Goal: Communication & Community: Answer question/provide support

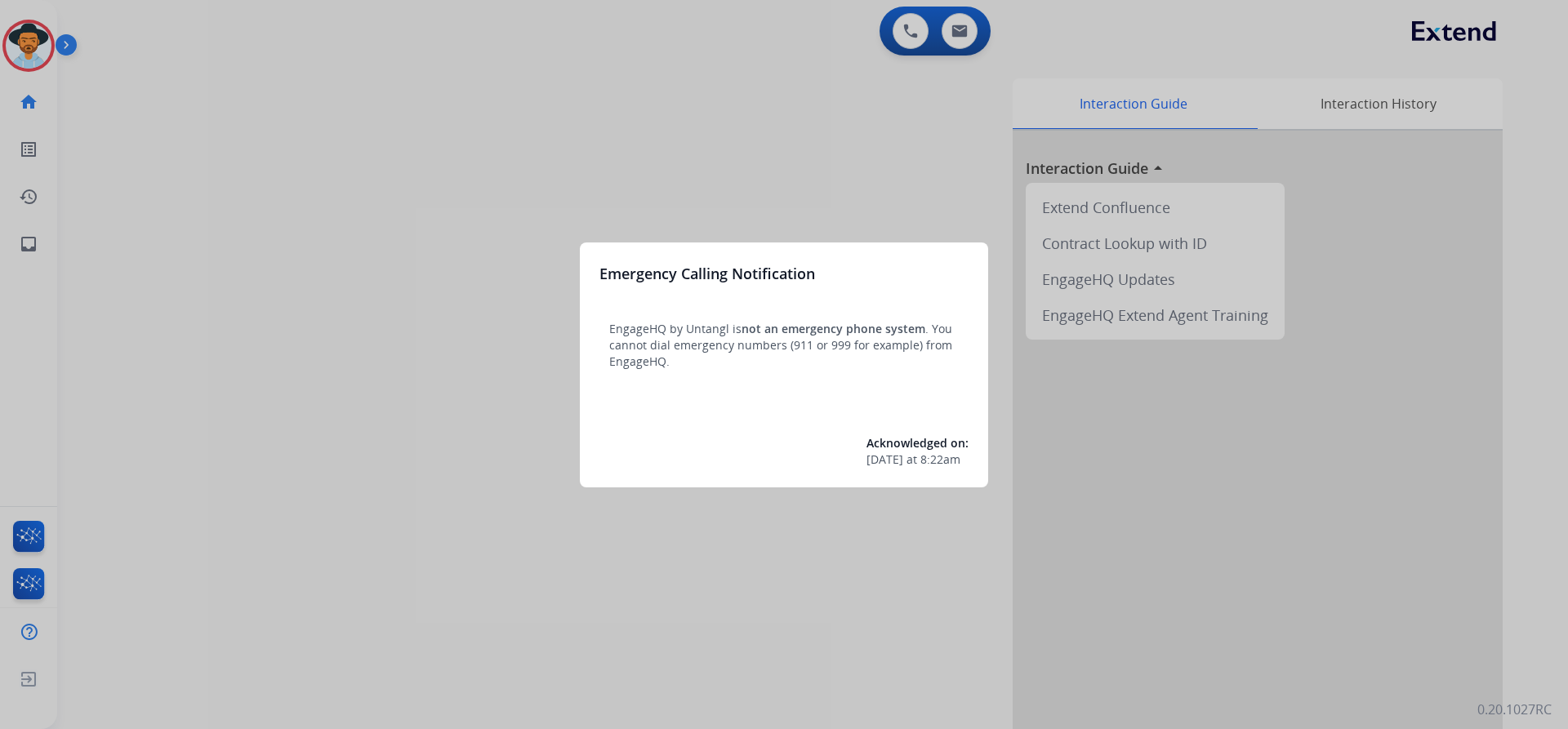
click at [240, 445] on div at bounding box center [784, 364] width 1568 height 729
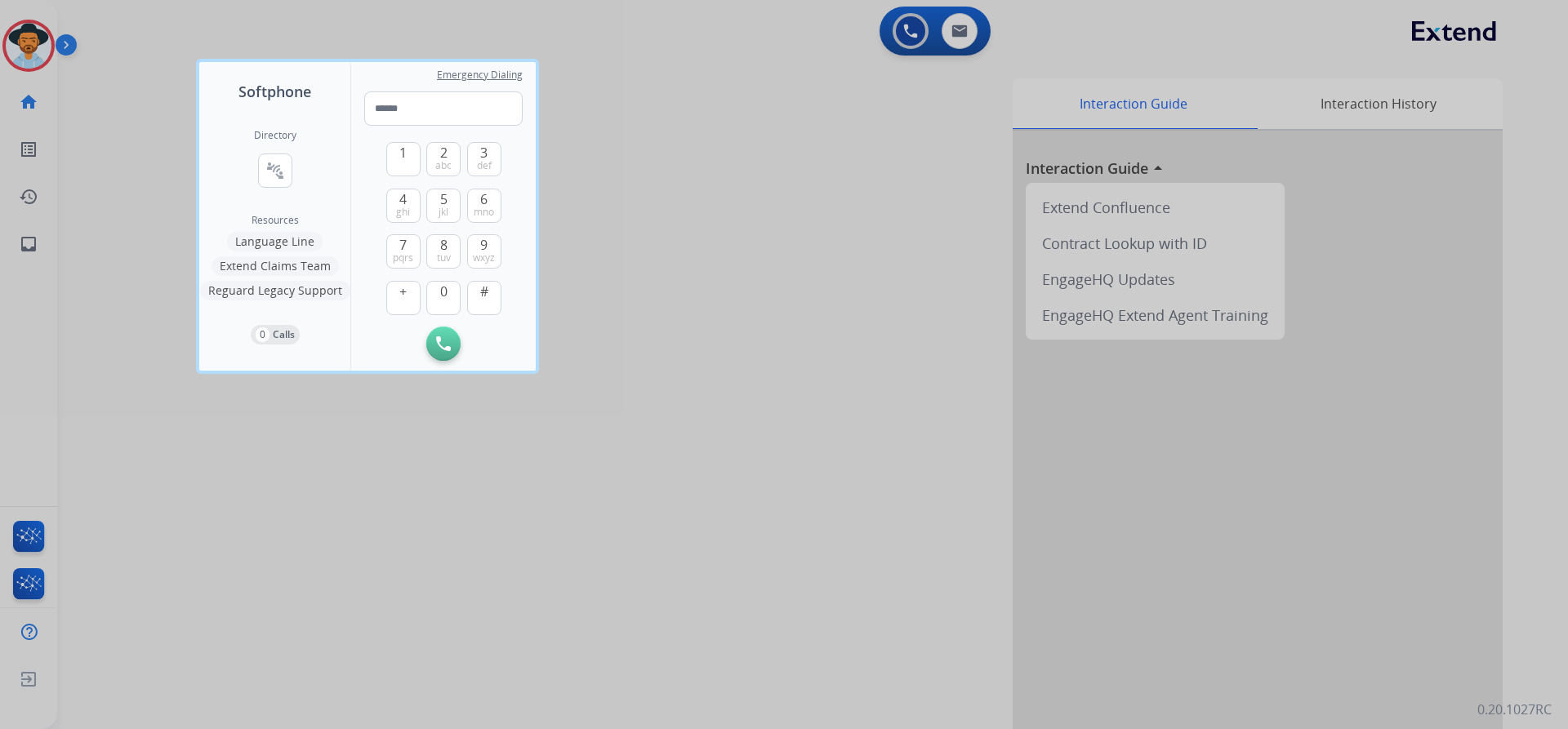
click at [239, 445] on div at bounding box center [784, 364] width 1568 height 729
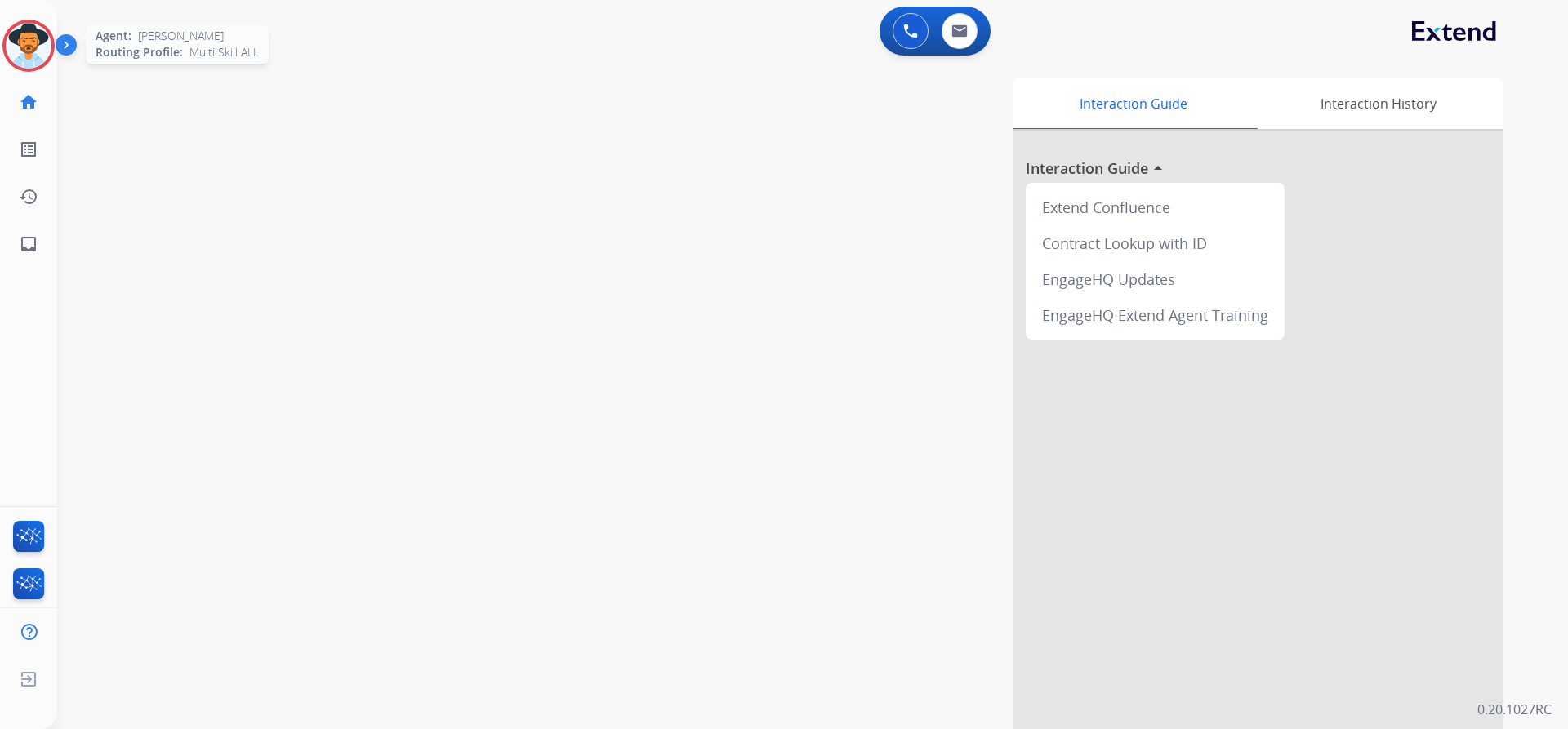
click at [40, 56] on img at bounding box center [28, 46] width 46 height 46
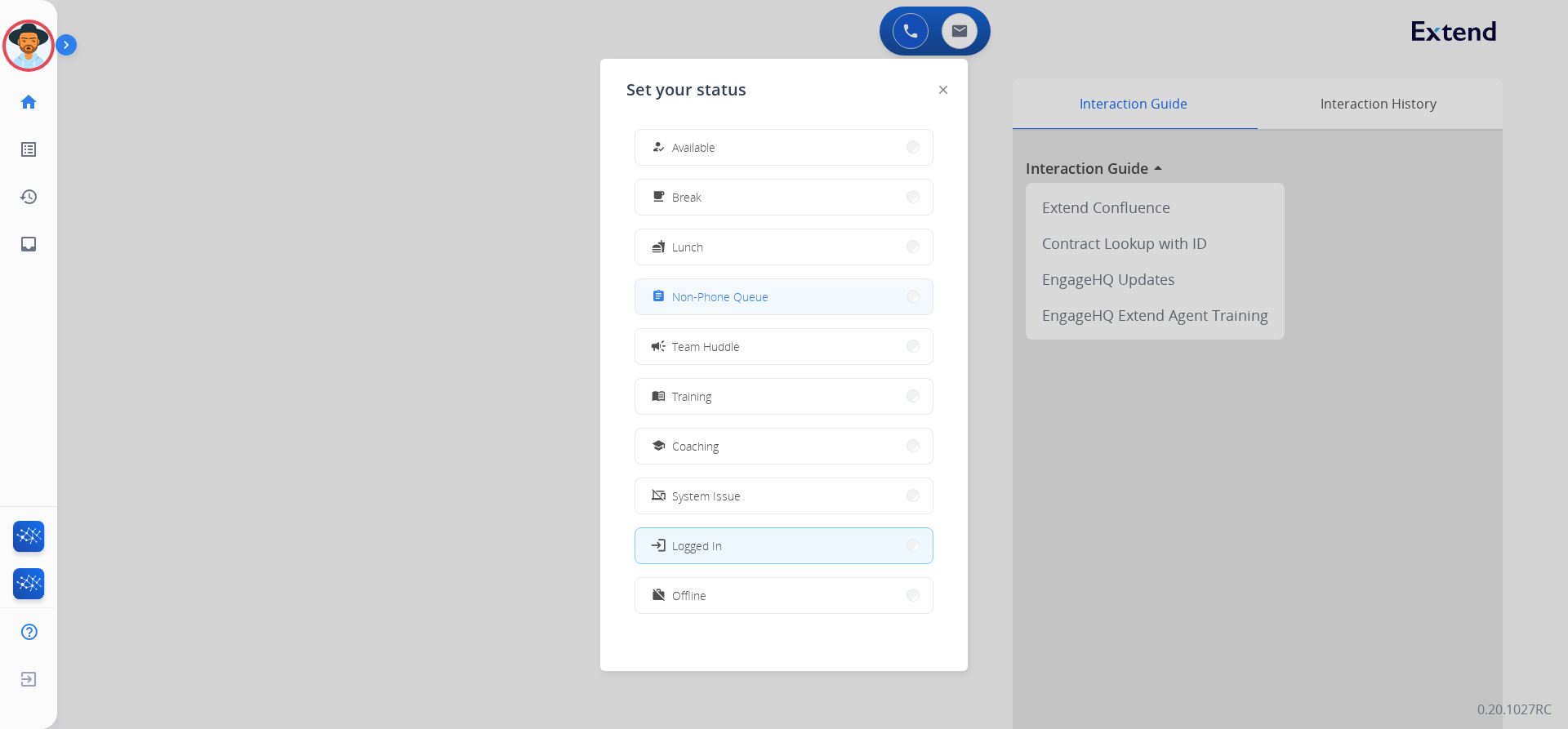
click at [732, 306] on button "assignment Non-Phone Queue" at bounding box center [783, 297] width 297 height 35
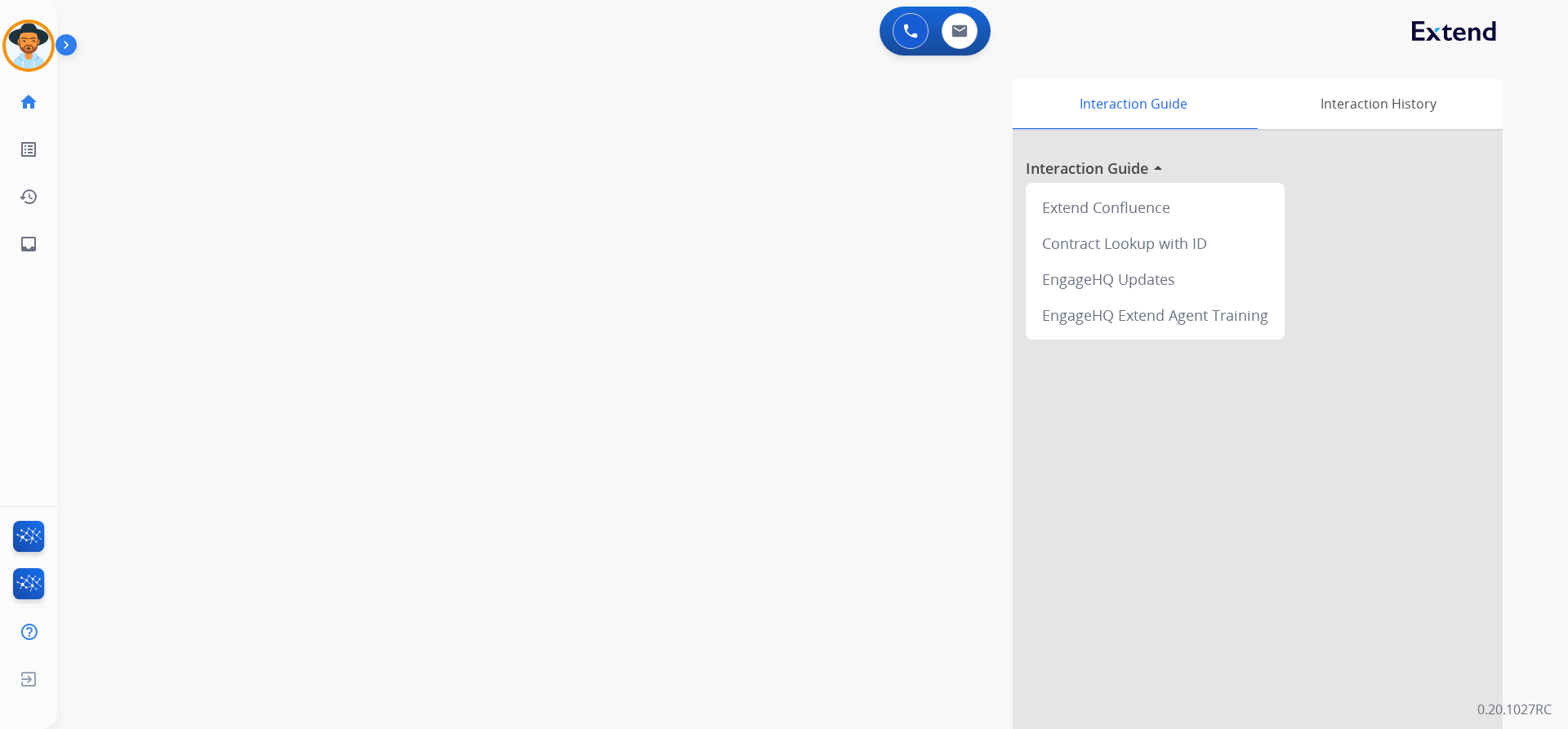
click at [124, 211] on div "swap_horiz Break voice bridge close_fullscreen Connect 3-Way Call merge_type Se…" at bounding box center [792, 399] width 1471 height 681
click at [963, 23] on button at bounding box center [959, 31] width 36 height 36
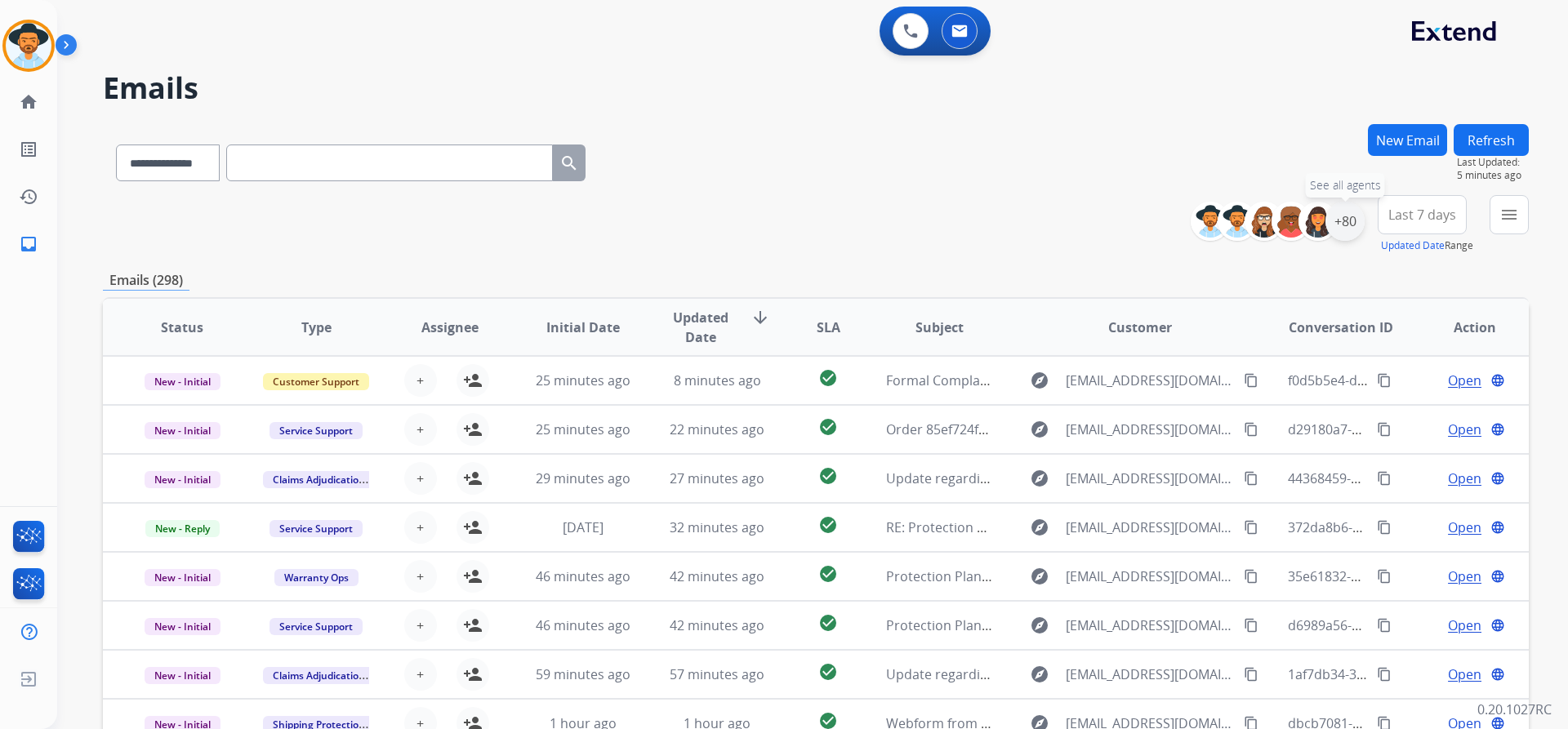
click at [1331, 227] on div "+80" at bounding box center [1345, 221] width 39 height 39
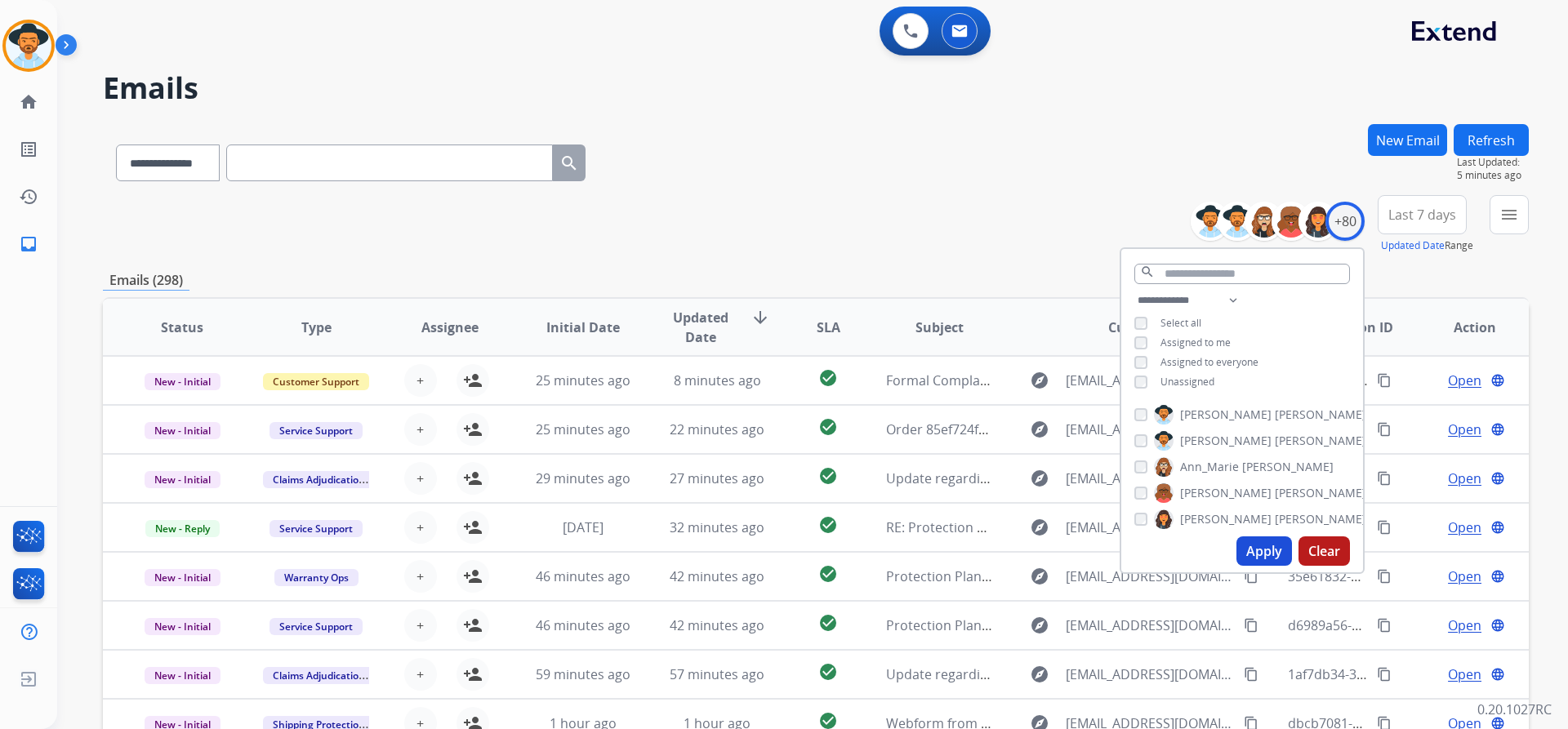
click at [1192, 379] on span "Unassigned" at bounding box center [1188, 381] width 54 height 14
click at [1261, 557] on button "Apply" at bounding box center [1264, 551] width 56 height 30
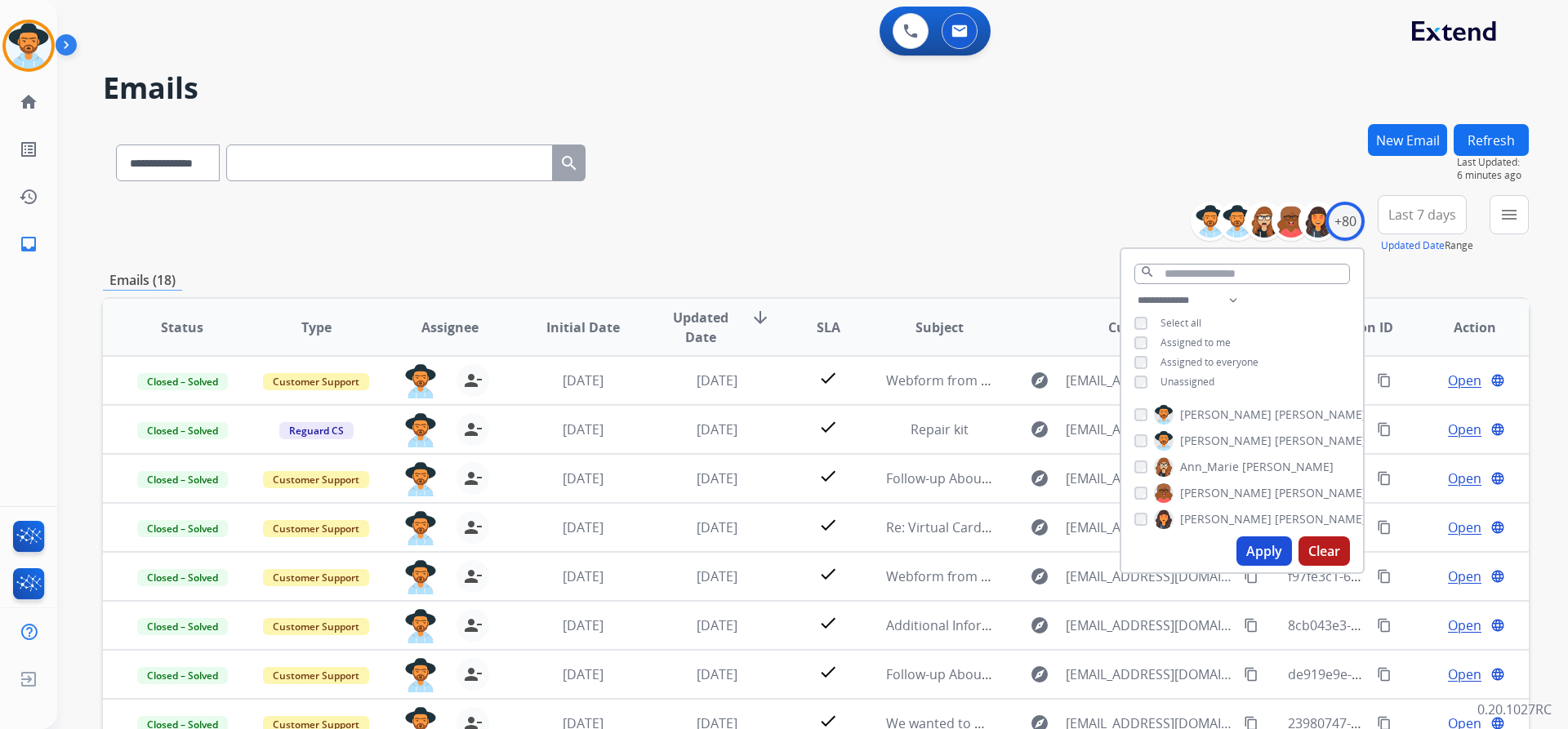
click at [1004, 180] on div "**********" at bounding box center [815, 159] width 1425 height 71
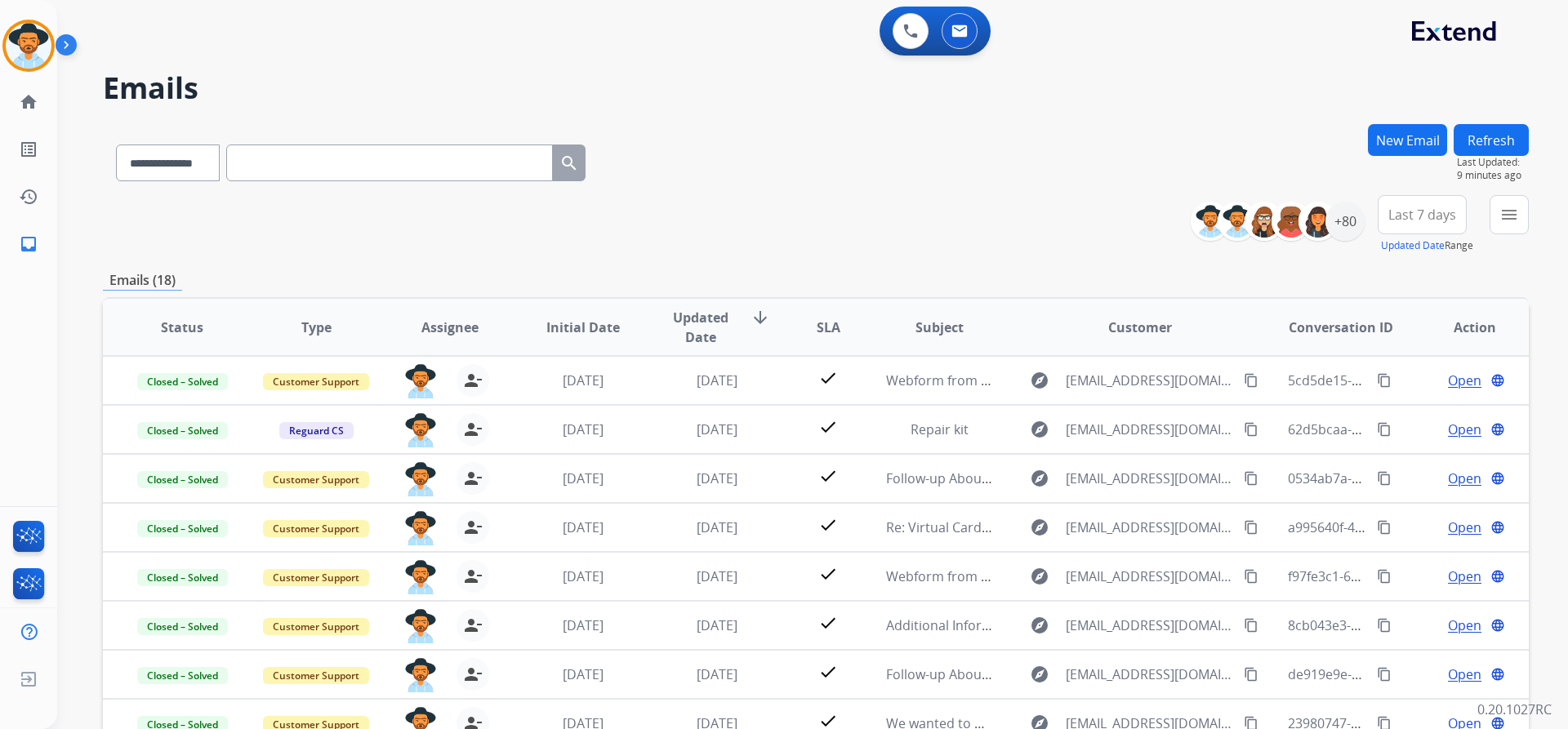
click at [362, 154] on input "text" at bounding box center [390, 162] width 326 height 36
paste input "**********"
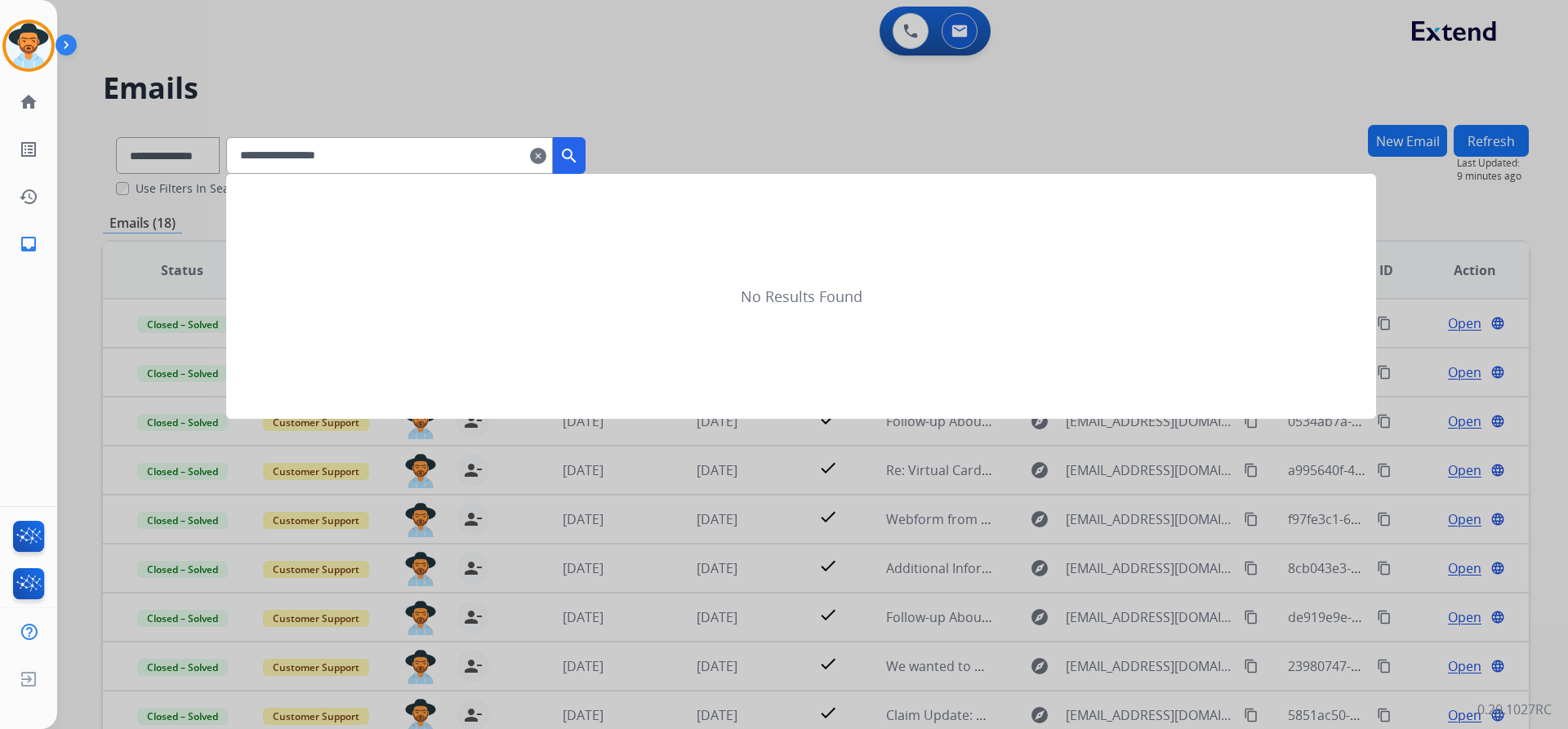
type input "**********"
click at [173, 161] on div at bounding box center [784, 364] width 1568 height 729
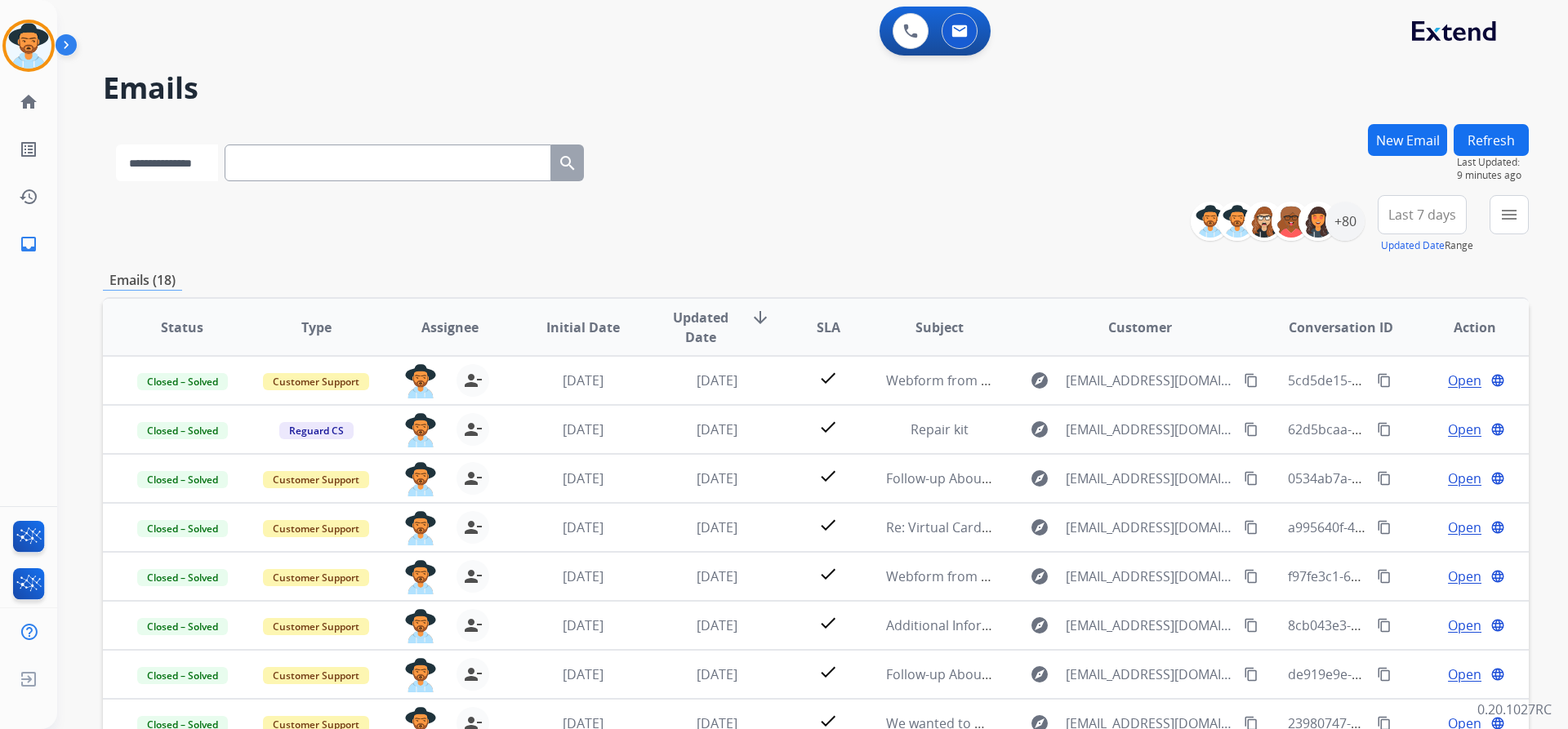
drag, startPoint x: 187, startPoint y: 162, endPoint x: 190, endPoint y: 174, distance: 12.4
click at [187, 162] on select "**********" at bounding box center [166, 162] width 102 height 36
select select "**********"
click at [116, 144] on select "**********" at bounding box center [166, 162] width 102 height 36
click at [351, 147] on input "text" at bounding box center [390, 162] width 326 height 36
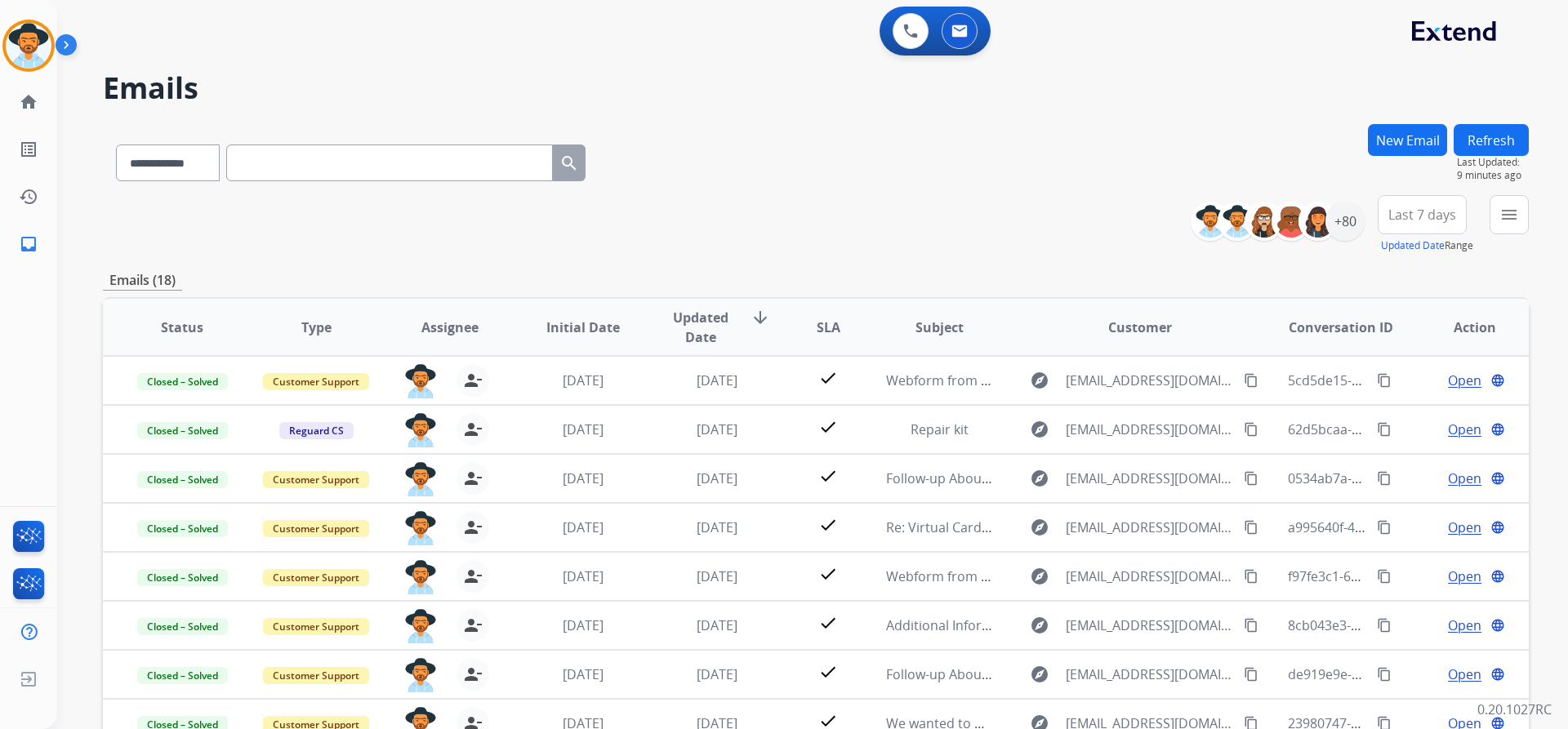
paste input "**********"
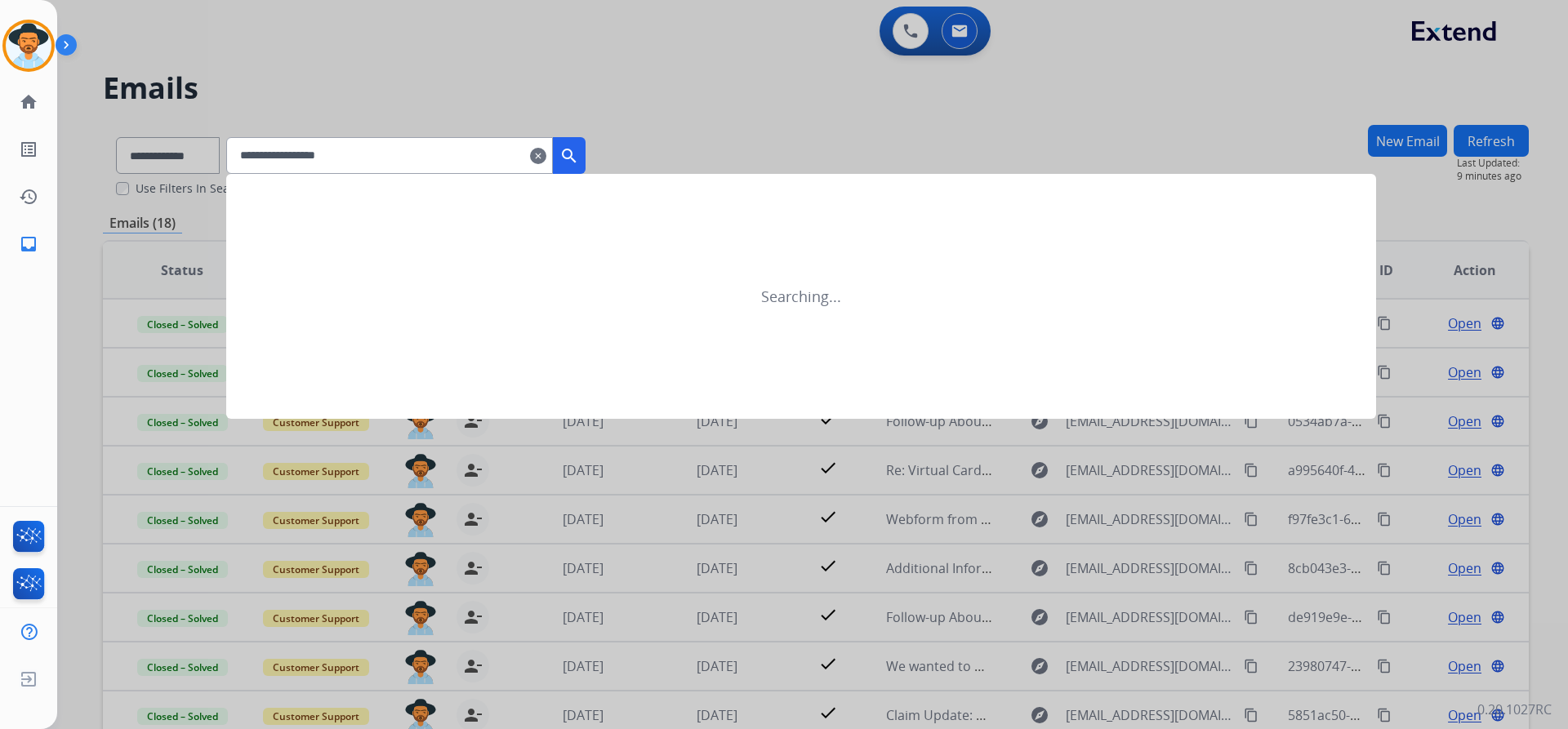
type input "**********"
click at [579, 160] on mat-icon "search" at bounding box center [569, 156] width 20 height 20
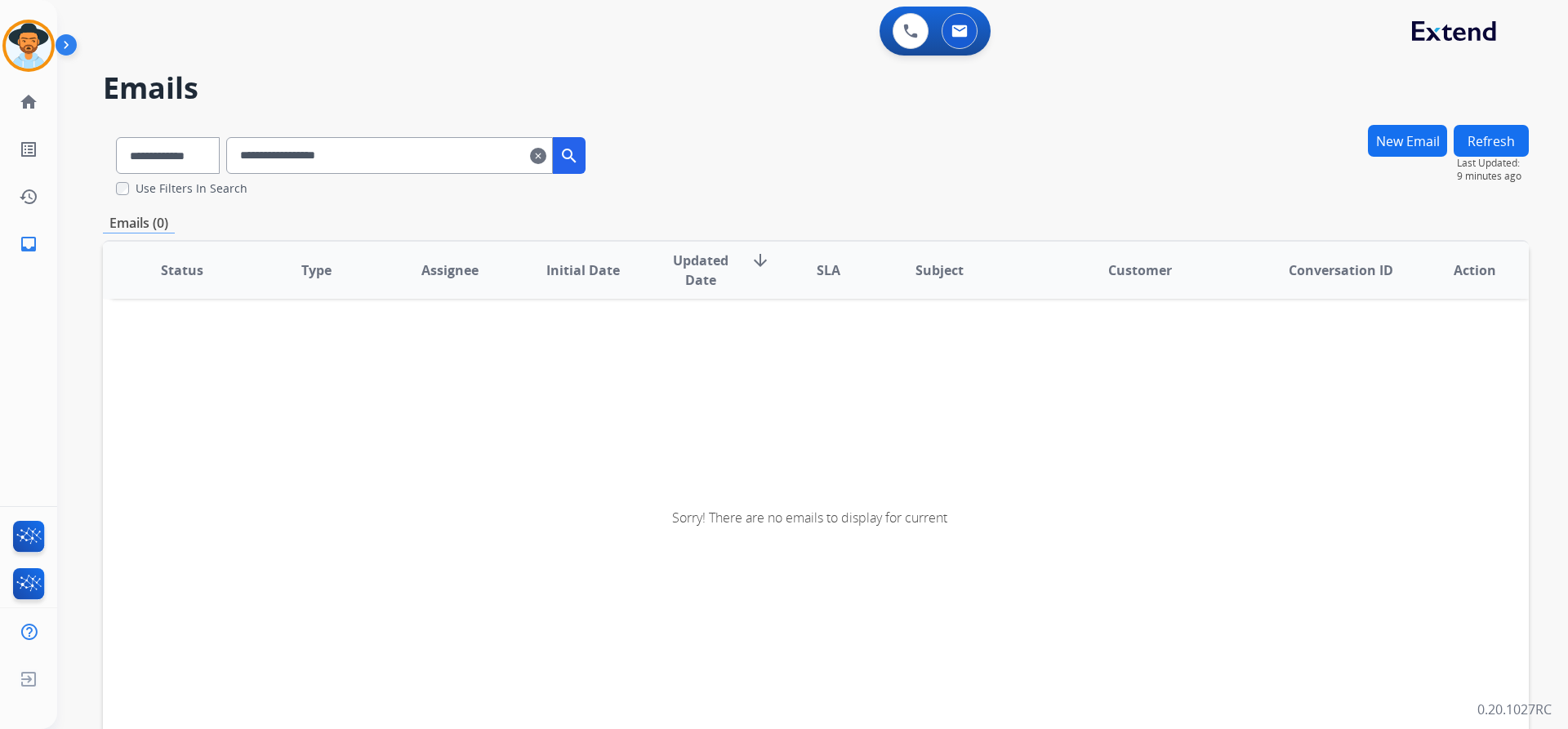
click at [1376, 143] on button "New Email" at bounding box center [1407, 141] width 79 height 32
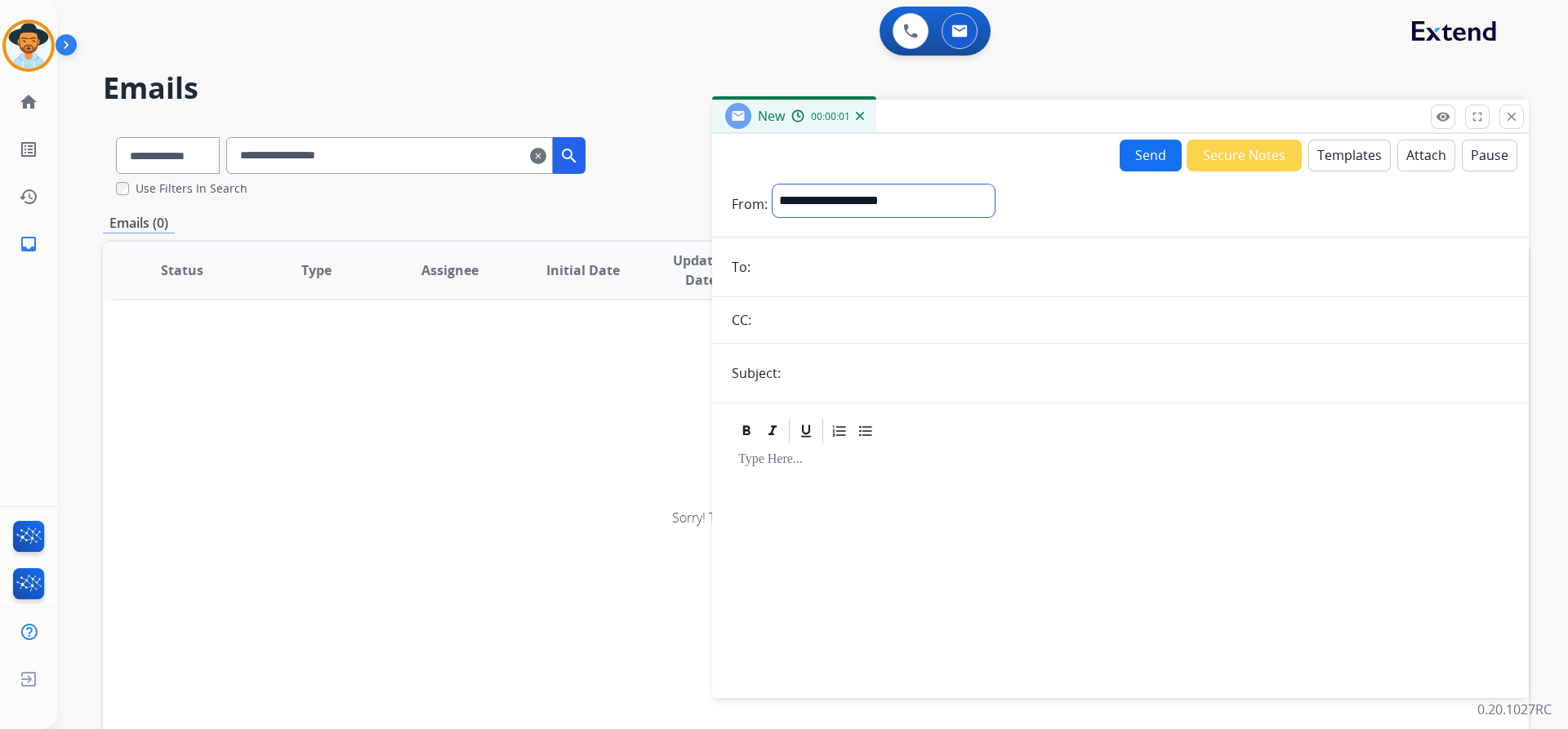
click at [977, 199] on select "**********" at bounding box center [884, 200] width 222 height 33
select select "**********"
click at [773, 185] on select "**********" at bounding box center [884, 200] width 222 height 33
click at [855, 266] on input "email" at bounding box center [1132, 268] width 753 height 33
paste input "**********"
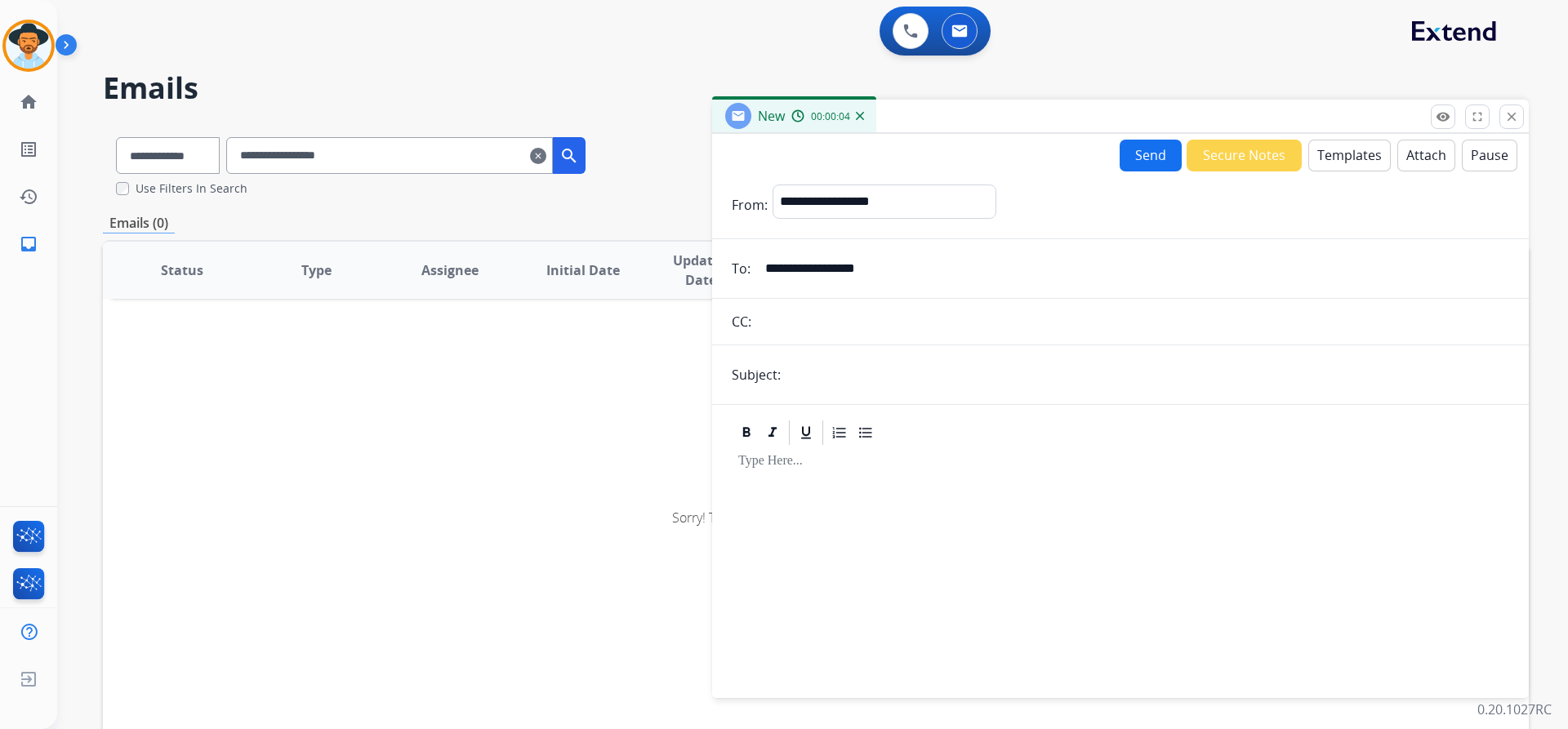
type input "**********"
click at [906, 370] on input "text" at bounding box center [1148, 375] width 723 height 33
type input "**********"
click at [1323, 151] on button "Templates" at bounding box center [1349, 156] width 82 height 32
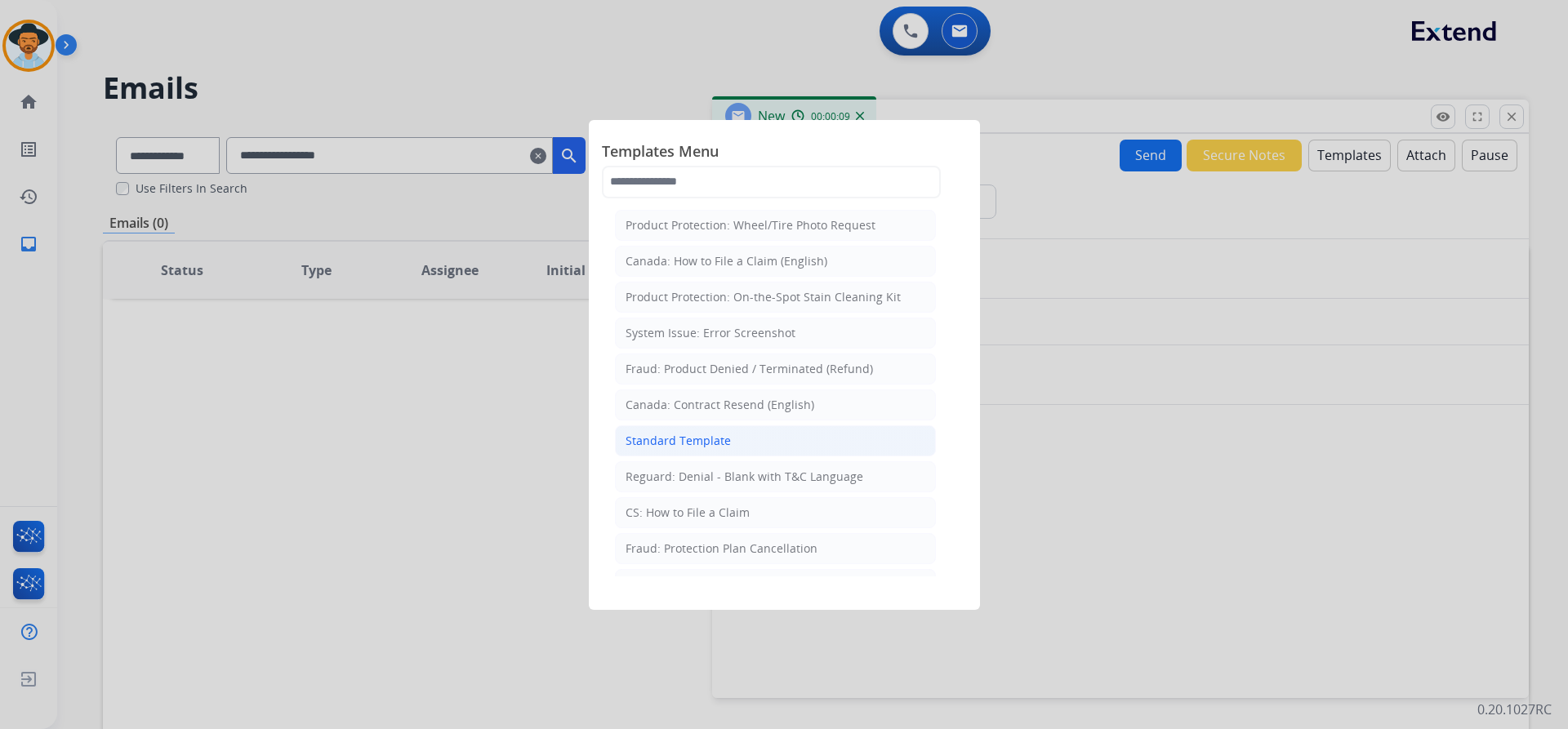
click at [797, 443] on li "Standard Template" at bounding box center [776, 440] width 321 height 31
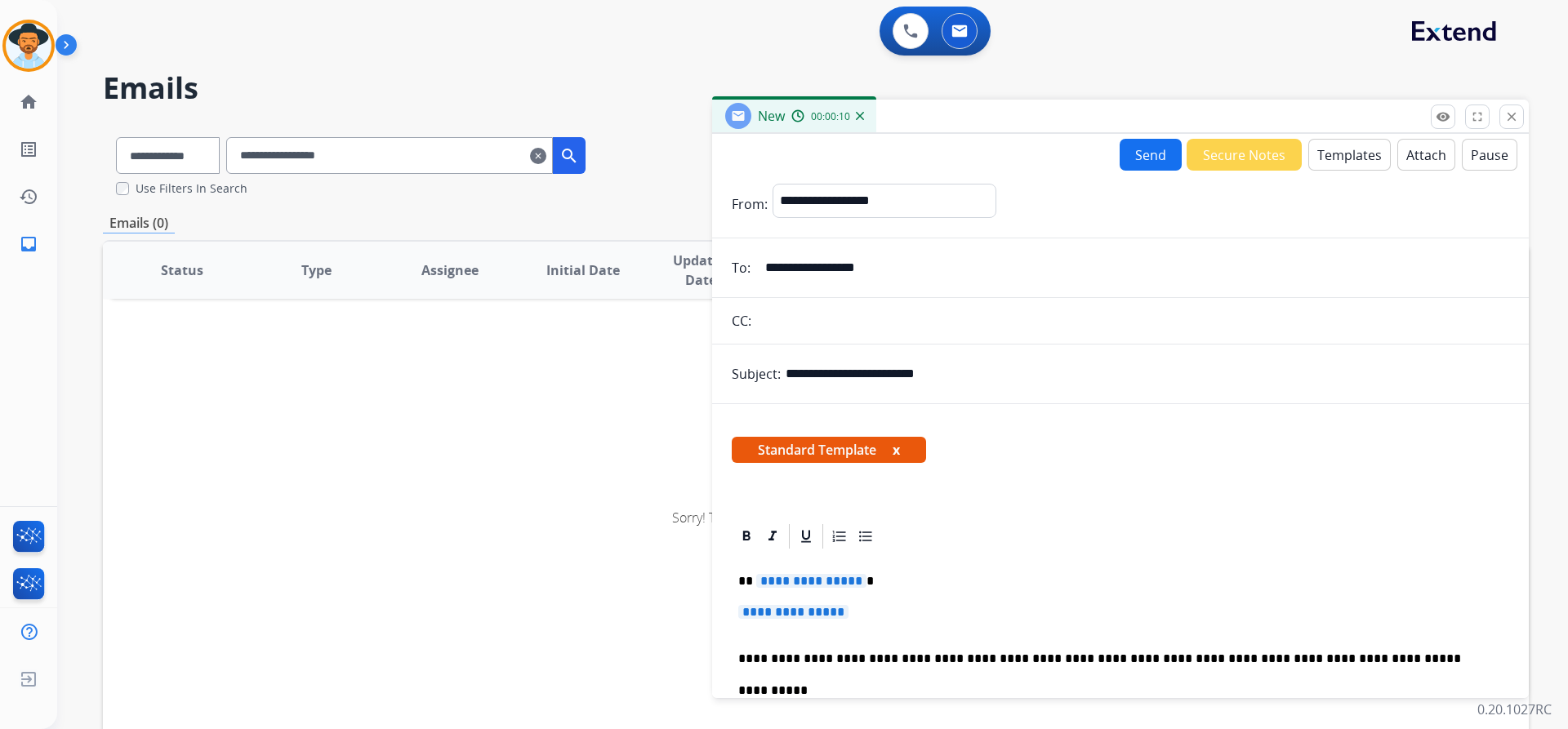
click at [809, 579] on span "**********" at bounding box center [811, 581] width 110 height 14
click at [808, 610] on span "**********" at bounding box center [793, 612] width 110 height 14
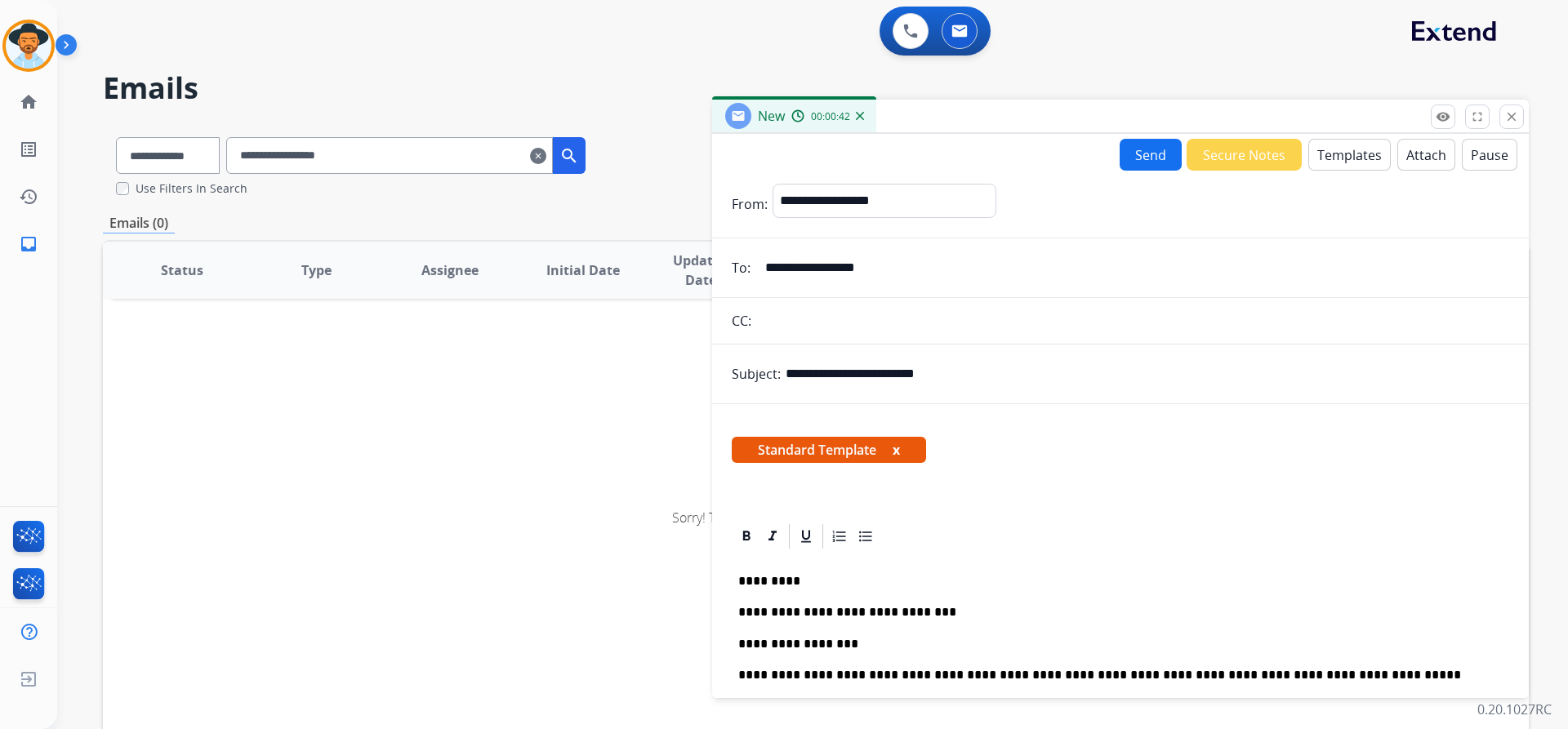
click at [985, 639] on p "**********" at bounding box center [1114, 644] width 751 height 15
click at [837, 643] on p "**********" at bounding box center [1114, 644] width 751 height 15
click at [1059, 639] on p "**********" at bounding box center [1114, 644] width 751 height 15
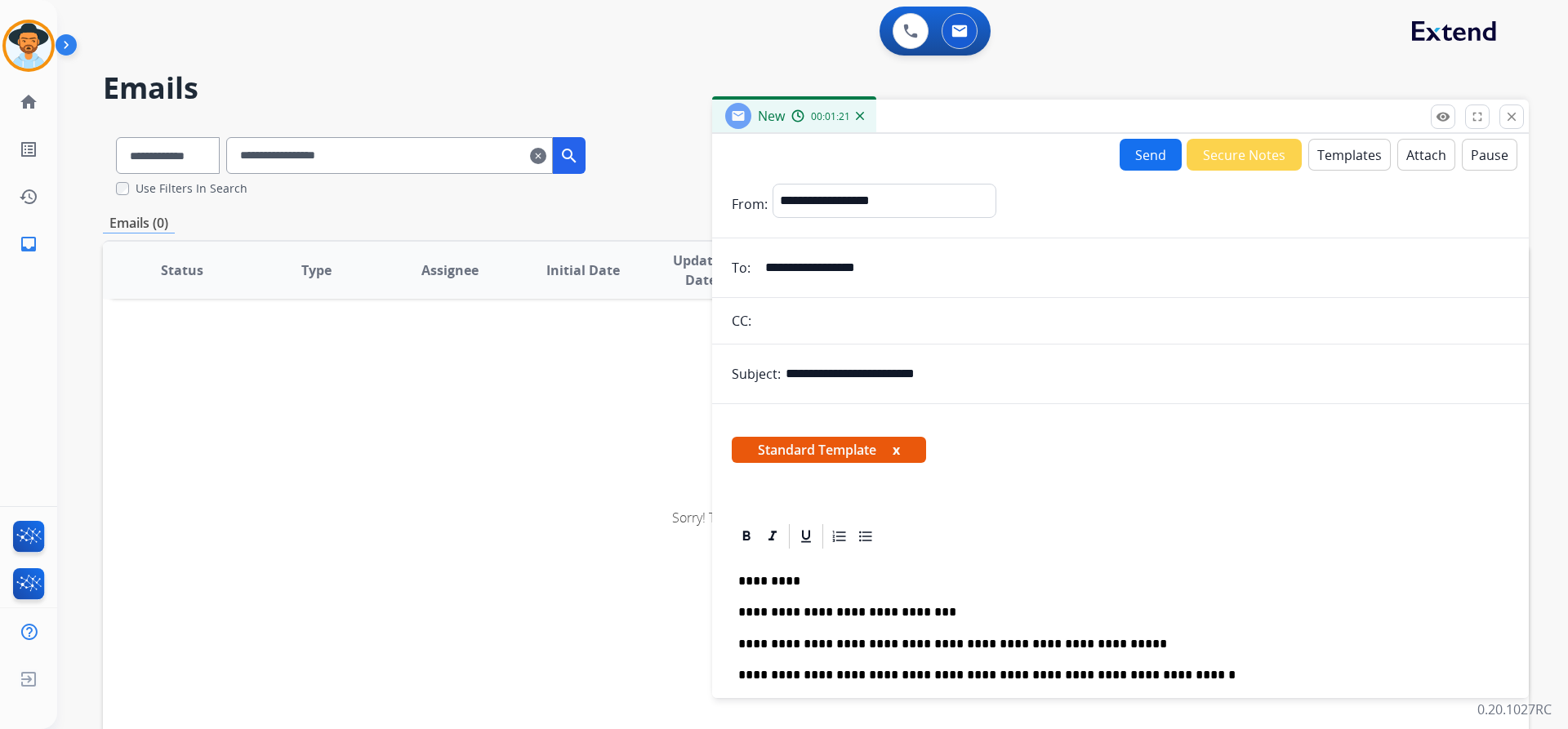
scroll to position [20, 0]
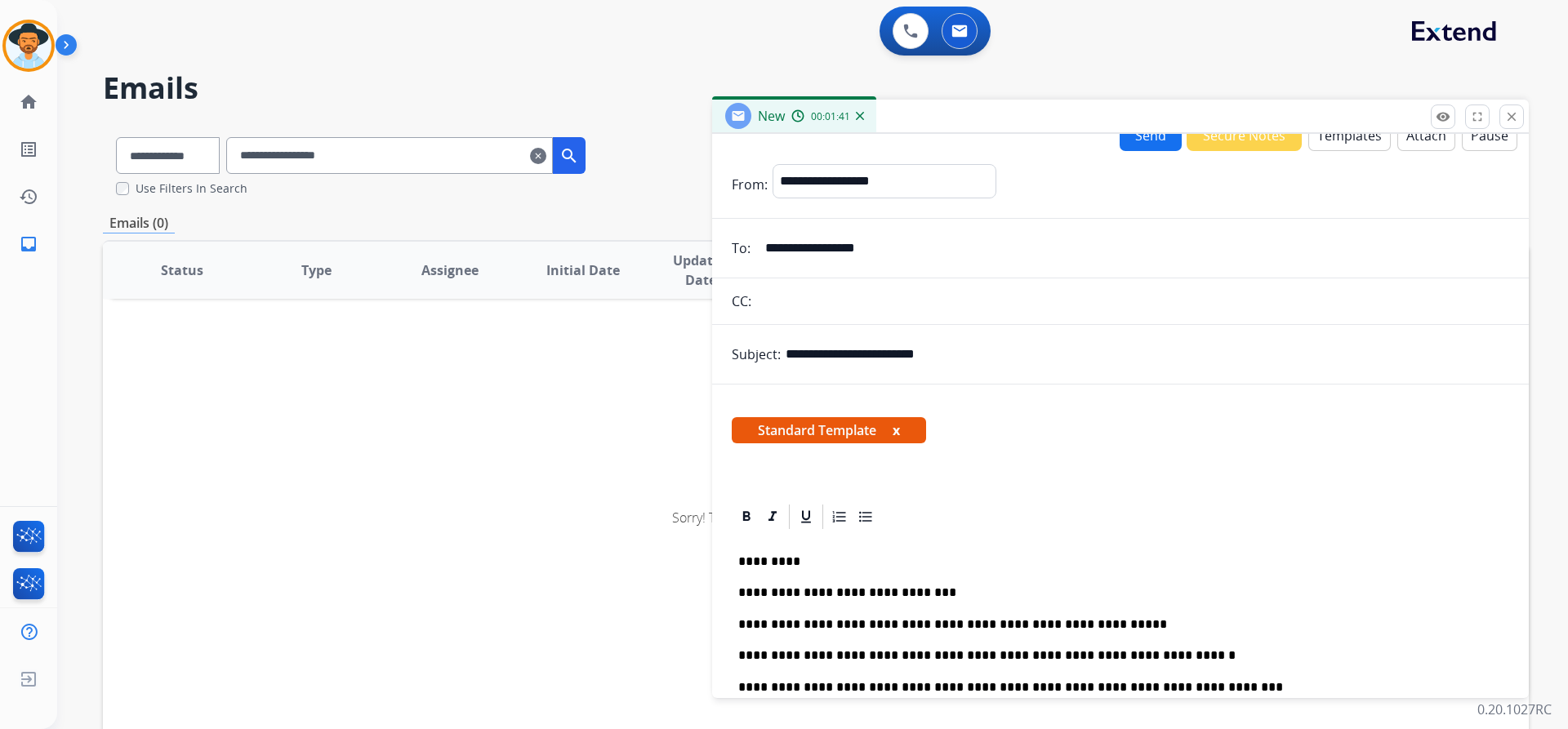
click at [1143, 685] on p "**********" at bounding box center [1114, 688] width 751 height 15
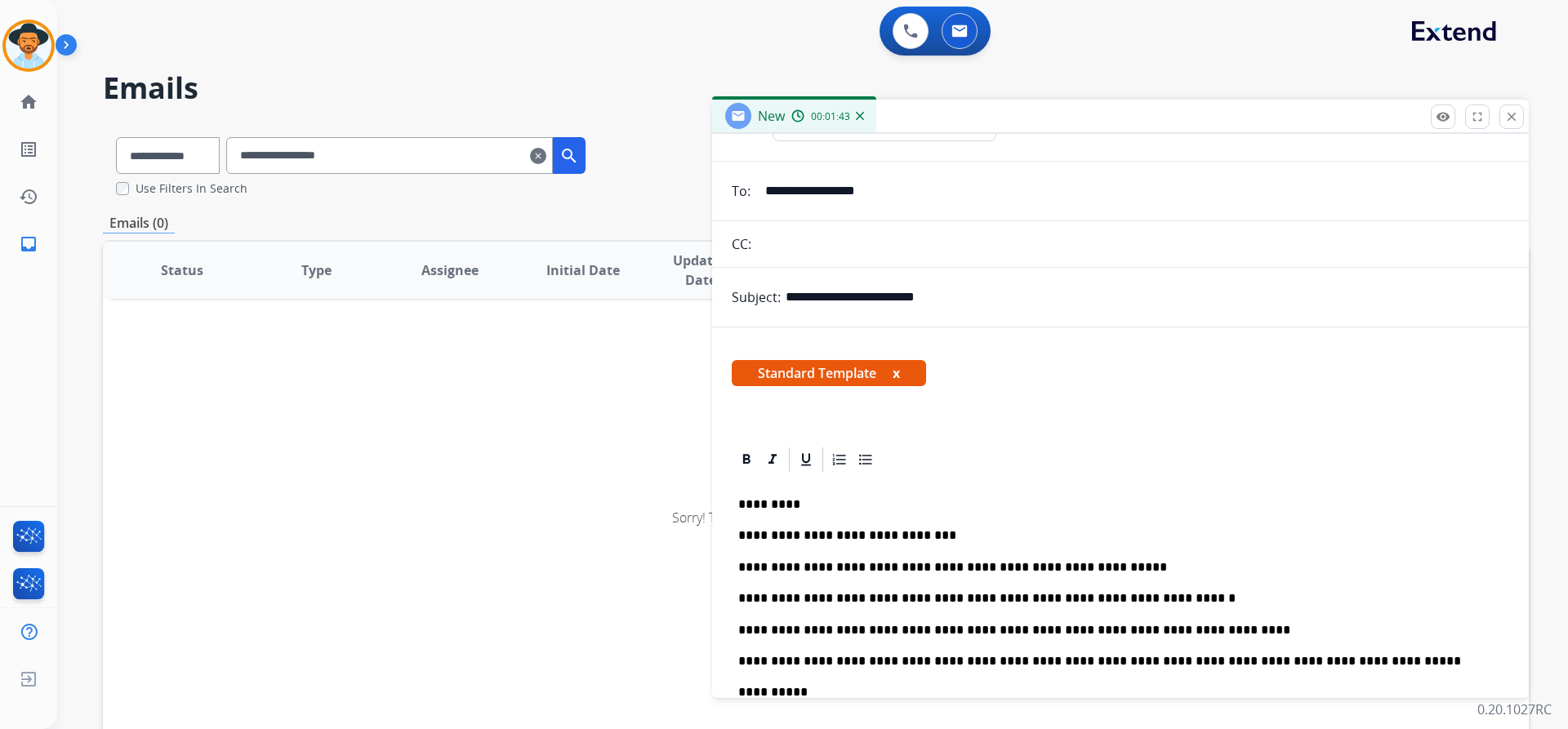
scroll to position [0, 0]
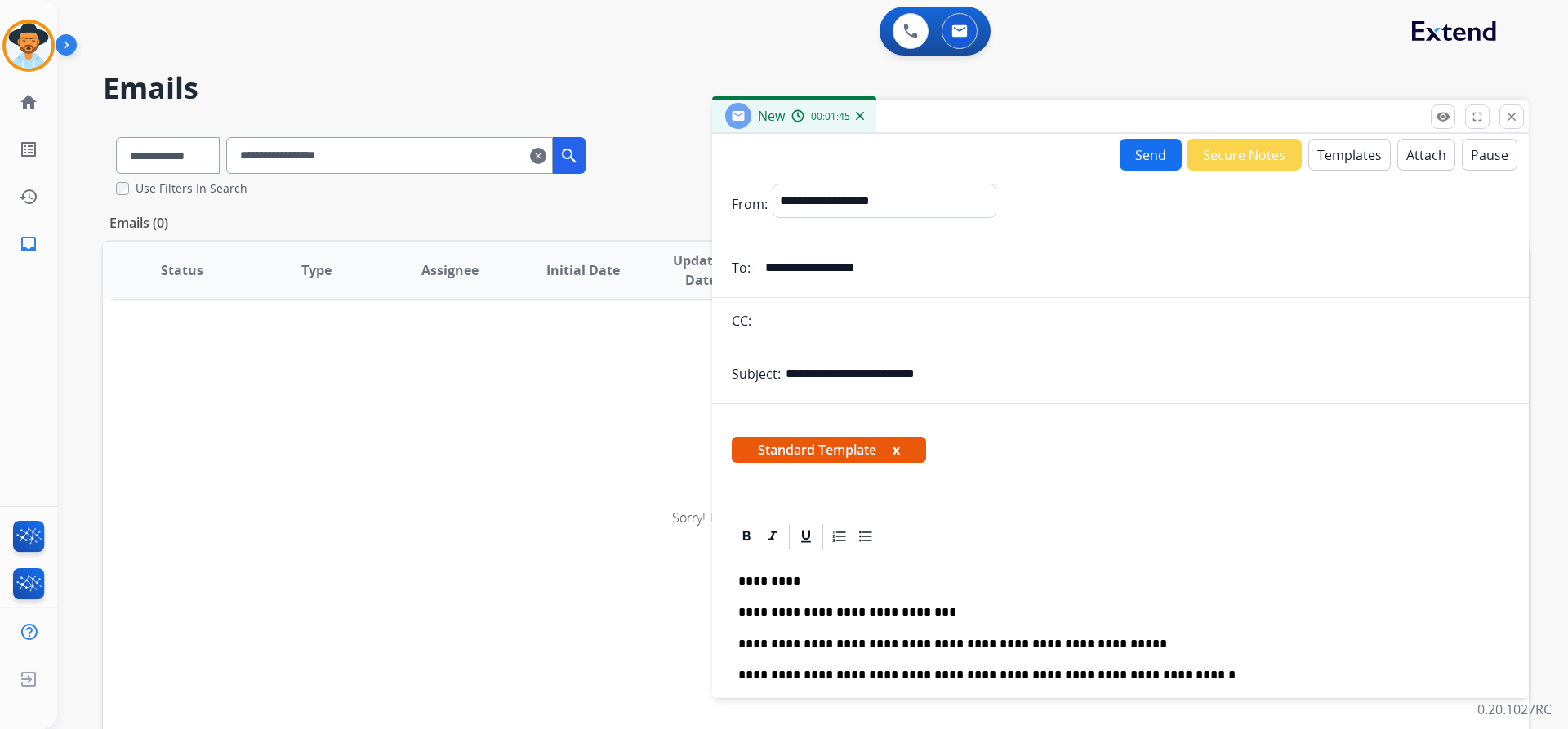
click at [1128, 163] on button "Send" at bounding box center [1150, 155] width 62 height 32
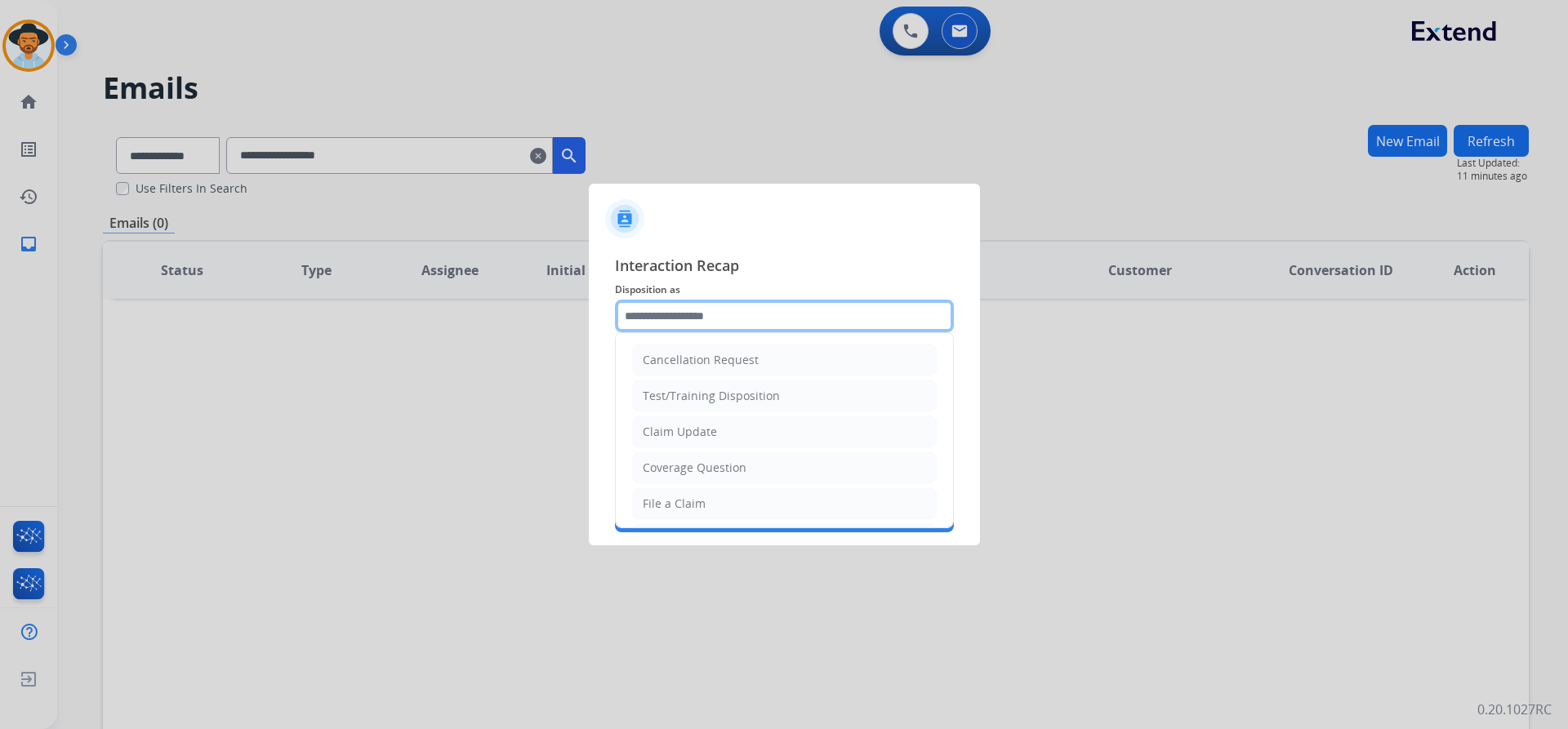
click at [765, 316] on input "text" at bounding box center [785, 315] width 339 height 33
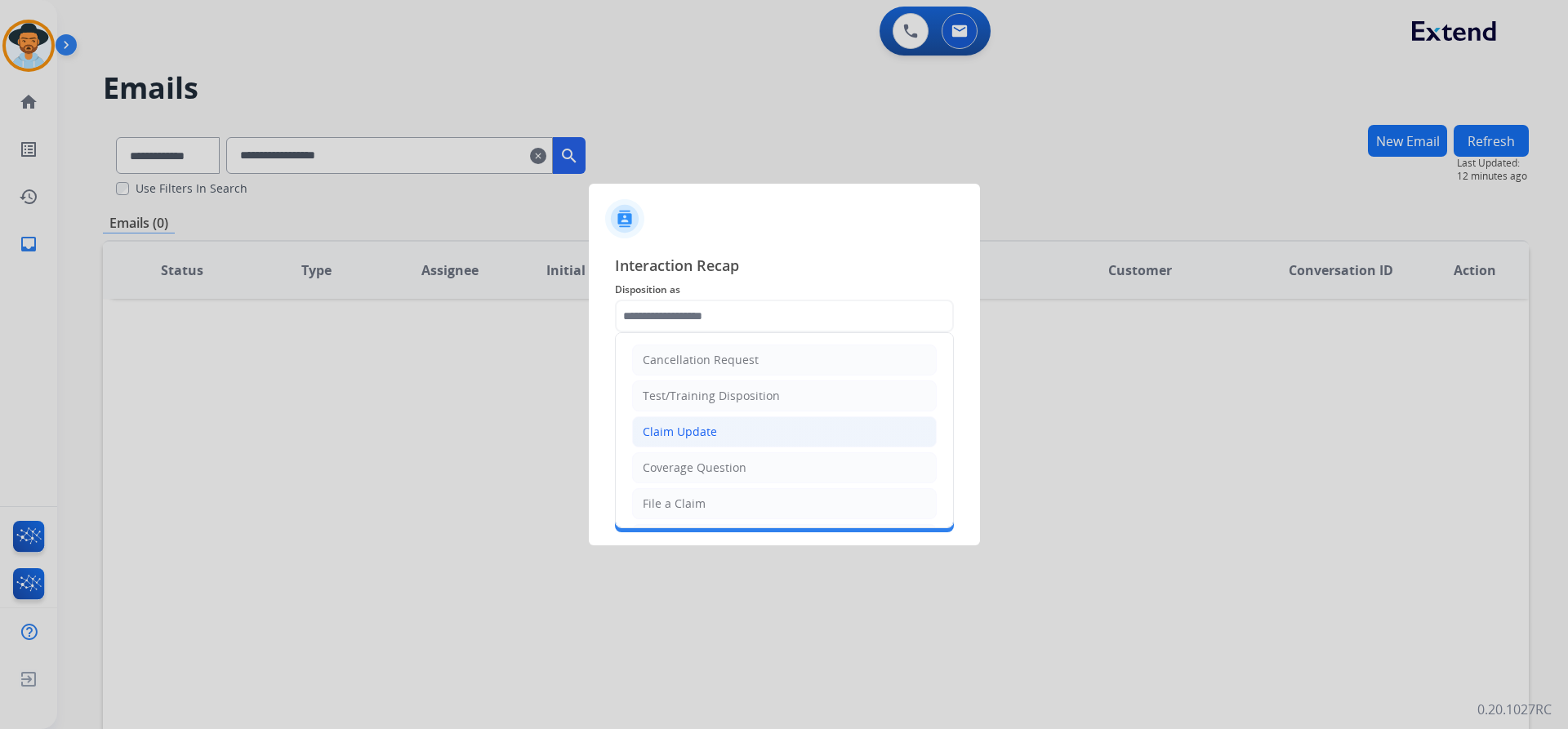
click at [762, 420] on li "Claim Update" at bounding box center [784, 432] width 305 height 31
type input "**********"
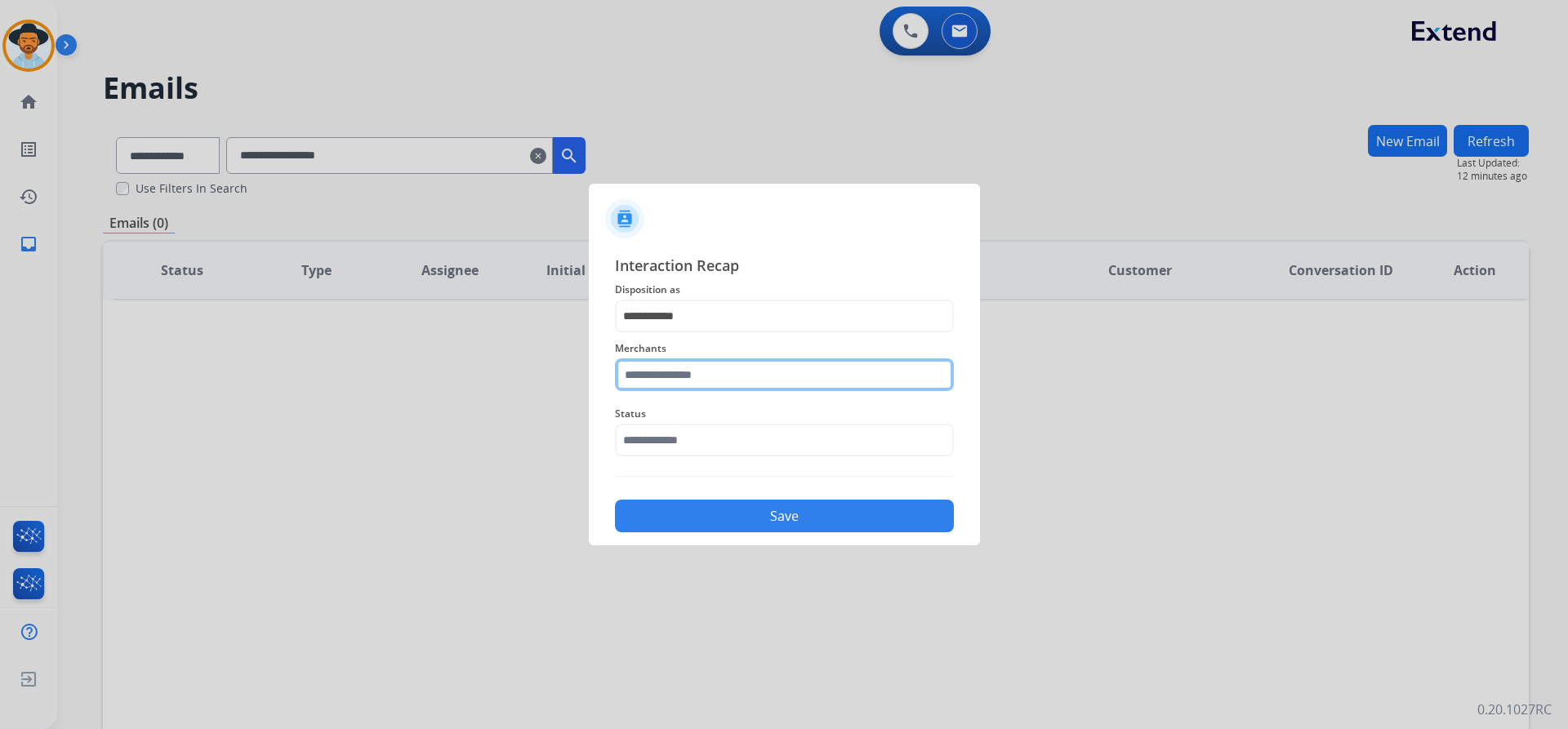
click at [727, 378] on input "text" at bounding box center [785, 375] width 339 height 33
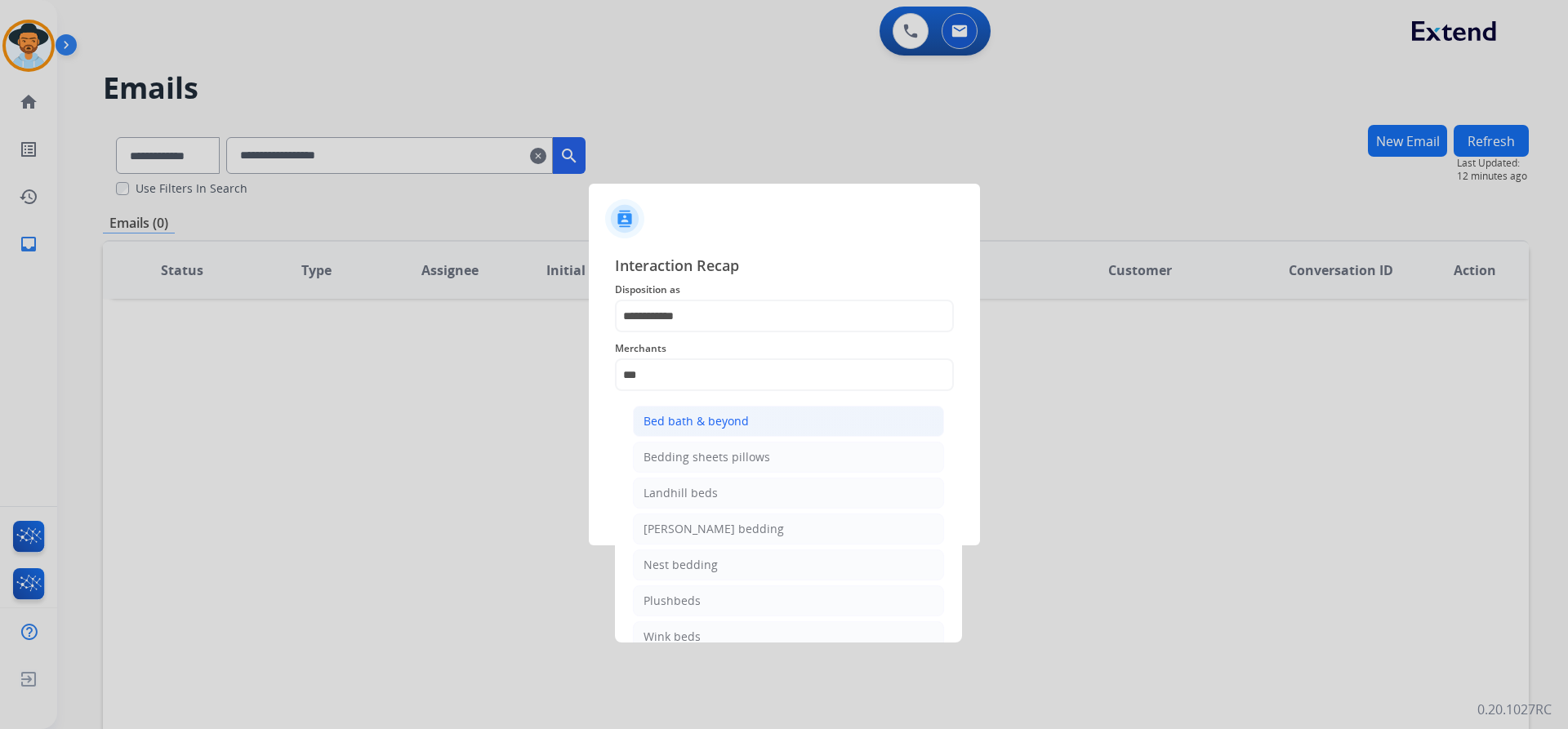
click at [724, 431] on li "Bed bath & beyond" at bounding box center [789, 420] width 311 height 31
type input "**********"
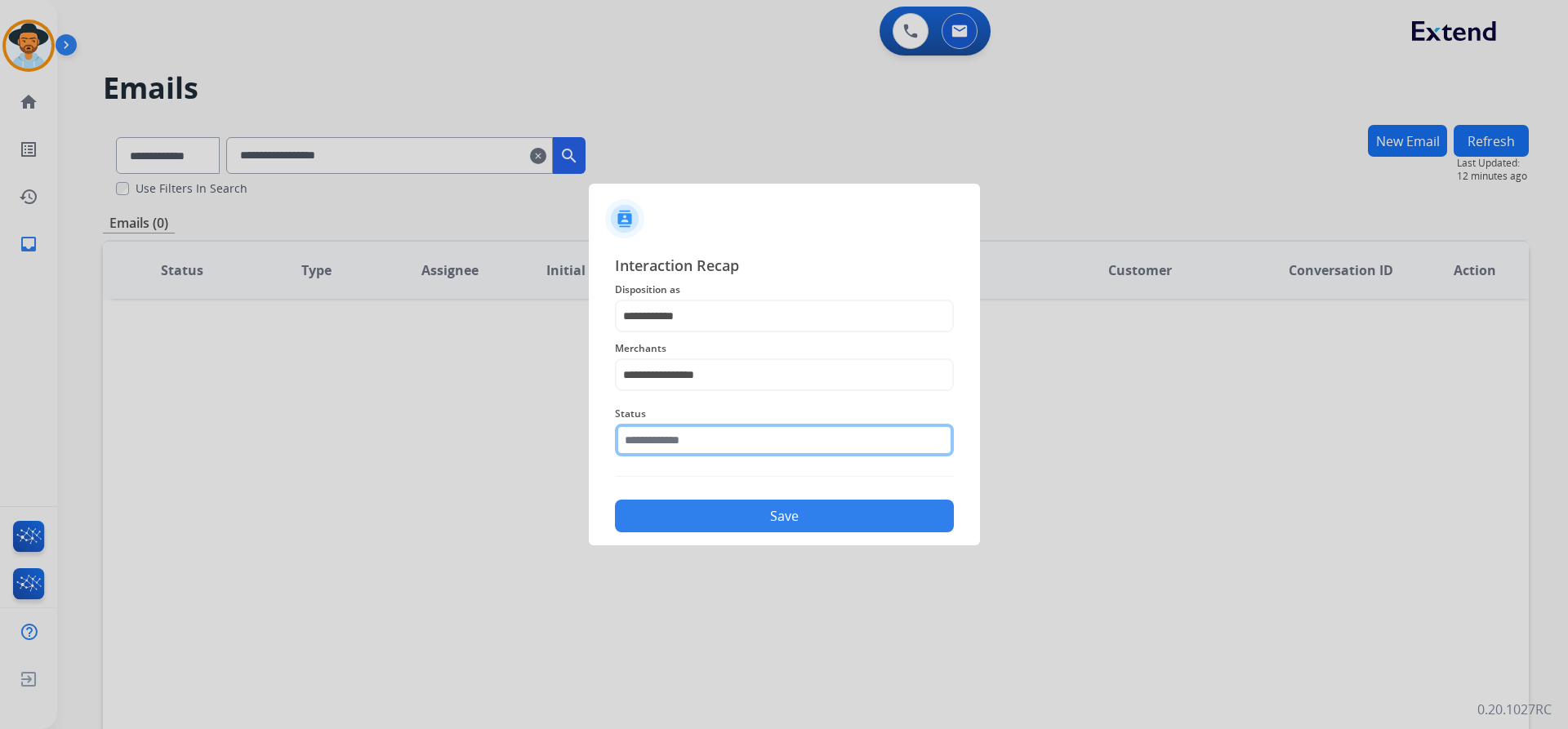
click at [724, 431] on input "text" at bounding box center [785, 440] width 339 height 33
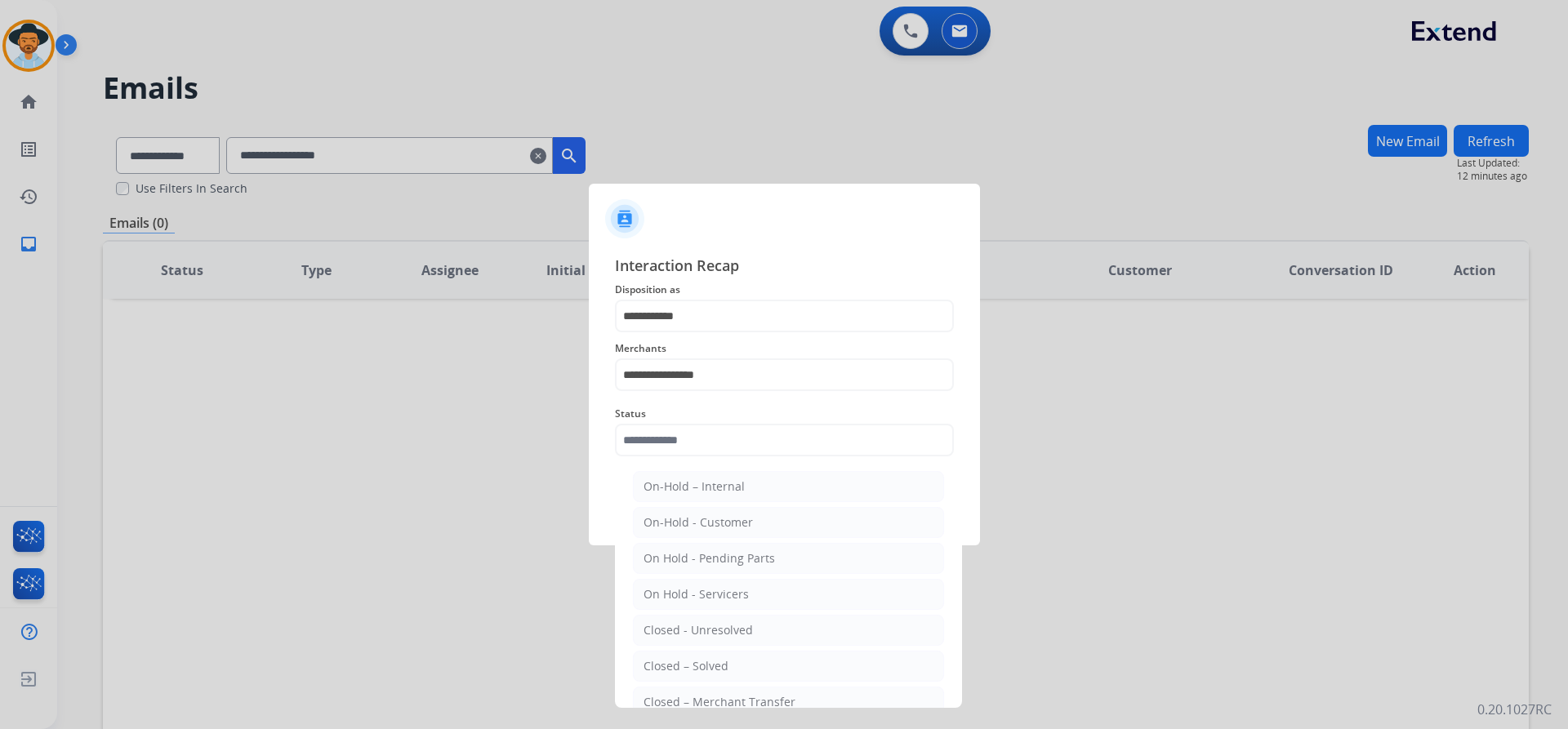
click at [714, 657] on li "Closed – Solved" at bounding box center [789, 666] width 311 height 31
type input "**********"
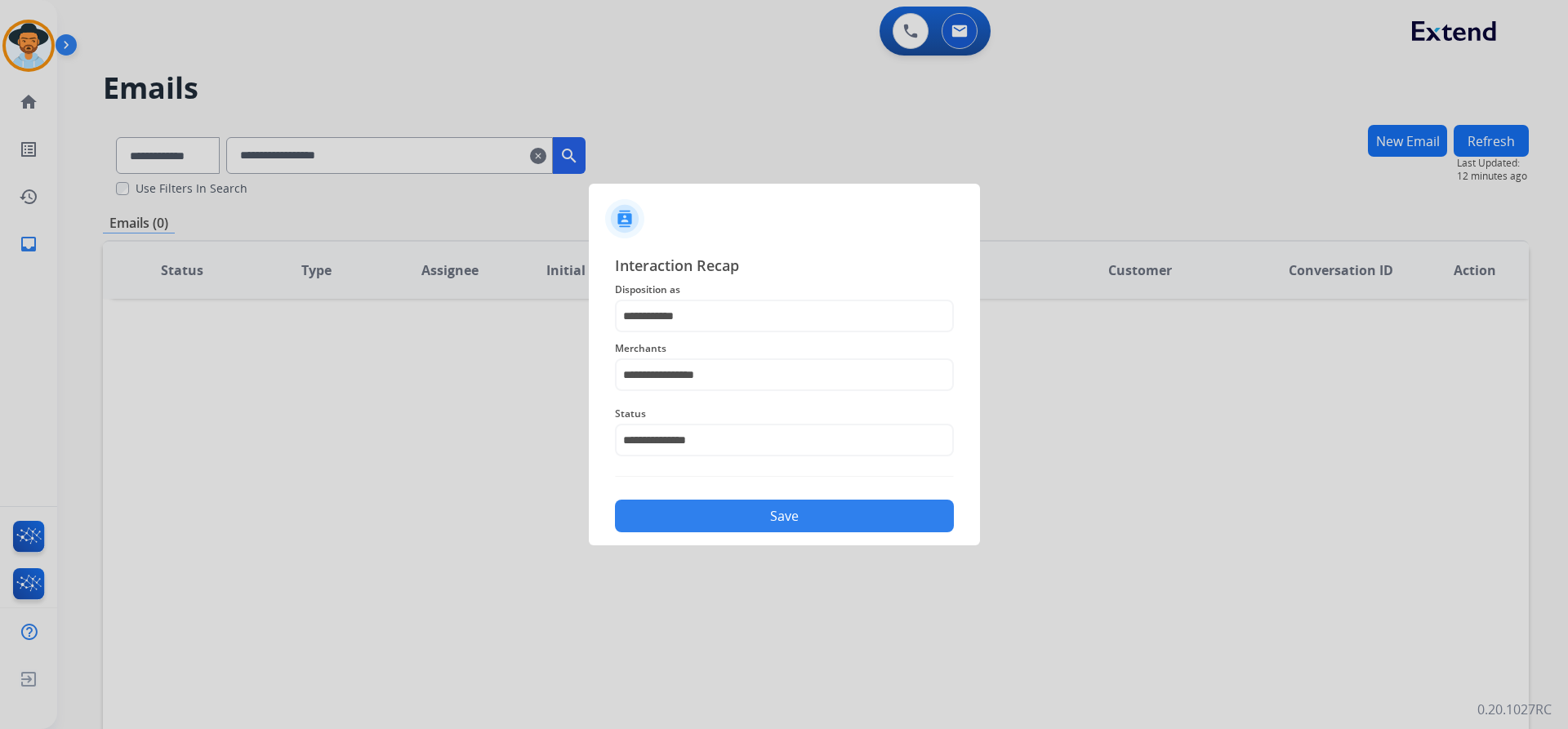
click at [734, 516] on button "Save" at bounding box center [785, 516] width 339 height 33
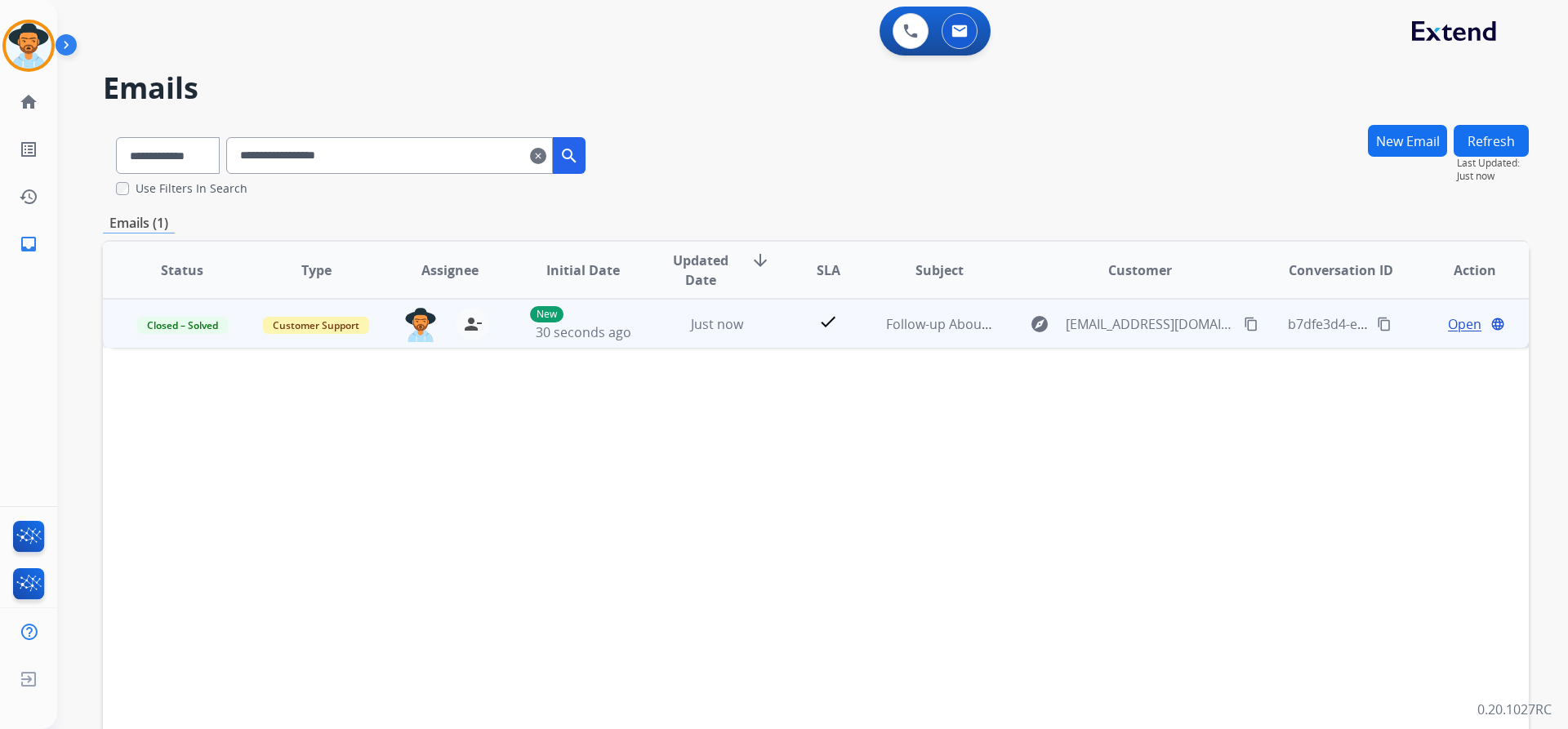
click at [1377, 322] on mat-icon "content_copy" at bounding box center [1384, 324] width 15 height 15
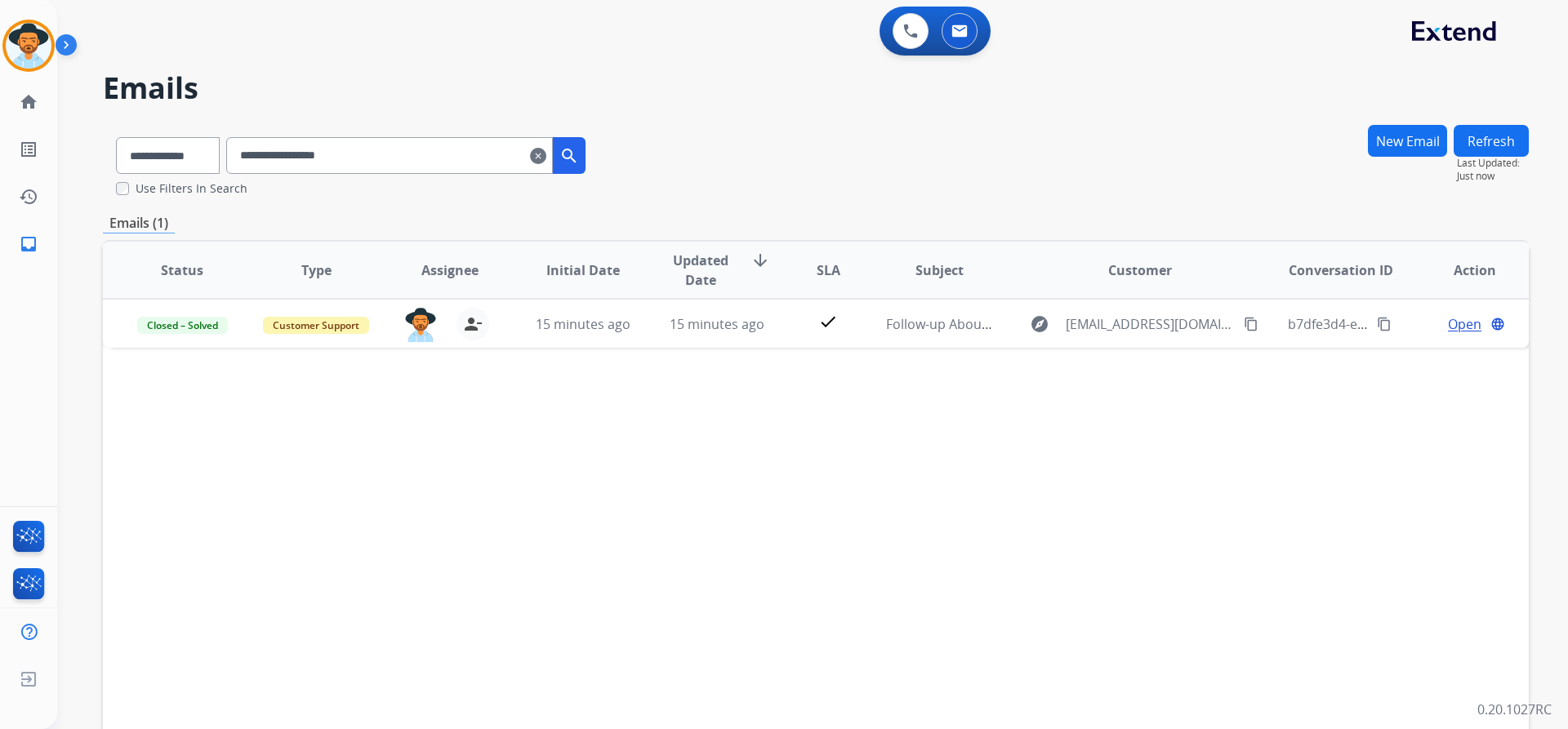
click at [402, 152] on input "**********" at bounding box center [390, 155] width 326 height 36
click at [402, 151] on input "**********" at bounding box center [390, 155] width 326 height 36
paste input "********"
type input "**********"
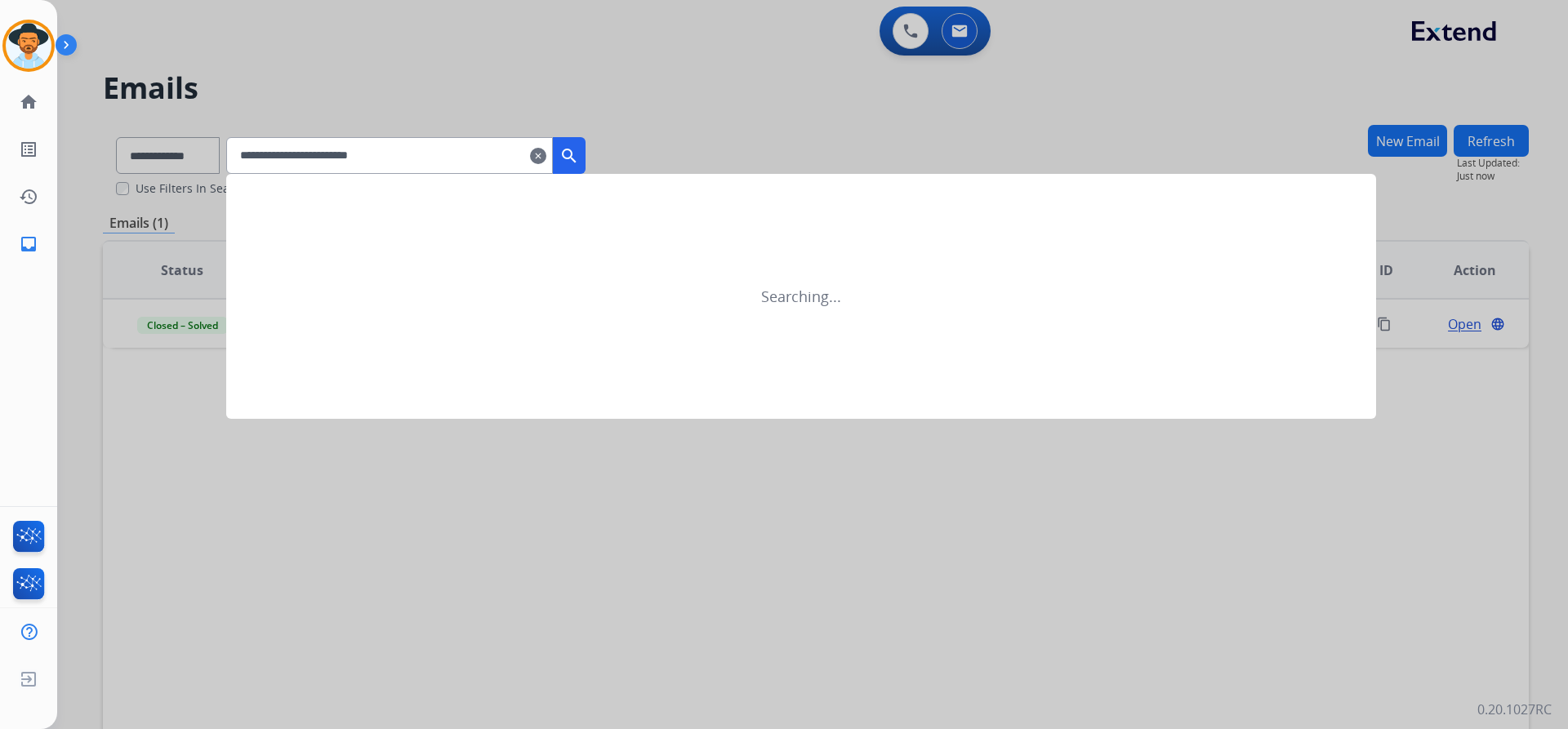
click at [579, 154] on mat-icon "search" at bounding box center [569, 156] width 20 height 20
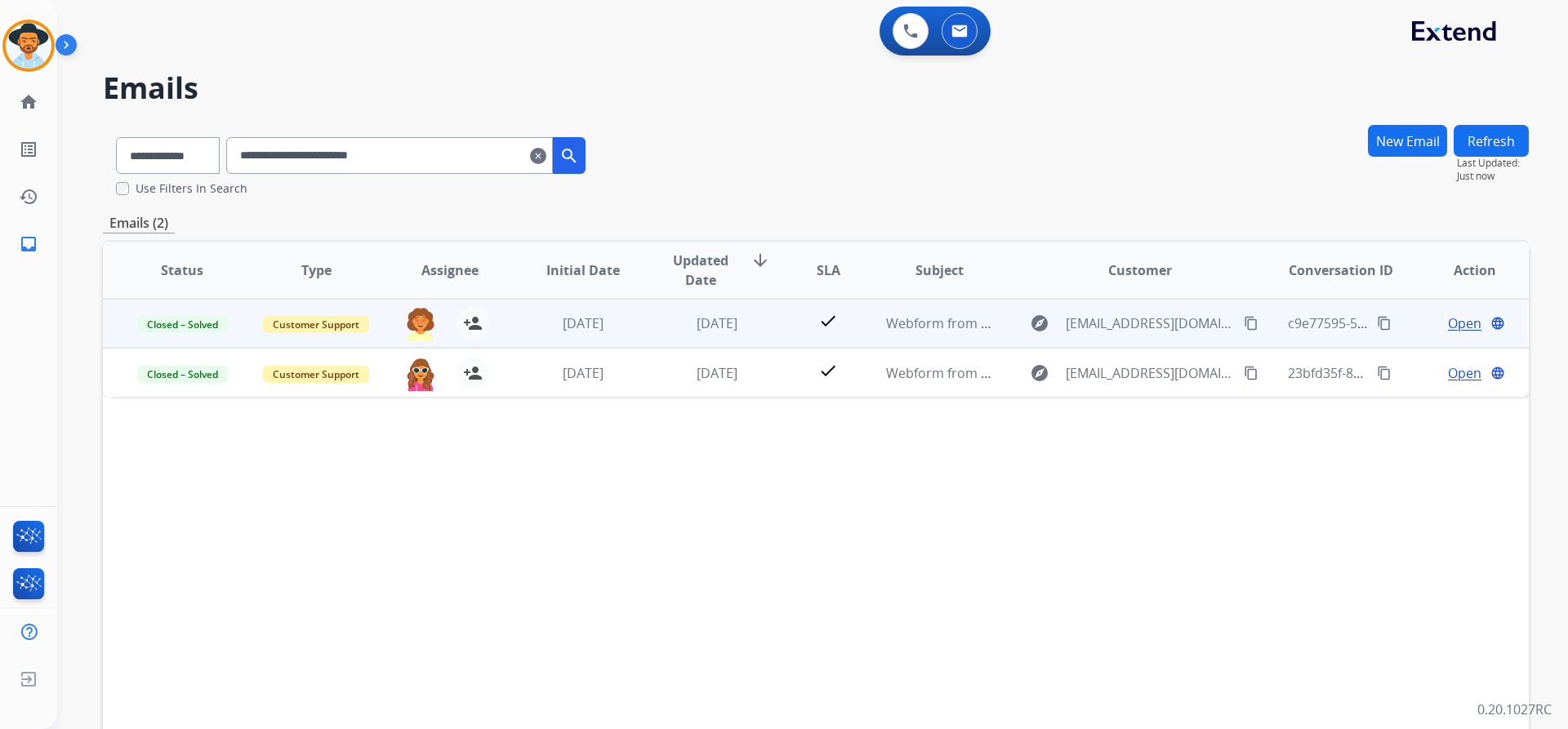
click at [1464, 322] on span "Open" at bounding box center [1465, 323] width 34 height 20
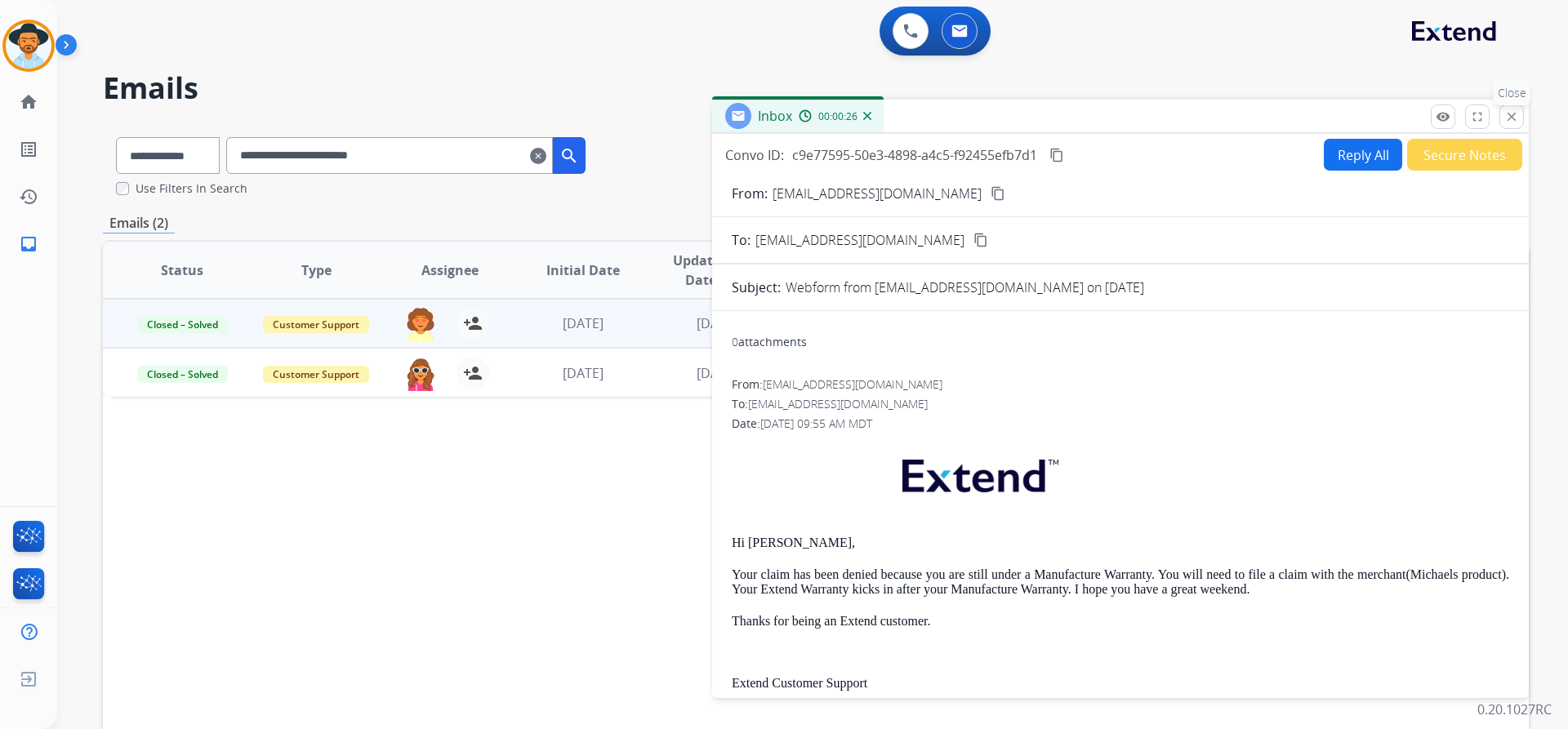
click at [1513, 119] on mat-icon "close" at bounding box center [1511, 117] width 15 height 15
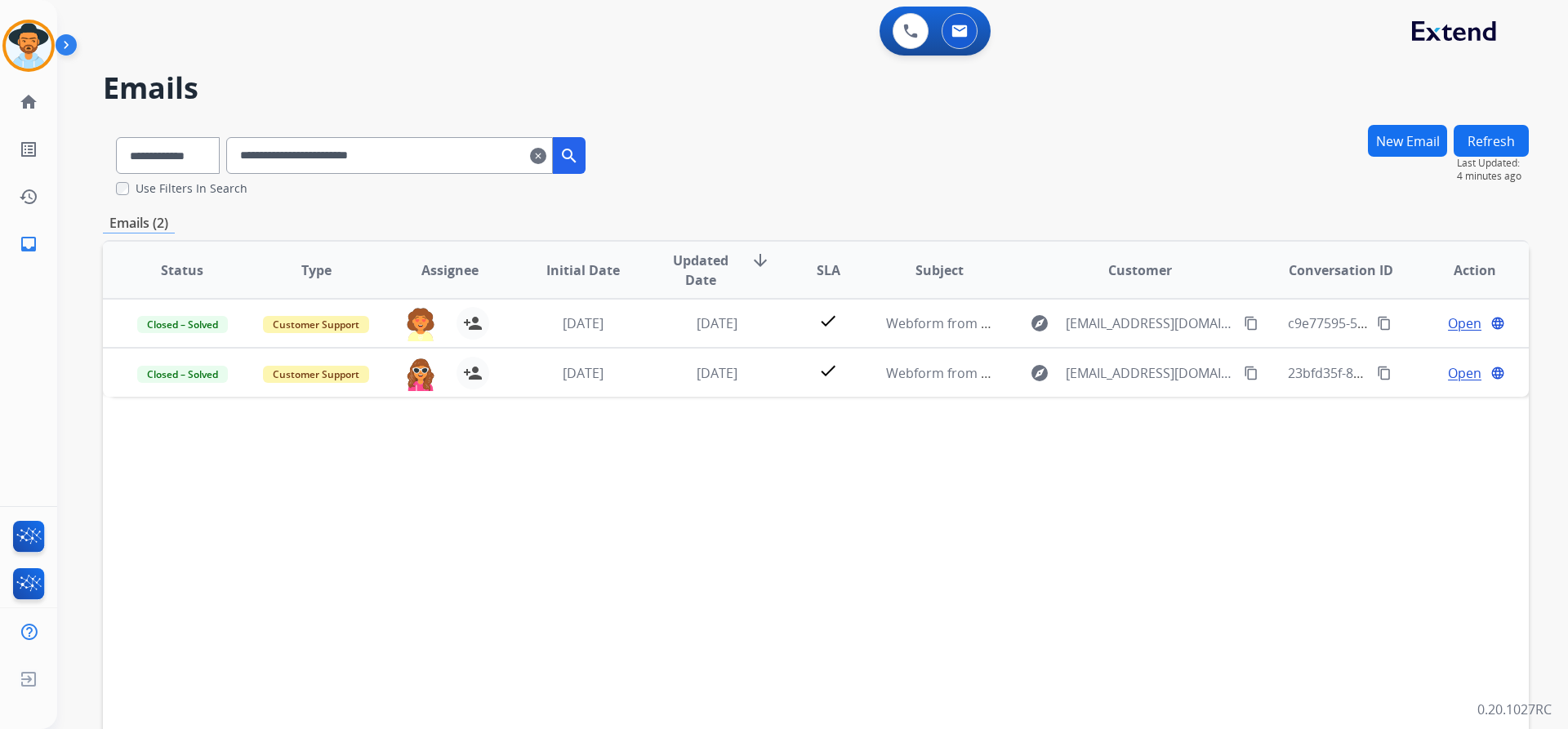
click at [1397, 143] on button "New Email" at bounding box center [1407, 141] width 79 height 32
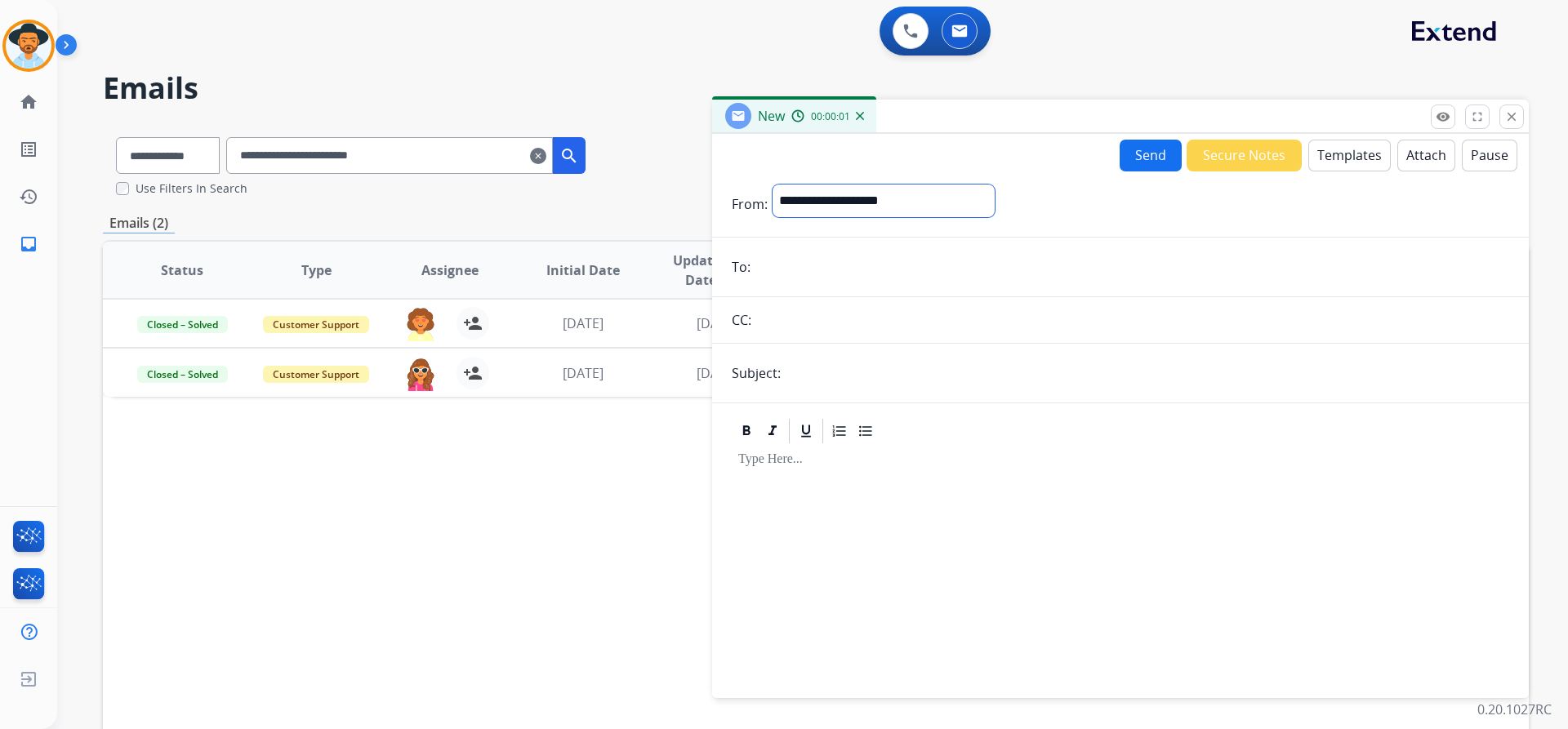
click at [892, 205] on select "**********" at bounding box center [884, 200] width 222 height 33
select select "**********"
click at [773, 185] on select "**********" at bounding box center [884, 200] width 222 height 33
click at [820, 254] on input "email" at bounding box center [1132, 268] width 753 height 33
paste input "**********"
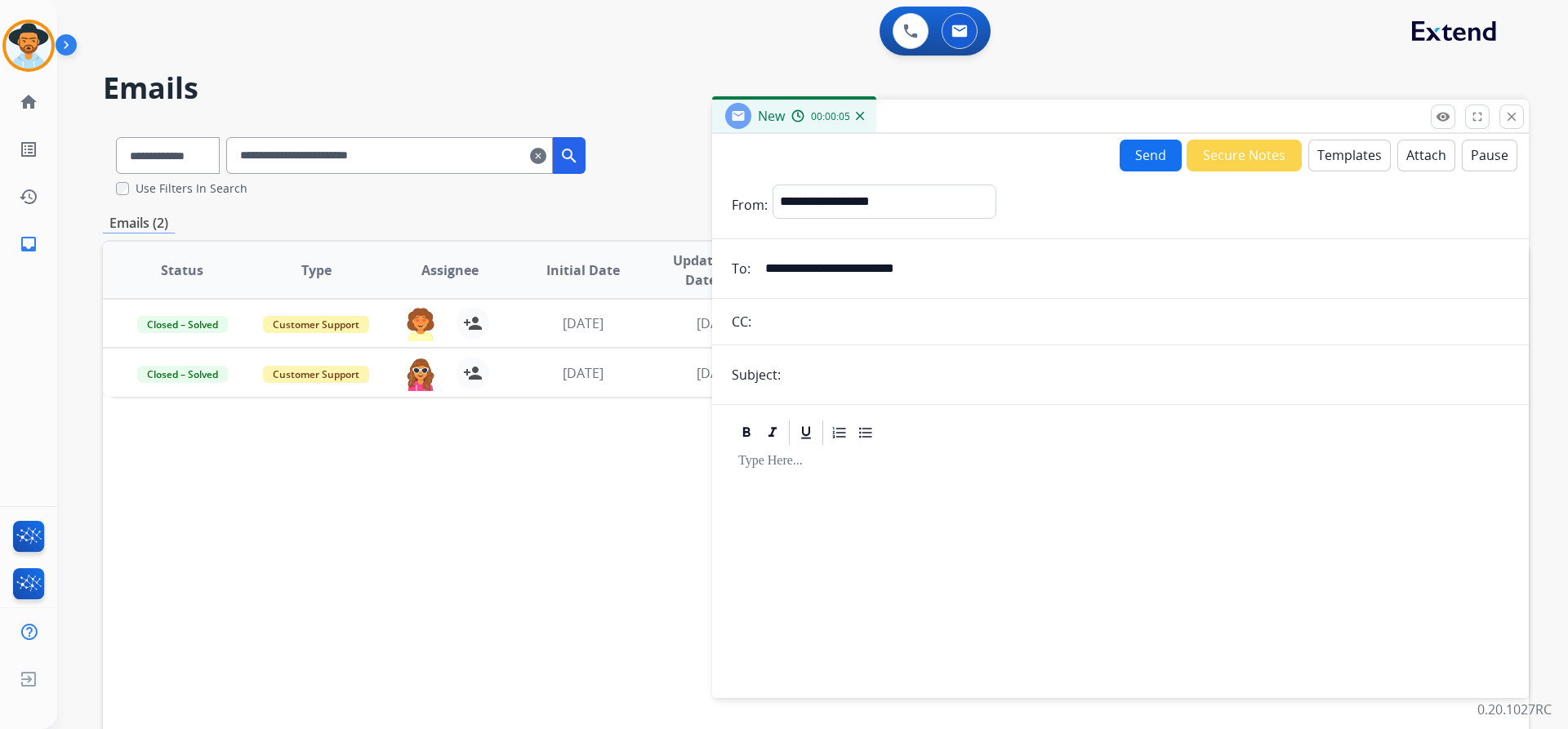
type input "**********"
drag, startPoint x: 824, startPoint y: 378, endPoint x: 833, endPoint y: 379, distance: 9.1
click at [824, 378] on input "text" at bounding box center [1148, 375] width 723 height 33
type input "**********"
click at [1343, 156] on button "Templates" at bounding box center [1349, 156] width 82 height 32
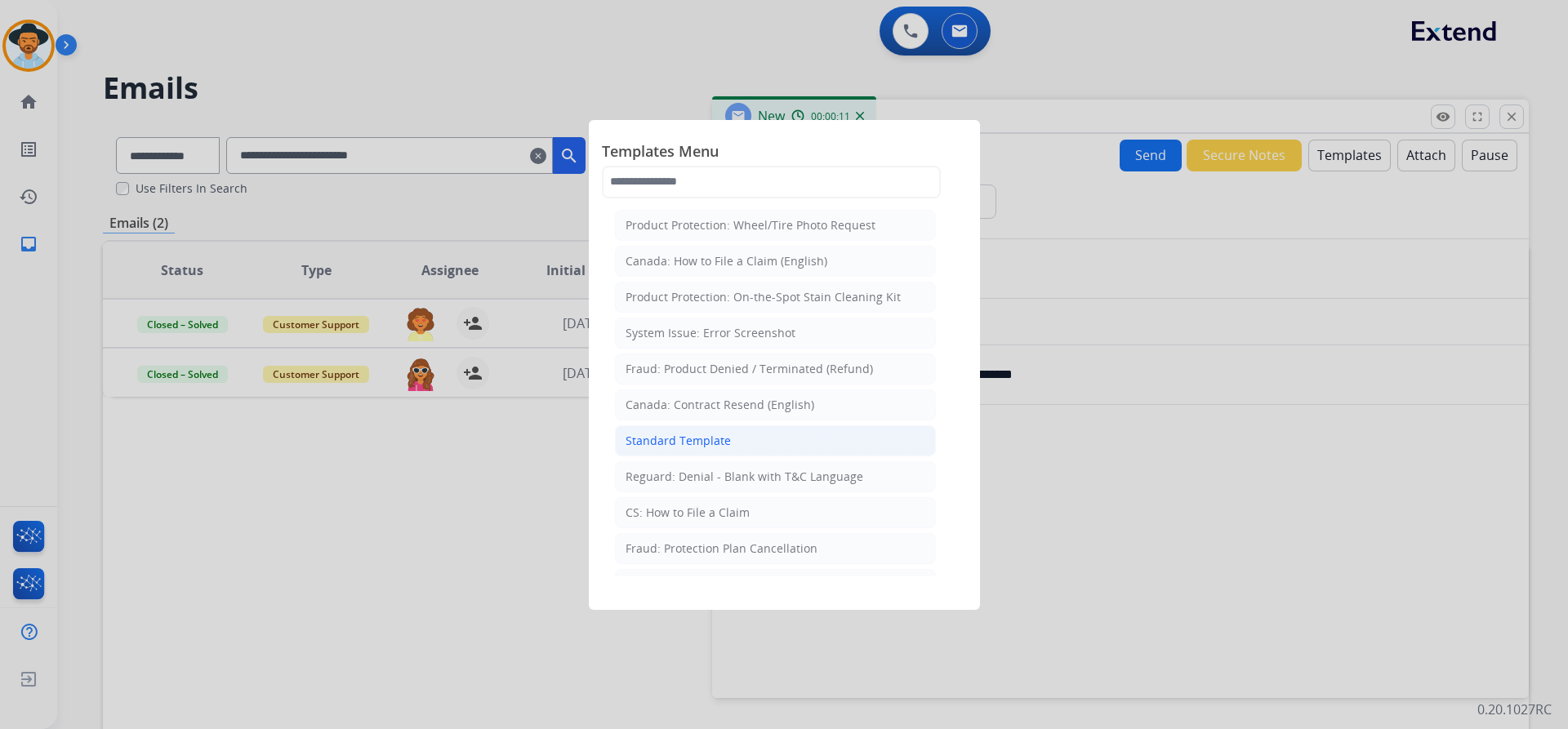
click at [787, 442] on li "Standard Template" at bounding box center [776, 440] width 321 height 31
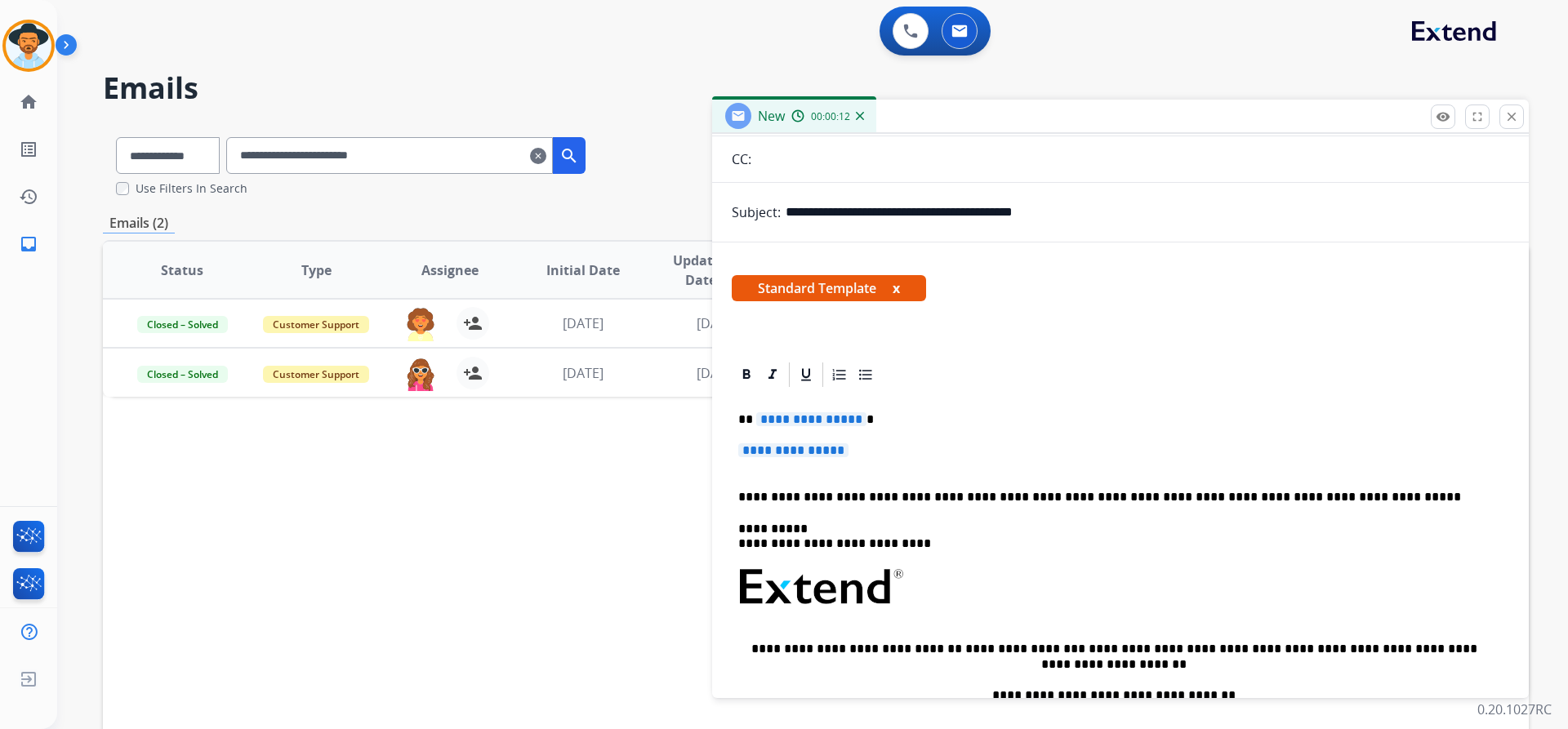
scroll to position [163, 0]
click at [790, 413] on span "**********" at bounding box center [811, 418] width 110 height 14
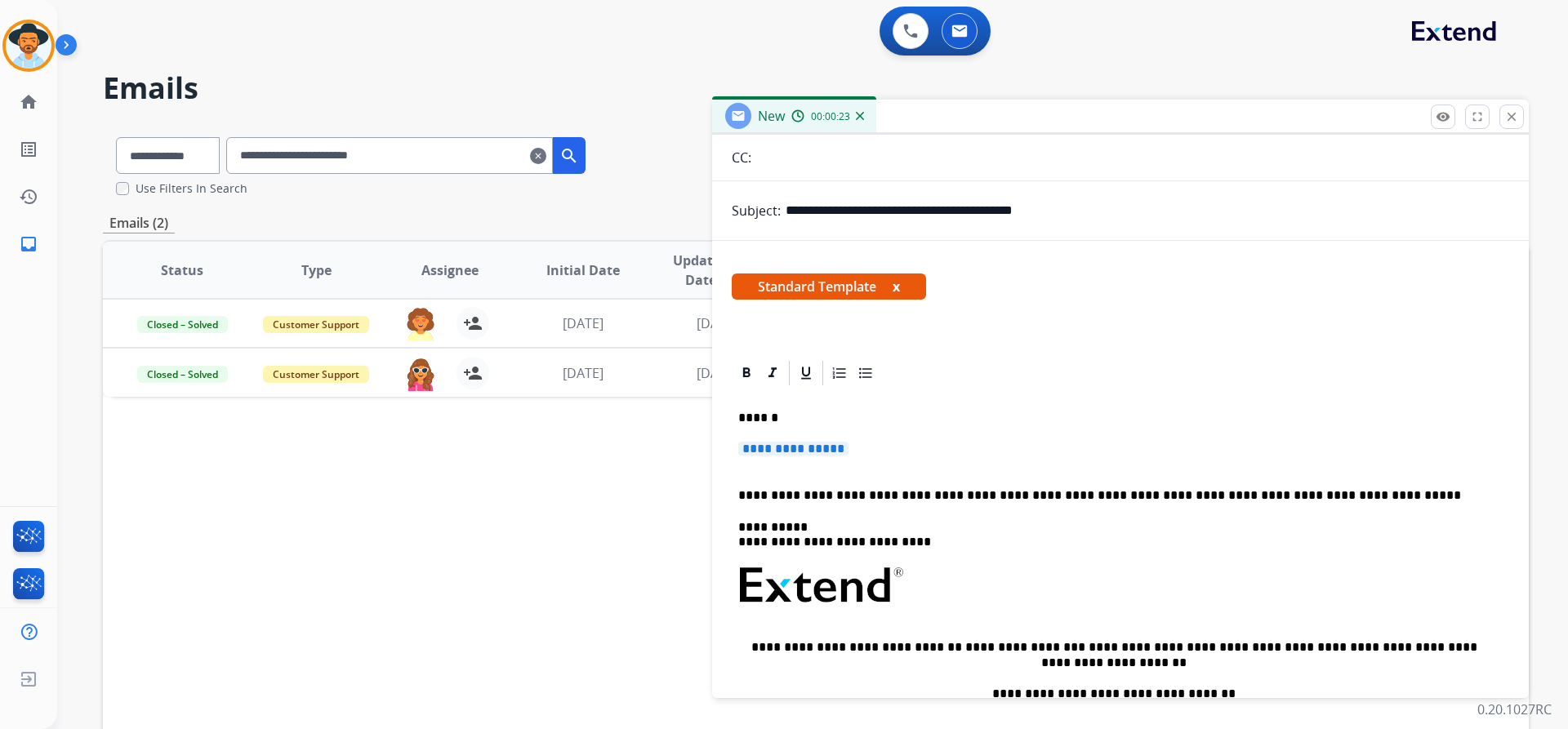
click at [833, 442] on span "**********" at bounding box center [793, 448] width 110 height 14
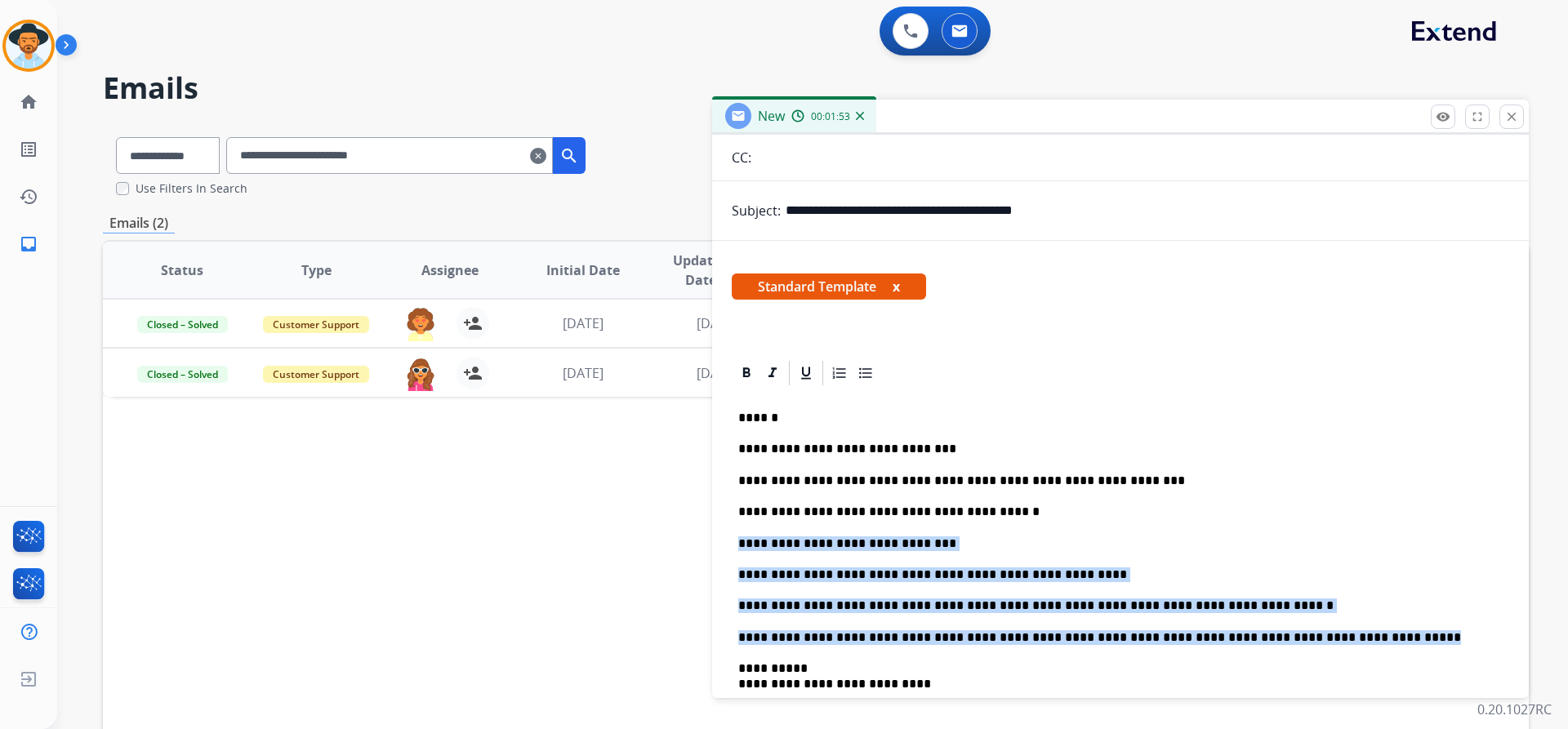
drag, startPoint x: 1066, startPoint y: 596, endPoint x: 727, endPoint y: 548, distance: 342.4
click at [727, 548] on div "**********" at bounding box center [1121, 679] width 817 height 640
click at [1245, 600] on p "**********" at bounding box center [1114, 606] width 751 height 15
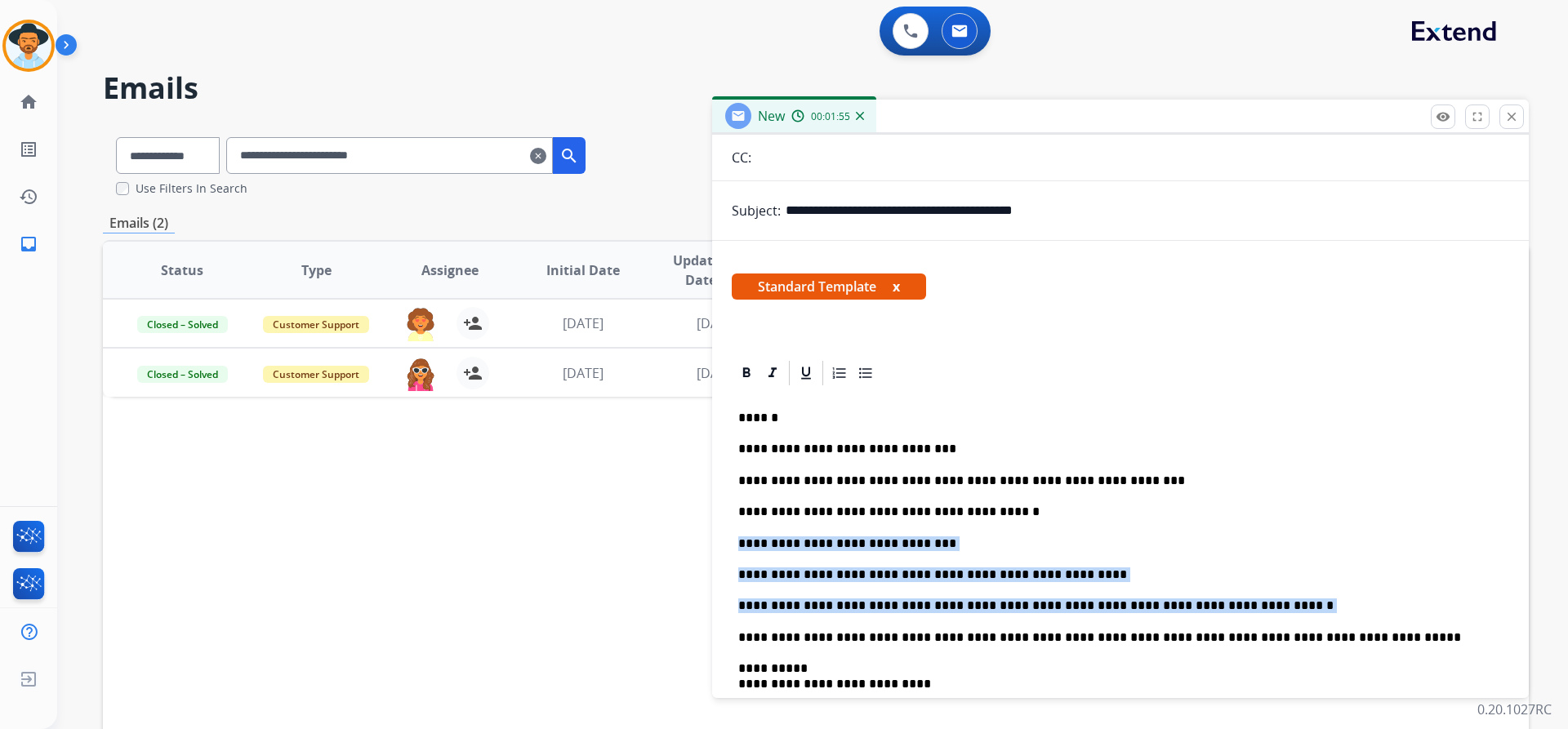
drag, startPoint x: 1134, startPoint y: 596, endPoint x: 724, endPoint y: 537, distance: 414.2
click at [724, 537] on div "**********" at bounding box center [1121, 679] width 817 height 640
click at [868, 372] on icon at bounding box center [866, 374] width 17 height 17
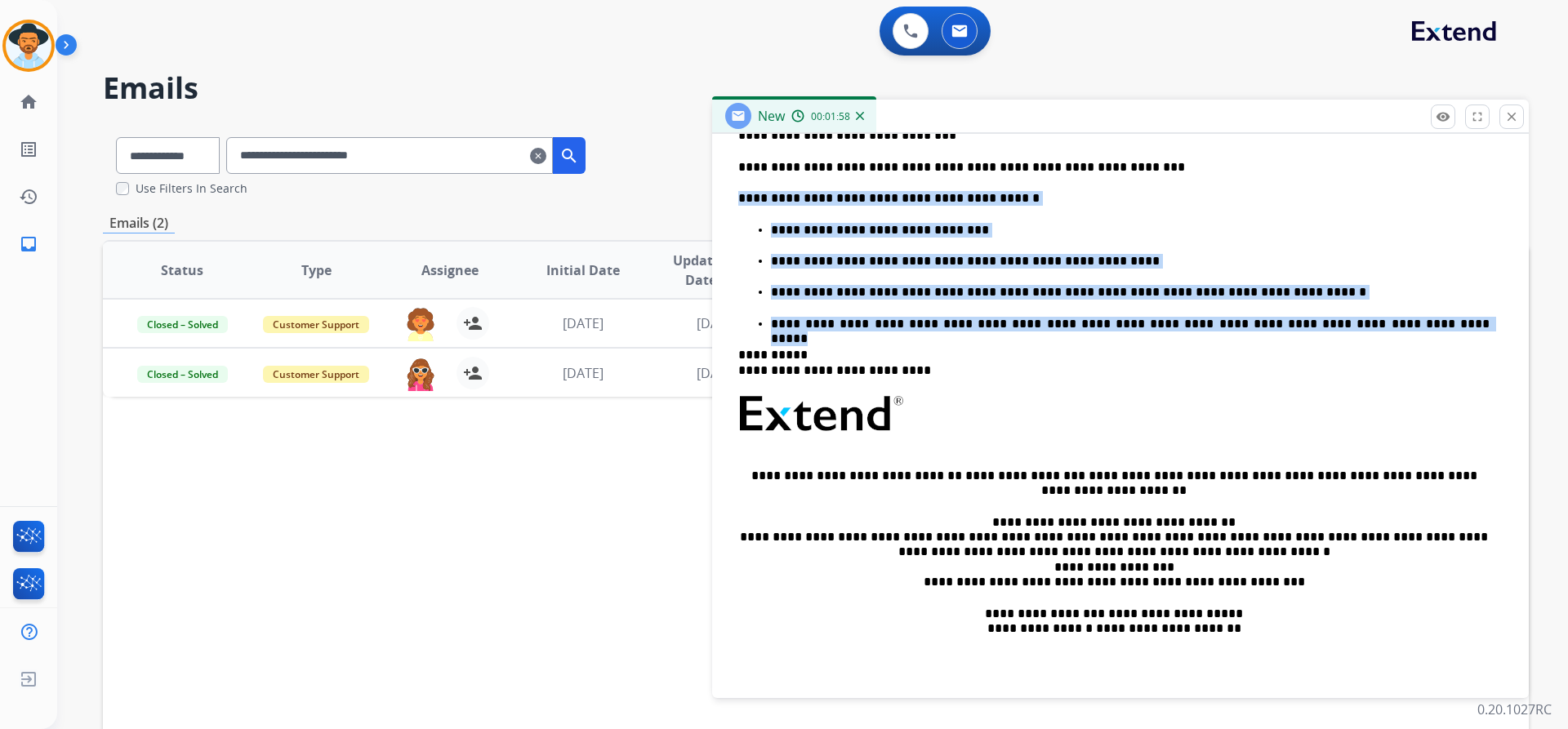
scroll to position [0, 0]
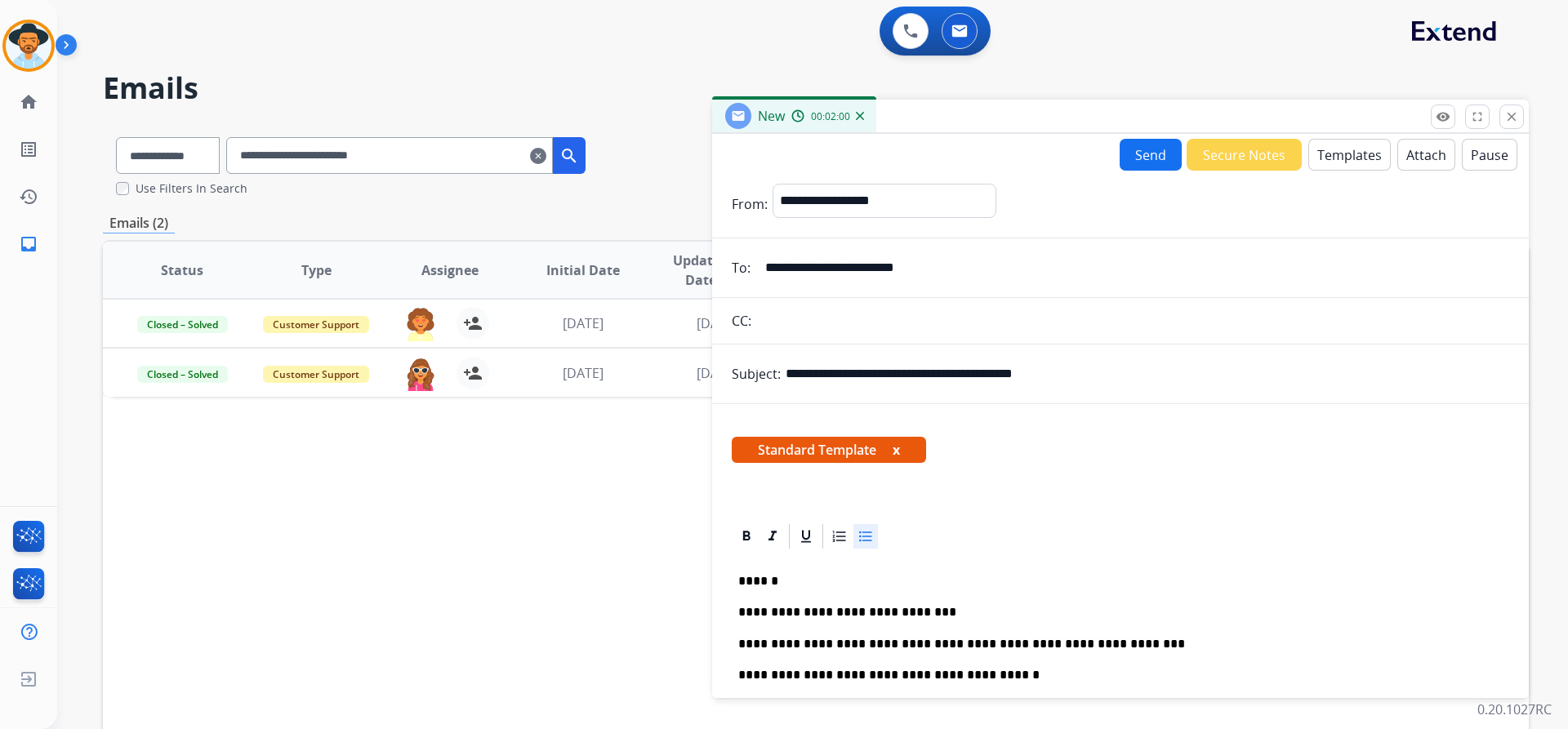
click at [1129, 150] on button "Send" at bounding box center [1150, 155] width 62 height 32
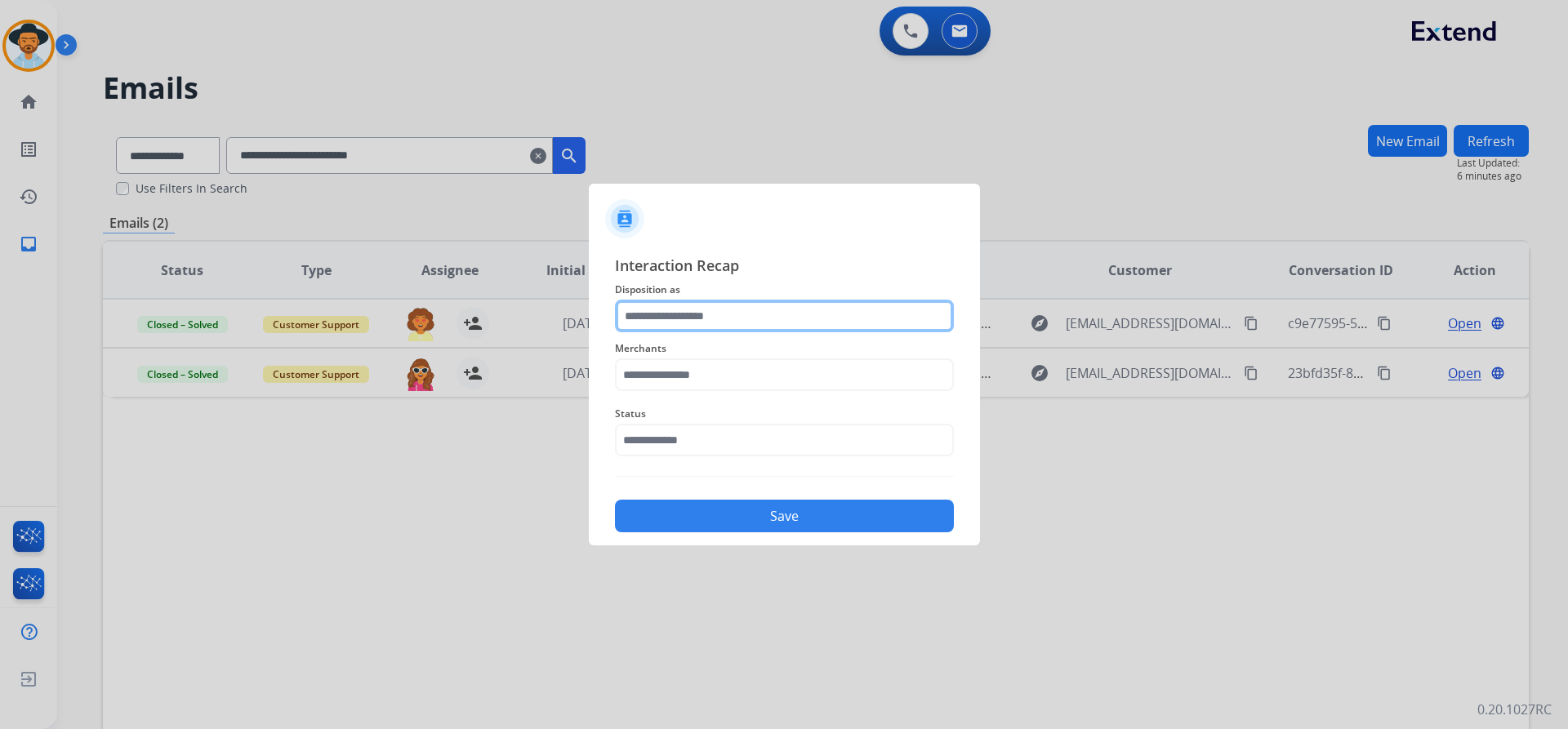
click at [672, 319] on input "text" at bounding box center [785, 315] width 339 height 33
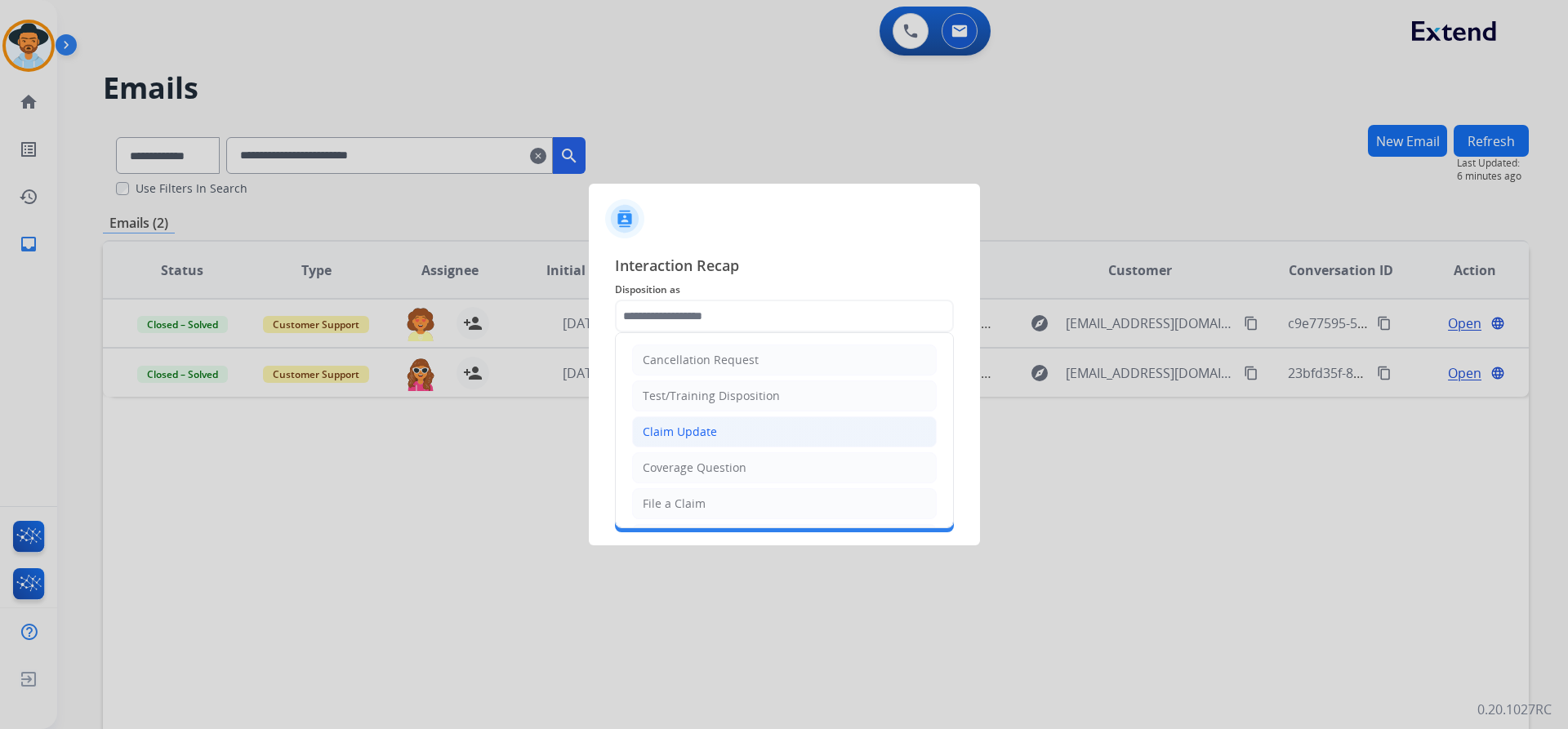
click at [800, 428] on li "Claim Update" at bounding box center [784, 432] width 305 height 31
type input "**********"
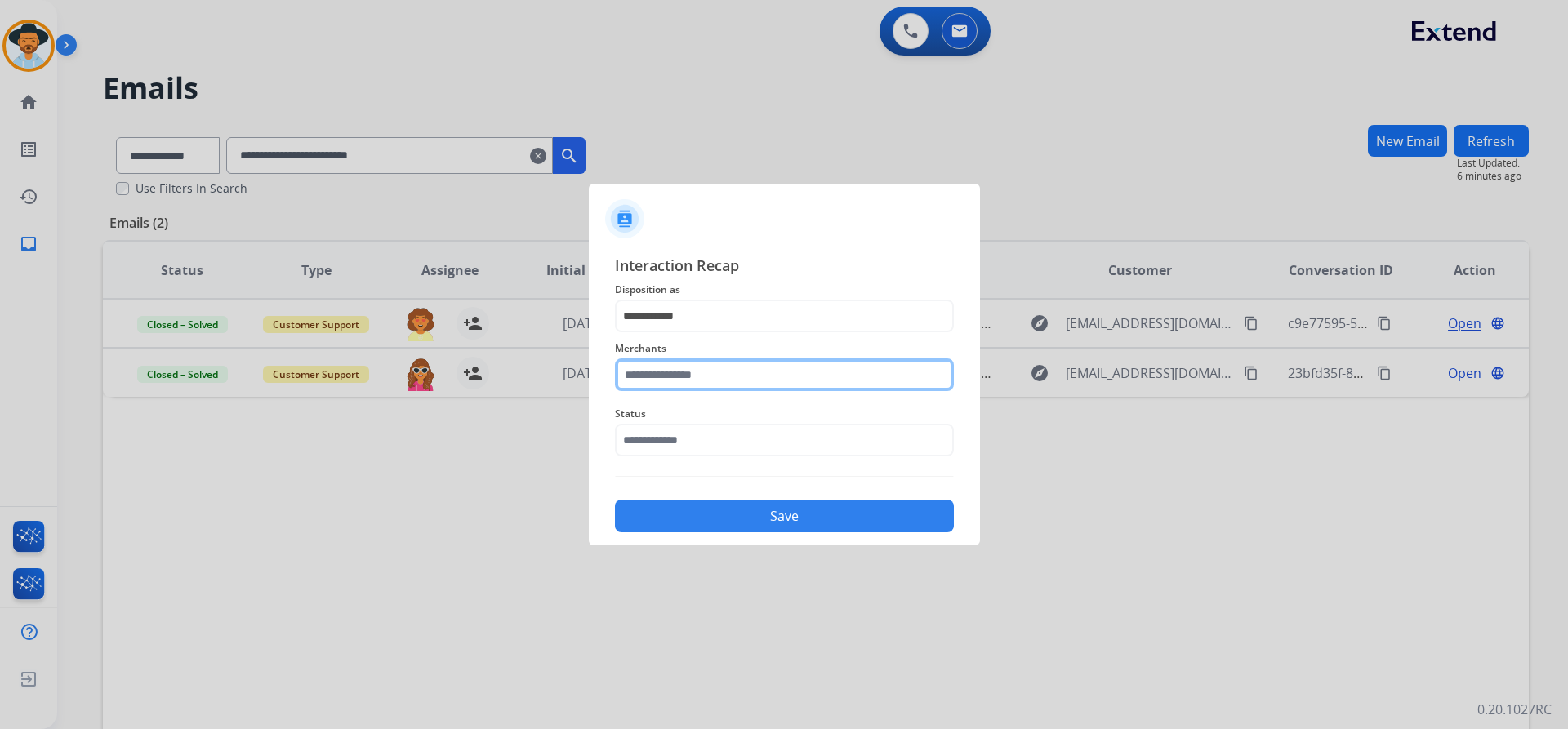
click at [715, 384] on input "text" at bounding box center [785, 375] width 339 height 33
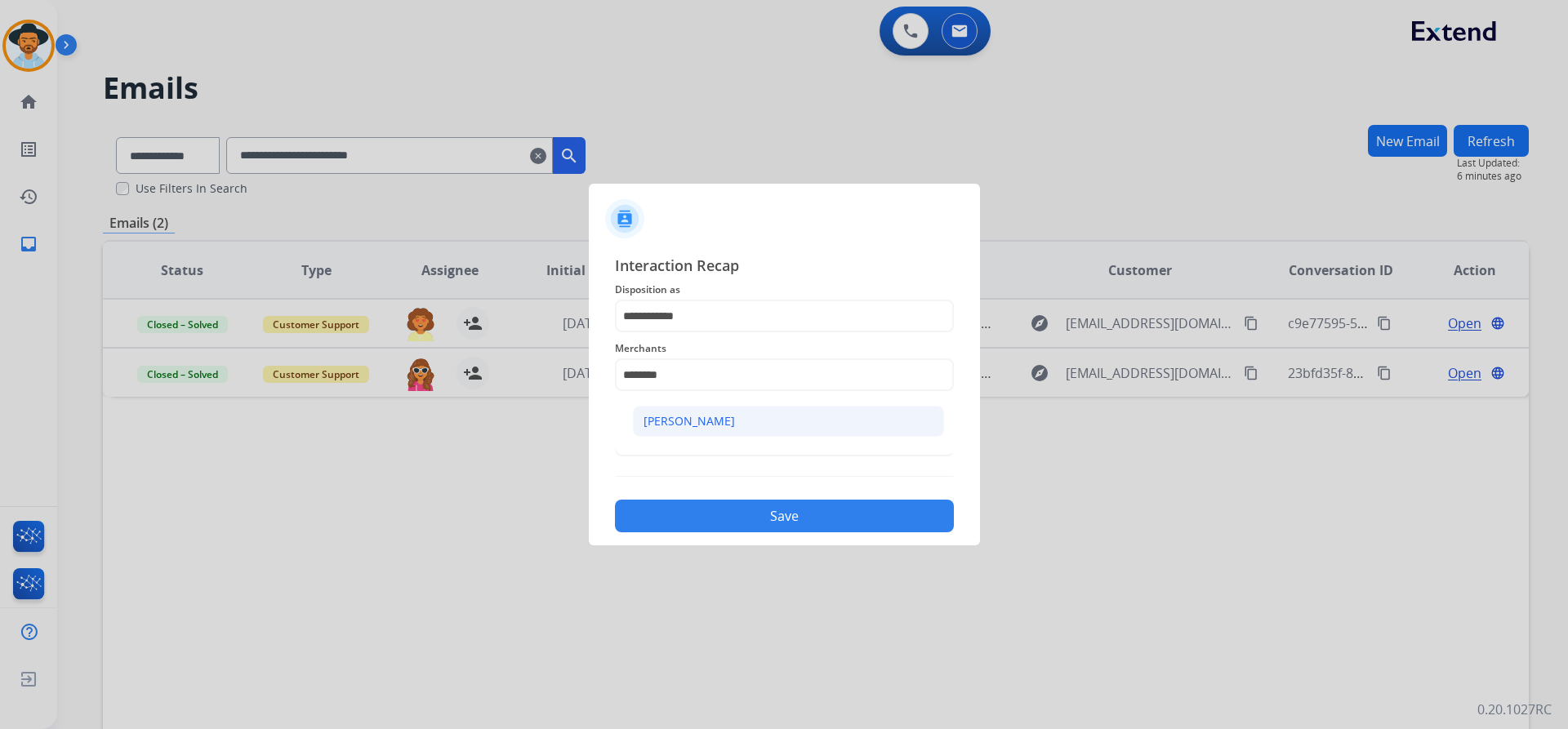
click at [679, 419] on div "[PERSON_NAME]" at bounding box center [689, 421] width 91 height 17
type input "********"
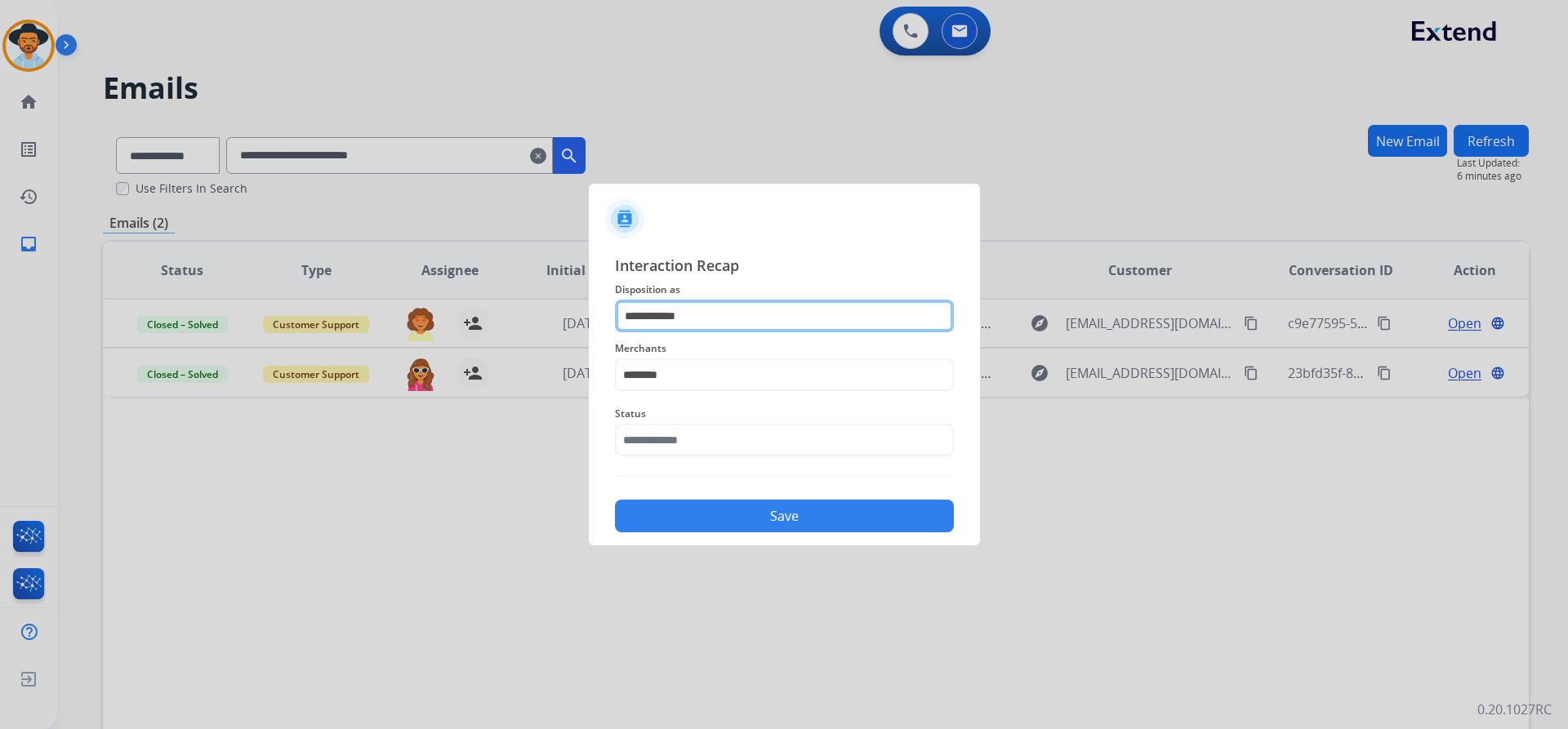
click at [780, 322] on input "**********" at bounding box center [785, 315] width 339 height 33
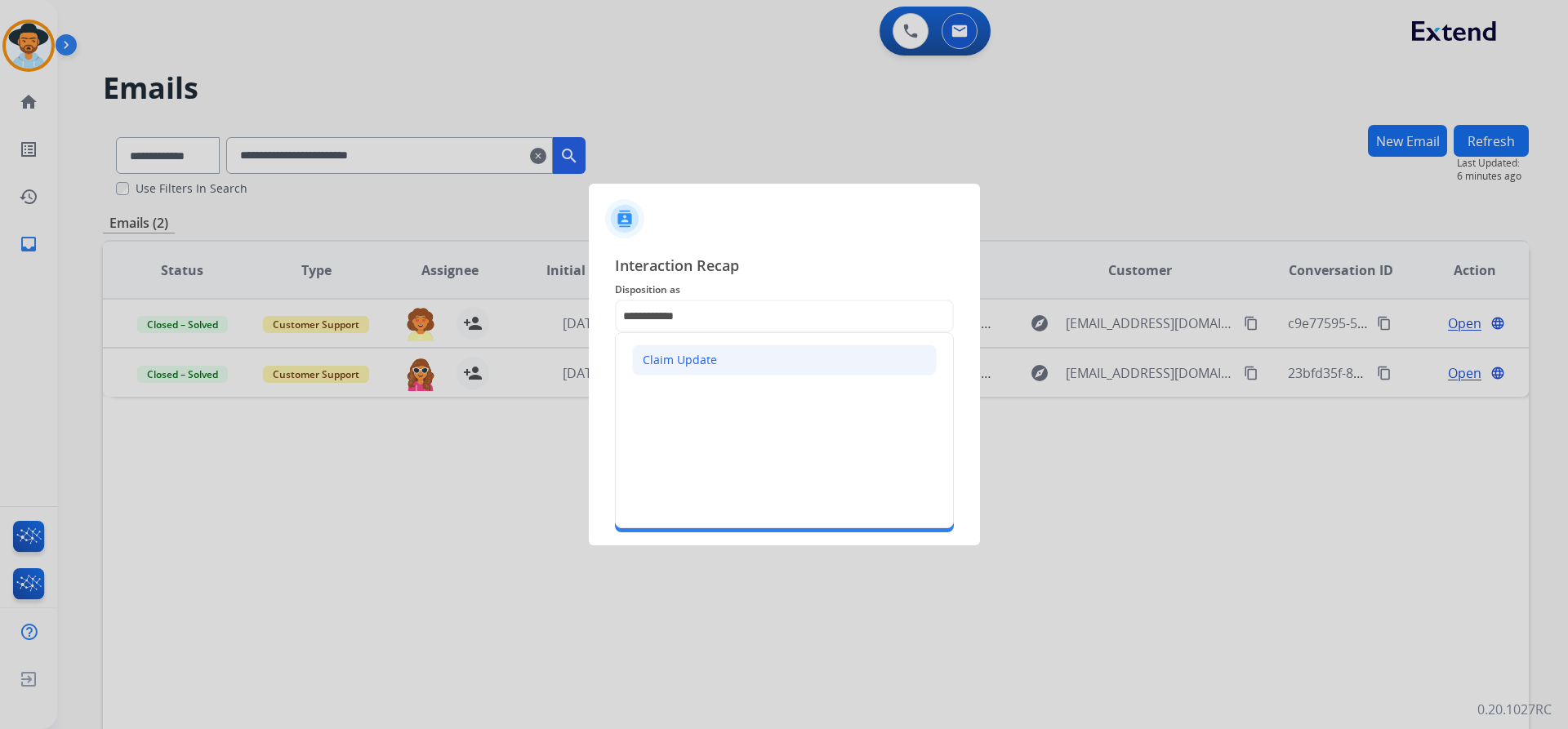
click at [725, 354] on li "Claim Update" at bounding box center [784, 360] width 305 height 31
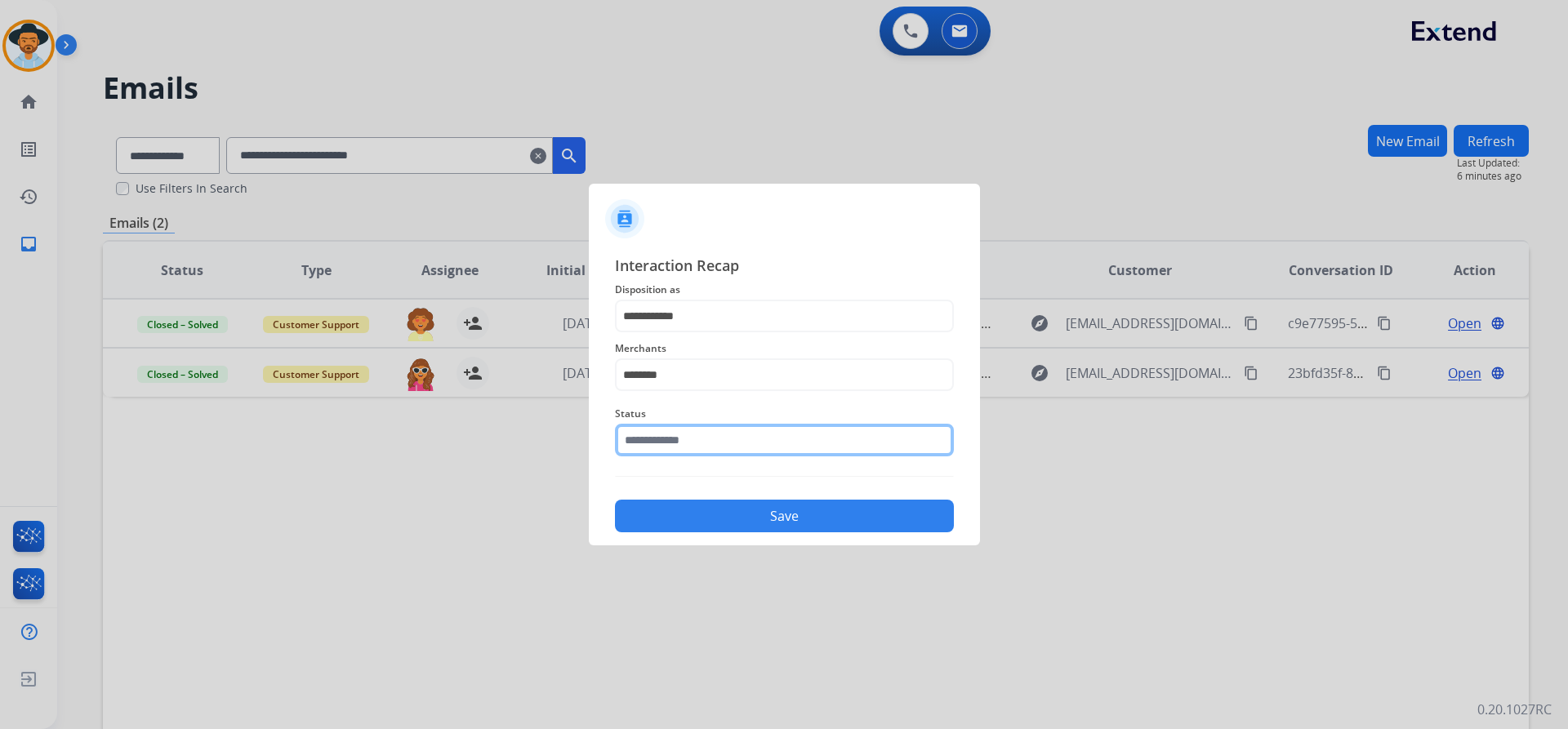
click at [721, 447] on input "text" at bounding box center [785, 440] width 339 height 33
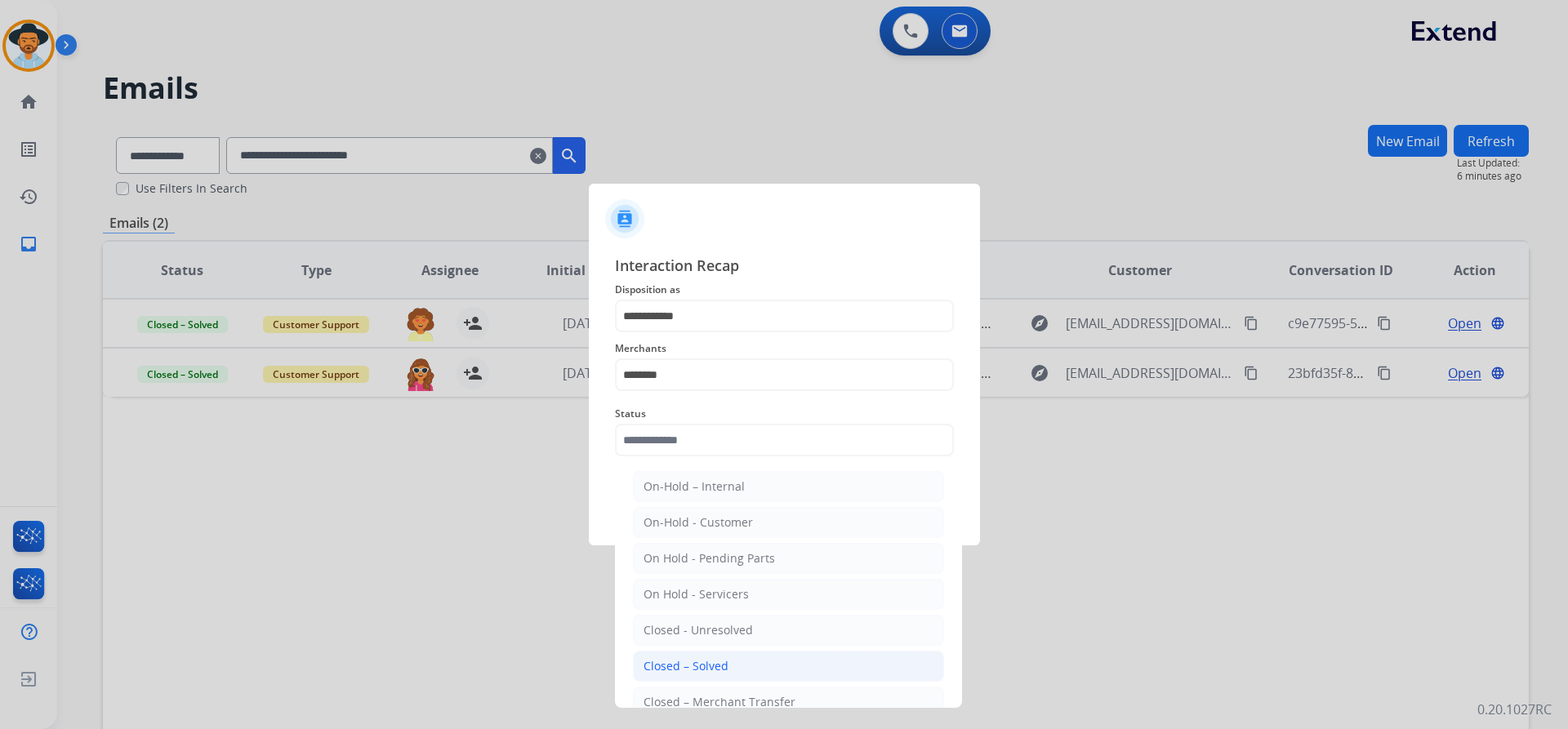
click at [714, 655] on li "Closed – Solved" at bounding box center [789, 666] width 311 height 31
type input "**********"
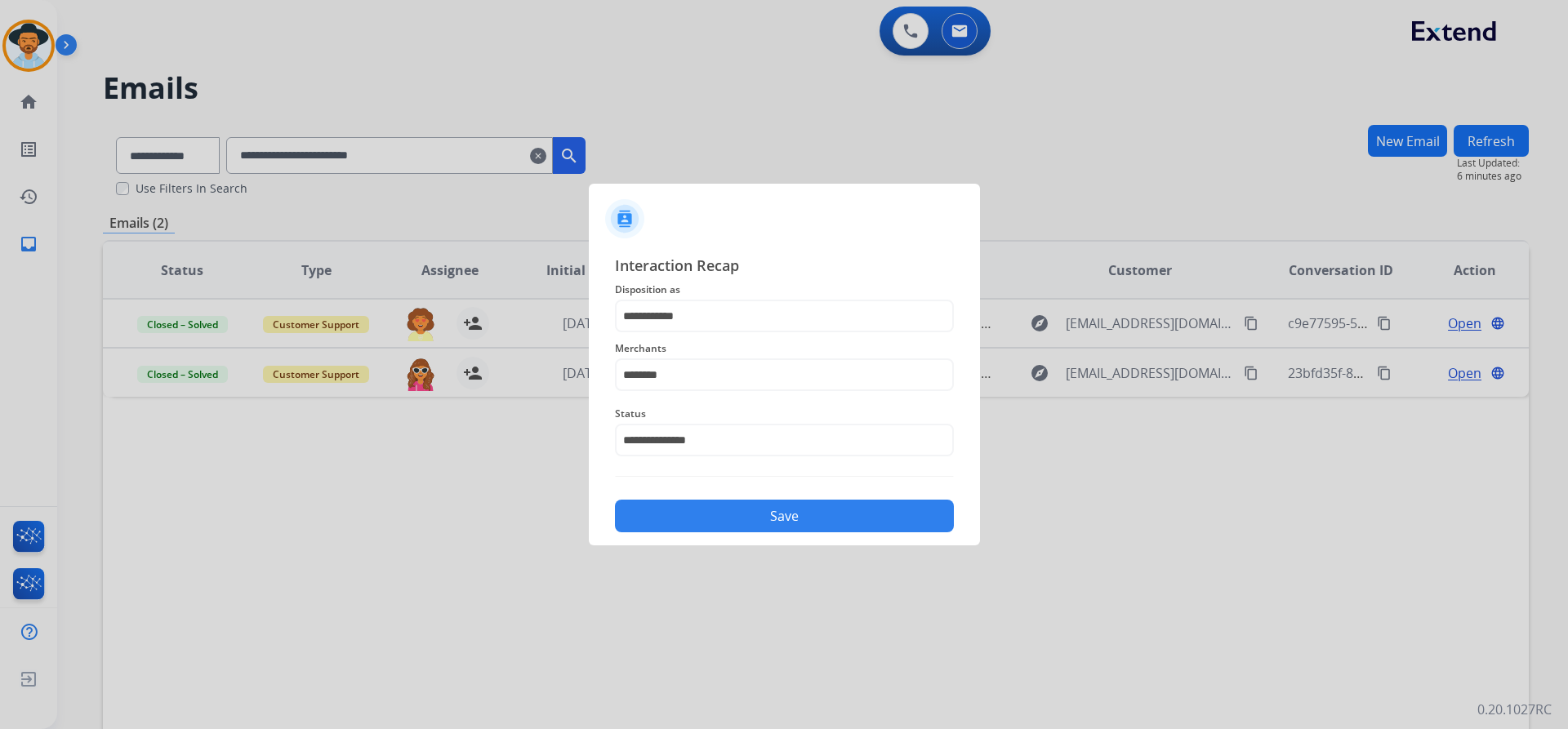
click at [723, 510] on button "Save" at bounding box center [785, 516] width 339 height 33
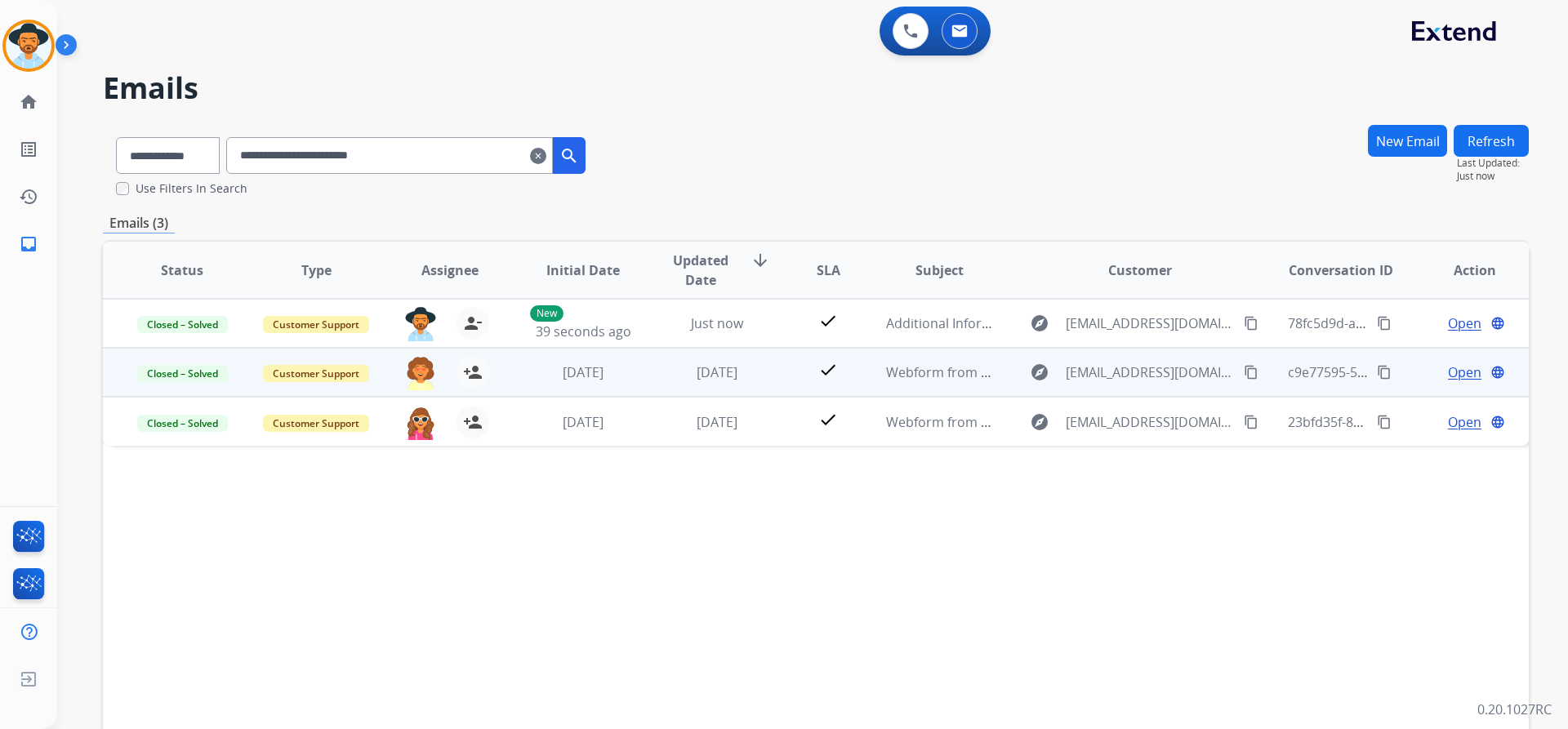
drag, startPoint x: 1373, startPoint y: 326, endPoint x: 1218, endPoint y: 365, distance: 159.8
click at [1377, 326] on mat-icon "content_copy" at bounding box center [1384, 323] width 15 height 15
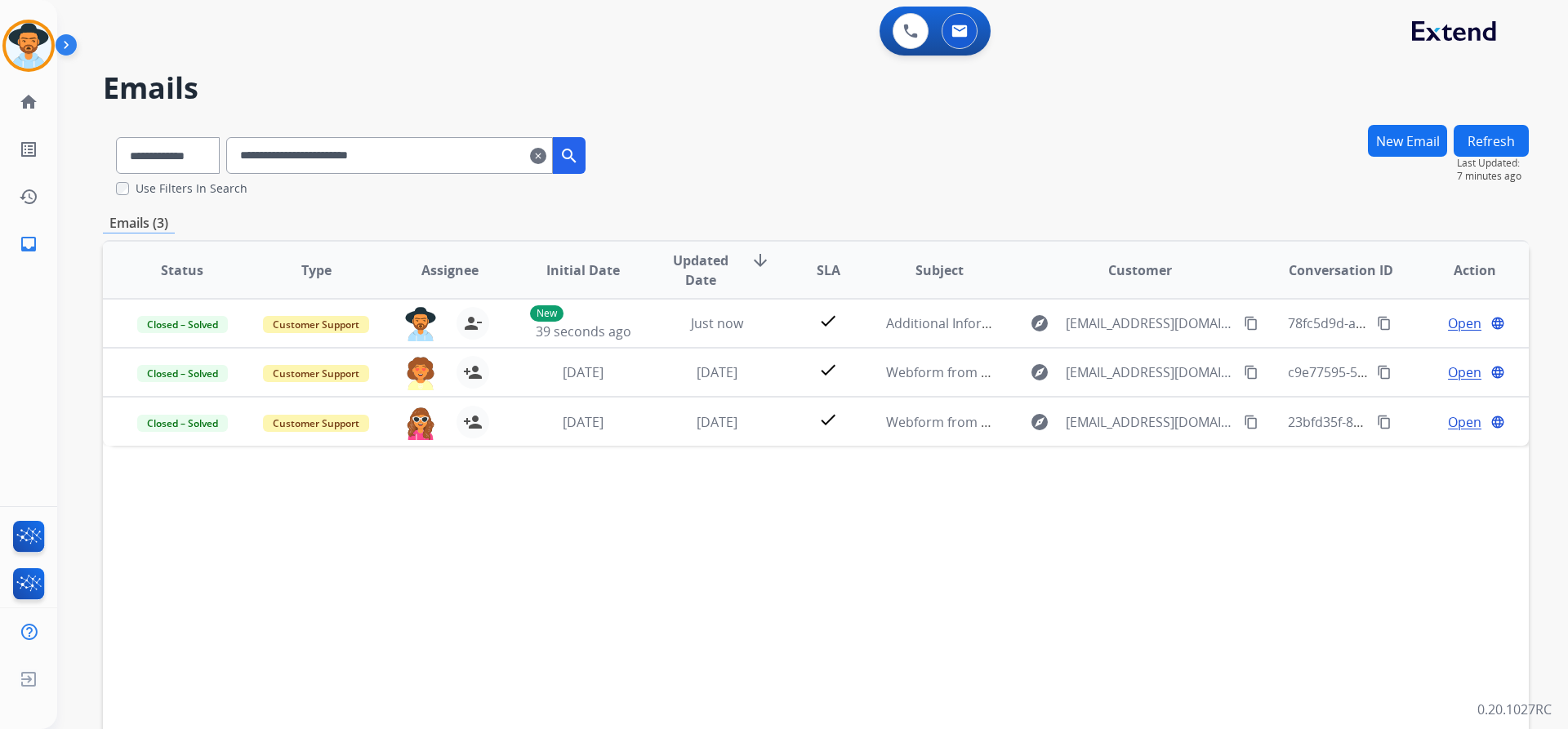
click at [546, 161] on mat-icon "clear" at bounding box center [538, 156] width 17 height 20
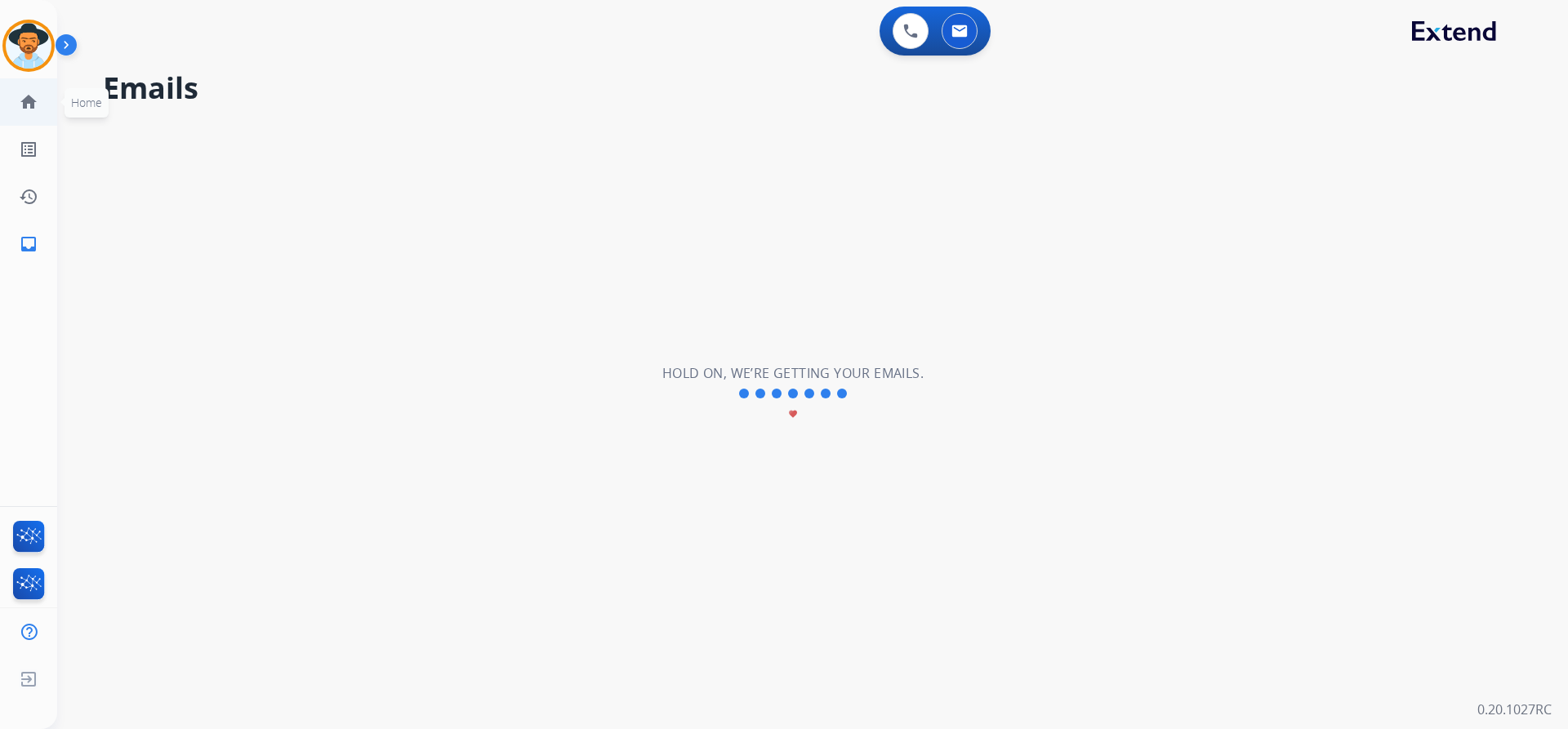
select select "**********"
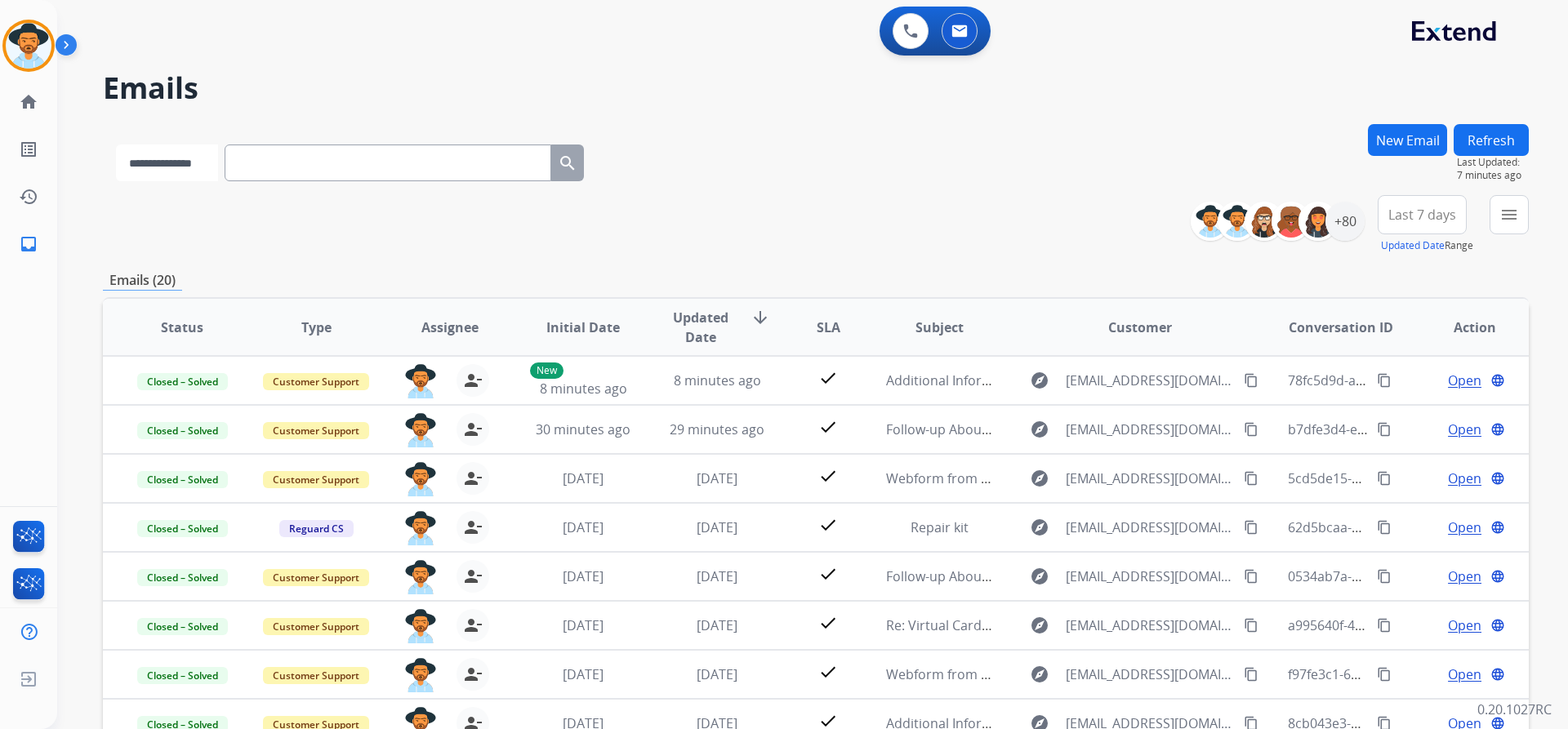
click at [174, 161] on select "**********" at bounding box center [166, 162] width 102 height 36
select select "**********"
click at [116, 144] on select "**********" at bounding box center [166, 162] width 102 height 36
click at [386, 165] on input "text" at bounding box center [390, 162] width 326 height 36
paste input "**********"
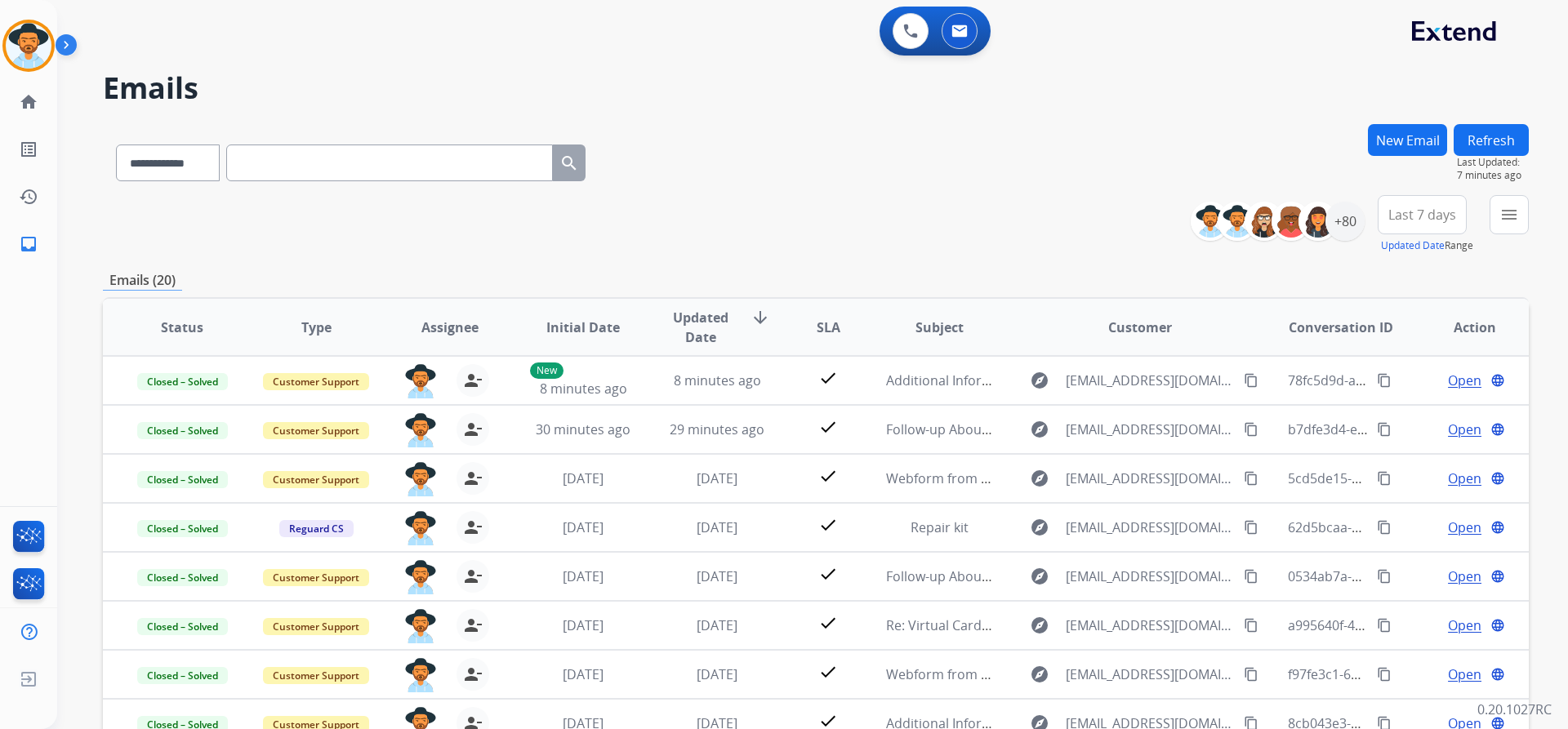
type input "**********"
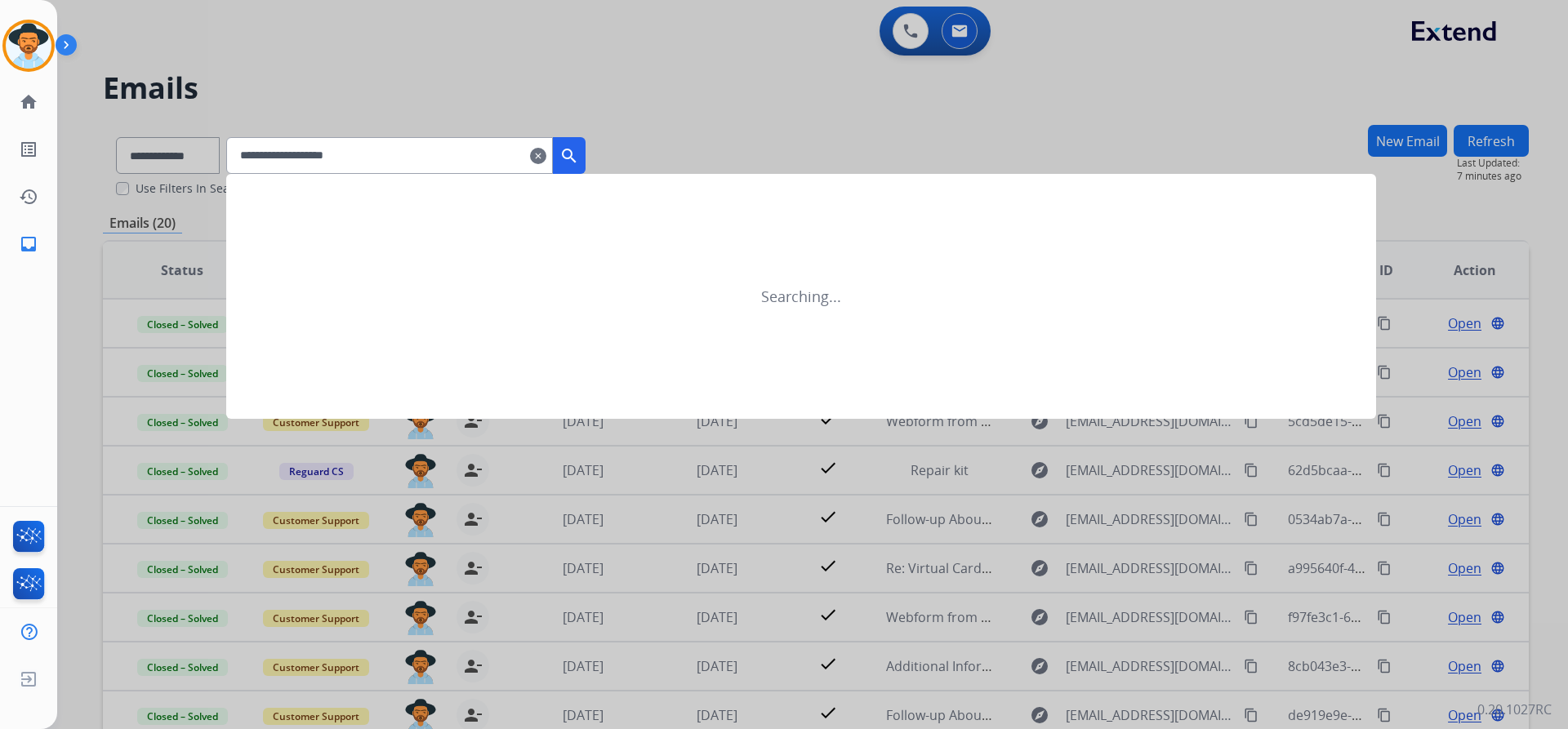
click at [579, 156] on mat-icon "search" at bounding box center [569, 156] width 20 height 20
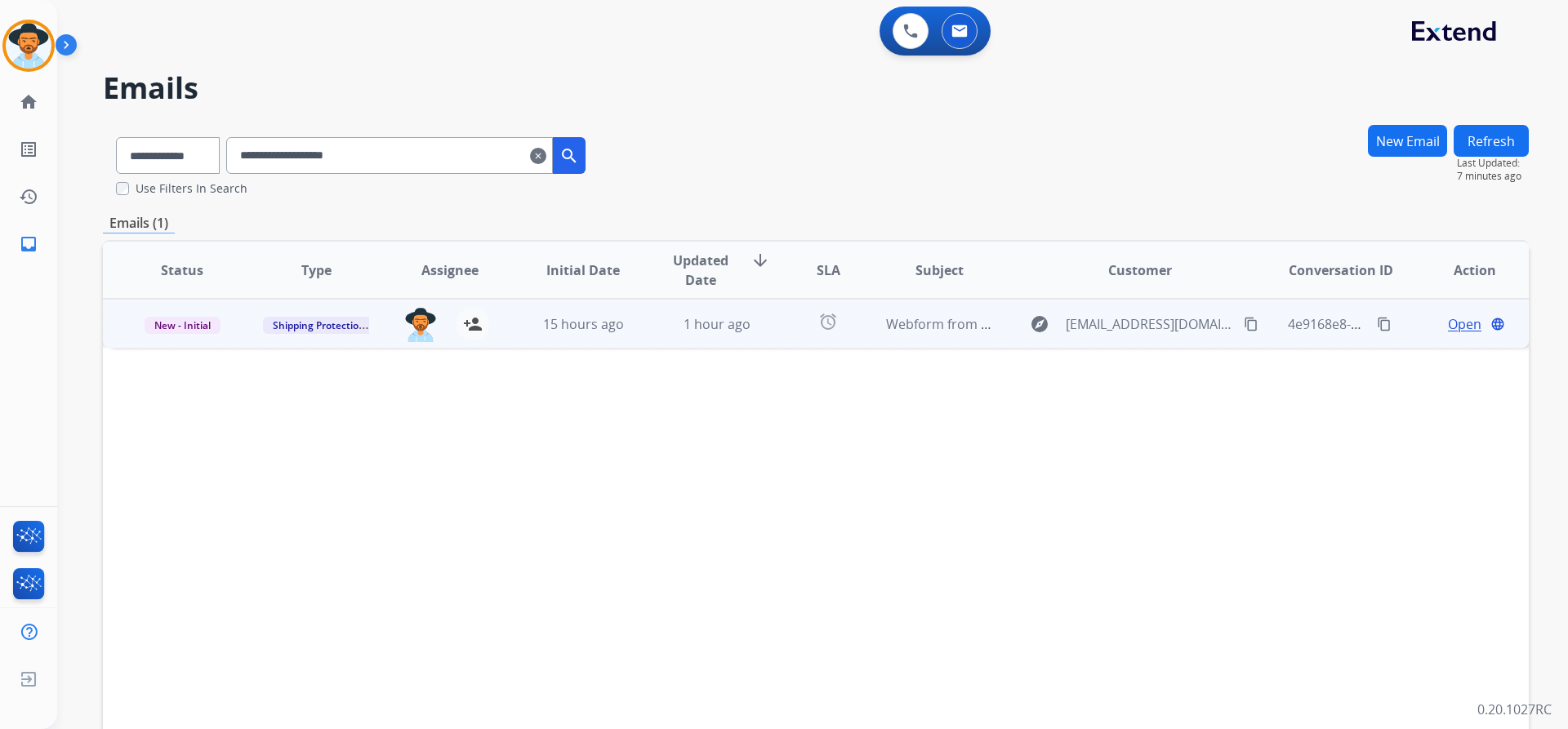
click at [1461, 323] on span "Open" at bounding box center [1465, 323] width 34 height 20
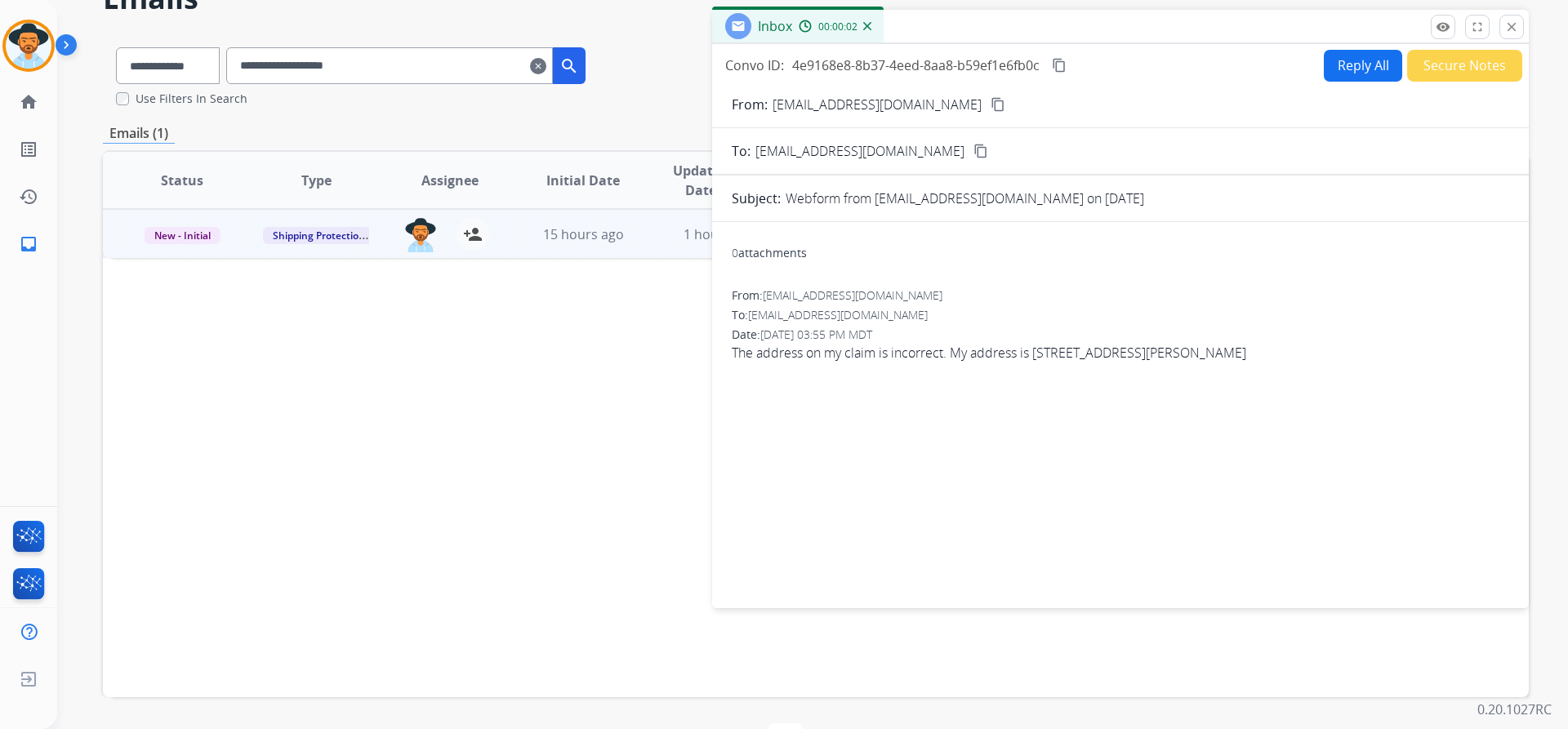
scroll to position [62, 0]
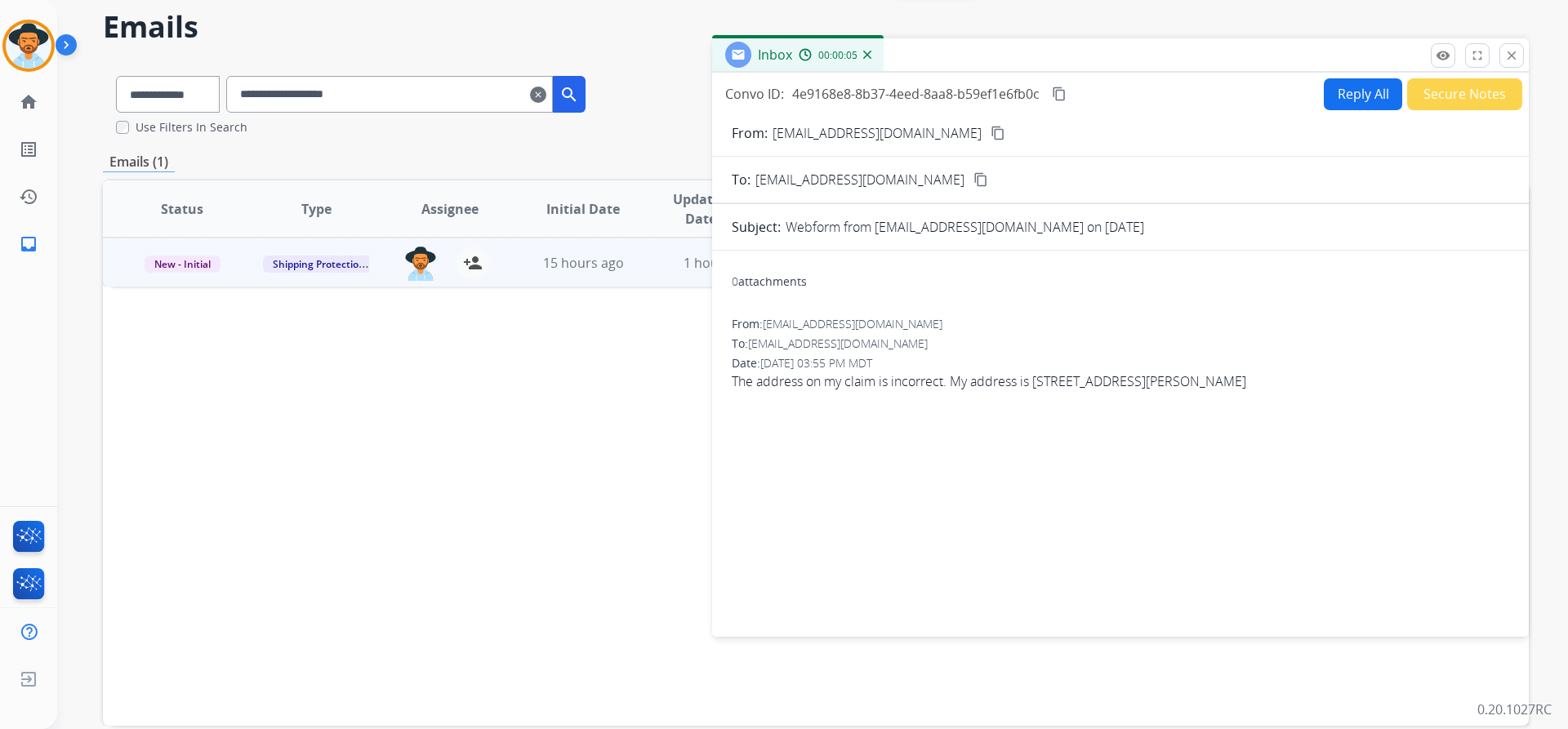
click at [1436, 89] on button "Secure Notes" at bounding box center [1465, 94] width 116 height 32
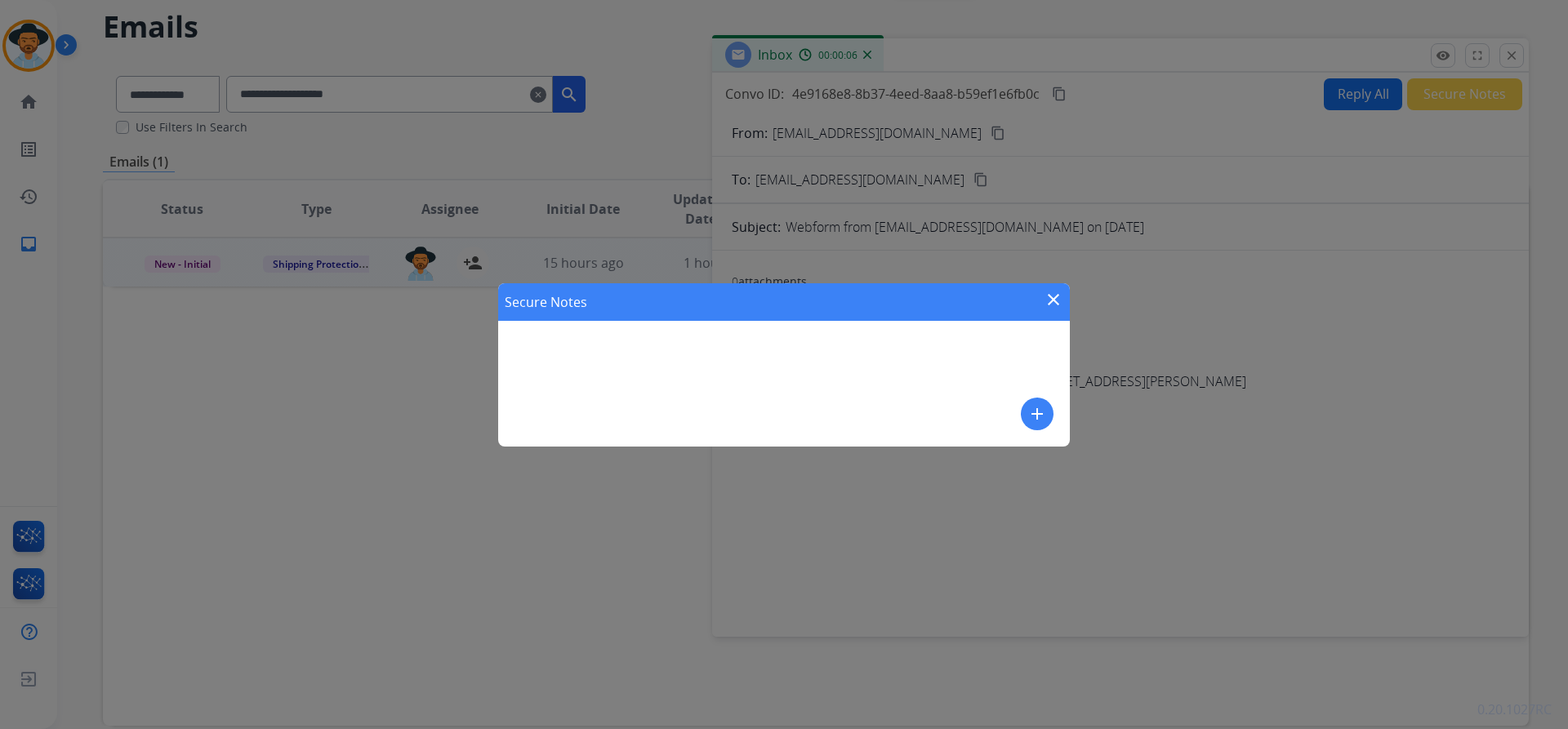
click at [1050, 303] on mat-icon "close" at bounding box center [1052, 299] width 20 height 20
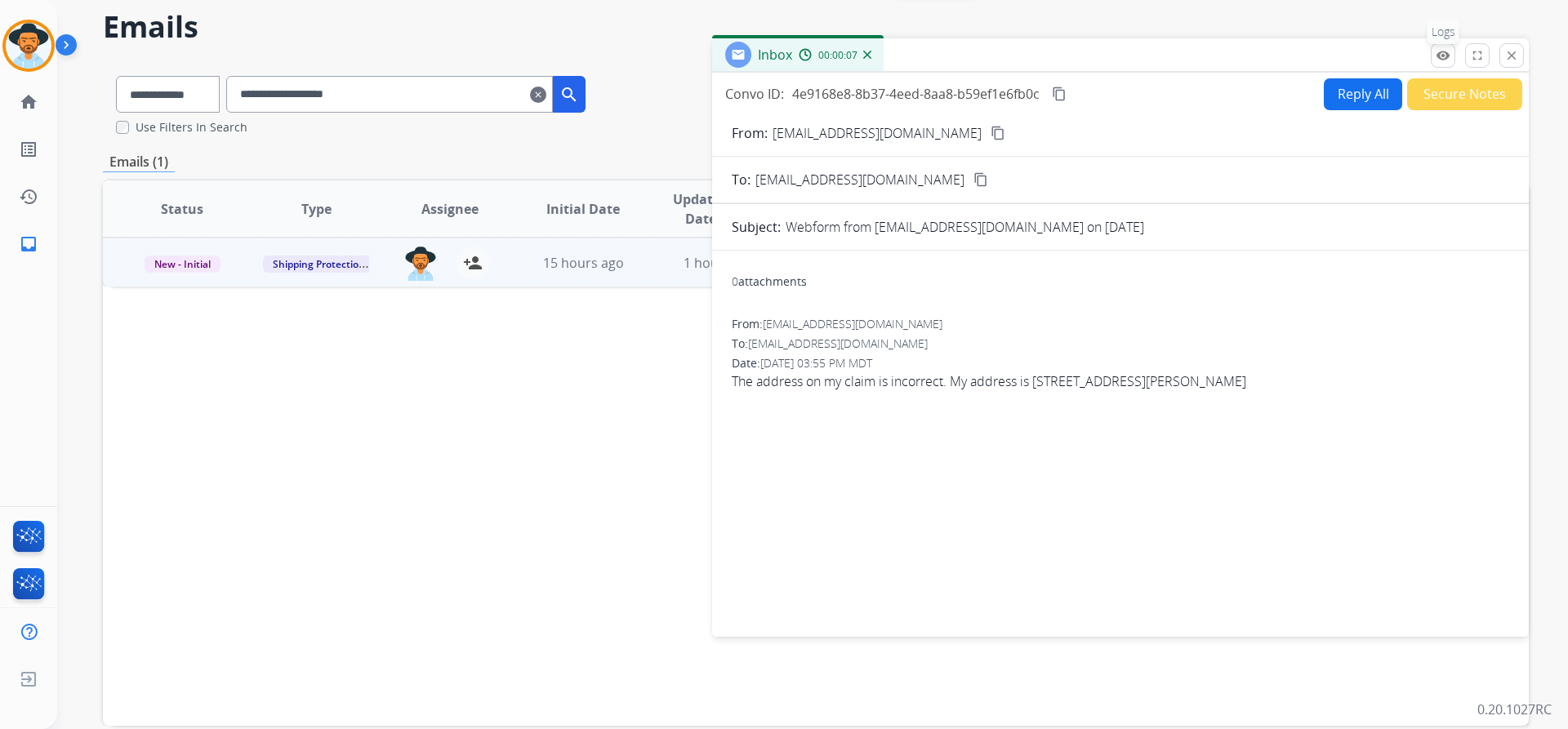
click at [1442, 62] on mat-icon "remove_red_eye" at bounding box center [1443, 56] width 15 height 15
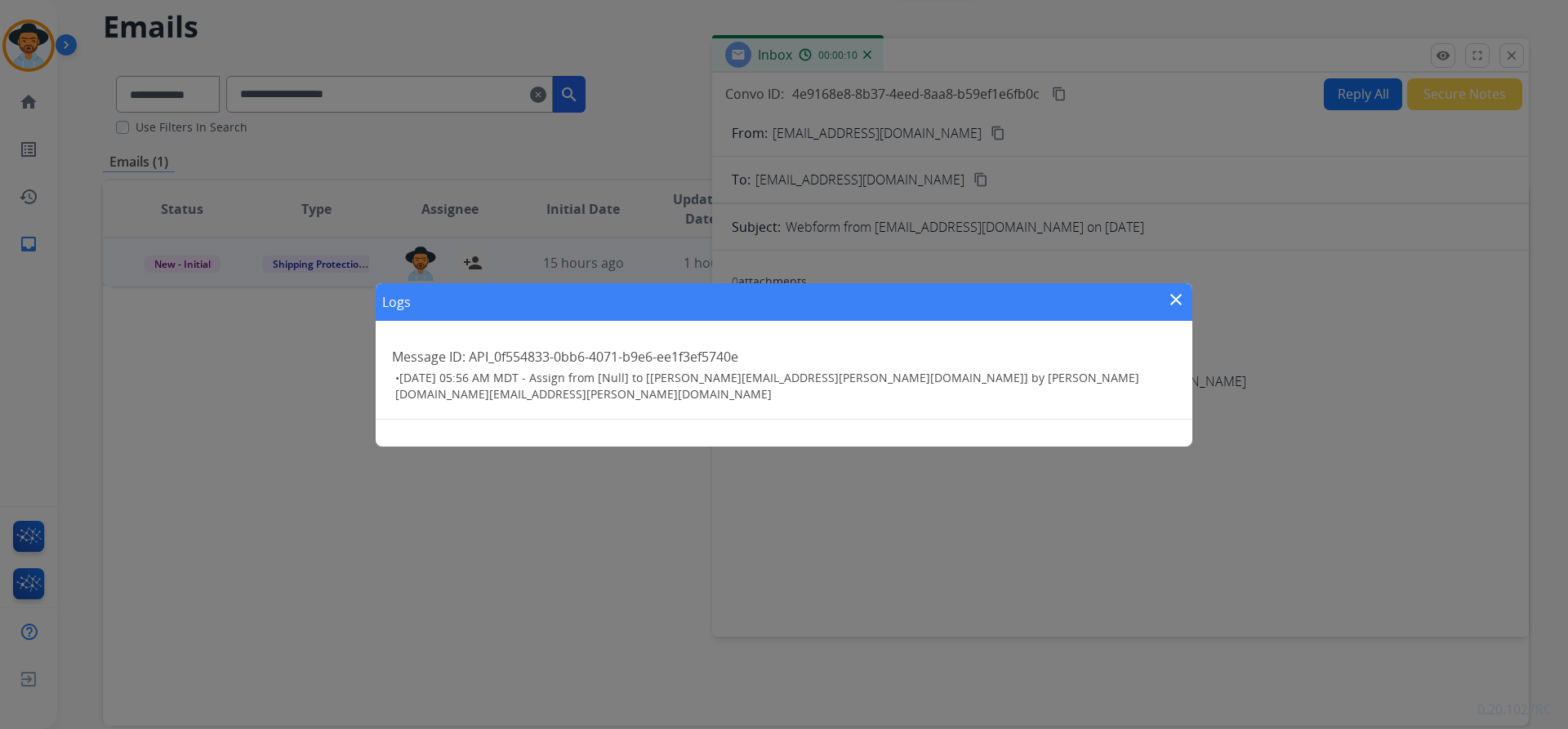
click at [1179, 300] on mat-icon "close" at bounding box center [1176, 299] width 20 height 20
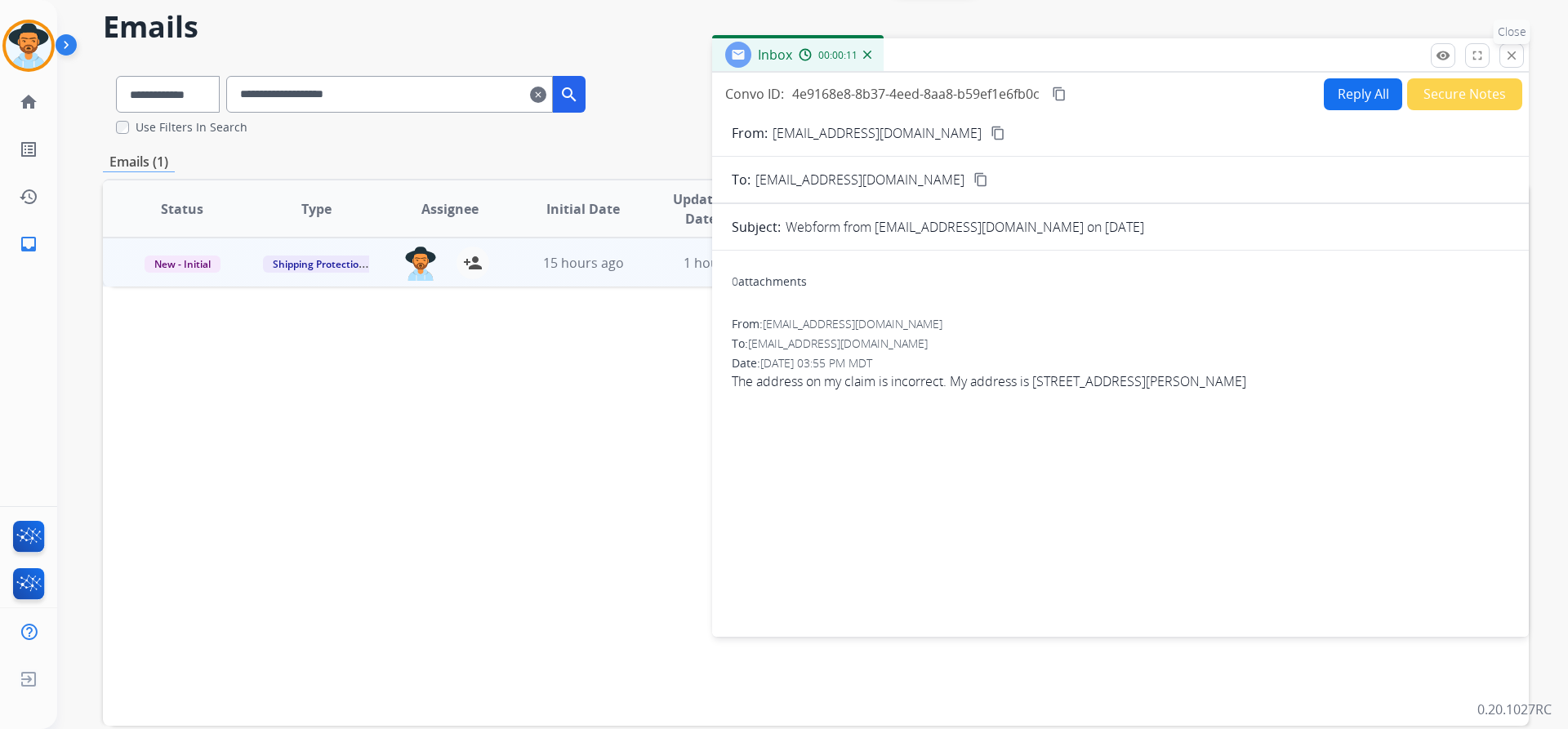
click at [1513, 53] on mat-icon "close" at bounding box center [1511, 56] width 15 height 15
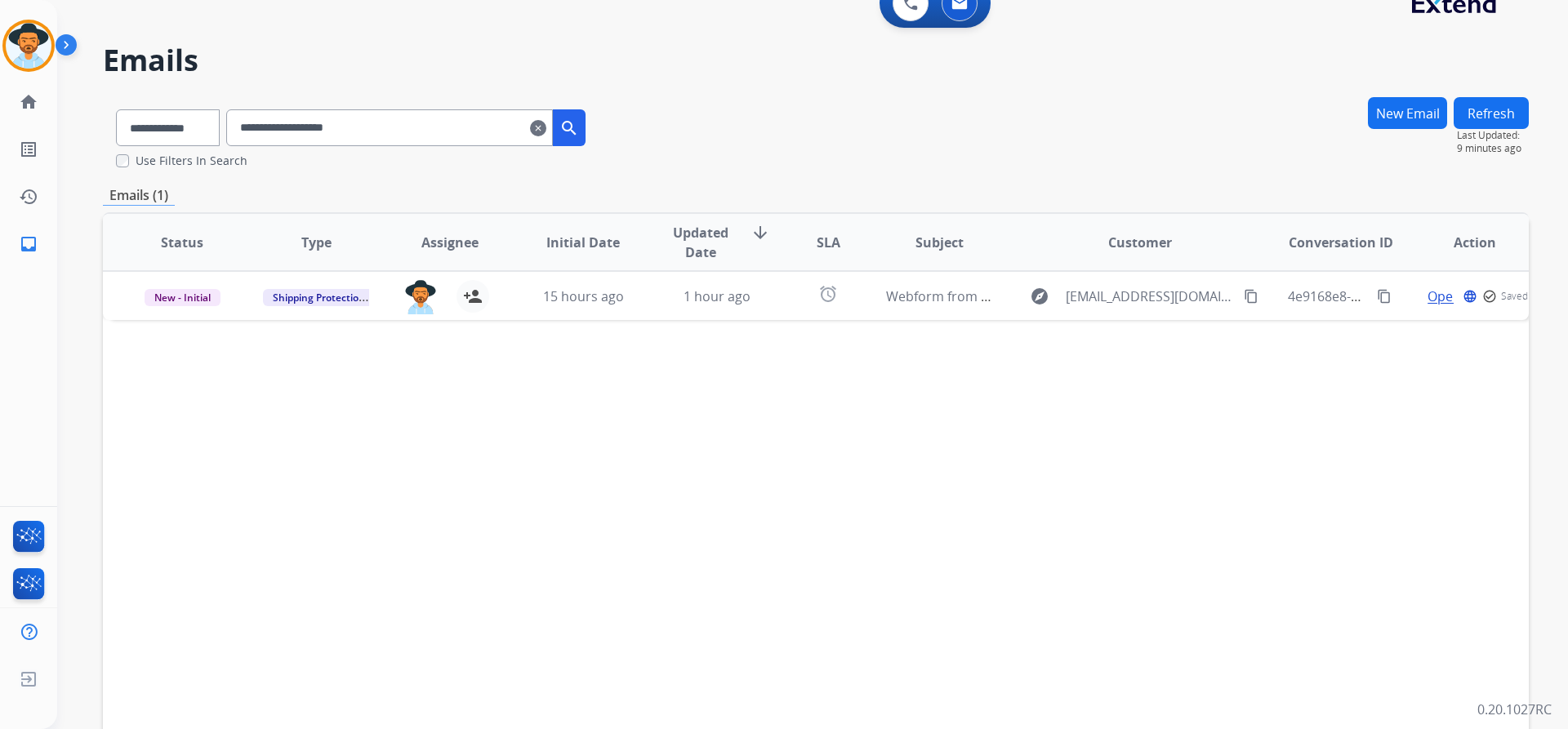
scroll to position [0, 0]
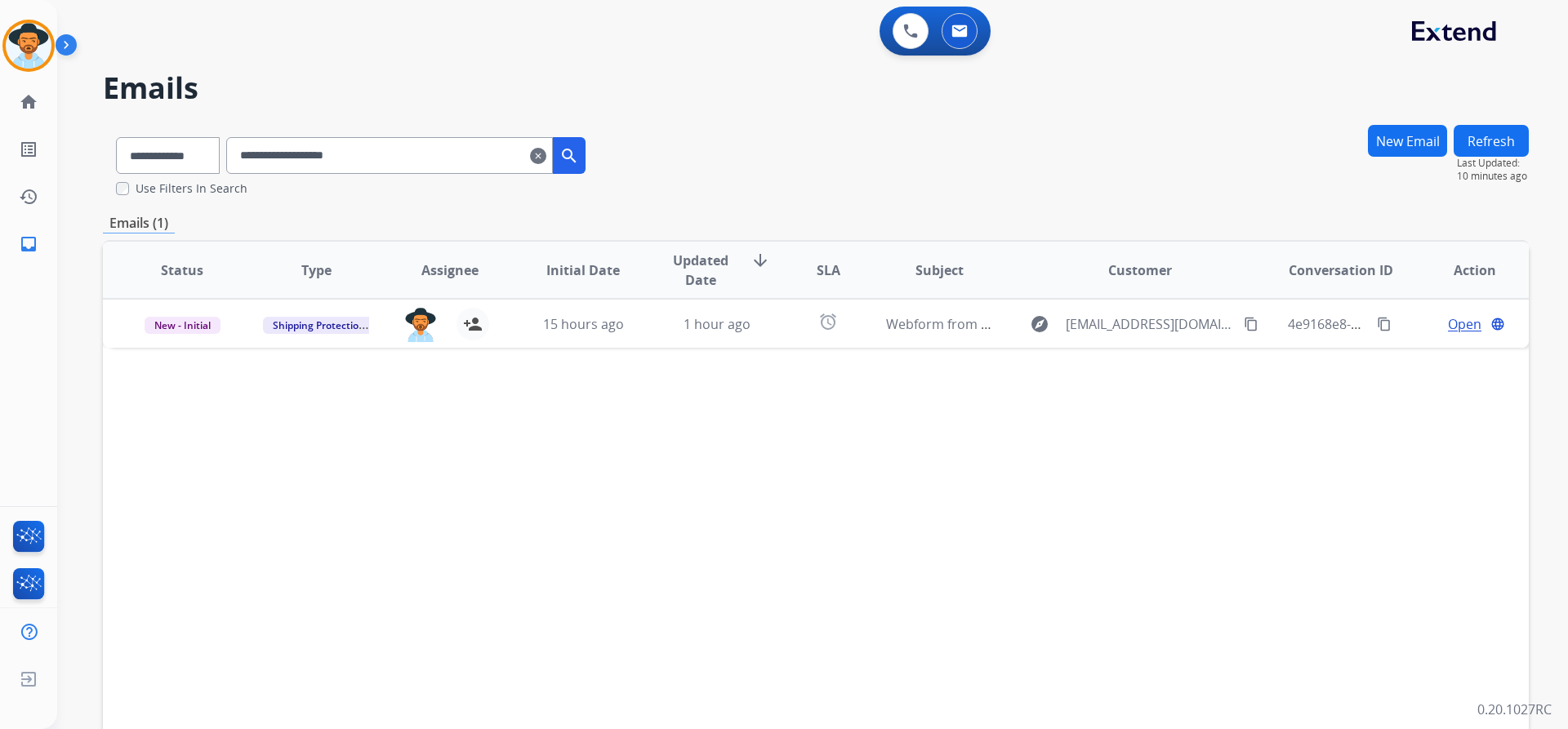
click at [1398, 140] on button "New Email" at bounding box center [1407, 141] width 79 height 32
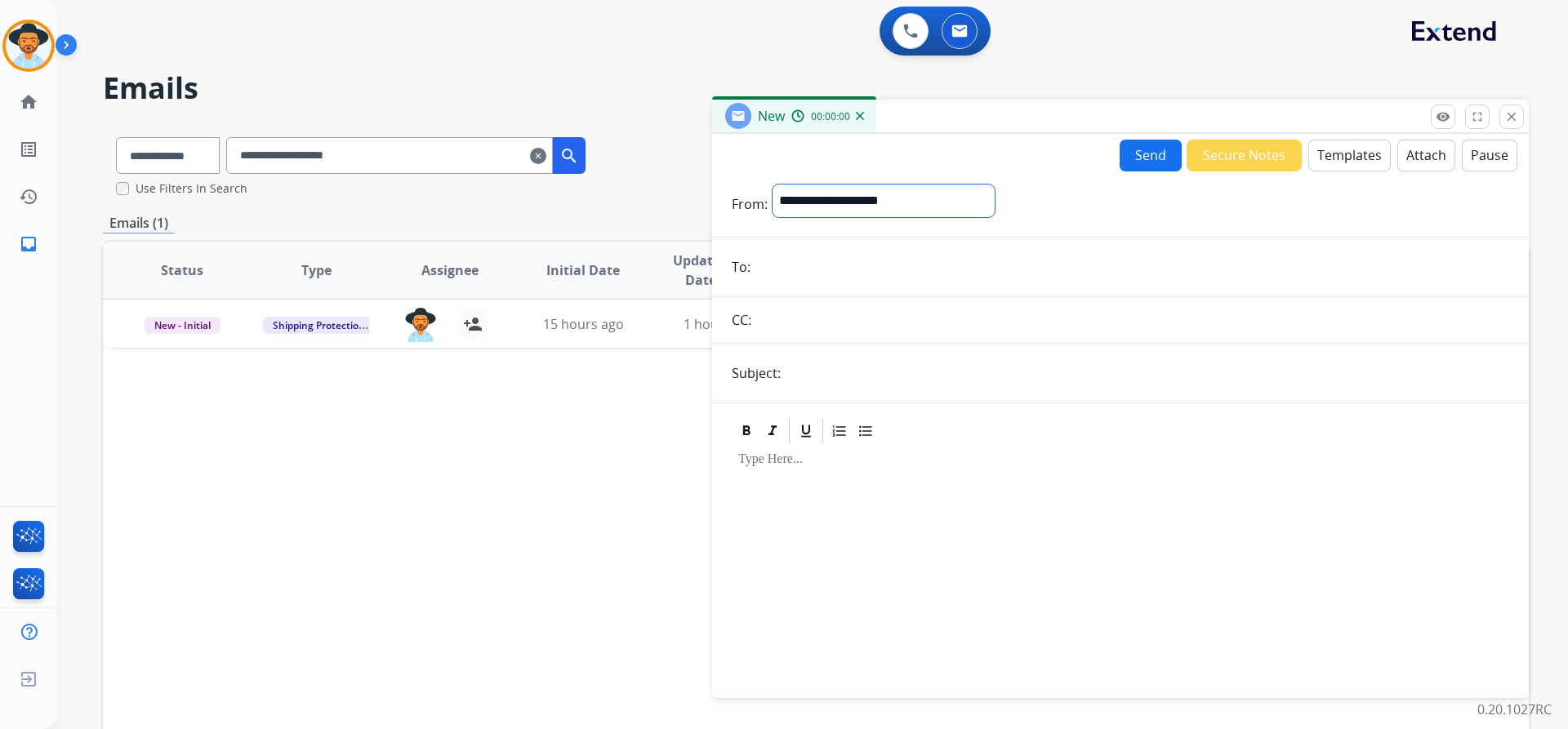
click at [995, 194] on select "**********" at bounding box center [884, 200] width 222 height 33
select select "**********"
click at [773, 185] on select "**********" at bounding box center [884, 200] width 222 height 33
click at [793, 274] on input "email" at bounding box center [1132, 268] width 753 height 33
paste input "**********"
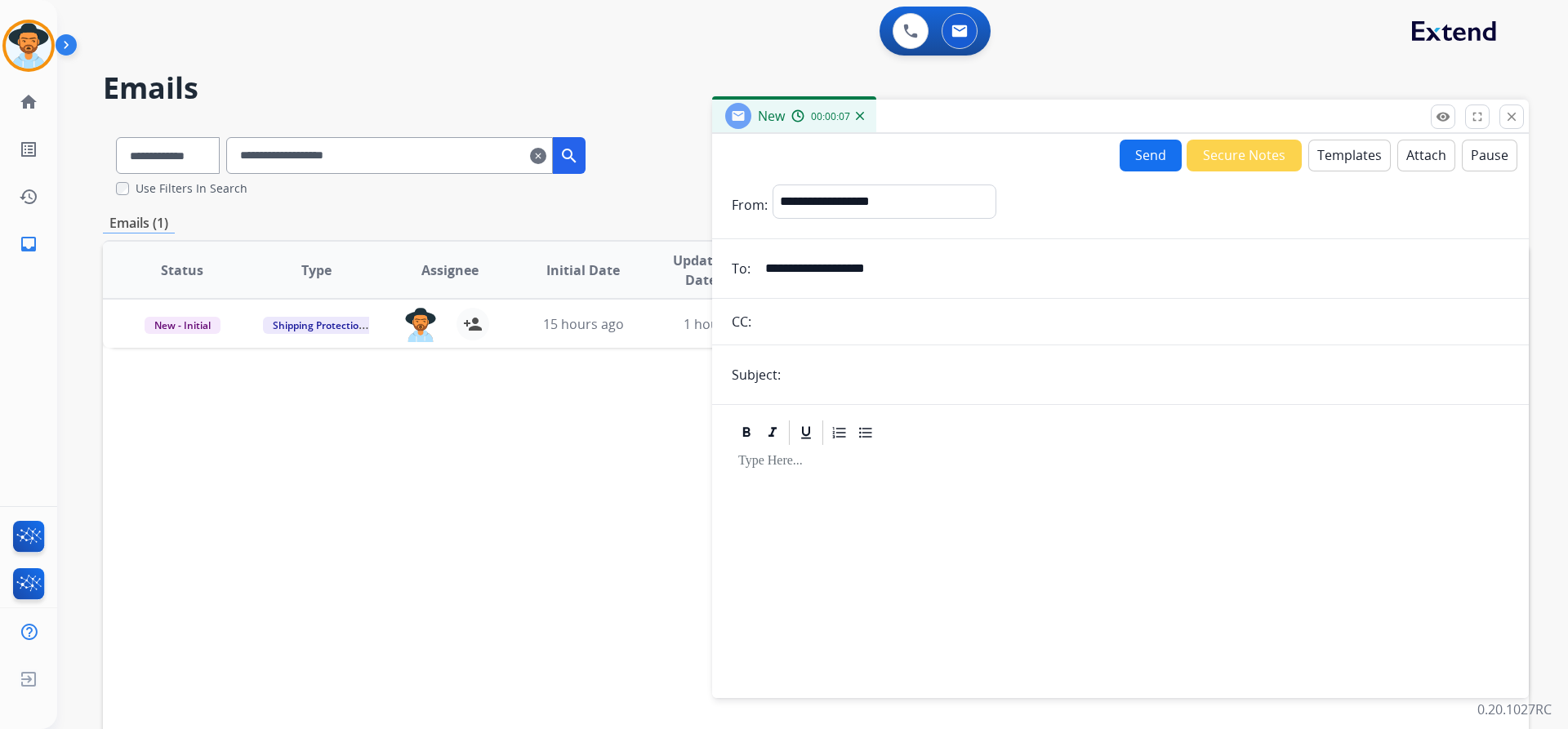
type input "**********"
click at [867, 365] on input "text" at bounding box center [1148, 375] width 723 height 33
type input "**********"
click at [1329, 158] on button "Templates" at bounding box center [1349, 156] width 82 height 32
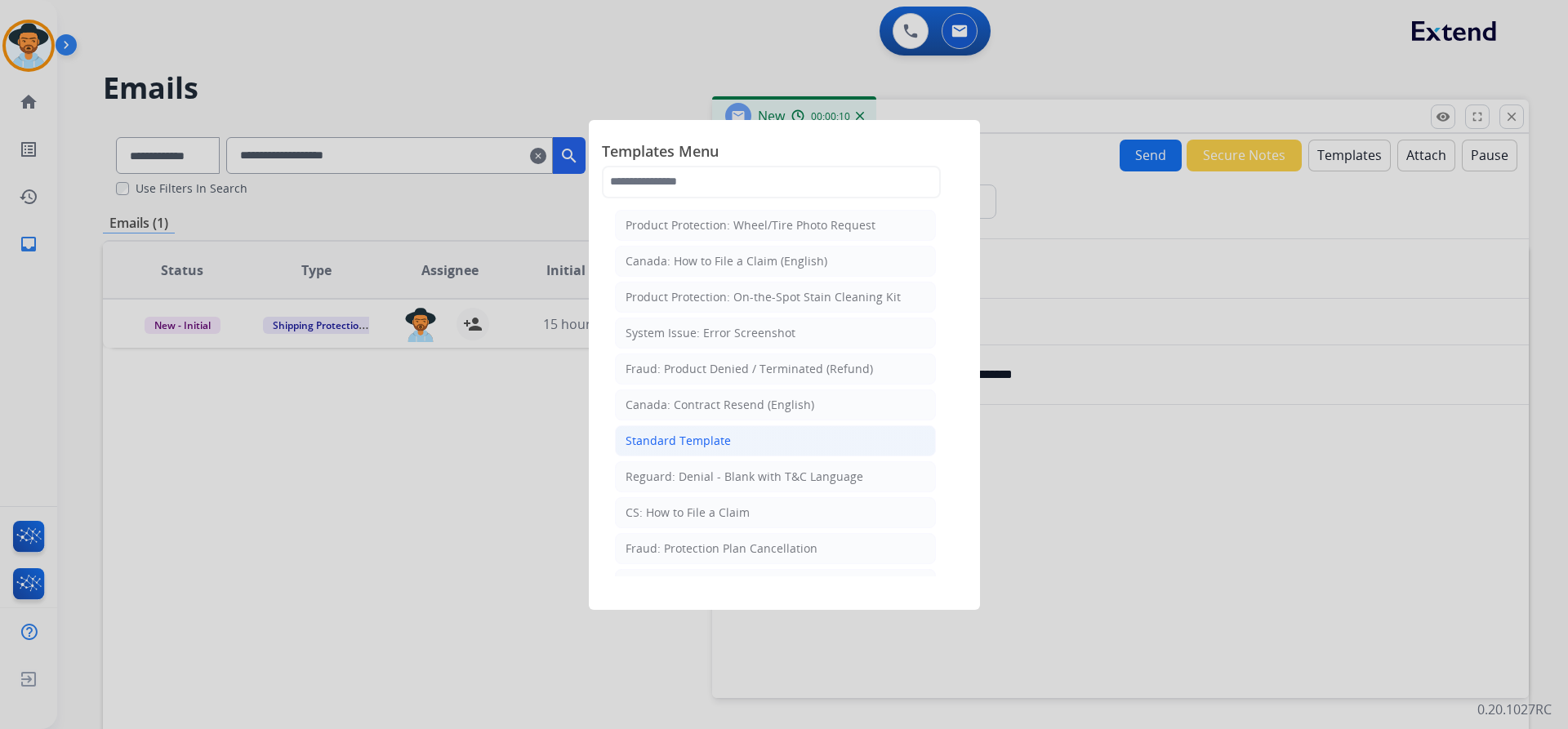
click at [782, 450] on li "Standard Template" at bounding box center [776, 440] width 321 height 31
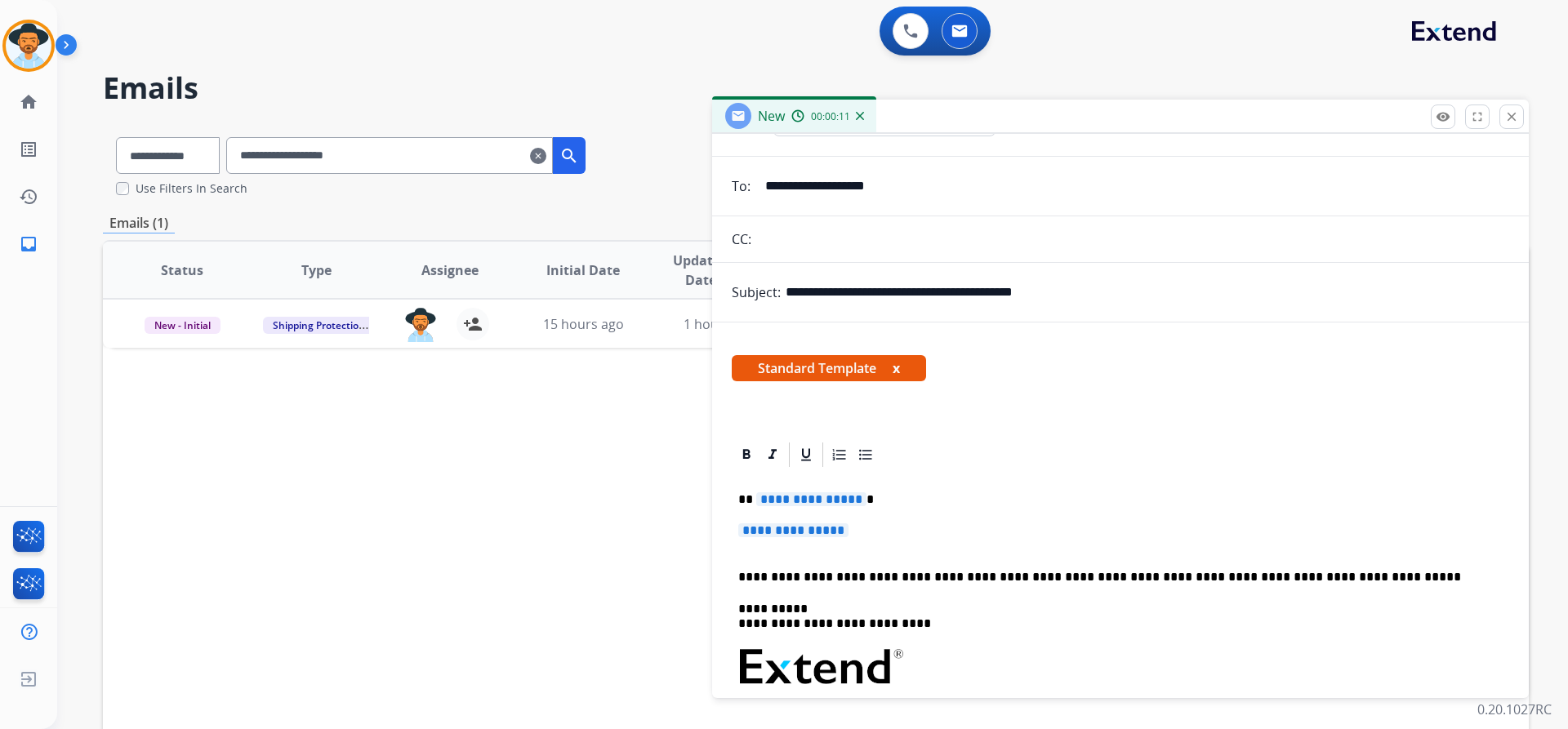
scroll to position [163, 0]
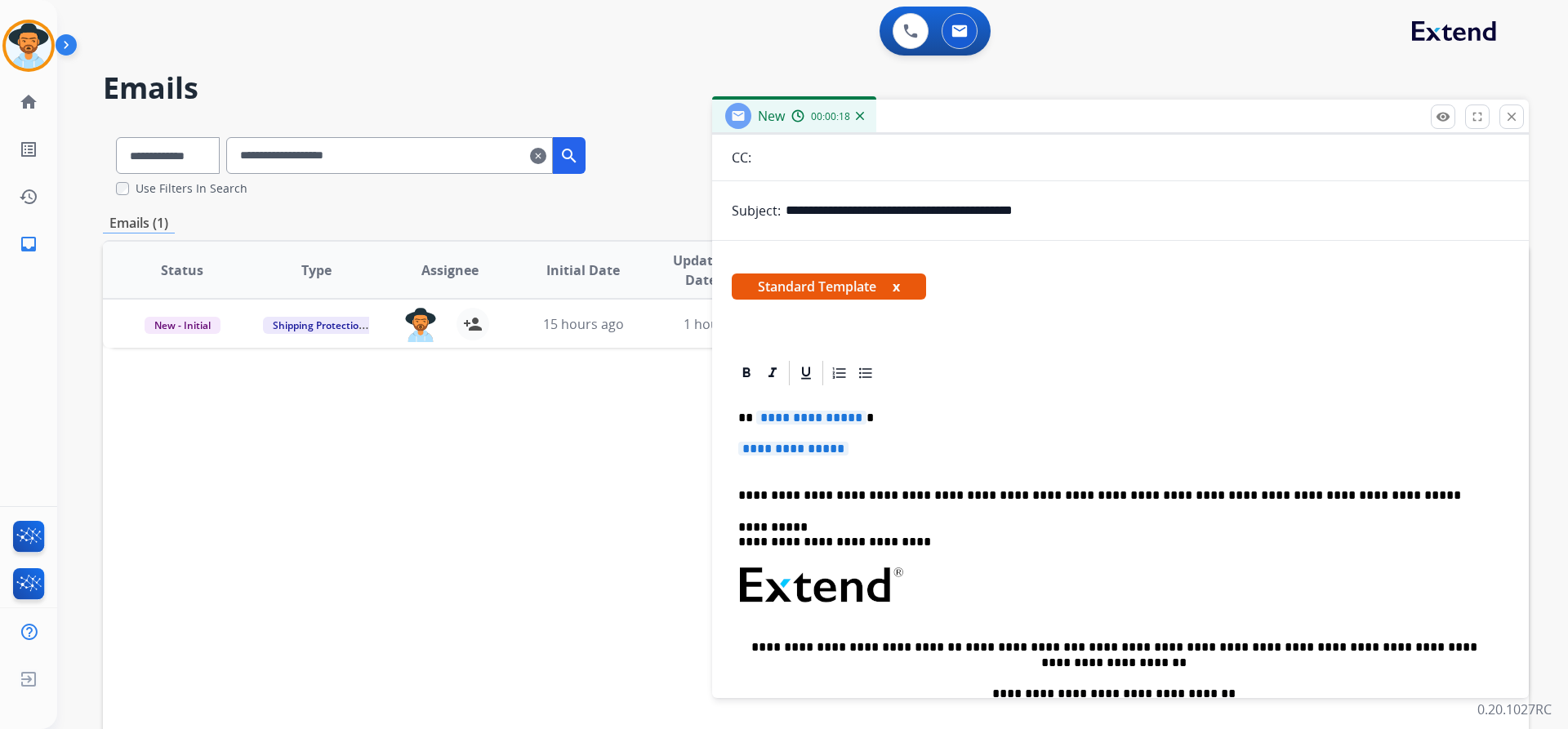
click at [800, 413] on span "**********" at bounding box center [811, 418] width 110 height 14
click at [778, 446] on span "**********" at bounding box center [793, 448] width 110 height 14
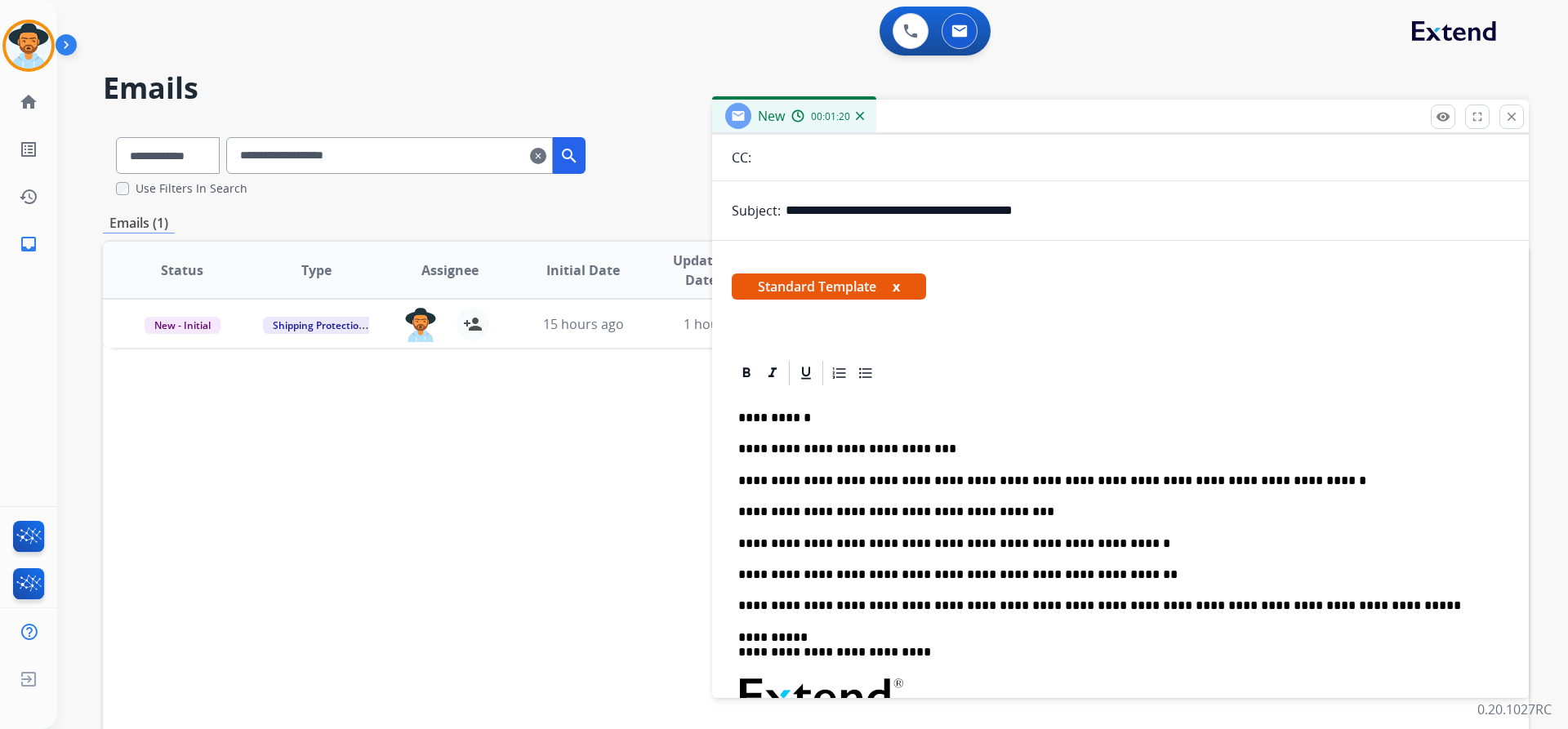
click at [1121, 541] on p "**********" at bounding box center [1114, 543] width 751 height 15
click at [1114, 575] on p "**********" at bounding box center [1114, 575] width 751 height 15
drag, startPoint x: 781, startPoint y: 570, endPoint x: 846, endPoint y: 572, distance: 65.0
click at [781, 570] on p "**********" at bounding box center [1114, 575] width 751 height 15
click at [826, 572] on p "**********" at bounding box center [1114, 575] width 751 height 15
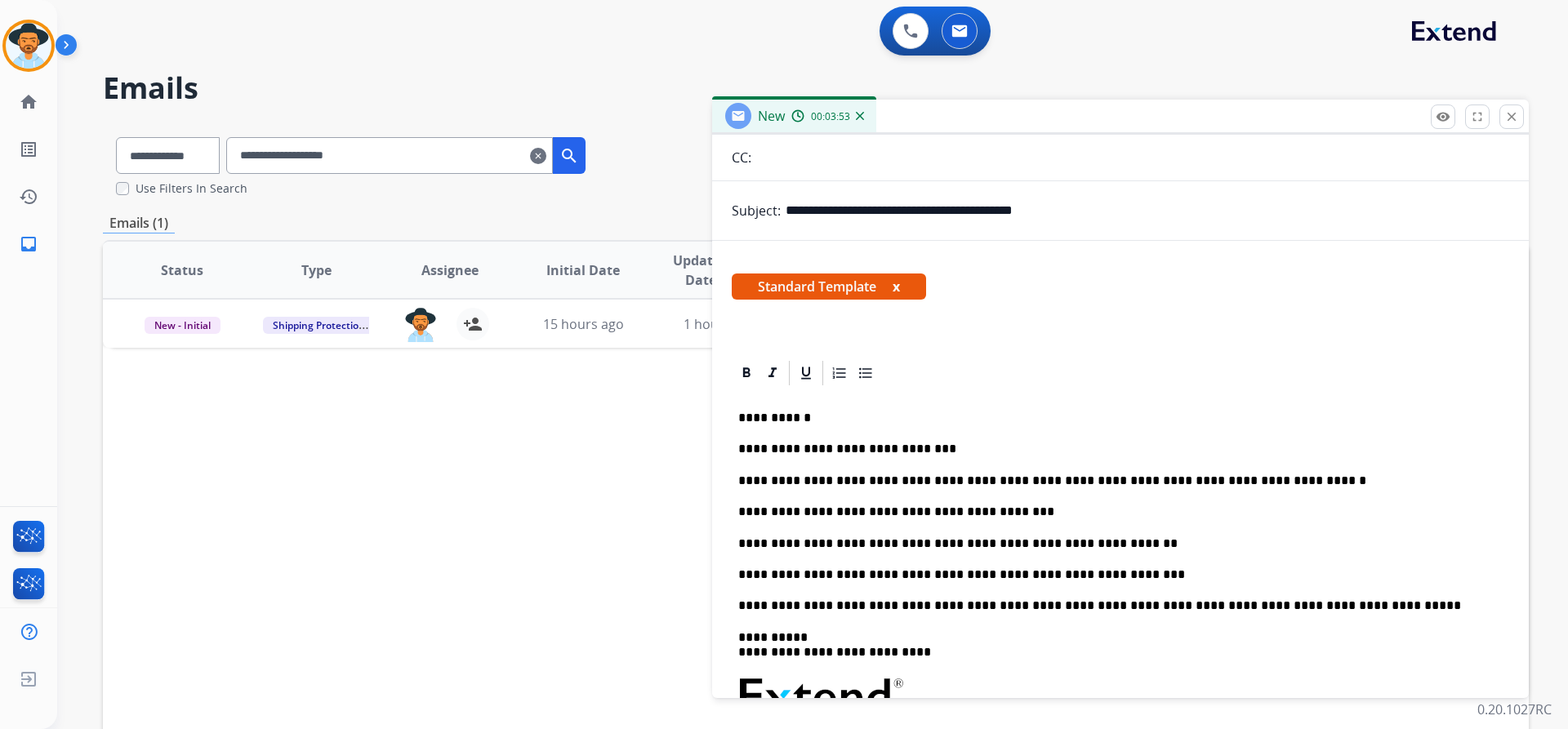
click at [1148, 571] on p "**********" at bounding box center [1114, 575] width 751 height 15
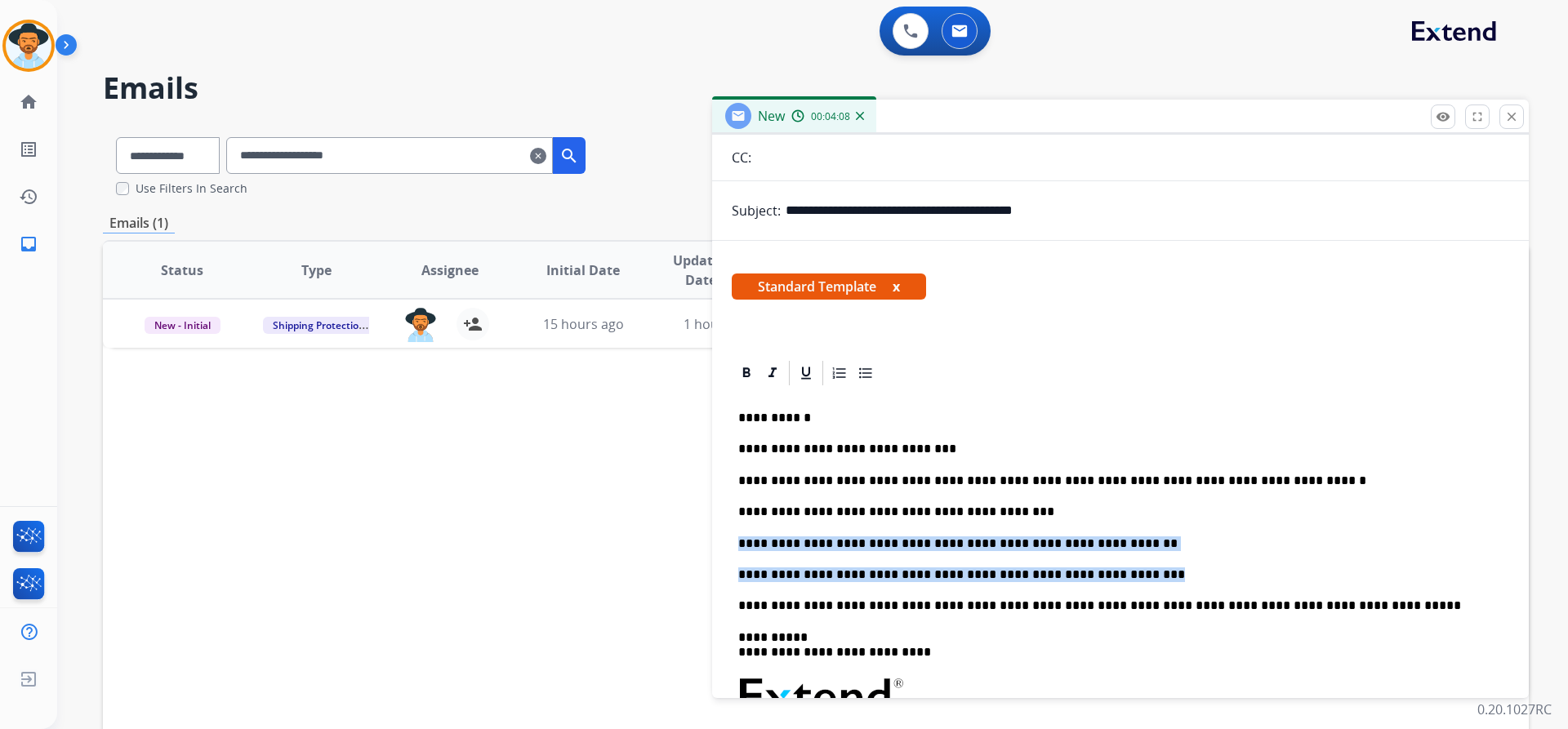
drag, startPoint x: 1142, startPoint y: 570, endPoint x: 728, endPoint y: 536, distance: 415.4
click at [728, 536] on div "**********" at bounding box center [1121, 663] width 817 height 609
click at [870, 374] on icon at bounding box center [866, 374] width 17 height 17
click at [1262, 537] on p "**********" at bounding box center [1130, 543] width 719 height 15
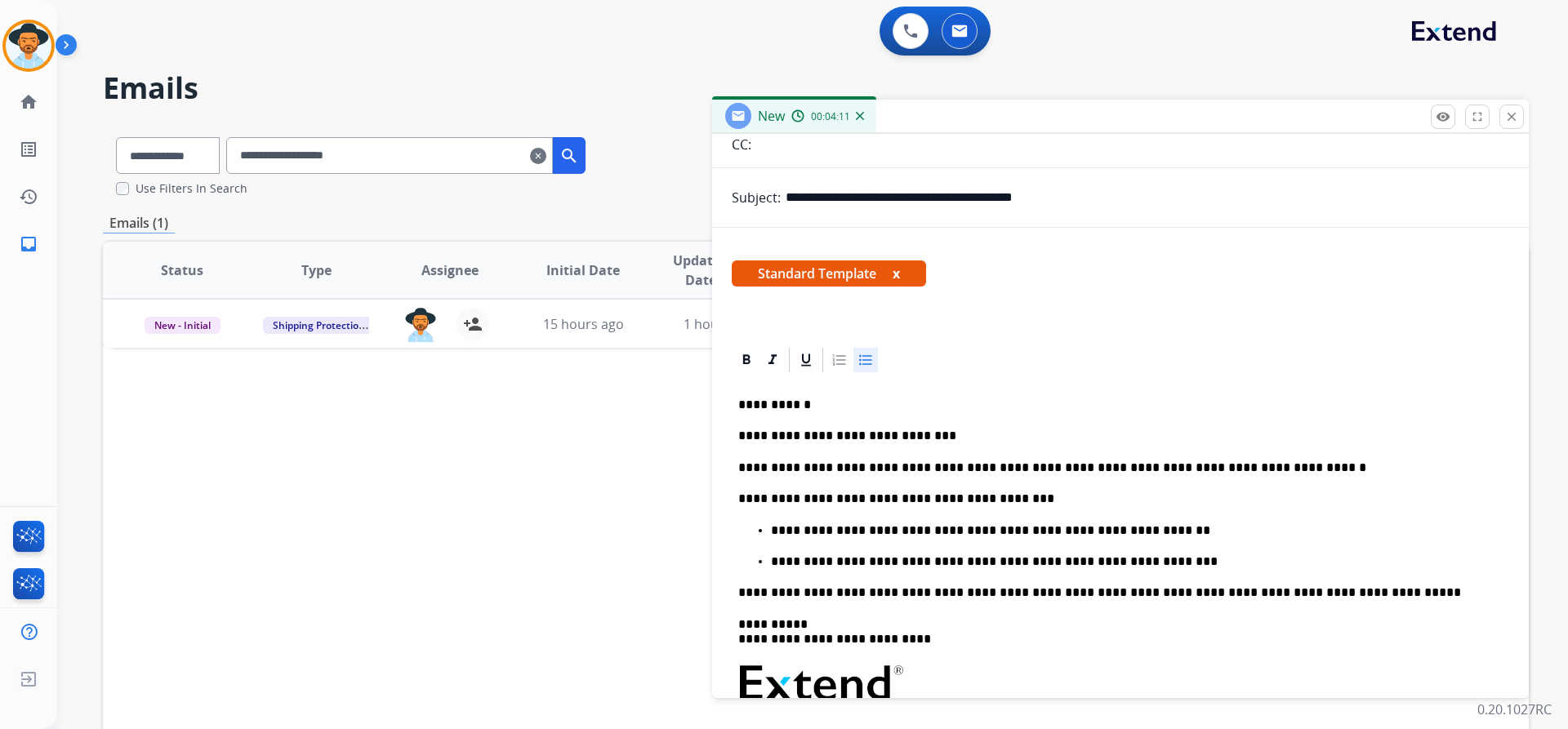
scroll to position [0, 0]
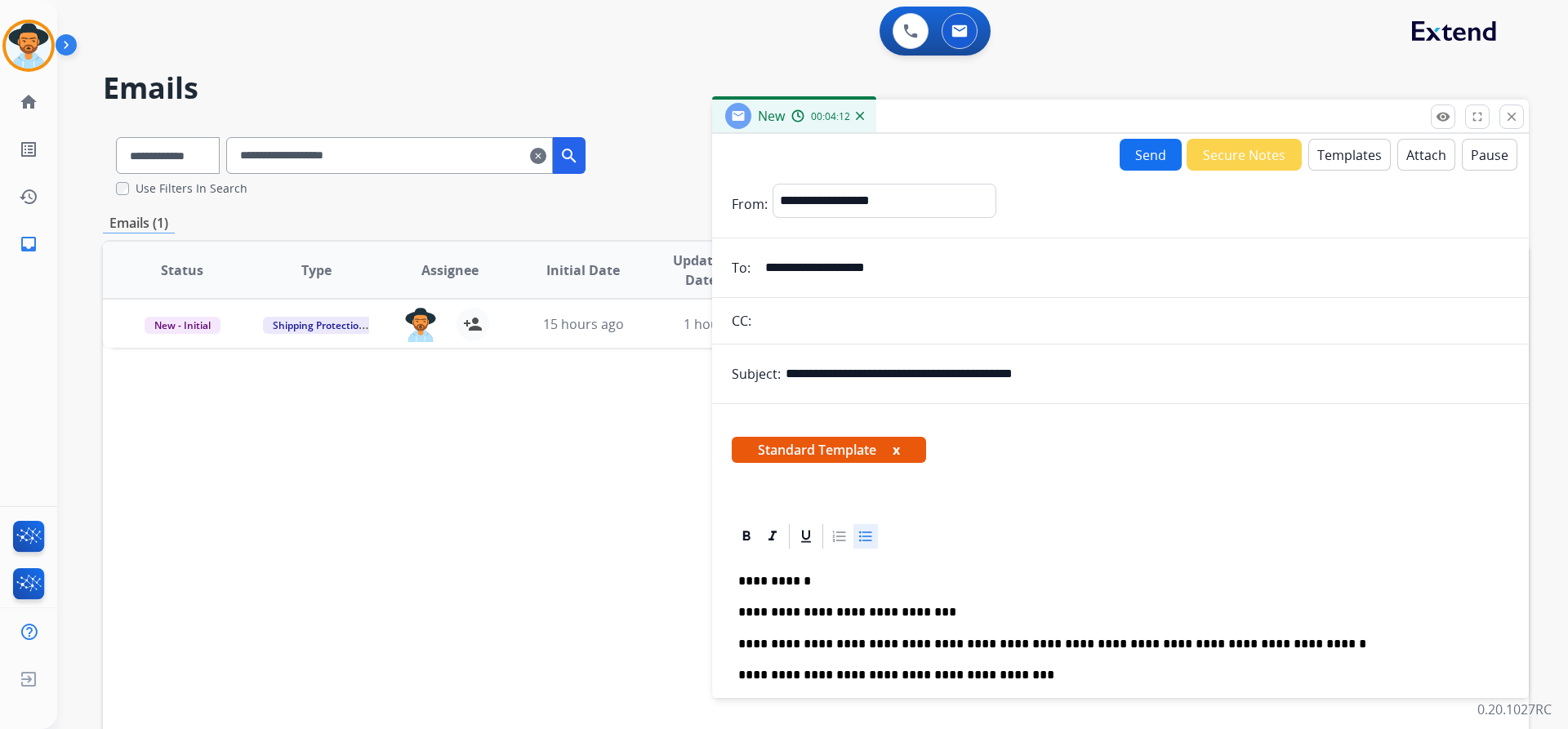
click at [1135, 169] on button "Send" at bounding box center [1150, 155] width 62 height 32
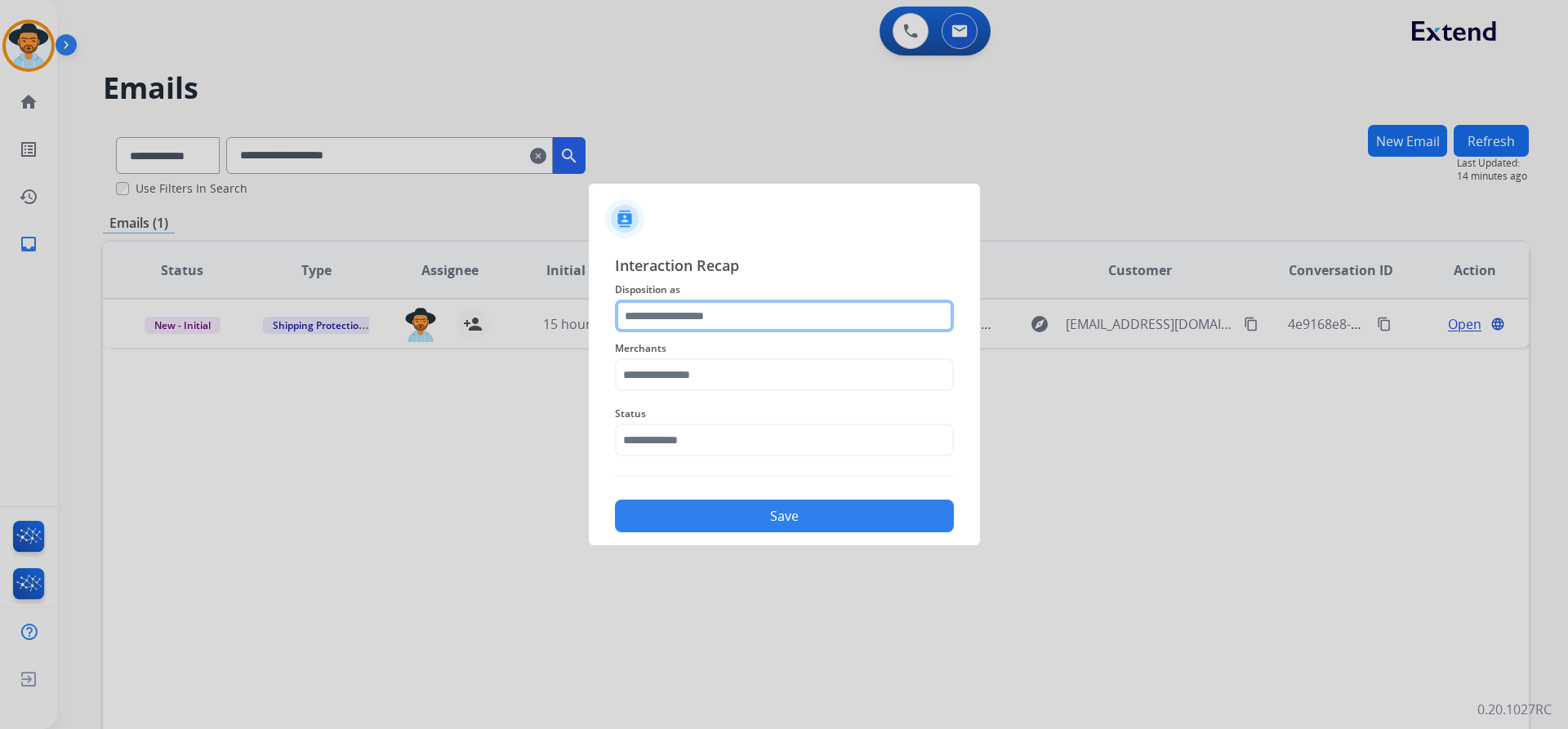
click at [740, 307] on input "text" at bounding box center [785, 315] width 339 height 33
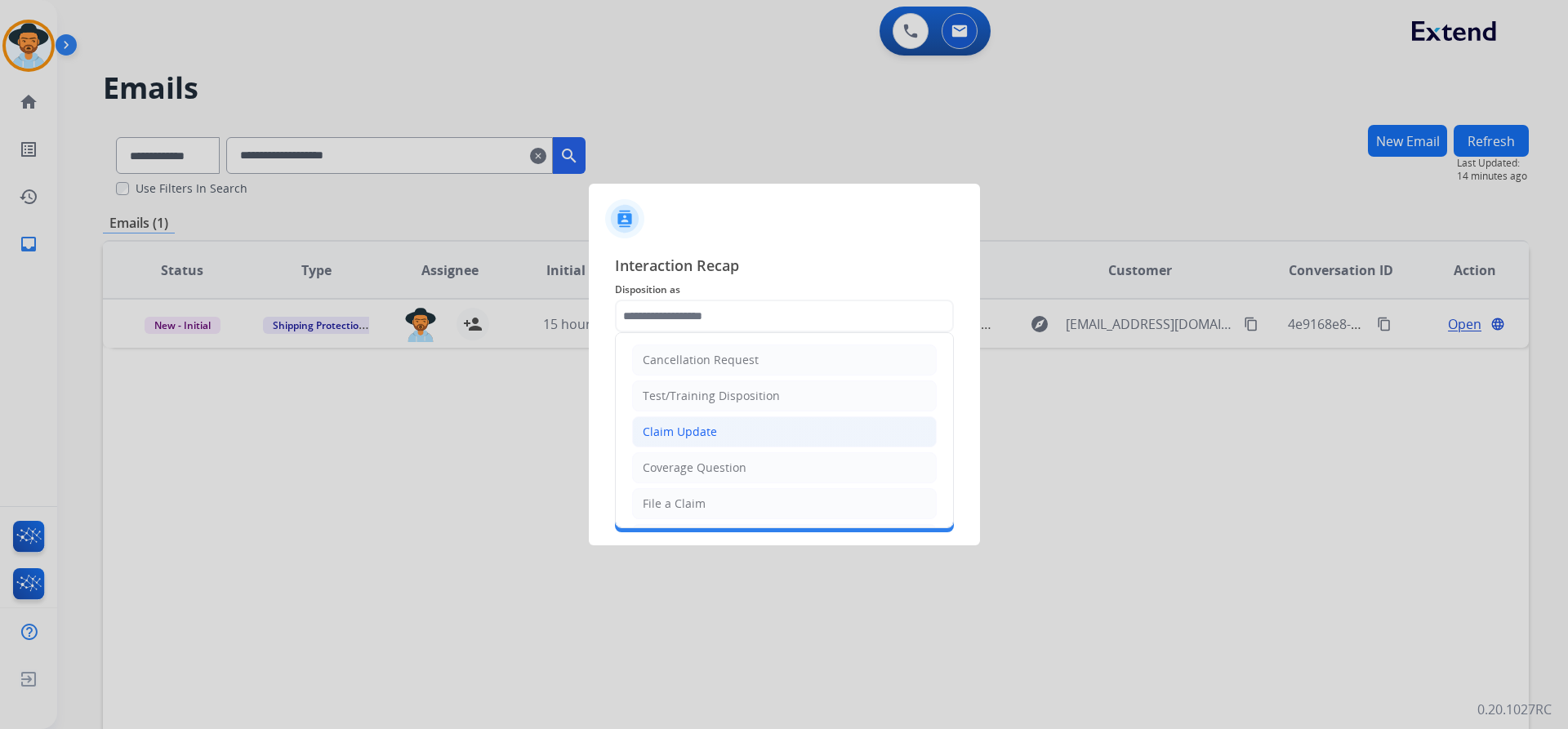
click at [692, 425] on div "Claim Update" at bounding box center [680, 433] width 75 height 17
type input "**********"
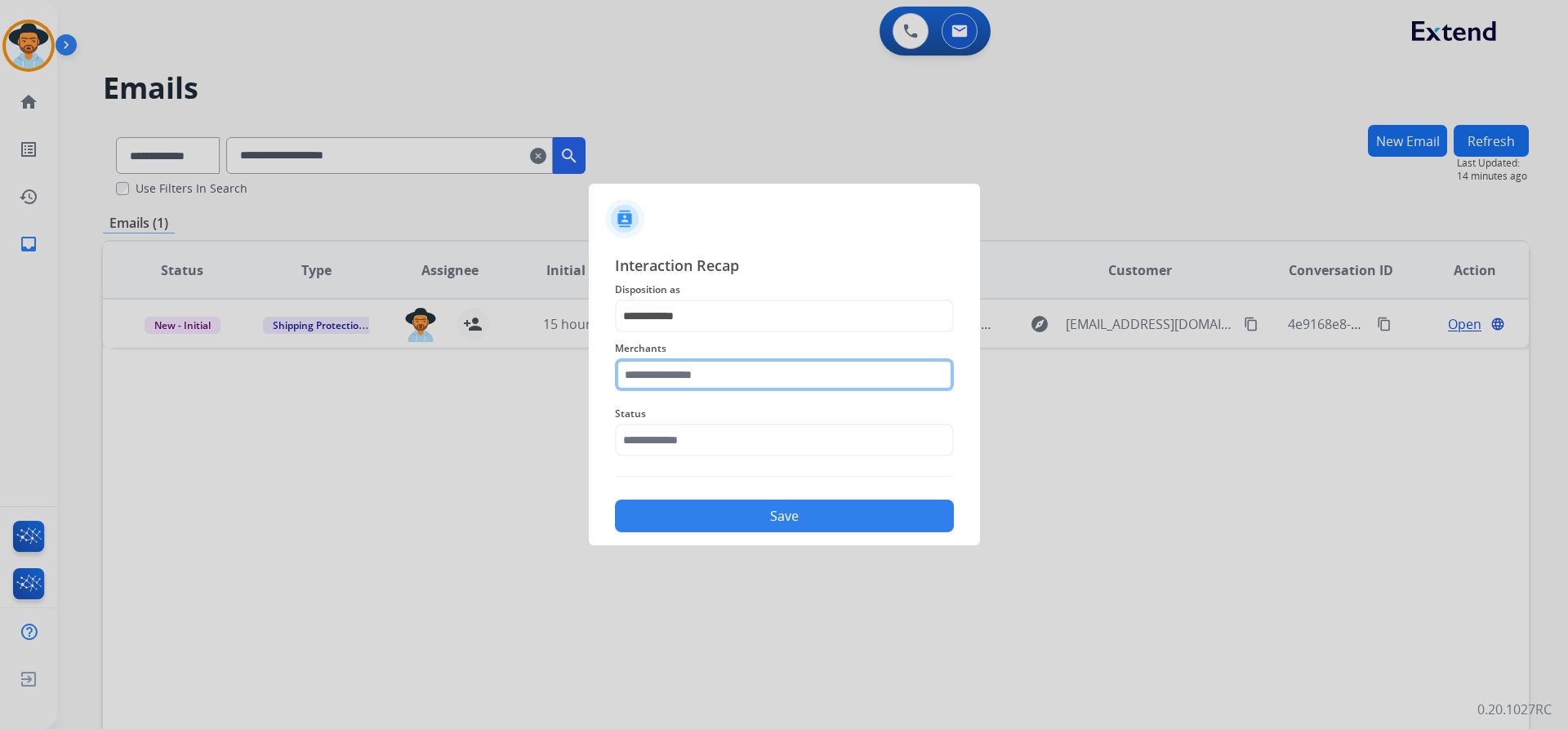
click at [685, 382] on input "text" at bounding box center [785, 375] width 339 height 33
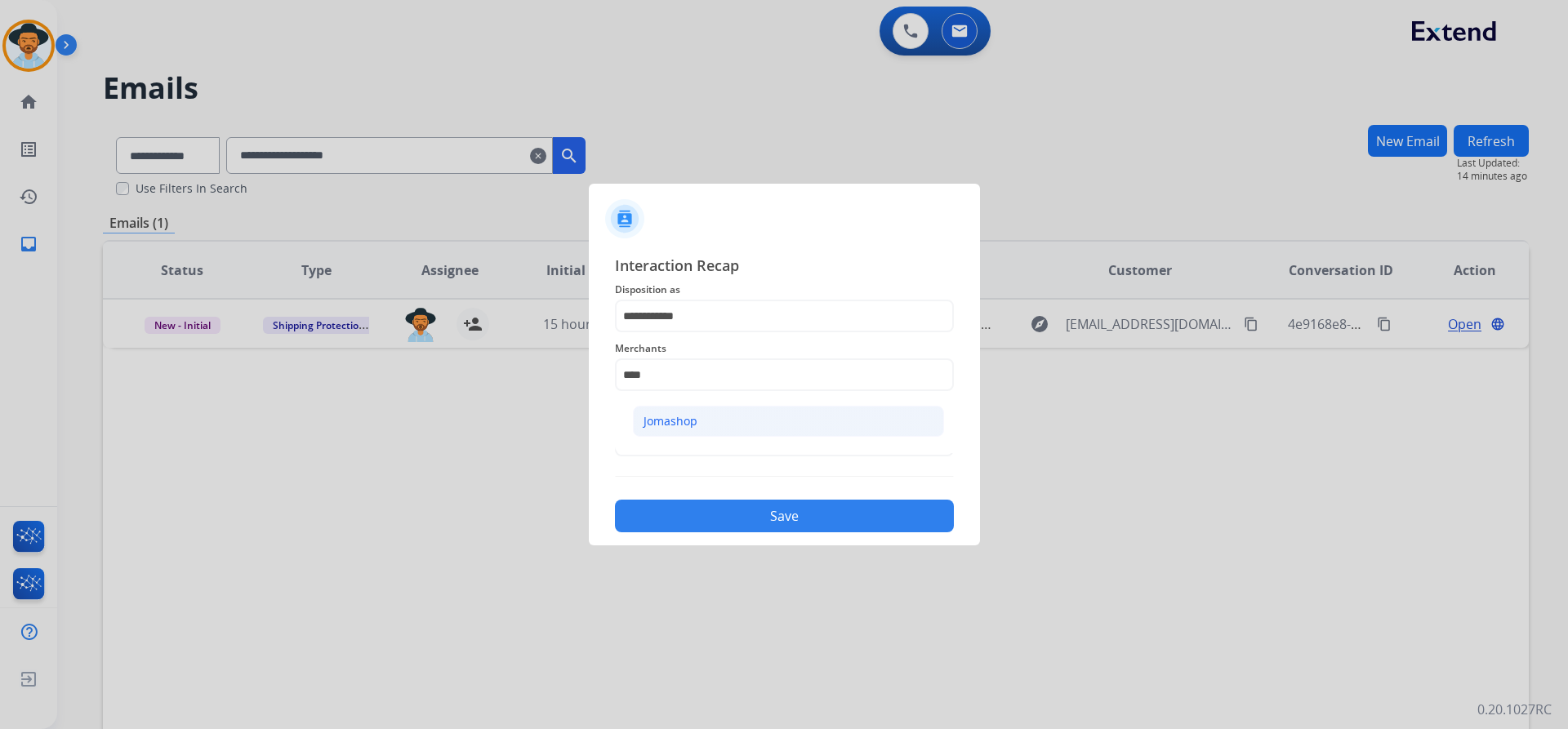
click at [705, 419] on li "Jomashop" at bounding box center [789, 420] width 311 height 31
type input "********"
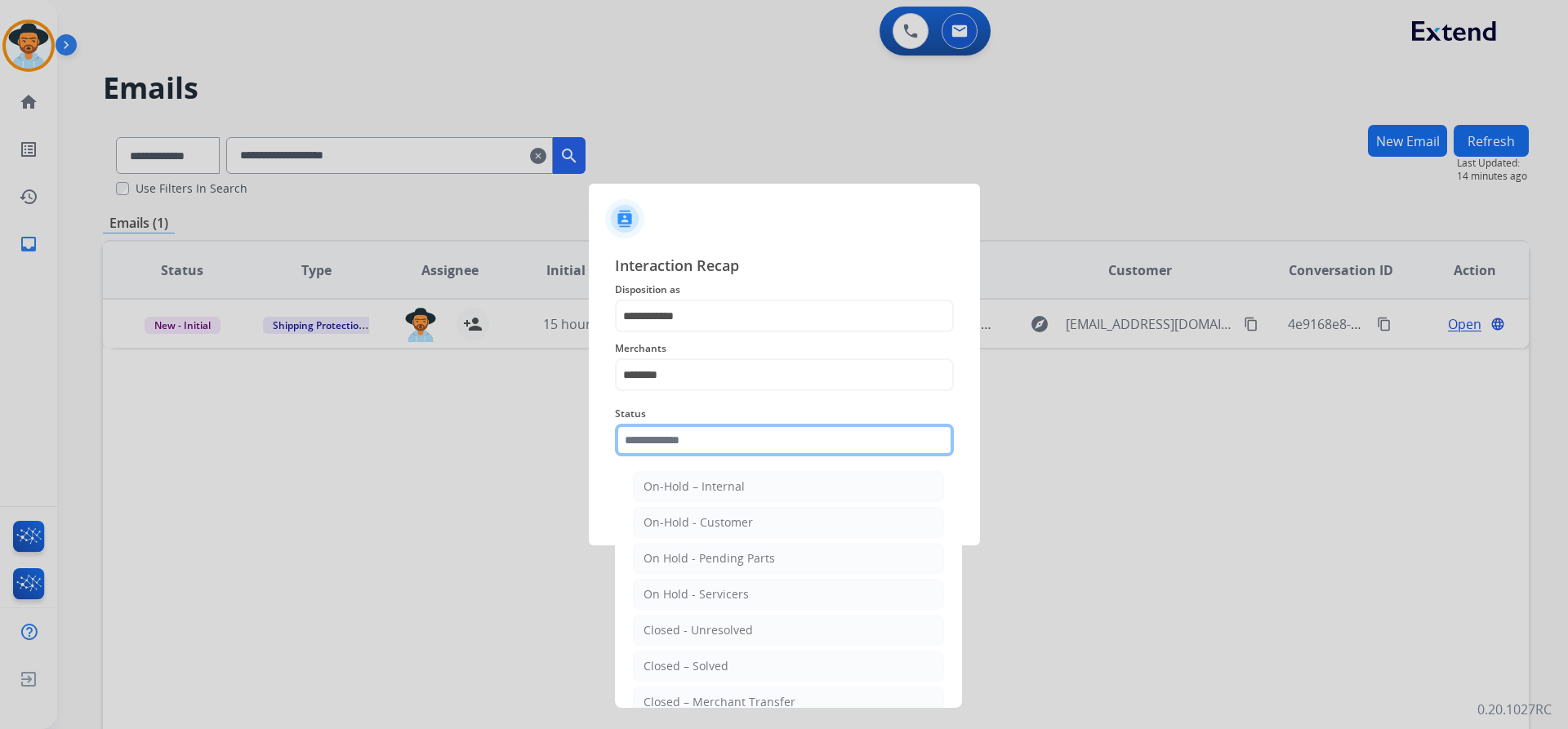
click at [678, 435] on input "text" at bounding box center [785, 440] width 339 height 33
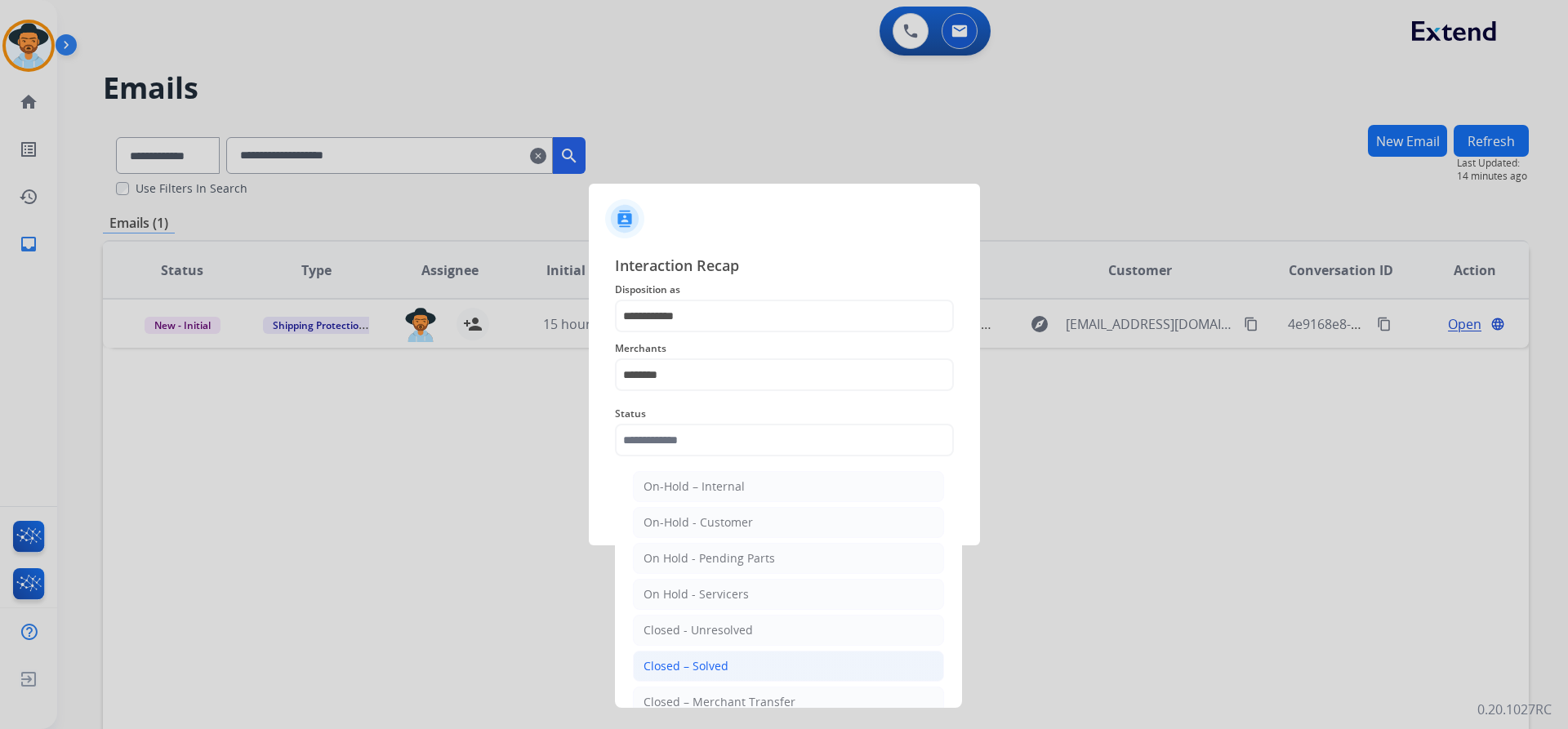
click at [729, 662] on li "Closed – Solved" at bounding box center [789, 666] width 311 height 31
type input "**********"
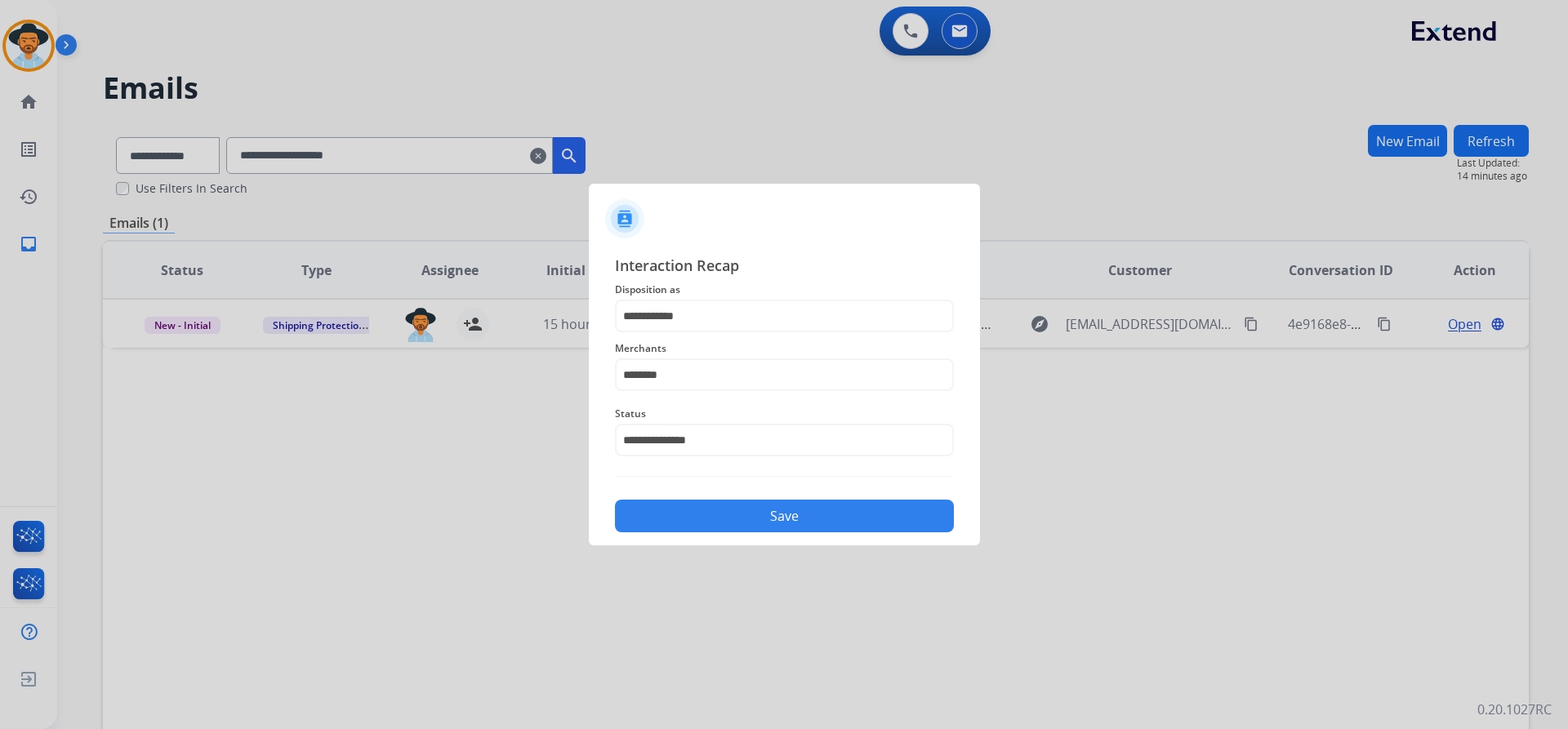
click at [763, 514] on button "Save" at bounding box center [785, 516] width 339 height 33
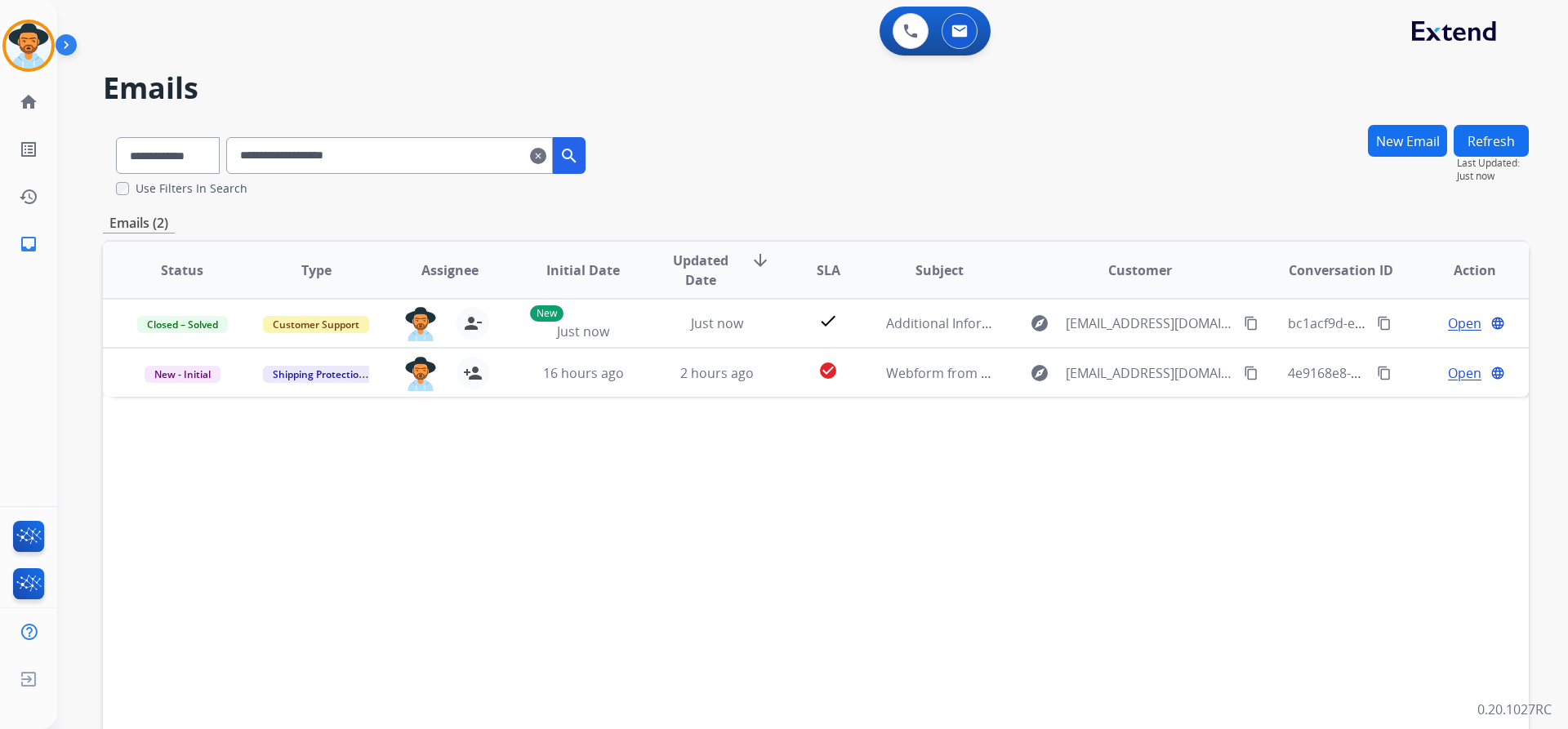
click at [546, 155] on mat-icon "clear" at bounding box center [538, 156] width 17 height 20
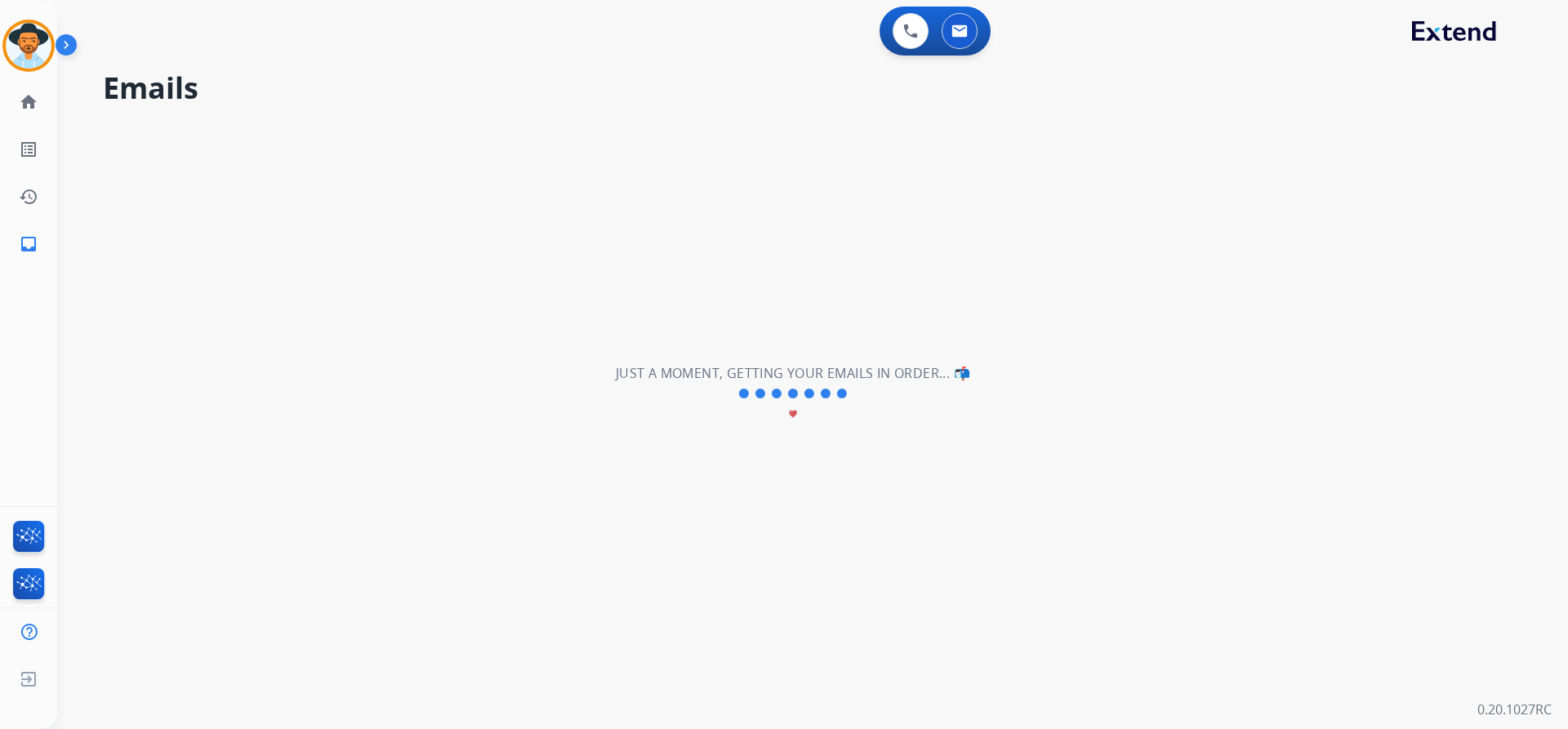
select select "**********"
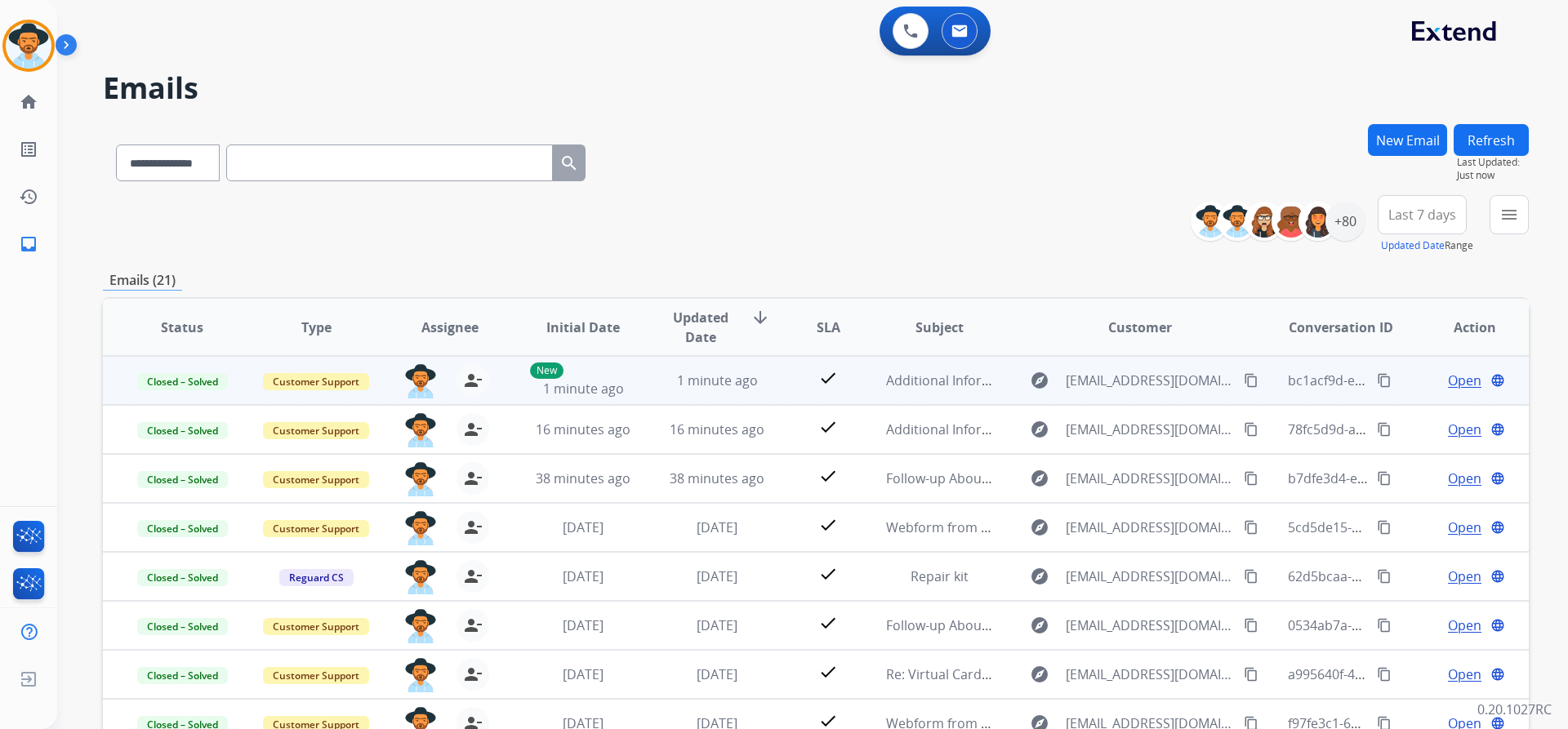
click at [1241, 372] on button "content_copy" at bounding box center [1250, 380] width 20 height 20
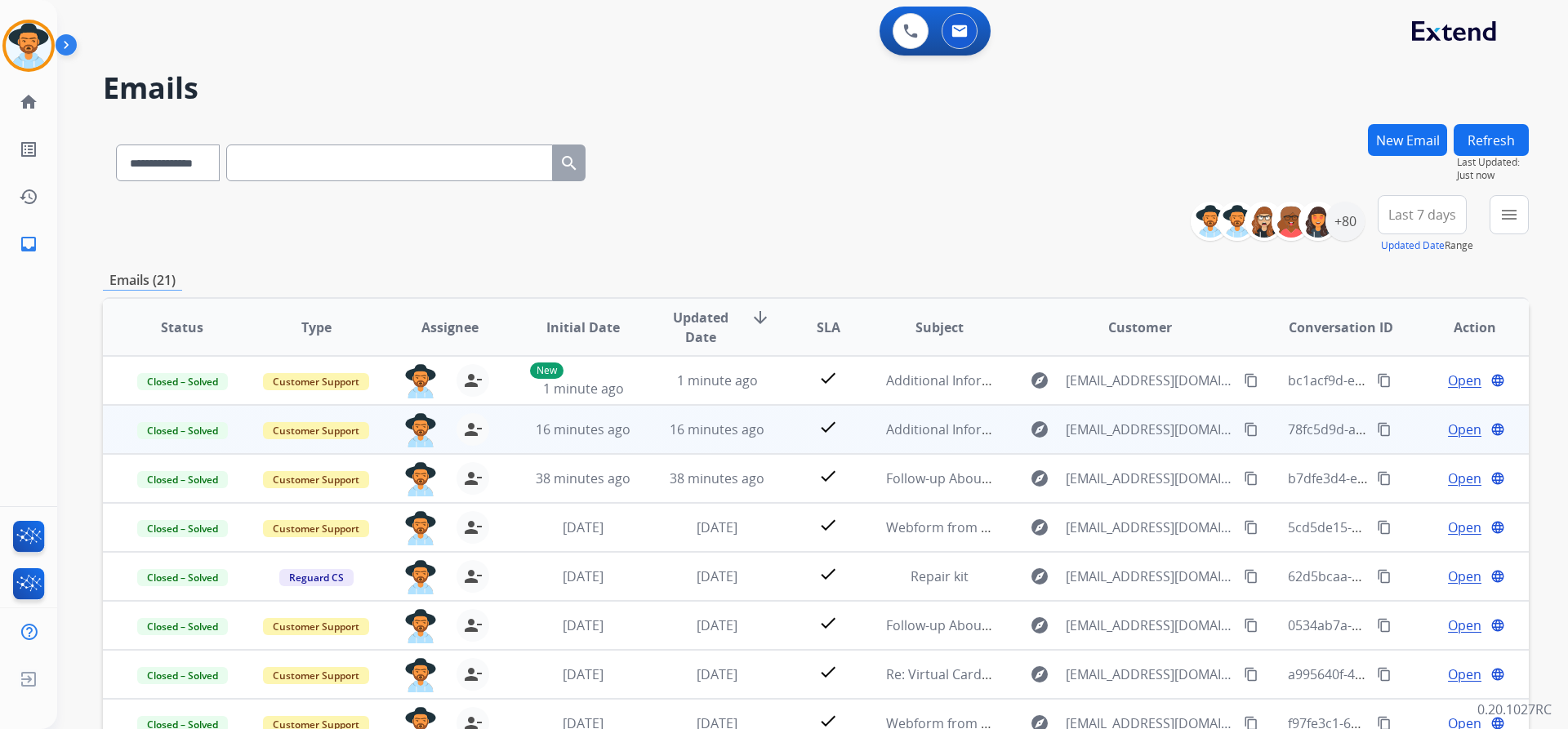
click at [1247, 431] on button "content_copy" at bounding box center [1250, 429] width 20 height 20
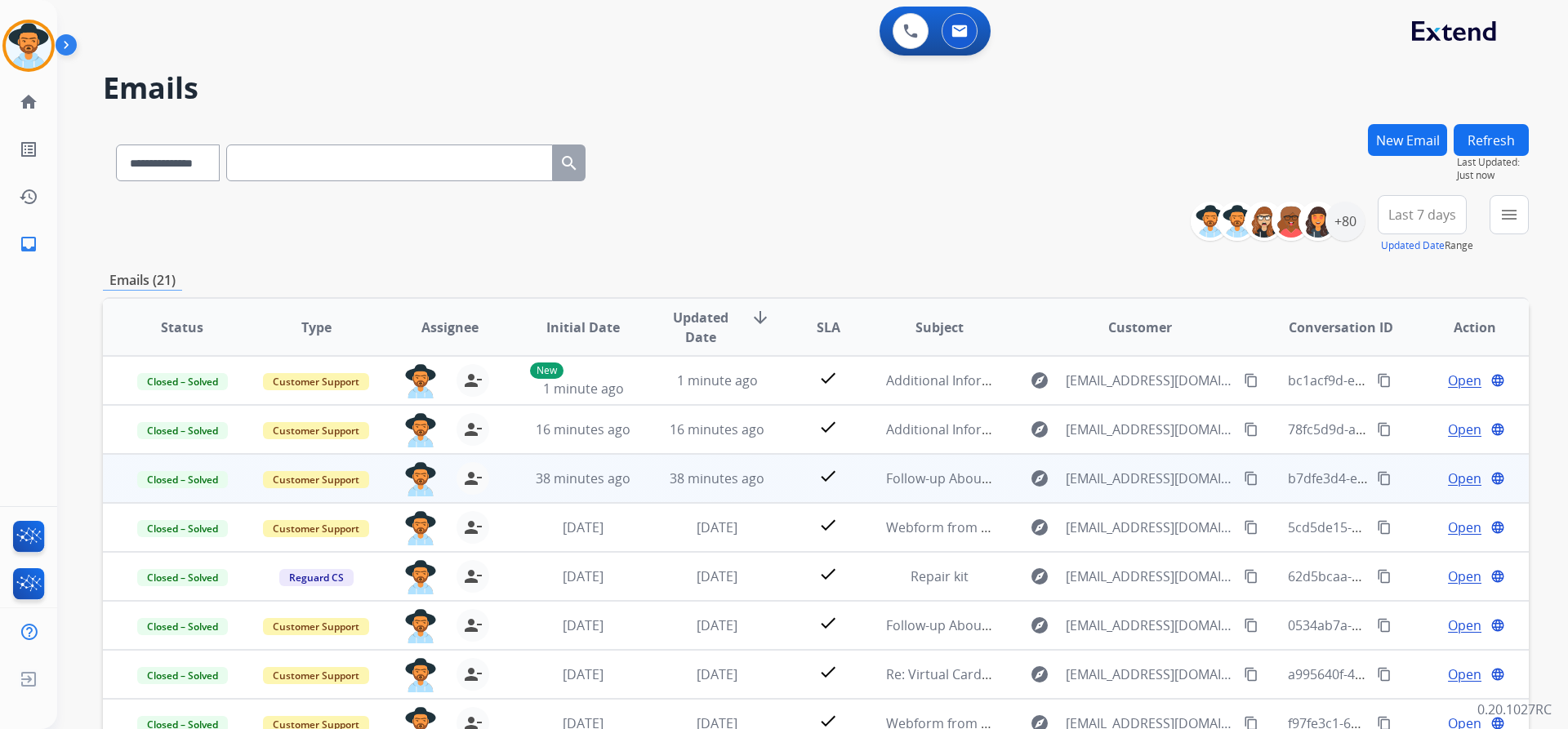
drag, startPoint x: 1228, startPoint y: 477, endPoint x: 1033, endPoint y: 459, distance: 195.8
click at [1211, 477] on div "explore [EMAIL_ADDRESS][DOMAIN_NAME] content_copy" at bounding box center [1140, 478] width 241 height 26
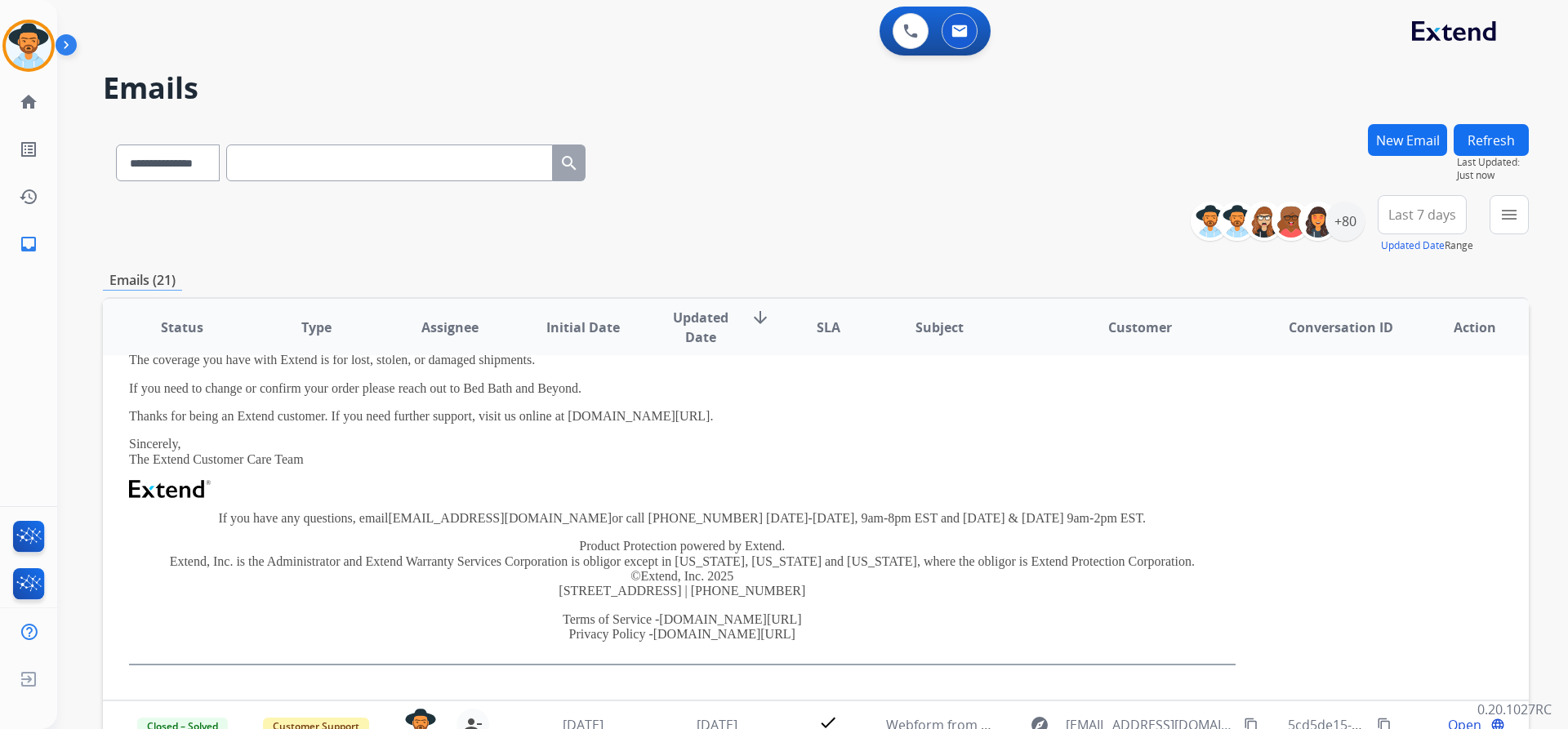
scroll to position [98, 0]
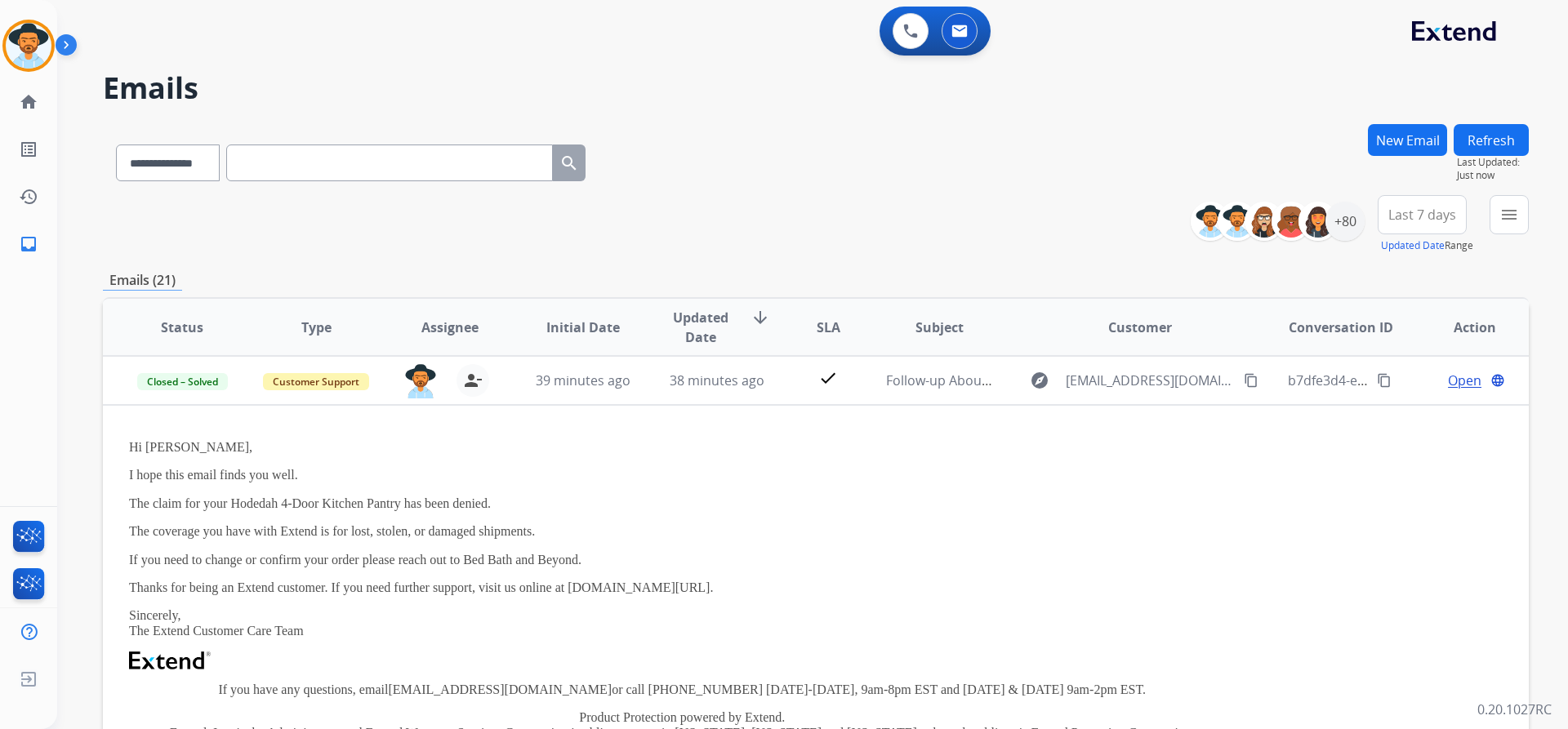
click at [514, 385] on td "39 minutes ago" at bounding box center [571, 380] width 134 height 49
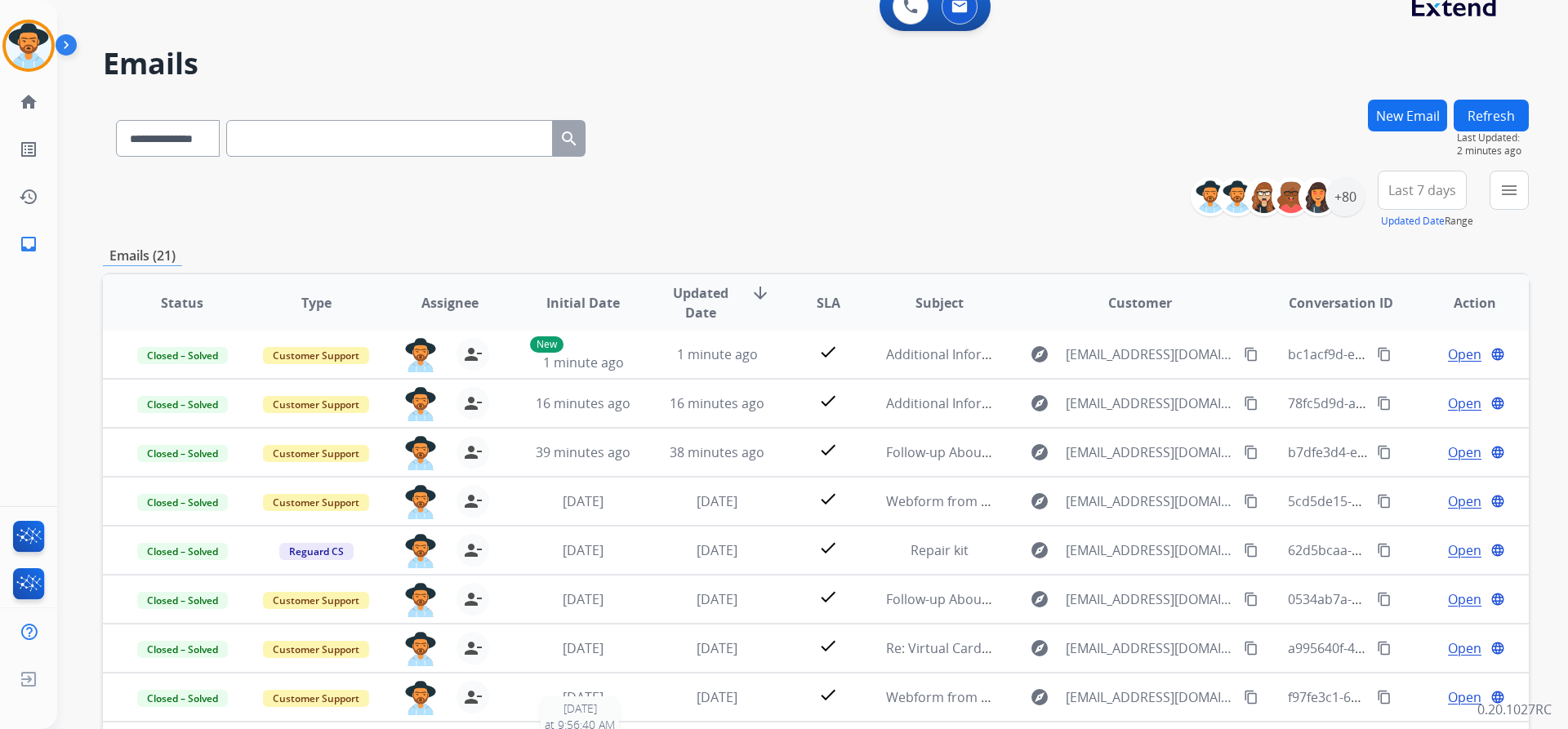
scroll to position [0, 0]
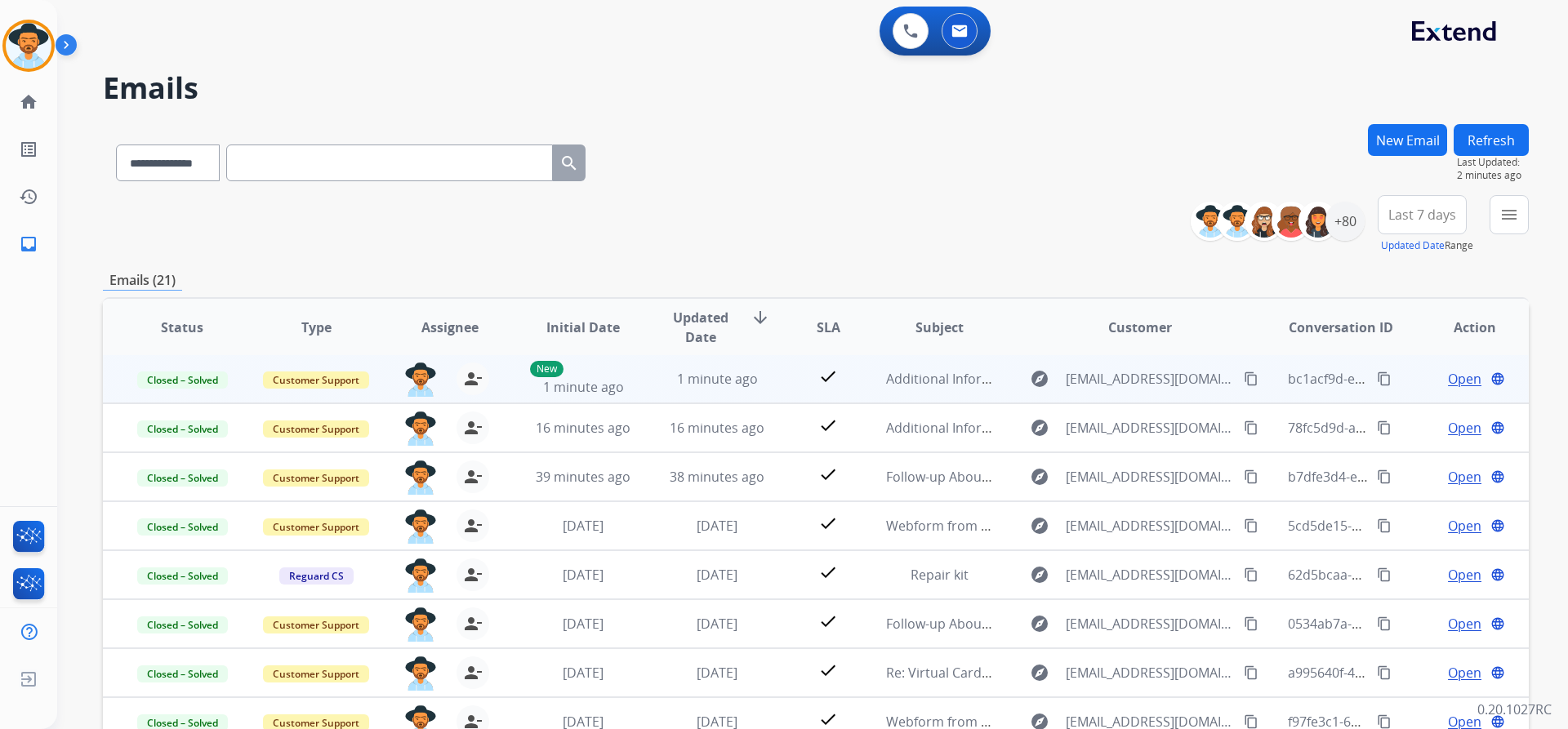
click at [1377, 377] on mat-icon "content_copy" at bounding box center [1384, 379] width 15 height 15
drag, startPoint x: 1371, startPoint y: 376, endPoint x: 1300, endPoint y: 385, distance: 71.6
click at [1377, 376] on mat-icon "content_copy" at bounding box center [1384, 379] width 15 height 15
click at [1261, 381] on td "bc1acf9d-ea09-42af-a036-082ddf168f61 content_copy" at bounding box center [1328, 378] width 134 height 49
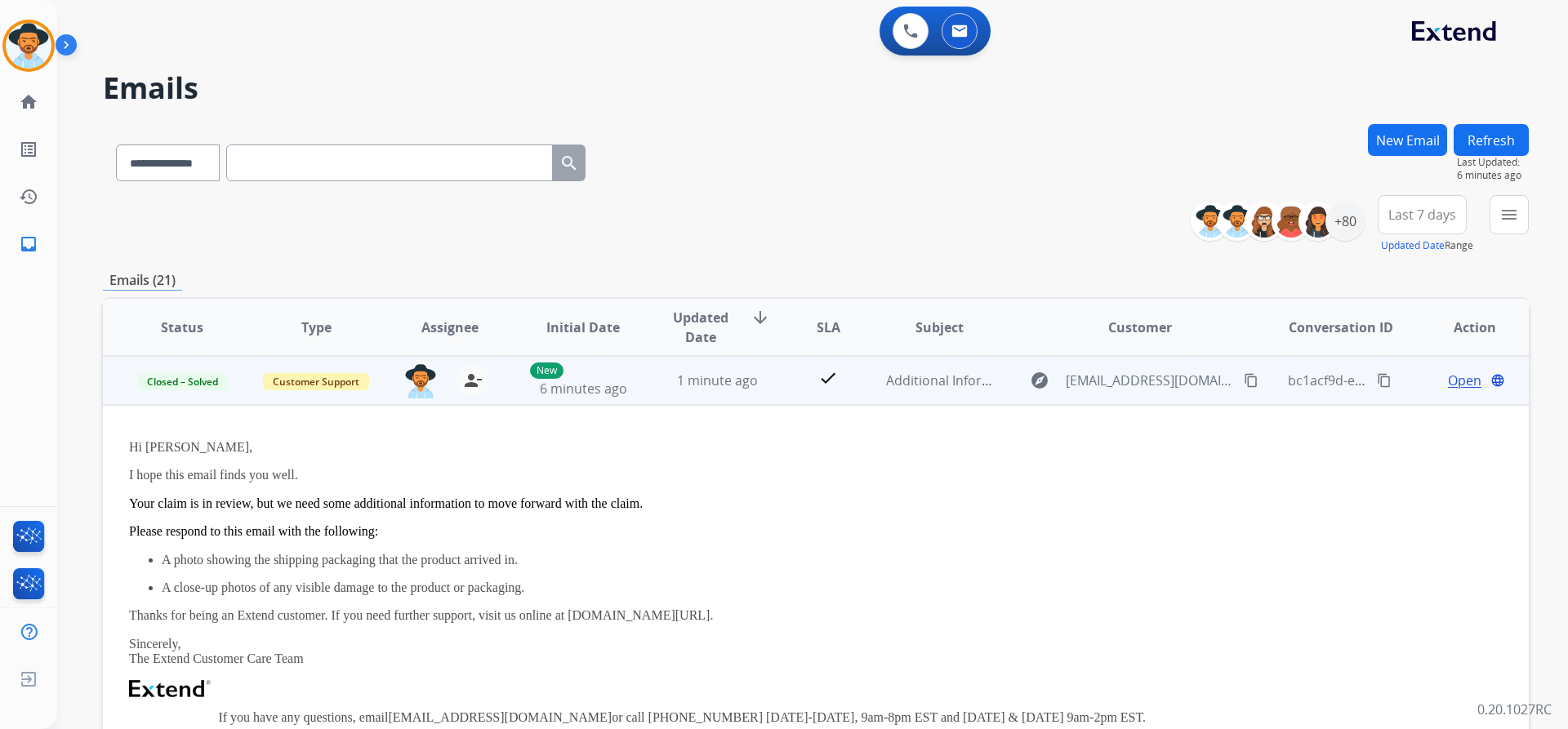
click at [1261, 381] on td "bc1acf9d-ea09-42af-a036-082ddf168f61 content_copy" at bounding box center [1328, 380] width 134 height 49
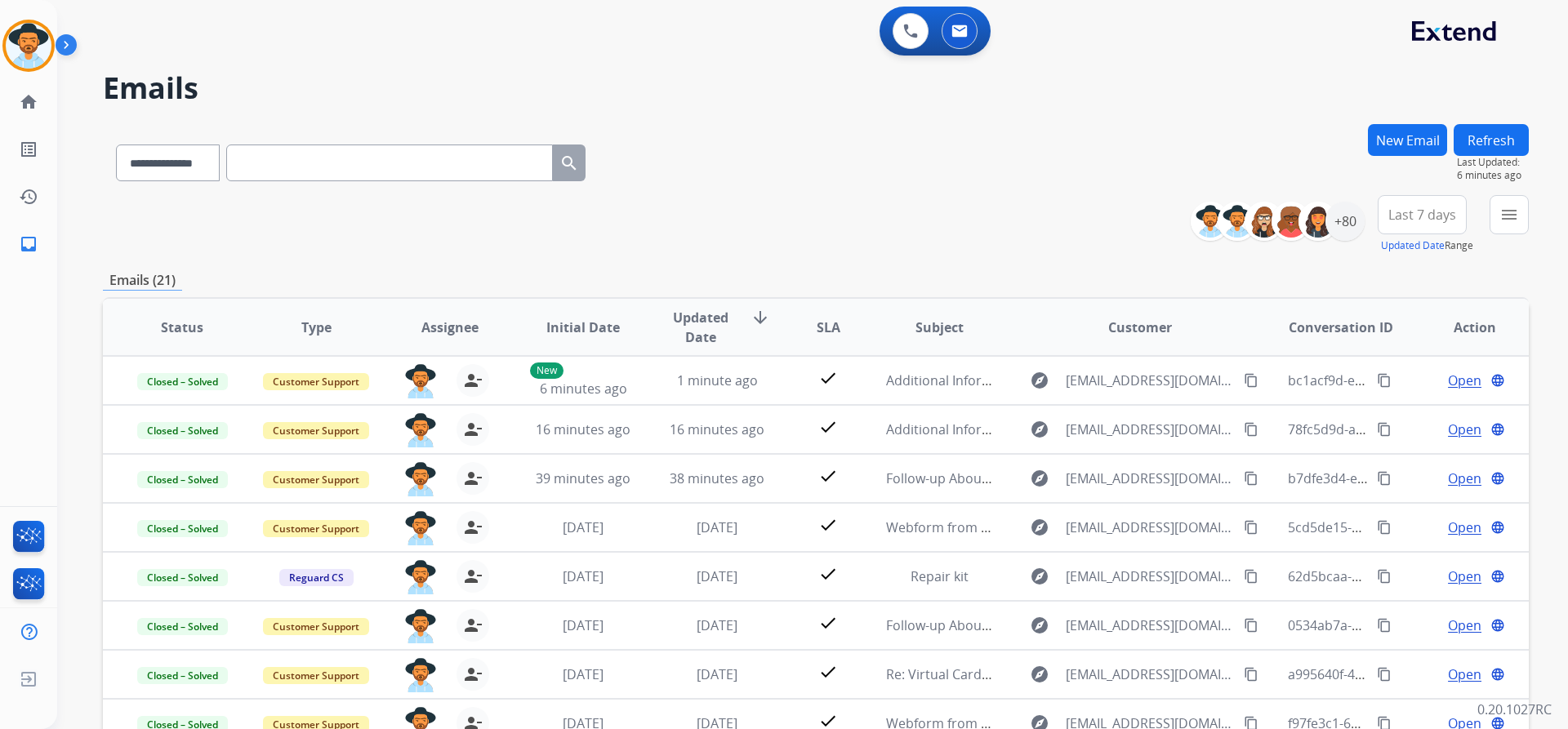
click at [183, 144] on div "**********" at bounding box center [351, 159] width 496 height 56
drag, startPoint x: 183, startPoint y: 159, endPoint x: 182, endPoint y: 178, distance: 19.0
click at [183, 159] on select "**********" at bounding box center [166, 162] width 102 height 36
select select "**********"
click at [116, 144] on select "**********" at bounding box center [166, 162] width 102 height 36
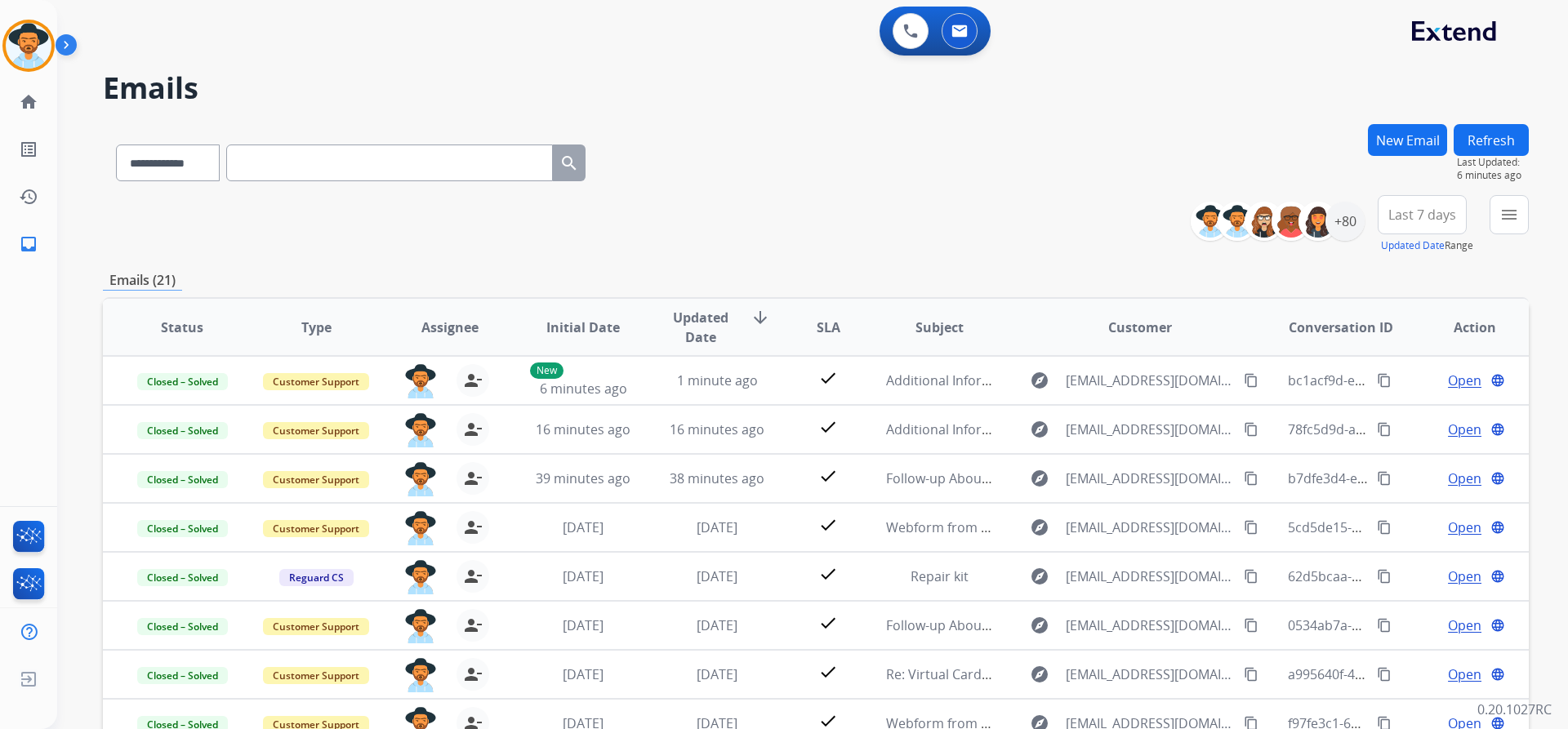
click at [310, 167] on input "text" at bounding box center [390, 162] width 326 height 36
paste input "**********"
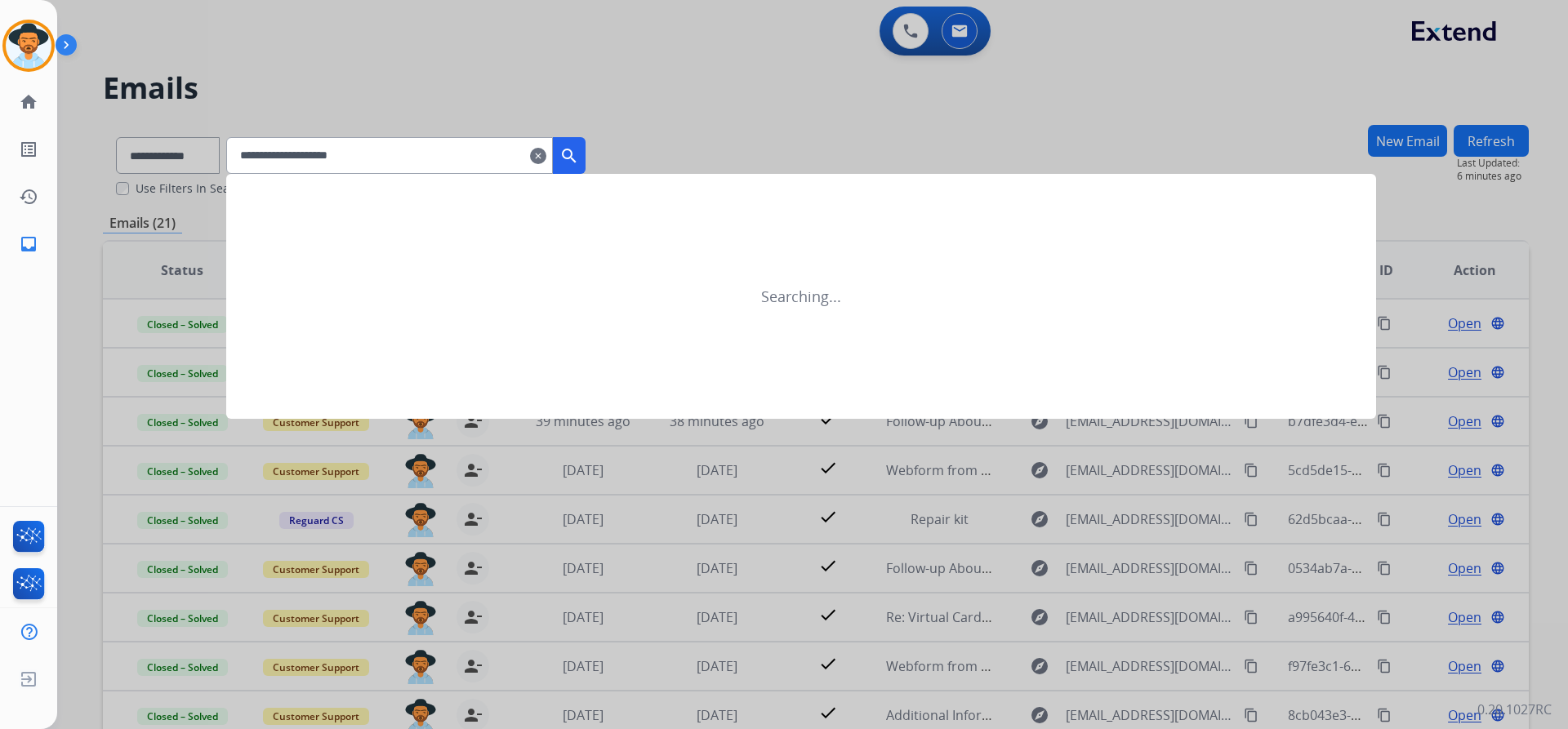
type input "**********"
click at [579, 160] on mat-icon "search" at bounding box center [569, 156] width 20 height 20
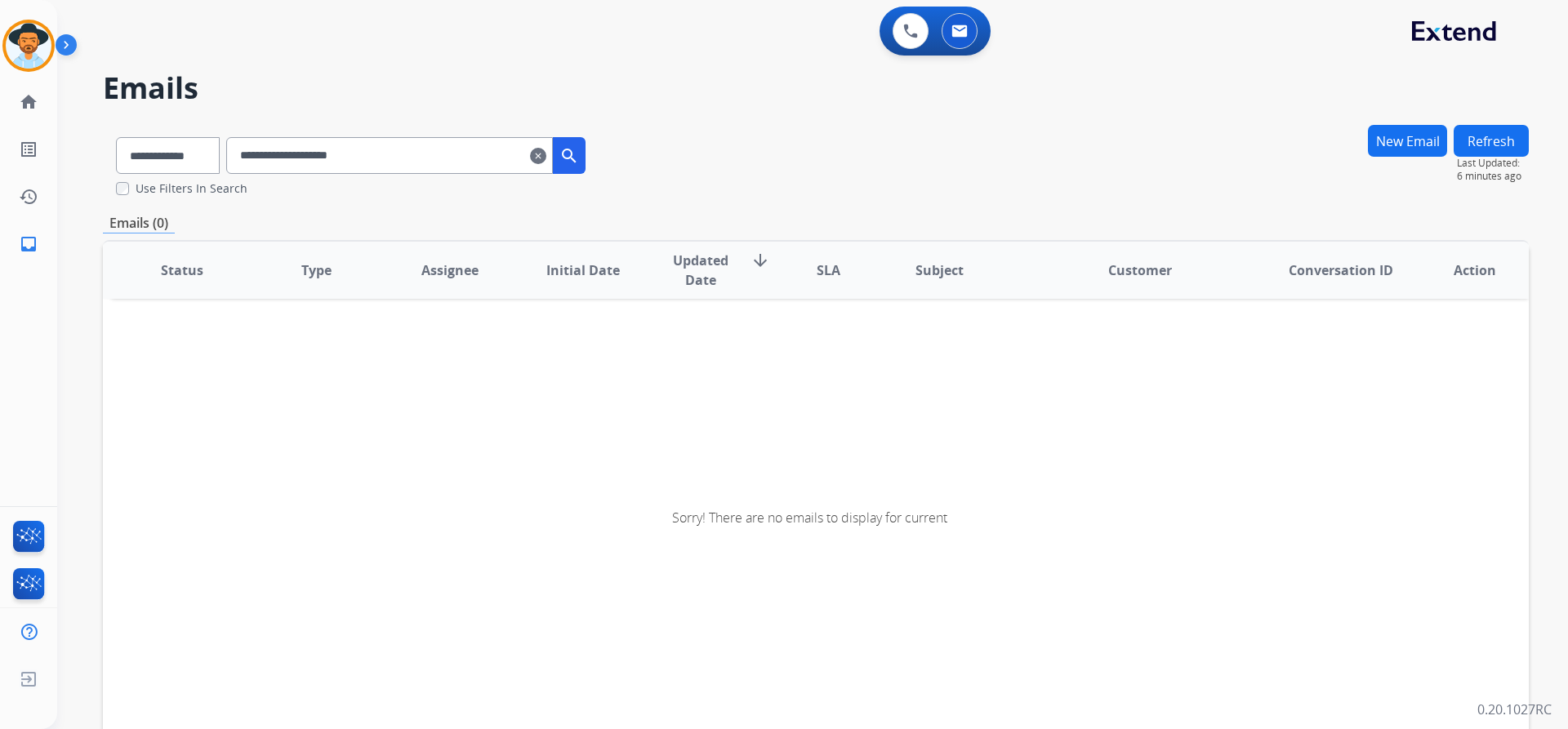
click at [1382, 134] on button "New Email" at bounding box center [1407, 141] width 79 height 32
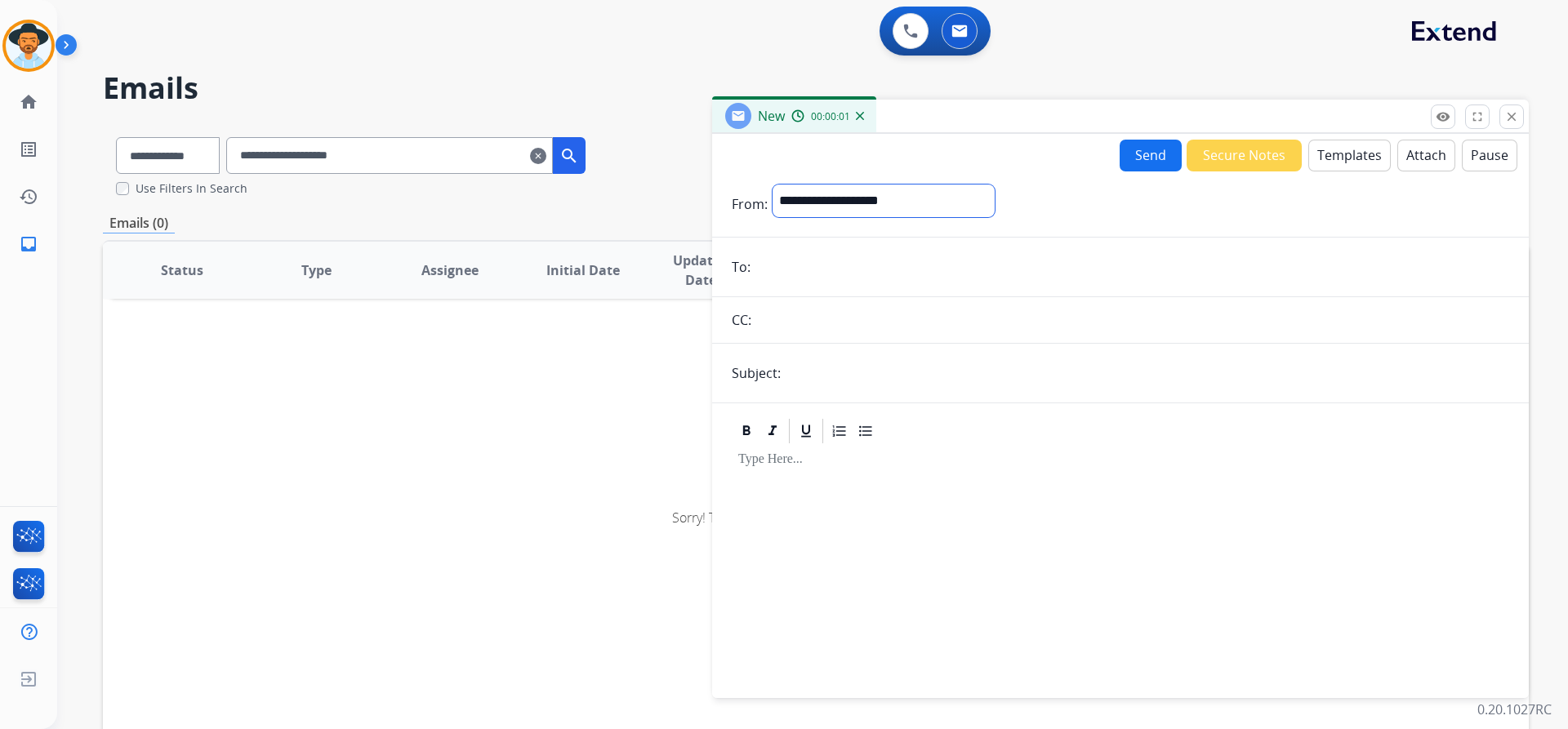
click at [925, 202] on select "**********" at bounding box center [884, 200] width 222 height 33
select select "**********"
click at [773, 185] on select "**********" at bounding box center [884, 200] width 222 height 33
click at [854, 272] on input "email" at bounding box center [1132, 268] width 753 height 33
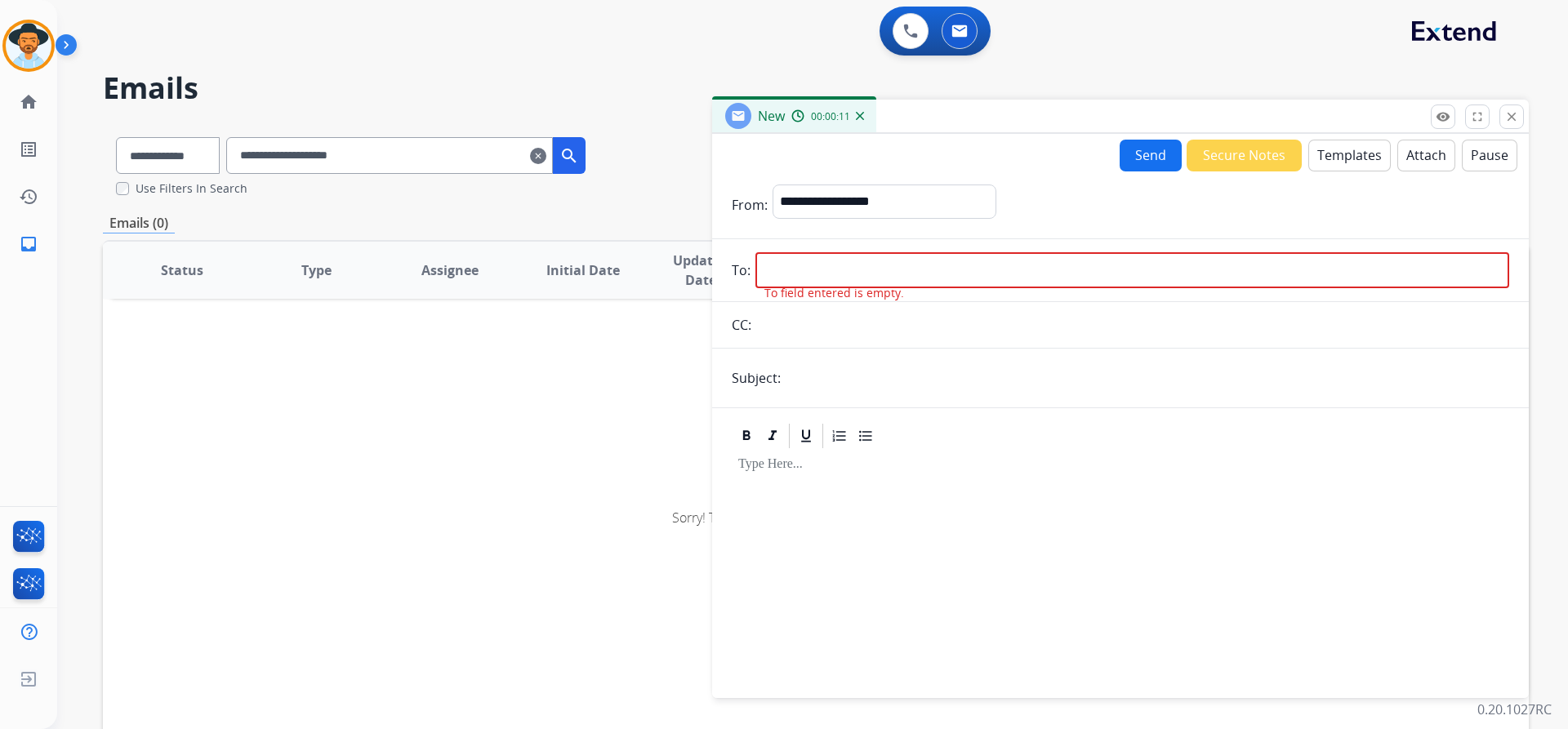
click at [837, 260] on input "email" at bounding box center [1132, 270] width 753 height 36
paste input "**********"
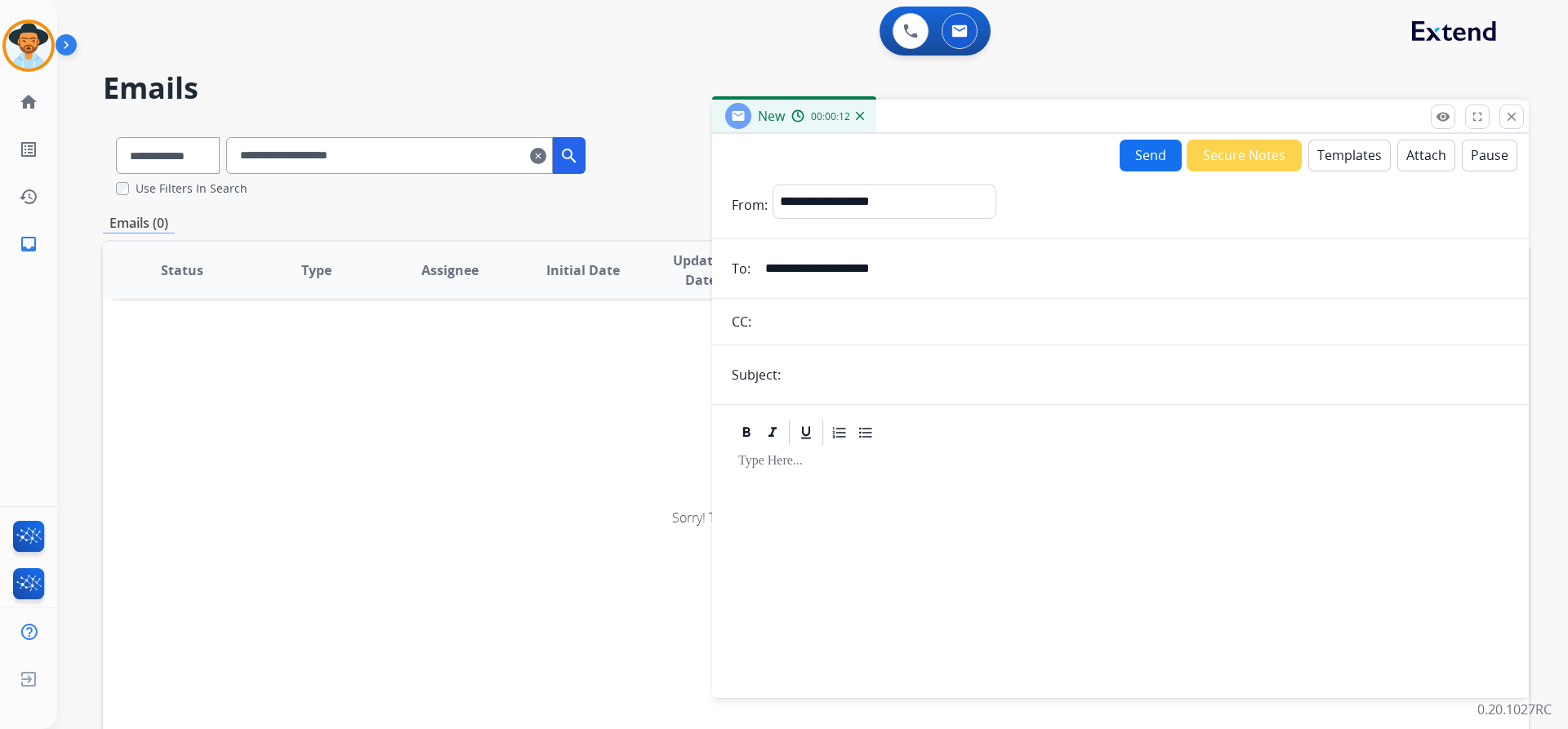
type input "**********"
click at [831, 370] on input "text" at bounding box center [1148, 375] width 723 height 33
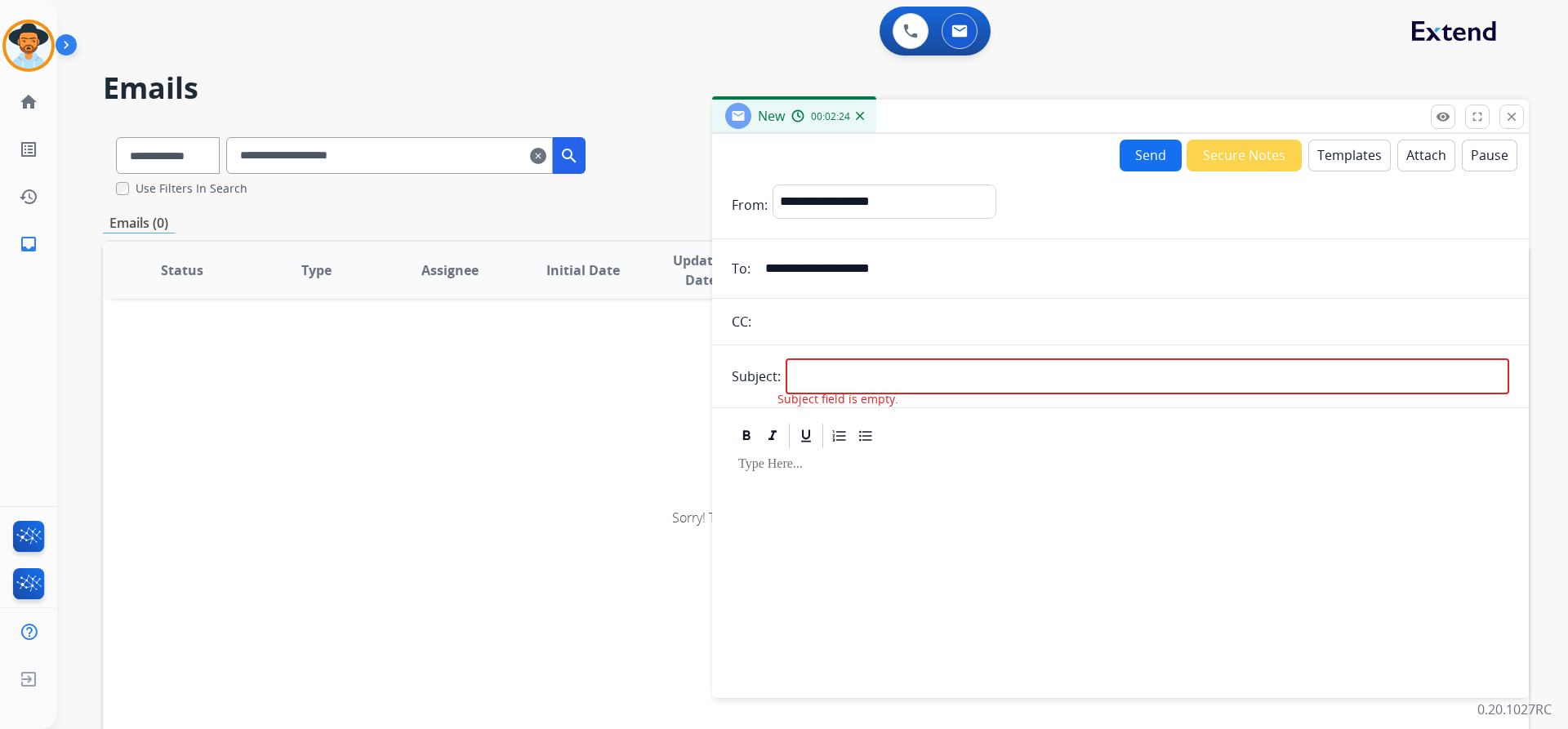
click at [866, 322] on input "text" at bounding box center [1133, 322] width 753 height 33
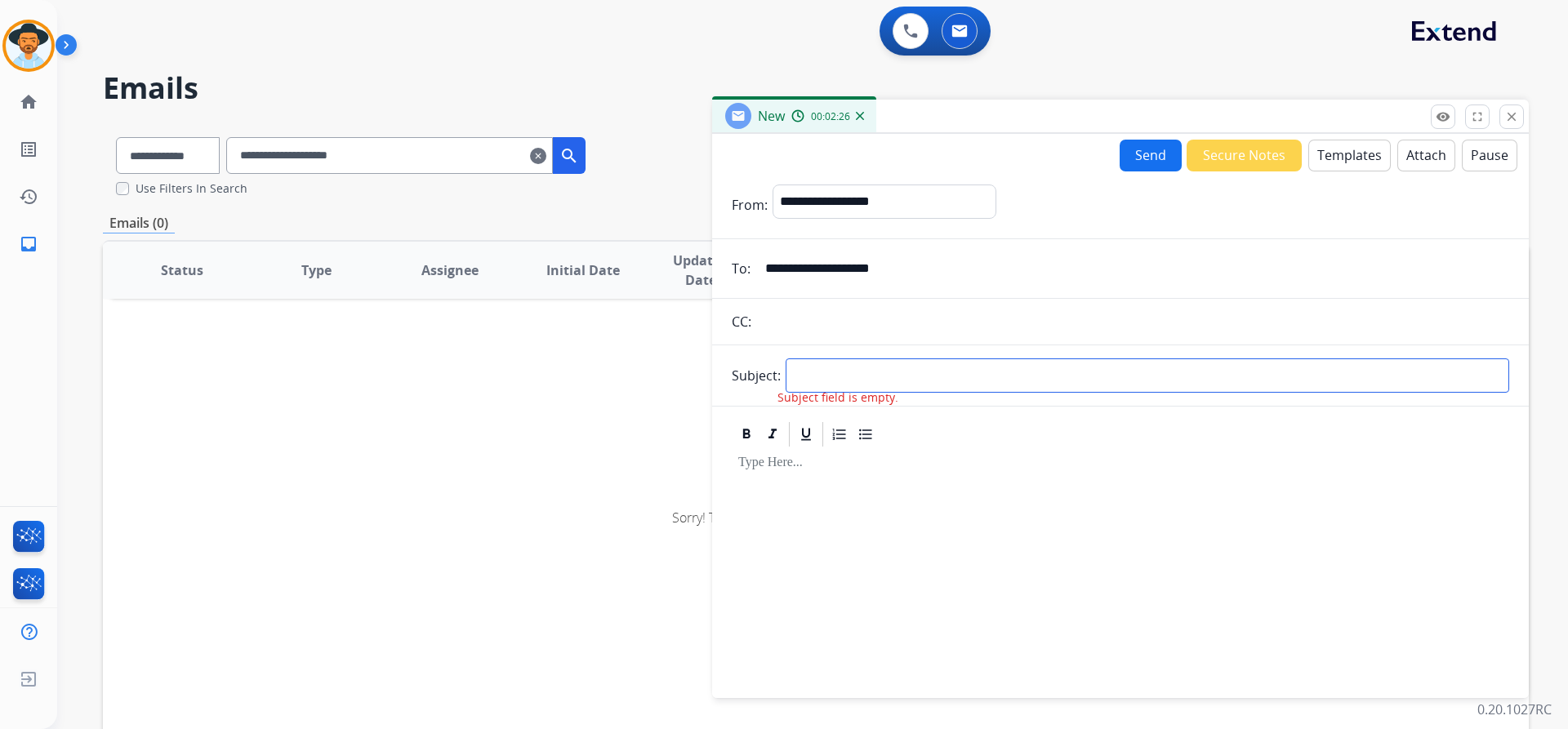
click at [810, 381] on input "text" at bounding box center [1148, 376] width 723 height 34
type input "**********"
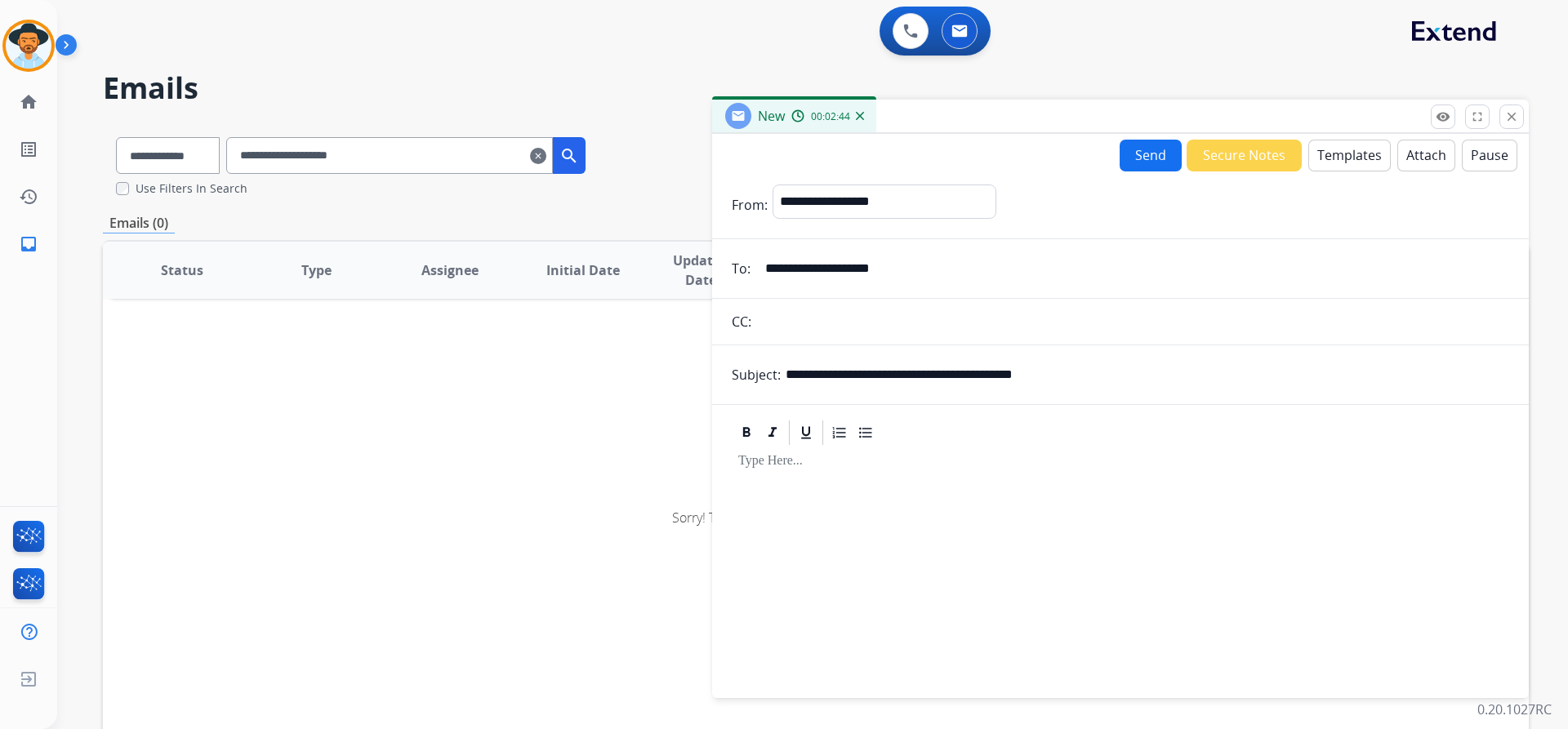
click at [1351, 155] on button "Templates" at bounding box center [1349, 156] width 82 height 32
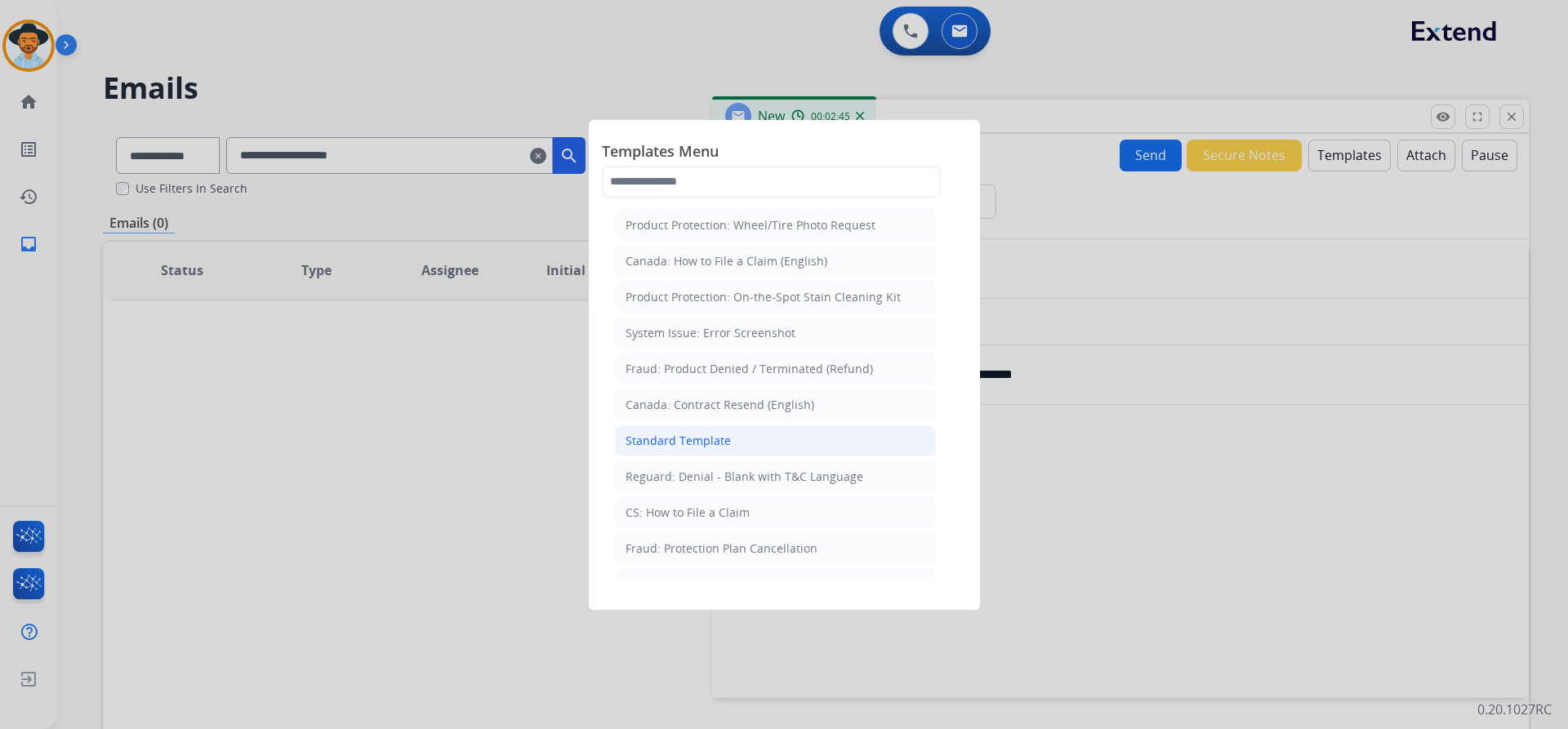
click at [757, 447] on li "Standard Template" at bounding box center [776, 440] width 321 height 31
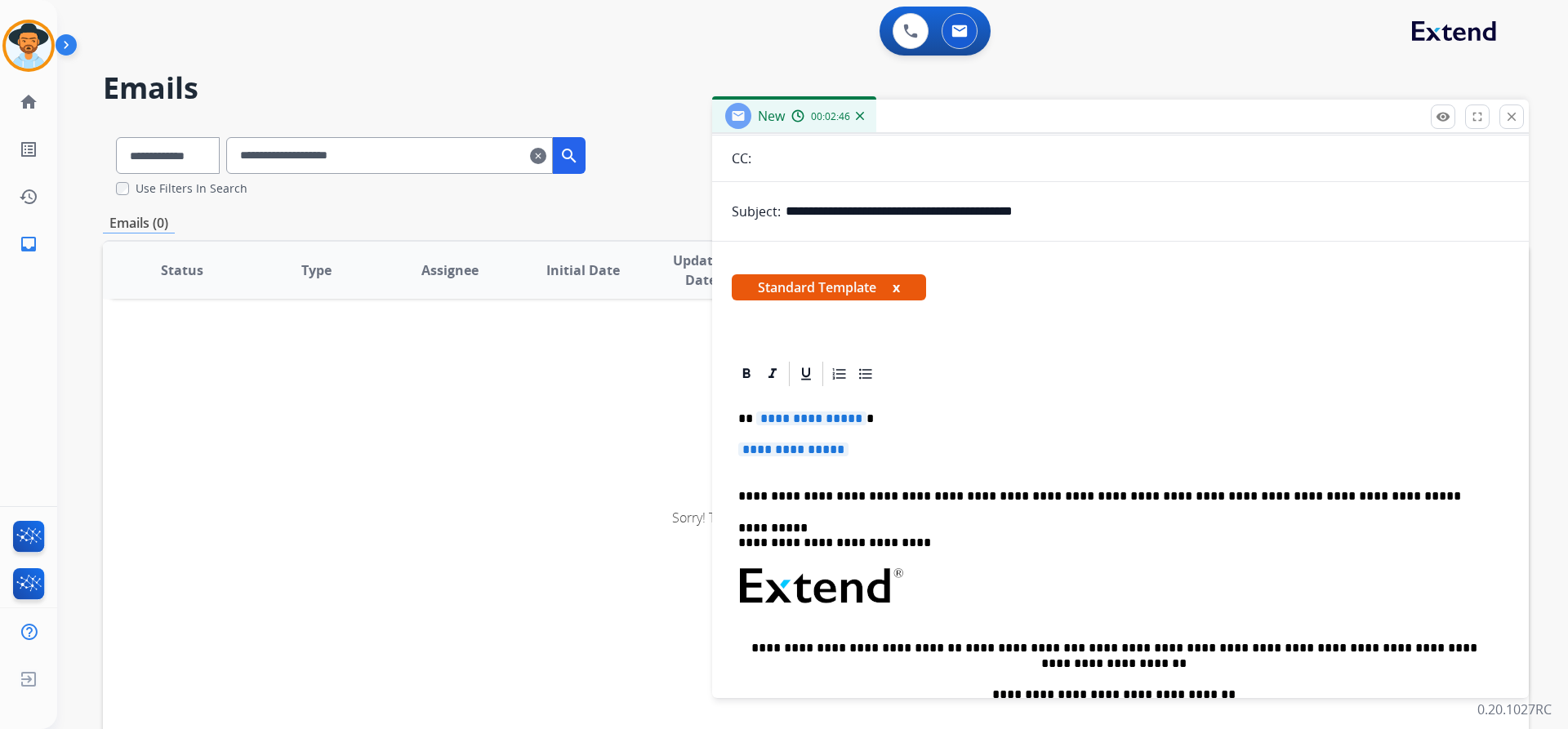
scroll to position [163, 0]
click at [747, 448] on span "**********" at bounding box center [793, 448] width 110 height 14
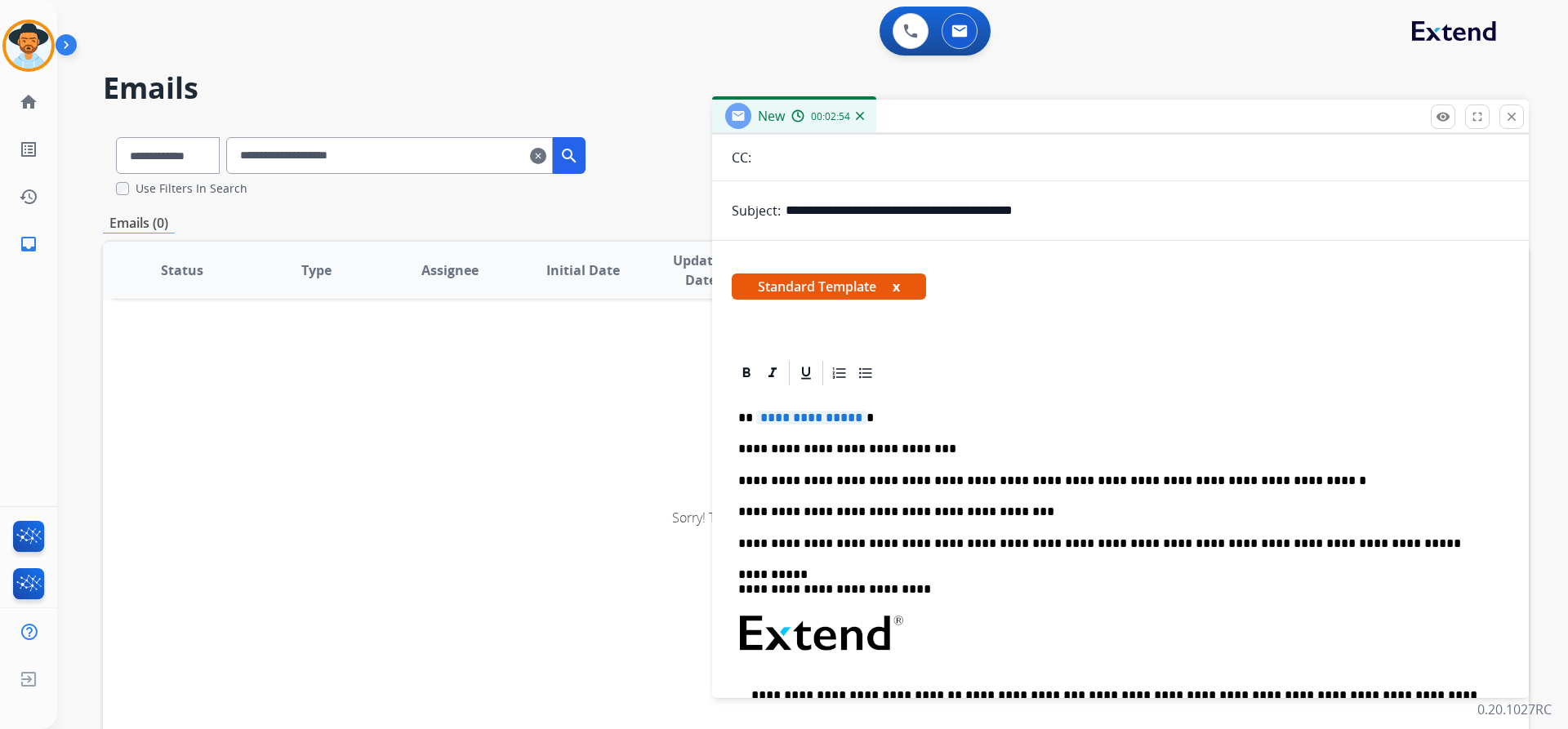
click at [805, 412] on span "**********" at bounding box center [811, 418] width 110 height 14
click at [1034, 522] on div "**********" at bounding box center [1121, 648] width 777 height 520
click at [1003, 509] on p "**********" at bounding box center [1114, 512] width 751 height 15
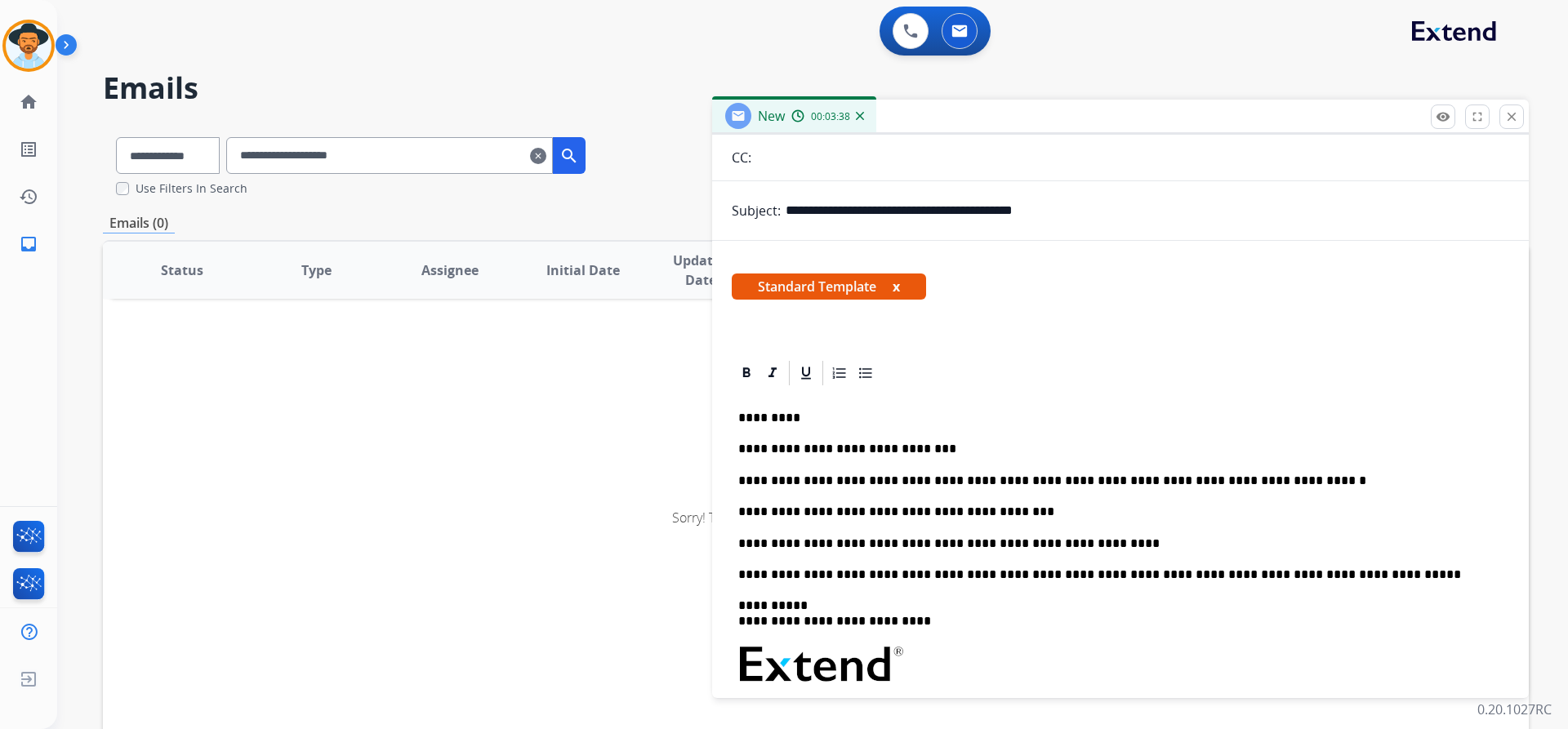
click at [904, 543] on p "**********" at bounding box center [1114, 543] width 751 height 15
click at [1213, 537] on p "**********" at bounding box center [1114, 543] width 751 height 15
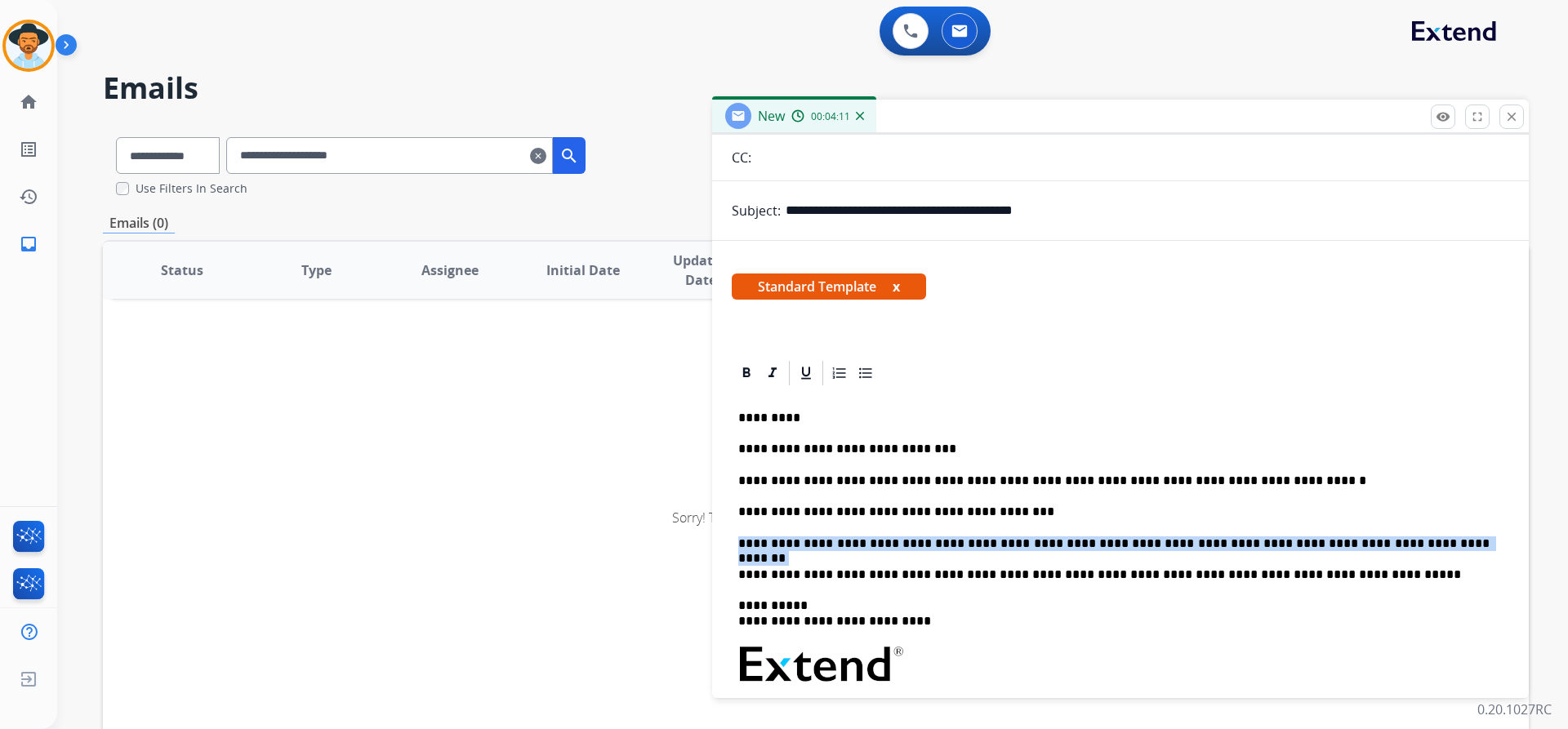
drag, startPoint x: 1392, startPoint y: 542, endPoint x: 715, endPoint y: 548, distance: 677.0
click at [715, 548] on div "**********" at bounding box center [1121, 648] width 817 height 578
click at [871, 374] on icon at bounding box center [866, 374] width 17 height 17
click at [1254, 464] on div "**********" at bounding box center [1121, 664] width 777 height 552
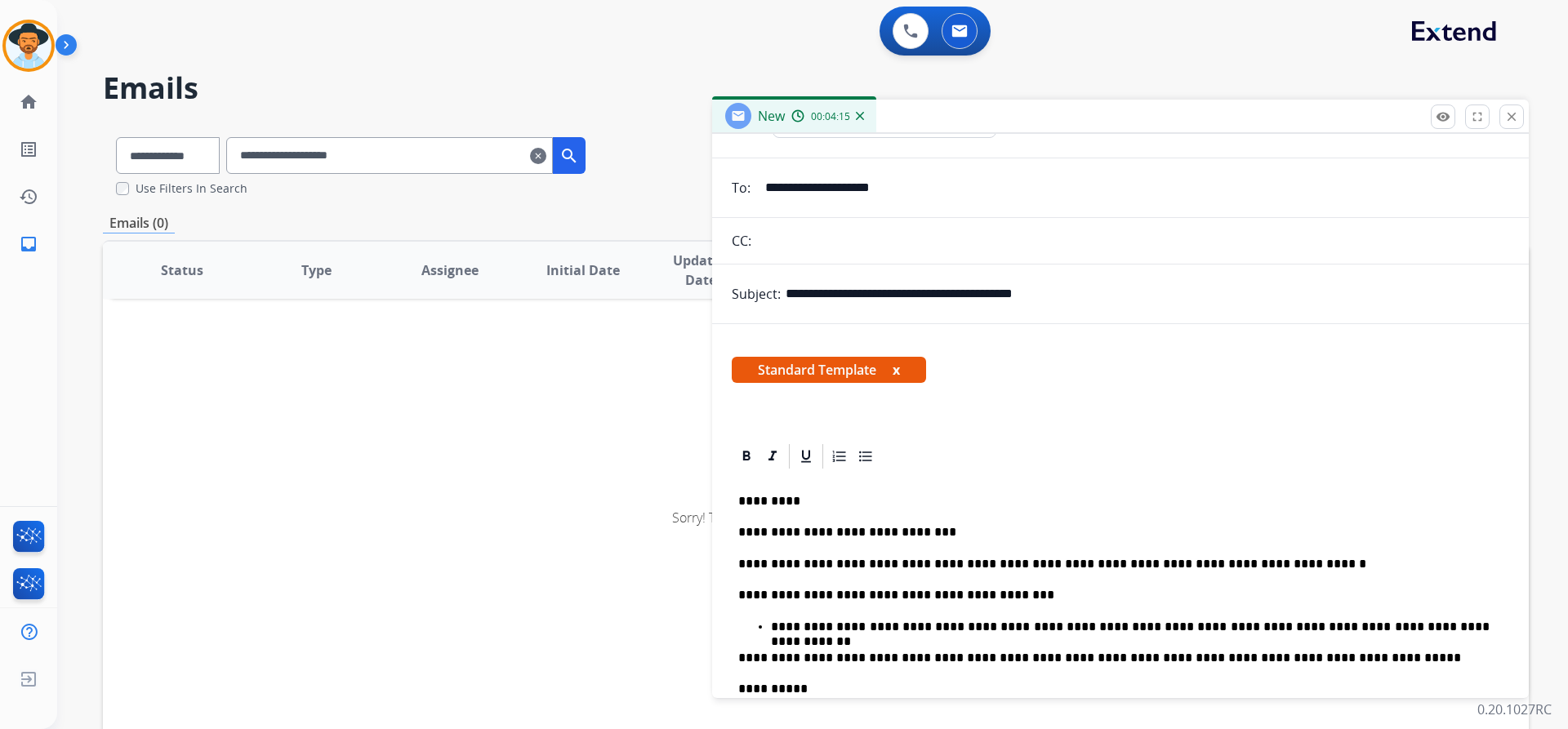
scroll to position [0, 0]
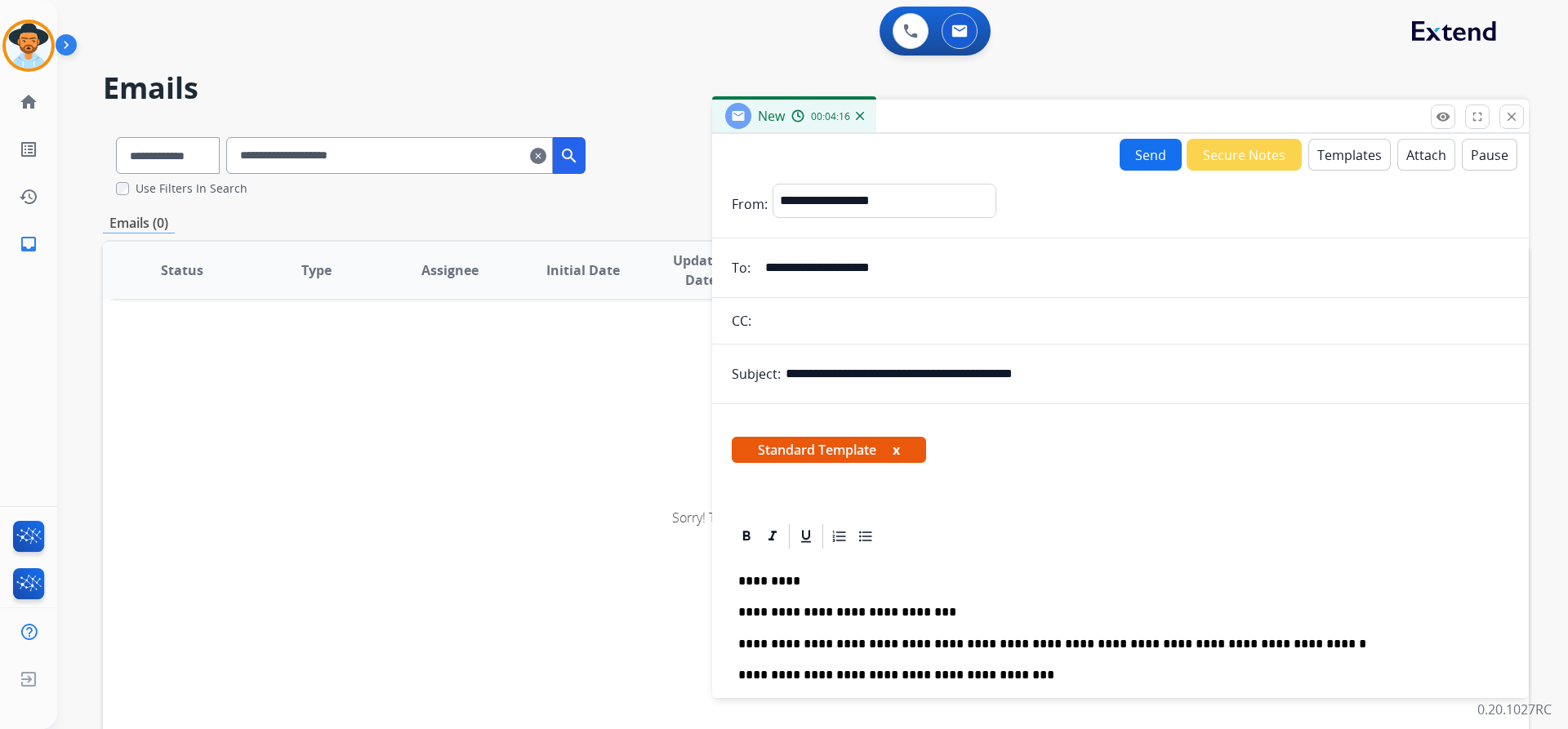
click at [1135, 158] on button "Send" at bounding box center [1150, 155] width 62 height 32
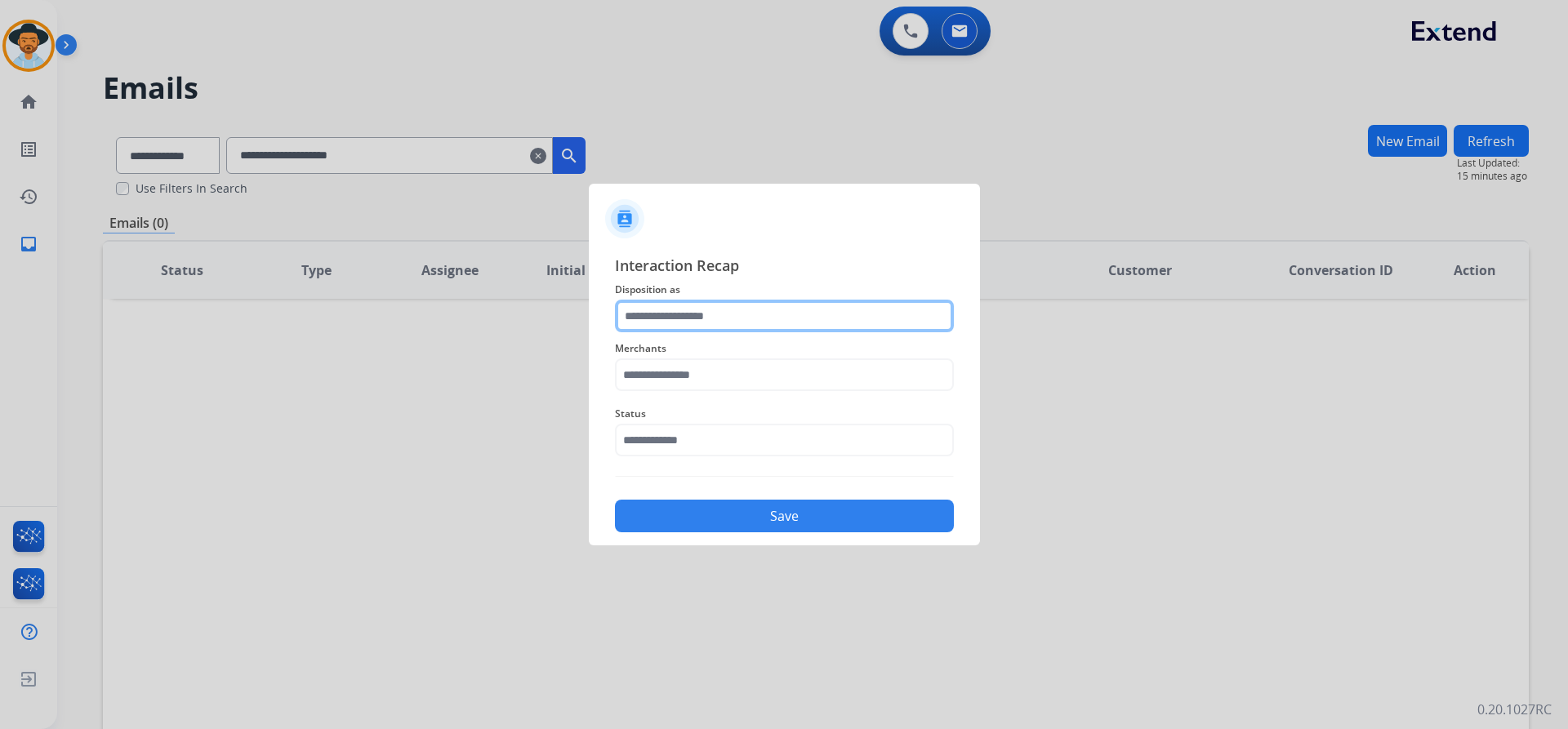
click at [740, 301] on input "text" at bounding box center [785, 315] width 339 height 33
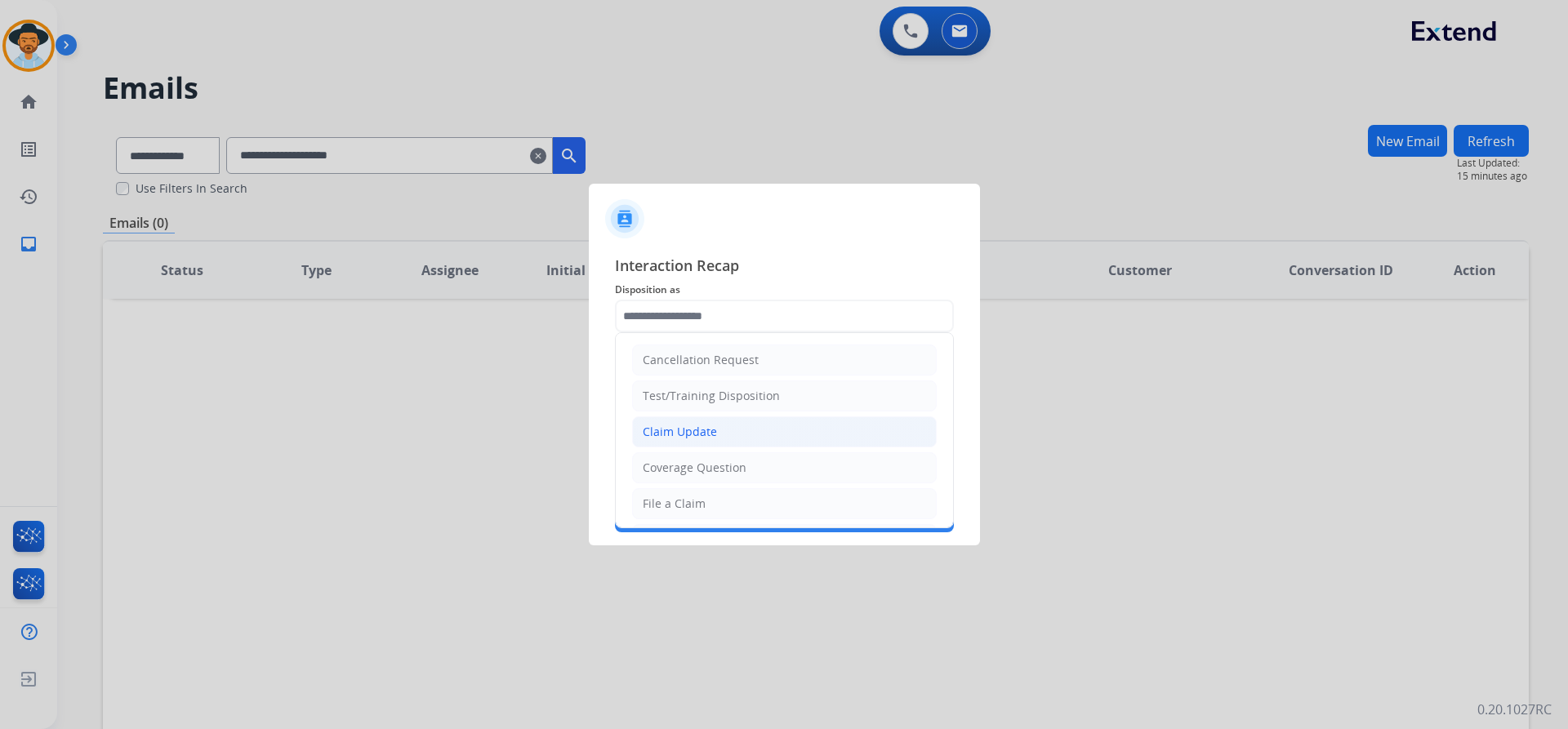
click at [730, 424] on li "Claim Update" at bounding box center [784, 432] width 305 height 31
type input "**********"
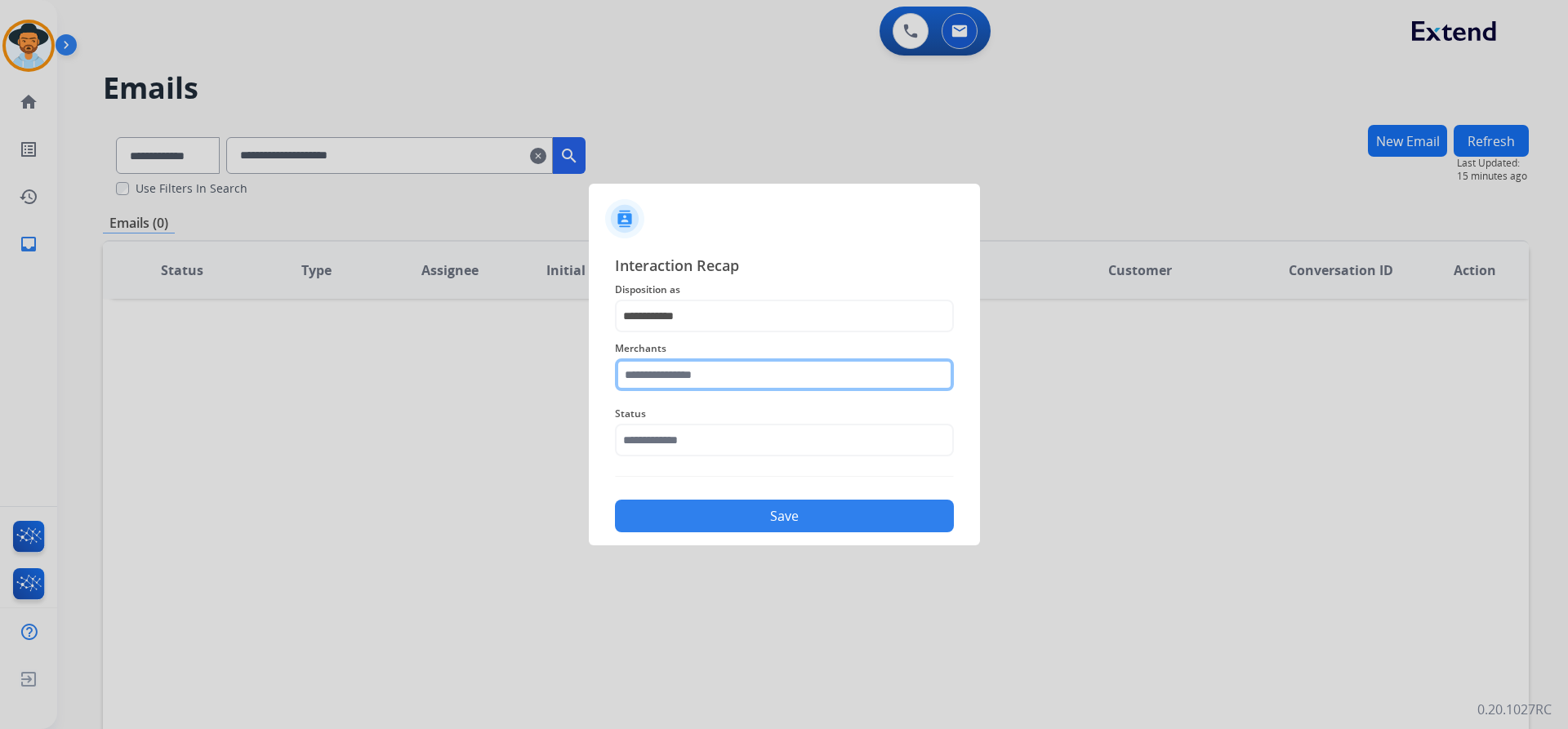
click at [727, 370] on input "text" at bounding box center [785, 375] width 339 height 33
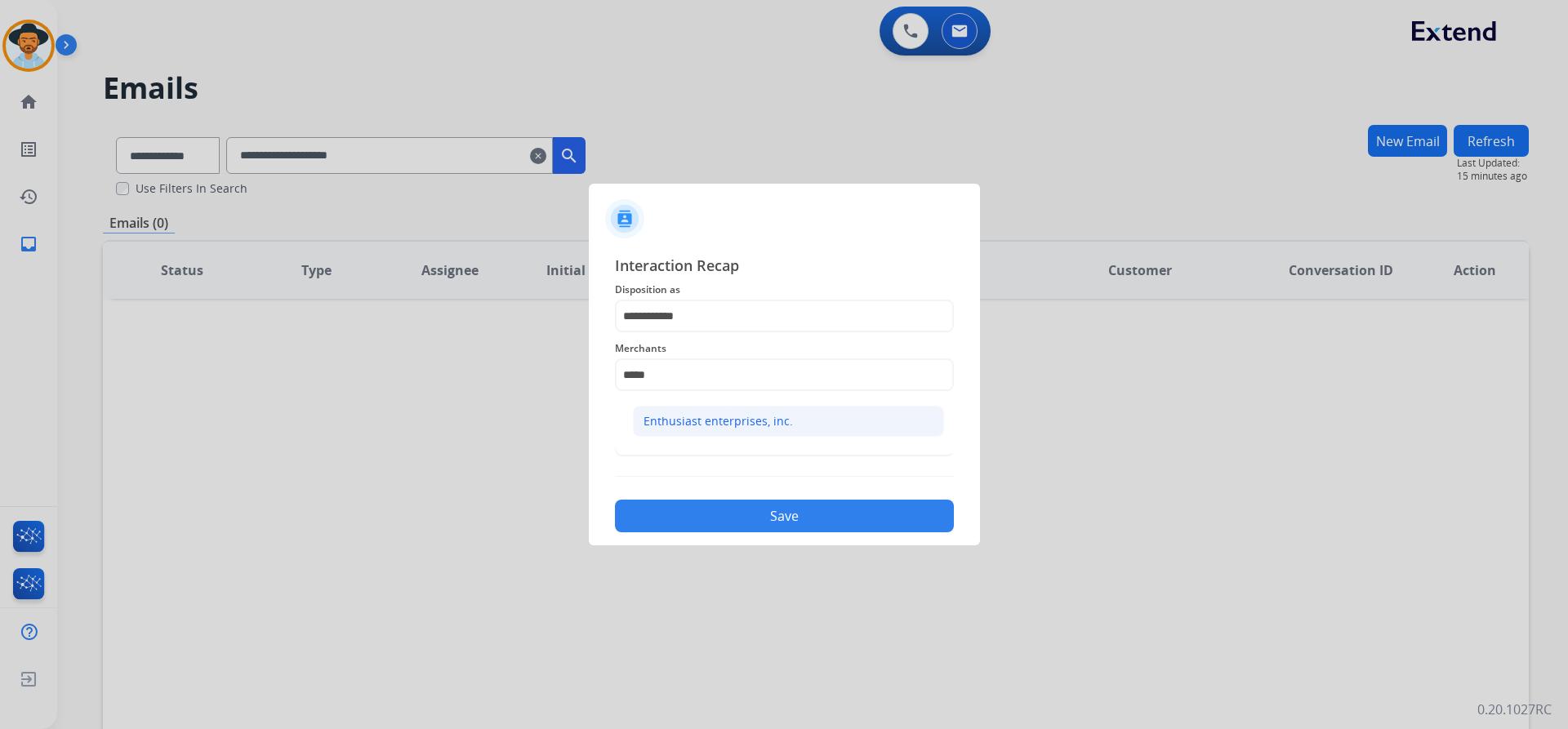
click at [779, 424] on div "Enthusiast enterprises, inc." at bounding box center [718, 421] width 149 height 17
type input "**********"
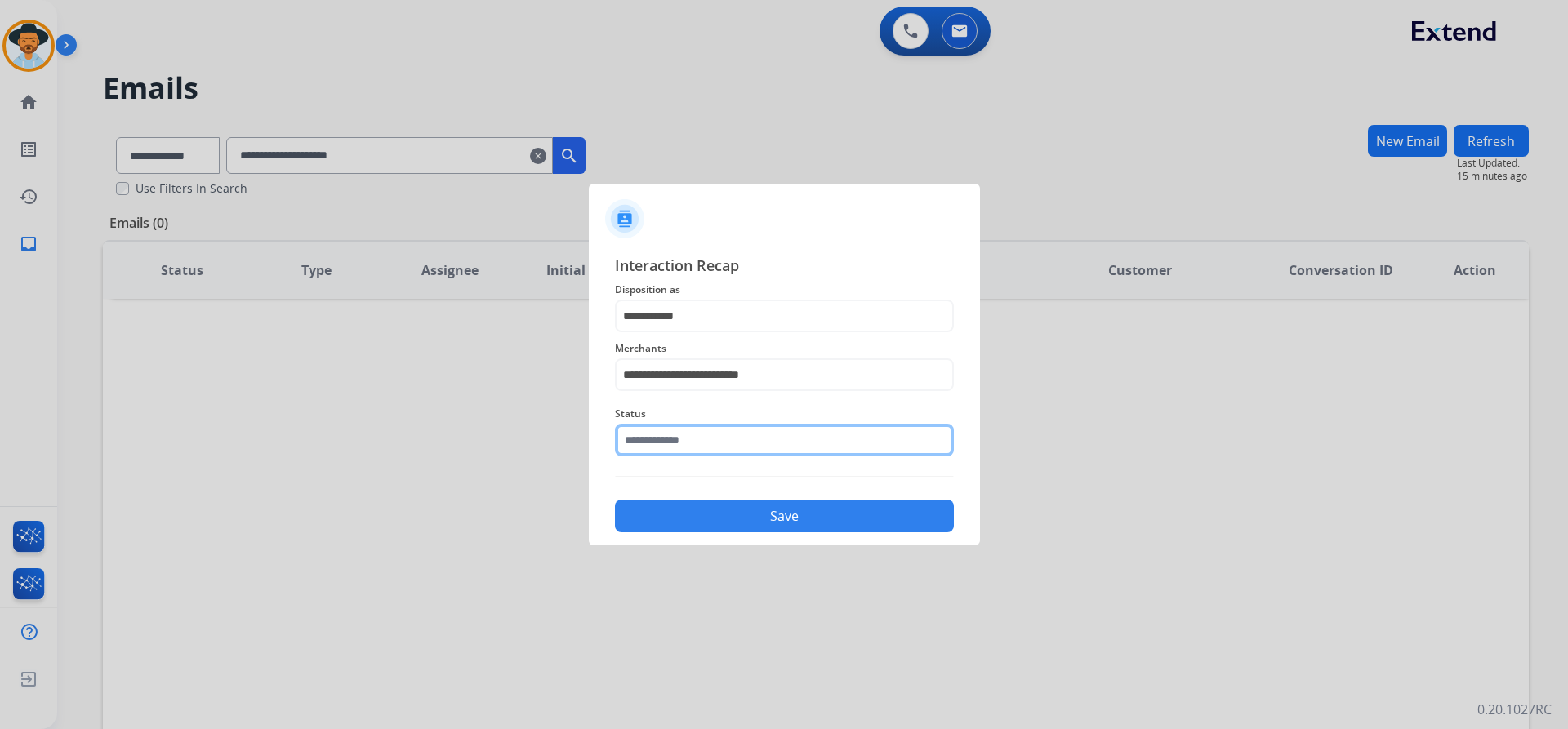
click at [670, 444] on input "text" at bounding box center [785, 440] width 339 height 33
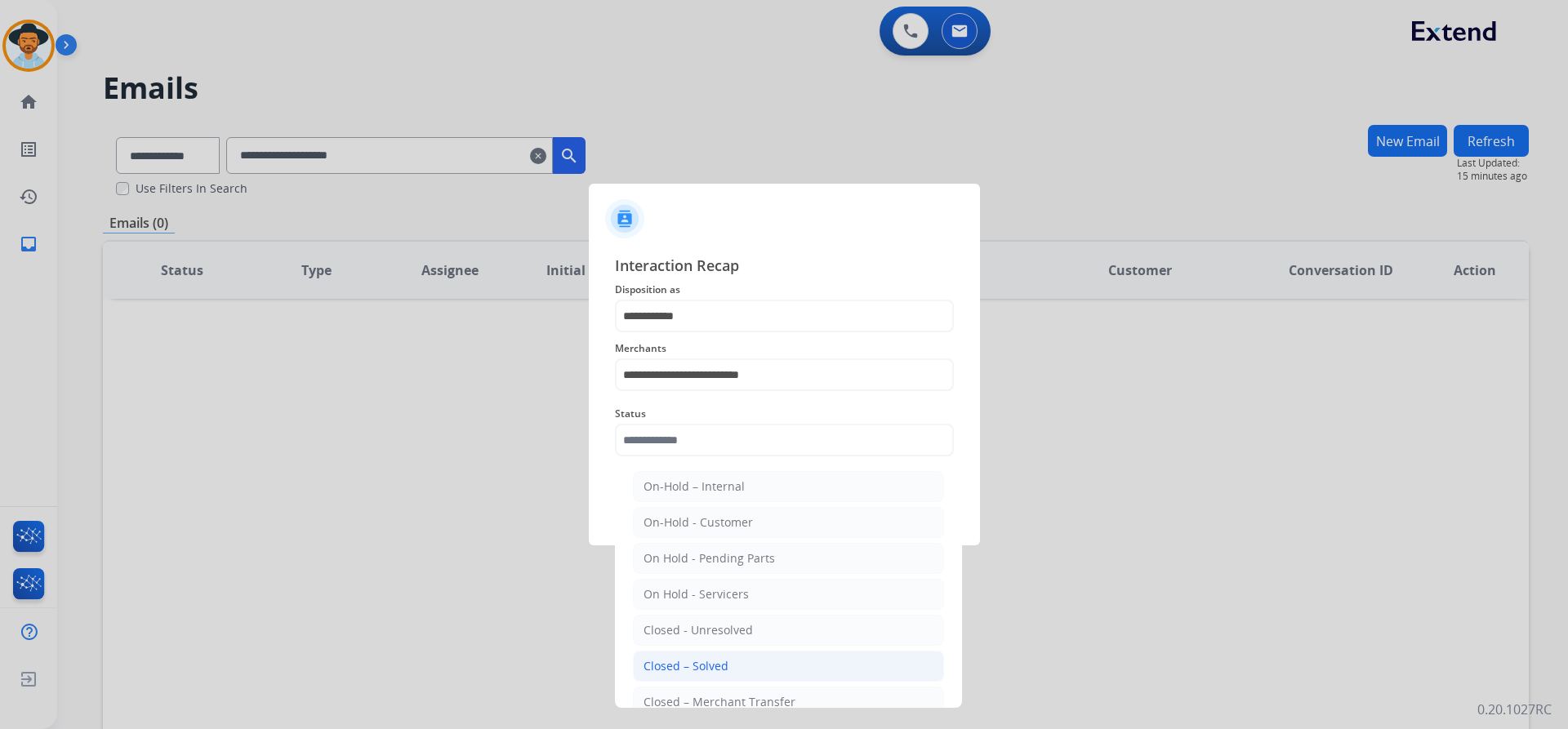
click at [737, 657] on li "Closed – Solved" at bounding box center [789, 666] width 311 height 31
type input "**********"
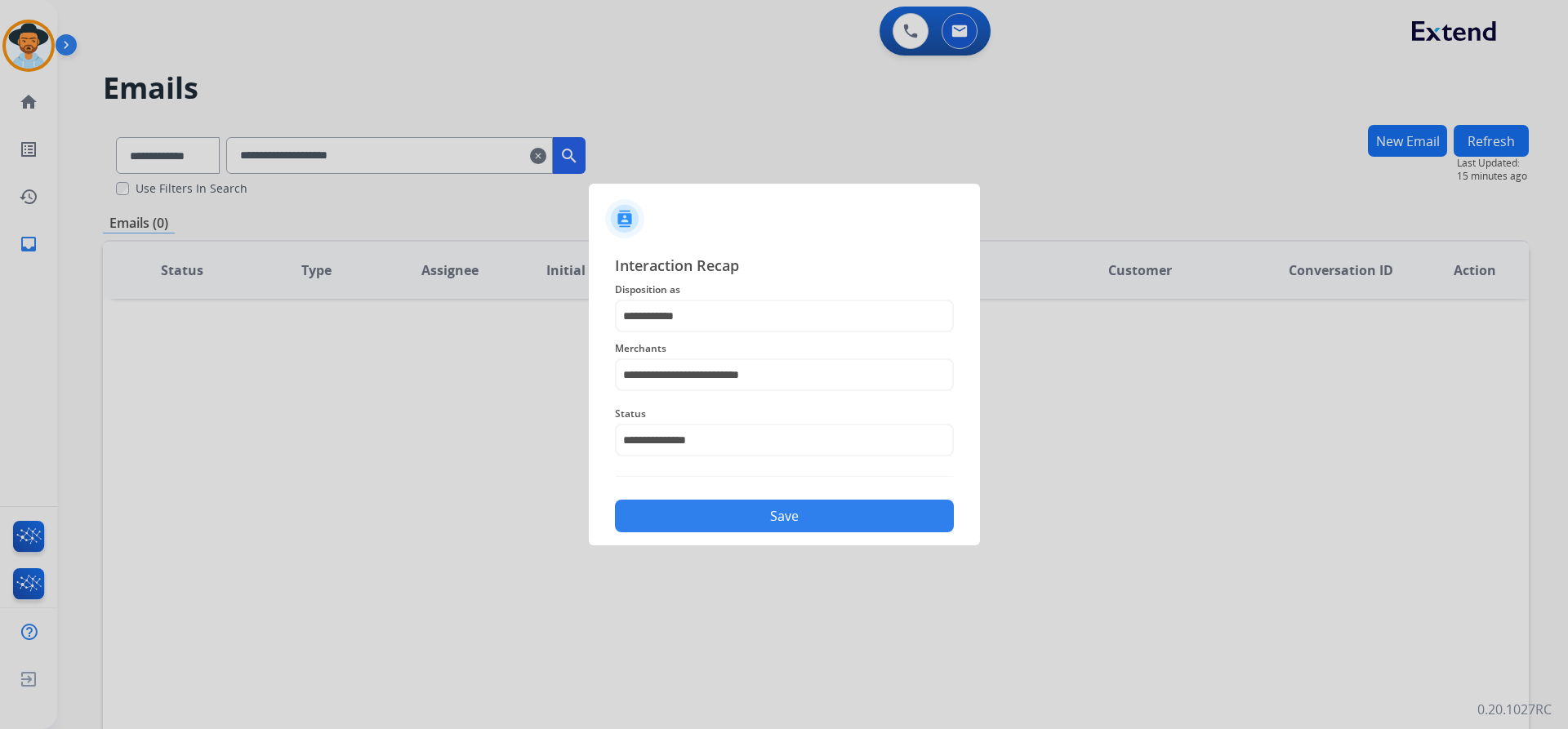
click at [844, 523] on button "Save" at bounding box center [785, 516] width 339 height 33
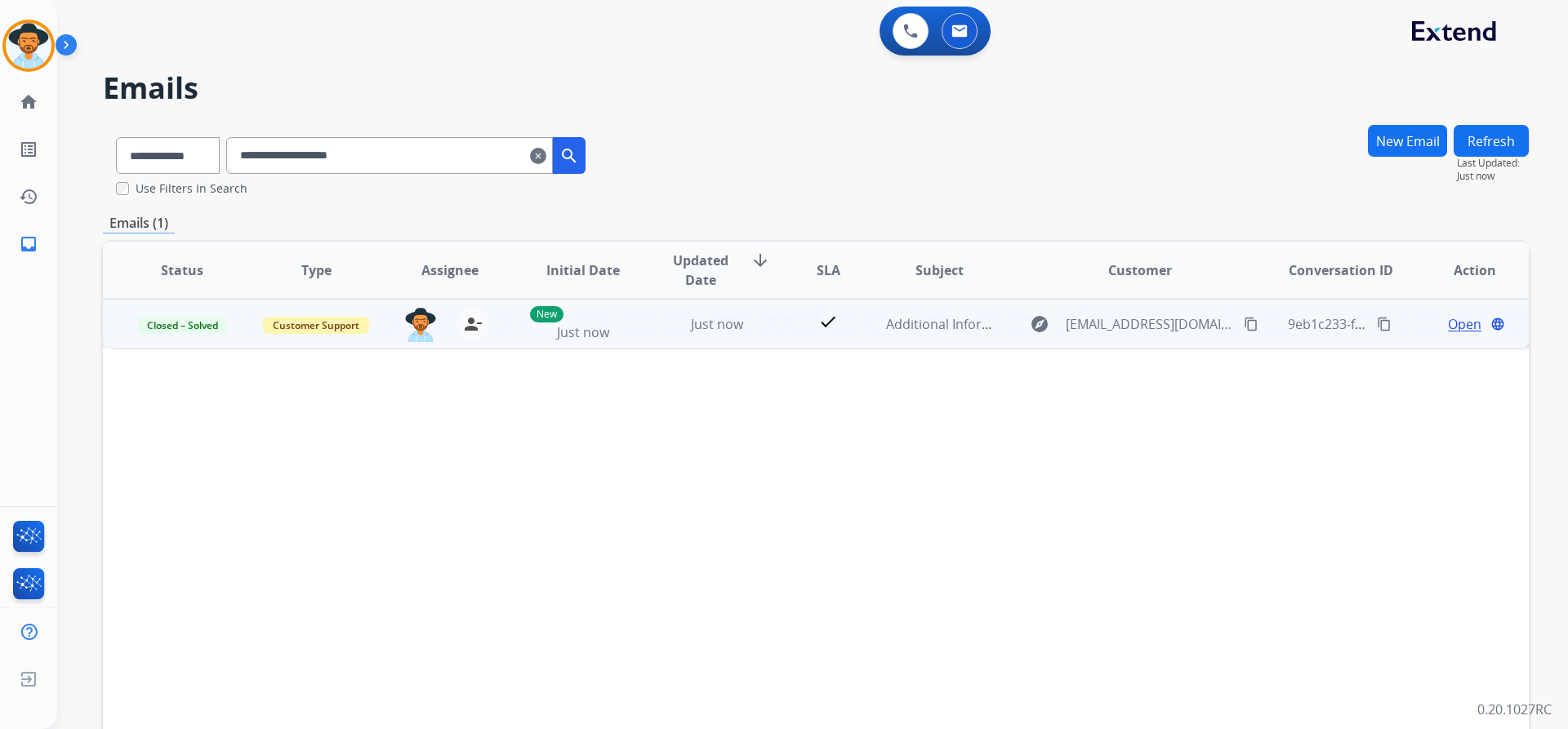
drag, startPoint x: 1368, startPoint y: 325, endPoint x: 1239, endPoint y: 344, distance: 130.4
click at [1377, 325] on mat-icon "content_copy" at bounding box center [1384, 324] width 15 height 15
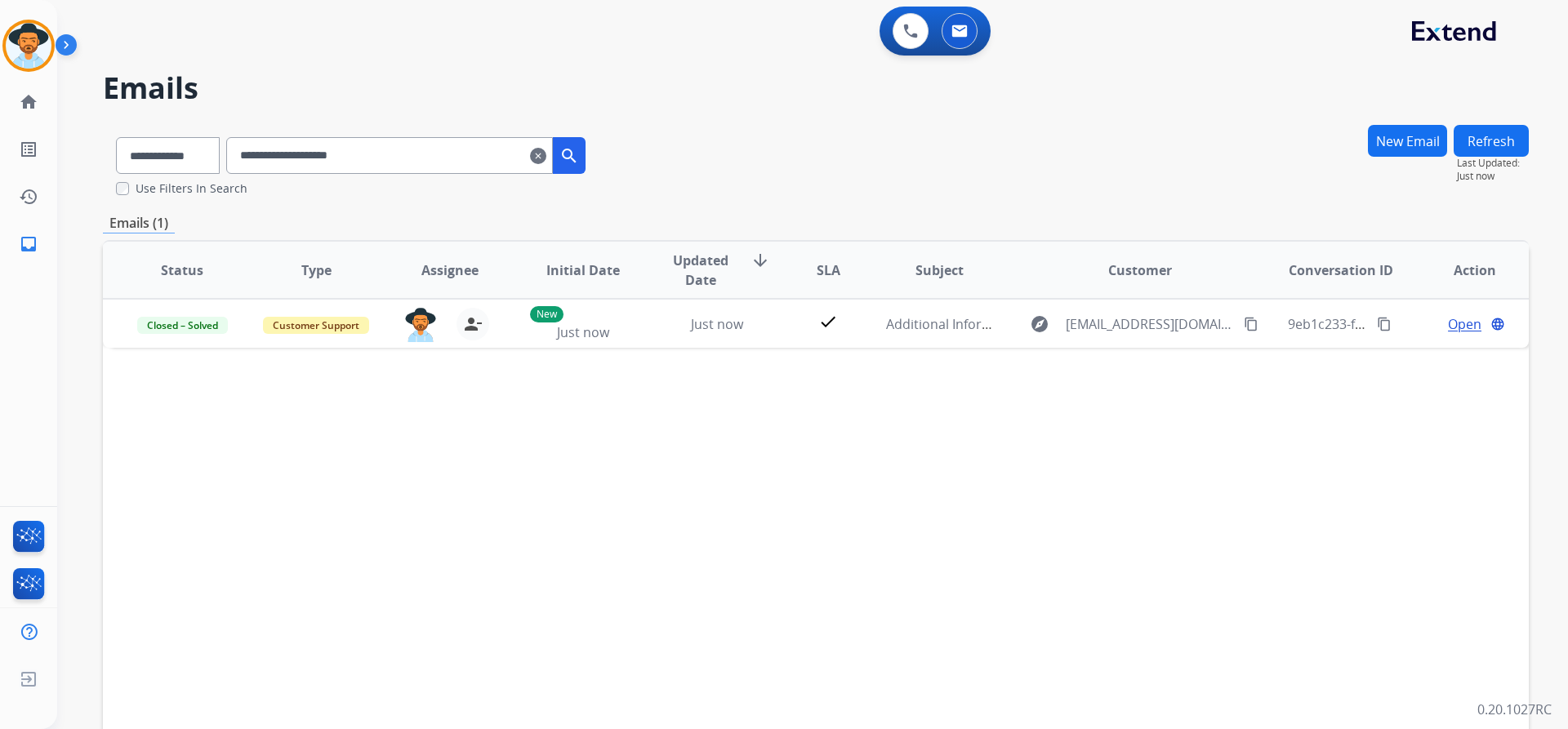
click at [422, 155] on input "**********" at bounding box center [390, 155] width 326 height 36
paste input "****"
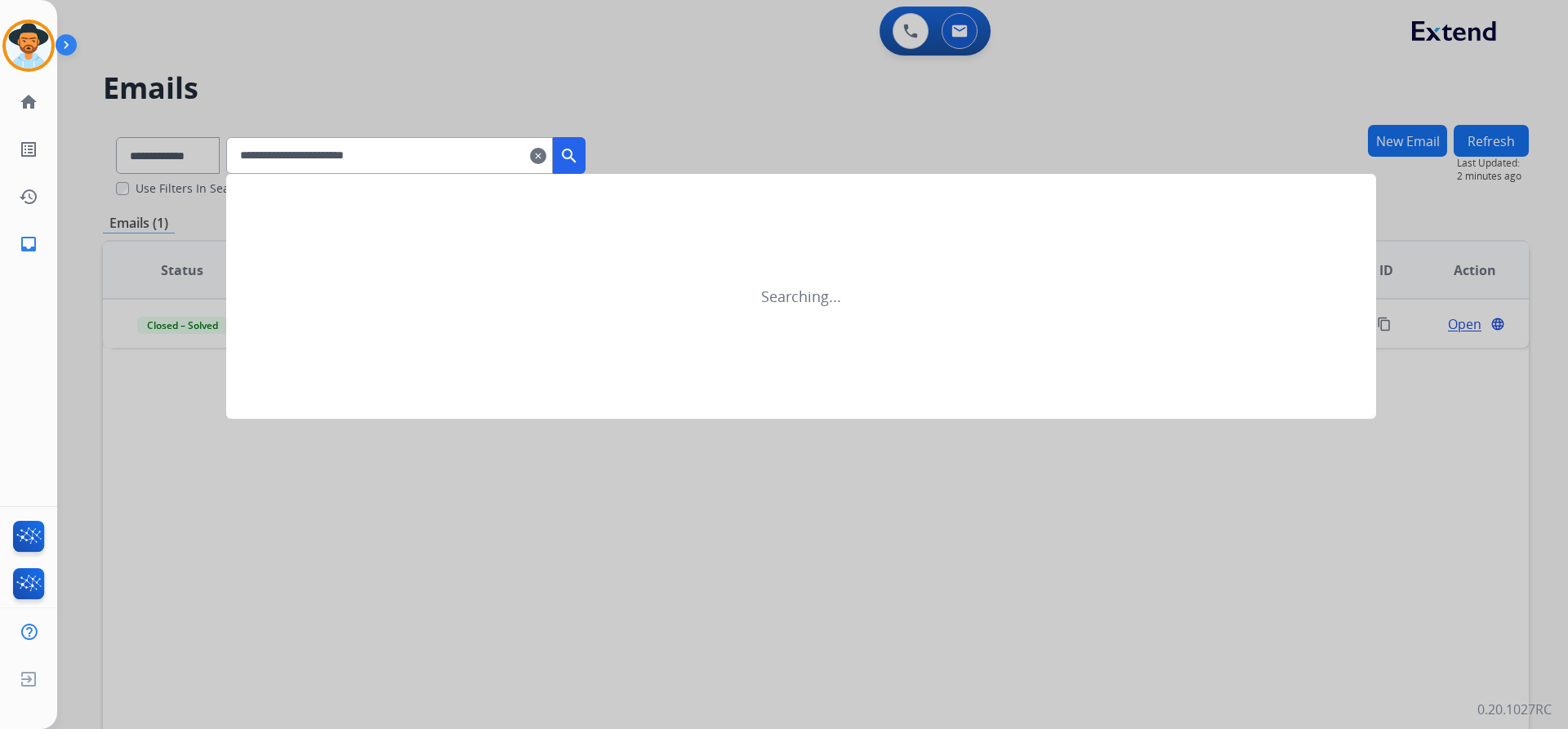
type input "**********"
click at [546, 157] on mat-icon "clear" at bounding box center [538, 156] width 17 height 20
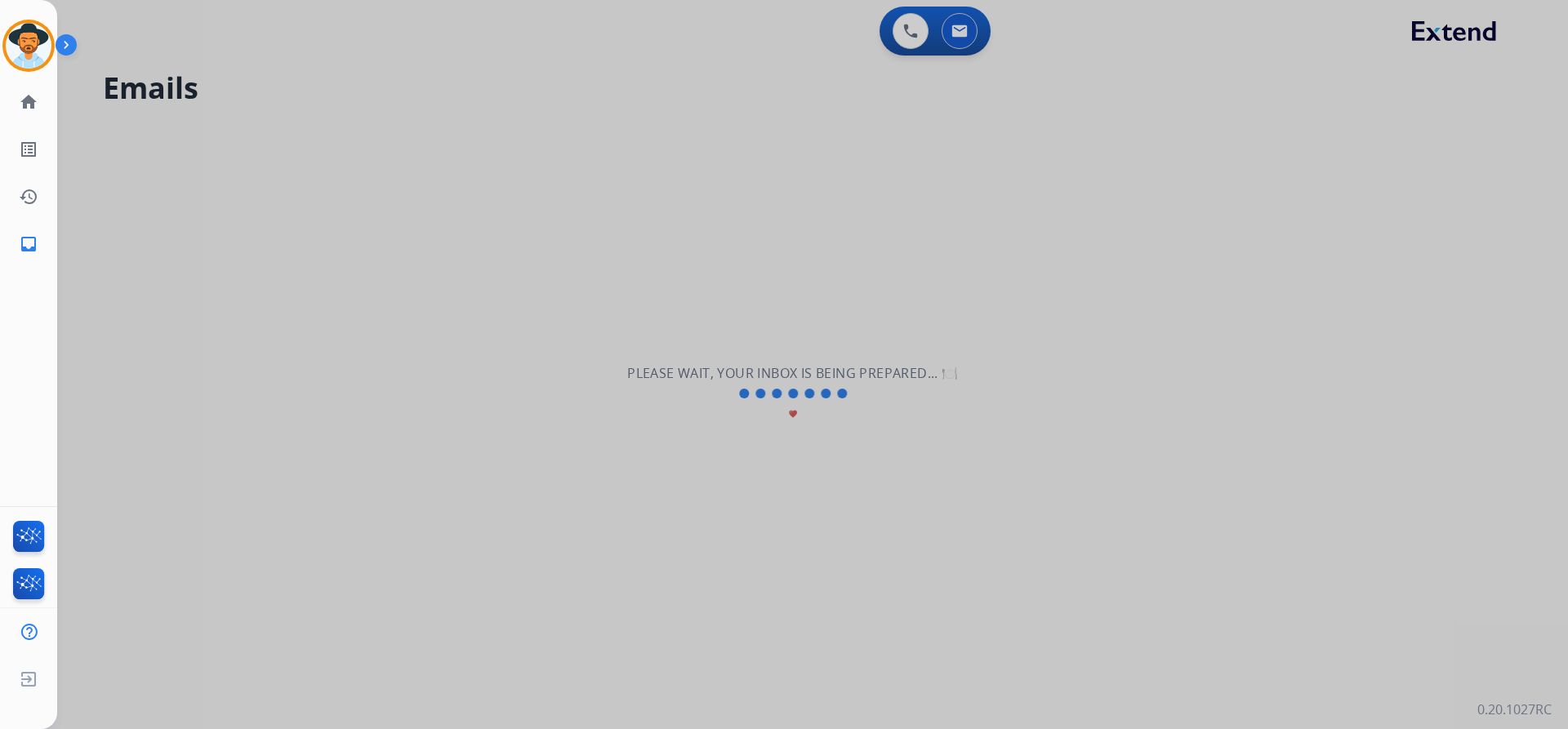
select select "**********"
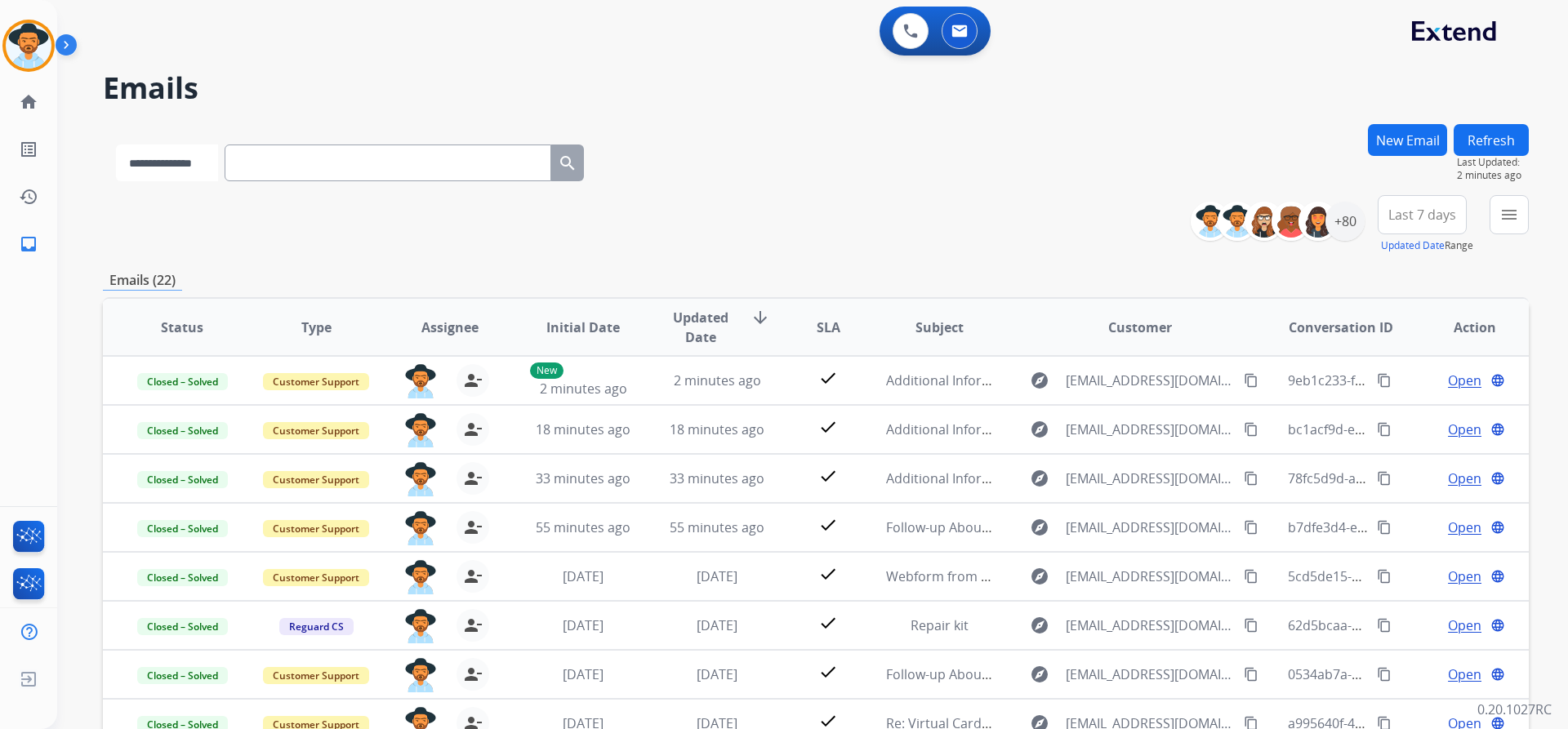
click at [193, 168] on select "**********" at bounding box center [166, 162] width 102 height 36
select select "**********"
click at [116, 144] on select "**********" at bounding box center [166, 162] width 102 height 36
click at [334, 148] on input "text" at bounding box center [390, 162] width 326 height 36
paste input "**********"
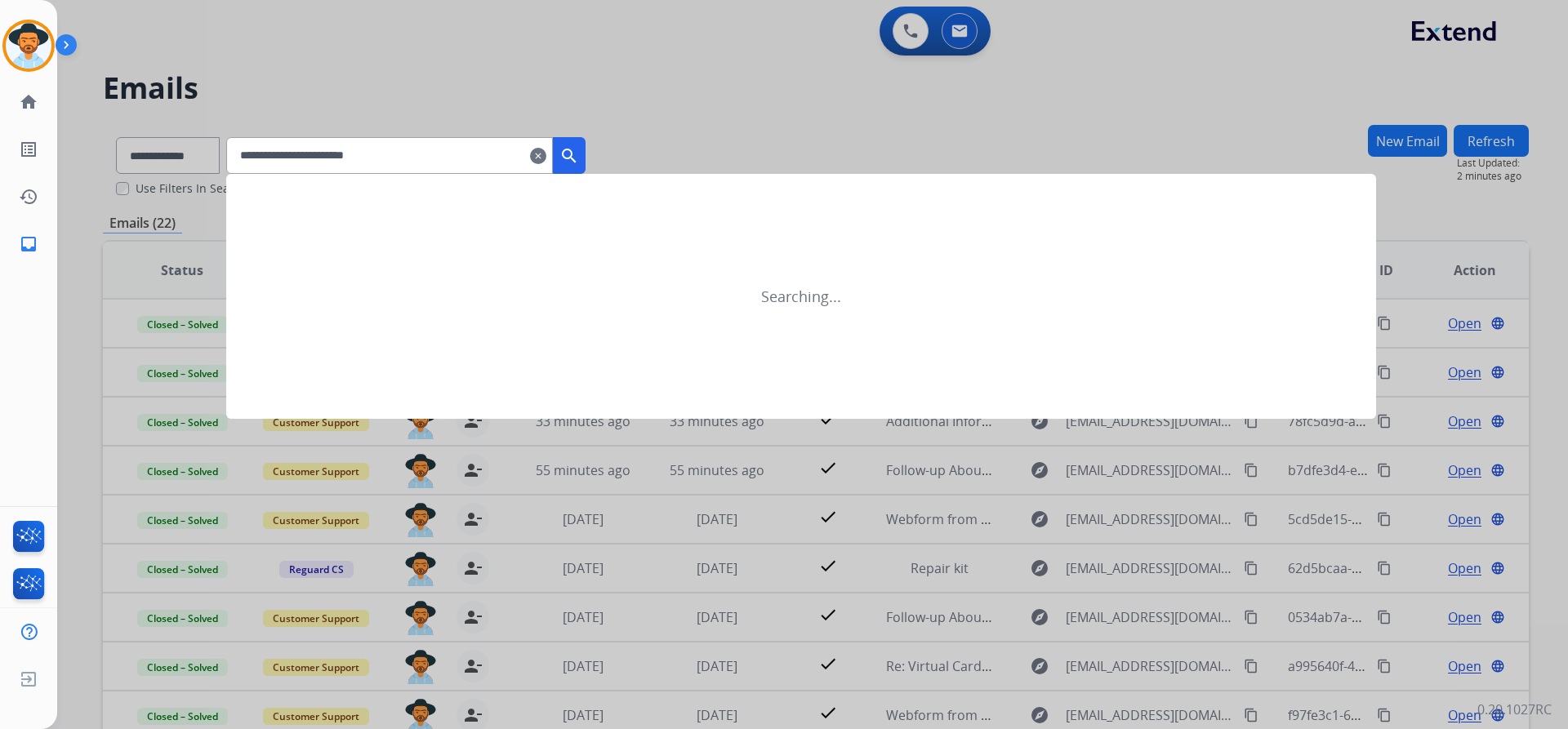
type input "**********"
click at [579, 156] on mat-icon "search" at bounding box center [569, 156] width 20 height 20
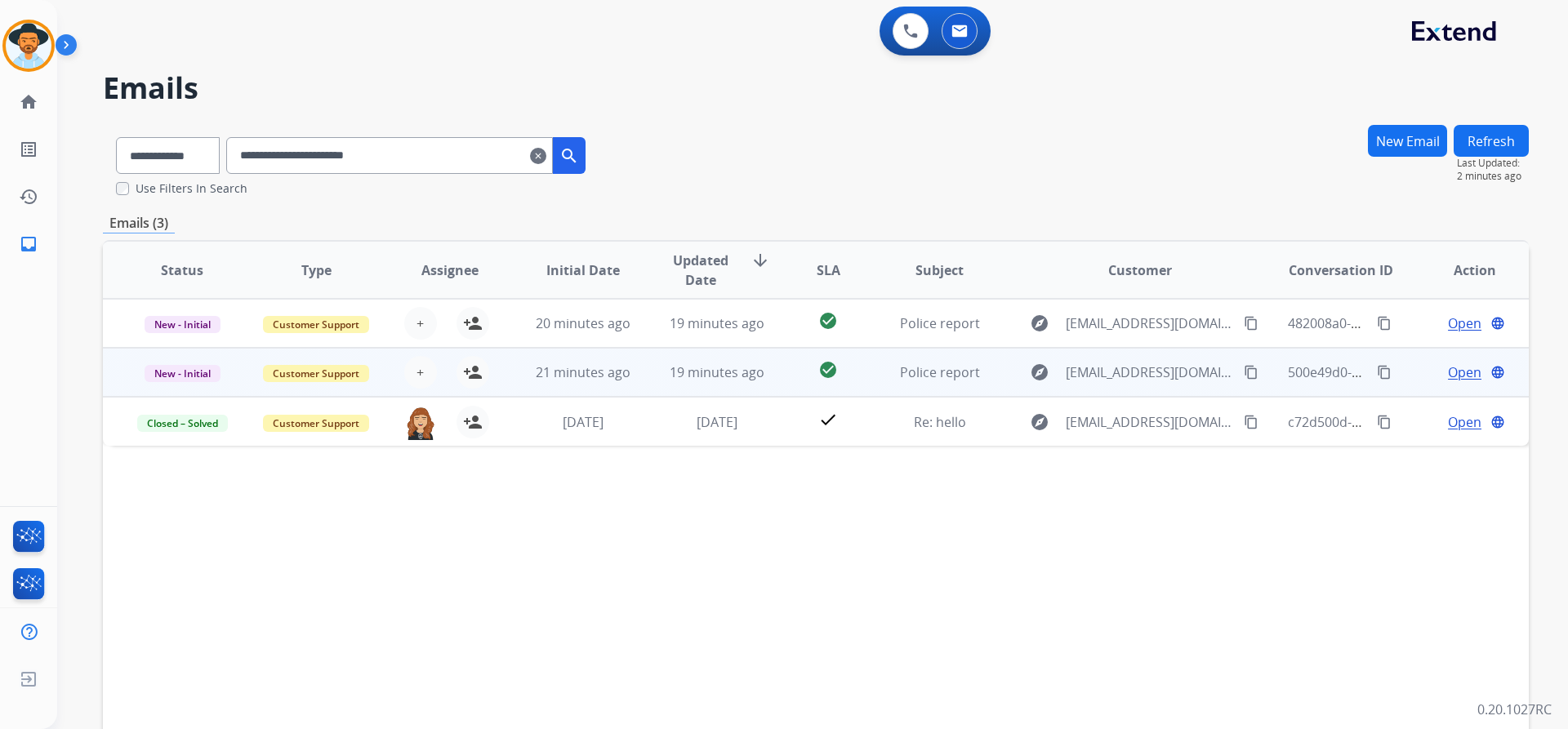
click at [1451, 372] on span "Open" at bounding box center [1465, 372] width 34 height 20
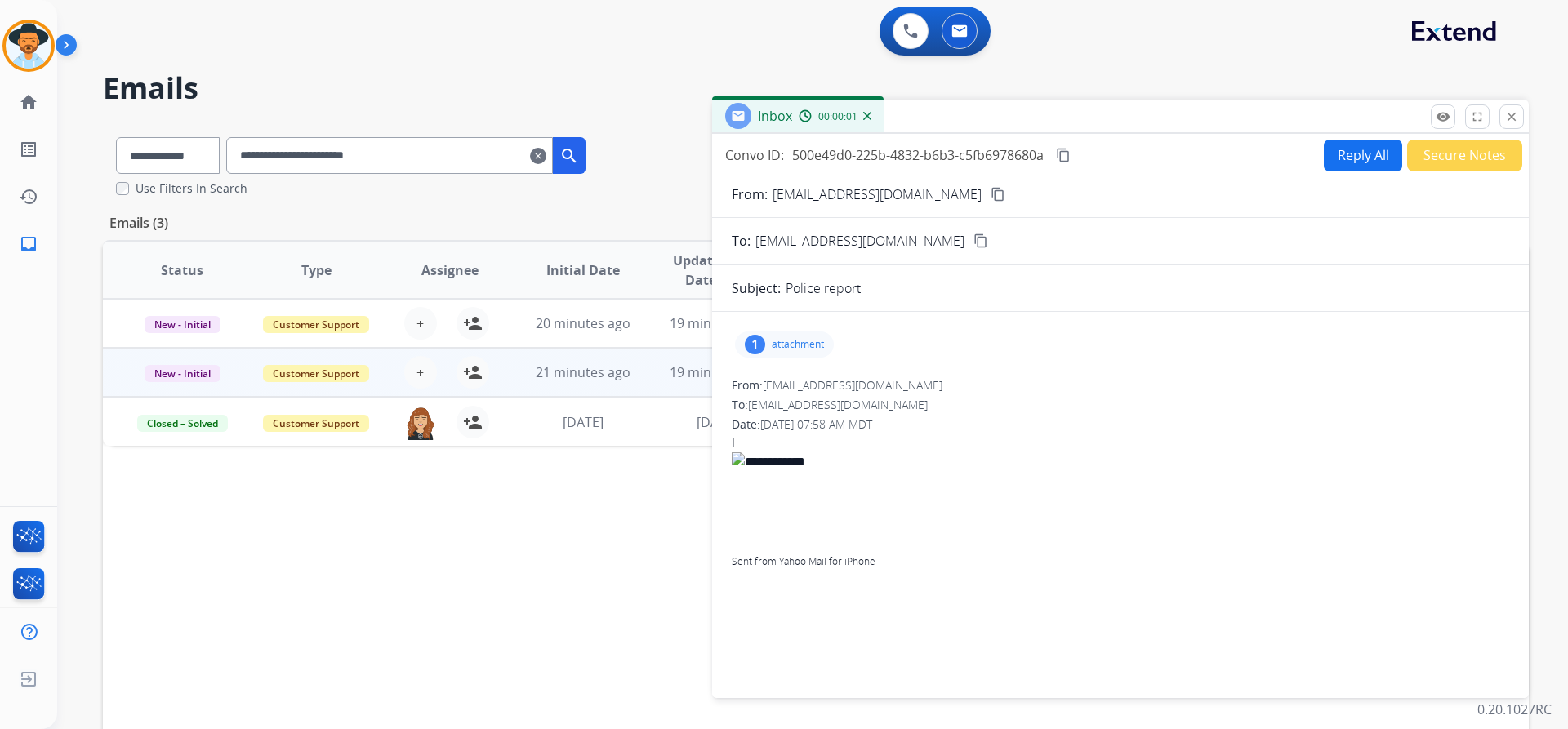
click at [1444, 131] on div "Inbox 00:00:01" at bounding box center [1121, 117] width 817 height 34
click at [1440, 116] on mat-icon "remove_red_eye" at bounding box center [1443, 117] width 15 height 15
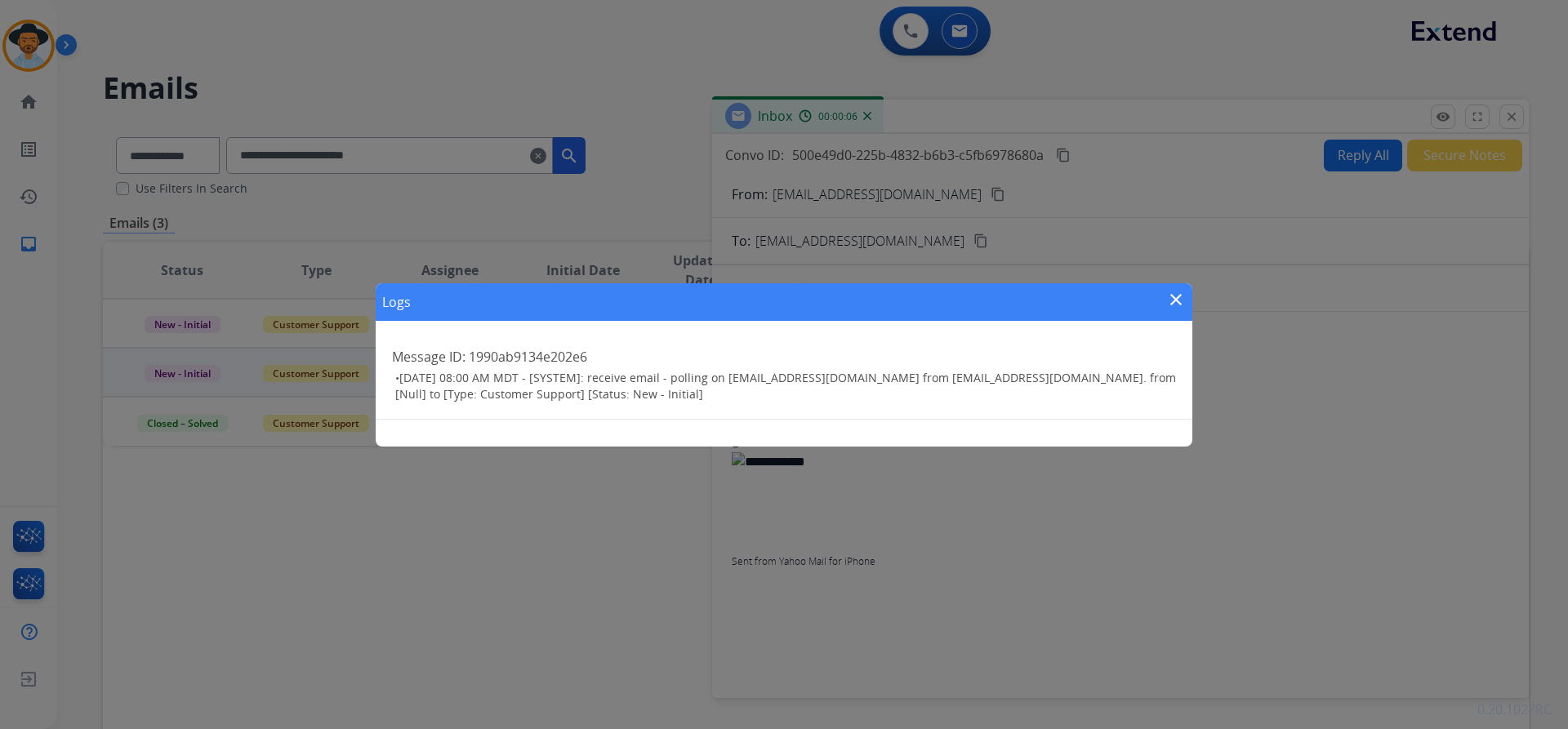
click at [1175, 298] on mat-icon "close" at bounding box center [1176, 299] width 20 height 20
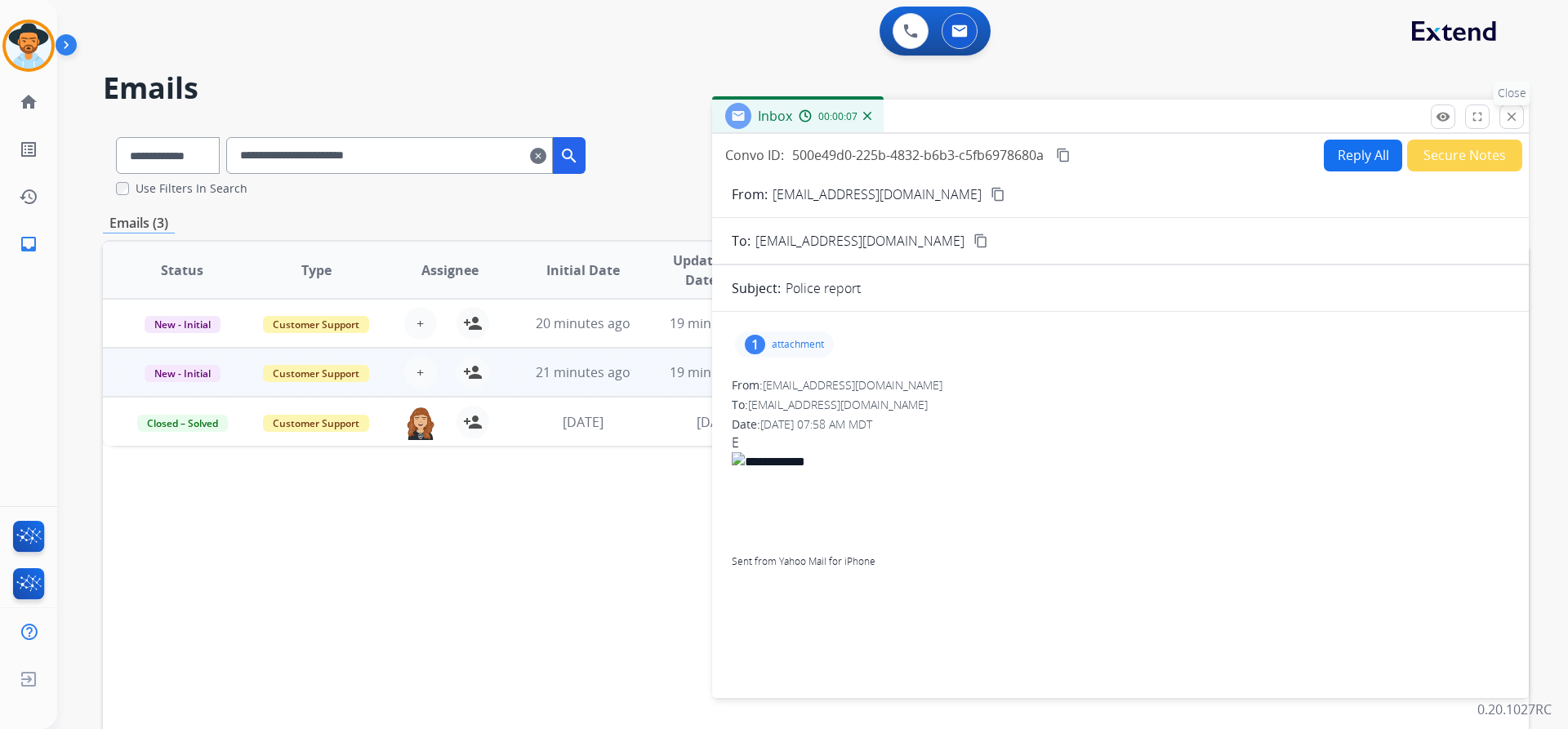
click at [1500, 115] on button "close Close" at bounding box center [1511, 117] width 24 height 24
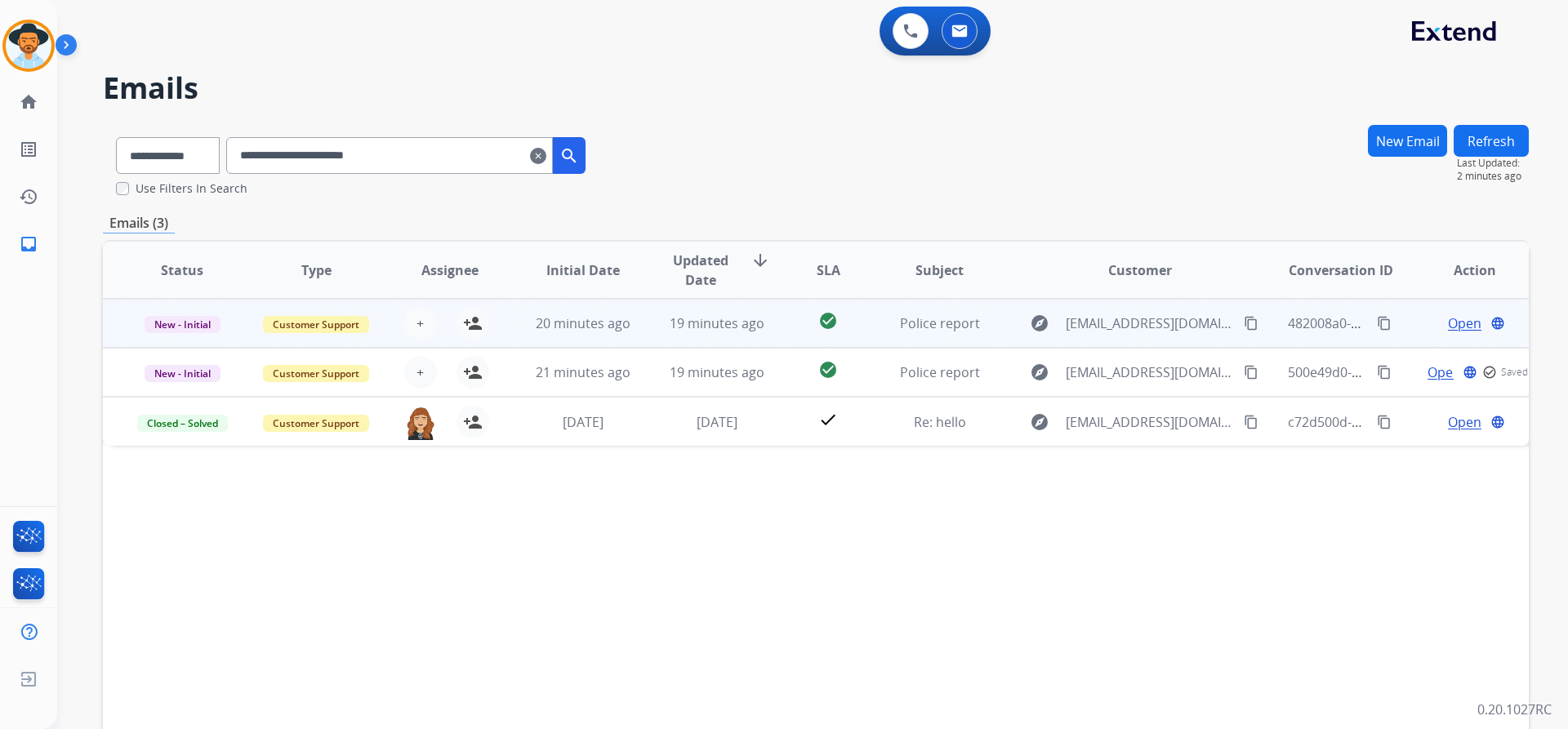
click at [1448, 320] on span "Open" at bounding box center [1465, 323] width 34 height 20
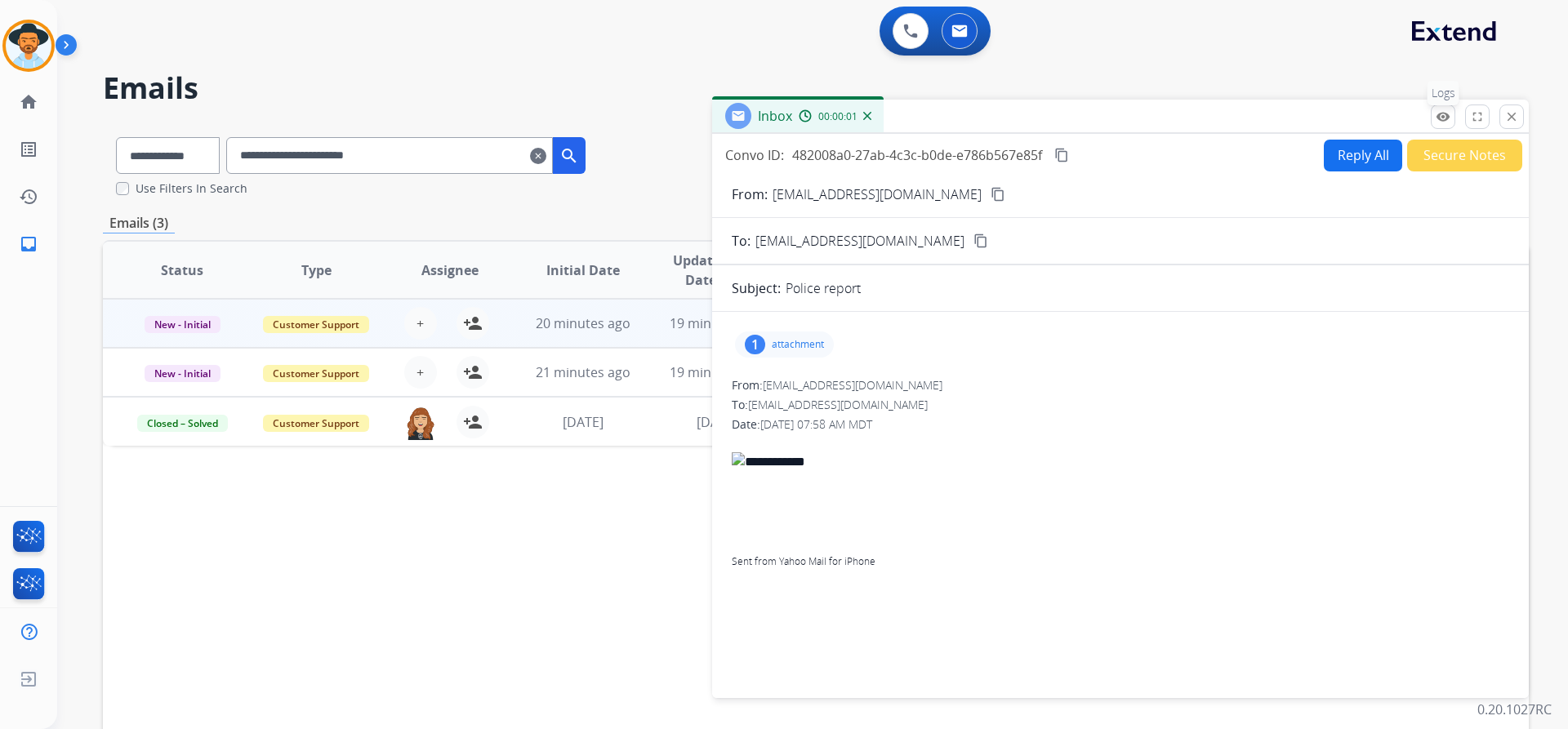
click at [1442, 116] on mat-icon "remove_red_eye" at bounding box center [1443, 117] width 15 height 15
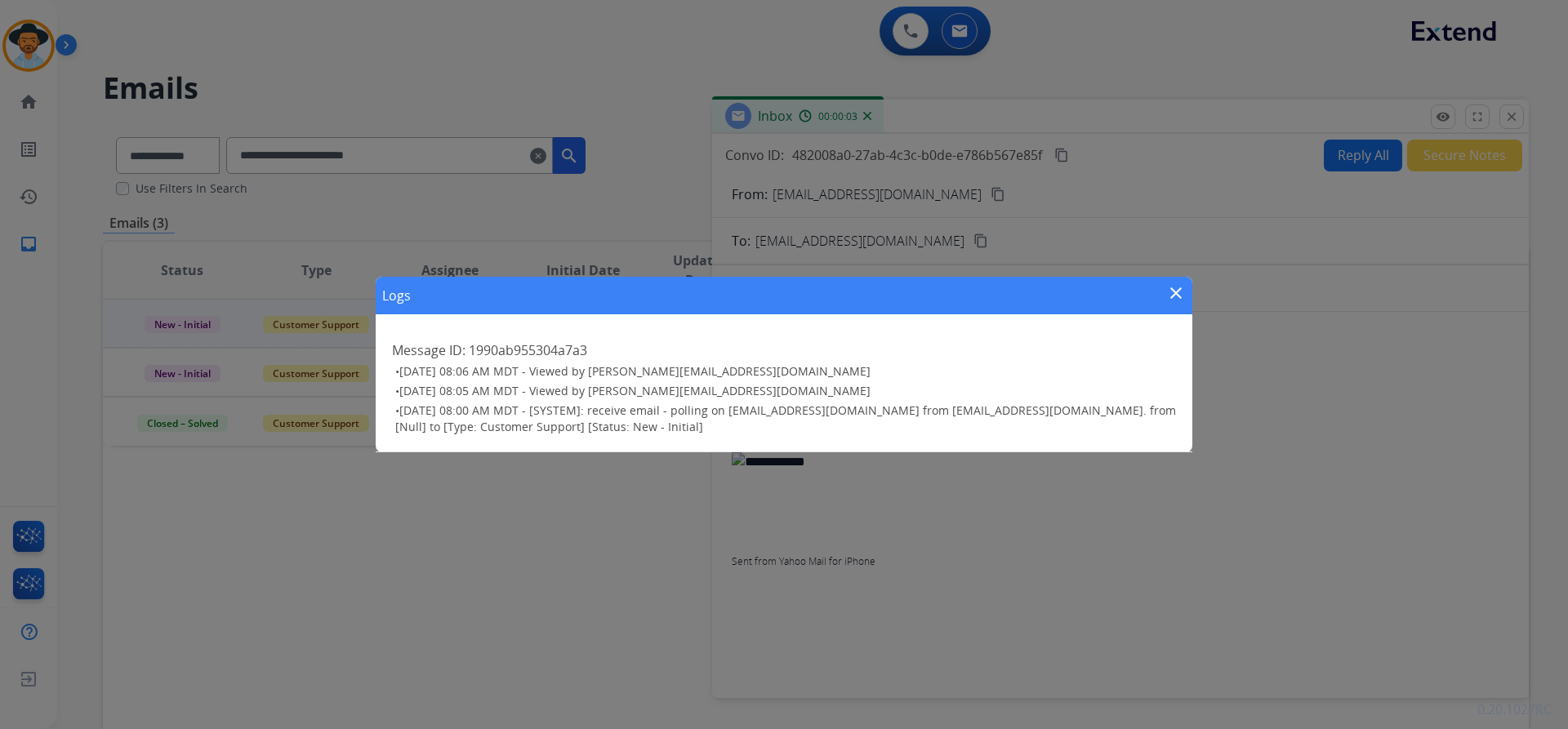
click at [1181, 291] on mat-icon "close" at bounding box center [1176, 293] width 20 height 20
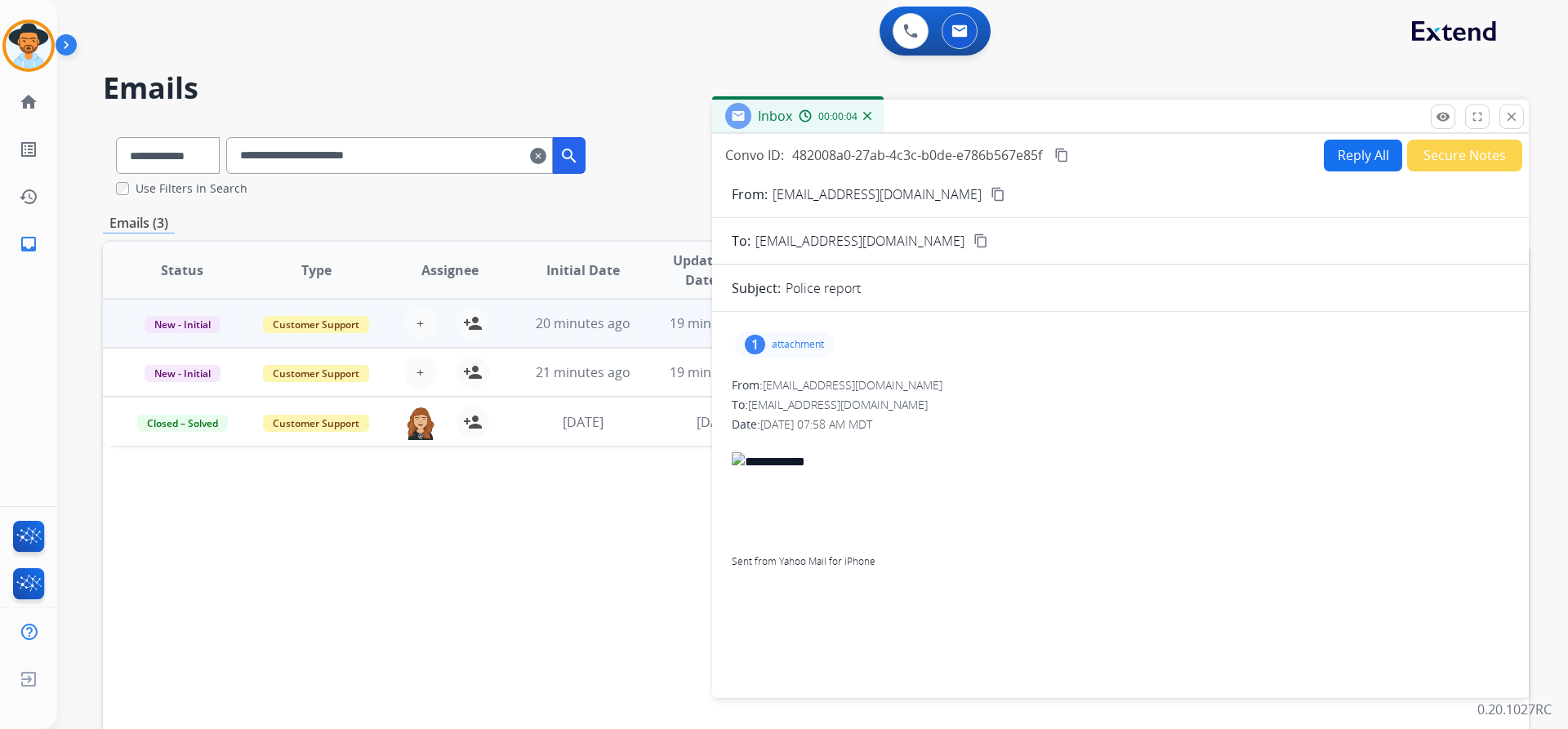
click at [1063, 155] on mat-icon "content_copy" at bounding box center [1062, 156] width 15 height 15
click at [424, 323] on button "+ Select agent" at bounding box center [420, 323] width 33 height 33
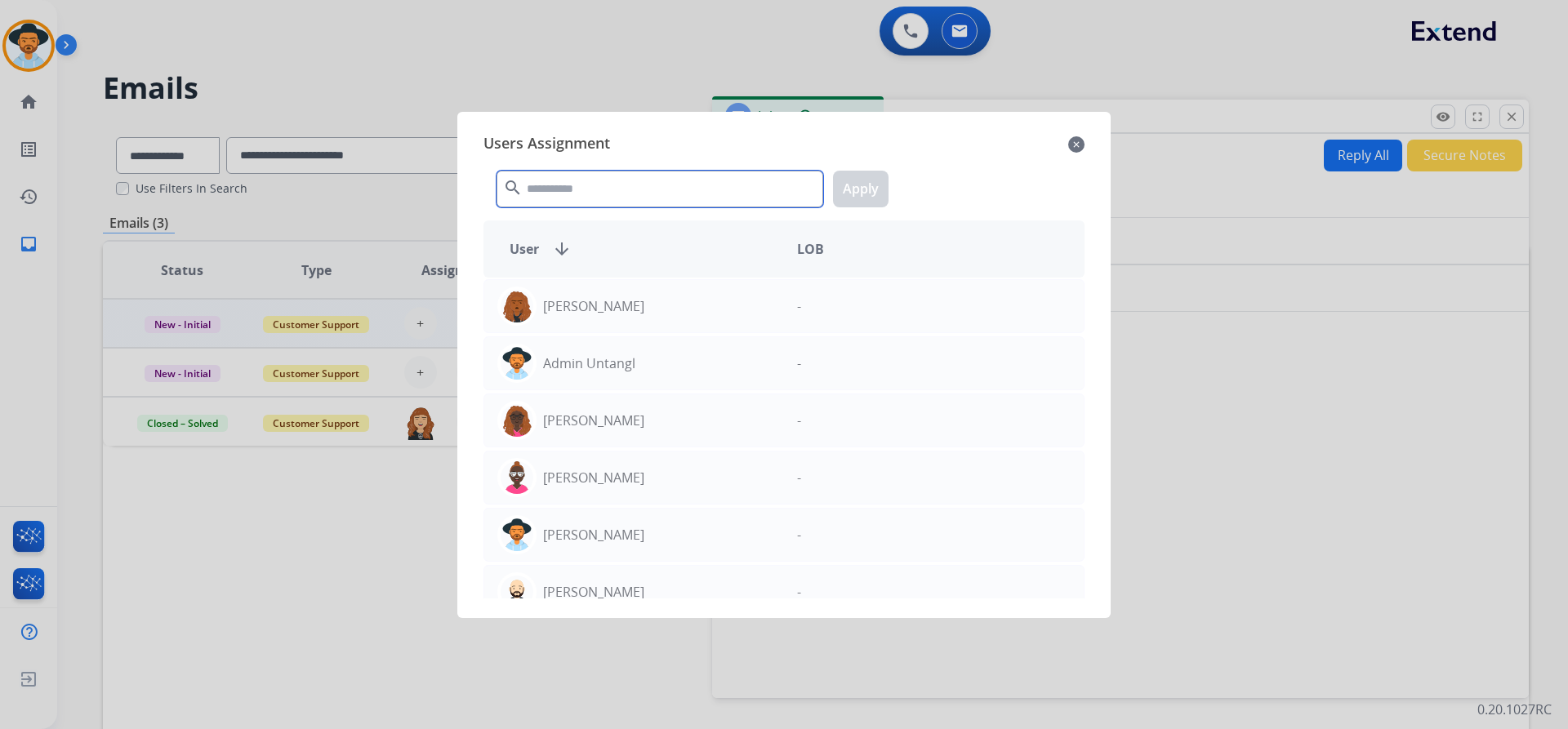
click at [615, 177] on input "text" at bounding box center [660, 188] width 326 height 36
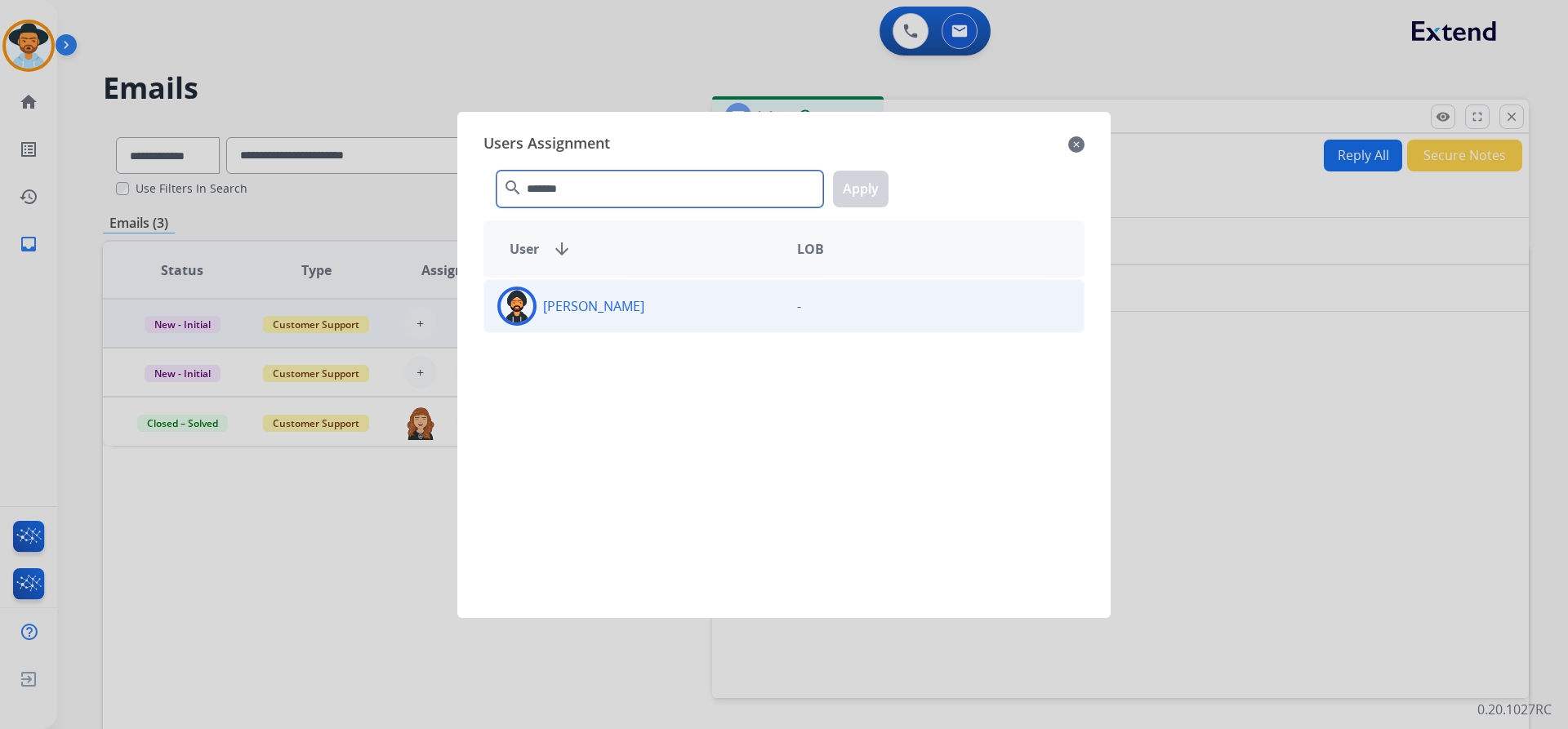
type input "*******"
click at [546, 316] on div "[PERSON_NAME]" at bounding box center [633, 306] width 299 height 39
click at [859, 199] on button "Apply" at bounding box center [860, 188] width 56 height 36
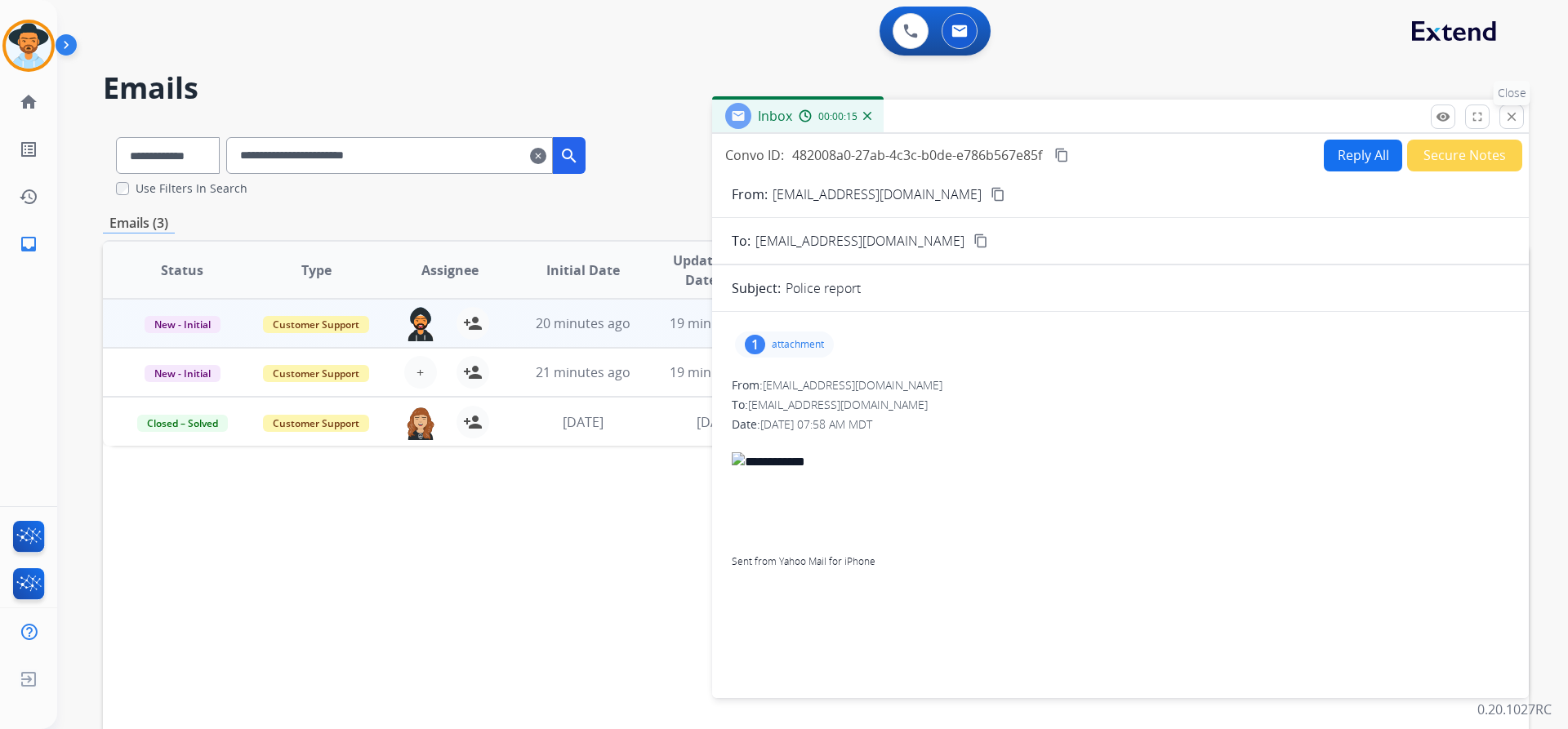
click at [1517, 116] on mat-icon "close" at bounding box center [1511, 117] width 15 height 15
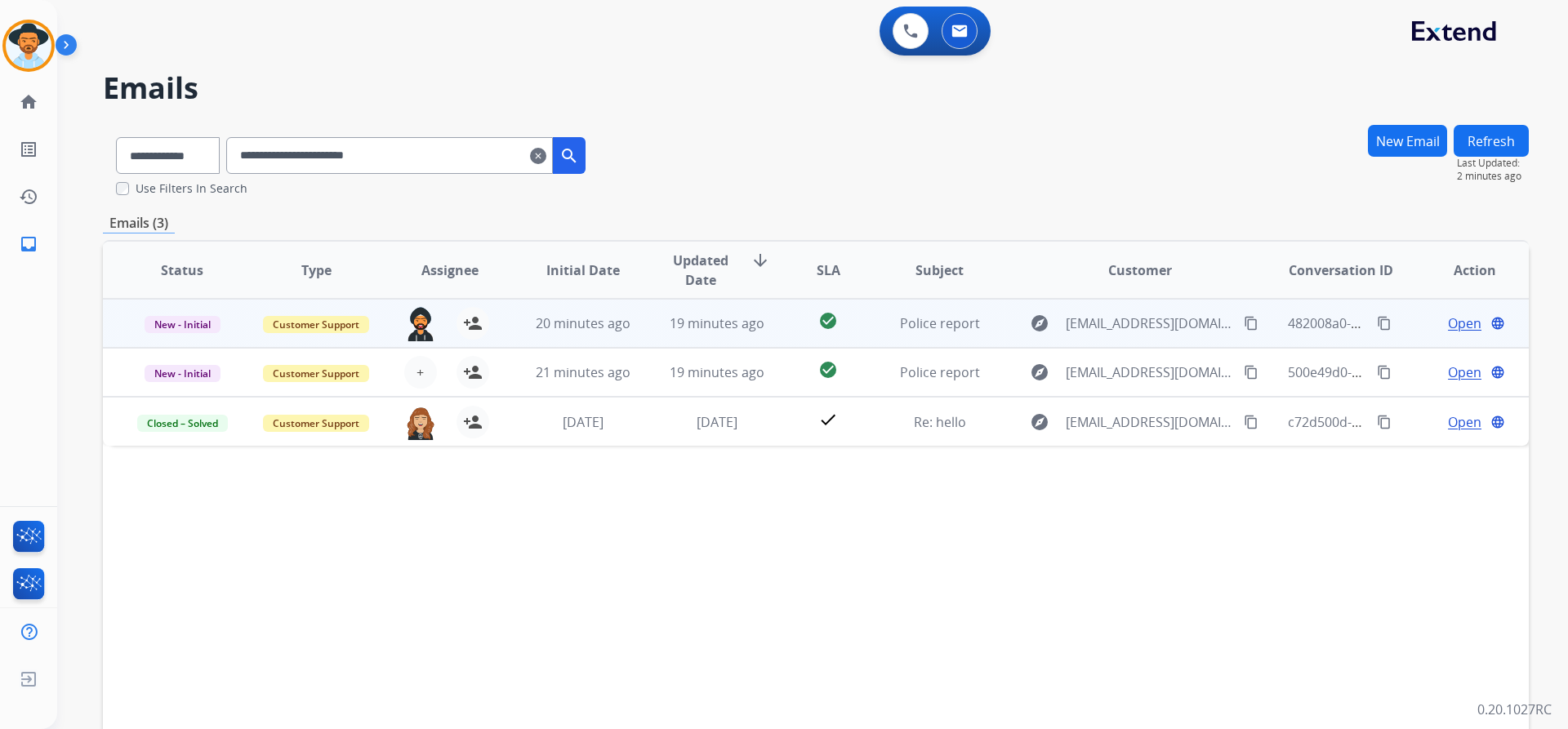
drag, startPoint x: 1378, startPoint y: 321, endPoint x: 1363, endPoint y: 326, distance: 15.8
click at [1378, 321] on mat-icon "content_copy" at bounding box center [1384, 323] width 15 height 15
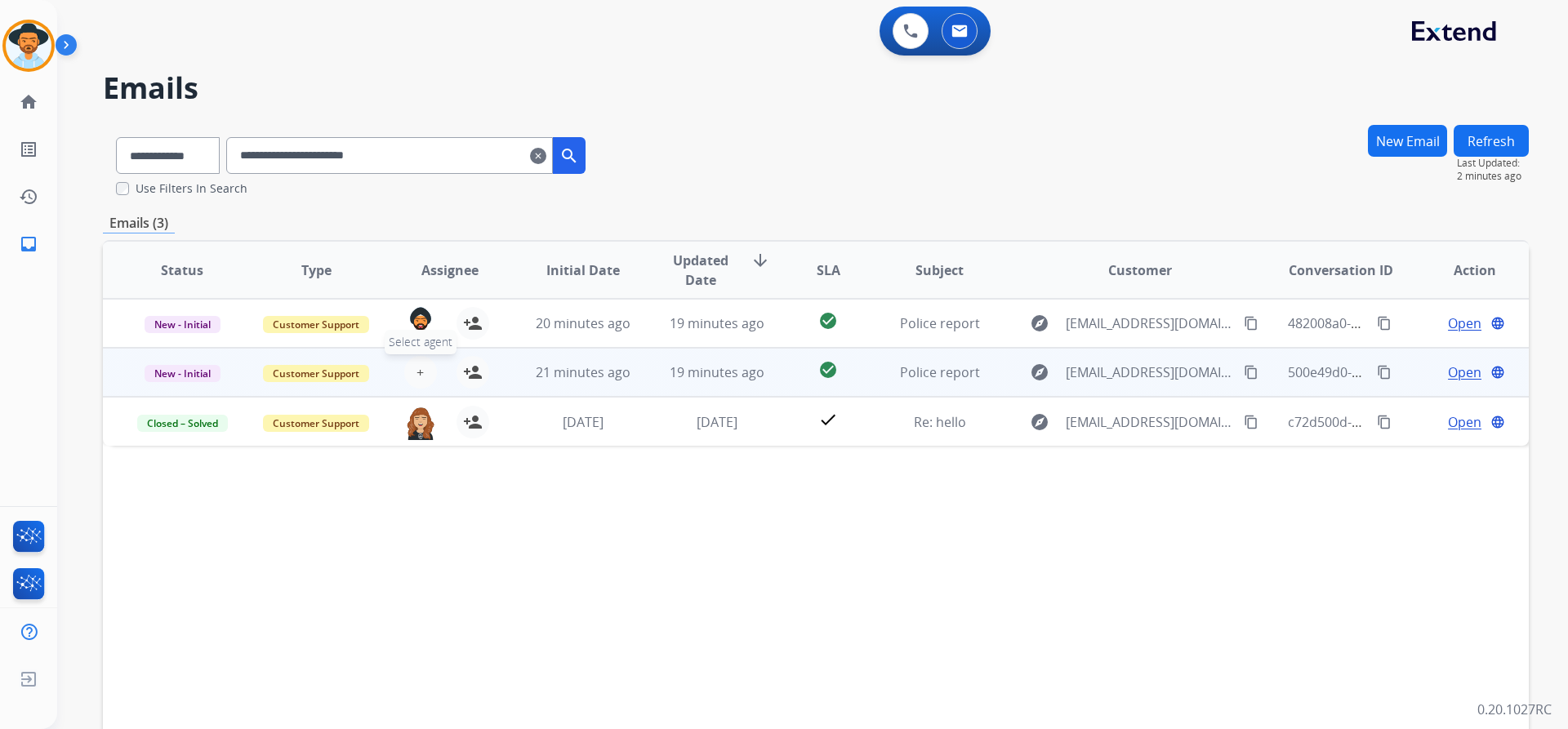
click at [409, 369] on button "+ Select agent" at bounding box center [420, 372] width 33 height 33
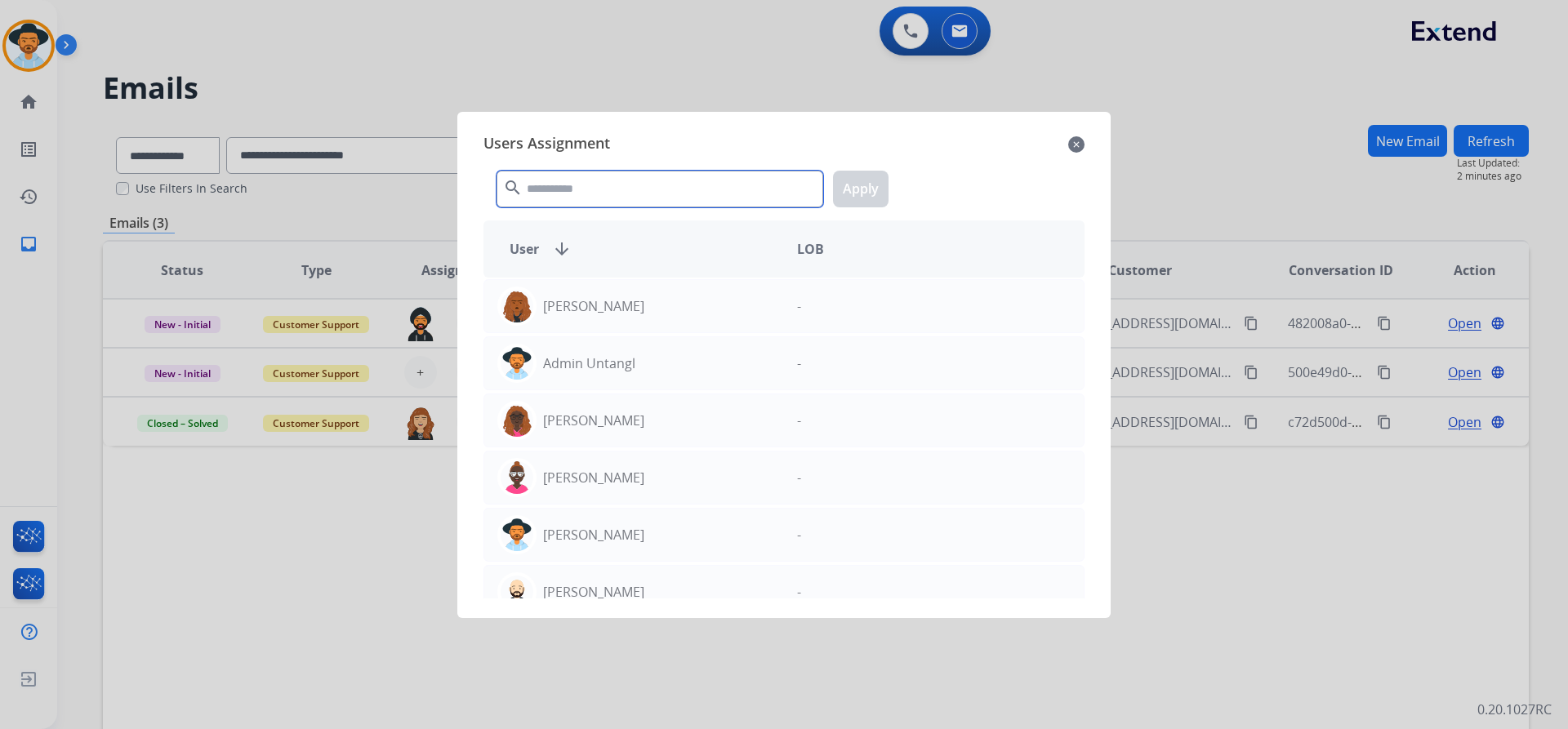
click at [665, 177] on input "text" at bounding box center [660, 188] width 326 height 36
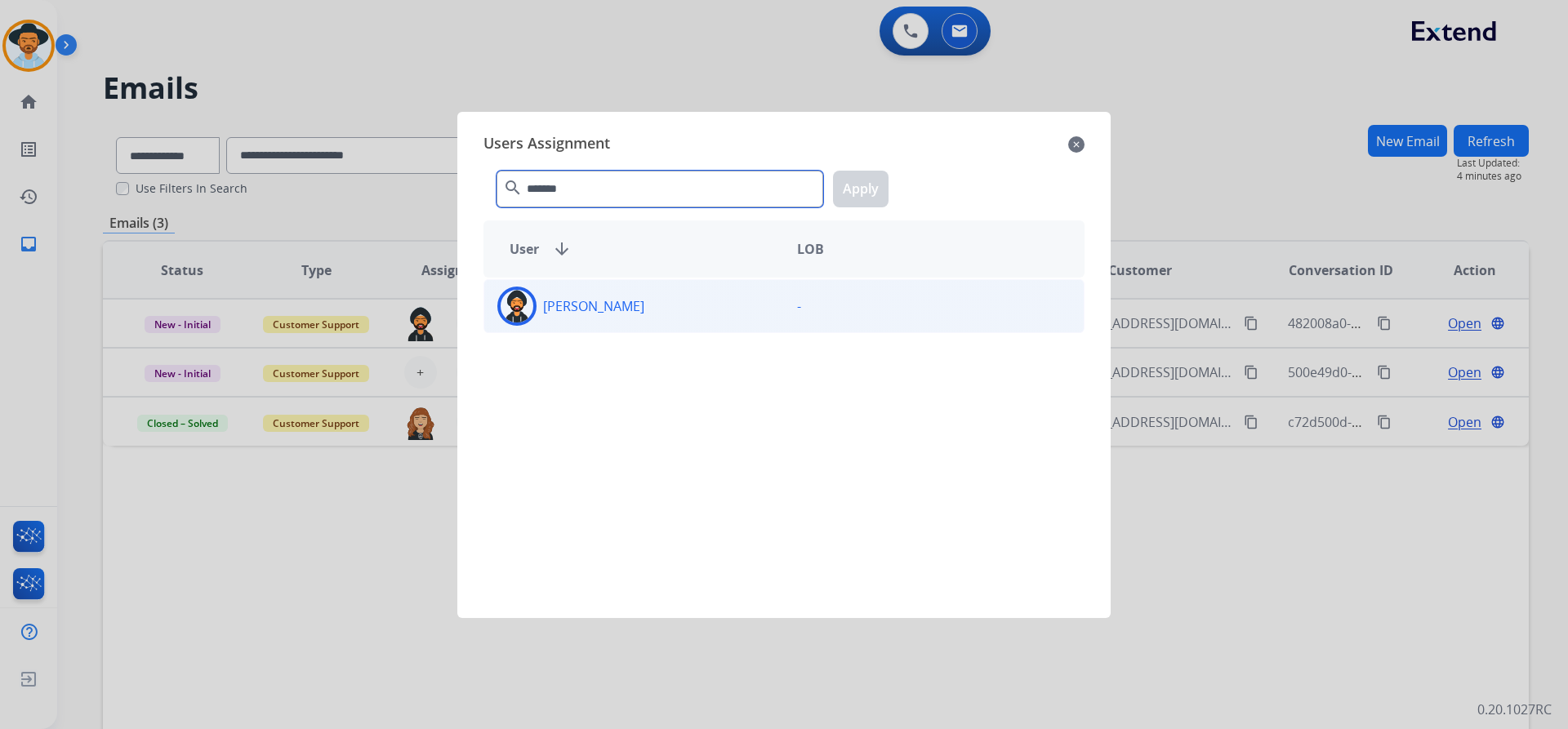
type input "*******"
click at [616, 296] on p "[PERSON_NAME]" at bounding box center [594, 306] width 102 height 20
click at [872, 190] on button "Apply" at bounding box center [860, 188] width 56 height 36
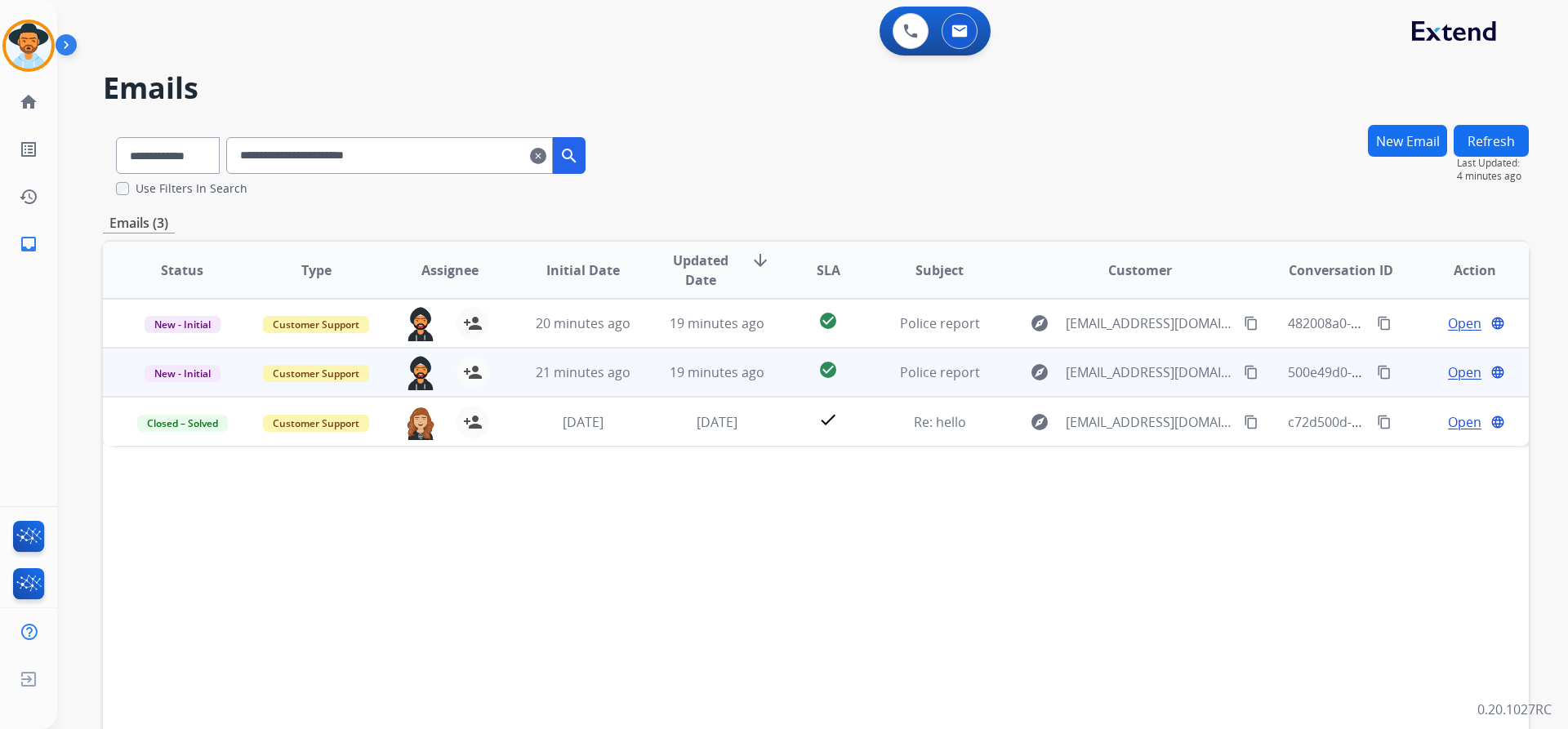
click at [1377, 369] on mat-icon "content_copy" at bounding box center [1384, 373] width 15 height 15
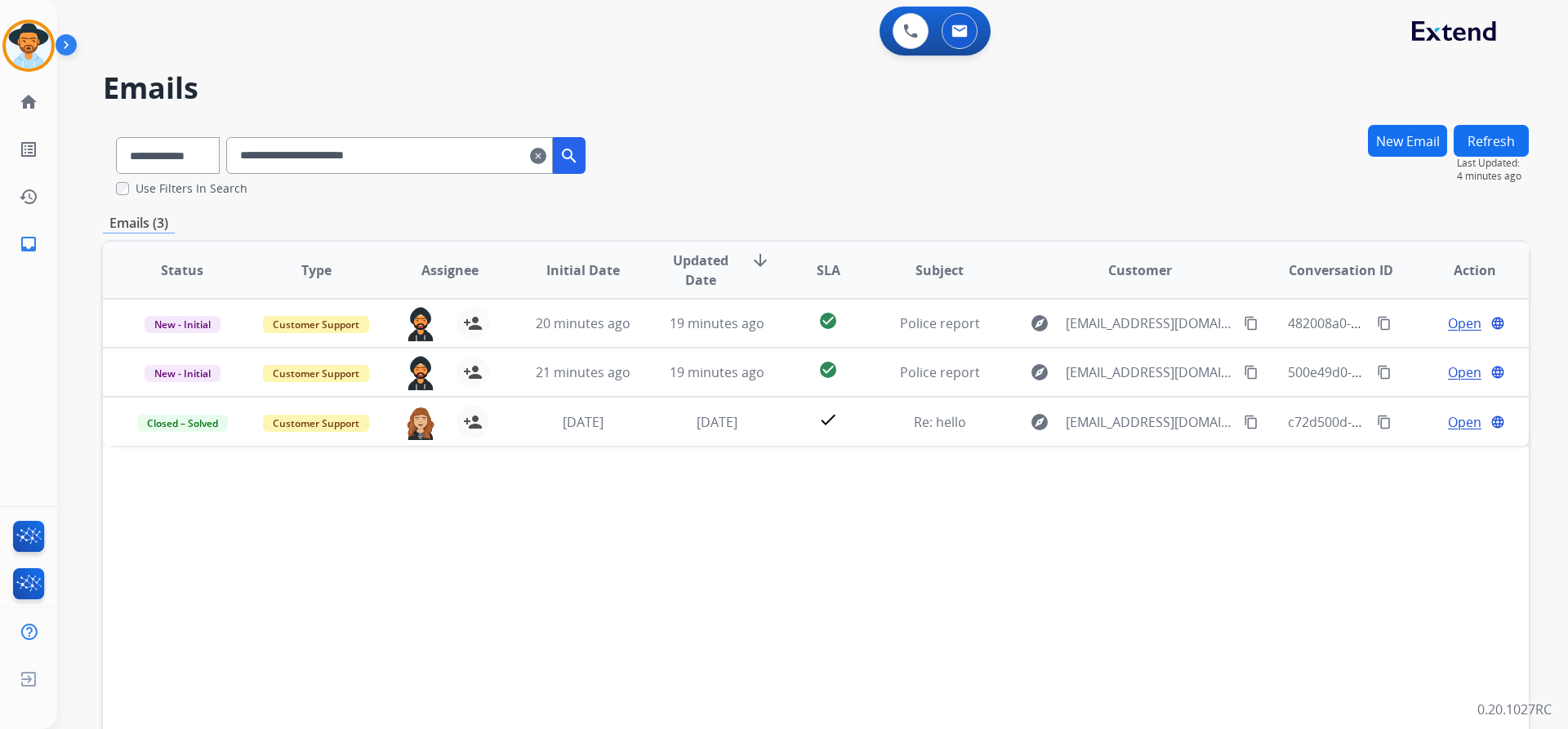
drag, startPoint x: 558, startPoint y: 147, endPoint x: 507, endPoint y: 183, distance: 62.4
click at [546, 147] on mat-icon "clear" at bounding box center [538, 156] width 17 height 20
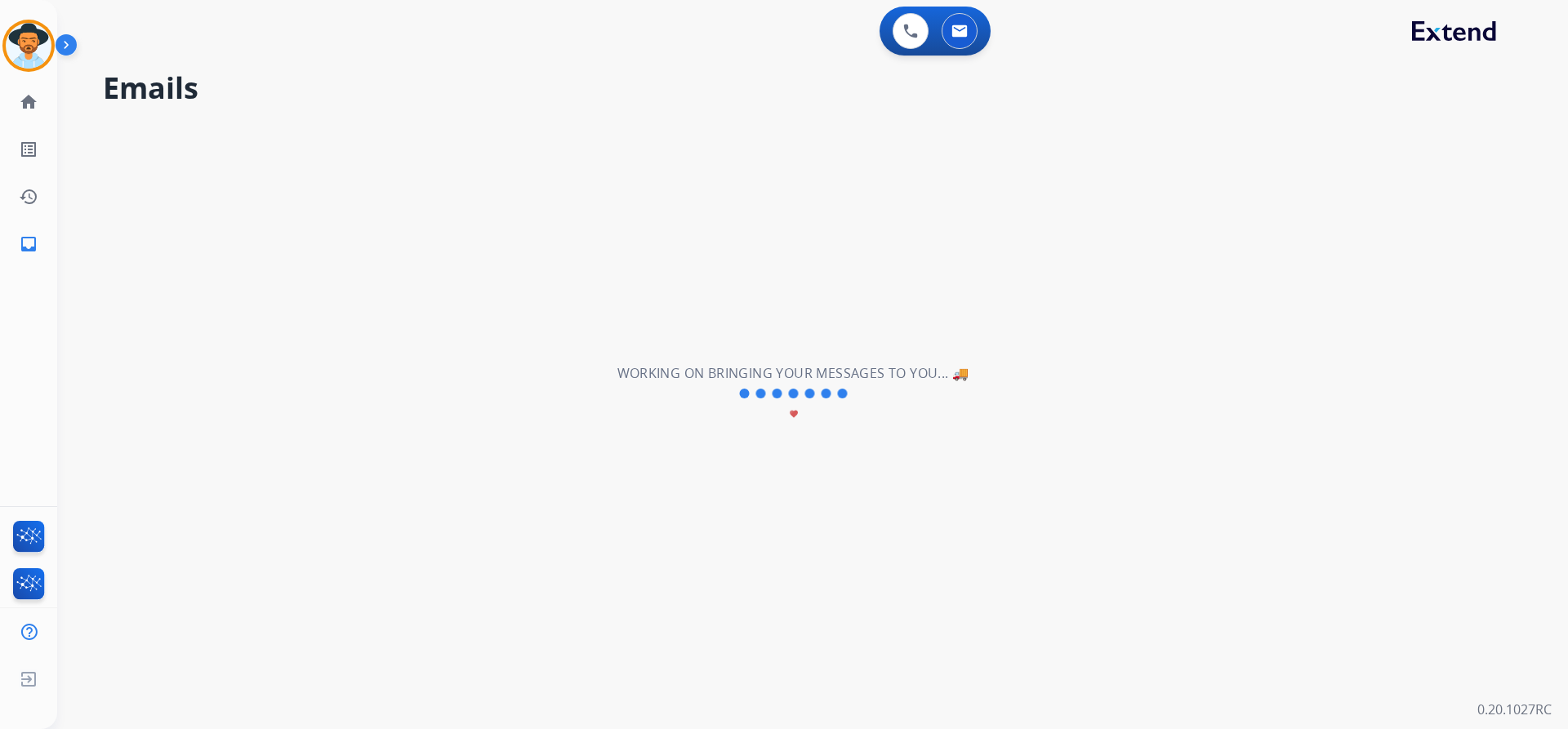
select select "**********"
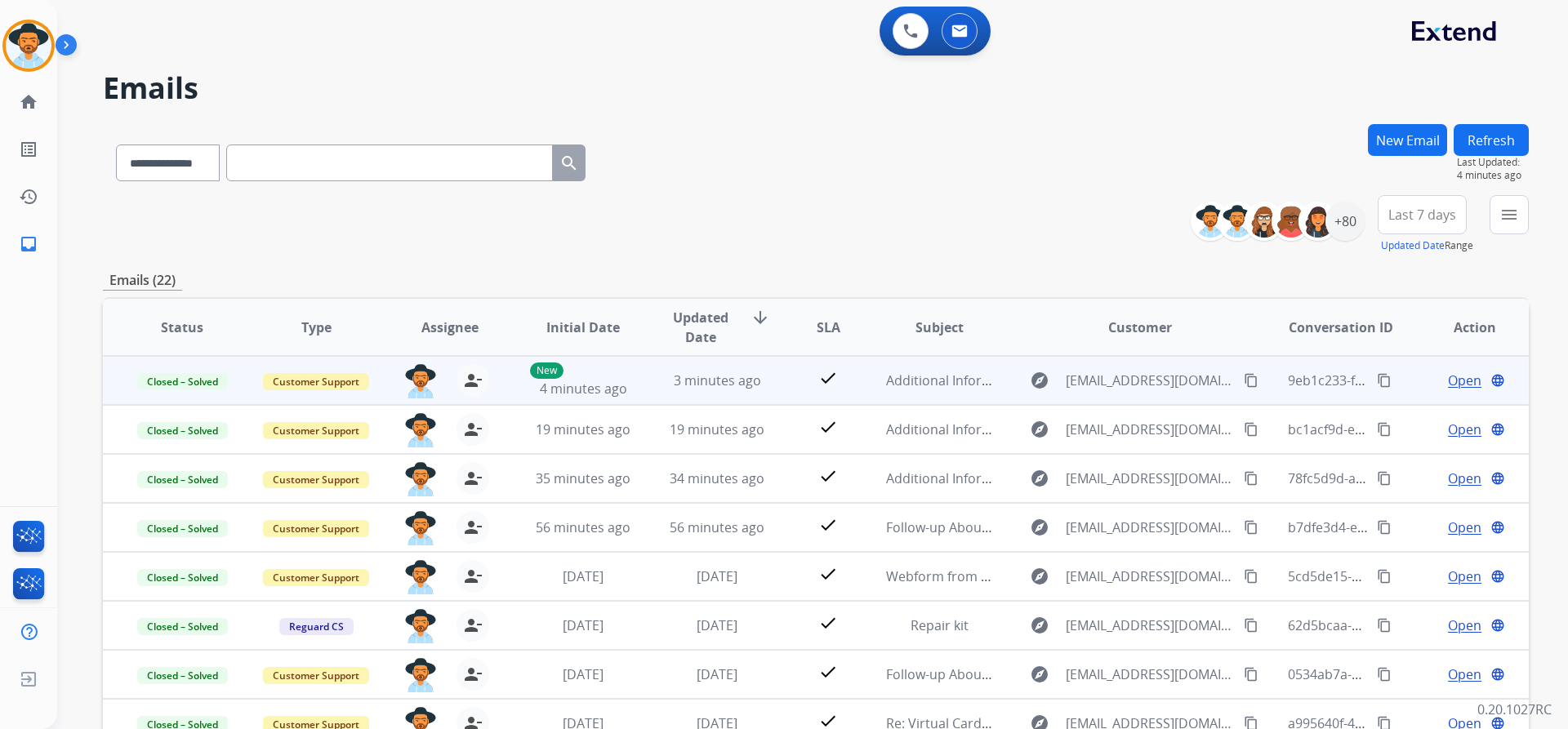
click at [1451, 376] on span "Open" at bounding box center [1465, 380] width 34 height 20
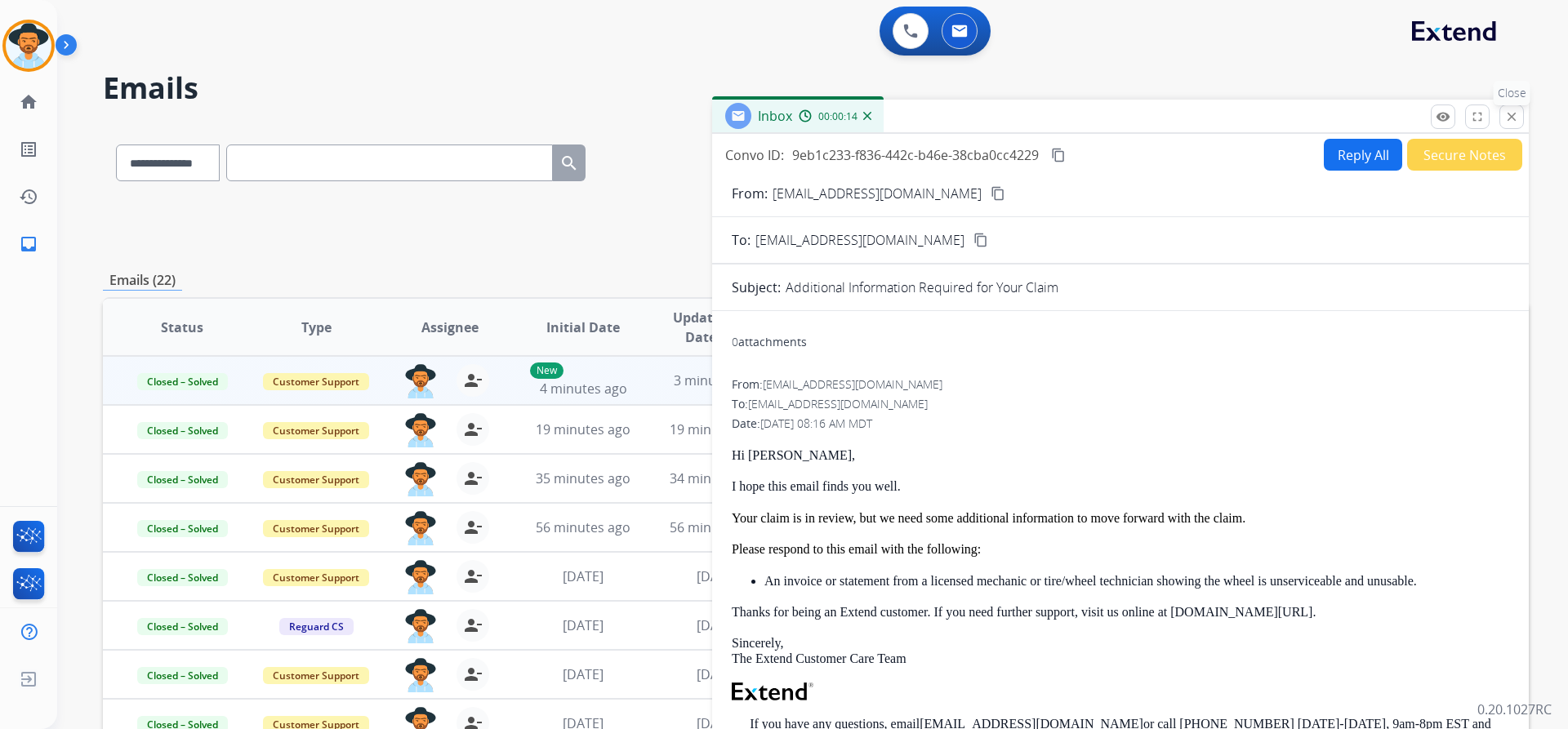
click at [1514, 112] on mat-icon "close" at bounding box center [1511, 117] width 15 height 15
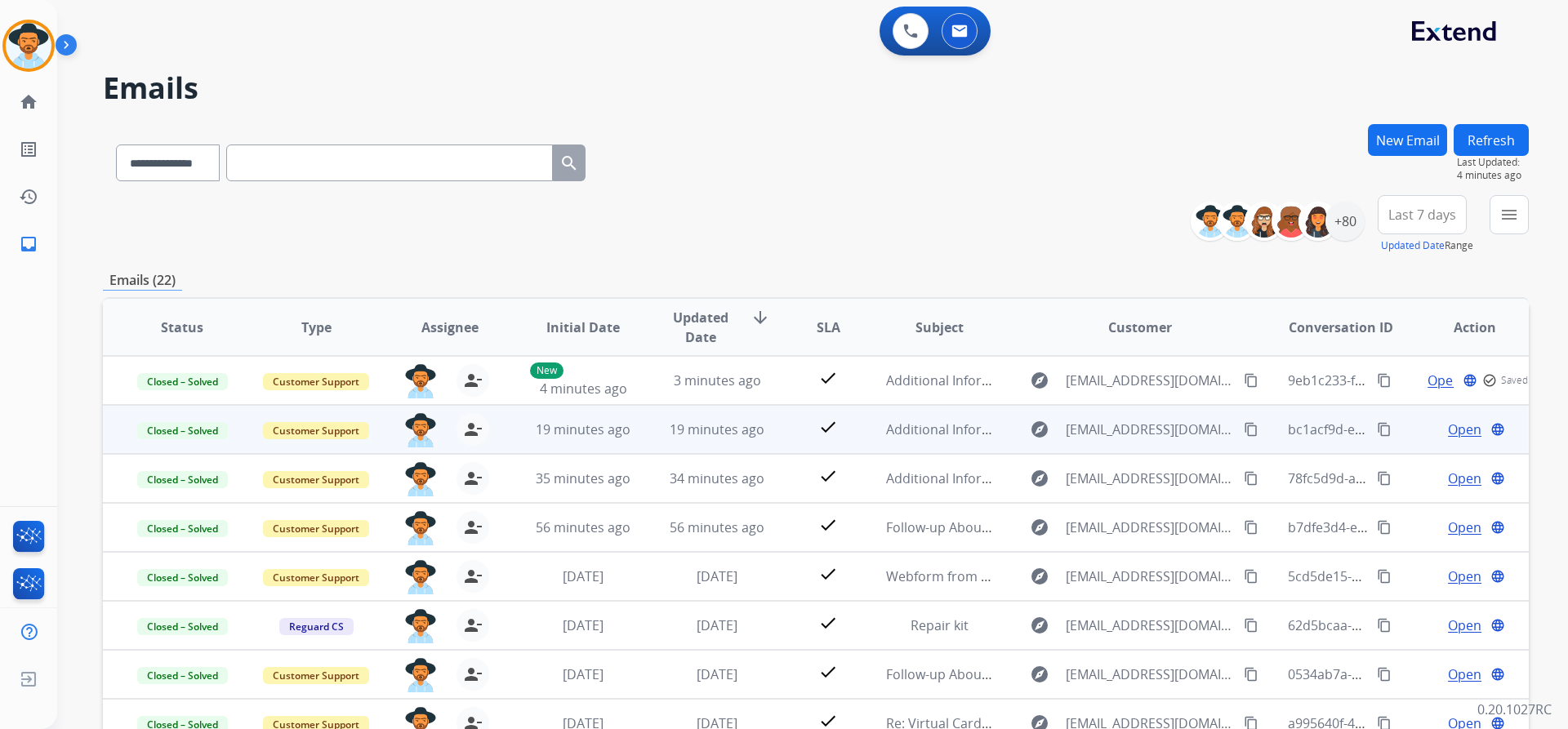
click at [1459, 429] on span "Open" at bounding box center [1465, 429] width 34 height 20
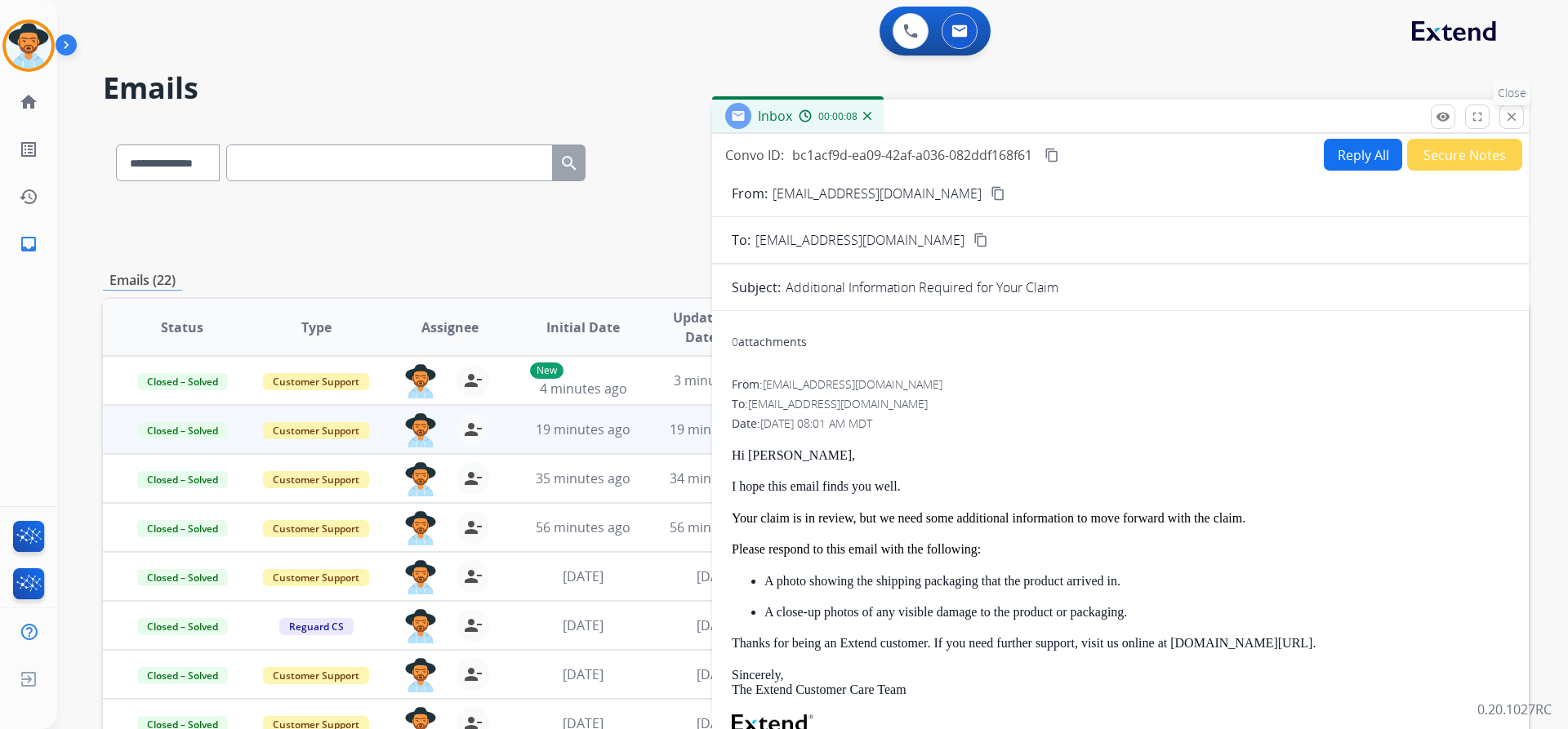
click at [1515, 117] on mat-icon "close" at bounding box center [1511, 117] width 15 height 15
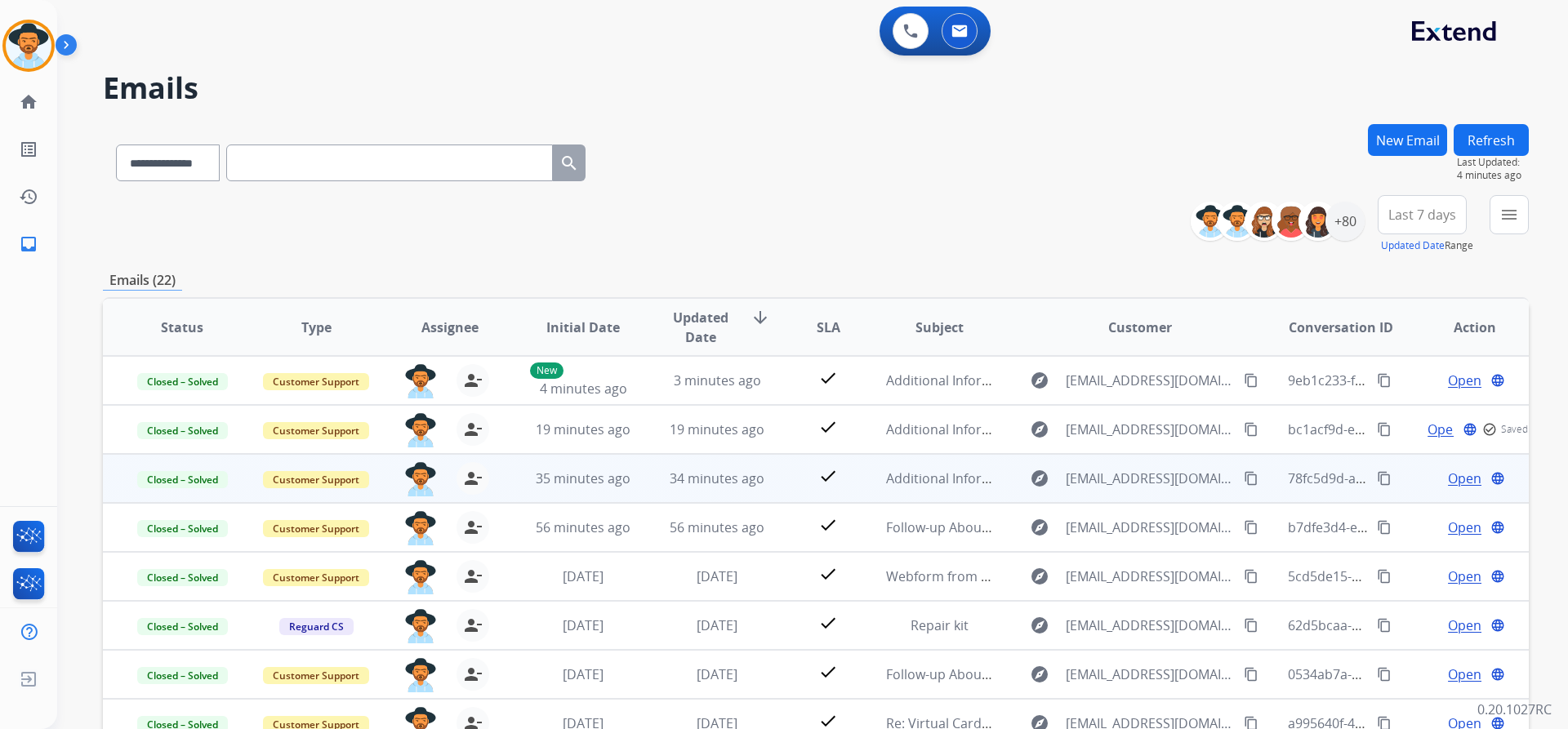
click at [1451, 477] on span "Open" at bounding box center [1465, 478] width 34 height 20
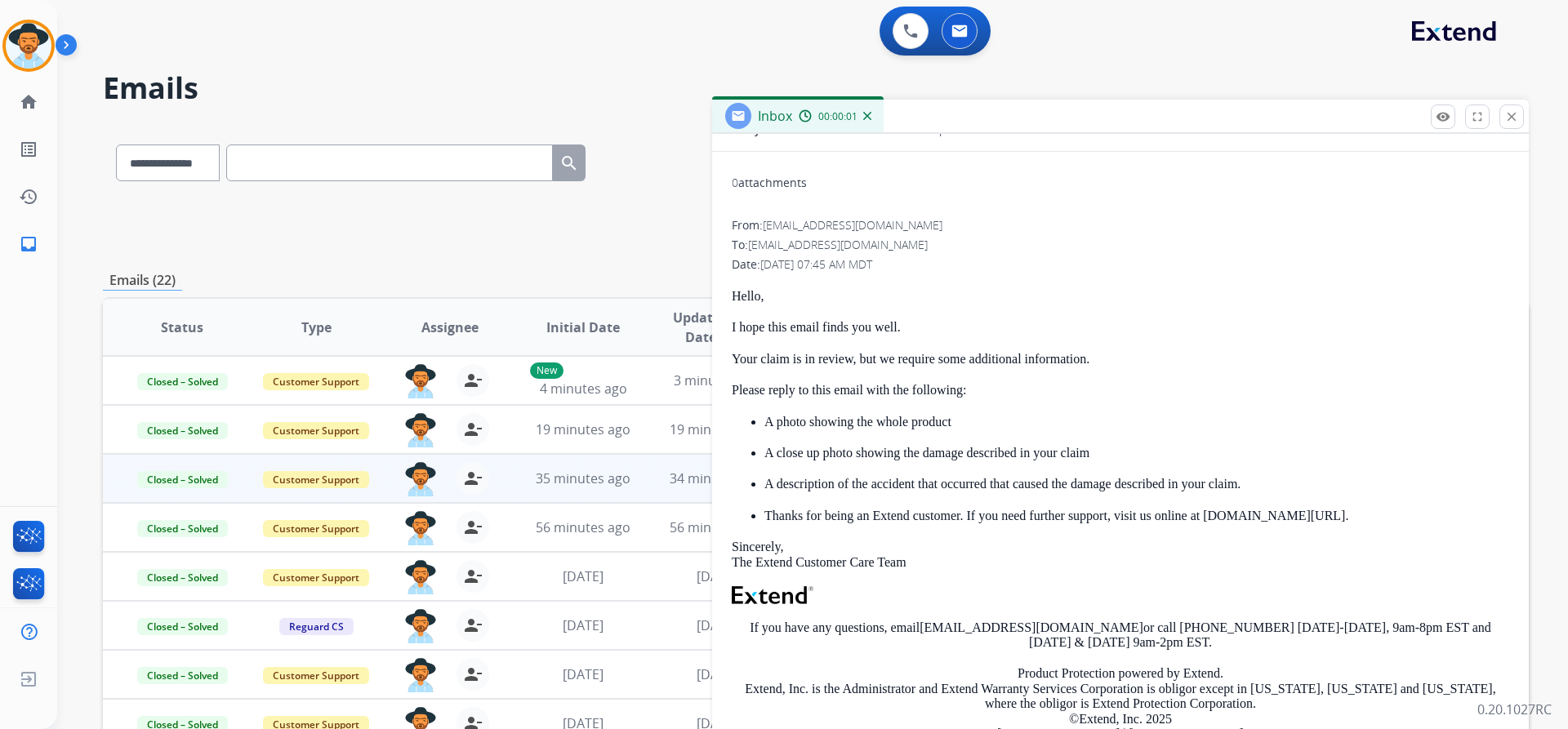
scroll to position [163, 0]
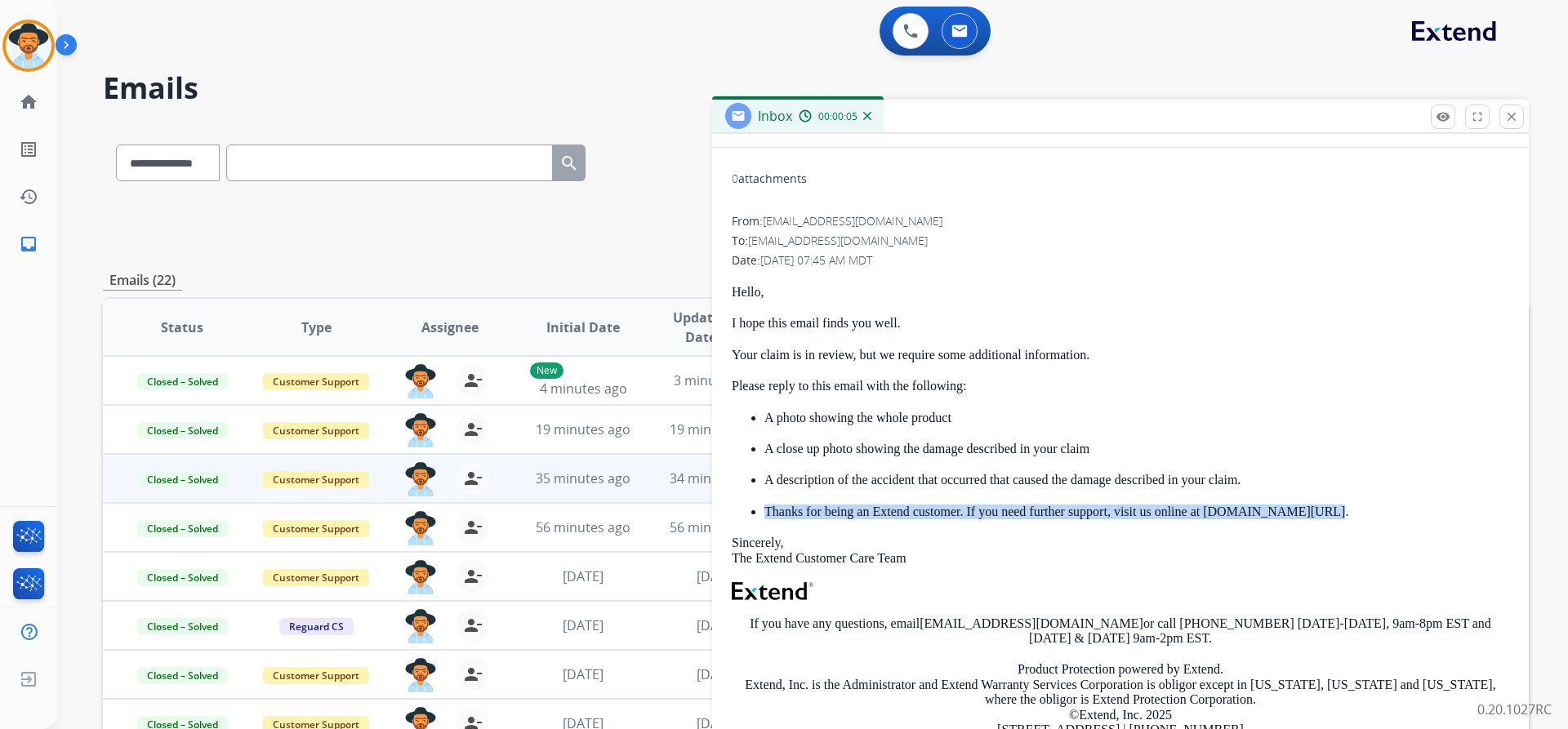
drag, startPoint x: 925, startPoint y: 514, endPoint x: 1314, endPoint y: 506, distance: 389.1
click at [1314, 506] on li "Thanks for being an Extend customer. If you need further support, visit us onli…" at bounding box center [1136, 512] width 745 height 15
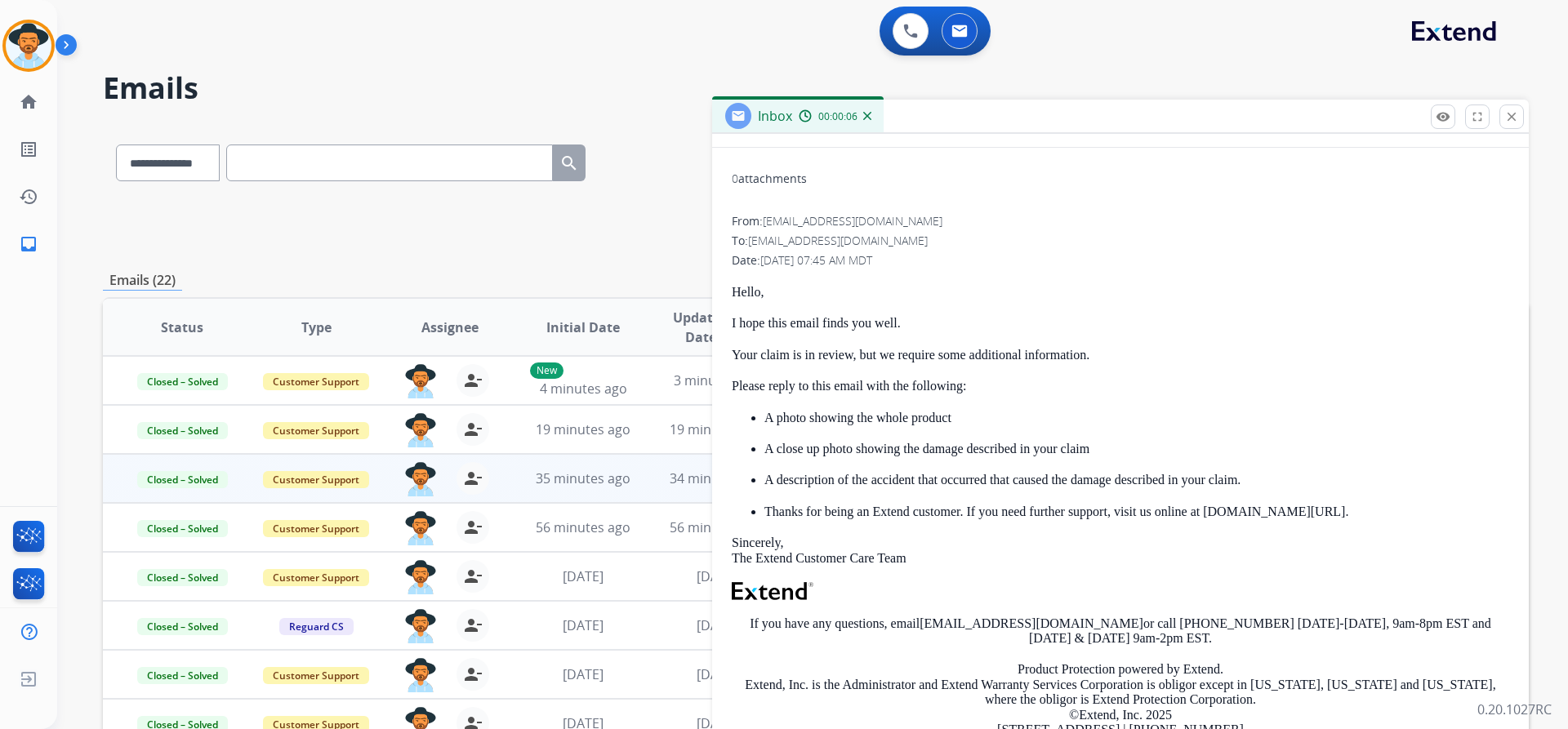
click at [1324, 421] on p "A photo showing the whole product" at bounding box center [1136, 419] width 745 height 15
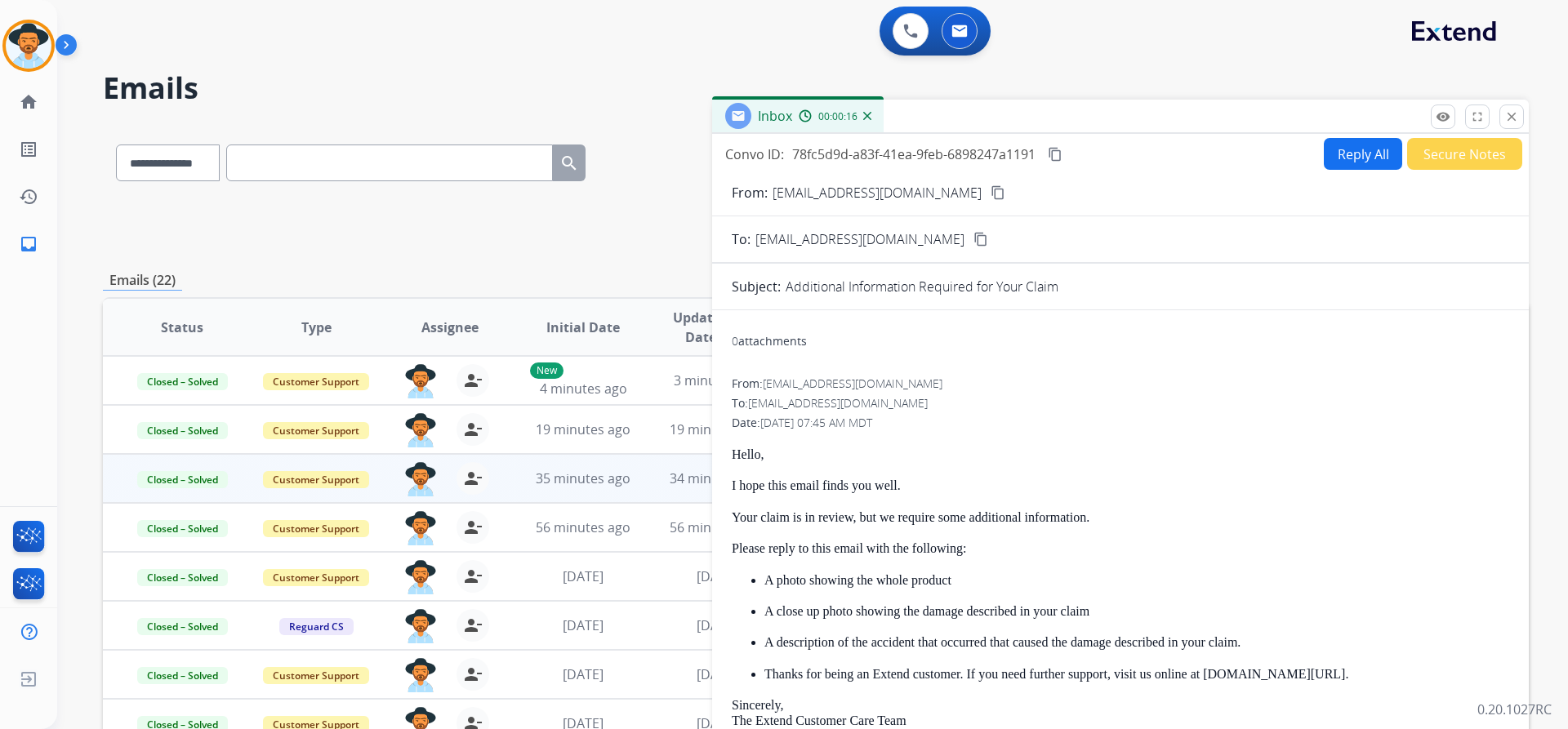
scroll to position [0, 0]
click at [1502, 119] on button "close Close" at bounding box center [1511, 117] width 24 height 24
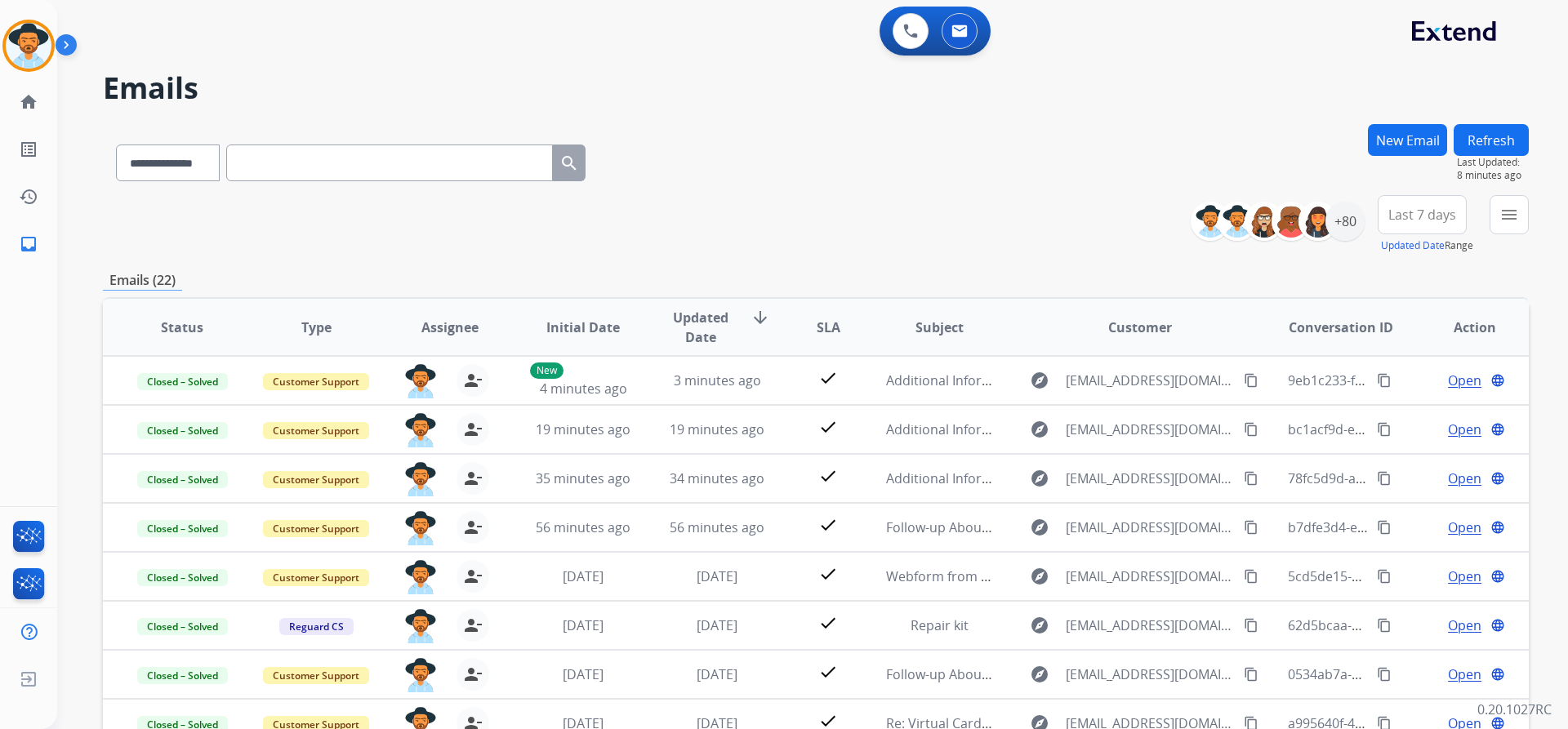
click at [314, 164] on input "text" at bounding box center [390, 162] width 326 height 36
paste input "**********"
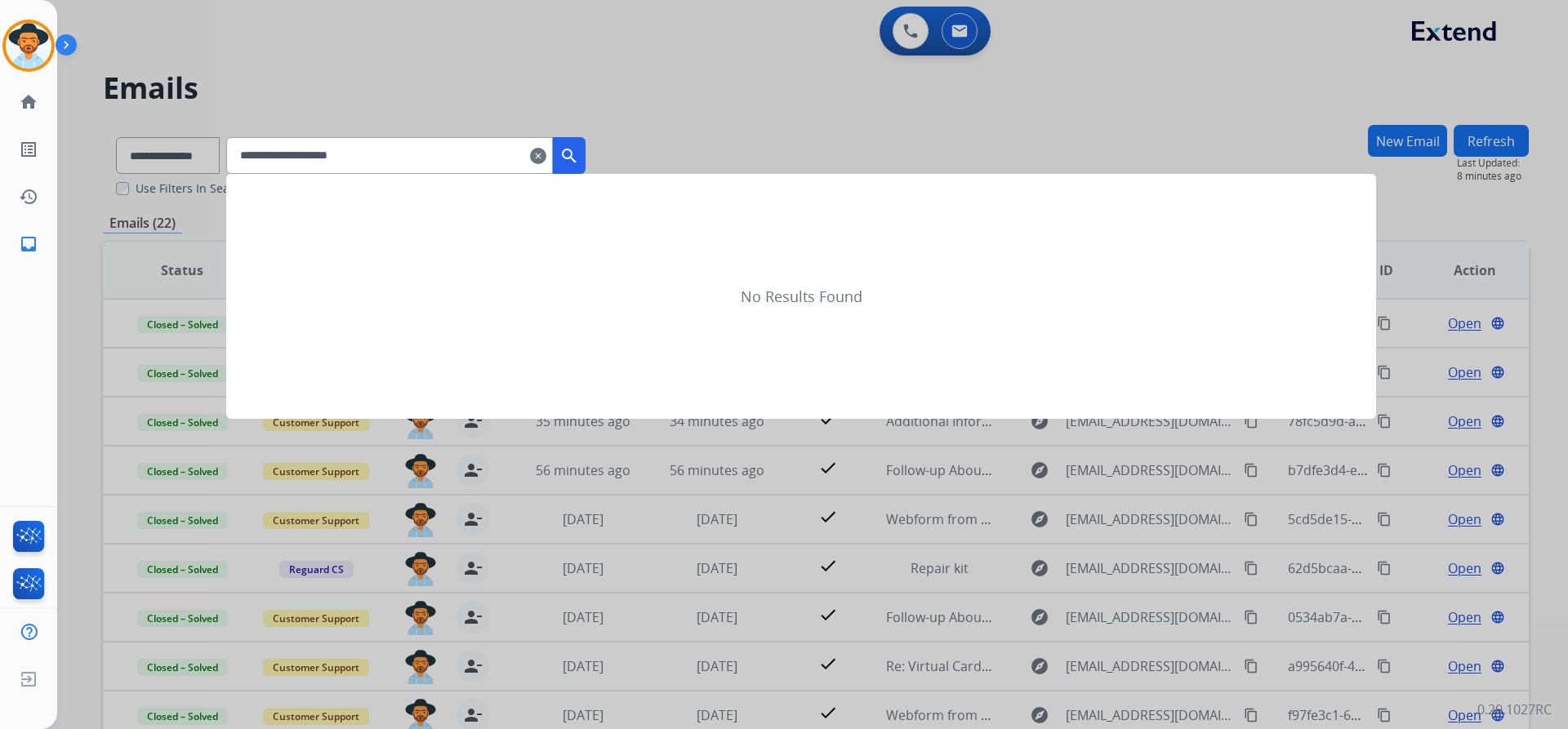
type input "**********"
click at [159, 166] on div at bounding box center [784, 364] width 1568 height 729
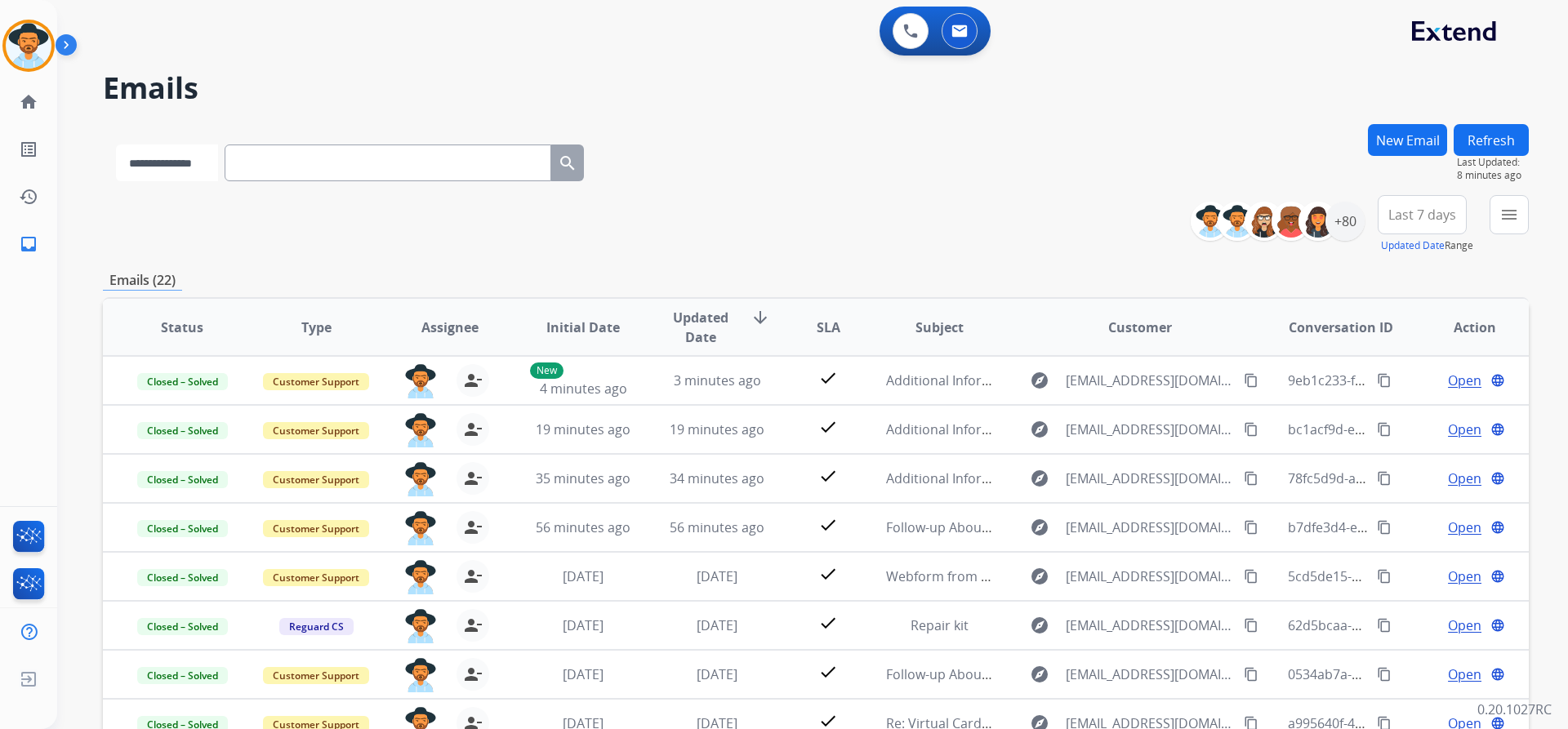
click at [159, 166] on select "**********" at bounding box center [166, 162] width 102 height 36
select select "**********"
click at [116, 144] on select "**********" at bounding box center [166, 162] width 102 height 36
click at [370, 164] on input "text" at bounding box center [390, 162] width 326 height 36
paste input "**********"
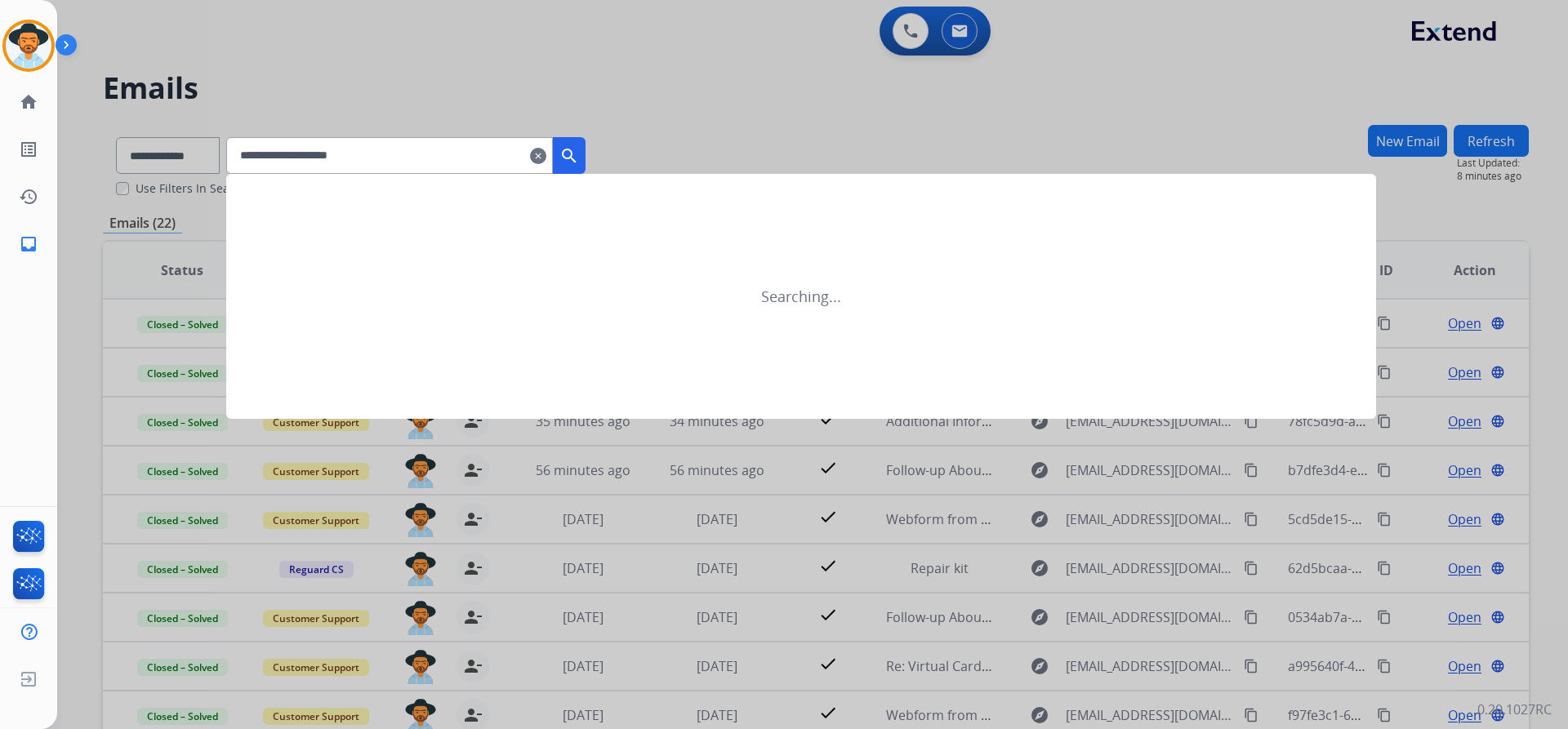
type input "**********"
click at [579, 147] on mat-icon "search" at bounding box center [569, 156] width 20 height 20
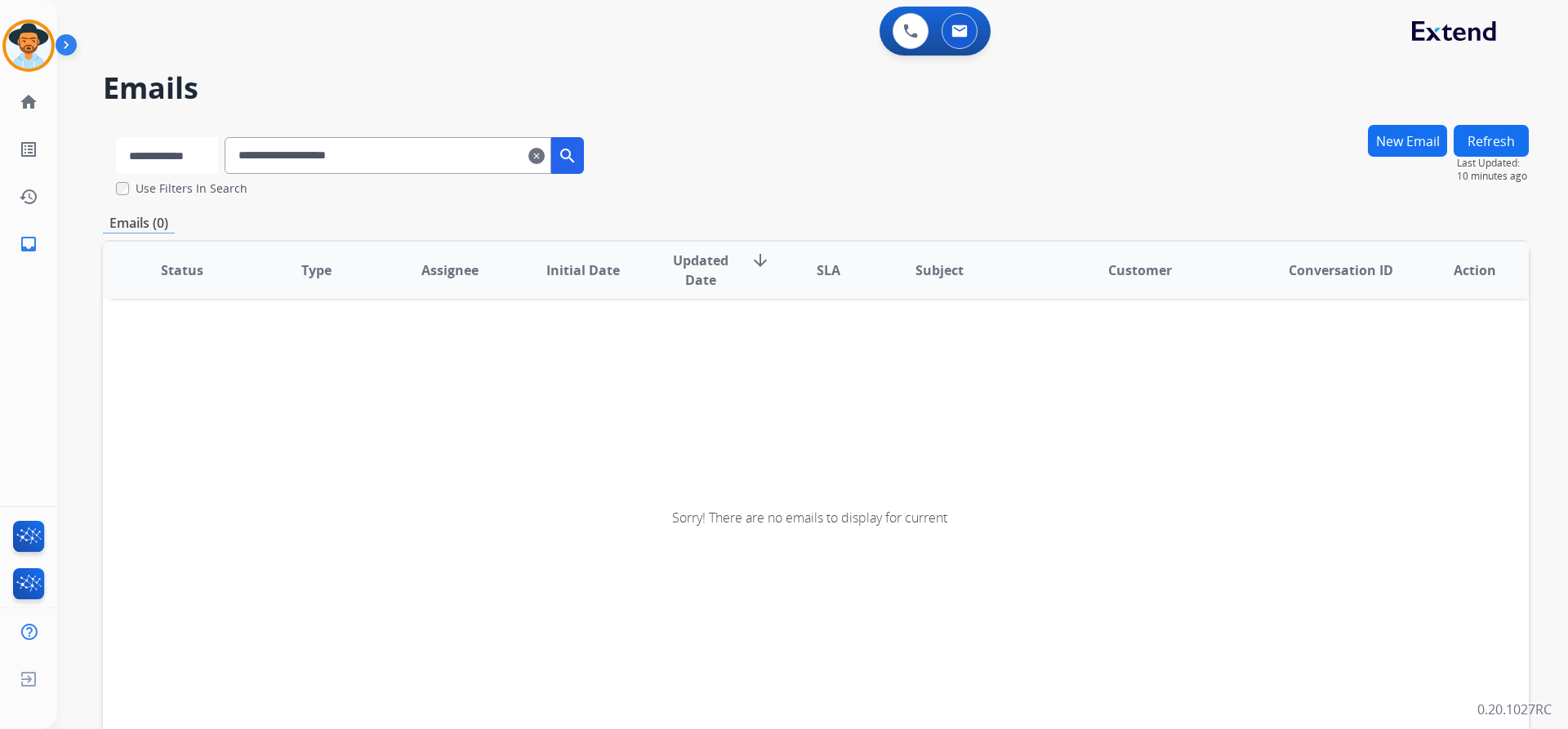
click at [188, 147] on select "**********" at bounding box center [166, 155] width 102 height 36
click at [116, 137] on select "**********" at bounding box center [166, 155] width 102 height 36
click at [169, 153] on select "**********" at bounding box center [166, 155] width 102 height 36
select select "**********"
click at [116, 137] on select "**********" at bounding box center [166, 155] width 102 height 36
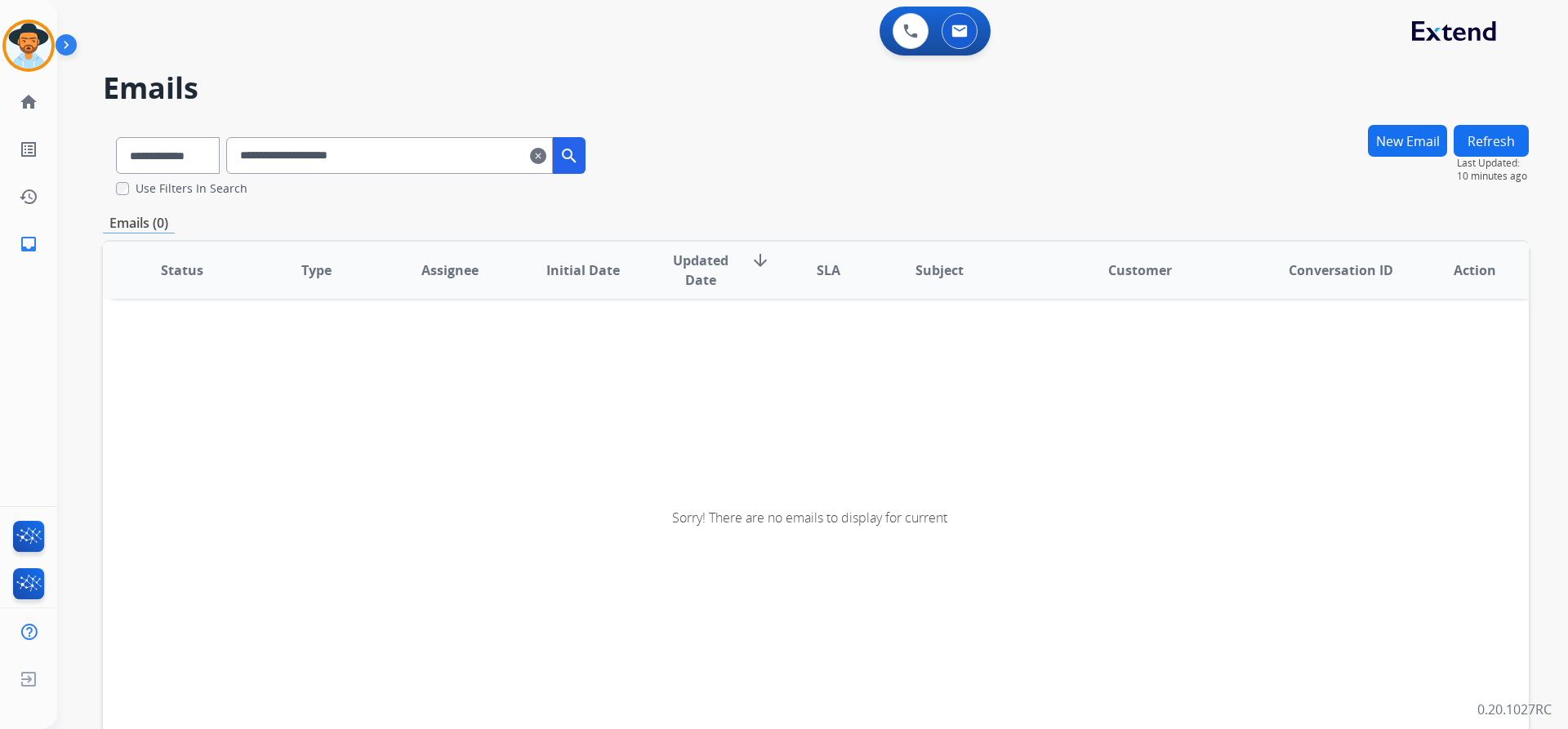
click at [393, 167] on input "**********" at bounding box center [390, 155] width 326 height 36
paste input "****"
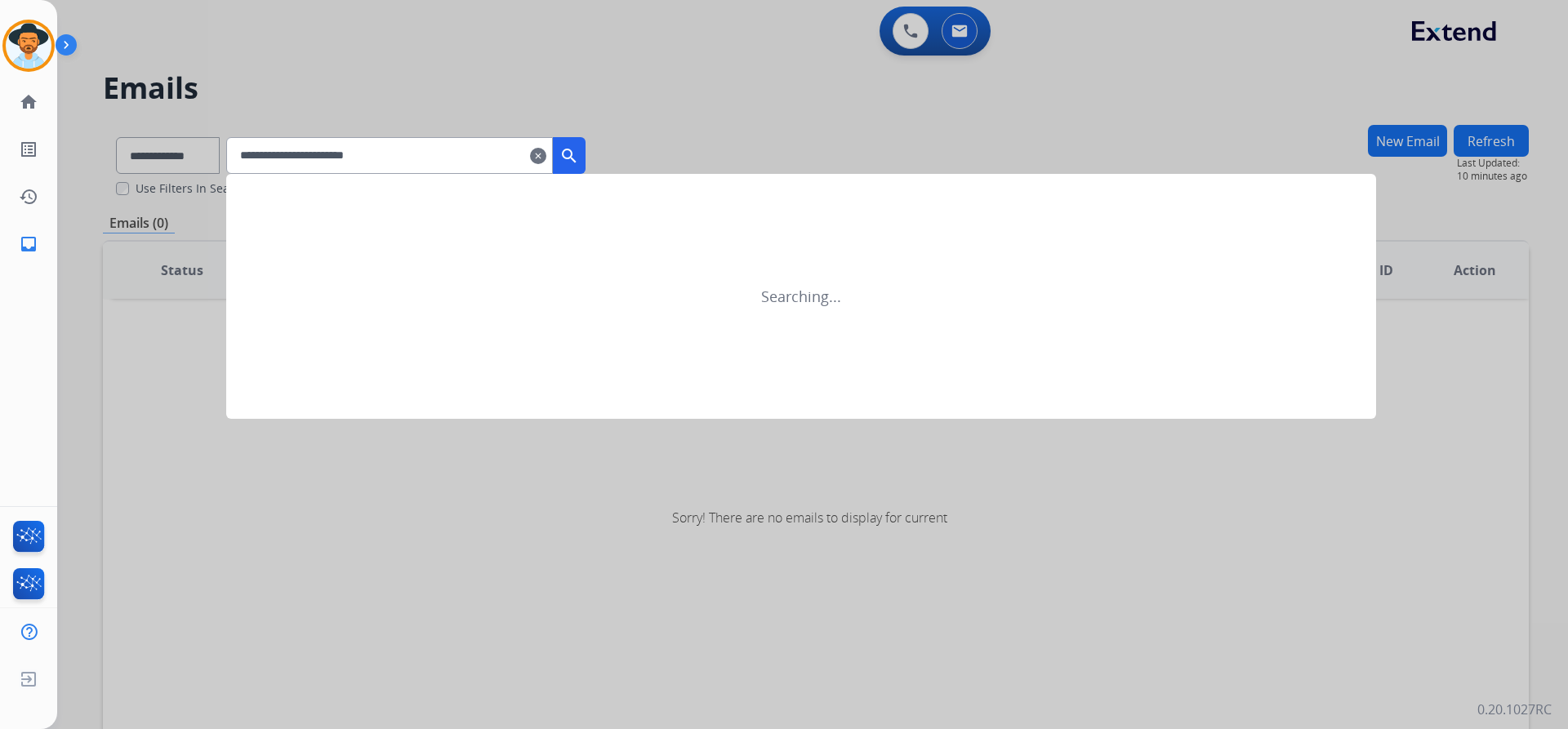
type input "**********"
click at [579, 162] on mat-icon "search" at bounding box center [569, 156] width 20 height 20
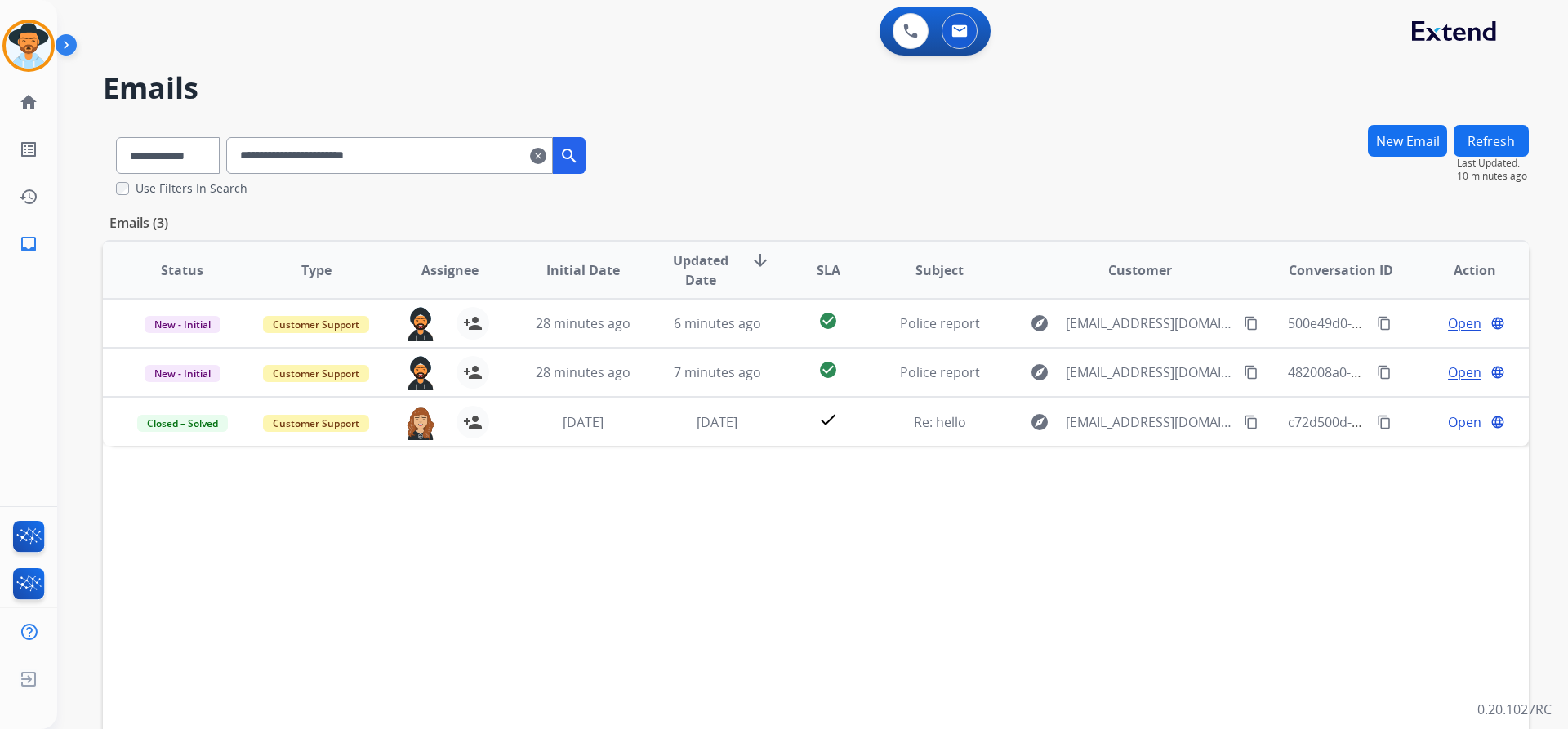
drag, startPoint x: 563, startPoint y: 158, endPoint x: 512, endPoint y: 157, distance: 51.0
click at [546, 158] on mat-icon "clear" at bounding box center [538, 156] width 17 height 20
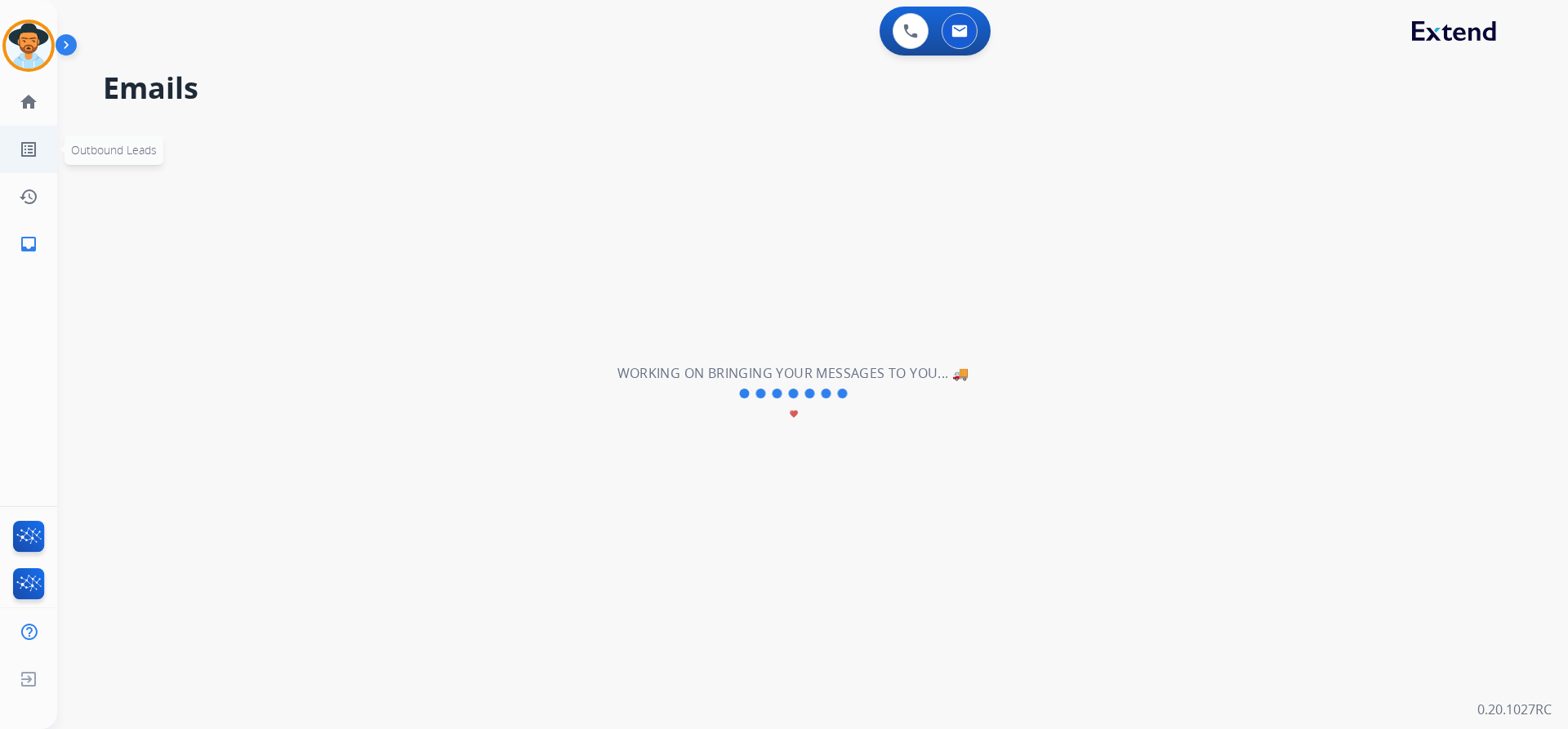
select select "**********"
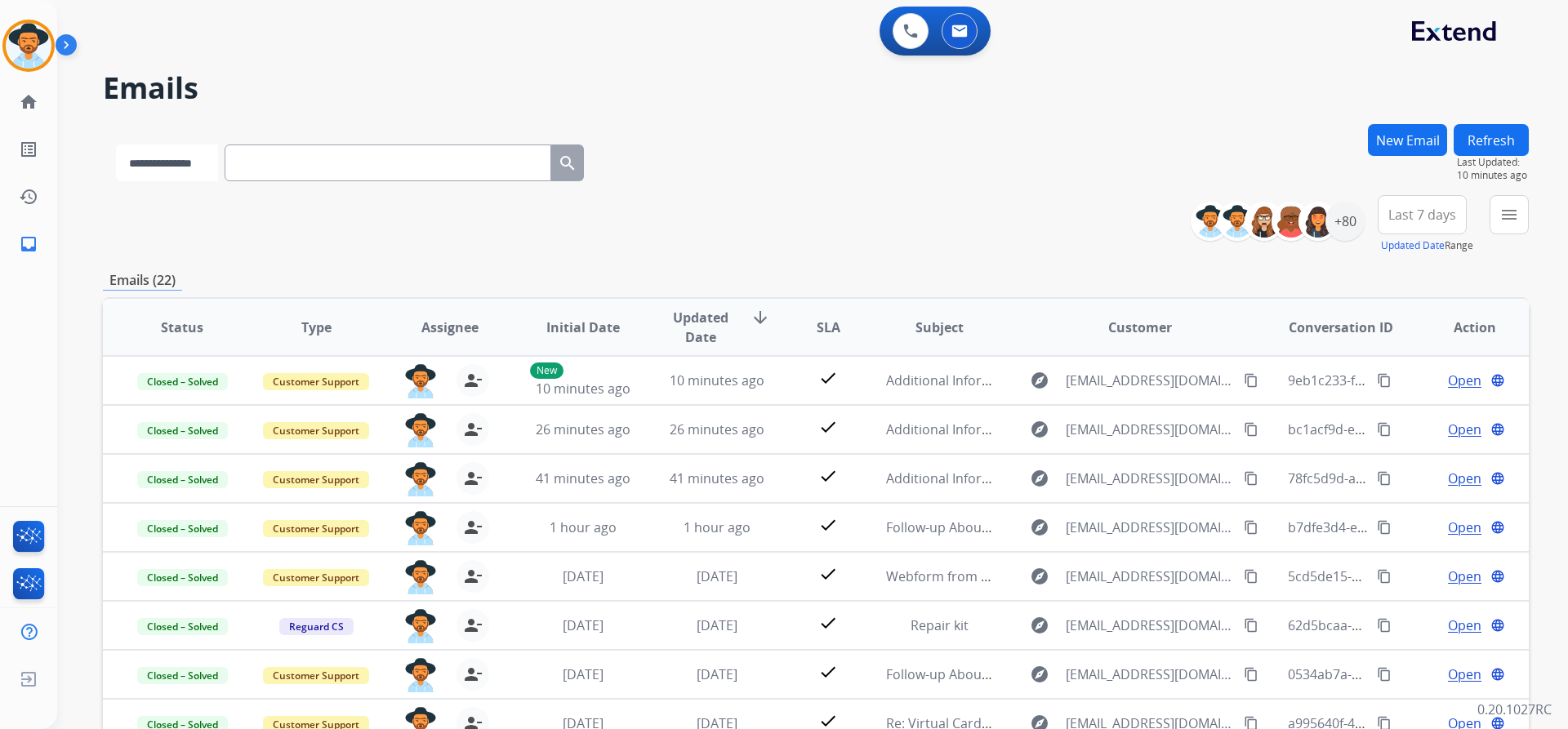
click at [182, 165] on select "**********" at bounding box center [166, 162] width 102 height 36
select select "**********"
click at [116, 144] on select "**********" at bounding box center [166, 162] width 102 height 36
click at [360, 153] on input "text" at bounding box center [390, 162] width 326 height 36
paste input "**********"
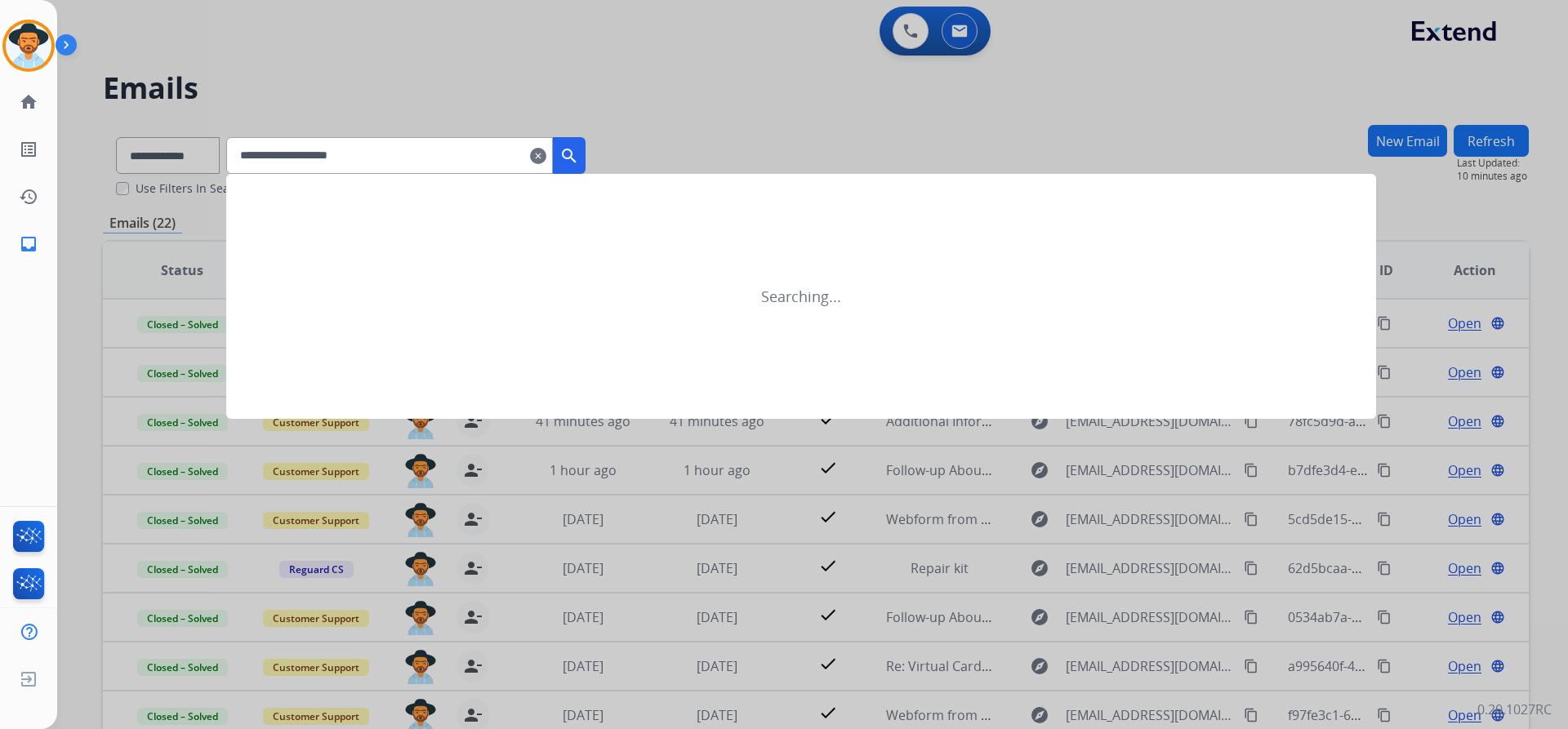
type input "**********"
click at [579, 148] on mat-icon "search" at bounding box center [569, 156] width 20 height 20
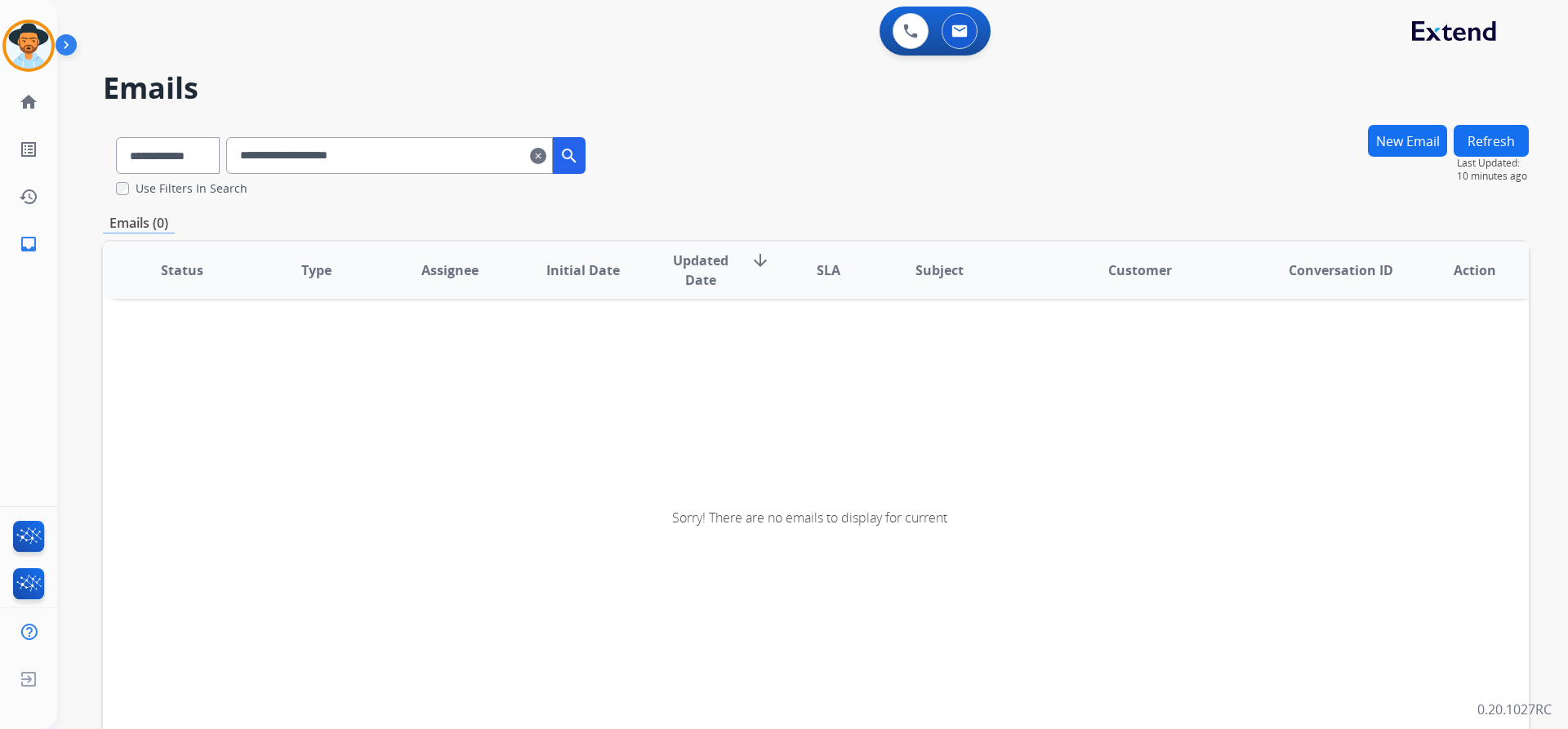
click at [1410, 144] on button "New Email" at bounding box center [1407, 141] width 79 height 32
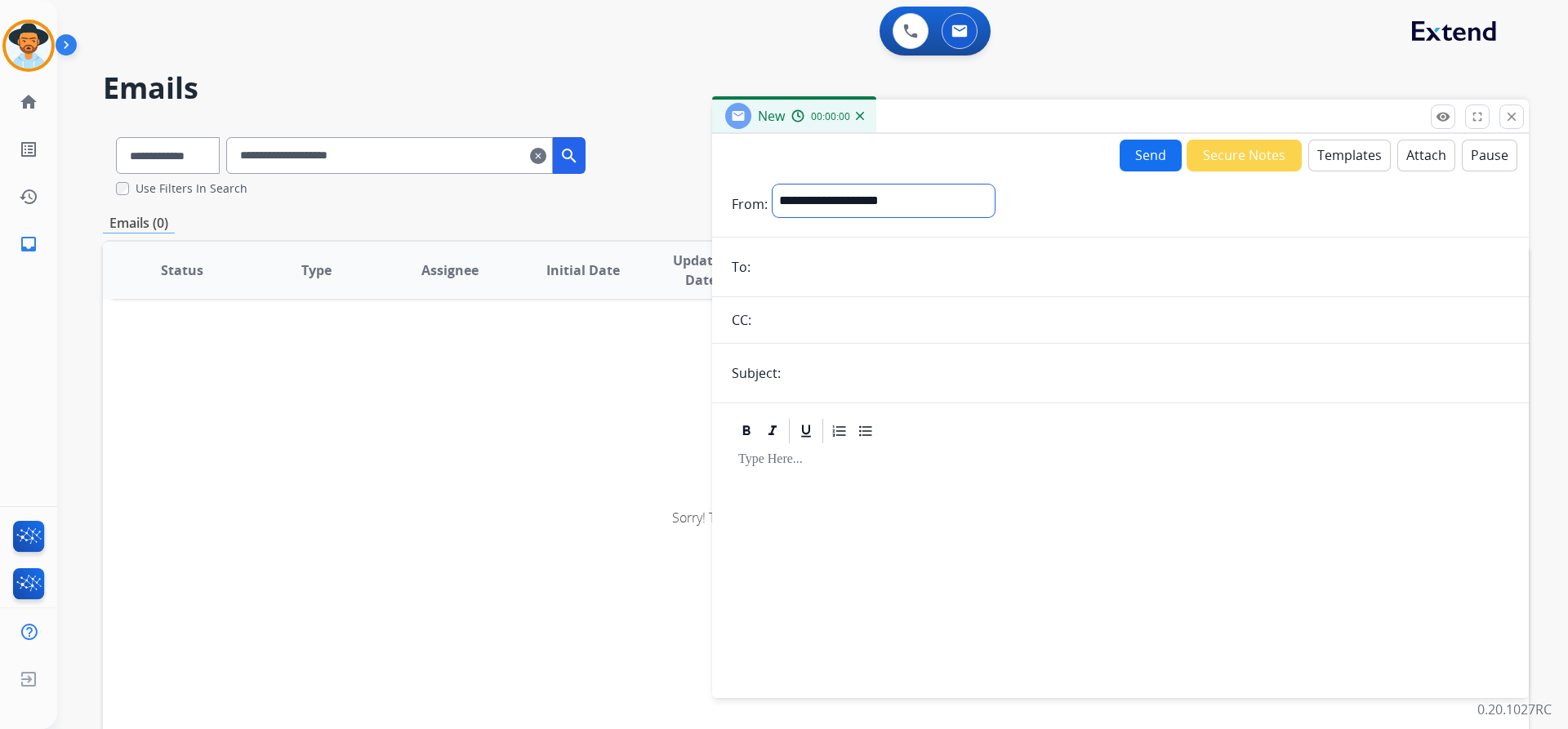
click at [879, 200] on select "**********" at bounding box center [884, 200] width 222 height 33
select select "**********"
click at [773, 185] on select "**********" at bounding box center [884, 200] width 222 height 33
click at [821, 258] on input "email" at bounding box center [1132, 268] width 753 height 33
paste input "**********"
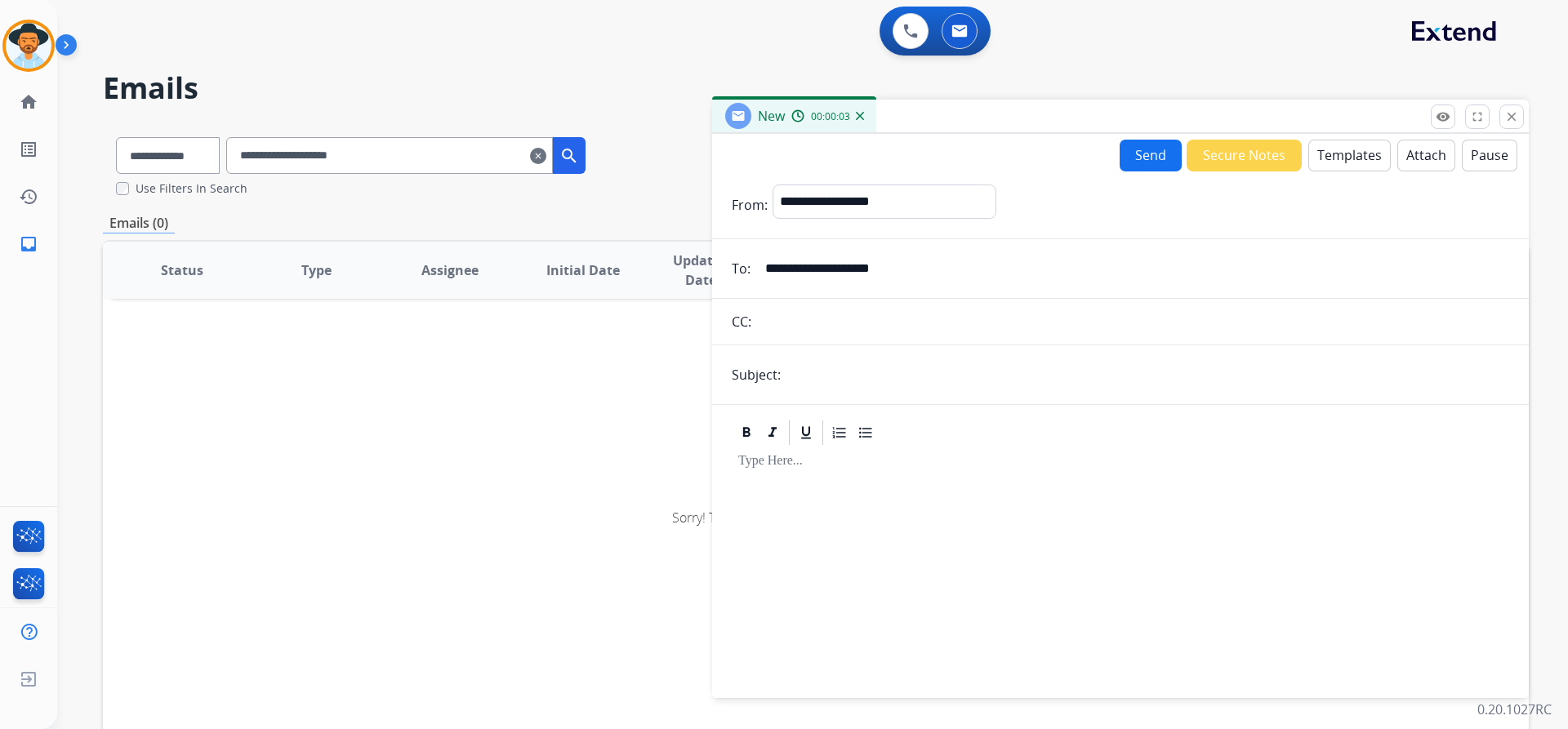
type input "**********"
click at [823, 349] on form "**********" at bounding box center [1121, 432] width 817 height 520
click at [839, 372] on input "text" at bounding box center [1148, 375] width 723 height 33
type input "**********"
click at [1320, 154] on button "Templates" at bounding box center [1349, 156] width 82 height 32
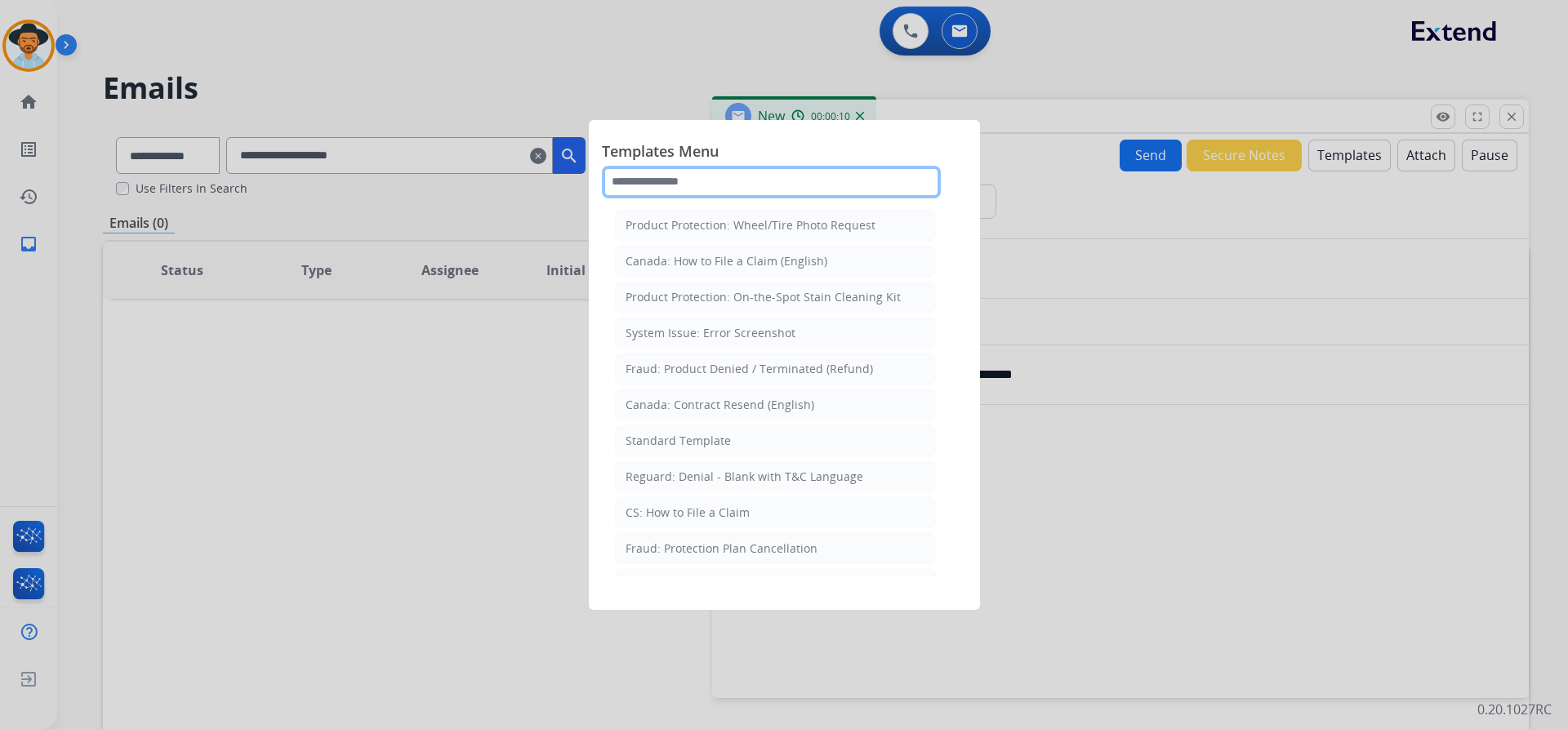
click at [751, 186] on input "text" at bounding box center [772, 182] width 339 height 33
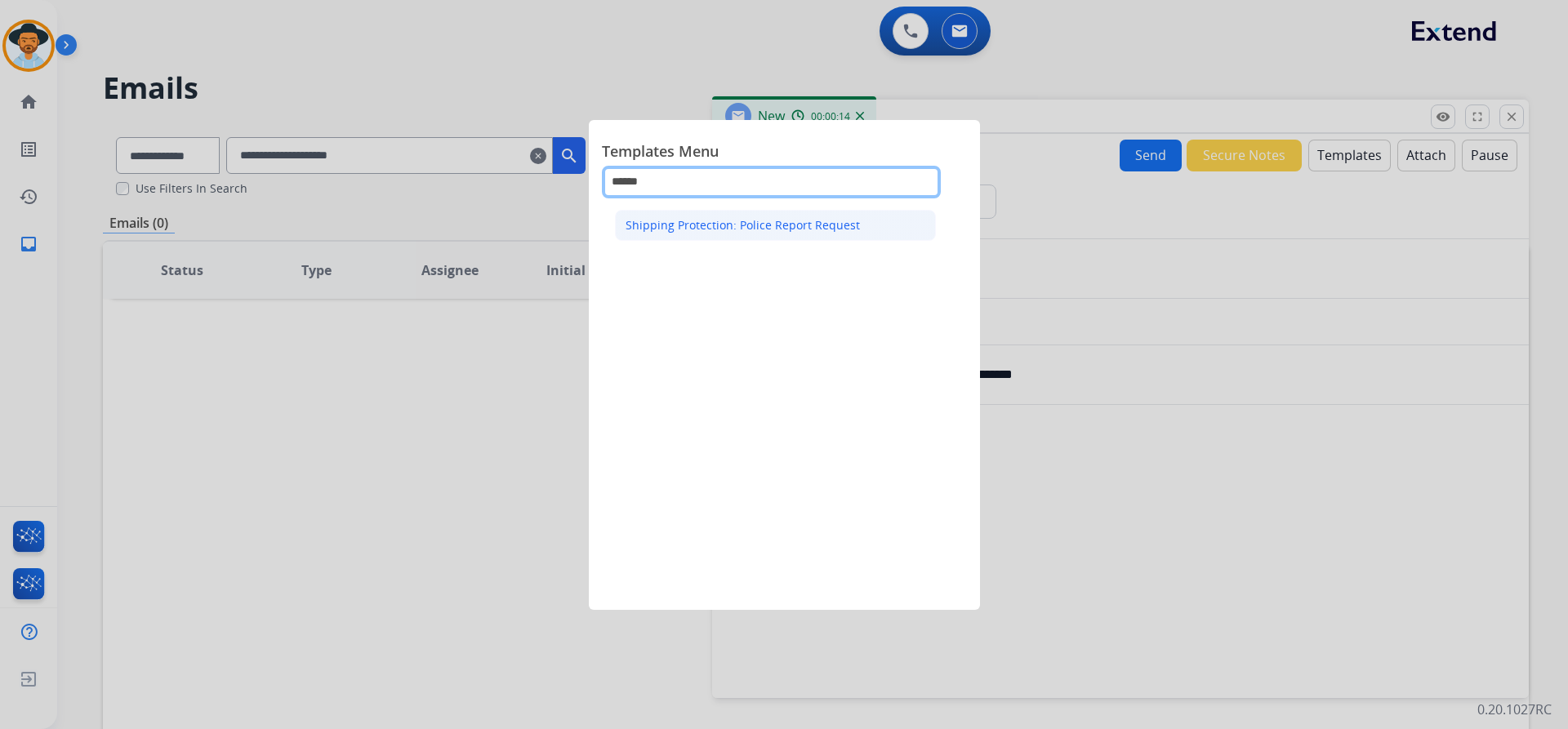
type input "******"
click at [804, 221] on div "Shipping Protection: Police Report Request" at bounding box center [742, 226] width 234 height 17
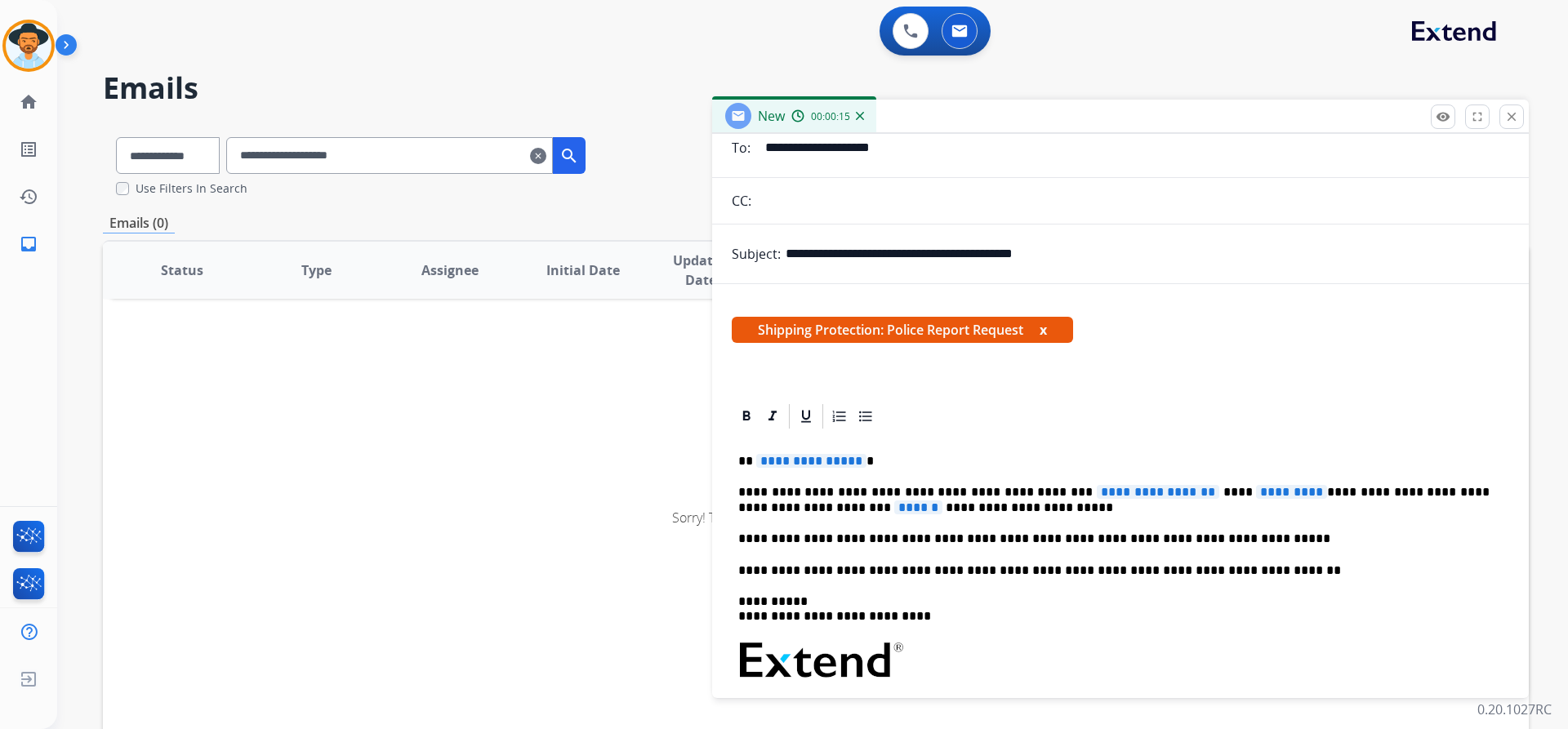
scroll to position [163, 0]
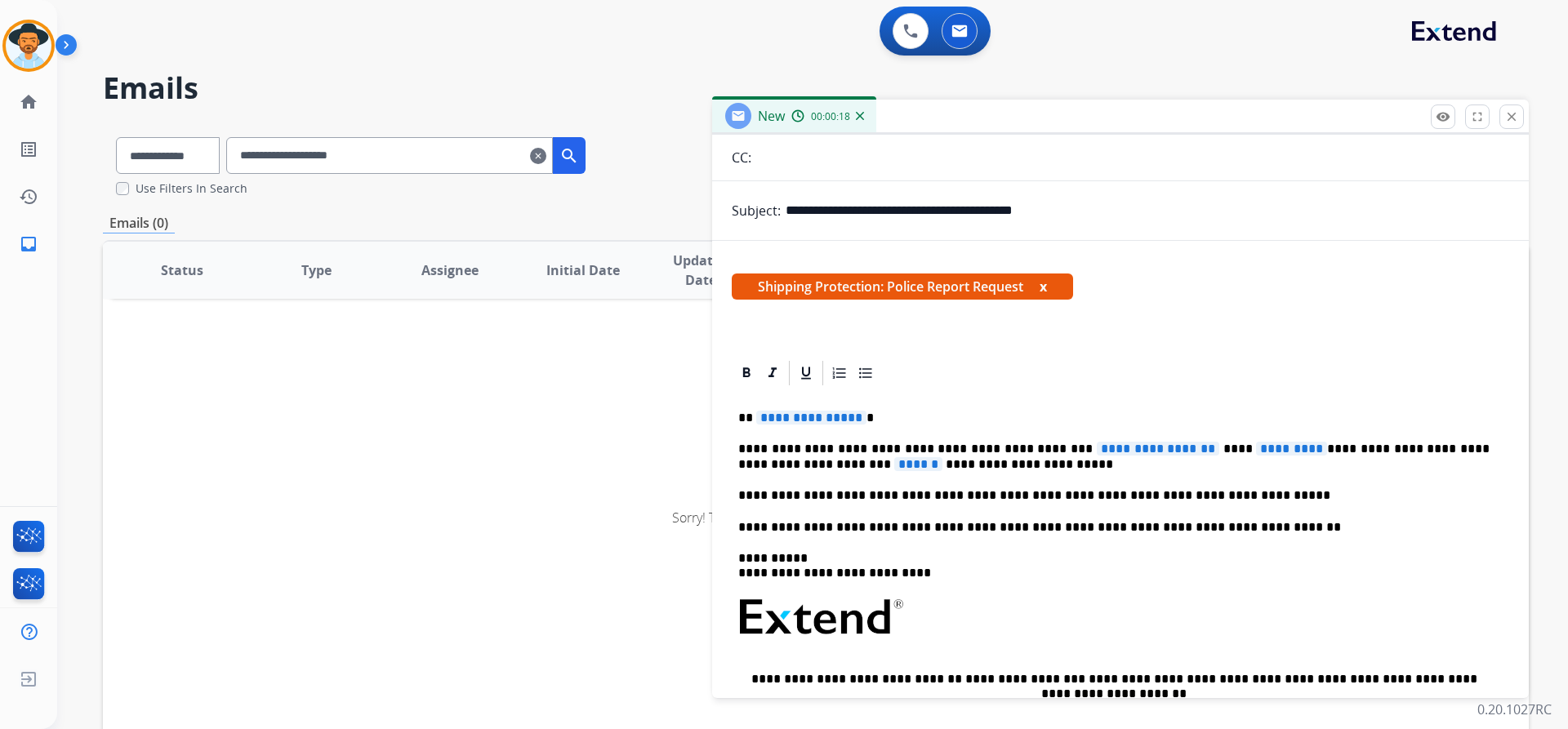
click at [830, 420] on span "**********" at bounding box center [811, 418] width 110 height 14
click at [1096, 445] on span "**********" at bounding box center [1157, 448] width 122 height 14
click at [1287, 447] on span "*********" at bounding box center [1323, 448] width 71 height 14
click at [869, 466] on span "******" at bounding box center [893, 464] width 48 height 14
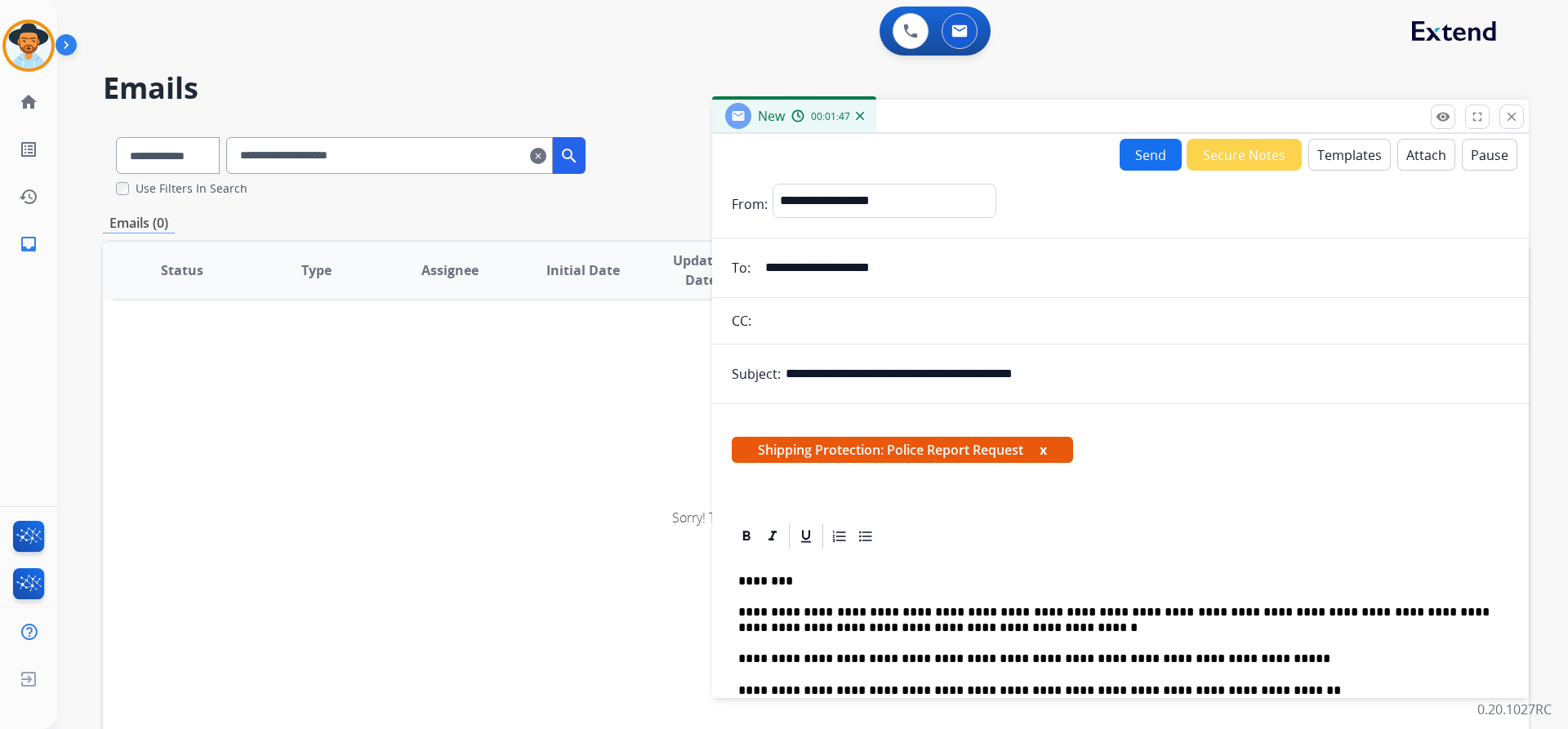
click at [1121, 151] on button "Send" at bounding box center [1150, 155] width 62 height 32
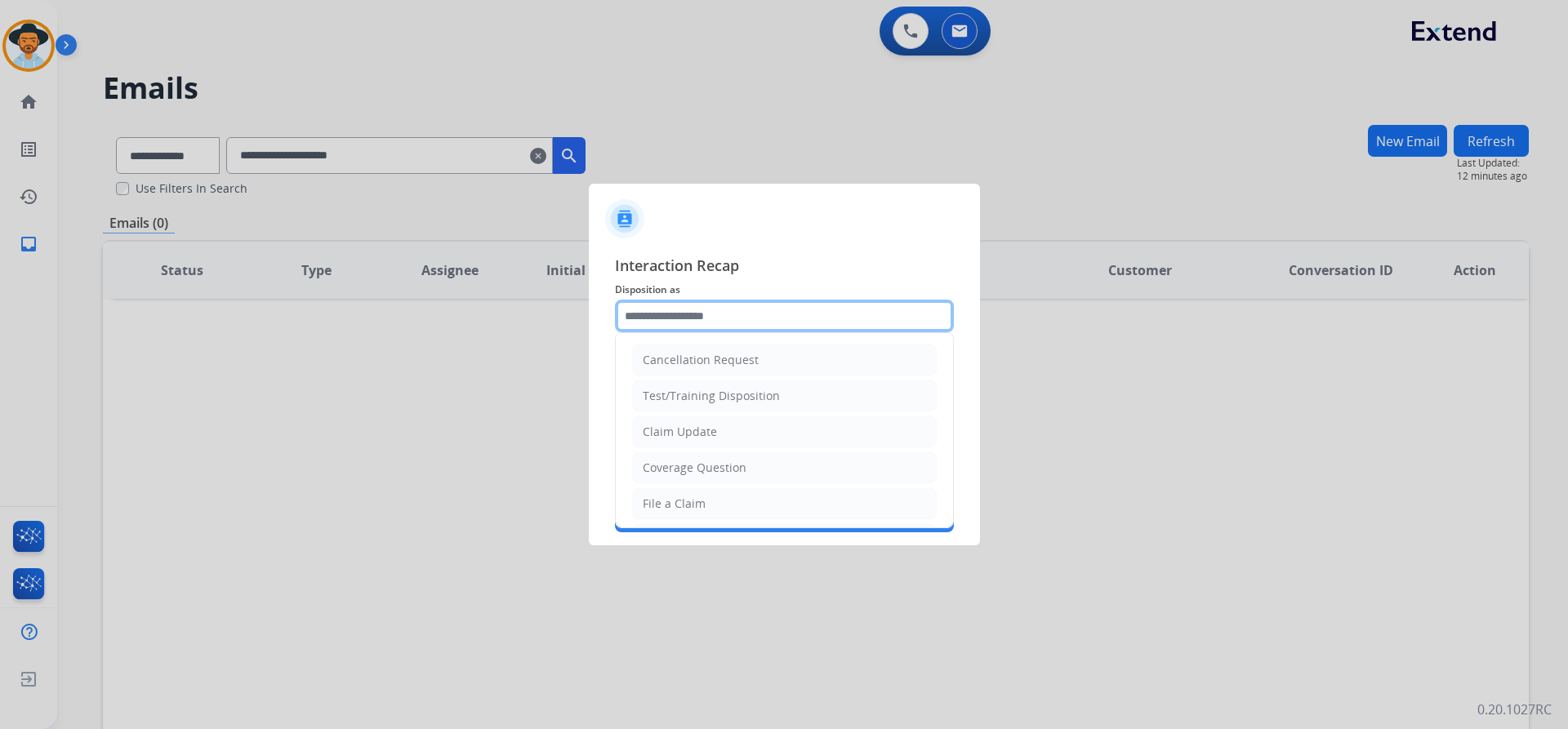
click at [772, 323] on input "text" at bounding box center [785, 315] width 339 height 33
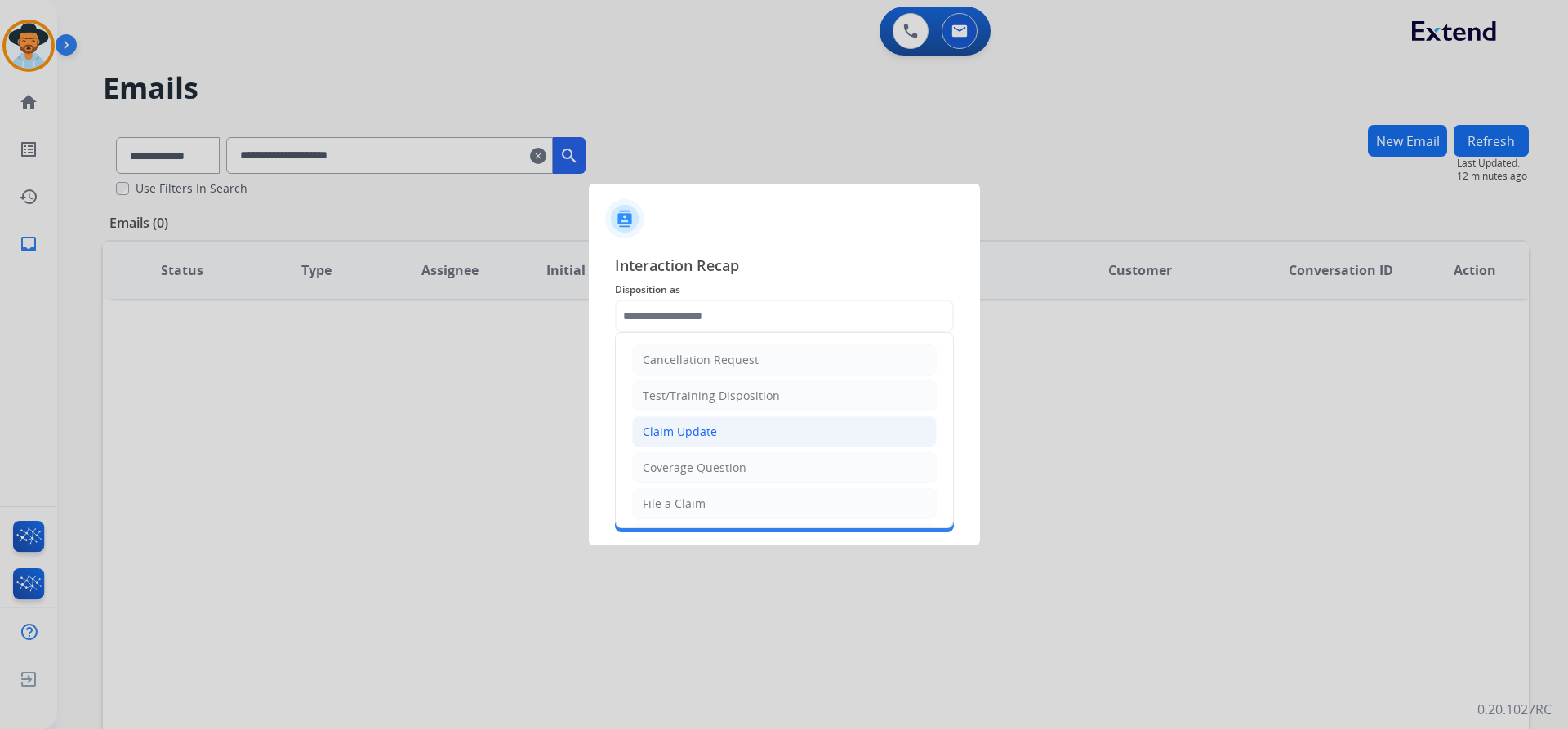
click at [750, 430] on li "Claim Update" at bounding box center [784, 432] width 305 height 31
type input "**********"
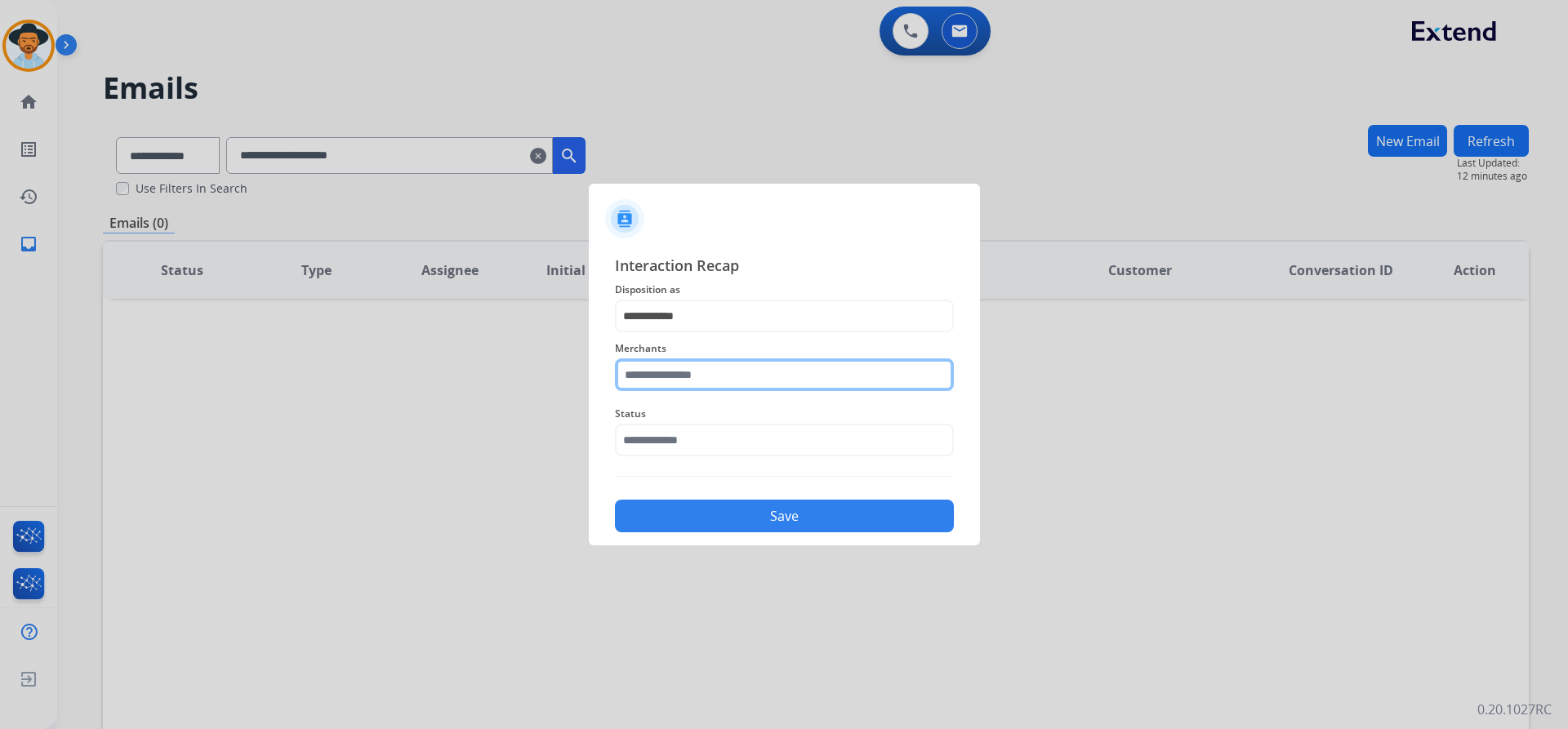
click at [687, 374] on input "text" at bounding box center [785, 375] width 339 height 33
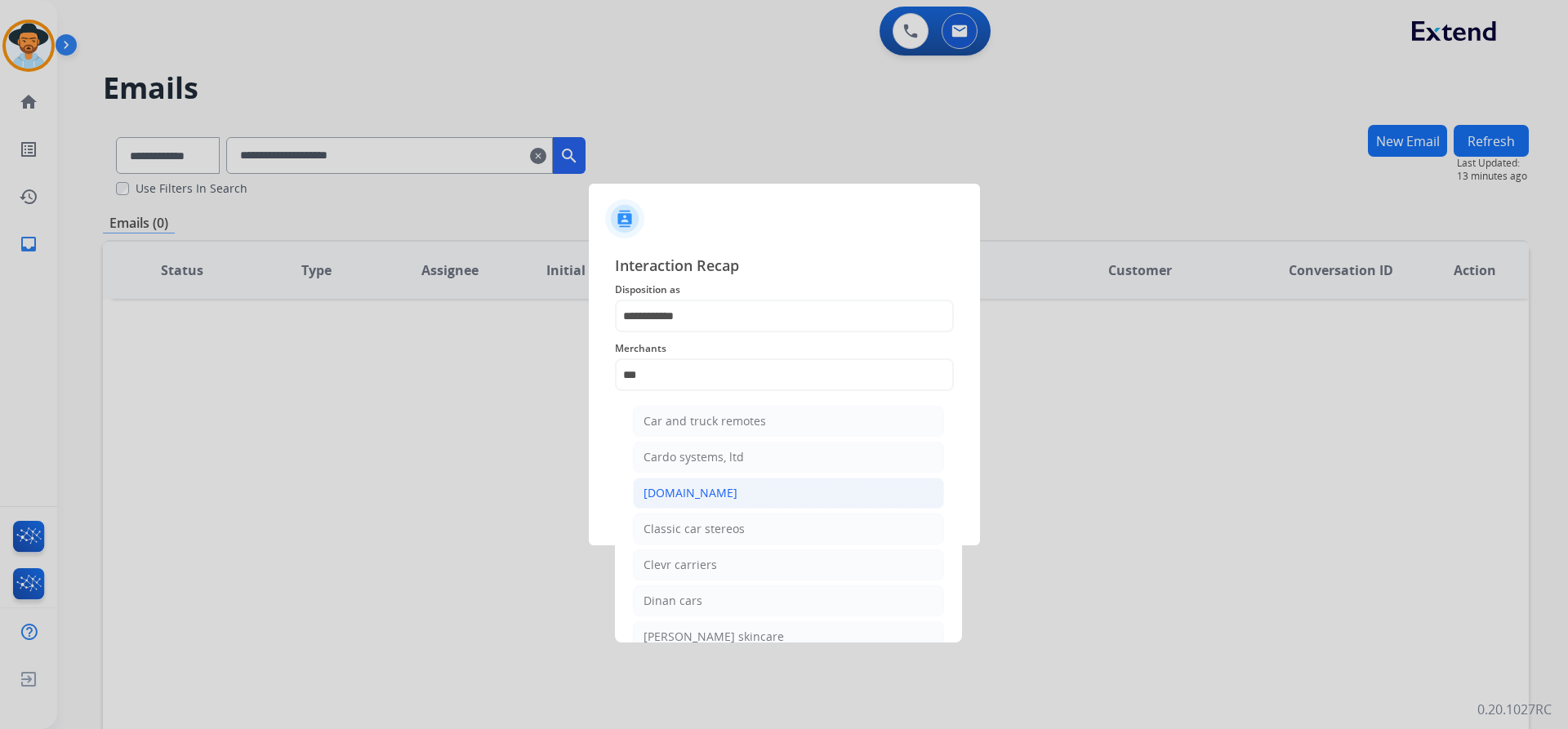
click at [750, 492] on li "[DOMAIN_NAME]" at bounding box center [789, 492] width 311 height 31
type input "**********"
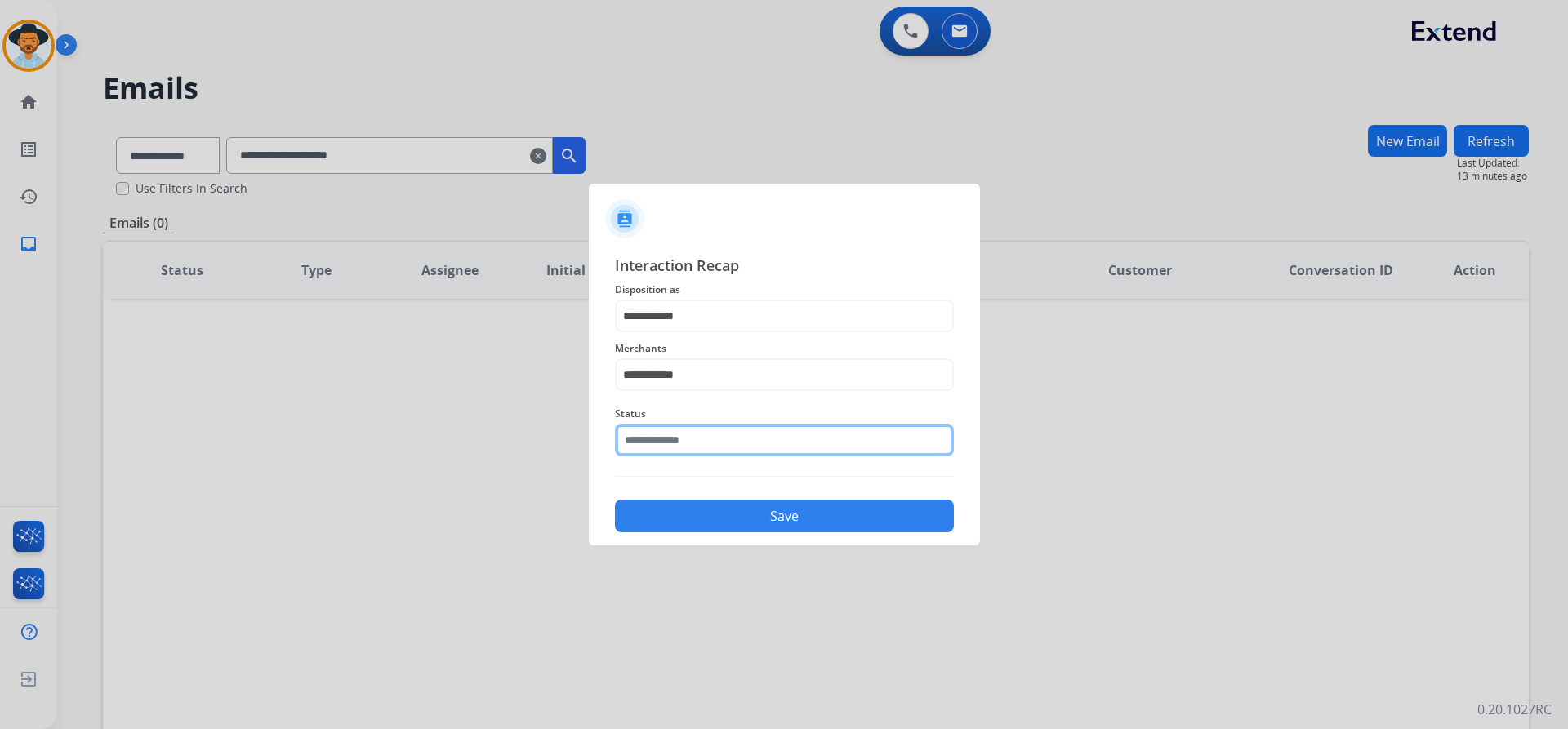
click at [690, 431] on input "text" at bounding box center [785, 440] width 339 height 33
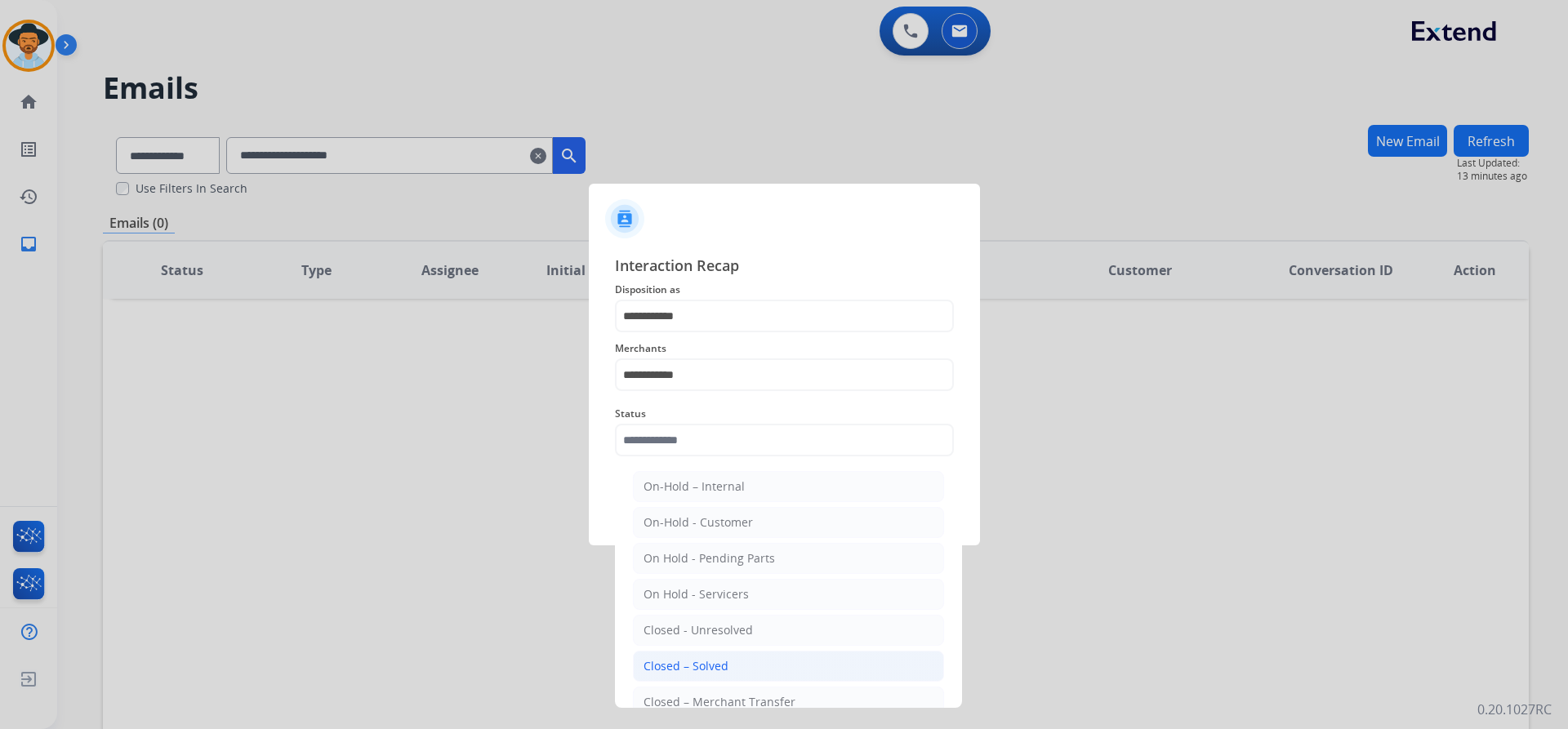
click at [721, 659] on div "Closed – Solved" at bounding box center [685, 667] width 85 height 17
type input "**********"
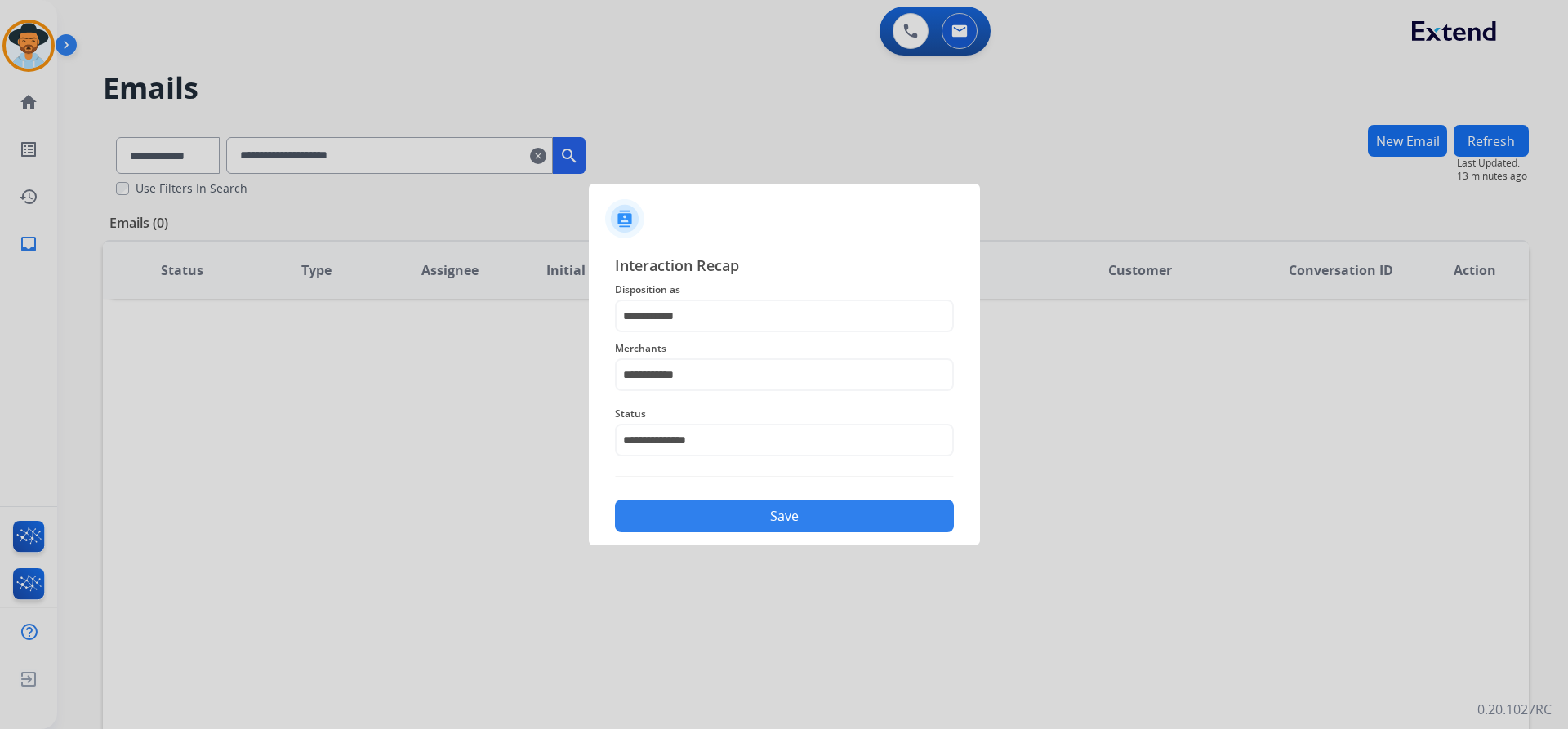
click at [772, 510] on button "Save" at bounding box center [785, 516] width 339 height 33
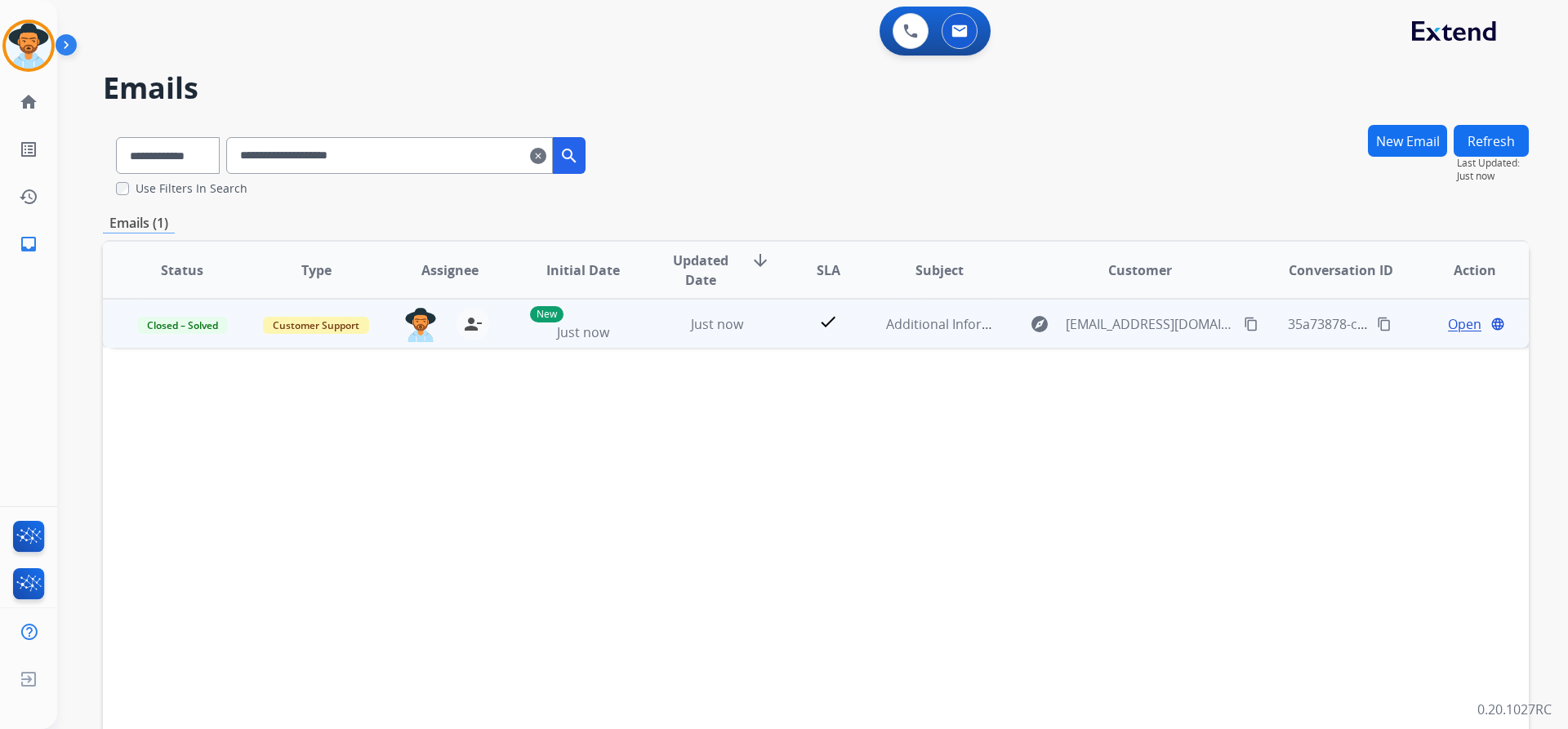
click at [1377, 324] on mat-icon "content_copy" at bounding box center [1384, 324] width 15 height 15
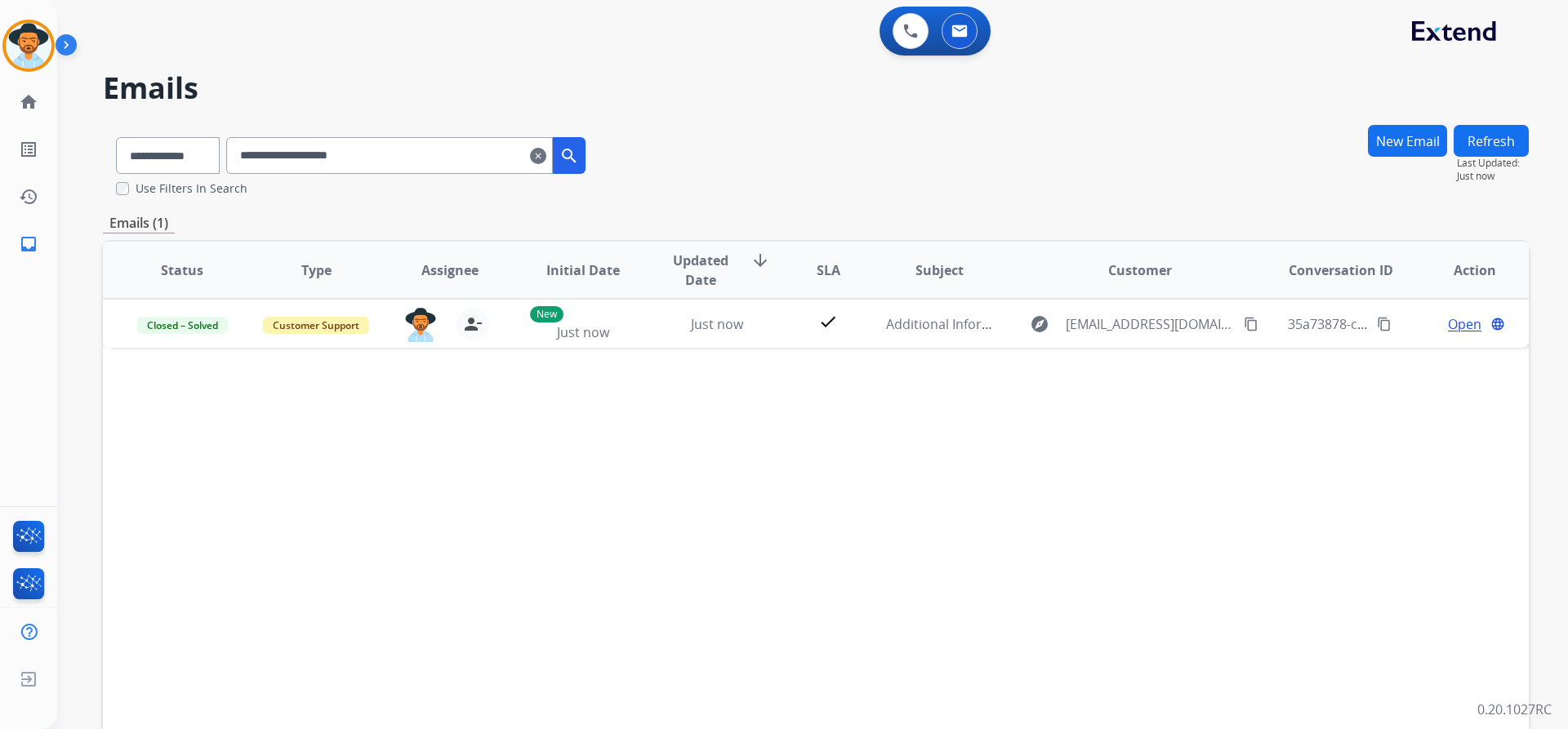
drag, startPoint x: 563, startPoint y: 158, endPoint x: 114, endPoint y: 175, distance: 449.3
click at [546, 158] on mat-icon "clear" at bounding box center [538, 156] width 17 height 20
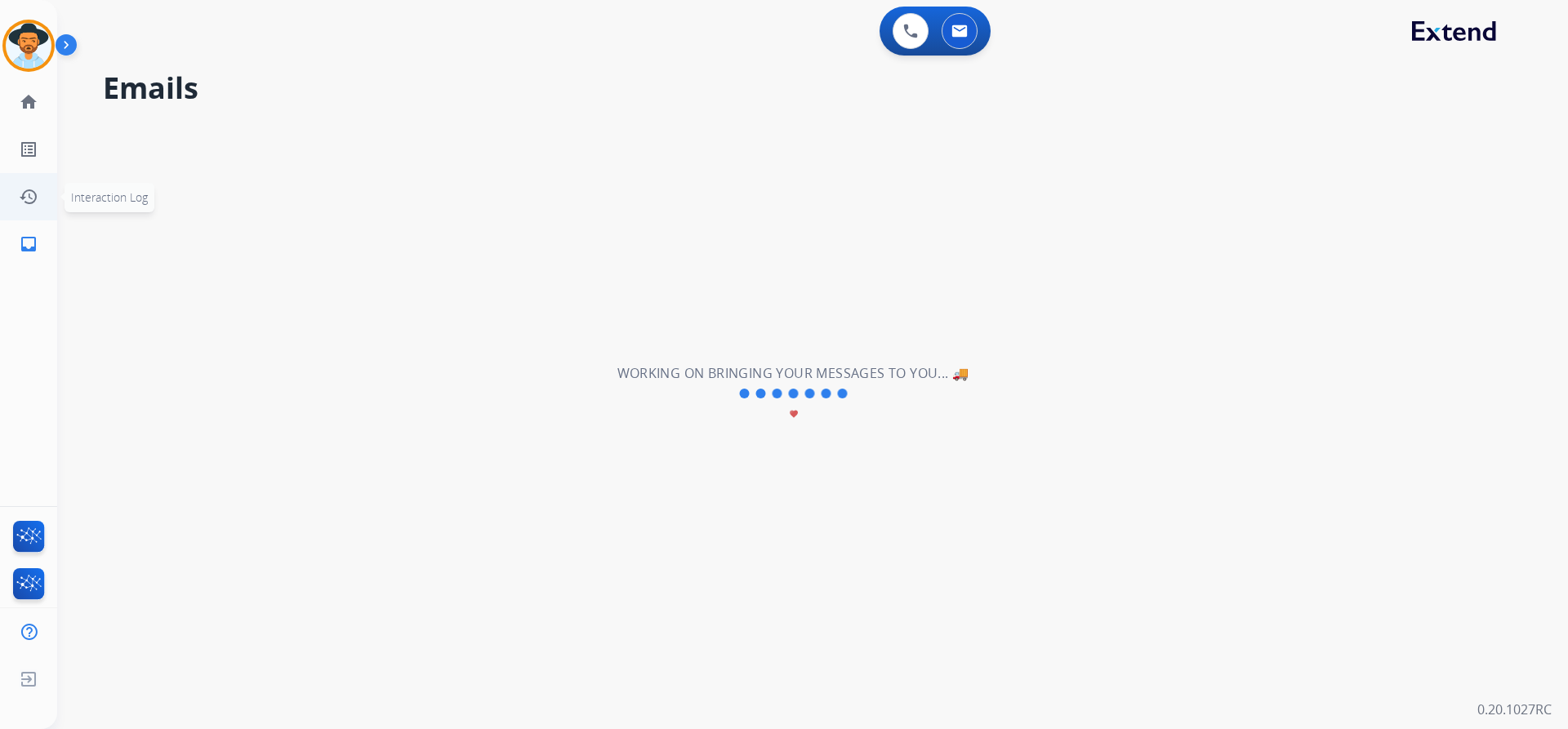
select select "**********"
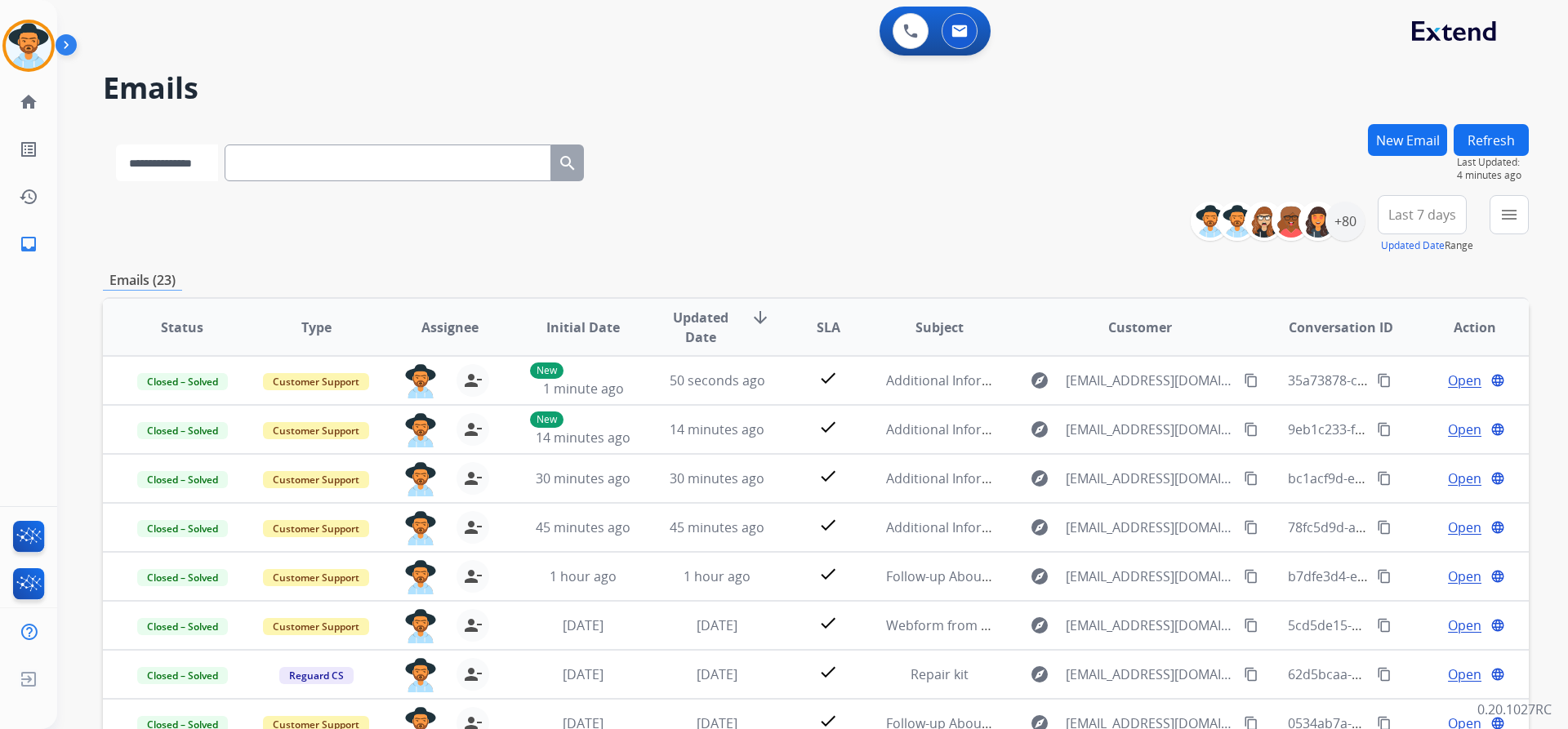
drag, startPoint x: 186, startPoint y: 161, endPoint x: 186, endPoint y: 174, distance: 13.0
click at [186, 161] on select "**********" at bounding box center [166, 162] width 102 height 36
select select "**********"
click at [116, 144] on select "**********" at bounding box center [166, 162] width 102 height 36
click at [359, 143] on div "**********" at bounding box center [351, 159] width 496 height 56
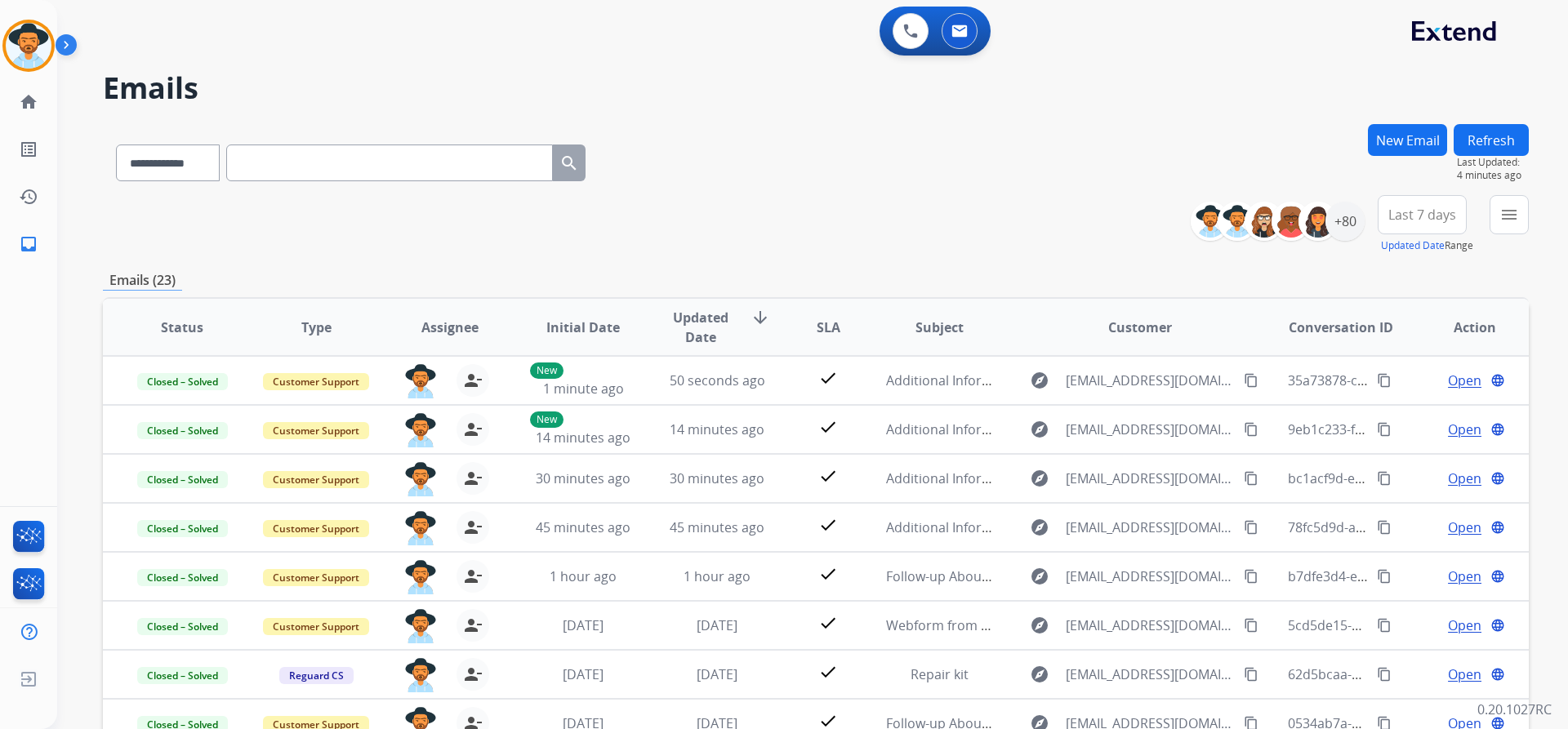
click at [358, 161] on input "text" at bounding box center [390, 162] width 326 height 36
paste input "**********"
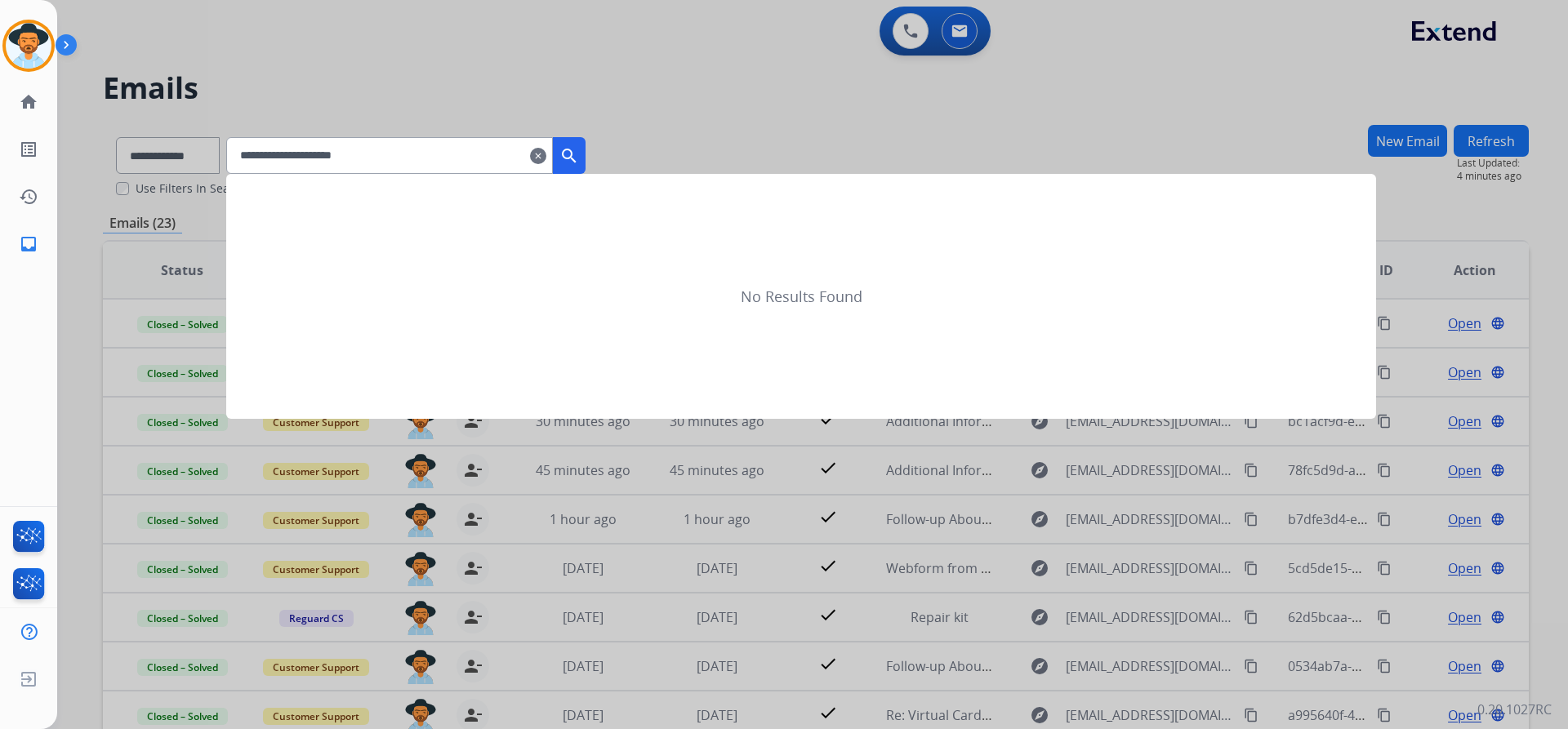
type input "**********"
click at [579, 151] on mat-icon "search" at bounding box center [569, 156] width 20 height 20
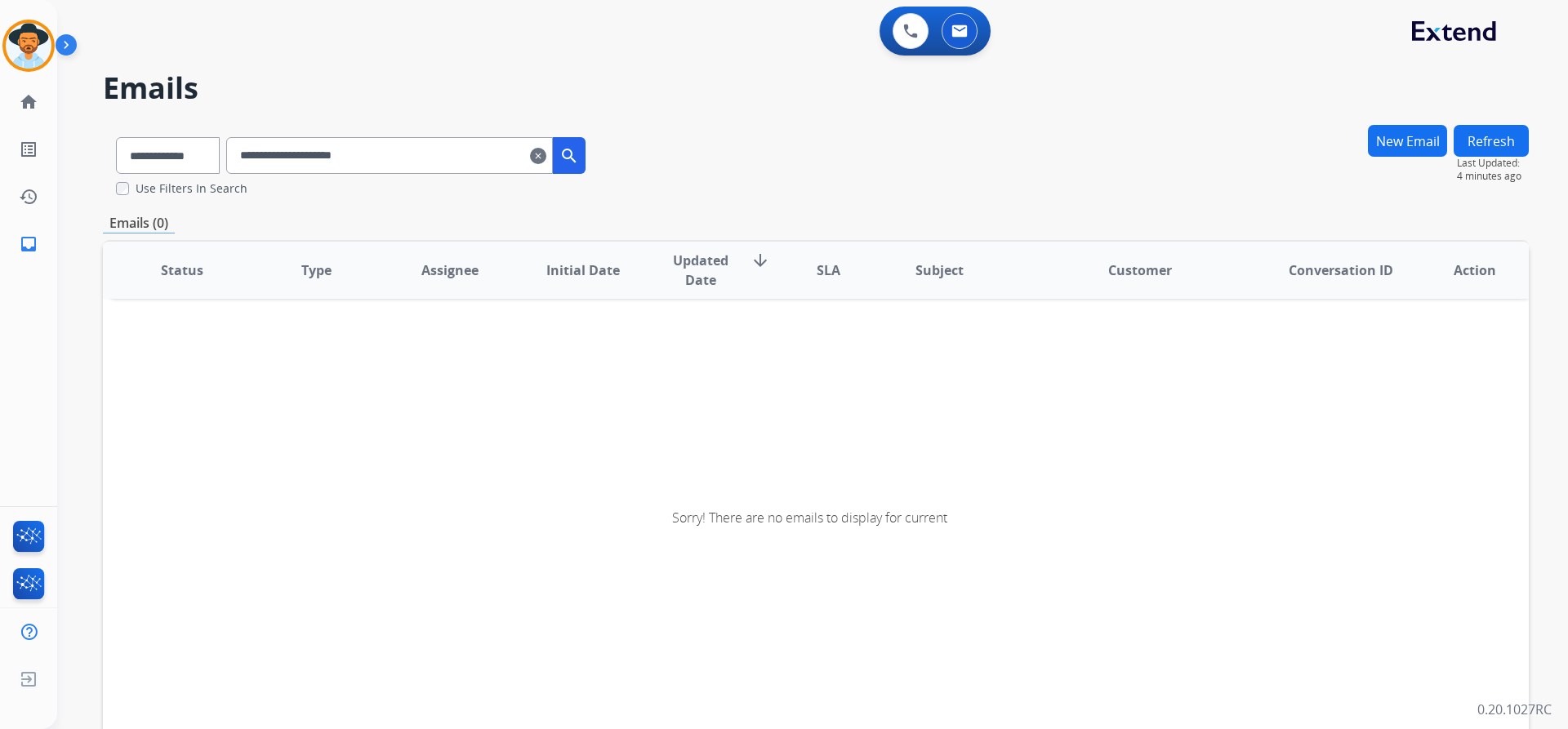
click at [1414, 148] on button "New Email" at bounding box center [1407, 141] width 79 height 32
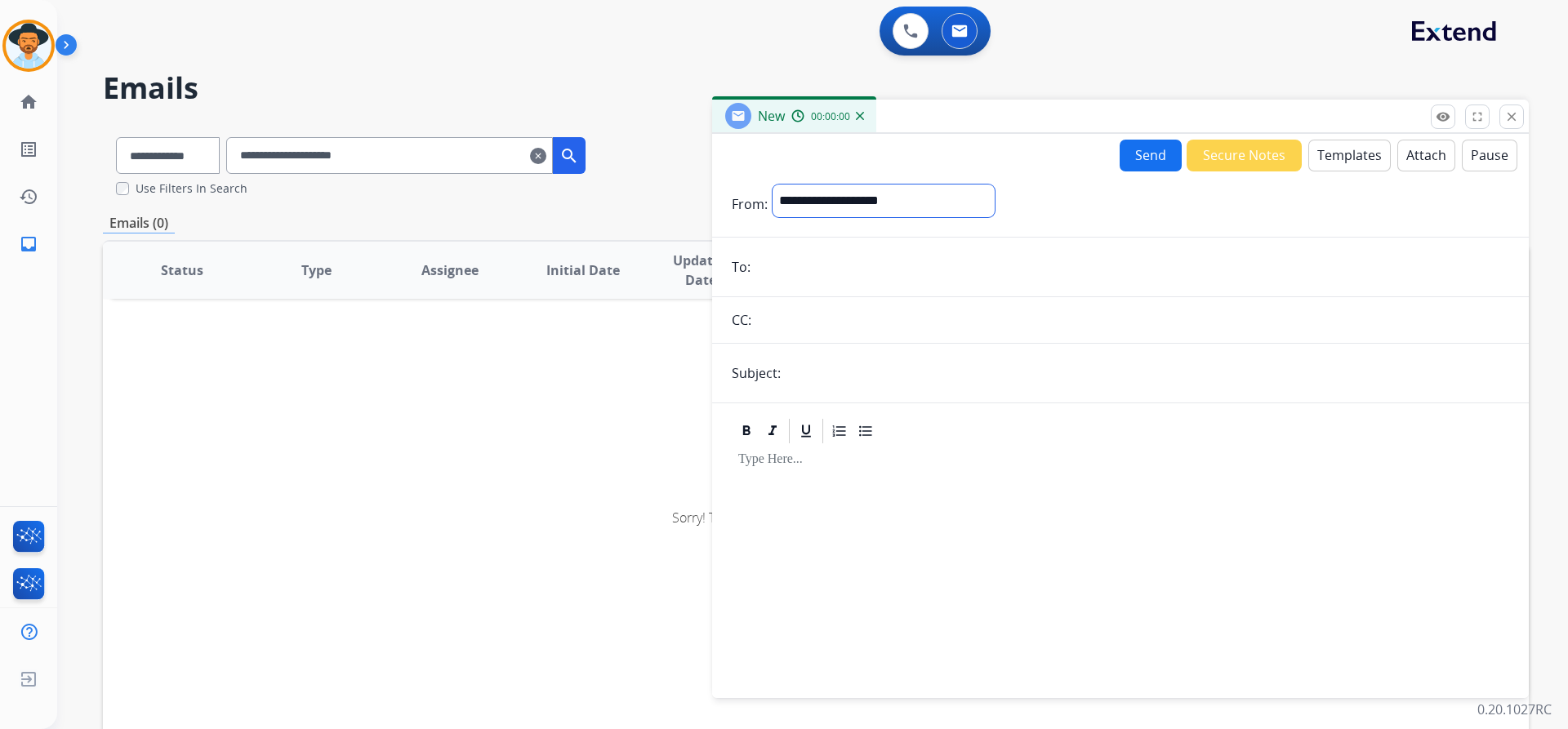
click at [878, 210] on select "**********" at bounding box center [884, 200] width 222 height 33
select select "**********"
click at [773, 185] on select "**********" at bounding box center [884, 200] width 222 height 33
click at [846, 263] on input "email" at bounding box center [1132, 268] width 753 height 33
paste input "**********"
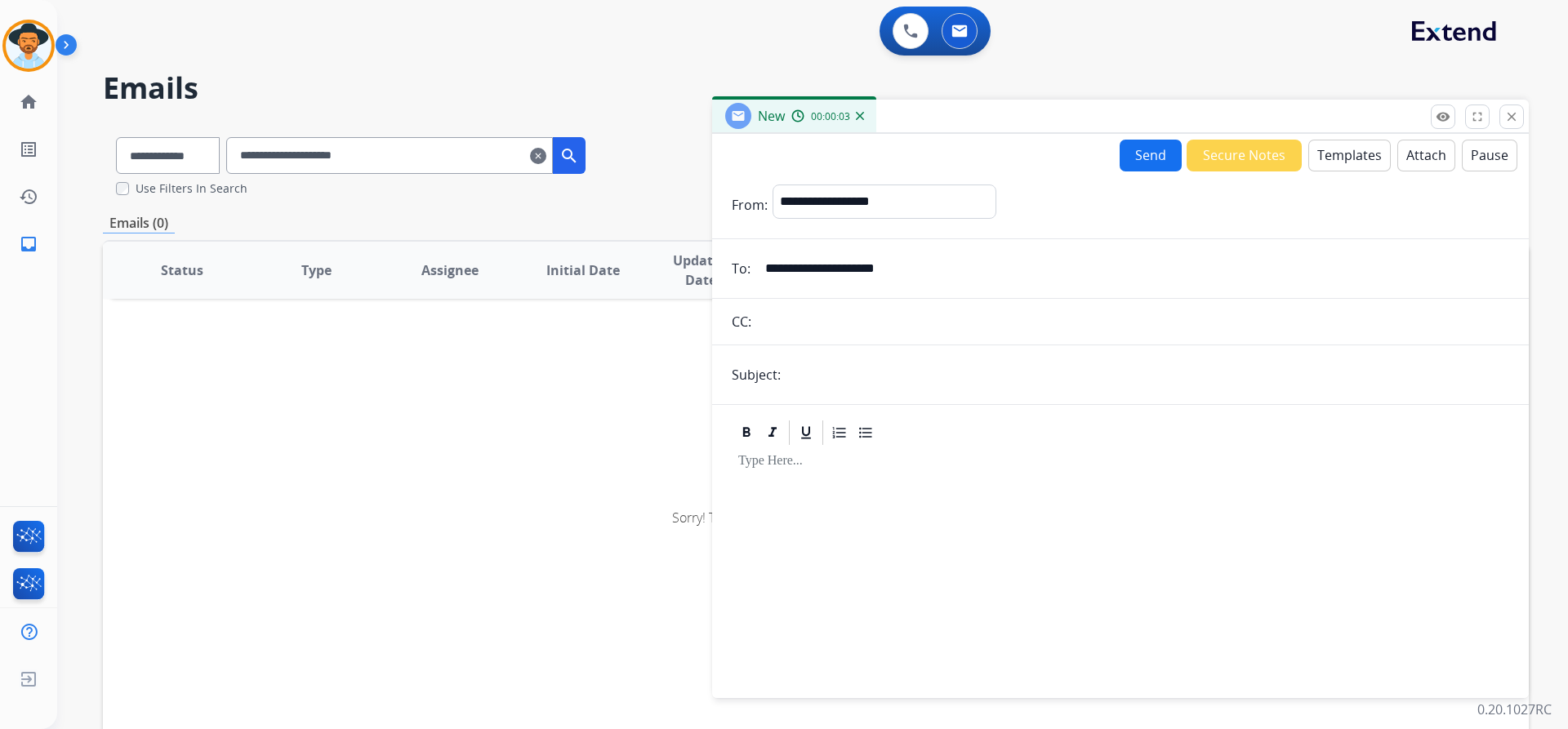
type input "**********"
click at [815, 379] on input "text" at bounding box center [1148, 375] width 723 height 33
type input "**********"
click at [1354, 157] on button "Templates" at bounding box center [1349, 156] width 82 height 32
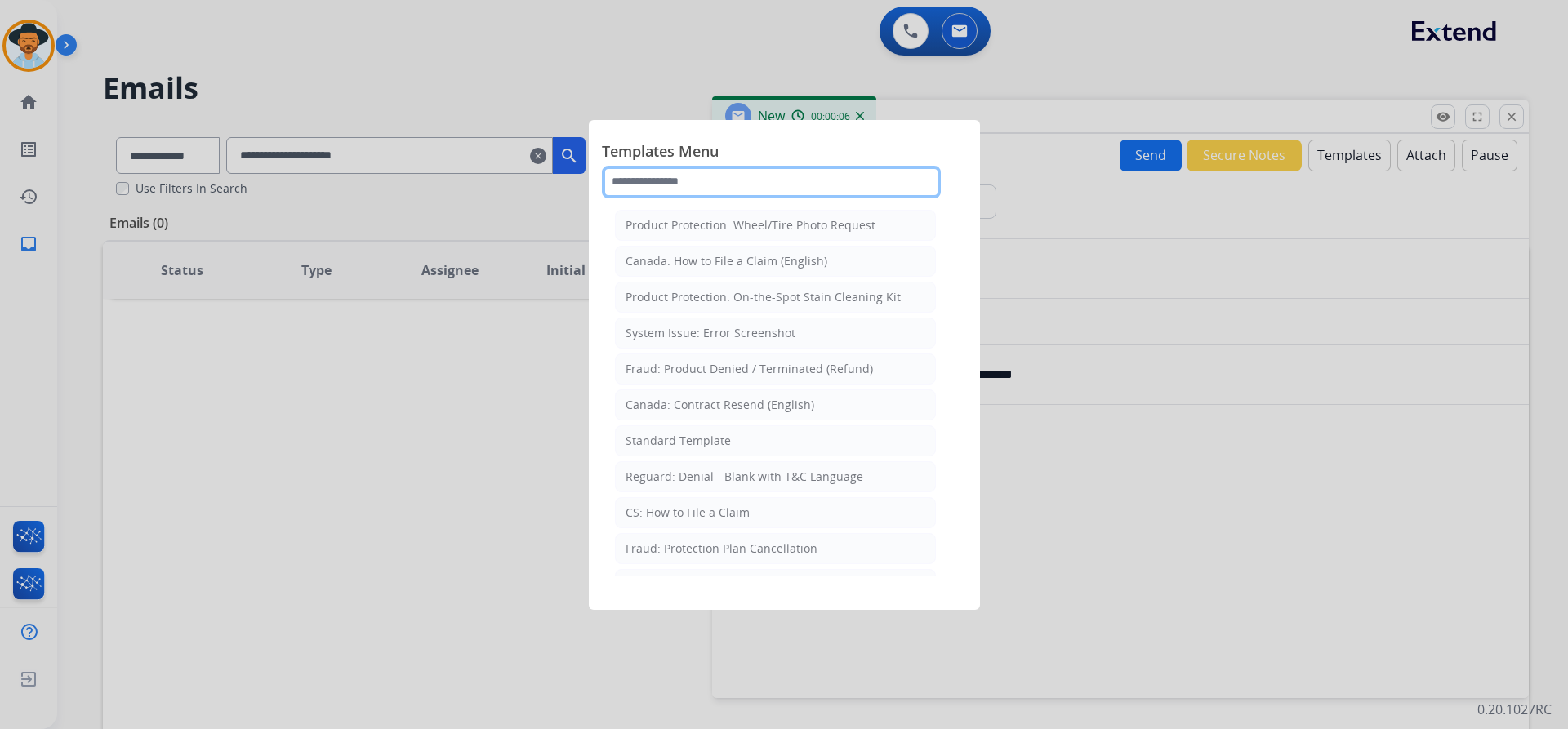
click at [695, 185] on input "text" at bounding box center [772, 182] width 339 height 33
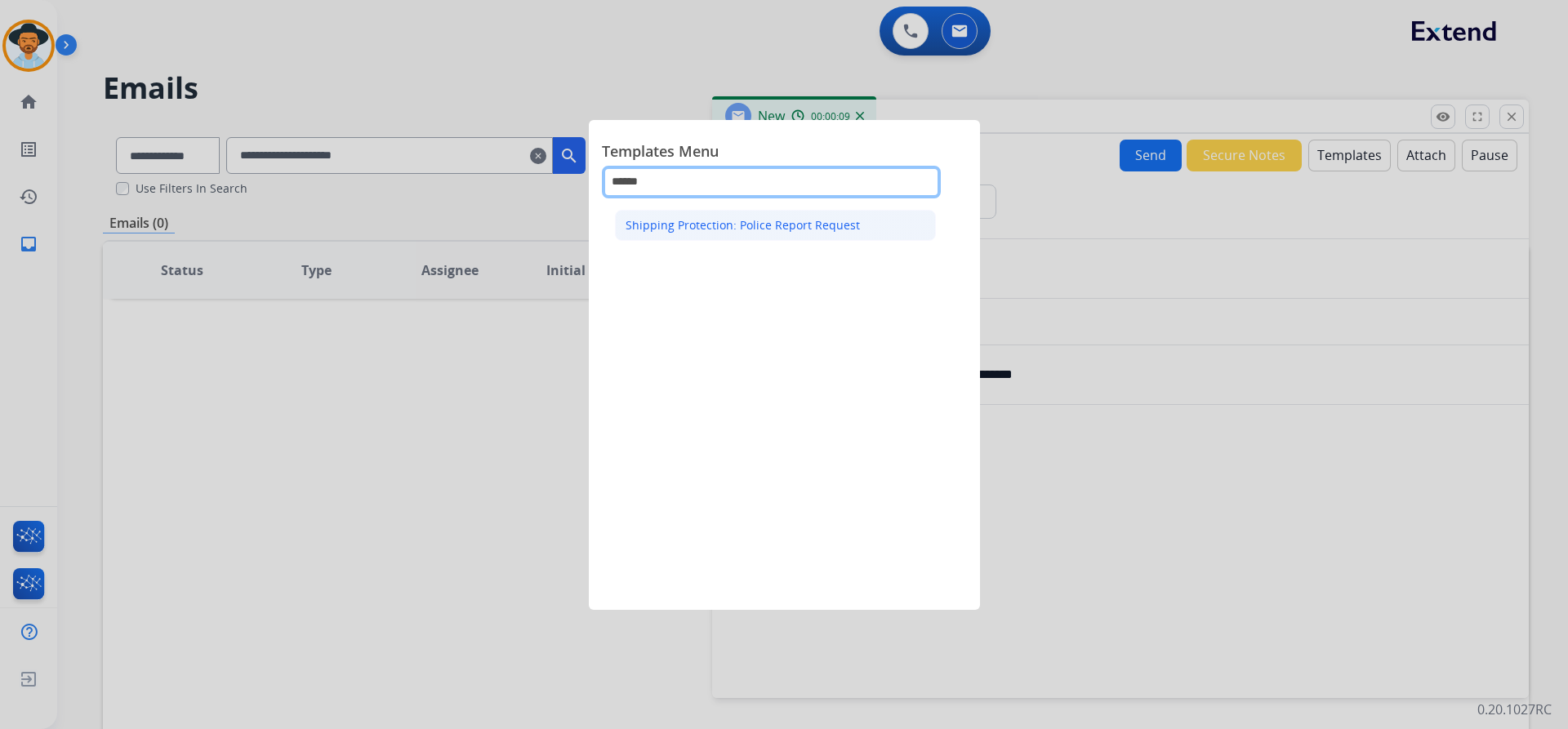
type input "******"
click at [727, 221] on div "Shipping Protection: Police Report Request" at bounding box center [742, 226] width 234 height 17
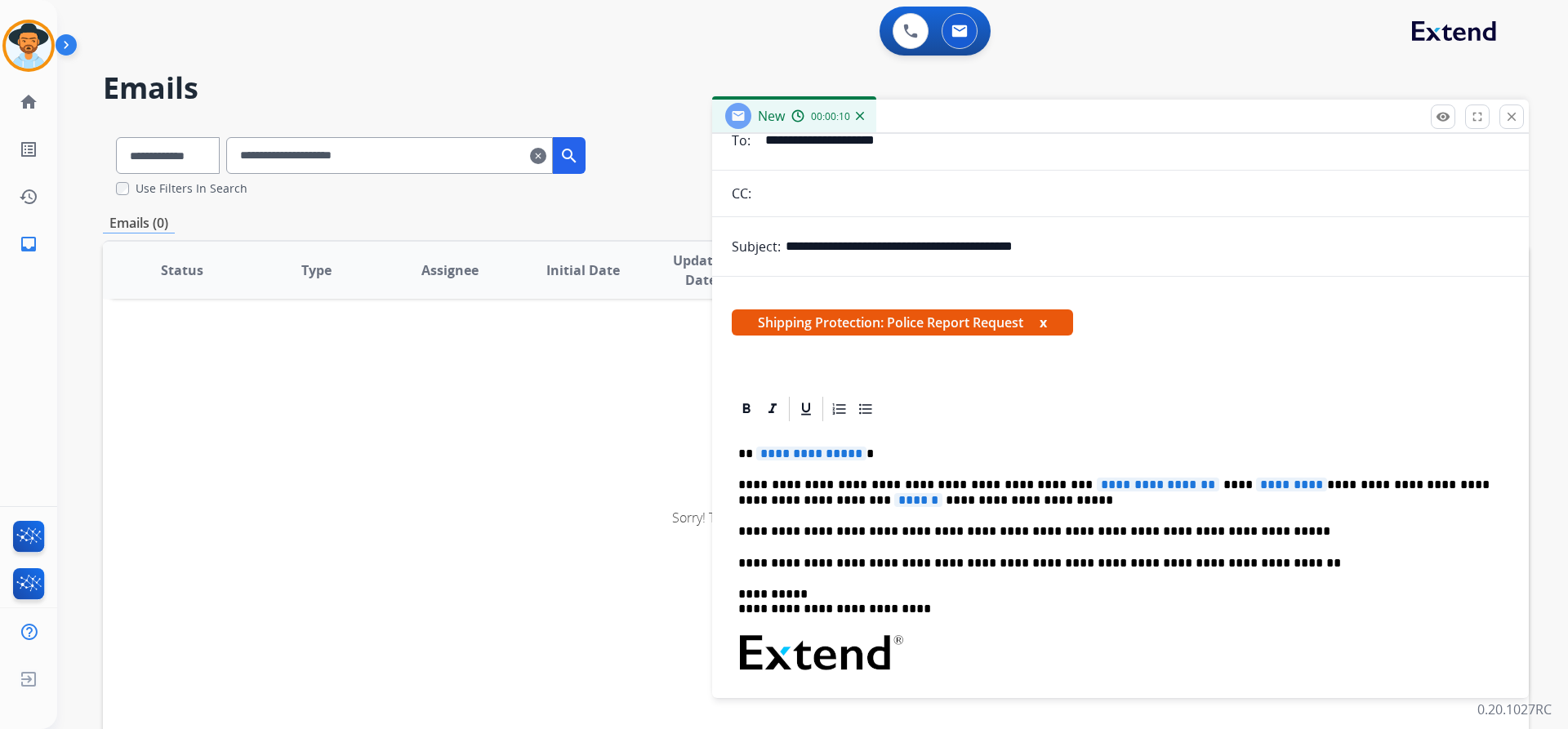
scroll to position [163, 0]
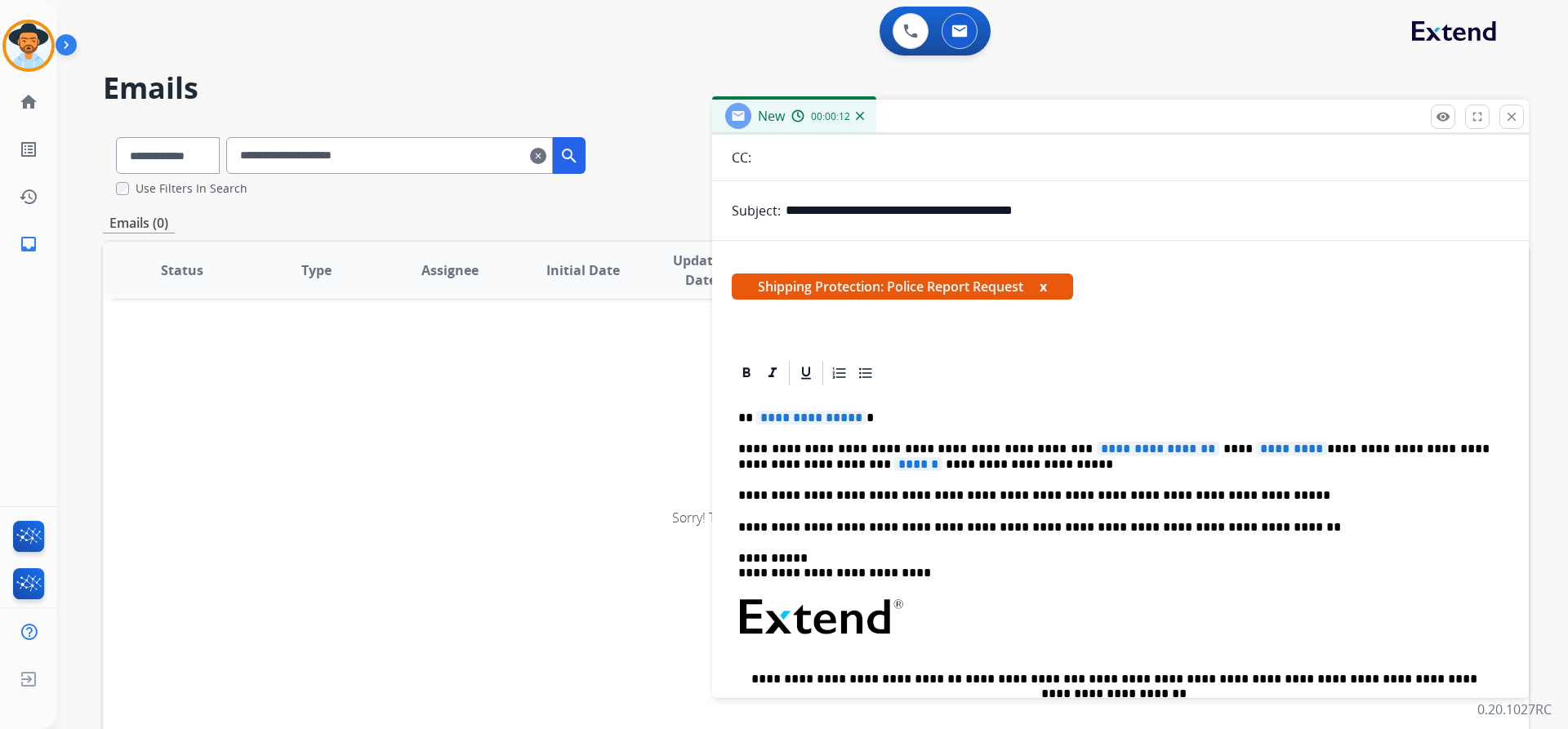
click at [788, 420] on span "**********" at bounding box center [811, 418] width 110 height 14
click at [1096, 447] on span "**********" at bounding box center [1157, 448] width 122 height 14
click at [1096, 445] on span "**********" at bounding box center [1157, 448] width 122 height 14
click at [1256, 452] on span "*********" at bounding box center [1291, 448] width 71 height 14
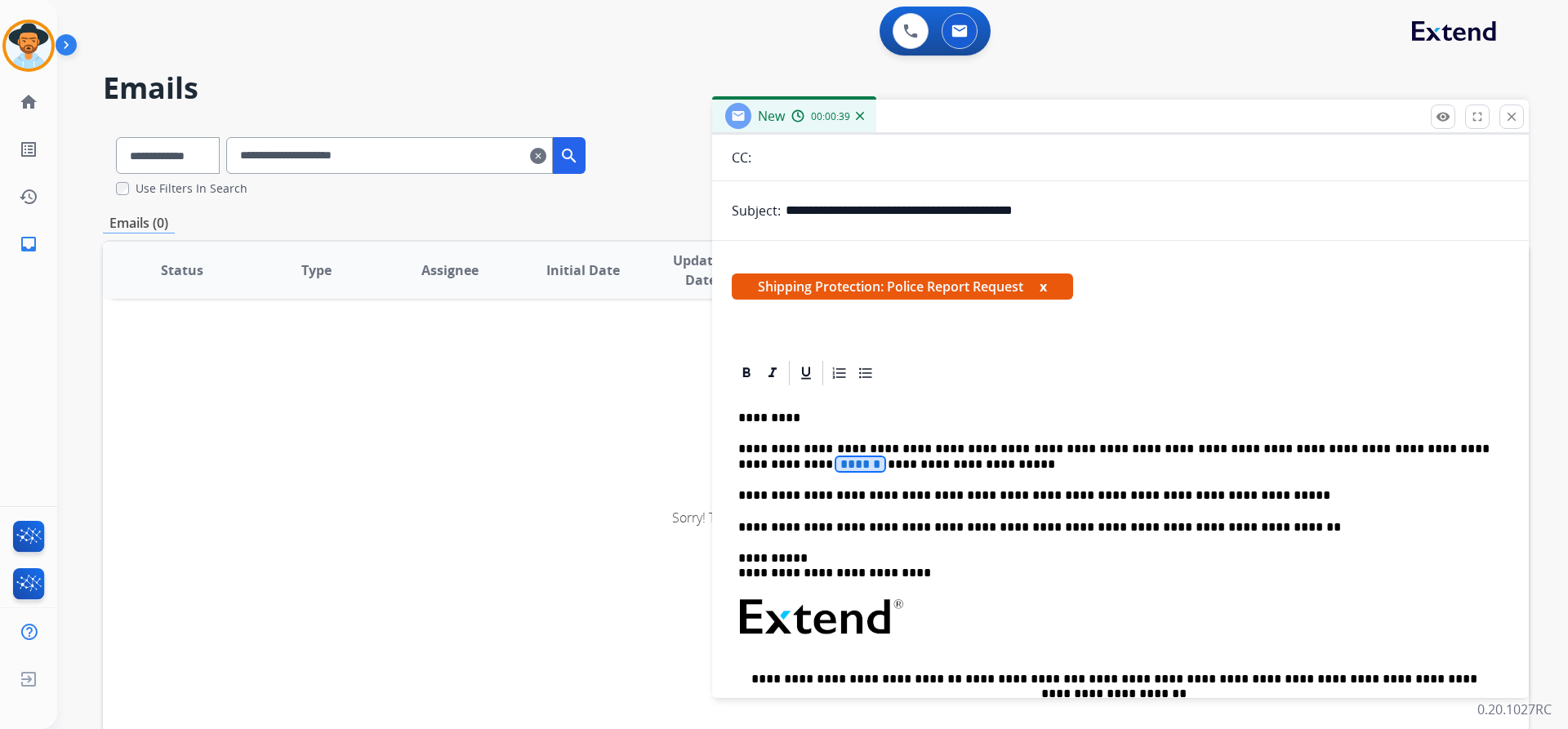
click at [836, 464] on span "******" at bounding box center [860, 464] width 48 height 14
drag, startPoint x: 863, startPoint y: 464, endPoint x: 740, endPoint y: 463, distance: 123.0
click at [740, 463] on p "**********" at bounding box center [1114, 457] width 751 height 30
click at [747, 370] on icon at bounding box center [747, 374] width 17 height 17
click at [1260, 530] on p "**********" at bounding box center [1114, 528] width 751 height 15
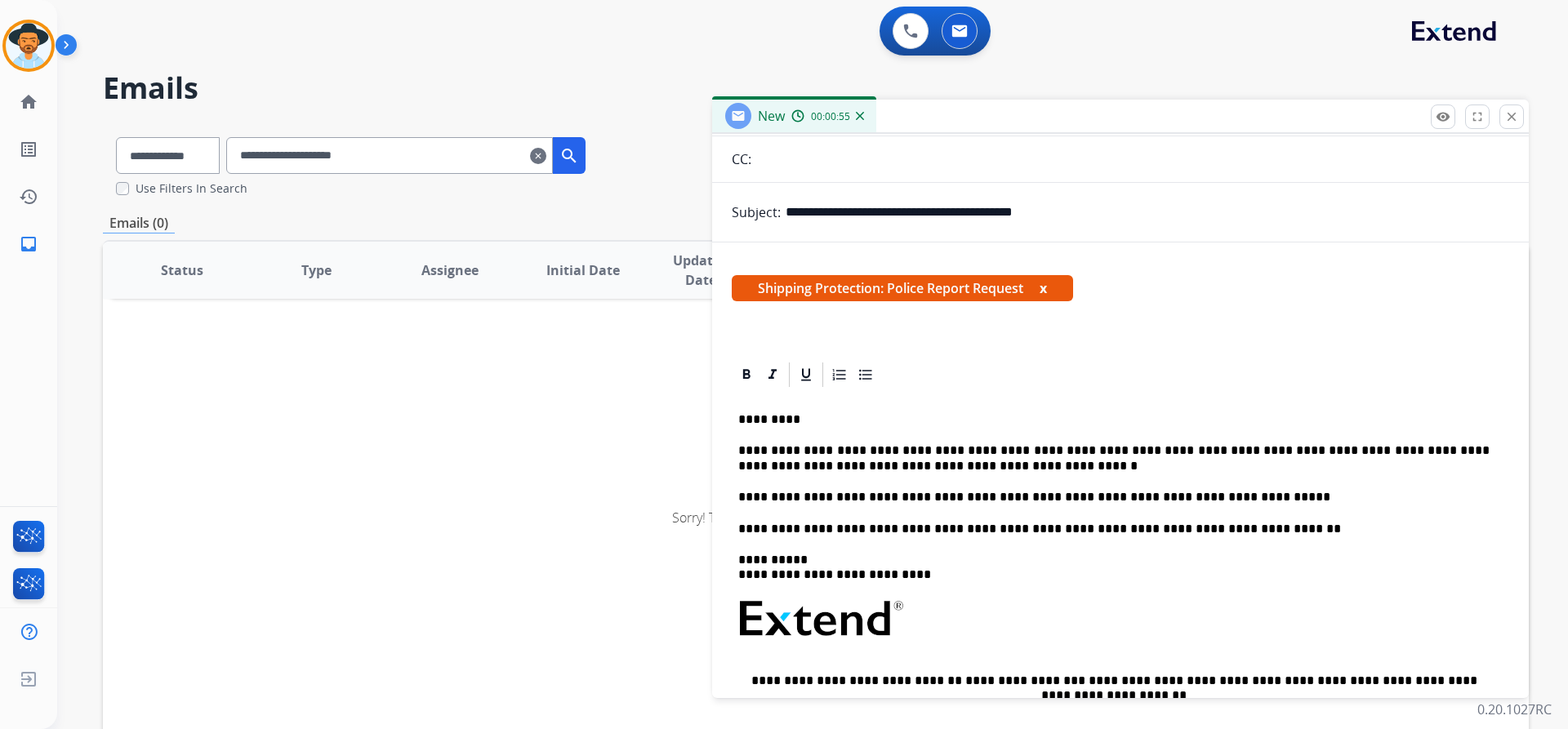
scroll to position [0, 0]
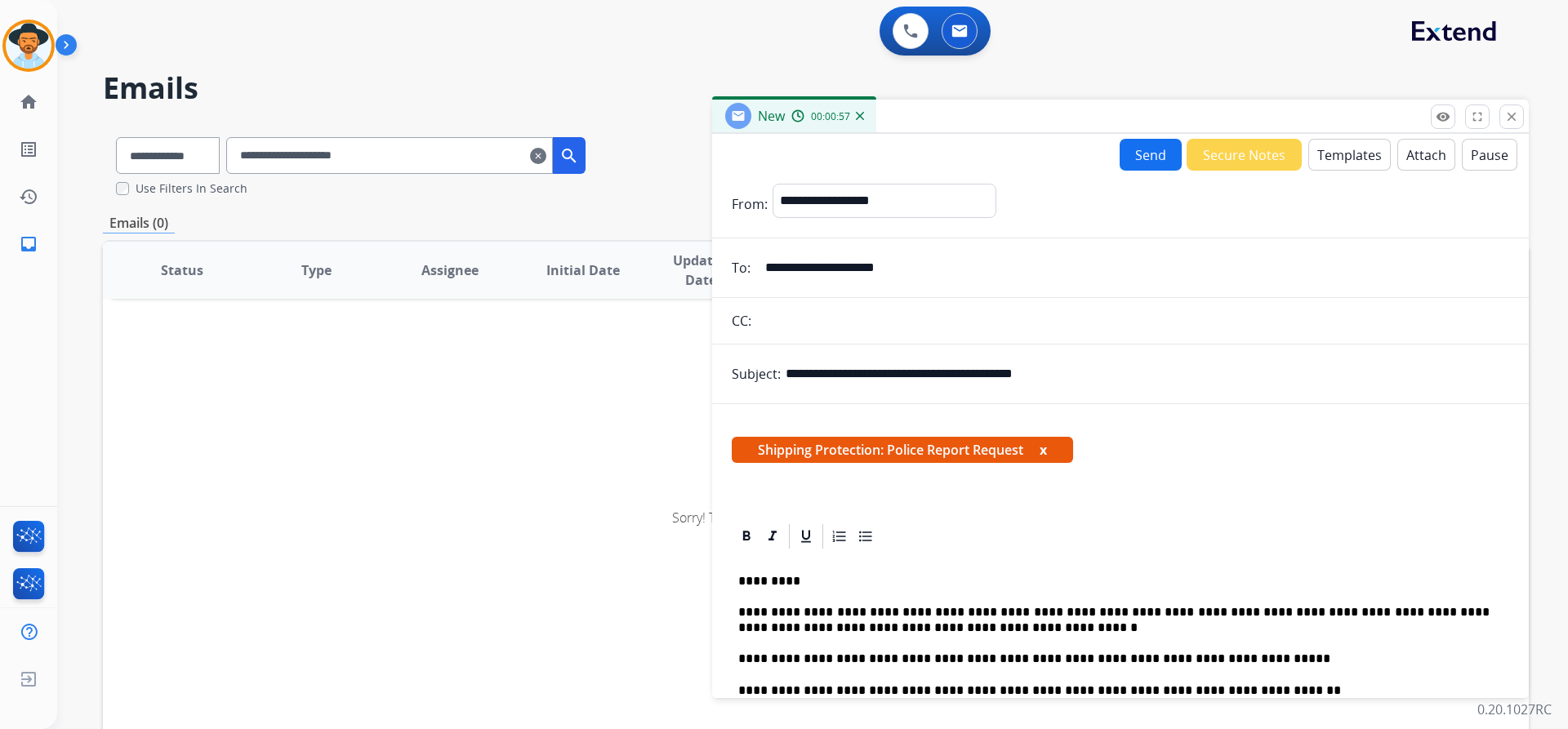
click at [1130, 158] on button "Send" at bounding box center [1150, 155] width 62 height 32
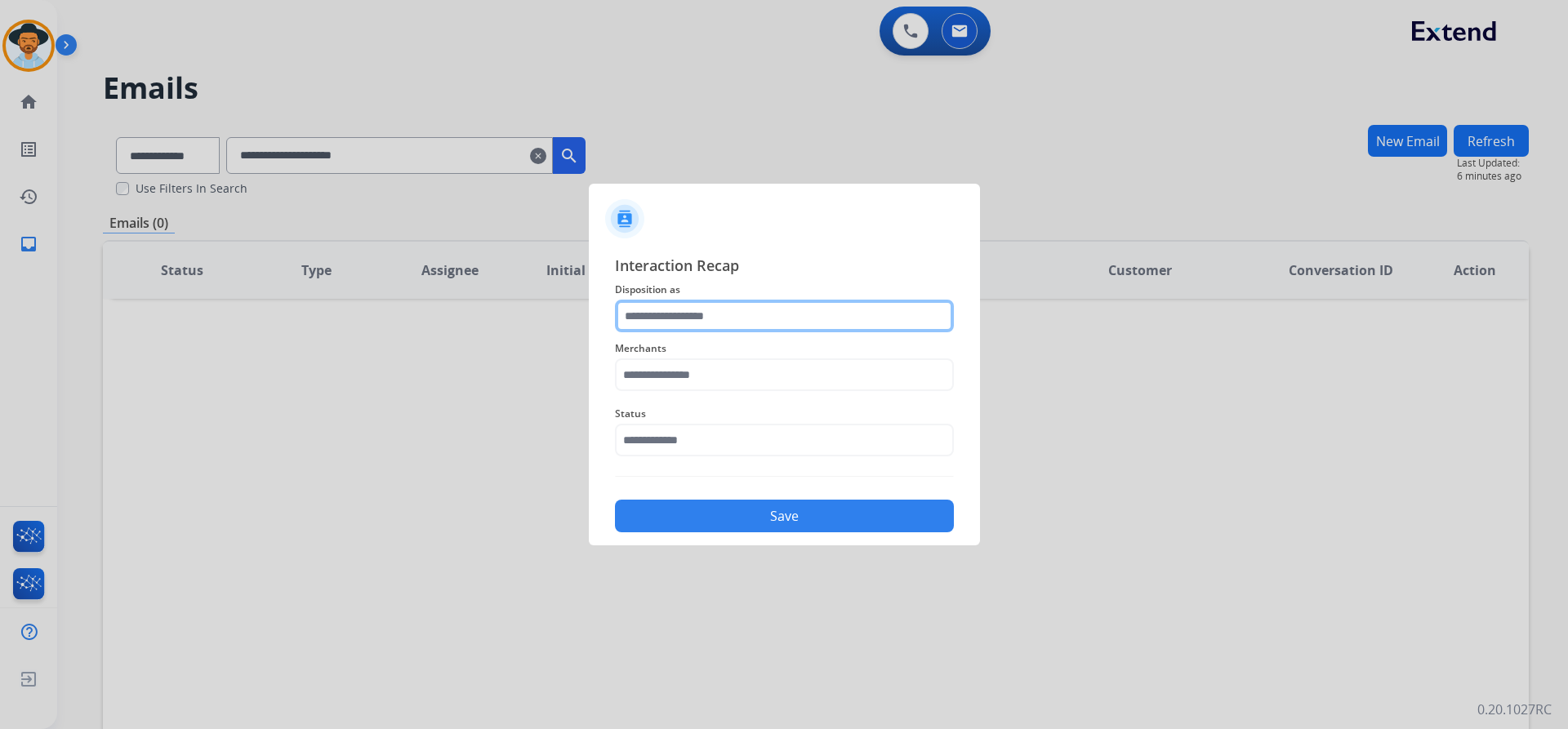
drag, startPoint x: 778, startPoint y: 315, endPoint x: 780, endPoint y: 326, distance: 11.2
click at [778, 315] on input "text" at bounding box center [785, 315] width 339 height 33
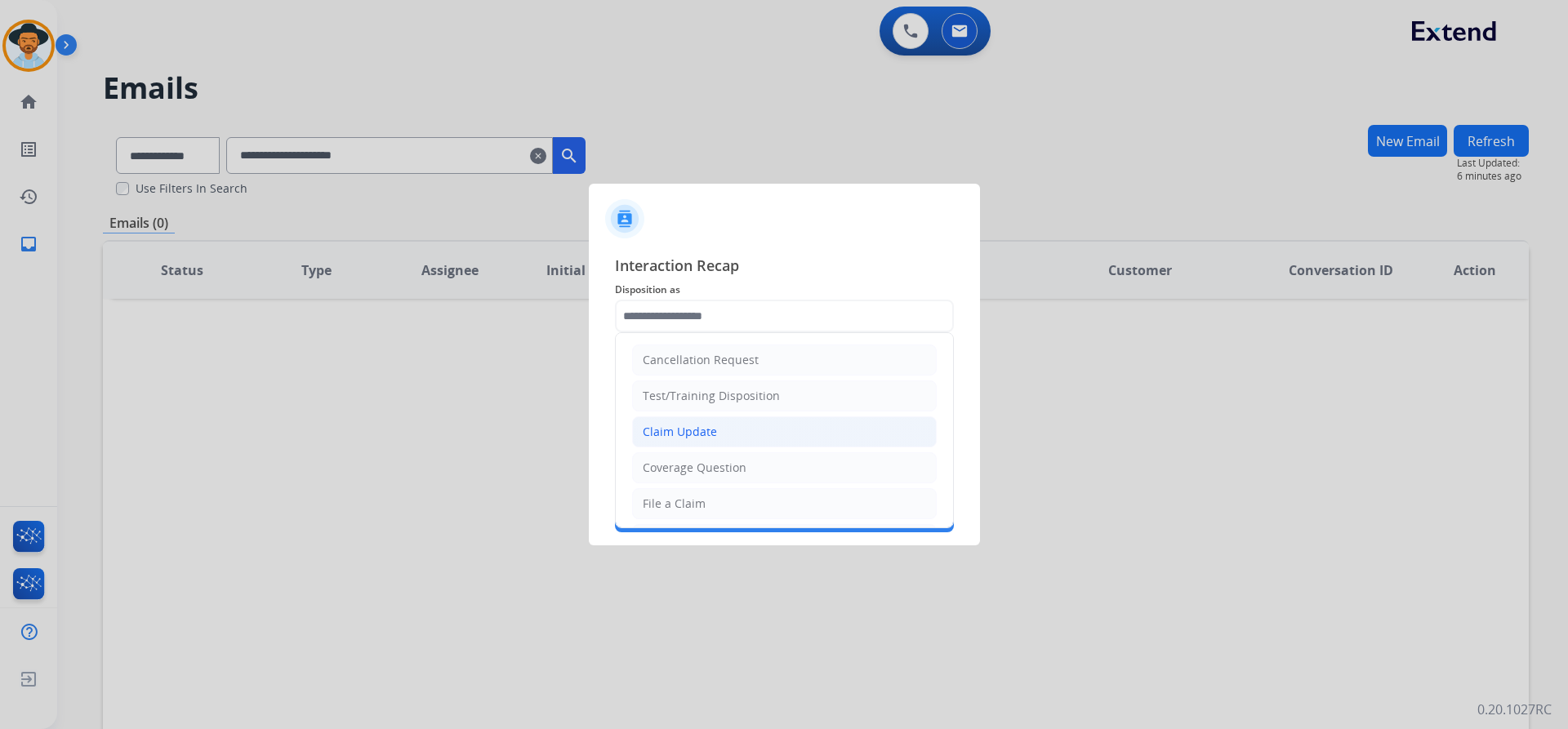
click at [730, 431] on li "Claim Update" at bounding box center [784, 432] width 305 height 31
type input "**********"
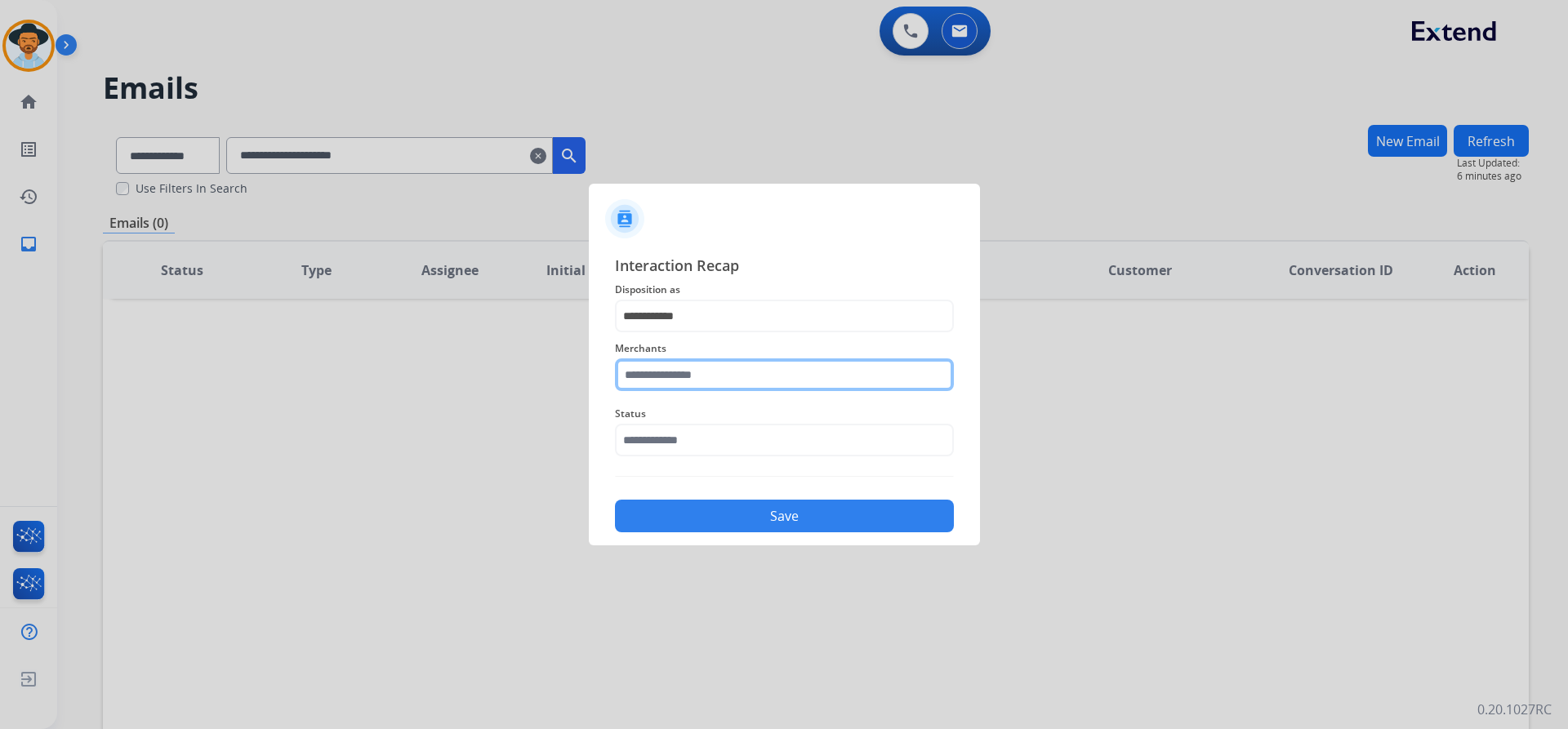
click at [710, 381] on input "text" at bounding box center [785, 375] width 339 height 33
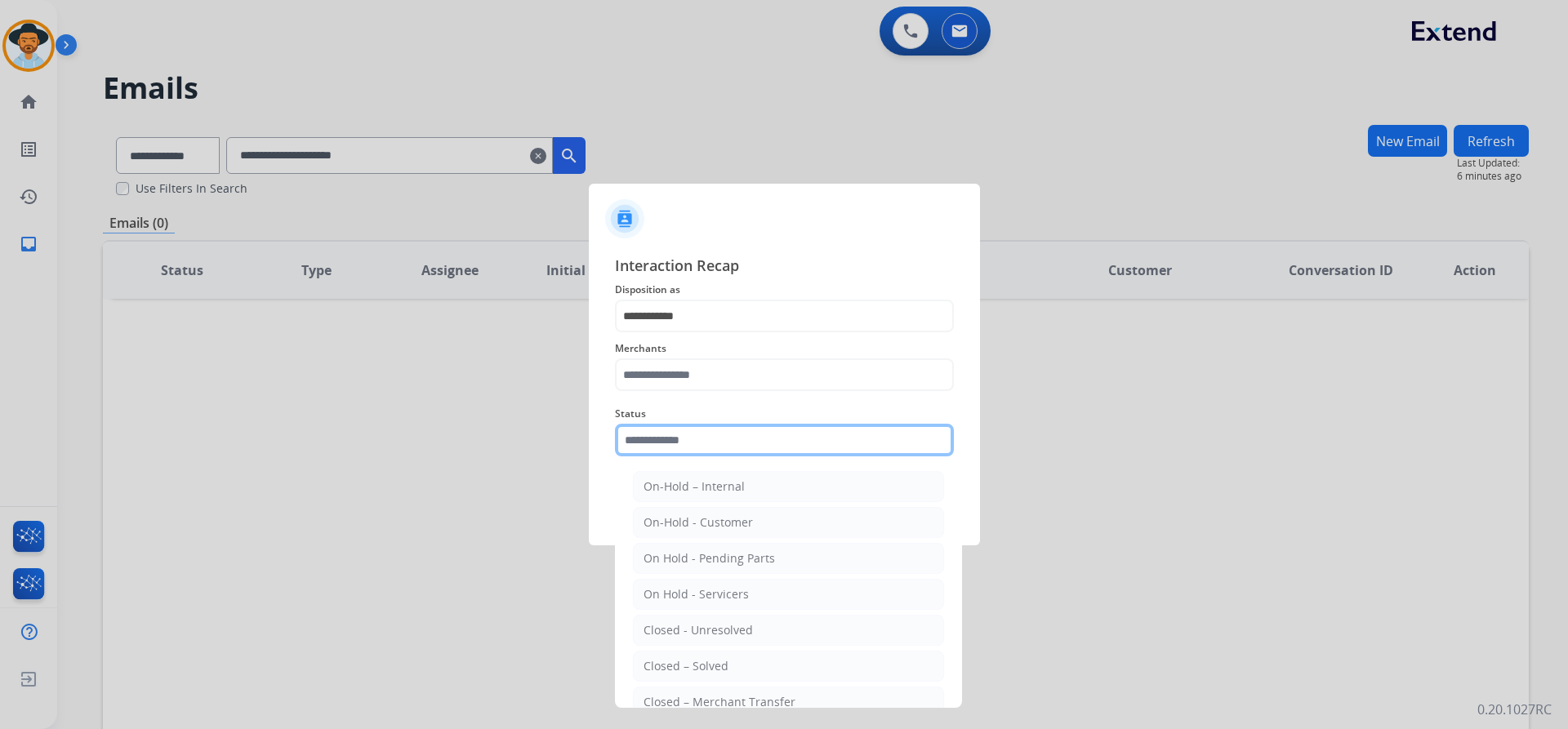
click at [707, 443] on input "text" at bounding box center [785, 440] width 339 height 33
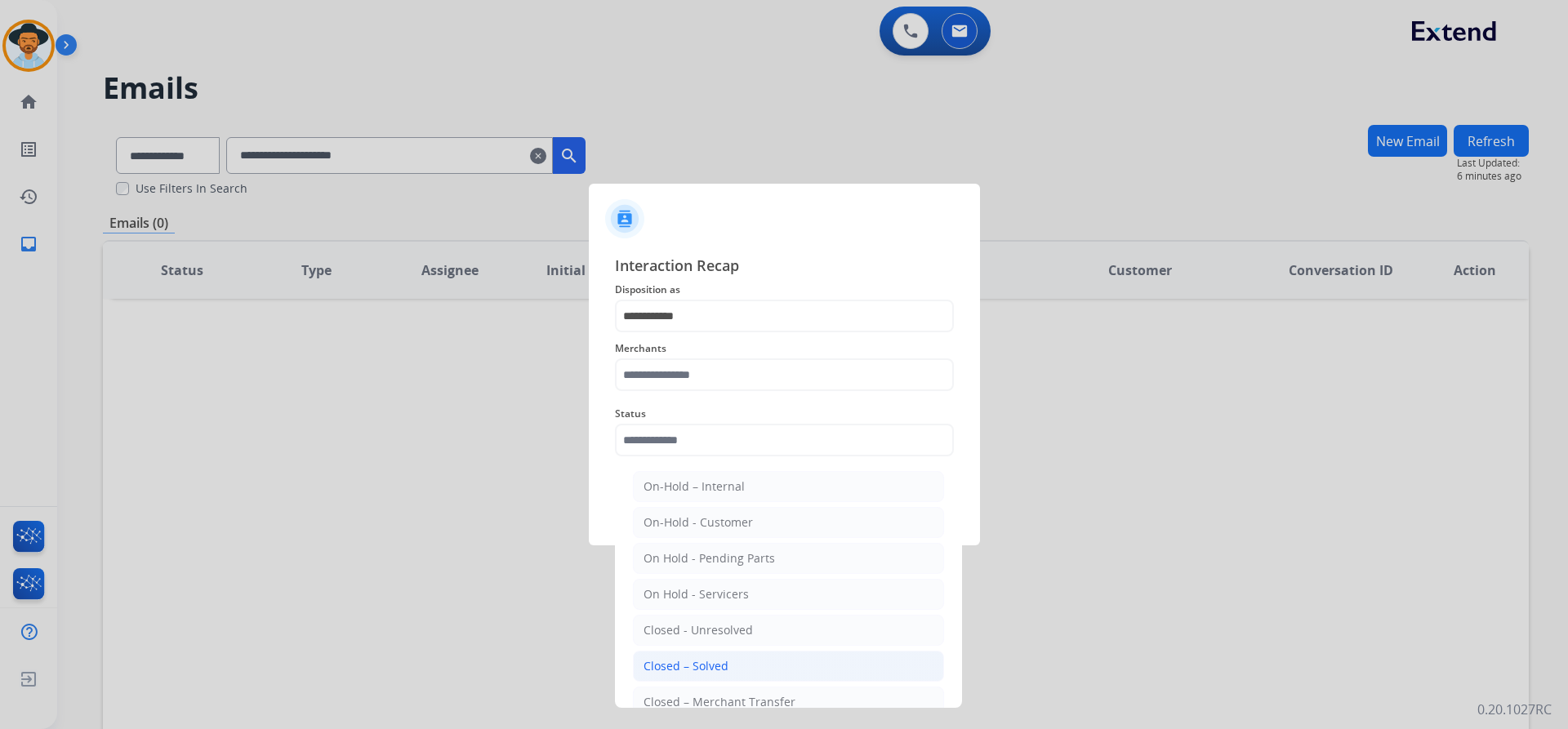
click at [707, 662] on div "Closed – Solved" at bounding box center [685, 667] width 85 height 17
type input "**********"
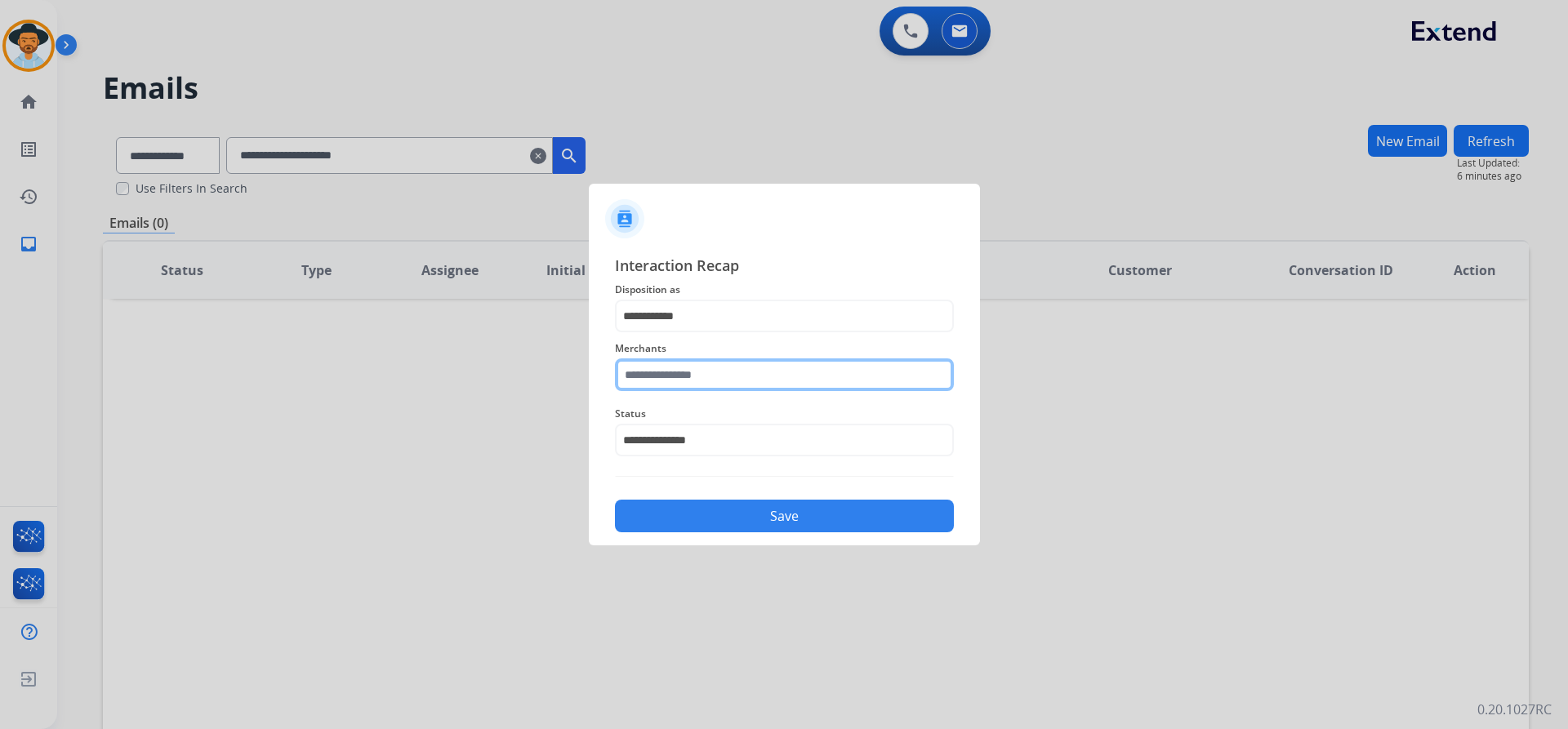
click at [697, 373] on input "text" at bounding box center [785, 375] width 339 height 33
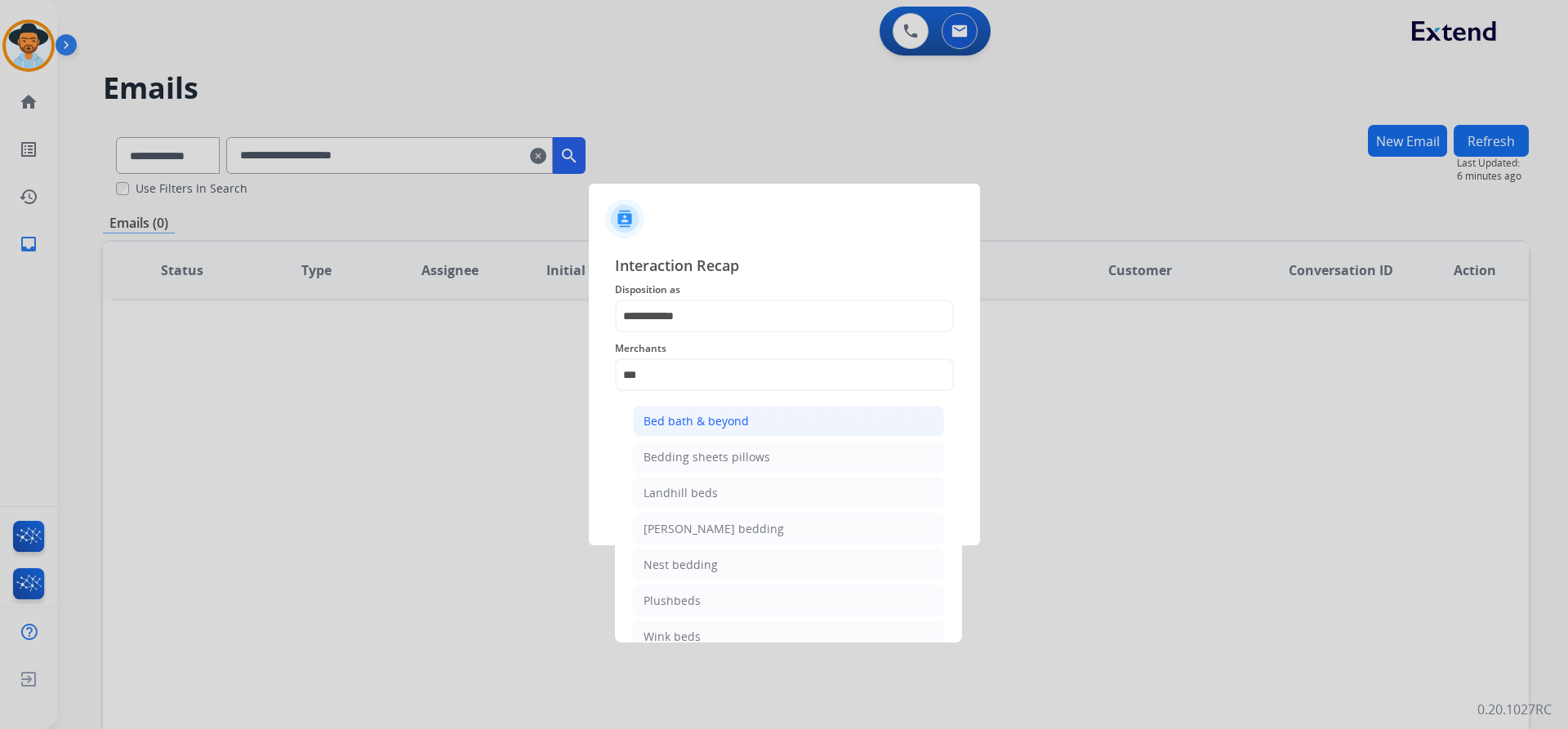
click at [740, 411] on li "Bed bath & beyond" at bounding box center [789, 420] width 311 height 31
type input "**********"
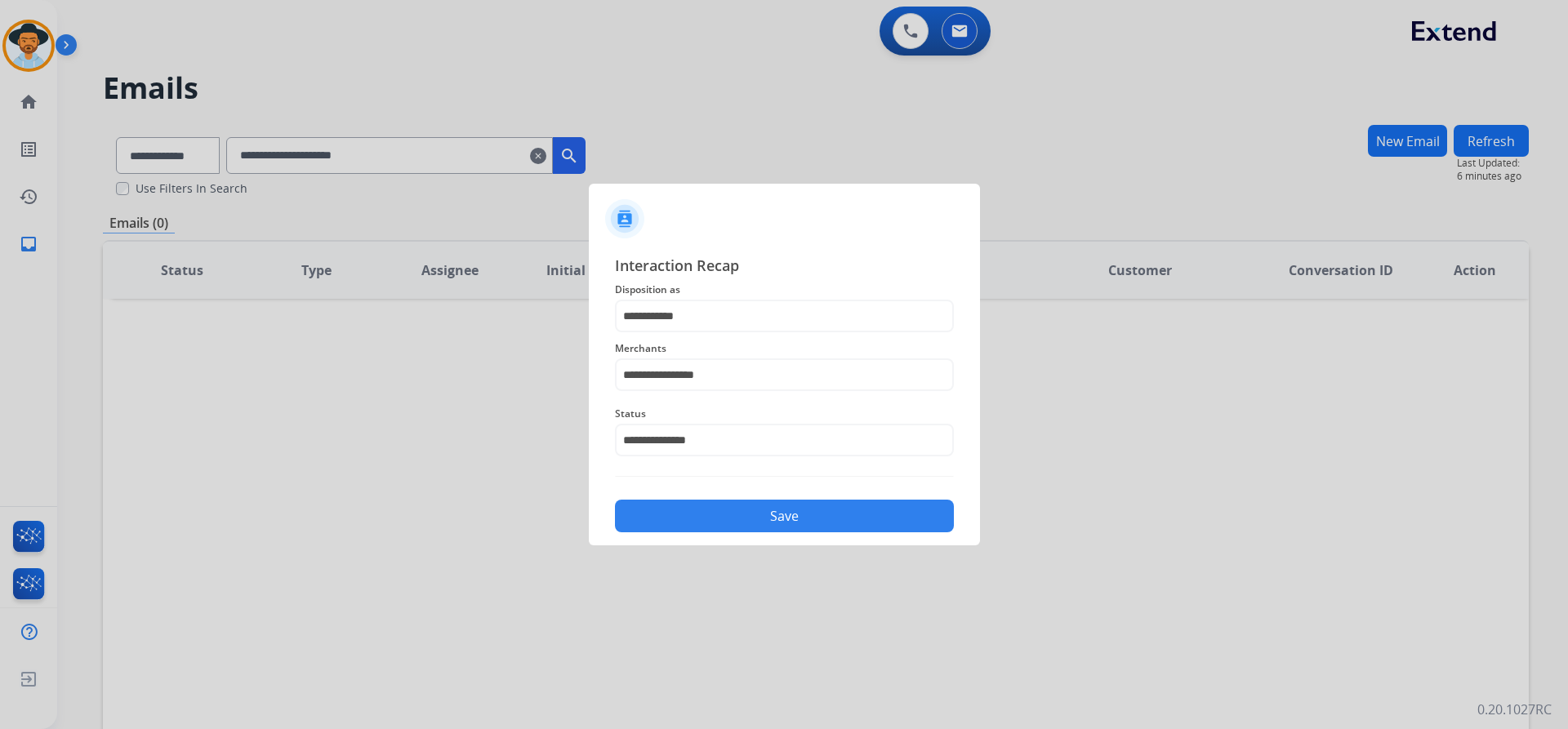
click at [790, 530] on button "Save" at bounding box center [785, 516] width 339 height 33
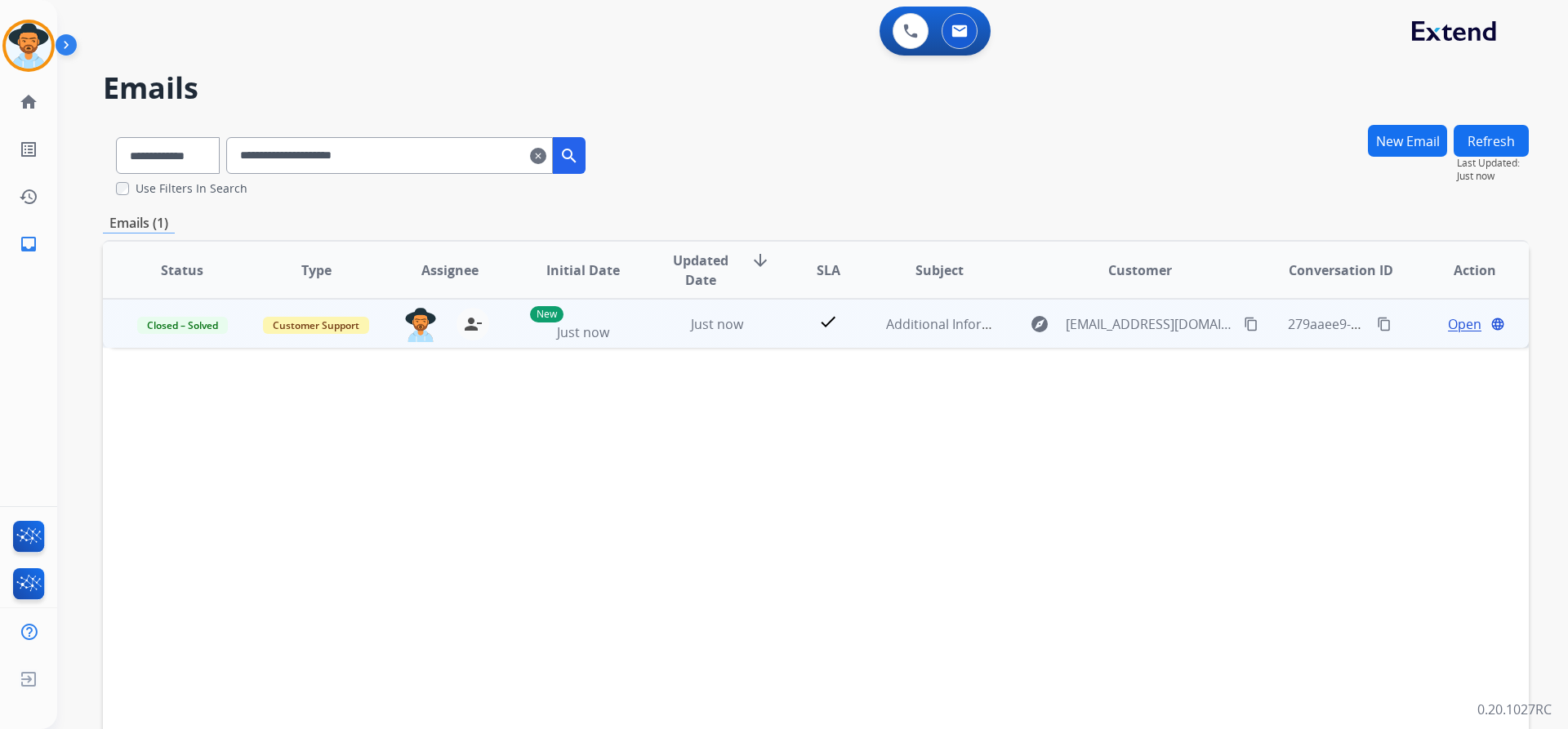
drag, startPoint x: 1376, startPoint y: 328, endPoint x: 1329, endPoint y: 339, distance: 48.3
click at [1377, 328] on mat-icon "content_copy" at bounding box center [1384, 324] width 15 height 15
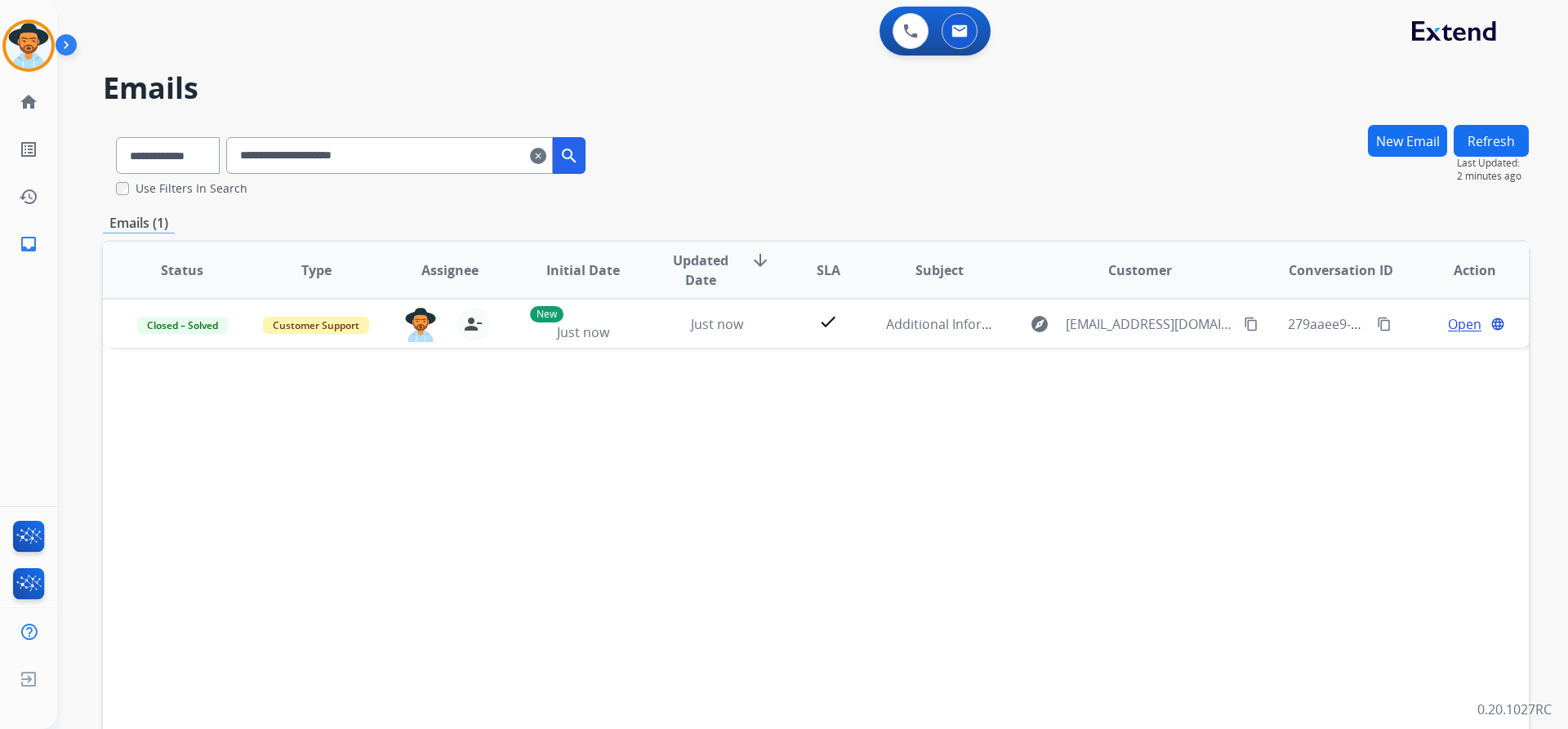
click at [546, 159] on mat-icon "clear" at bounding box center [538, 156] width 17 height 20
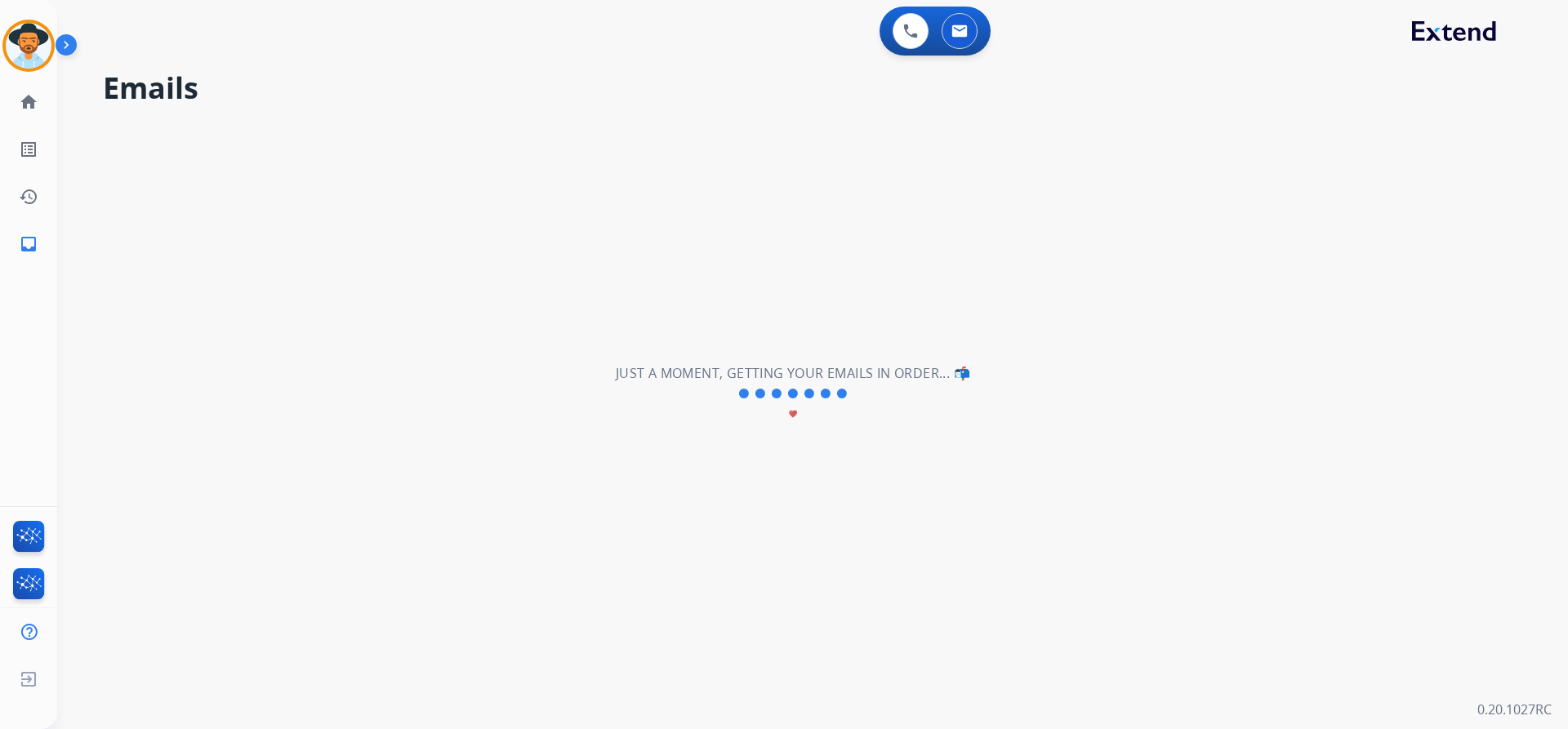
select select "**********"
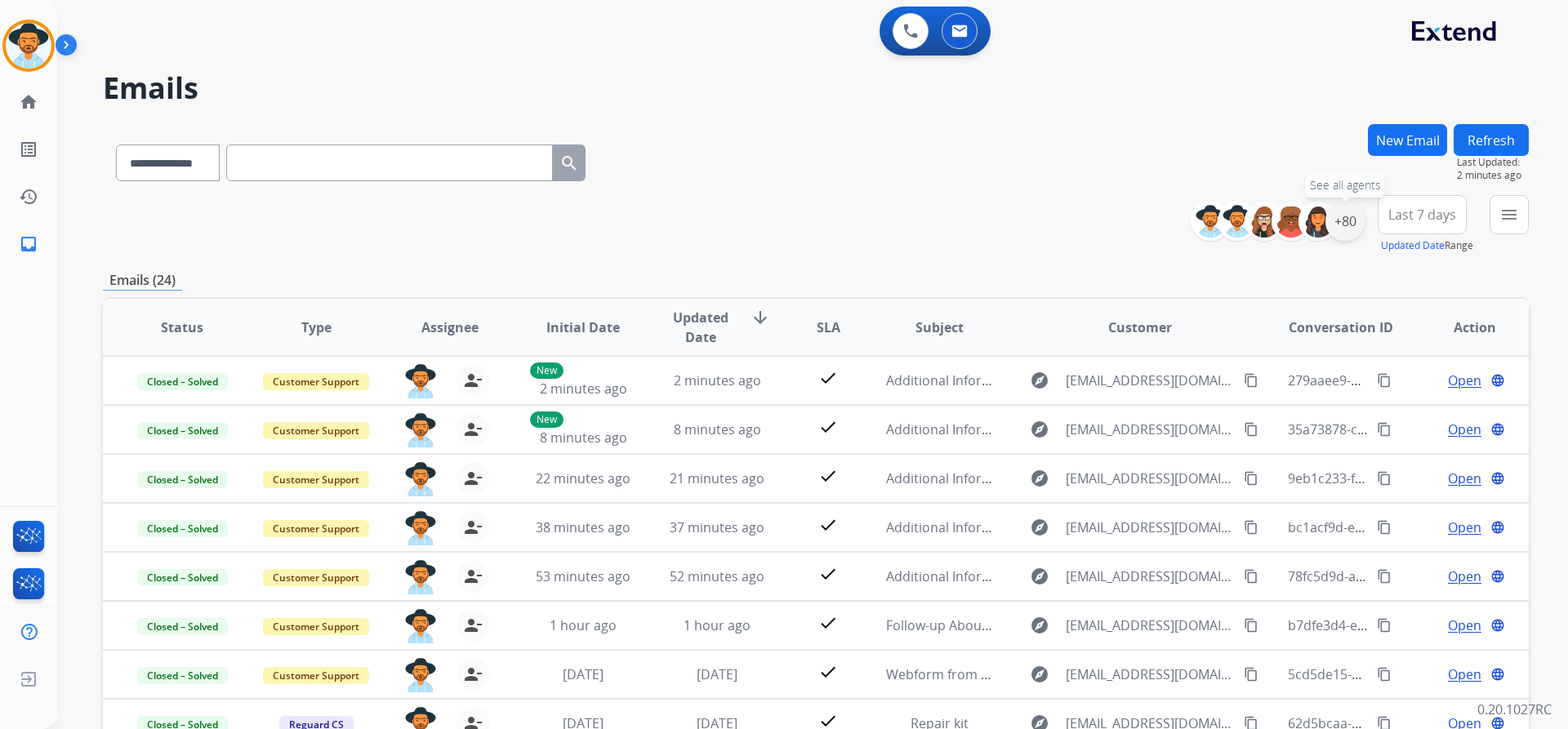
click at [1341, 221] on div "+80" at bounding box center [1345, 221] width 39 height 39
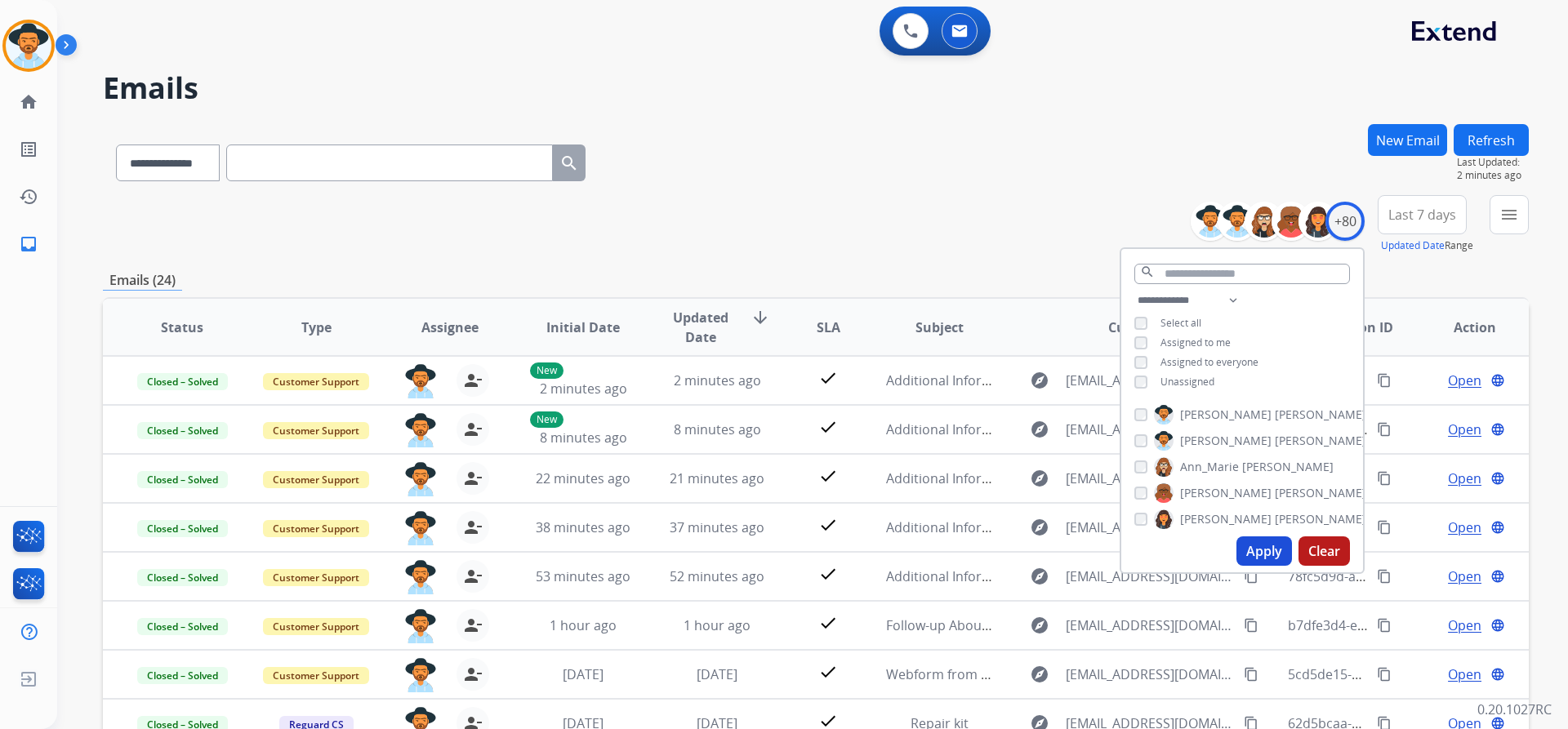
click at [1174, 376] on span "Unassigned" at bounding box center [1188, 381] width 54 height 14
click at [1177, 380] on span "Unassigned" at bounding box center [1188, 381] width 54 height 14
click at [1257, 550] on button "Apply" at bounding box center [1264, 551] width 56 height 30
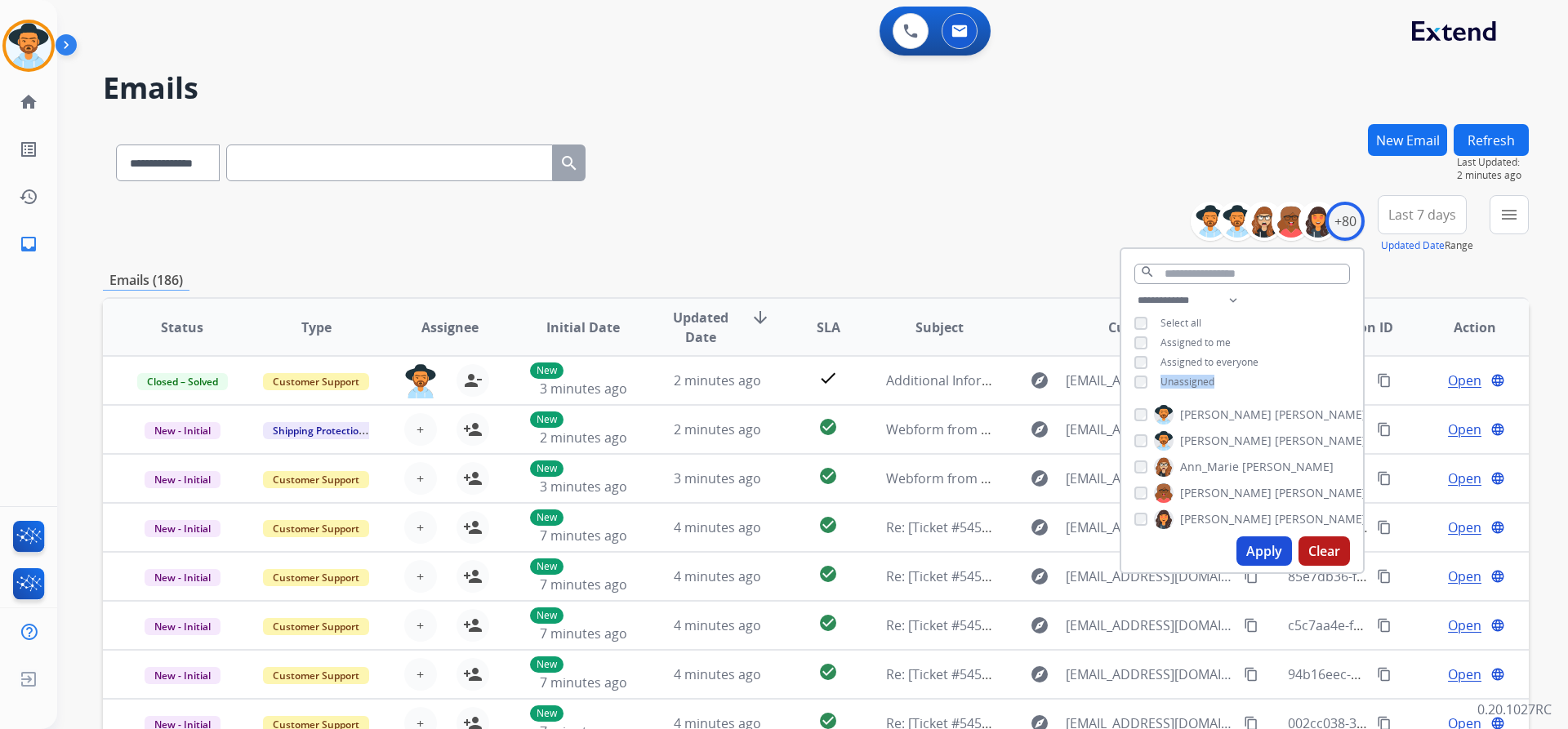
click at [1420, 212] on span "Last 7 days" at bounding box center [1422, 214] width 68 height 7
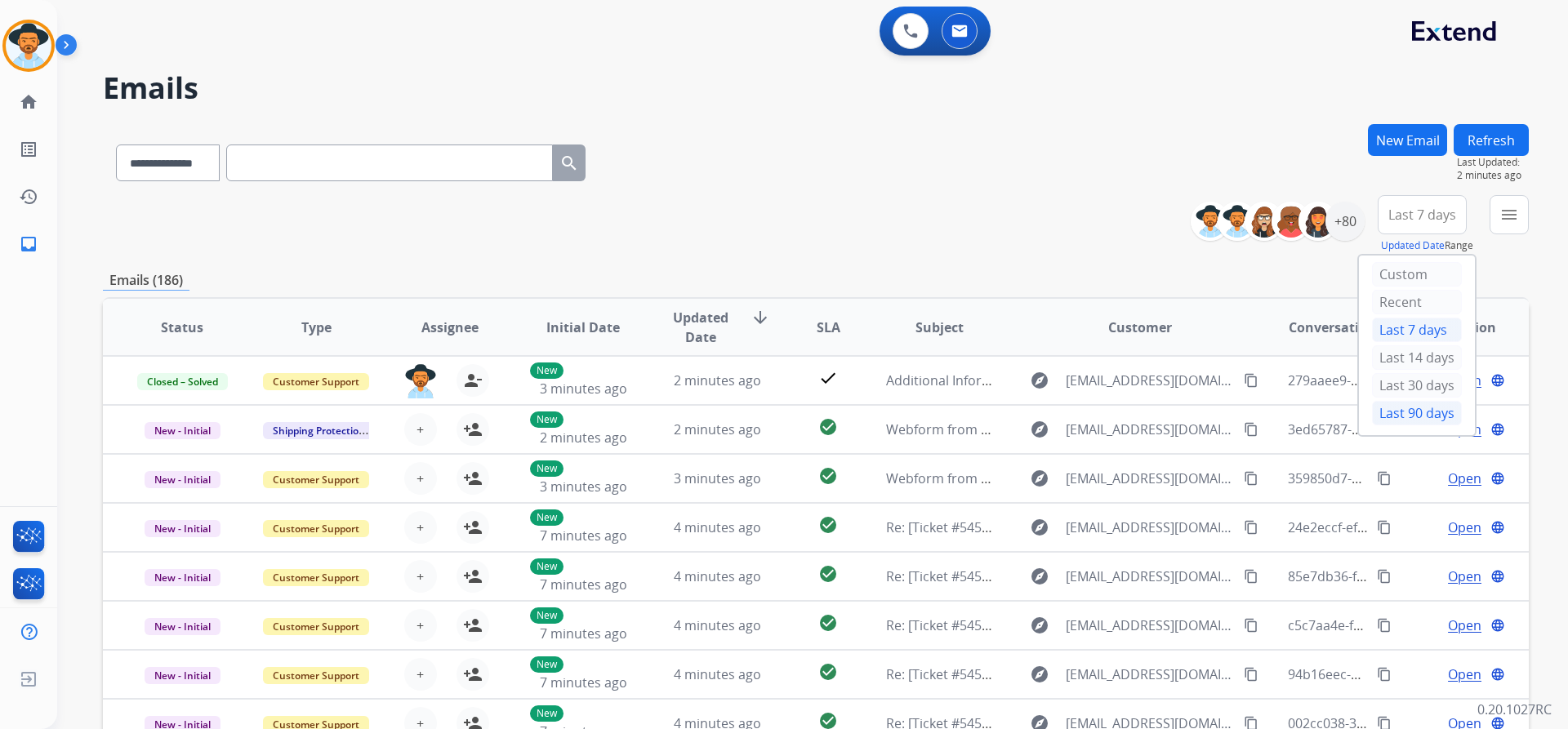
click at [1413, 414] on div "Last 90 days" at bounding box center [1417, 413] width 89 height 24
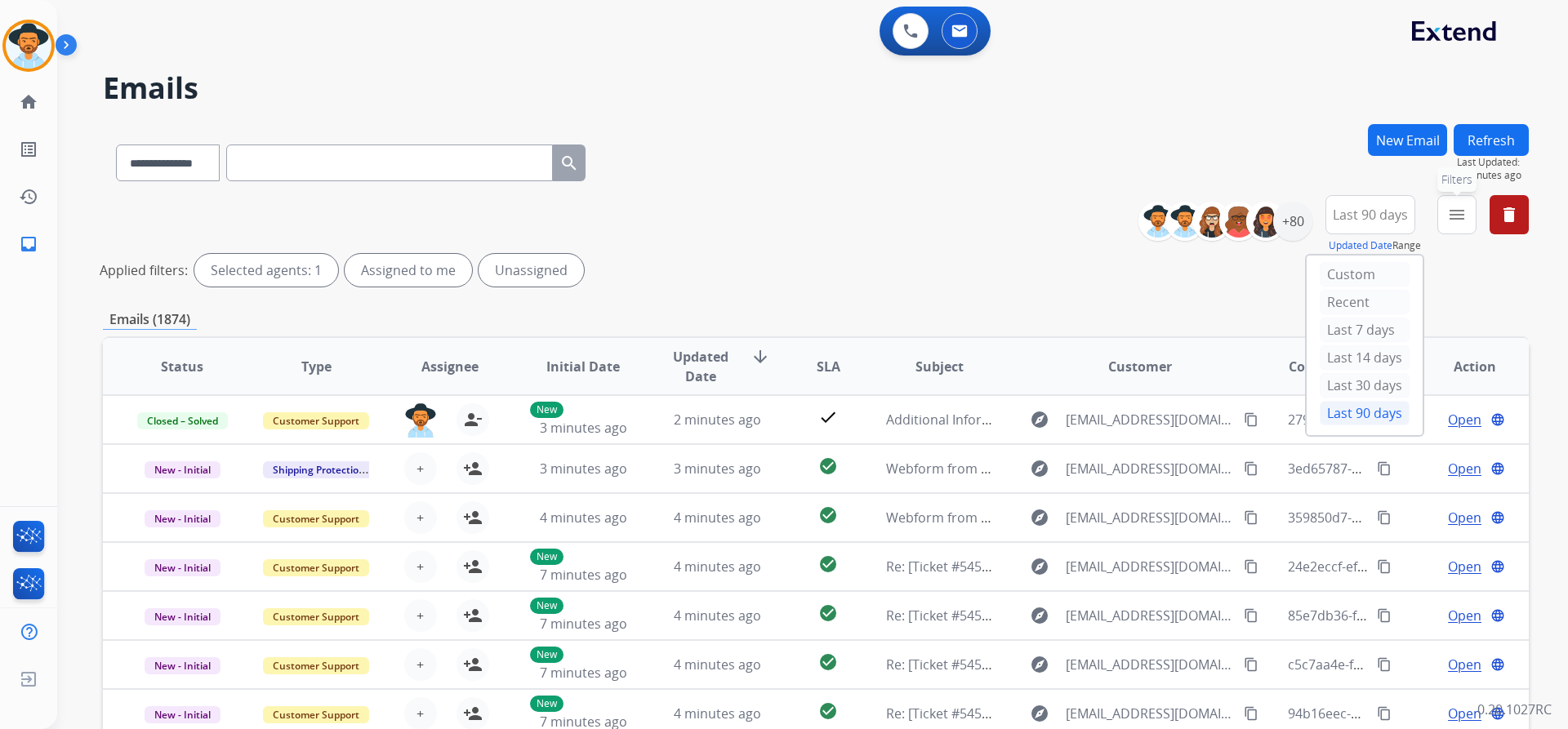
click at [1451, 207] on mat-icon "menu" at bounding box center [1456, 214] width 20 height 20
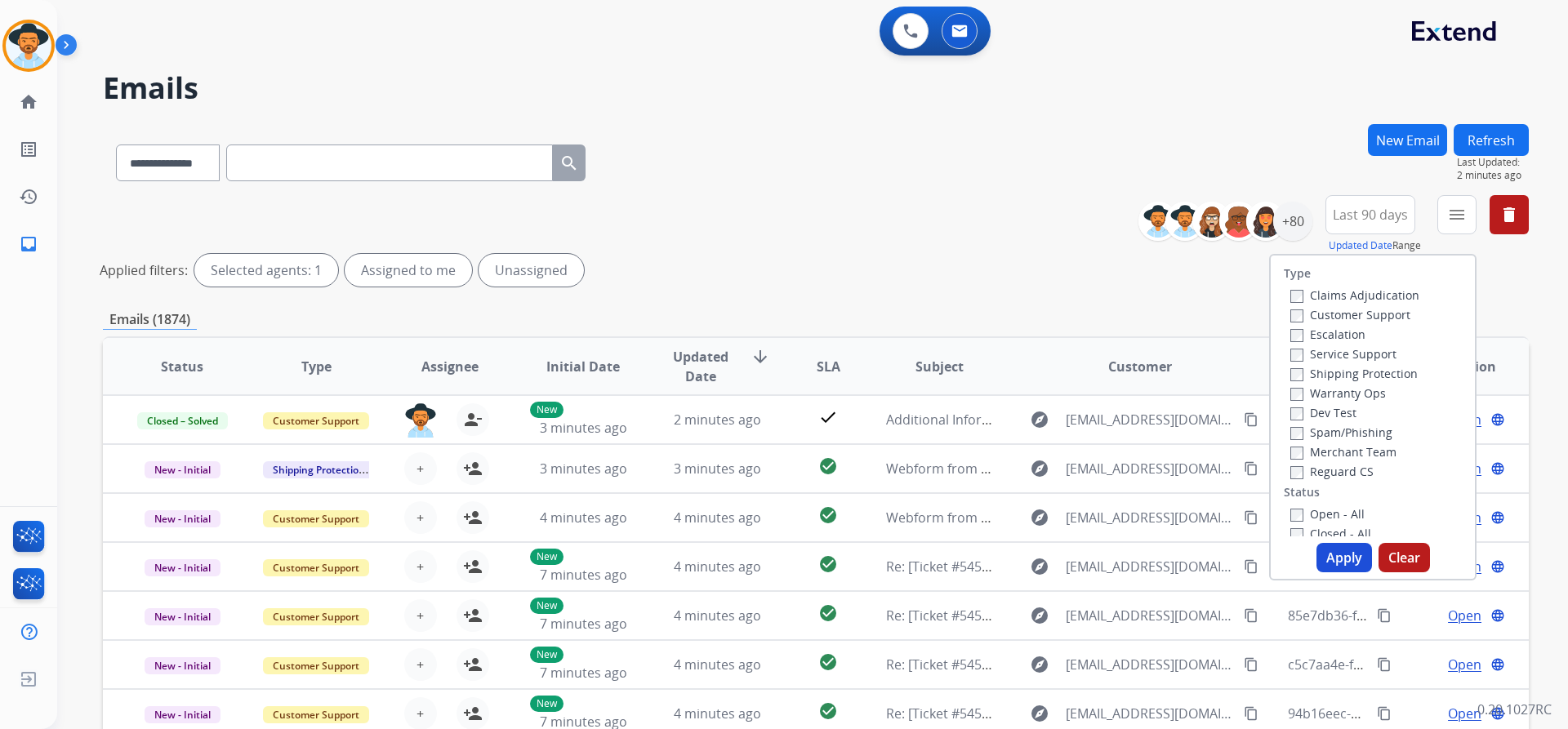
click at [1369, 313] on label "Customer Support" at bounding box center [1350, 314] width 120 height 16
click at [1369, 378] on label "Shipping Protection" at bounding box center [1354, 373] width 128 height 16
click at [1355, 467] on label "Reguard CS" at bounding box center [1331, 472] width 83 height 16
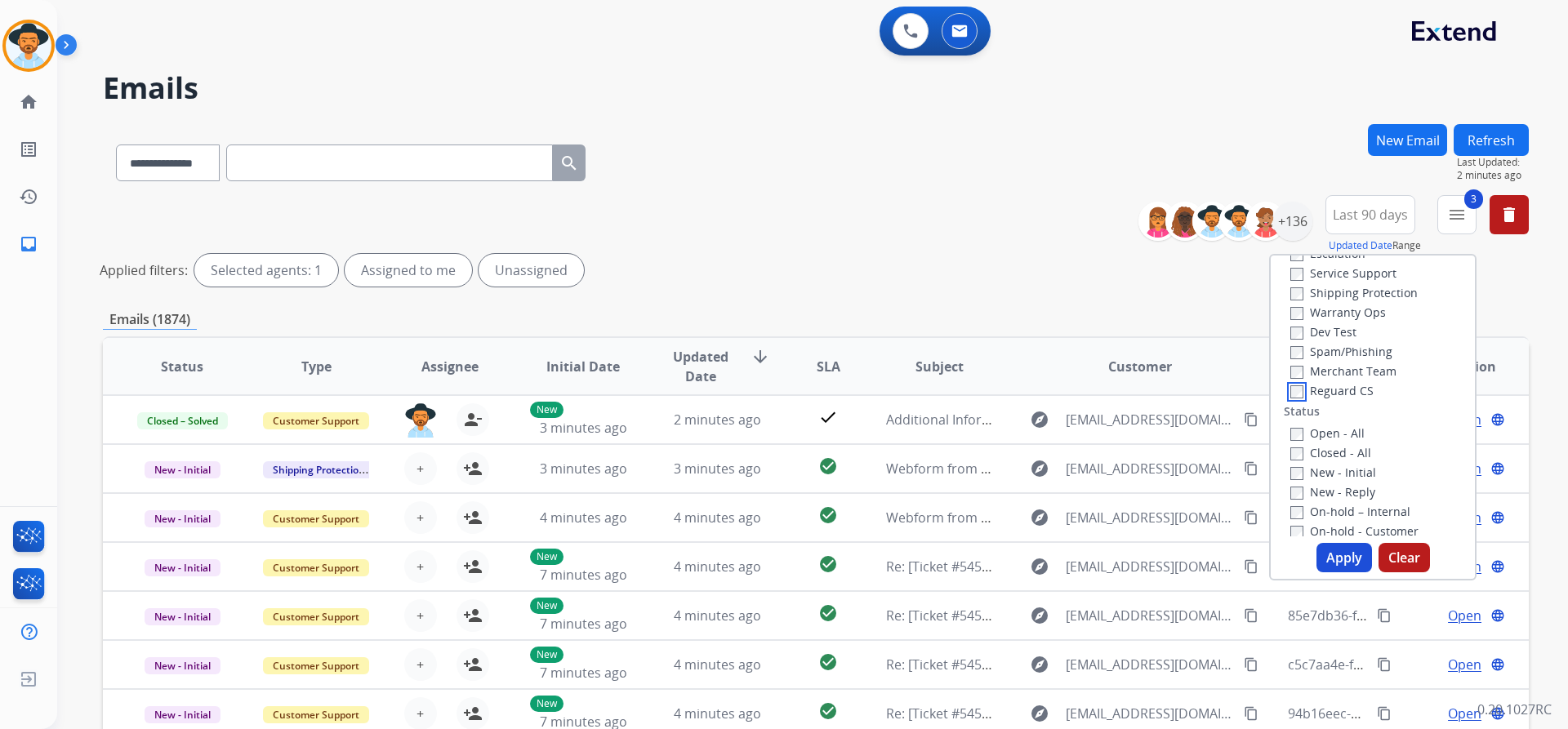
scroll to position [82, 0]
click at [1330, 491] on label "New - Reply" at bounding box center [1332, 491] width 85 height 16
click at [1339, 556] on button "Apply" at bounding box center [1344, 558] width 56 height 30
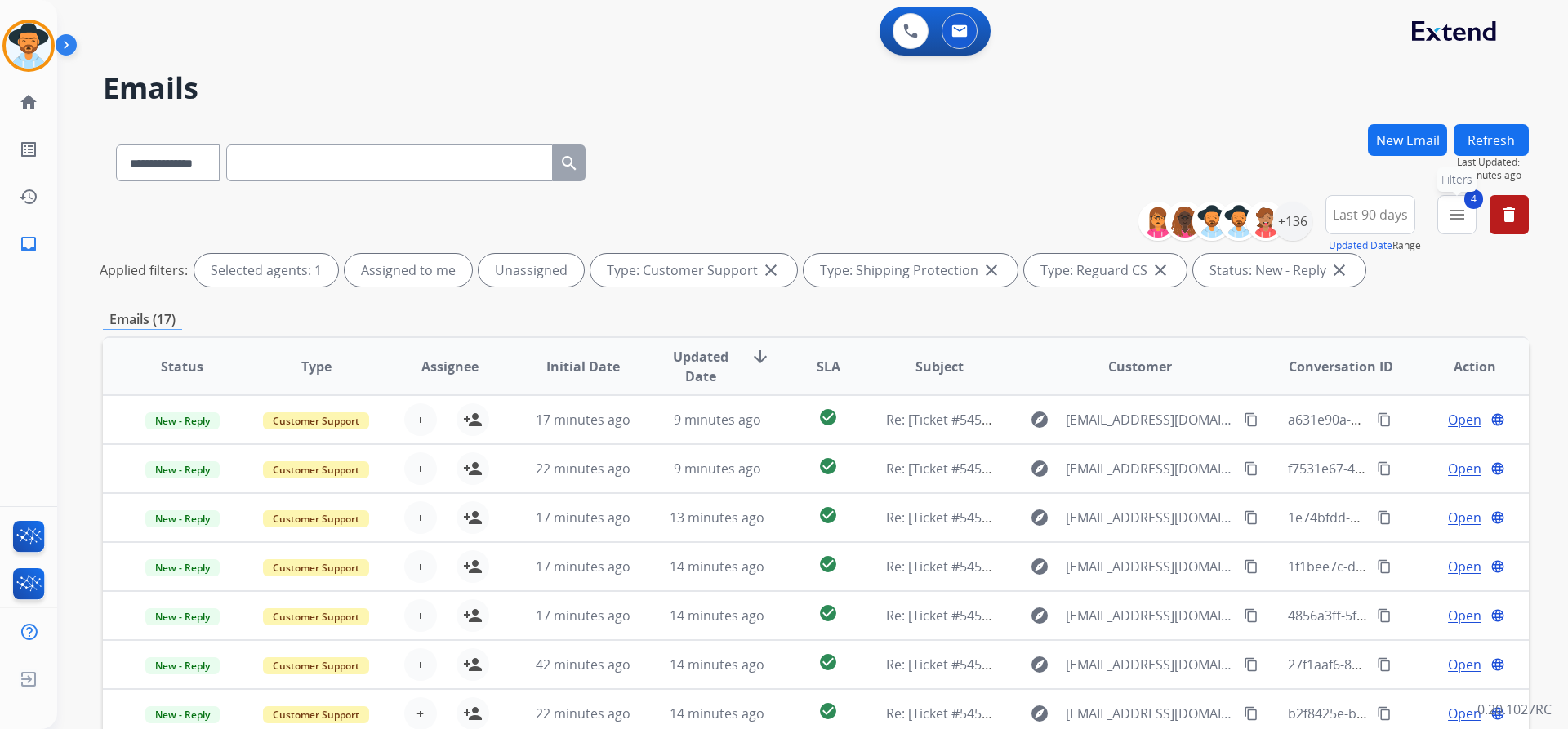
click at [1451, 207] on mat-icon "menu" at bounding box center [1456, 214] width 20 height 20
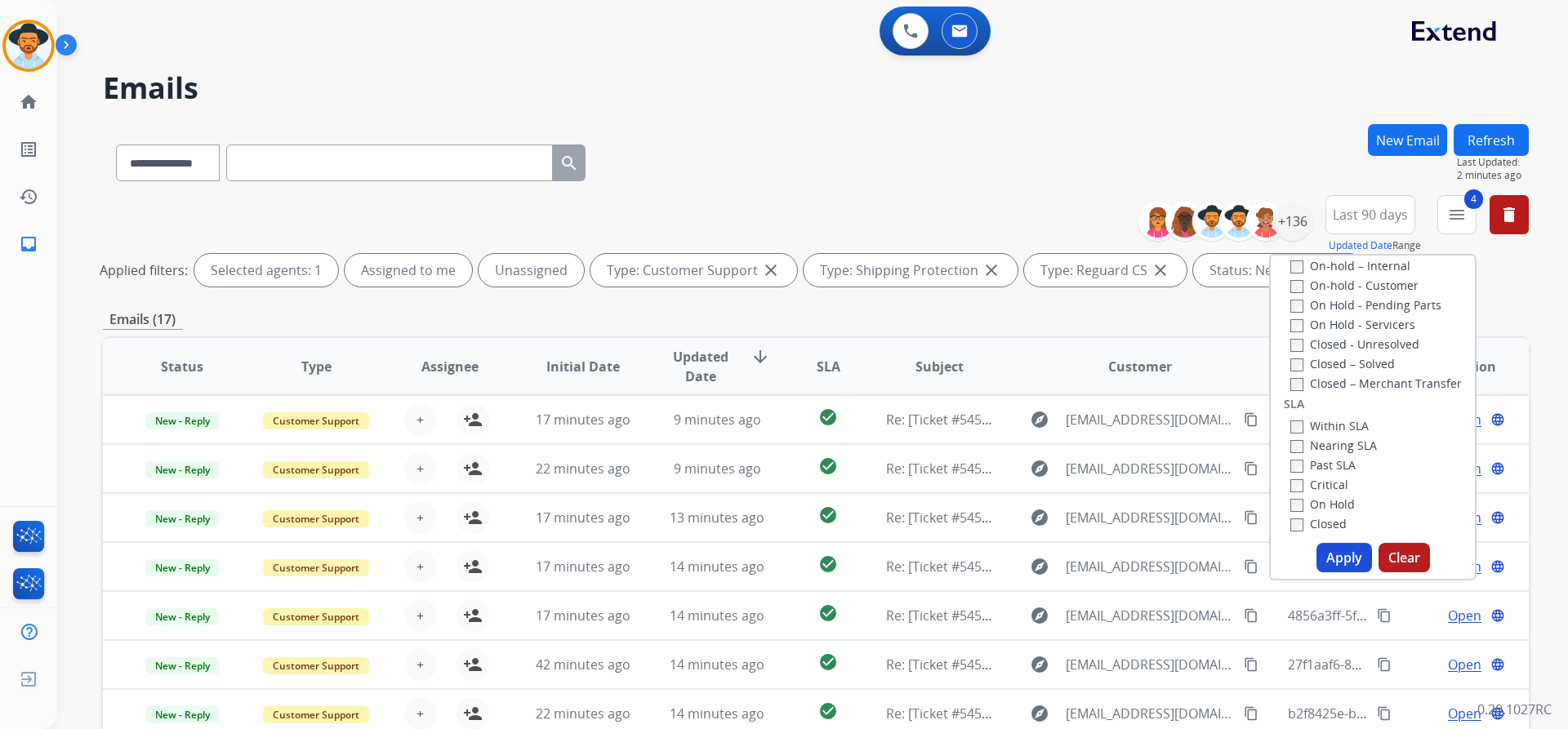
scroll to position [245, 0]
click at [866, 95] on h2 "Emails" at bounding box center [815, 88] width 1425 height 33
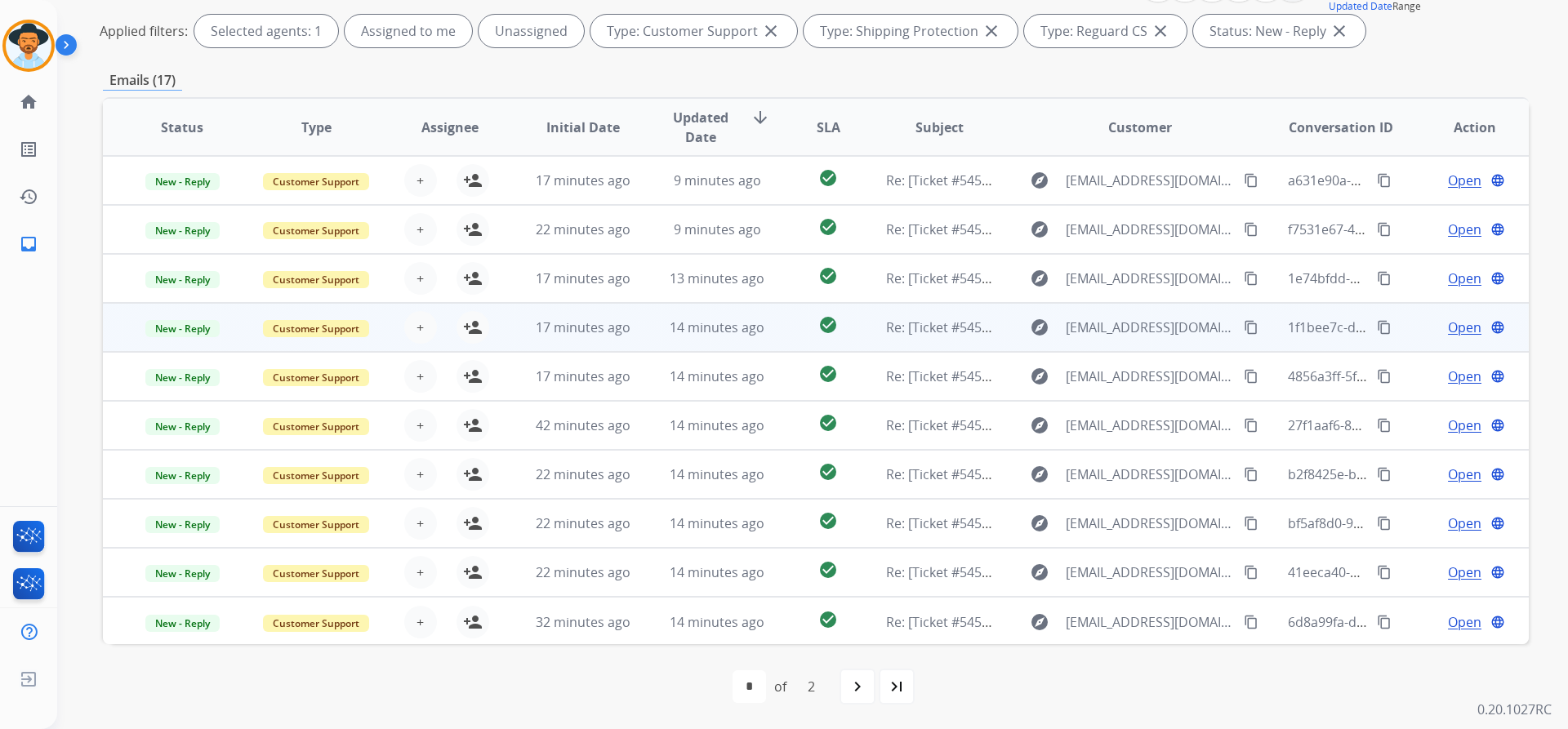
scroll to position [2, 0]
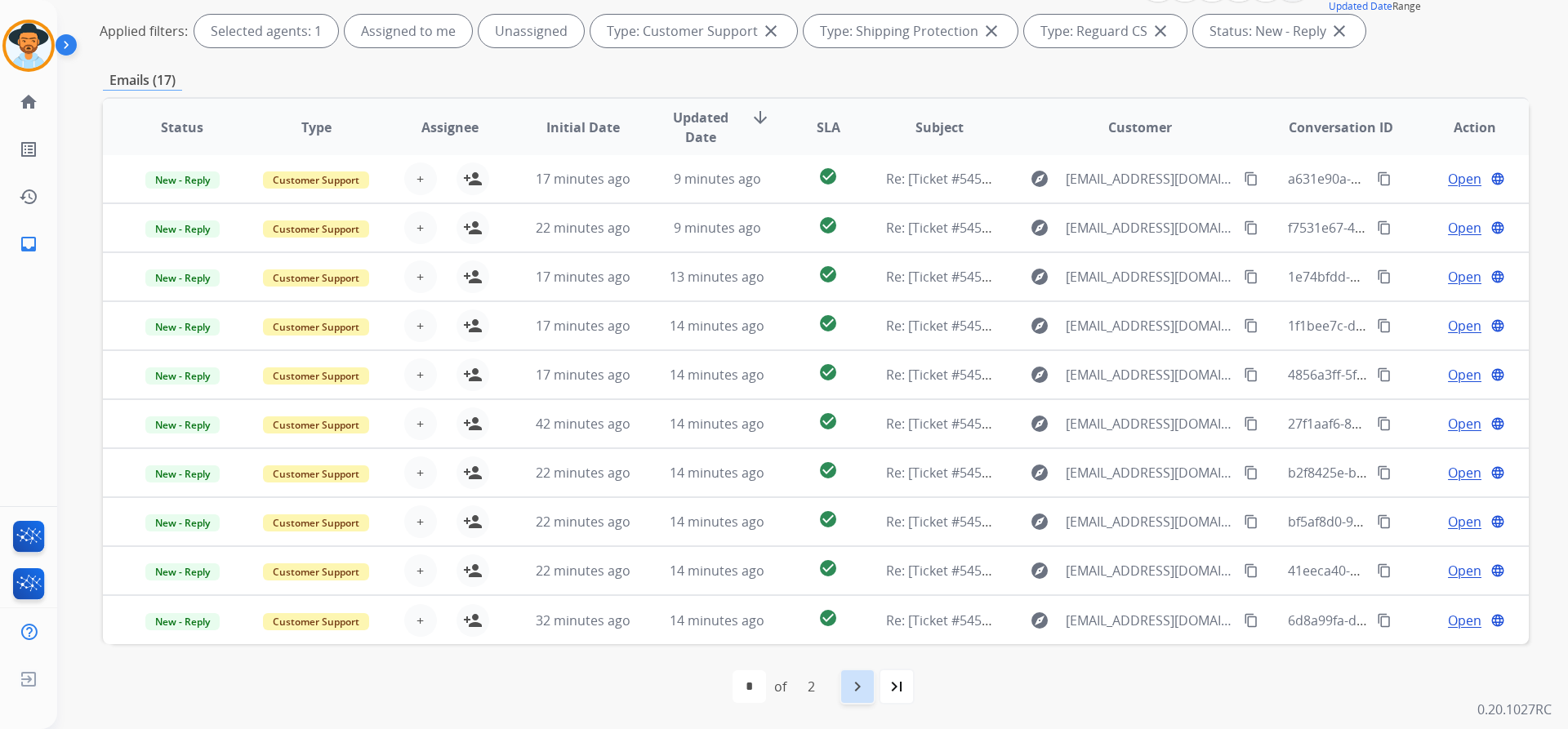
click at [853, 676] on div "navigate_next" at bounding box center [857, 686] width 36 height 36
select select "*"
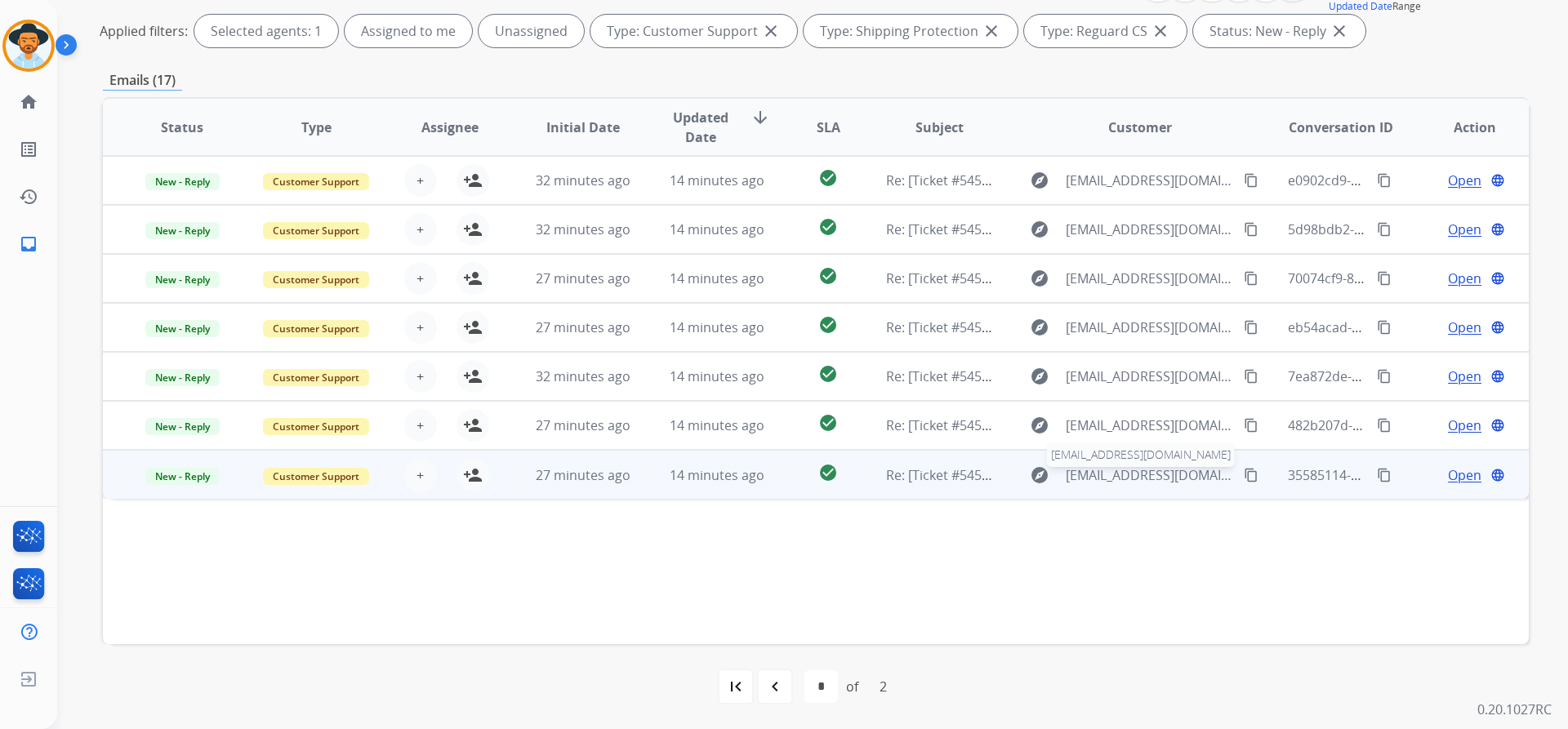
scroll to position [158, 0]
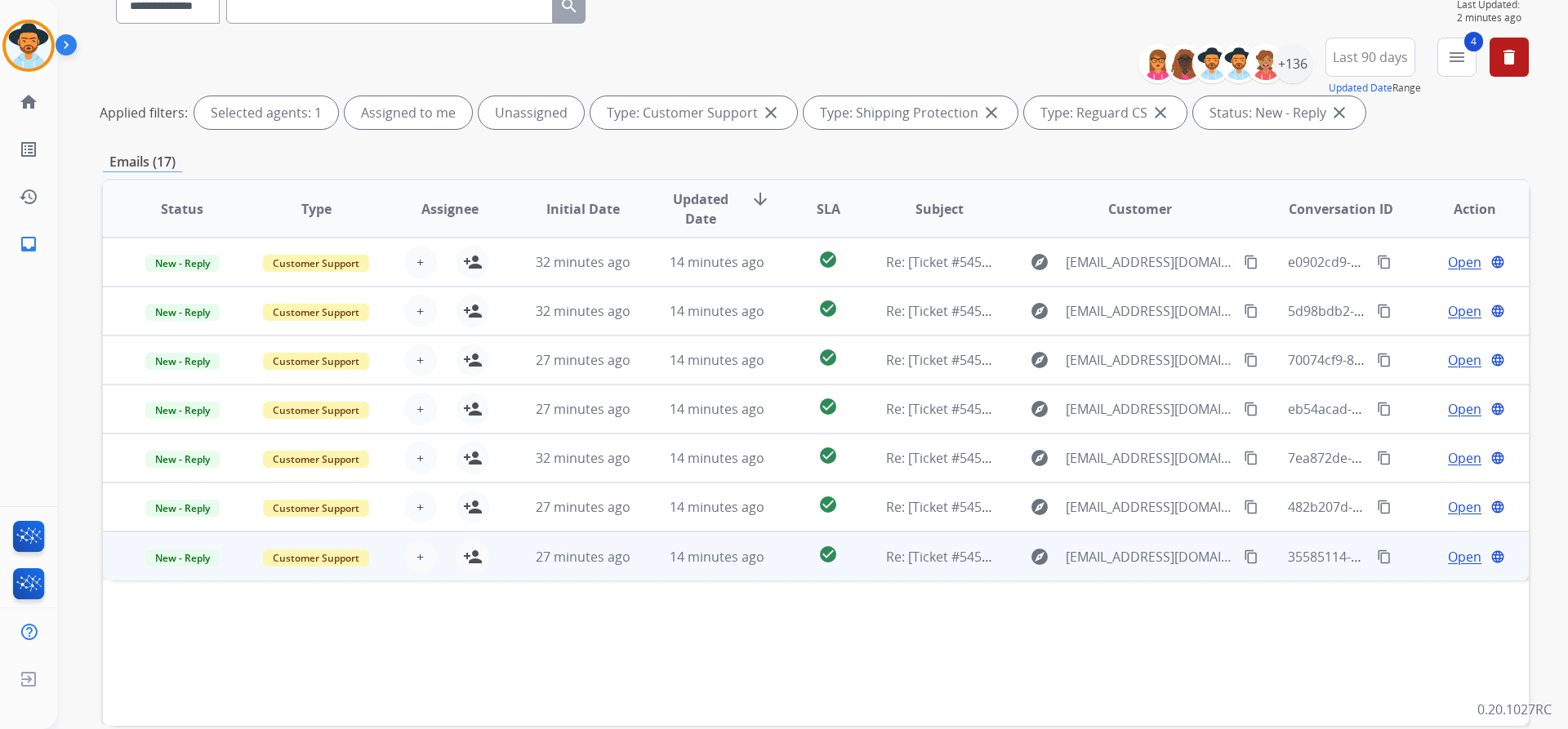
click at [1448, 557] on span "Open" at bounding box center [1465, 557] width 34 height 20
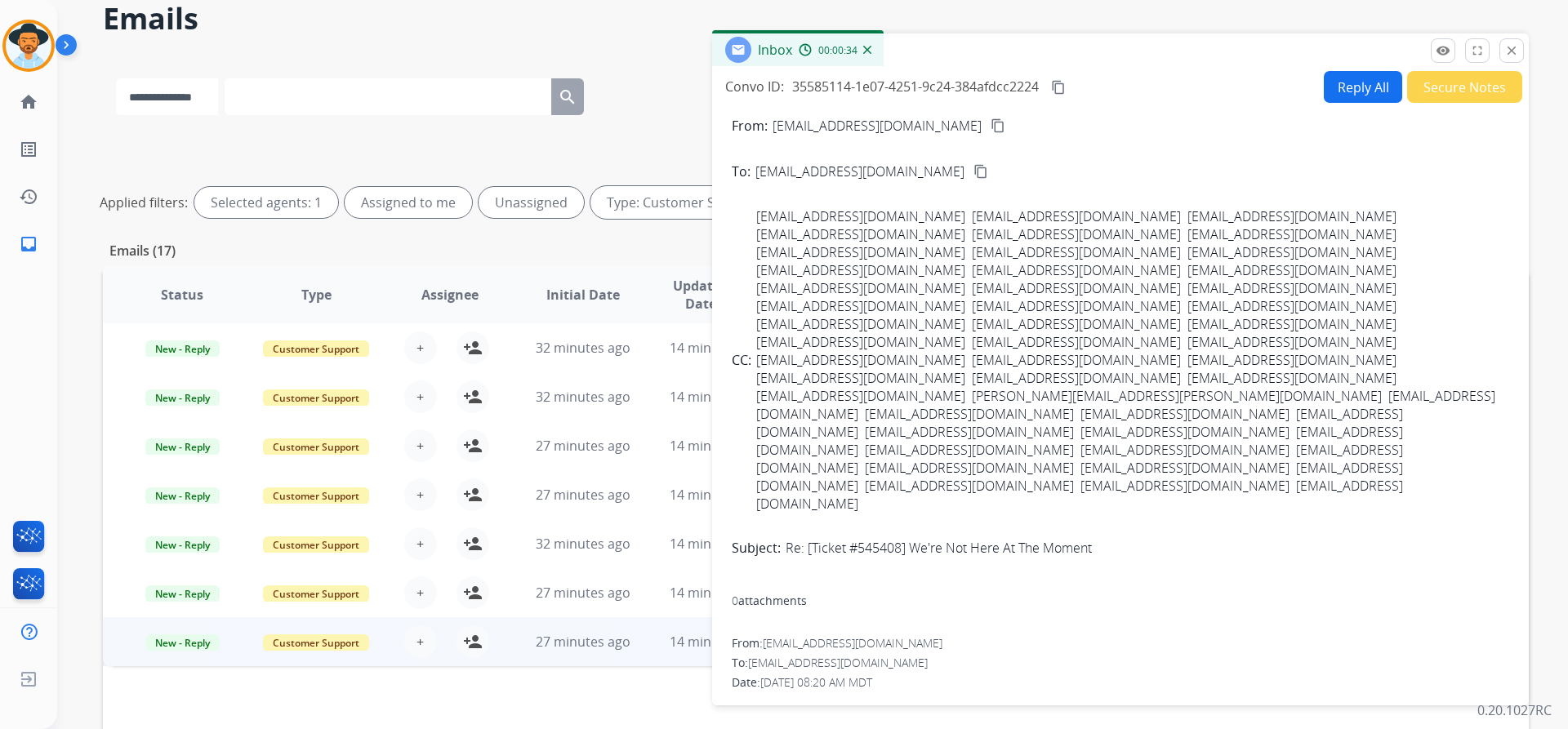
scroll to position [0, 0]
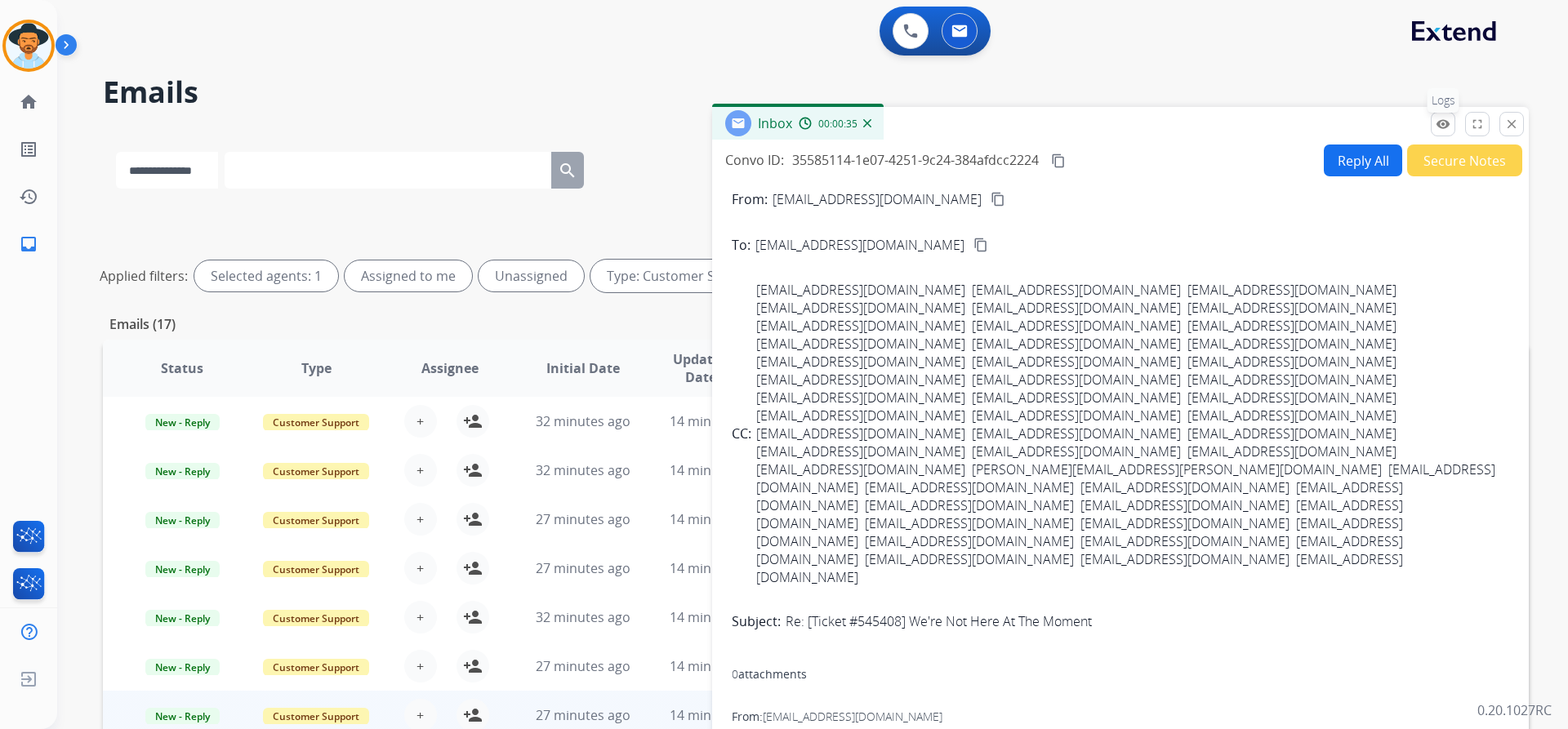
click at [1438, 117] on mat-icon "remove_red_eye" at bounding box center [1443, 124] width 15 height 15
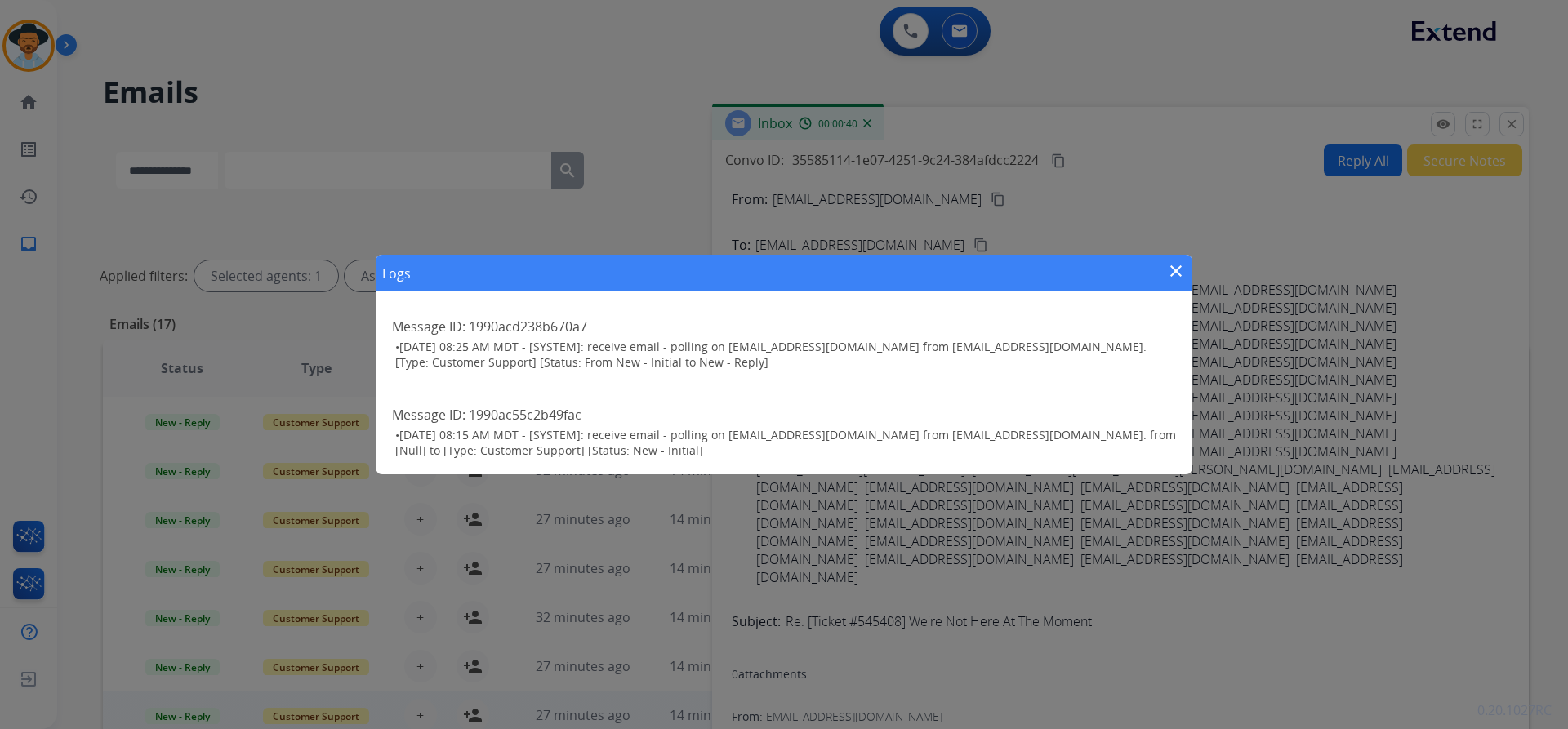
click at [1177, 275] on mat-icon "close" at bounding box center [1176, 270] width 20 height 20
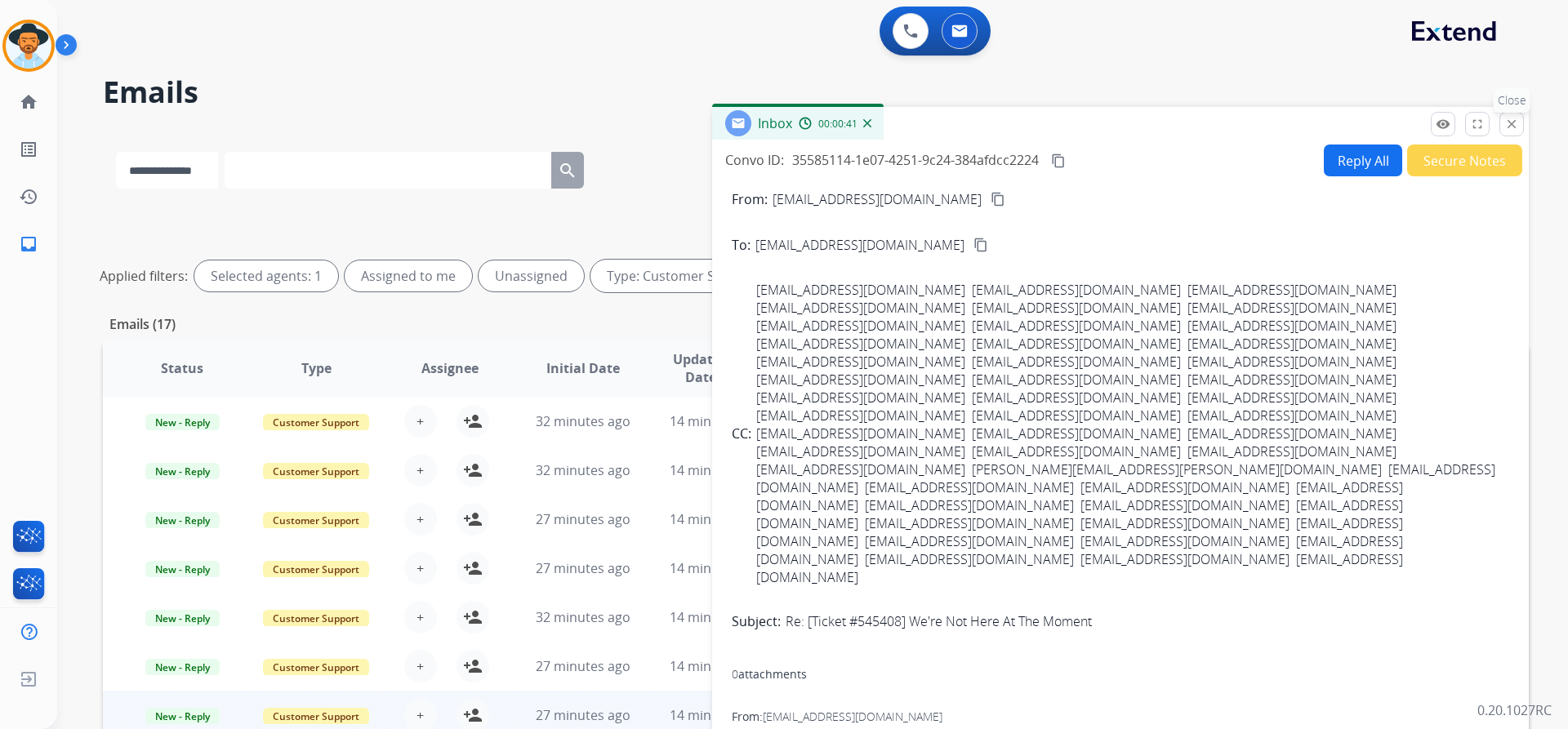
click at [1510, 124] on mat-icon "close" at bounding box center [1511, 124] width 15 height 15
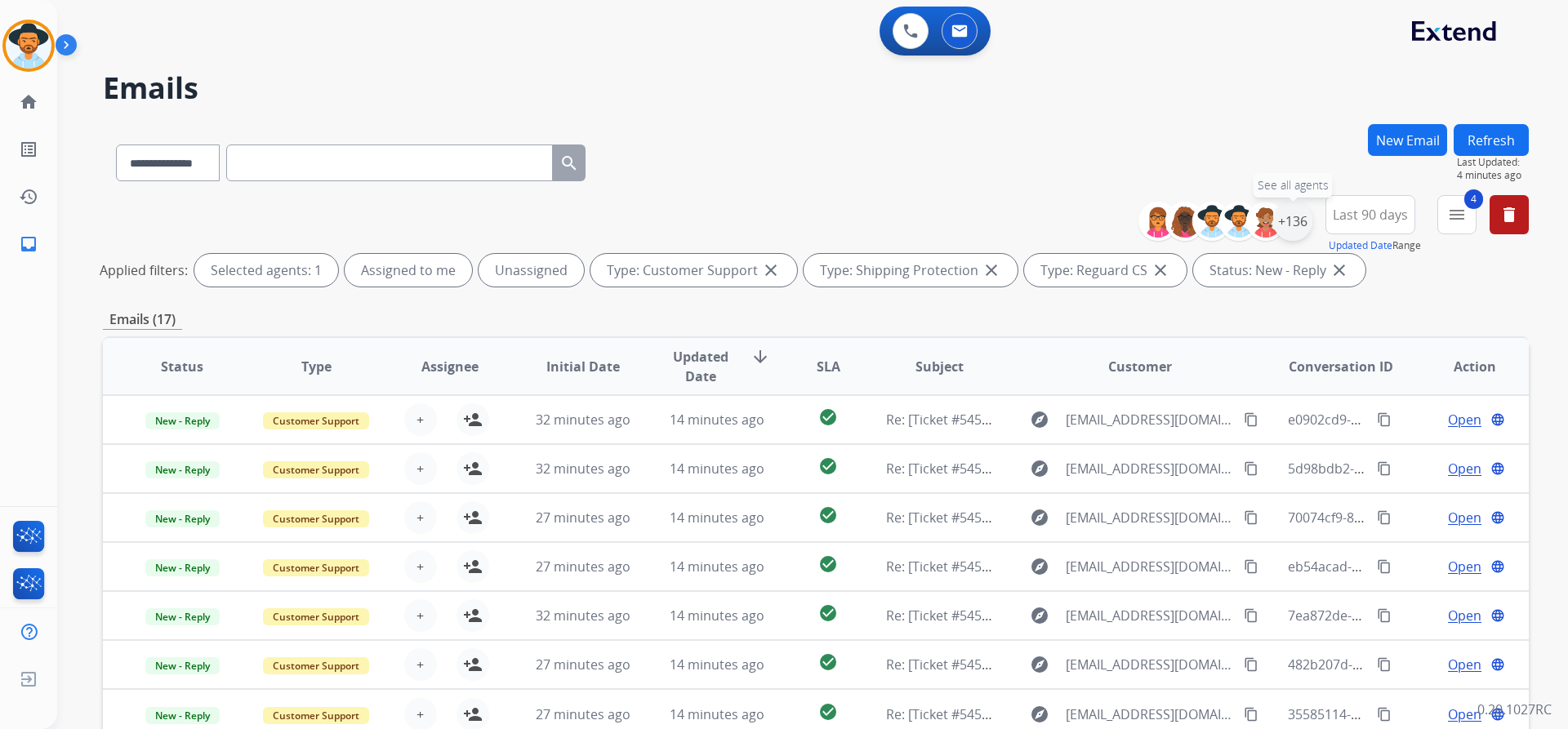
click at [1293, 226] on div "+136" at bounding box center [1293, 221] width 39 height 39
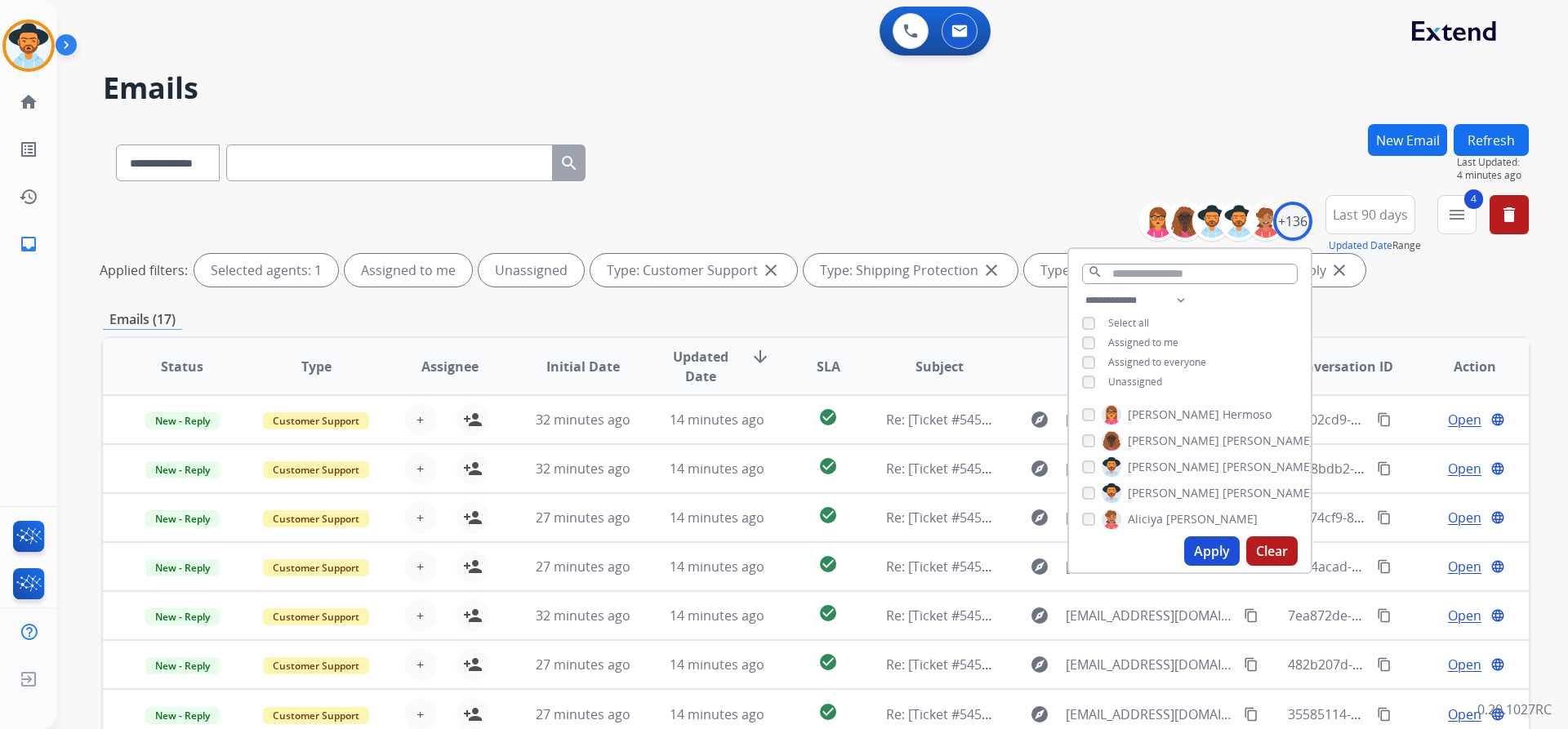
click at [1379, 213] on span "Last 90 days" at bounding box center [1370, 214] width 76 height 7
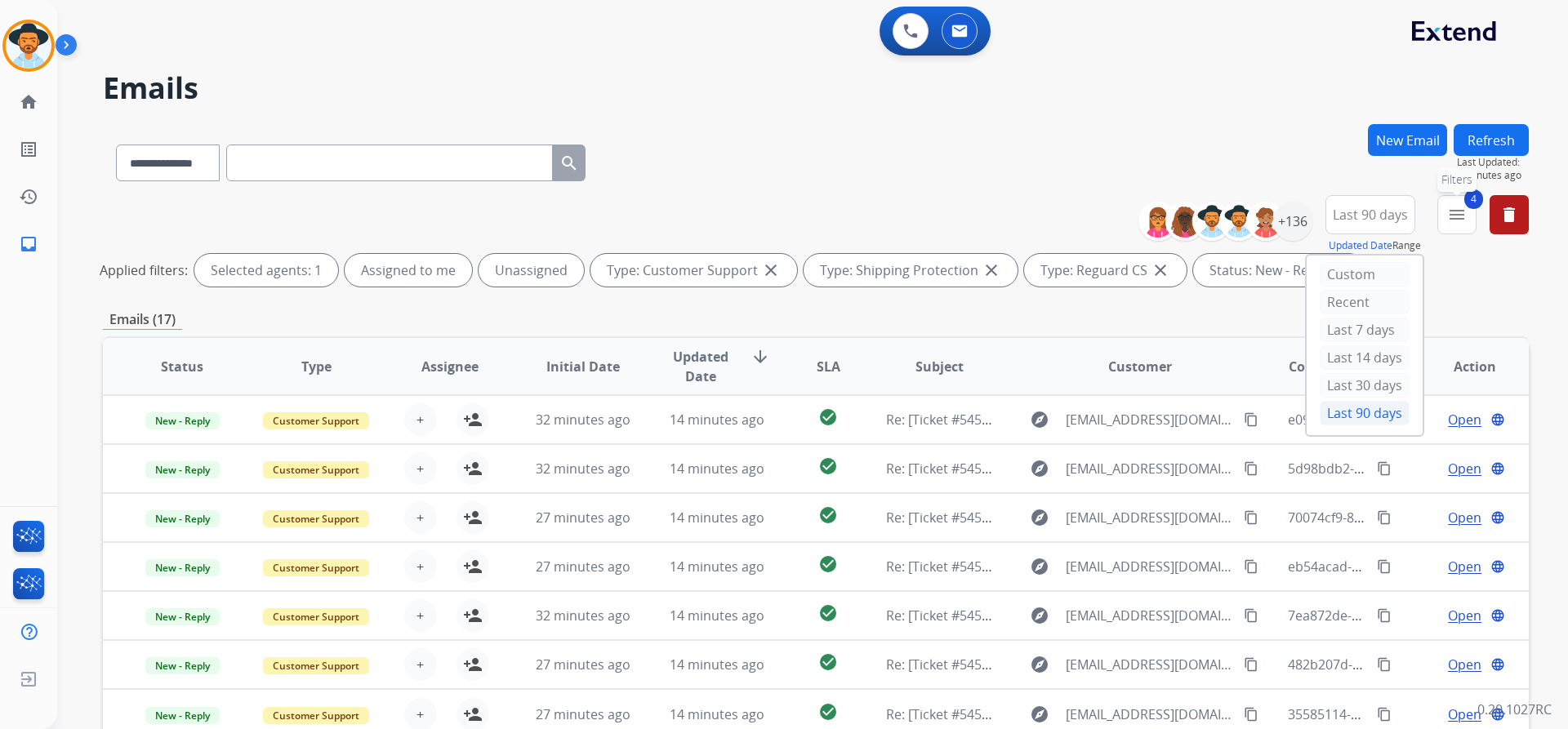
click at [1465, 210] on mat-icon "menu" at bounding box center [1456, 214] width 20 height 20
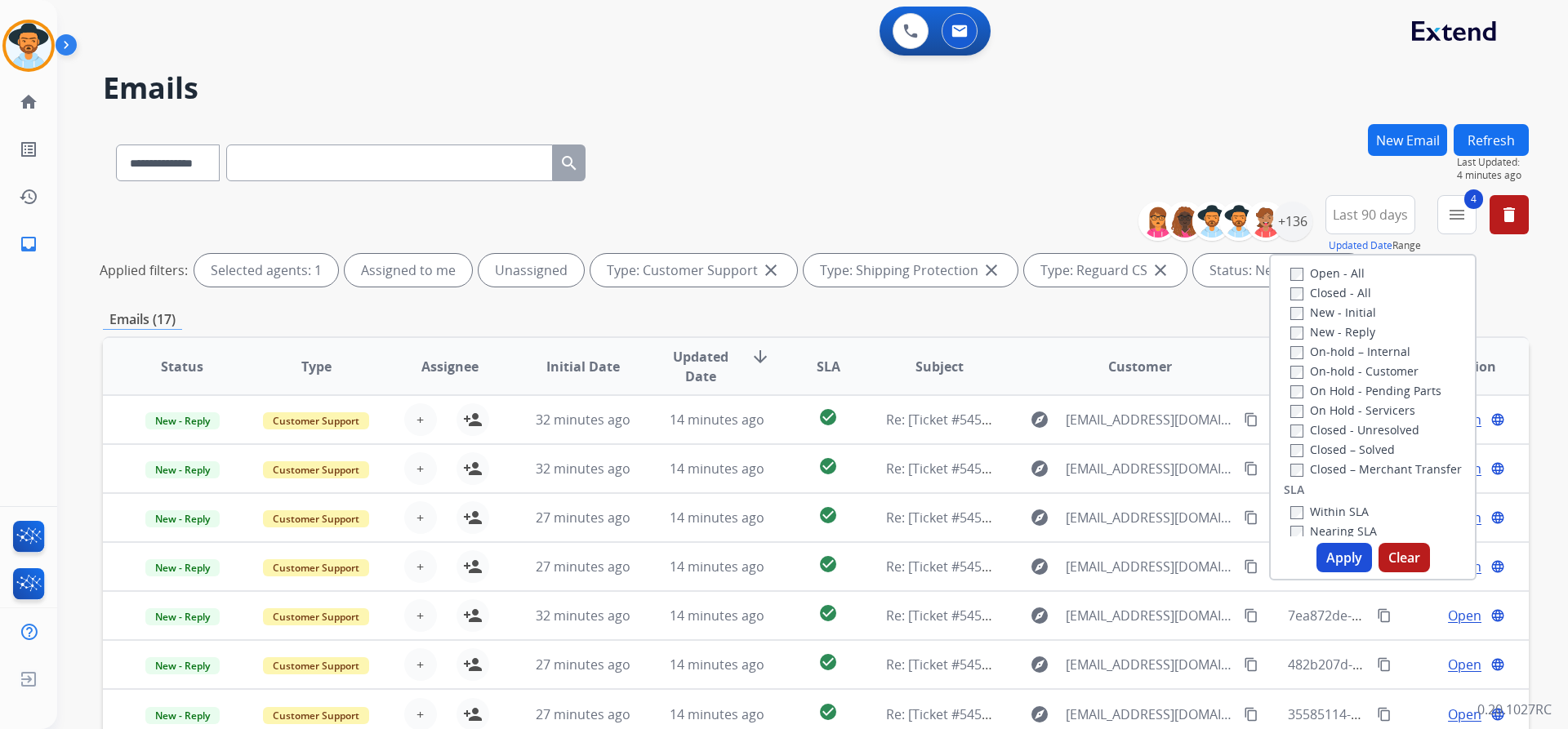
scroll to position [245, 0]
click at [887, 138] on div "**********" at bounding box center [815, 159] width 1425 height 71
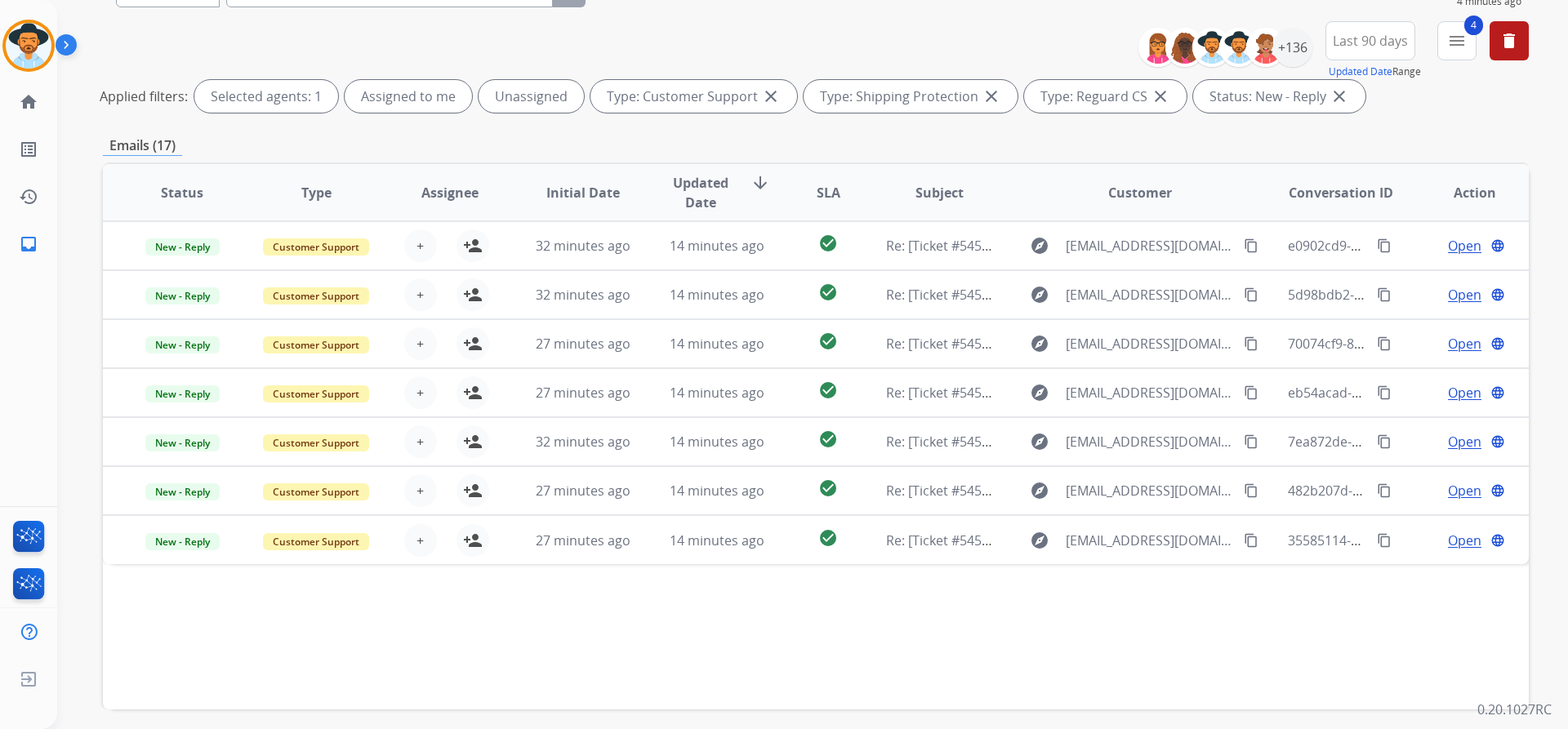
scroll to position [240, 0]
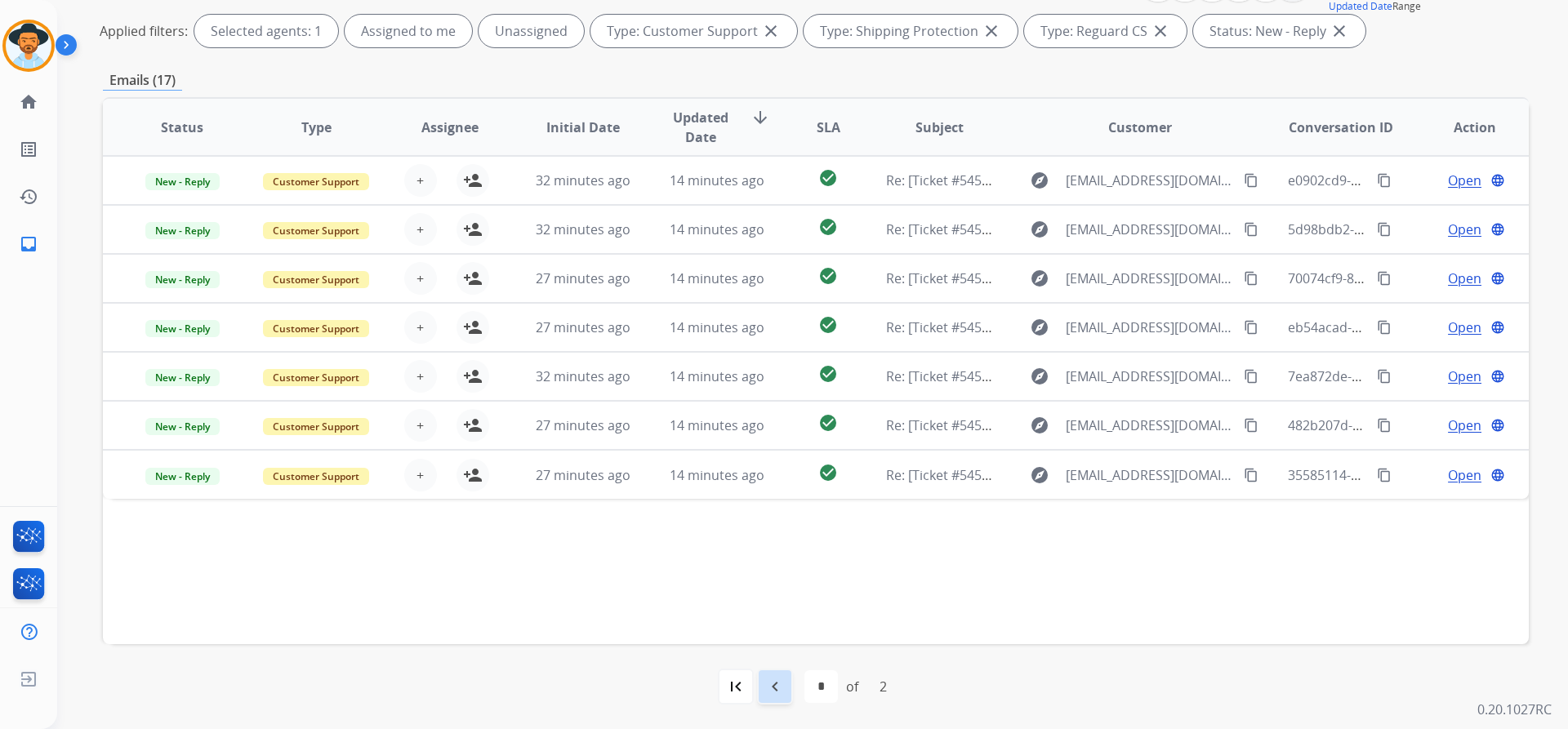
click at [777, 681] on mat-icon "navigate_before" at bounding box center [775, 686] width 20 height 20
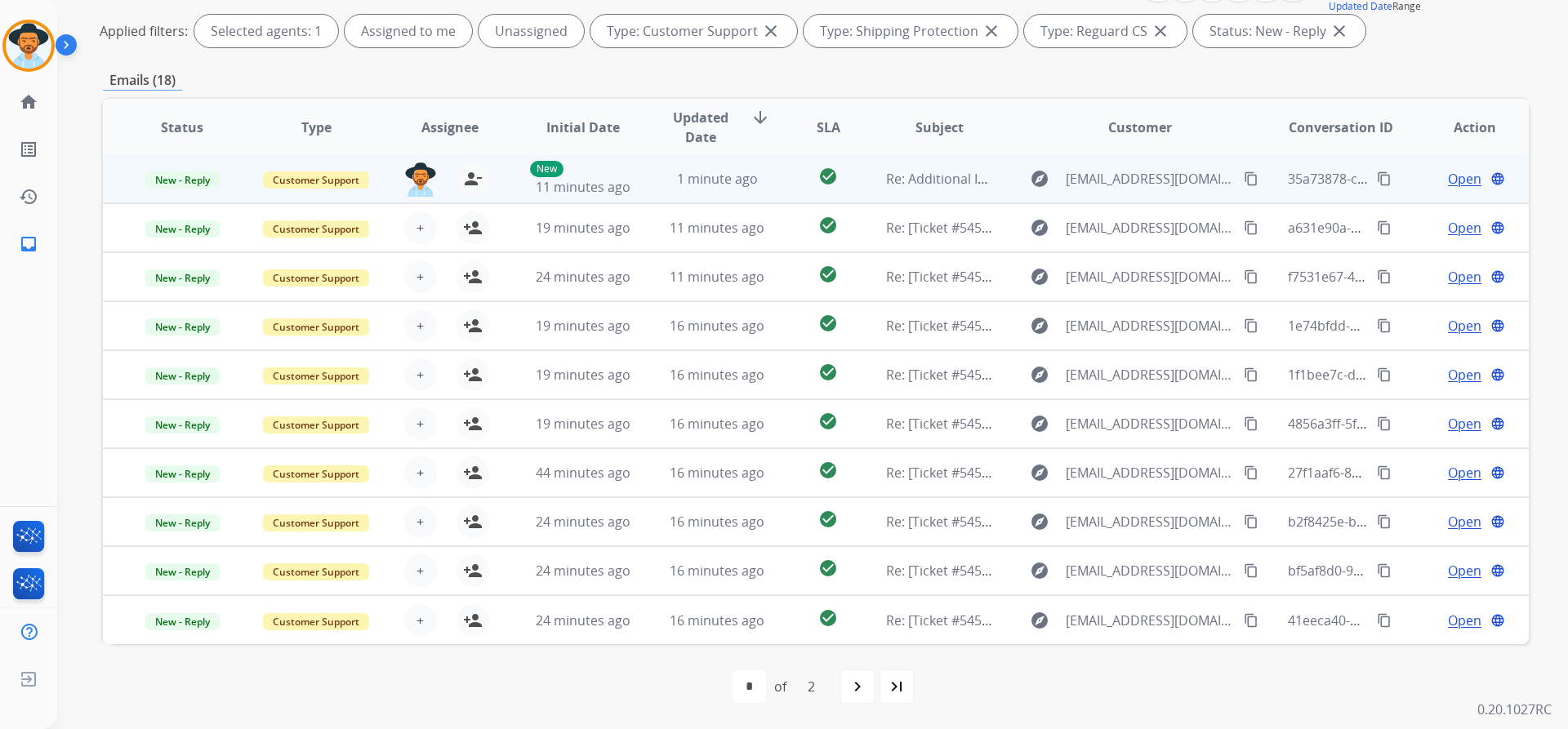
click at [1448, 180] on span "Open" at bounding box center [1465, 178] width 34 height 20
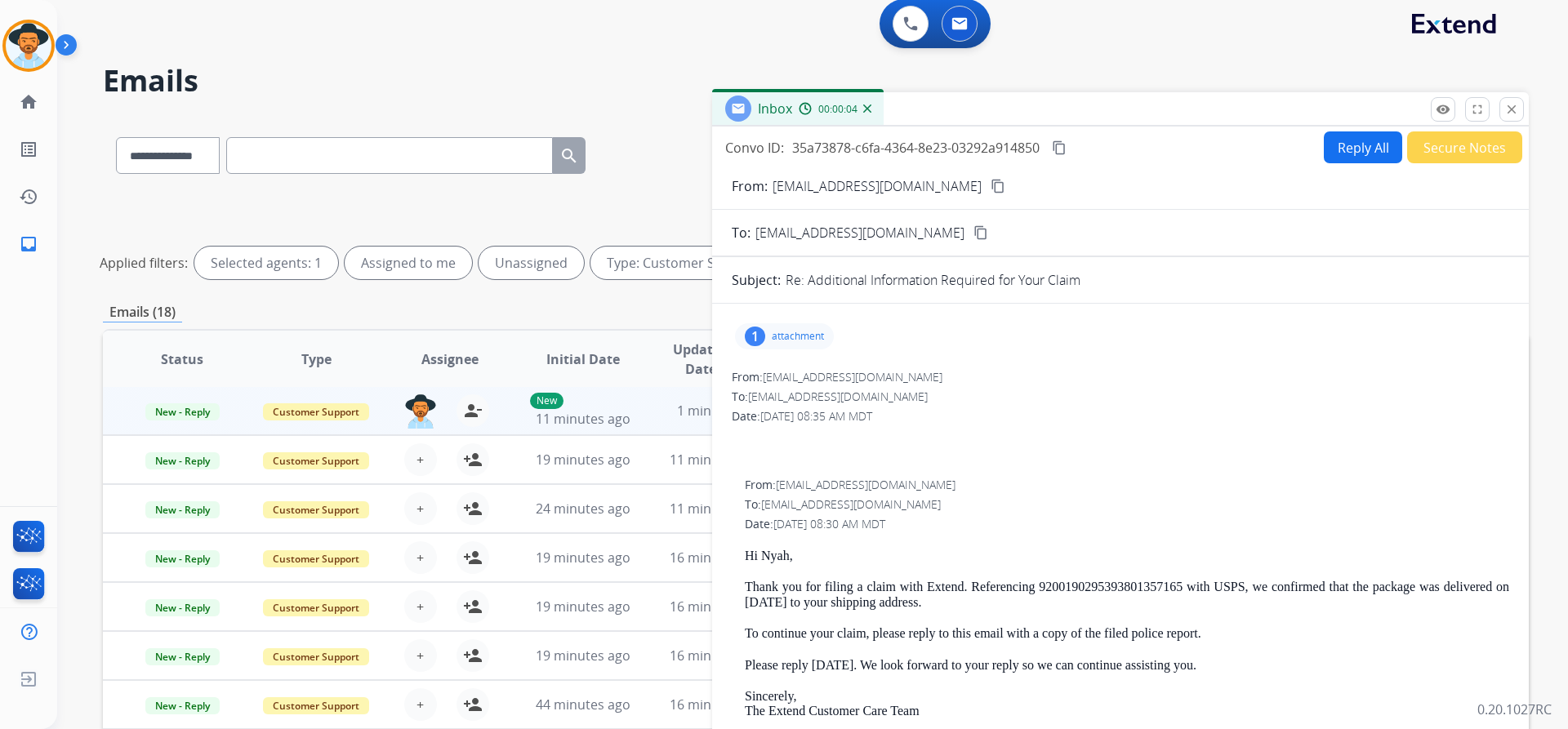
scroll to position [0, 0]
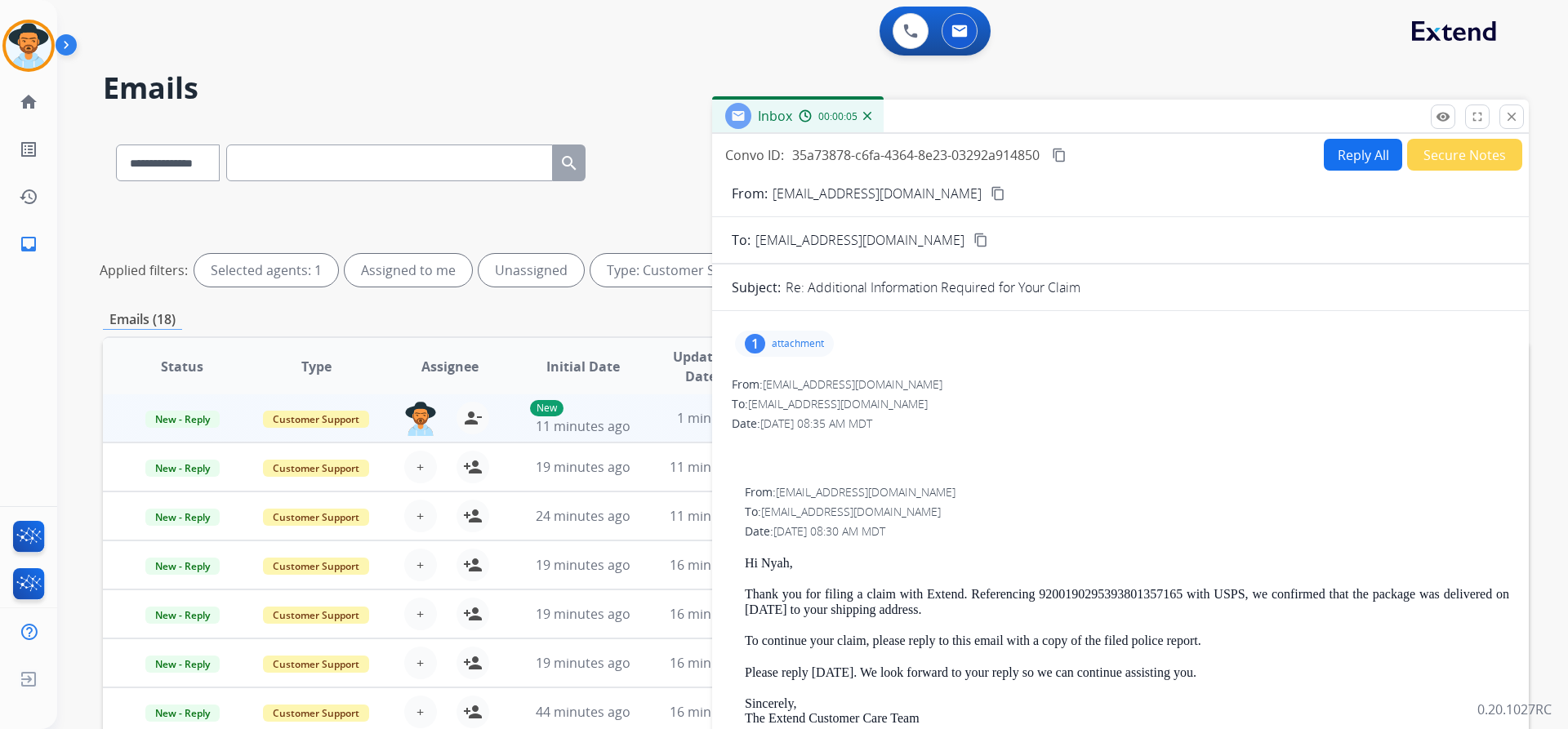
click at [1059, 154] on mat-icon "content_copy" at bounding box center [1059, 156] width 15 height 15
click at [991, 194] on mat-icon "content_copy" at bounding box center [998, 194] width 15 height 15
click at [790, 340] on p "attachment" at bounding box center [798, 344] width 52 height 13
click at [925, 386] on p "police_report_package.jpeg" at bounding box center [914, 385] width 168 height 20
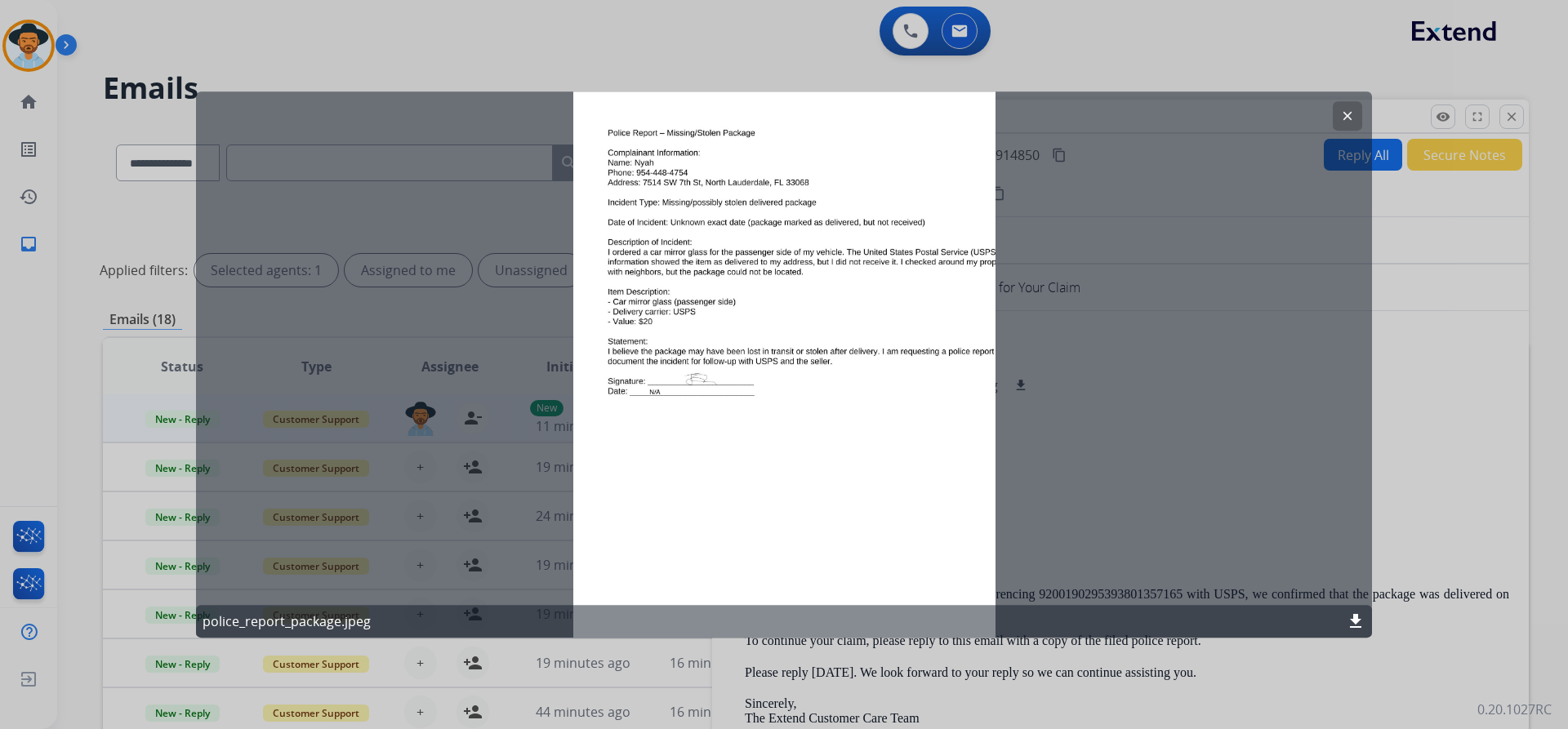
click at [1352, 111] on mat-icon "clear" at bounding box center [1347, 117] width 15 height 15
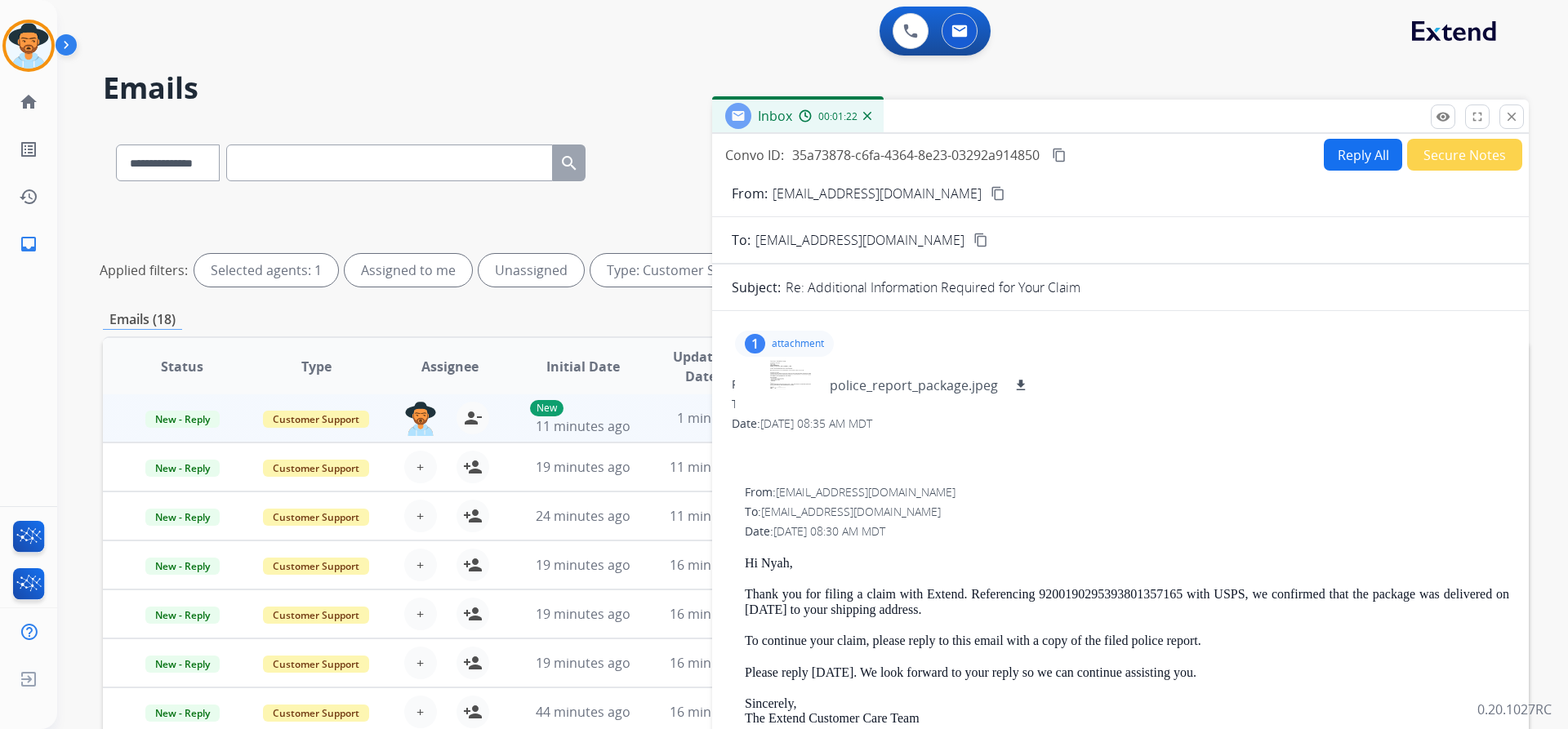
click at [801, 343] on p "attachment" at bounding box center [798, 344] width 52 height 13
click at [786, 347] on p "attachment" at bounding box center [798, 344] width 52 height 13
click at [919, 379] on p "police_report_package.jpeg" at bounding box center [914, 385] width 168 height 20
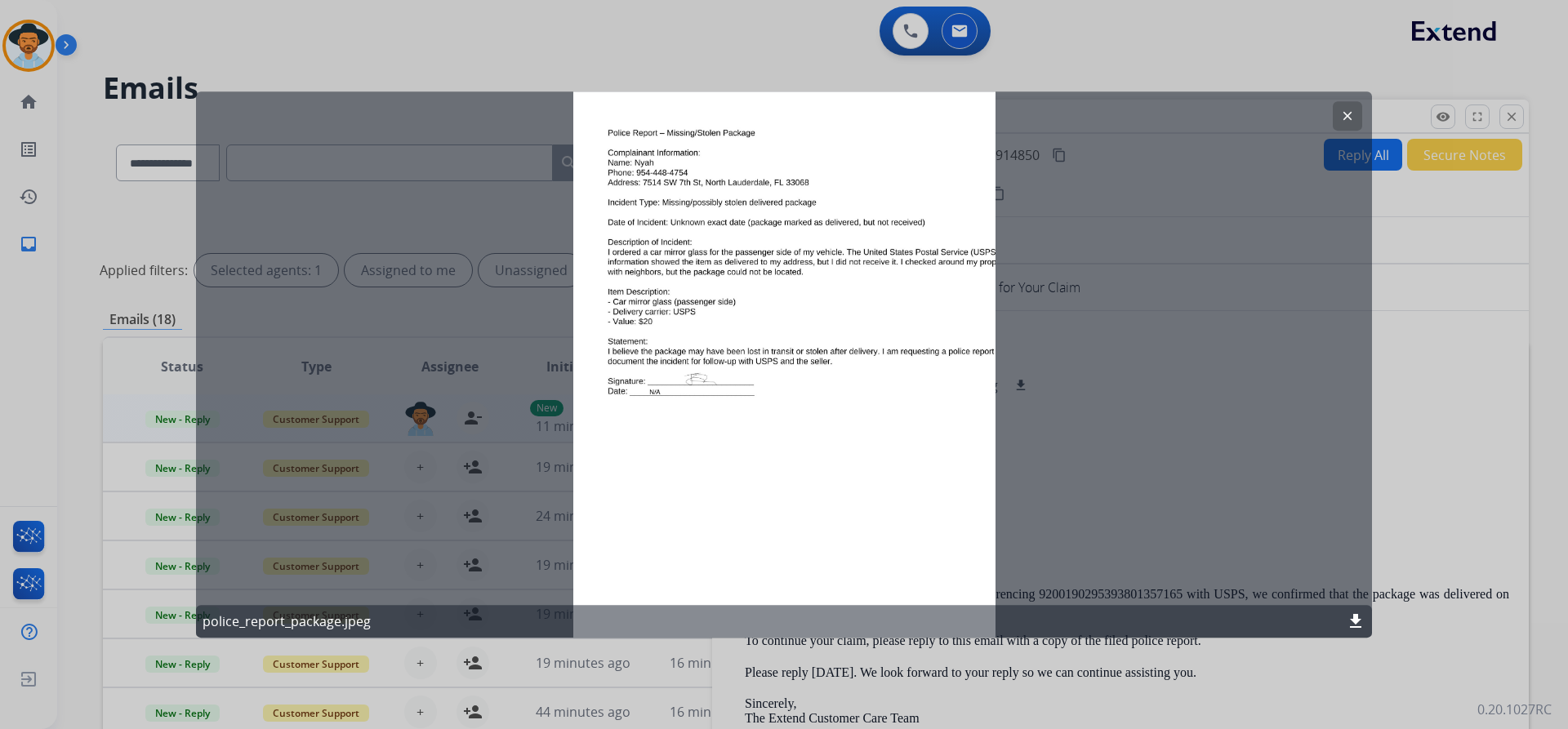
click at [1342, 119] on mat-icon "clear" at bounding box center [1347, 117] width 15 height 15
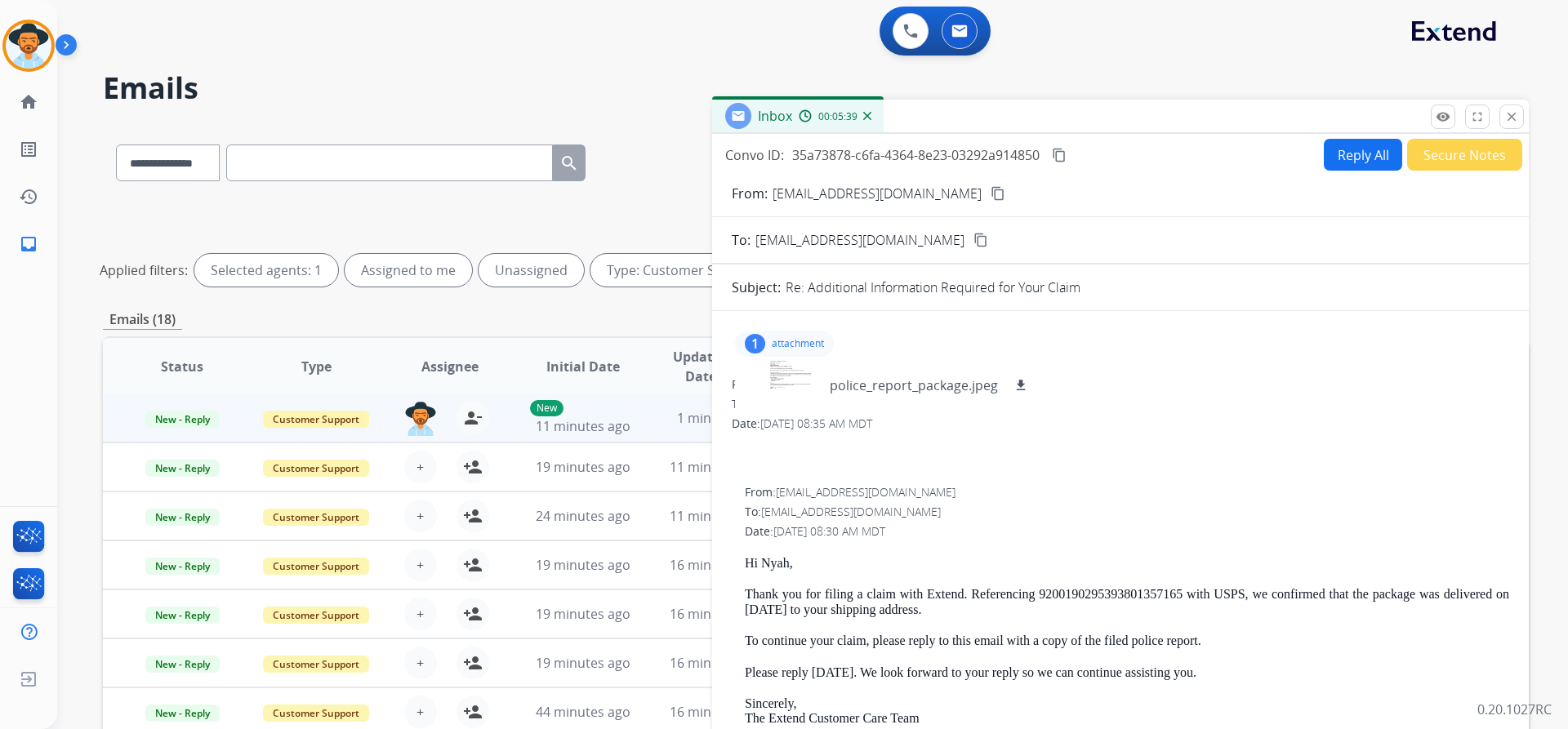
drag, startPoint x: 1068, startPoint y: 151, endPoint x: 1038, endPoint y: 156, distance: 30.4
click at [1066, 151] on mat-icon "content_copy" at bounding box center [1059, 156] width 15 height 15
click at [793, 385] on div at bounding box center [789, 385] width 82 height 57
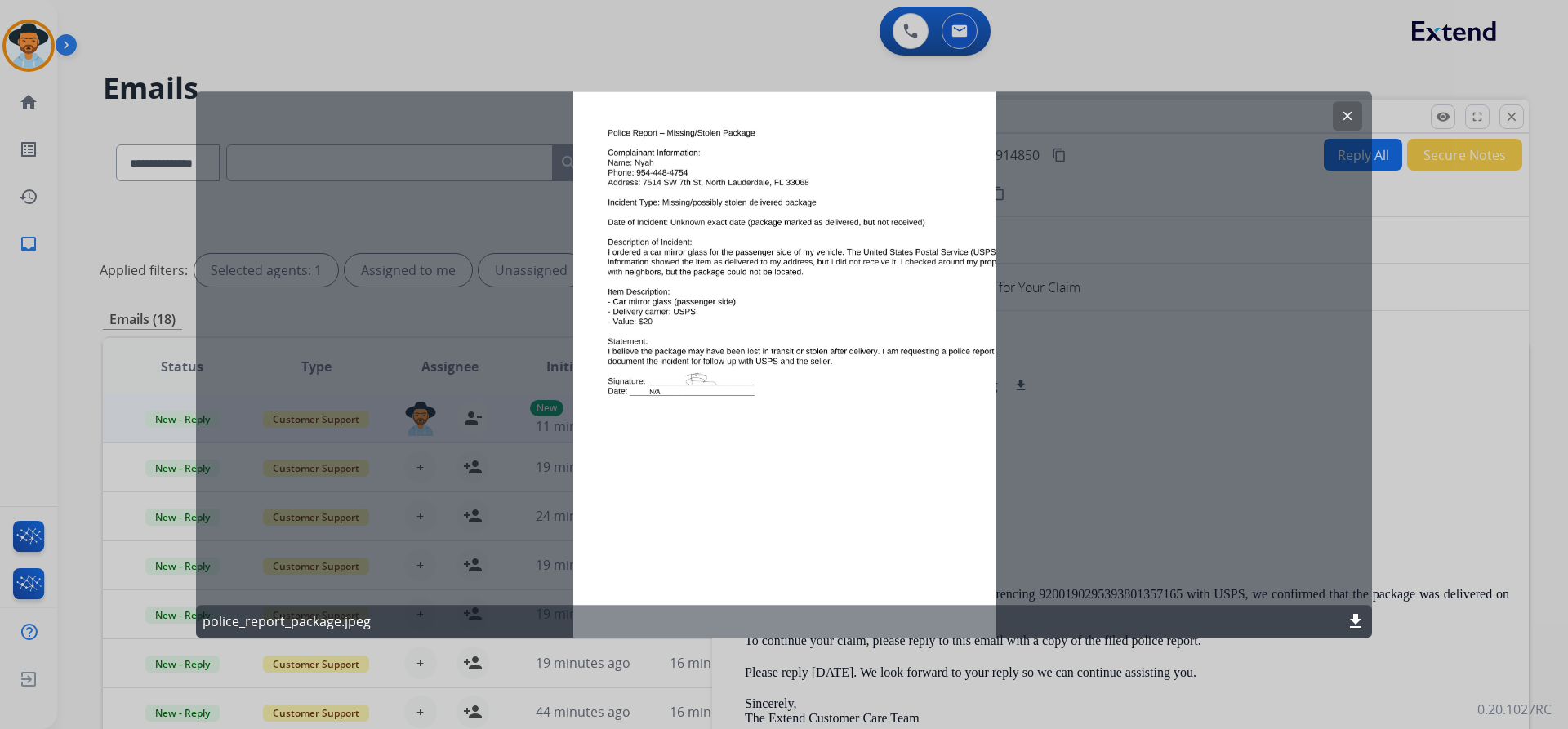
click at [1348, 110] on mat-icon "clear" at bounding box center [1347, 117] width 15 height 15
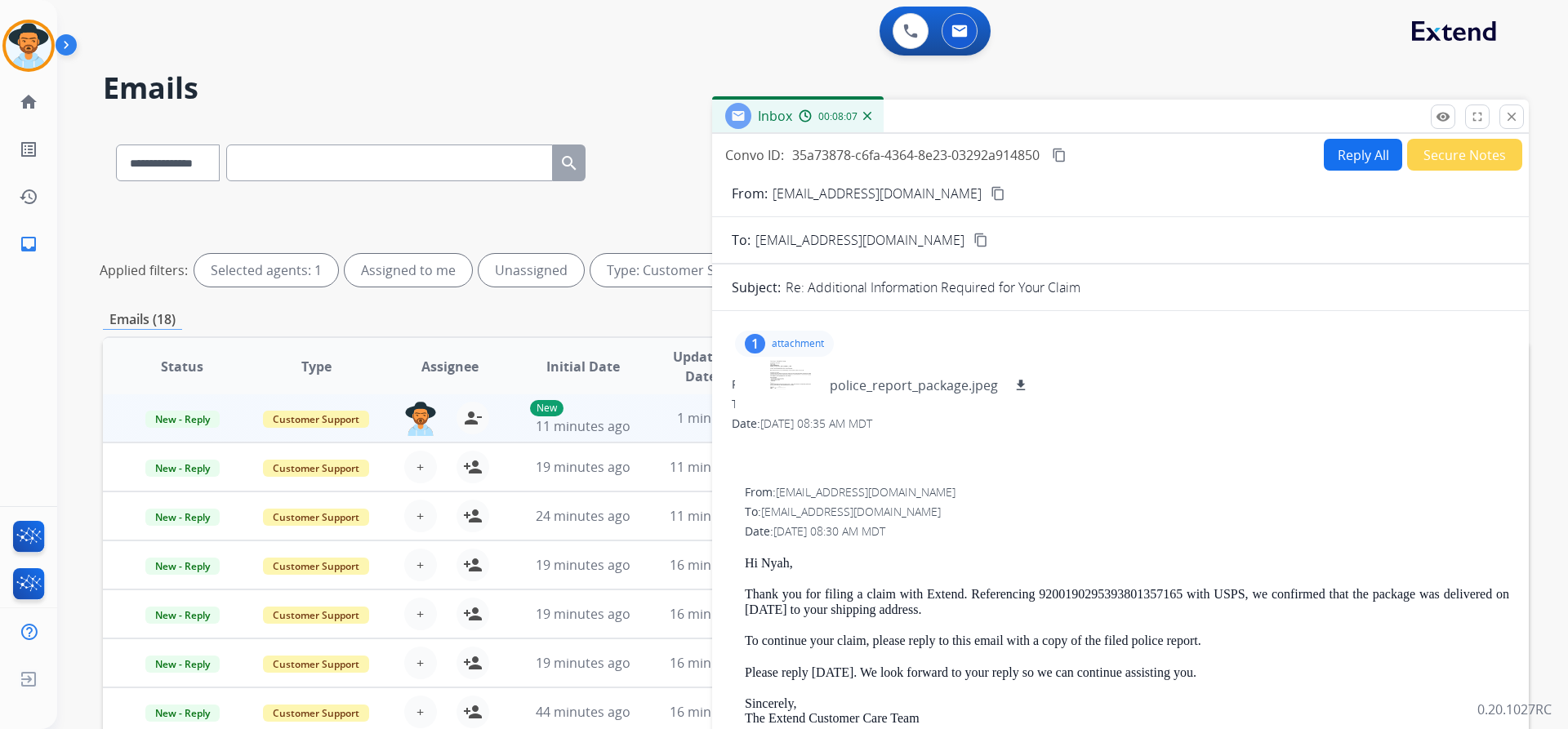
click at [793, 345] on p "attachment" at bounding box center [798, 344] width 52 height 13
drag, startPoint x: 1066, startPoint y: 158, endPoint x: 891, endPoint y: 217, distance: 184.7
click at [1066, 158] on mat-icon "content_copy" at bounding box center [1059, 156] width 15 height 15
drag, startPoint x: 743, startPoint y: 562, endPoint x: 879, endPoint y: 563, distance: 136.0
click at [879, 563] on div "From: [EMAIL_ADDRESS][DOMAIN_NAME] To: [EMAIL_ADDRESS][DOMAIN_NAME] Date: [DATE…" at bounding box center [1121, 712] width 777 height 457
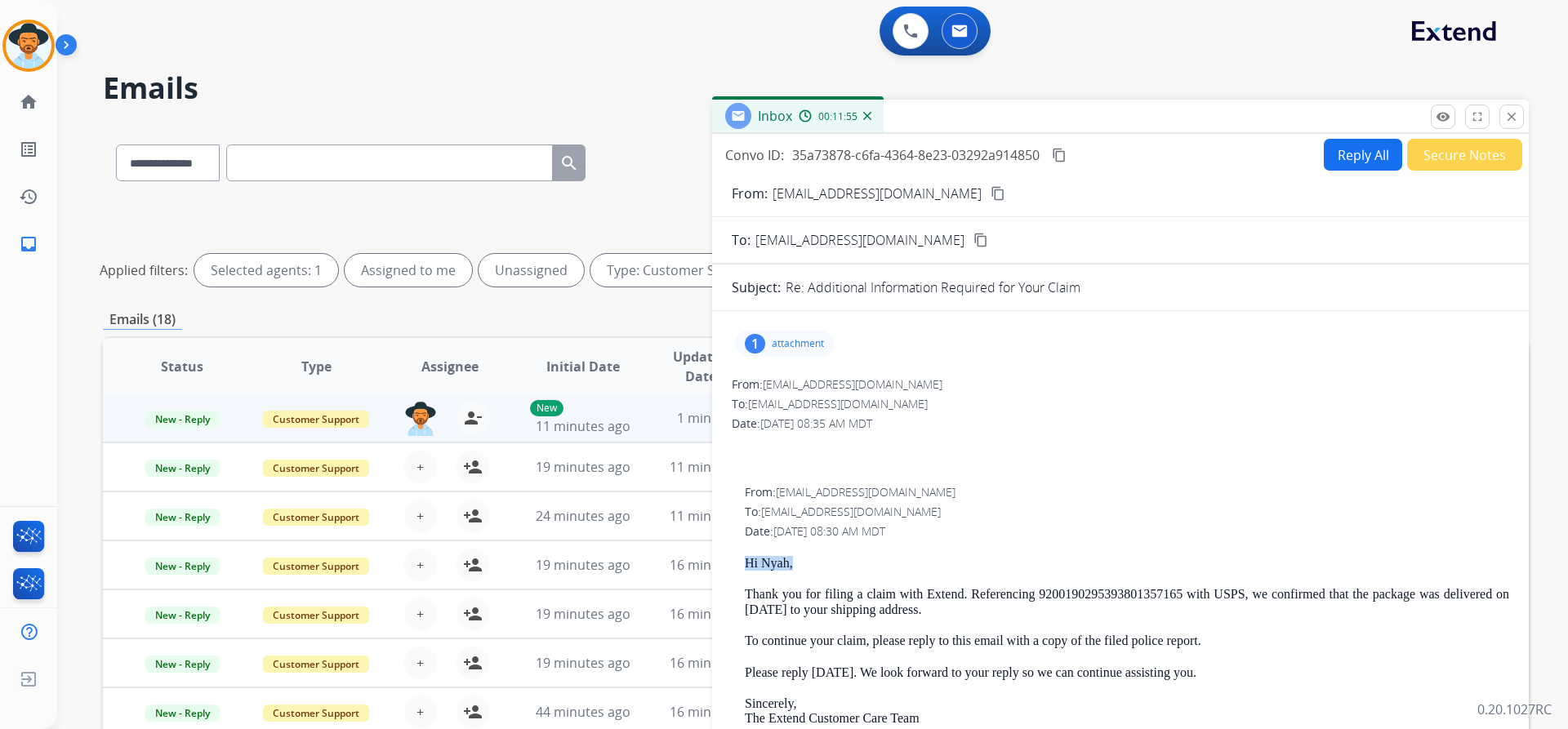
copy p "Hi Nyah,"
click at [1348, 155] on button "Reply All" at bounding box center [1363, 155] width 78 height 32
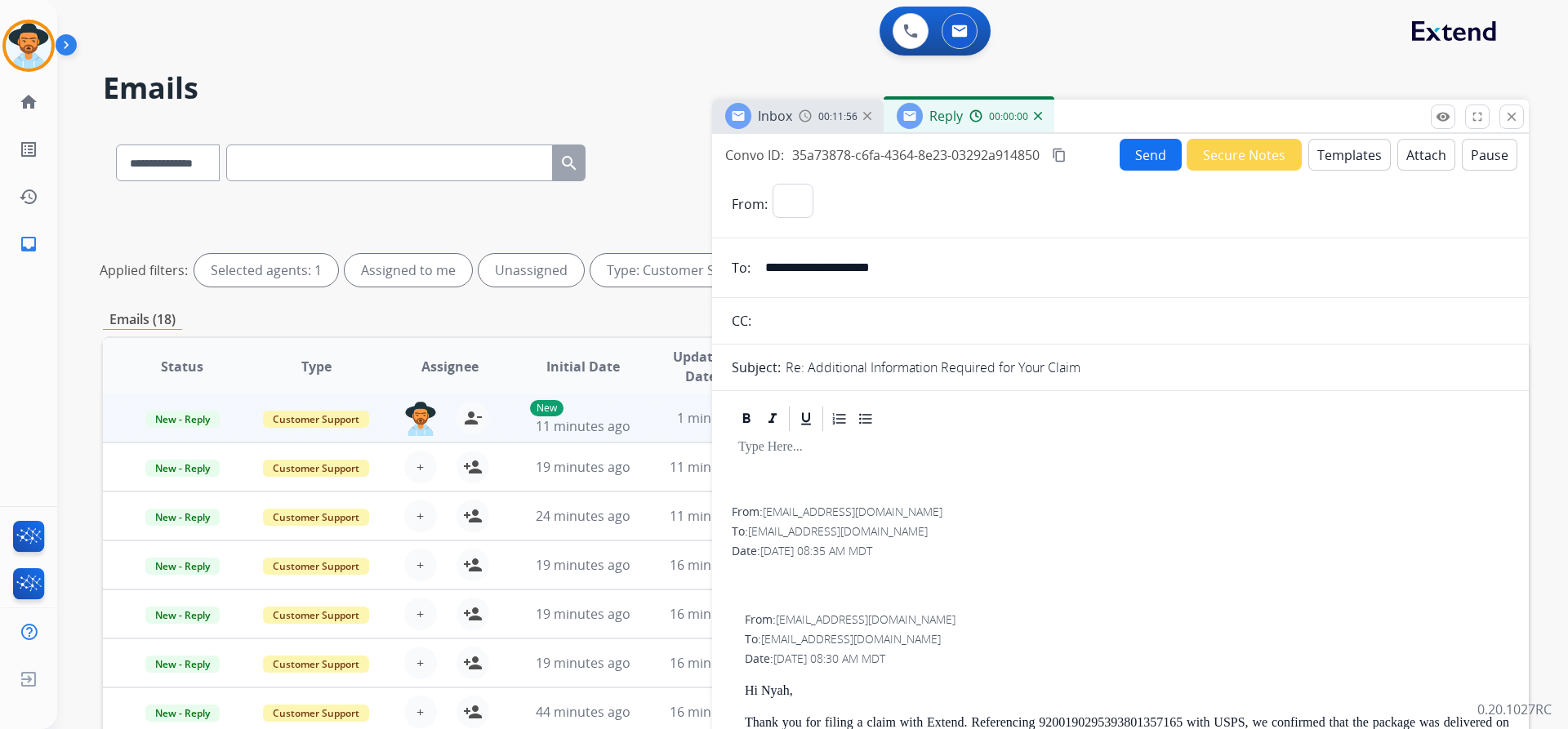
select select "**********"
click at [1347, 153] on button "Templates" at bounding box center [1349, 155] width 82 height 32
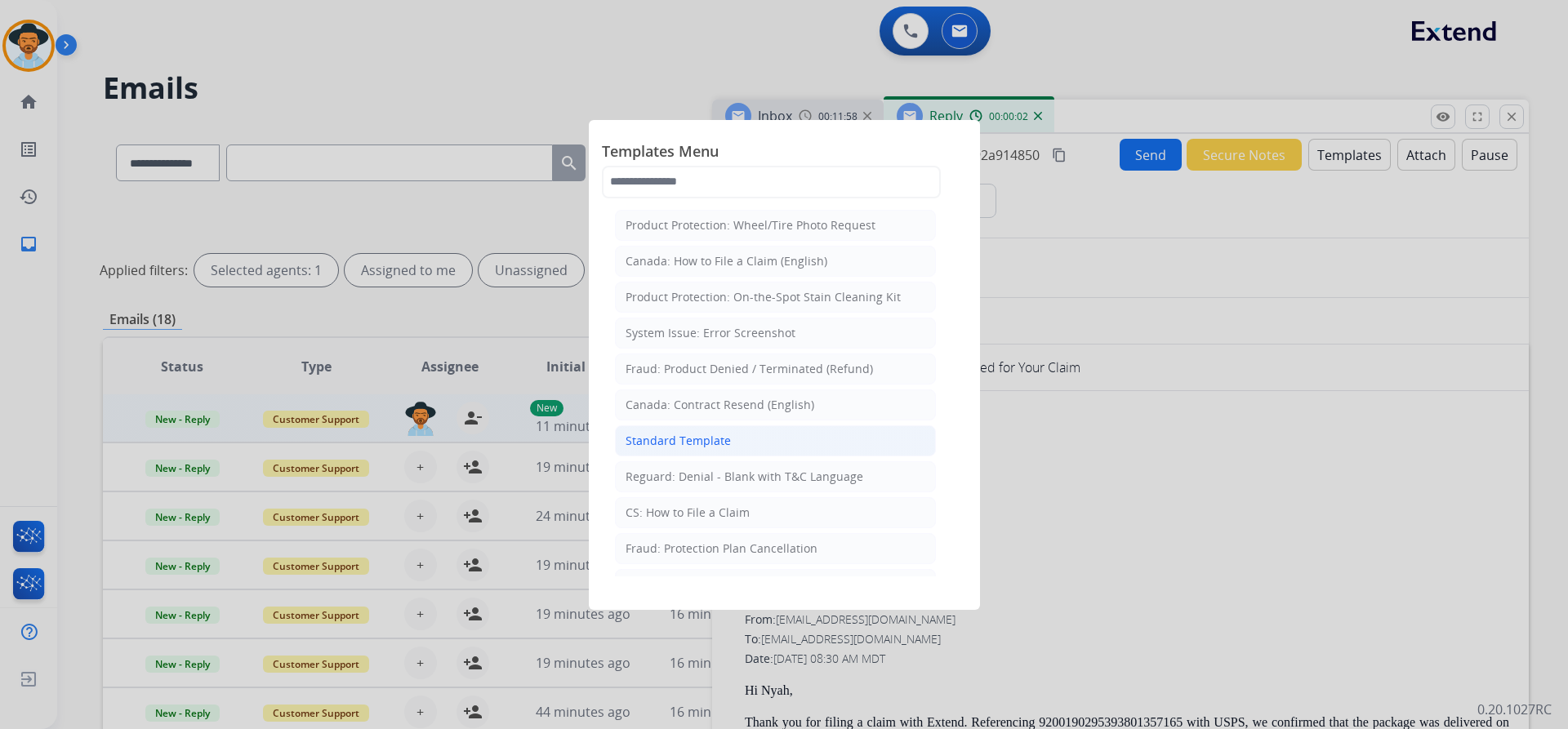
click at [760, 440] on li "Standard Template" at bounding box center [776, 440] width 321 height 31
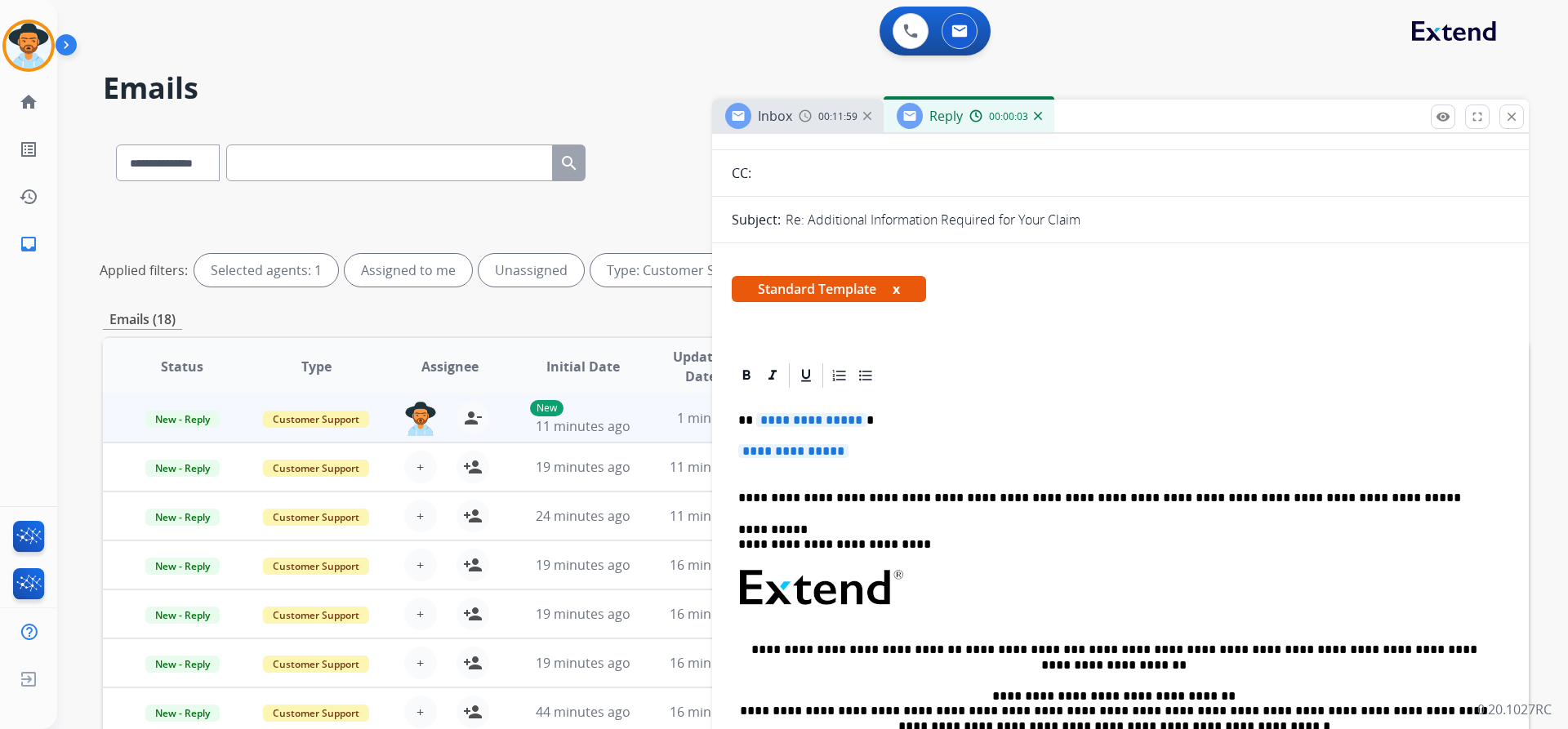
scroll to position [163, 0]
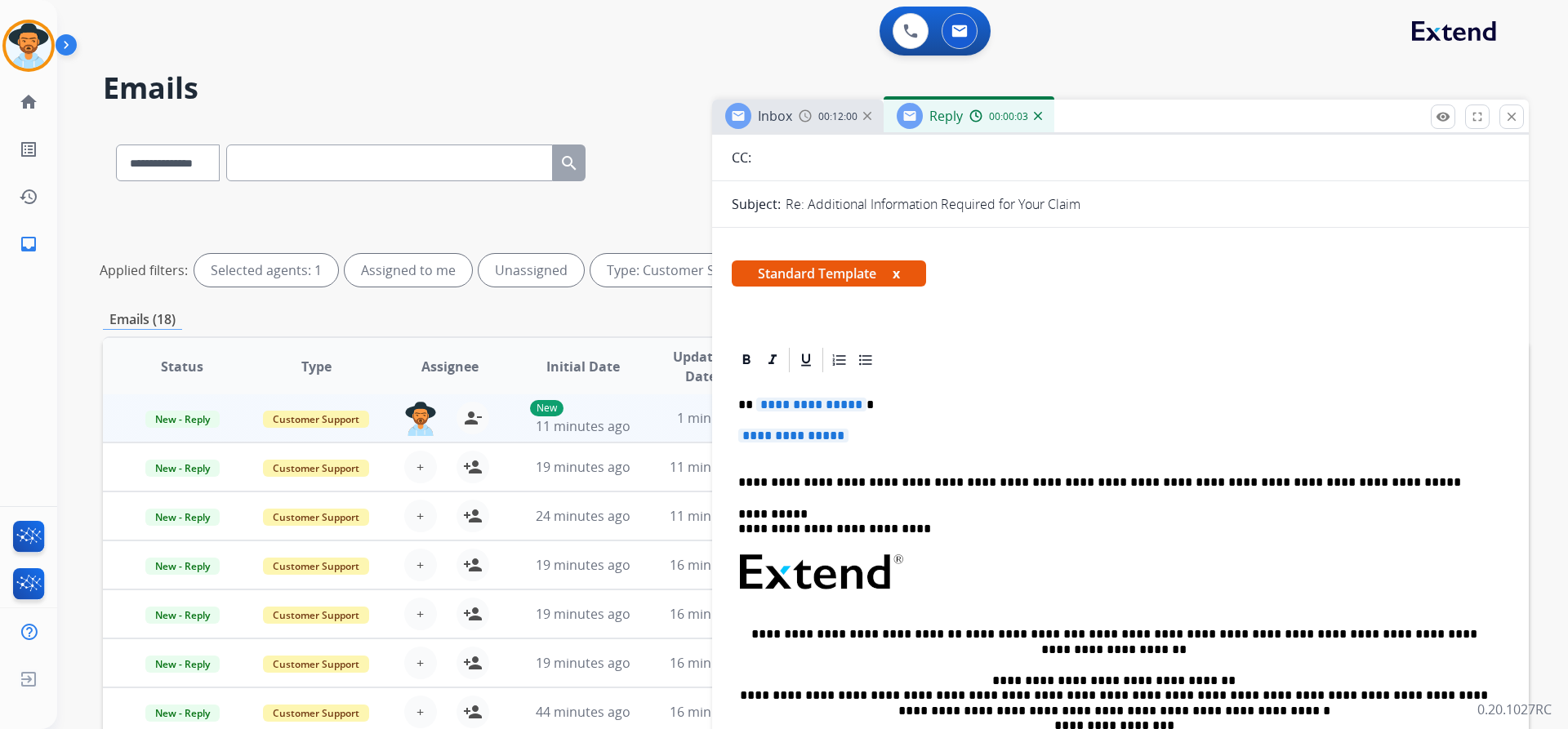
click at [809, 408] on span "**********" at bounding box center [811, 405] width 110 height 14
drag, startPoint x: 769, startPoint y: 406, endPoint x: 734, endPoint y: 406, distance: 35.0
click at [734, 406] on div "**********" at bounding box center [1121, 611] width 777 height 473
click at [754, 404] on p "**********" at bounding box center [1114, 406] width 751 height 15
drag, startPoint x: 754, startPoint y: 404, endPoint x: 728, endPoint y: 403, distance: 26.0
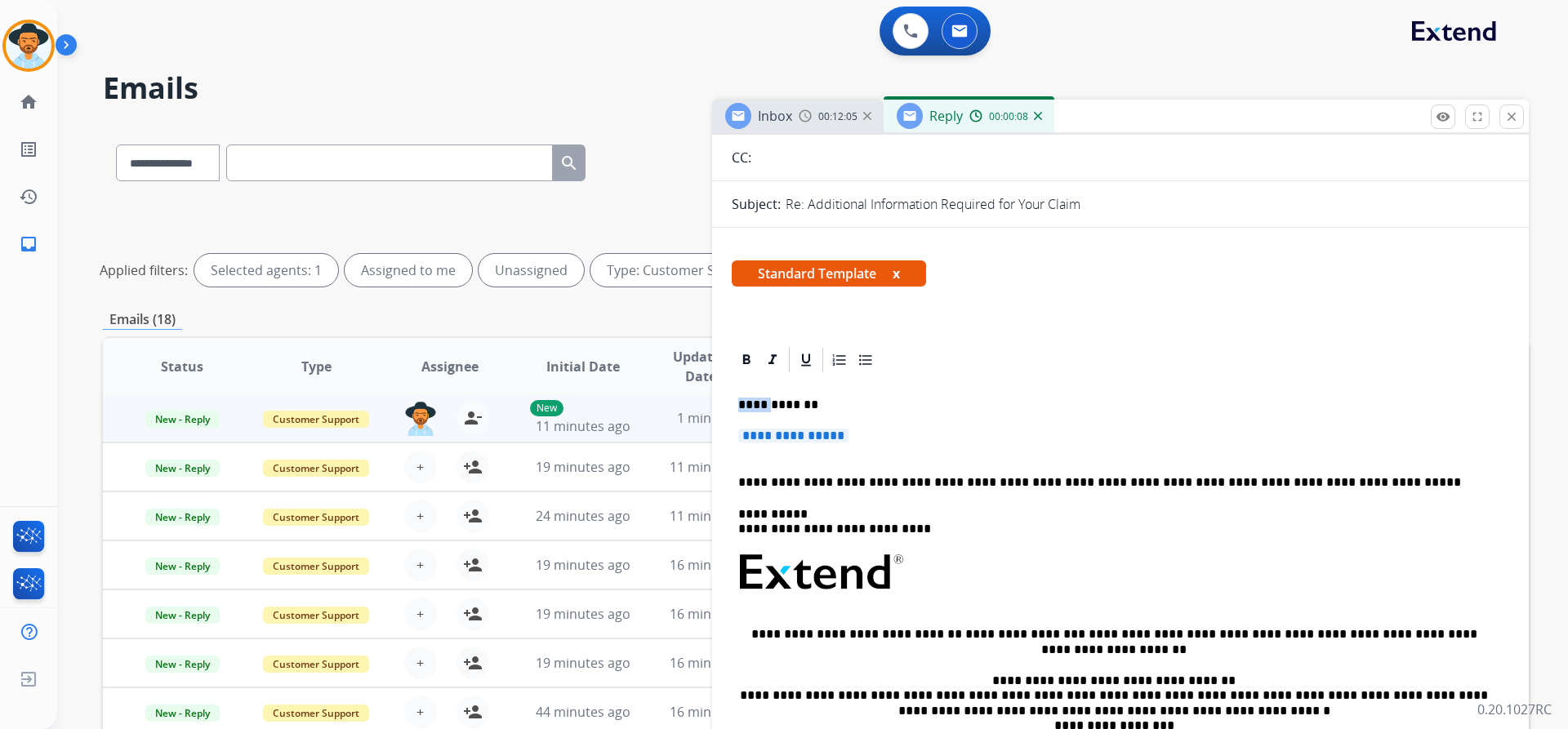
click at [736, 402] on div "**********" at bounding box center [1121, 611] width 777 height 473
drag, startPoint x: 736, startPoint y: 402, endPoint x: 755, endPoint y: 408, distance: 19.9
click at [755, 408] on div "**********" at bounding box center [1121, 611] width 777 height 473
click at [789, 436] on span "**********" at bounding box center [793, 435] width 110 height 14
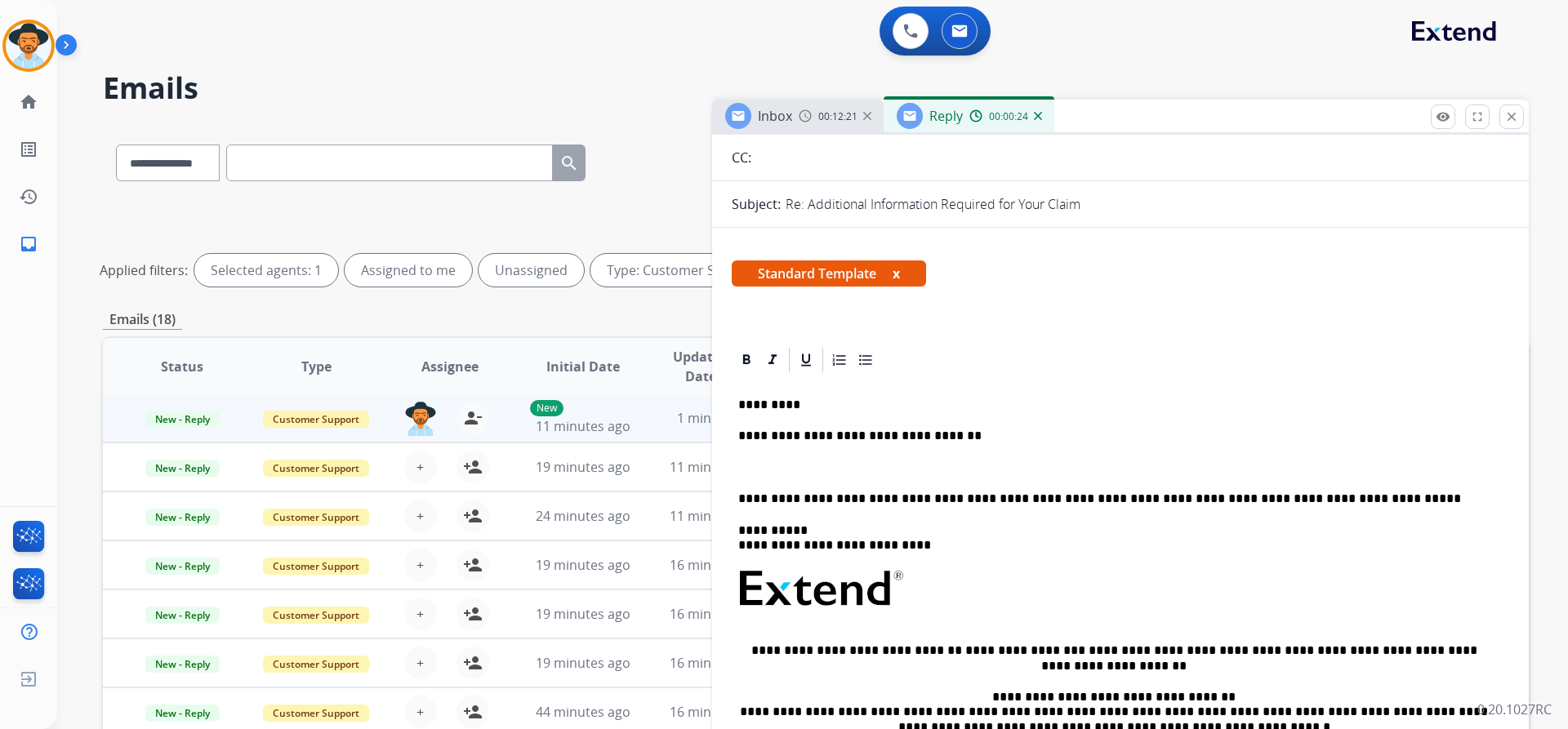
click at [797, 411] on p "*********" at bounding box center [1114, 406] width 751 height 15
click at [786, 462] on p at bounding box center [1121, 468] width 764 height 15
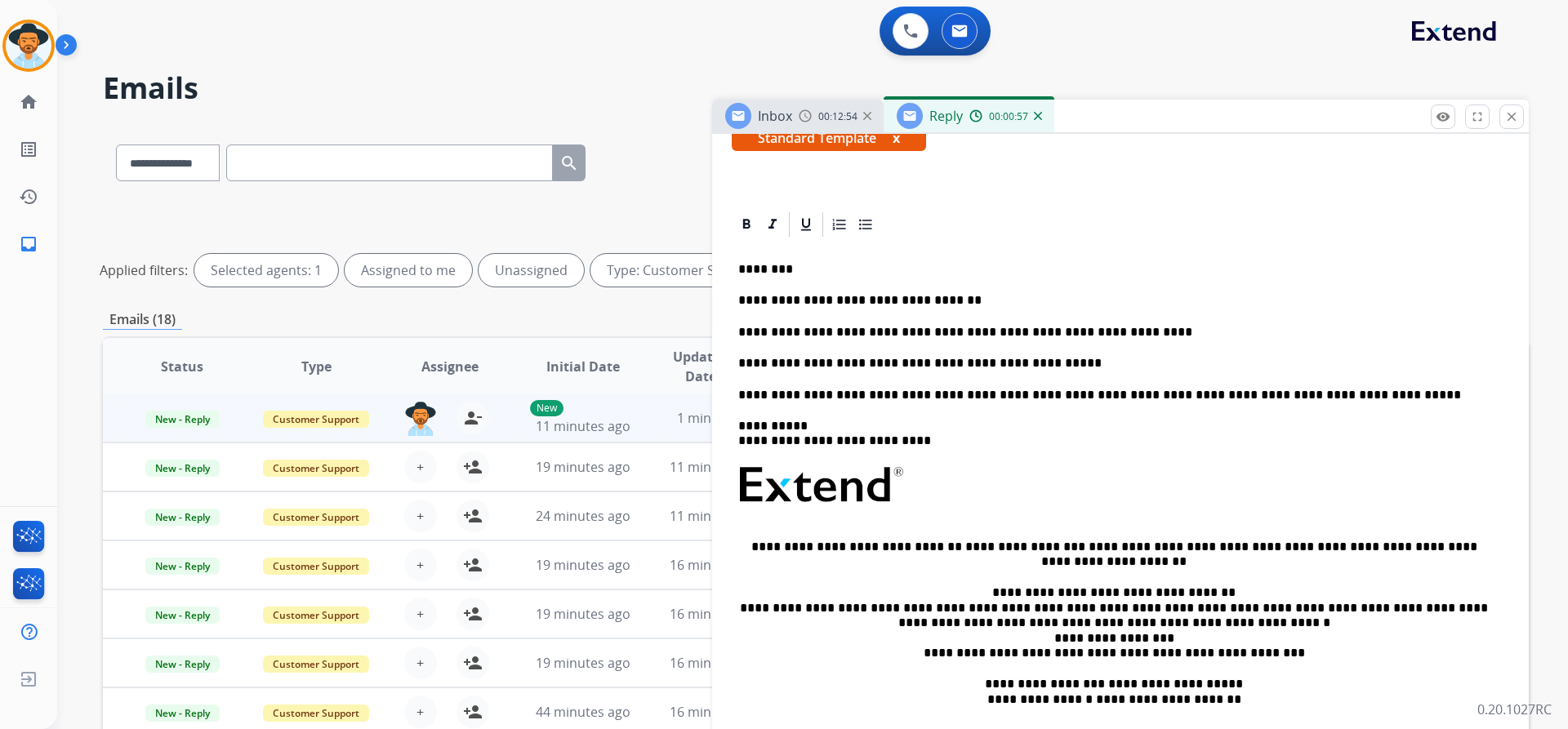
scroll to position [0, 0]
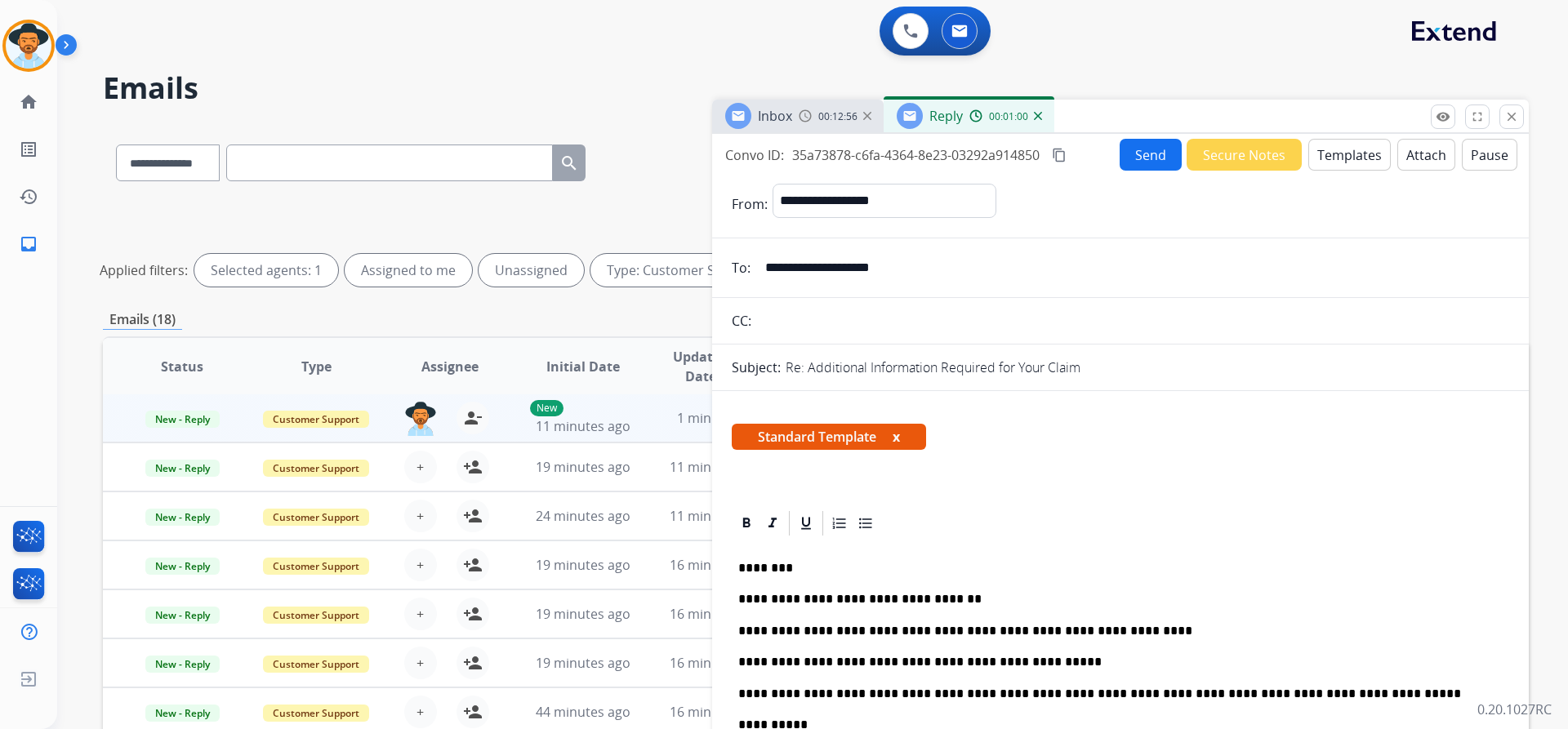
click at [1129, 148] on button "Send" at bounding box center [1150, 155] width 62 height 32
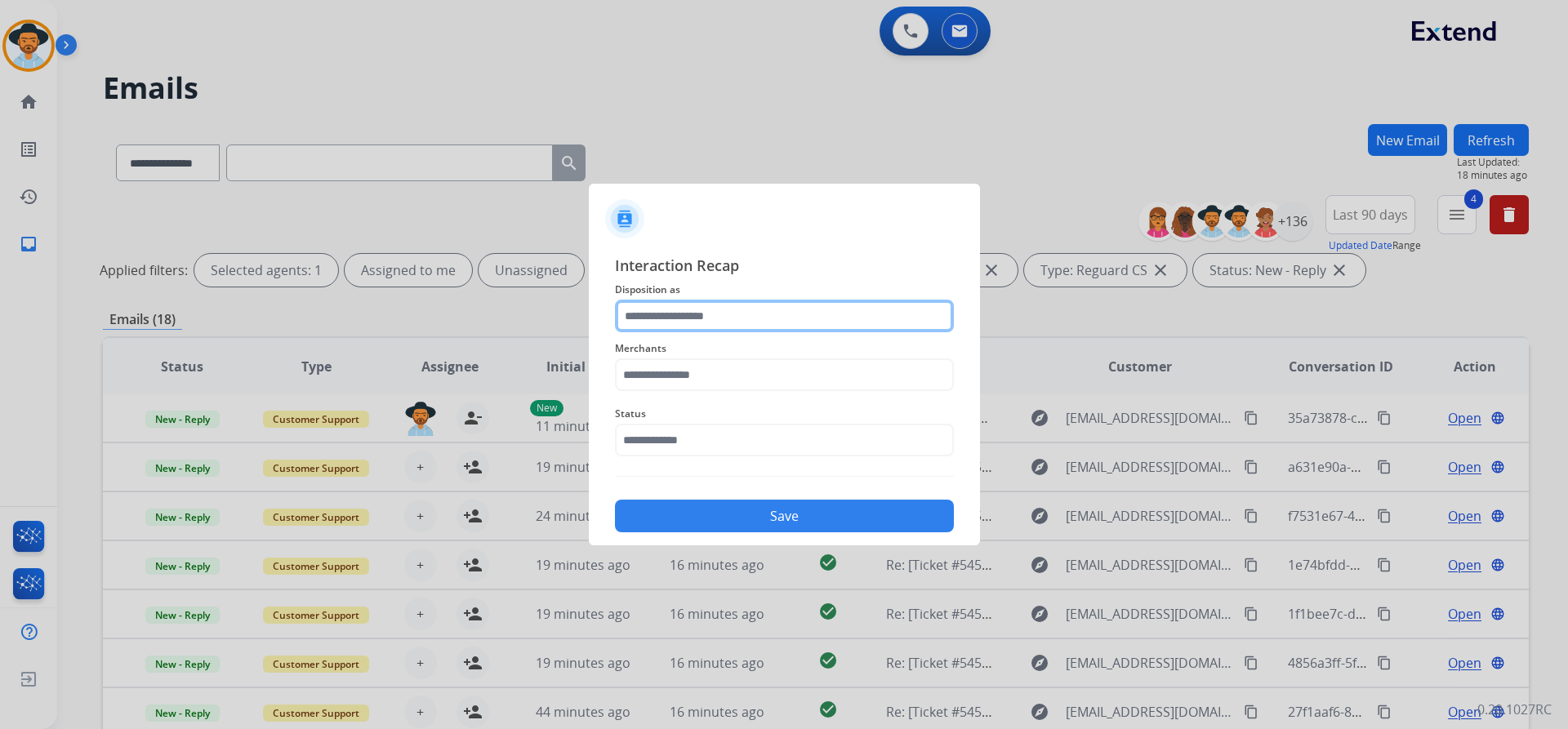
click at [702, 312] on input "text" at bounding box center [785, 315] width 339 height 33
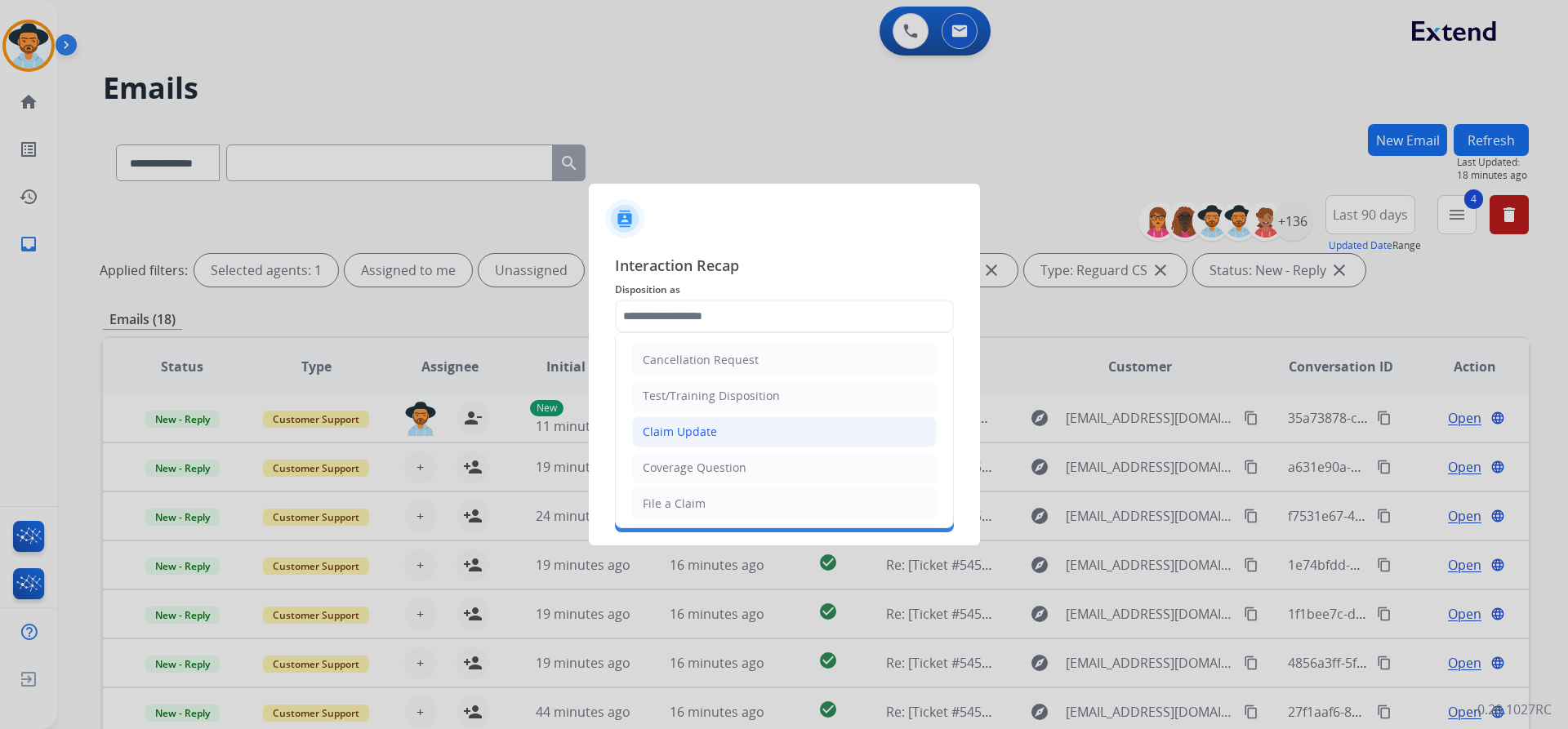
click at [763, 421] on li "Claim Update" at bounding box center [784, 432] width 305 height 31
type input "**********"
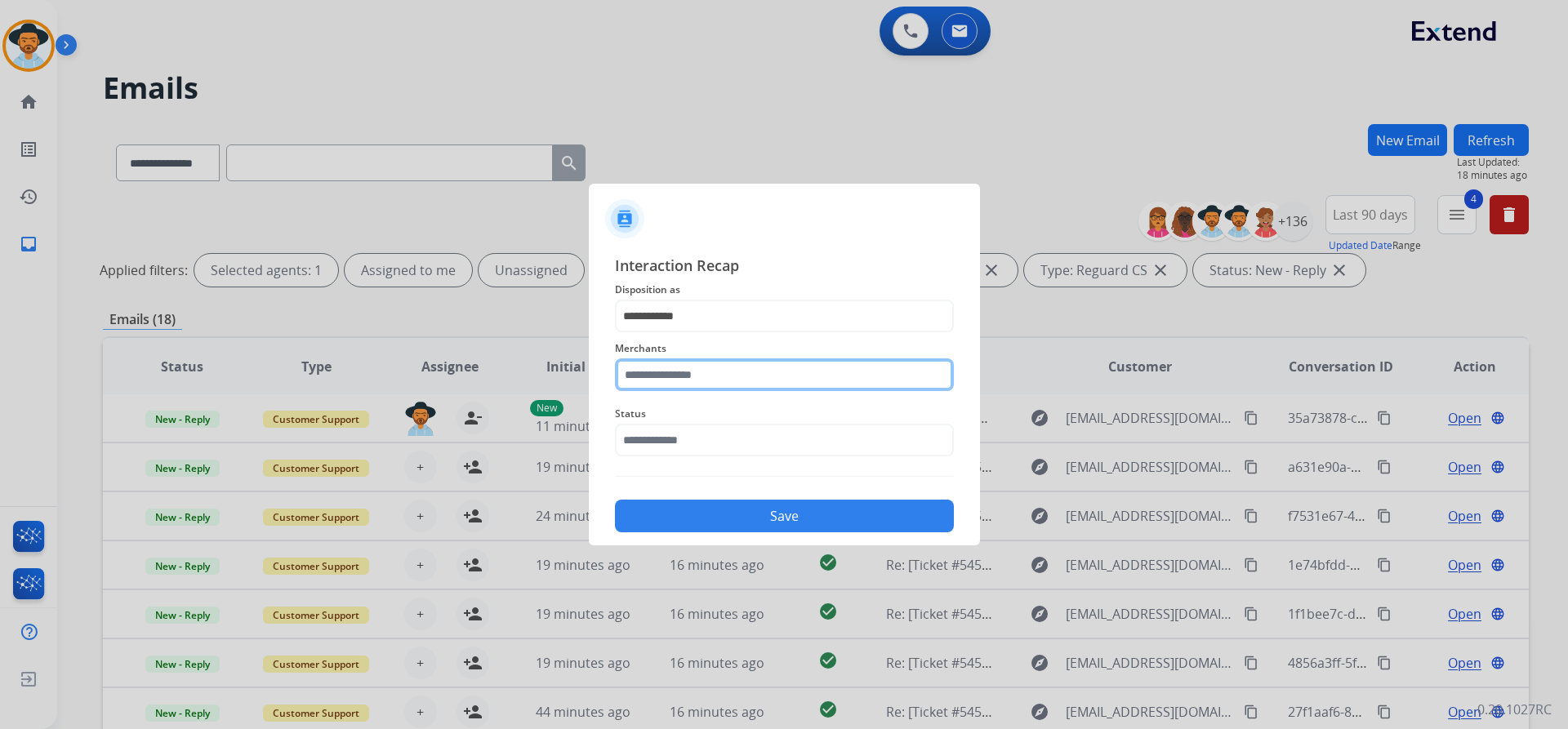
click at [714, 374] on input "text" at bounding box center [785, 375] width 339 height 33
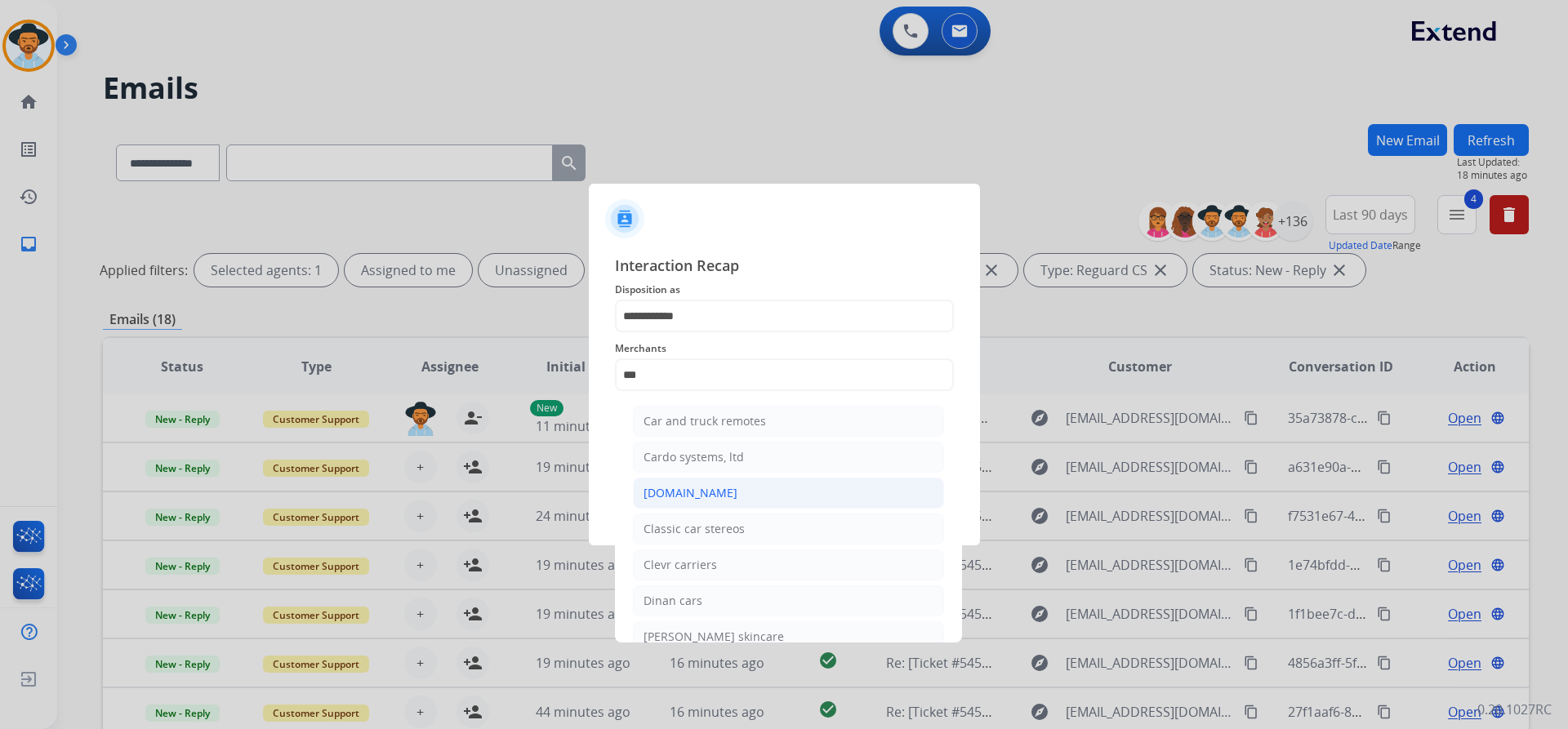
click at [719, 495] on li "[DOMAIN_NAME]" at bounding box center [789, 492] width 311 height 31
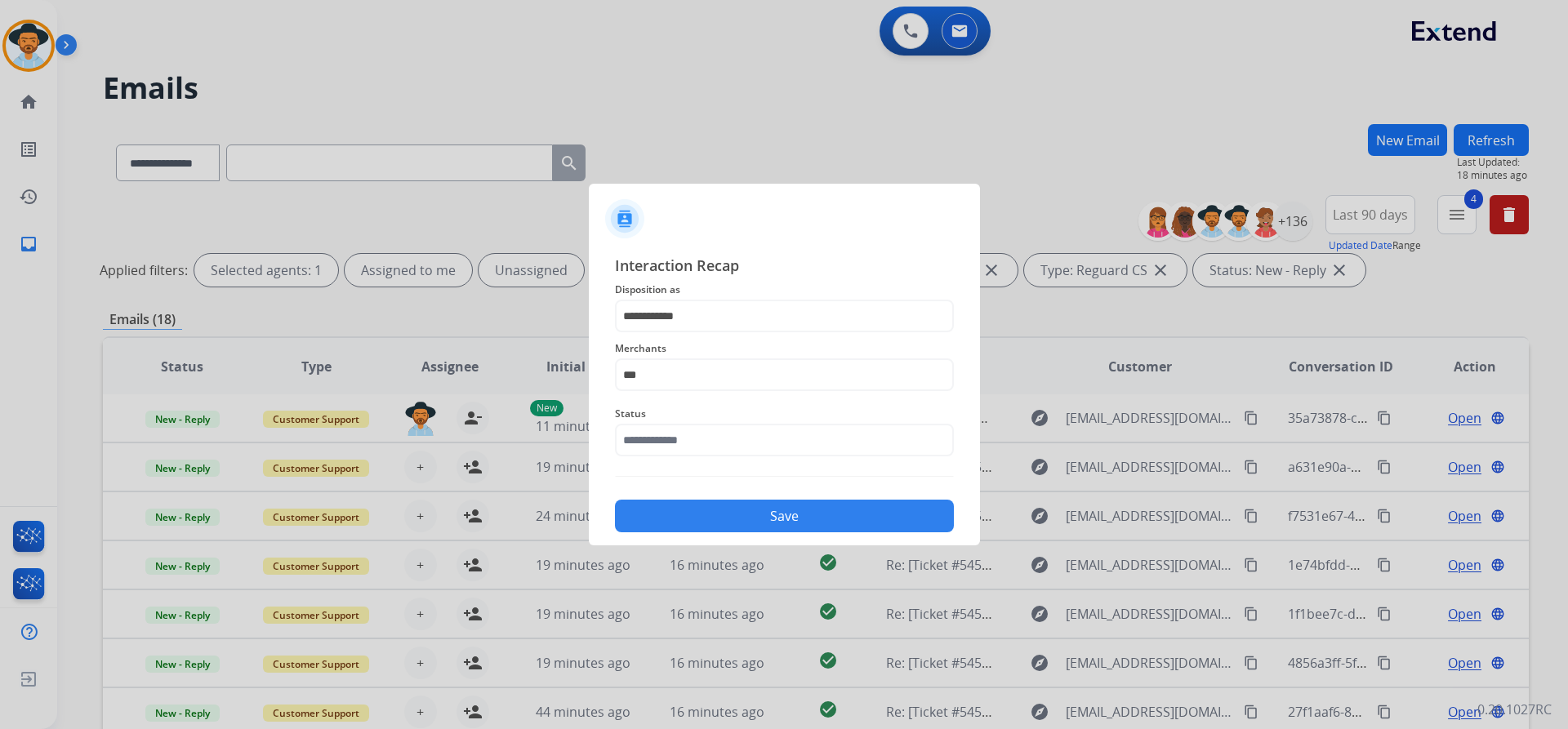
type input "**********"
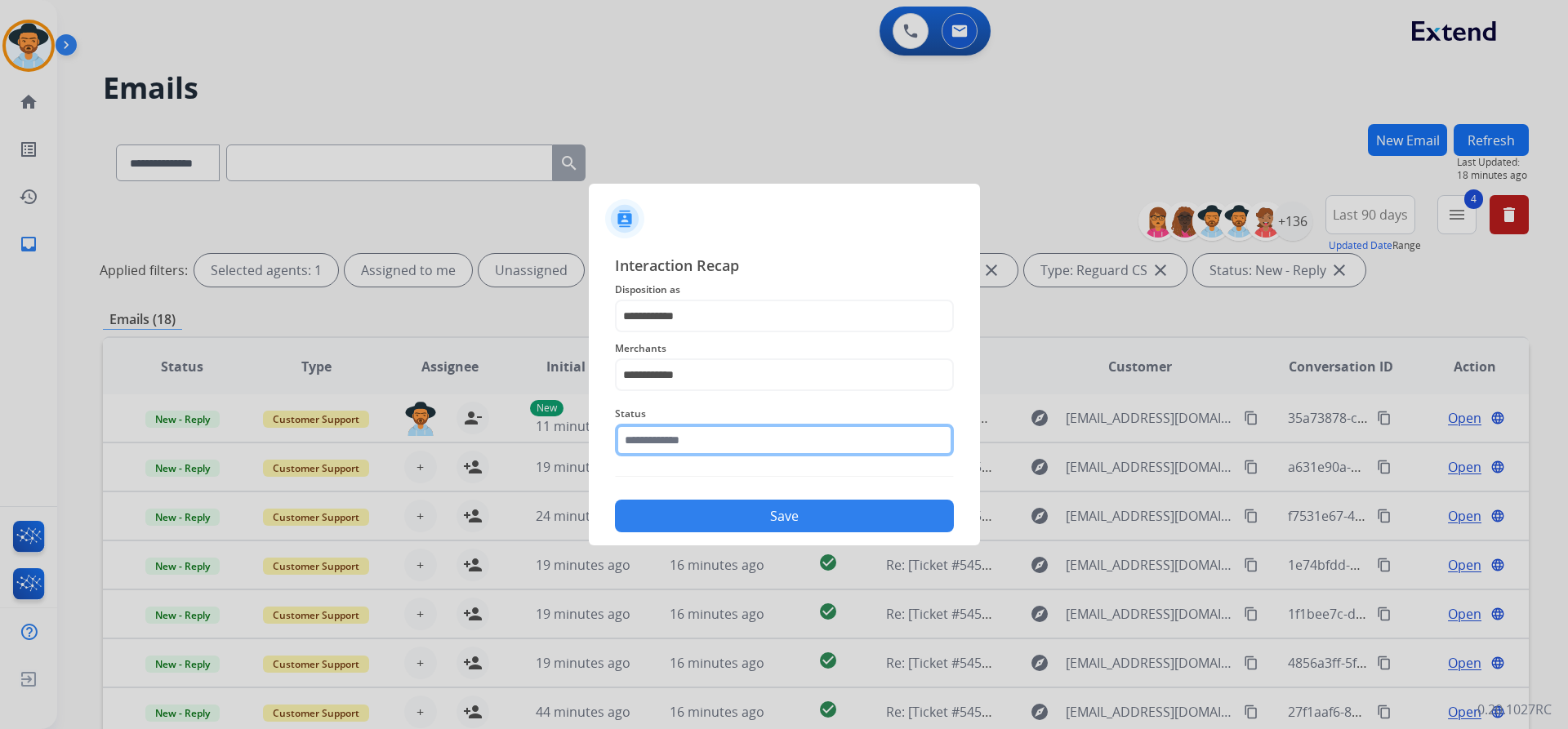
click at [701, 439] on input "text" at bounding box center [785, 440] width 339 height 33
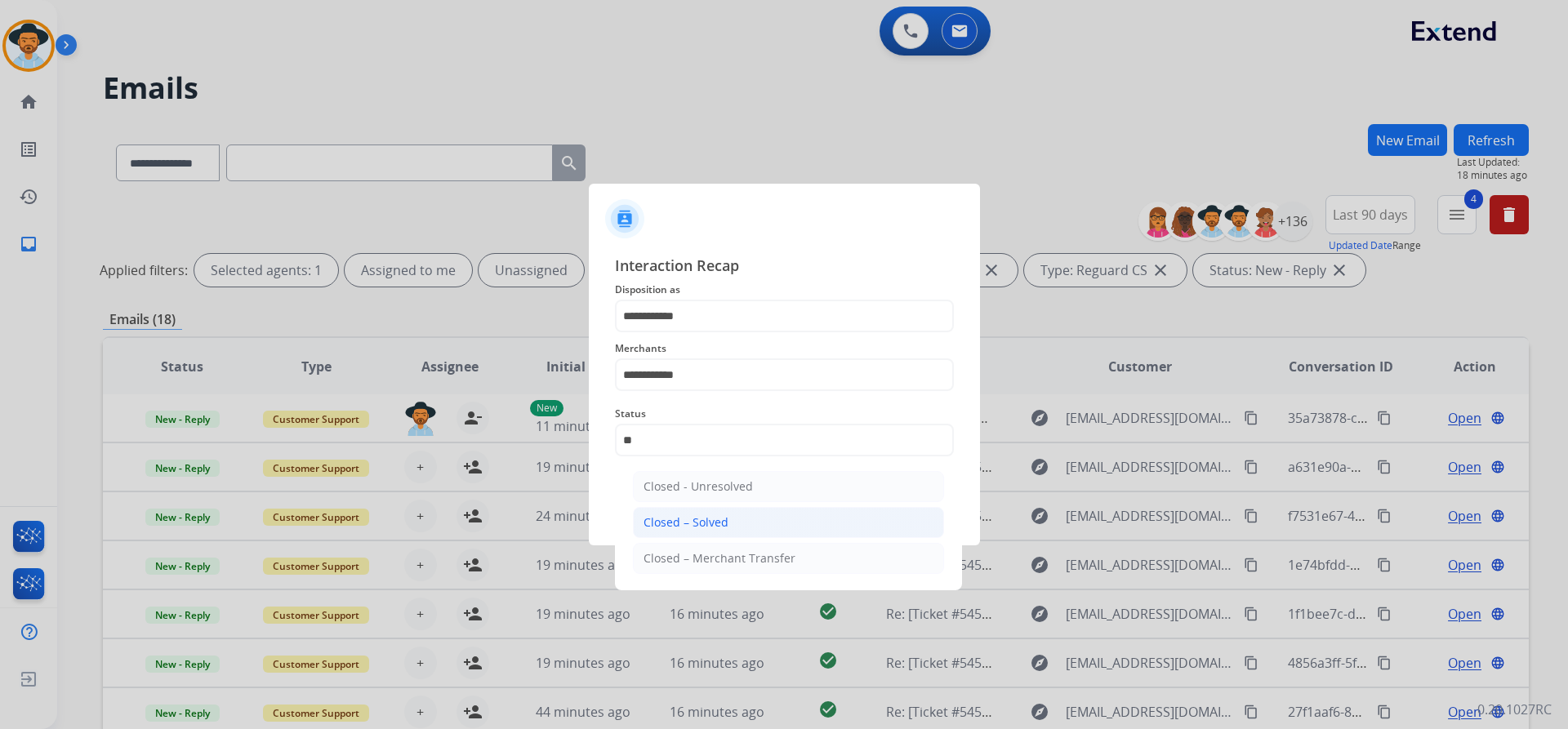
click at [698, 521] on div "Closed – Solved" at bounding box center [685, 523] width 85 height 17
type input "**********"
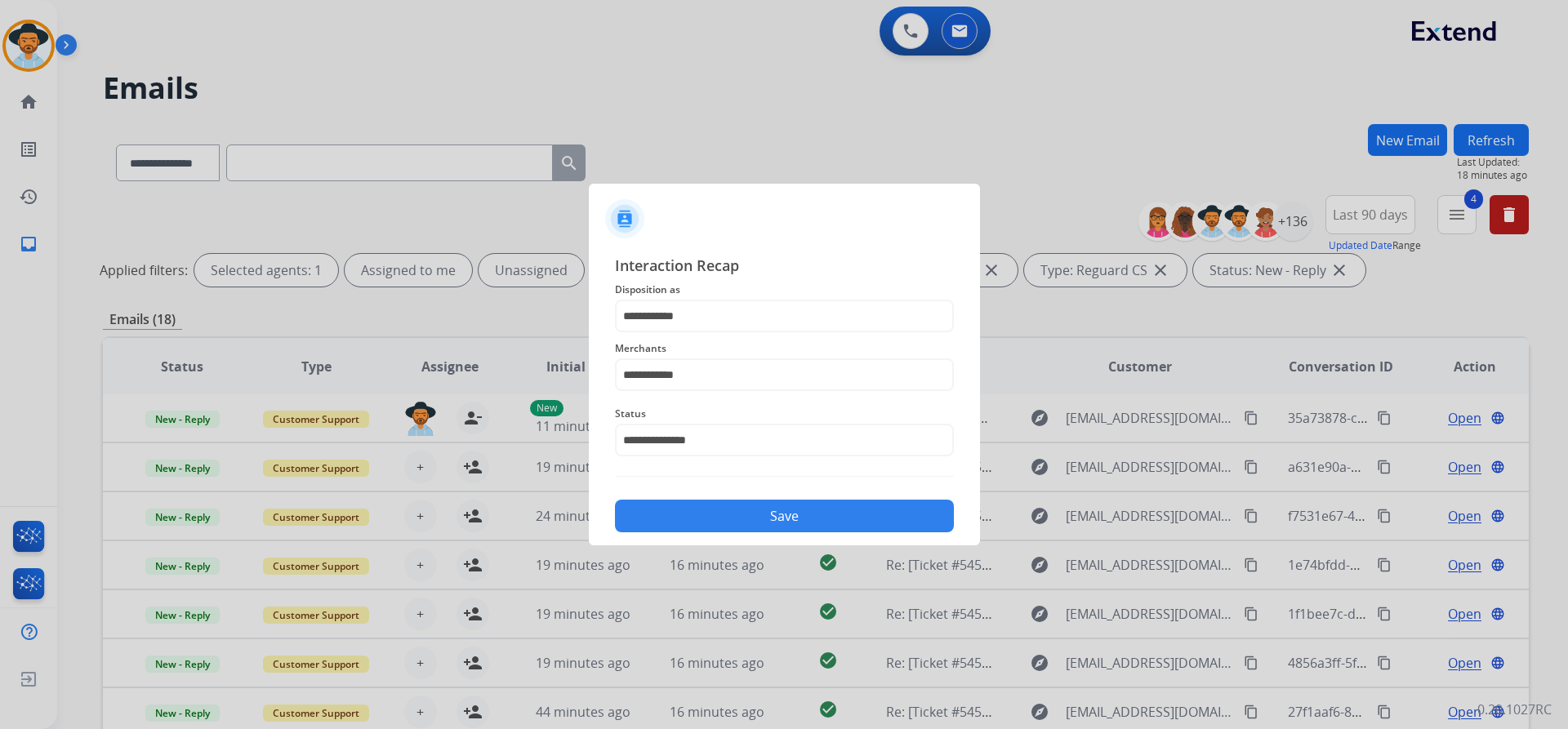
click at [696, 502] on button "Save" at bounding box center [785, 516] width 339 height 33
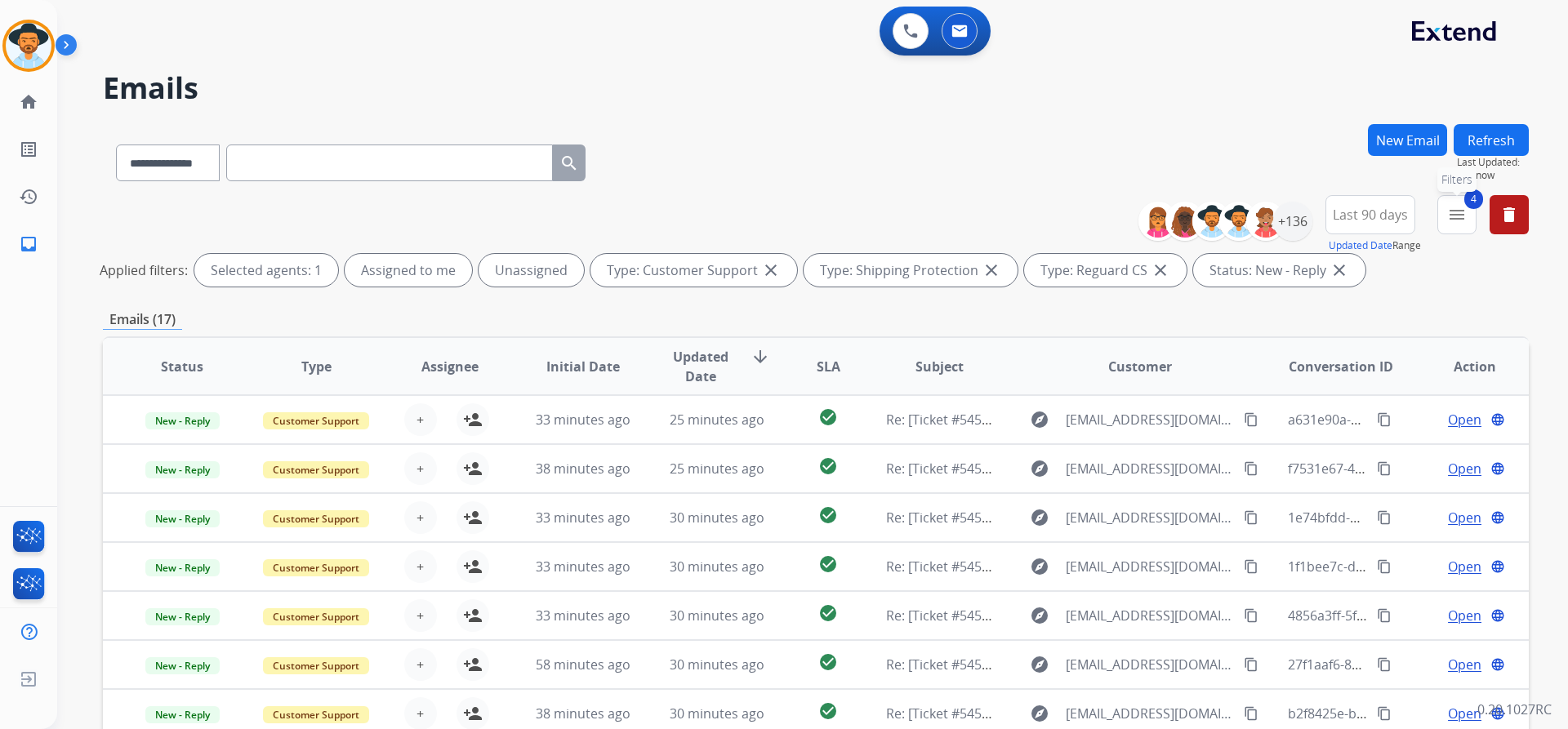
click at [1451, 209] on mat-icon "menu" at bounding box center [1456, 214] width 20 height 20
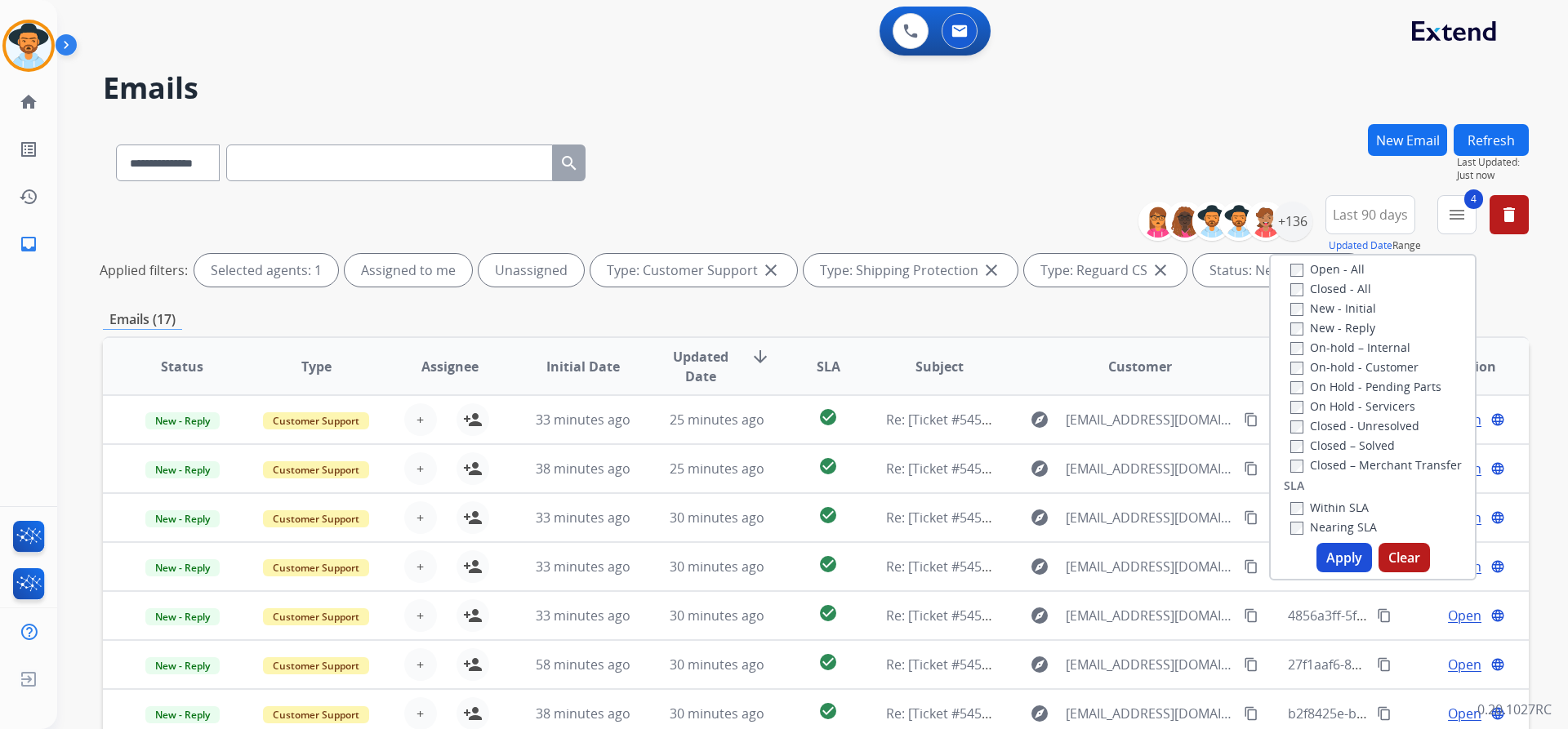
click at [1333, 307] on label "New - Initial" at bounding box center [1333, 308] width 86 height 16
click at [1338, 558] on button "Apply" at bounding box center [1344, 558] width 56 height 30
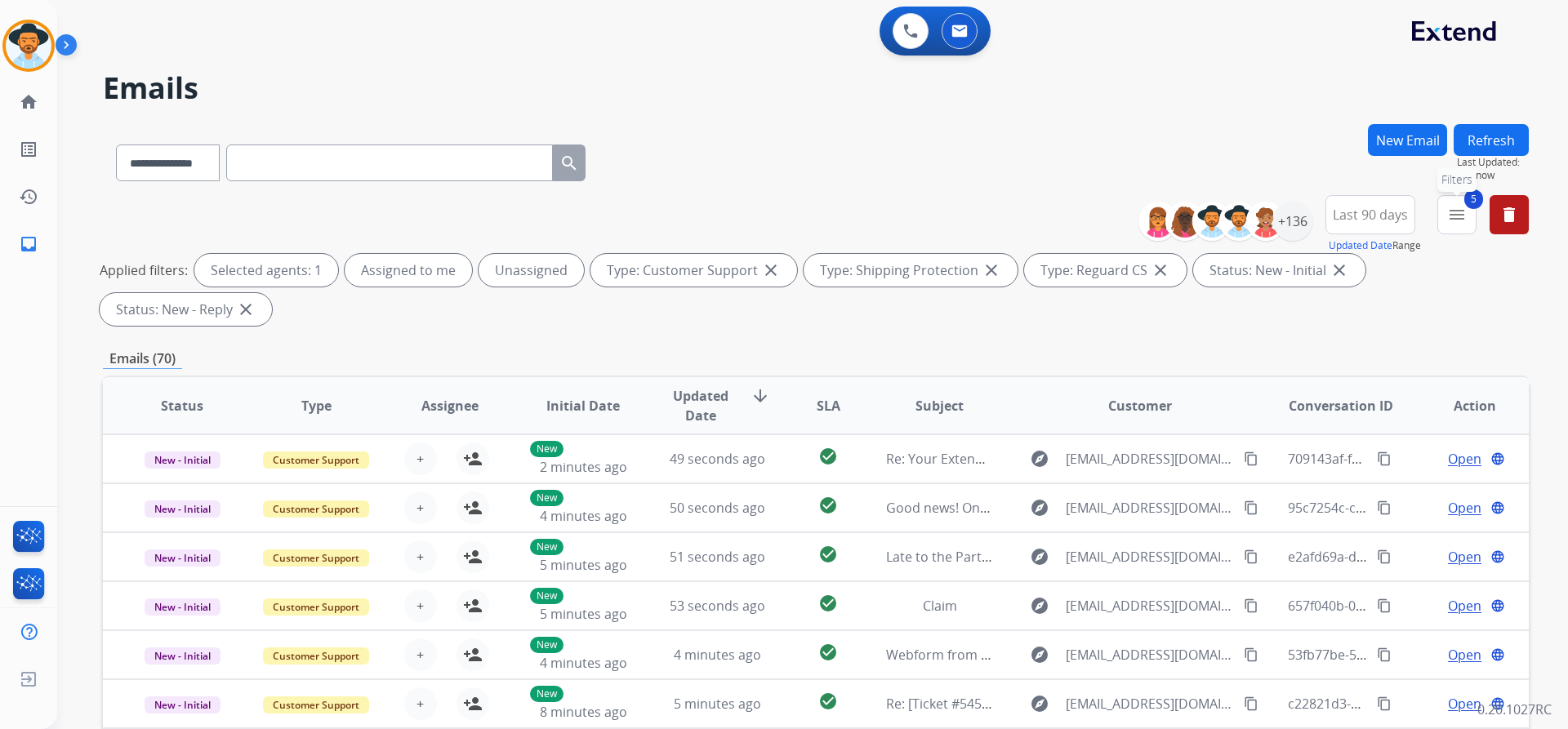
click at [1450, 209] on mat-icon "menu" at bounding box center [1456, 214] width 20 height 20
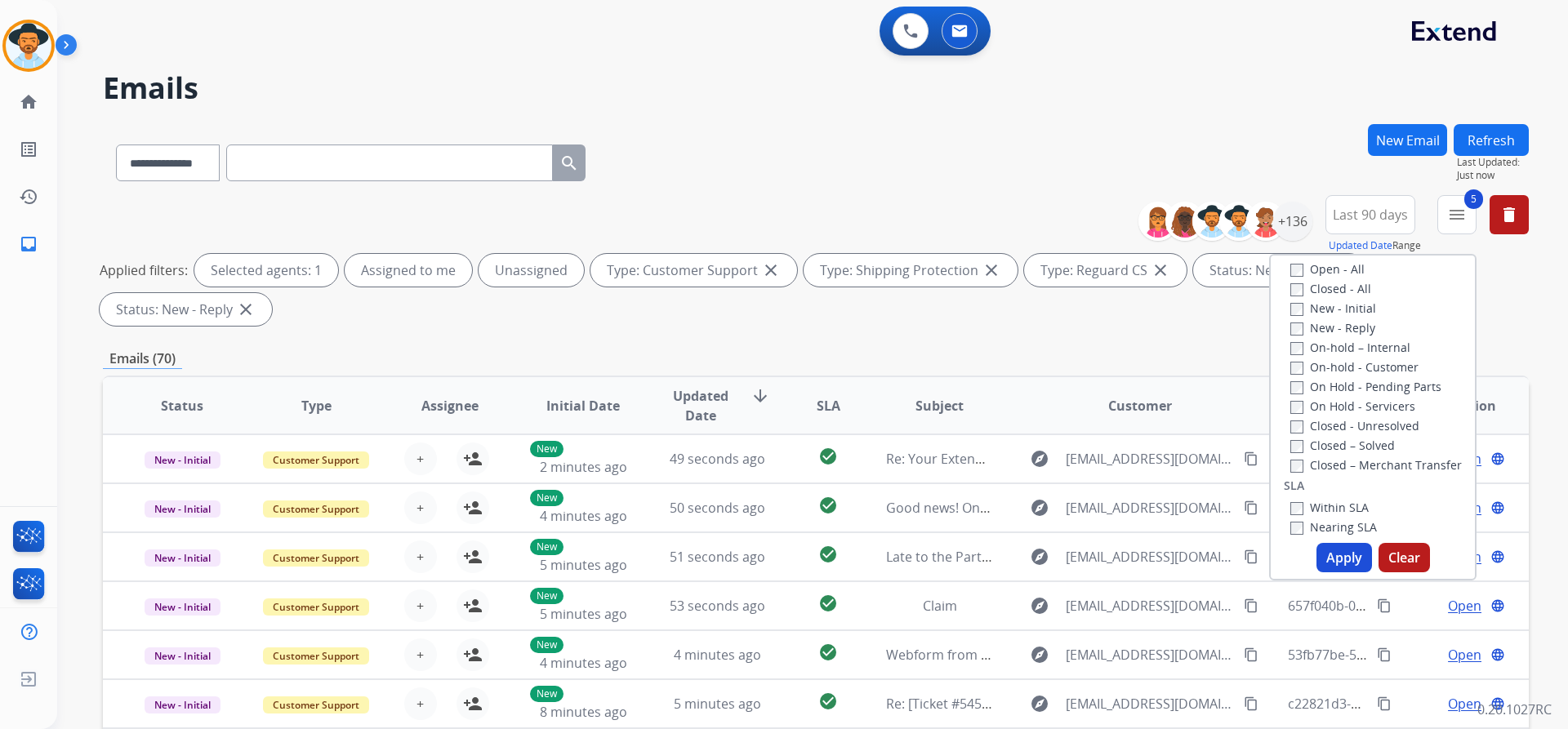
click at [1325, 328] on label "New - Reply" at bounding box center [1332, 327] width 85 height 16
click at [1325, 547] on button "Apply" at bounding box center [1344, 558] width 56 height 30
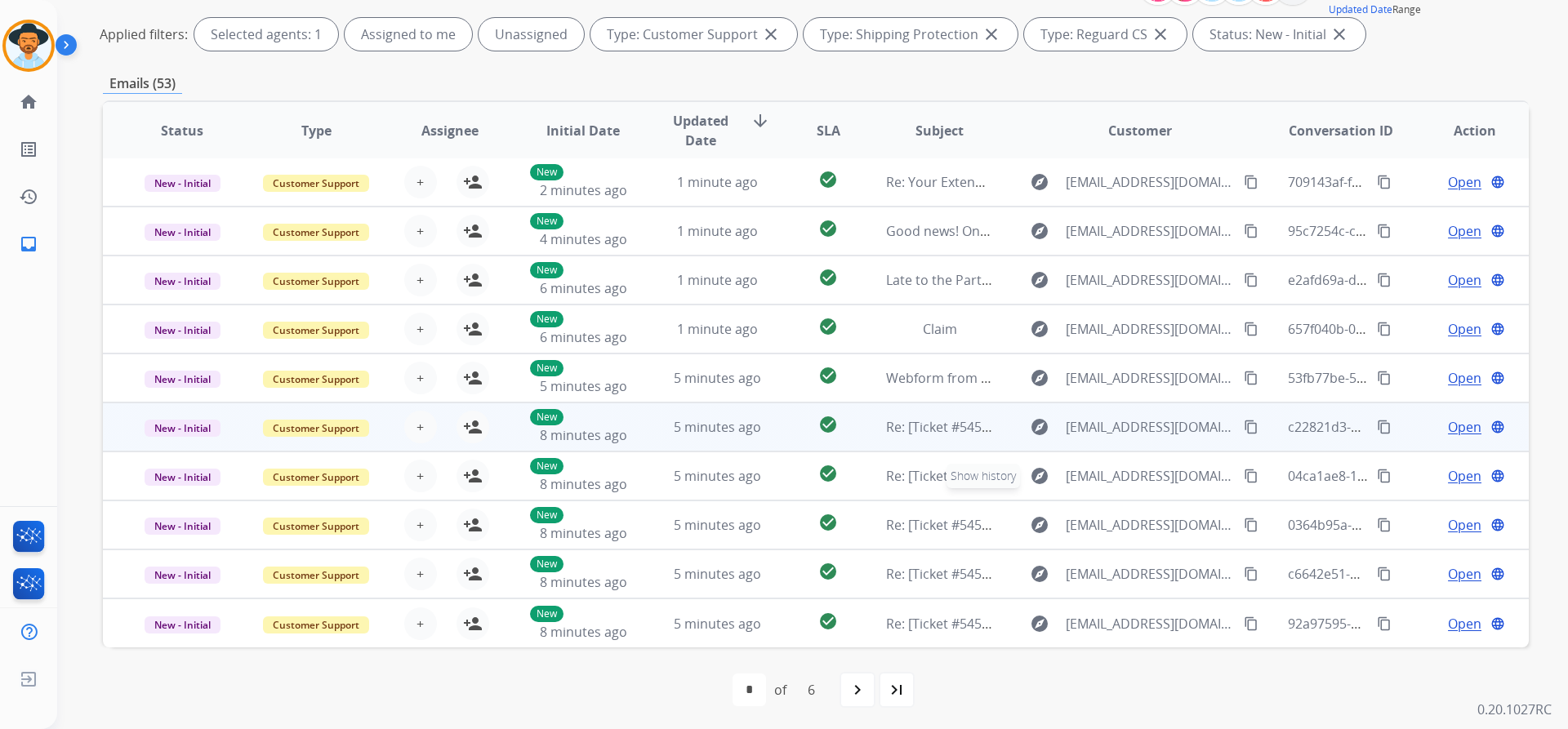
scroll to position [240, 0]
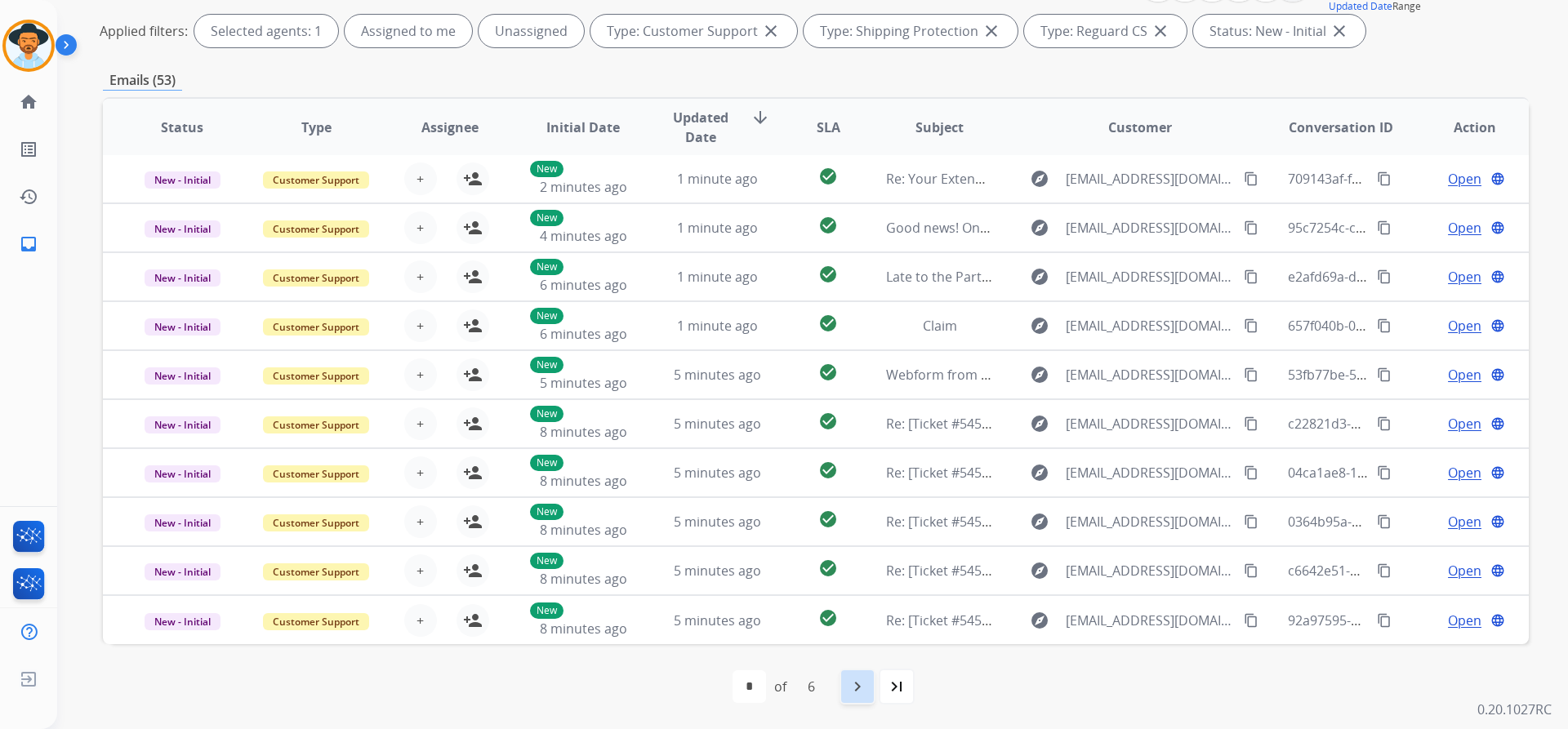
click at [867, 689] on mat-icon "navigate_next" at bounding box center [857, 686] width 20 height 20
click at [896, 686] on mat-icon "navigate_next" at bounding box center [893, 686] width 20 height 20
click at [879, 690] on div "navigate_next" at bounding box center [893, 686] width 36 height 36
click at [896, 688] on mat-icon "navigate_next" at bounding box center [893, 686] width 20 height 20
select select "*"
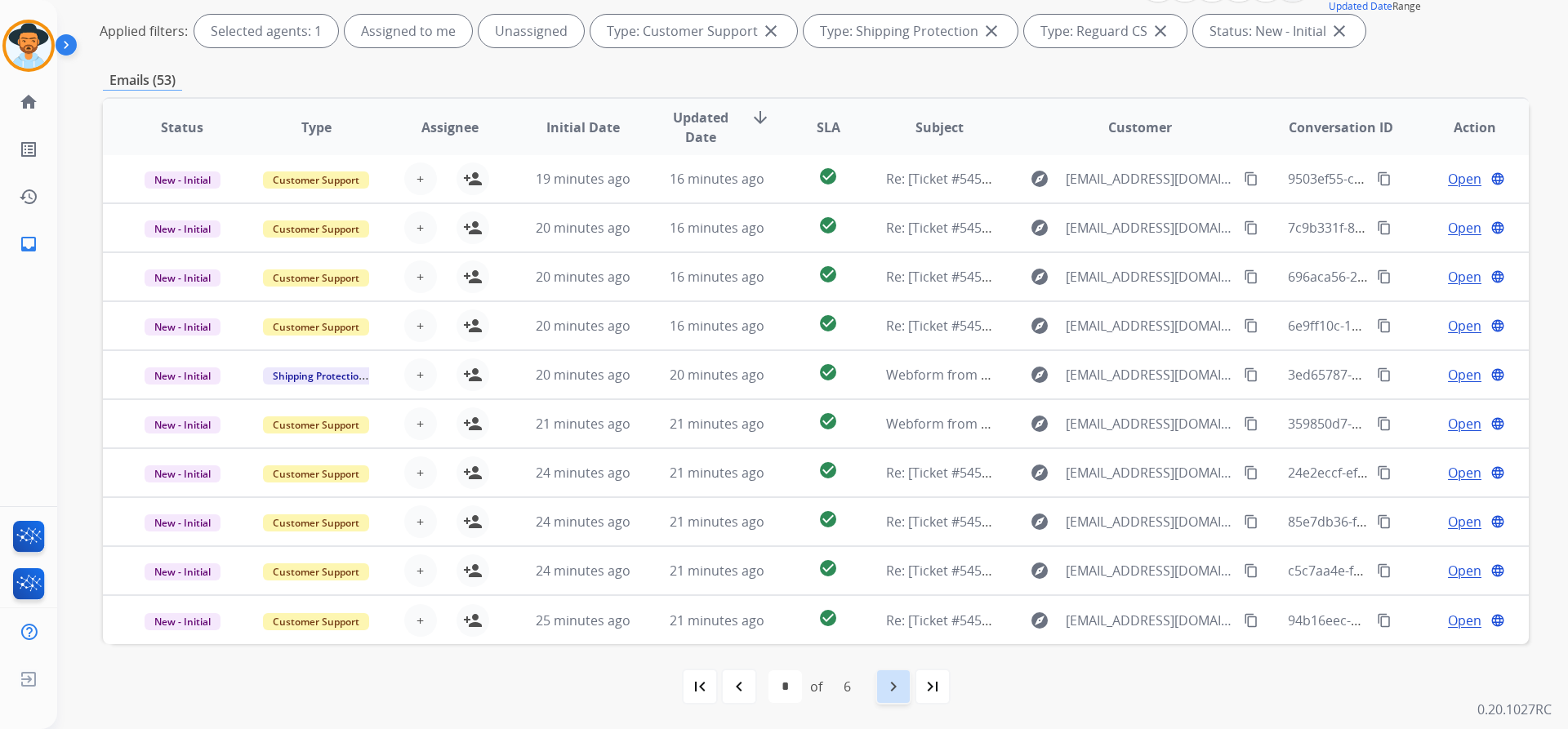
click at [892, 687] on mat-icon "navigate_next" at bounding box center [893, 686] width 20 height 20
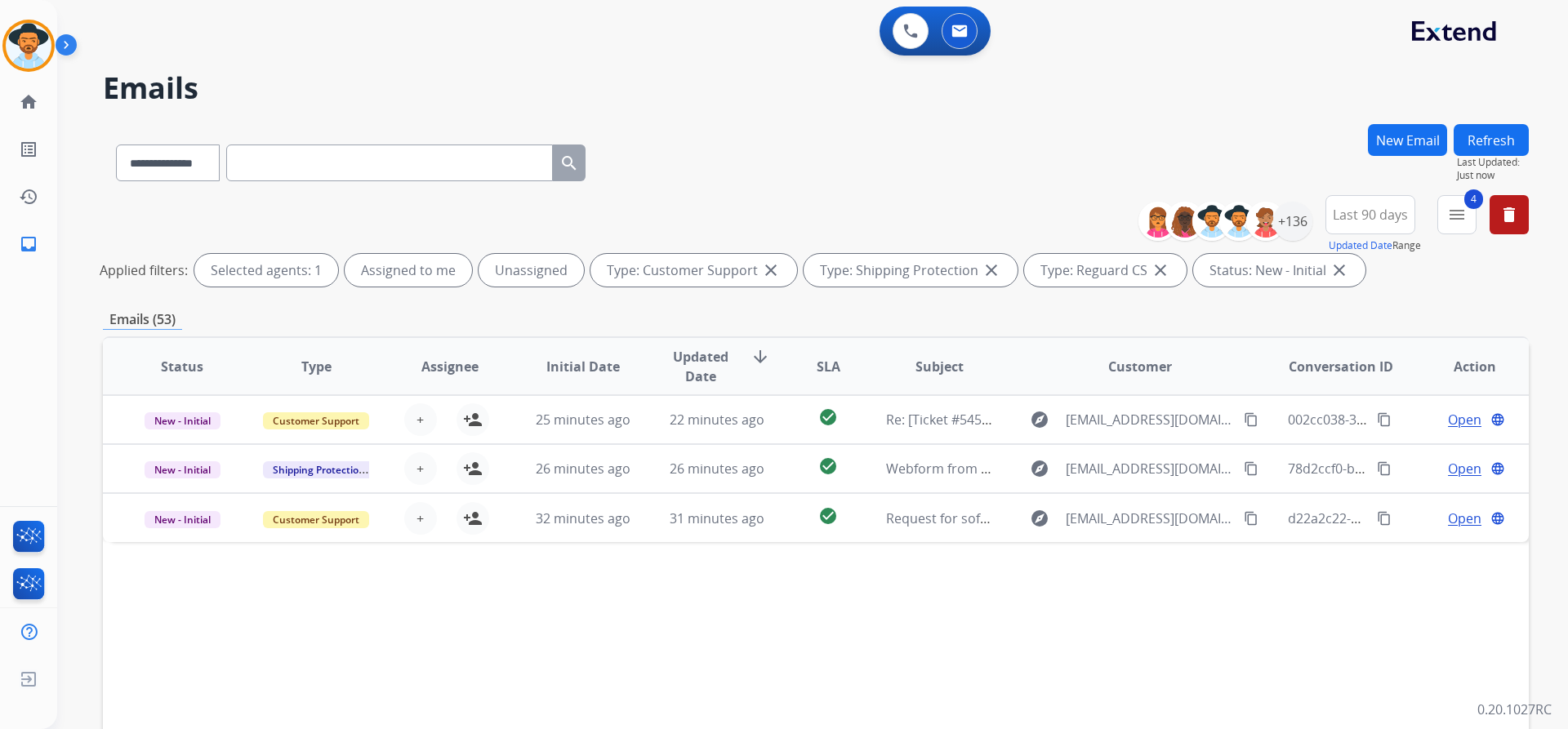
scroll to position [0, 0]
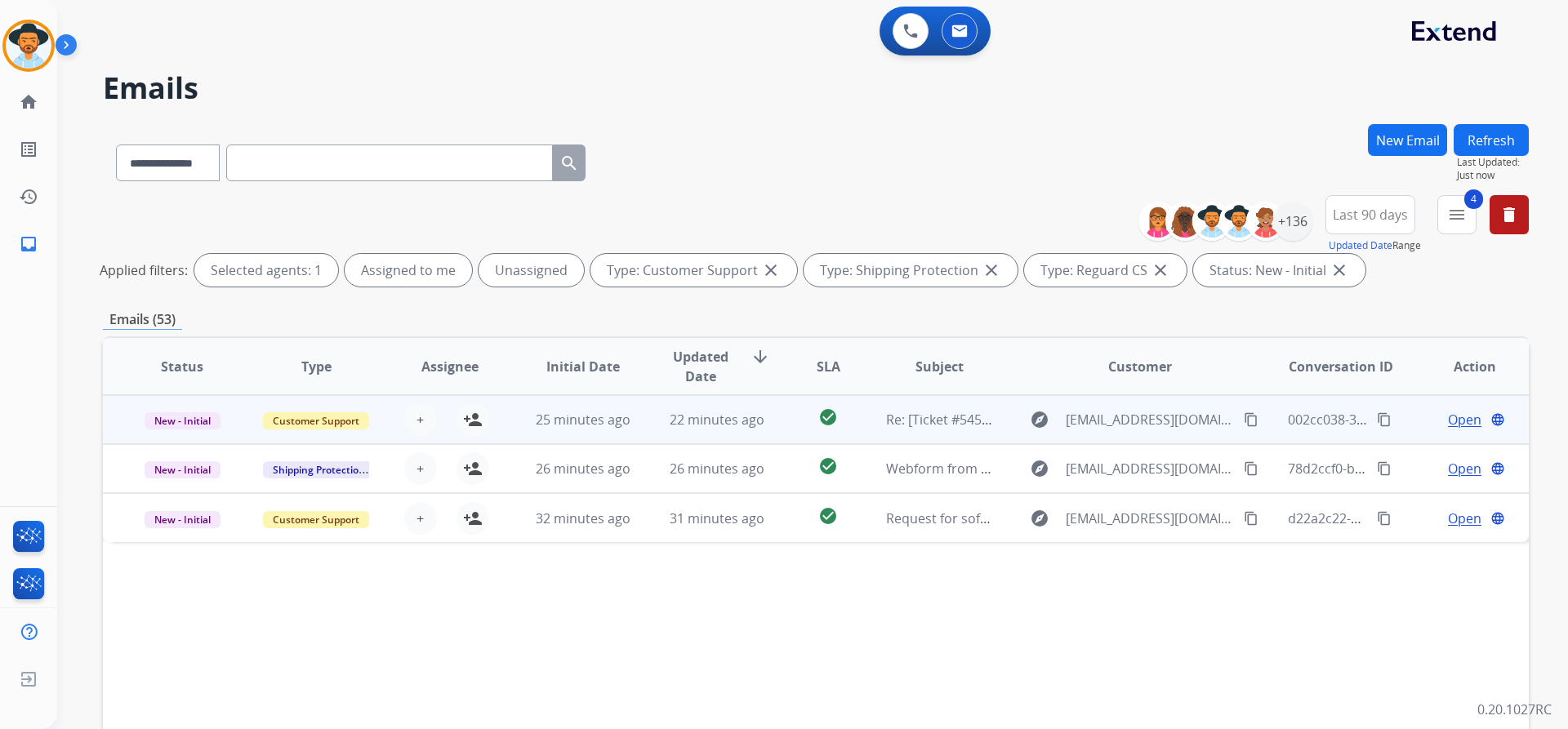
click at [1245, 418] on mat-icon "content_copy" at bounding box center [1251, 420] width 15 height 15
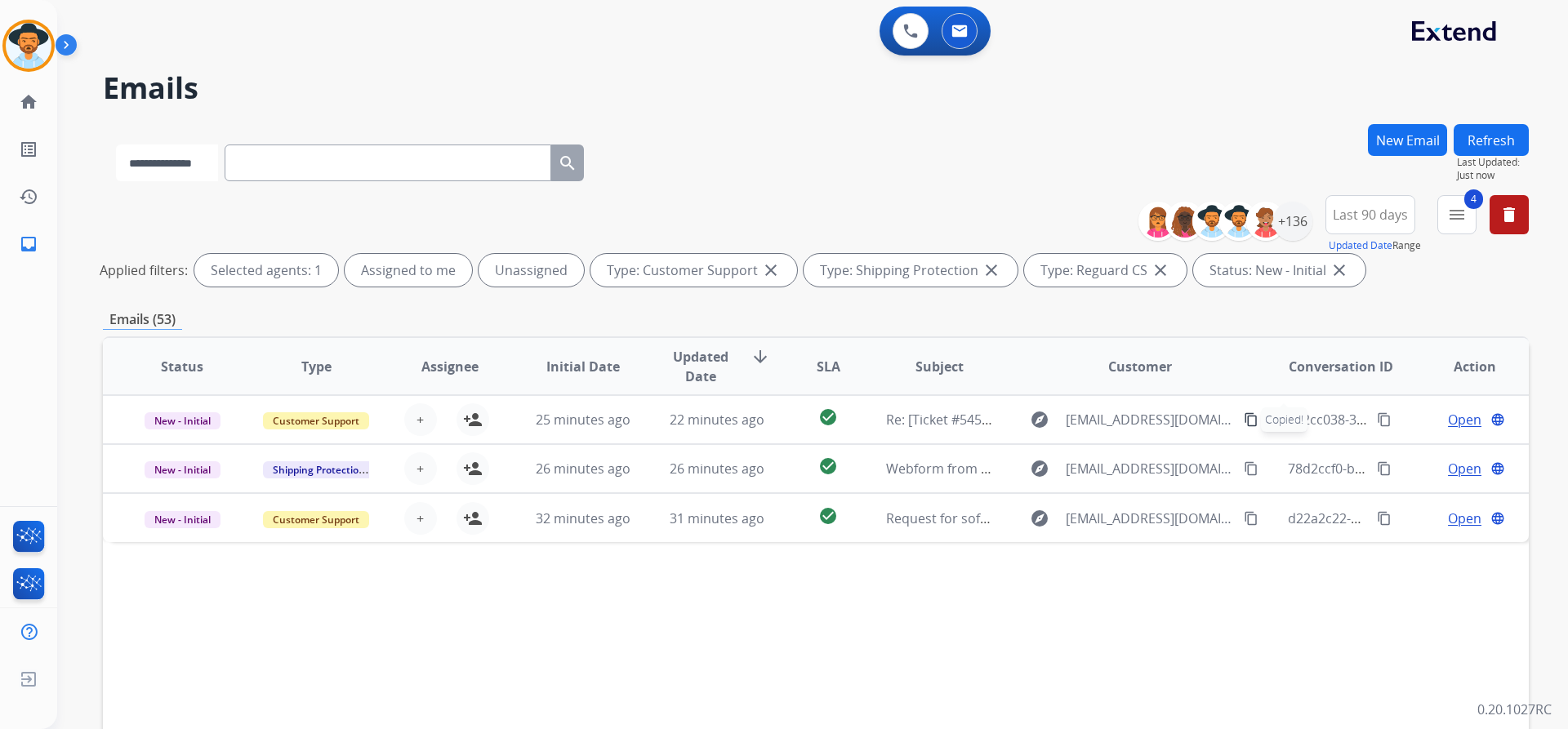
click at [216, 157] on select "**********" at bounding box center [166, 162] width 102 height 36
select select "**********"
click at [116, 144] on select "**********" at bounding box center [166, 162] width 102 height 36
click at [324, 158] on input "text" at bounding box center [390, 162] width 326 height 36
paste input "**********"
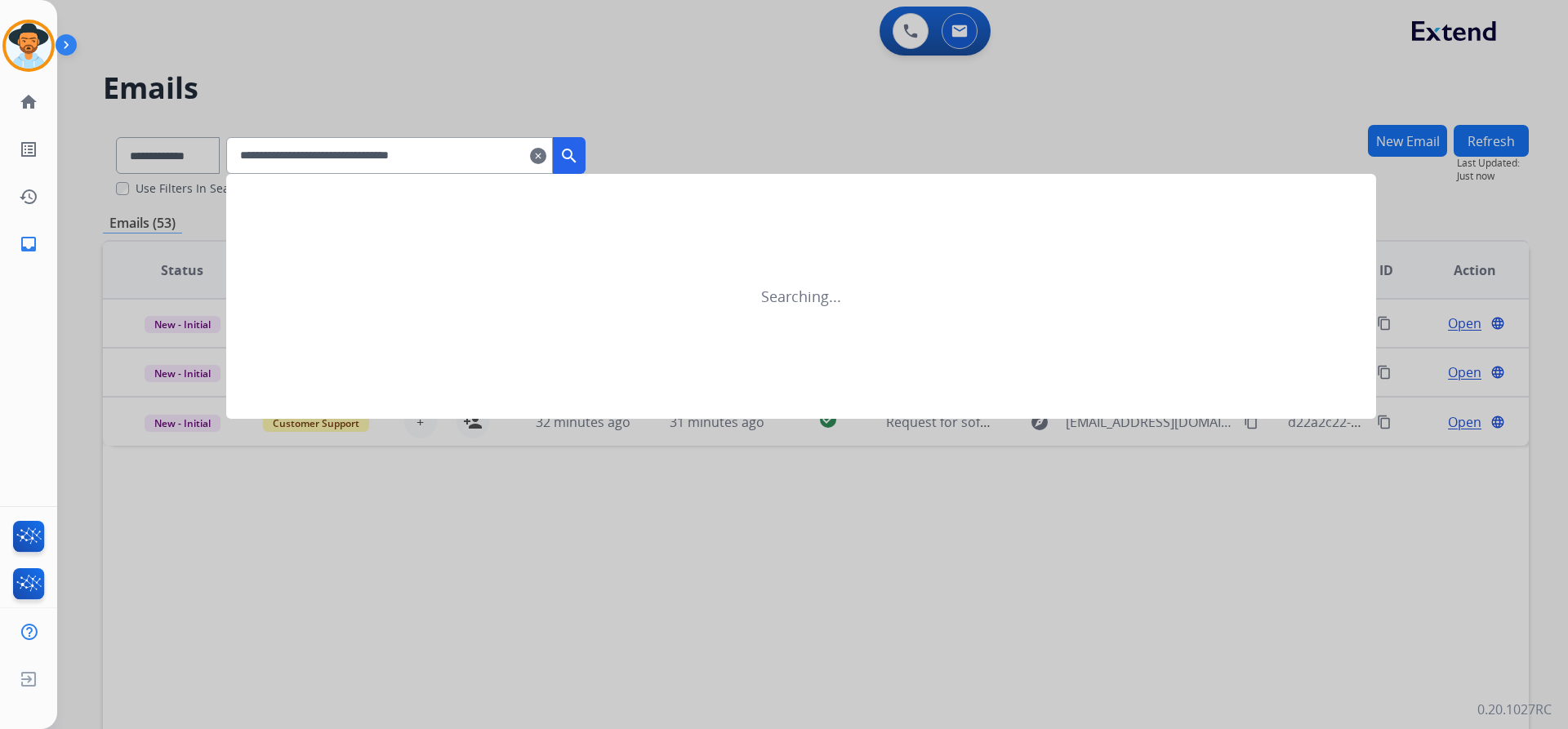
type input "**********"
click at [579, 155] on mat-icon "search" at bounding box center [569, 156] width 20 height 20
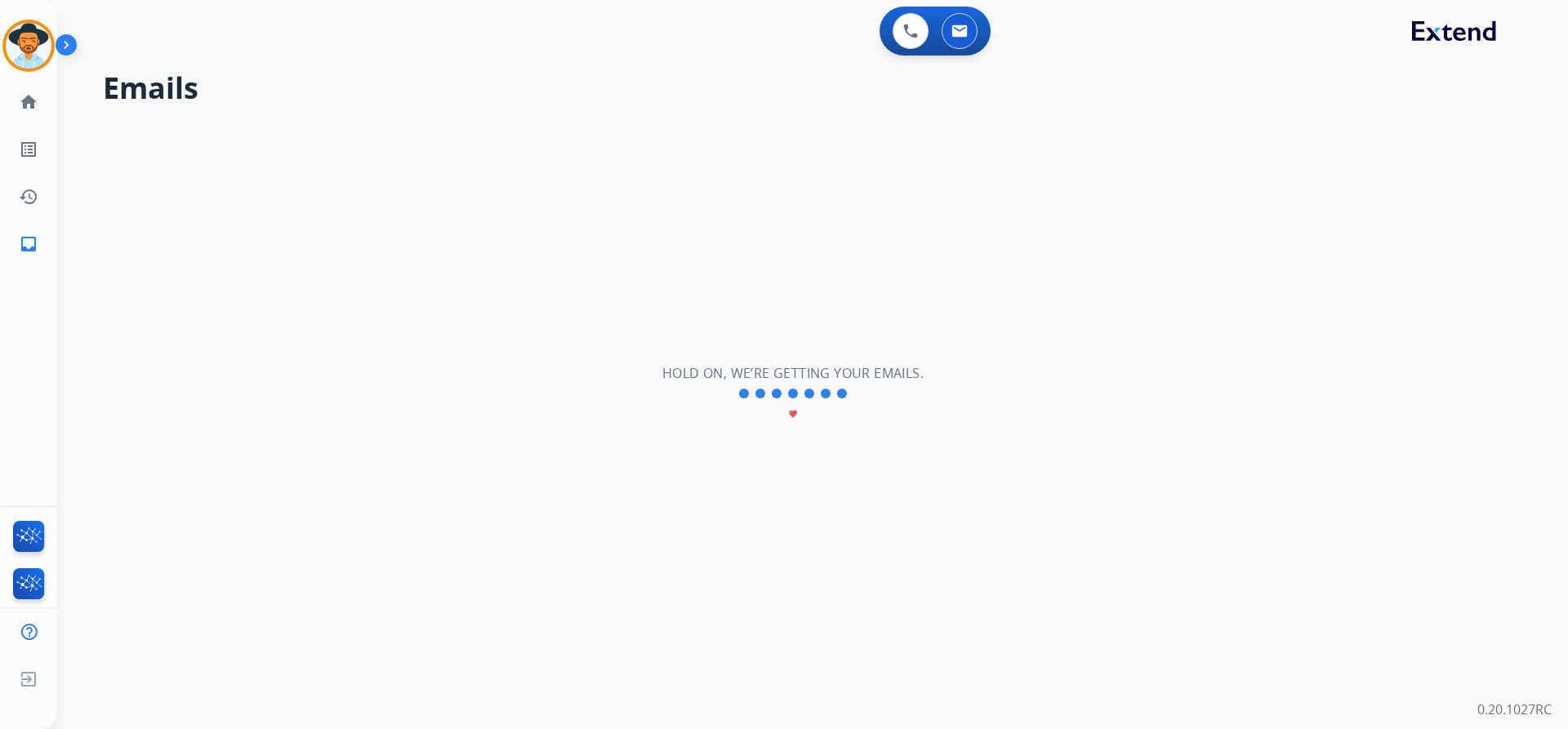
select select "*"
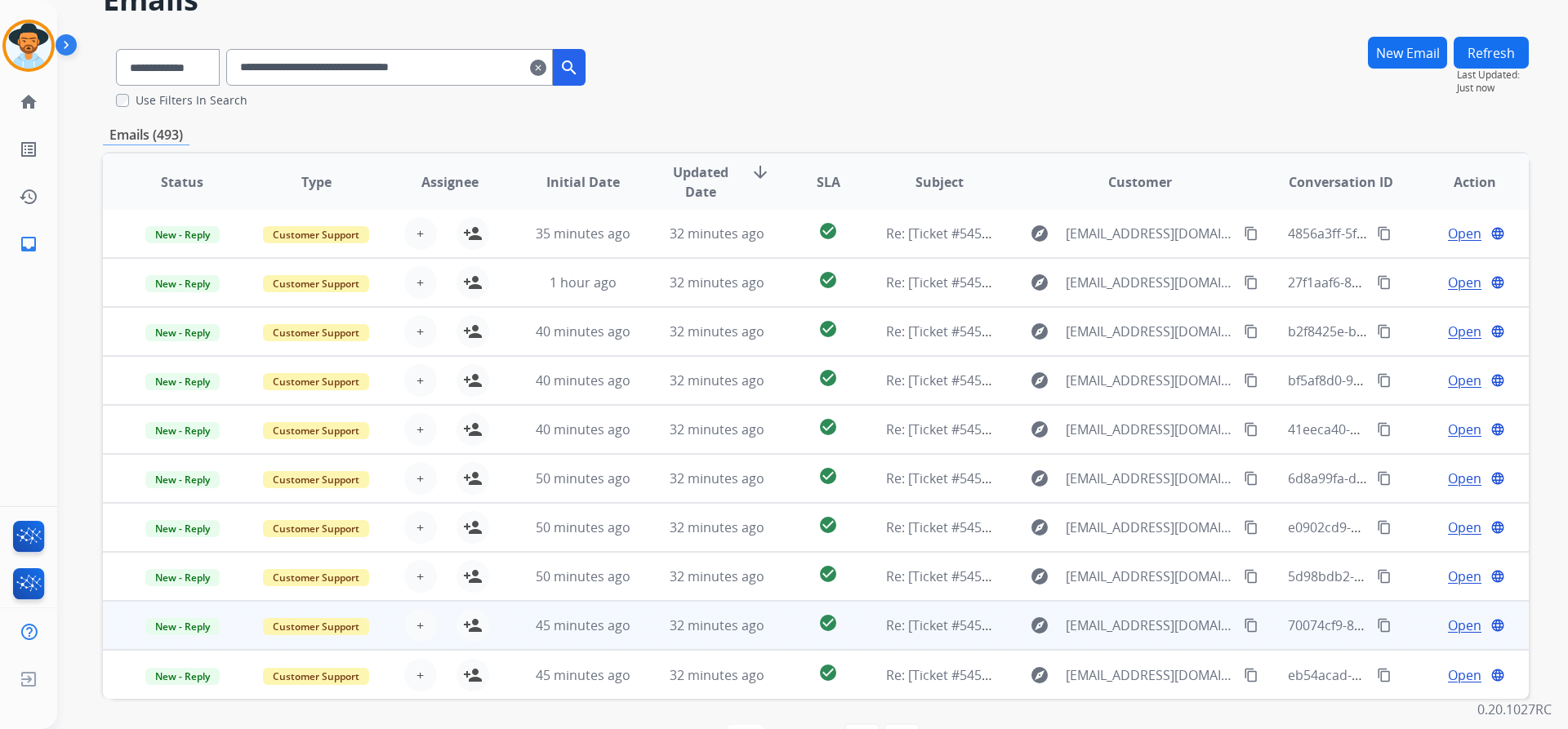
scroll to position [143, 0]
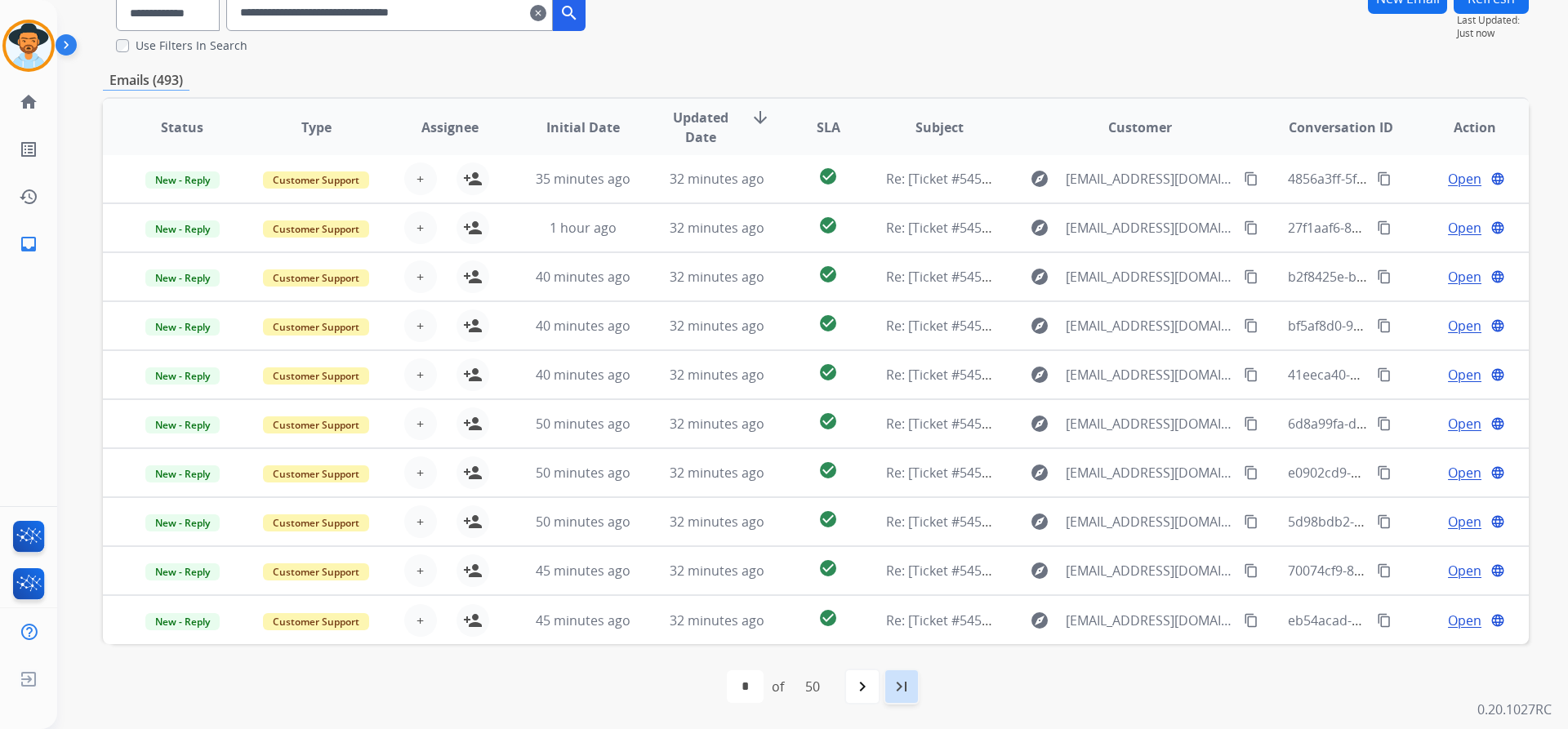
click at [912, 692] on mat-icon "last_page" at bounding box center [901, 686] width 20 height 20
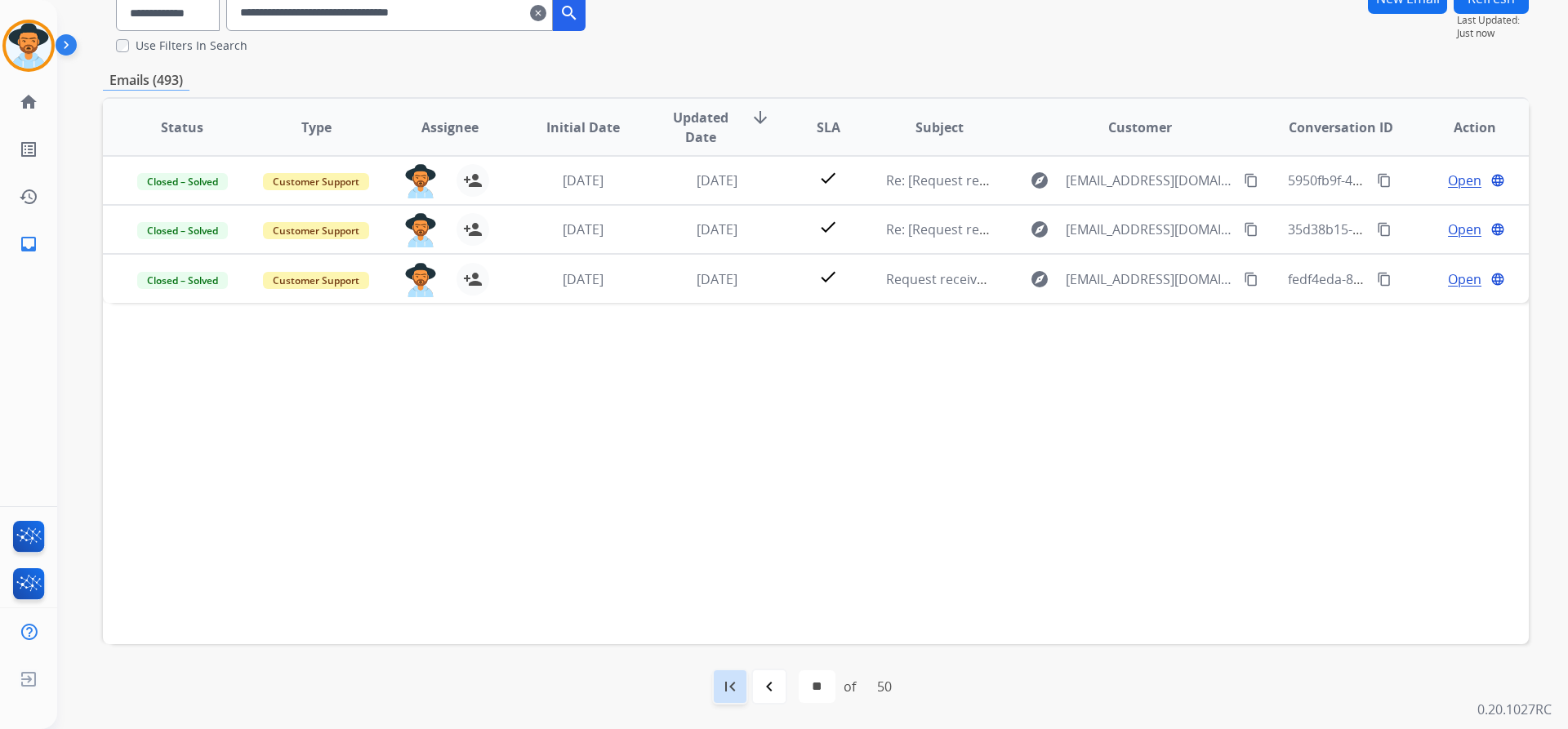
click at [724, 682] on mat-icon "first_page" at bounding box center [730, 686] width 20 height 20
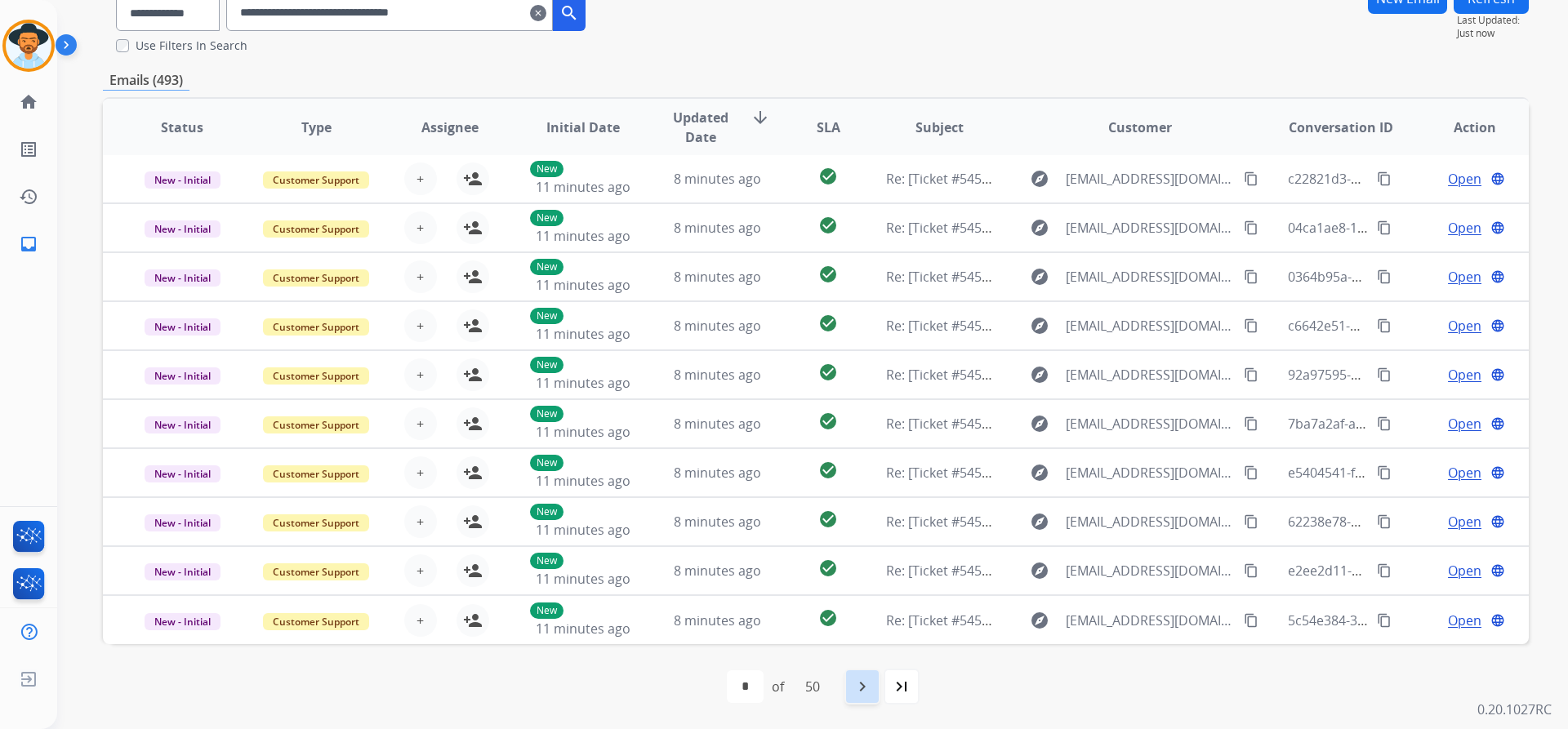
click at [859, 687] on mat-icon "navigate_next" at bounding box center [861, 686] width 20 height 20
click at [908, 685] on mat-icon "navigate_next" at bounding box center [898, 686] width 20 height 20
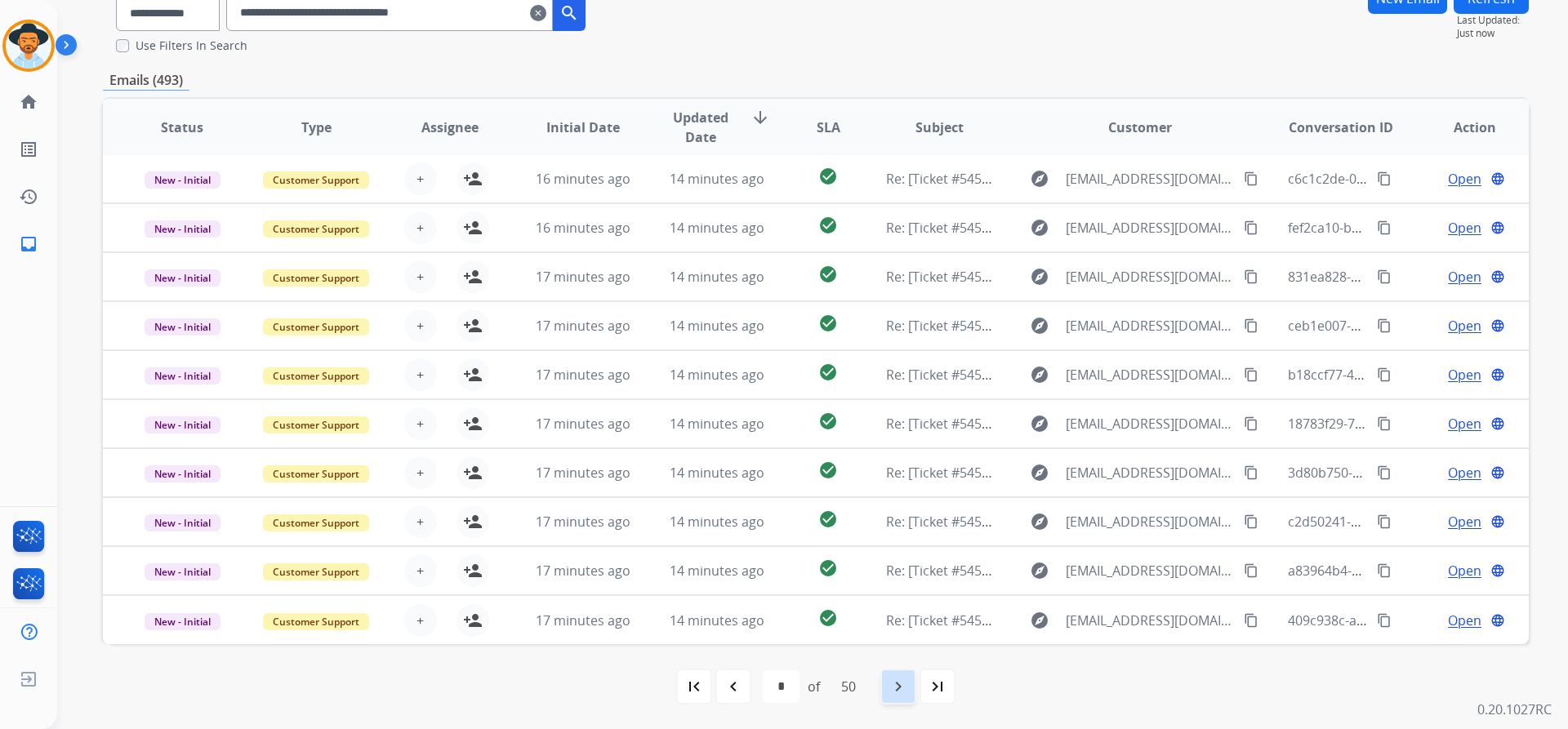
click at [892, 691] on mat-icon "navigate_next" at bounding box center [898, 686] width 20 height 20
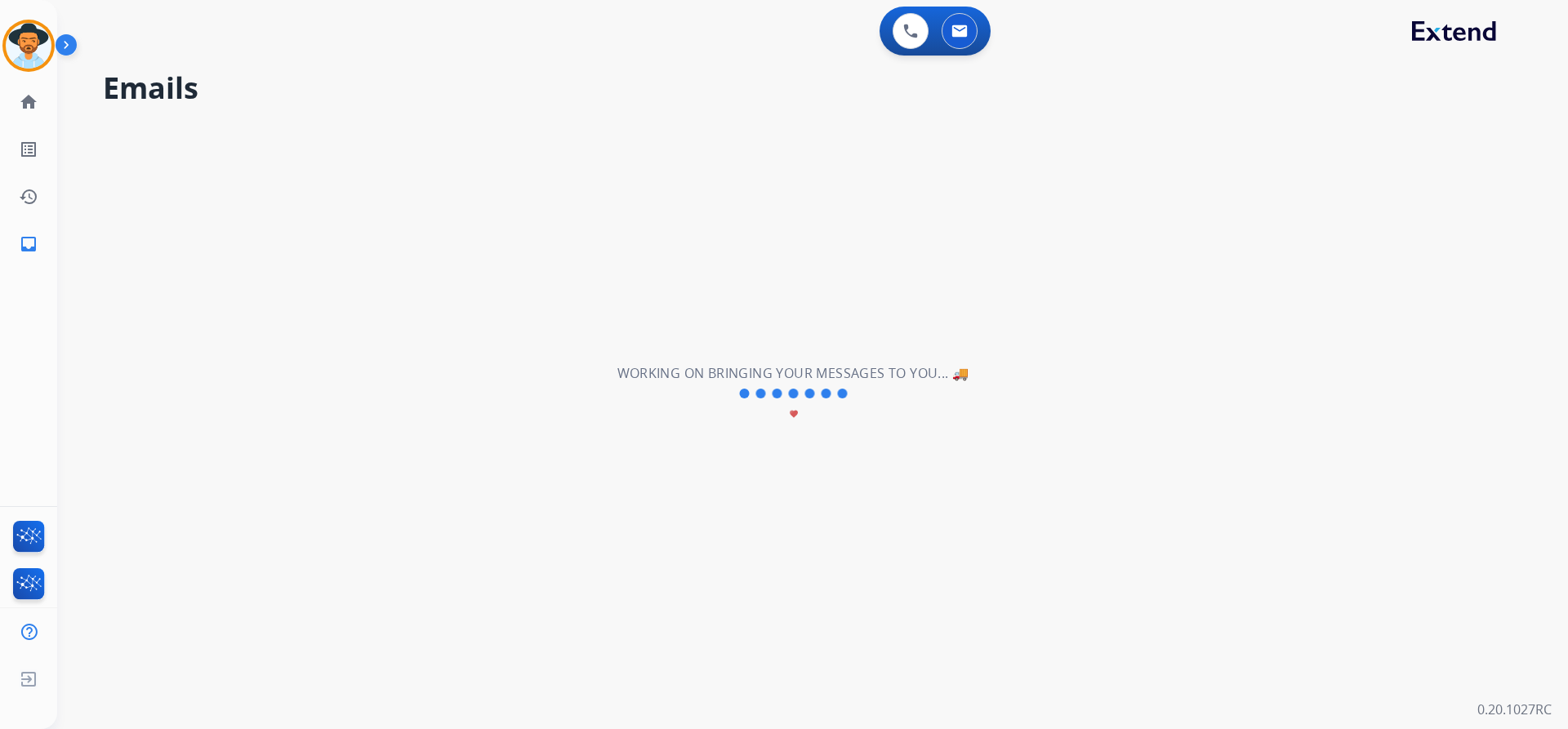
scroll to position [0, 0]
click at [27, 44] on img at bounding box center [28, 46] width 46 height 46
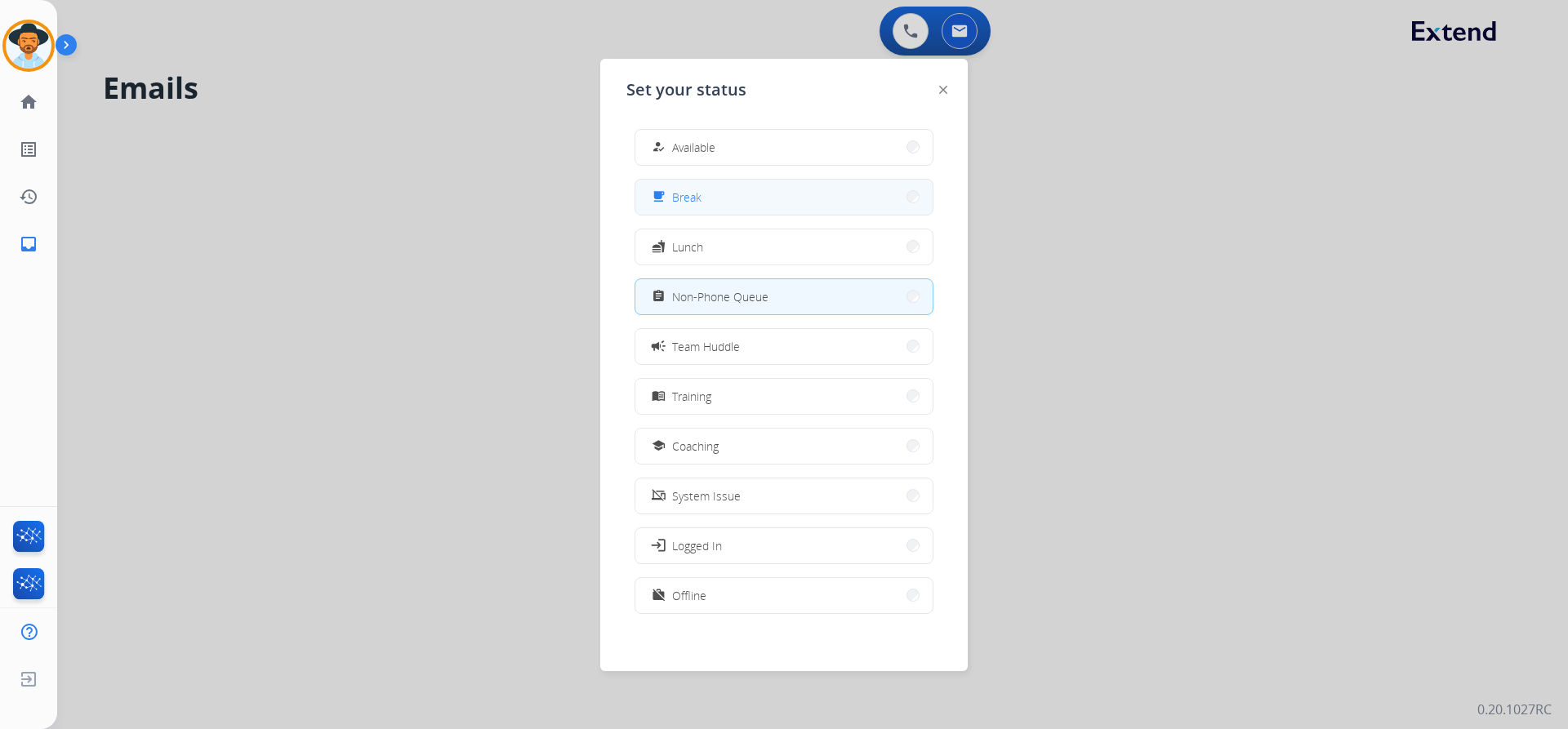
click at [737, 190] on button "free_breakfast Break" at bounding box center [783, 198] width 297 height 35
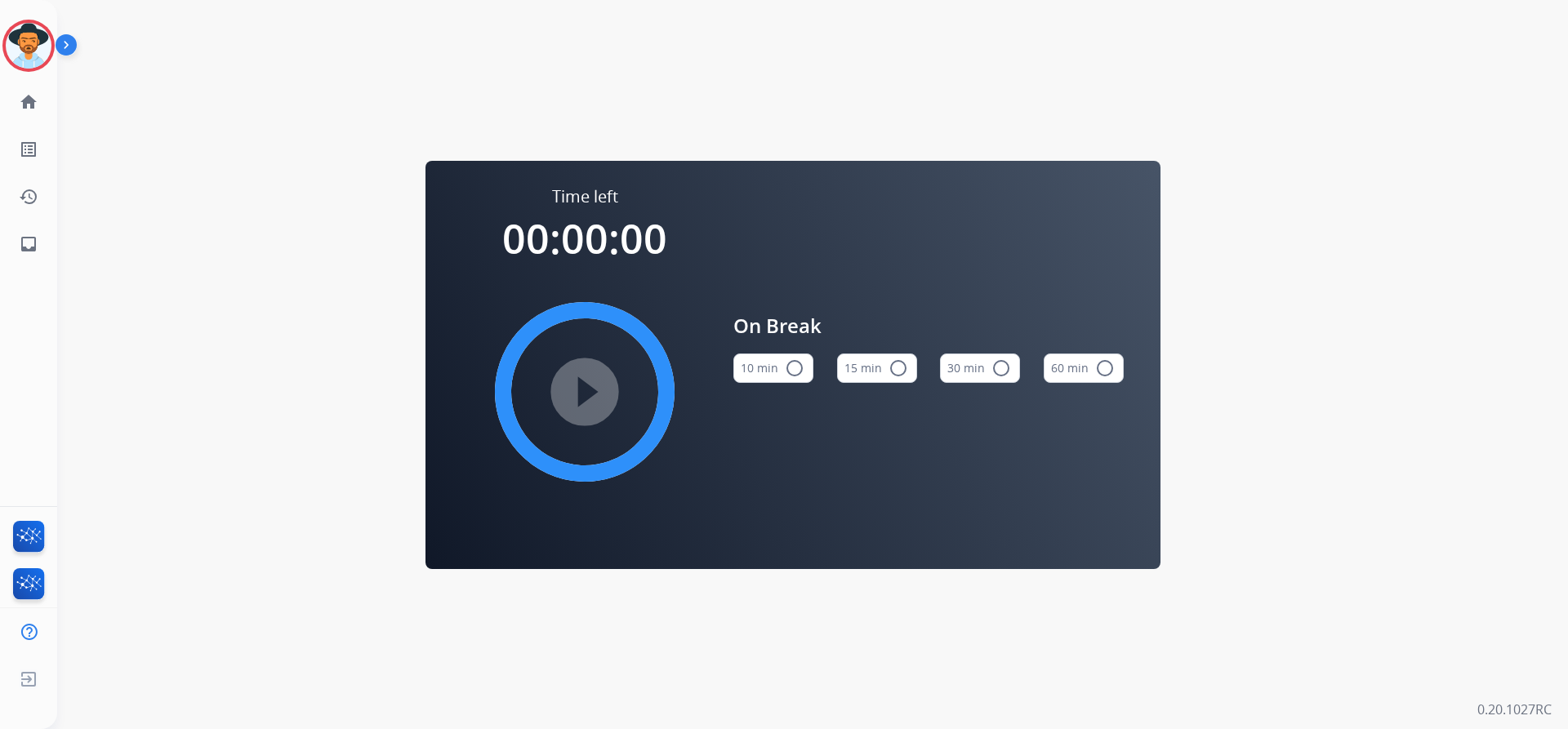
click at [886, 369] on button "15 min radio_button_unchecked" at bounding box center [877, 368] width 80 height 30
click at [580, 388] on mat-icon "play_circle_filled" at bounding box center [585, 392] width 20 height 20
click at [28, 62] on img at bounding box center [28, 46] width 46 height 46
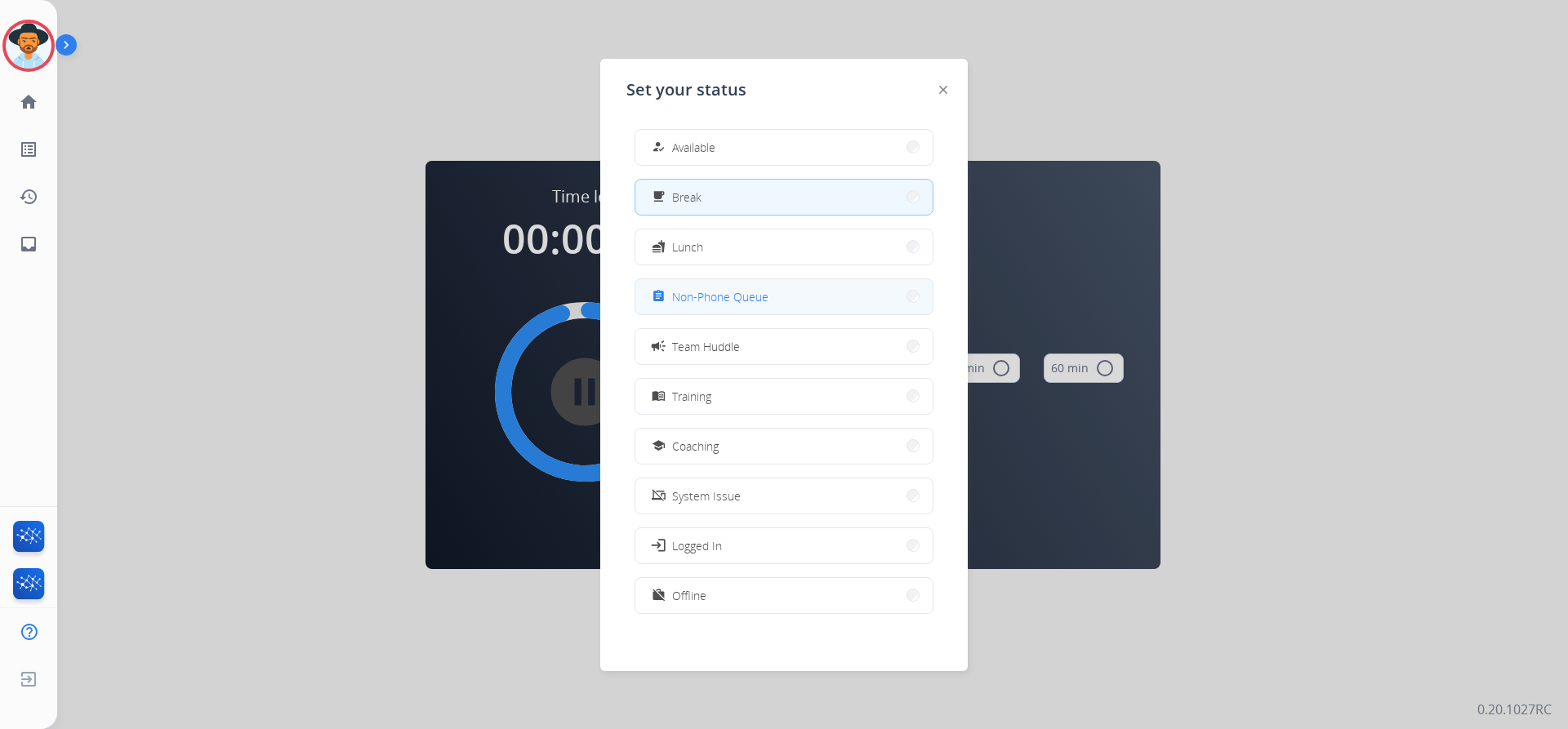
click at [796, 298] on button "assignment Non-Phone Queue" at bounding box center [783, 297] width 297 height 35
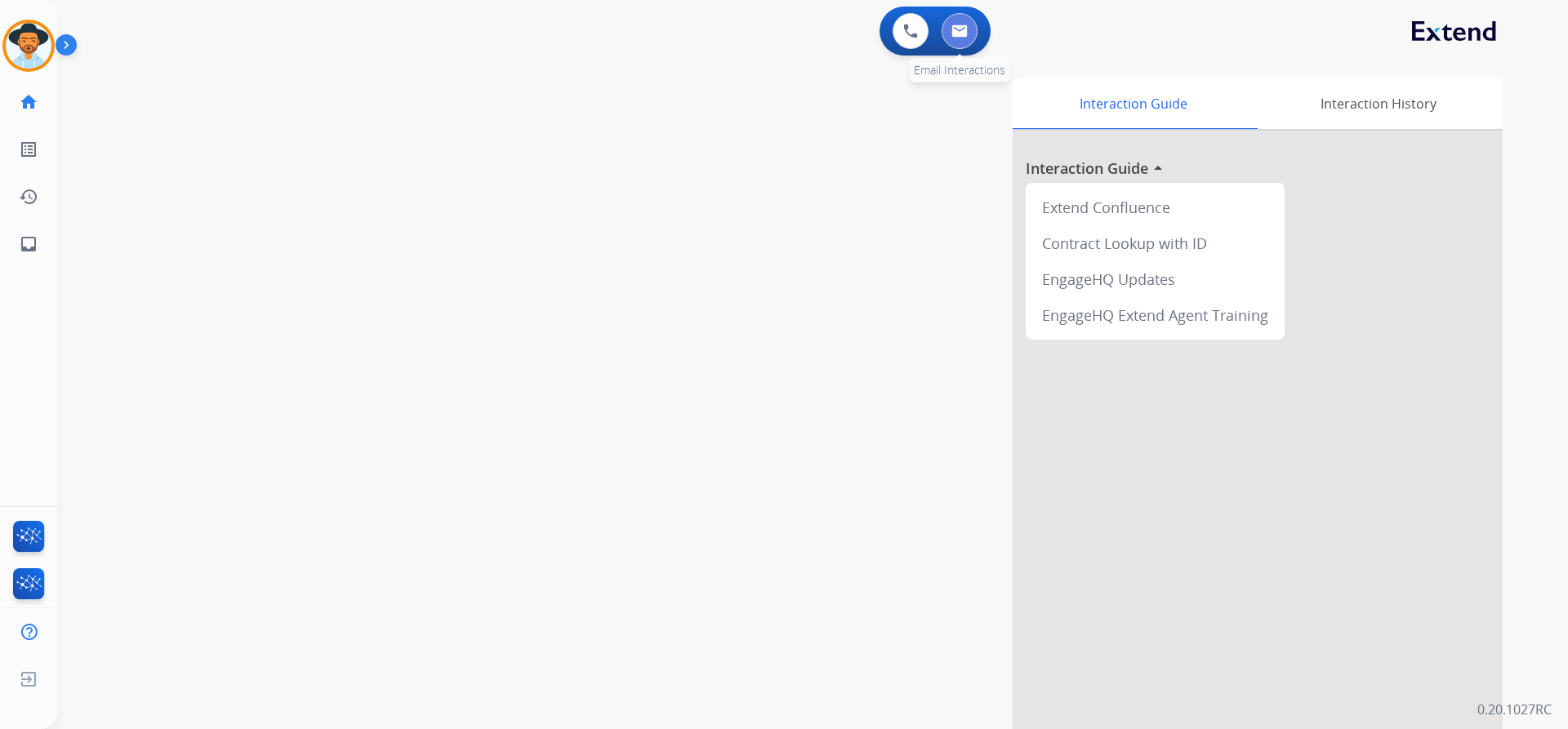
click at [972, 36] on button at bounding box center [959, 31] width 36 height 36
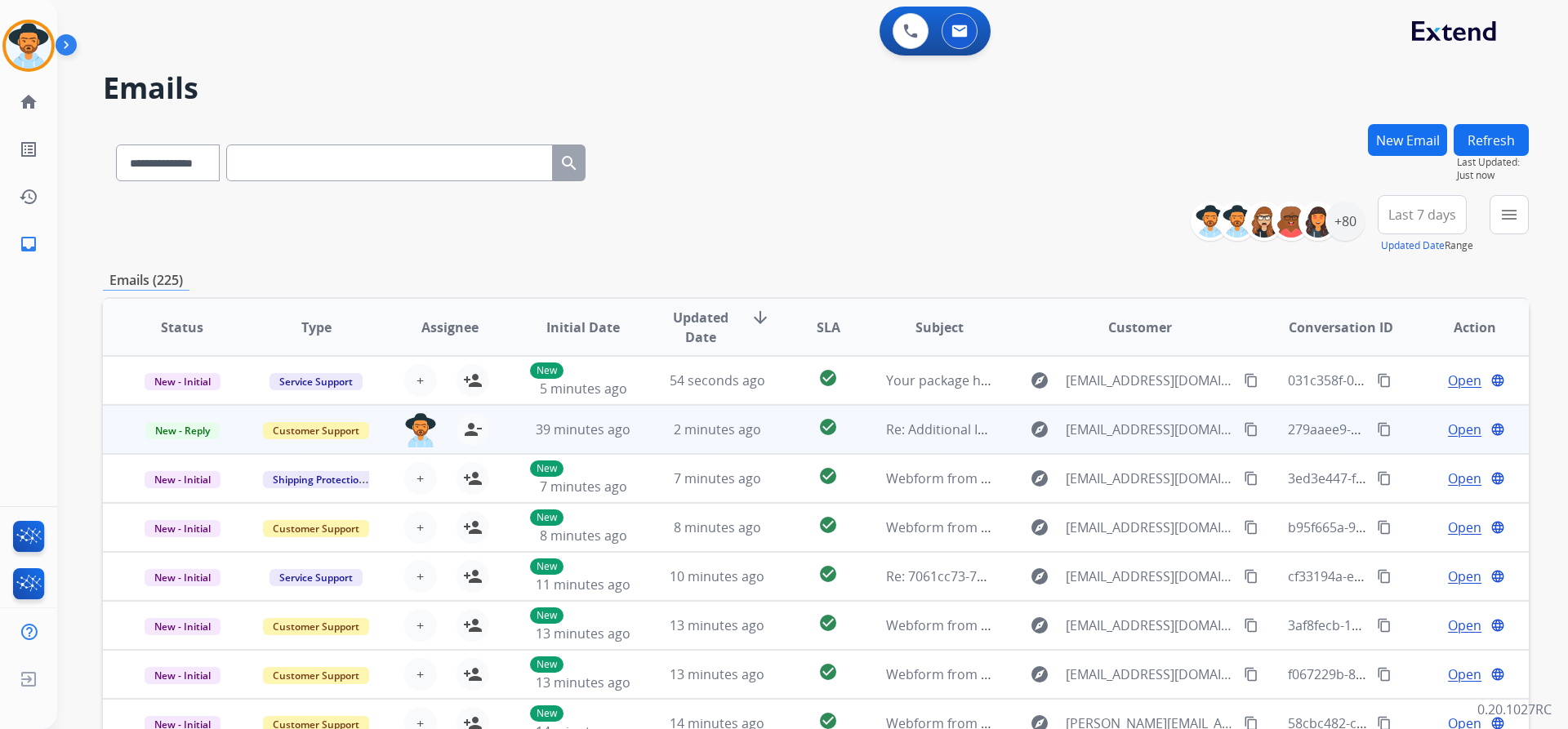
click at [1464, 428] on span "Open" at bounding box center [1465, 429] width 34 height 20
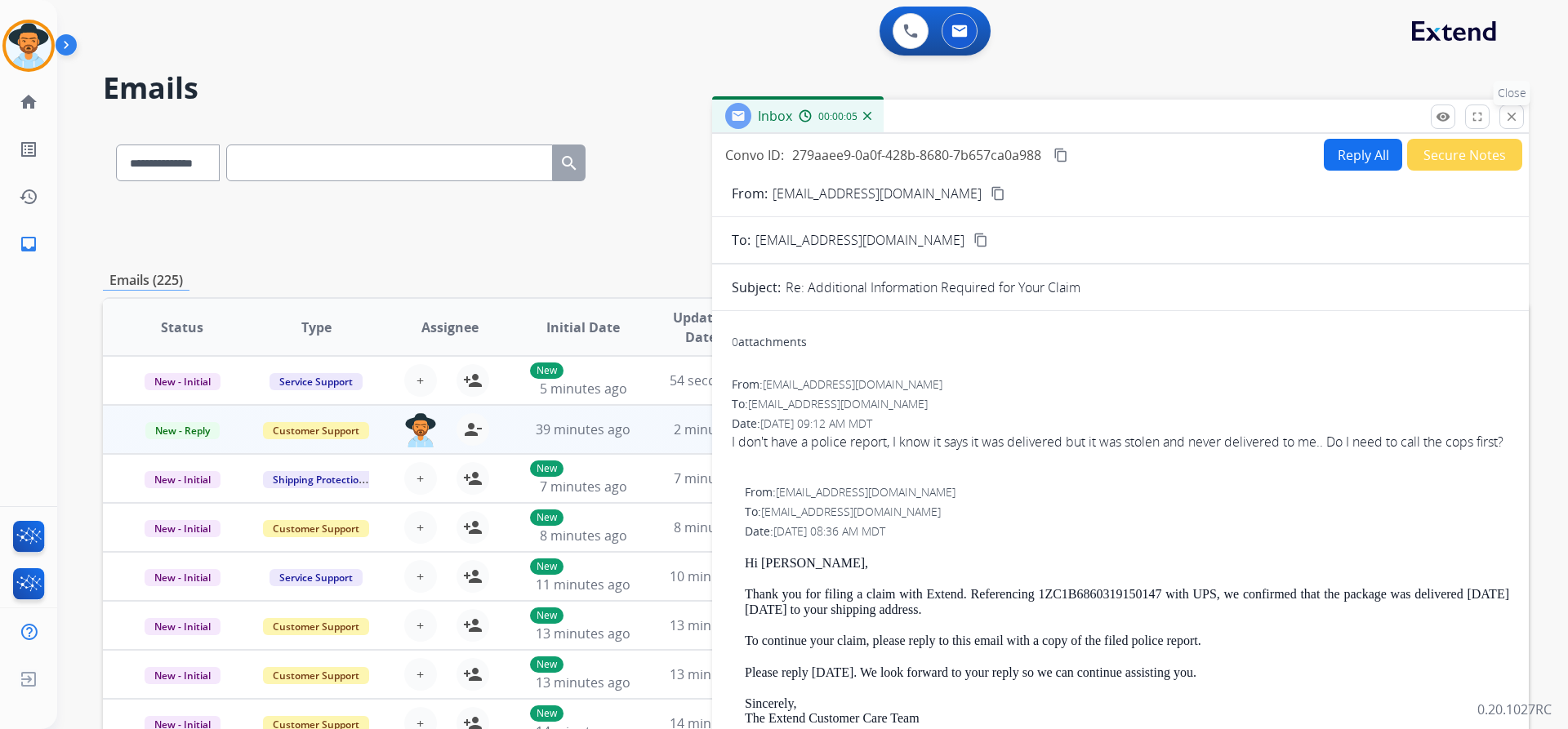
click at [1516, 116] on mat-icon "close" at bounding box center [1511, 117] width 15 height 15
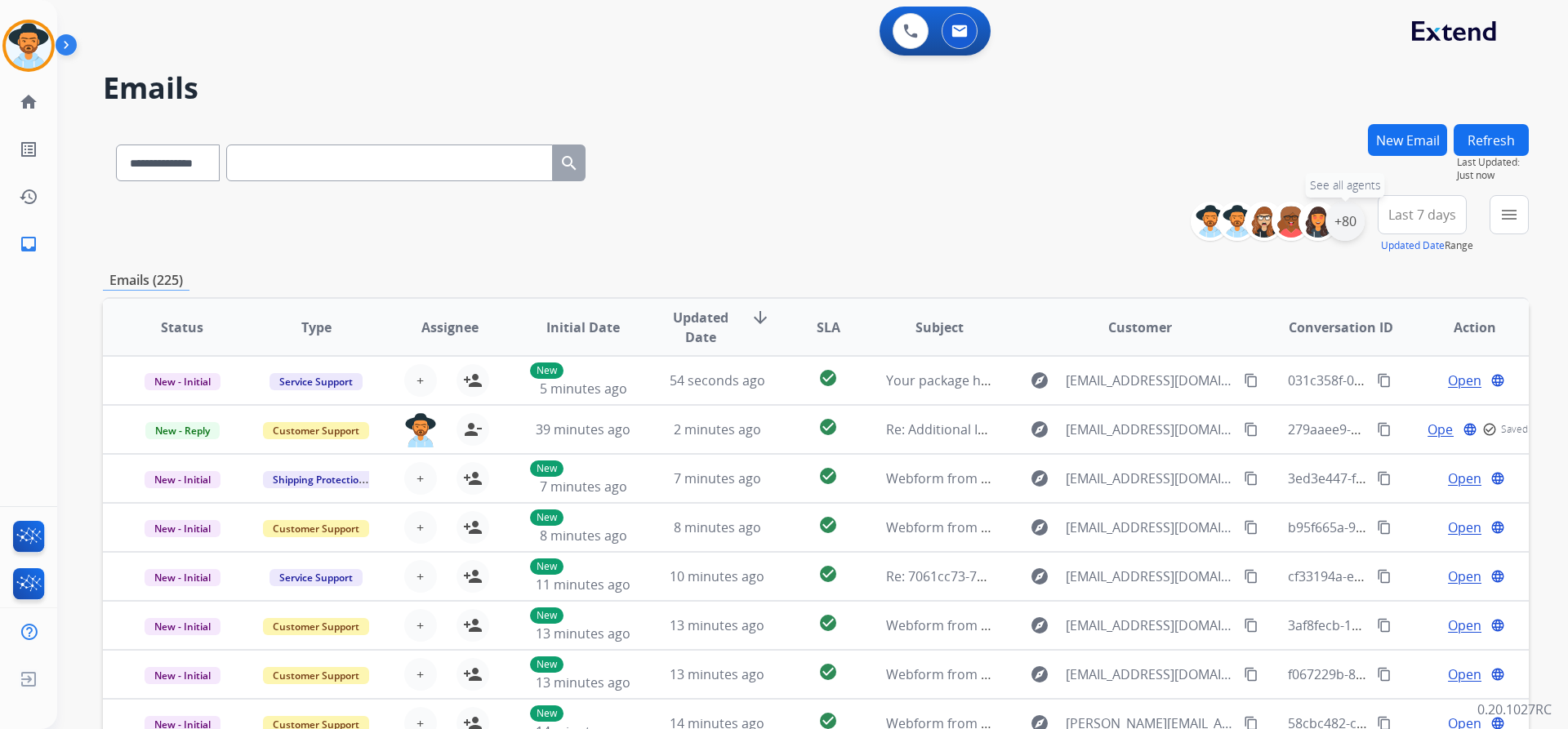
click at [1348, 226] on div "+80" at bounding box center [1345, 221] width 39 height 39
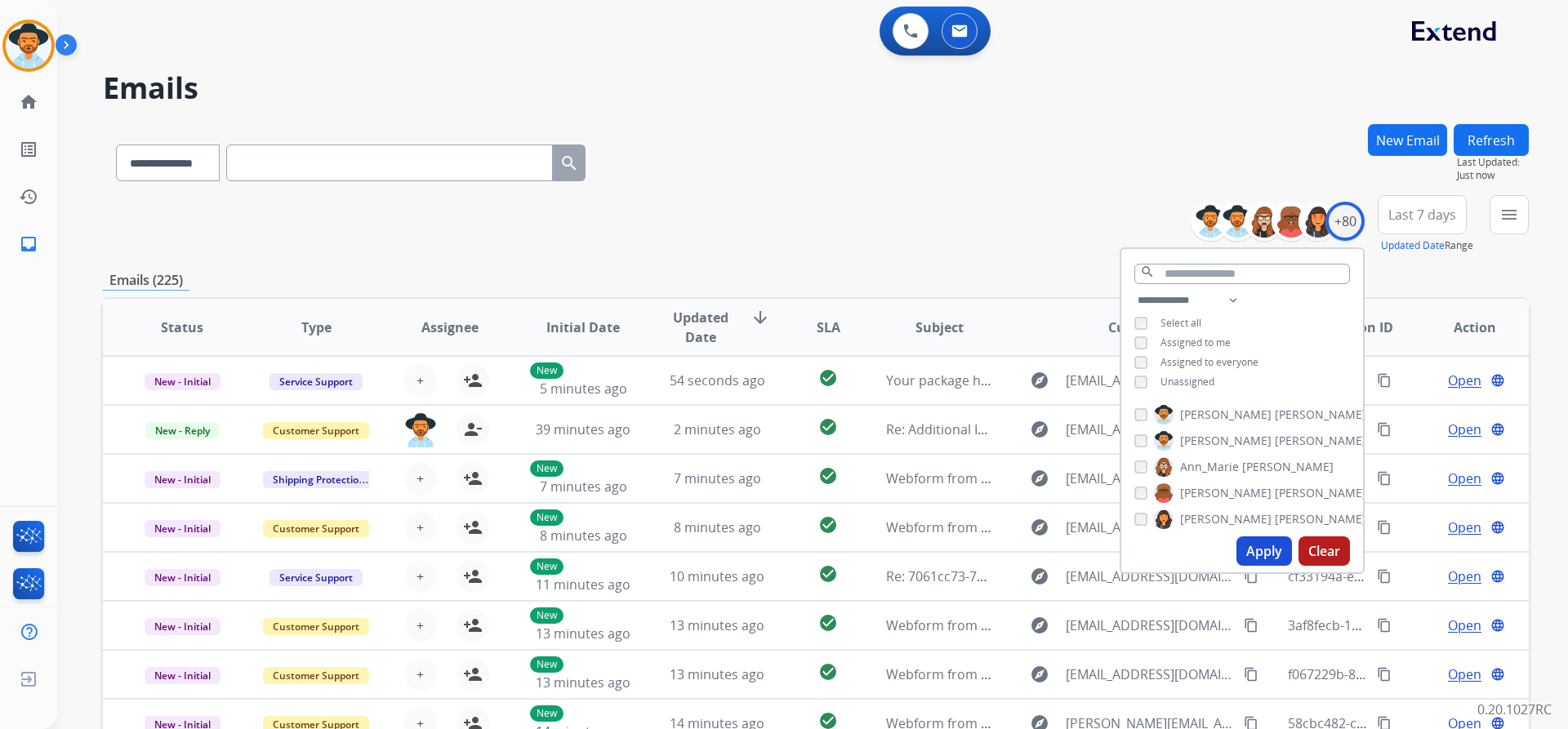
click at [1182, 376] on span "Unassigned" at bounding box center [1188, 381] width 54 height 14
click at [1259, 548] on button "Apply" at bounding box center [1264, 551] width 56 height 30
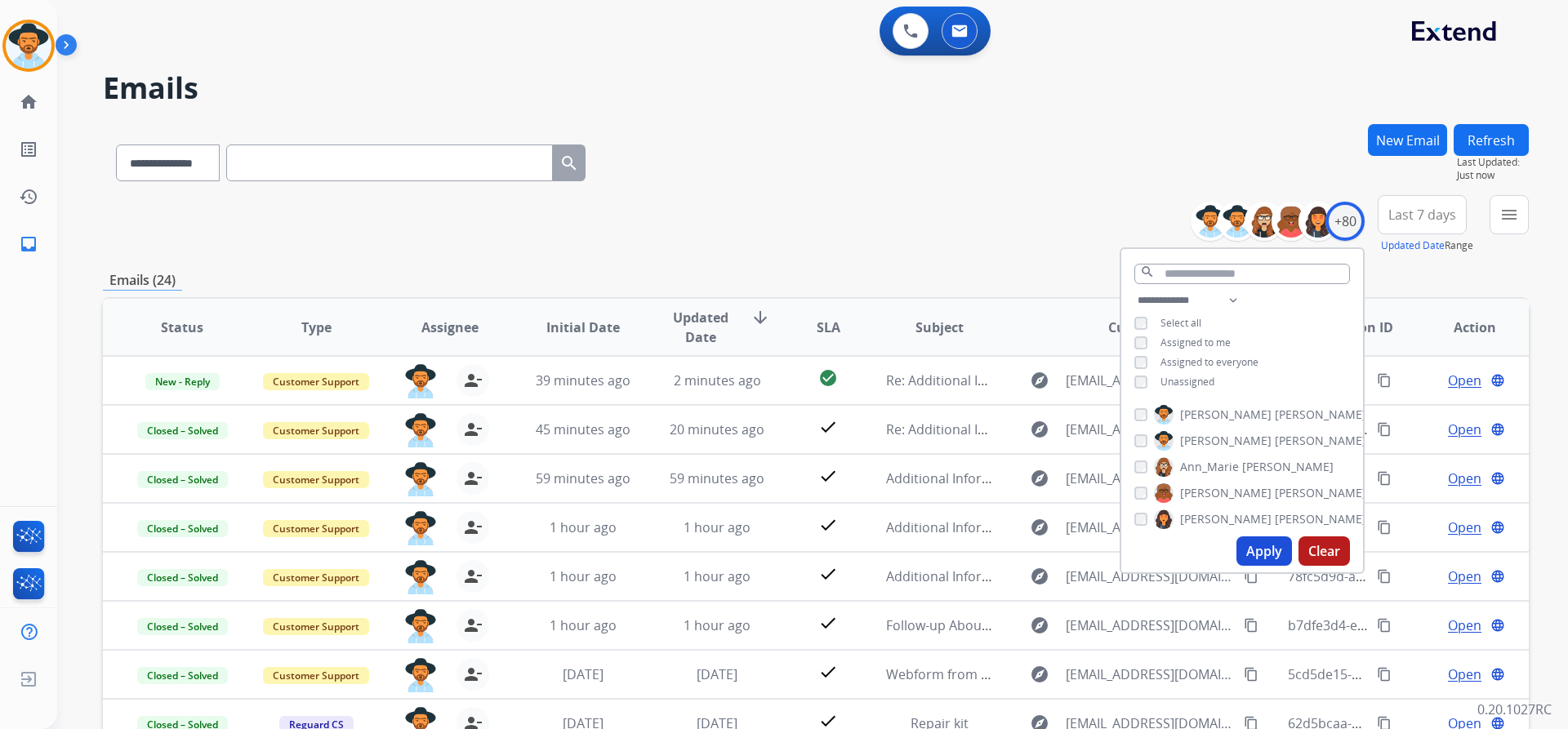
click at [1191, 375] on span "Unassigned" at bounding box center [1188, 381] width 54 height 14
click at [1268, 557] on button "Apply" at bounding box center [1264, 551] width 56 height 30
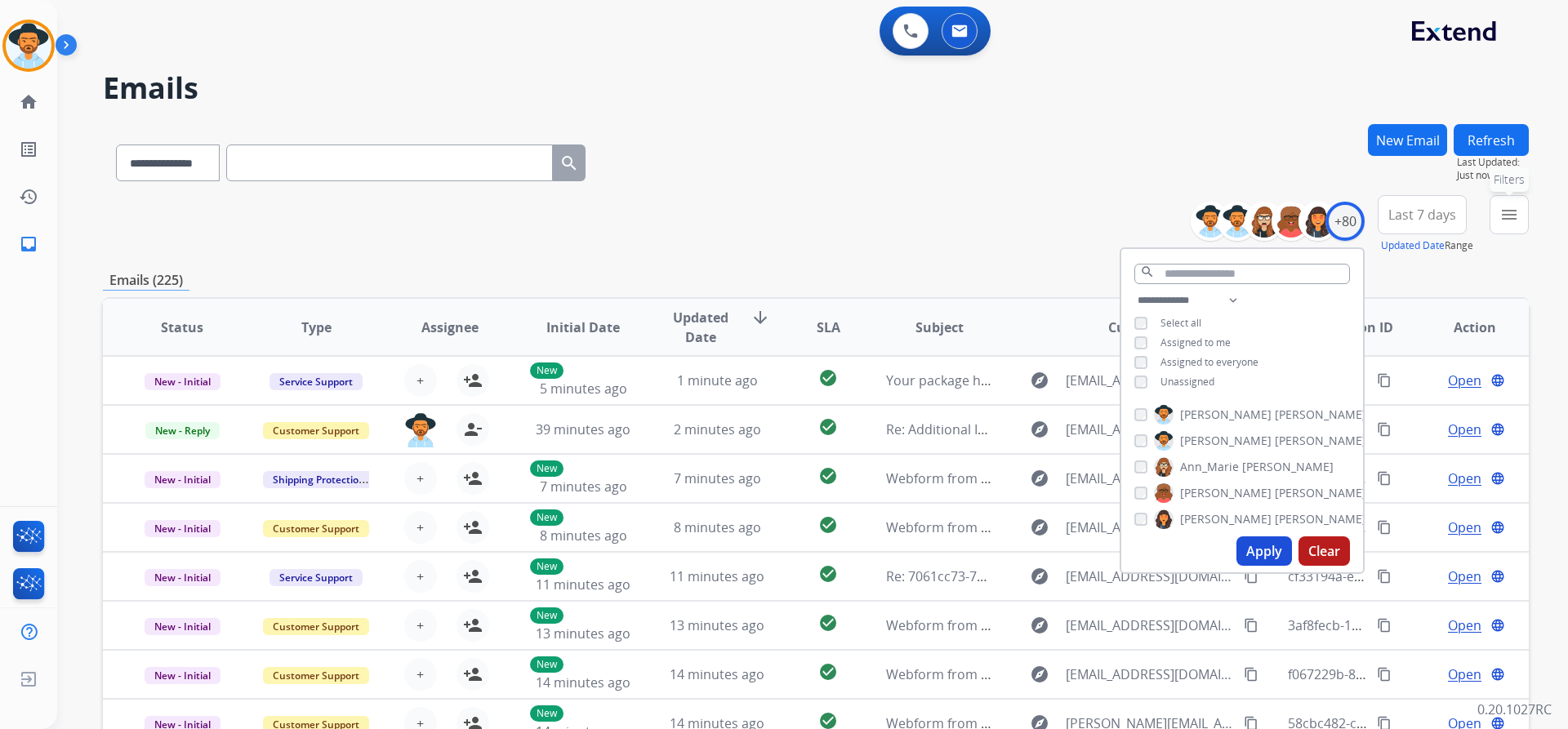
click at [1511, 216] on mat-icon "menu" at bounding box center [1508, 214] width 20 height 20
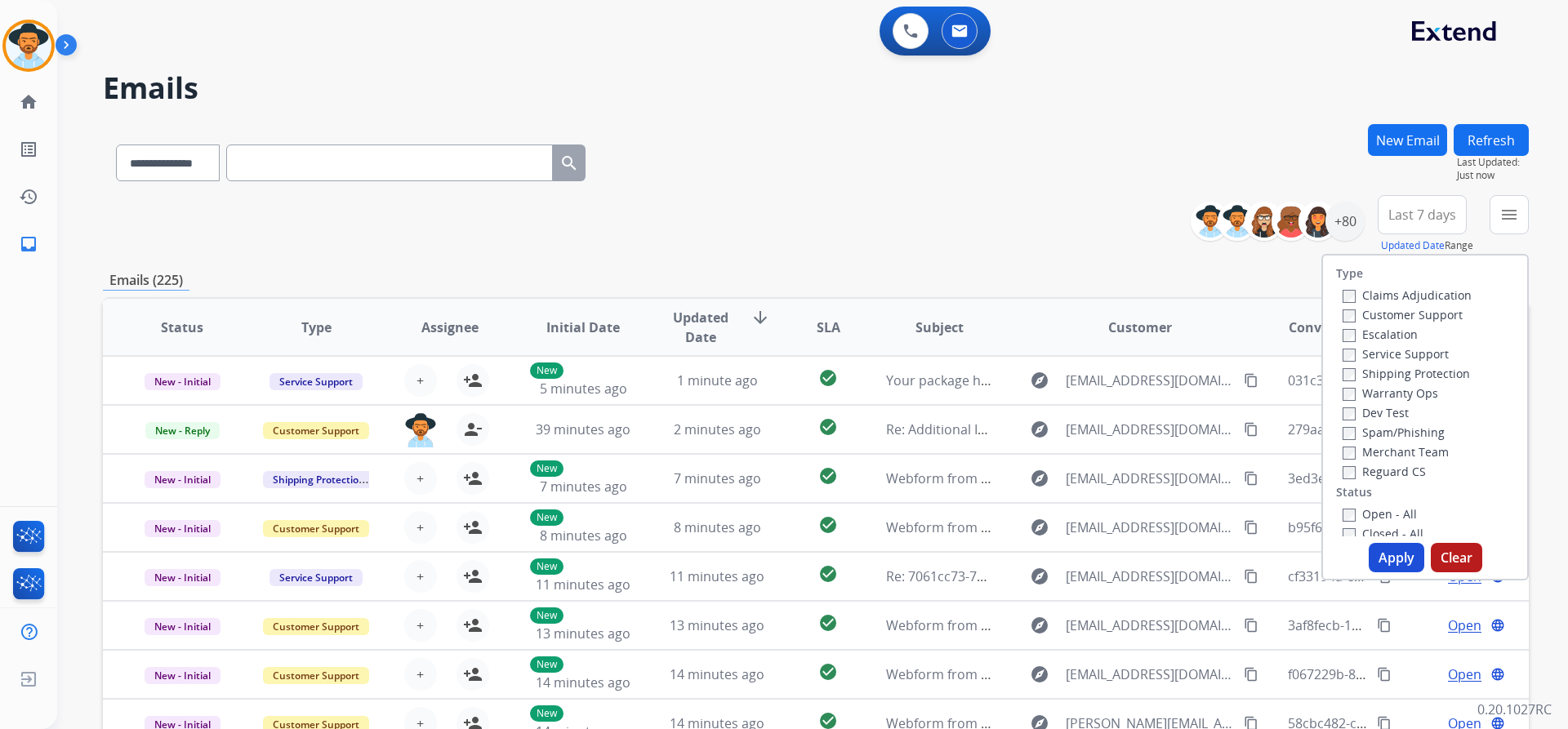
click at [1406, 319] on label "Customer Support" at bounding box center [1402, 314] width 120 height 16
click at [1423, 378] on label "Shipping Protection" at bounding box center [1406, 373] width 128 height 16
click at [1398, 475] on label "Reguard CS" at bounding box center [1383, 472] width 83 height 16
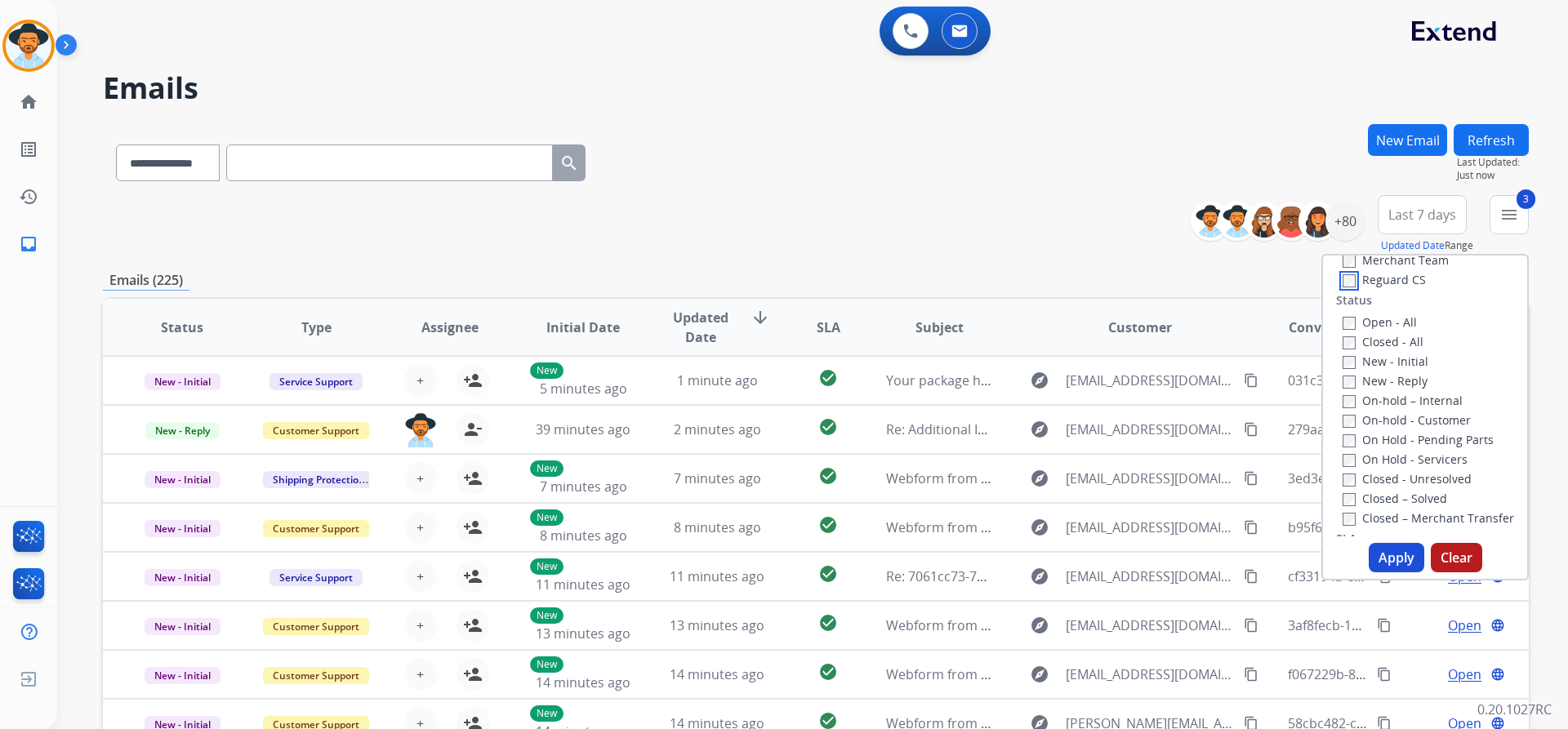
scroll to position [163, 0]
click at [172, 168] on select "**********" at bounding box center [166, 162] width 102 height 36
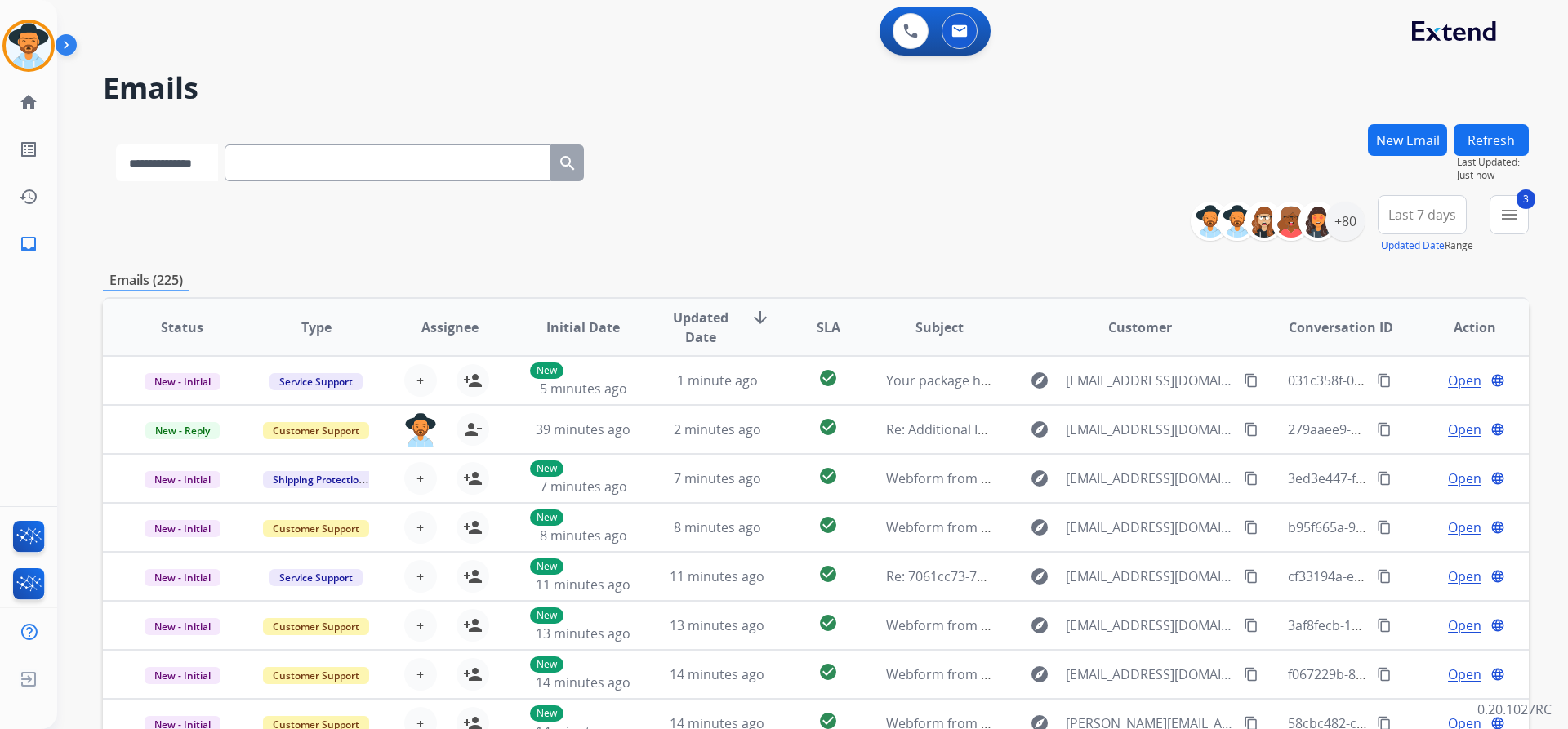
select select "**********"
click at [116, 144] on select "**********" at bounding box center [166, 162] width 102 height 36
click at [410, 171] on input "text" at bounding box center [390, 162] width 326 height 36
paste input "**********"
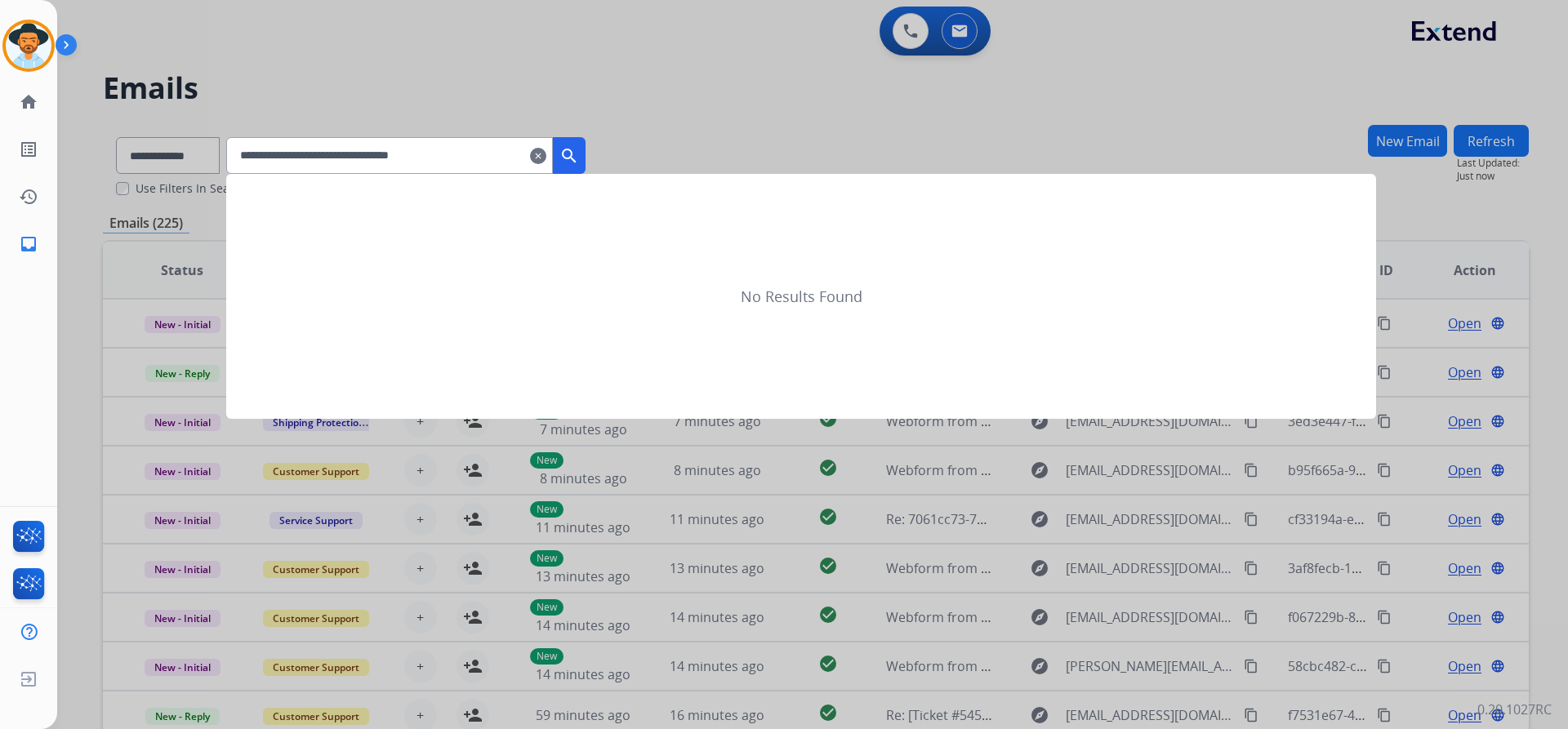
type input "**********"
click at [579, 164] on mat-icon "search" at bounding box center [569, 156] width 20 height 20
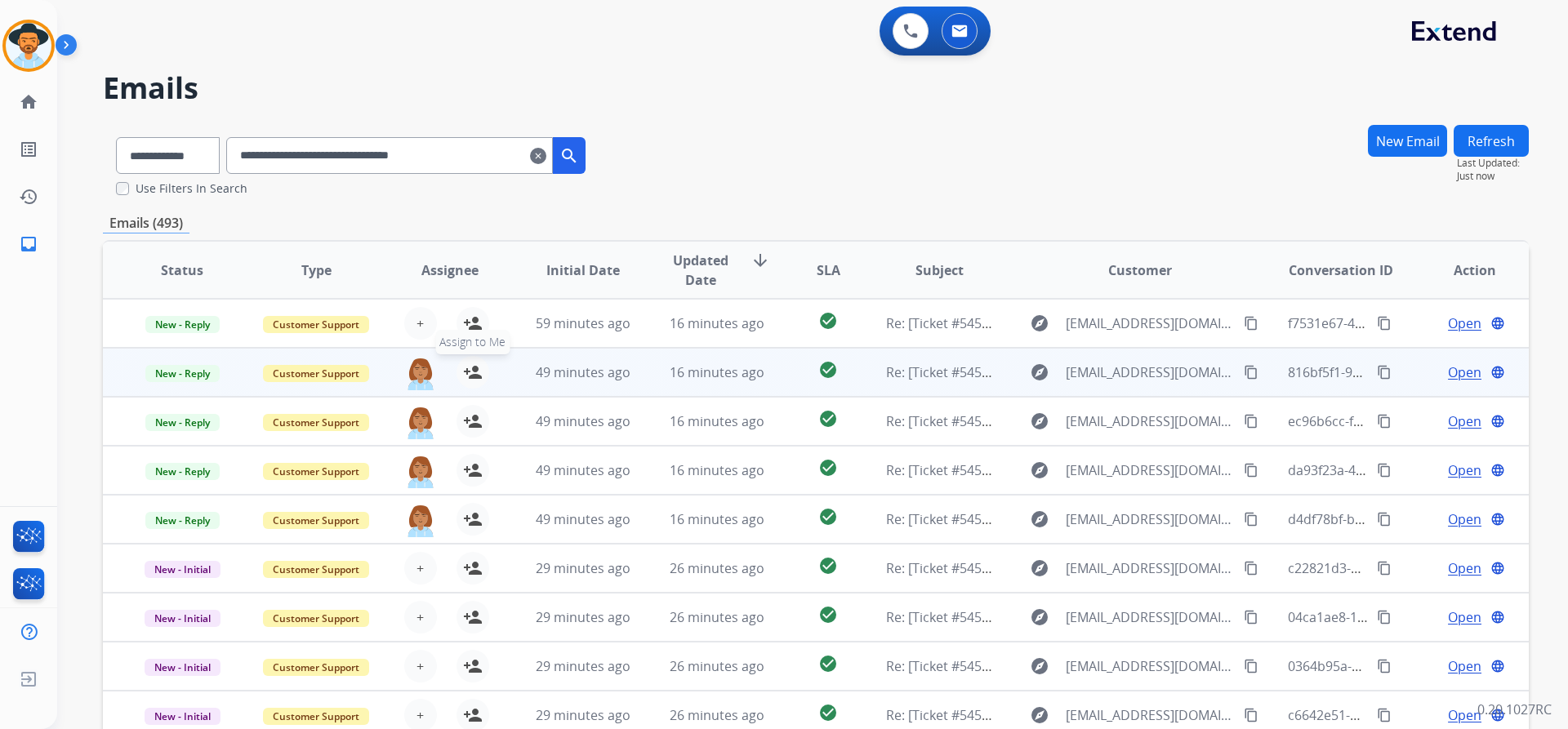
click at [473, 376] on mat-icon "person_add" at bounding box center [473, 372] width 20 height 20
click at [467, 377] on mat-icon "person_remove" at bounding box center [473, 372] width 20 height 20
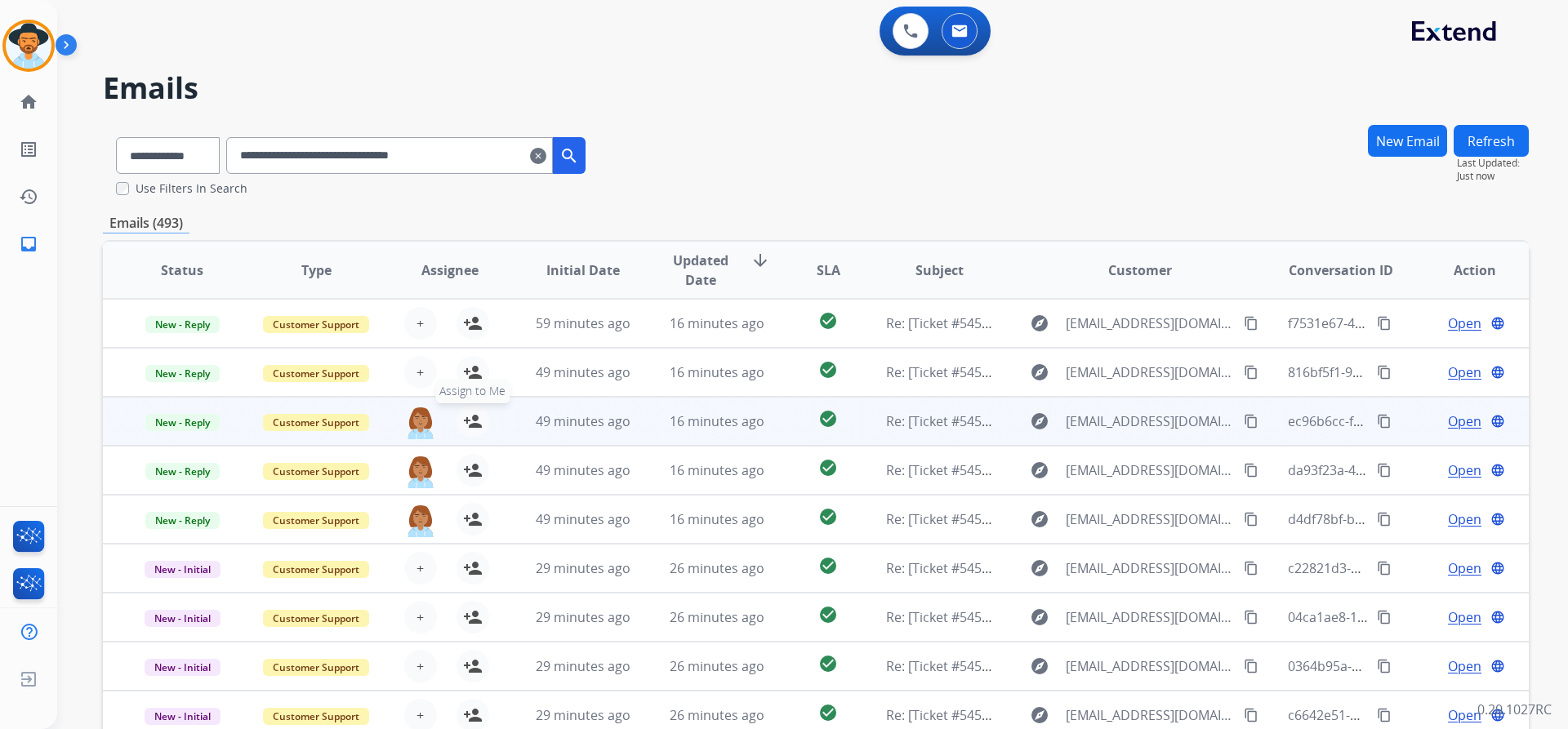
click at [469, 420] on mat-icon "person_add" at bounding box center [473, 420] width 20 height 20
click at [469, 420] on mat-icon "person_remove" at bounding box center [473, 420] width 20 height 20
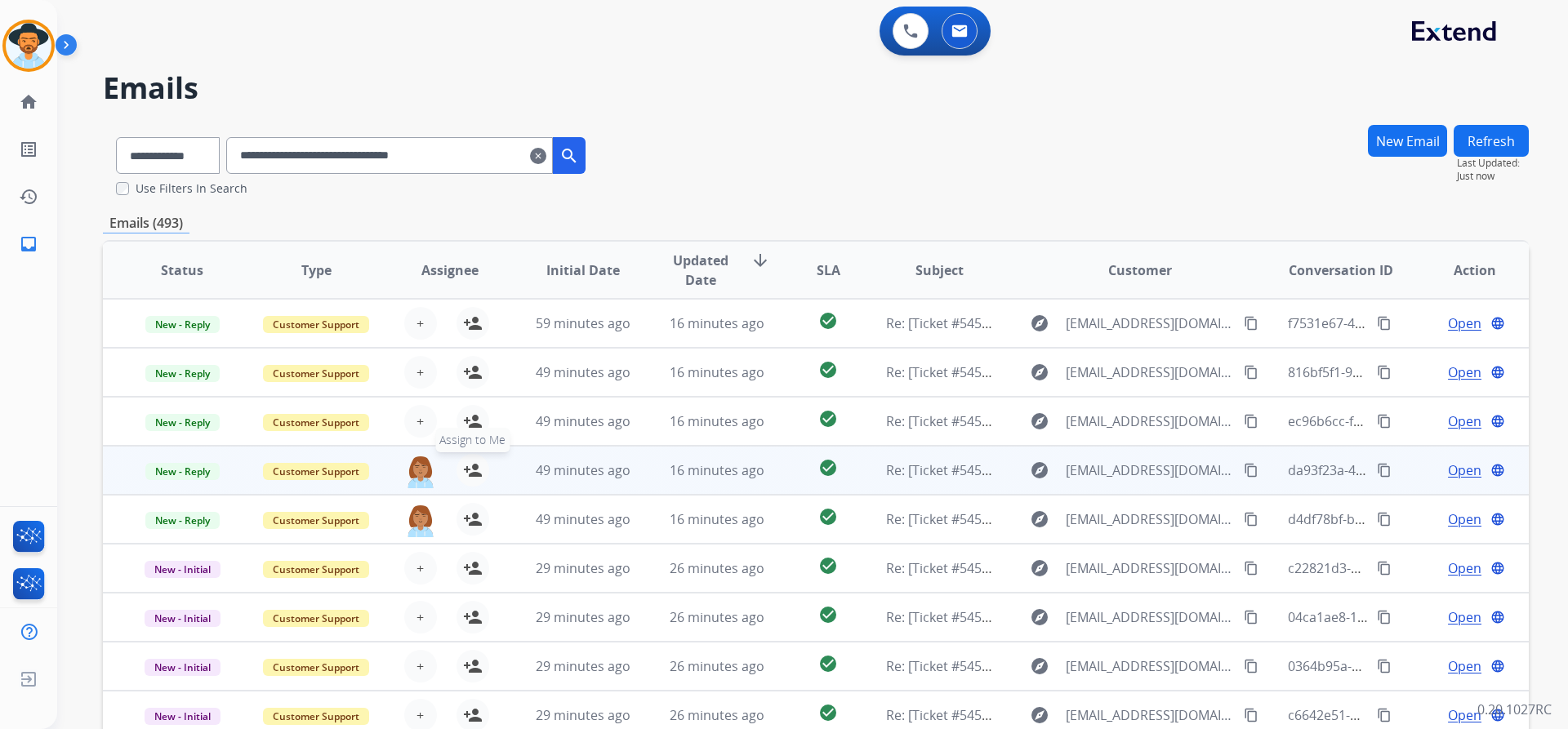
click at [474, 469] on mat-icon "person_add" at bounding box center [473, 470] width 20 height 20
click at [474, 469] on mat-icon "person_remove" at bounding box center [473, 470] width 20 height 20
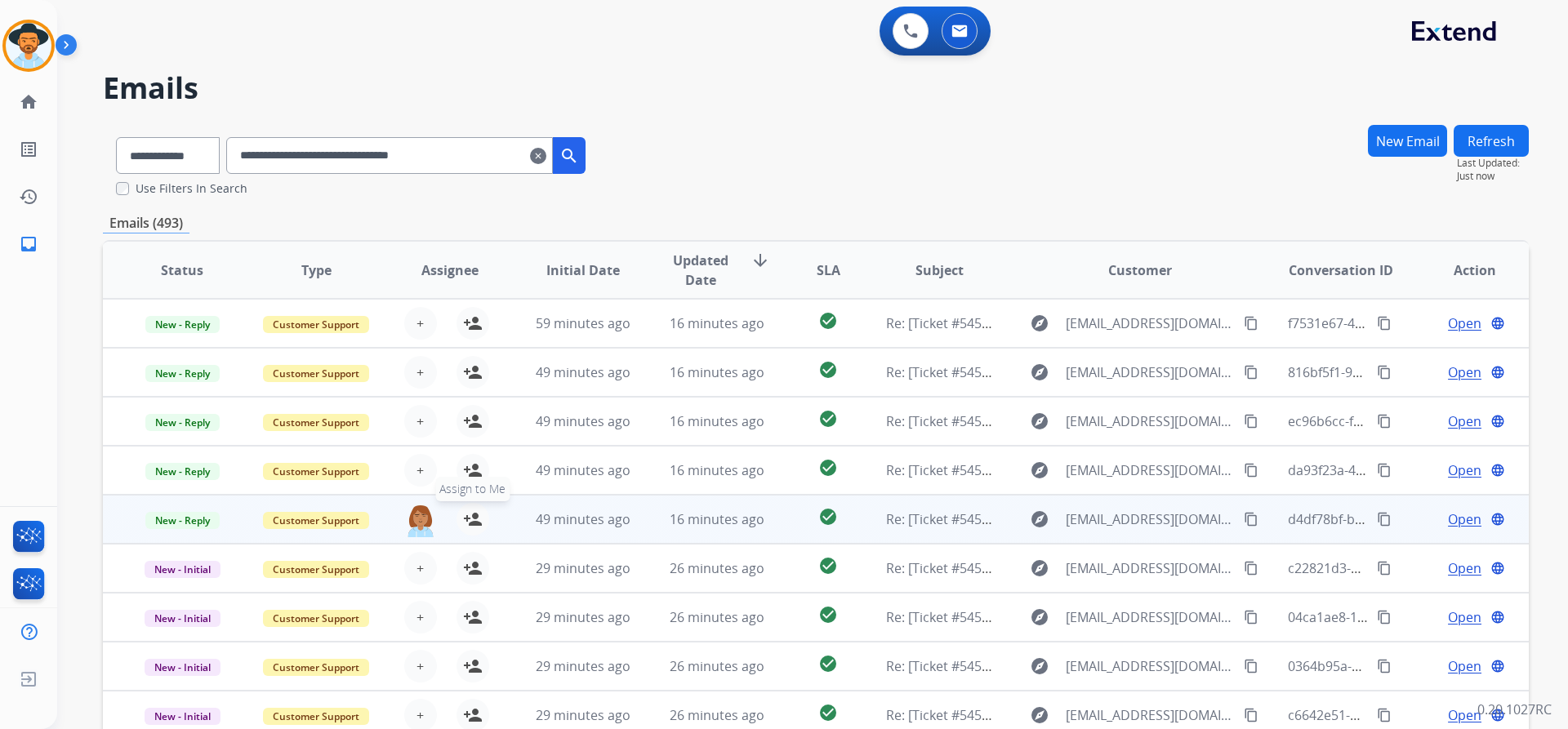
click at [471, 531] on button "person_add Assign to Me" at bounding box center [473, 519] width 33 height 33
click at [471, 531] on button "person_remove [PERSON_NAME] to Me" at bounding box center [473, 519] width 33 height 33
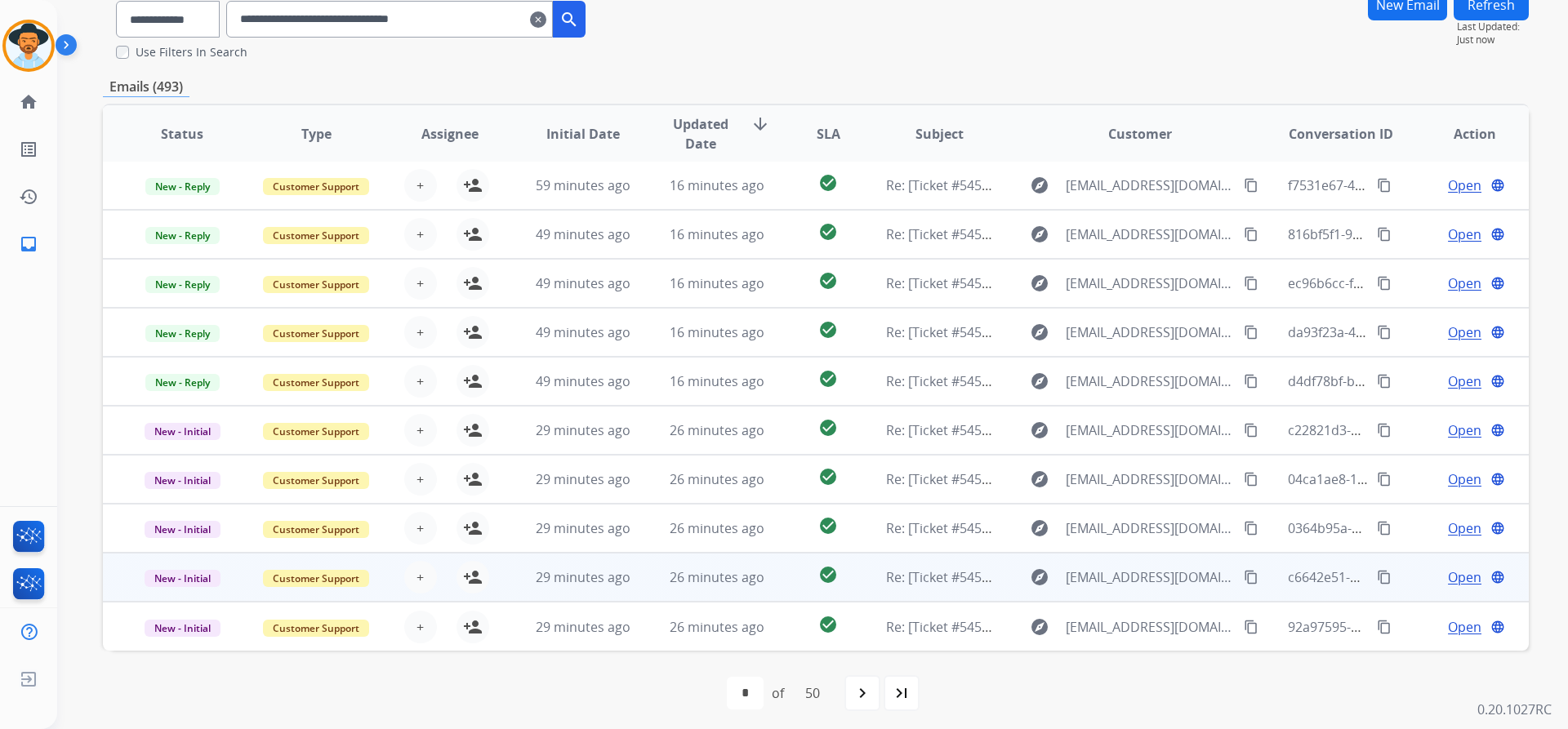
scroll to position [143, 0]
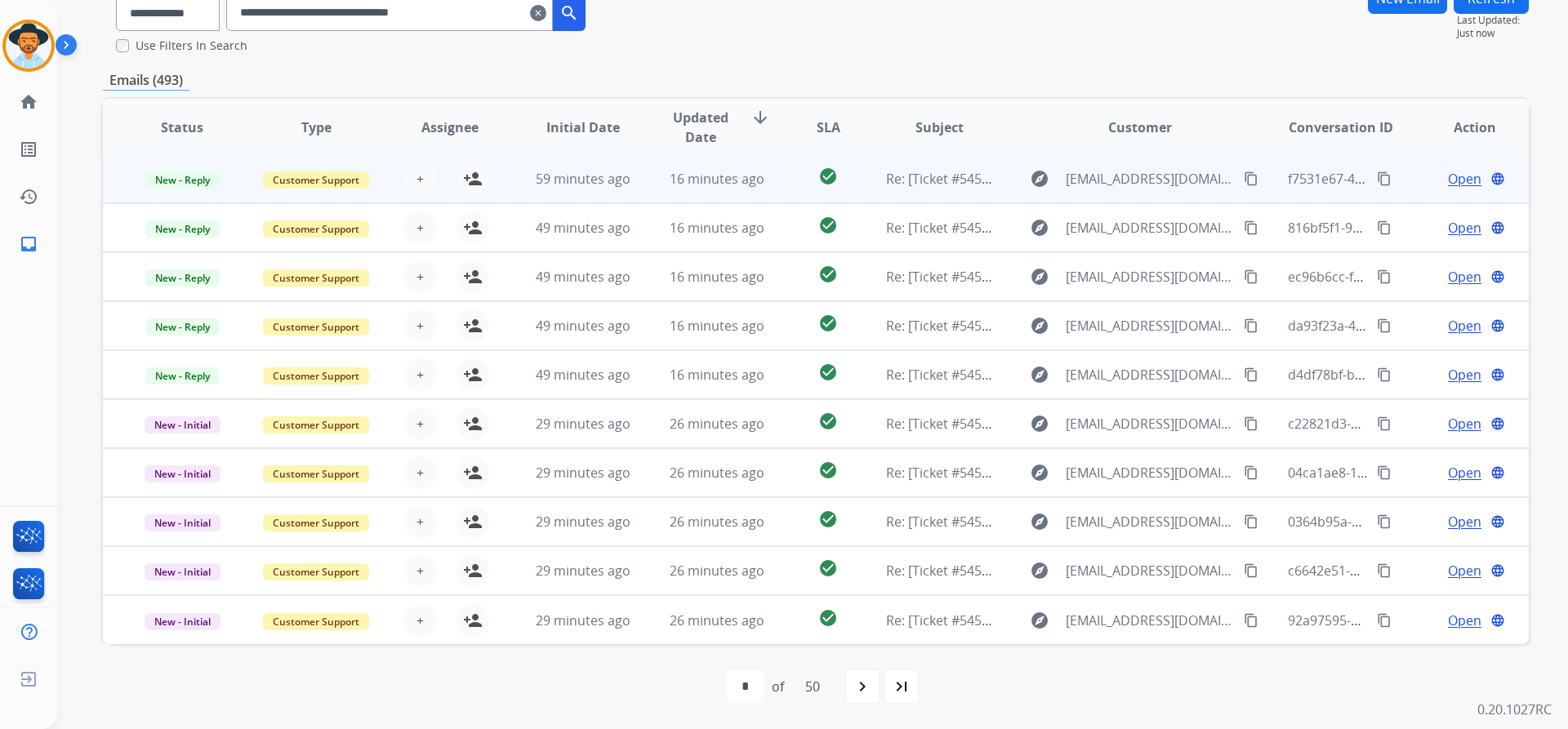
click at [1448, 181] on span "Open" at bounding box center [1465, 178] width 34 height 20
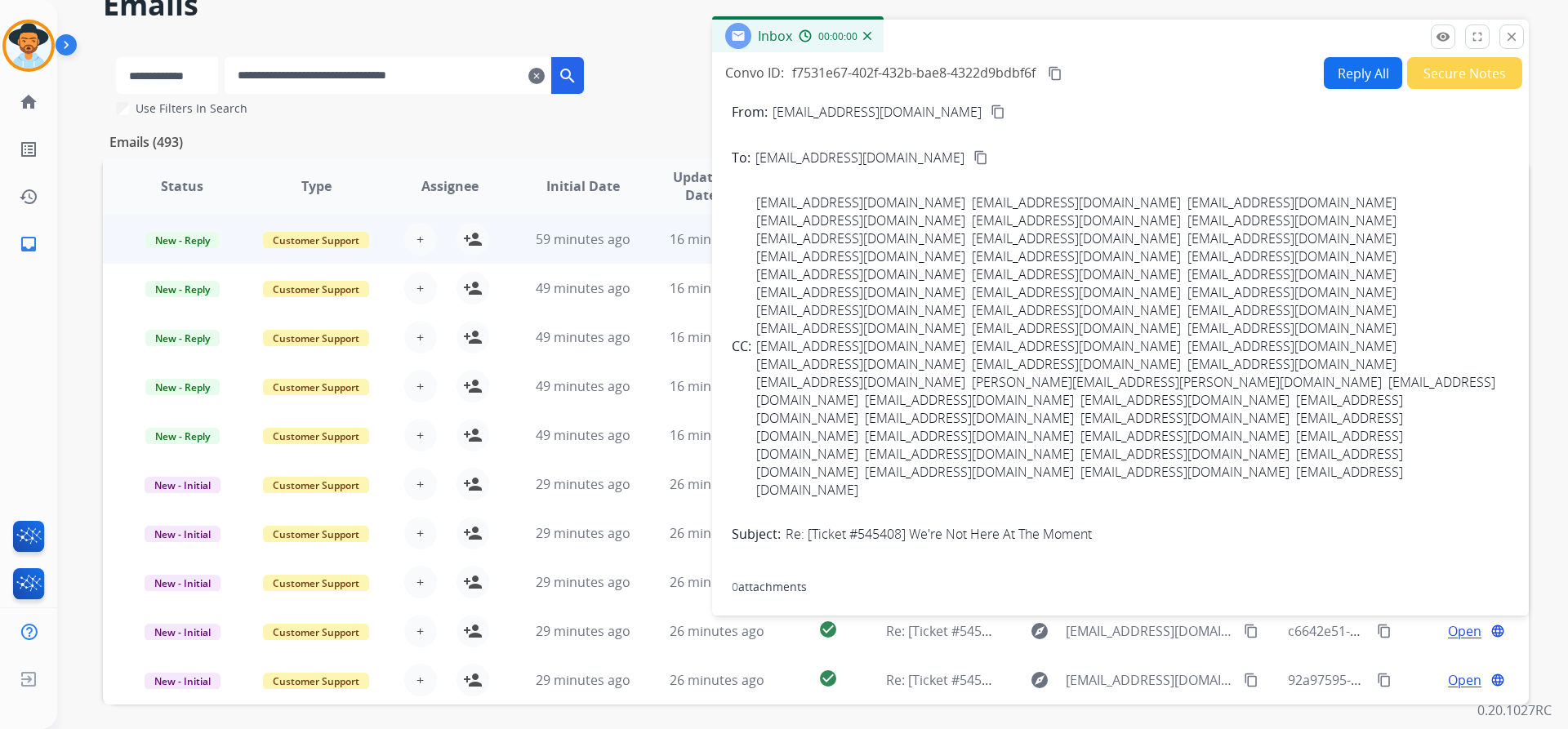
scroll to position [0, 0]
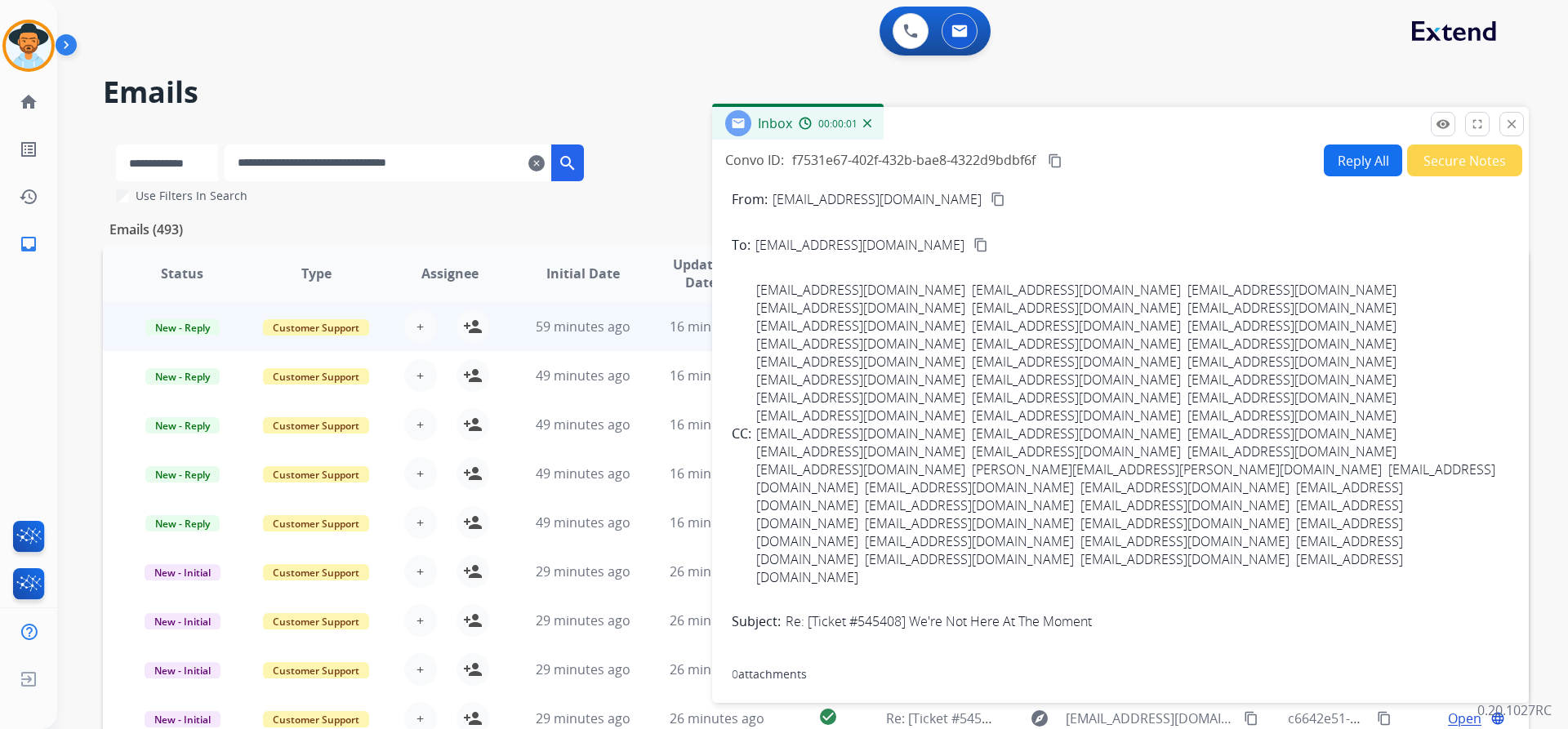
click at [1468, 165] on button "Secure Notes" at bounding box center [1465, 160] width 116 height 32
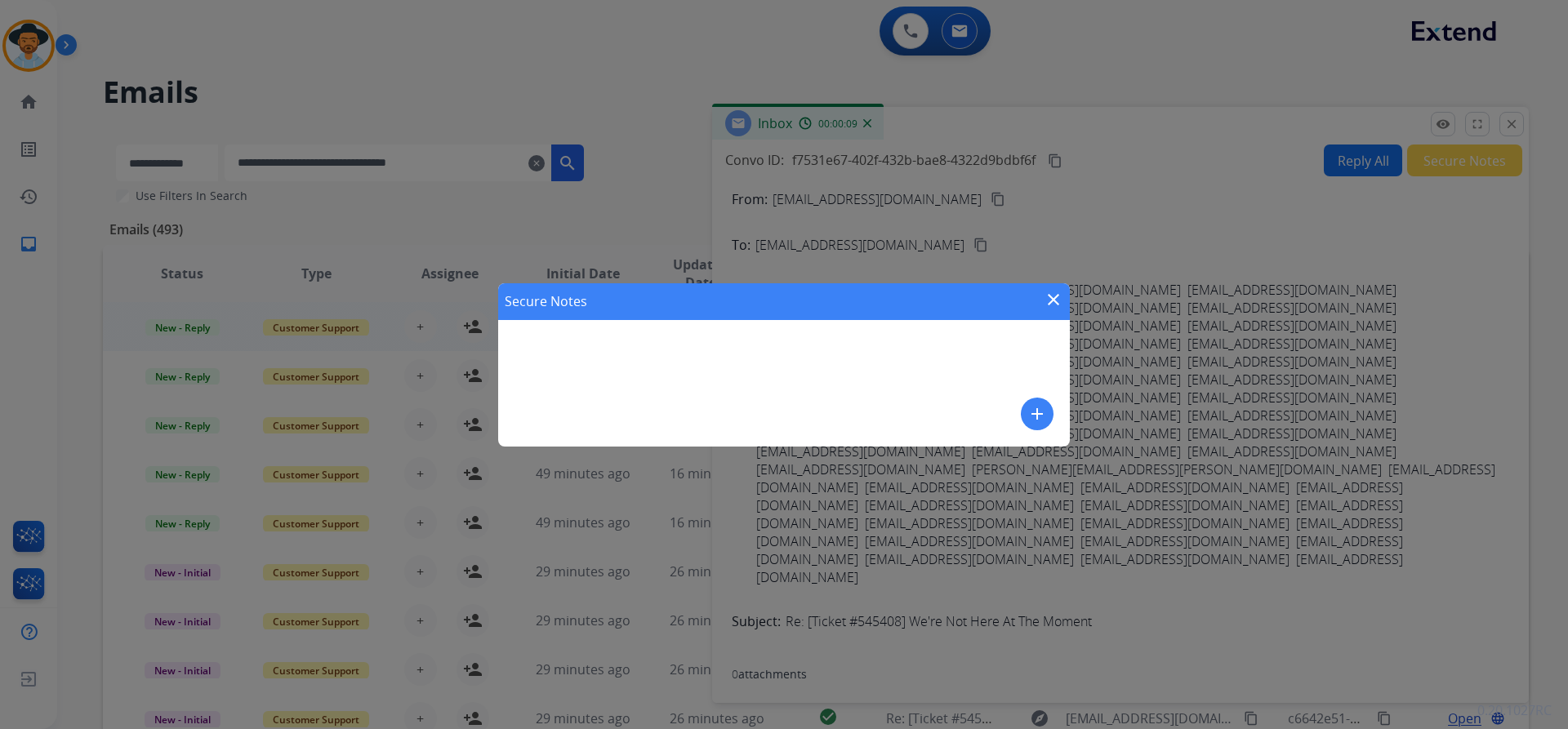
click at [1037, 411] on mat-icon "add" at bounding box center [1037, 414] width 20 height 20
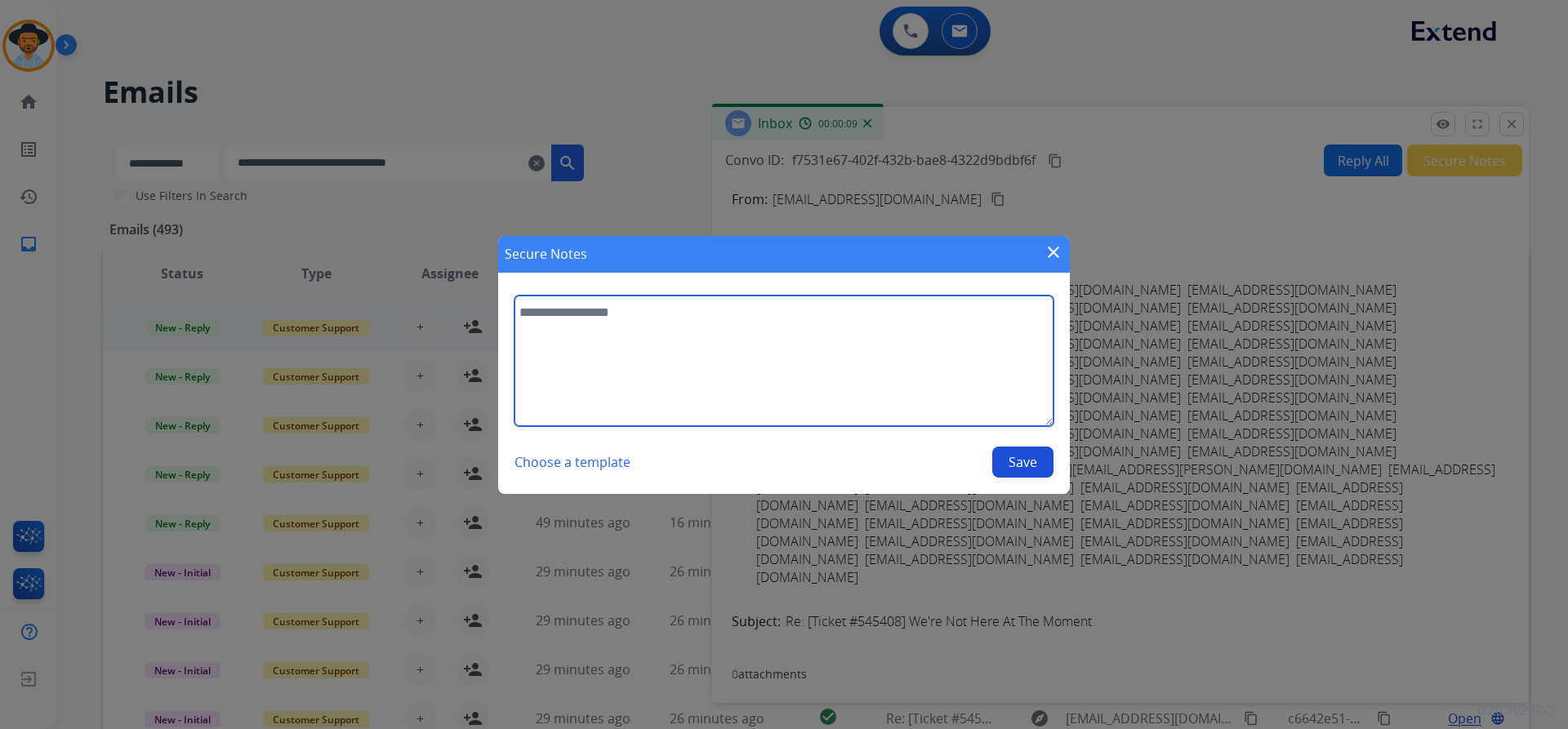
click at [712, 338] on textarea at bounding box center [784, 361] width 539 height 131
paste textarea "**********"
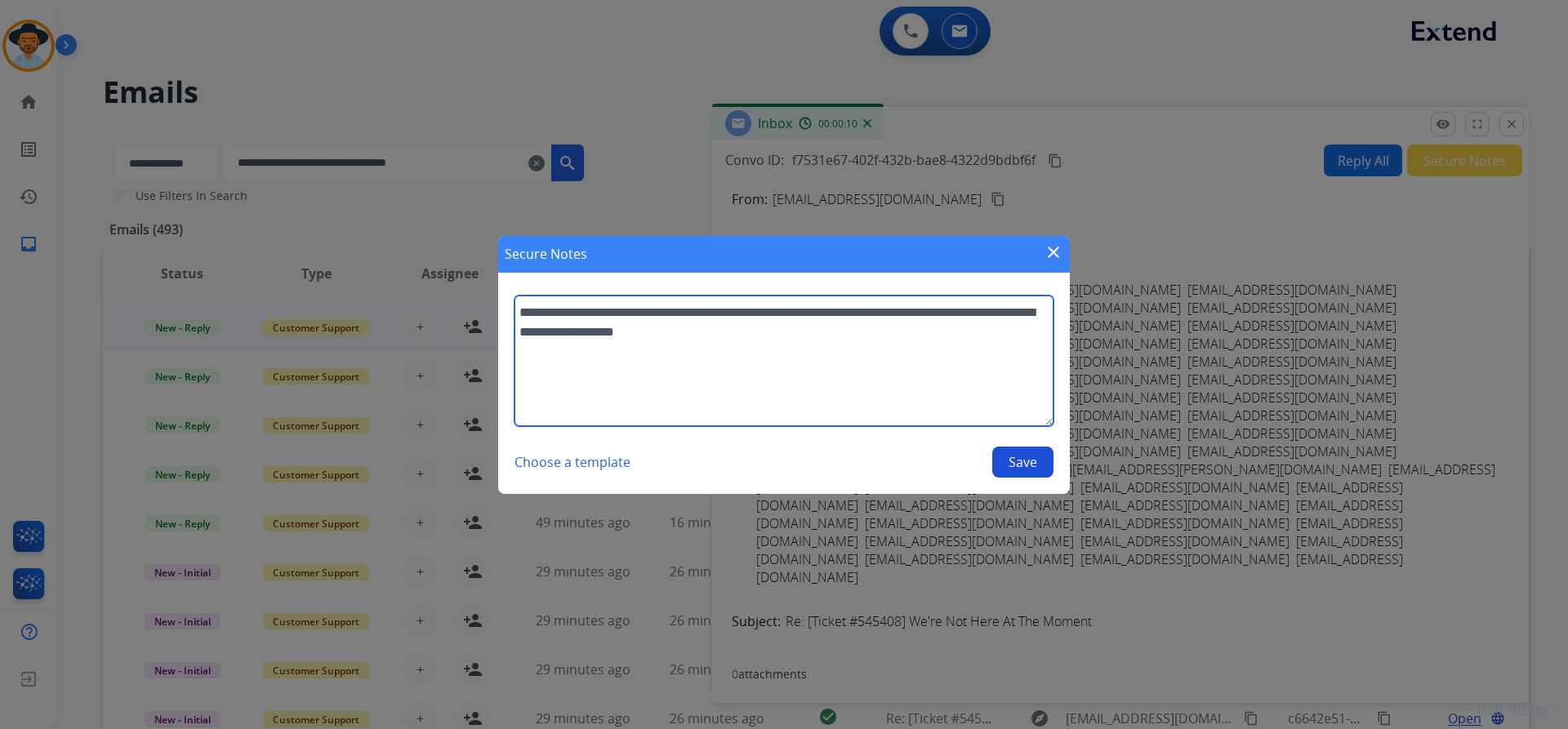
type textarea "**********"
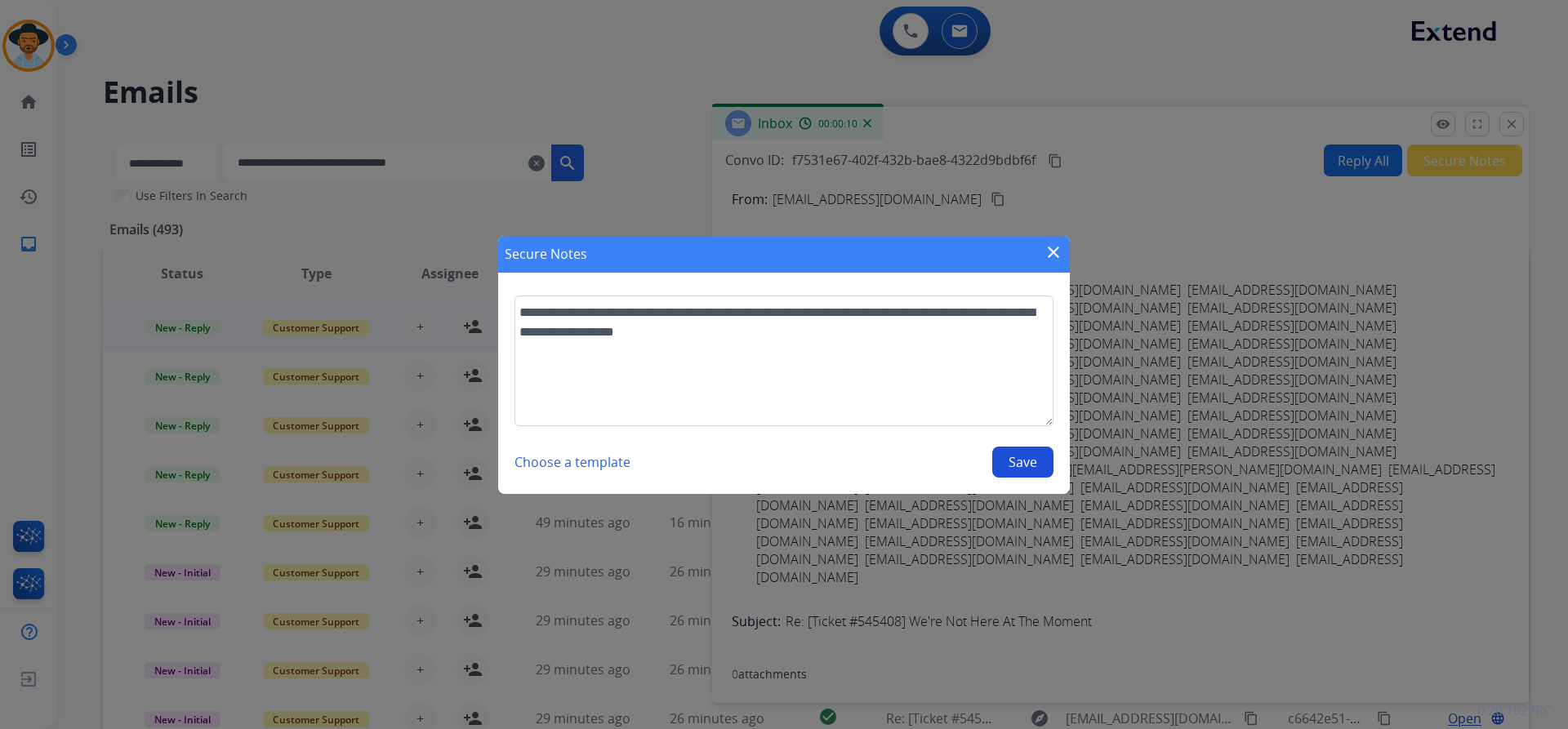
drag, startPoint x: 1014, startPoint y: 474, endPoint x: 1023, endPoint y: 451, distance: 24.7
click at [1014, 475] on button "Save" at bounding box center [1023, 461] width 62 height 31
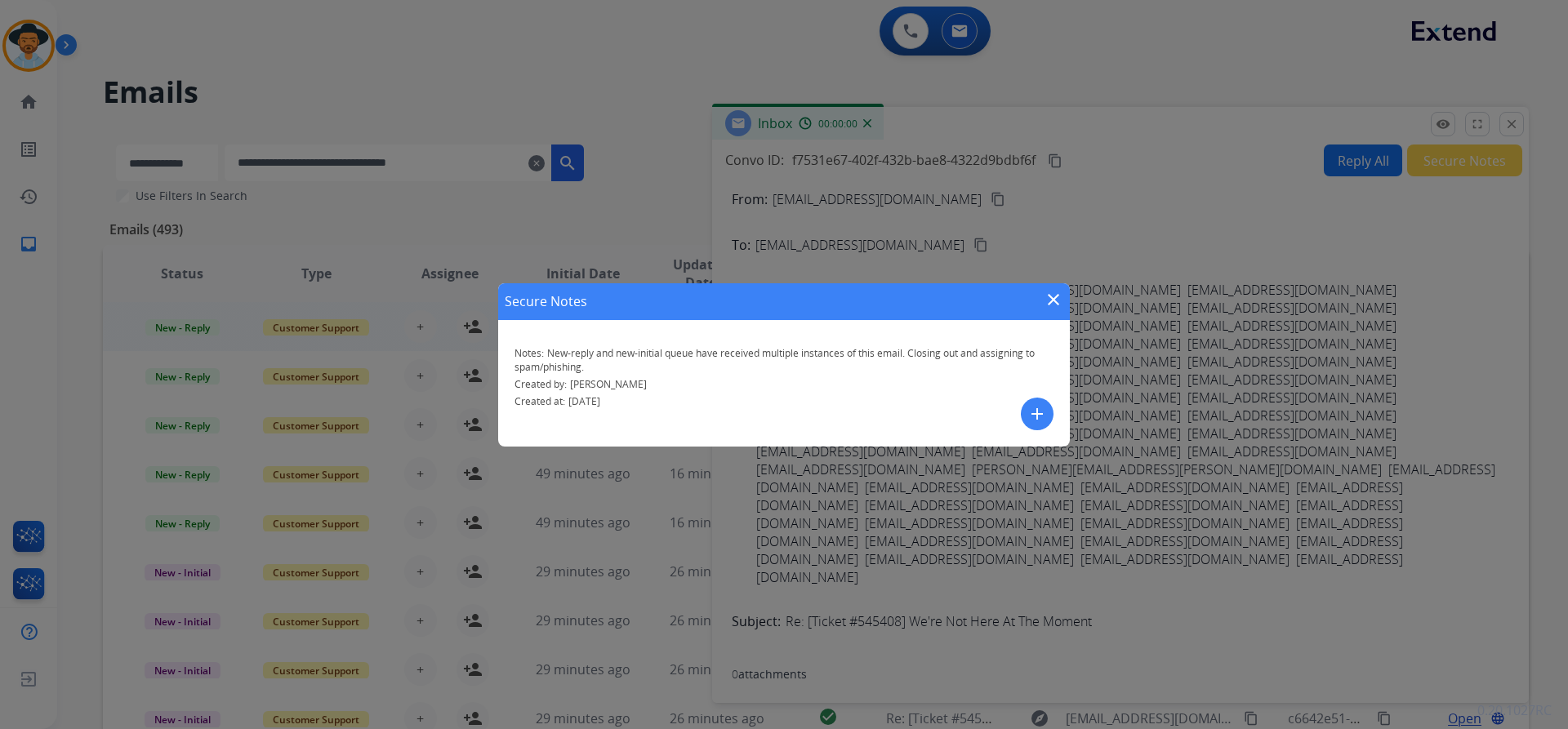
click at [1052, 305] on mat-icon "close" at bounding box center [1052, 299] width 20 height 20
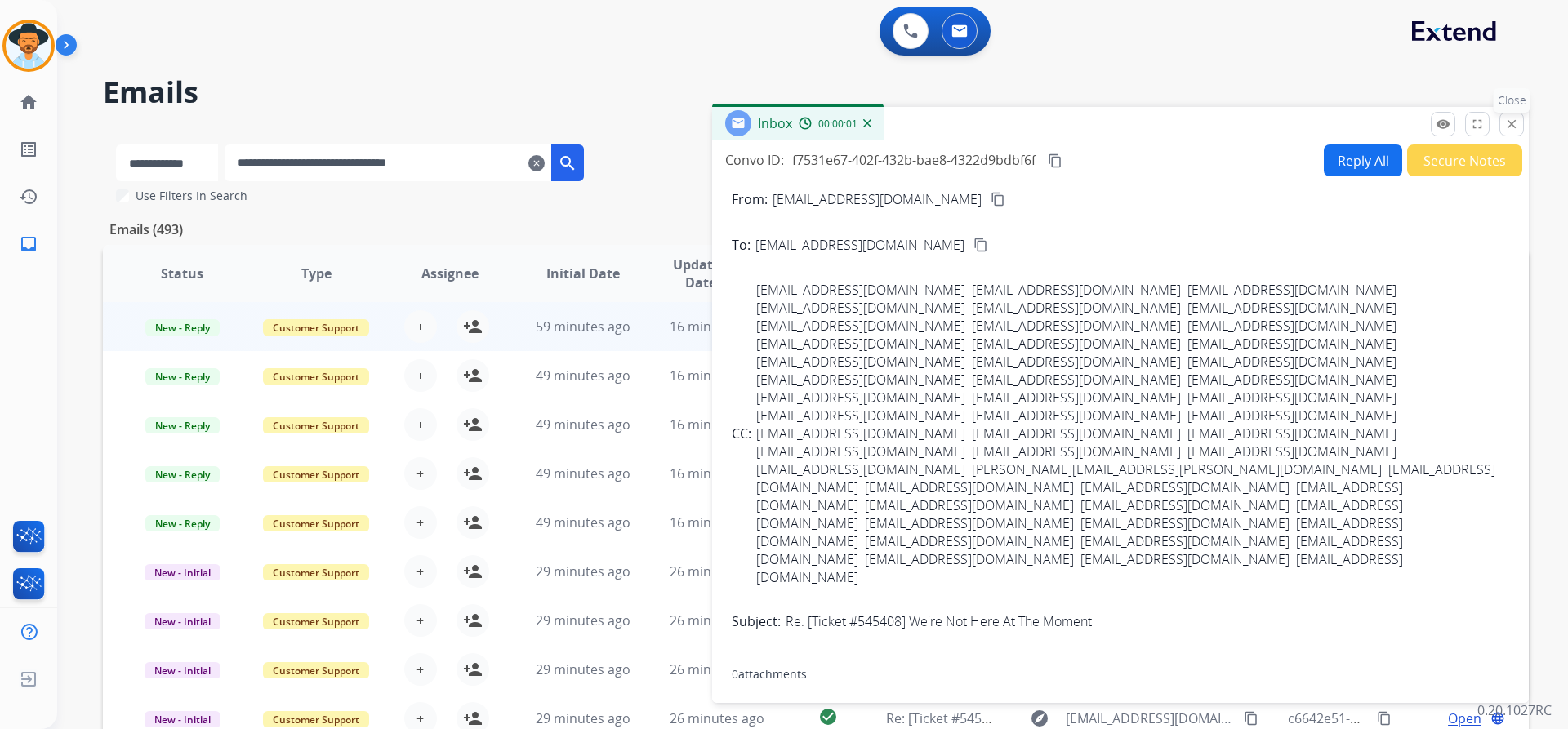
click at [1509, 118] on mat-icon "close" at bounding box center [1511, 124] width 15 height 15
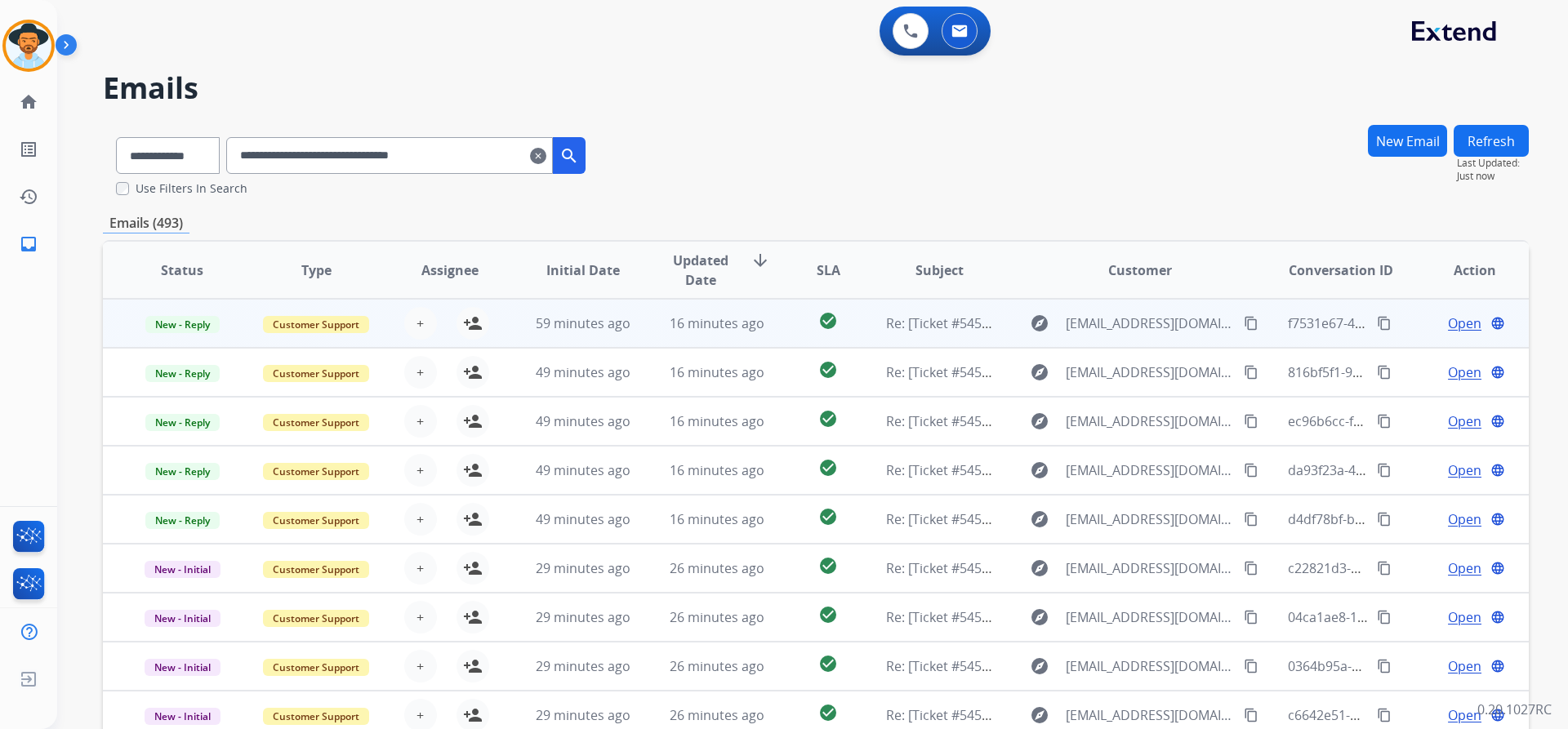
click at [1448, 323] on span "Open" at bounding box center [1465, 323] width 34 height 20
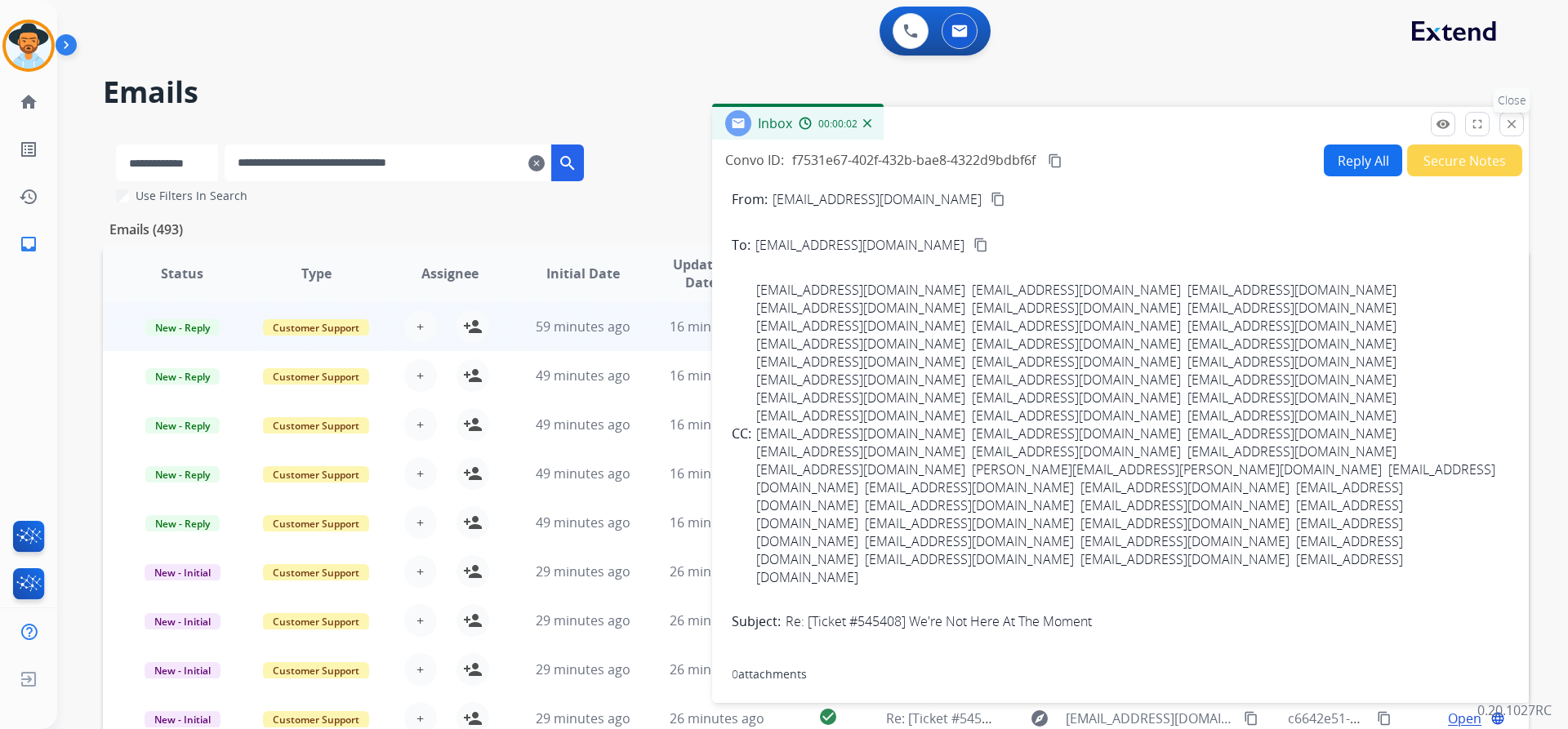
click at [1514, 128] on mat-icon "close" at bounding box center [1511, 124] width 15 height 15
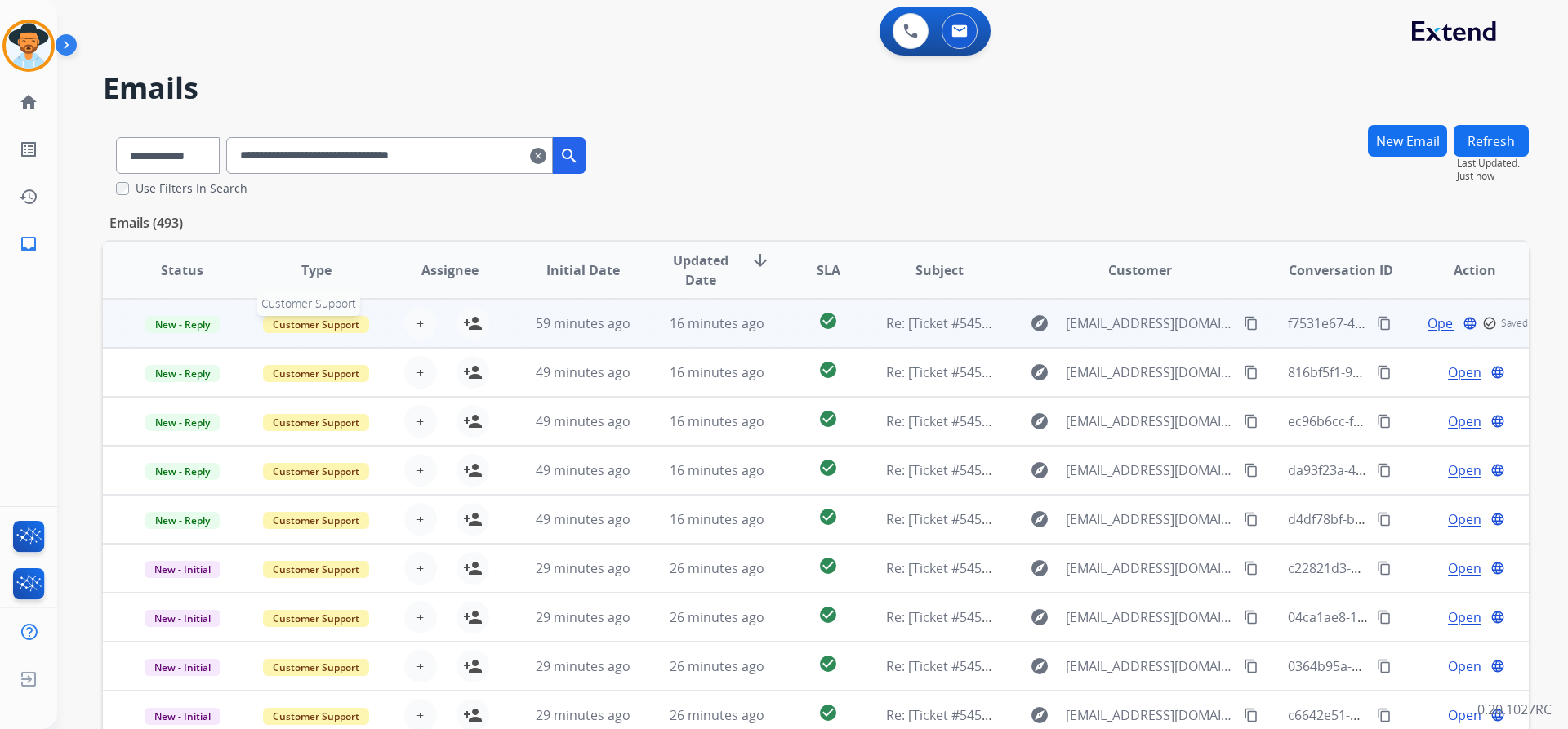
click at [308, 320] on span "Customer Support" at bounding box center [316, 324] width 106 height 17
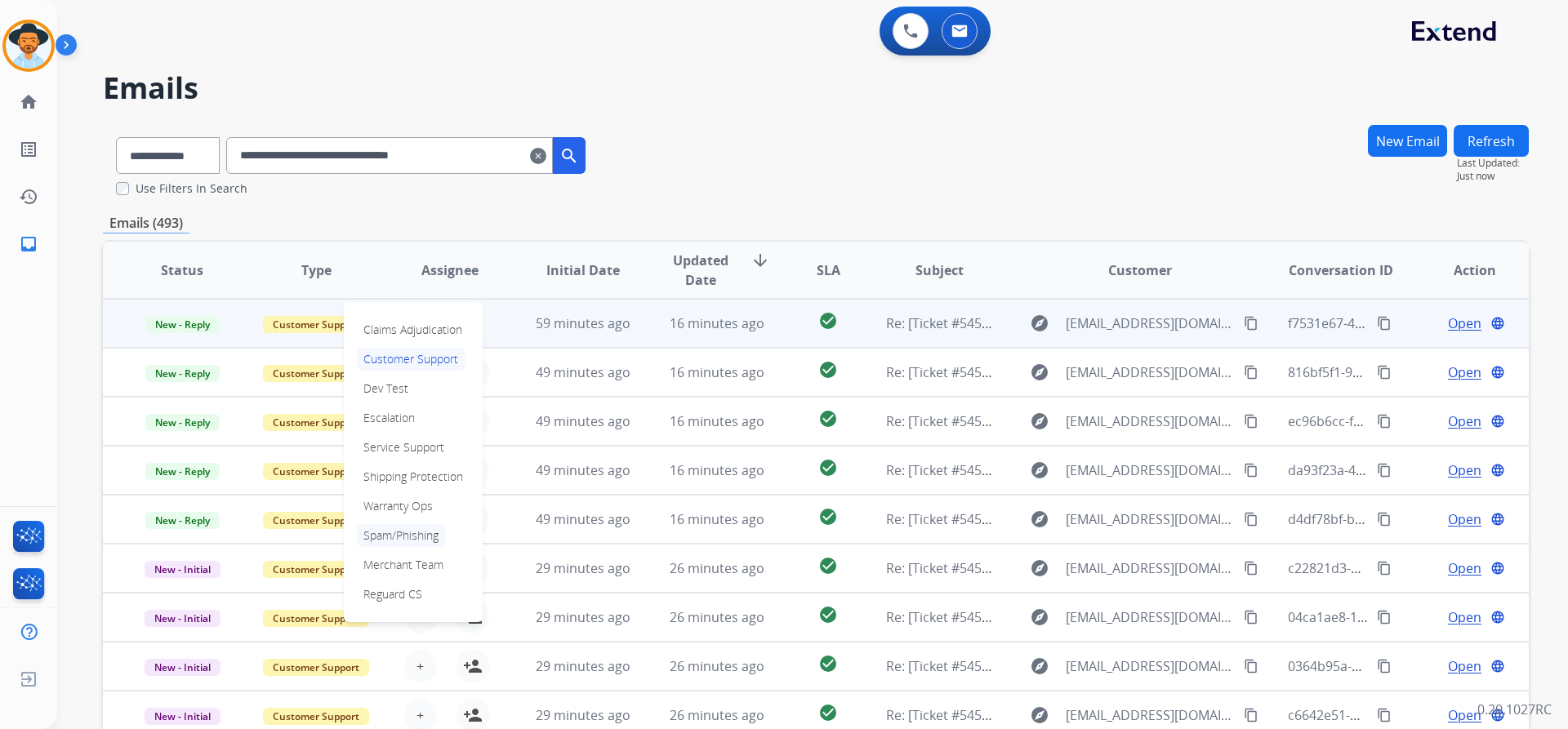
click at [405, 538] on p "Spam/Phishing" at bounding box center [401, 535] width 89 height 23
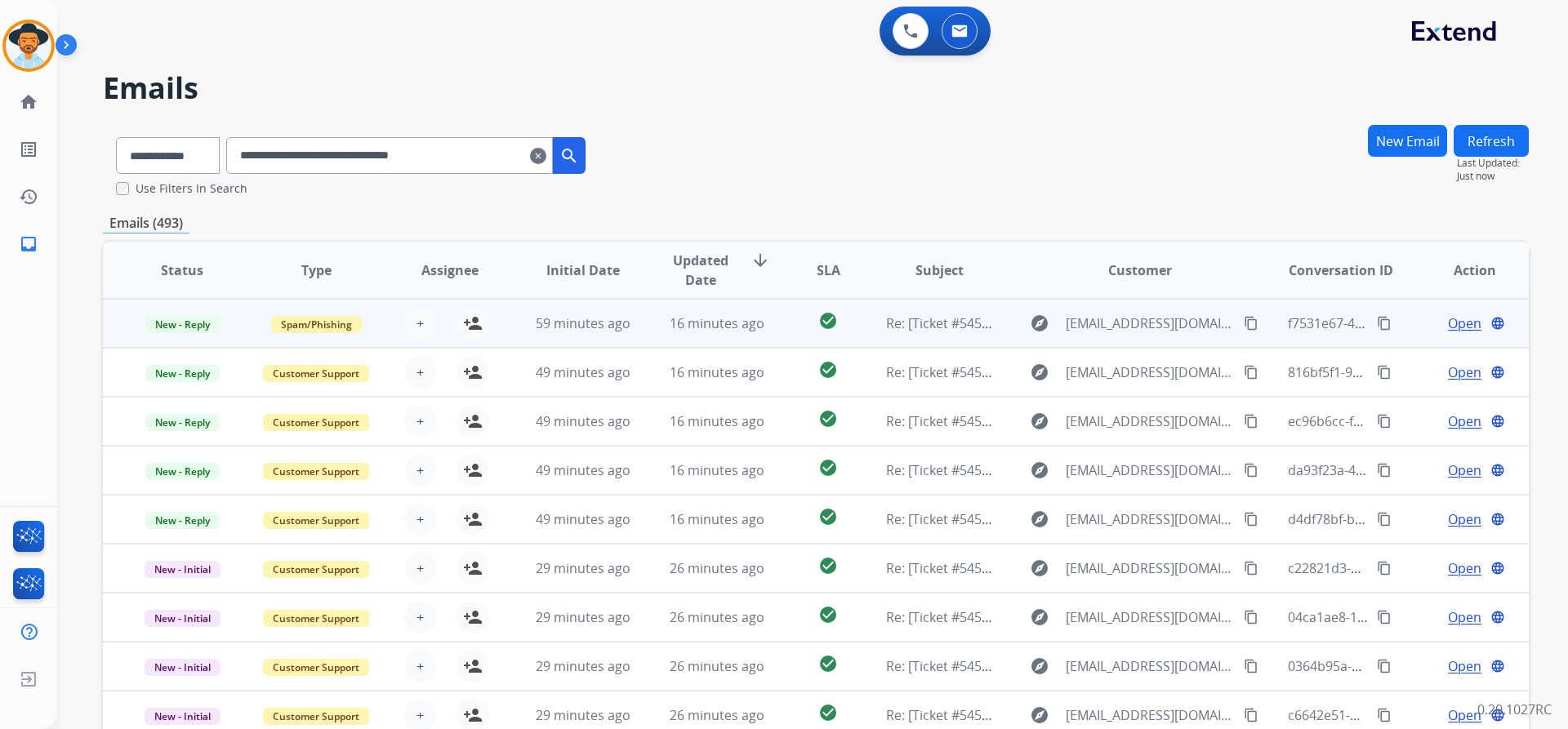
click at [203, 312] on td "New - Reply" at bounding box center [170, 323] width 134 height 49
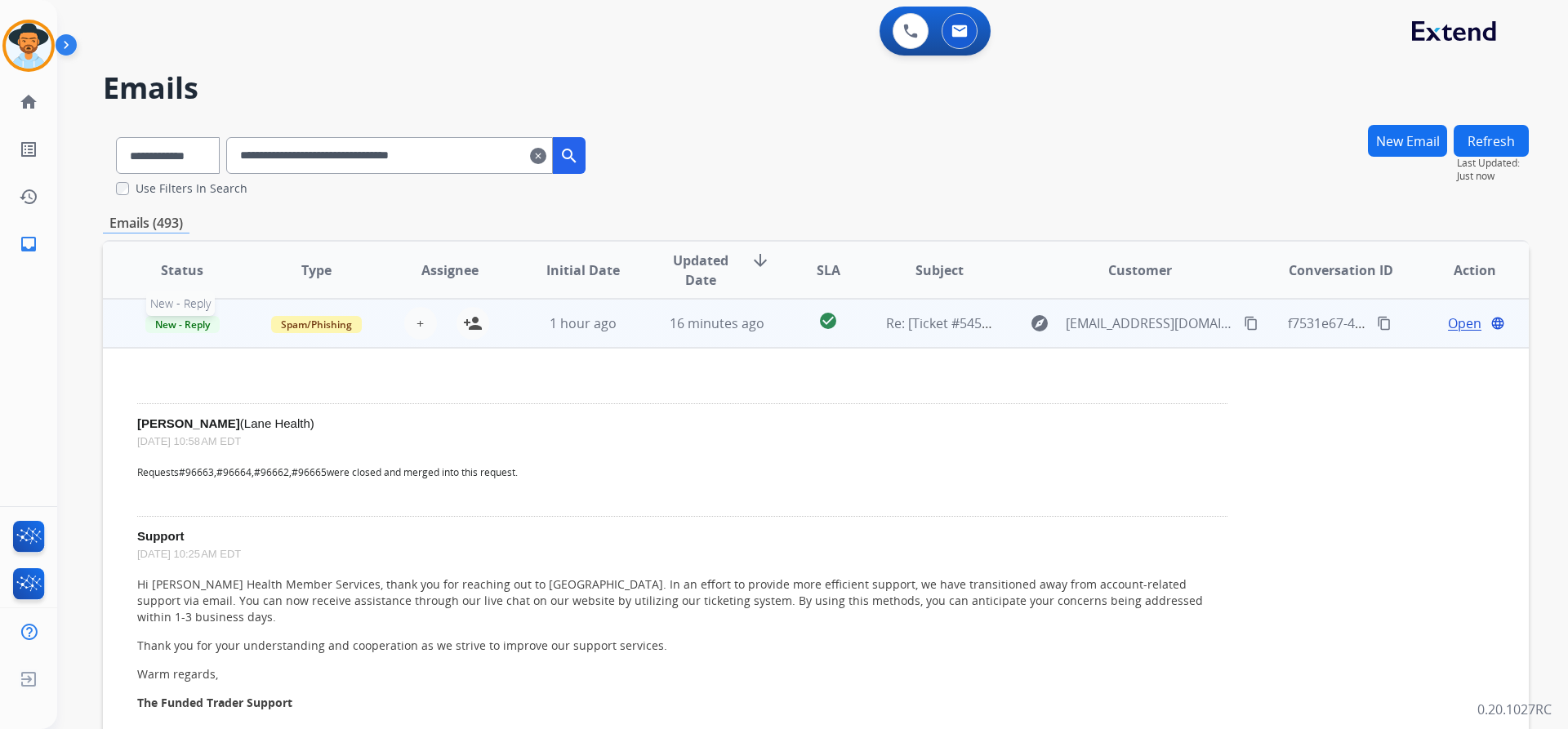
click at [195, 323] on span "New - Reply" at bounding box center [183, 324] width 75 height 17
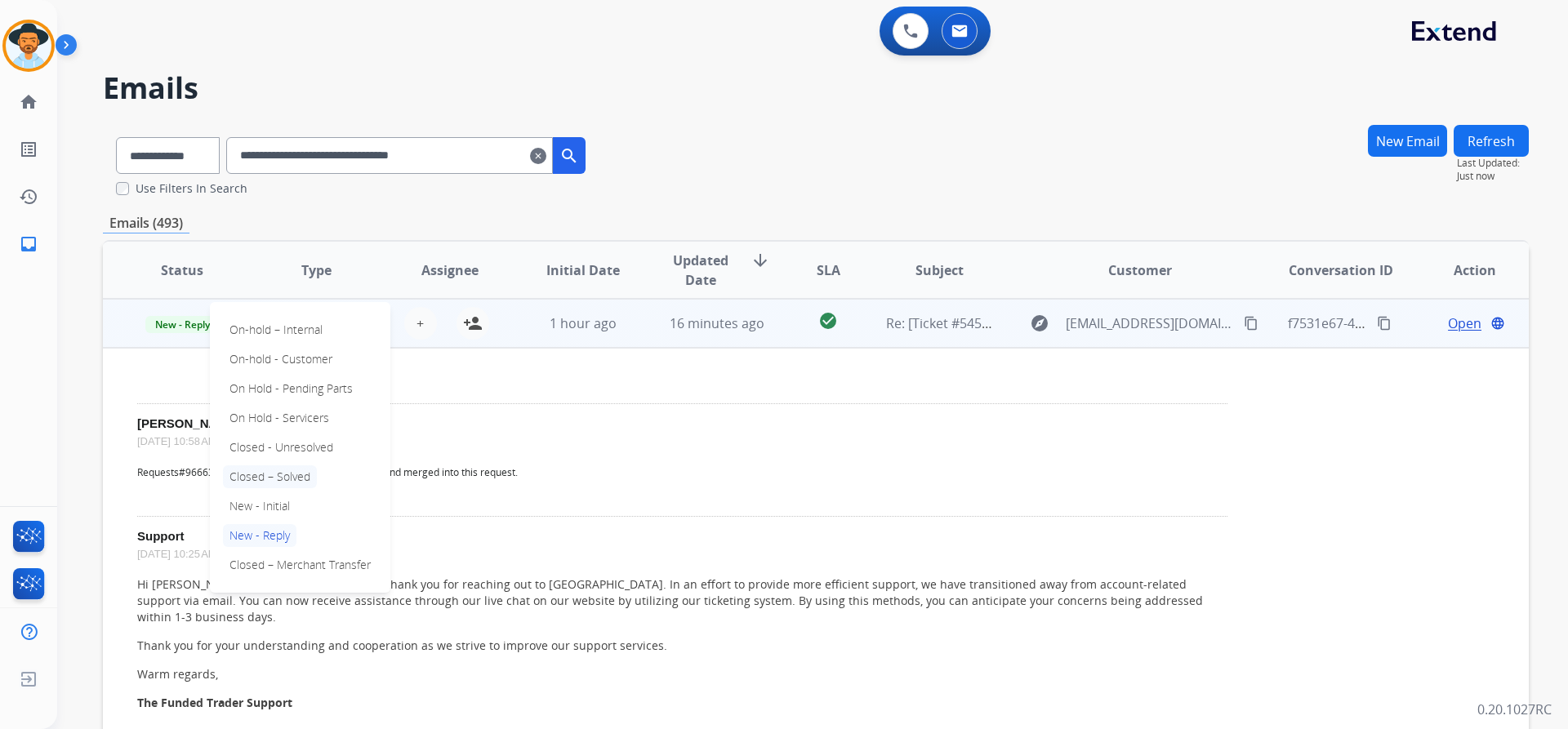
click at [283, 477] on p "Closed – Solved" at bounding box center [269, 476] width 94 height 23
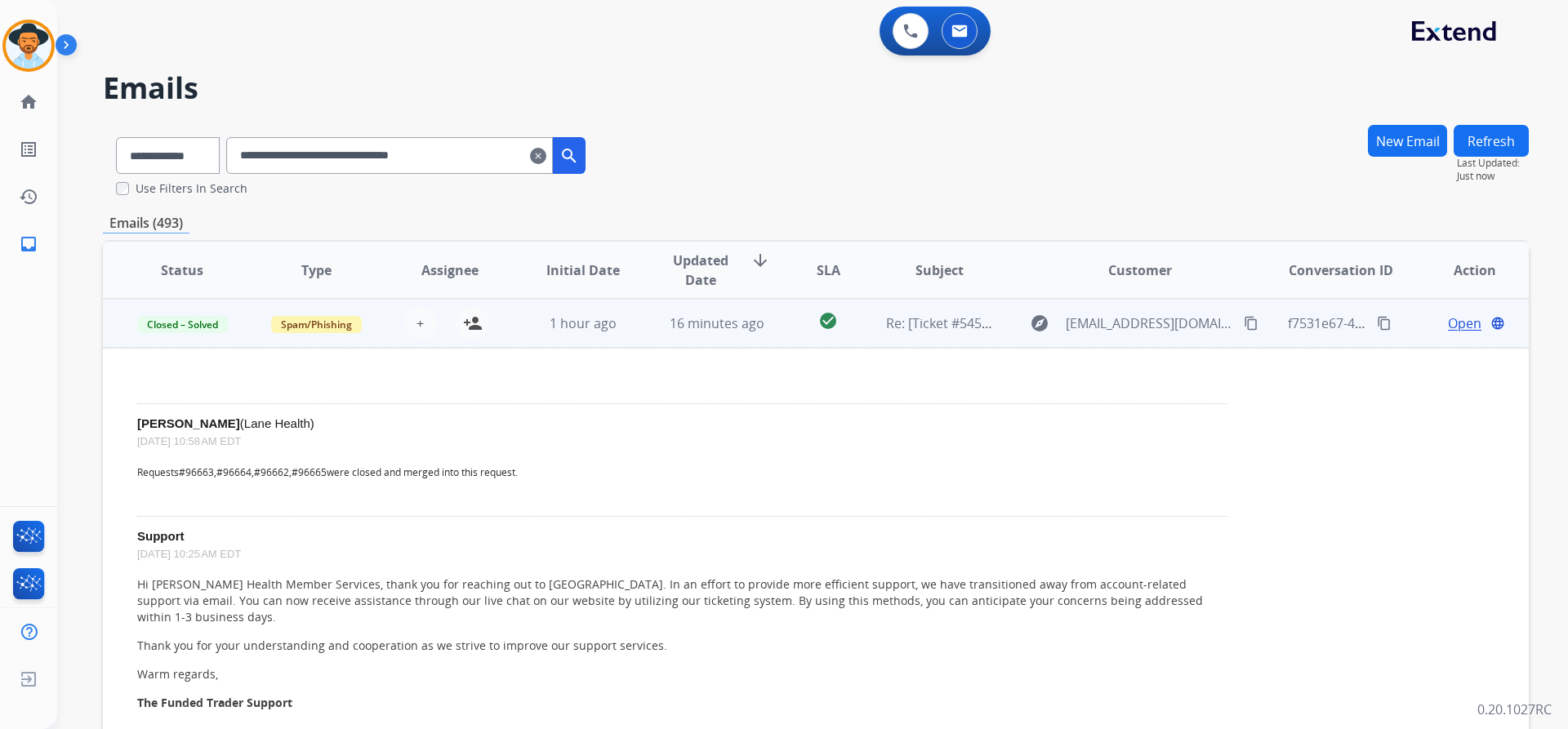
click at [241, 326] on td "Spam/Phishing" at bounding box center [304, 323] width 134 height 49
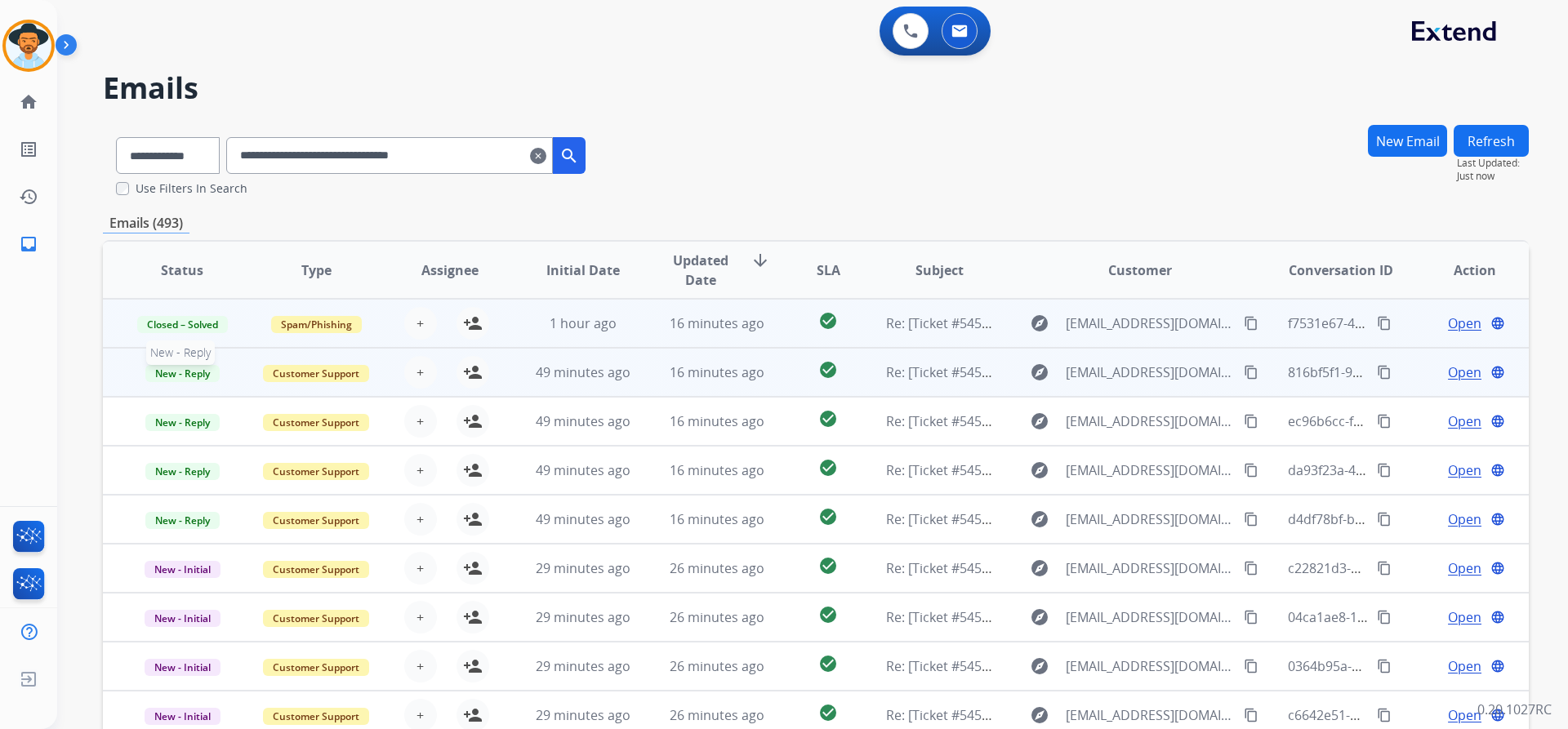
click at [210, 369] on span "New - Reply" at bounding box center [183, 374] width 75 height 17
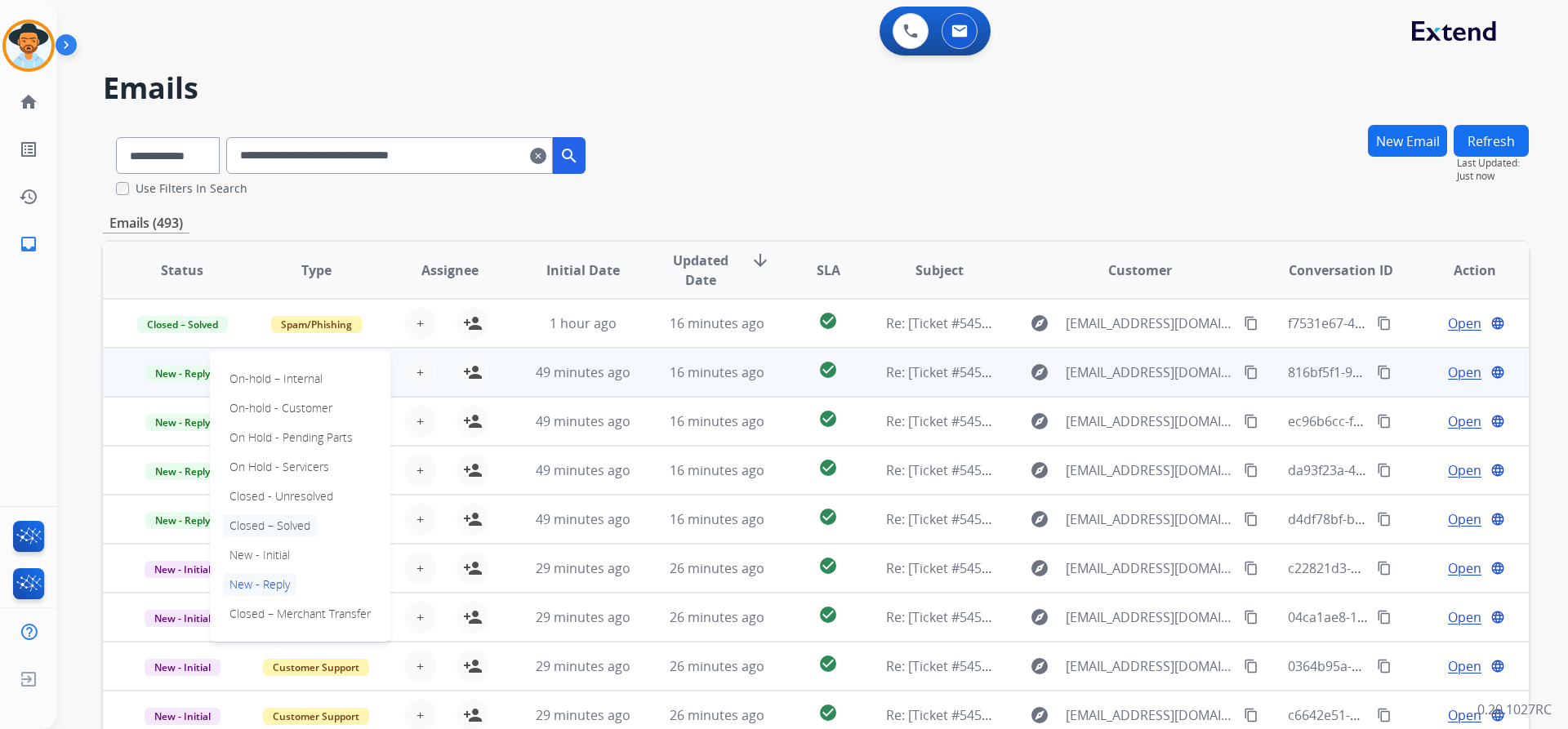
click at [275, 523] on p "Closed – Solved" at bounding box center [269, 526] width 94 height 23
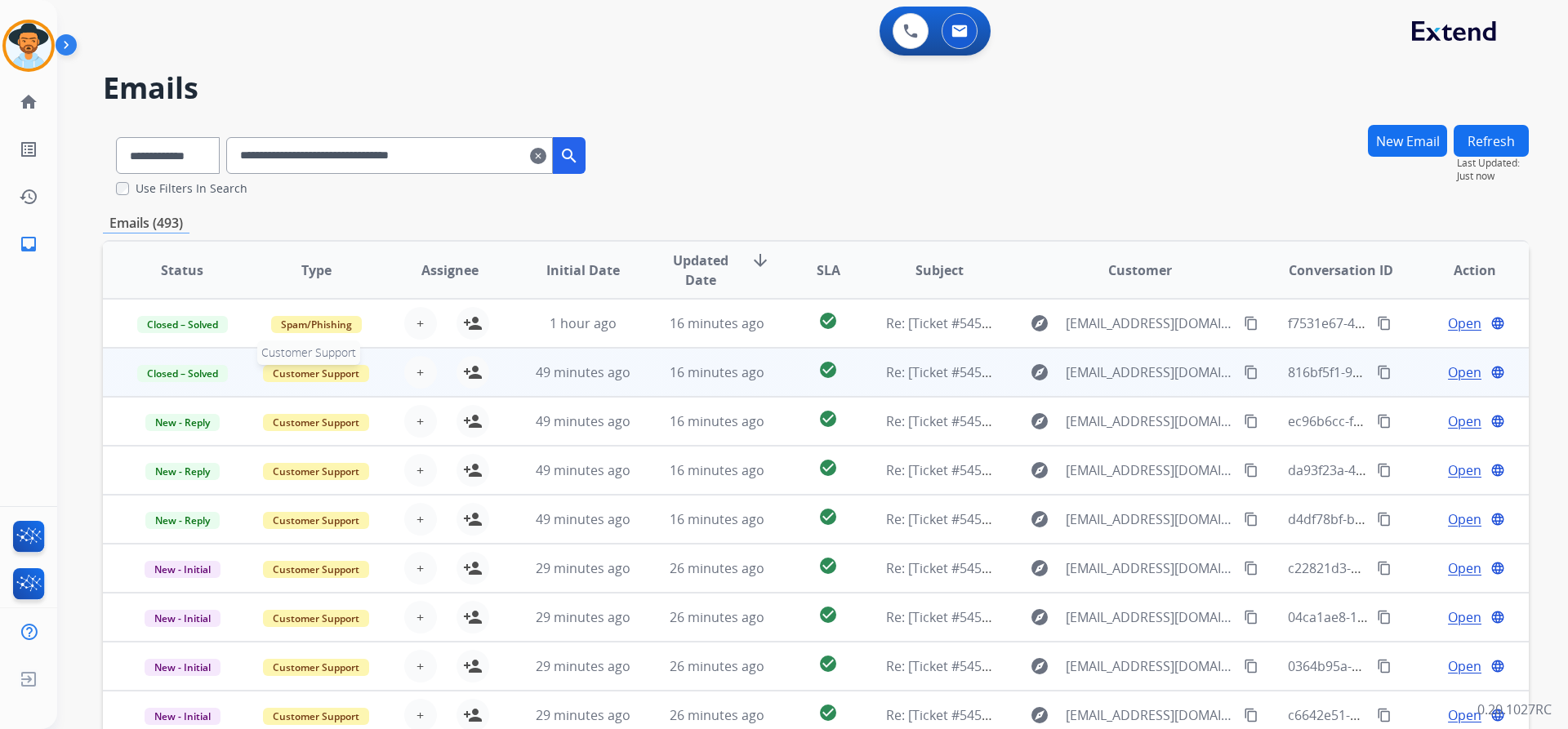
click at [319, 369] on span "Customer Support" at bounding box center [316, 374] width 106 height 17
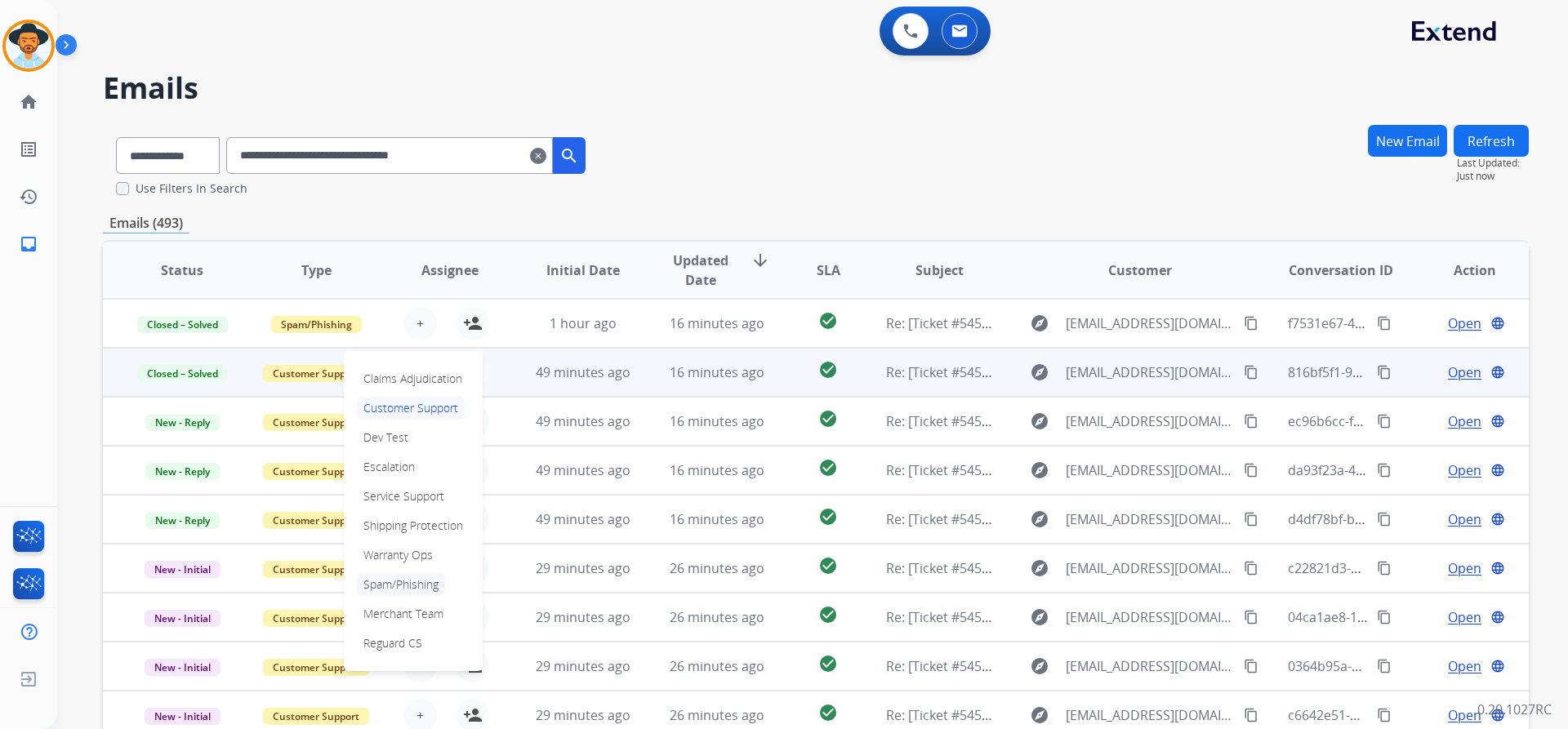
click at [412, 583] on p "Spam/Phishing" at bounding box center [401, 585] width 89 height 23
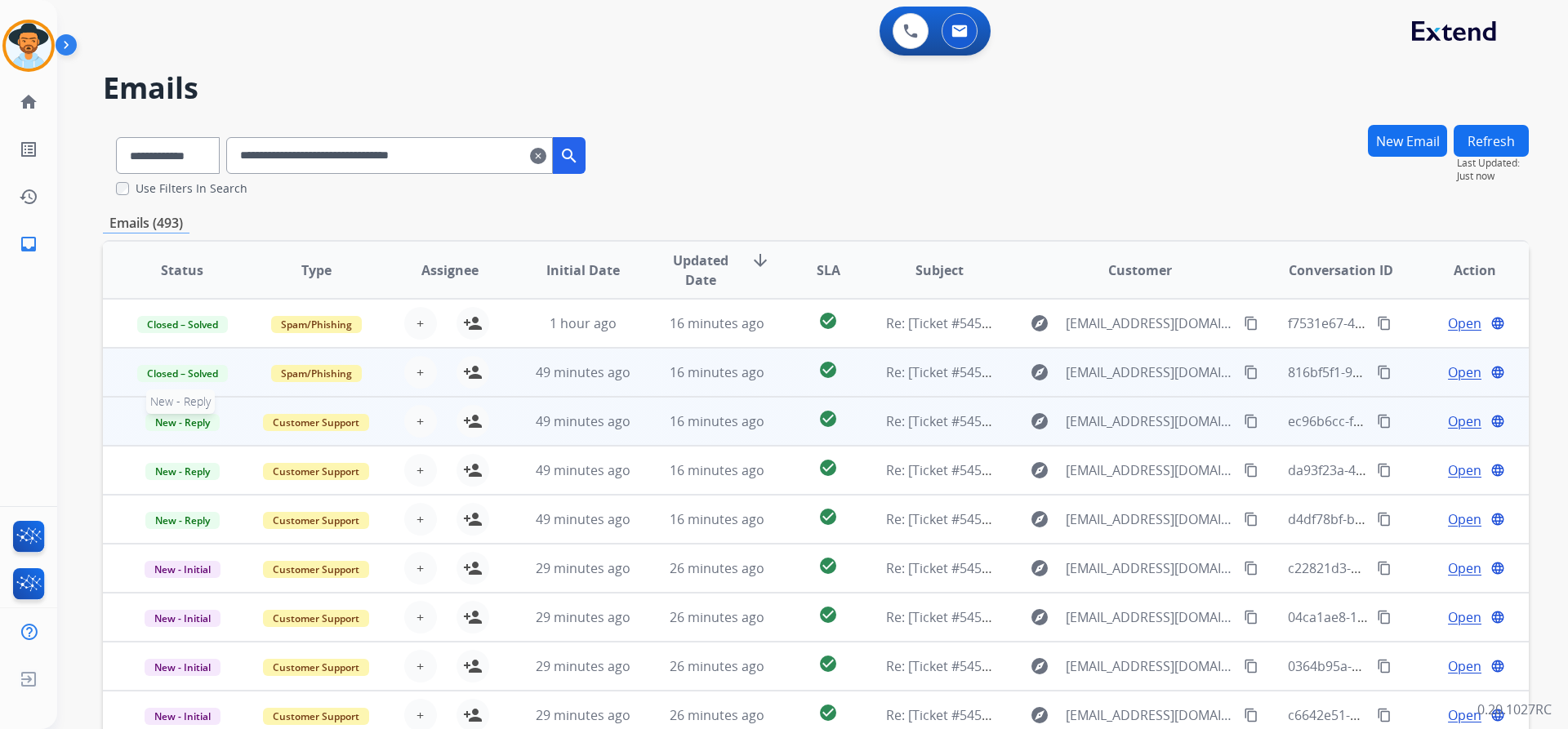
click at [184, 420] on span "New - Reply" at bounding box center [183, 422] width 75 height 17
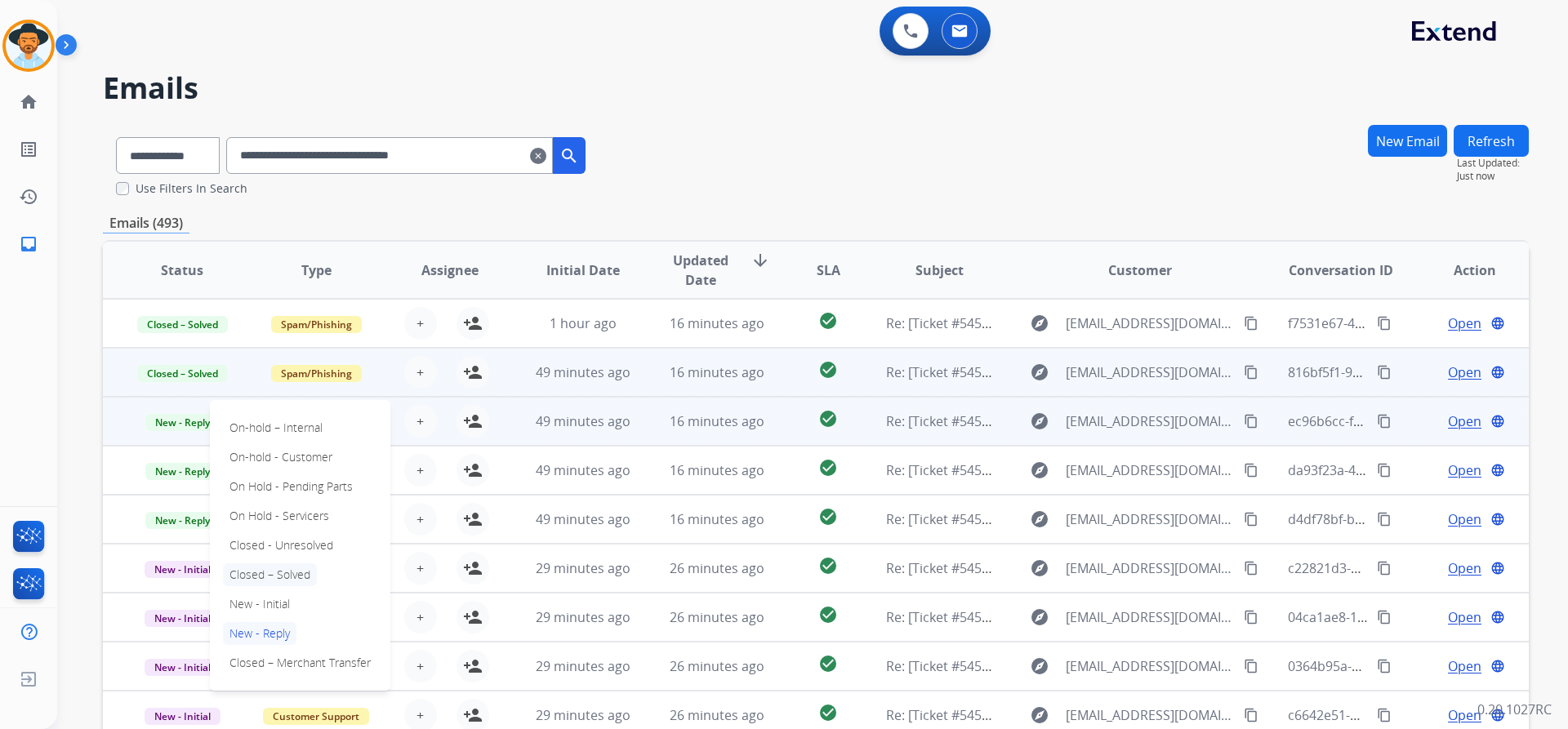
click at [294, 571] on p "Closed – Solved" at bounding box center [269, 574] width 94 height 23
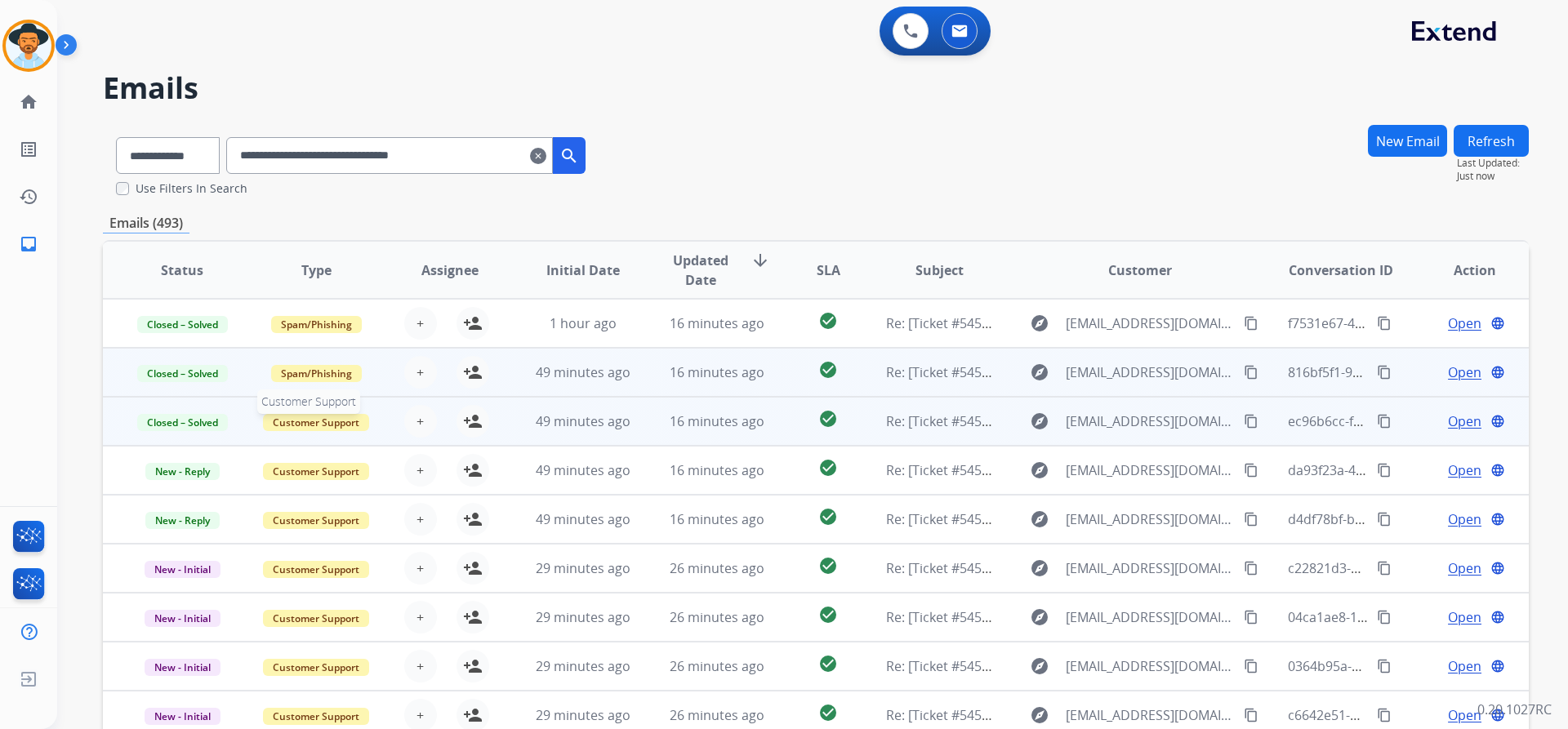
click at [315, 427] on span "Customer Support" at bounding box center [316, 422] width 106 height 17
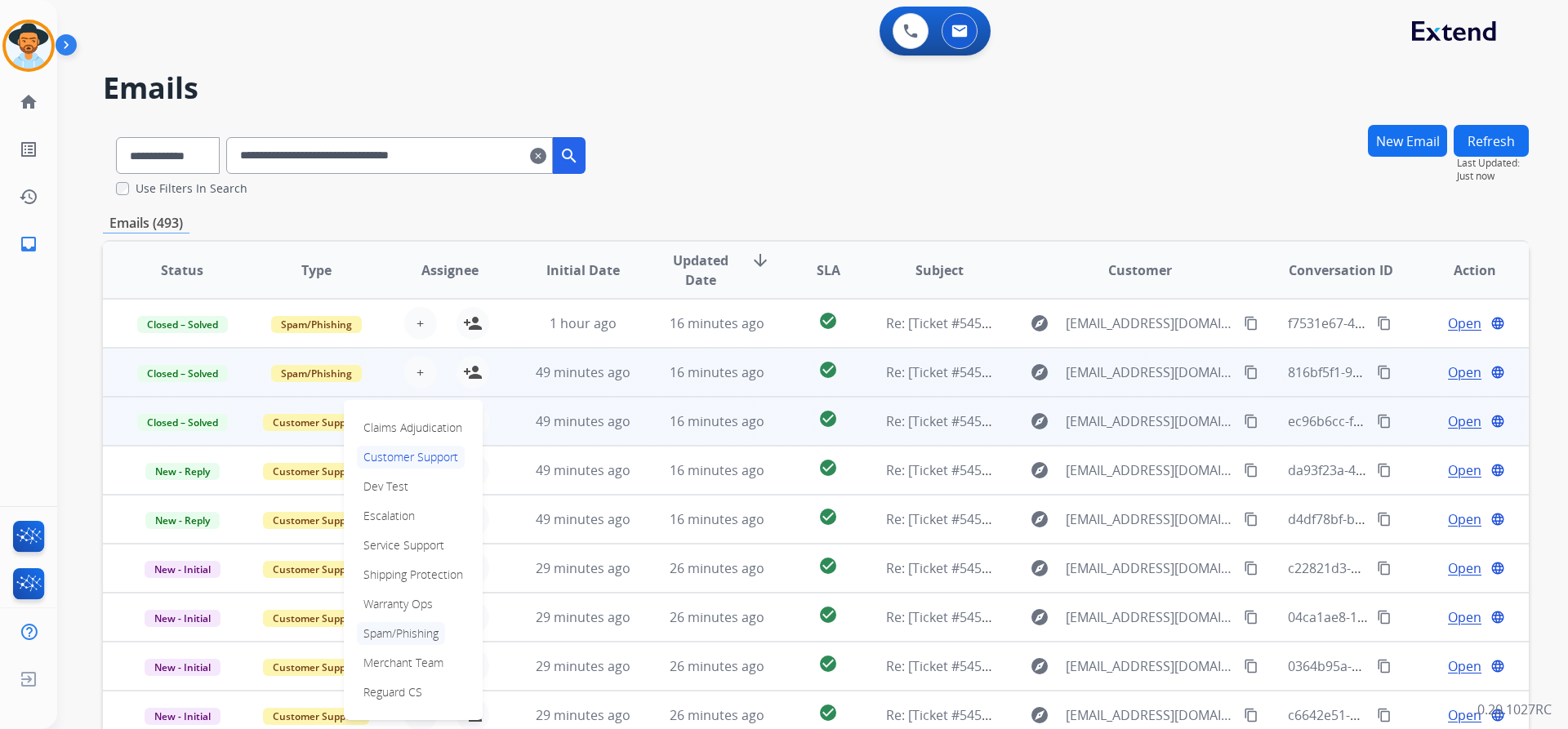
click at [419, 626] on p "Spam/Phishing" at bounding box center [401, 633] width 89 height 23
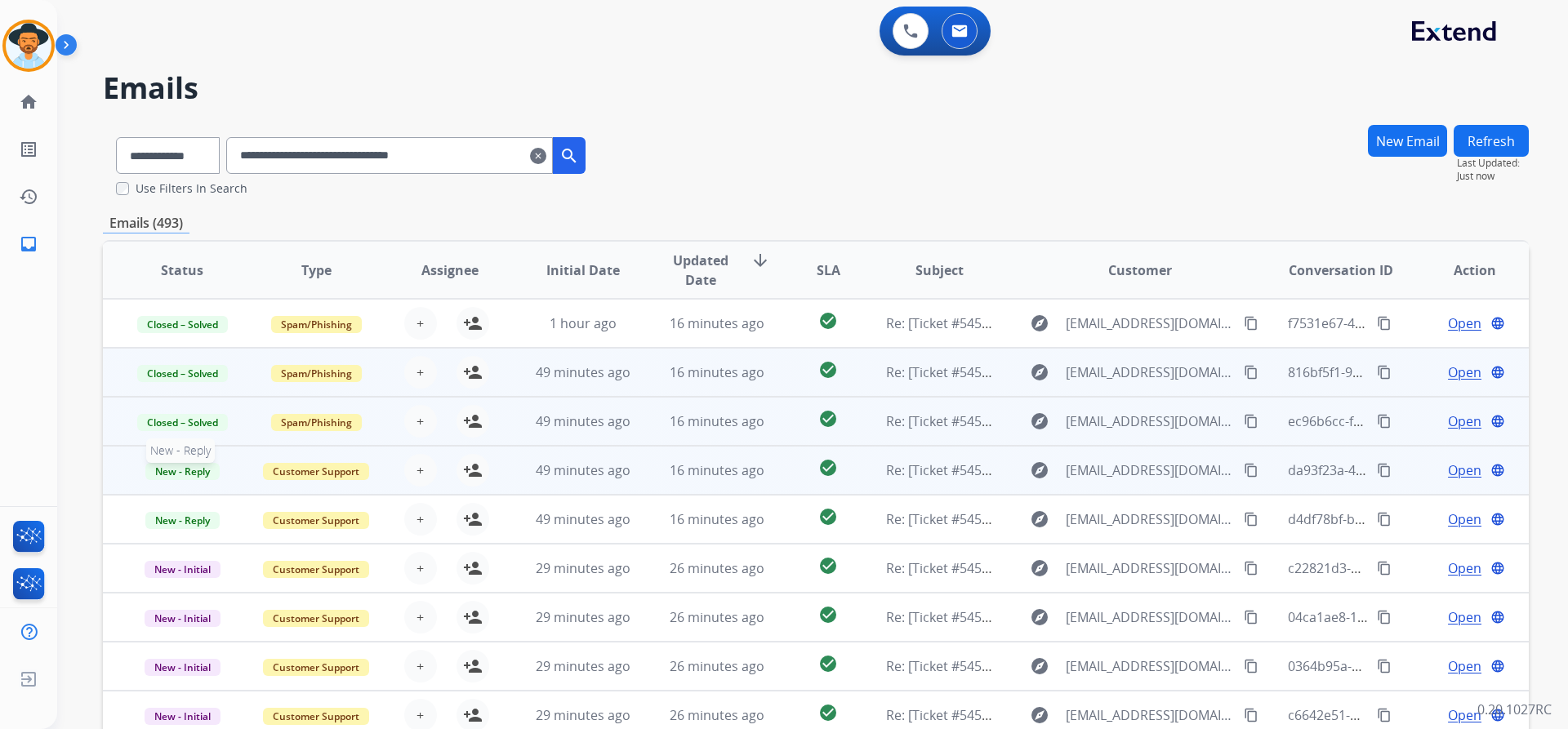
click at [183, 467] on span "New - Reply" at bounding box center [183, 472] width 75 height 17
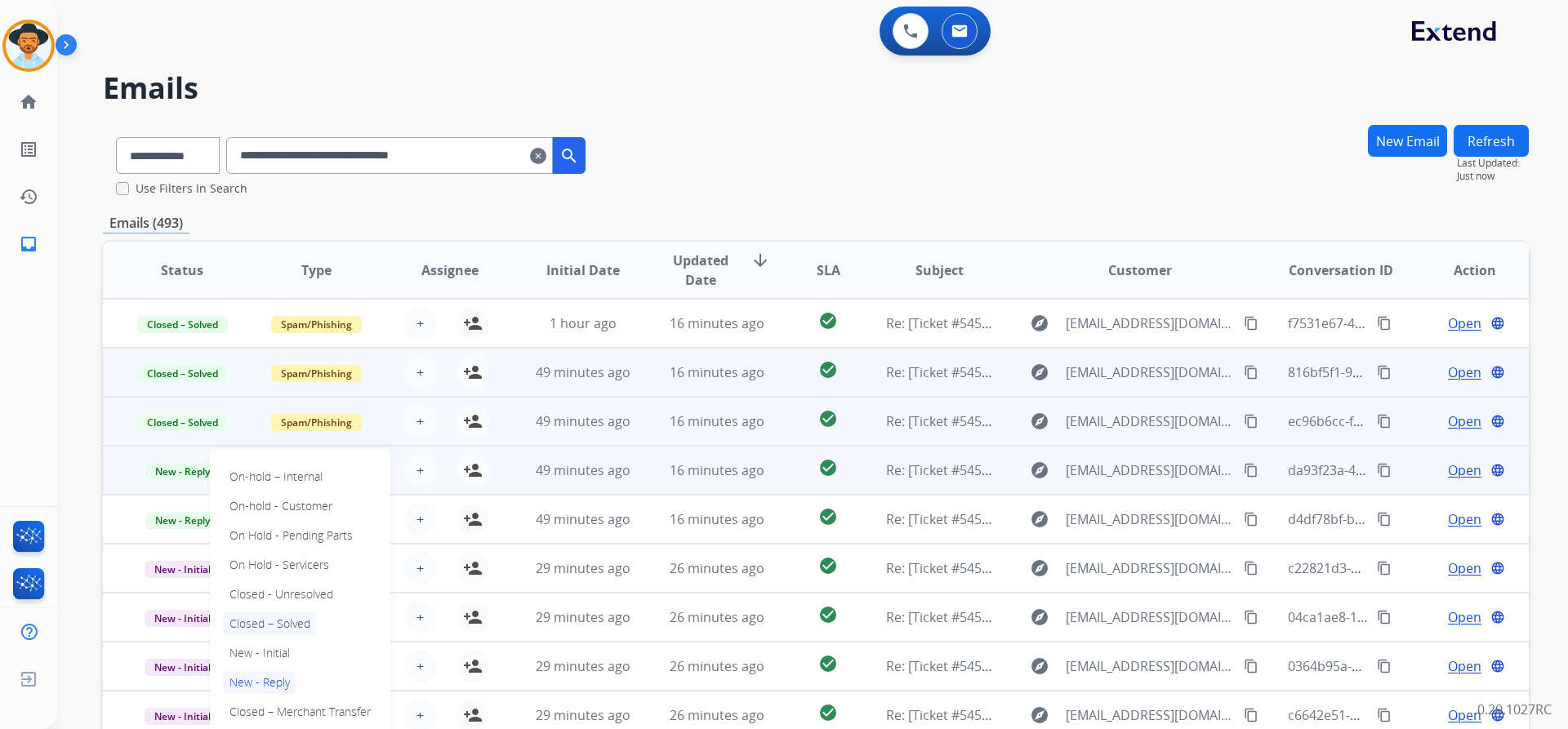
click at [306, 628] on p "Closed – Solved" at bounding box center [269, 624] width 94 height 23
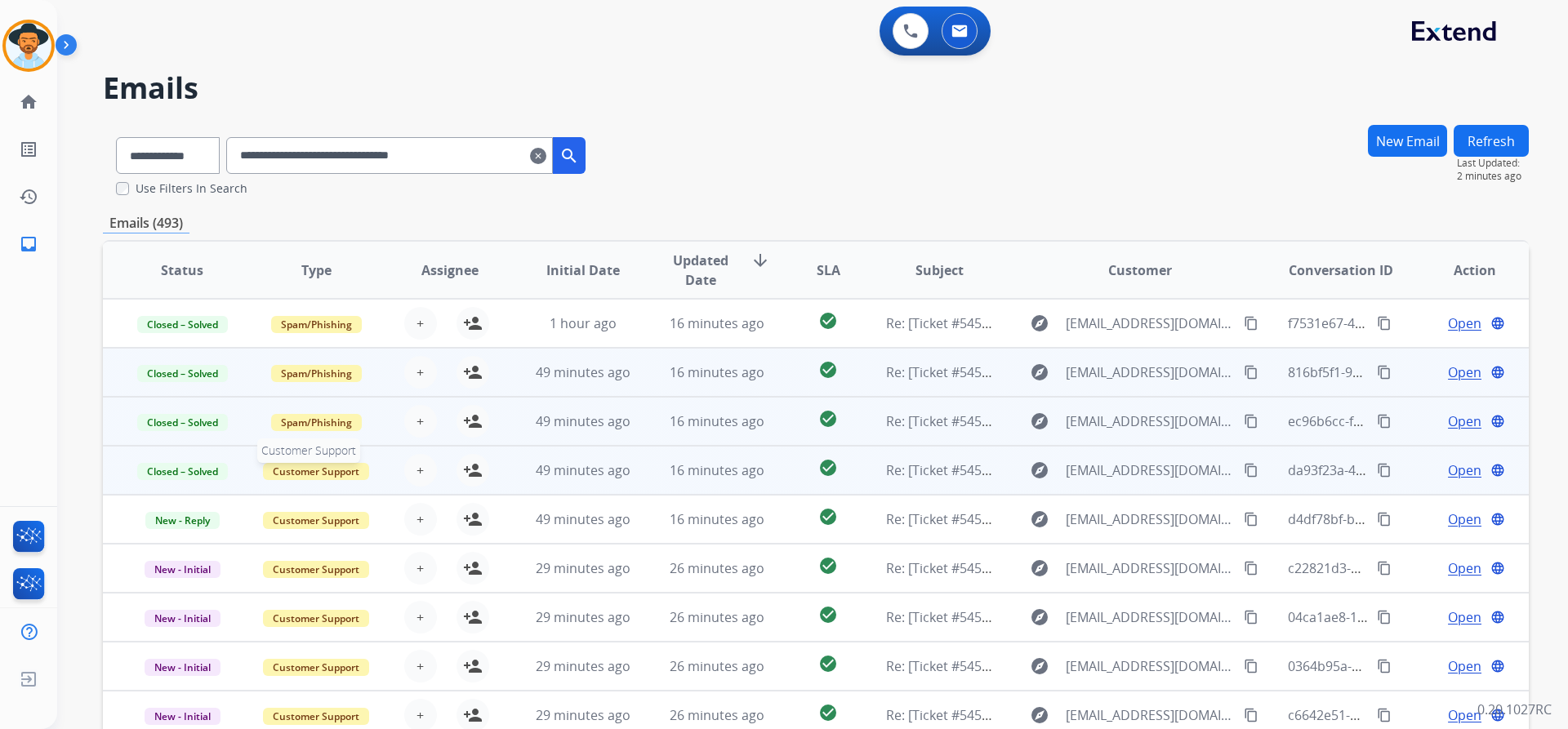
click at [306, 474] on span "Customer Support" at bounding box center [316, 472] width 106 height 17
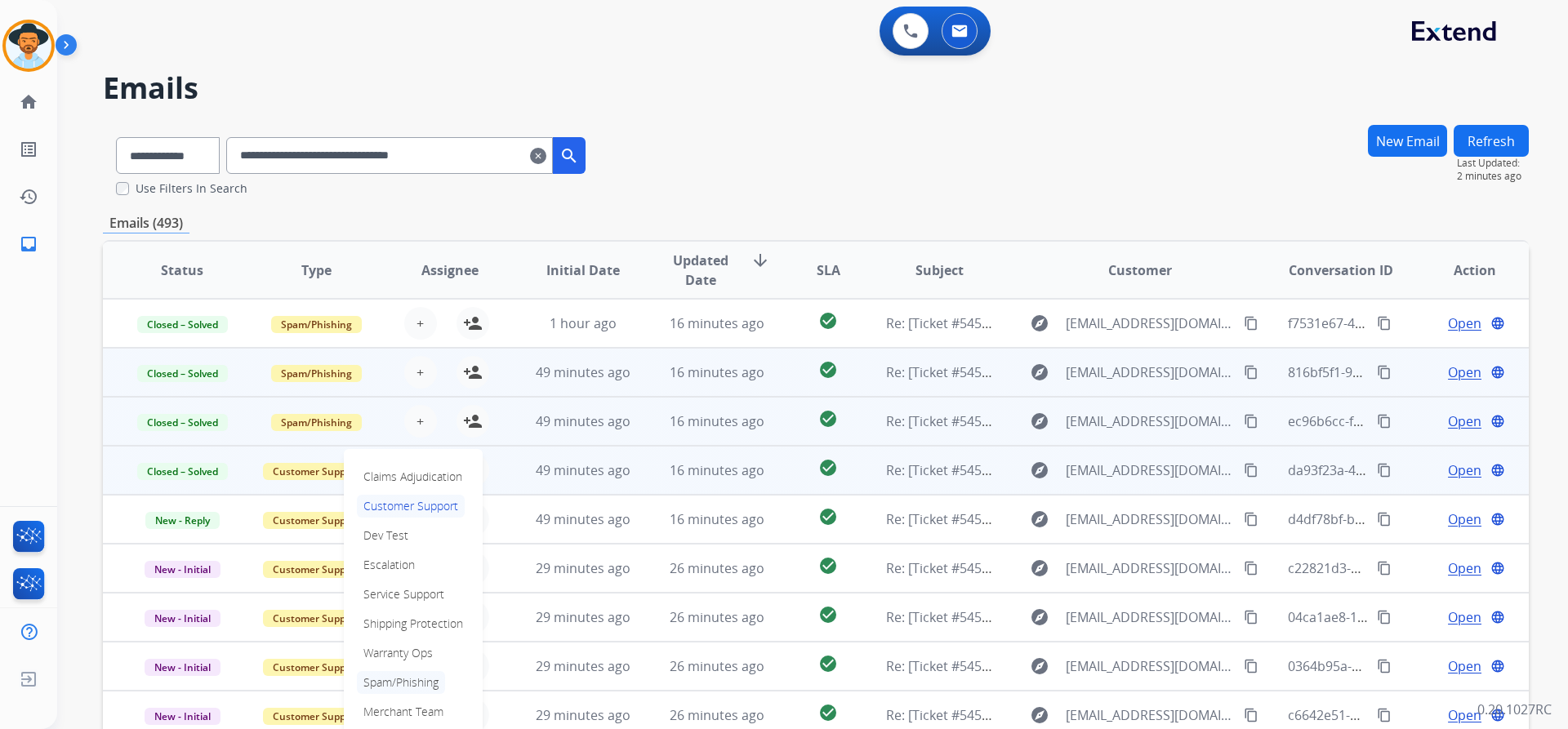
click at [433, 680] on p "Spam/Phishing" at bounding box center [401, 682] width 89 height 23
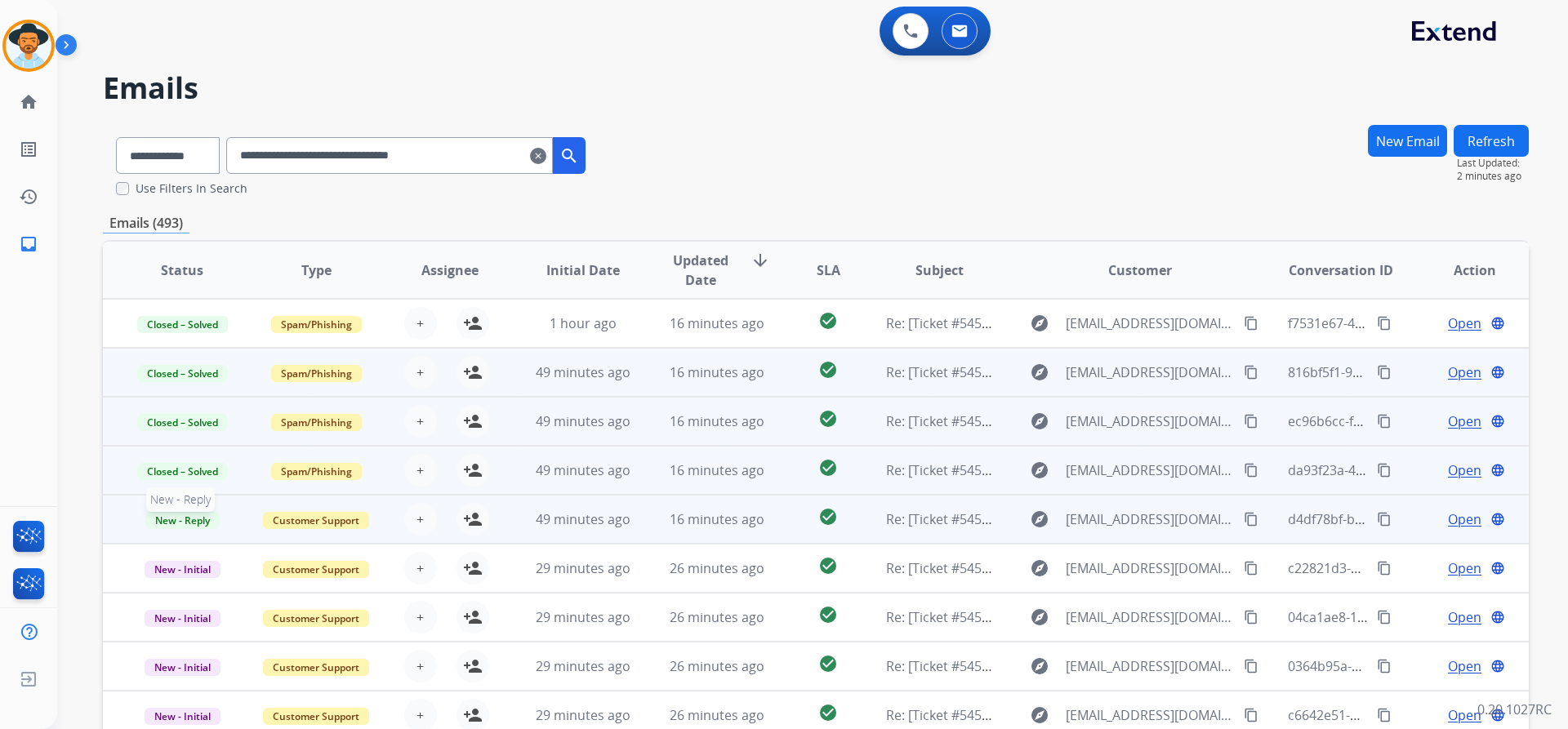
click at [194, 528] on span "New - Reply" at bounding box center [183, 520] width 75 height 17
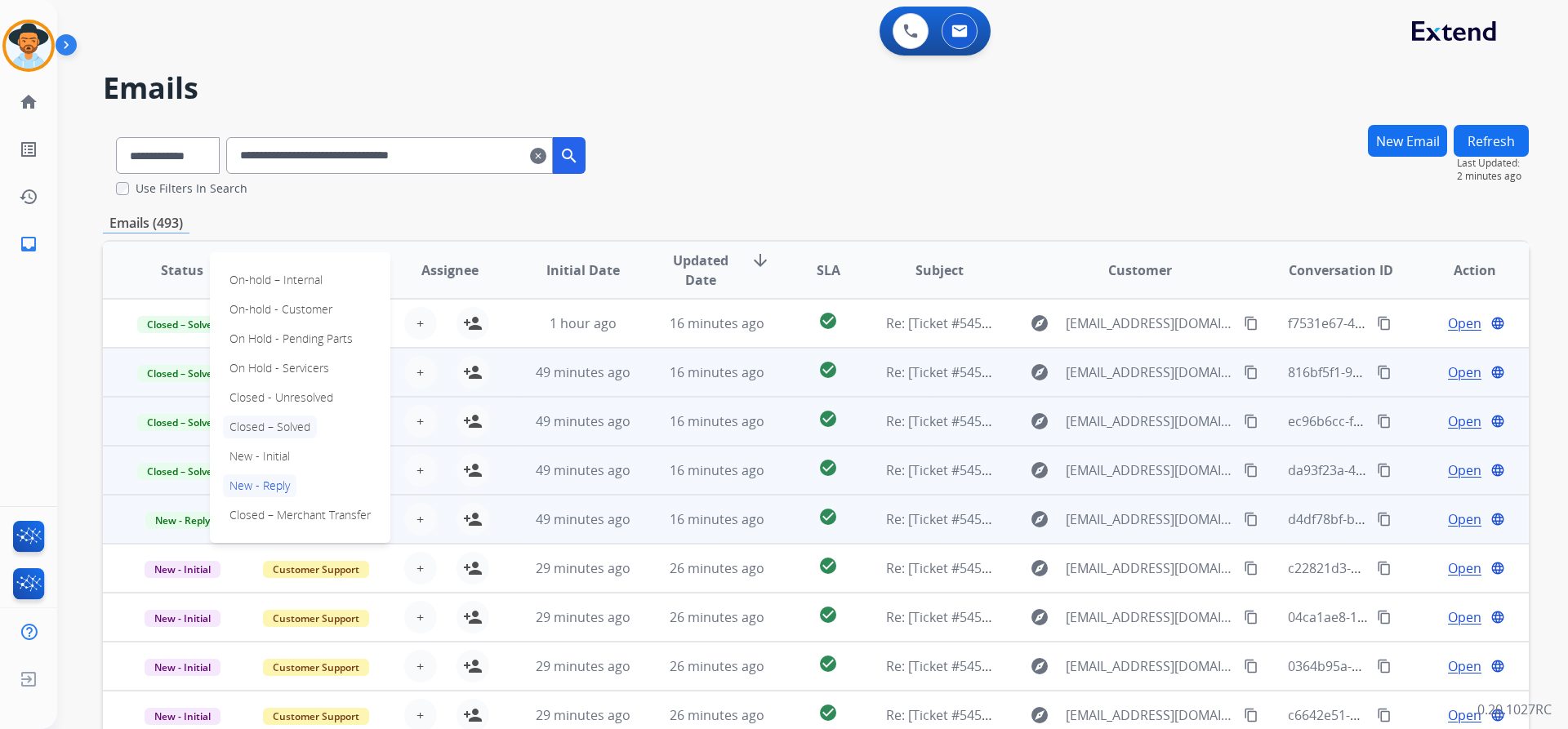
click at [247, 417] on p "Closed – Solved" at bounding box center [269, 427] width 94 height 23
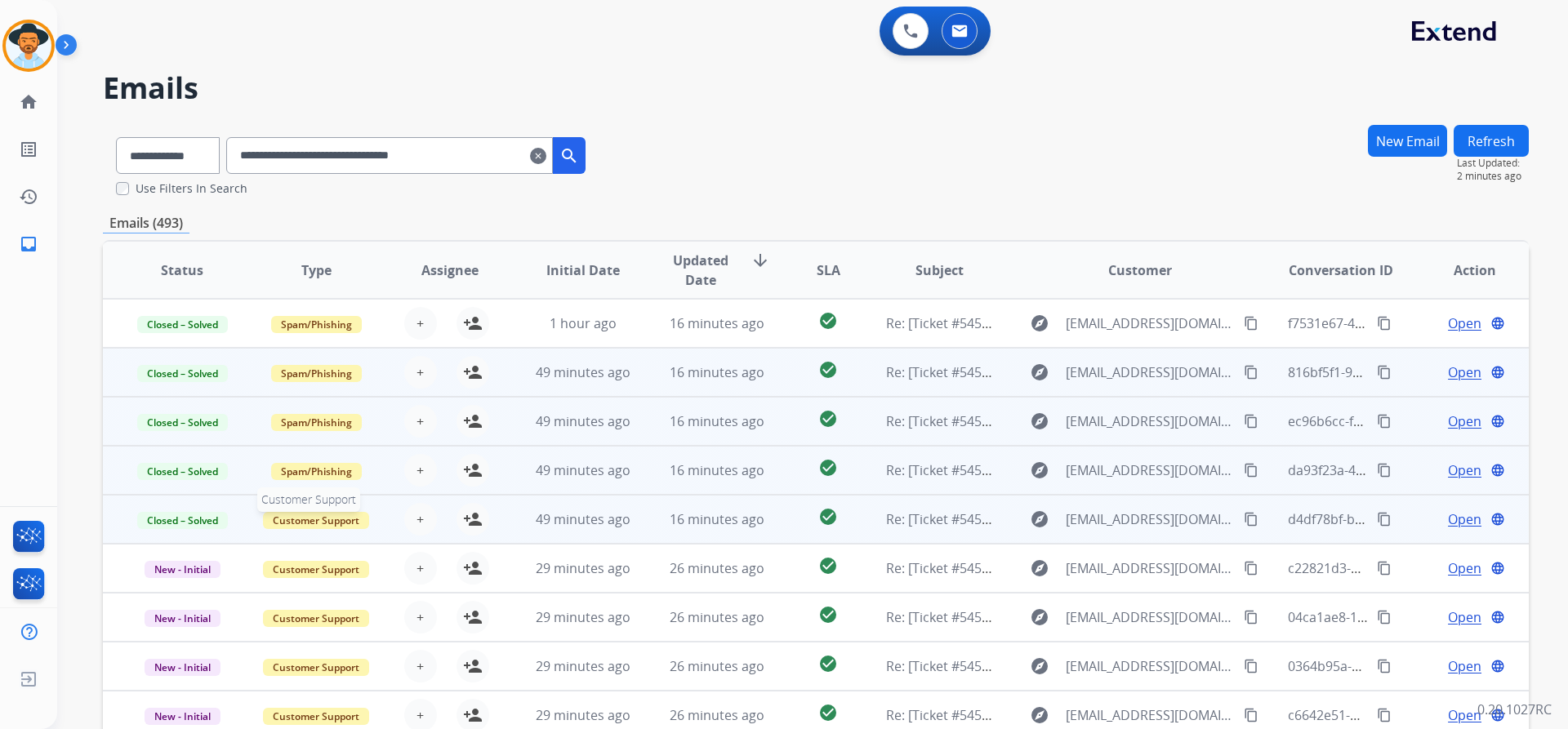
click at [317, 521] on span "Customer Support" at bounding box center [316, 520] width 106 height 17
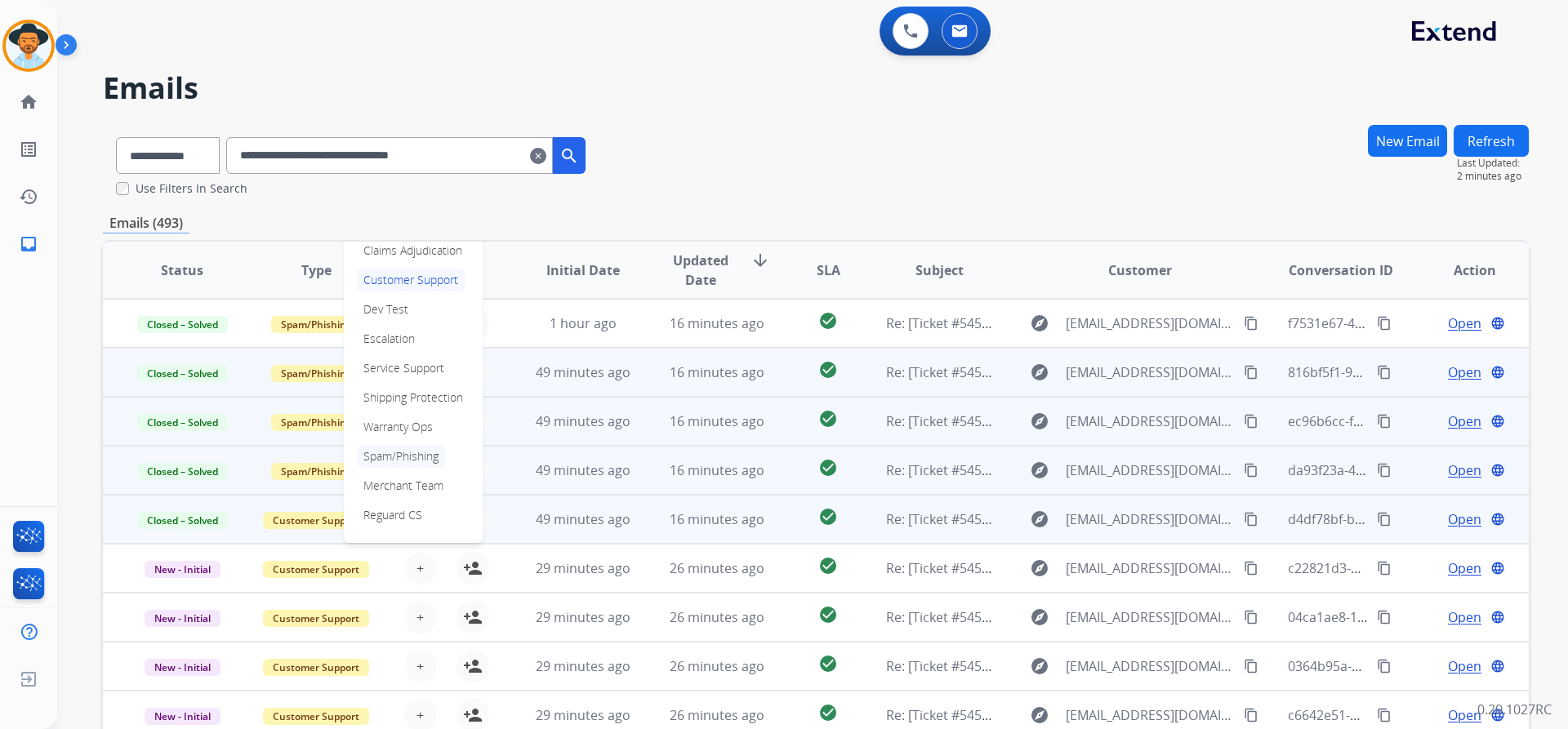
click at [438, 457] on p "Spam/Phishing" at bounding box center [401, 456] width 89 height 23
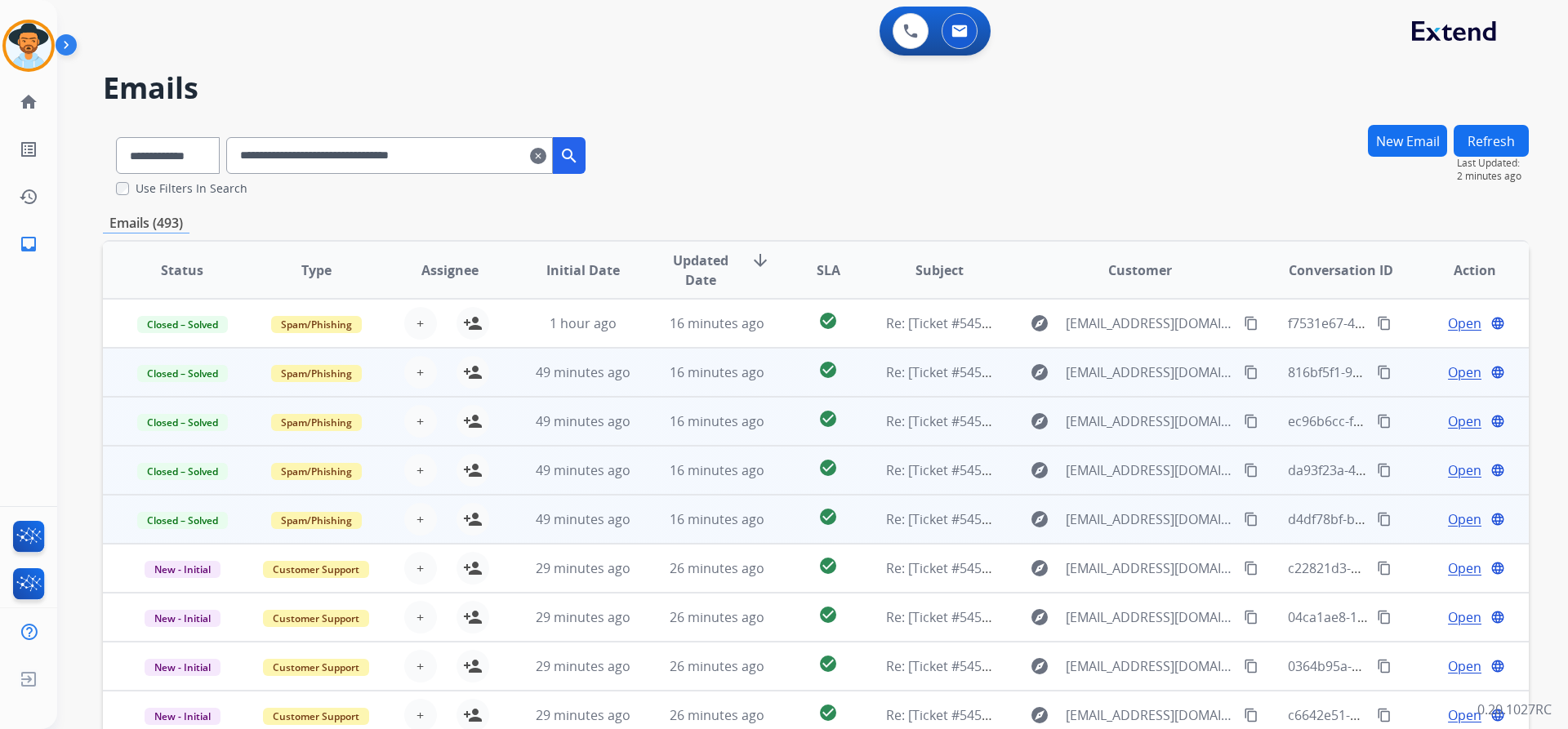
click at [1458, 375] on span "Open" at bounding box center [1465, 372] width 34 height 20
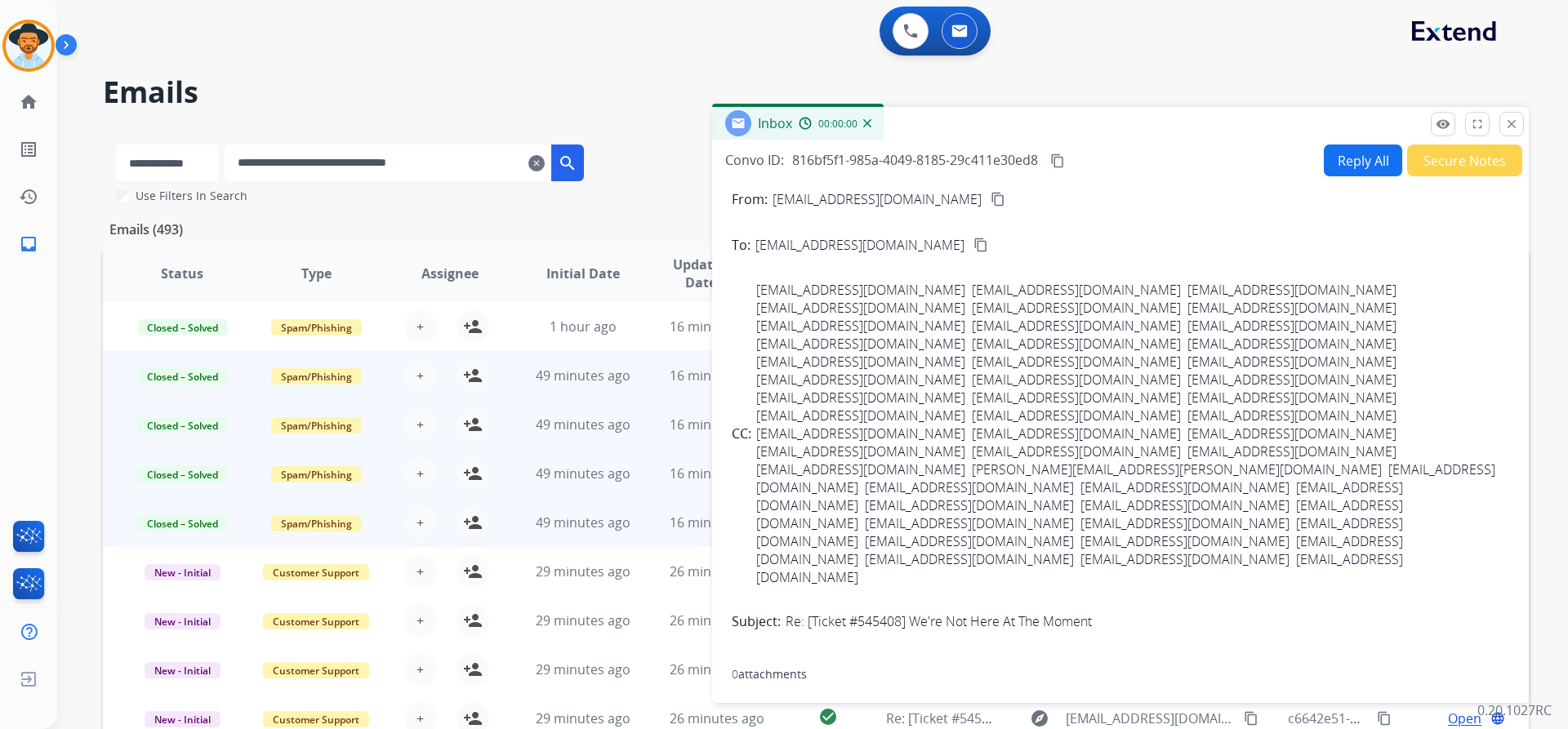
click at [1467, 155] on button "Secure Notes" at bounding box center [1465, 160] width 116 height 32
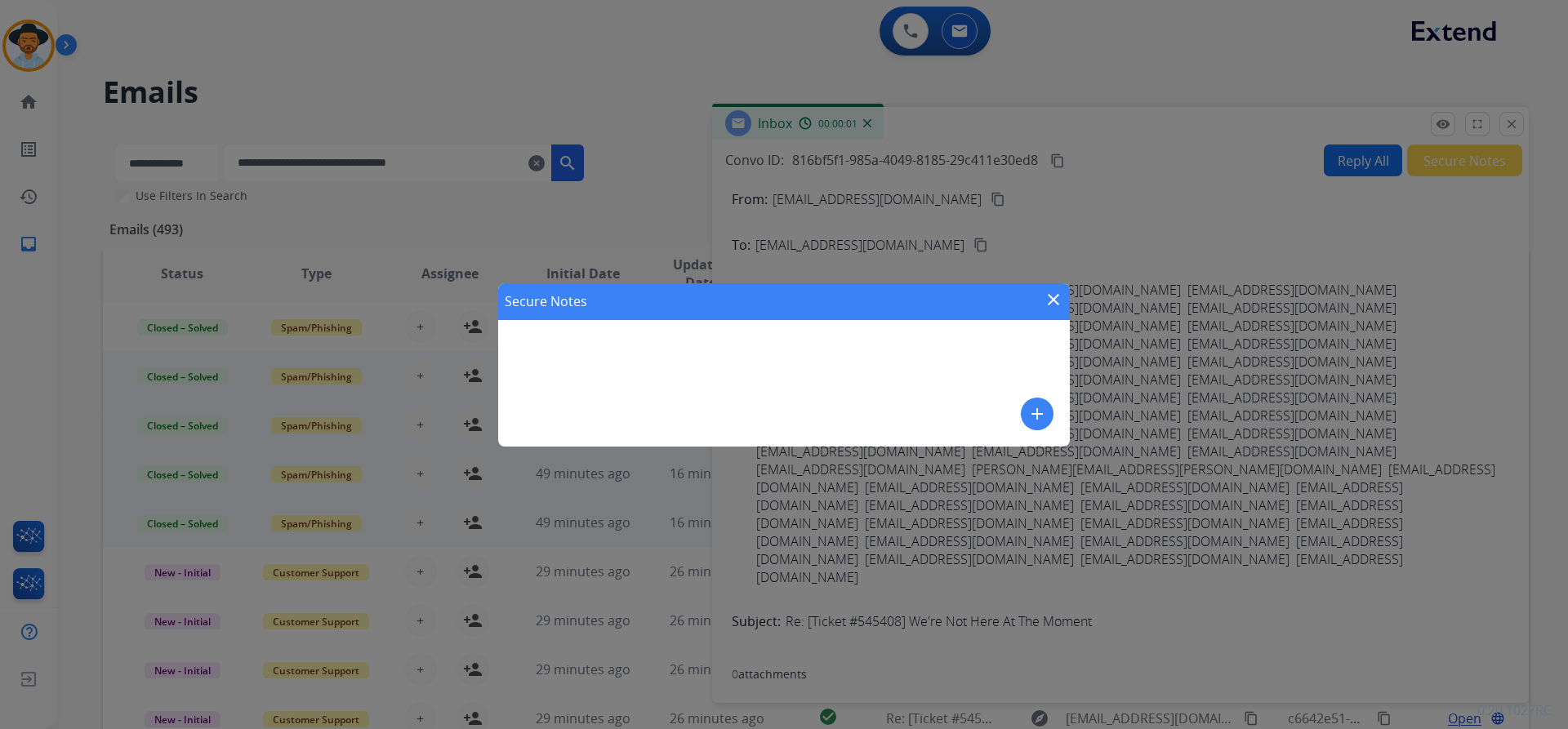
click at [1047, 418] on button "add" at bounding box center [1037, 414] width 33 height 33
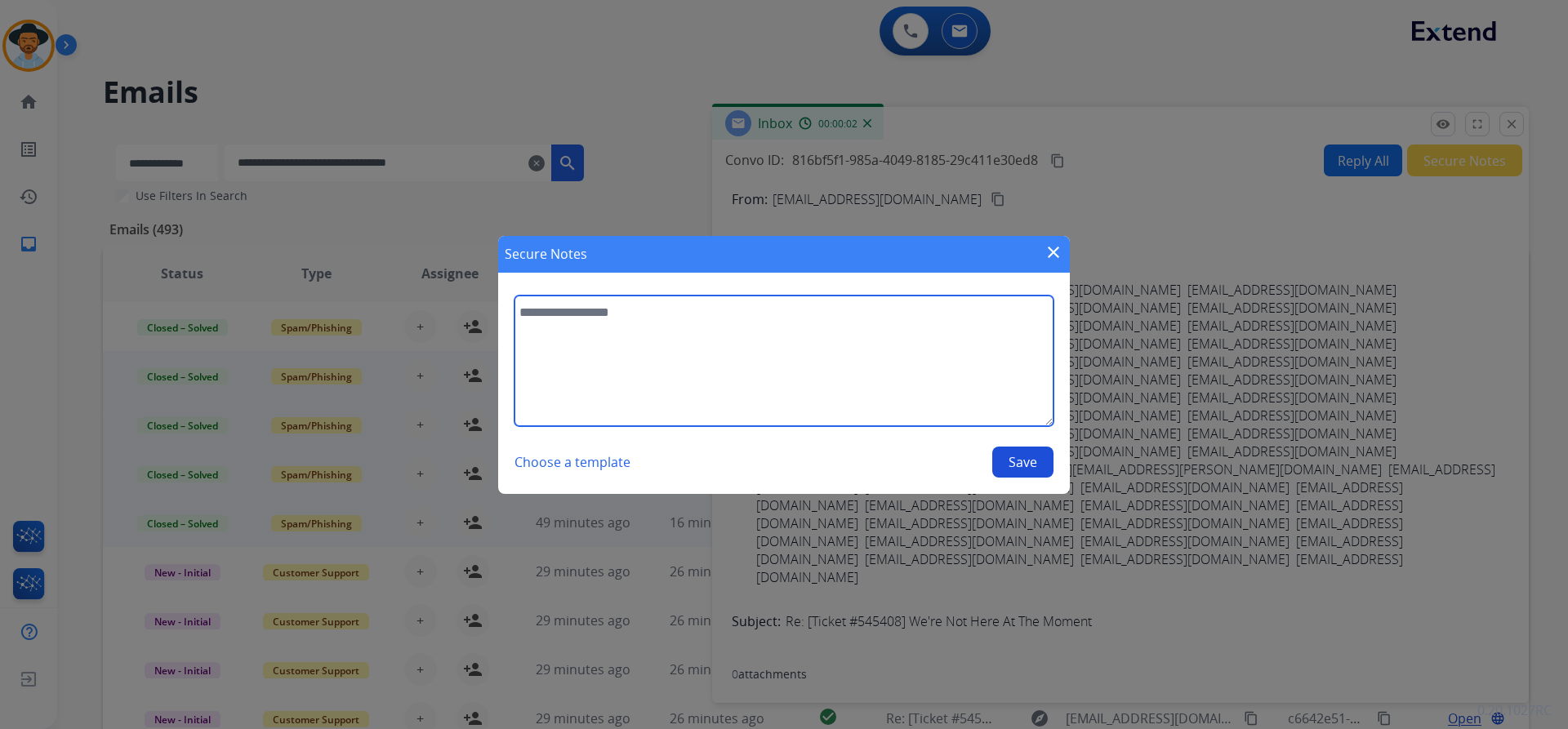
click at [774, 336] on textarea at bounding box center [784, 361] width 539 height 131
paste textarea "**********"
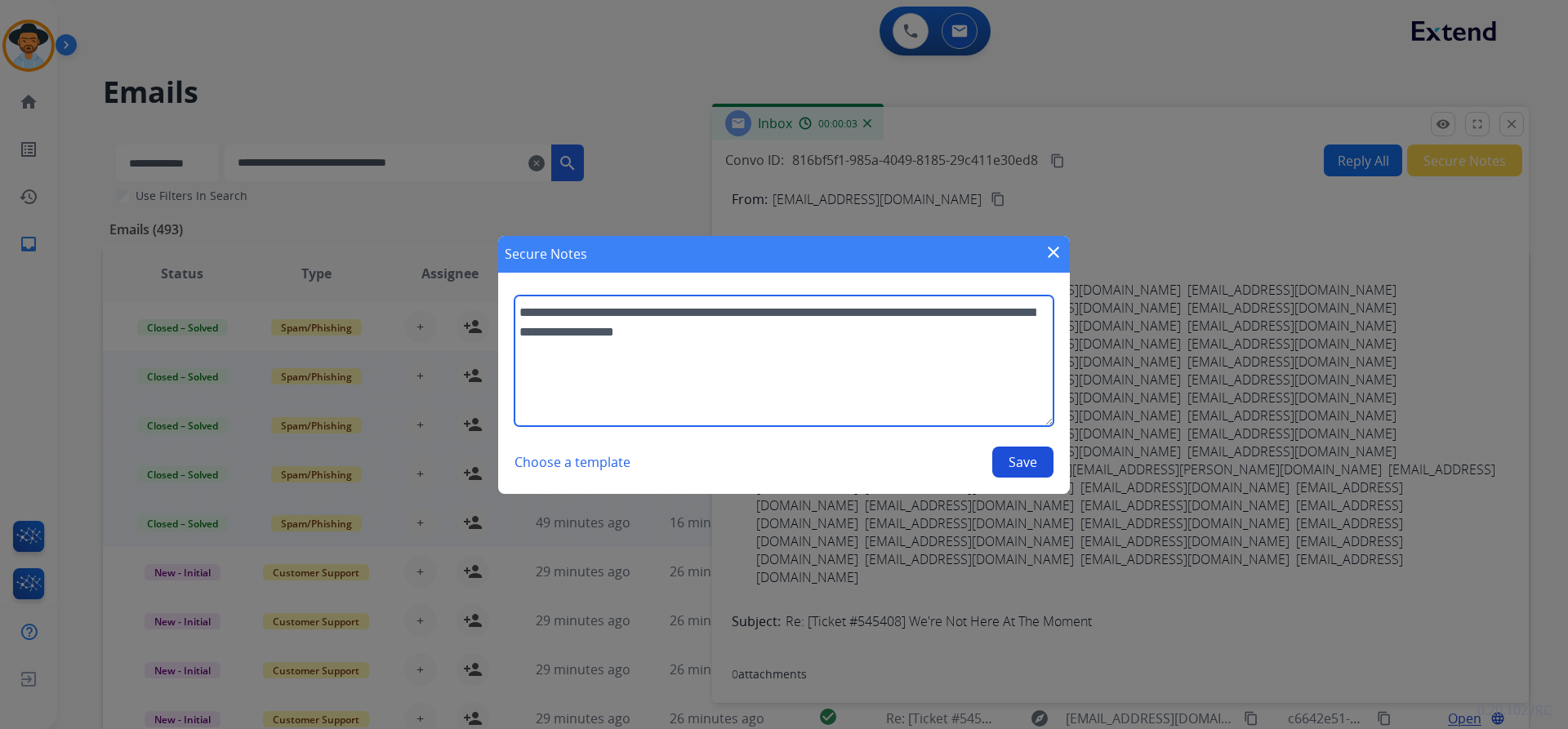
type textarea "**********"
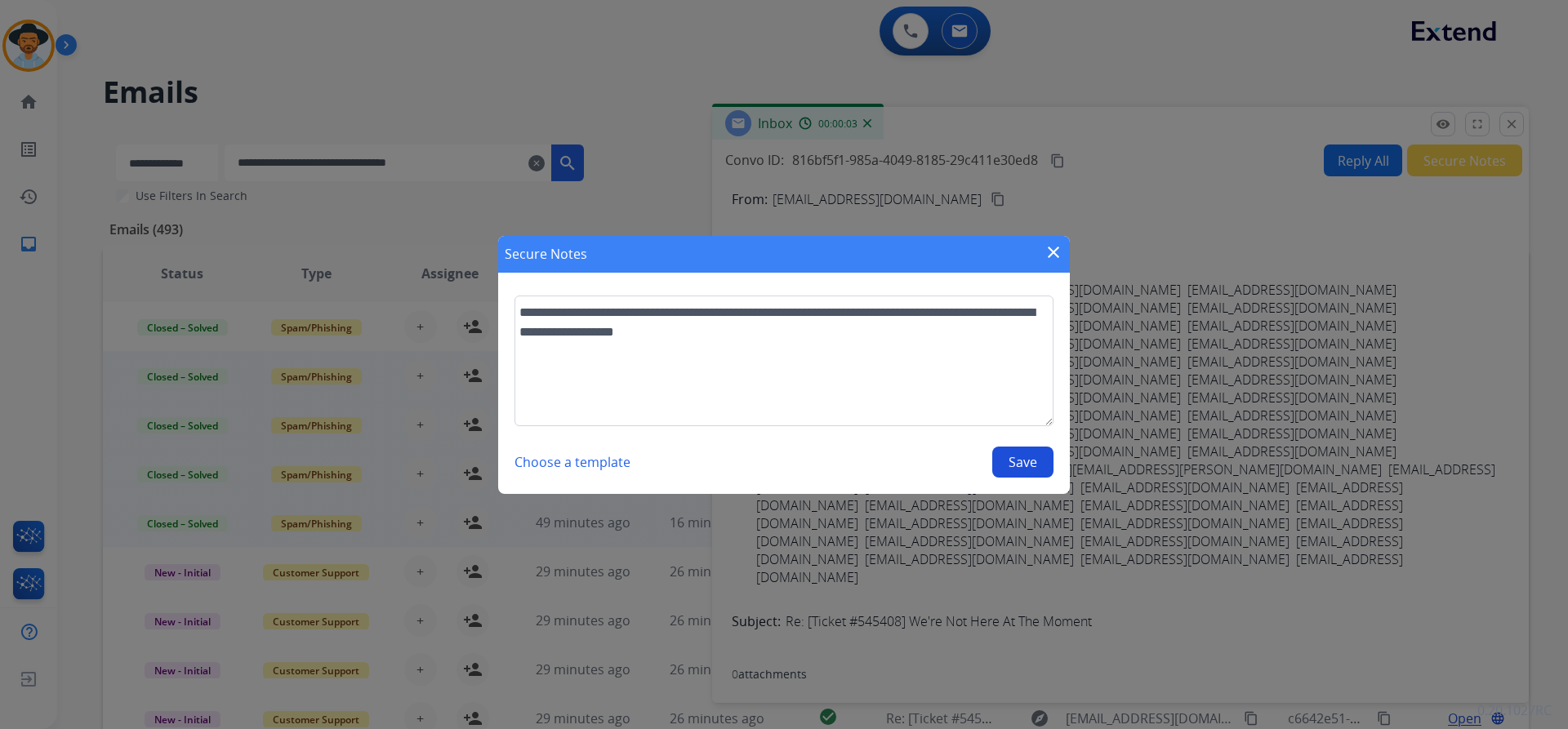
click at [1035, 458] on button "Save" at bounding box center [1023, 461] width 62 height 31
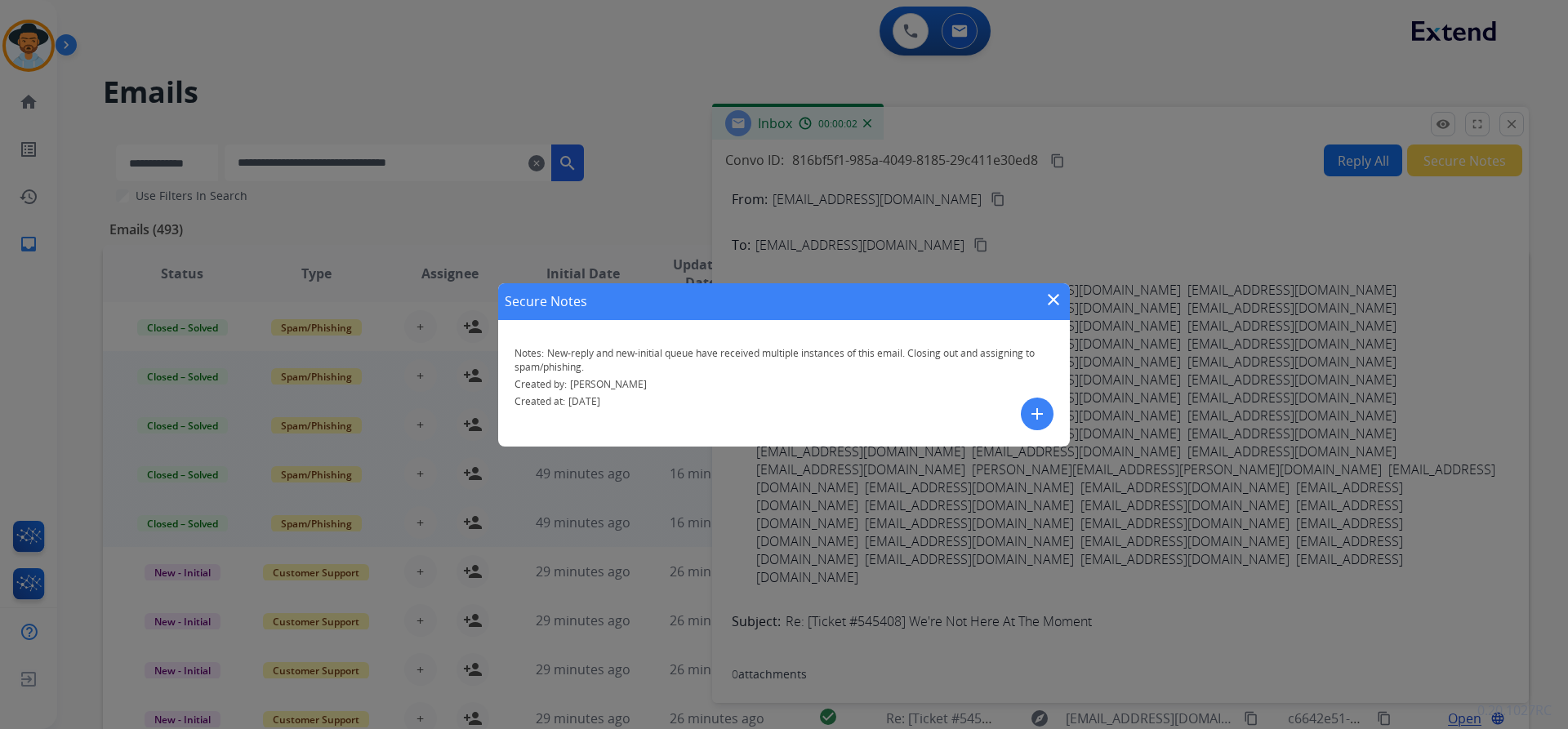
click at [1057, 296] on mat-icon "close" at bounding box center [1052, 299] width 20 height 20
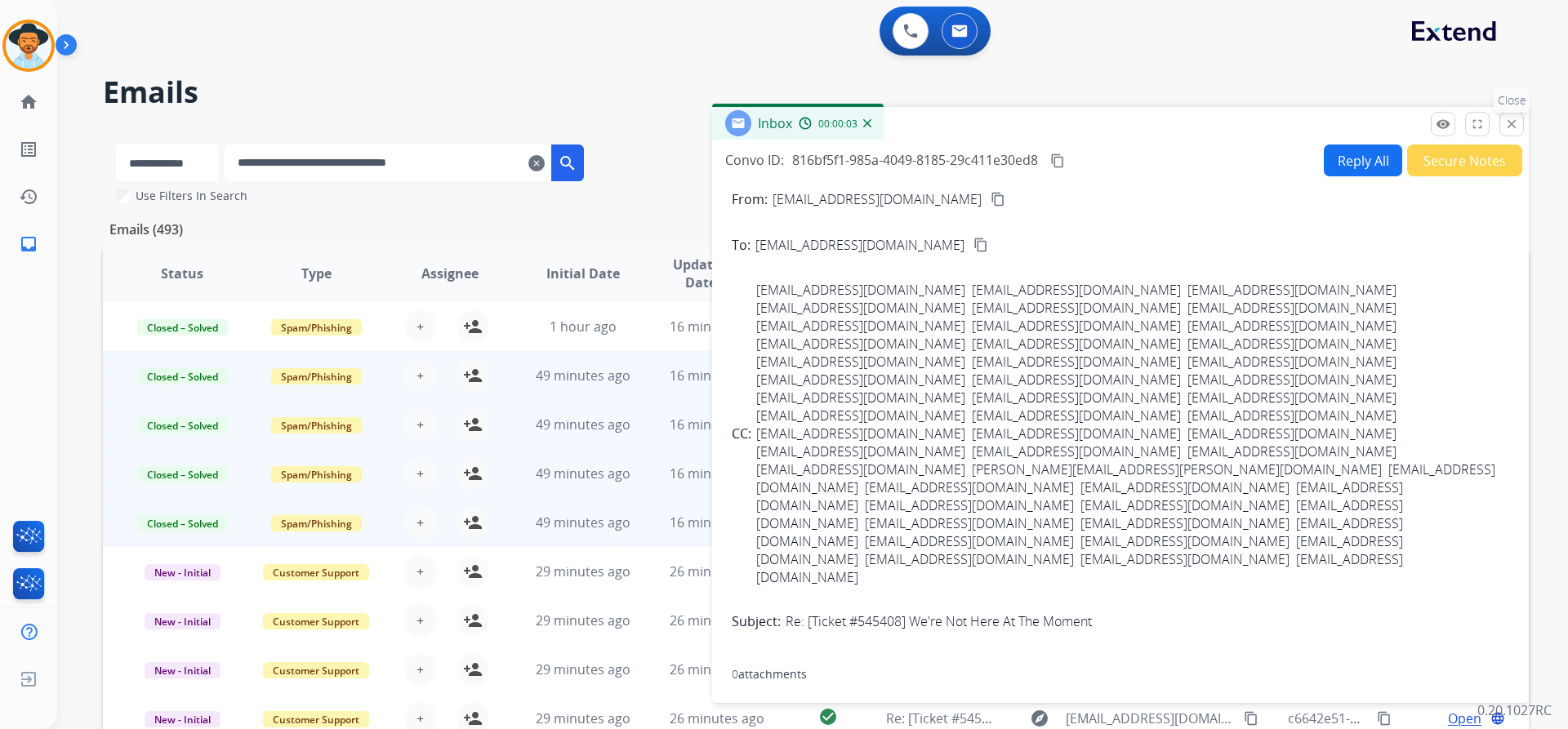
click at [1517, 125] on mat-icon "close" at bounding box center [1511, 124] width 15 height 15
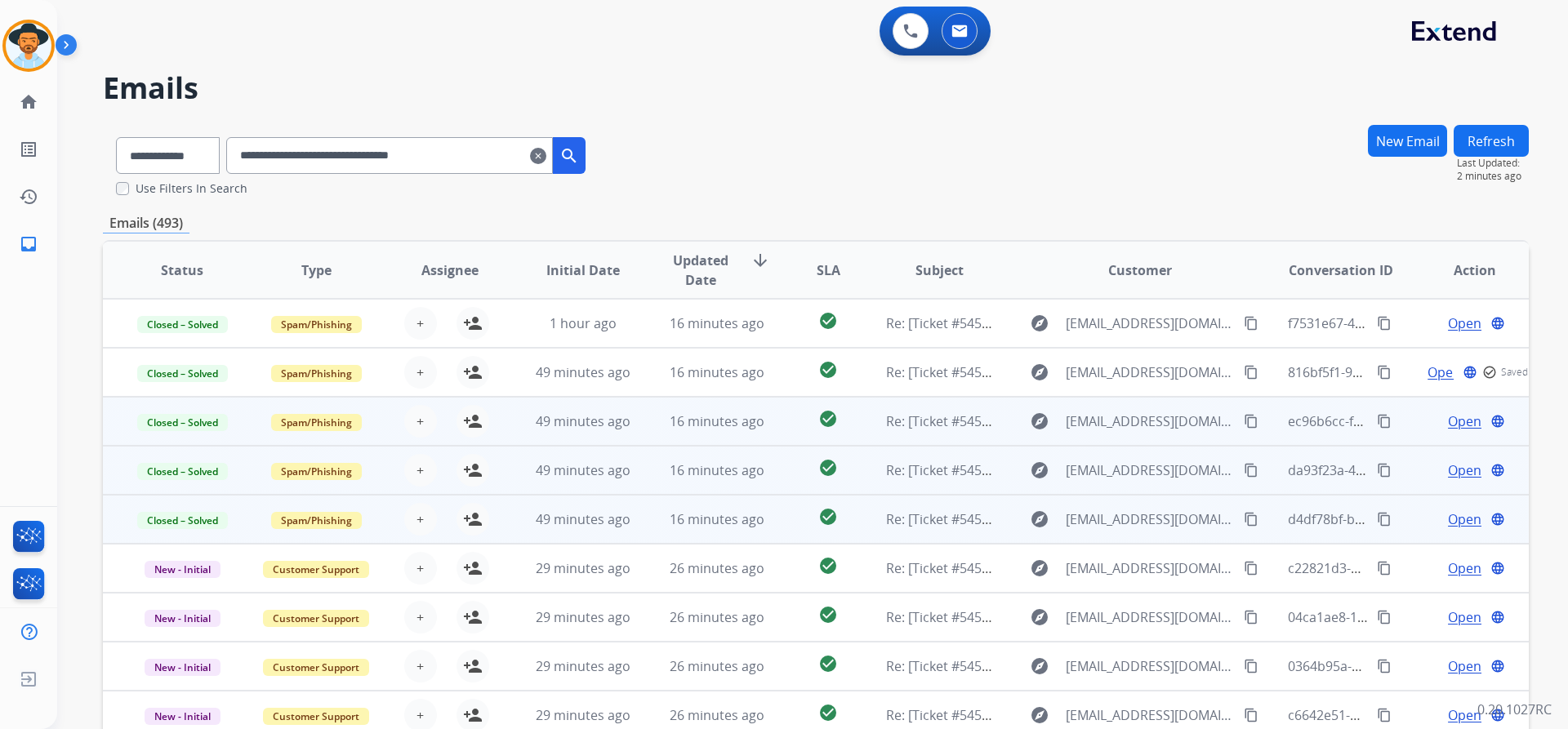
click at [1453, 423] on span "Open" at bounding box center [1465, 420] width 34 height 20
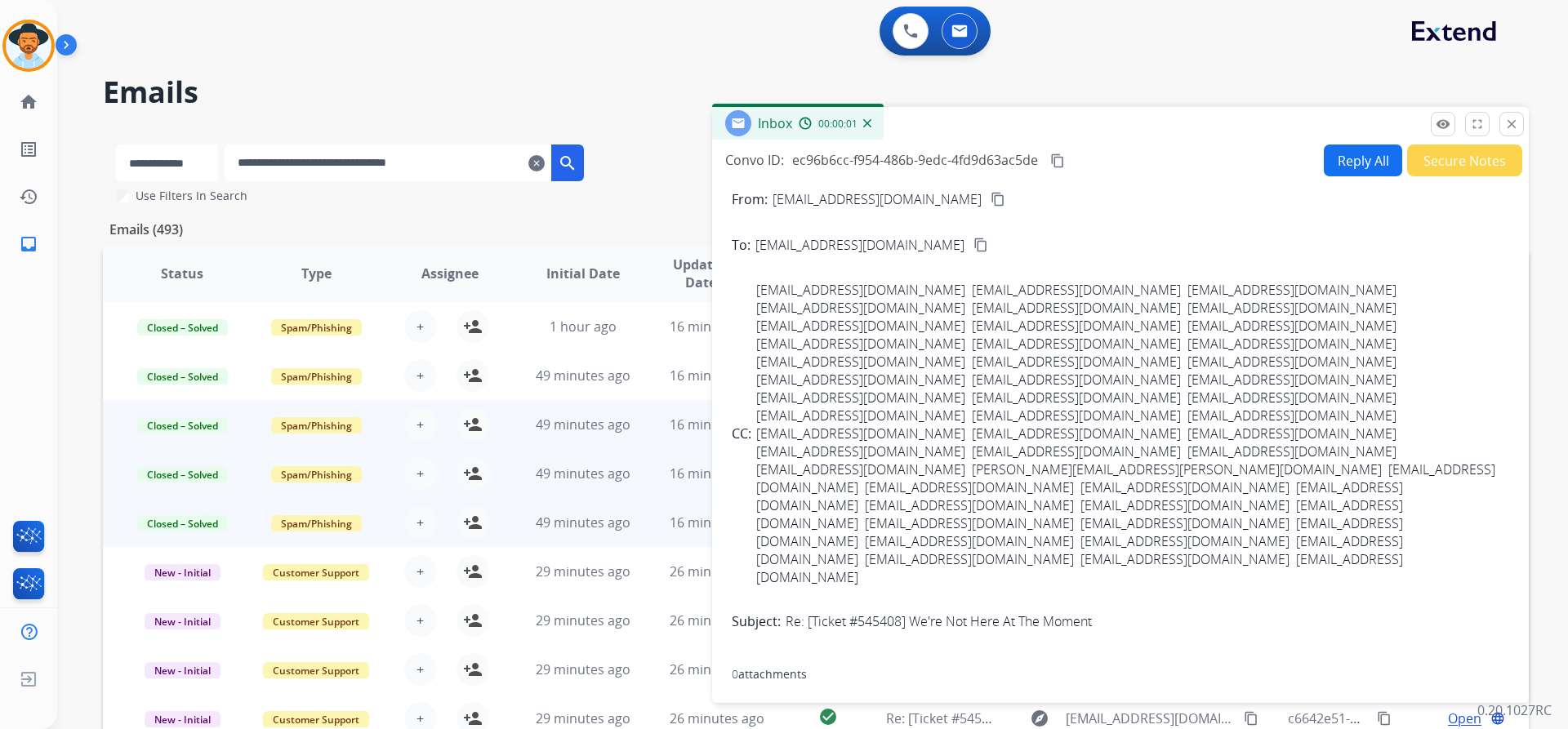
click at [1447, 174] on button "Secure Notes" at bounding box center [1465, 160] width 116 height 32
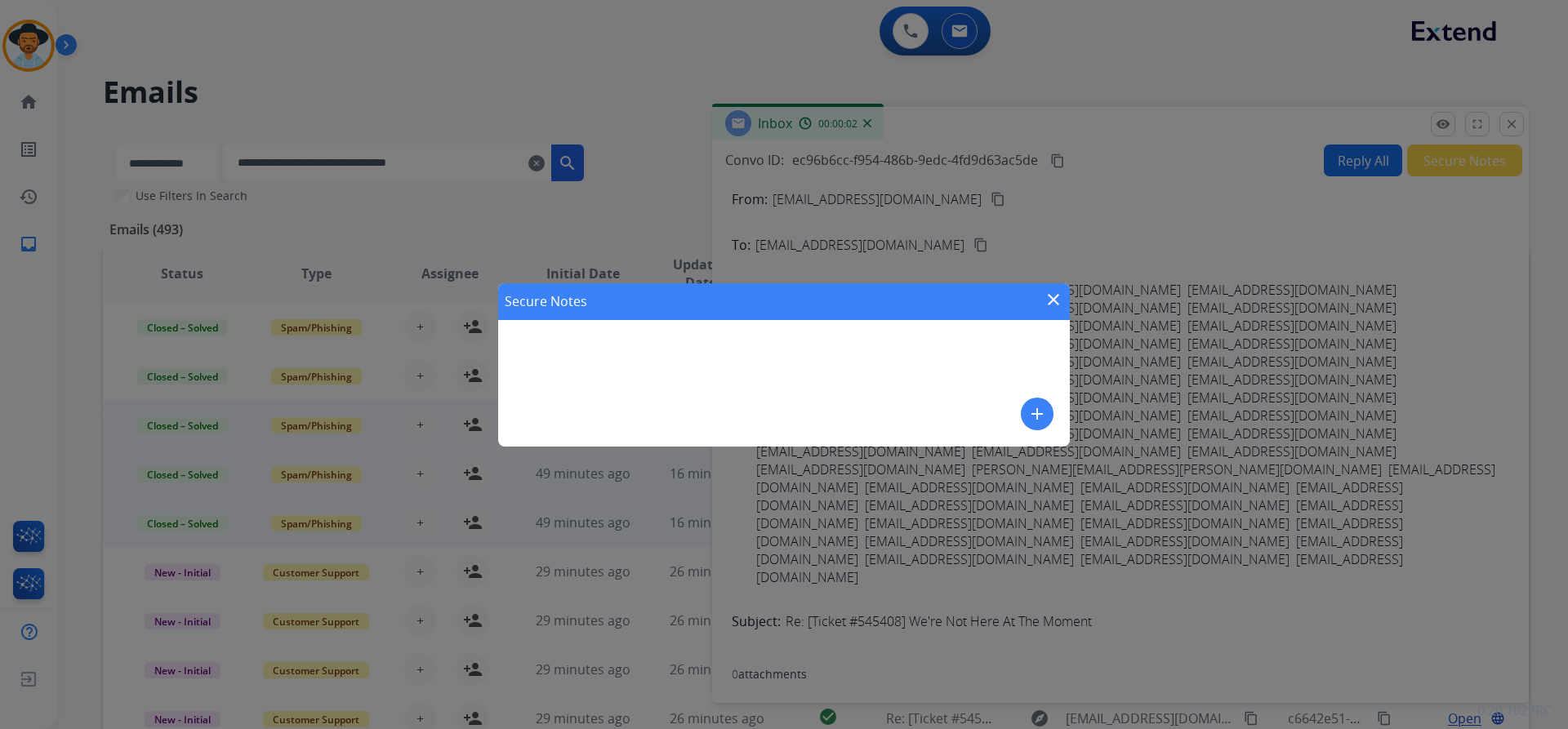
click at [1048, 418] on button "add" at bounding box center [1037, 414] width 33 height 33
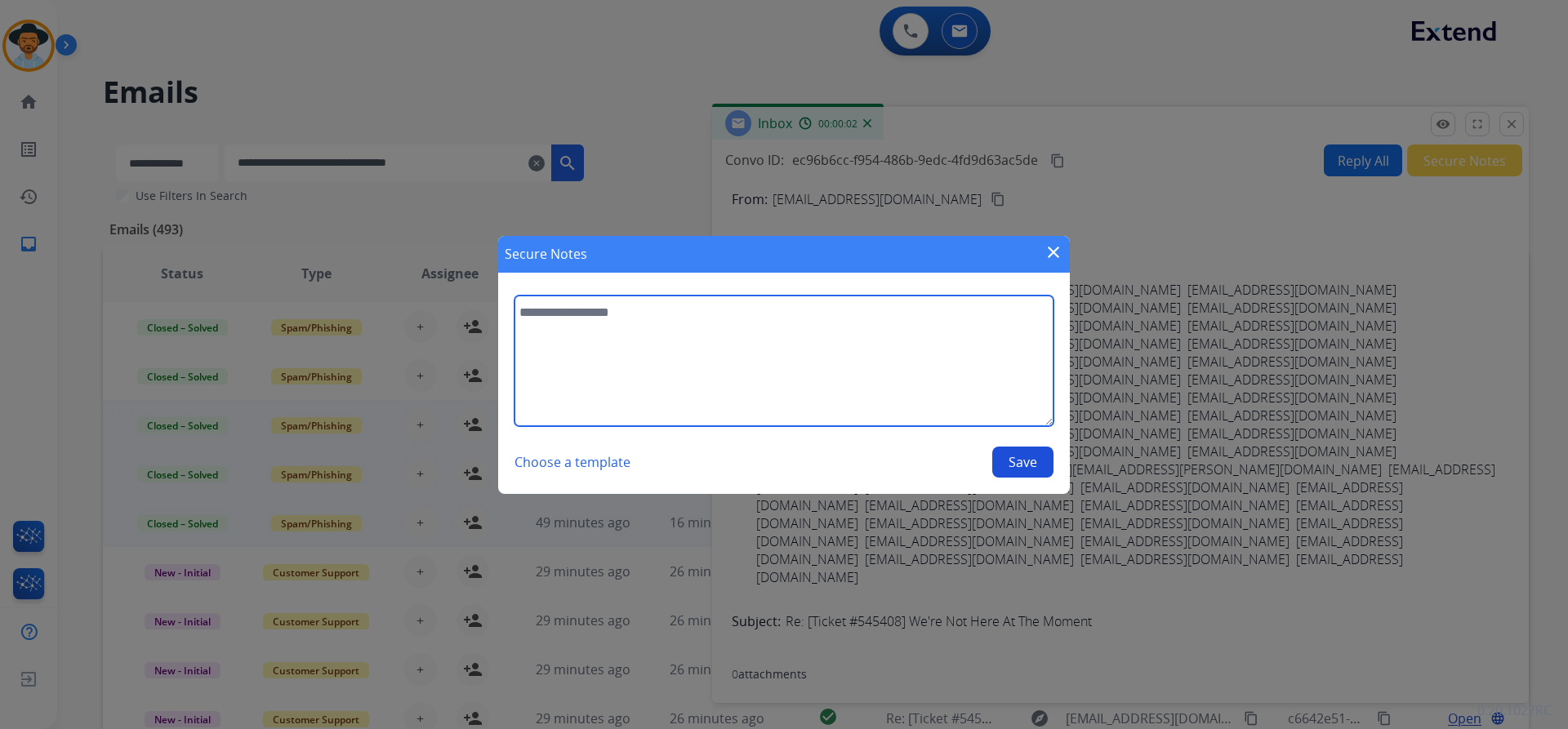
click at [767, 352] on textarea at bounding box center [784, 361] width 539 height 131
paste textarea "**********"
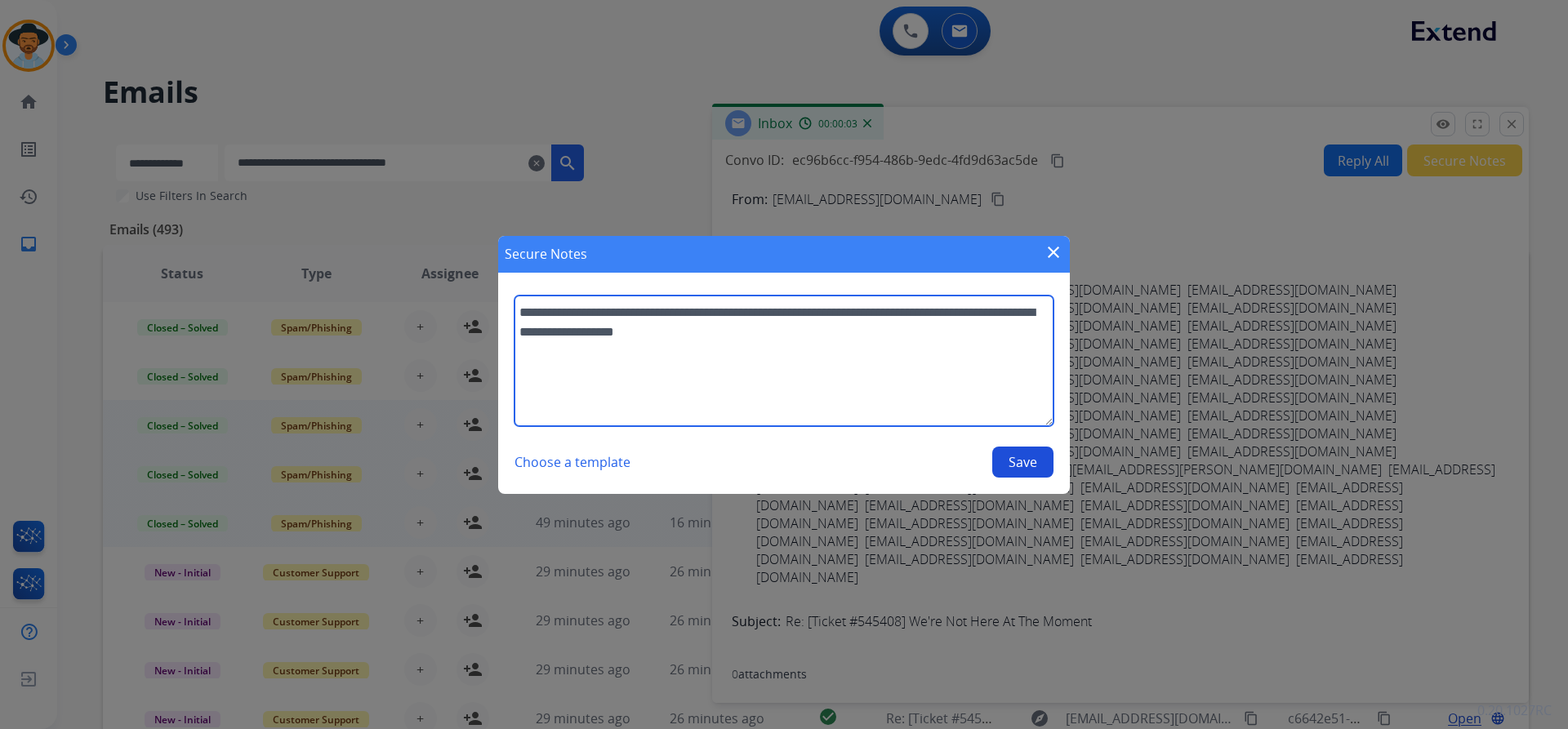
type textarea "**********"
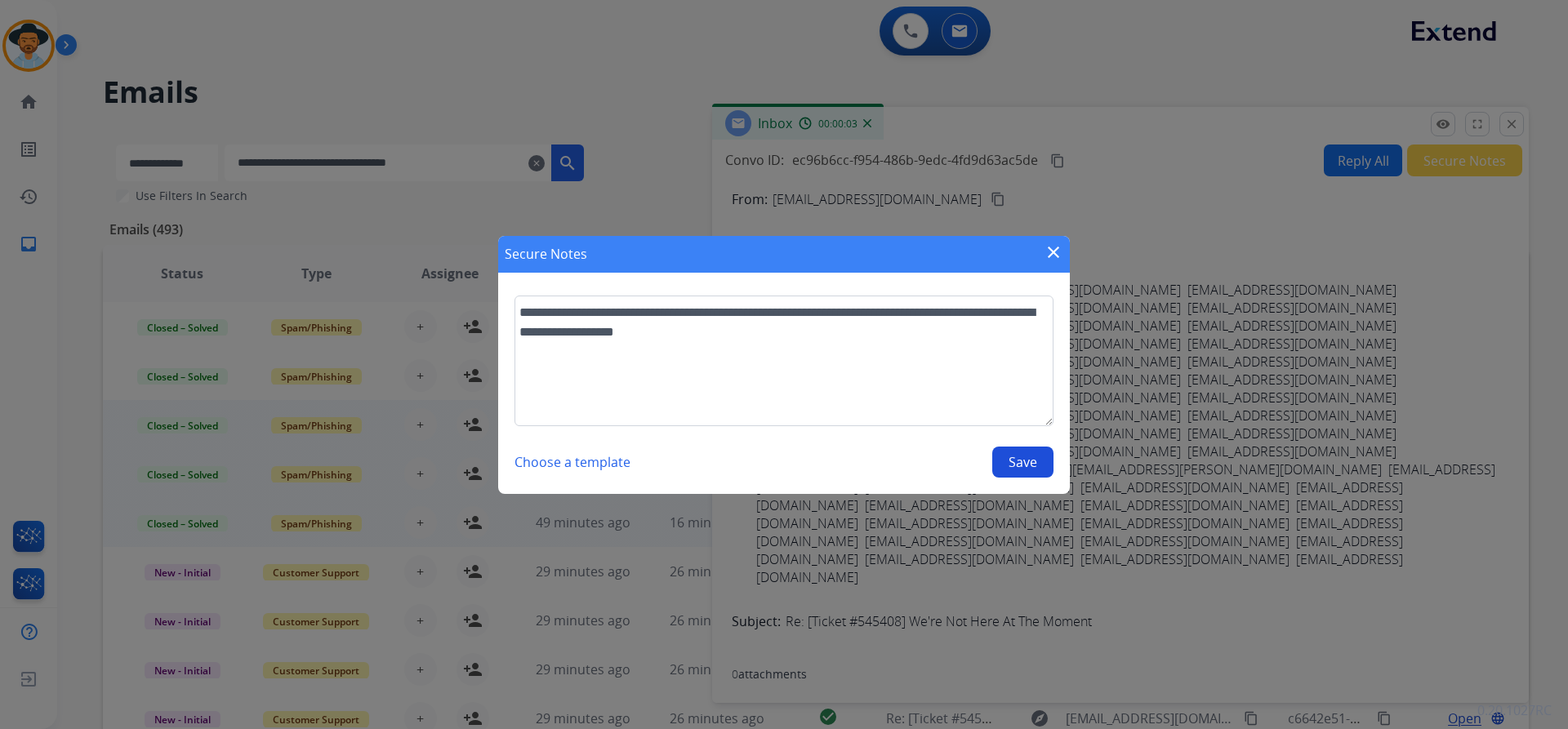
click at [1033, 461] on button "Save" at bounding box center [1023, 461] width 62 height 31
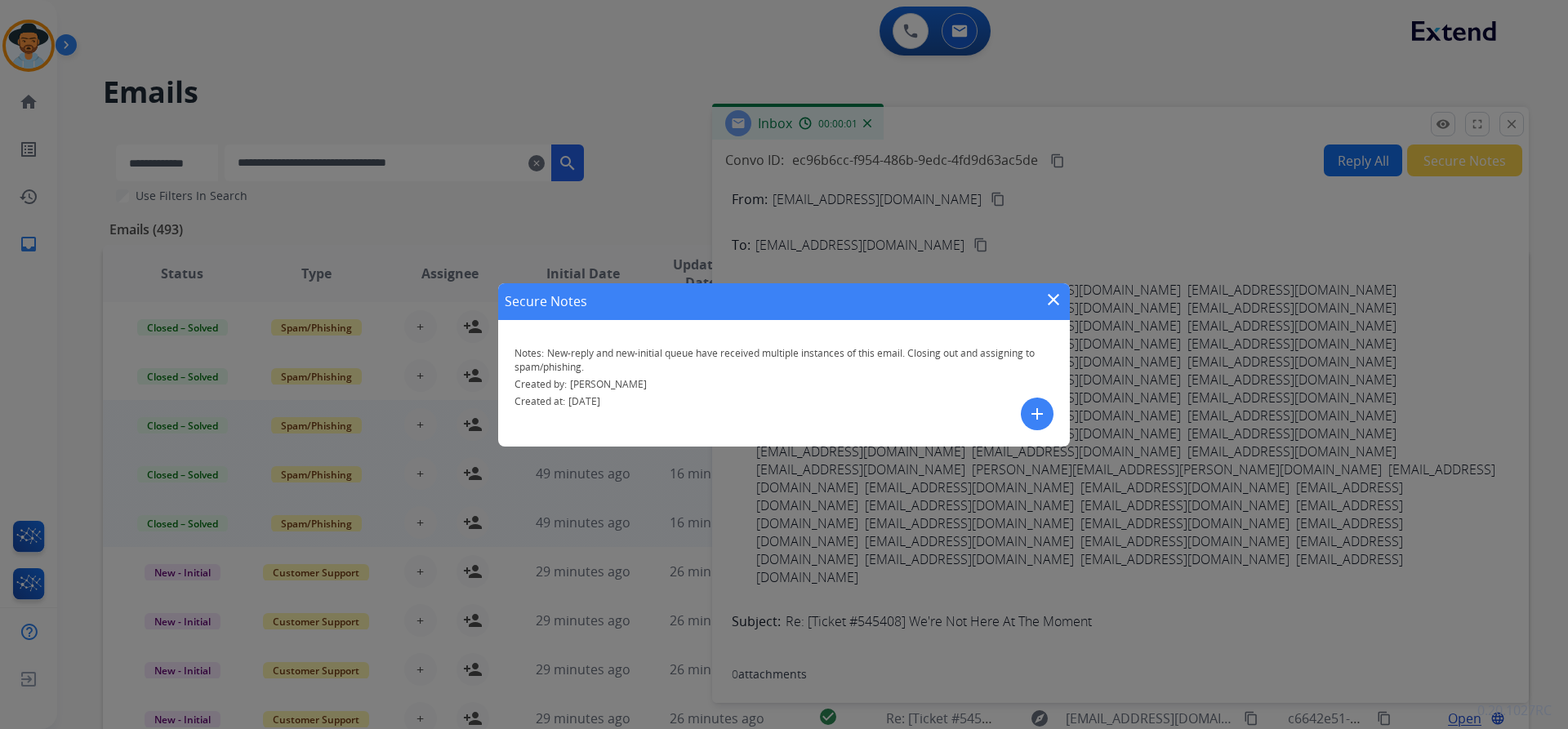
click at [1042, 300] on div "Secure Notes close" at bounding box center [783, 301] width 571 height 36
click at [1048, 297] on mat-icon "close" at bounding box center [1052, 299] width 20 height 20
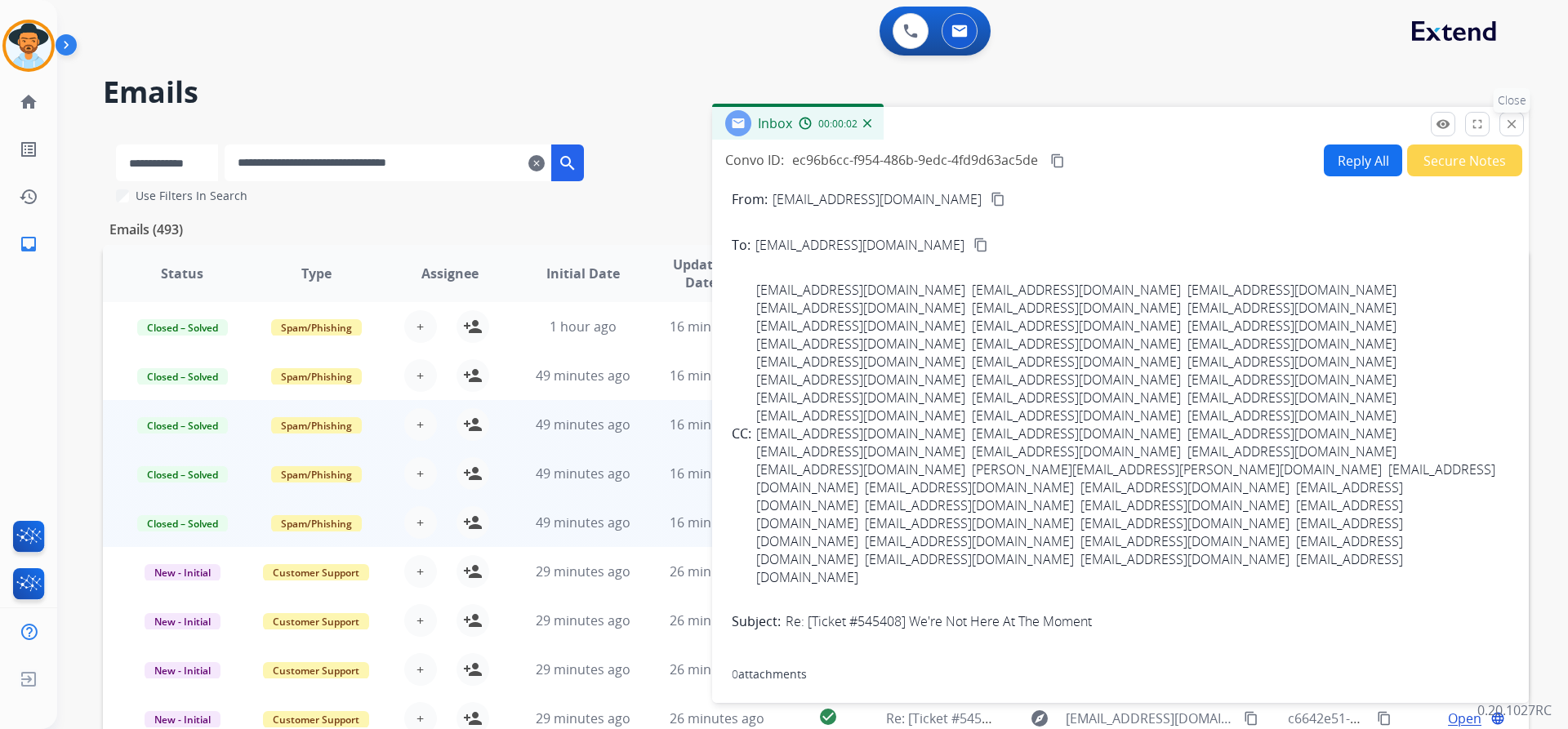
click at [1517, 126] on mat-icon "close" at bounding box center [1511, 124] width 15 height 15
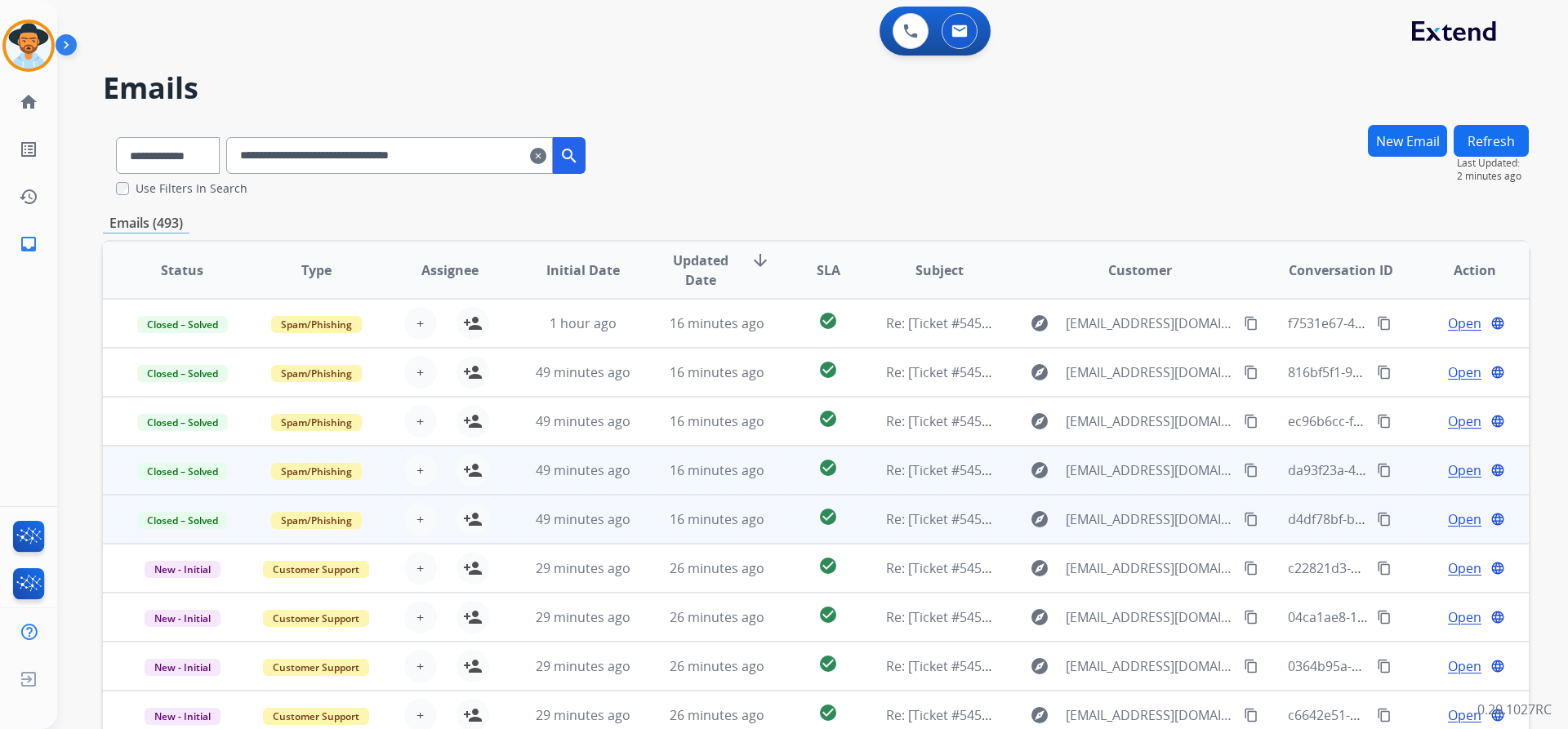
click at [1448, 478] on span "Open" at bounding box center [1465, 470] width 34 height 20
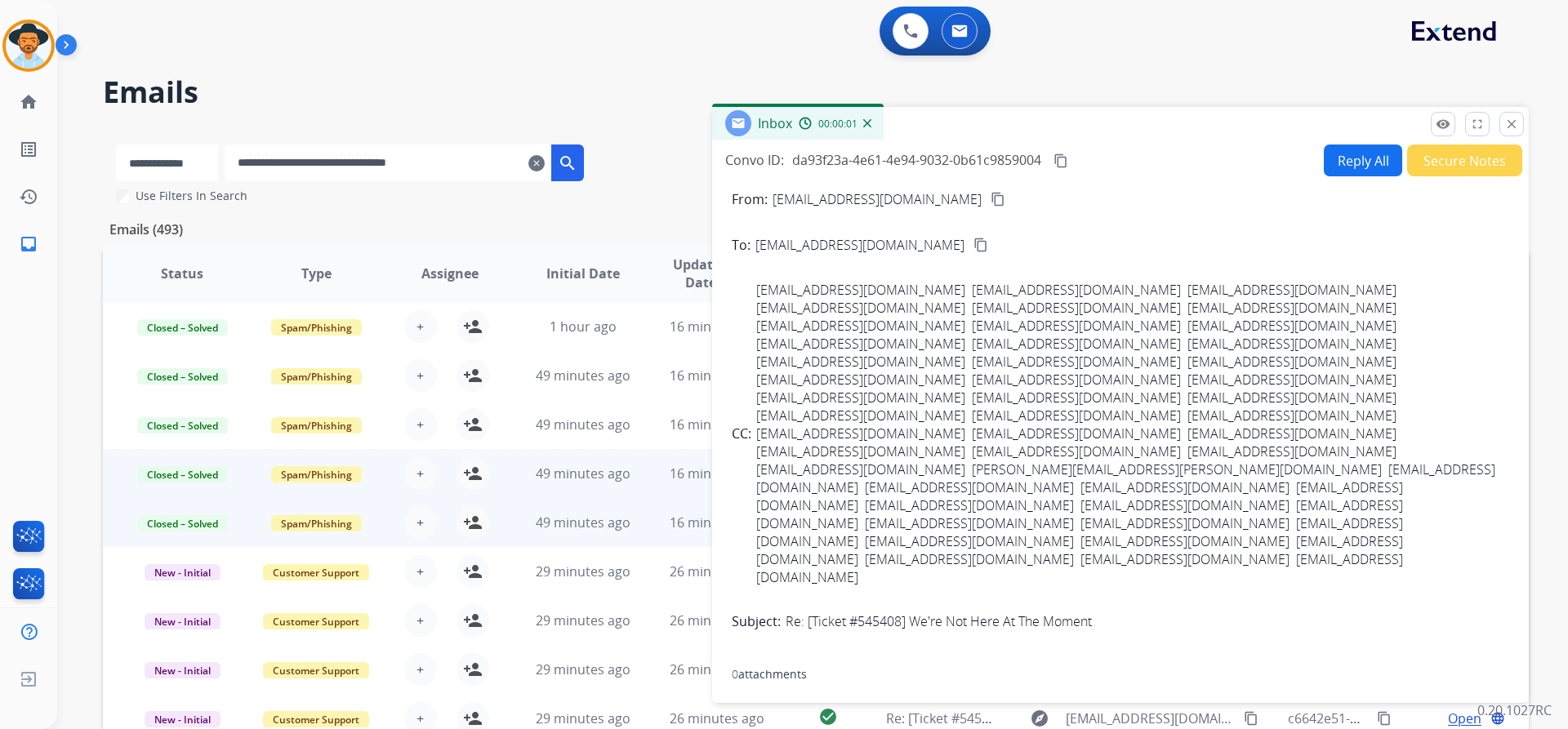
click at [1465, 163] on button "Secure Notes" at bounding box center [1465, 160] width 116 height 32
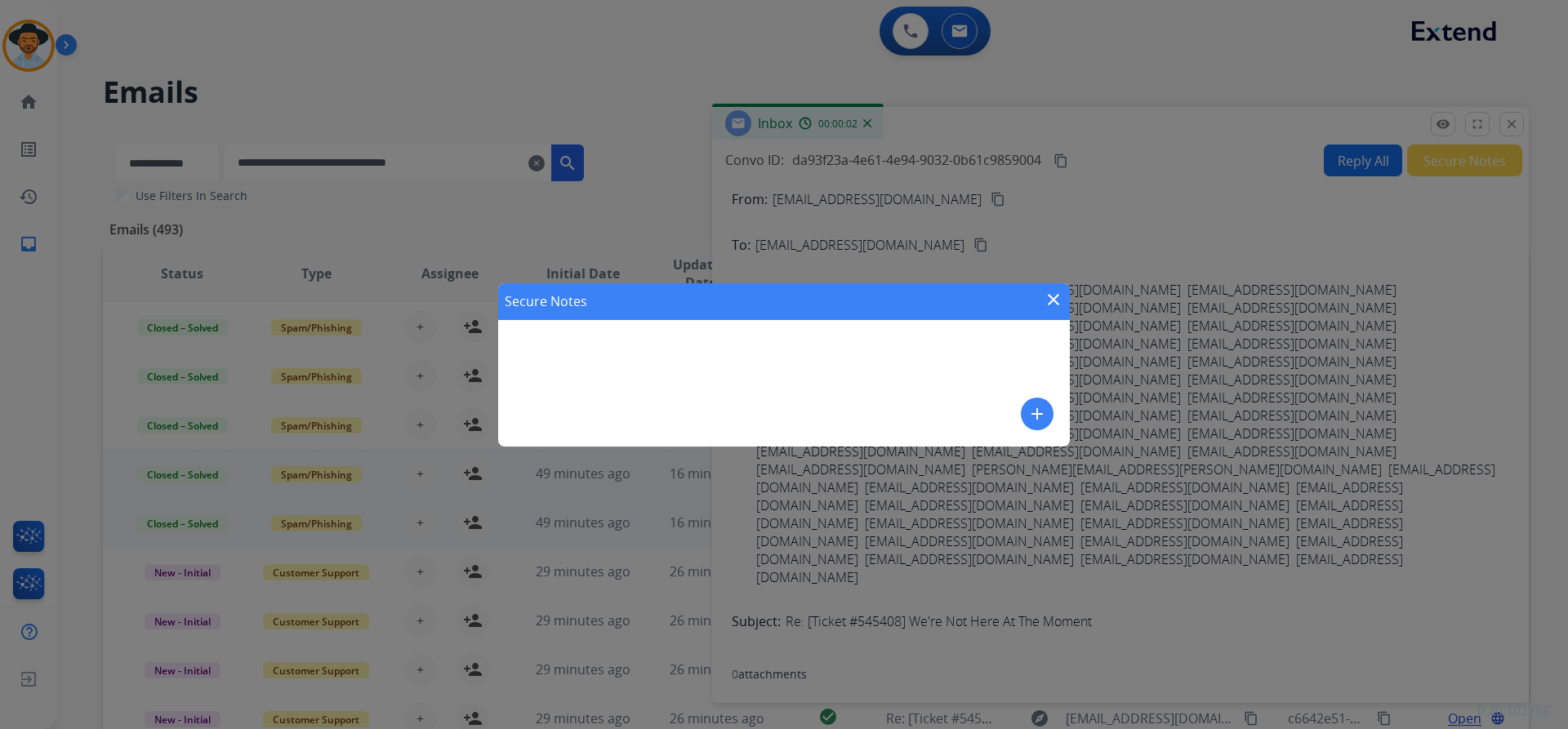
click at [1035, 420] on mat-icon "add" at bounding box center [1037, 414] width 20 height 20
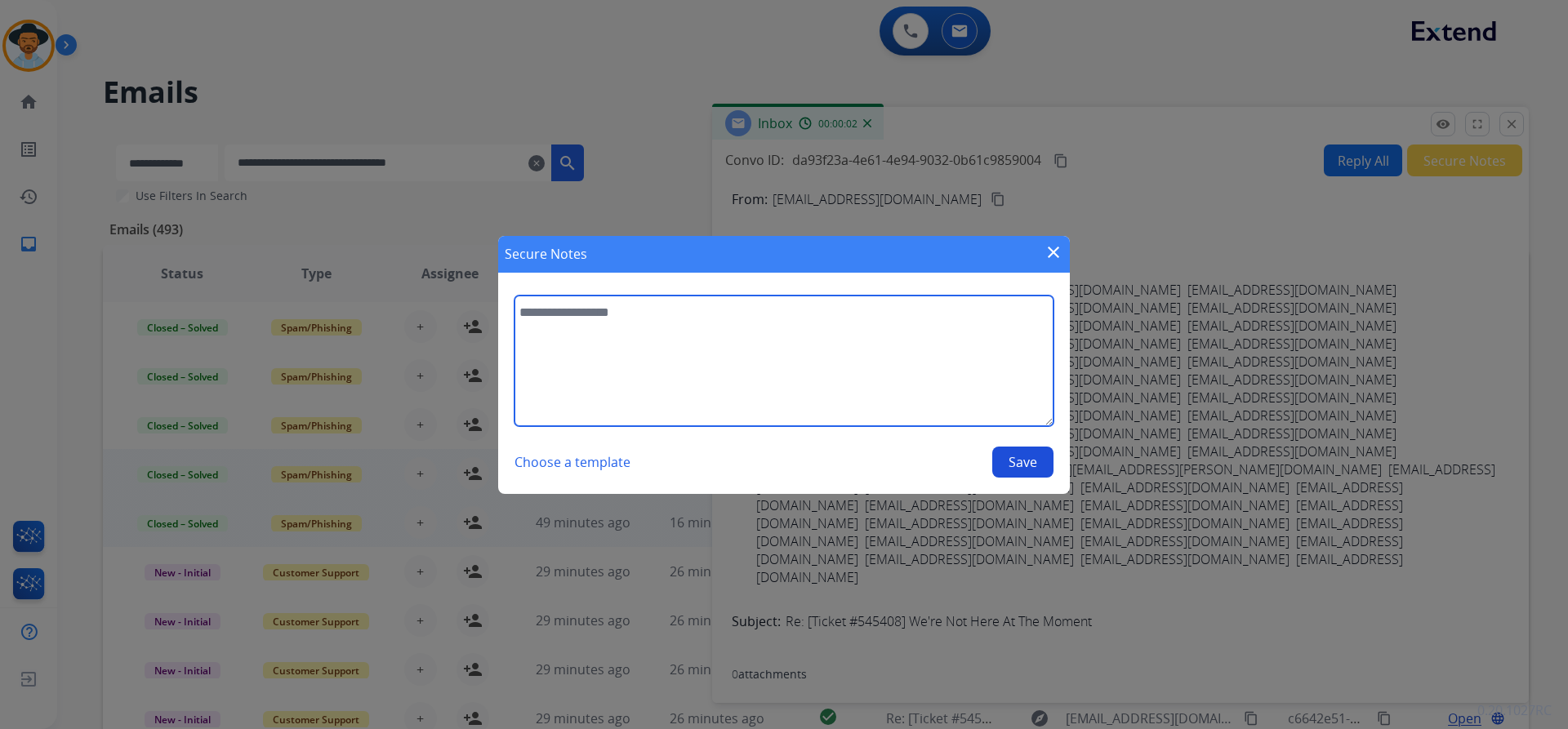
click at [518, 335] on textarea at bounding box center [784, 361] width 539 height 131
paste textarea "**********"
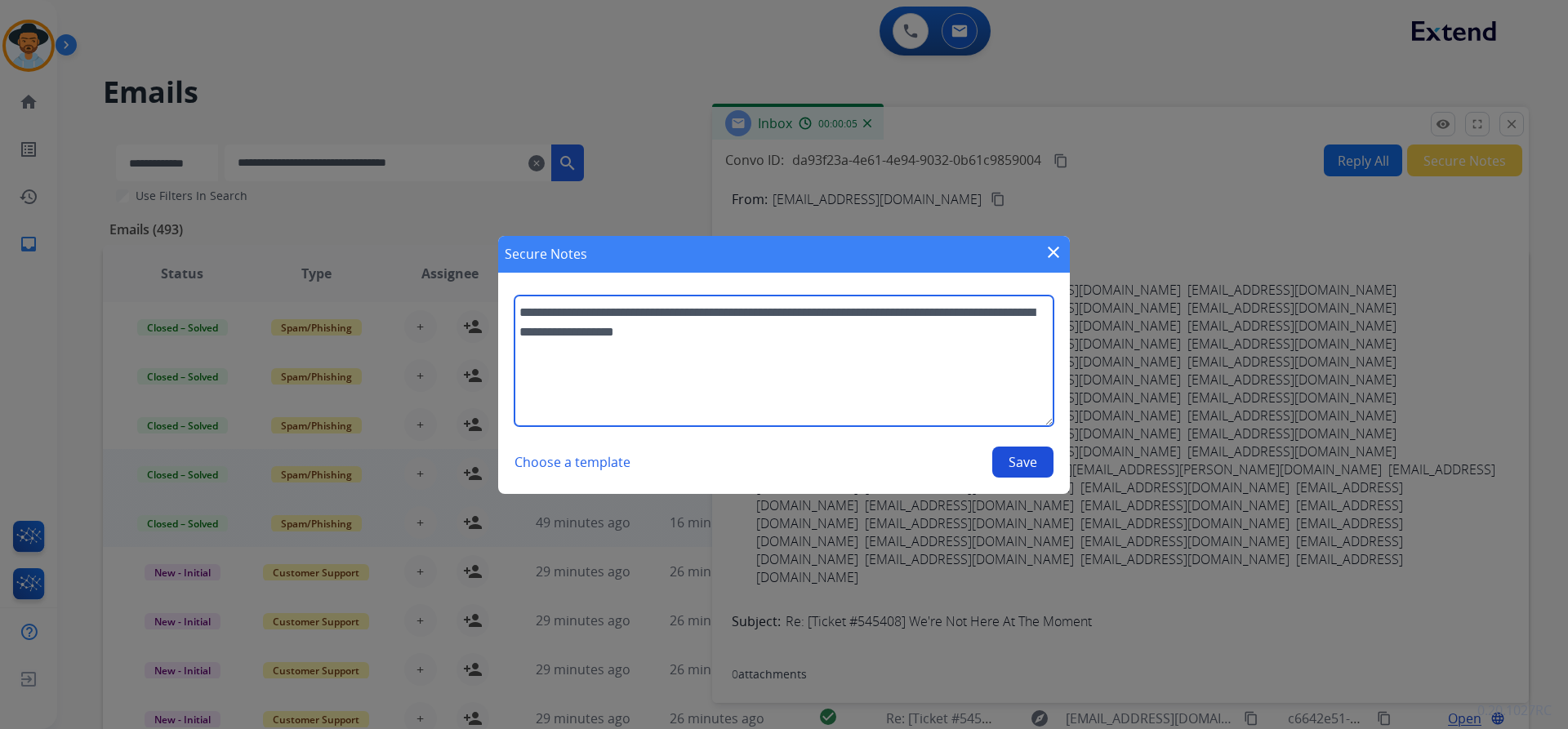
type textarea "**********"
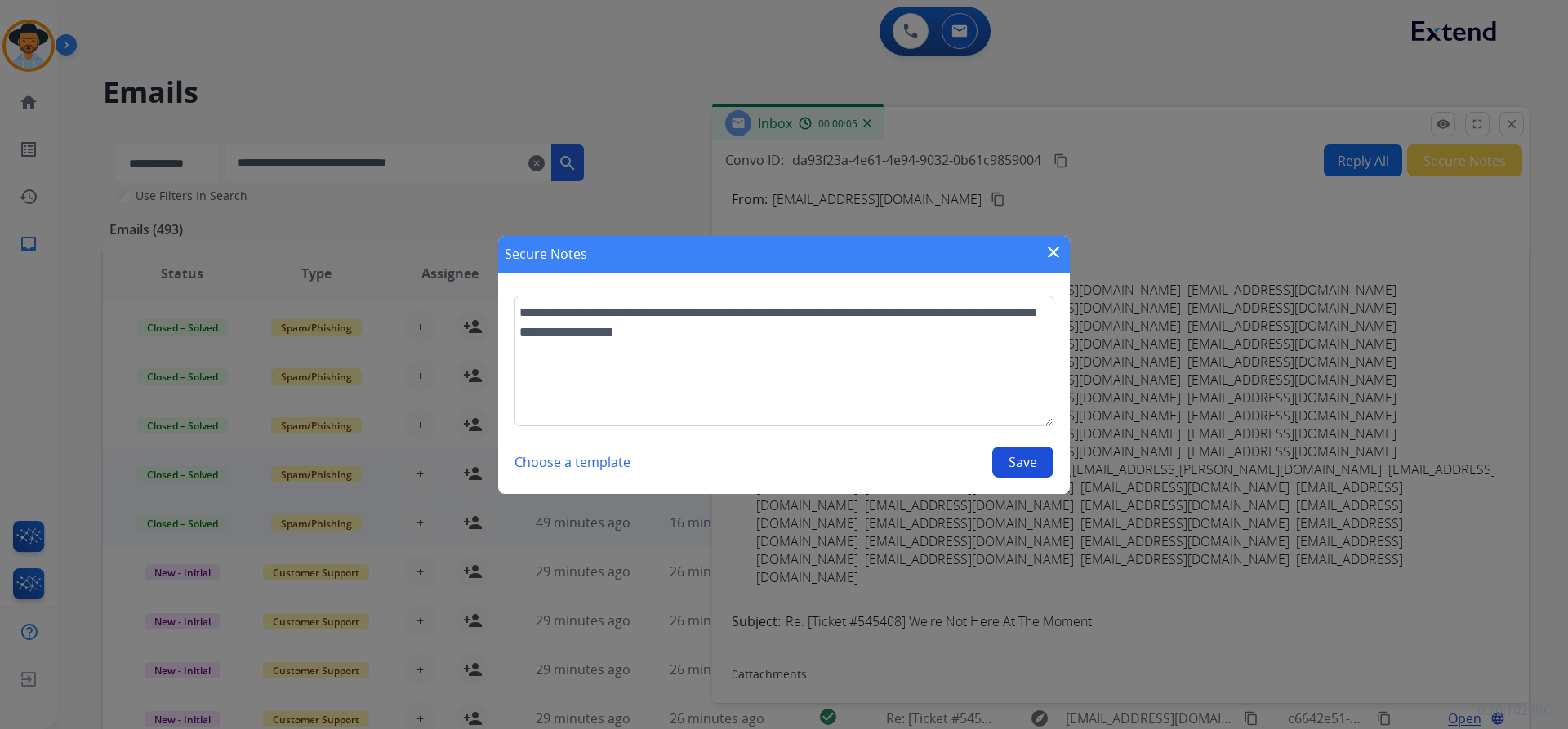
click at [1003, 453] on button "Save" at bounding box center [1023, 461] width 62 height 31
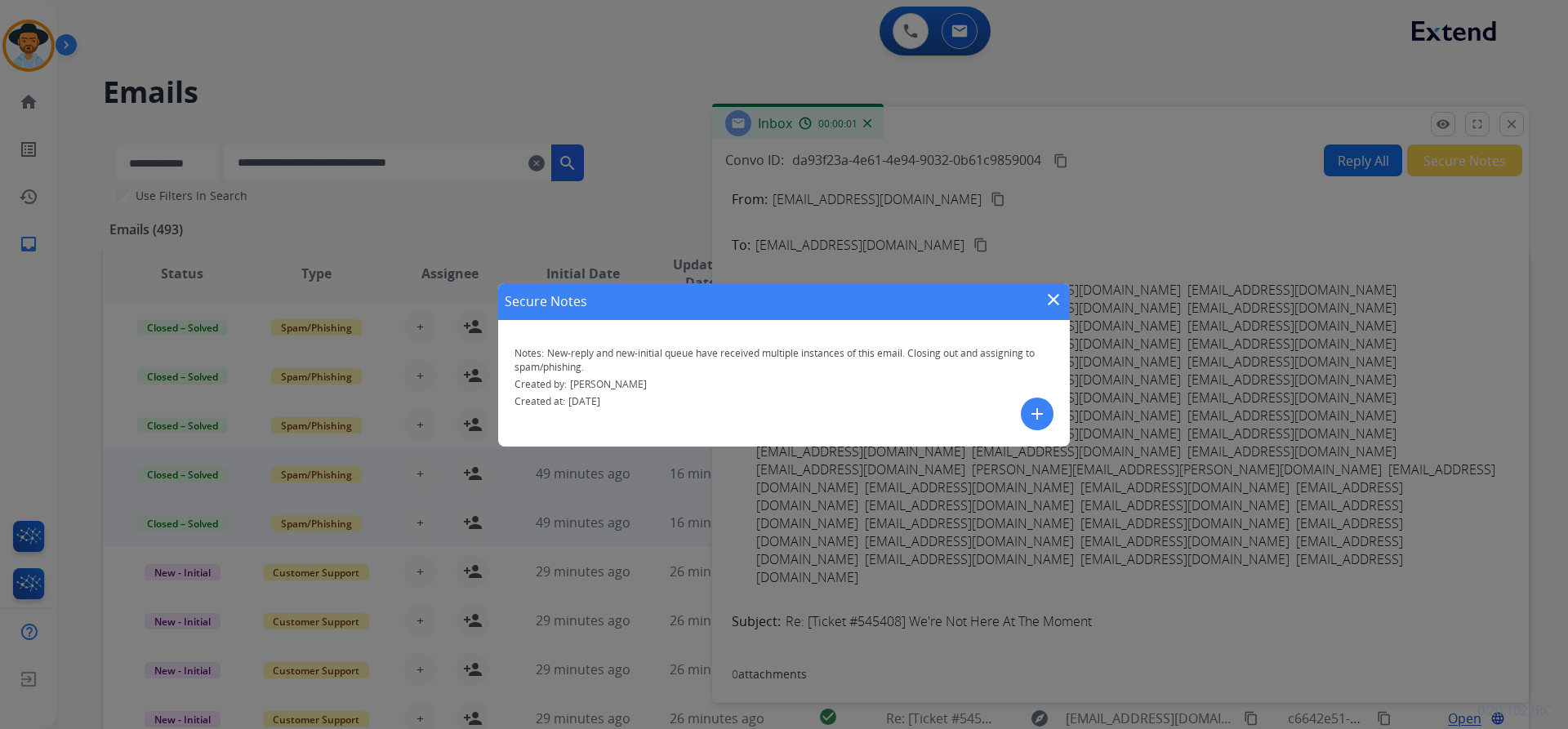
click at [1050, 298] on mat-icon "close" at bounding box center [1052, 299] width 20 height 20
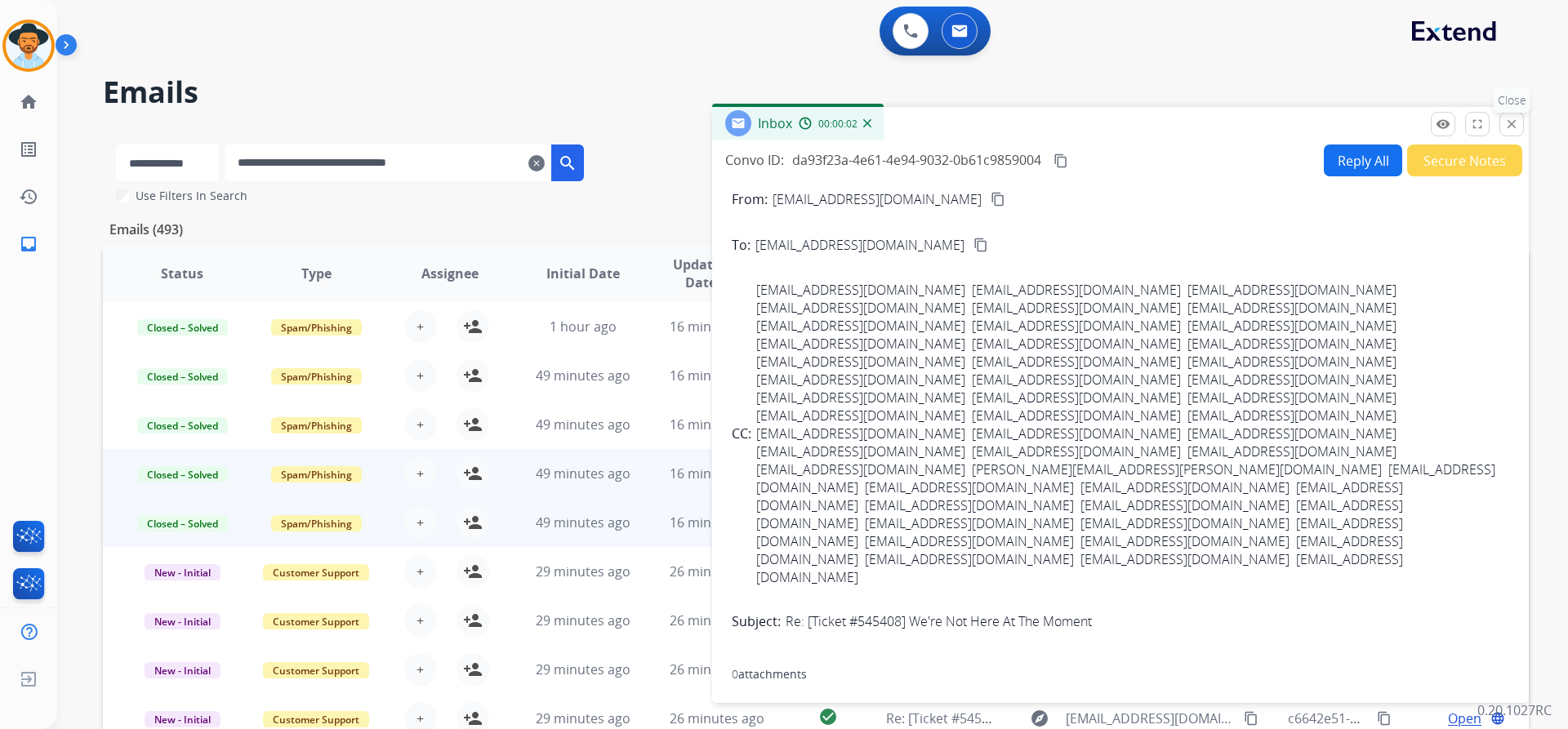
click at [1510, 121] on mat-icon "close" at bounding box center [1511, 124] width 15 height 15
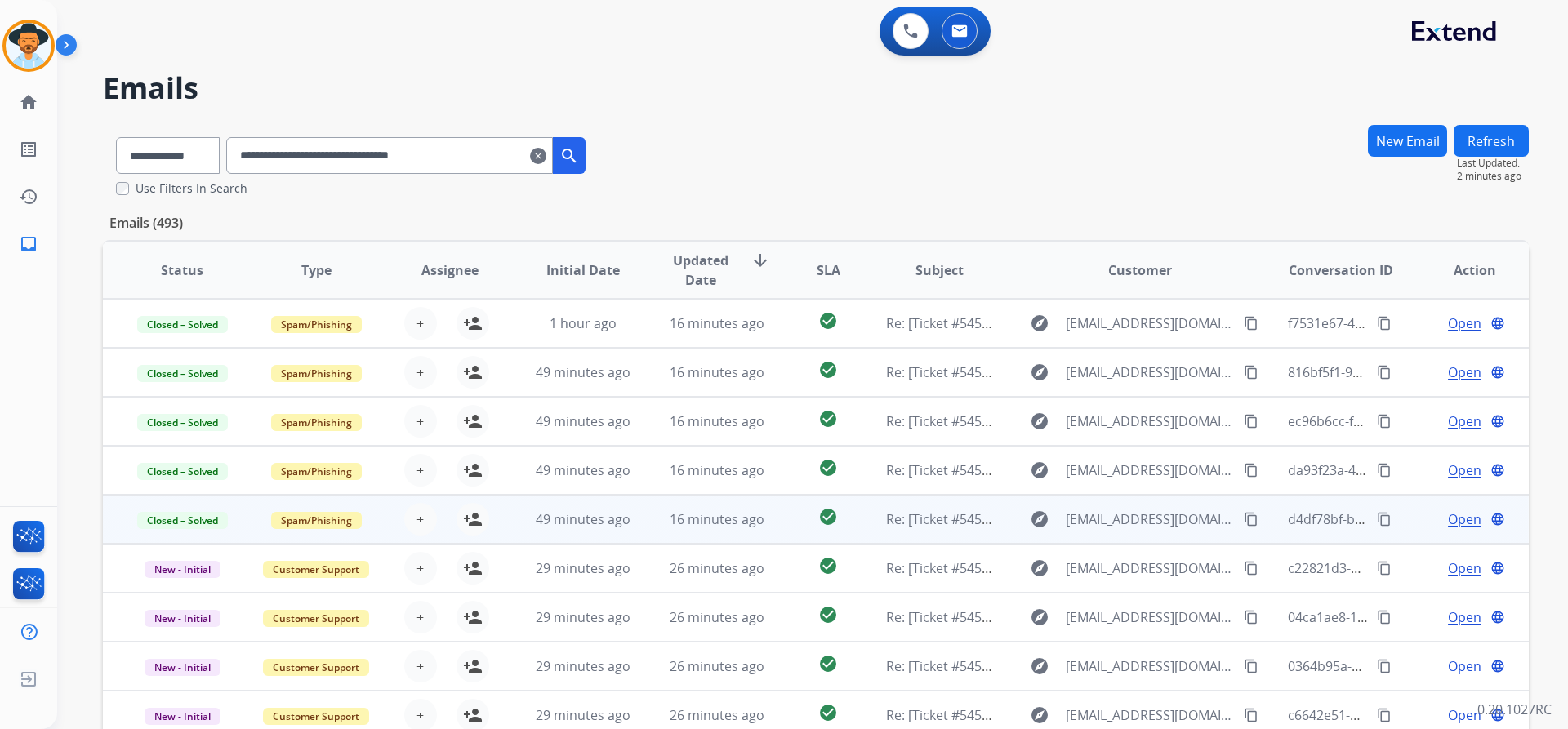
click at [1448, 518] on span "Open" at bounding box center [1465, 519] width 34 height 20
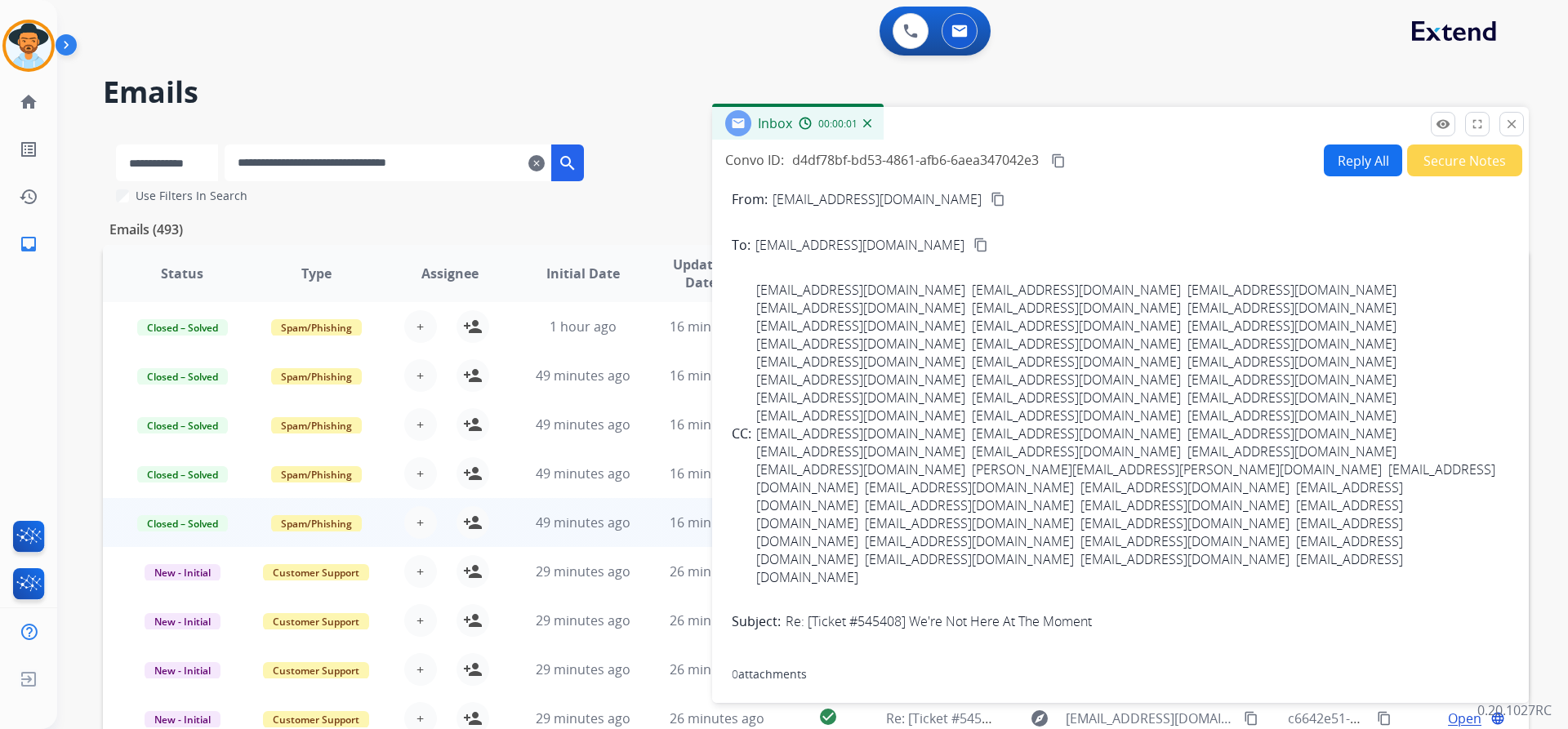
click at [1462, 159] on button "Secure Notes" at bounding box center [1465, 160] width 116 height 32
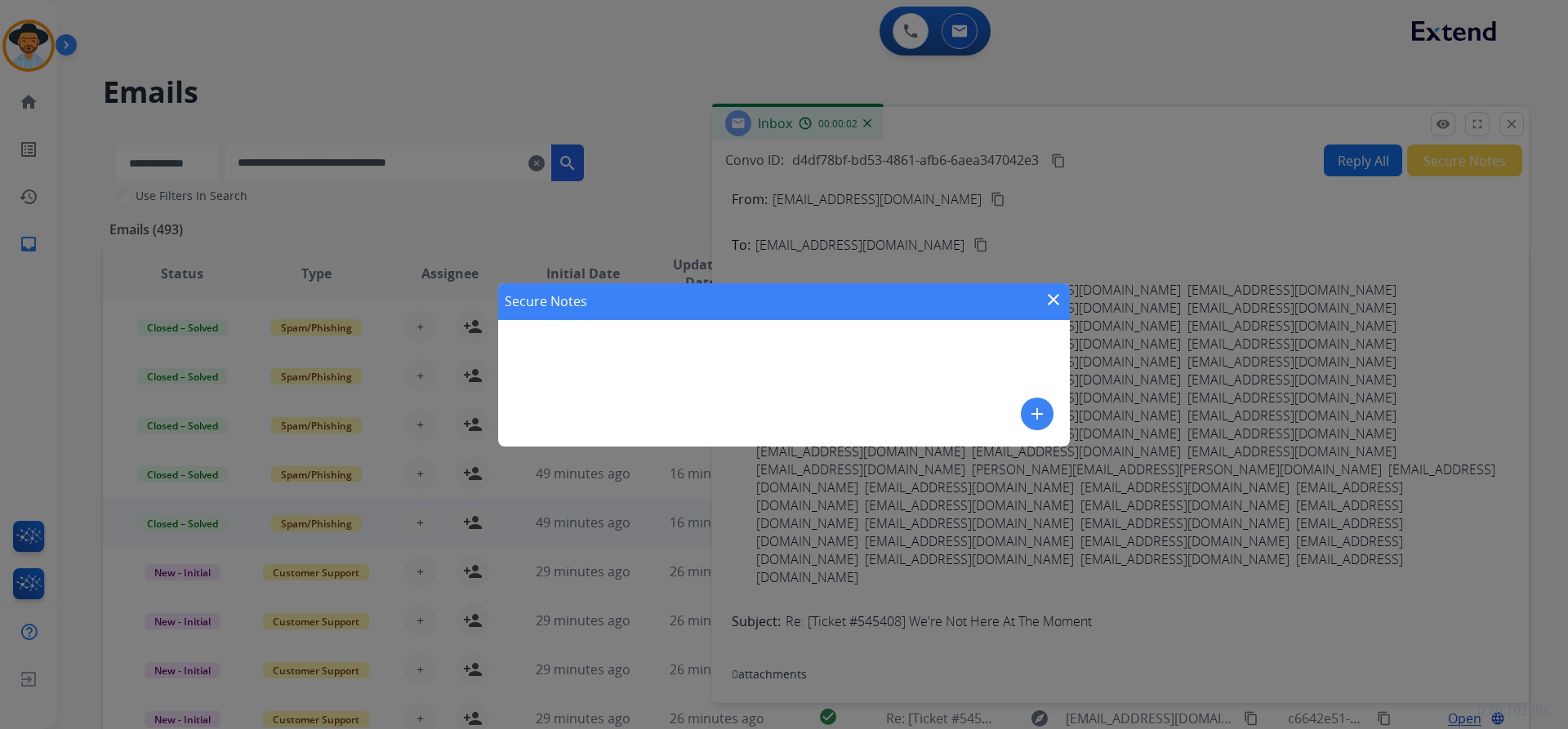
click at [1031, 409] on mat-icon "add" at bounding box center [1037, 414] width 20 height 20
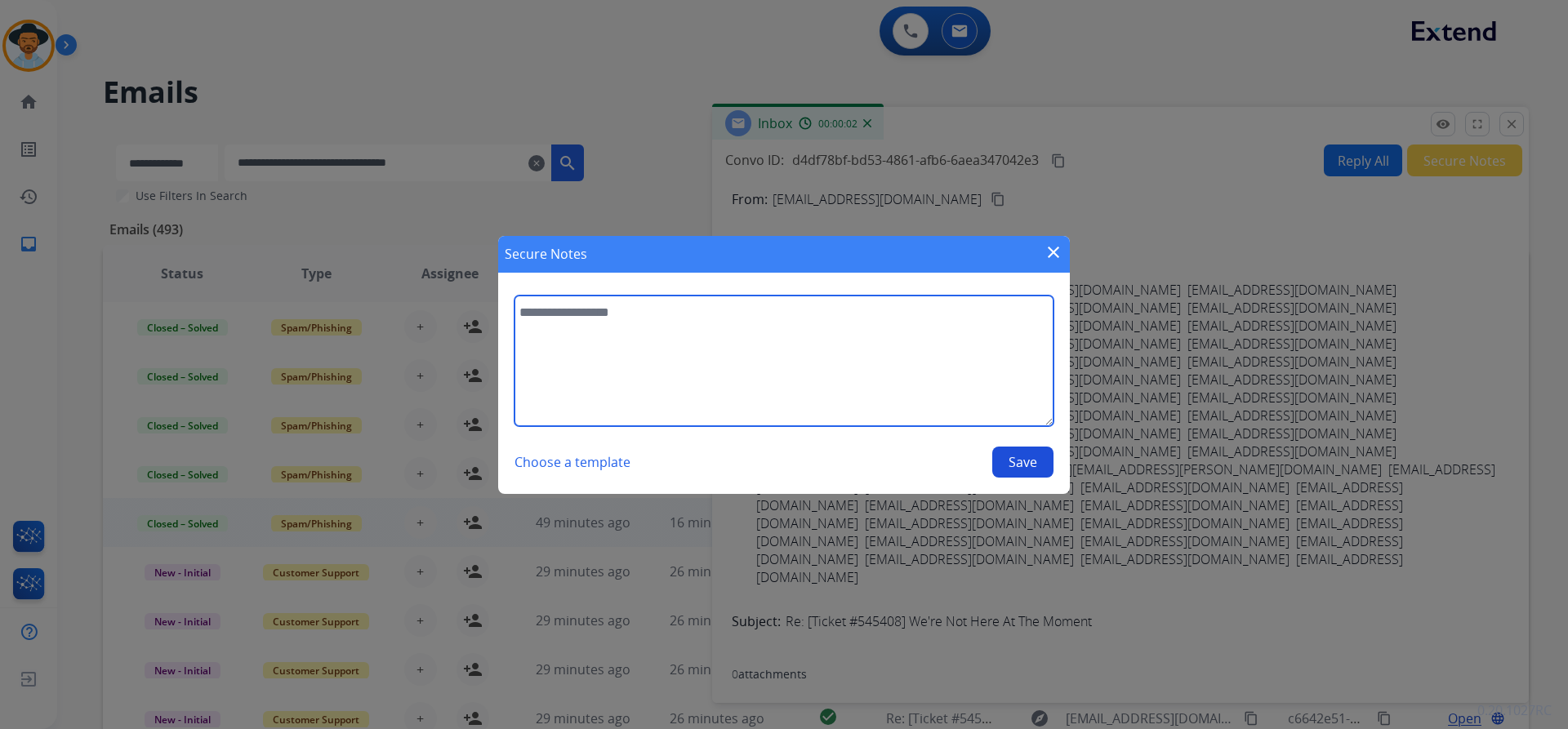
click at [556, 317] on textarea at bounding box center [784, 361] width 539 height 131
paste textarea "**********"
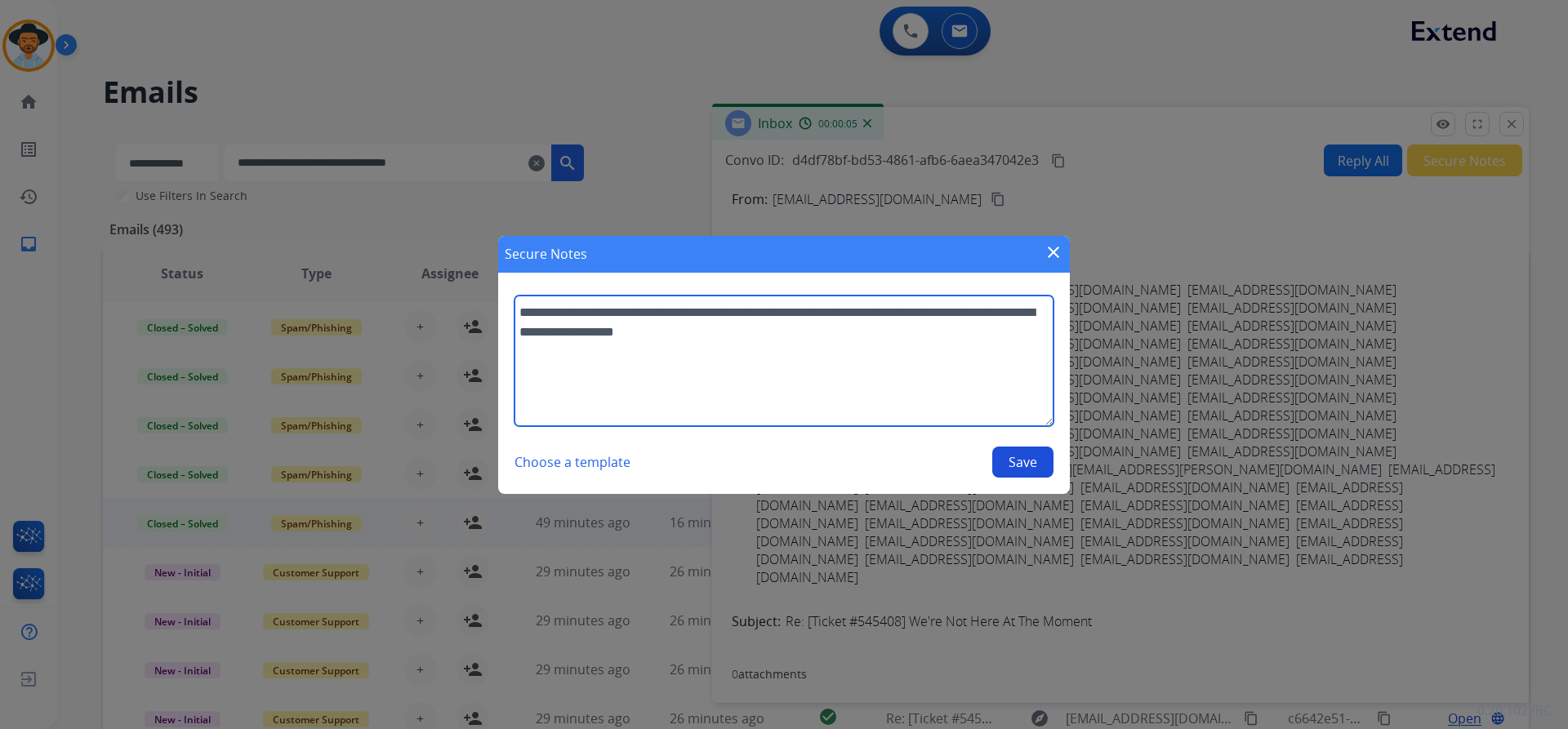
type textarea "**********"
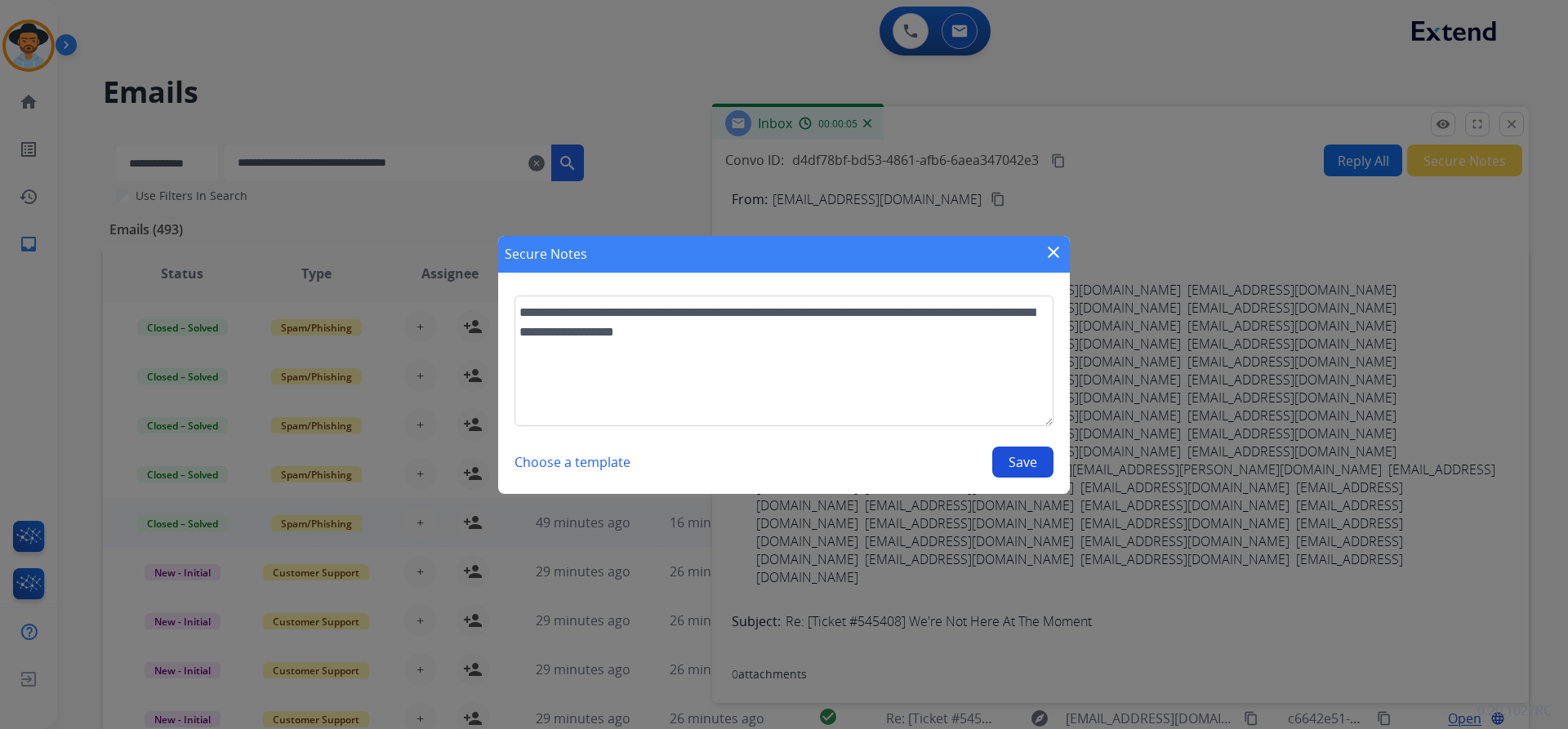
click at [1018, 459] on button "Save" at bounding box center [1023, 461] width 62 height 31
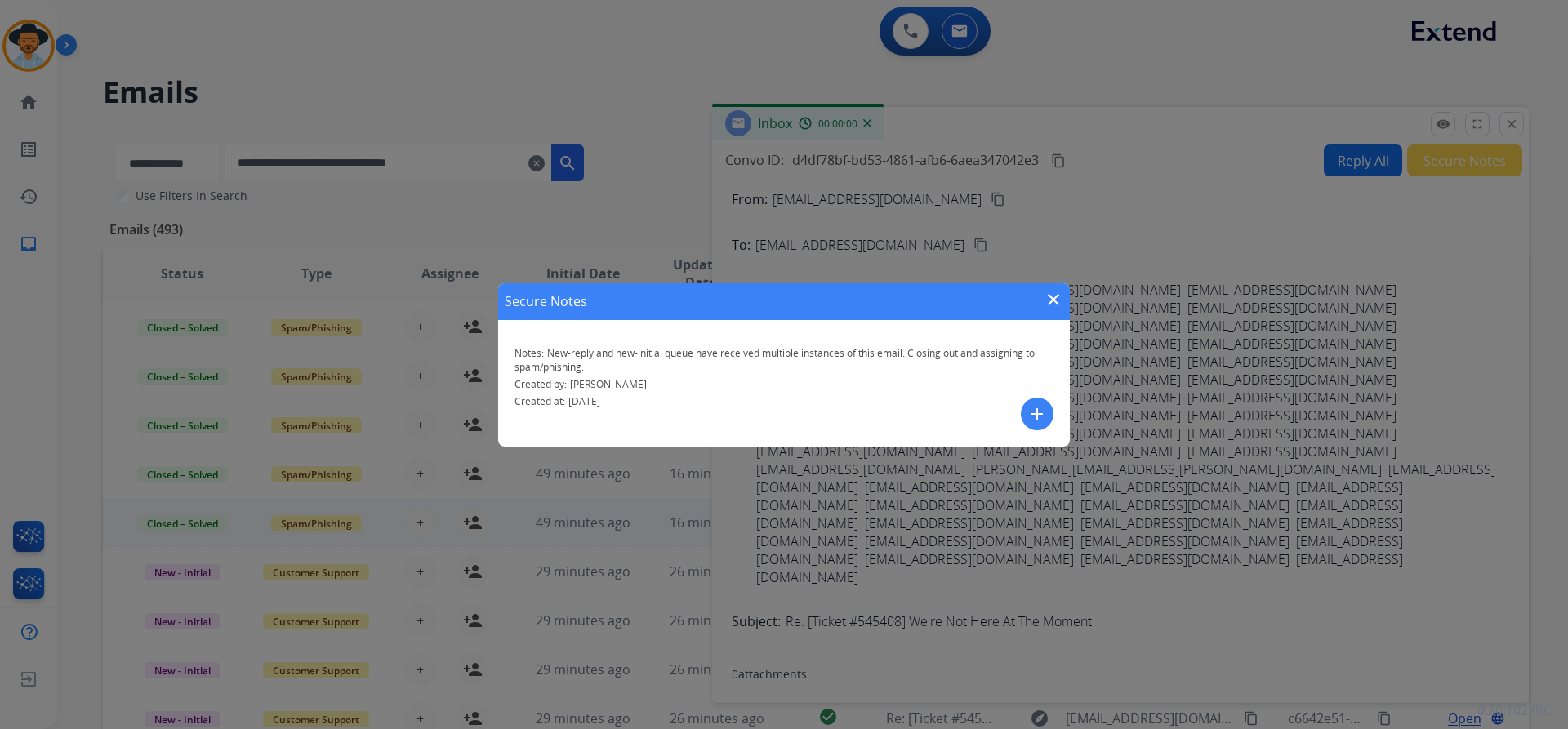
click at [1056, 296] on mat-icon "close" at bounding box center [1052, 299] width 20 height 20
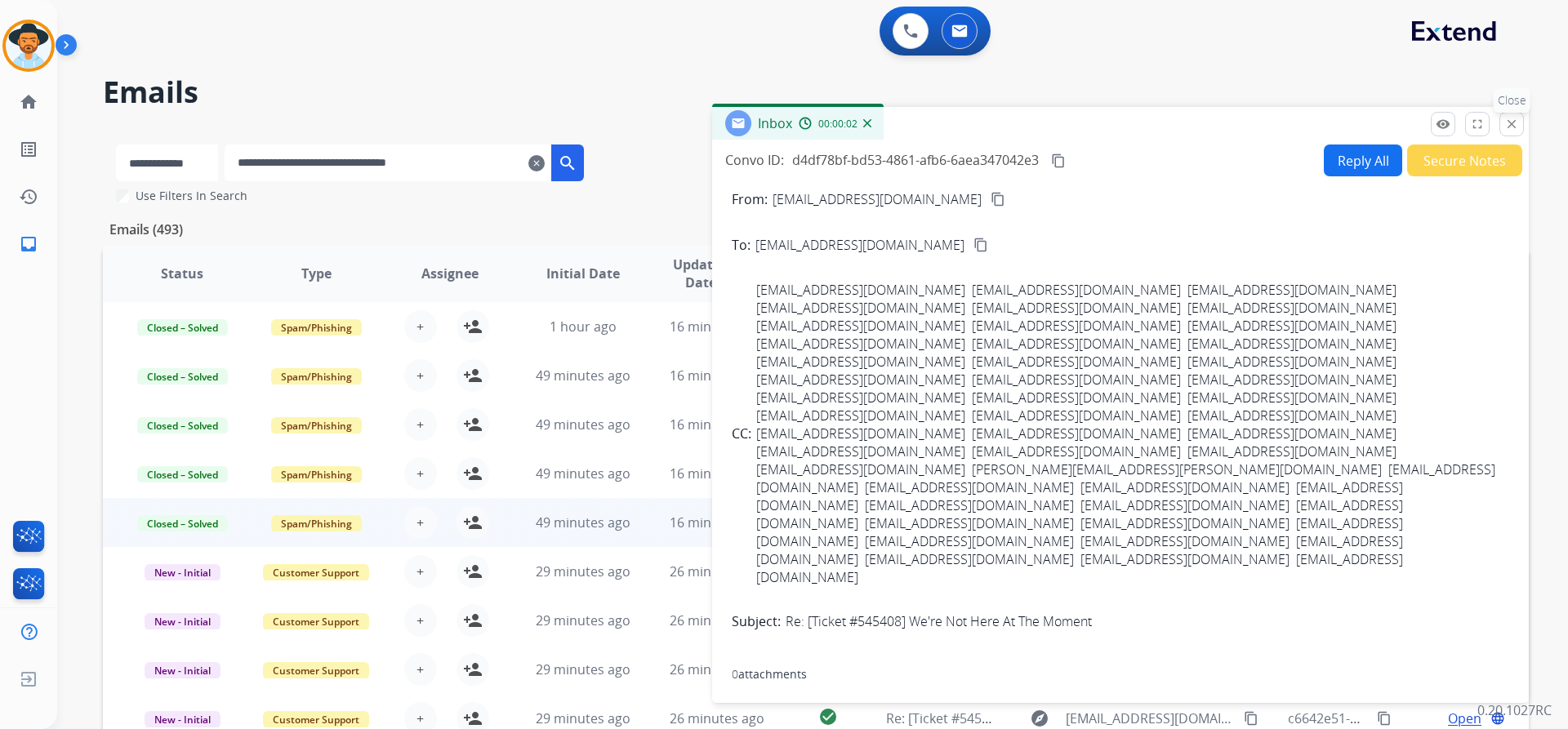
click at [1516, 122] on mat-icon "close" at bounding box center [1511, 124] width 15 height 15
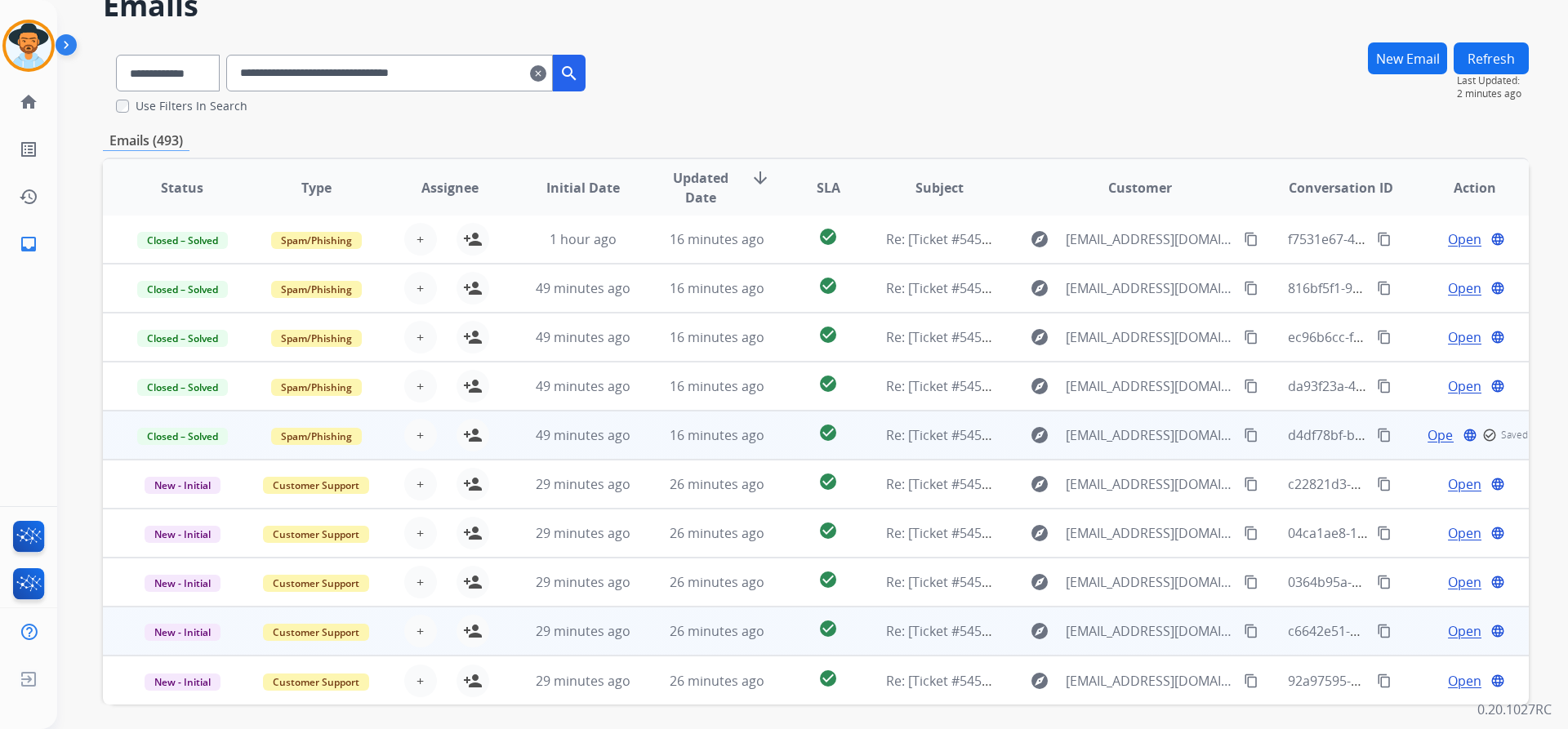
scroll to position [143, 0]
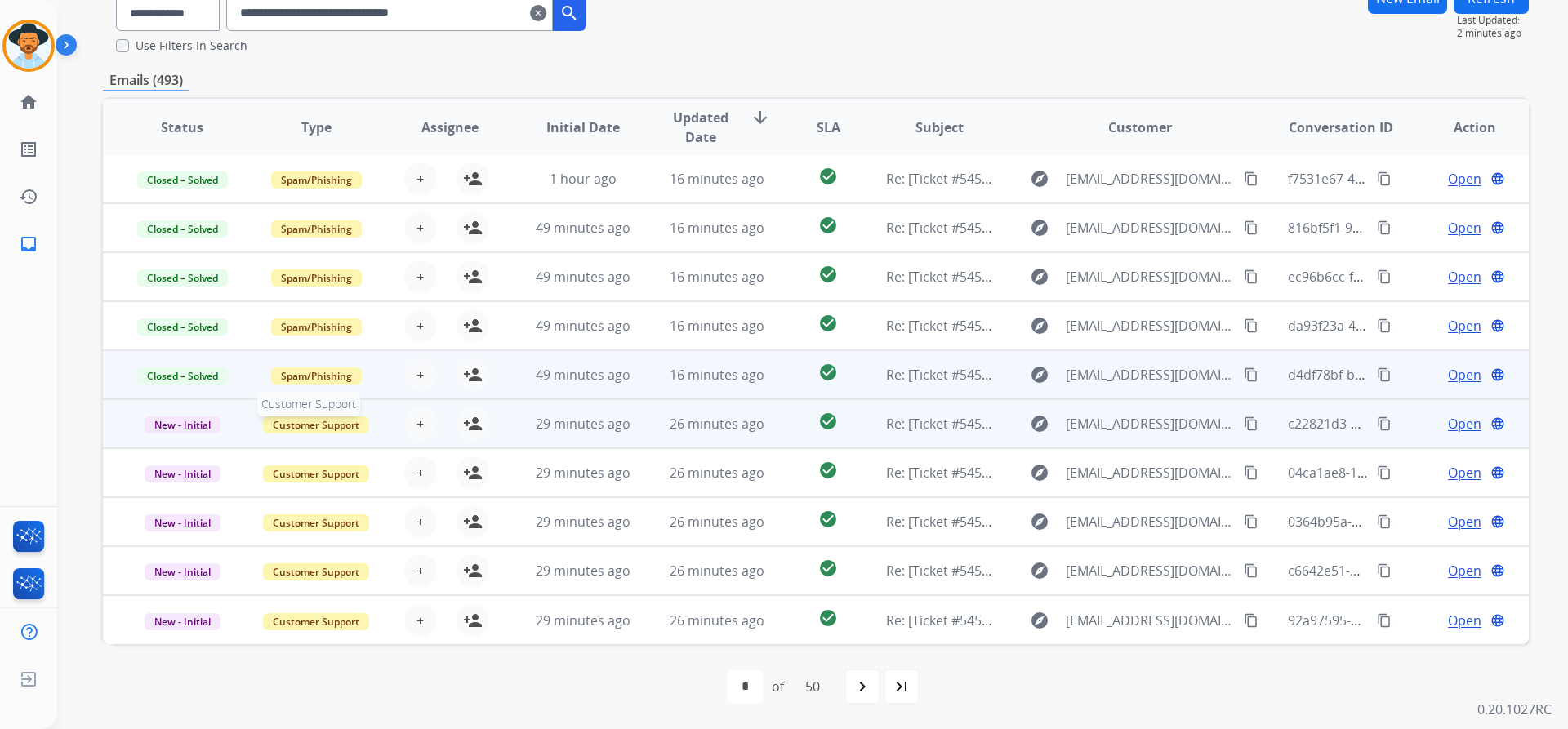
click at [295, 422] on span "Customer Support" at bounding box center [316, 425] width 106 height 17
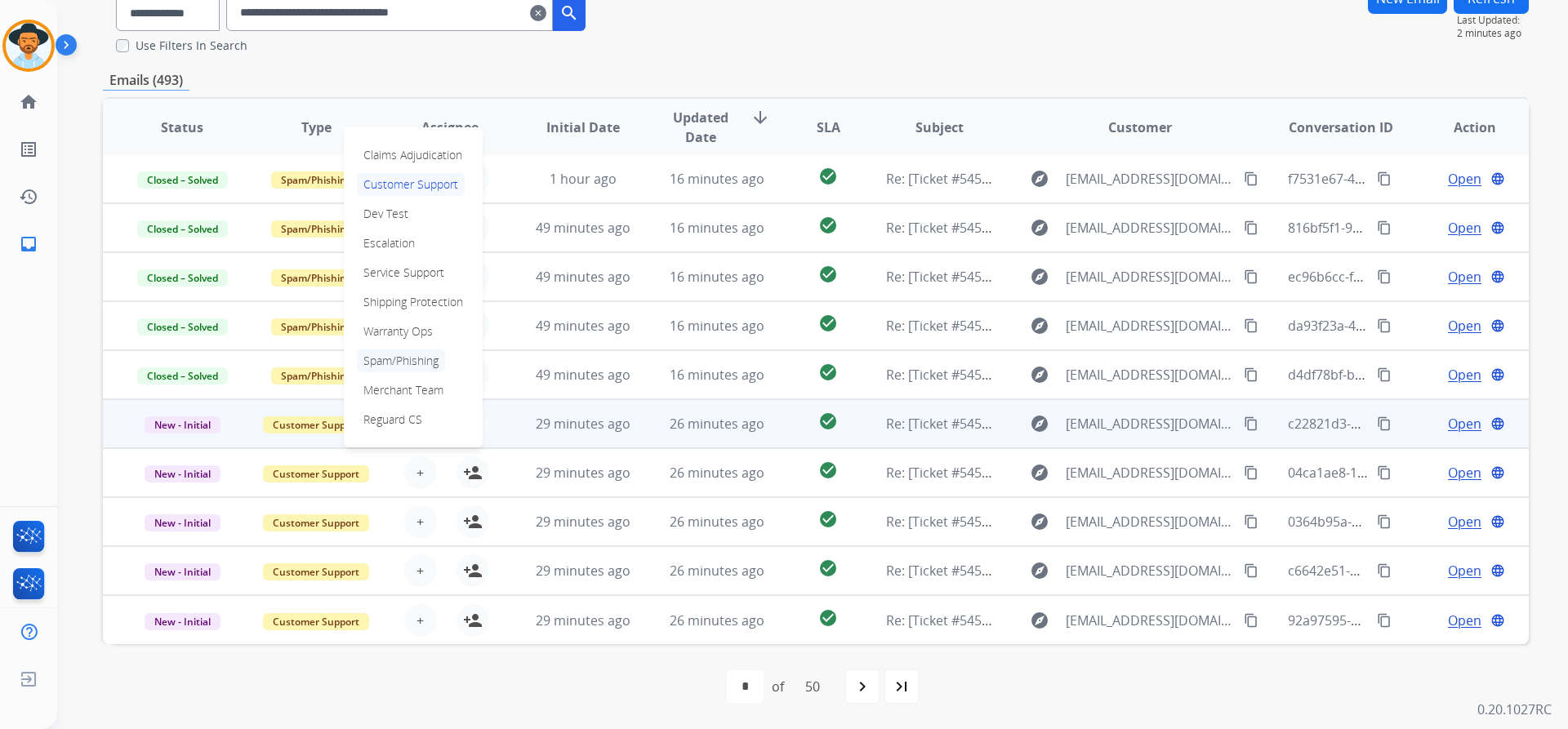
click at [414, 359] on p "Spam/Phishing" at bounding box center [401, 361] width 89 height 23
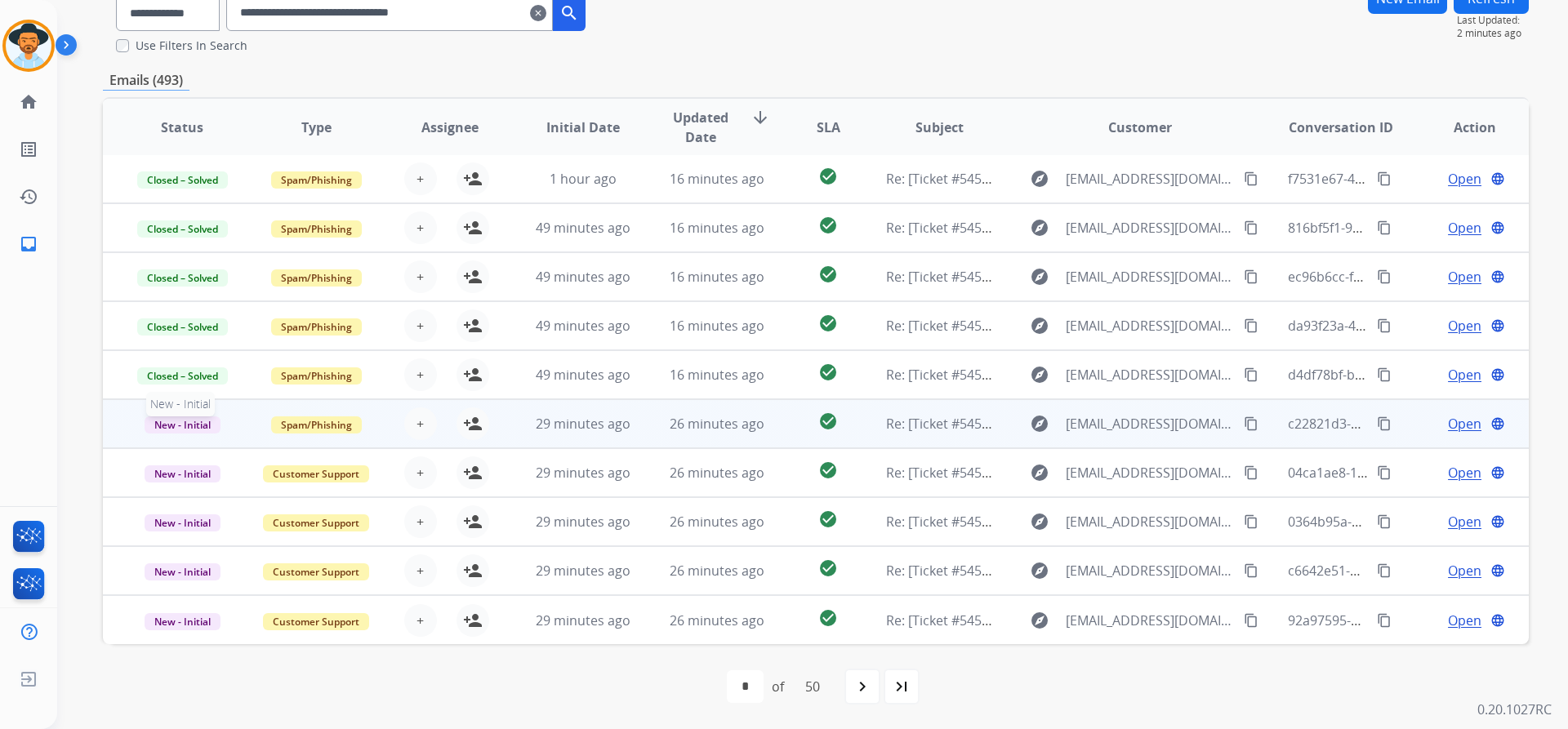
click at [199, 426] on span "New - Initial" at bounding box center [182, 425] width 76 height 17
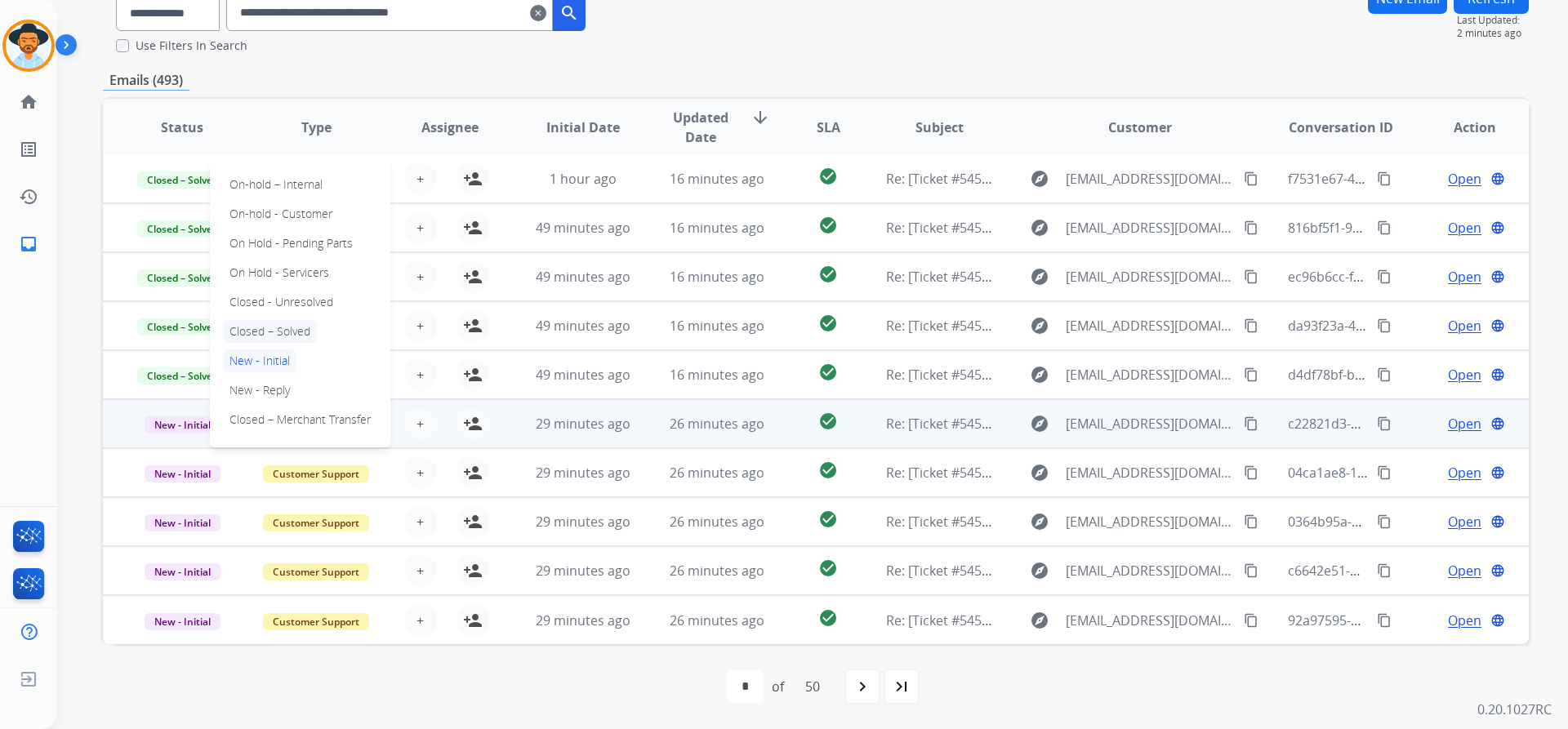
click at [278, 323] on p "Closed – Solved" at bounding box center [269, 331] width 94 height 23
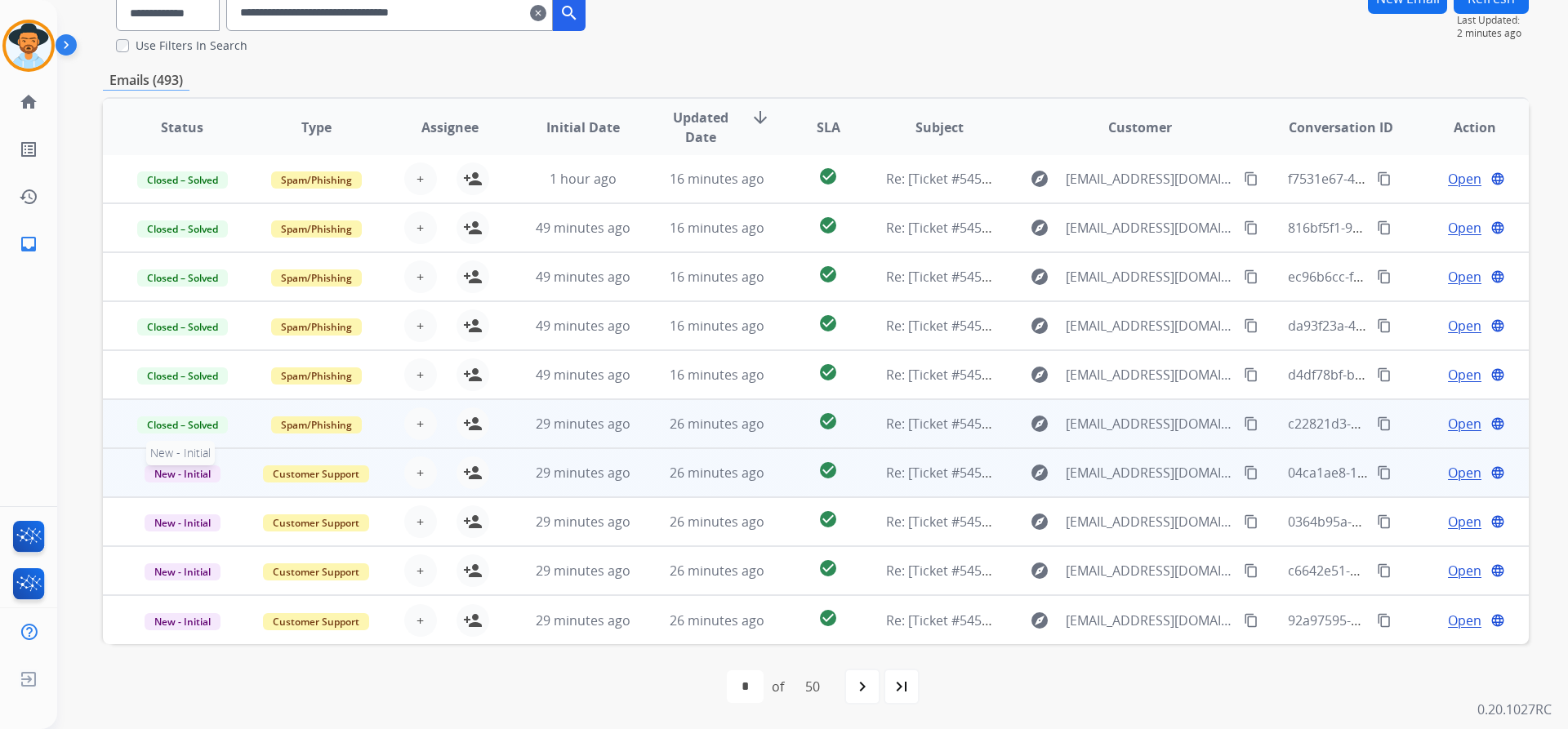
click at [194, 477] on span "New - Initial" at bounding box center [182, 474] width 76 height 17
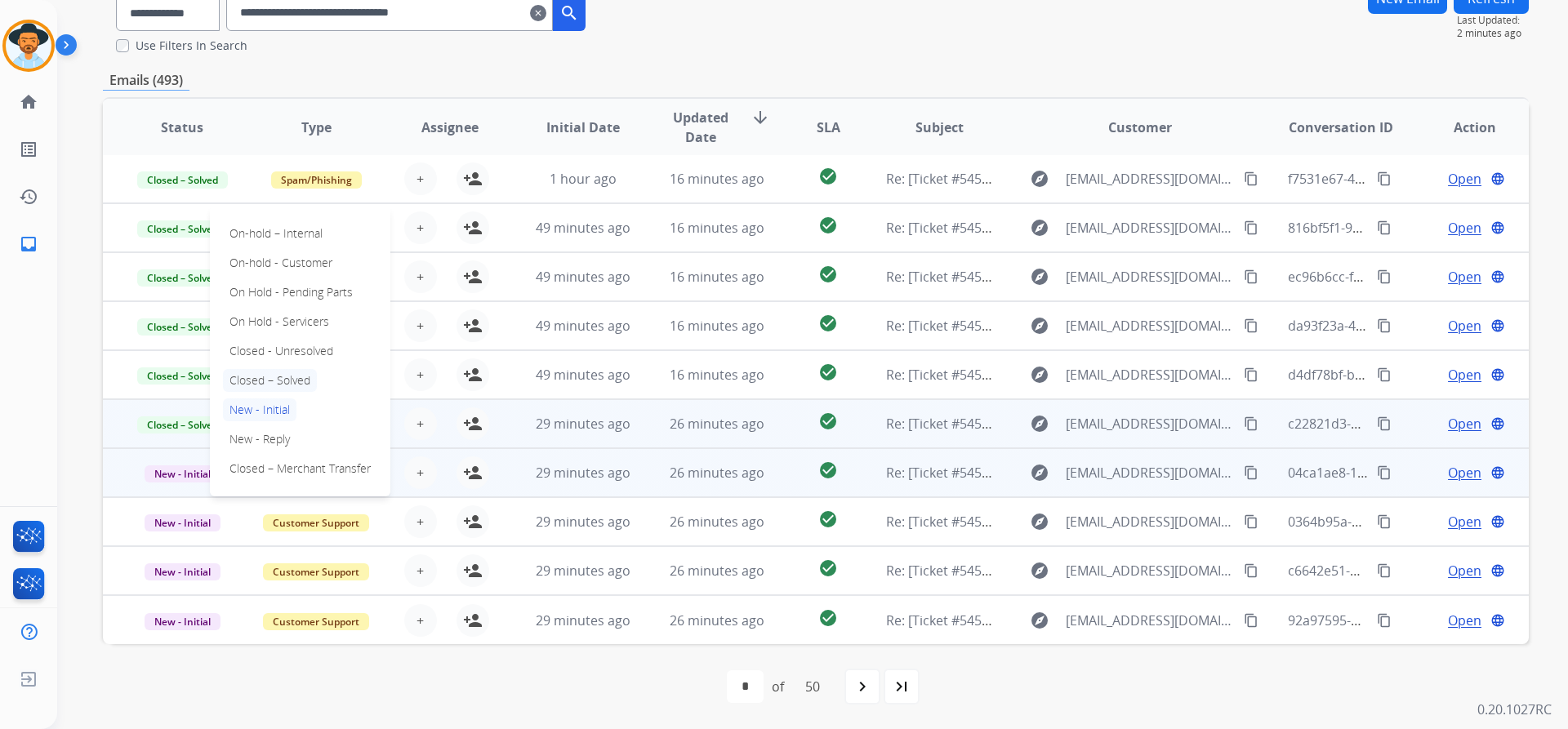
click at [293, 373] on p "Closed – Solved" at bounding box center [269, 380] width 94 height 23
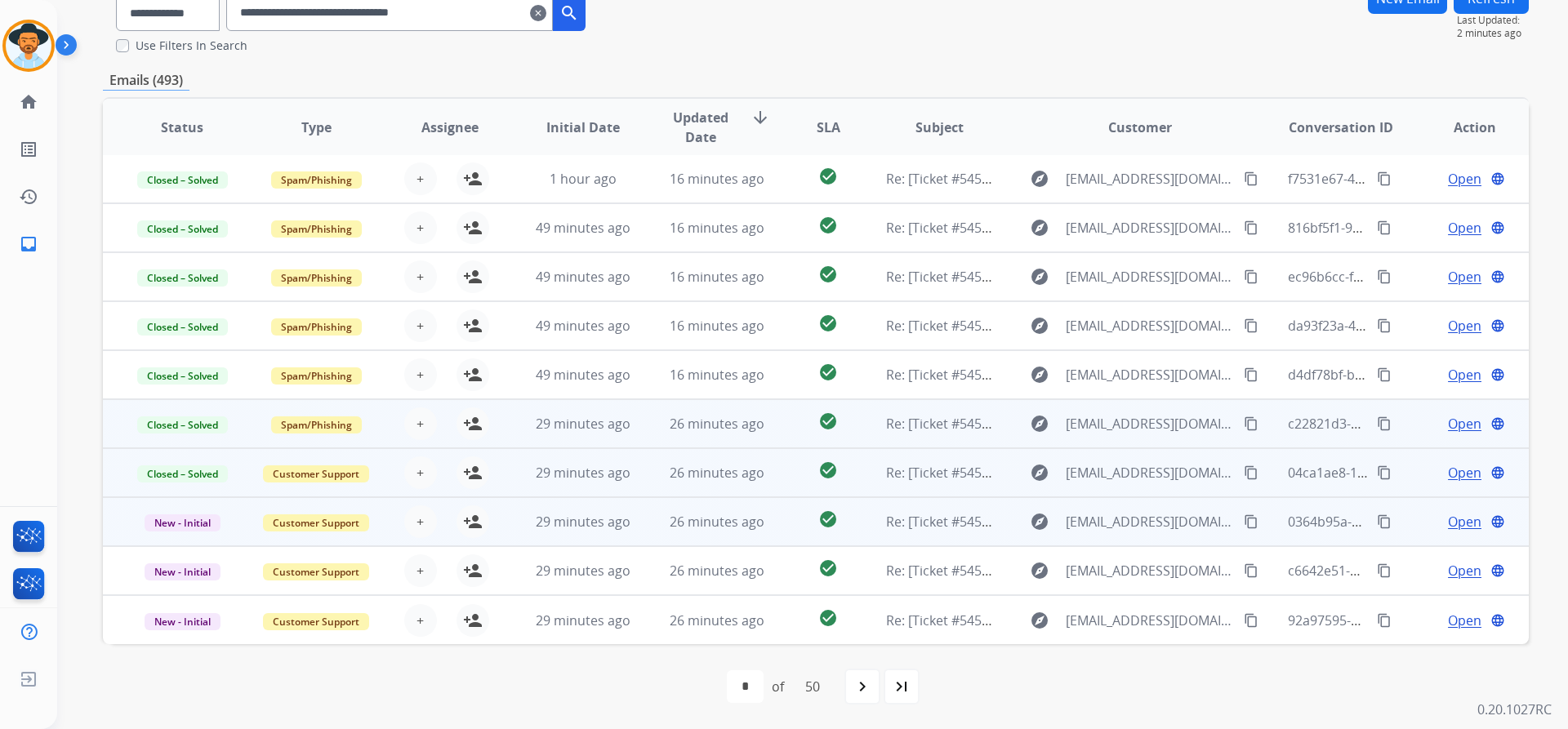
click at [191, 531] on td "New - Initial" at bounding box center [170, 521] width 134 height 49
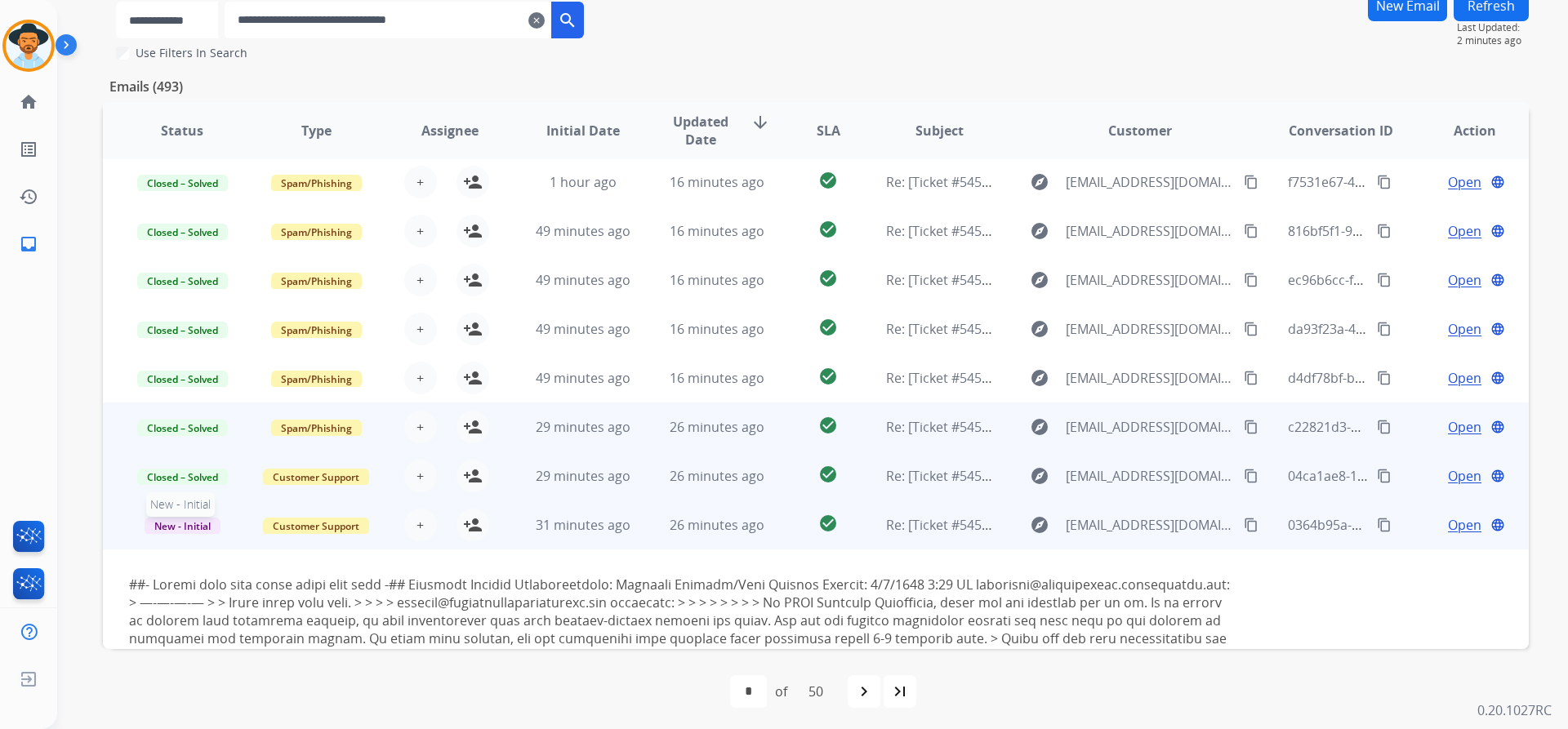
scroll to position [148, 0]
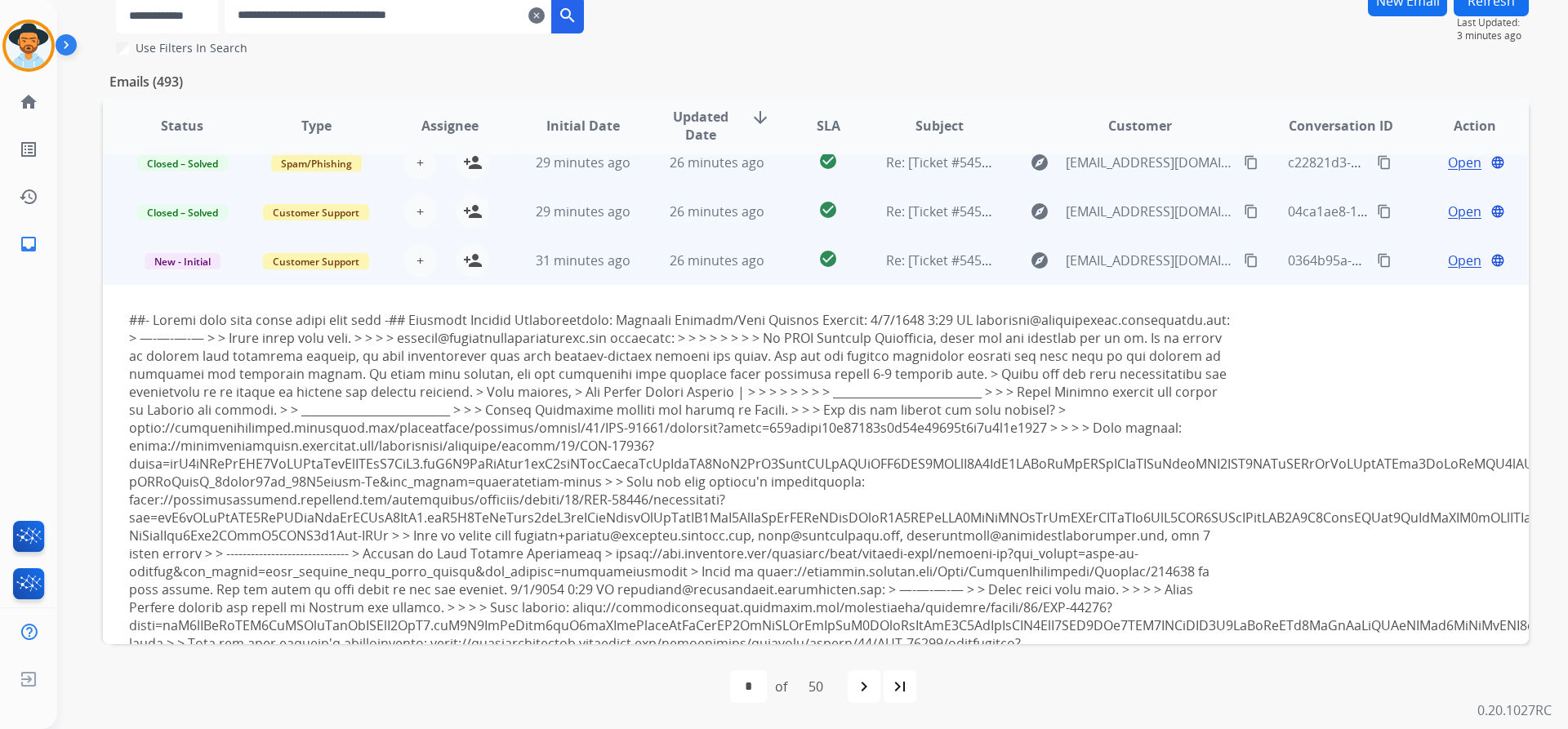
click at [245, 261] on td "Customer Support" at bounding box center [304, 260] width 134 height 49
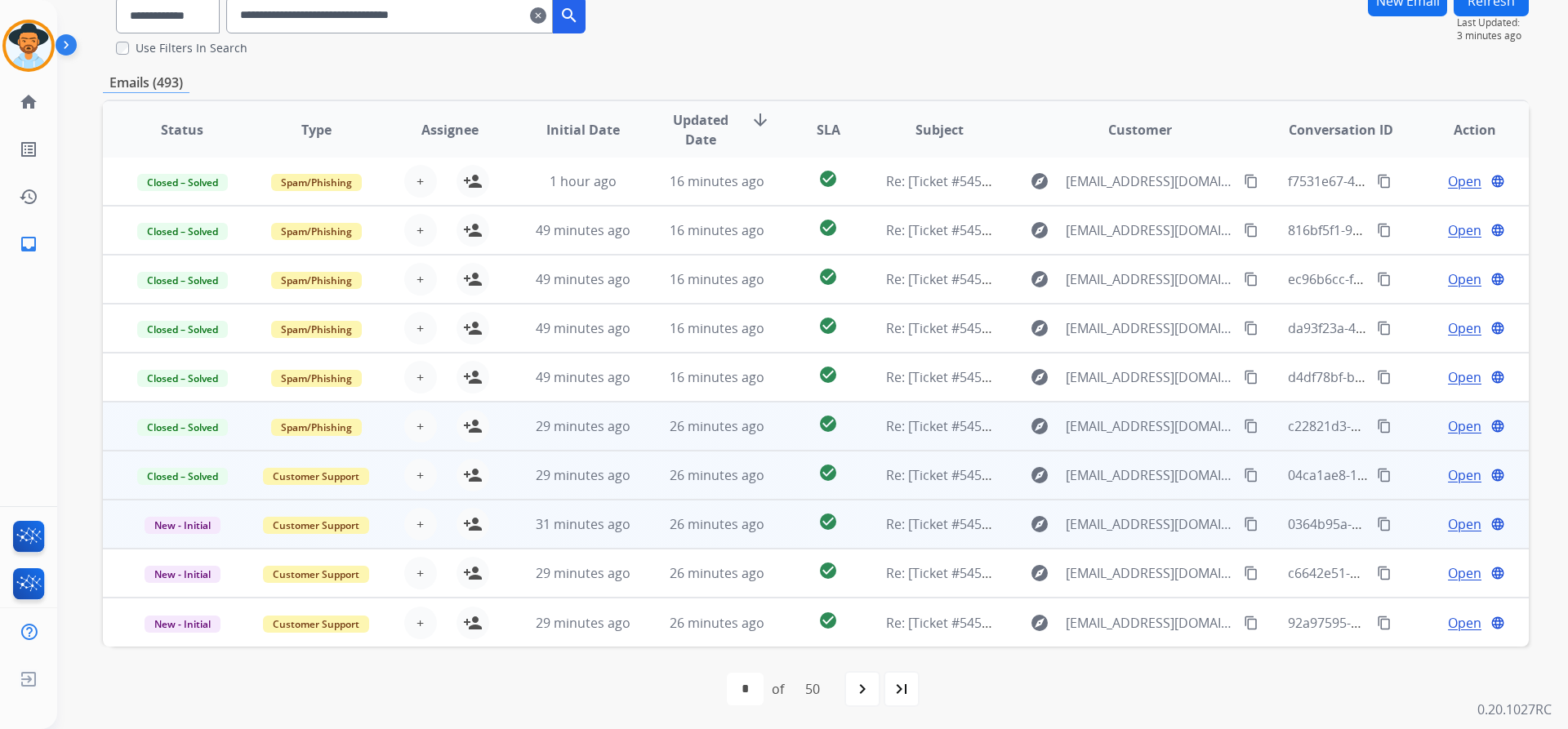
scroll to position [143, 0]
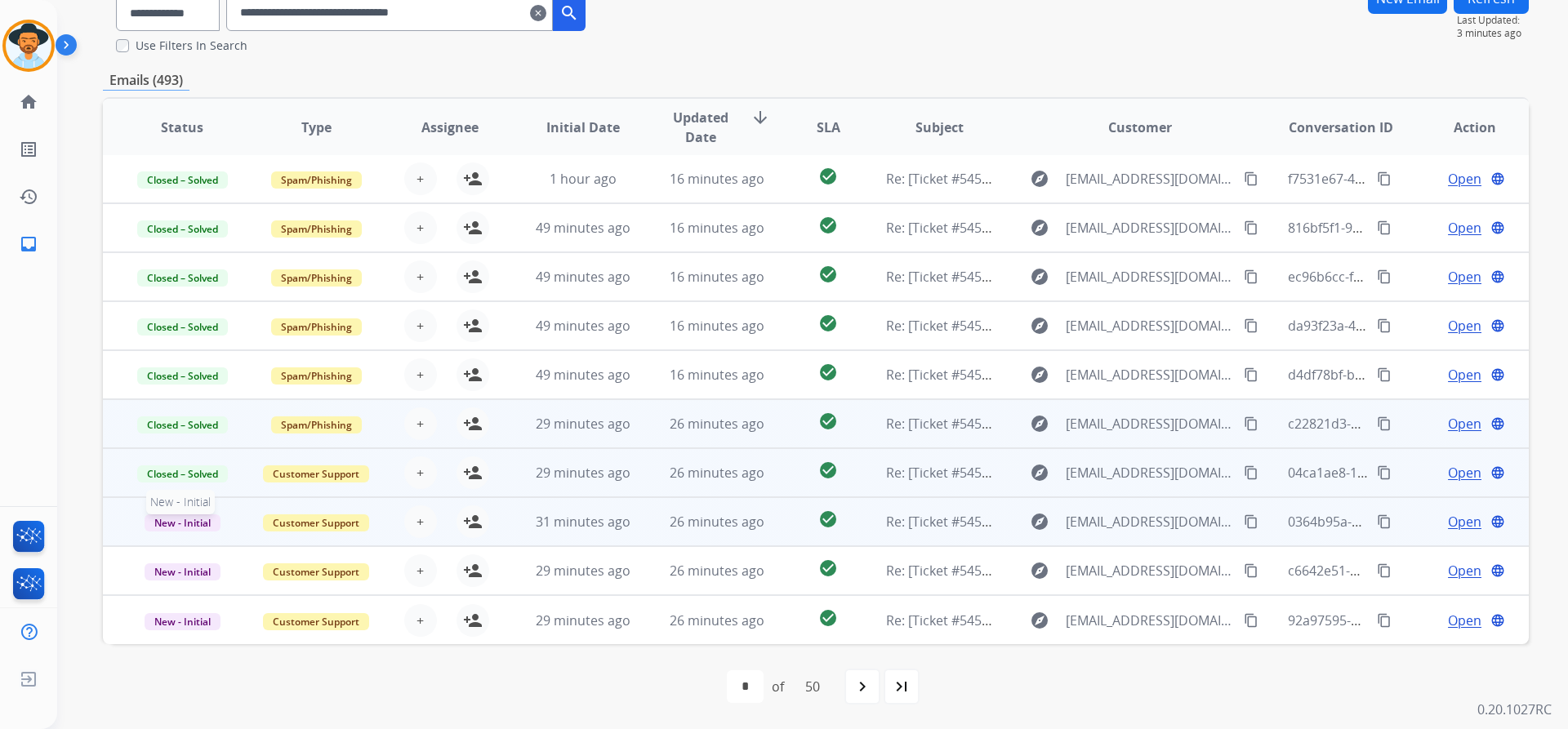
click at [188, 517] on span "New - Initial" at bounding box center [182, 523] width 76 height 17
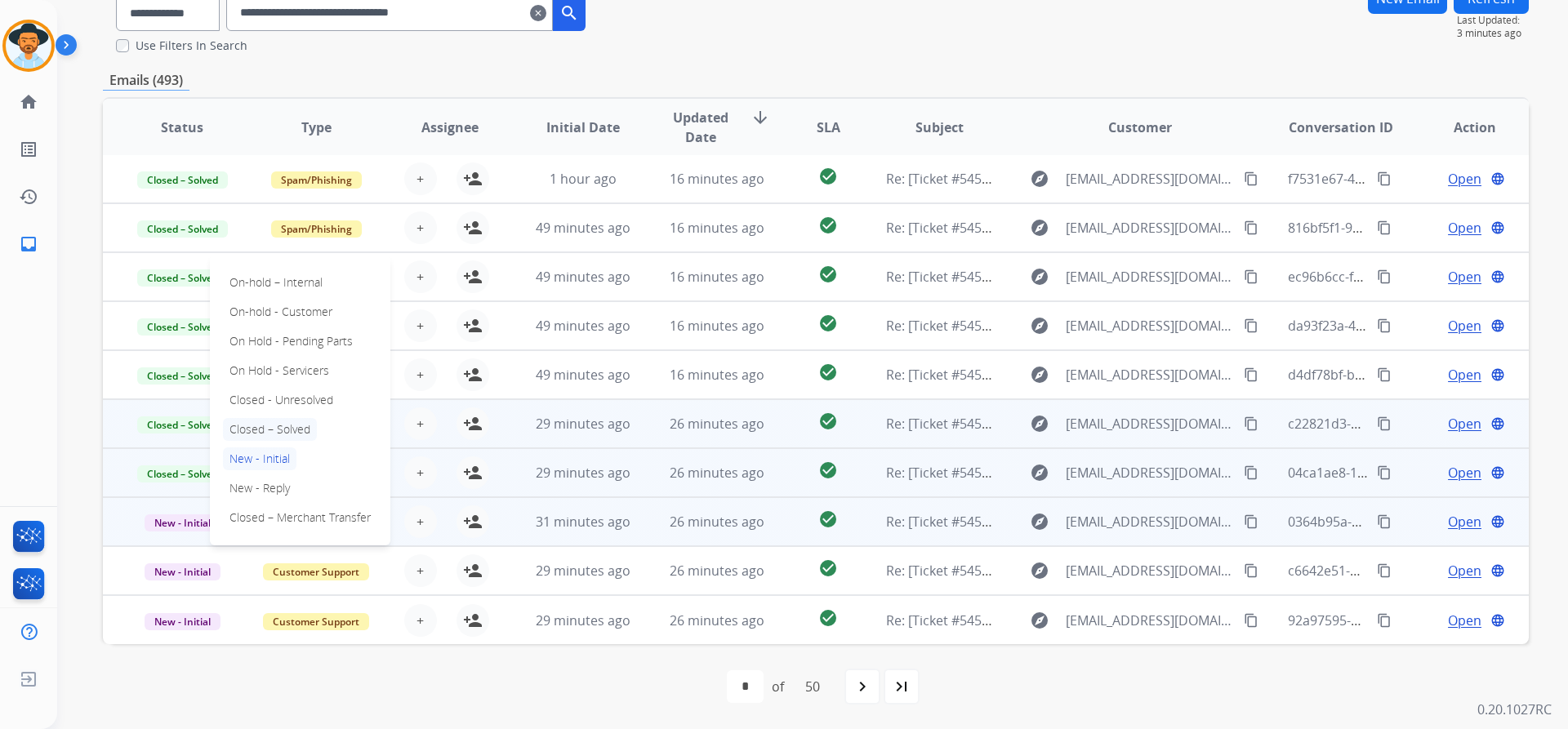
click at [286, 430] on p "Closed – Solved" at bounding box center [269, 429] width 94 height 23
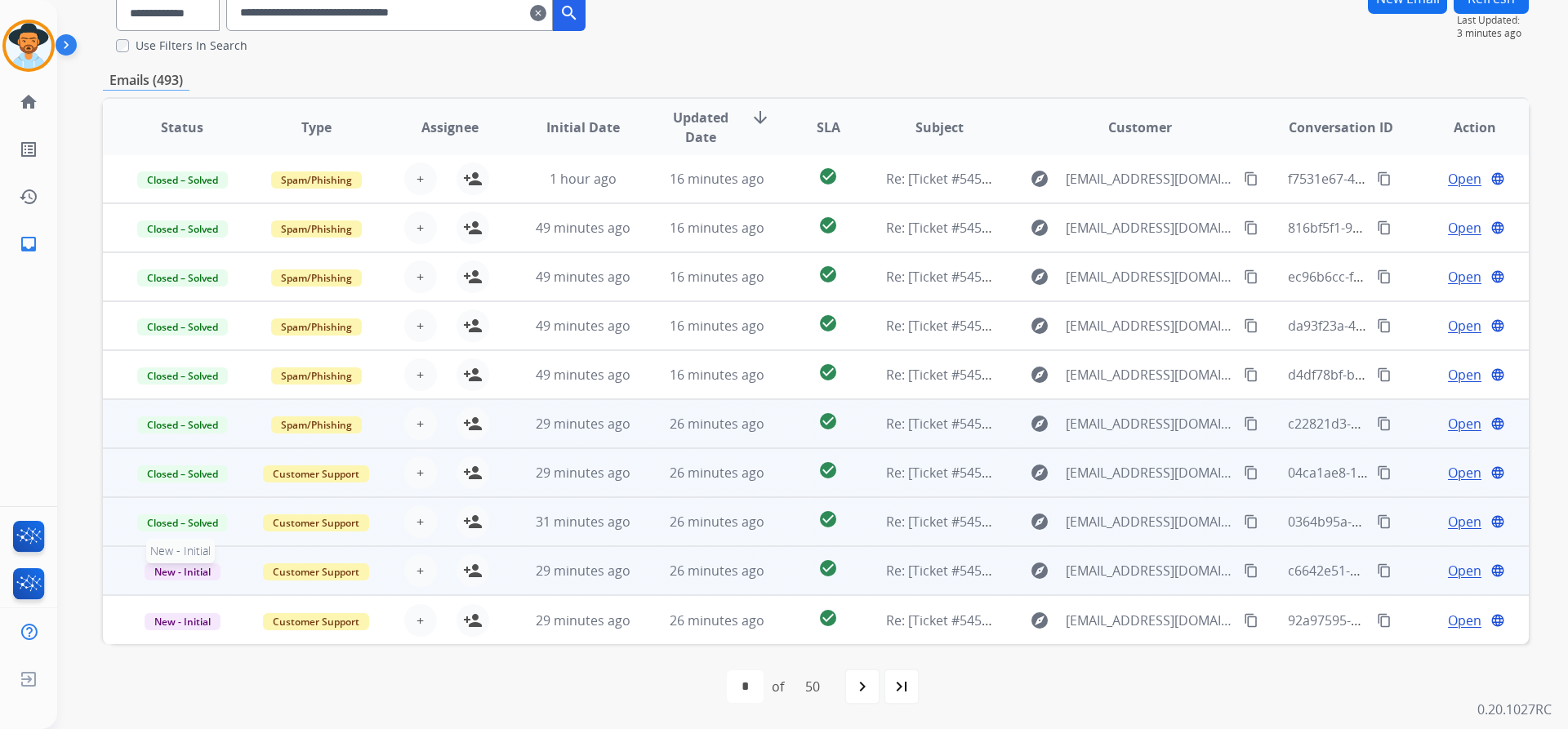
click at [191, 567] on span "New - Initial" at bounding box center [182, 571] width 76 height 17
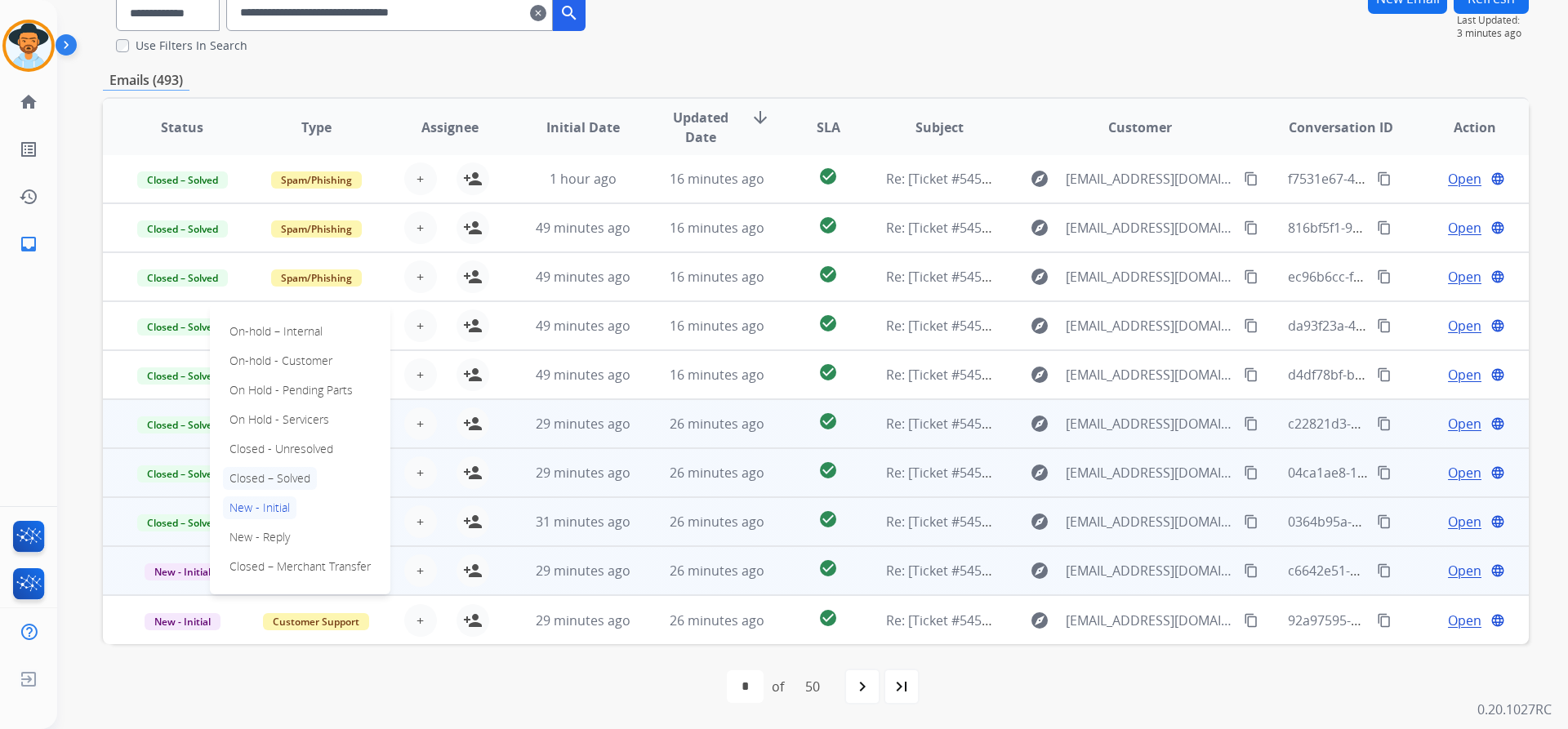
click at [273, 477] on p "Closed – Solved" at bounding box center [269, 478] width 94 height 23
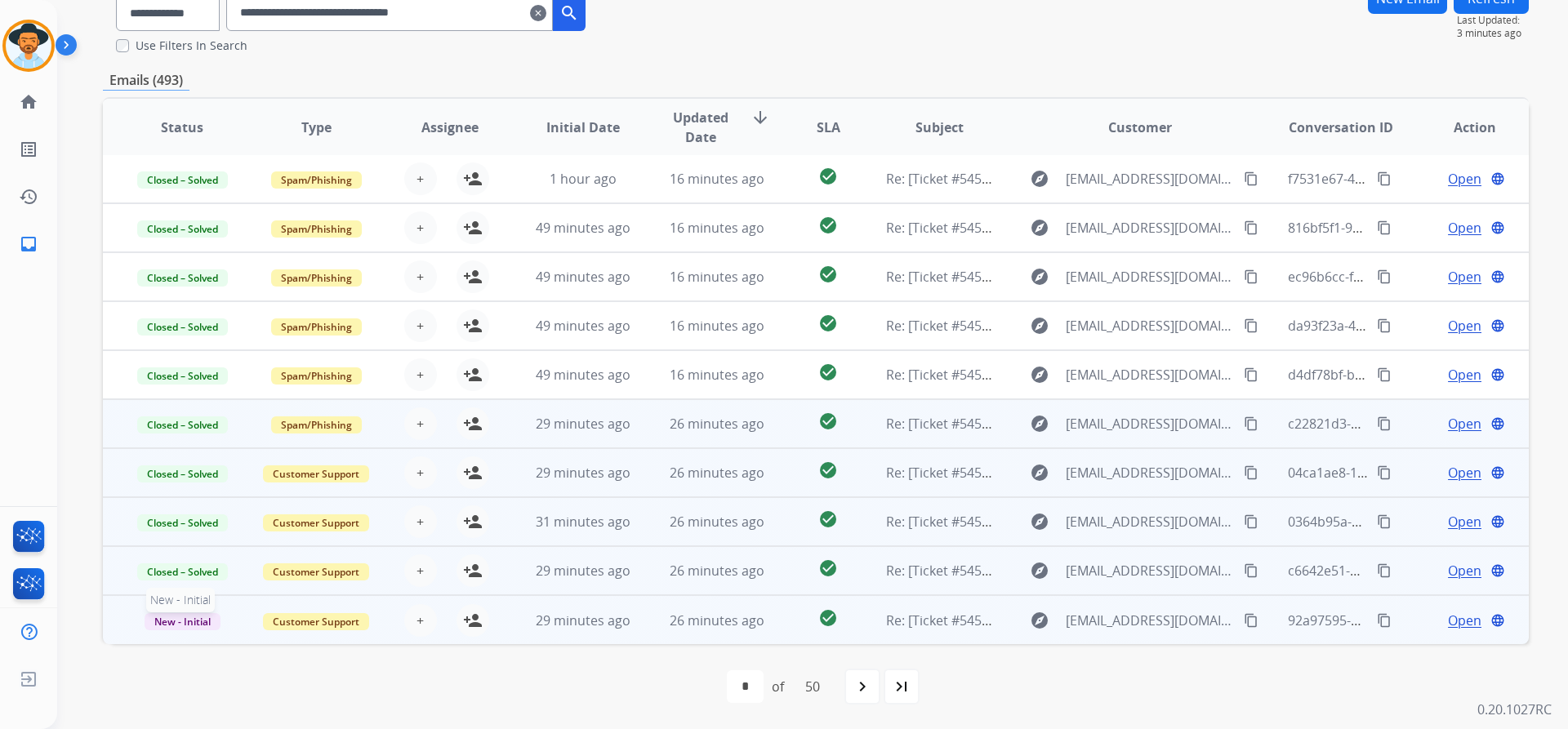
click at [186, 628] on span "New - Initial" at bounding box center [182, 622] width 76 height 17
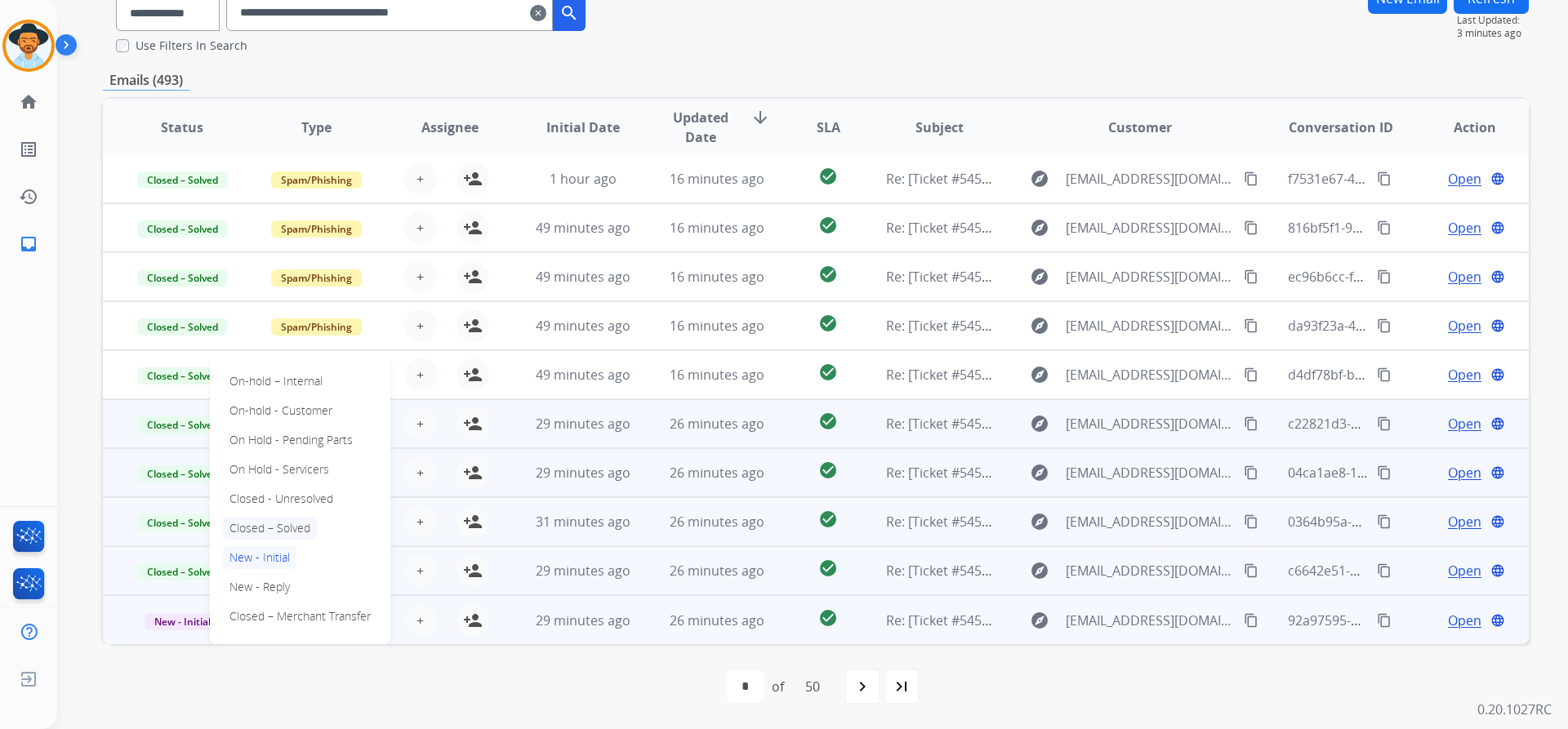
click at [280, 527] on p "Closed – Solved" at bounding box center [269, 528] width 94 height 23
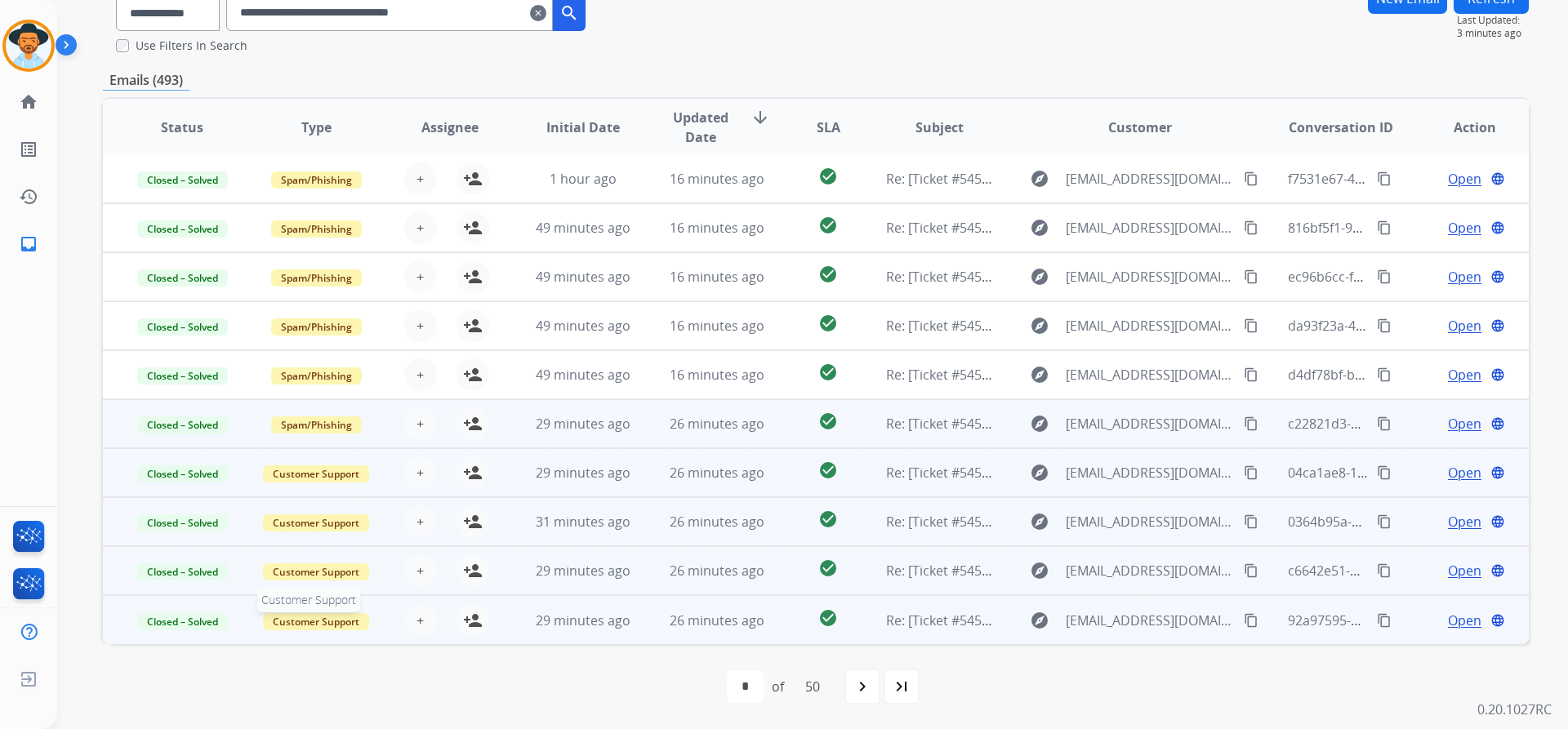
click at [314, 614] on span "Customer Support" at bounding box center [316, 622] width 106 height 17
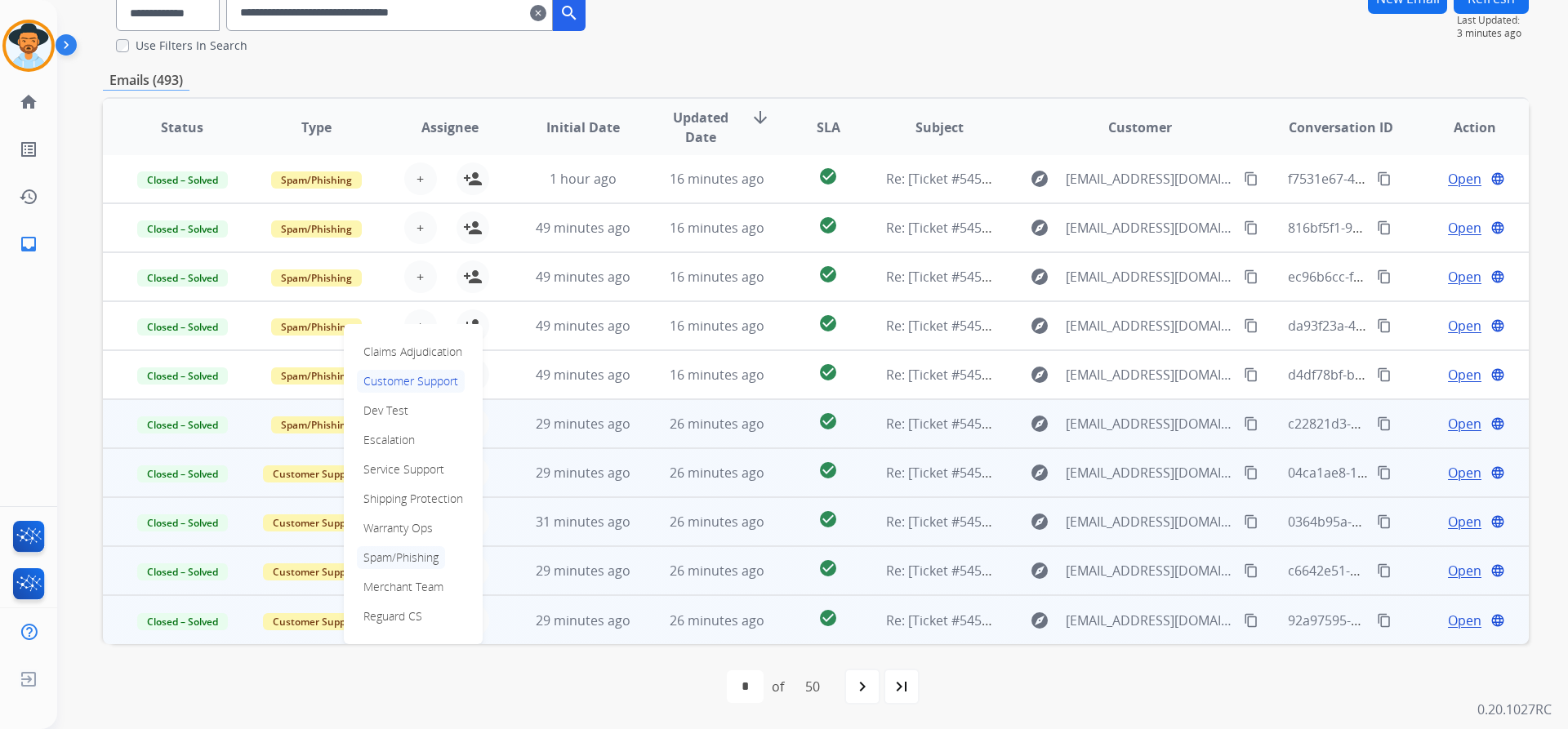
click at [413, 559] on p "Spam/Phishing" at bounding box center [401, 557] width 89 height 23
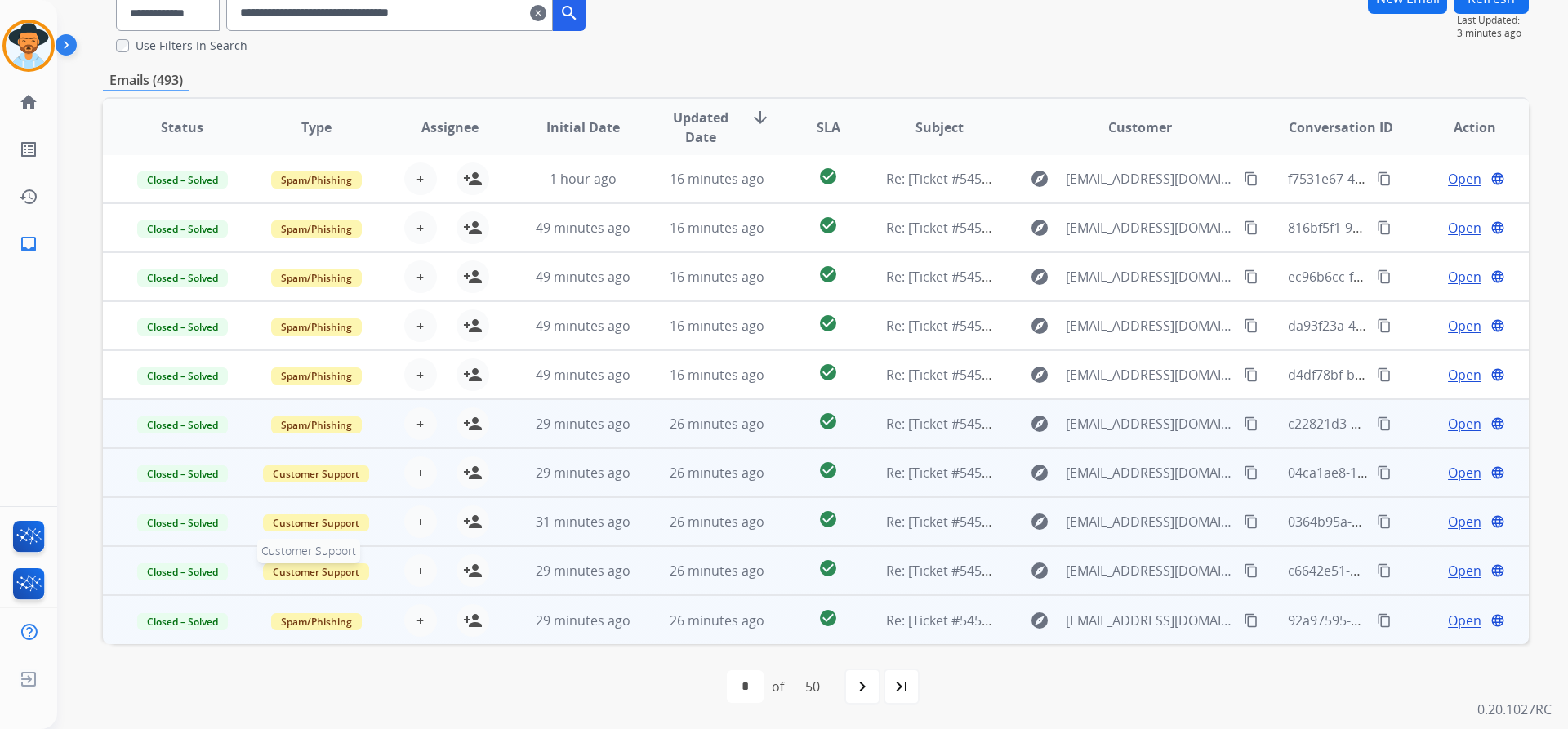
click at [327, 573] on span "Customer Support" at bounding box center [316, 571] width 106 height 17
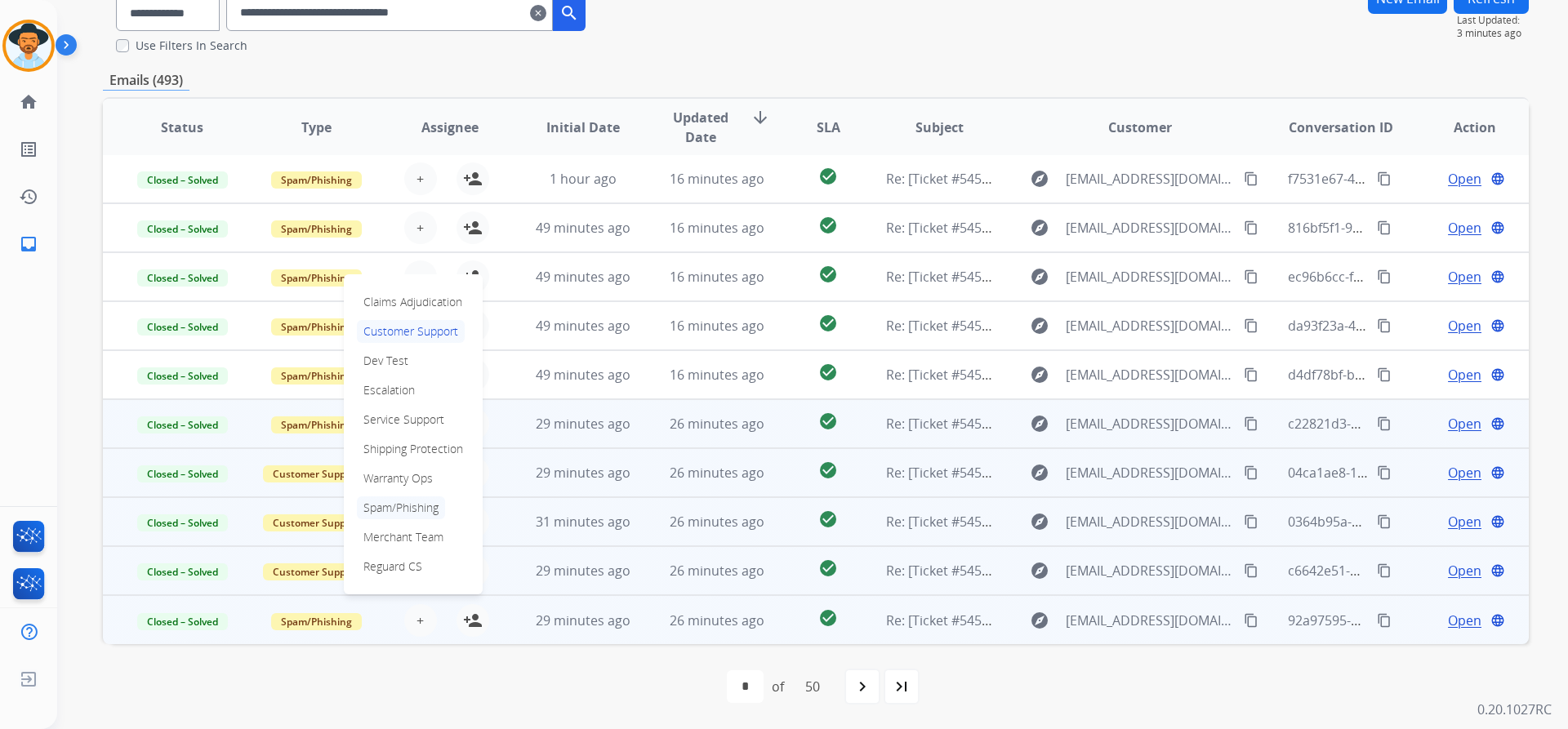
click at [403, 510] on p "Spam/Phishing" at bounding box center [401, 508] width 89 height 23
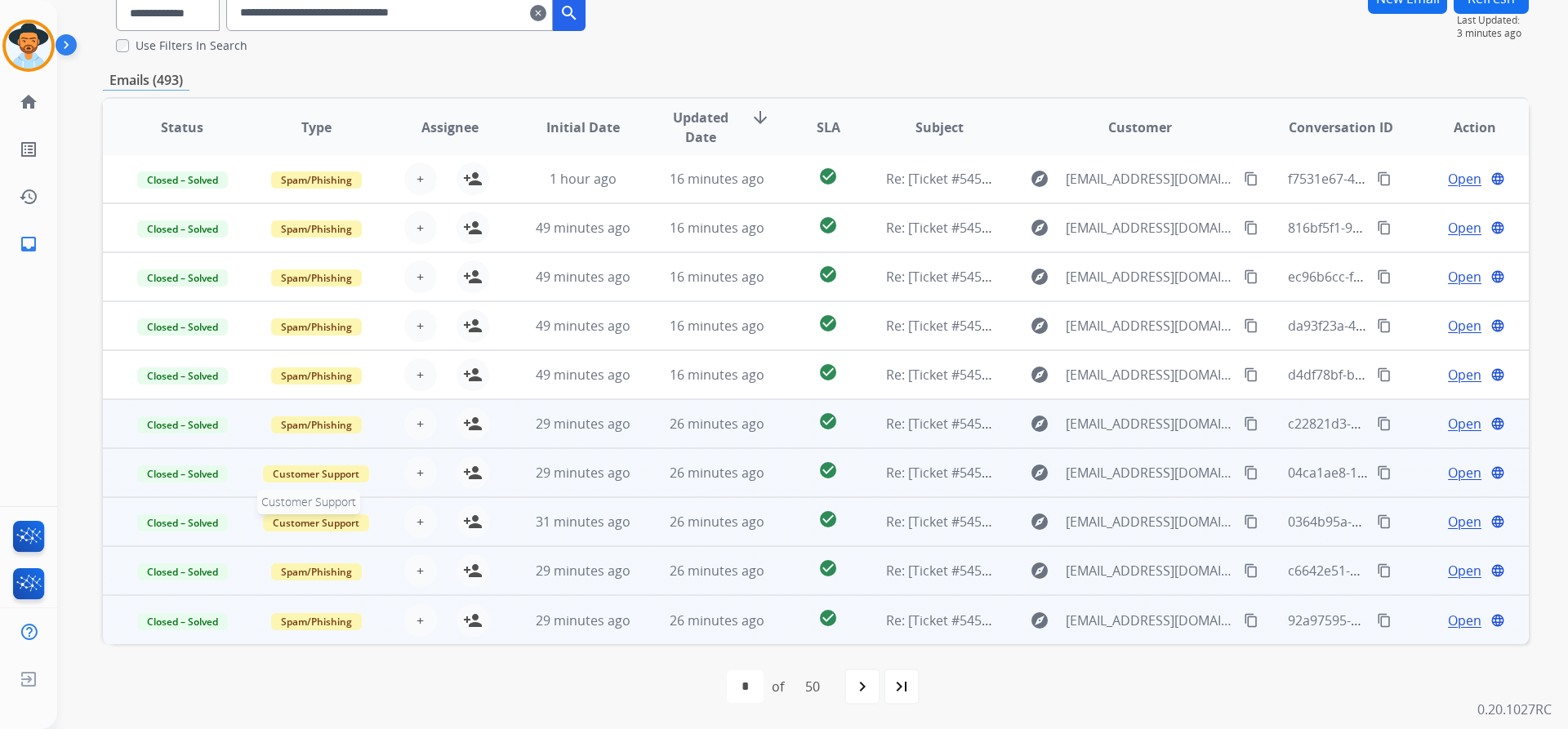
click at [319, 524] on span "Customer Support" at bounding box center [316, 523] width 106 height 17
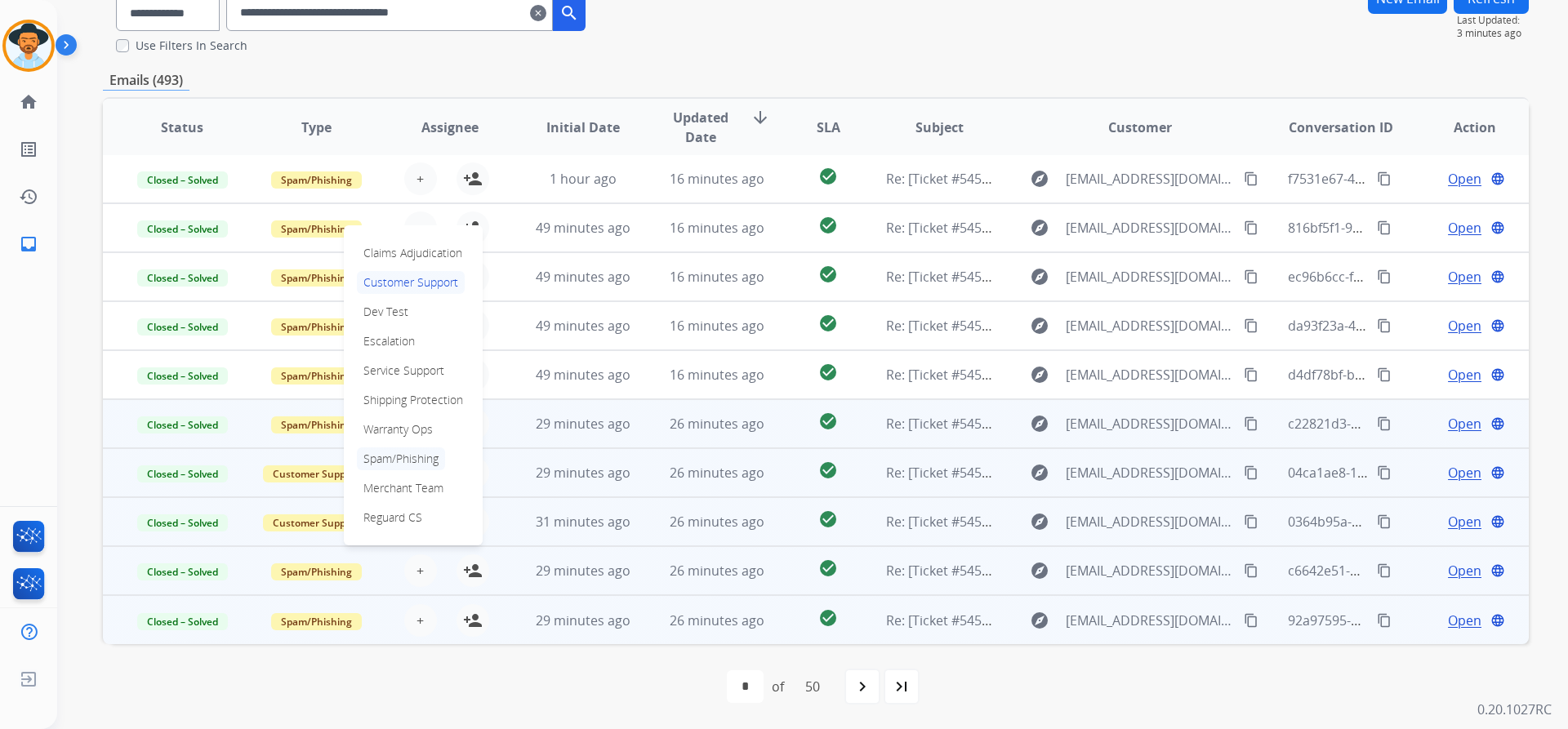
click at [416, 457] on p "Spam/Phishing" at bounding box center [401, 459] width 89 height 23
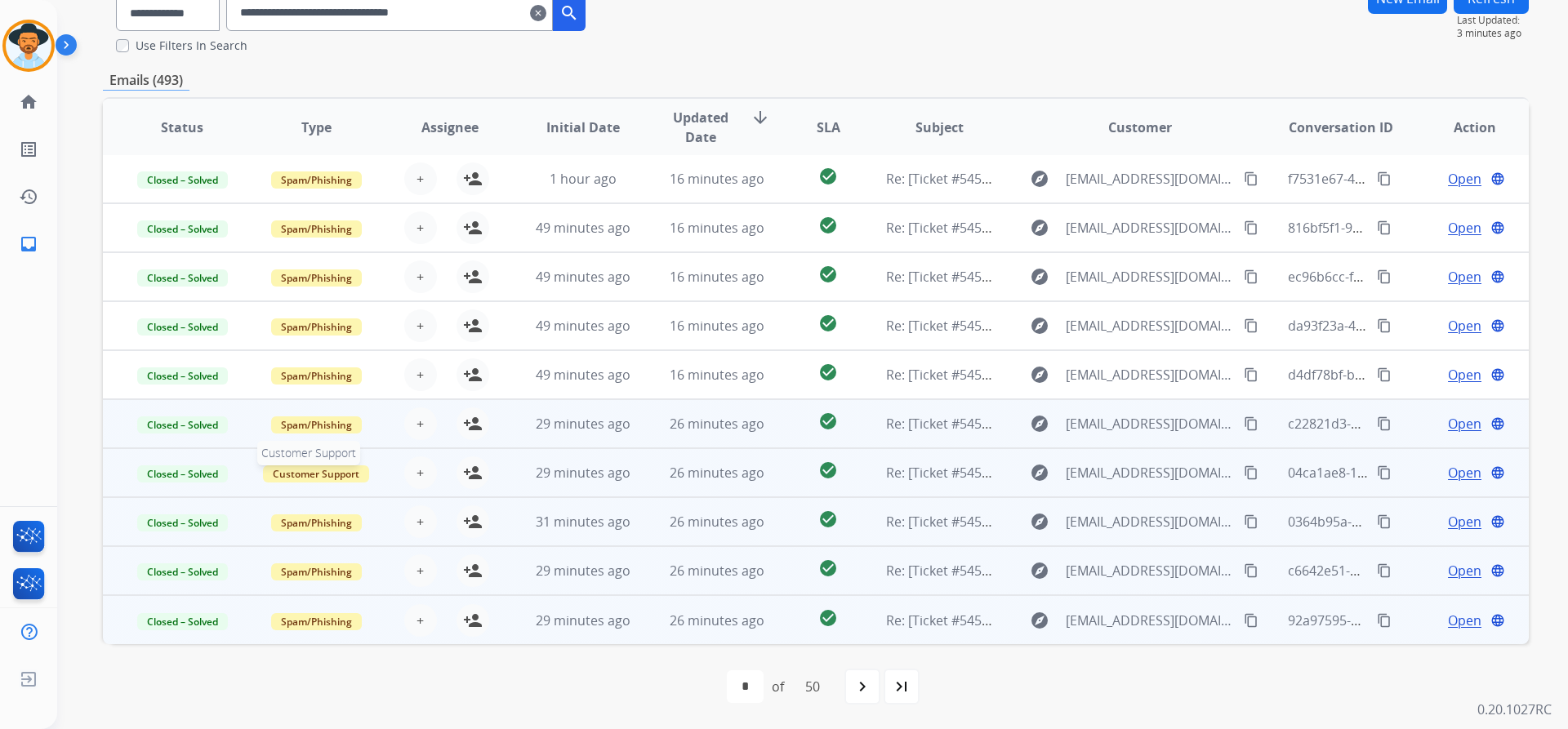
click at [326, 474] on span "Customer Support" at bounding box center [316, 474] width 106 height 17
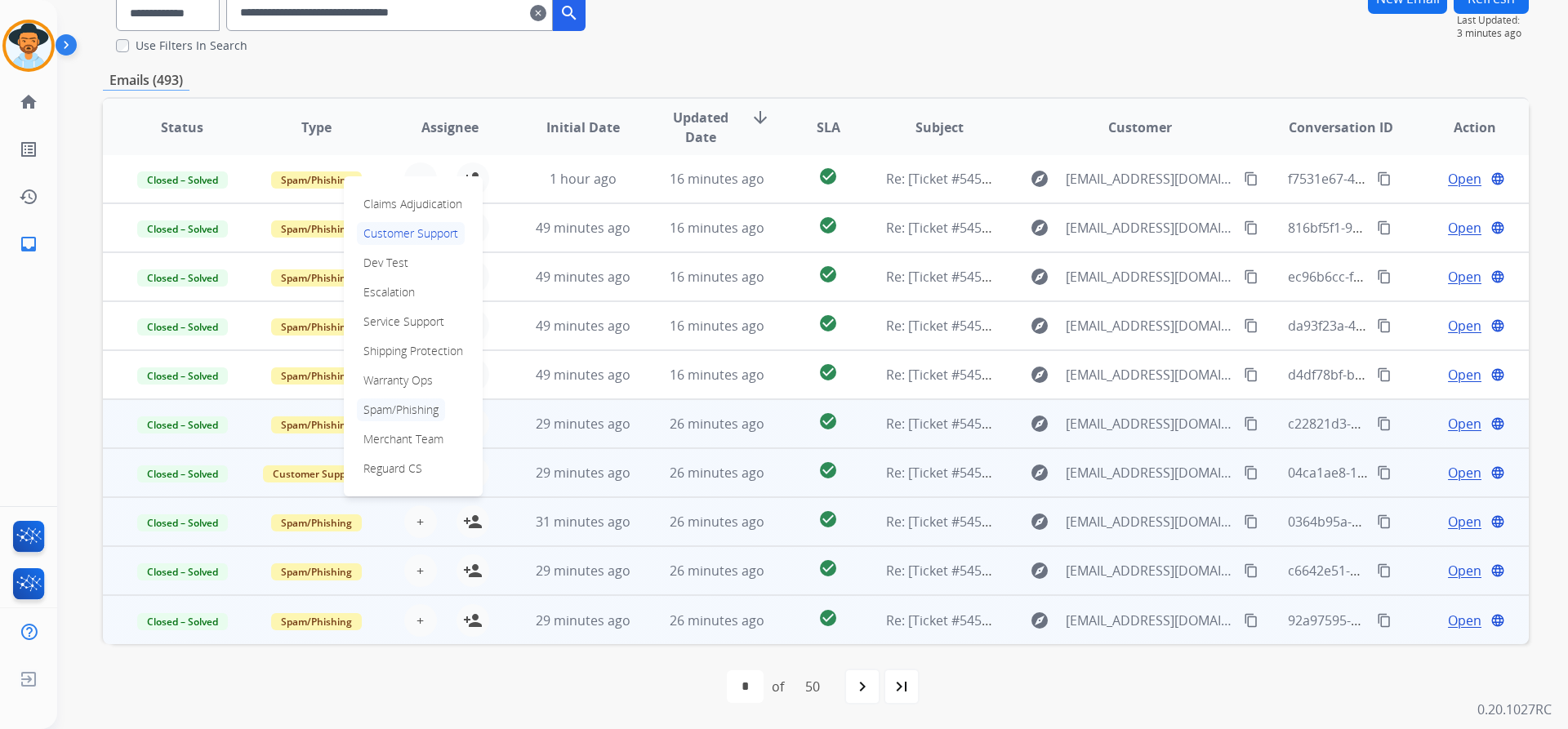
click at [403, 412] on p "Spam/Phishing" at bounding box center [401, 409] width 89 height 23
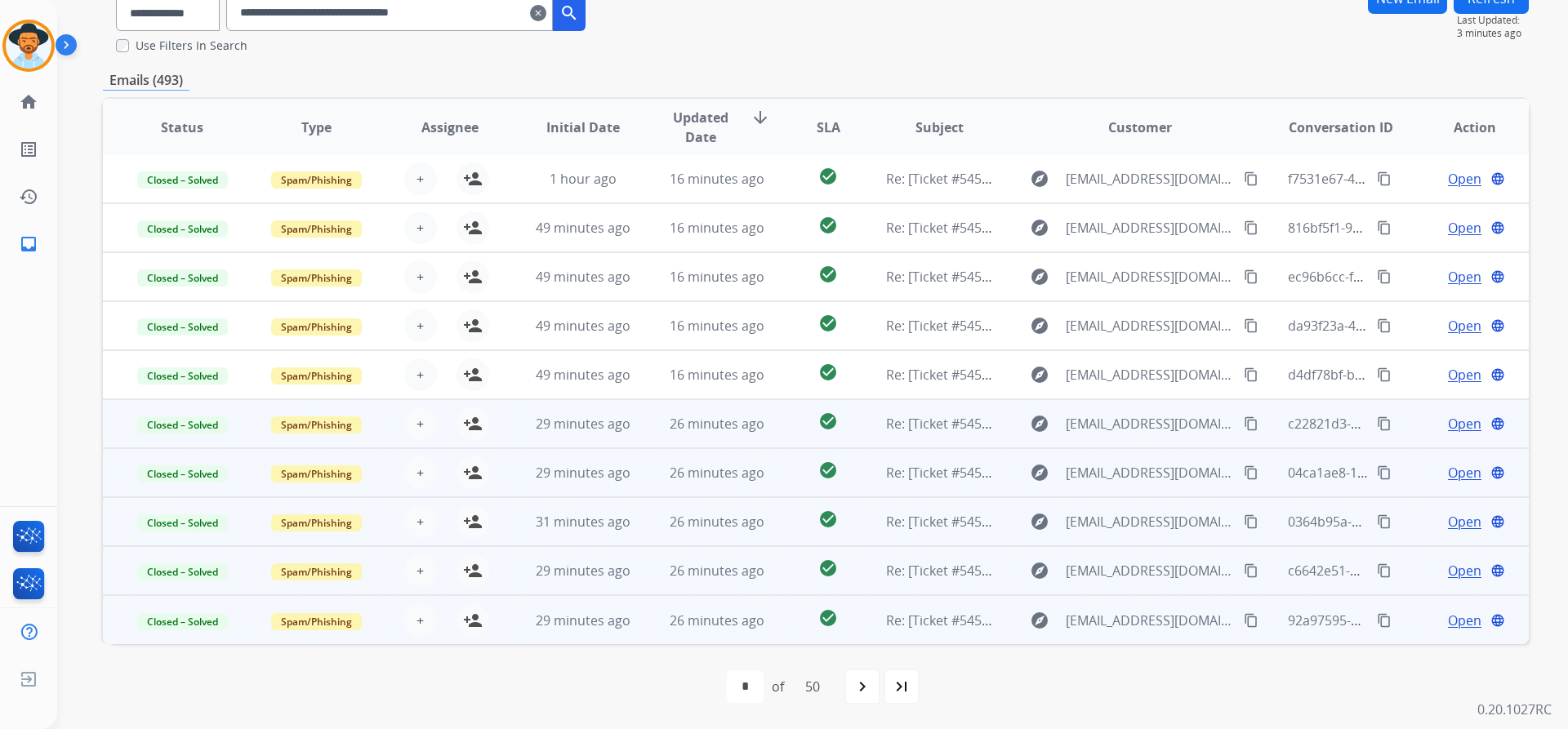
click at [1450, 424] on span "Open" at bounding box center [1465, 423] width 34 height 20
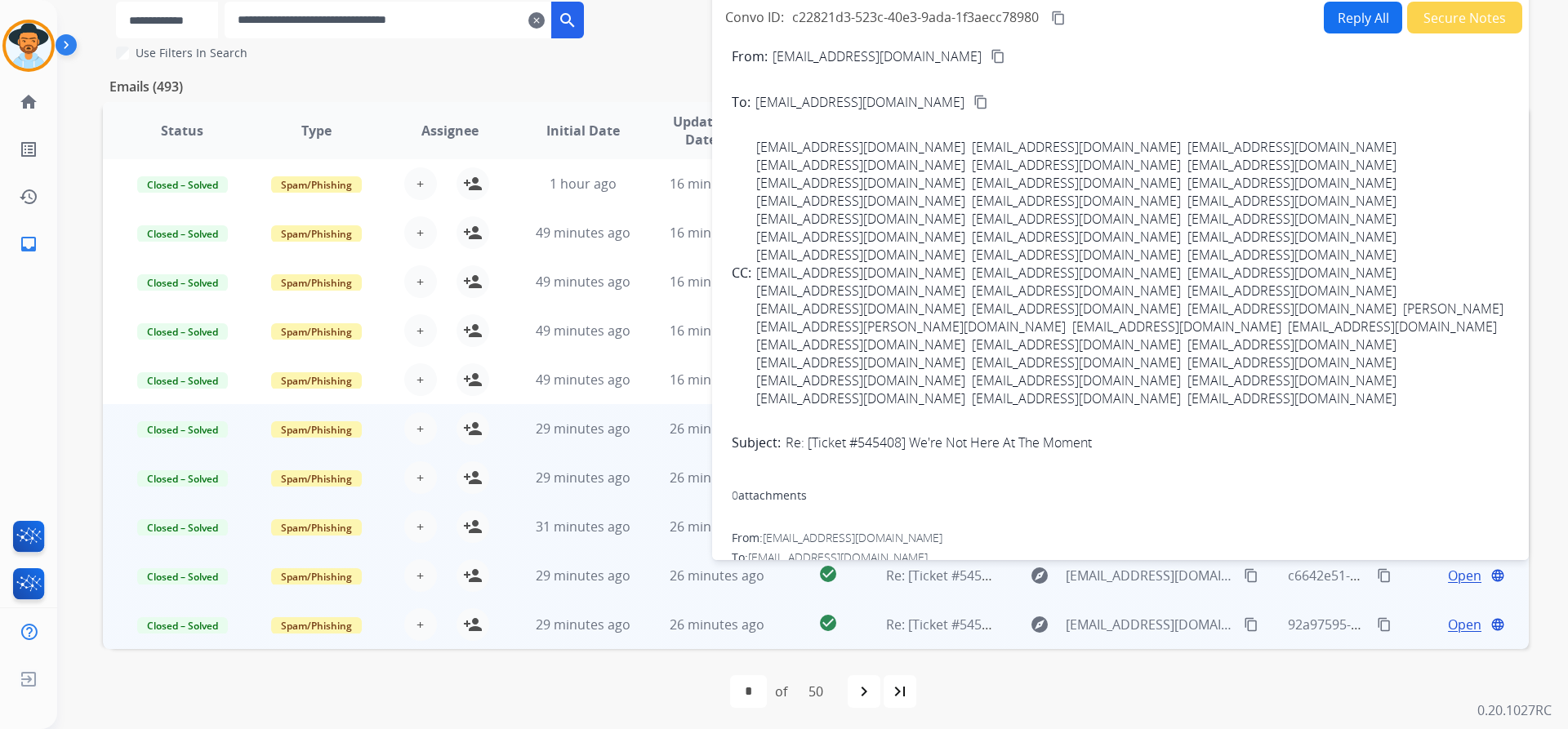
scroll to position [148, 0]
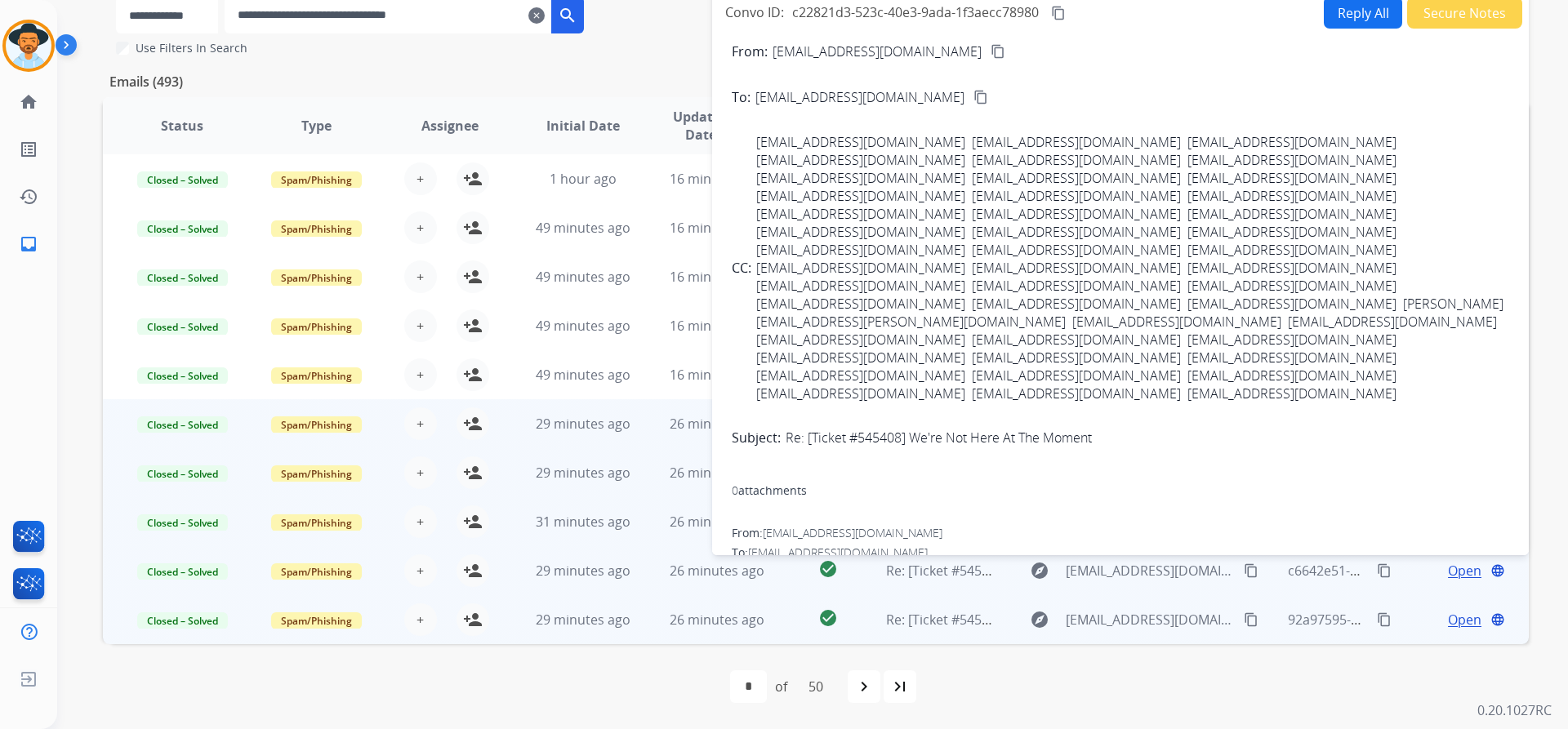
click at [1432, 17] on button "Secure Notes" at bounding box center [1465, 12] width 116 height 32
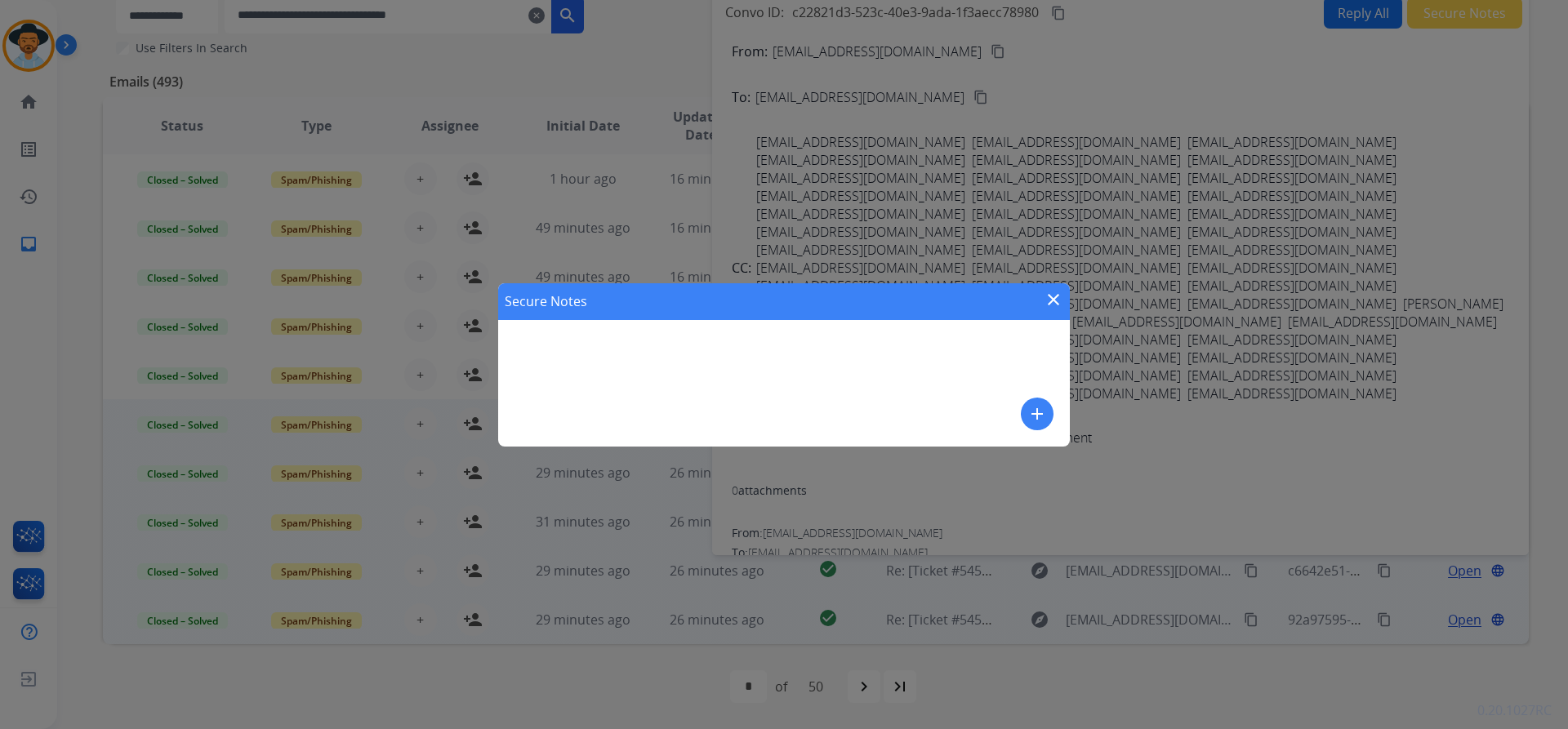
click at [1032, 412] on mat-icon "add" at bounding box center [1037, 414] width 20 height 20
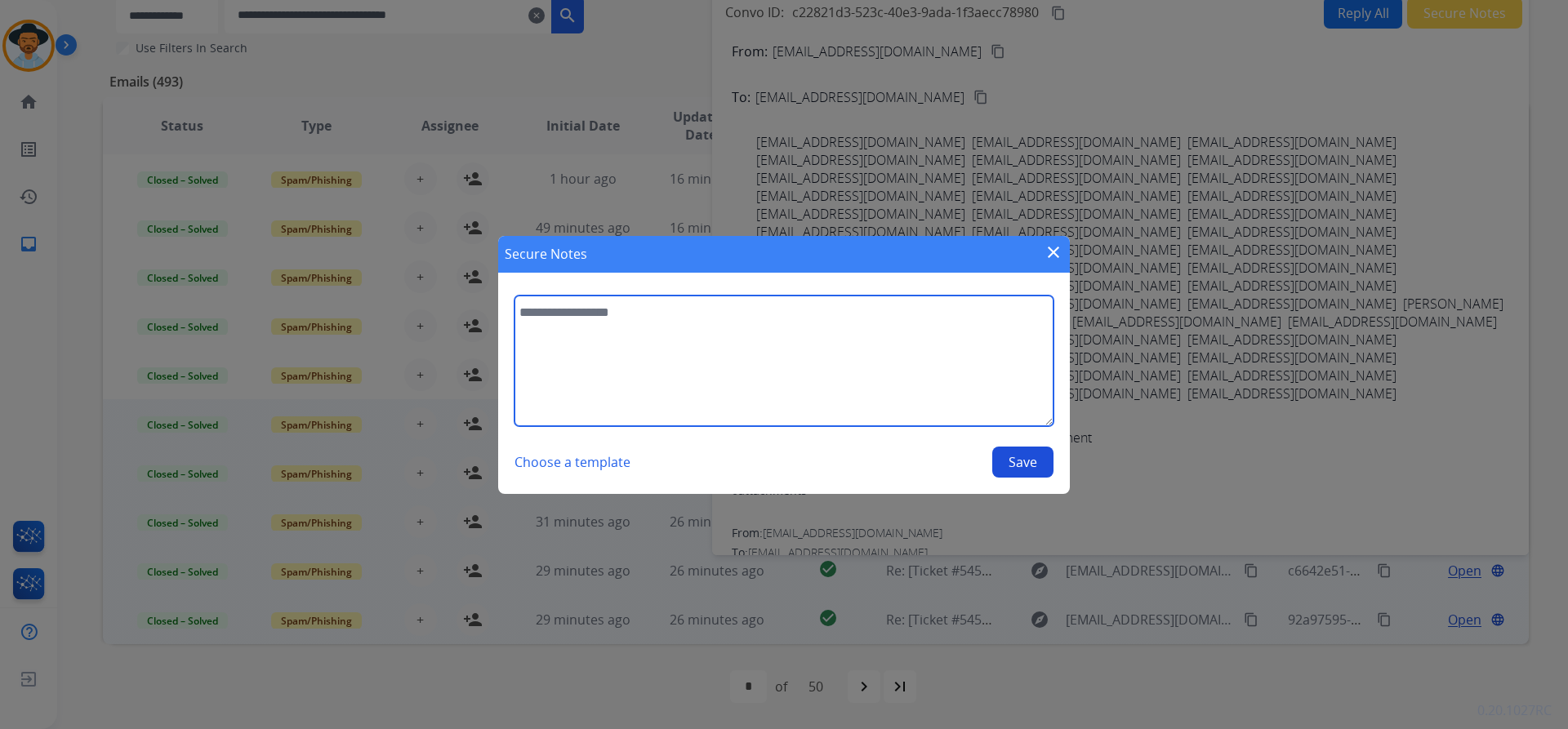
click at [789, 364] on textarea at bounding box center [784, 361] width 539 height 131
paste textarea "**********"
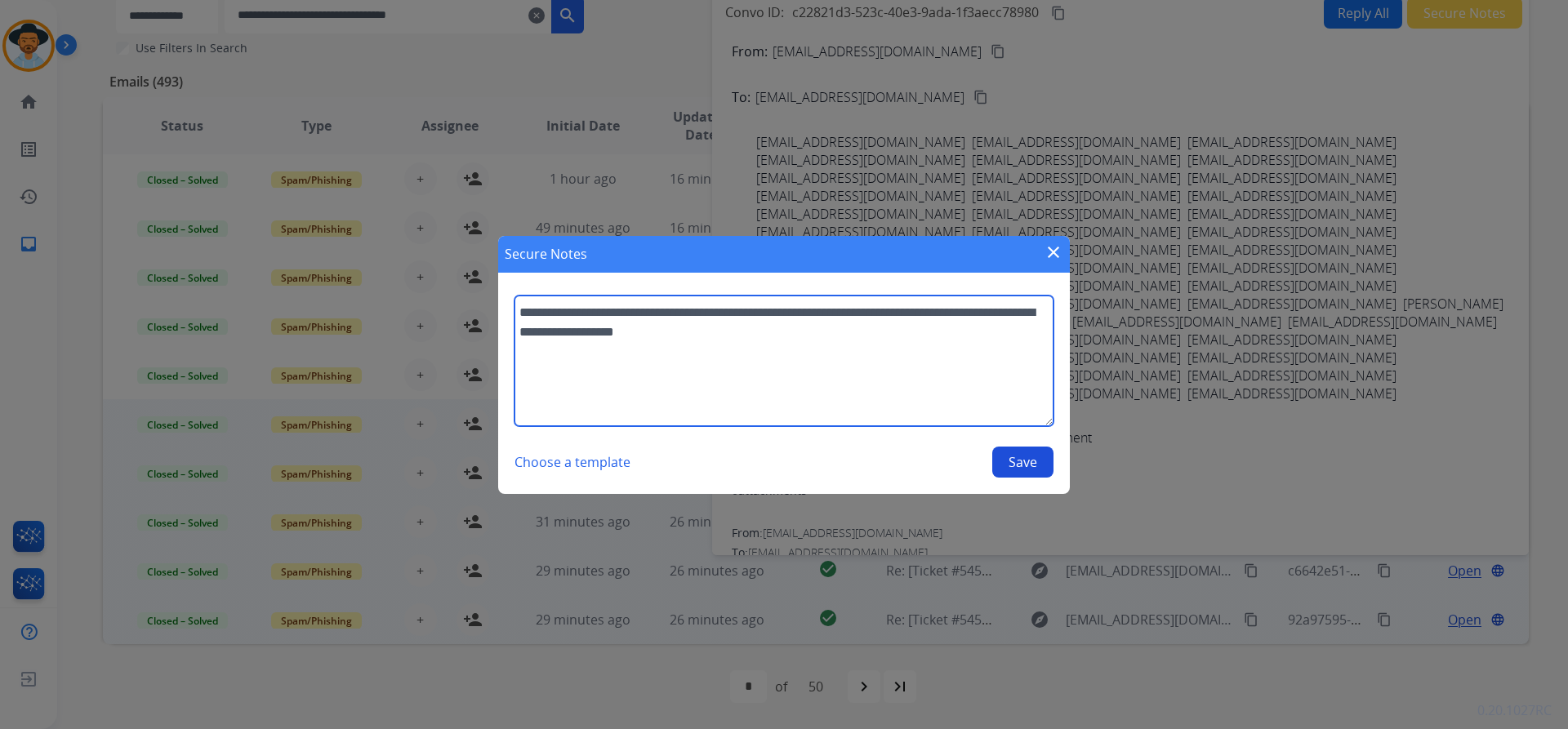
type textarea "**********"
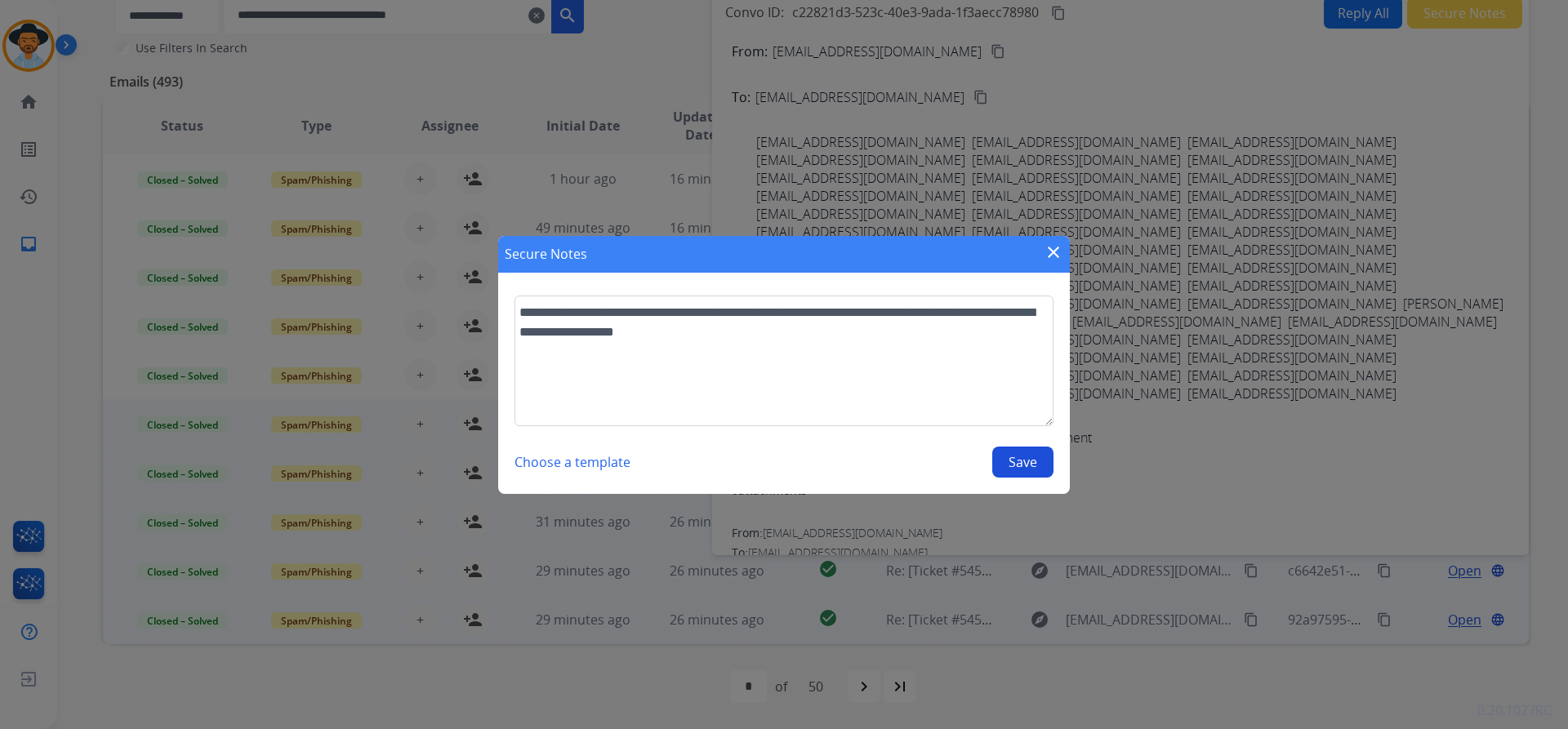
click at [1016, 464] on button "Save" at bounding box center [1023, 461] width 62 height 31
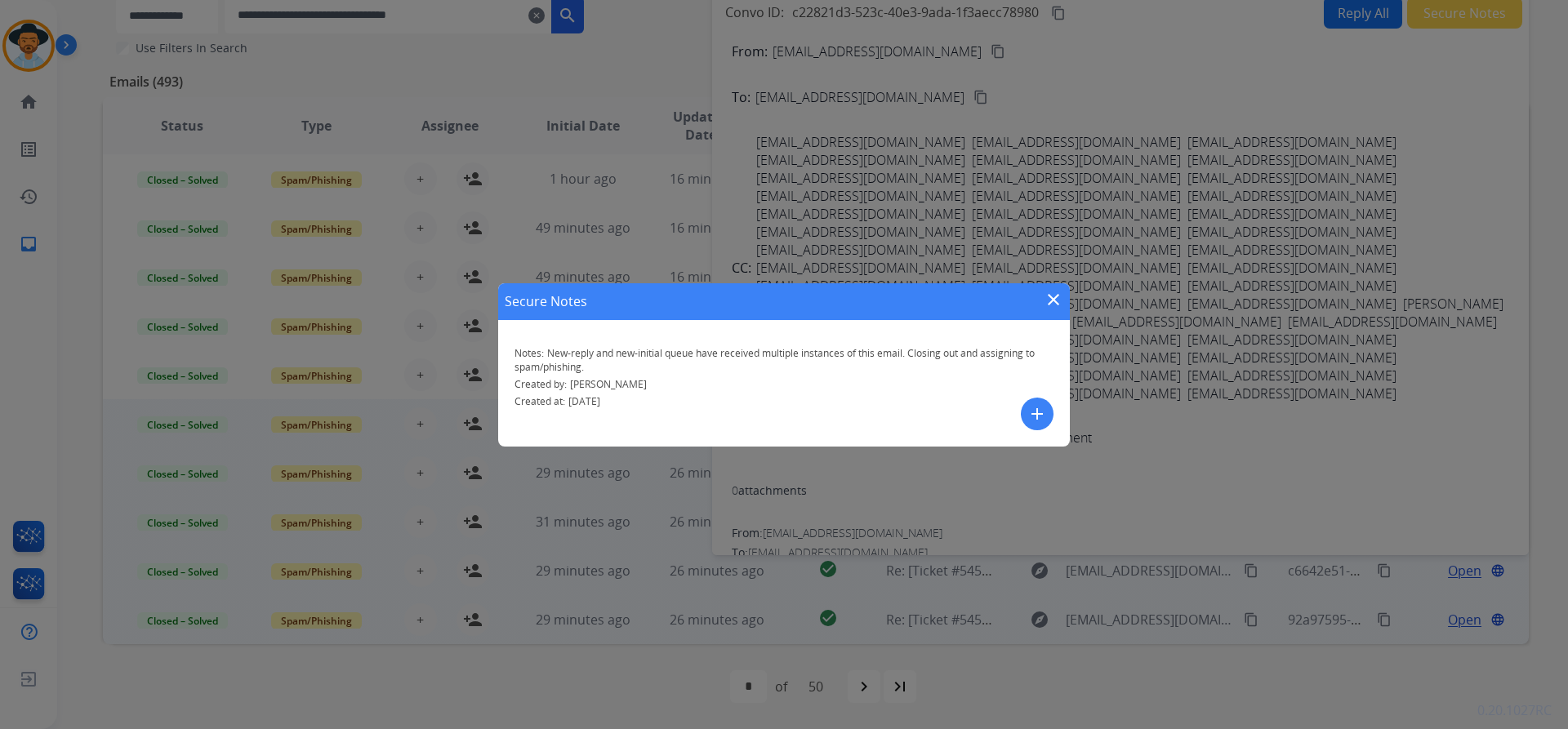
click at [1056, 293] on mat-icon "close" at bounding box center [1052, 299] width 20 height 20
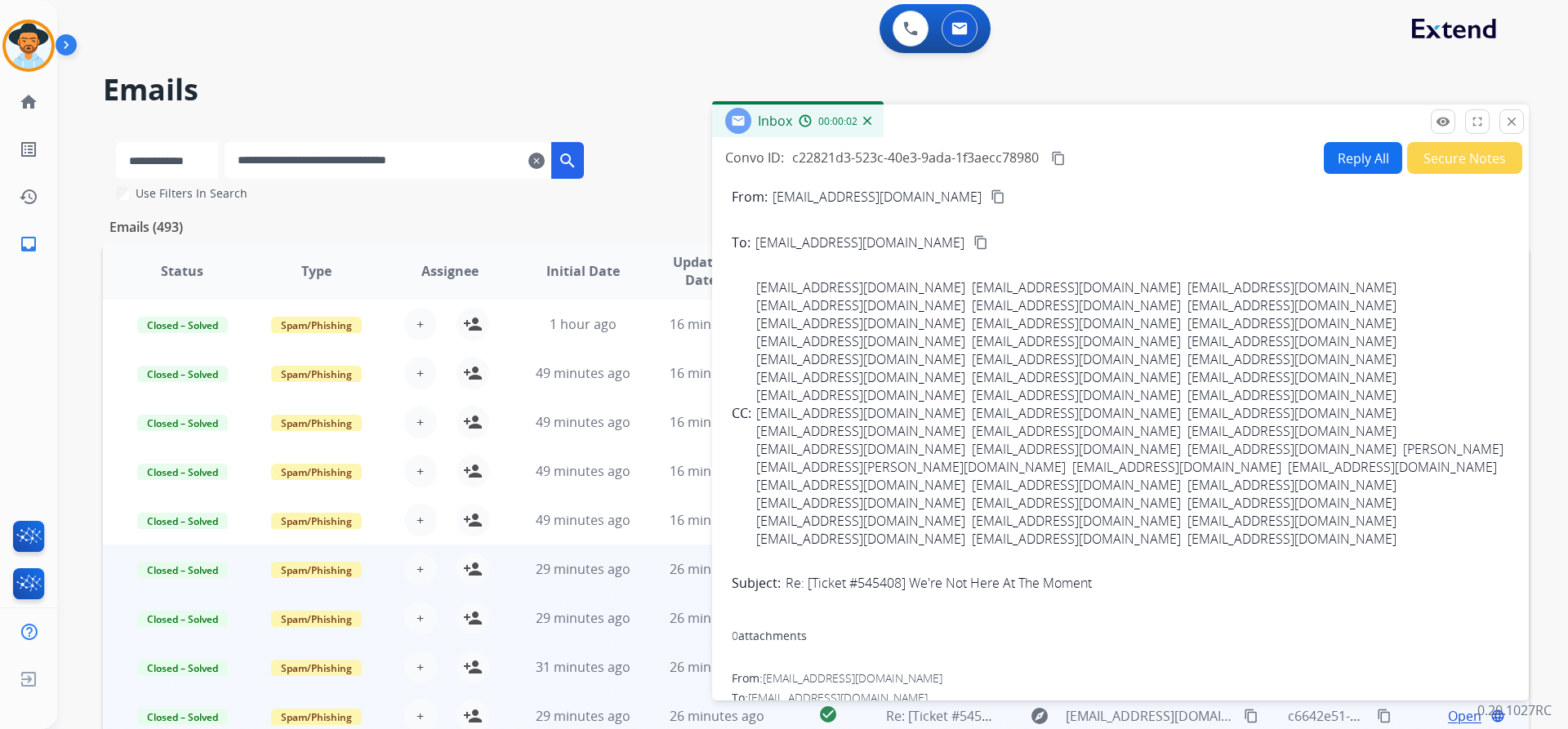
scroll to position [0, 0]
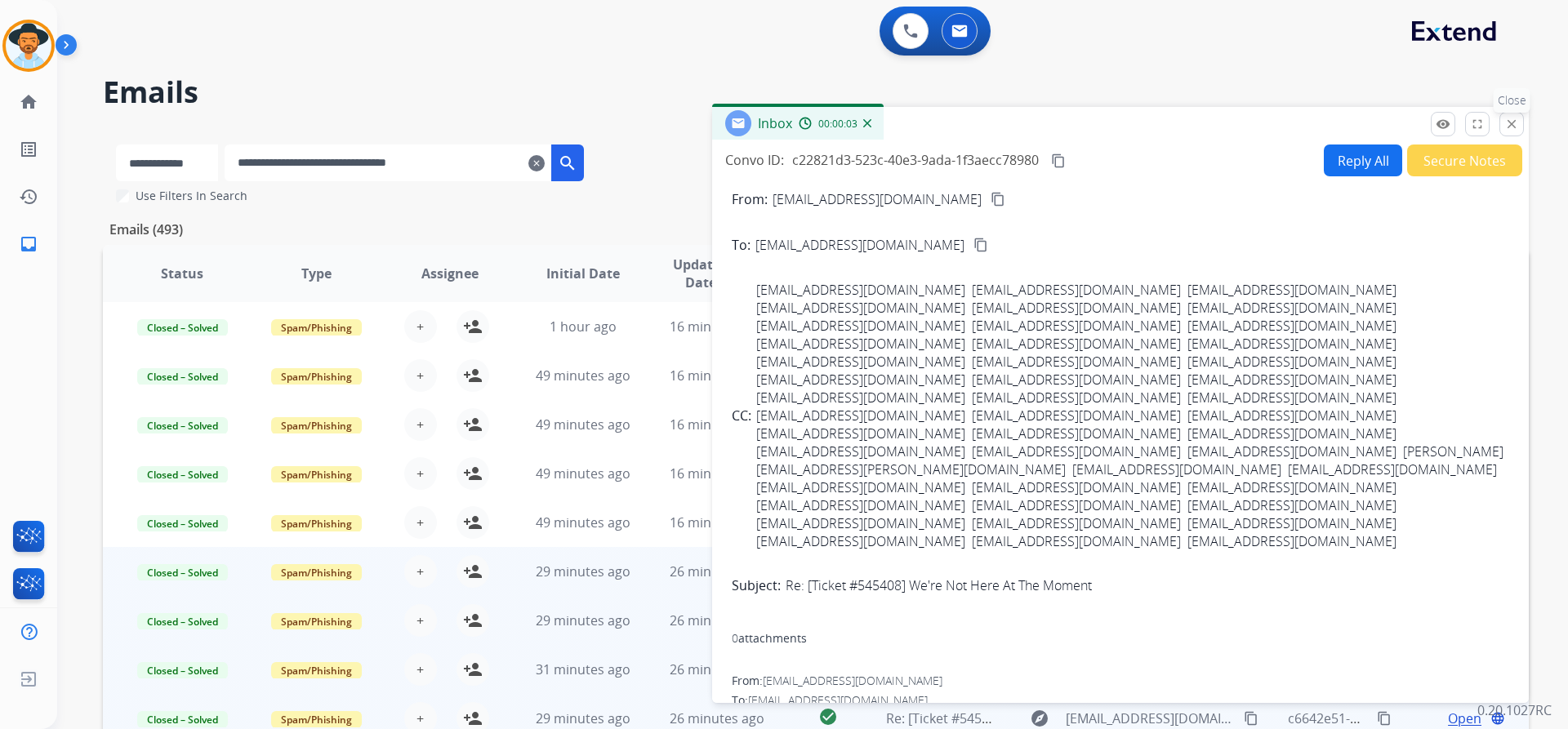
click at [1515, 125] on mat-icon "close" at bounding box center [1511, 124] width 15 height 15
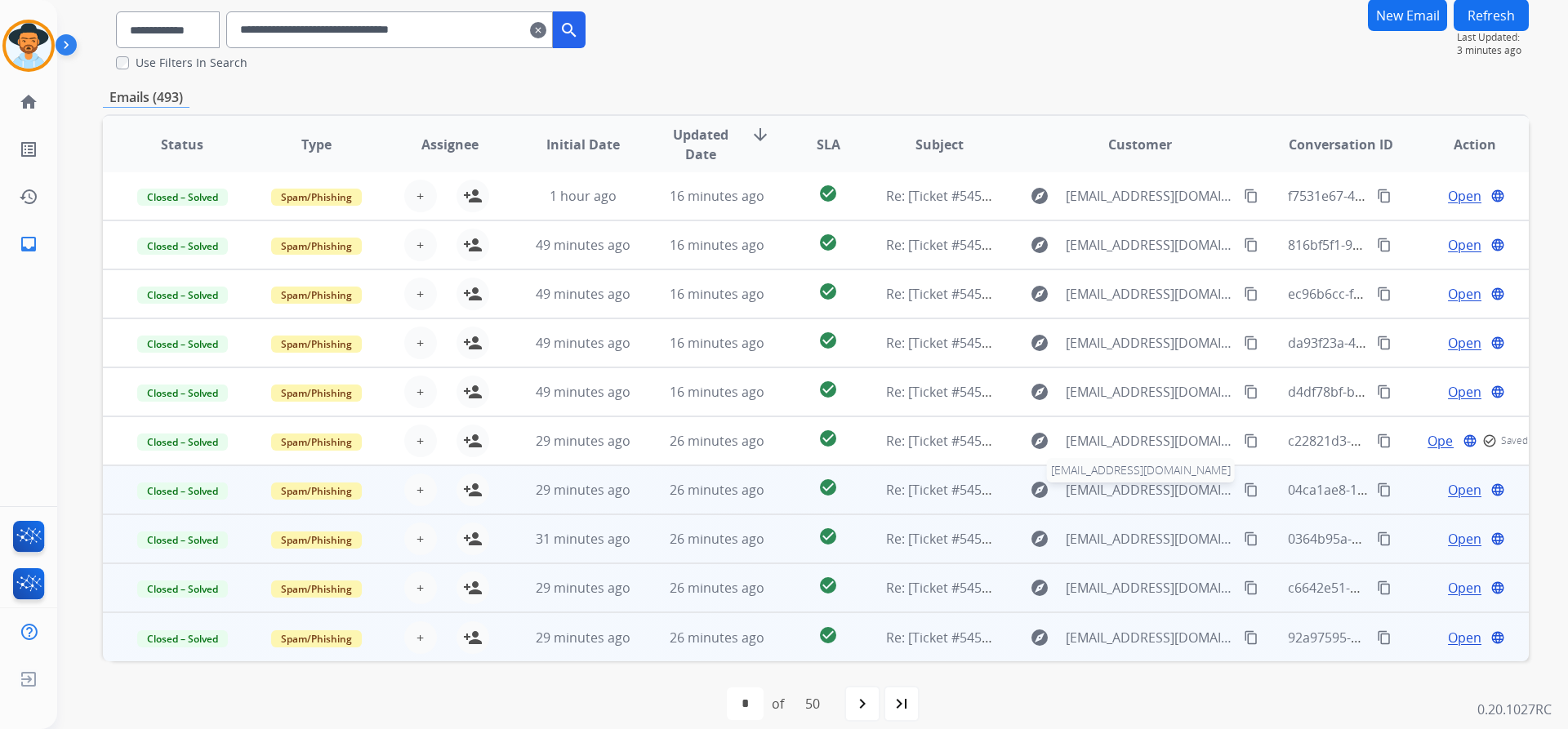
scroll to position [143, 0]
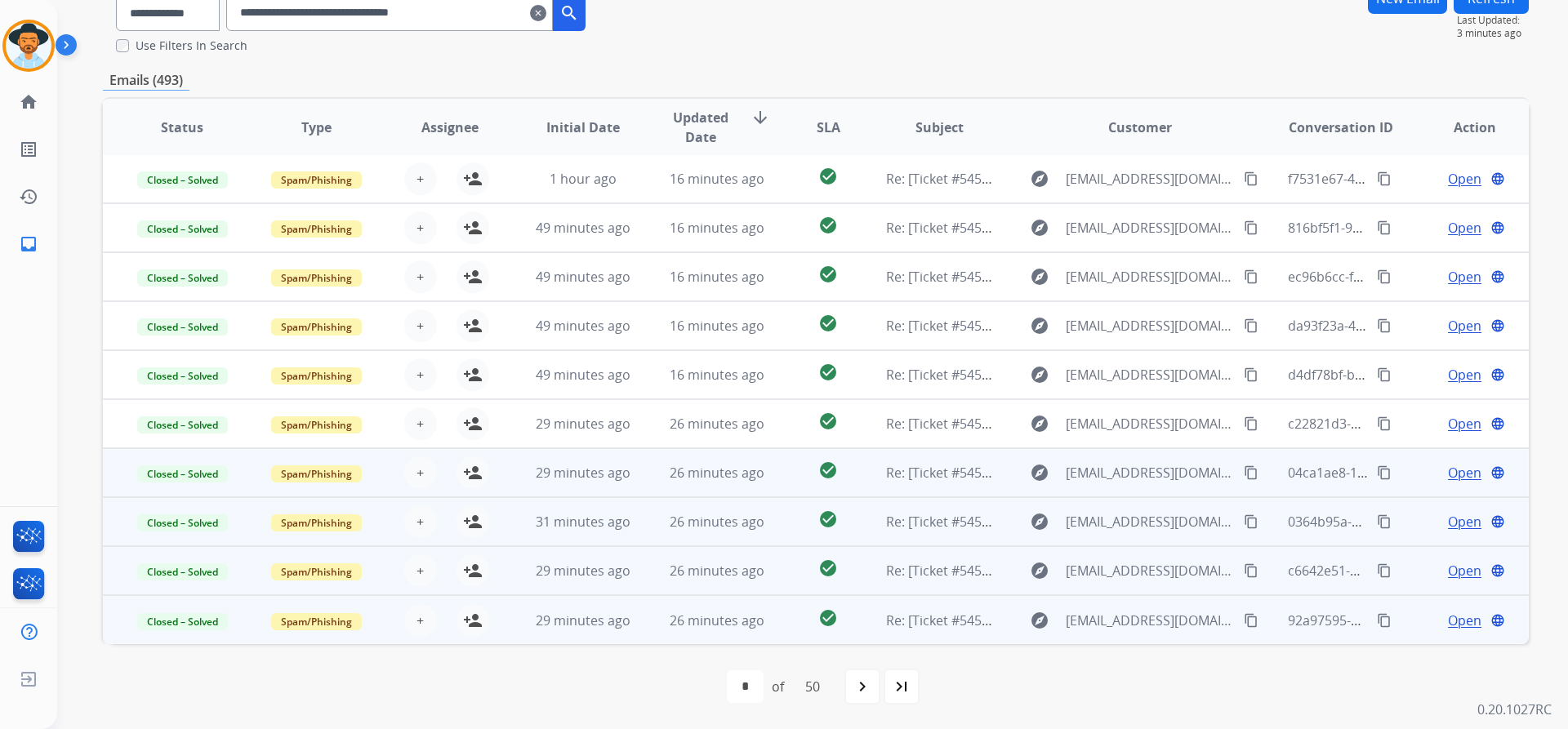
click at [1448, 475] on span "Open" at bounding box center [1465, 473] width 34 height 20
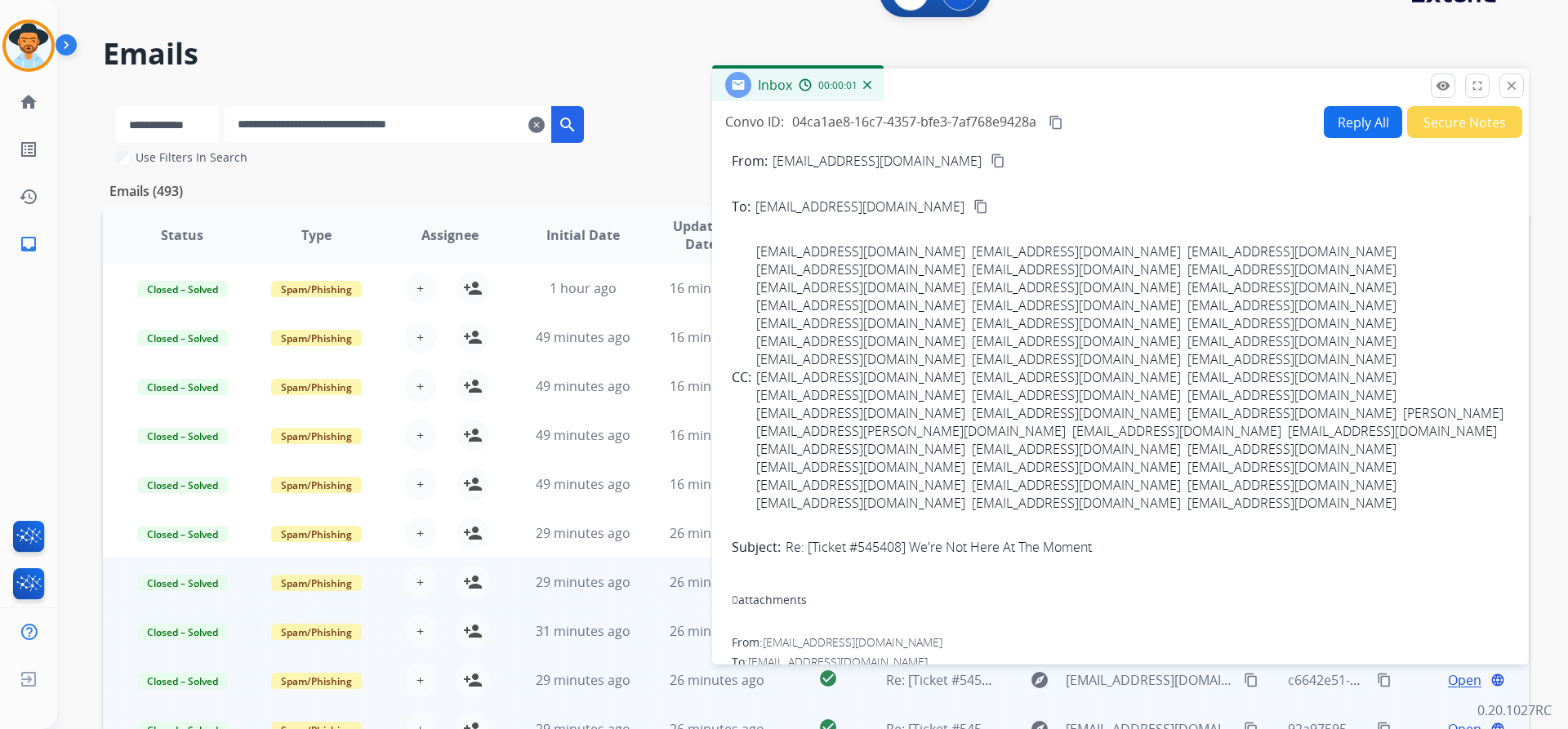
scroll to position [0, 0]
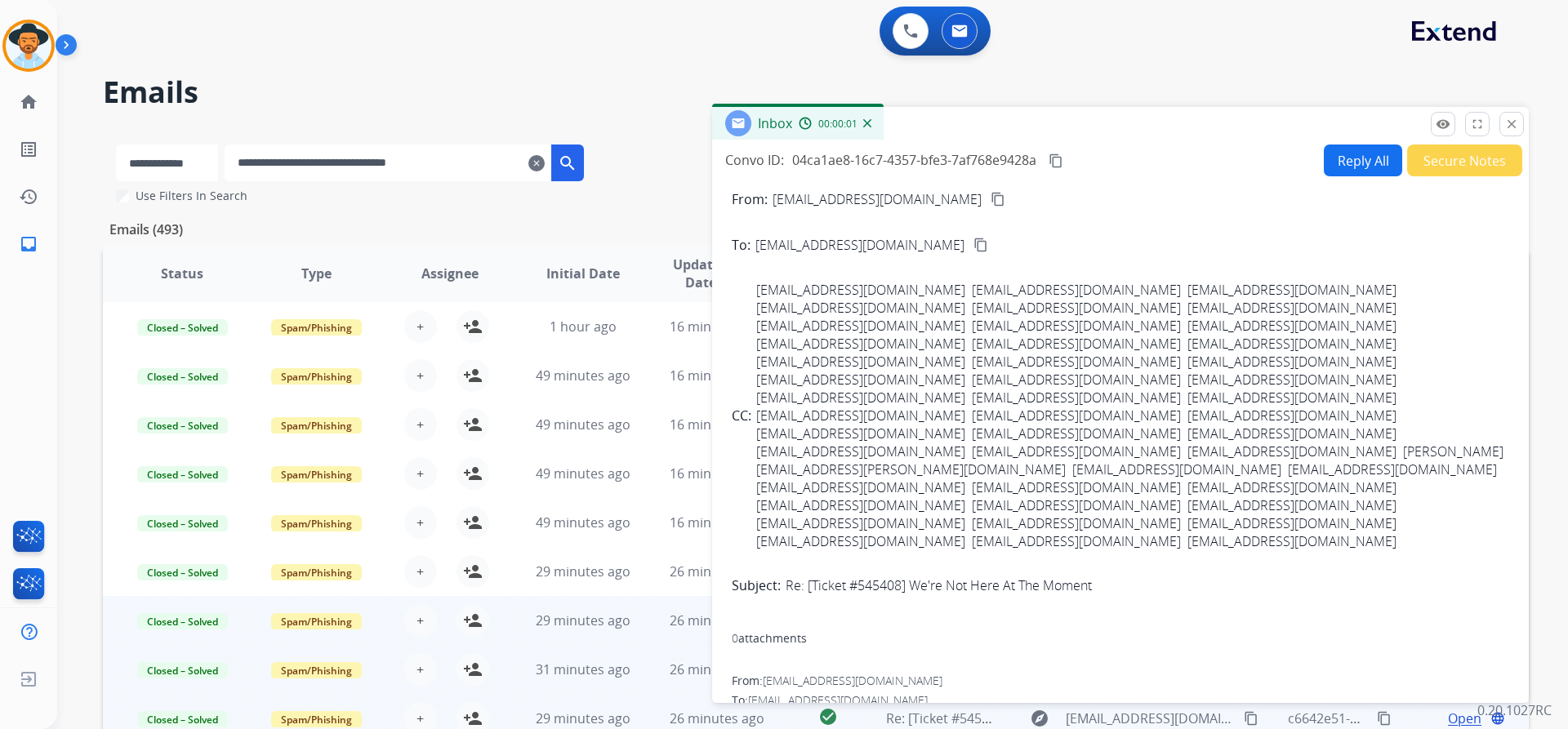
click at [1457, 168] on button "Secure Notes" at bounding box center [1465, 160] width 116 height 32
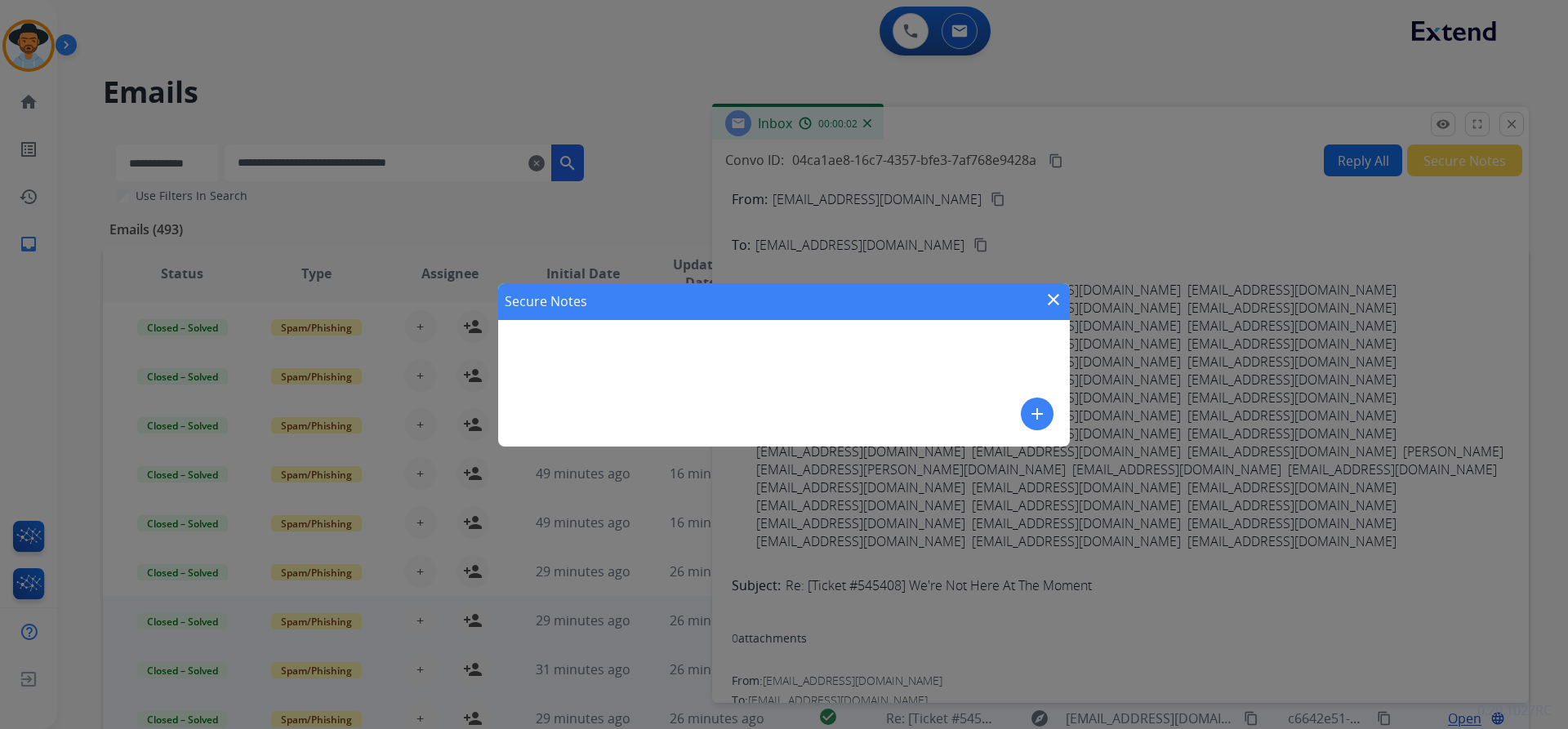
click at [1033, 415] on mat-icon "add" at bounding box center [1037, 414] width 20 height 20
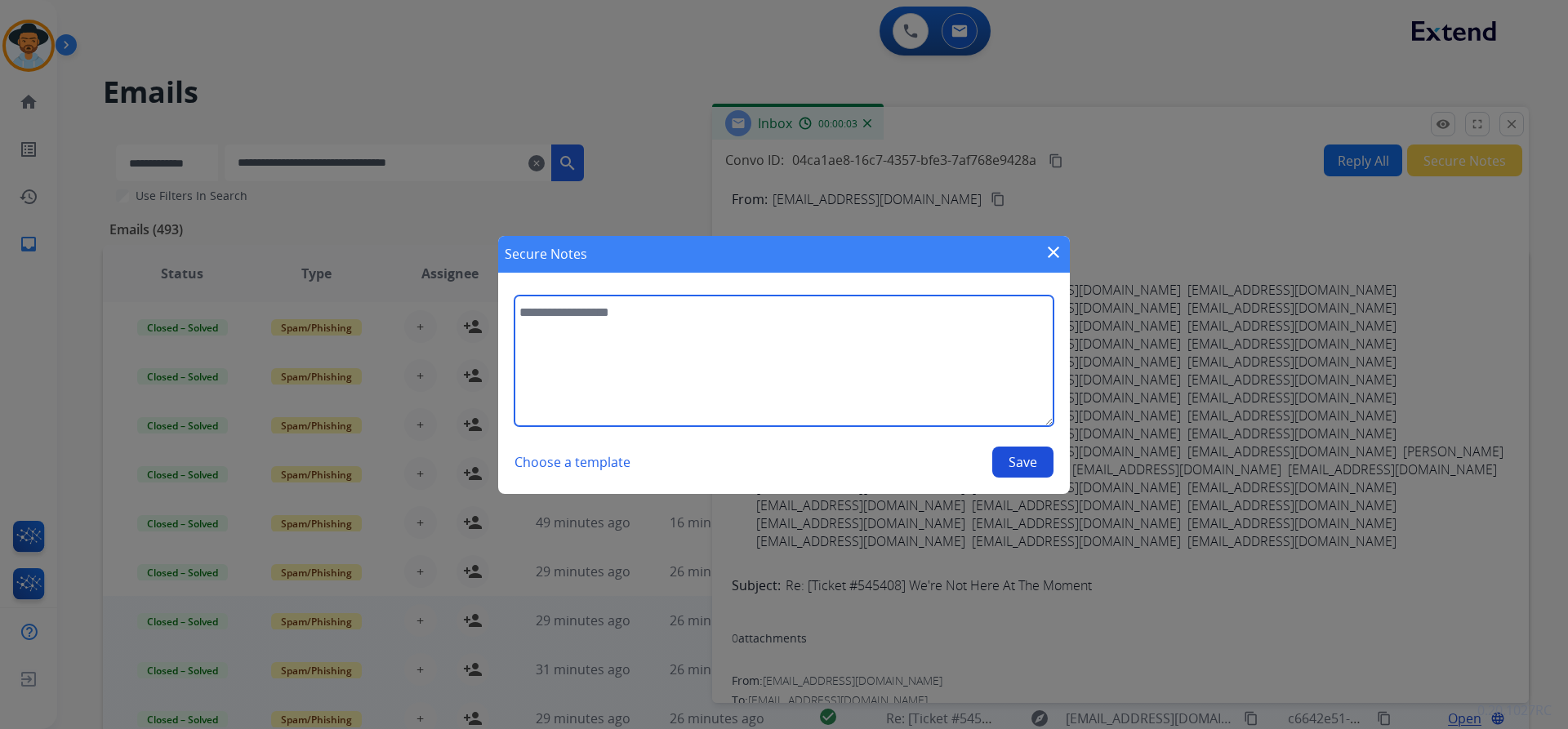
click at [749, 364] on textarea at bounding box center [784, 361] width 539 height 131
paste textarea "**********"
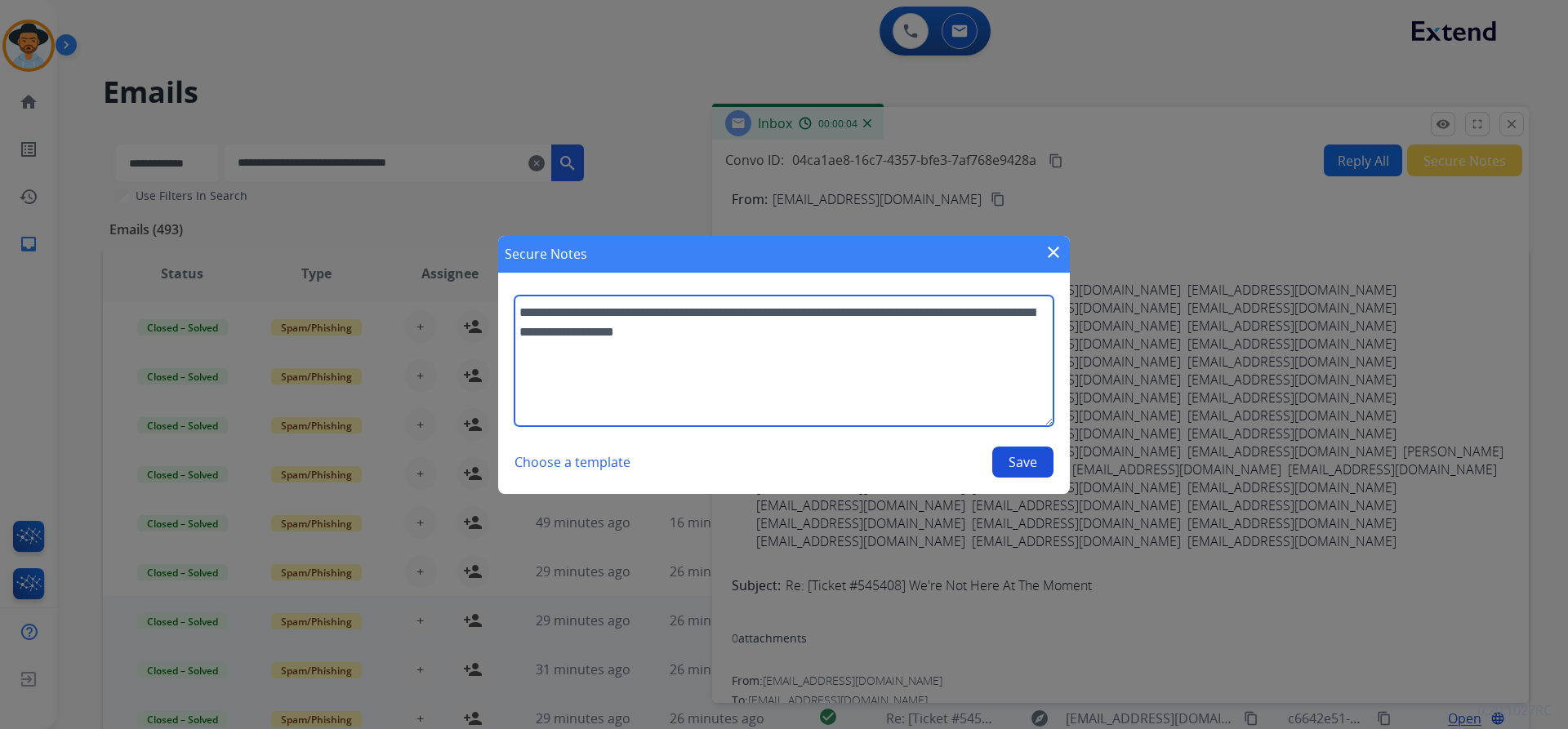
type textarea "**********"
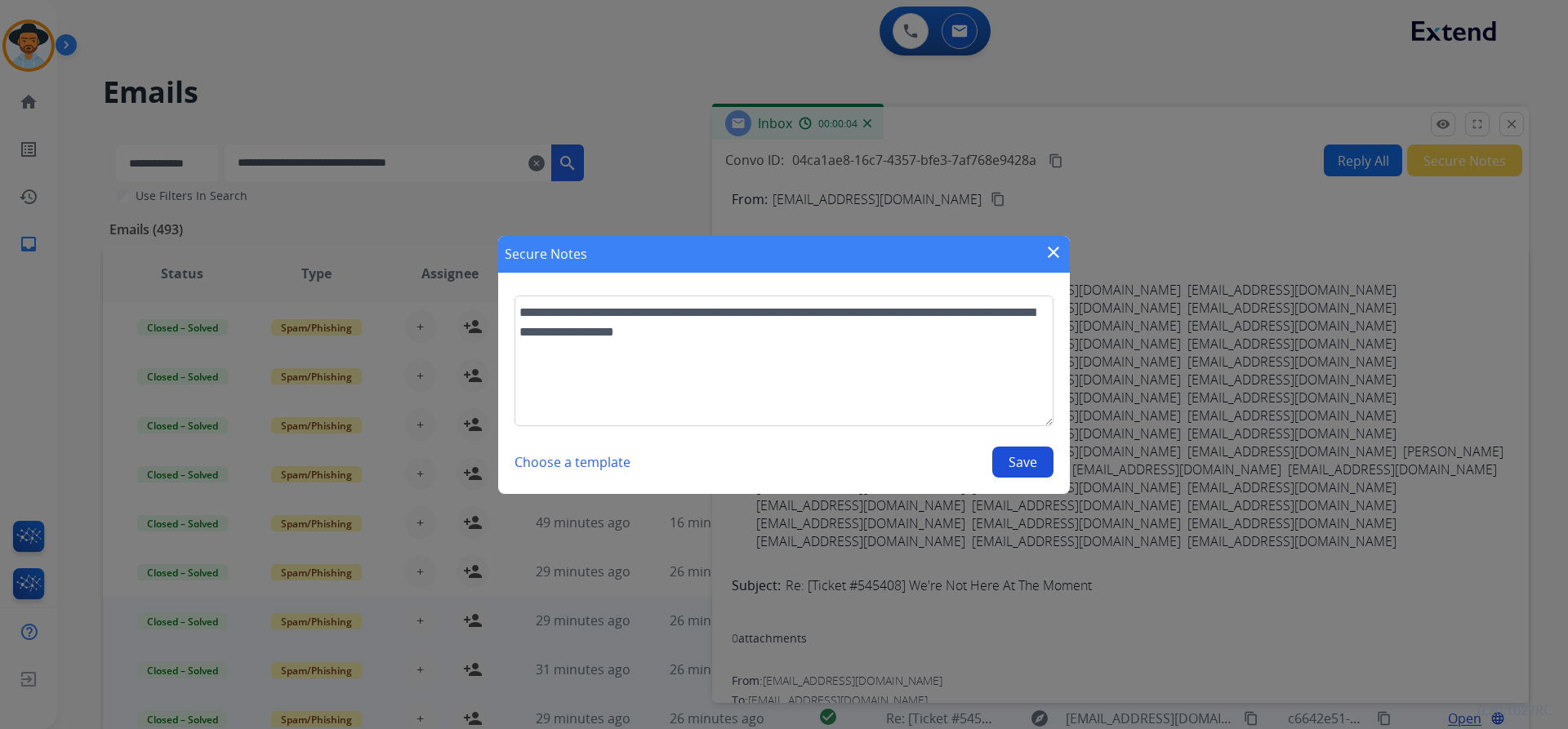
click at [1030, 470] on button "Save" at bounding box center [1023, 461] width 62 height 31
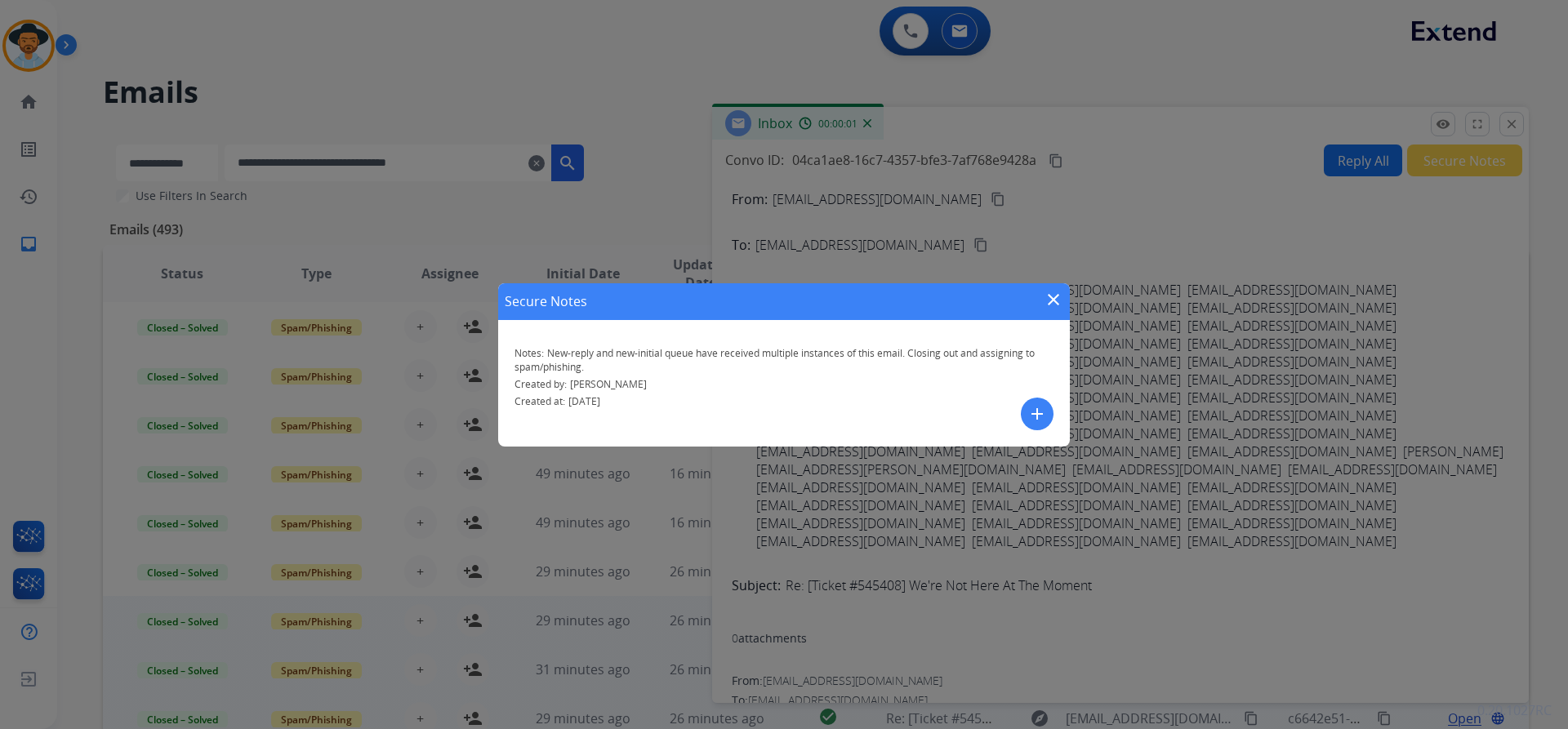
click at [1055, 306] on mat-icon "close" at bounding box center [1052, 299] width 20 height 20
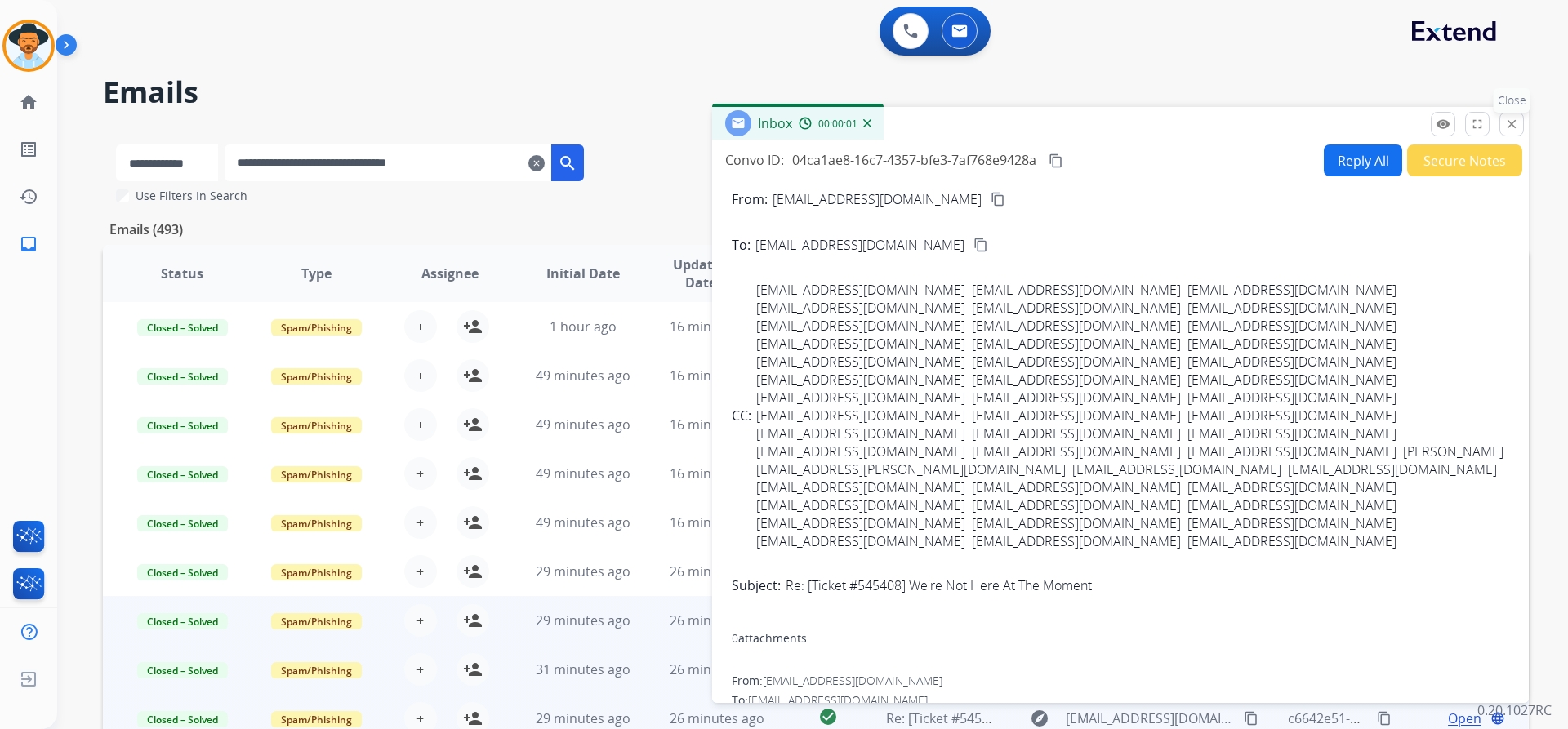
click at [1516, 126] on mat-icon "close" at bounding box center [1511, 124] width 15 height 15
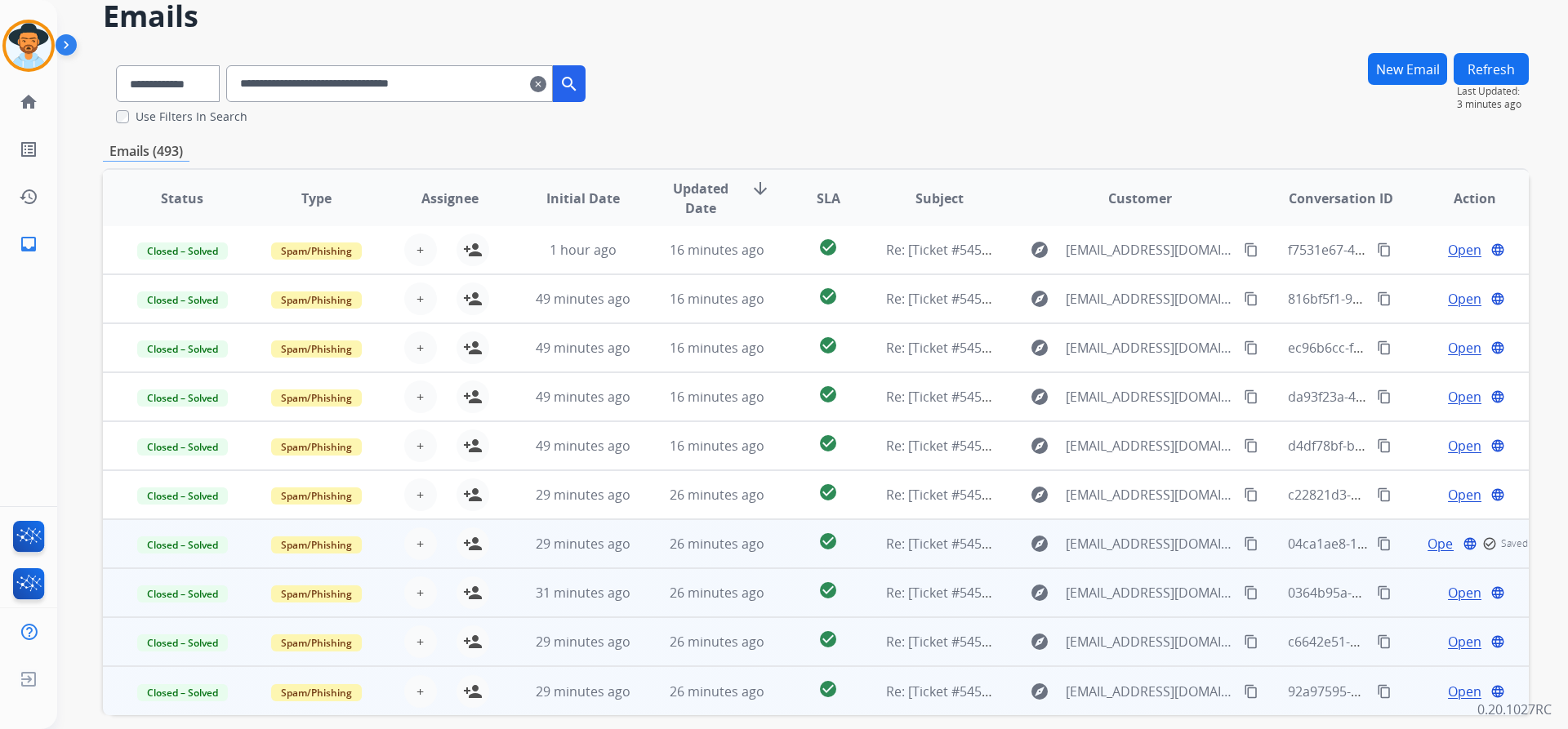
scroll to position [143, 0]
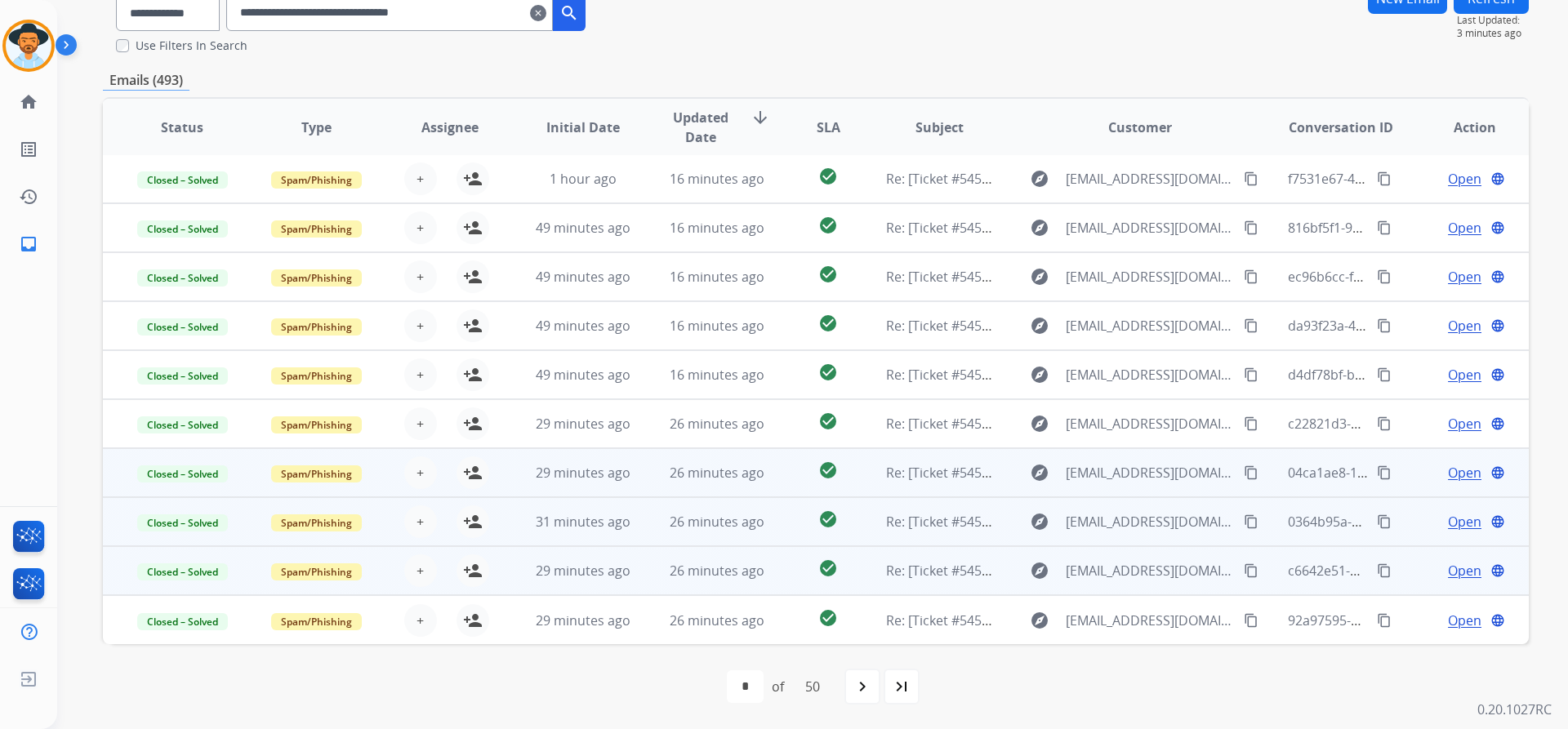
click at [1448, 526] on span "Open" at bounding box center [1465, 521] width 34 height 20
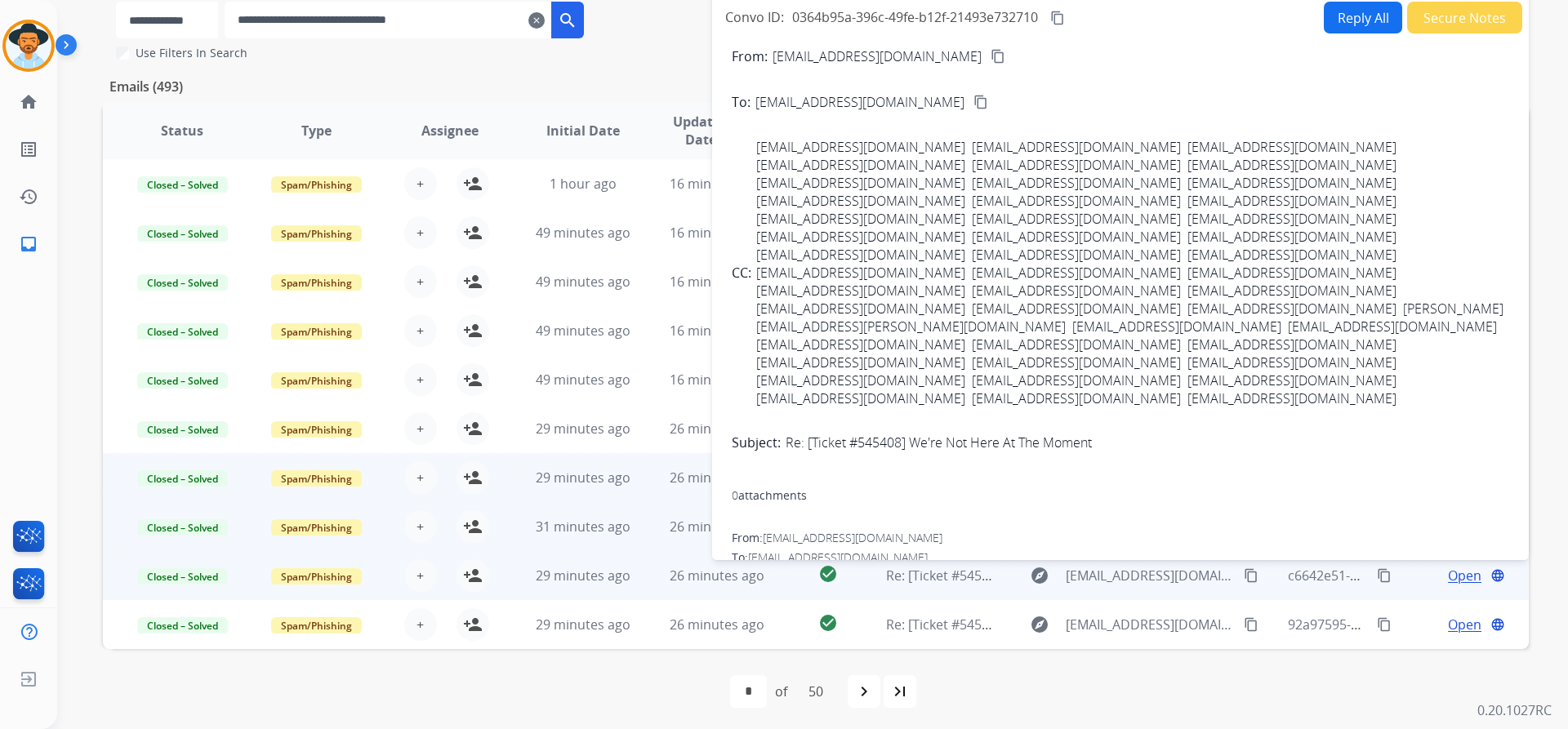
scroll to position [148, 0]
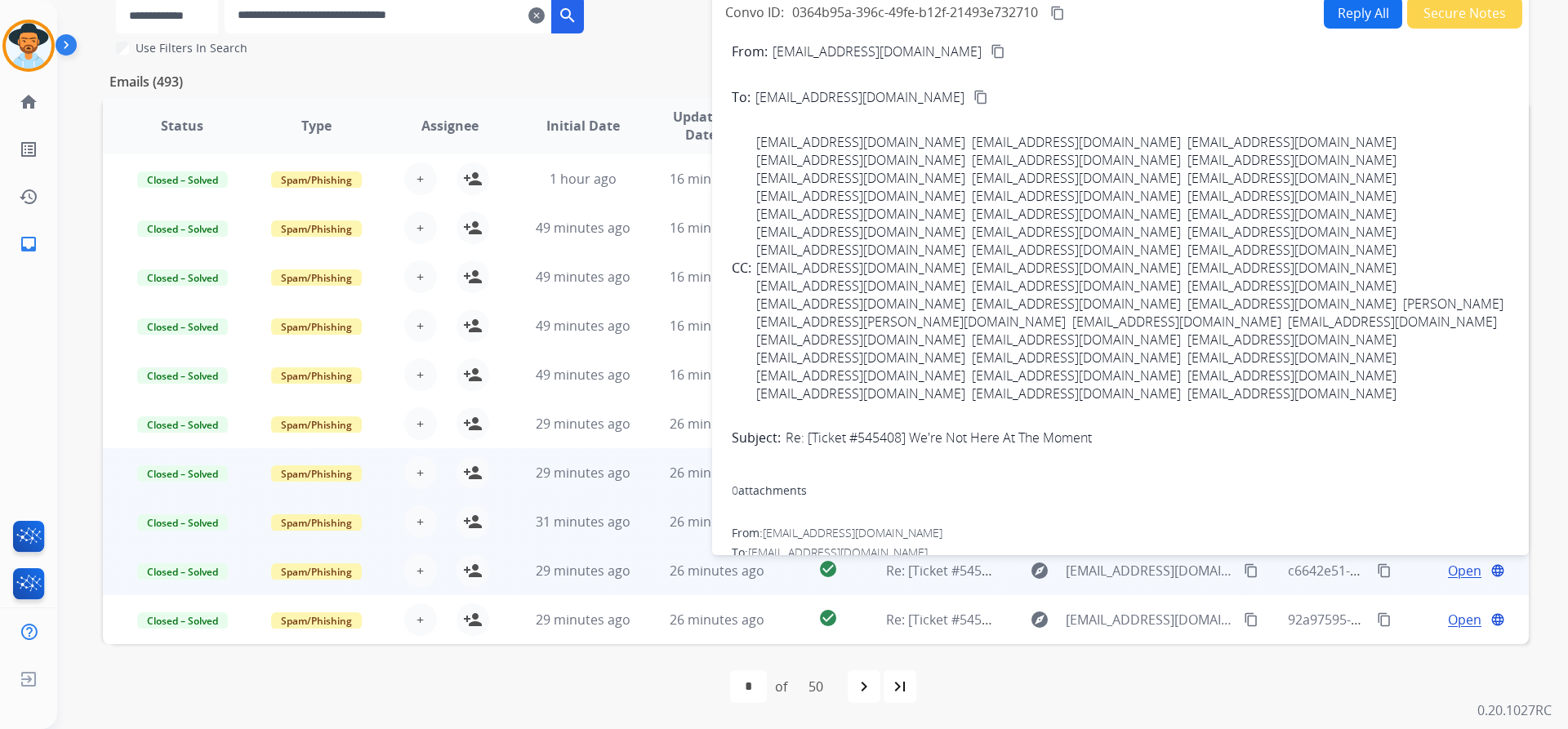
click at [1459, 8] on button "Secure Notes" at bounding box center [1465, 12] width 116 height 32
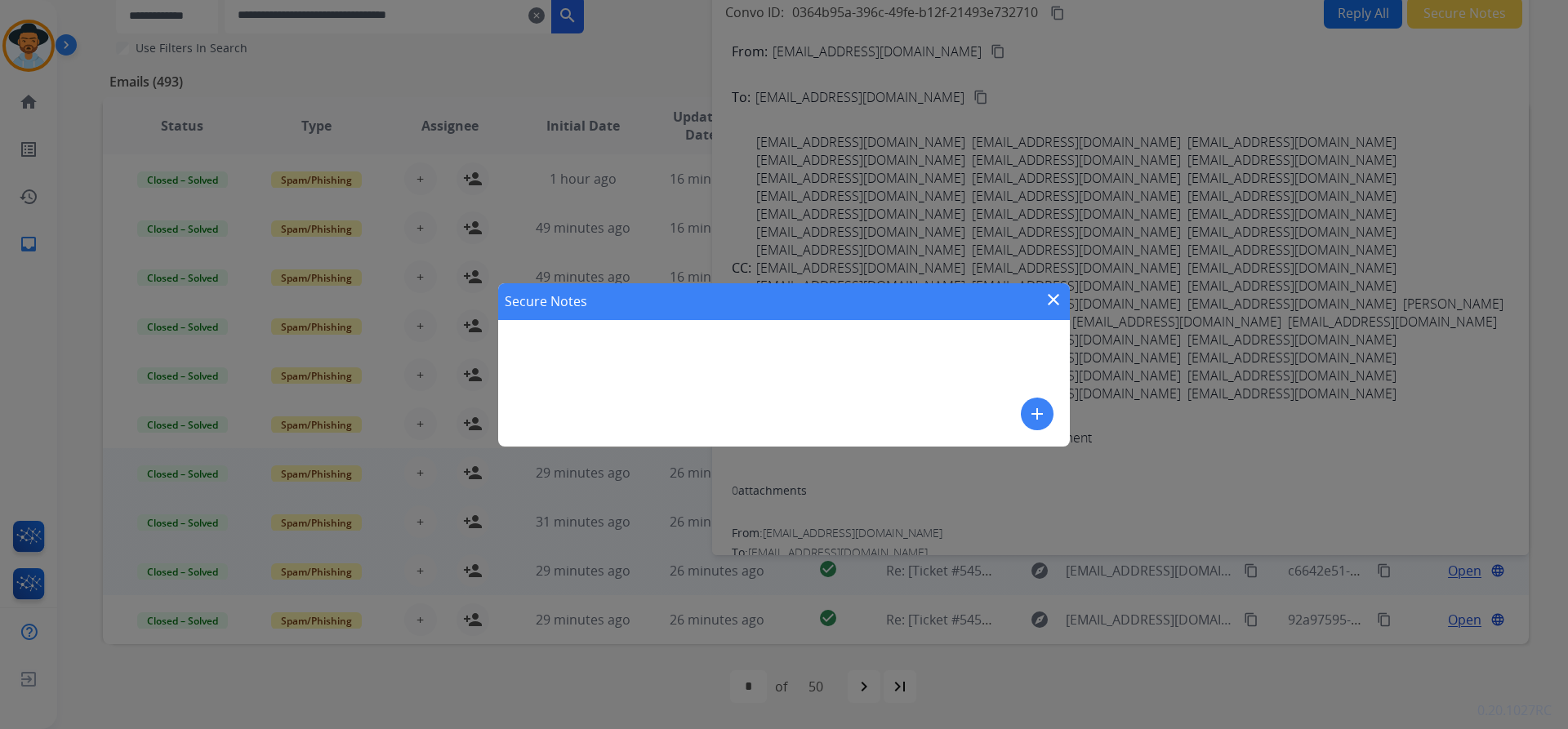
click at [1033, 416] on mat-icon "add" at bounding box center [1037, 414] width 20 height 20
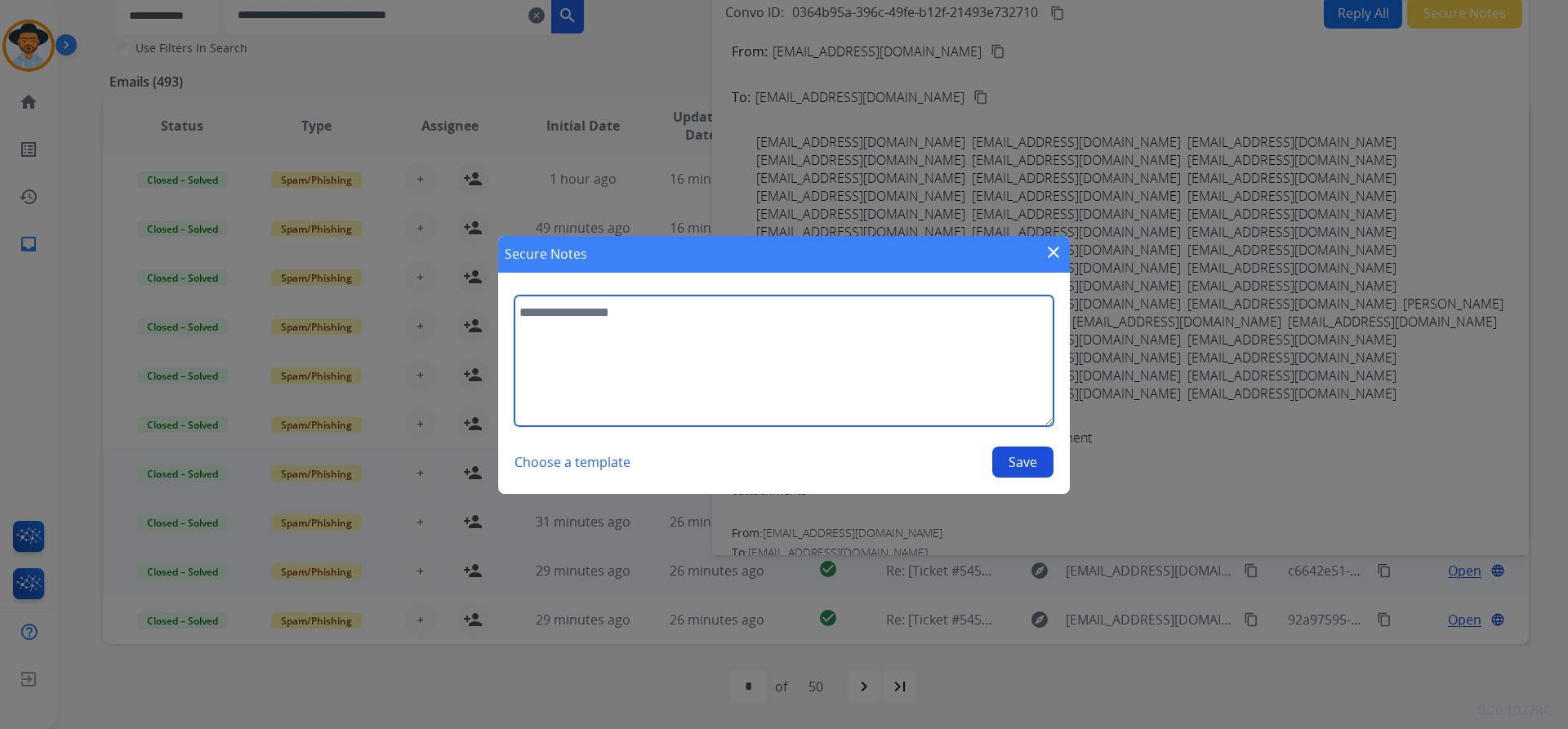
click at [793, 367] on textarea at bounding box center [784, 361] width 539 height 131
paste textarea "**********"
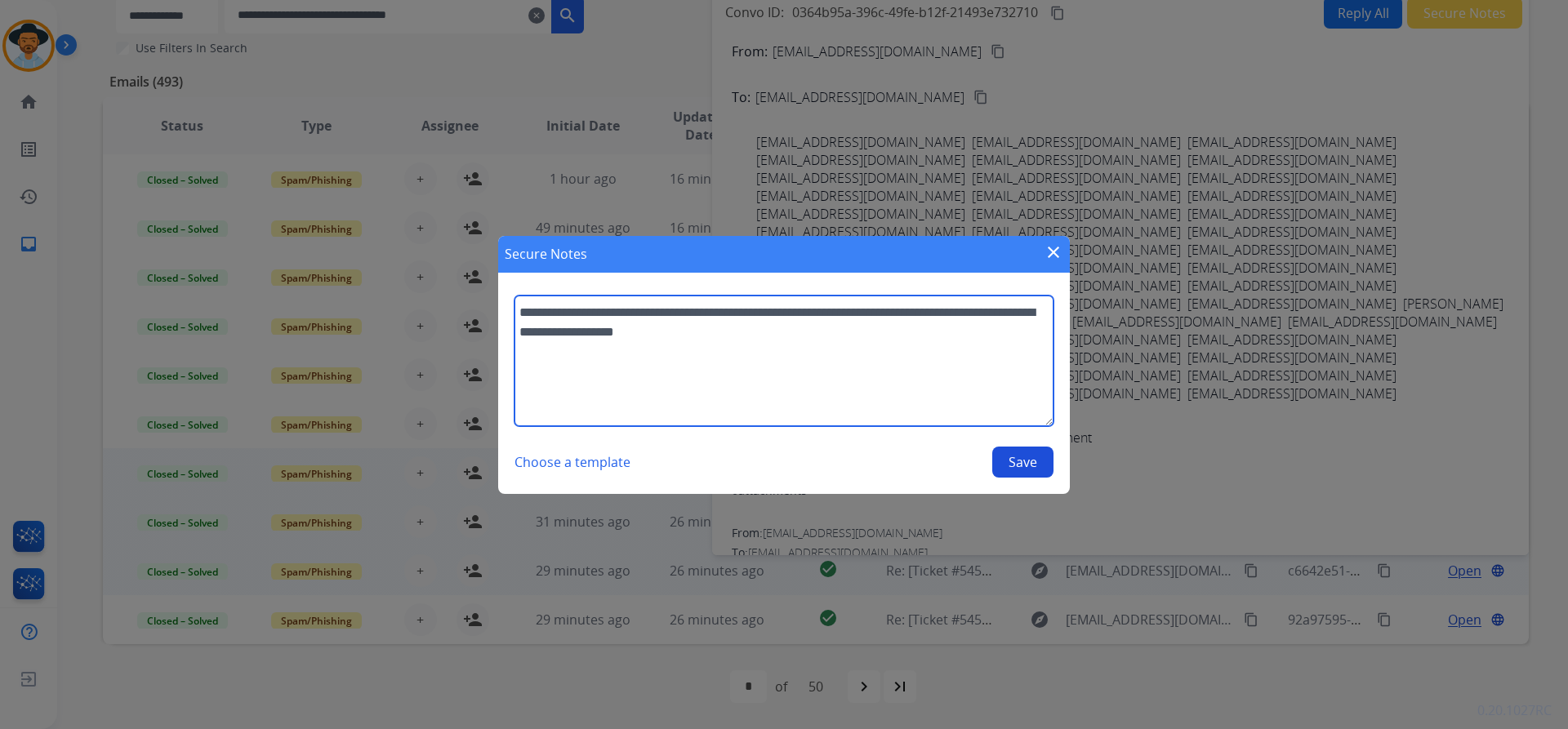
type textarea "**********"
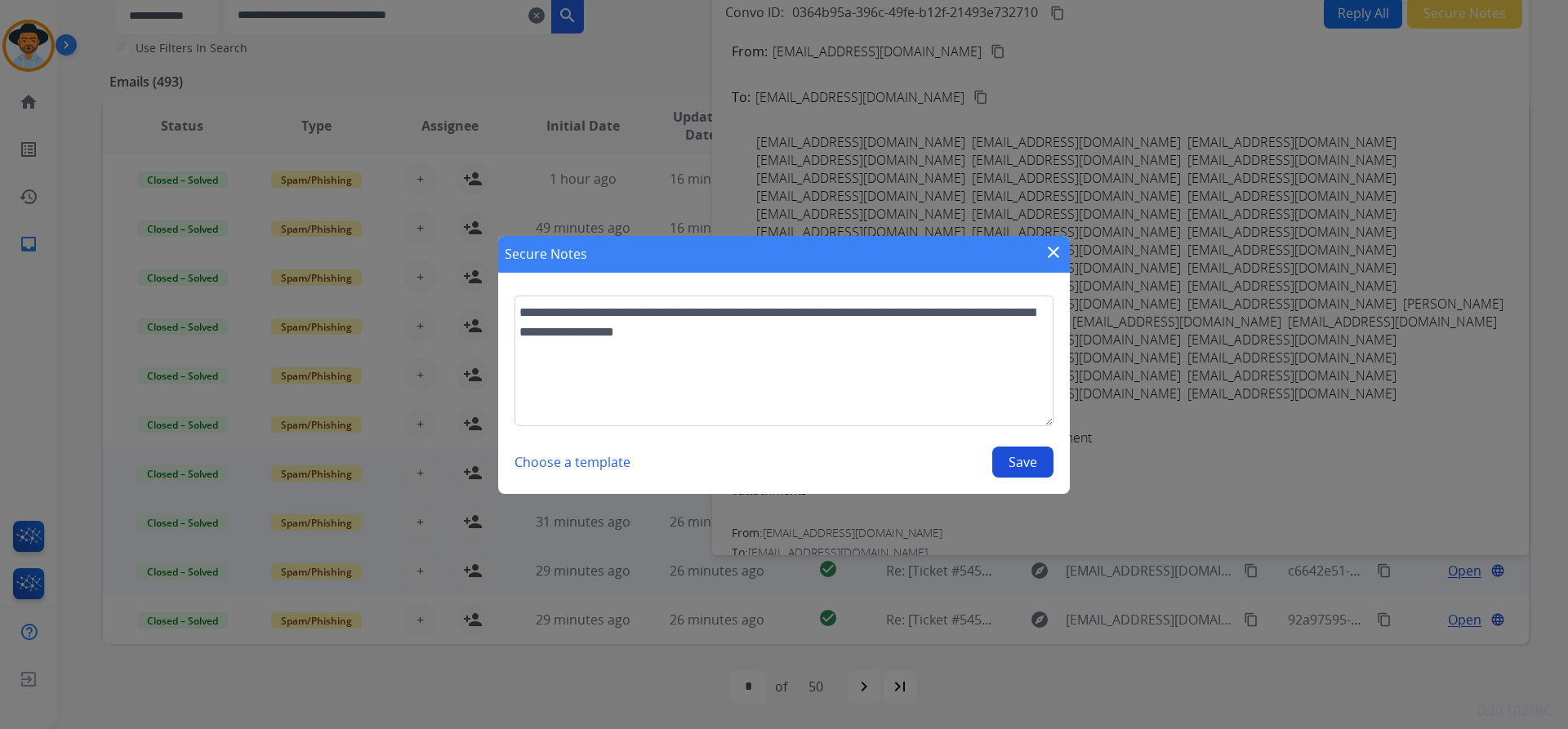
click at [1029, 460] on button "Save" at bounding box center [1023, 461] width 62 height 31
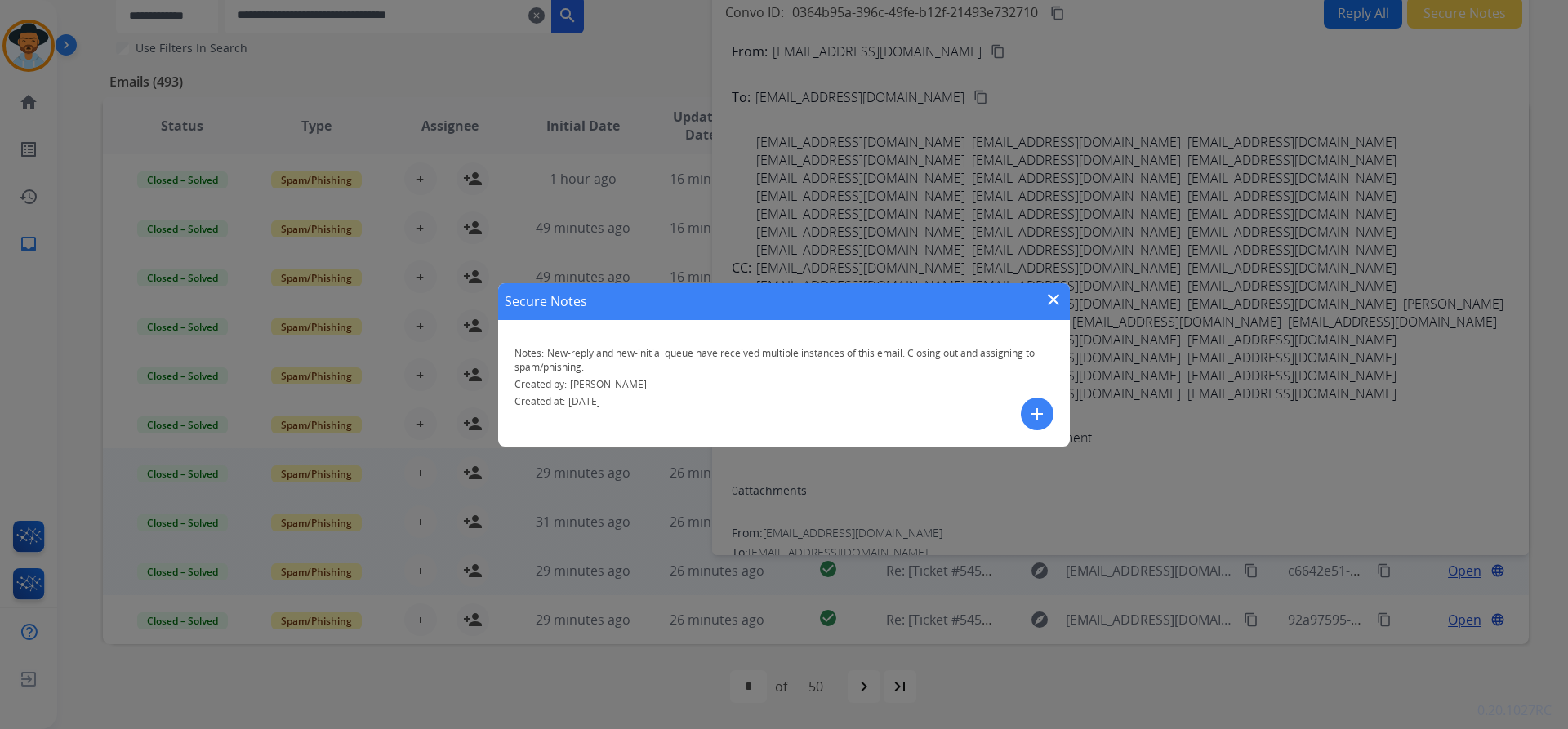
click at [1052, 296] on mat-icon "close" at bounding box center [1052, 299] width 20 height 20
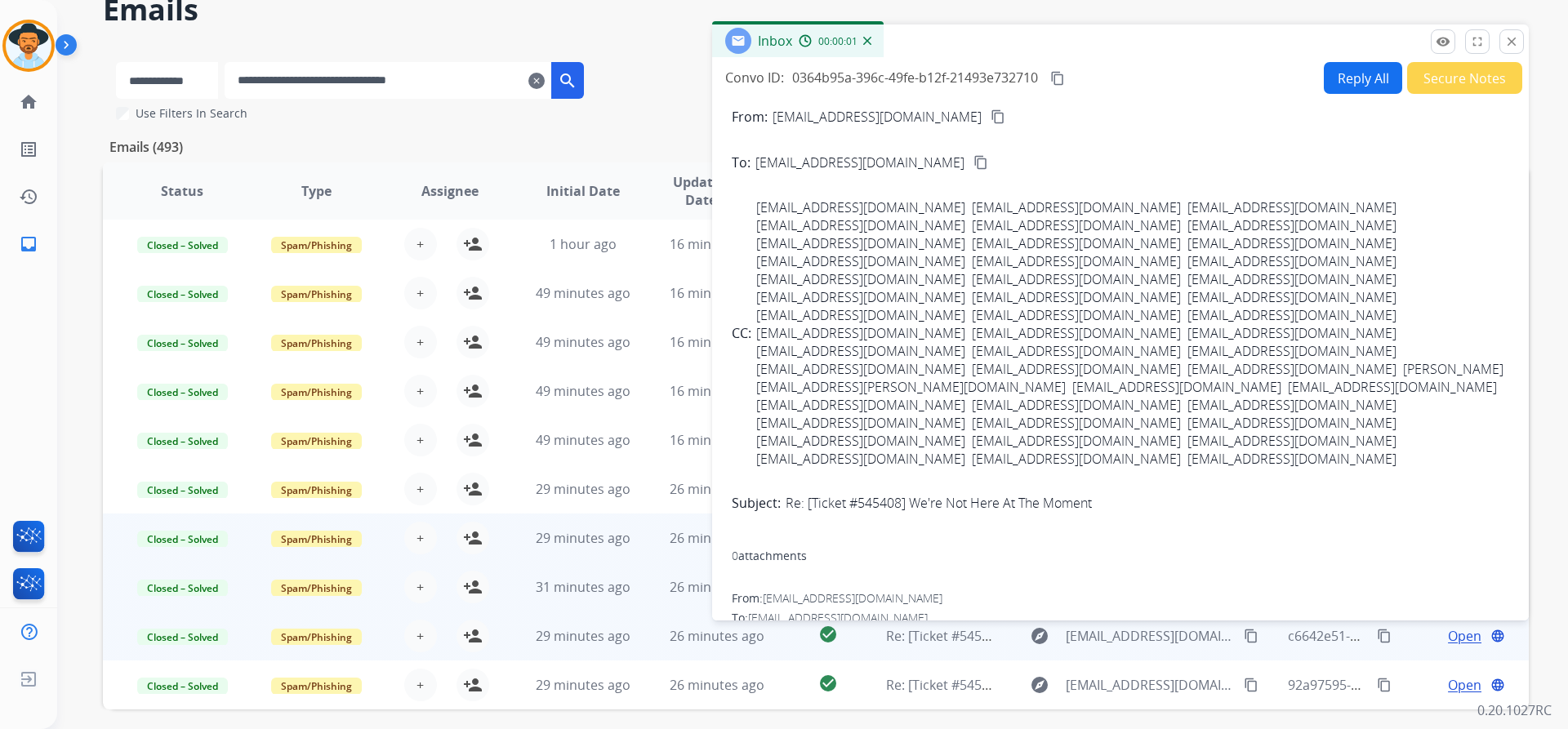
scroll to position [0, 0]
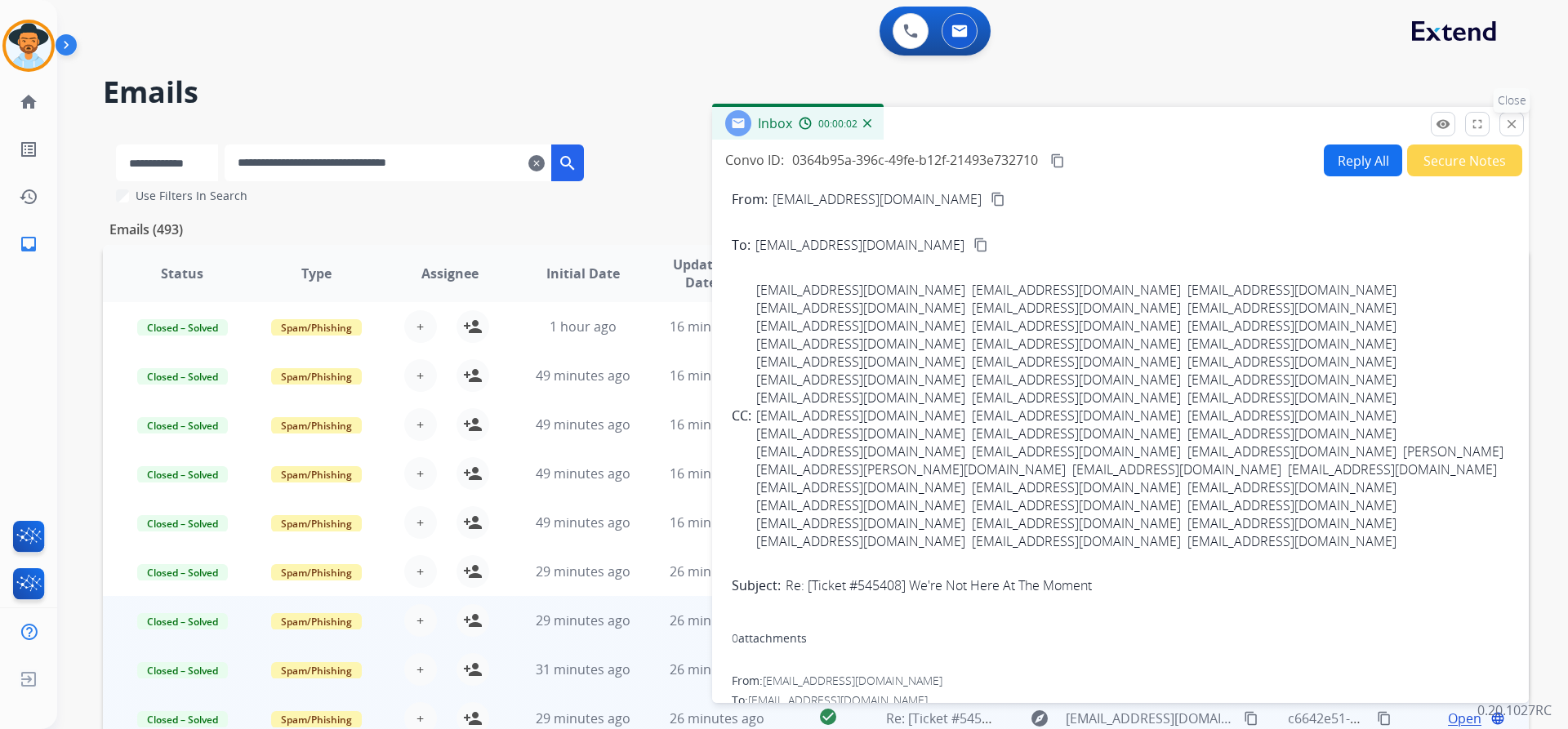
click at [1509, 129] on mat-icon "close" at bounding box center [1511, 124] width 15 height 15
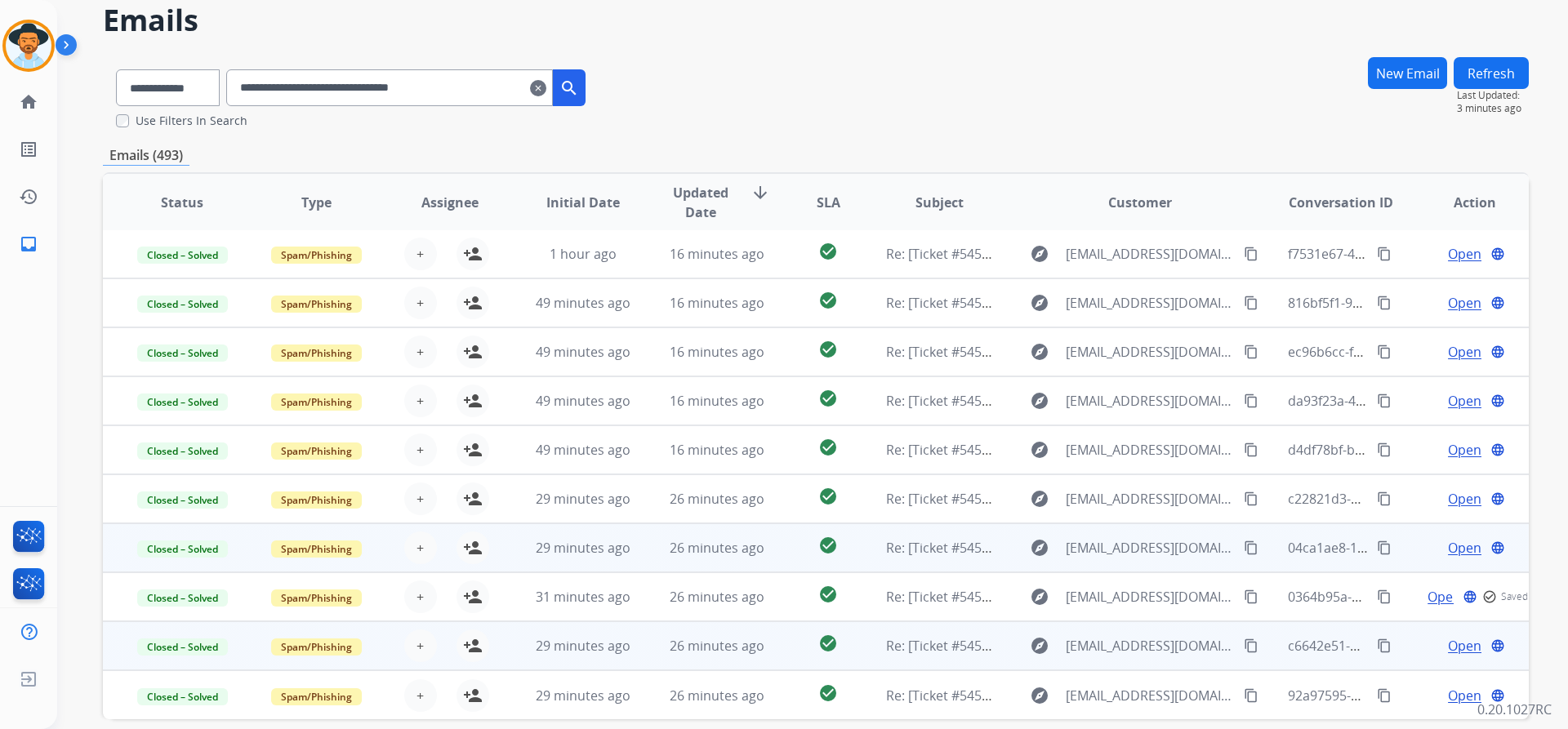
scroll to position [143, 0]
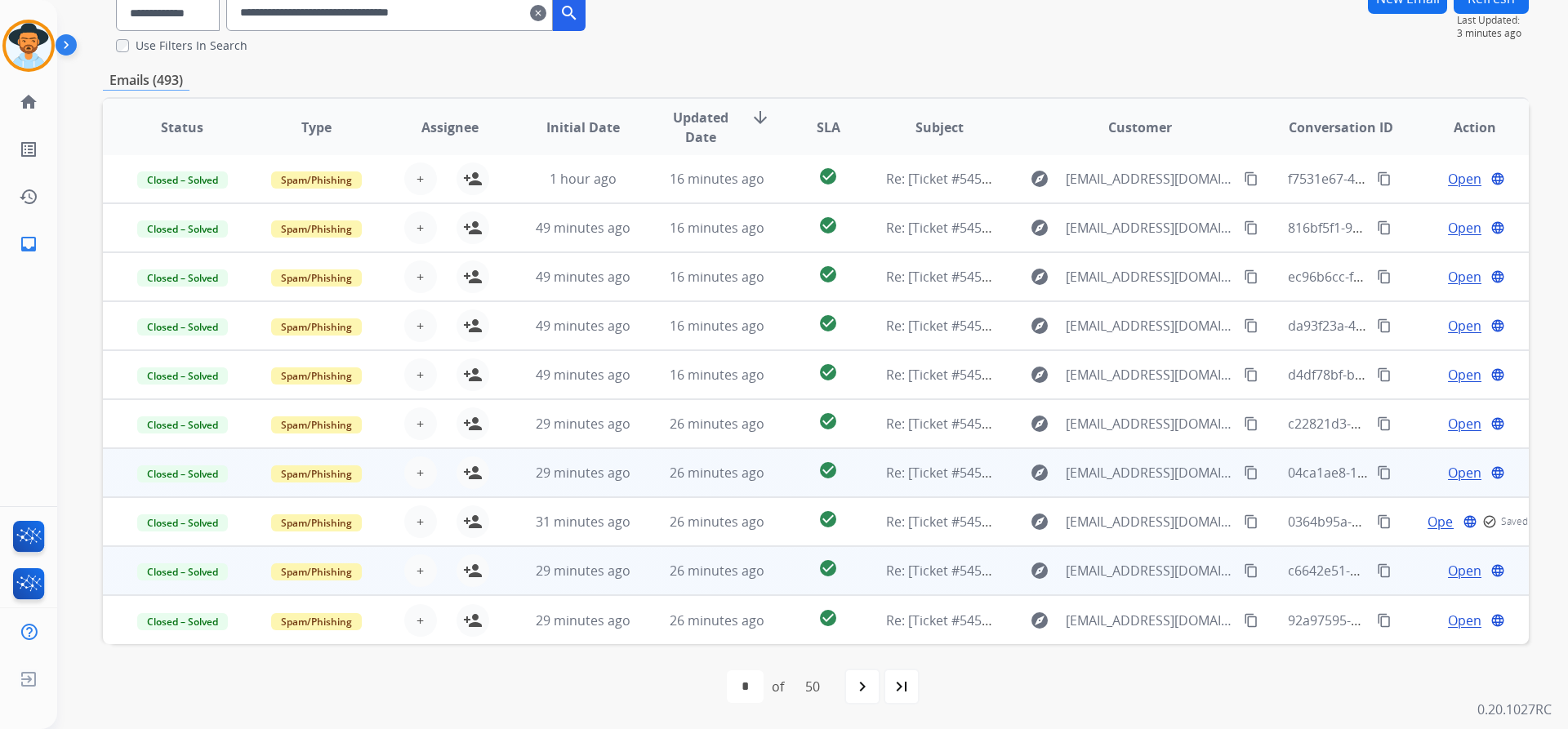
click at [1448, 574] on span "Open" at bounding box center [1465, 571] width 34 height 20
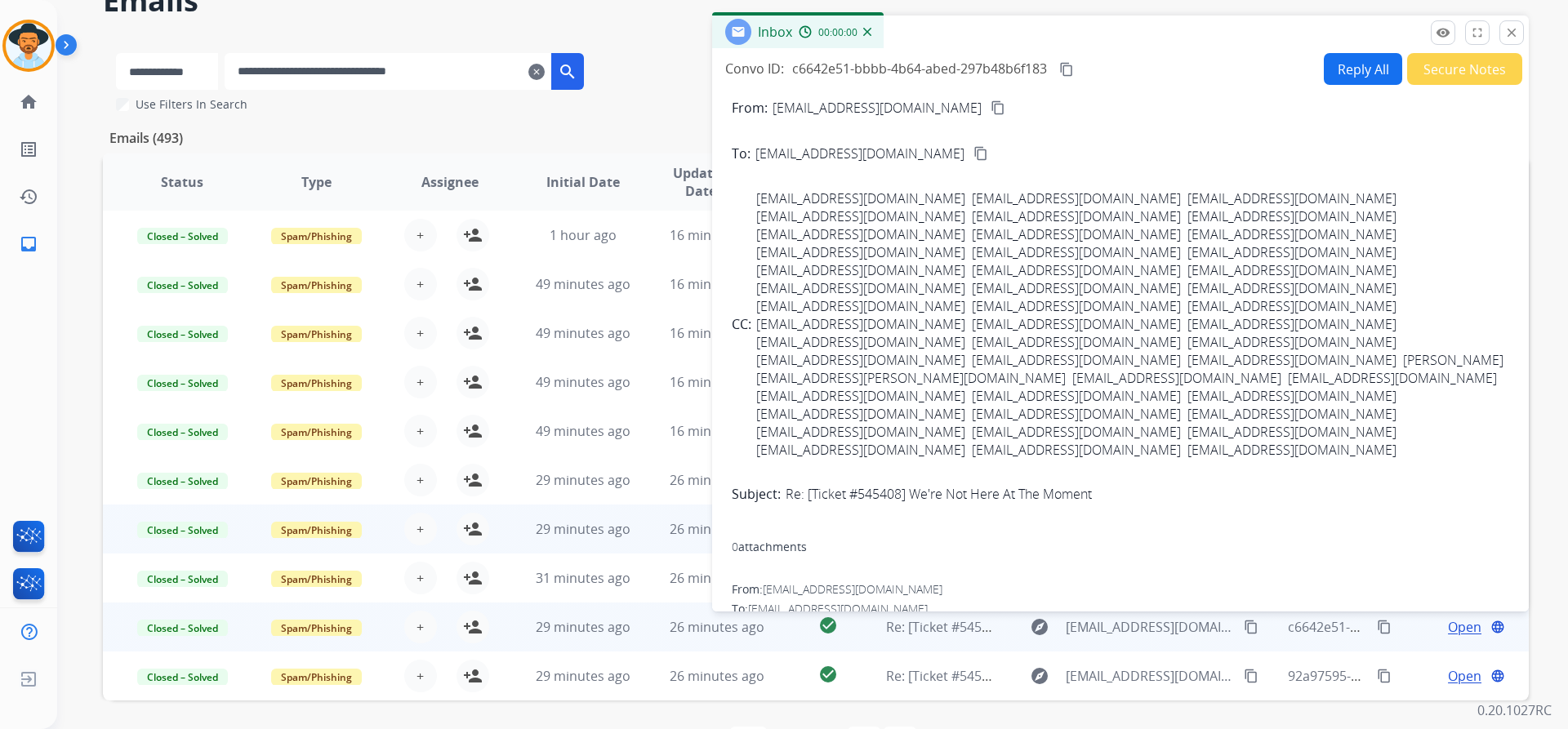
scroll to position [0, 0]
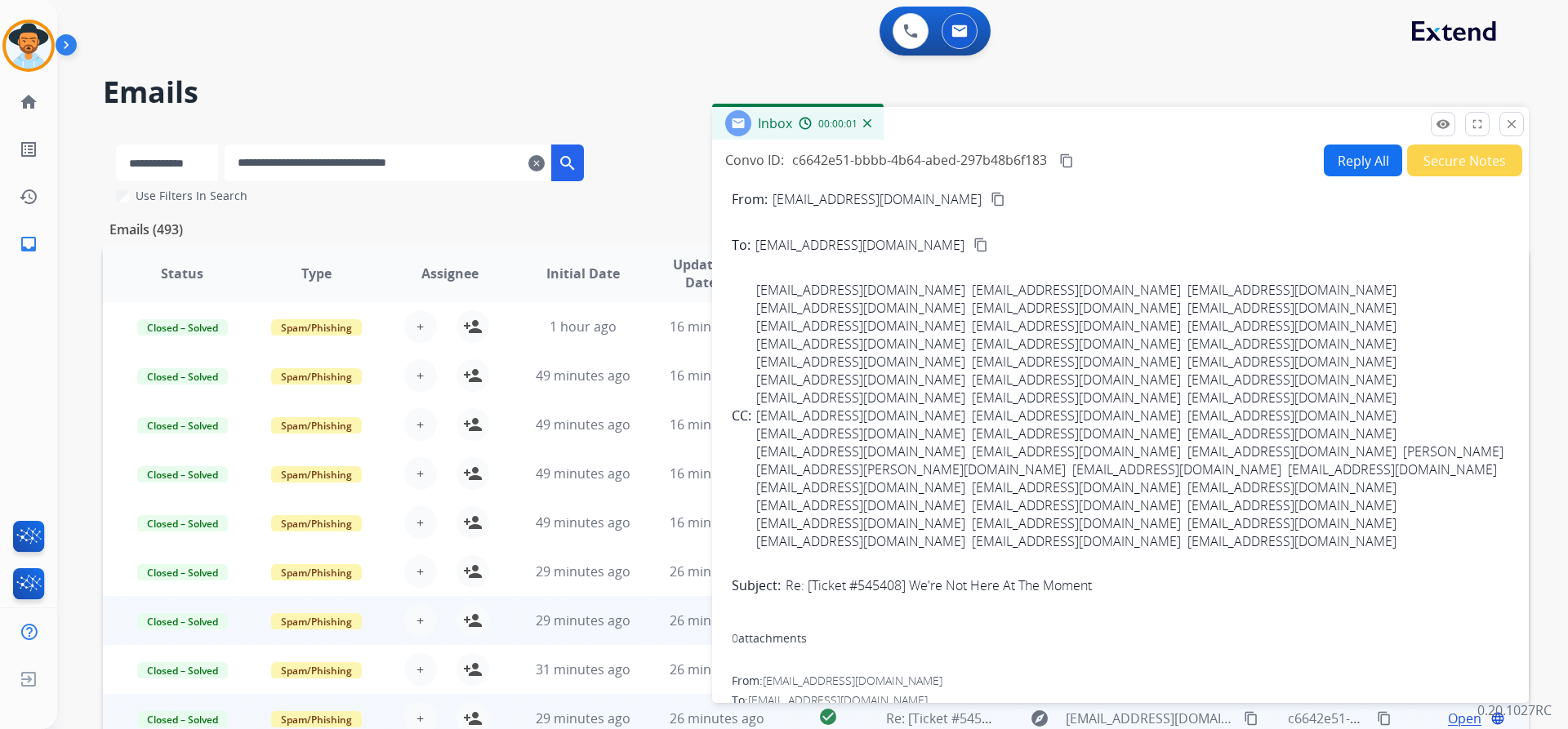
click at [1441, 157] on button "Secure Notes" at bounding box center [1465, 160] width 116 height 32
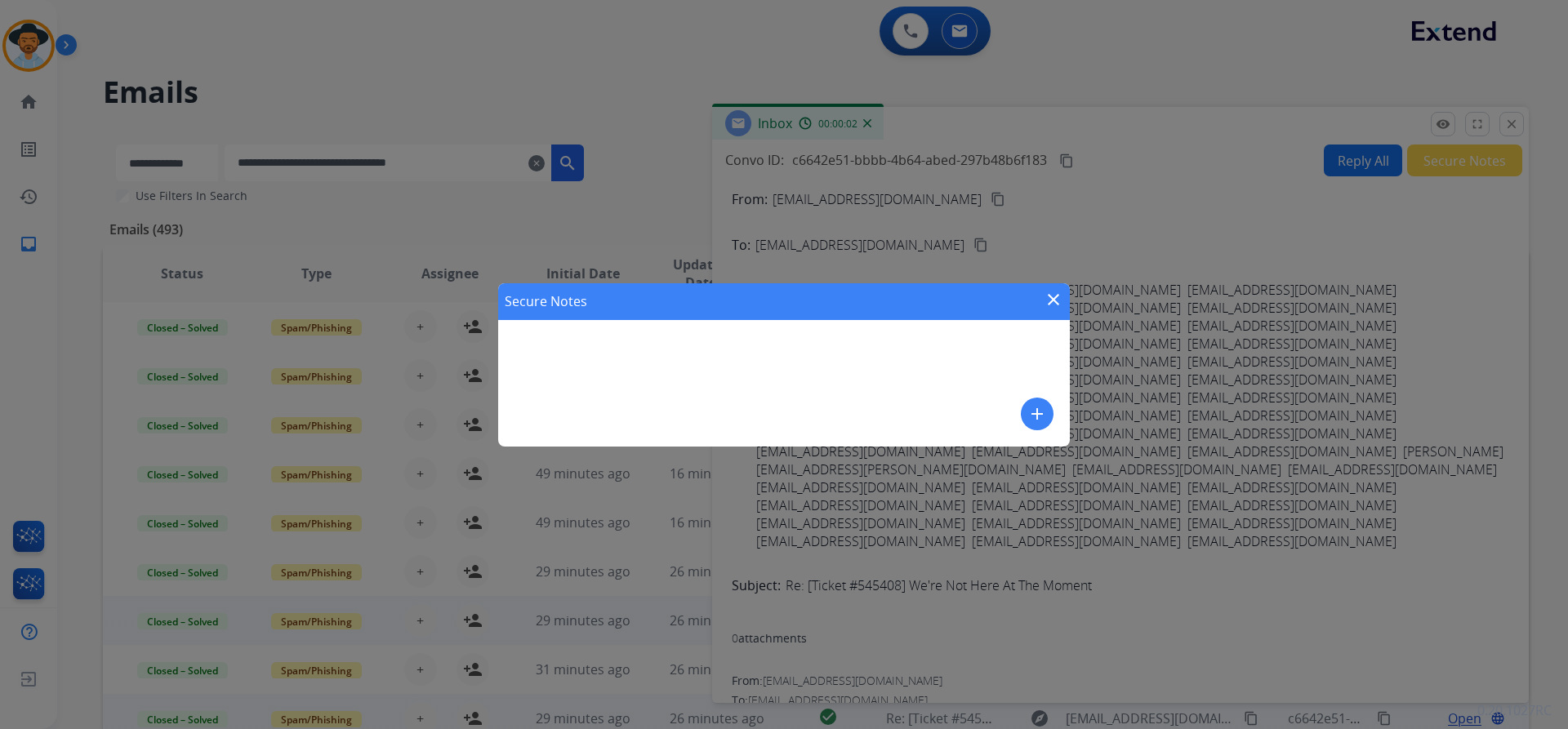
click at [1030, 415] on mat-icon "add" at bounding box center [1037, 414] width 20 height 20
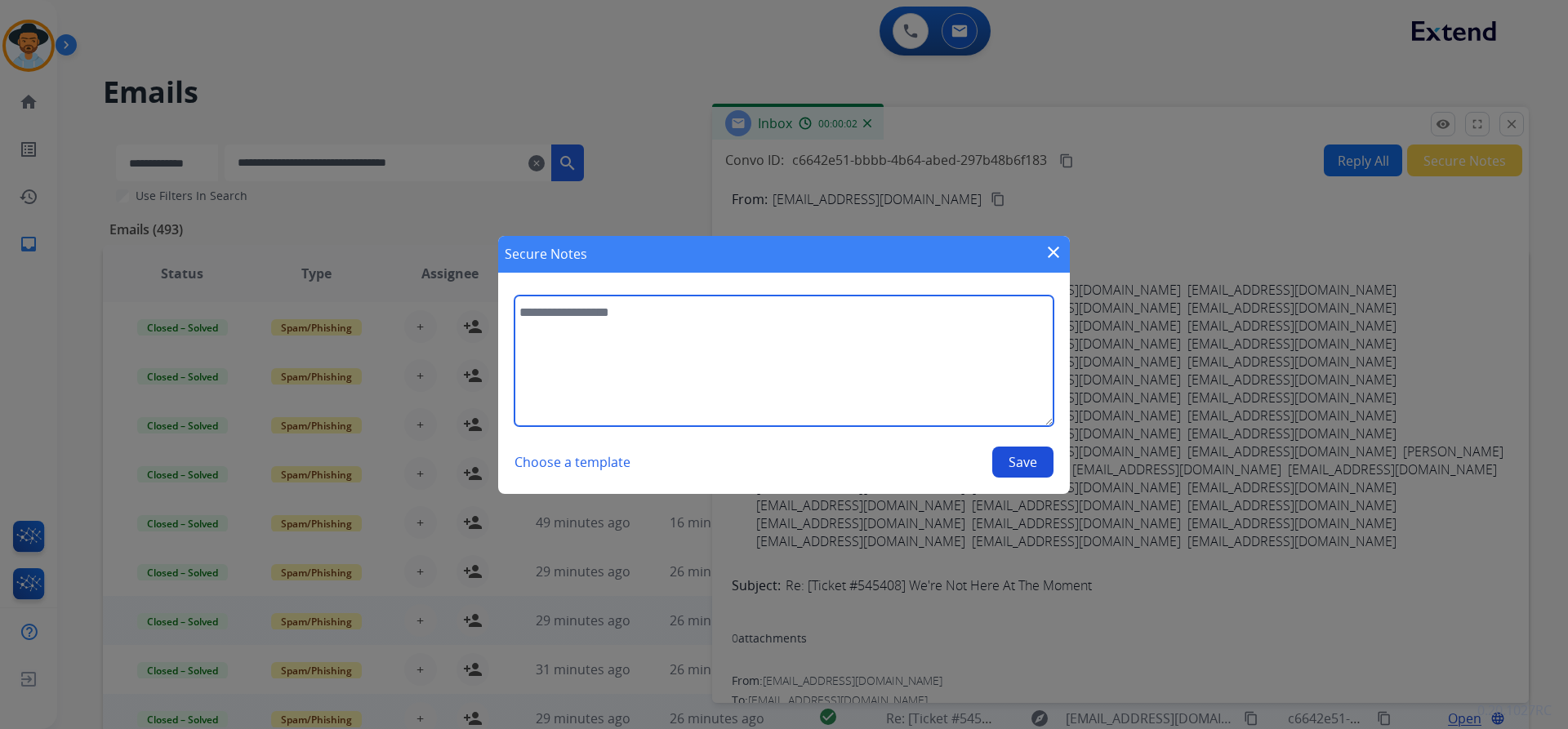
click at [734, 346] on textarea at bounding box center [784, 361] width 539 height 131
paste textarea "**********"
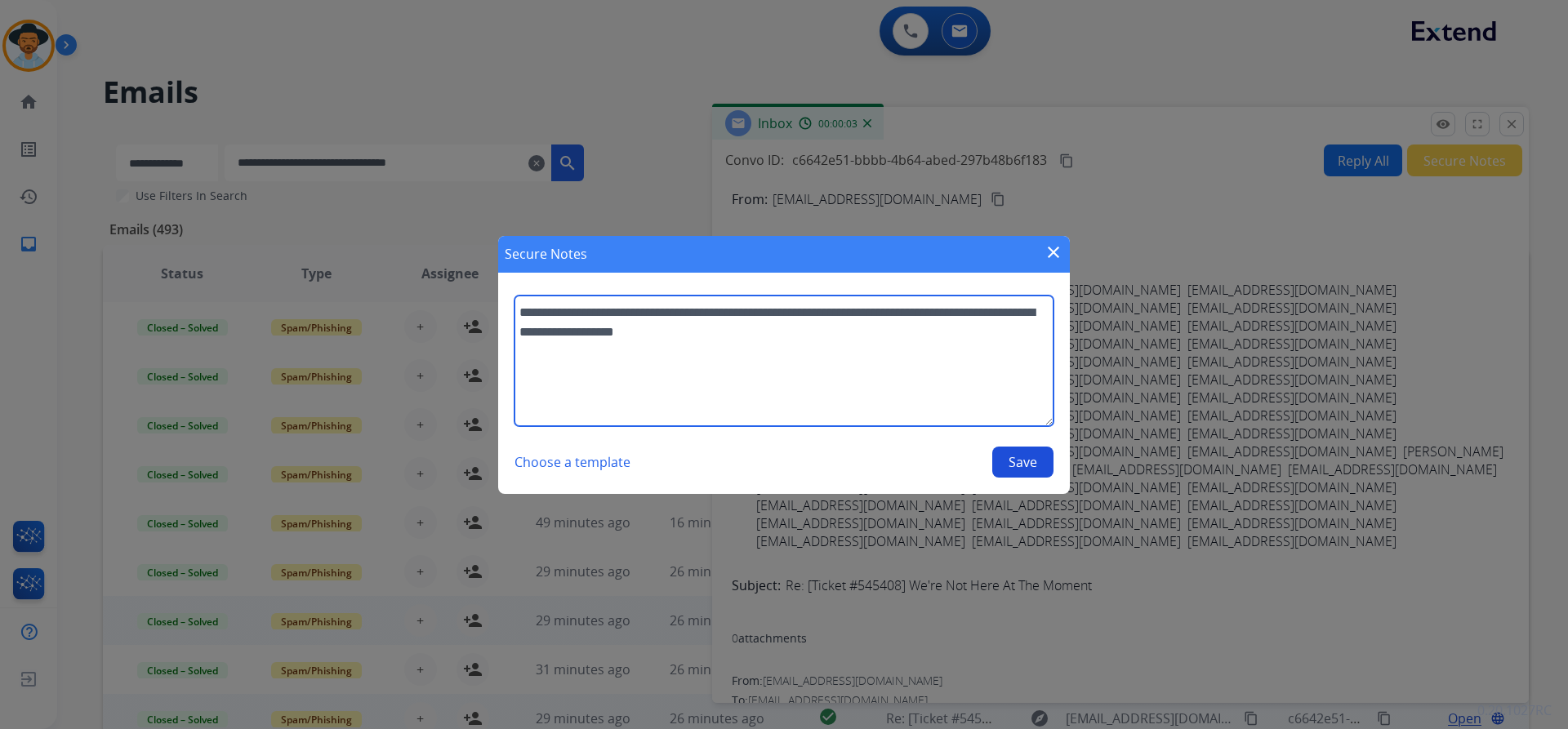
type textarea "**********"
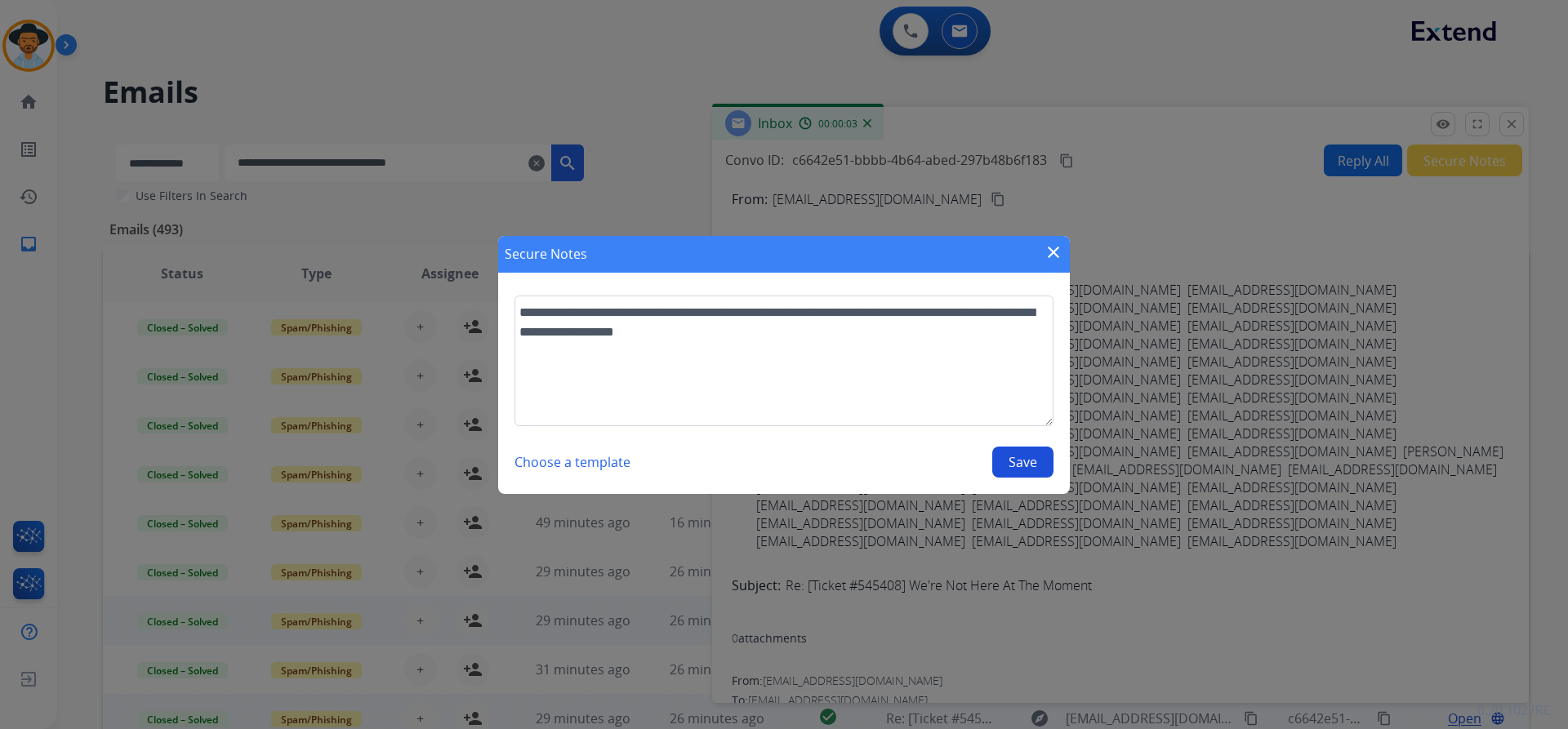
click at [1024, 463] on button "Save" at bounding box center [1023, 461] width 62 height 31
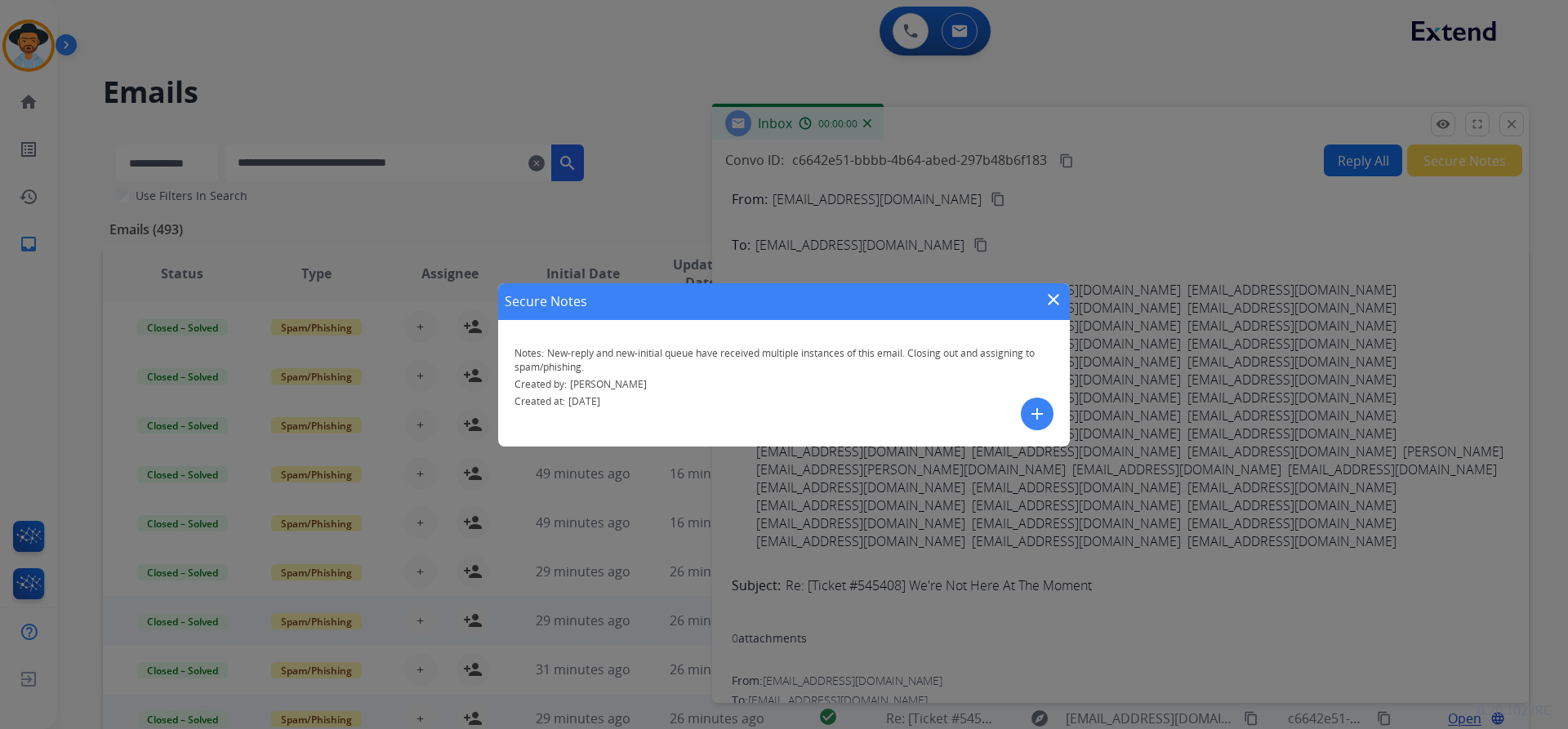
click at [1049, 301] on mat-icon "close" at bounding box center [1052, 299] width 20 height 20
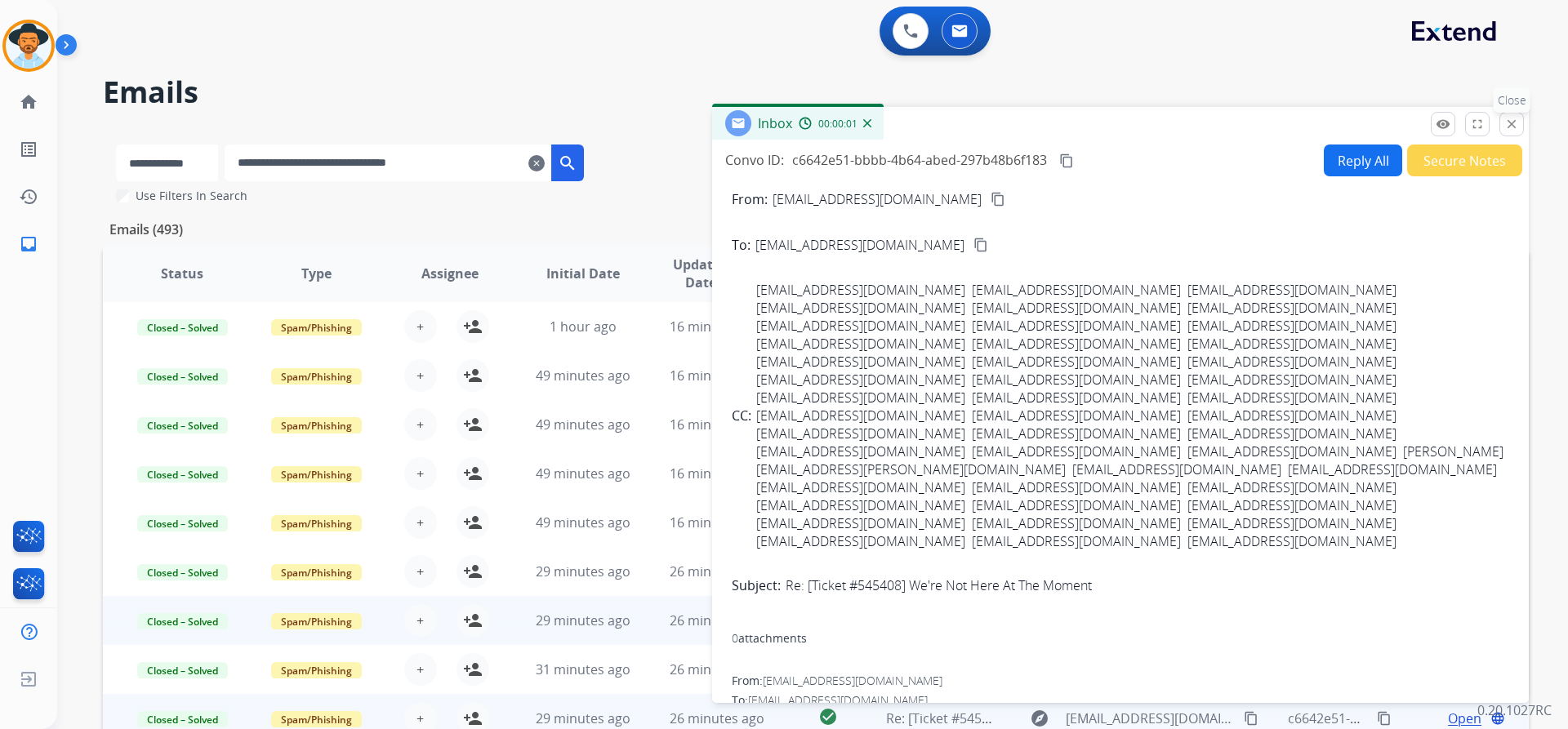
click at [1517, 124] on mat-icon "close" at bounding box center [1511, 124] width 15 height 15
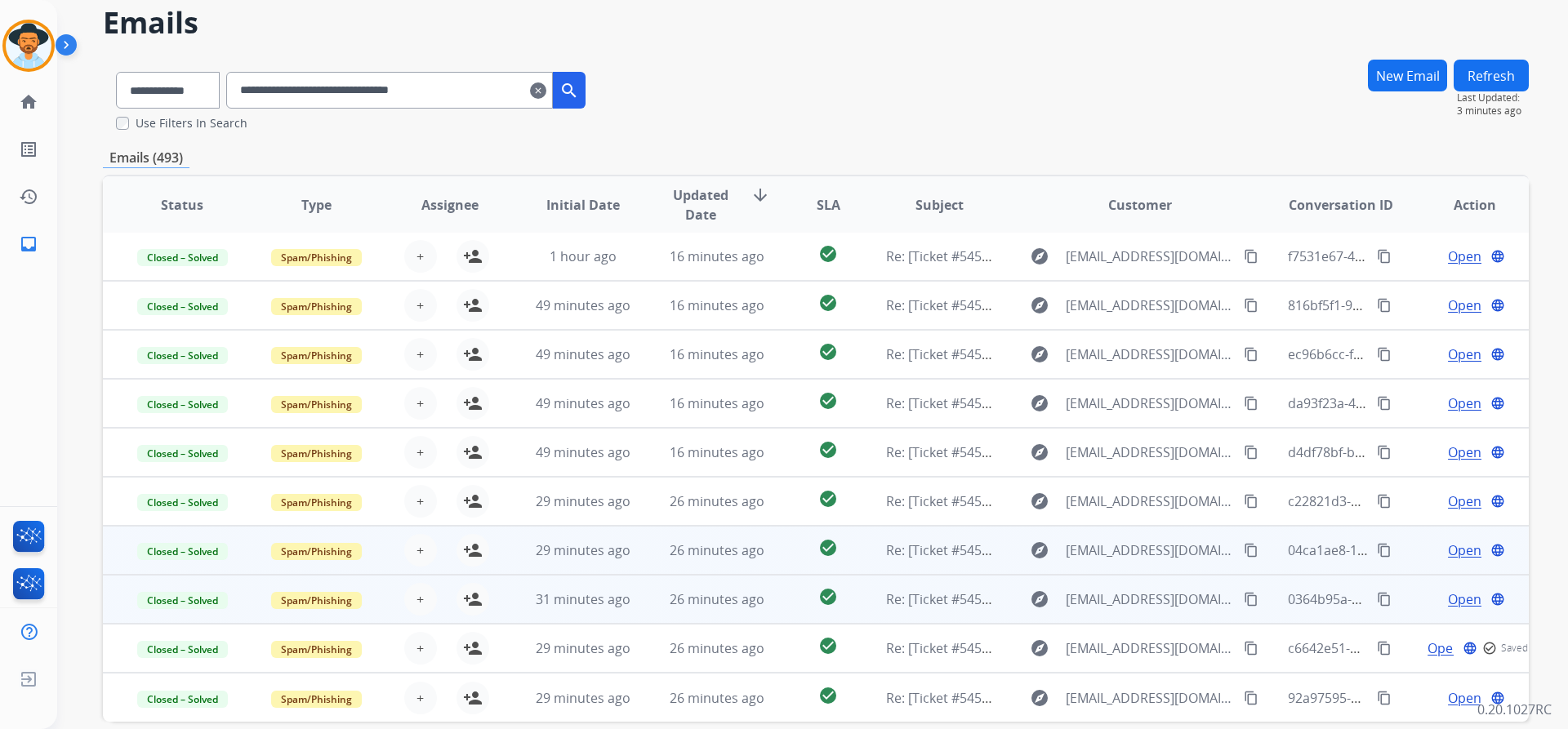
scroll to position [143, 0]
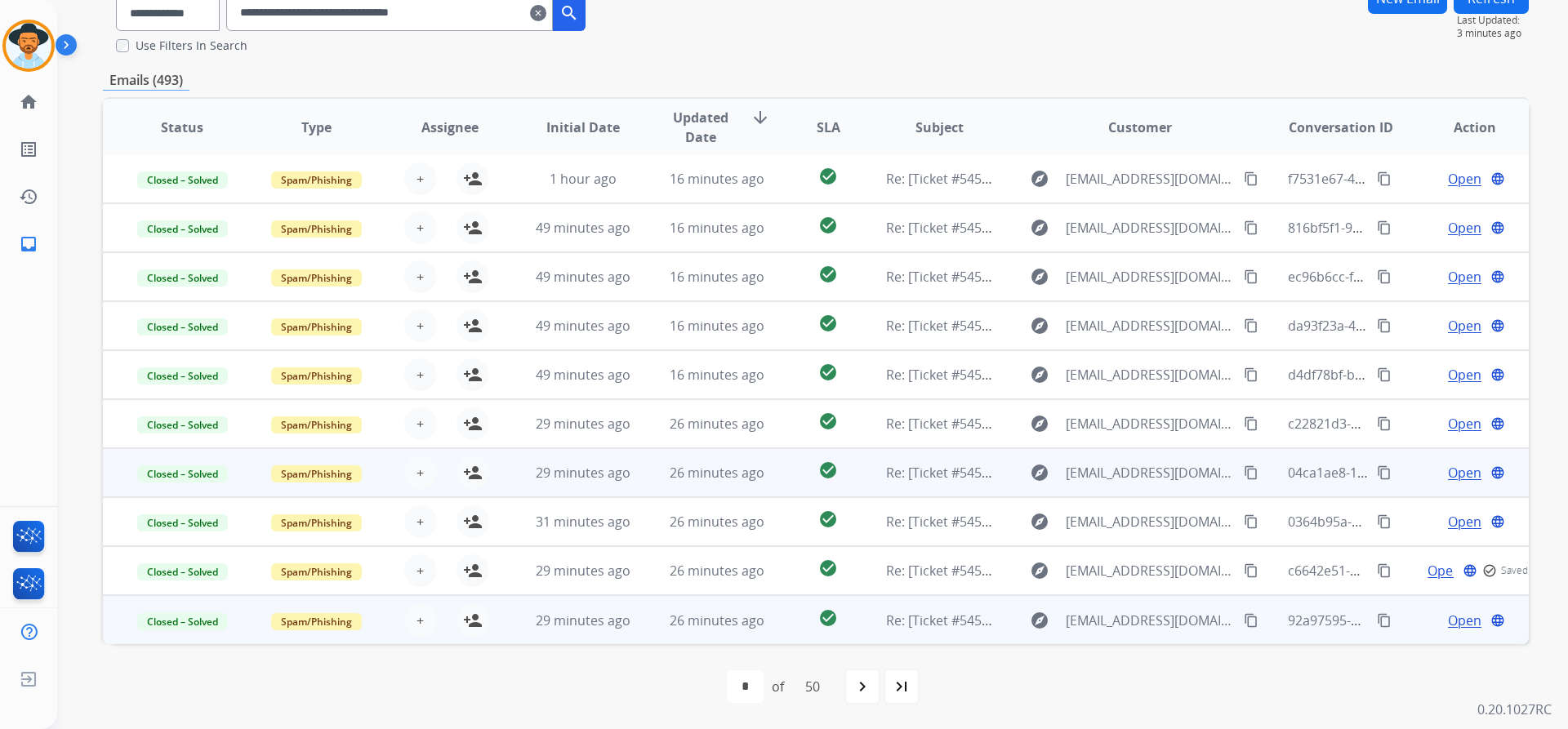
click at [1448, 619] on span "Open" at bounding box center [1465, 620] width 34 height 20
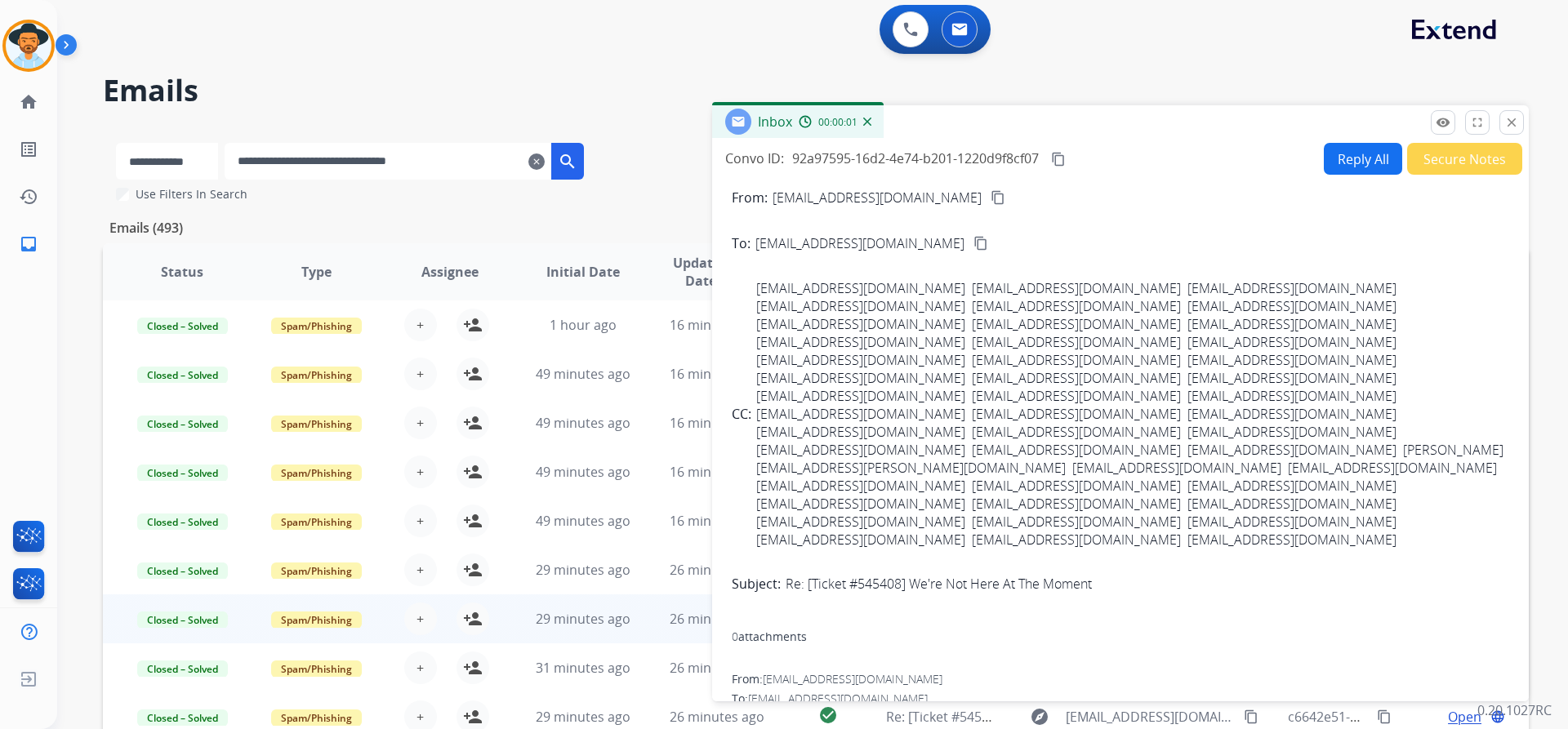
scroll to position [0, 0]
click at [1441, 158] on button "Secure Notes" at bounding box center [1465, 160] width 116 height 32
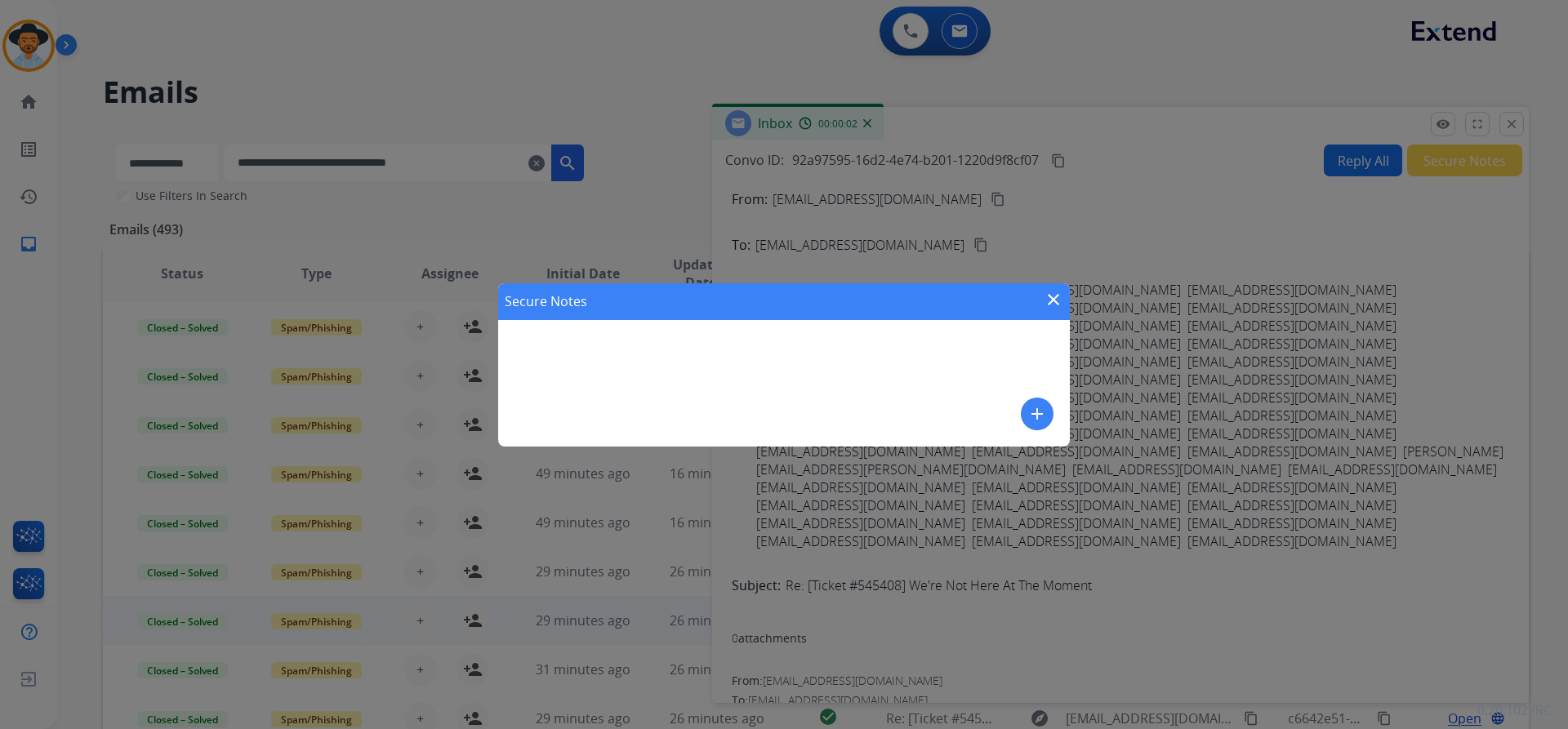
click at [1039, 408] on mat-icon "add" at bounding box center [1037, 414] width 20 height 20
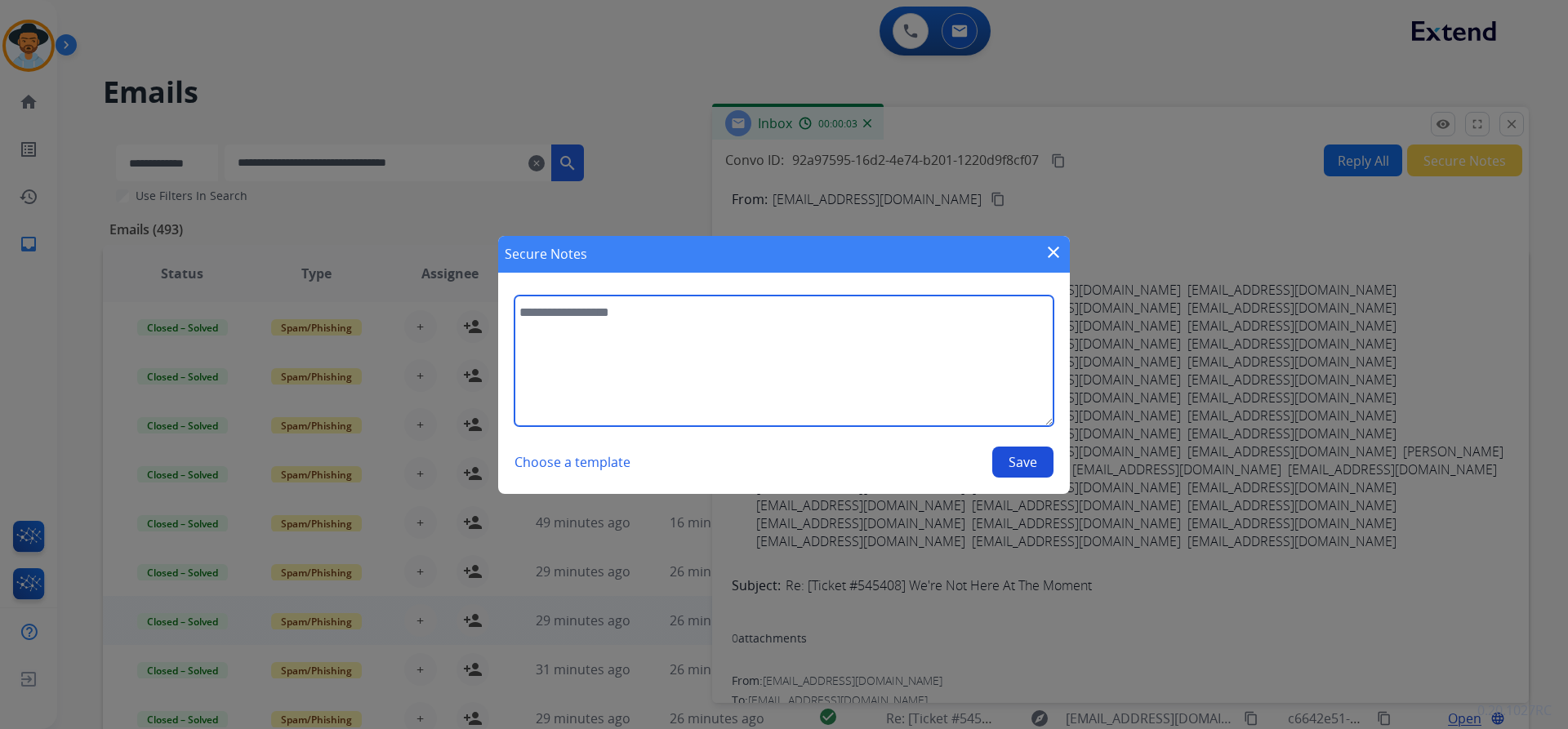
click at [713, 352] on textarea at bounding box center [784, 361] width 539 height 131
paste textarea "**********"
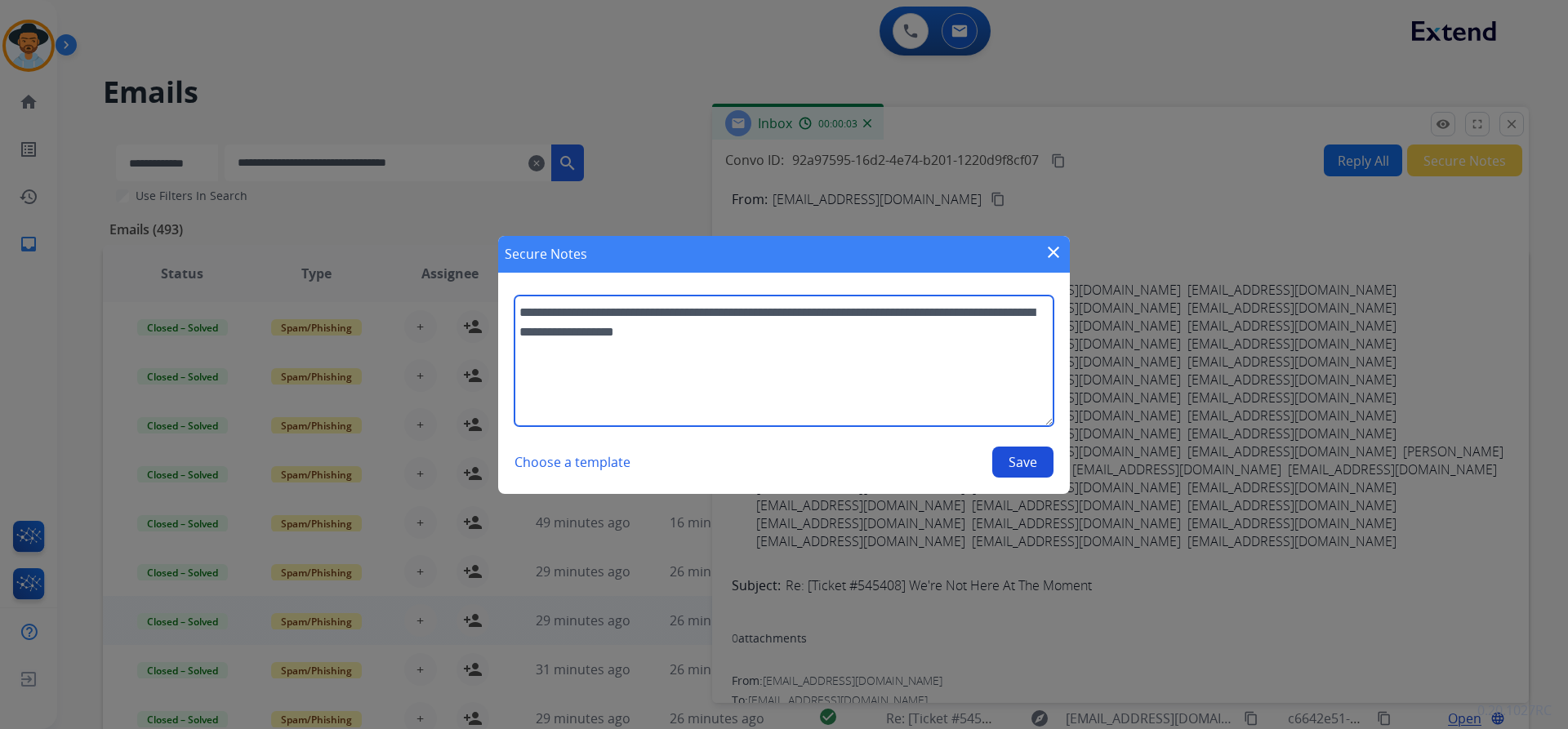
type textarea "**********"
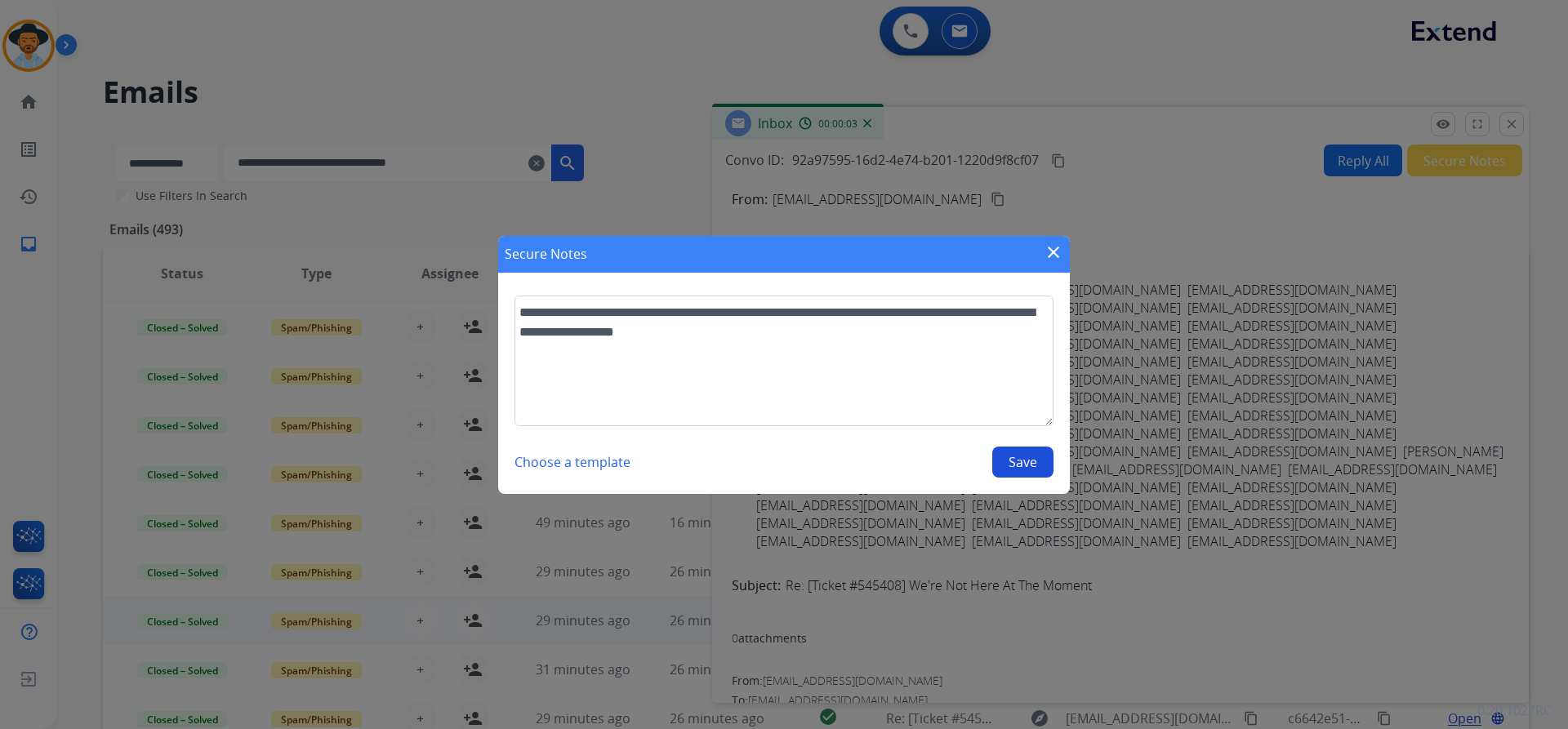
click at [1011, 455] on button "Save" at bounding box center [1023, 461] width 62 height 31
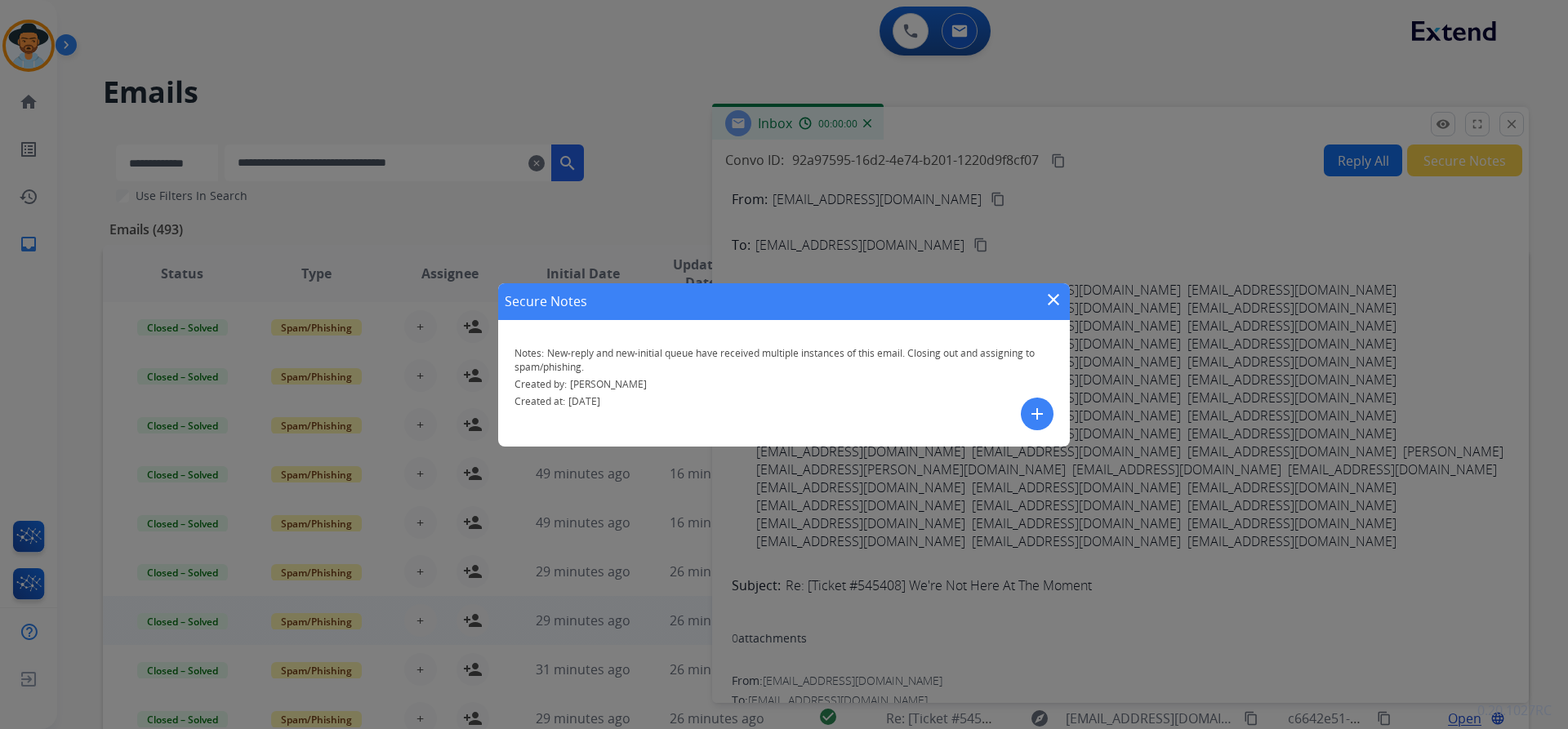
click at [1052, 298] on mat-icon "close" at bounding box center [1052, 299] width 20 height 20
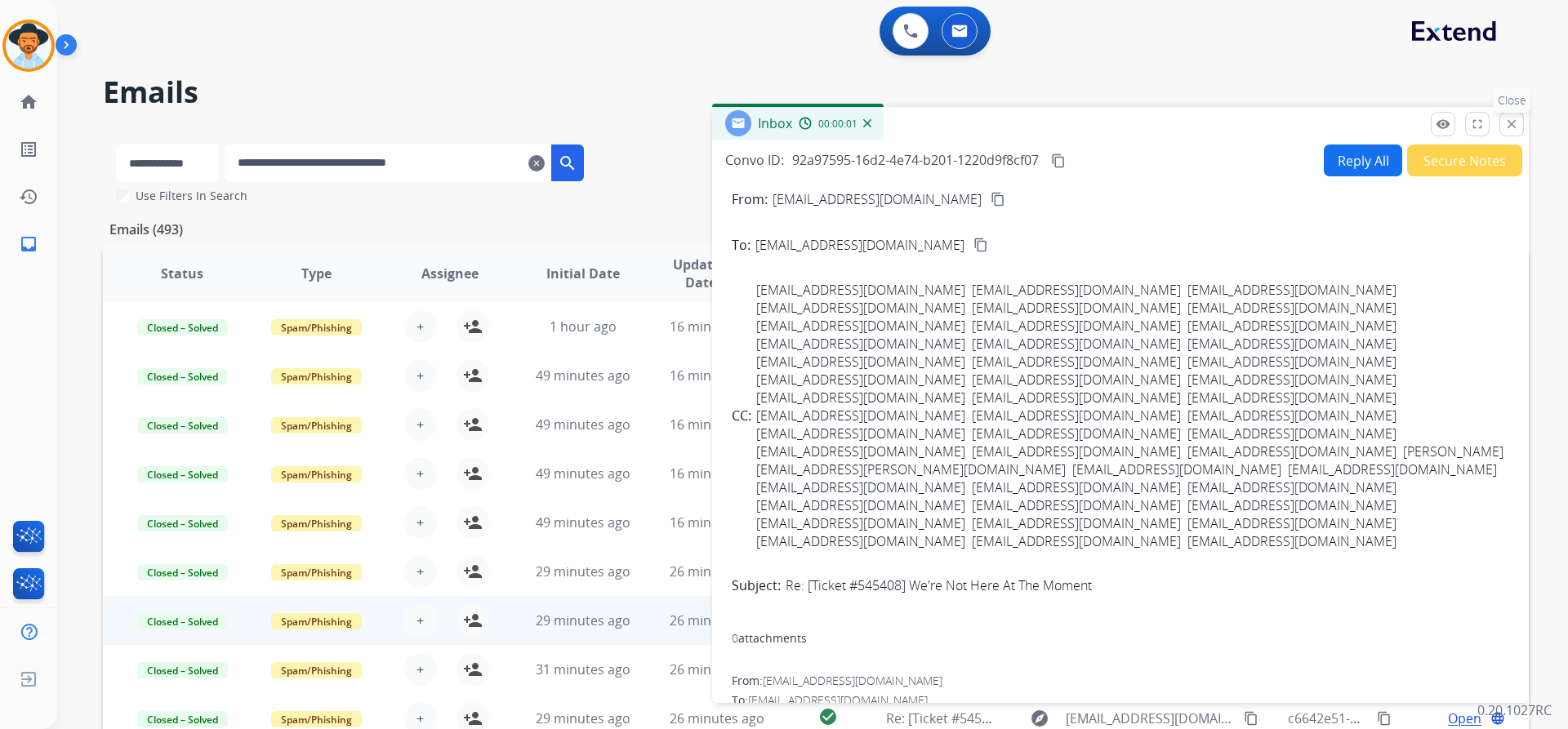
click at [1504, 126] on mat-icon "close" at bounding box center [1511, 124] width 15 height 15
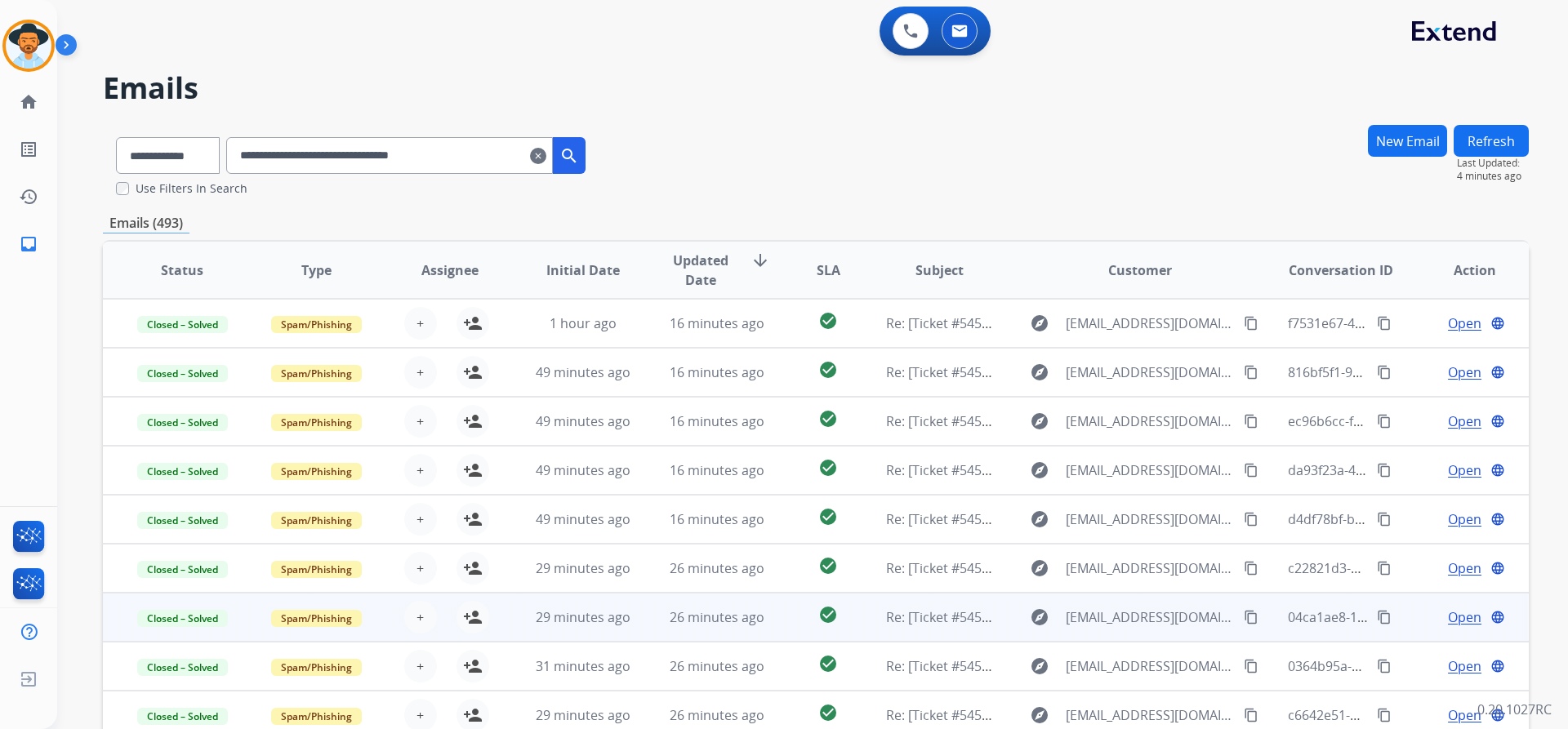
click at [168, 192] on label "Use Filters In Search" at bounding box center [191, 189] width 112 height 17
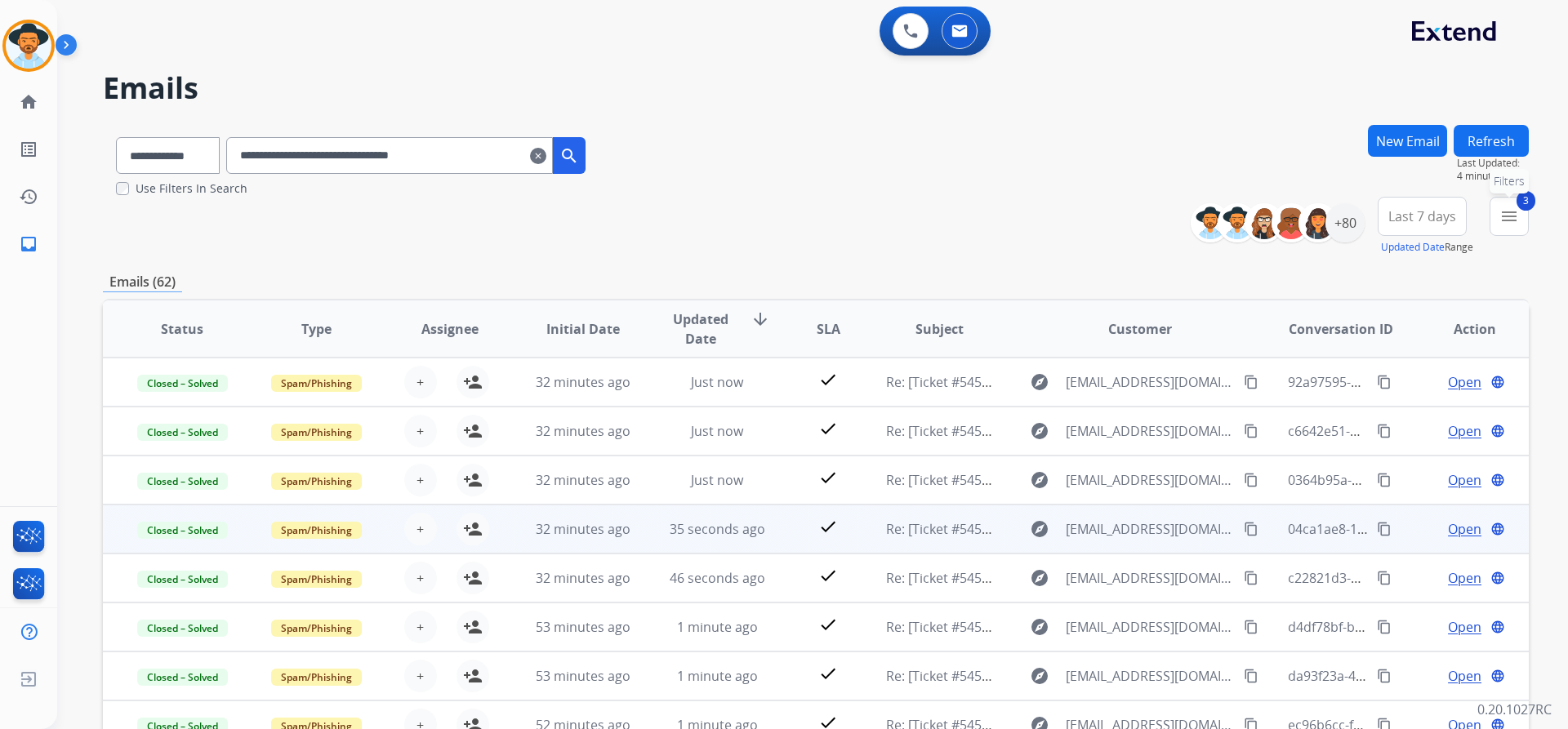
click at [1506, 207] on mat-icon "menu" at bounding box center [1508, 216] width 20 height 20
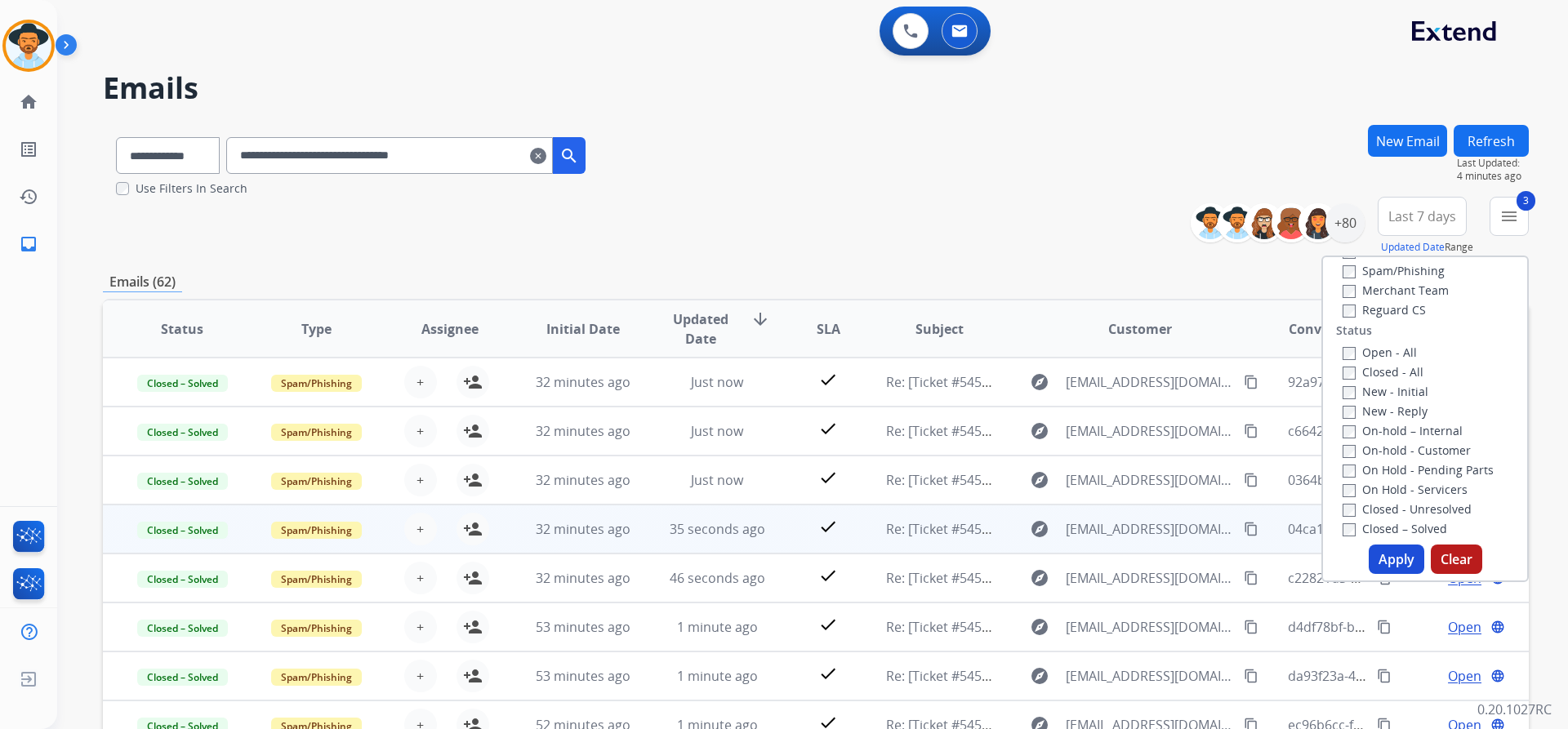
click at [1386, 349] on label "Open - All" at bounding box center [1380, 352] width 75 height 16
click at [1385, 563] on button "Apply" at bounding box center [1396, 559] width 56 height 30
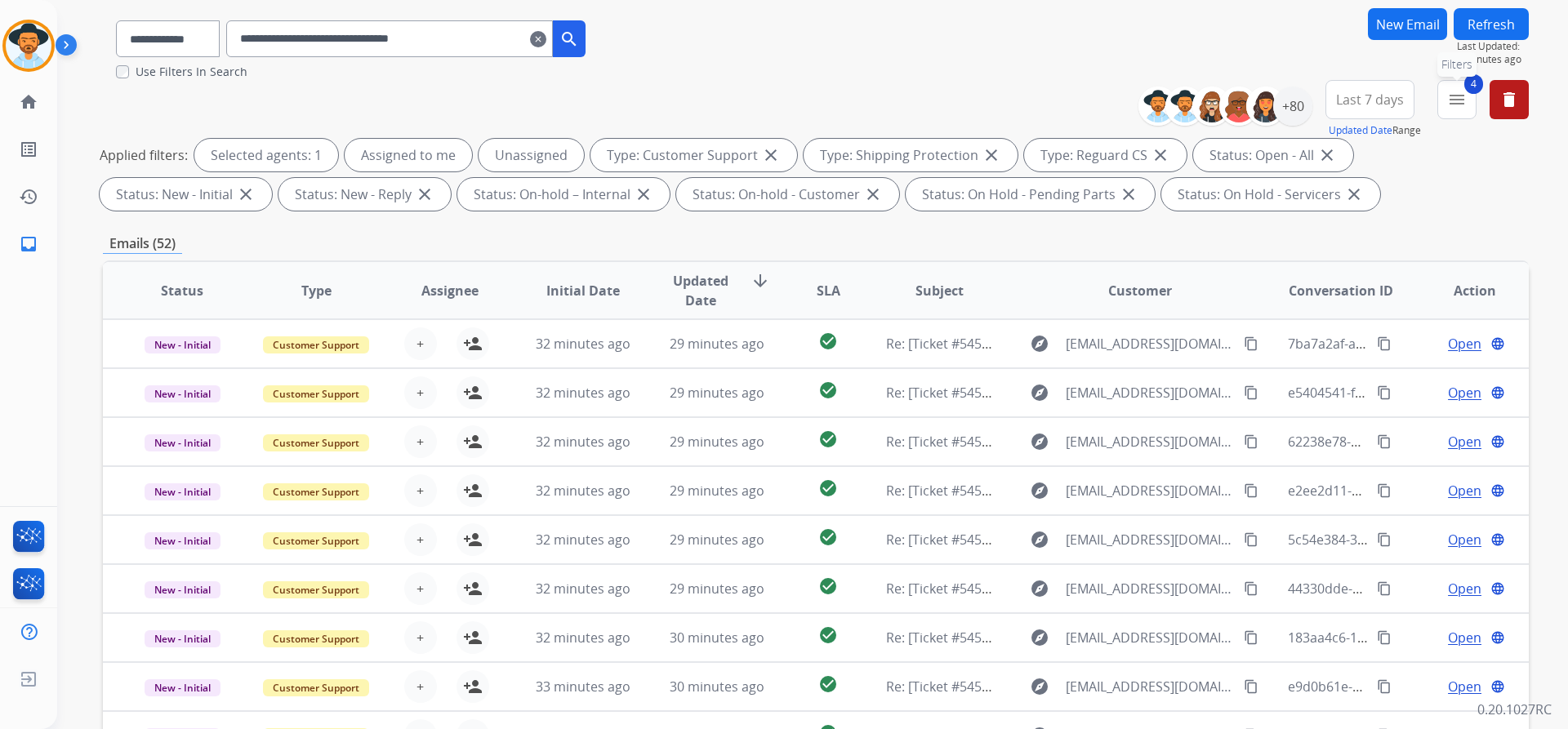
click at [1468, 102] on button "4 menu Filters" at bounding box center [1457, 100] width 39 height 39
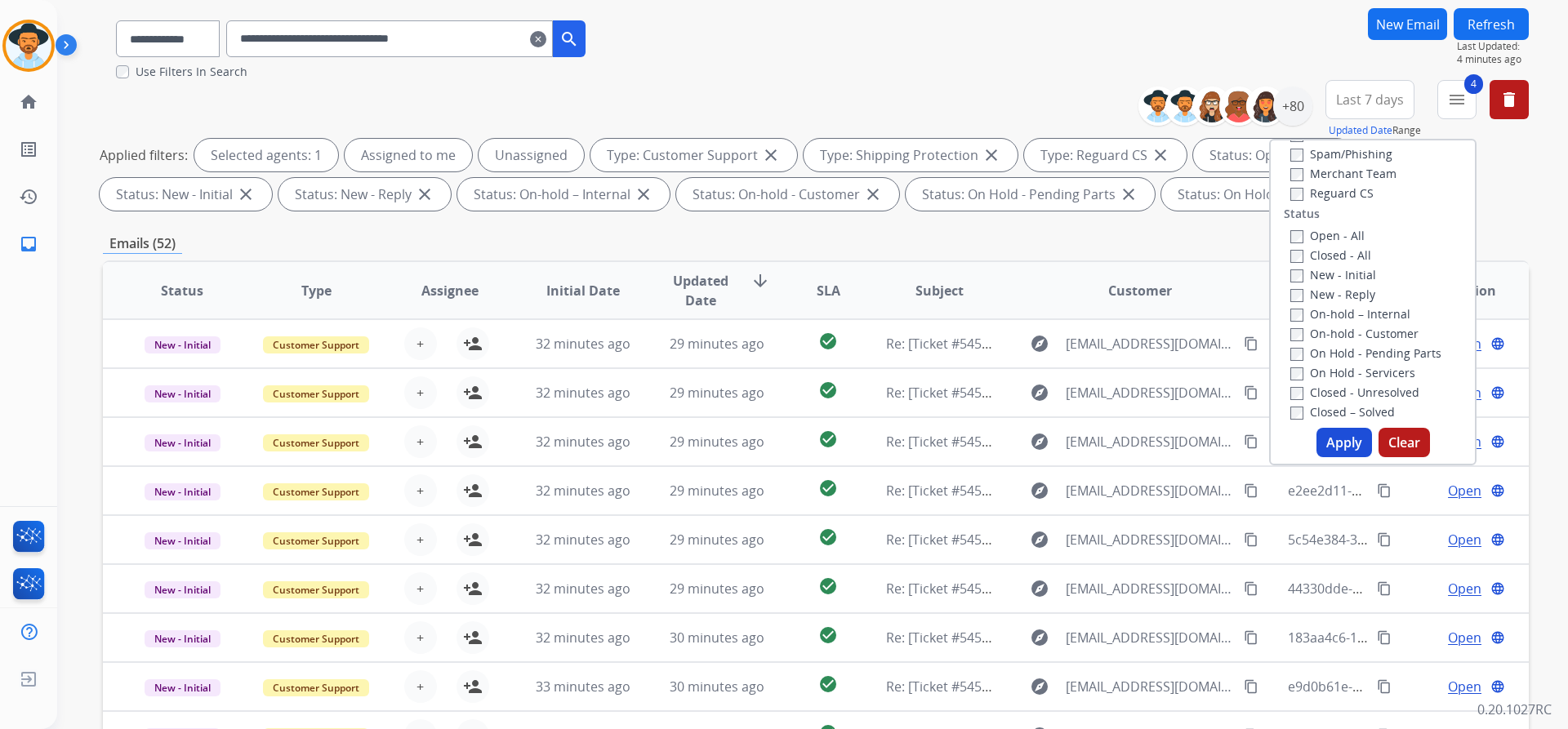
click at [1356, 187] on label "Reguard CS" at bounding box center [1331, 193] width 83 height 16
click at [1325, 255] on label "Shipping Protection" at bounding box center [1354, 258] width 128 height 16
click at [1337, 196] on label "Customer Support" at bounding box center [1350, 199] width 120 height 16
click at [1331, 446] on button "Apply" at bounding box center [1344, 443] width 56 height 30
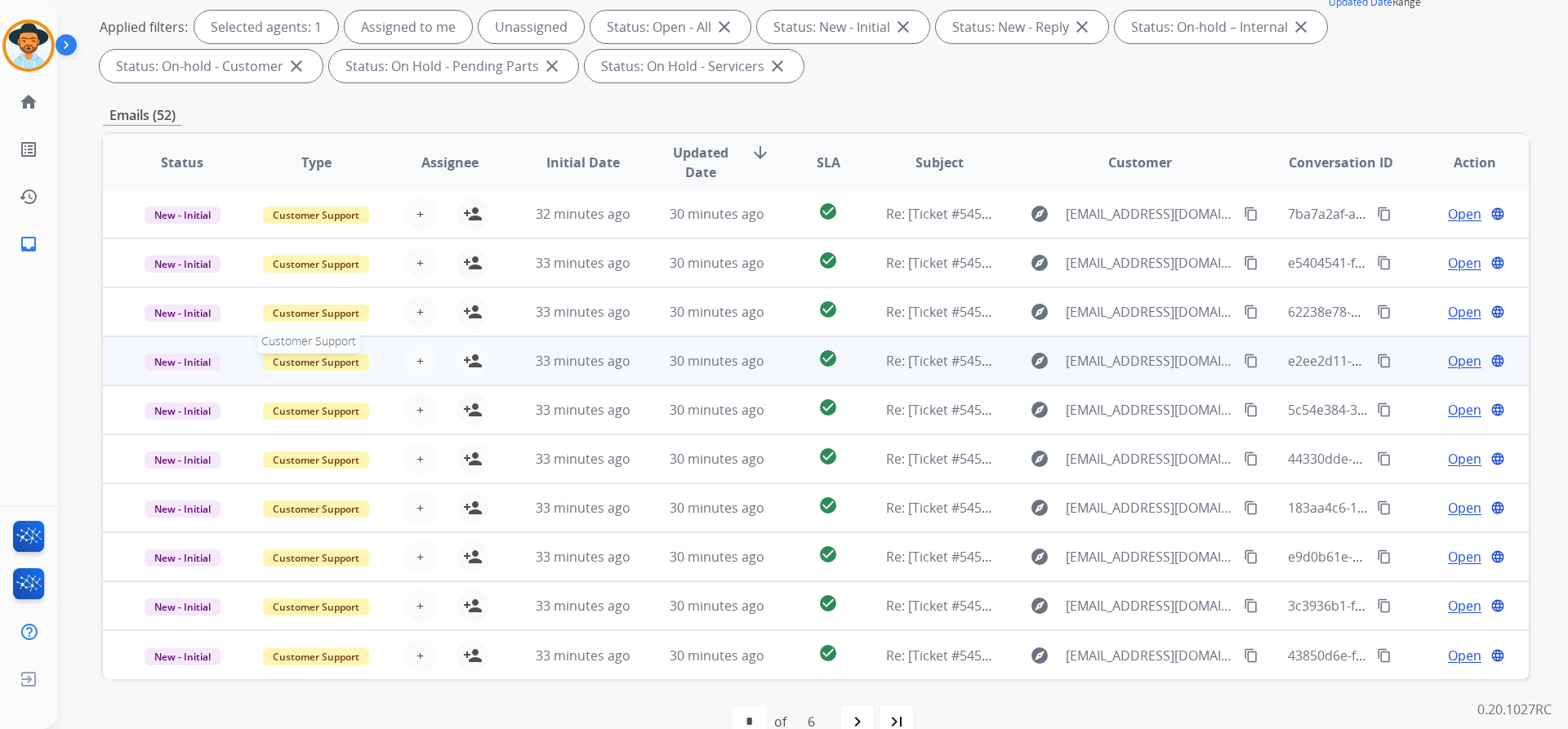
scroll to position [280, 0]
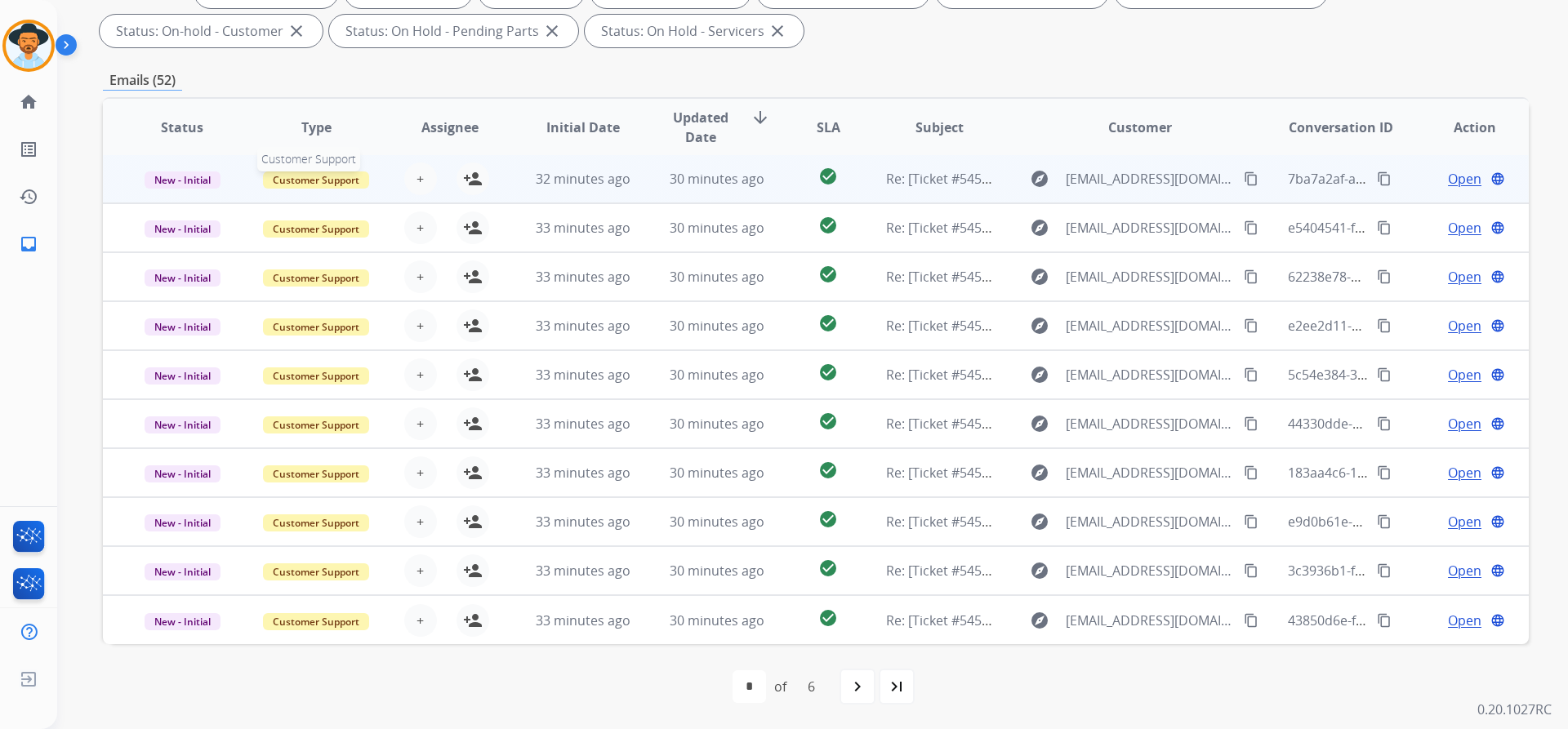
click at [319, 185] on span "Customer Support" at bounding box center [316, 180] width 106 height 17
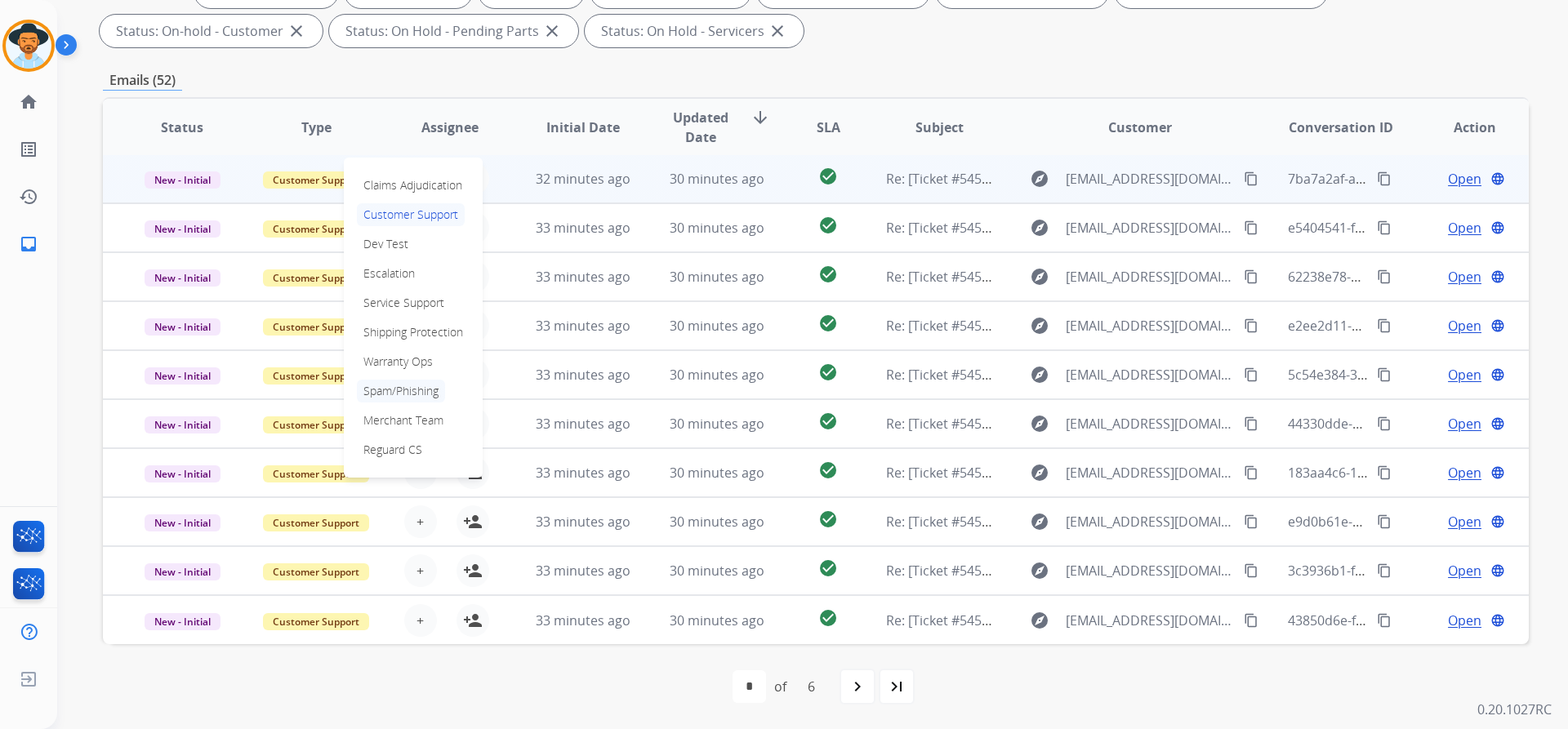
click at [407, 389] on p "Spam/Phishing" at bounding box center [401, 391] width 89 height 23
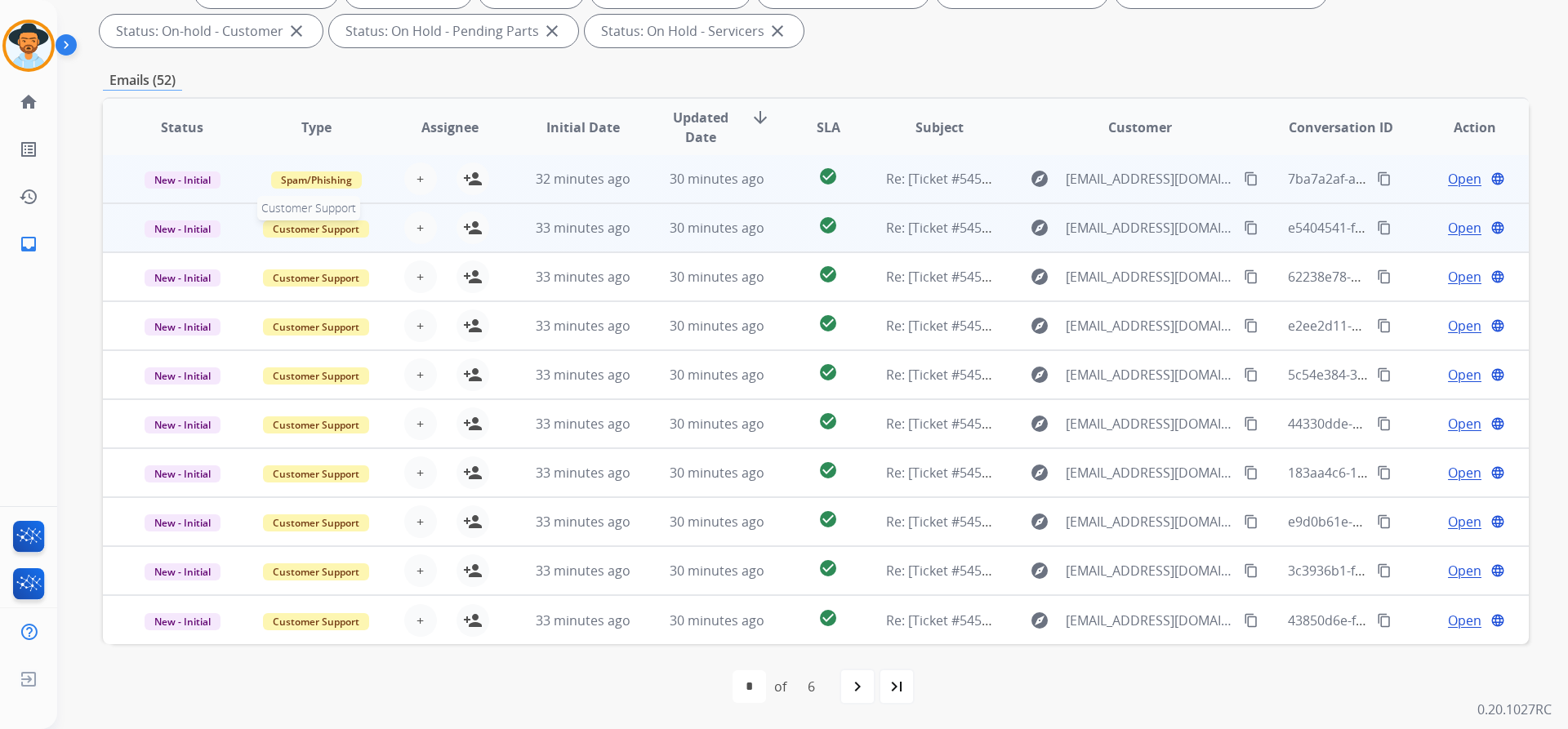
click at [302, 225] on span "Customer Support" at bounding box center [316, 229] width 106 height 17
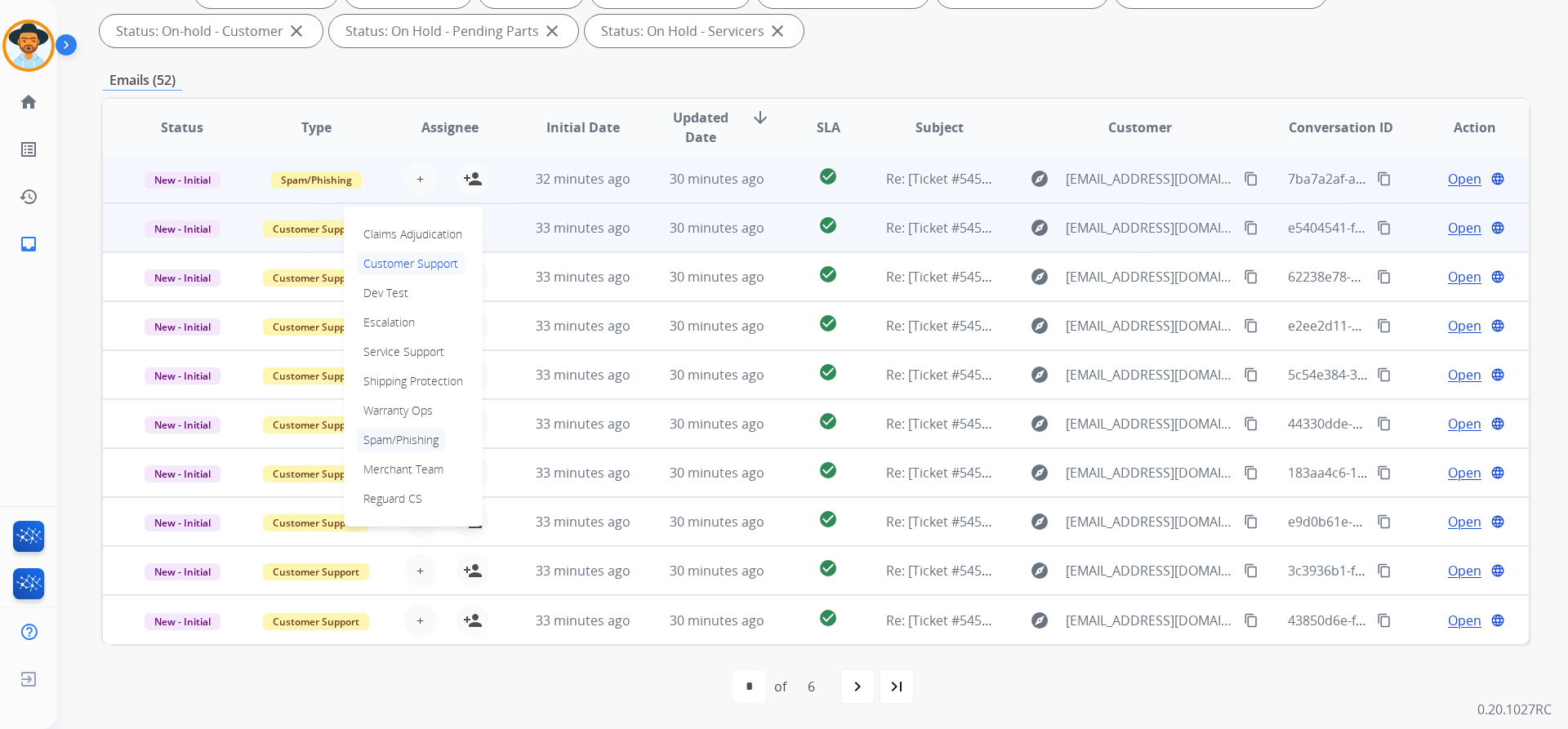
click at [400, 438] on p "Spam/Phishing" at bounding box center [401, 440] width 89 height 23
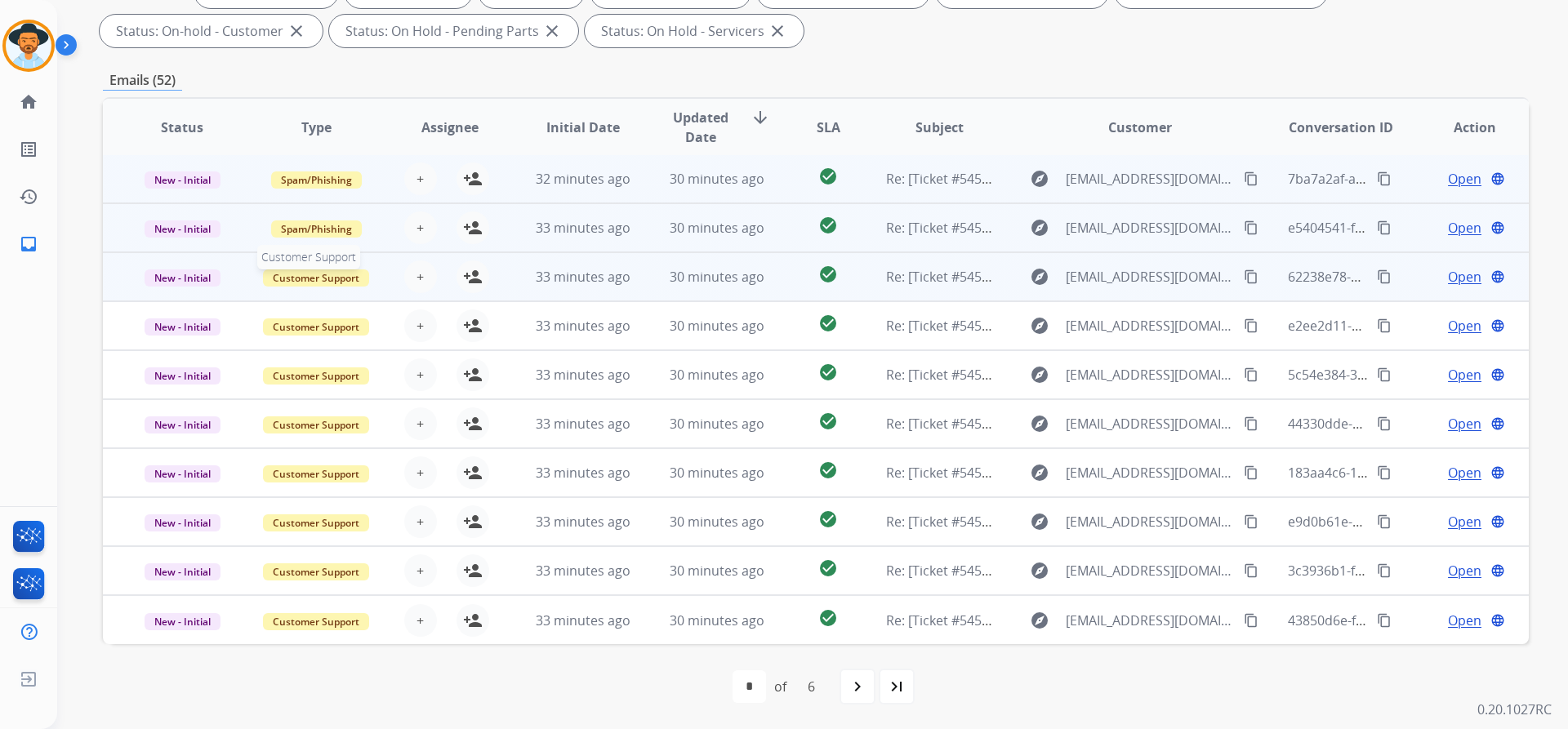
click at [309, 285] on span "Customer Support" at bounding box center [316, 278] width 106 height 17
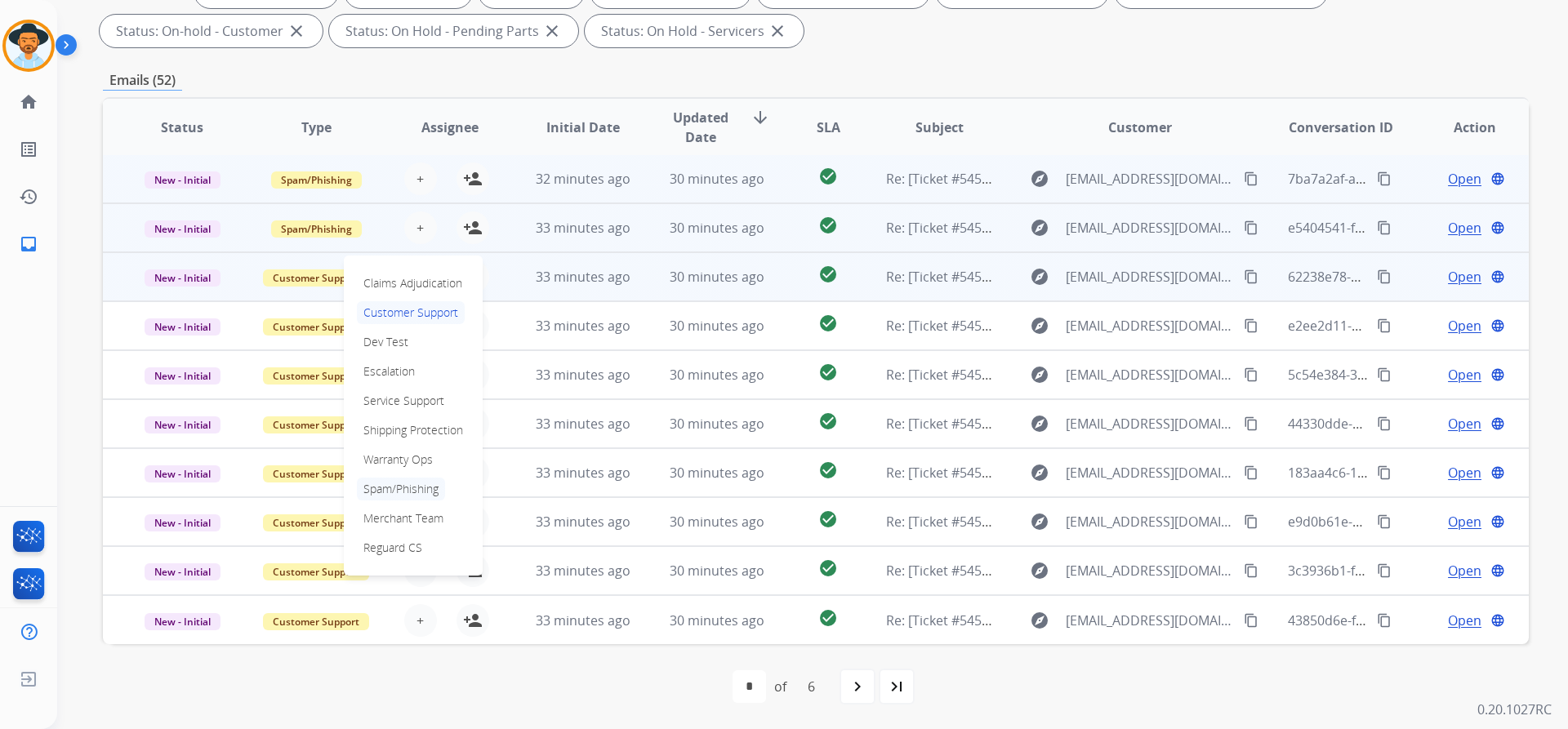
click at [411, 489] on p "Spam/Phishing" at bounding box center [401, 488] width 89 height 23
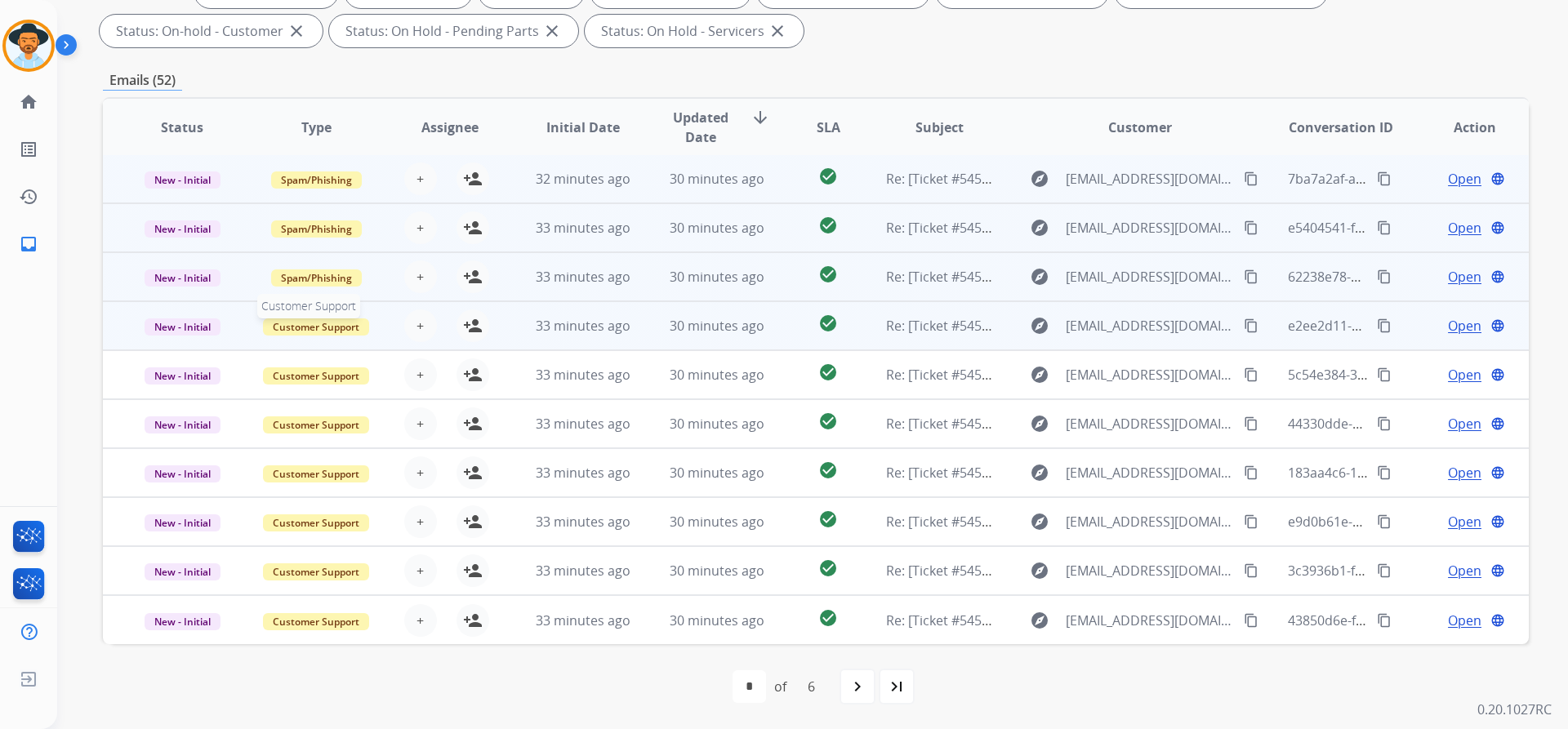
click at [322, 334] on span "Customer Support" at bounding box center [316, 327] width 106 height 17
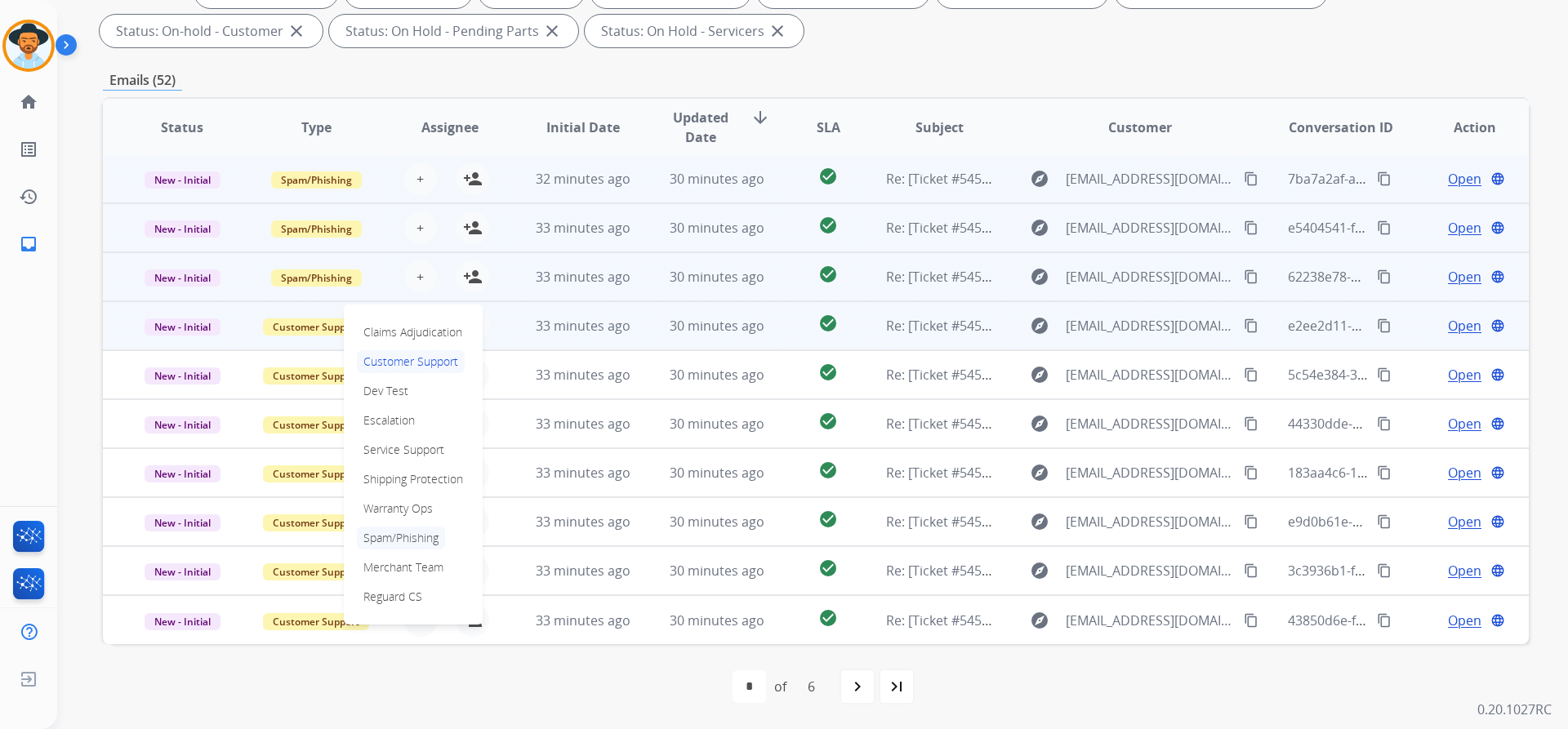
click at [406, 534] on p "Spam/Phishing" at bounding box center [401, 538] width 89 height 23
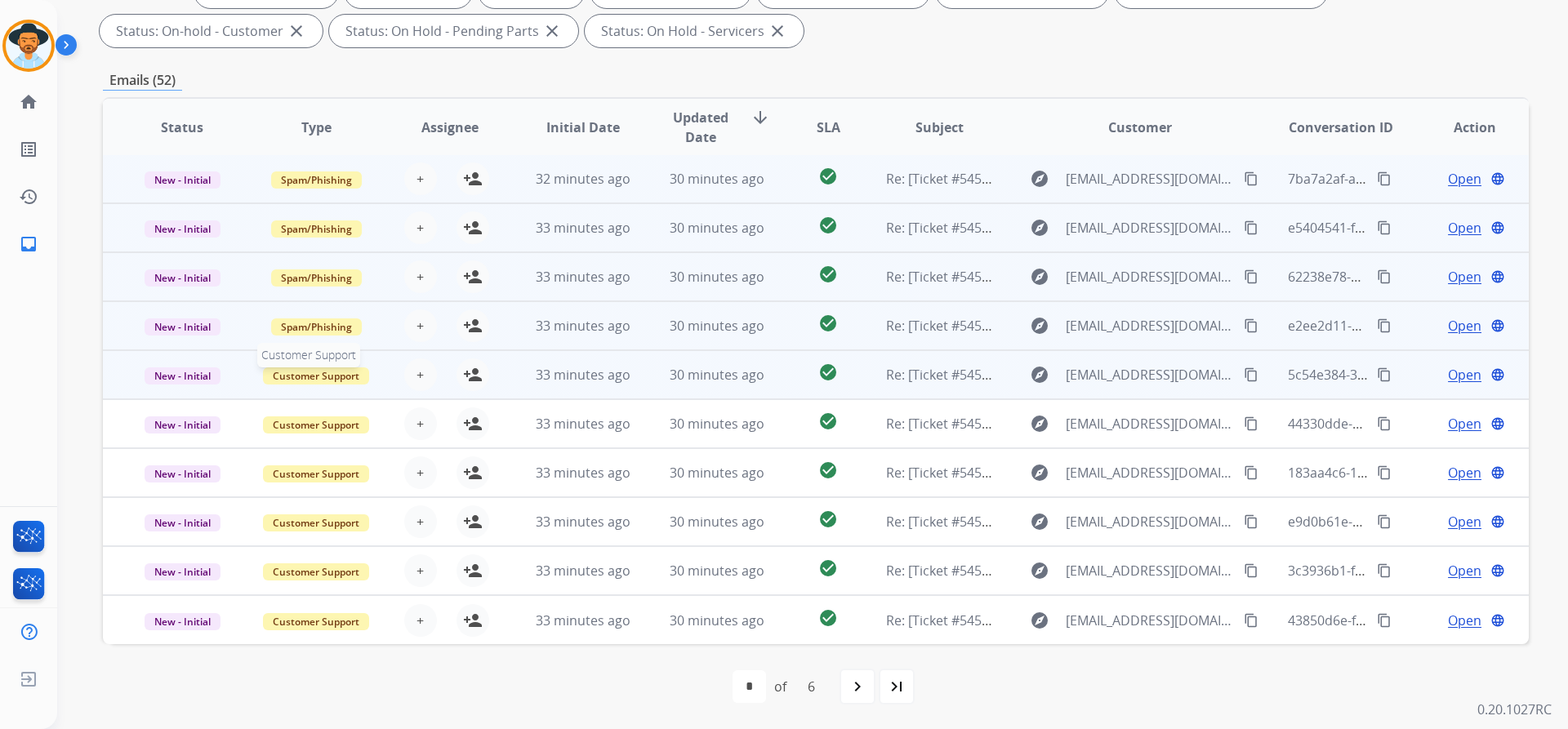
click at [308, 383] on span "Customer Support" at bounding box center [316, 376] width 106 height 17
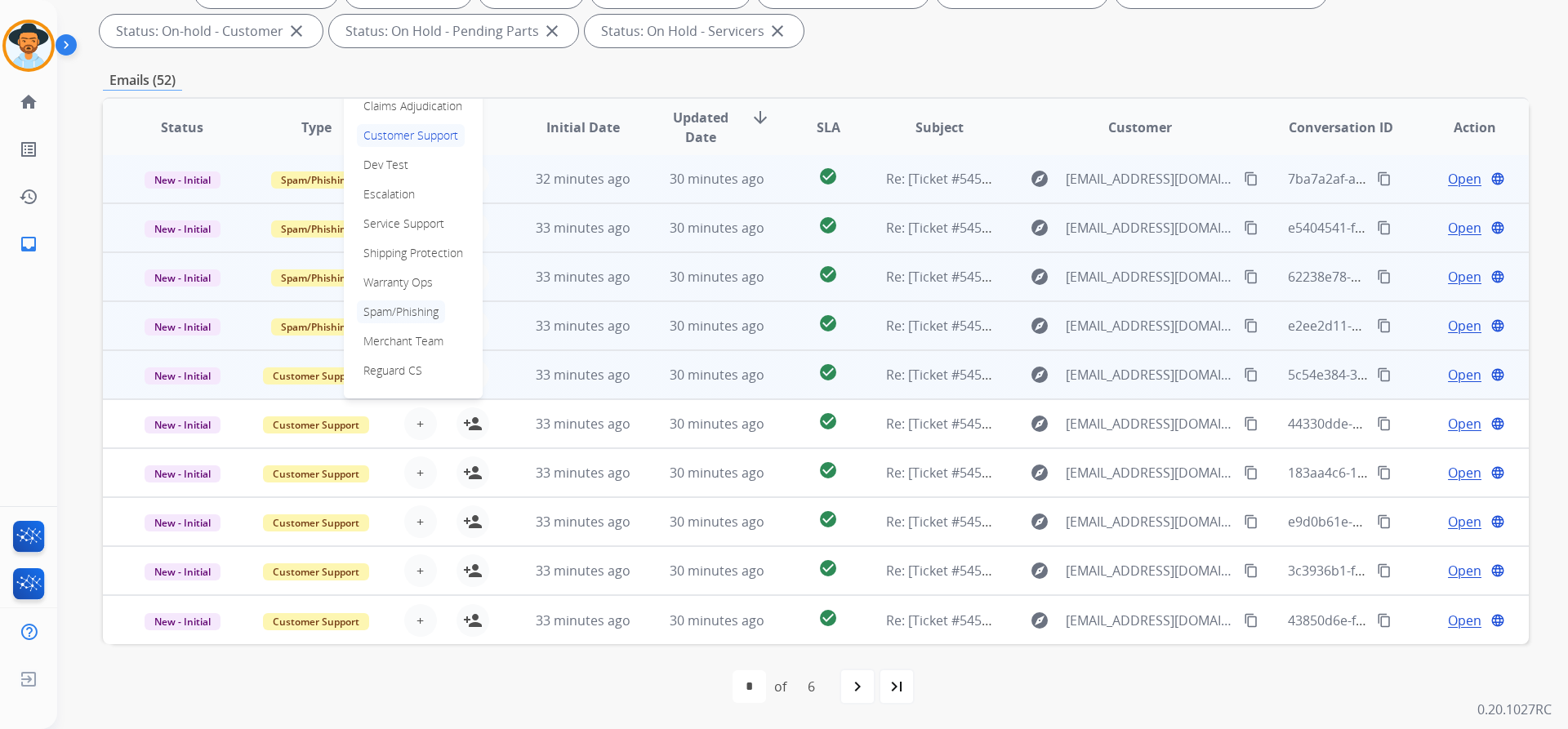
click at [398, 312] on p "Spam/Phishing" at bounding box center [401, 311] width 89 height 23
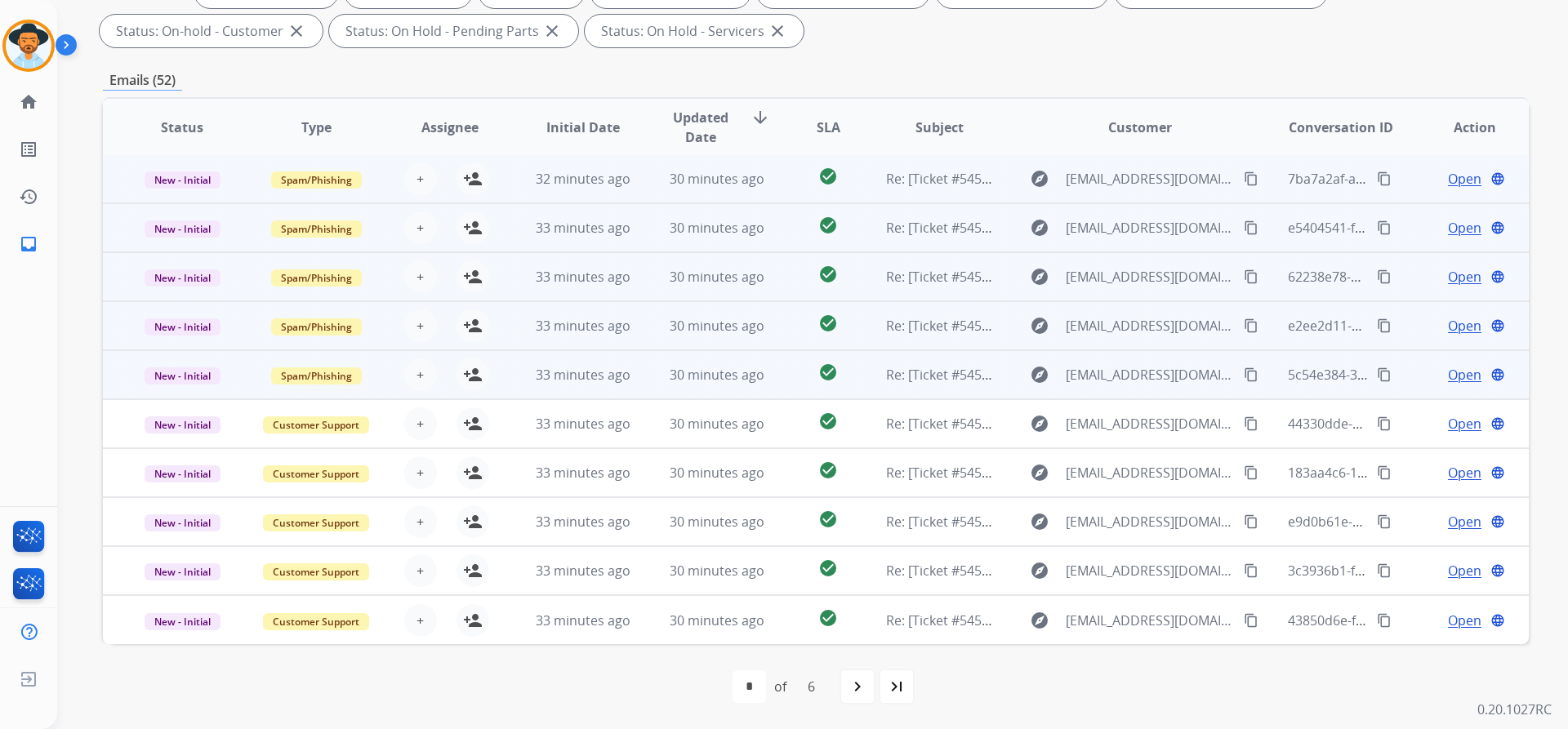
click at [1457, 181] on span "Open" at bounding box center [1465, 178] width 34 height 20
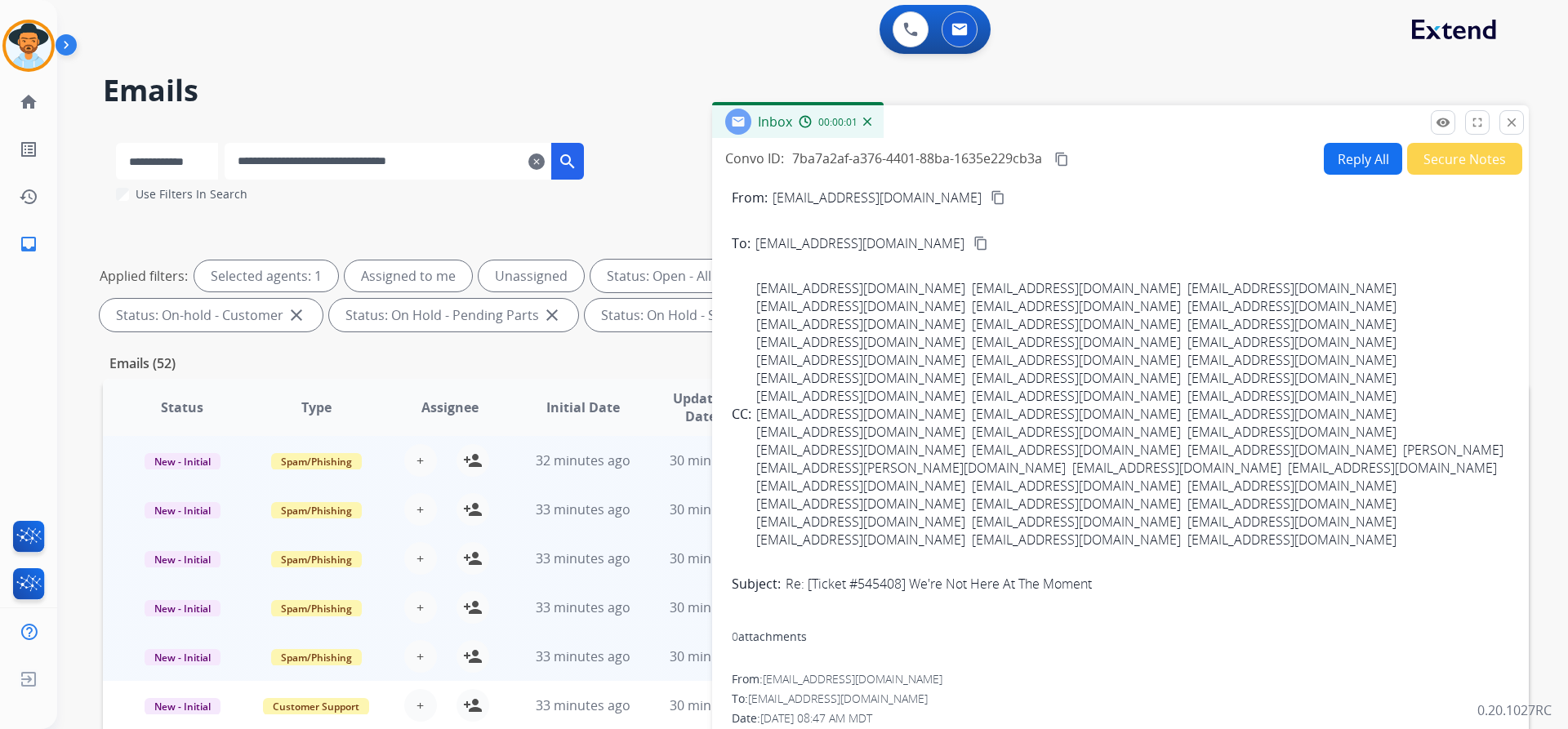
scroll to position [0, 0]
click at [1451, 168] on button "Secure Notes" at bounding box center [1465, 160] width 116 height 32
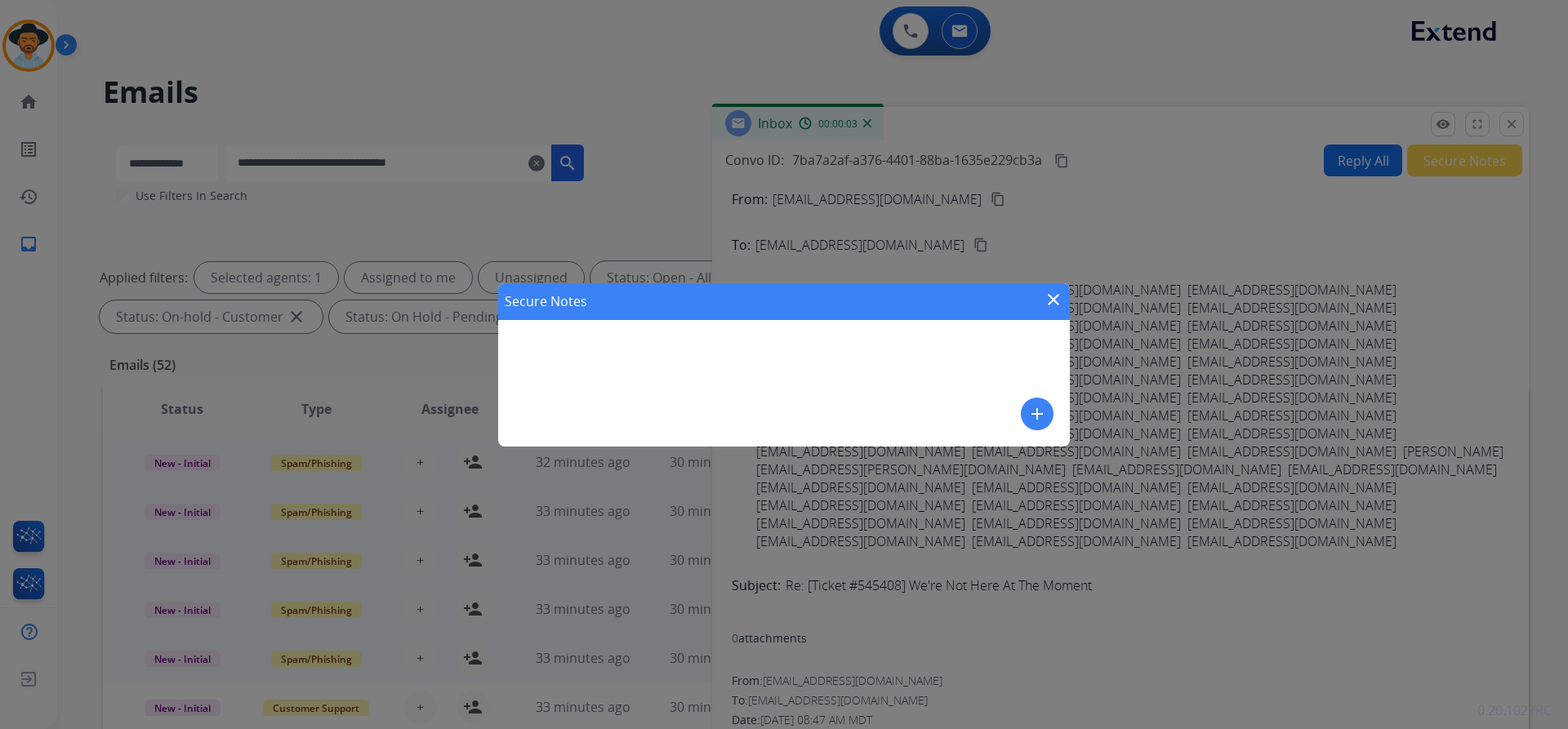
click at [1028, 419] on mat-icon "add" at bounding box center [1037, 414] width 20 height 20
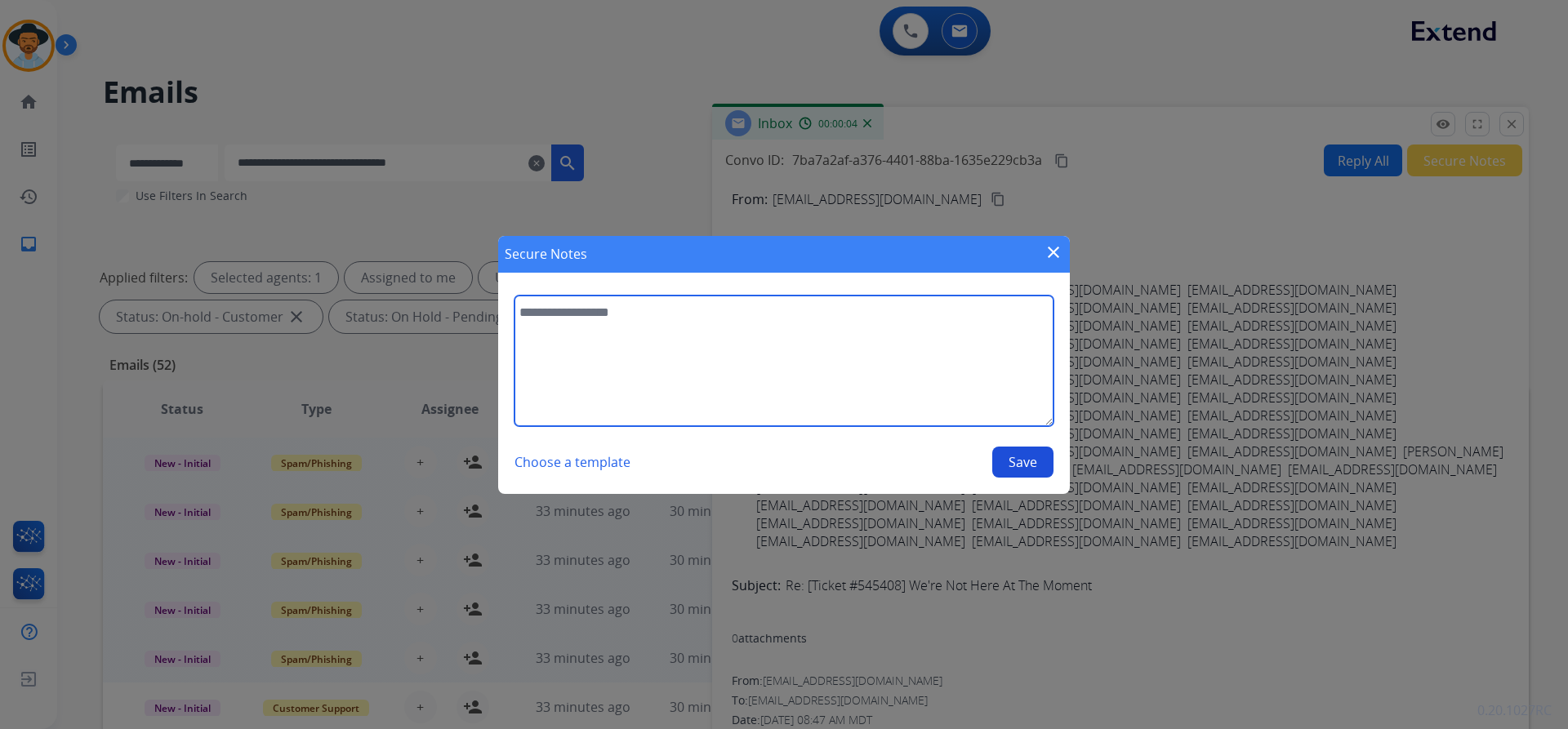
paste textarea "**********"
click at [733, 317] on textarea at bounding box center [784, 361] width 539 height 131
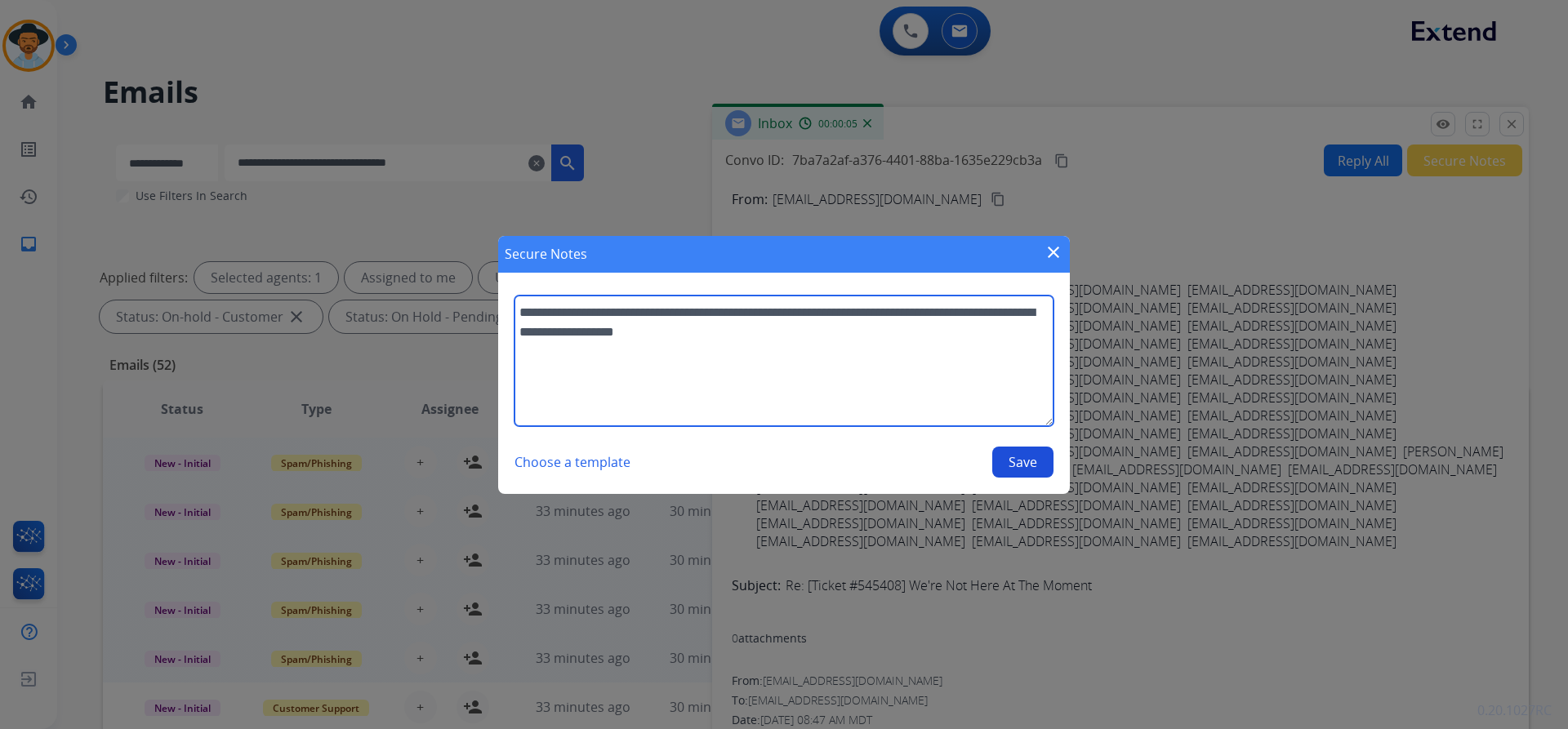
type textarea "**********"
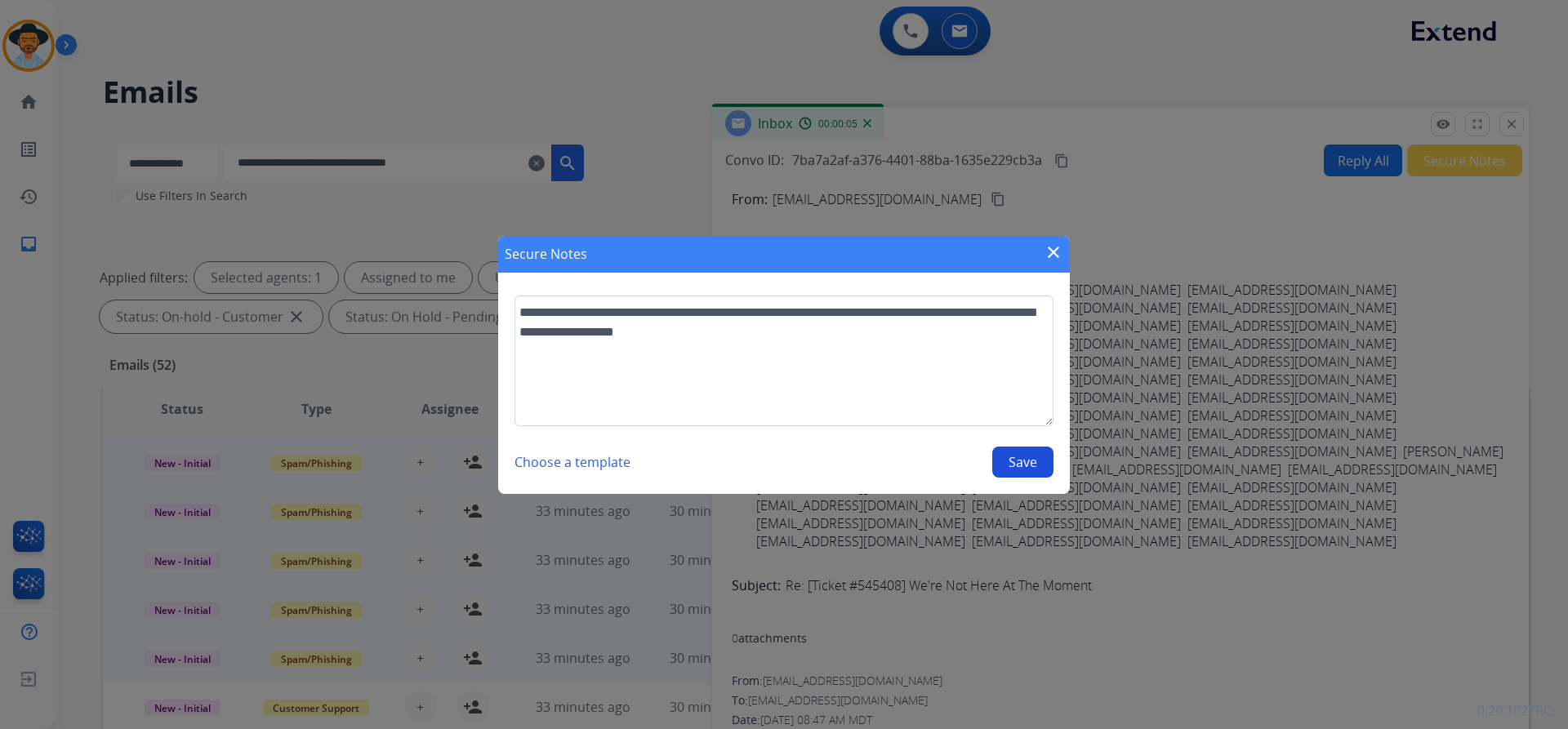
click at [1035, 451] on button "Save" at bounding box center [1023, 461] width 62 height 31
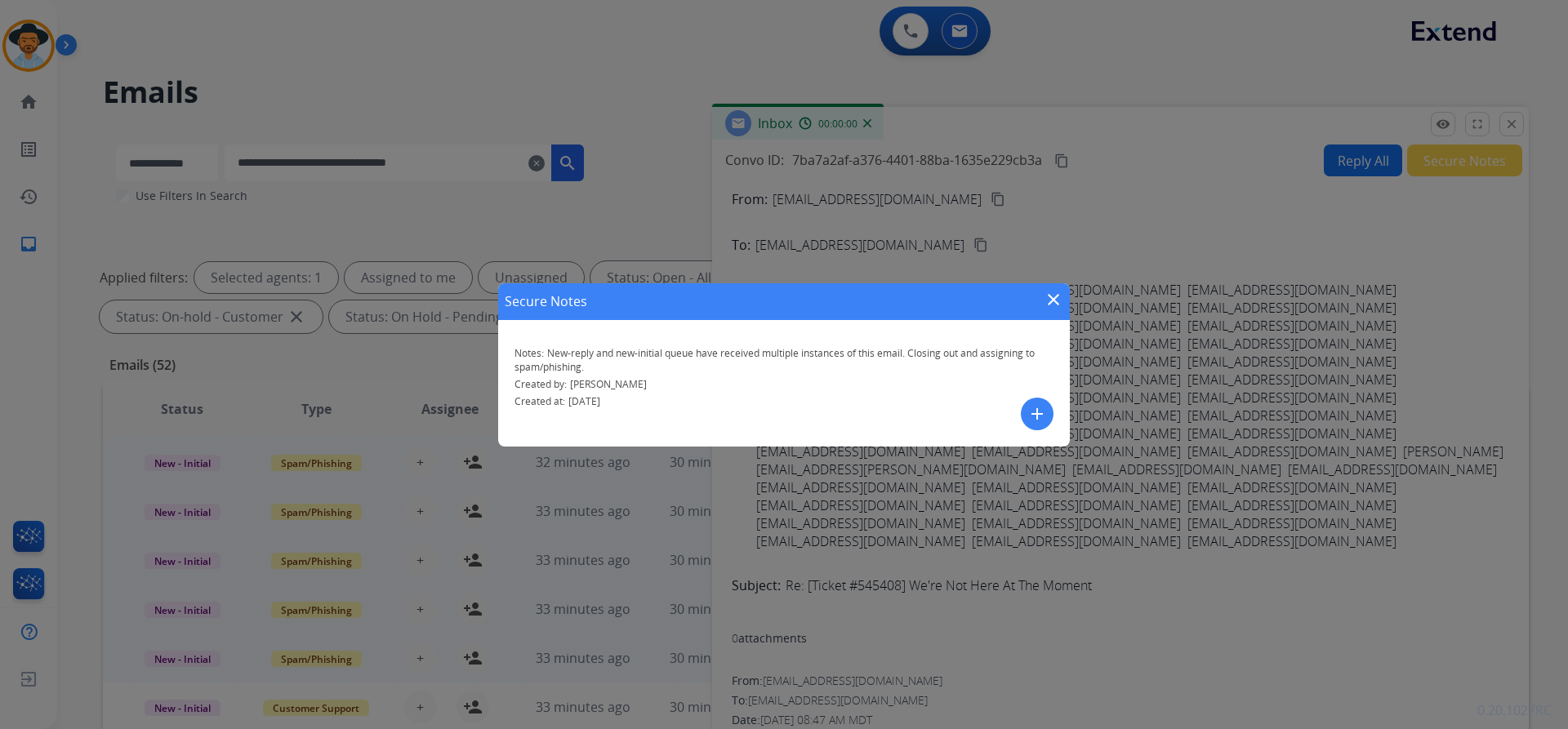
click at [1049, 299] on mat-icon "close" at bounding box center [1052, 299] width 20 height 20
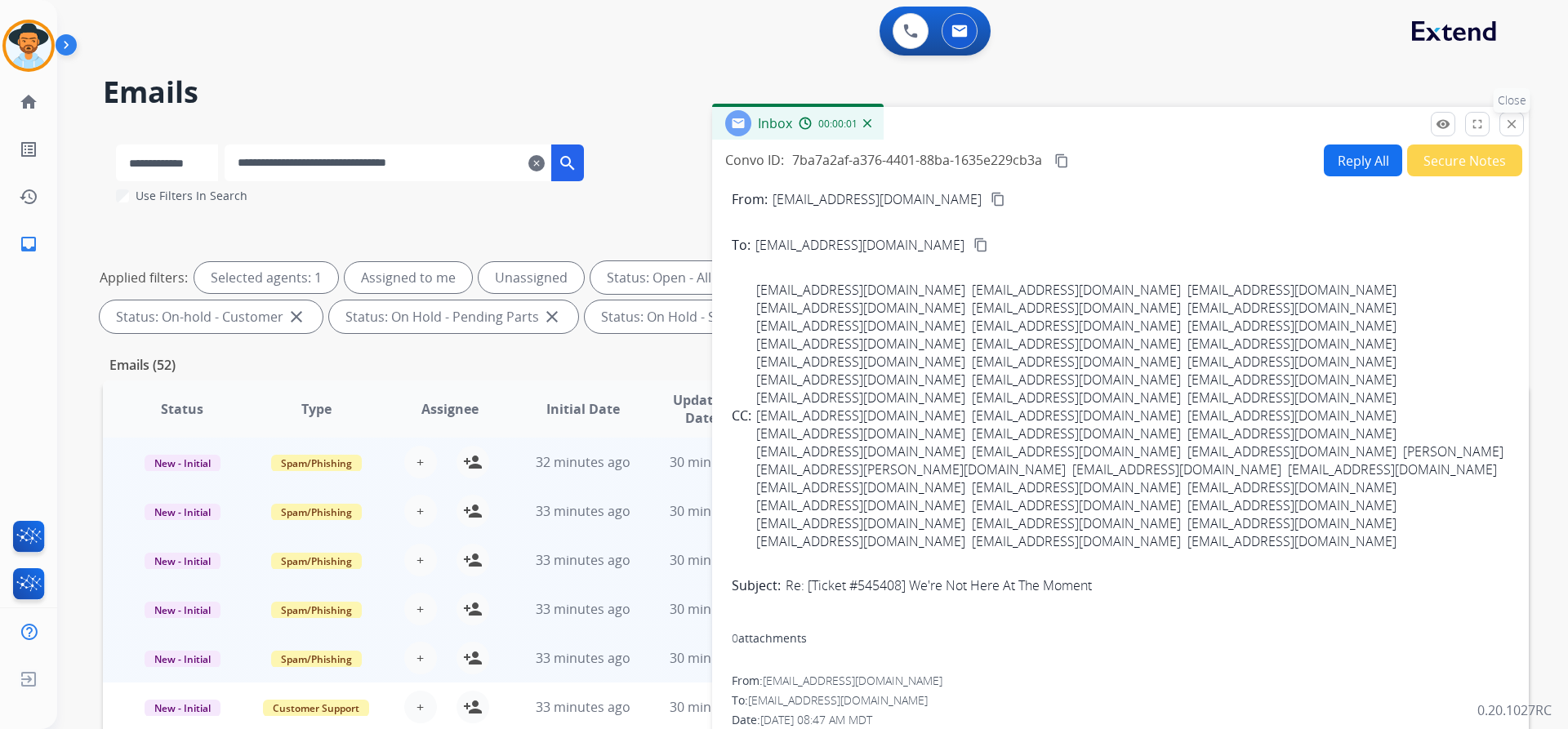
click at [1508, 121] on mat-icon "close" at bounding box center [1511, 124] width 15 height 15
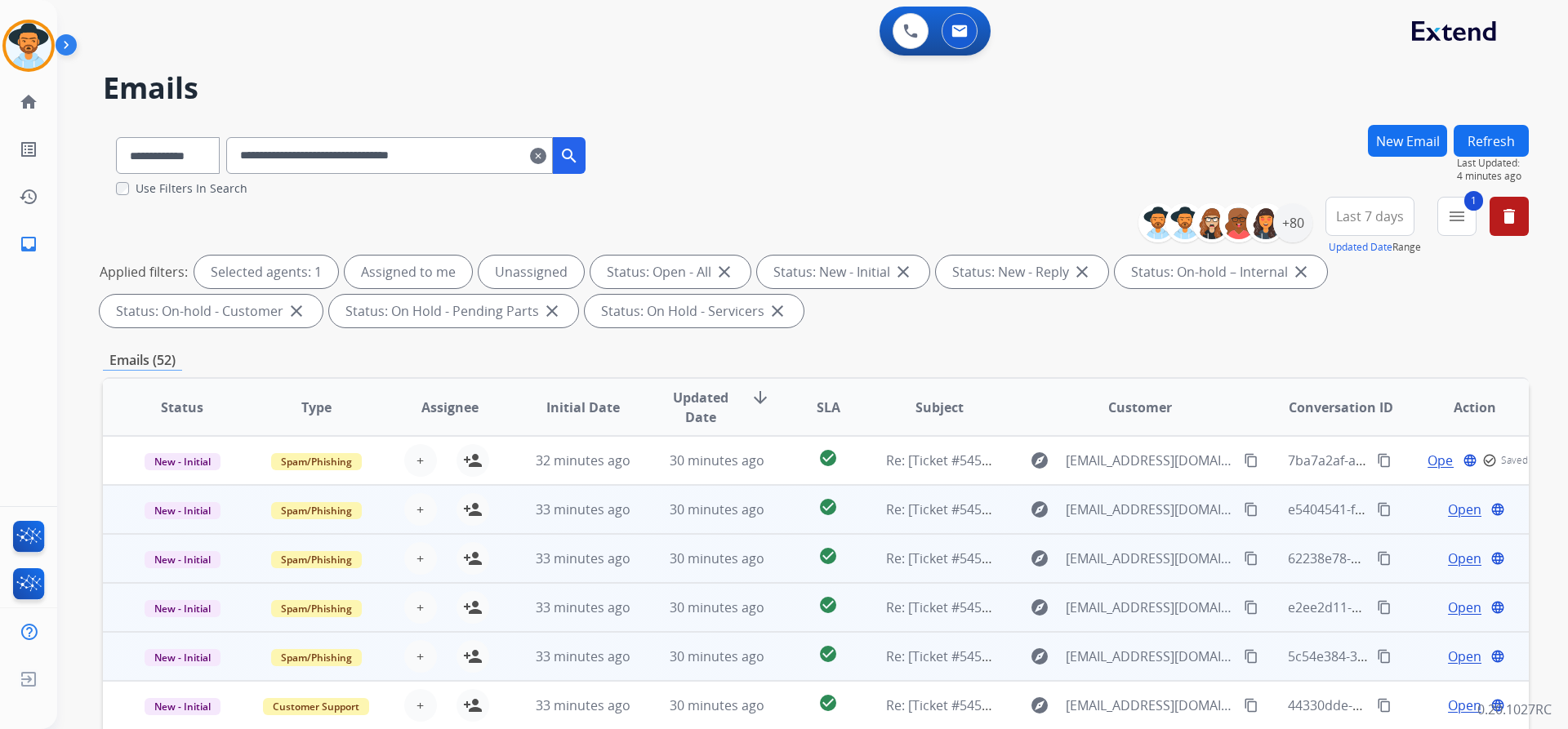
click at [1449, 516] on span "Open" at bounding box center [1465, 509] width 34 height 20
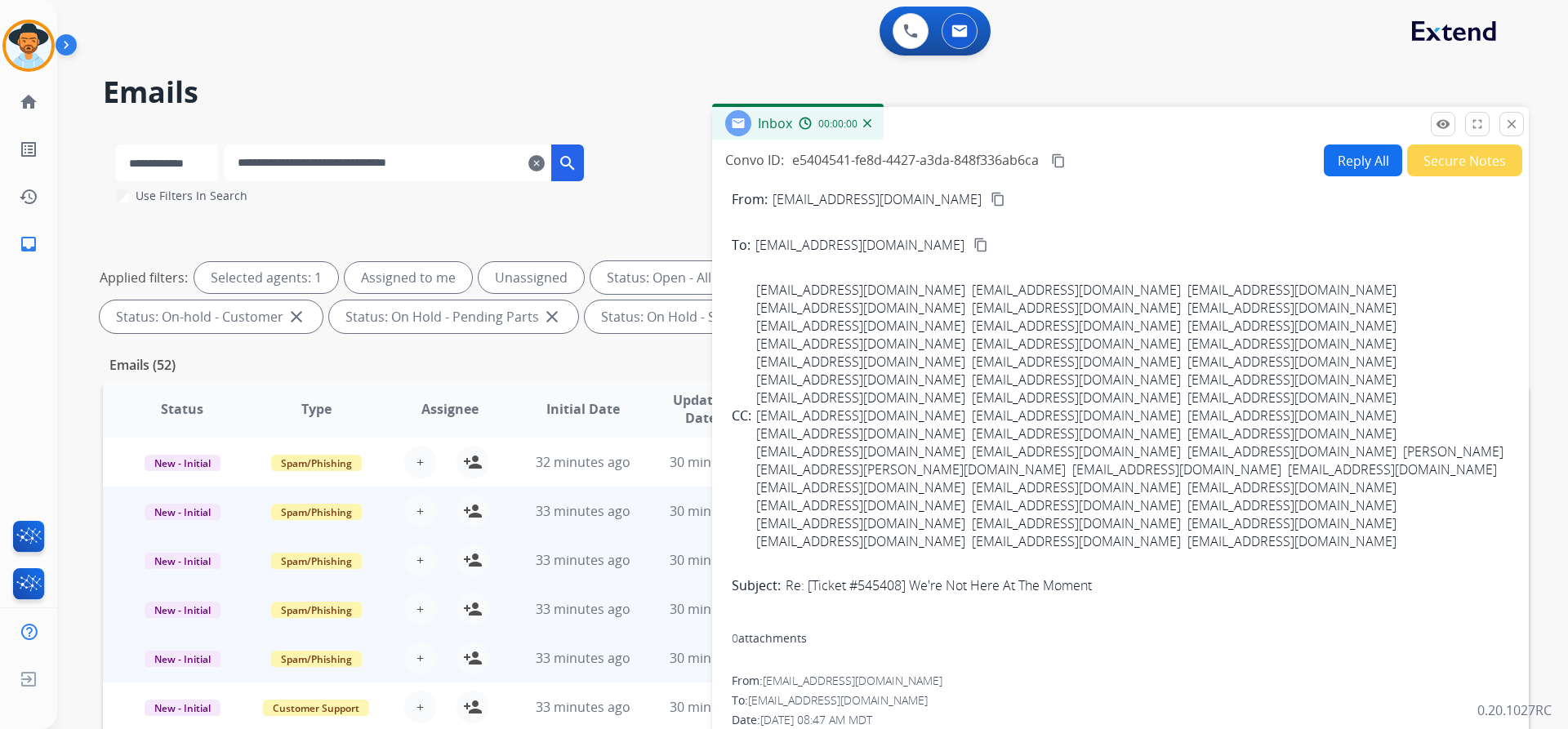
click at [1438, 156] on button "Secure Notes" at bounding box center [1465, 160] width 116 height 32
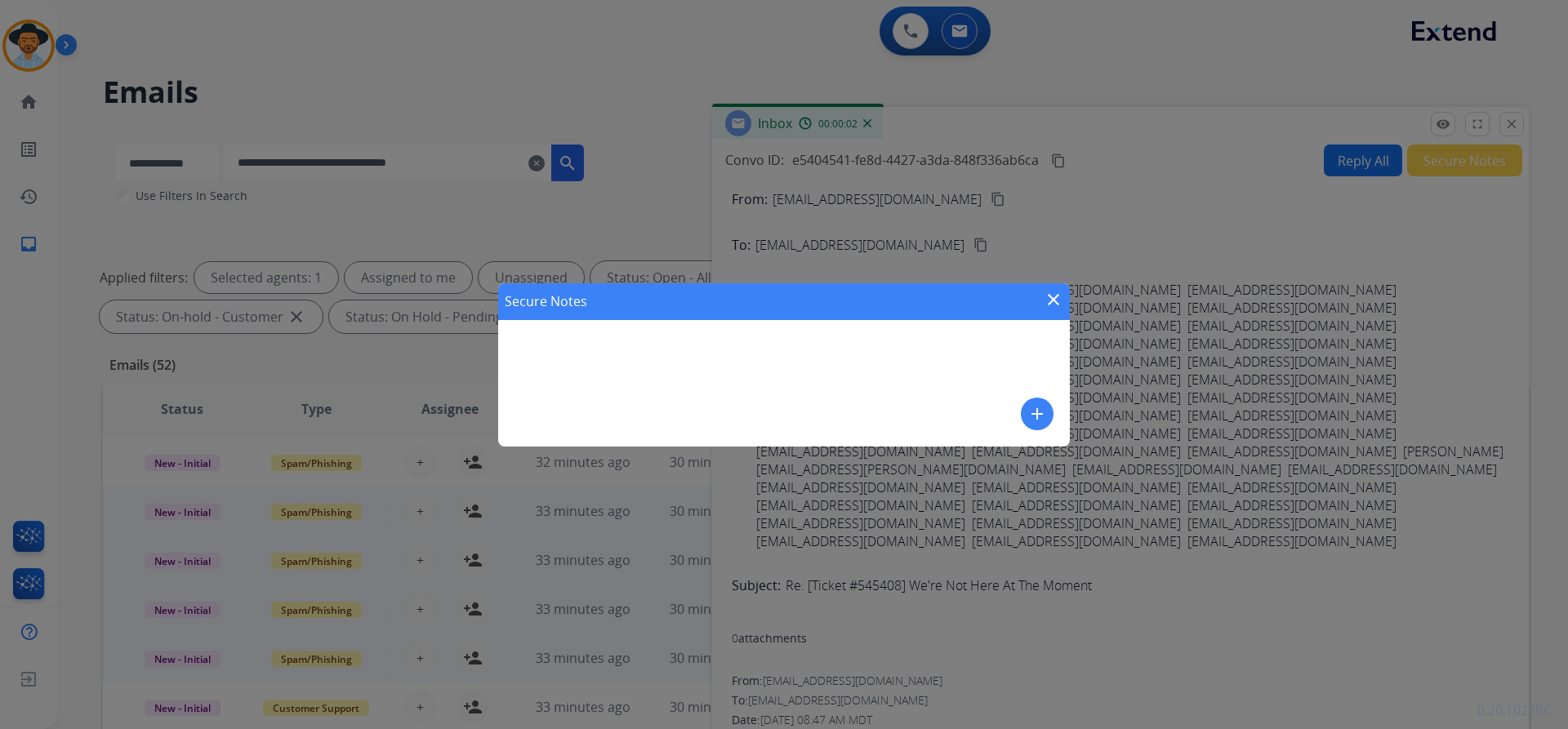
click at [980, 403] on div "Secure Notes close add" at bounding box center [783, 364] width 571 height 163
click at [1043, 413] on mat-icon "add" at bounding box center [1037, 414] width 20 height 20
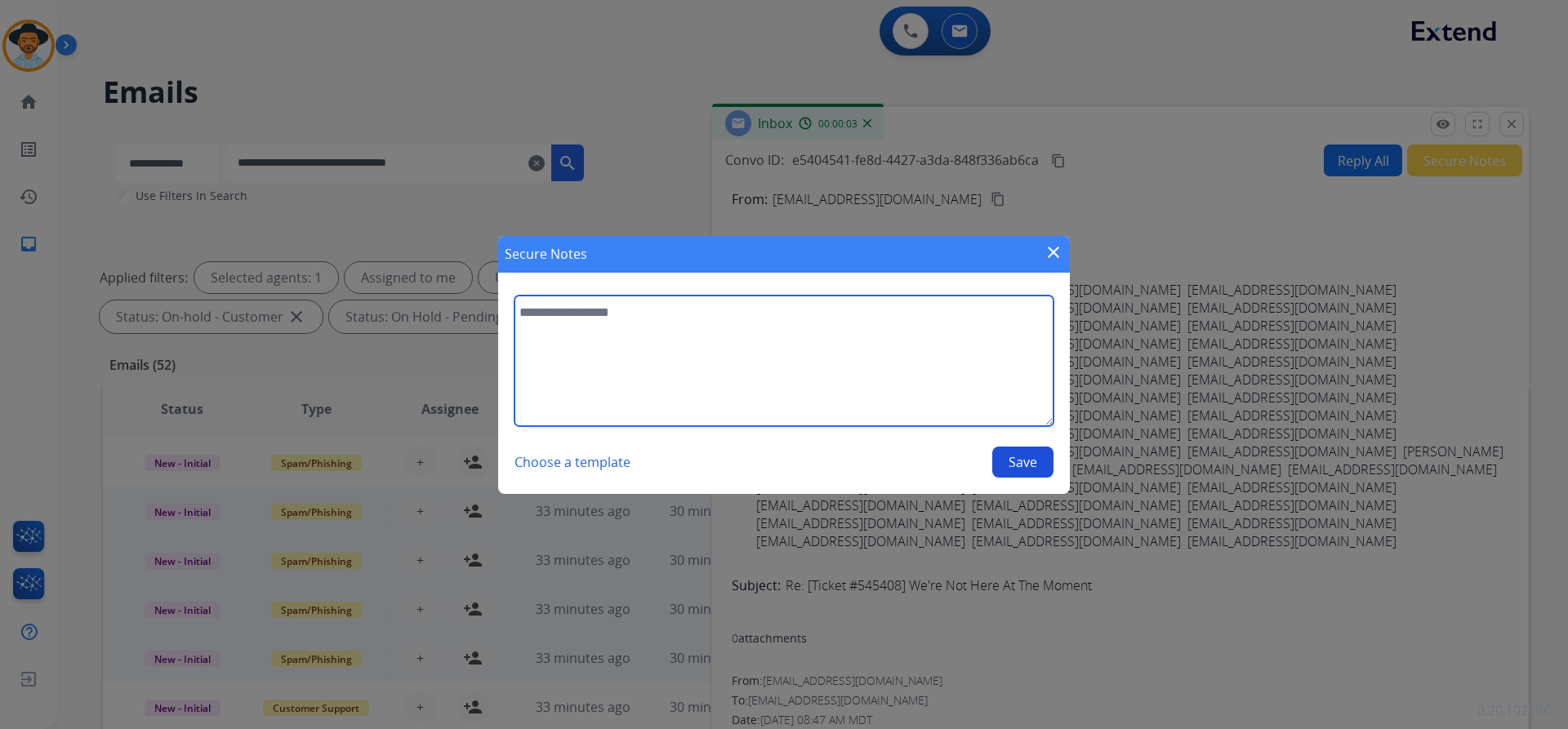
click at [739, 352] on textarea at bounding box center [784, 361] width 539 height 131
paste textarea "**********"
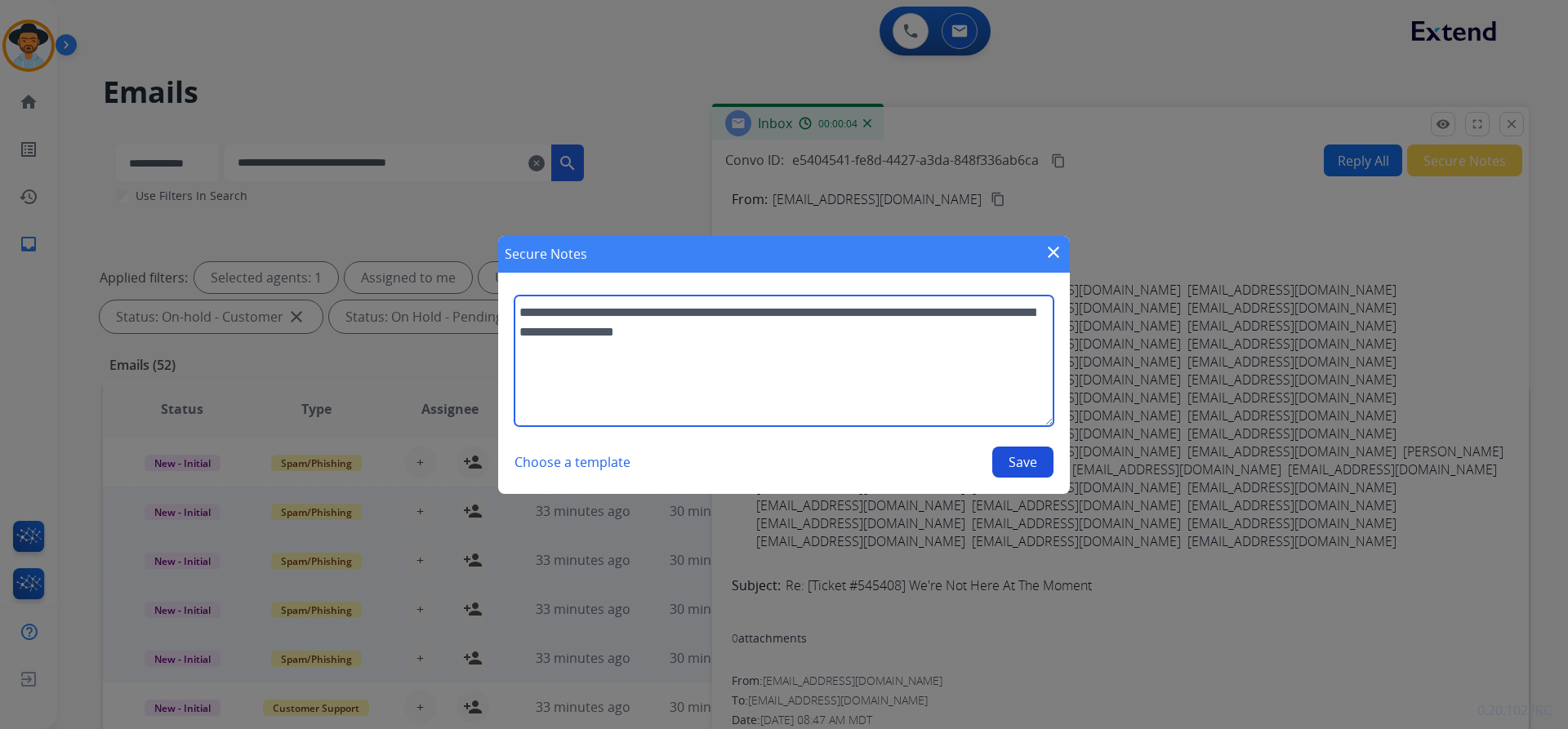
type textarea "**********"
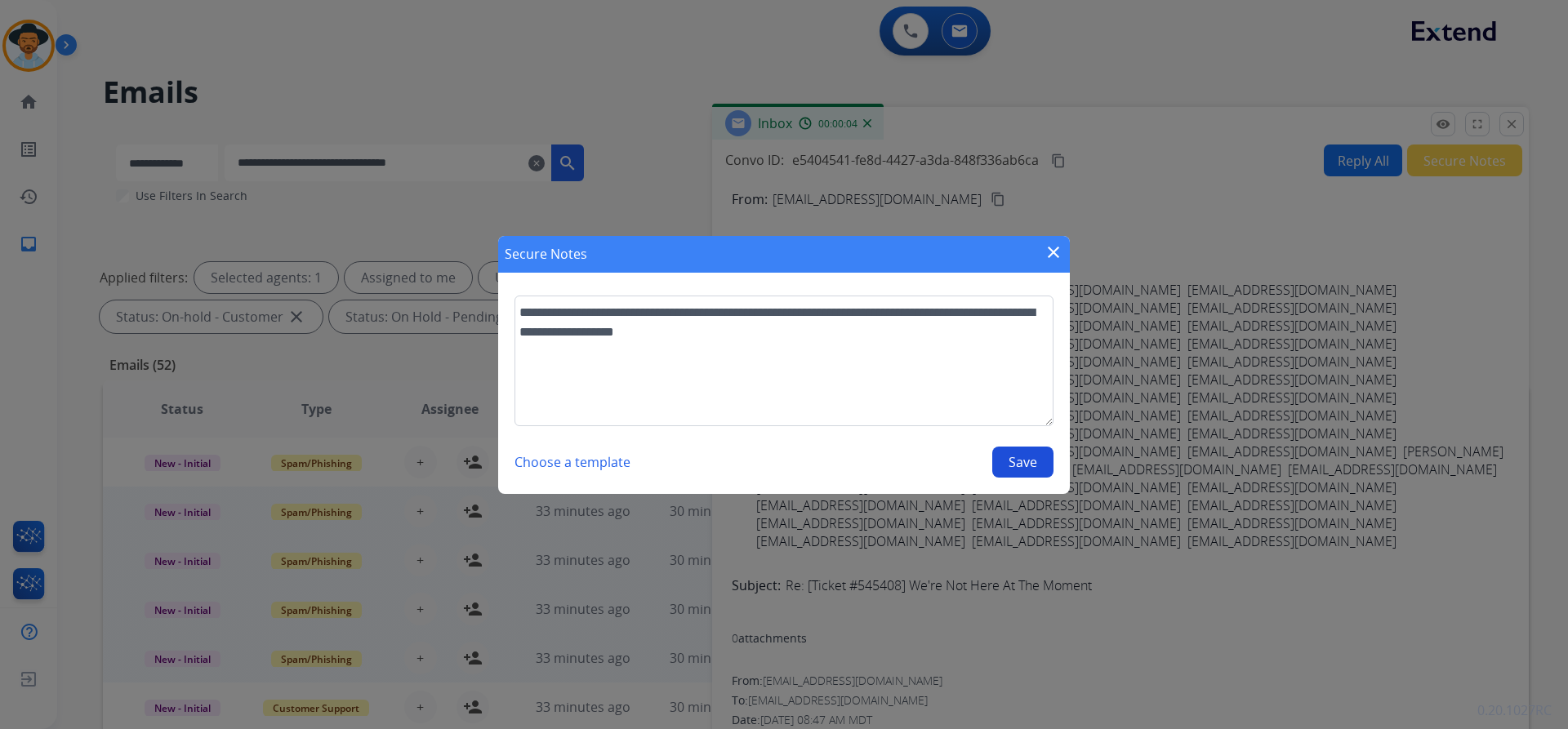
click at [999, 461] on button "Save" at bounding box center [1023, 461] width 62 height 31
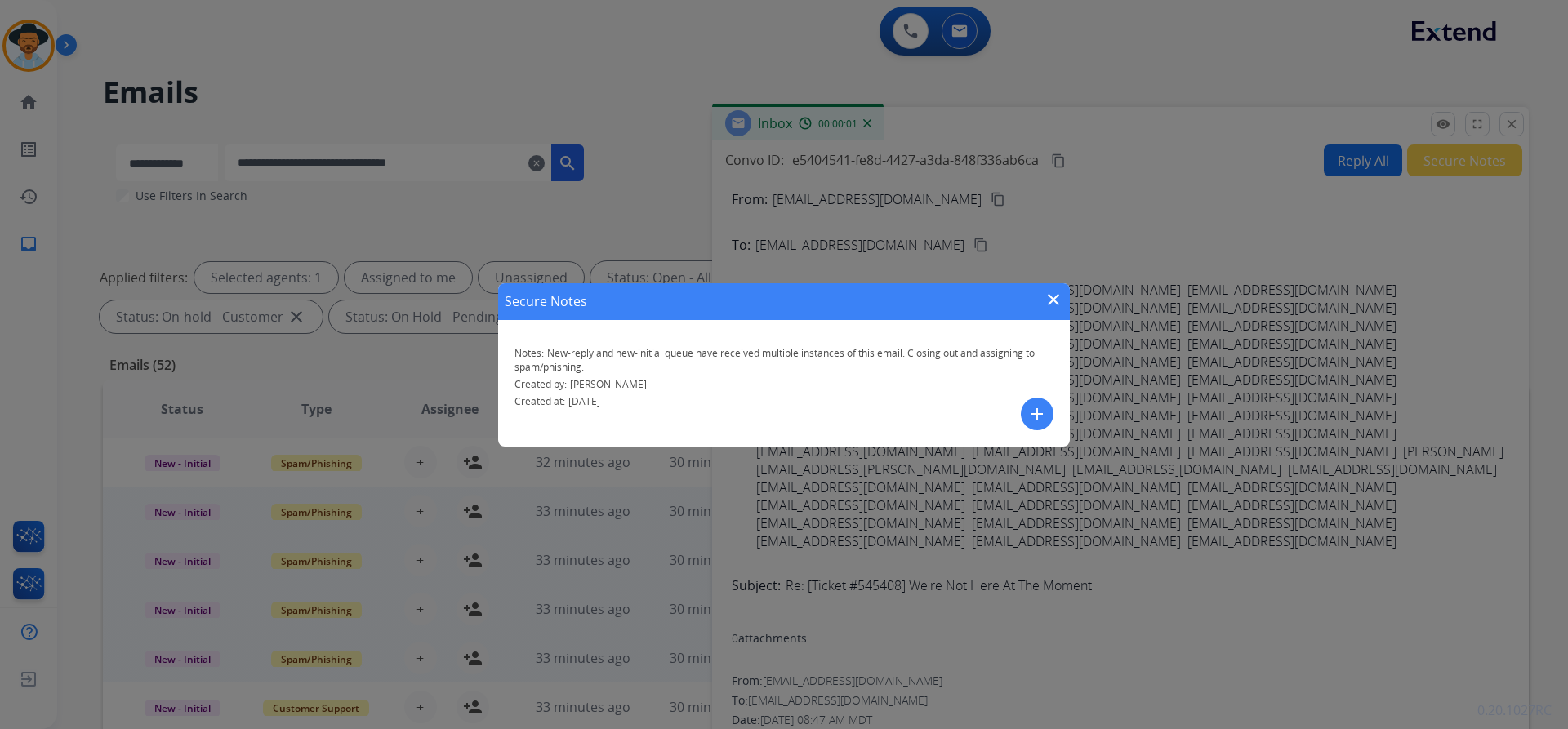
click at [1047, 299] on mat-icon "close" at bounding box center [1052, 299] width 20 height 20
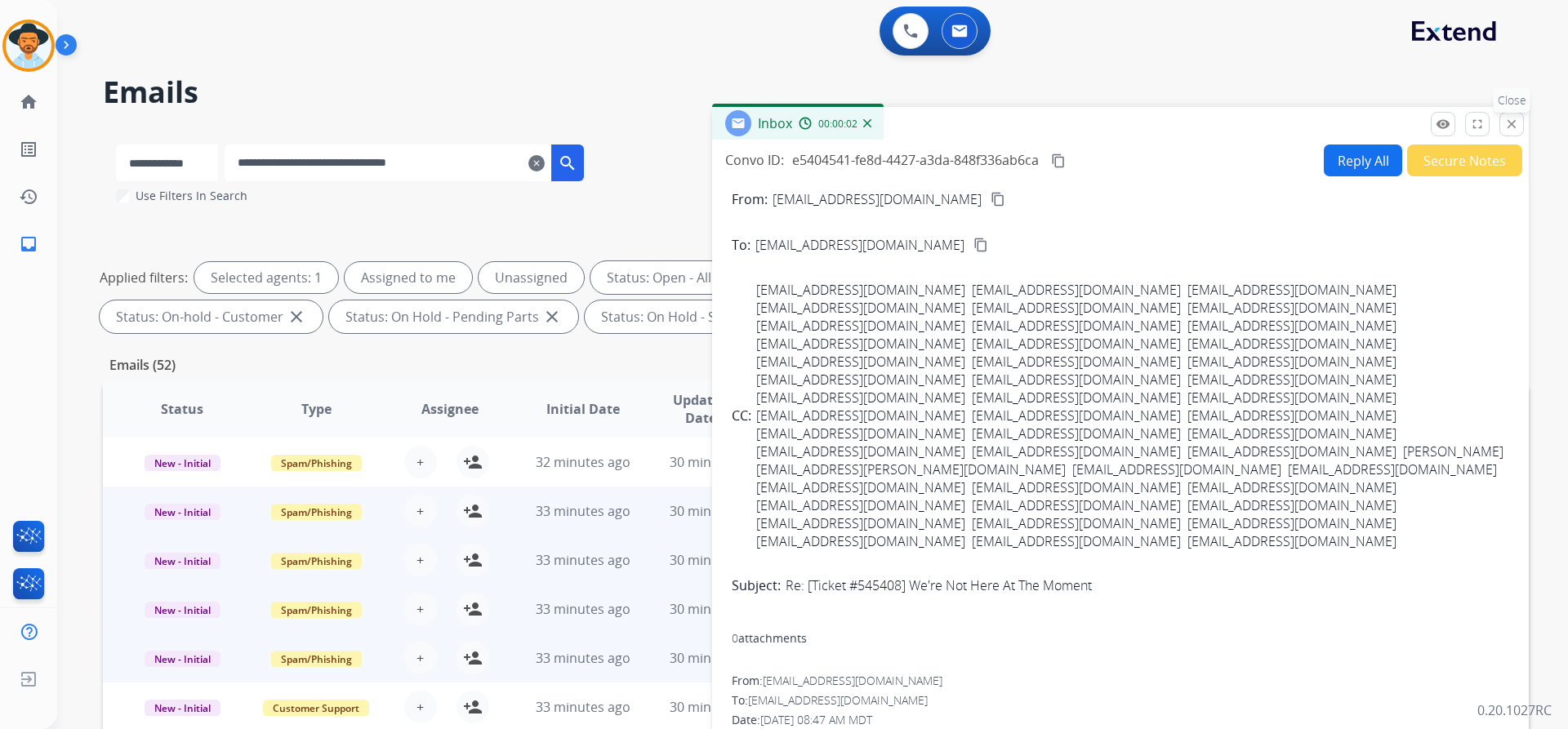
click at [1515, 111] on p "Close" at bounding box center [1511, 101] width 36 height 24
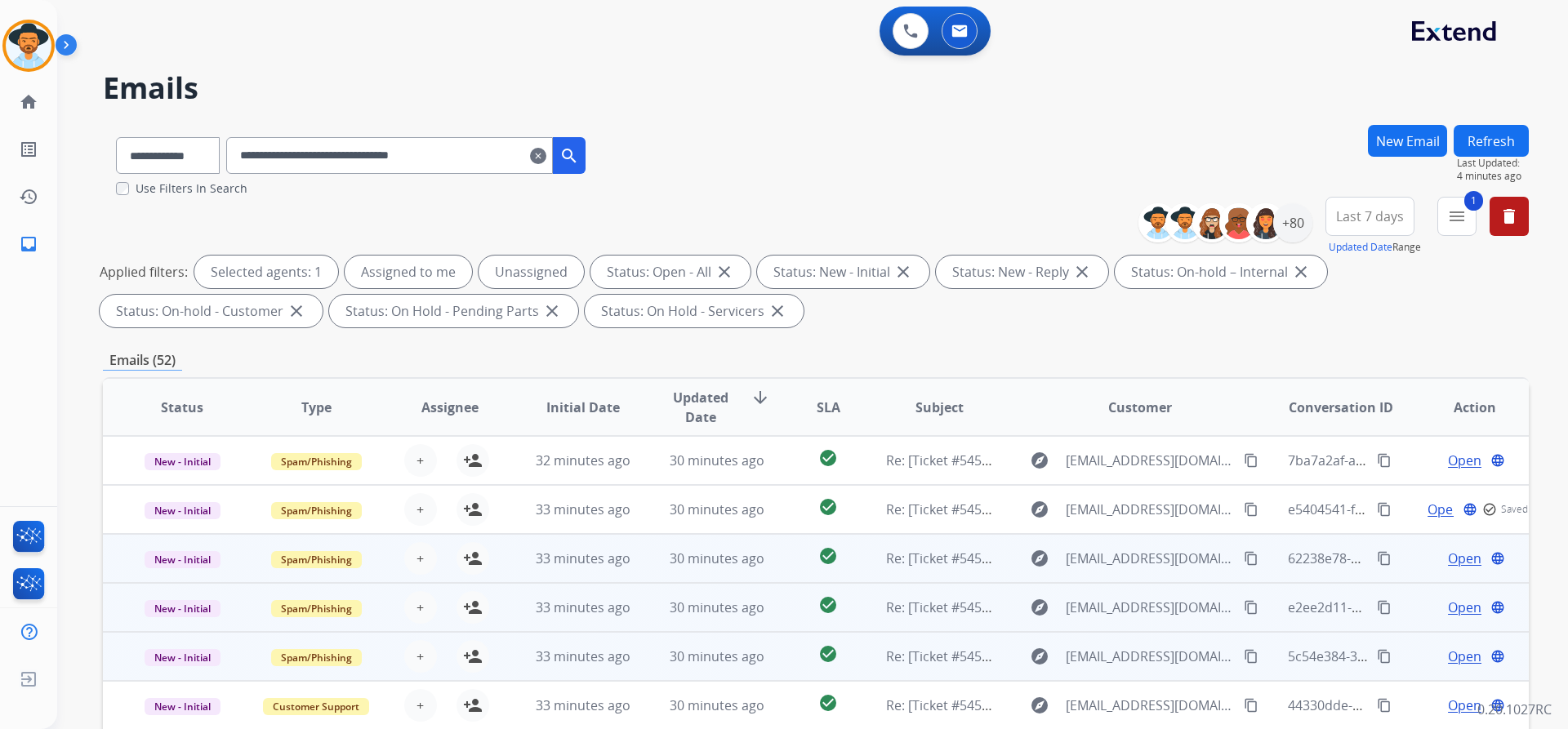
click at [1459, 557] on span "Open" at bounding box center [1465, 558] width 34 height 20
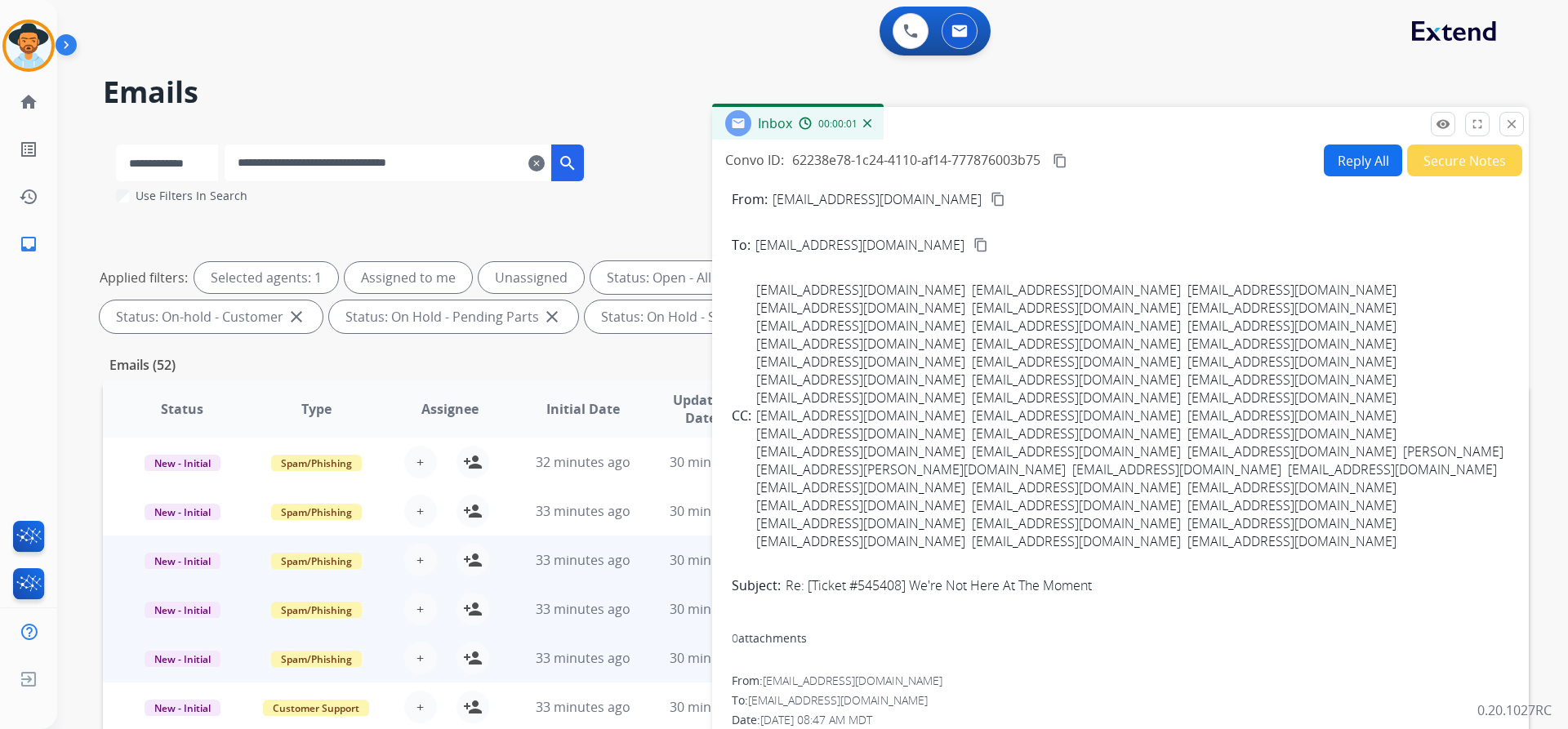
click at [1486, 164] on button "Secure Notes" at bounding box center [1465, 160] width 116 height 32
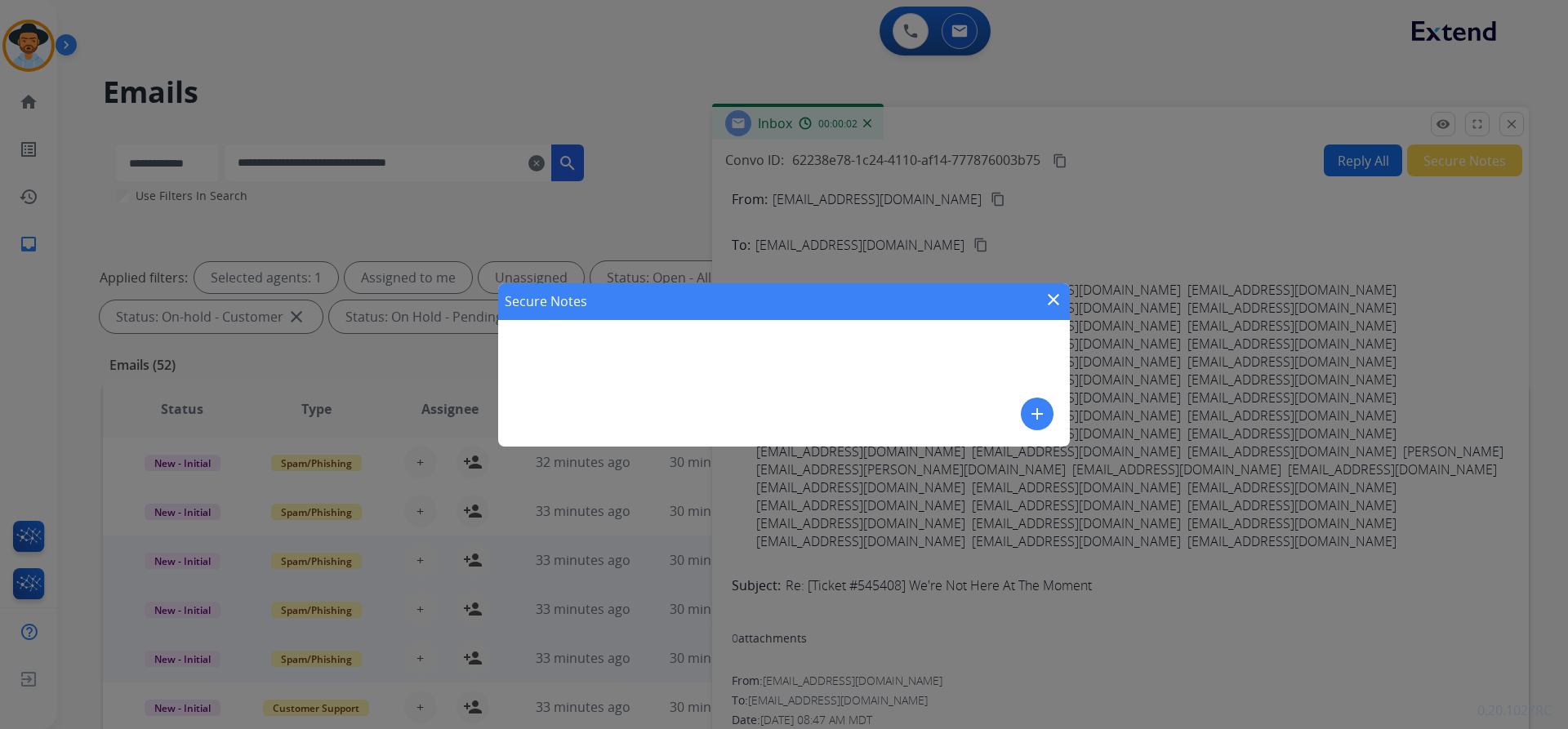
click at [1041, 417] on mat-icon "add" at bounding box center [1037, 414] width 20 height 20
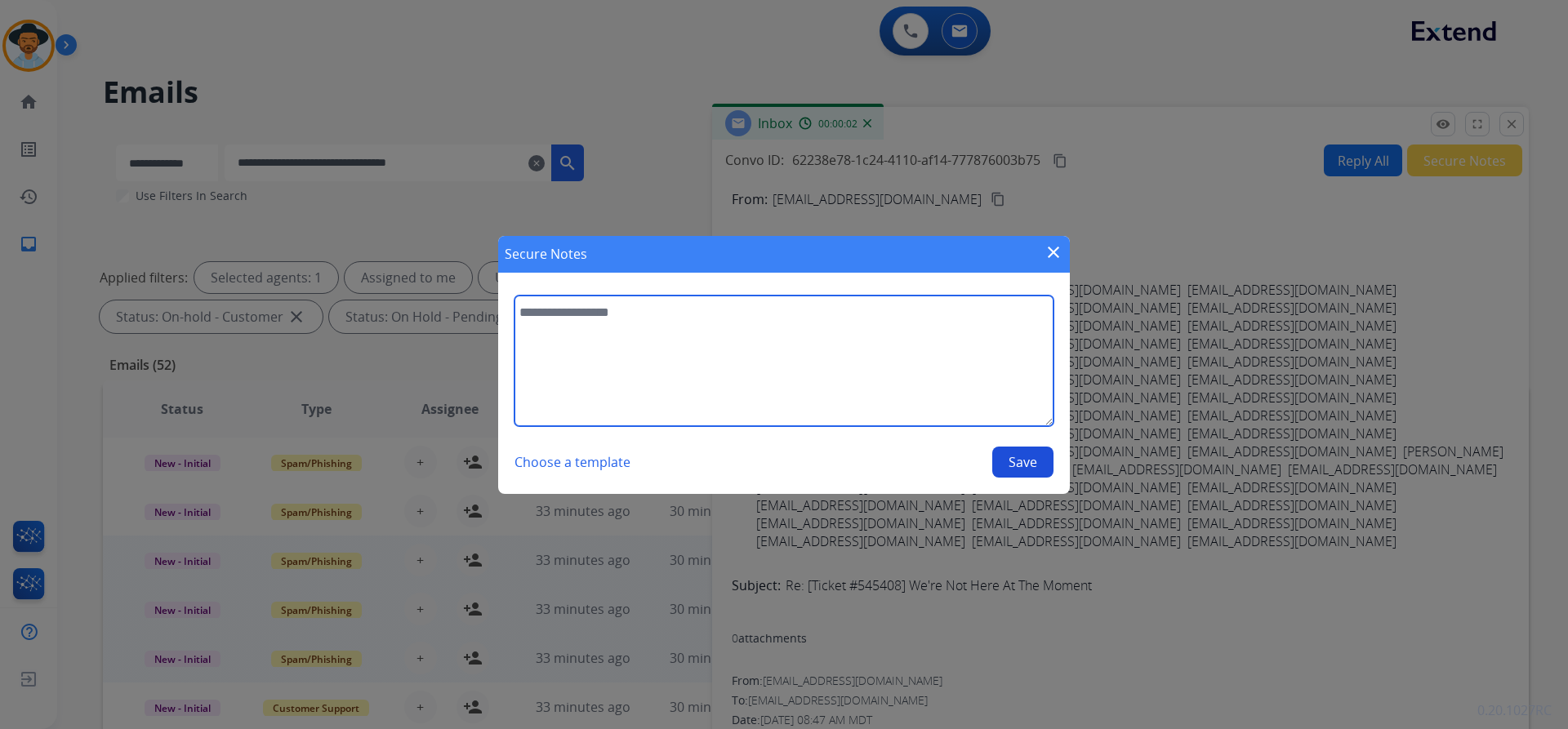
click at [708, 348] on textarea at bounding box center [784, 361] width 539 height 131
paste textarea "**********"
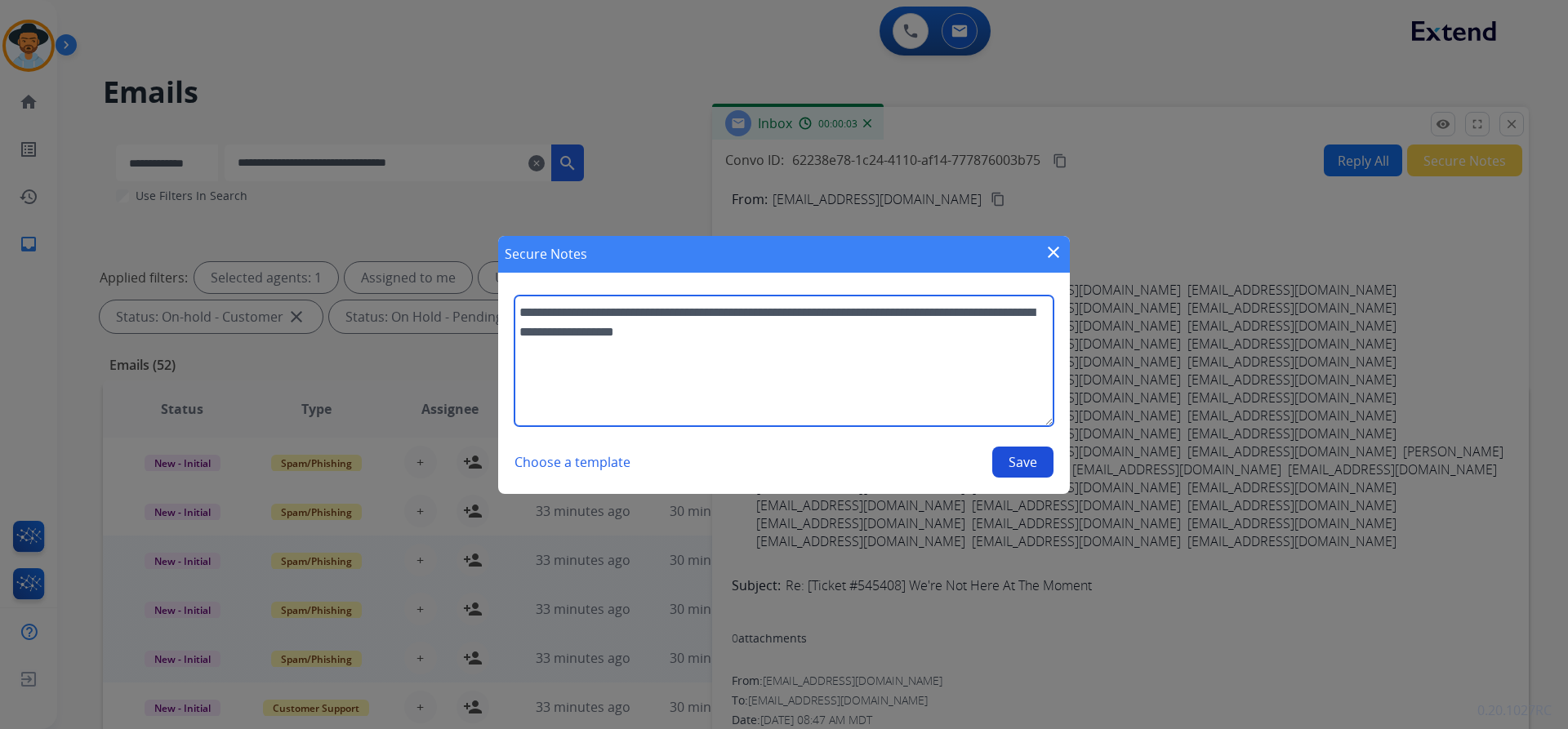
type textarea "**********"
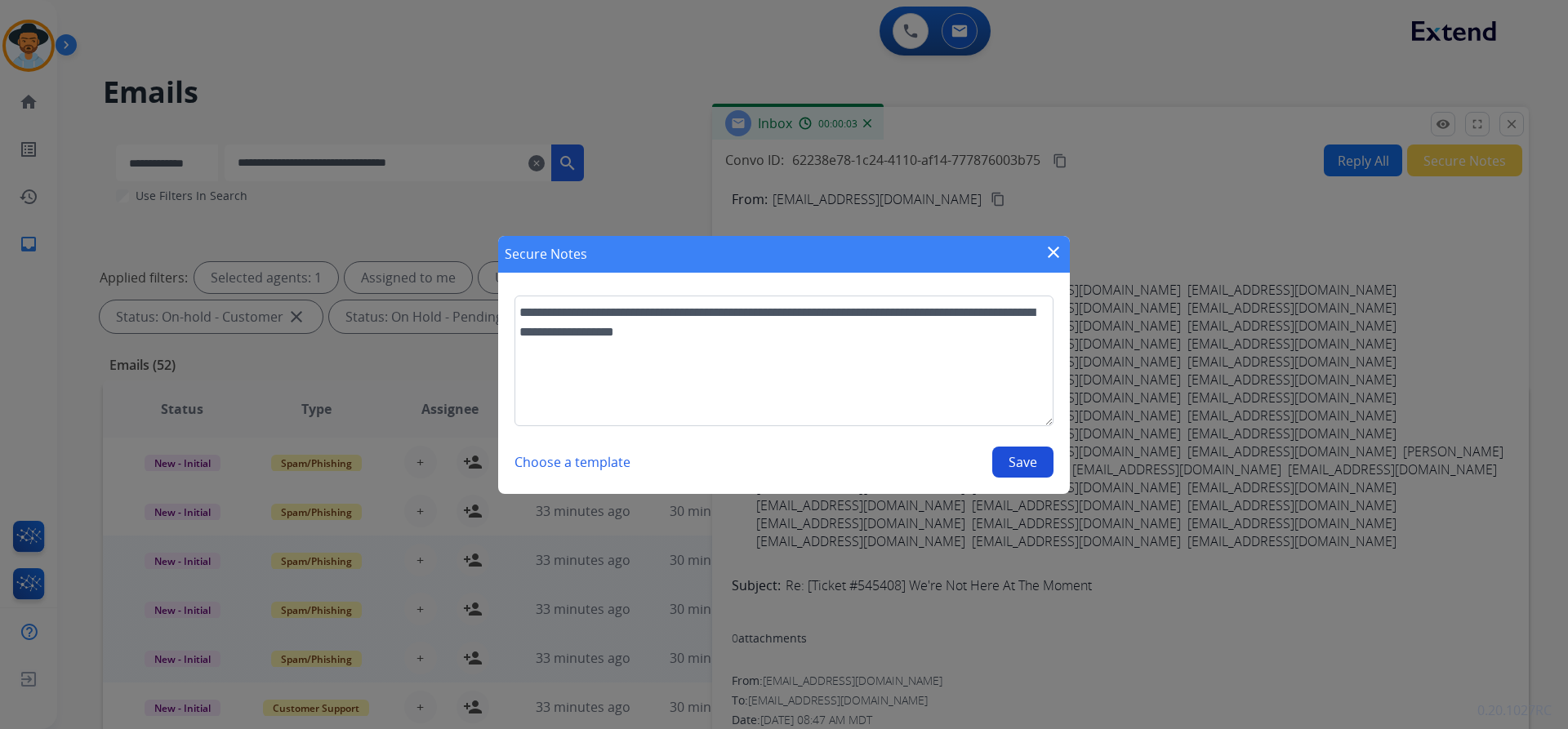
click at [1043, 462] on button "Save" at bounding box center [1023, 461] width 62 height 31
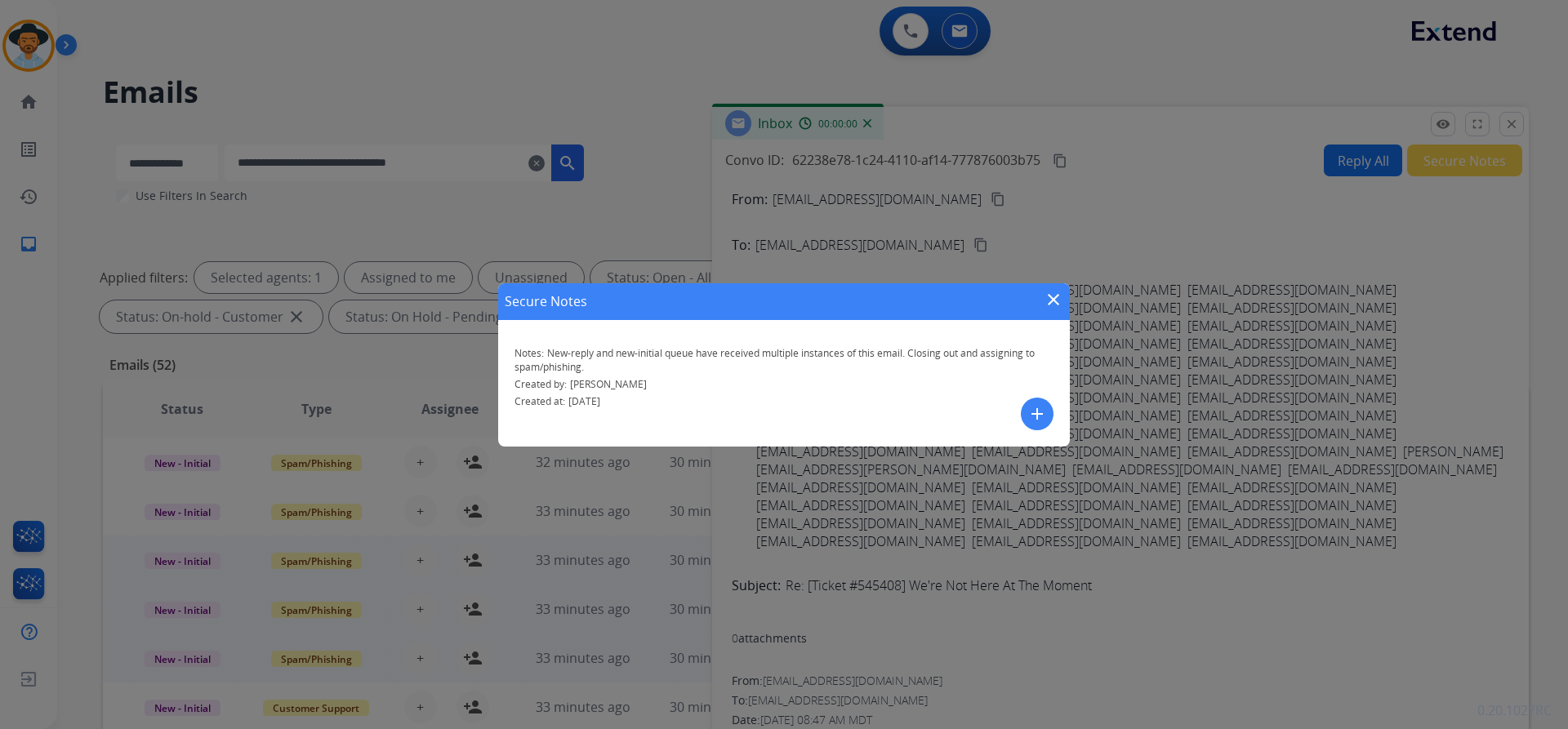
click at [1051, 300] on mat-icon "close" at bounding box center [1052, 299] width 20 height 20
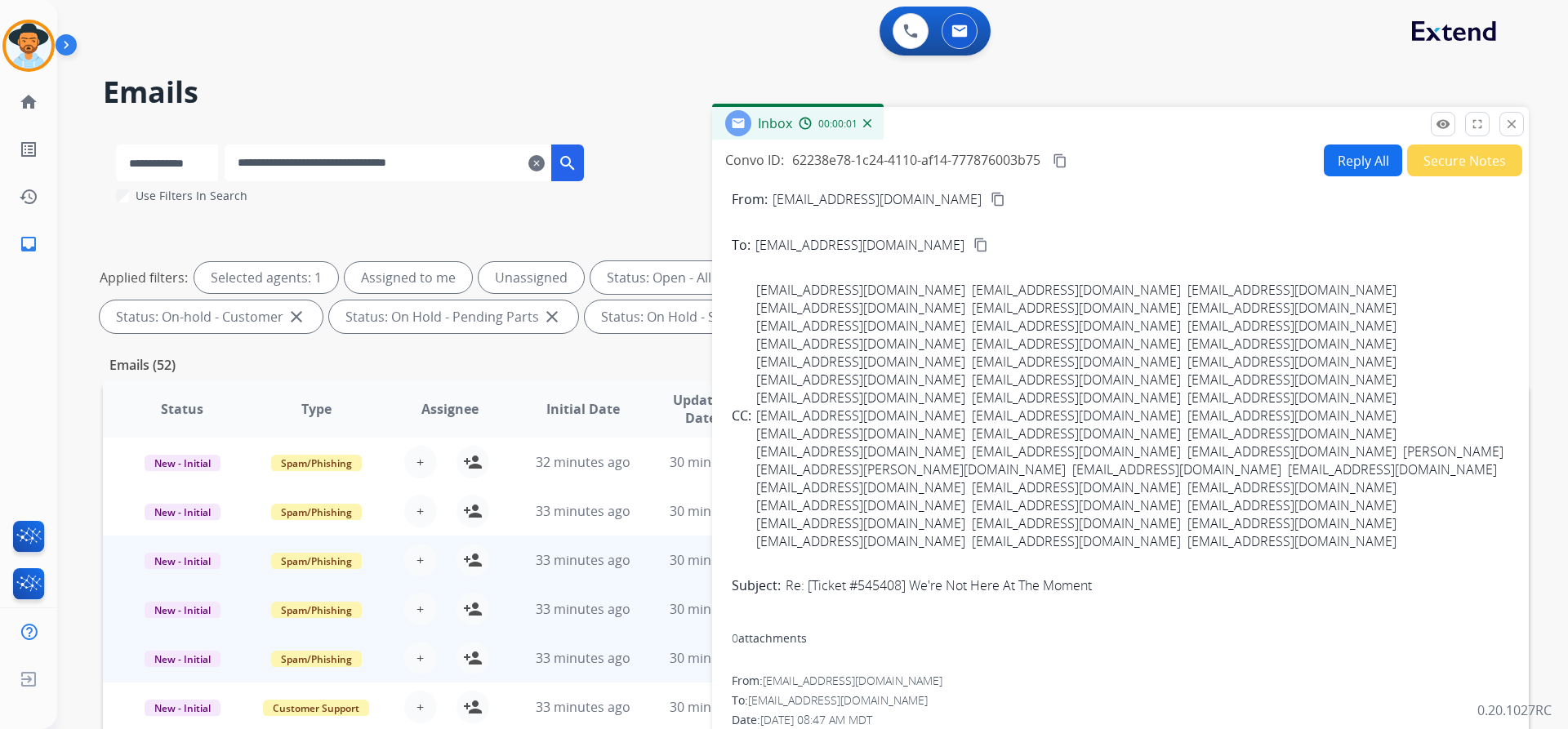
click at [1505, 122] on mat-icon "close" at bounding box center [1511, 124] width 15 height 15
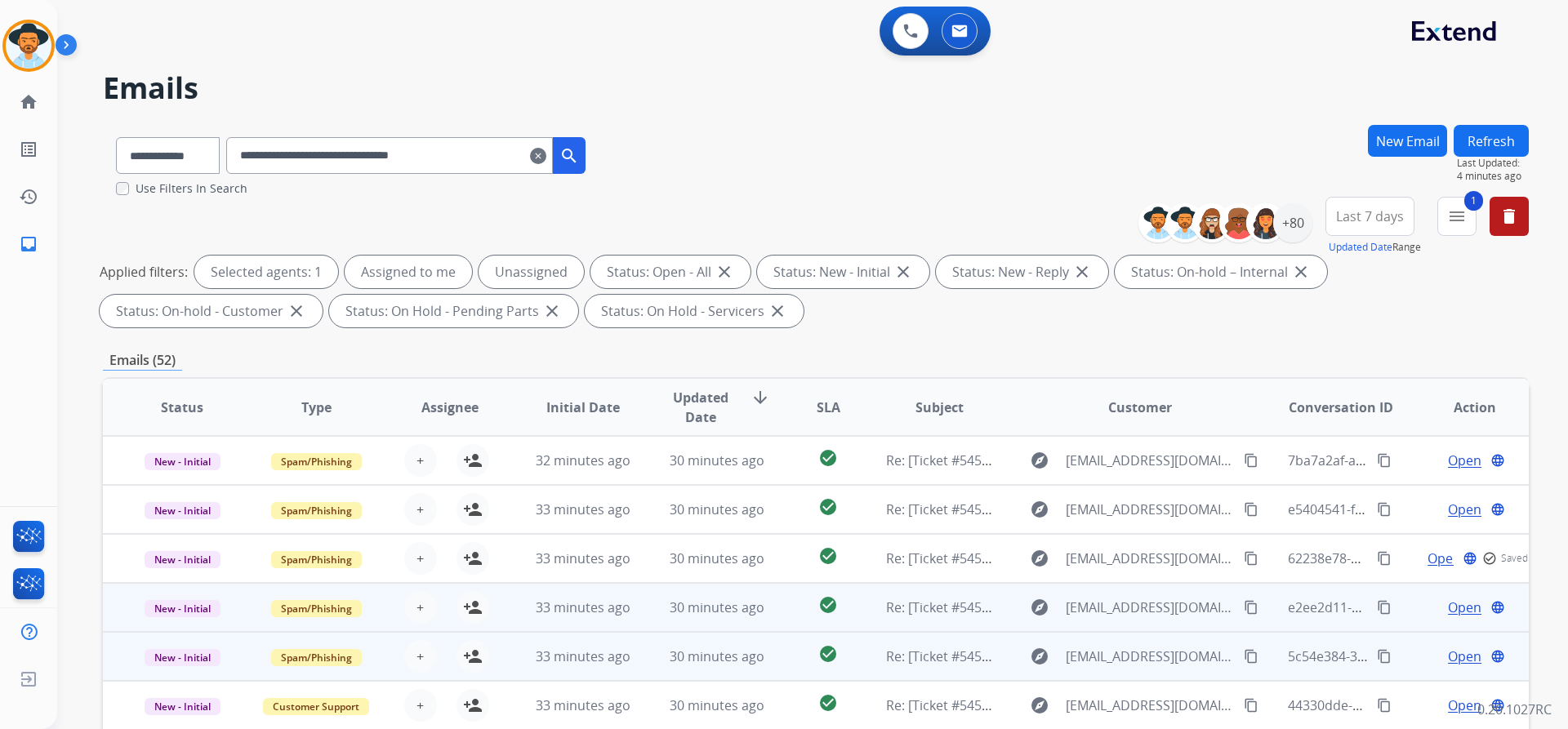
click at [1449, 607] on span "Open" at bounding box center [1465, 607] width 34 height 20
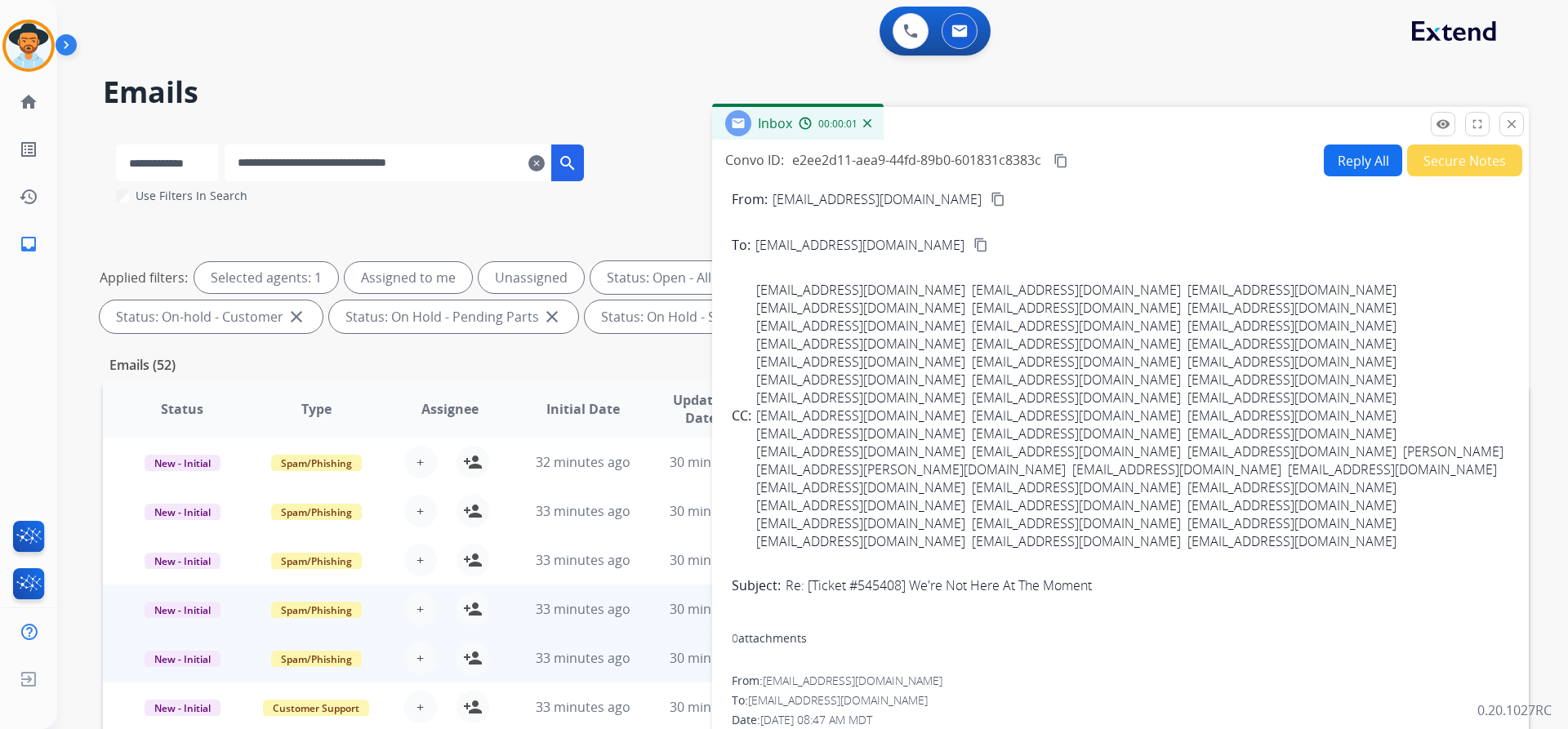
click at [1479, 153] on button "Secure Notes" at bounding box center [1465, 160] width 116 height 32
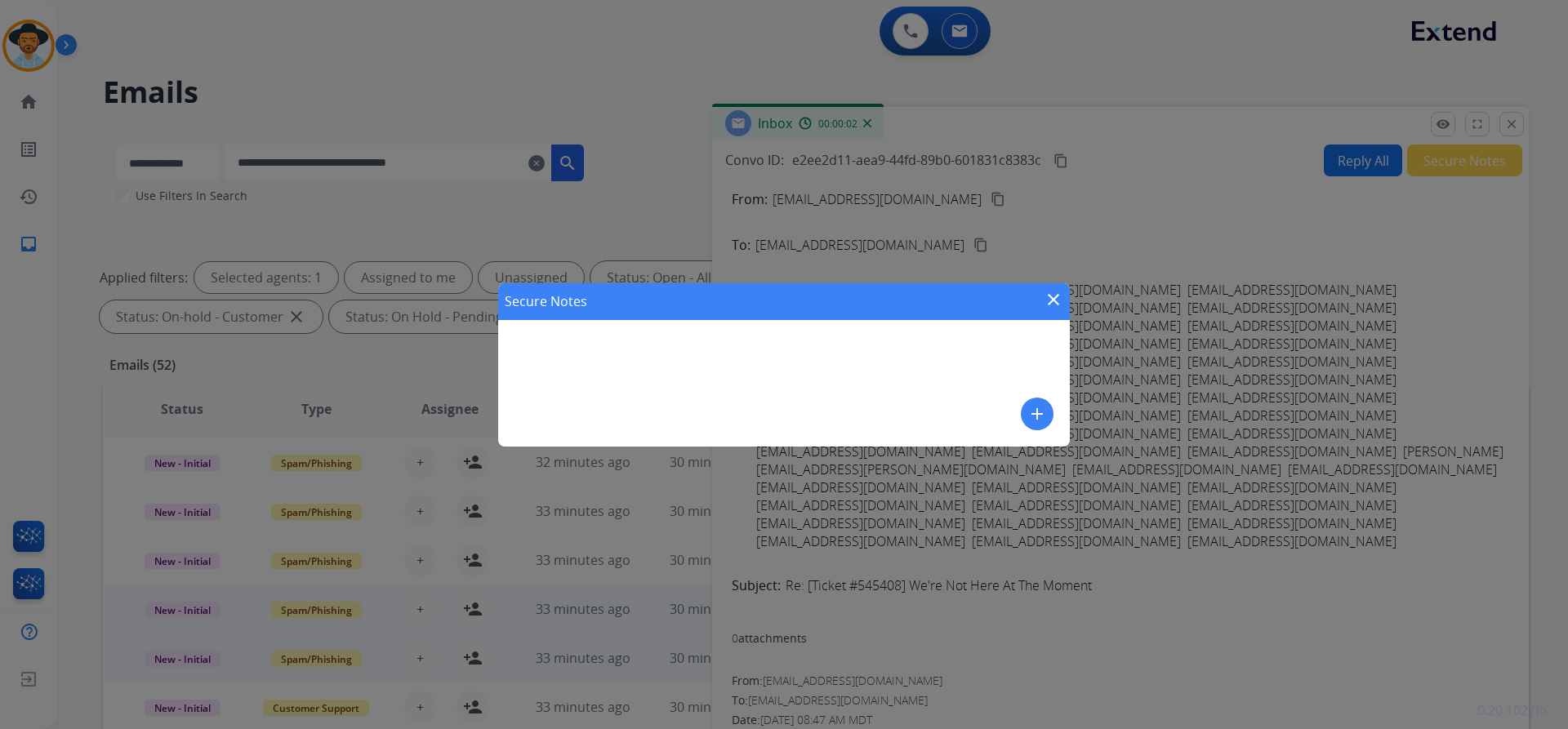
click at [1042, 409] on mat-icon "add" at bounding box center [1037, 414] width 20 height 20
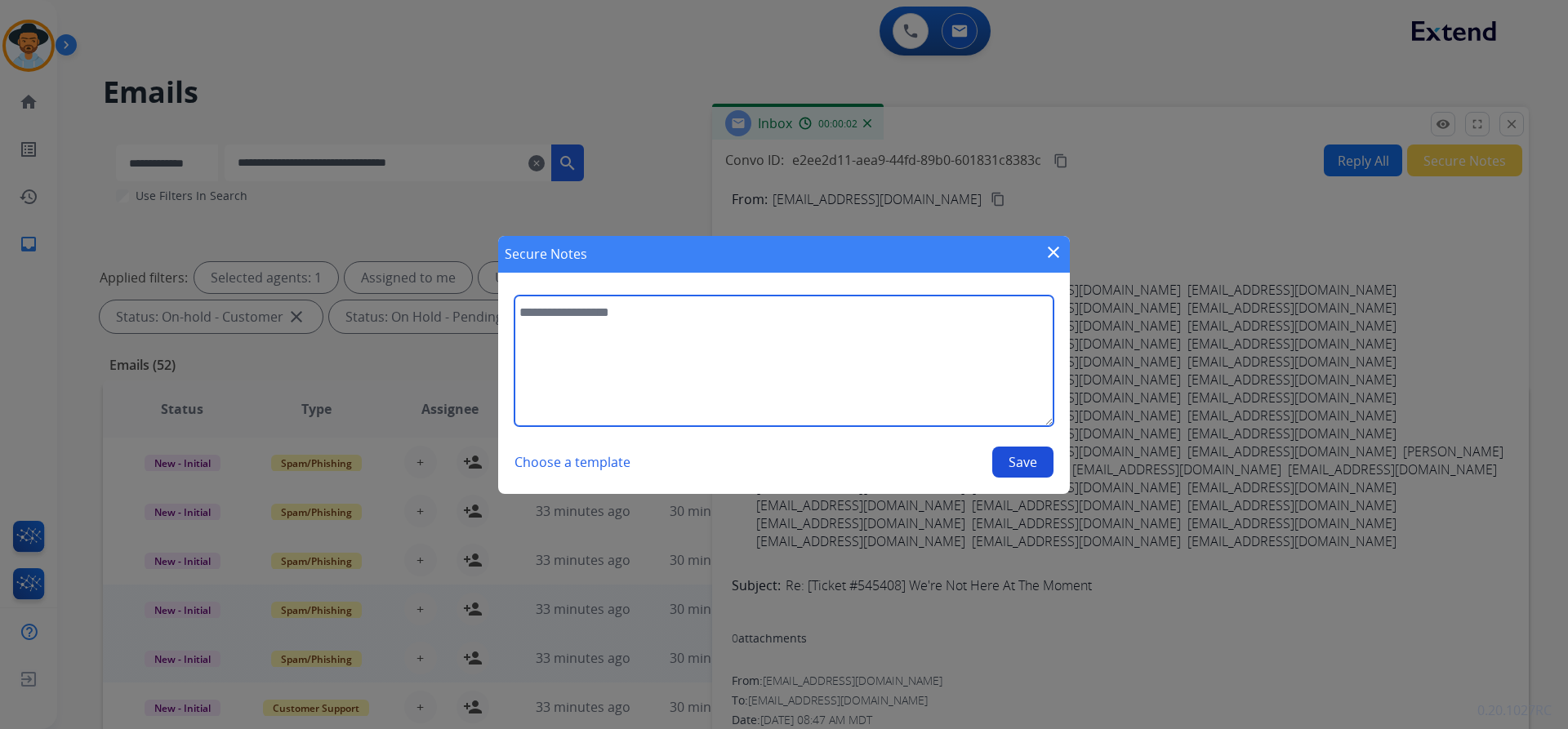
click at [789, 366] on textarea at bounding box center [784, 361] width 539 height 131
paste textarea "**********"
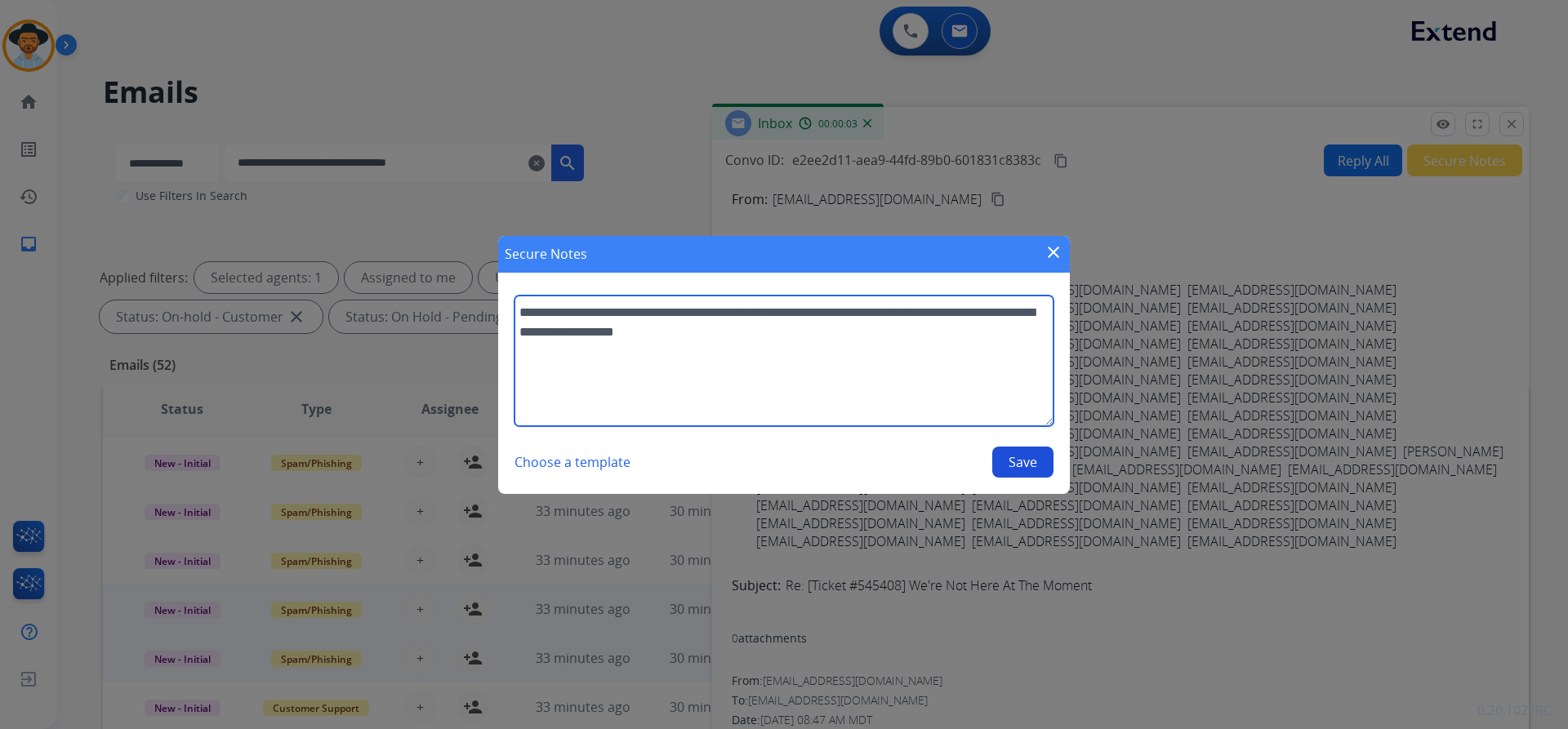
type textarea "**********"
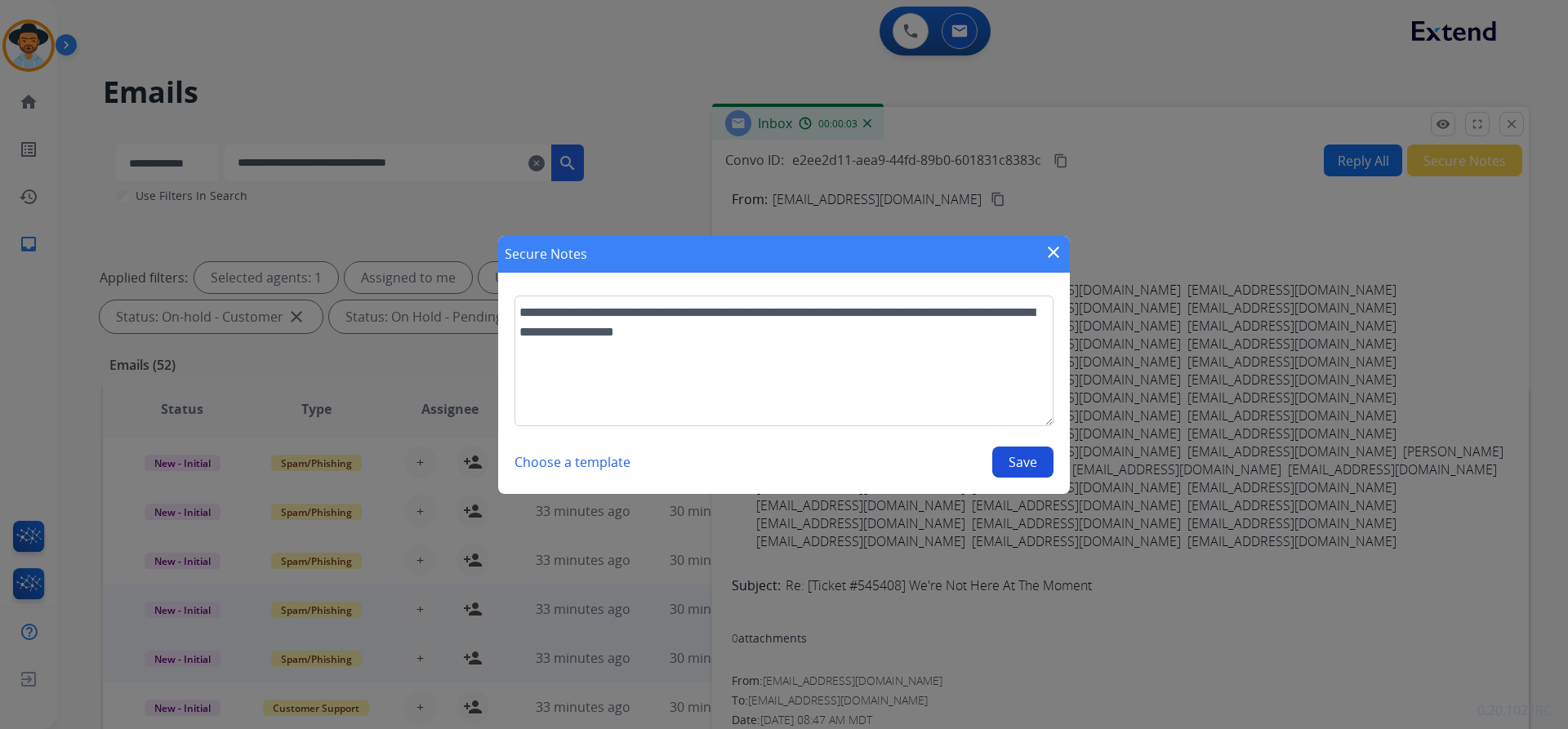
click at [998, 464] on button "Save" at bounding box center [1023, 461] width 62 height 31
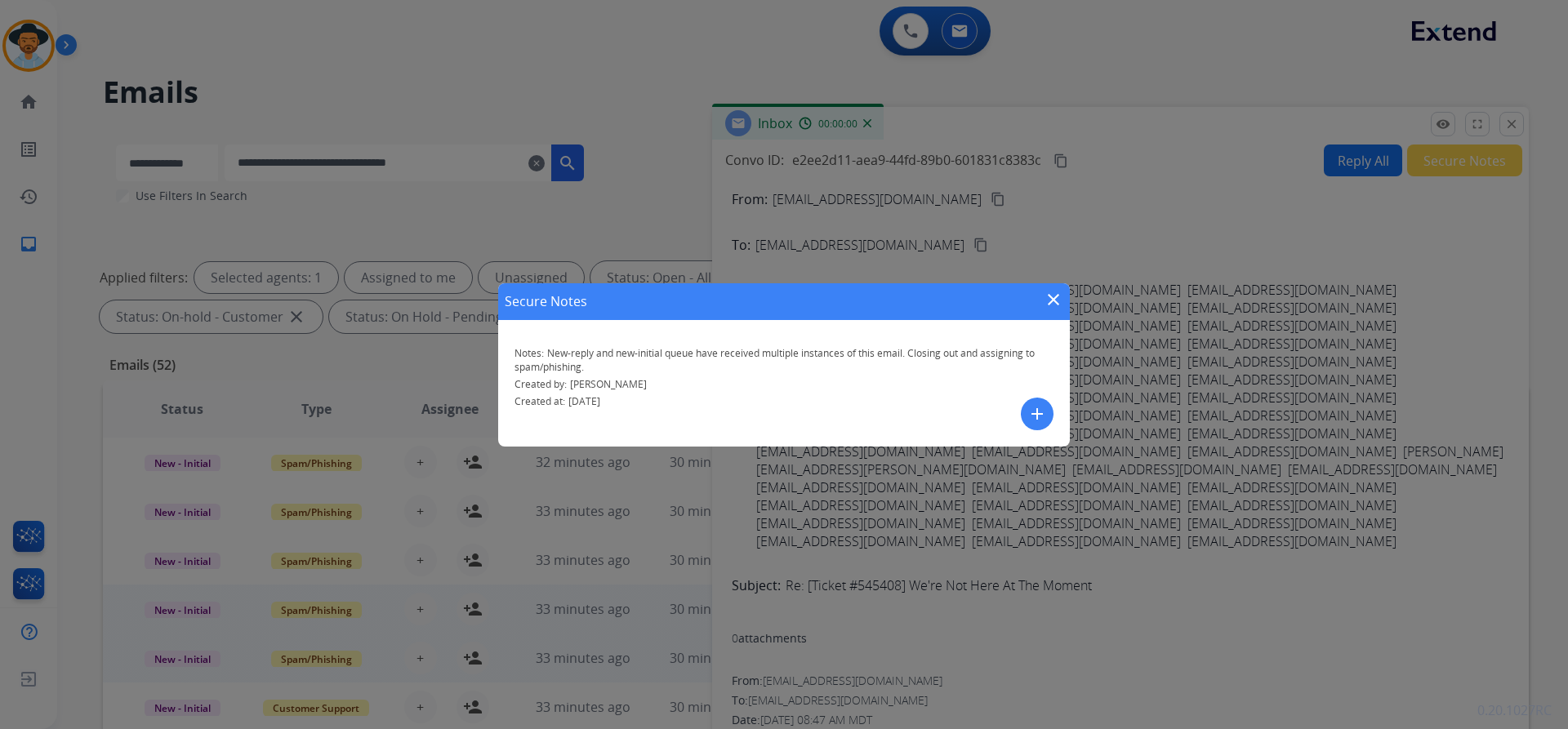
click at [1058, 296] on mat-icon "close" at bounding box center [1052, 299] width 20 height 20
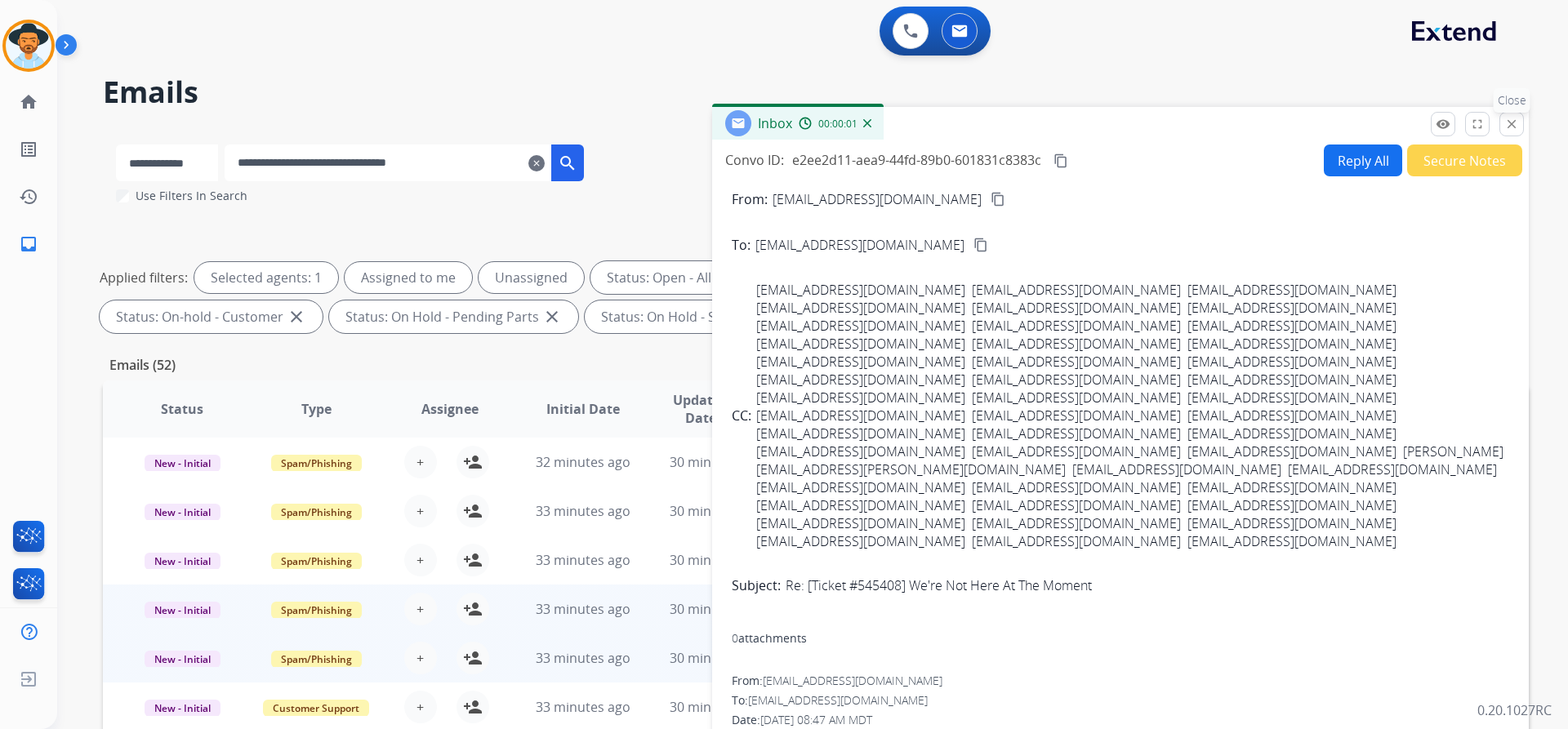
click at [1510, 124] on mat-icon "close" at bounding box center [1511, 124] width 15 height 15
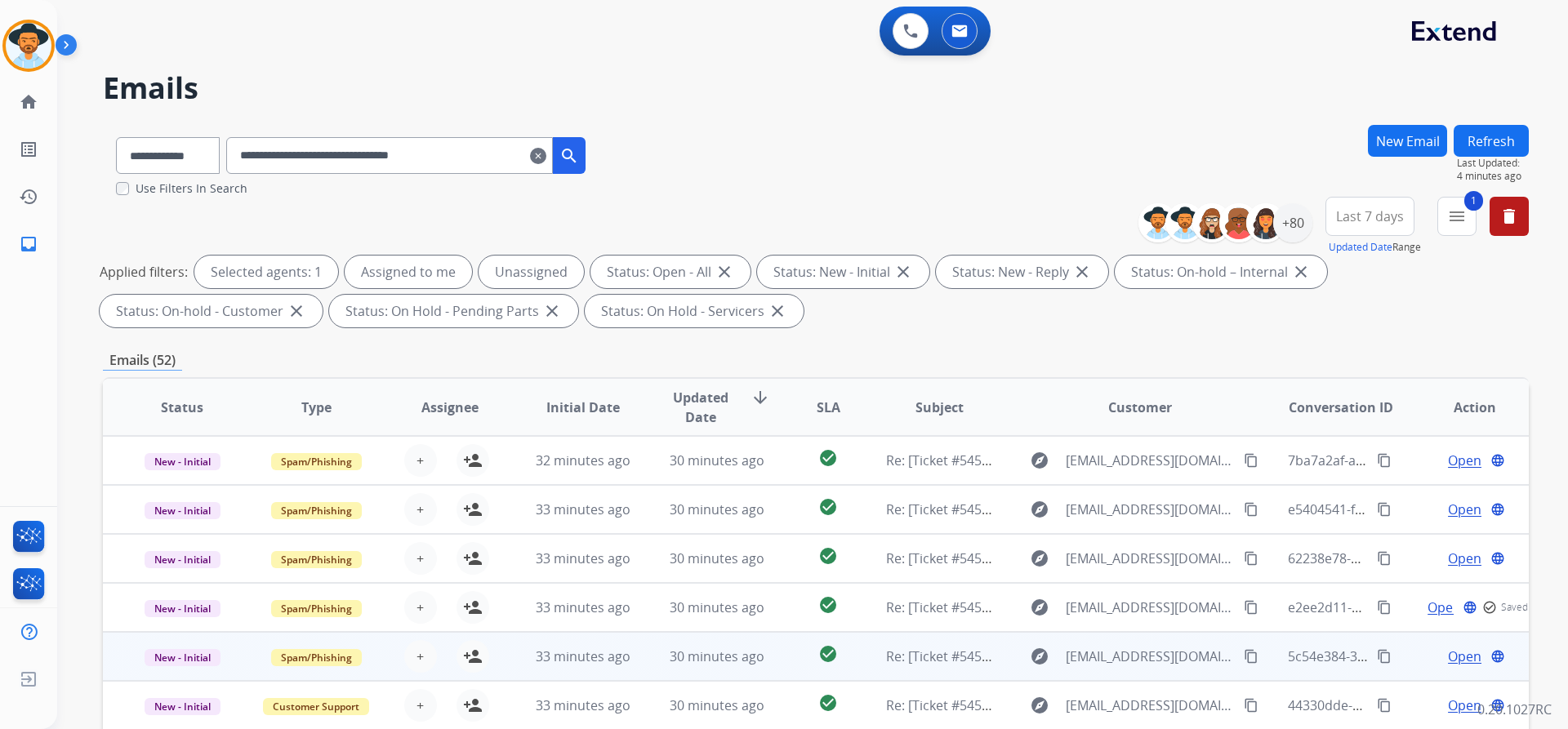
click at [1458, 660] on span "Open" at bounding box center [1465, 656] width 34 height 20
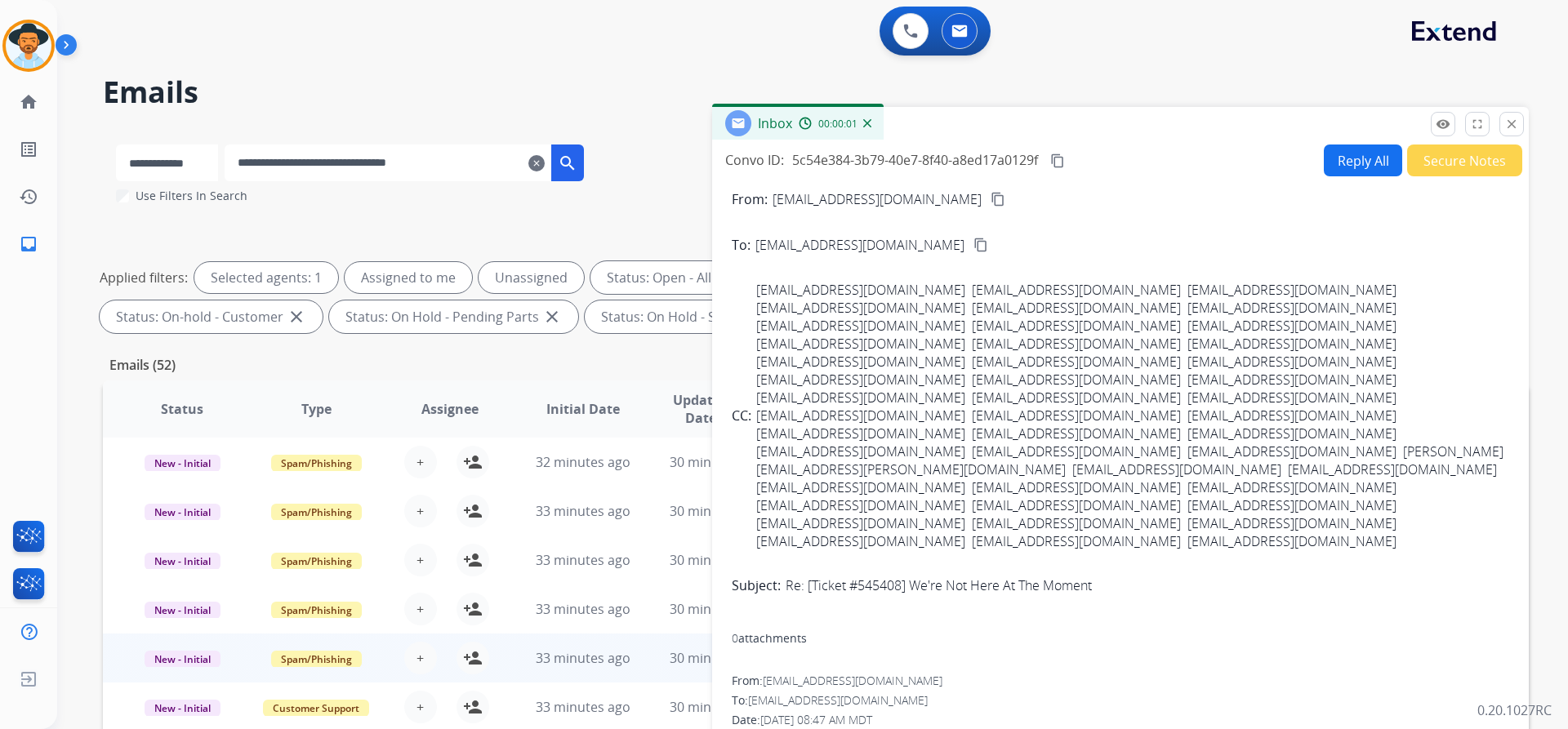
click at [1468, 163] on button "Secure Notes" at bounding box center [1465, 160] width 116 height 32
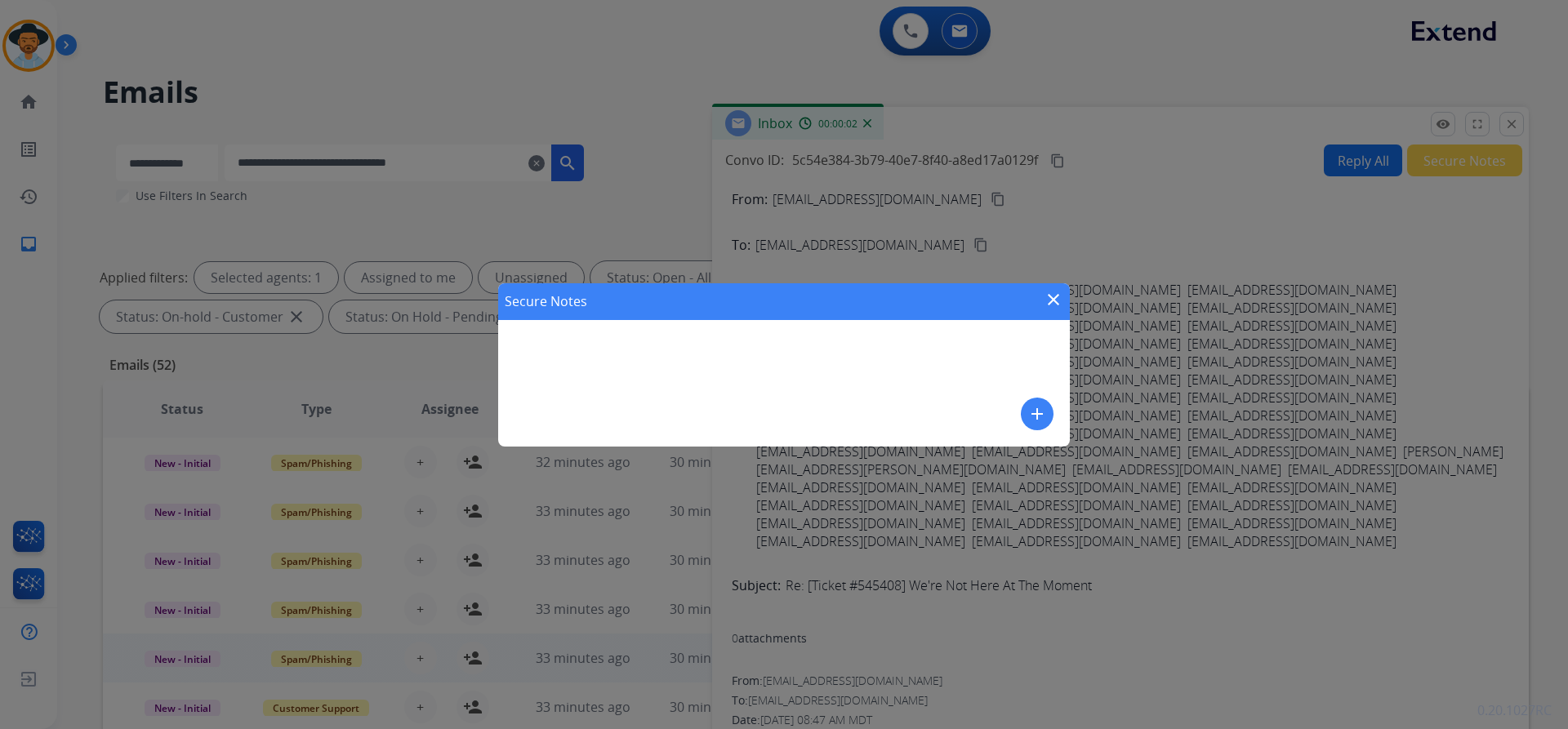
click at [1036, 414] on mat-icon "add" at bounding box center [1037, 414] width 20 height 20
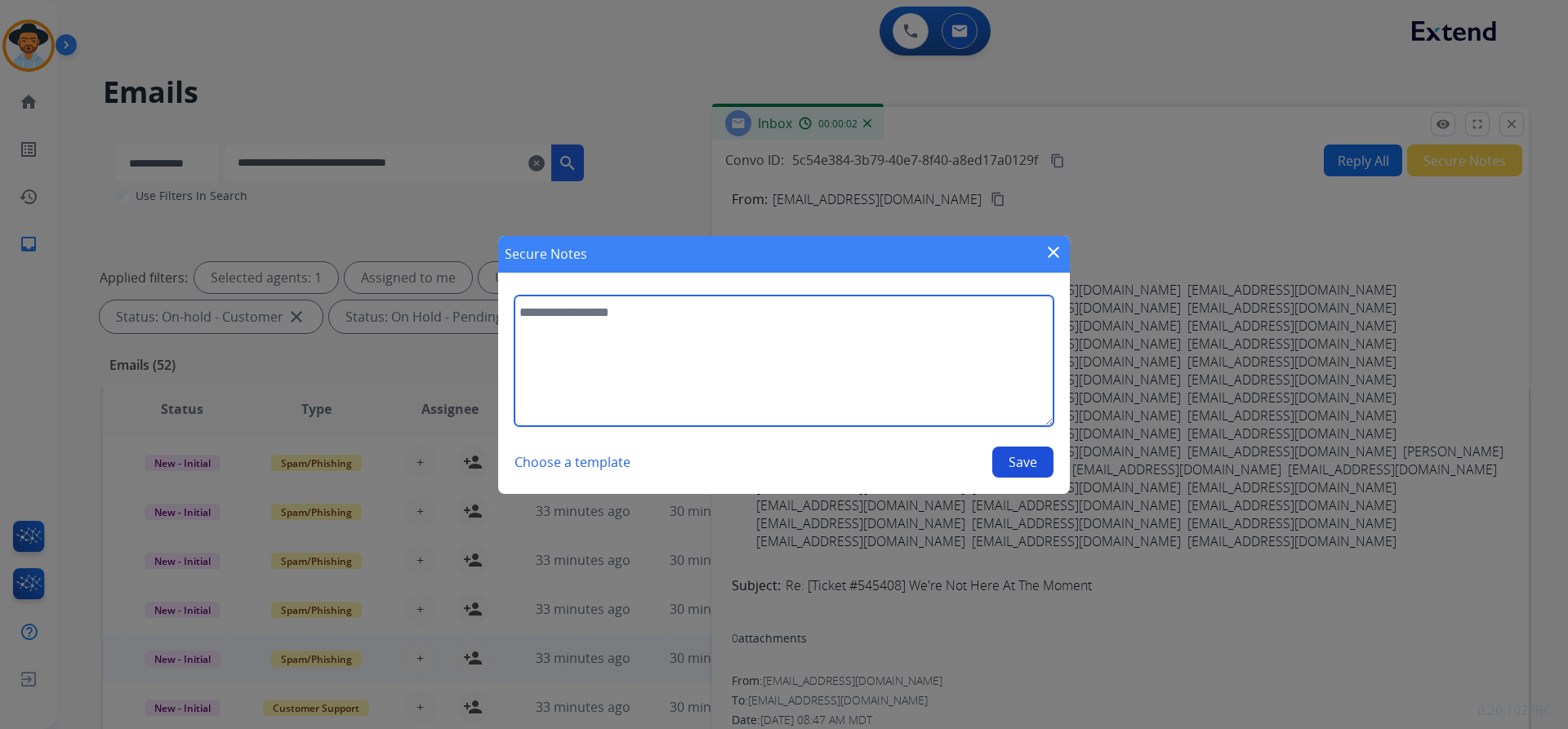
click at [733, 333] on textarea at bounding box center [784, 361] width 539 height 131
paste textarea "**********"
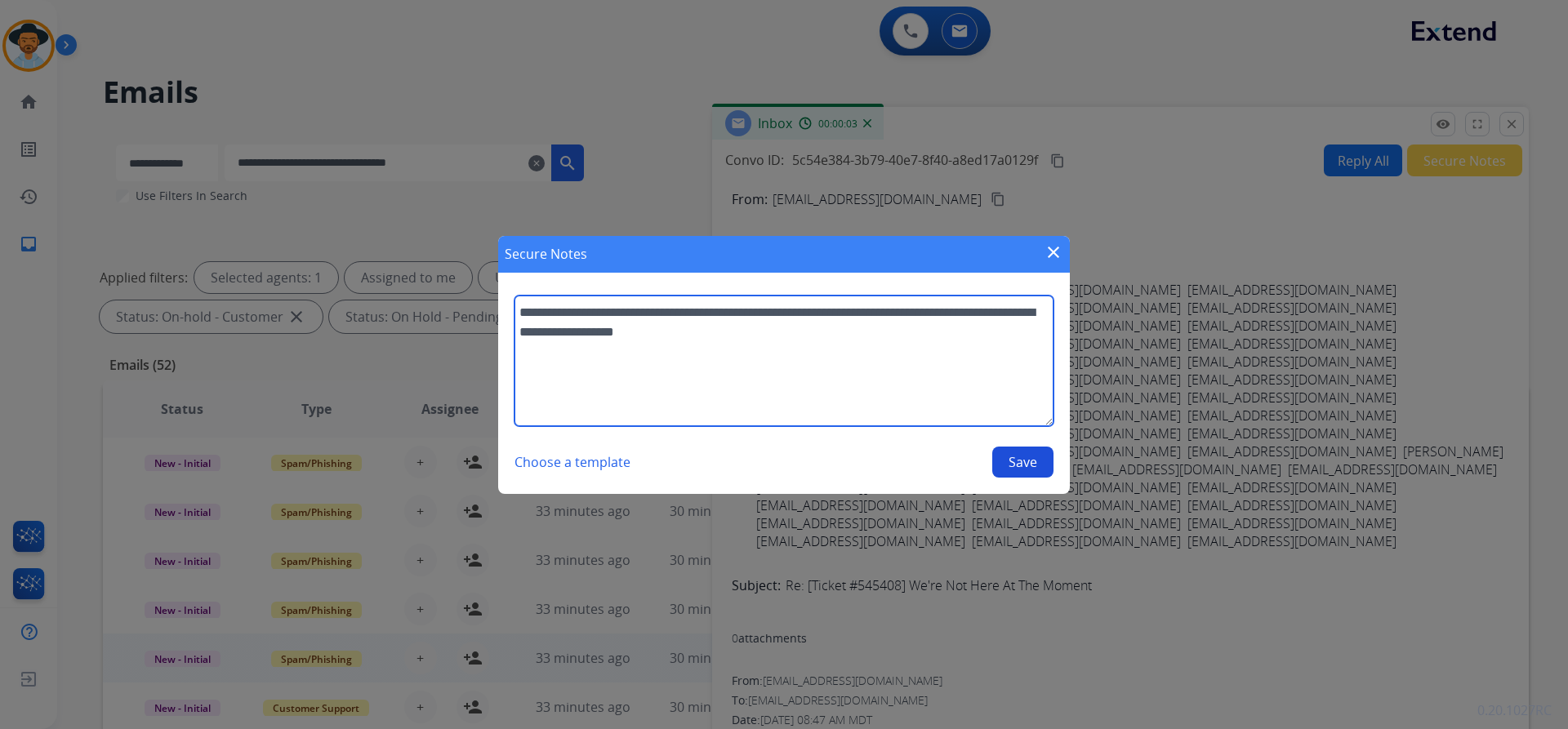
type textarea "**********"
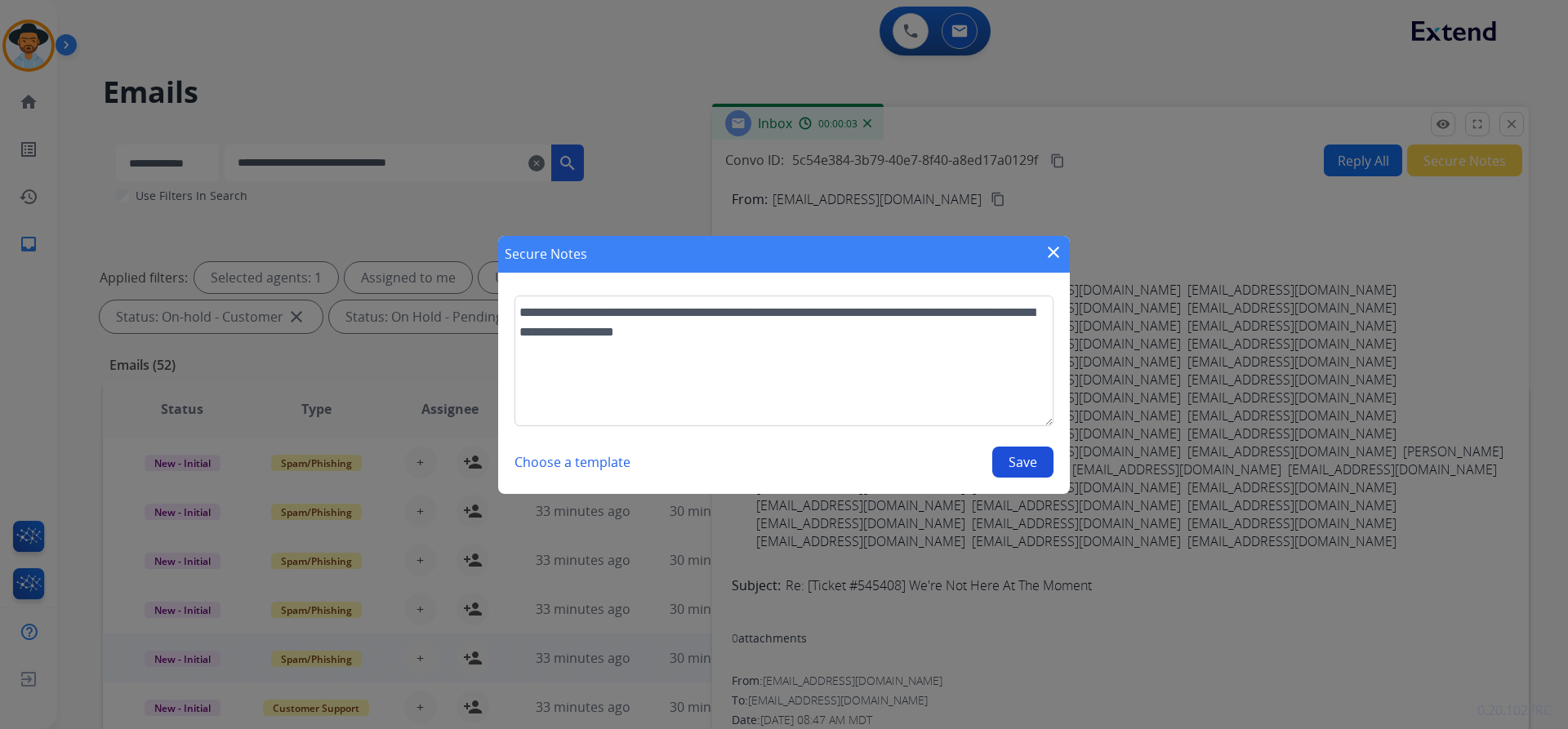
click at [1009, 462] on button "Save" at bounding box center [1023, 461] width 62 height 31
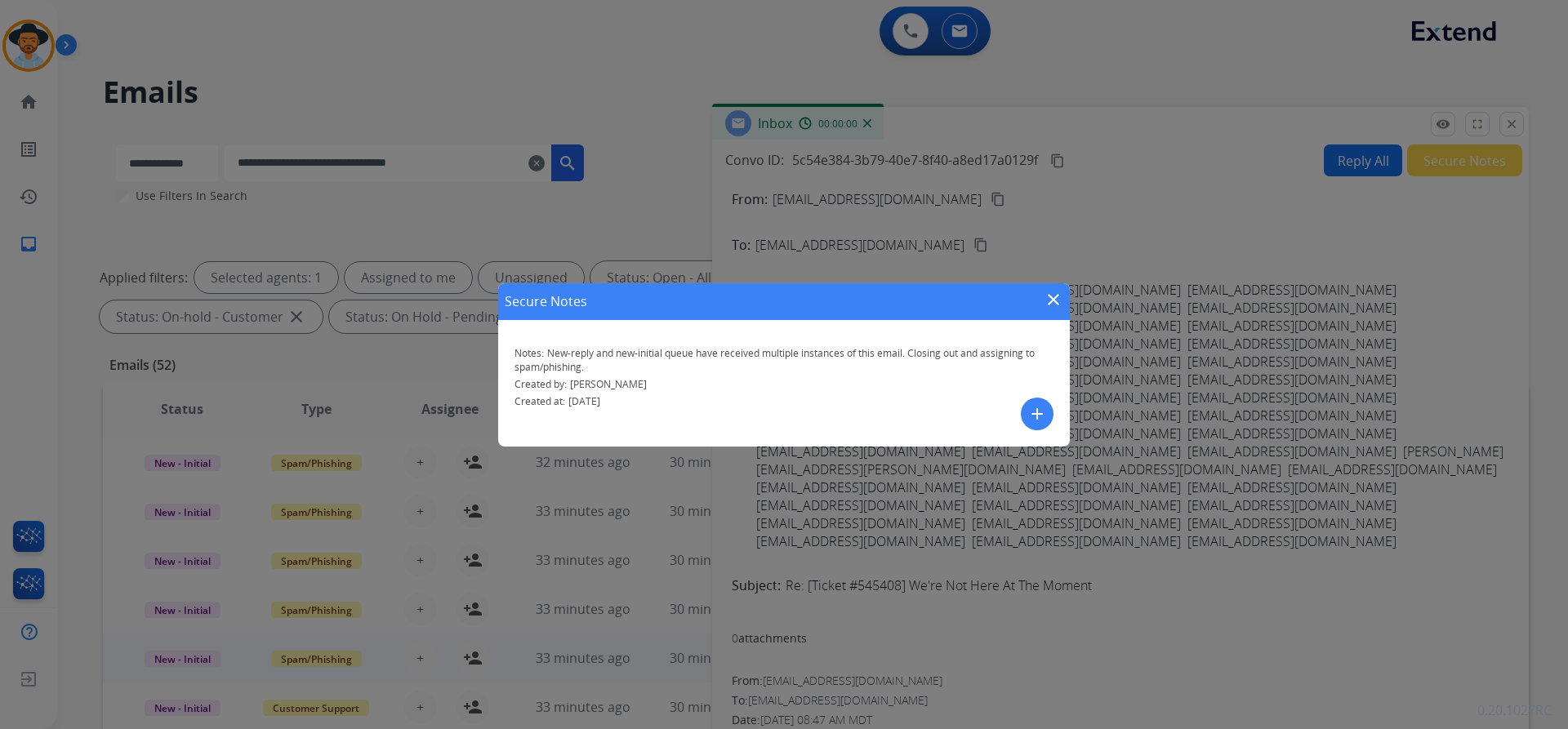
click at [1052, 300] on mat-icon "close" at bounding box center [1052, 299] width 20 height 20
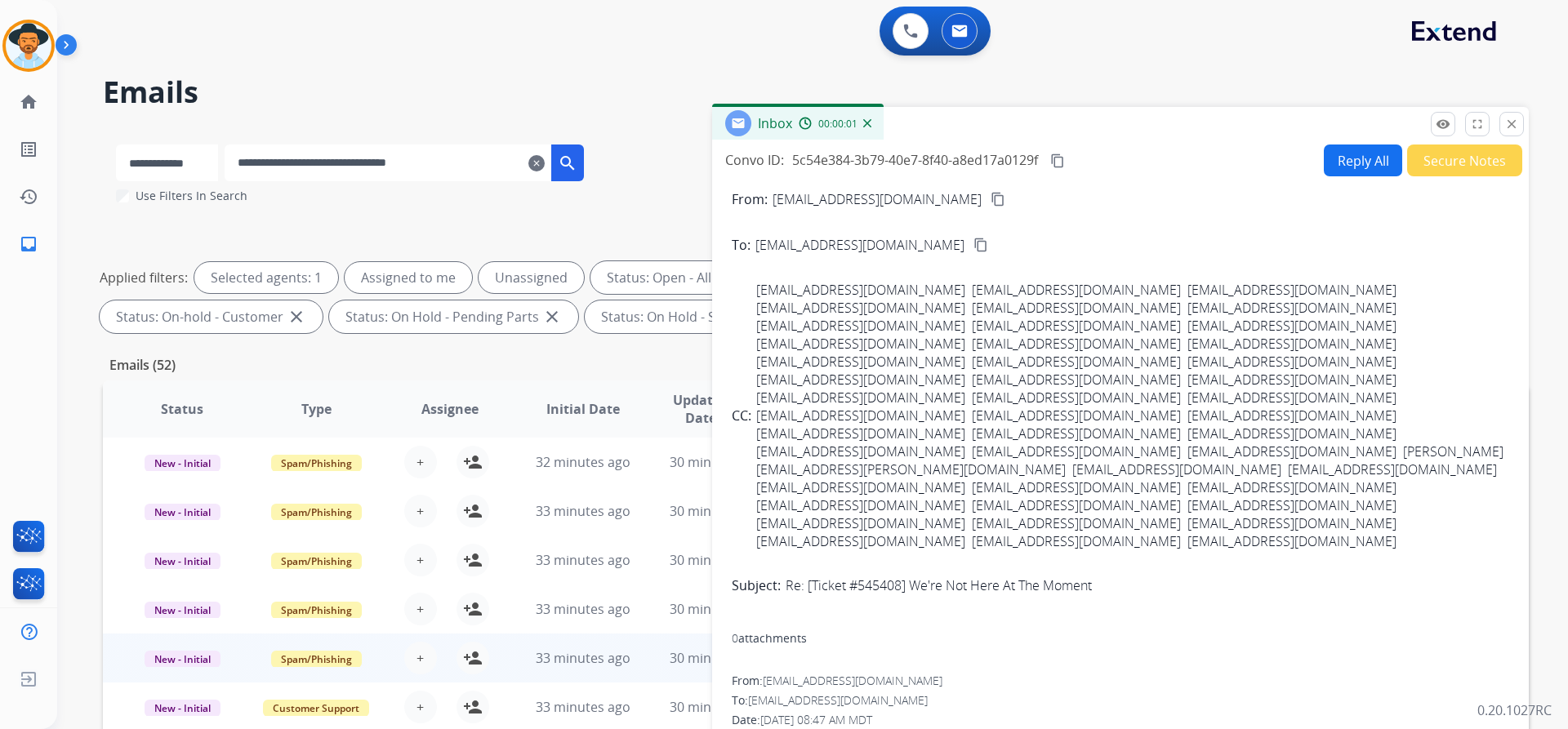
drag, startPoint x: 1511, startPoint y: 120, endPoint x: 1407, endPoint y: 207, distance: 135.6
click at [1510, 120] on mat-icon "close" at bounding box center [1511, 124] width 15 height 15
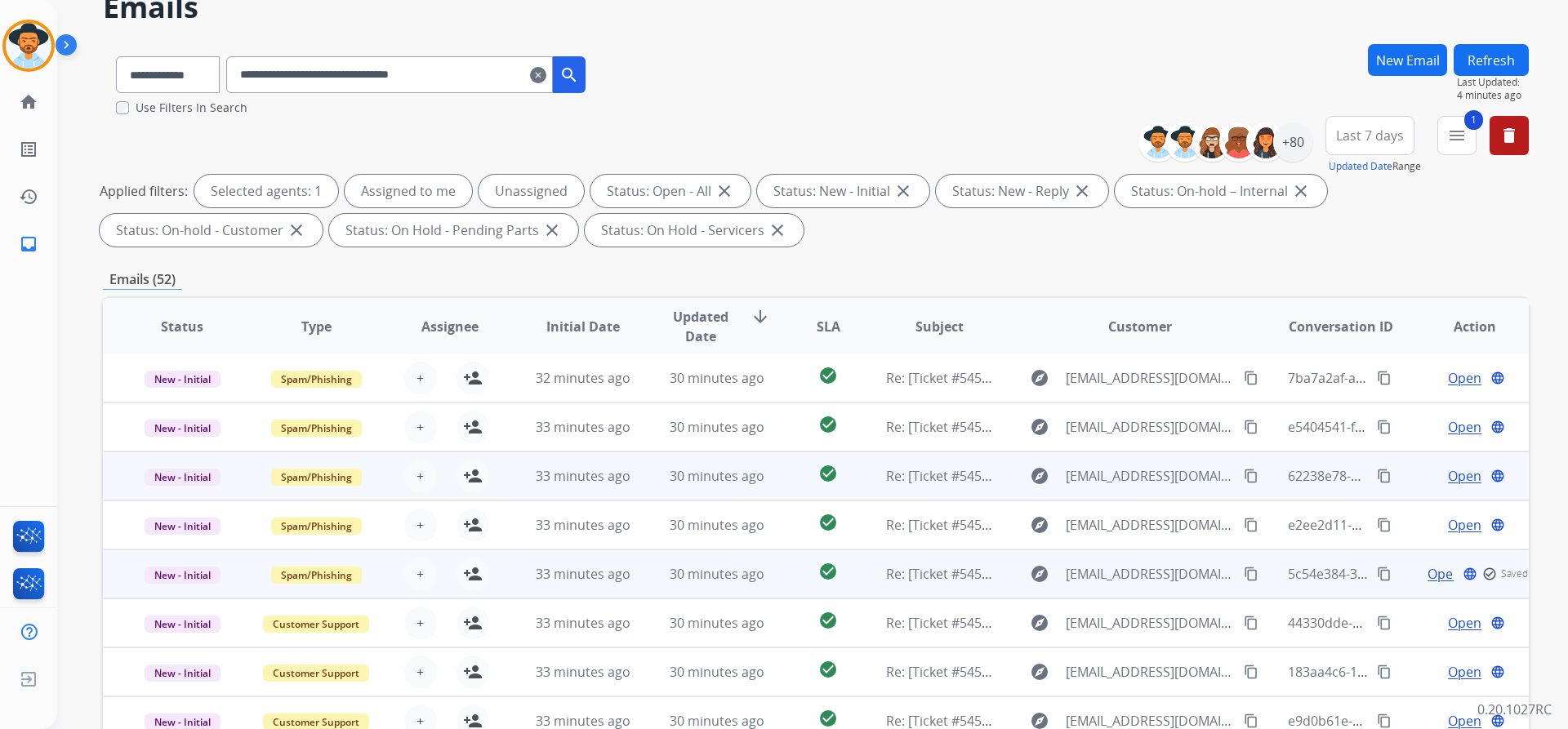
scroll to position [82, 0]
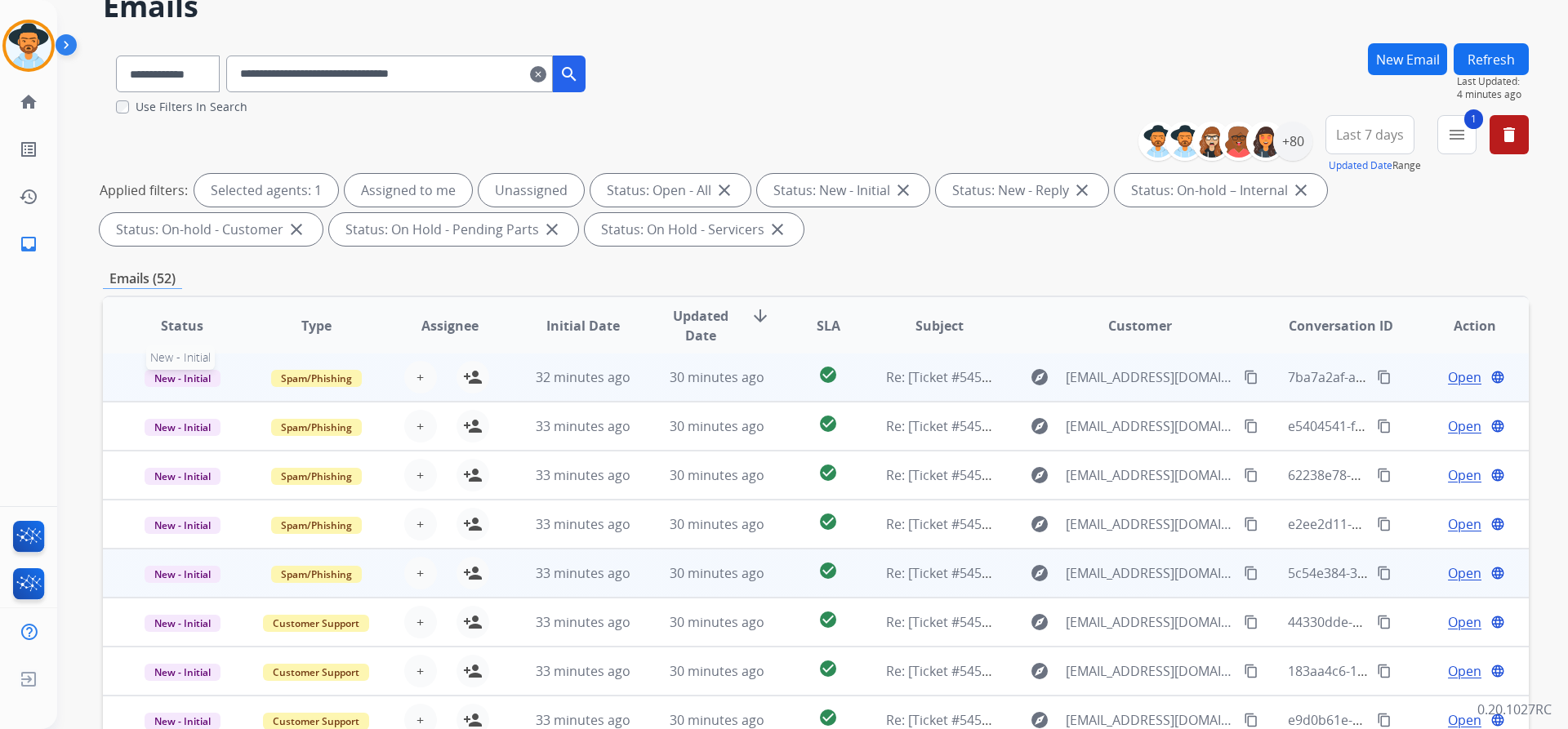
click at [169, 379] on span "New - Initial" at bounding box center [182, 378] width 76 height 17
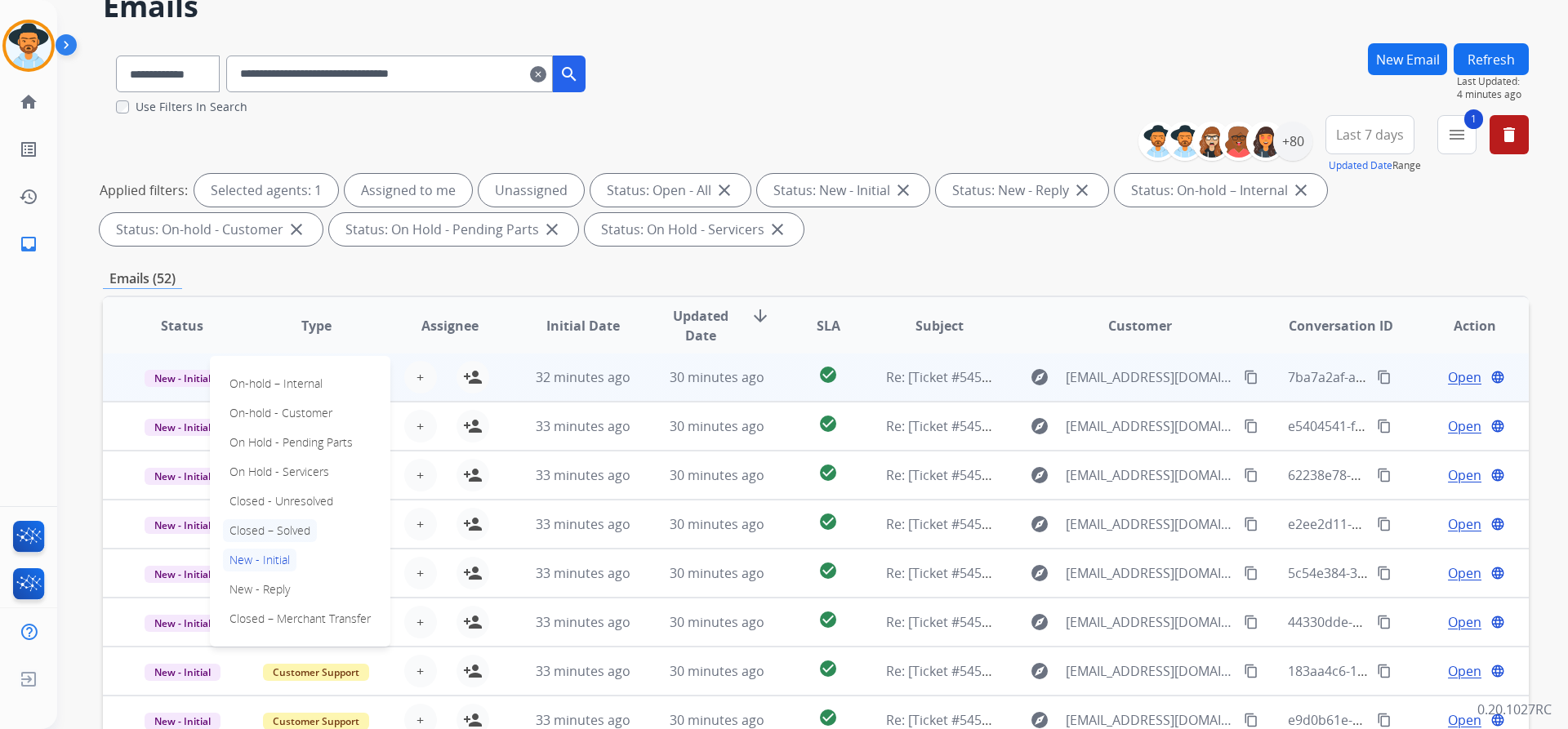
click at [293, 532] on p "Closed – Solved" at bounding box center [269, 530] width 94 height 23
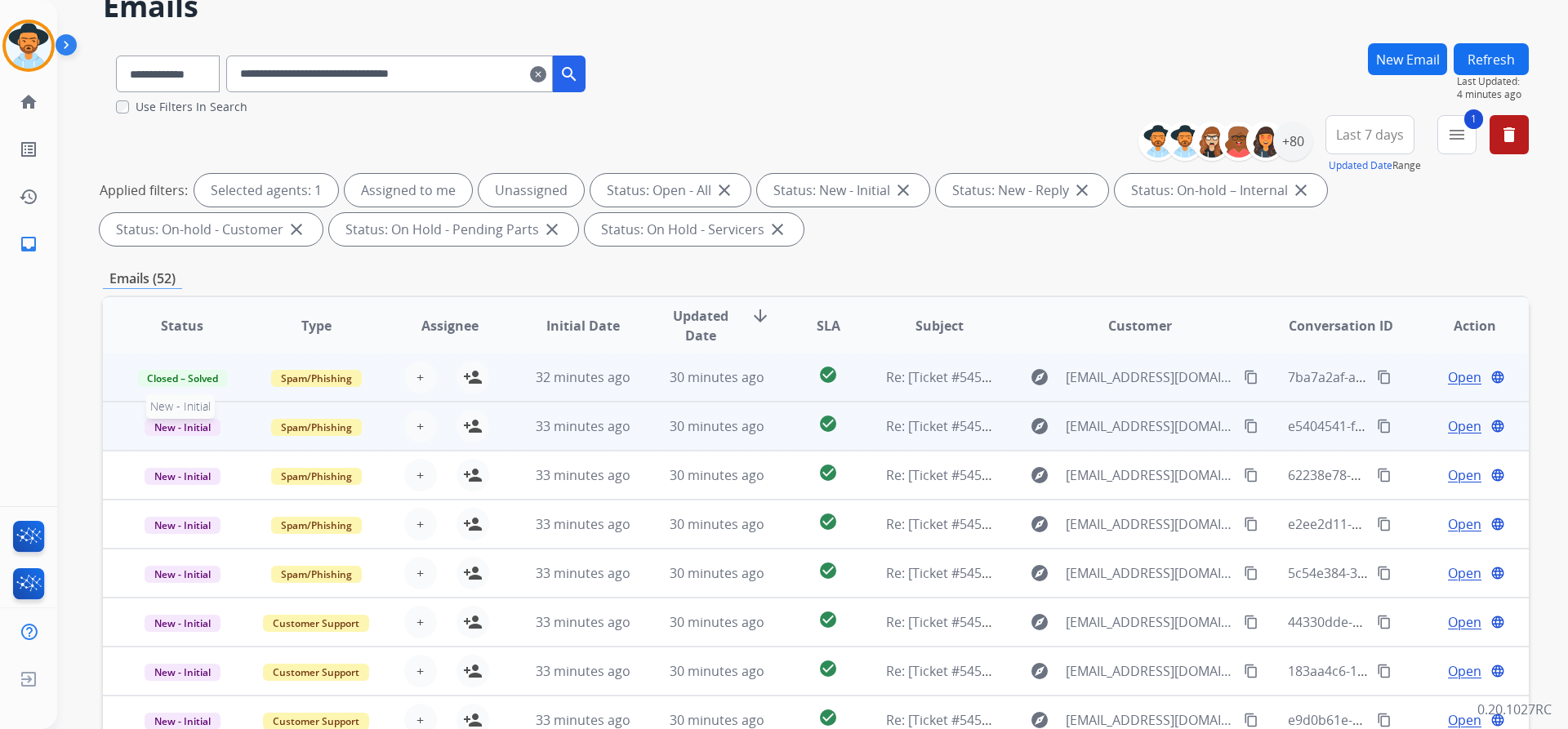
click at [191, 425] on span "New - Initial" at bounding box center [182, 427] width 76 height 17
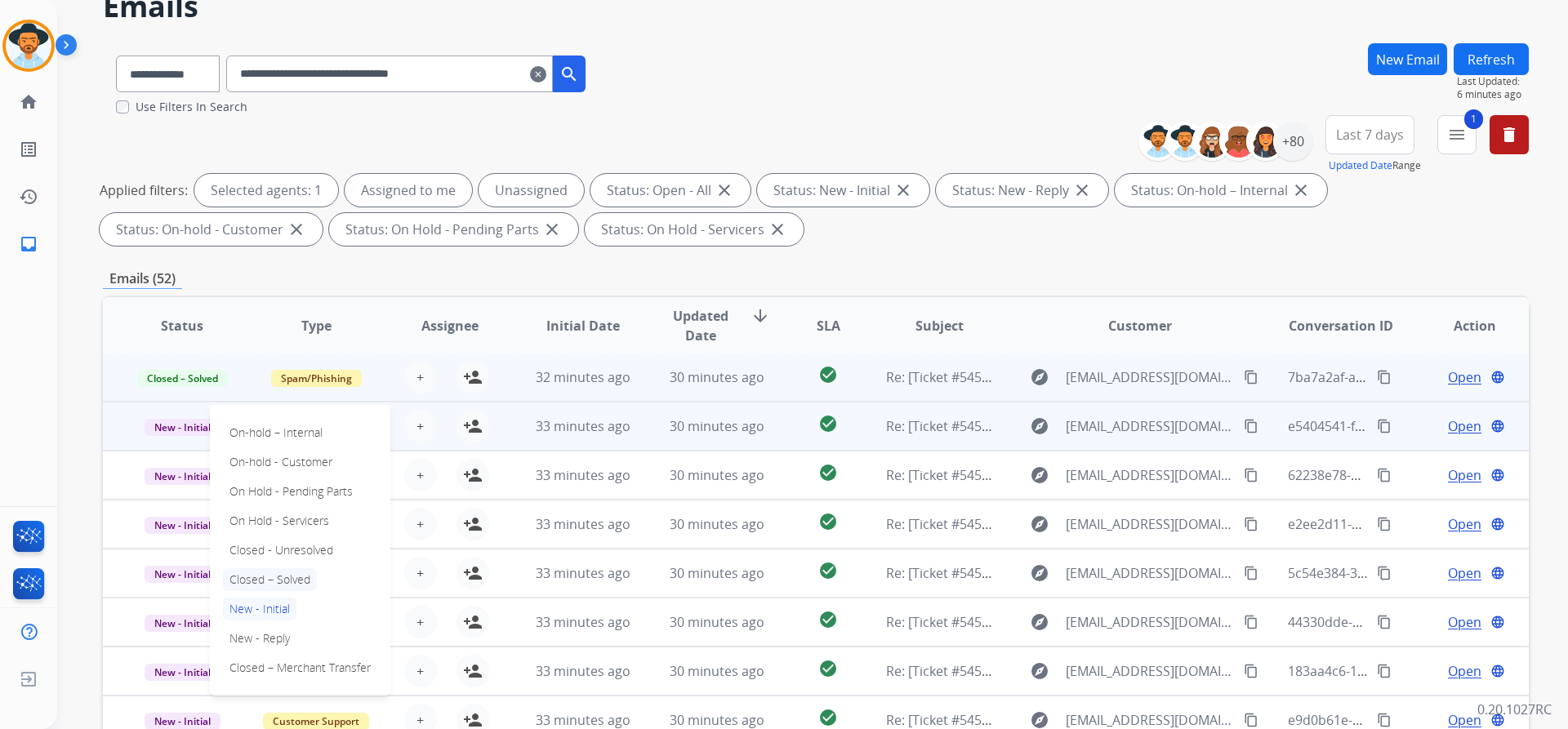
click at [282, 571] on p "Closed – Solved" at bounding box center [269, 580] width 94 height 23
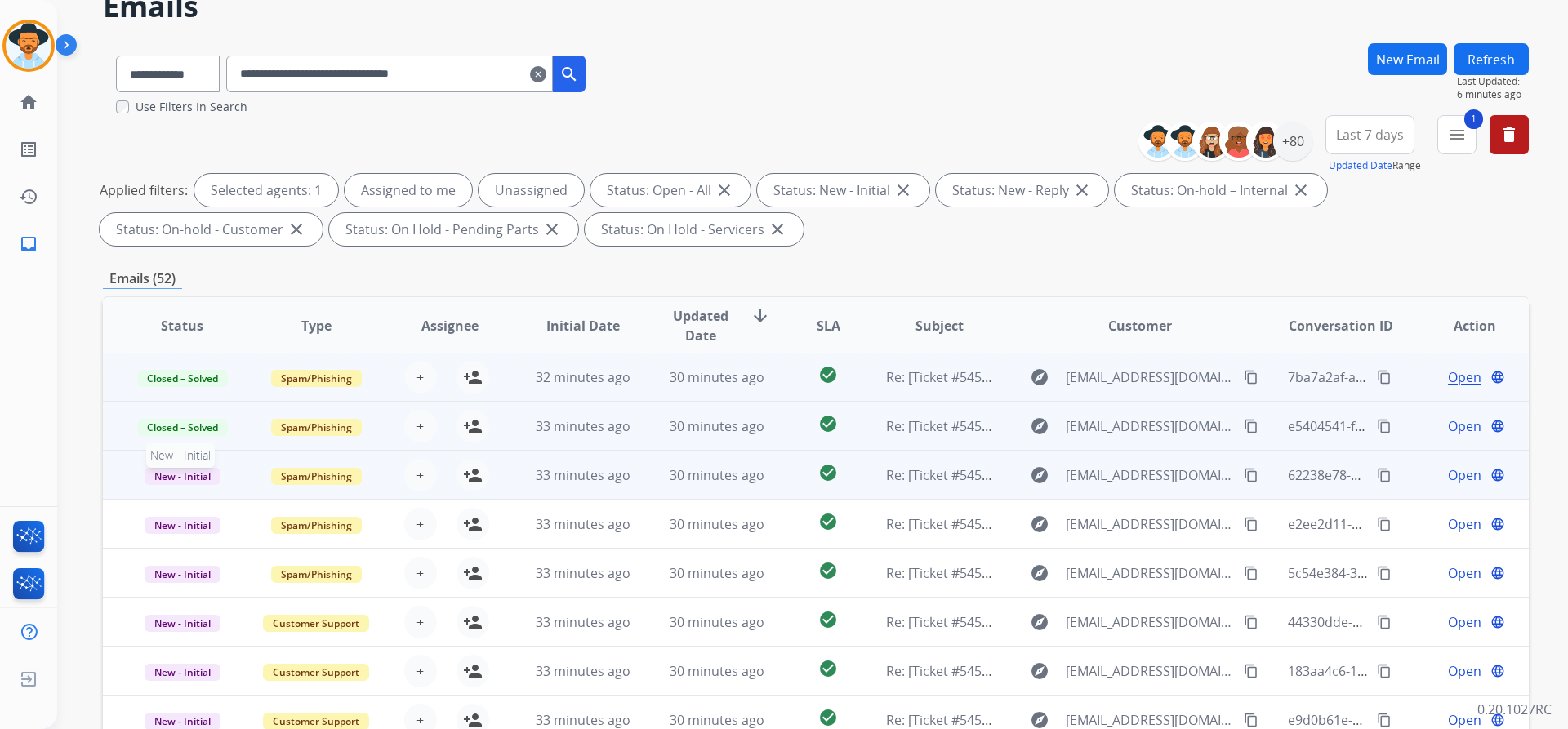
click at [186, 470] on span "New - Initial" at bounding box center [182, 476] width 76 height 17
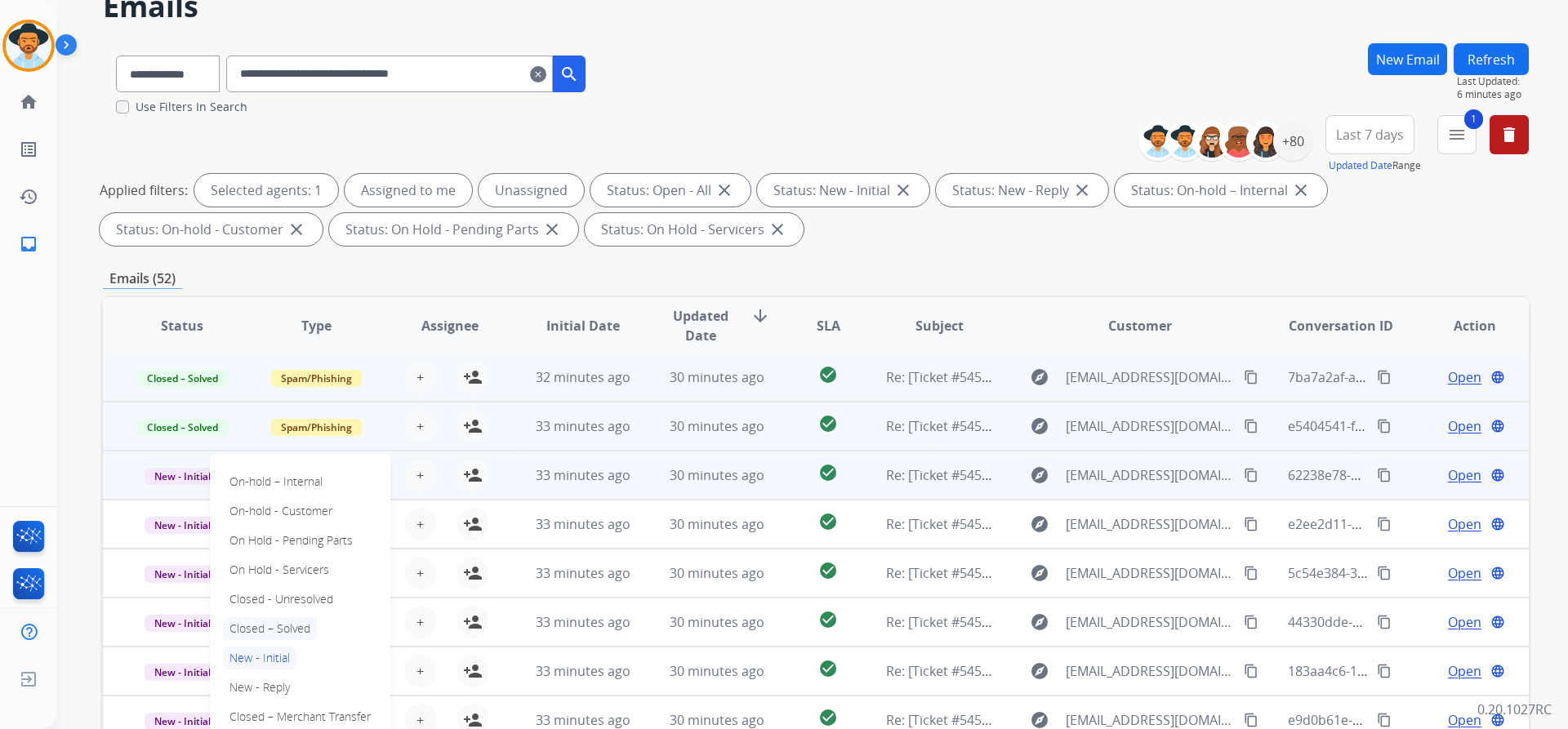
click at [280, 630] on p "Closed – Solved" at bounding box center [269, 628] width 94 height 23
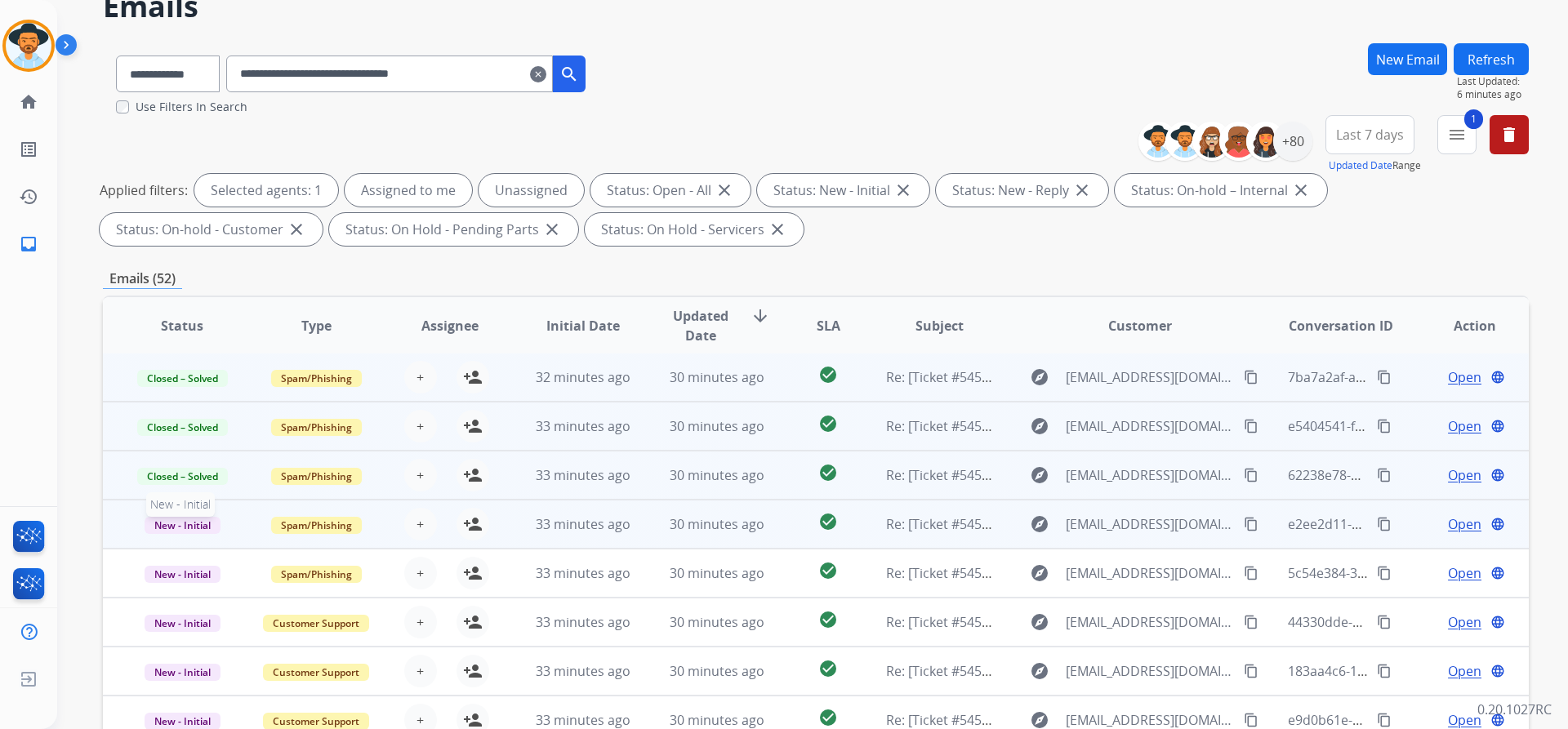
click at [195, 523] on span "New - Initial" at bounding box center [182, 525] width 76 height 17
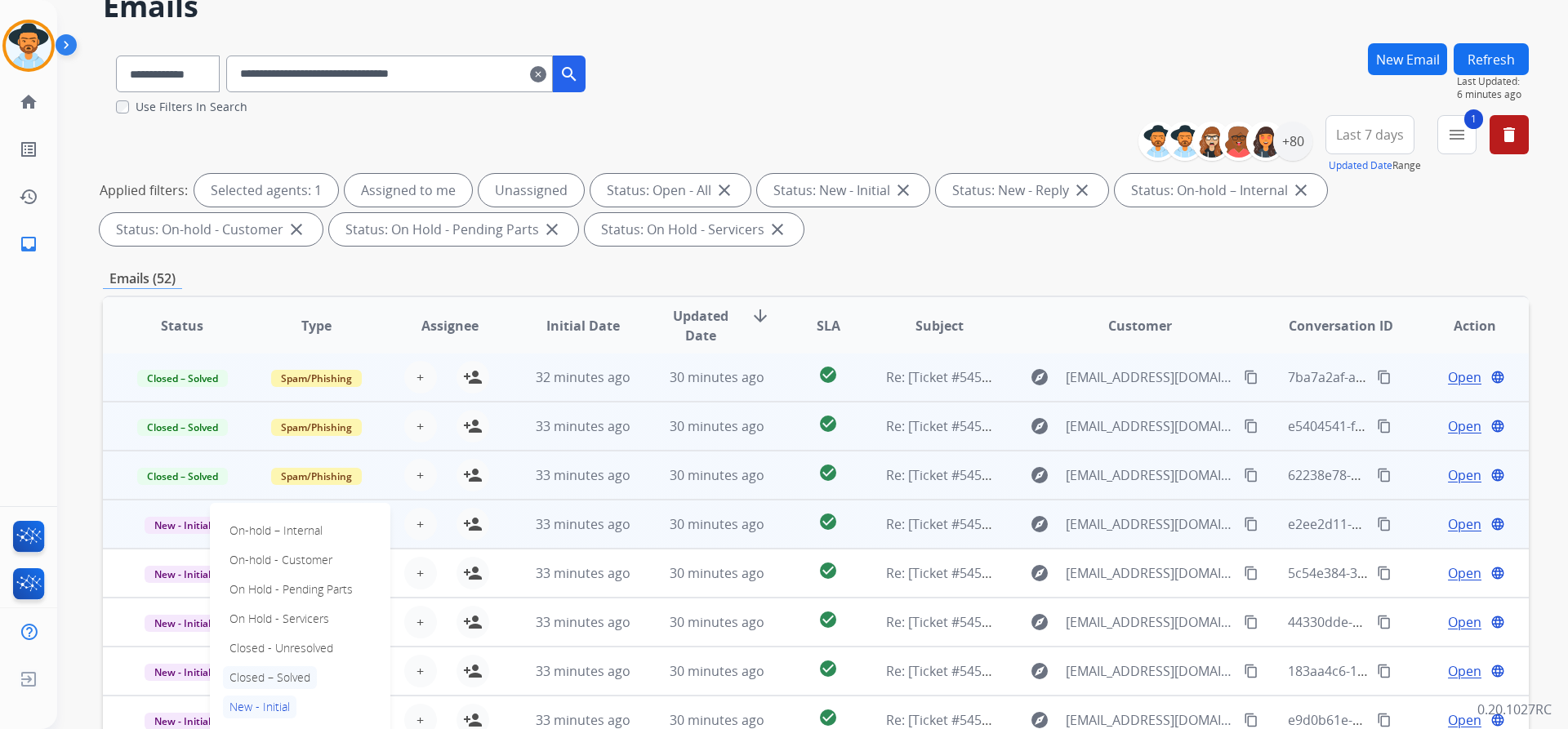
click at [285, 672] on p "Closed – Solved" at bounding box center [269, 678] width 94 height 23
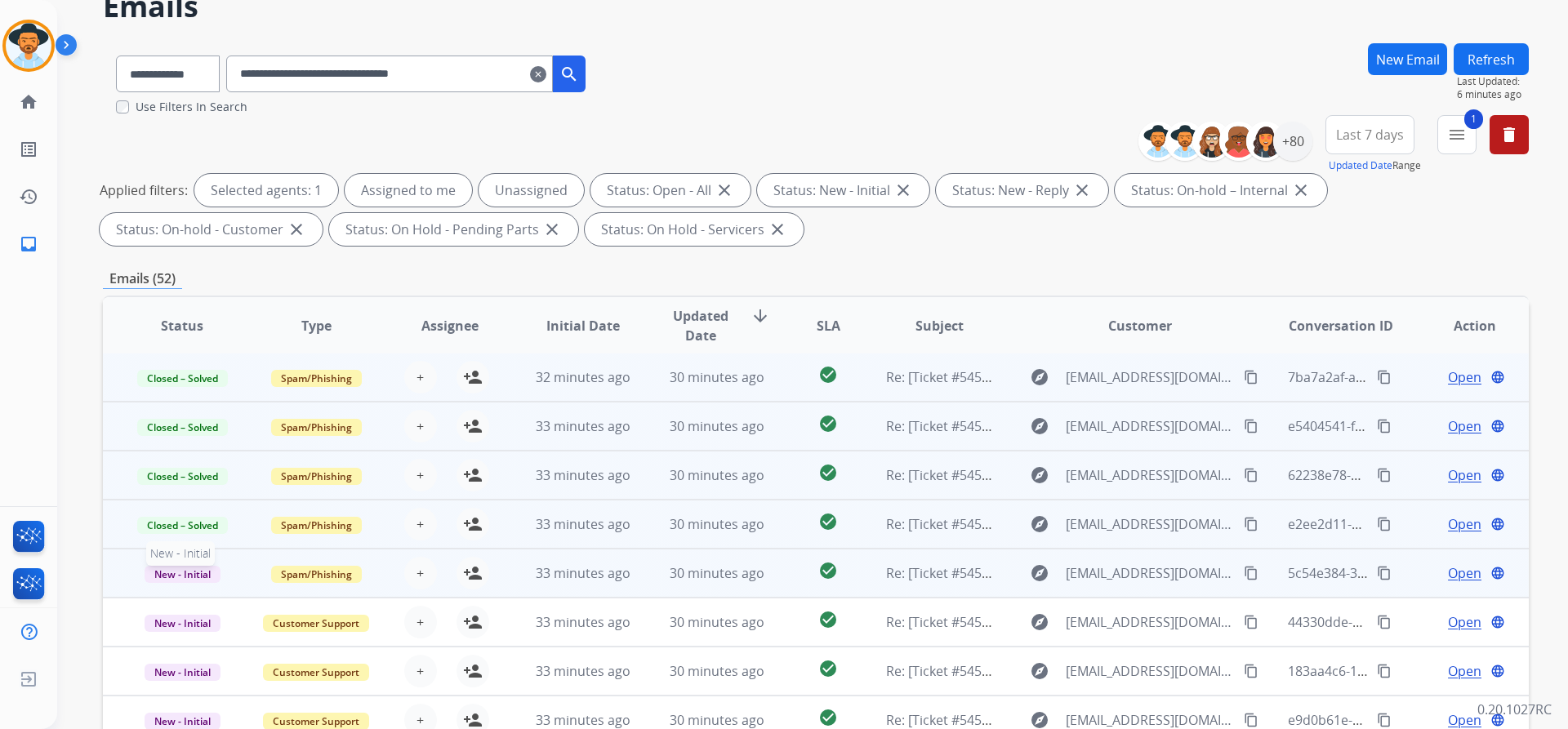
click at [193, 570] on span "New - Initial" at bounding box center [182, 574] width 76 height 17
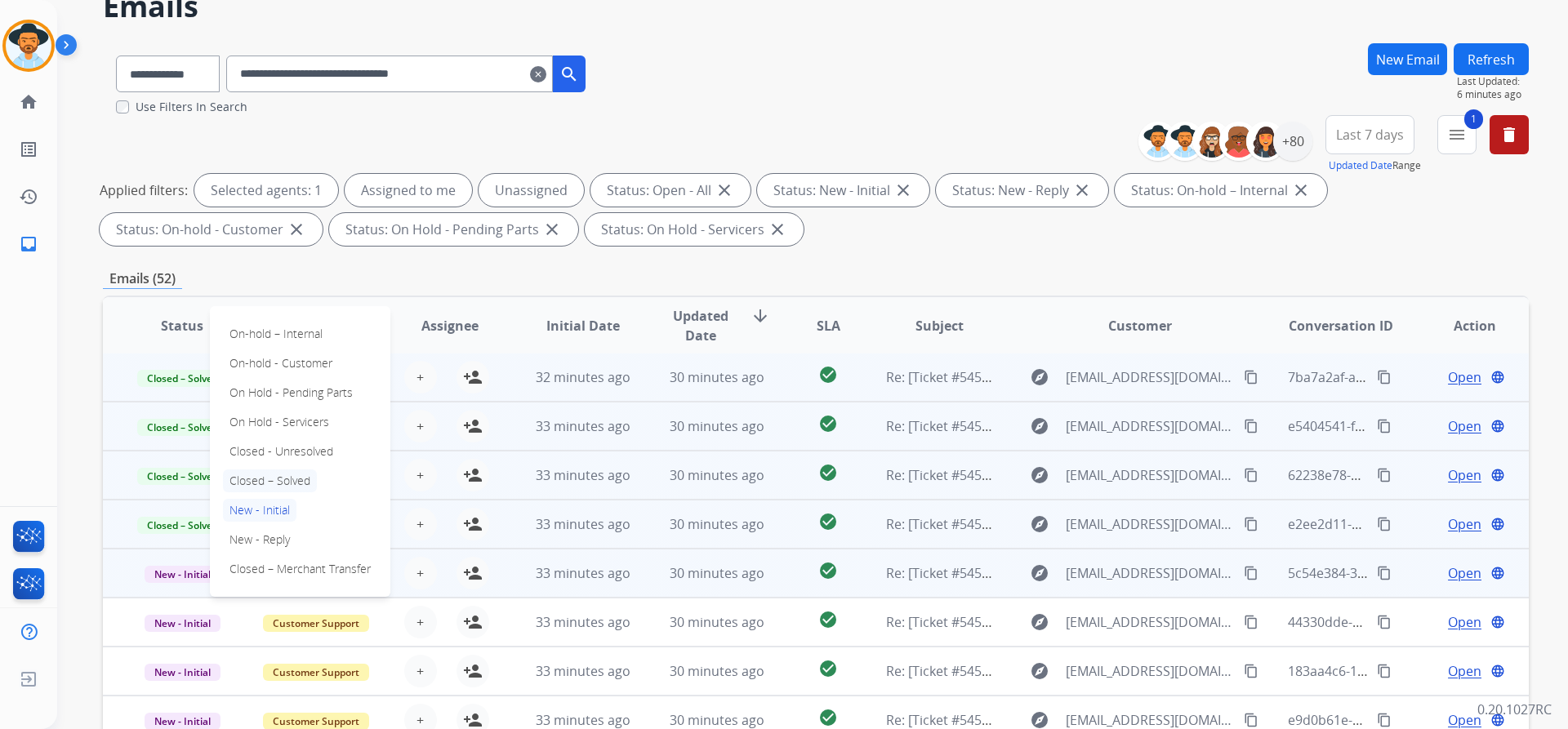
click at [284, 483] on p "Closed – Solved" at bounding box center [269, 481] width 94 height 23
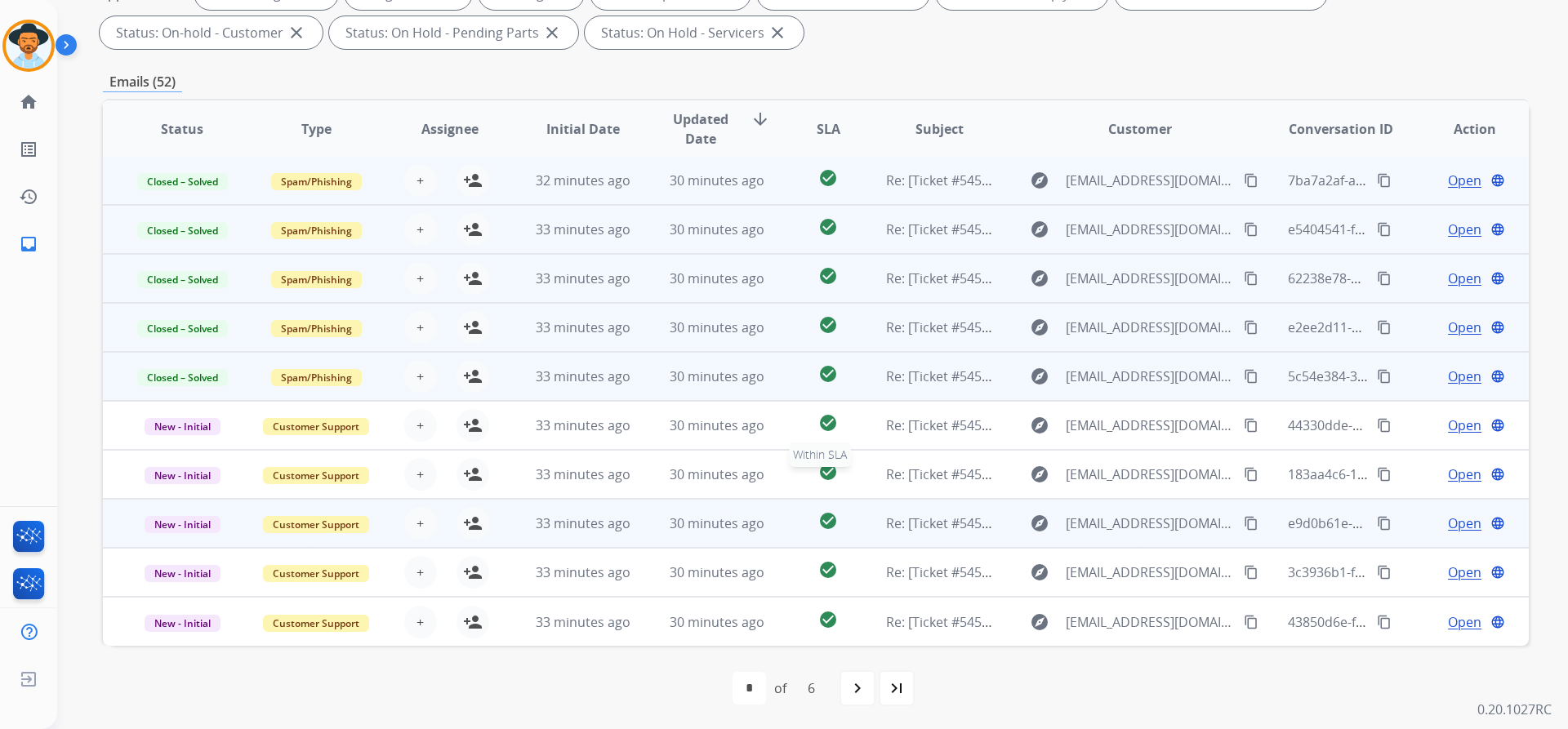
scroll to position [280, 0]
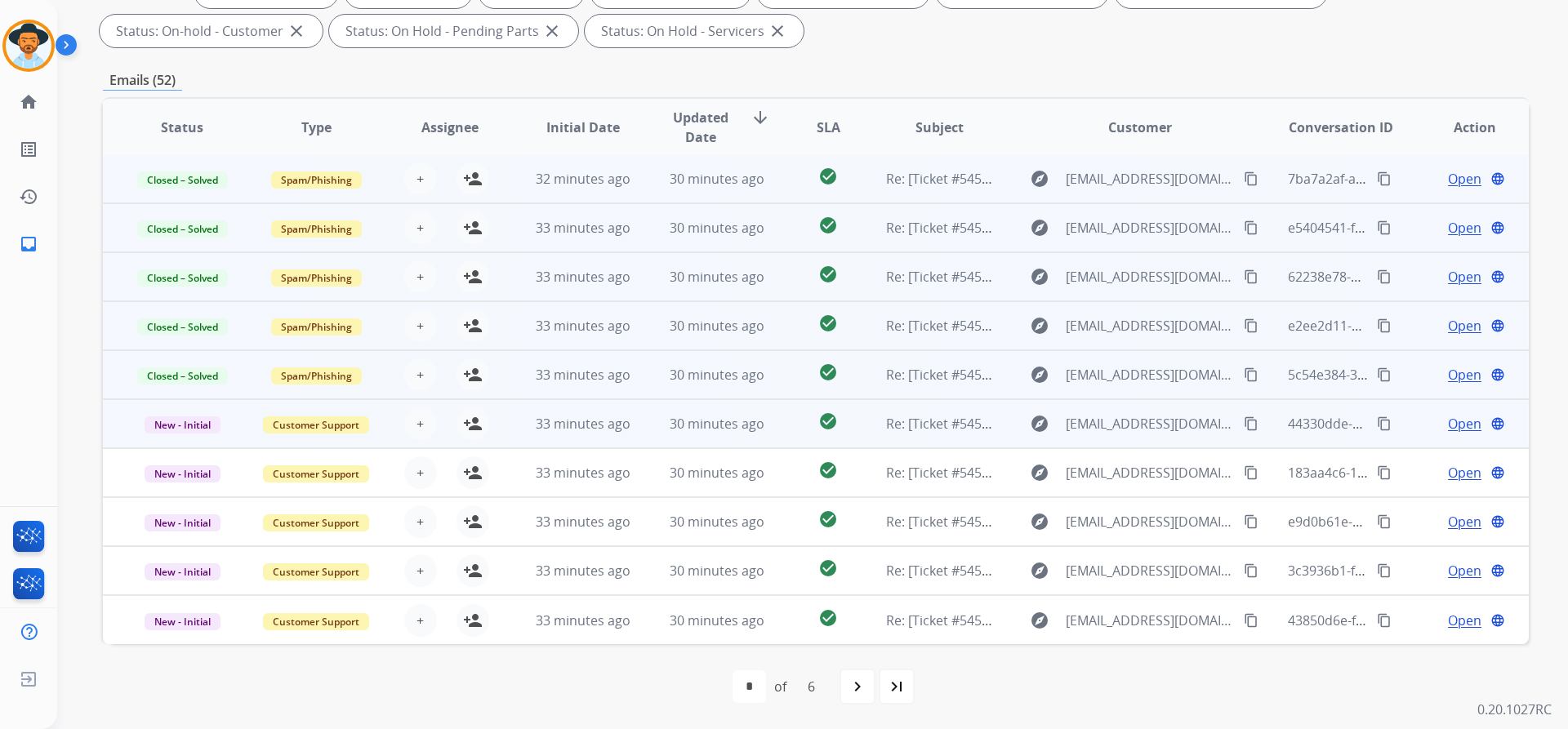
click at [1455, 418] on span "Open" at bounding box center [1465, 423] width 34 height 20
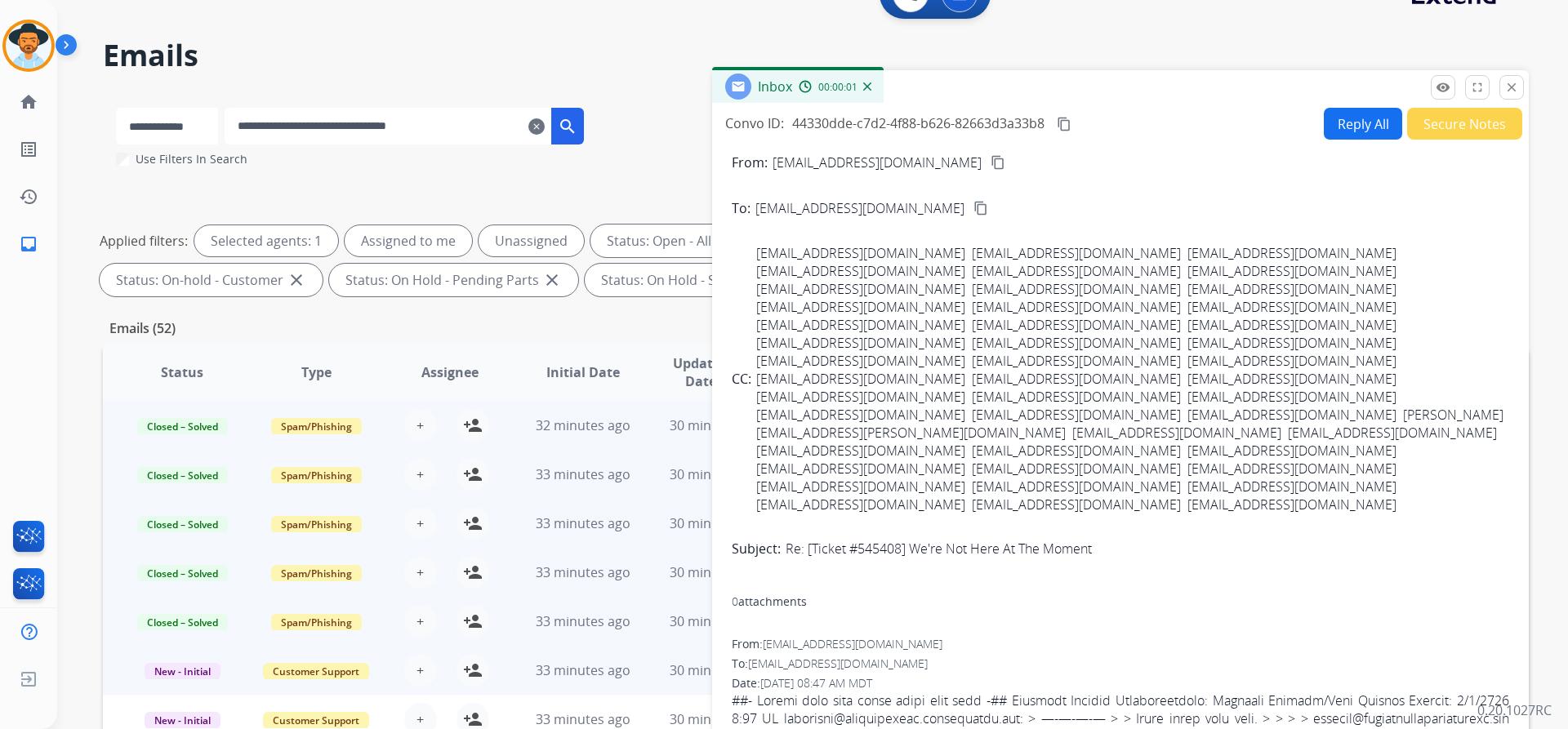
scroll to position [0, 0]
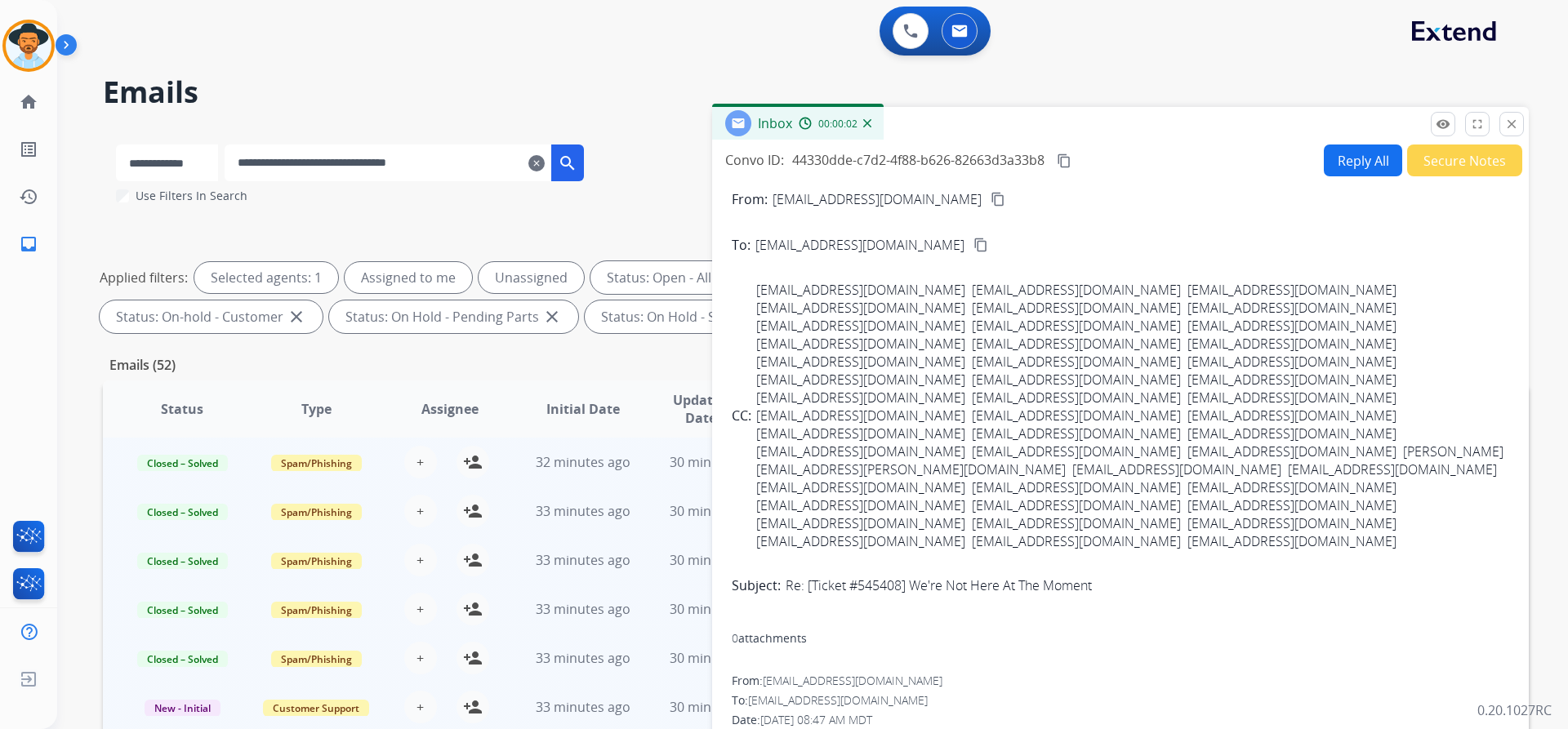
click at [1459, 162] on button "Secure Notes" at bounding box center [1465, 160] width 116 height 32
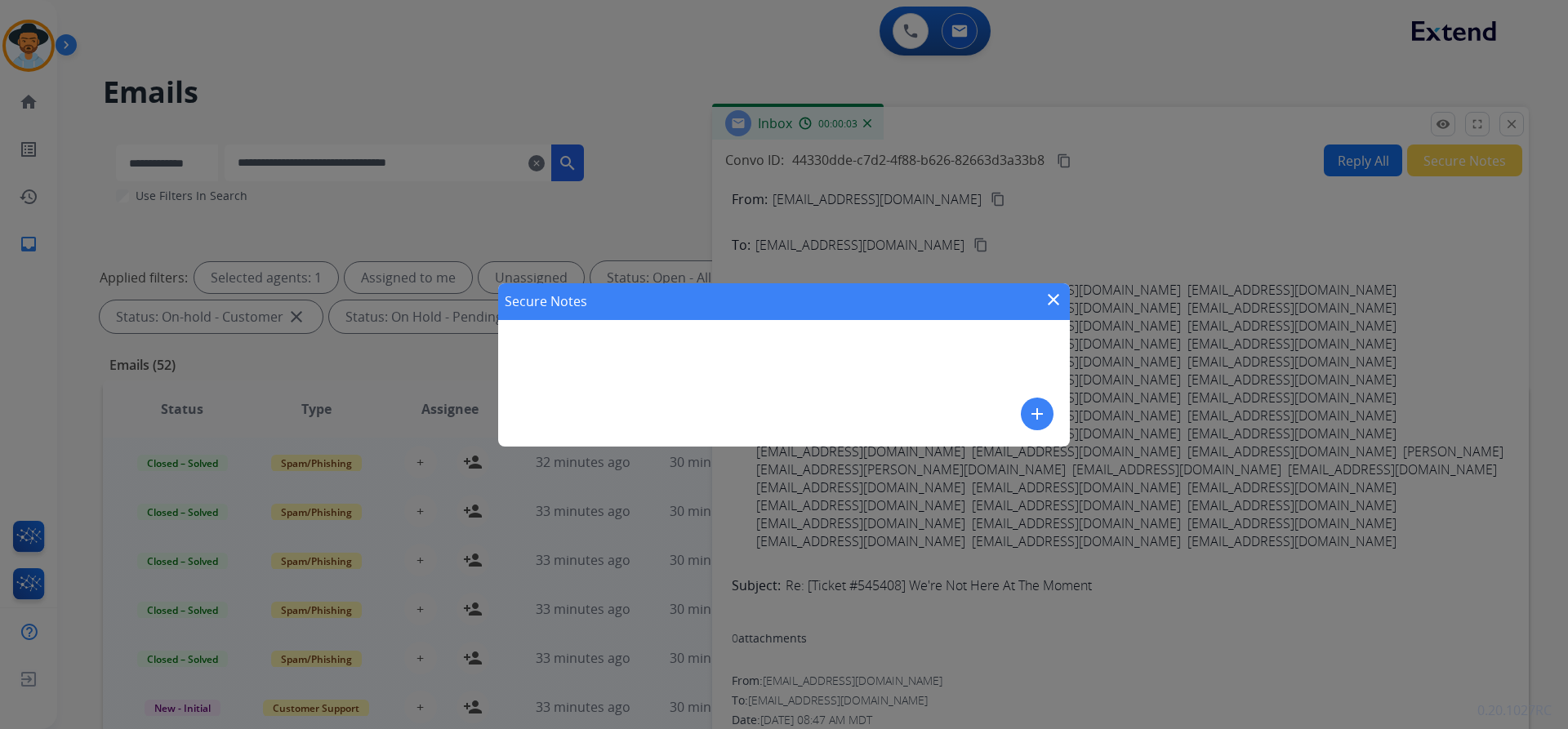
click at [1039, 417] on mat-icon "add" at bounding box center [1037, 414] width 20 height 20
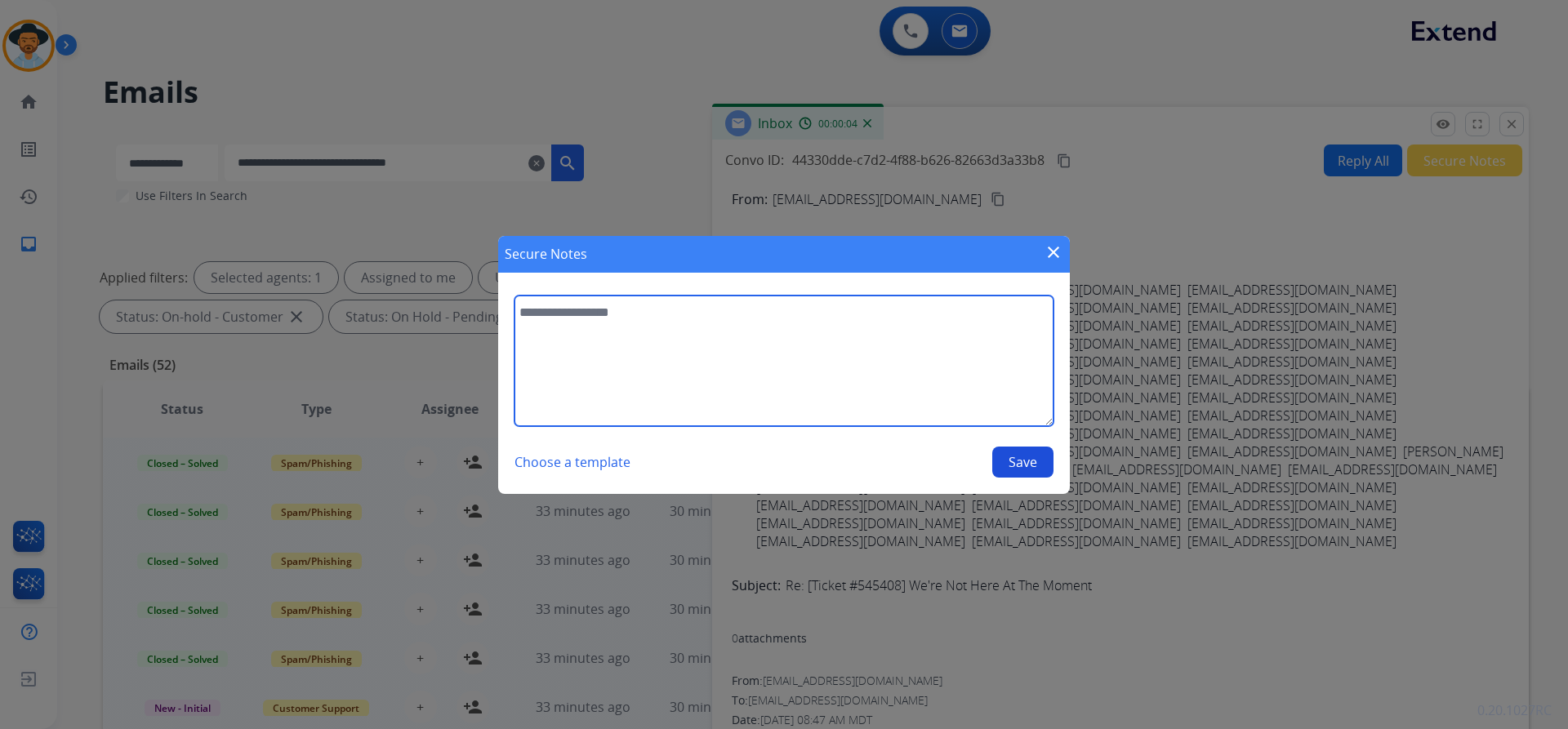
click at [794, 332] on textarea at bounding box center [784, 361] width 539 height 131
paste textarea "**********"
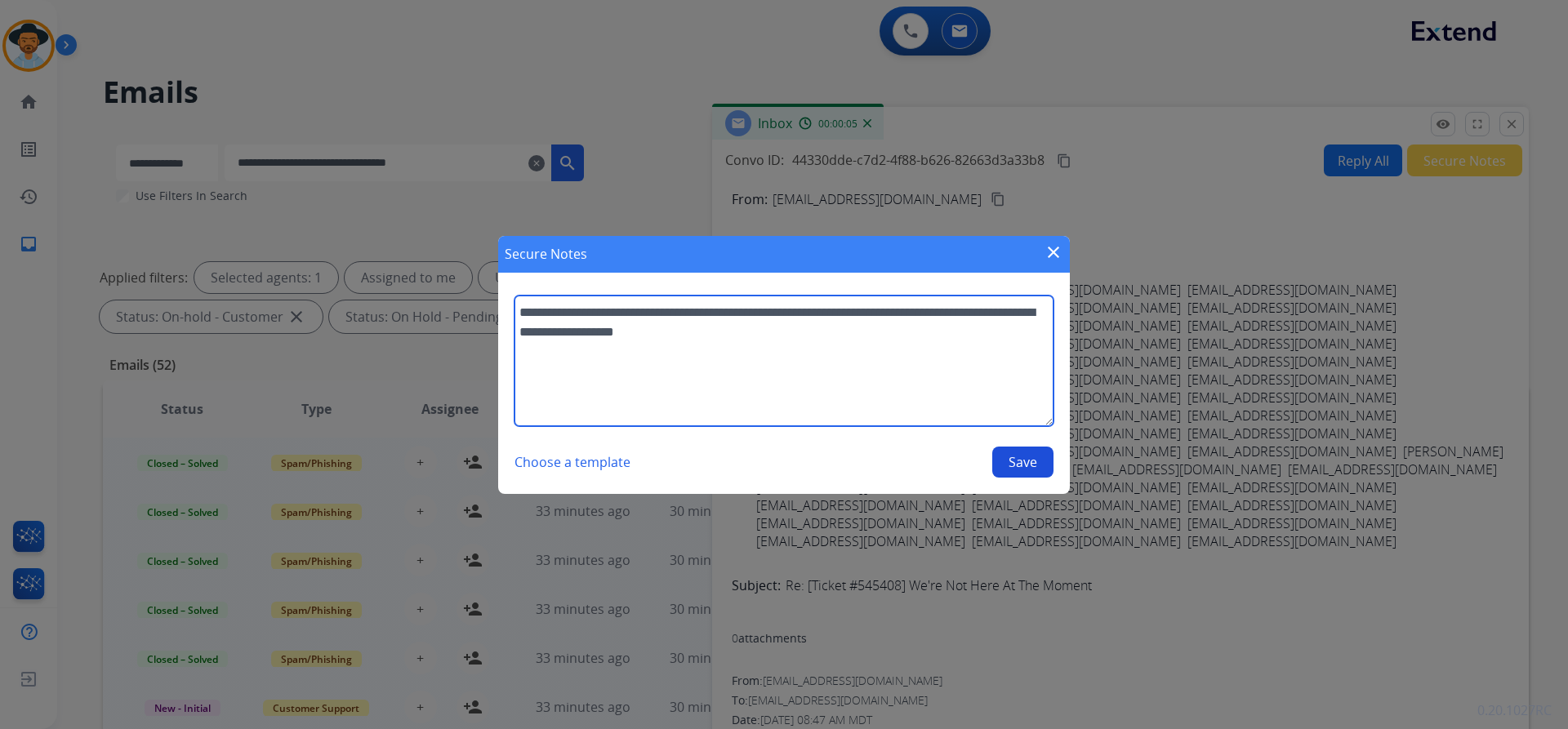
type textarea "**********"
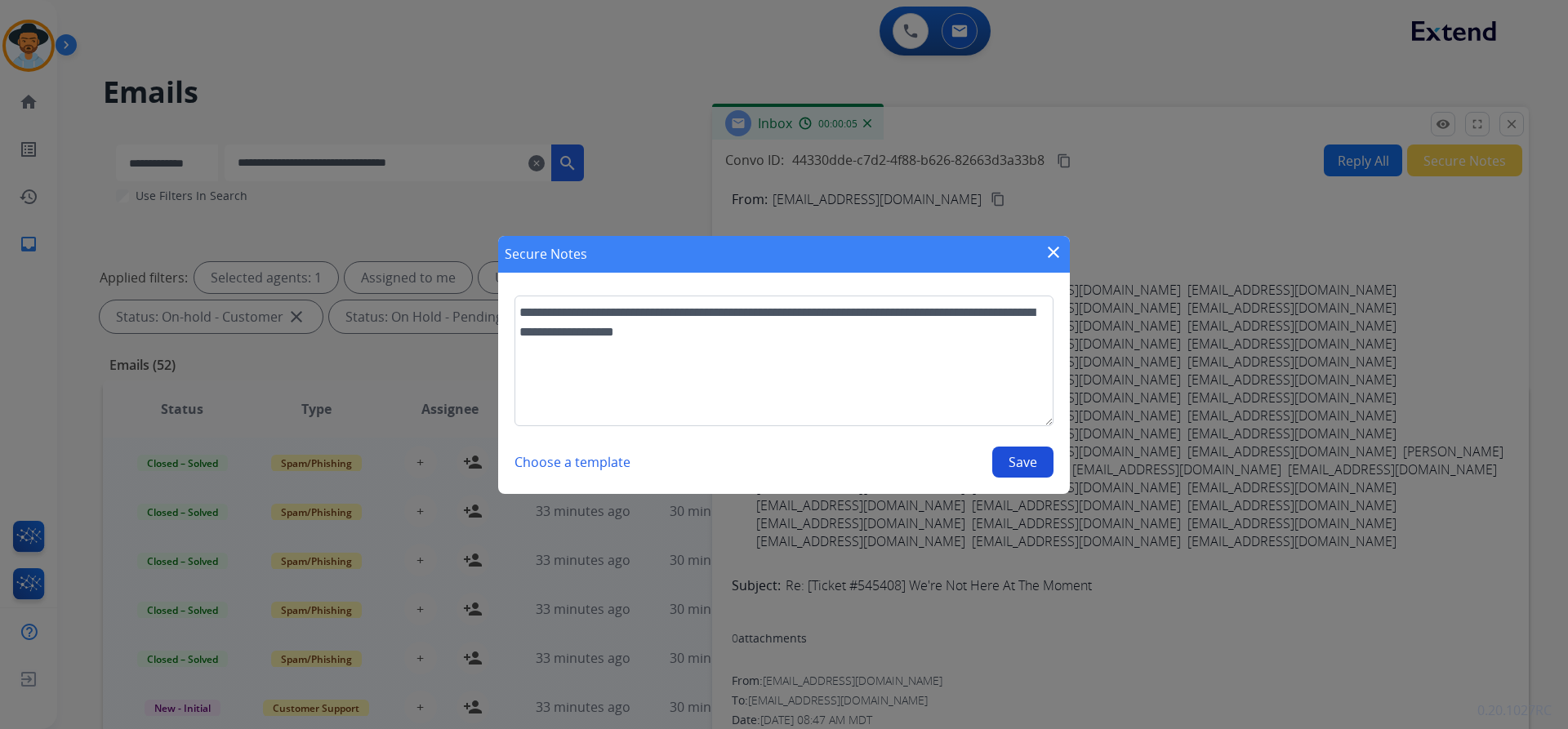
click at [1036, 459] on button "Save" at bounding box center [1023, 461] width 62 height 31
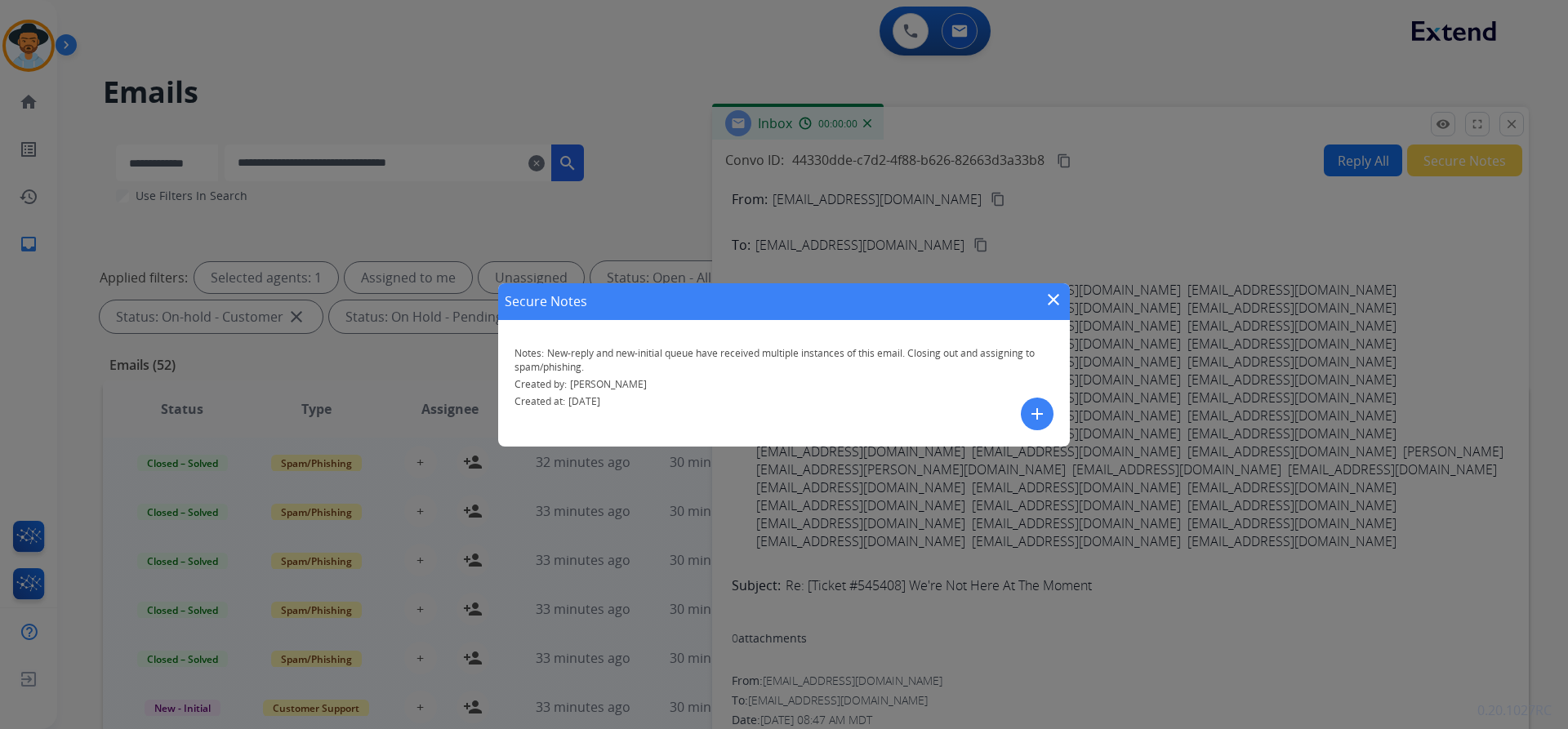
click at [1050, 296] on mat-icon "close" at bounding box center [1052, 299] width 20 height 20
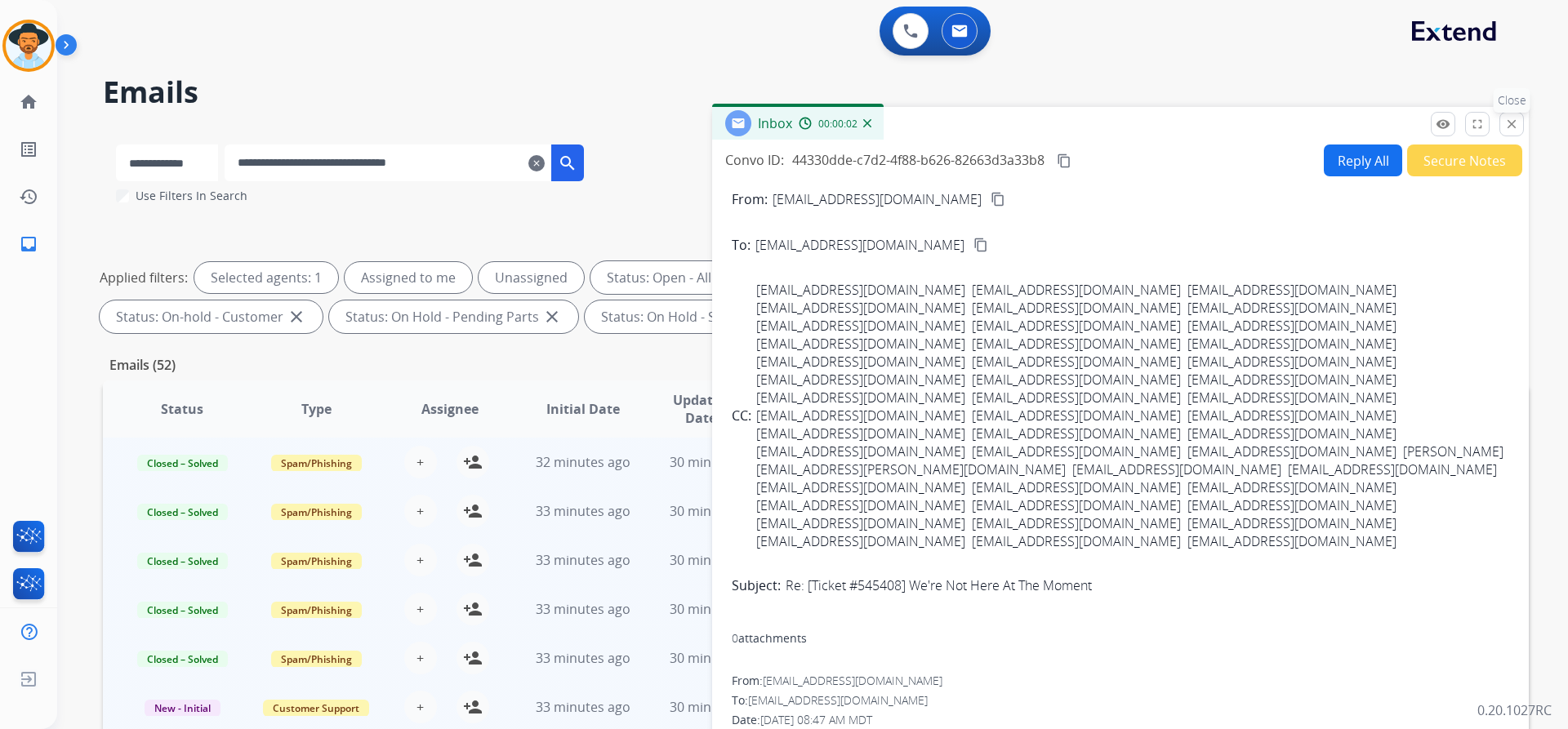
click at [1511, 129] on mat-icon "close" at bounding box center [1511, 124] width 15 height 15
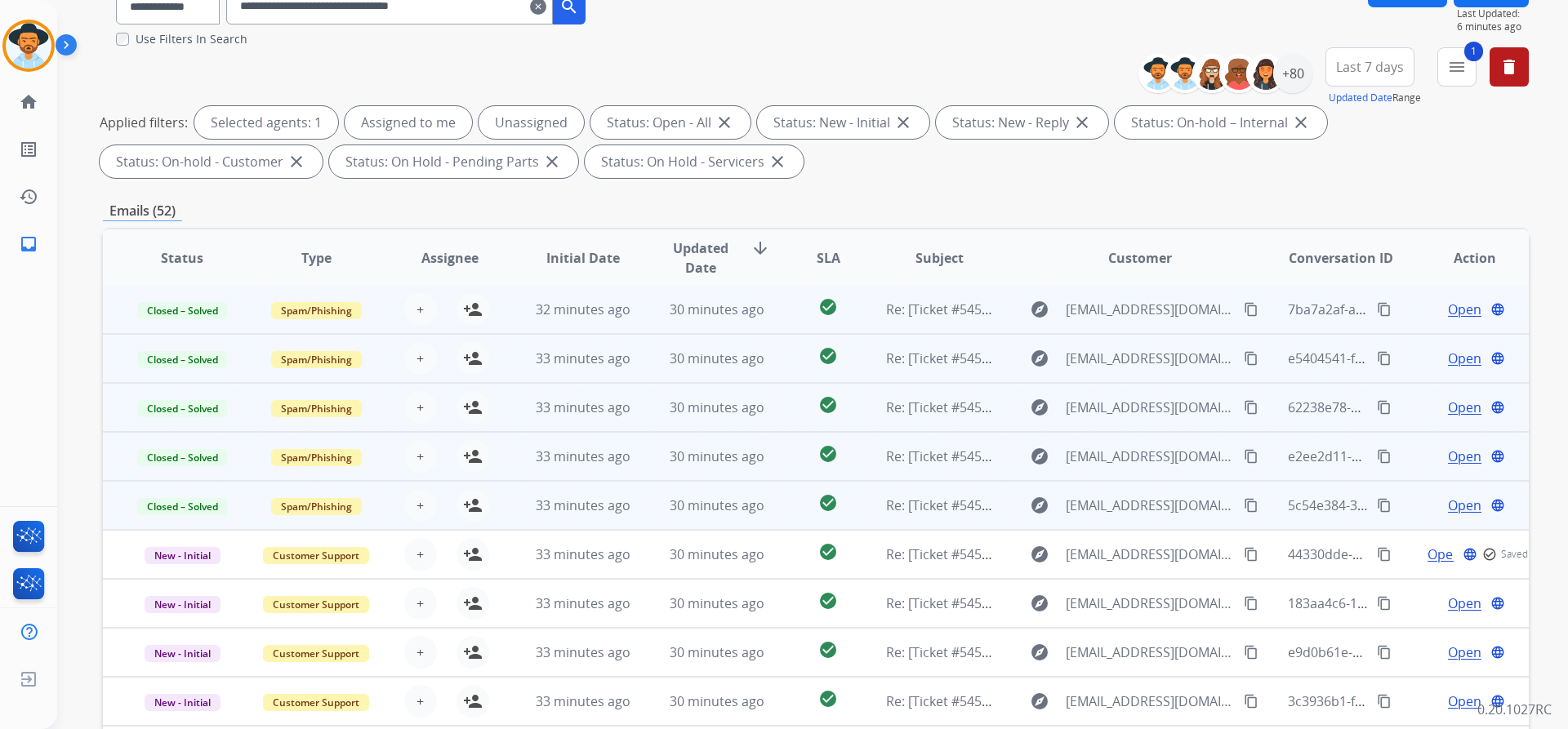
scroll to position [163, 0]
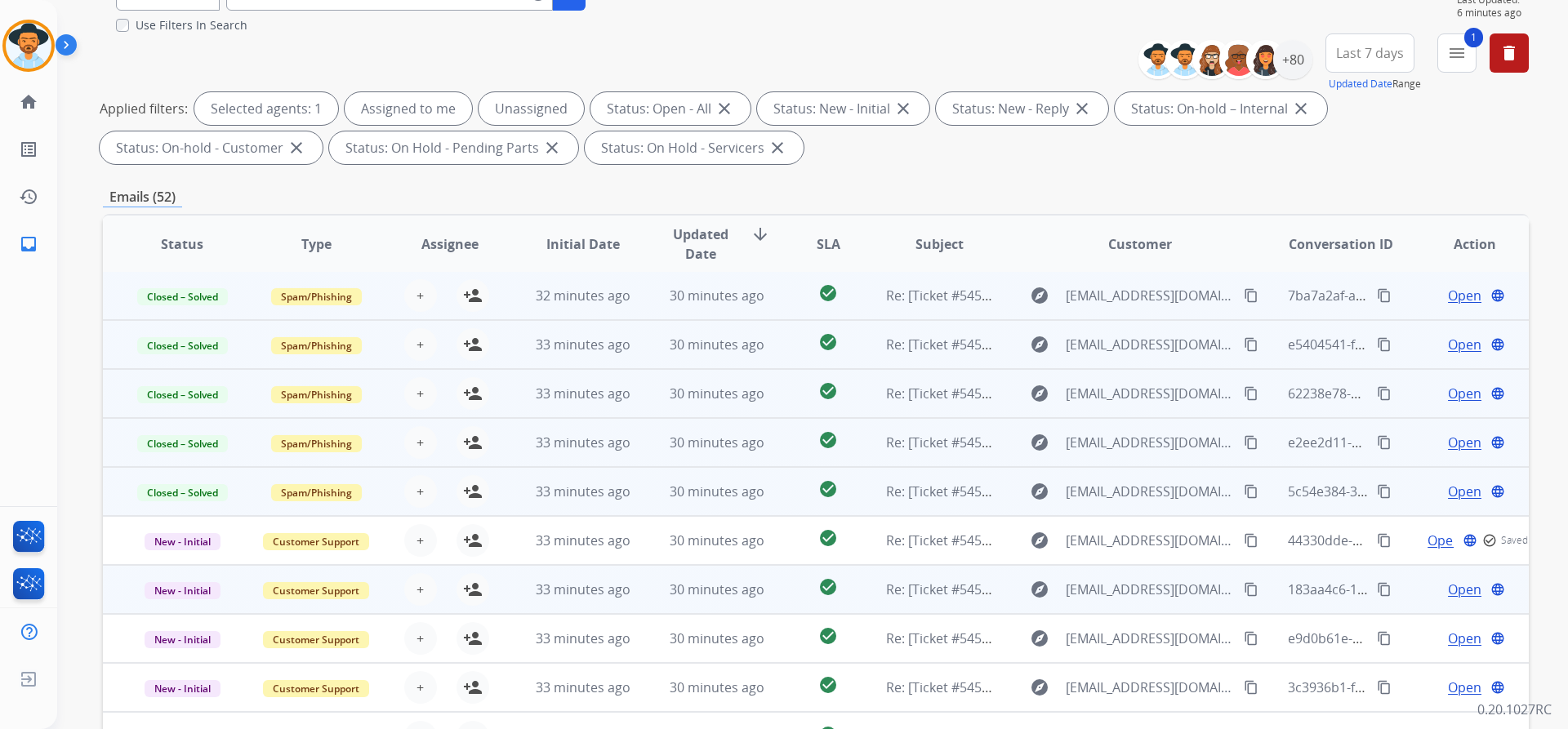
click at [1451, 588] on span "Open" at bounding box center [1465, 589] width 34 height 20
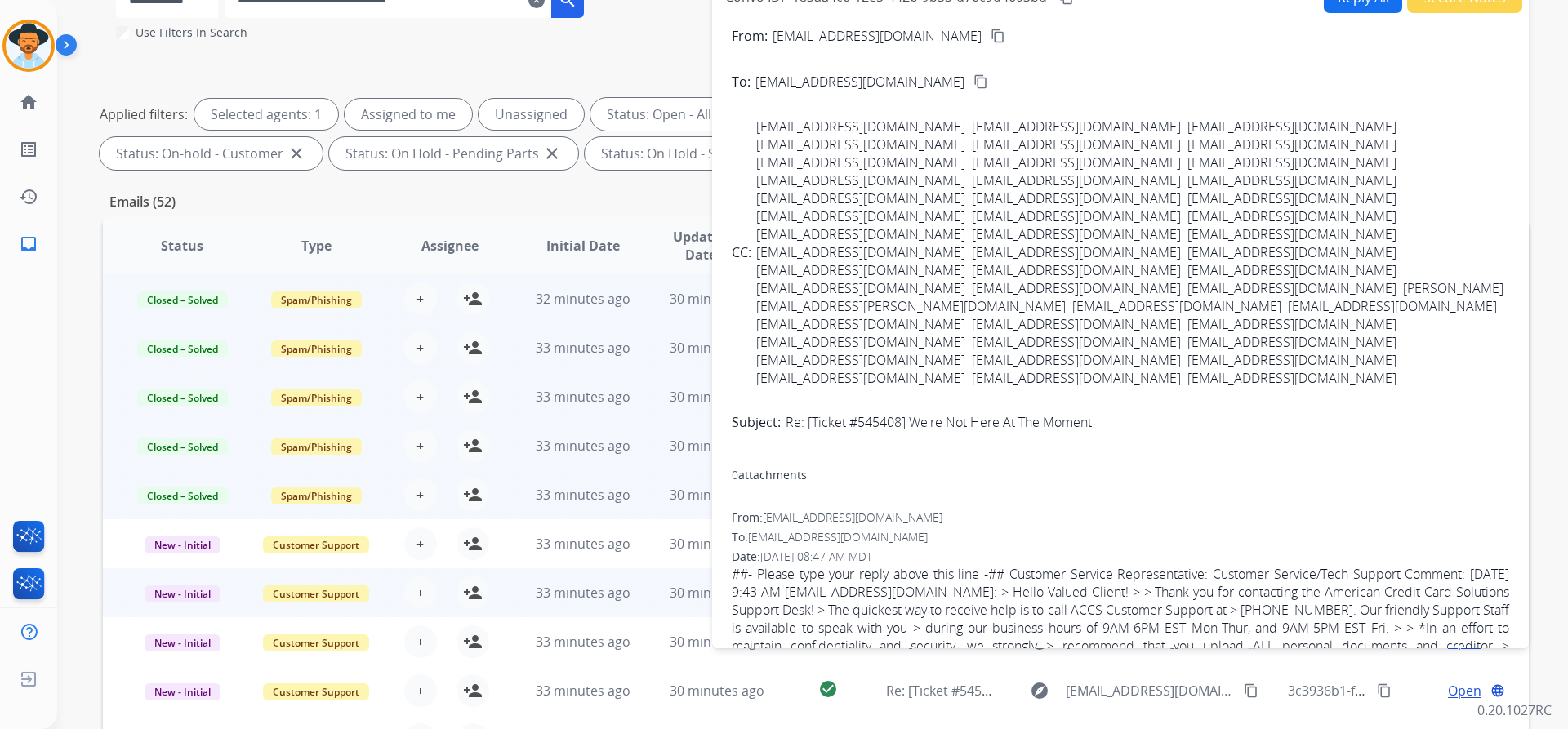
scroll to position [171, 0]
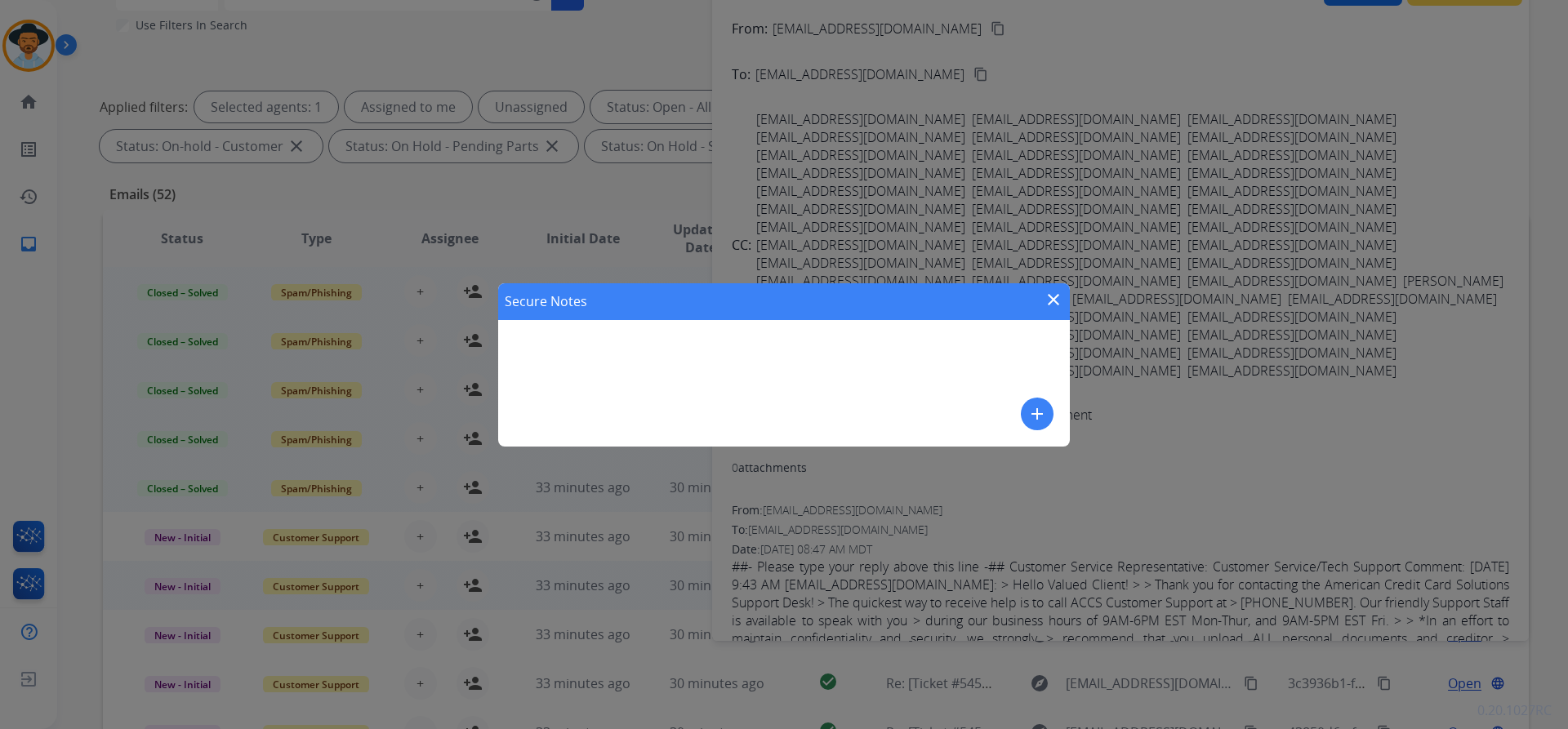
click at [1045, 420] on mat-icon "add" at bounding box center [1037, 414] width 20 height 20
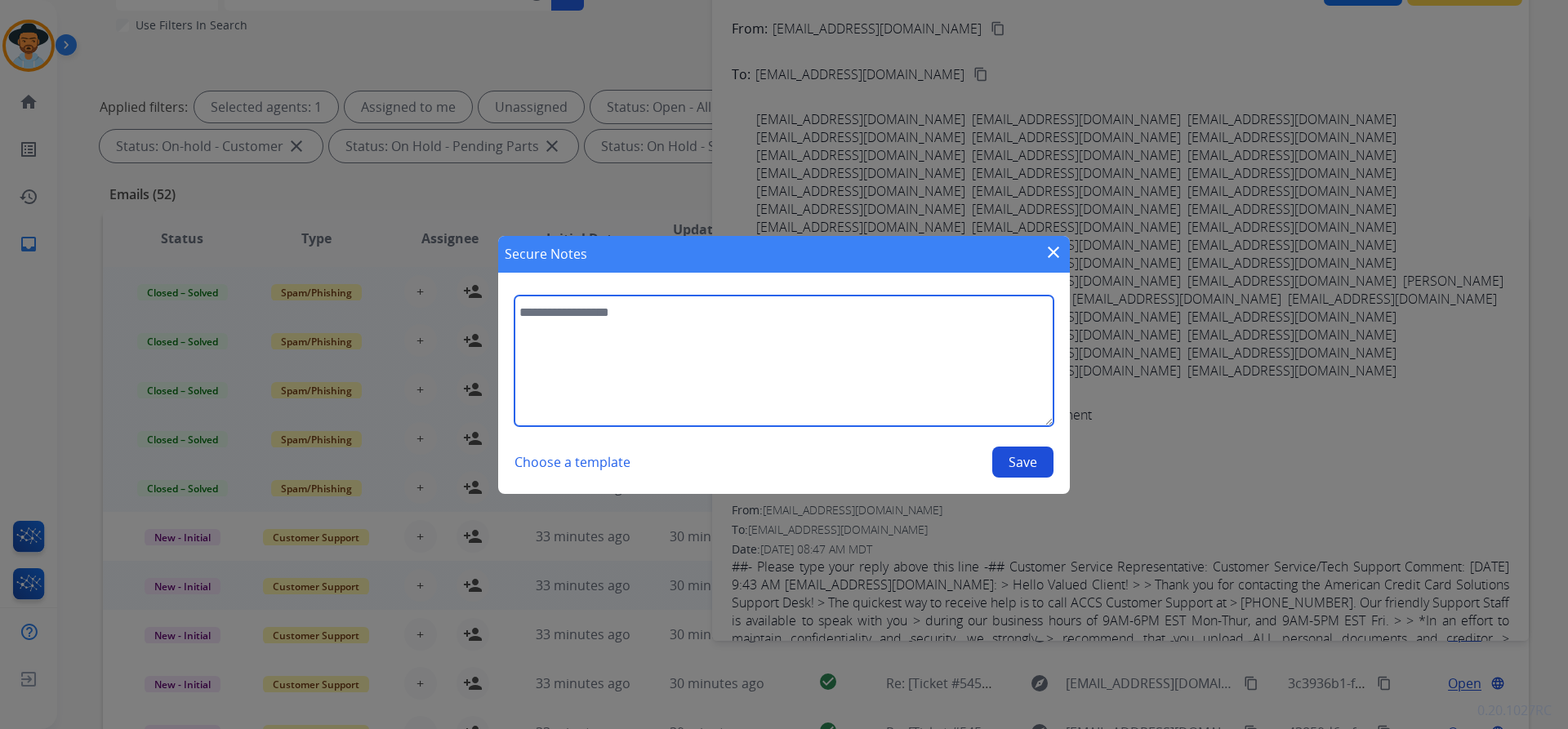
click at [725, 361] on textarea at bounding box center [784, 361] width 539 height 131
paste textarea "**********"
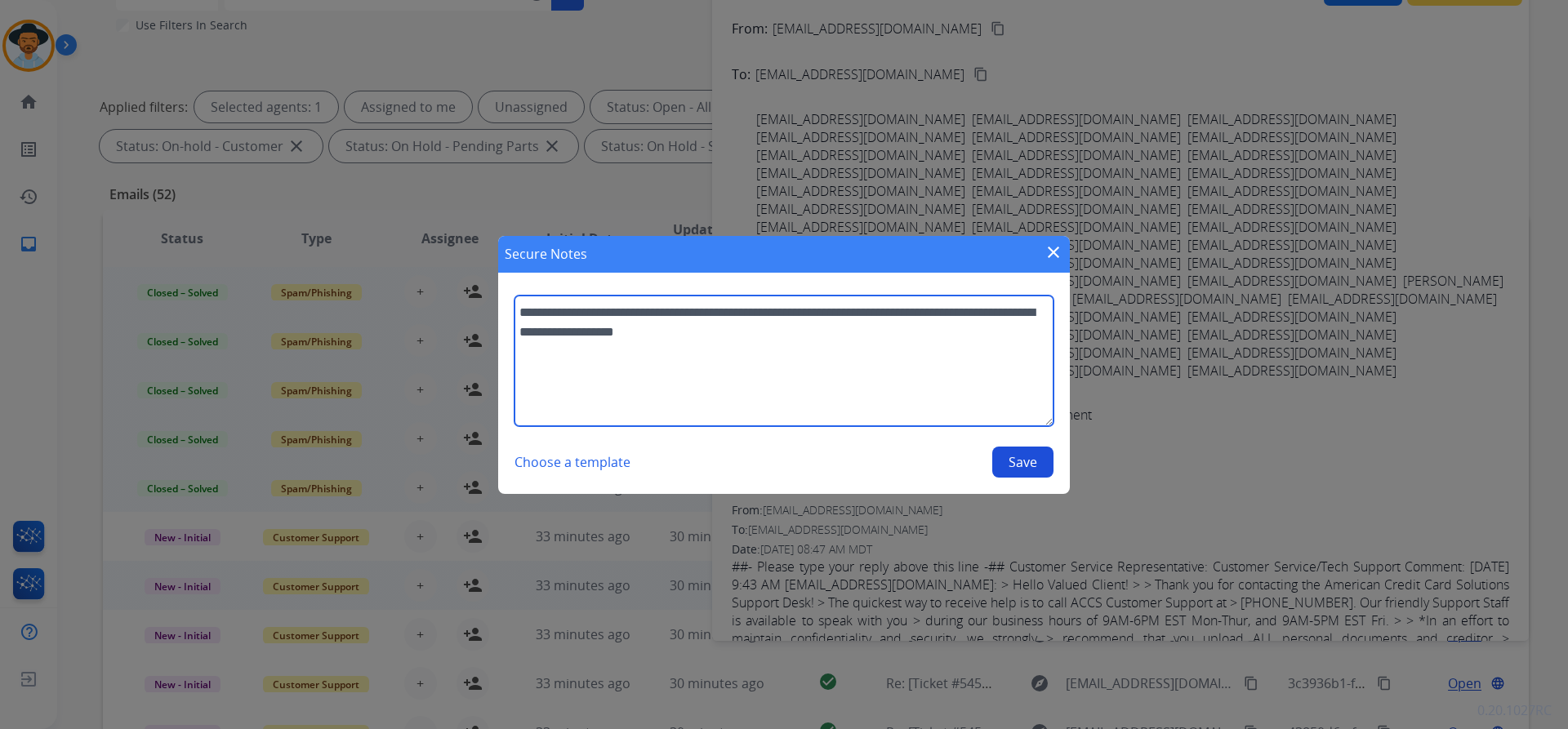
type textarea "**********"
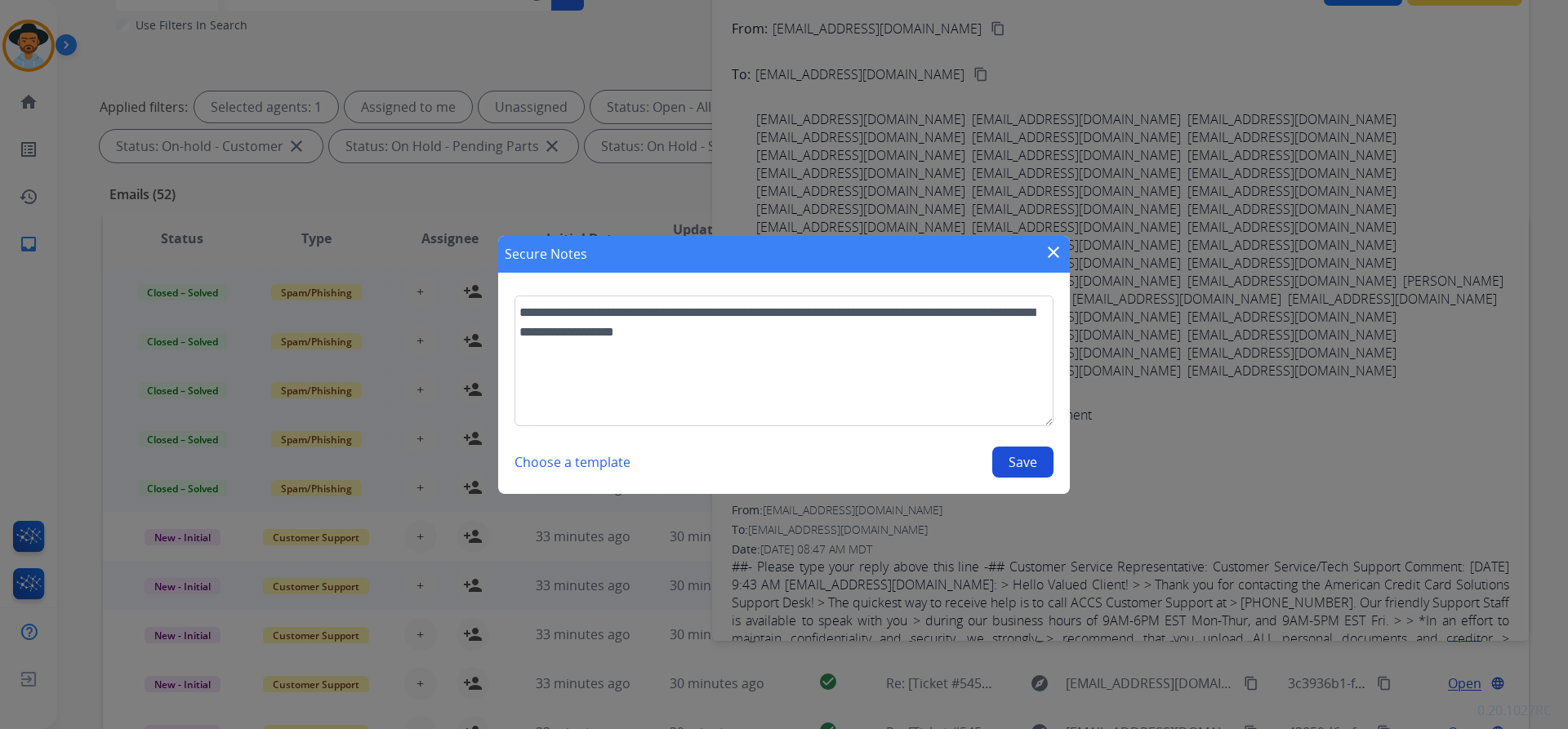
click at [1032, 459] on button "Save" at bounding box center [1023, 461] width 62 height 31
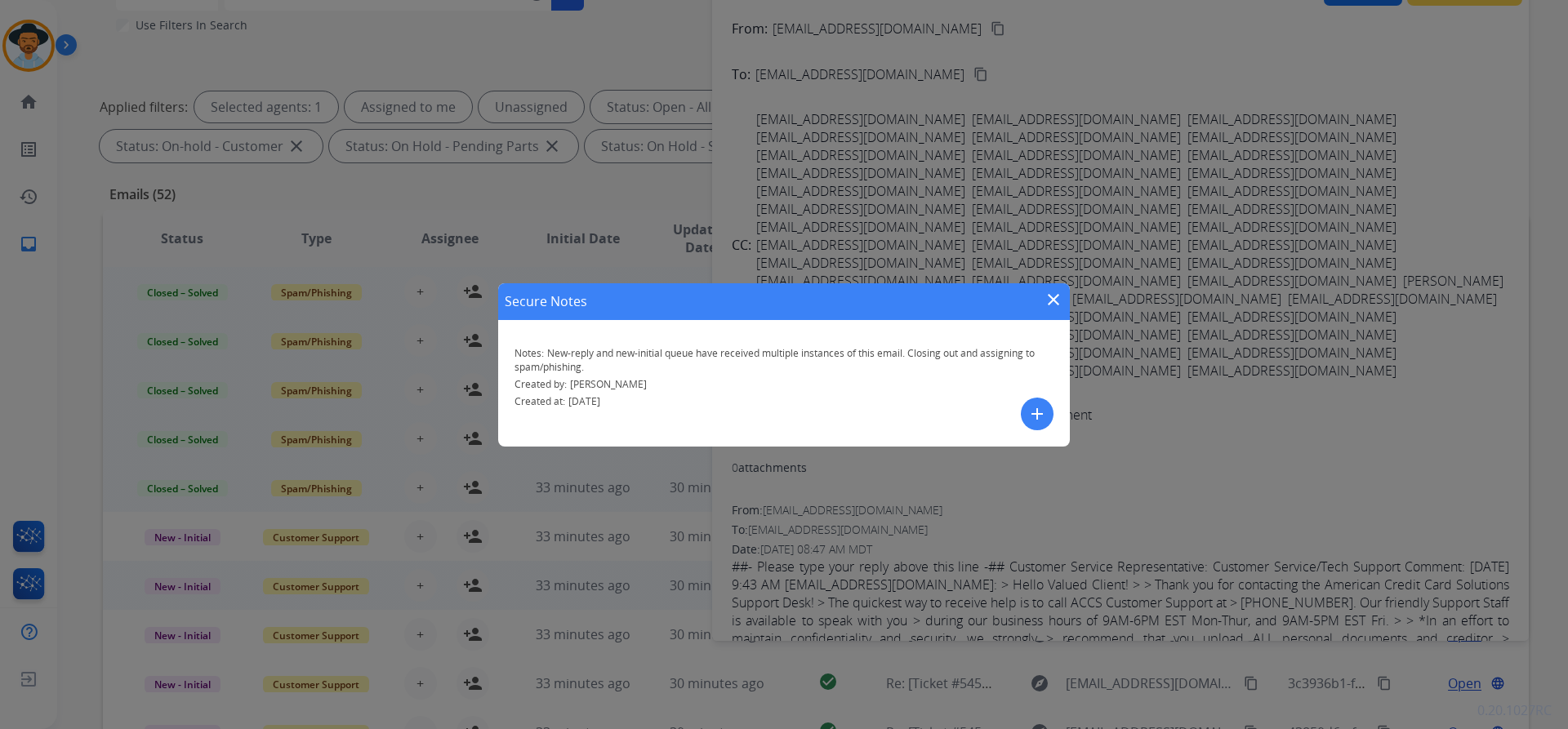
click at [1053, 299] on mat-icon "close" at bounding box center [1052, 299] width 20 height 20
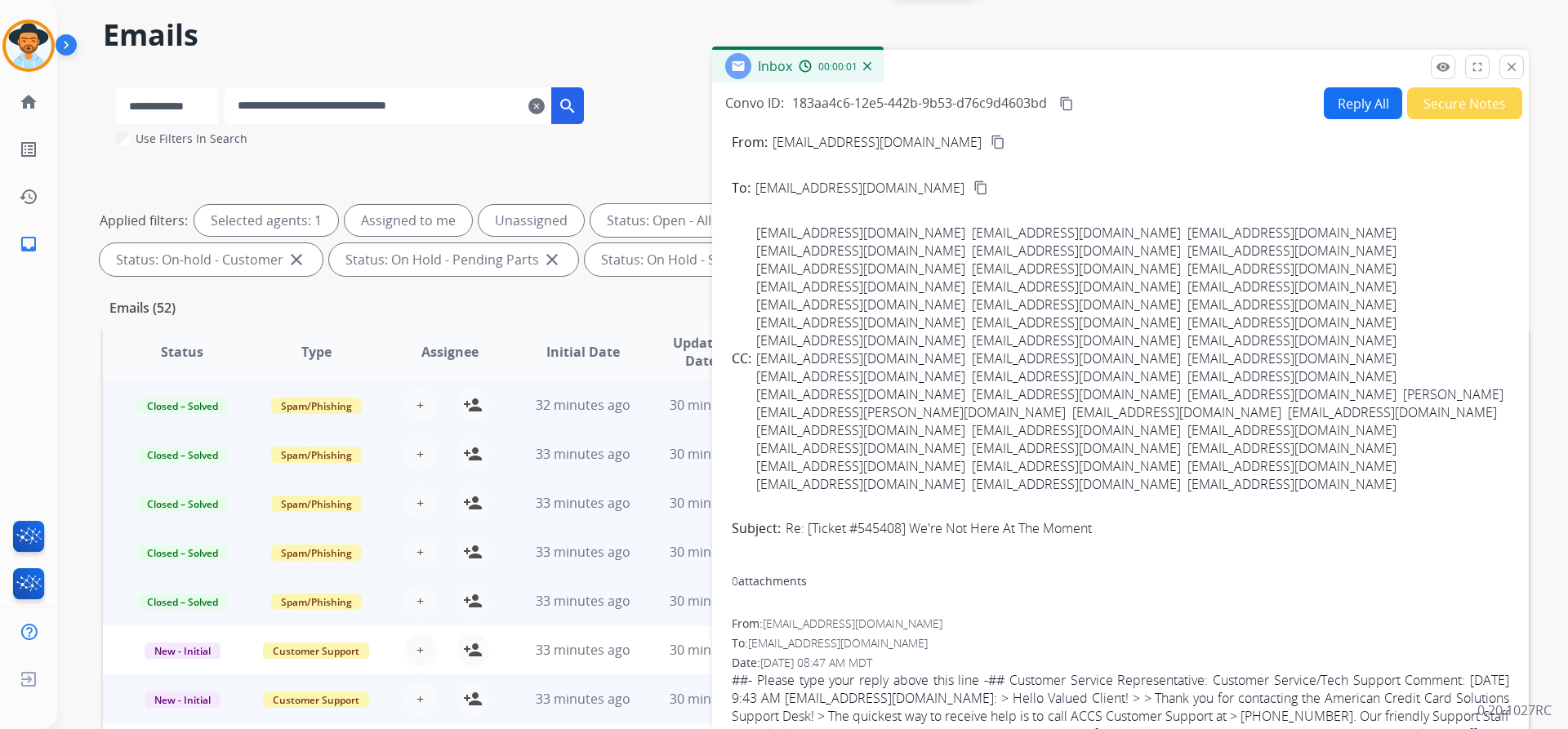
scroll to position [7, 0]
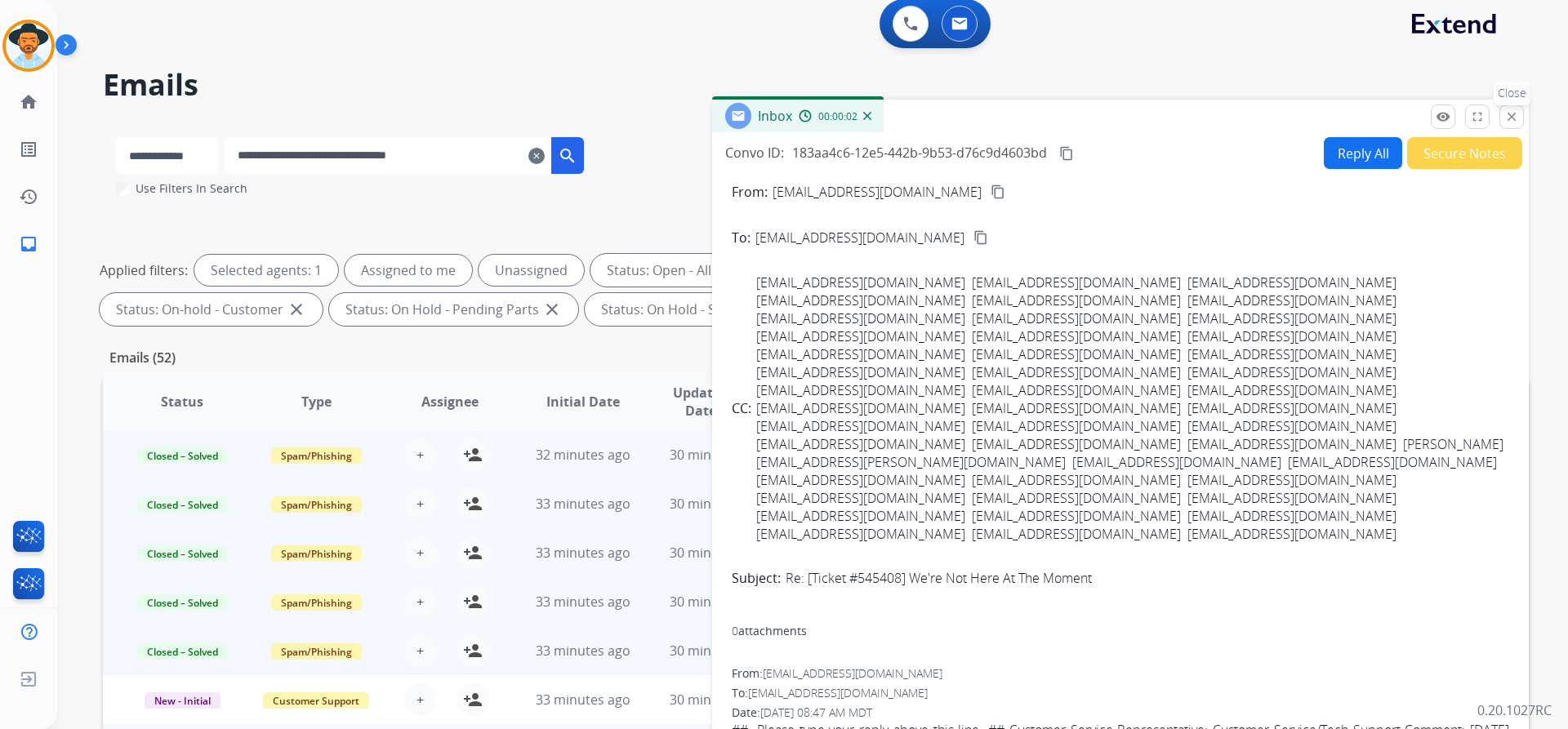
click at [1510, 117] on mat-icon "close" at bounding box center [1511, 117] width 15 height 15
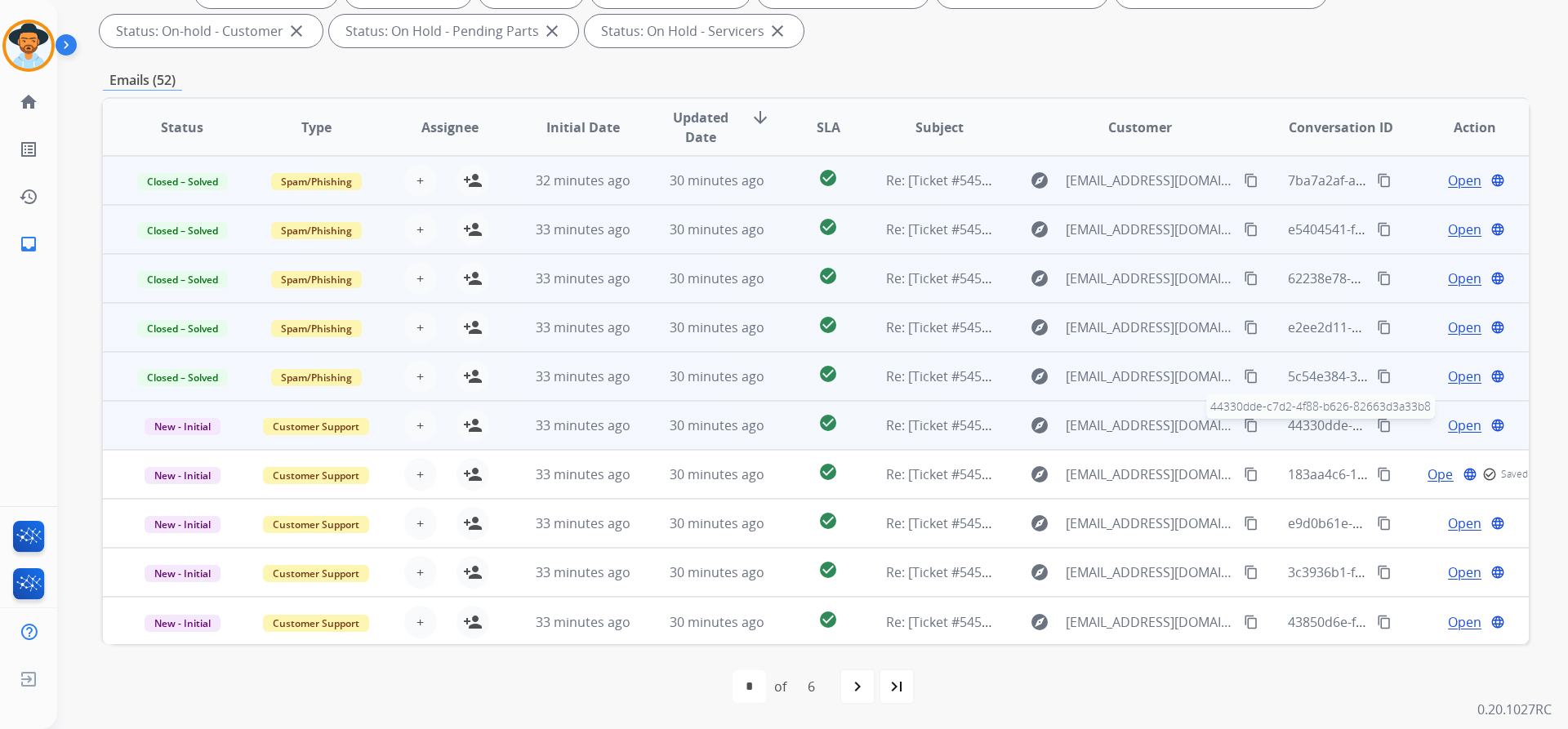
scroll to position [2, 0]
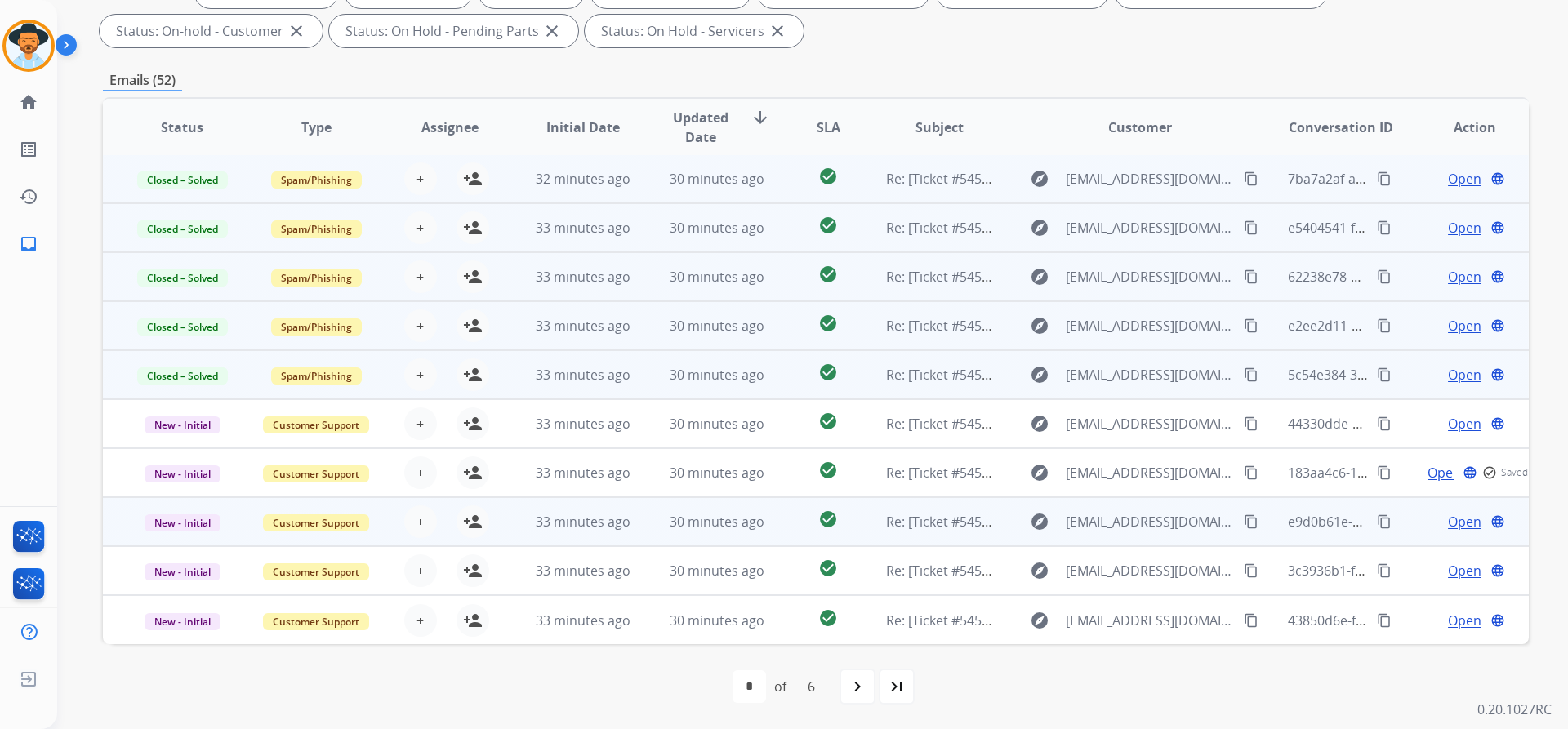
click at [1448, 530] on span "Open" at bounding box center [1465, 521] width 34 height 20
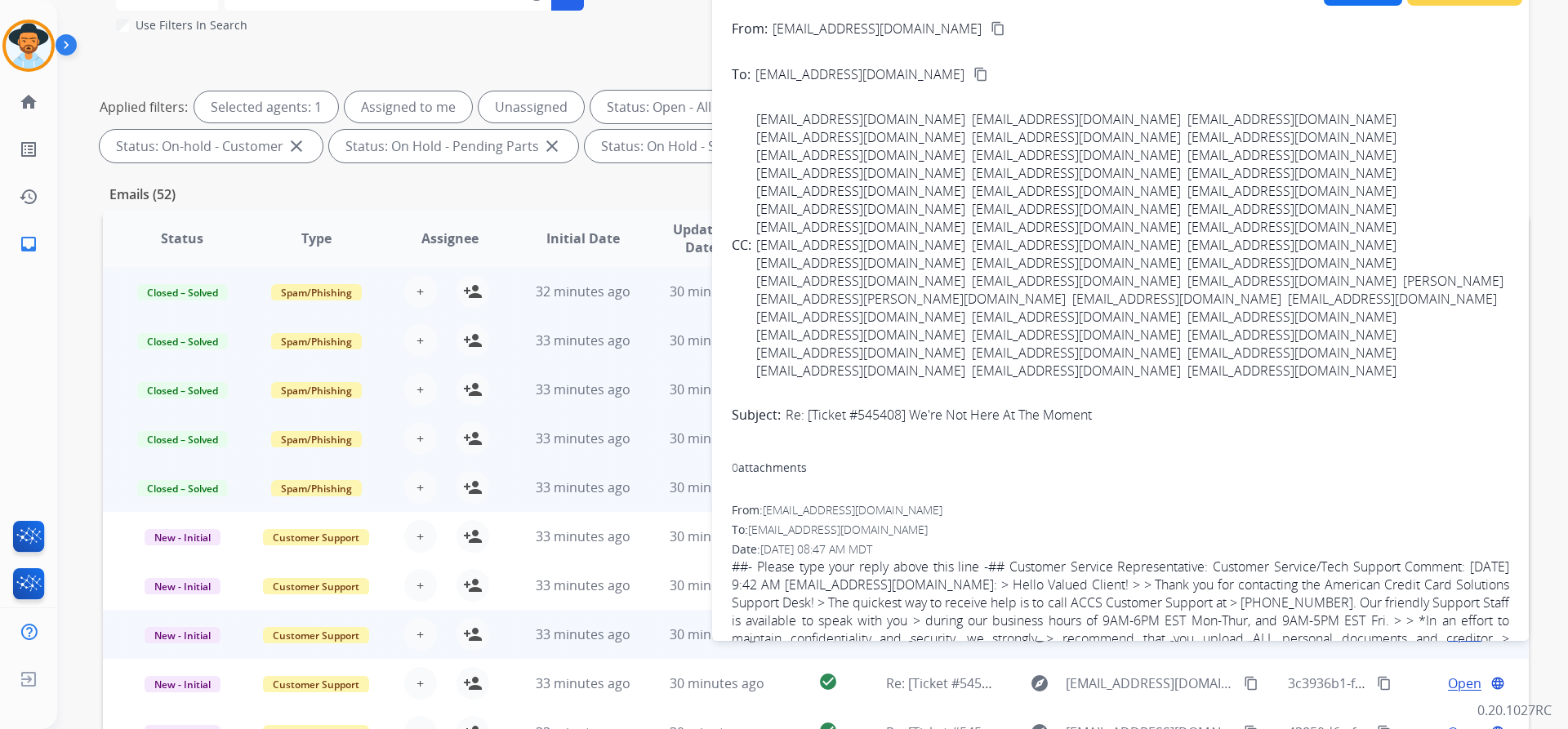
scroll to position [38, 0]
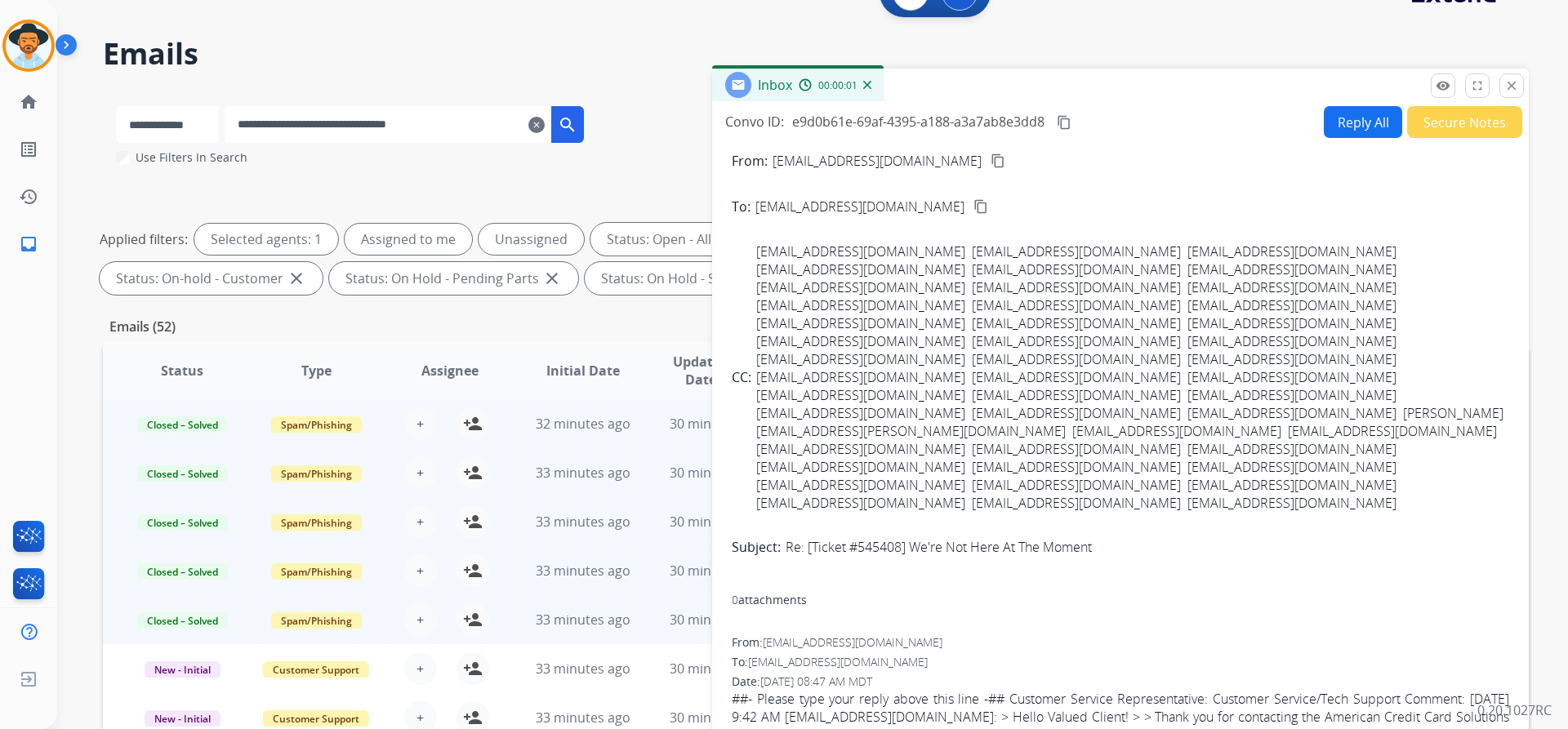
click at [1427, 126] on button "Secure Notes" at bounding box center [1465, 122] width 116 height 32
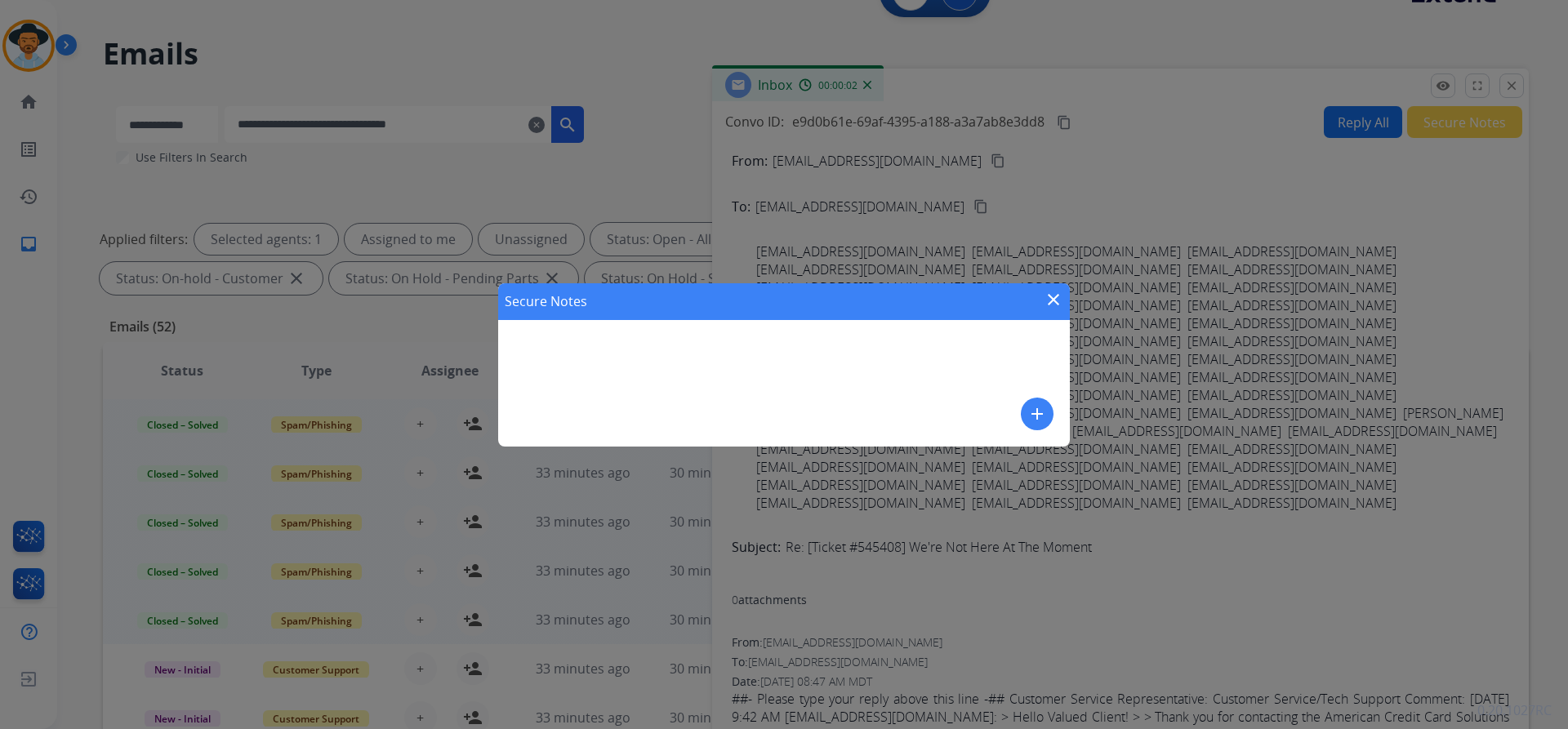
click at [1036, 404] on button "add" at bounding box center [1037, 414] width 33 height 33
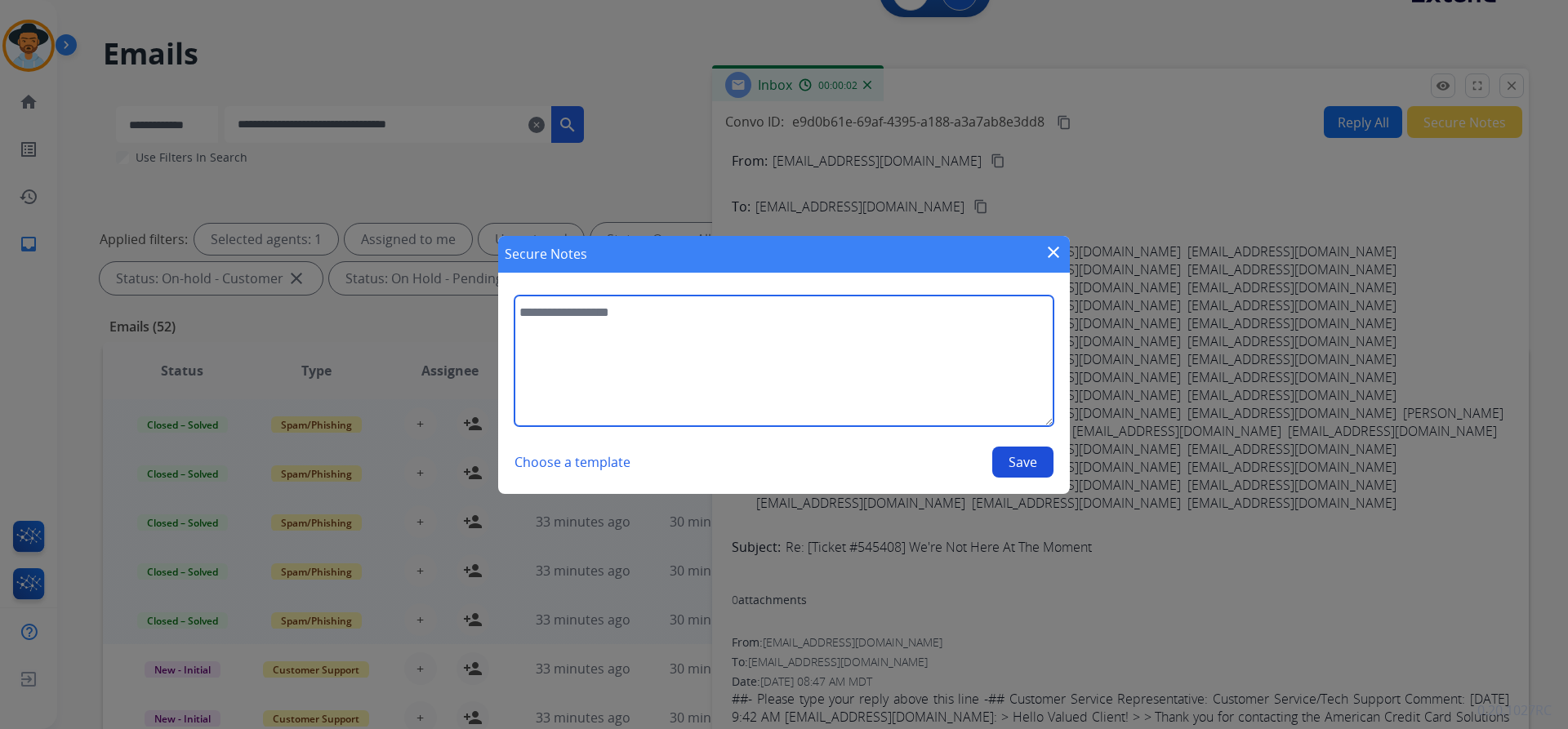
click at [755, 364] on textarea at bounding box center [784, 361] width 539 height 131
paste textarea "**********"
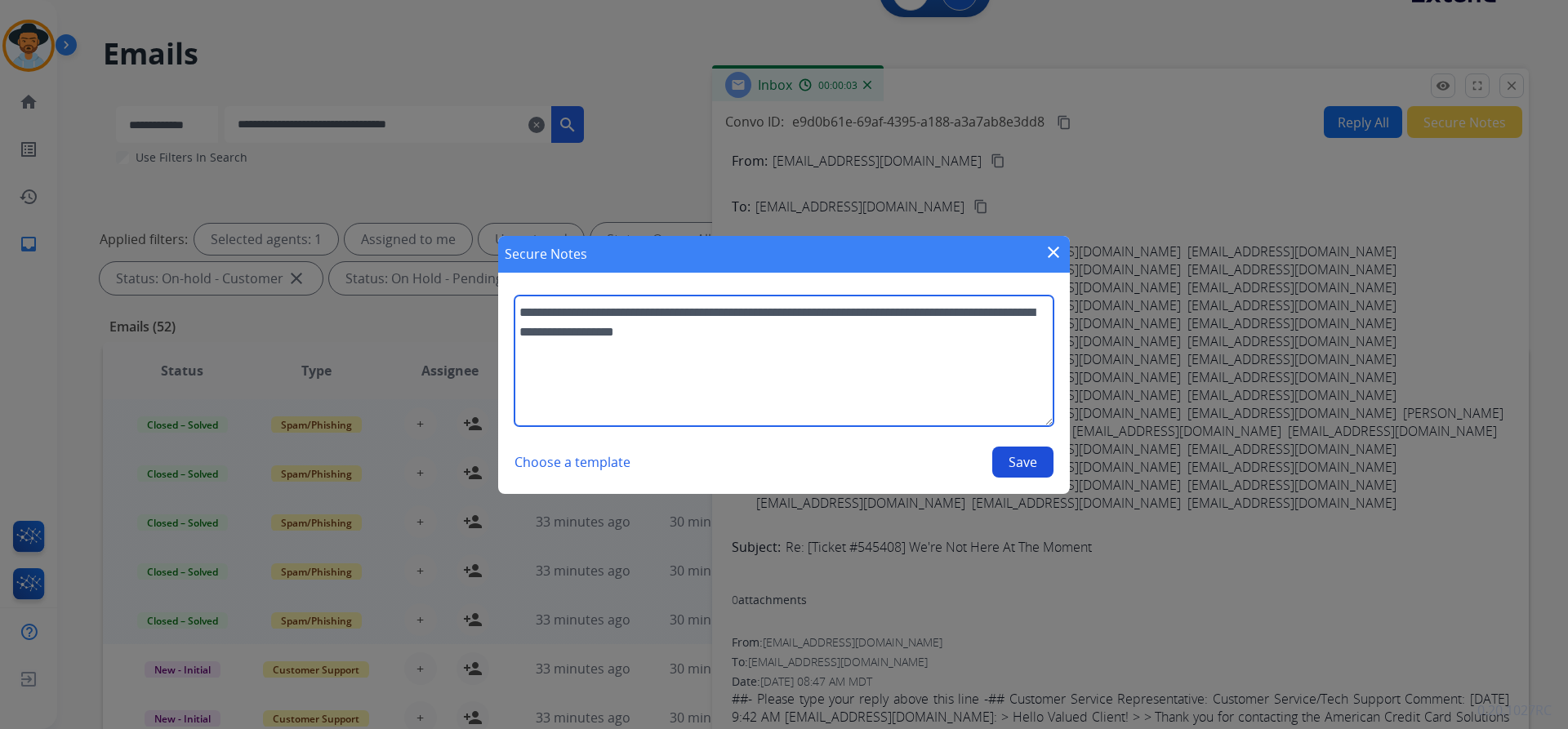
type textarea "**********"
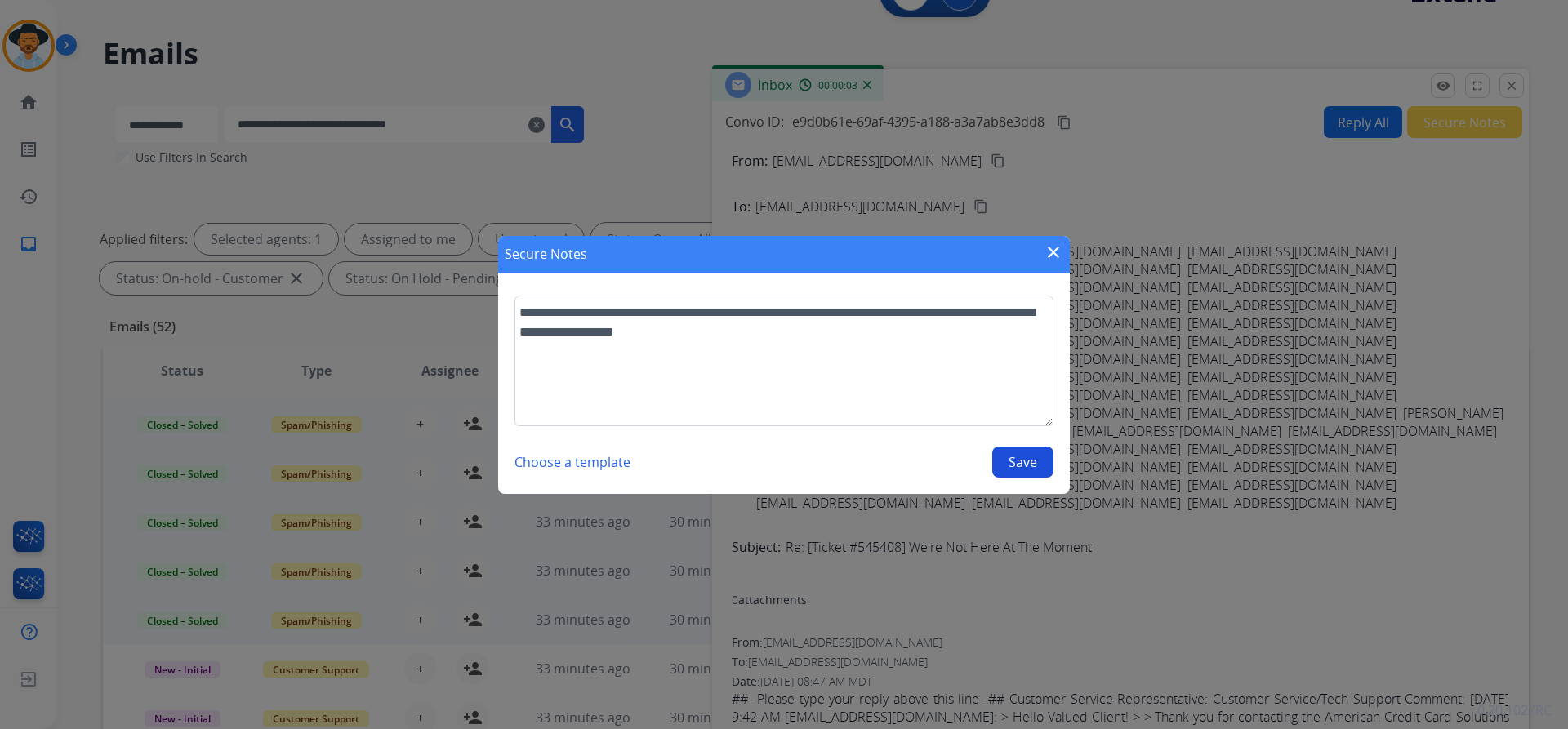
click at [1044, 460] on button "Save" at bounding box center [1023, 461] width 62 height 31
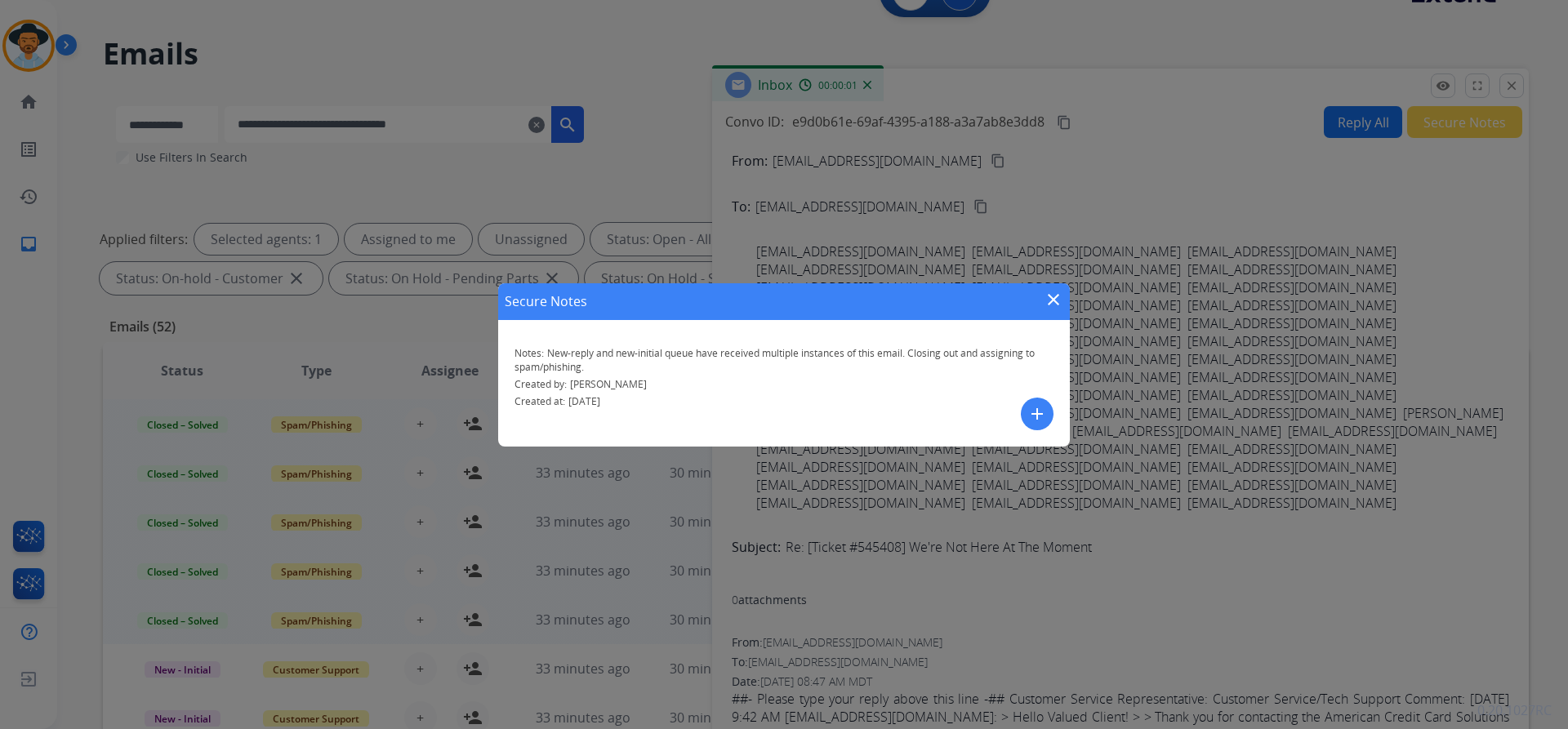
click at [1061, 293] on mat-icon "close" at bounding box center [1052, 299] width 20 height 20
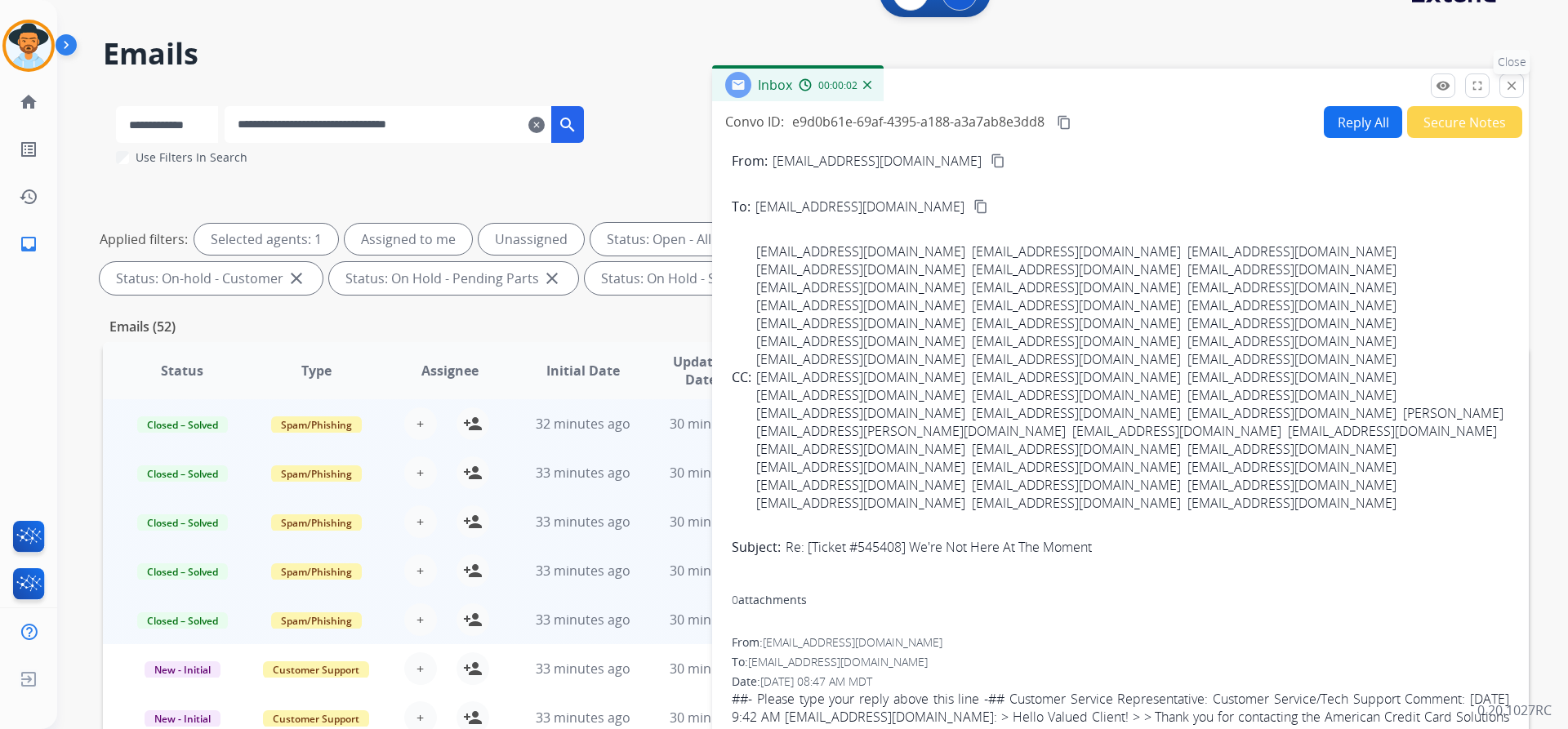
click at [1510, 81] on mat-icon "close" at bounding box center [1511, 86] width 15 height 15
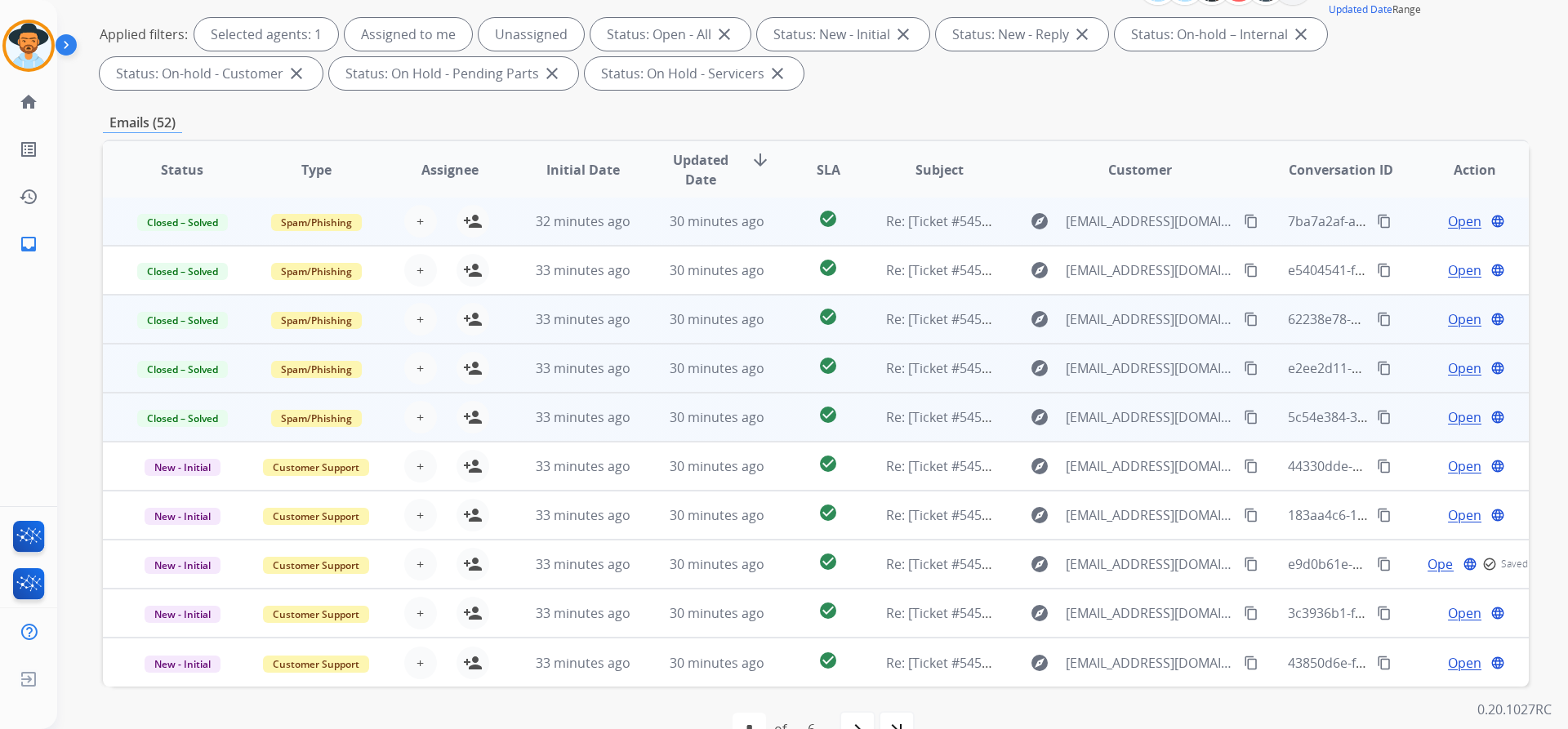
scroll to position [280, 0]
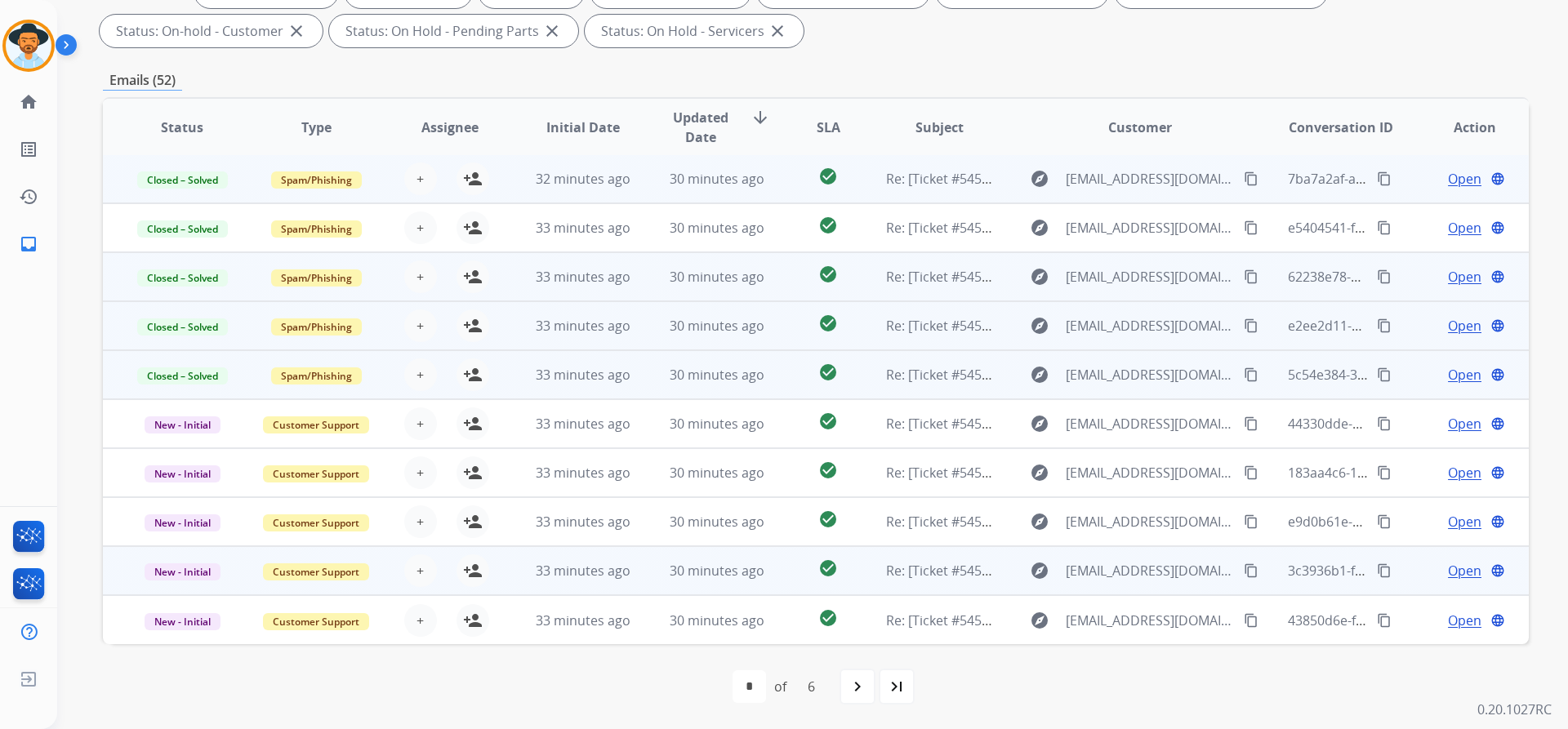
click at [1454, 570] on span "Open" at bounding box center [1465, 571] width 34 height 20
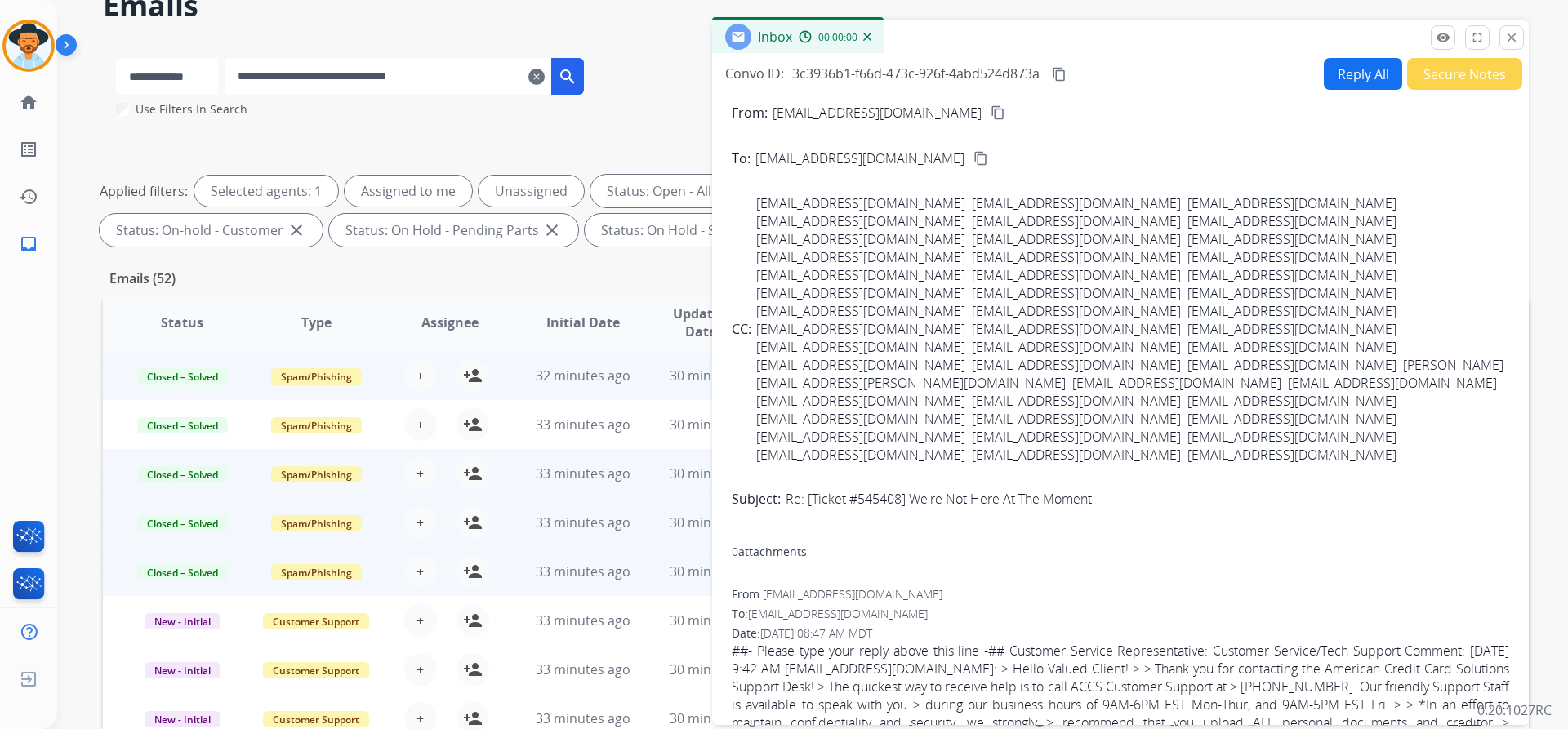
scroll to position [0, 0]
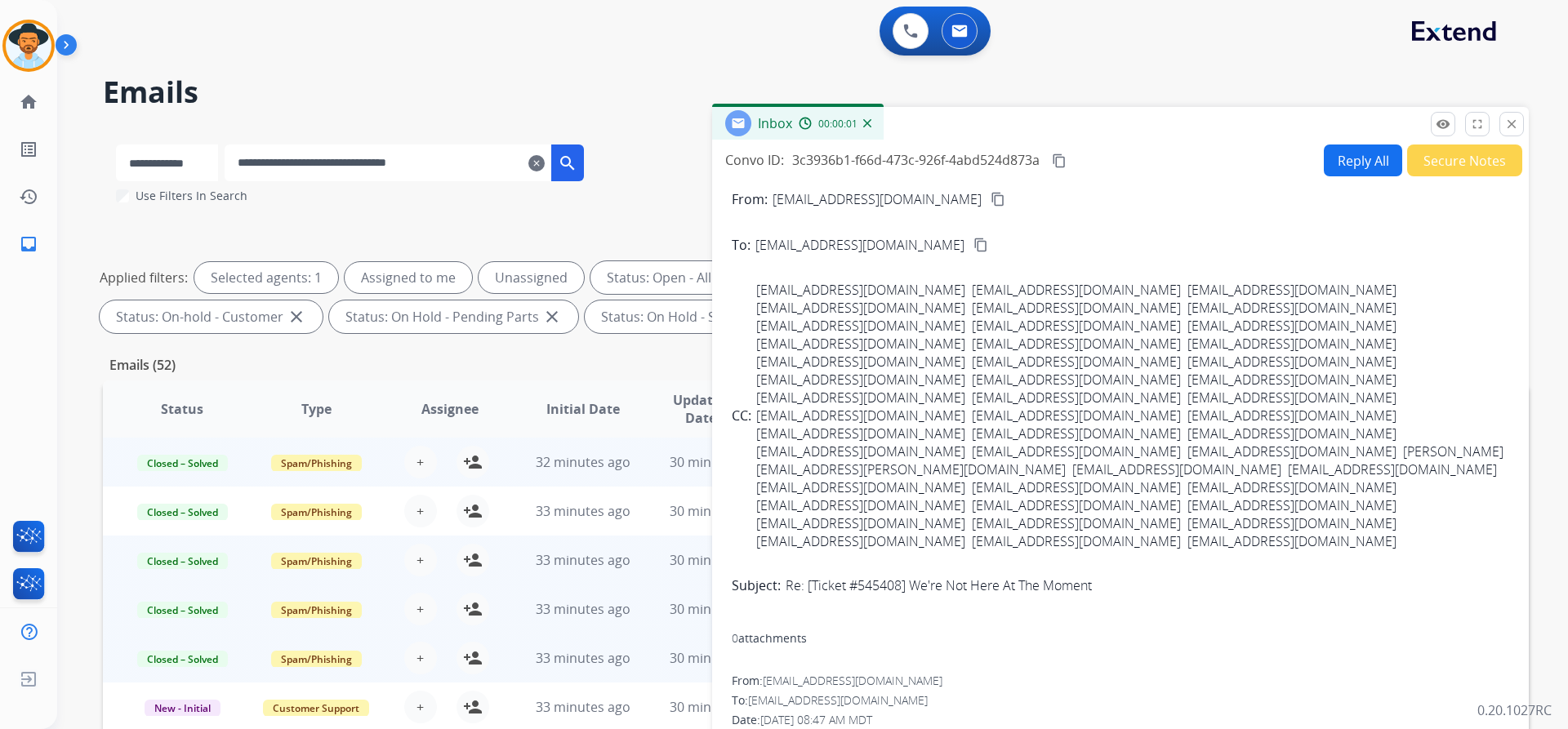
click at [1431, 167] on button "Secure Notes" at bounding box center [1465, 160] width 116 height 32
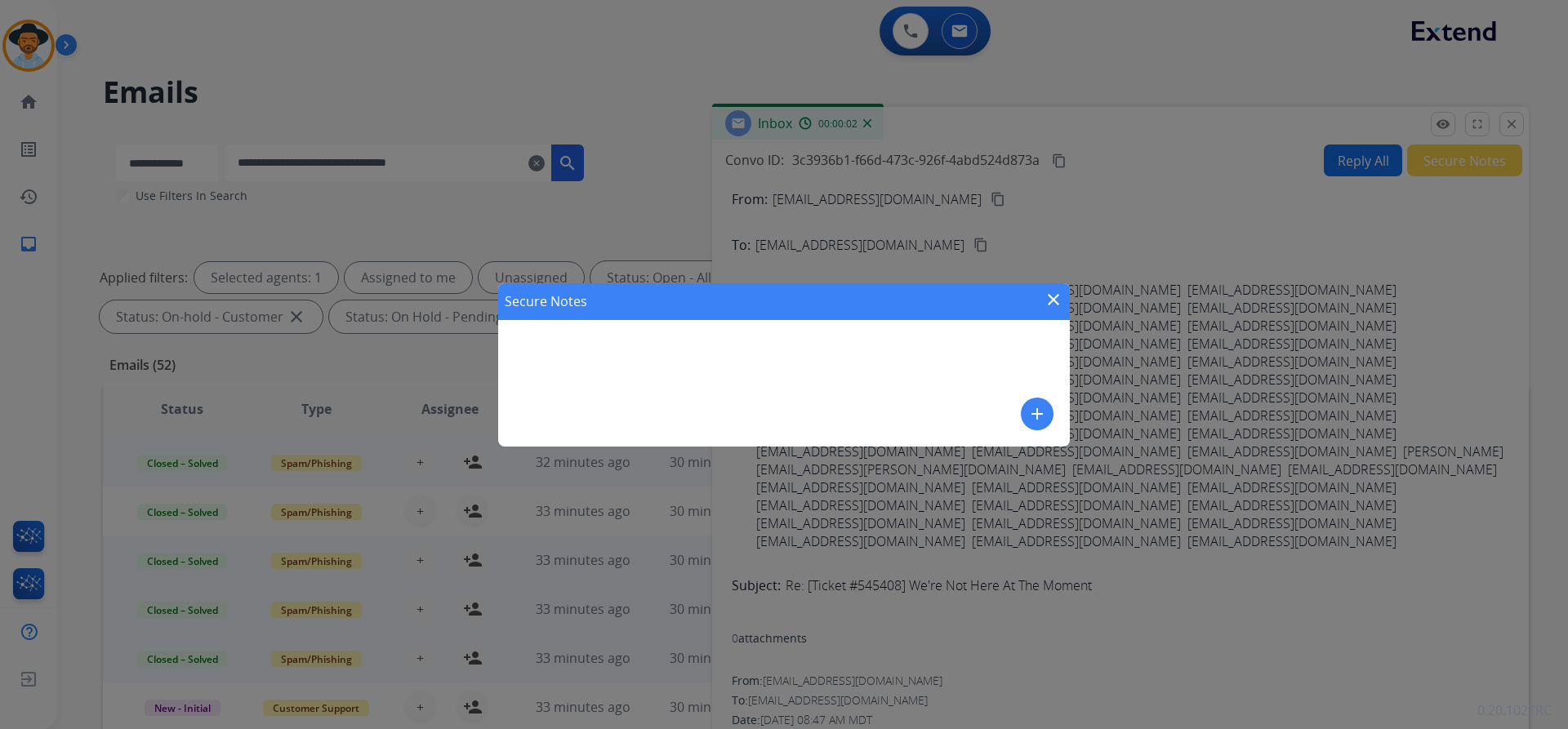
click at [1039, 406] on mat-icon "add" at bounding box center [1037, 414] width 20 height 20
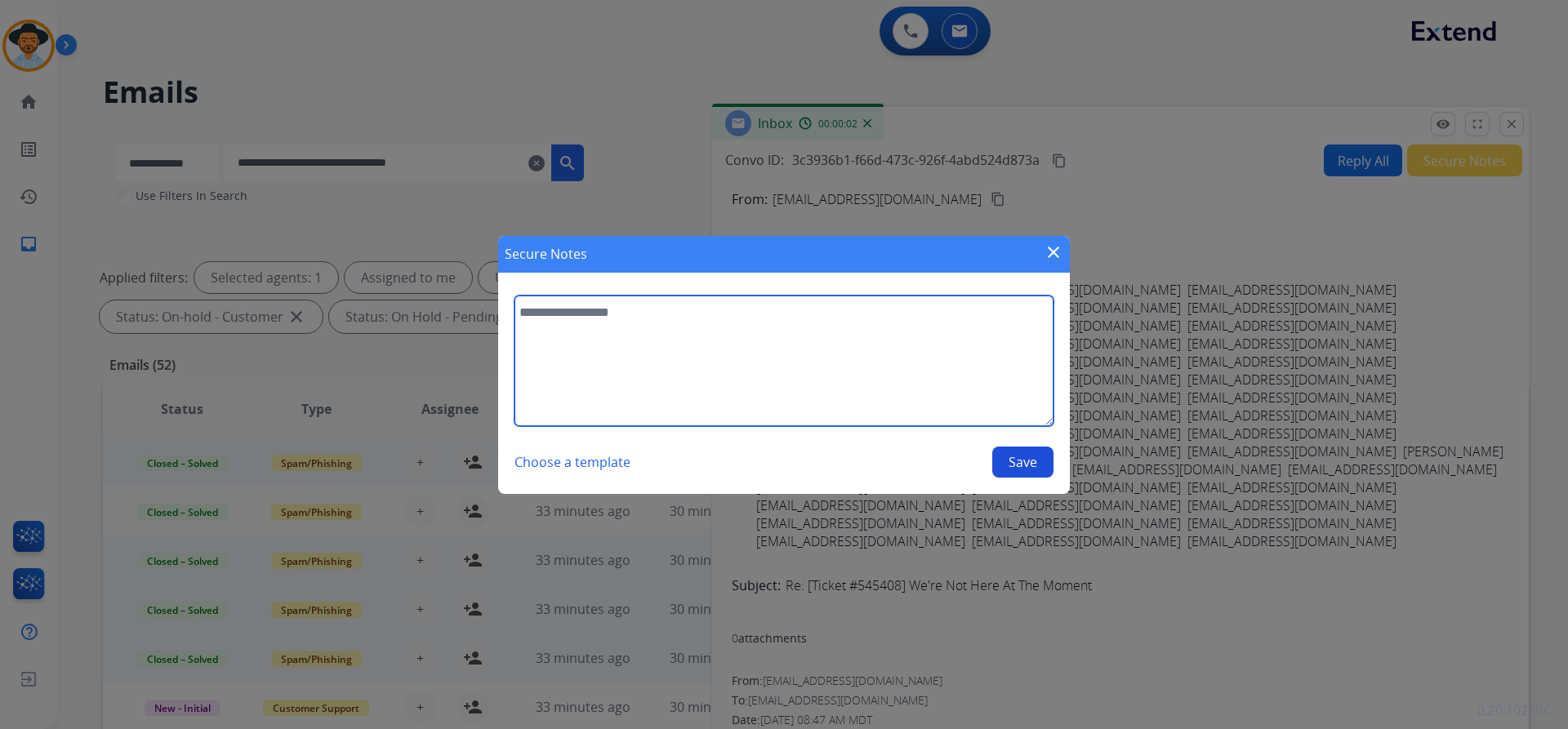
click at [778, 352] on textarea at bounding box center [784, 361] width 539 height 131
paste textarea "**********"
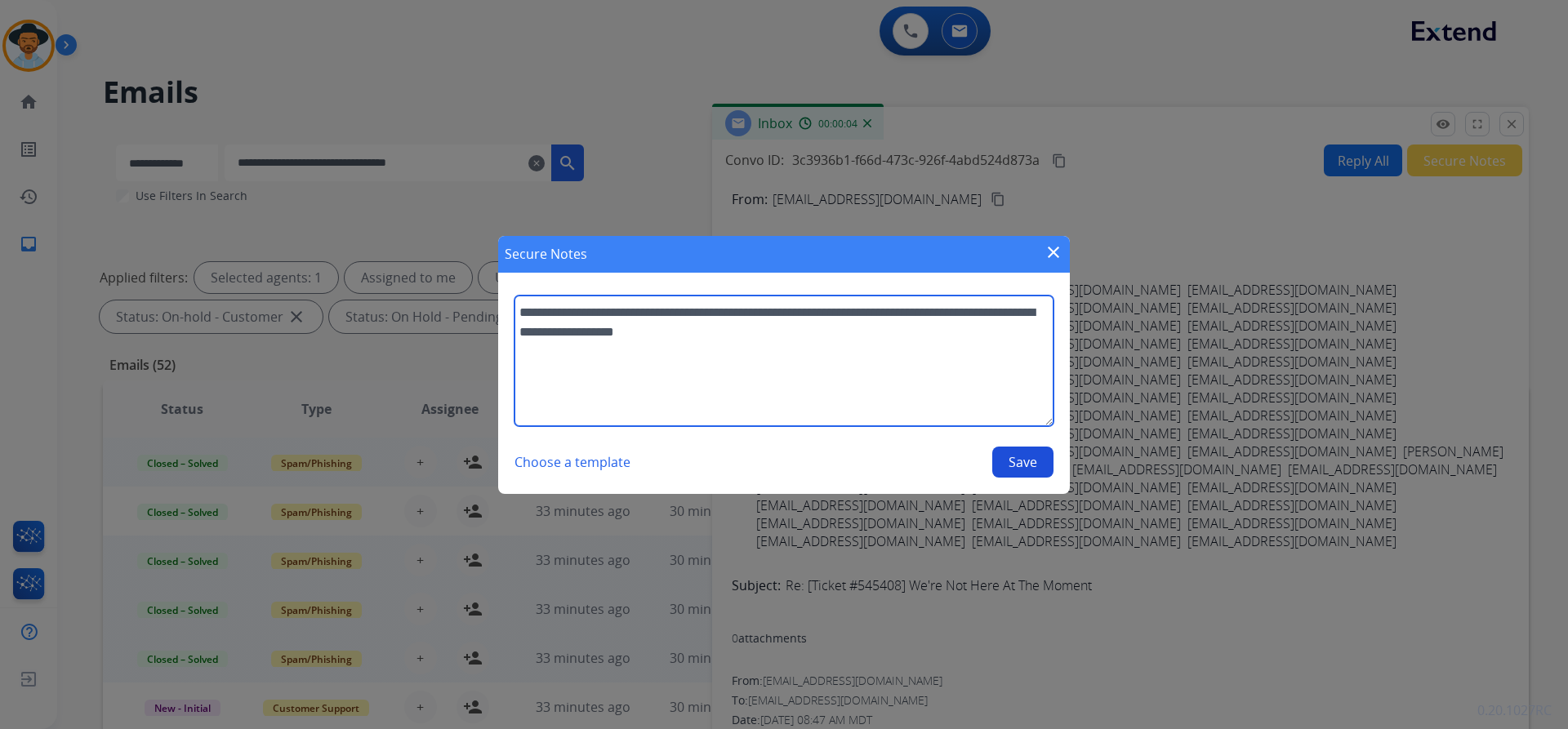
type textarea "**********"
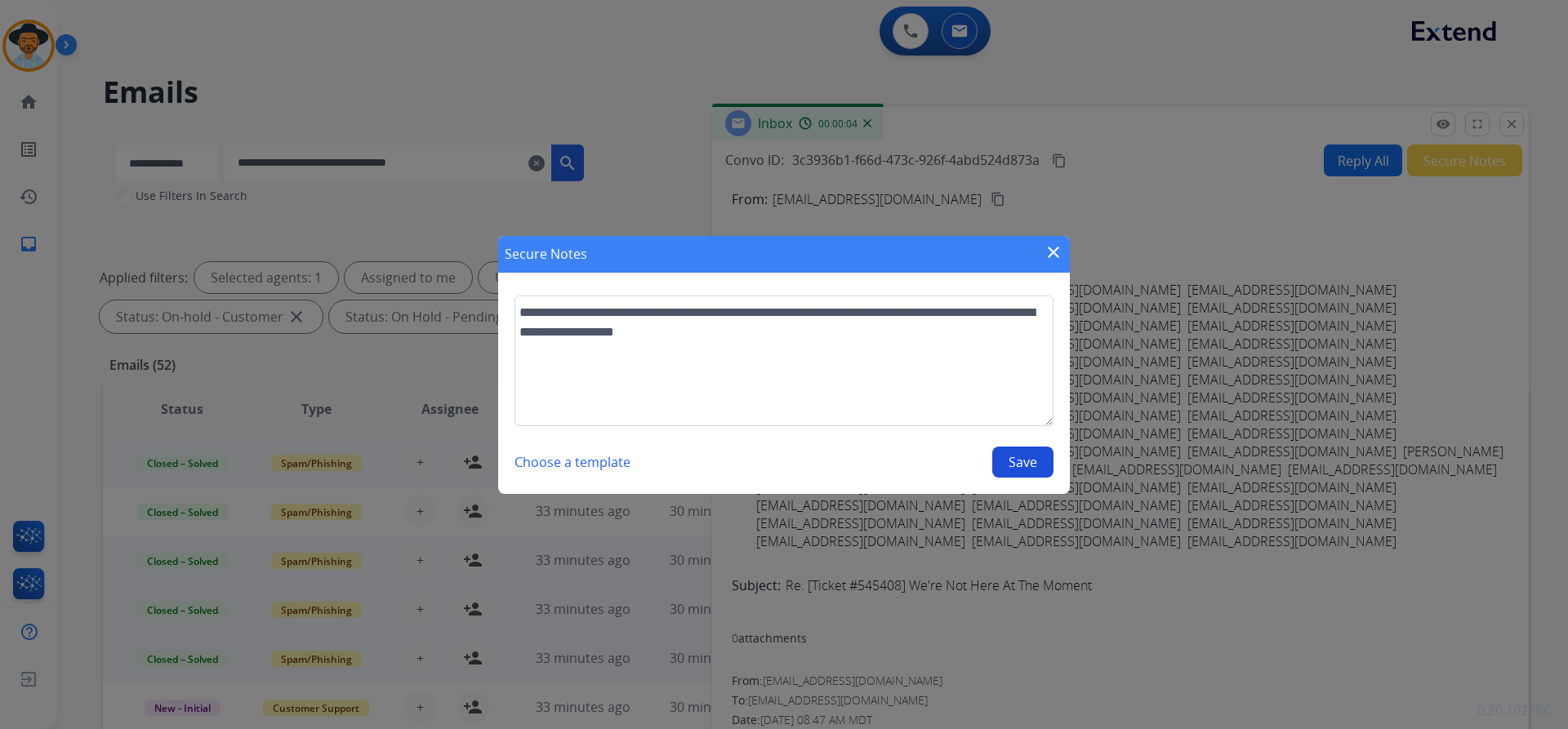
click at [1024, 471] on button "Save" at bounding box center [1023, 461] width 62 height 31
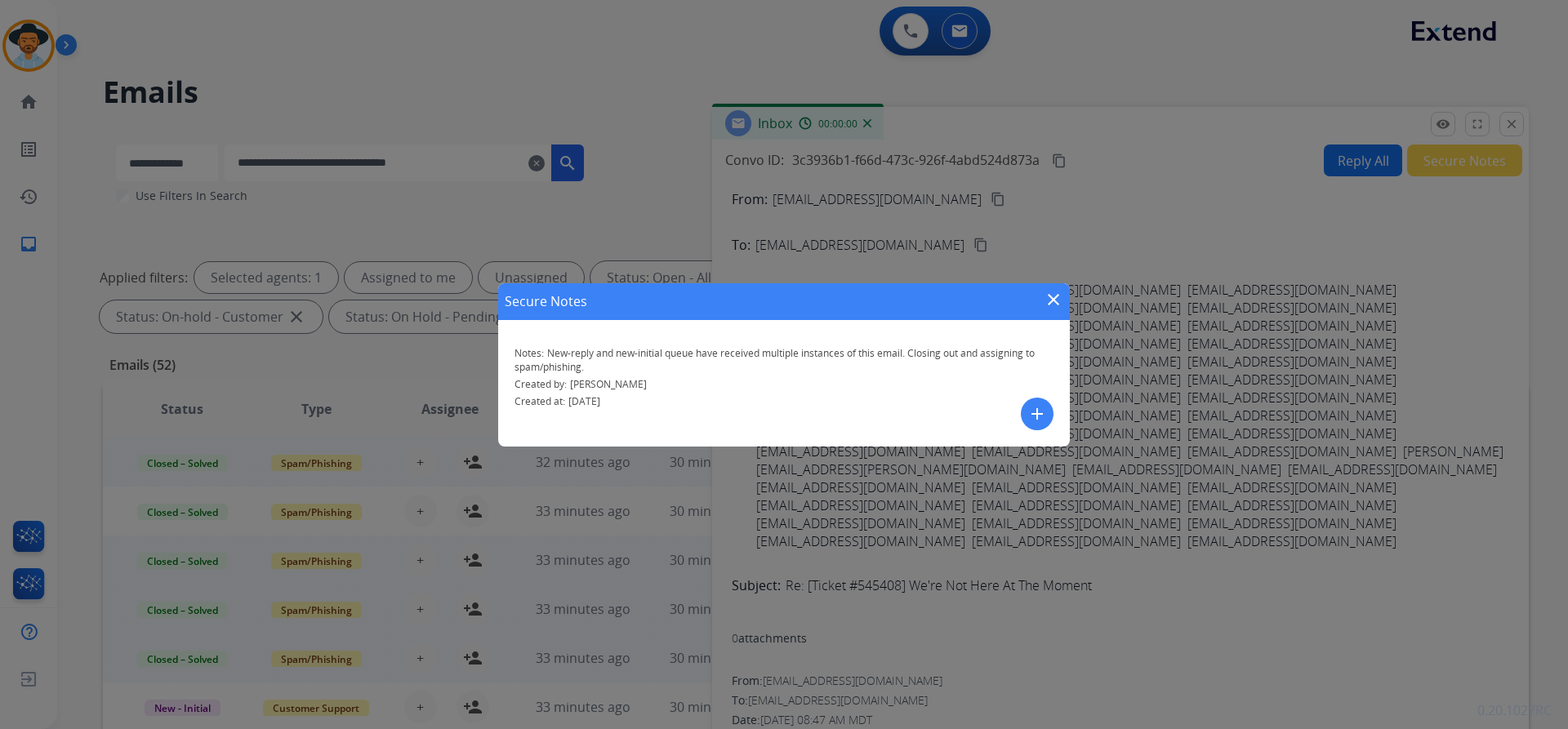
click at [1055, 302] on mat-icon "close" at bounding box center [1052, 299] width 20 height 20
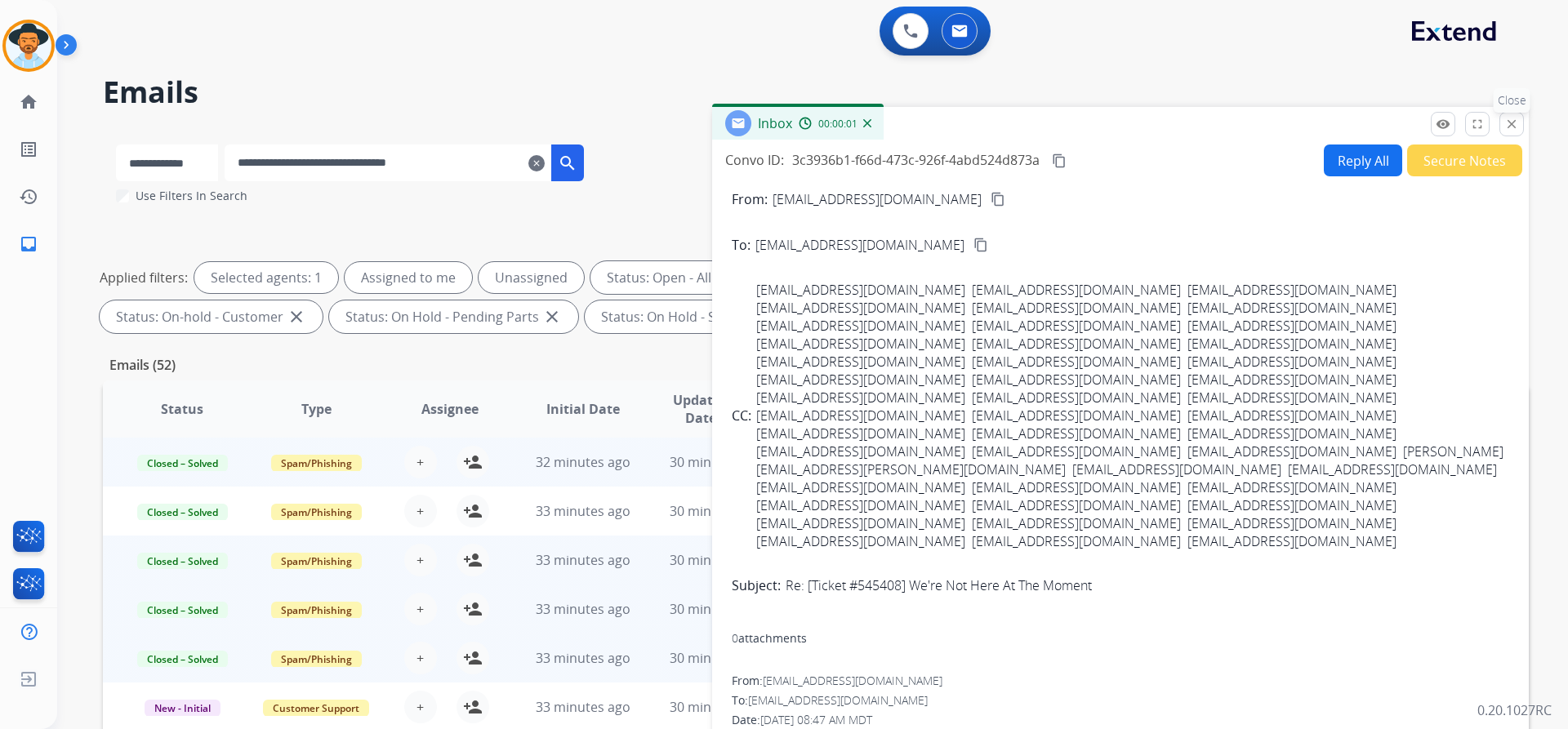
click at [1520, 126] on button "close Close" at bounding box center [1511, 124] width 24 height 24
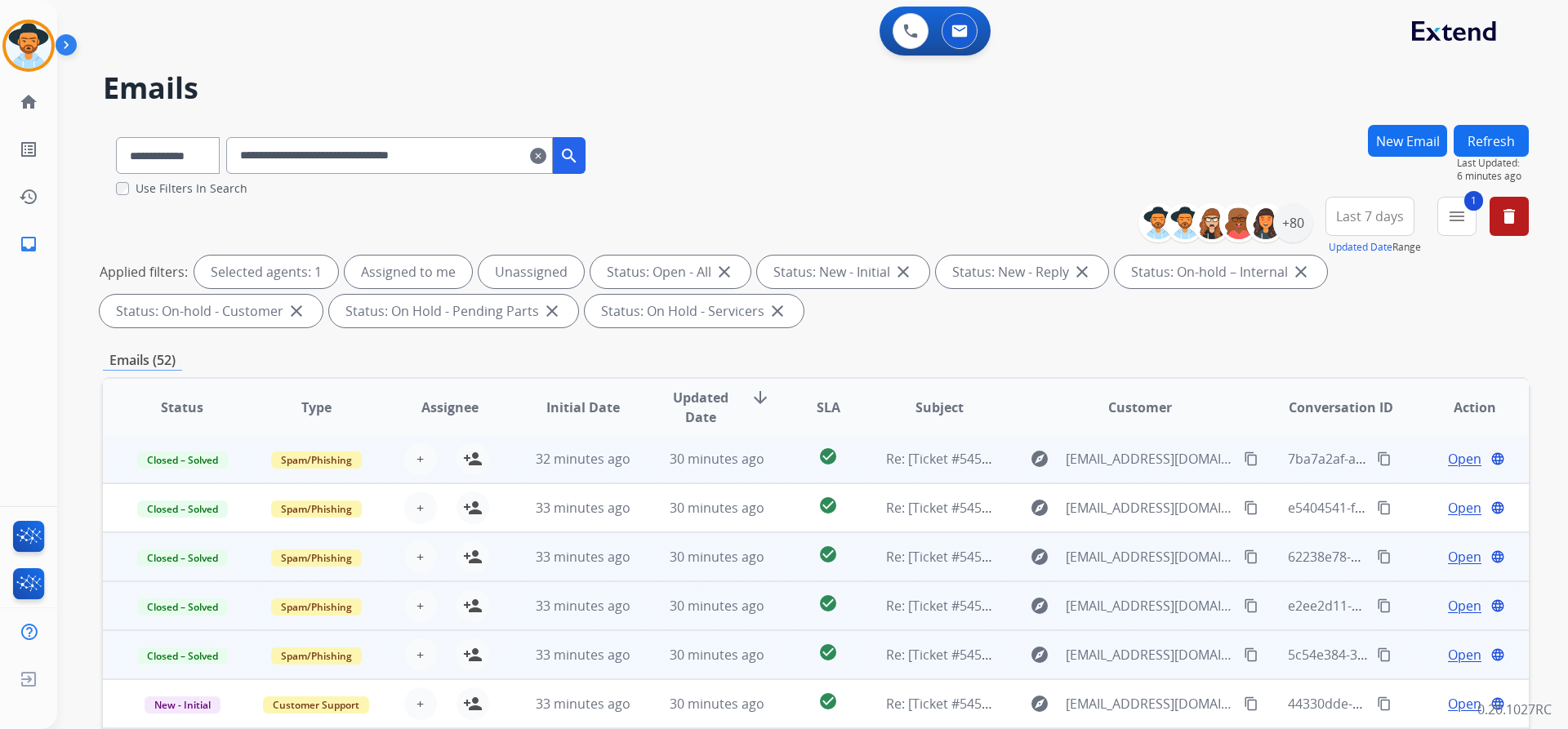
scroll to position [280, 0]
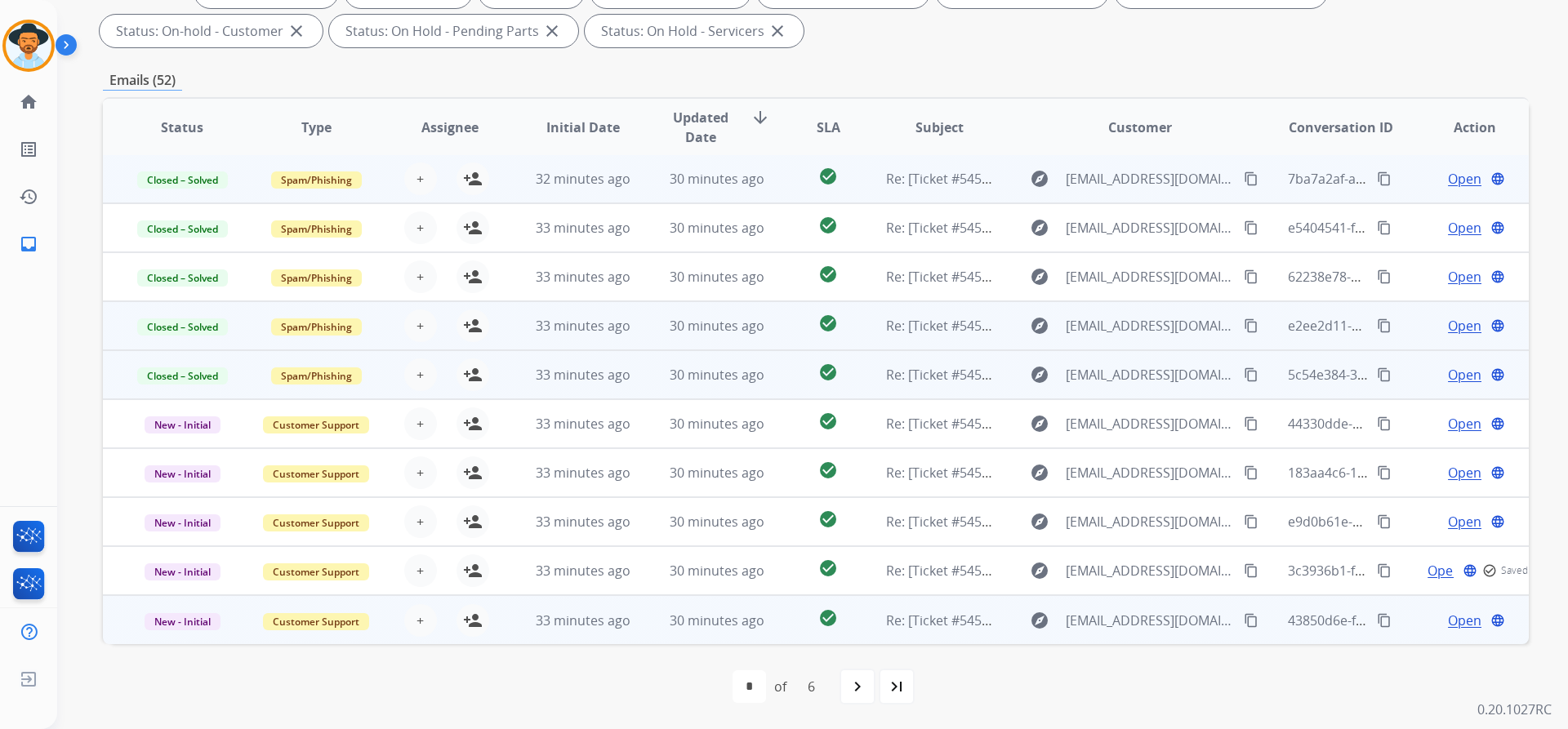
click at [1451, 622] on span "Open" at bounding box center [1465, 620] width 34 height 20
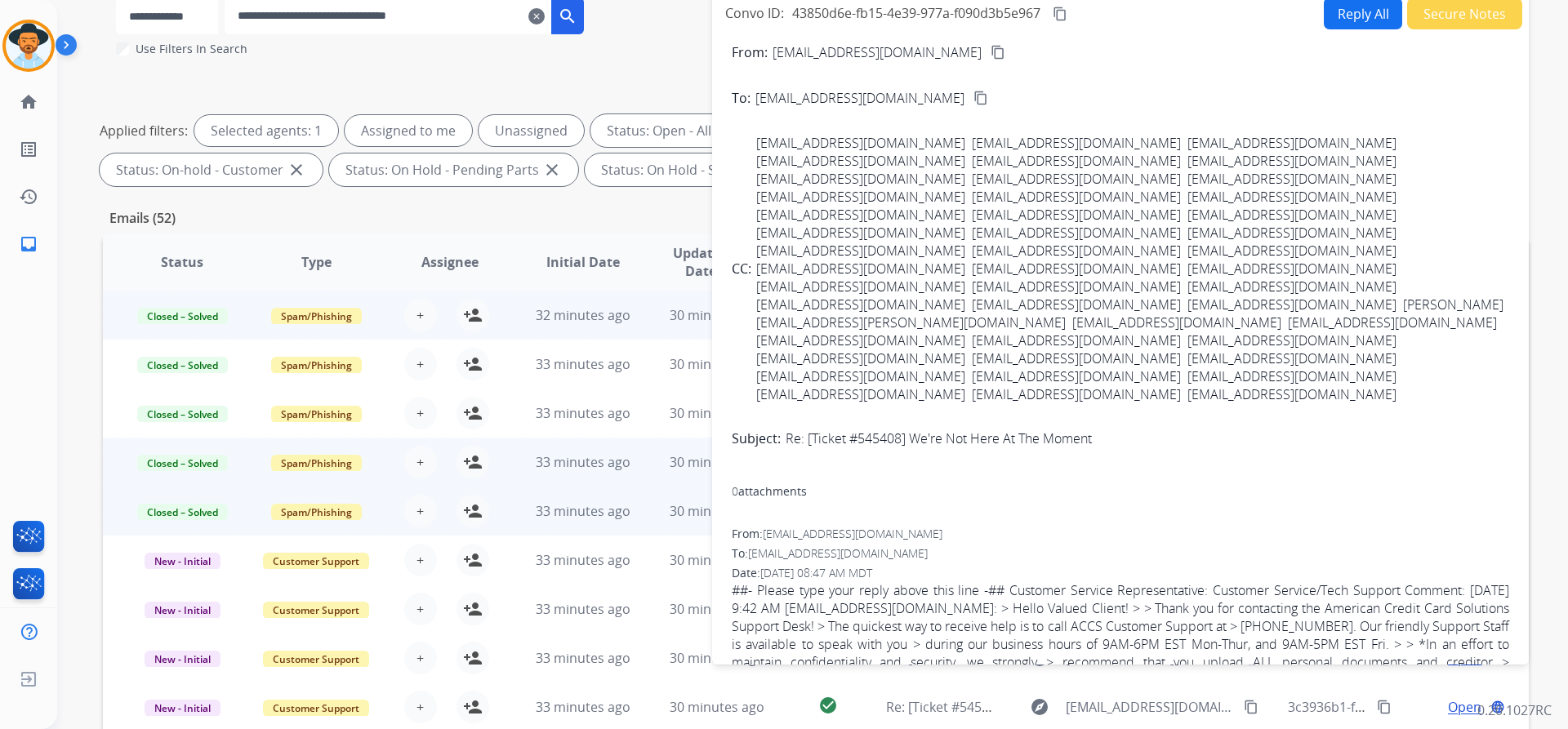
scroll to position [0, 0]
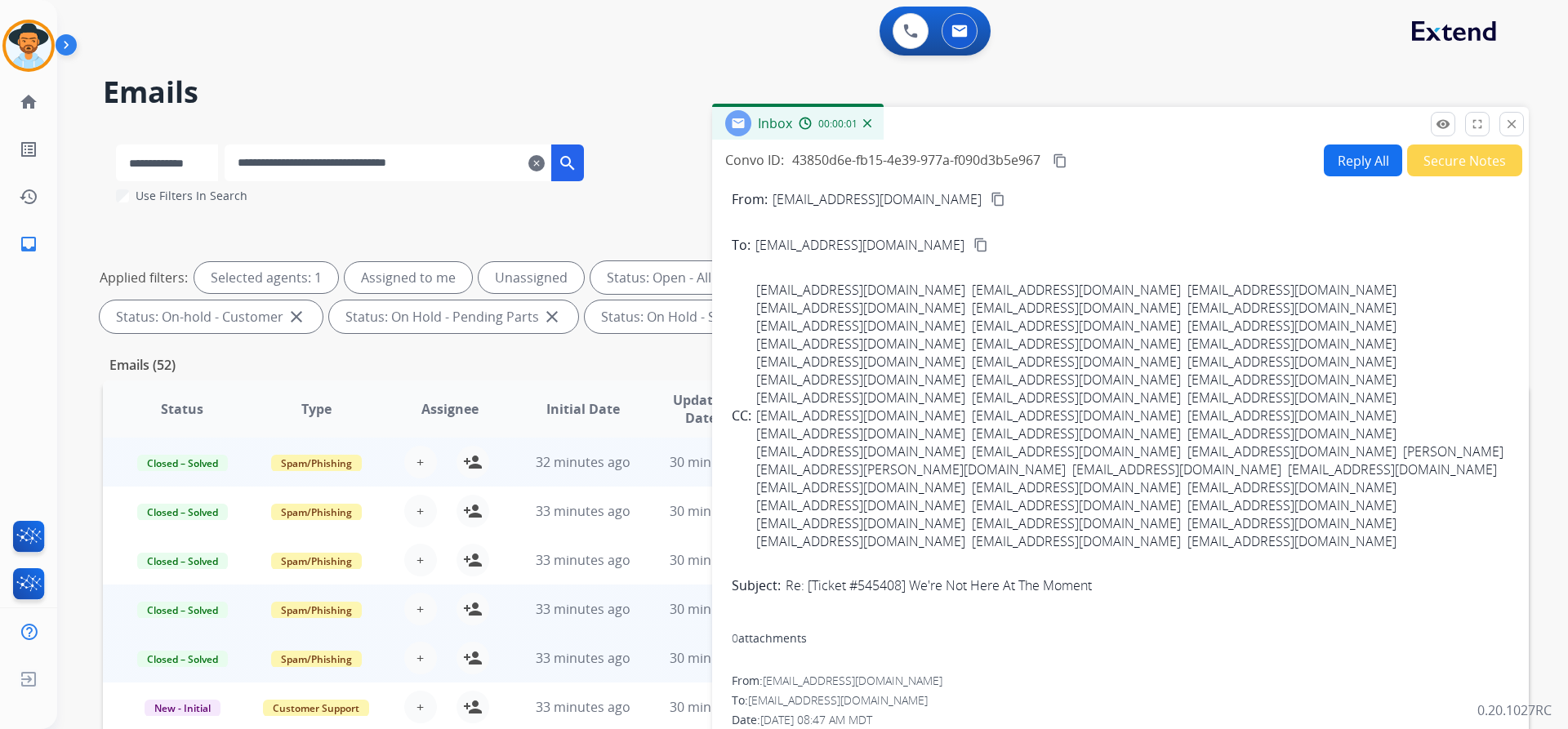
click at [1430, 155] on button "Secure Notes" at bounding box center [1465, 160] width 116 height 32
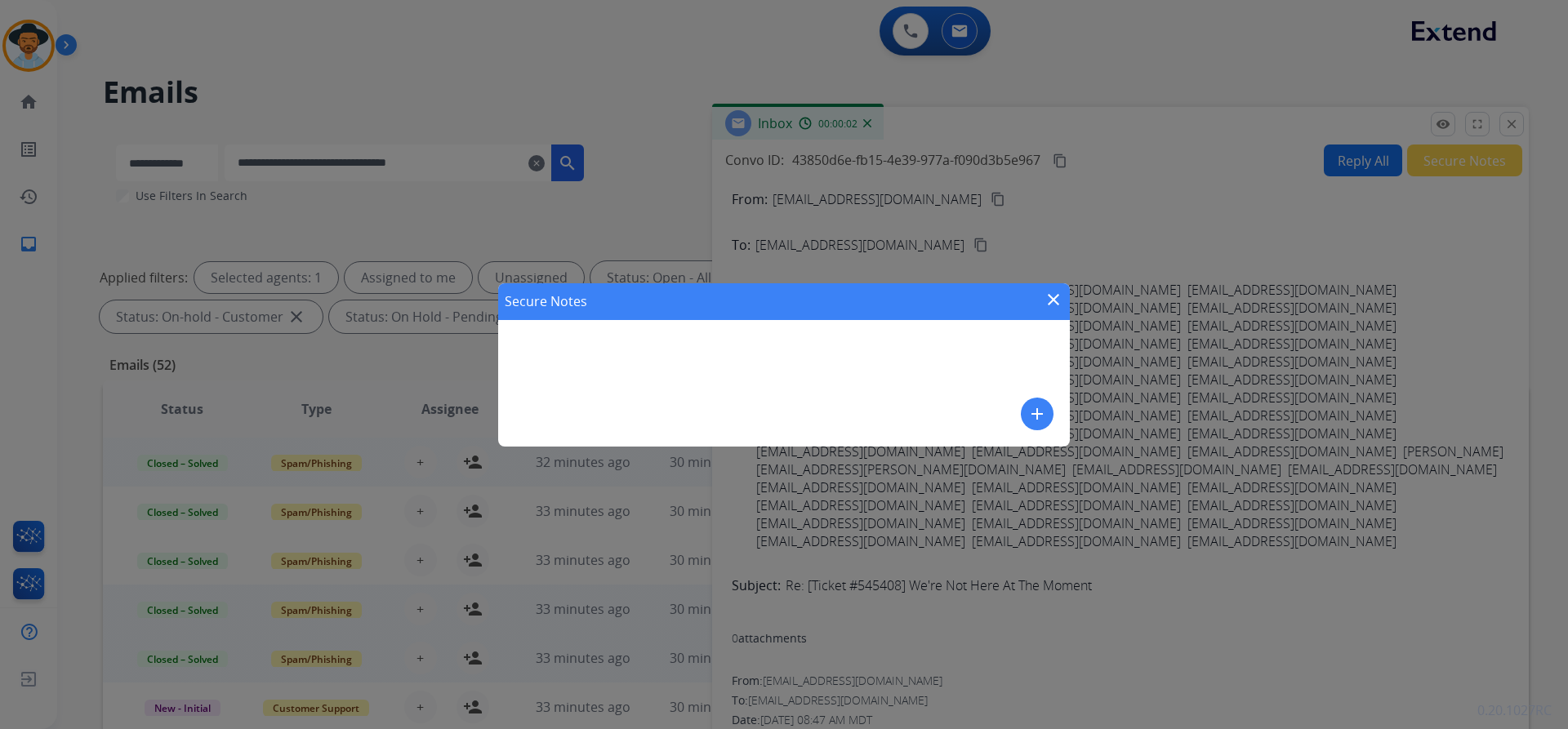
click at [1052, 411] on button "add" at bounding box center [1037, 414] width 33 height 33
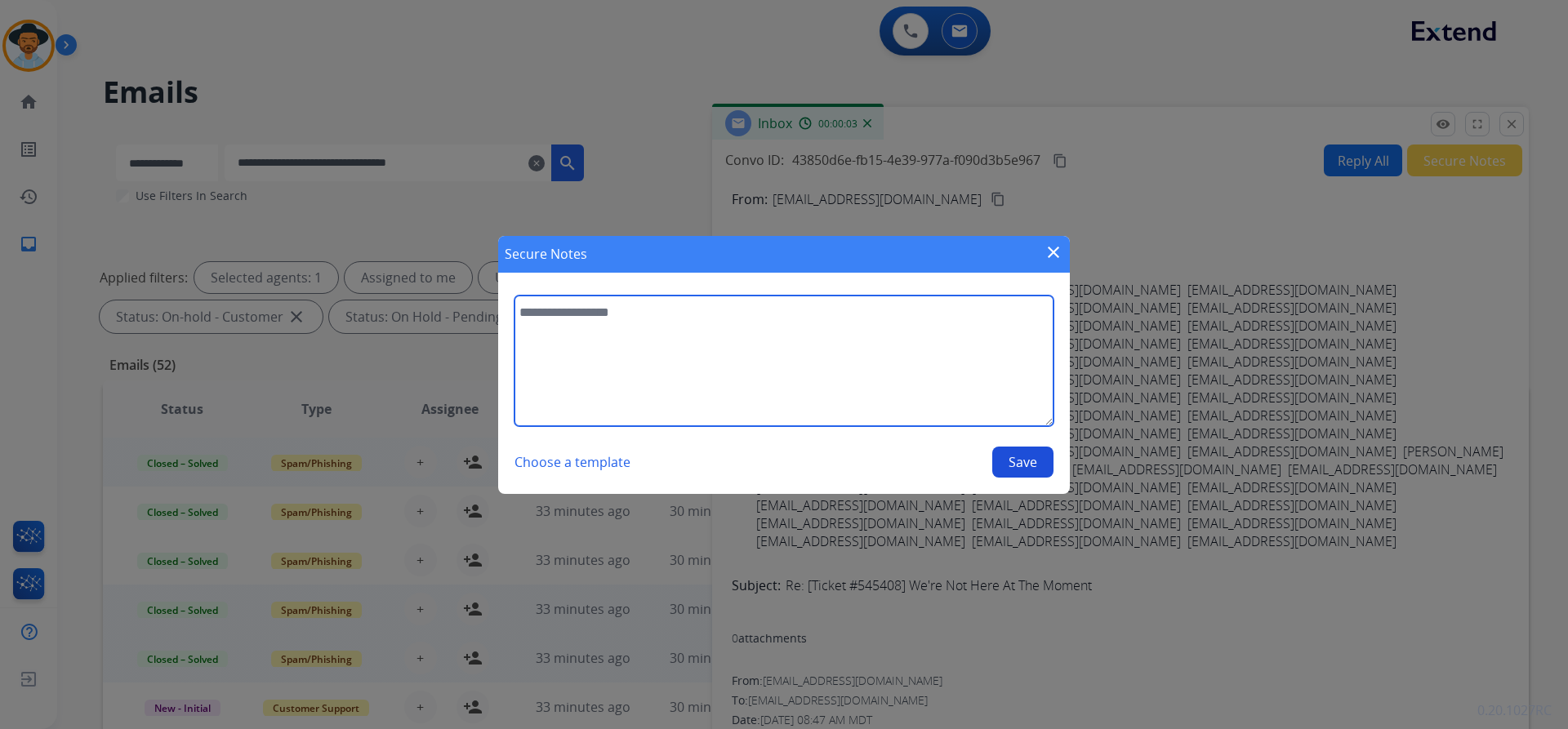
click at [750, 356] on textarea at bounding box center [784, 361] width 539 height 131
paste textarea "**********"
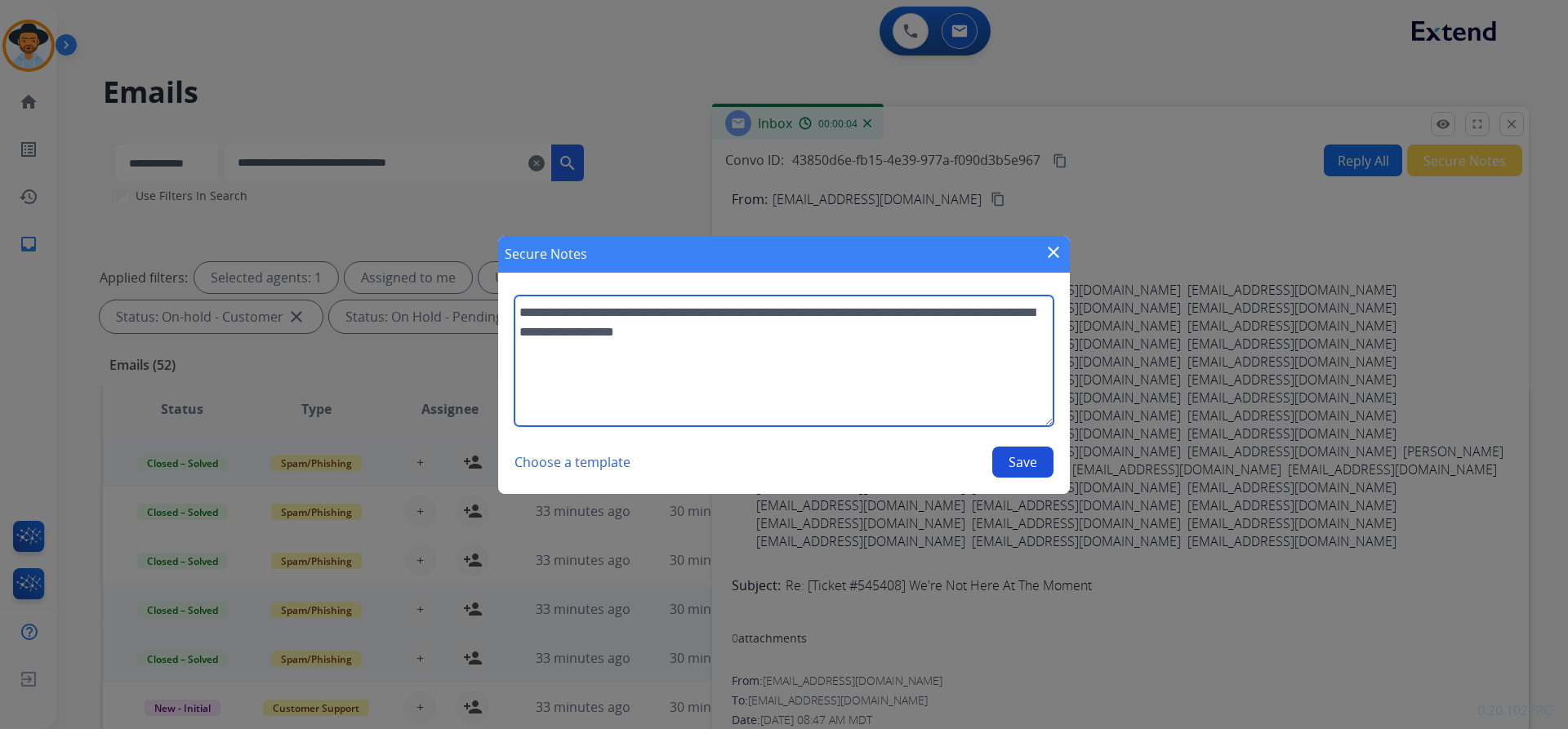
type textarea "**********"
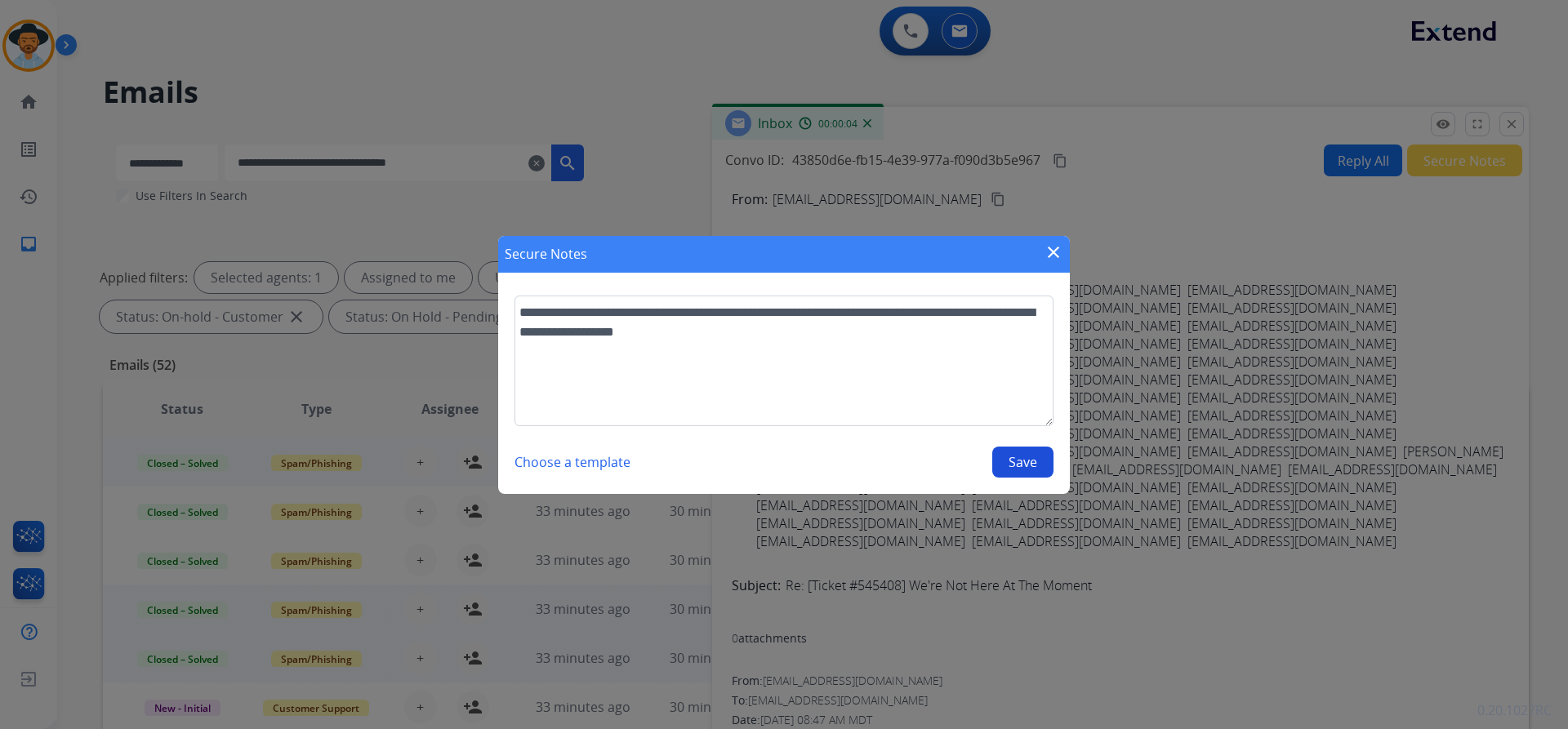
click at [1013, 469] on button "Save" at bounding box center [1023, 461] width 62 height 31
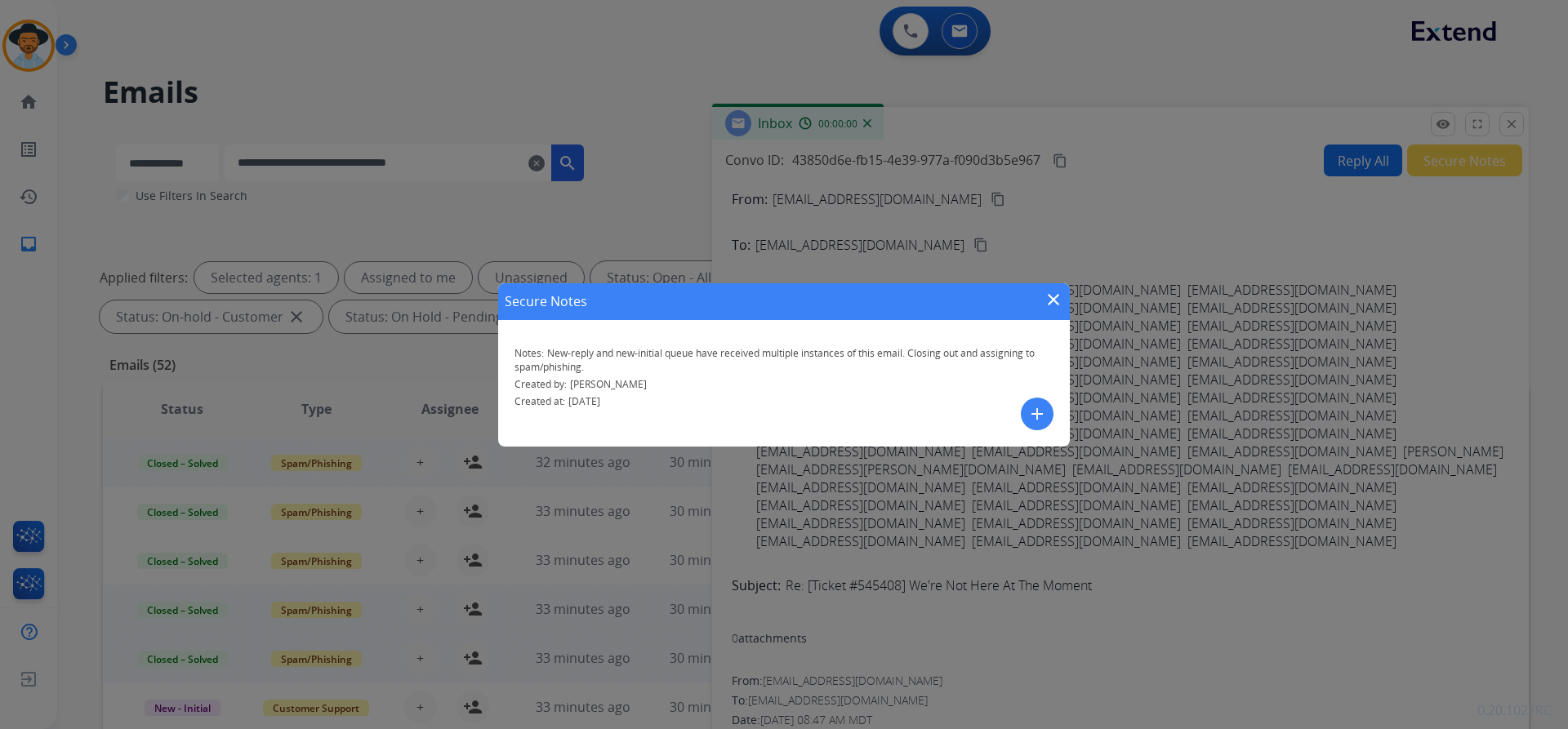
click at [1055, 293] on mat-icon "close" at bounding box center [1052, 299] width 20 height 20
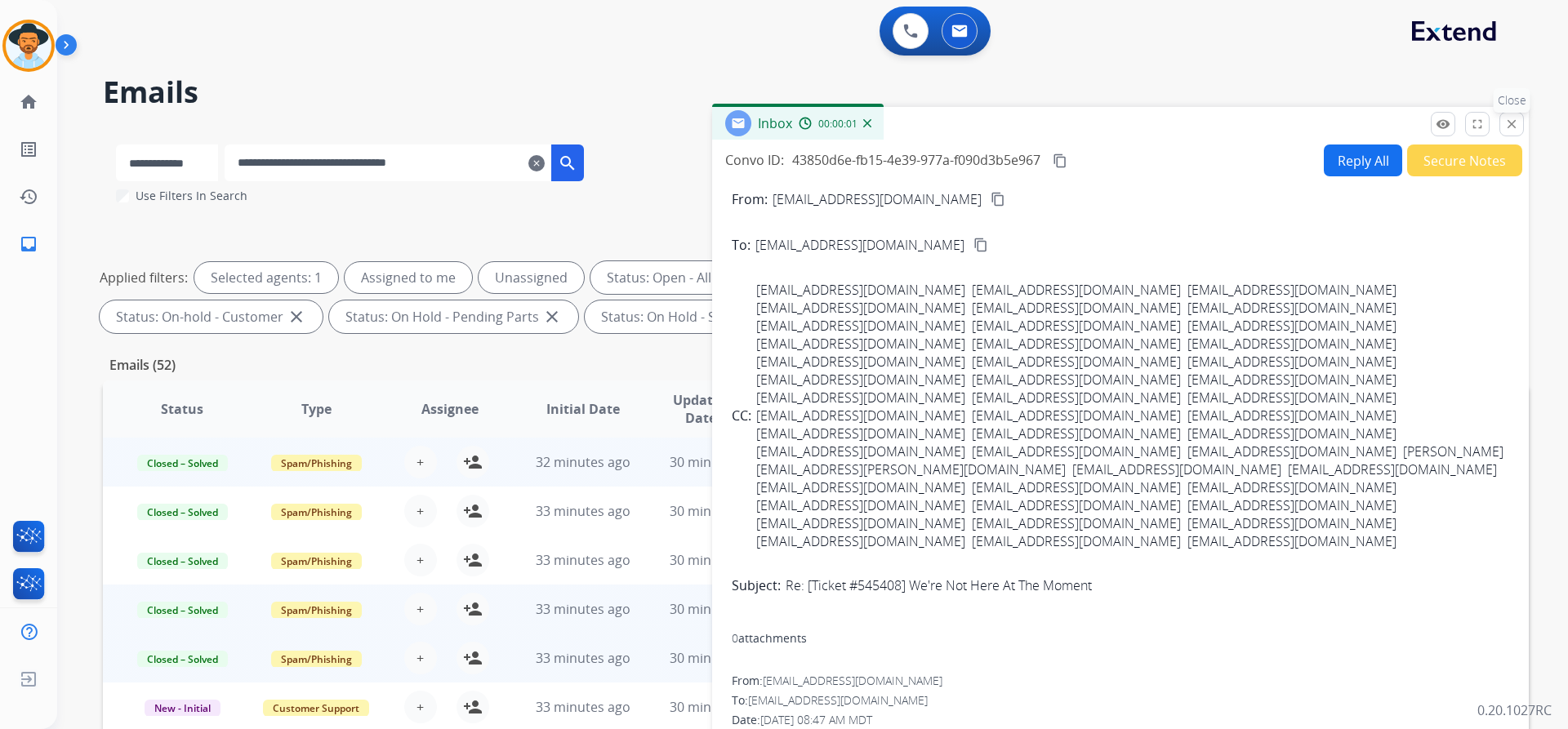
click at [1504, 122] on button "close Close" at bounding box center [1511, 124] width 24 height 24
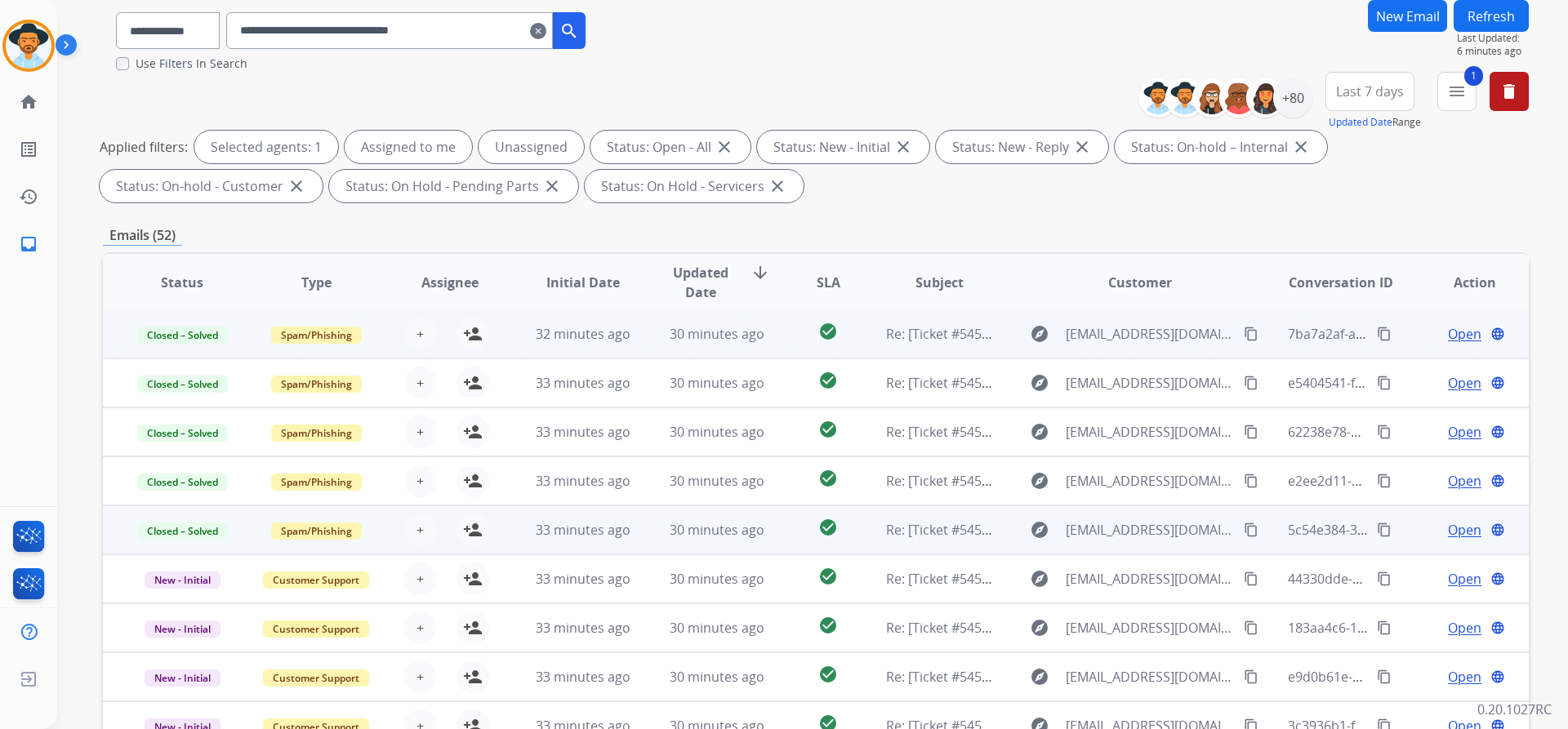
scroll to position [280, 0]
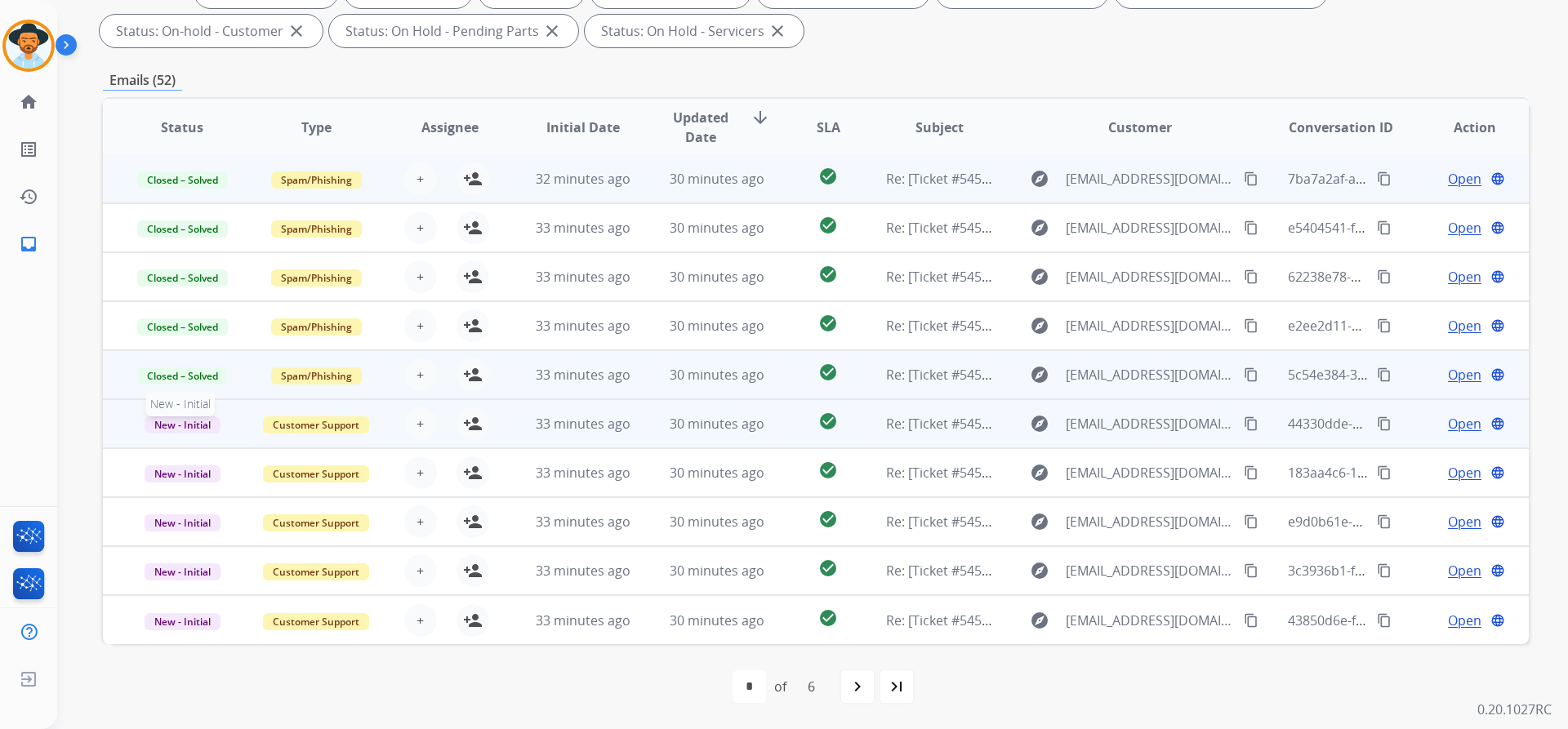
click at [173, 429] on span "New - Initial" at bounding box center [182, 425] width 76 height 17
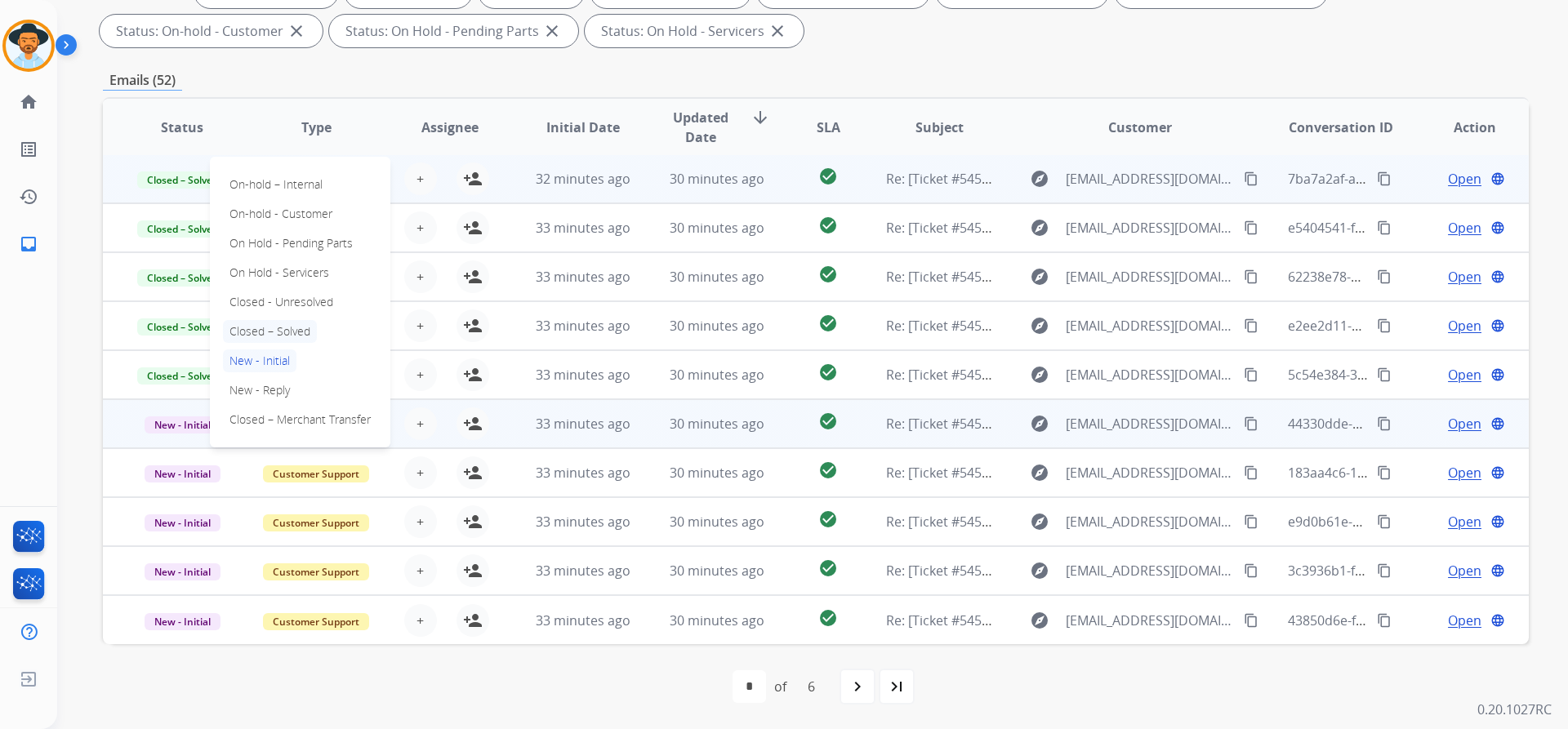
click at [281, 331] on p "Closed – Solved" at bounding box center [269, 331] width 94 height 23
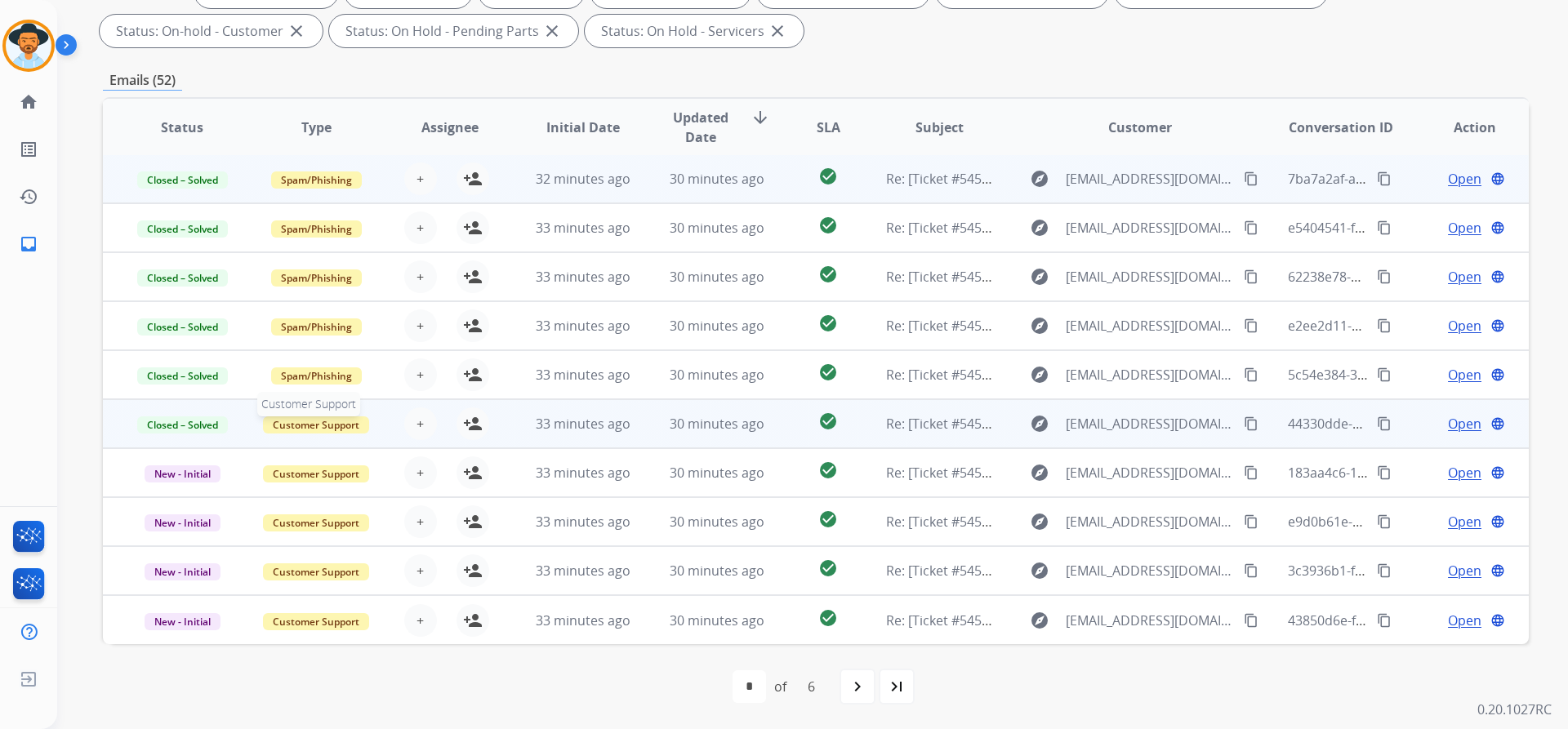
click at [312, 423] on span "Customer Support" at bounding box center [316, 425] width 106 height 17
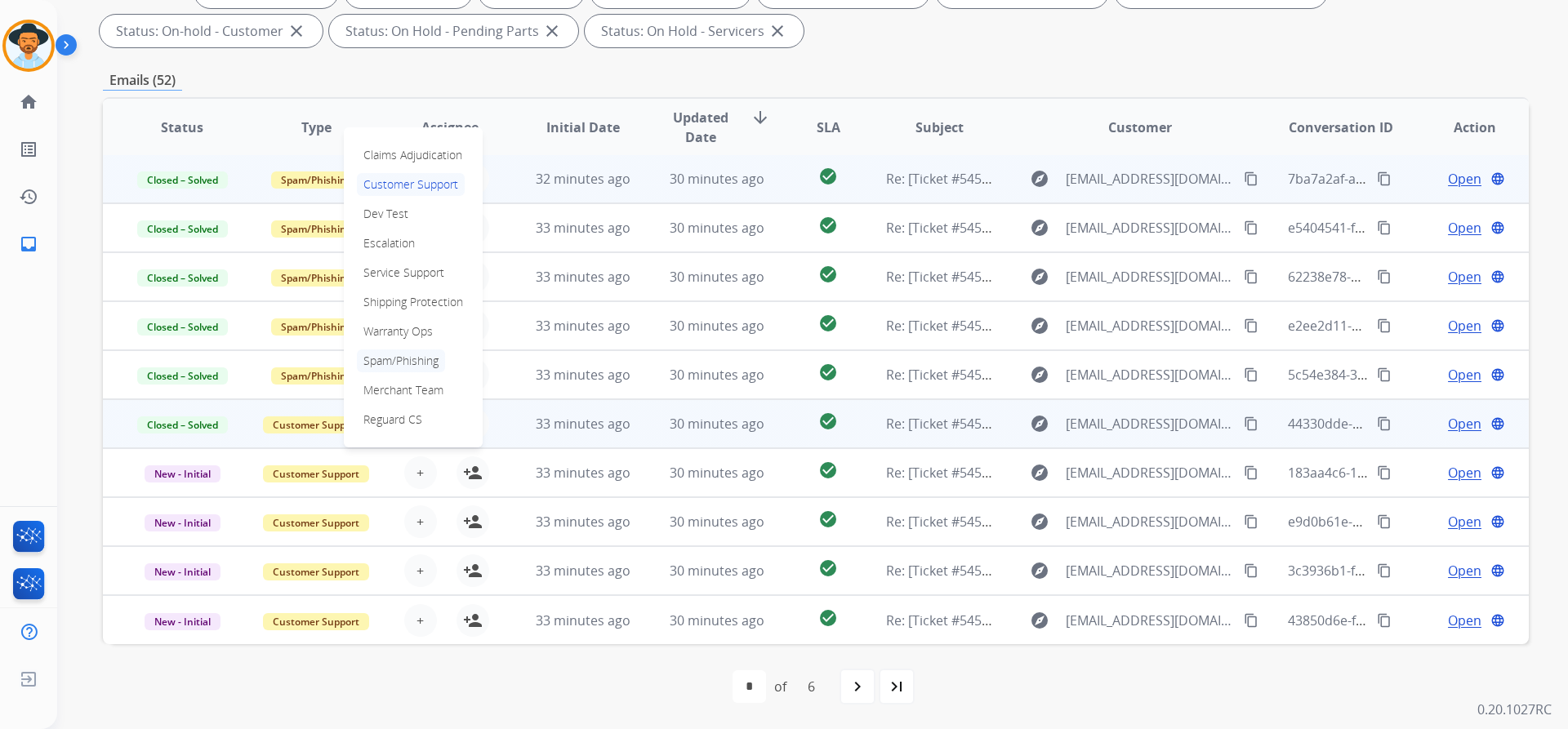
click at [413, 356] on p "Spam/Phishing" at bounding box center [401, 361] width 89 height 23
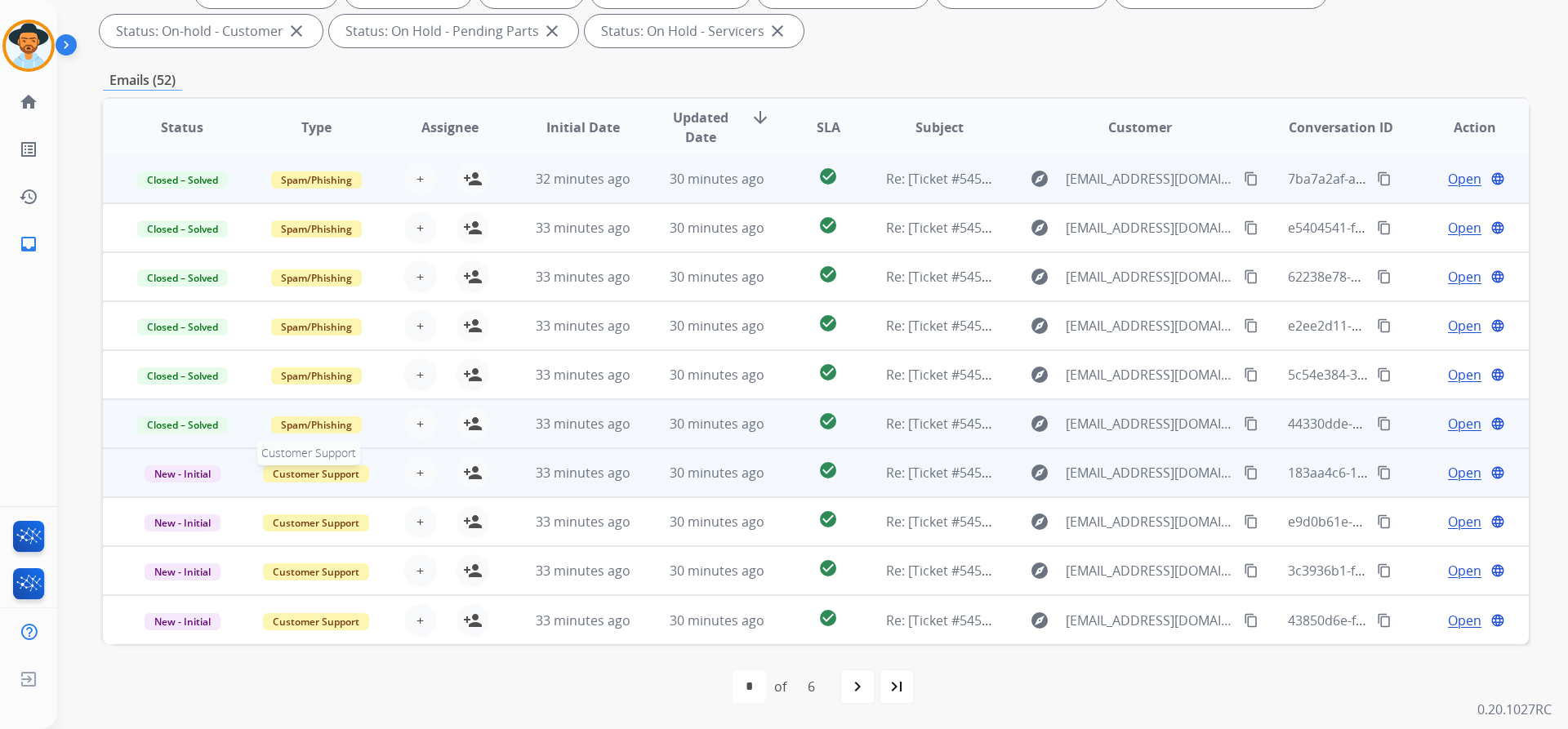
click at [307, 471] on span "Customer Support" at bounding box center [316, 474] width 106 height 17
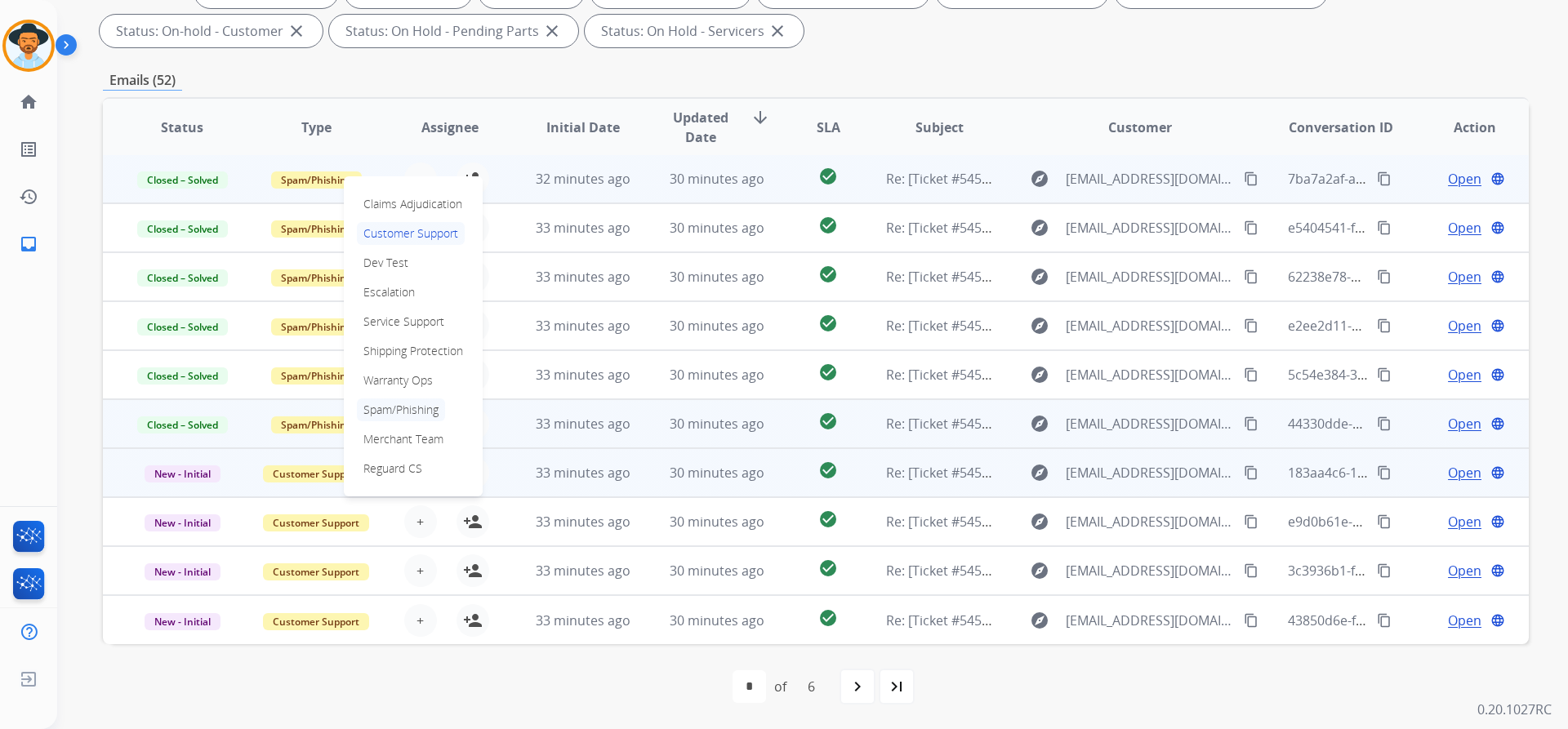
click at [407, 411] on p "Spam/Phishing" at bounding box center [401, 409] width 89 height 23
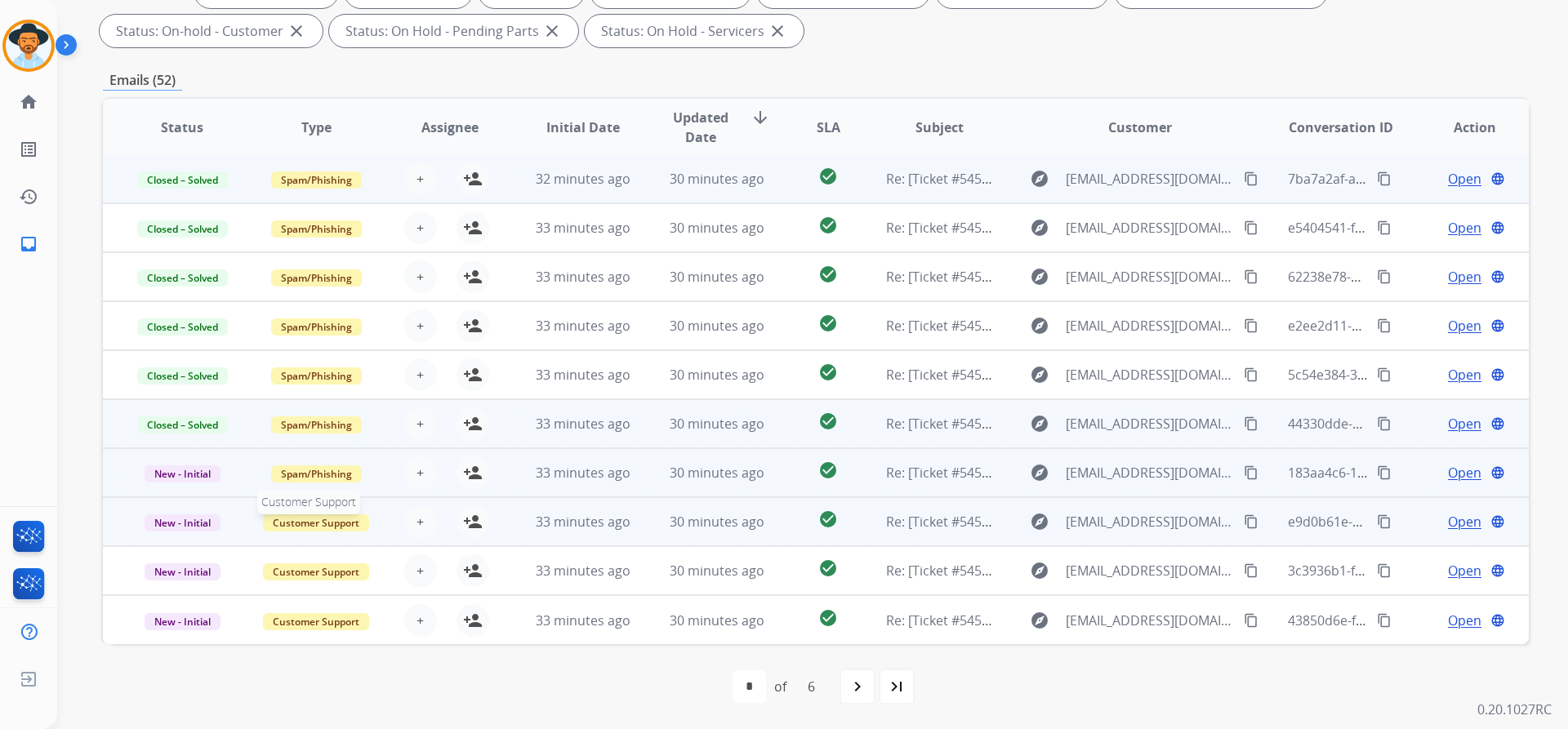
click at [334, 519] on span "Customer Support" at bounding box center [316, 523] width 106 height 17
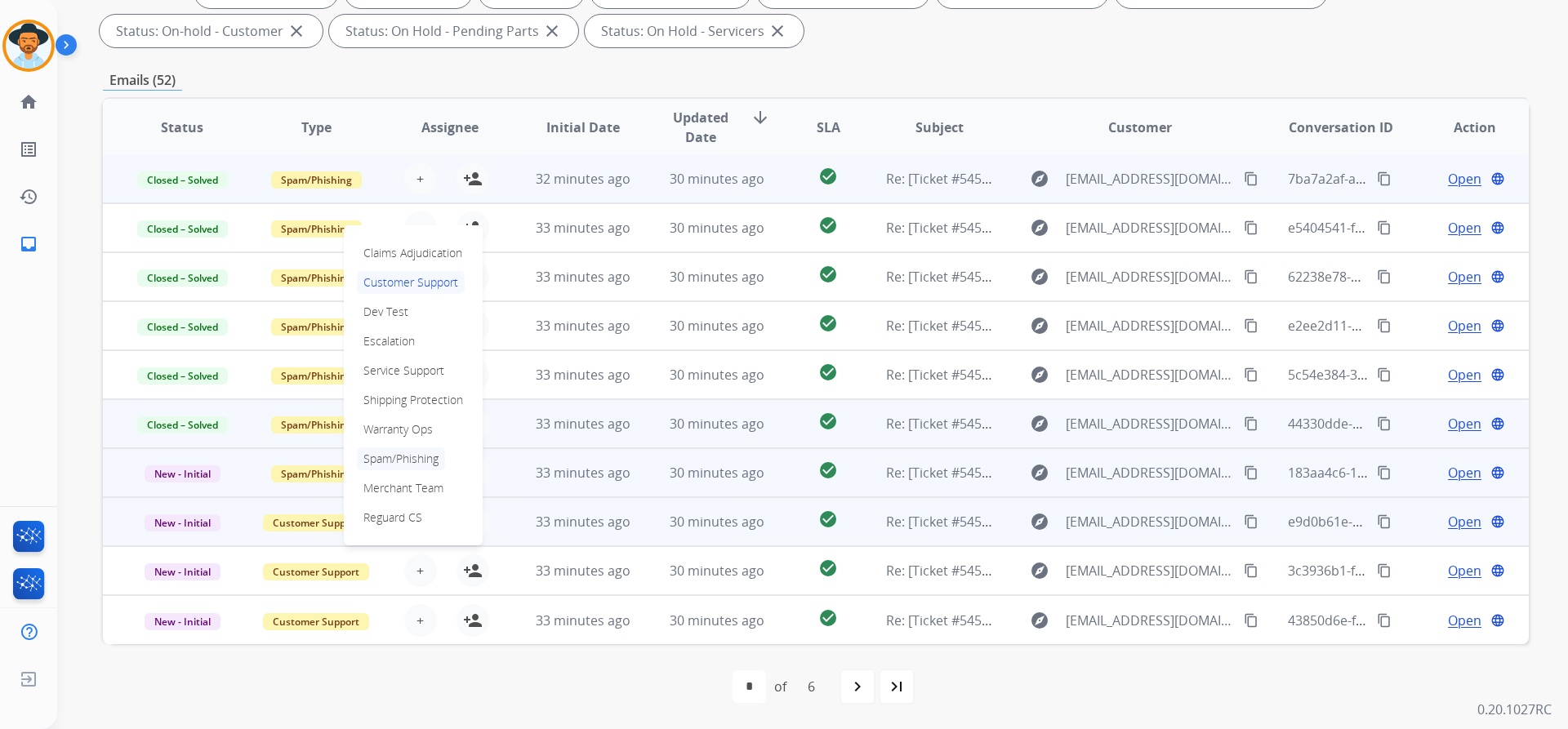
click at [402, 461] on p "Spam/Phishing" at bounding box center [401, 459] width 89 height 23
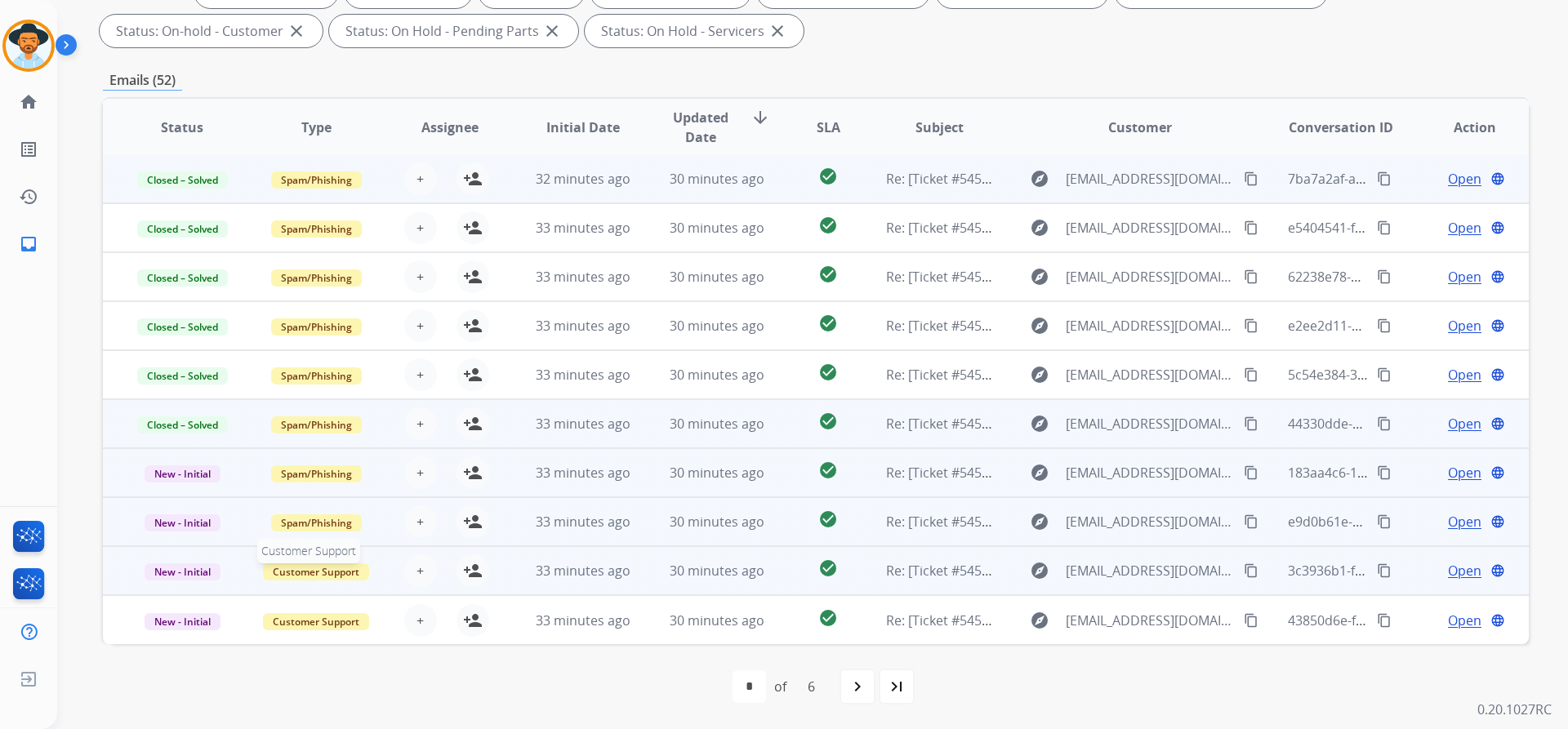
click at [318, 571] on span "Customer Support" at bounding box center [316, 571] width 106 height 17
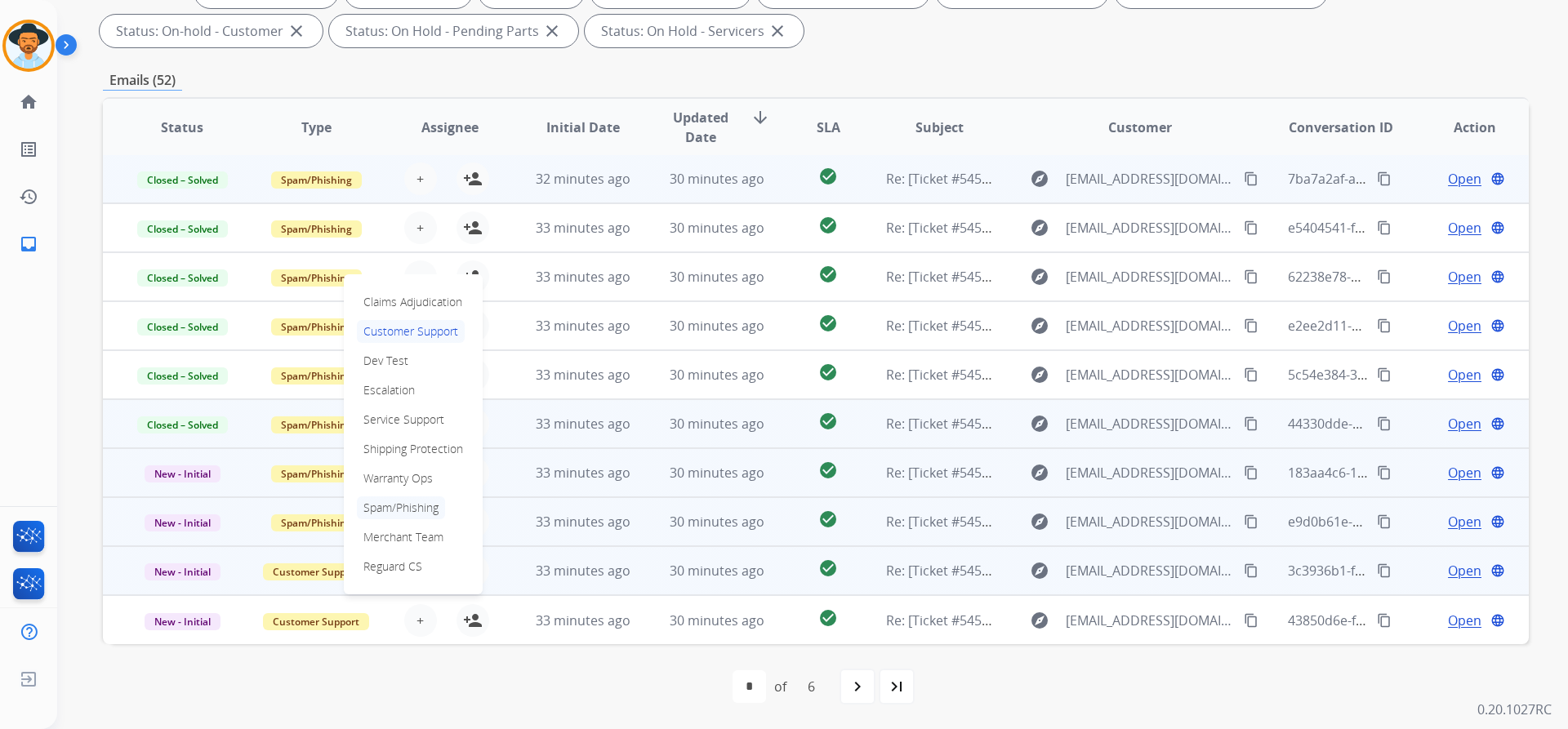
click at [399, 510] on p "Spam/Phishing" at bounding box center [401, 508] width 89 height 23
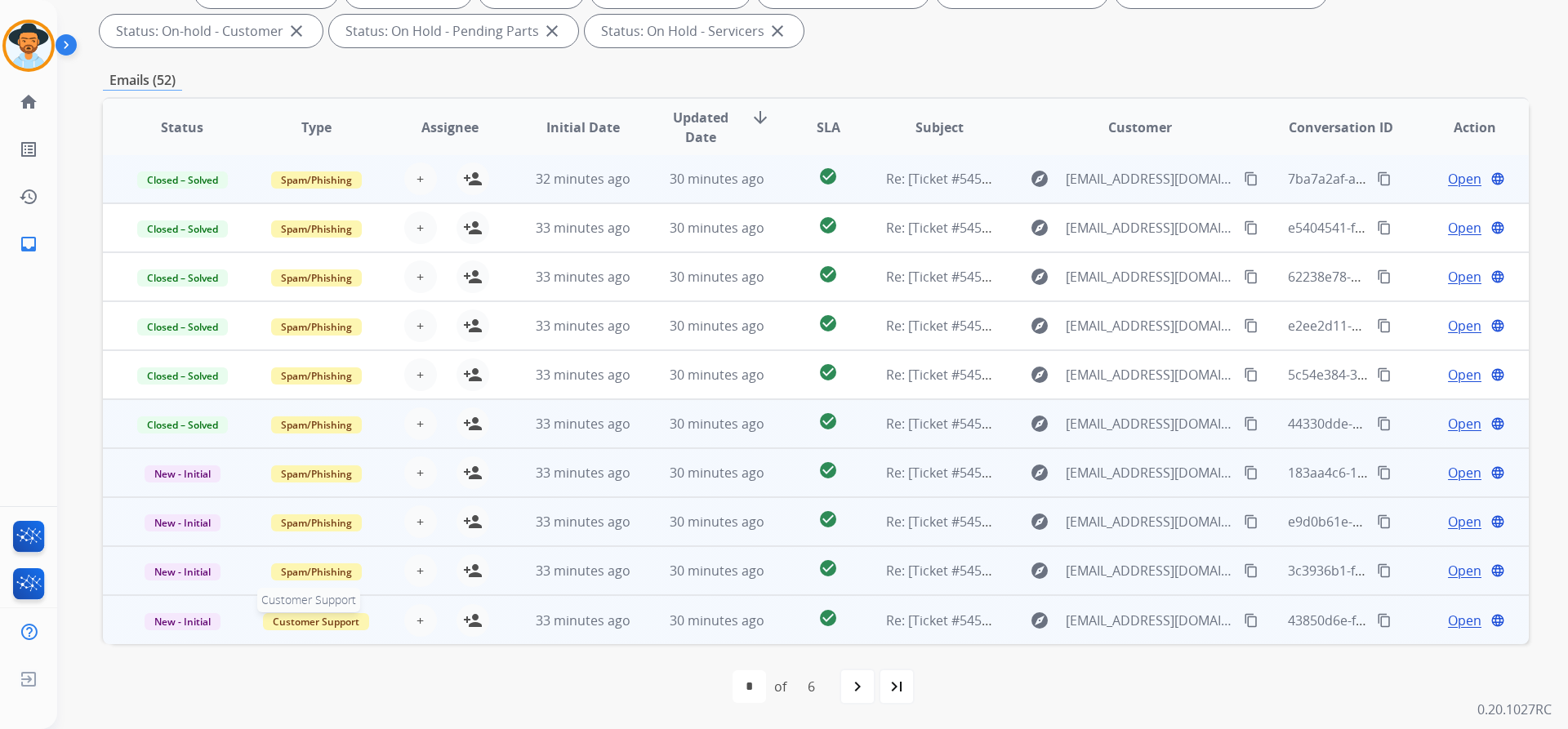
click at [306, 619] on span "Customer Support" at bounding box center [316, 622] width 106 height 17
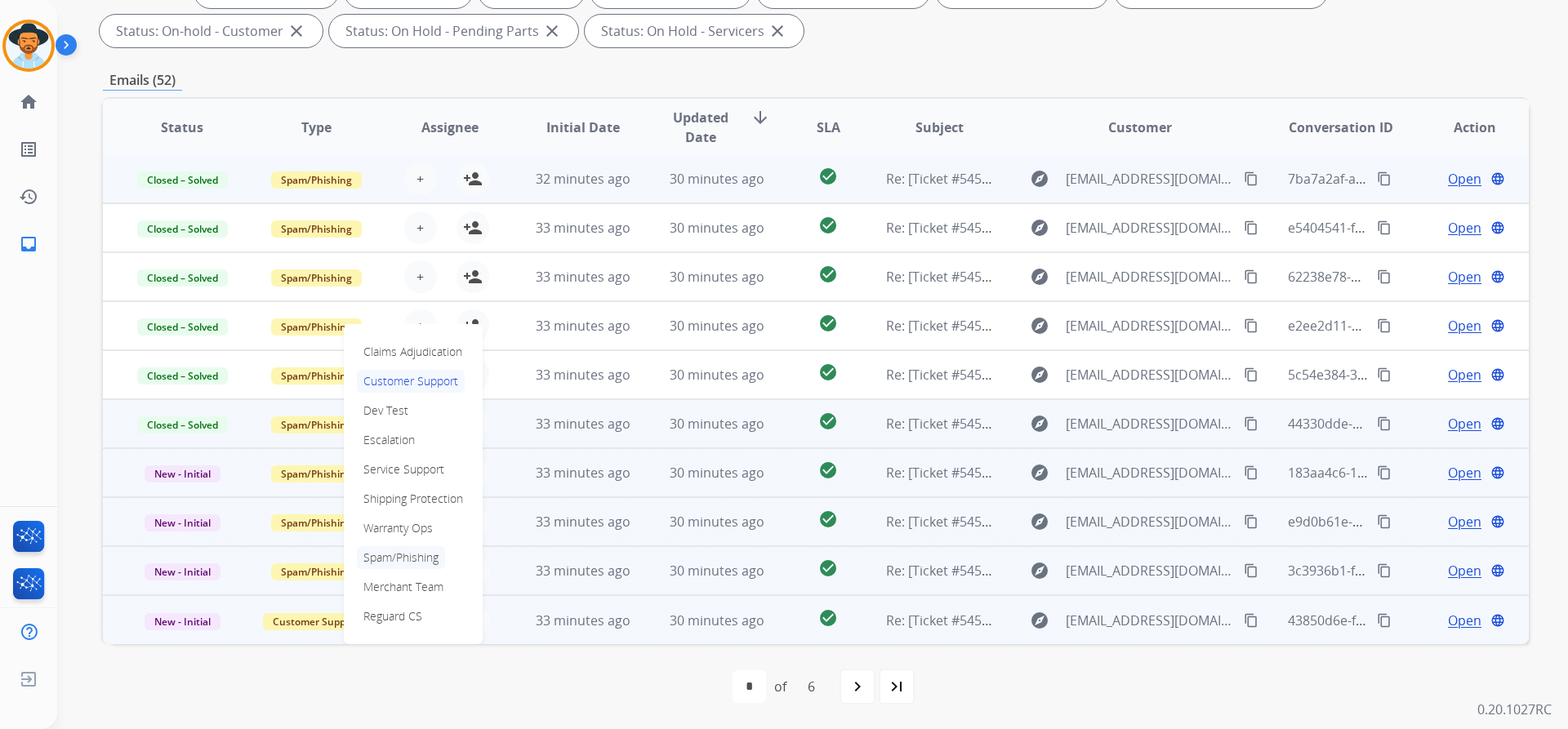
click at [418, 563] on p "Spam/Phishing" at bounding box center [401, 557] width 89 height 23
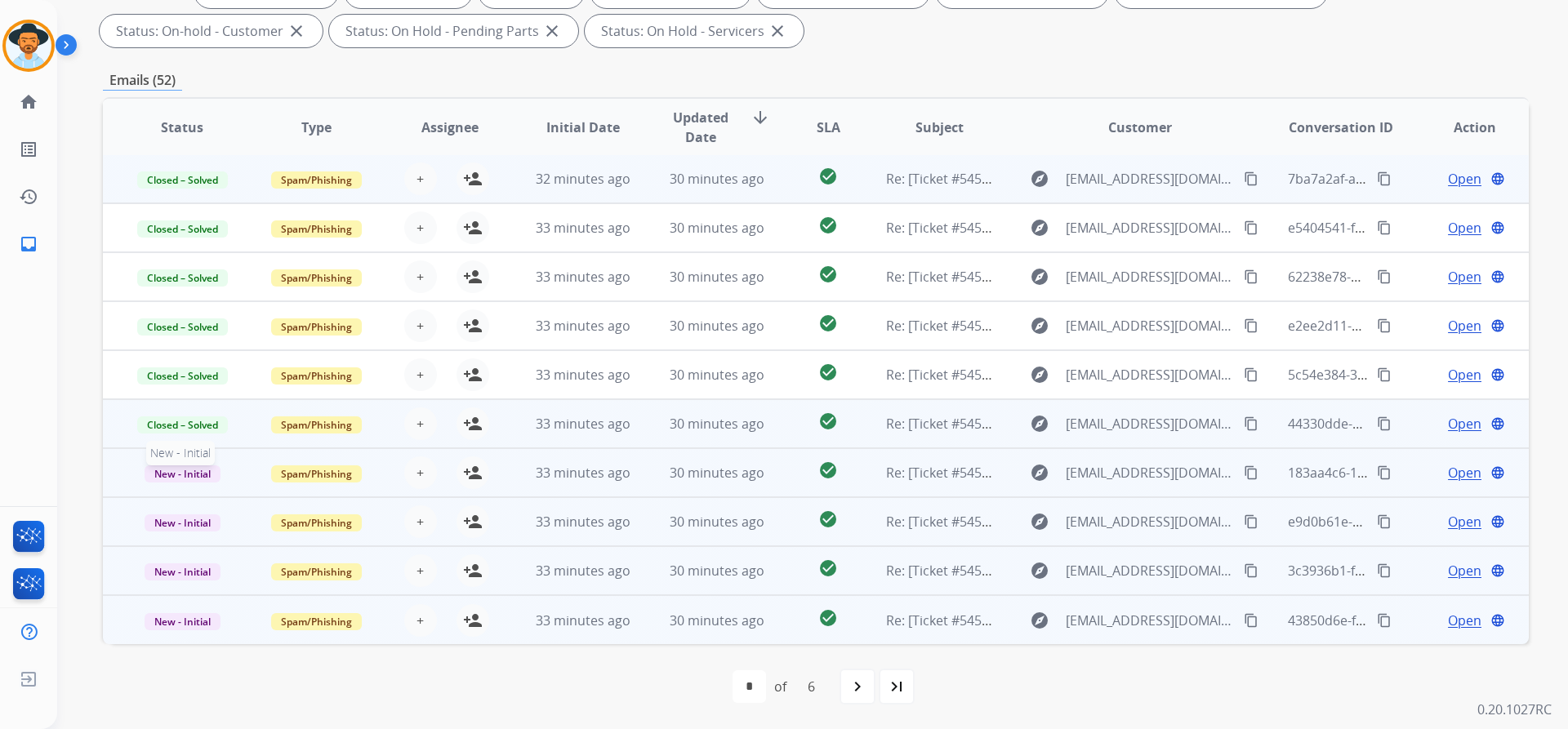
click at [188, 475] on span "New - Initial" at bounding box center [182, 474] width 76 height 17
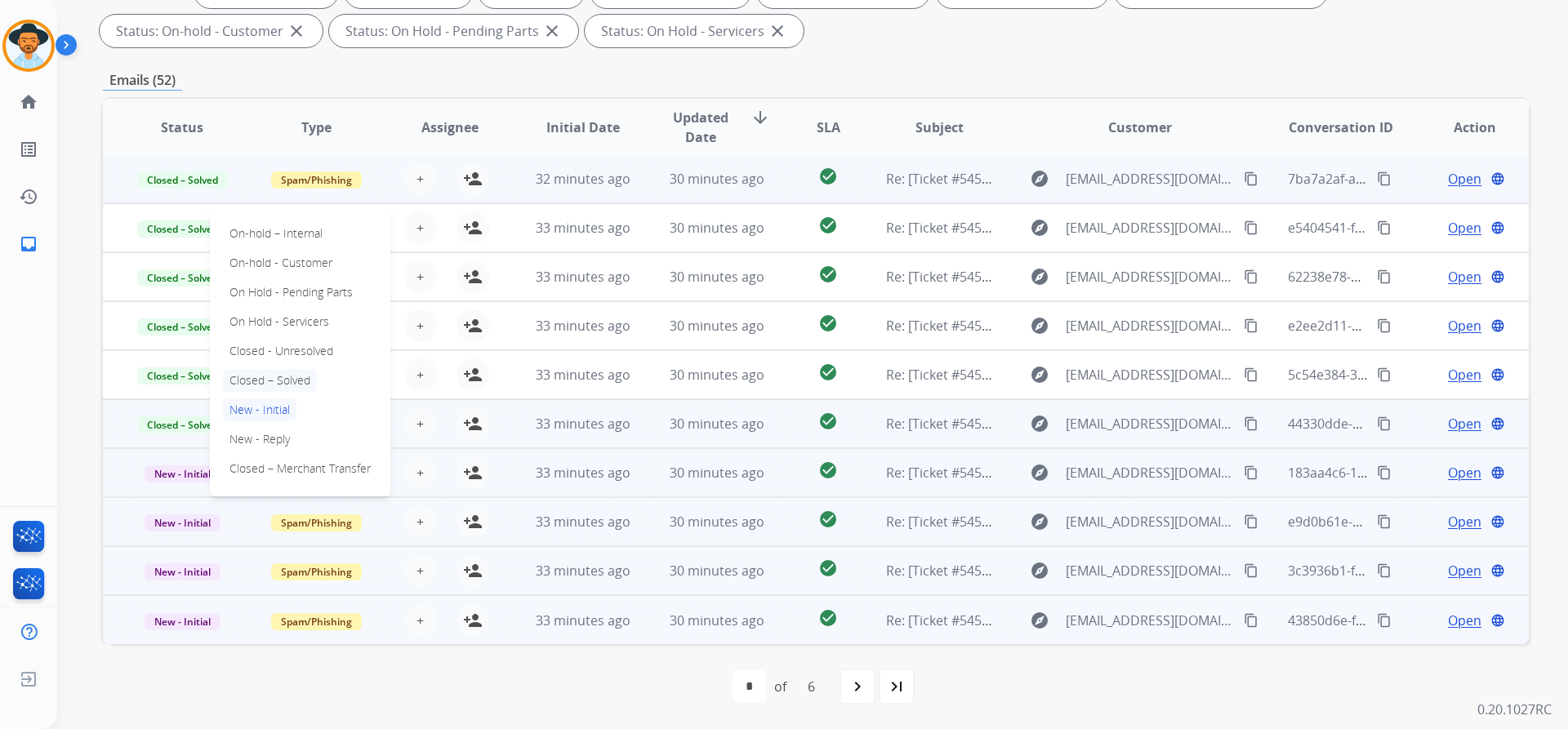
click at [293, 375] on p "Closed – Solved" at bounding box center [269, 380] width 94 height 23
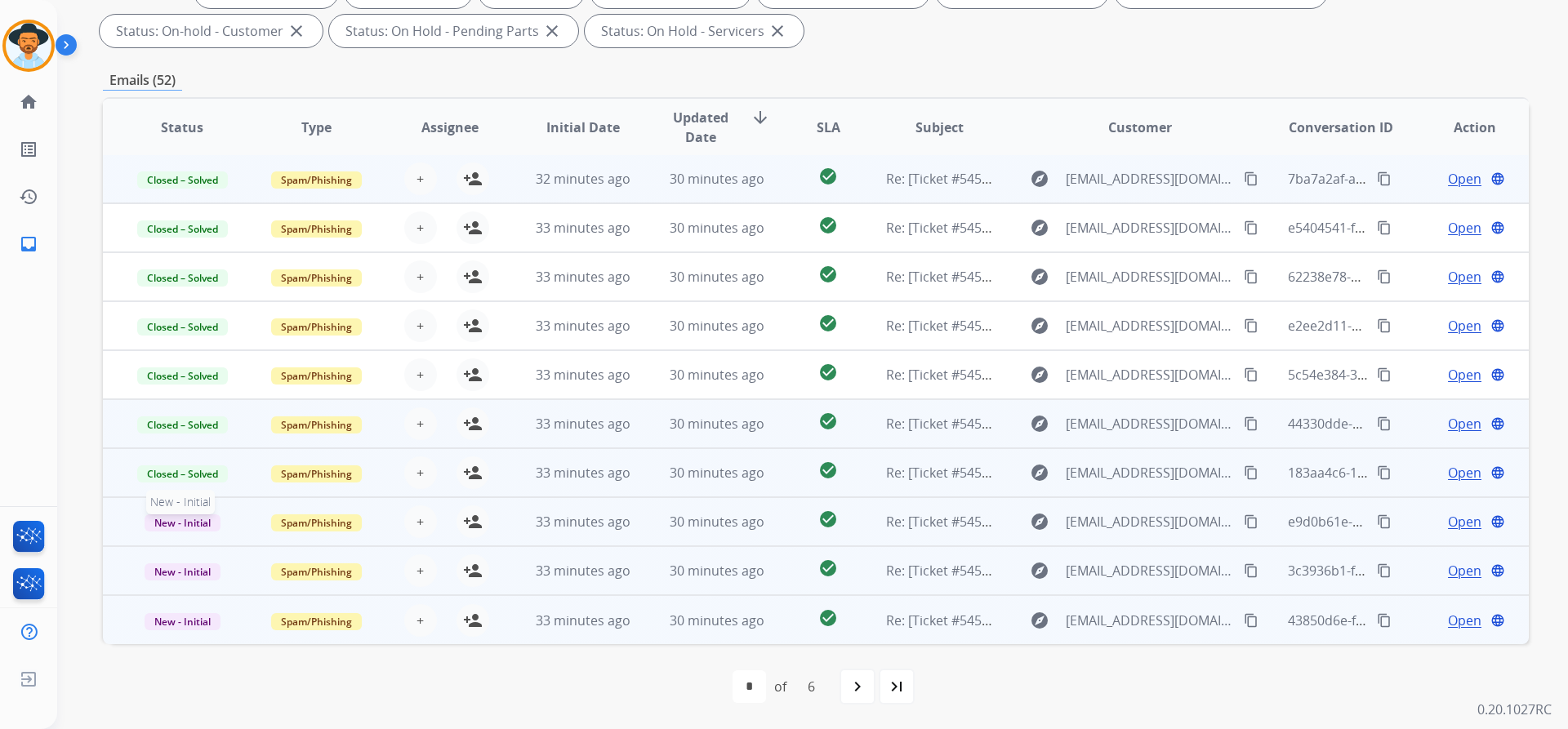
click at [200, 520] on span "New - Initial" at bounding box center [182, 523] width 76 height 17
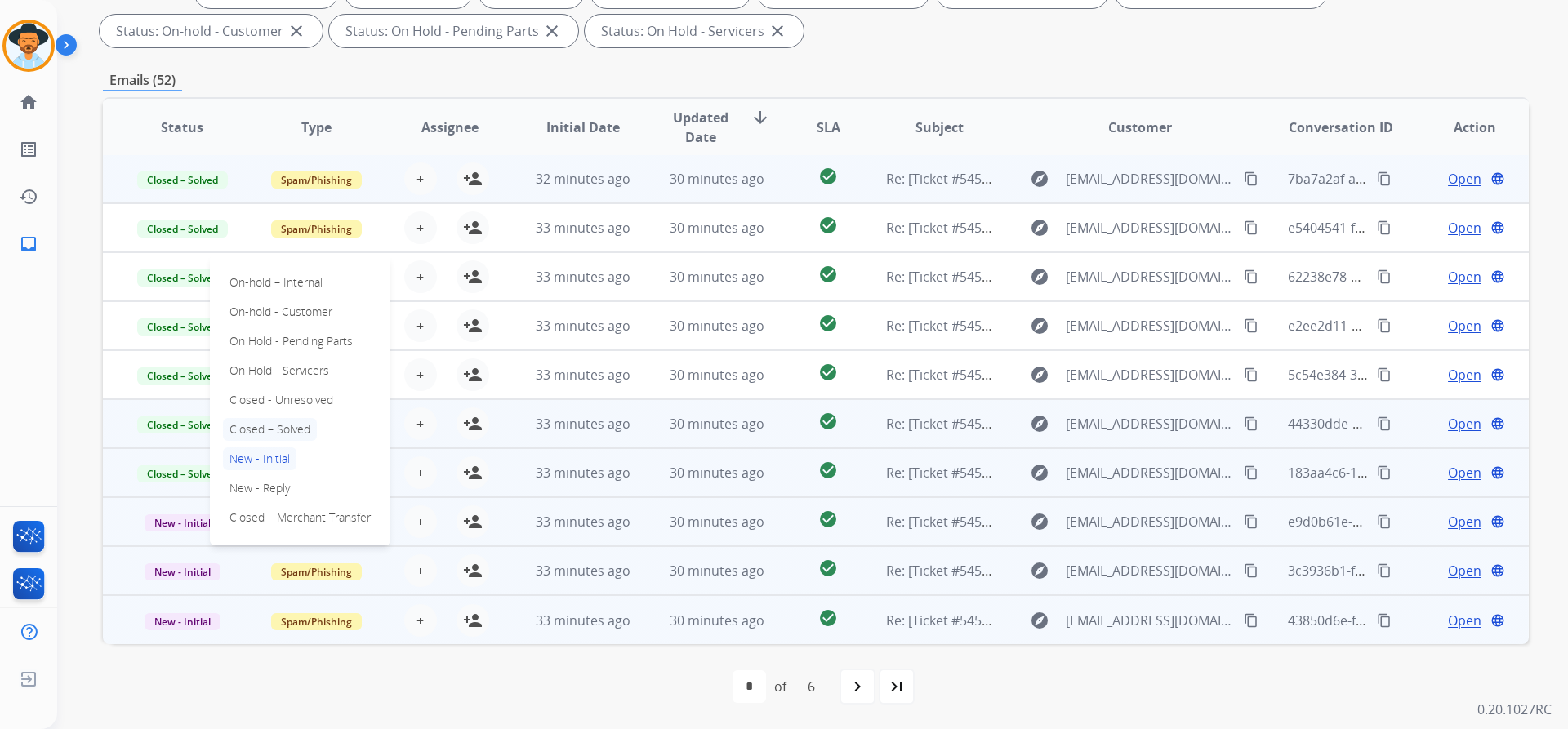
click at [286, 424] on p "Closed – Solved" at bounding box center [269, 429] width 94 height 23
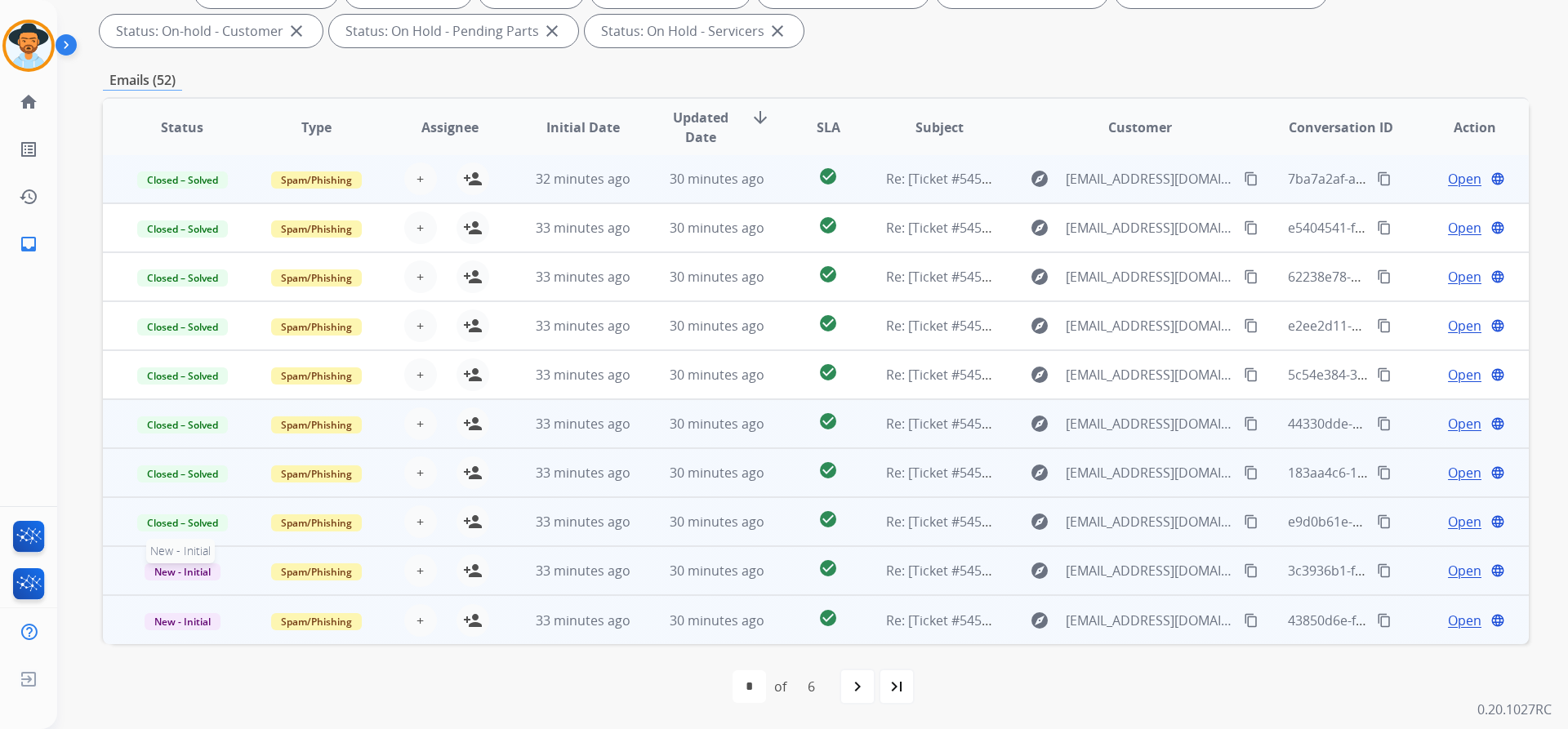
click at [200, 570] on span "New - Initial" at bounding box center [182, 571] width 76 height 17
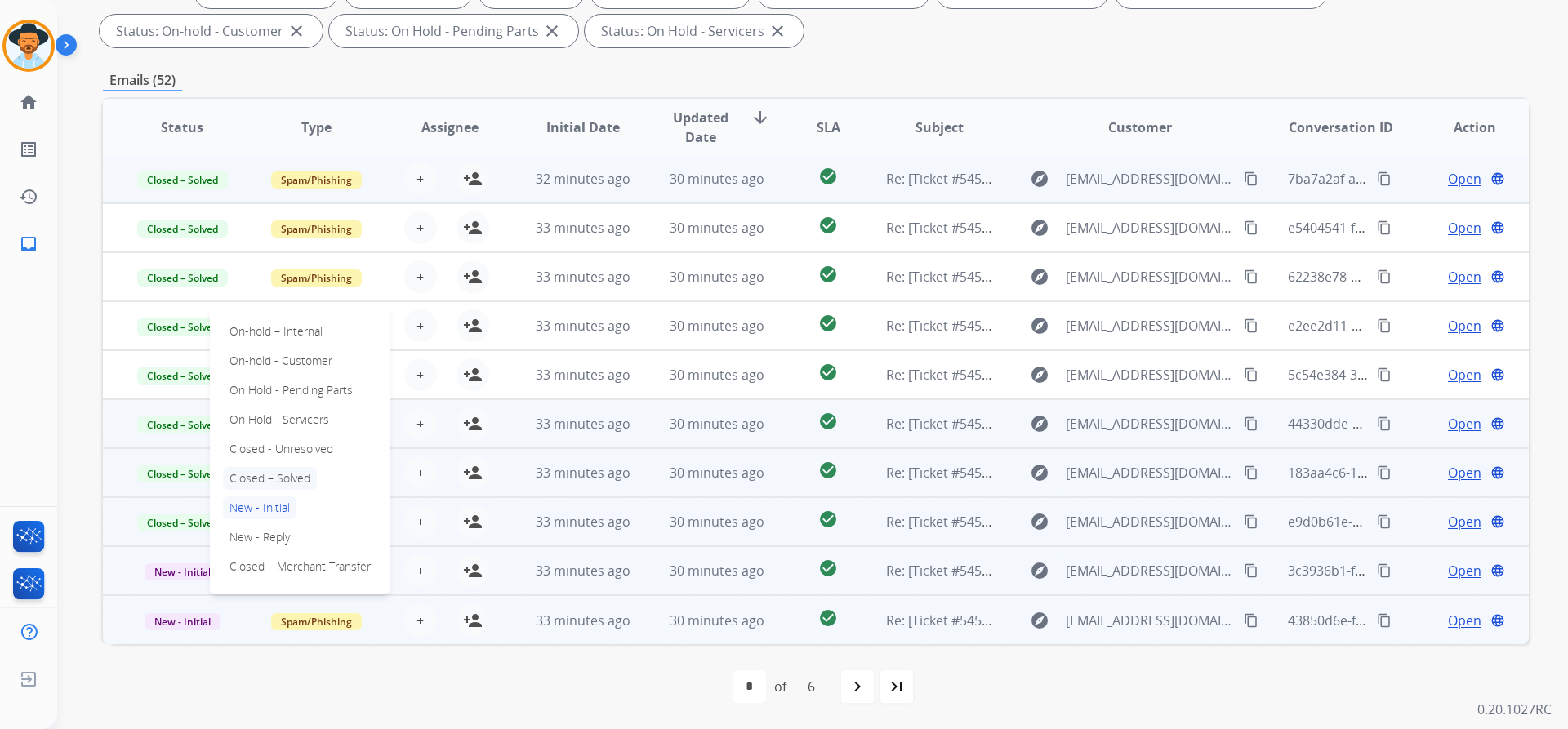
click at [291, 478] on p "Closed – Solved" at bounding box center [269, 478] width 94 height 23
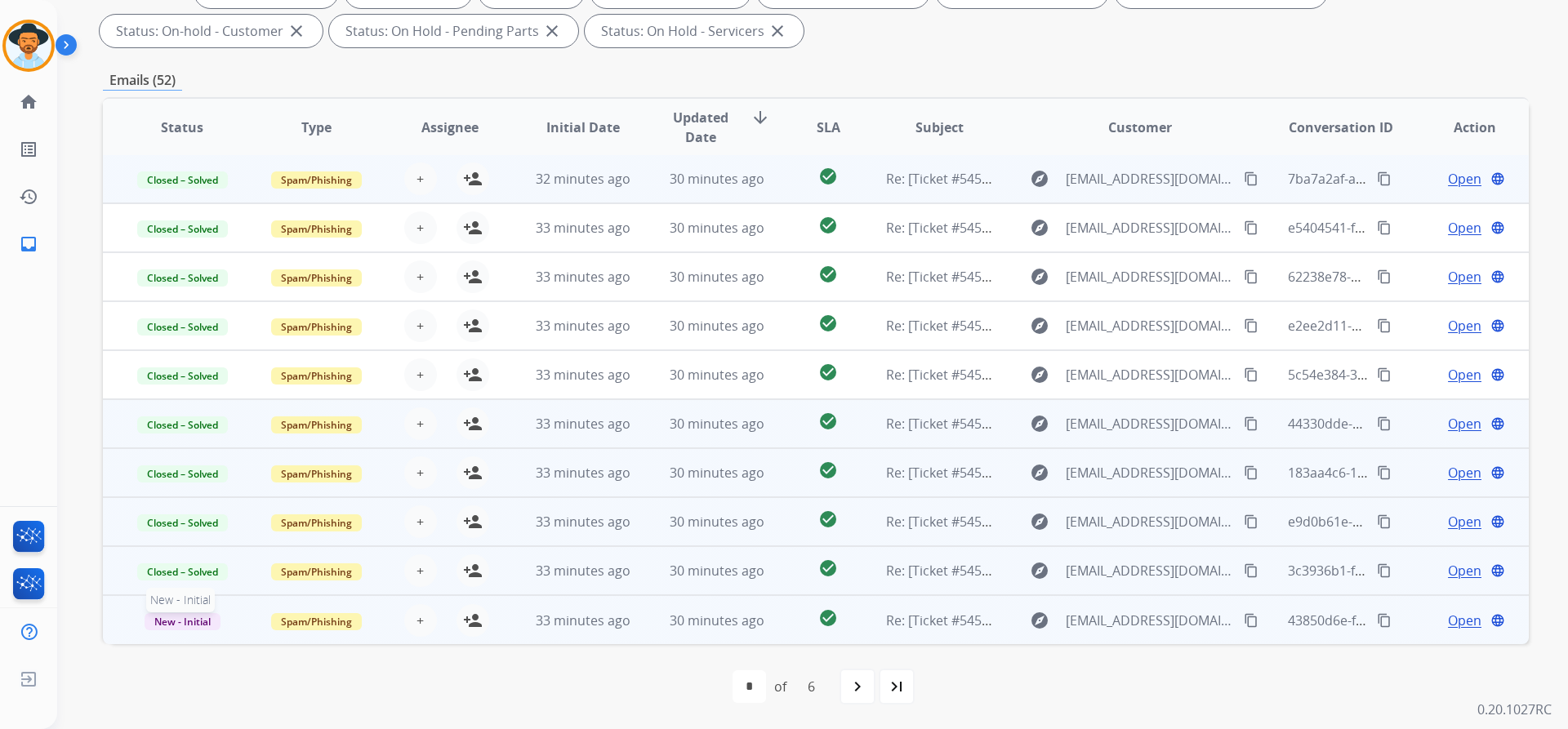
click at [196, 621] on span "New - Initial" at bounding box center [182, 622] width 76 height 17
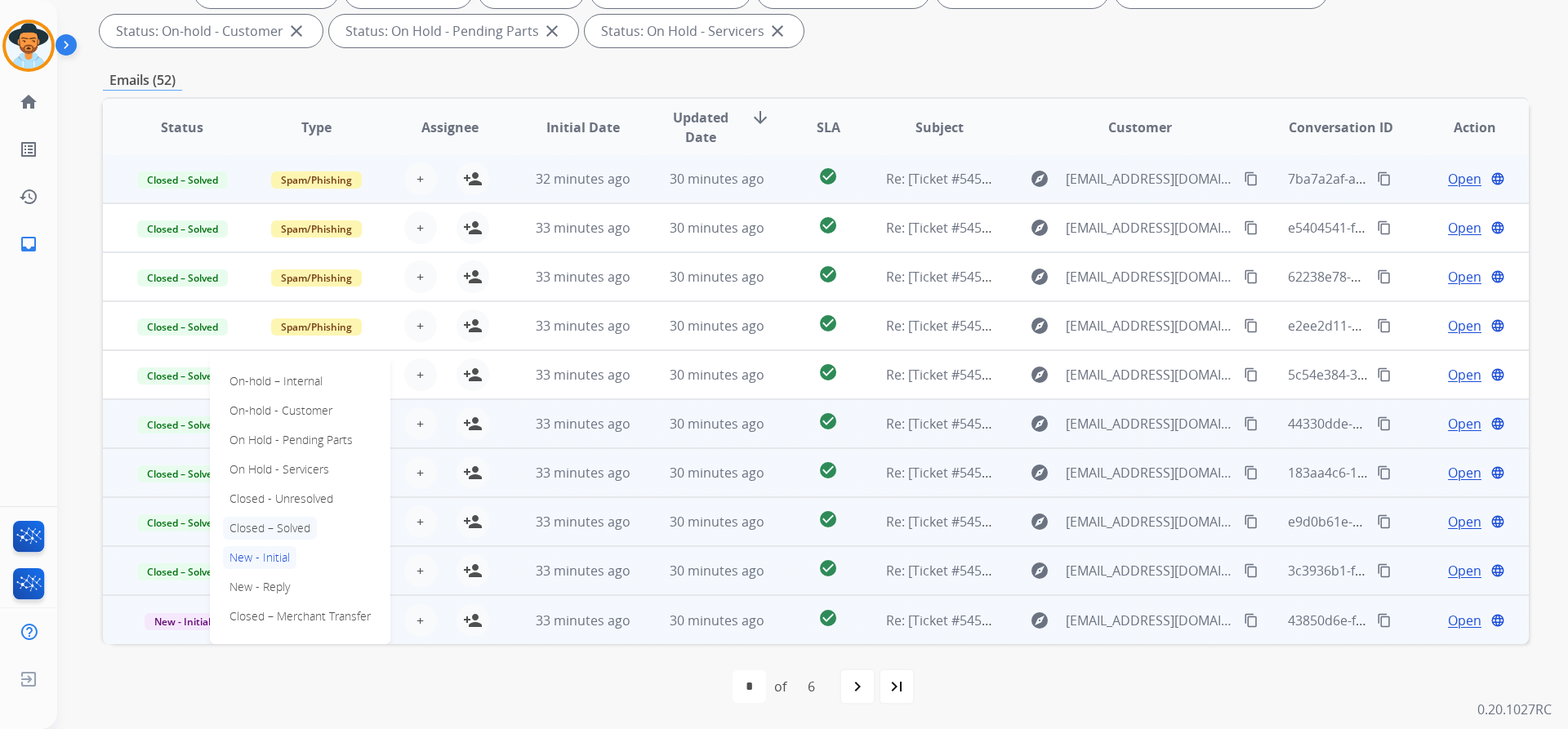
click at [282, 530] on p "Closed – Solved" at bounding box center [269, 528] width 94 height 23
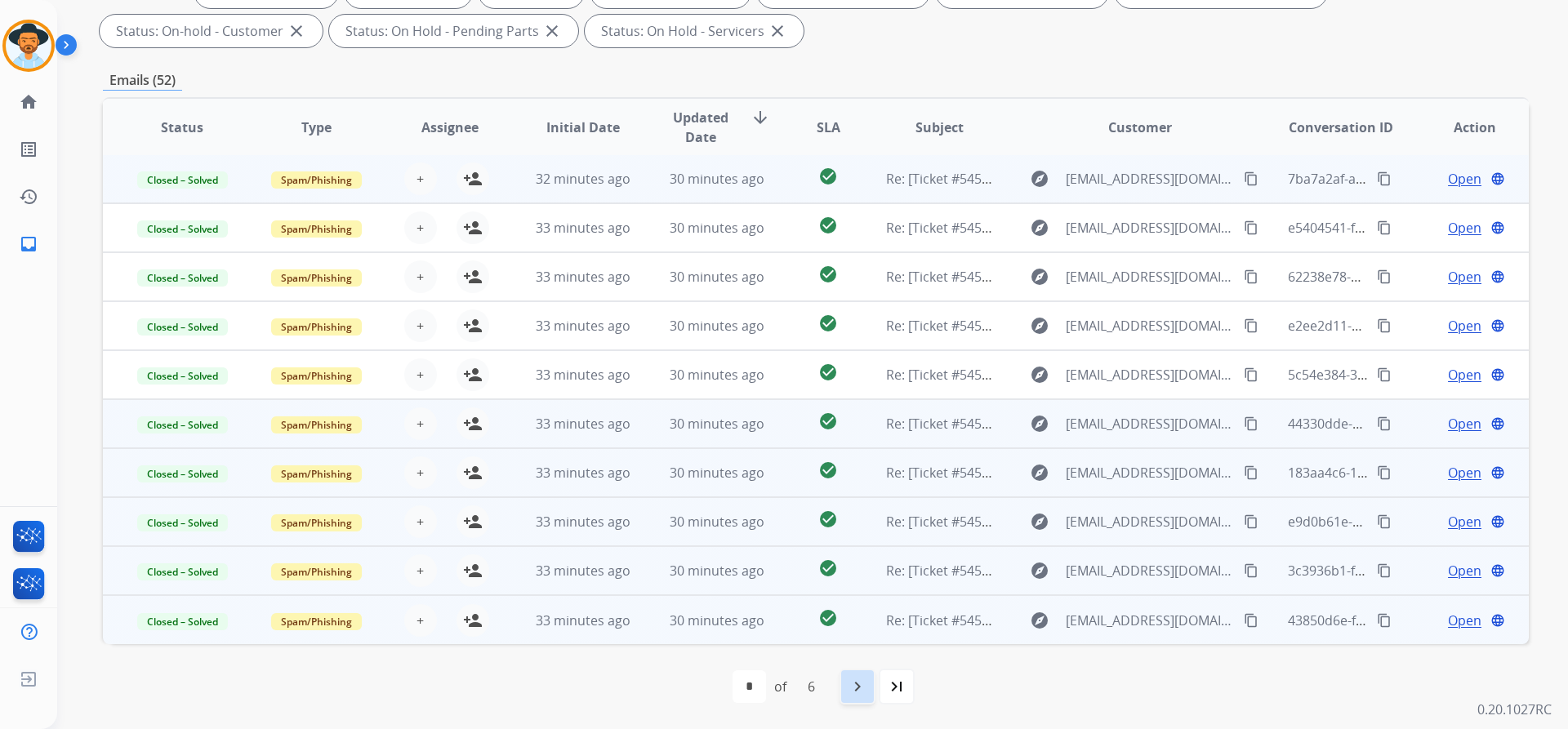
click at [857, 695] on mat-icon "navigate_next" at bounding box center [857, 686] width 20 height 20
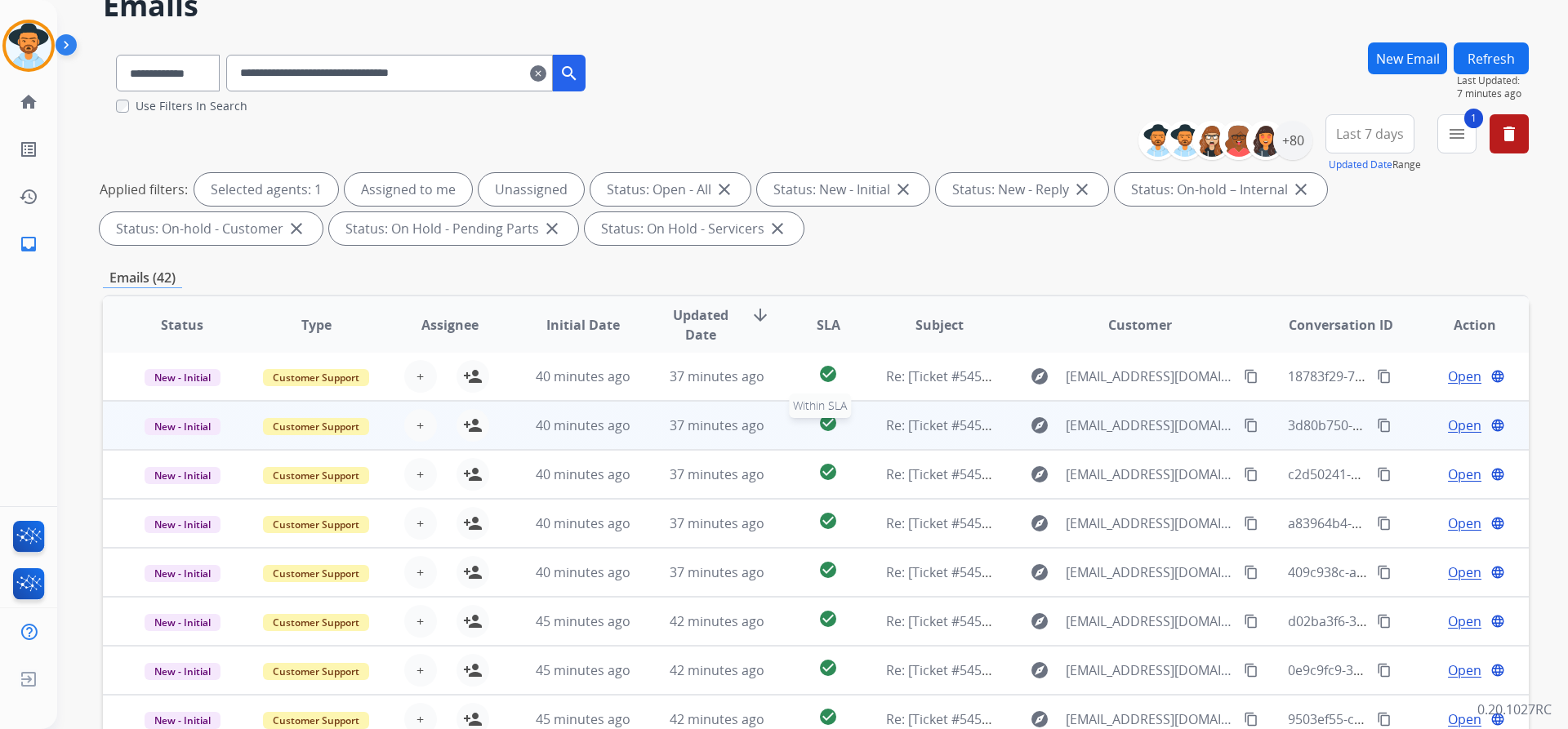
scroll to position [163, 0]
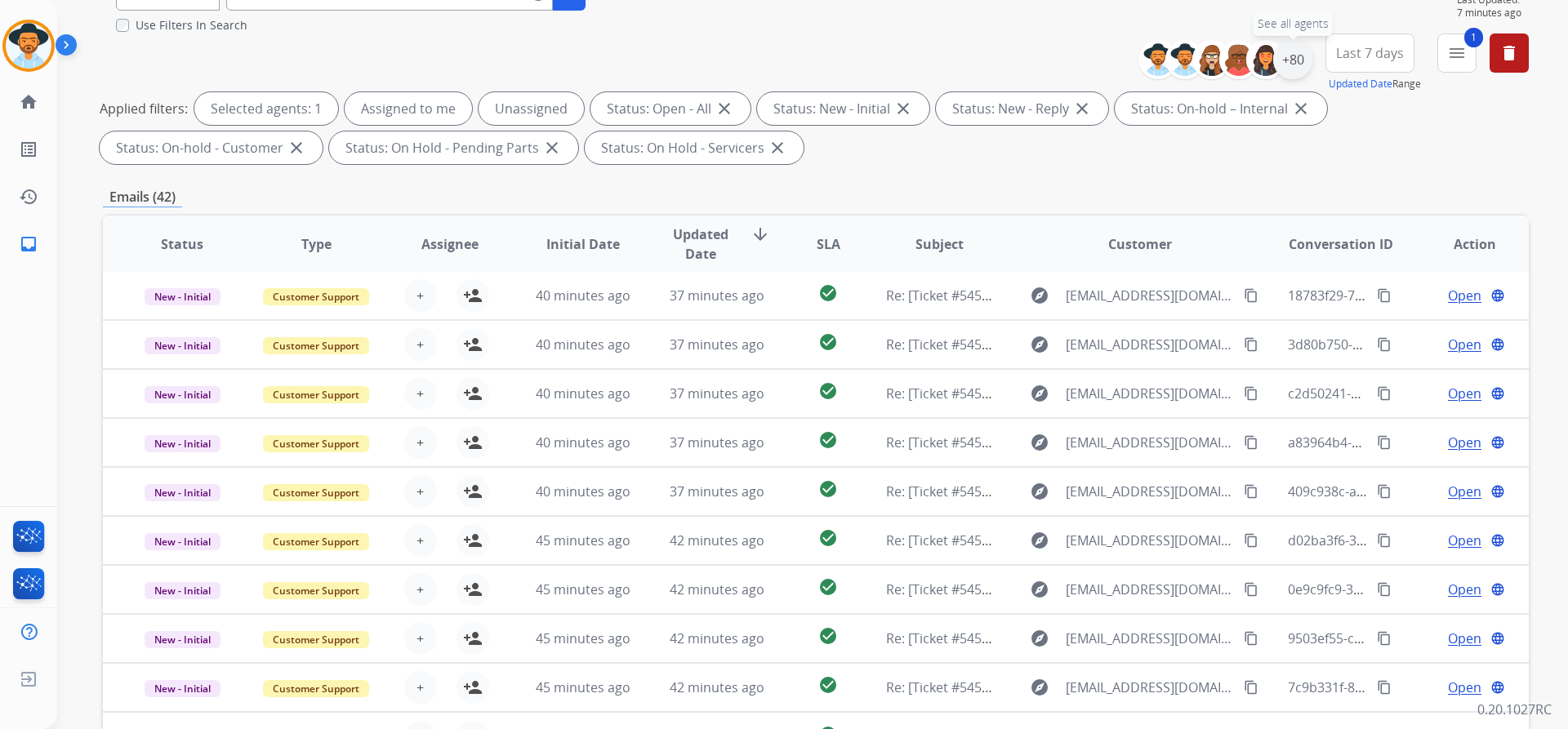
click at [1293, 67] on div "+80" at bounding box center [1293, 60] width 39 height 39
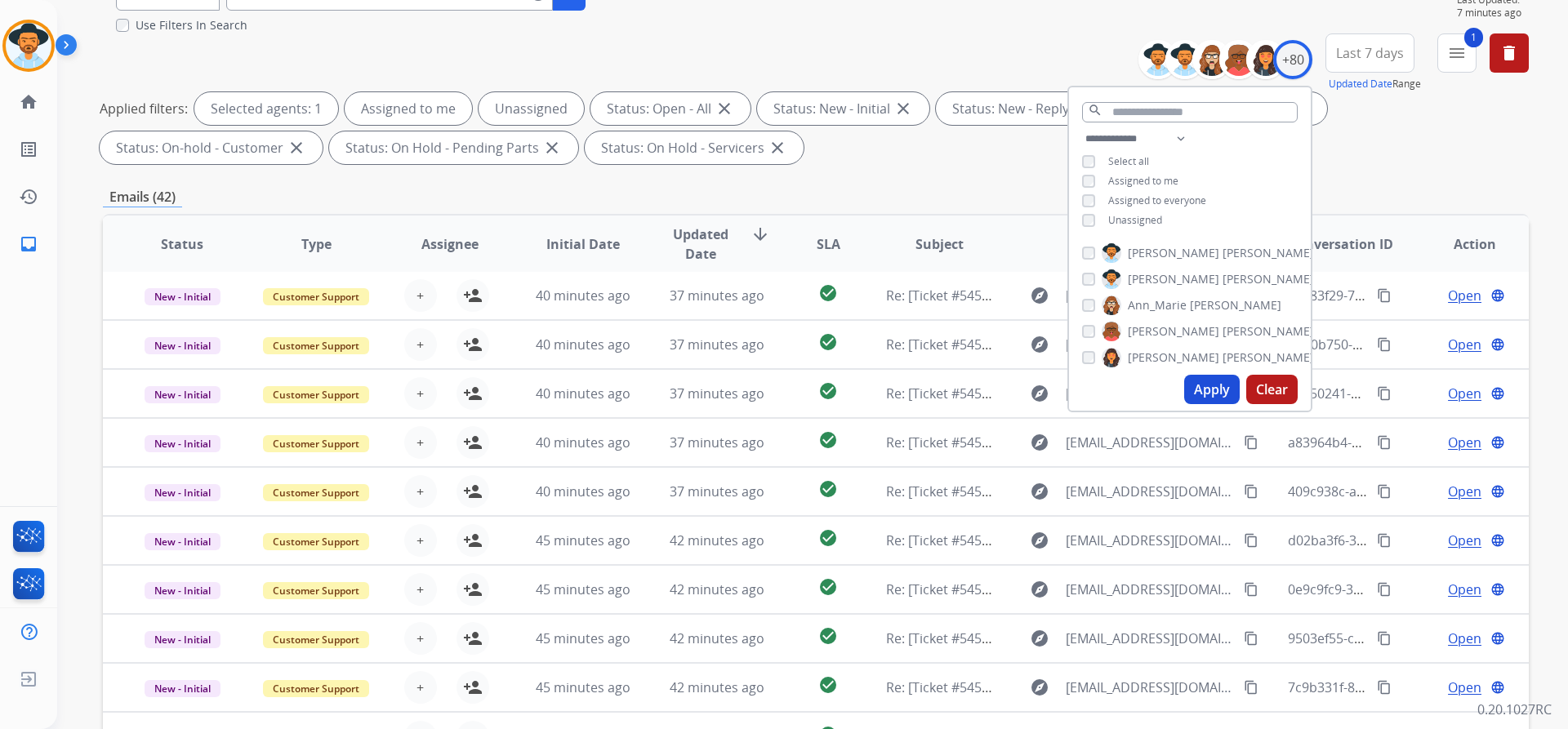
click at [1170, 174] on span "Assigned to me" at bounding box center [1143, 181] width 70 height 14
click at [1135, 214] on span "Unassigned" at bounding box center [1135, 220] width 54 height 14
click at [1193, 392] on button "Apply" at bounding box center [1212, 390] width 56 height 30
select select "*"
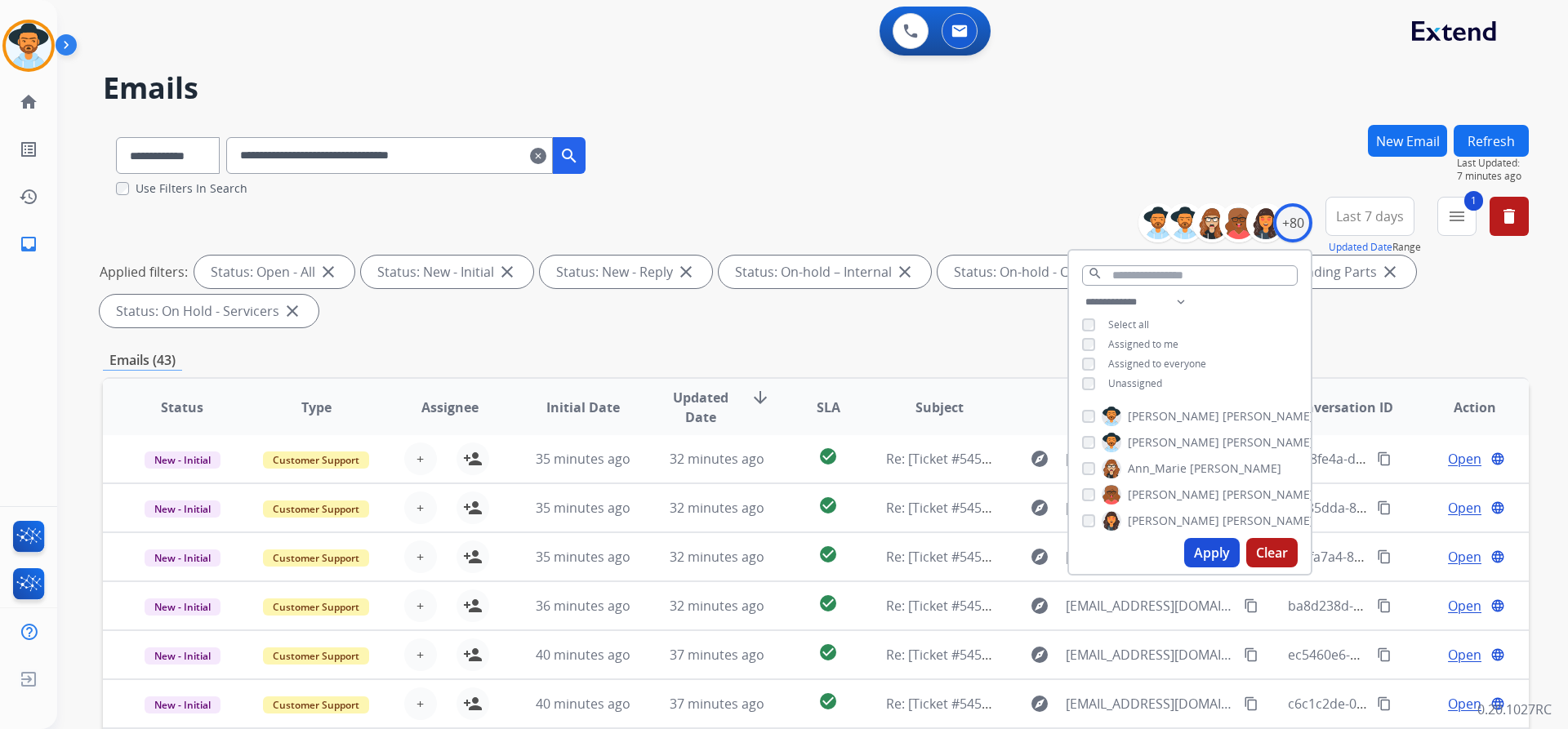
click at [735, 352] on div "Emails (43)" at bounding box center [815, 361] width 1425 height 21
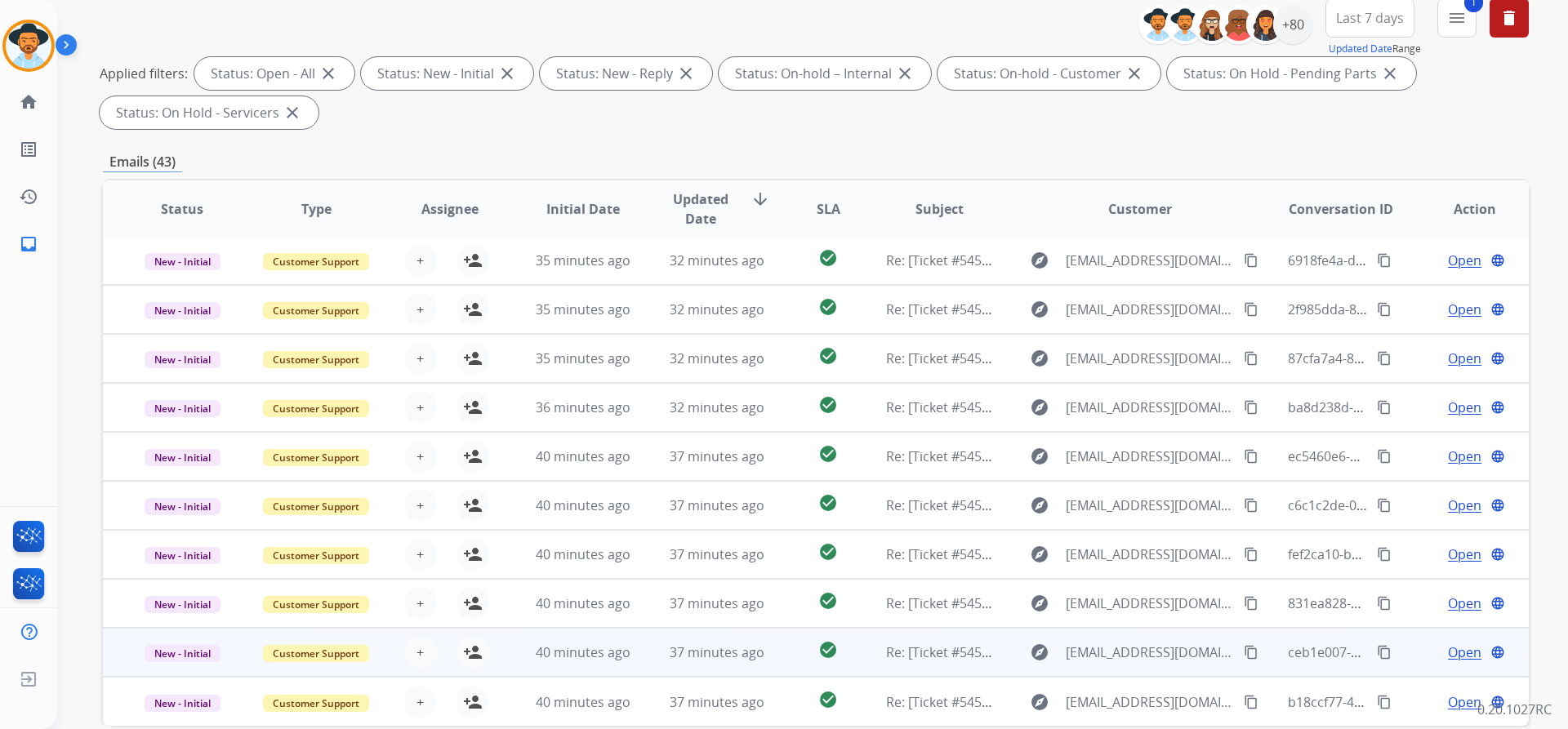
scroll to position [280, 0]
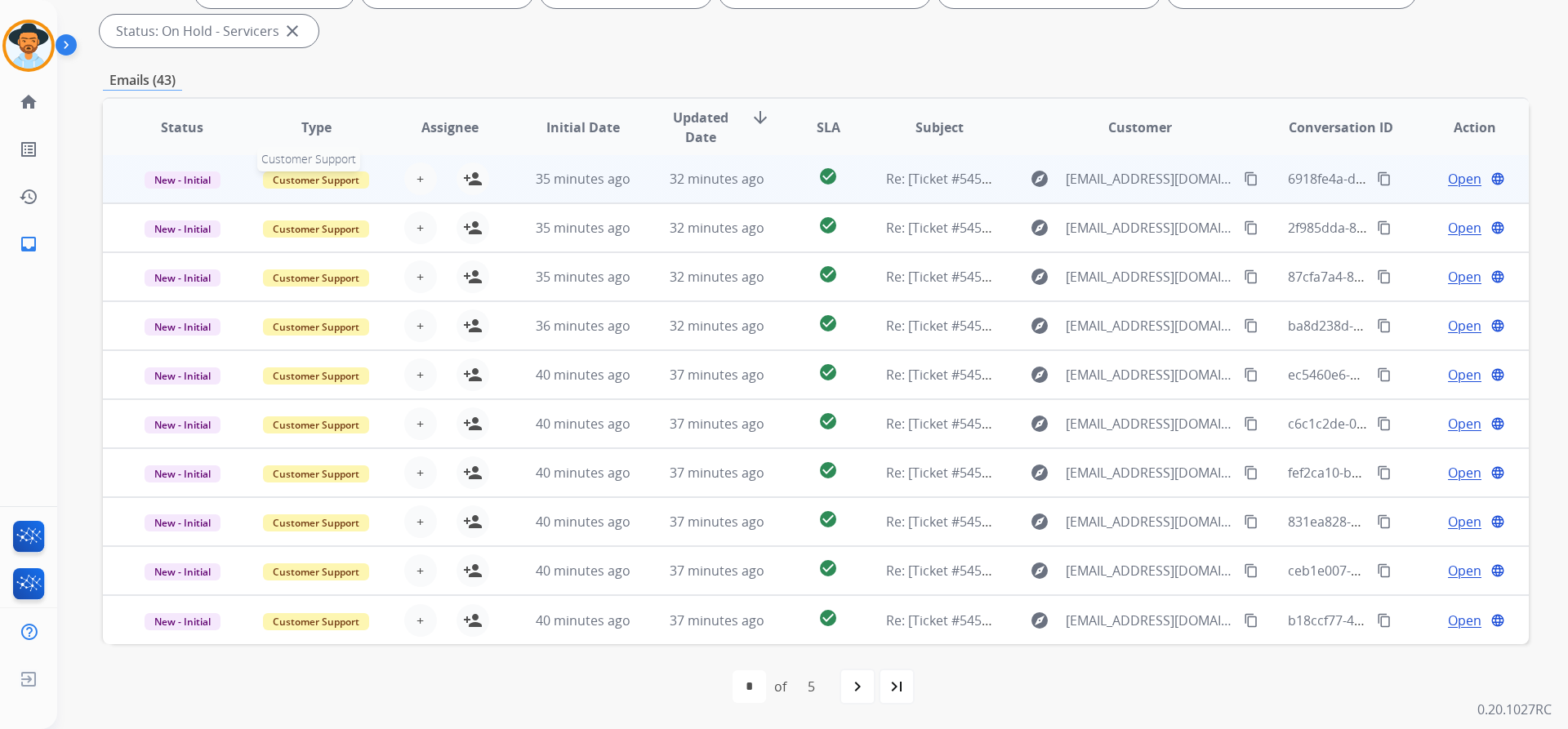
click at [327, 174] on span "Customer Support" at bounding box center [316, 180] width 106 height 17
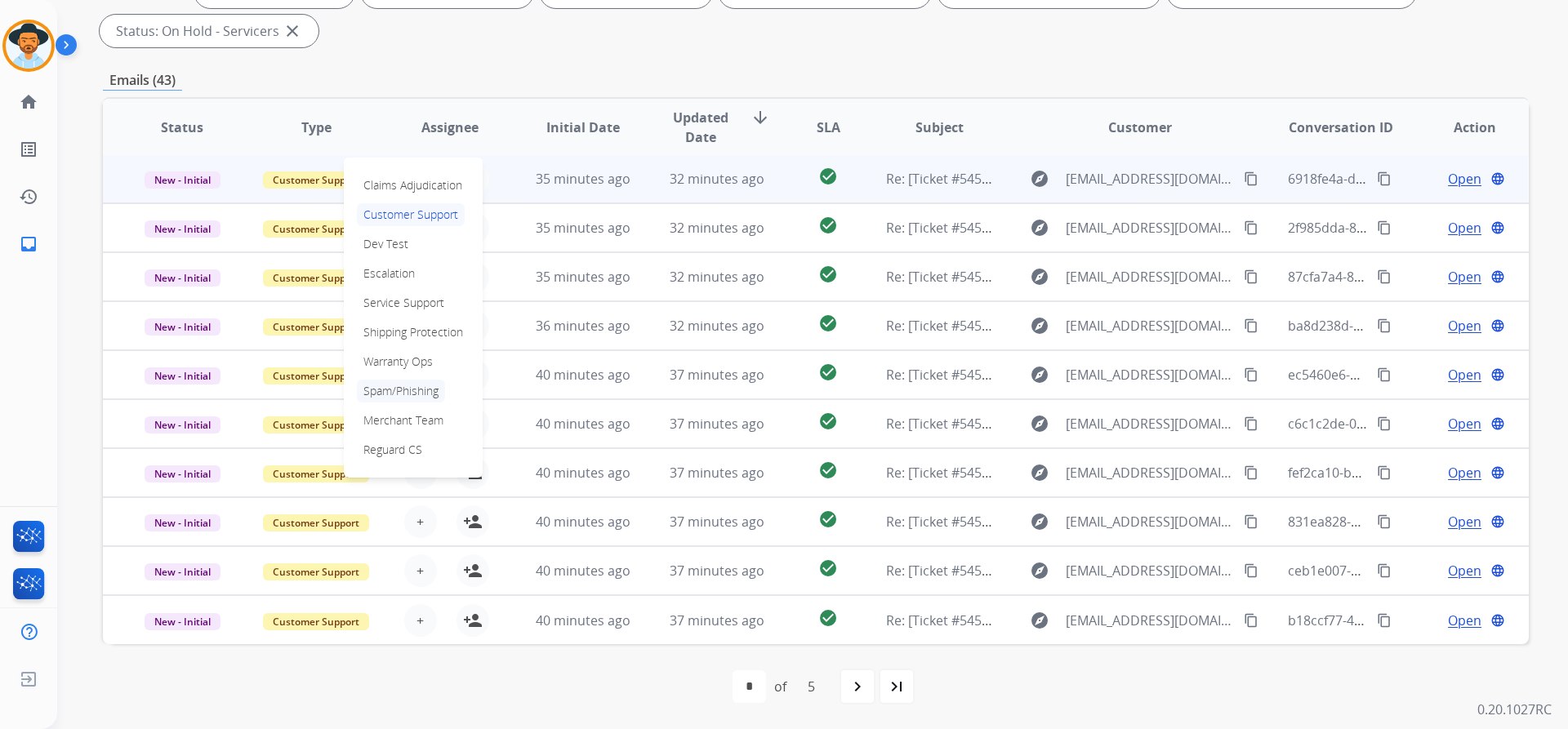
click at [400, 388] on p "Spam/Phishing" at bounding box center [401, 391] width 89 height 23
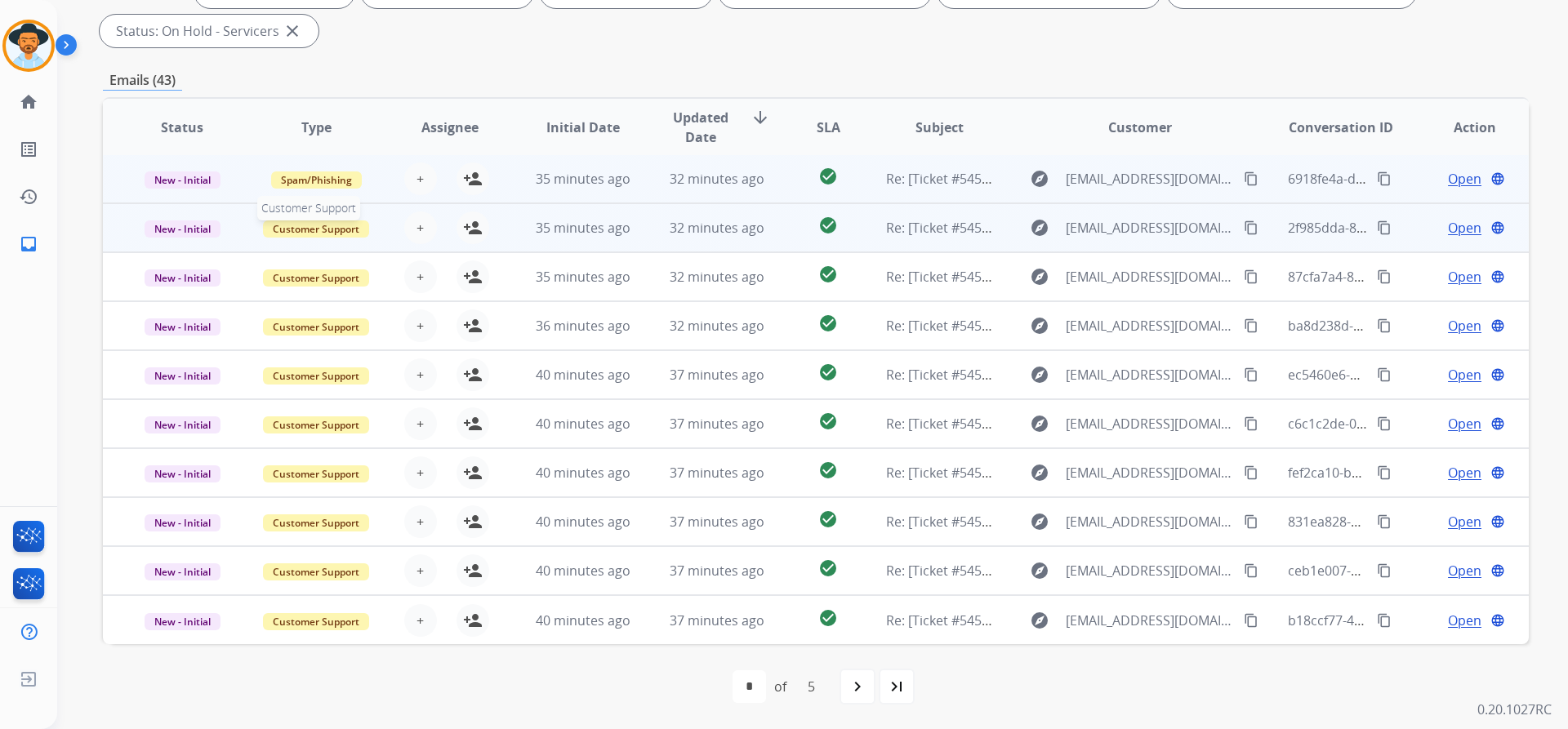
click at [311, 228] on span "Customer Support" at bounding box center [316, 229] width 106 height 17
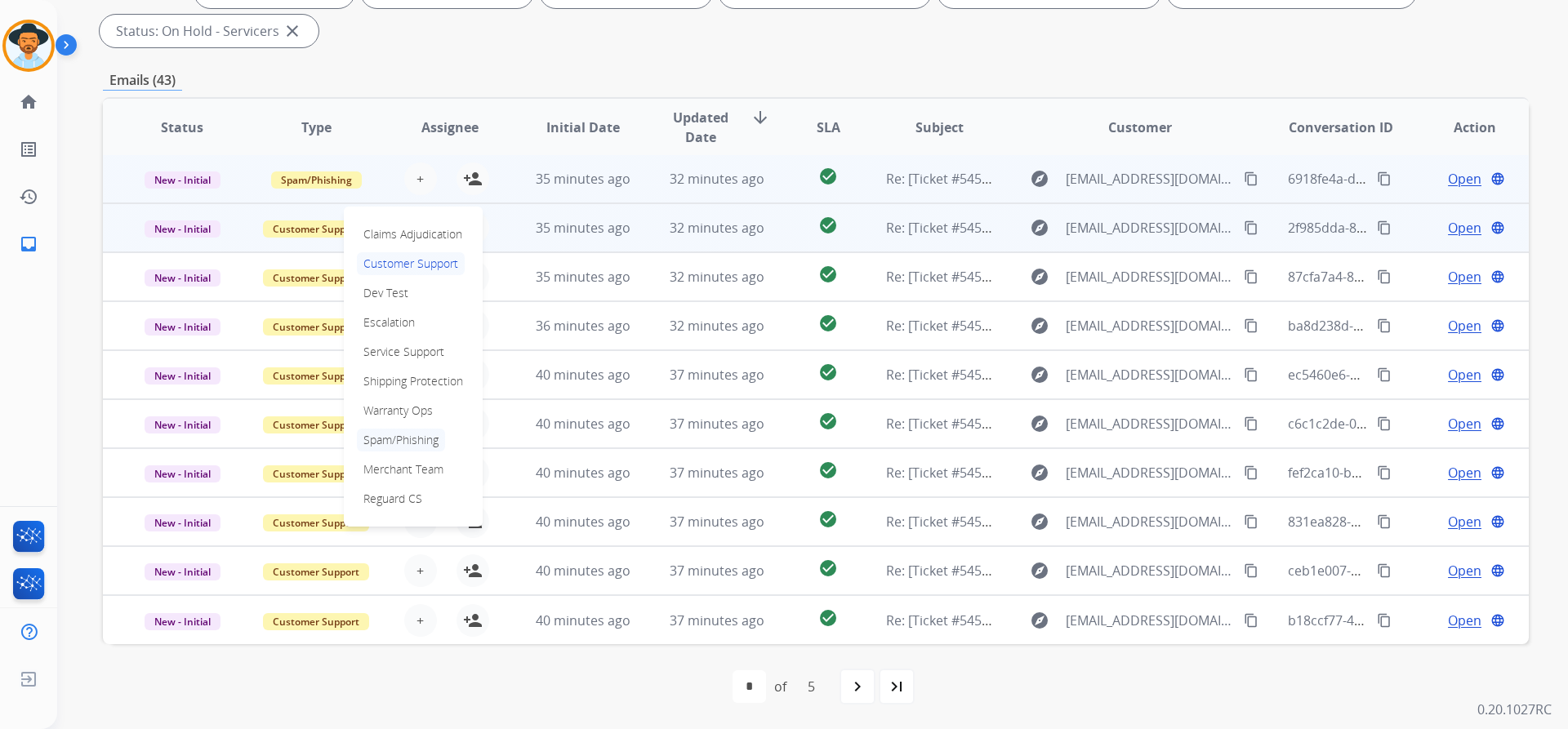
click at [407, 442] on p "Spam/Phishing" at bounding box center [401, 440] width 89 height 23
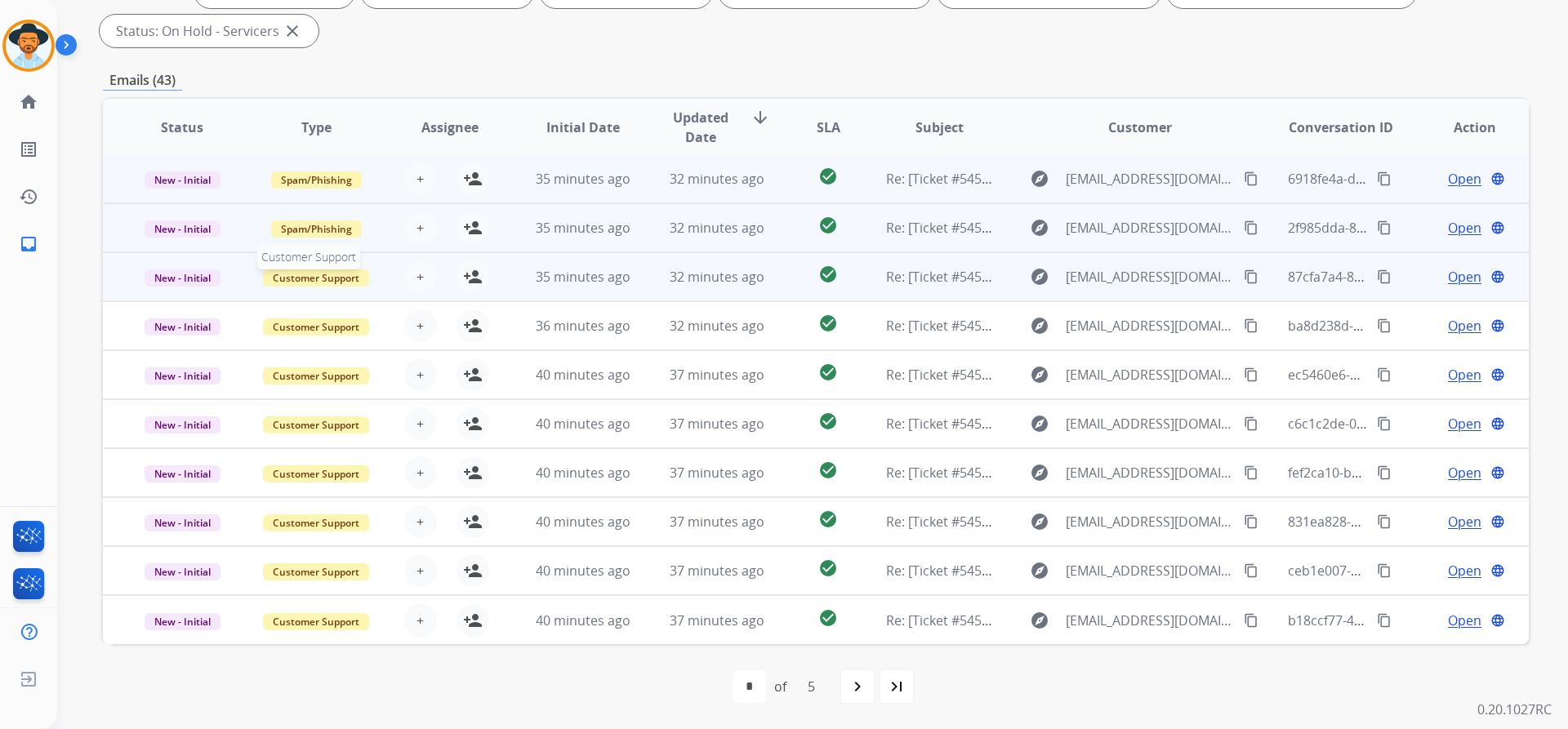
click at [304, 280] on span "Customer Support" at bounding box center [316, 278] width 106 height 17
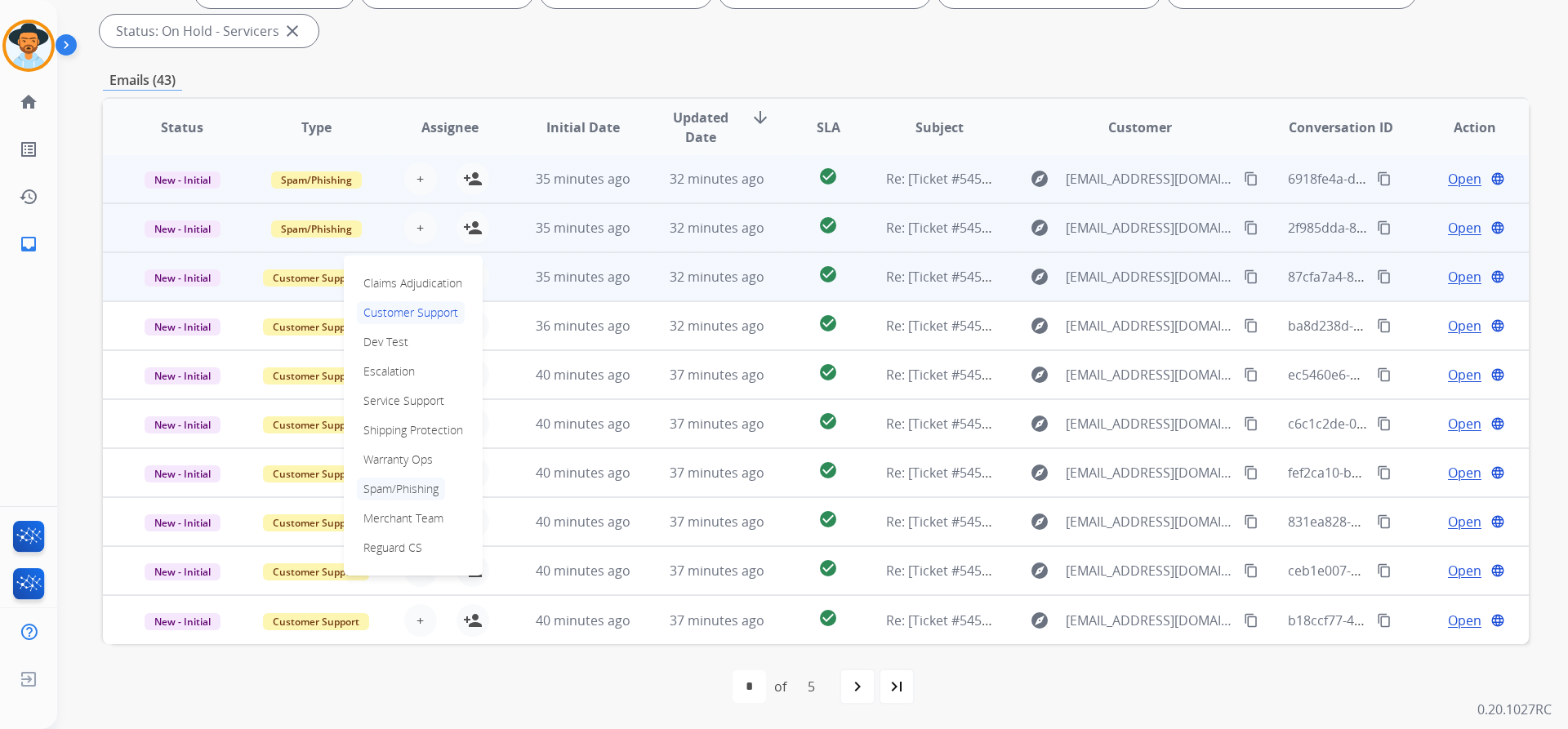
click at [407, 486] on p "Spam/Phishing" at bounding box center [401, 488] width 89 height 23
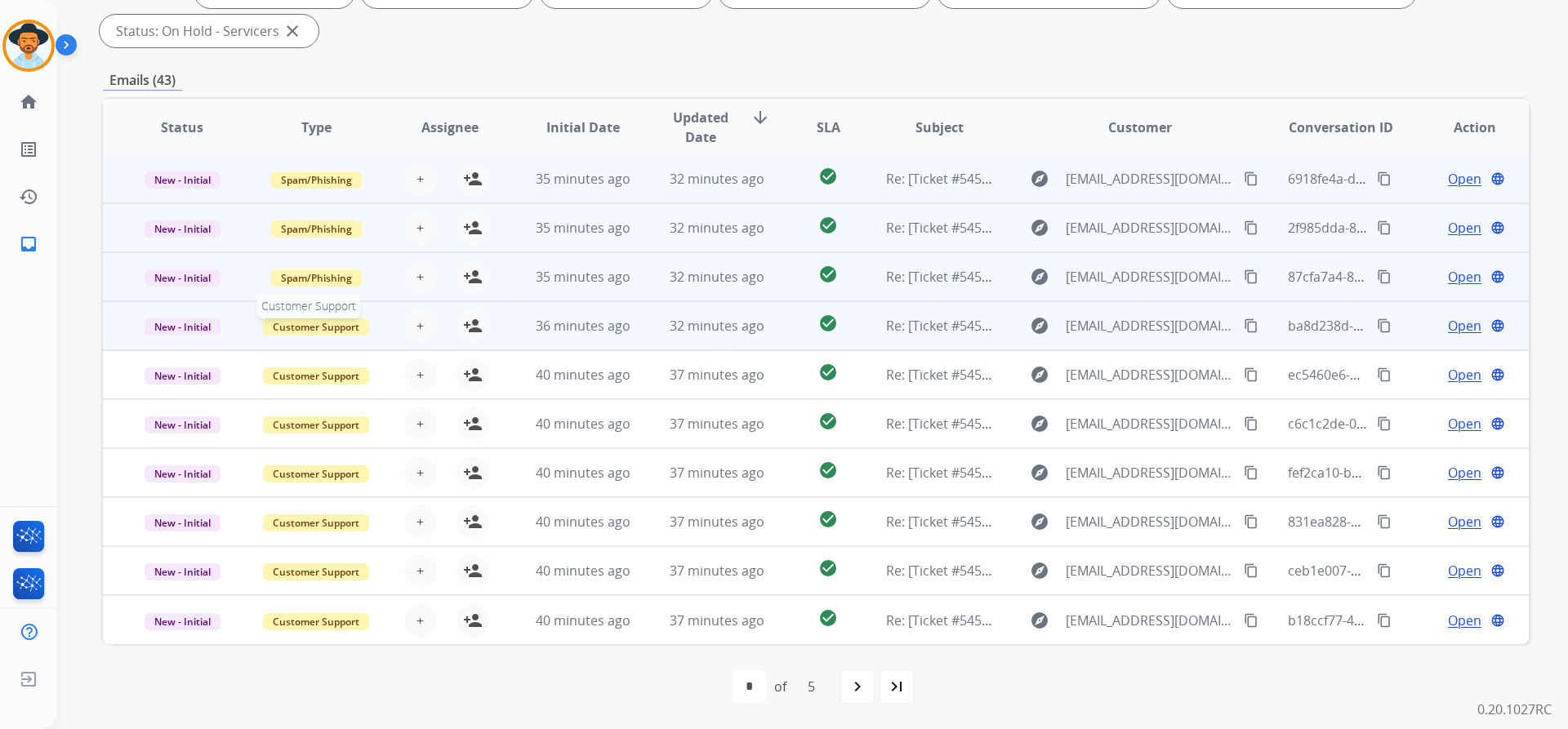
click at [333, 328] on span "Customer Support" at bounding box center [316, 327] width 106 height 17
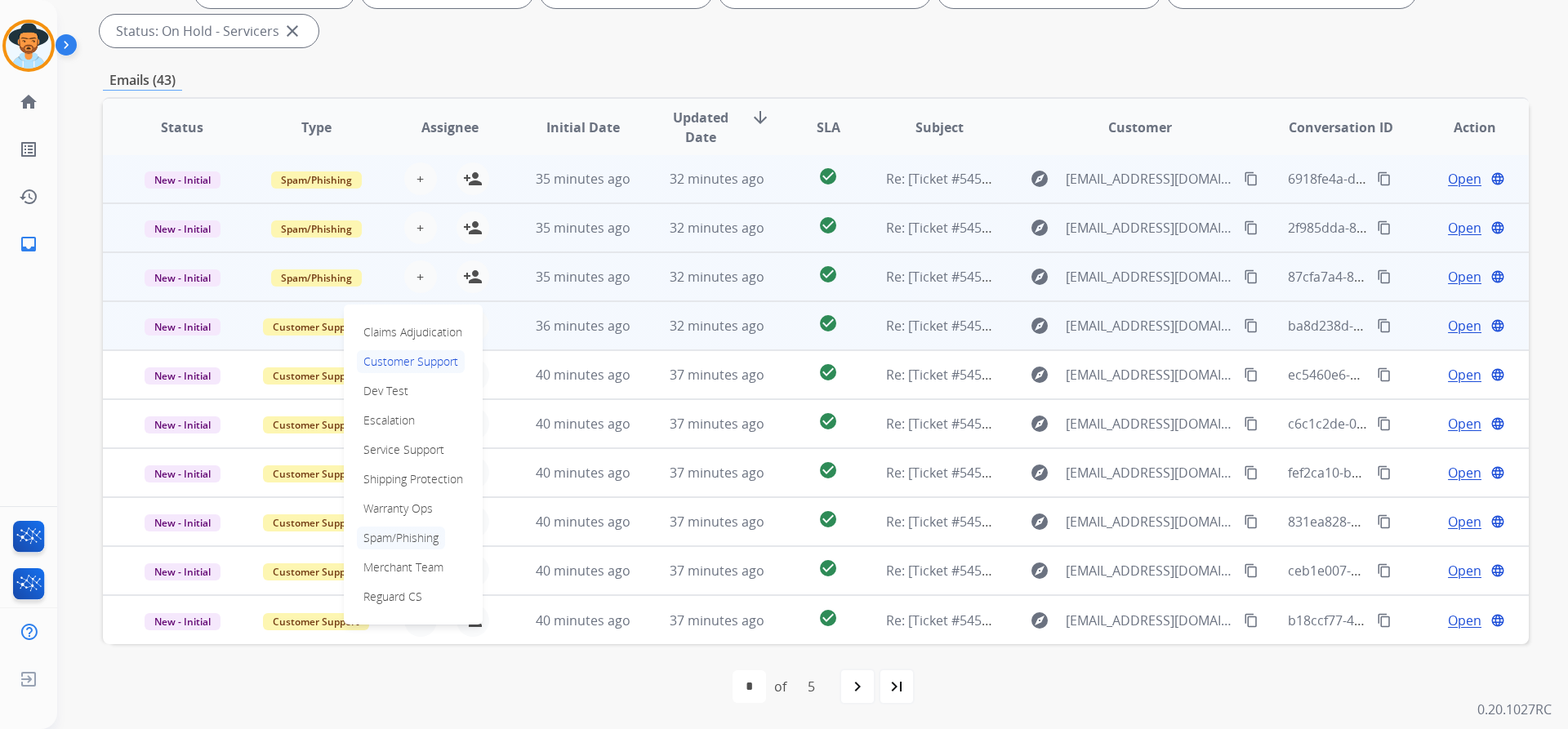
click at [415, 539] on p "Spam/Phishing" at bounding box center [401, 538] width 89 height 23
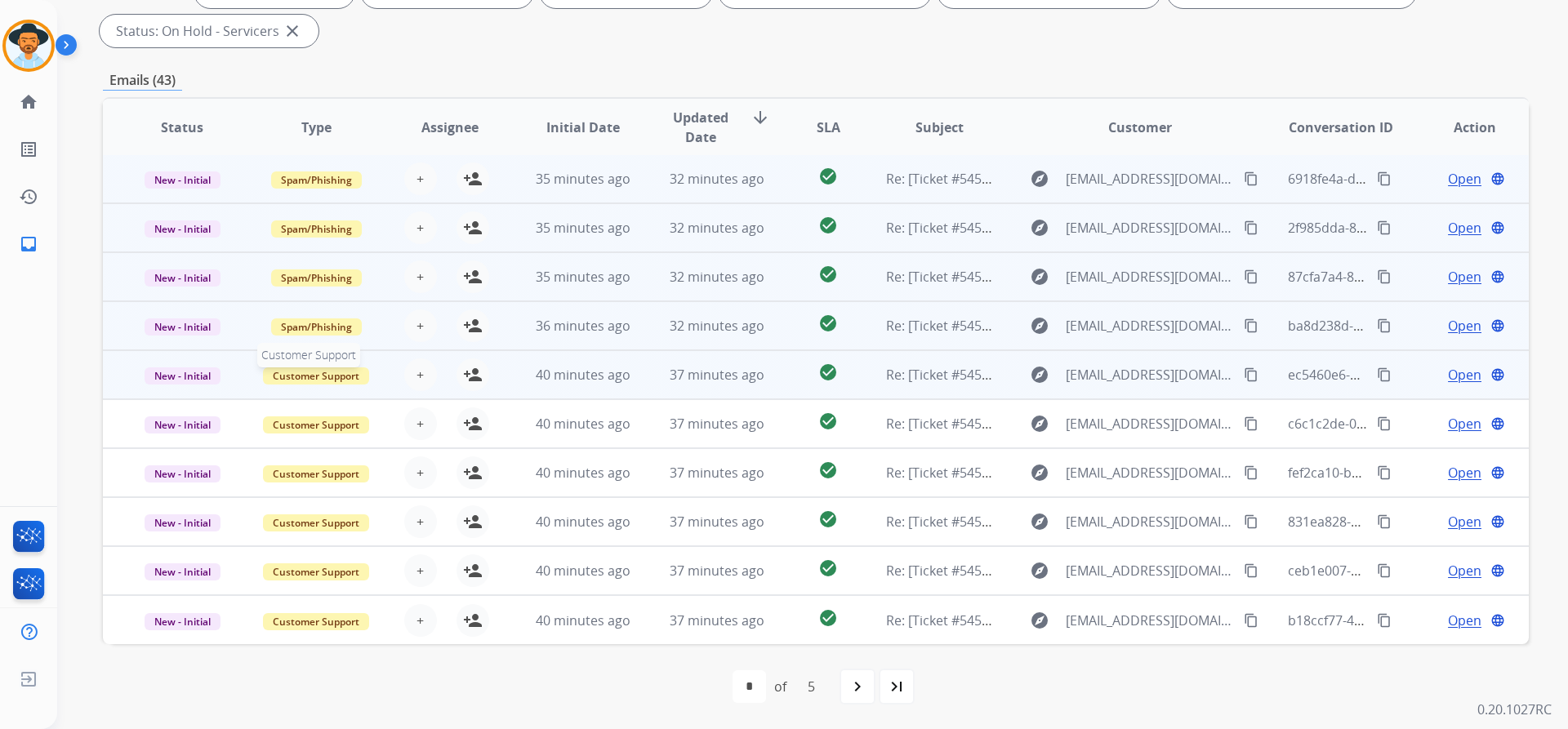
click at [317, 377] on span "Customer Support" at bounding box center [316, 376] width 106 height 17
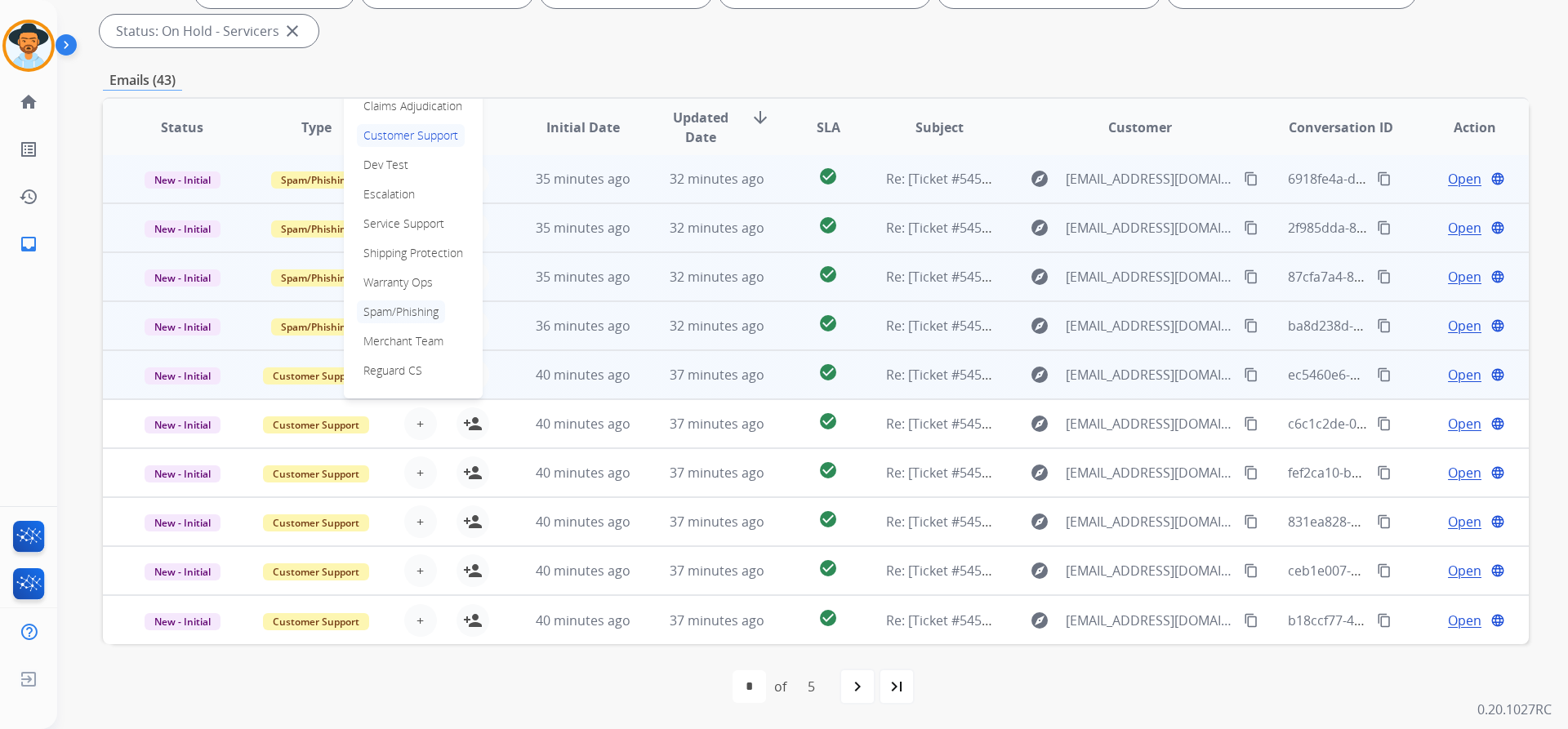
click at [411, 312] on p "Spam/Phishing" at bounding box center [401, 311] width 89 height 23
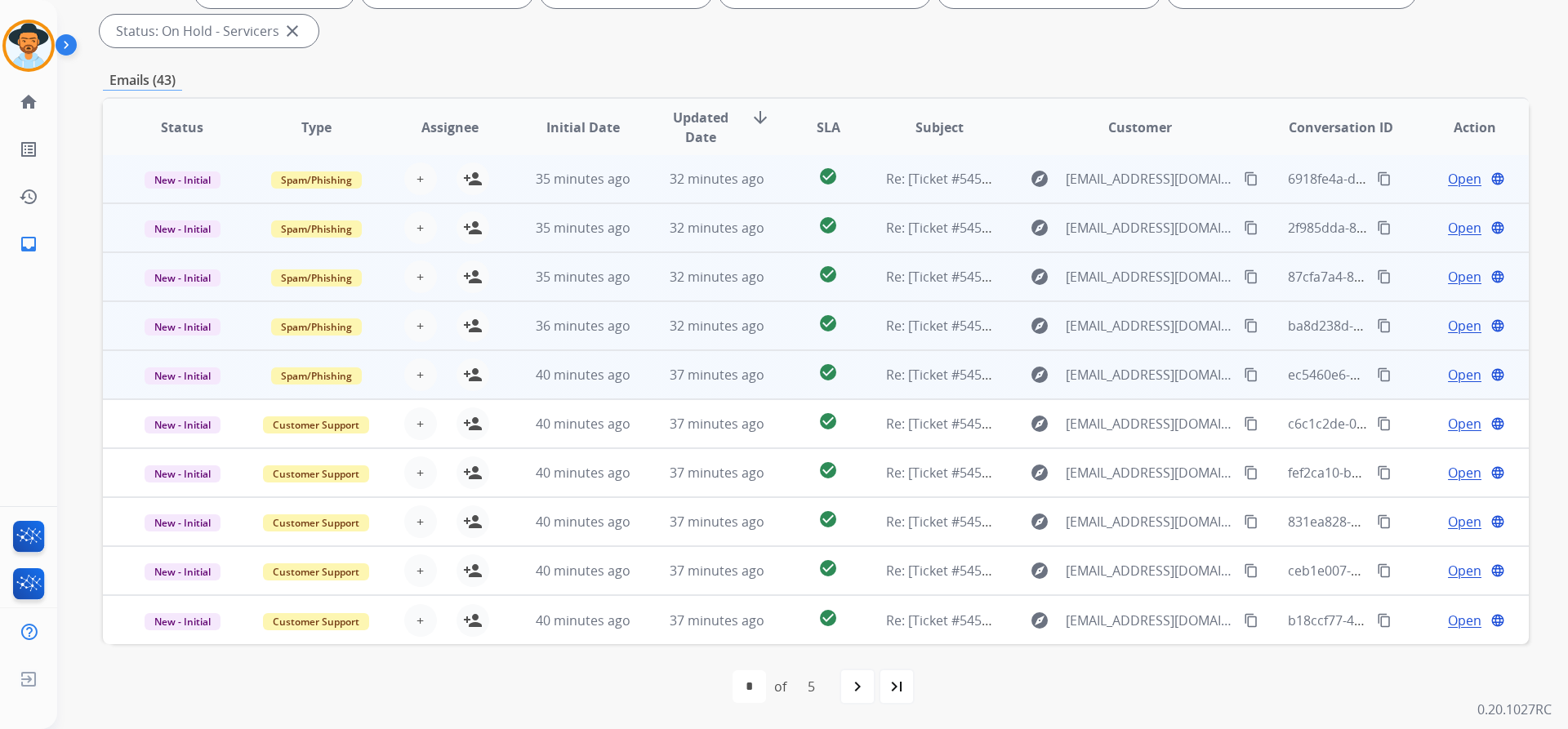
click at [1451, 177] on span "Open" at bounding box center [1465, 178] width 34 height 20
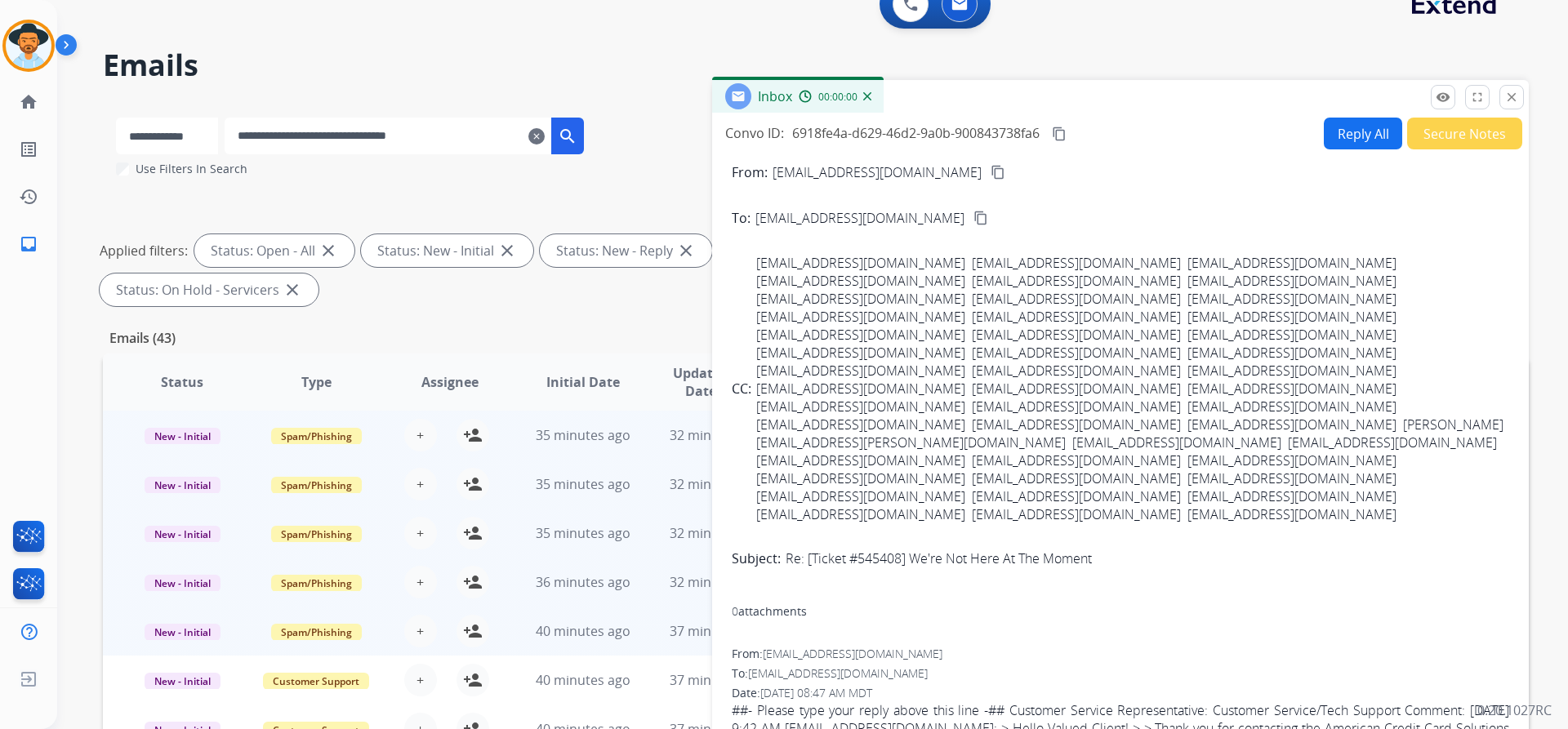
scroll to position [0, 0]
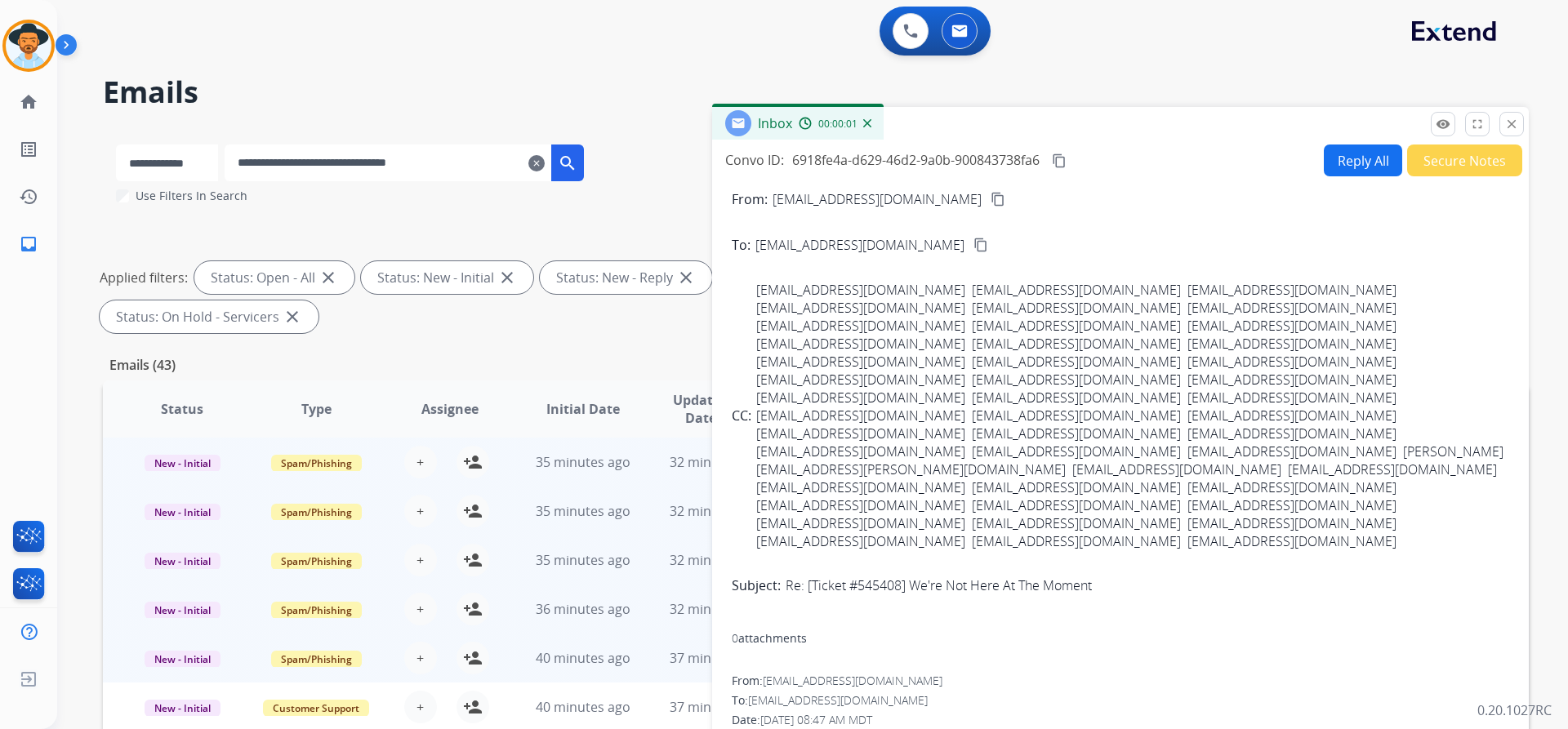
click at [1453, 168] on button "Secure Notes" at bounding box center [1465, 160] width 116 height 32
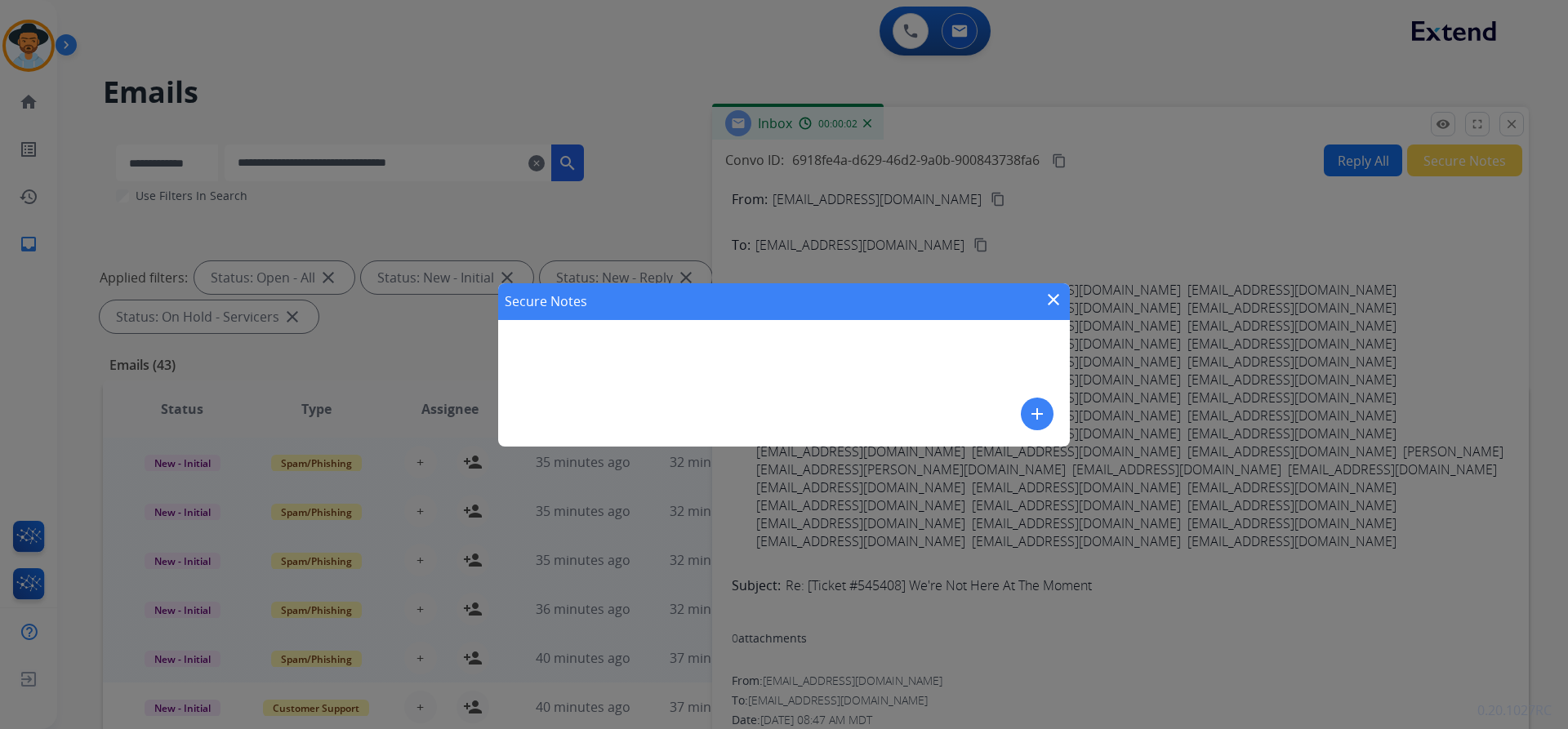
click at [1030, 410] on mat-icon "add" at bounding box center [1037, 414] width 20 height 20
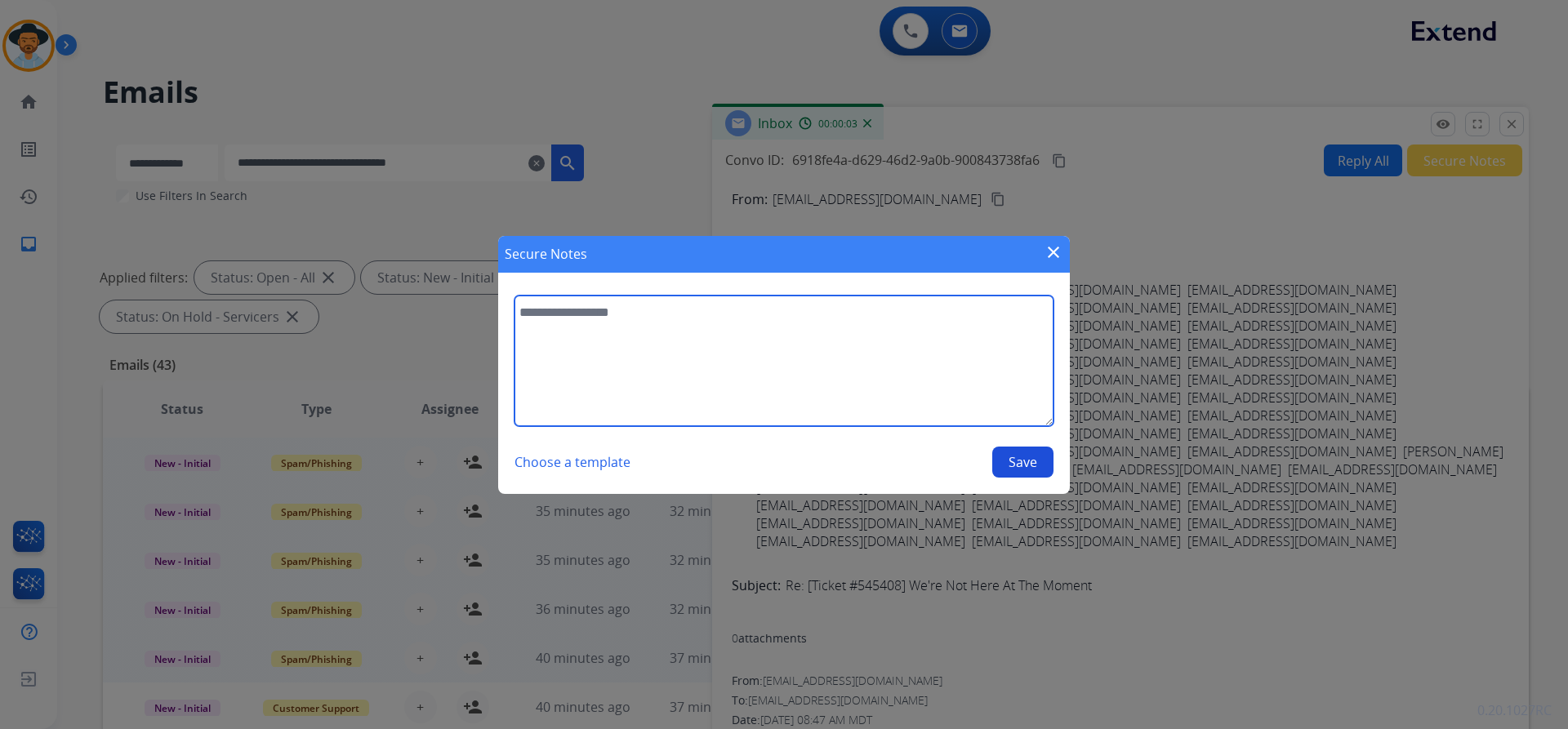
click at [753, 360] on textarea at bounding box center [784, 361] width 539 height 131
paste textarea "**********"
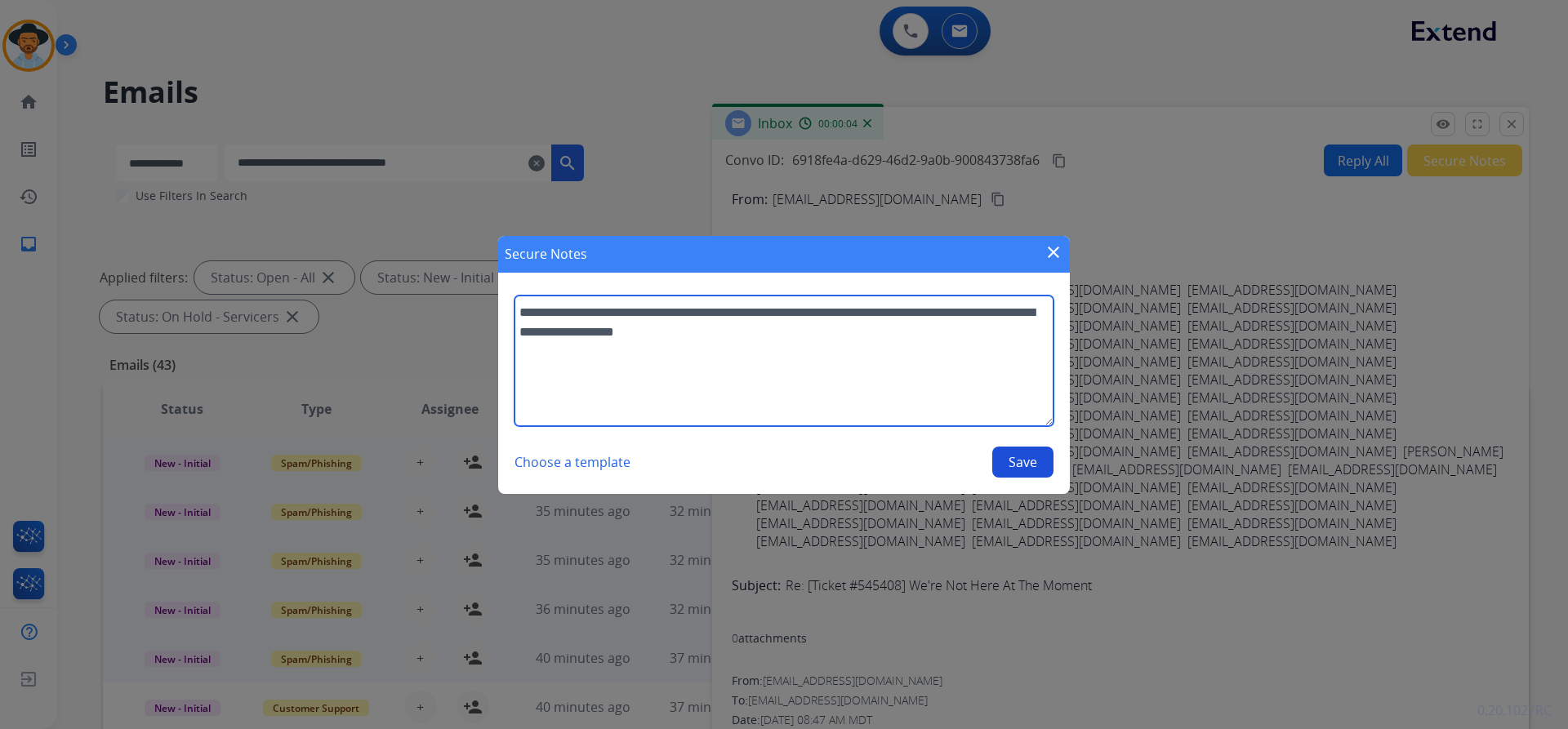
type textarea "**********"
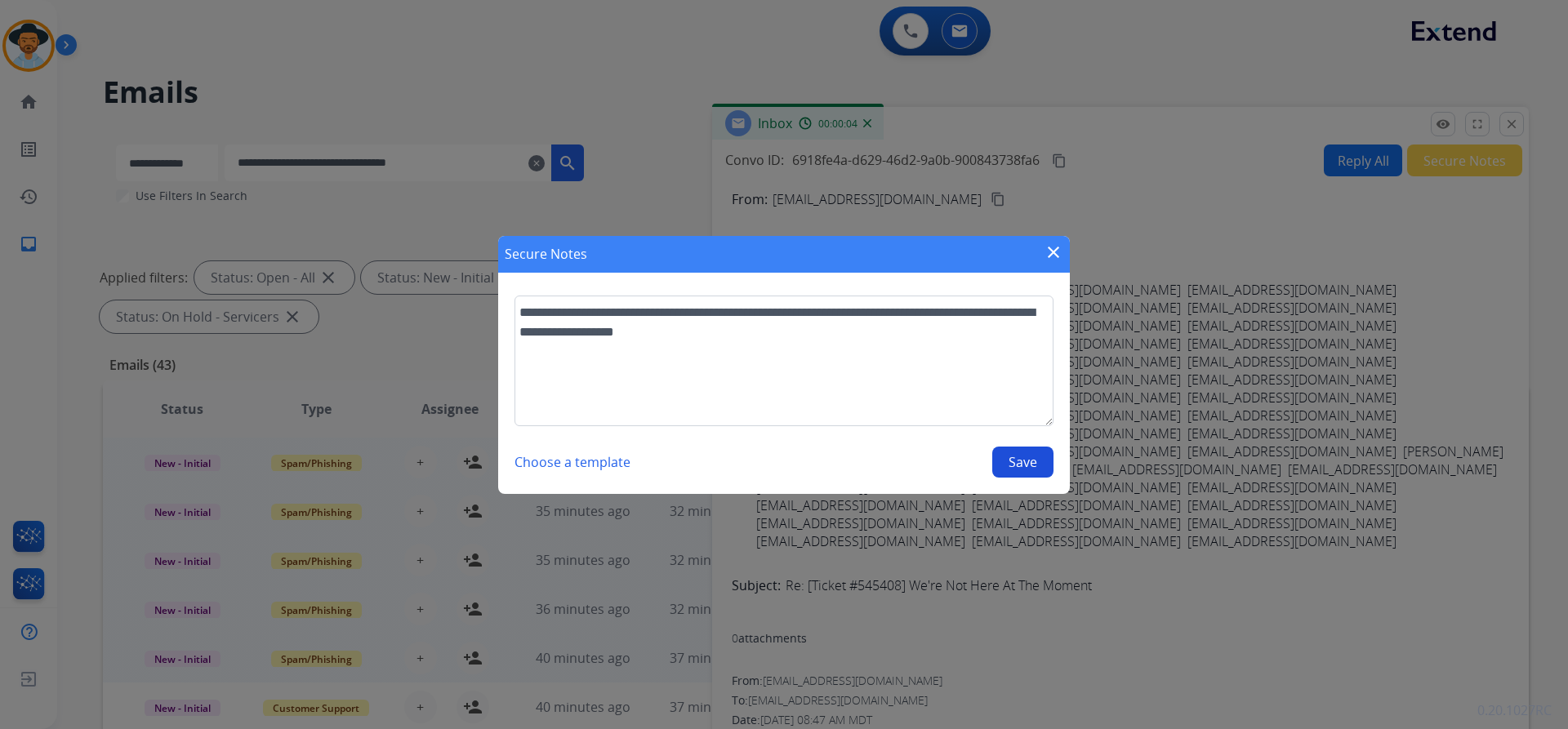
click at [1030, 459] on button "Save" at bounding box center [1023, 461] width 62 height 31
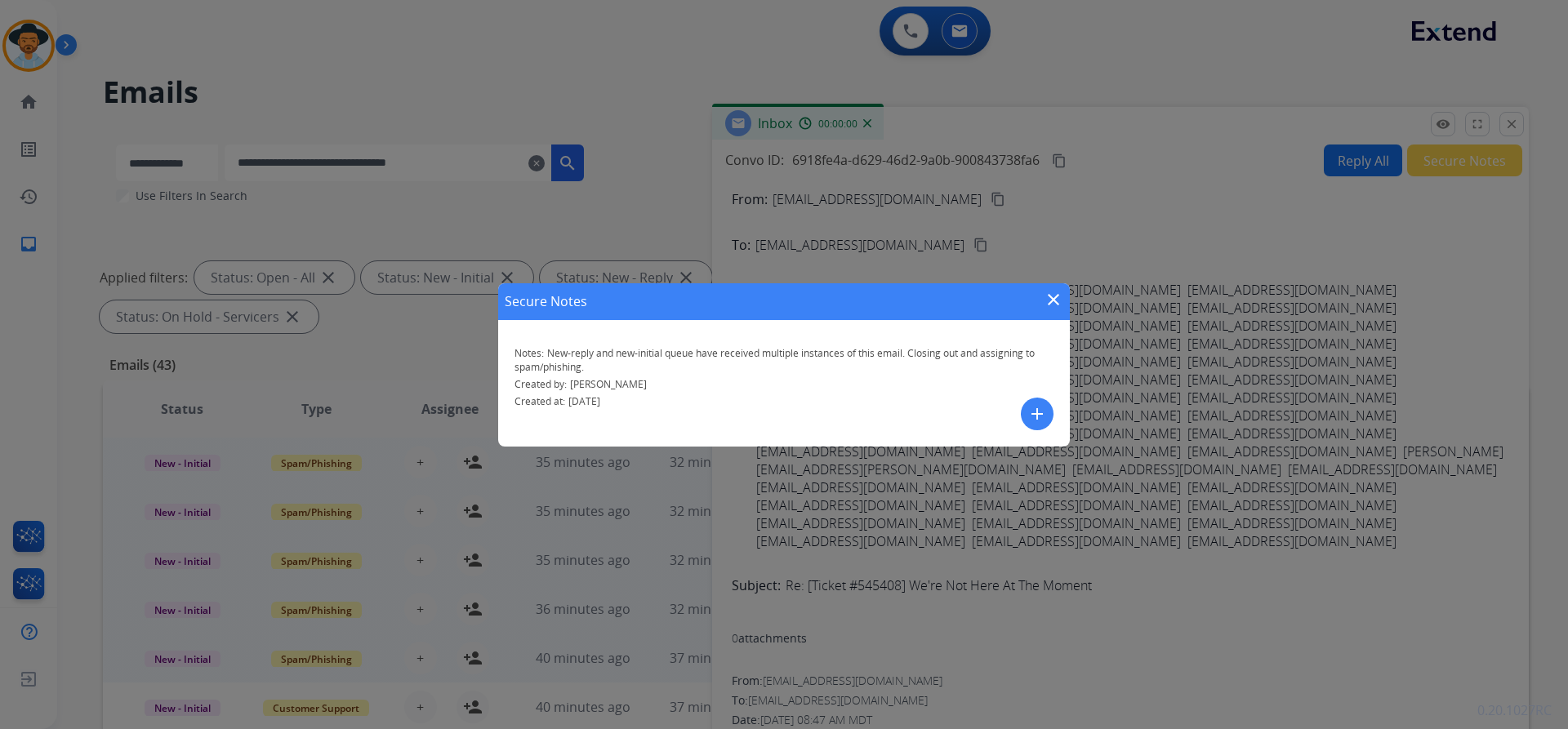
click at [1050, 298] on mat-icon "close" at bounding box center [1052, 299] width 20 height 20
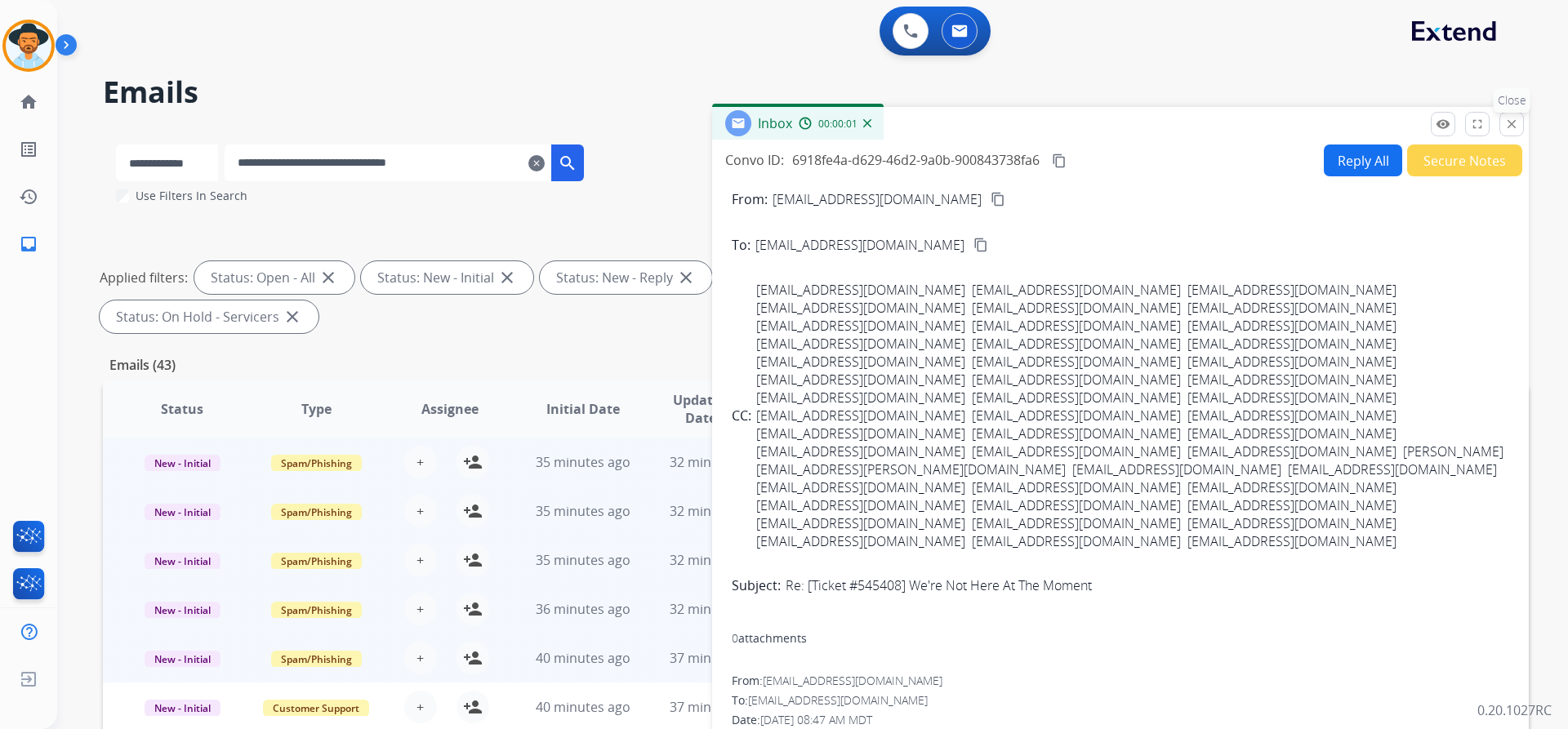
click at [1516, 130] on mat-icon "close" at bounding box center [1511, 124] width 15 height 15
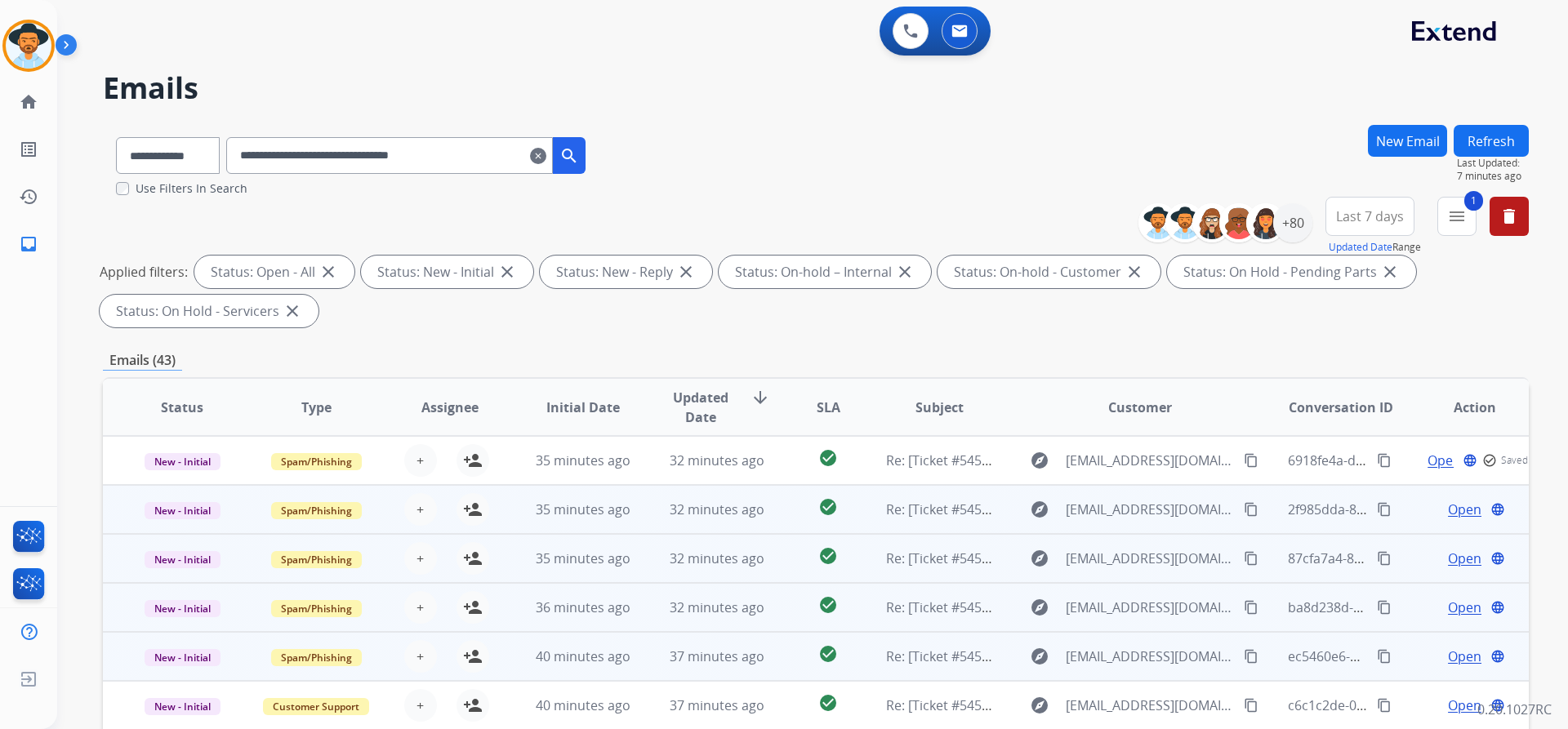
click at [1448, 505] on span "Open" at bounding box center [1465, 509] width 34 height 20
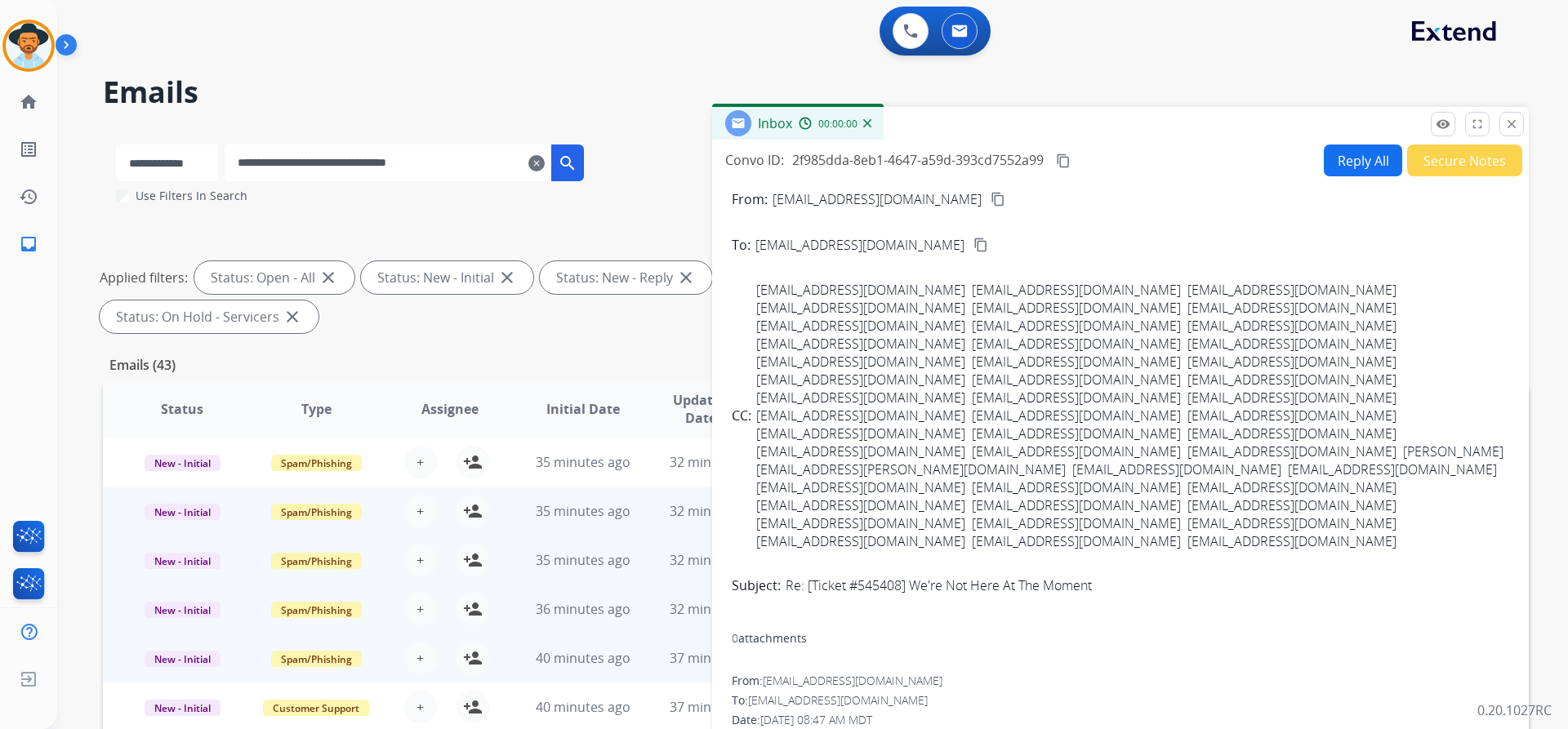
click at [1451, 157] on button "Secure Notes" at bounding box center [1465, 160] width 116 height 32
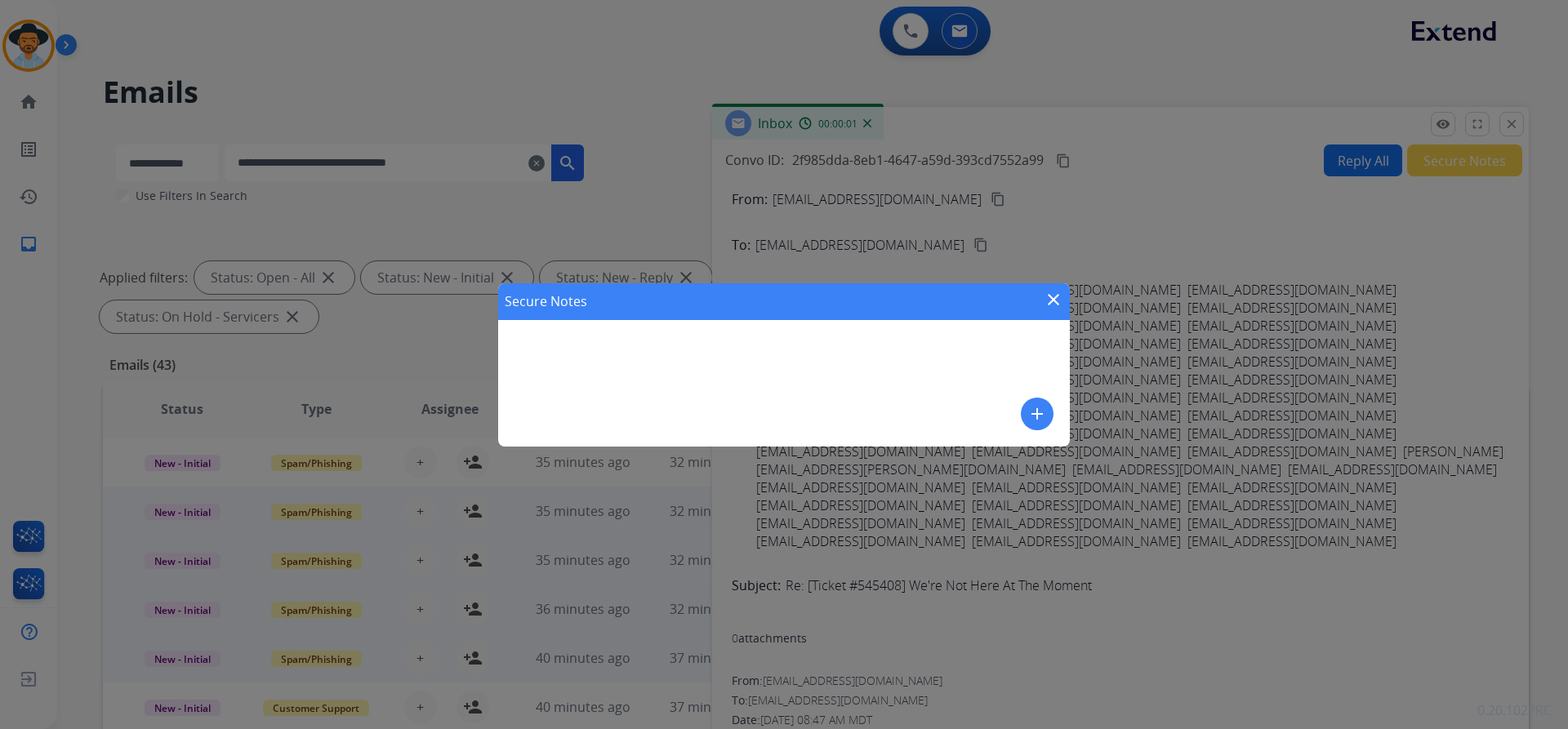
click at [1028, 408] on mat-icon "add" at bounding box center [1037, 414] width 20 height 20
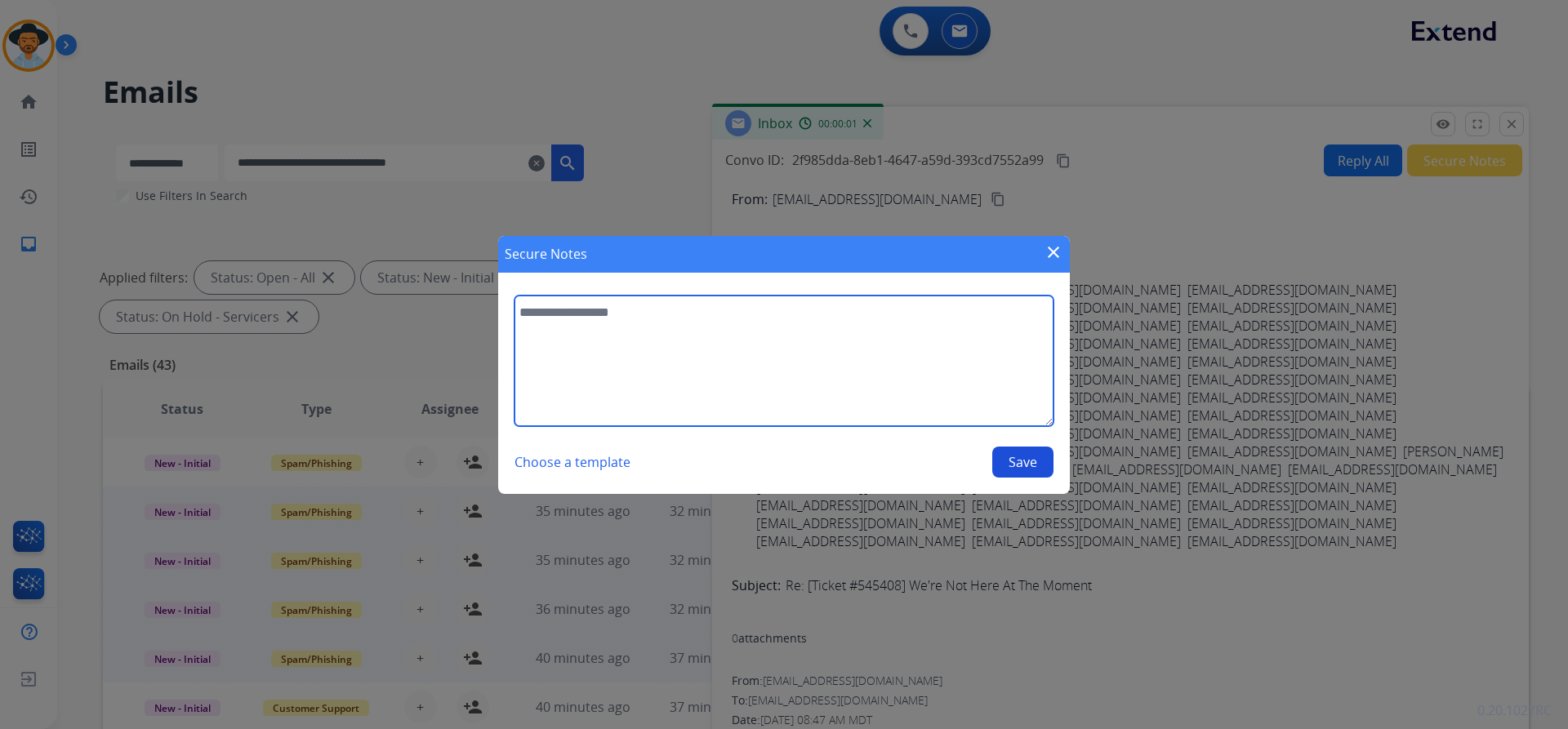
click at [578, 359] on textarea at bounding box center [784, 361] width 539 height 131
paste textarea "**********"
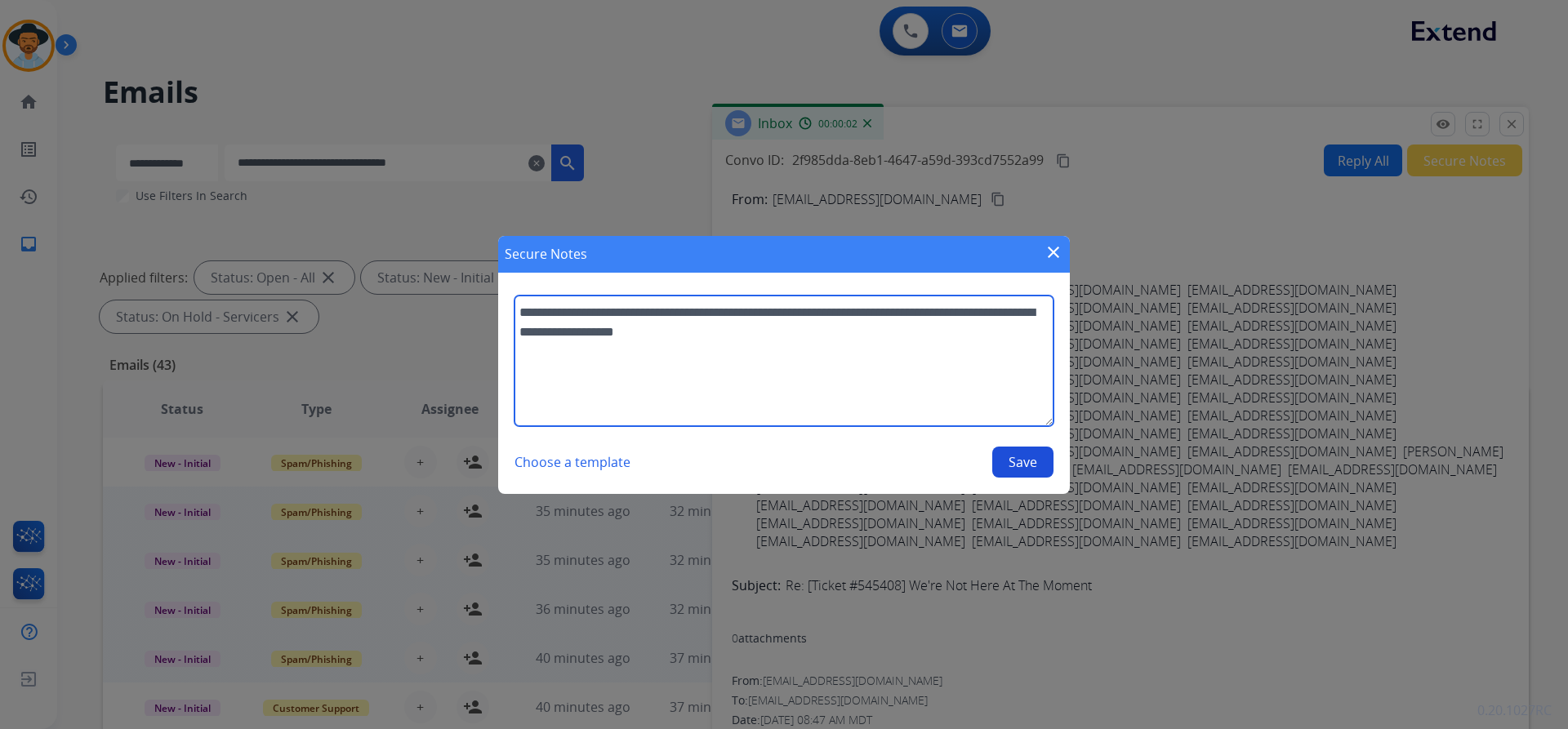
type textarea "**********"
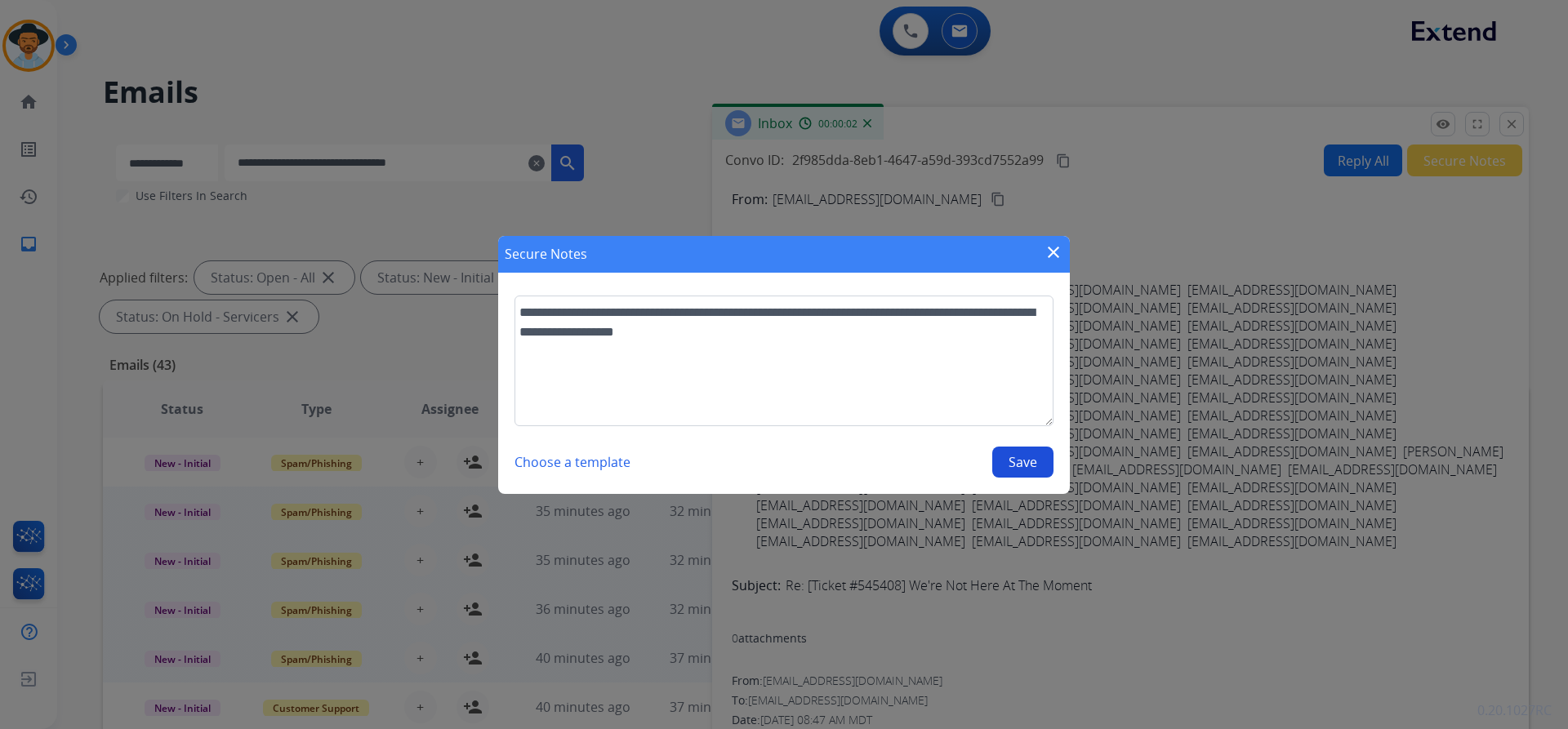
click at [1033, 467] on button "Save" at bounding box center [1023, 461] width 62 height 31
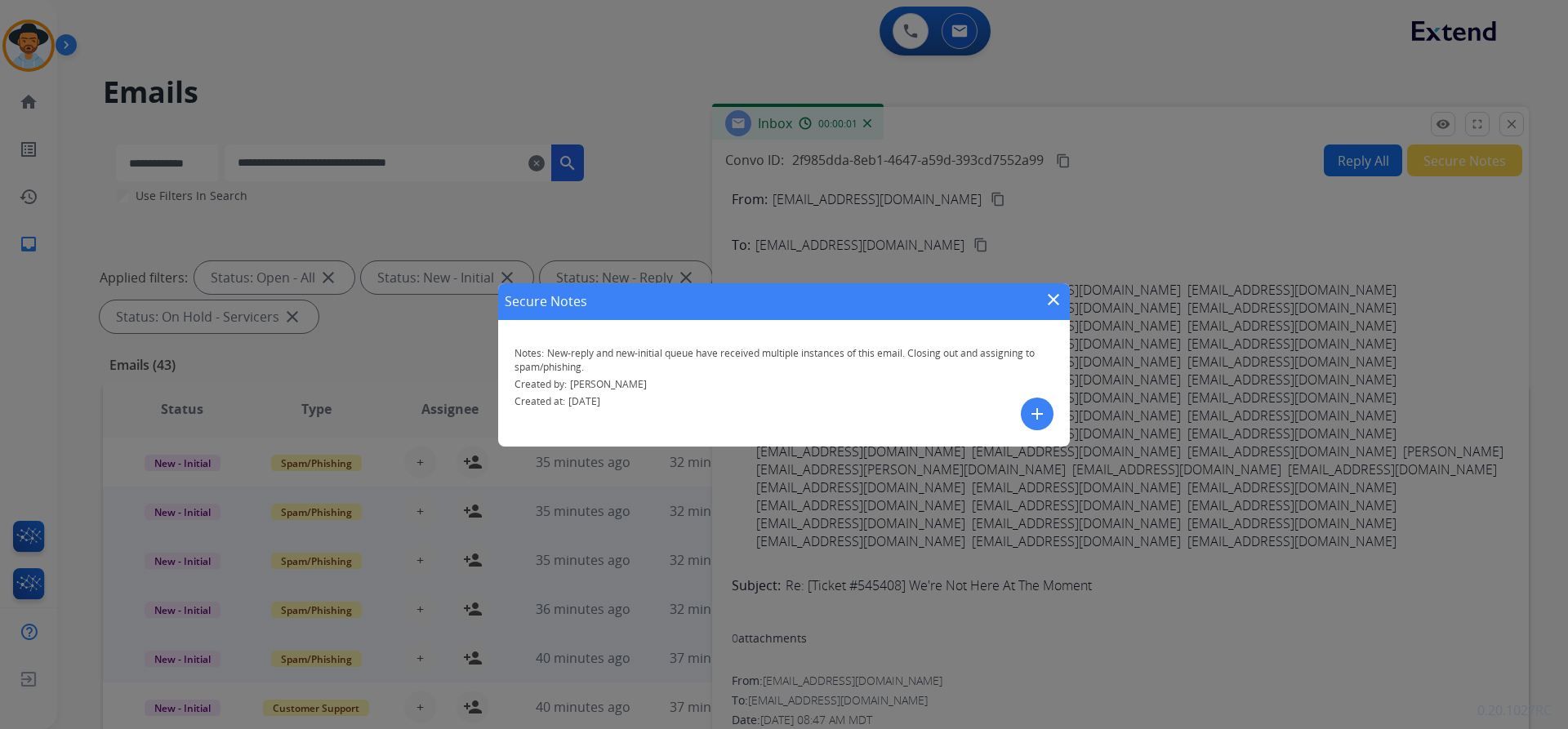
click at [1054, 294] on mat-icon "close" at bounding box center [1052, 299] width 20 height 20
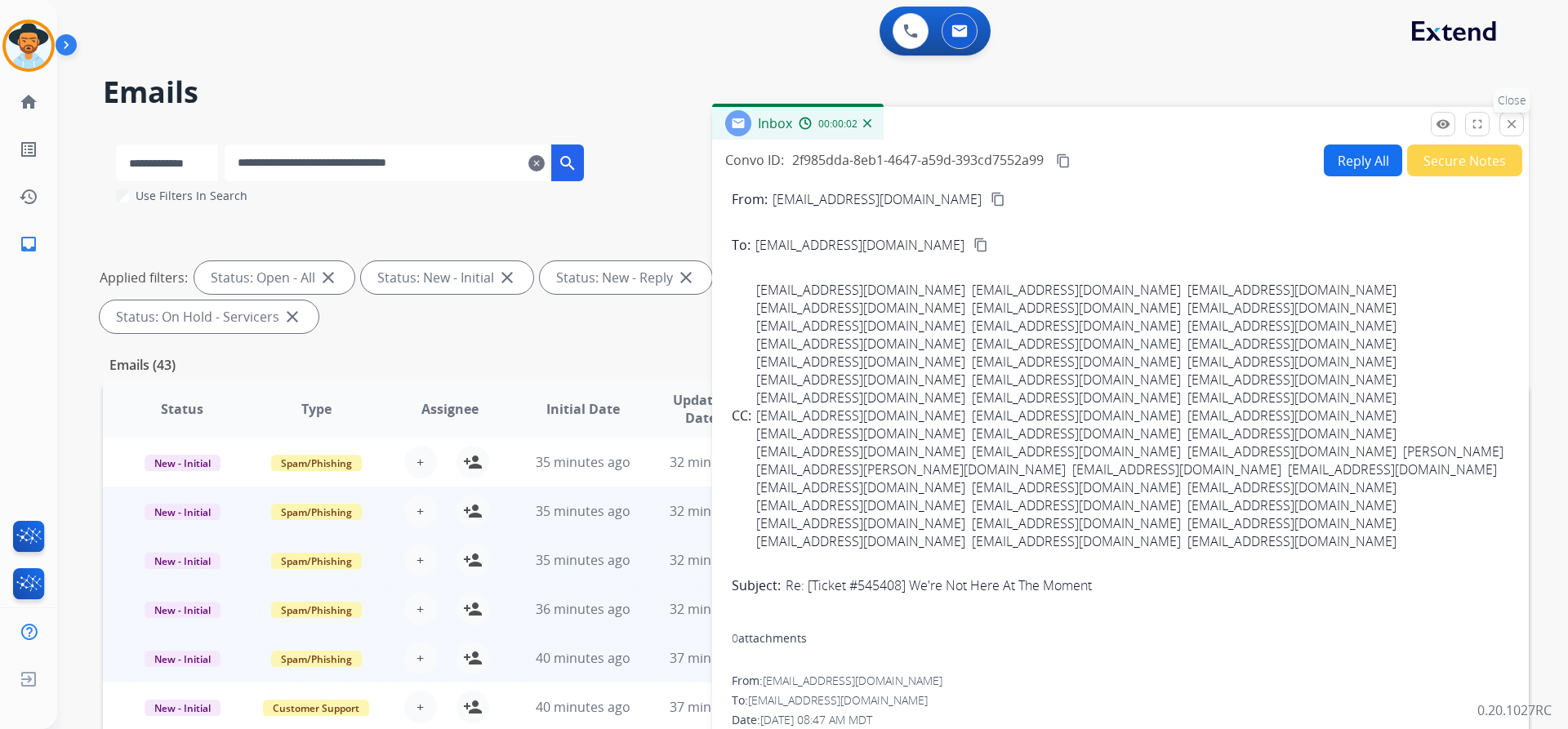
click at [1508, 123] on mat-icon "close" at bounding box center [1511, 124] width 15 height 15
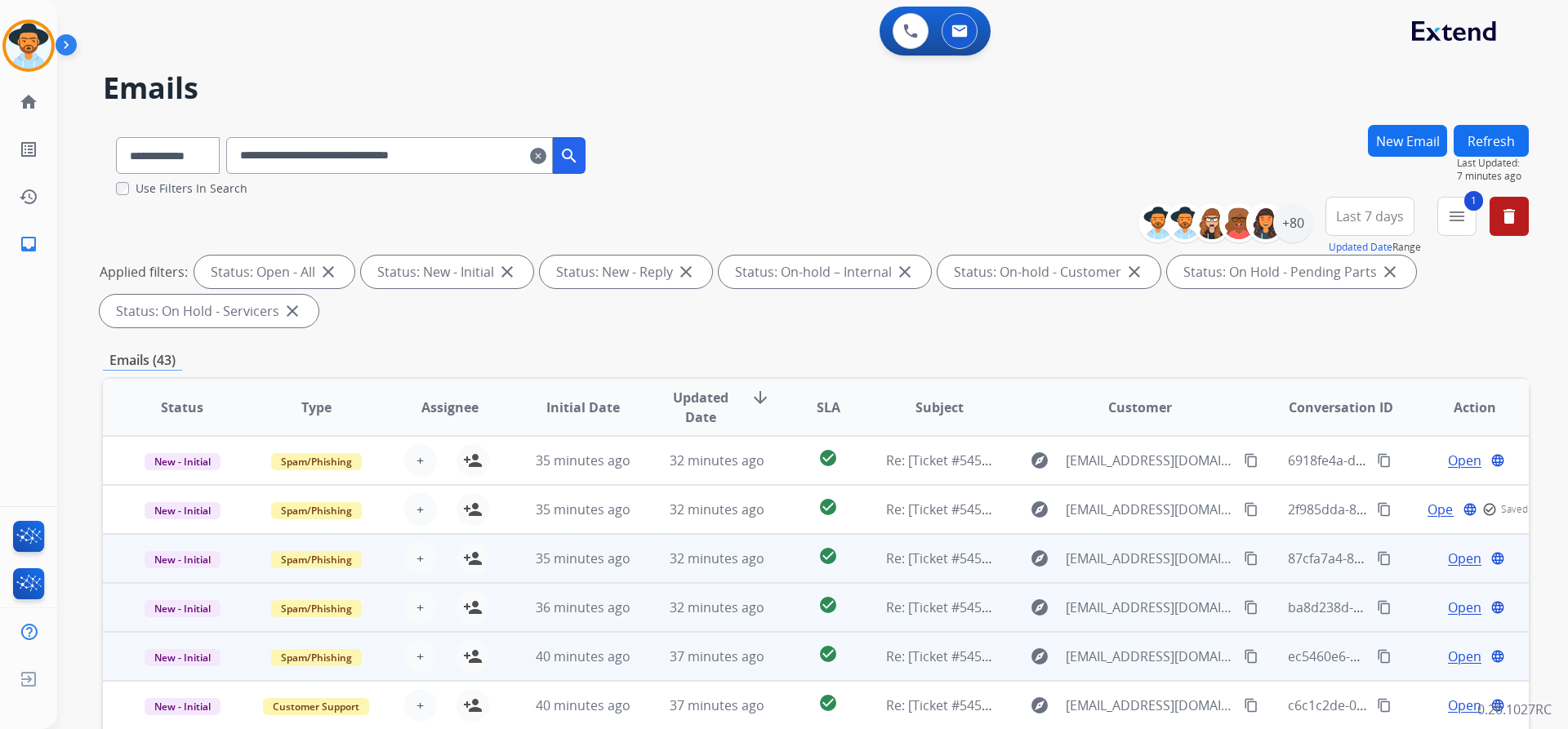
click at [1451, 554] on span "Open" at bounding box center [1465, 558] width 34 height 20
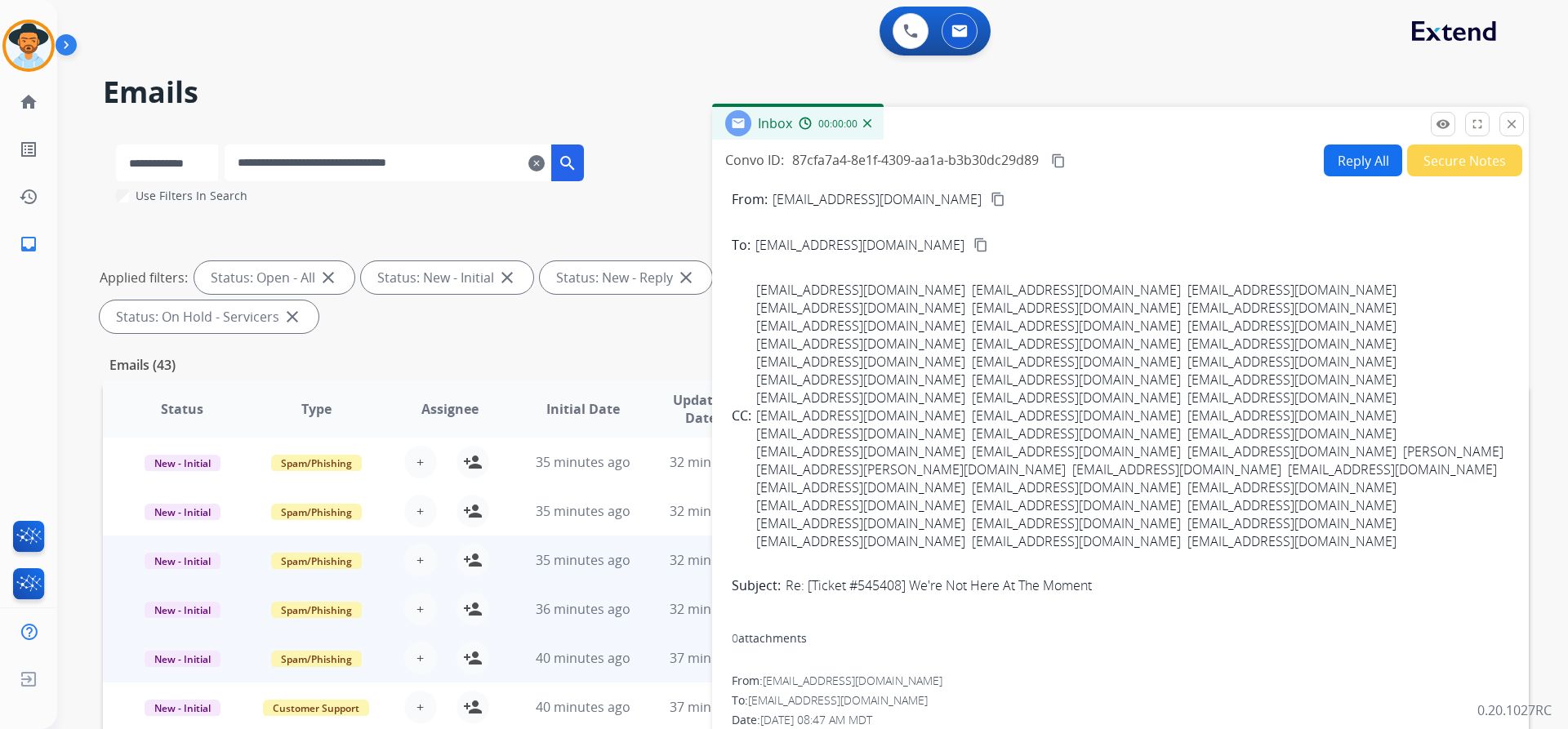
click at [1457, 156] on button "Secure Notes" at bounding box center [1465, 160] width 116 height 32
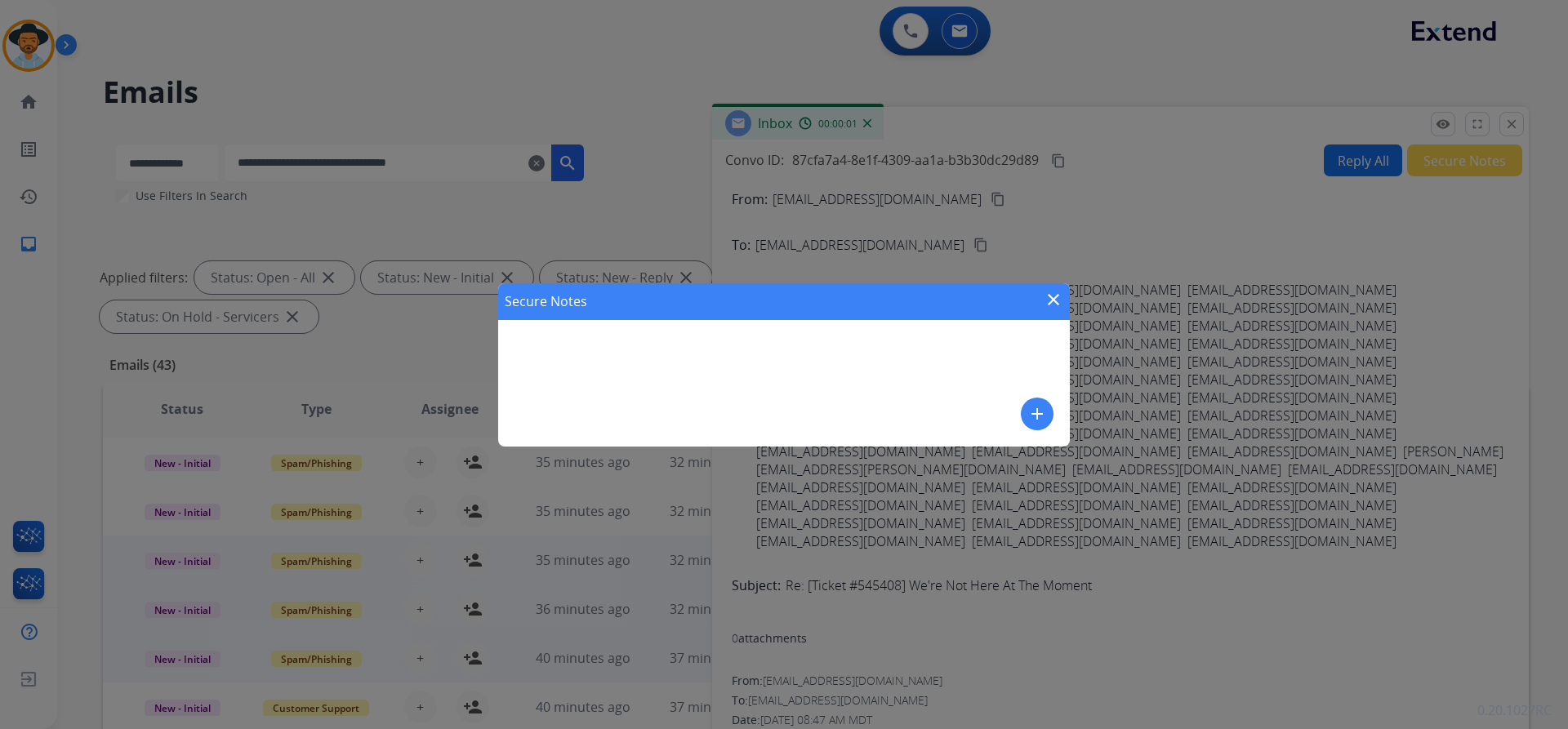
click at [1035, 413] on mat-icon "add" at bounding box center [1037, 414] width 20 height 20
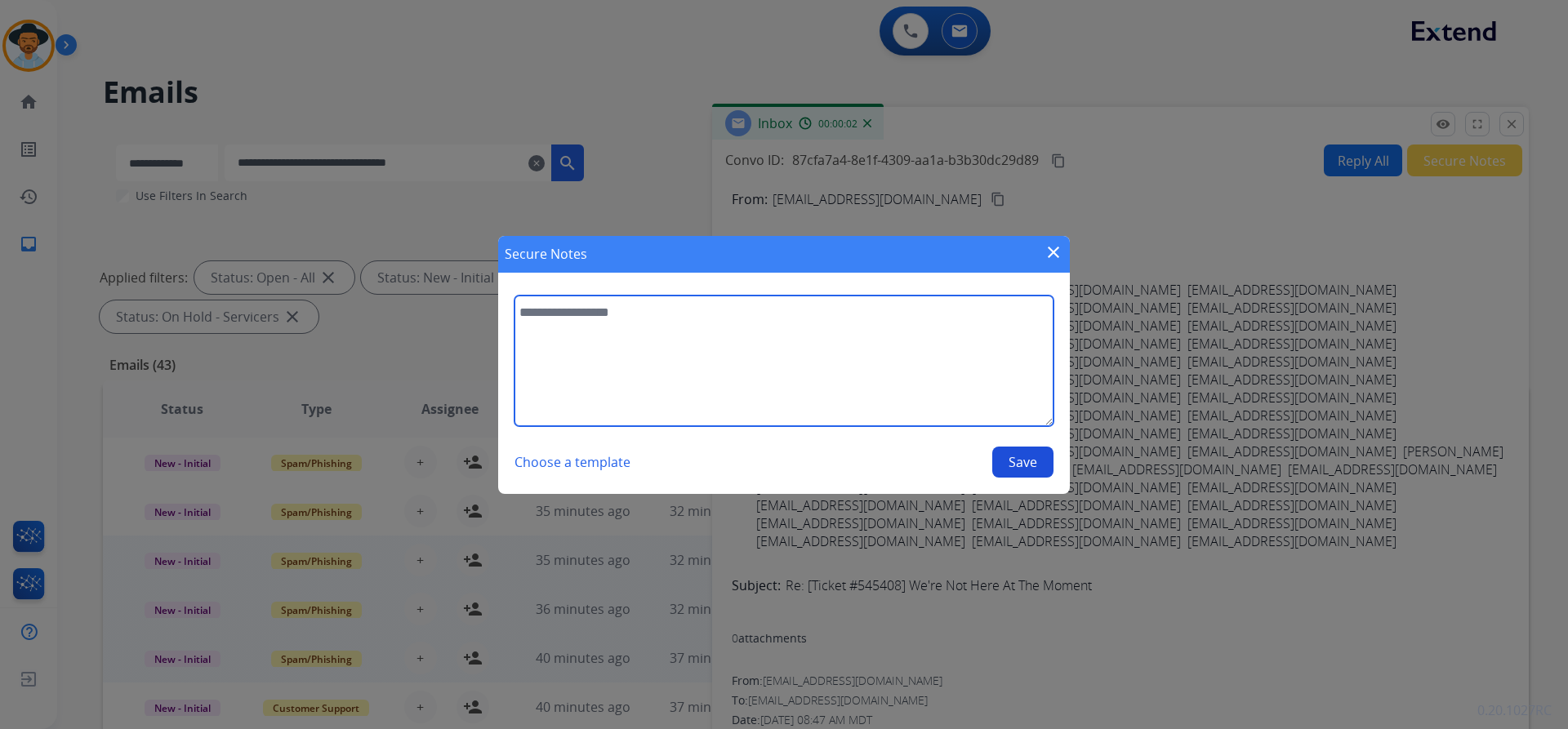
click at [708, 333] on textarea at bounding box center [784, 361] width 539 height 131
paste textarea "**********"
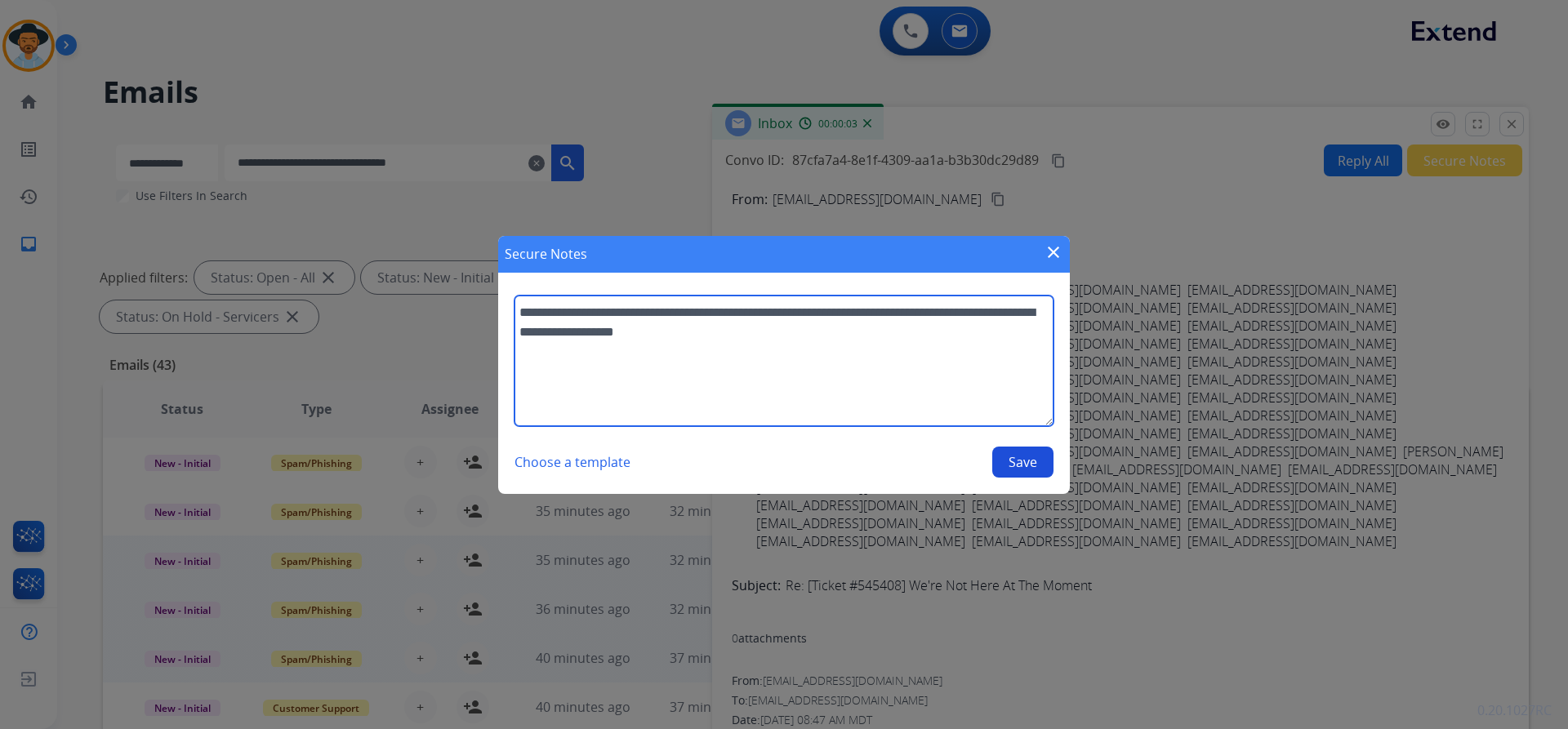
type textarea "**********"
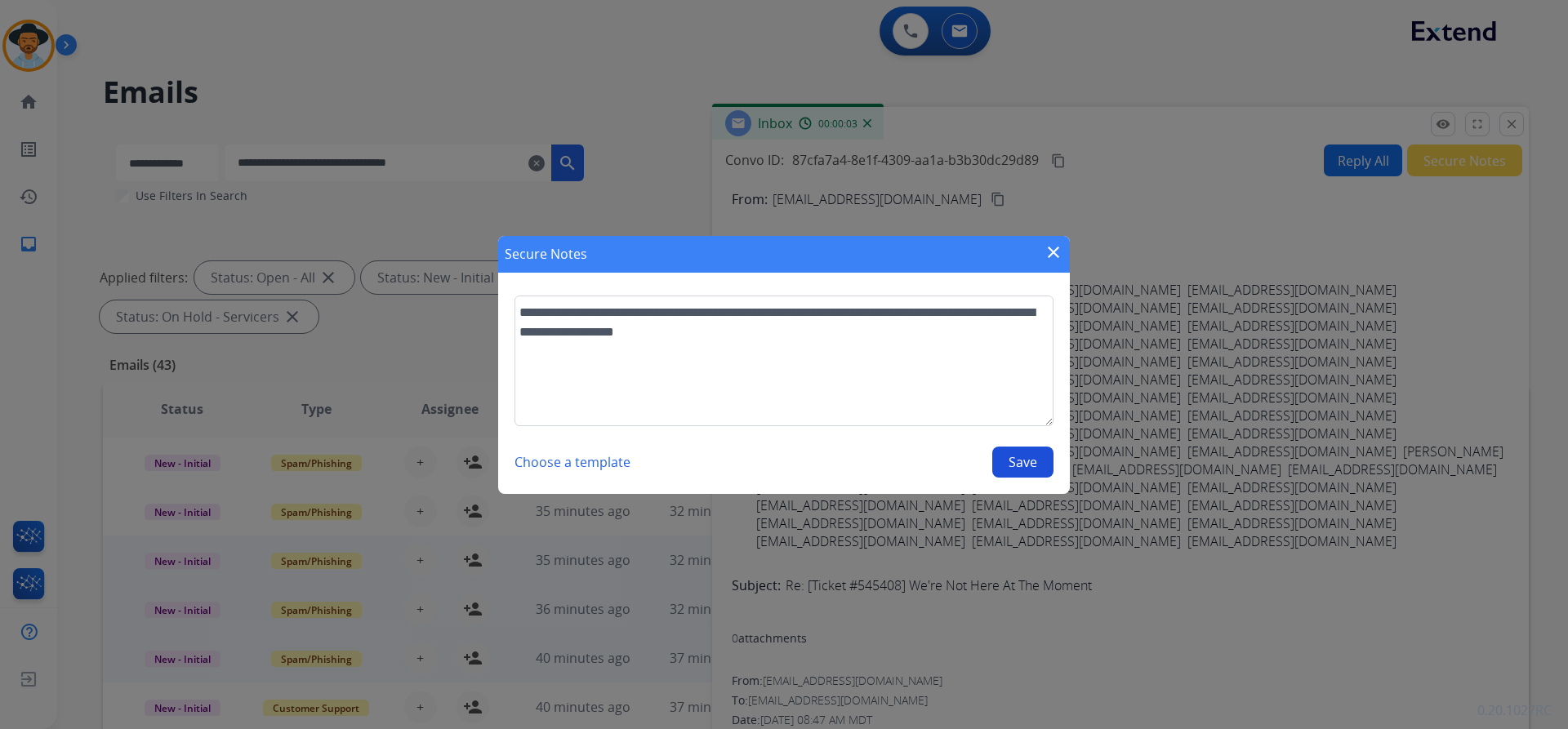
click at [1028, 456] on button "Save" at bounding box center [1023, 461] width 62 height 31
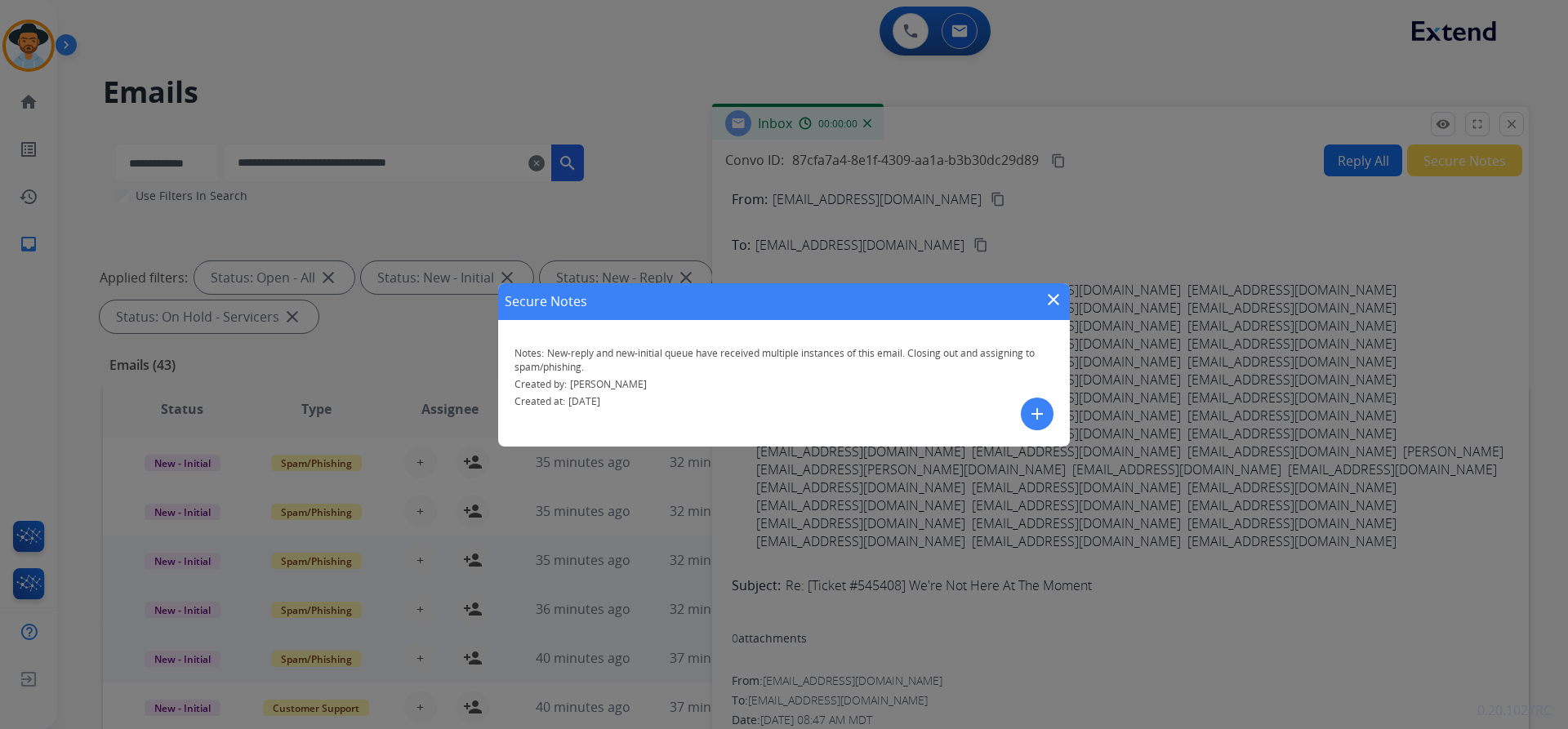
click at [1053, 303] on mat-icon "close" at bounding box center [1052, 299] width 20 height 20
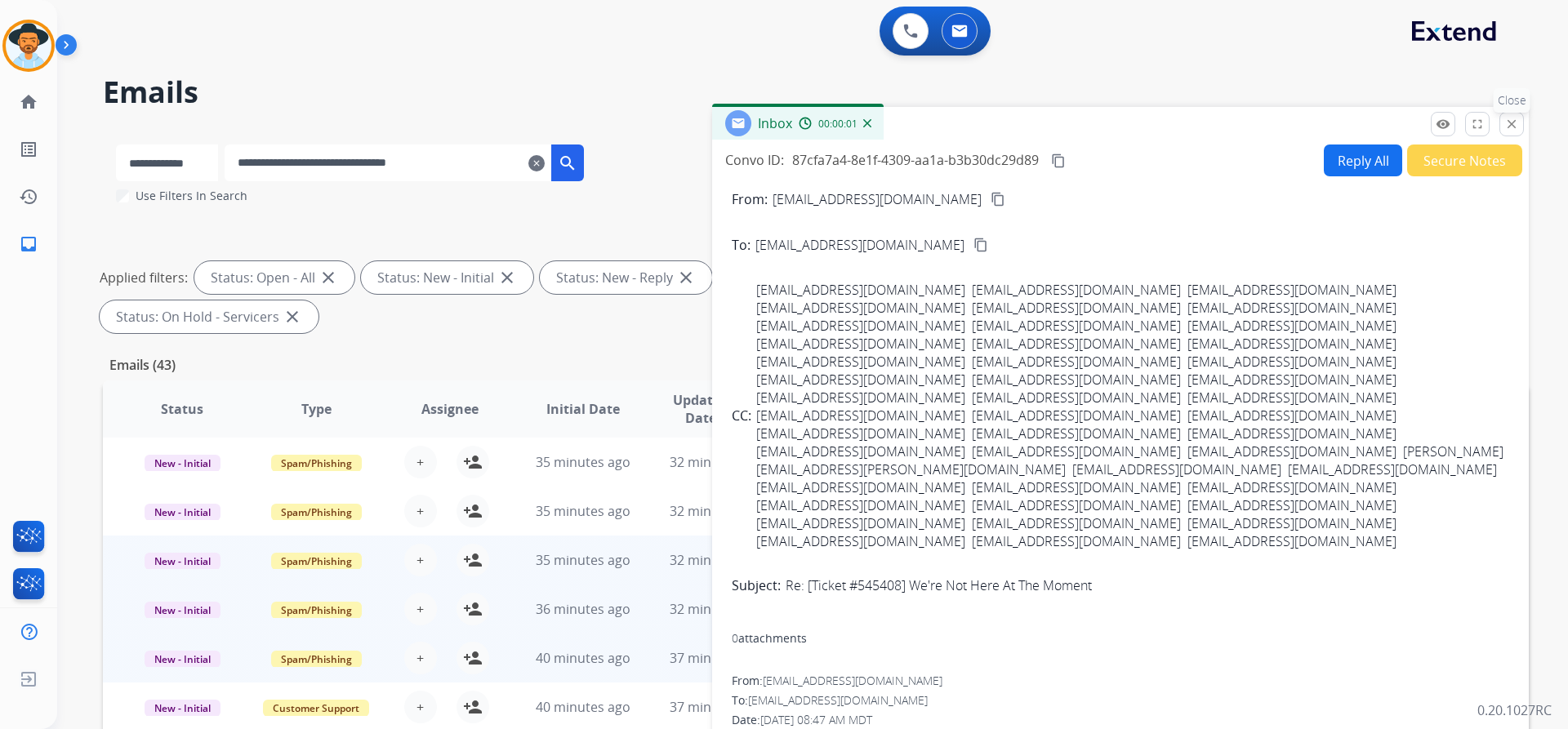
click at [1510, 126] on mat-icon "close" at bounding box center [1511, 124] width 15 height 15
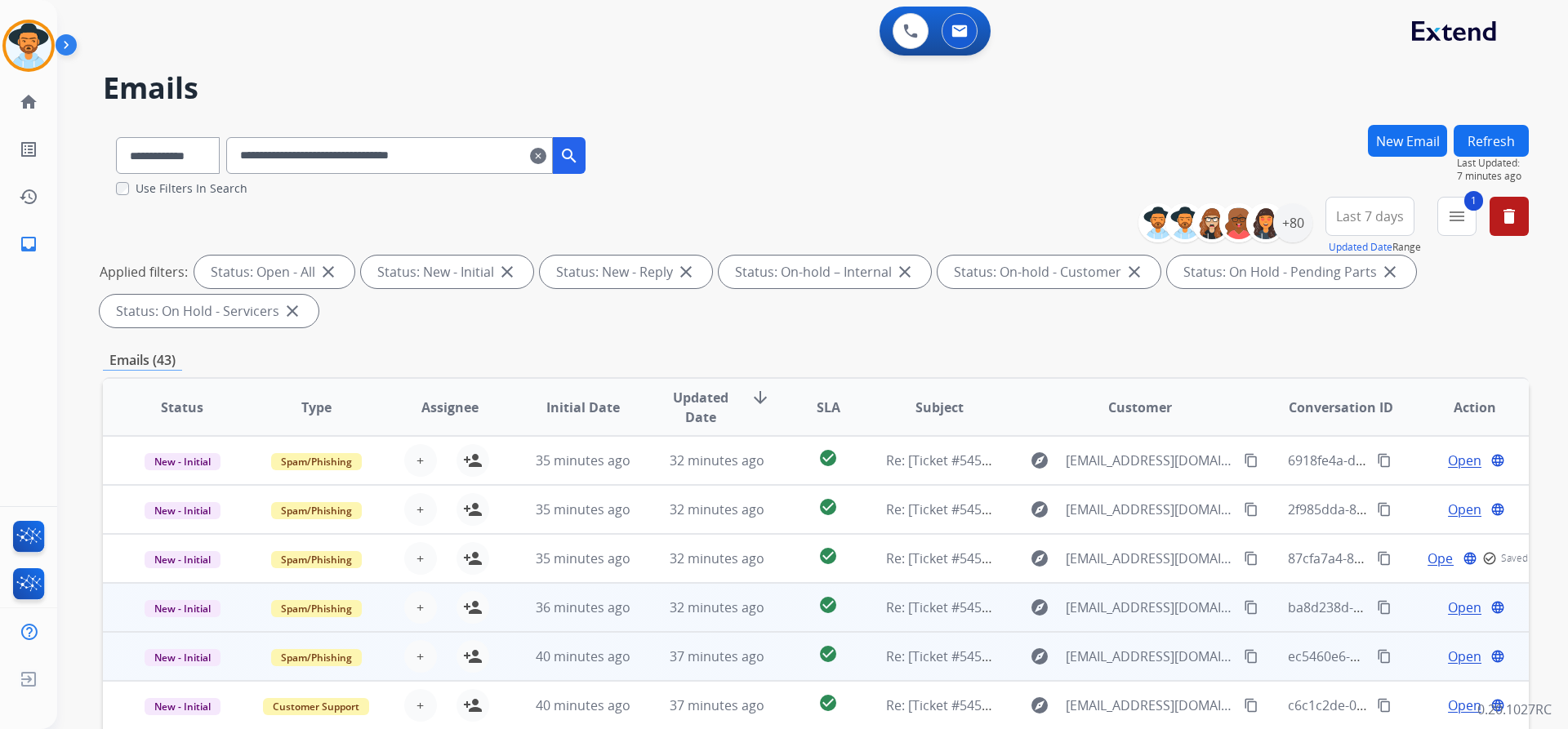
click at [1448, 610] on span "Open" at bounding box center [1465, 607] width 34 height 20
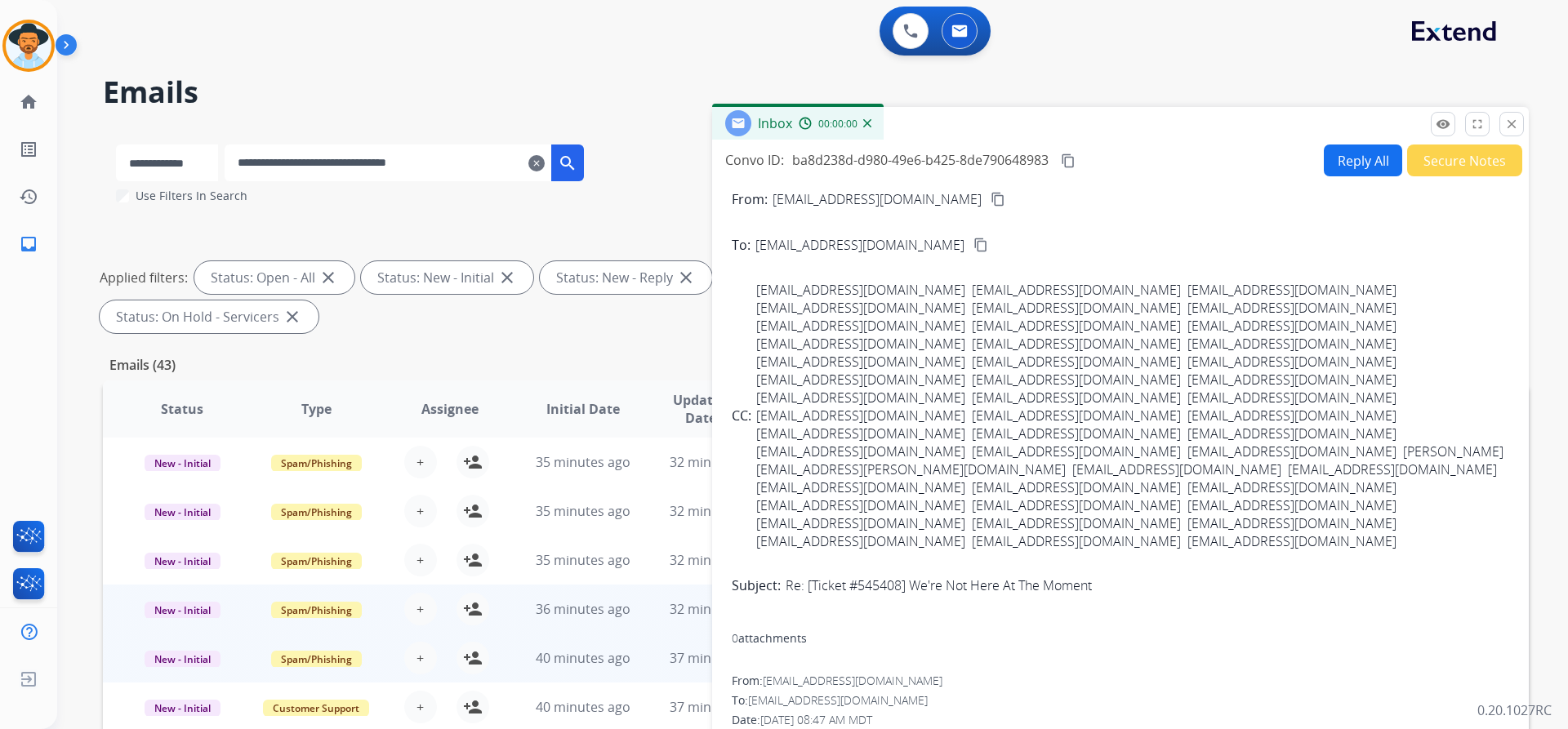
click at [1418, 158] on button "Secure Notes" at bounding box center [1465, 160] width 116 height 32
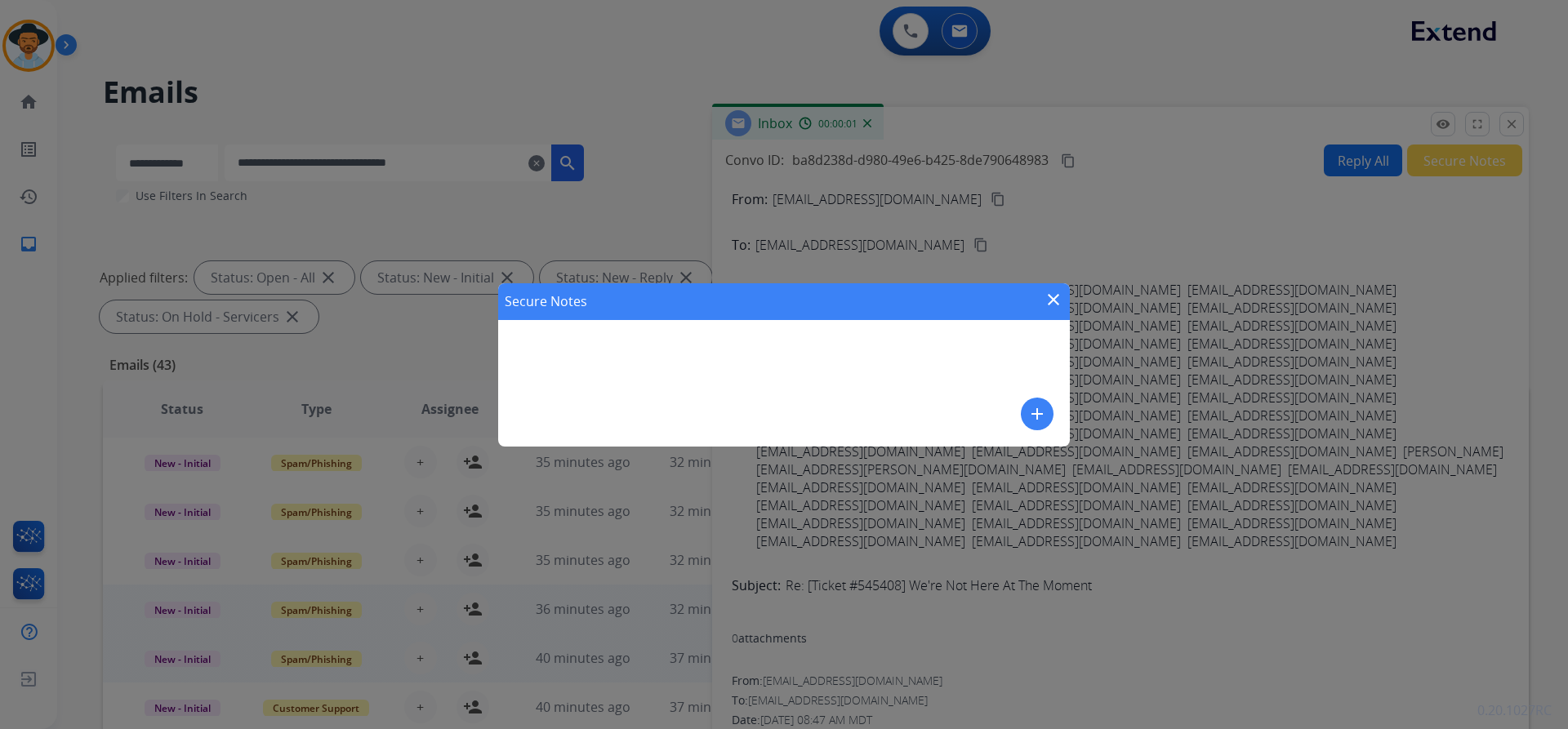
click at [1042, 420] on mat-icon "add" at bounding box center [1037, 414] width 20 height 20
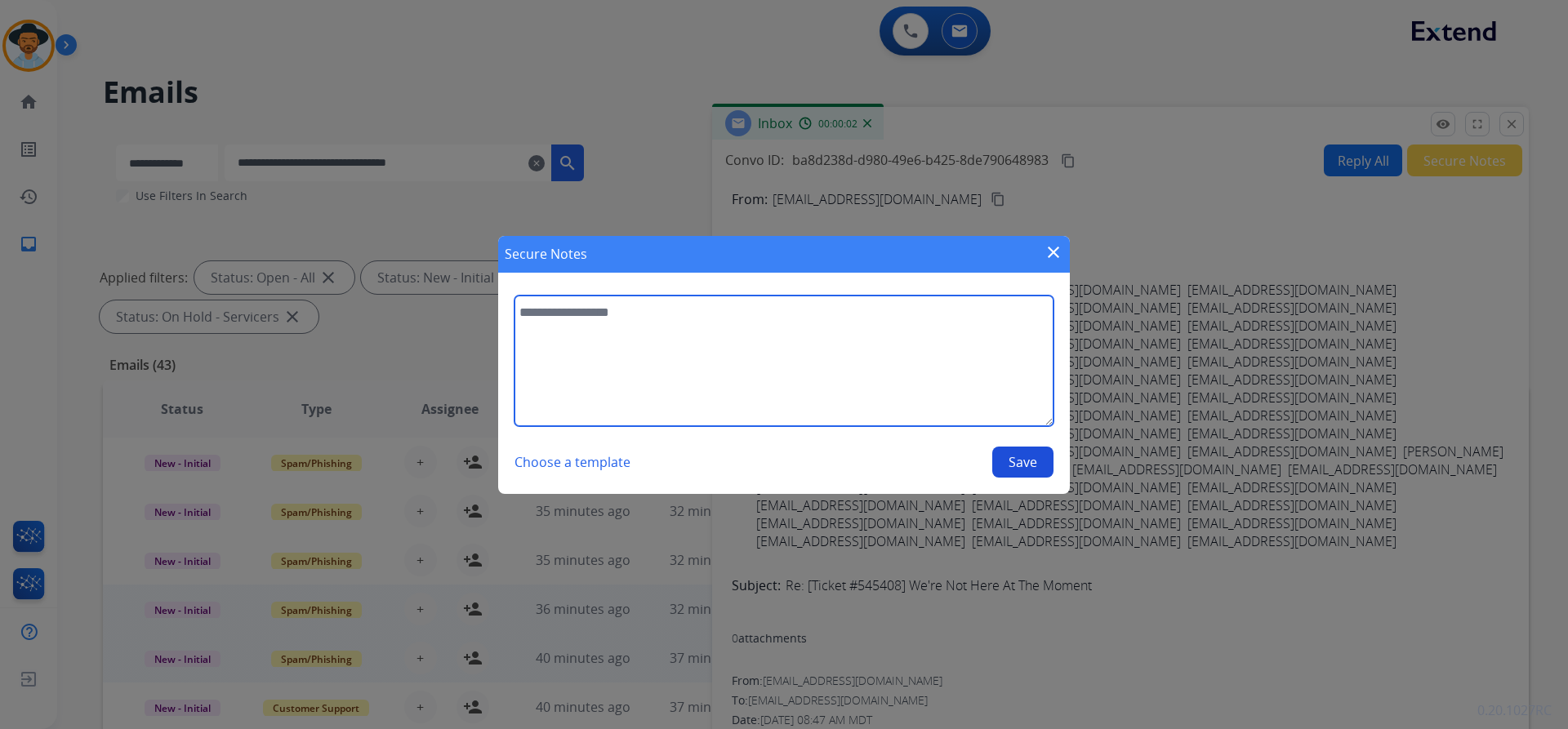
click at [797, 364] on textarea at bounding box center [784, 361] width 539 height 131
paste textarea "**********"
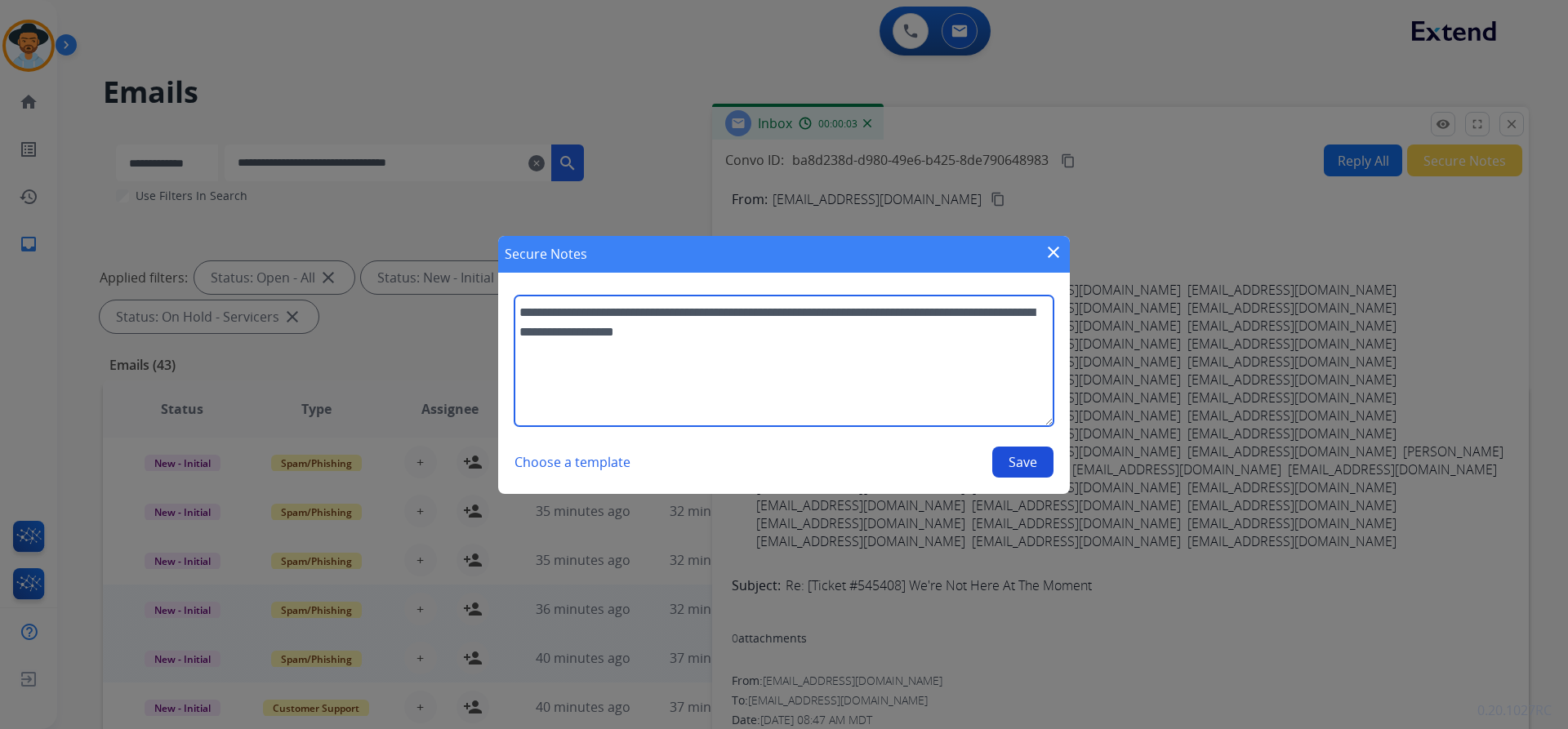
type textarea "**********"
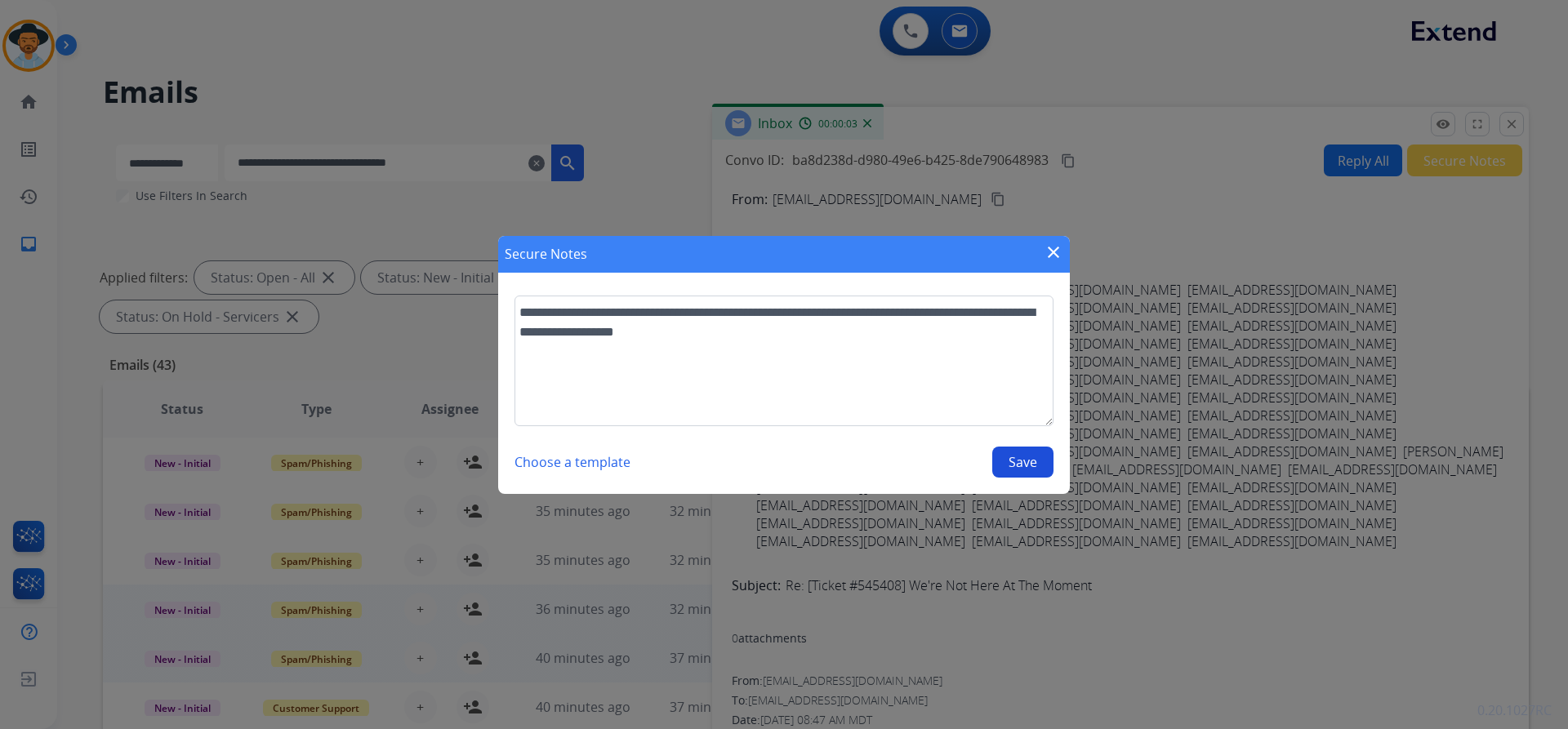
click at [1023, 466] on button "Save" at bounding box center [1023, 461] width 62 height 31
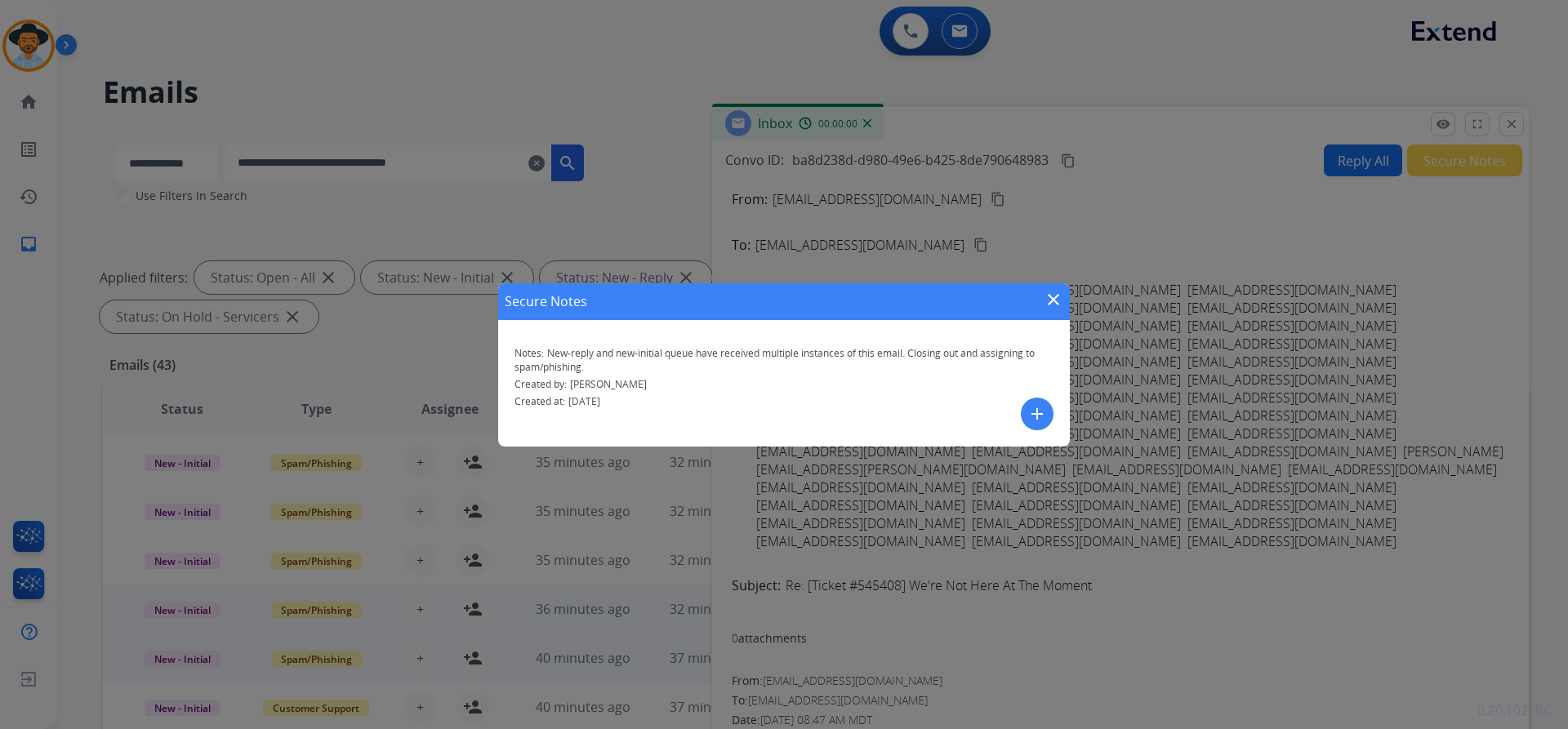
click at [1057, 299] on mat-icon "close" at bounding box center [1052, 299] width 20 height 20
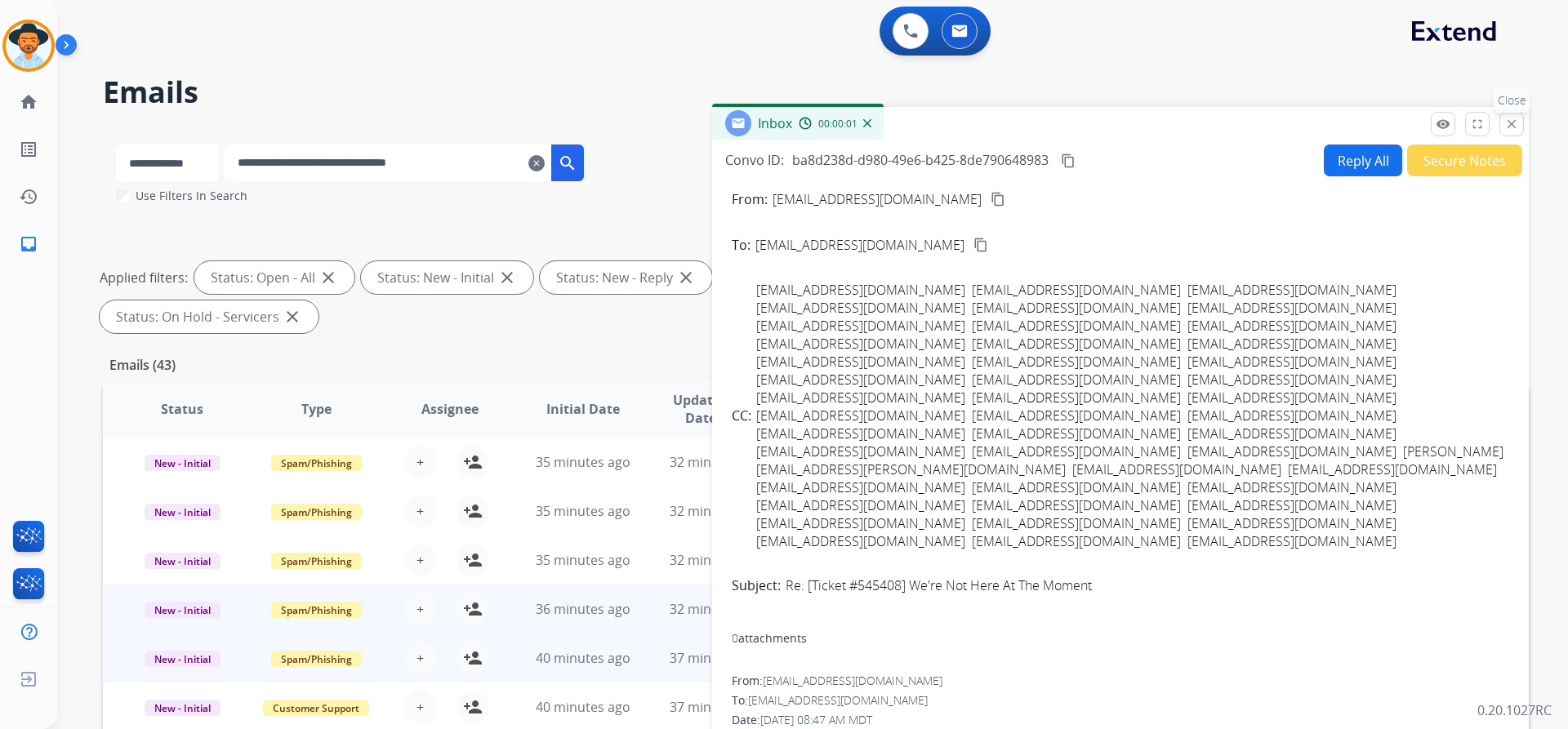
click at [1508, 135] on button "close Close" at bounding box center [1511, 124] width 24 height 24
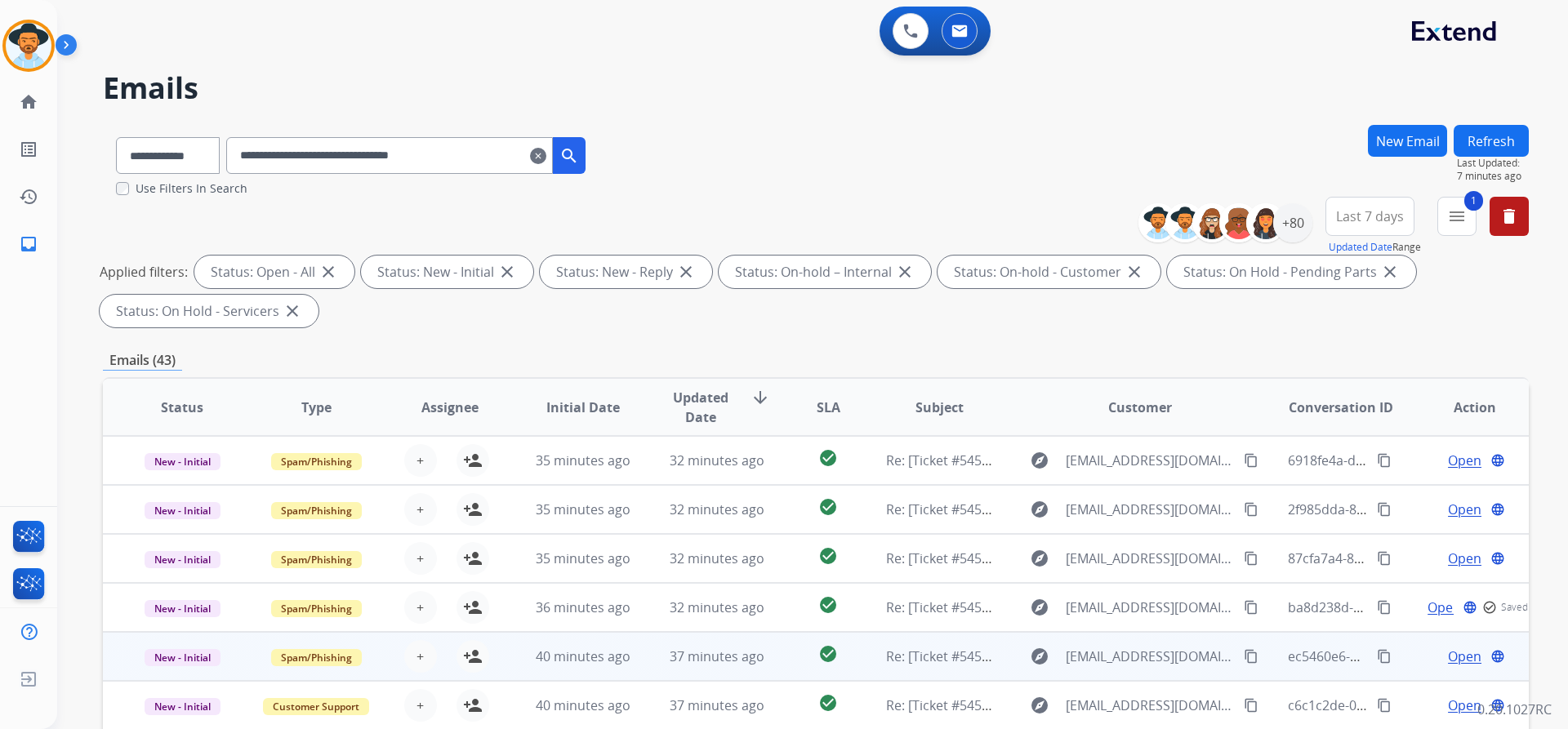
click at [1451, 657] on span "Open" at bounding box center [1465, 656] width 34 height 20
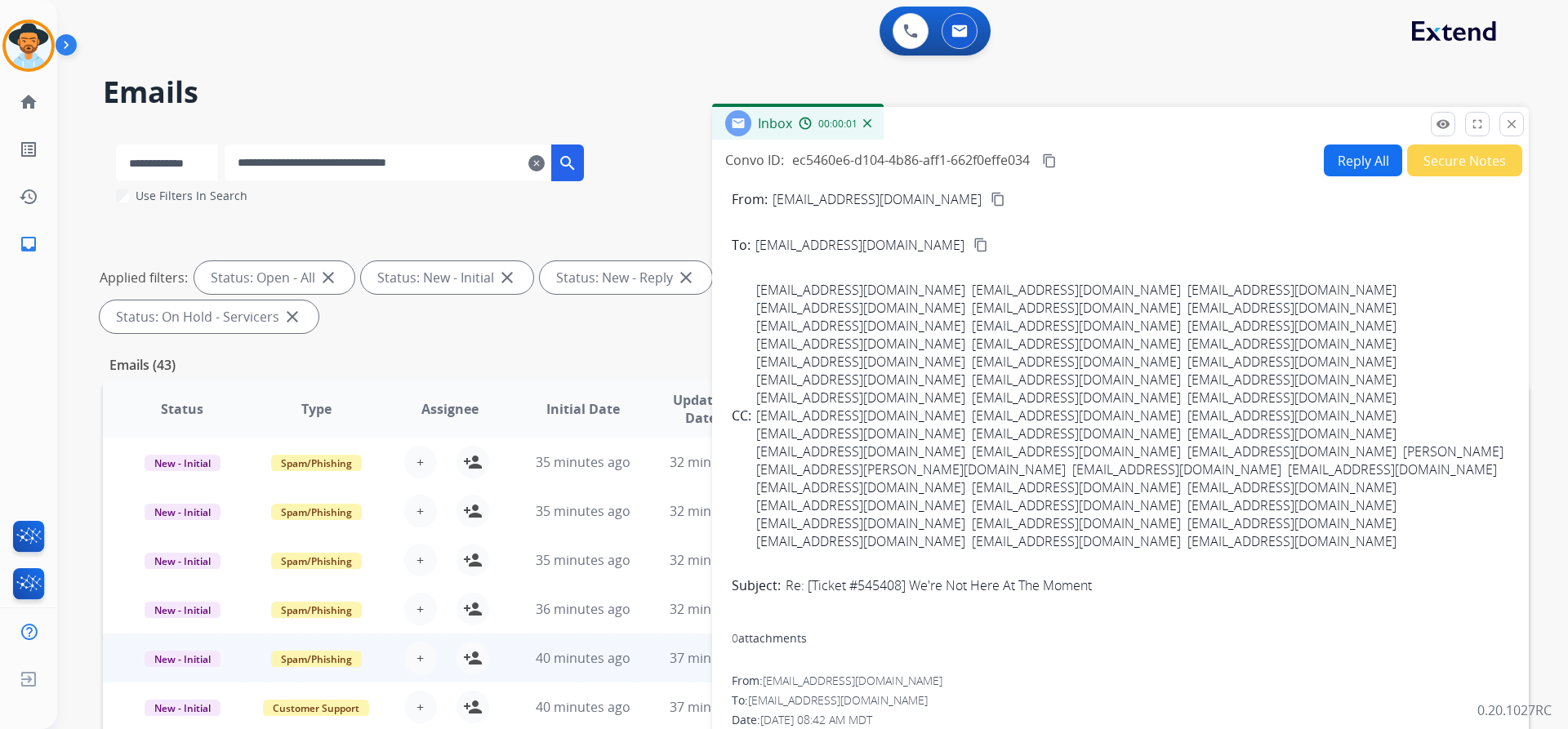
click at [1465, 158] on button "Secure Notes" at bounding box center [1465, 160] width 116 height 32
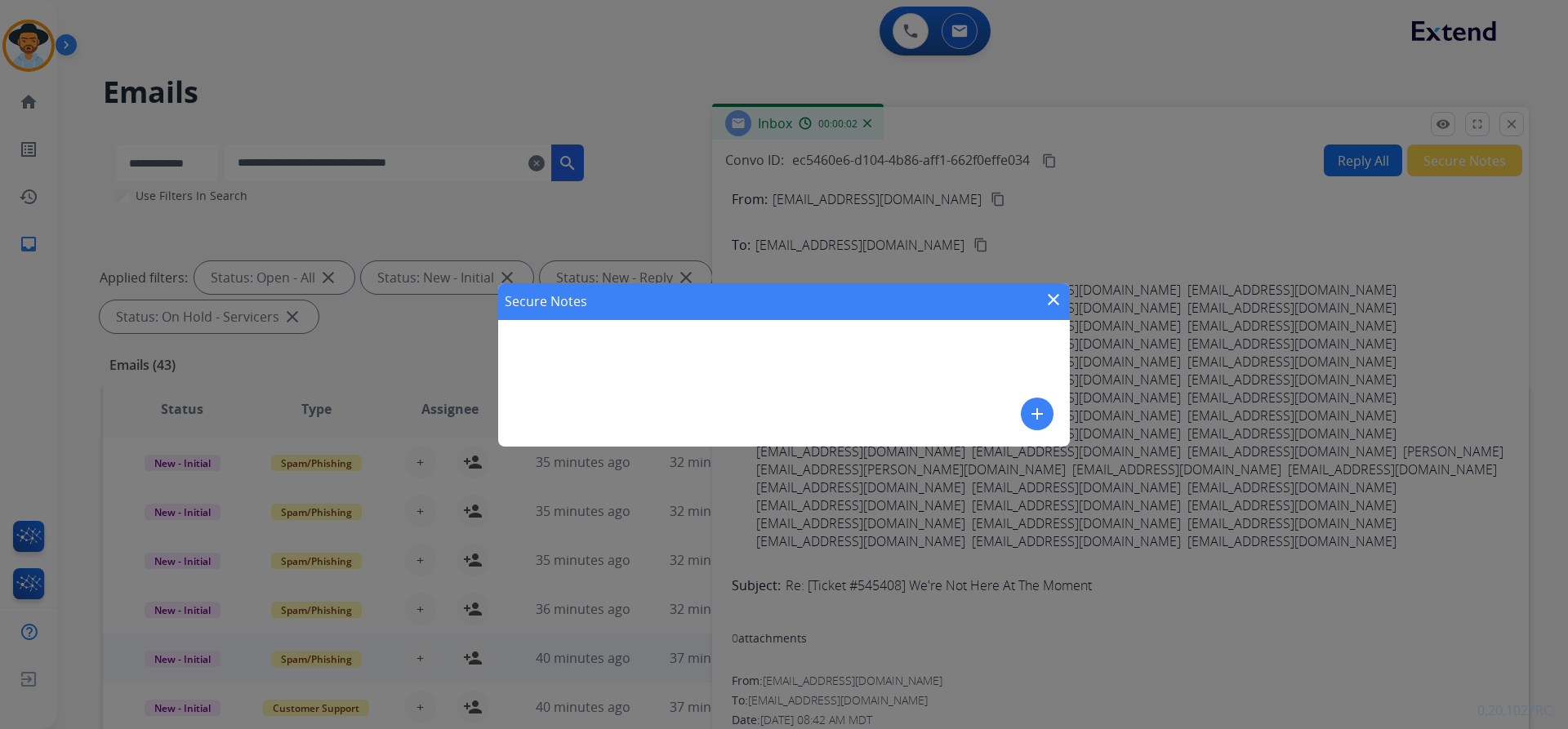
click at [1047, 417] on button "add" at bounding box center [1037, 414] width 33 height 33
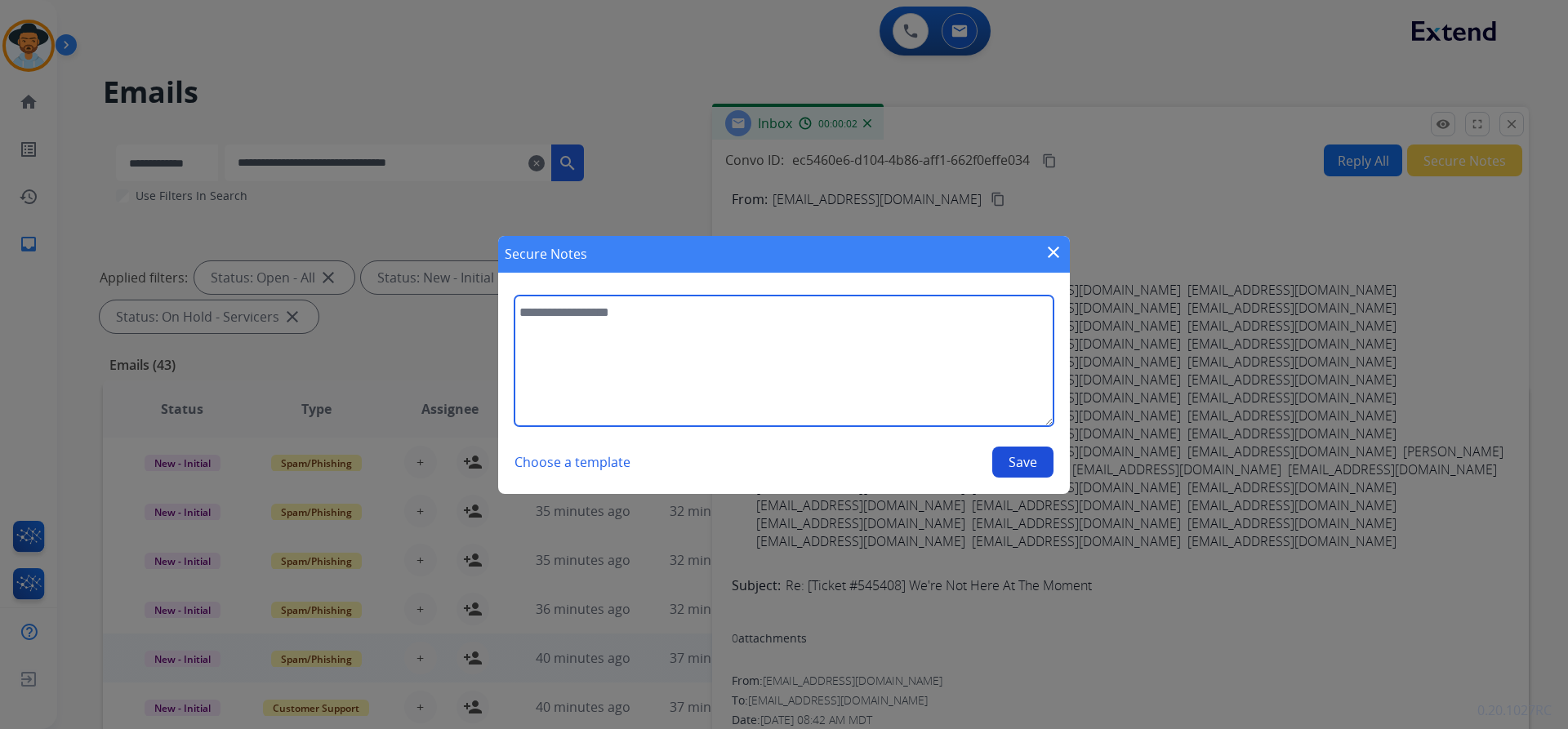
click at [639, 333] on textarea at bounding box center [784, 361] width 539 height 131
paste textarea "**********"
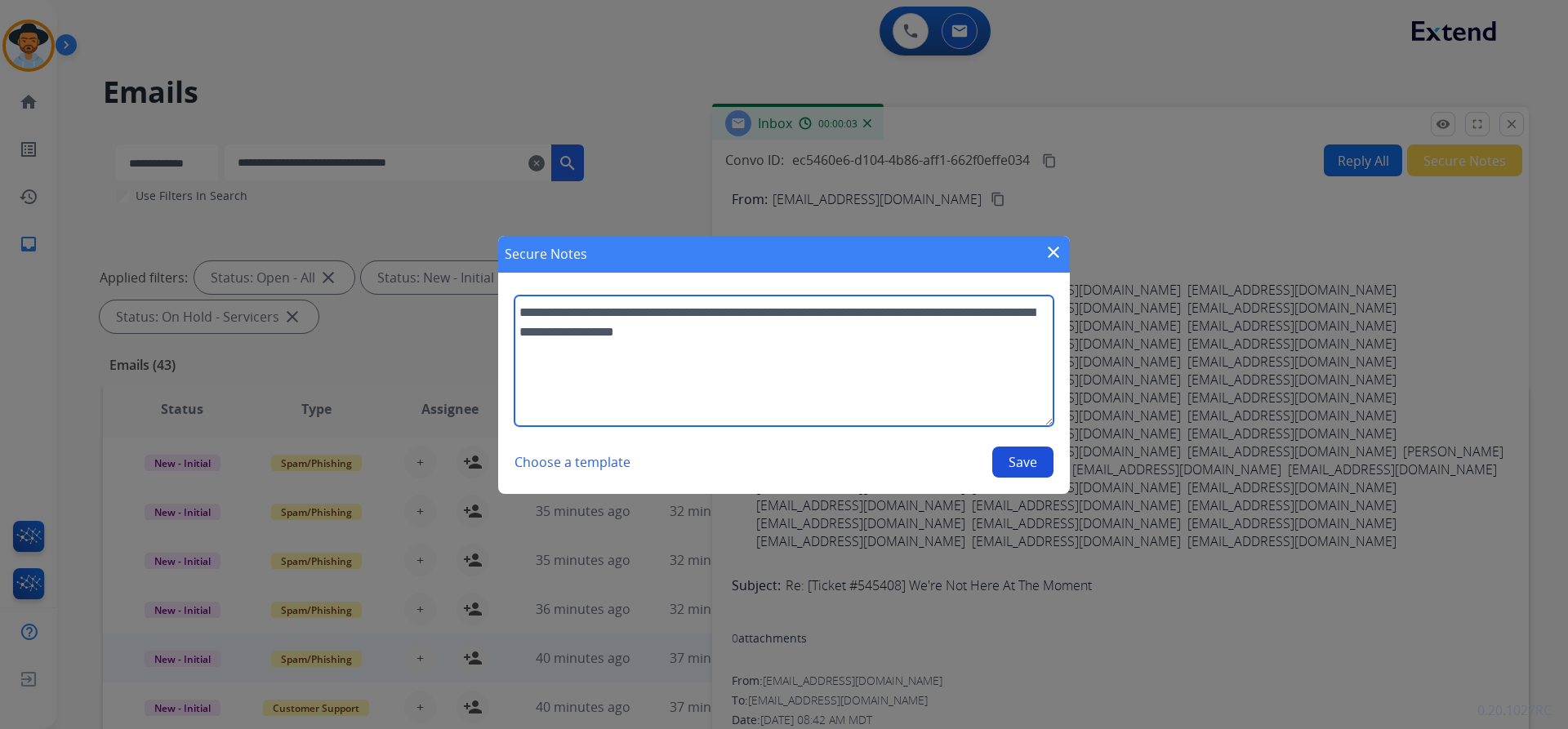
type textarea "**********"
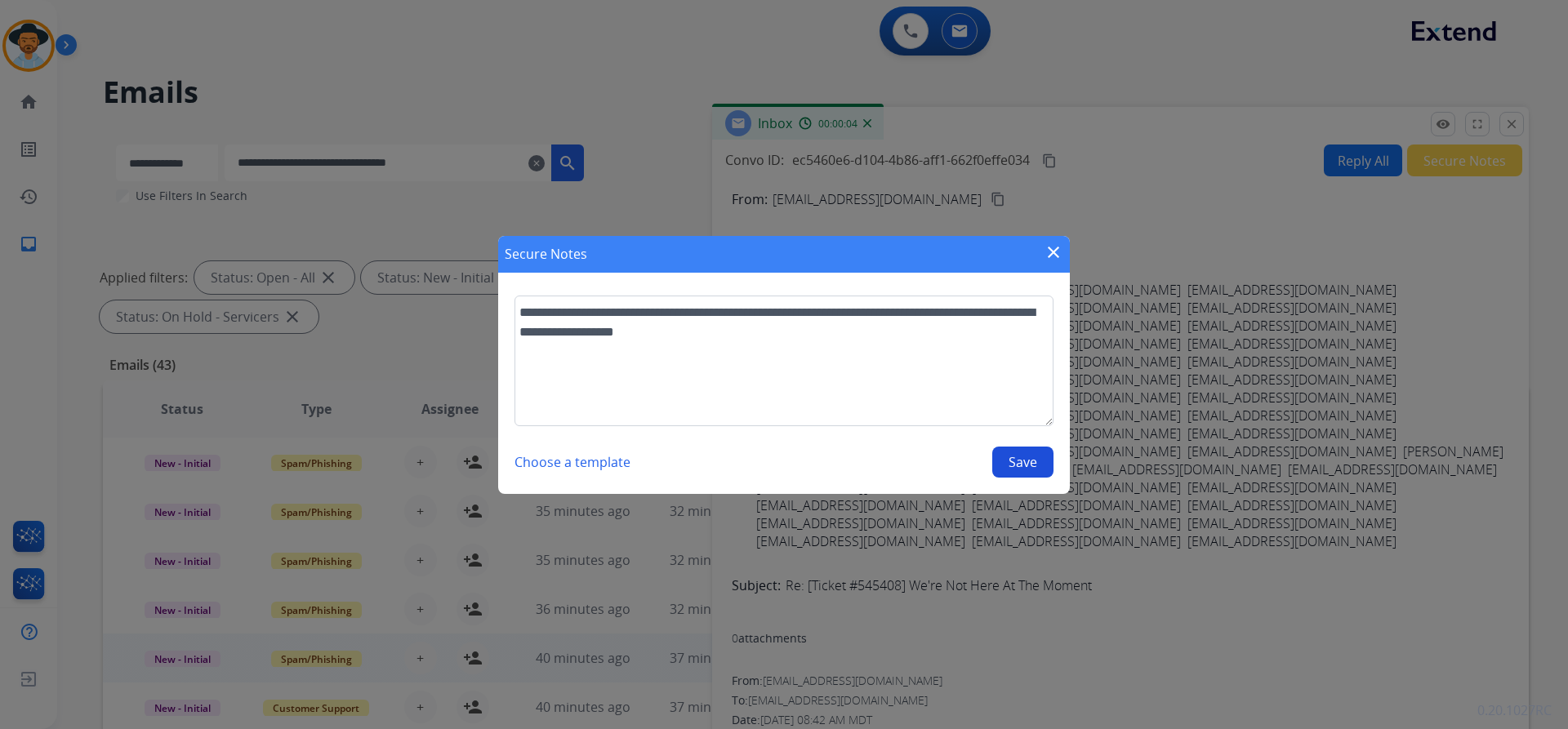
click at [1015, 464] on button "Save" at bounding box center [1023, 461] width 62 height 31
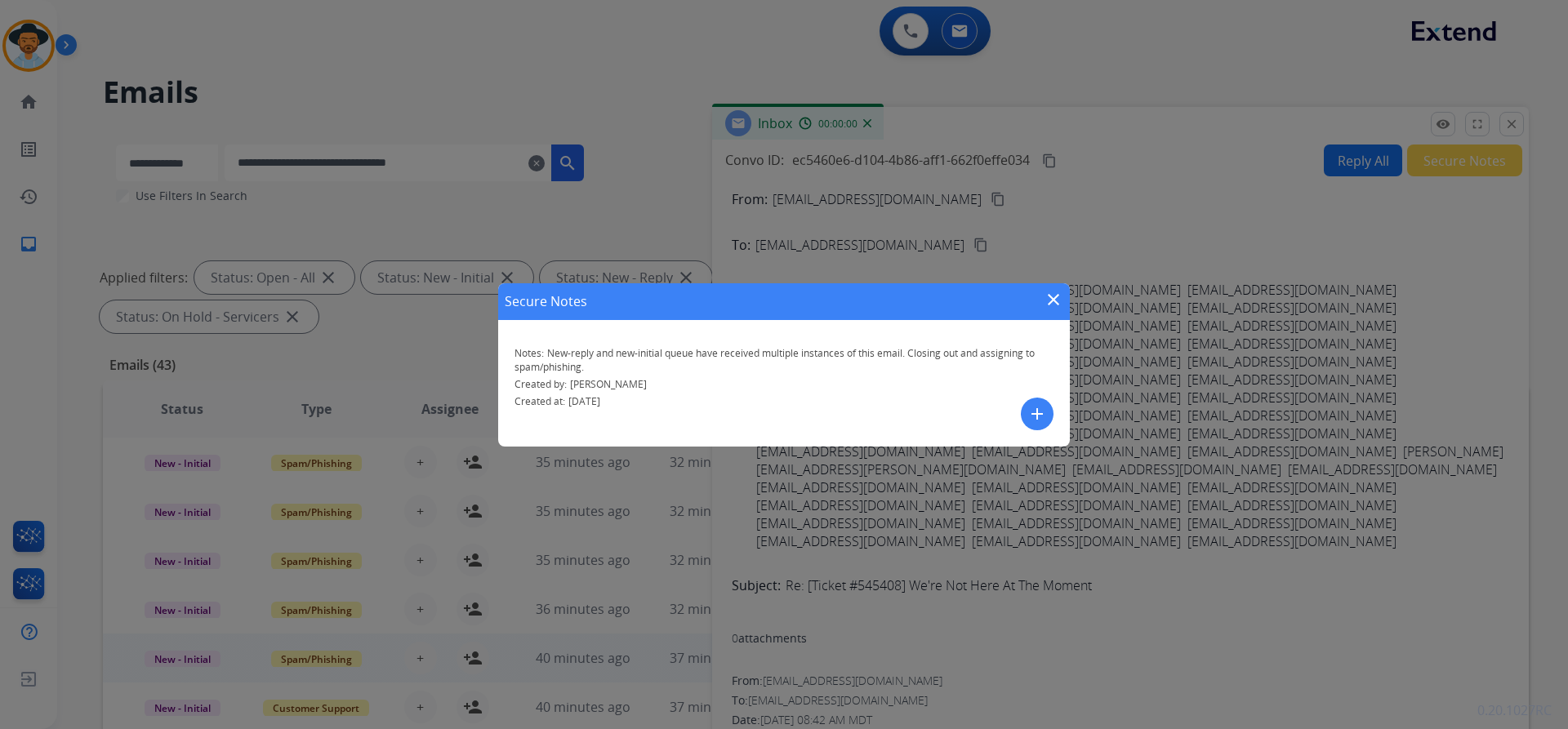
click at [1050, 302] on mat-icon "close" at bounding box center [1052, 299] width 20 height 20
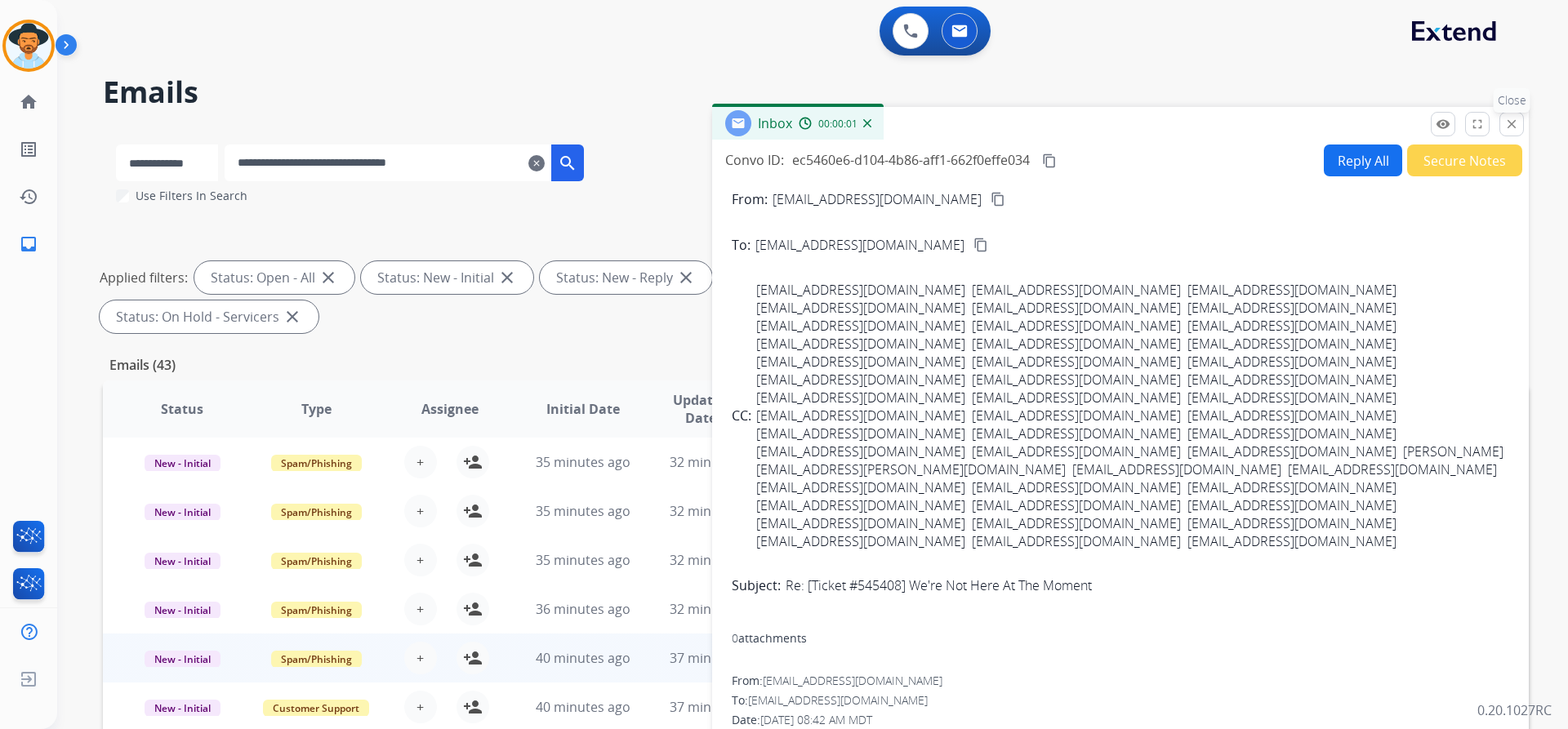
click at [1515, 124] on mat-icon "close" at bounding box center [1511, 124] width 15 height 15
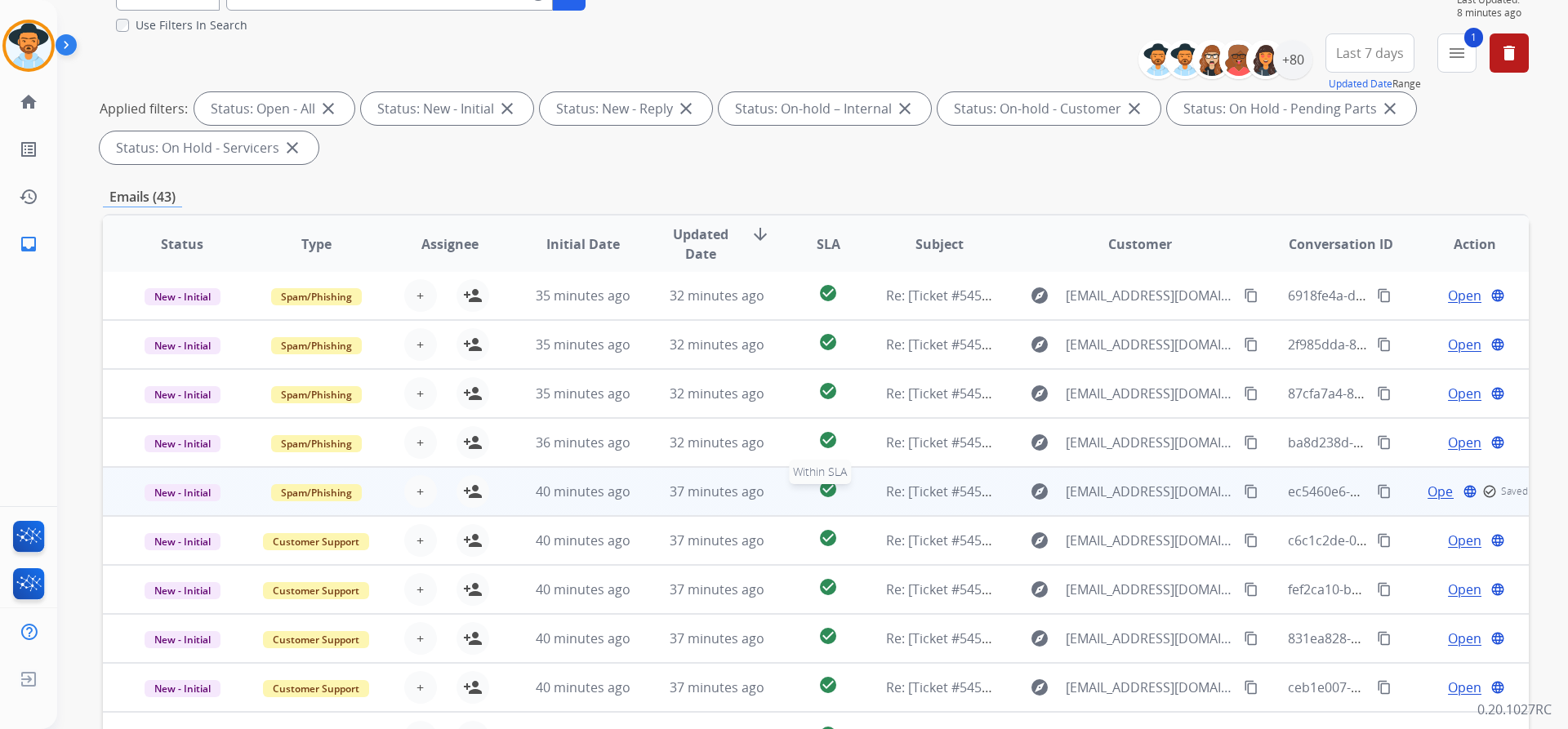
scroll to position [245, 0]
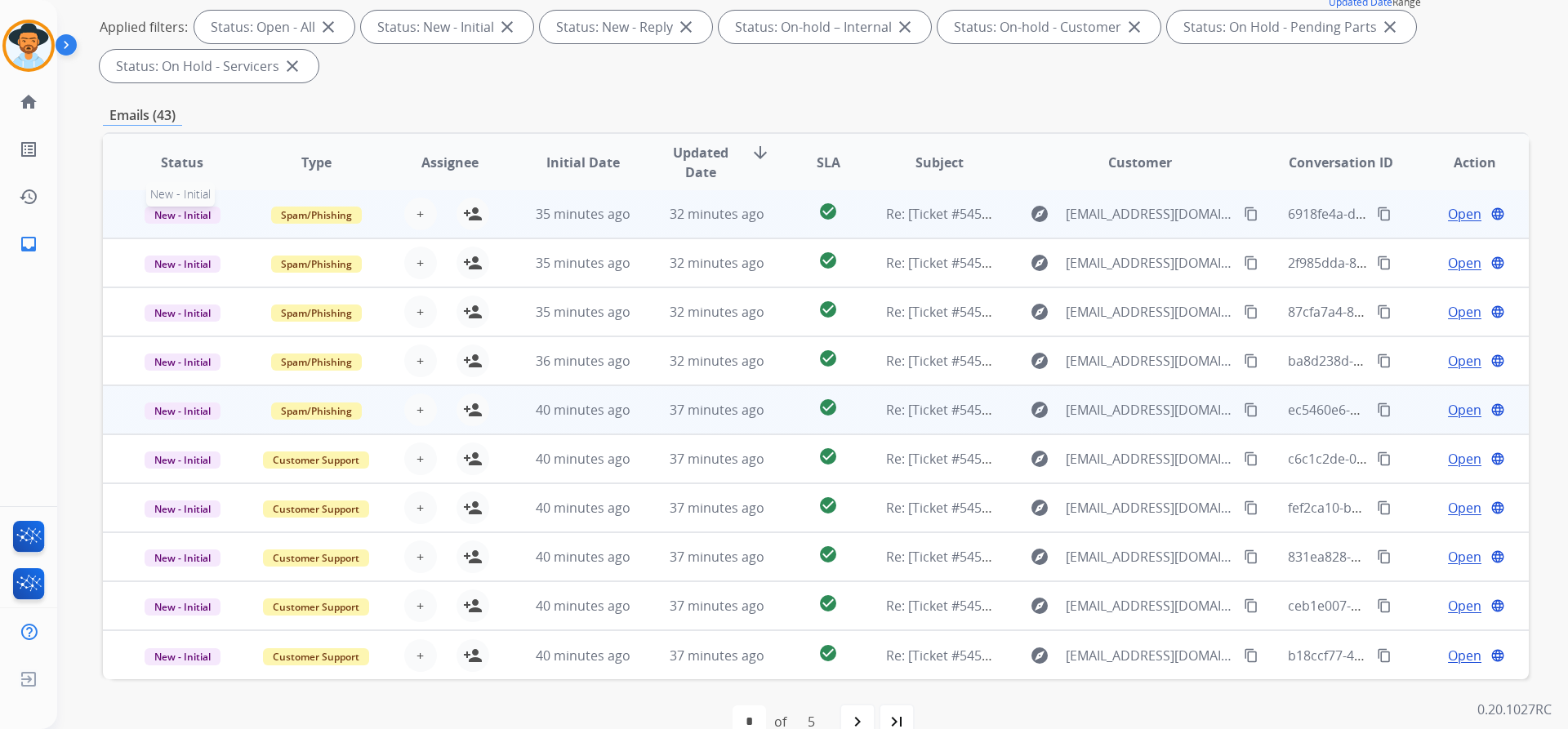
click at [181, 211] on span "New - Initial" at bounding box center [182, 215] width 76 height 17
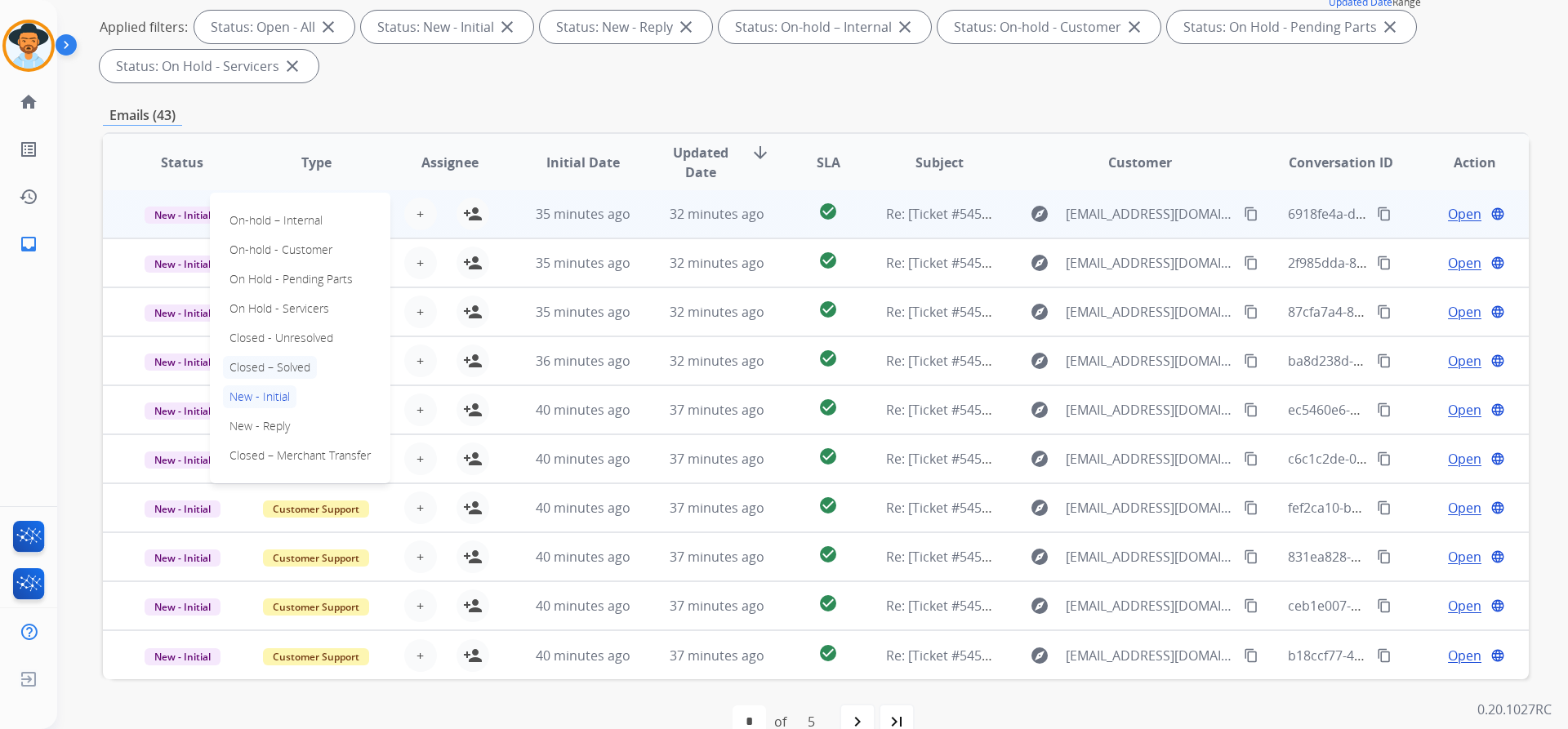
click at [278, 364] on p "Closed – Solved" at bounding box center [269, 367] width 94 height 23
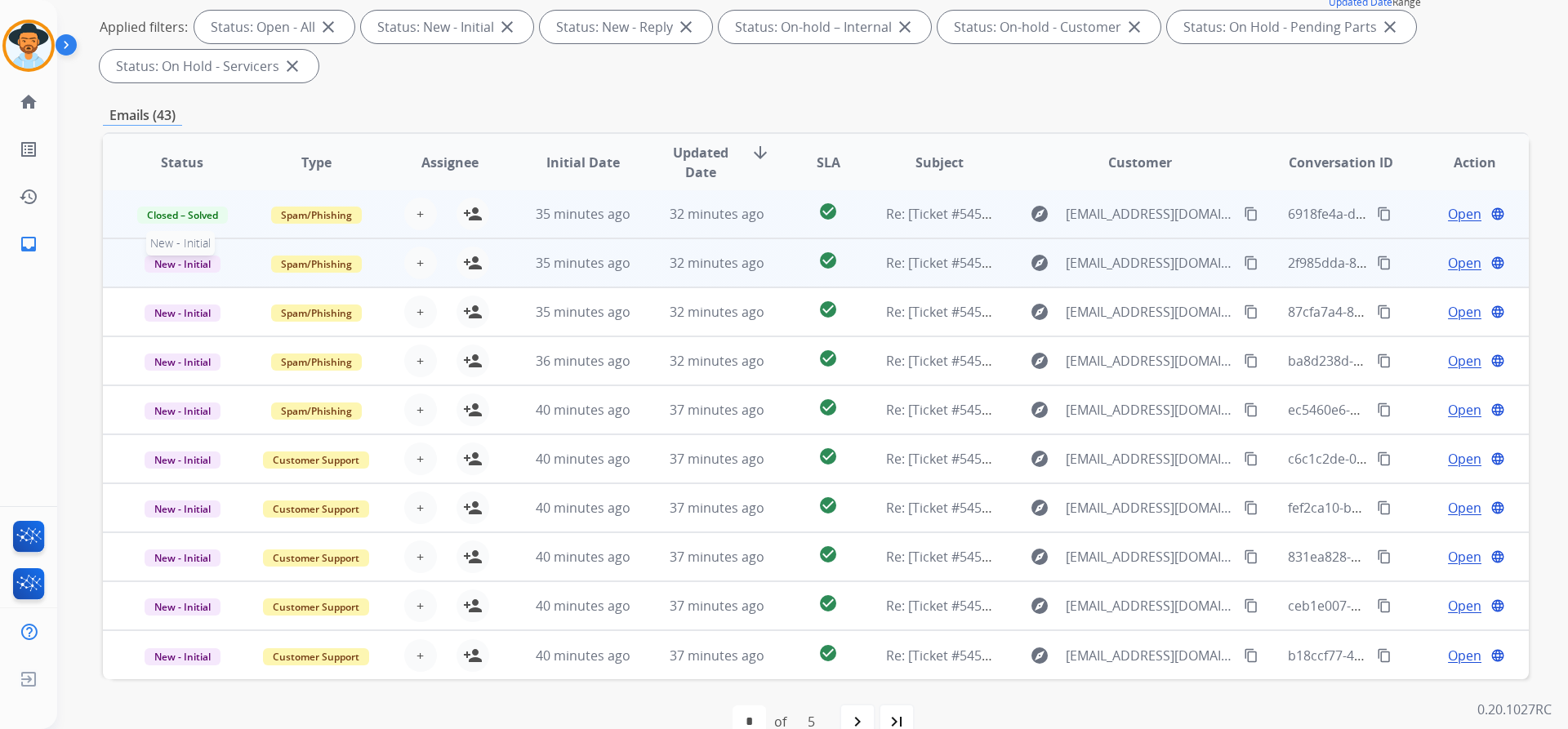
click at [183, 255] on span "New - Initial" at bounding box center [182, 264] width 76 height 17
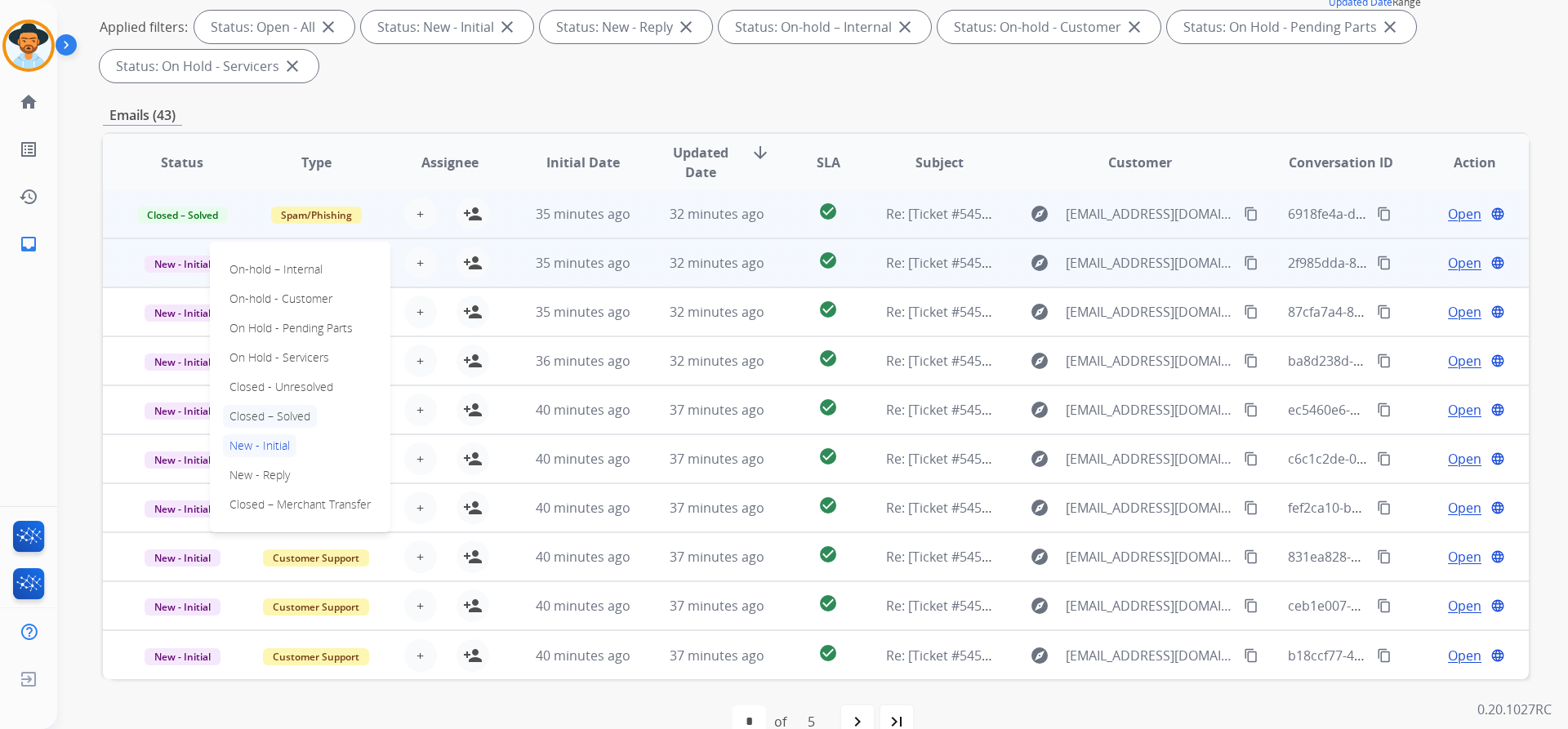
click at [273, 406] on p "Closed – Solved" at bounding box center [269, 416] width 94 height 23
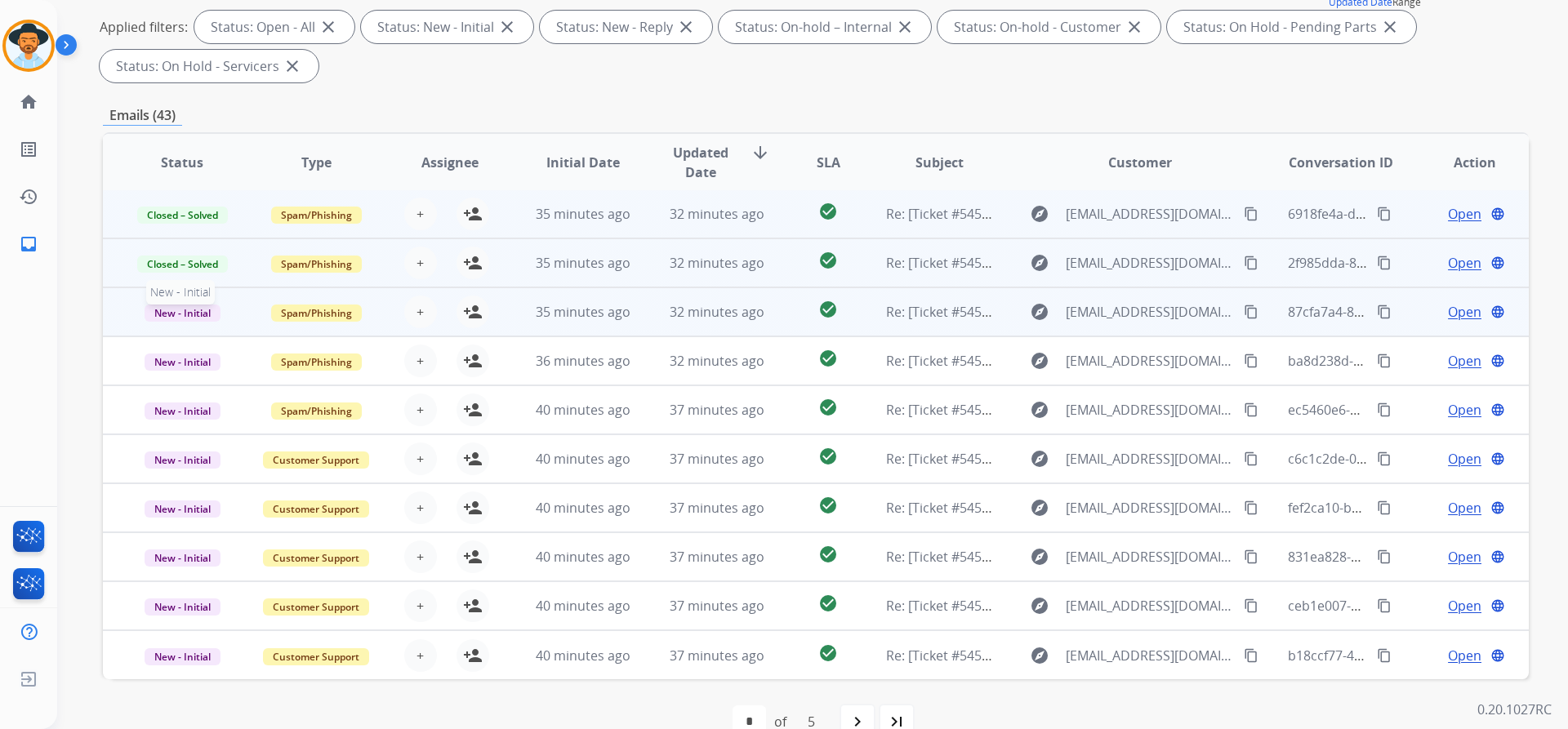
click at [186, 313] on span "New - Initial" at bounding box center [182, 313] width 76 height 17
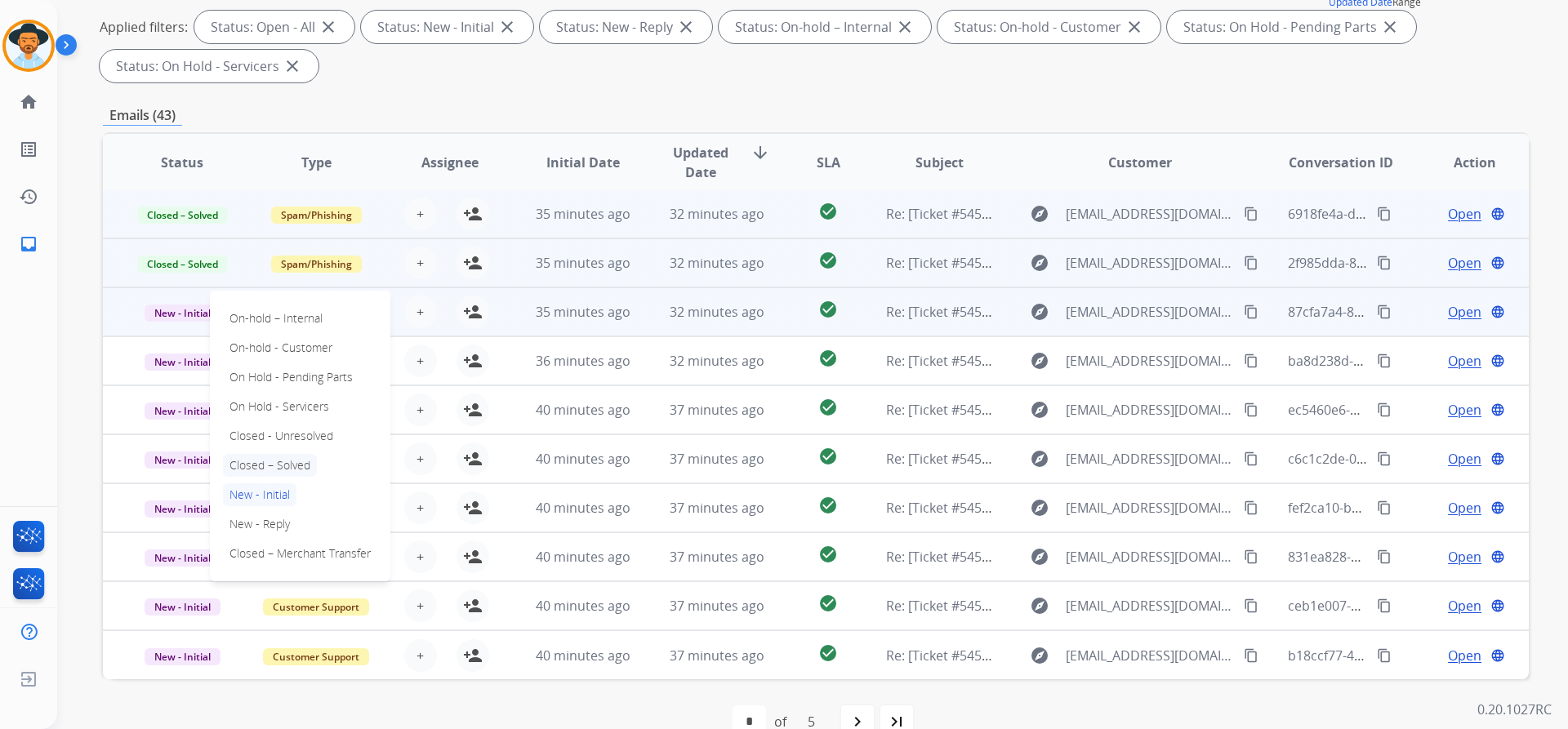
click at [266, 459] on p "Closed – Solved" at bounding box center [269, 465] width 94 height 23
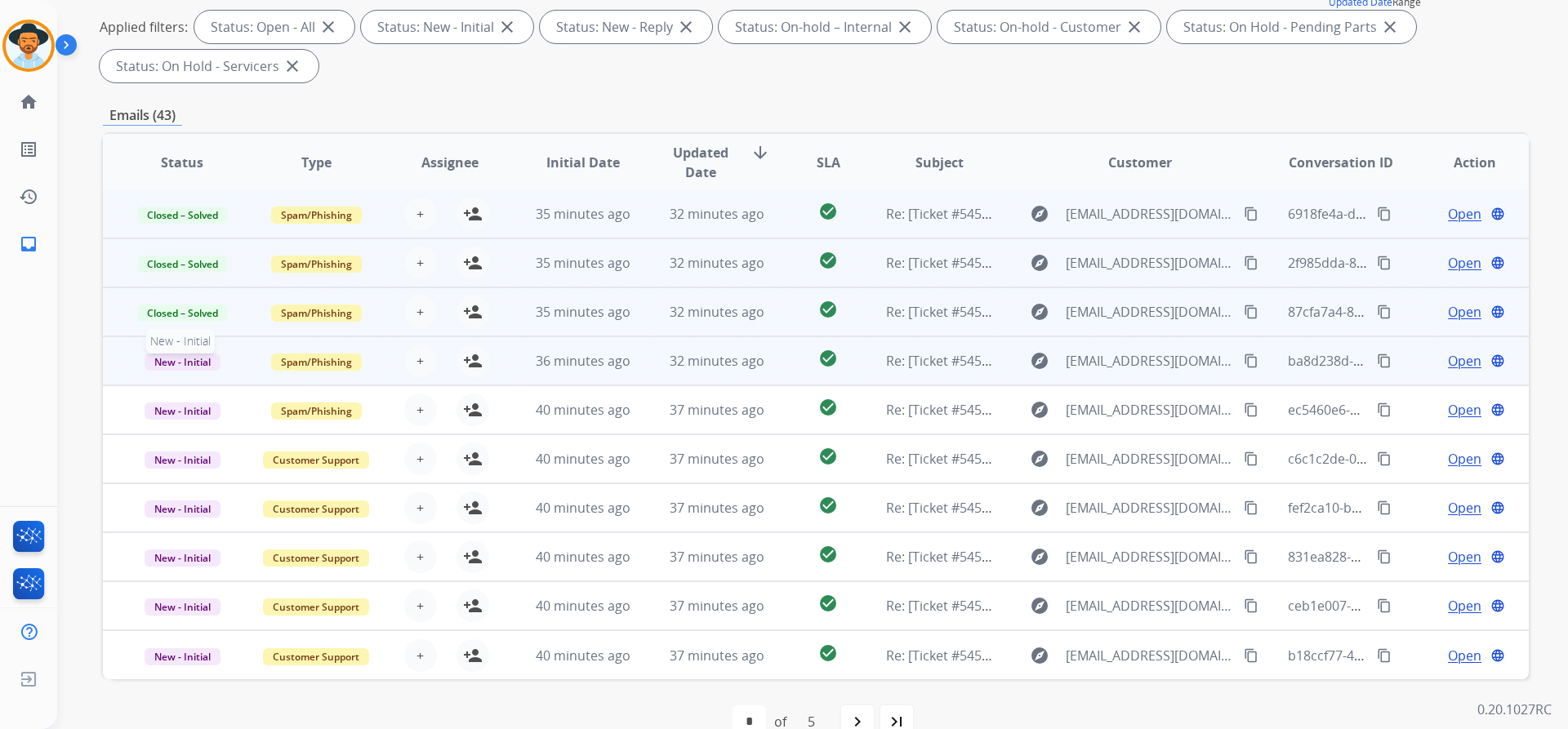
click at [160, 355] on span "New - Initial" at bounding box center [182, 362] width 76 height 17
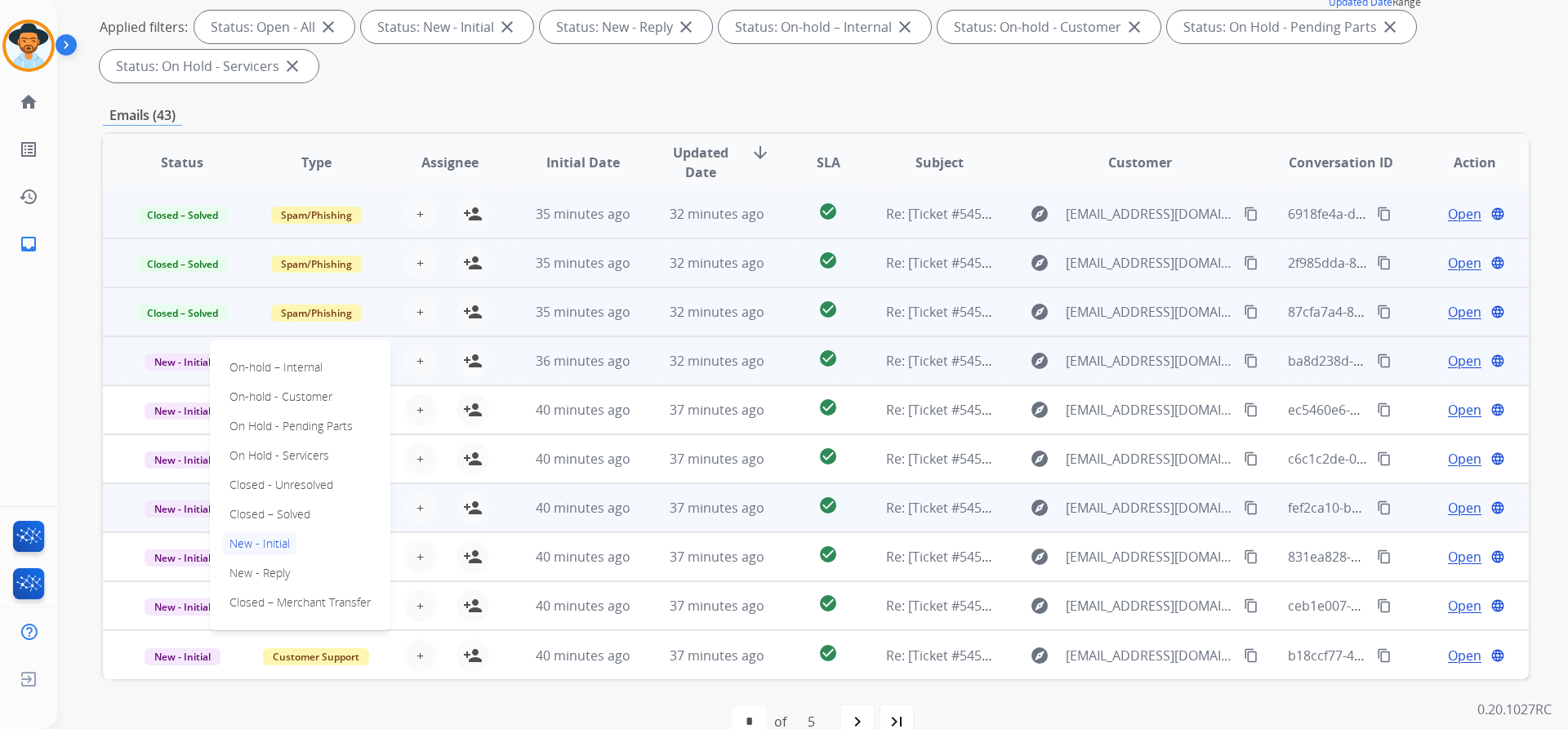
drag, startPoint x: 273, startPoint y: 512, endPoint x: 260, endPoint y: 488, distance: 27.3
click at [273, 512] on p "Closed – Solved" at bounding box center [269, 515] width 94 height 23
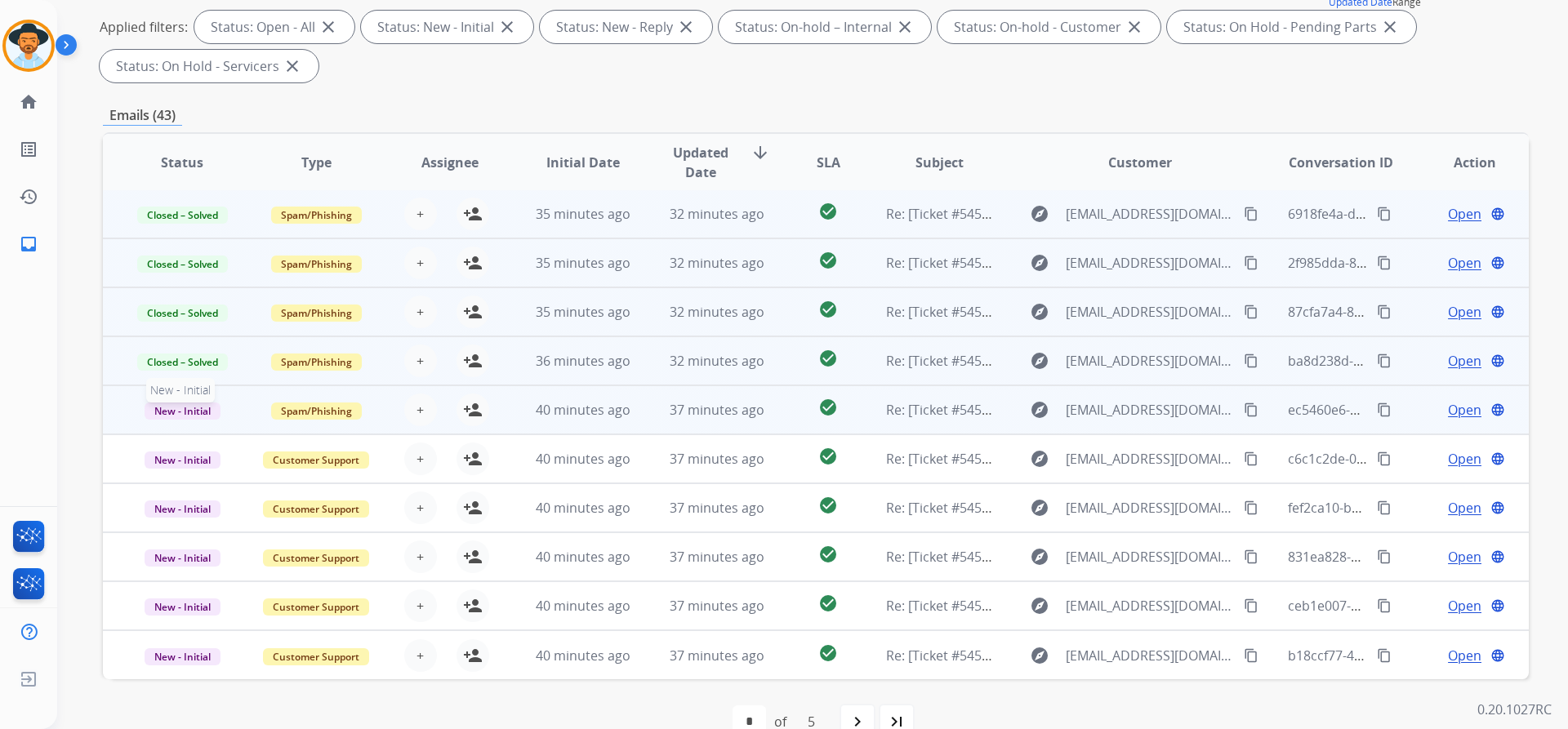
click at [186, 413] on span "New - Initial" at bounding box center [182, 411] width 76 height 17
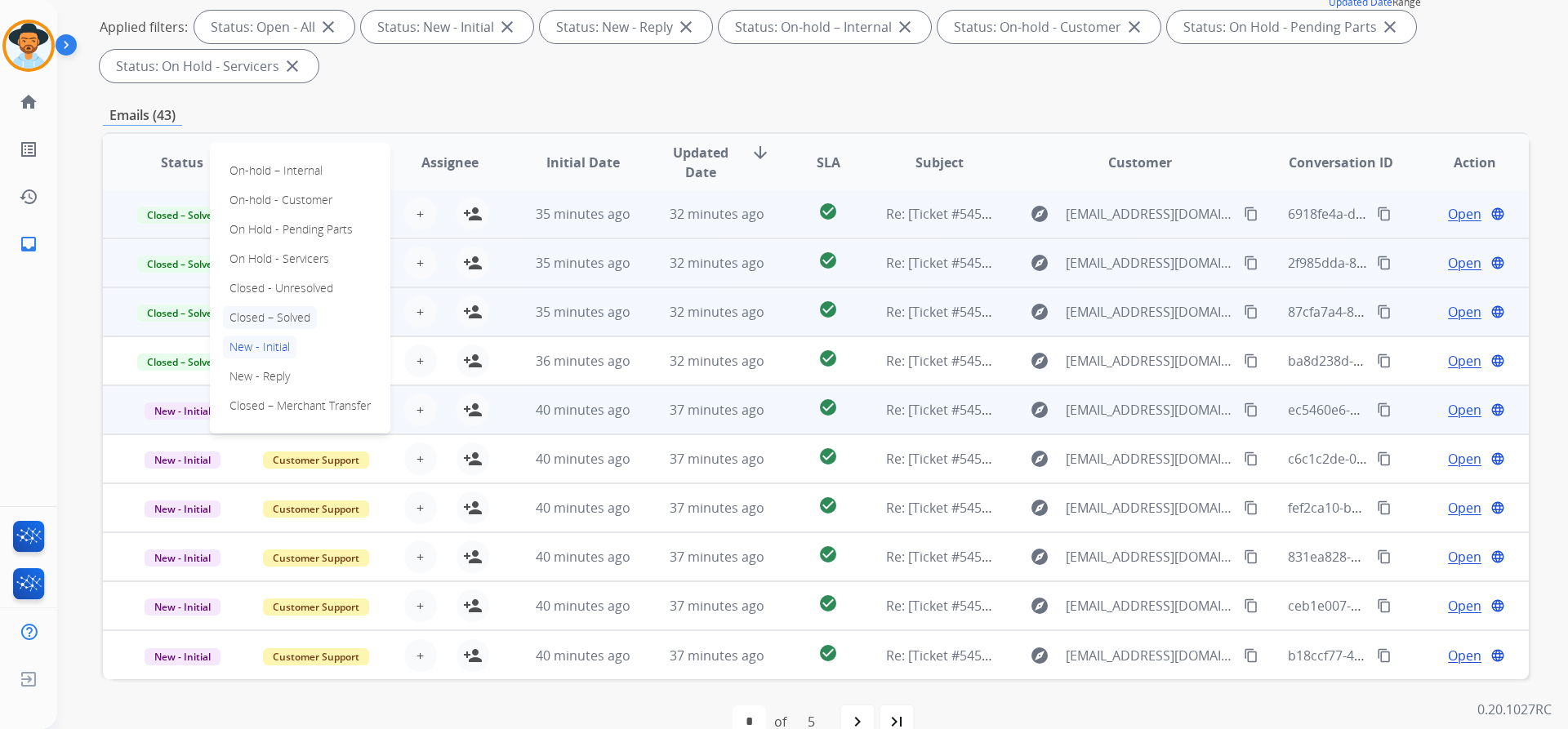
click at [286, 319] on p "Closed – Solved" at bounding box center [269, 317] width 94 height 23
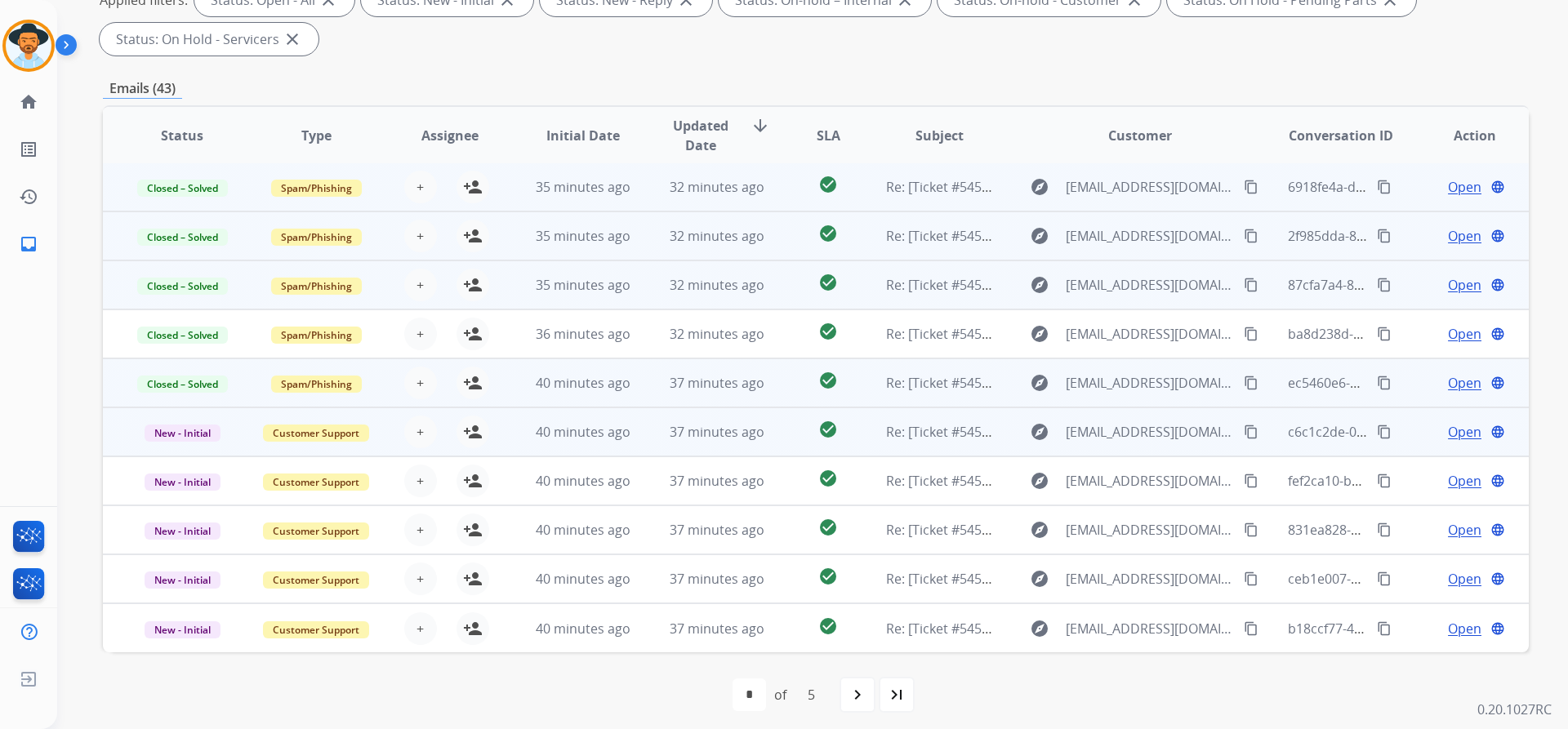
scroll to position [280, 0]
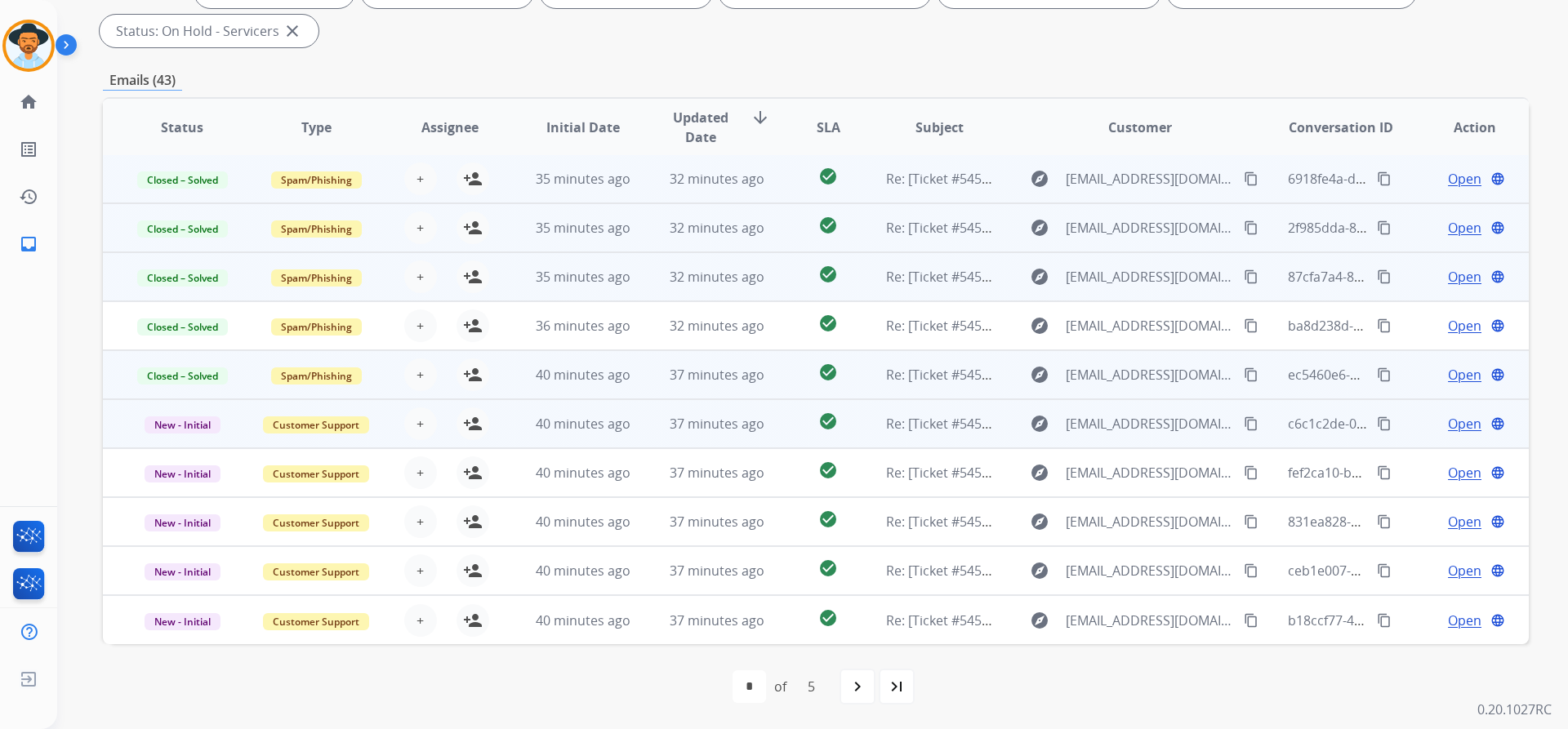
click at [1451, 424] on span "Open" at bounding box center [1465, 423] width 34 height 20
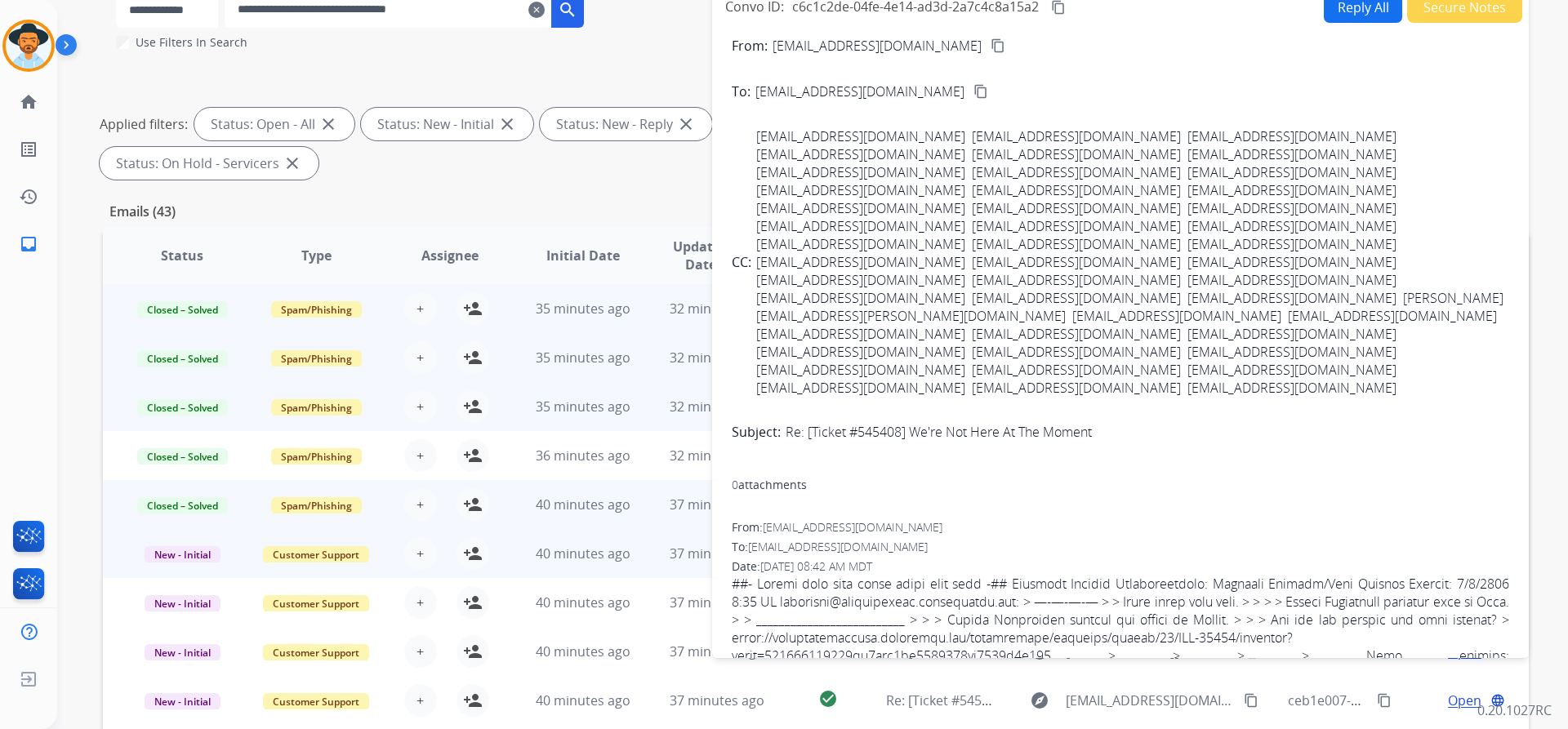
scroll to position [0, 0]
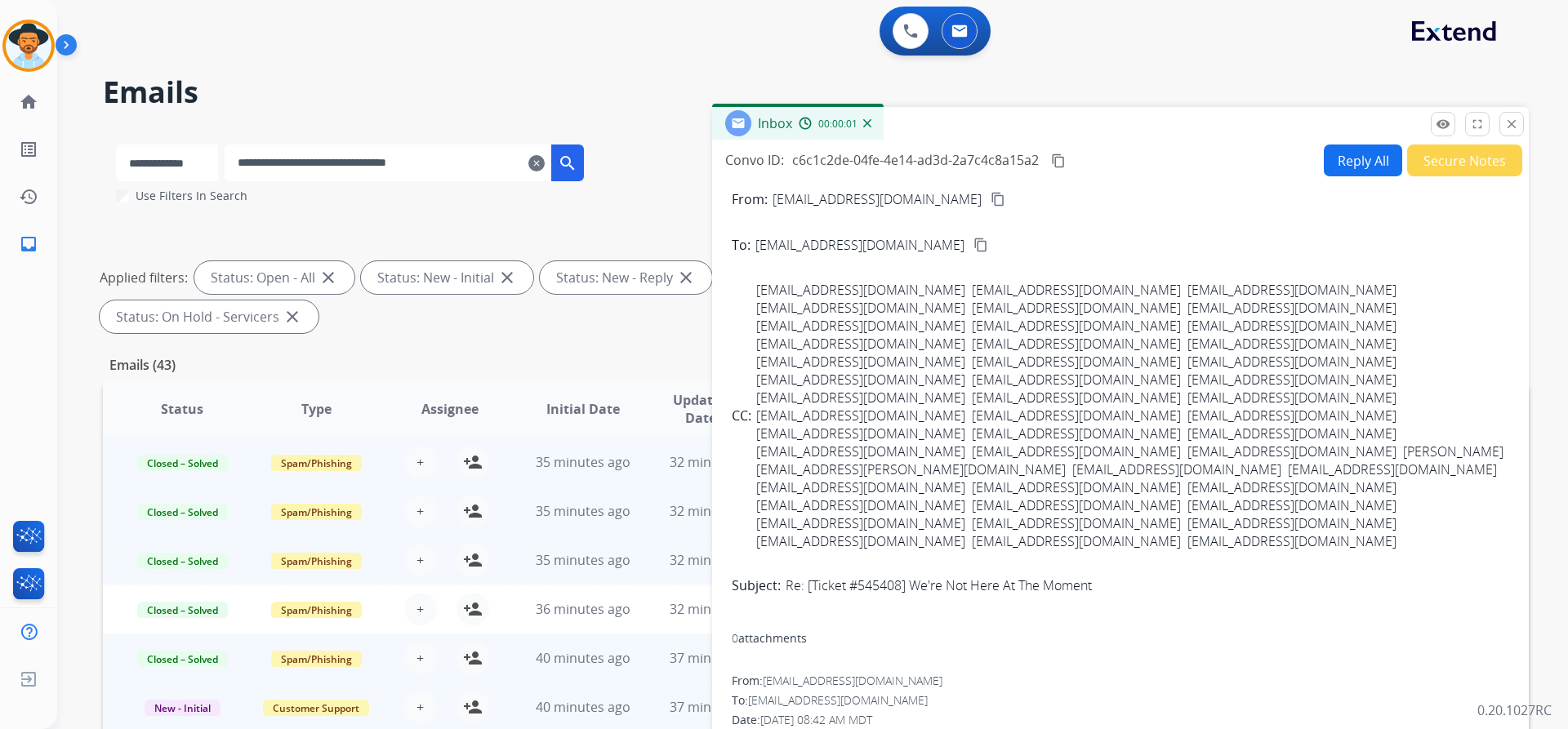
click at [1445, 156] on button "Secure Notes" at bounding box center [1465, 160] width 116 height 32
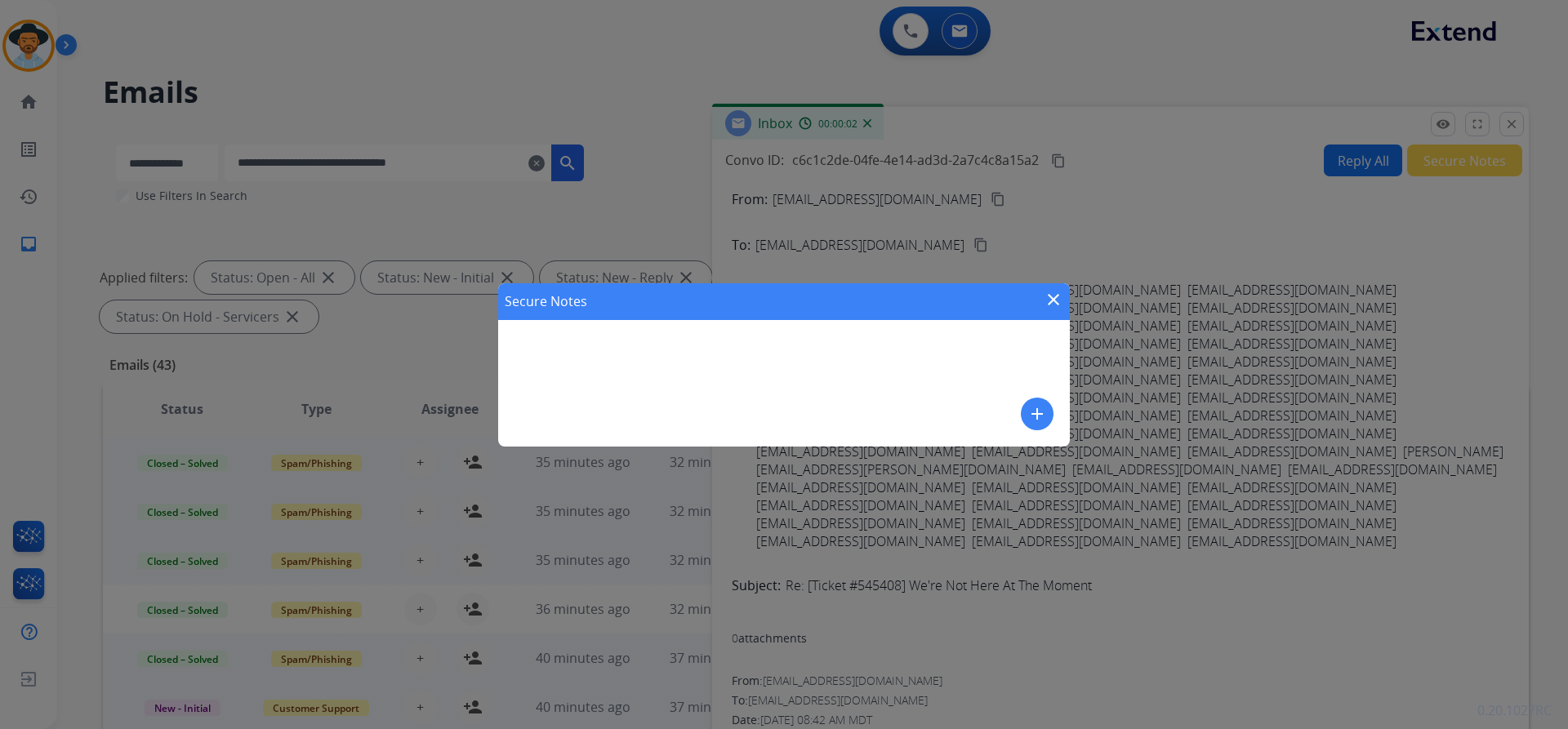
click at [1038, 406] on mat-icon "add" at bounding box center [1037, 414] width 20 height 20
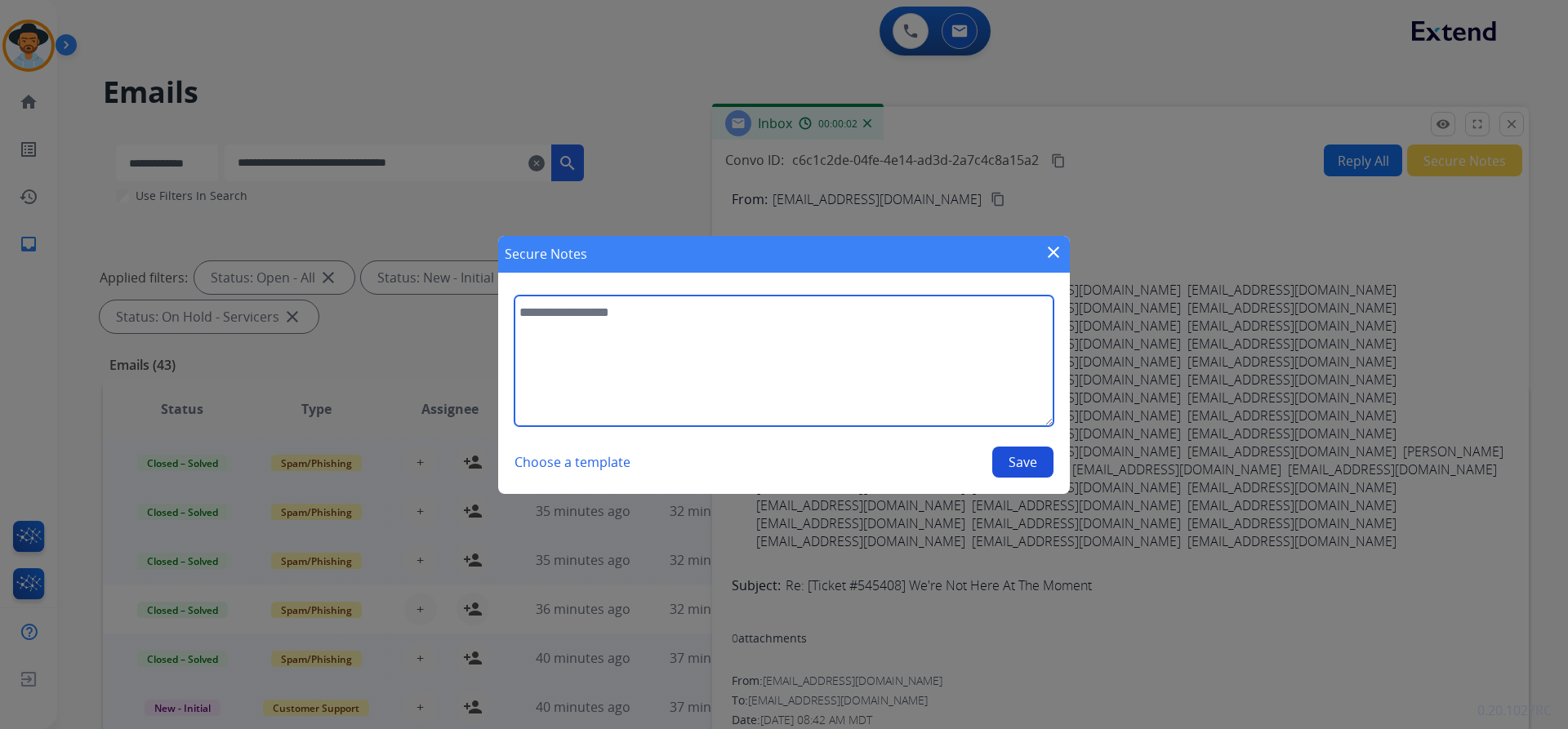
click at [690, 371] on textarea at bounding box center [784, 361] width 539 height 131
paste textarea "**********"
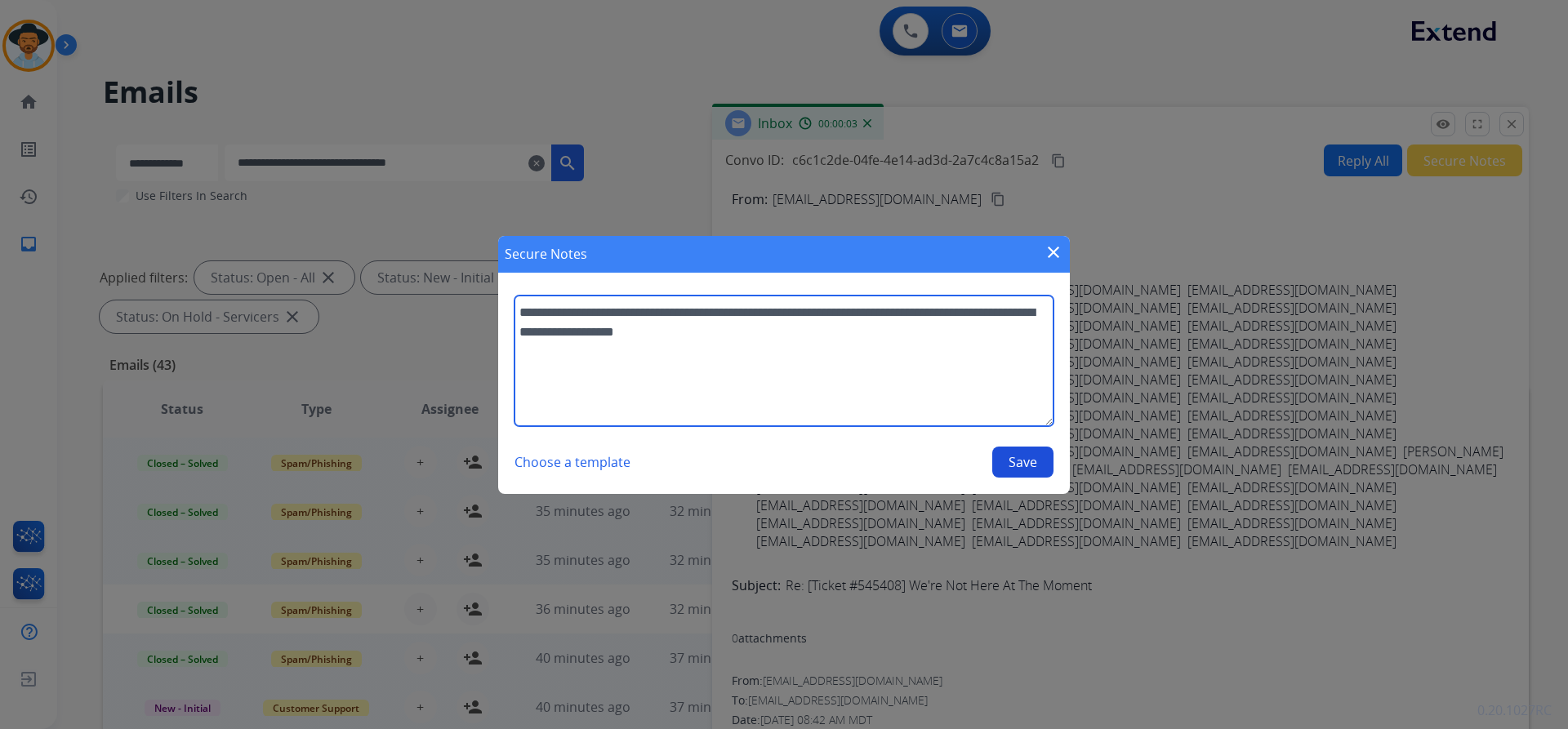
type textarea "**********"
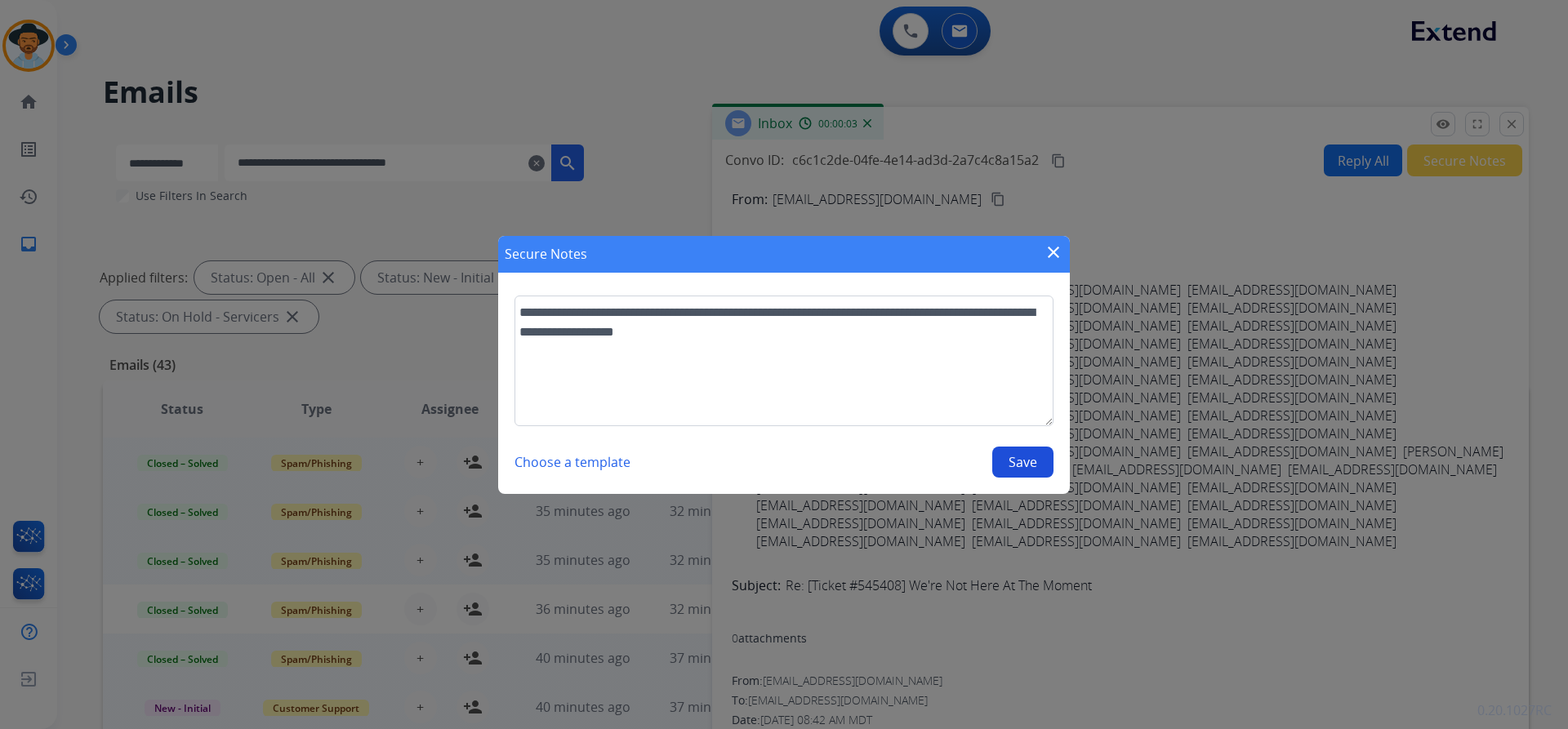
click at [1028, 456] on button "Save" at bounding box center [1023, 461] width 62 height 31
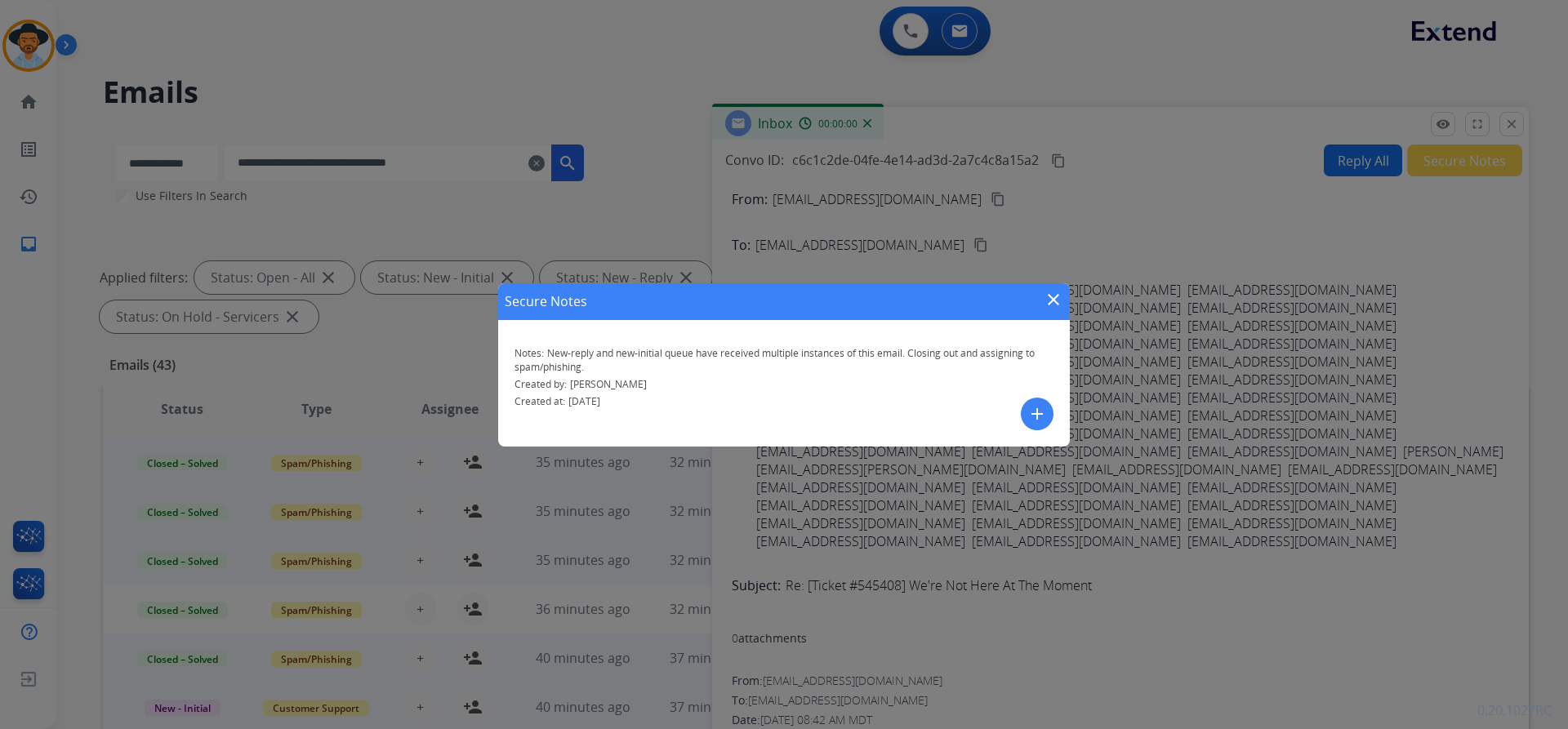
click at [1046, 306] on mat-icon "close" at bounding box center [1052, 299] width 20 height 20
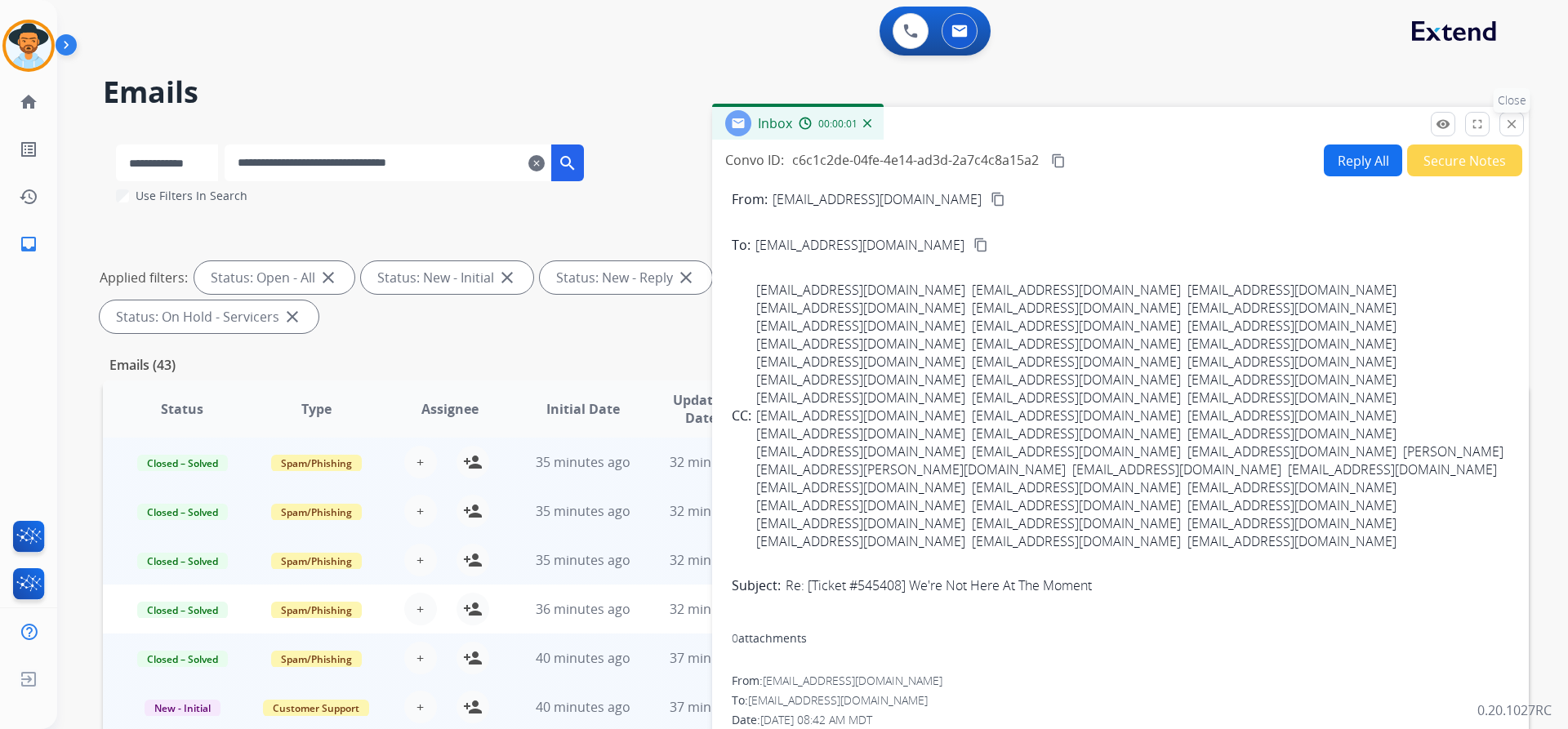
click at [1506, 118] on mat-icon "close" at bounding box center [1511, 124] width 15 height 15
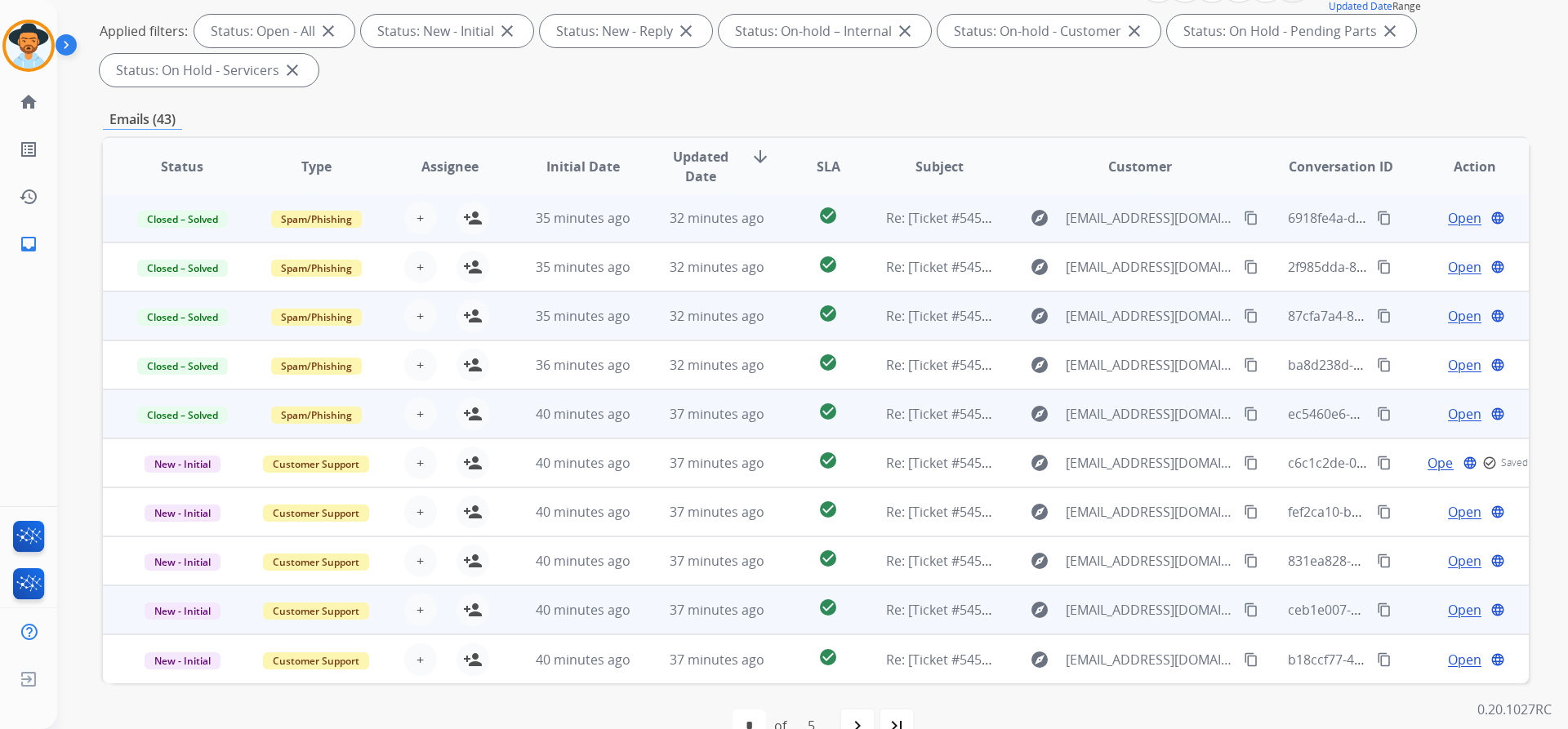
scroll to position [280, 0]
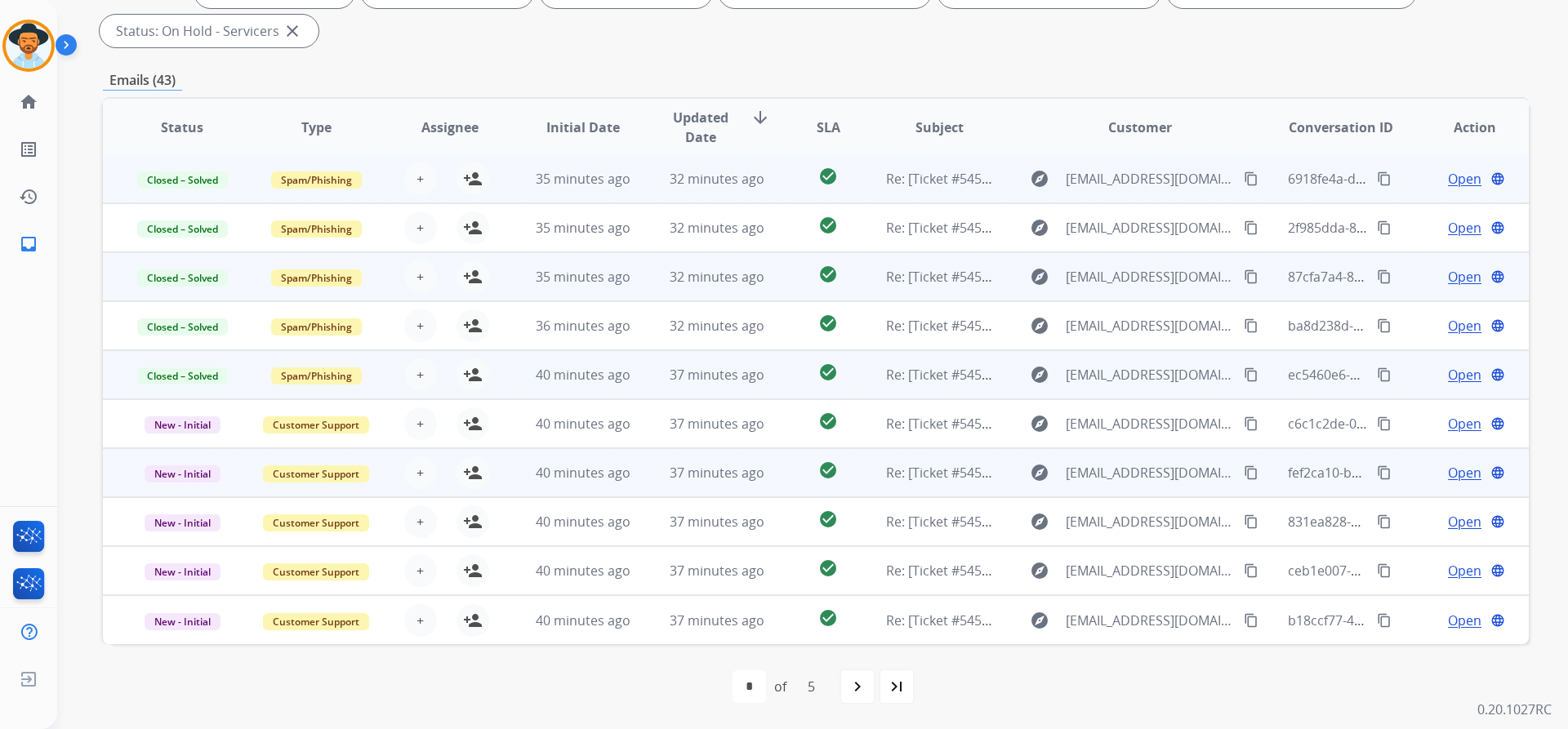
click at [1459, 477] on span "Open" at bounding box center [1465, 473] width 34 height 20
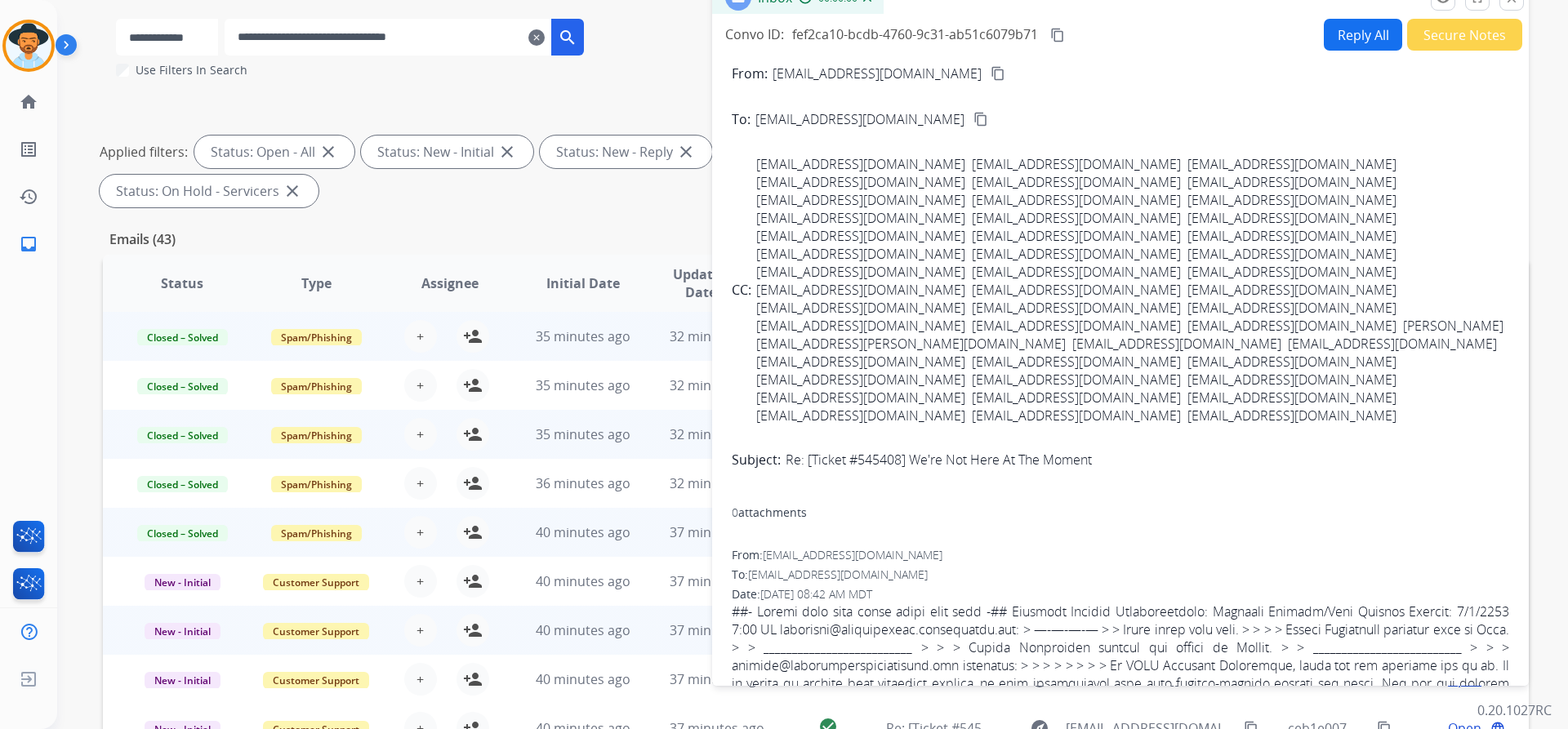
scroll to position [0, 0]
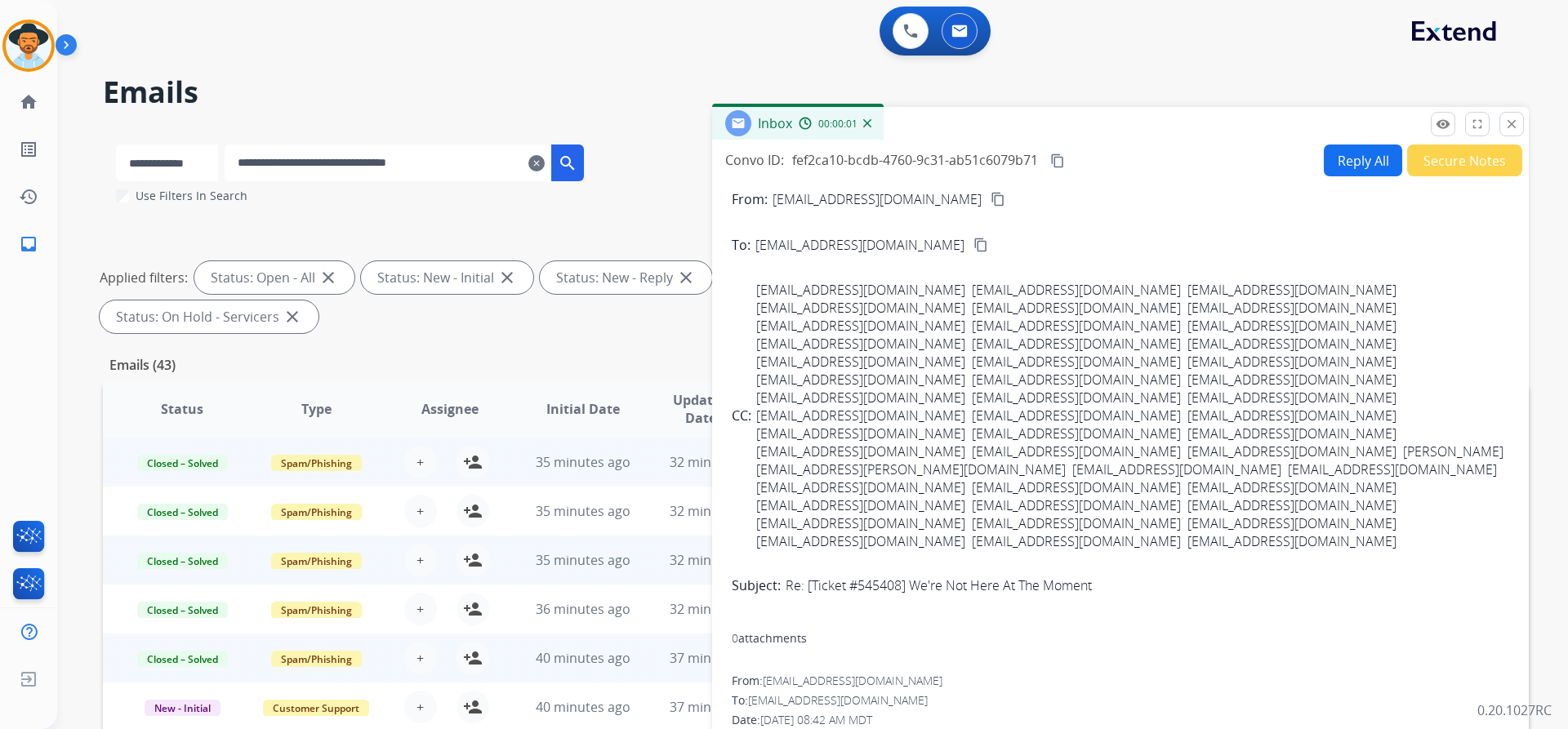
click at [1451, 163] on button "Secure Notes" at bounding box center [1465, 160] width 116 height 32
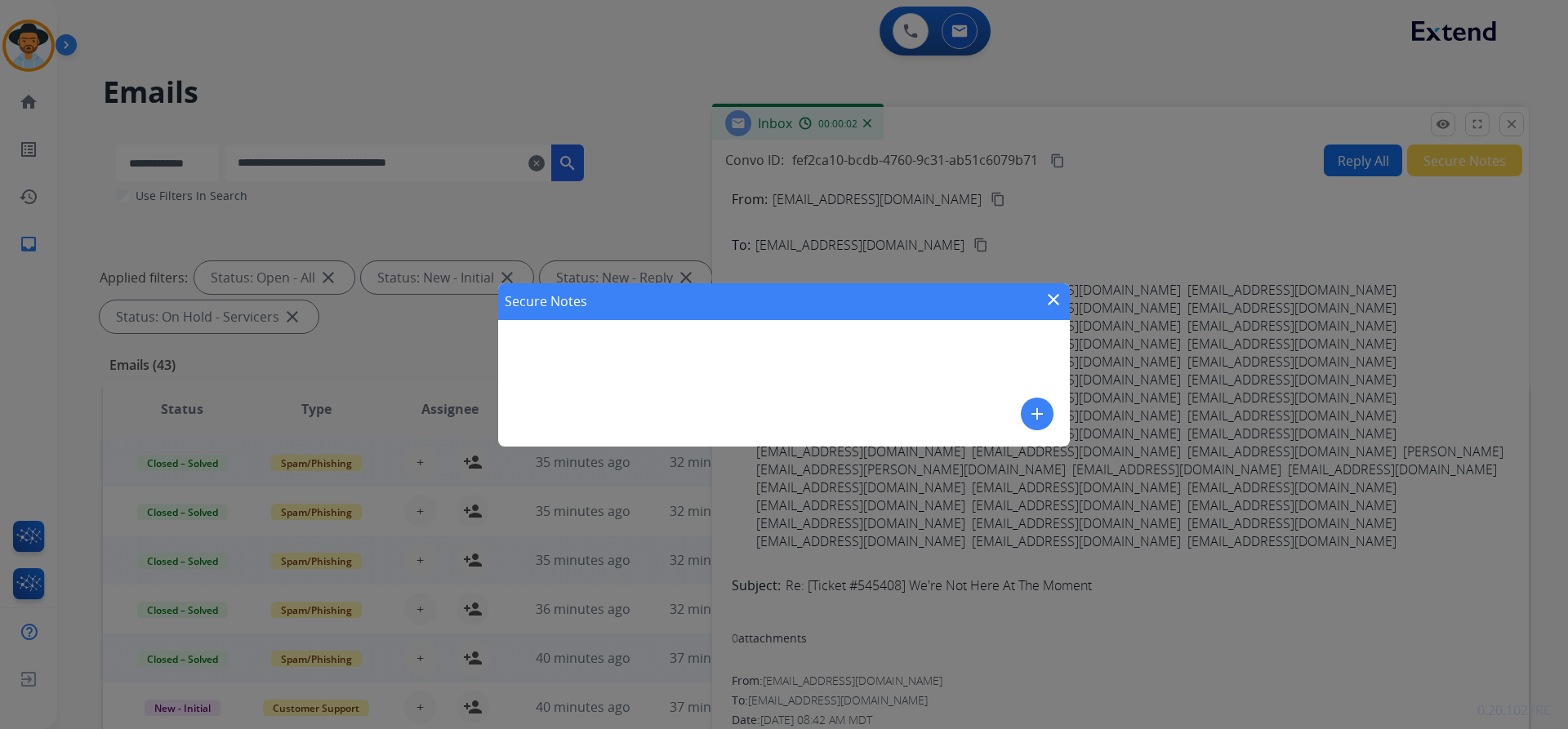
click at [1036, 413] on mat-icon "add" at bounding box center [1037, 414] width 20 height 20
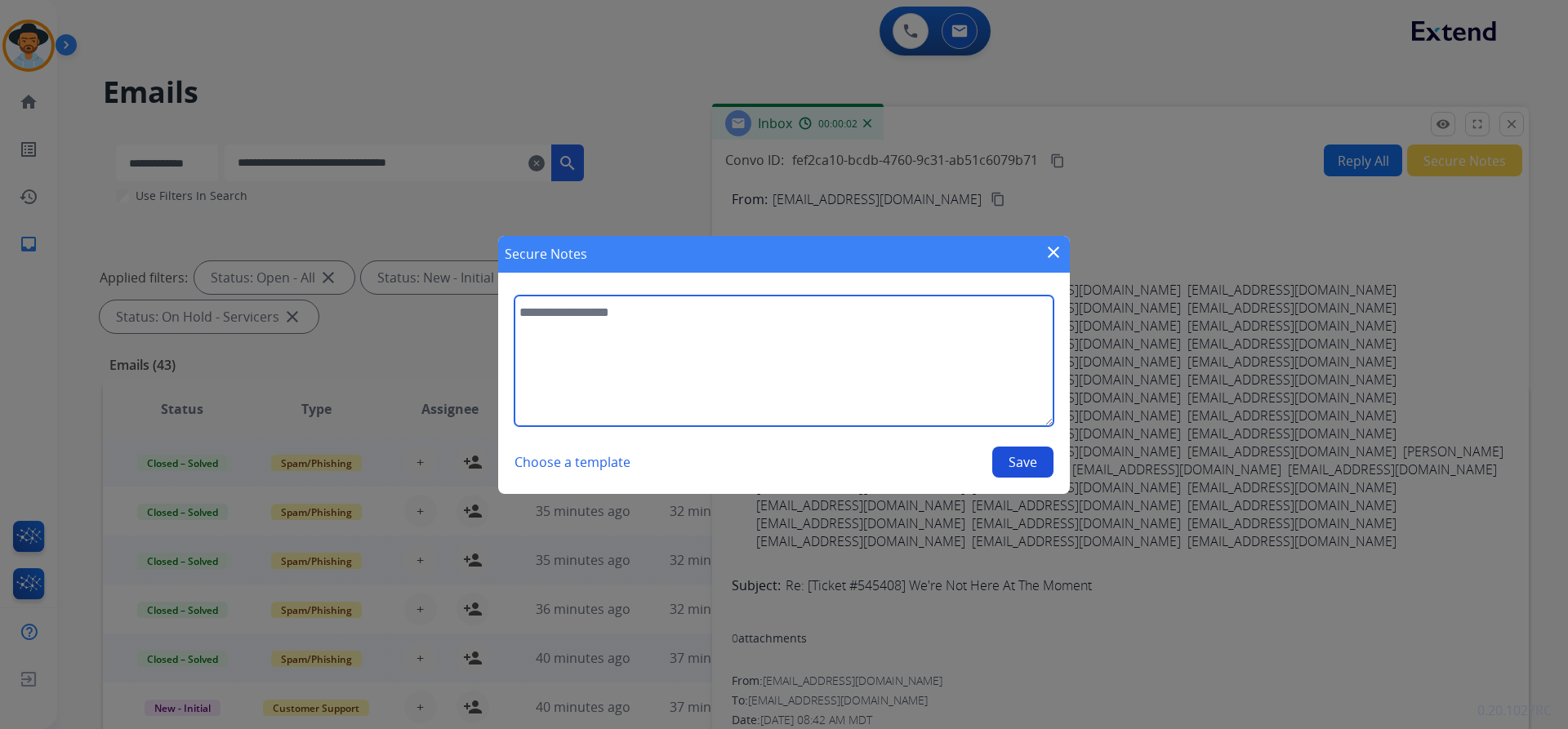
paste textarea "**********"
click at [640, 367] on textarea at bounding box center [784, 361] width 539 height 131
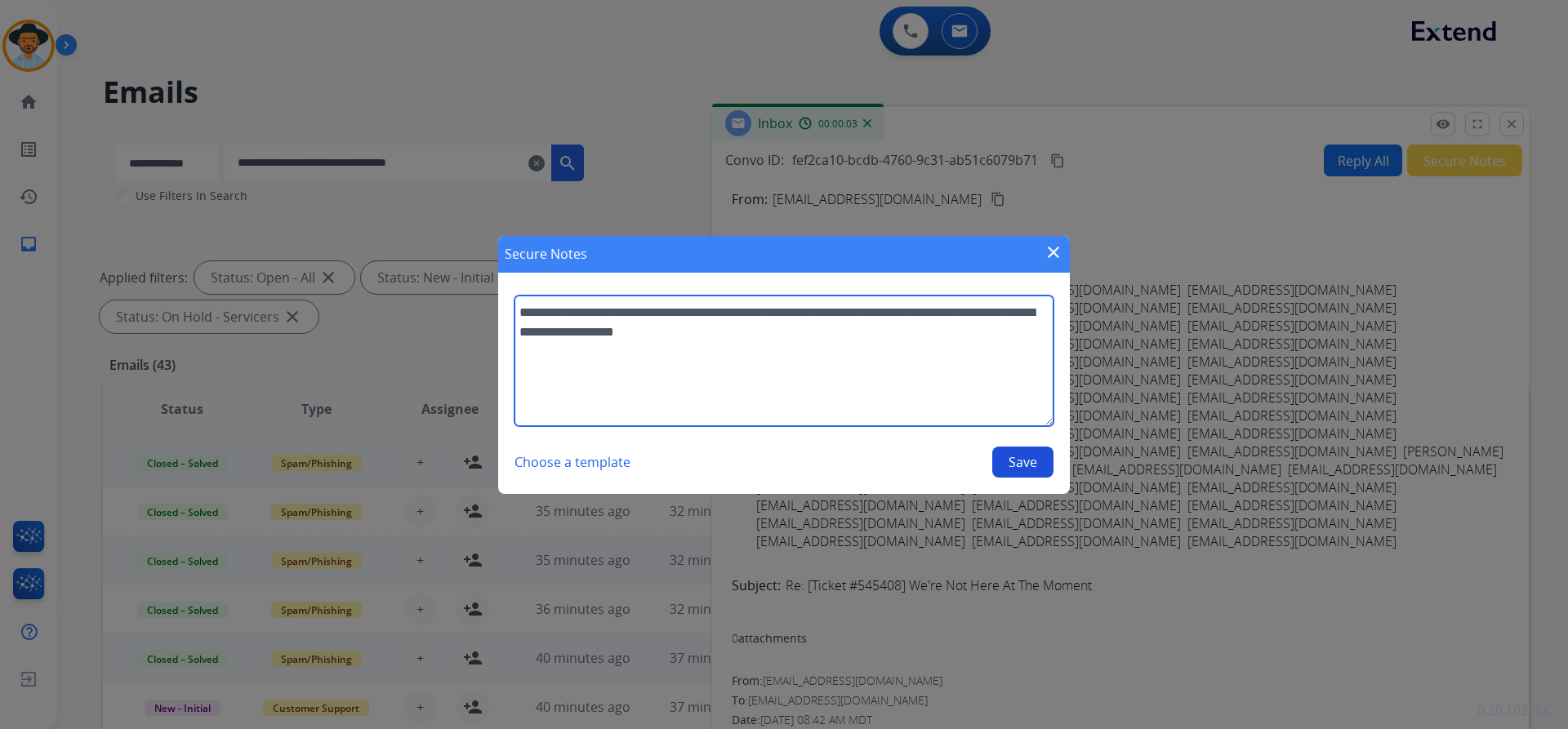
type textarea "**********"
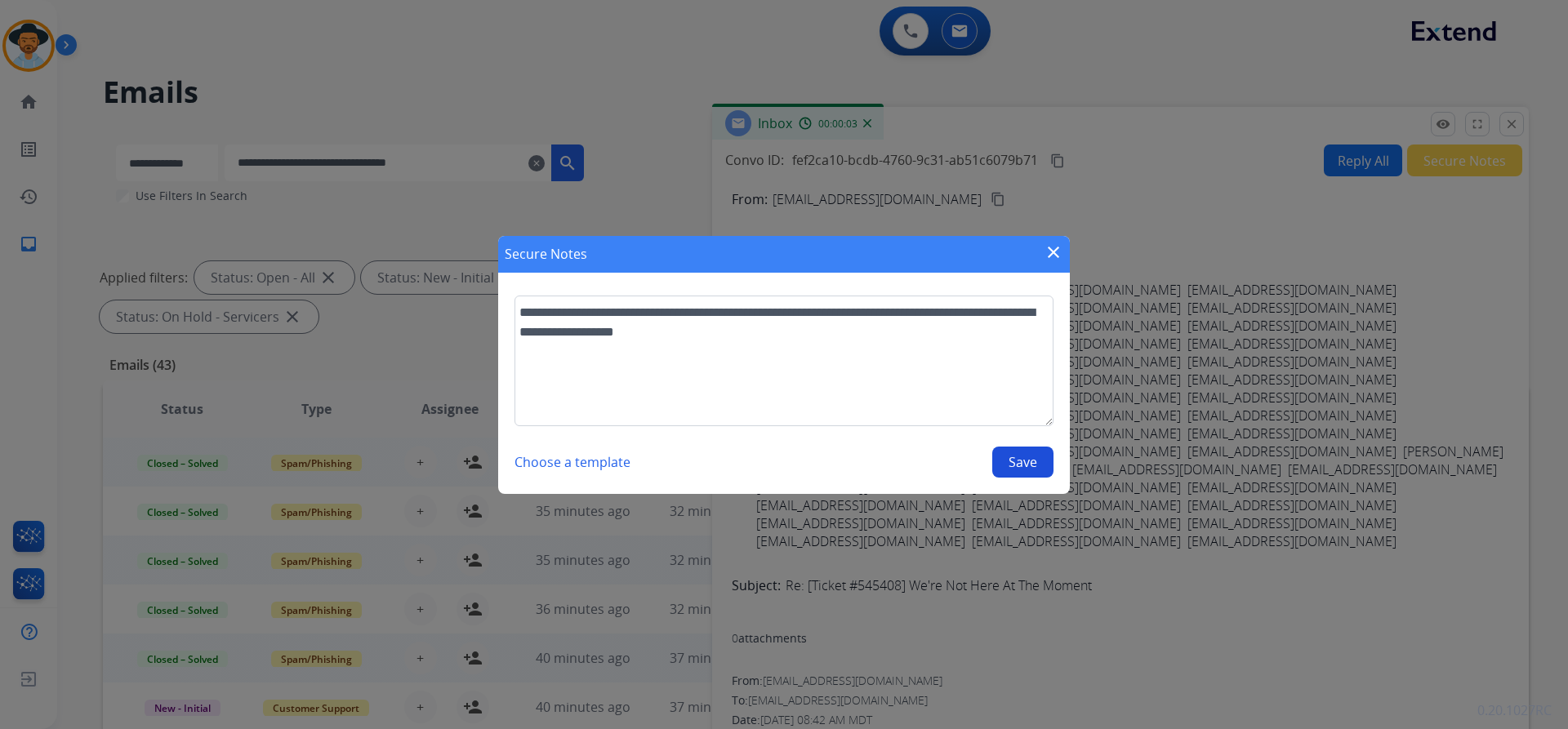
click at [1032, 464] on button "Save" at bounding box center [1023, 461] width 62 height 31
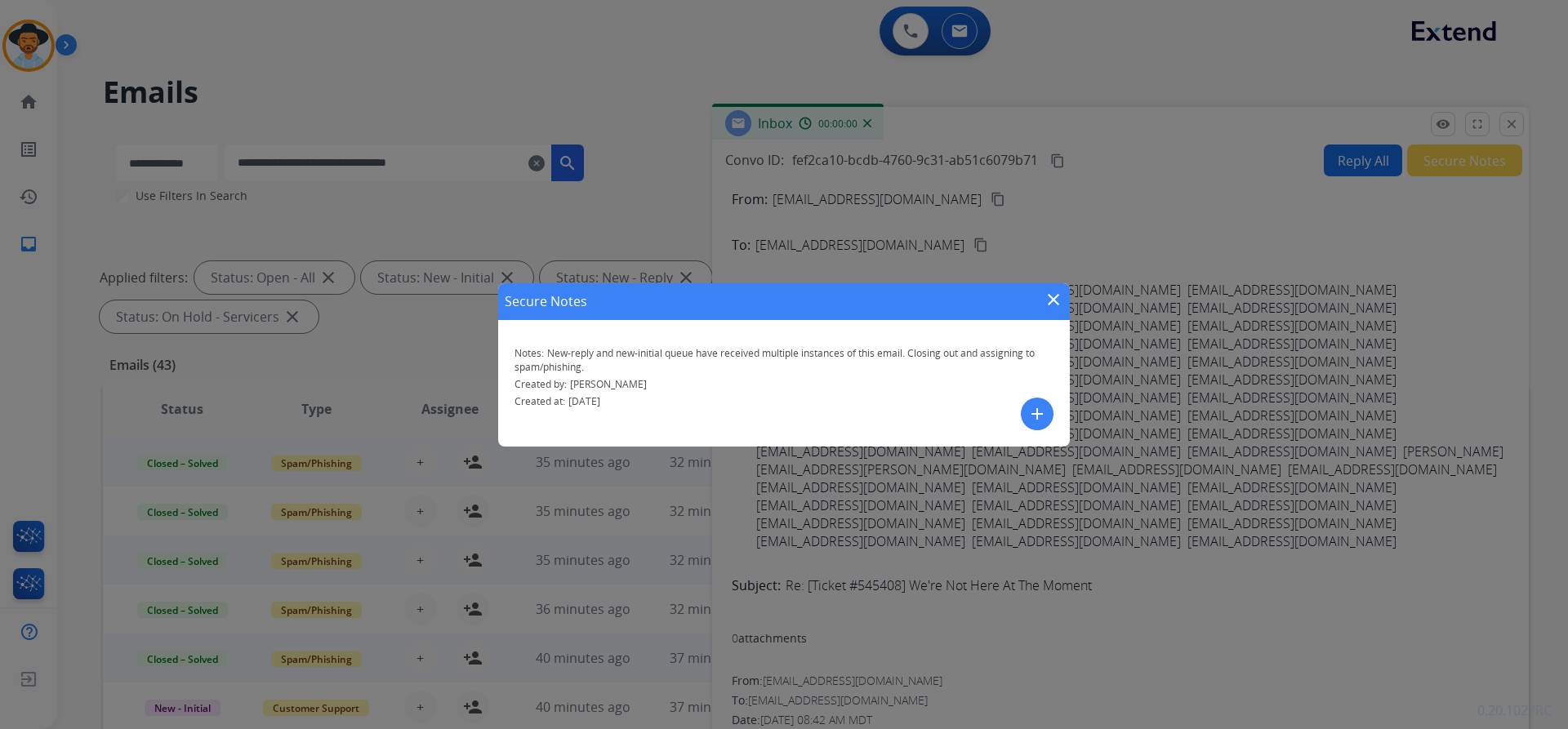
click at [1054, 294] on mat-icon "close" at bounding box center [1052, 299] width 20 height 20
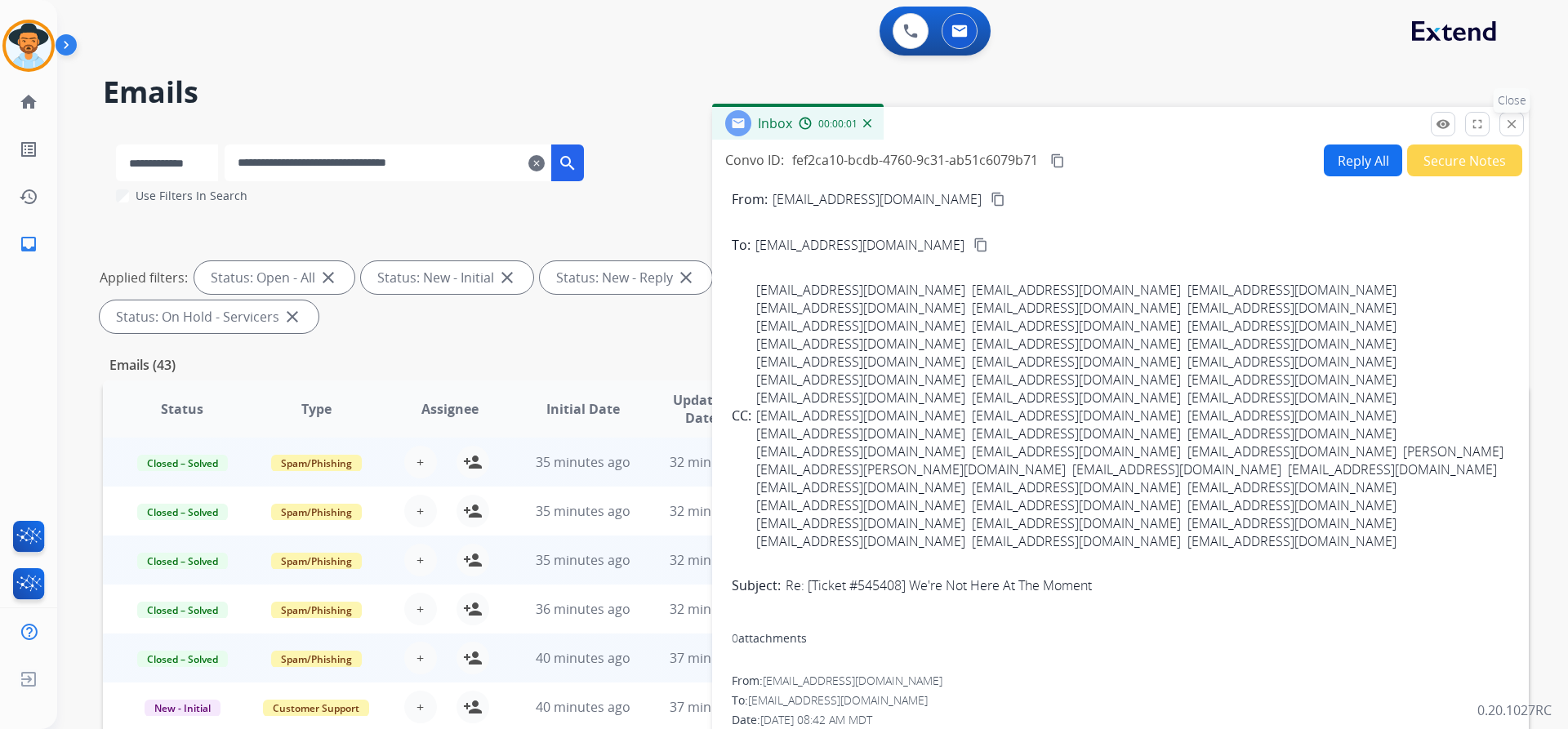
click at [1517, 120] on mat-icon "close" at bounding box center [1511, 124] width 15 height 15
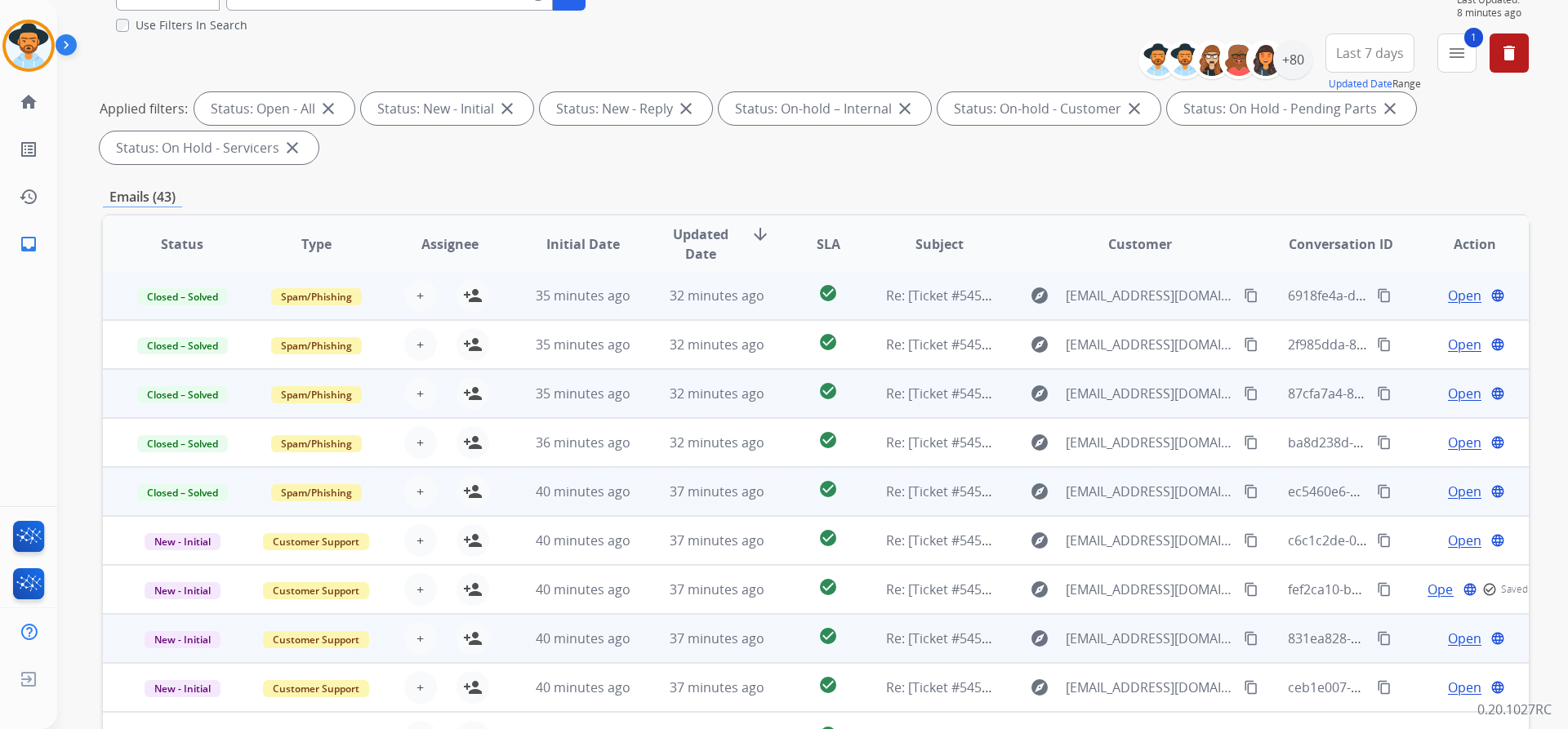
scroll to position [280, 0]
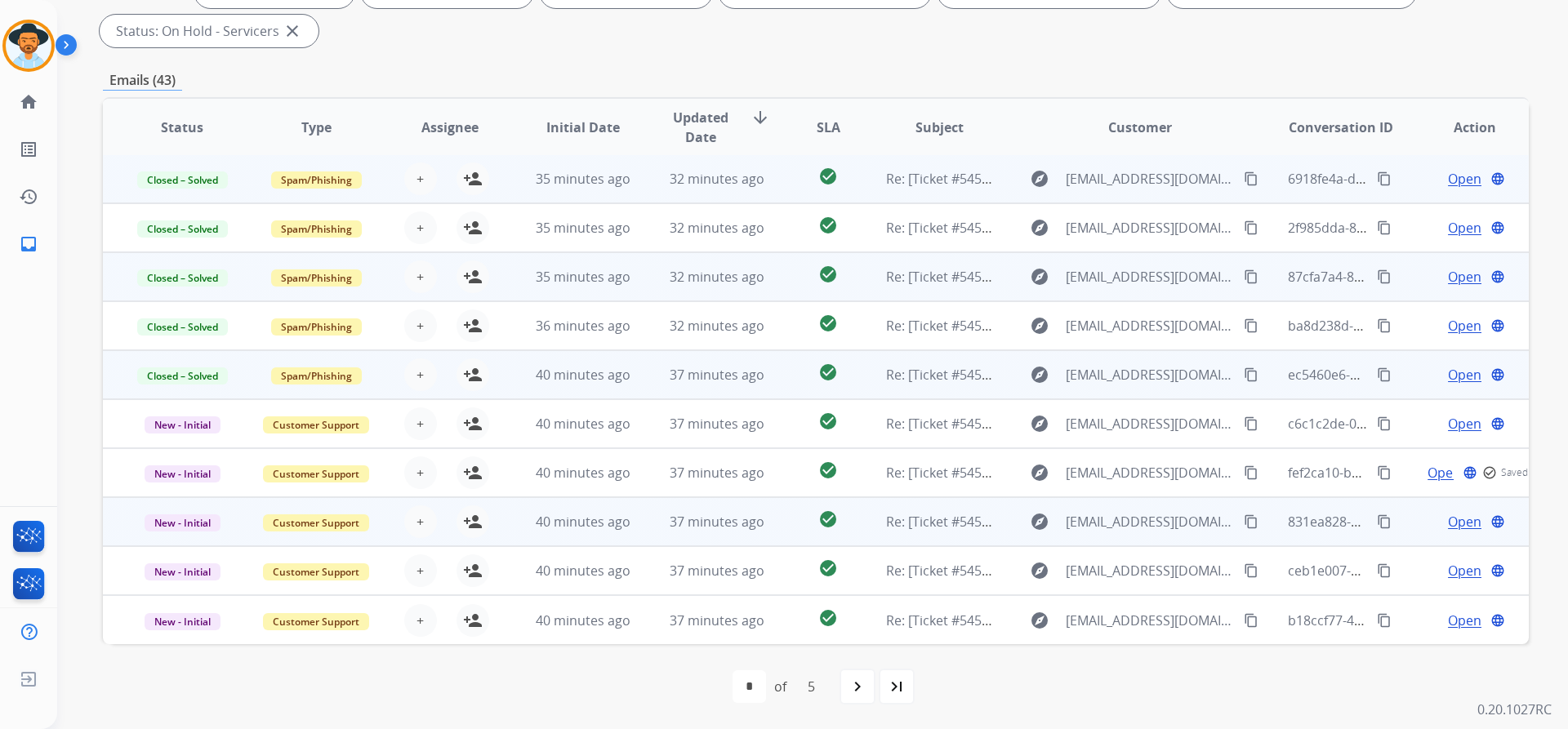
click at [1457, 519] on span "Open" at bounding box center [1465, 521] width 34 height 20
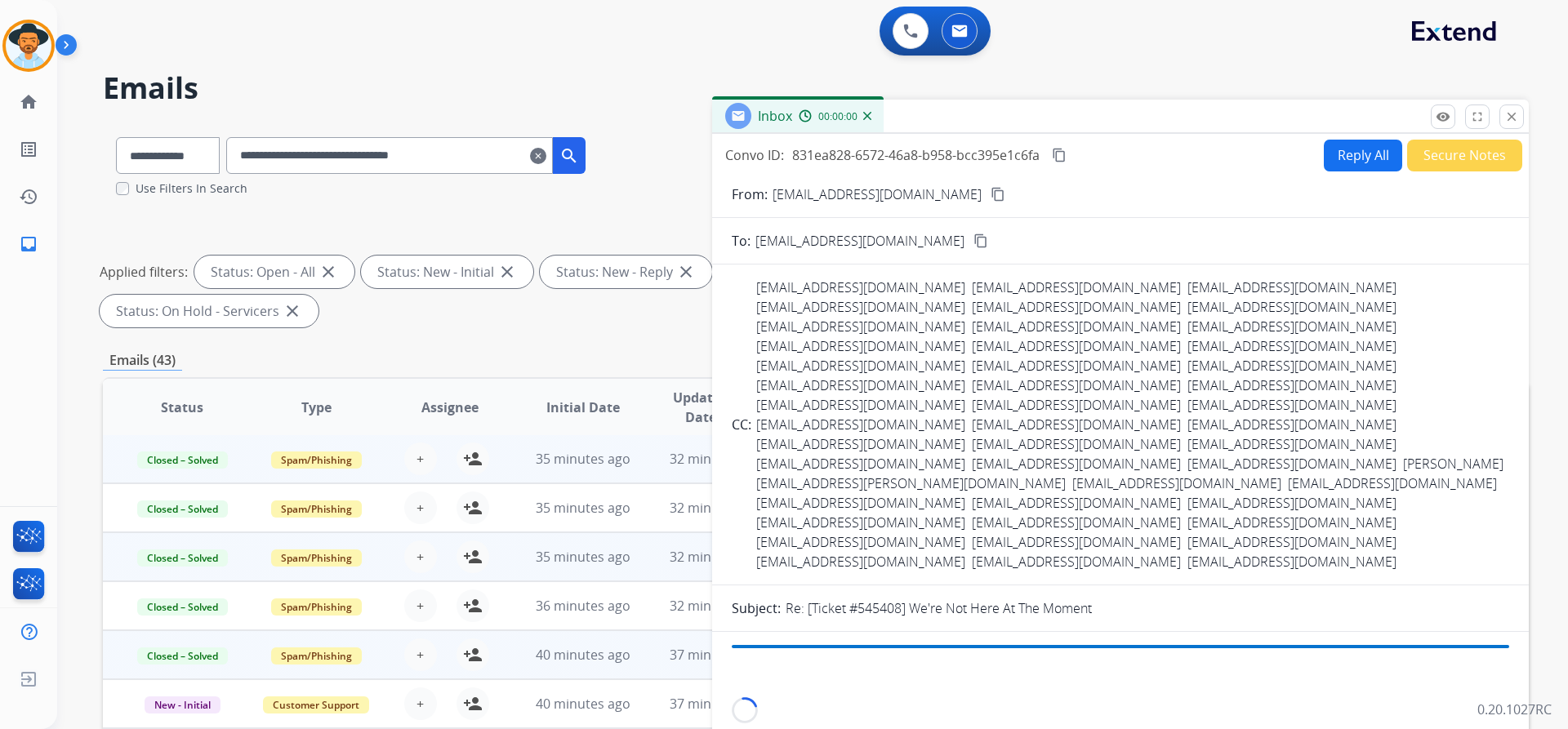
scroll to position [0, 0]
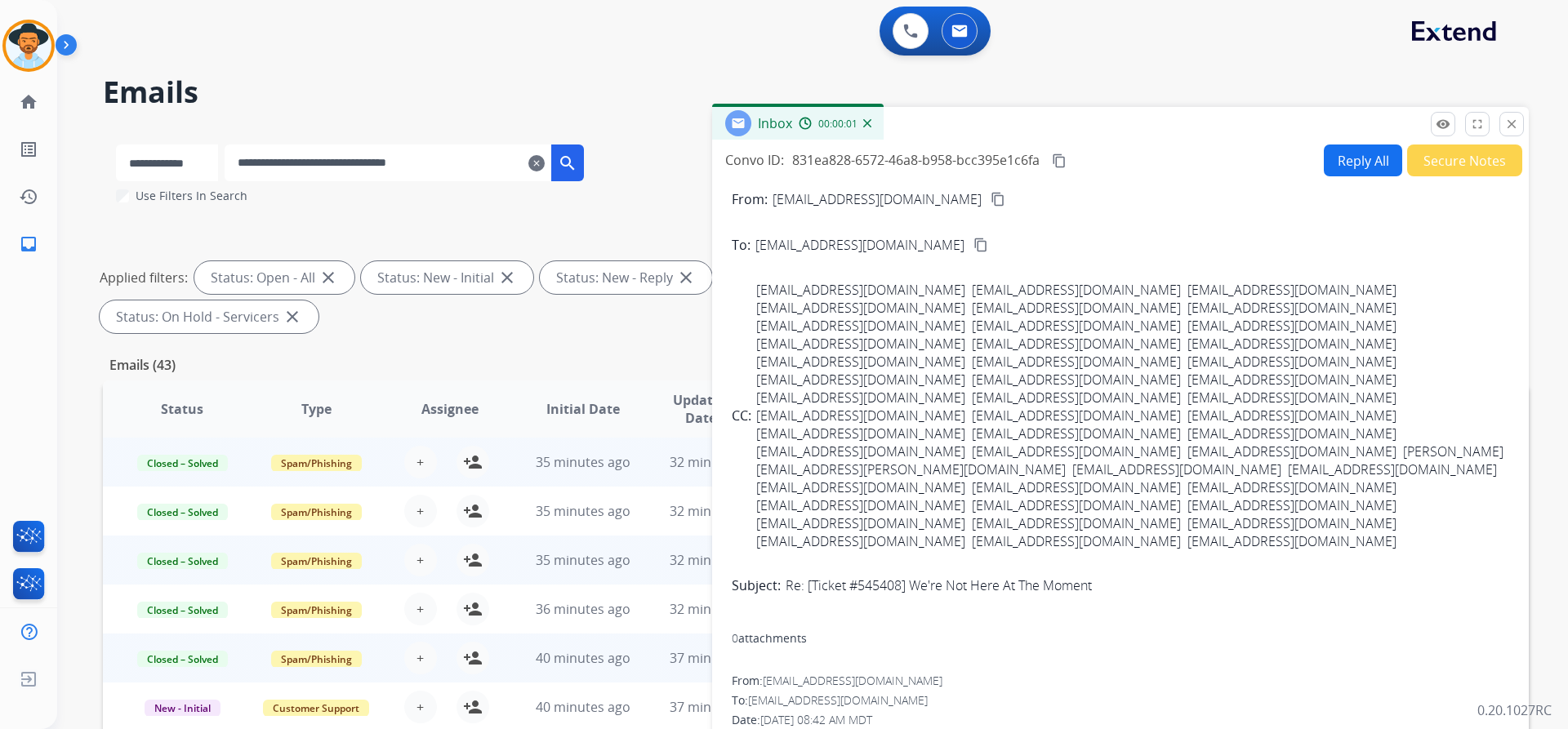
click at [1428, 163] on button "Secure Notes" at bounding box center [1465, 160] width 116 height 32
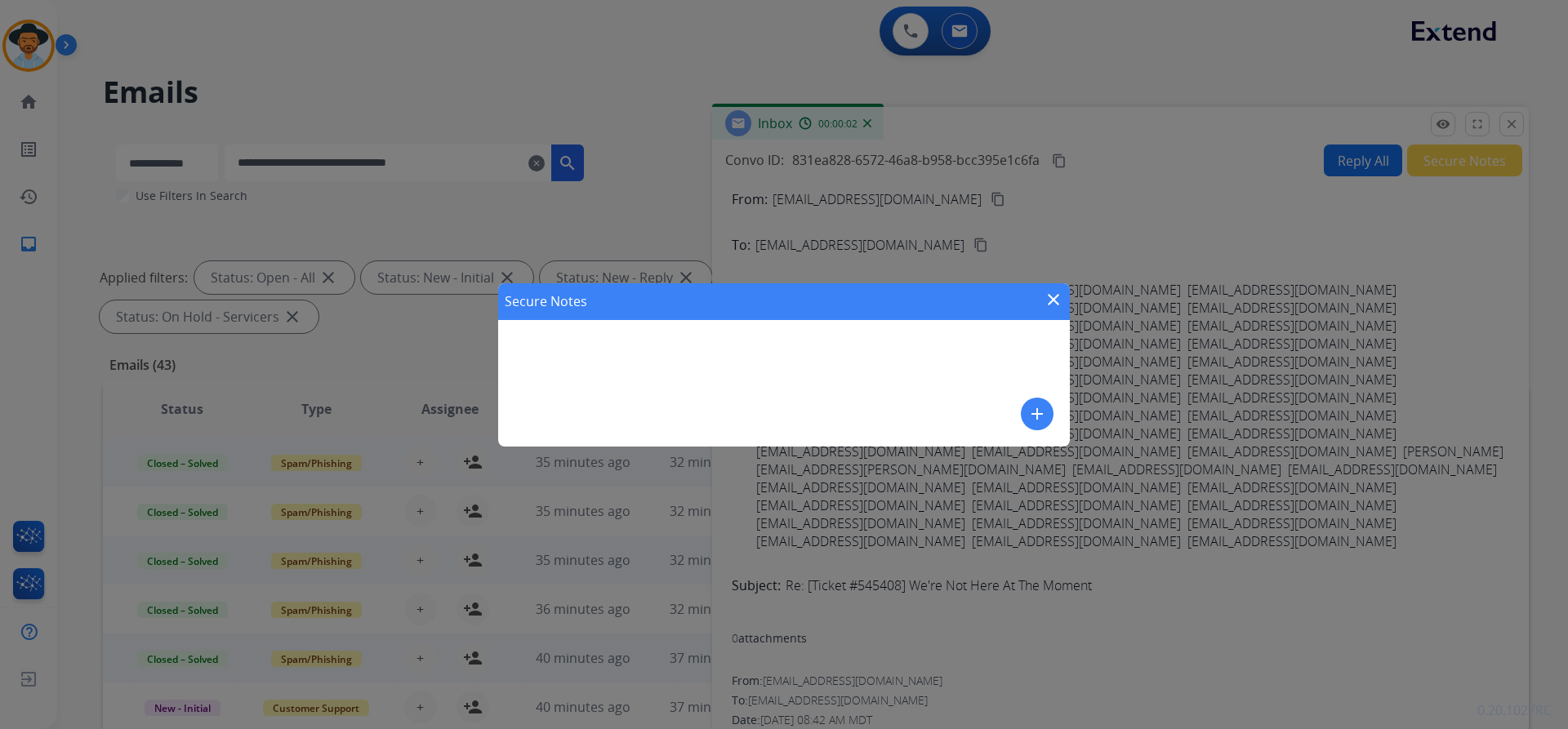
click at [1040, 400] on button "add" at bounding box center [1037, 414] width 33 height 33
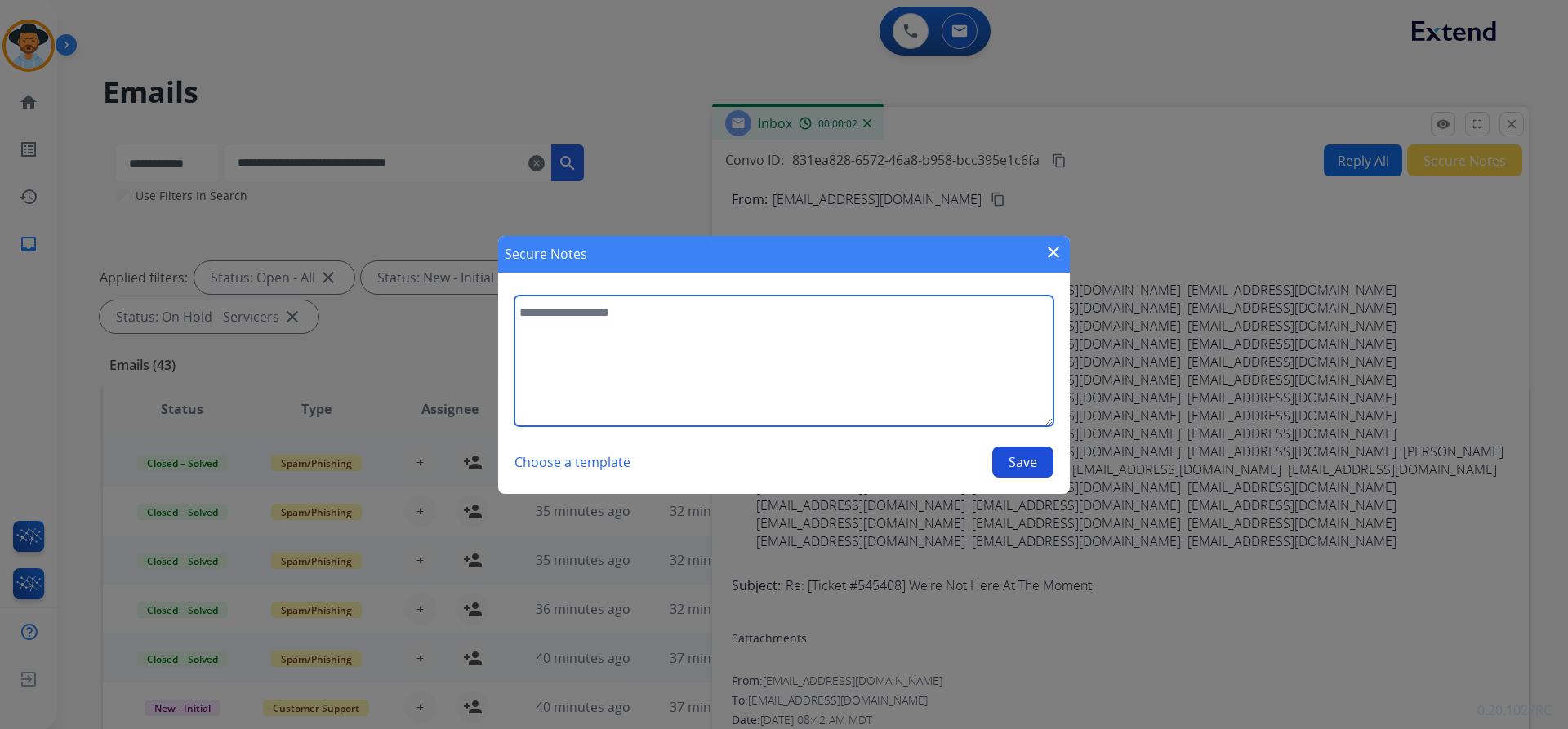
click at [805, 319] on textarea at bounding box center [784, 361] width 539 height 131
paste textarea "**********"
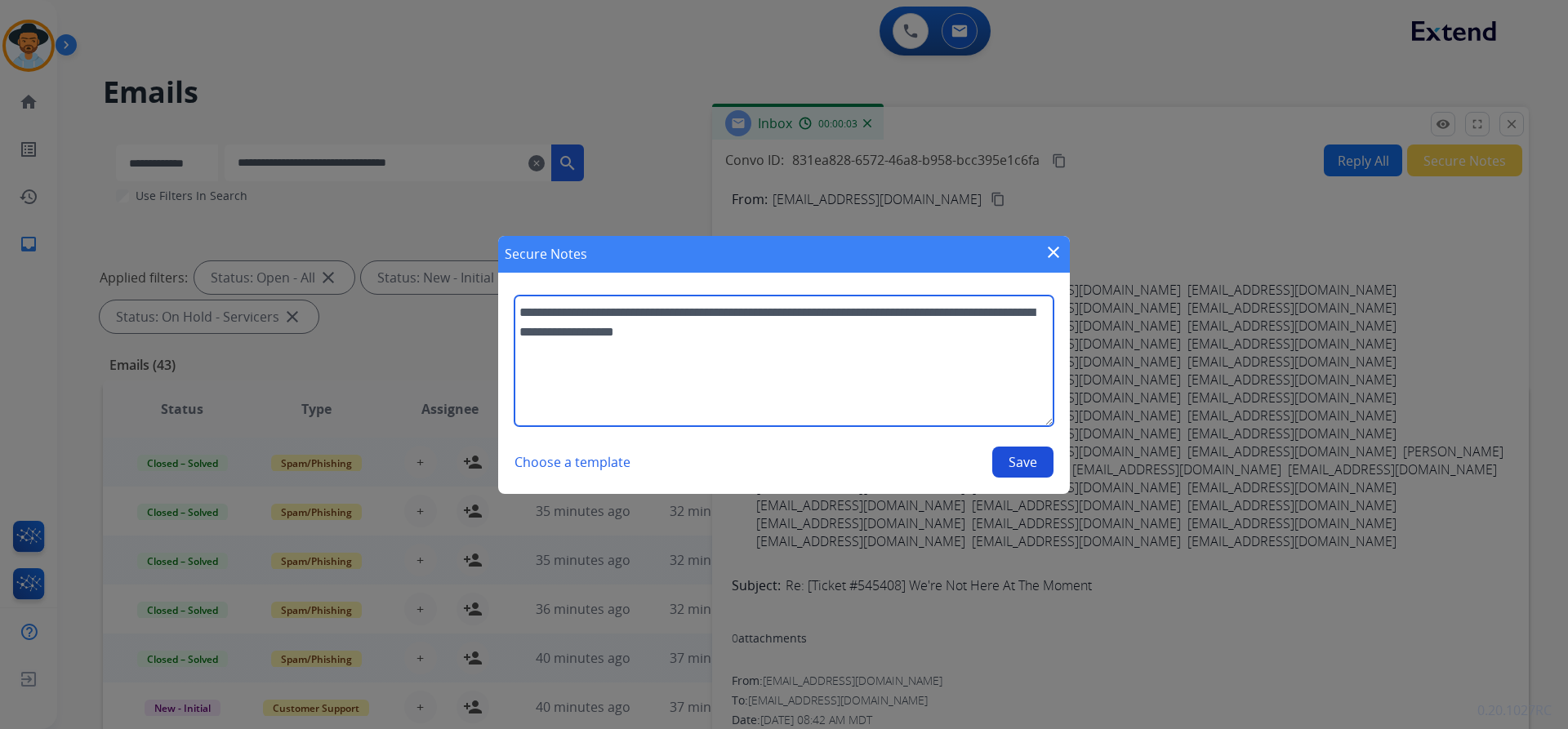
type textarea "**********"
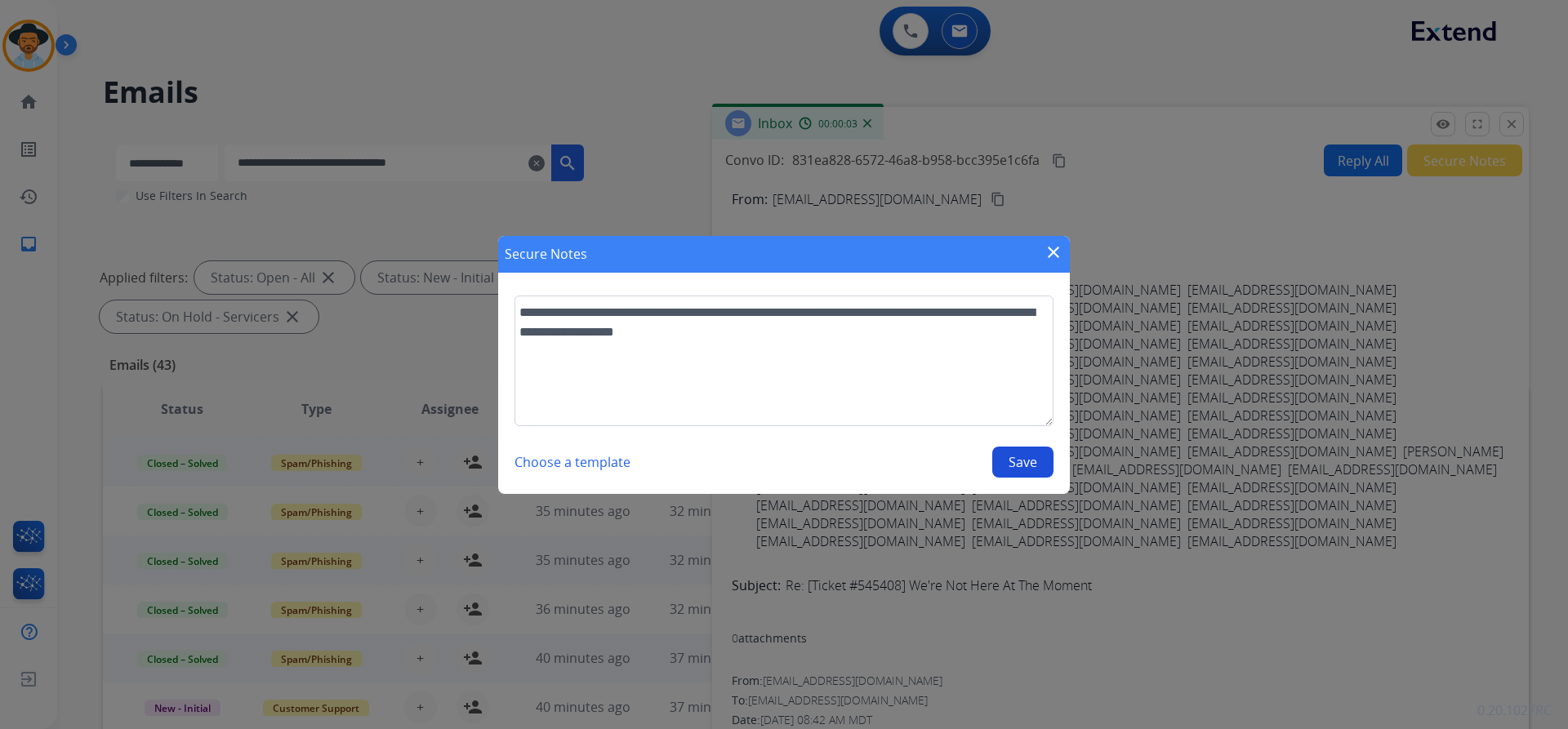
click at [1027, 457] on button "Save" at bounding box center [1023, 461] width 62 height 31
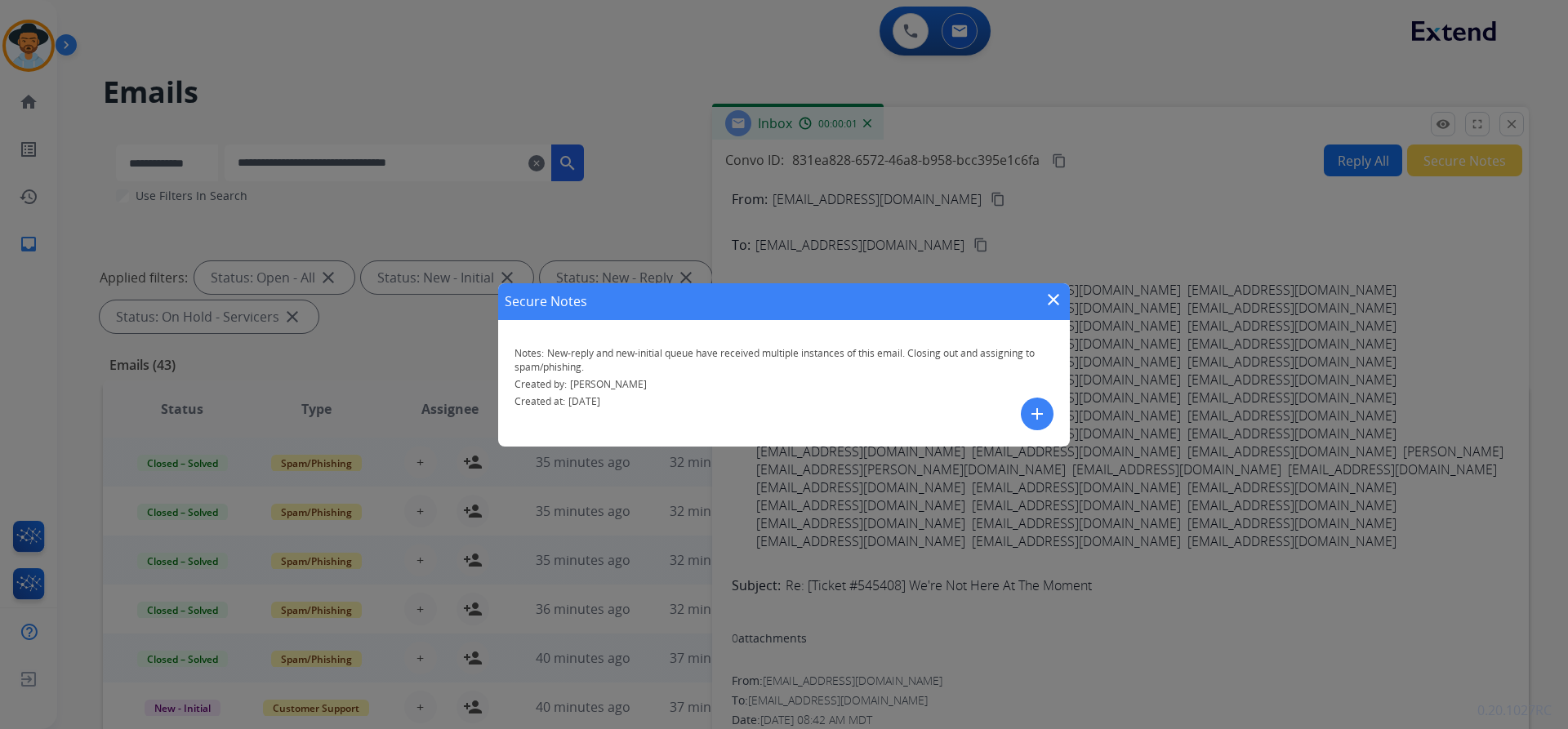
click at [1048, 301] on mat-icon "close" at bounding box center [1052, 299] width 20 height 20
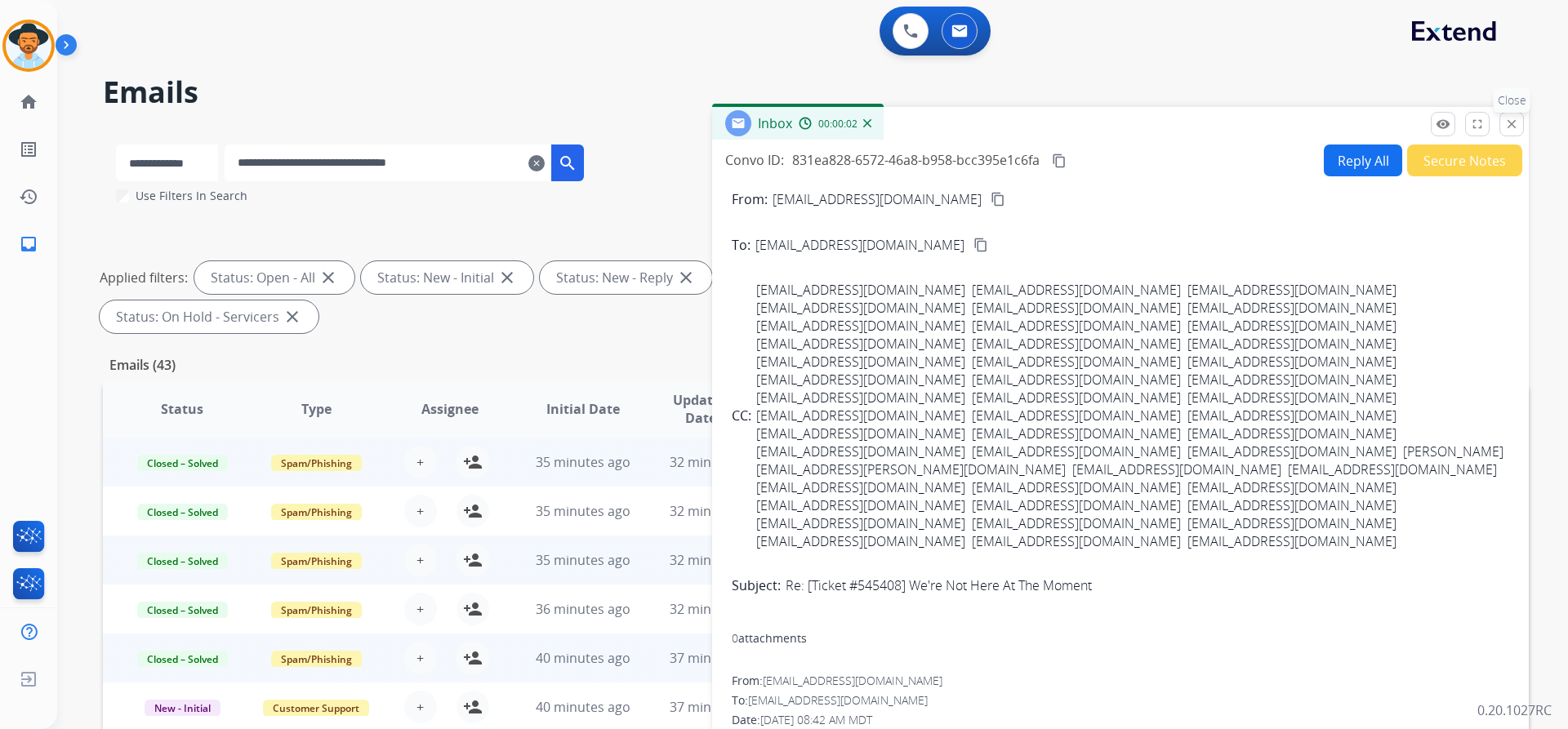
click at [1509, 117] on mat-icon "close" at bounding box center [1511, 124] width 15 height 15
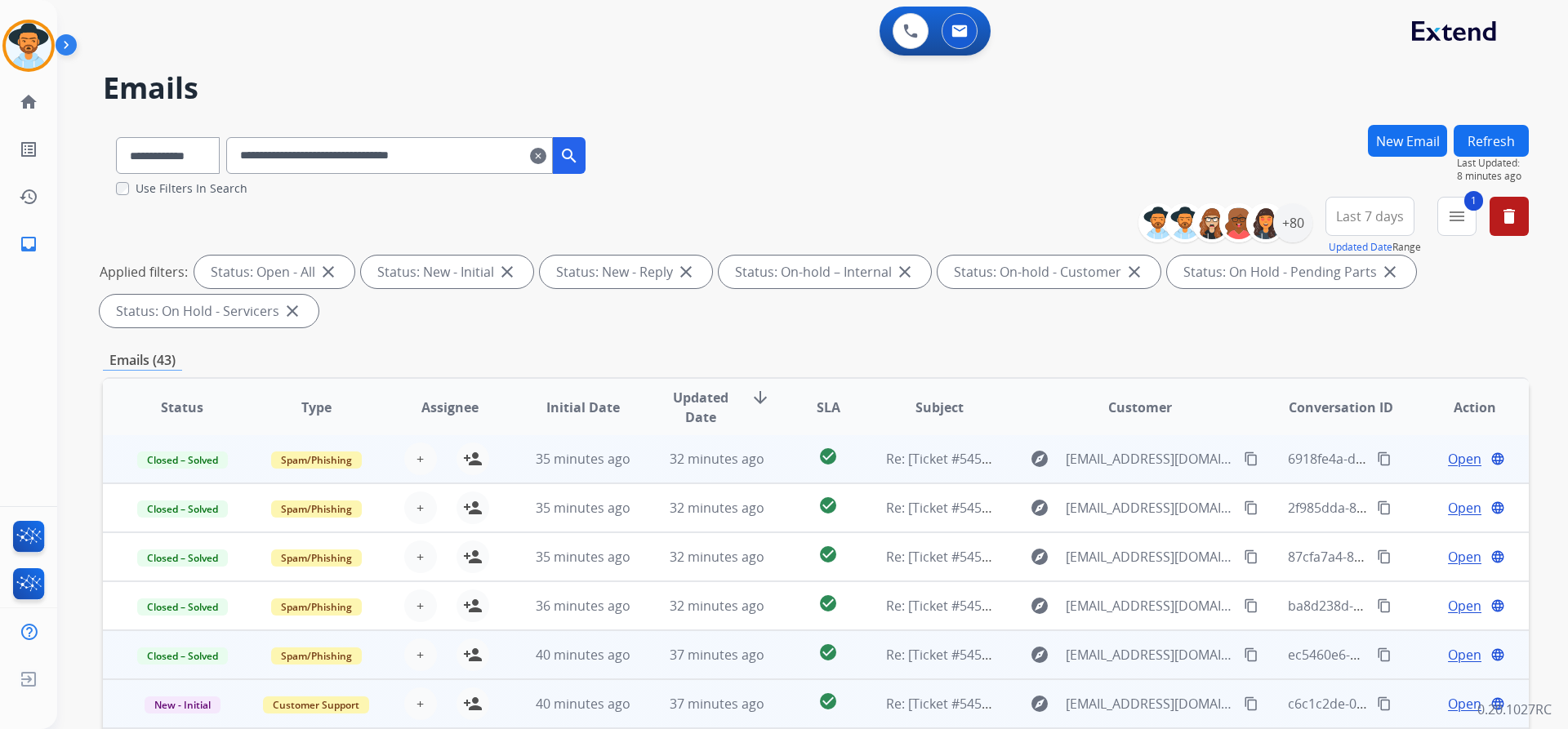
scroll to position [280, 0]
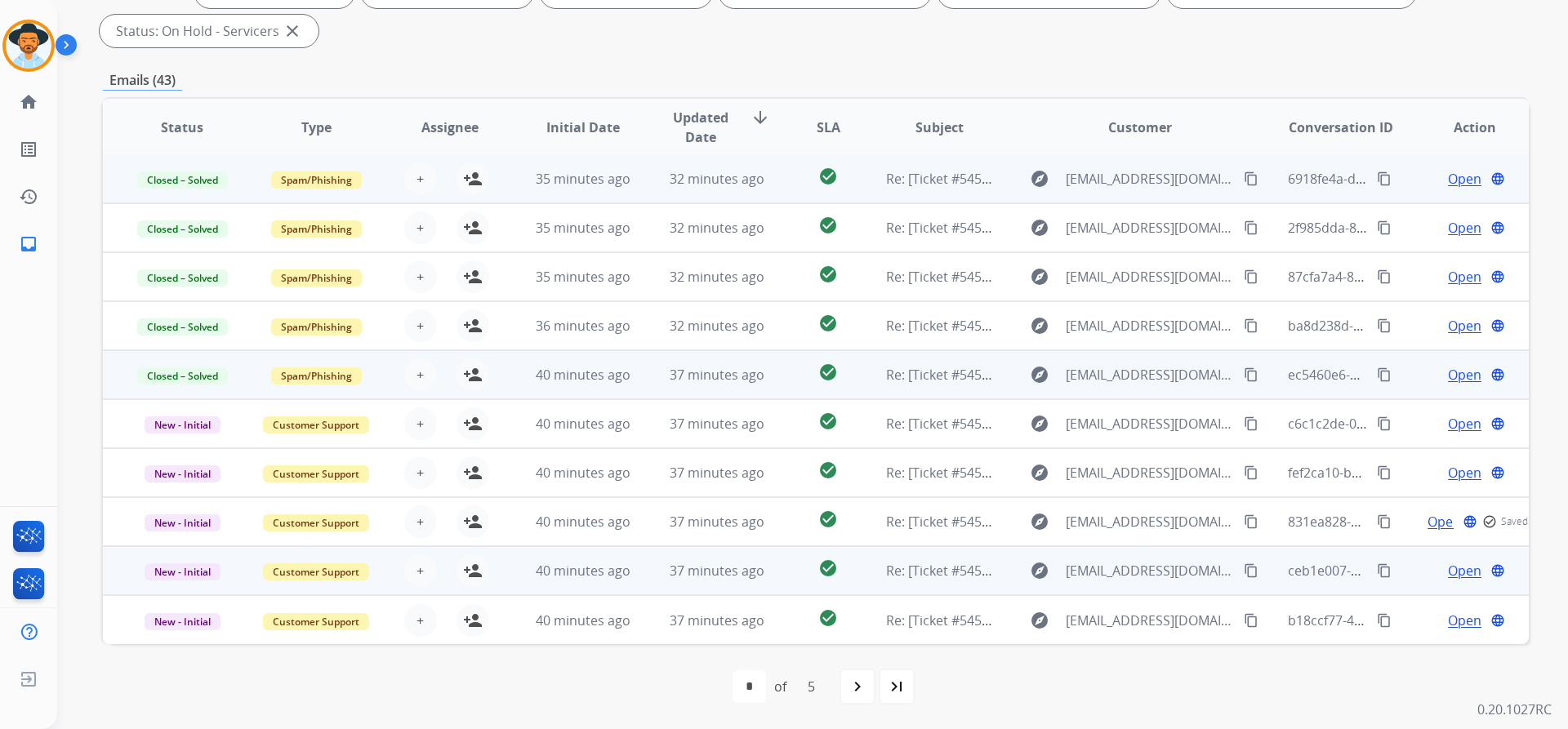
click at [1448, 571] on span "Open" at bounding box center [1465, 571] width 34 height 20
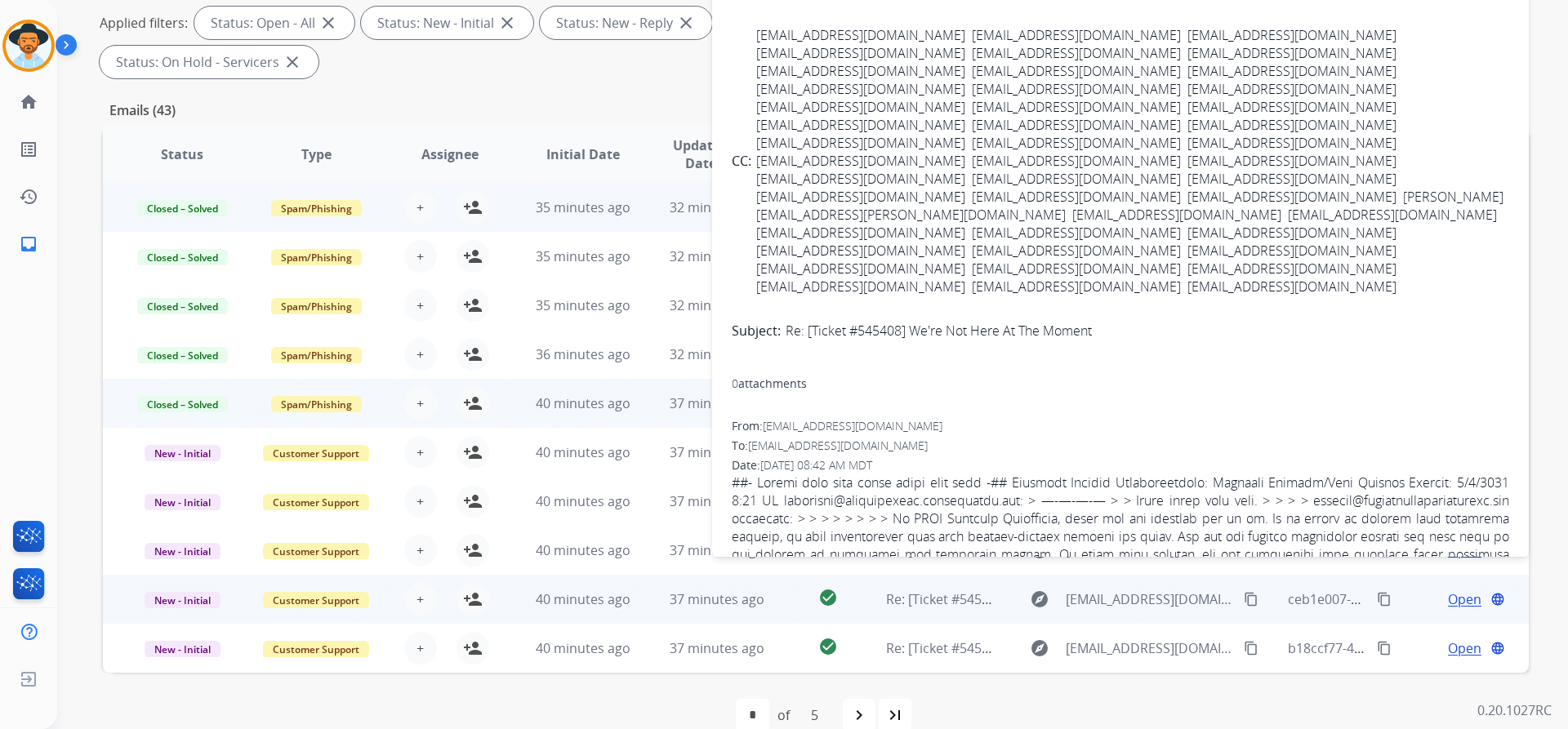
scroll to position [0, 0]
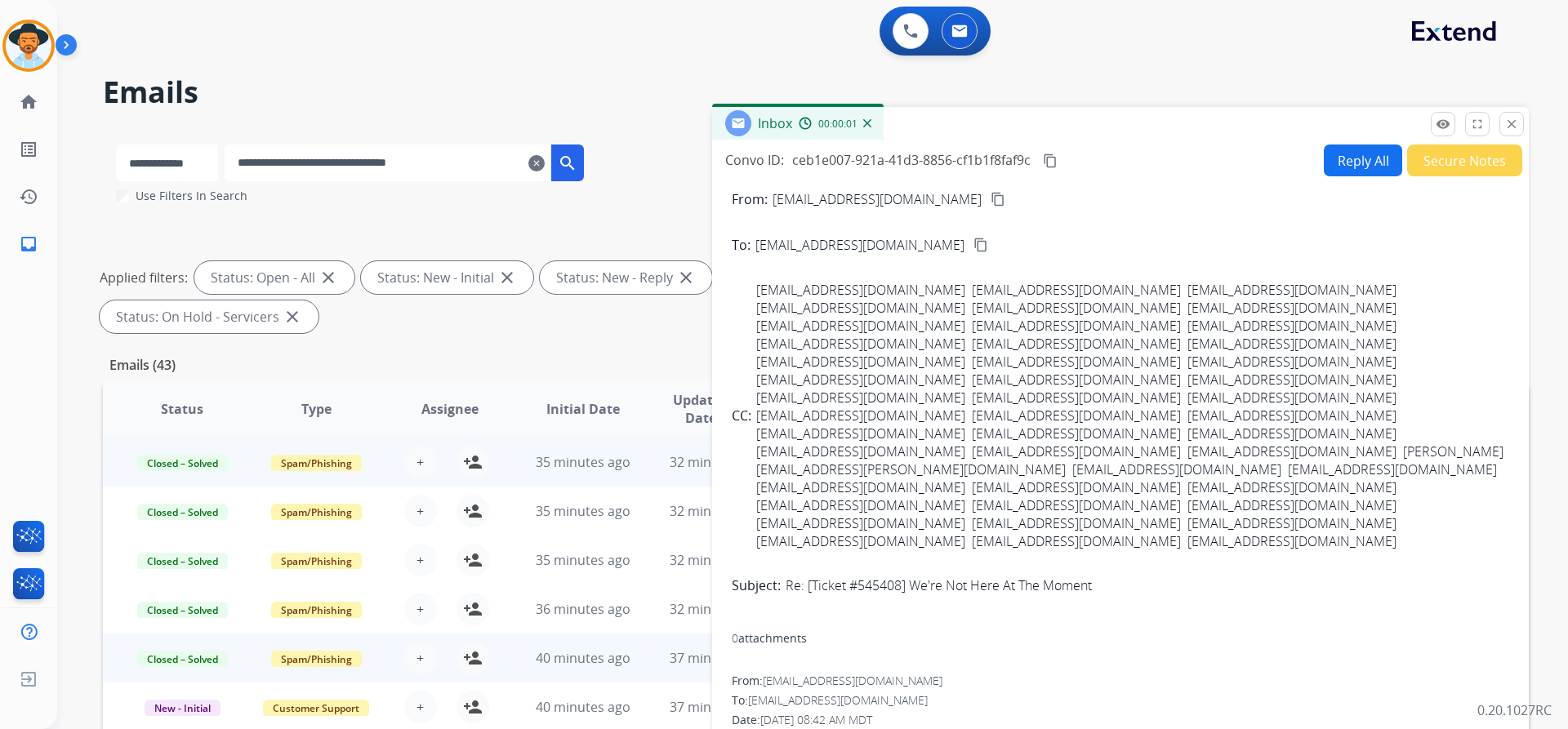
click at [1430, 161] on button "Secure Notes" at bounding box center [1465, 160] width 116 height 32
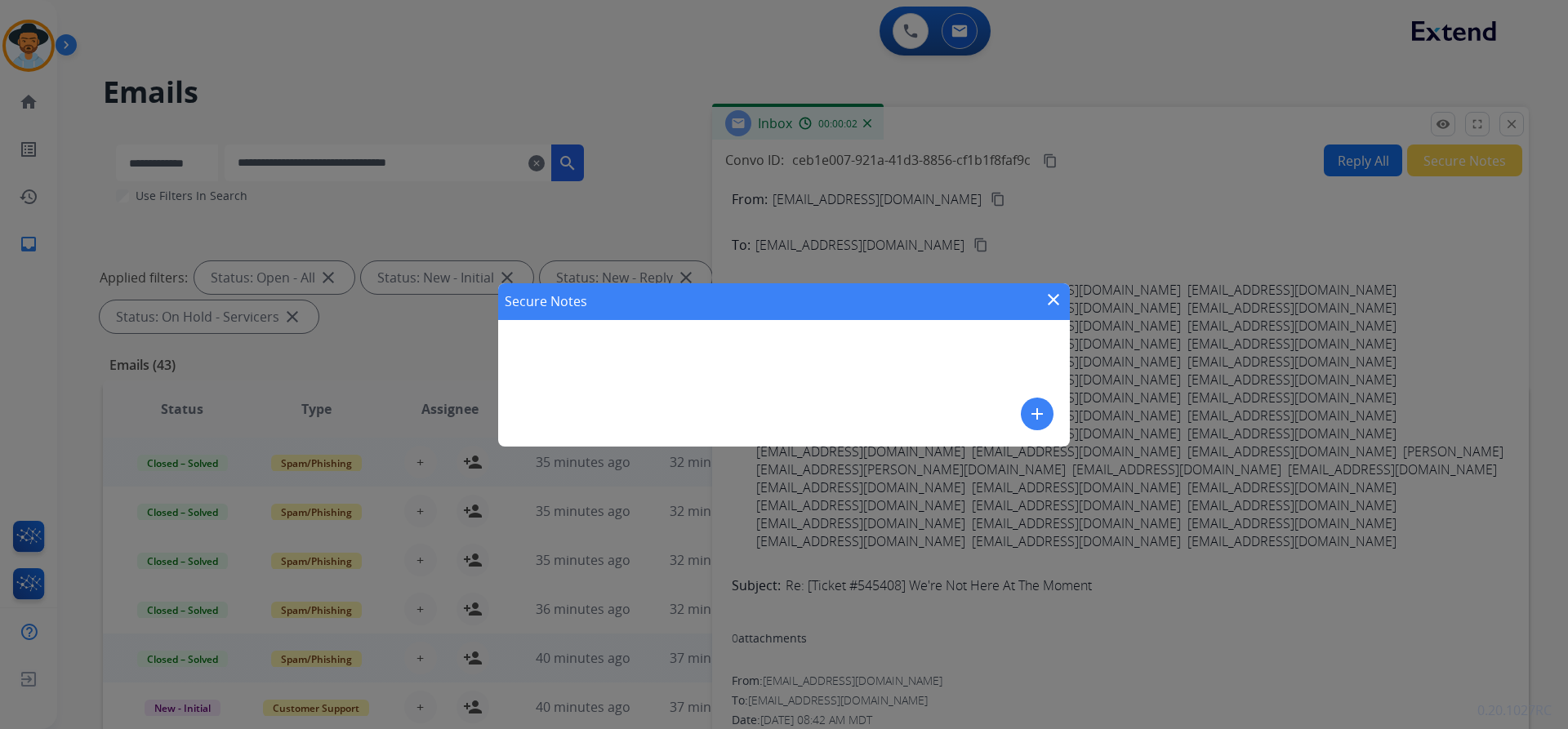
click at [1036, 415] on mat-icon "add" at bounding box center [1037, 414] width 20 height 20
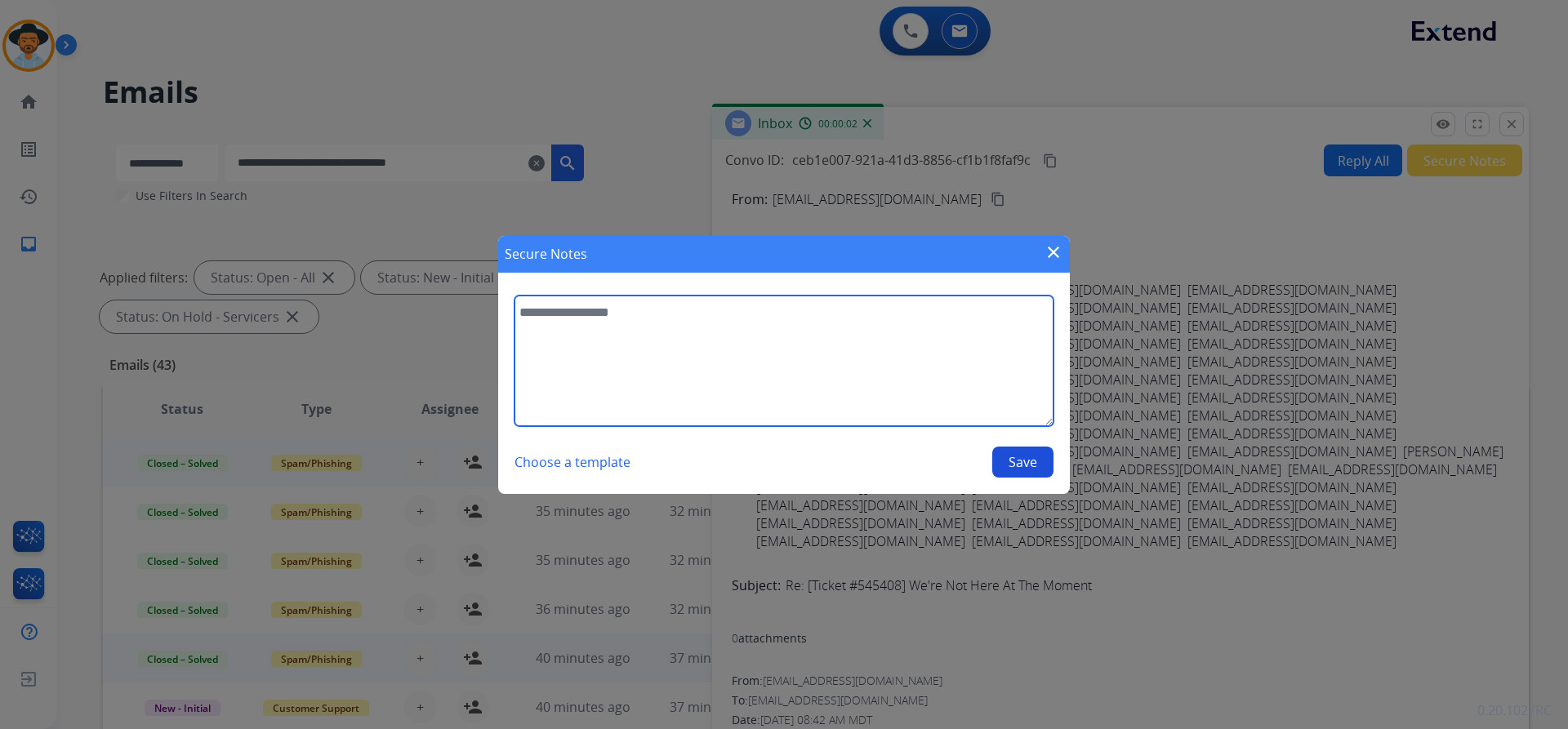
click at [727, 332] on textarea at bounding box center [784, 361] width 539 height 131
paste textarea "**********"
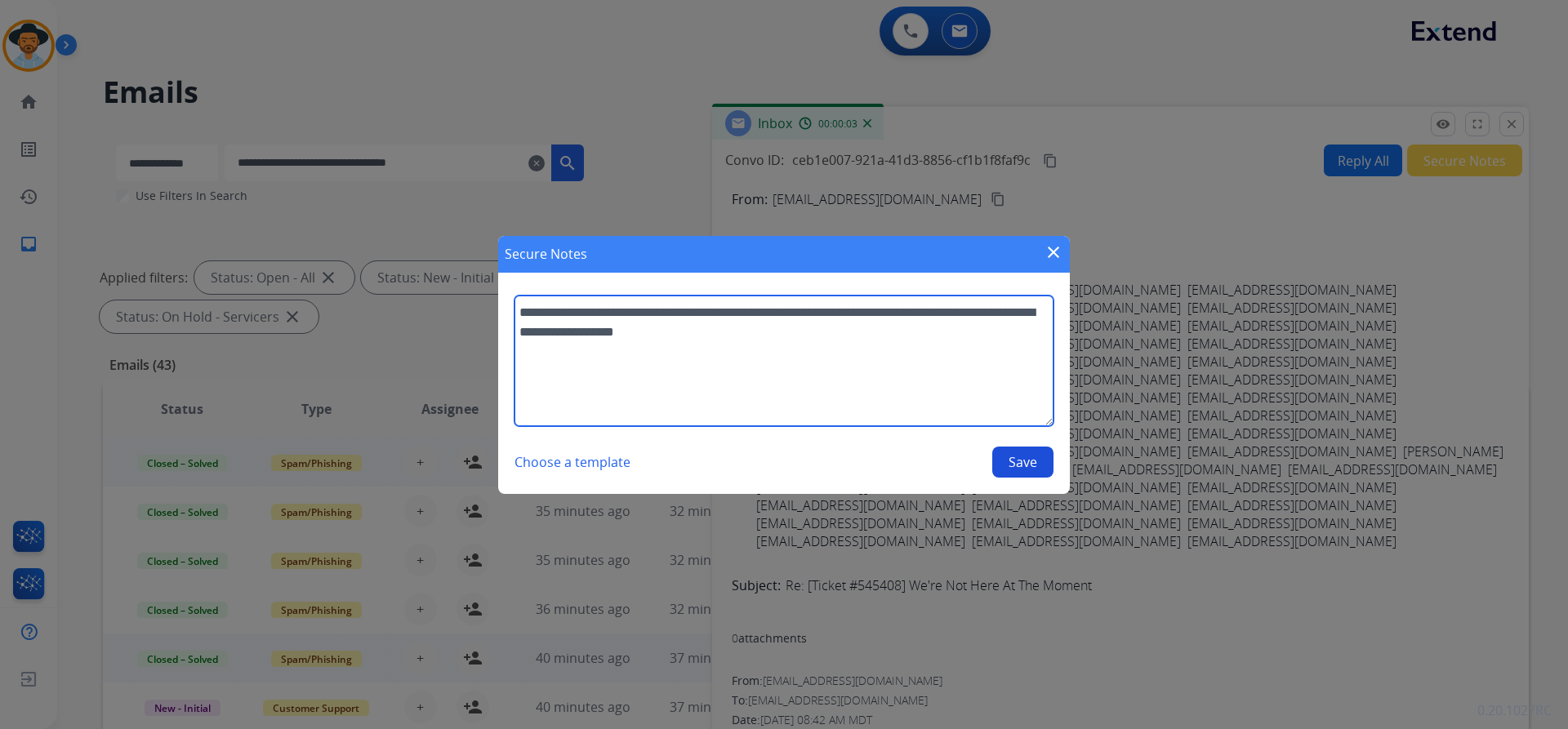
type textarea "**********"
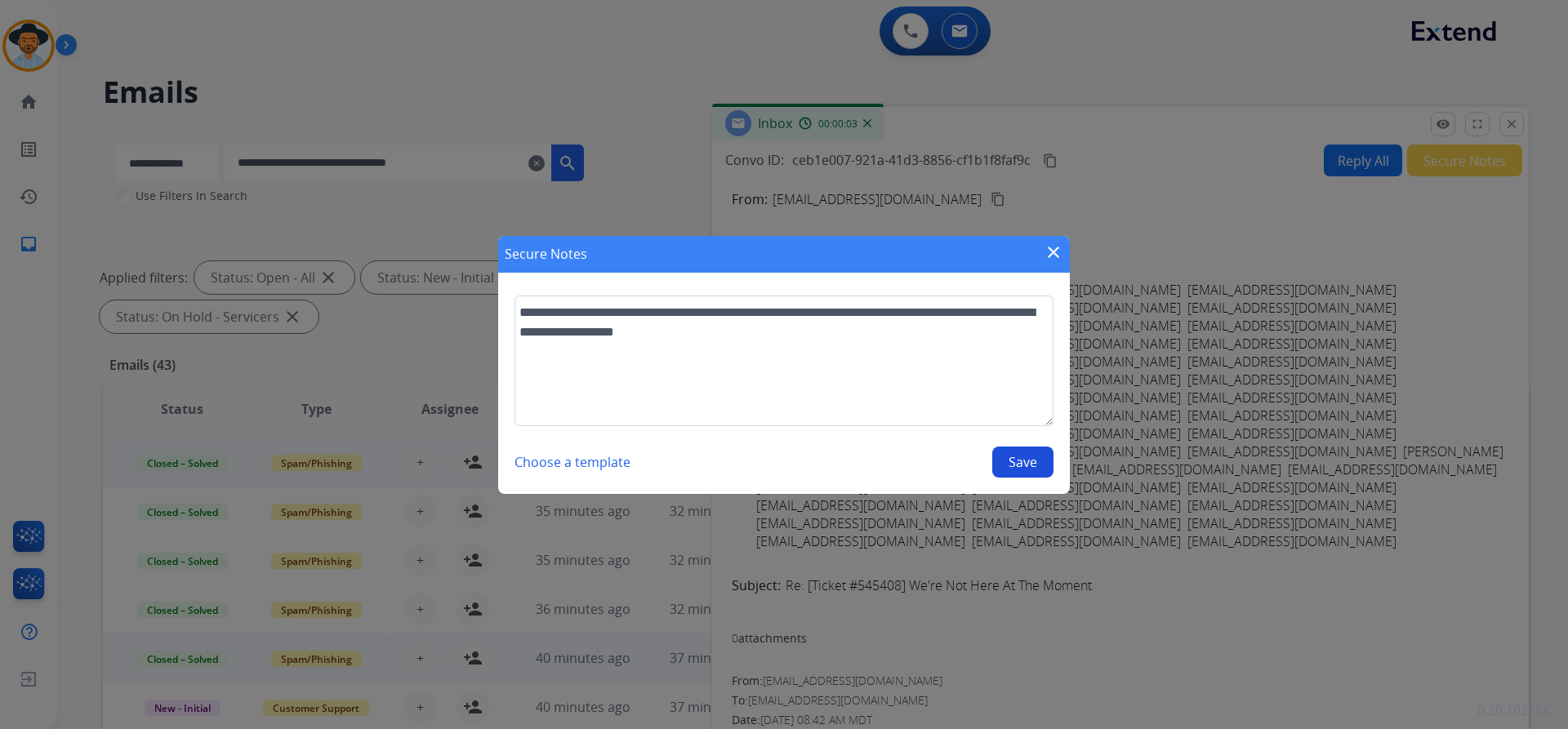
click at [1011, 456] on button "Save" at bounding box center [1023, 461] width 62 height 31
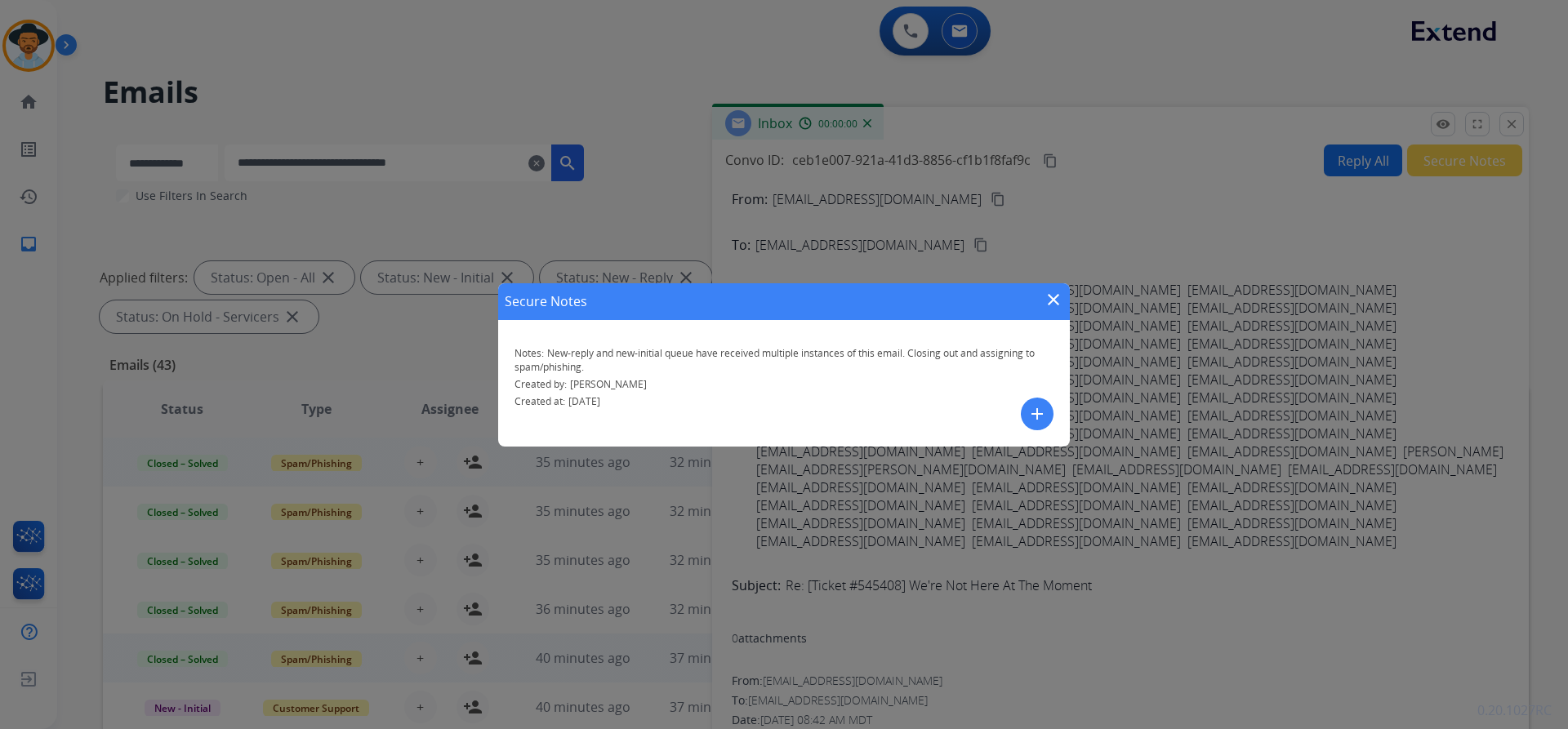
click at [1050, 301] on mat-icon "close" at bounding box center [1052, 299] width 20 height 20
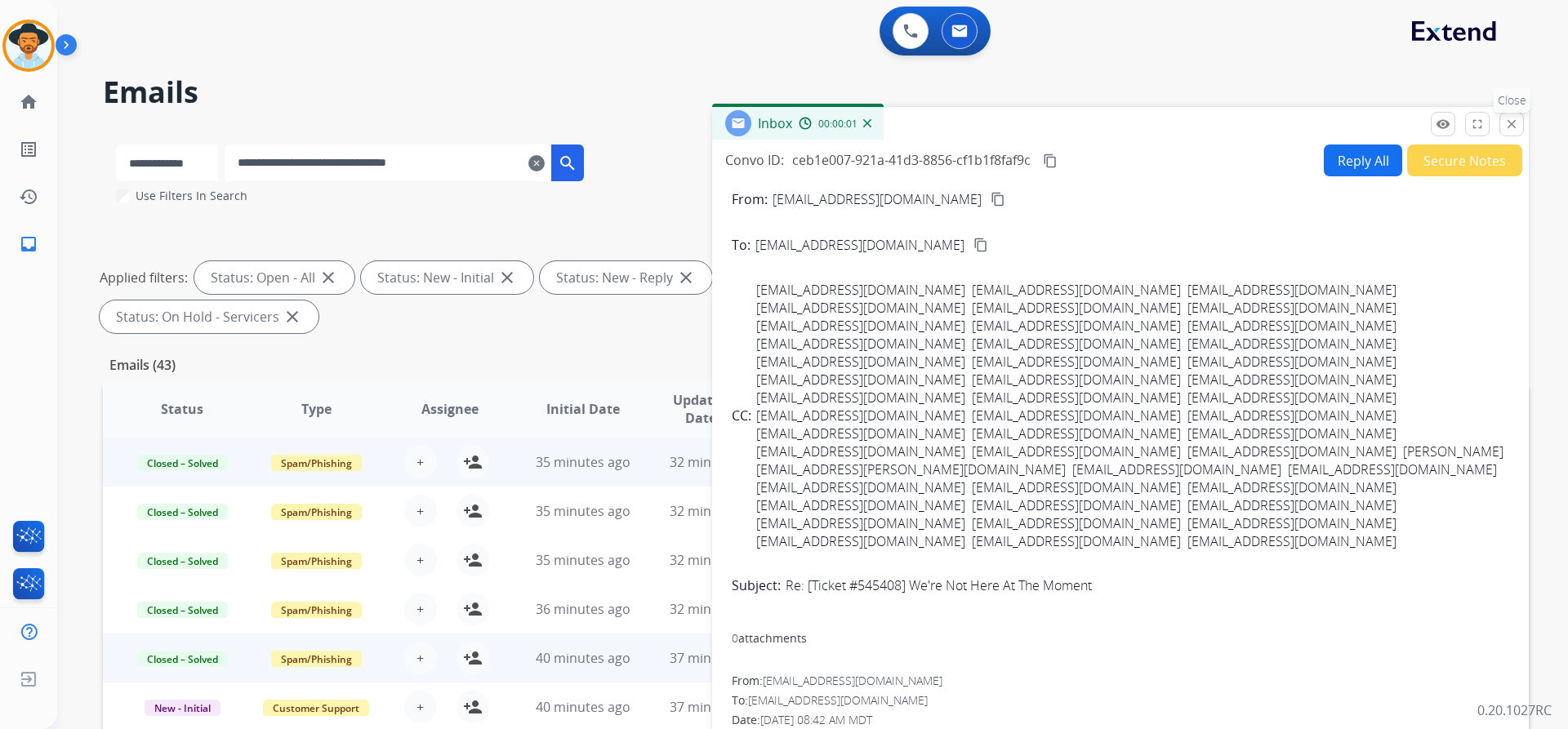
click at [1503, 125] on button "close Close" at bounding box center [1511, 124] width 24 height 24
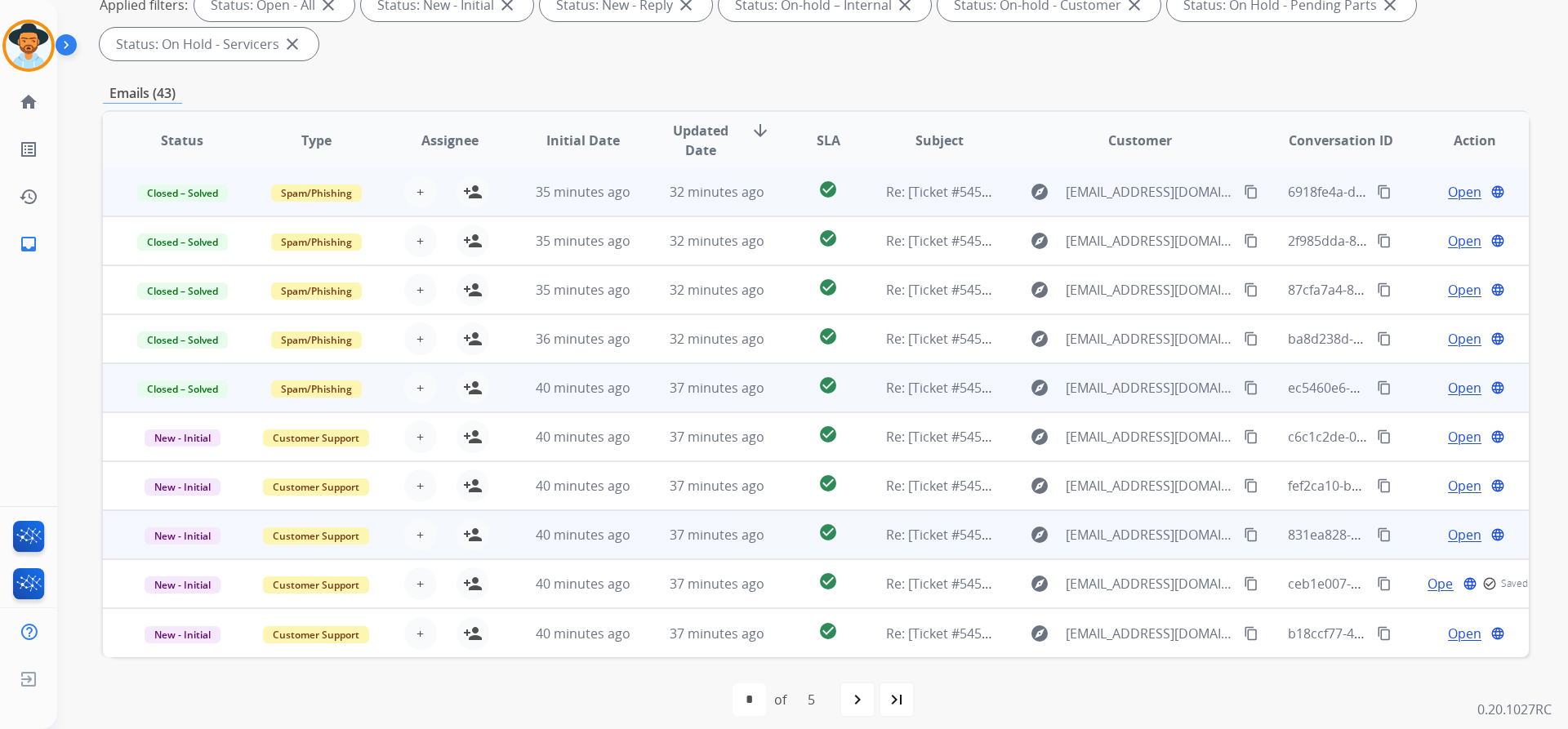
scroll to position [280, 0]
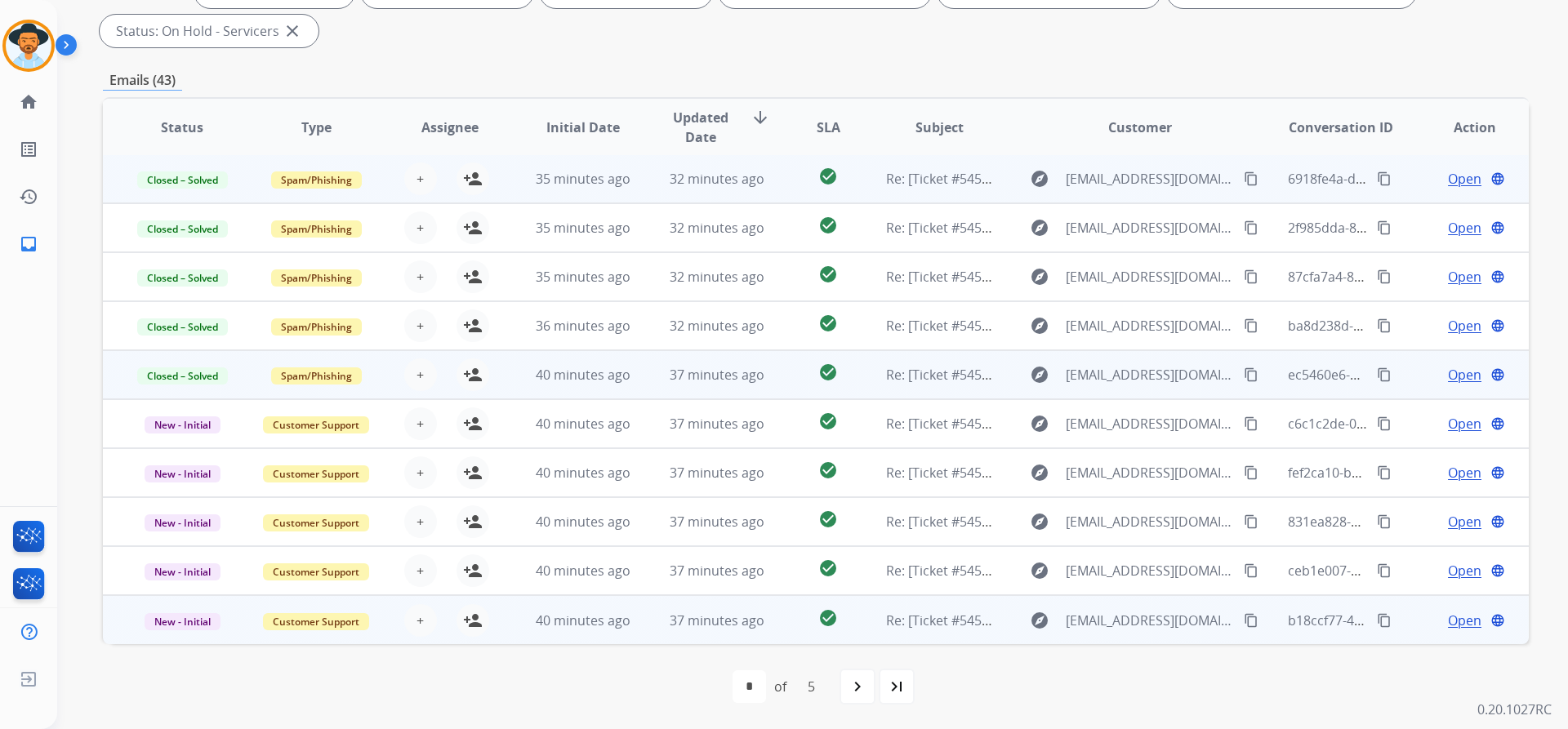
click at [1448, 622] on span "Open" at bounding box center [1465, 620] width 34 height 20
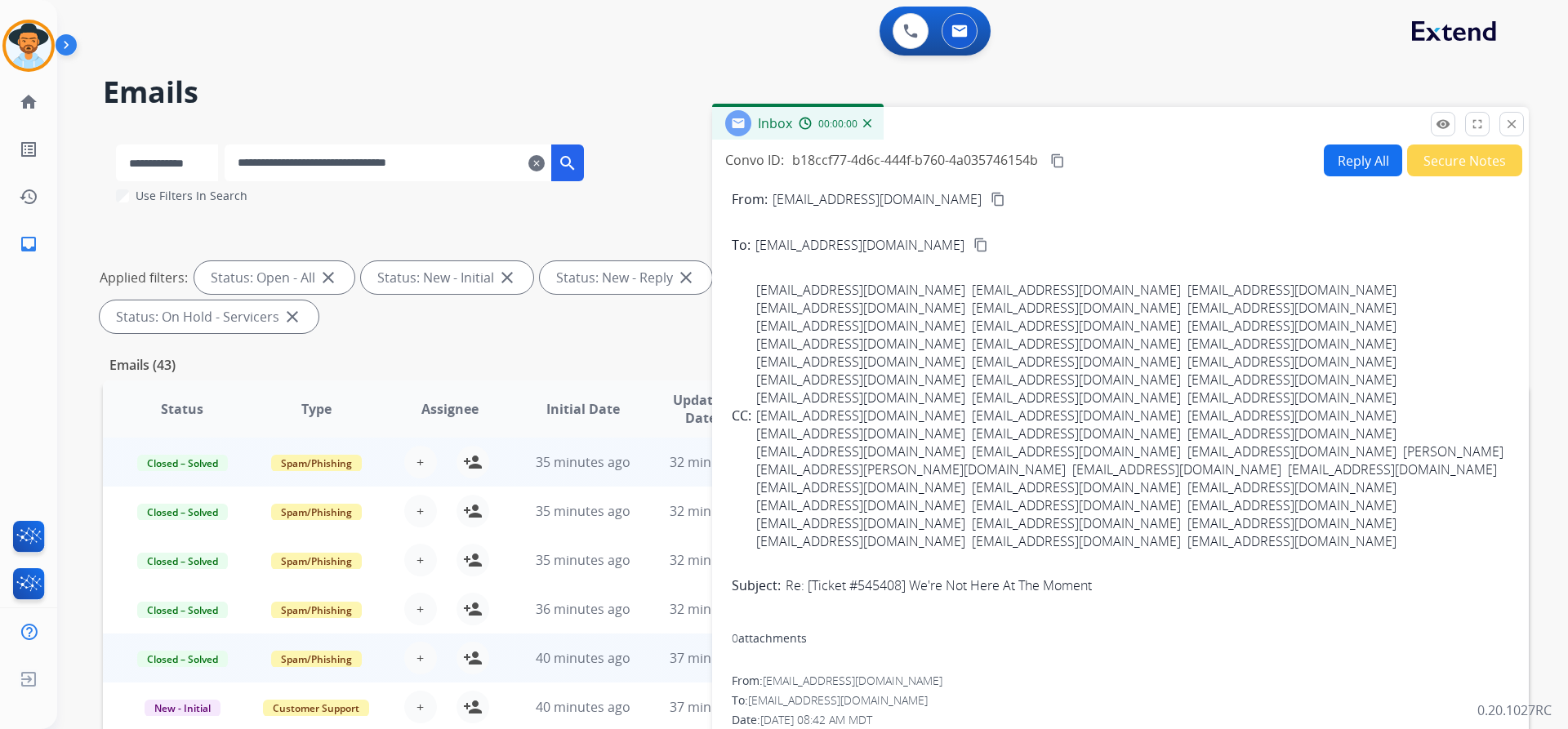
scroll to position [0, 0]
click at [1445, 164] on button "Secure Notes" at bounding box center [1465, 160] width 116 height 32
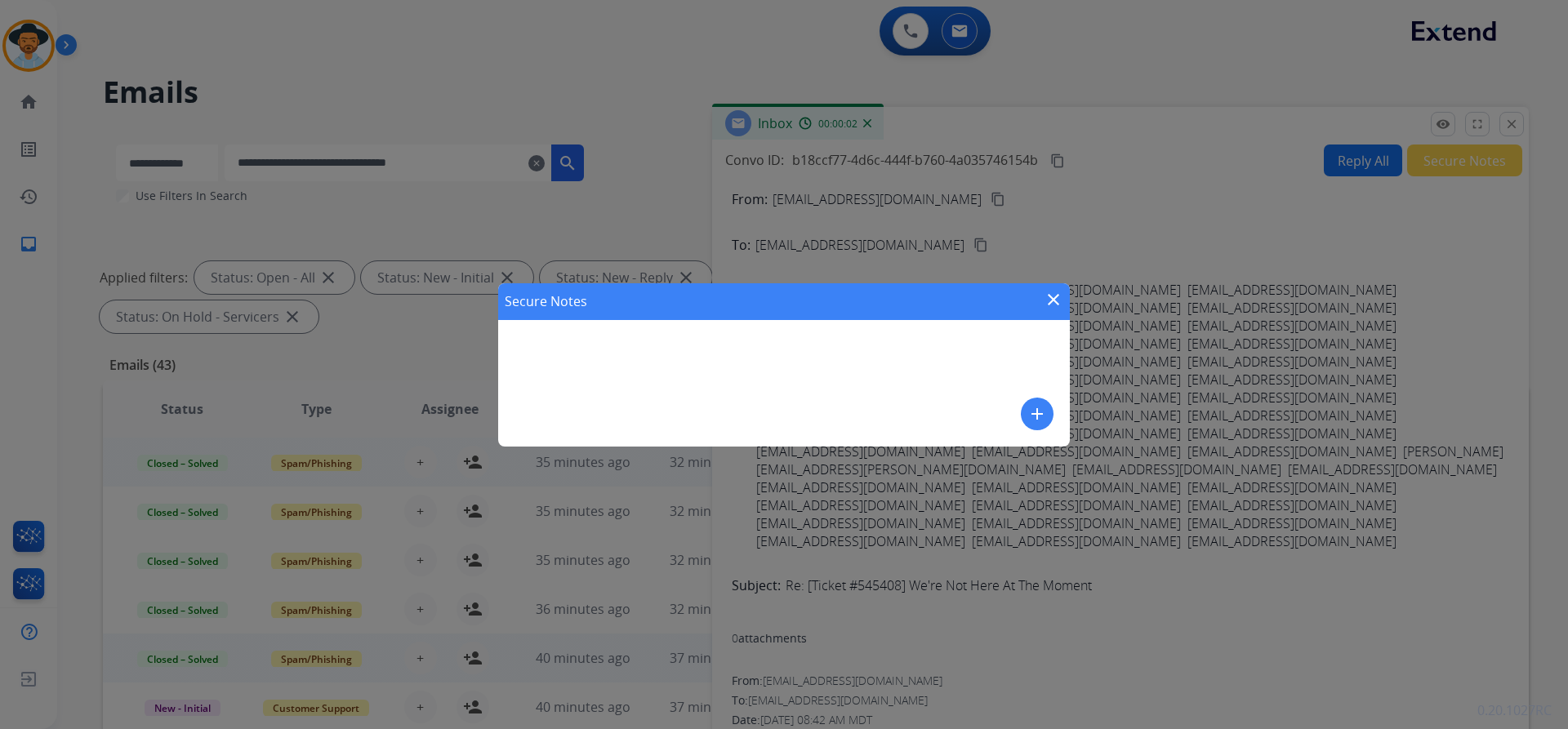
click at [1048, 409] on button "add" at bounding box center [1037, 414] width 33 height 33
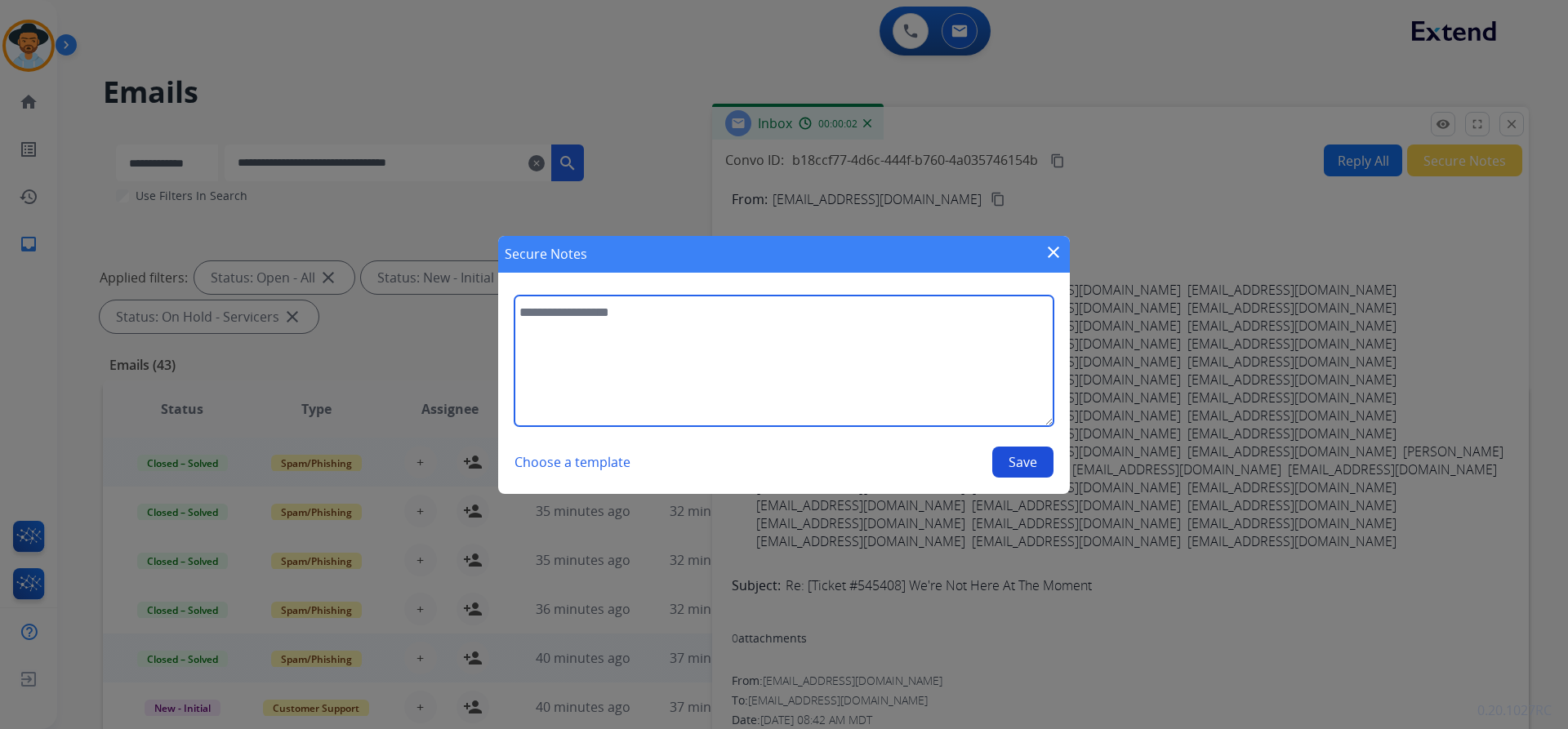
click at [681, 337] on textarea at bounding box center [784, 361] width 539 height 131
paste textarea "**********"
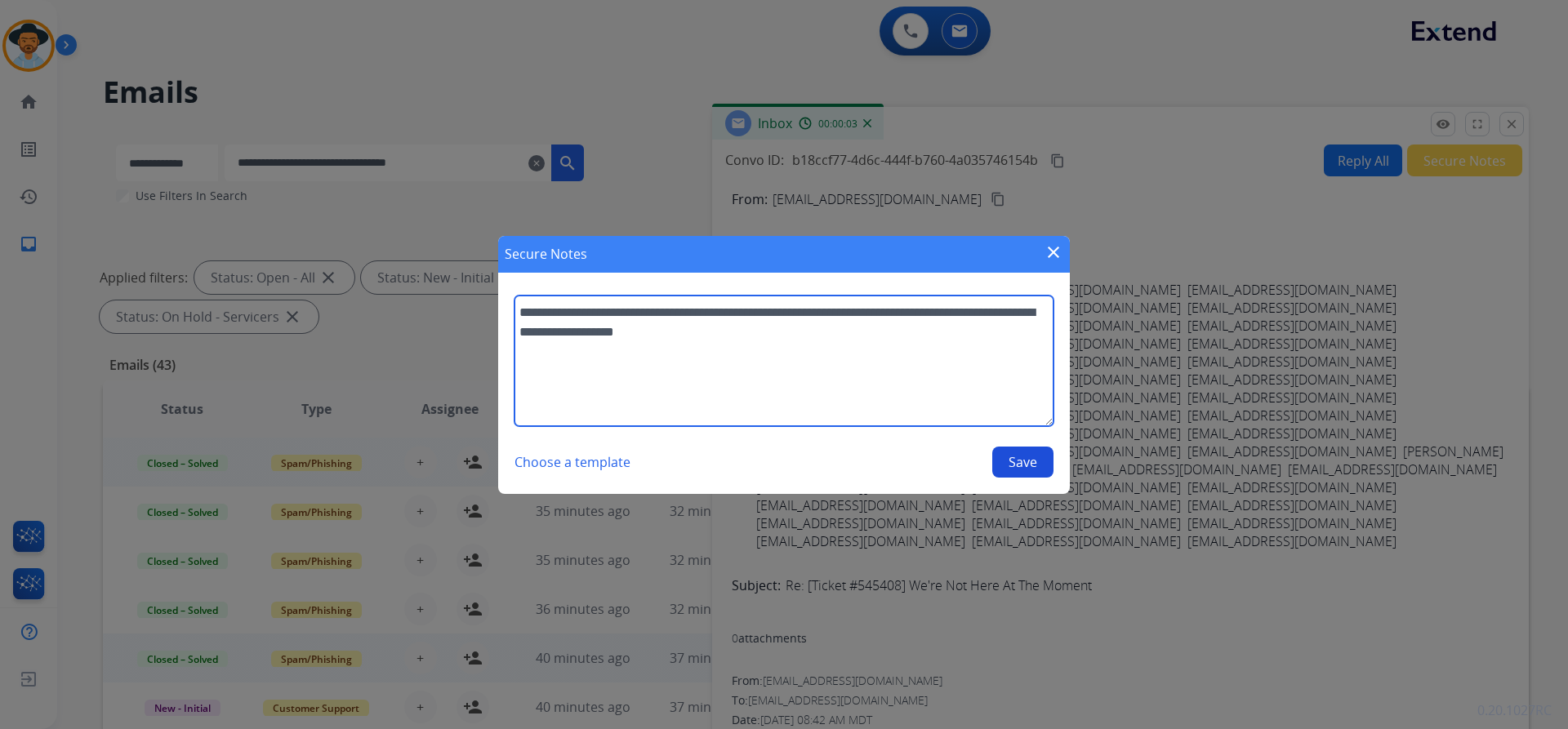
type textarea "**********"
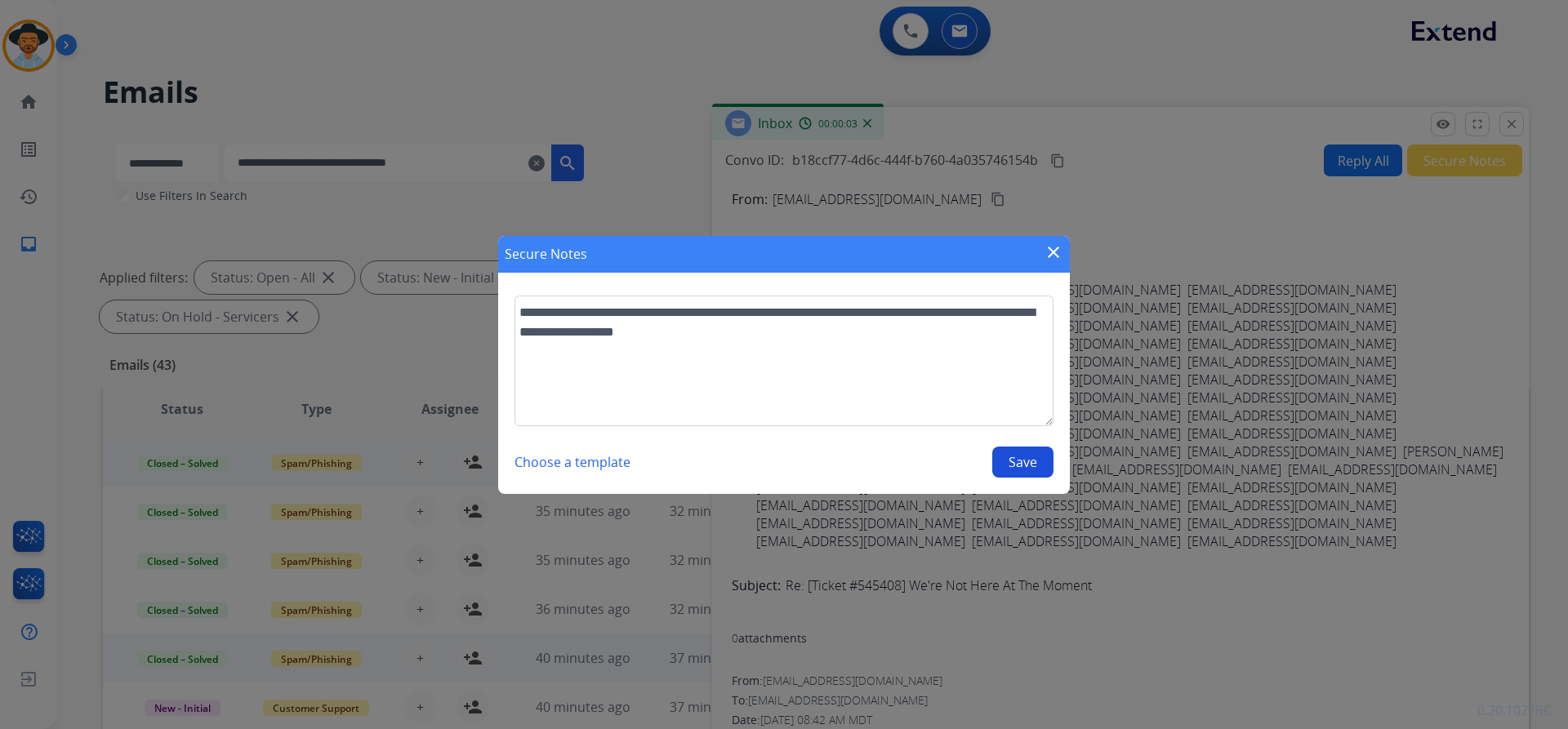
click at [1014, 471] on button "Save" at bounding box center [1023, 461] width 62 height 31
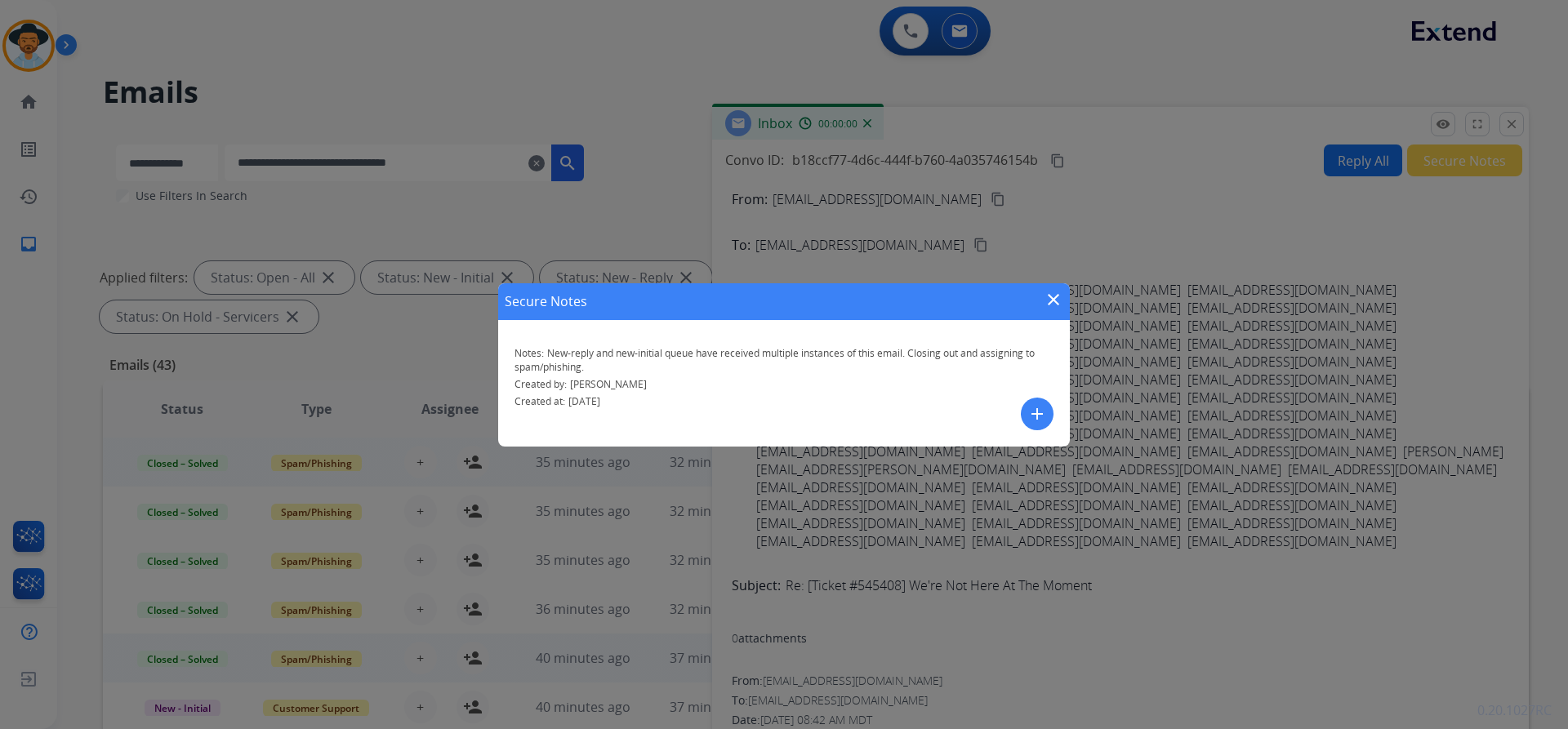
click at [1046, 291] on mat-icon "close" at bounding box center [1052, 299] width 20 height 20
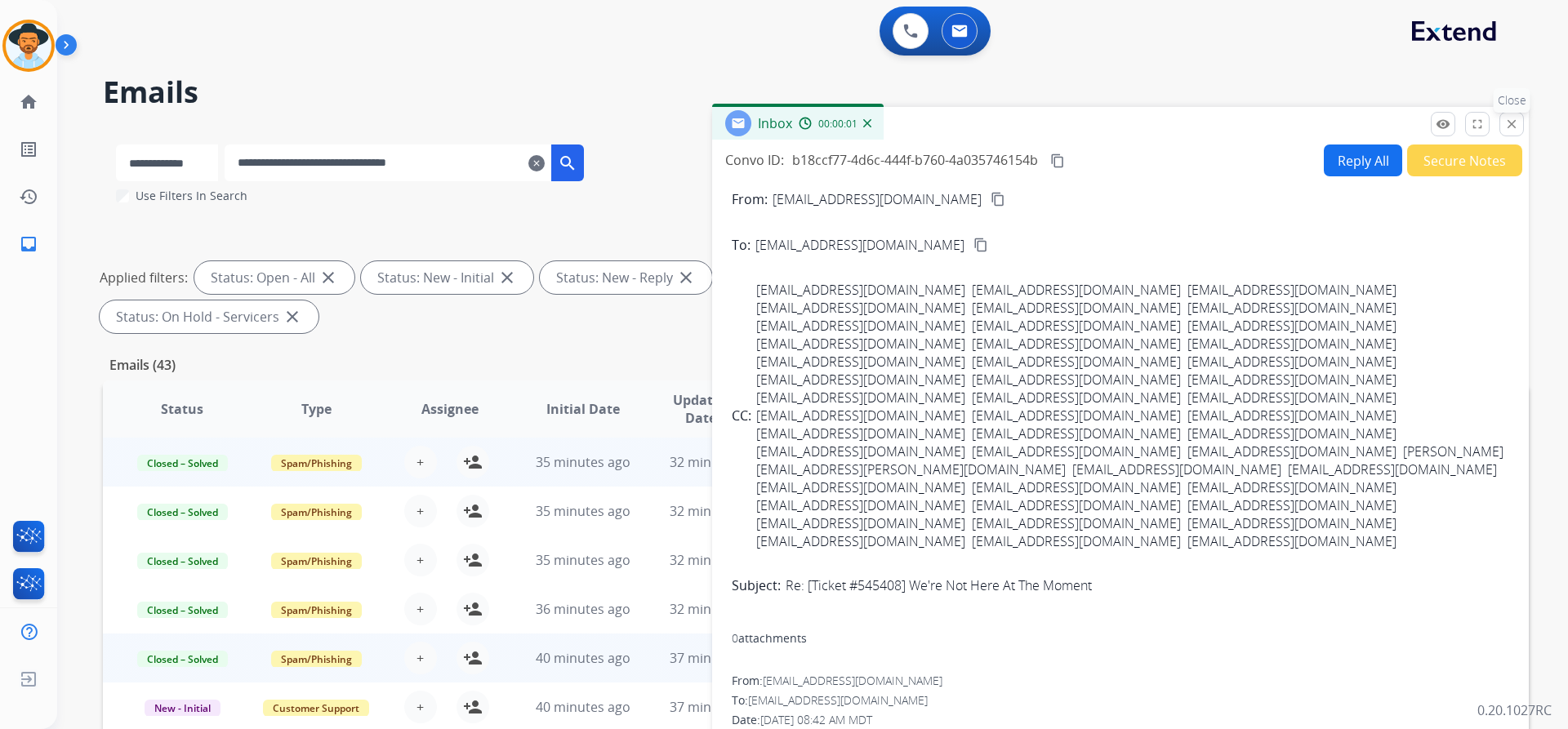
click at [1504, 118] on mat-icon "close" at bounding box center [1511, 124] width 15 height 15
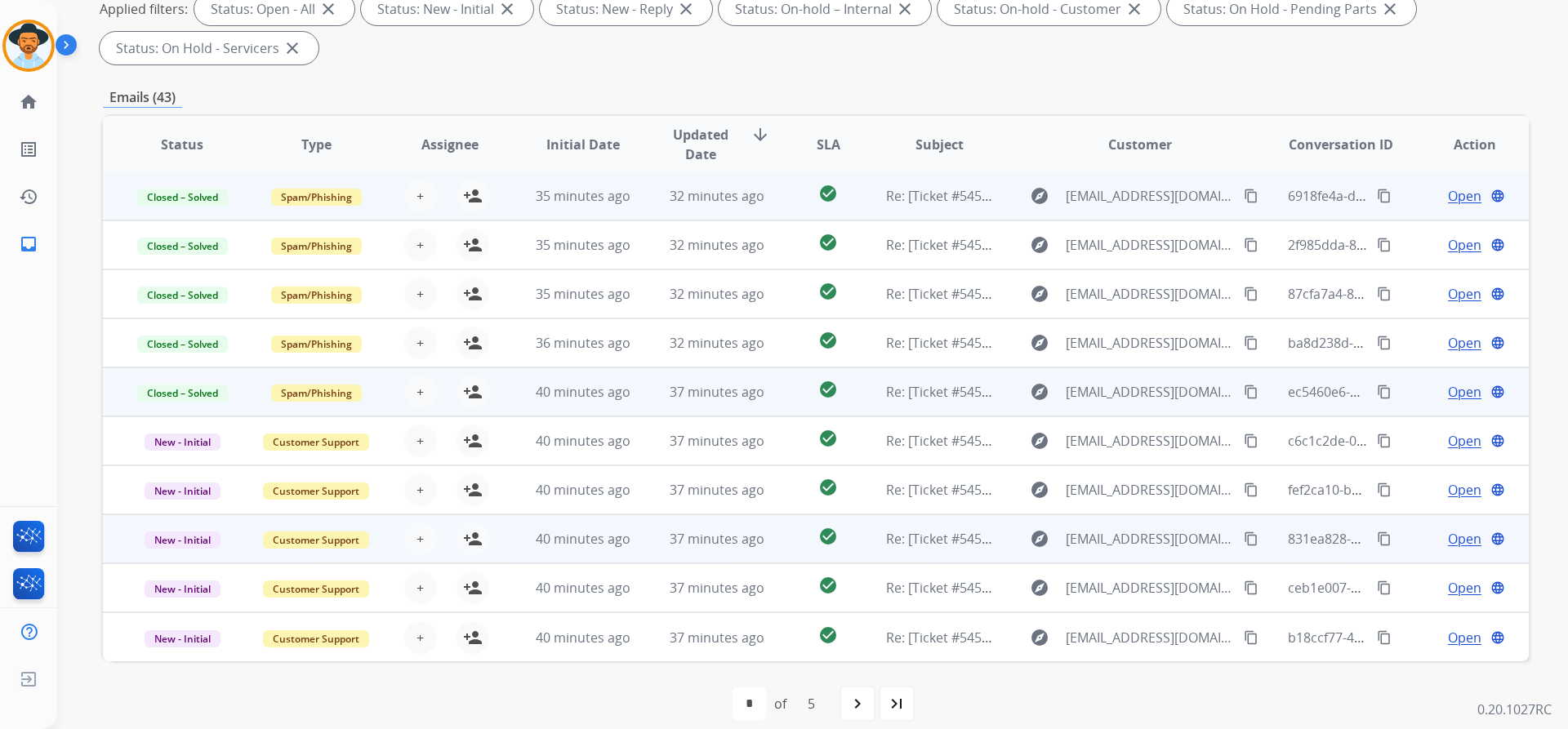
scroll to position [280, 0]
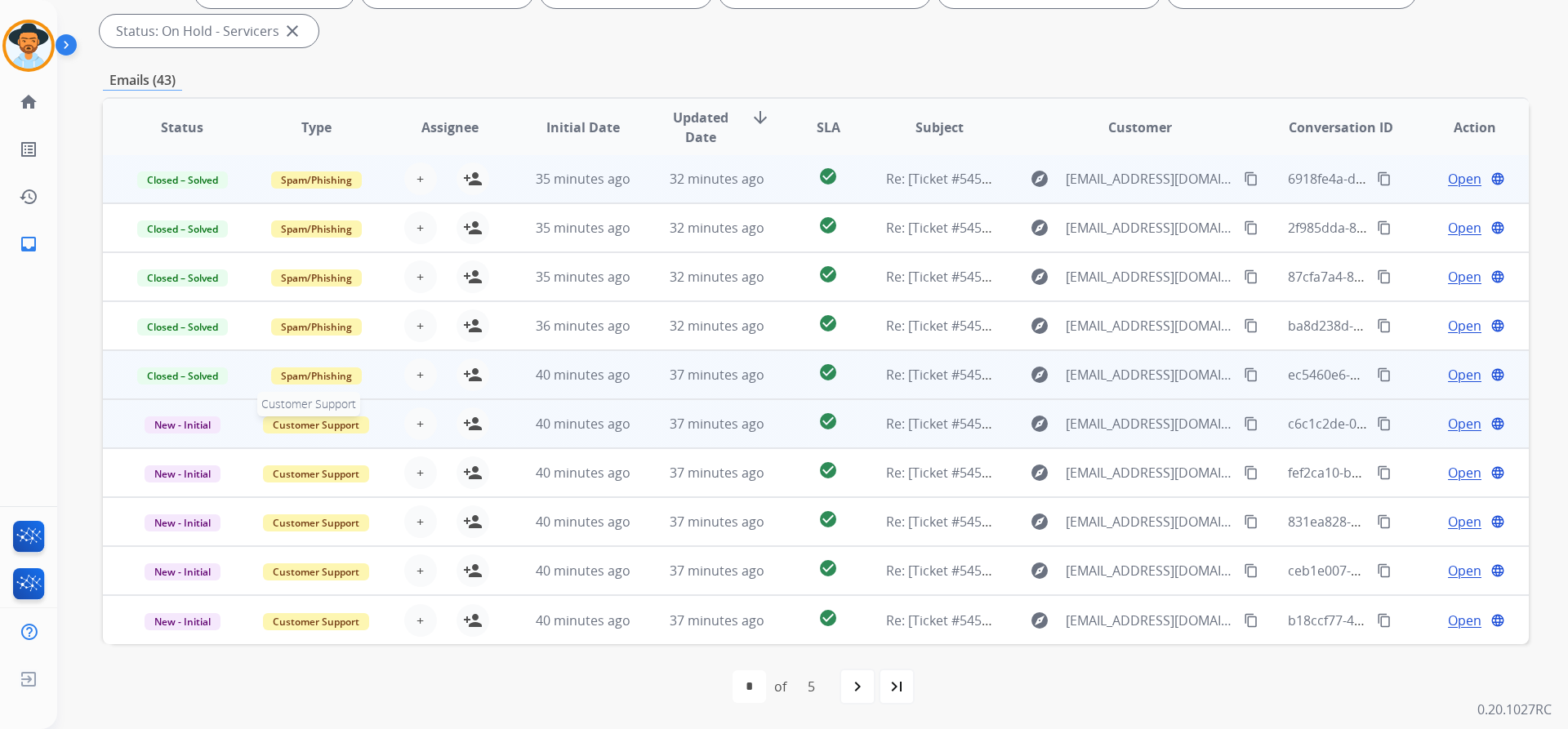
click at [333, 421] on span "Customer Support" at bounding box center [316, 425] width 106 height 17
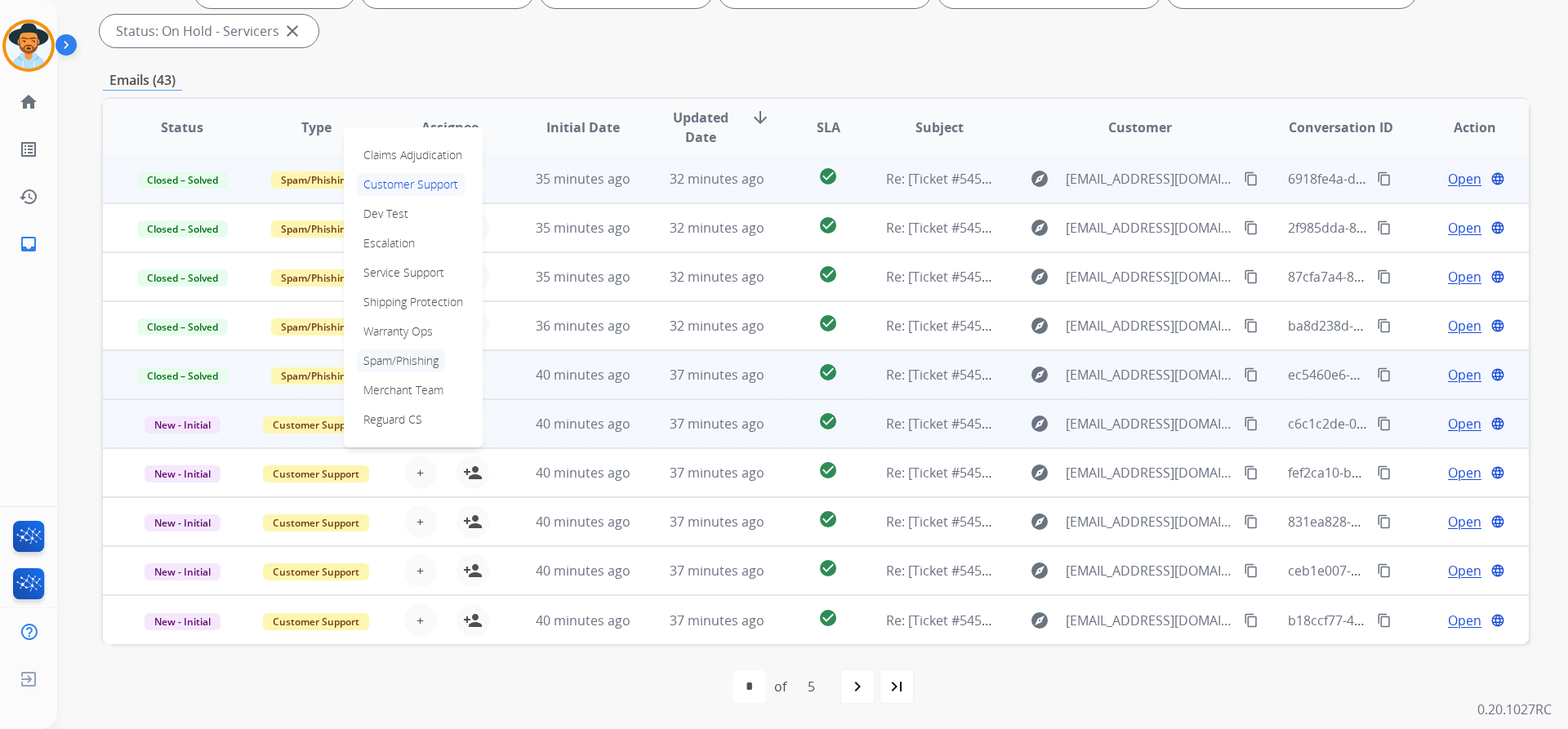
click at [422, 360] on p "Spam/Phishing" at bounding box center [401, 361] width 89 height 23
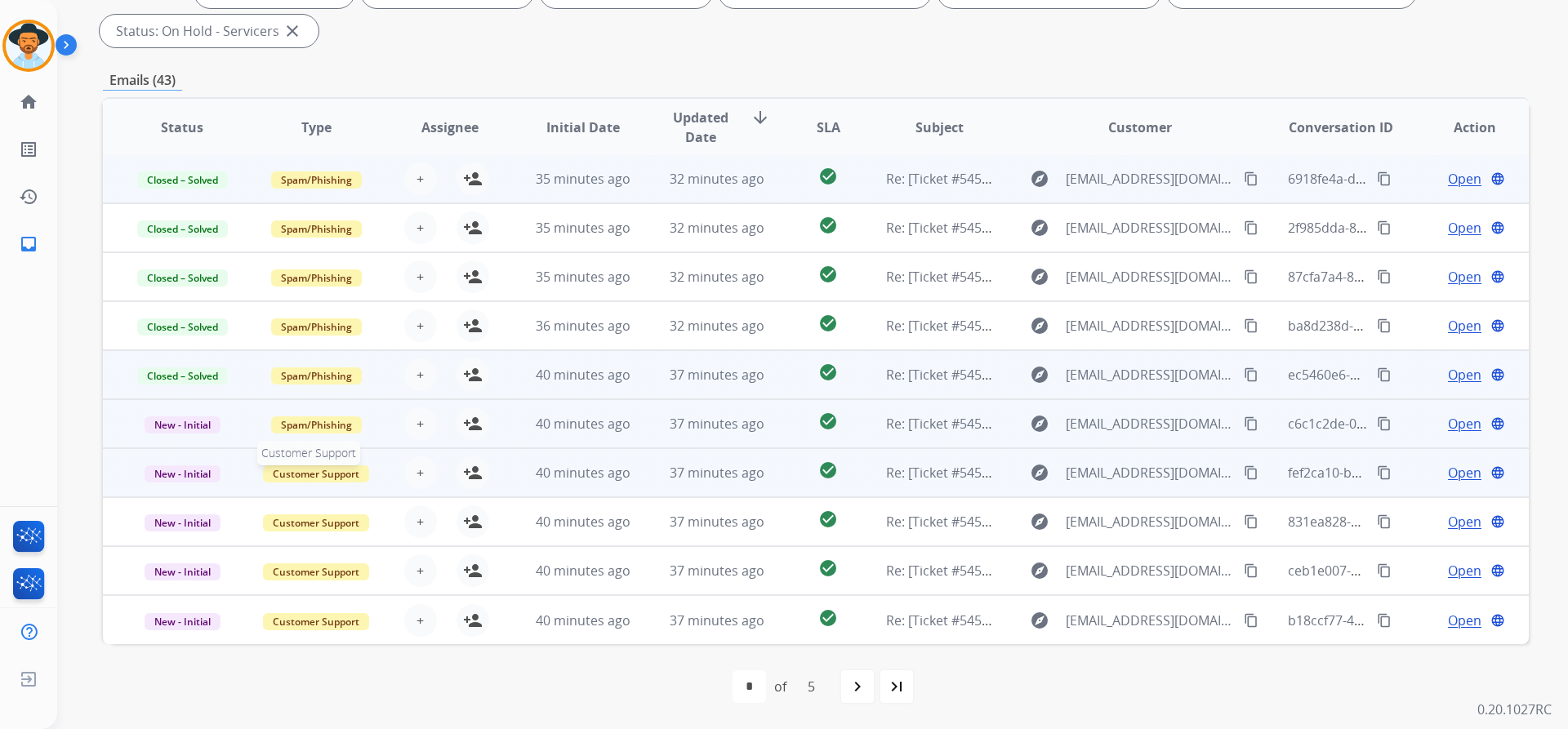
click at [309, 471] on span "Customer Support" at bounding box center [316, 474] width 106 height 17
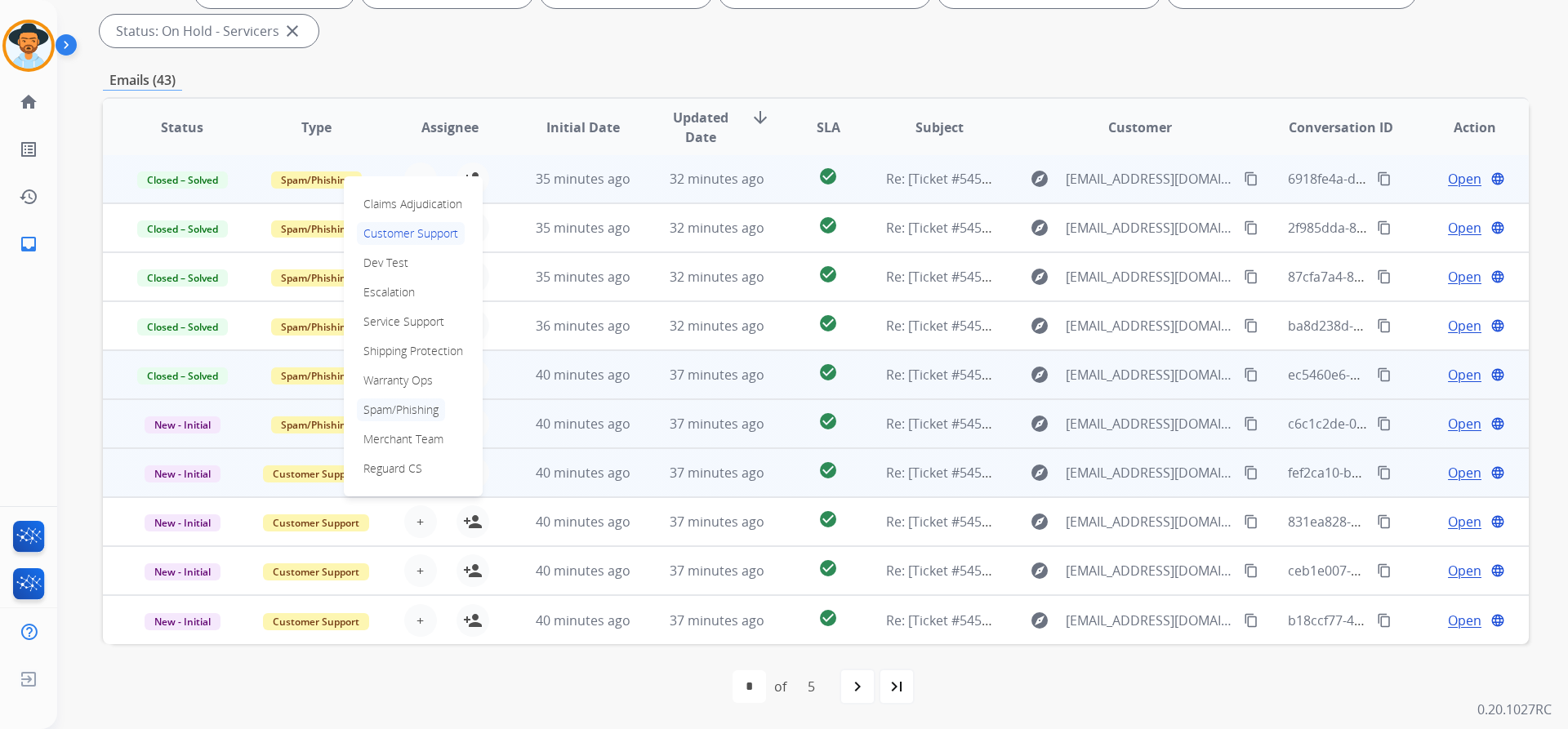
click at [389, 406] on p "Spam/Phishing" at bounding box center [401, 409] width 89 height 23
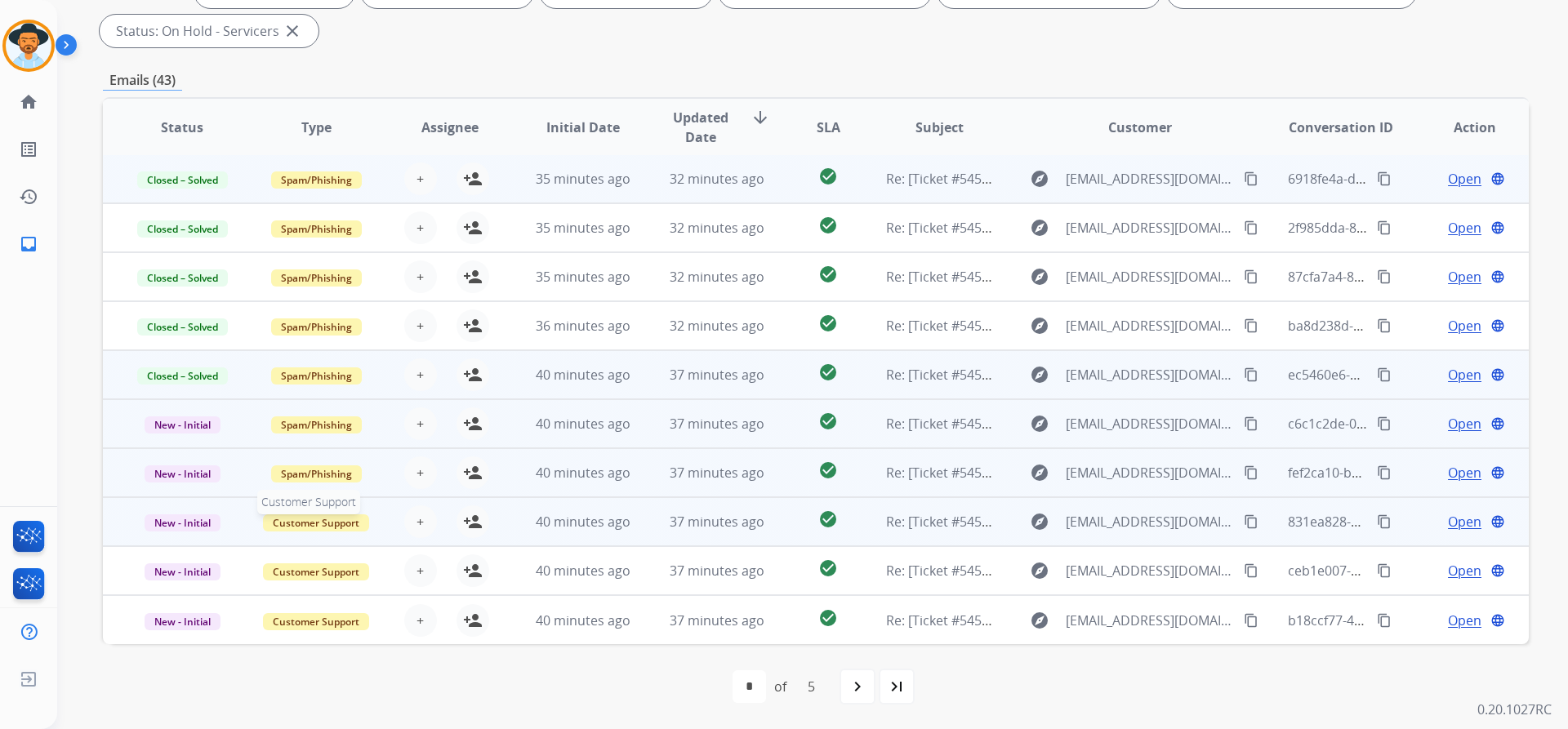
click at [316, 521] on span "Customer Support" at bounding box center [316, 523] width 106 height 17
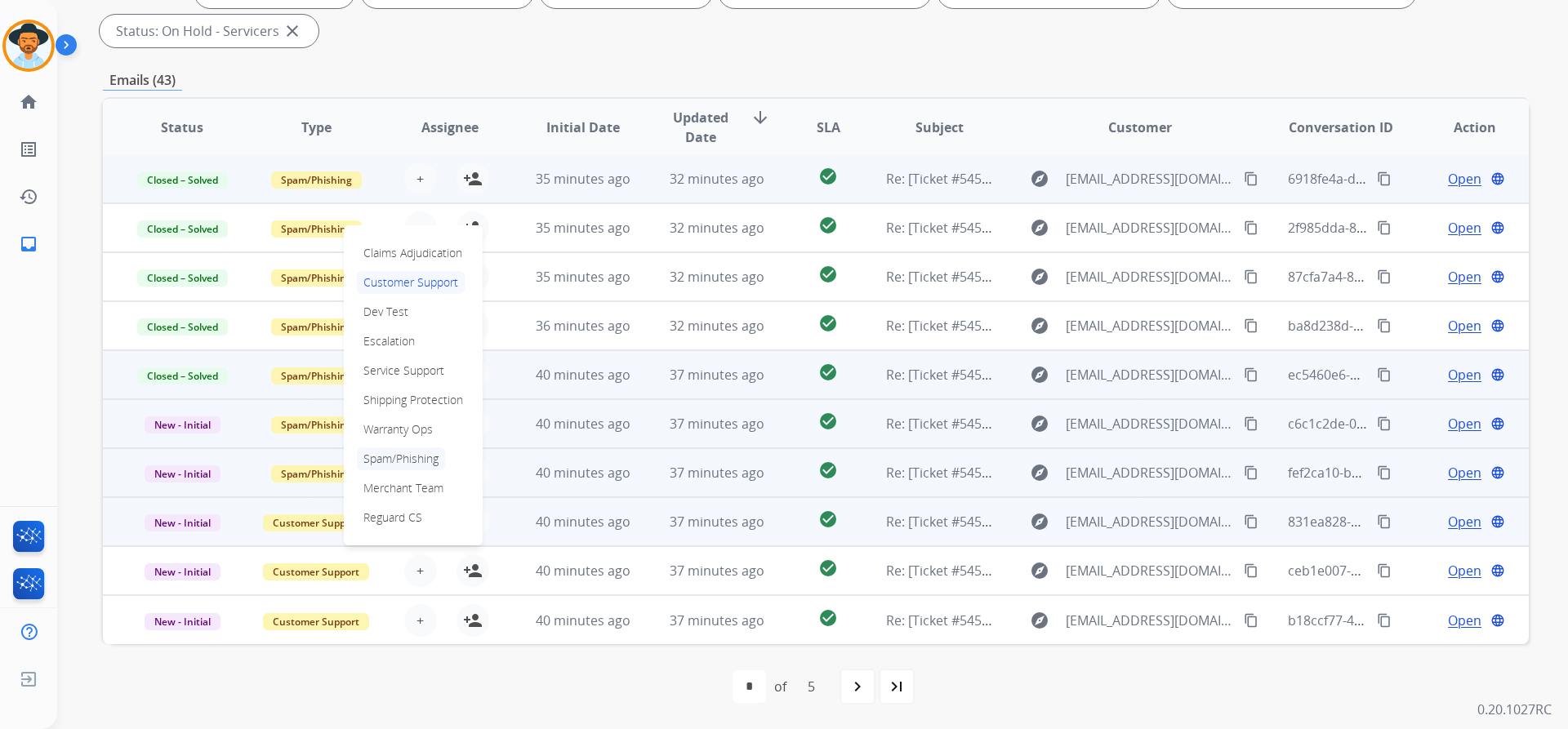
click at [391, 452] on p "Spam/Phishing" at bounding box center [401, 459] width 89 height 23
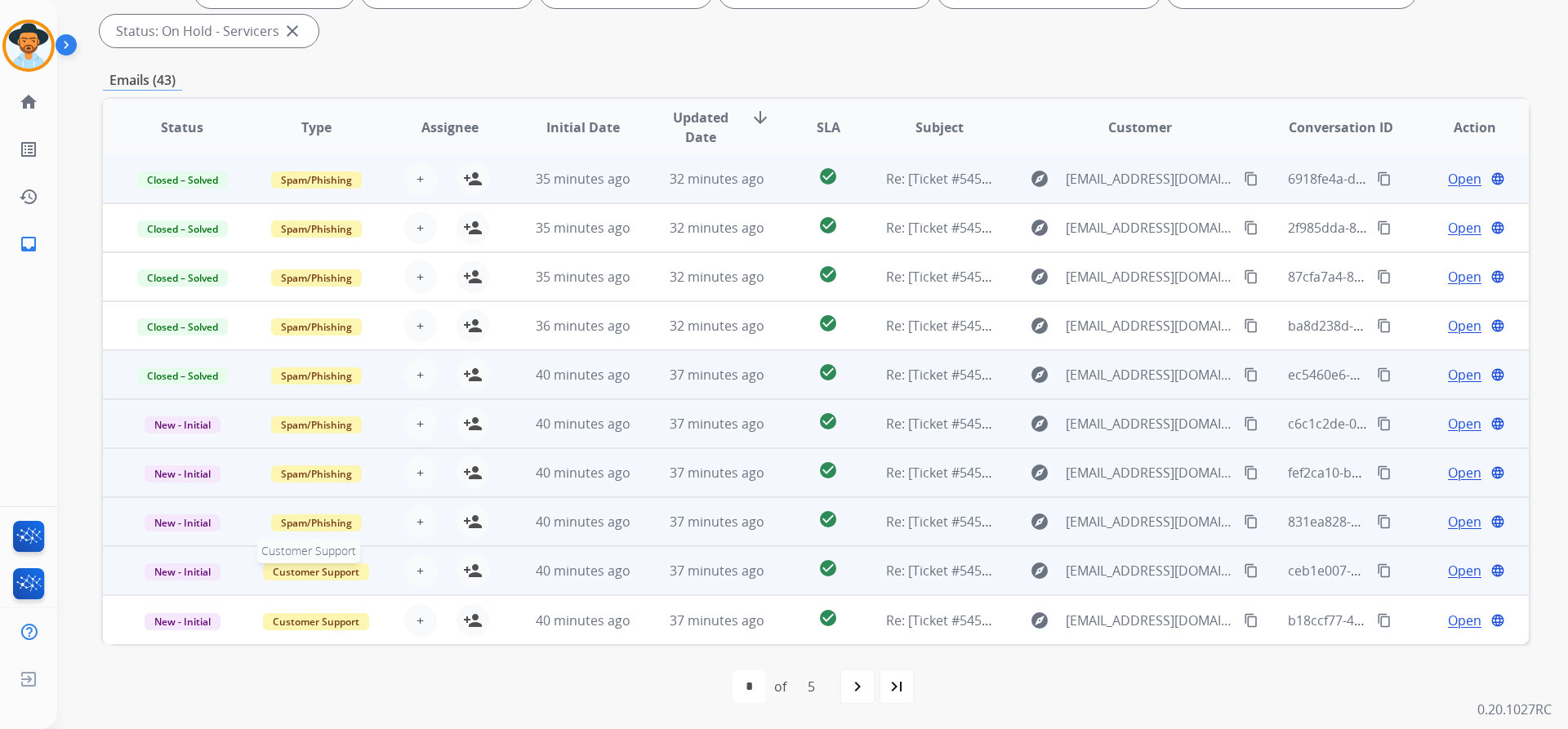
click at [317, 568] on span "Customer Support" at bounding box center [316, 571] width 106 height 17
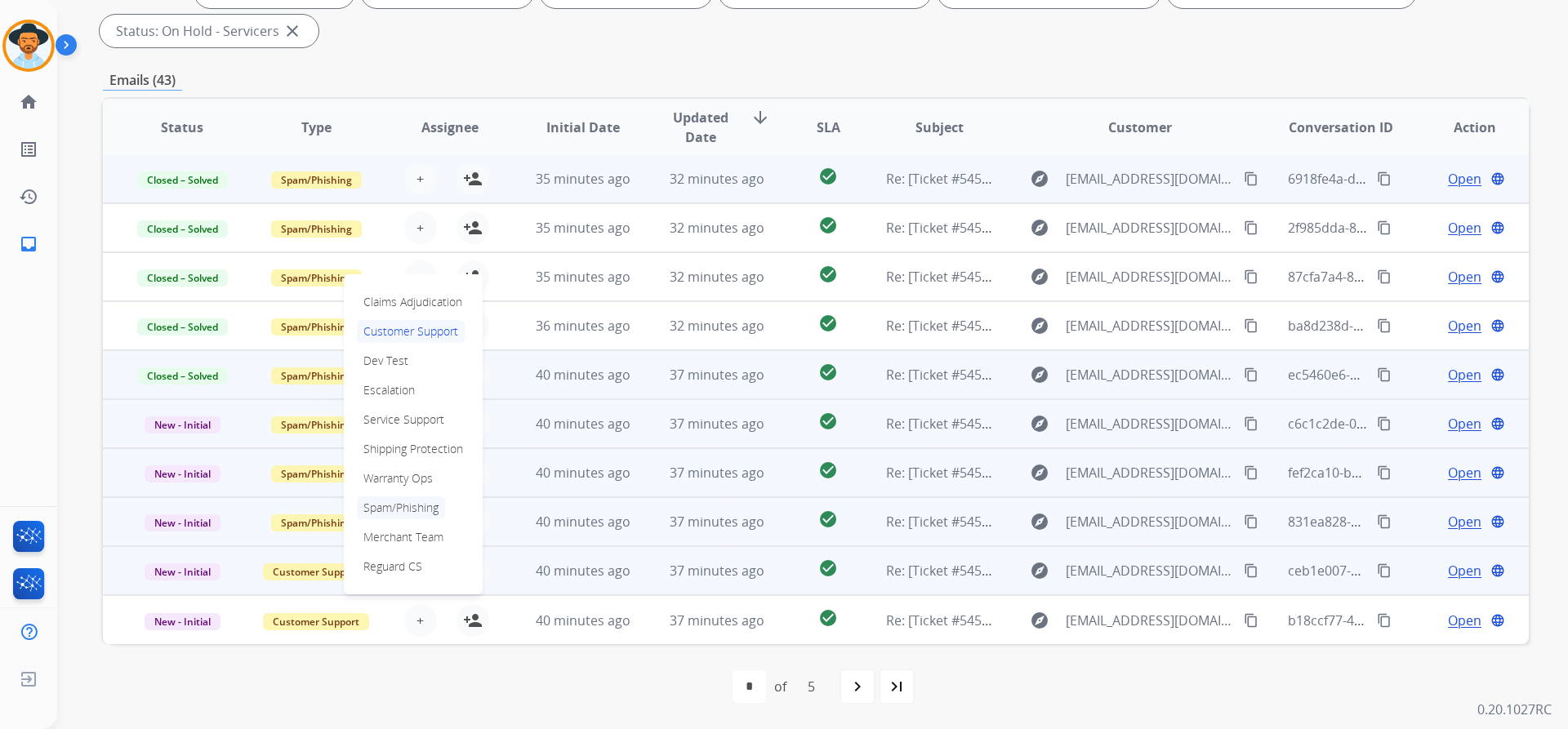
click at [394, 503] on p "Spam/Phishing" at bounding box center [401, 508] width 89 height 23
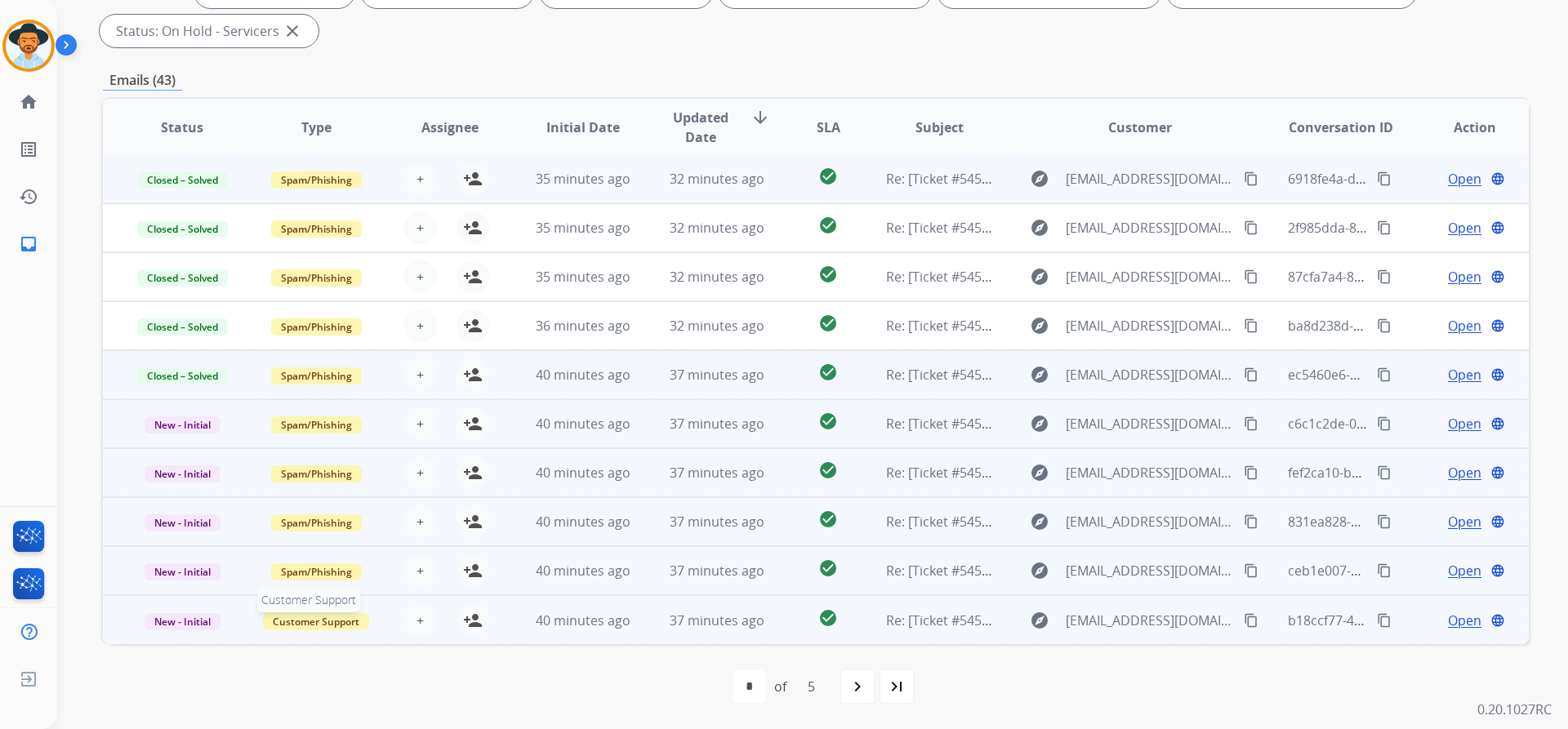
click at [291, 623] on span "Customer Support" at bounding box center [316, 622] width 106 height 17
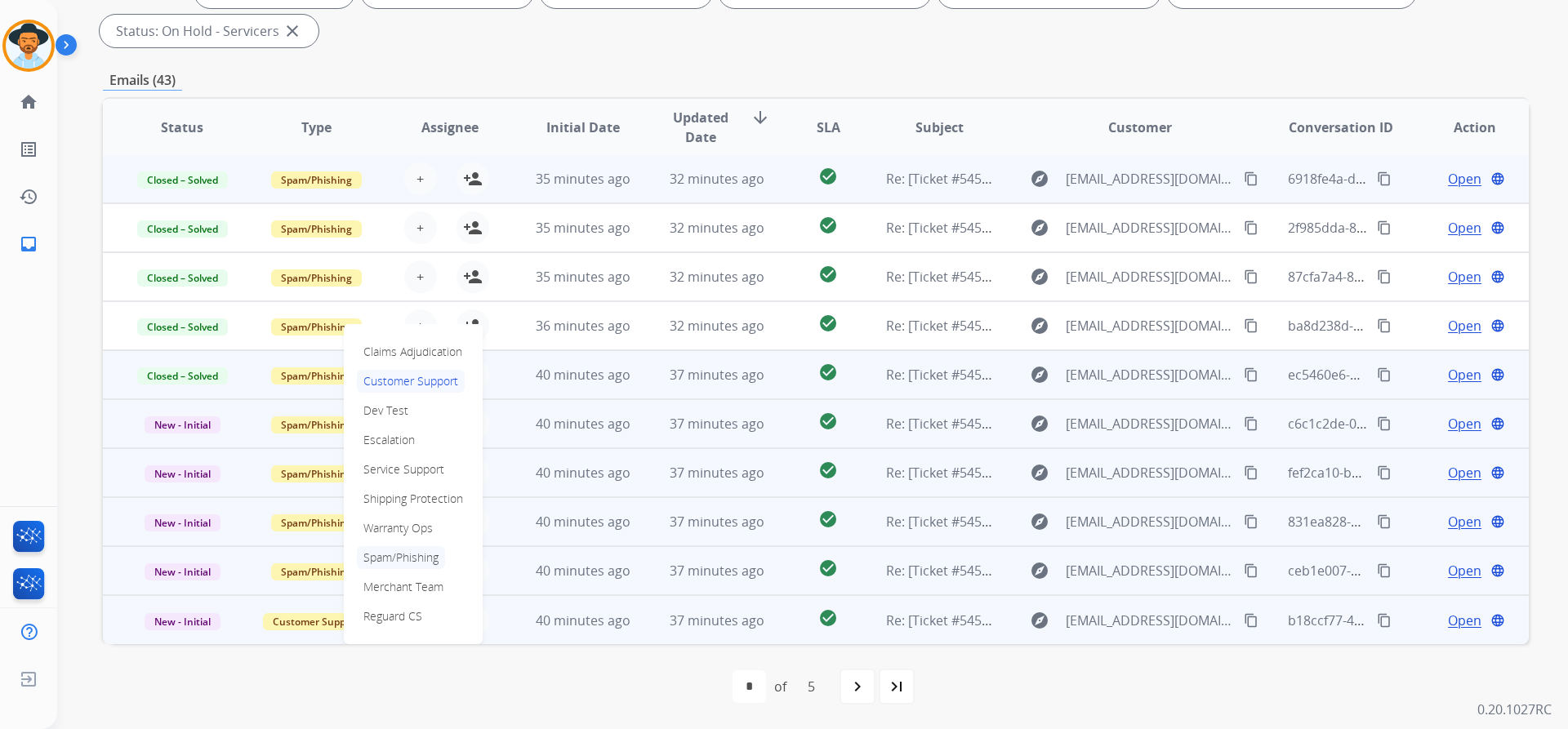
click at [413, 550] on p "Spam/Phishing" at bounding box center [401, 557] width 89 height 23
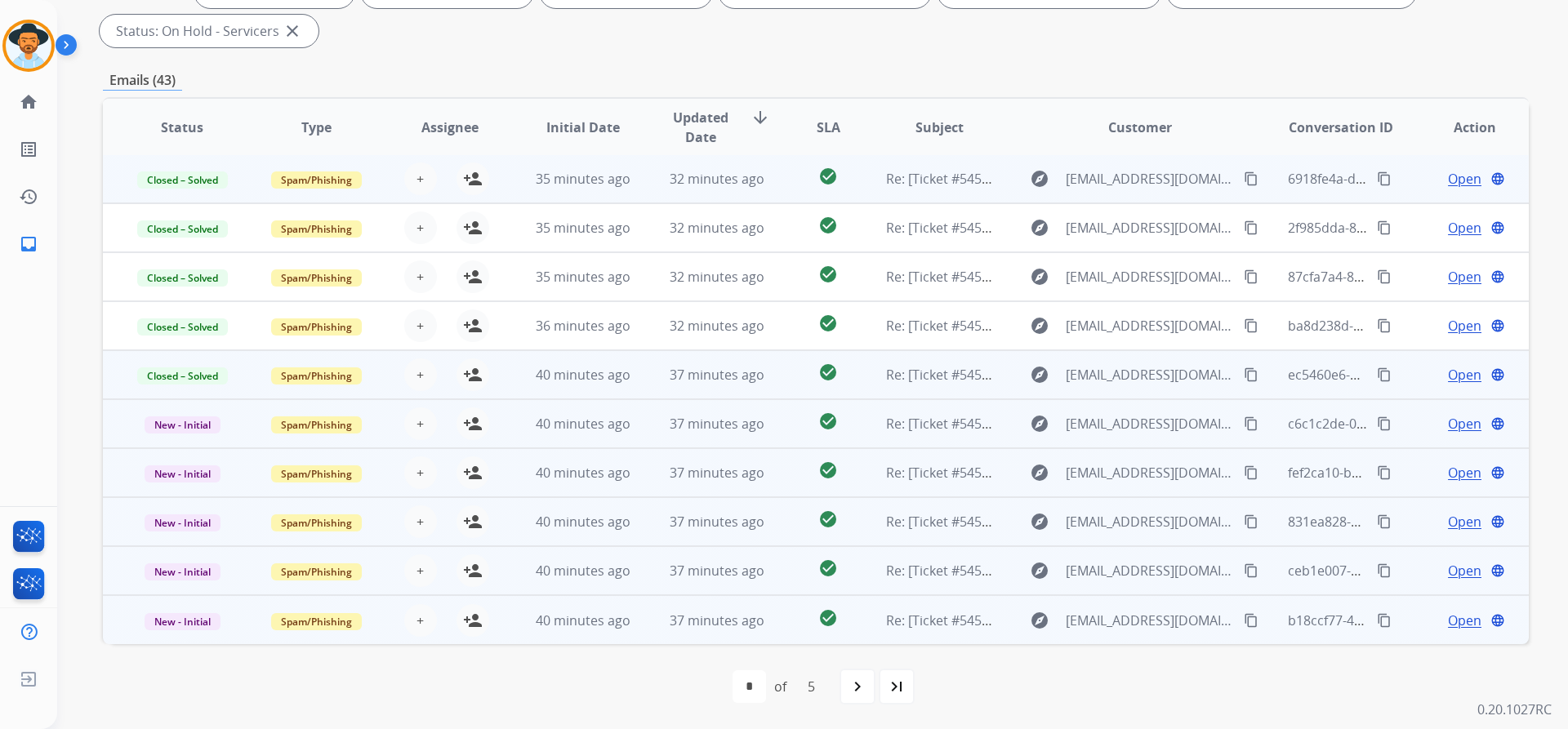
click at [1459, 424] on span "Open" at bounding box center [1465, 423] width 34 height 20
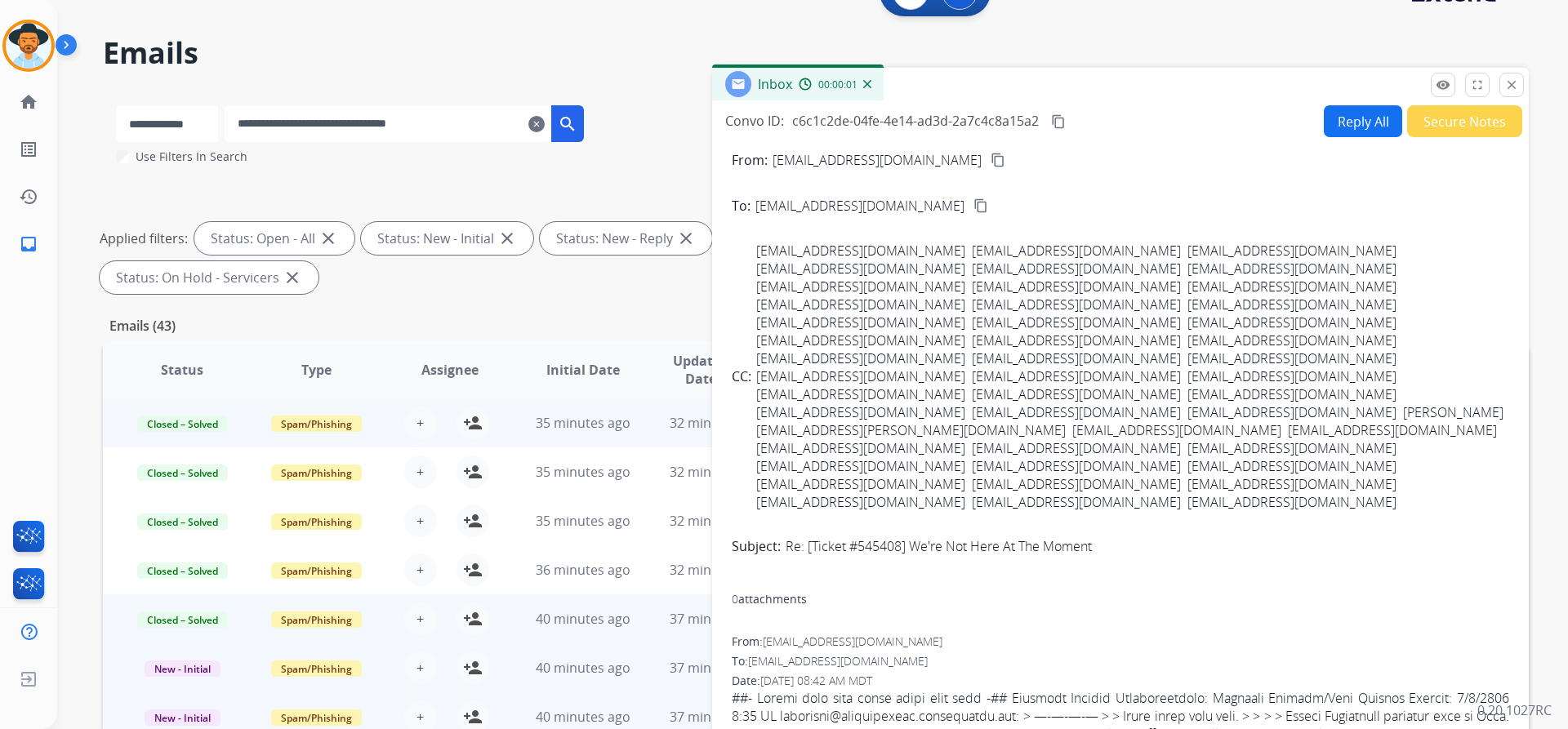
scroll to position [38, 0]
click at [1456, 122] on button "Secure Notes" at bounding box center [1465, 122] width 116 height 32
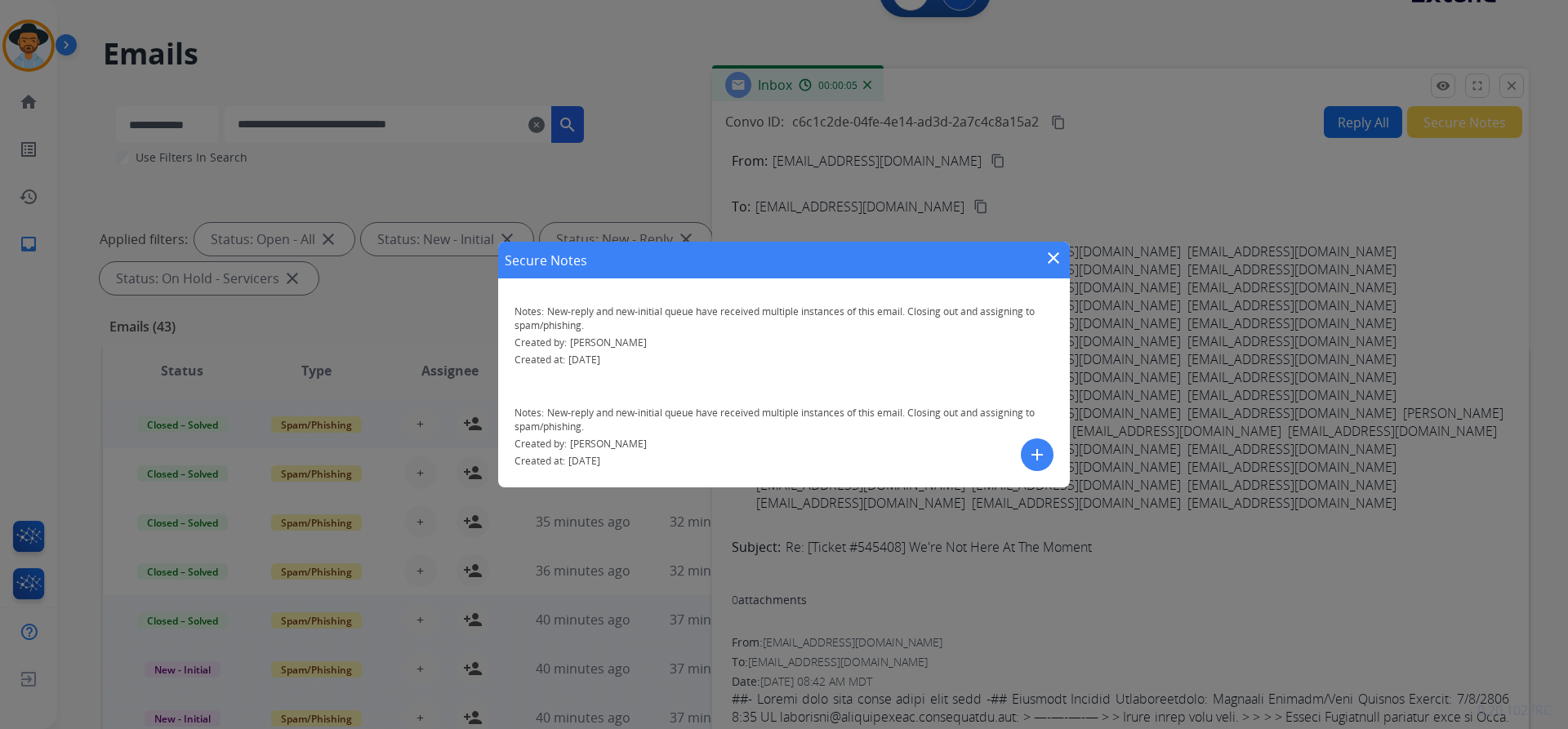
click at [1052, 254] on mat-icon "close" at bounding box center [1052, 257] width 20 height 20
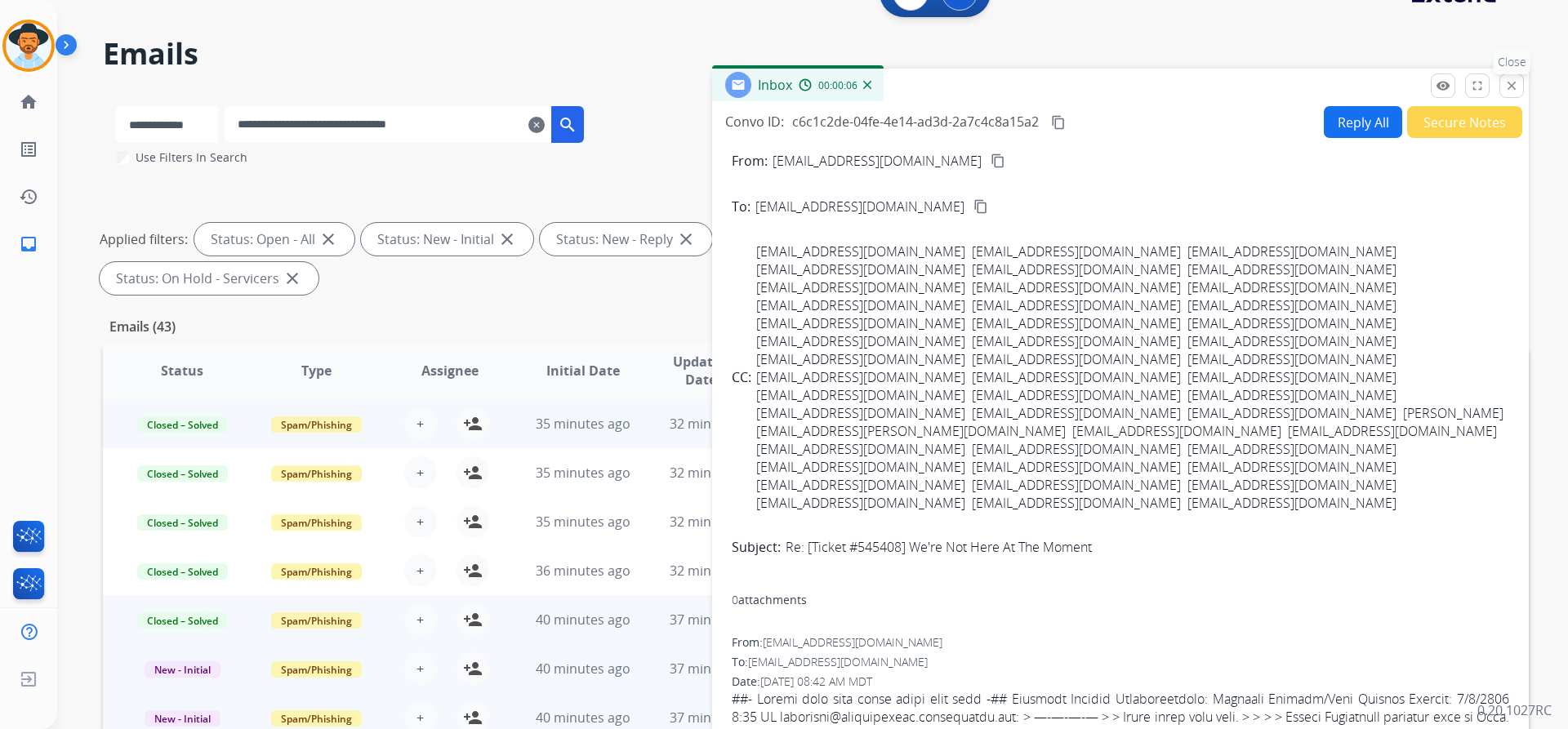
click at [1510, 89] on mat-icon "close" at bounding box center [1511, 86] width 15 height 15
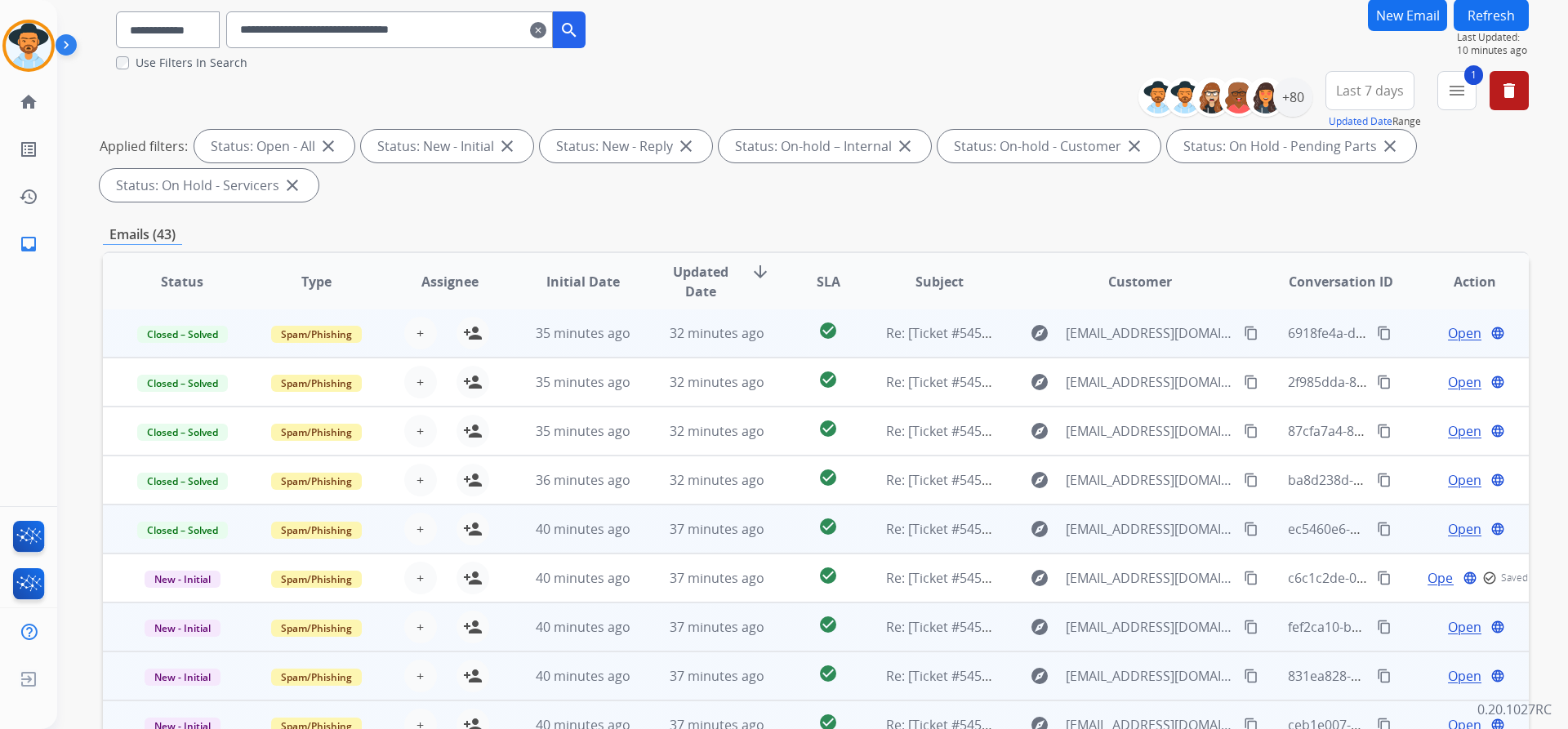
scroll to position [280, 0]
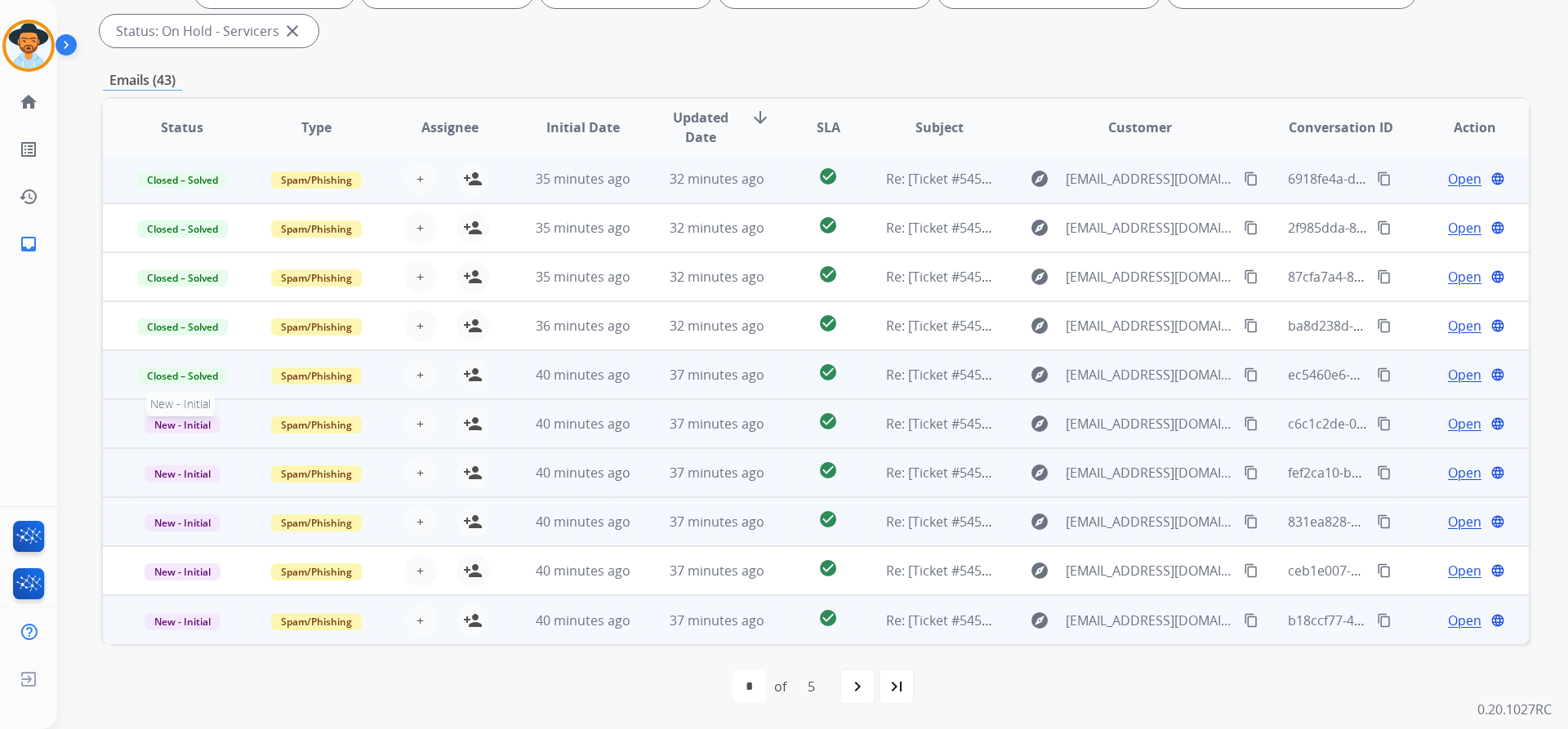
click at [179, 417] on span "New - Initial" at bounding box center [182, 425] width 76 height 17
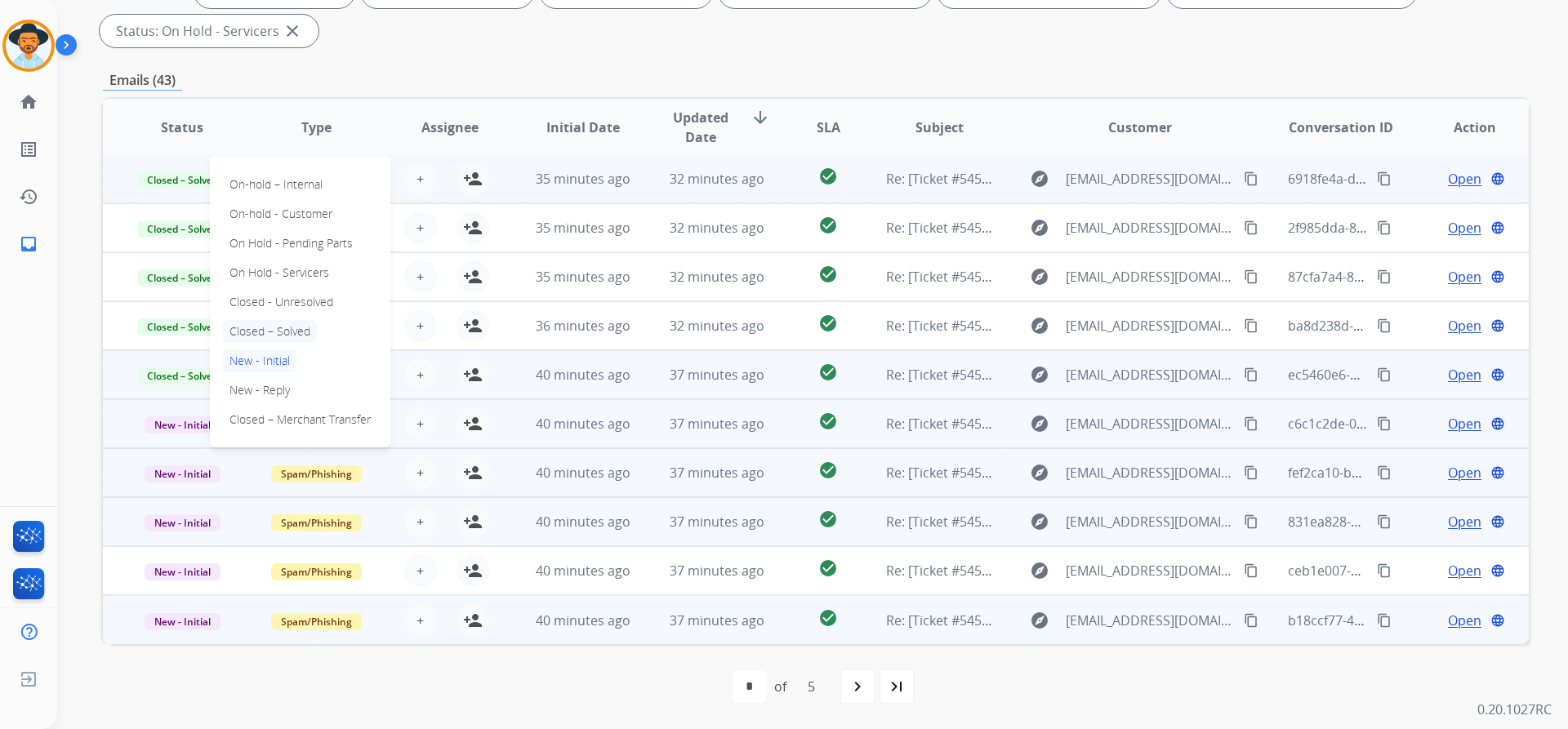
click at [284, 327] on p "Closed – Solved" at bounding box center [269, 331] width 94 height 23
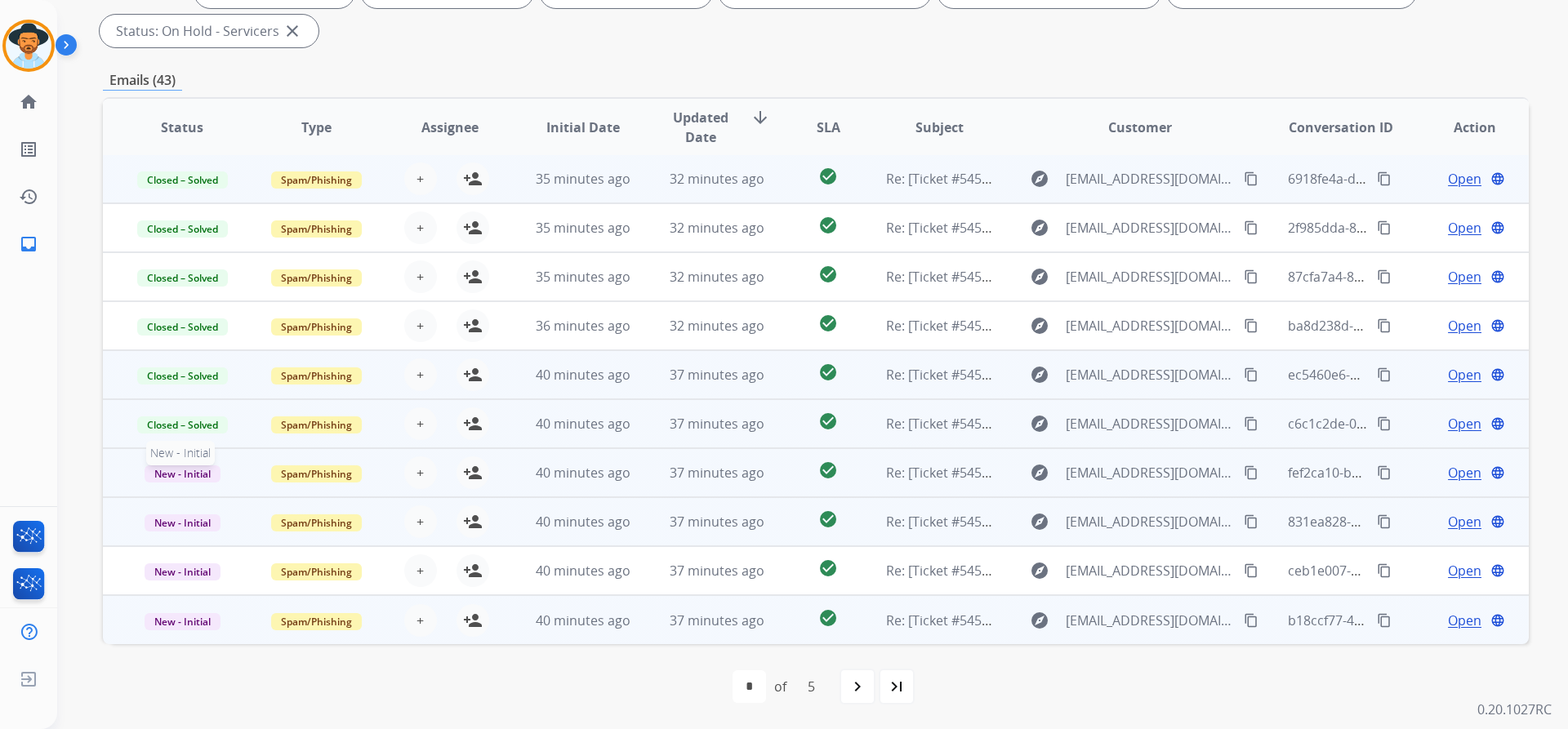
click at [174, 471] on span "New - Initial" at bounding box center [182, 474] width 76 height 17
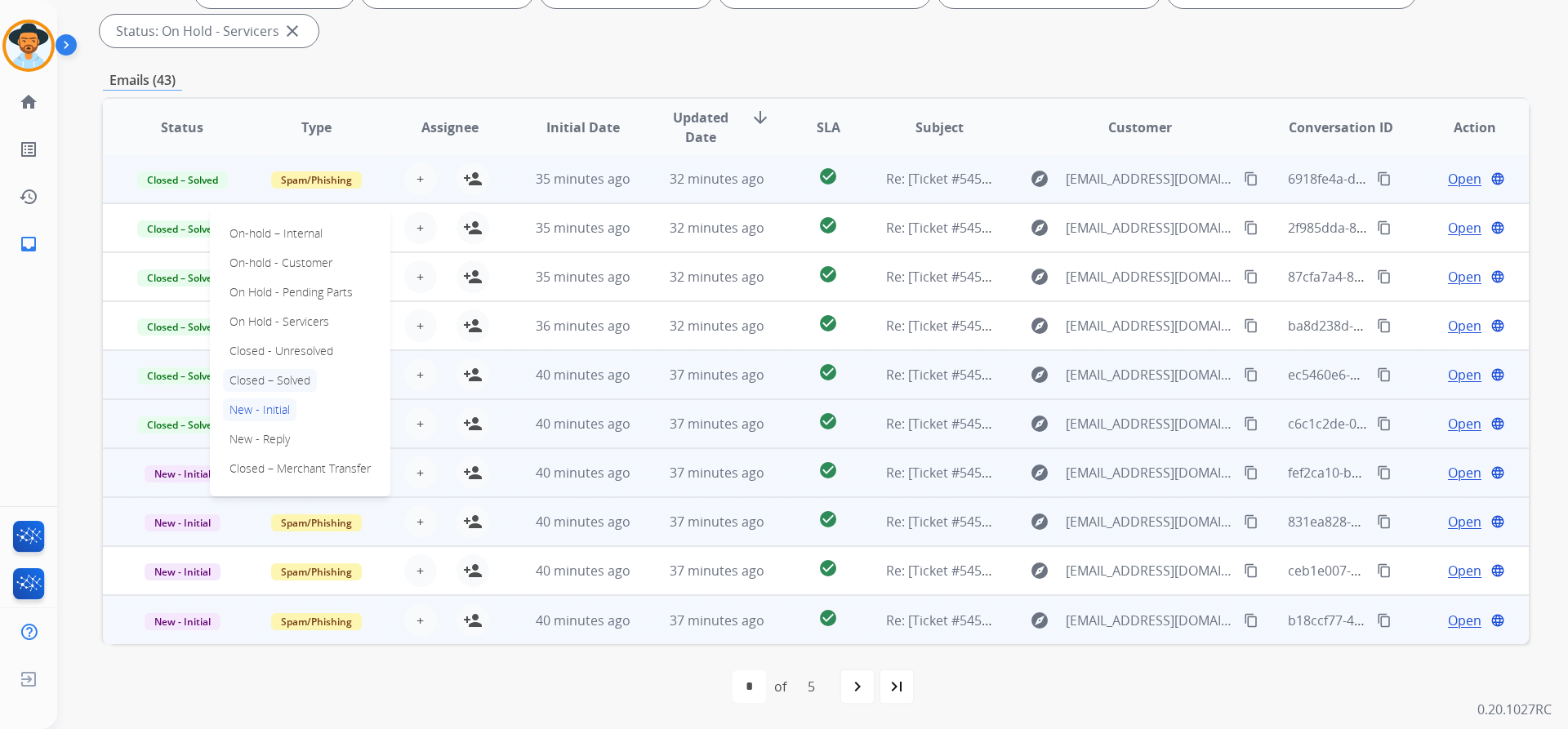
click at [268, 369] on p "Closed – Solved" at bounding box center [269, 380] width 94 height 23
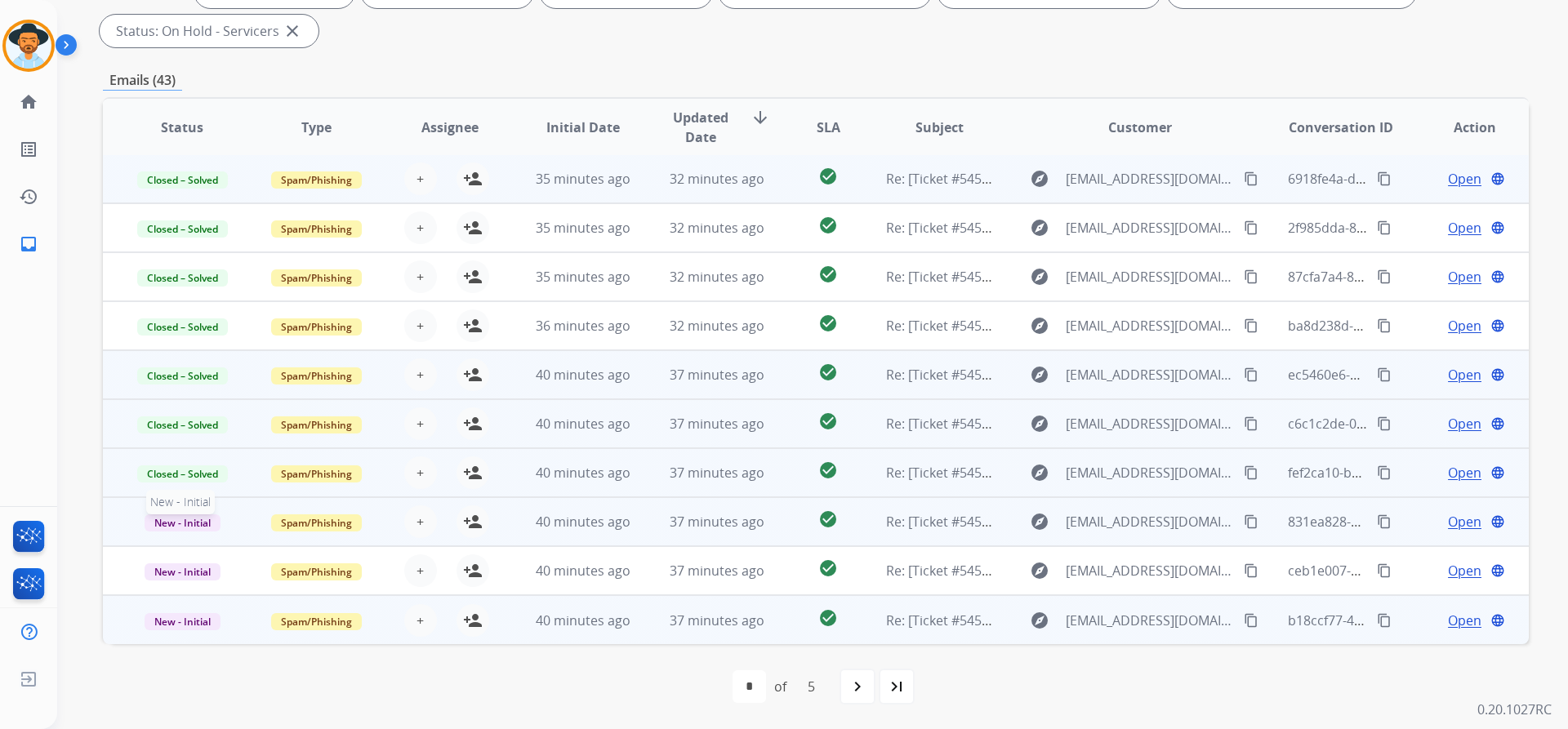
click at [191, 520] on span "New - Initial" at bounding box center [182, 523] width 76 height 17
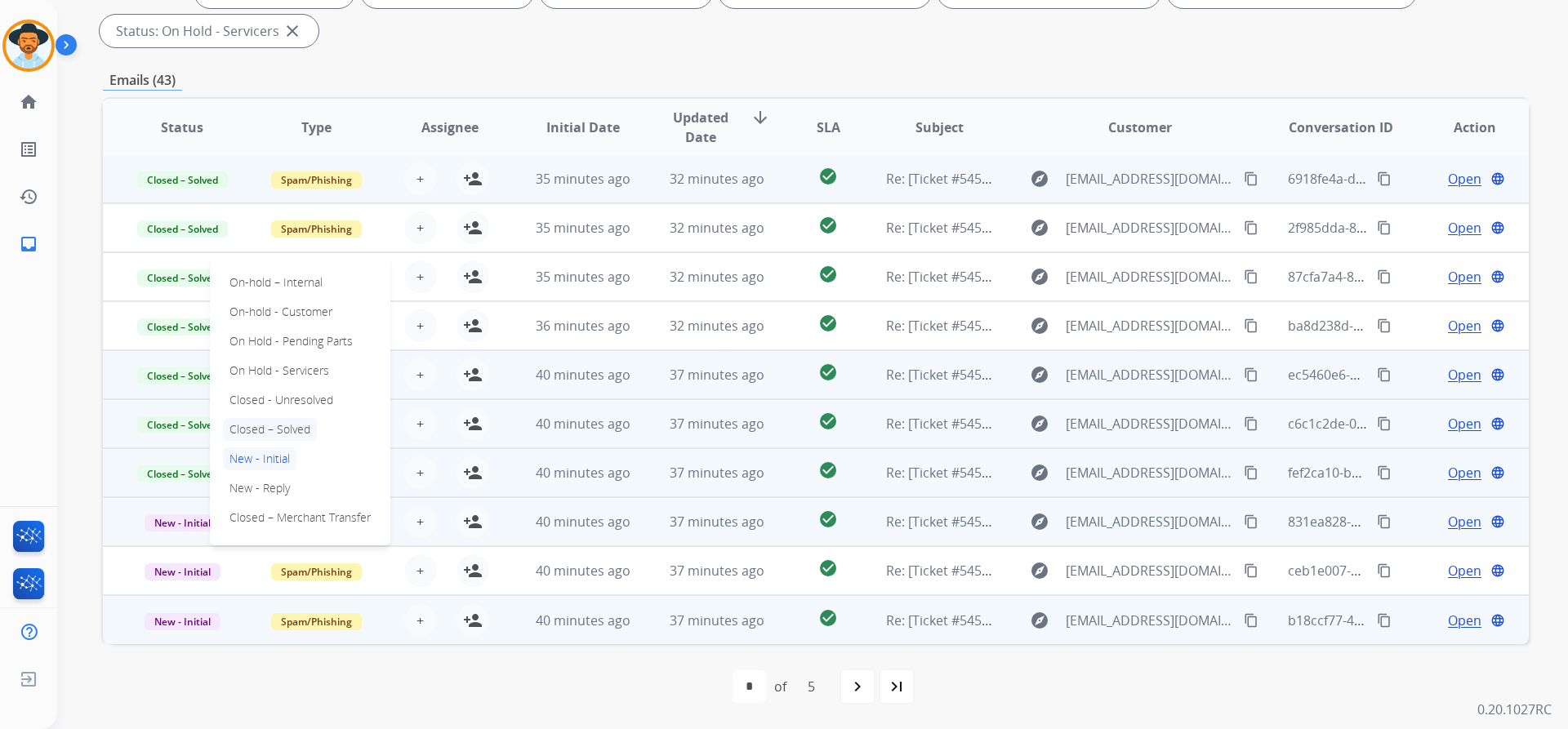
click at [274, 431] on p "Closed – Solved" at bounding box center [269, 429] width 94 height 23
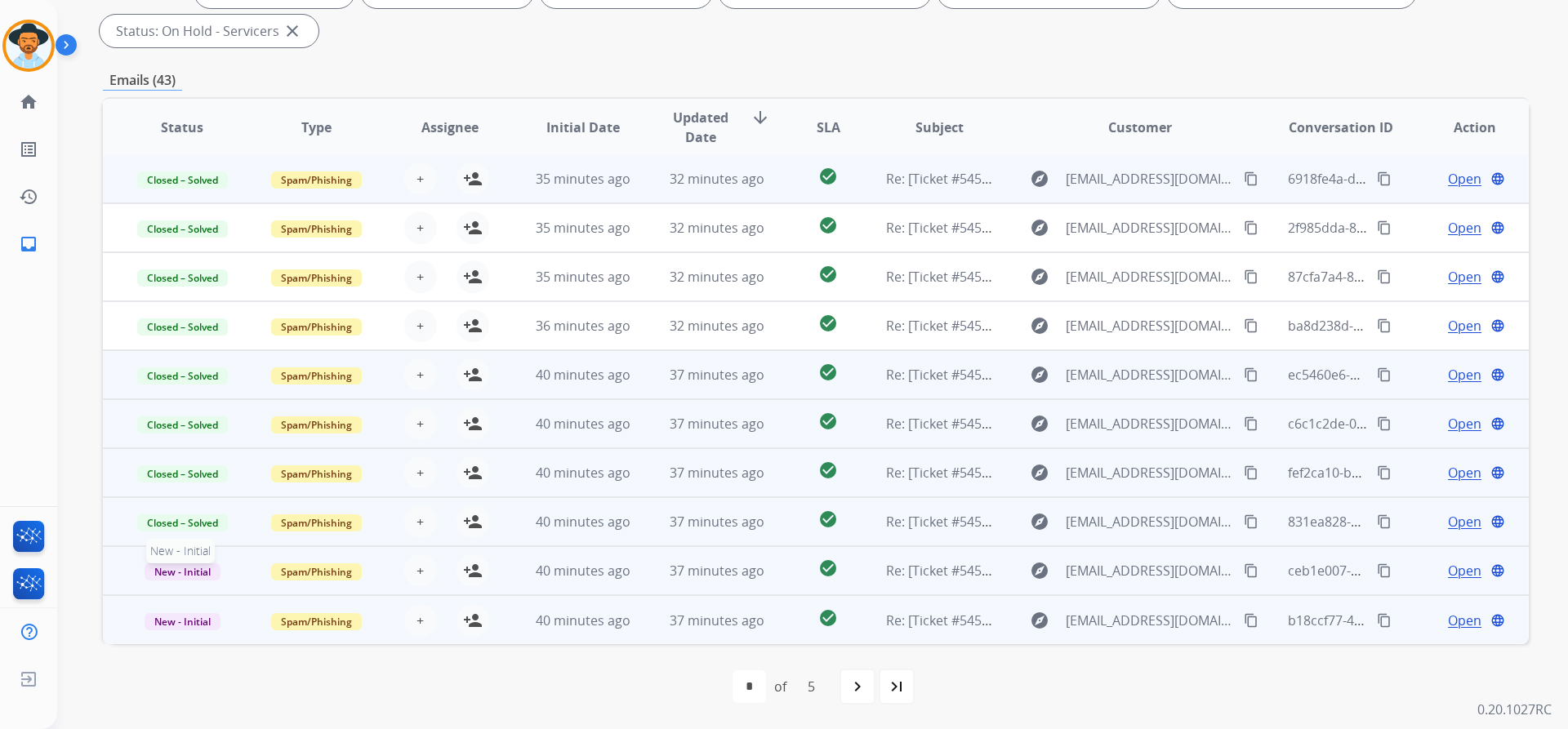
click at [191, 568] on span "New - Initial" at bounding box center [182, 571] width 76 height 17
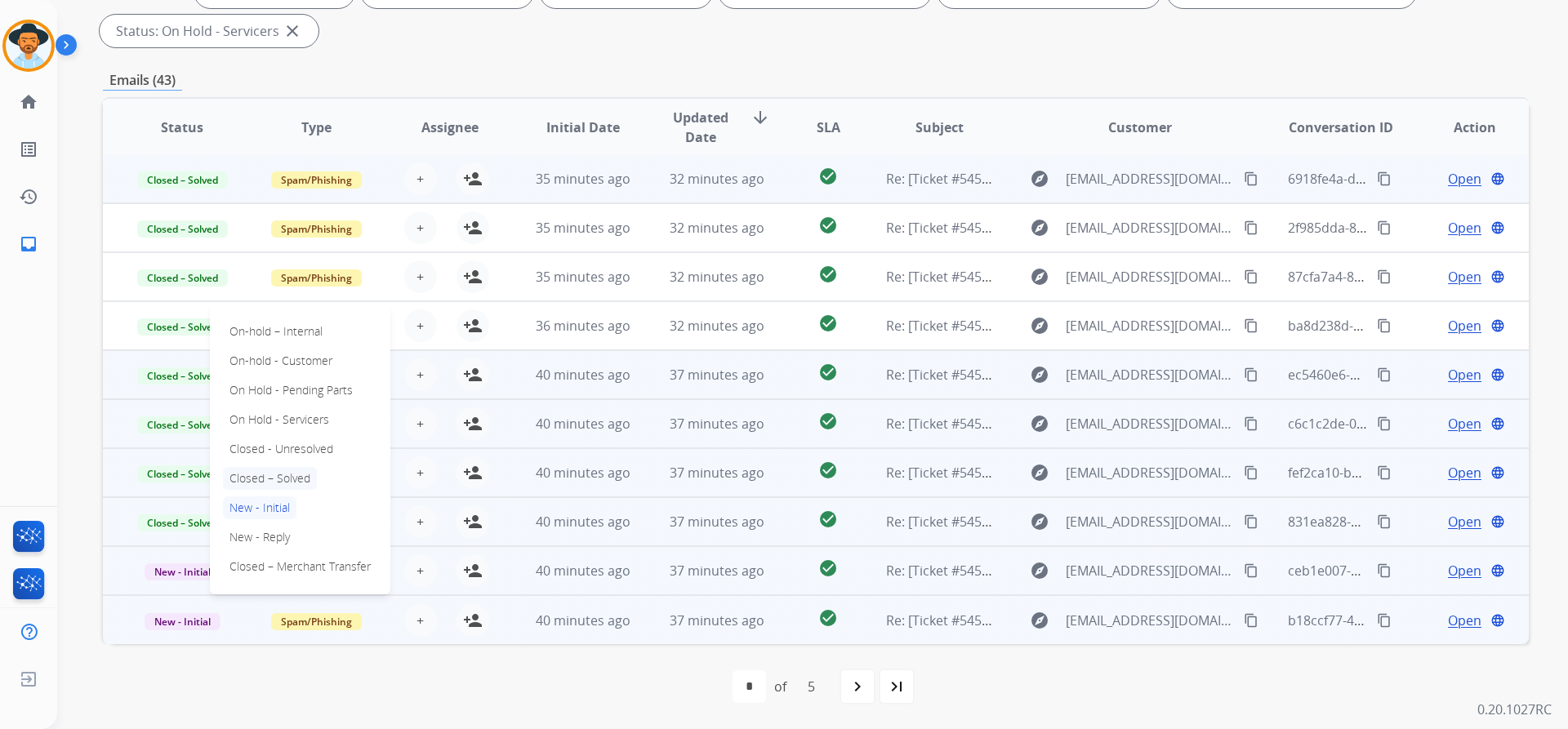
click at [270, 477] on p "Closed – Solved" at bounding box center [269, 478] width 94 height 23
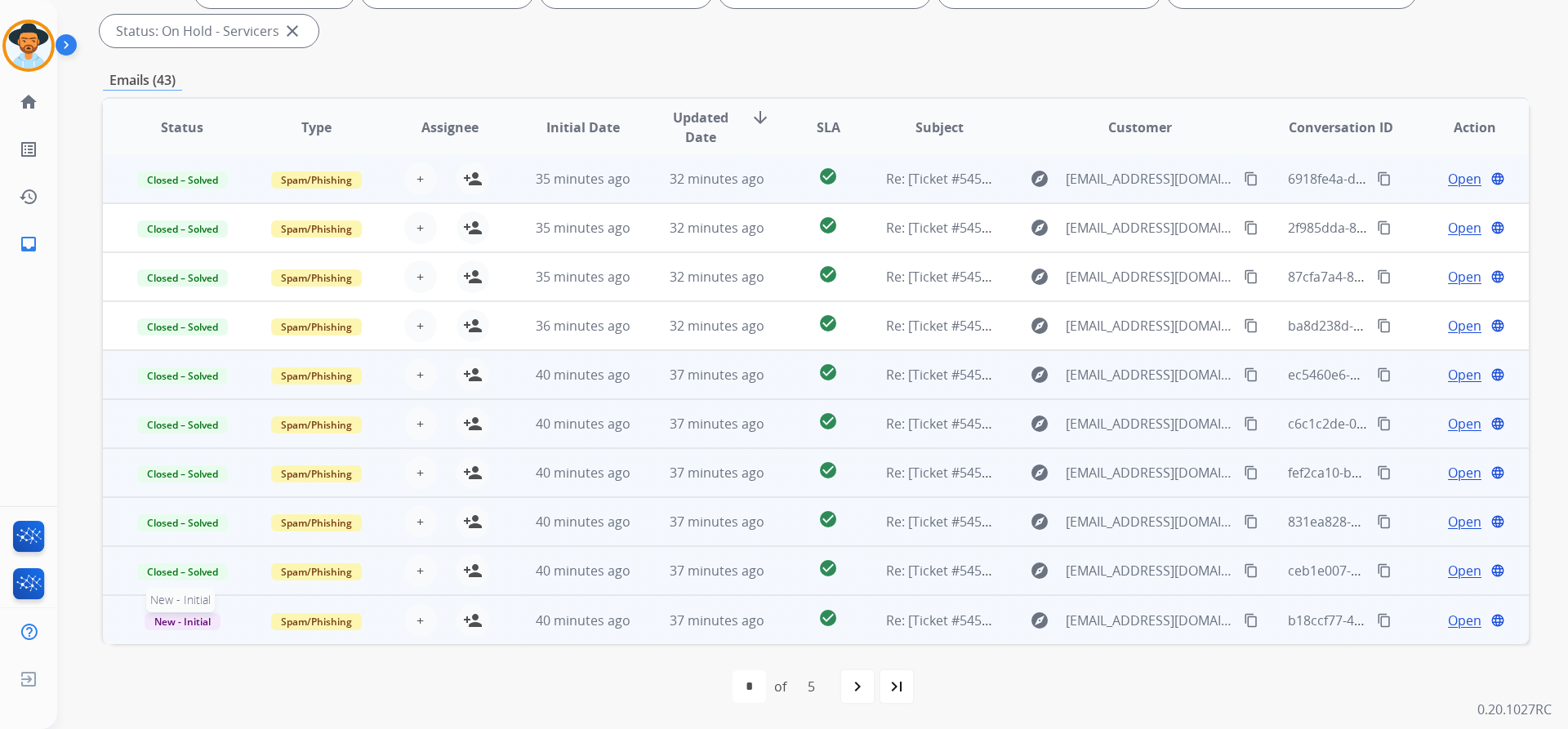
click at [193, 618] on span "New - Initial" at bounding box center [182, 622] width 76 height 17
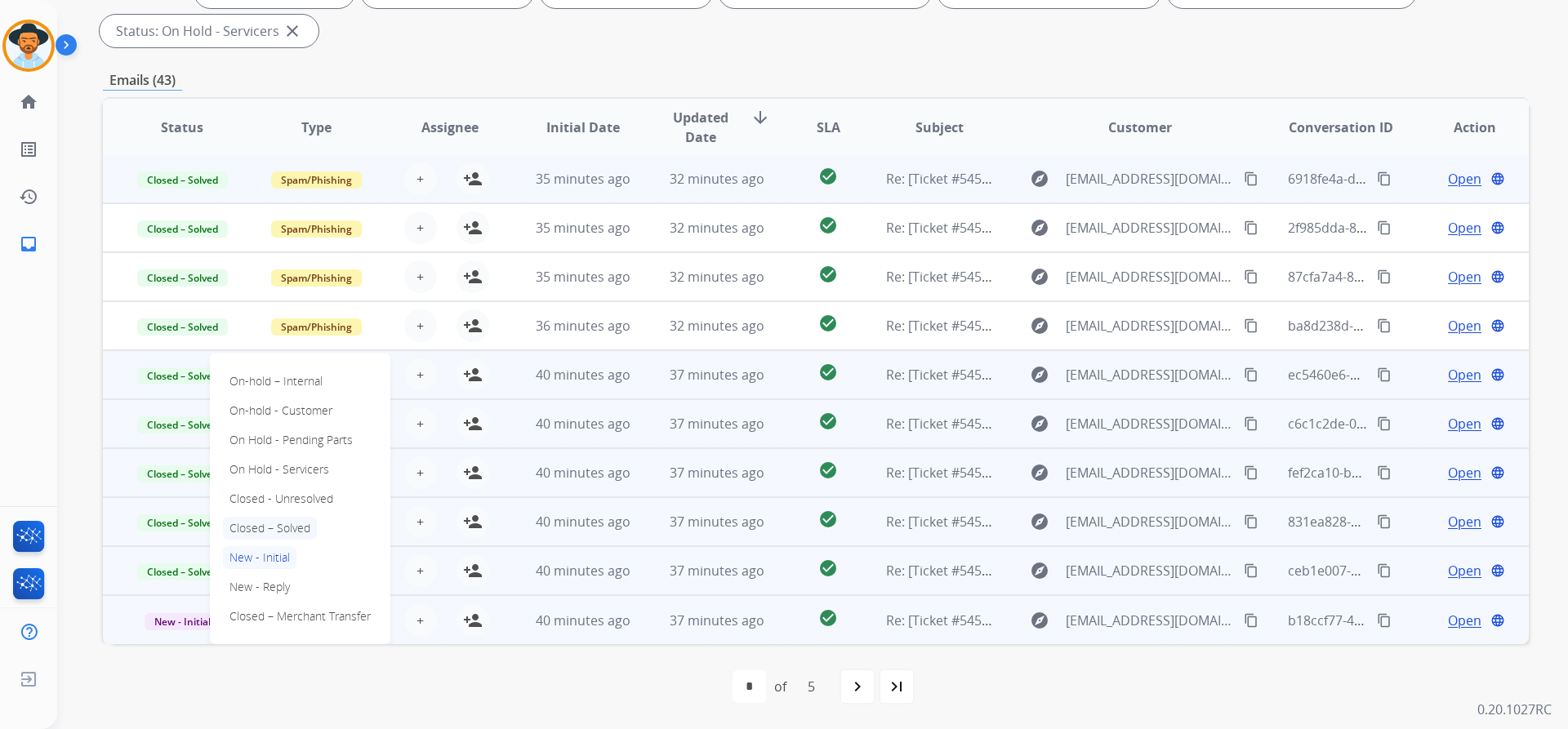
click at [268, 525] on p "Closed – Solved" at bounding box center [269, 528] width 94 height 23
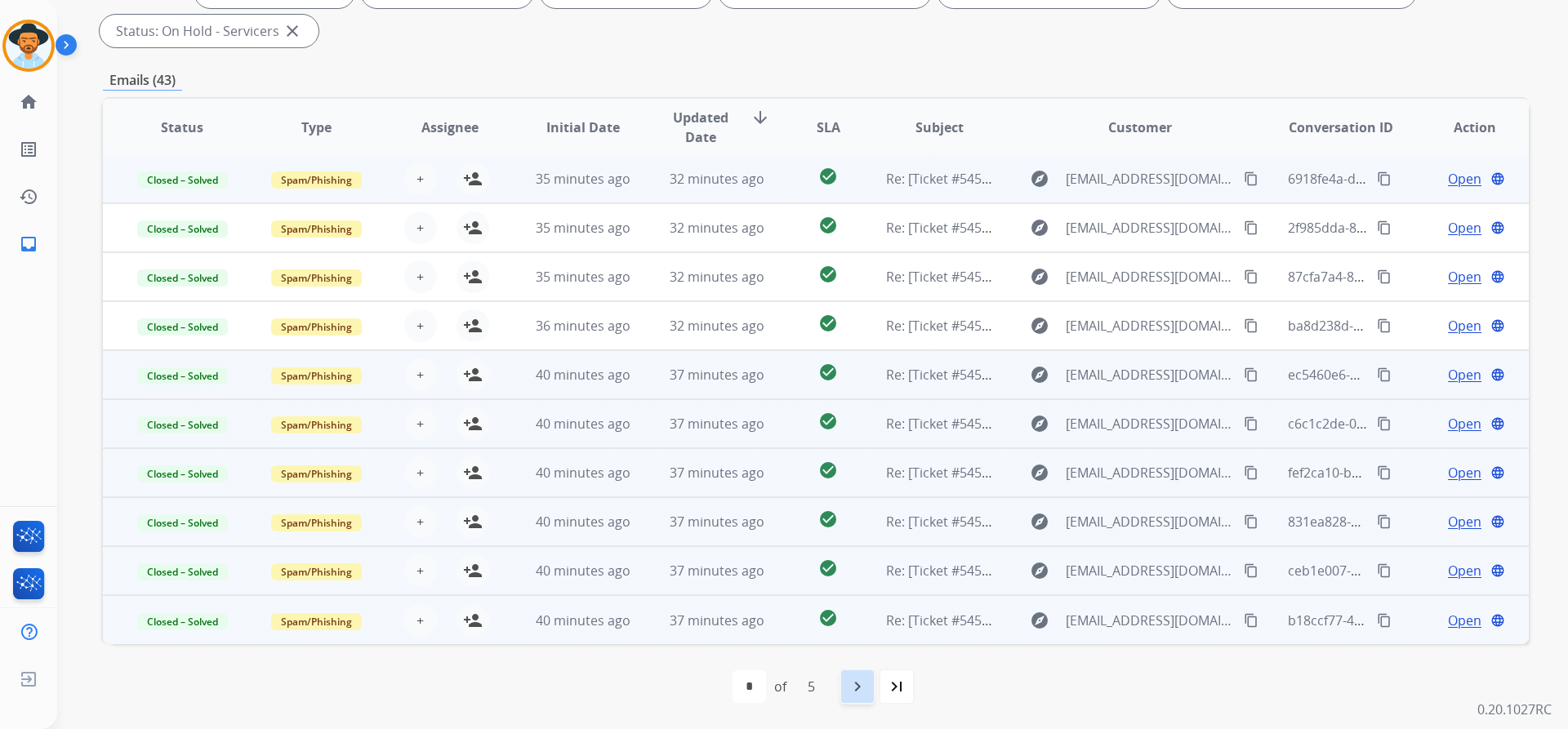
click at [852, 688] on mat-icon "navigate_next" at bounding box center [857, 686] width 20 height 20
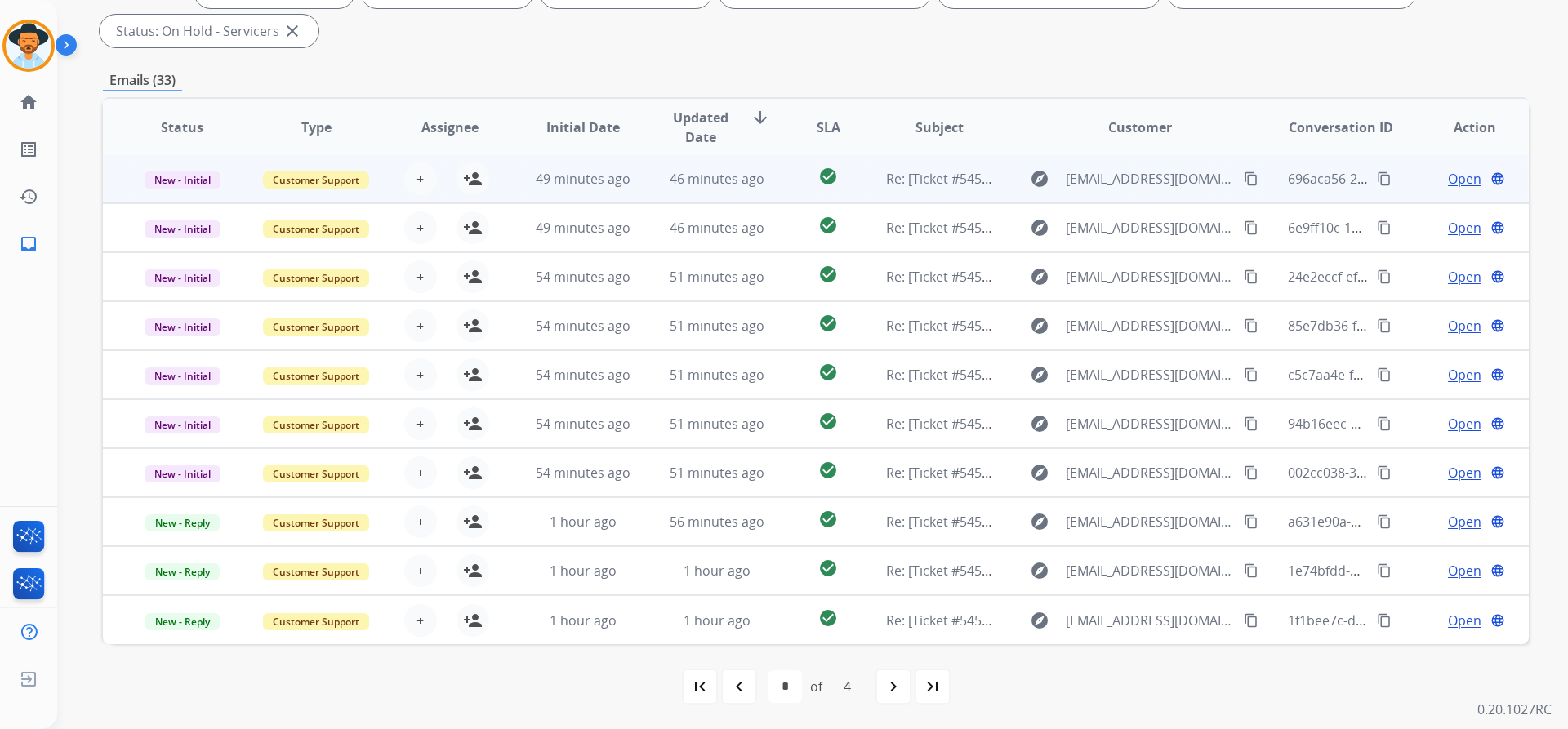
click at [1448, 178] on span "Open" at bounding box center [1465, 178] width 34 height 20
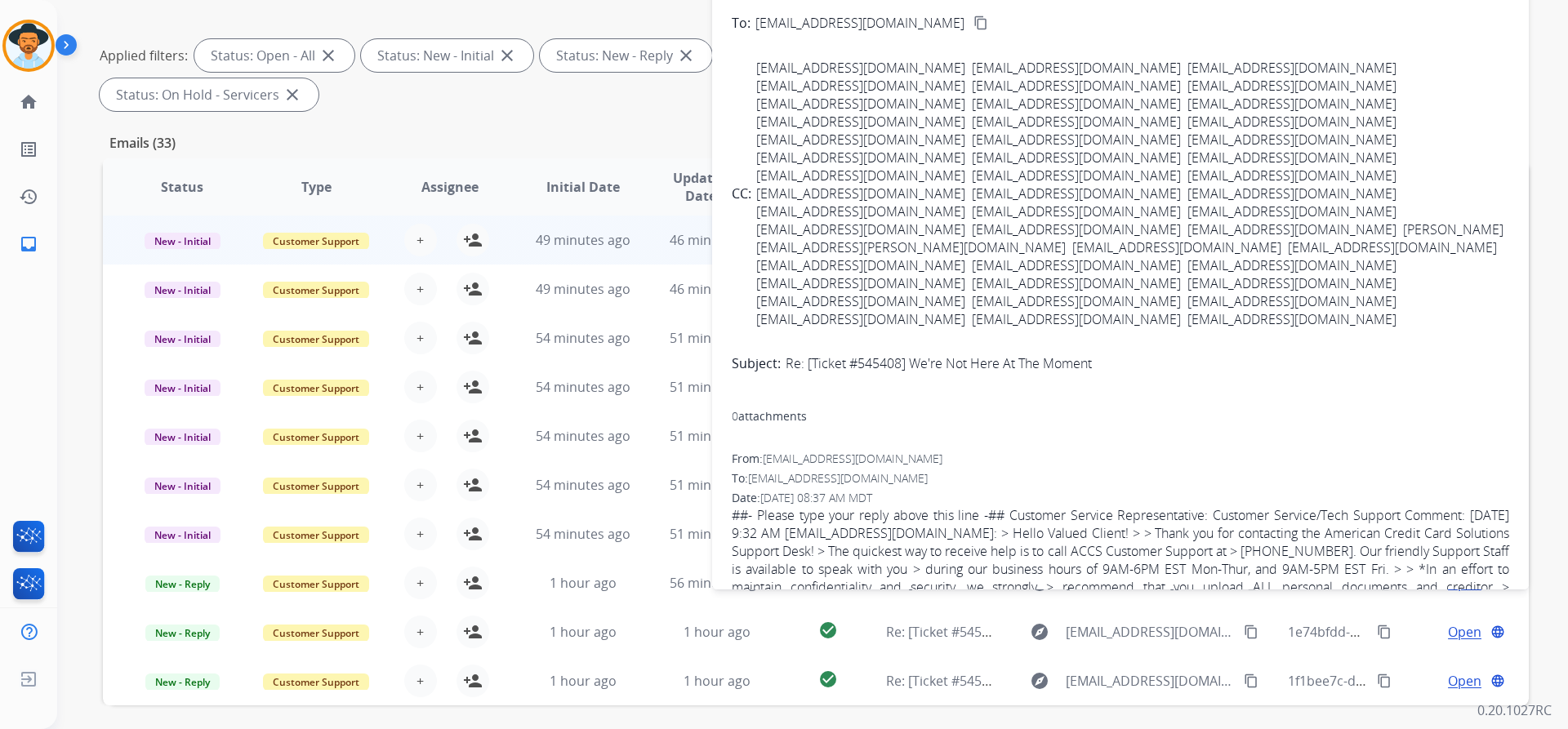
scroll to position [38, 0]
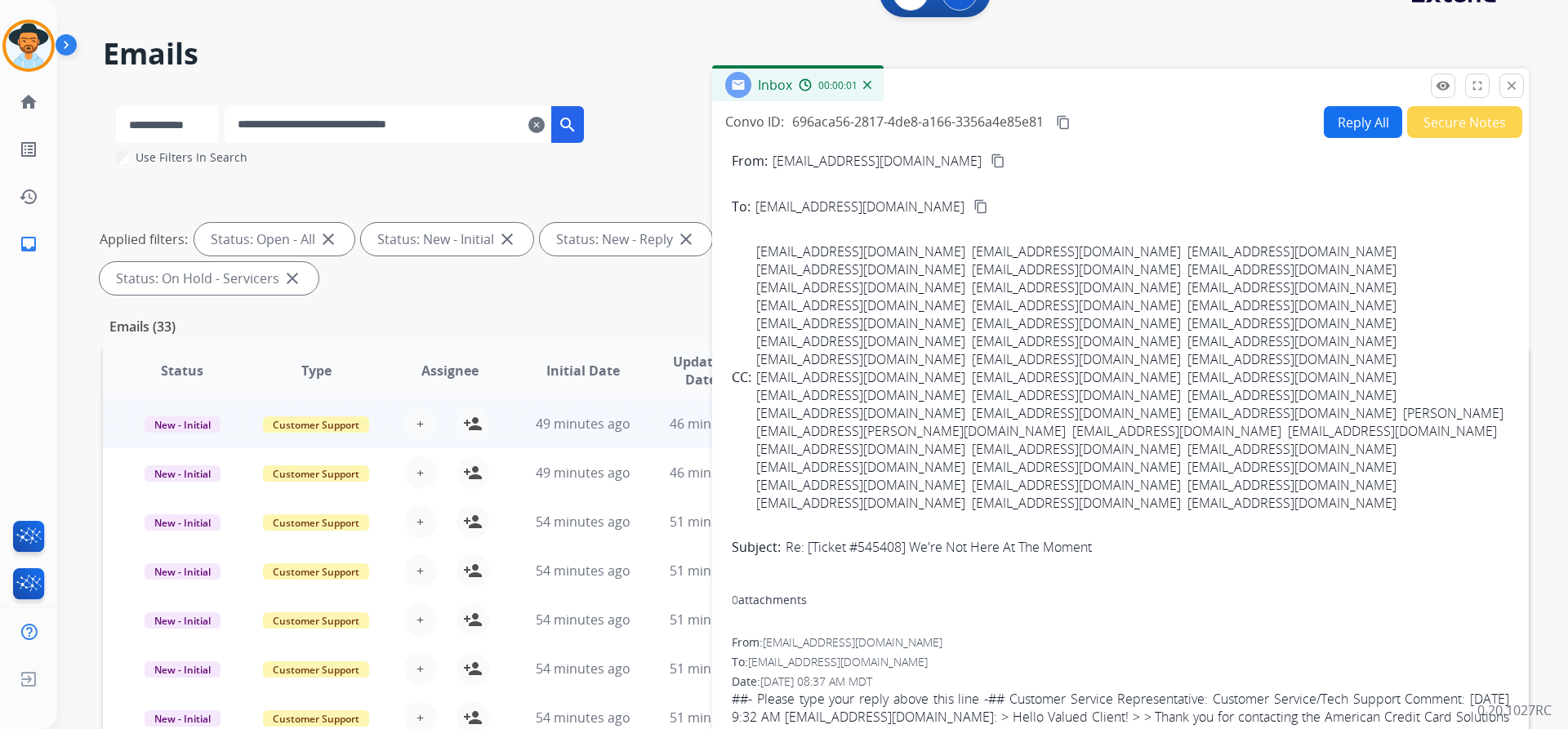
click at [1450, 118] on button "Secure Notes" at bounding box center [1465, 122] width 116 height 32
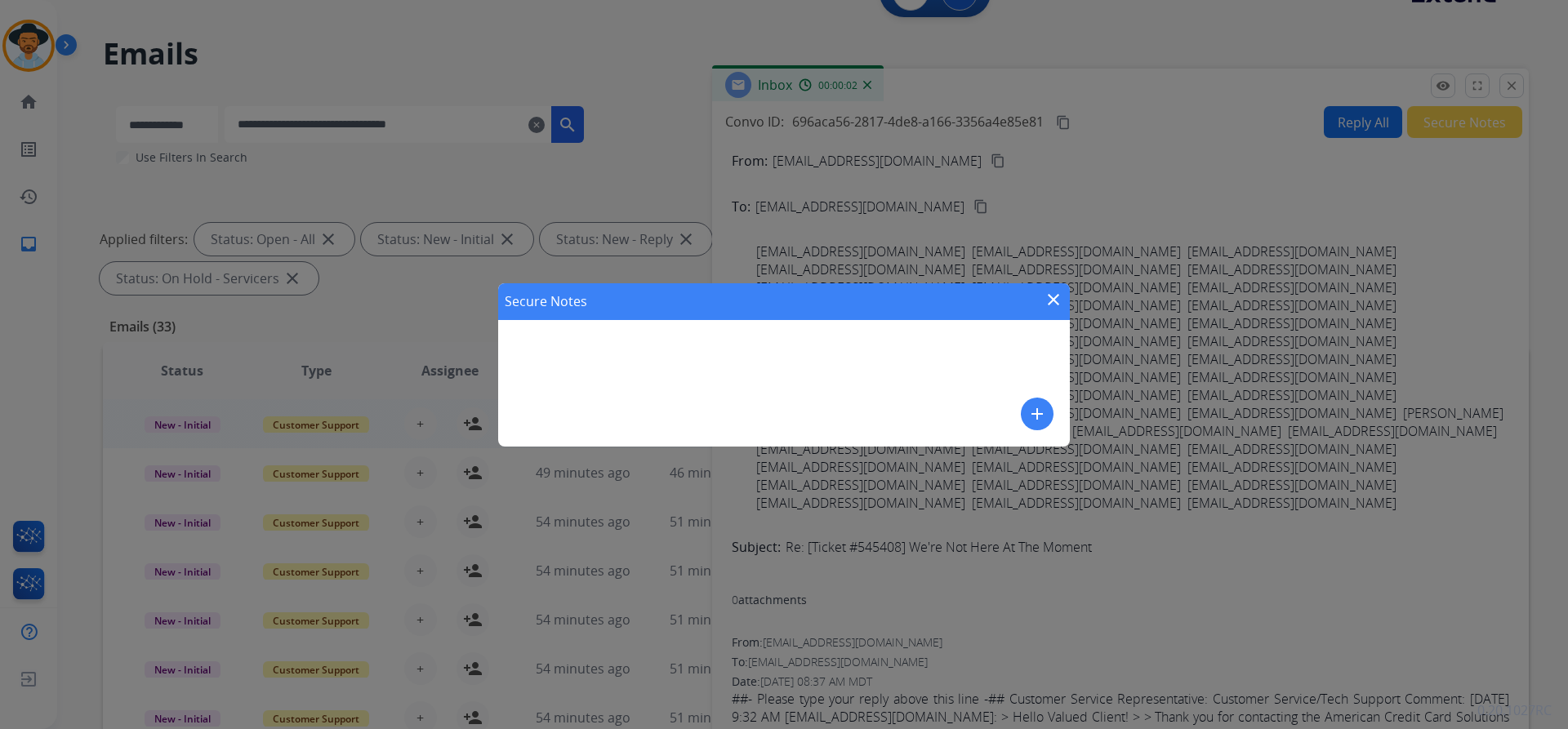
click at [1030, 418] on mat-icon "add" at bounding box center [1037, 414] width 20 height 20
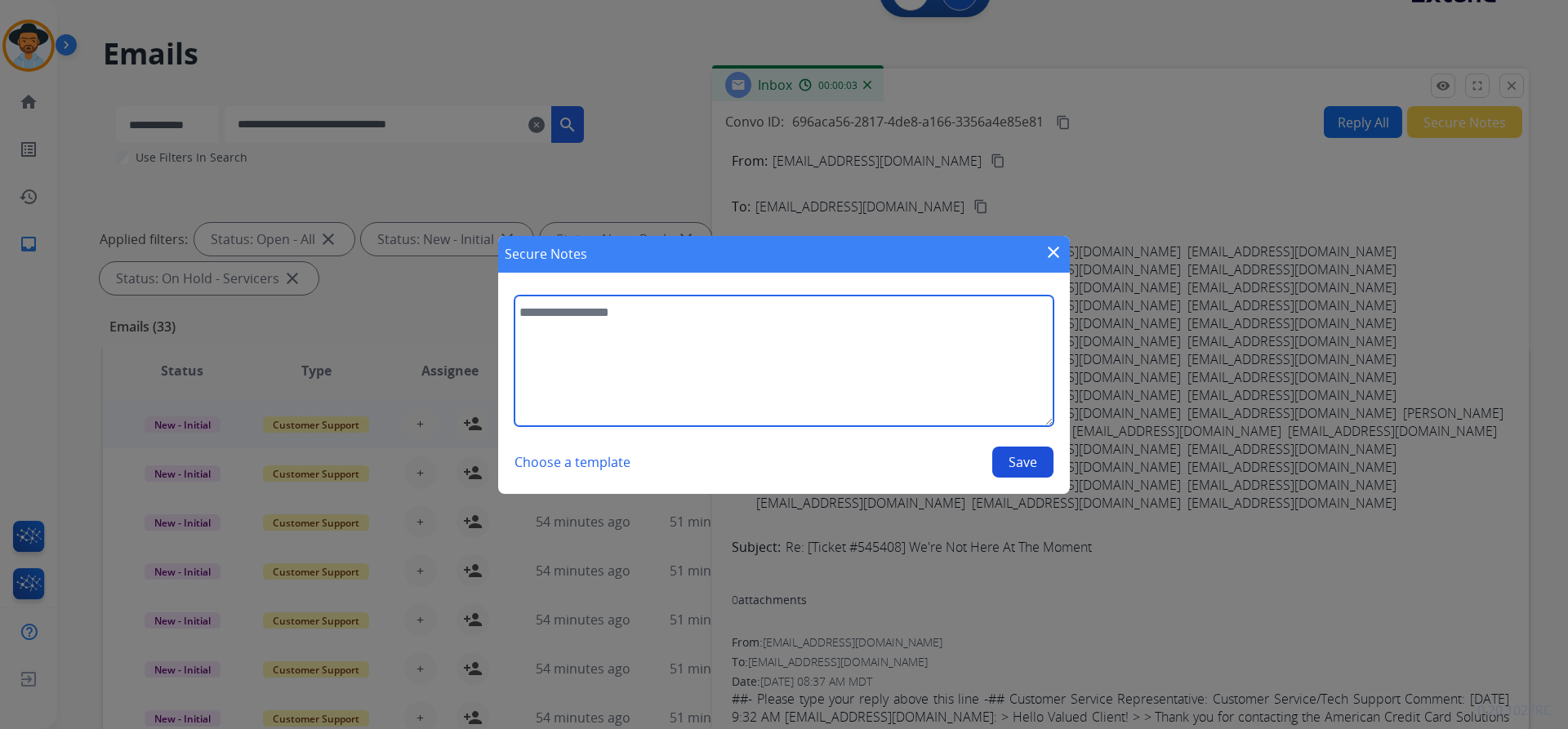
click at [699, 347] on textarea at bounding box center [784, 361] width 539 height 131
paste textarea "**********"
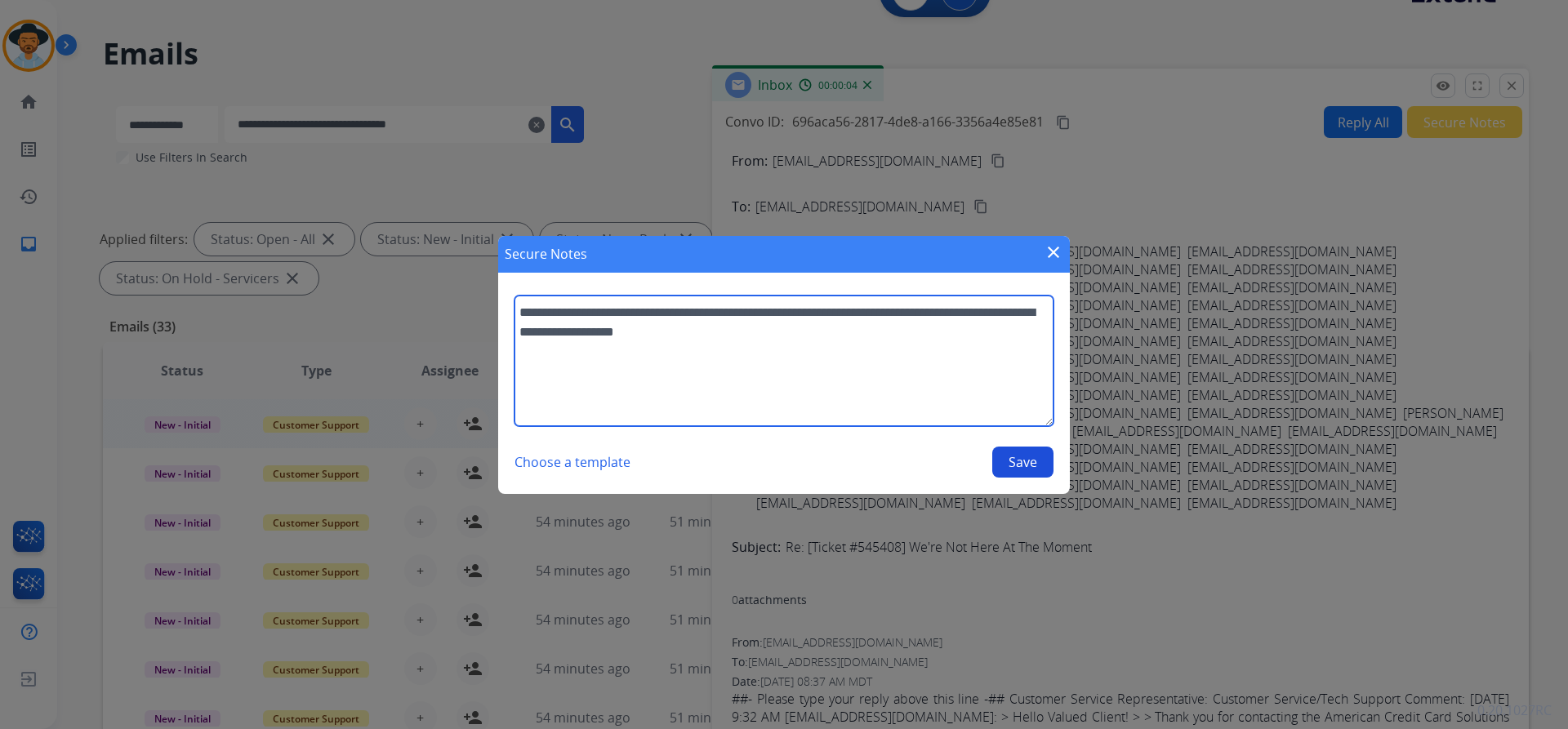
type textarea "**********"
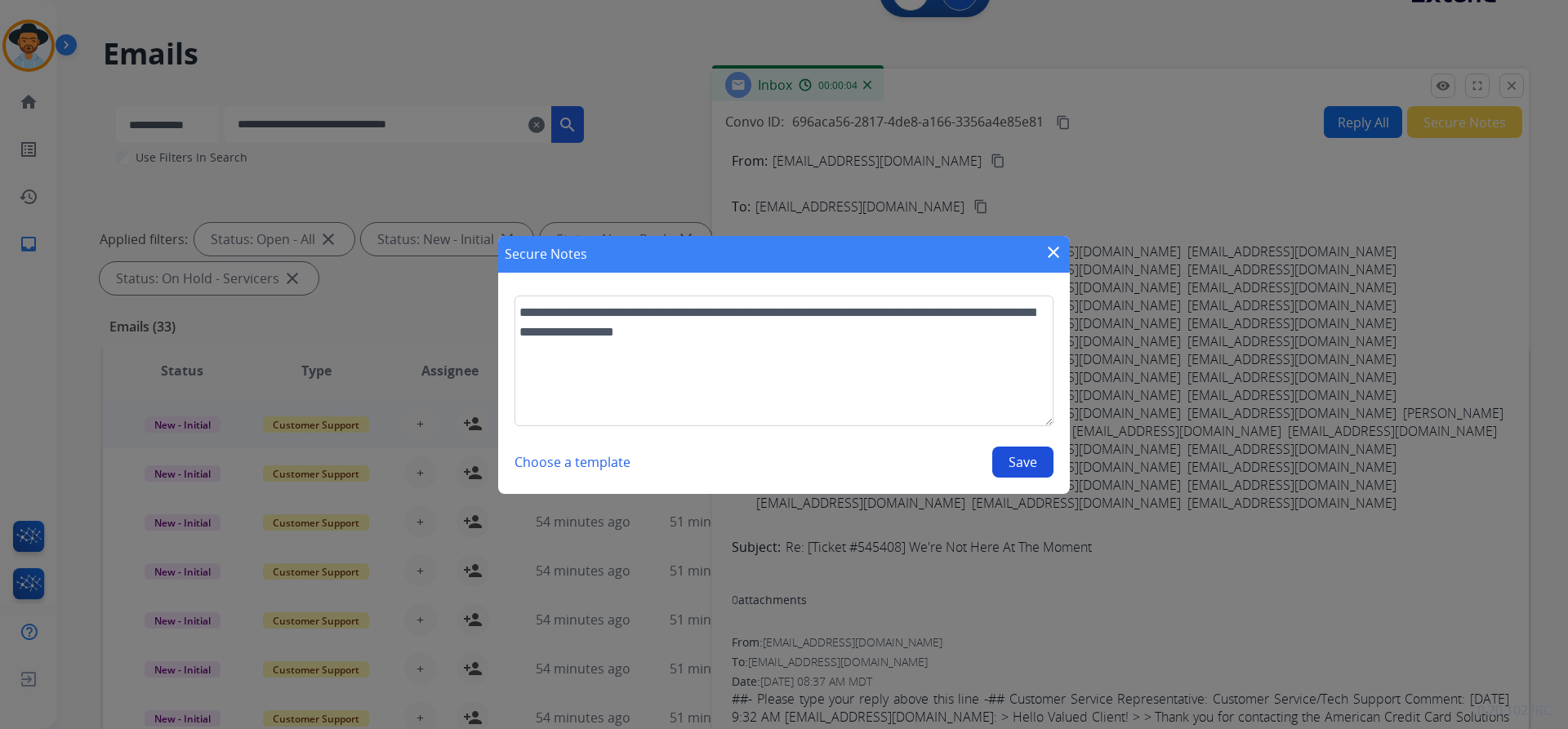
click at [1018, 472] on button "Save" at bounding box center [1023, 461] width 62 height 31
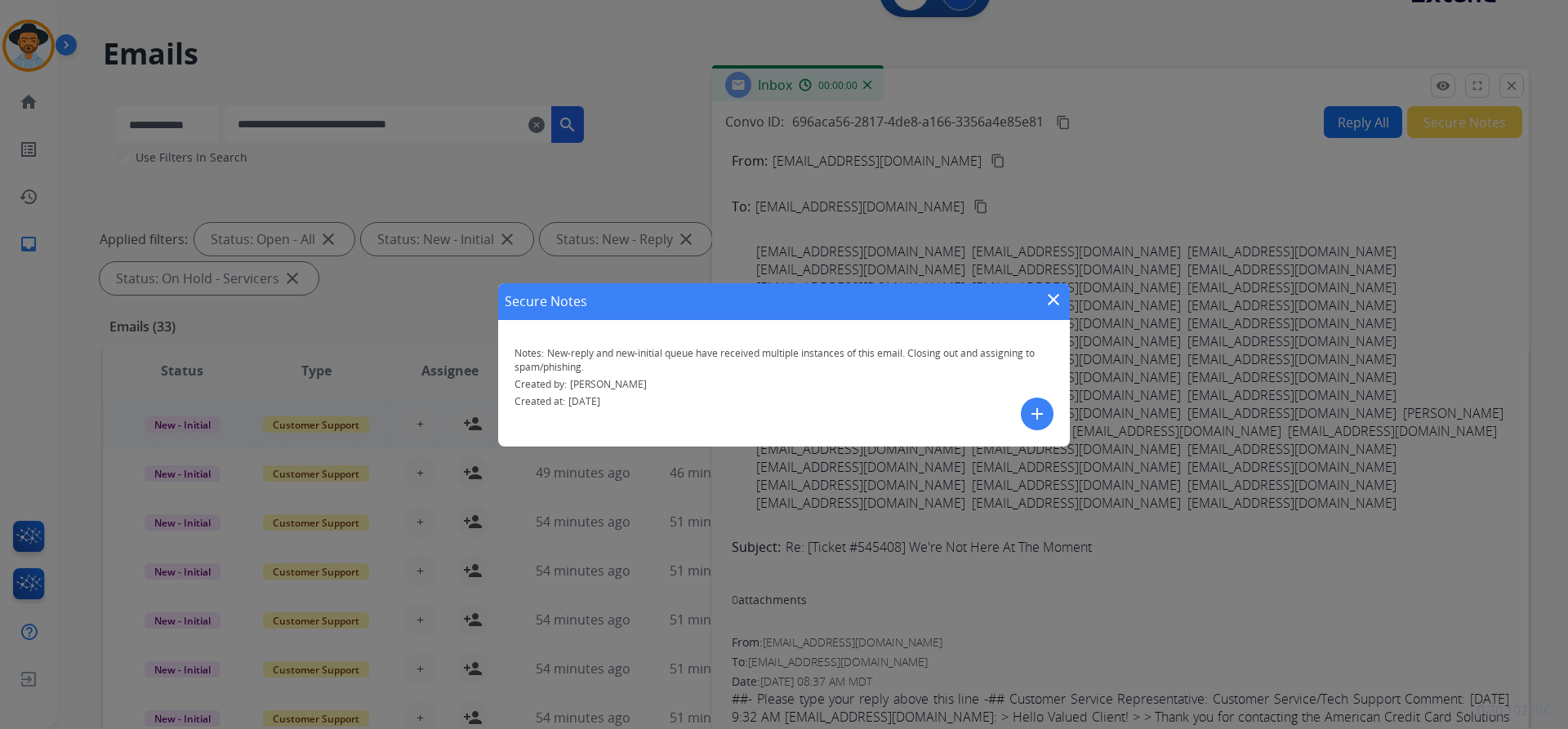
click at [1055, 298] on mat-icon "close" at bounding box center [1052, 299] width 20 height 20
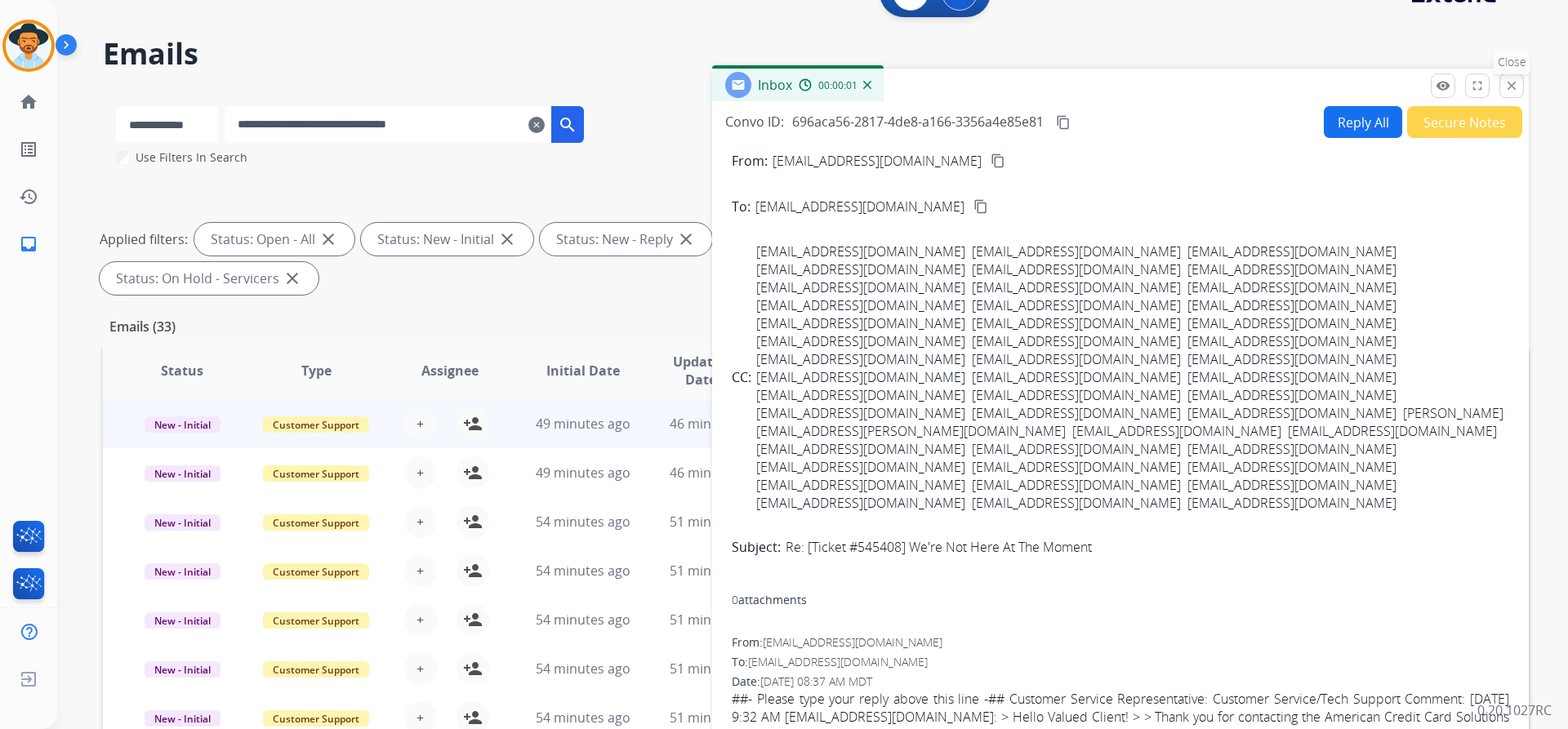
click at [1510, 84] on mat-icon "close" at bounding box center [1511, 86] width 15 height 15
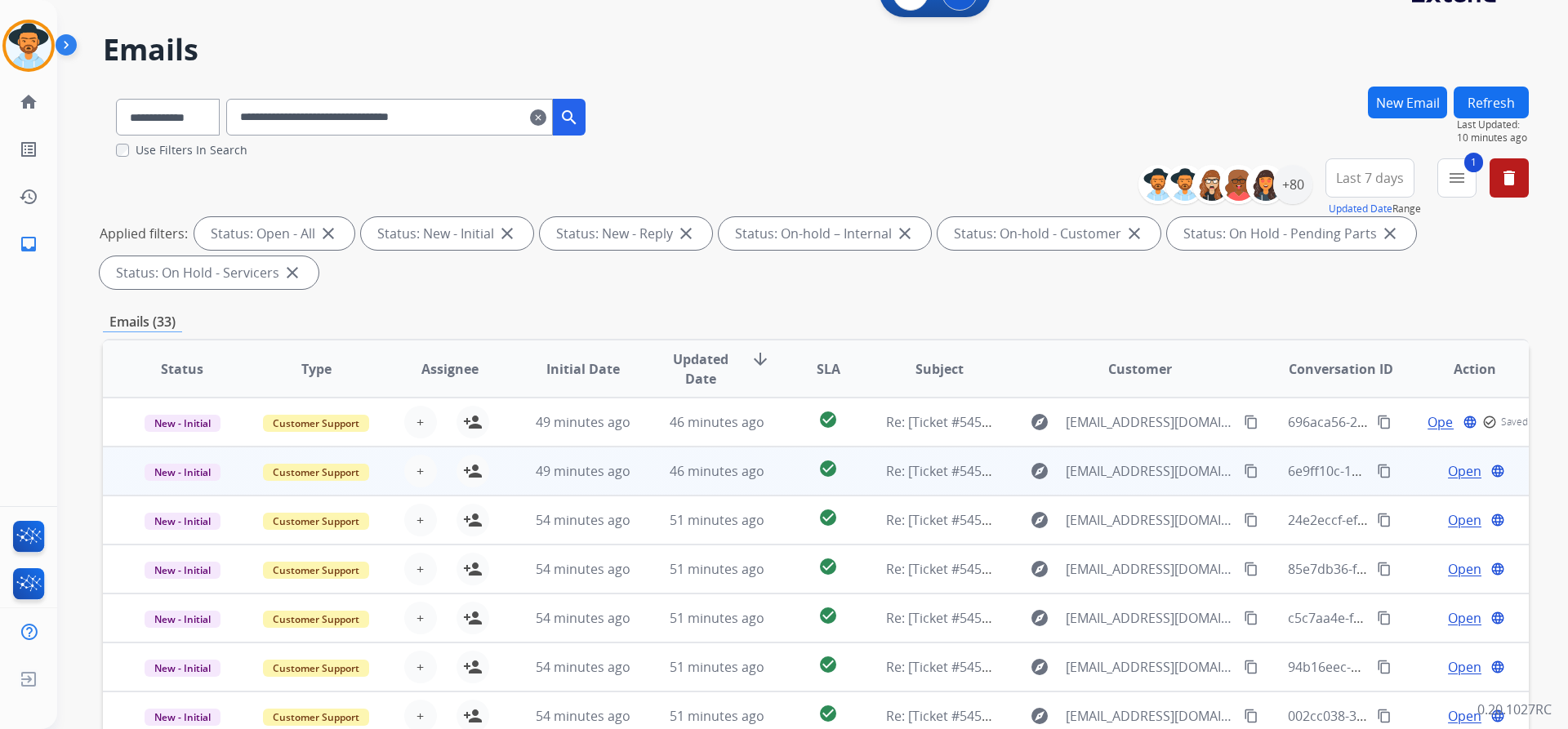
click at [1453, 466] on span "Open" at bounding box center [1465, 471] width 34 height 20
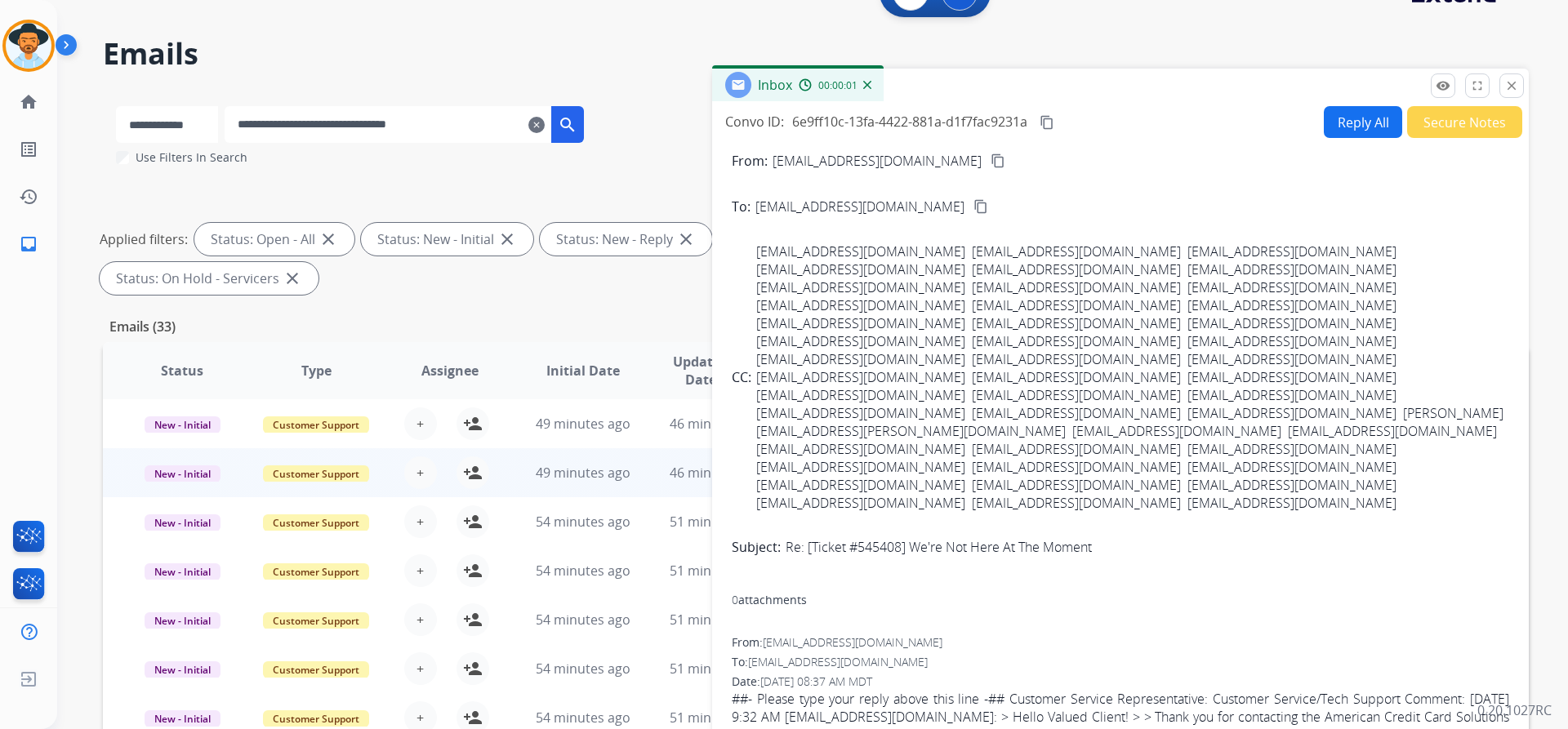
click at [1470, 120] on button "Secure Notes" at bounding box center [1465, 122] width 116 height 32
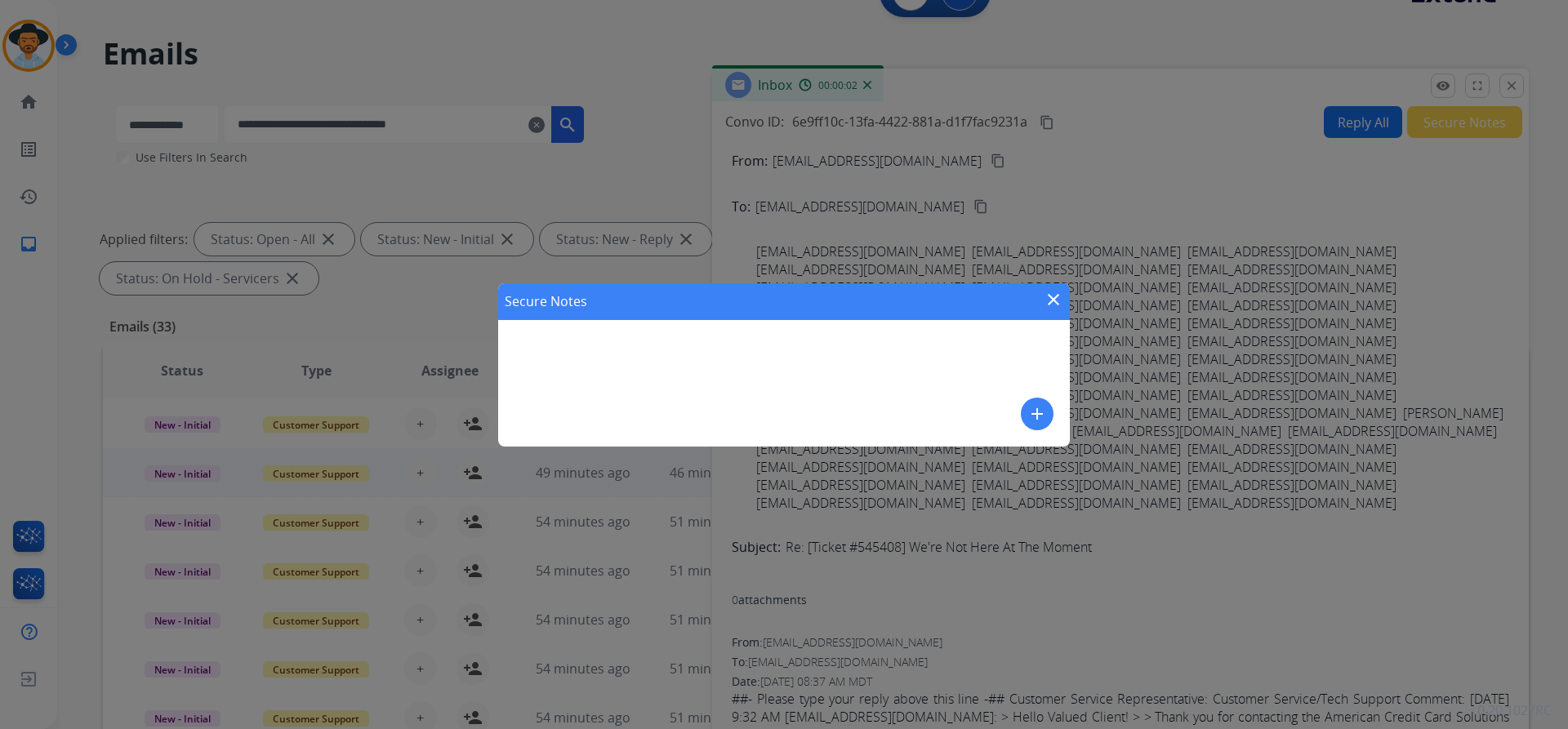
click at [1037, 408] on mat-icon "add" at bounding box center [1037, 414] width 20 height 20
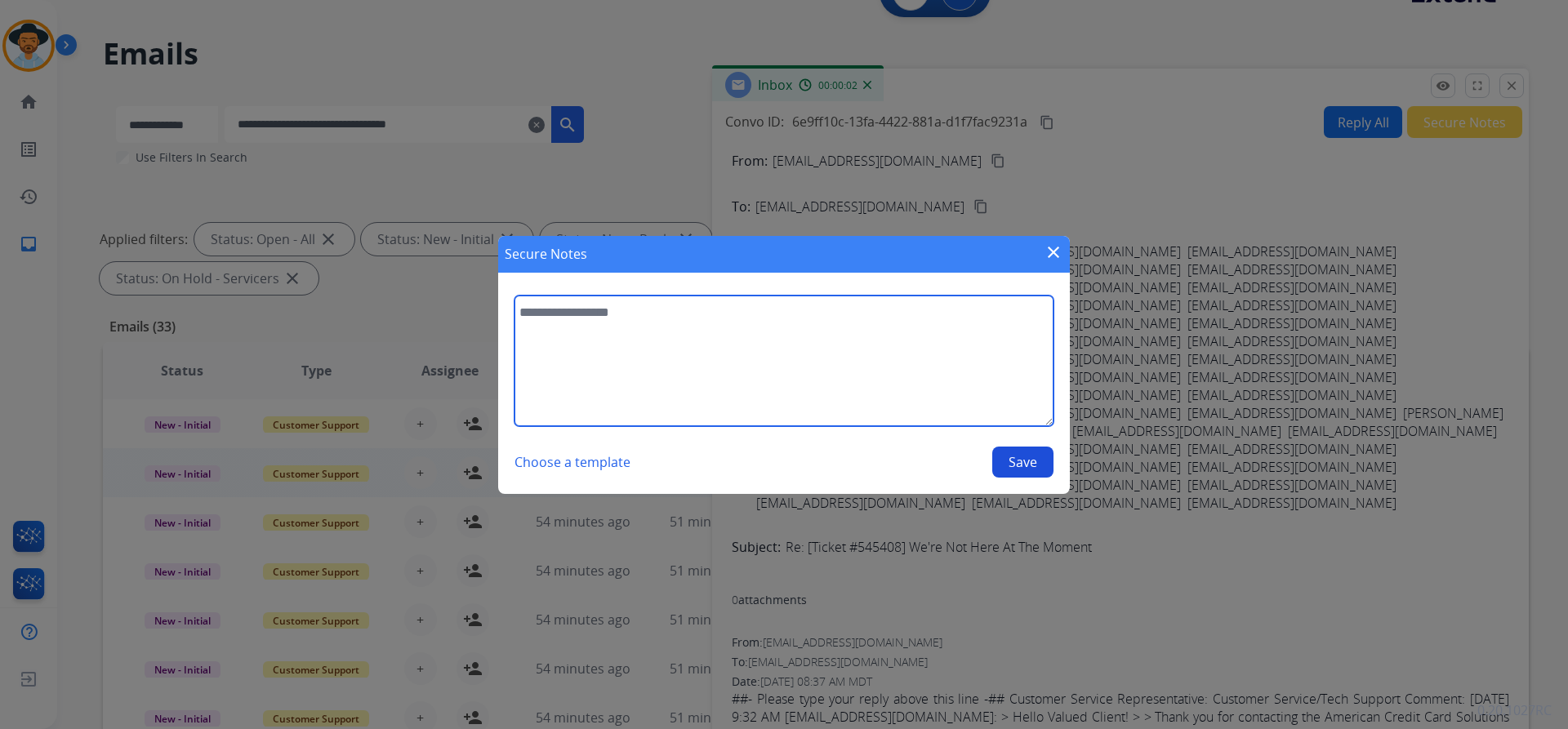
click at [640, 345] on textarea at bounding box center [784, 361] width 539 height 131
paste textarea "**********"
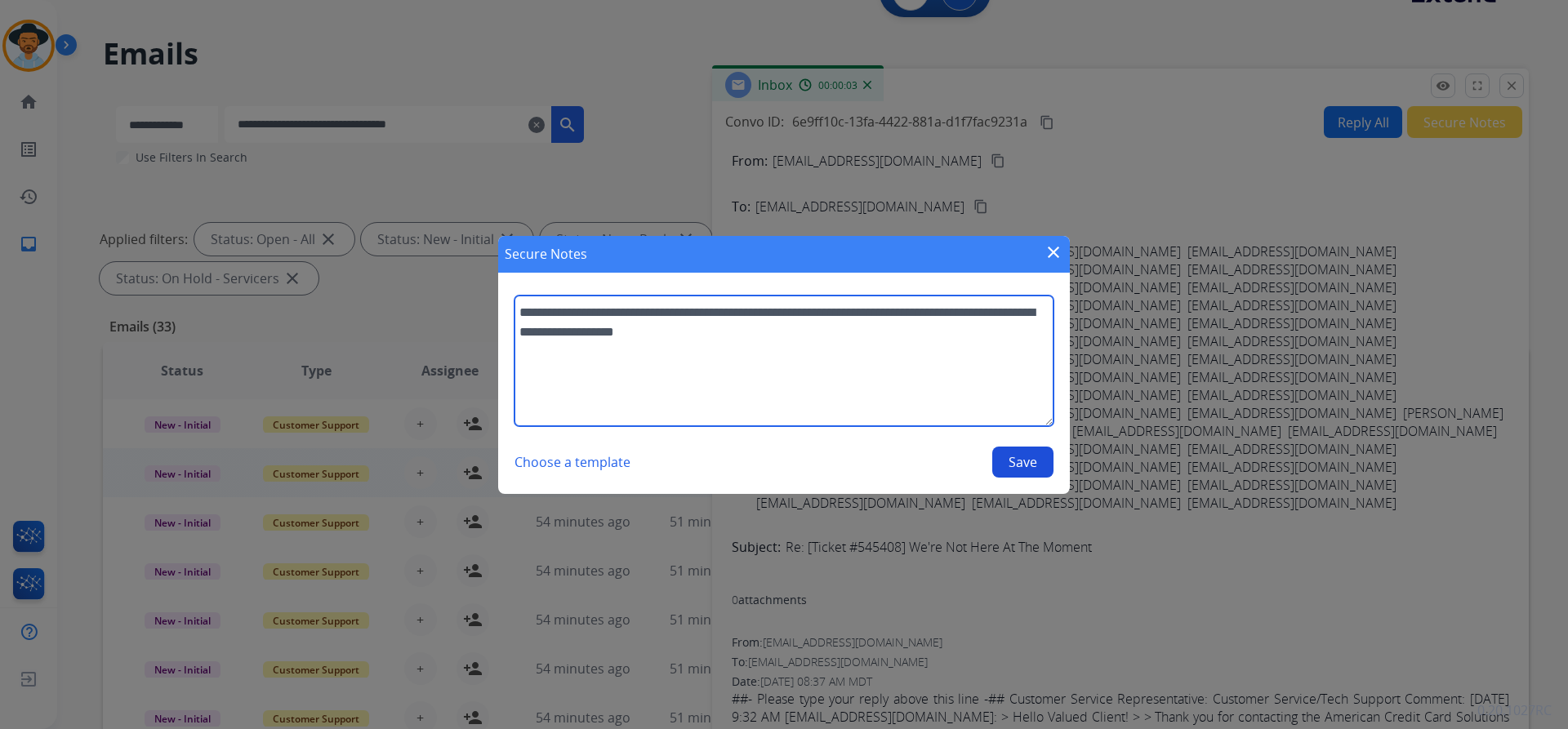
type textarea "**********"
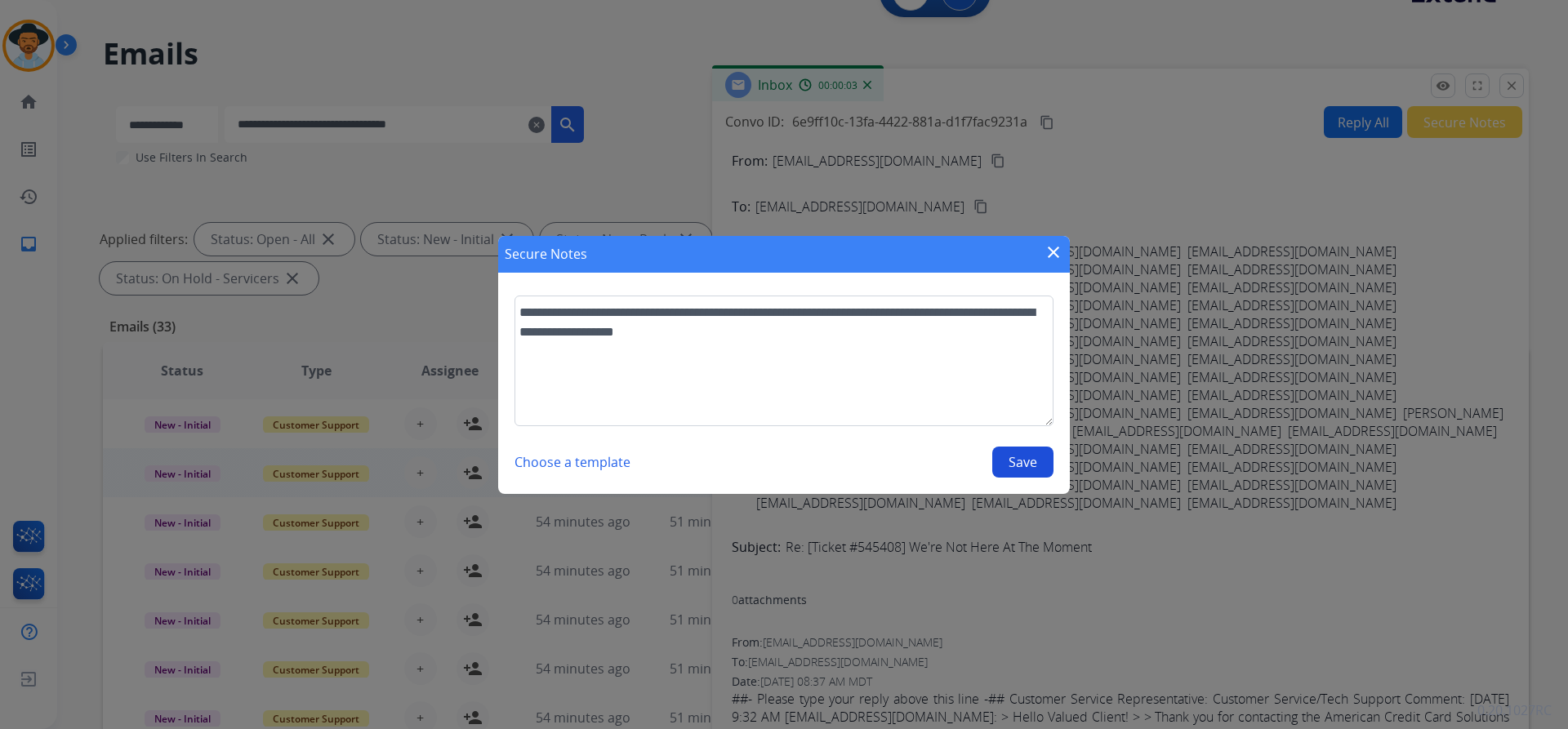
click at [1024, 467] on button "Save" at bounding box center [1023, 461] width 62 height 31
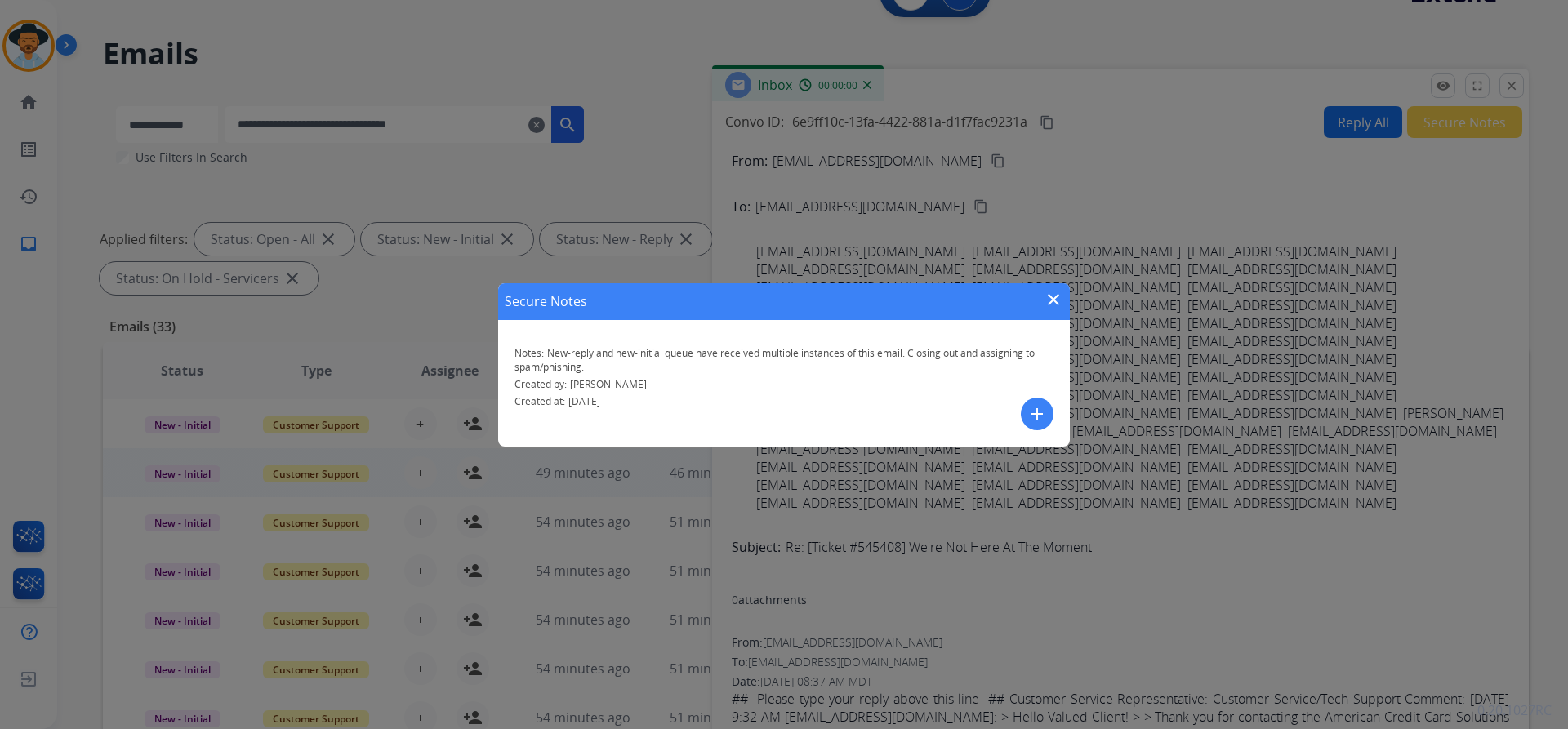
click at [1054, 308] on mat-icon "close" at bounding box center [1052, 299] width 20 height 20
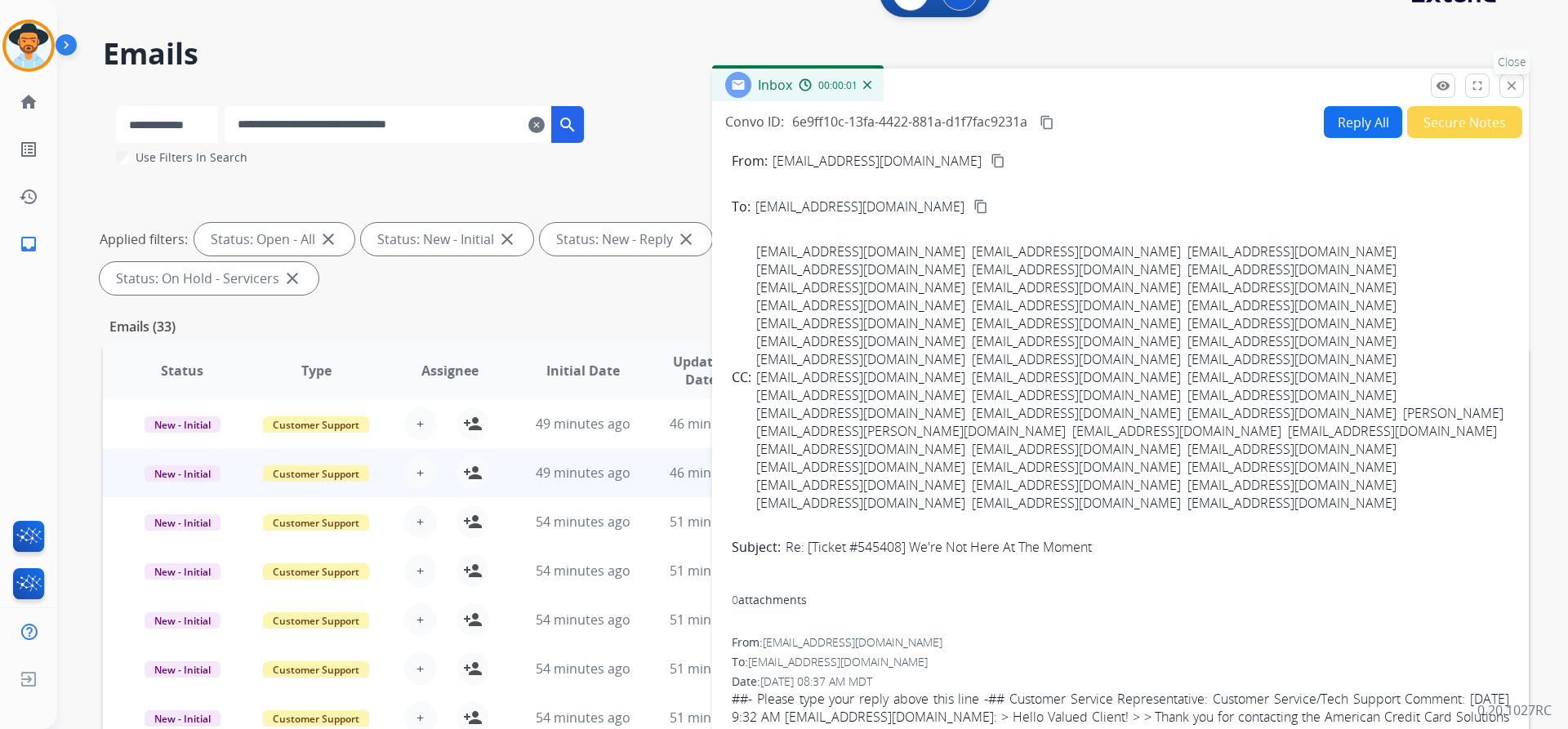
click at [1506, 88] on mat-icon "close" at bounding box center [1511, 86] width 15 height 15
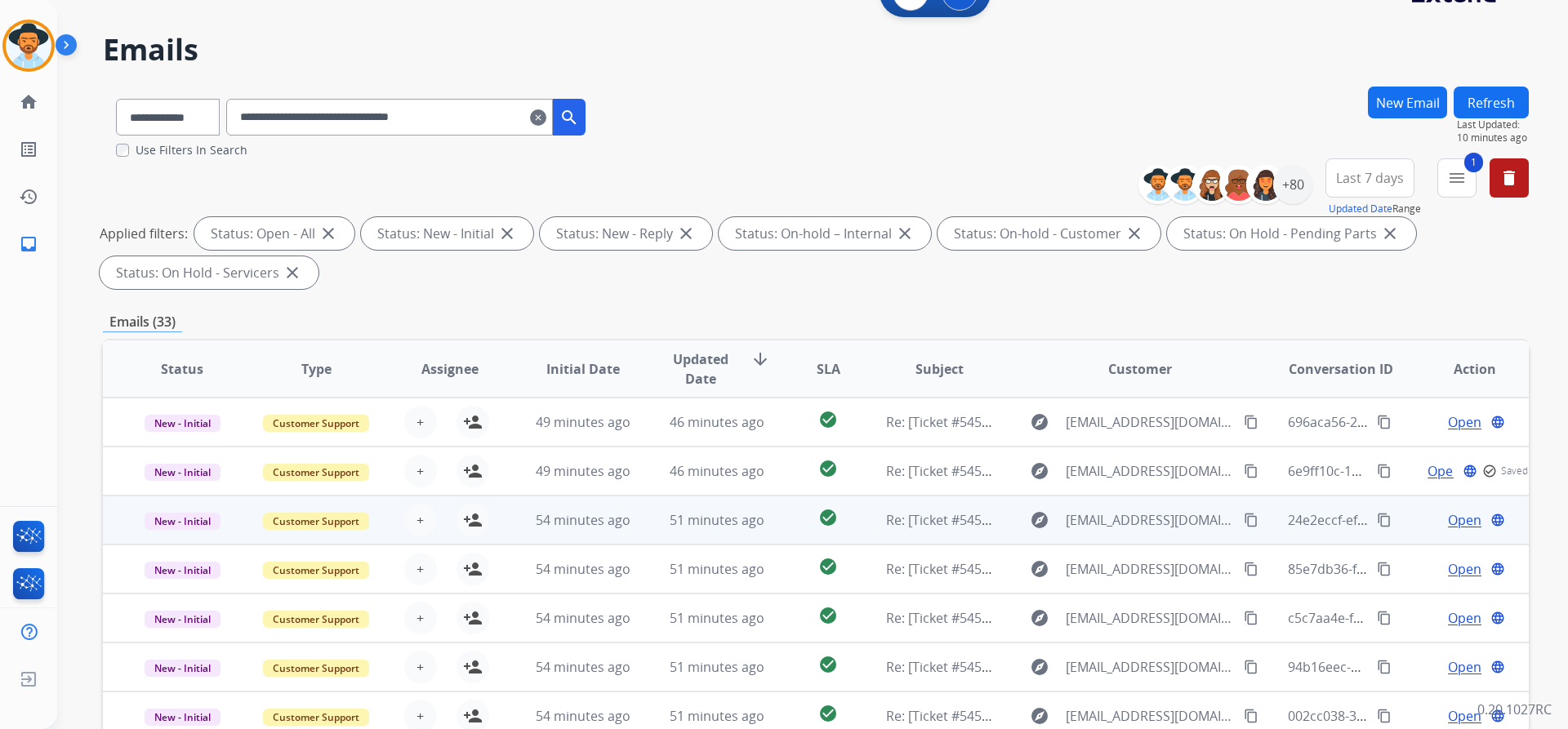
click at [1451, 517] on span "Open" at bounding box center [1465, 519] width 34 height 20
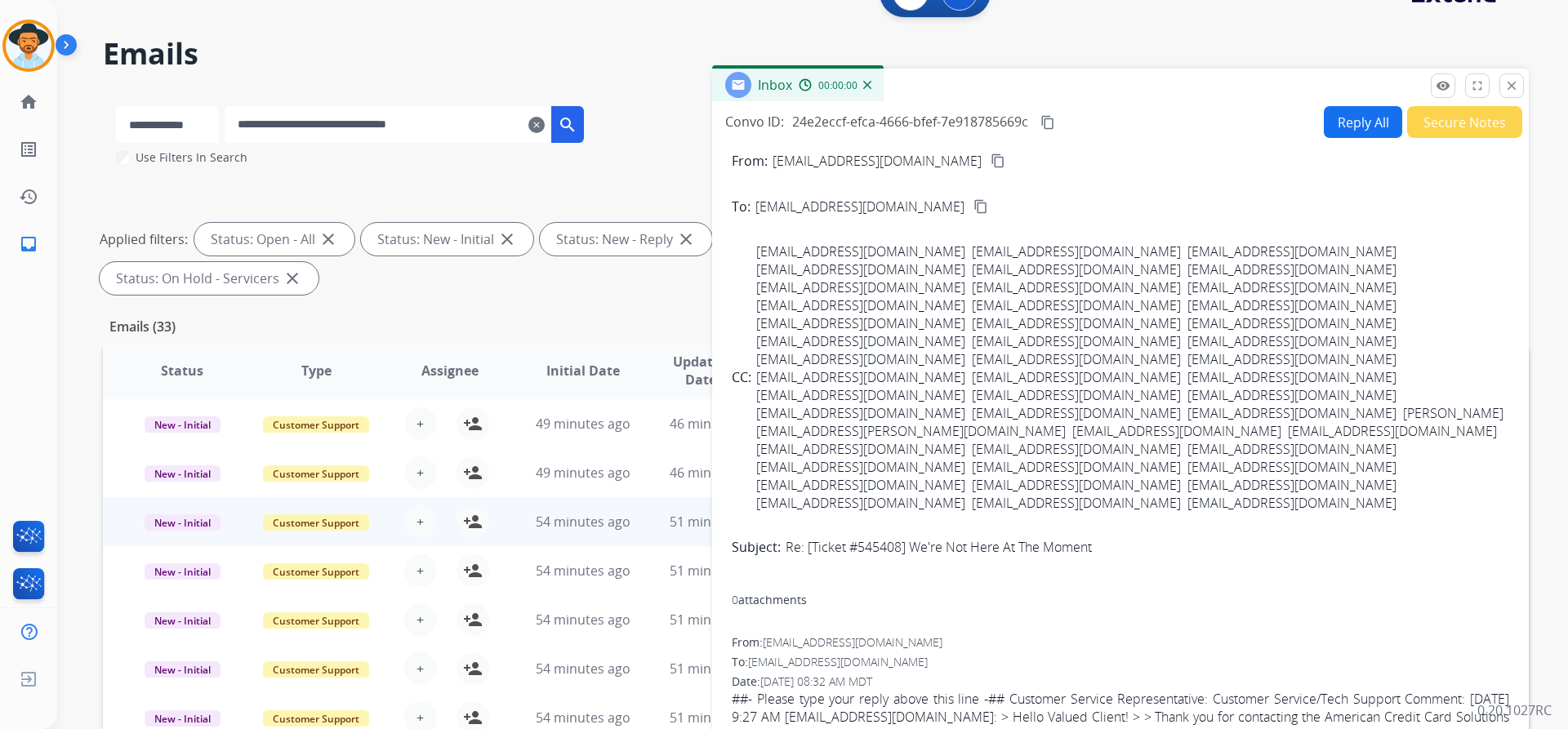
click at [1437, 120] on button "Secure Notes" at bounding box center [1465, 122] width 116 height 32
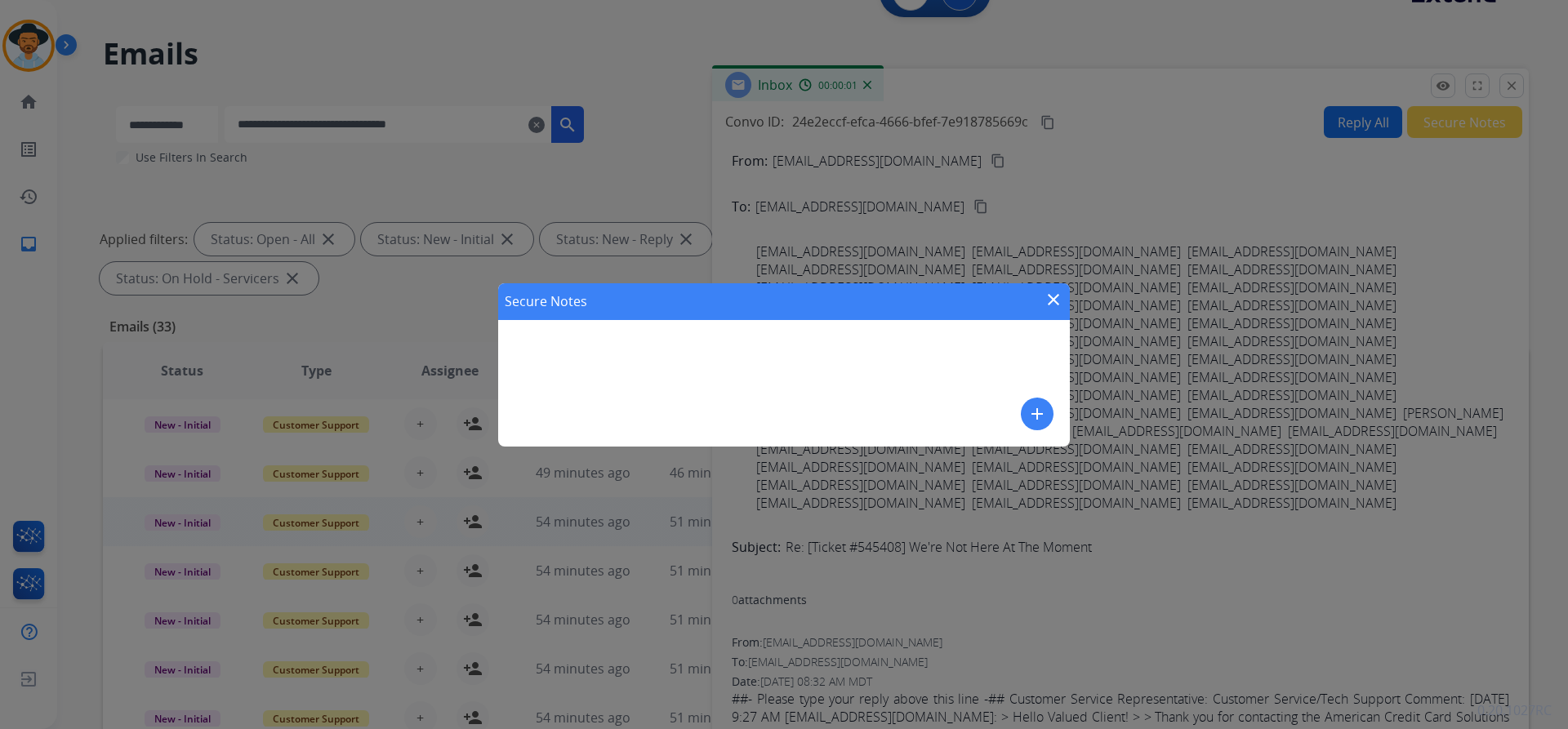
click at [1038, 416] on mat-icon "add" at bounding box center [1037, 414] width 20 height 20
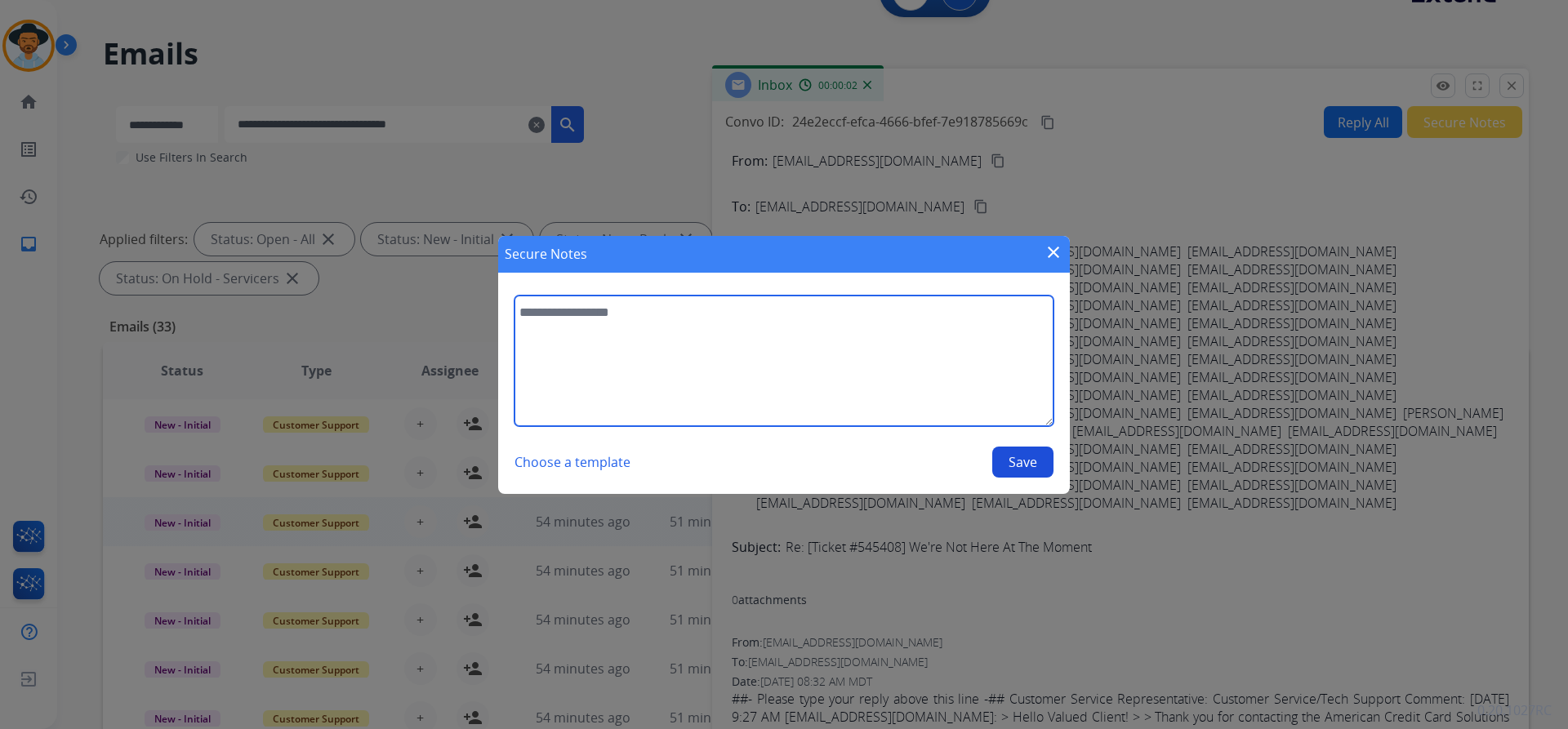
click at [731, 360] on textarea at bounding box center [784, 361] width 539 height 131
paste textarea "**********"
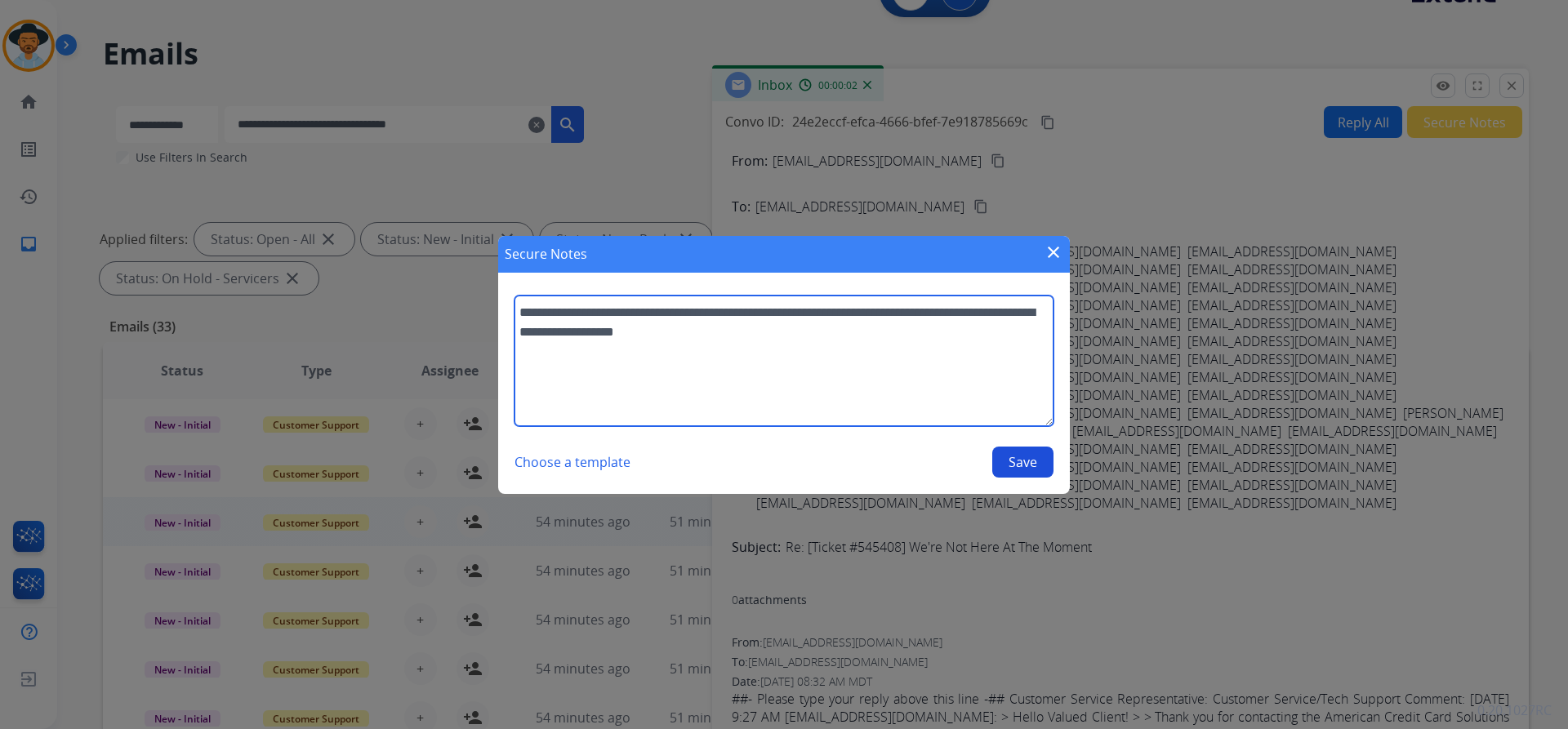
type textarea "**********"
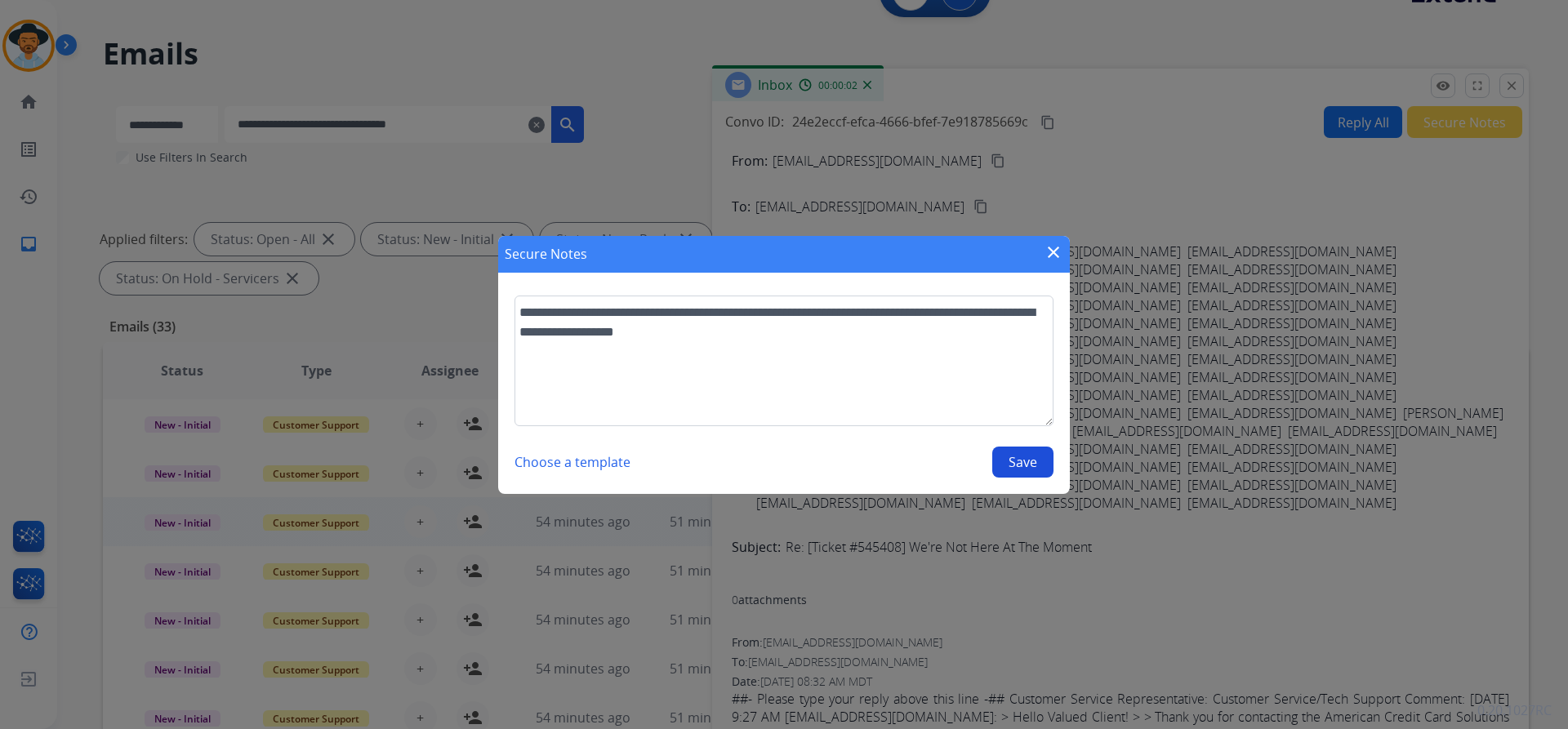
click at [1001, 460] on button "Save" at bounding box center [1023, 461] width 62 height 31
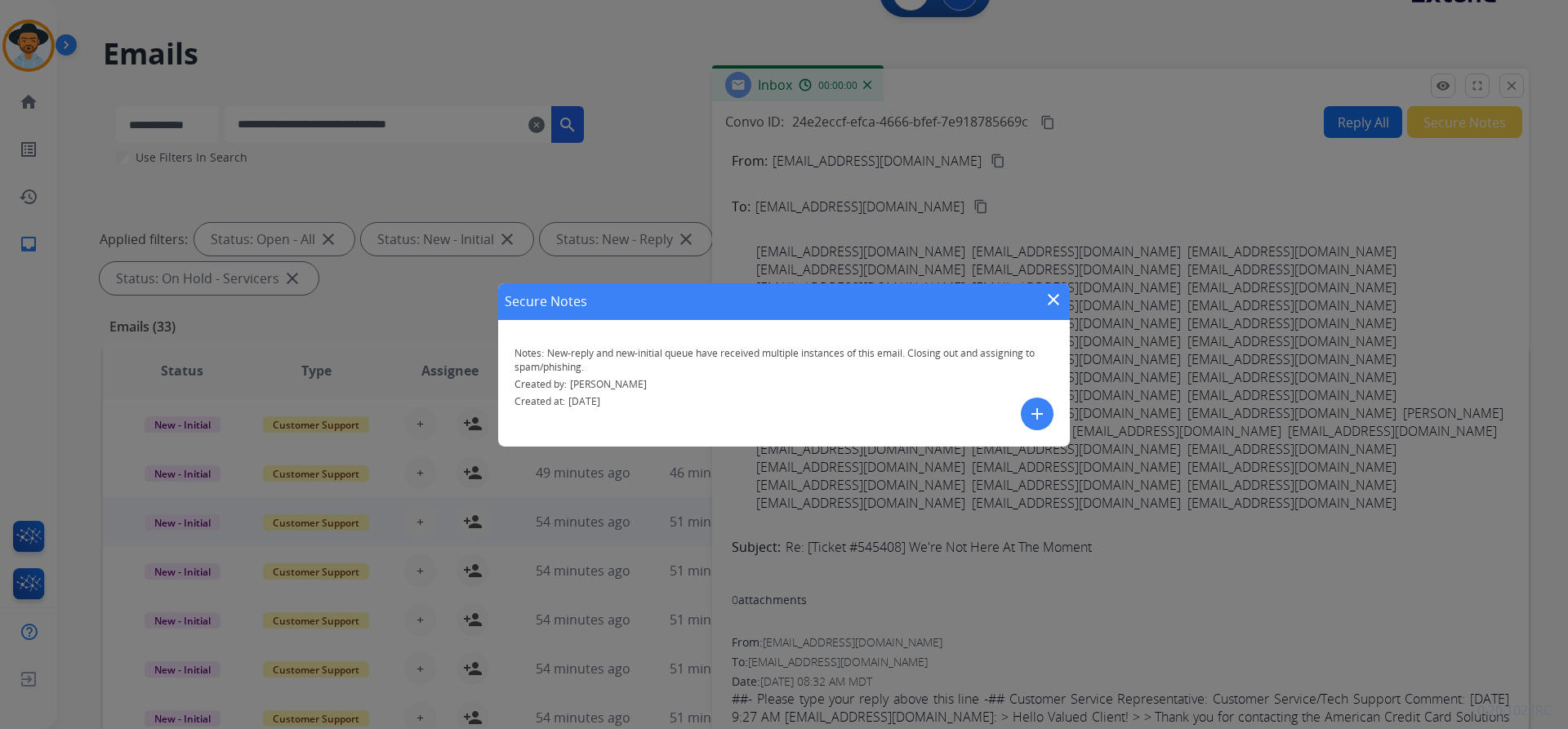
click at [1056, 305] on mat-icon "close" at bounding box center [1052, 299] width 20 height 20
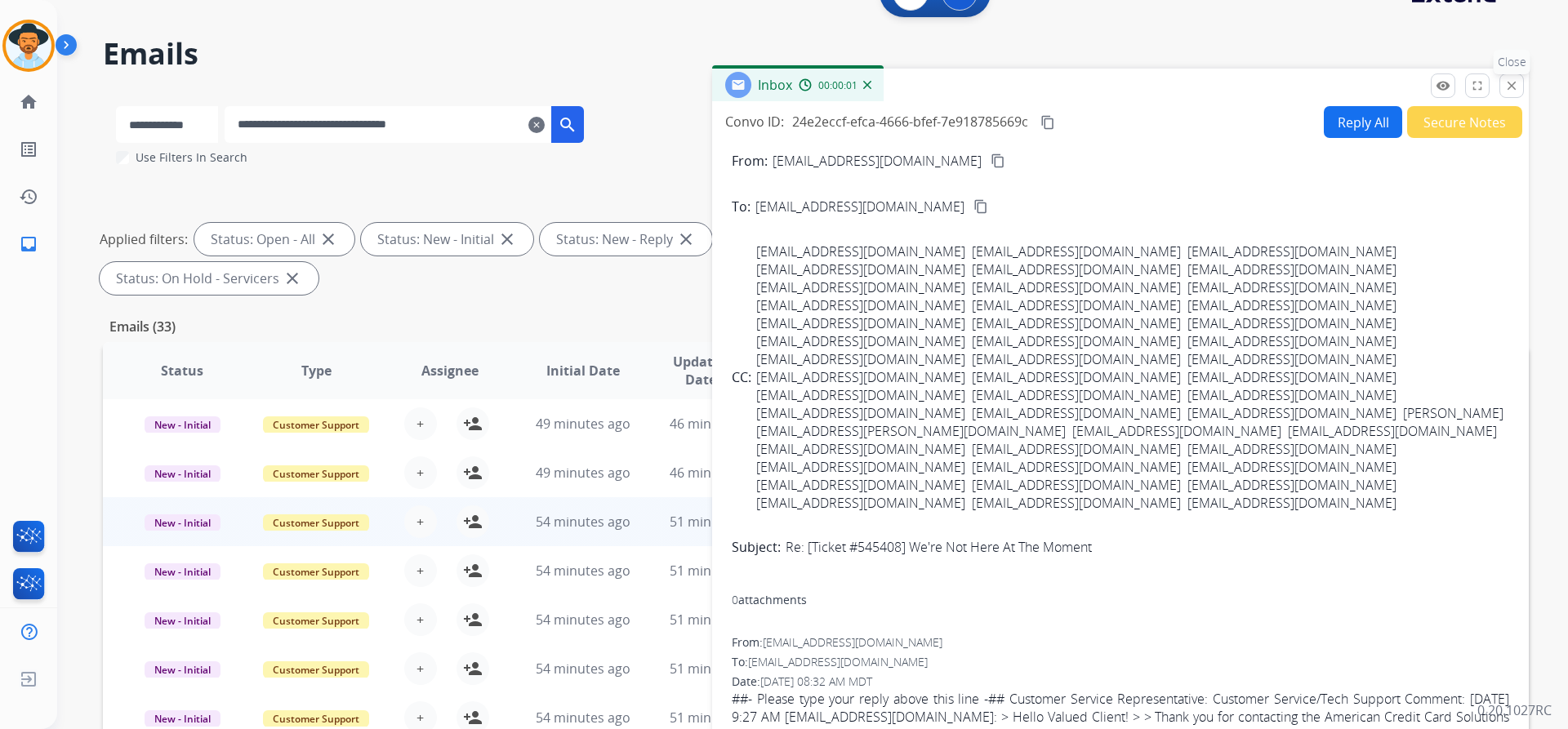
click at [1509, 91] on mat-icon "close" at bounding box center [1511, 86] width 15 height 15
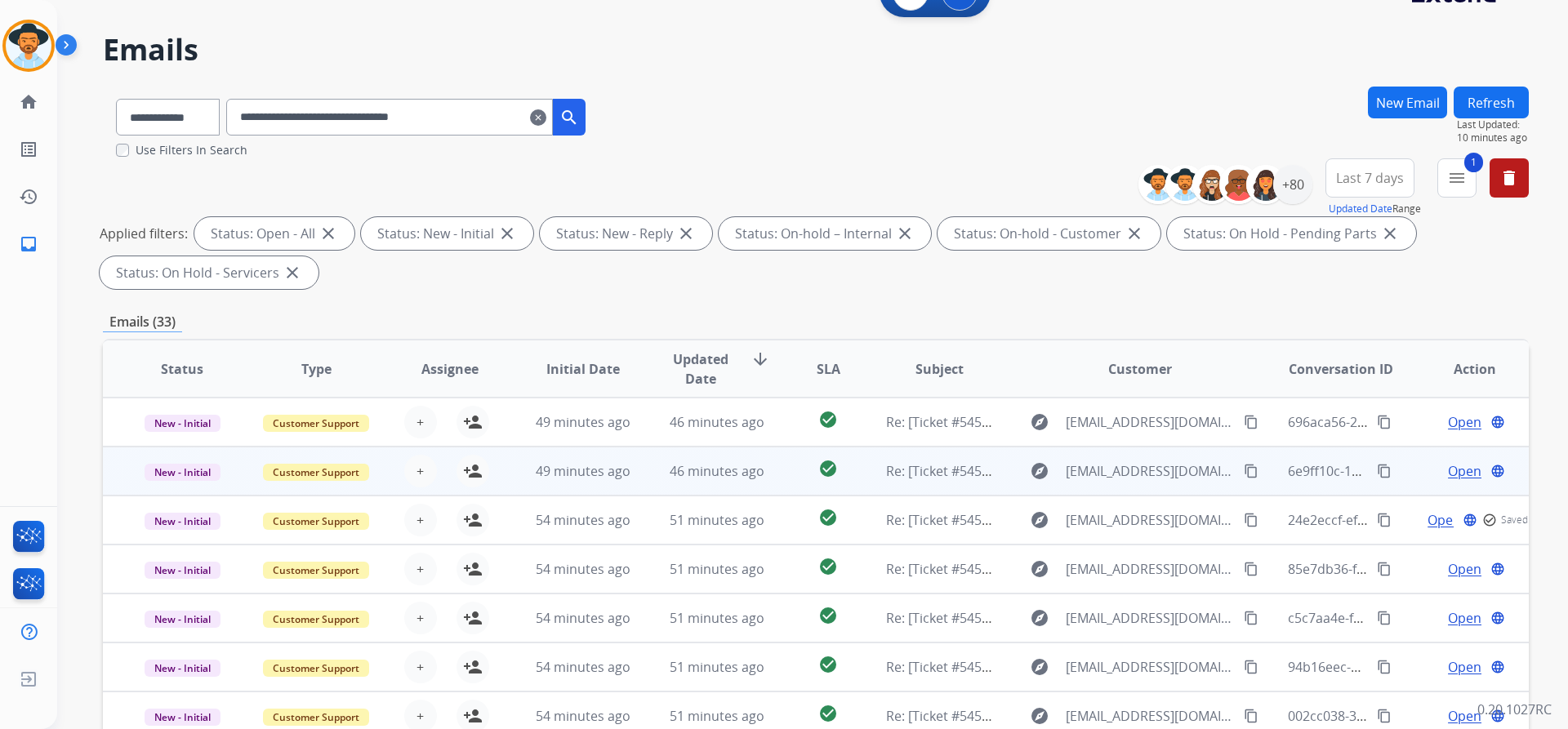
scroll to position [2, 0]
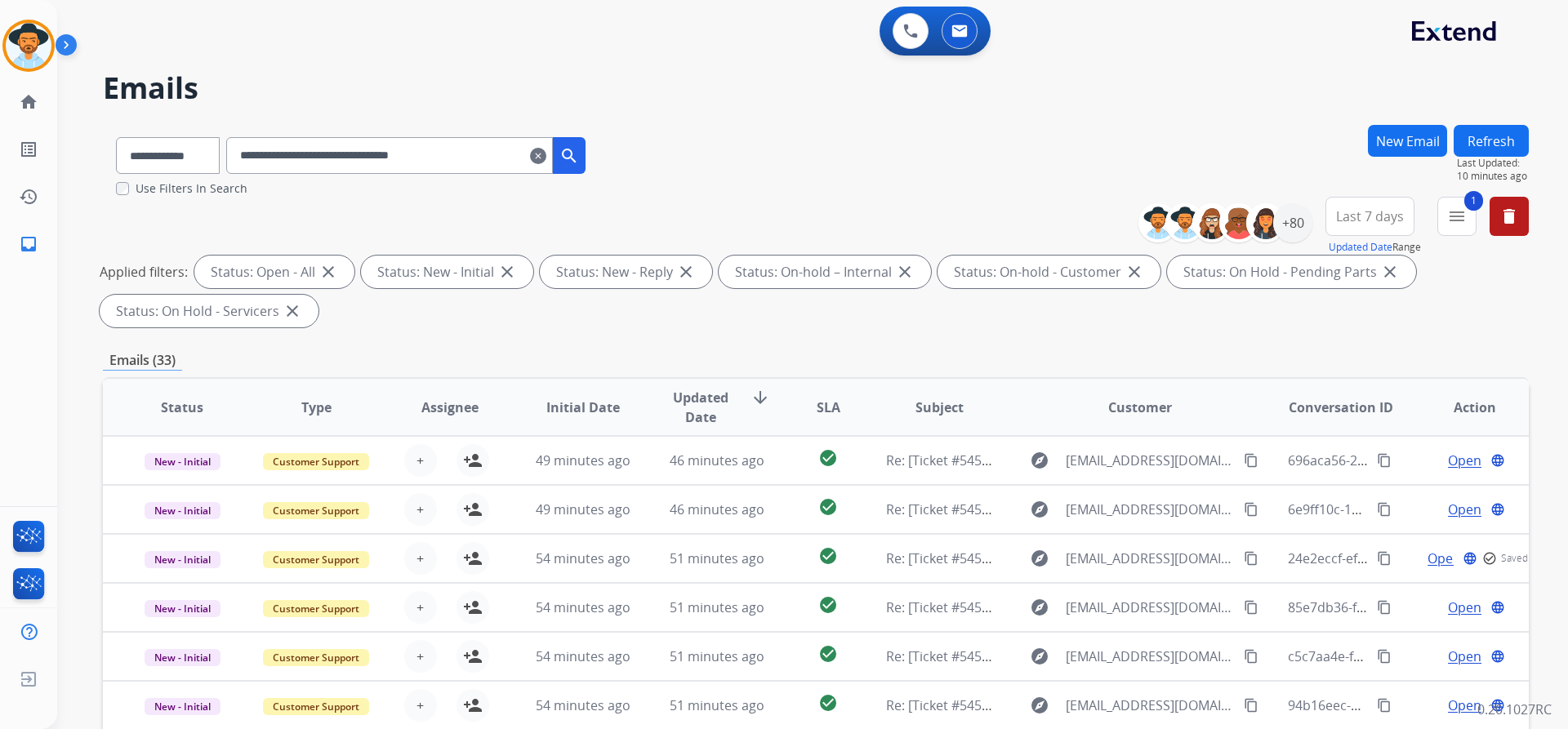
select select "*"
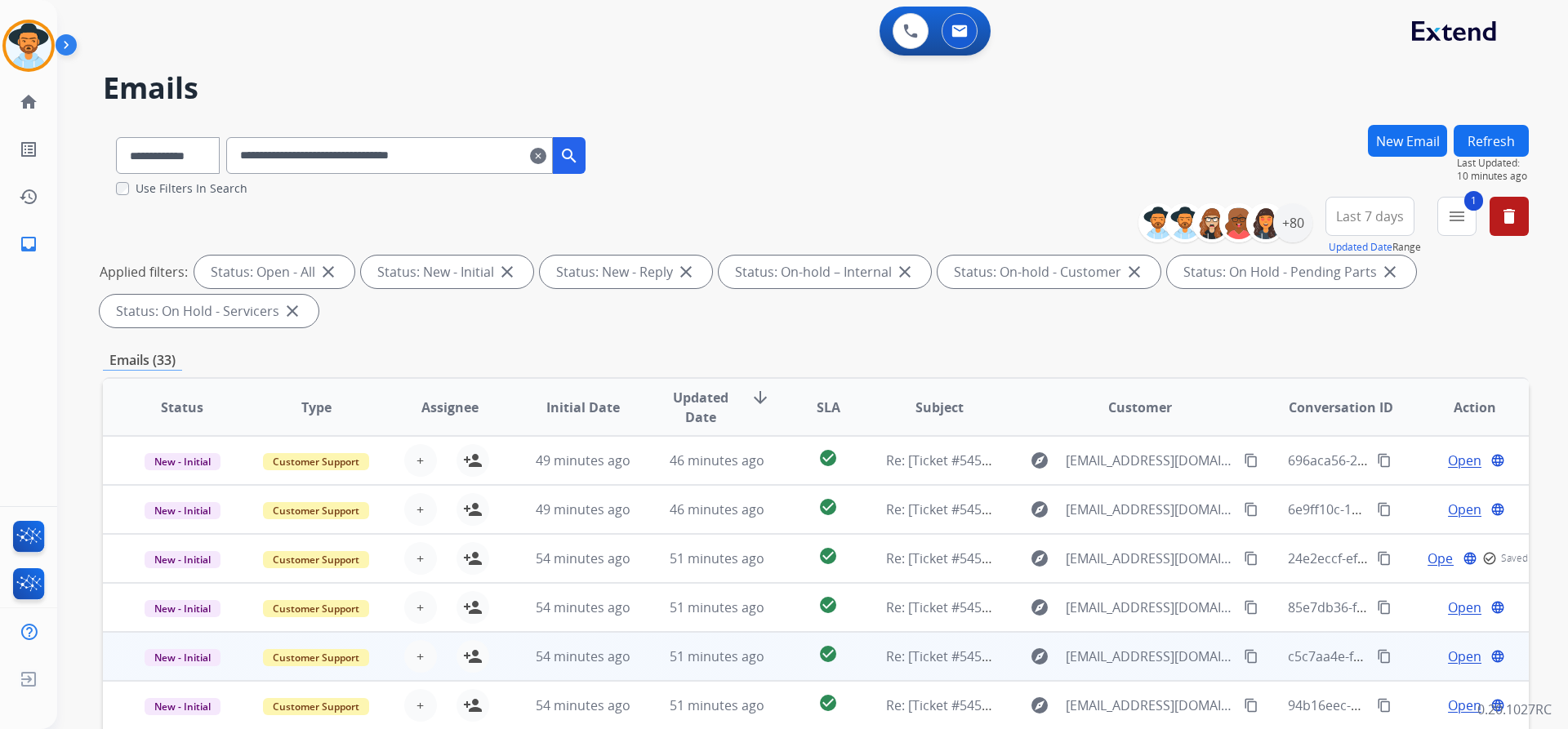
scroll to position [2, 0]
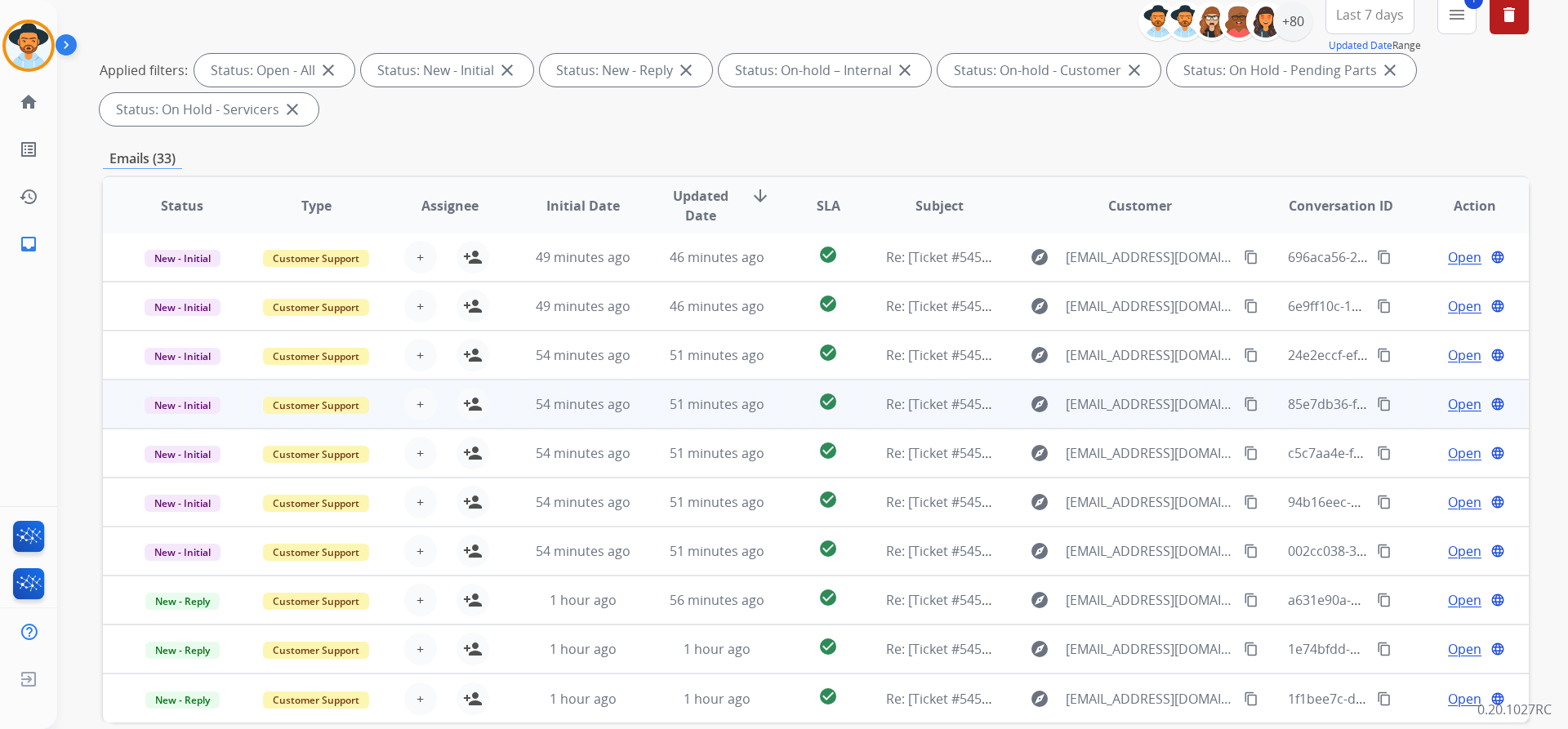
click at [1448, 404] on span "Open" at bounding box center [1465, 404] width 34 height 20
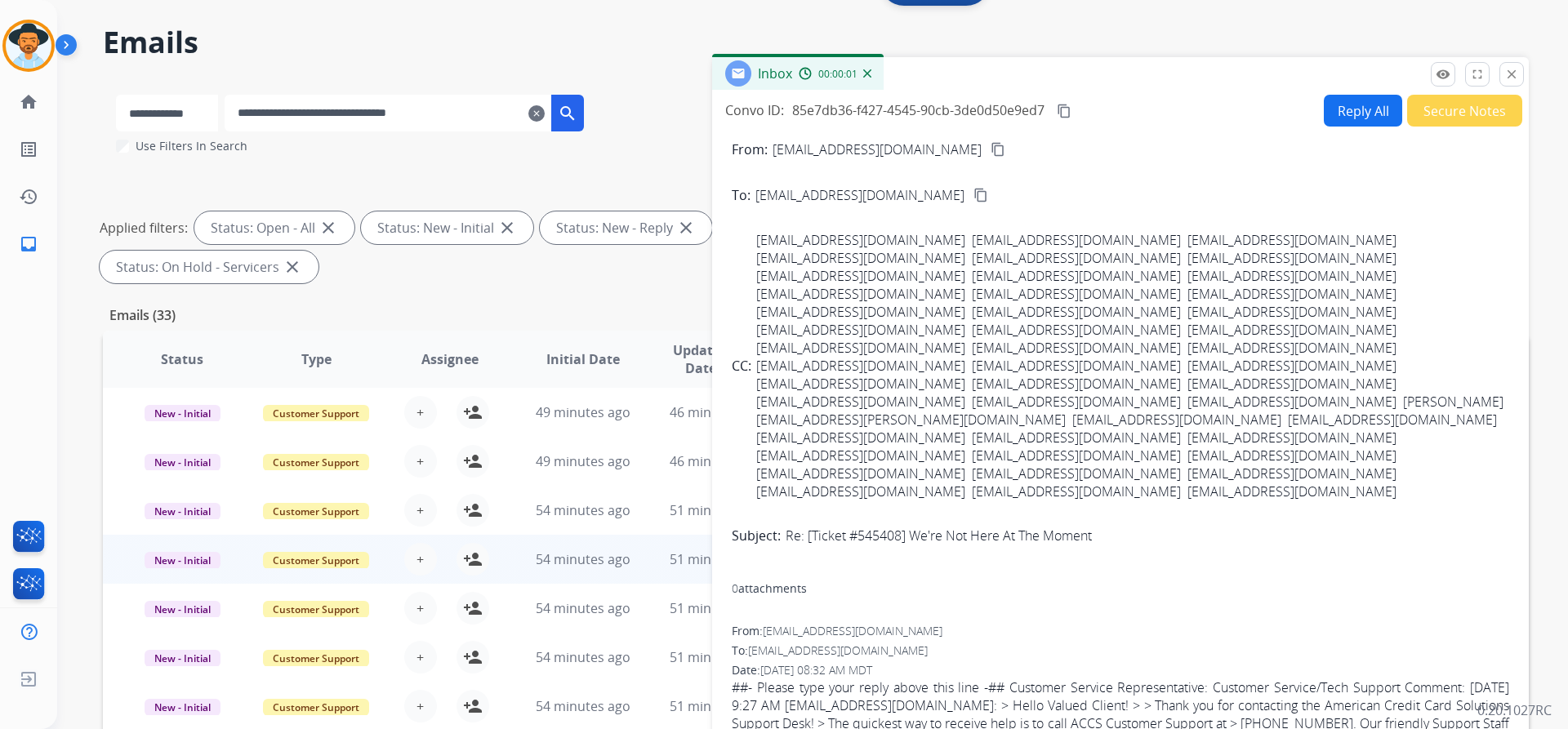
scroll to position [0, 0]
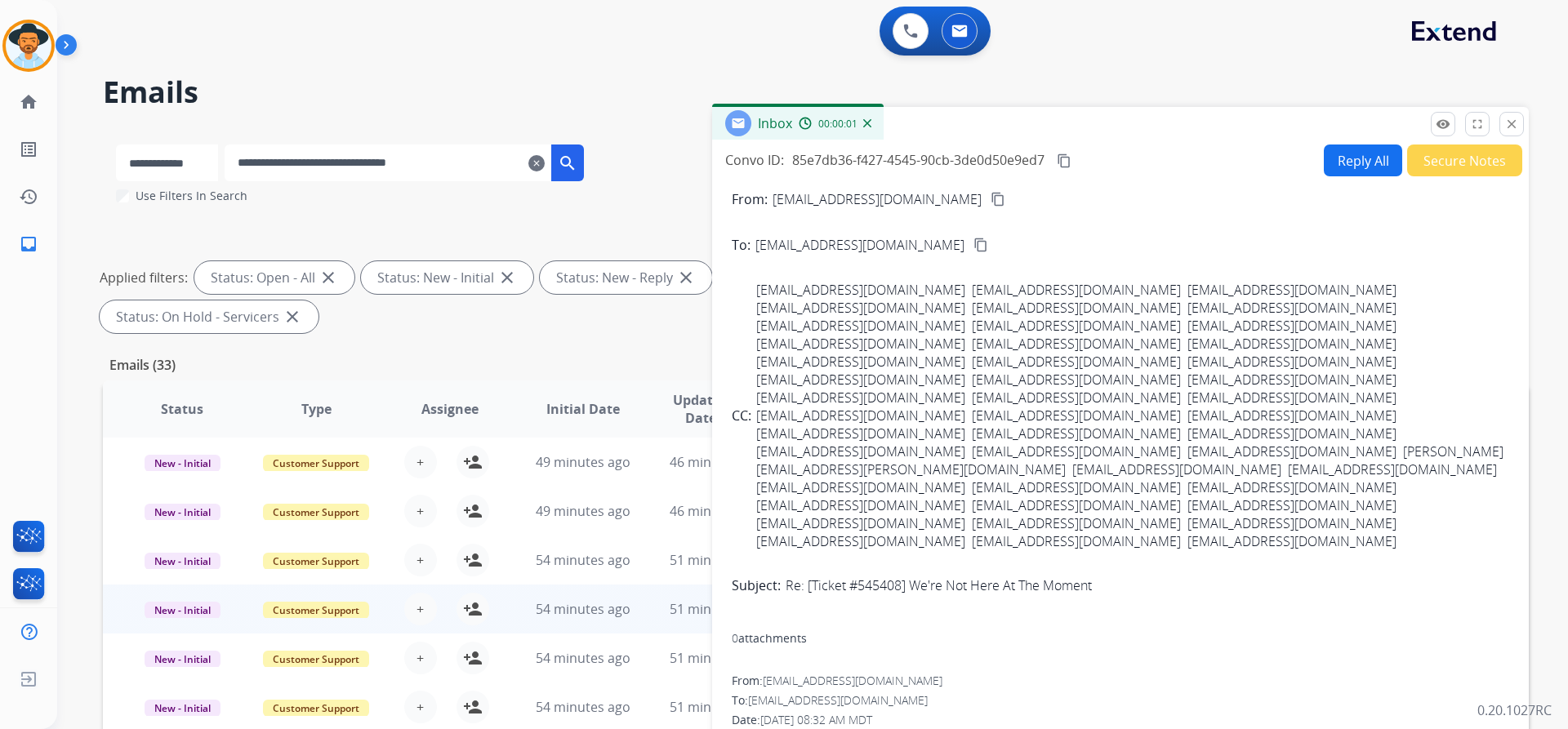
click at [1446, 169] on button "Secure Notes" at bounding box center [1465, 160] width 116 height 32
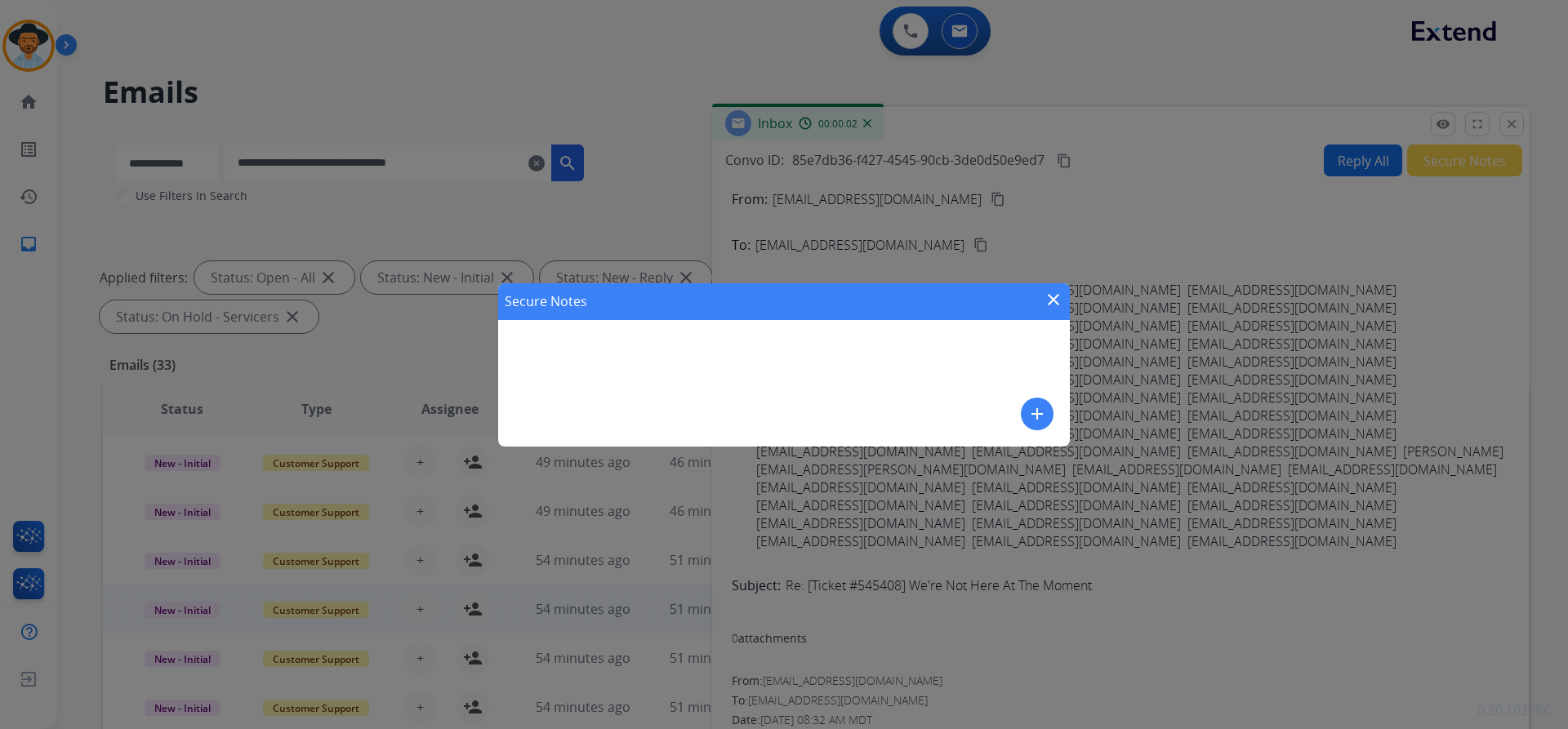
click at [1041, 417] on mat-icon "add" at bounding box center [1037, 414] width 20 height 20
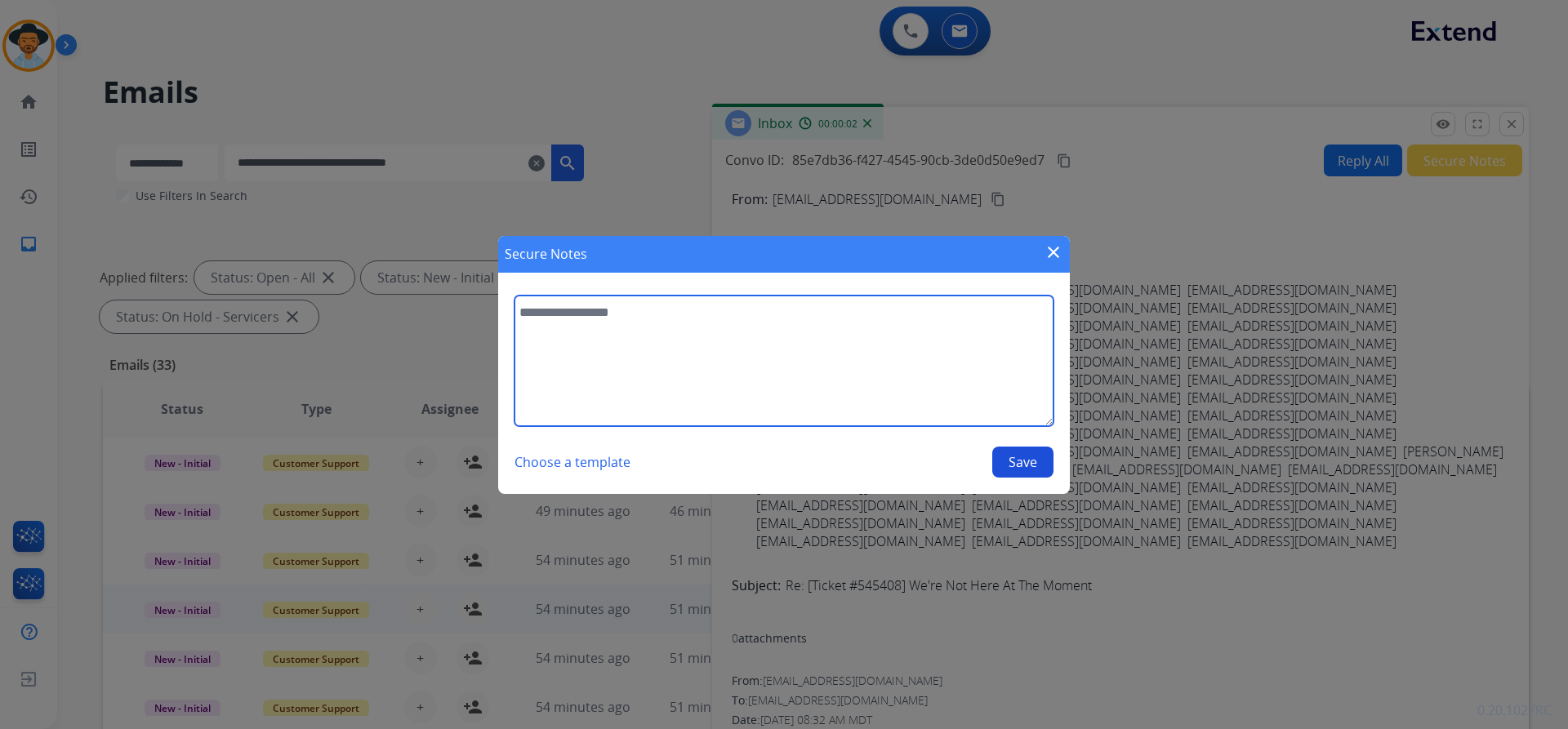
click at [713, 352] on textarea at bounding box center [784, 361] width 539 height 131
paste textarea "**********"
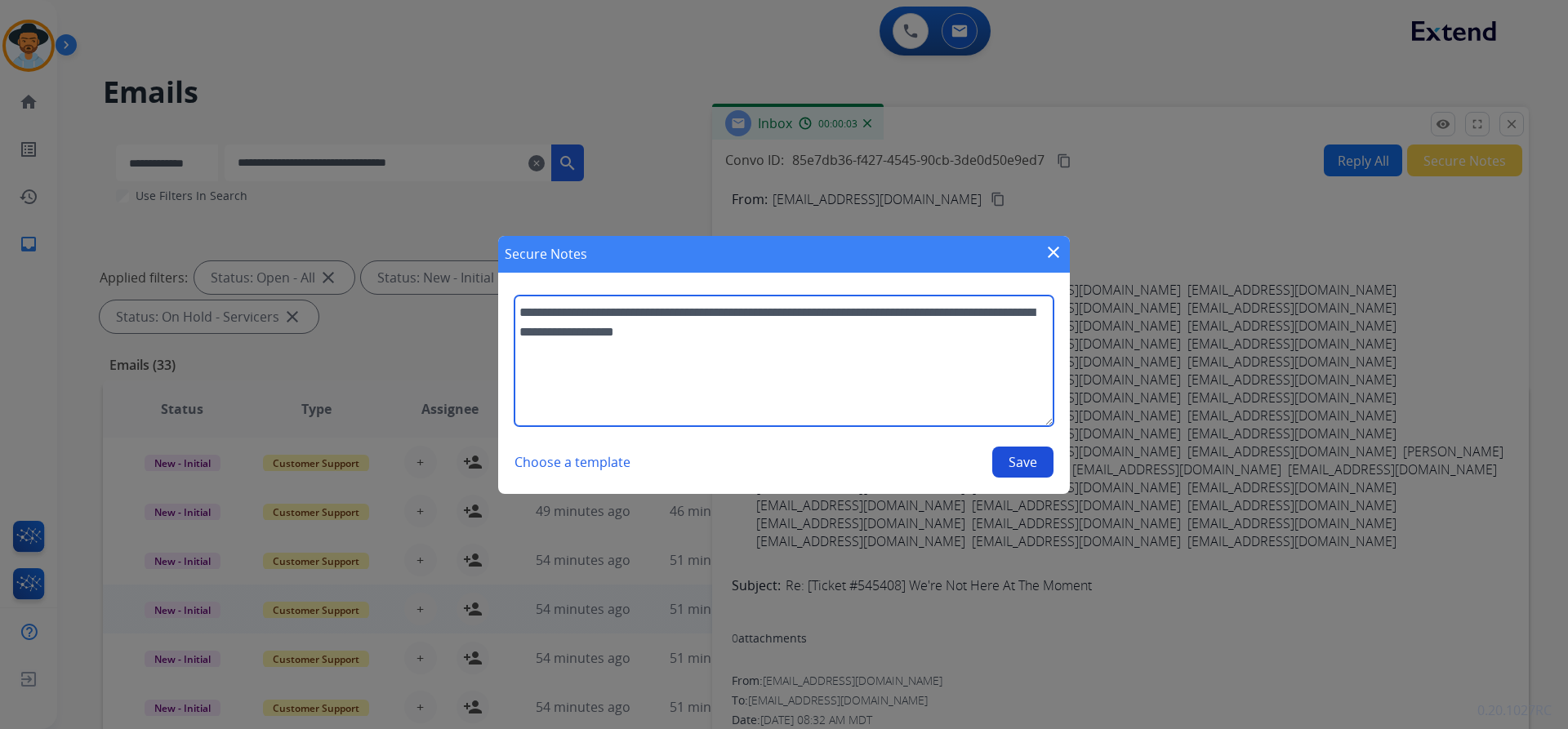
type textarea "**********"
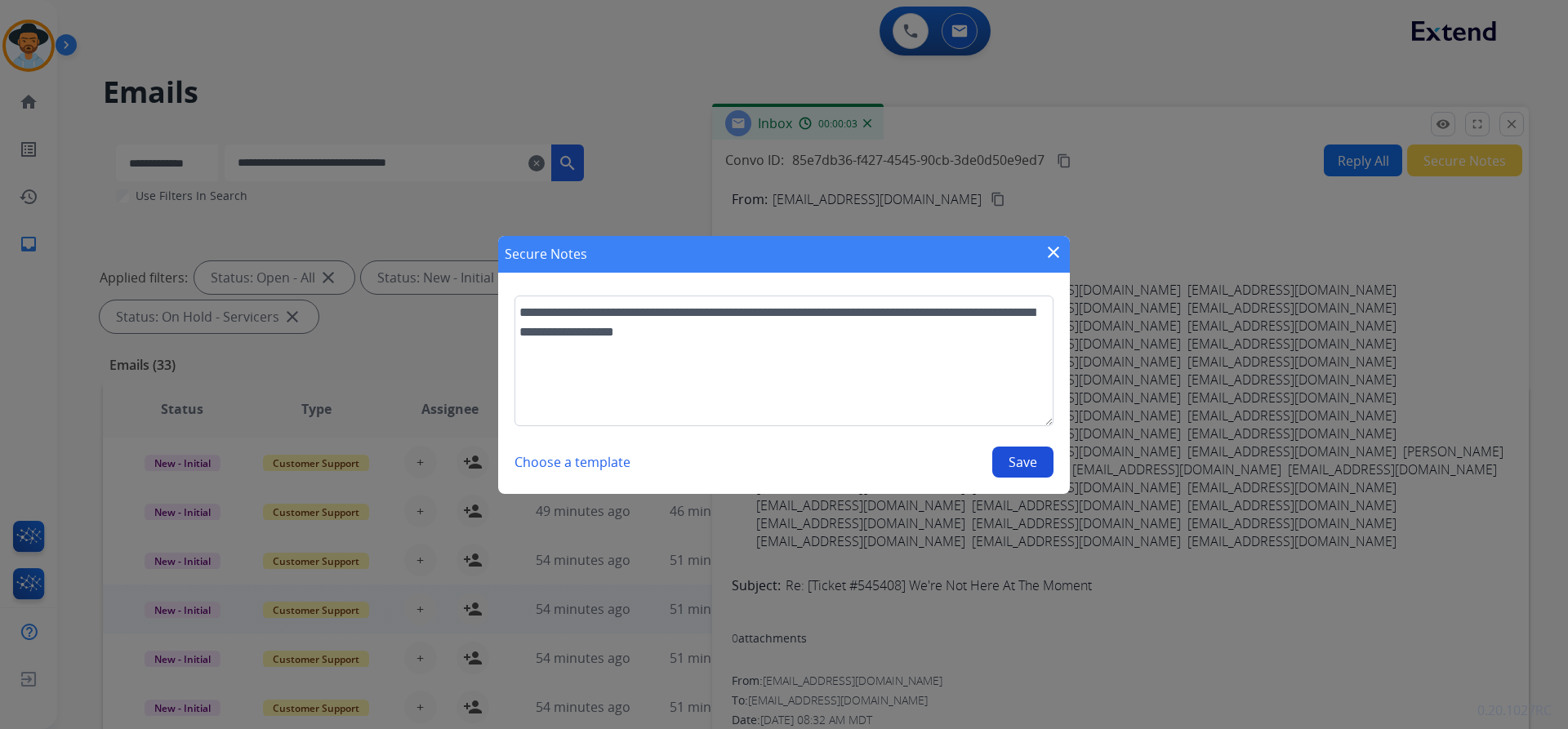
click at [1005, 459] on button "Save" at bounding box center [1023, 461] width 62 height 31
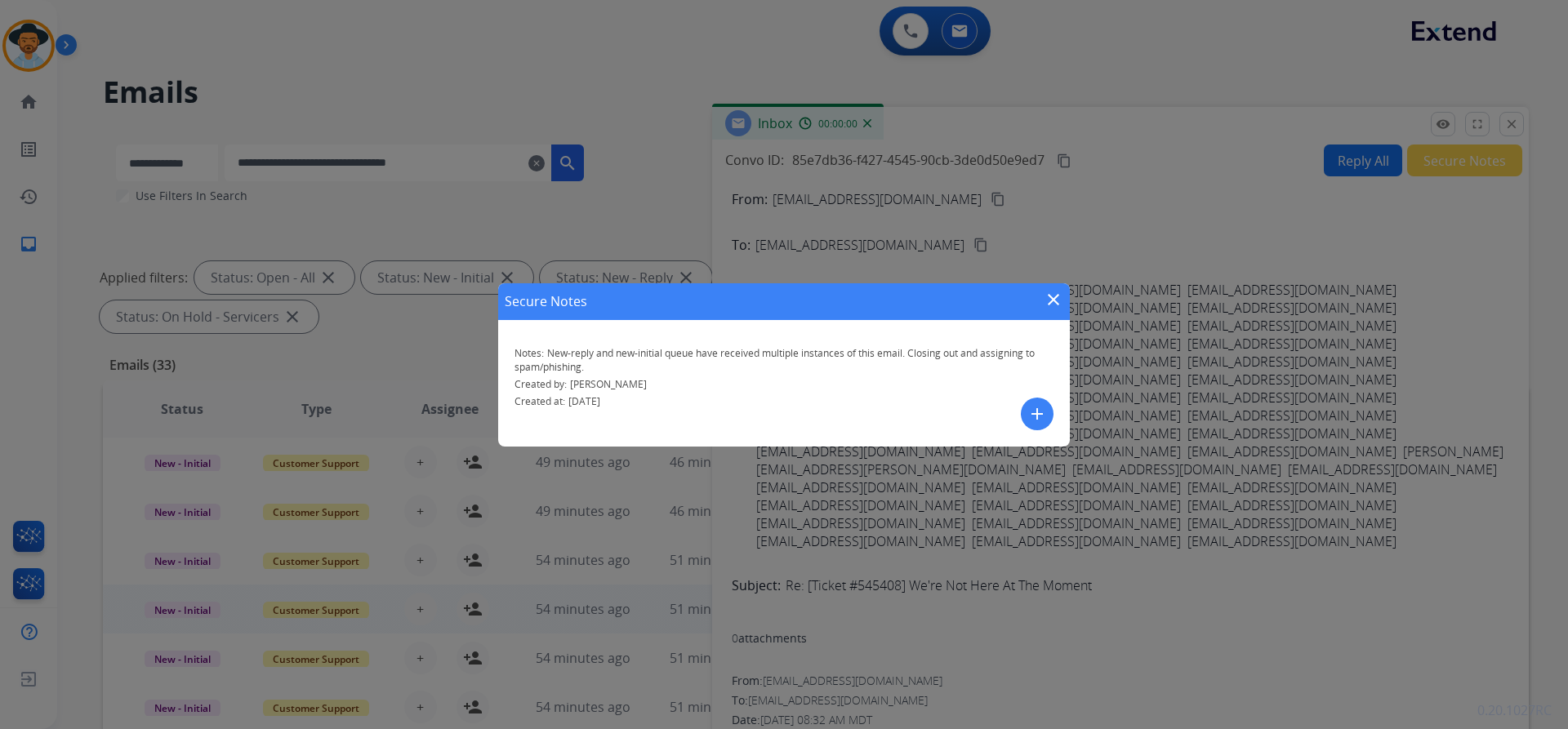
click at [1052, 307] on mat-icon "close" at bounding box center [1052, 299] width 20 height 20
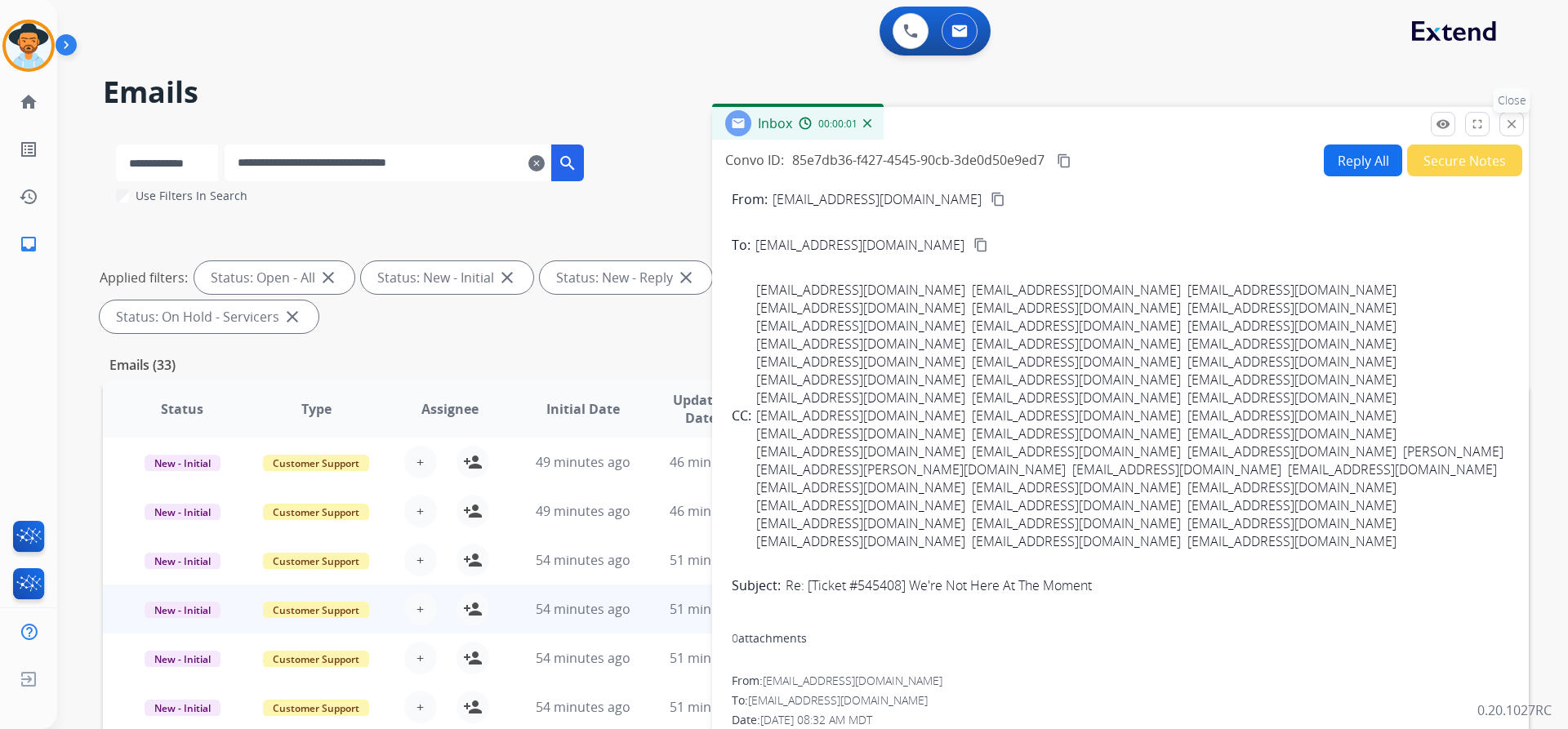
click at [1517, 122] on mat-icon "close" at bounding box center [1511, 124] width 15 height 15
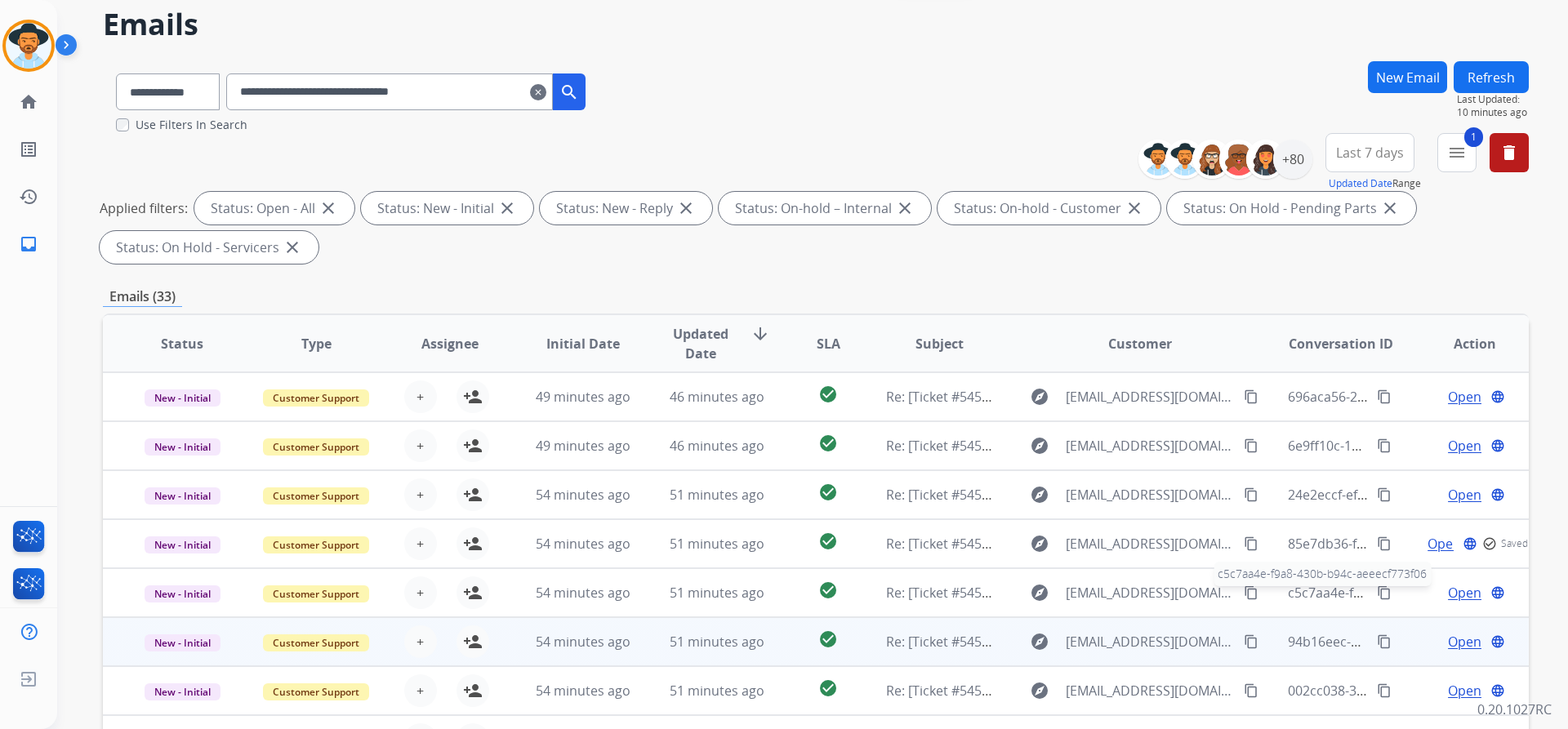
scroll to position [245, 0]
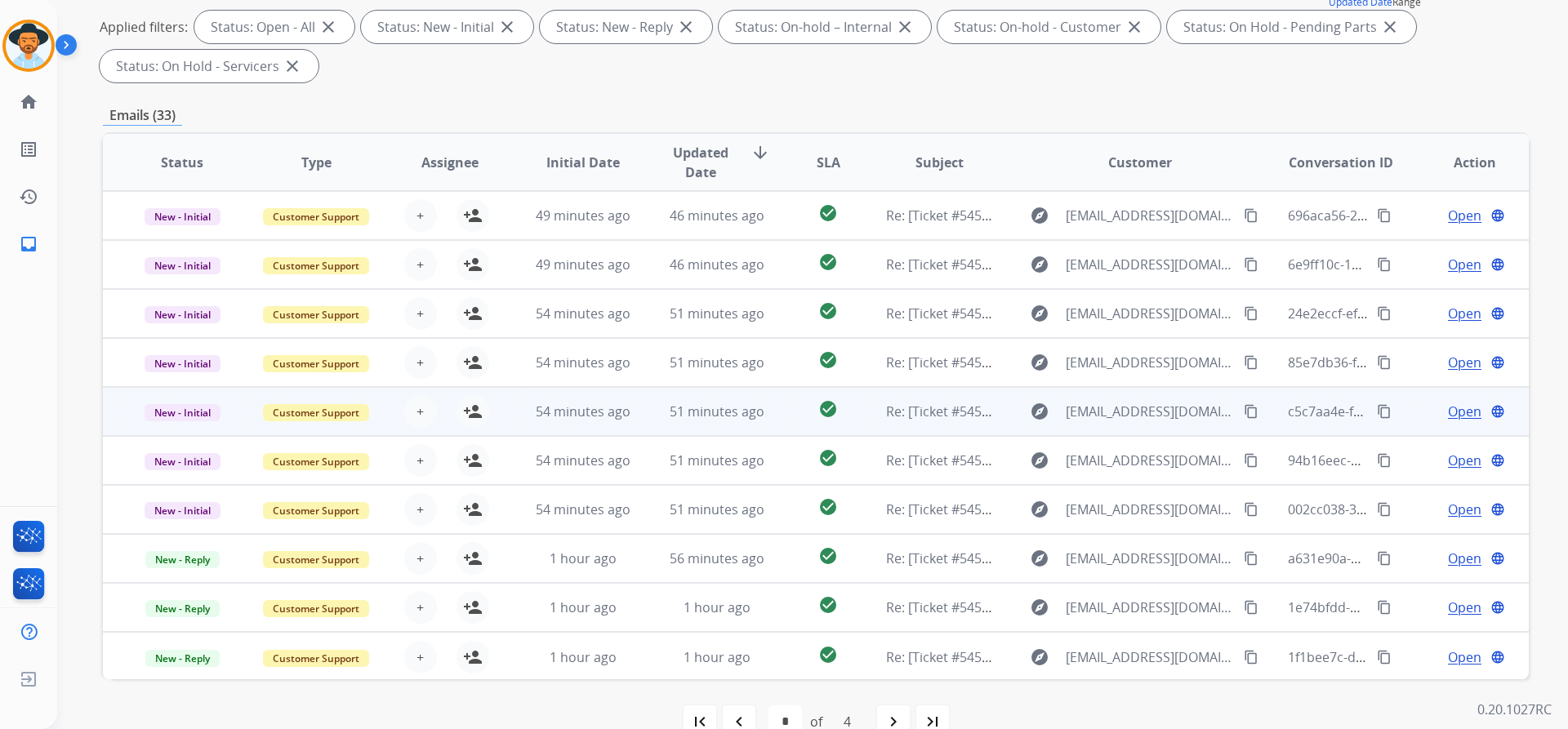
click at [1448, 409] on span "Open" at bounding box center [1465, 411] width 34 height 20
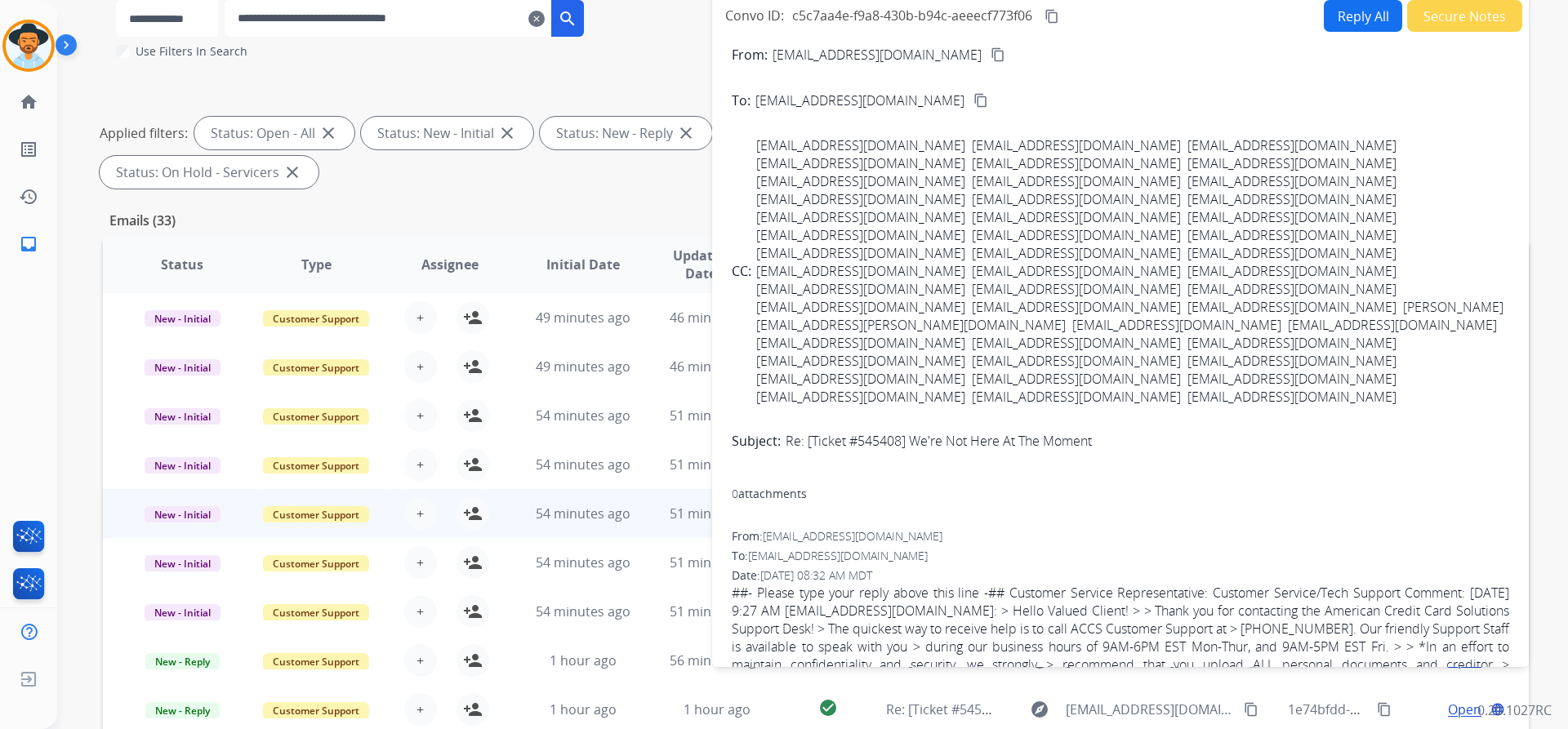
scroll to position [0, 0]
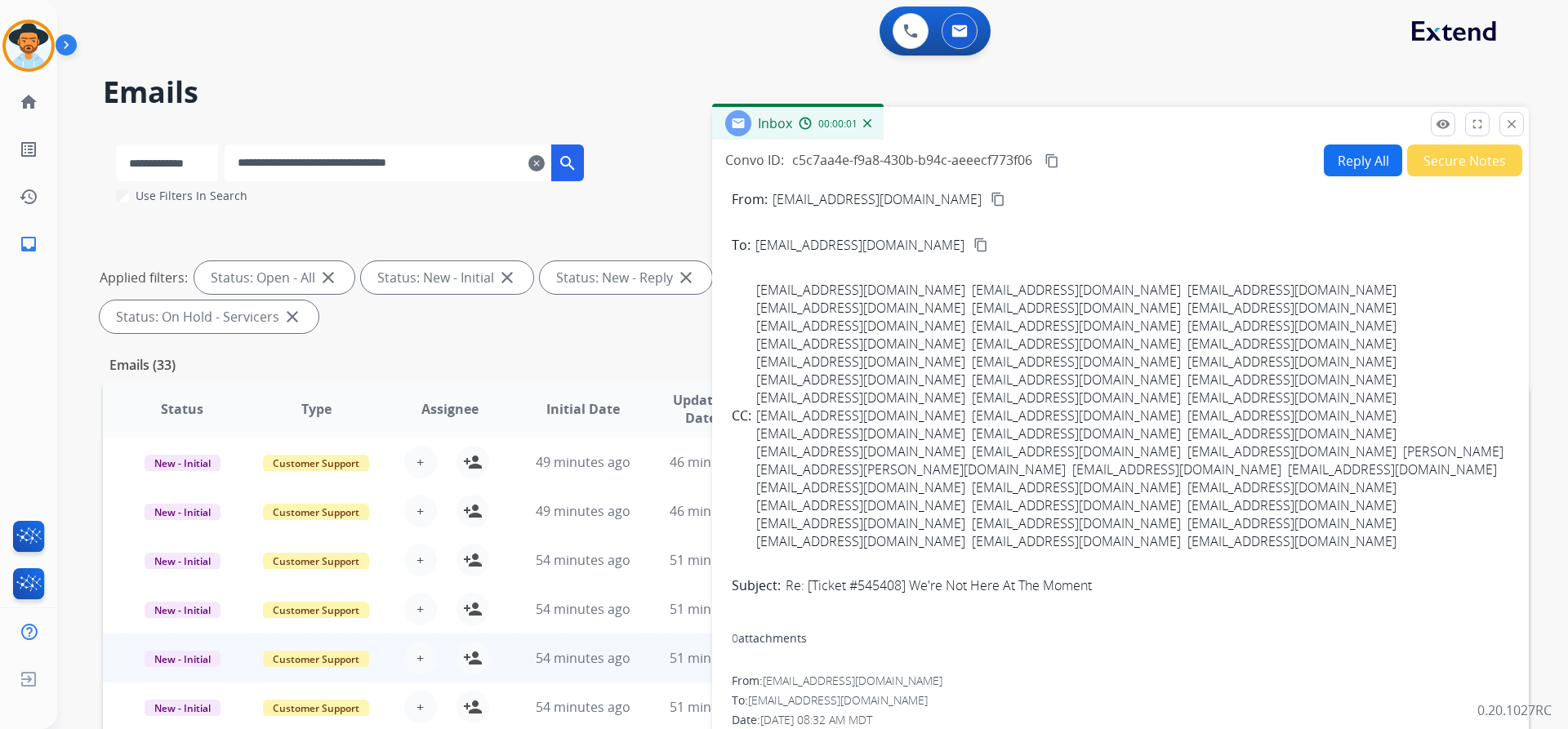
click at [1444, 166] on button "Secure Notes" at bounding box center [1465, 160] width 116 height 32
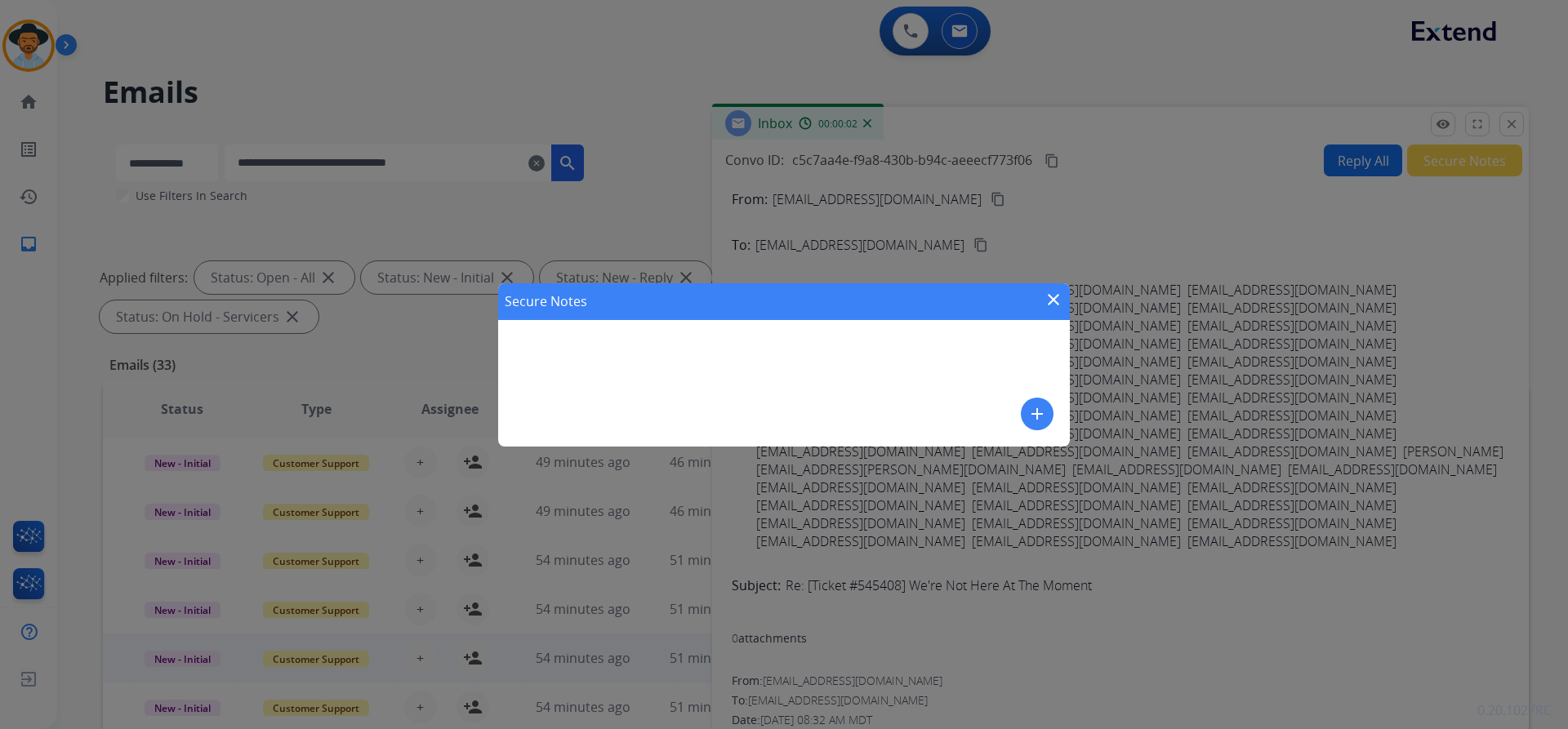
click at [1031, 407] on mat-icon "add" at bounding box center [1037, 414] width 20 height 20
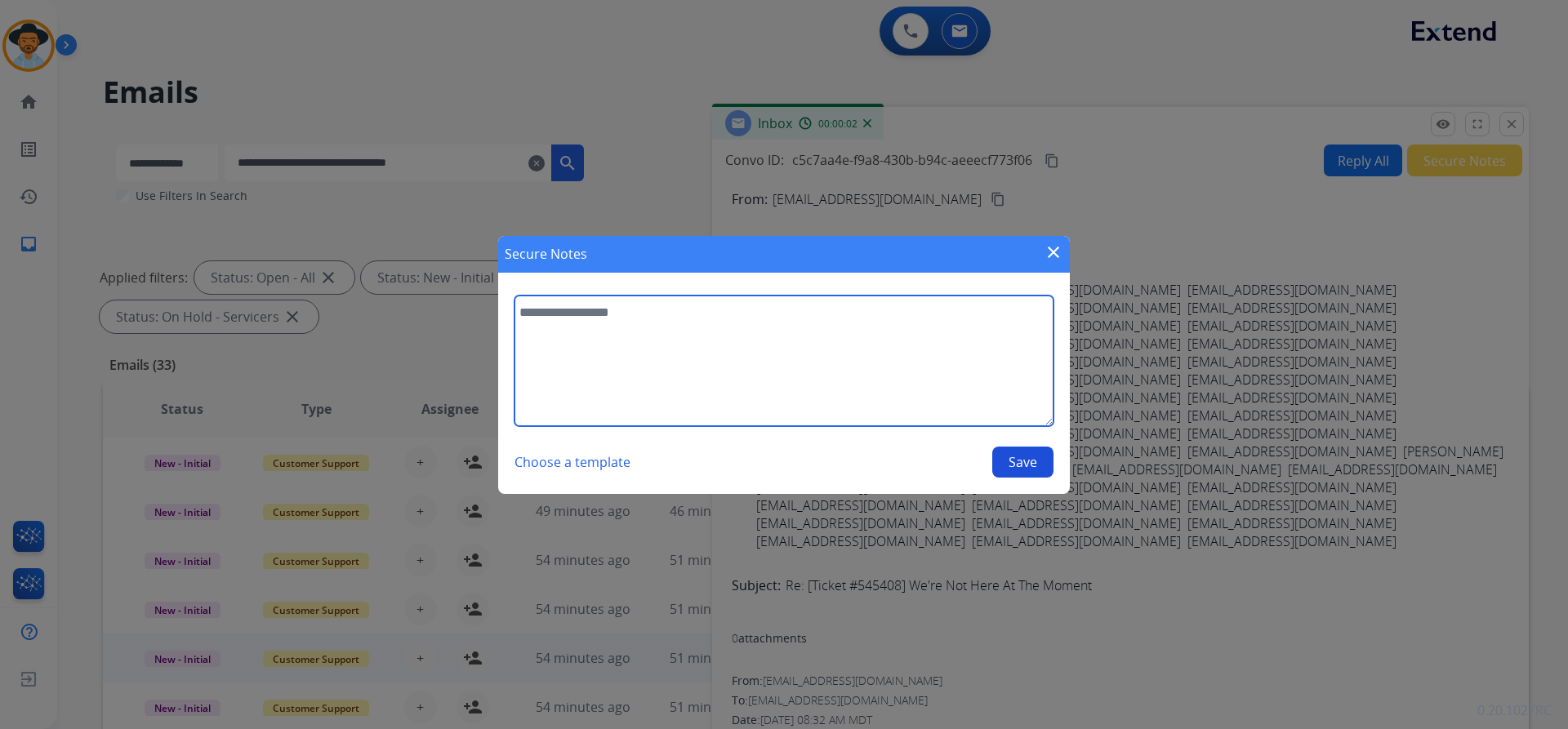
click at [668, 348] on textarea at bounding box center [784, 361] width 539 height 131
paste textarea "**********"
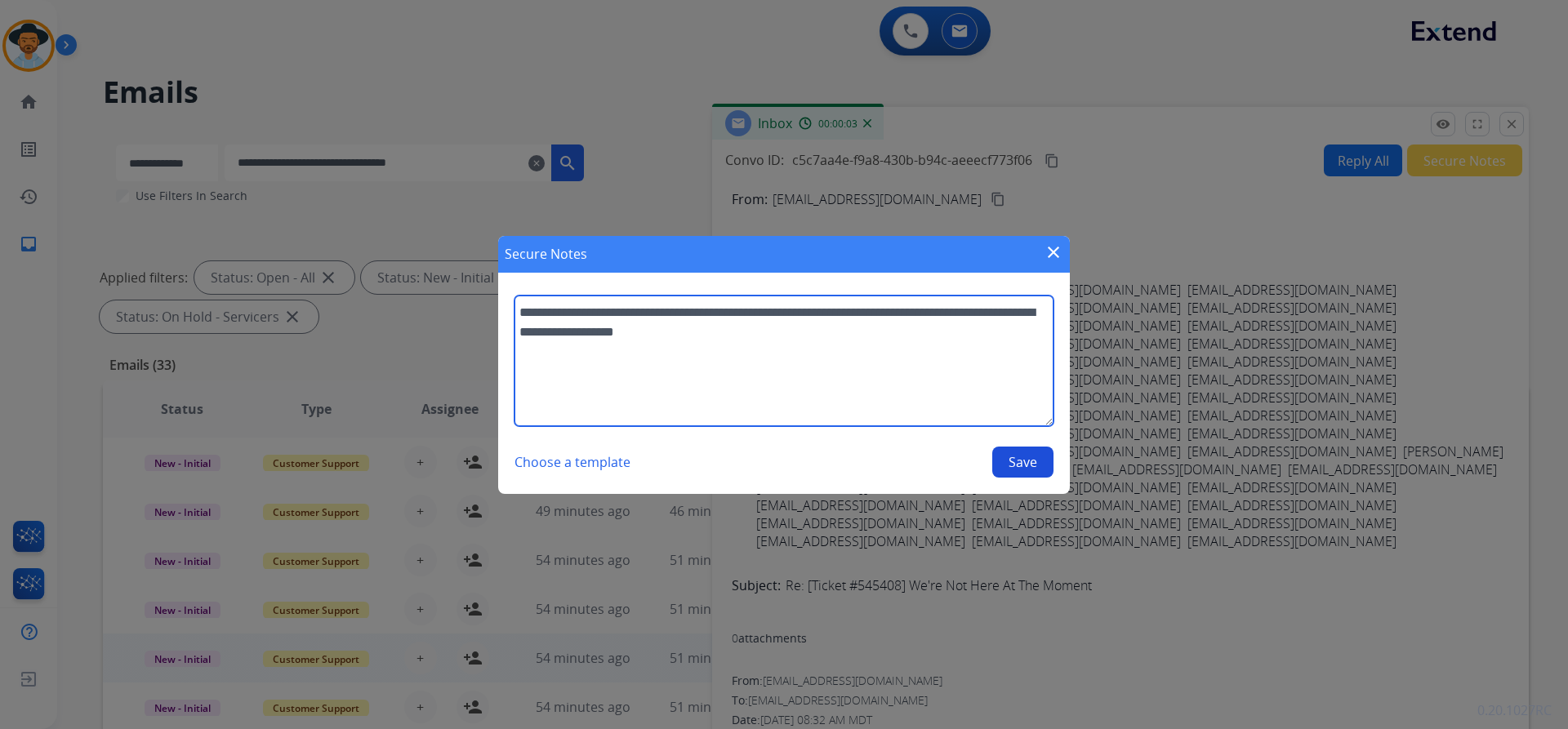
type textarea "**********"
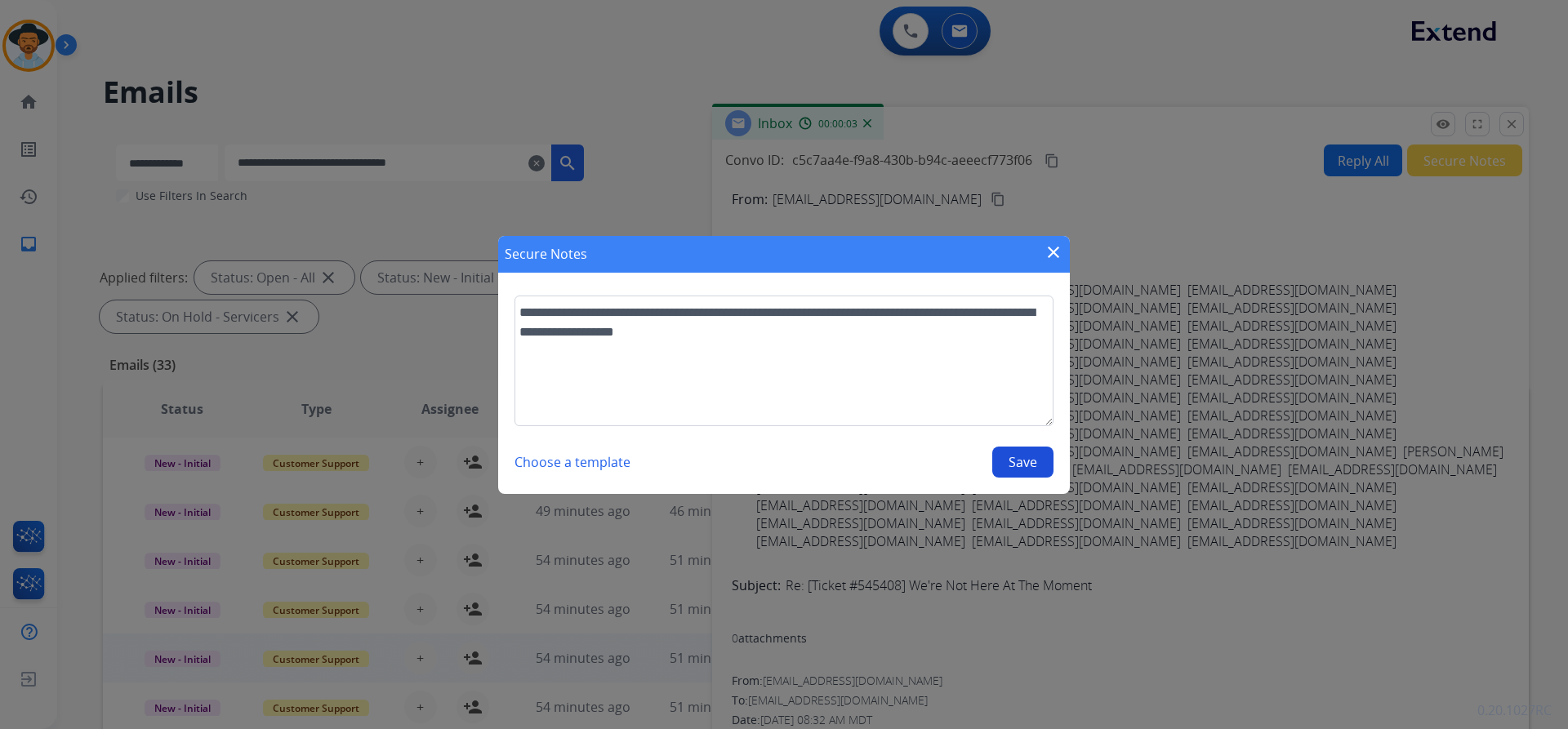
click at [1034, 462] on button "Save" at bounding box center [1023, 461] width 62 height 31
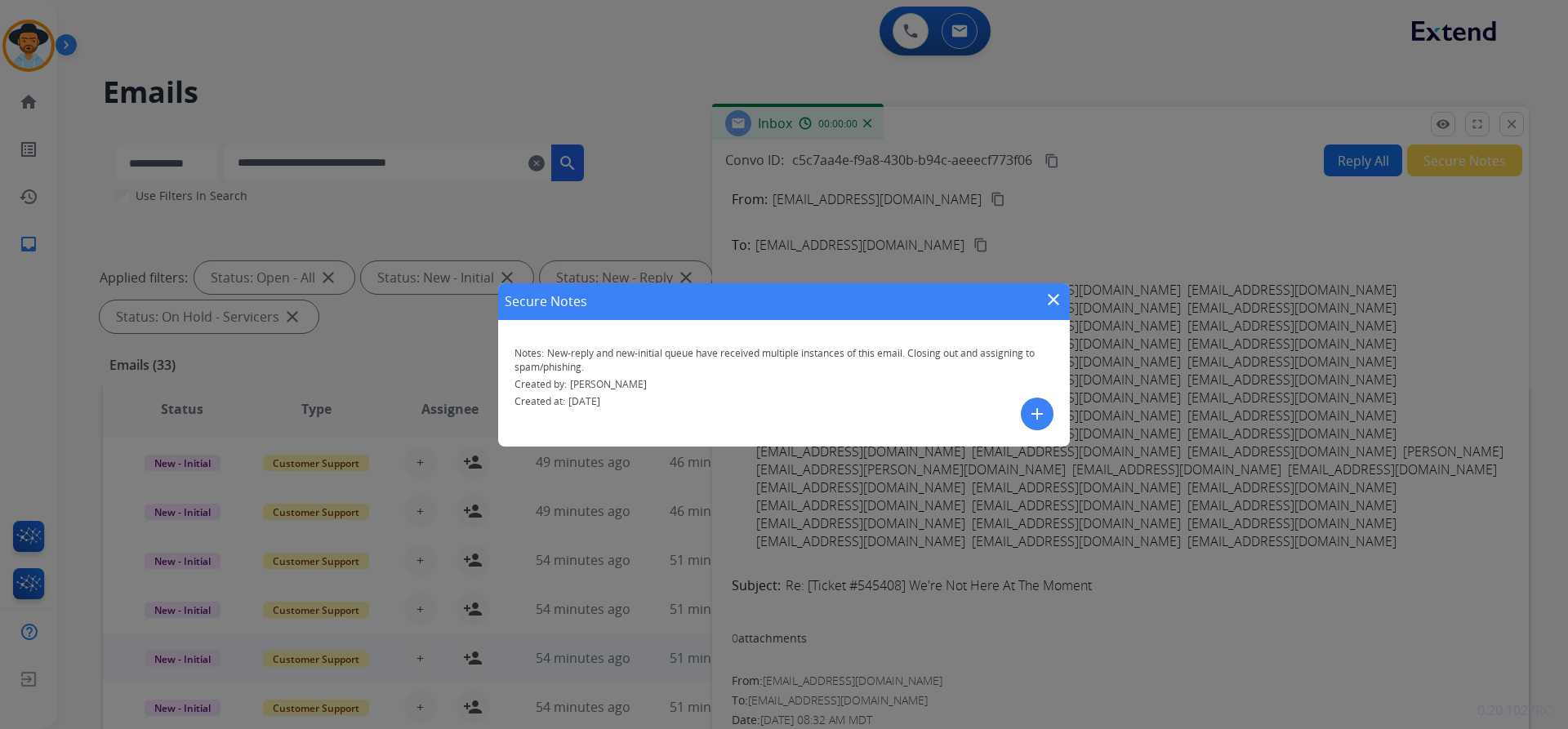
click at [1047, 309] on mat-icon "close" at bounding box center [1052, 299] width 20 height 20
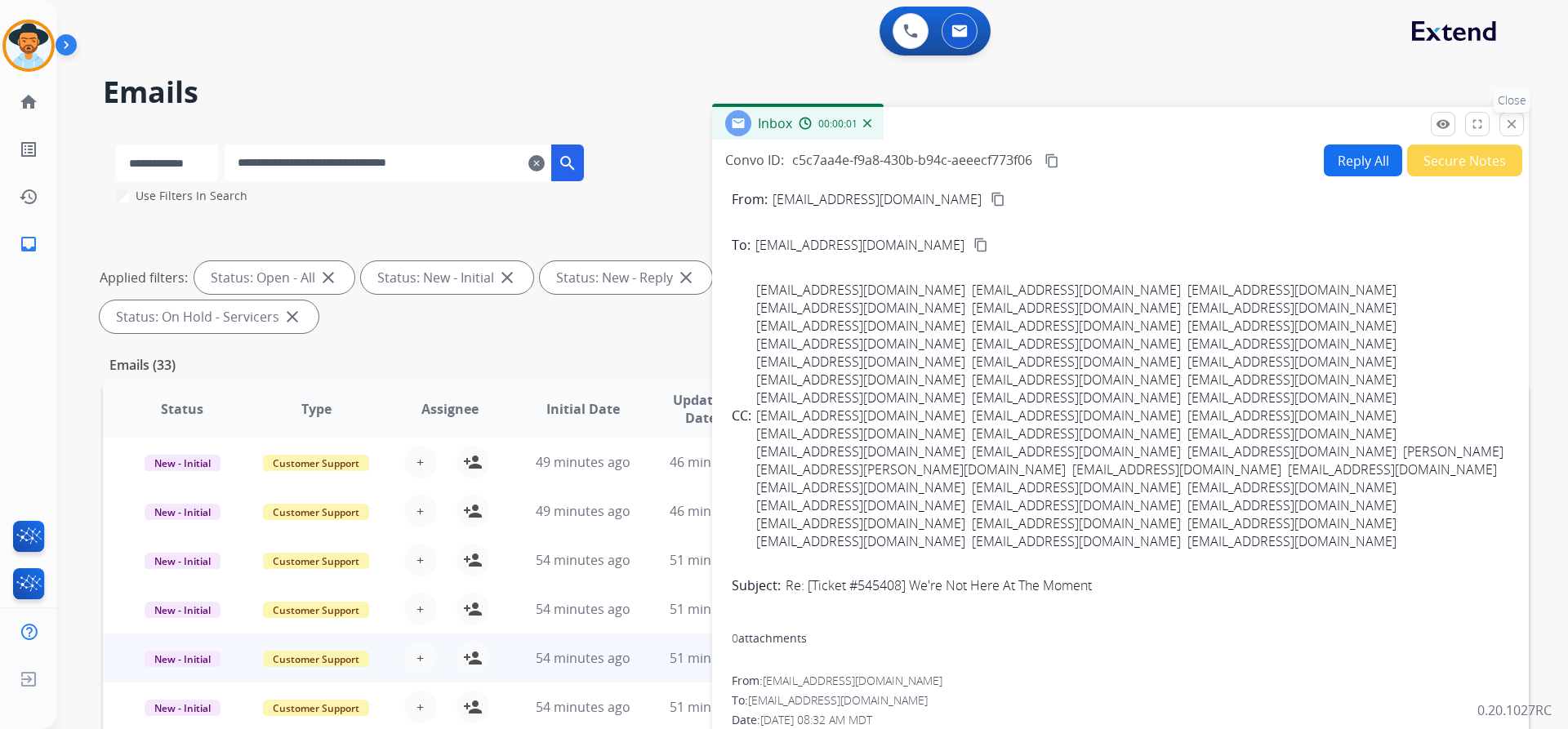
click at [1514, 131] on button "close Close" at bounding box center [1511, 124] width 24 height 24
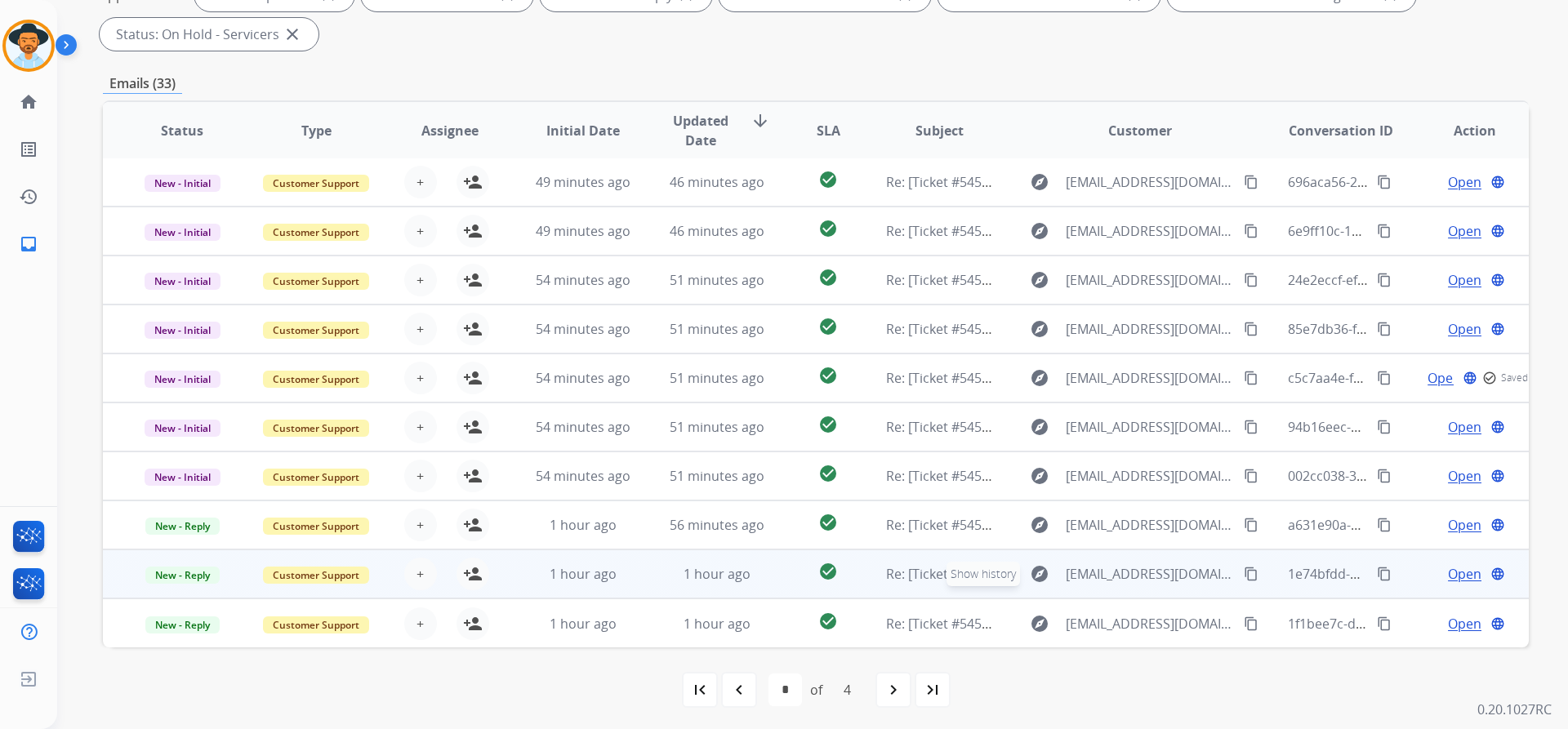
scroll to position [280, 0]
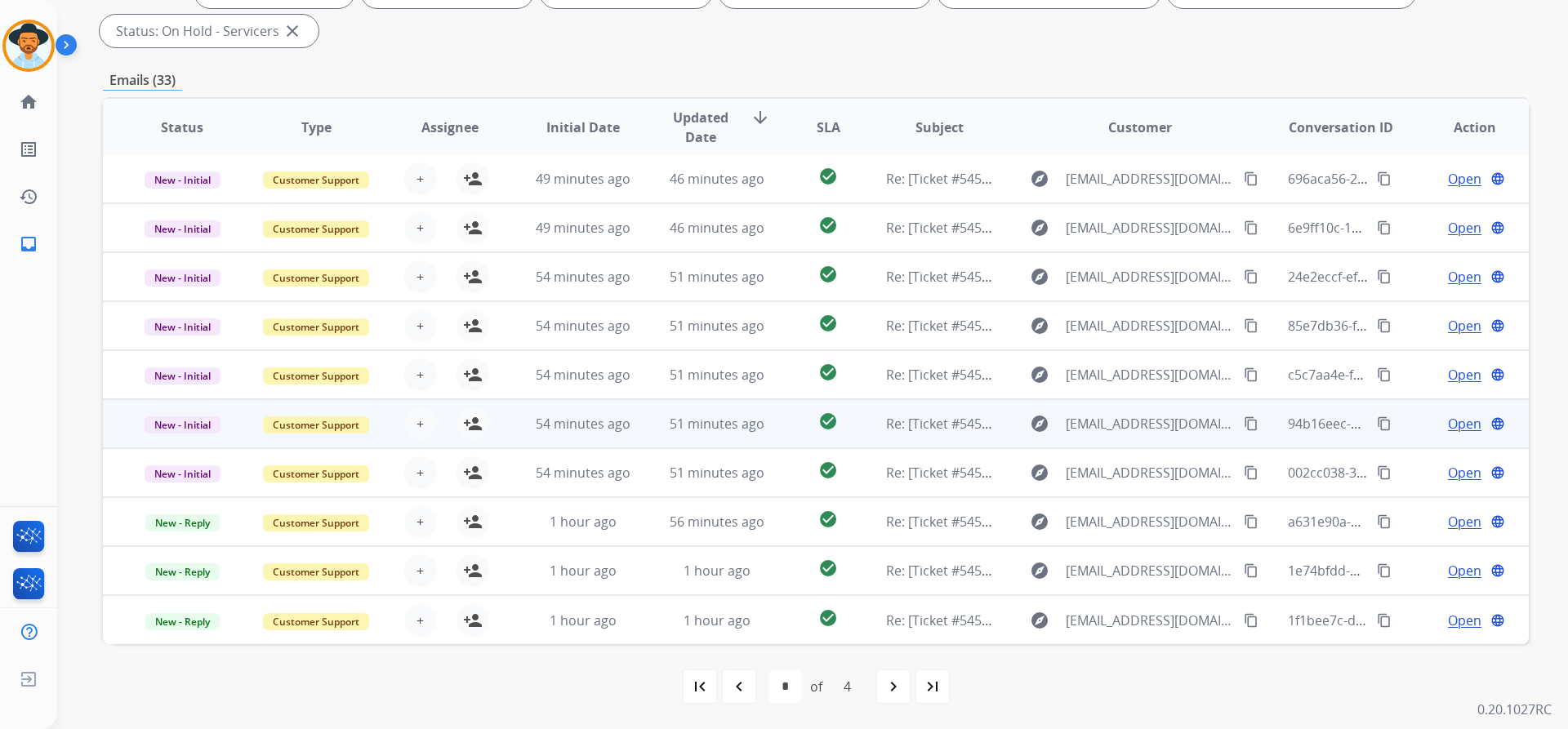
click at [1451, 427] on span "Open" at bounding box center [1465, 423] width 34 height 20
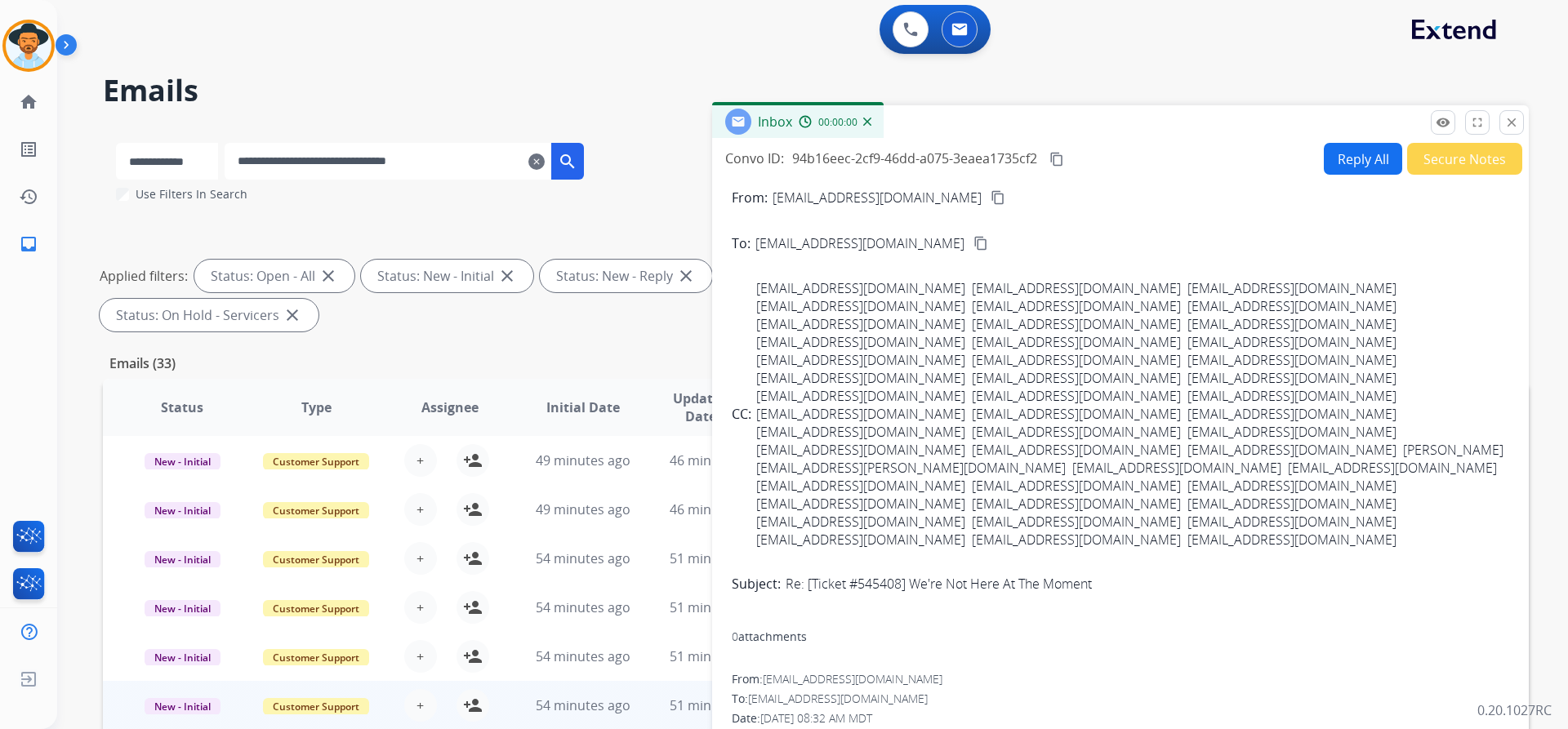
scroll to position [0, 0]
click at [1445, 161] on button "Secure Notes" at bounding box center [1465, 160] width 116 height 32
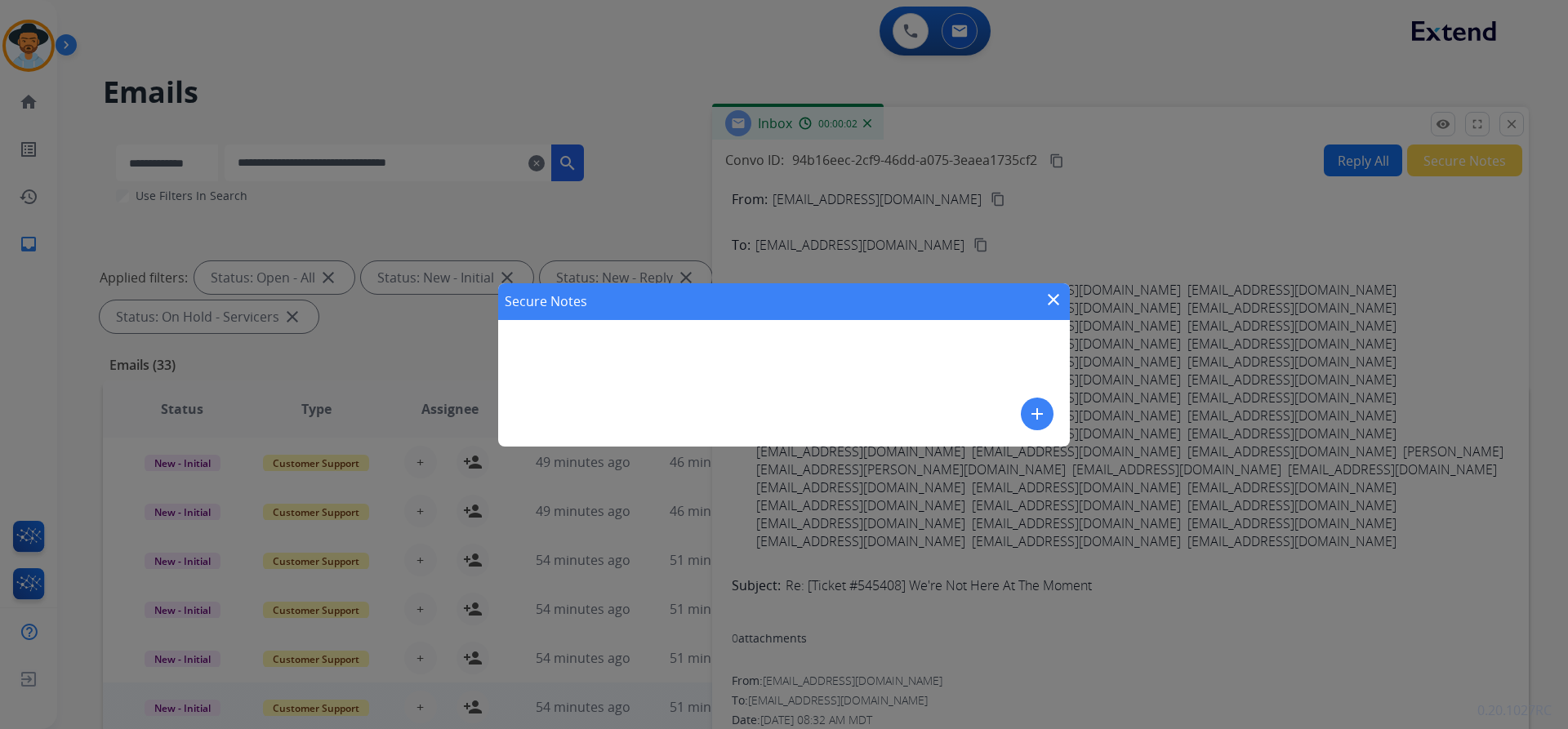
click at [1029, 417] on mat-icon "add" at bounding box center [1037, 414] width 20 height 20
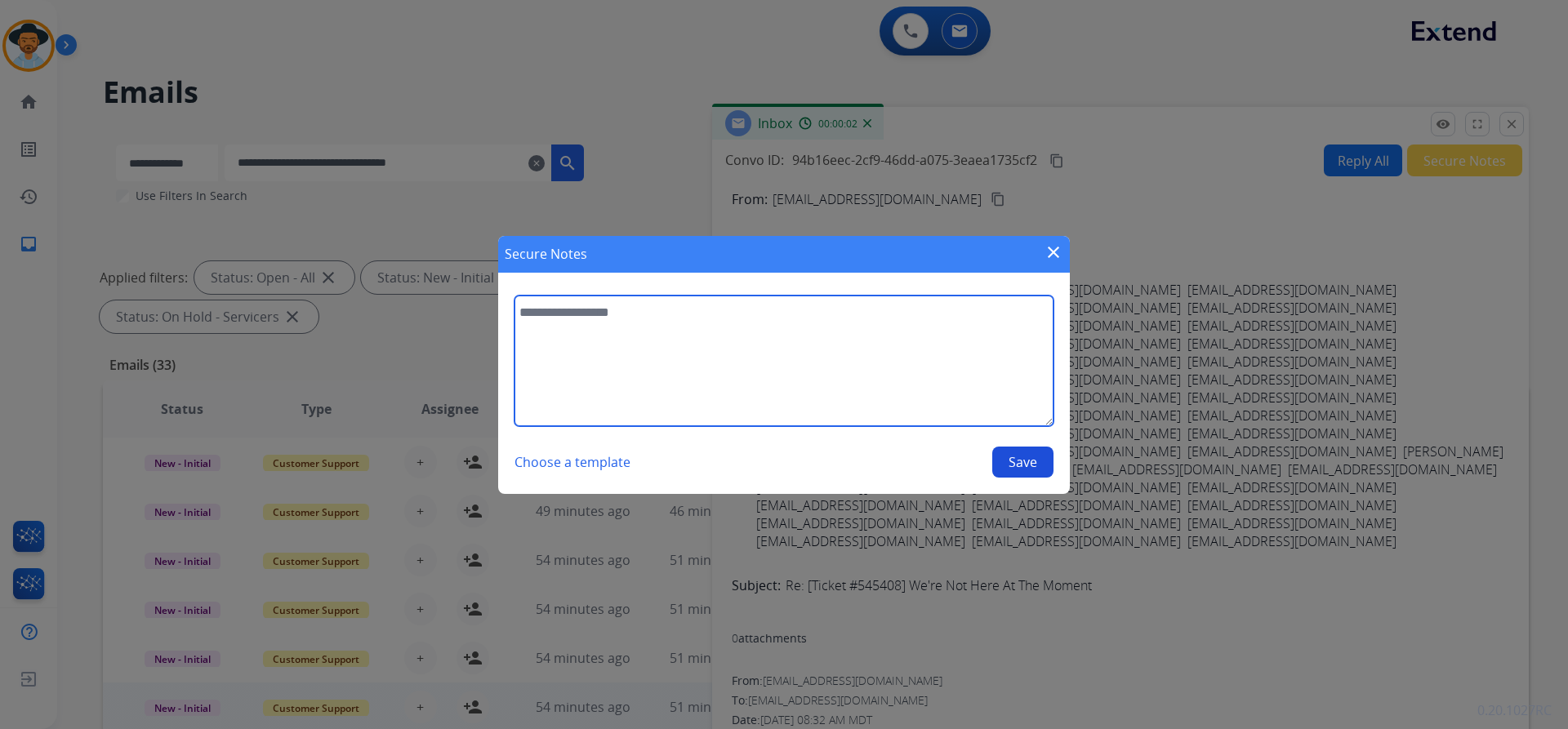
click at [729, 343] on textarea at bounding box center [784, 361] width 539 height 131
paste textarea "**********"
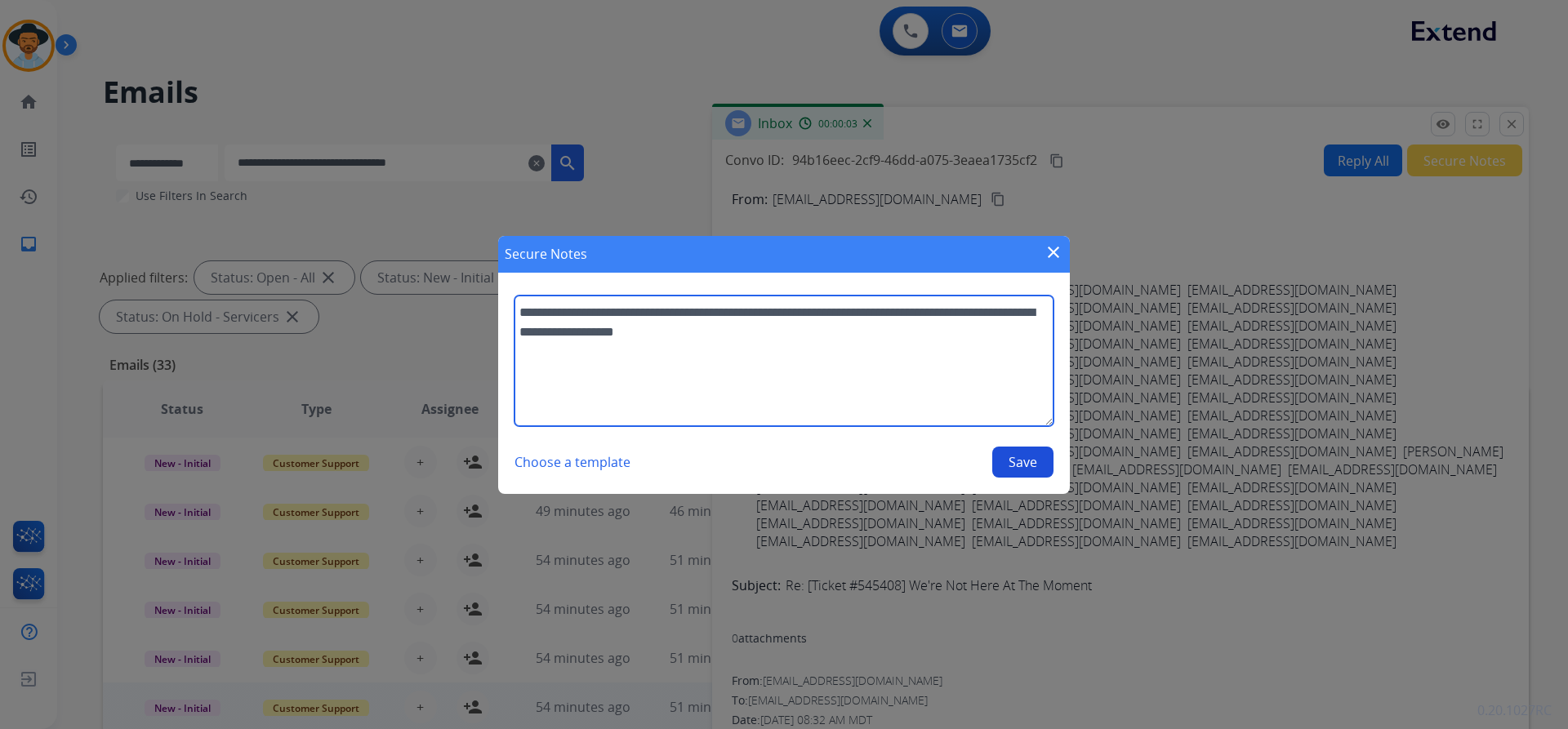
type textarea "**********"
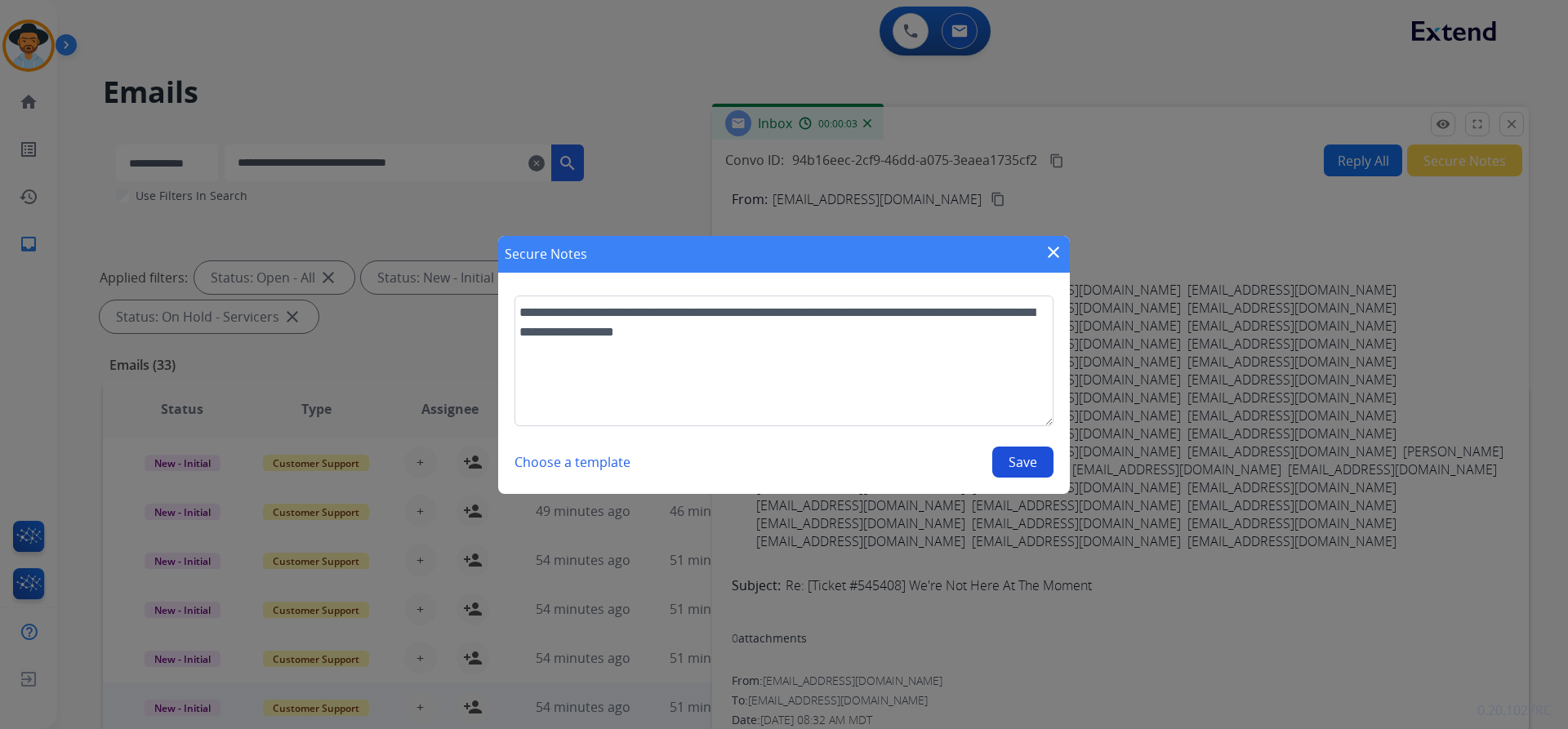
click at [1024, 470] on button "Save" at bounding box center [1023, 461] width 62 height 31
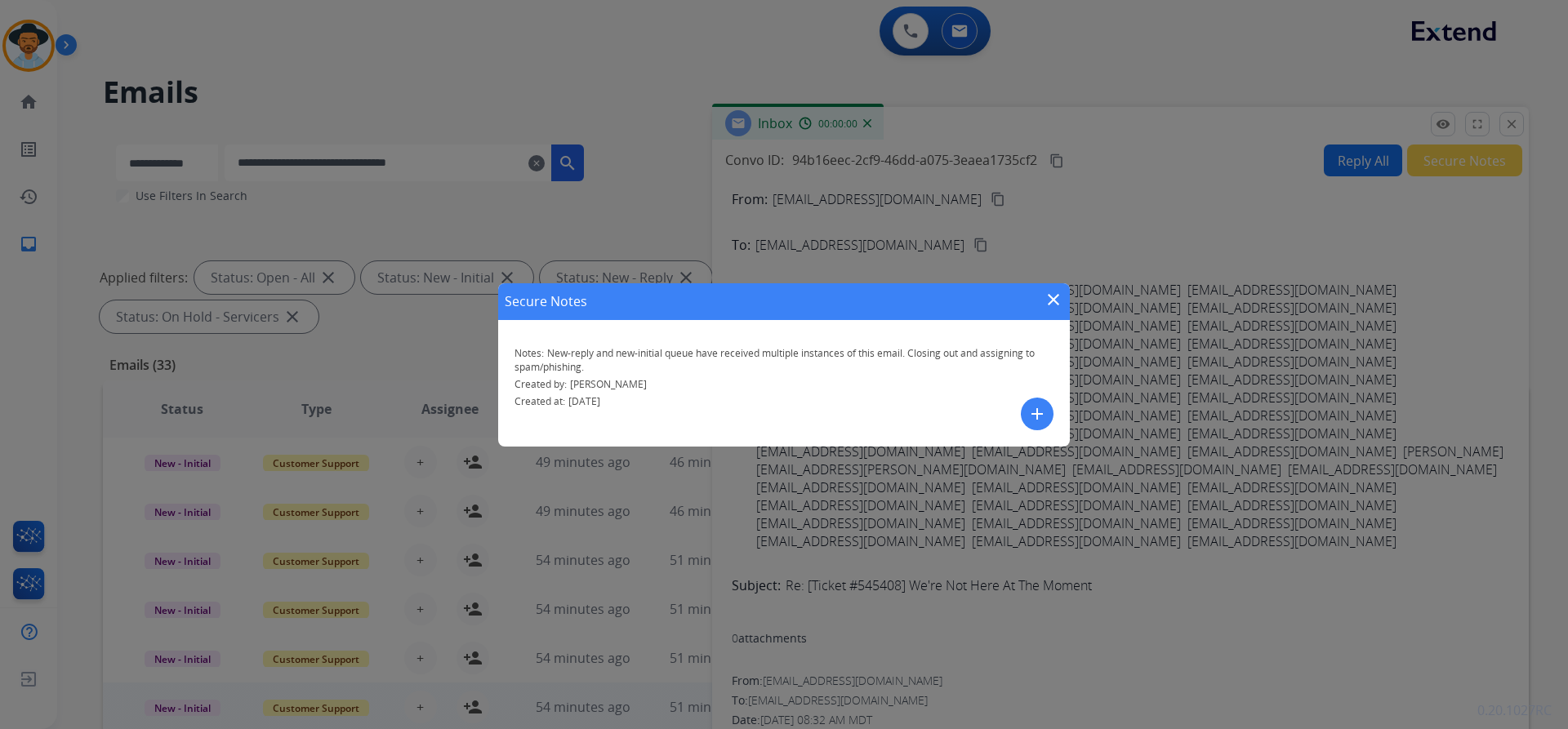
click at [1048, 302] on mat-icon "close" at bounding box center [1052, 299] width 20 height 20
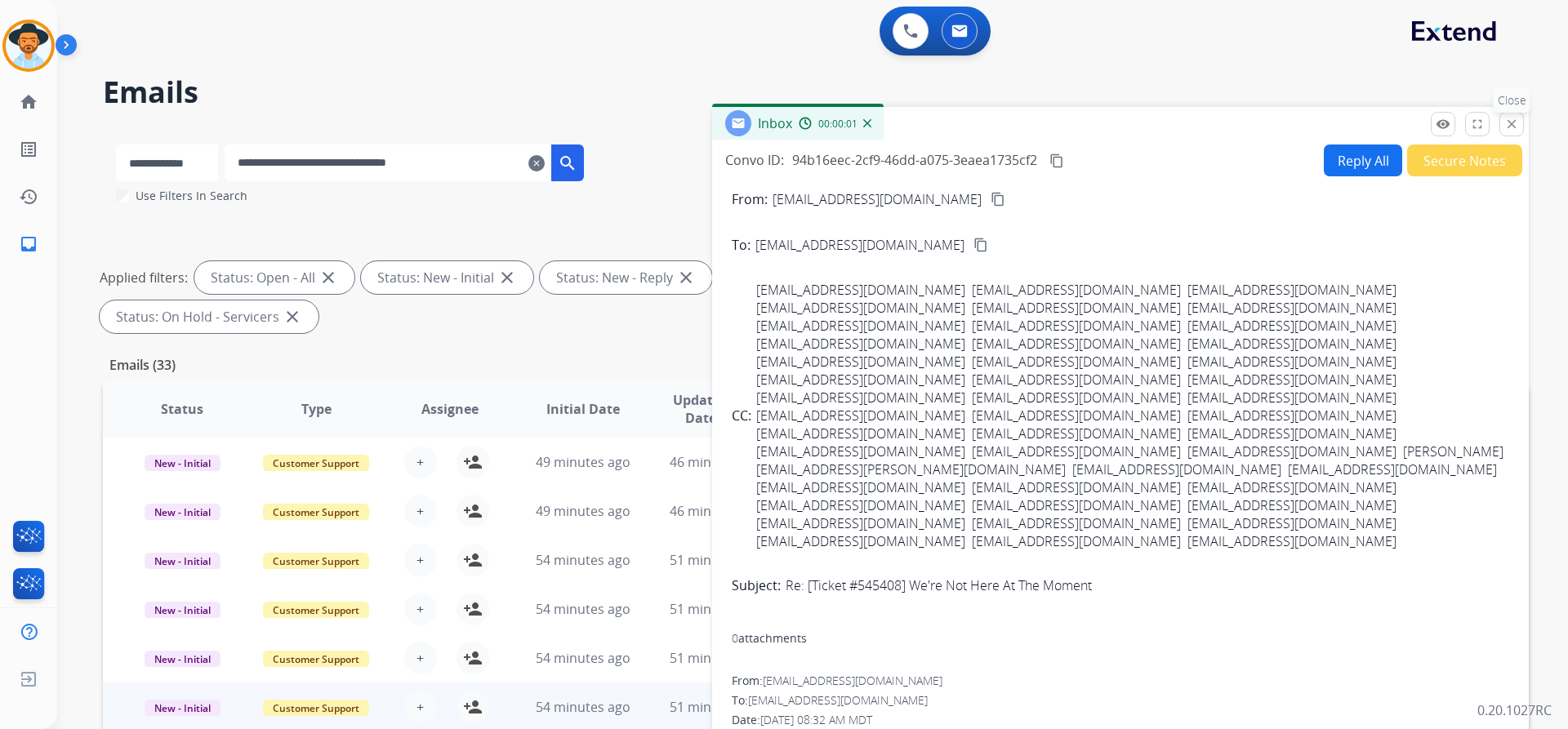
click at [1511, 127] on mat-icon "close" at bounding box center [1511, 124] width 15 height 15
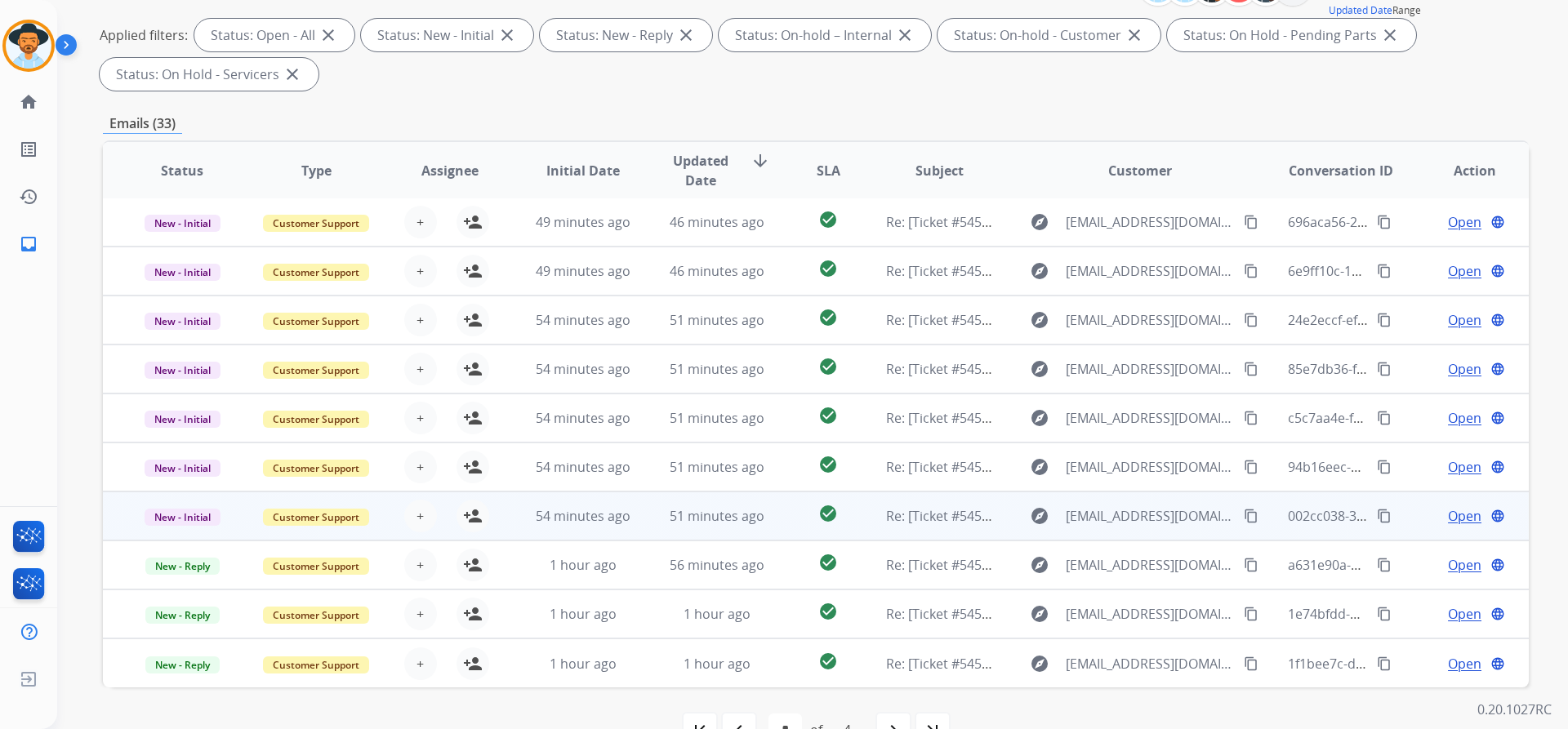
scroll to position [245, 0]
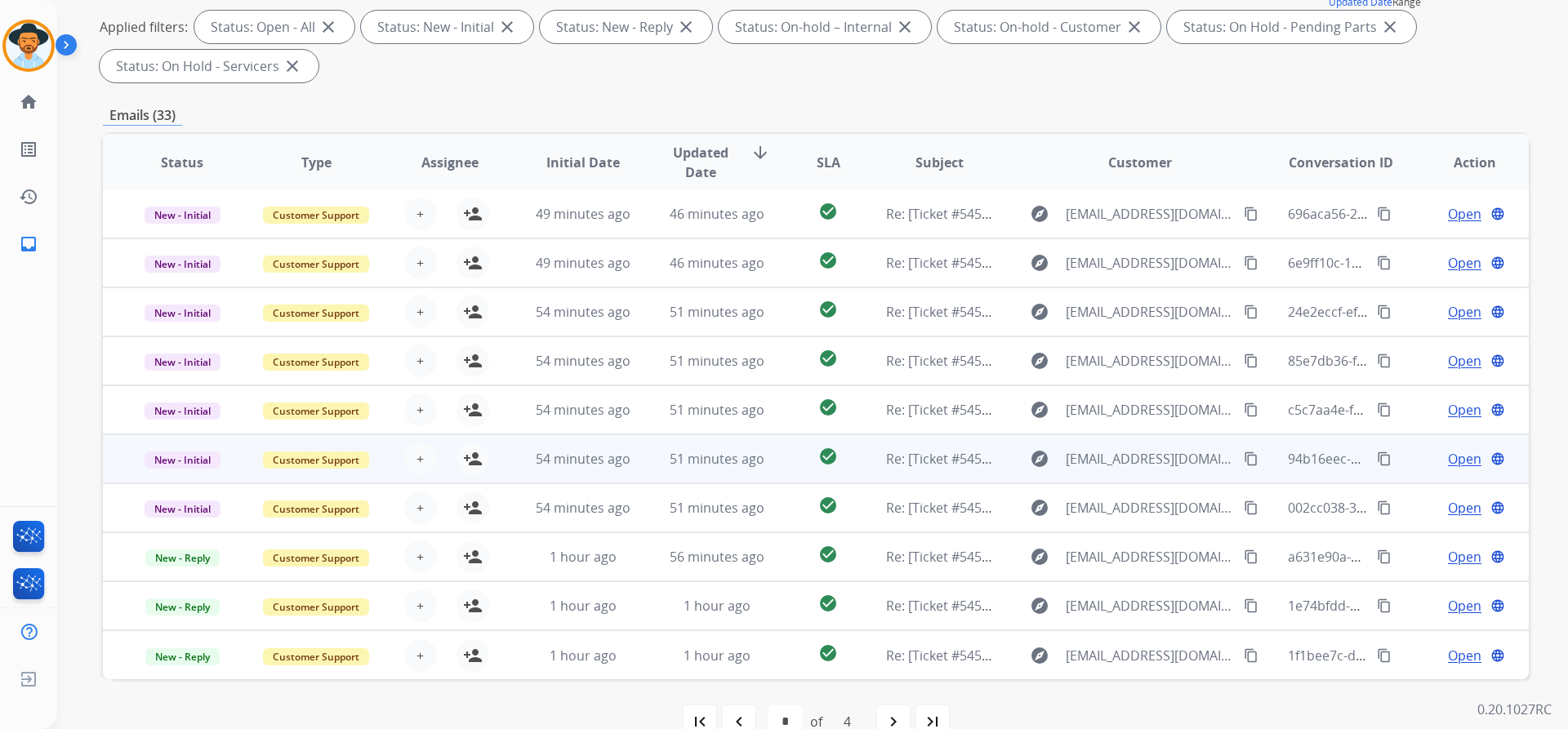
click at [1456, 463] on span "Open" at bounding box center [1465, 459] width 34 height 20
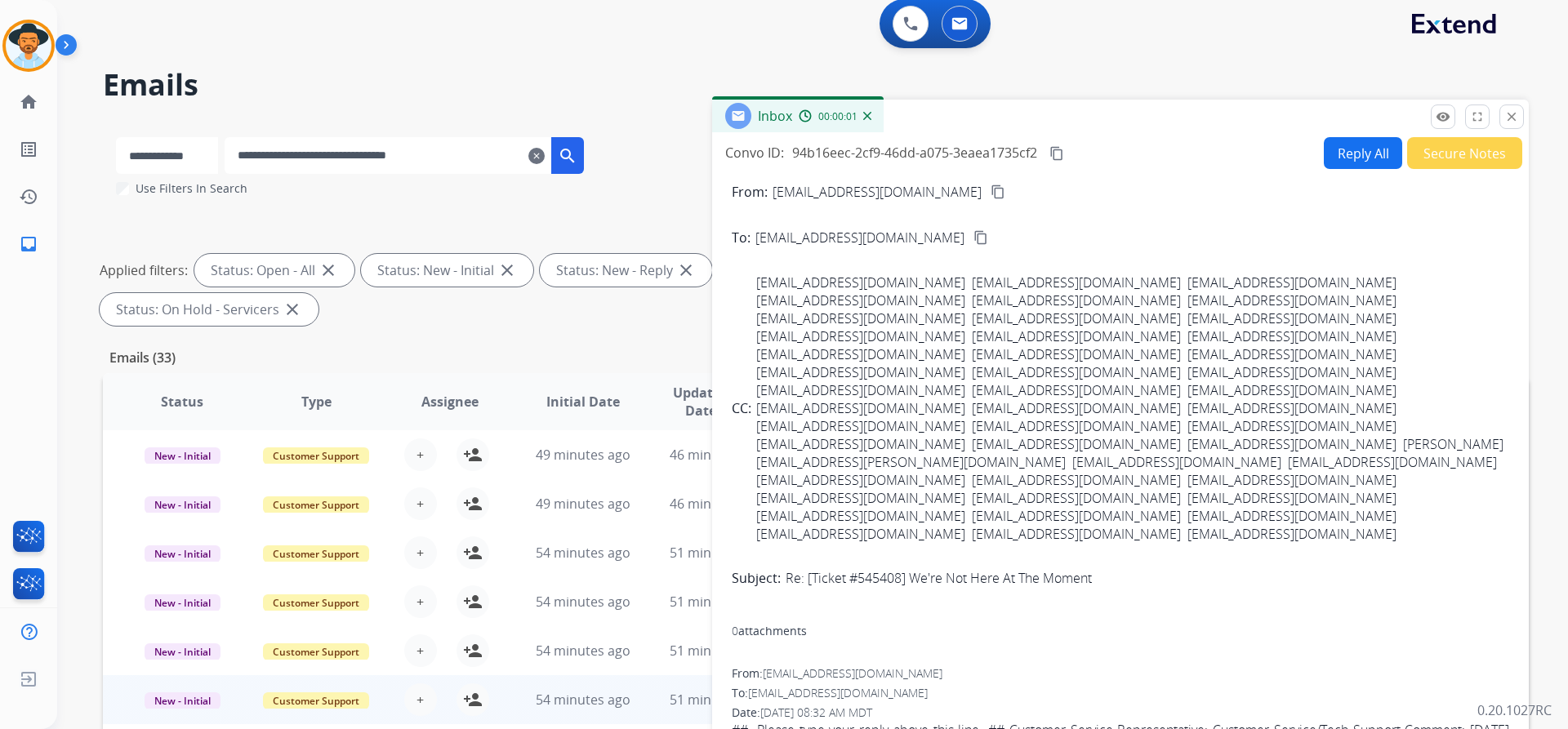
scroll to position [0, 0]
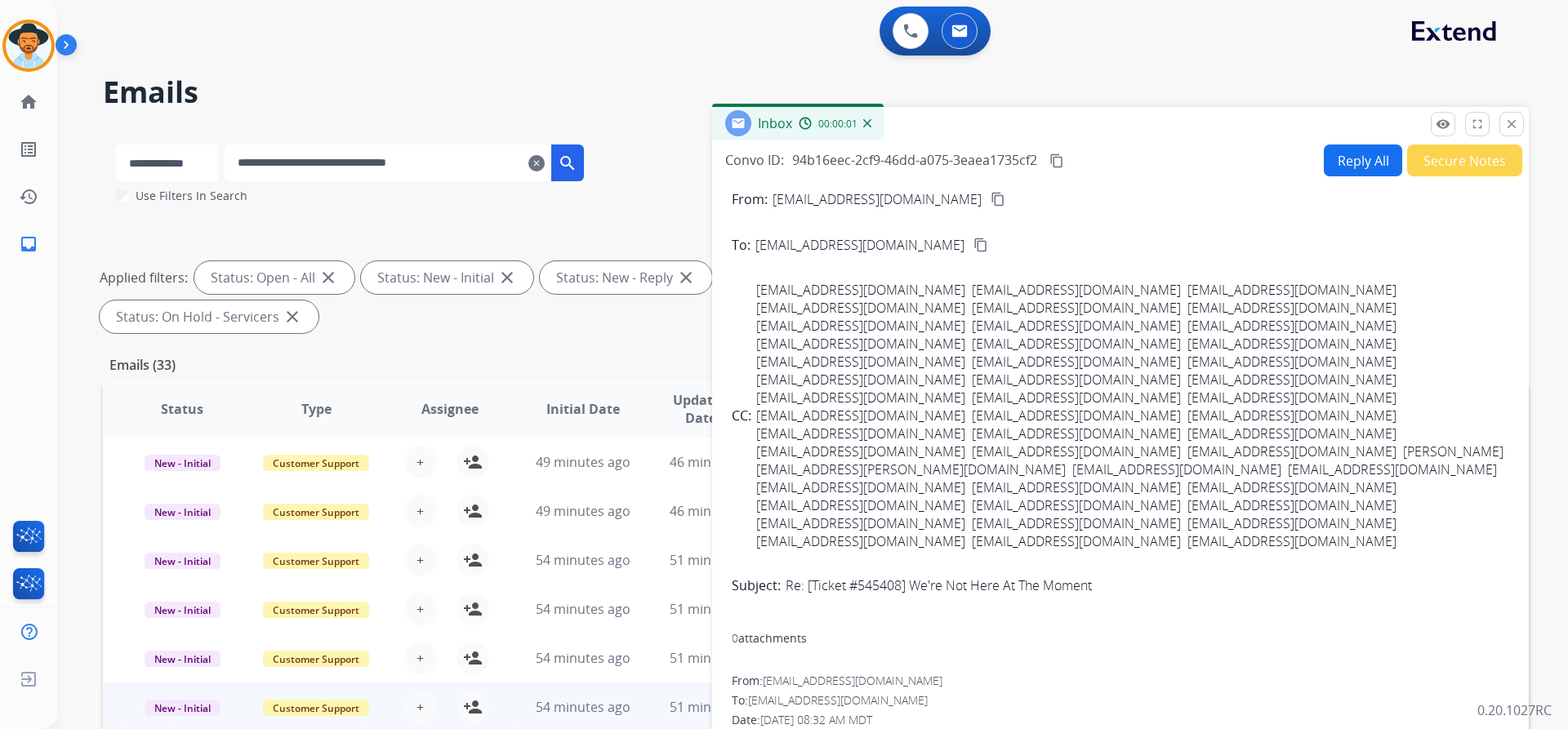
click at [1481, 155] on button "Secure Notes" at bounding box center [1465, 160] width 116 height 32
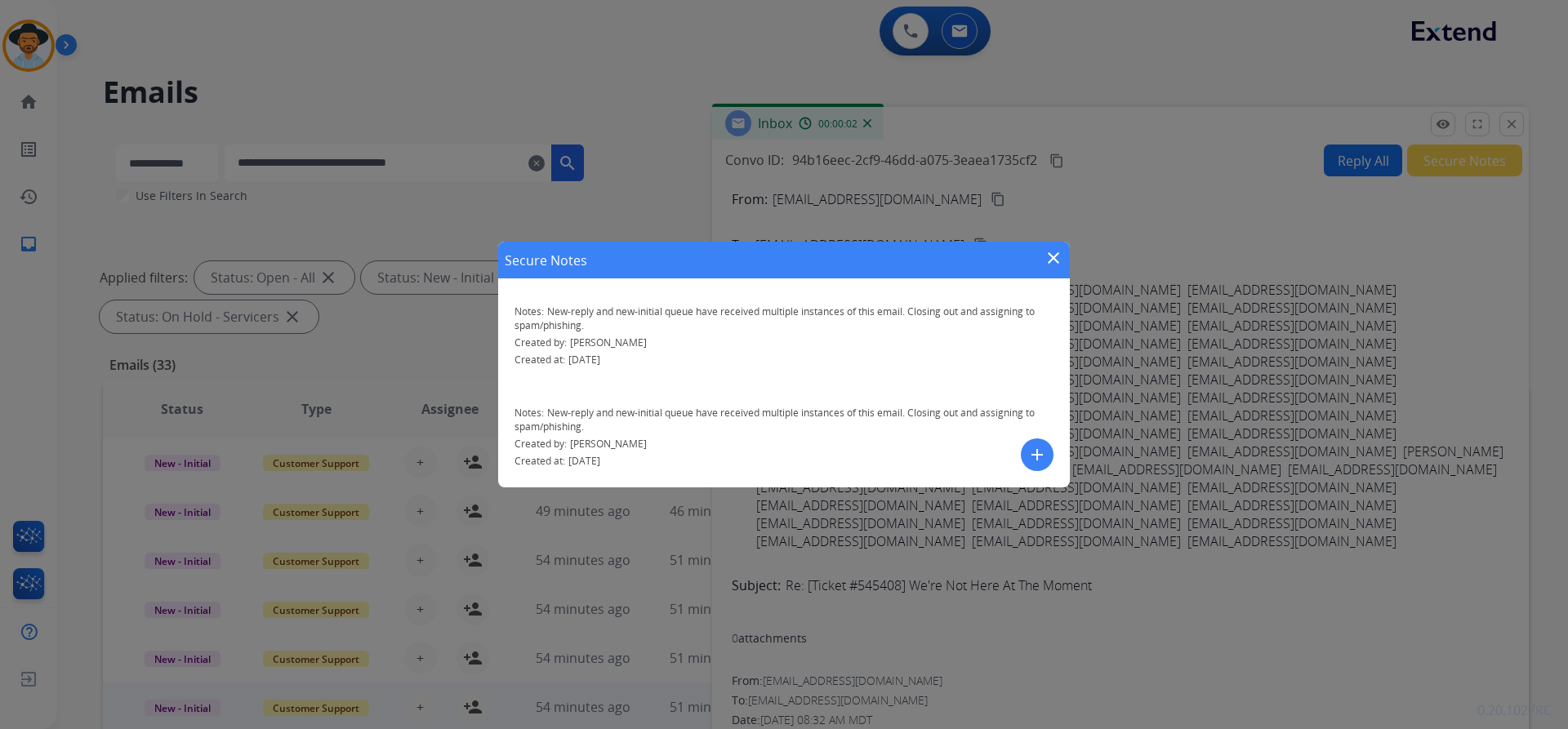
click at [1052, 262] on mat-icon "close" at bounding box center [1052, 257] width 20 height 20
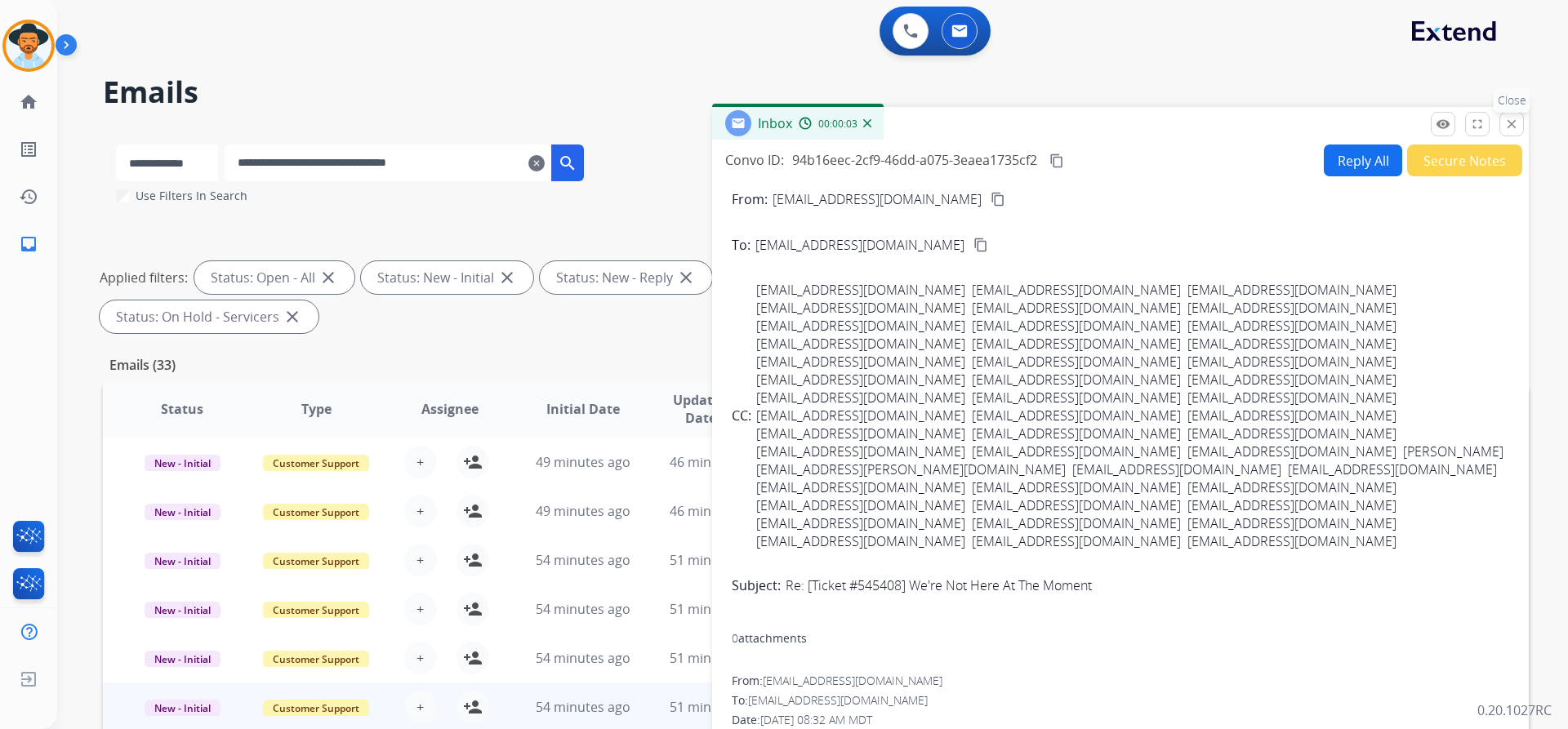
click at [1508, 121] on mat-icon "close" at bounding box center [1511, 124] width 15 height 15
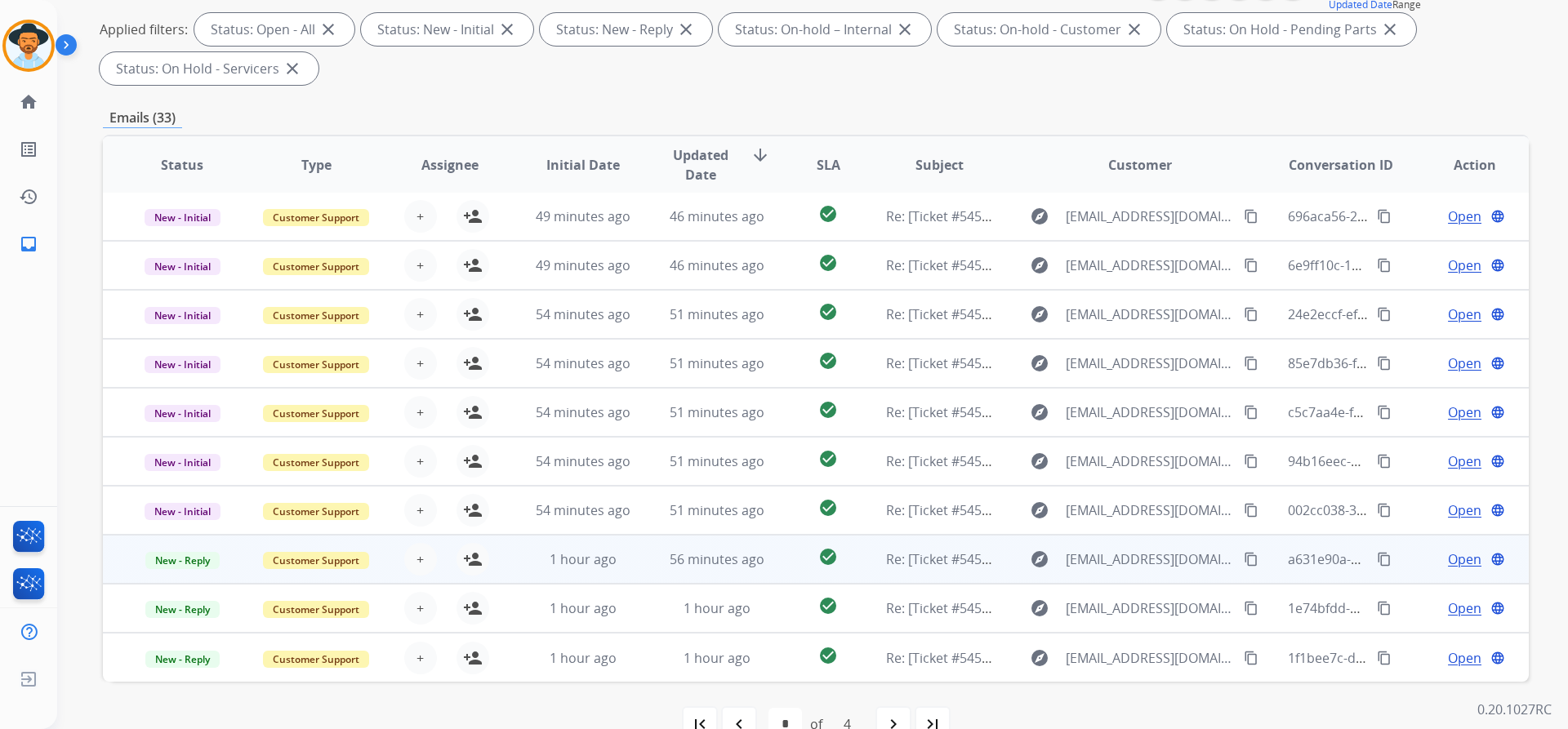
scroll to position [245, 0]
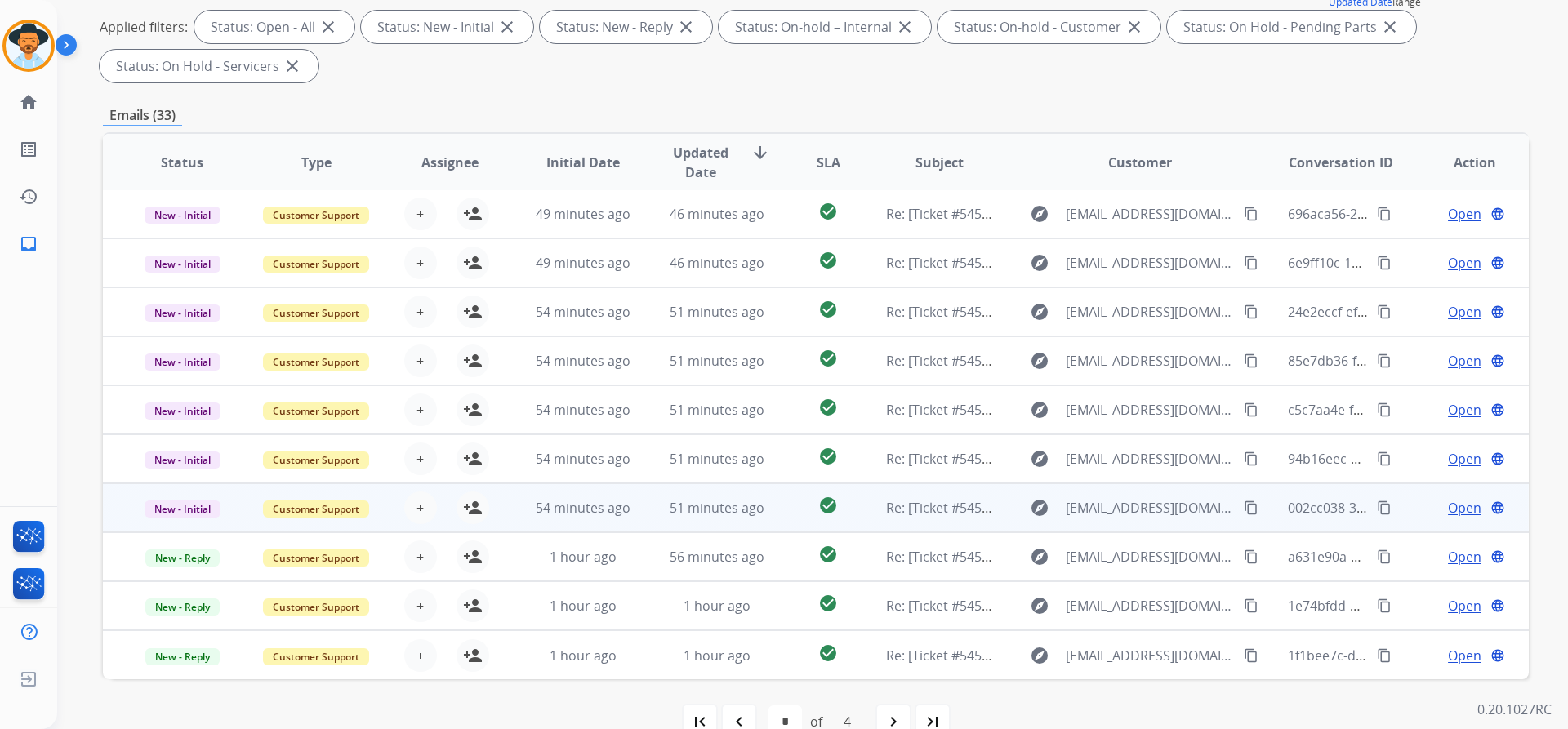
click at [1454, 513] on span "Open" at bounding box center [1465, 507] width 34 height 20
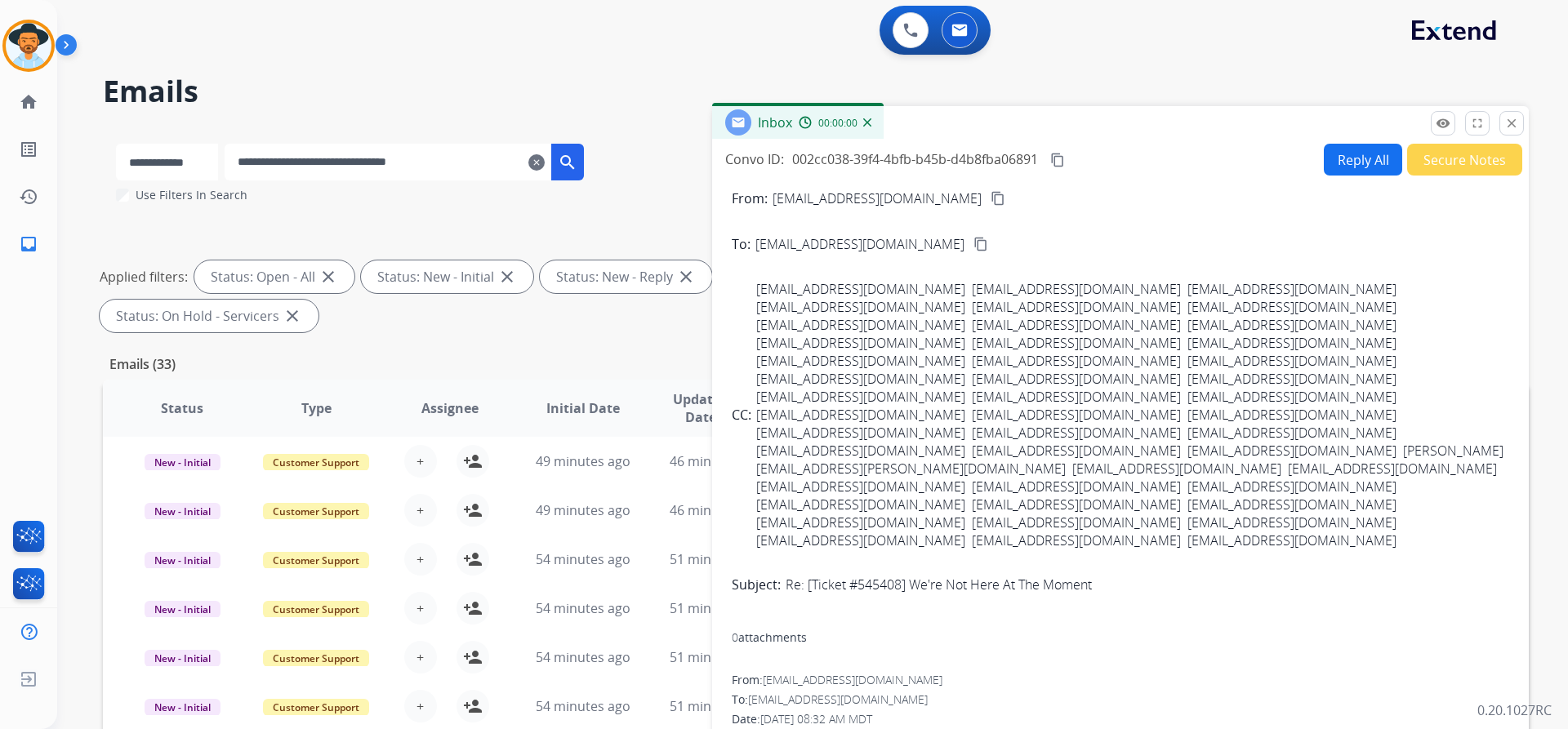
scroll to position [0, 0]
click at [1433, 164] on button "Secure Notes" at bounding box center [1465, 160] width 116 height 32
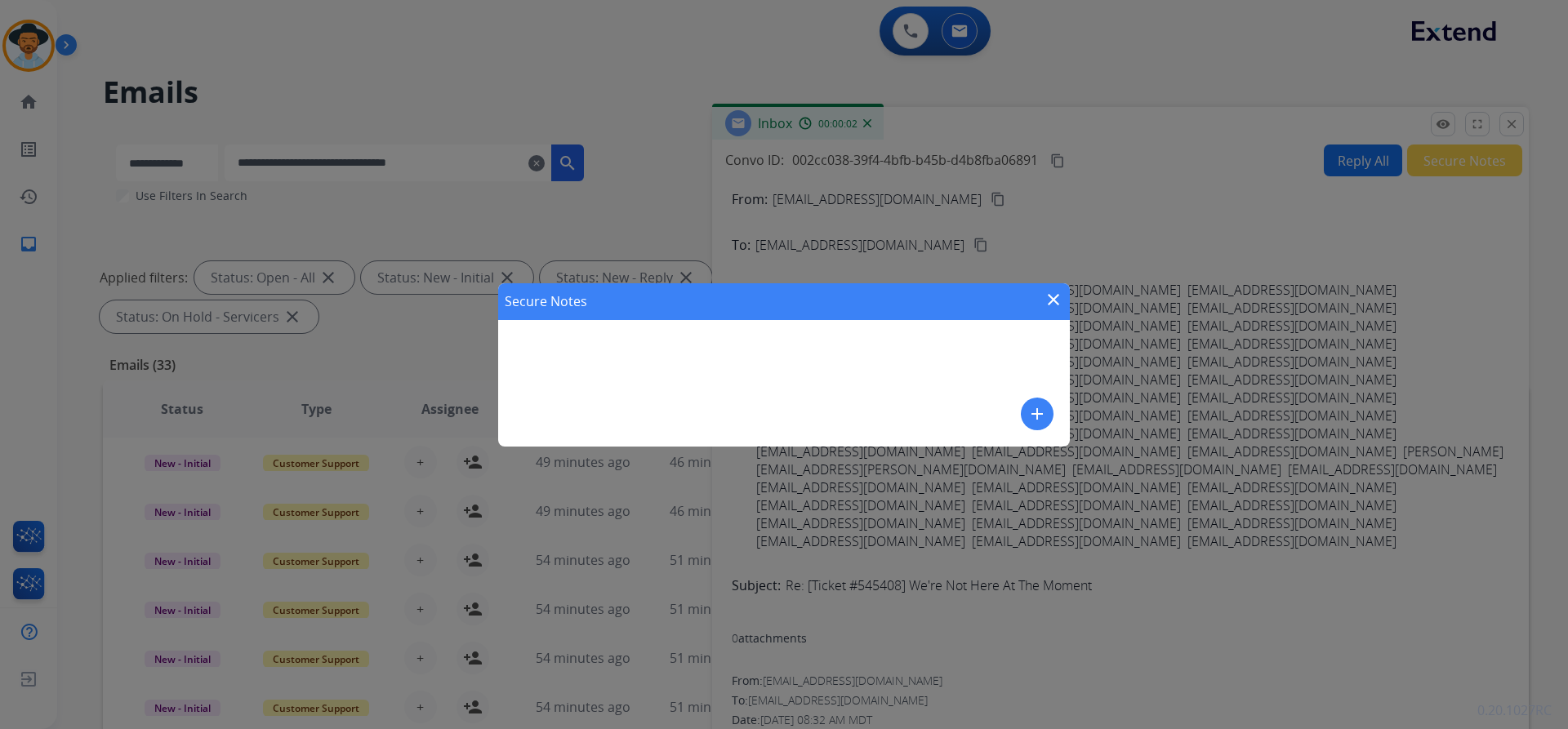
click at [1036, 408] on mat-icon "add" at bounding box center [1037, 414] width 20 height 20
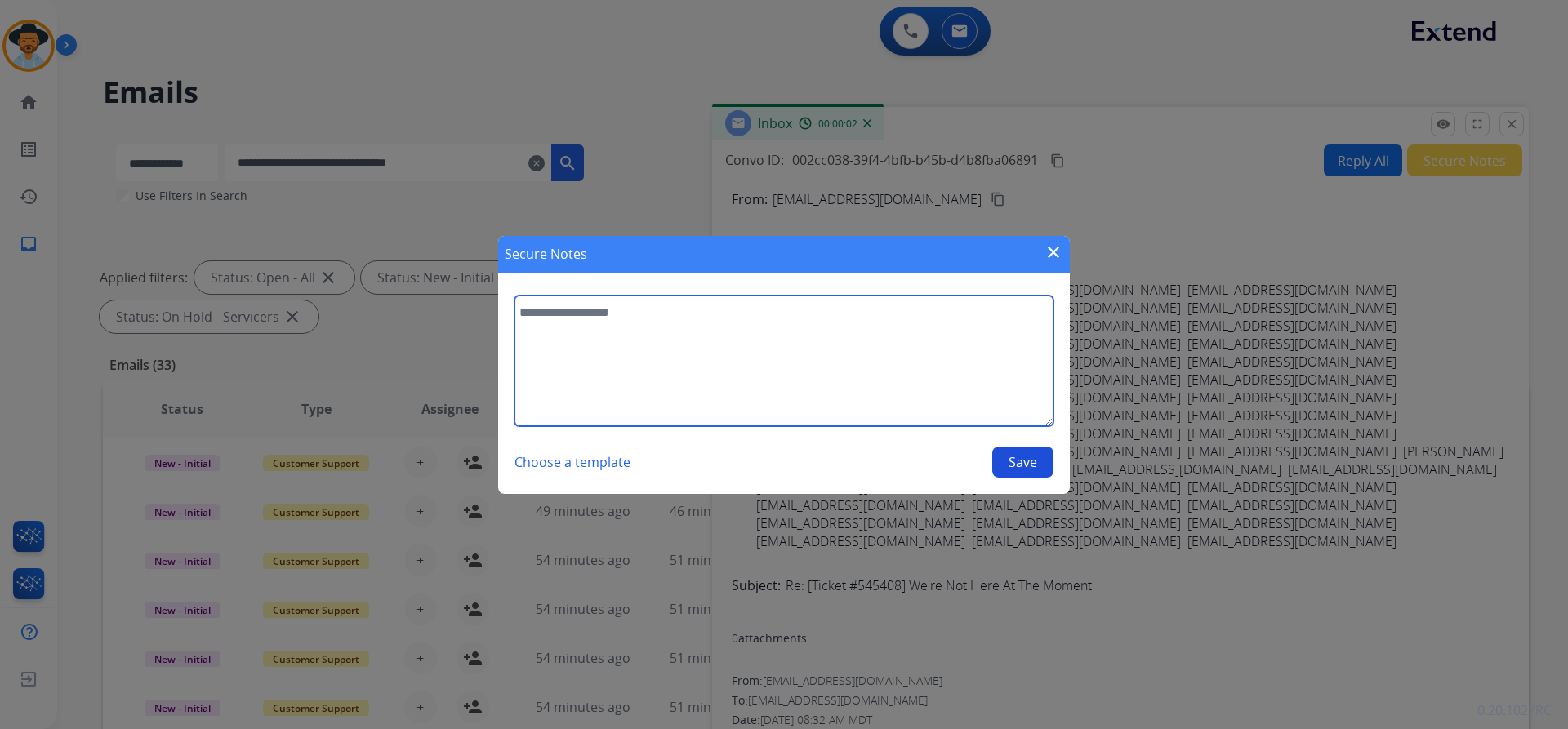
click at [792, 372] on textarea at bounding box center [784, 361] width 539 height 131
paste textarea "**********"
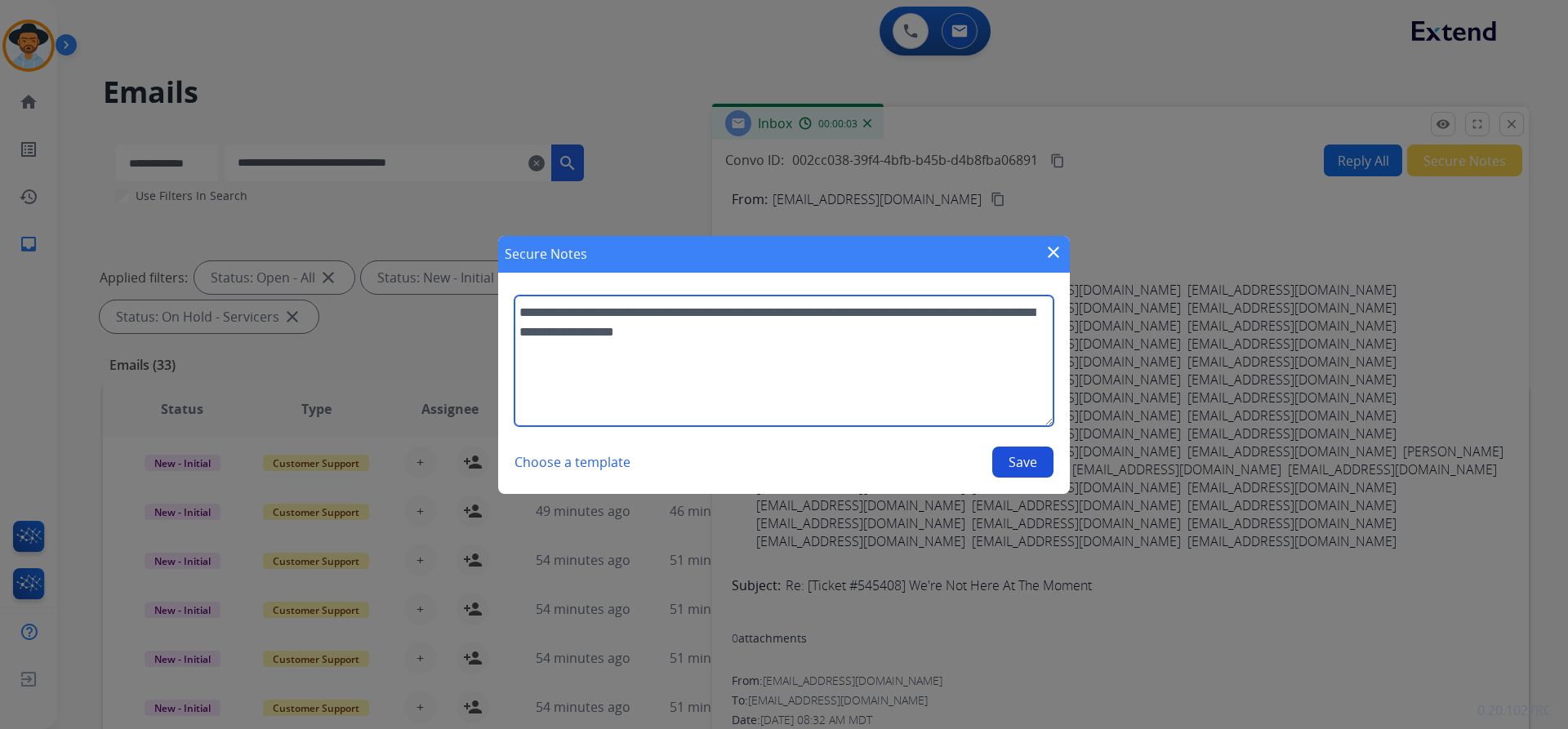
type textarea "**********"
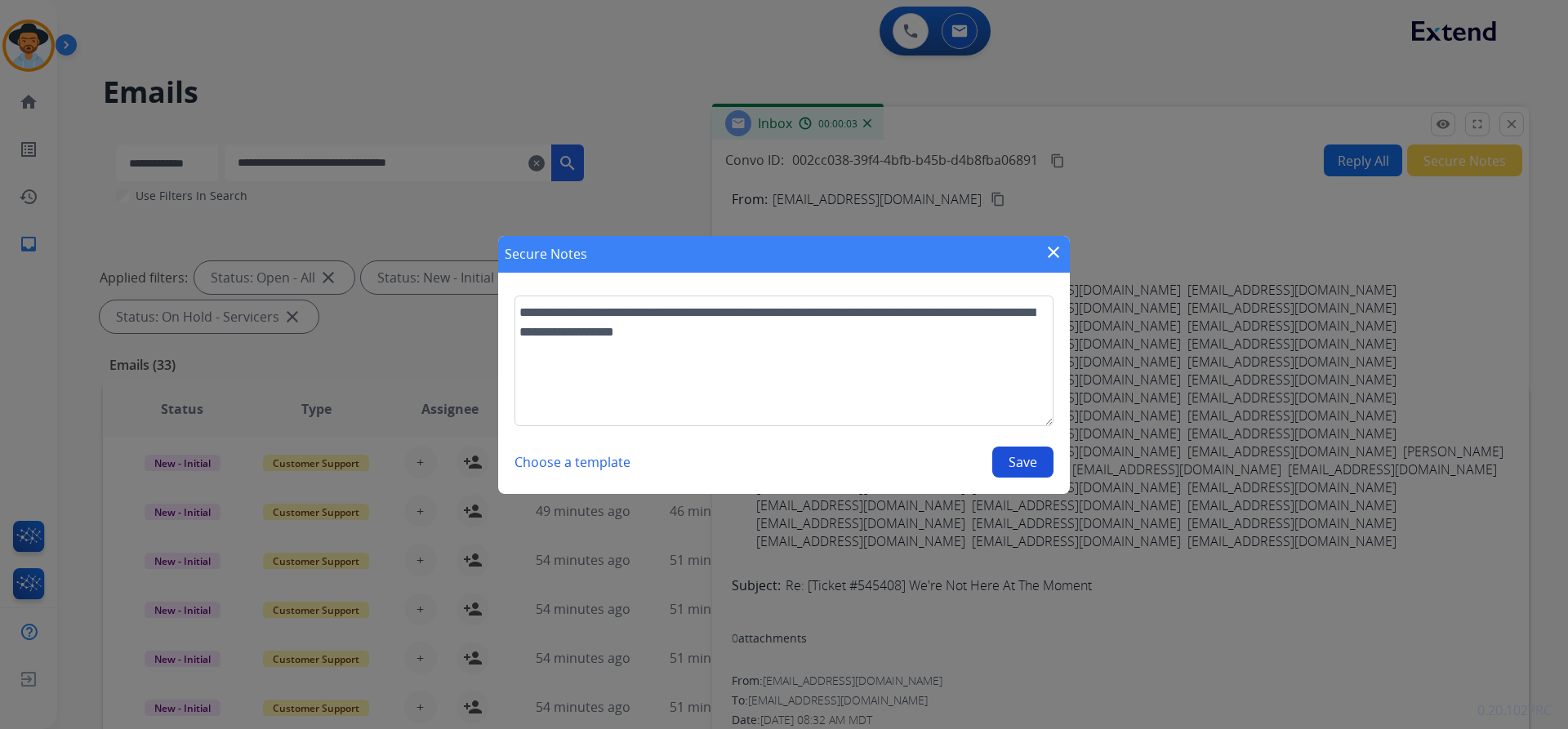
click at [1030, 456] on button "Save" at bounding box center [1023, 461] width 62 height 31
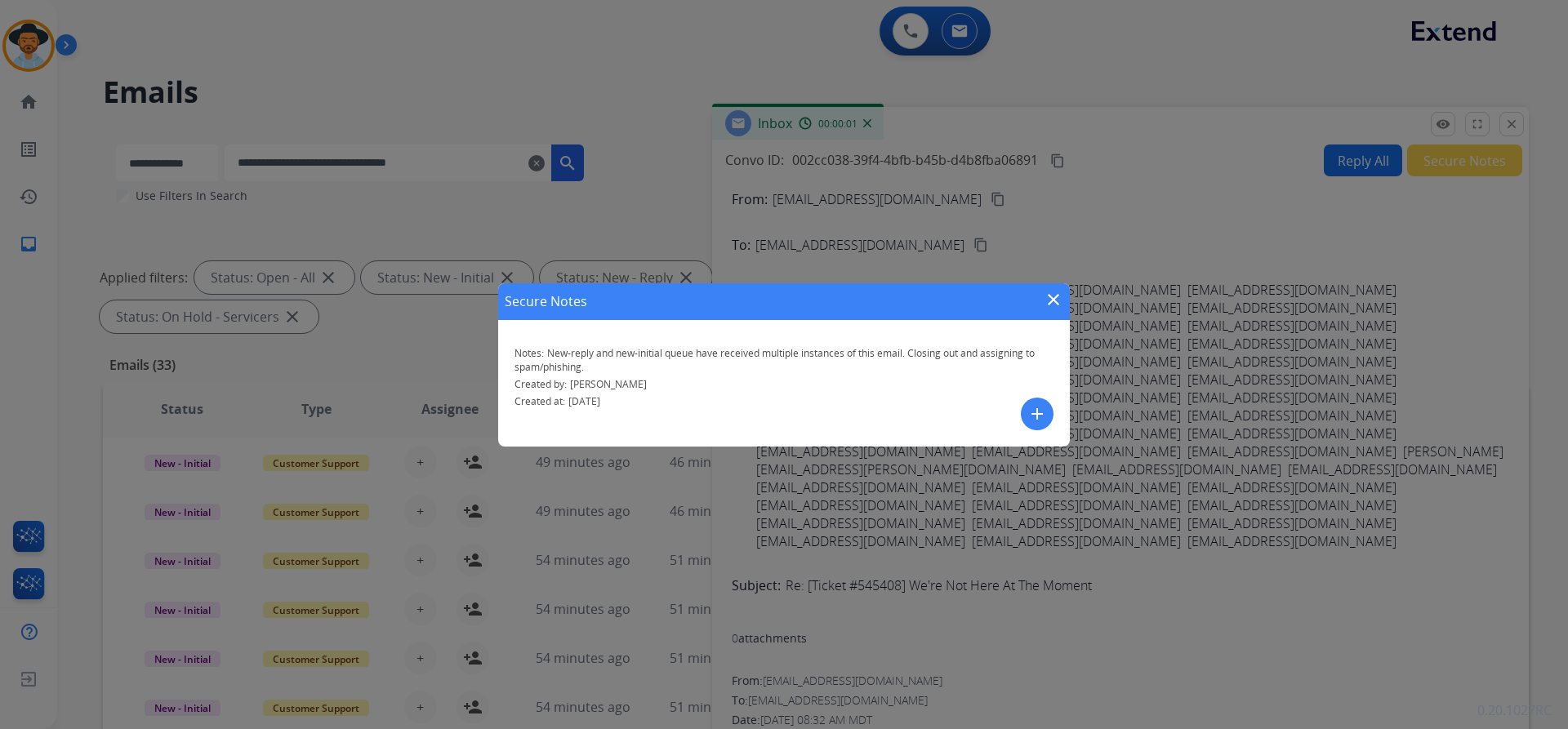
click at [1052, 300] on mat-icon "close" at bounding box center [1052, 299] width 20 height 20
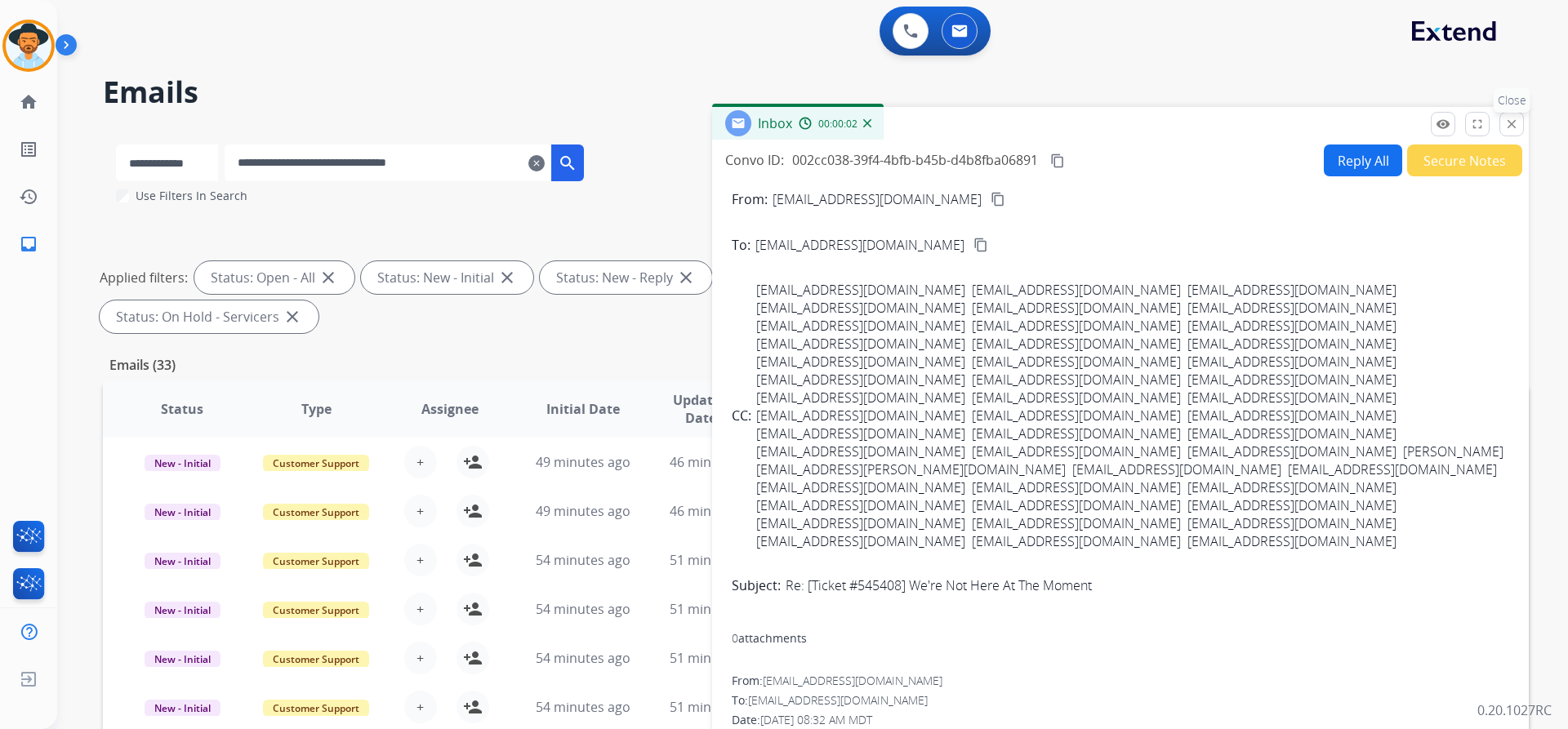
click at [1517, 127] on mat-icon "close" at bounding box center [1511, 124] width 15 height 15
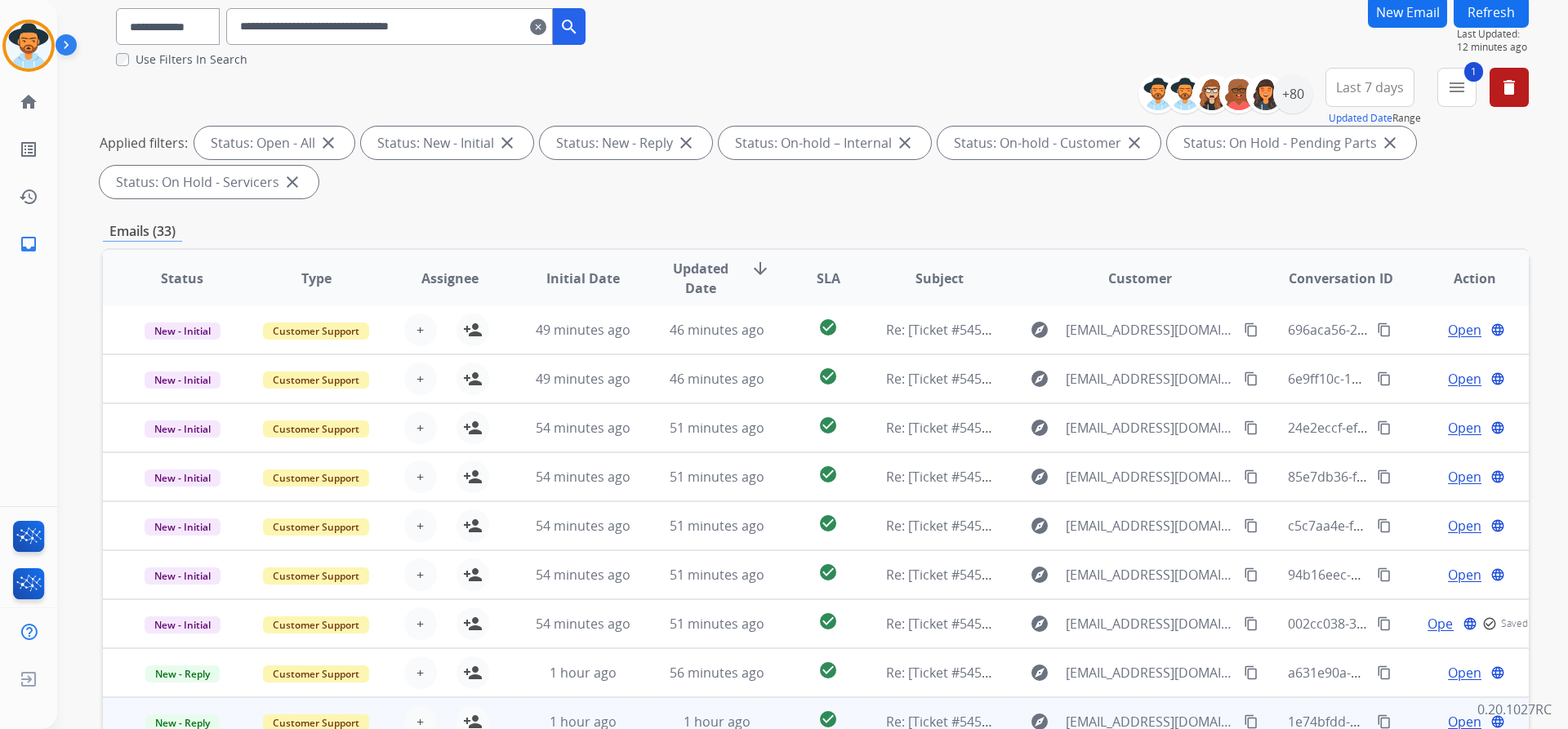
scroll to position [280, 0]
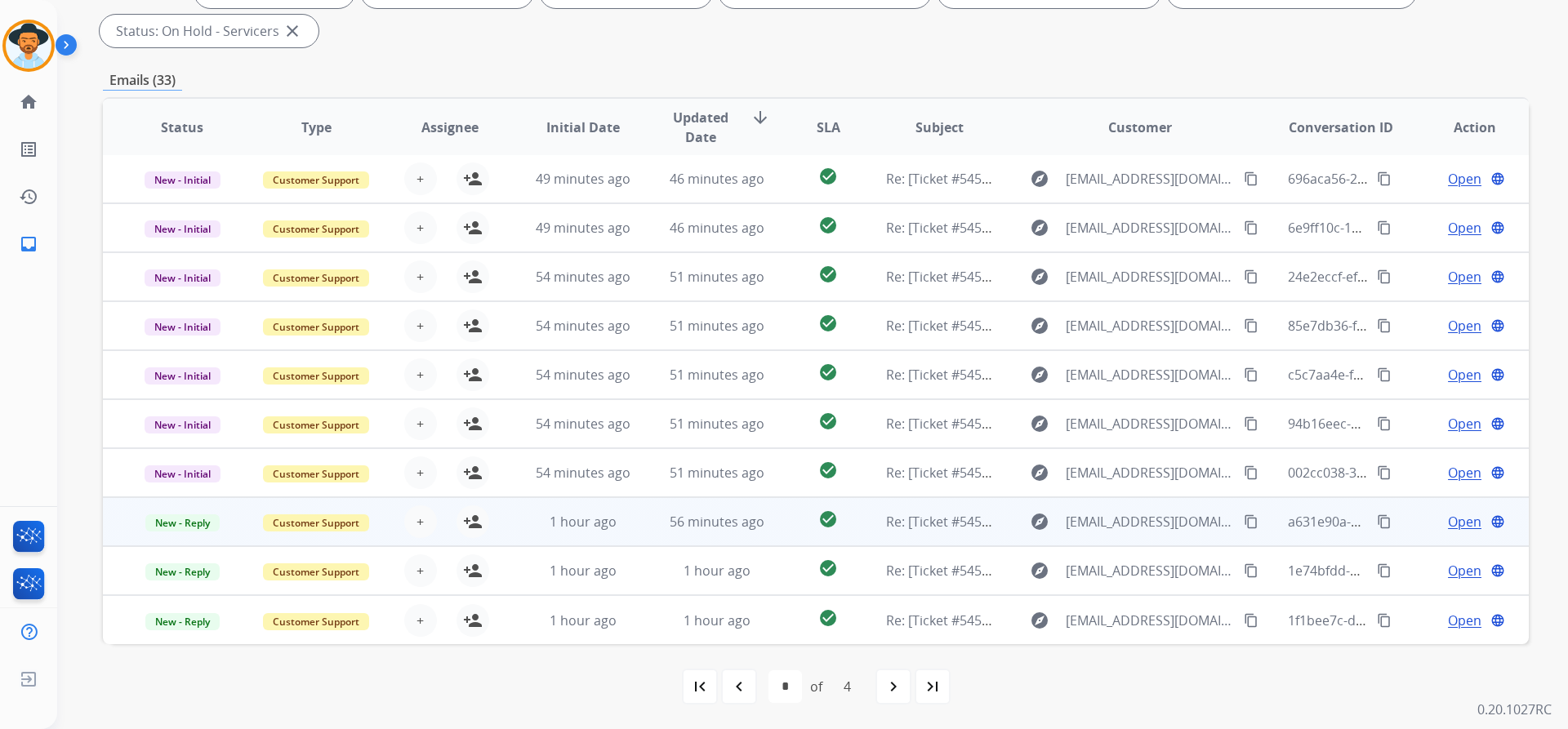
click at [1449, 523] on span "Open" at bounding box center [1465, 521] width 34 height 20
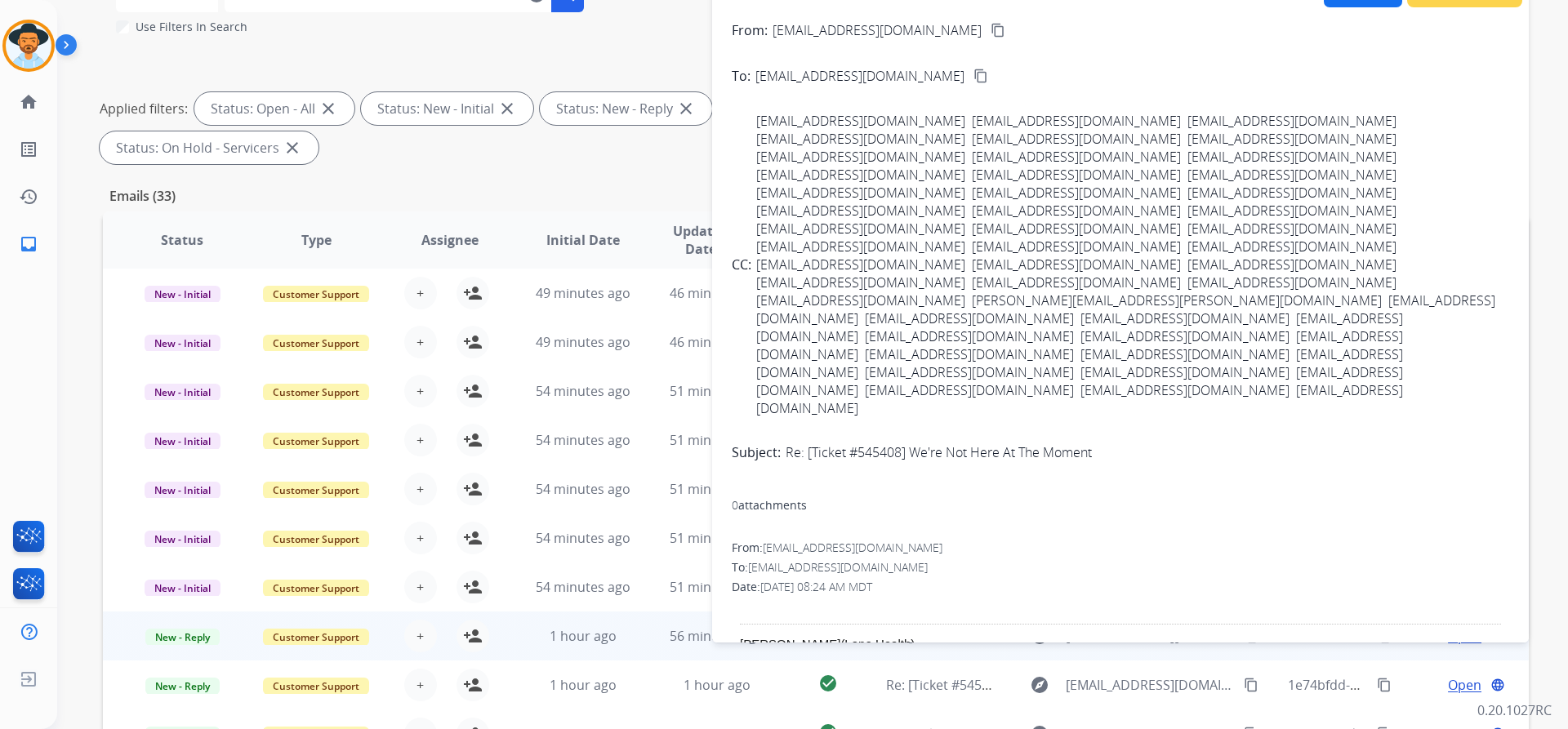
scroll to position [0, 0]
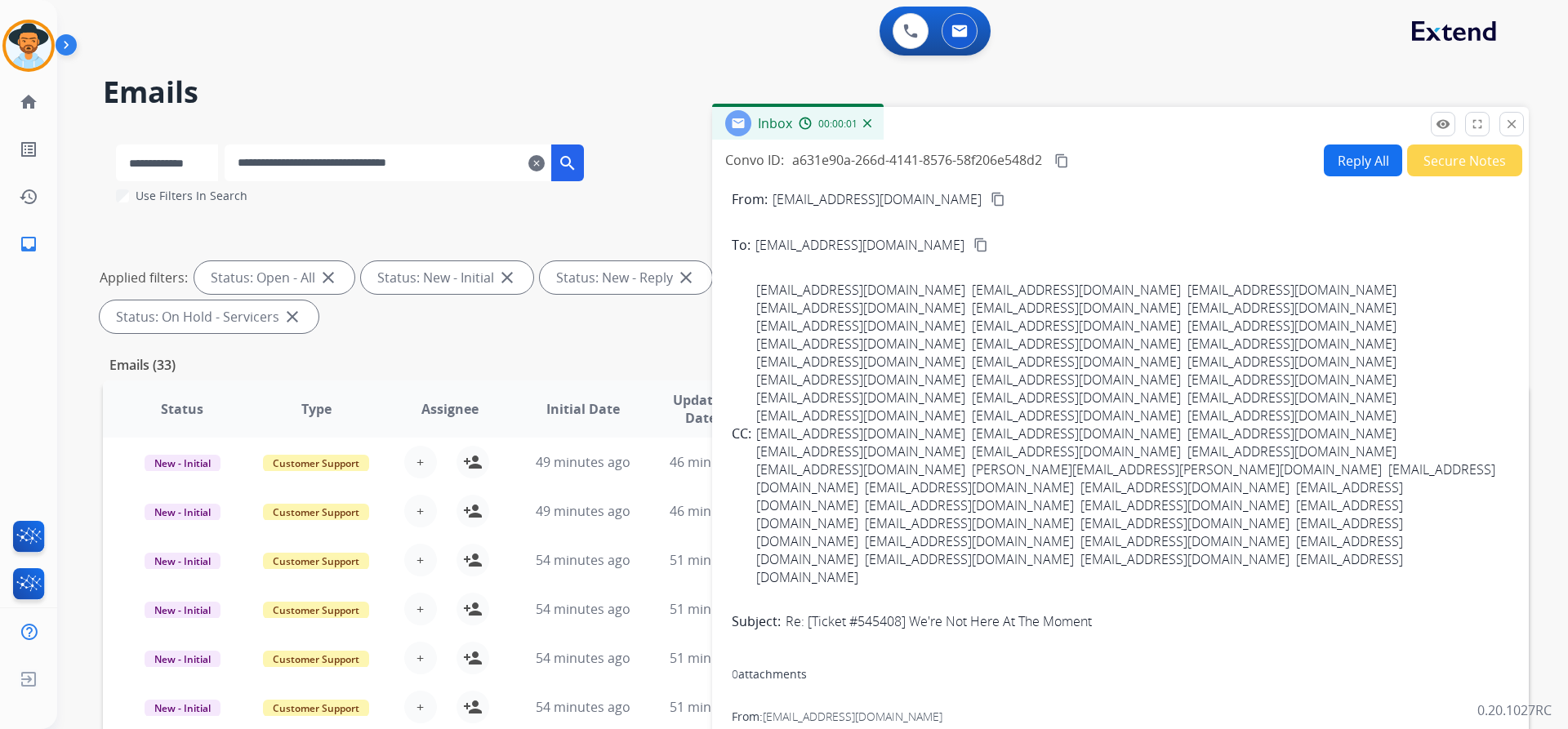
click at [1458, 158] on button "Secure Notes" at bounding box center [1465, 160] width 116 height 32
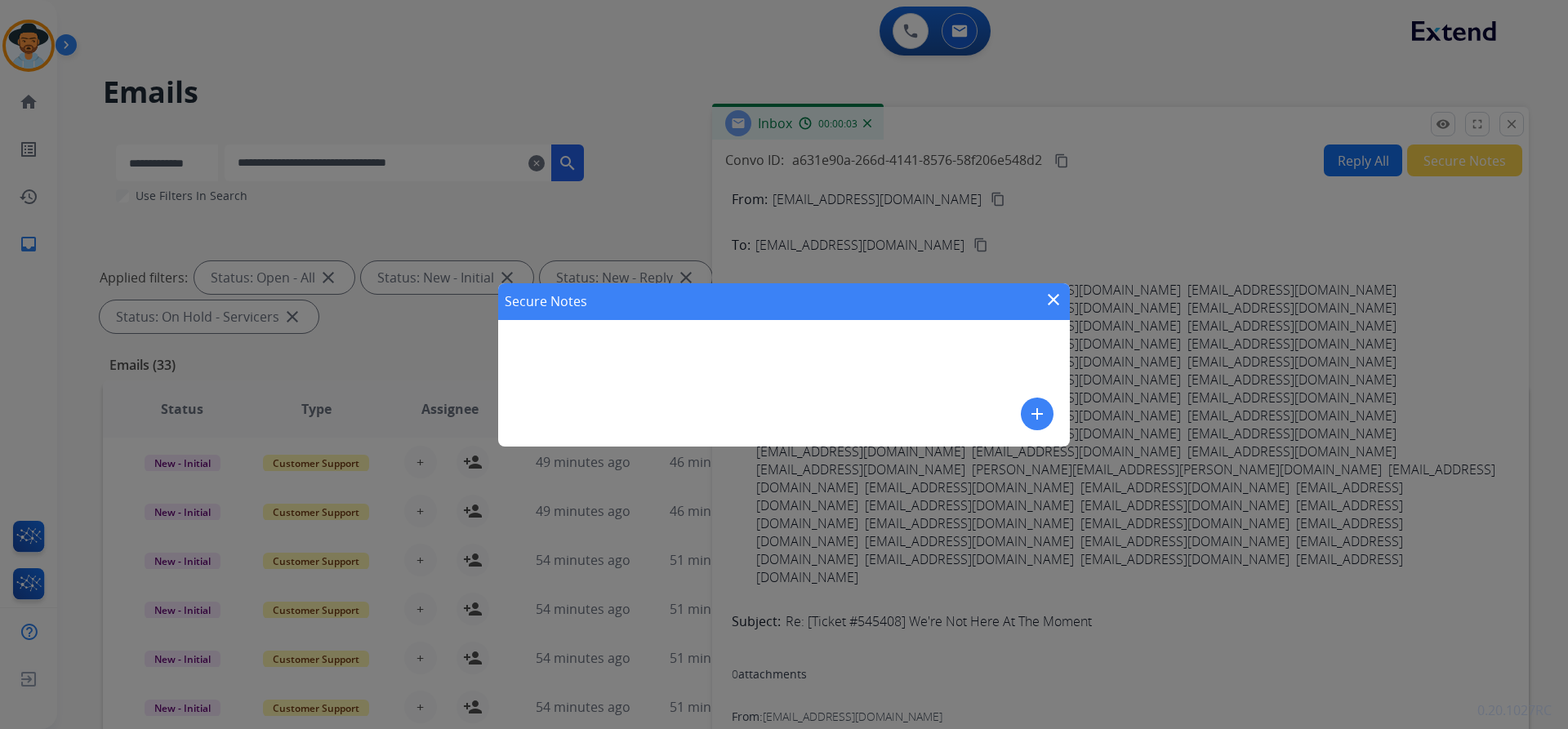
click at [1032, 420] on mat-icon "add" at bounding box center [1037, 414] width 20 height 20
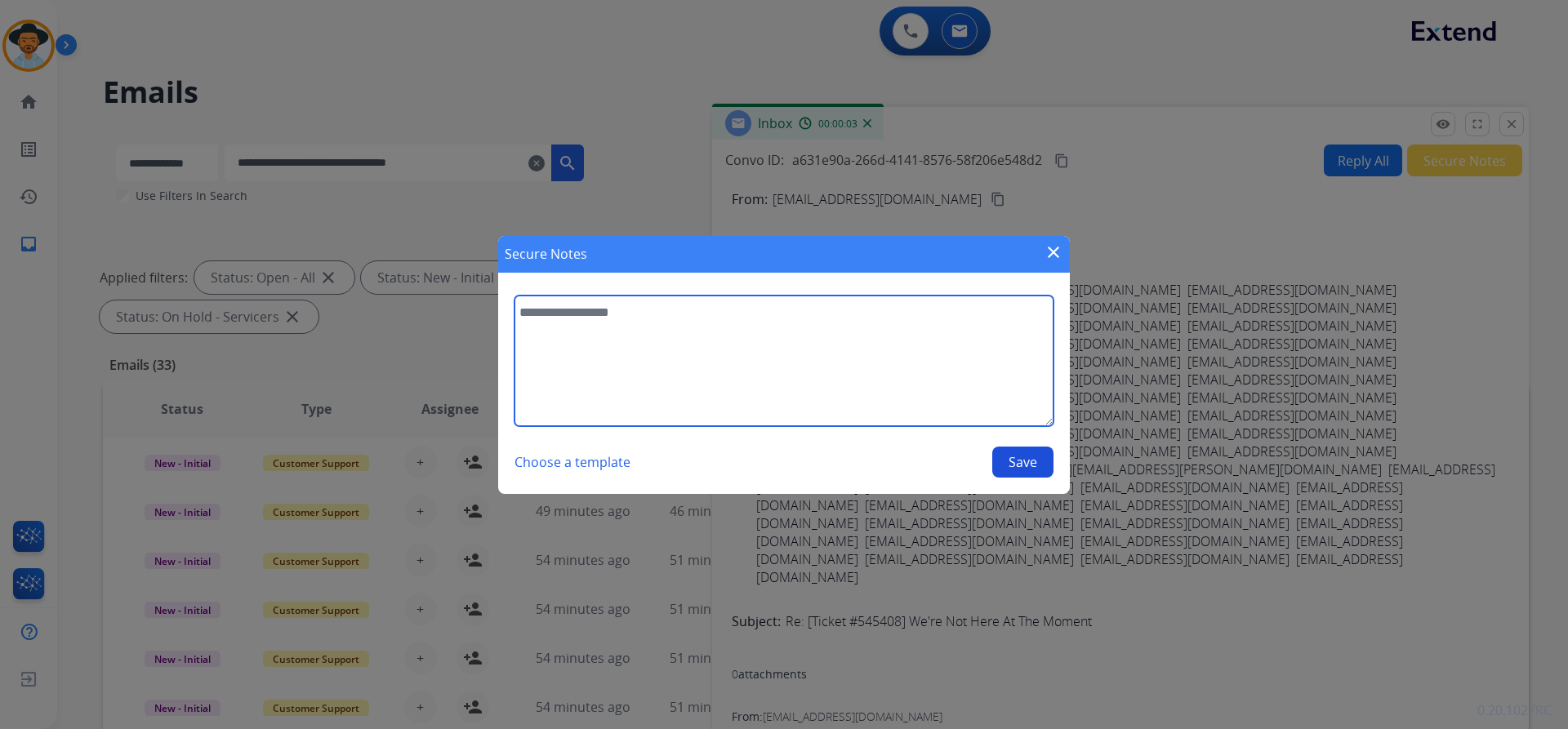
click at [763, 380] on textarea at bounding box center [784, 361] width 539 height 131
paste textarea "**********"
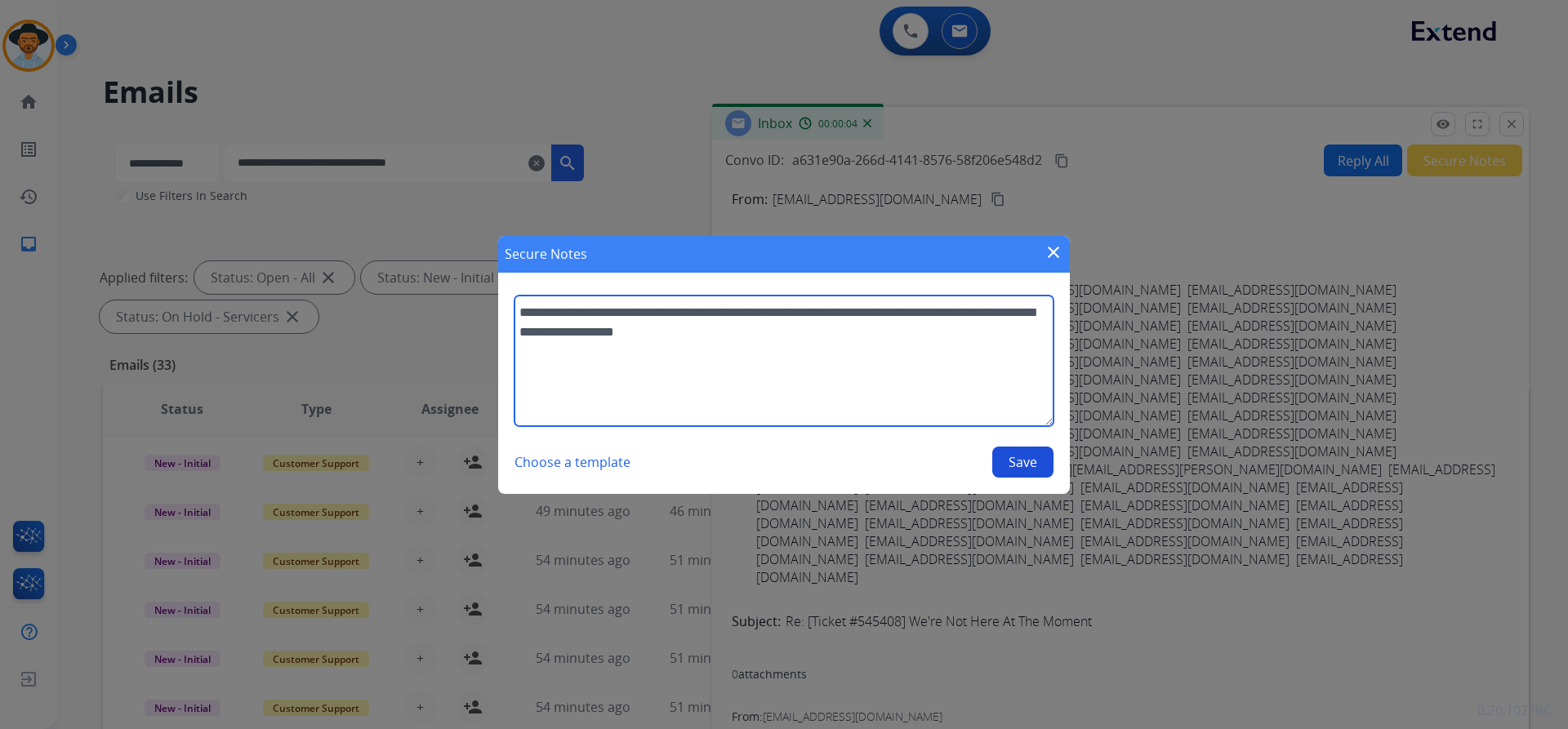
type textarea "**********"
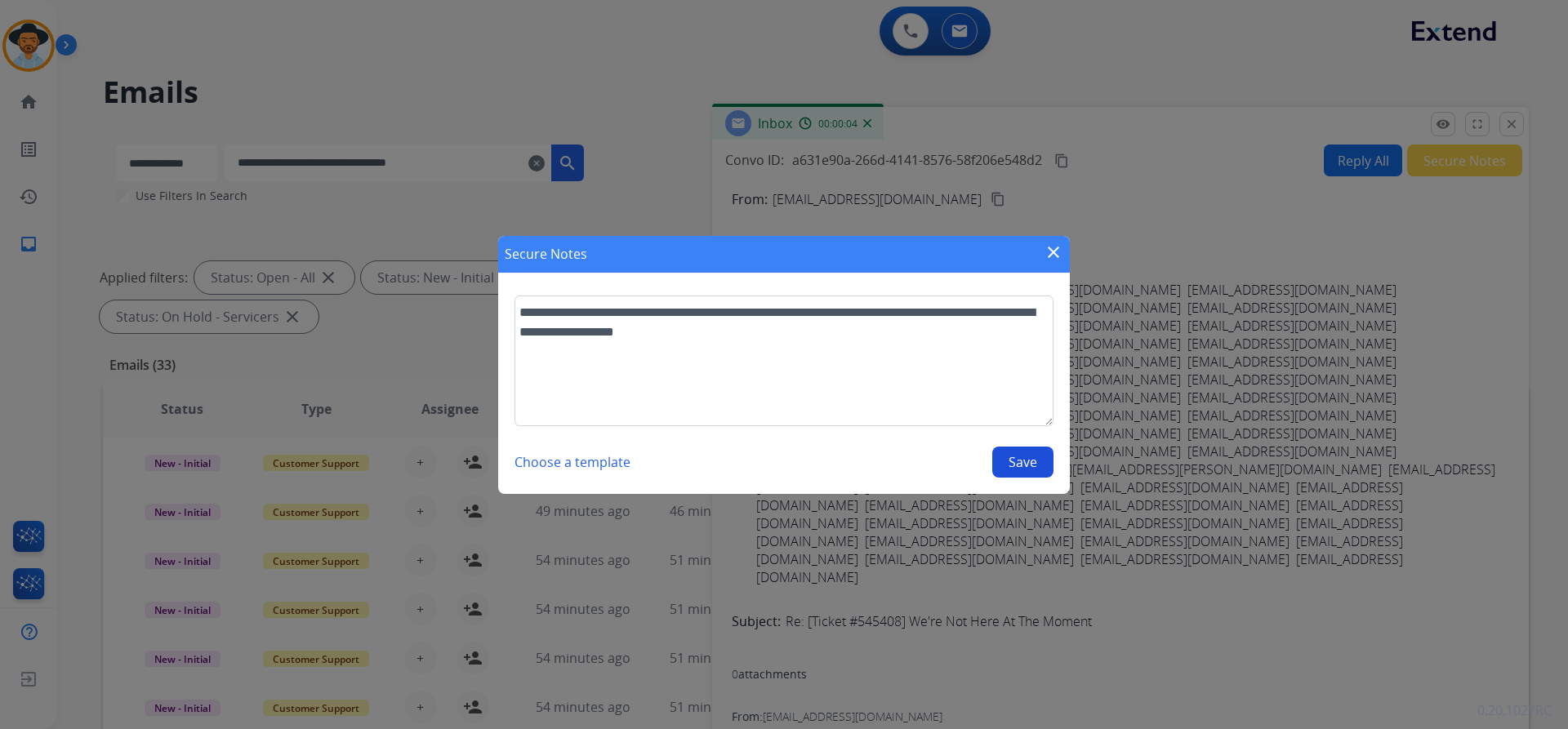
click at [1047, 469] on button "Save" at bounding box center [1023, 461] width 62 height 31
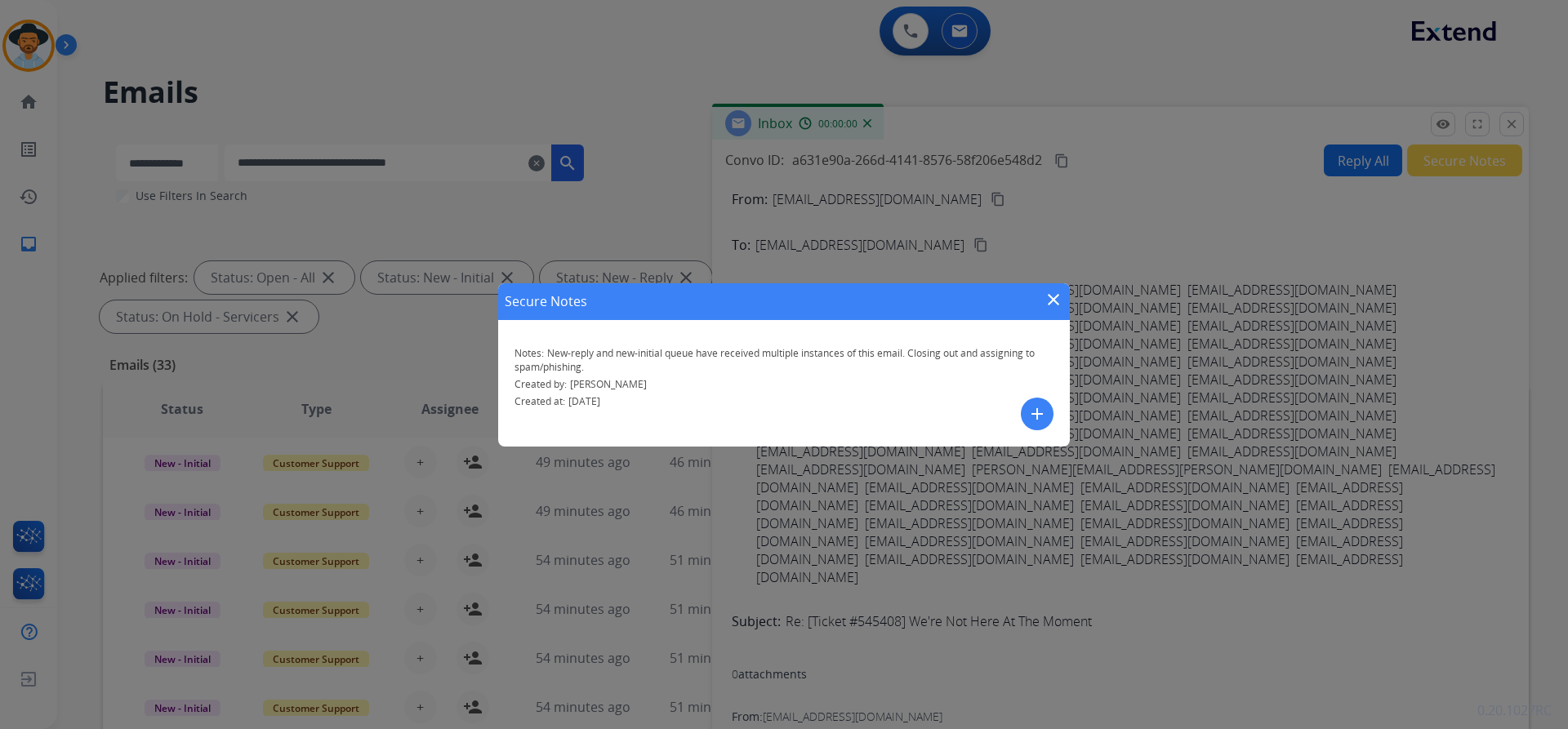
click at [1049, 301] on mat-icon "close" at bounding box center [1052, 299] width 20 height 20
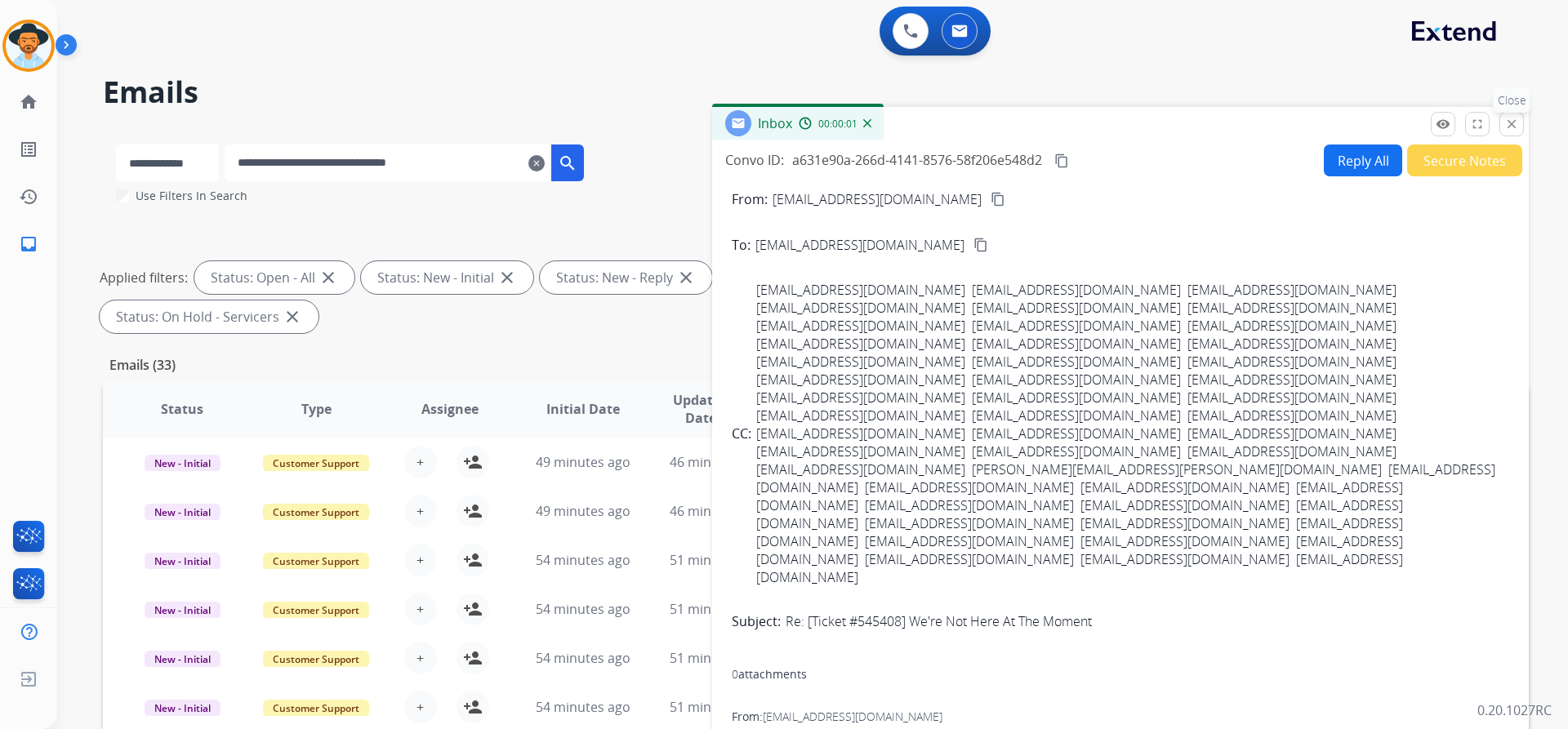
click at [1516, 124] on mat-icon "close" at bounding box center [1511, 124] width 15 height 15
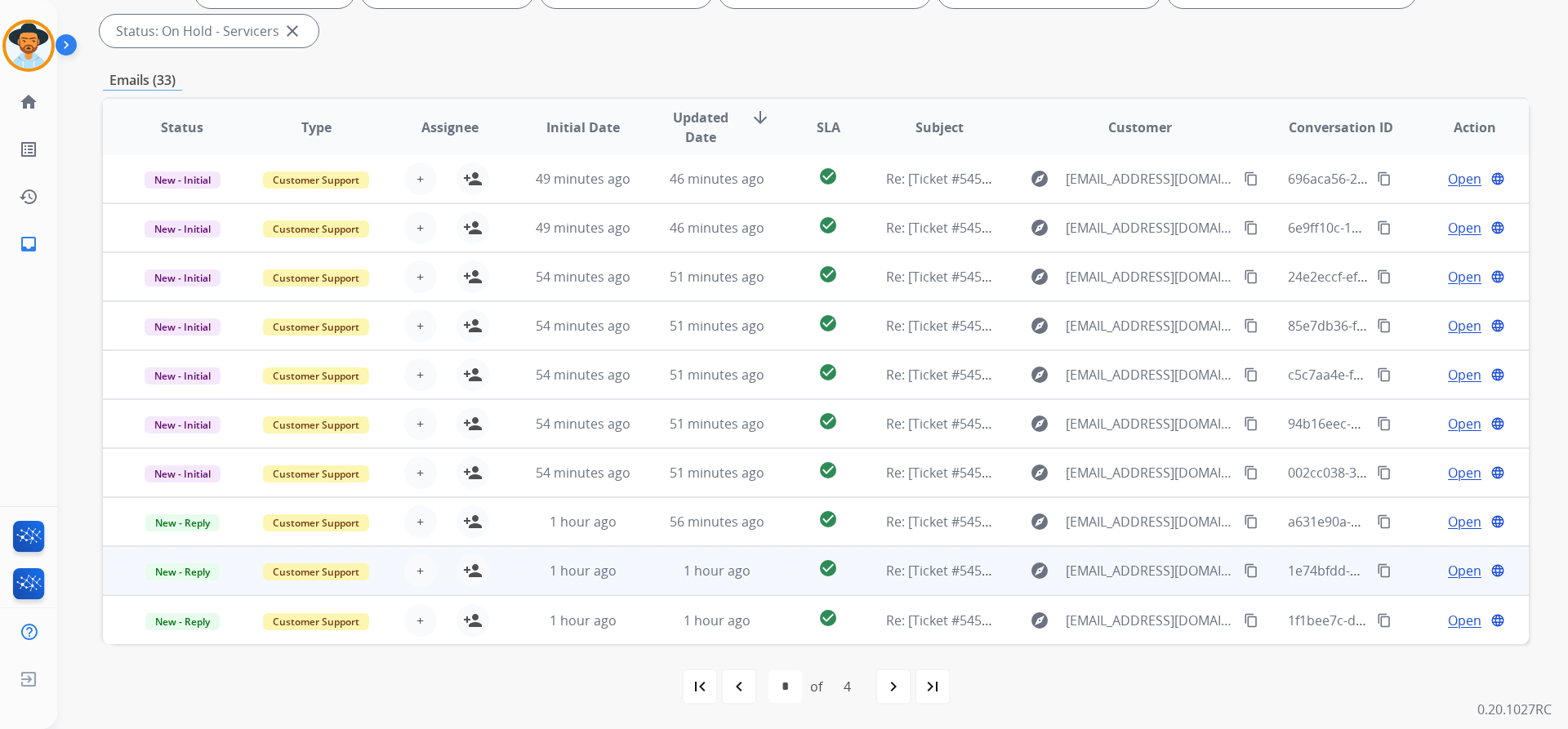
click at [1448, 573] on span "Open" at bounding box center [1465, 571] width 34 height 20
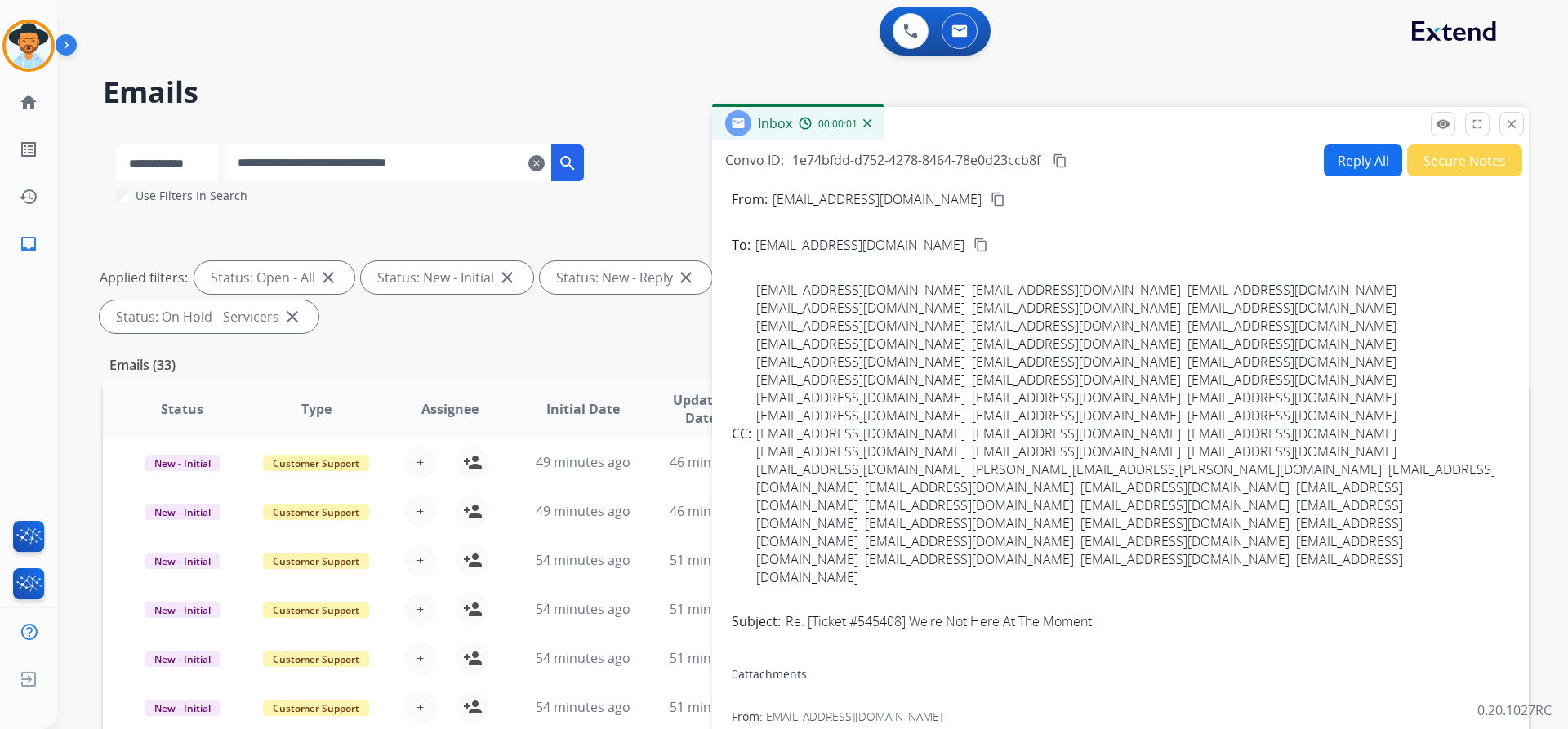
click at [1451, 163] on button "Secure Notes" at bounding box center [1465, 160] width 116 height 32
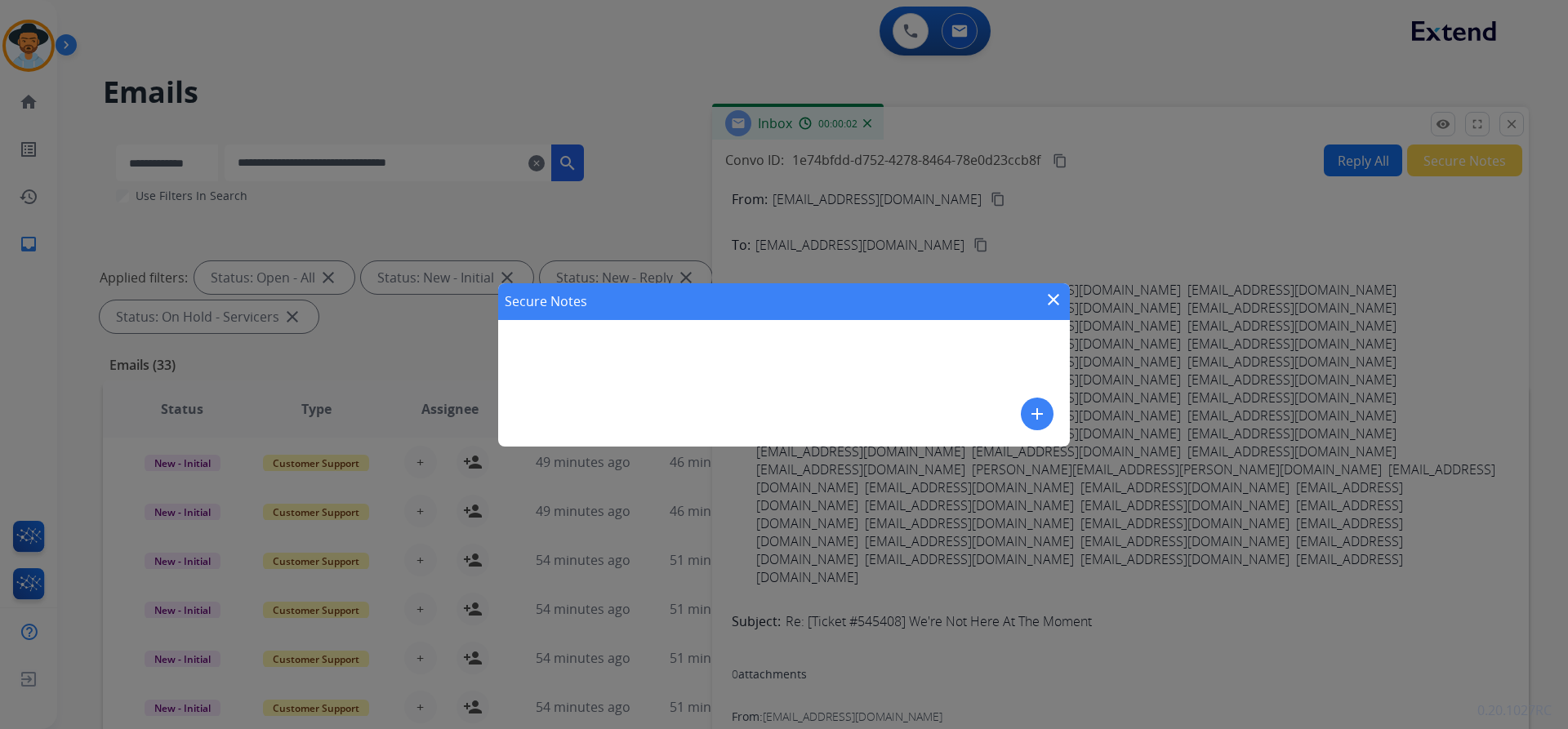
click at [1030, 418] on mat-icon "add" at bounding box center [1037, 414] width 20 height 20
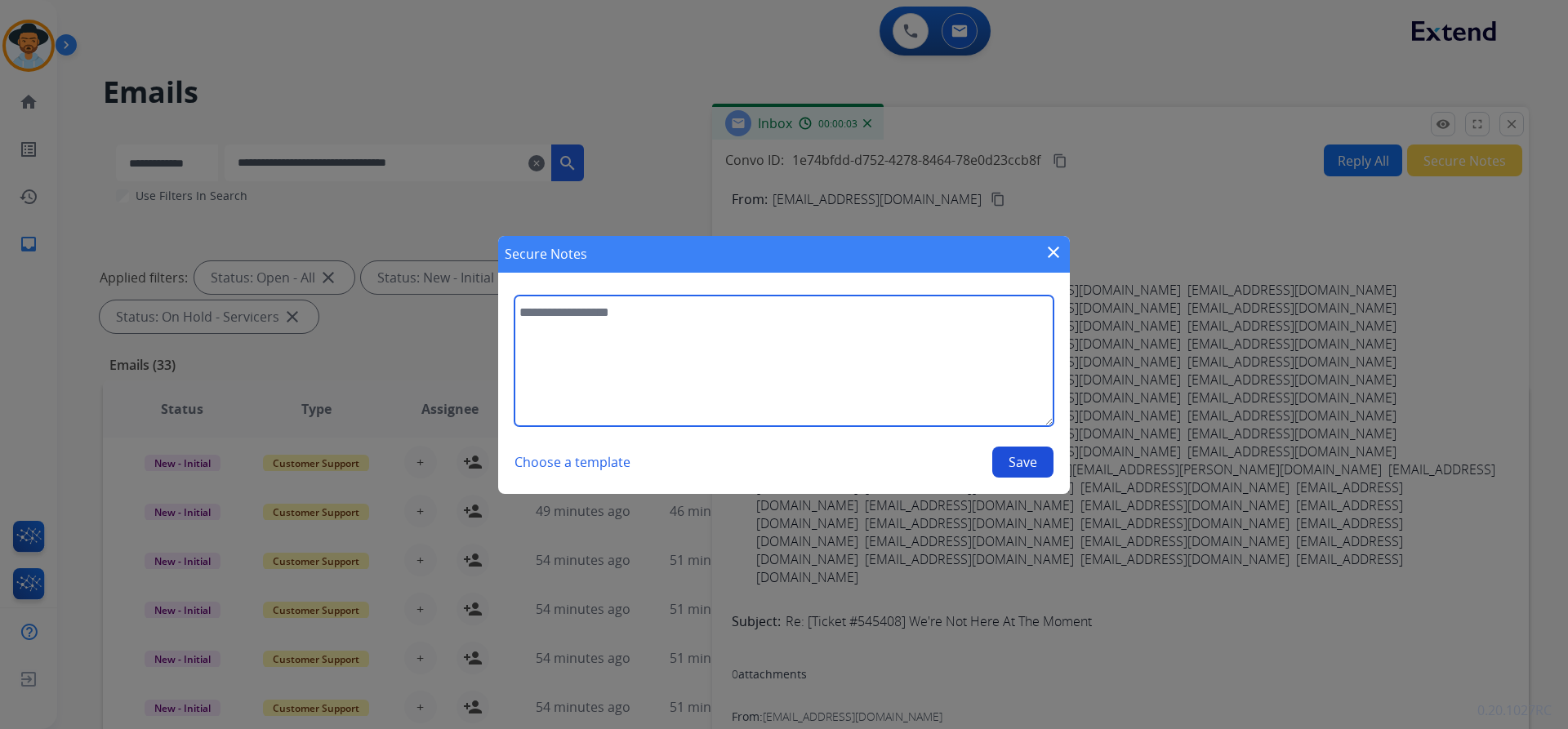
click at [665, 378] on textarea at bounding box center [784, 361] width 539 height 131
paste textarea "**********"
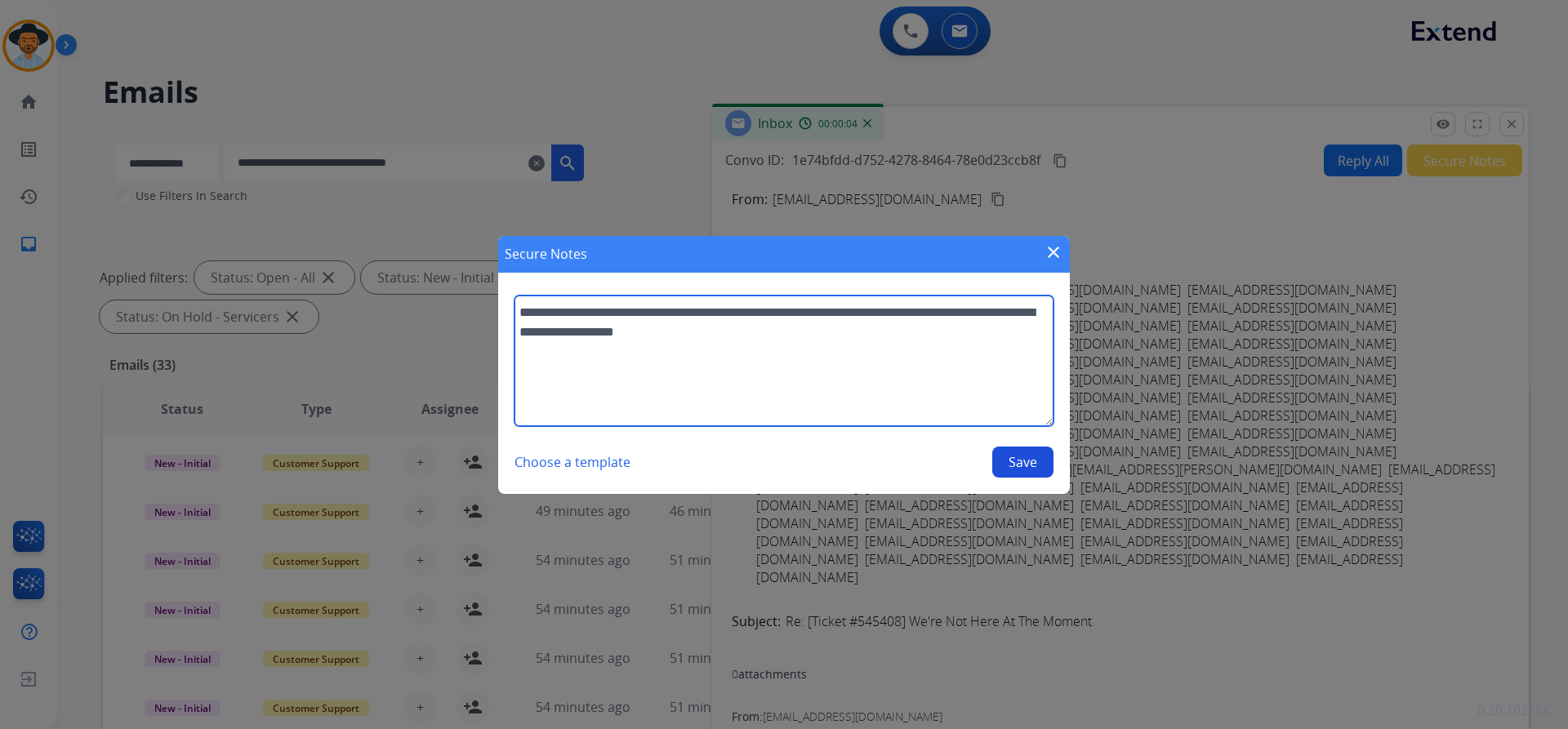
type textarea "**********"
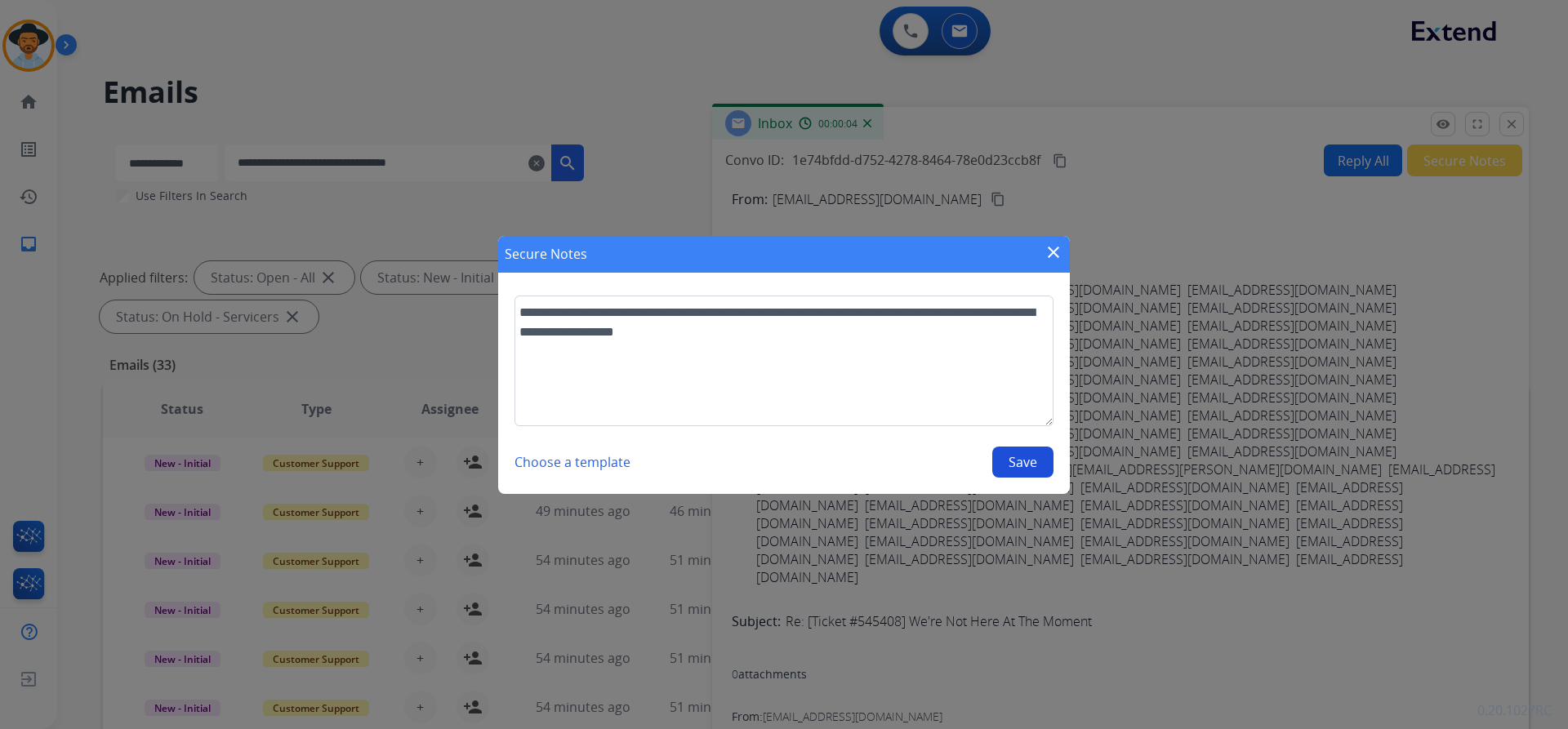
click at [1025, 473] on button "Save" at bounding box center [1023, 461] width 62 height 31
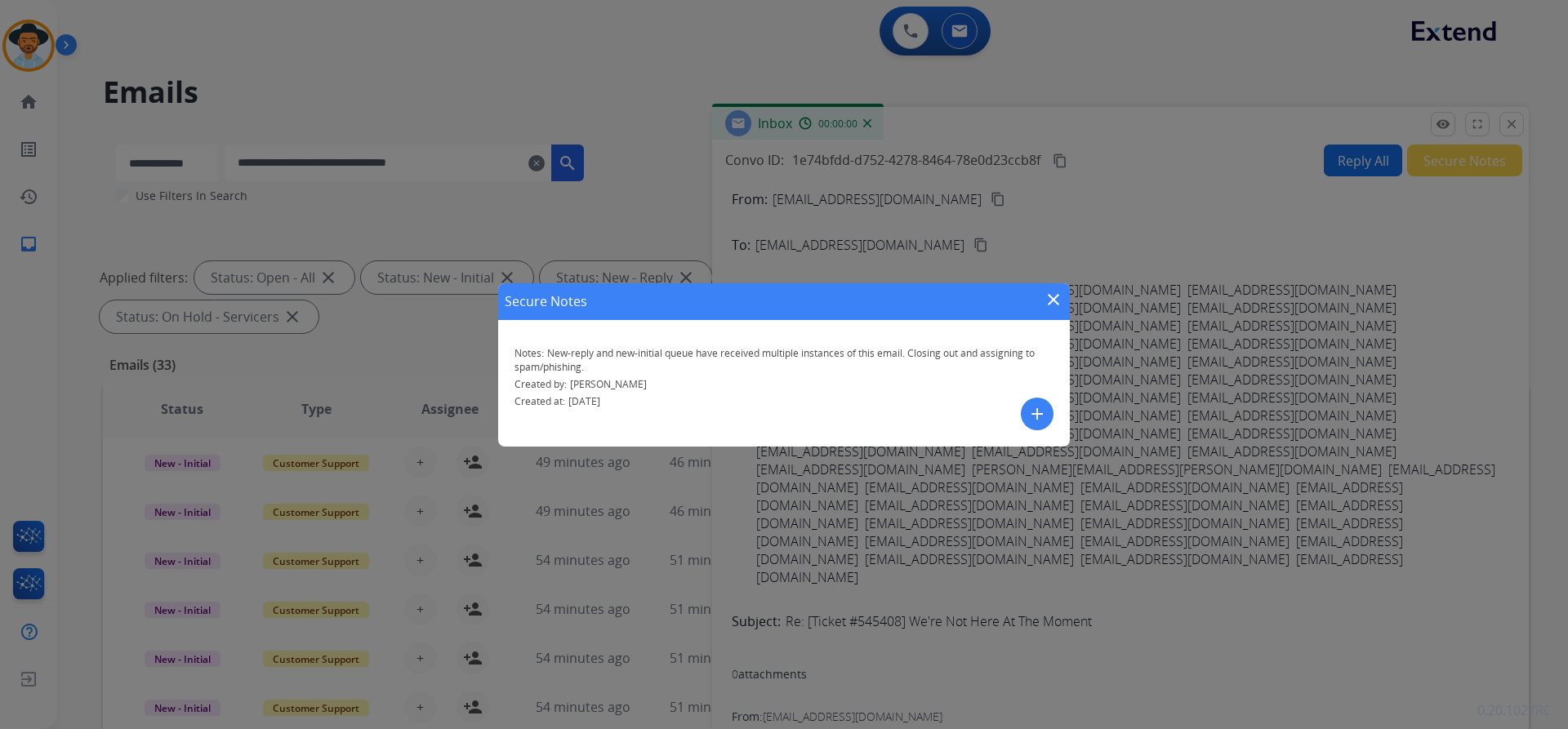
click at [1051, 300] on mat-icon "close" at bounding box center [1052, 299] width 20 height 20
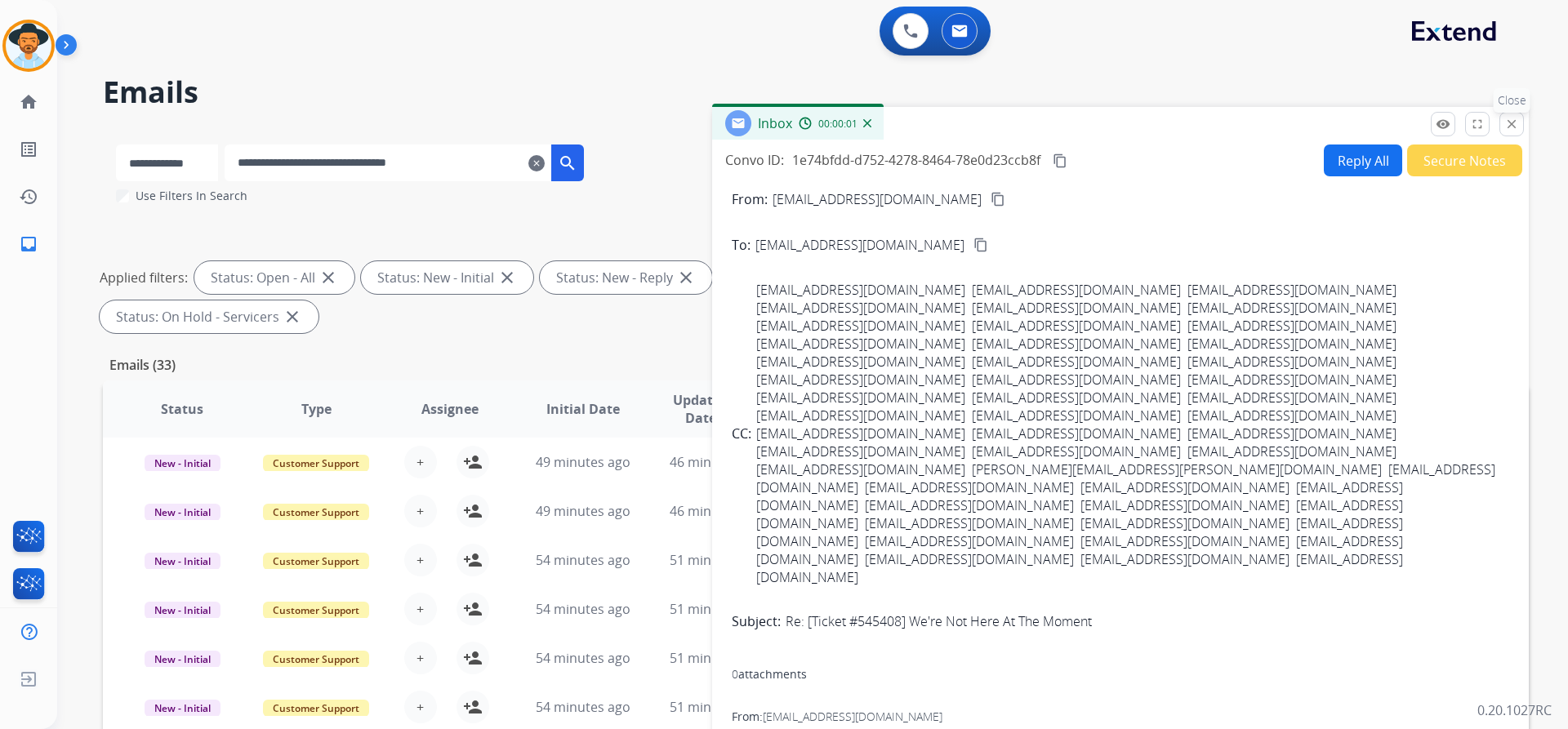
click at [1520, 118] on button "close Close" at bounding box center [1511, 124] width 24 height 24
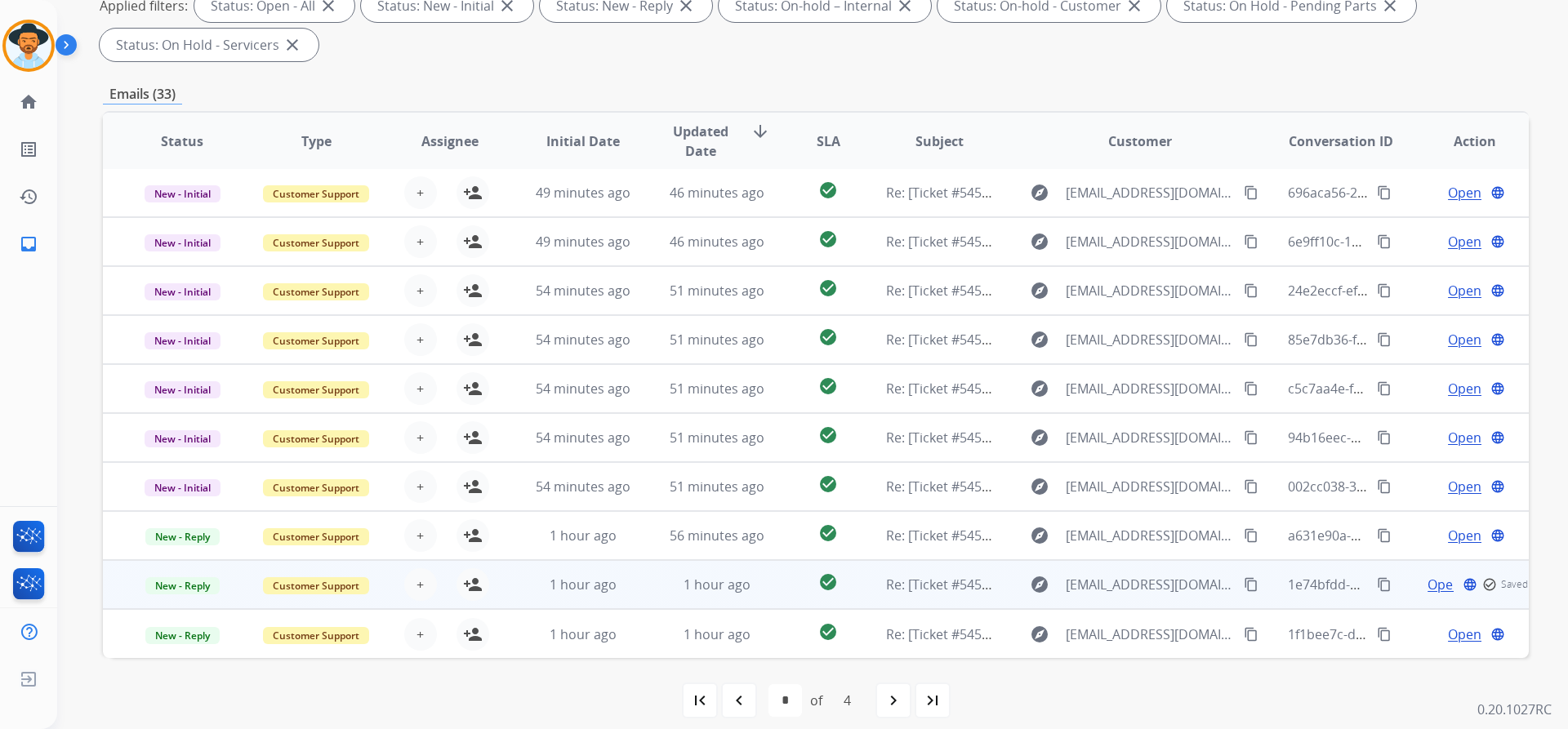
scroll to position [280, 0]
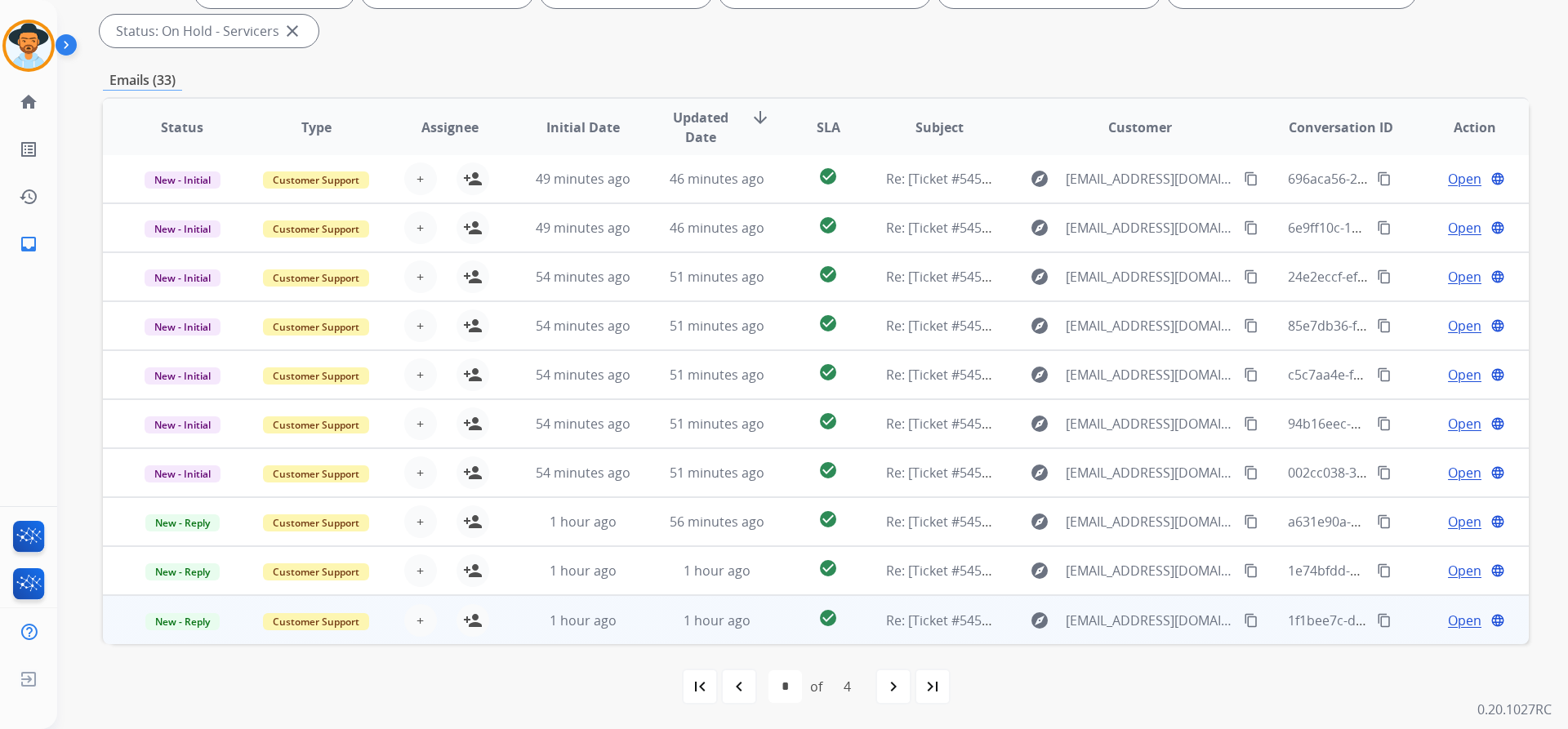
click at [1451, 620] on span "Open" at bounding box center [1465, 620] width 34 height 20
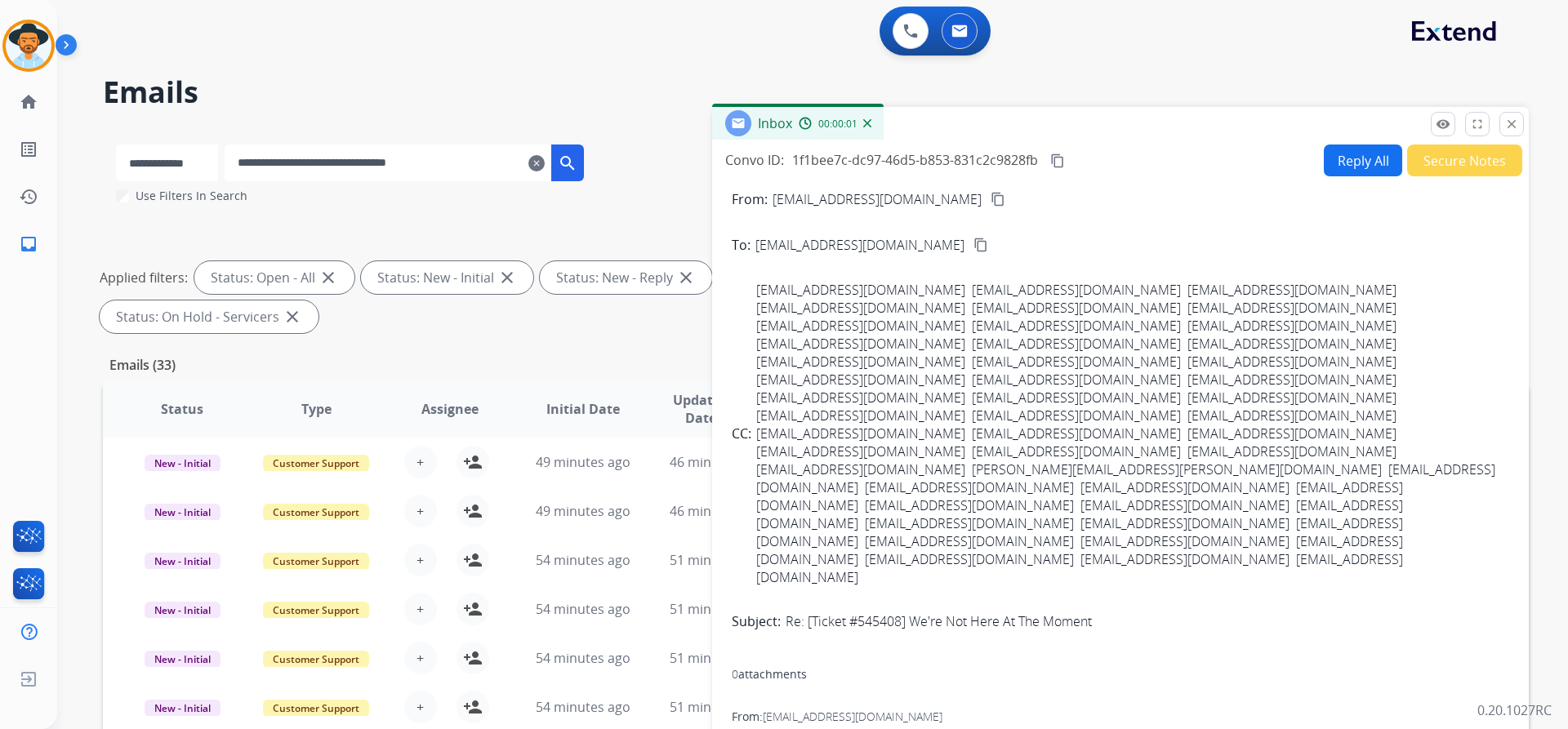
click at [1438, 161] on button "Secure Notes" at bounding box center [1465, 160] width 116 height 32
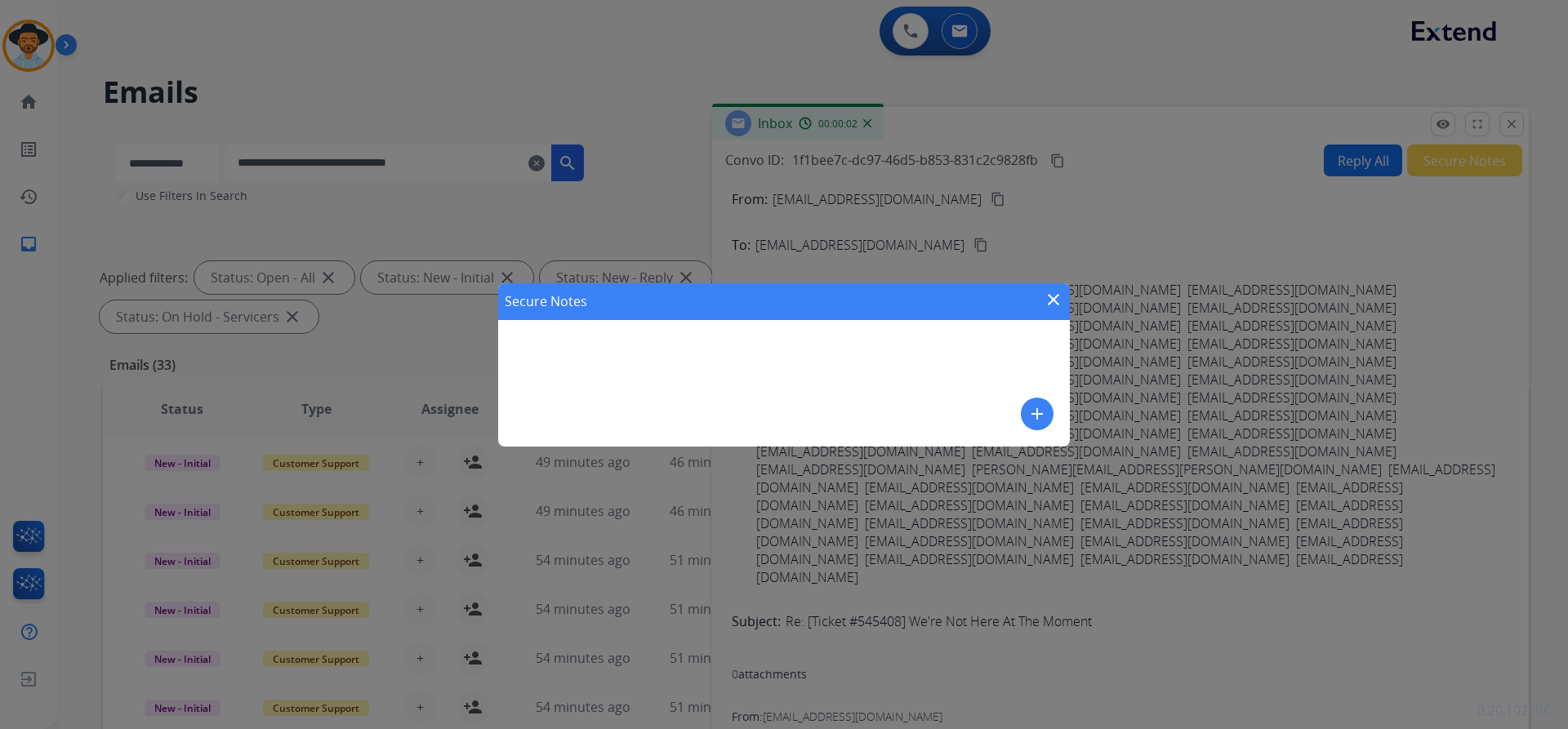
click at [1033, 421] on mat-icon "add" at bounding box center [1037, 414] width 20 height 20
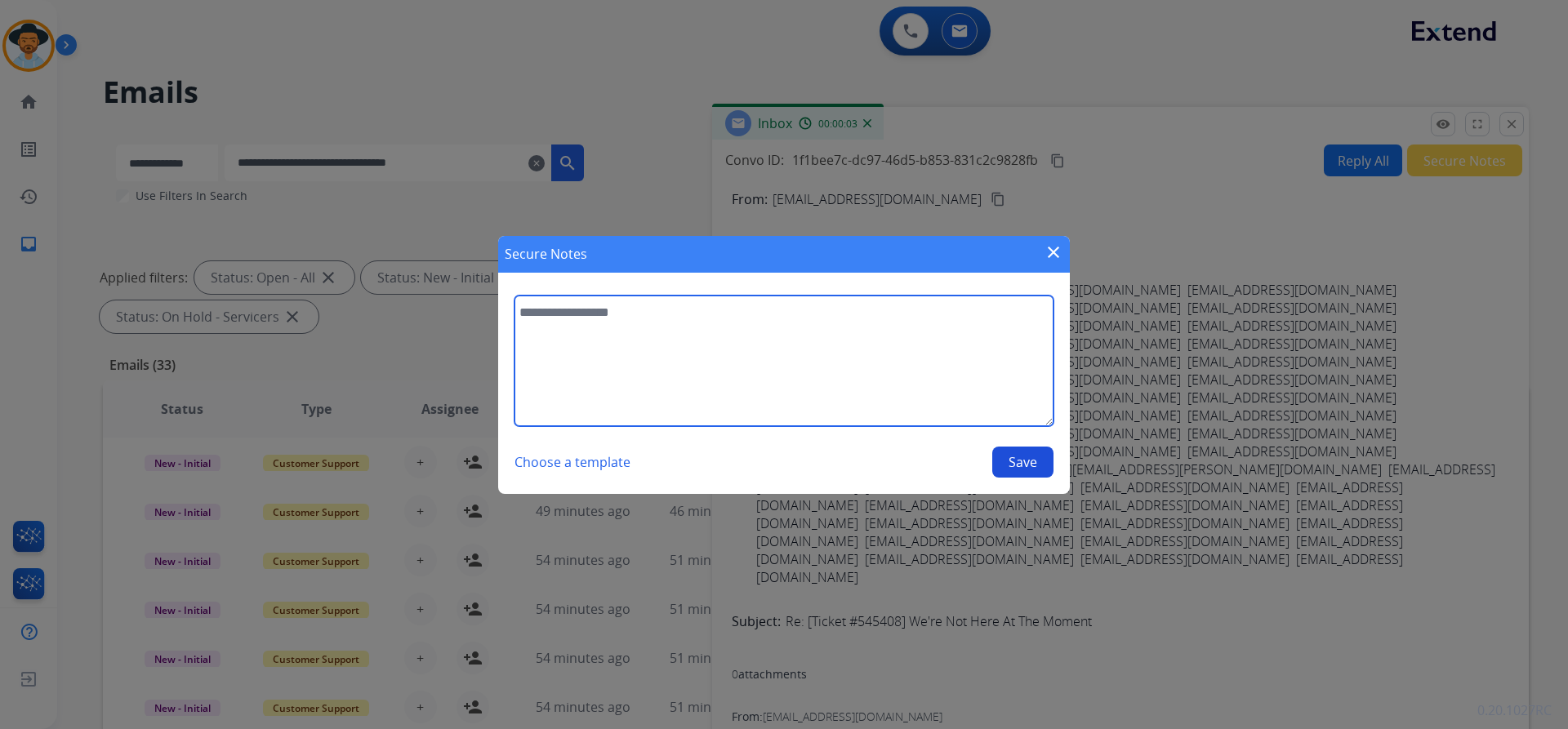
click at [681, 363] on textarea at bounding box center [784, 361] width 539 height 131
paste textarea "**********"
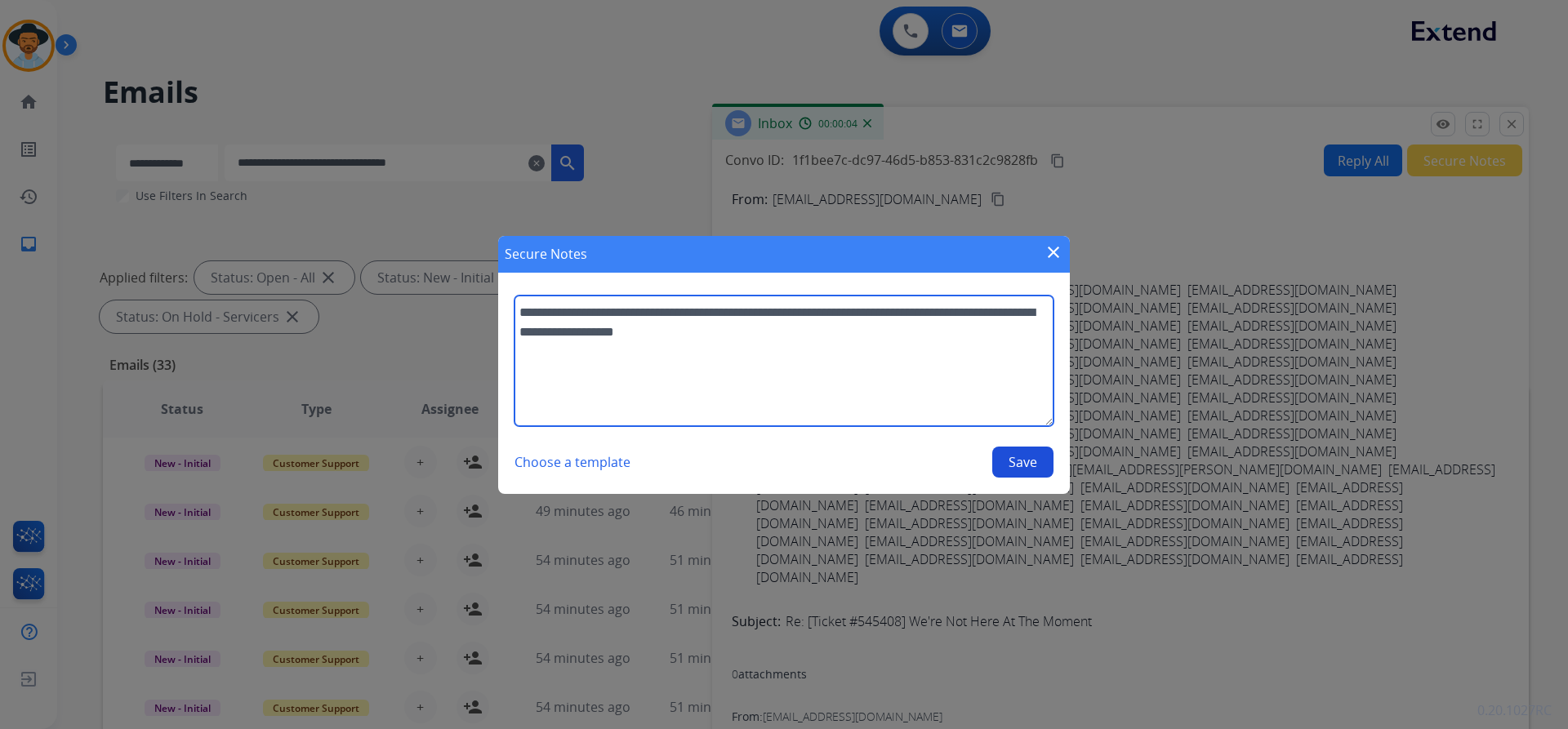
type textarea "**********"
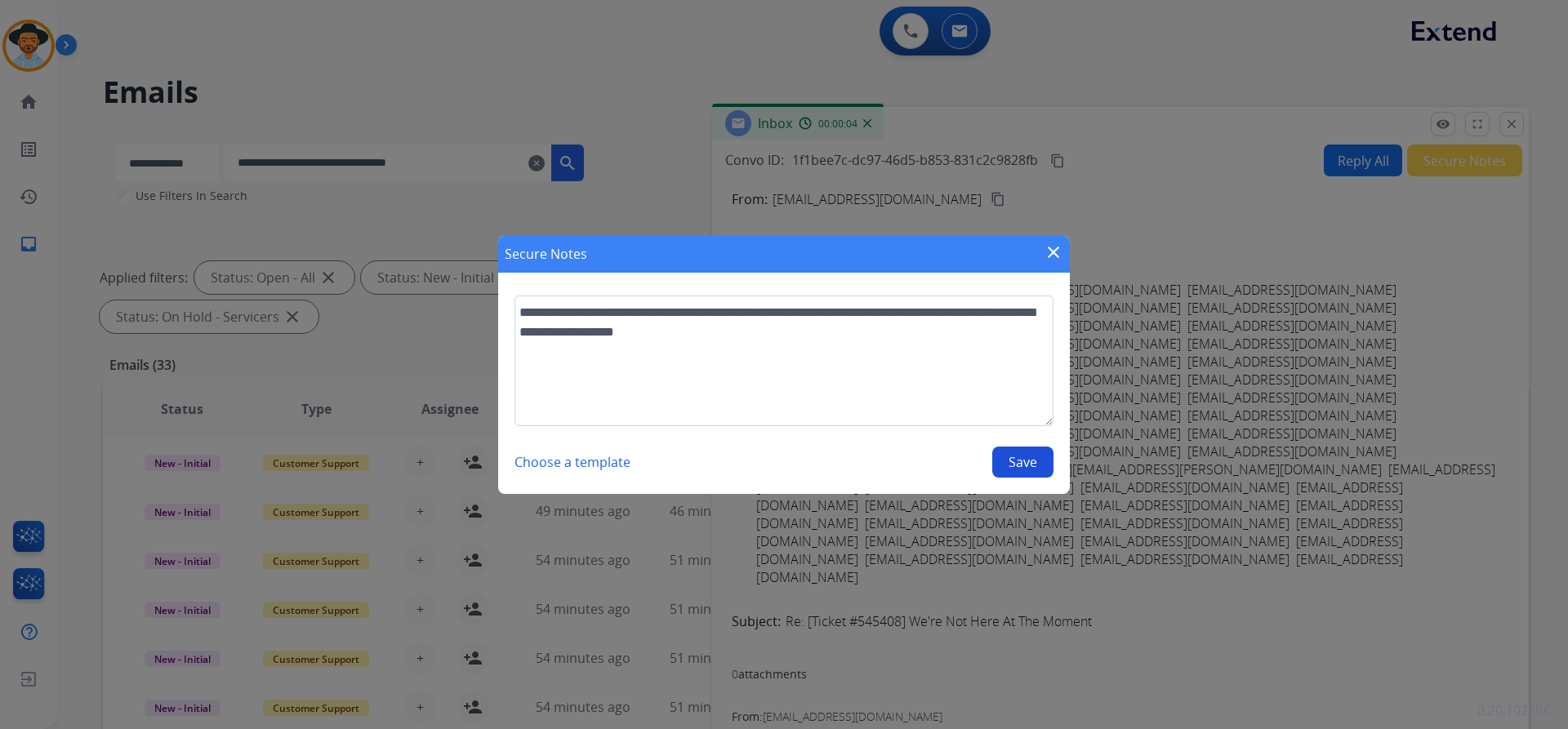
click at [1031, 463] on button "Save" at bounding box center [1023, 461] width 62 height 31
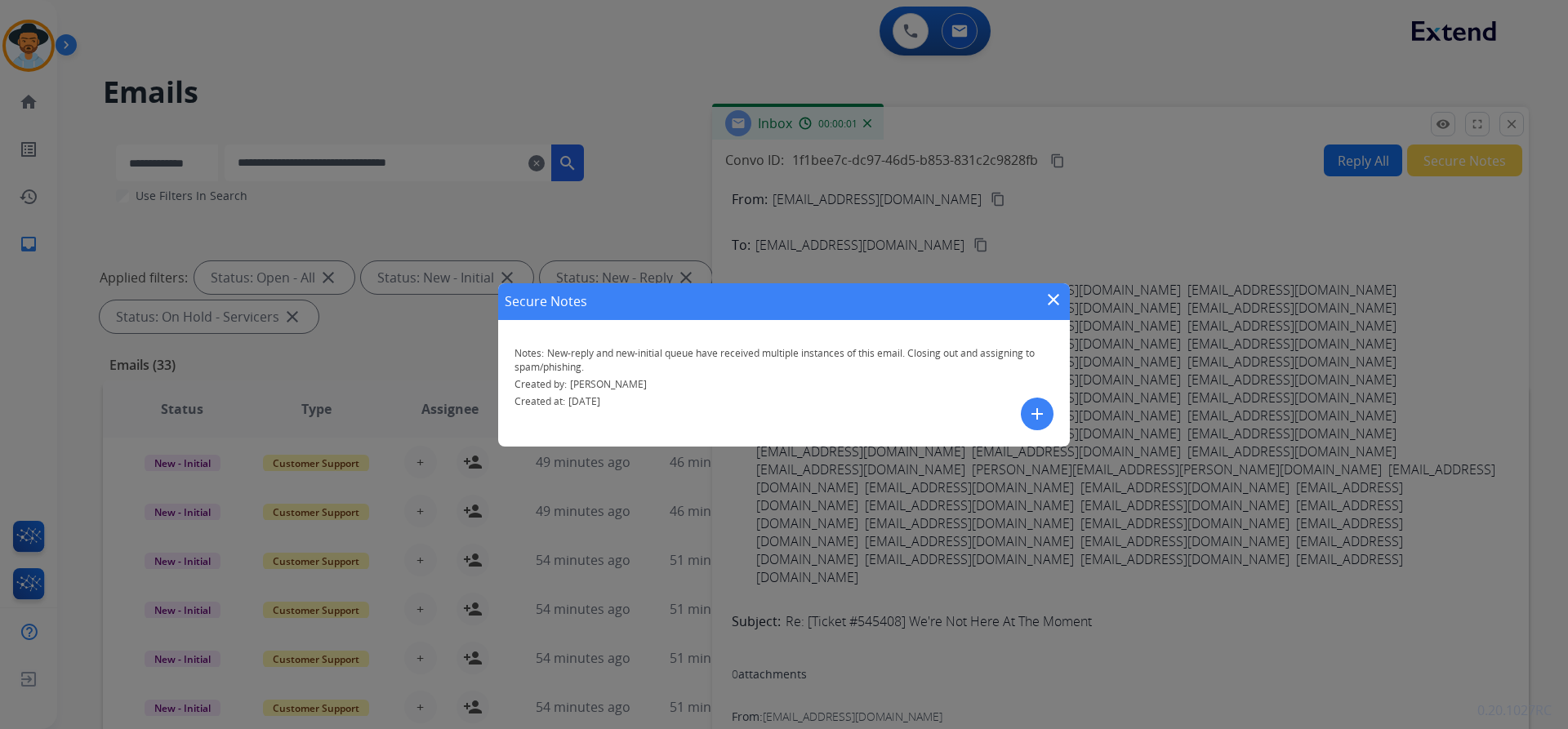
click at [1053, 293] on mat-icon "close" at bounding box center [1052, 299] width 20 height 20
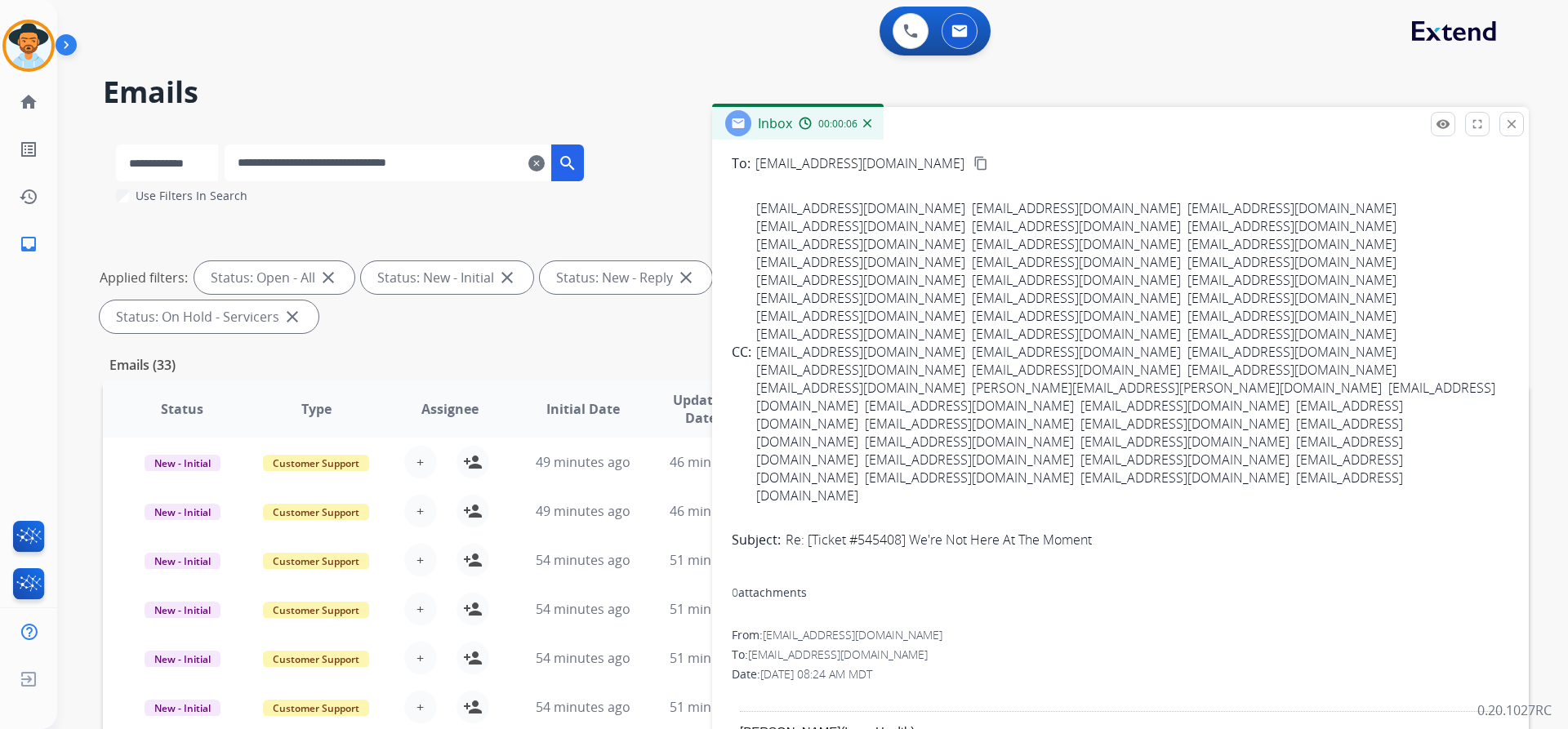
scroll to position [38, 0]
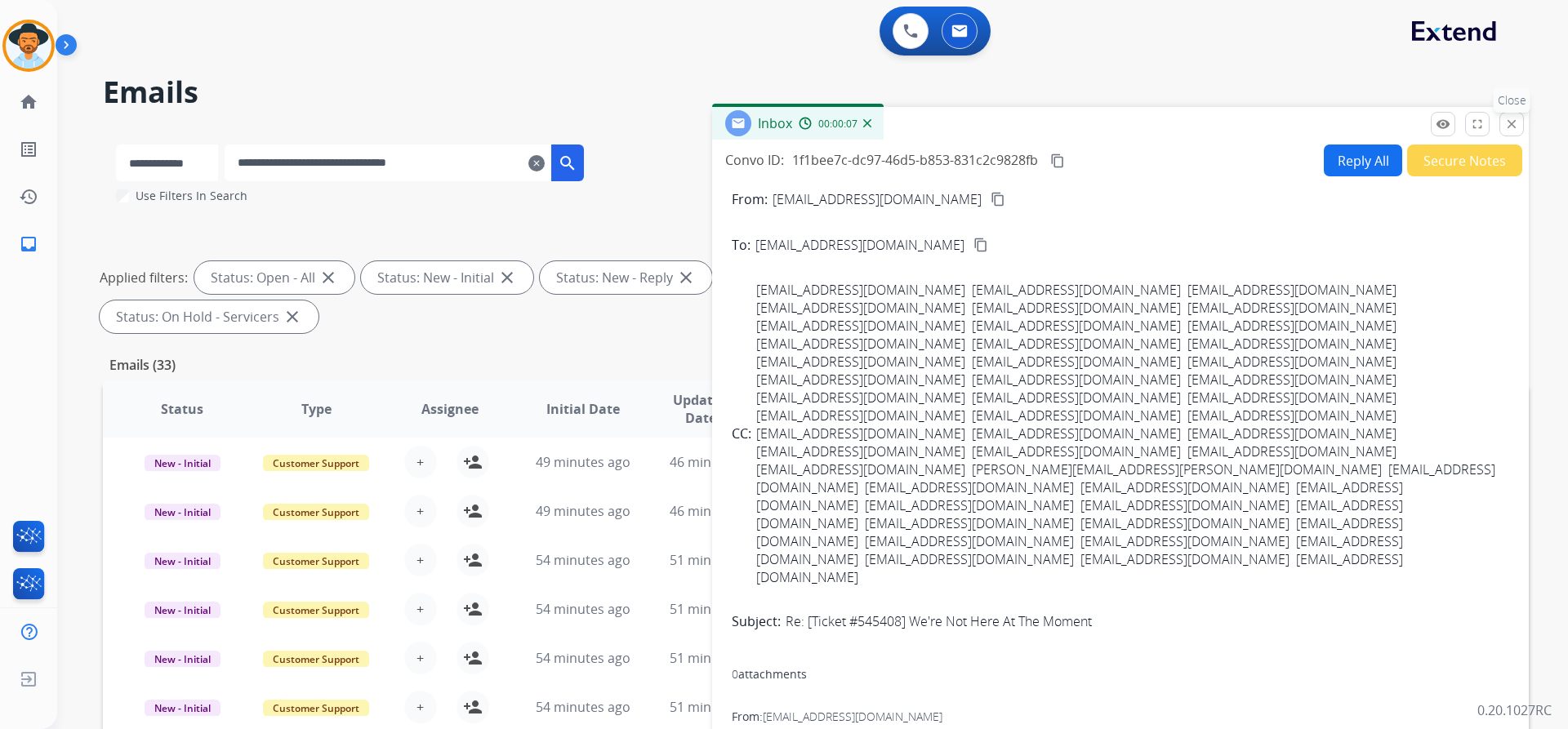
click at [1511, 131] on button "close Close" at bounding box center [1511, 124] width 24 height 24
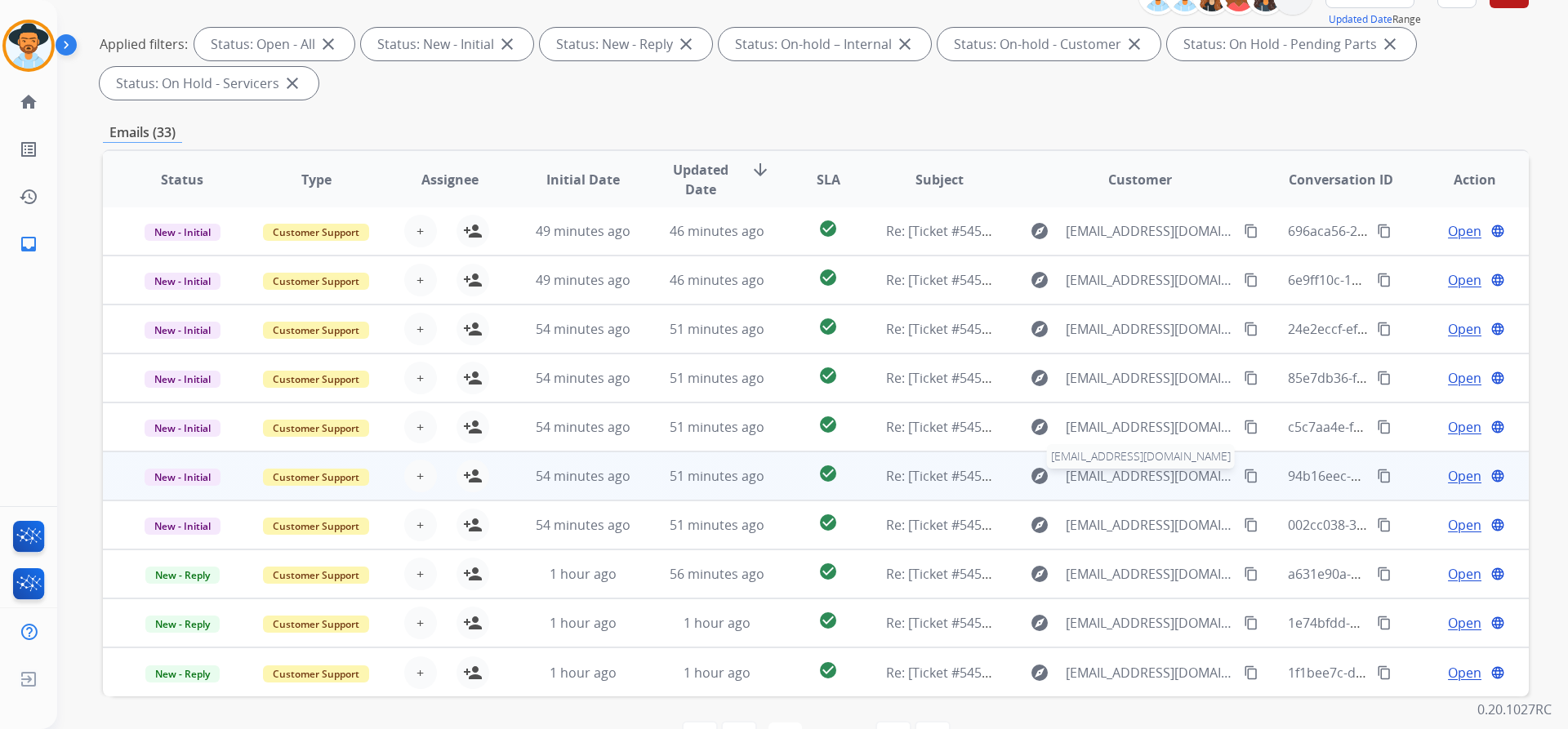
scroll to position [245, 0]
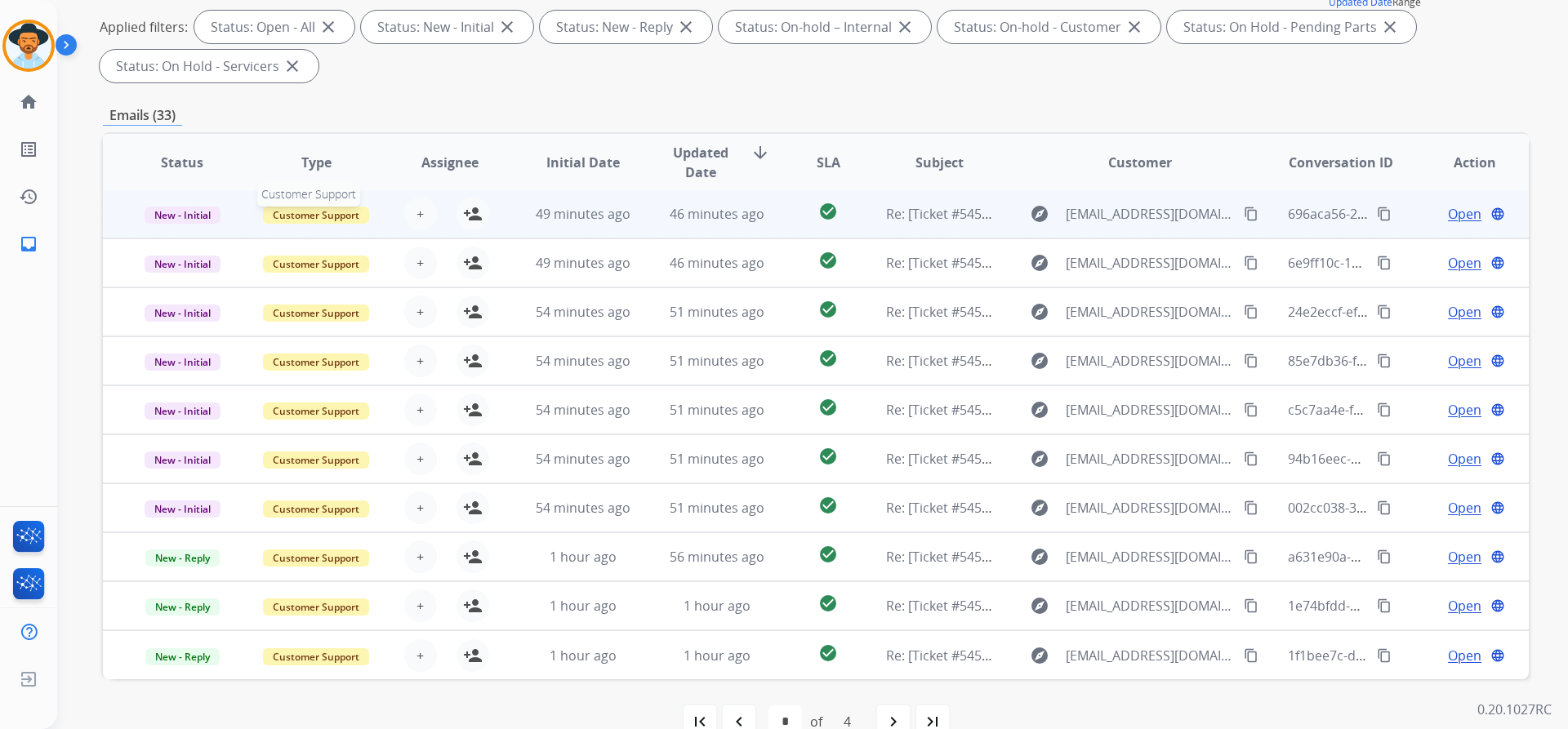
click at [319, 213] on span "Customer Support" at bounding box center [316, 215] width 106 height 17
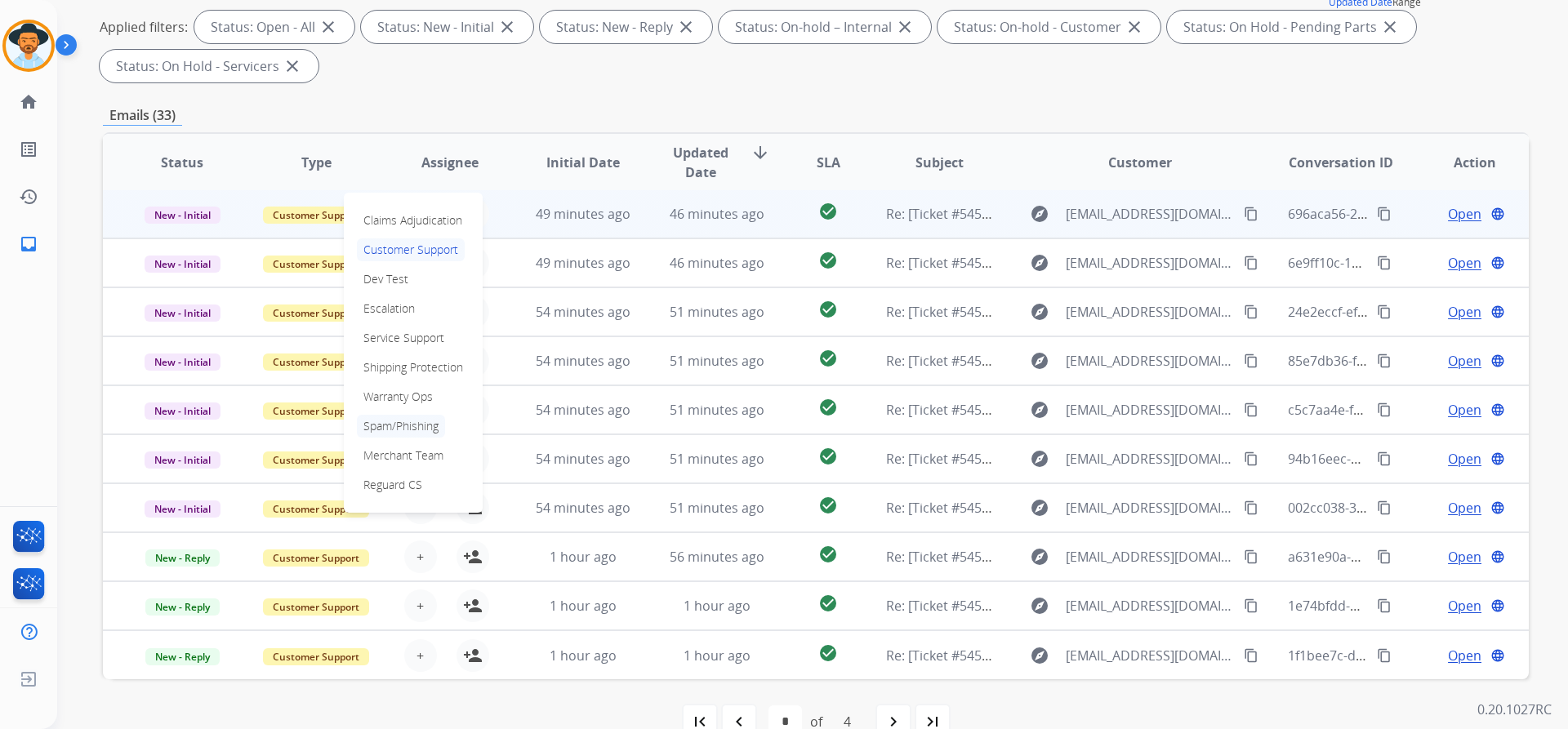
click at [392, 425] on p "Spam/Phishing" at bounding box center [401, 426] width 89 height 23
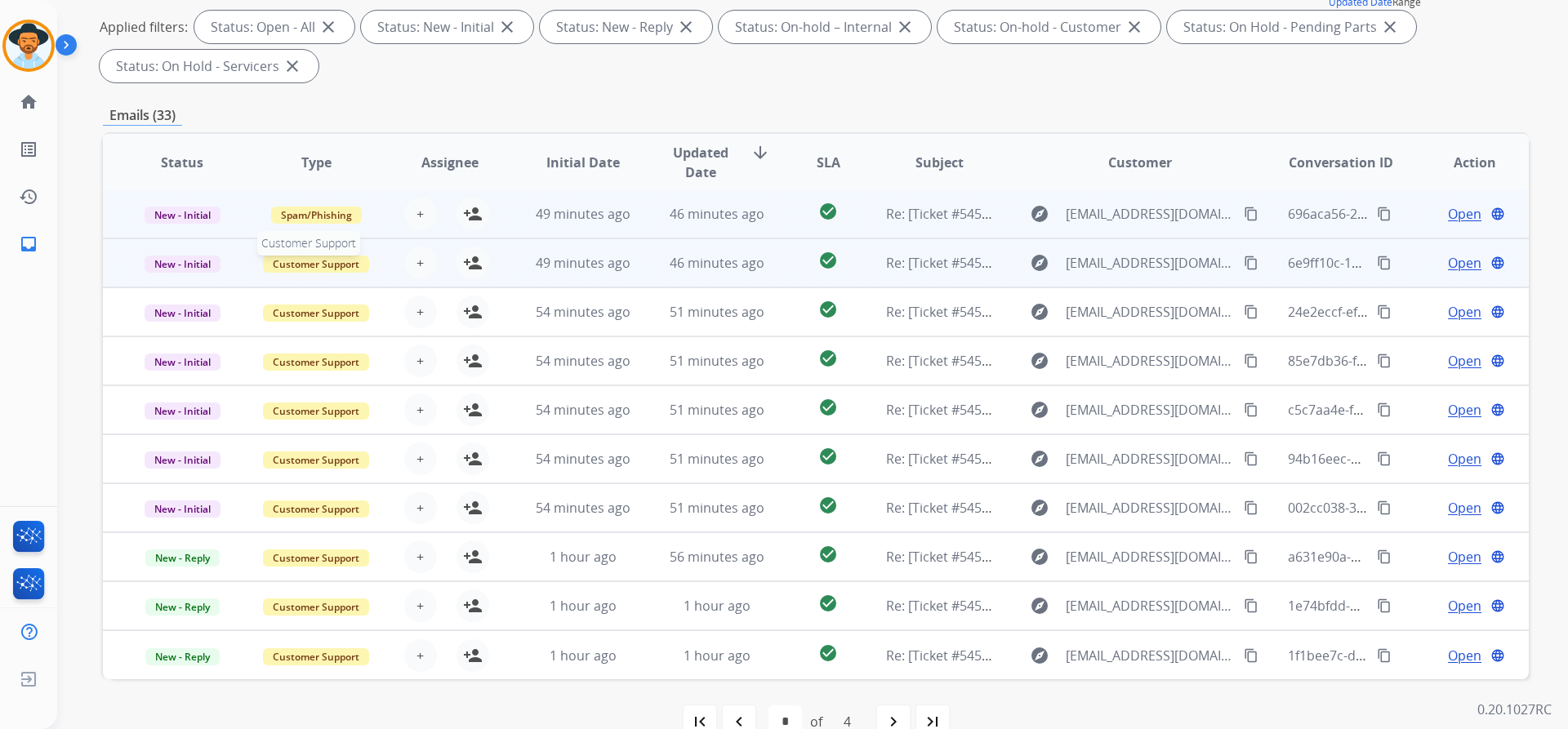
click at [312, 265] on span "Customer Support" at bounding box center [316, 264] width 106 height 17
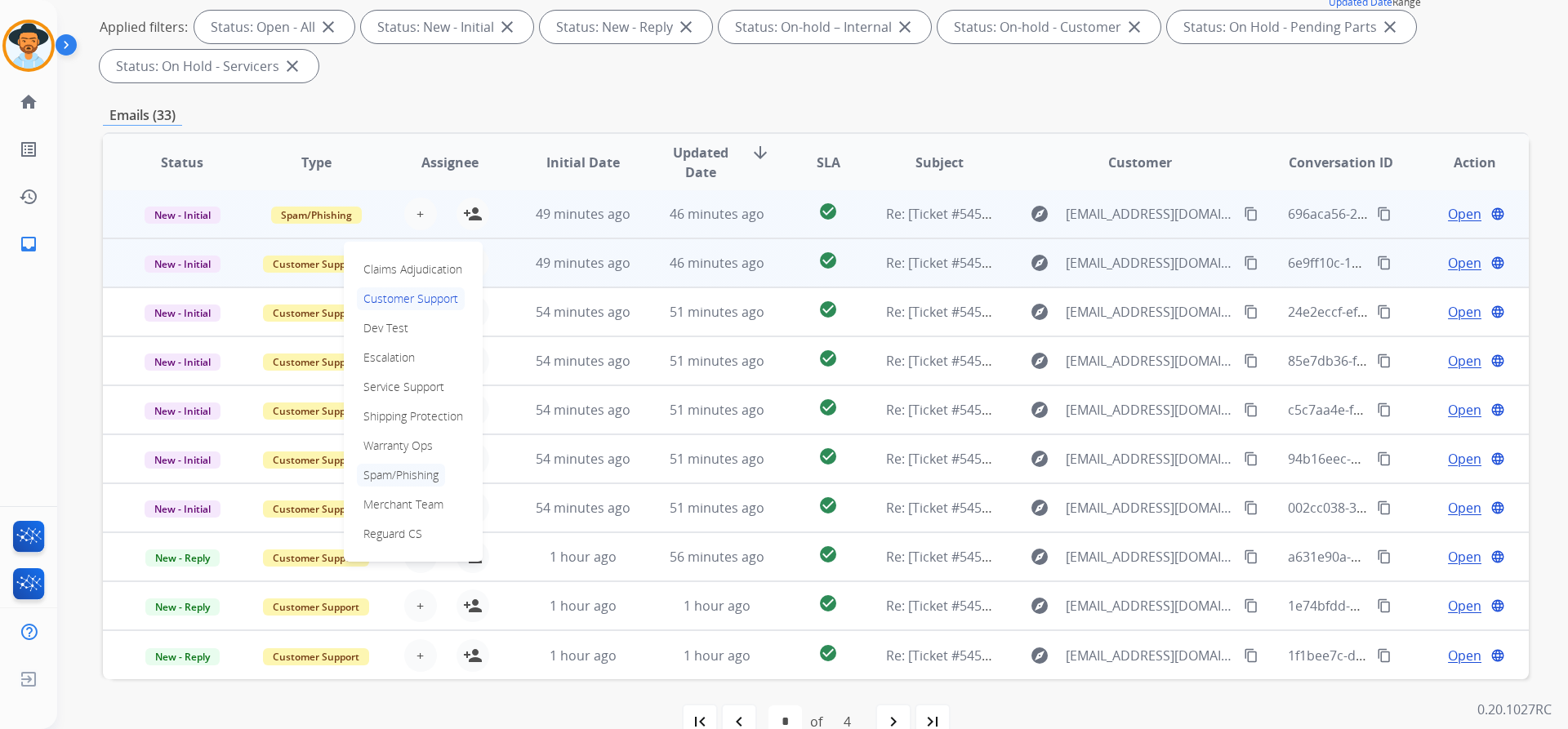
click at [400, 471] on p "Spam/Phishing" at bounding box center [401, 475] width 89 height 23
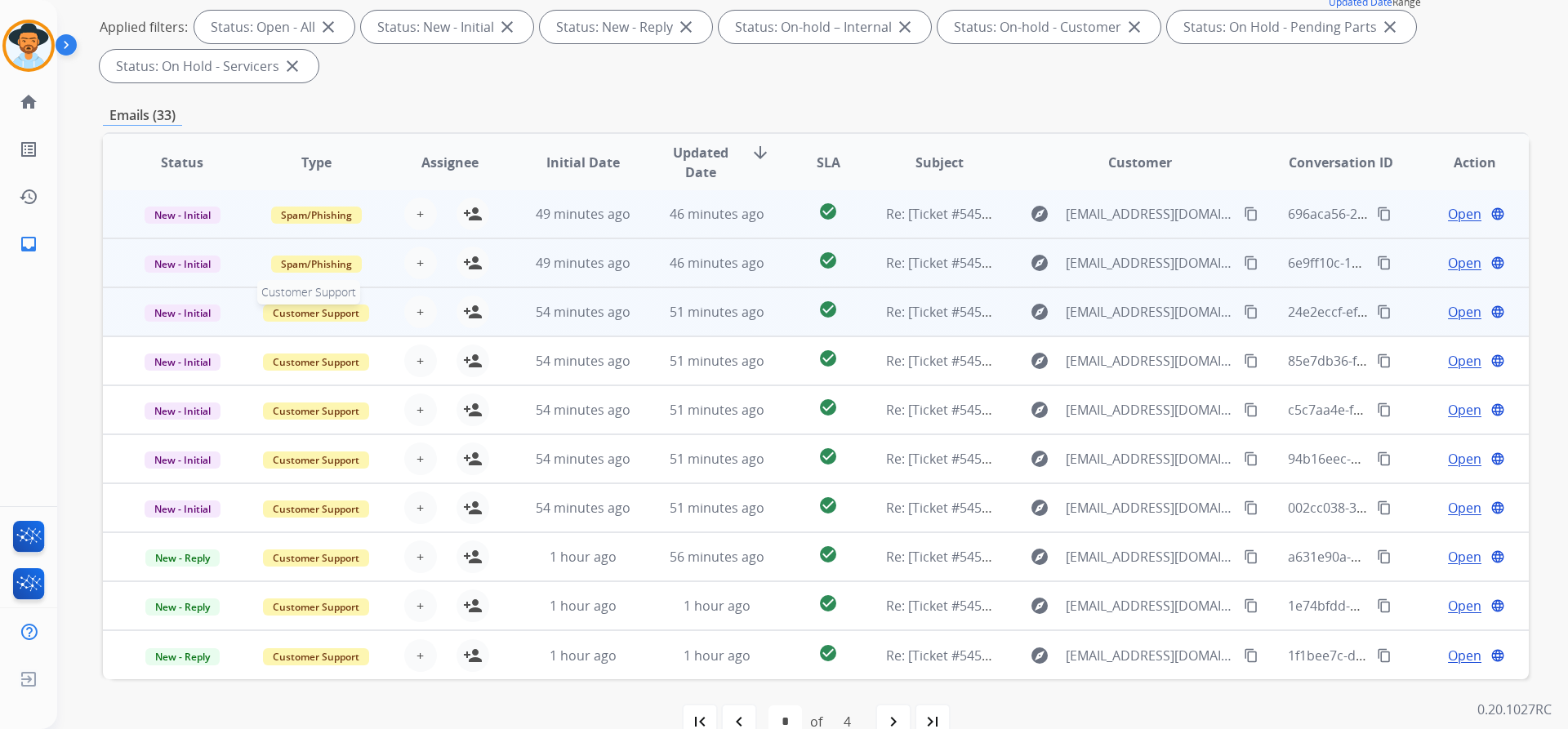
click at [312, 306] on span "Customer Support" at bounding box center [316, 313] width 106 height 17
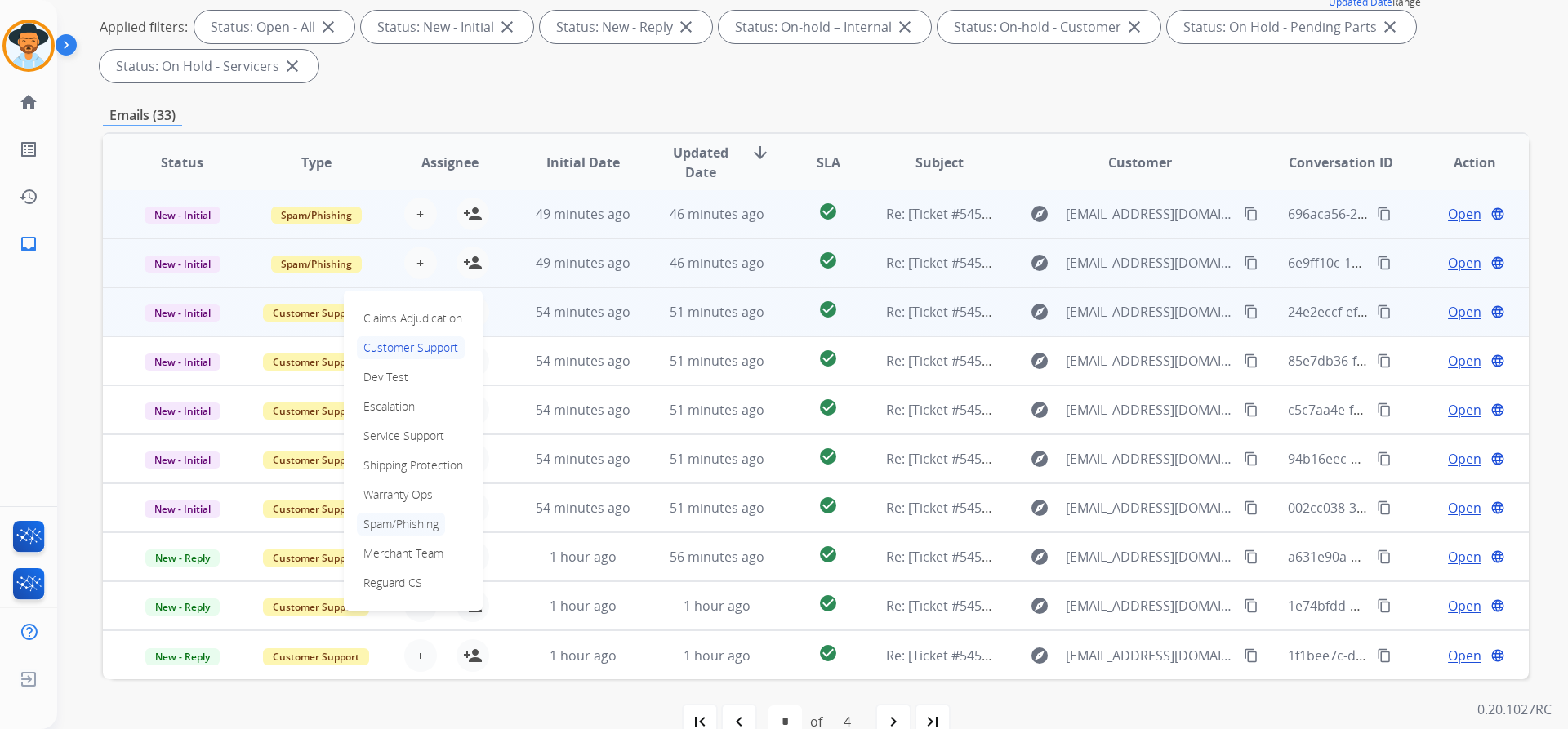
click at [399, 523] on p "Spam/Phishing" at bounding box center [401, 524] width 89 height 23
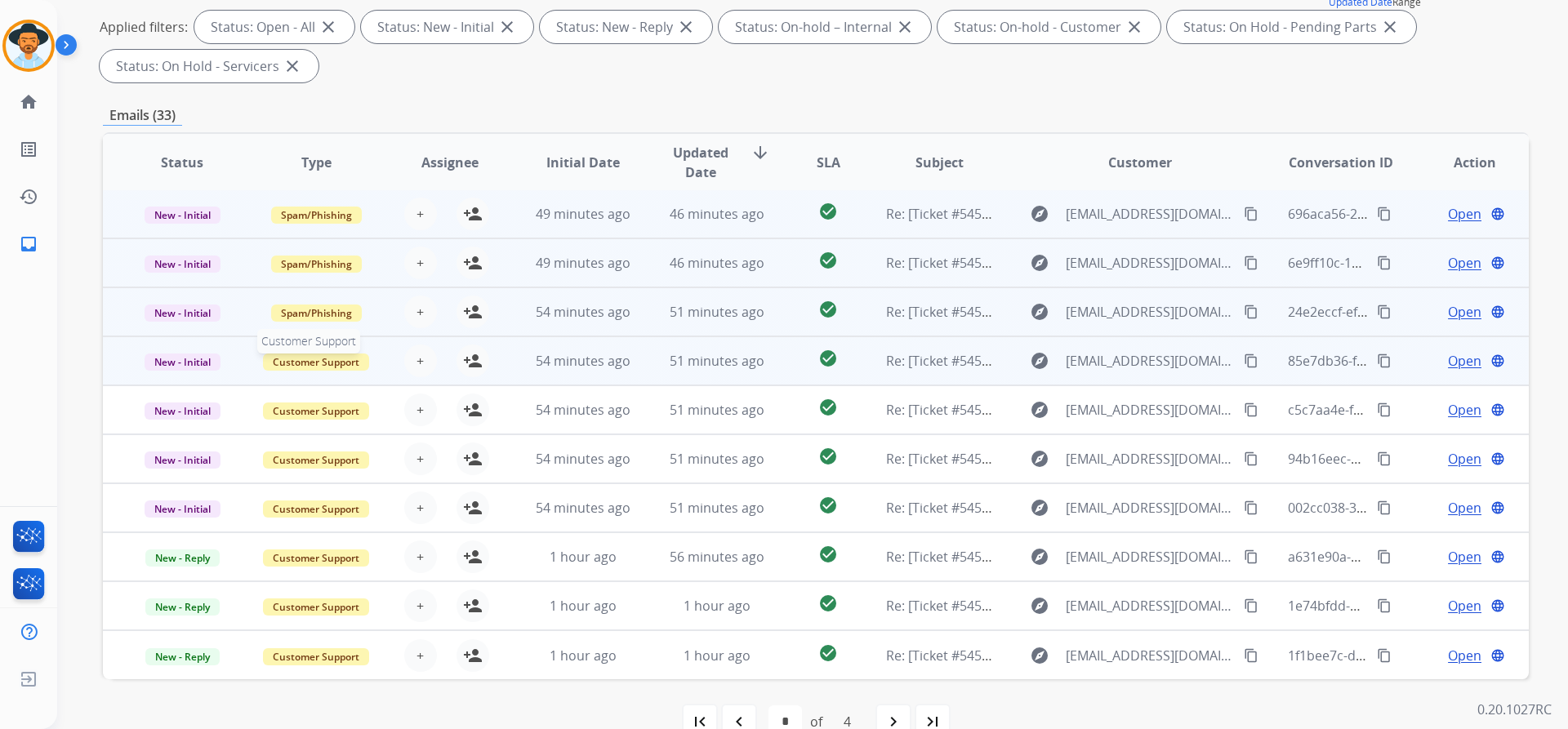
click at [319, 366] on span "Customer Support" at bounding box center [316, 362] width 106 height 17
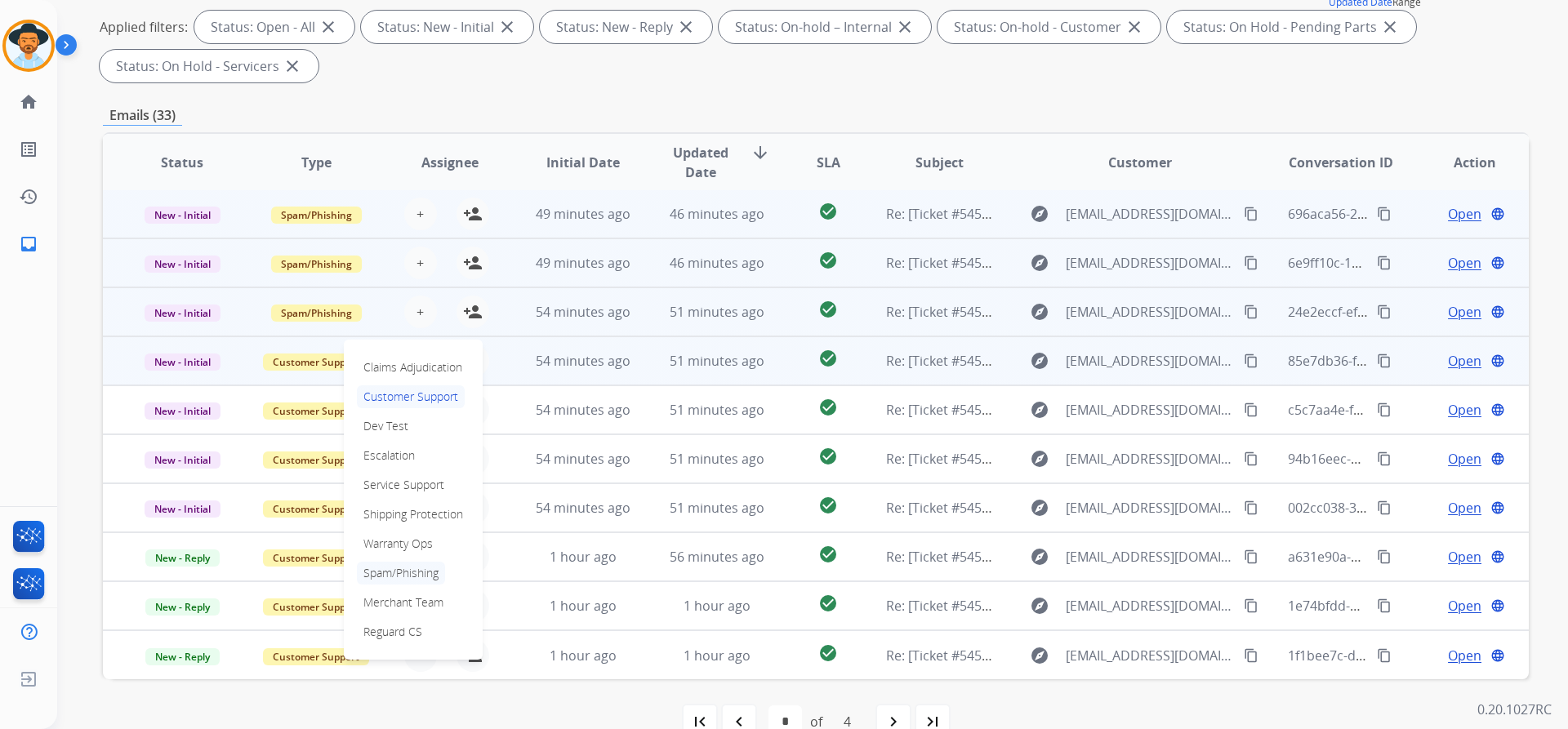
click at [398, 571] on p "Spam/Phishing" at bounding box center [401, 573] width 89 height 23
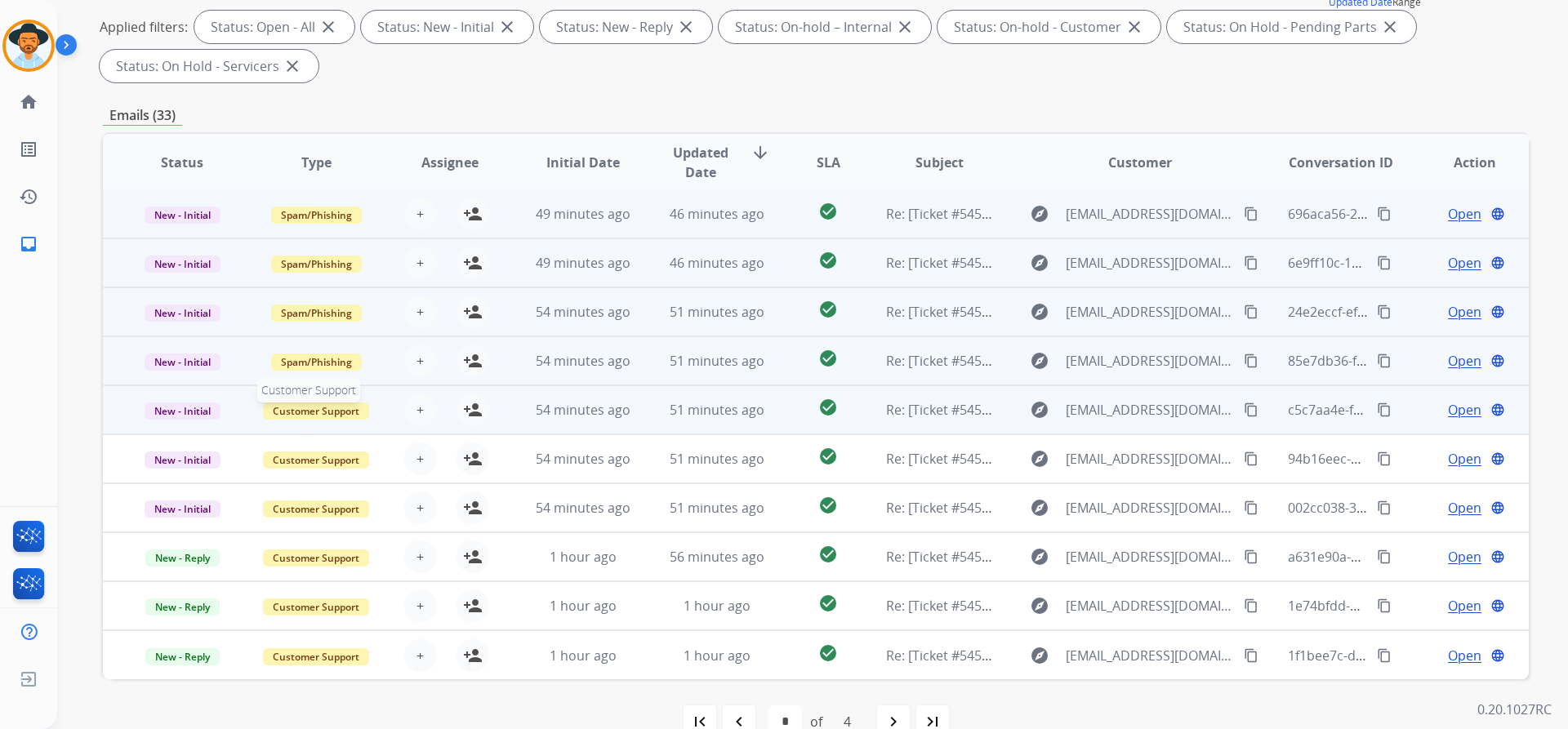
click at [316, 416] on span "Customer Support" at bounding box center [316, 411] width 106 height 17
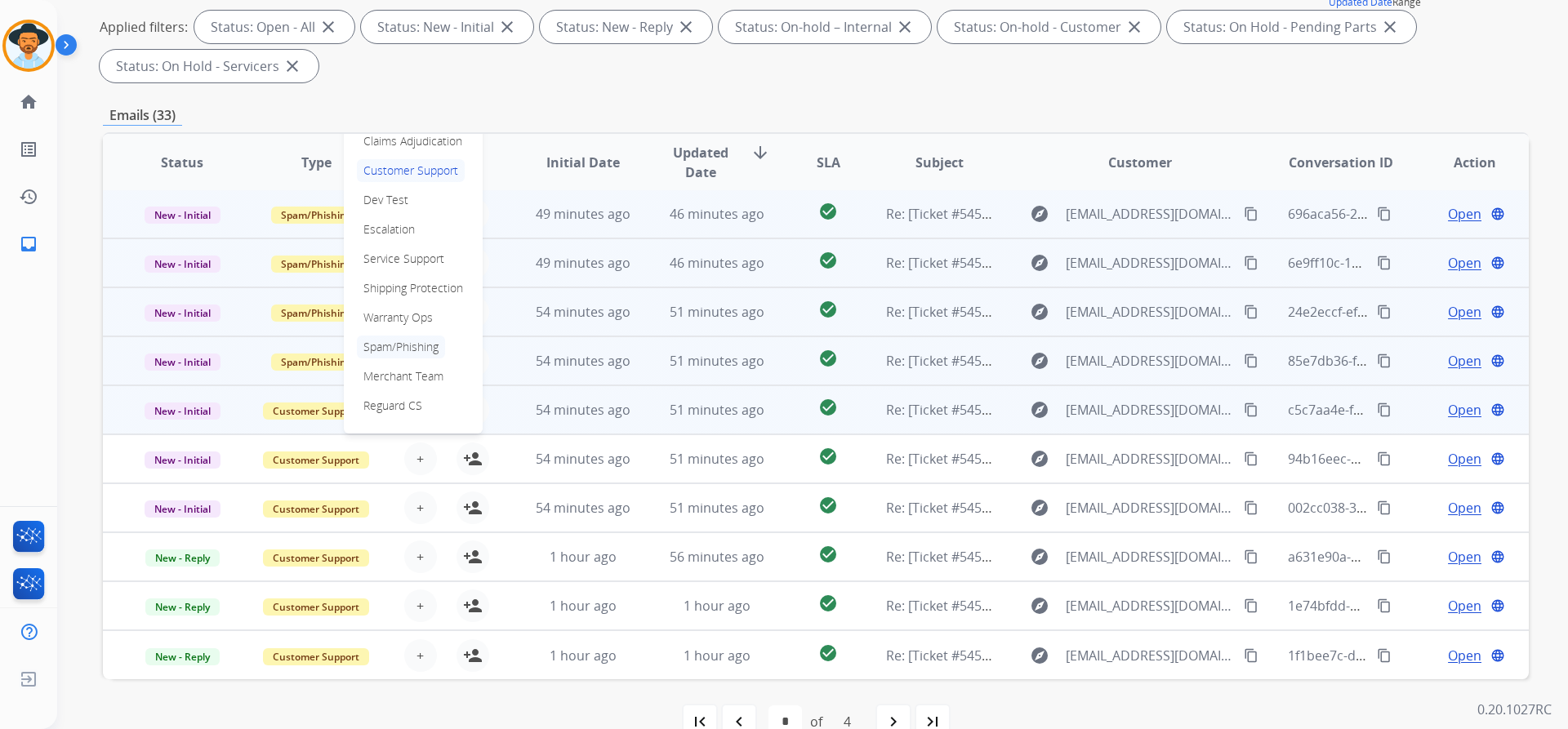
click at [400, 342] on p "Spam/Phishing" at bounding box center [401, 347] width 89 height 23
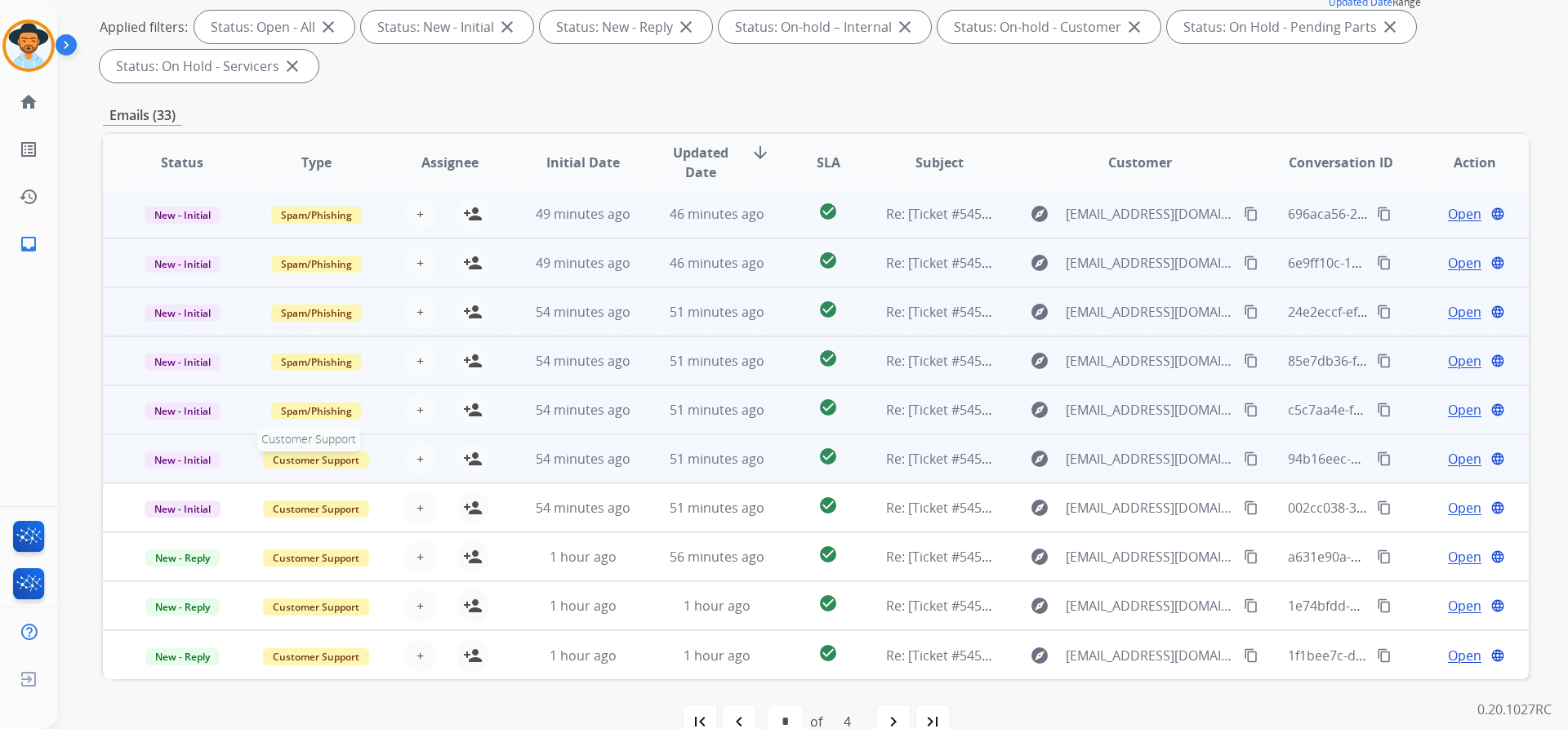
click at [336, 458] on span "Customer Support" at bounding box center [316, 460] width 106 height 17
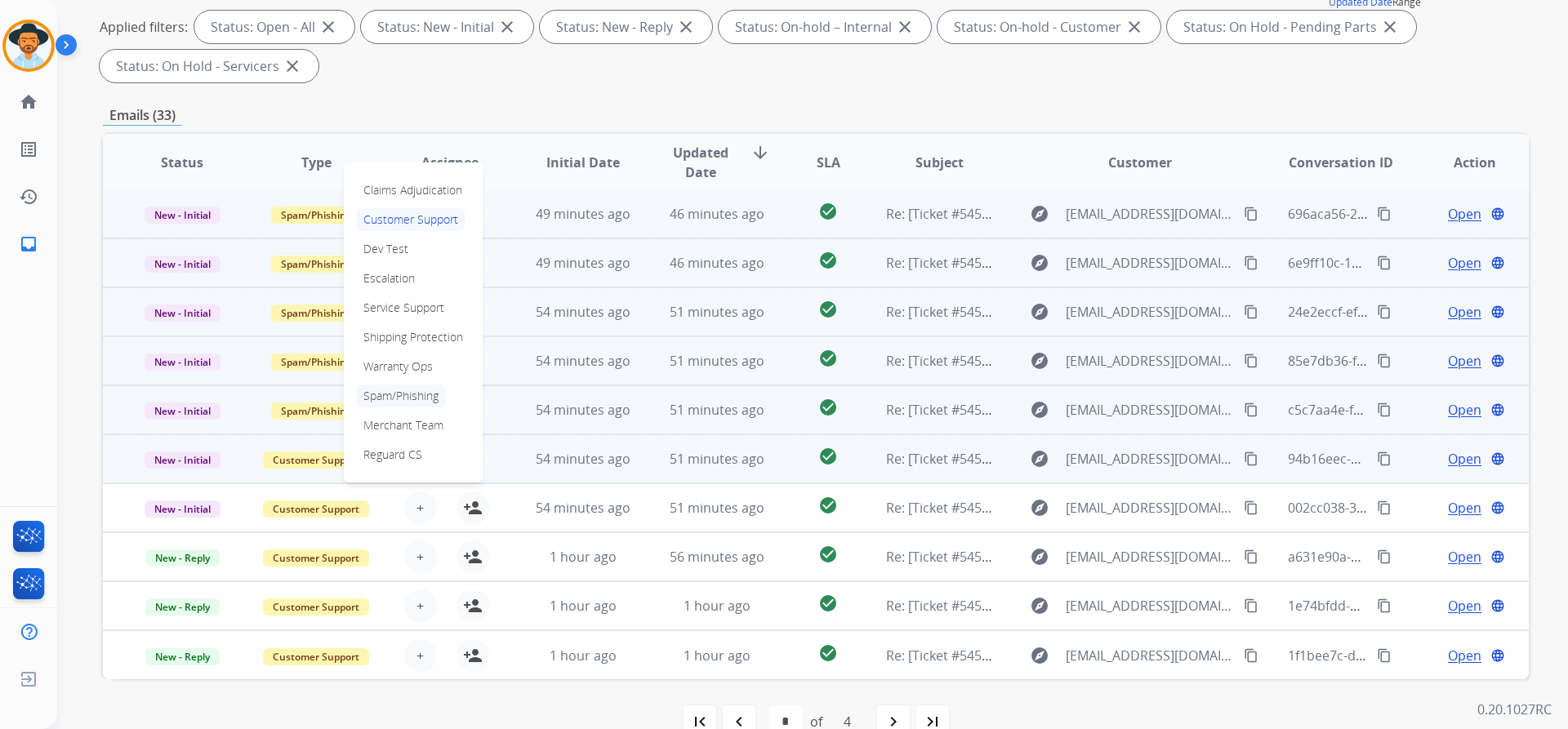
click at [399, 394] on p "Spam/Phishing" at bounding box center [401, 396] width 89 height 23
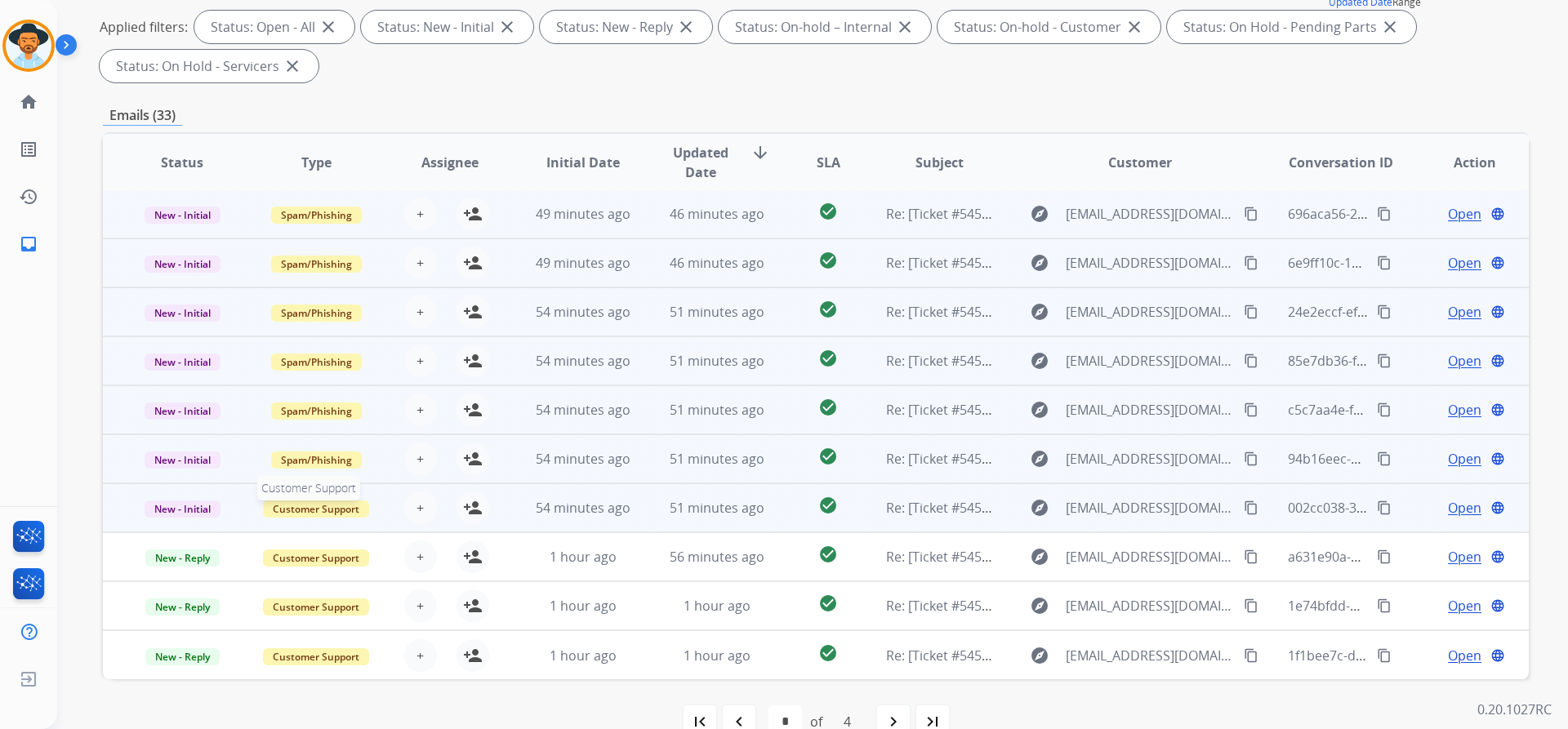
click at [321, 506] on span "Customer Support" at bounding box center [316, 509] width 106 height 17
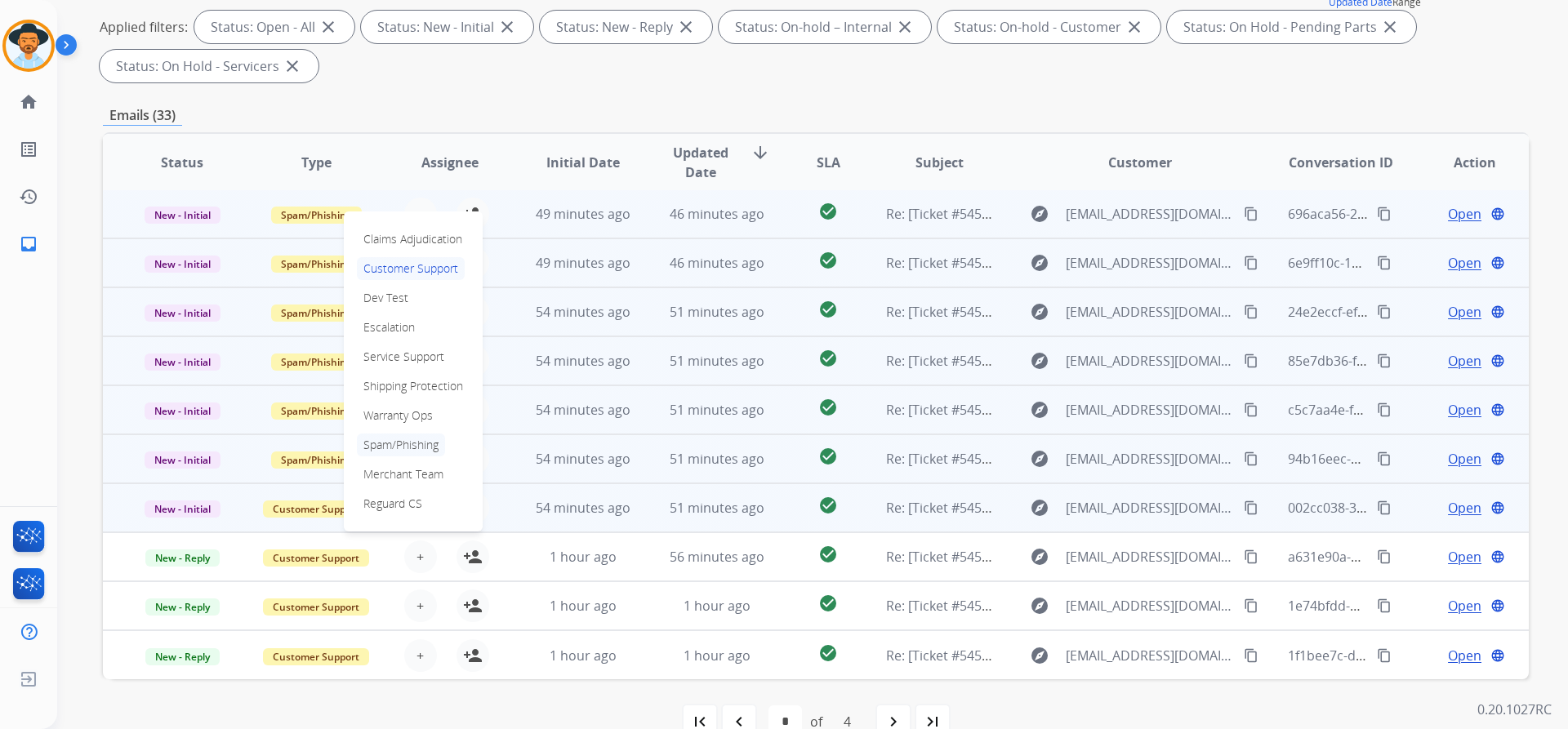
click at [387, 450] on p "Spam/Phishing" at bounding box center [401, 445] width 89 height 23
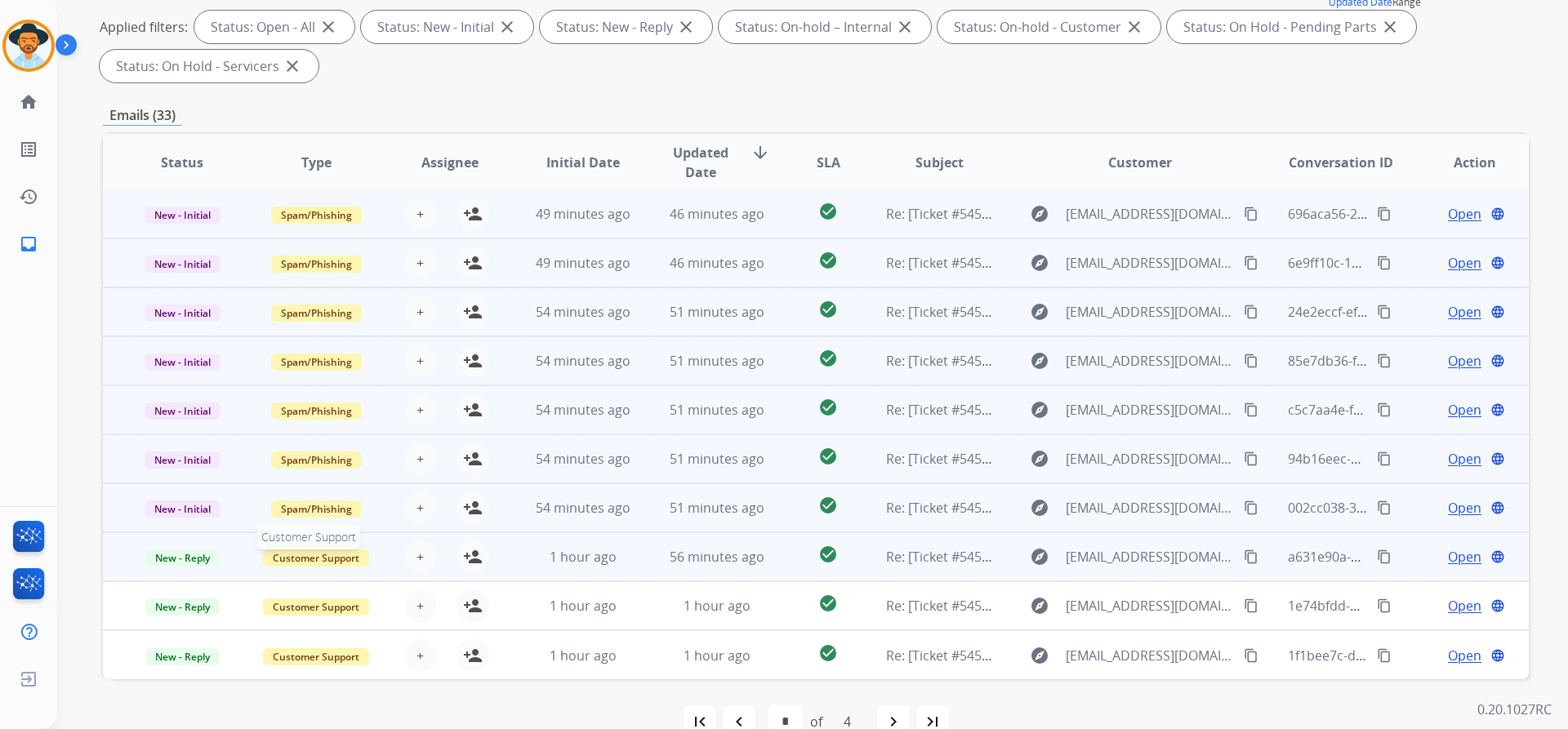
click at [319, 556] on span "Customer Support" at bounding box center [316, 558] width 106 height 17
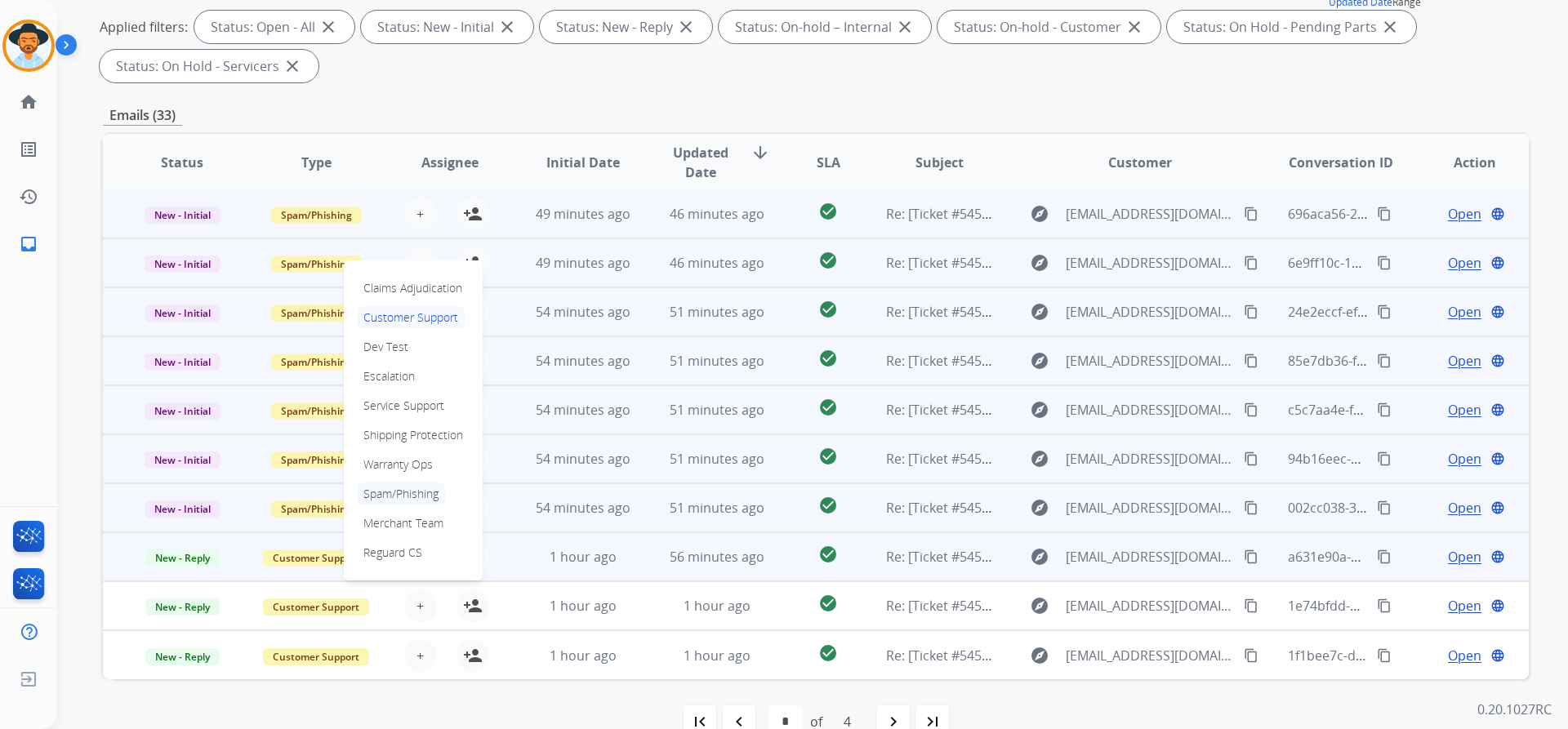
click at [391, 493] on p "Spam/Phishing" at bounding box center [401, 494] width 89 height 23
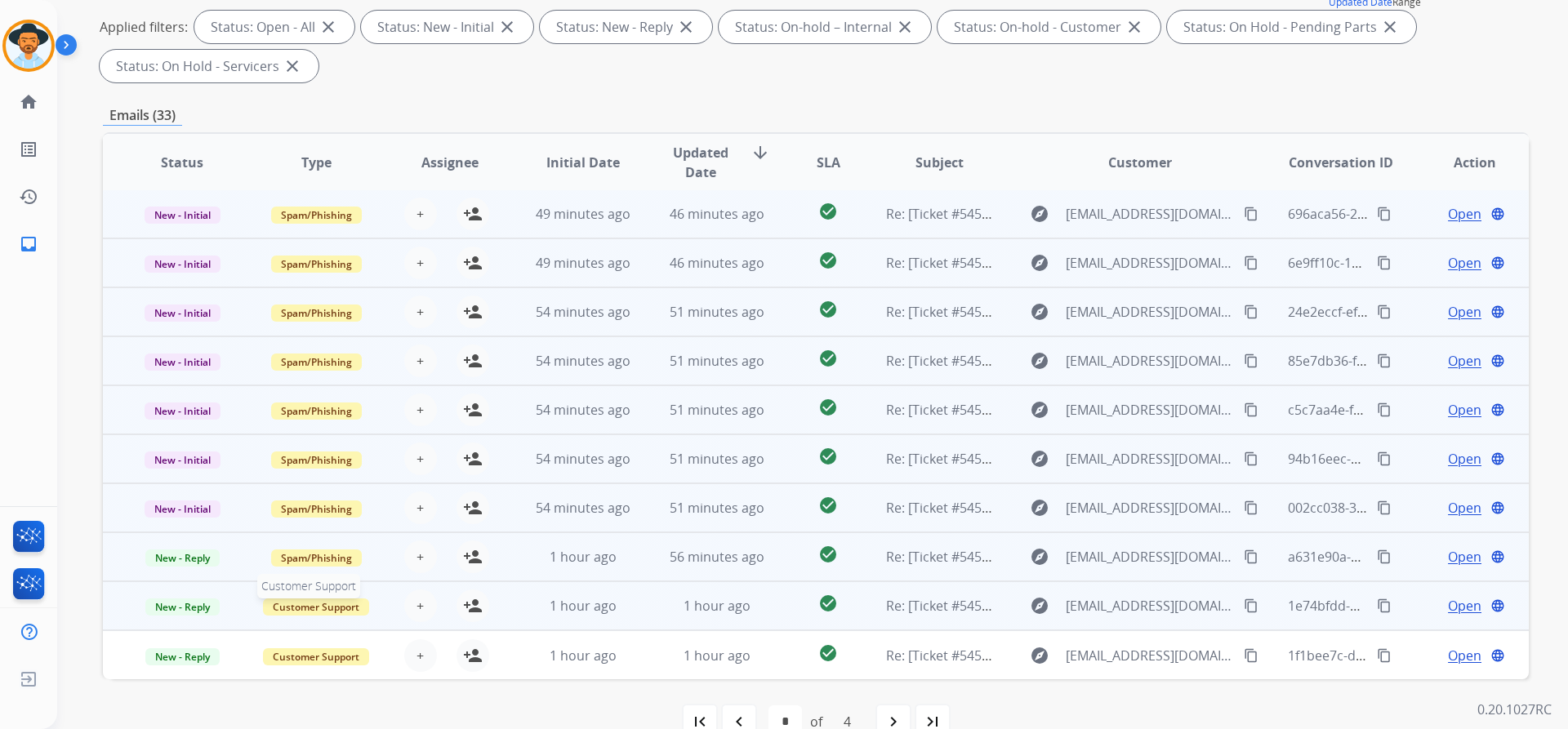
click at [307, 602] on span "Customer Support" at bounding box center [316, 607] width 106 height 17
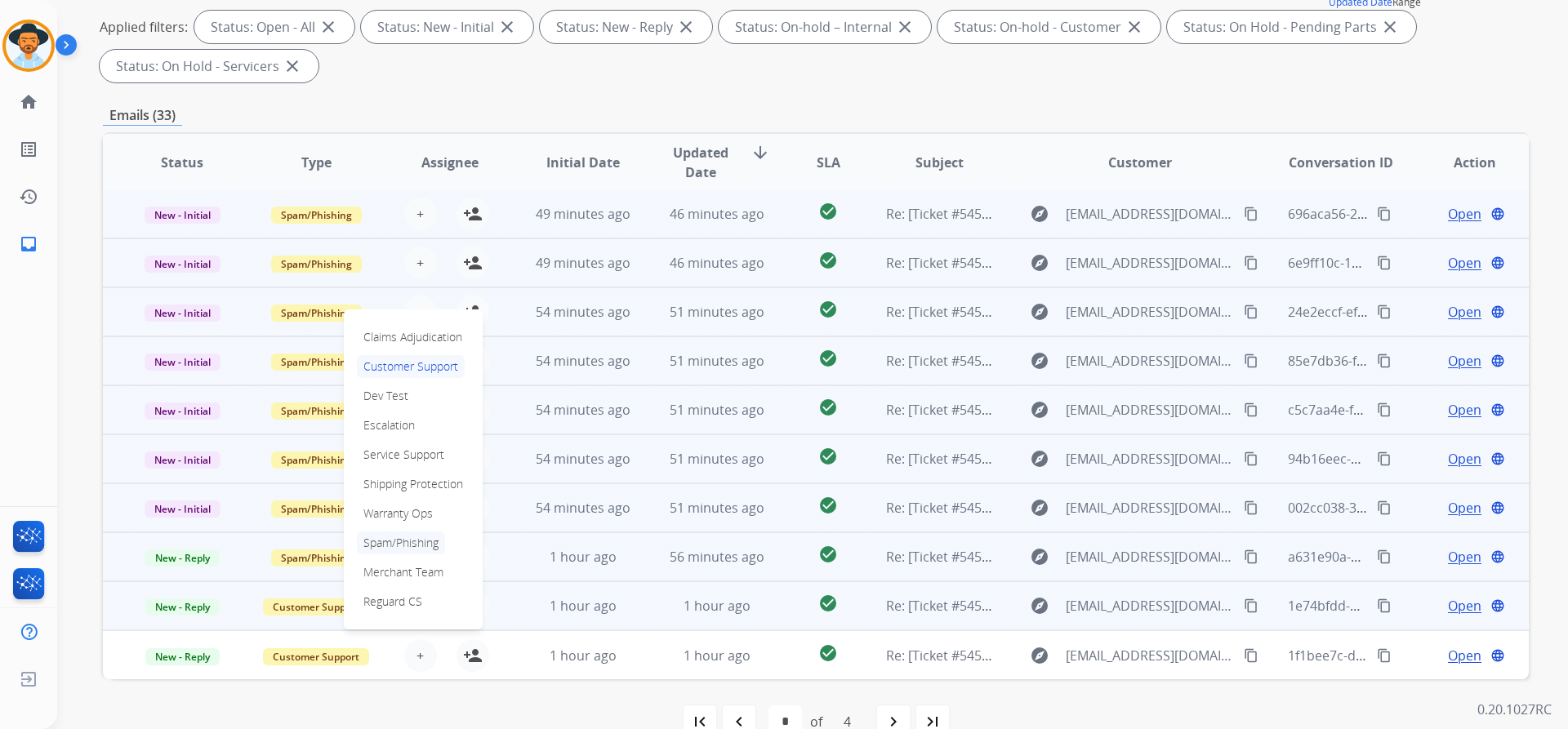
click at [406, 541] on p "Spam/Phishing" at bounding box center [401, 543] width 89 height 23
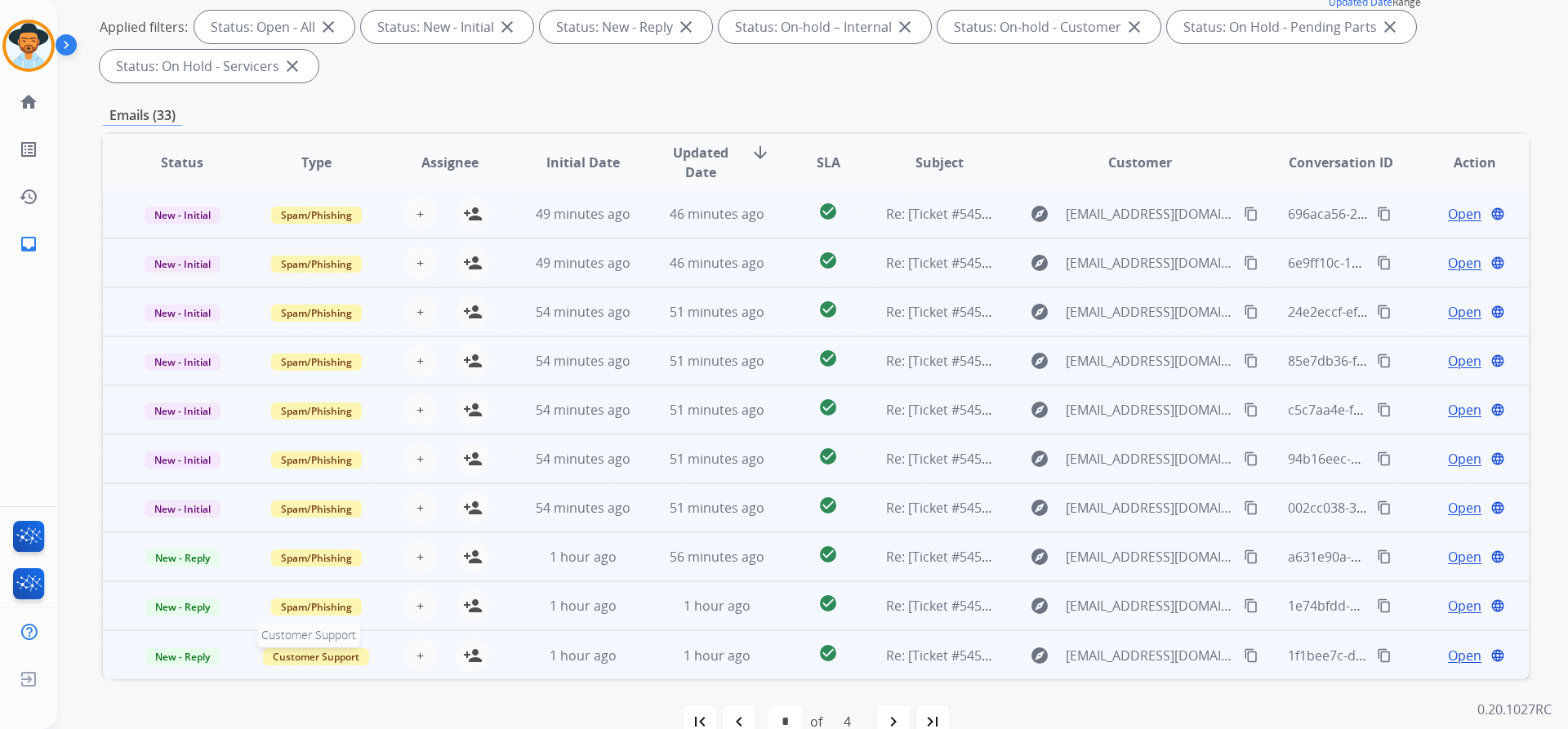
click at [323, 657] on span "Customer Support" at bounding box center [316, 656] width 106 height 17
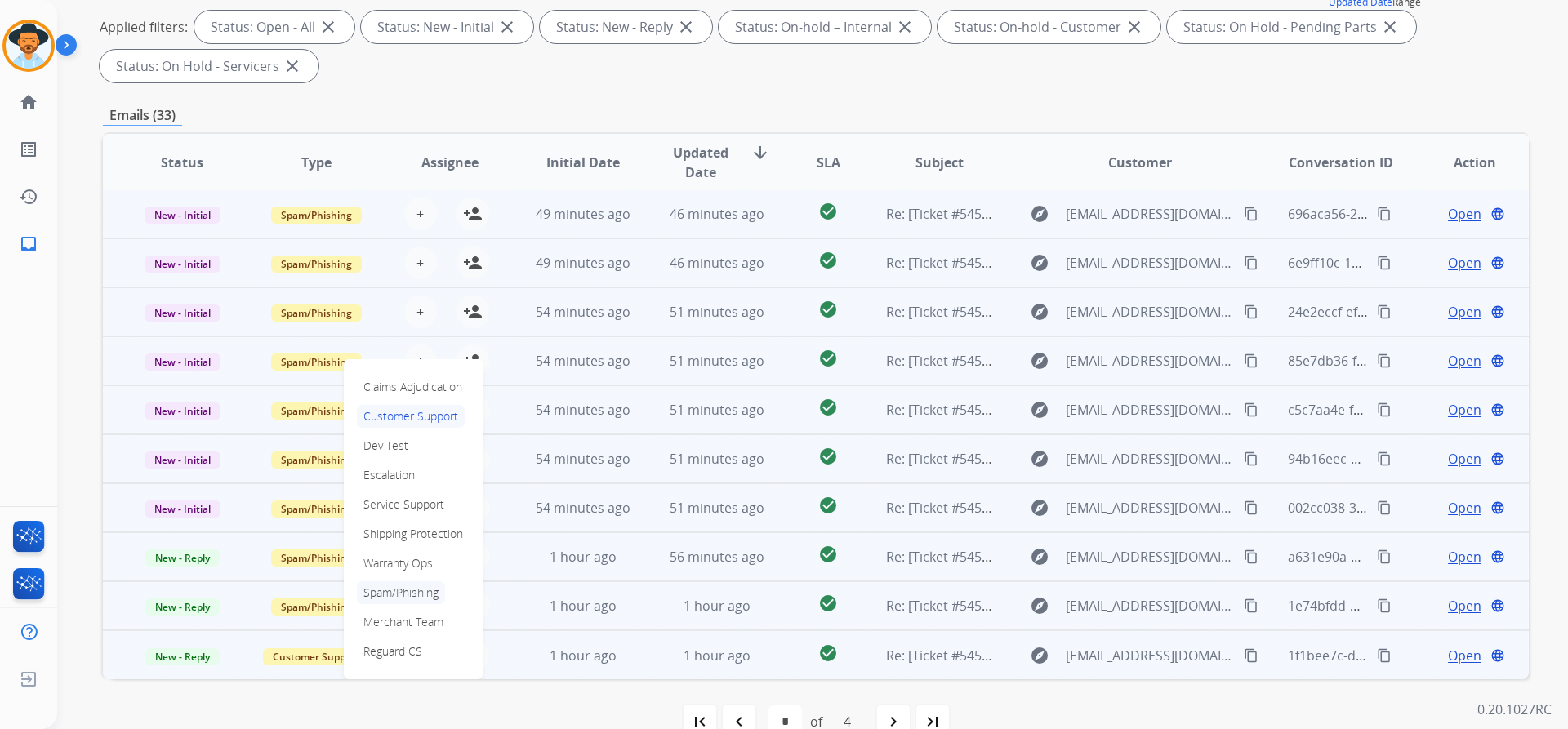
click at [398, 588] on p "Spam/Phishing" at bounding box center [401, 593] width 89 height 23
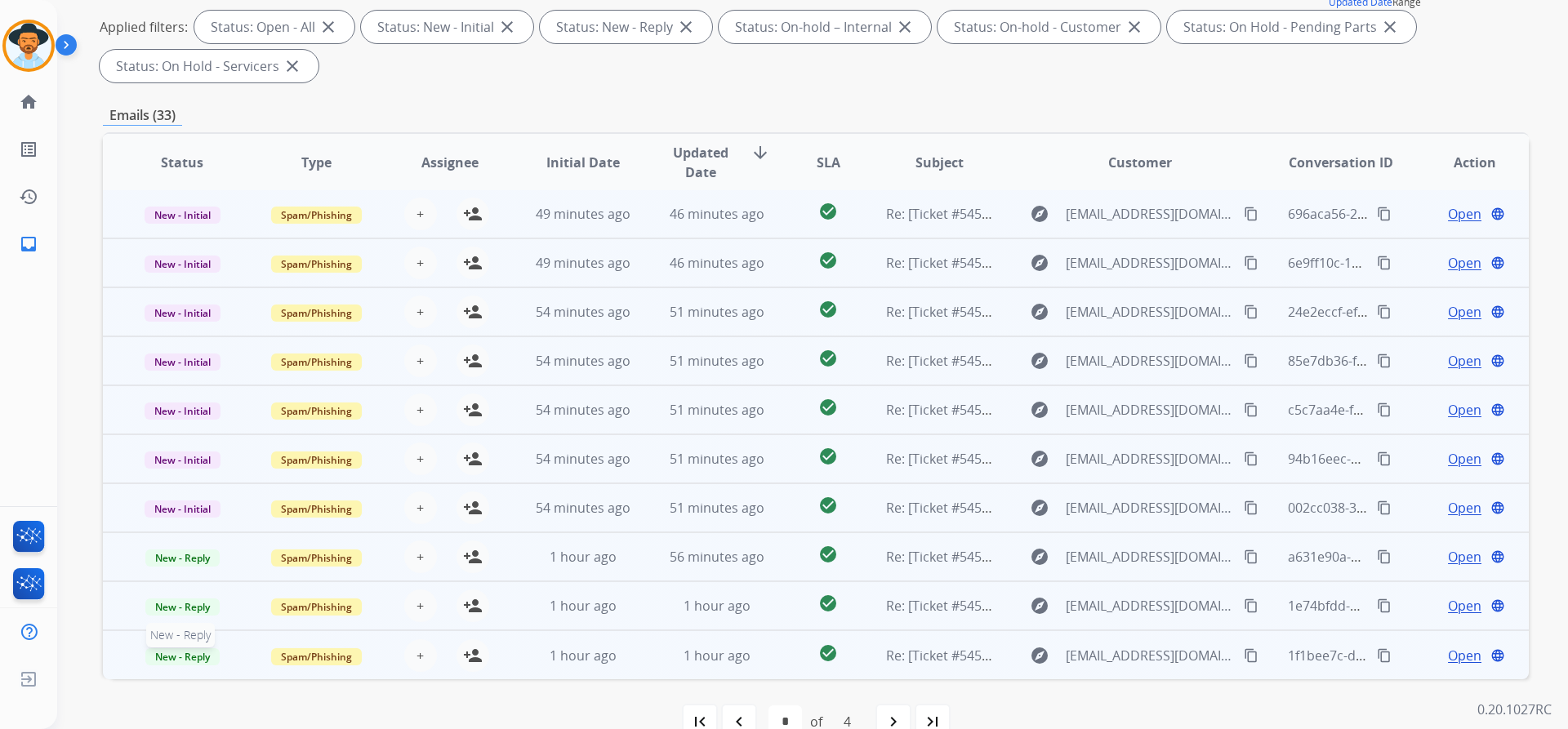
click at [185, 656] on span "New - Reply" at bounding box center [183, 656] width 75 height 17
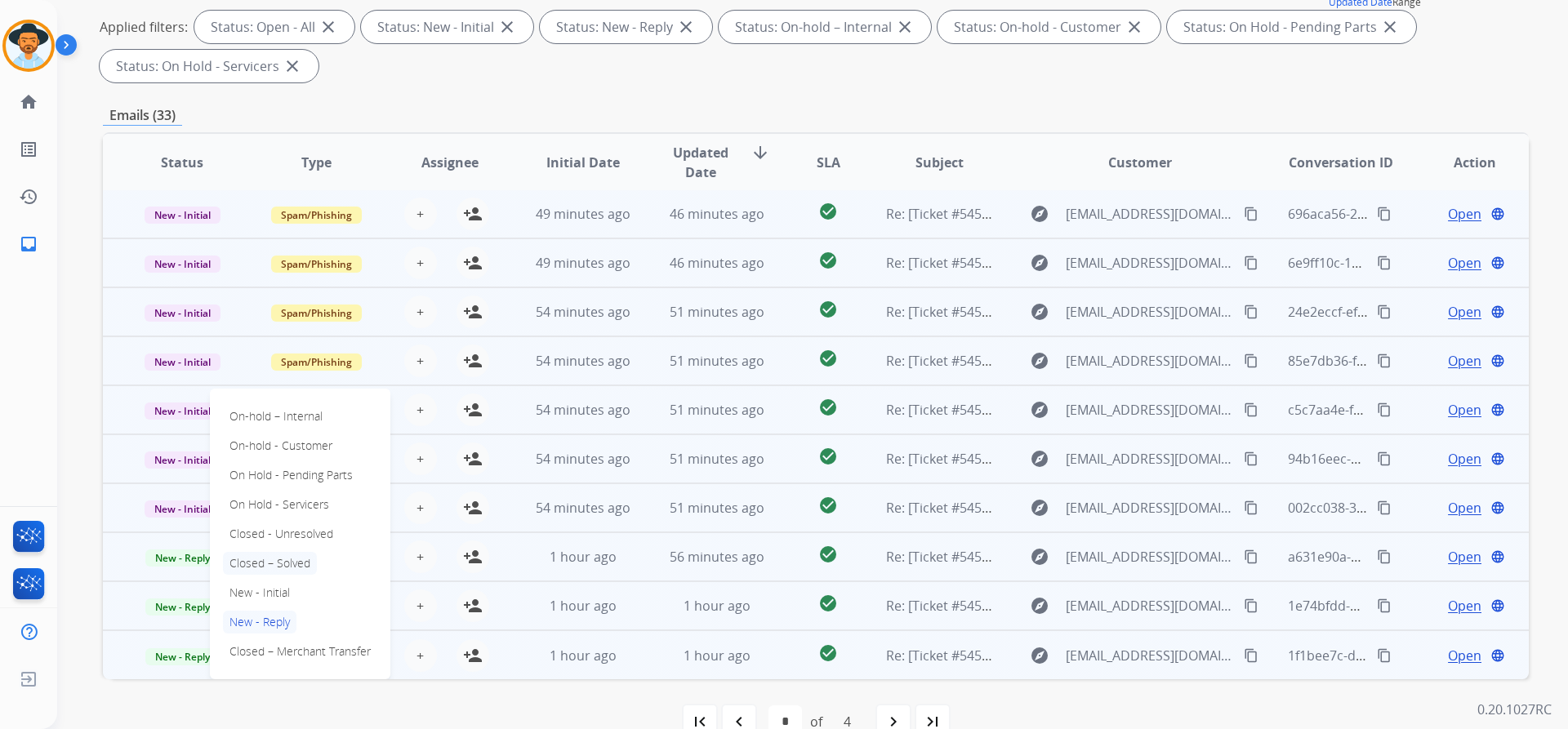
click at [271, 563] on p "Closed – Solved" at bounding box center [269, 563] width 94 height 23
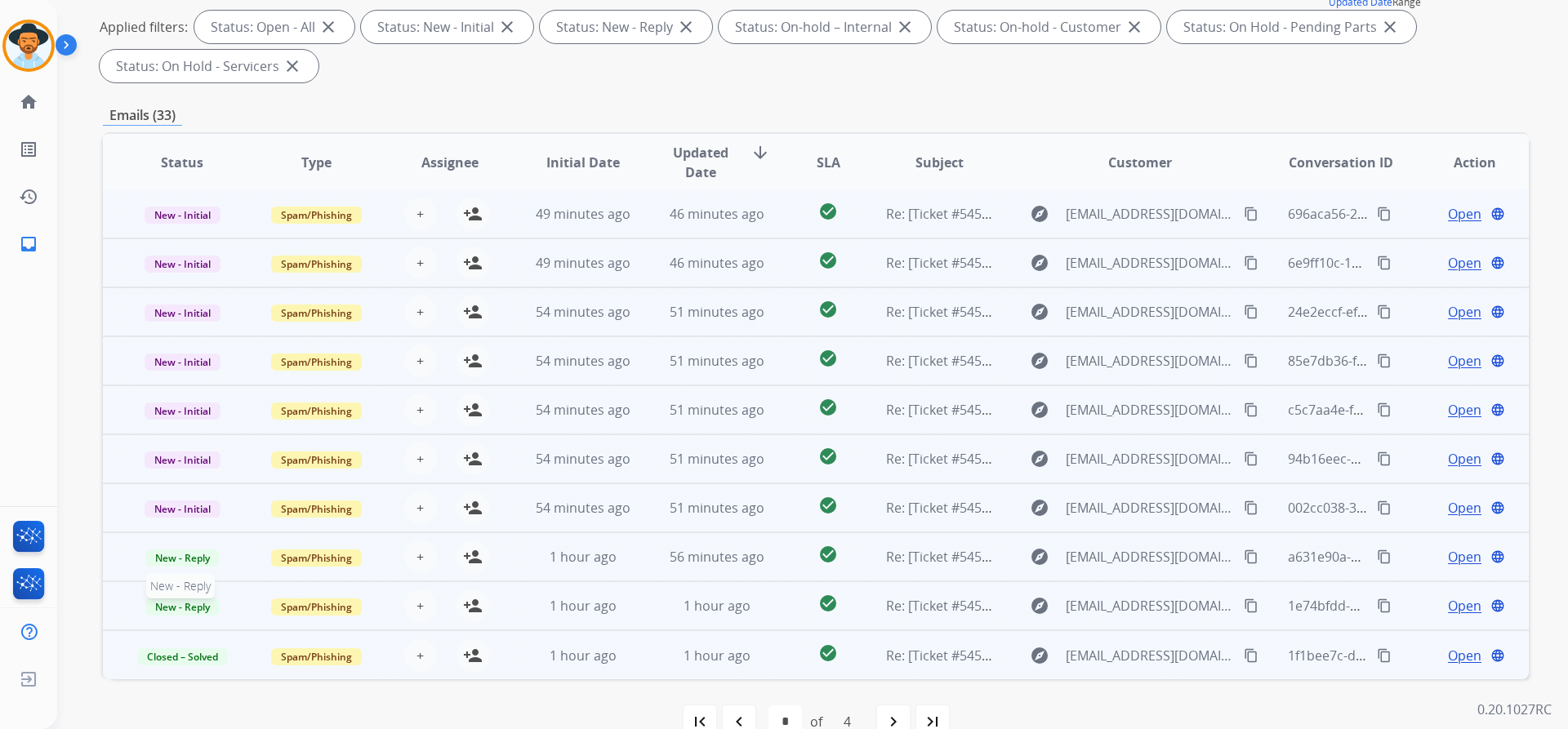
click at [187, 605] on span "New - Reply" at bounding box center [183, 607] width 75 height 17
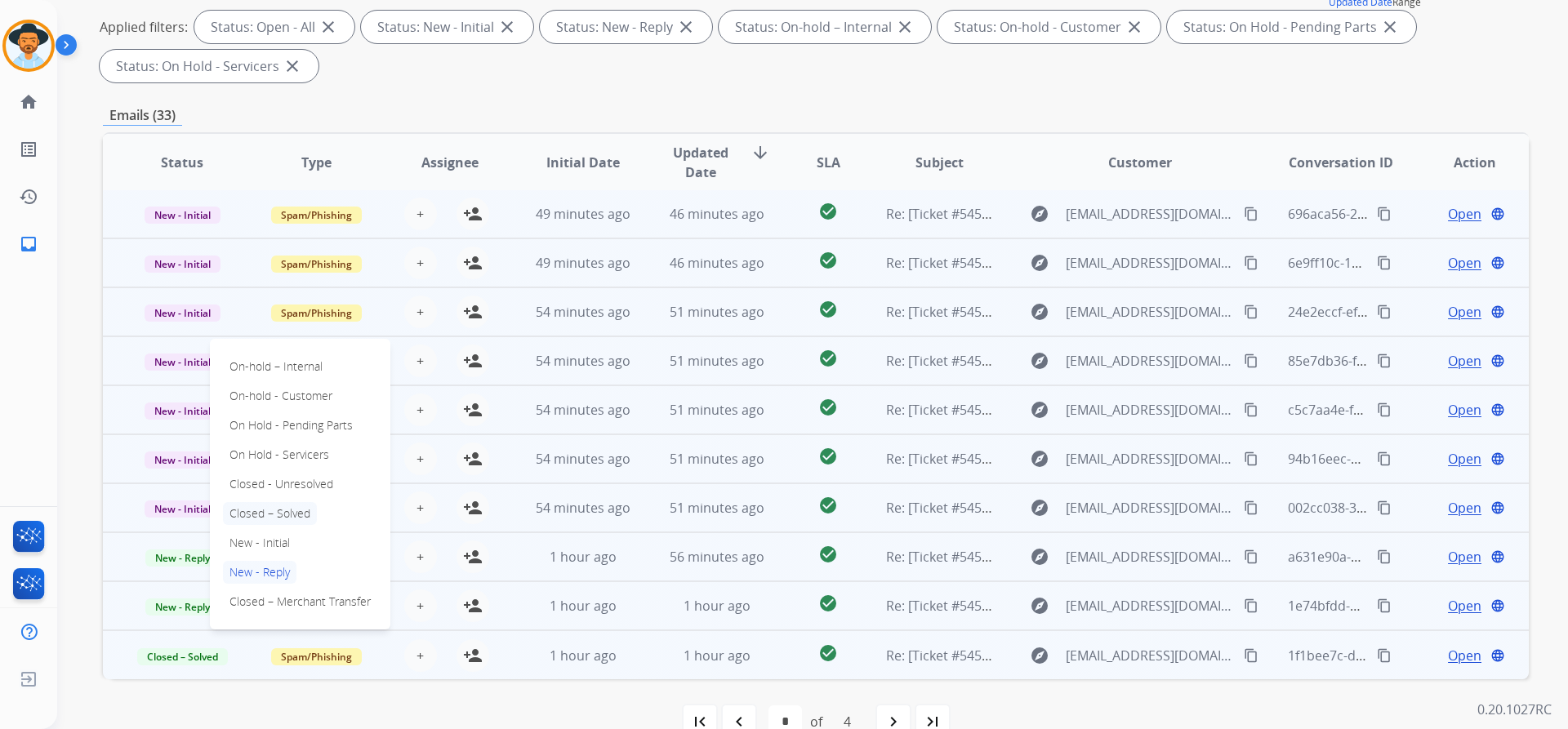
click at [279, 516] on p "Closed – Solved" at bounding box center [269, 514] width 94 height 23
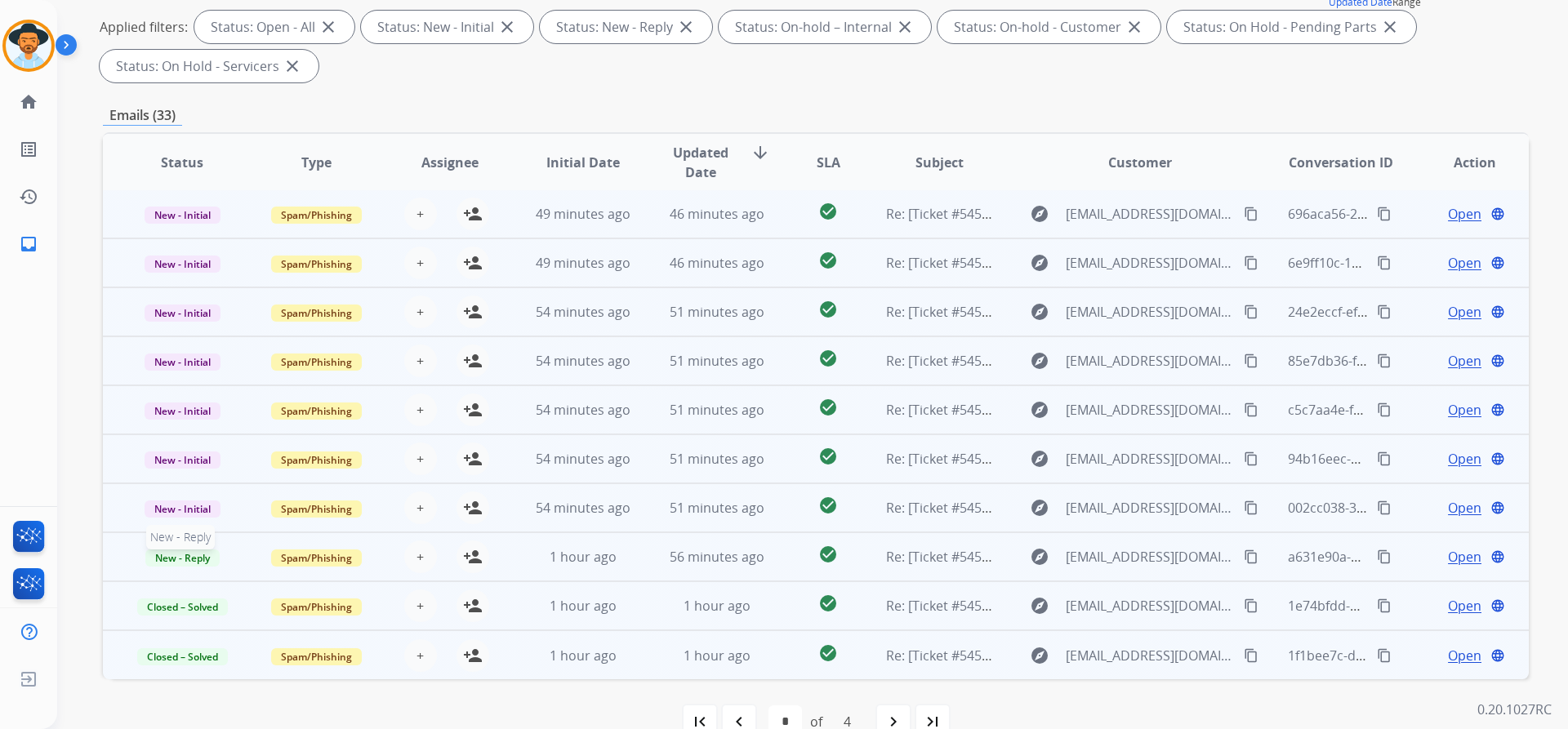
click at [188, 557] on span "New - Reply" at bounding box center [183, 558] width 75 height 17
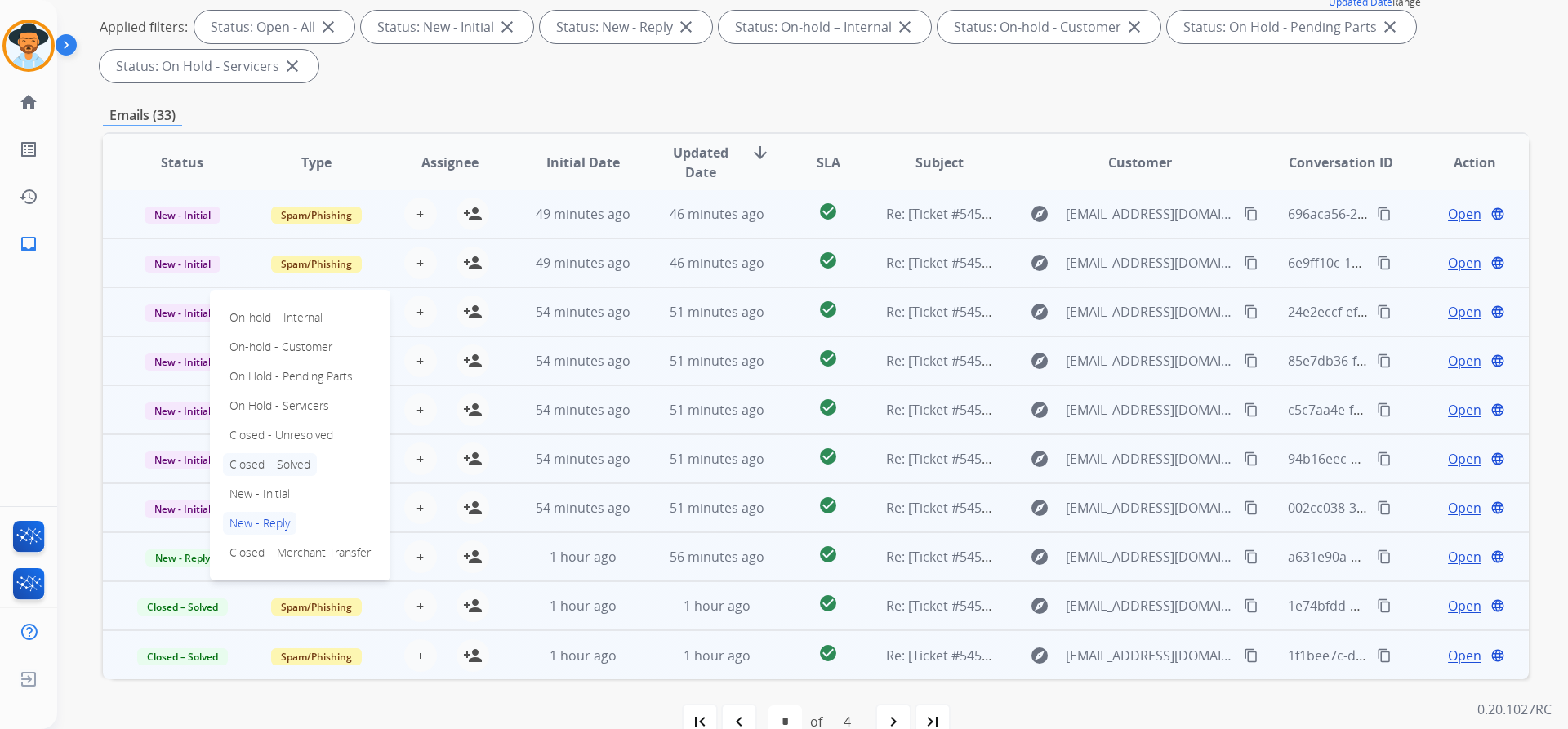
click at [282, 458] on p "Closed – Solved" at bounding box center [269, 464] width 94 height 23
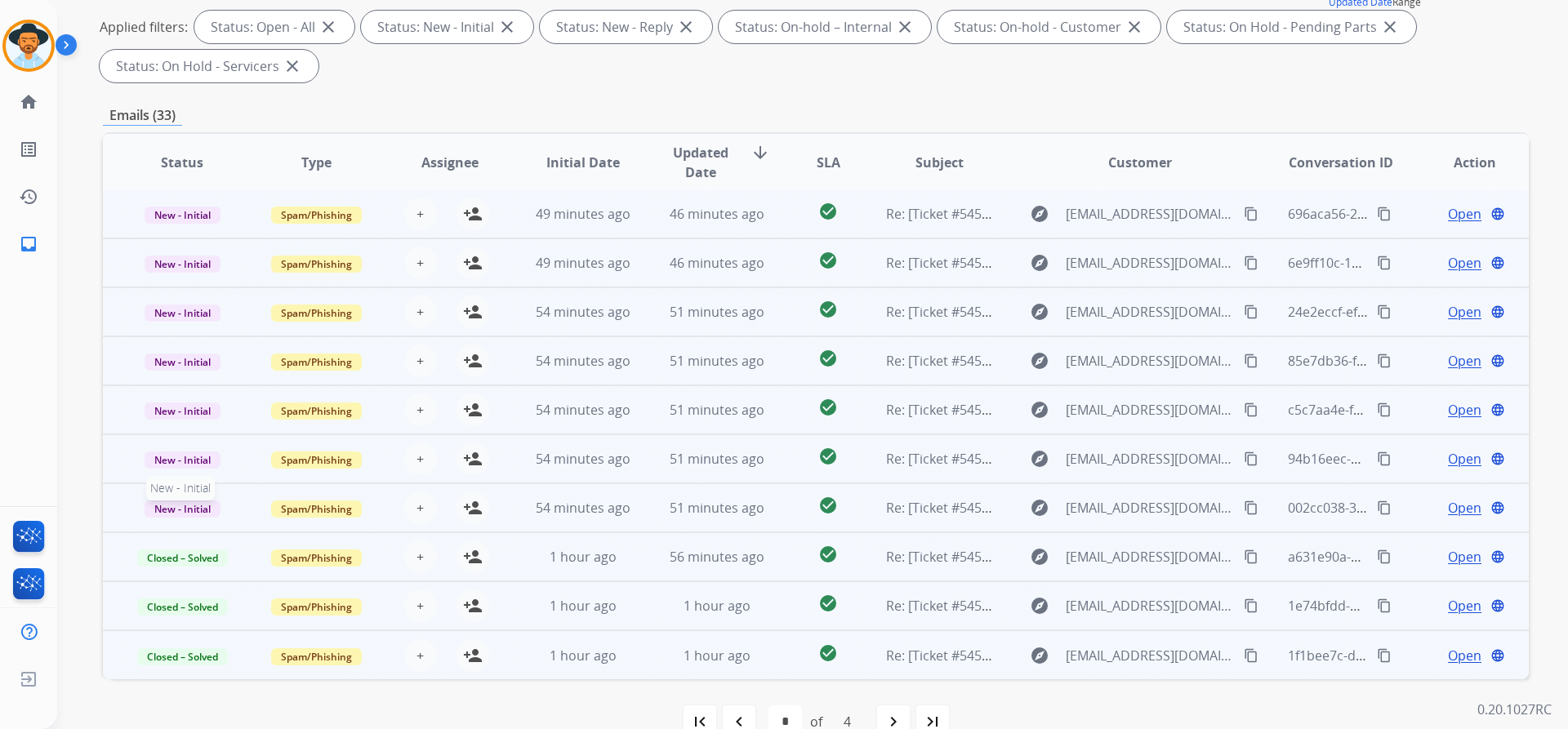
click at [168, 510] on span "New - Initial" at bounding box center [182, 509] width 76 height 17
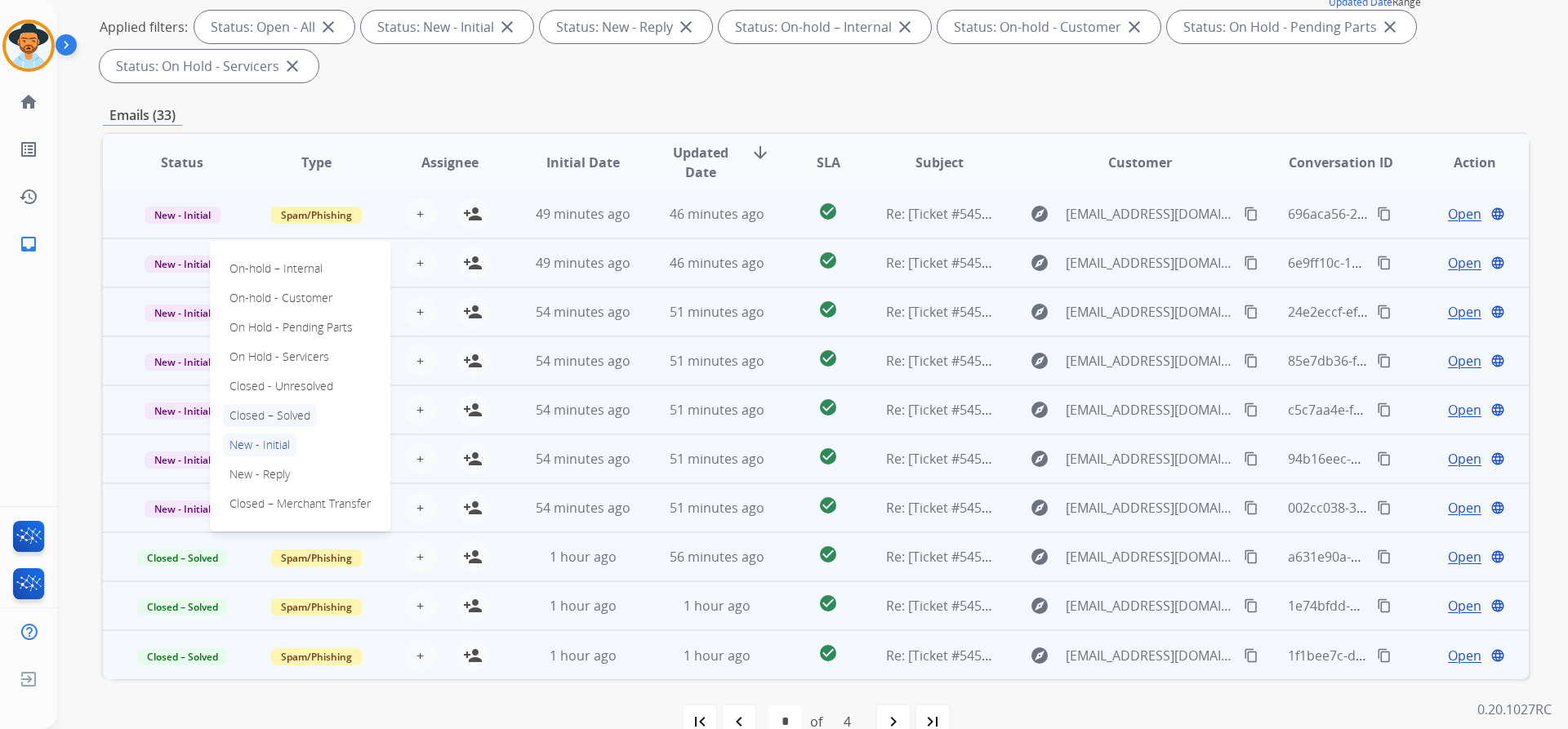
click at [289, 411] on p "Closed – Solved" at bounding box center [269, 416] width 94 height 23
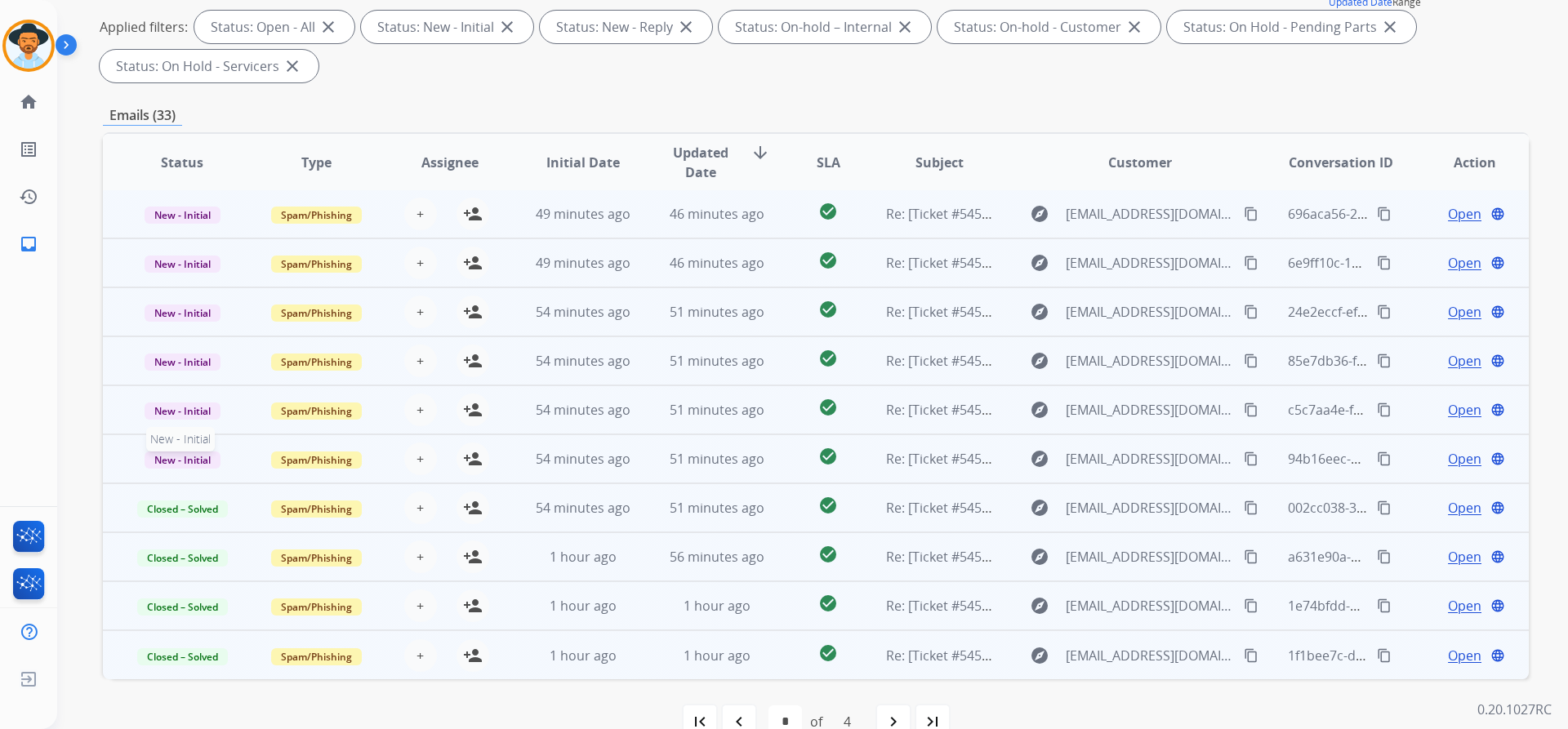
click at [185, 460] on span "New - Initial" at bounding box center [182, 460] width 76 height 17
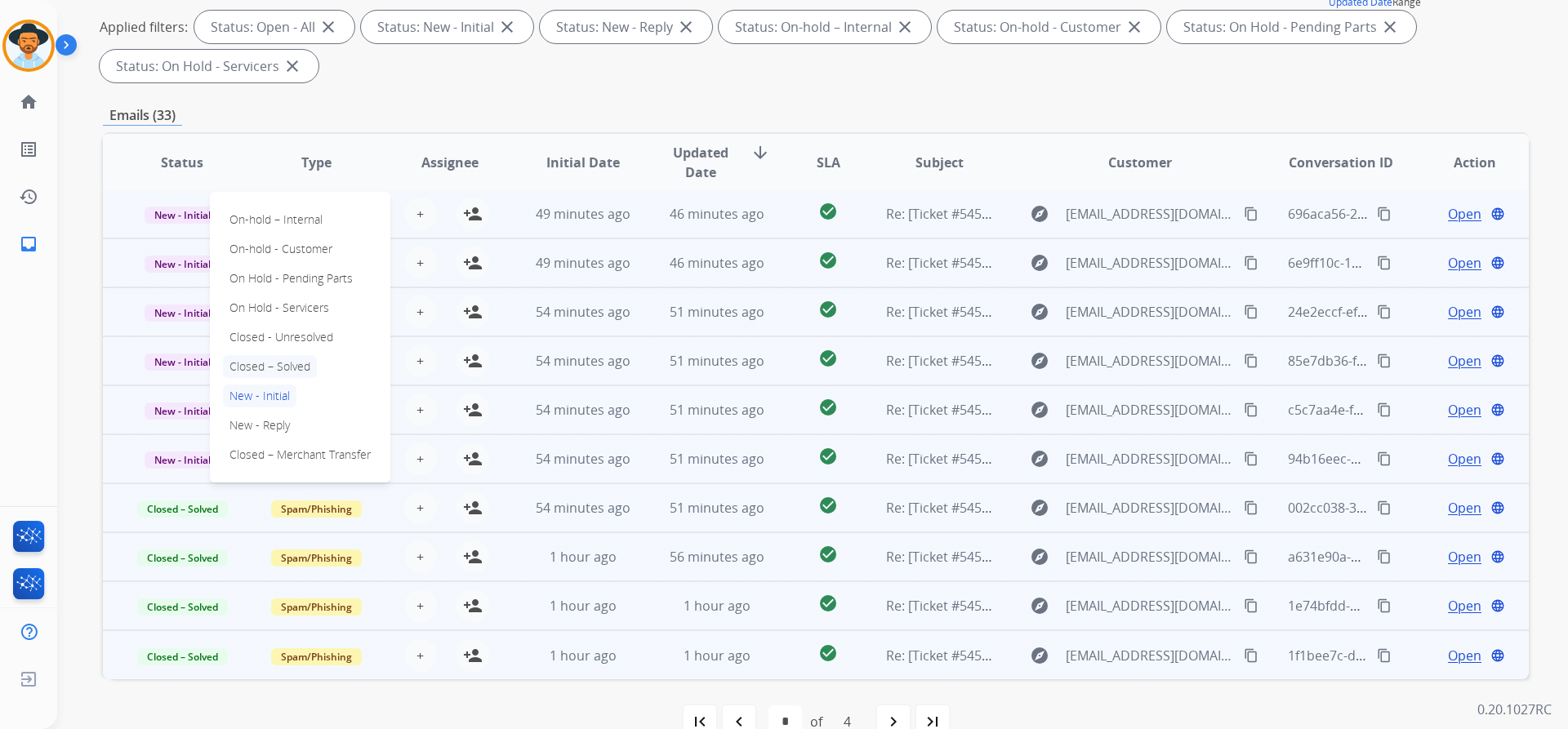
click at [306, 372] on p "Closed – Solved" at bounding box center [269, 366] width 94 height 23
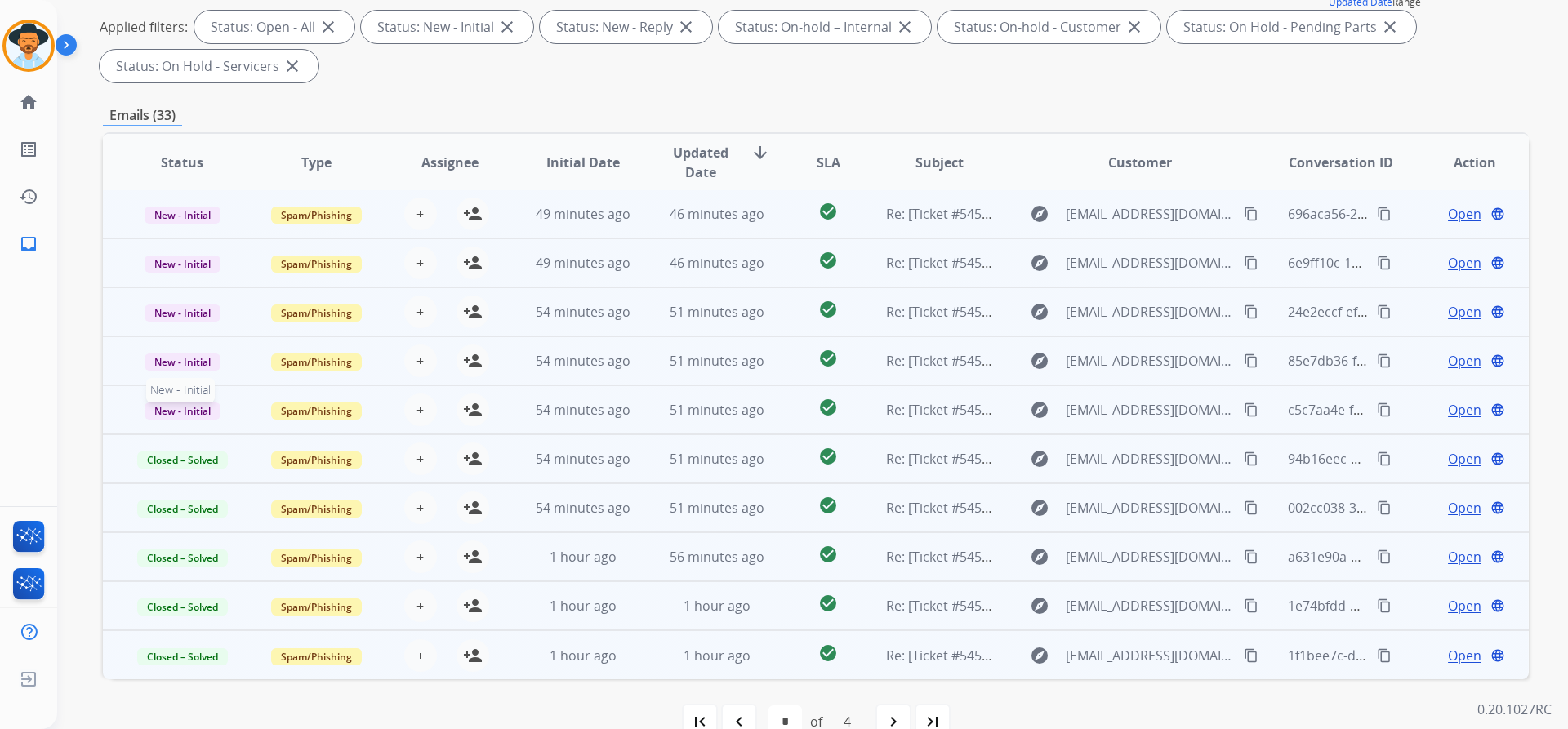
click at [194, 409] on span "New - Initial" at bounding box center [182, 411] width 76 height 17
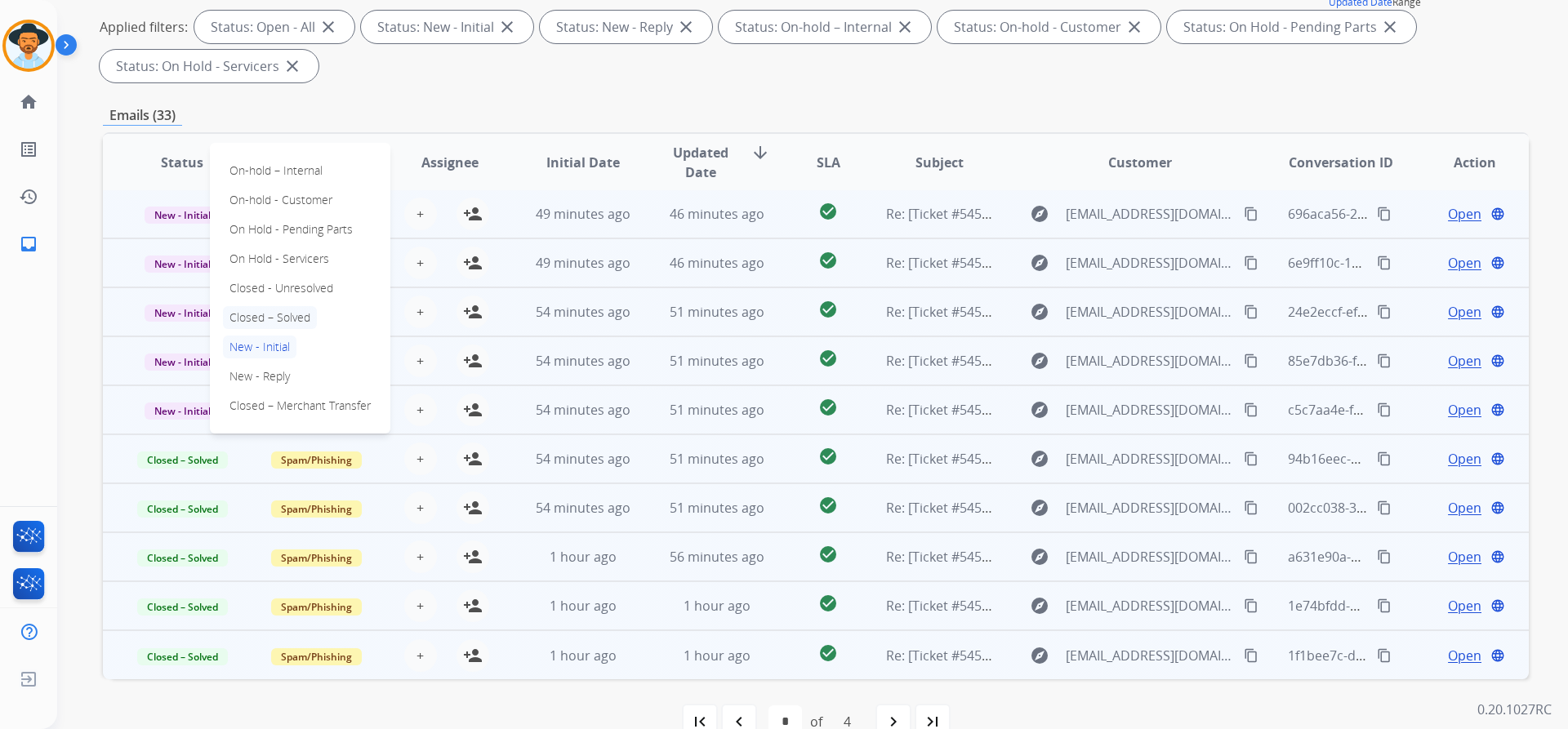
click at [280, 313] on p "Closed – Solved" at bounding box center [269, 317] width 94 height 23
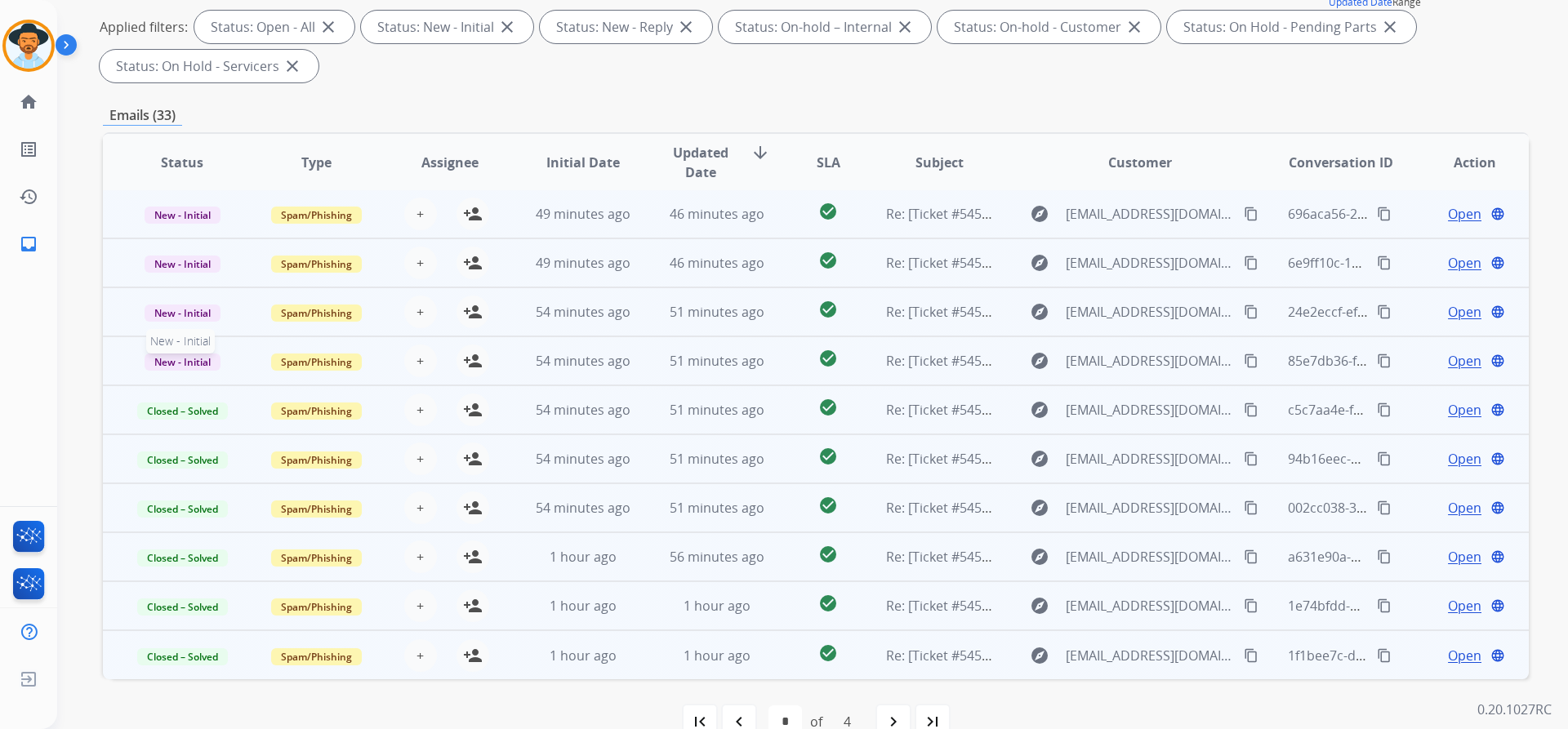
click at [194, 354] on span "New - Initial" at bounding box center [182, 362] width 76 height 17
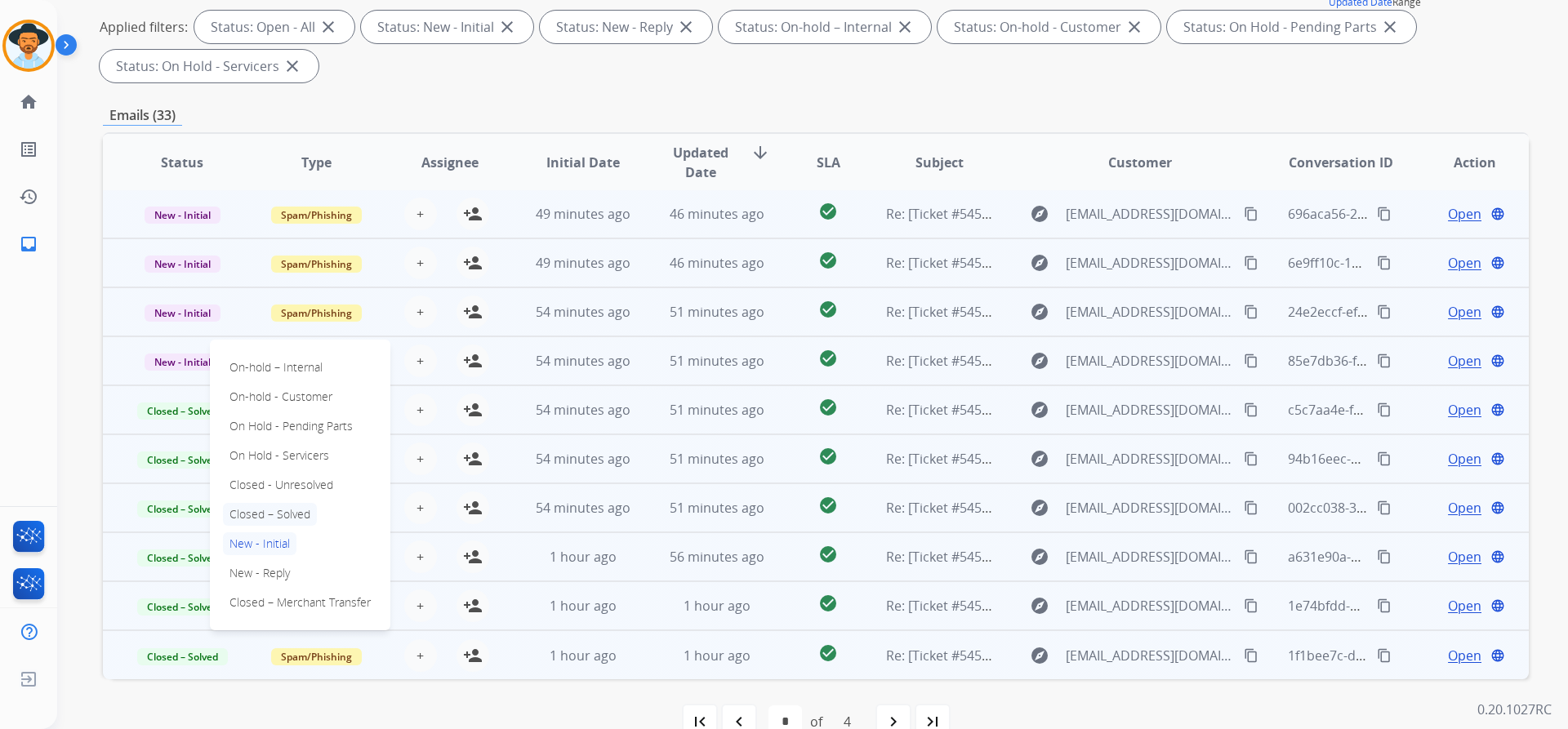
click at [296, 517] on p "Closed – Solved" at bounding box center [269, 515] width 94 height 23
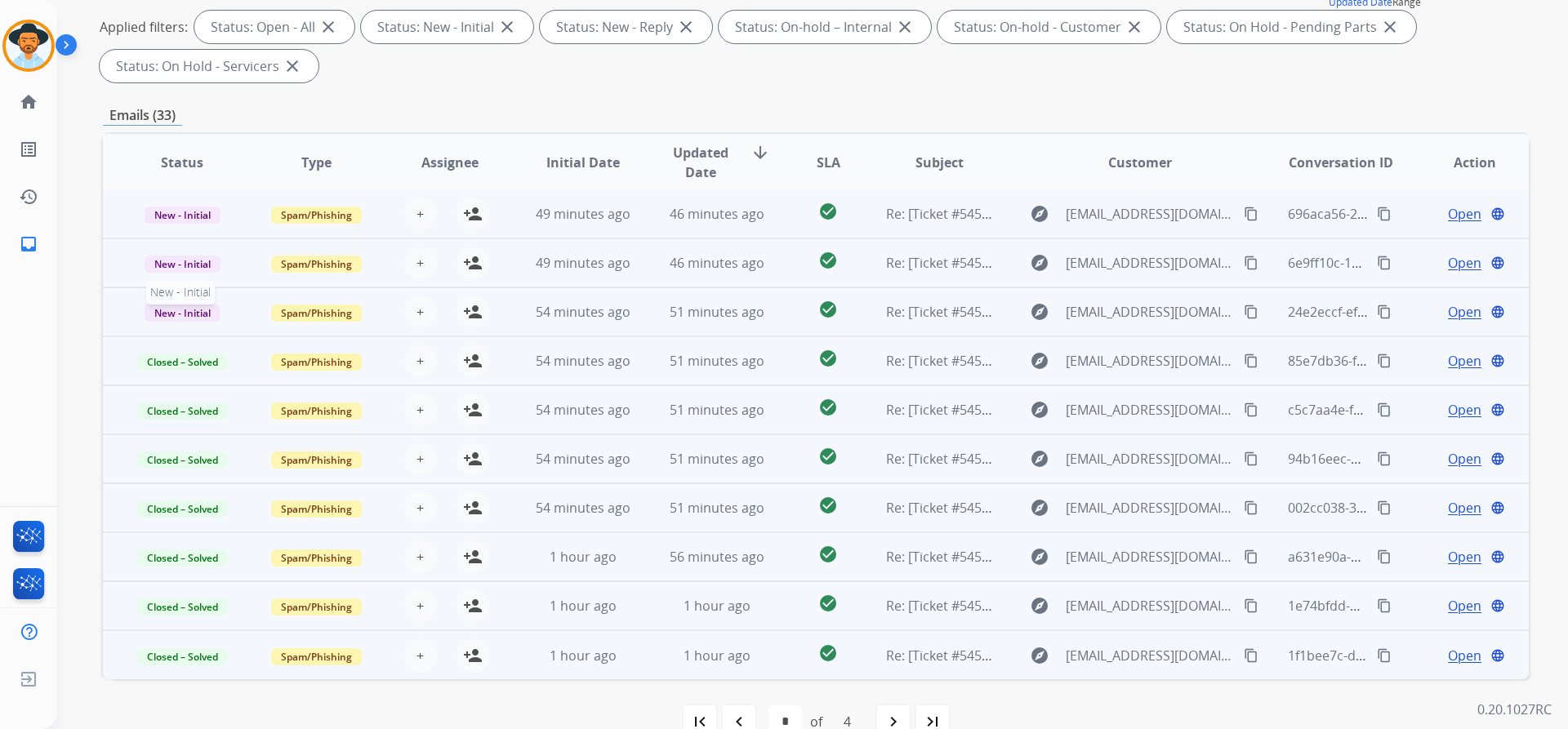
click at [197, 312] on span "New - Initial" at bounding box center [182, 313] width 76 height 17
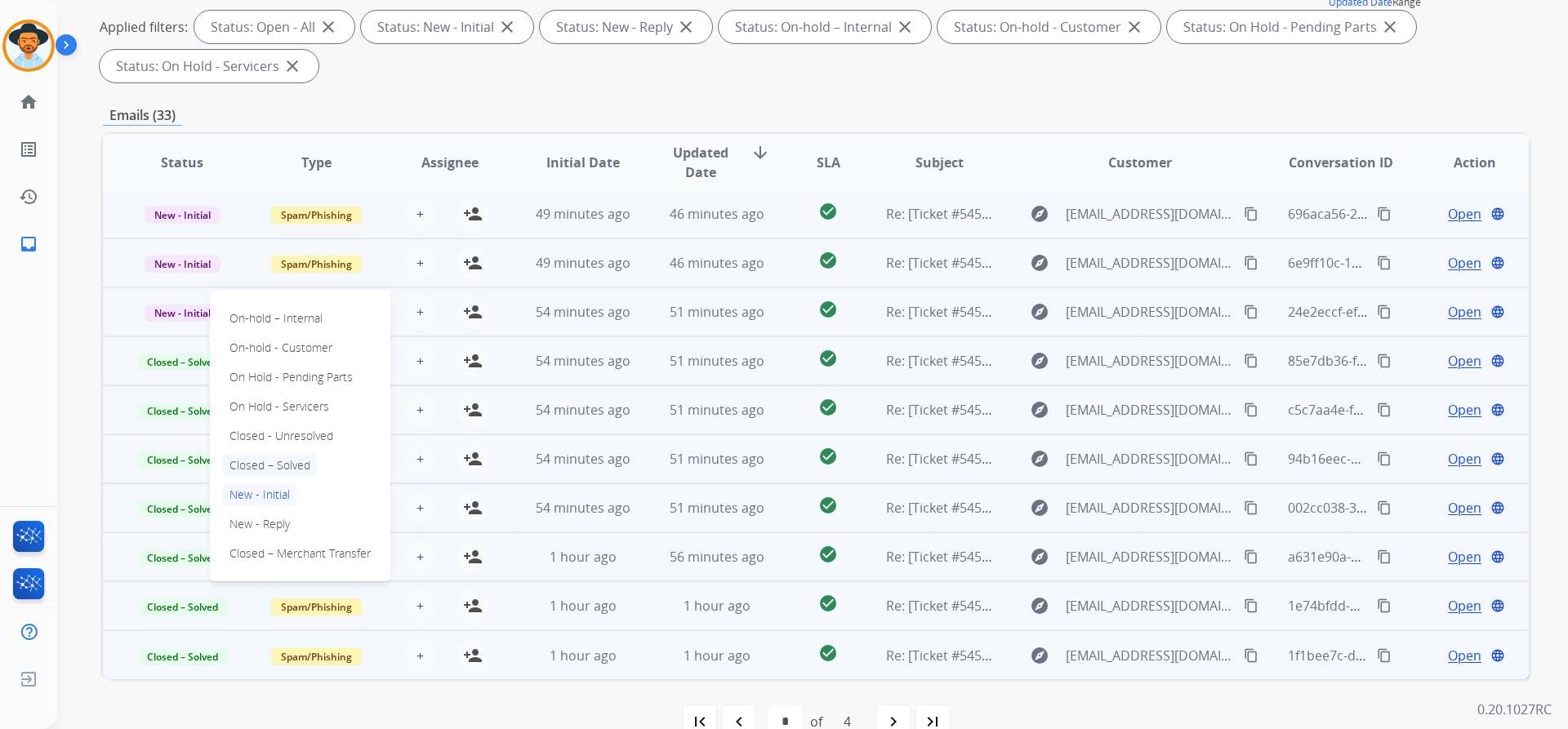
click at [279, 463] on p "Closed – Solved" at bounding box center [269, 465] width 94 height 23
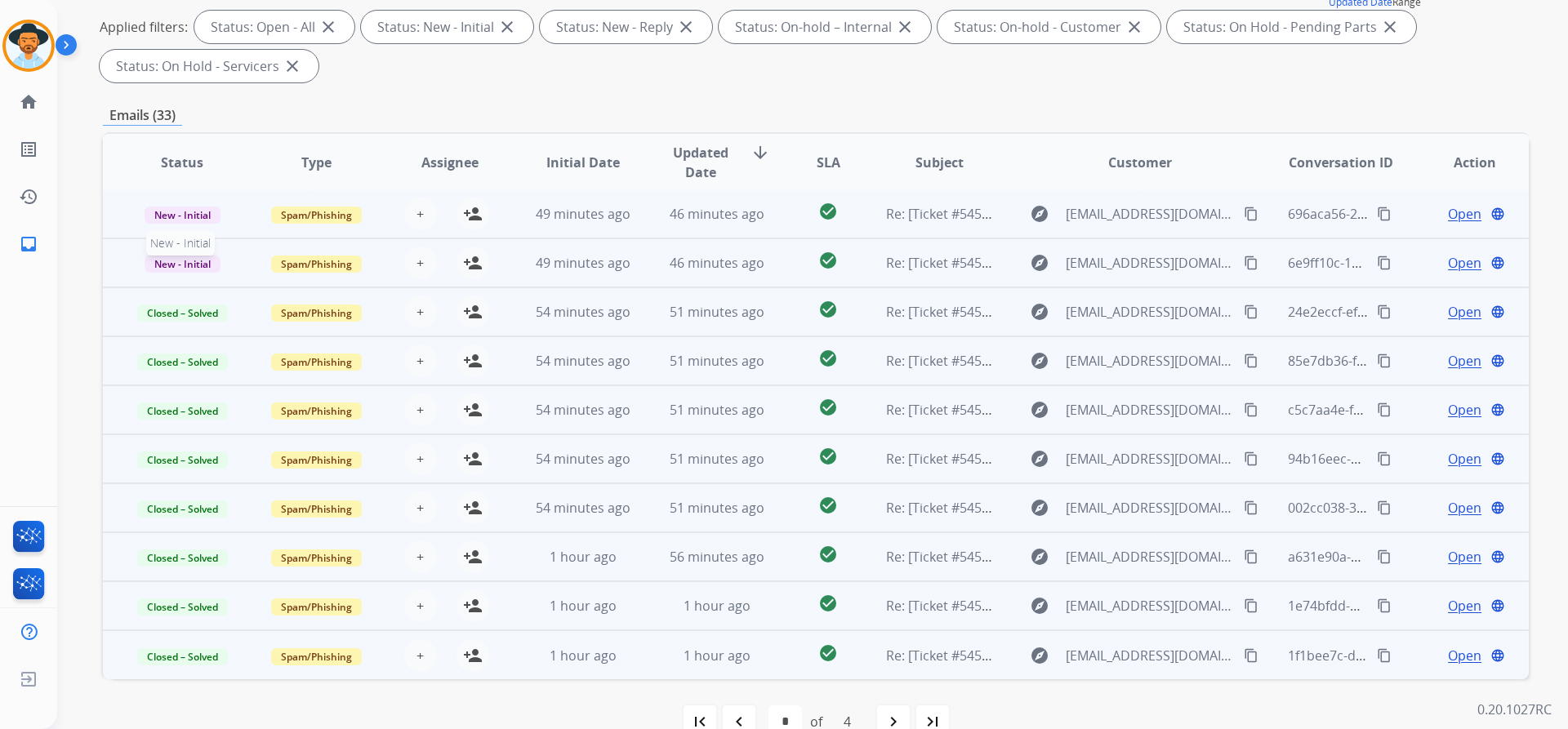
click at [193, 264] on span "New - Initial" at bounding box center [182, 264] width 76 height 17
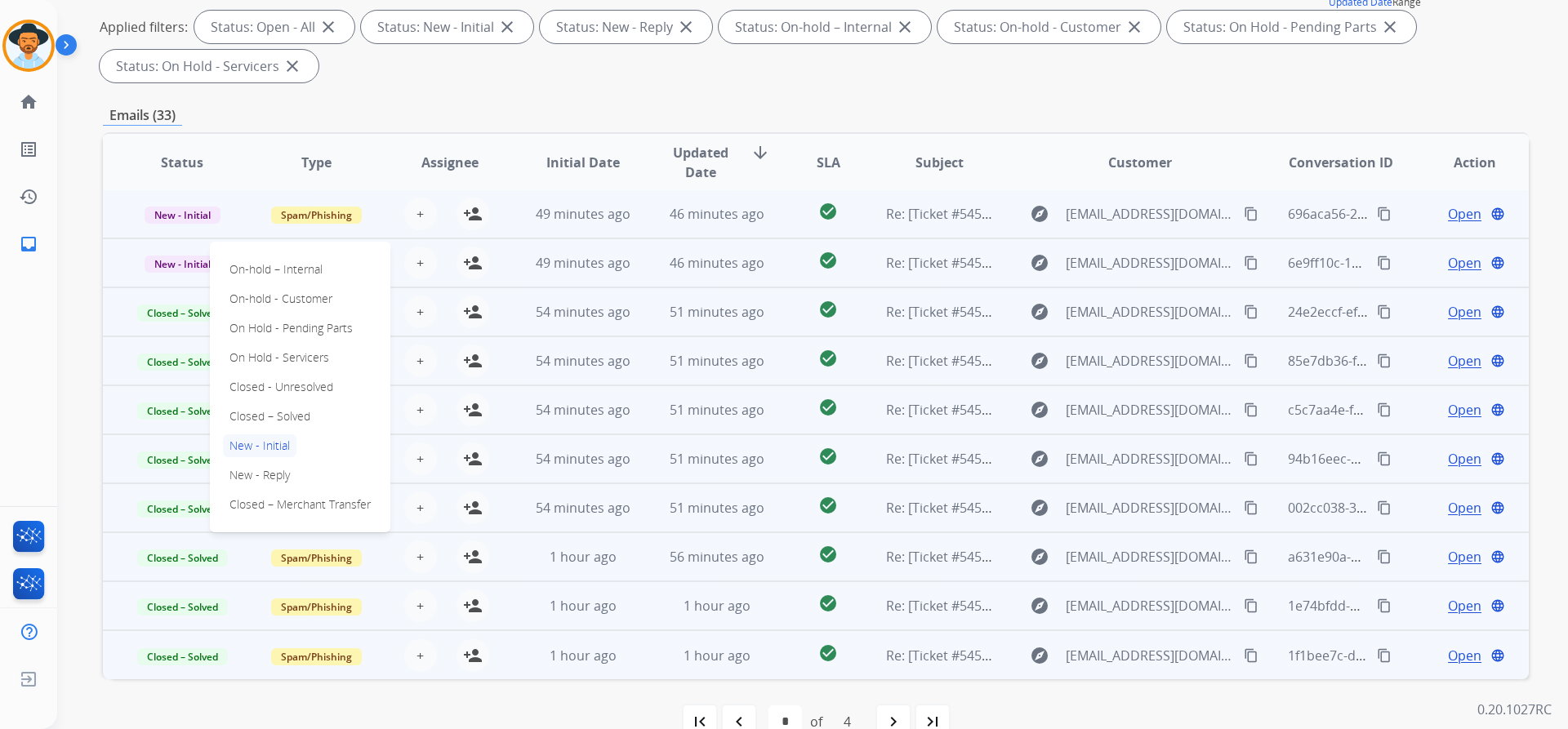
click at [271, 413] on p "Closed – Solved" at bounding box center [269, 416] width 94 height 23
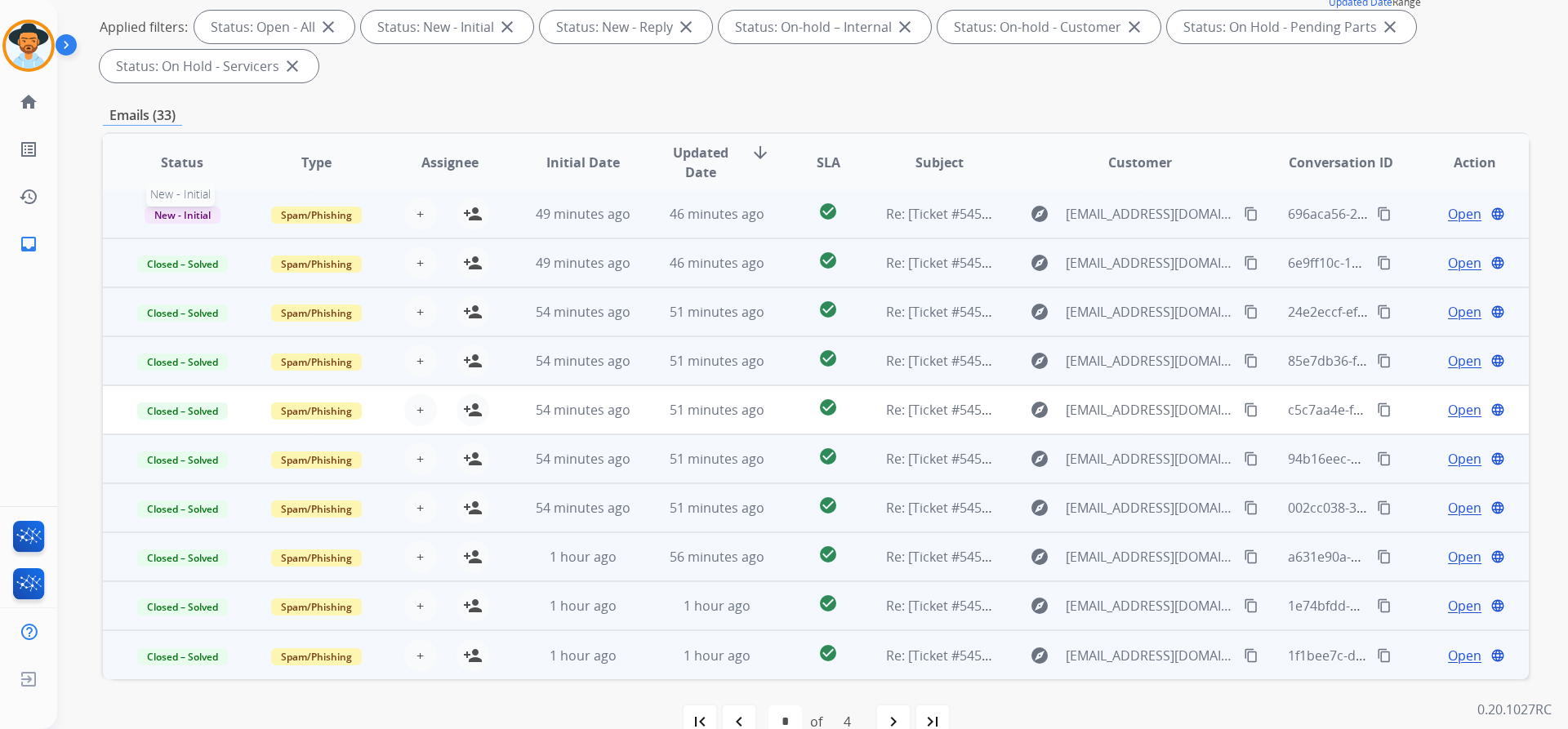
click at [186, 212] on span "New - Initial" at bounding box center [182, 215] width 76 height 17
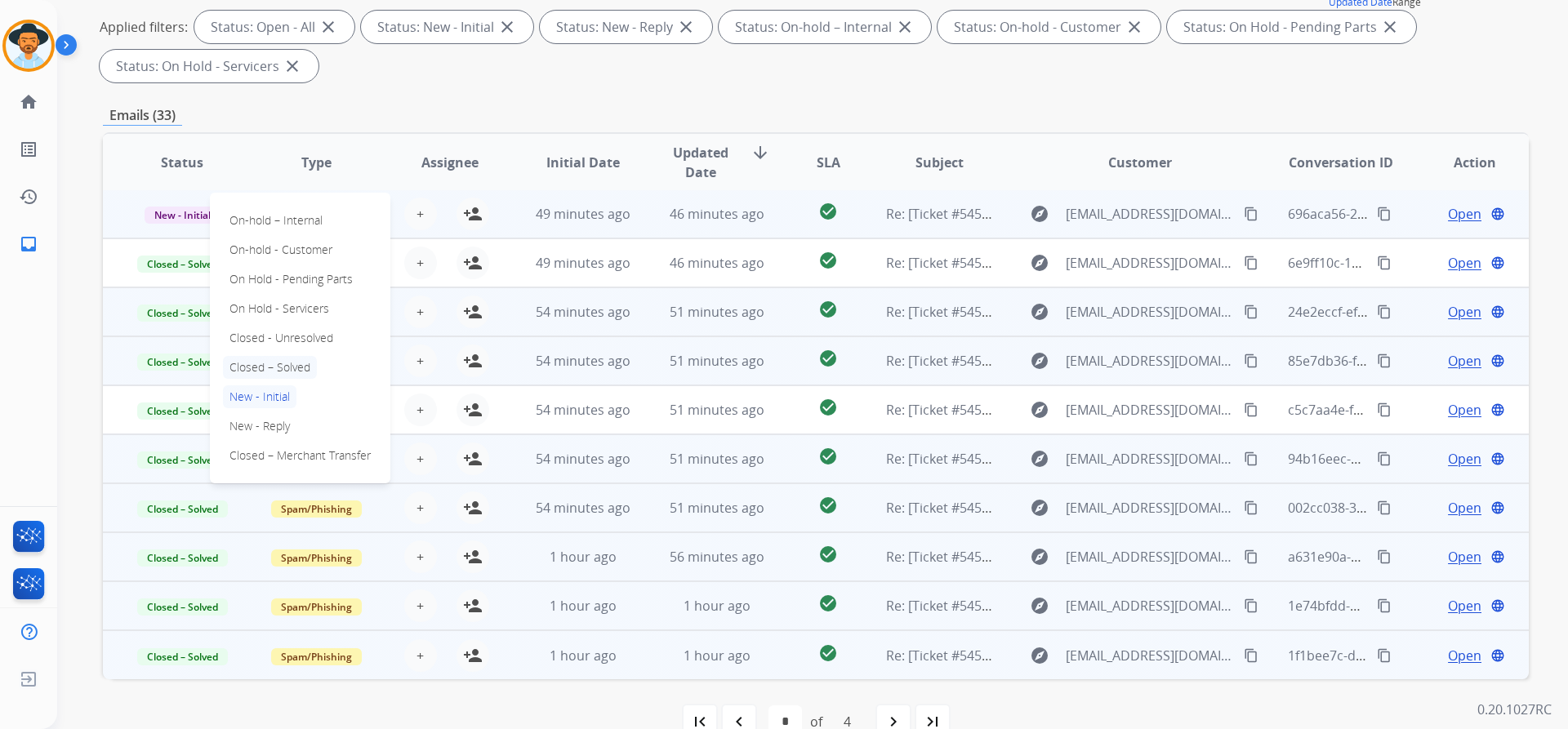
click at [280, 362] on p "Closed – Solved" at bounding box center [269, 367] width 94 height 23
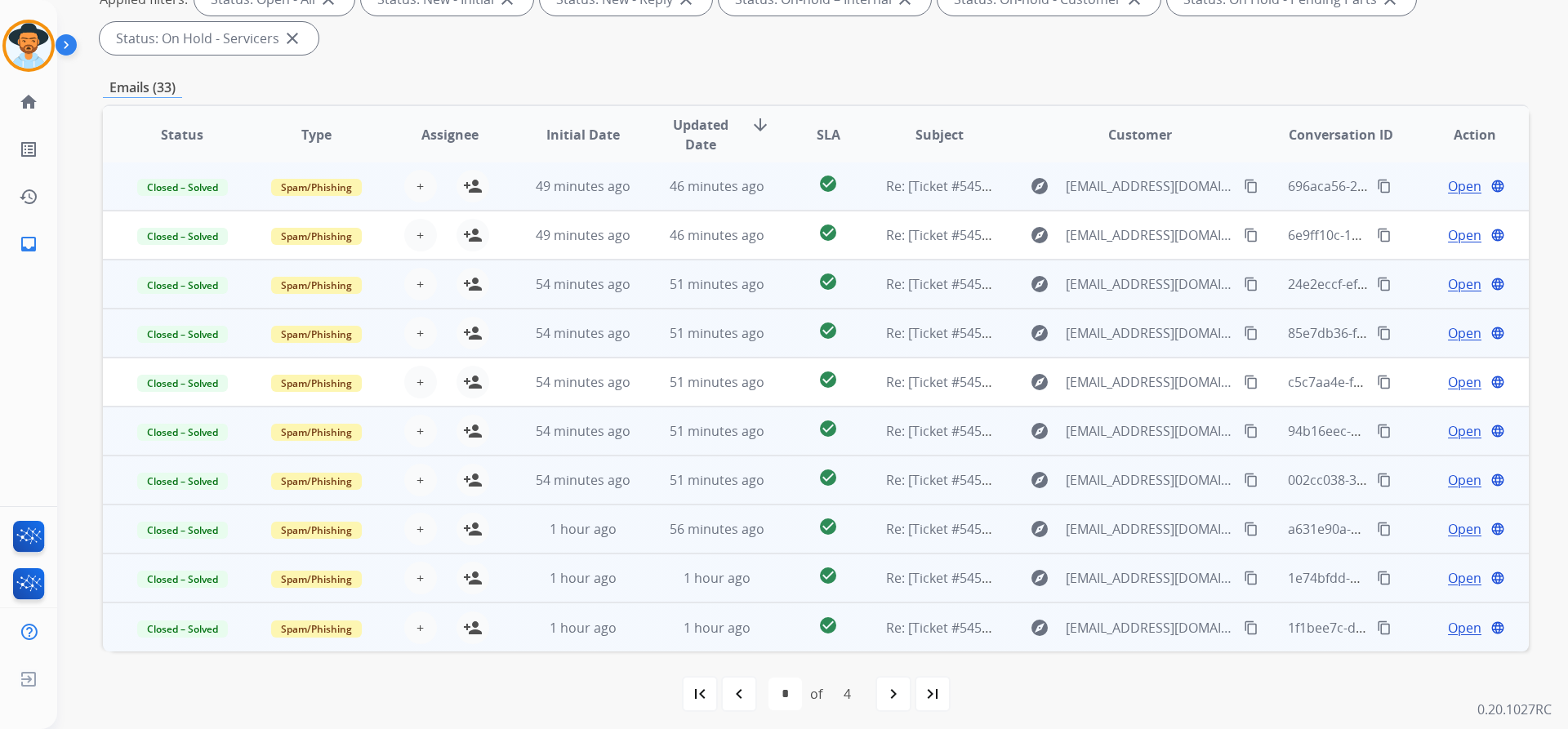
scroll to position [280, 0]
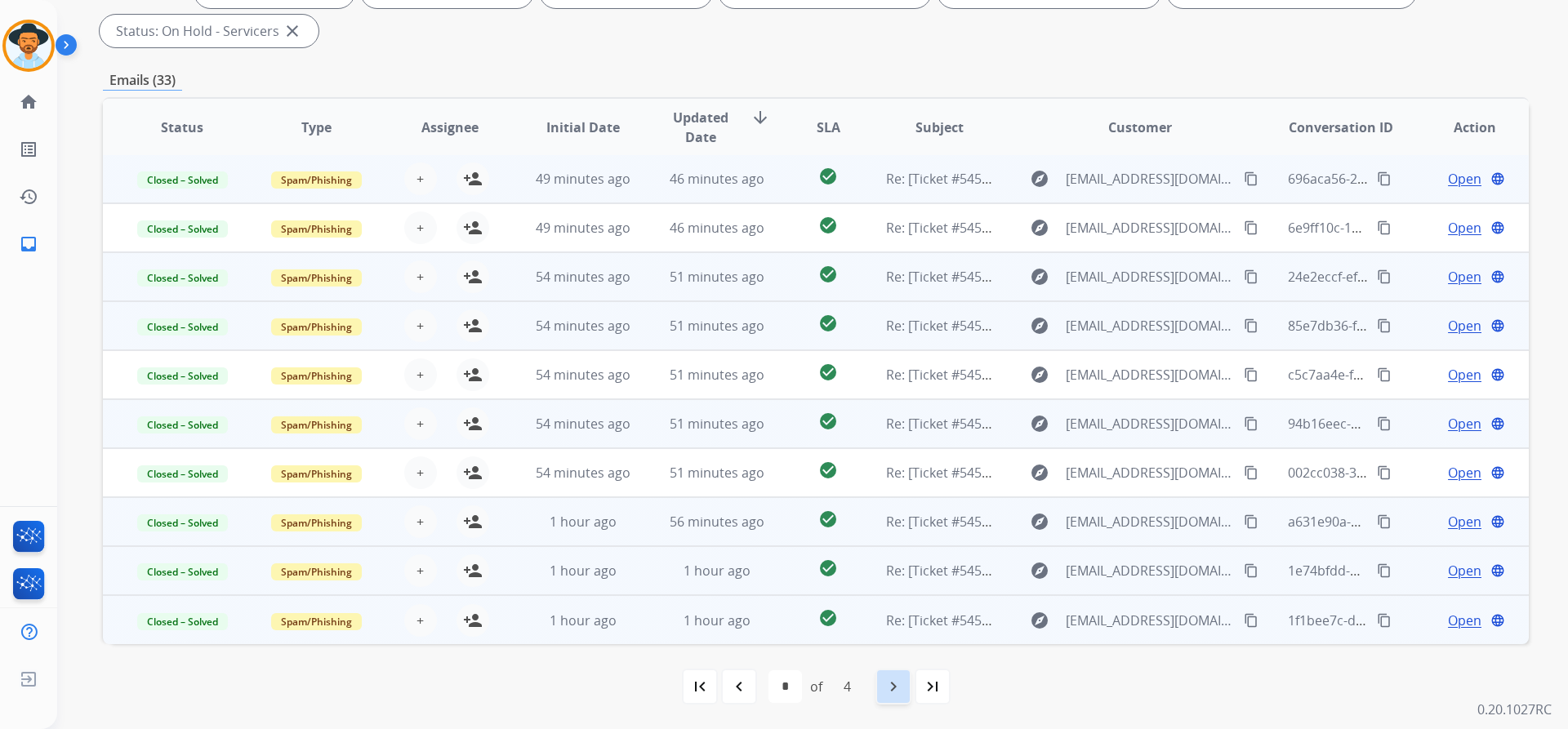
click at [893, 682] on mat-icon "navigate_next" at bounding box center [893, 686] width 20 height 20
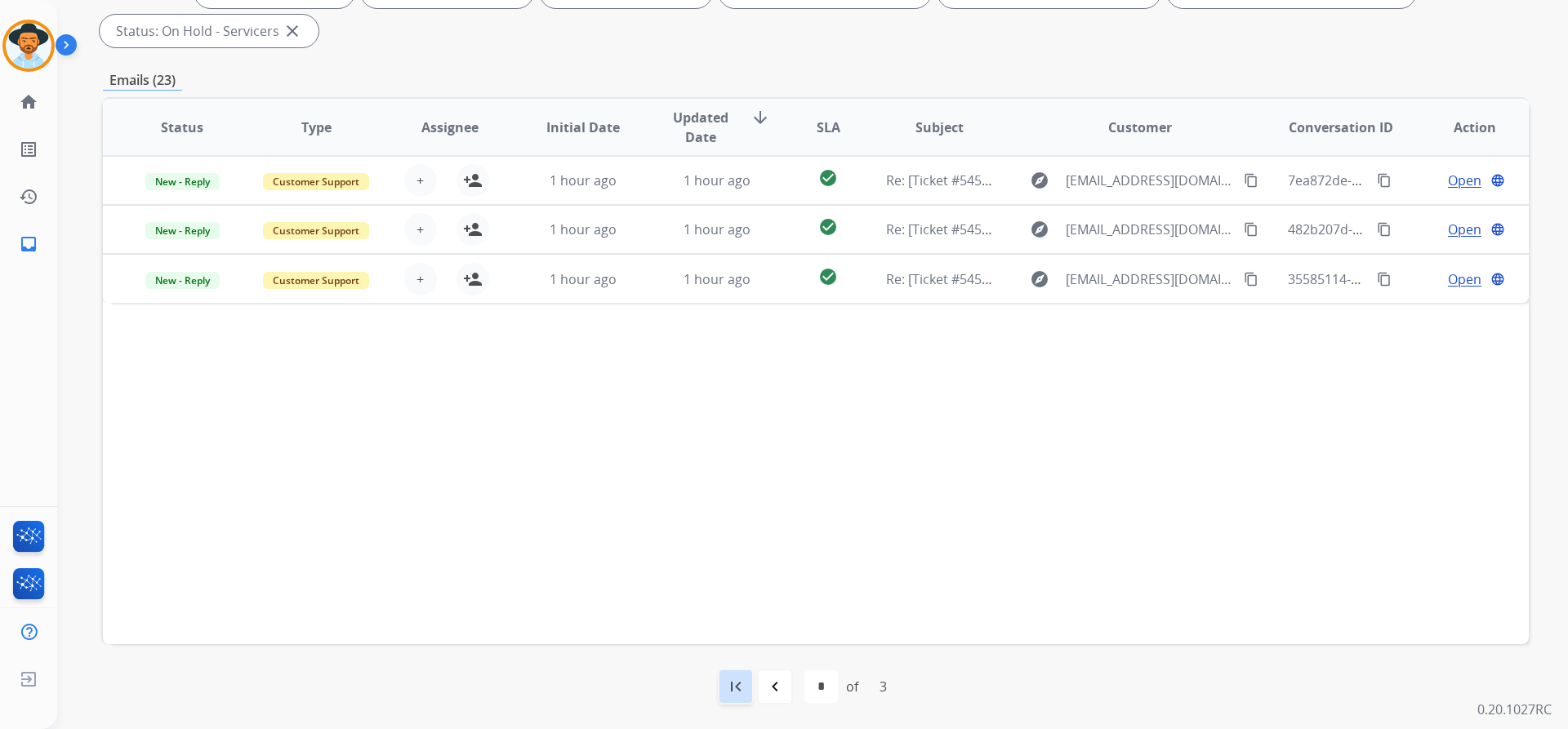
click at [722, 685] on div "first_page" at bounding box center [736, 686] width 36 height 36
select select "*"
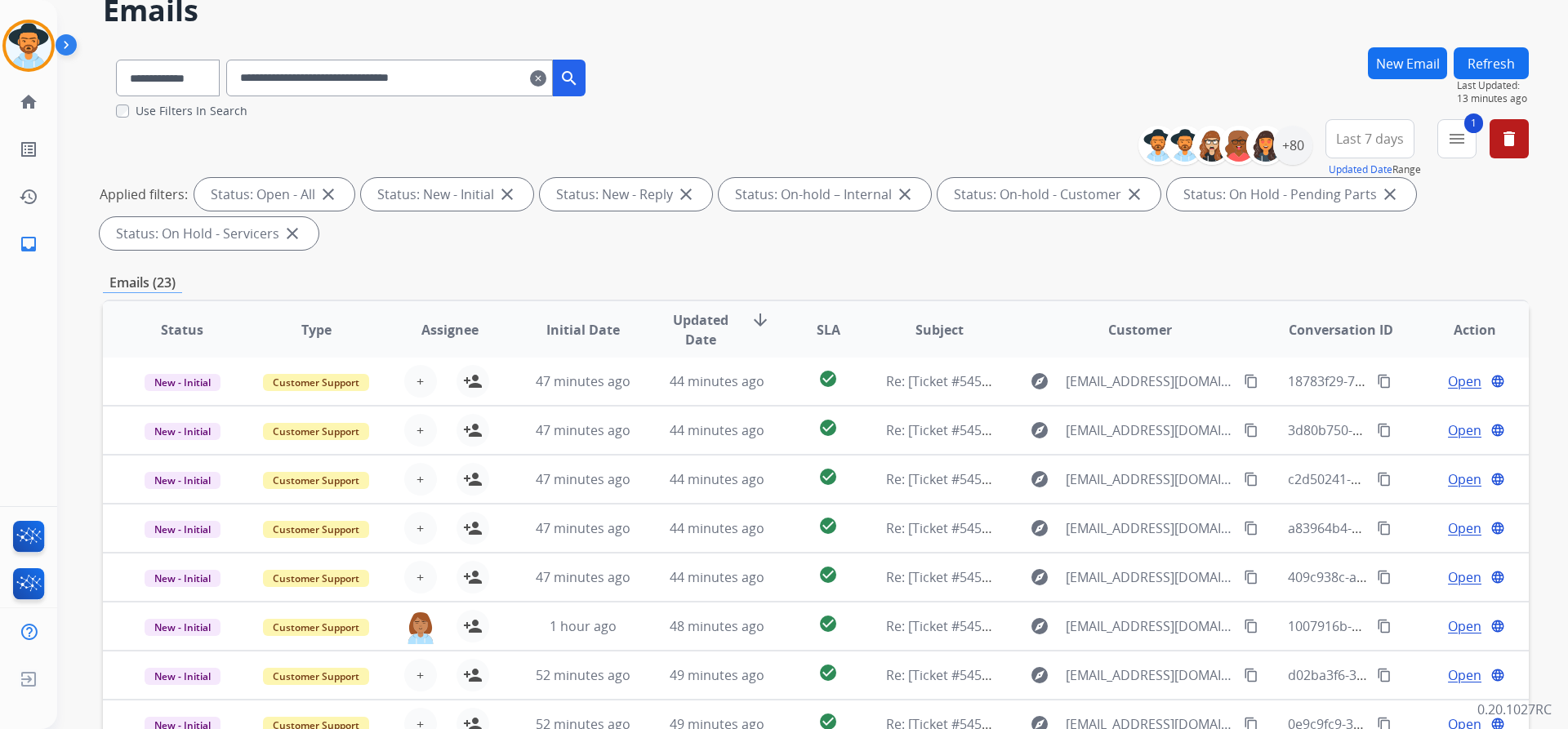
scroll to position [245, 0]
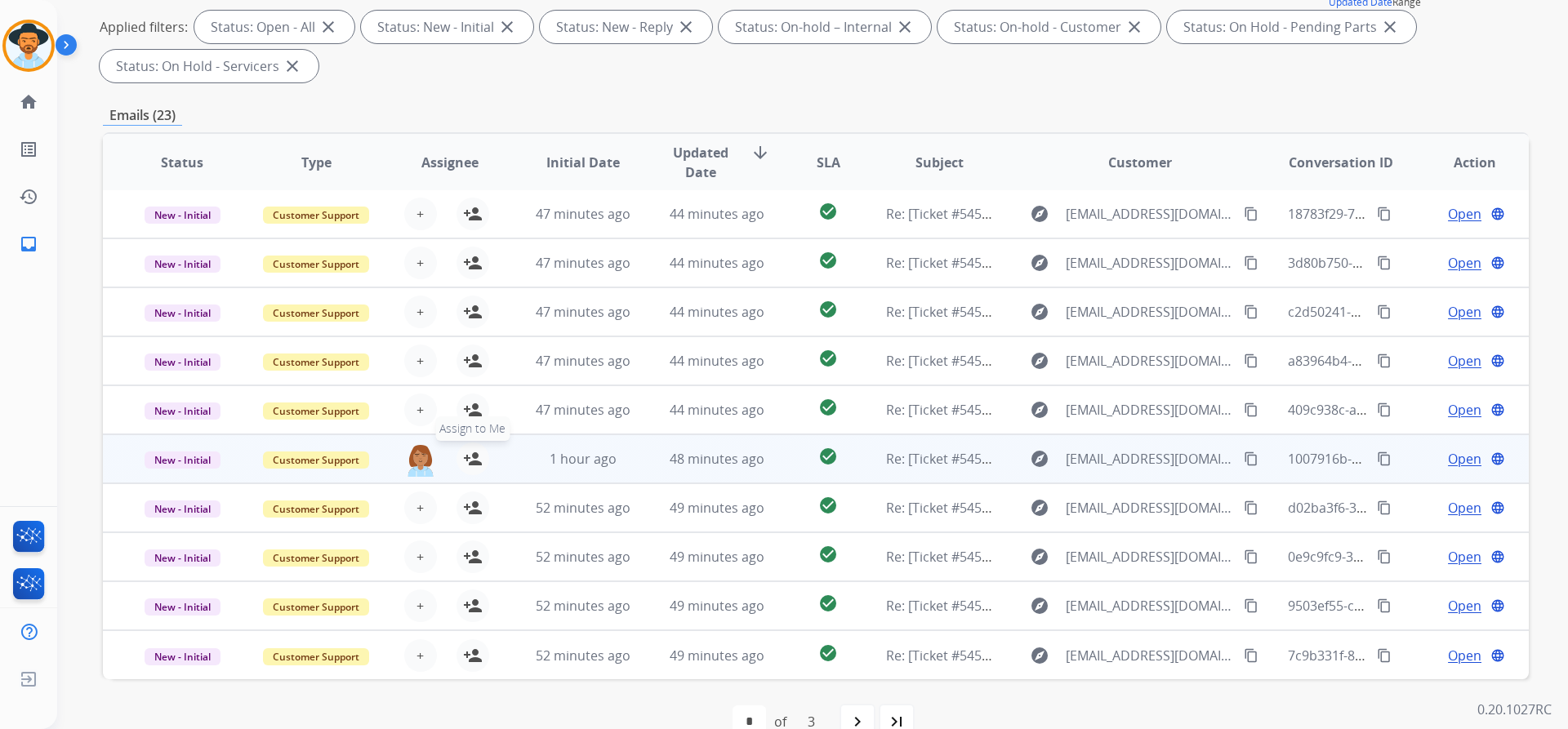
click at [466, 464] on mat-icon "person_add" at bounding box center [473, 459] width 20 height 20
click at [466, 464] on mat-icon "person_remove" at bounding box center [473, 459] width 20 height 20
click at [181, 459] on span "New - Initial" at bounding box center [182, 460] width 76 height 17
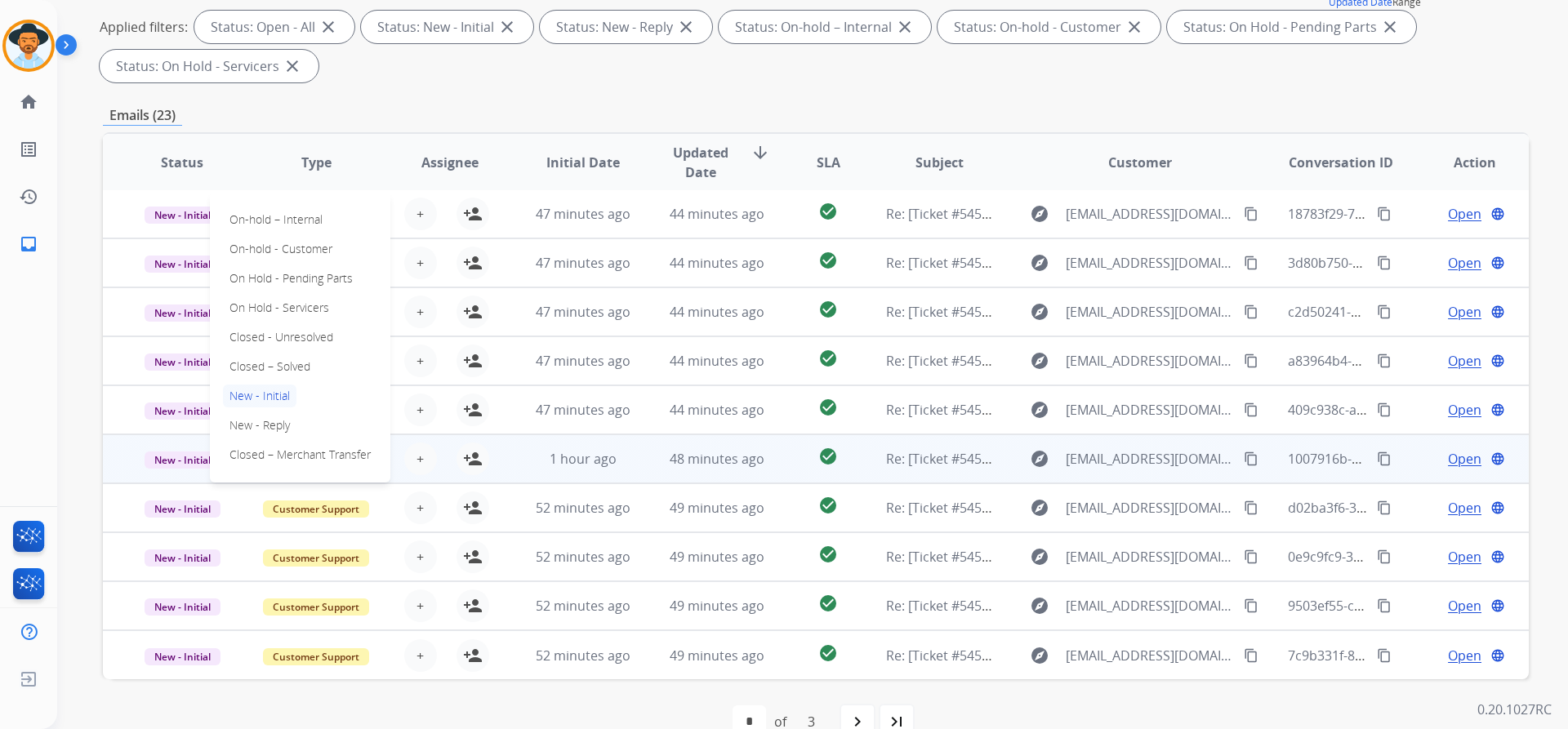
click at [1458, 458] on span "Open" at bounding box center [1465, 459] width 34 height 20
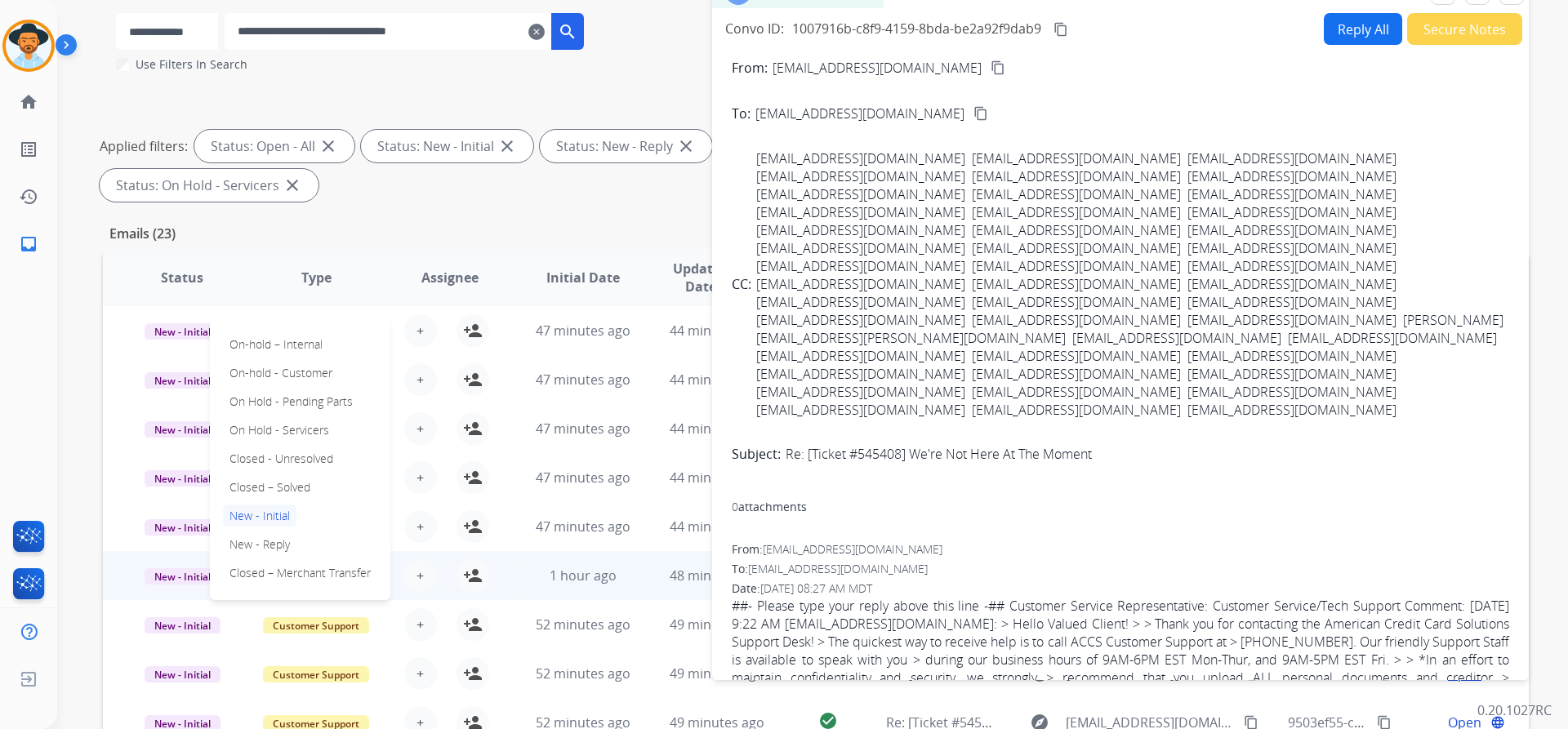
scroll to position [0, 0]
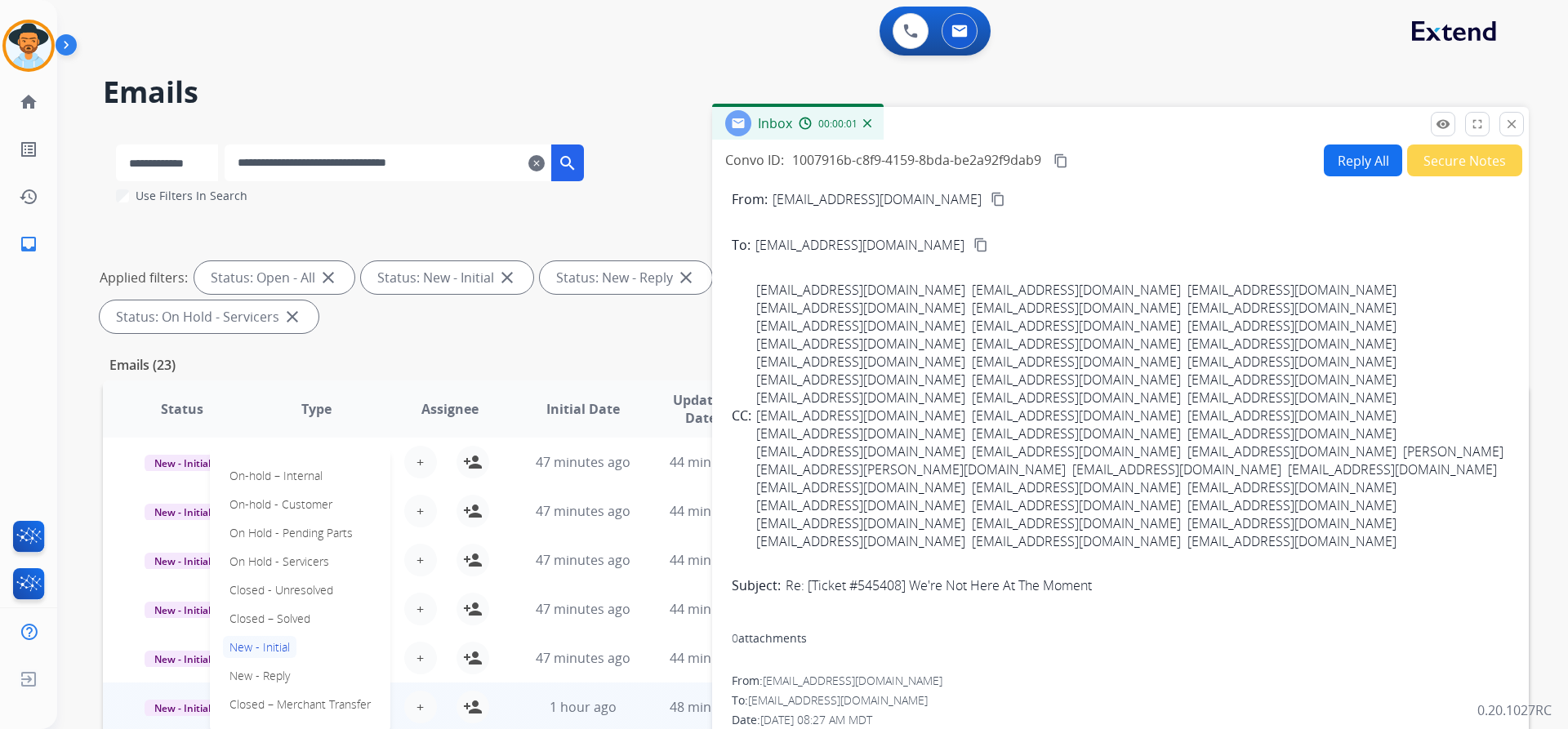
click at [1443, 165] on button "Secure Notes" at bounding box center [1465, 160] width 116 height 32
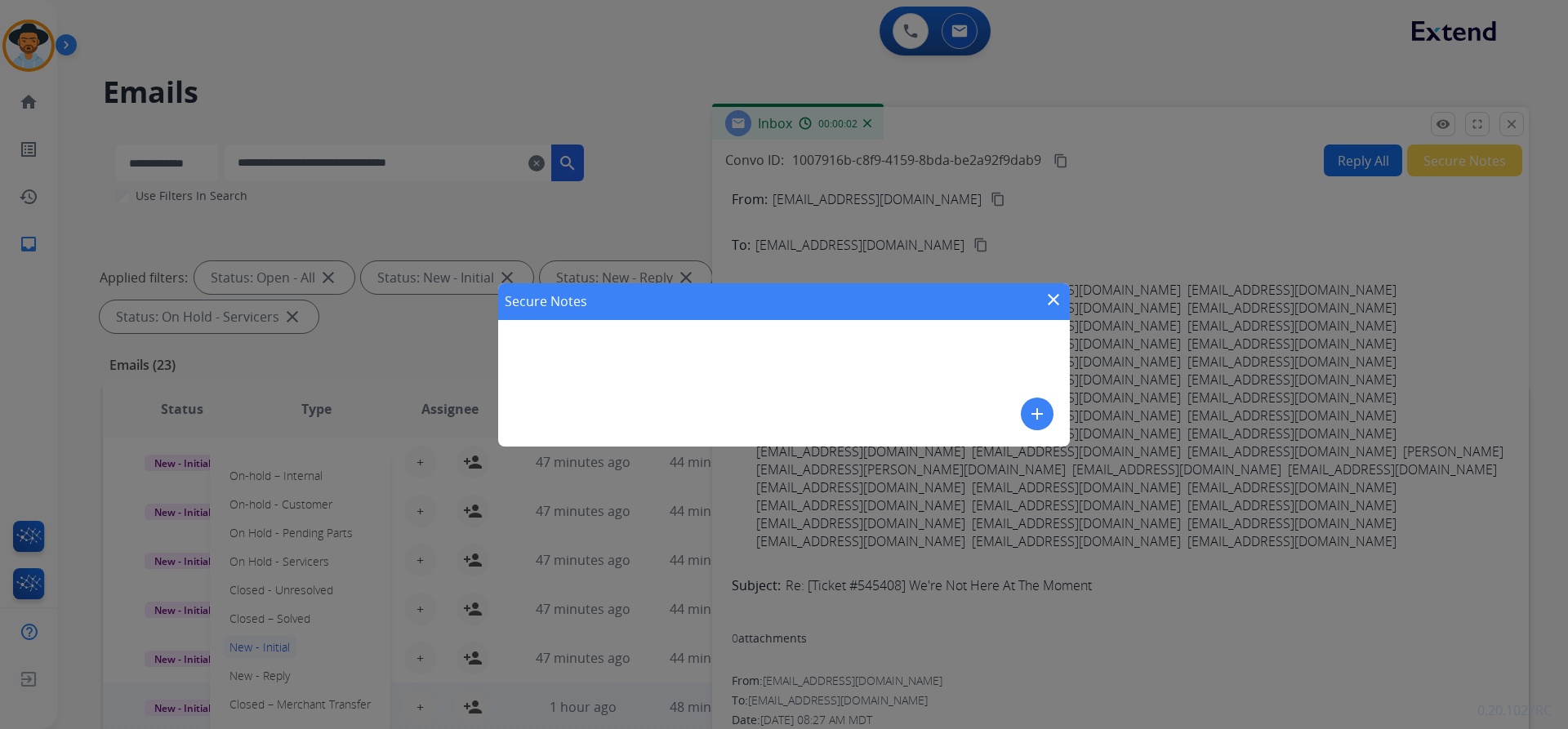
click at [1042, 420] on mat-icon "add" at bounding box center [1037, 414] width 20 height 20
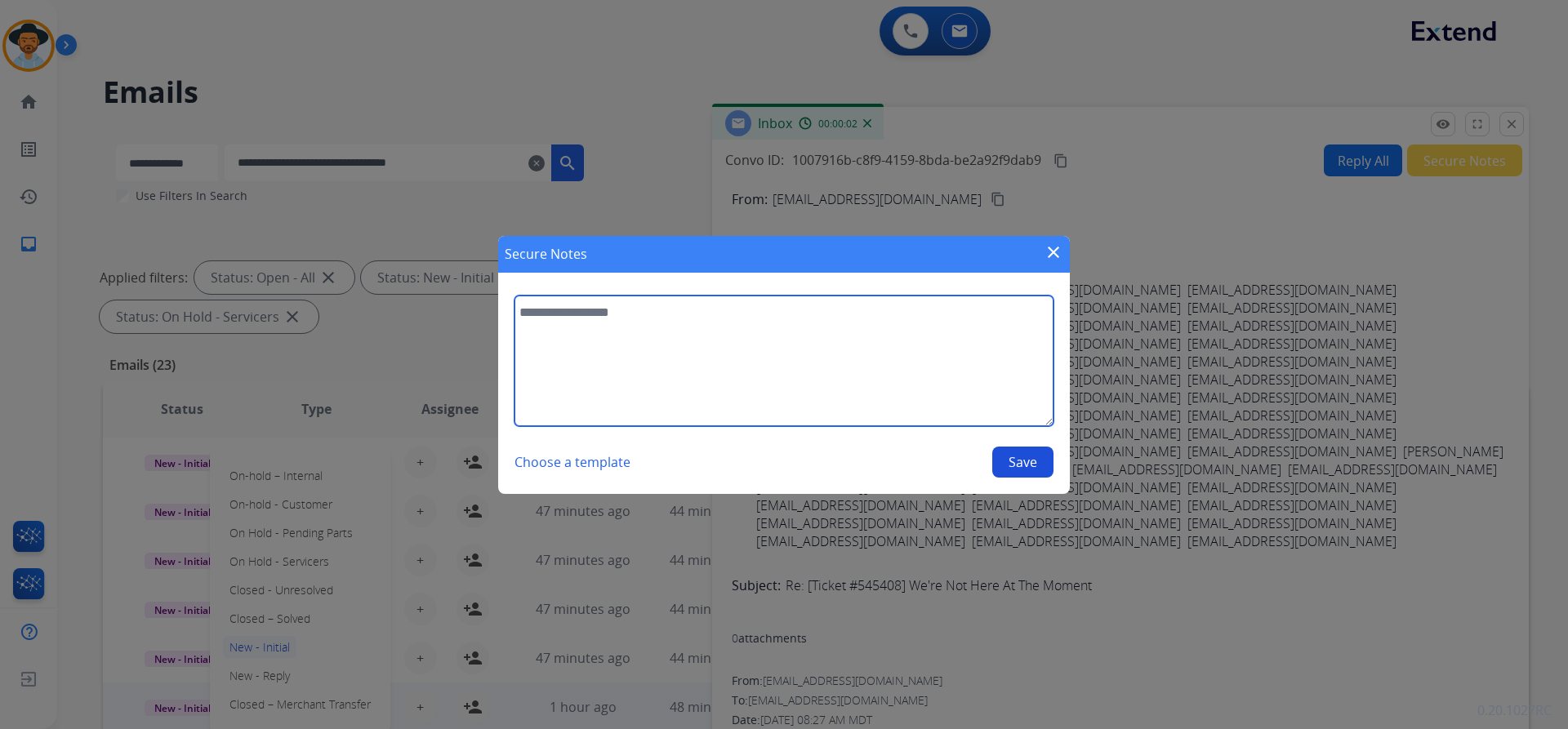
click at [700, 344] on textarea at bounding box center [784, 361] width 539 height 131
paste textarea "**********"
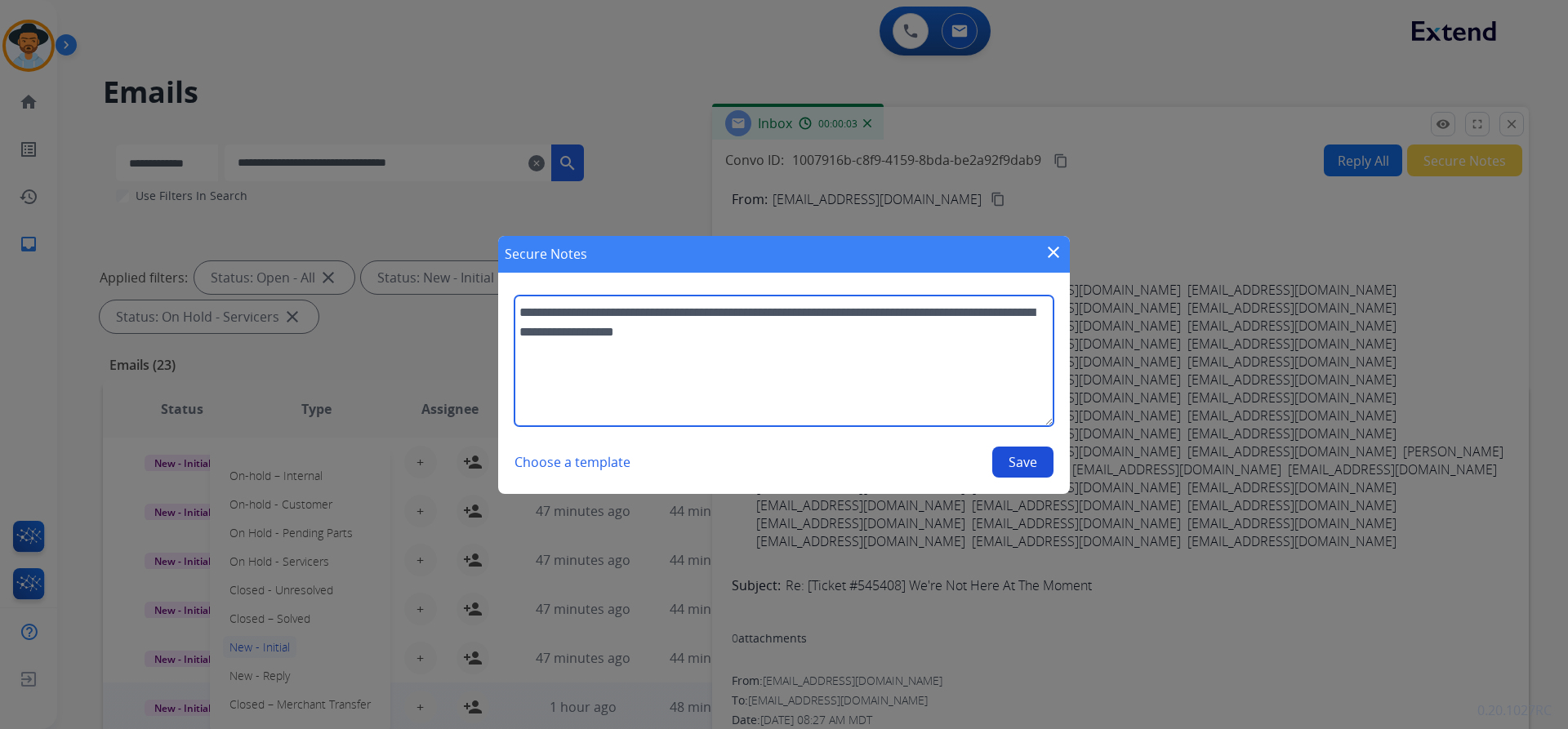
type textarea "**********"
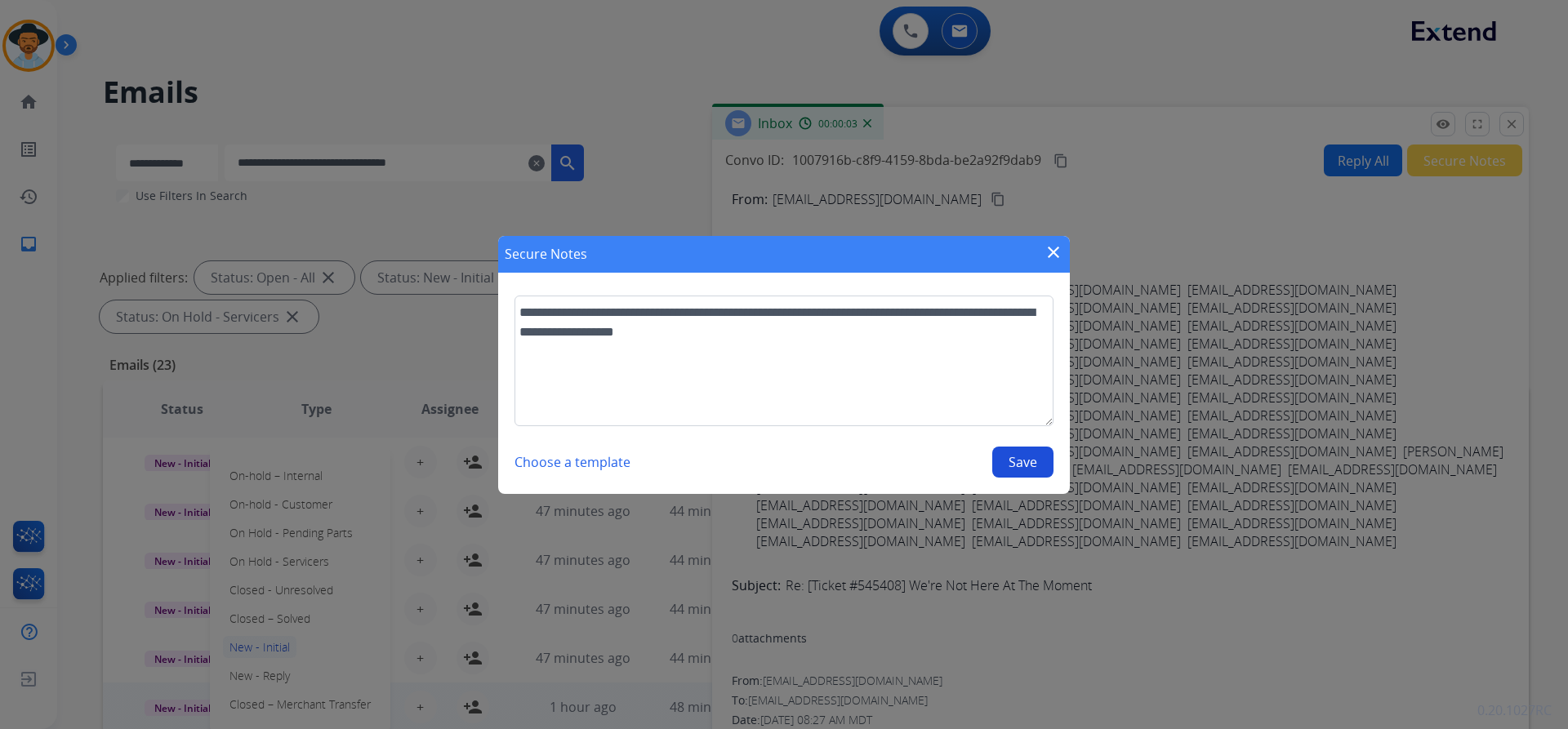
click at [1031, 459] on button "Save" at bounding box center [1023, 461] width 62 height 31
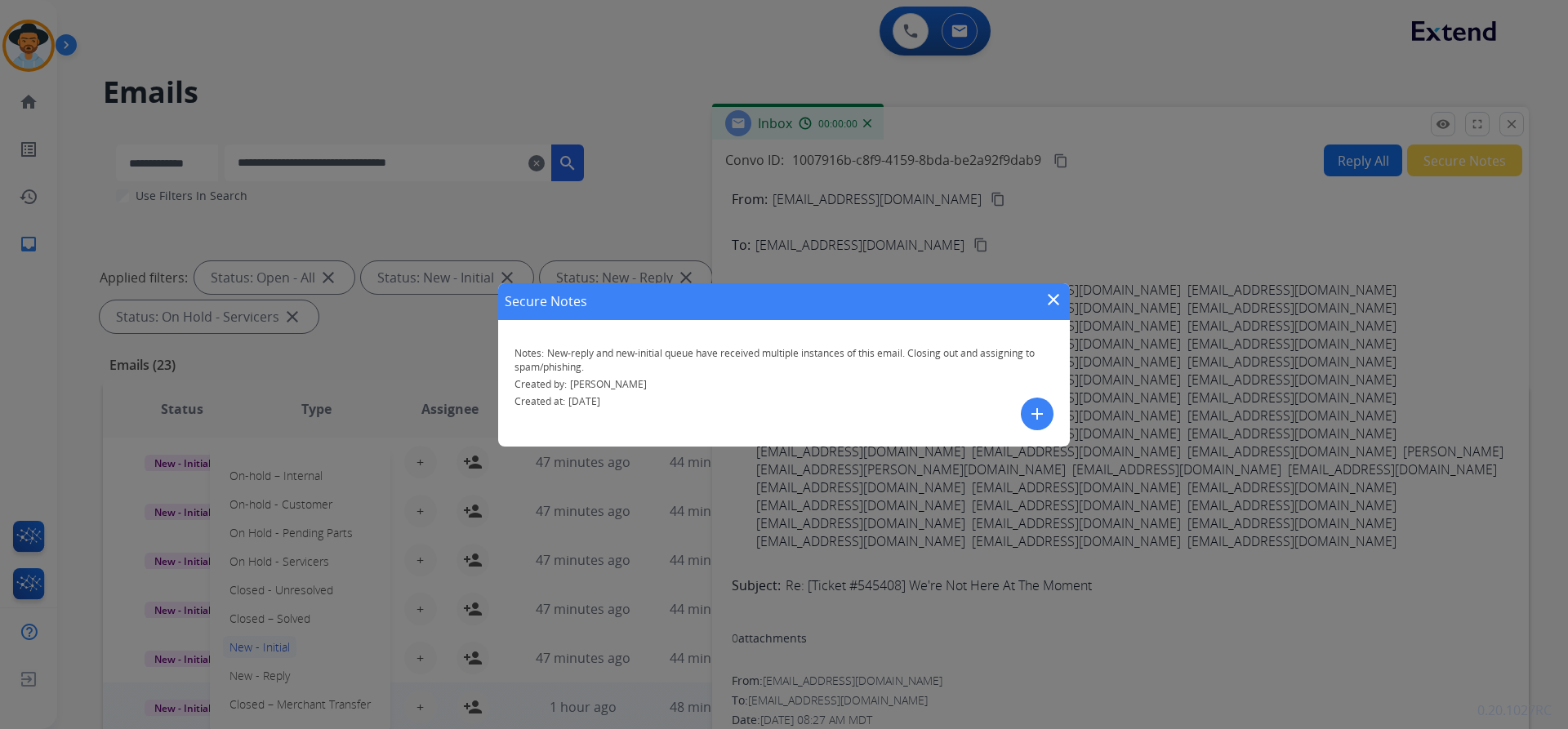
click at [1047, 299] on mat-icon "close" at bounding box center [1052, 299] width 20 height 20
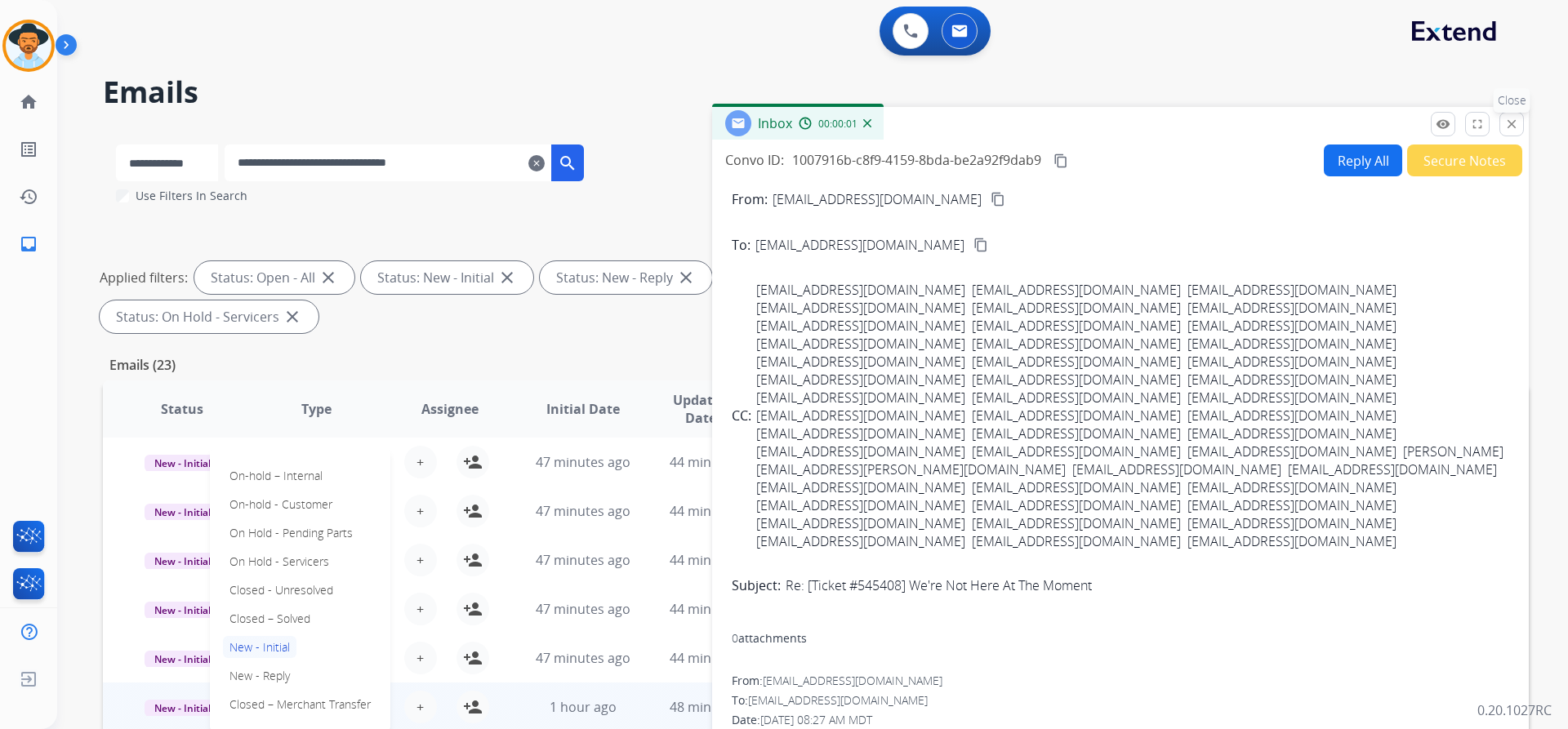
click at [1520, 125] on button "close Close" at bounding box center [1511, 124] width 24 height 24
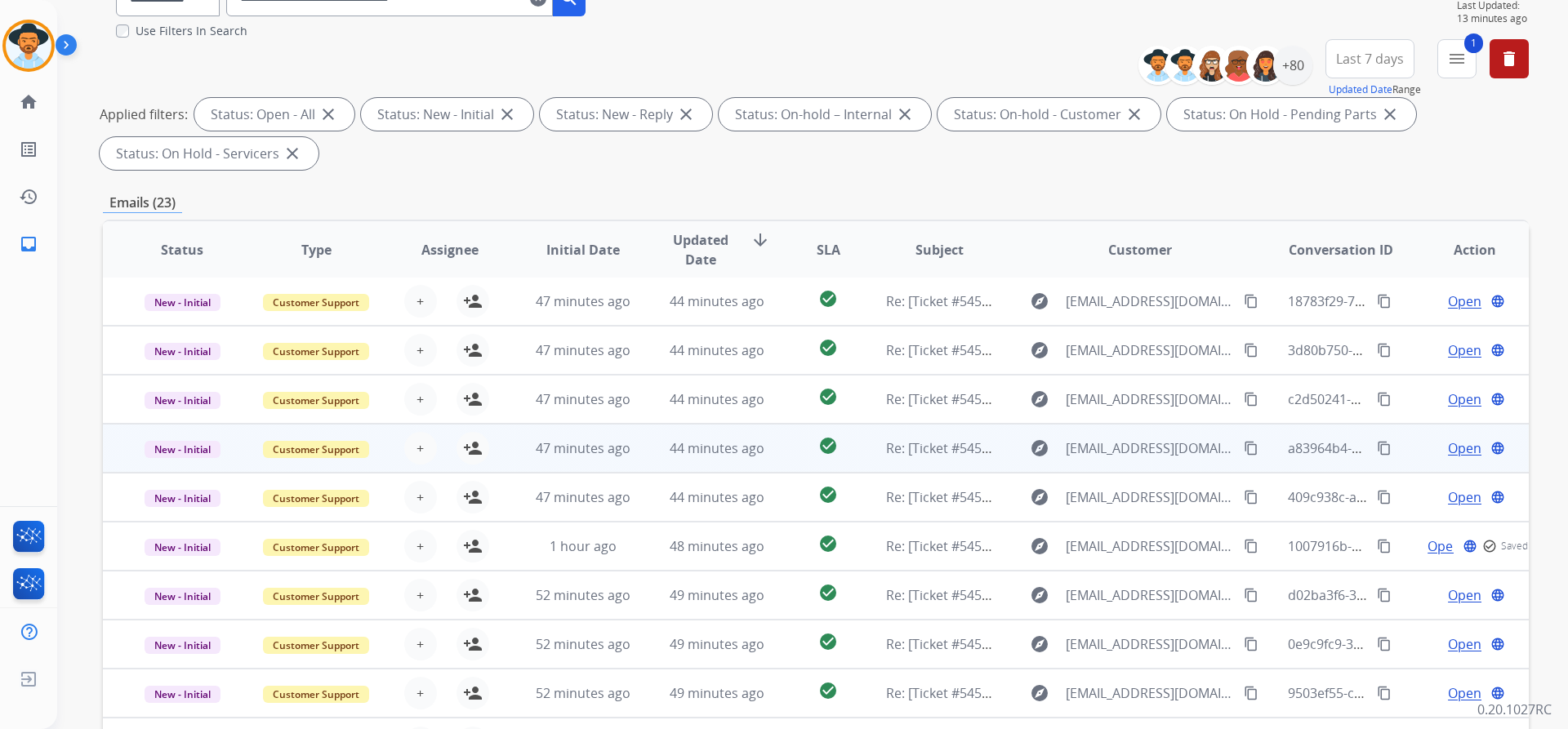
scroll to position [245, 0]
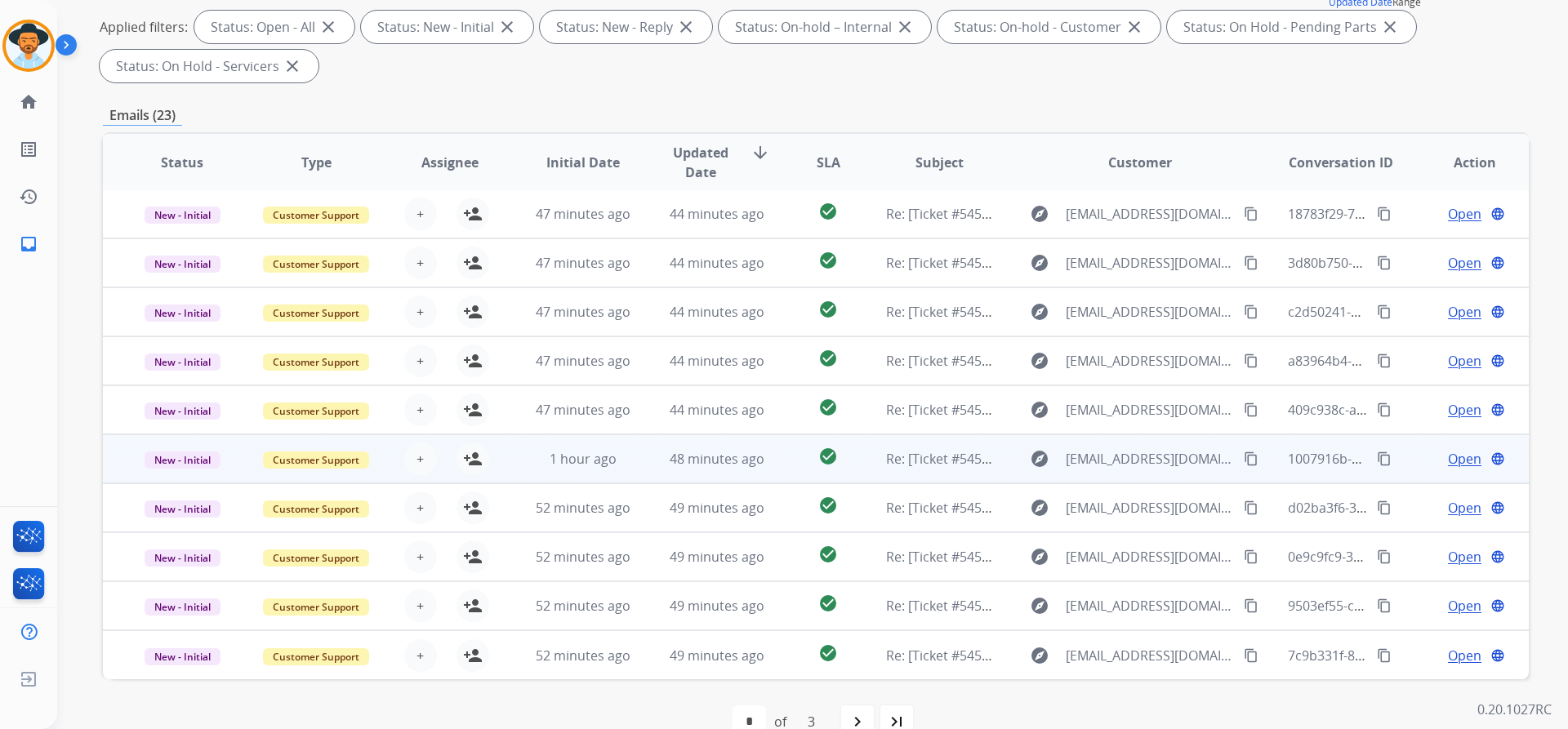
click at [1453, 460] on span "Open" at bounding box center [1465, 459] width 34 height 20
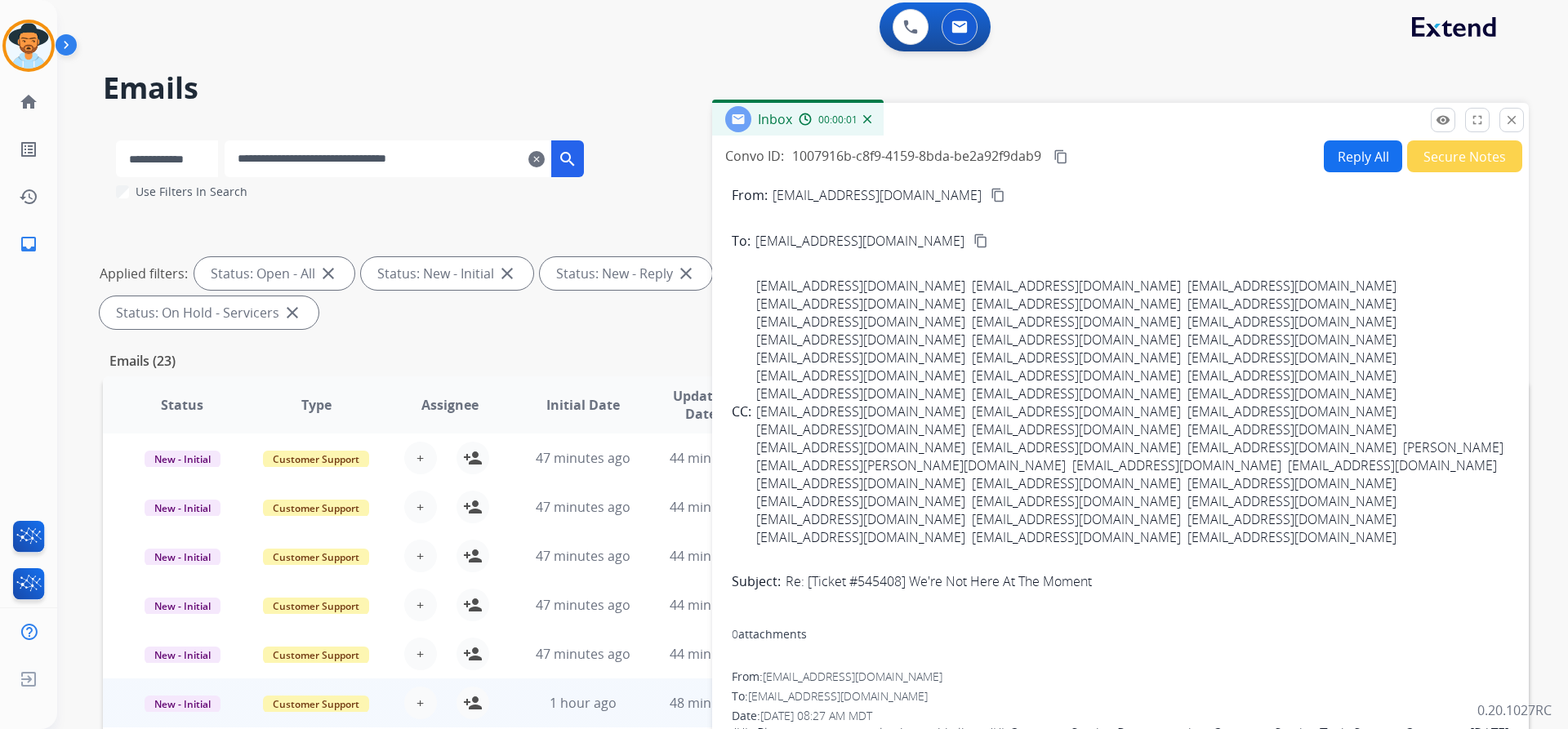
scroll to position [0, 0]
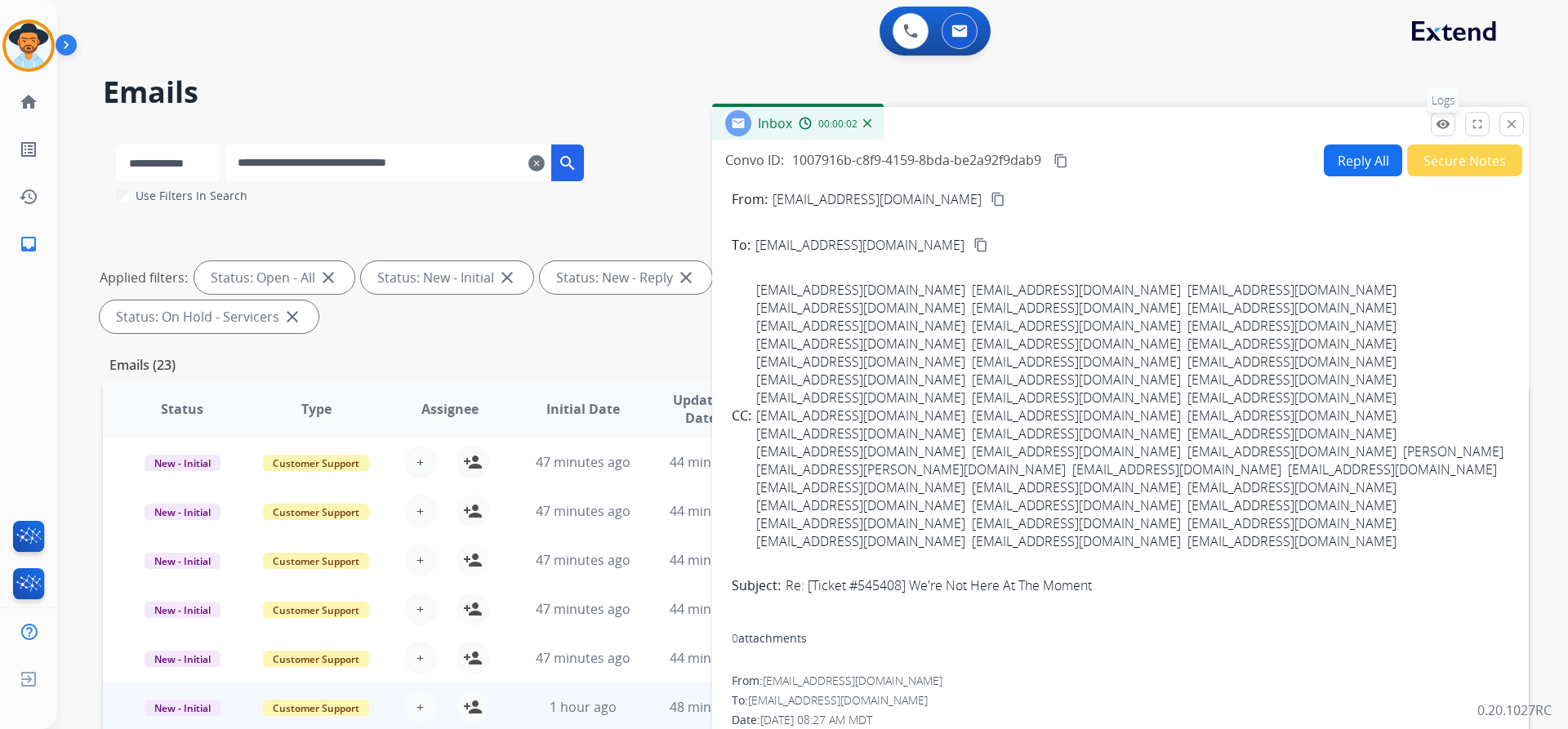
click at [1436, 131] on button "remove_red_eye Logs" at bounding box center [1443, 124] width 24 height 24
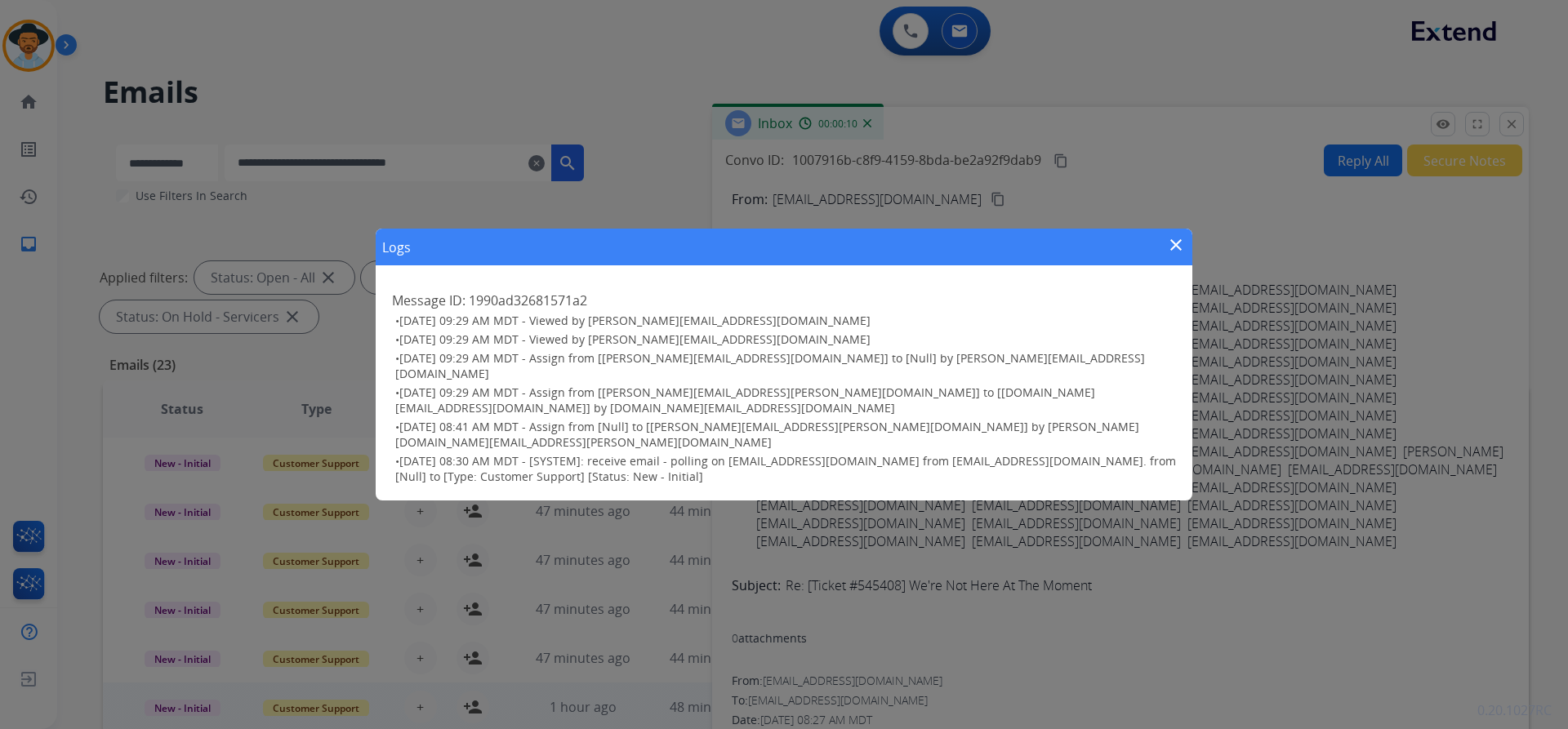
click at [1178, 254] on mat-icon "close" at bounding box center [1176, 244] width 20 height 20
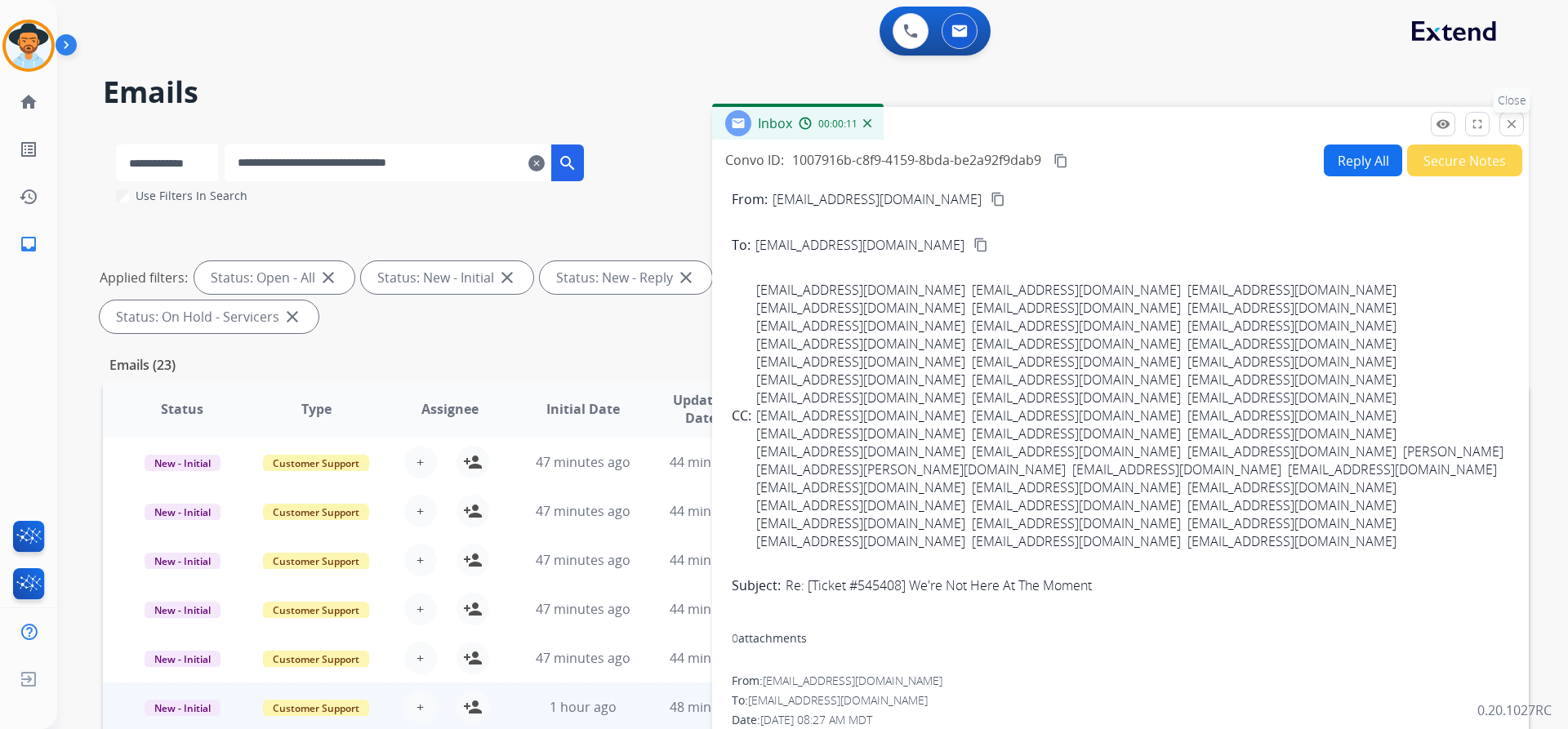
click at [1513, 132] on button "close Close" at bounding box center [1511, 124] width 24 height 24
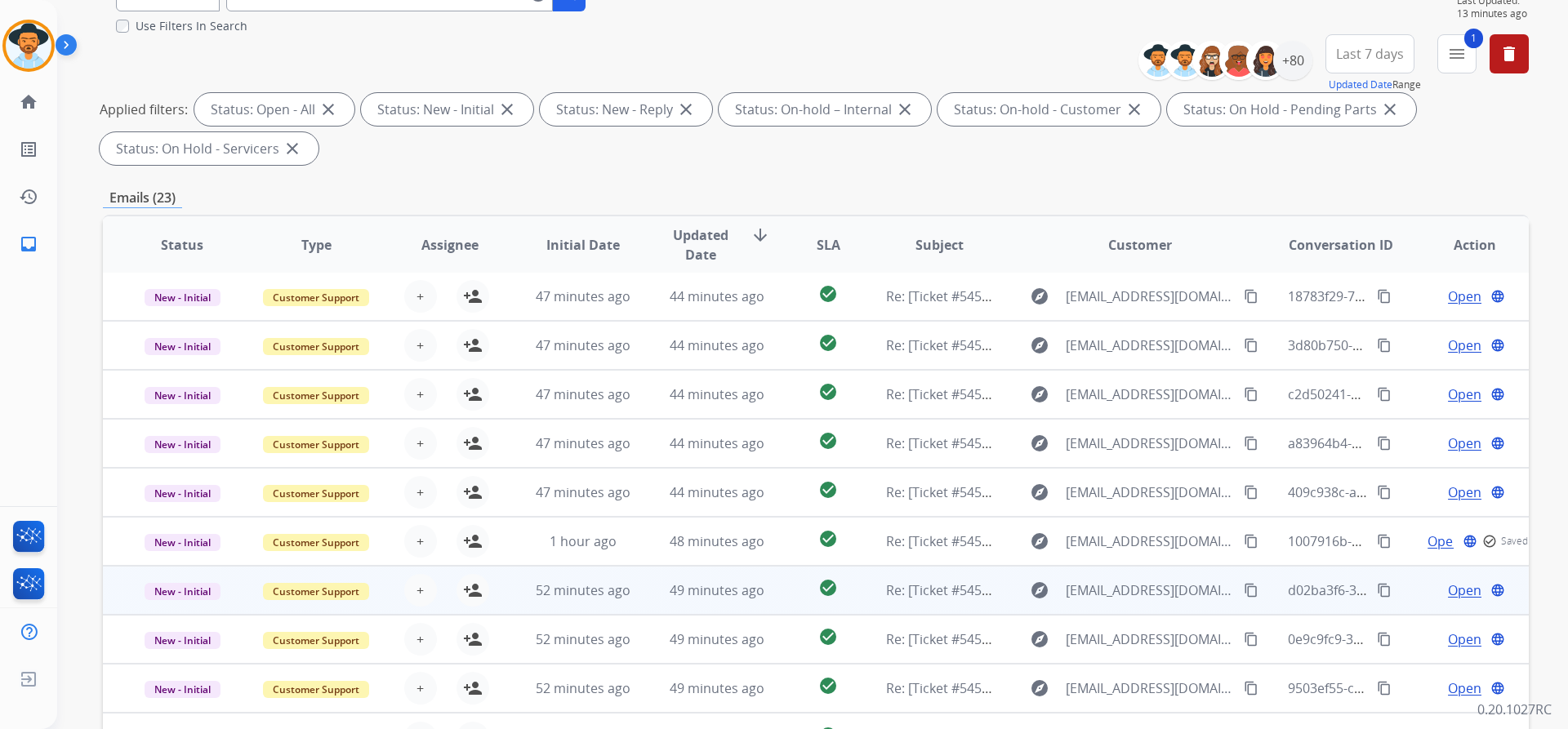
scroll to position [163, 0]
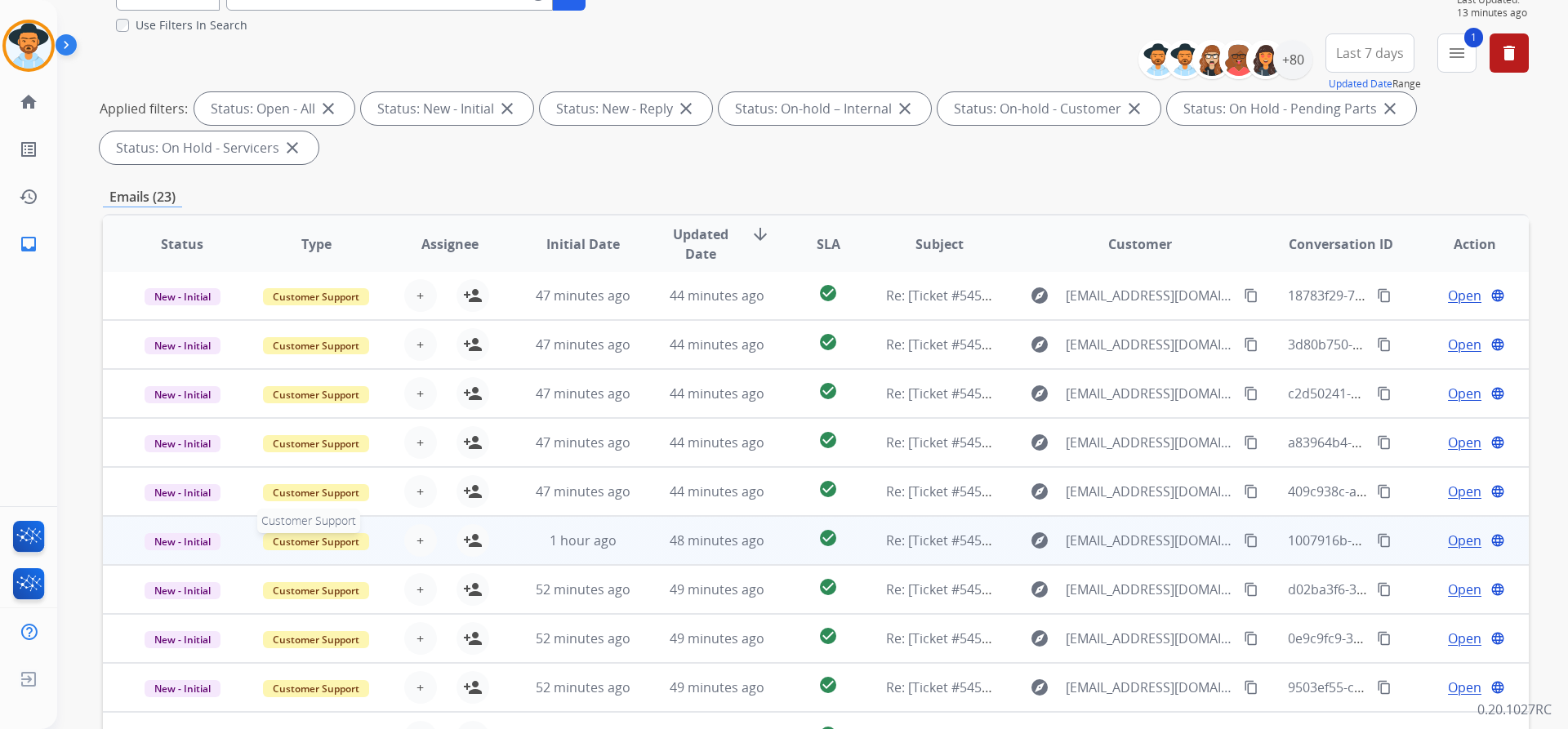
click at [331, 543] on span "Customer Support" at bounding box center [316, 542] width 106 height 17
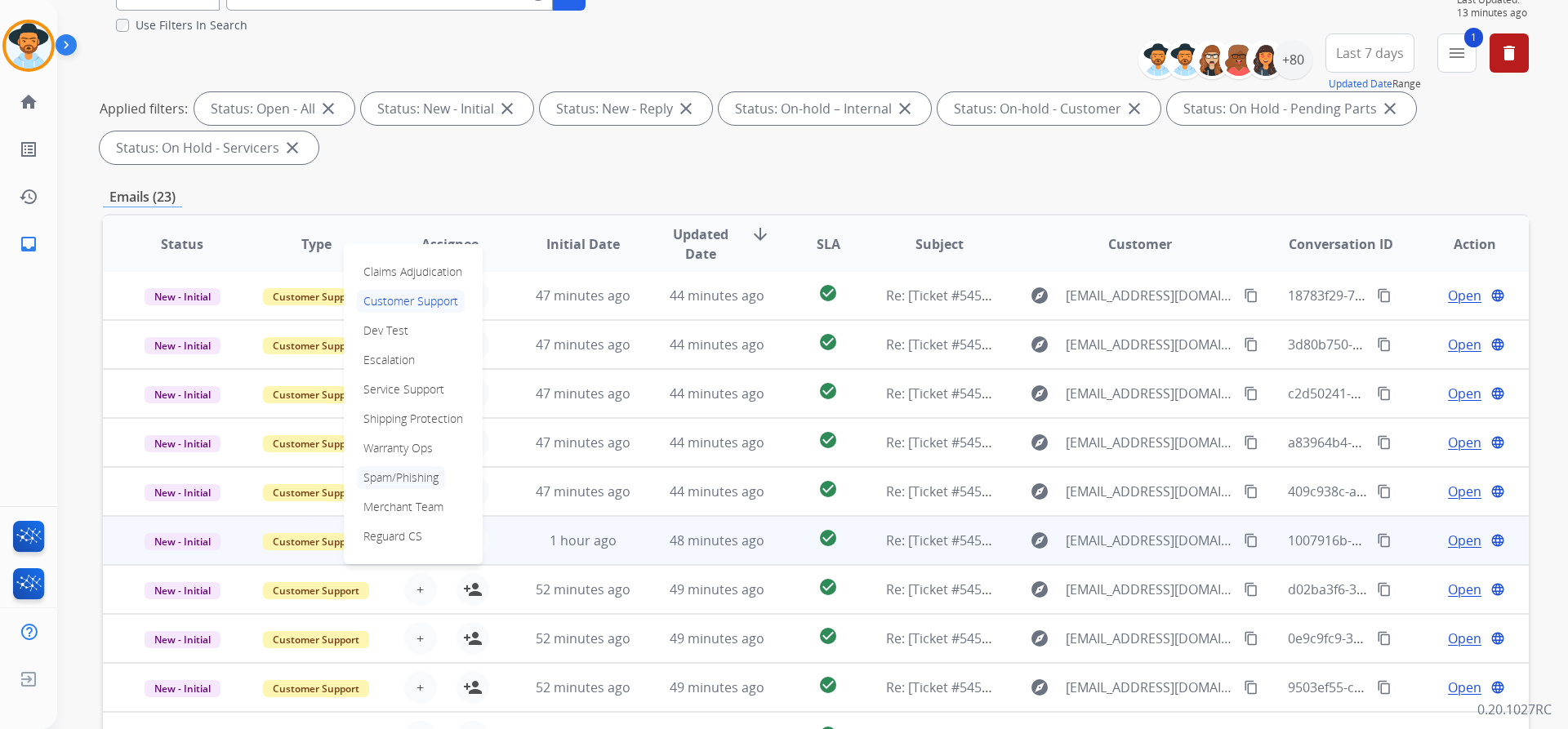
click at [378, 478] on p "Spam/Phishing" at bounding box center [401, 477] width 89 height 23
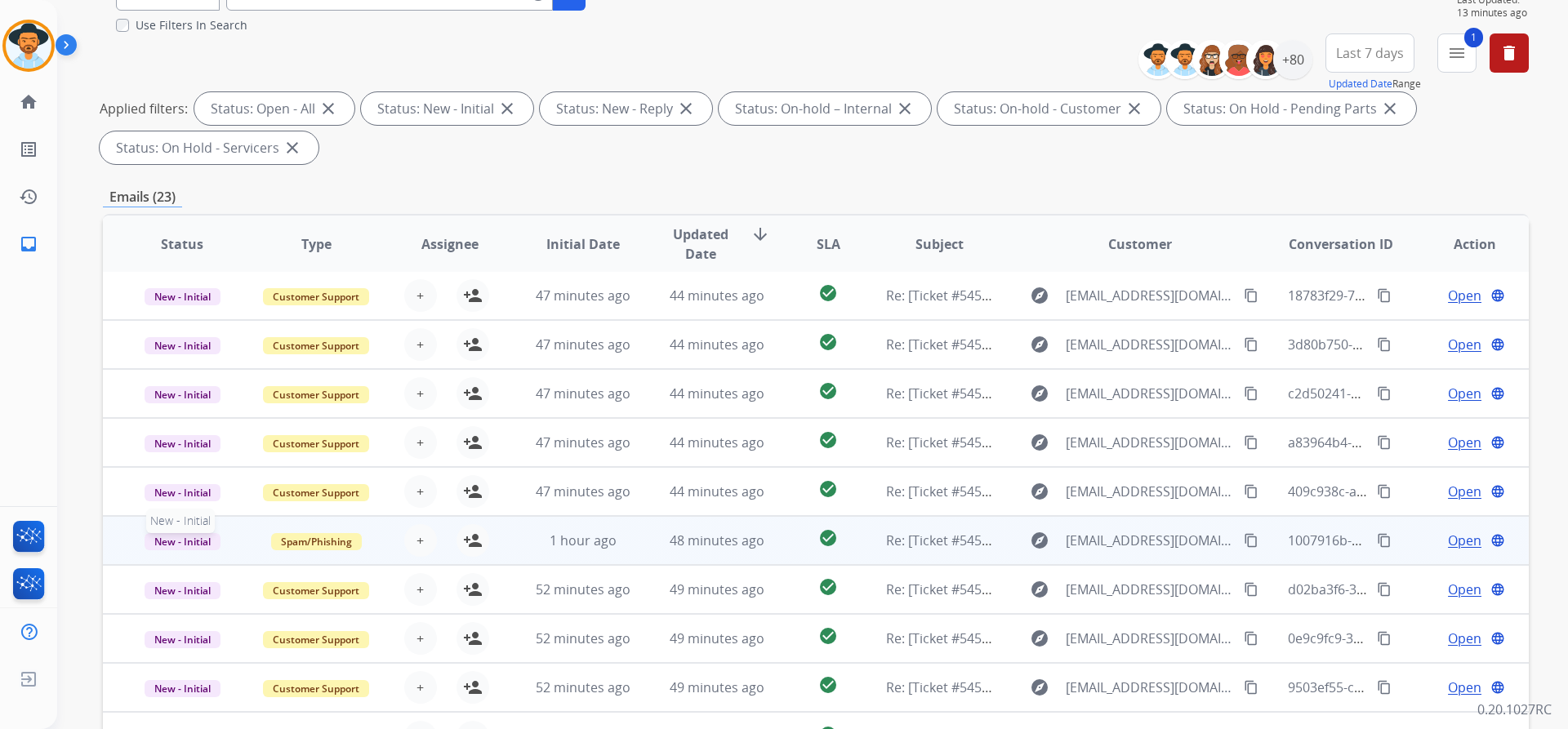
click at [173, 546] on span "New - Initial" at bounding box center [182, 542] width 76 height 17
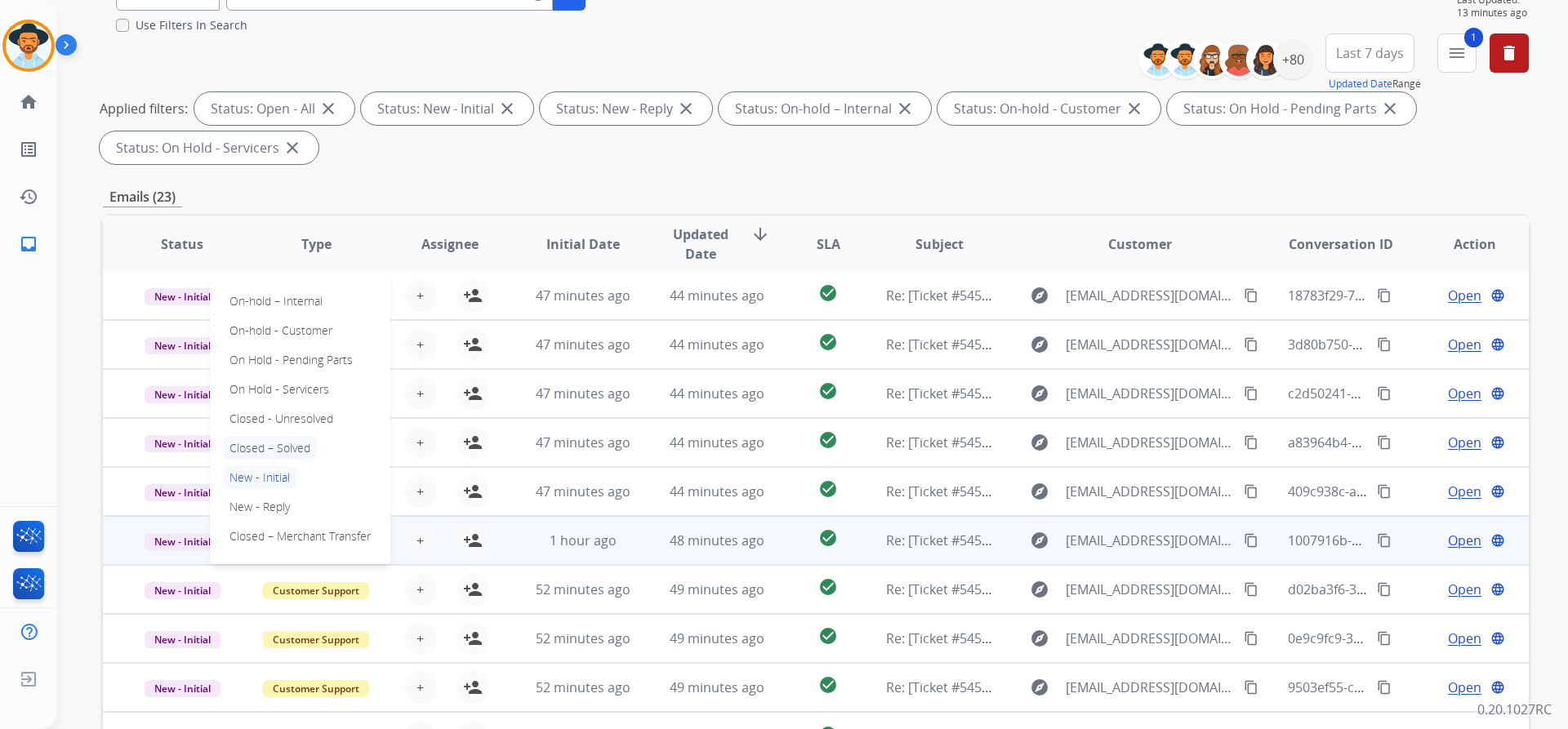
click at [280, 445] on p "Closed – Solved" at bounding box center [269, 448] width 94 height 23
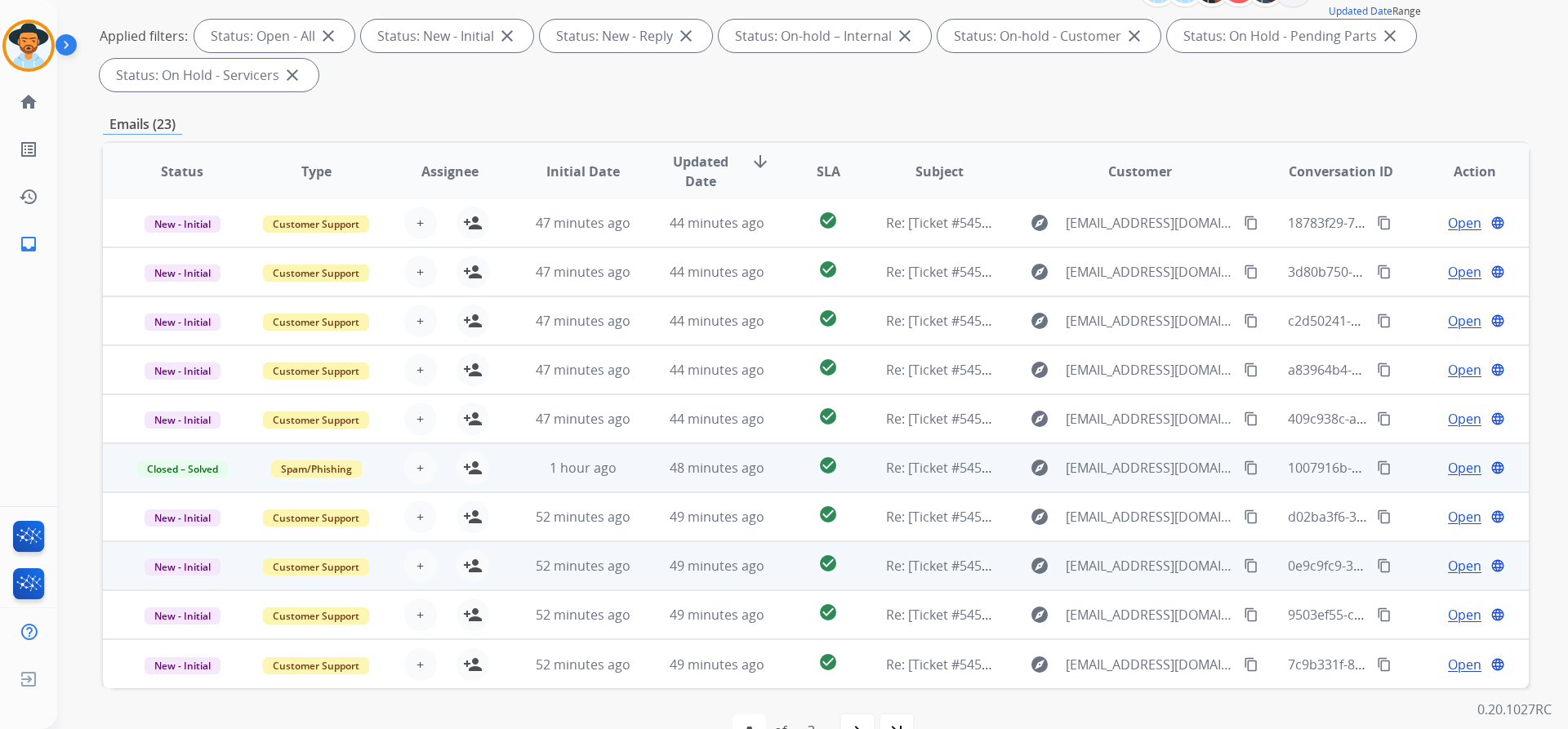
scroll to position [280, 0]
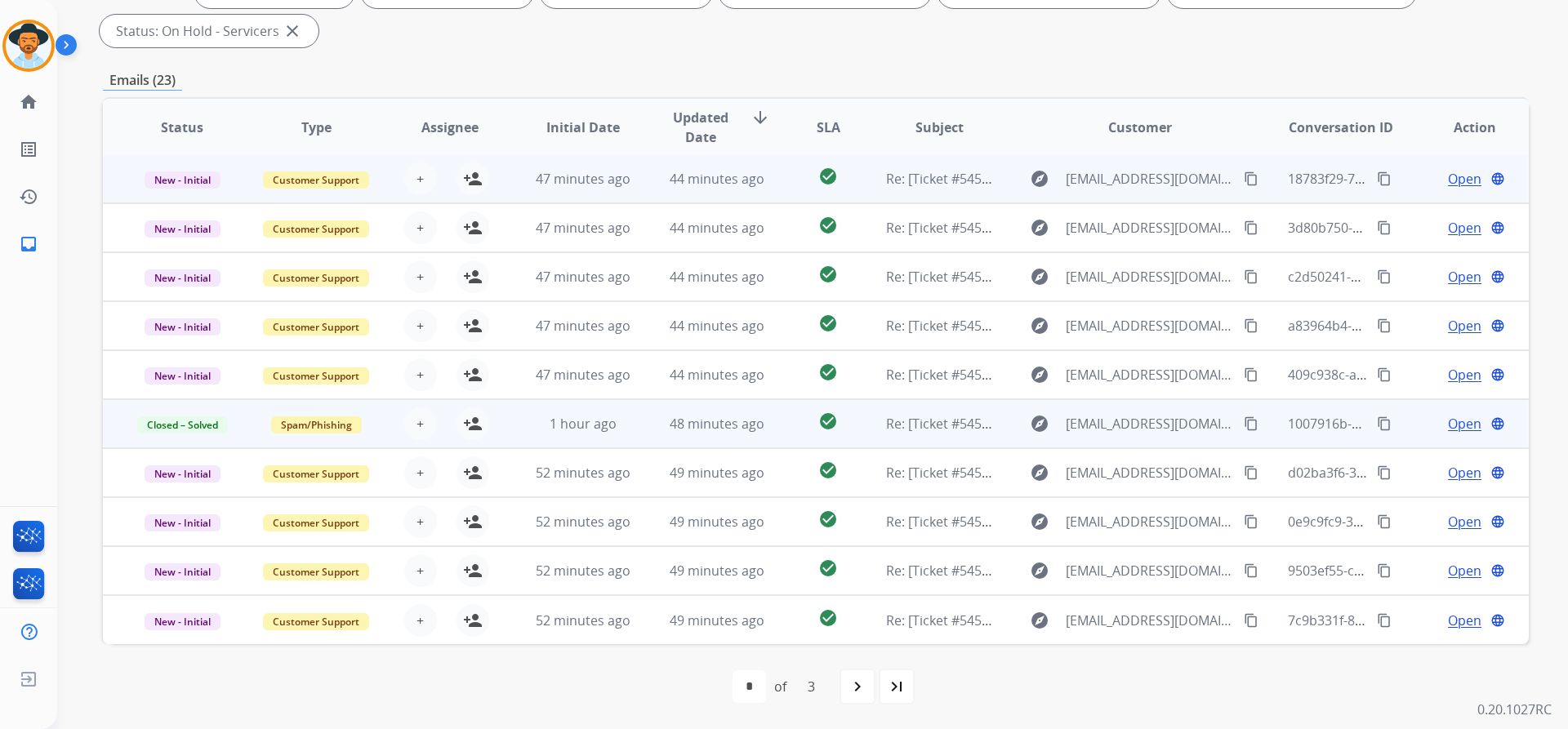
click at [1458, 180] on span "Open" at bounding box center [1465, 178] width 34 height 20
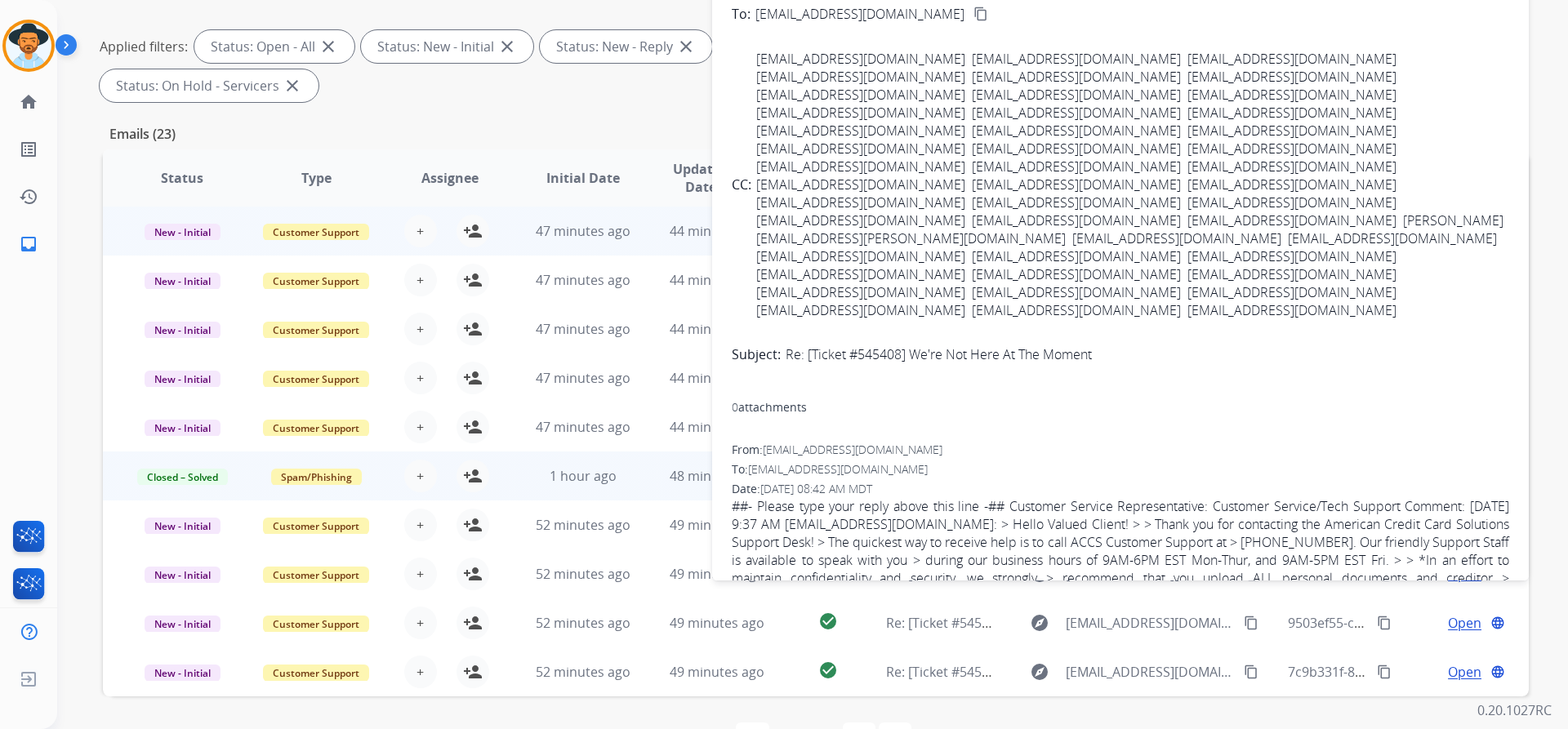
scroll to position [0, 0]
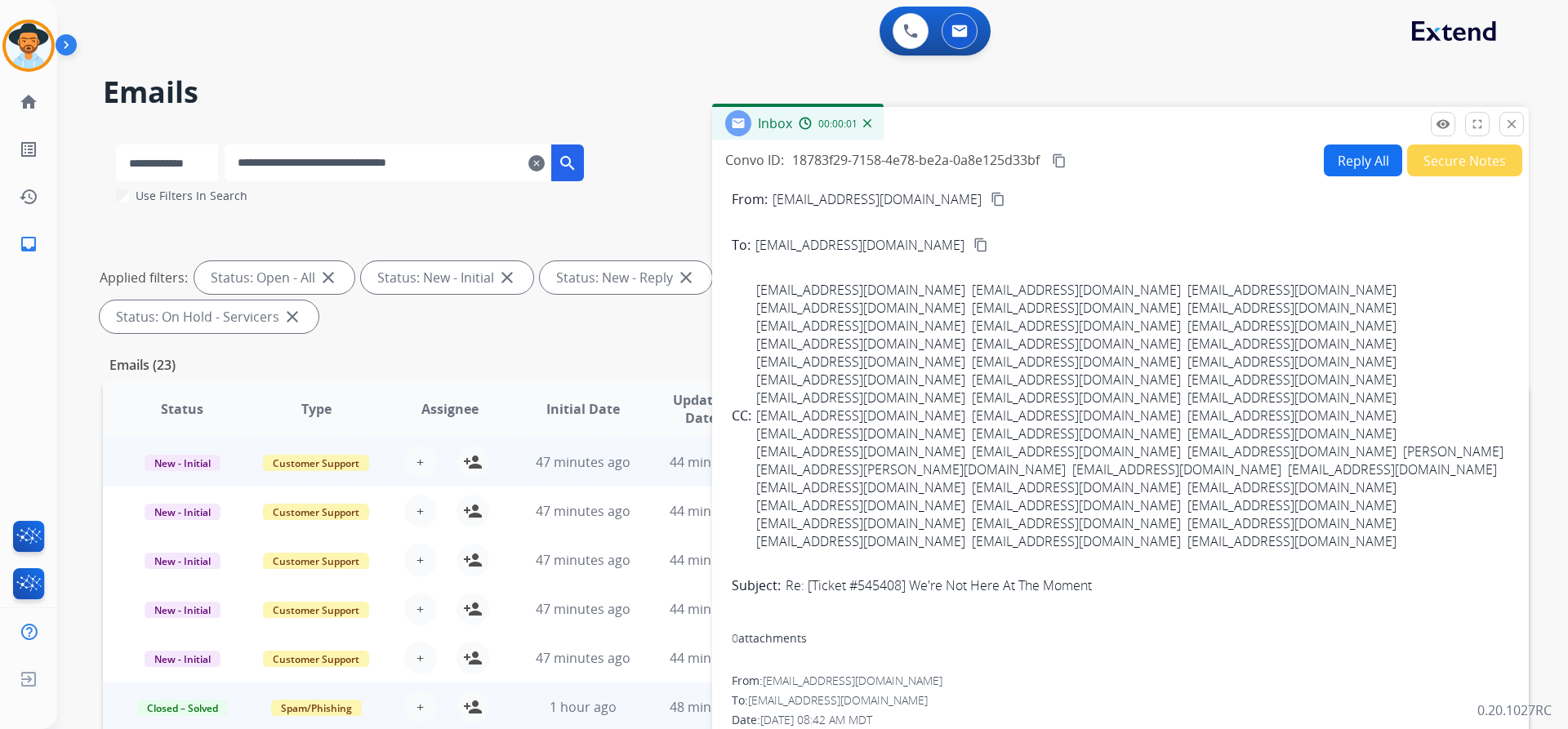
click at [1448, 159] on button "Secure Notes" at bounding box center [1465, 160] width 116 height 32
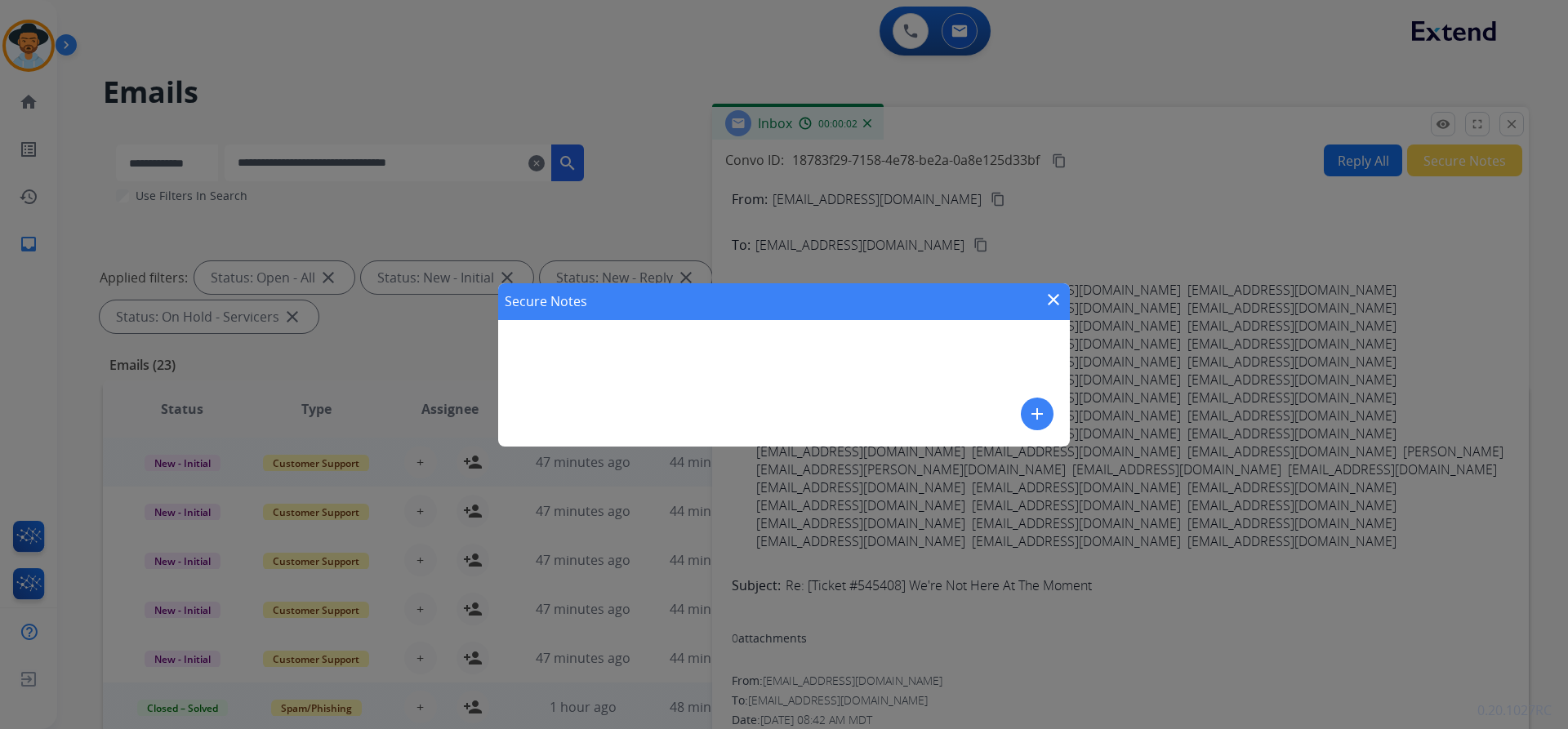
click at [1027, 410] on mat-icon "add" at bounding box center [1037, 414] width 20 height 20
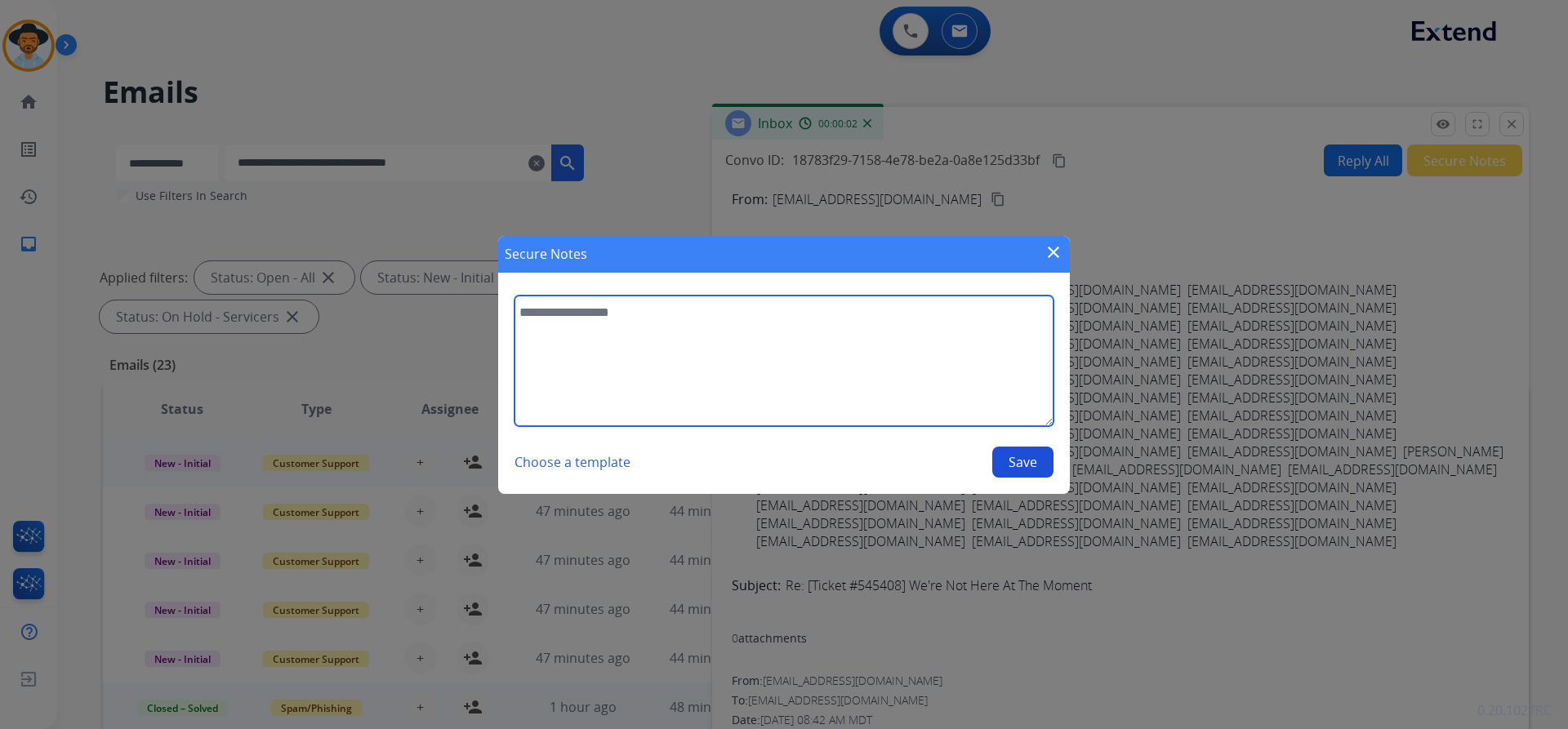
click at [722, 318] on textarea at bounding box center [784, 361] width 539 height 131
paste textarea "**********"
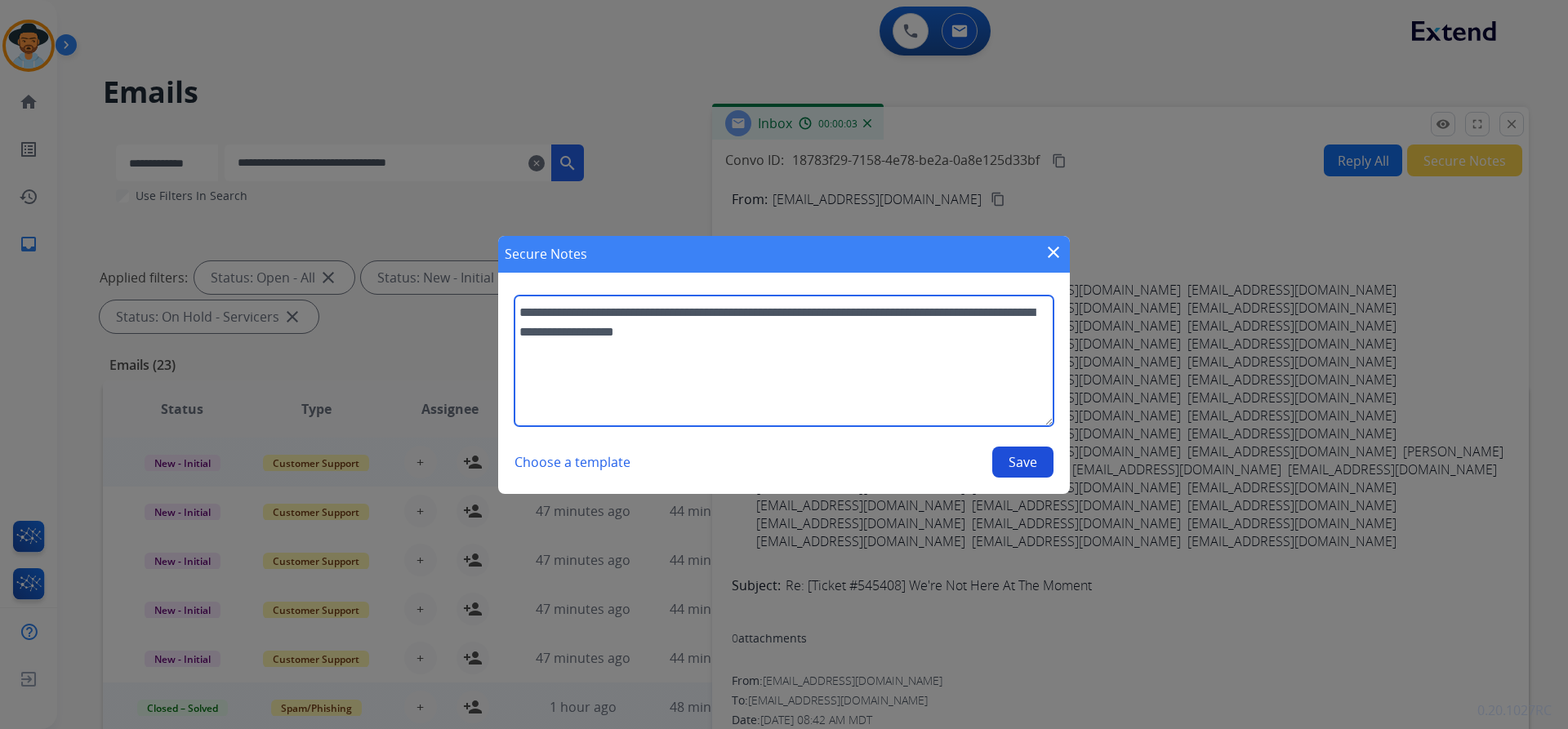
type textarea "**********"
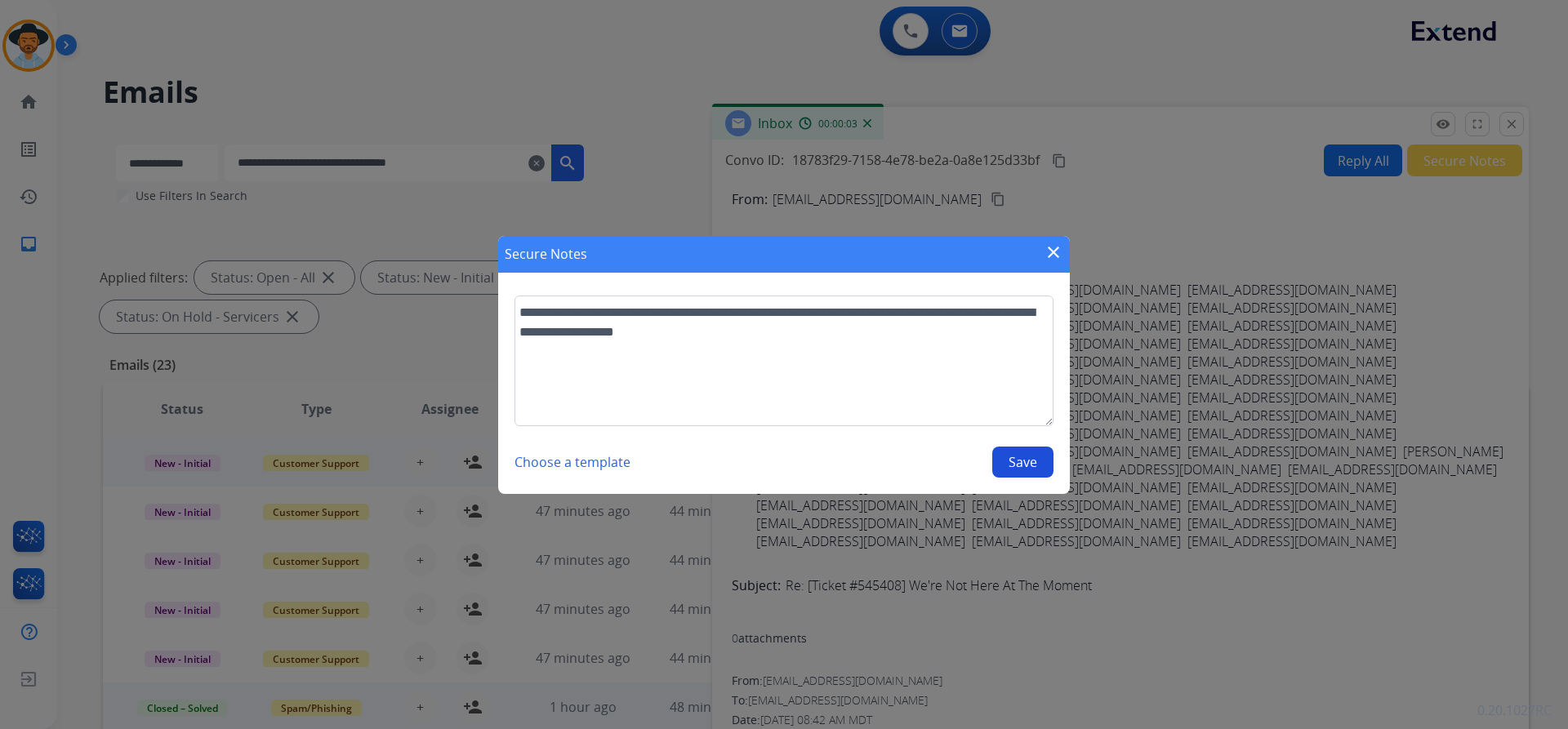
click at [1030, 464] on button "Save" at bounding box center [1023, 461] width 62 height 31
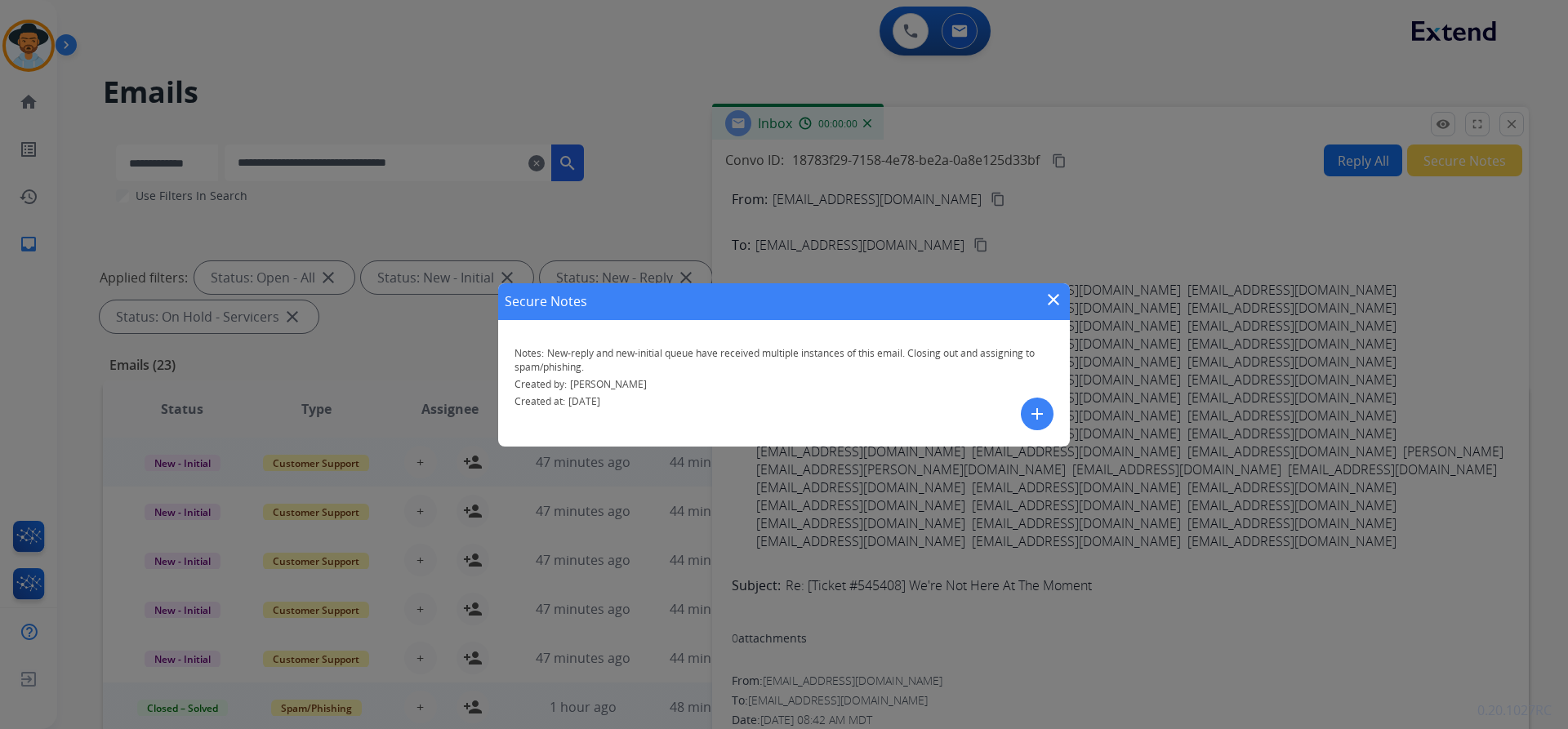
click at [1050, 303] on mat-icon "close" at bounding box center [1052, 299] width 20 height 20
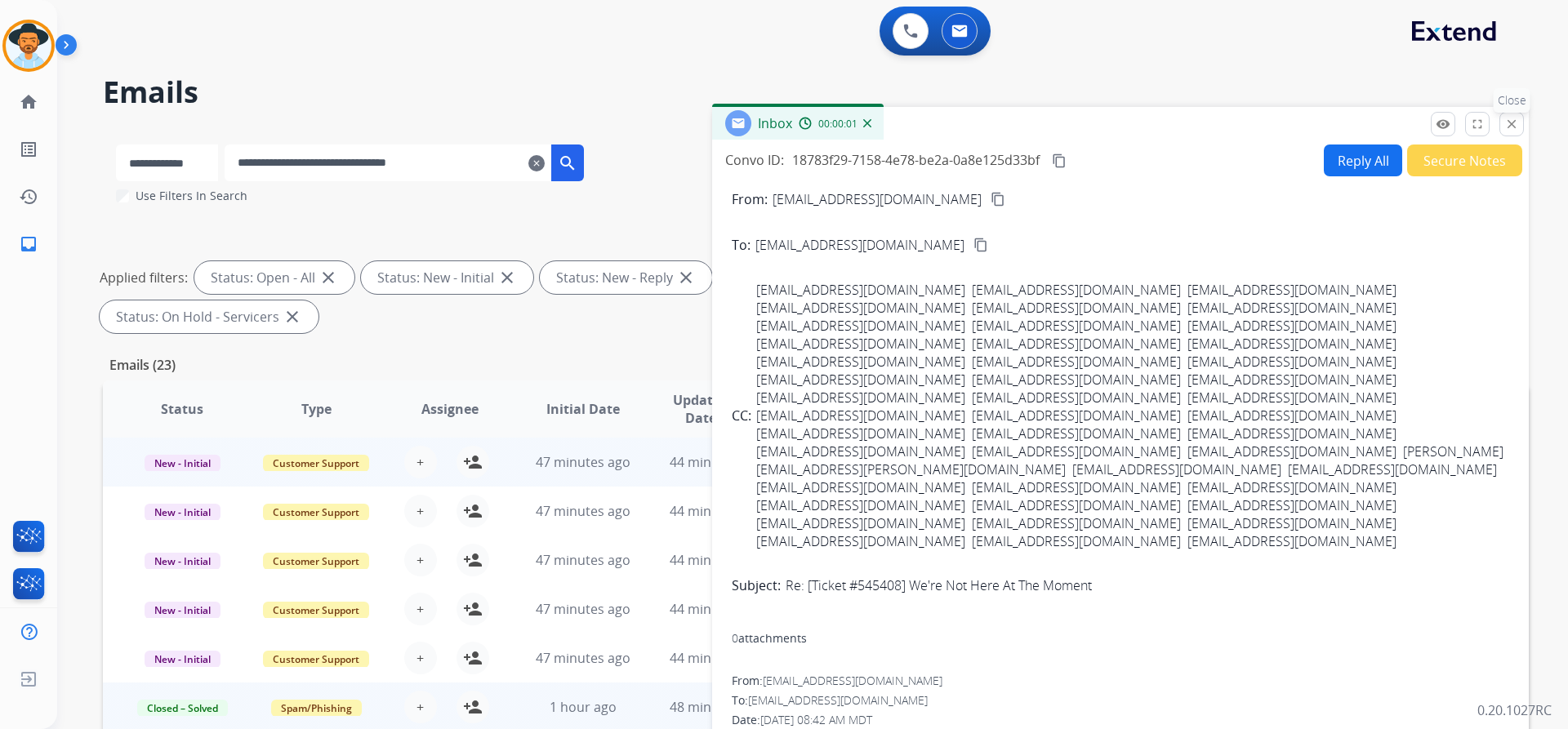
click at [1511, 120] on mat-icon "close" at bounding box center [1511, 124] width 15 height 15
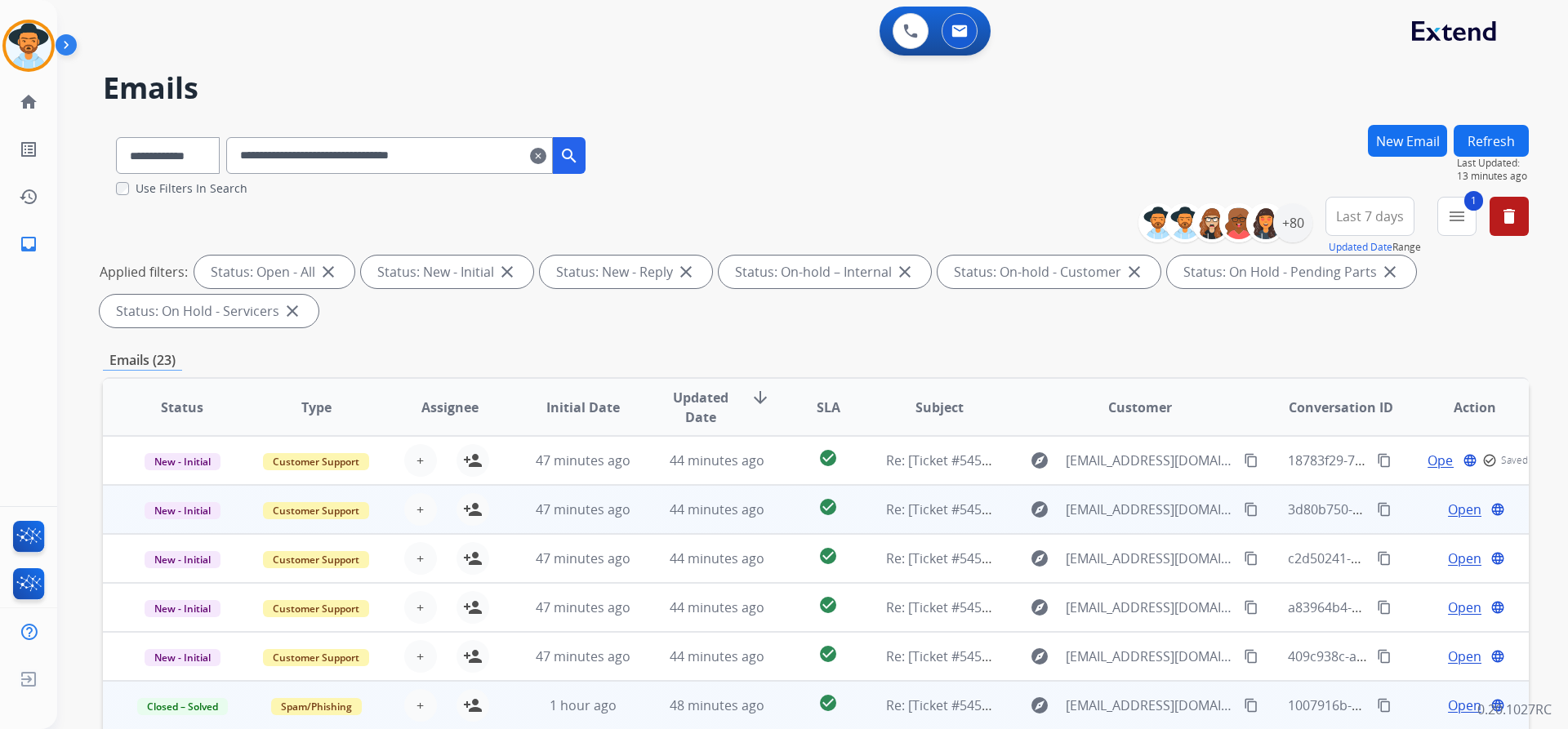
click at [1453, 512] on span "Open" at bounding box center [1465, 509] width 34 height 20
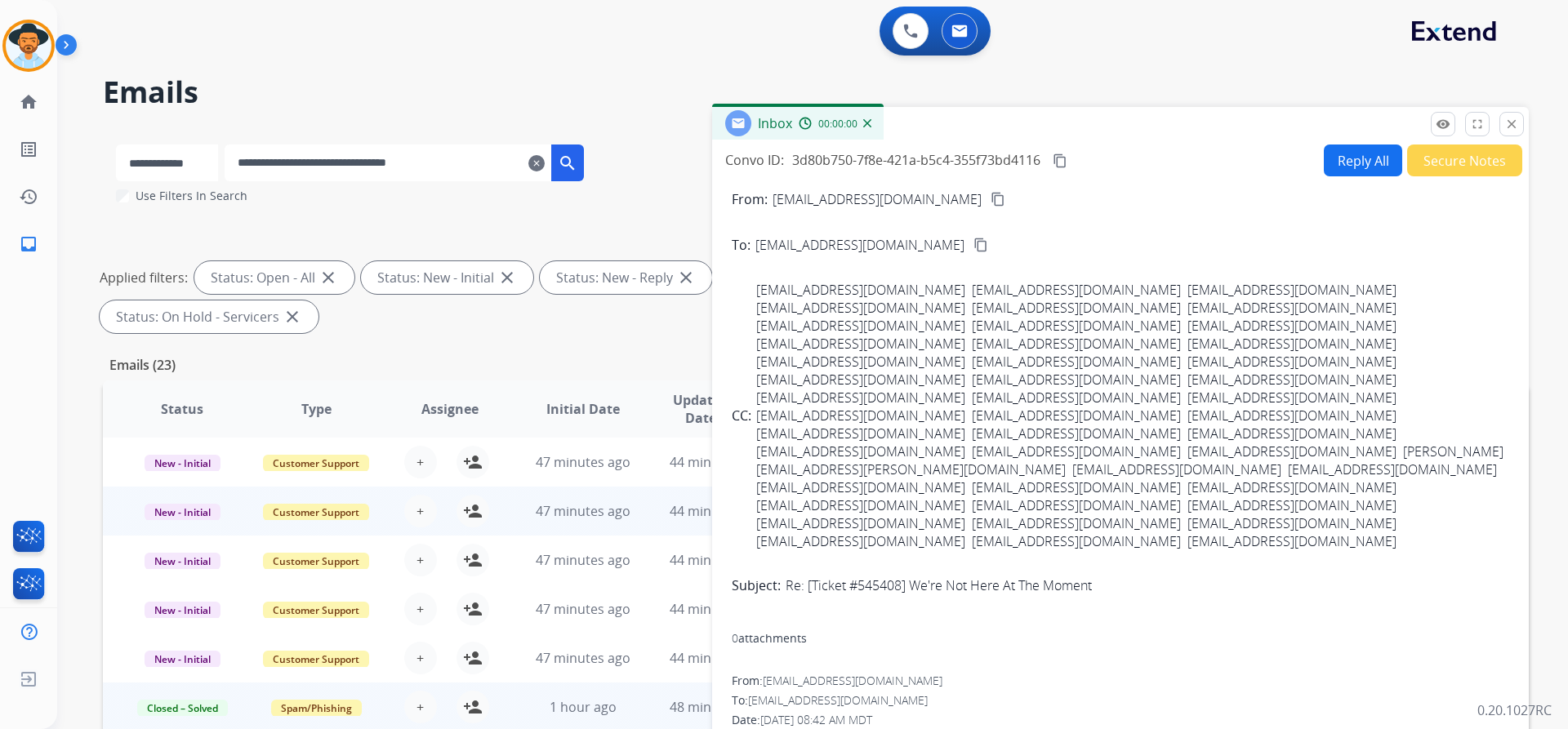
click at [1440, 167] on button "Secure Notes" at bounding box center [1465, 160] width 116 height 32
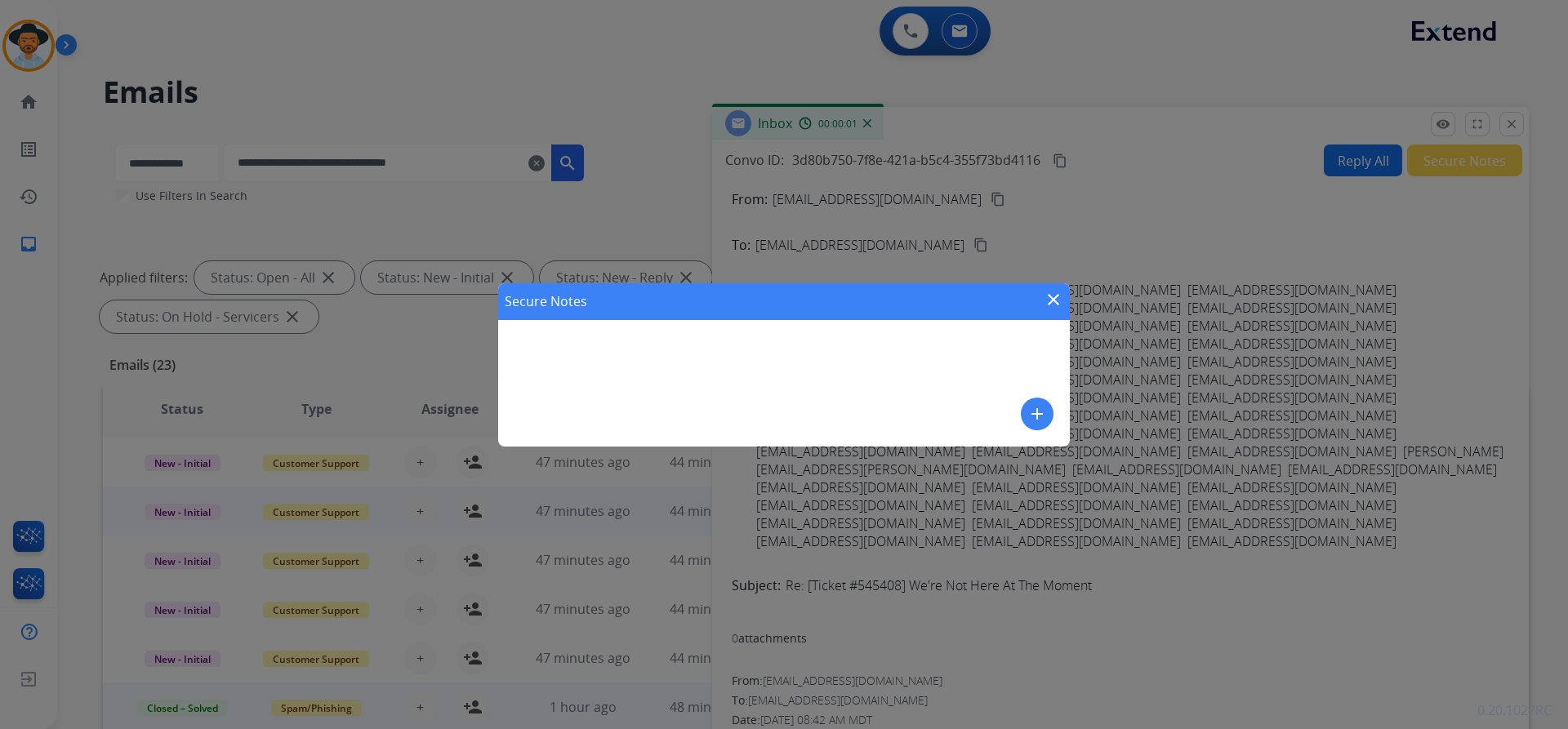
click at [1049, 416] on button "add" at bounding box center [1037, 414] width 33 height 33
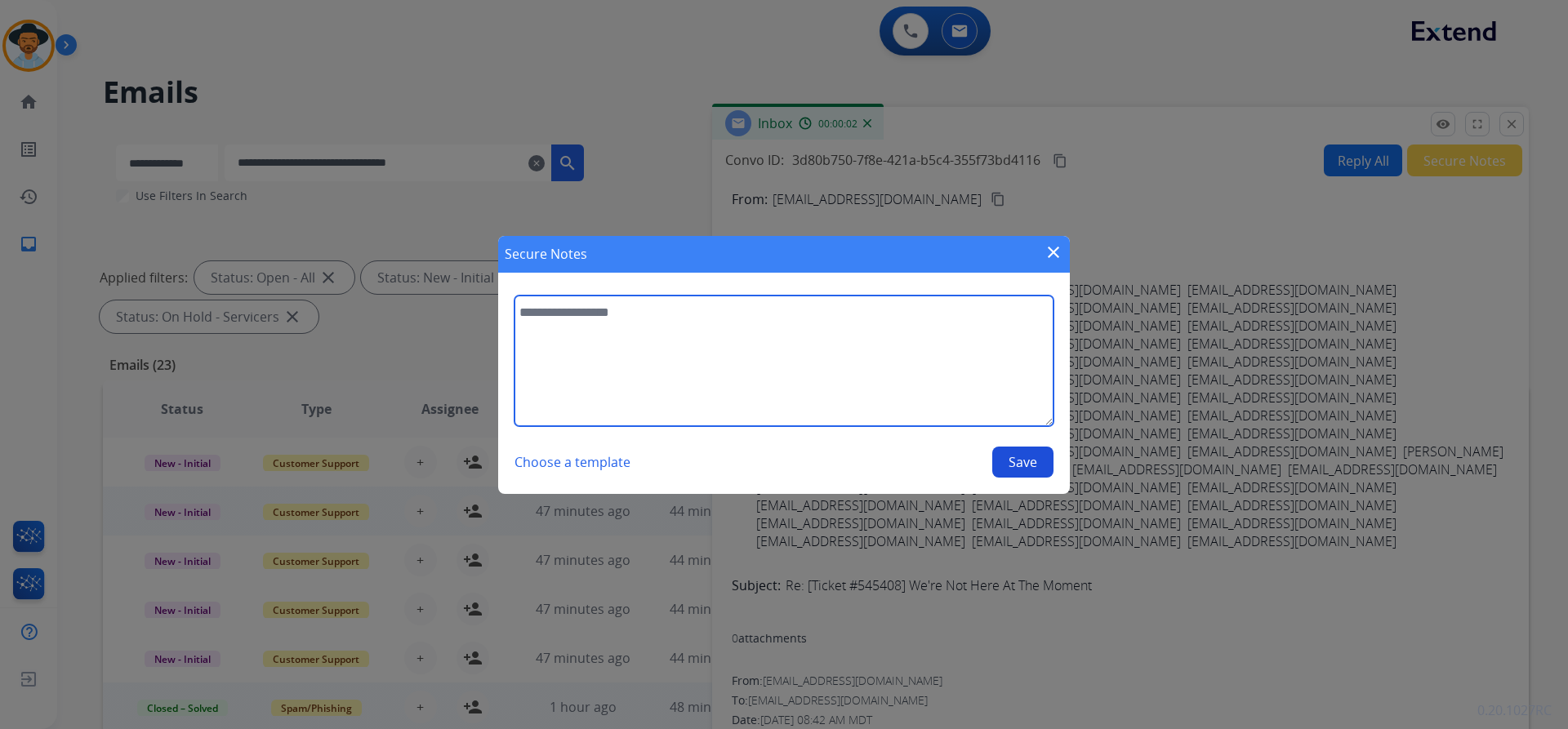
click at [661, 331] on textarea at bounding box center [784, 361] width 539 height 131
paste textarea "**********"
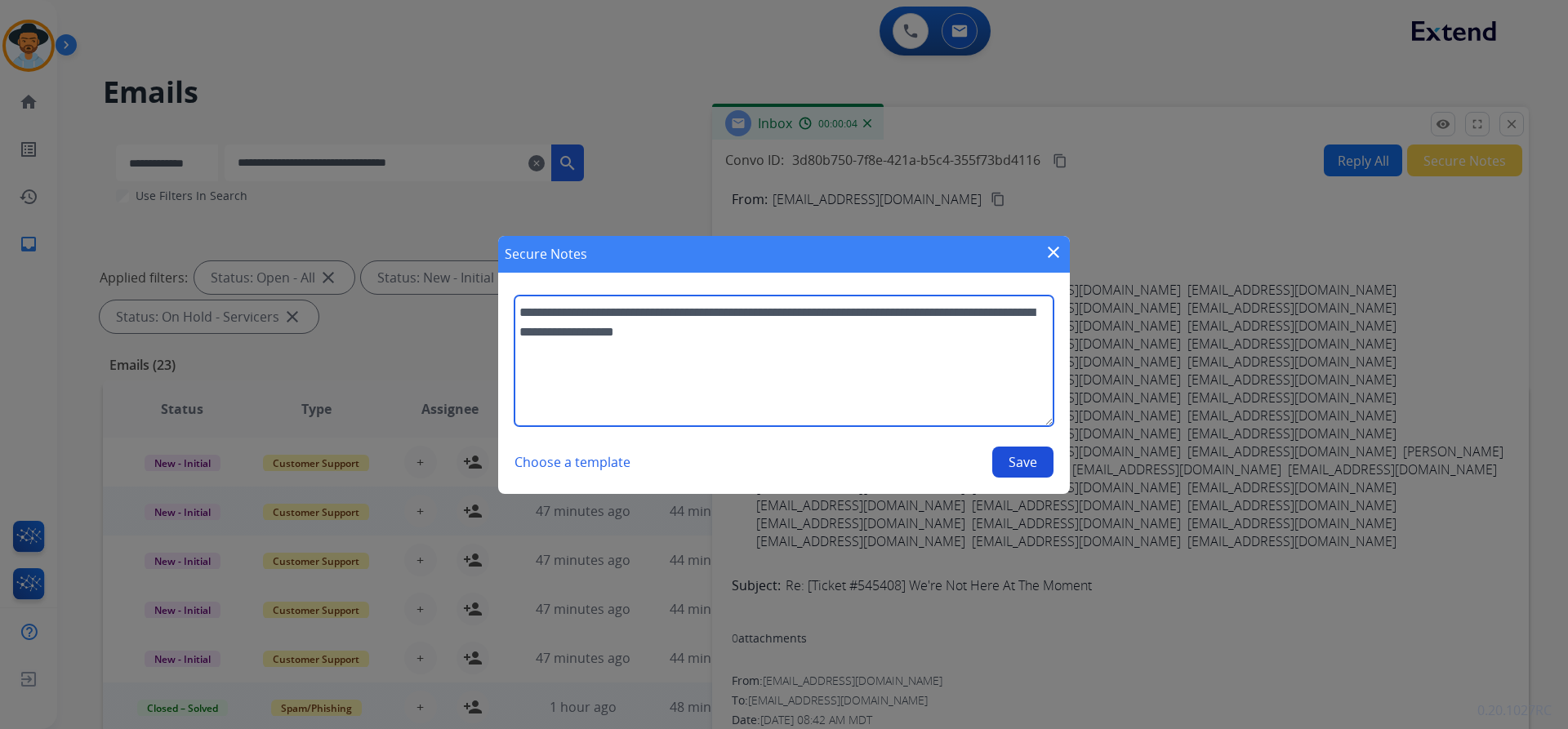
type textarea "**********"
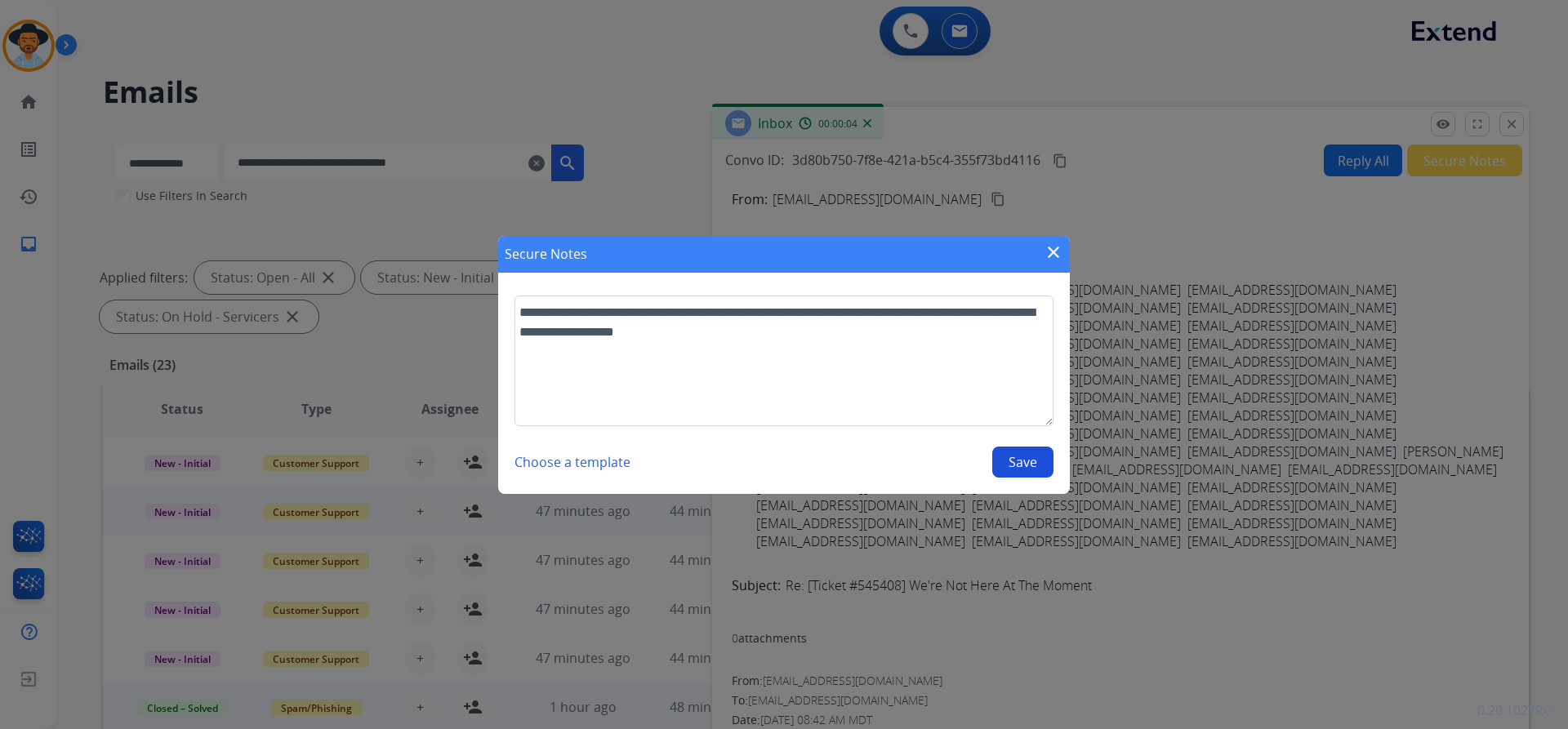
click at [1029, 461] on button "Save" at bounding box center [1023, 461] width 62 height 31
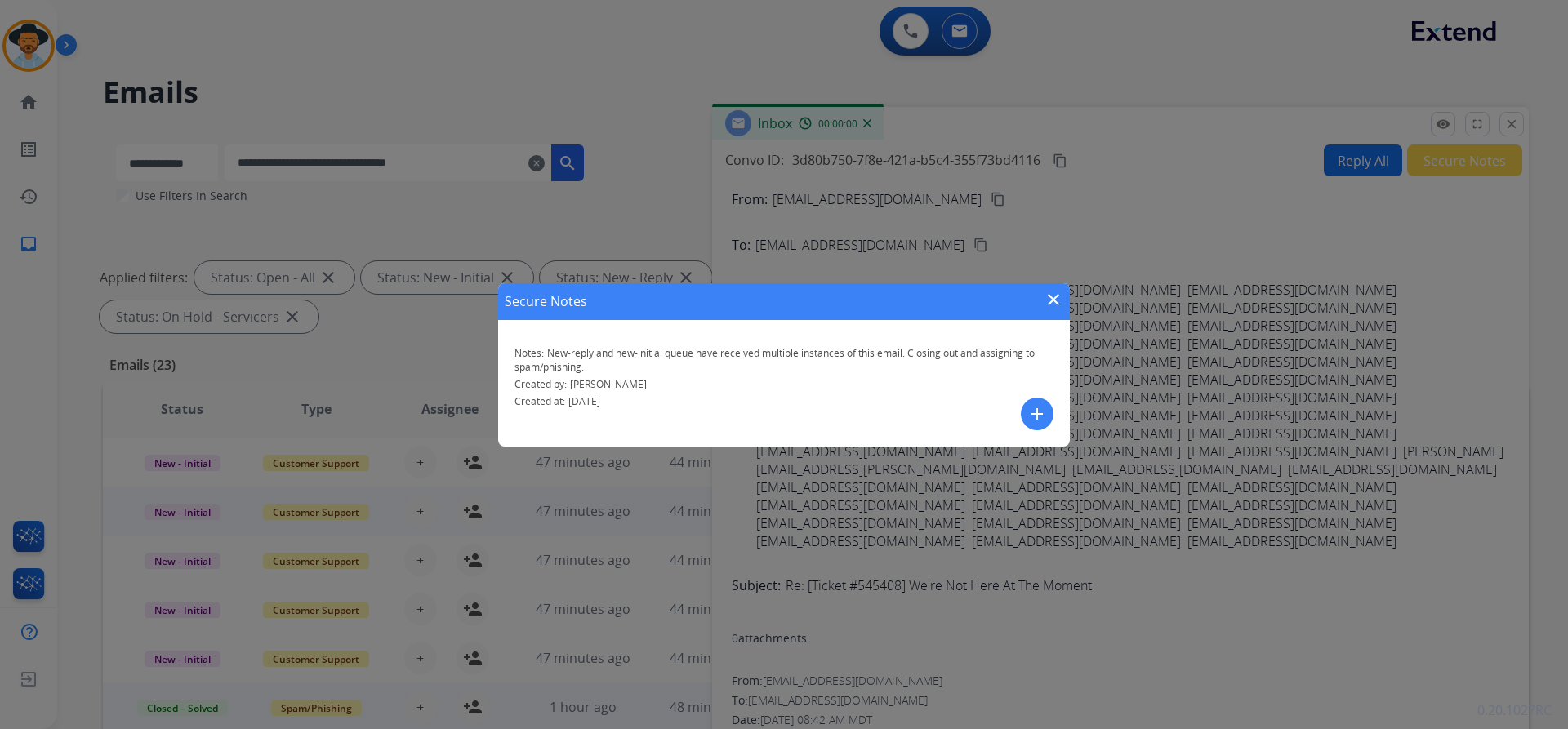
click at [1054, 297] on mat-icon "close" at bounding box center [1052, 299] width 20 height 20
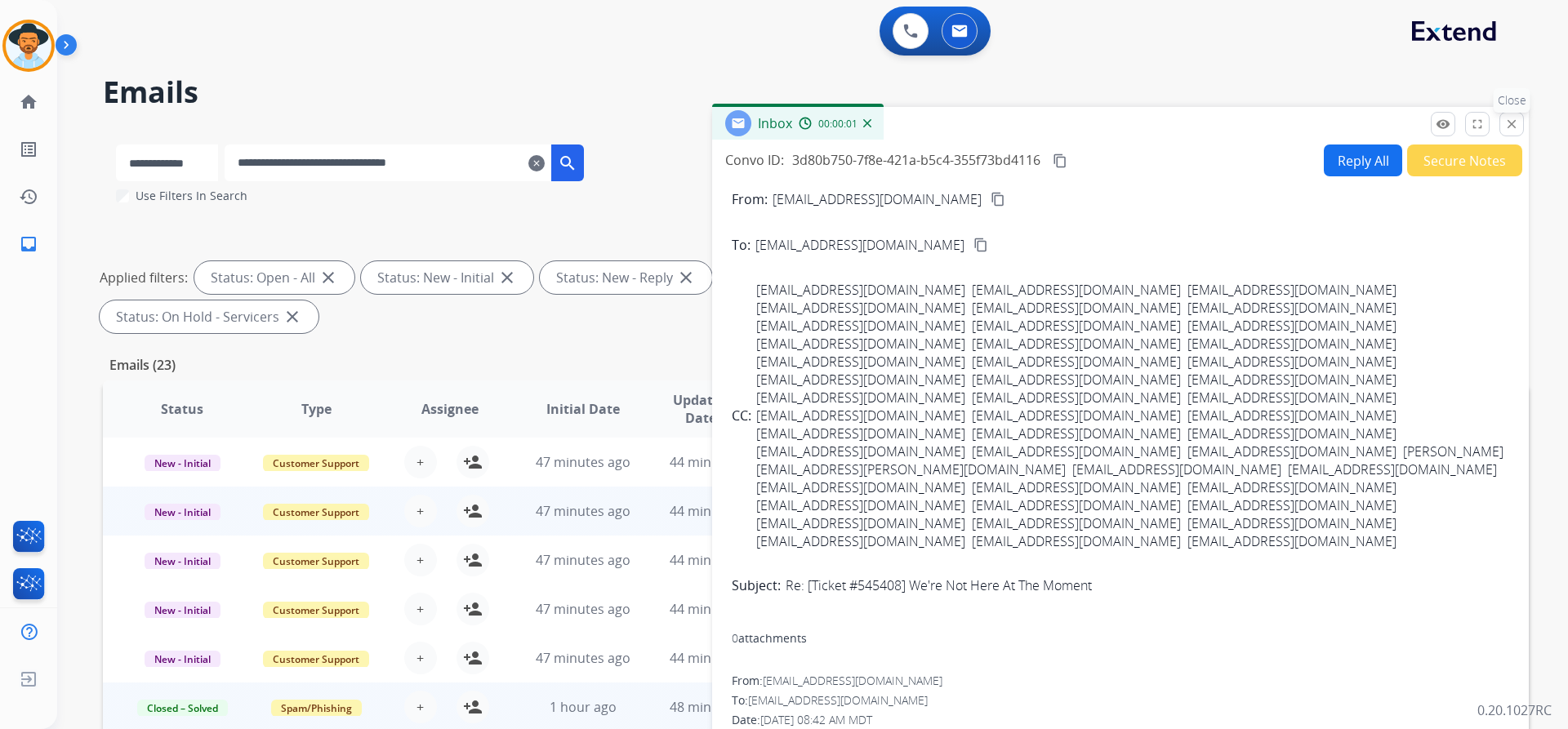
click at [1507, 121] on mat-icon "close" at bounding box center [1511, 124] width 15 height 15
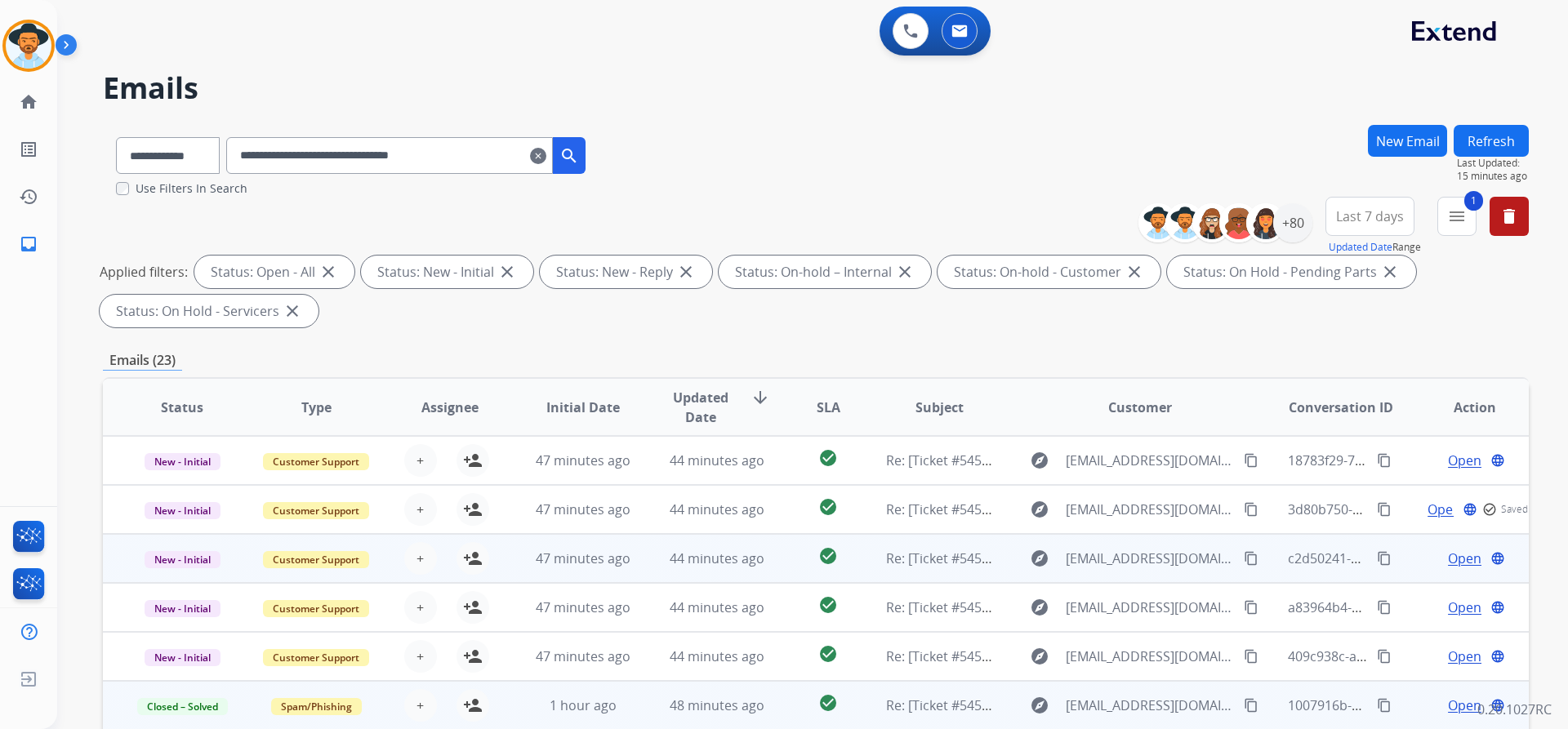
click at [1451, 565] on span "Open" at bounding box center [1465, 558] width 34 height 20
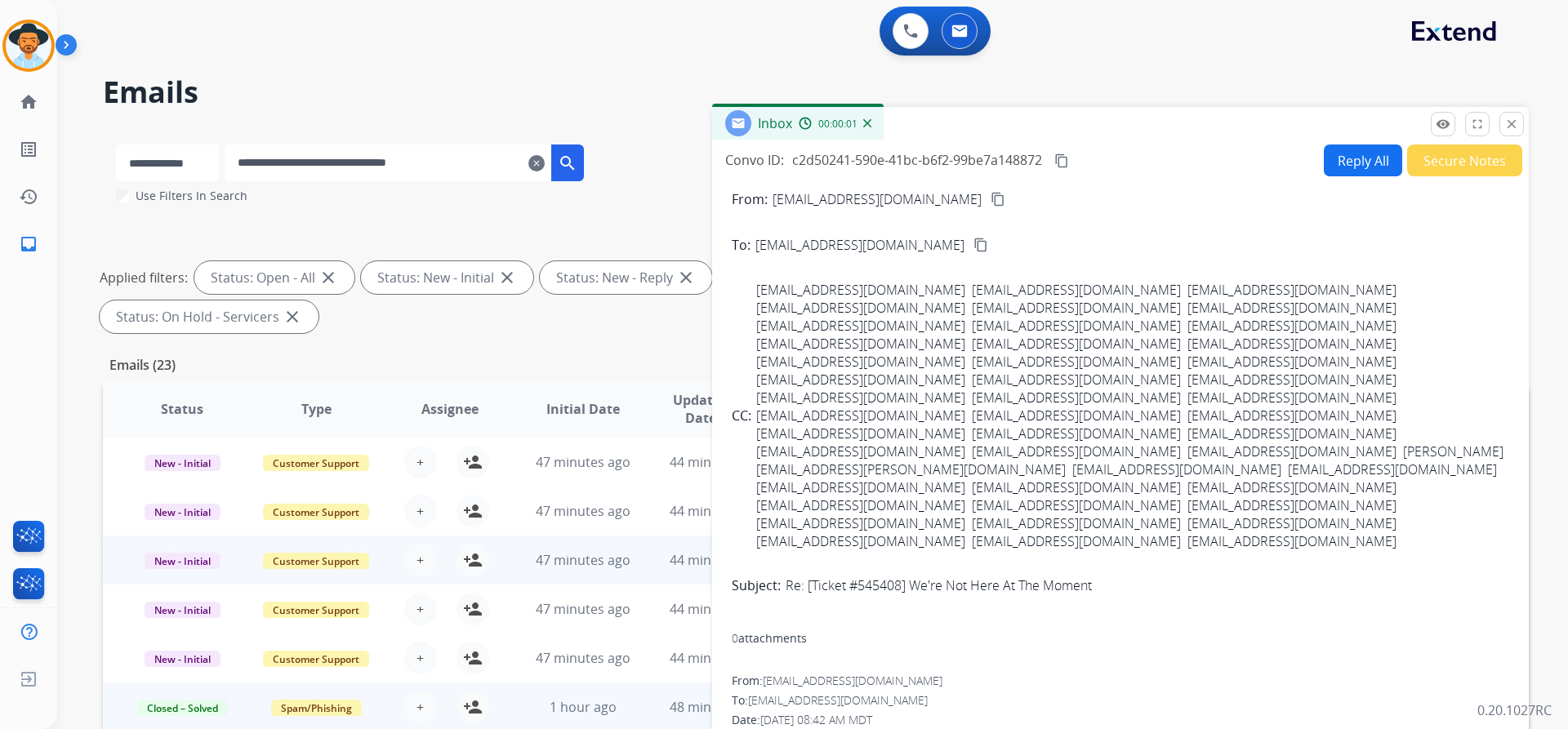
click at [1435, 174] on button "Secure Notes" at bounding box center [1465, 160] width 116 height 32
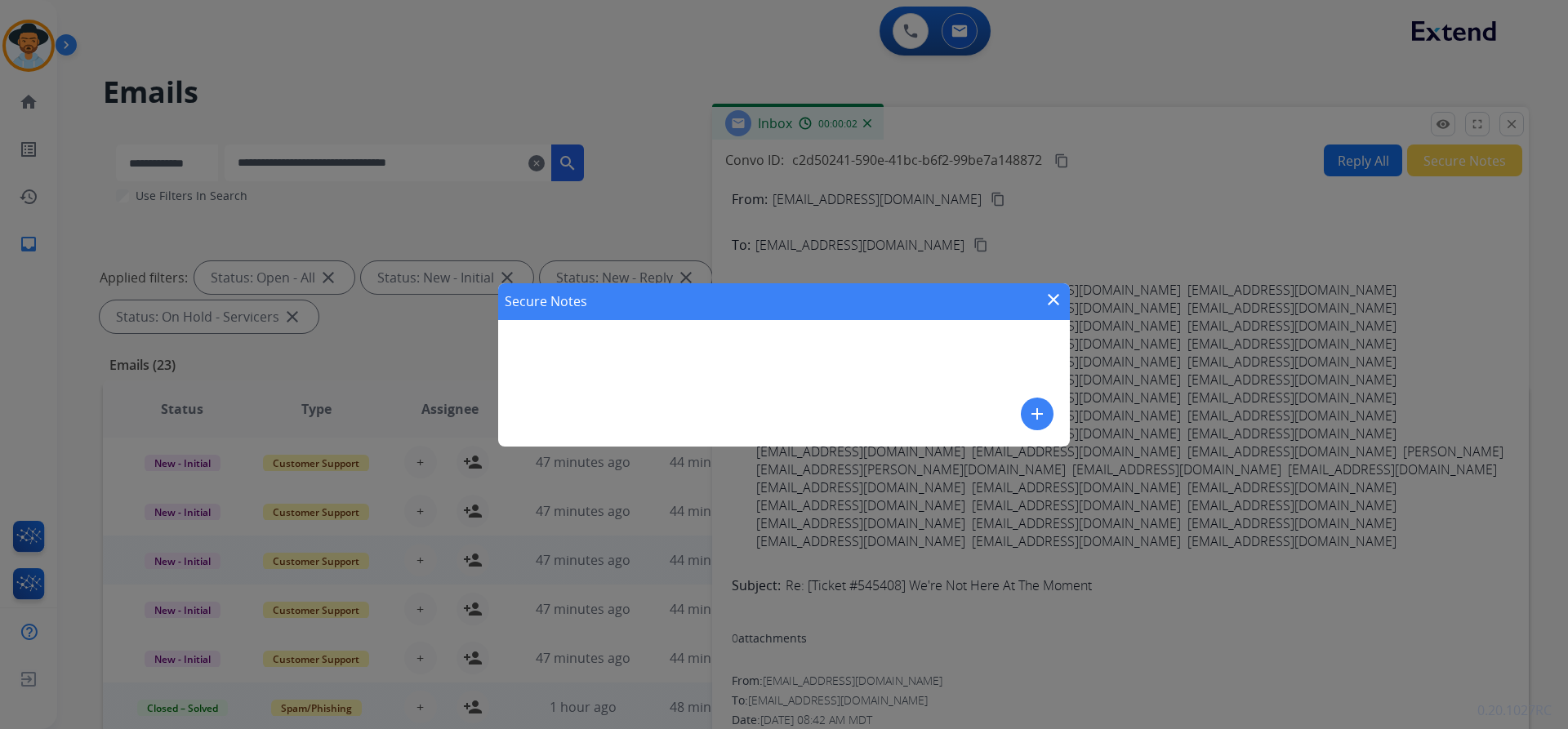
click at [1042, 408] on mat-icon "add" at bounding box center [1037, 414] width 20 height 20
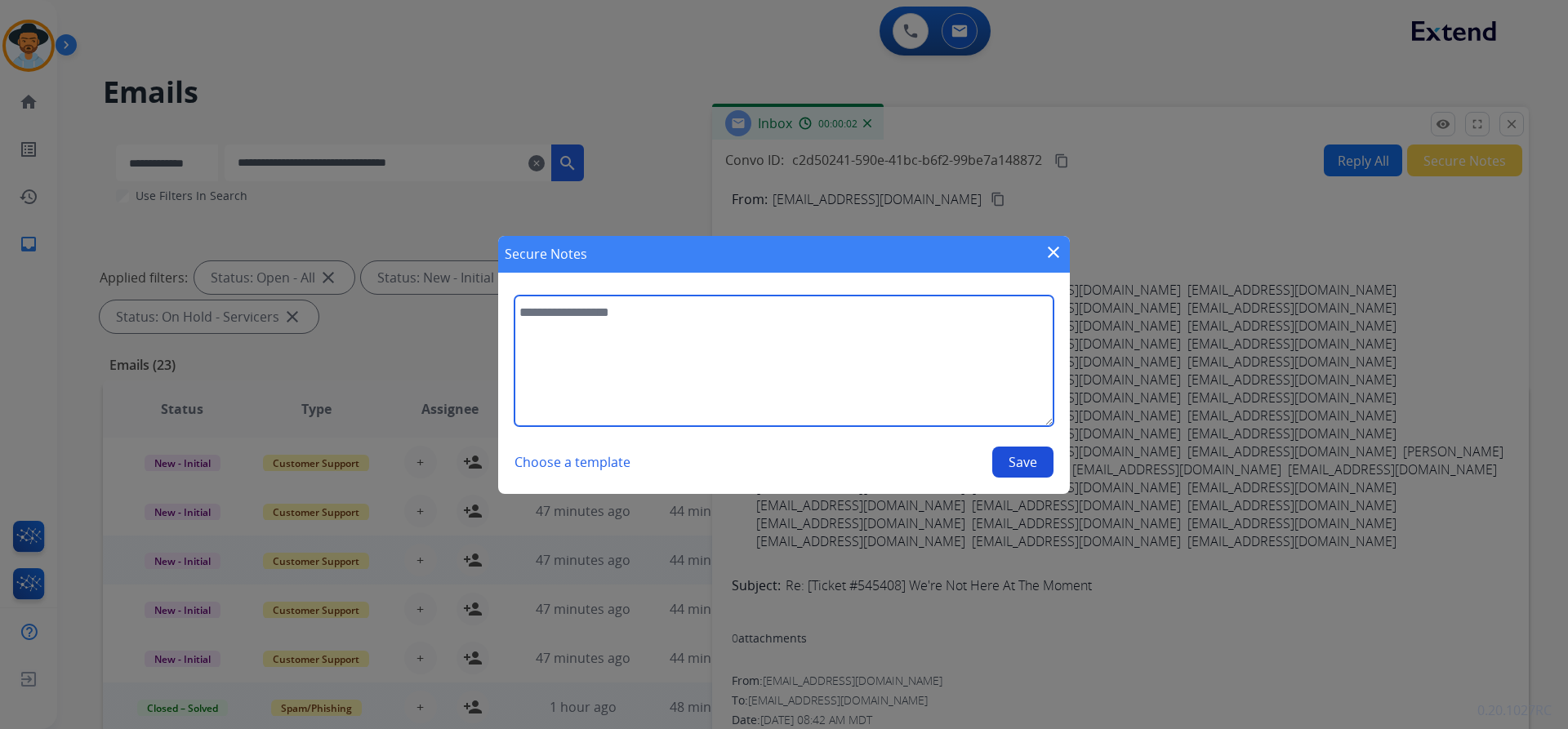
click at [641, 351] on textarea at bounding box center [784, 361] width 539 height 131
paste textarea "**********"
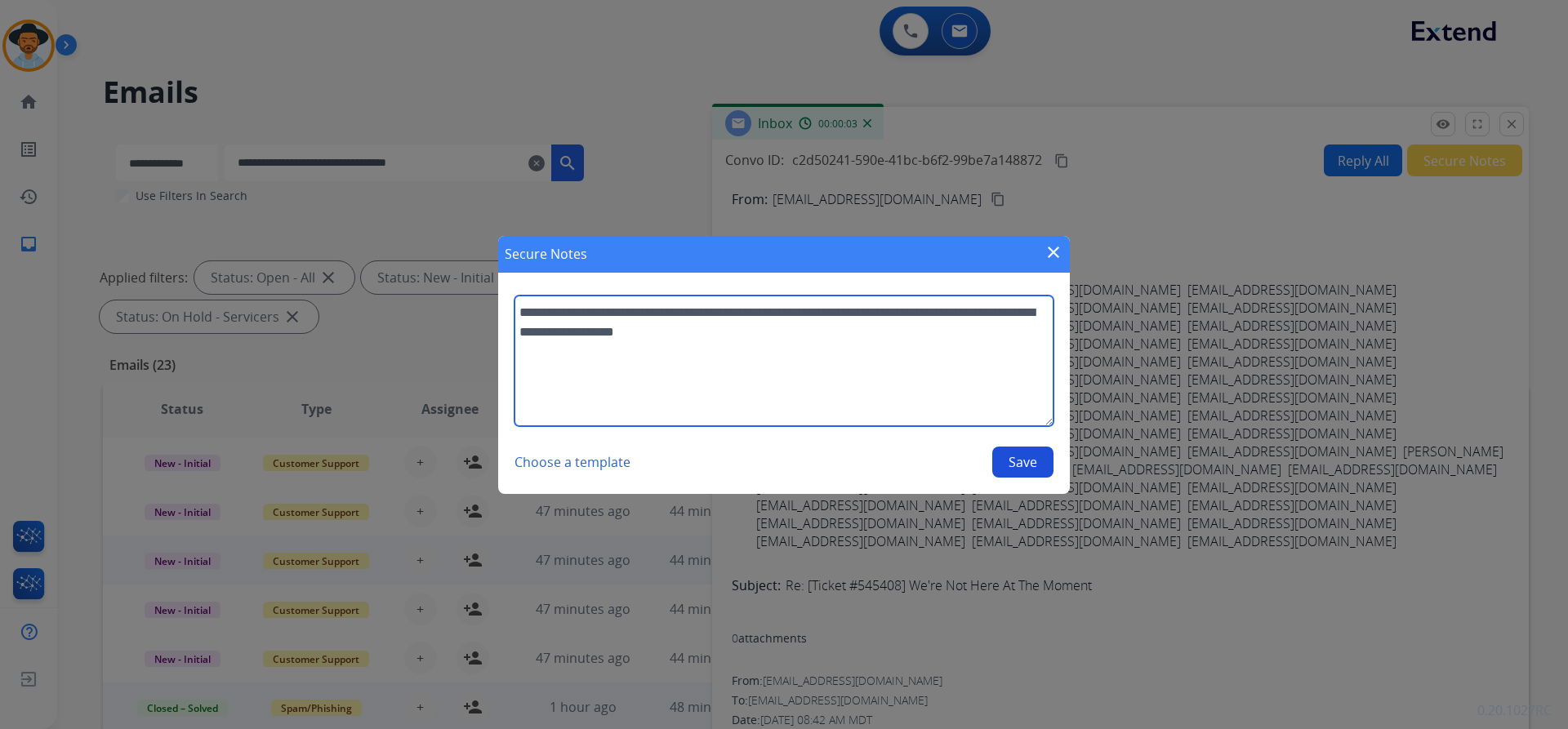
type textarea "**********"
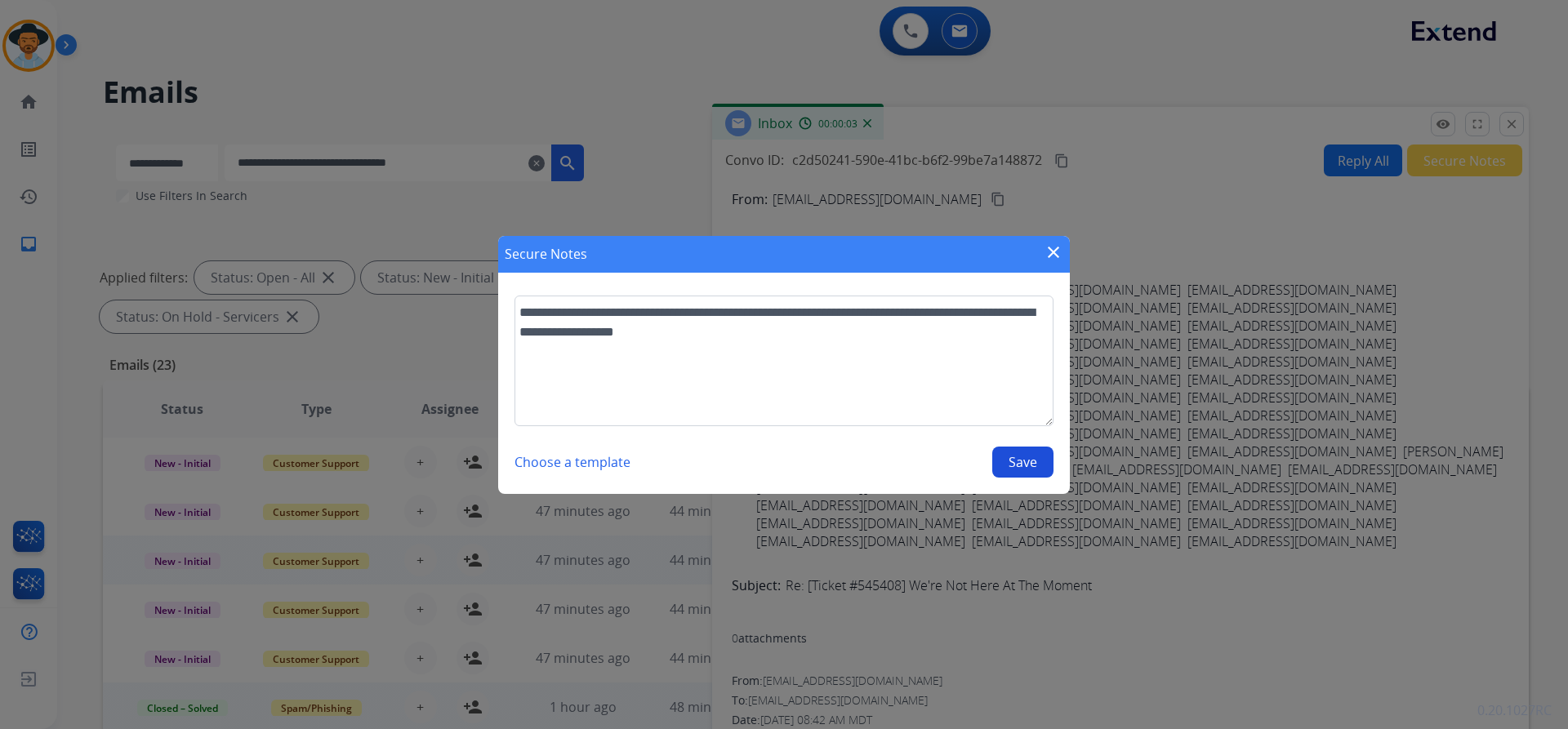
click at [1010, 462] on button "Save" at bounding box center [1023, 461] width 62 height 31
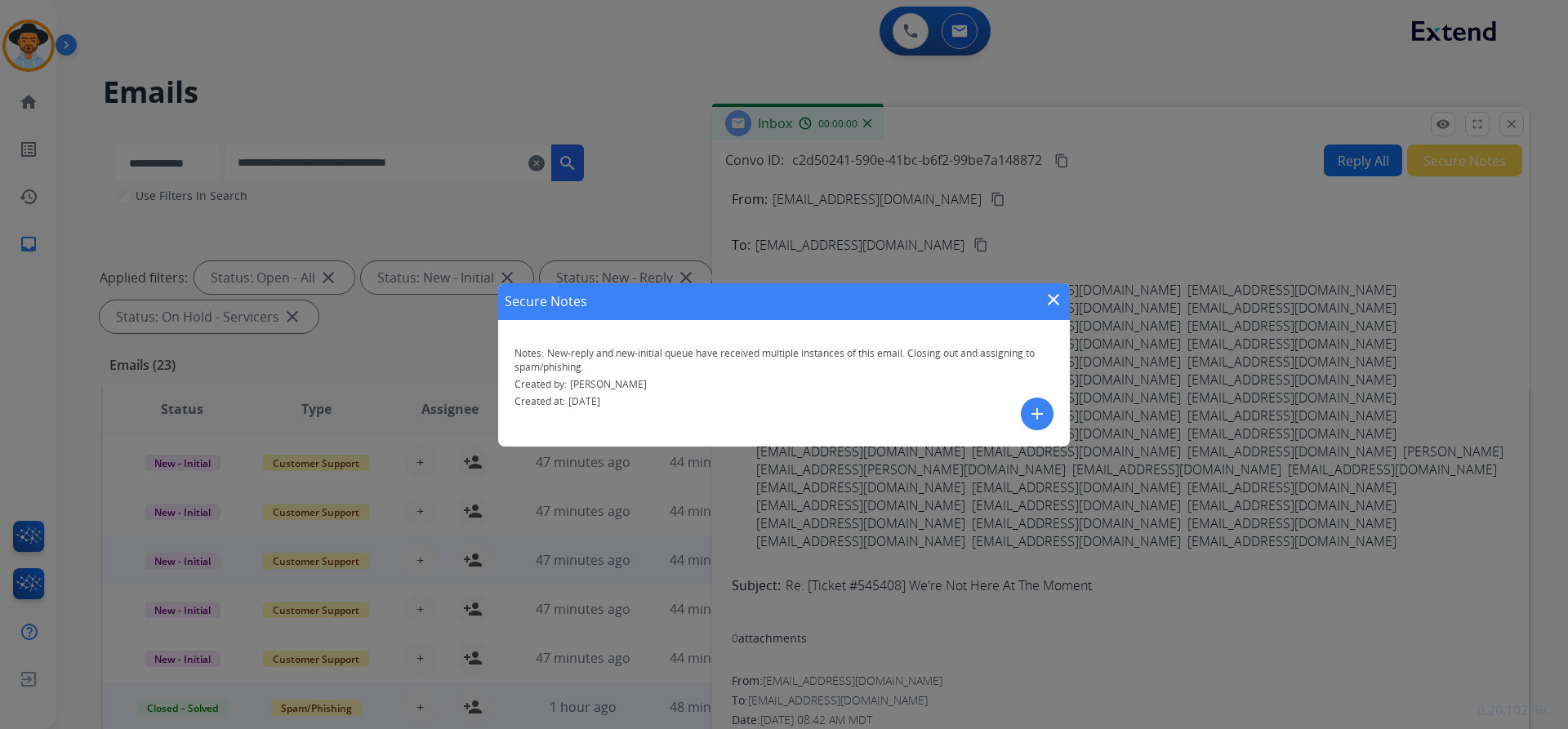
click at [1056, 306] on mat-icon "close" at bounding box center [1052, 299] width 20 height 20
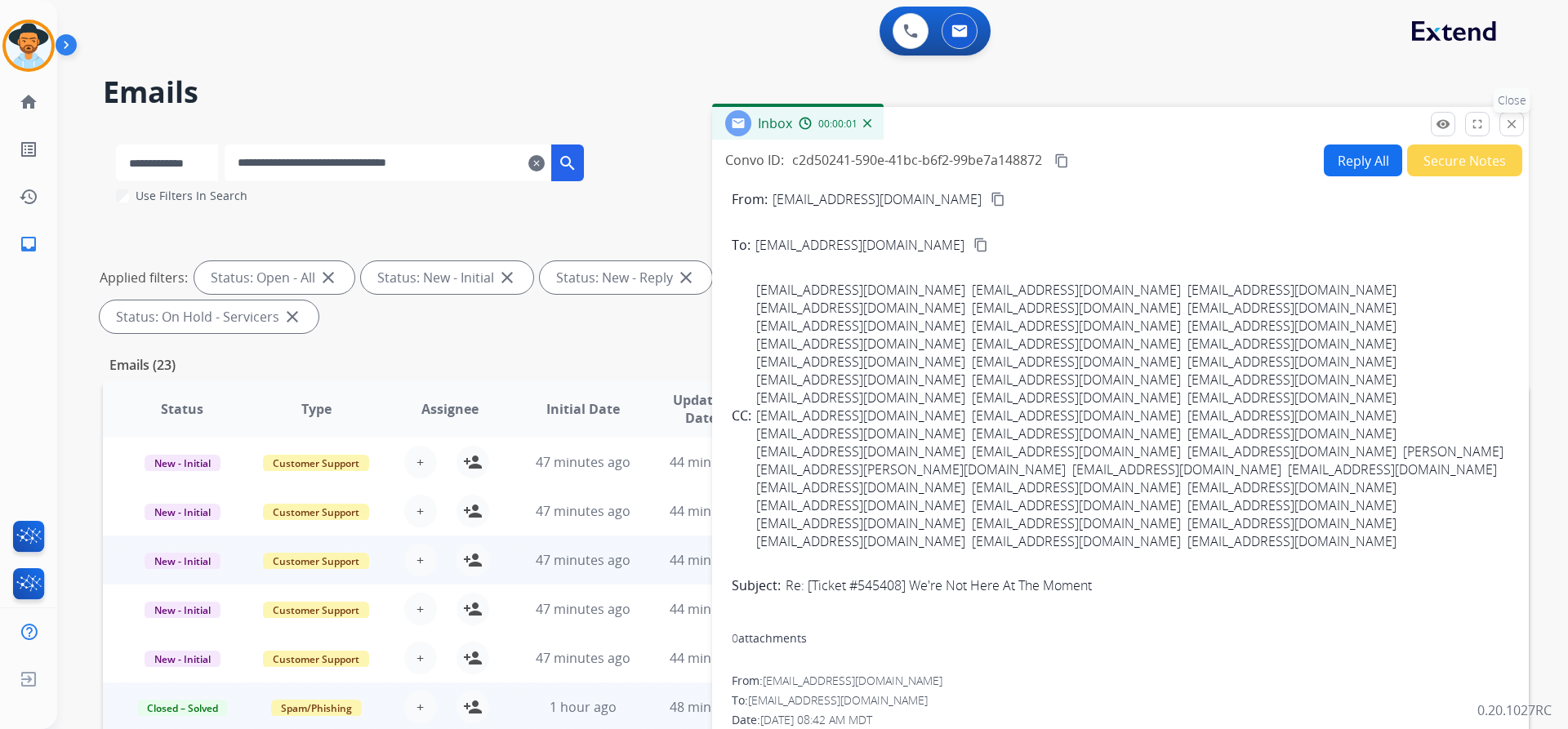
click at [1512, 127] on mat-icon "close" at bounding box center [1511, 124] width 15 height 15
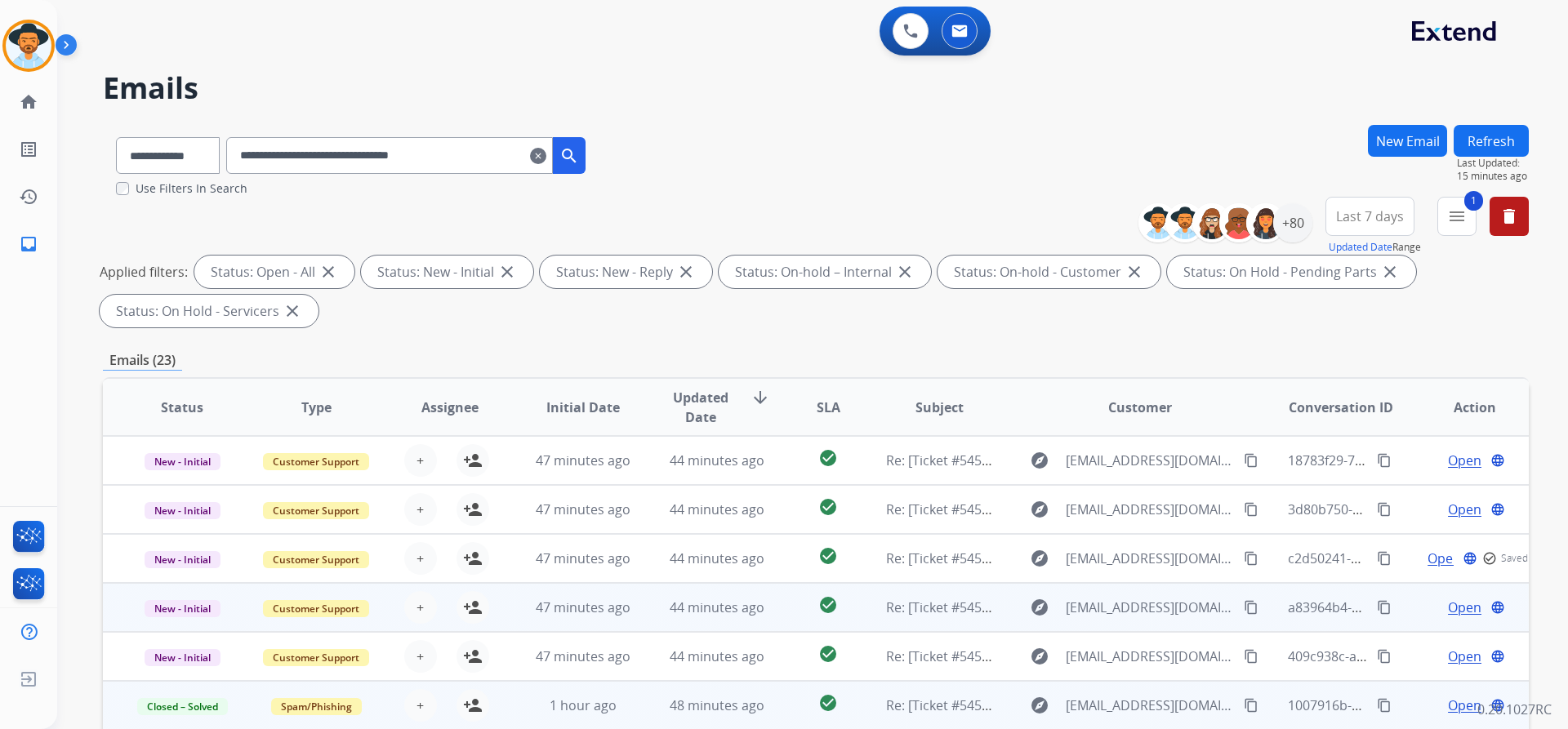
click at [1462, 612] on span "Open" at bounding box center [1465, 607] width 34 height 20
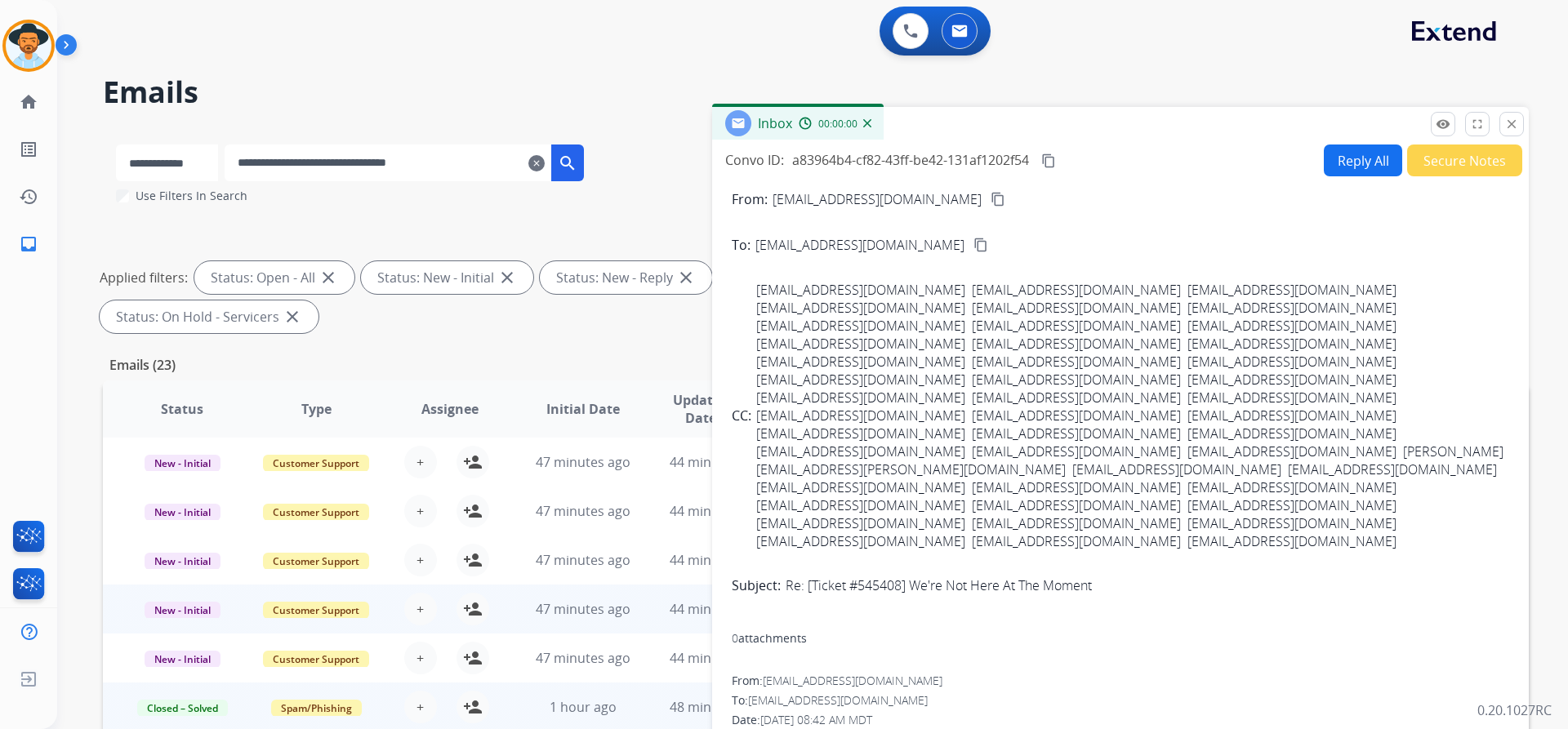
click at [1448, 153] on button "Secure Notes" at bounding box center [1465, 160] width 116 height 32
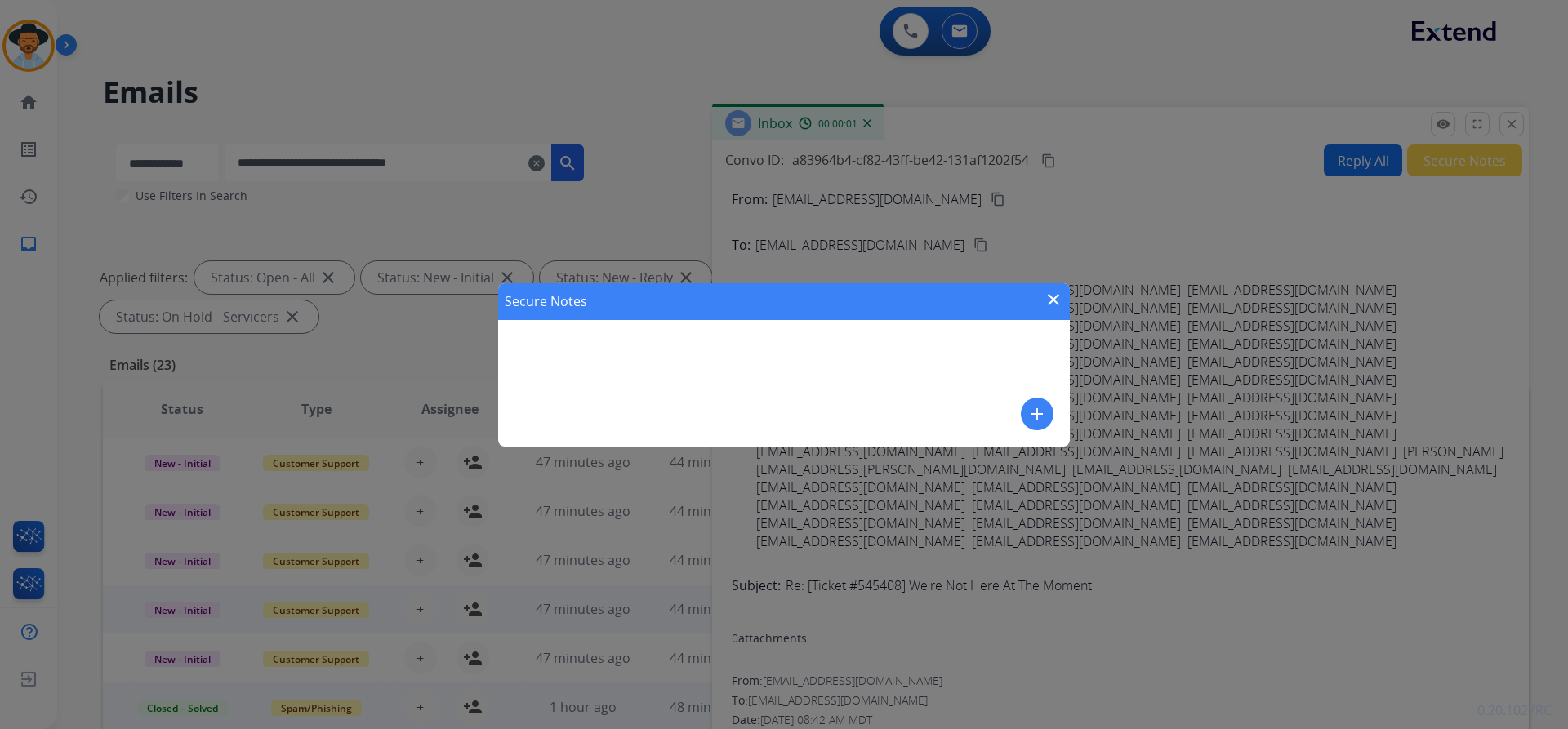
click at [1033, 419] on mat-icon "add" at bounding box center [1037, 414] width 20 height 20
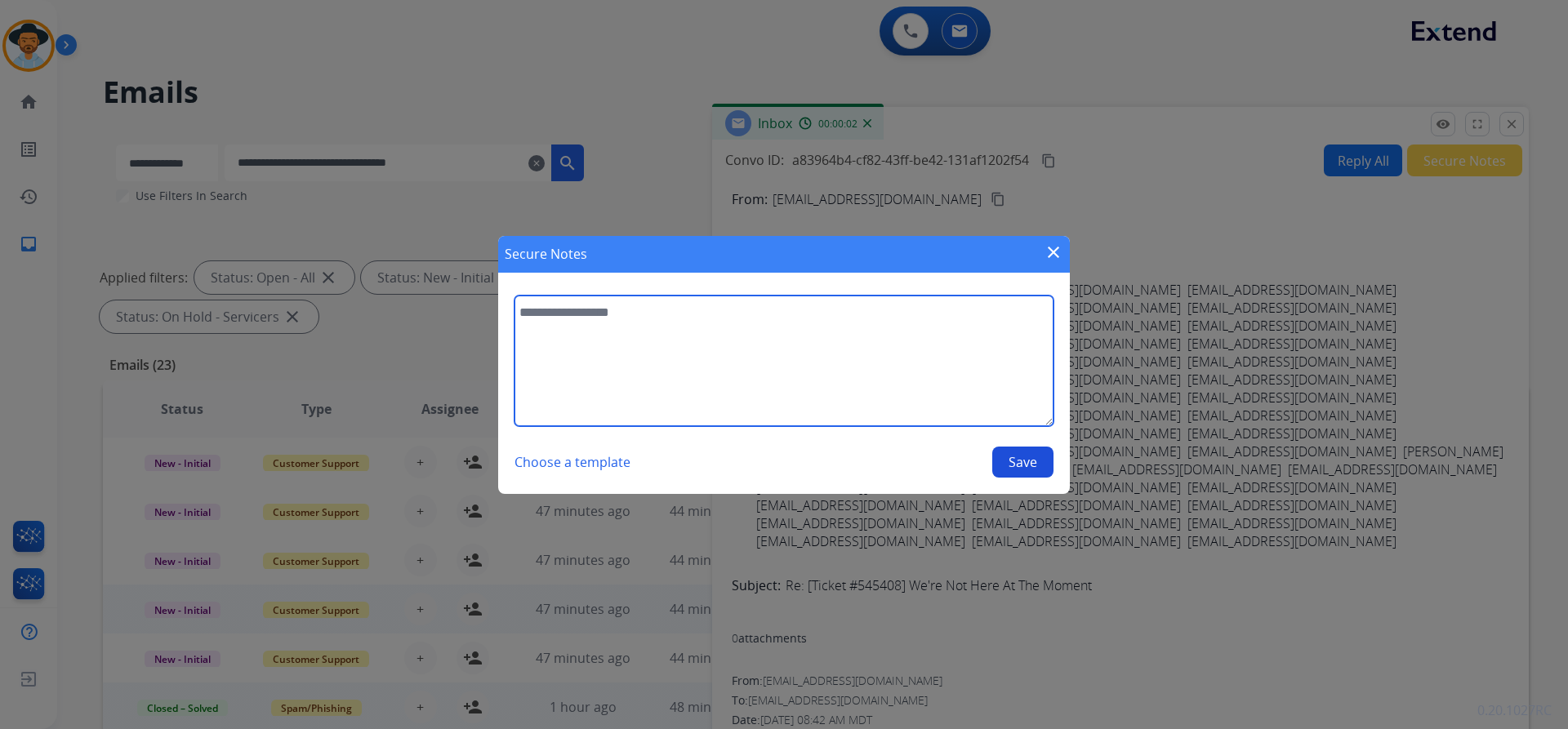
click at [738, 337] on textarea at bounding box center [784, 361] width 539 height 131
paste textarea "**********"
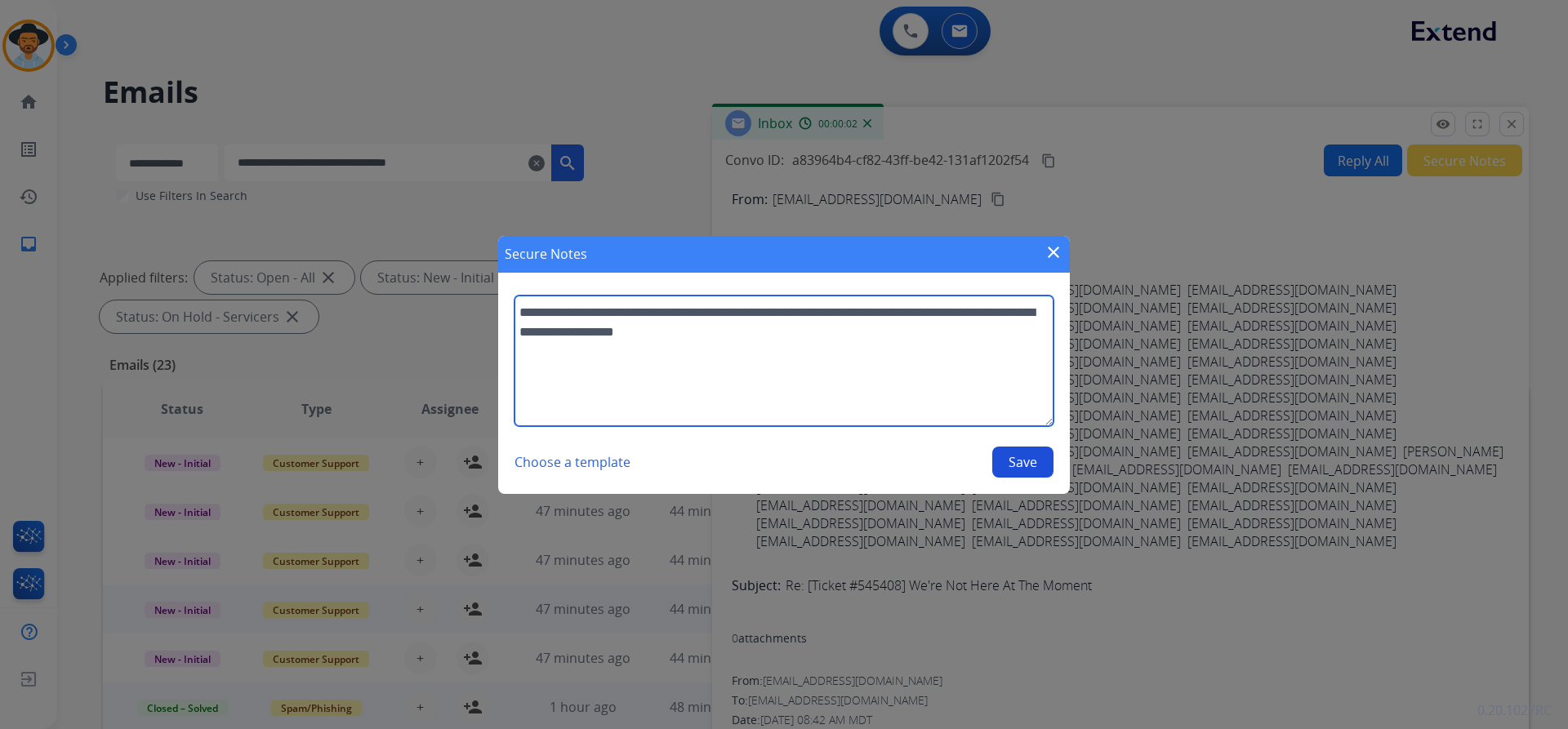
type textarea "**********"
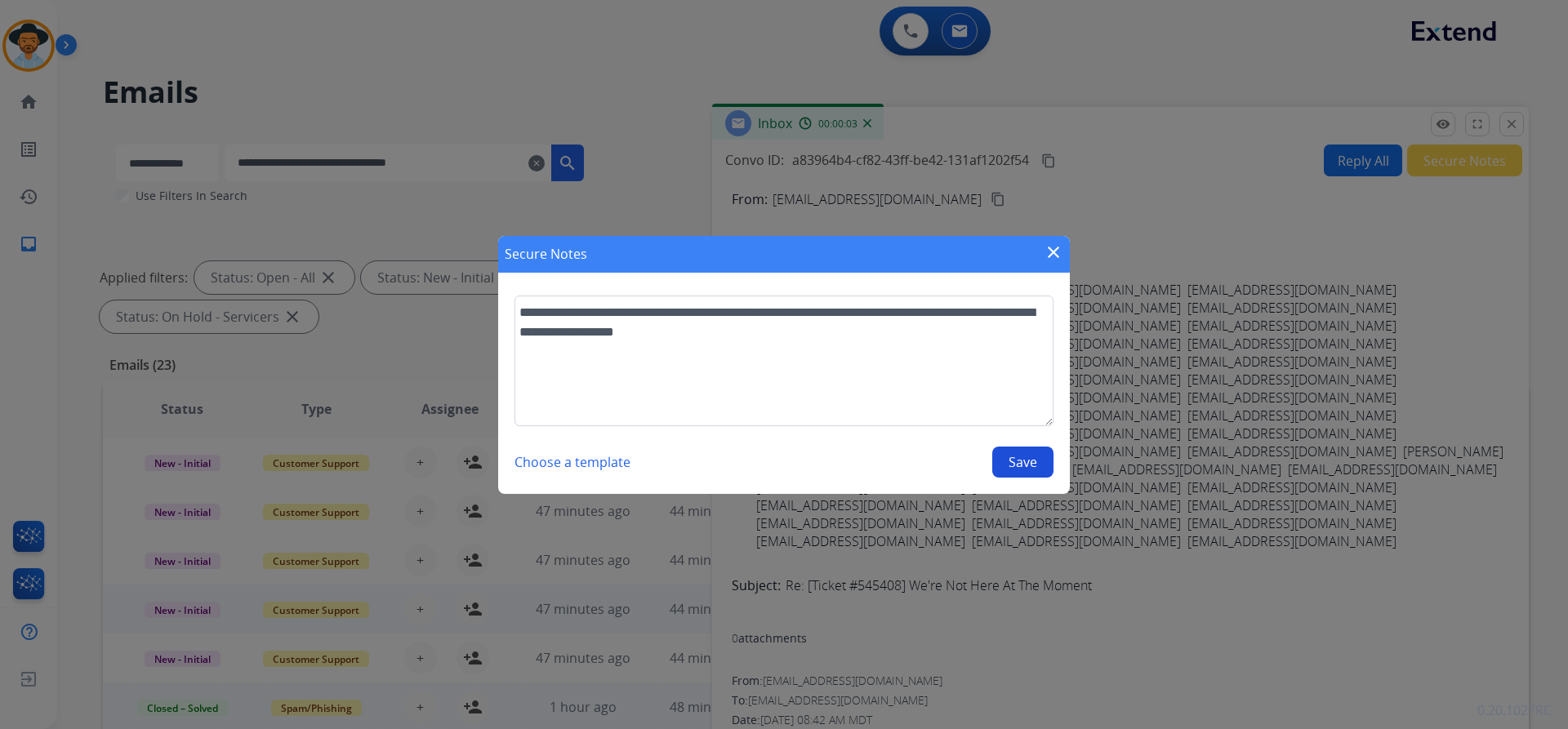
click at [1011, 462] on button "Save" at bounding box center [1023, 461] width 62 height 31
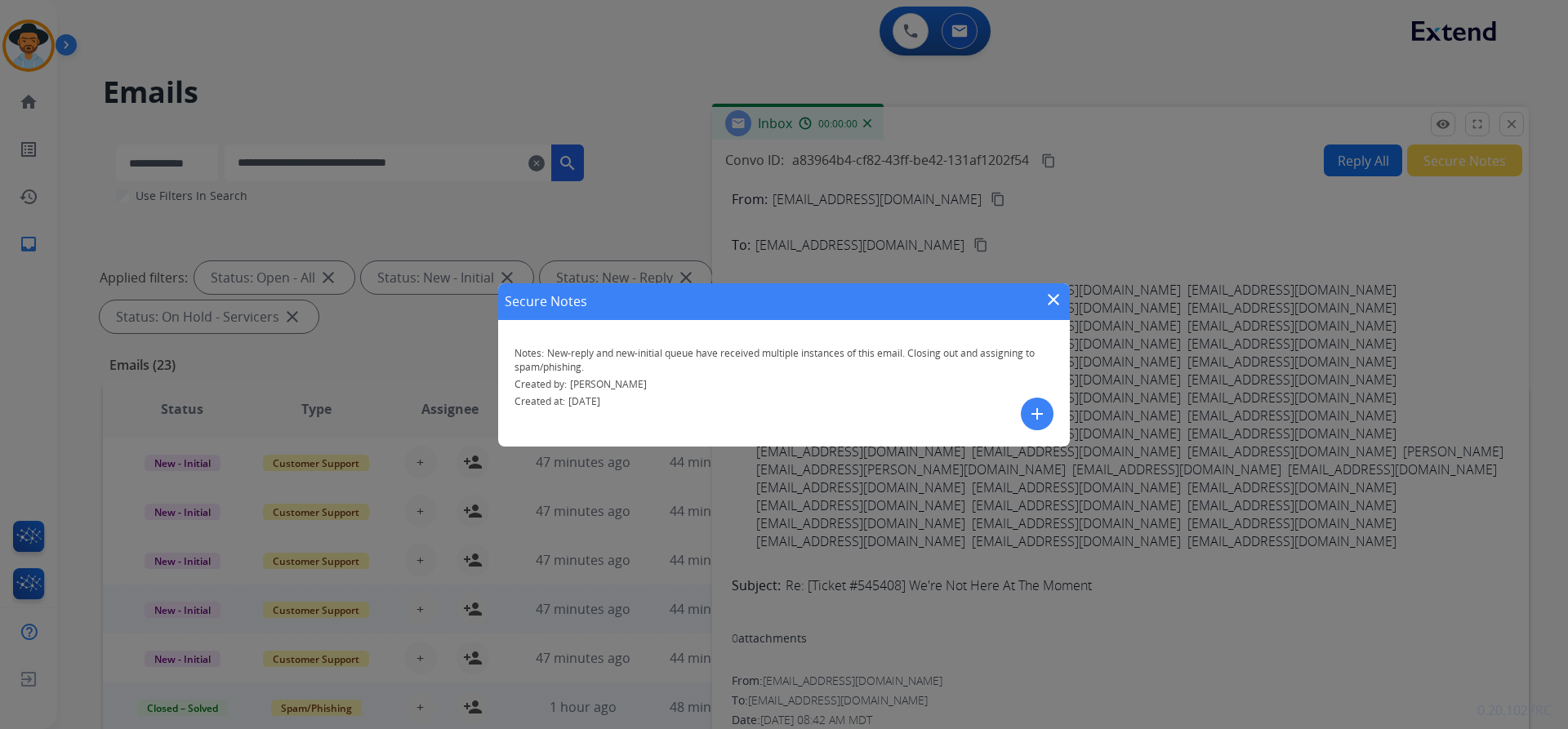
click at [1050, 306] on mat-icon "close" at bounding box center [1052, 299] width 20 height 20
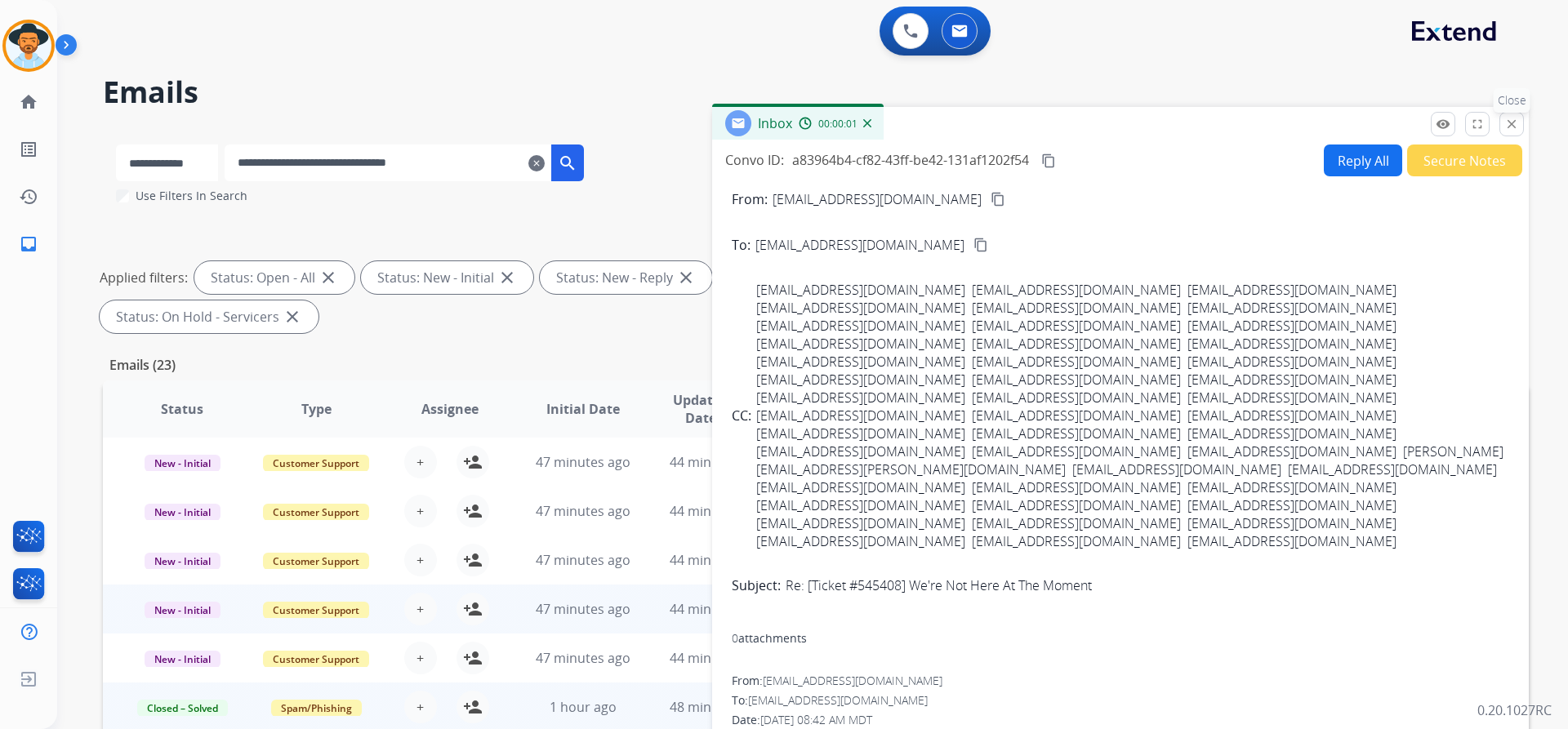
click at [1514, 129] on mat-icon "close" at bounding box center [1511, 124] width 15 height 15
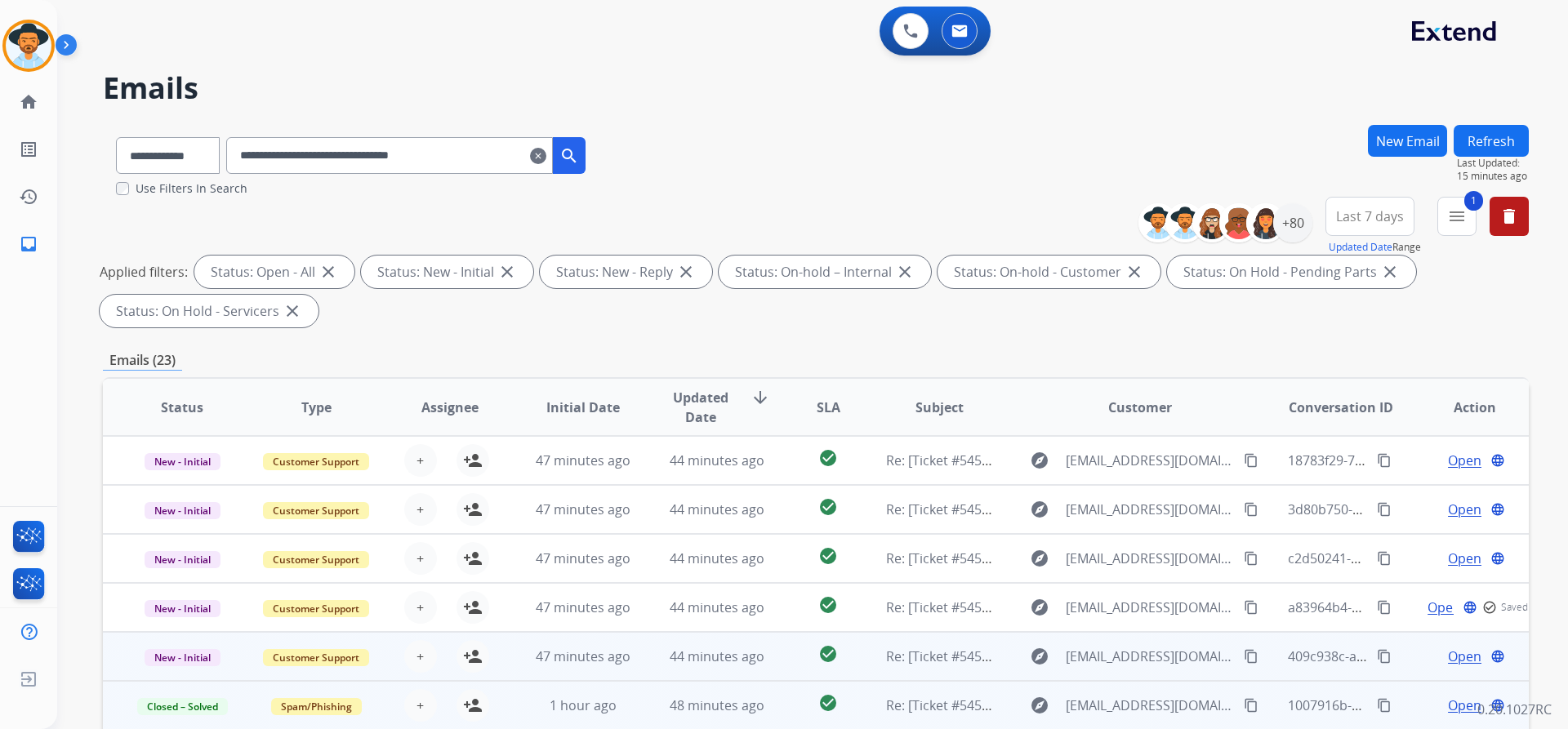
click at [1454, 653] on span "Open" at bounding box center [1465, 656] width 34 height 20
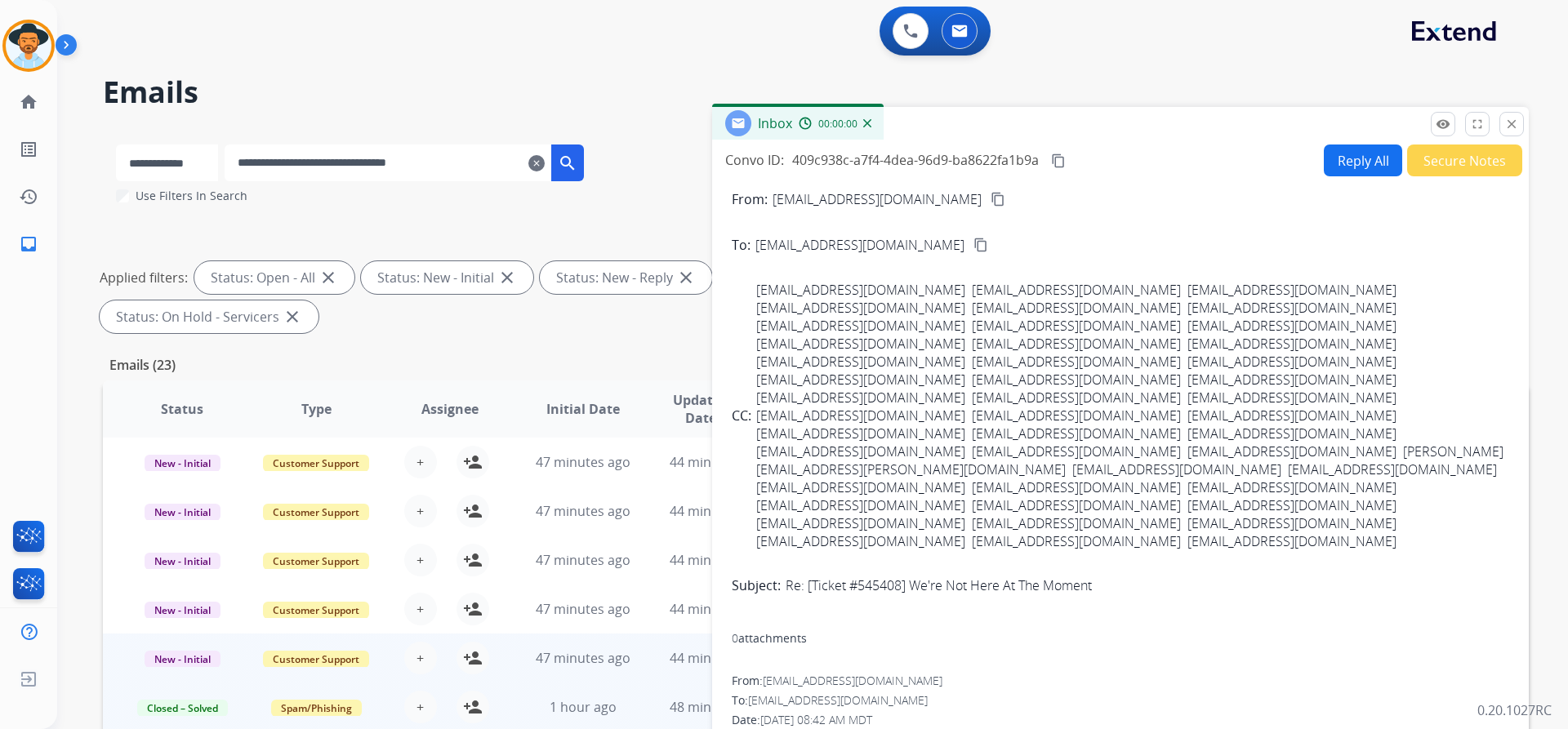
click at [1463, 161] on button "Secure Notes" at bounding box center [1465, 160] width 116 height 32
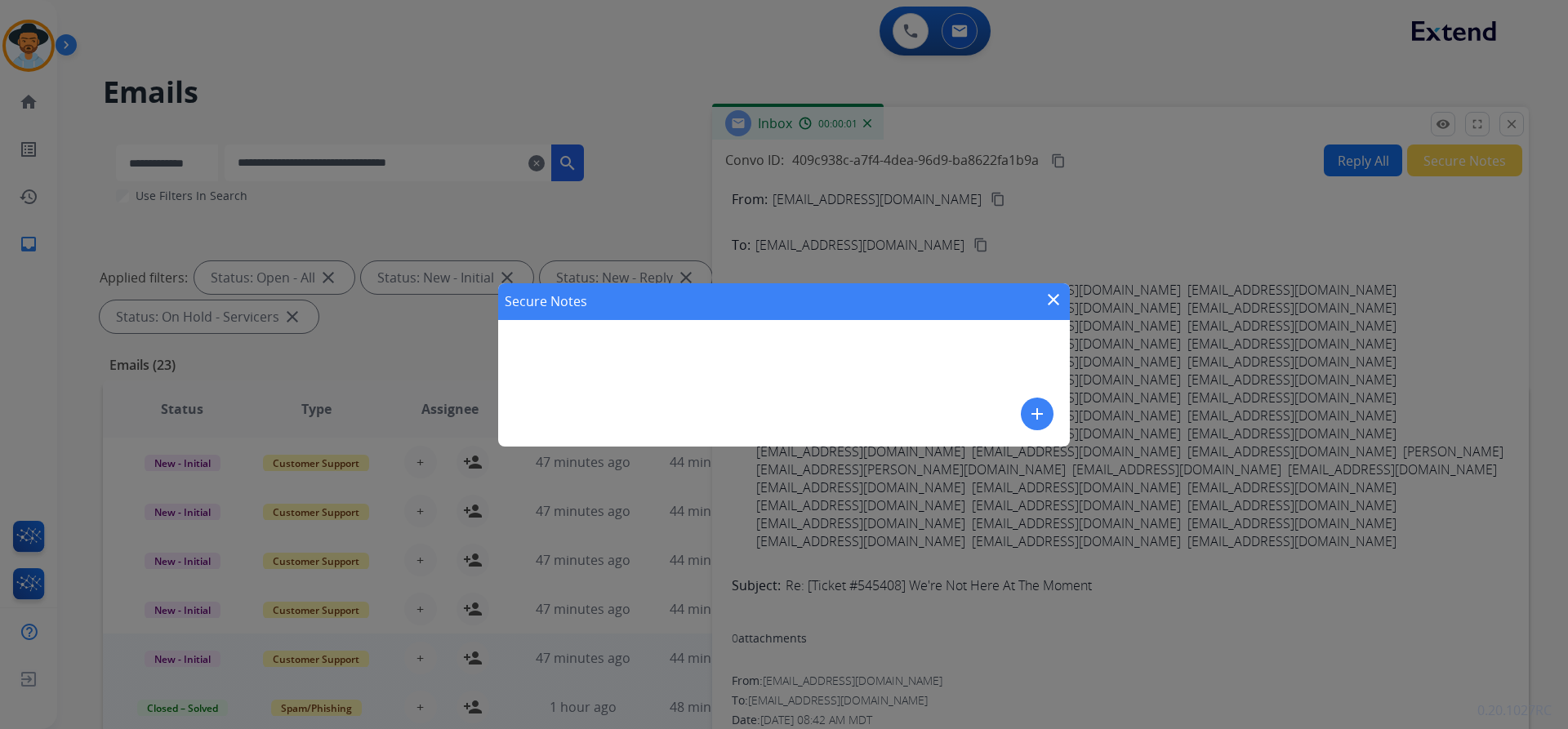
click at [1037, 410] on mat-icon "add" at bounding box center [1037, 414] width 20 height 20
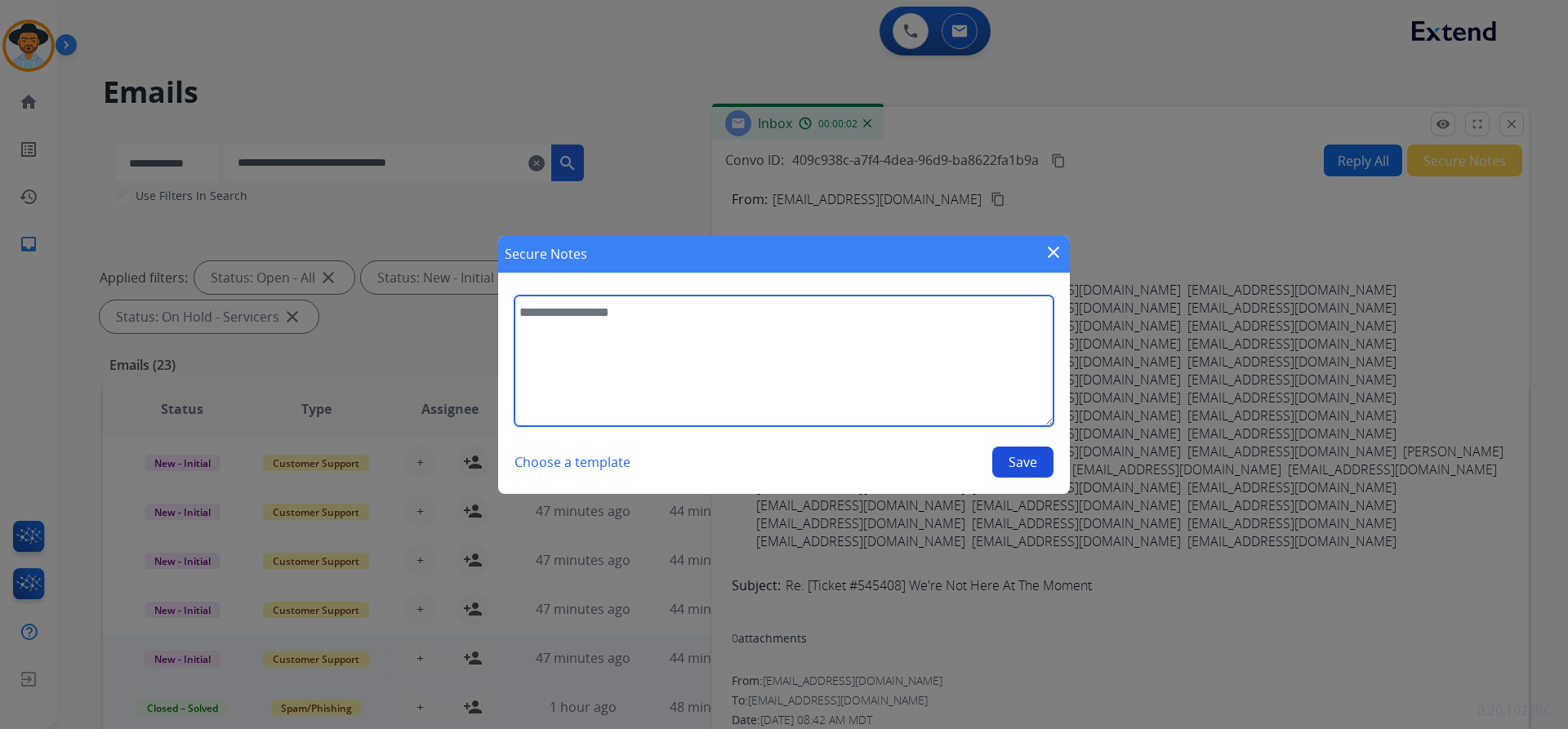
click at [637, 317] on textarea at bounding box center [784, 361] width 539 height 131
paste textarea "**********"
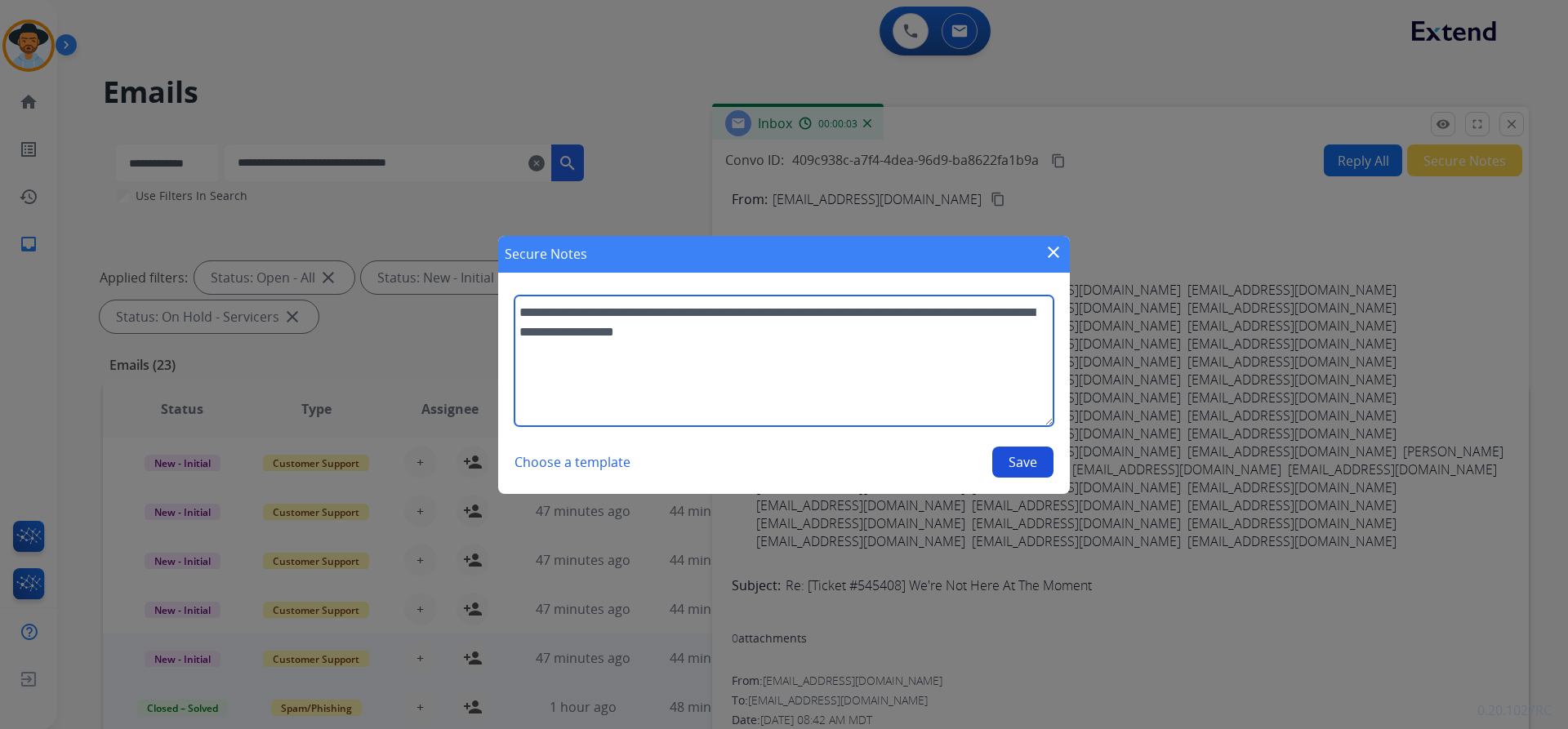
type textarea "**********"
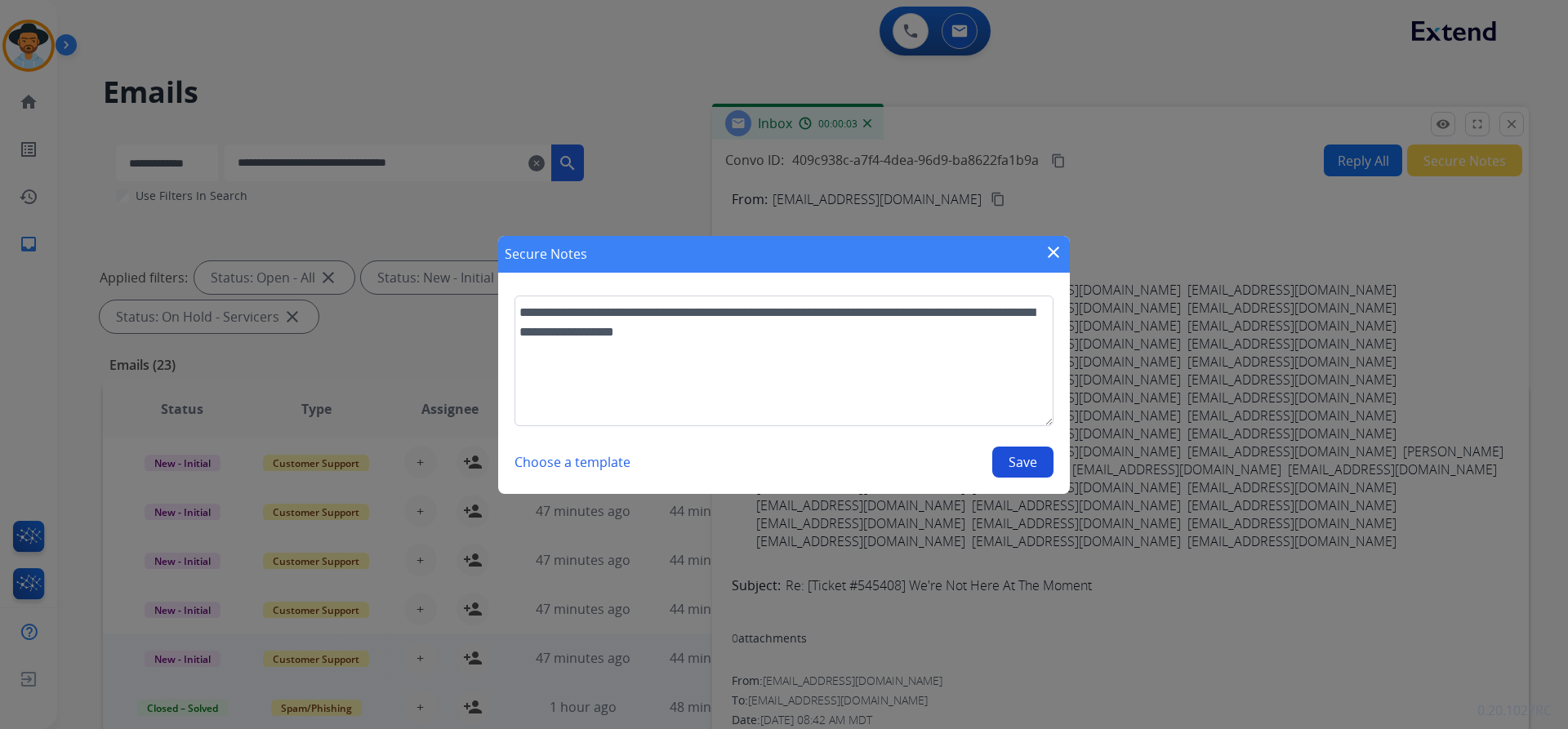
click at [1030, 469] on button "Save" at bounding box center [1023, 461] width 62 height 31
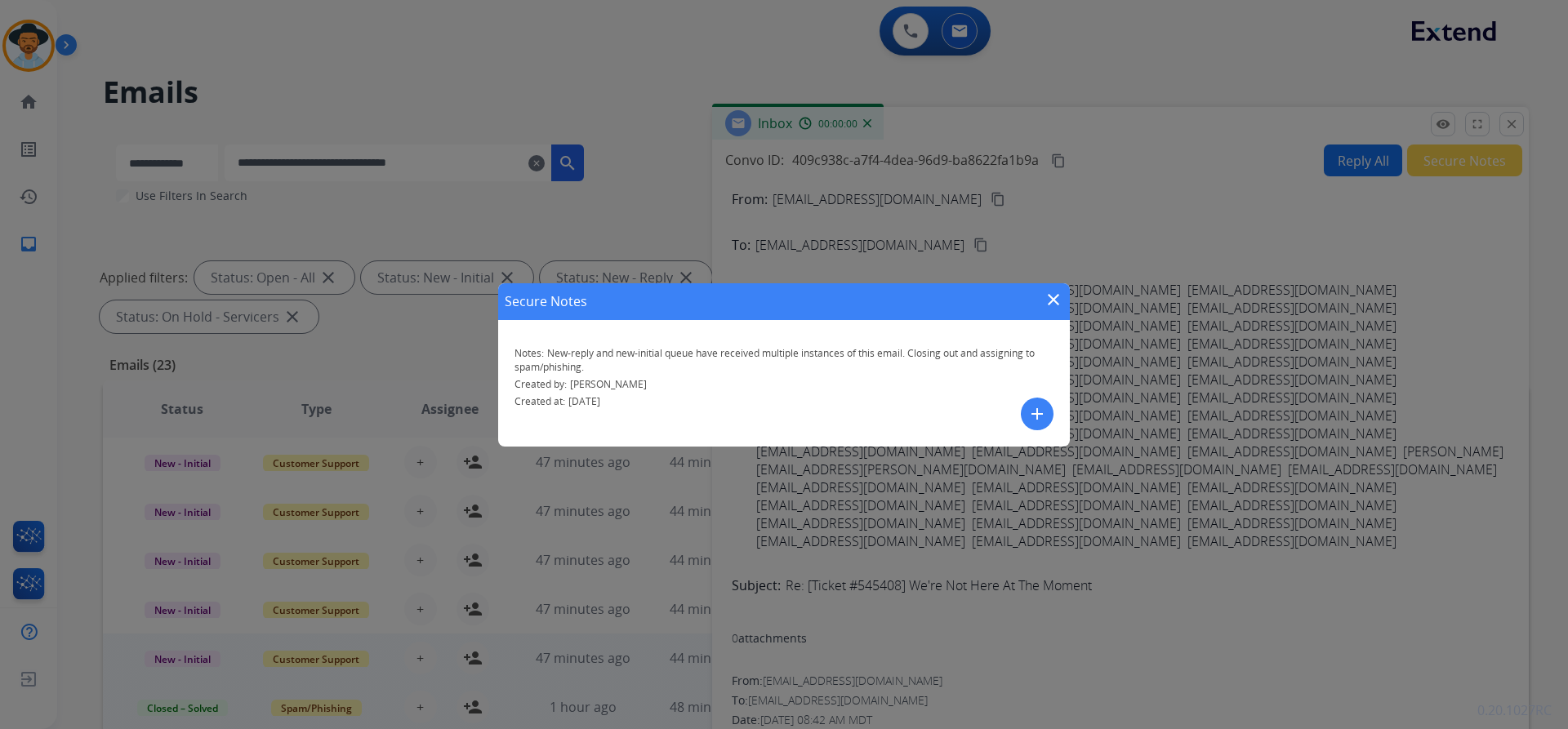
click at [1047, 299] on mat-icon "close" at bounding box center [1052, 299] width 20 height 20
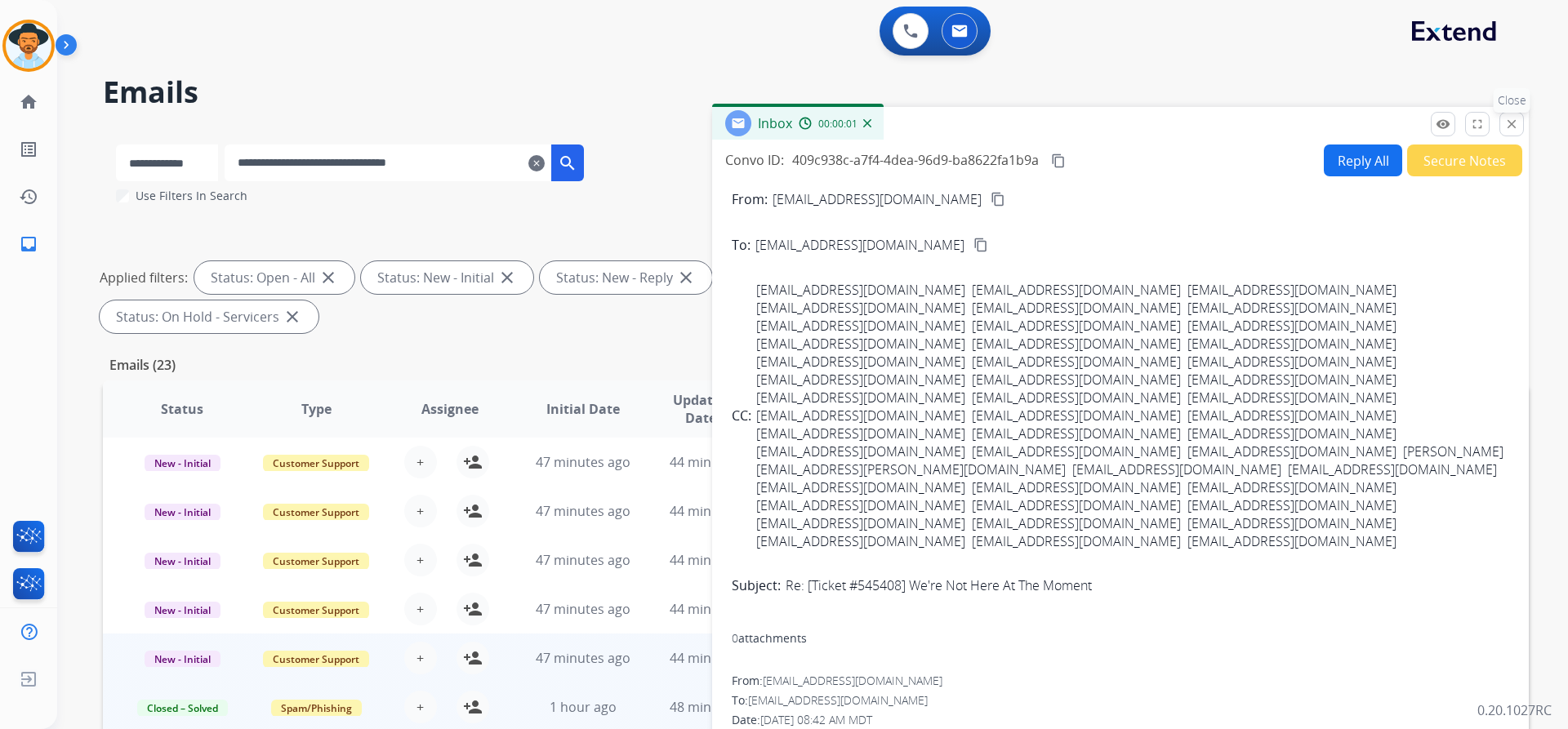
click at [1511, 124] on mat-icon "close" at bounding box center [1511, 124] width 15 height 15
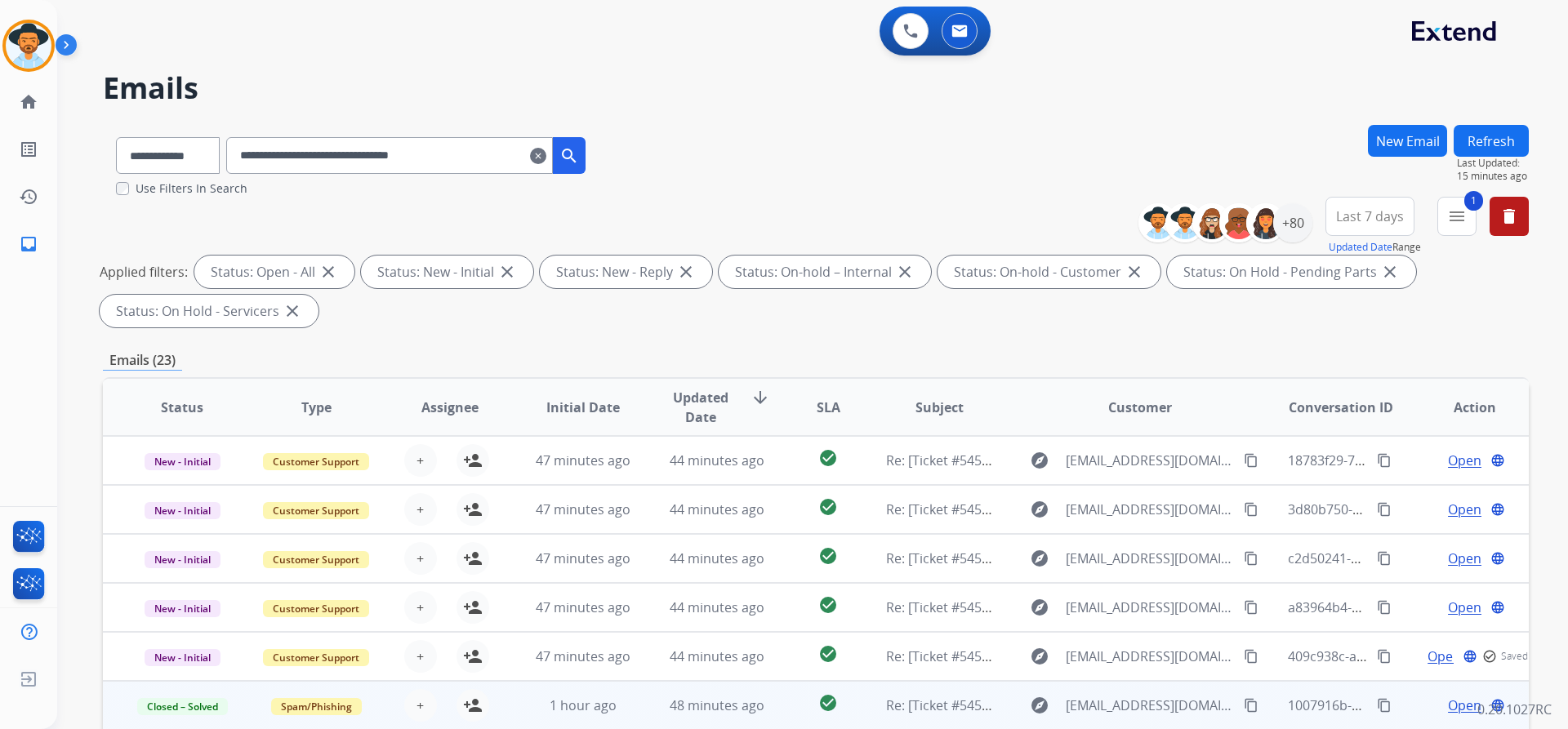
click at [1458, 701] on span "Open" at bounding box center [1465, 705] width 34 height 20
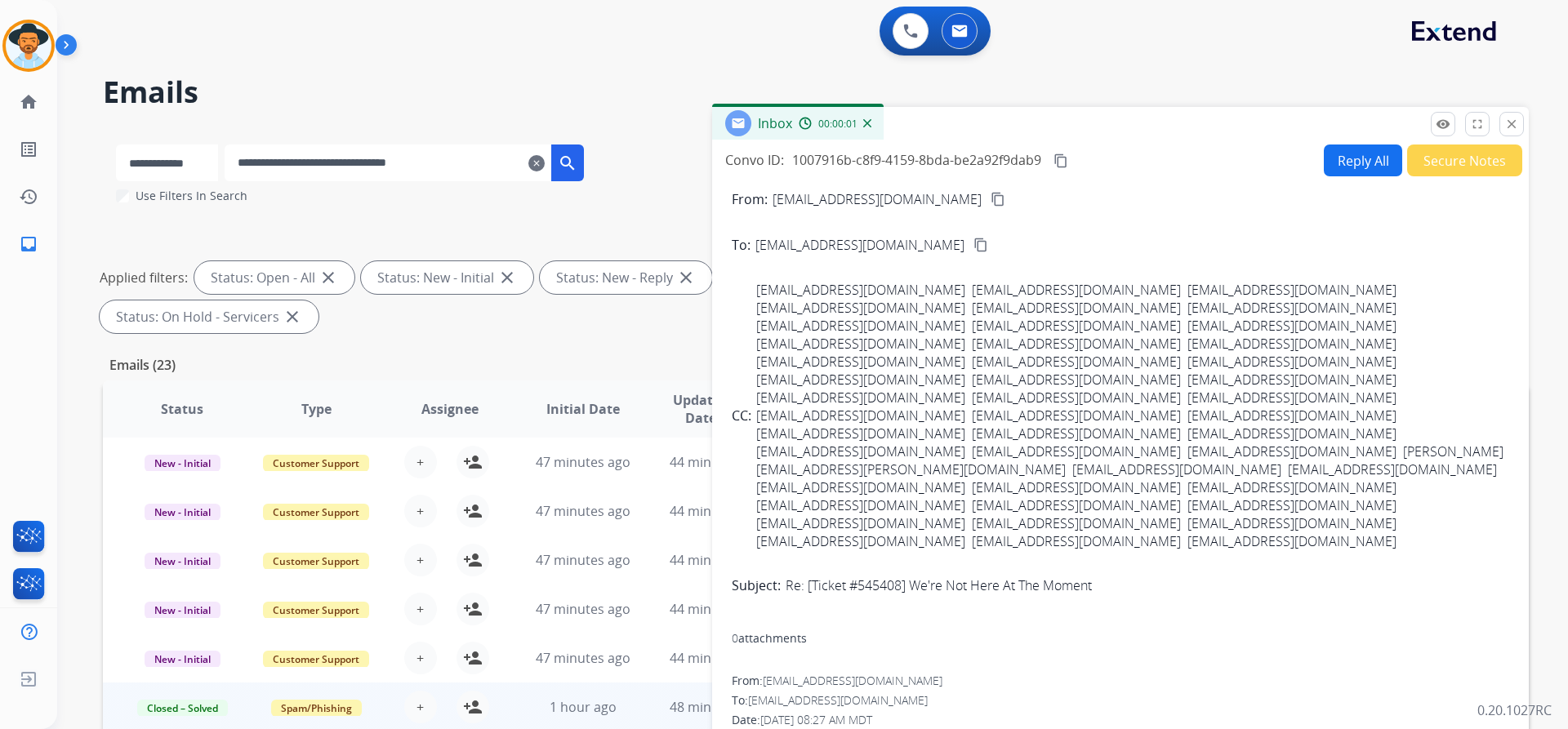
click at [1434, 156] on button "Secure Notes" at bounding box center [1465, 160] width 116 height 32
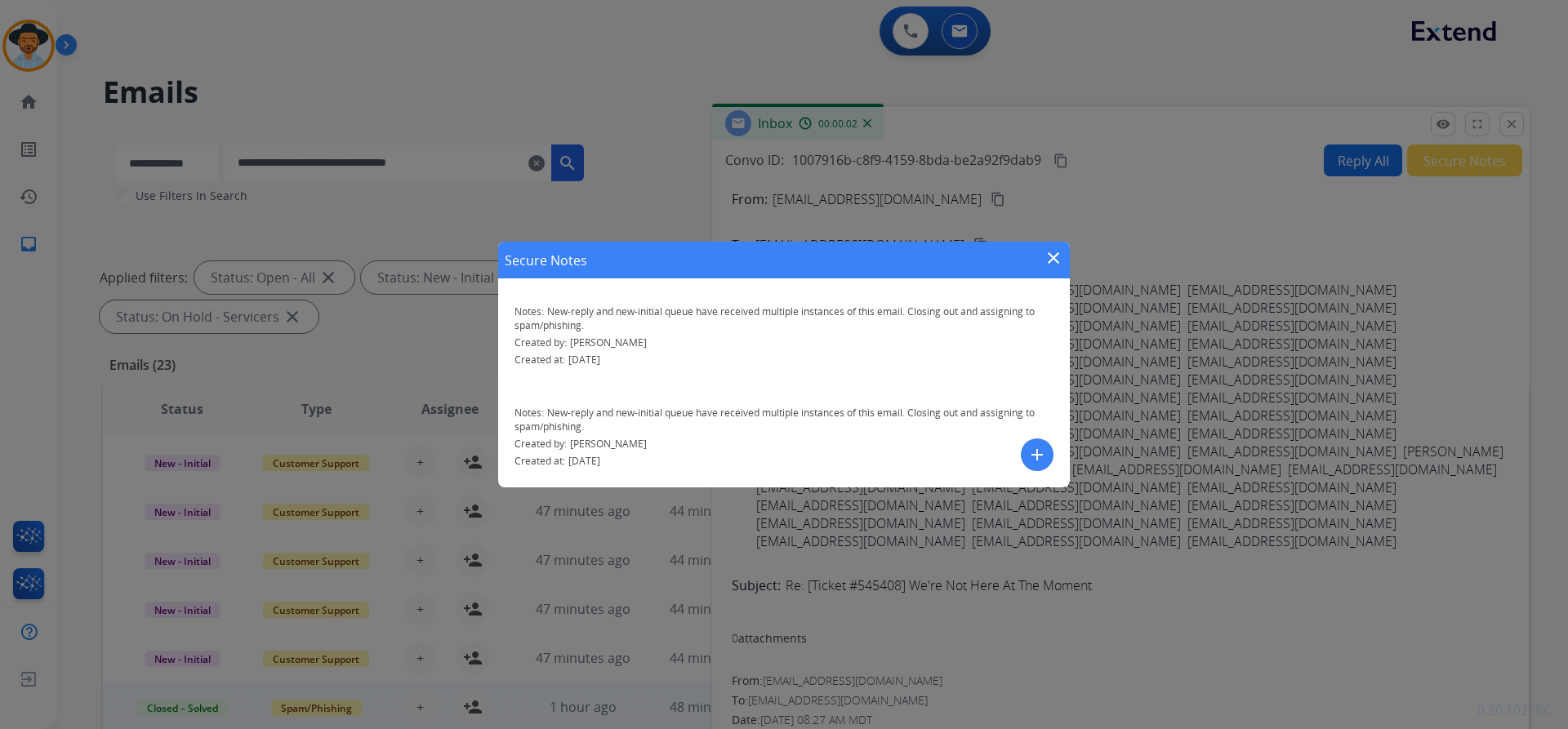
click at [1057, 258] on mat-icon "close" at bounding box center [1052, 257] width 20 height 20
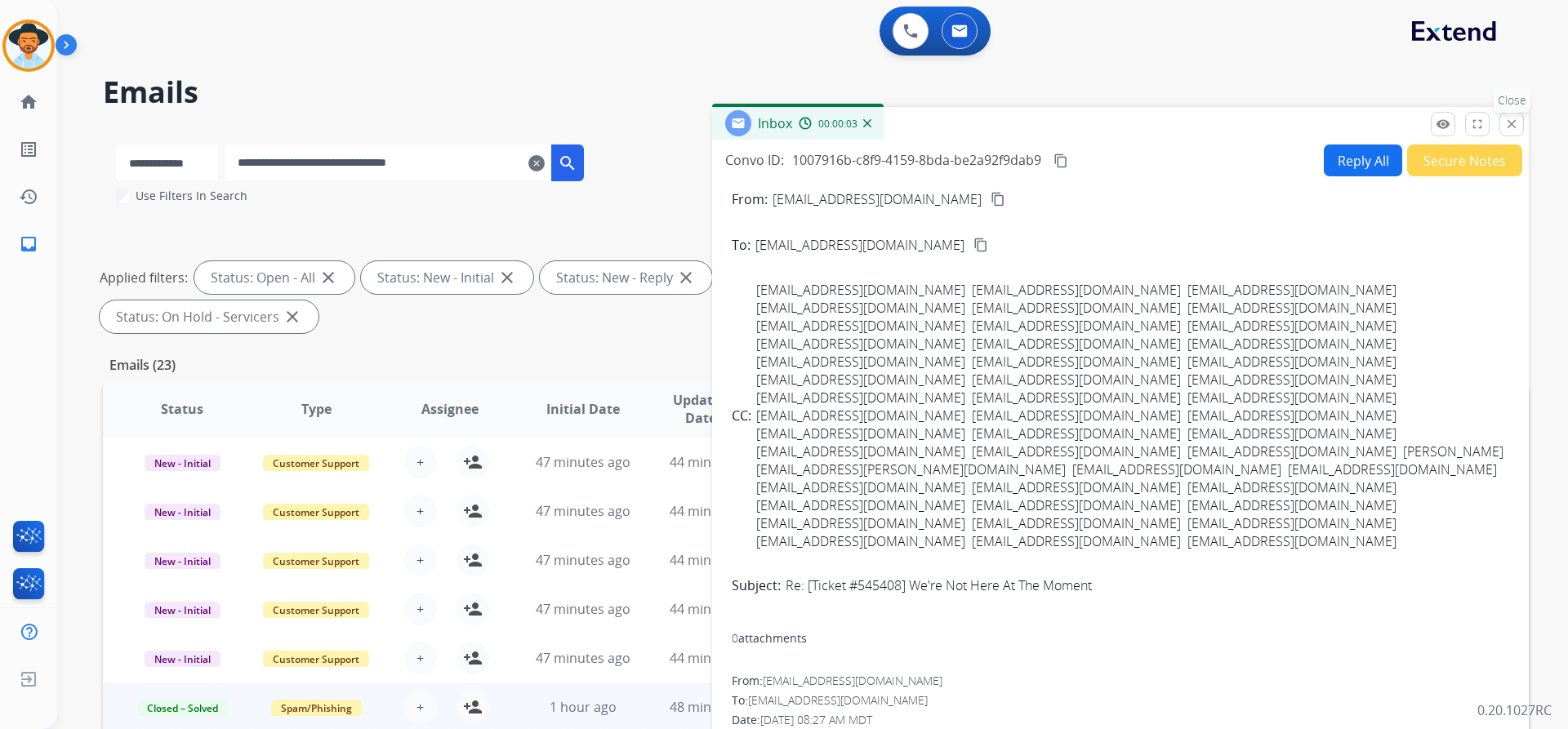
click at [1514, 126] on mat-icon "close" at bounding box center [1511, 124] width 15 height 15
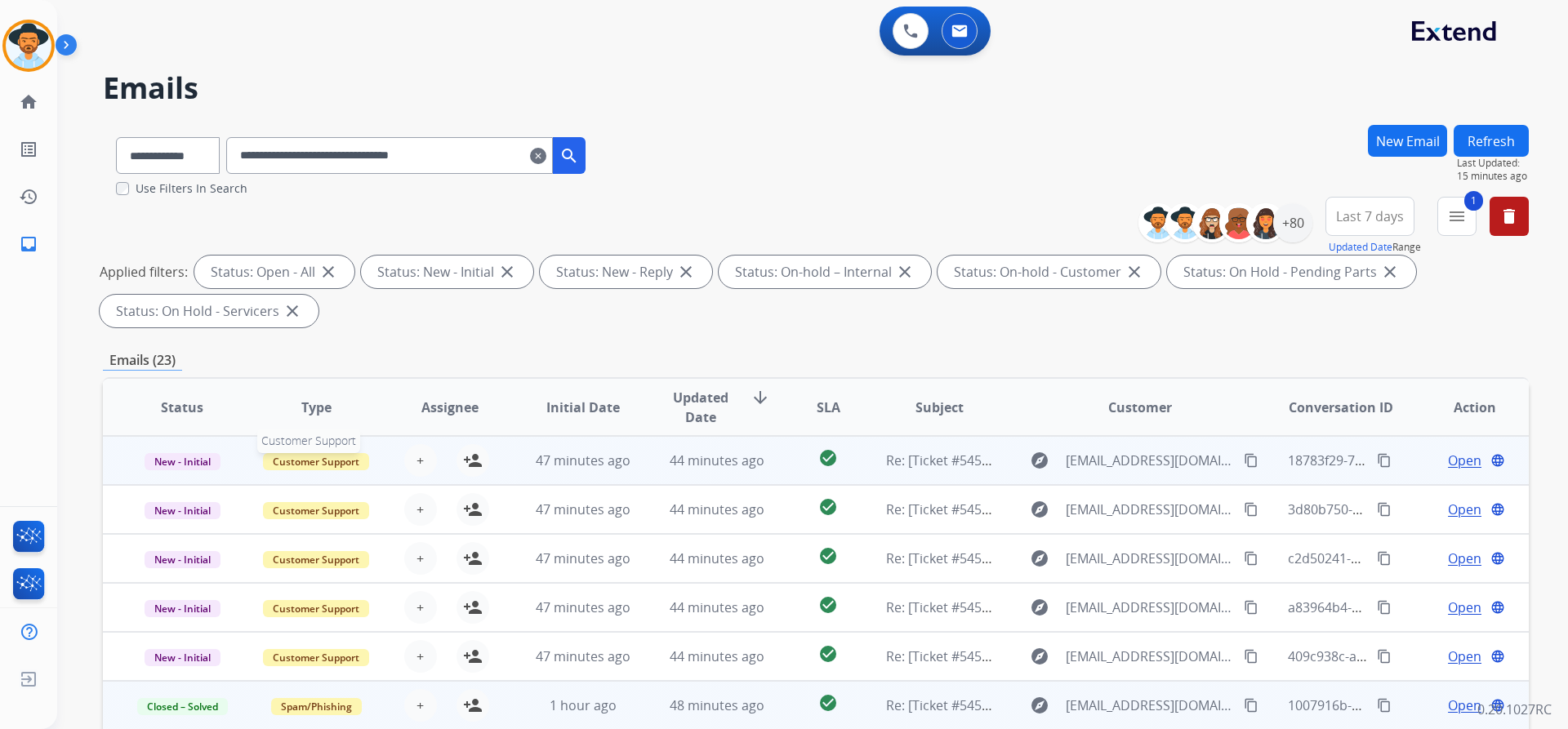
click at [296, 462] on span "Customer Support" at bounding box center [316, 461] width 106 height 17
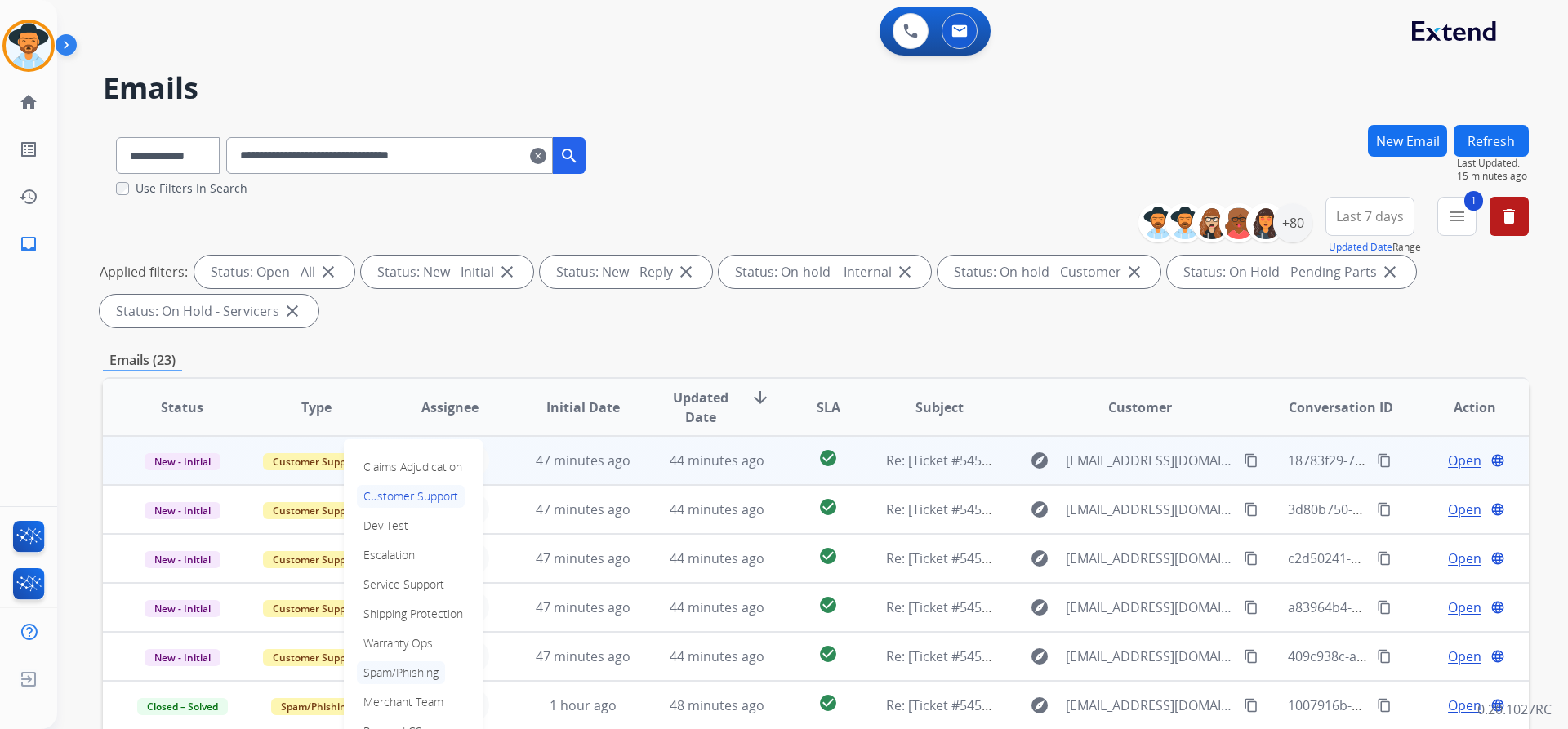
click at [405, 672] on p "Spam/Phishing" at bounding box center [401, 673] width 89 height 23
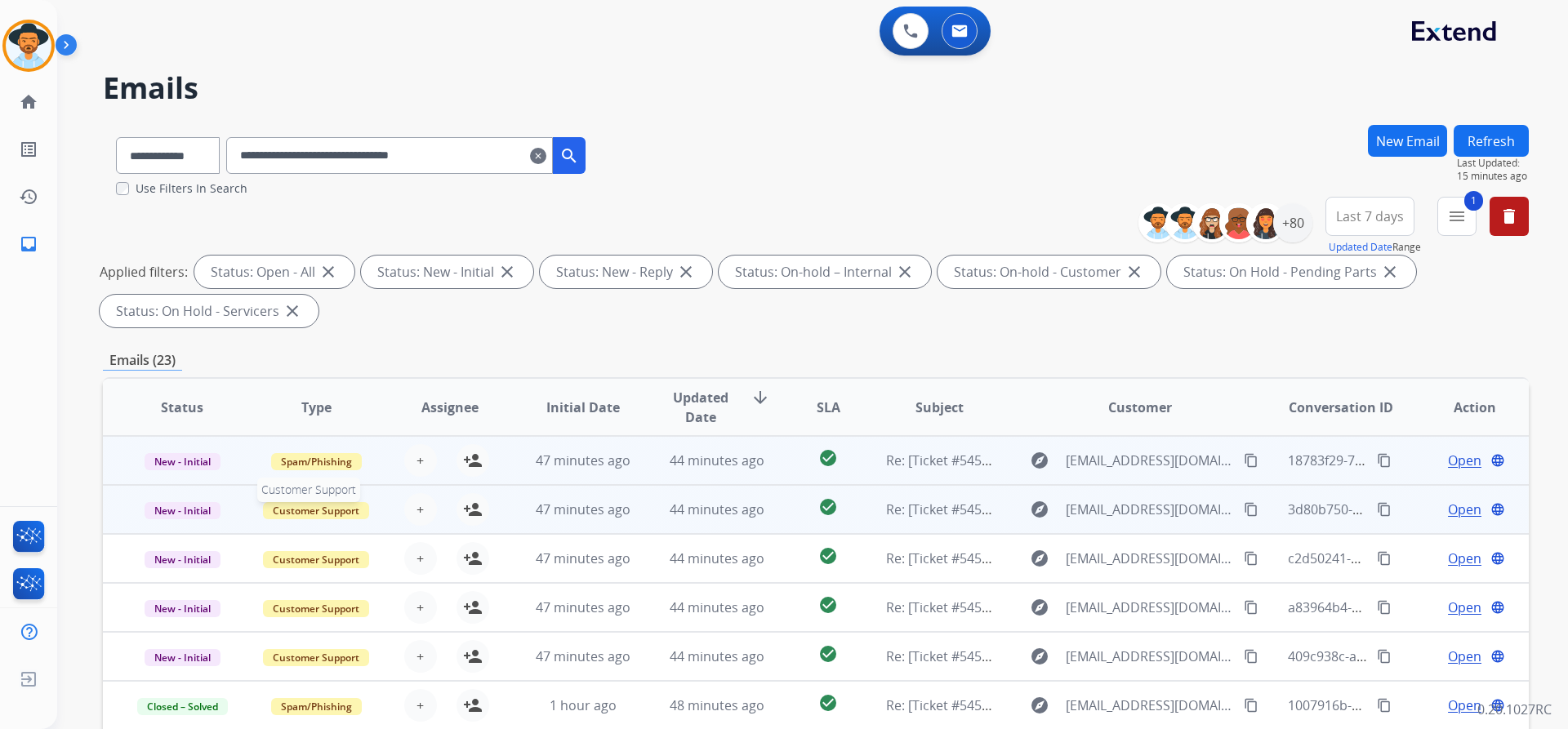
click at [313, 511] on span "Customer Support" at bounding box center [316, 511] width 106 height 17
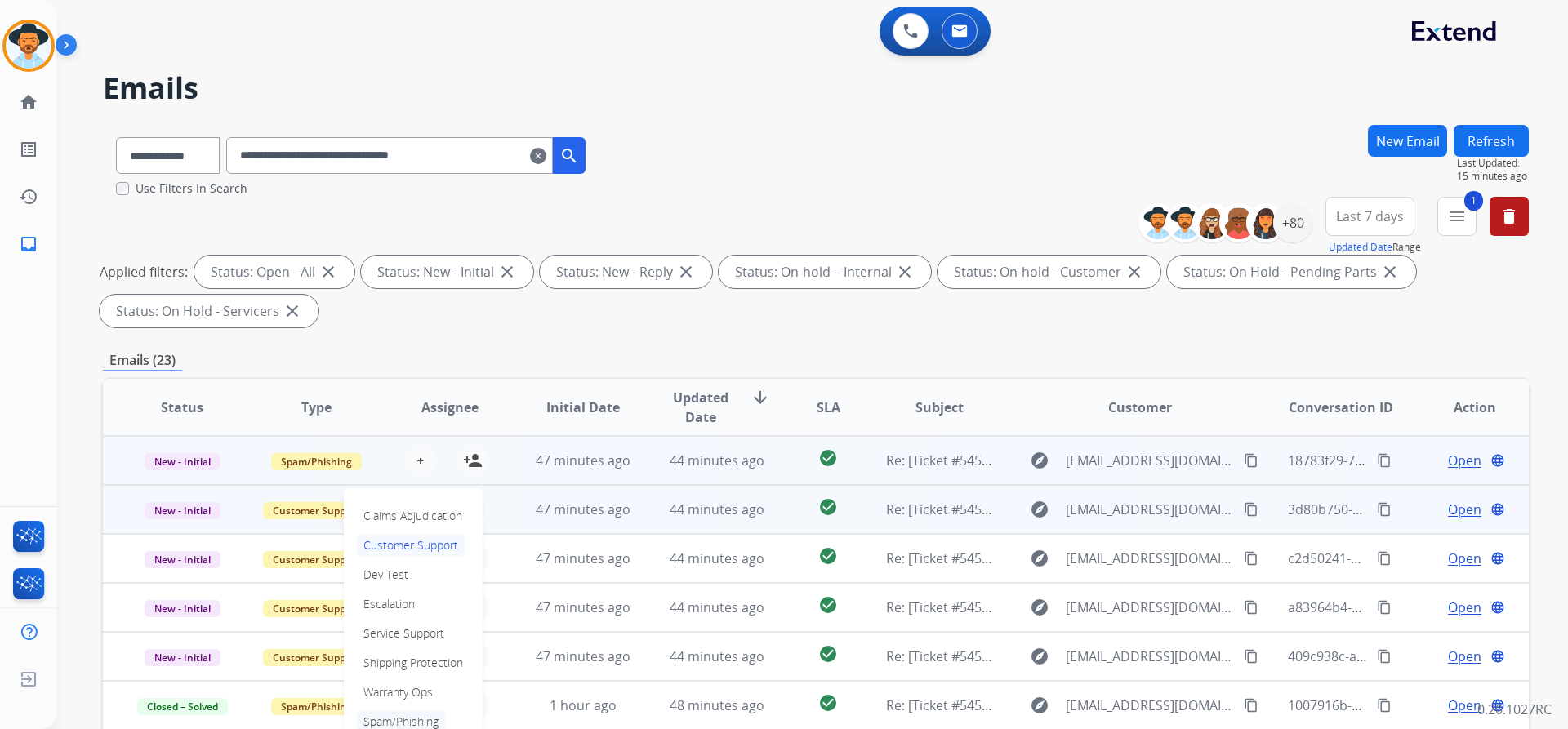
click at [408, 716] on p "Spam/Phishing" at bounding box center [401, 722] width 89 height 23
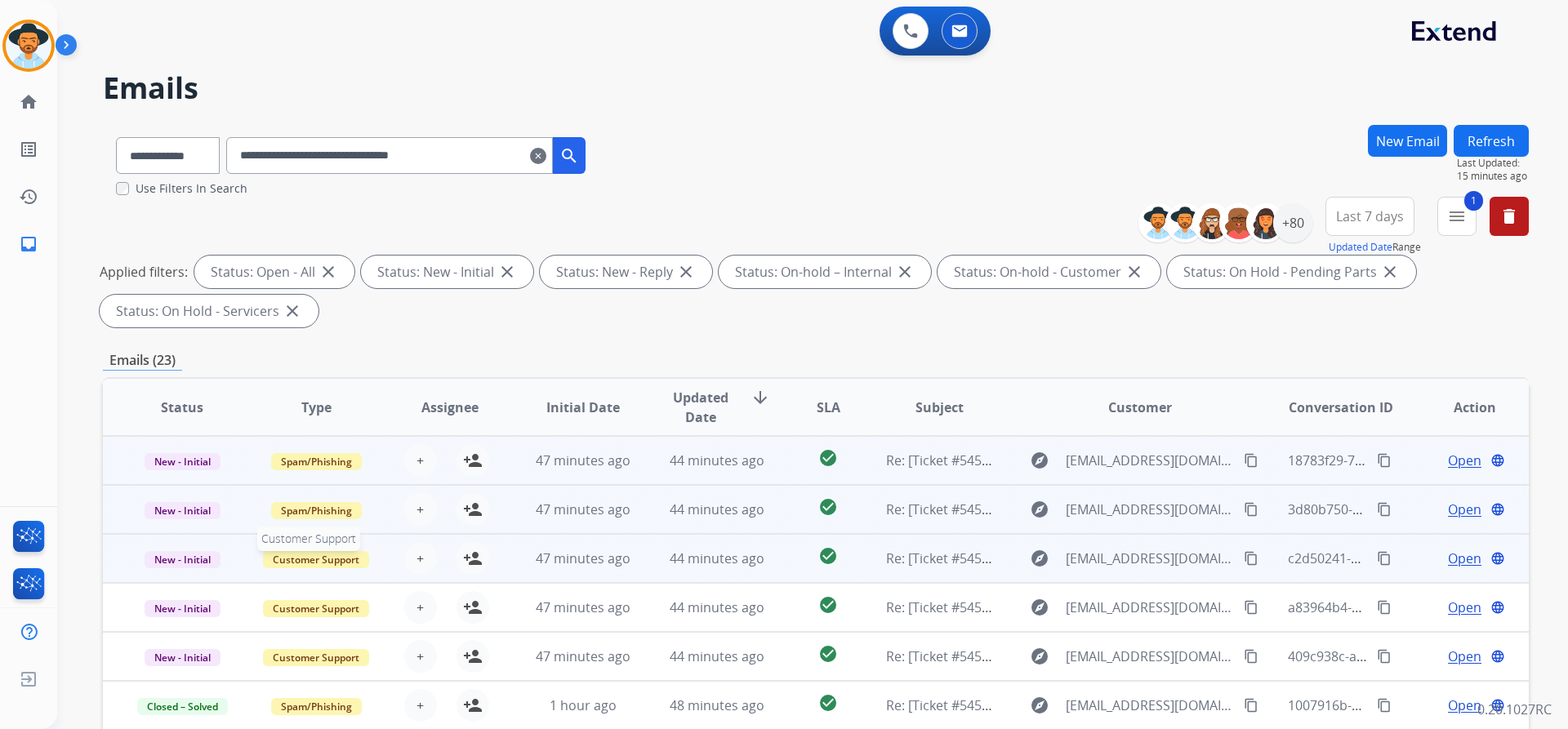
click at [299, 562] on span "Customer Support" at bounding box center [316, 559] width 106 height 17
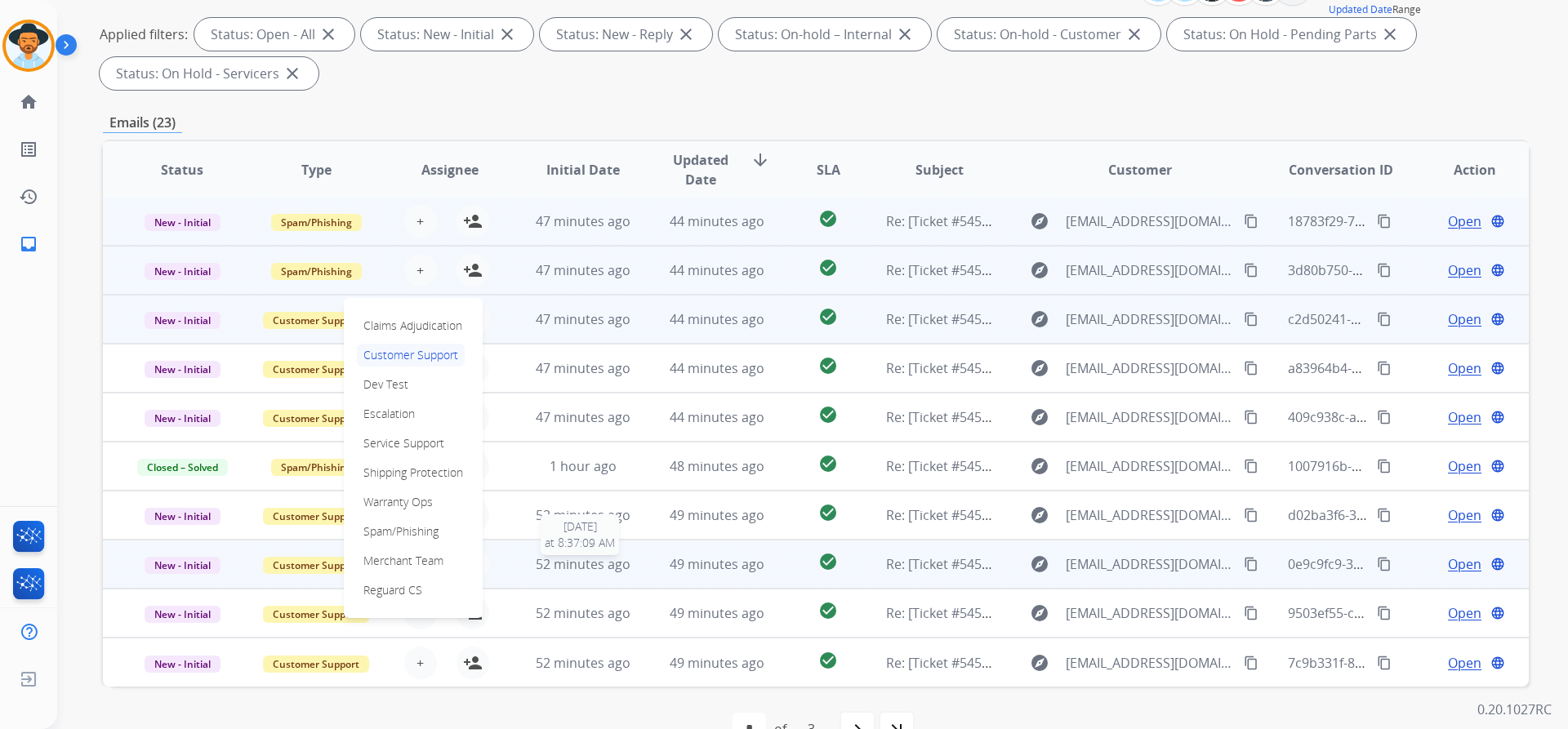
scroll to position [245, 0]
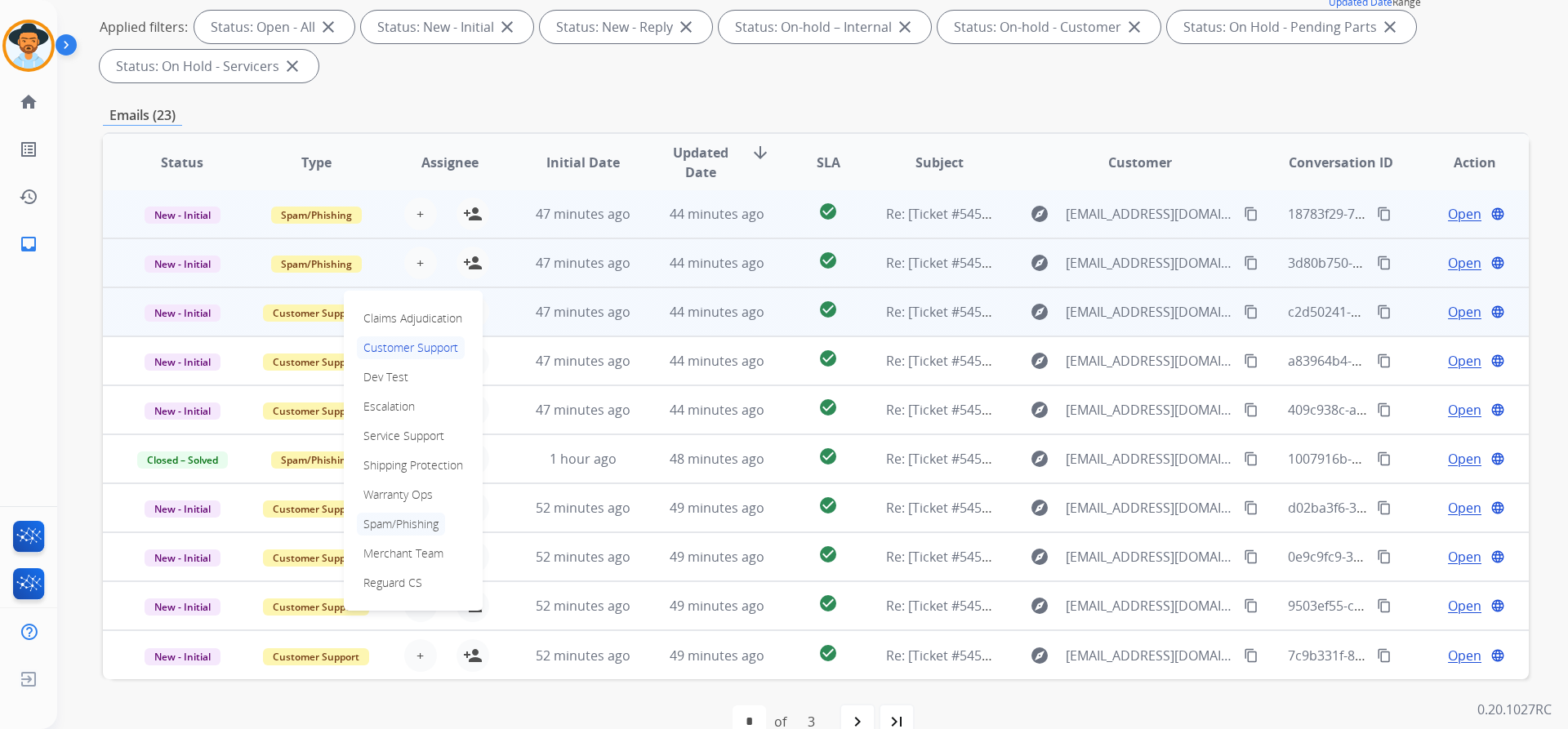
click at [424, 524] on p "Spam/Phishing" at bounding box center [401, 524] width 89 height 23
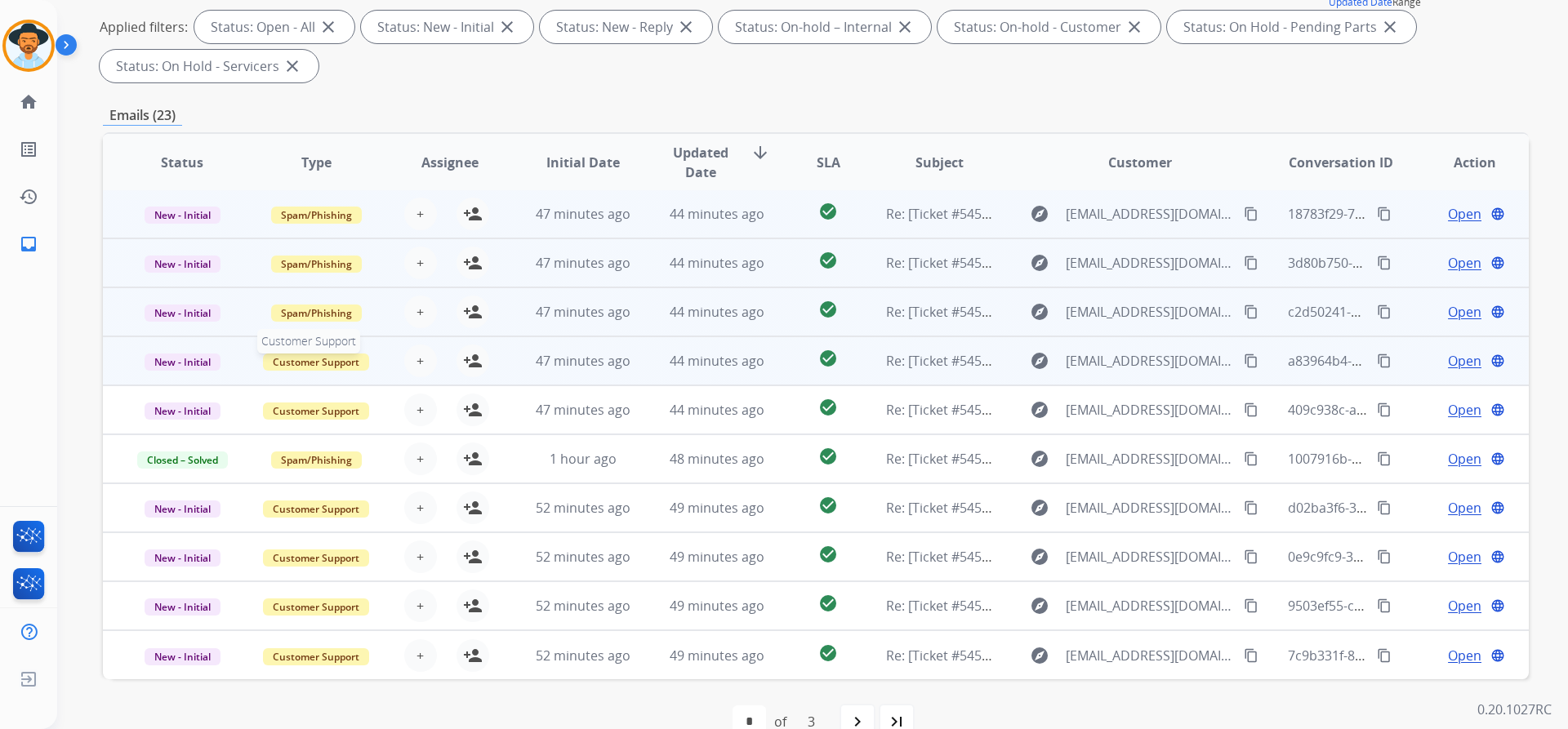
click at [320, 363] on span "Customer Support" at bounding box center [316, 362] width 106 height 17
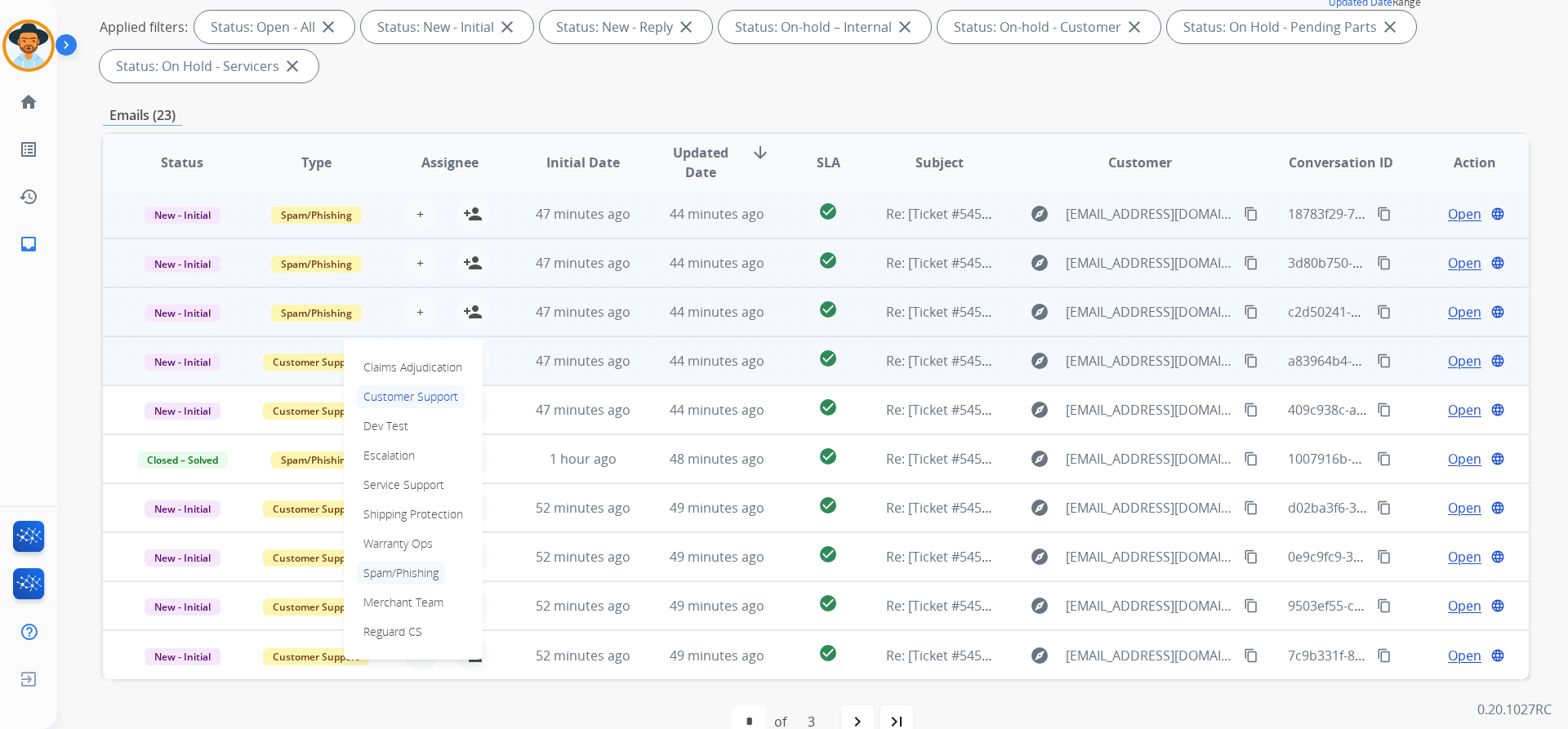
click at [404, 577] on p "Spam/Phishing" at bounding box center [401, 573] width 89 height 23
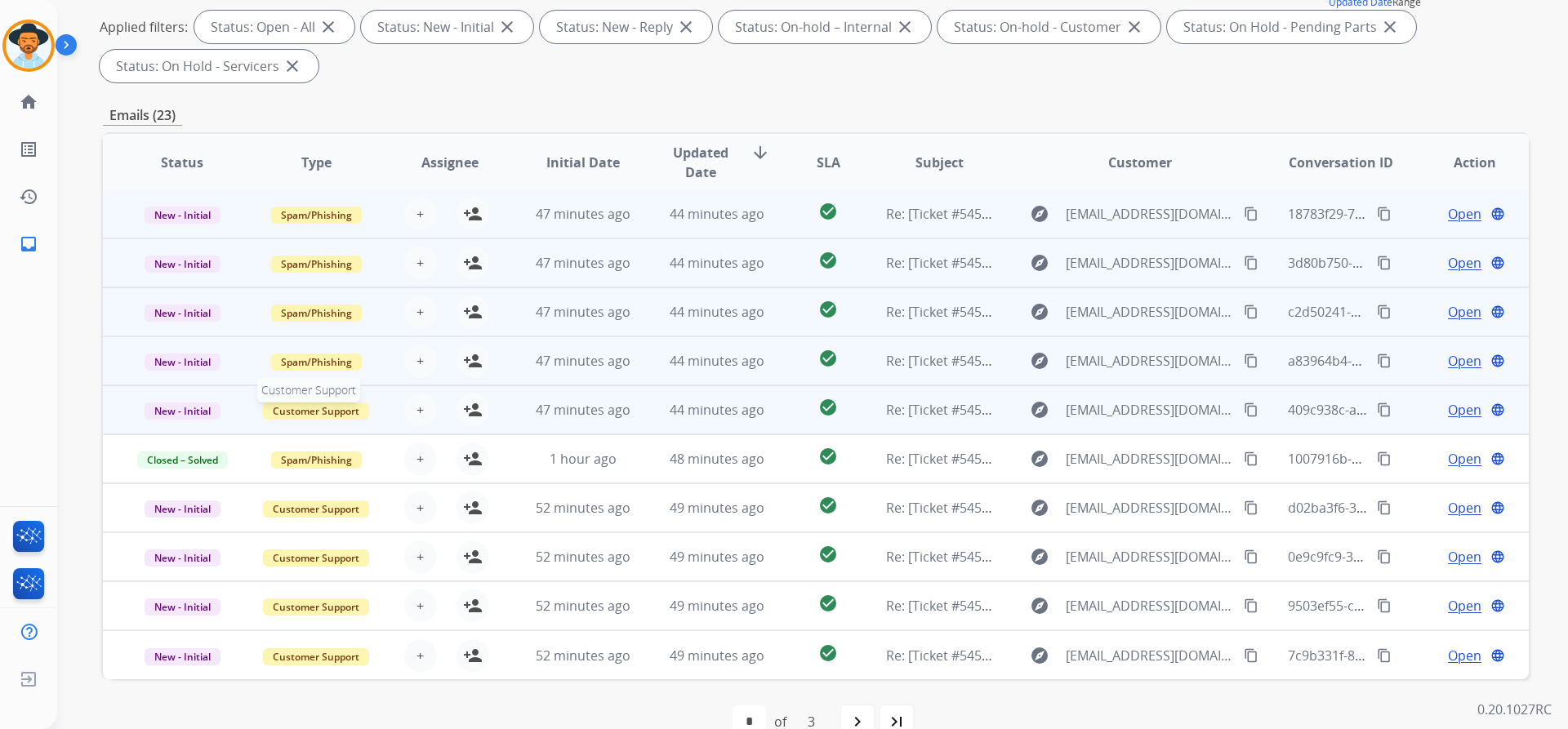
click at [318, 414] on span "Customer Support" at bounding box center [316, 411] width 106 height 17
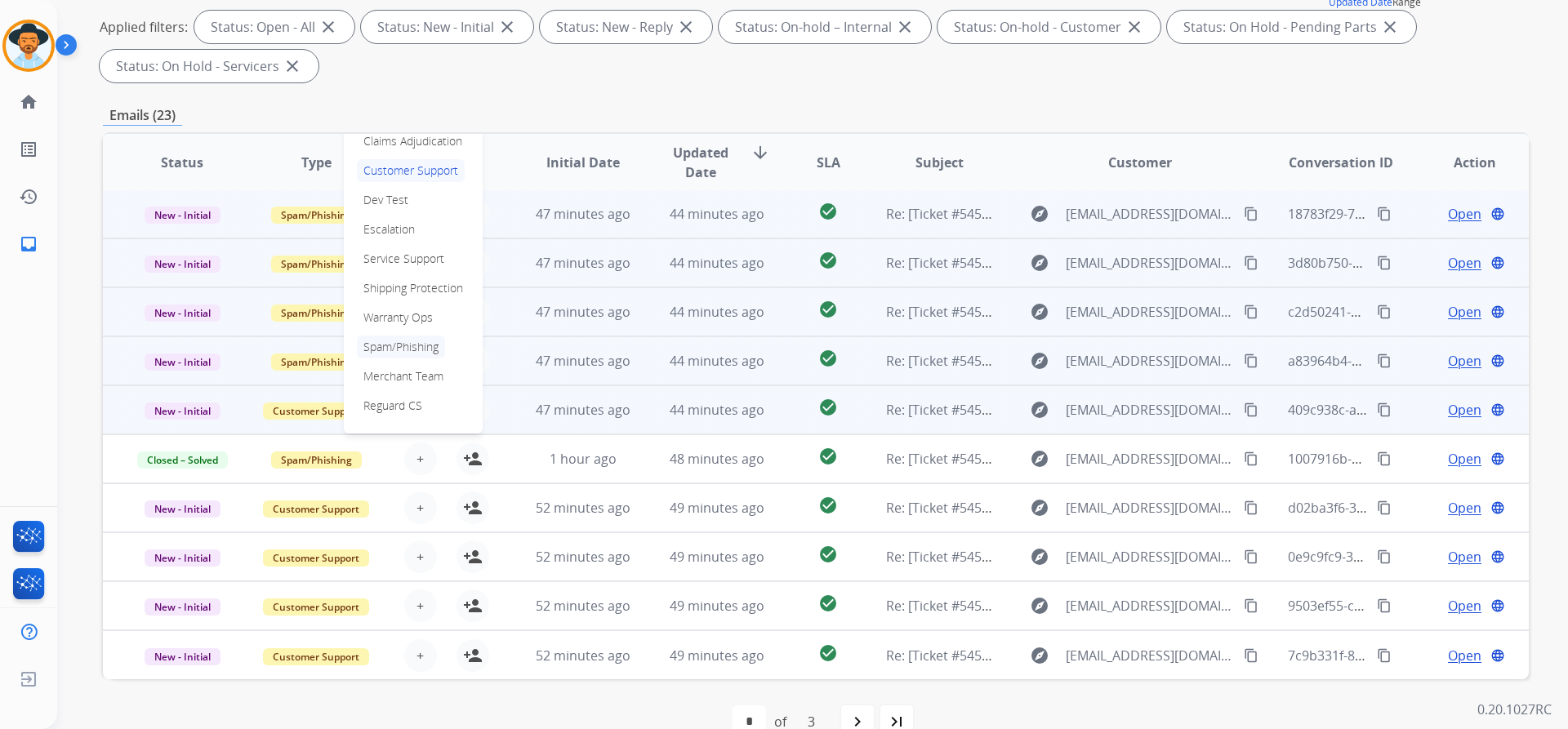
click at [414, 346] on p "Spam/Phishing" at bounding box center [401, 347] width 89 height 23
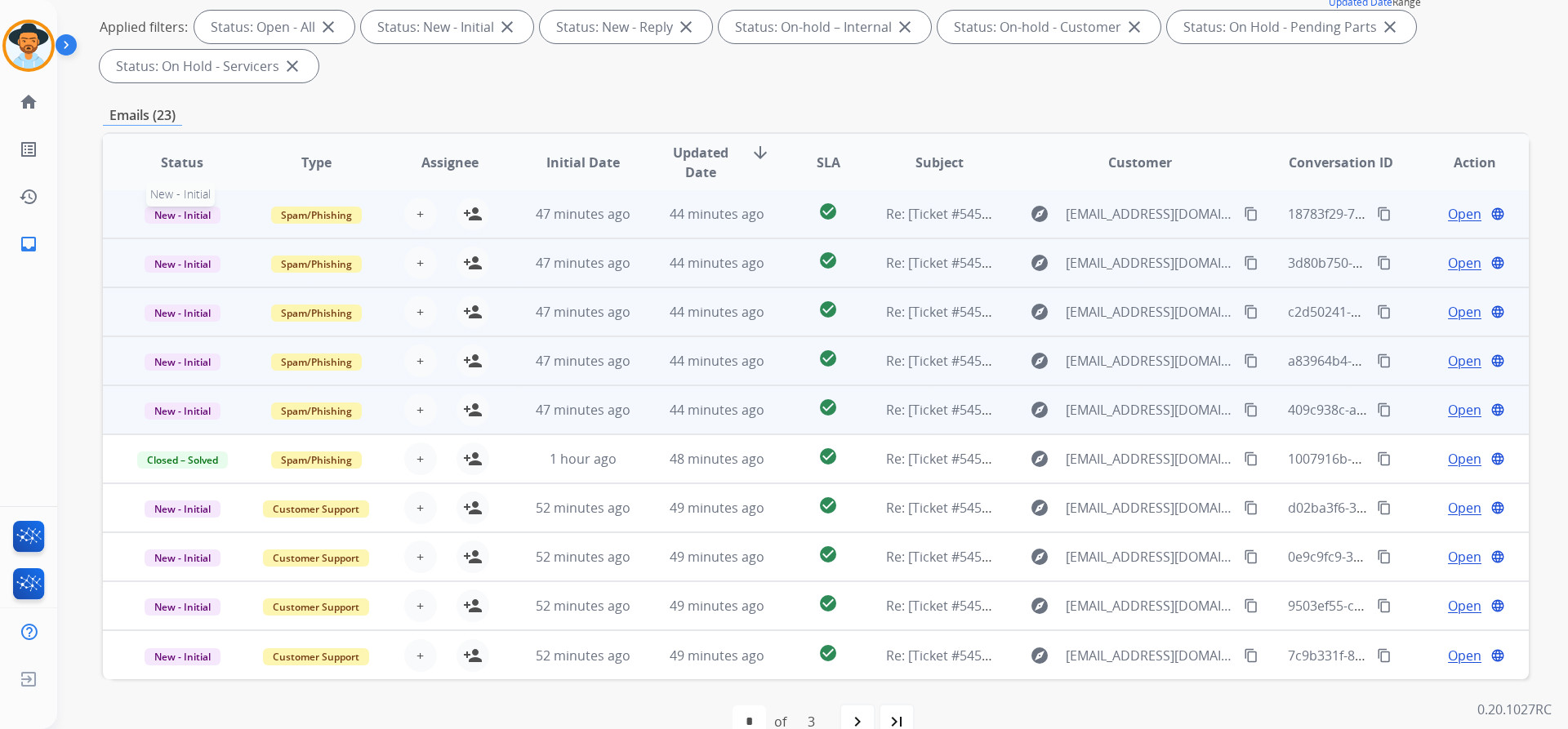
click at [186, 211] on span "New - Initial" at bounding box center [182, 215] width 76 height 17
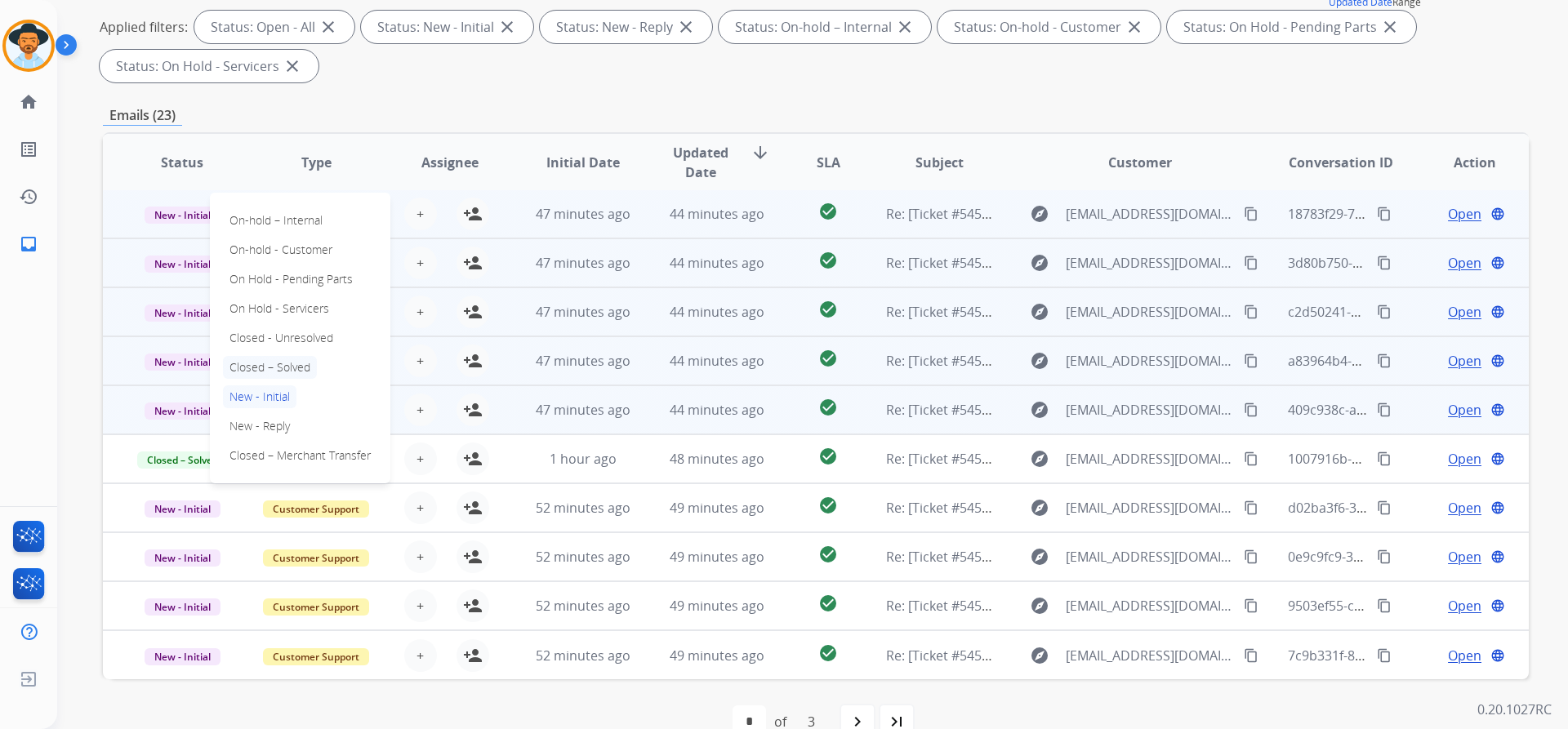
click at [283, 370] on p "Closed – Solved" at bounding box center [269, 367] width 94 height 23
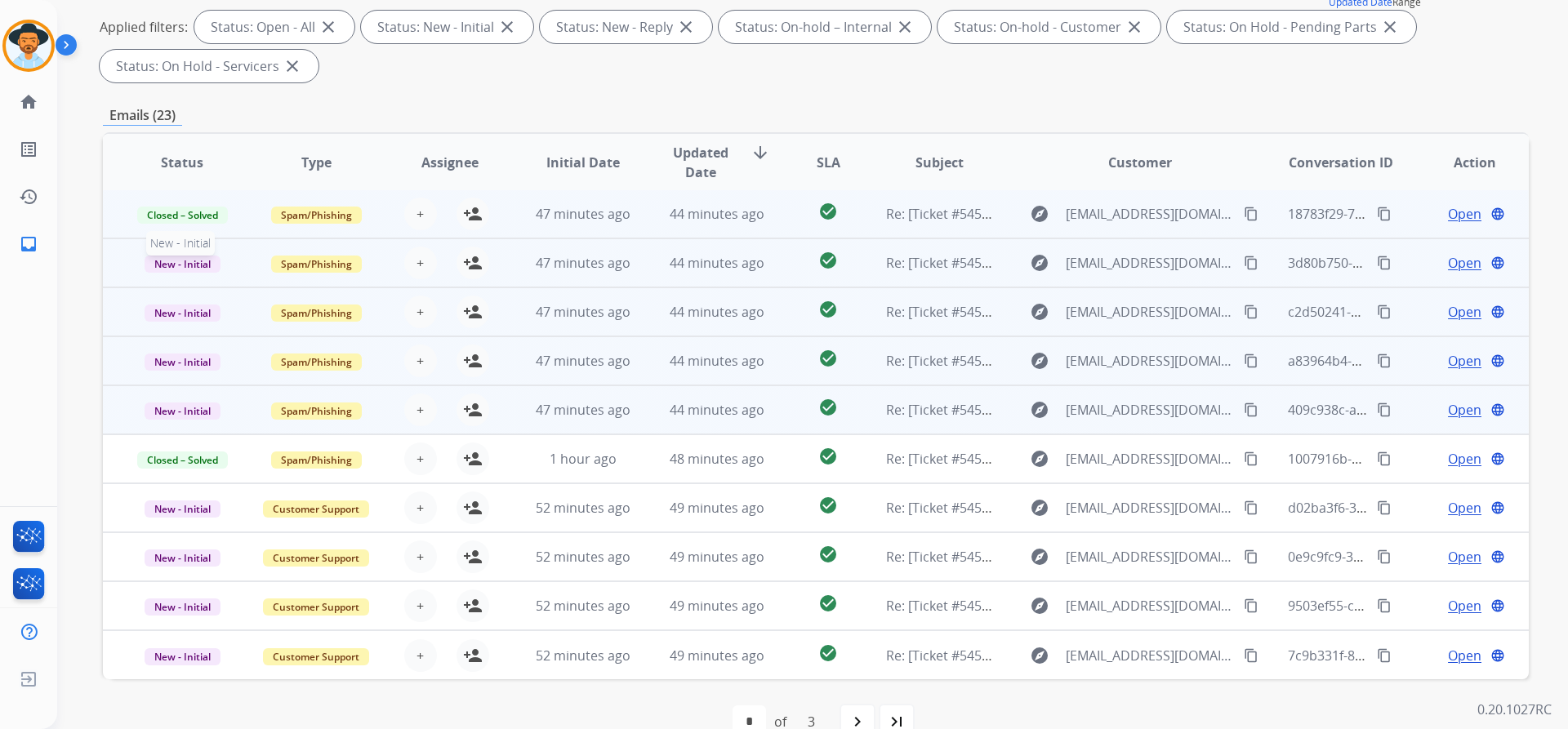
click at [197, 261] on span "New - Initial" at bounding box center [182, 264] width 76 height 17
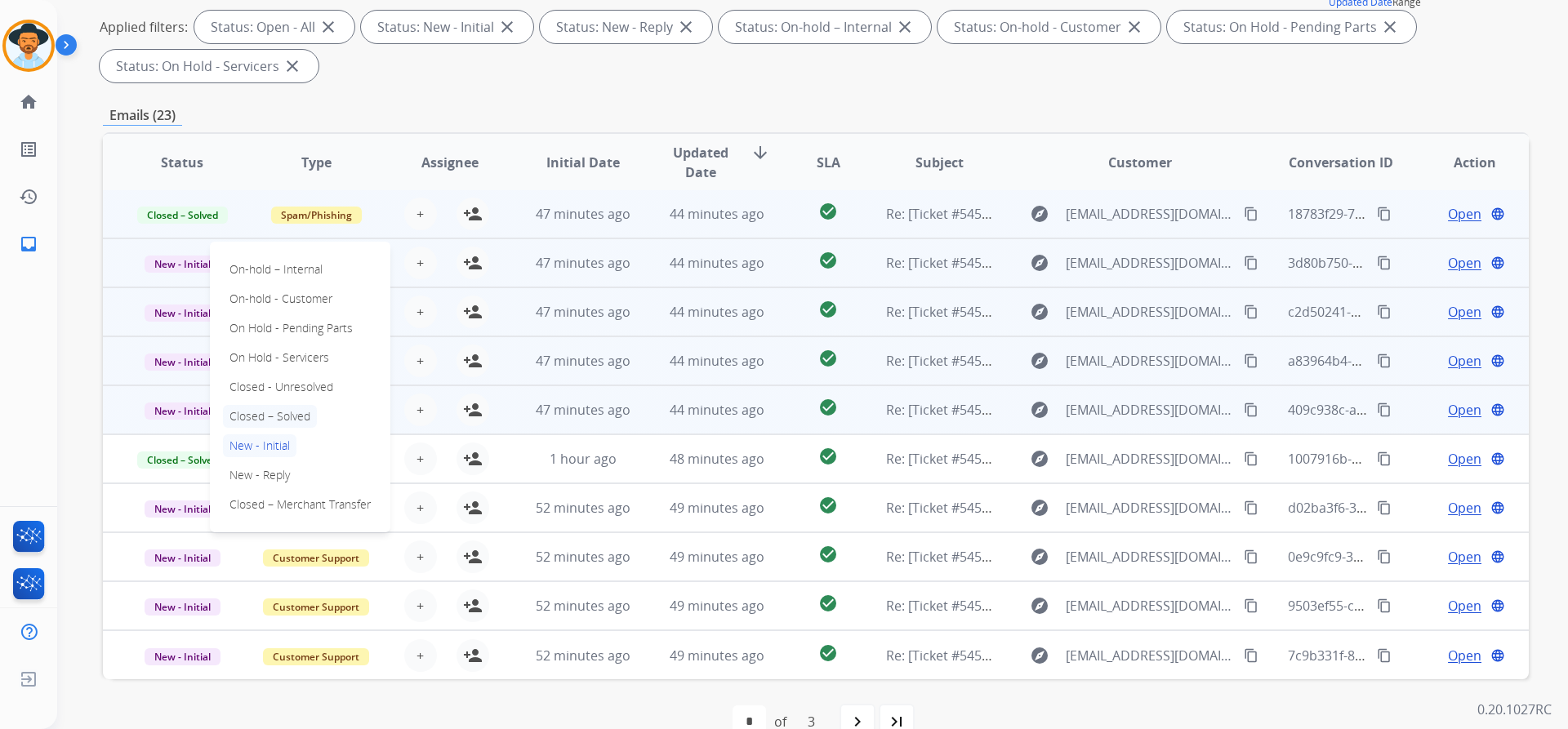
click at [277, 415] on p "Closed – Solved" at bounding box center [269, 416] width 94 height 23
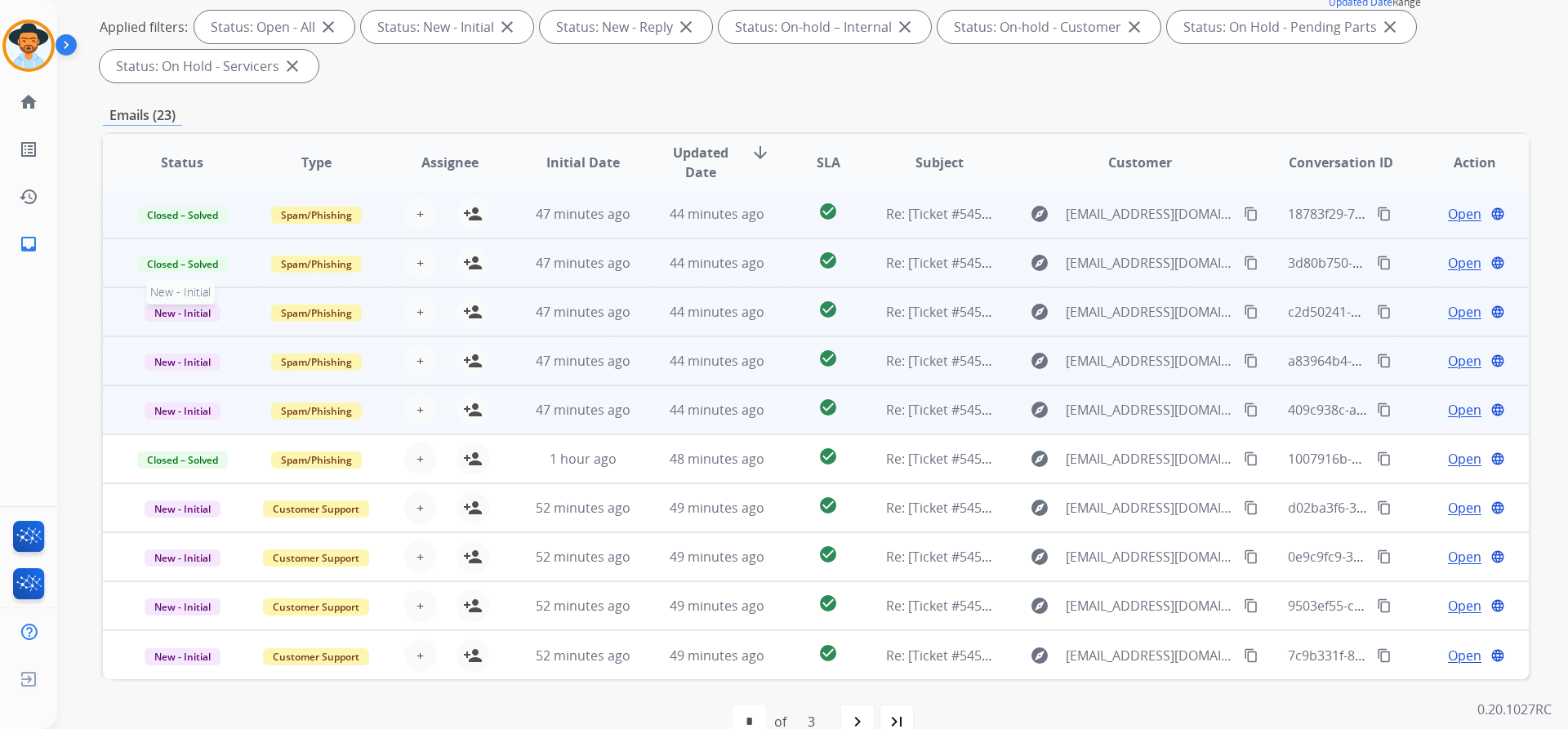
click at [198, 312] on span "New - Initial" at bounding box center [182, 313] width 76 height 17
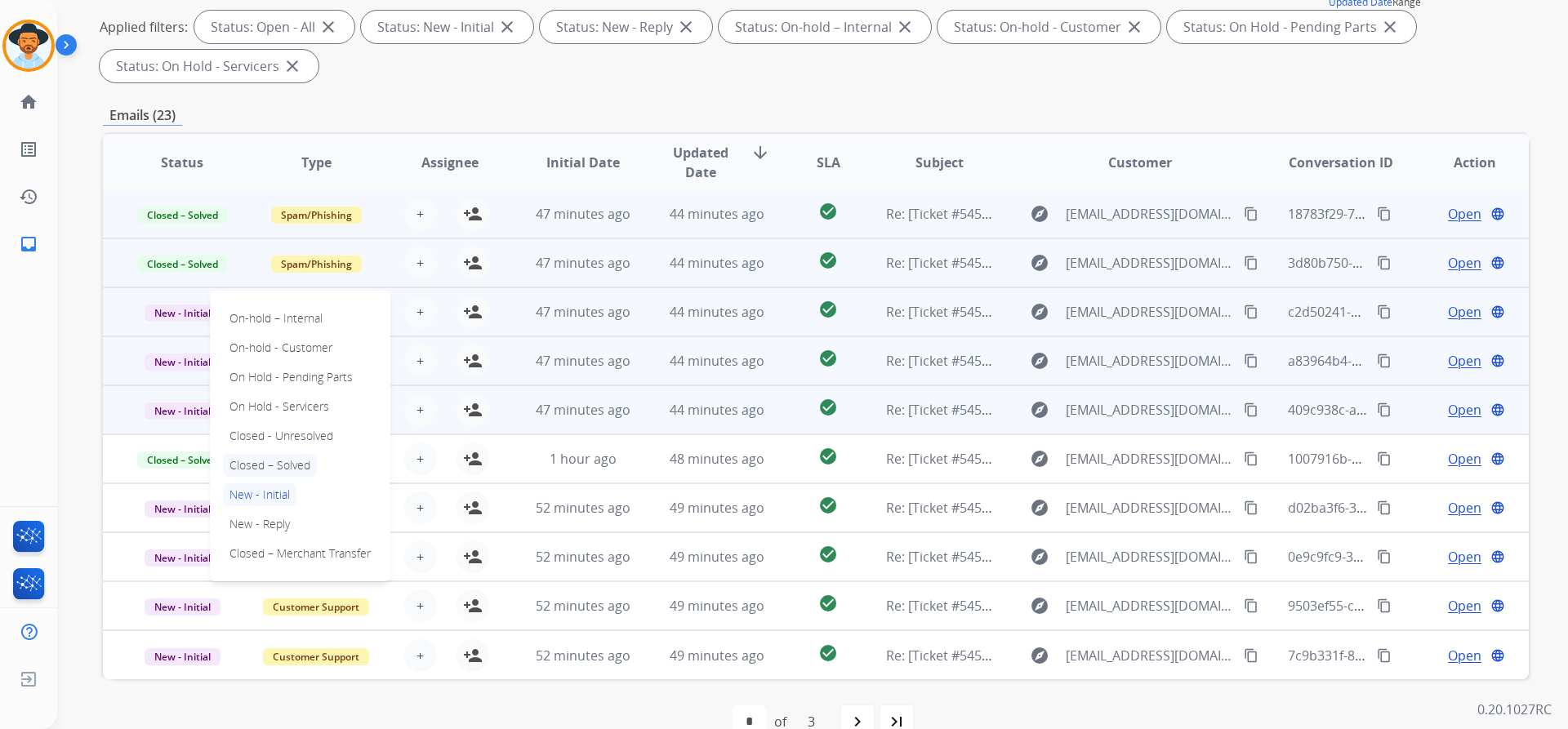
click at [260, 467] on p "Closed – Solved" at bounding box center [269, 465] width 94 height 23
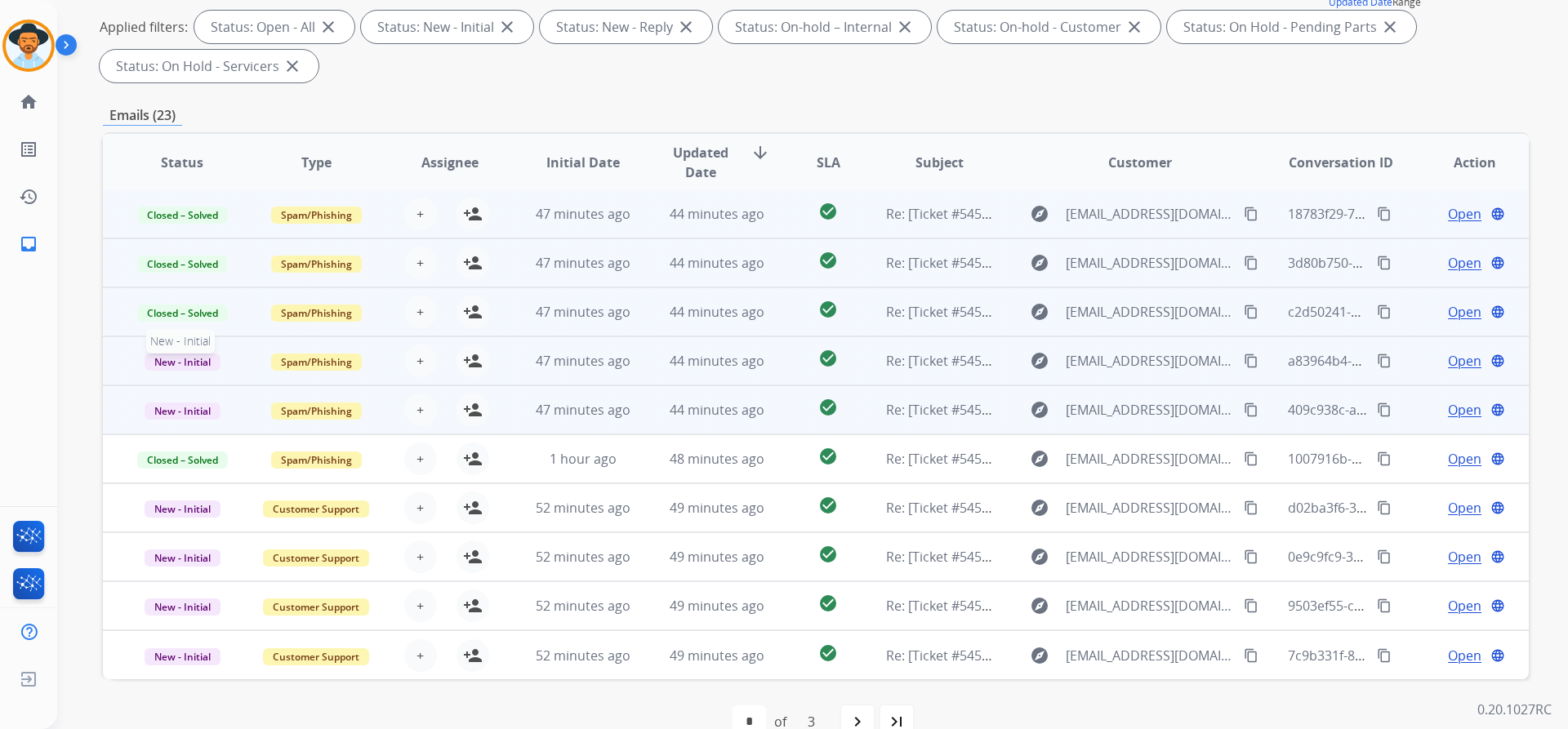
click at [174, 364] on span "New - Initial" at bounding box center [182, 362] width 76 height 17
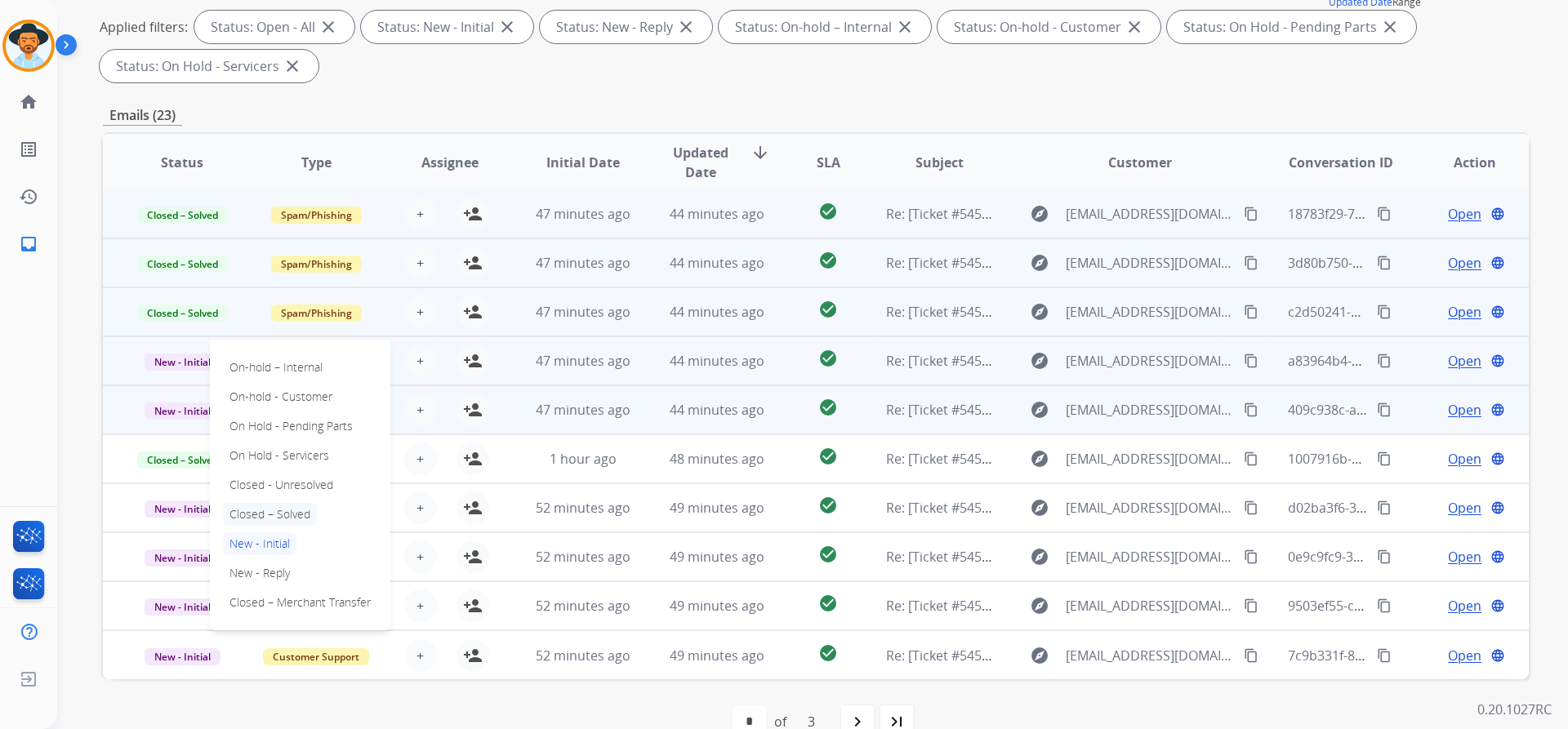
click at [296, 510] on p "Closed – Solved" at bounding box center [269, 515] width 94 height 23
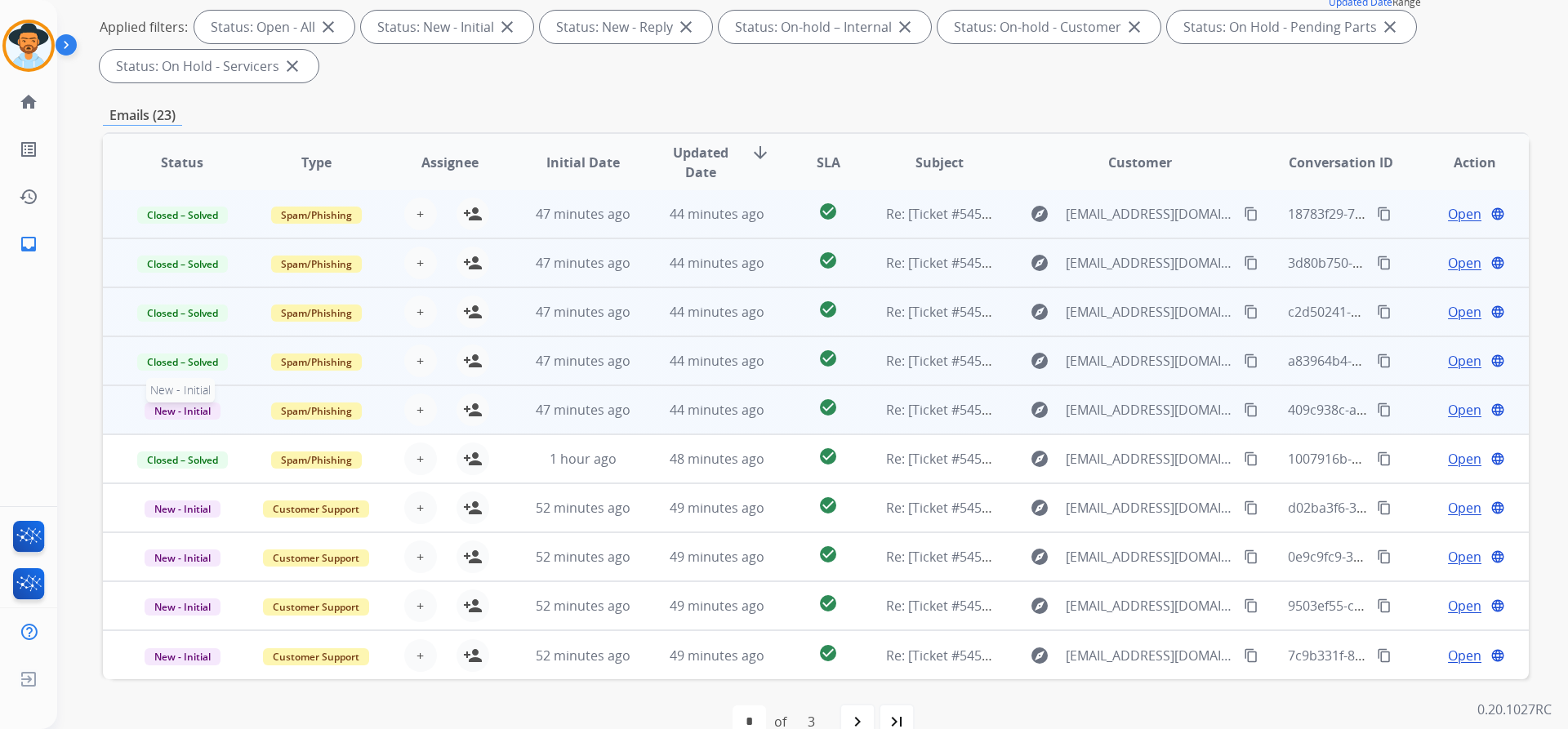
click at [194, 416] on span "New - Initial" at bounding box center [182, 411] width 76 height 17
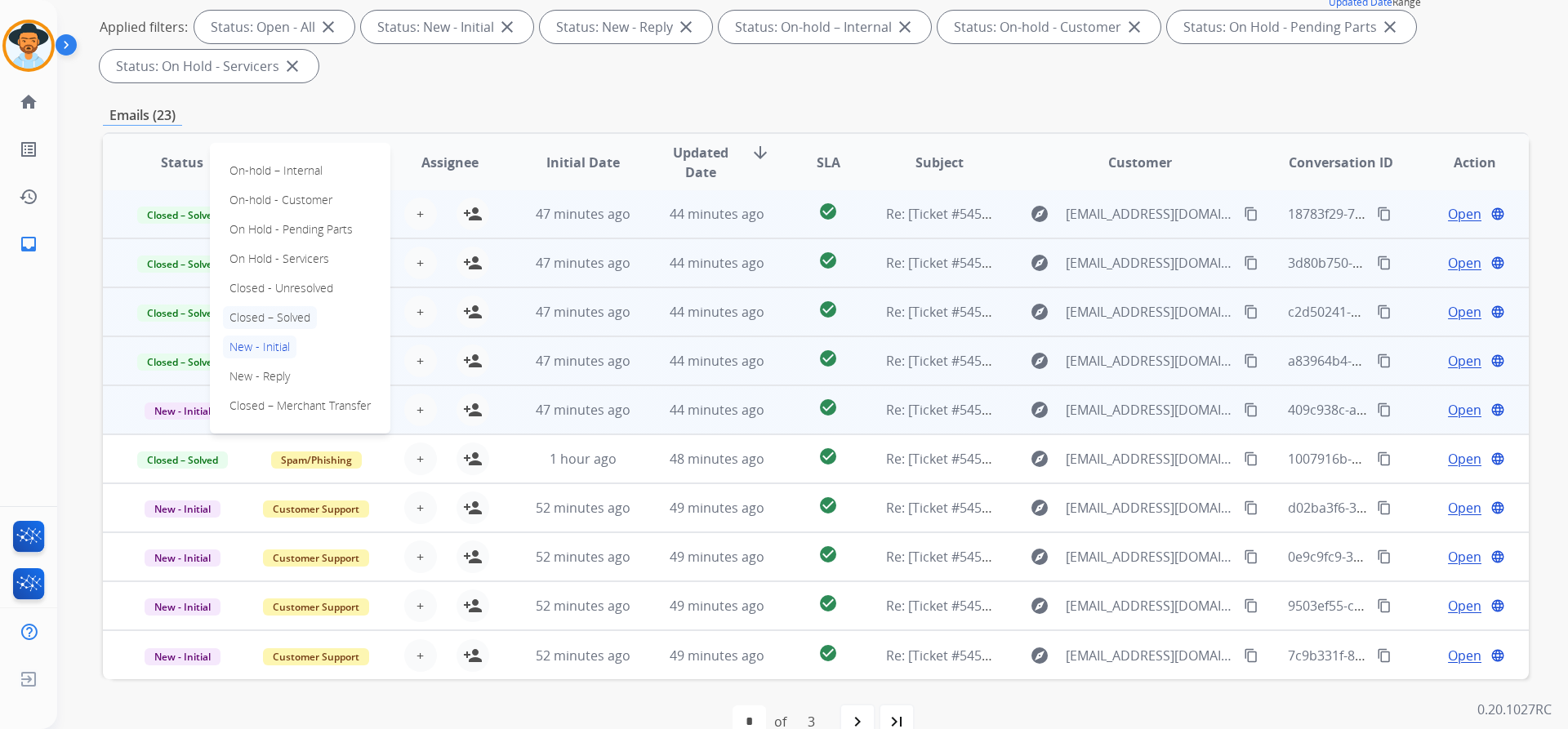
click at [282, 322] on p "Closed – Solved" at bounding box center [269, 317] width 94 height 23
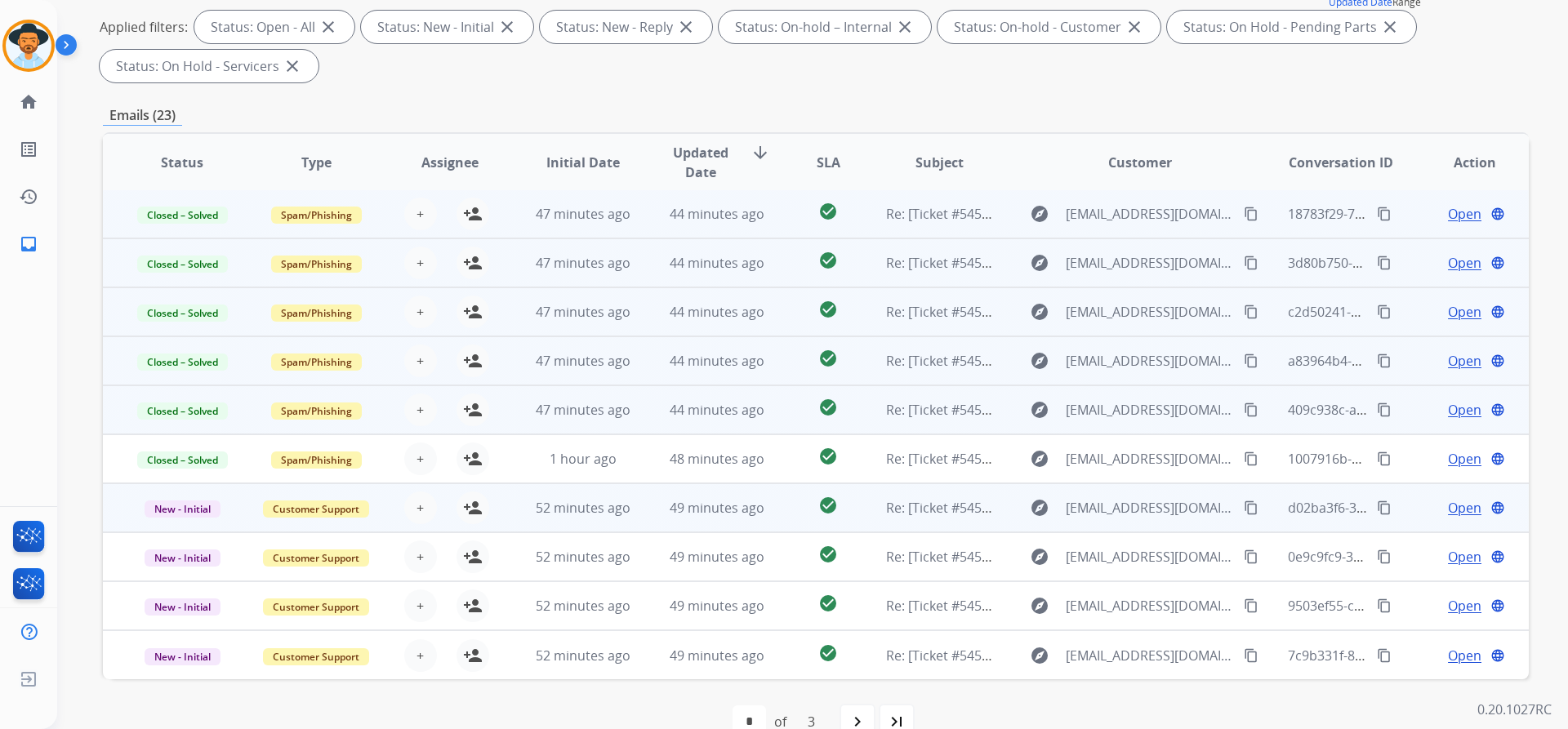
click at [1450, 510] on span "Open" at bounding box center [1465, 507] width 34 height 20
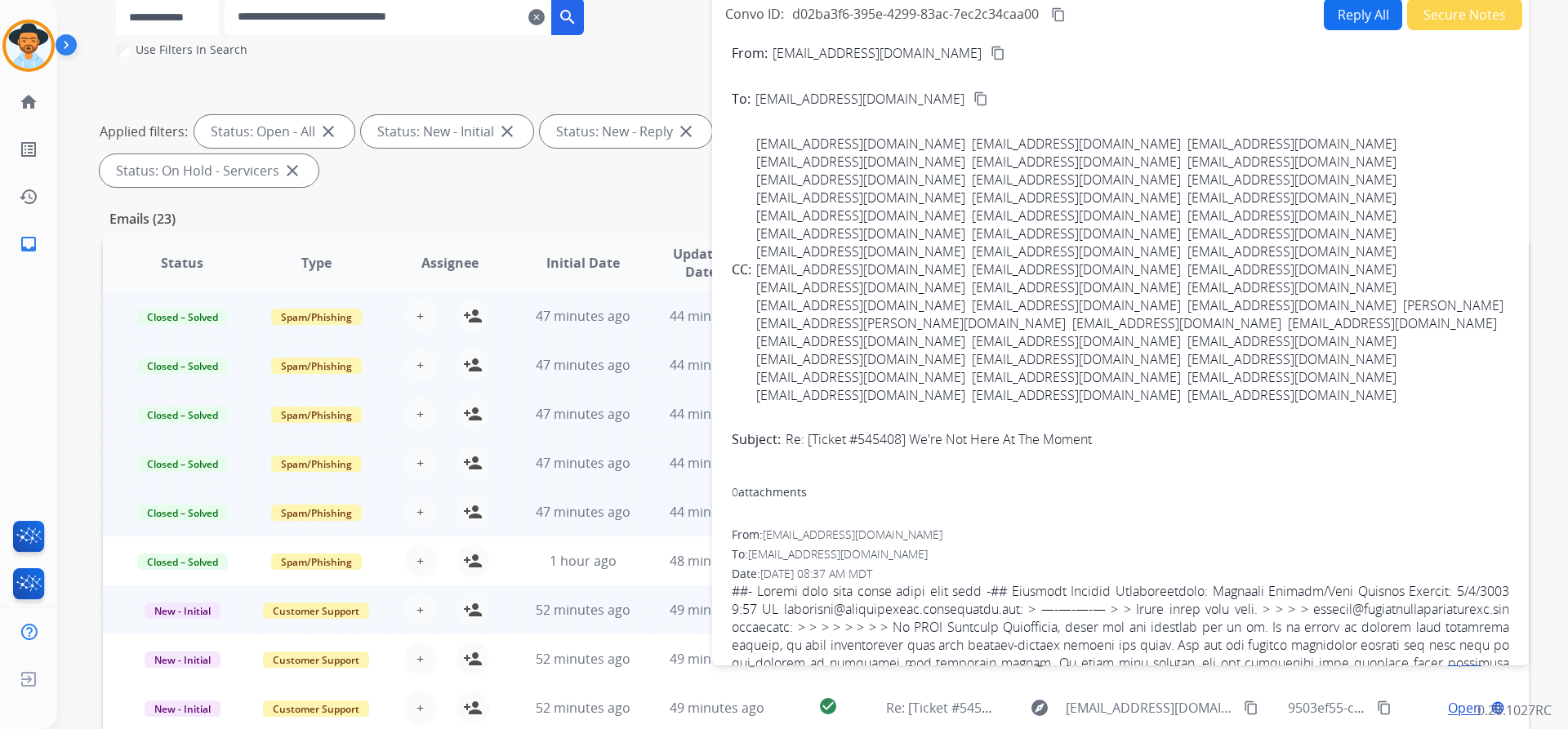
scroll to position [0, 0]
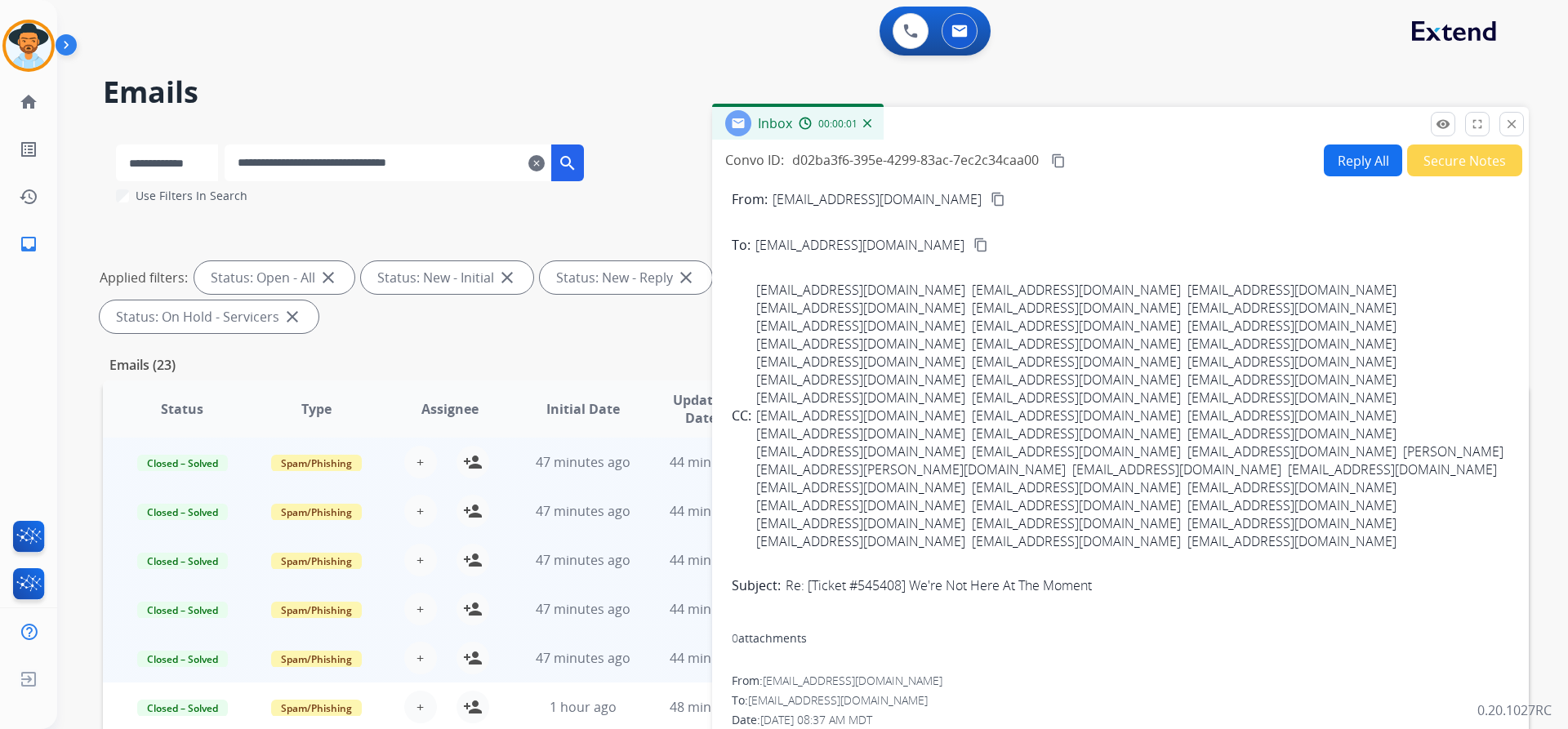
click at [1464, 172] on button "Secure Notes" at bounding box center [1465, 160] width 116 height 32
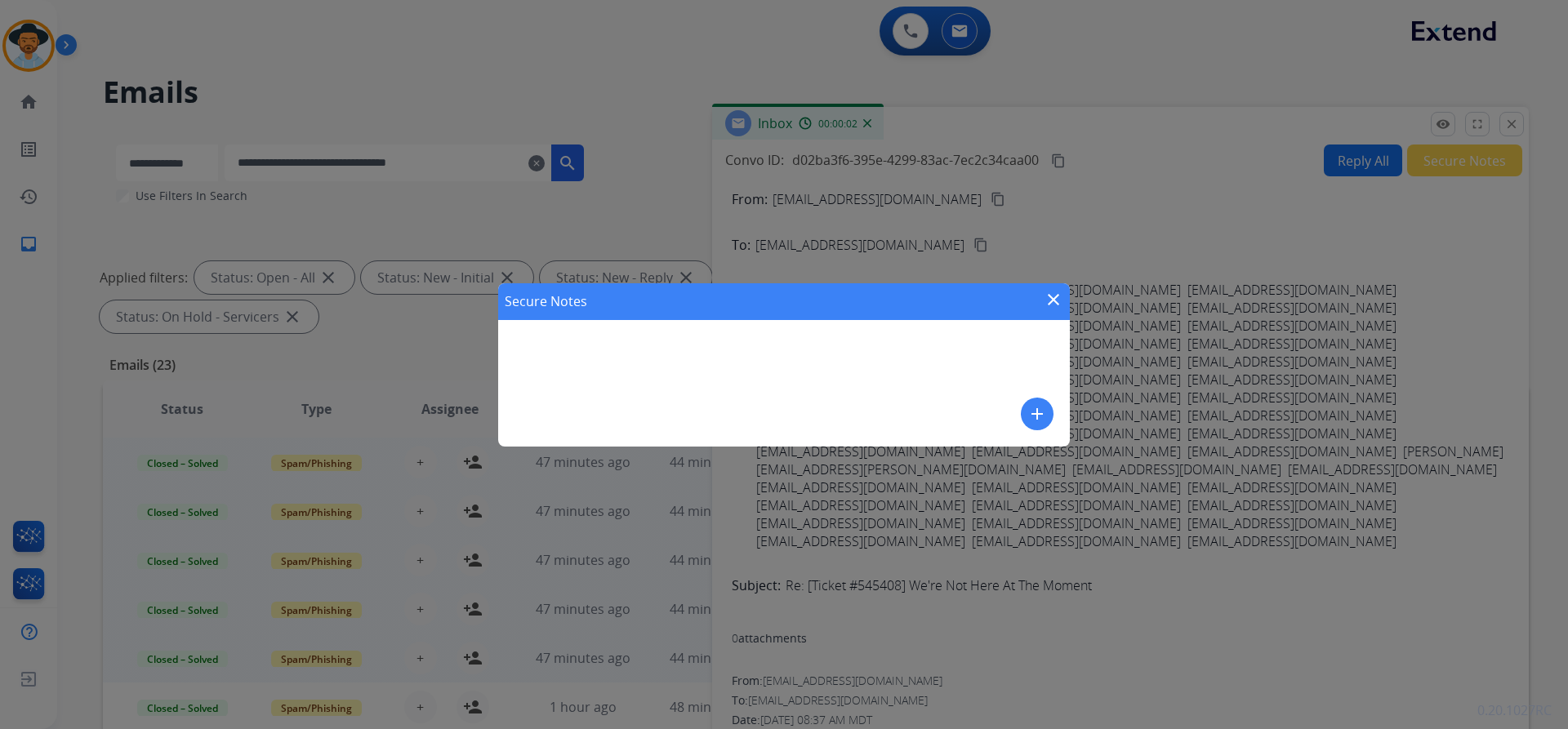
click at [1041, 413] on mat-icon "add" at bounding box center [1037, 414] width 20 height 20
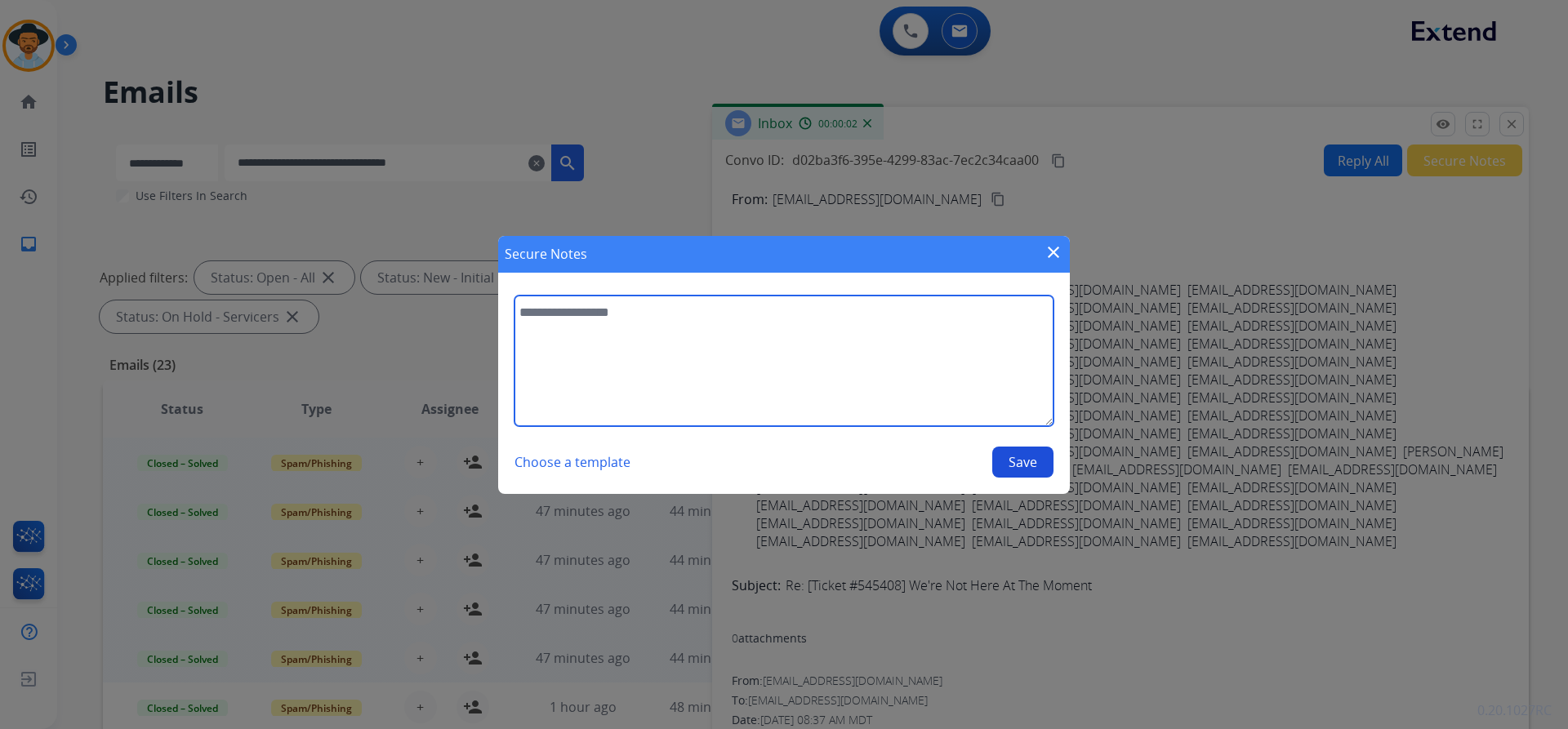
click at [672, 324] on textarea at bounding box center [784, 361] width 539 height 131
paste textarea "**********"
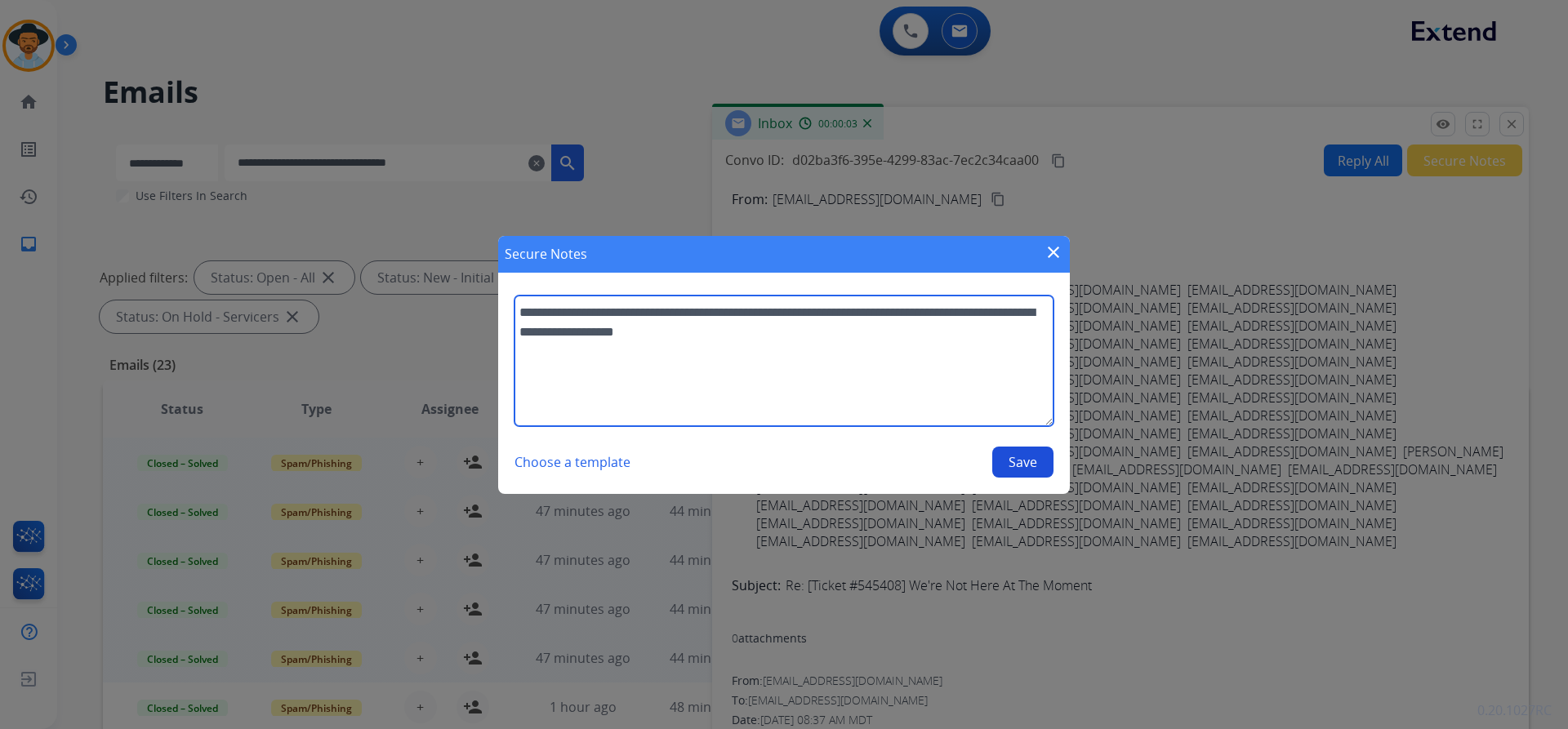
type textarea "**********"
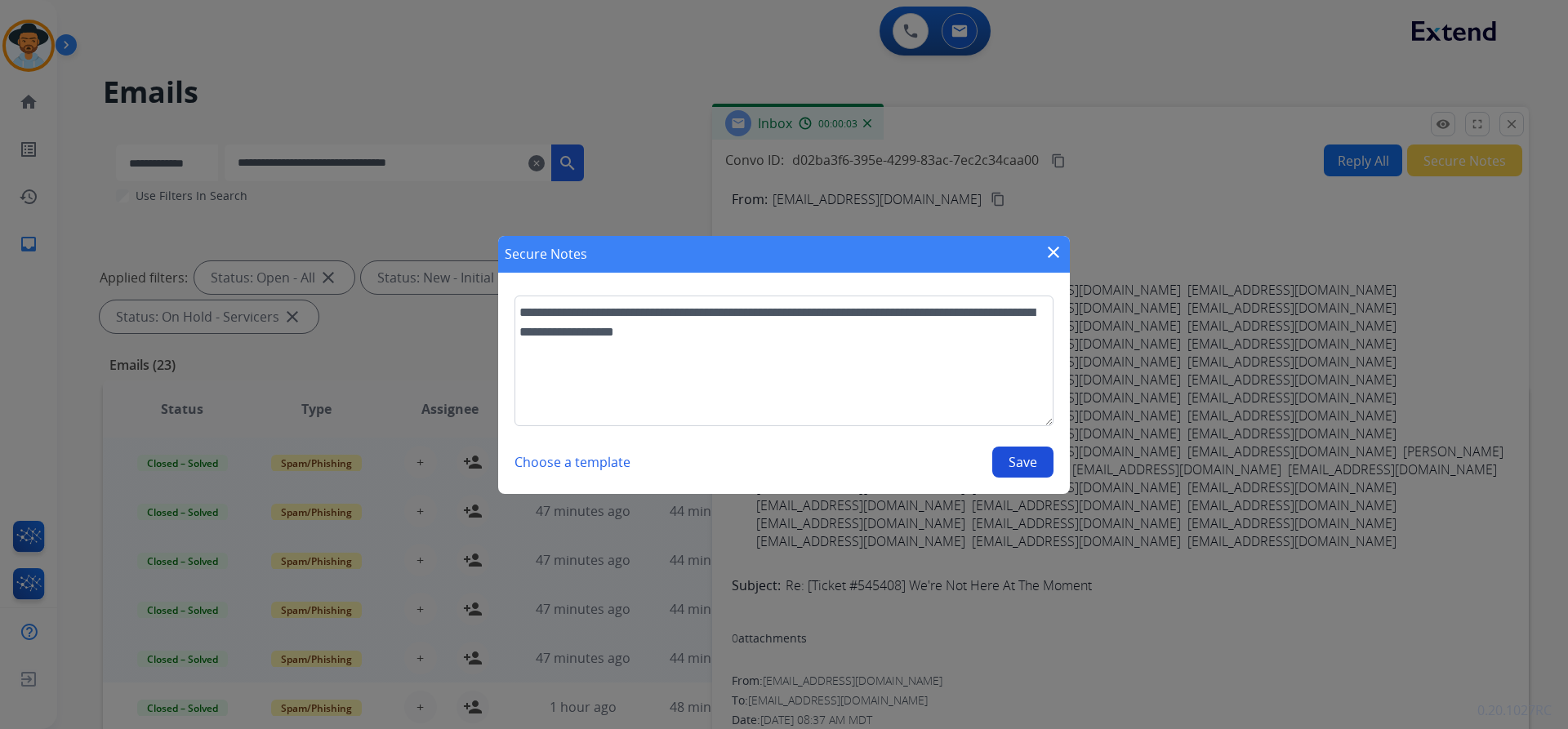
click at [1025, 456] on button "Save" at bounding box center [1023, 461] width 62 height 31
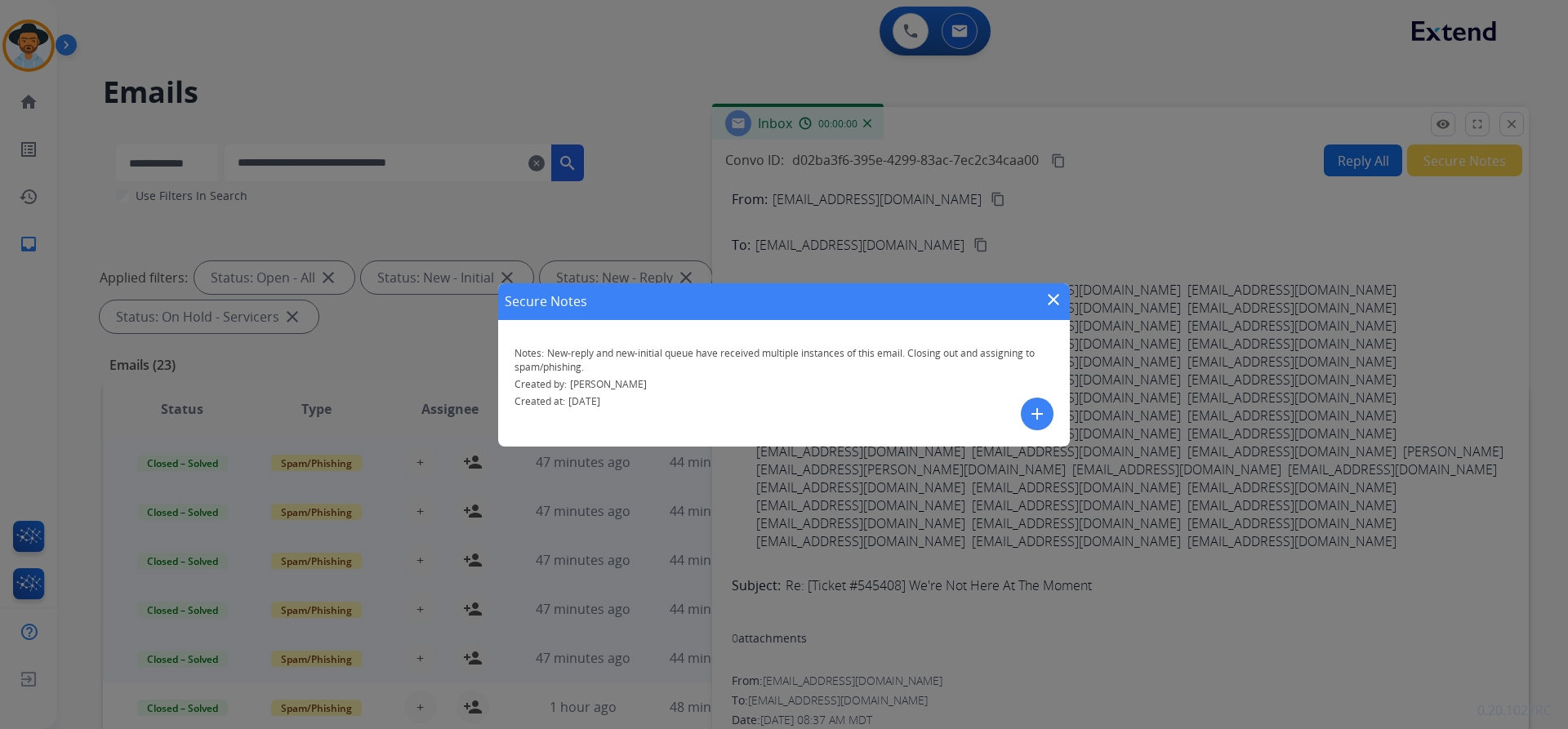
click at [1045, 295] on mat-icon "close" at bounding box center [1052, 299] width 20 height 20
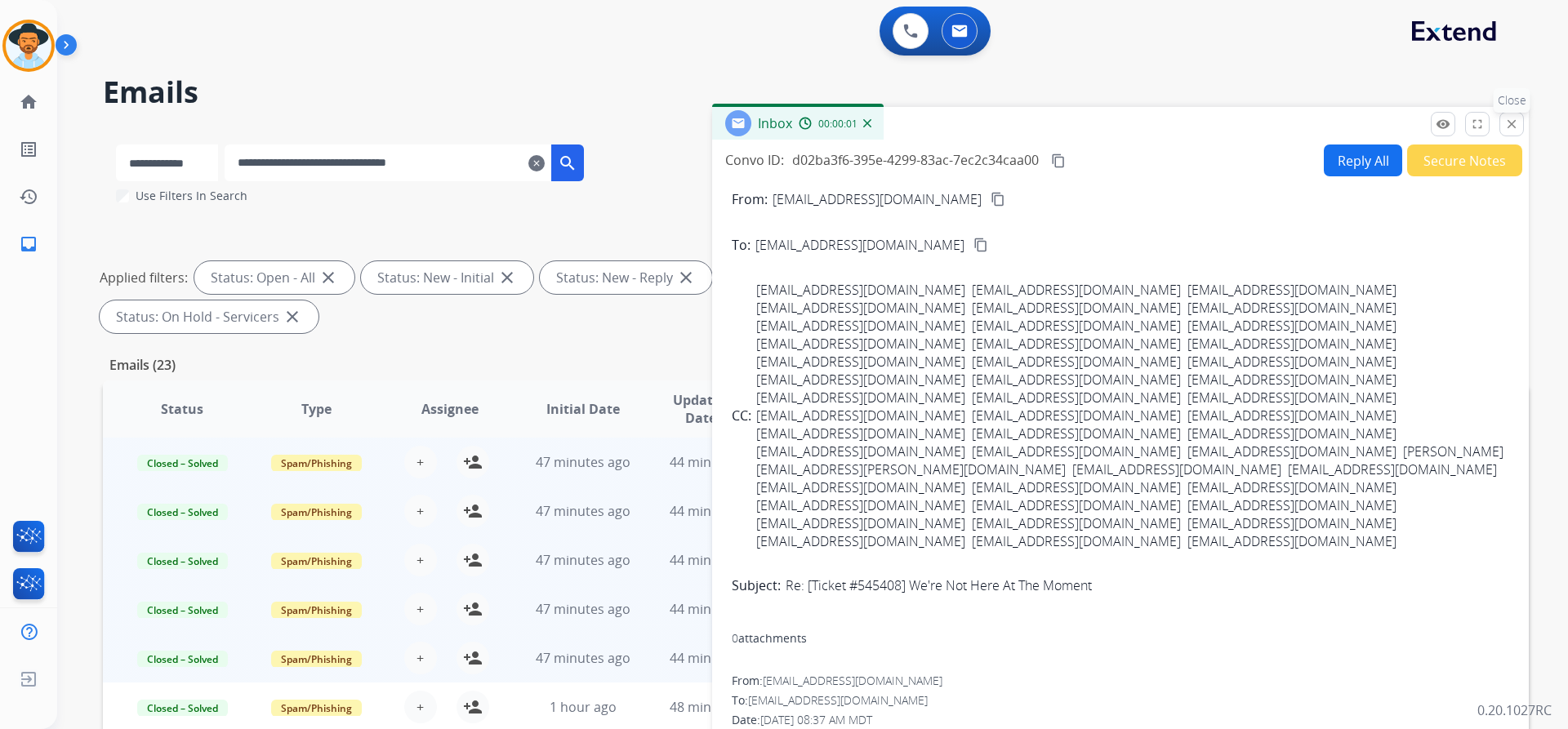
click at [1511, 135] on button "close Close" at bounding box center [1511, 124] width 24 height 24
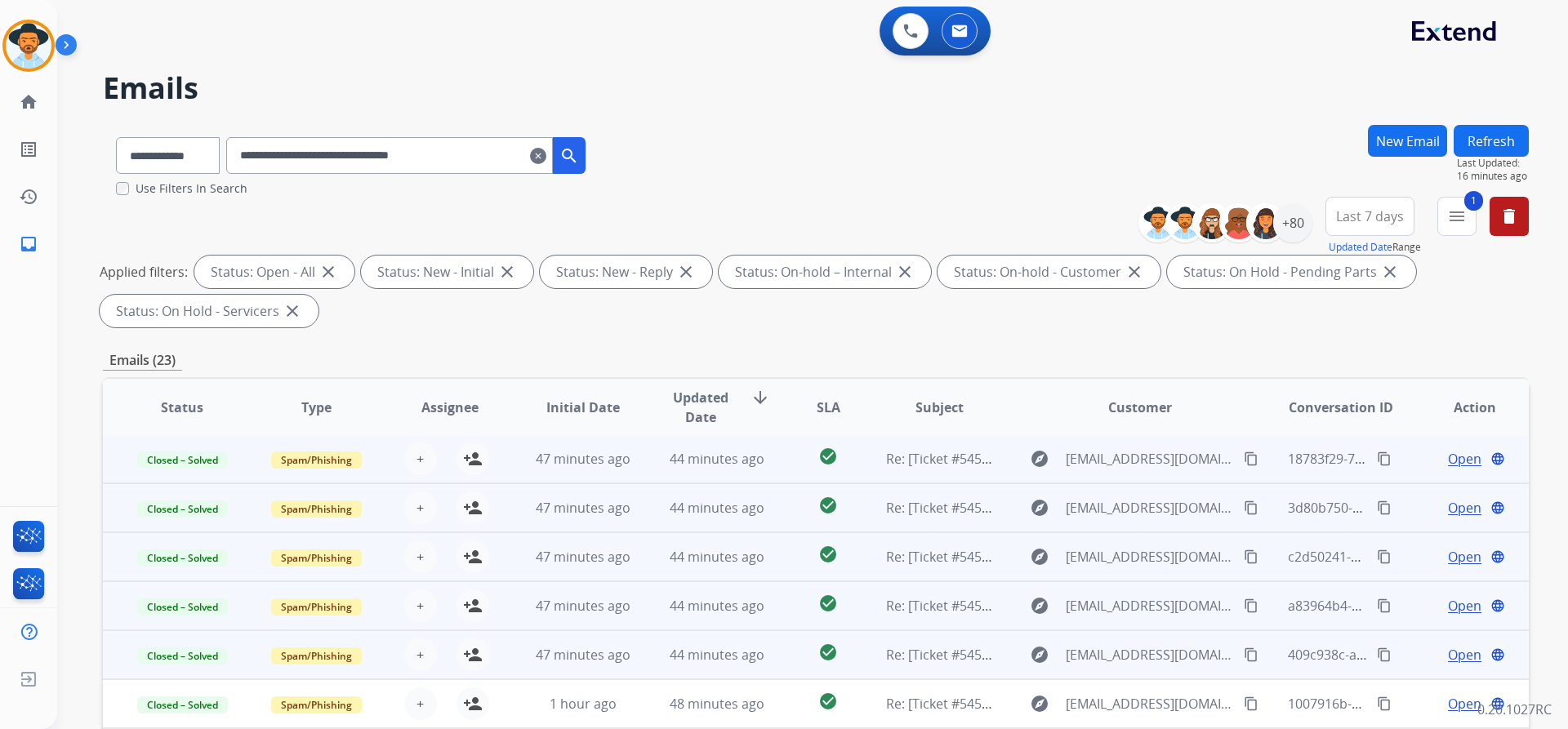
scroll to position [280, 0]
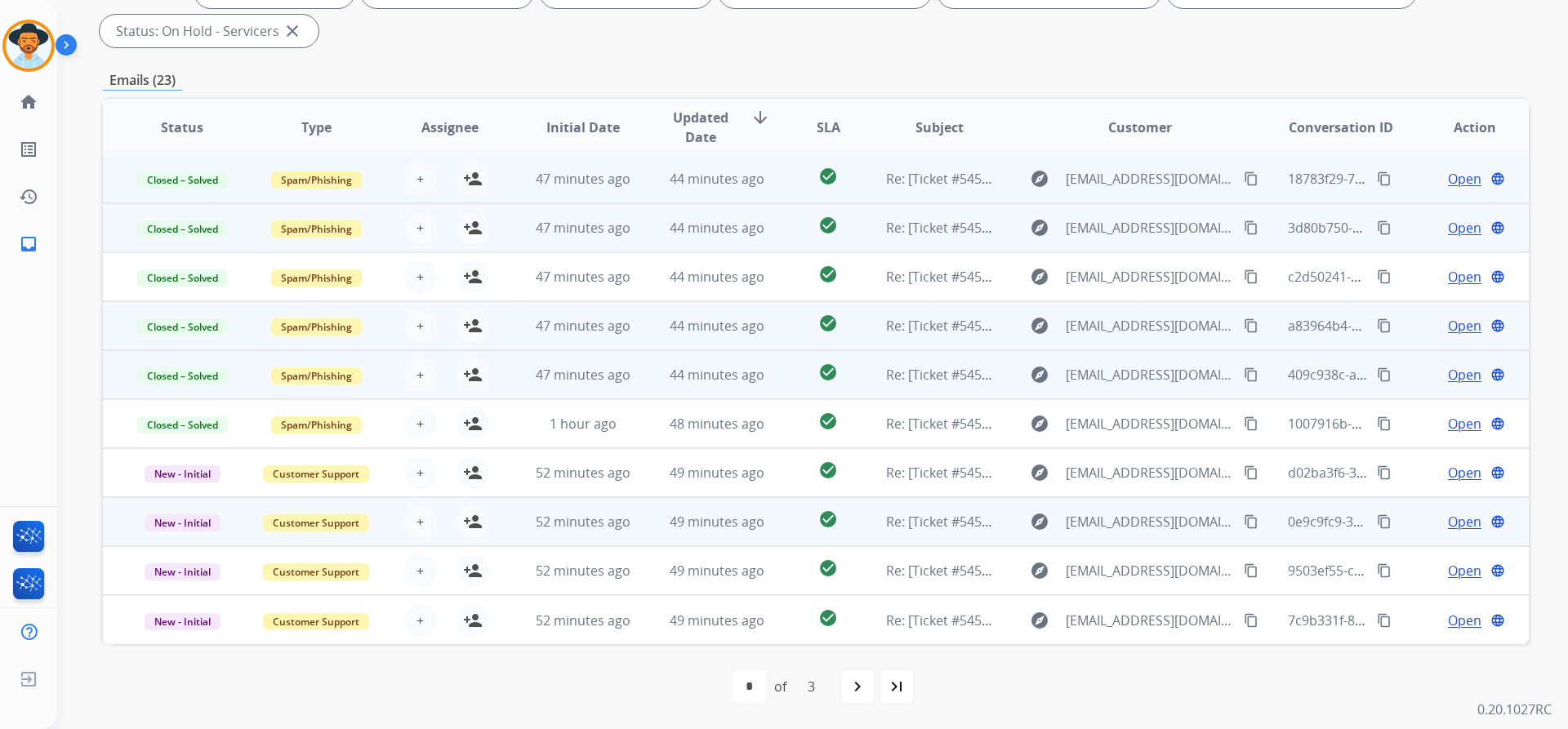
click at [1452, 517] on span "Open" at bounding box center [1465, 521] width 34 height 20
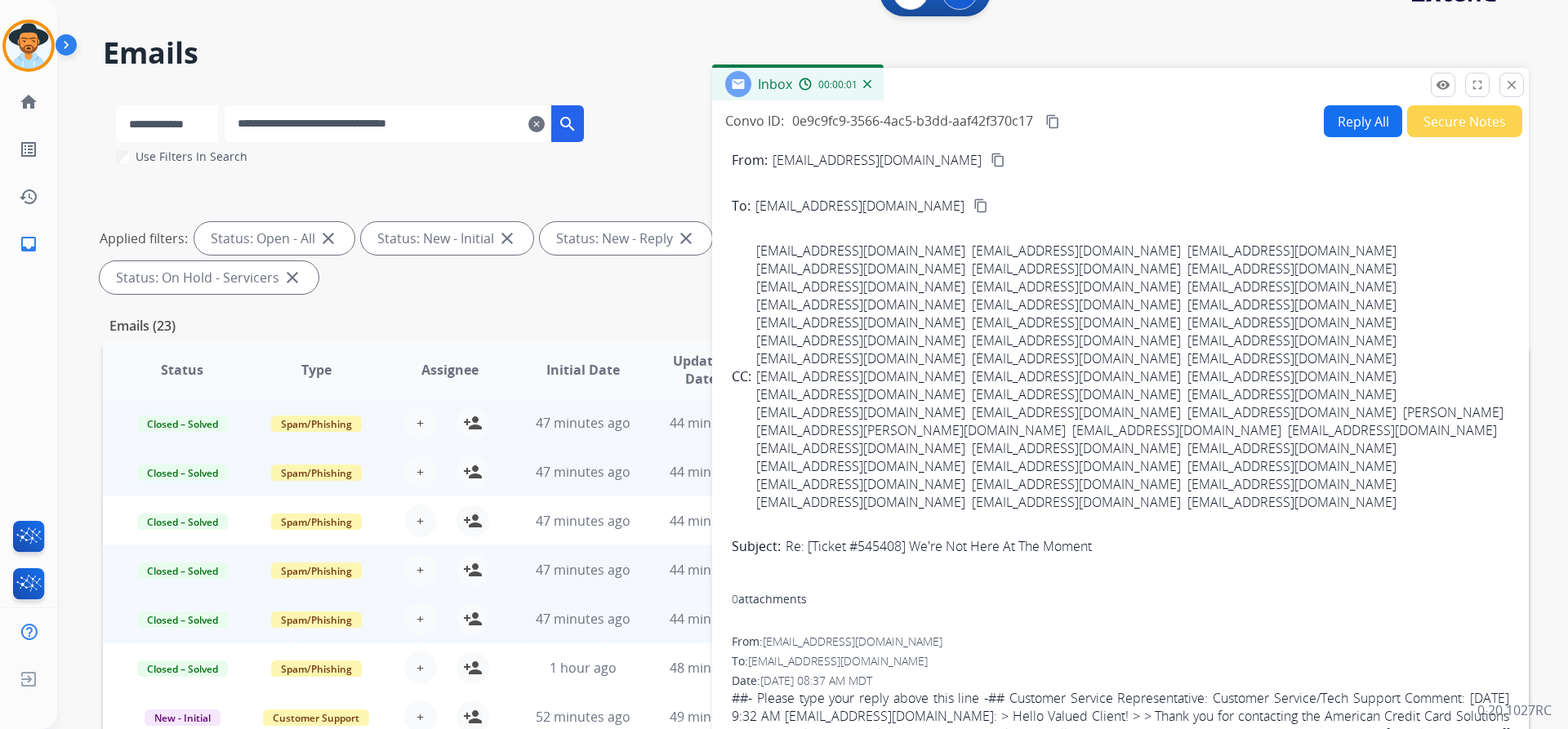
scroll to position [38, 0]
click at [1456, 126] on button "Secure Notes" at bounding box center [1465, 122] width 116 height 32
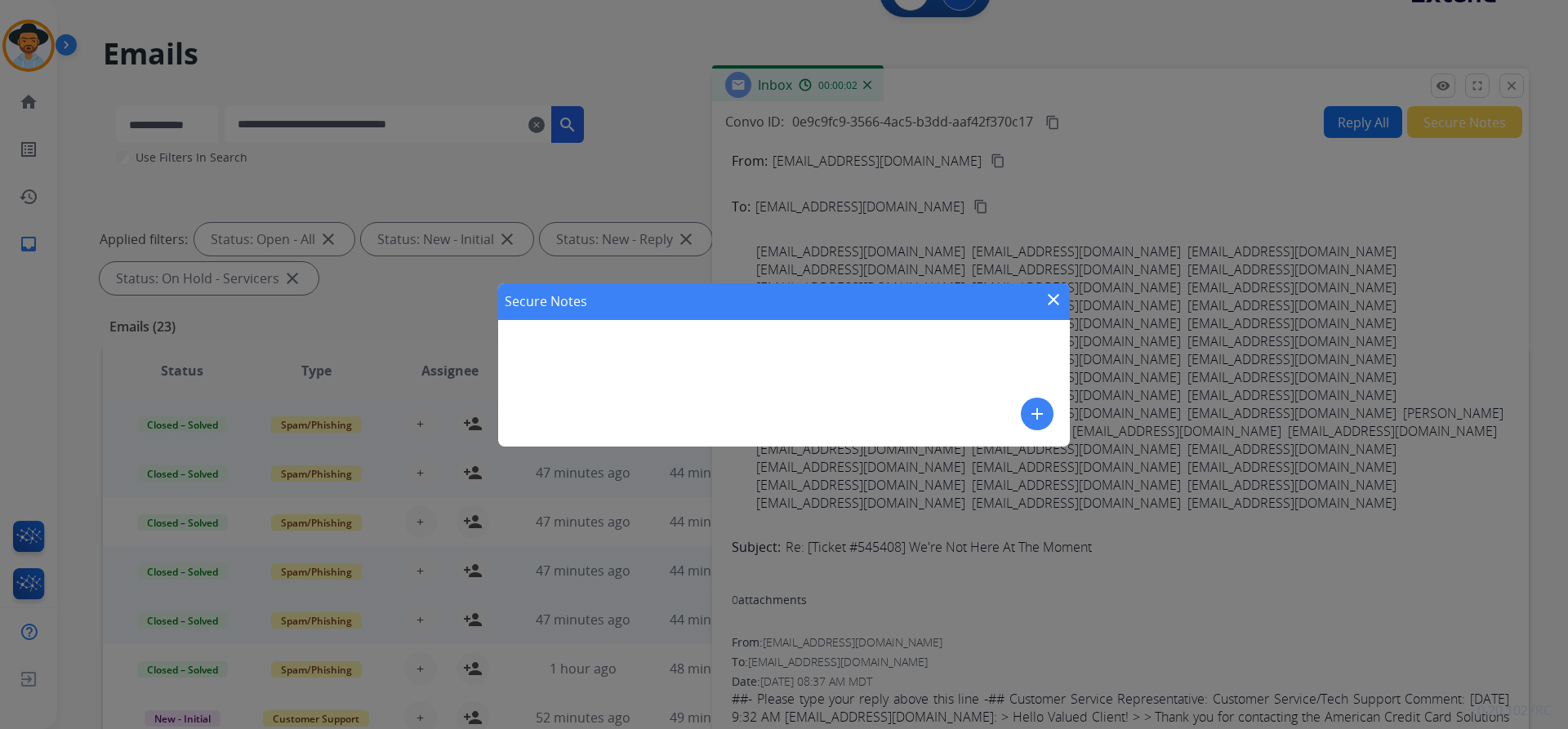
click at [1038, 407] on mat-icon "add" at bounding box center [1037, 414] width 20 height 20
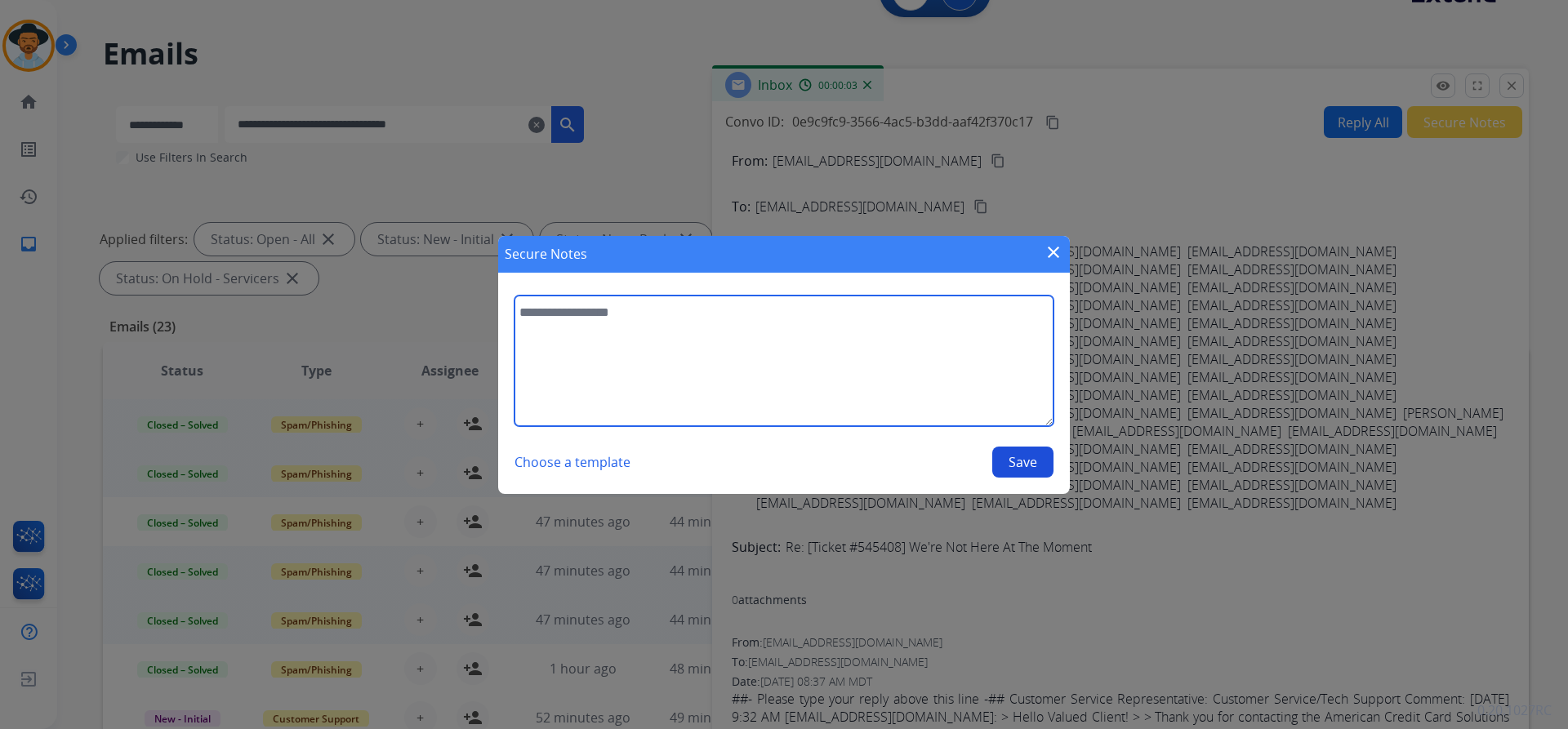
click at [738, 377] on textarea at bounding box center [784, 361] width 539 height 131
paste textarea "**********"
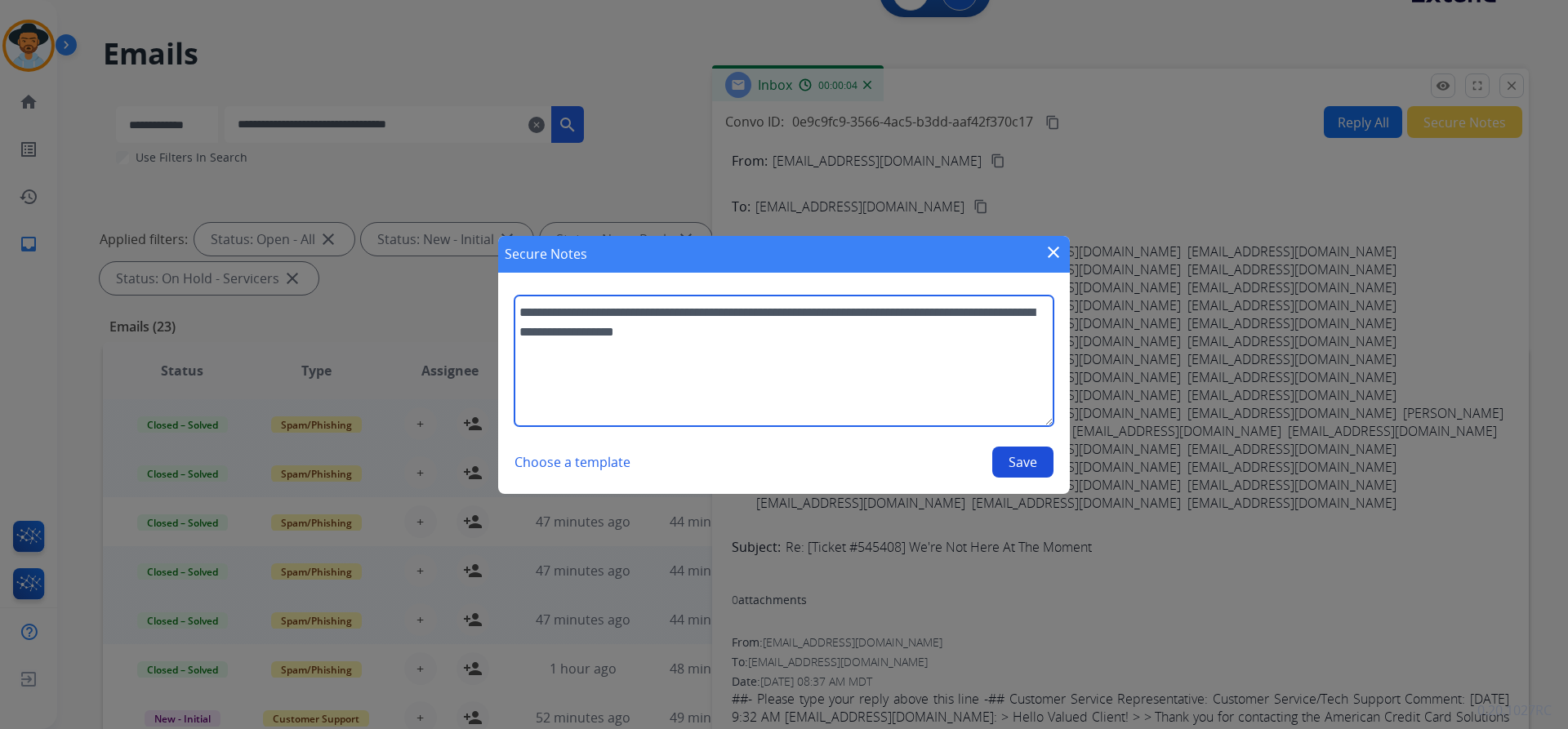
type textarea "**********"
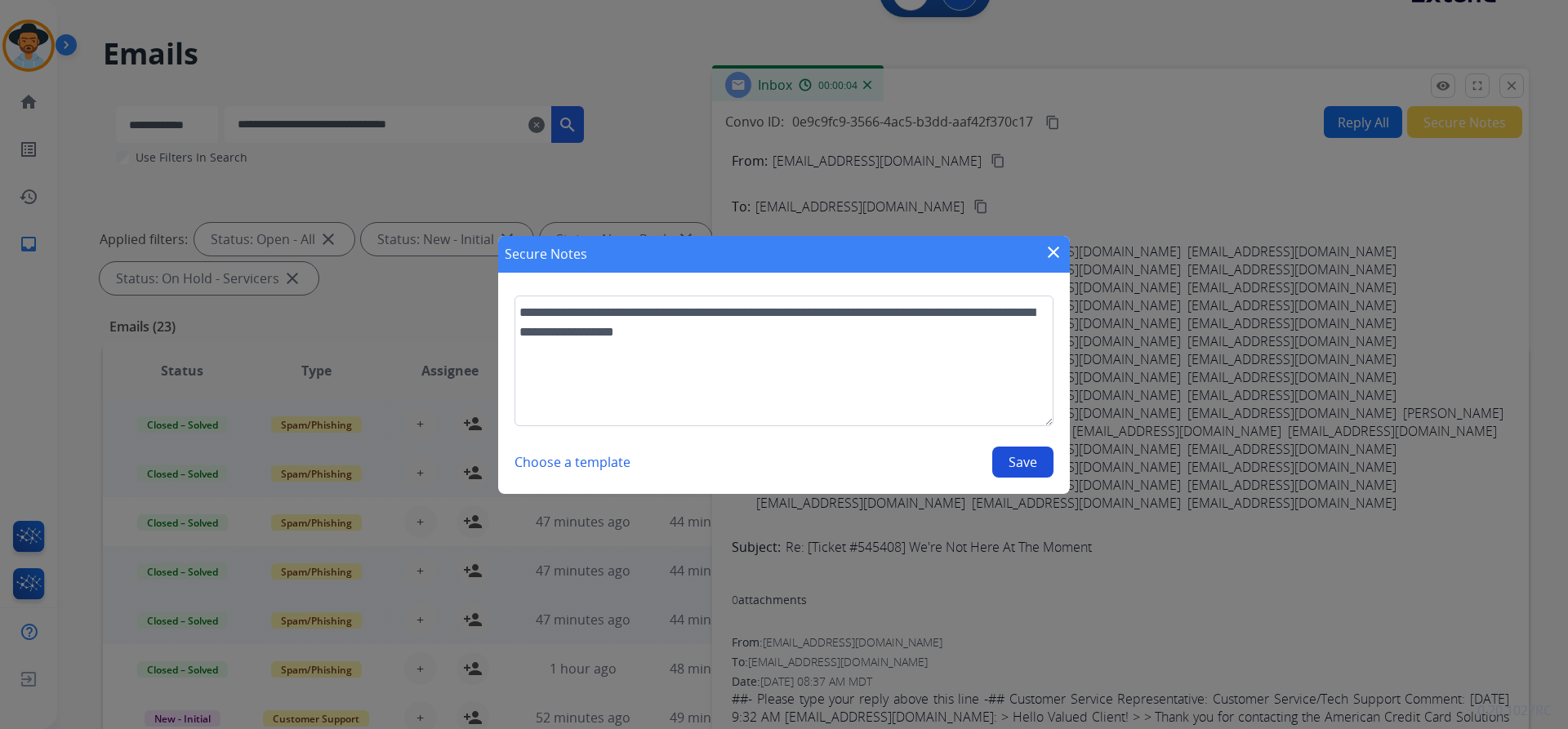
click at [1024, 463] on button "Save" at bounding box center [1023, 461] width 62 height 31
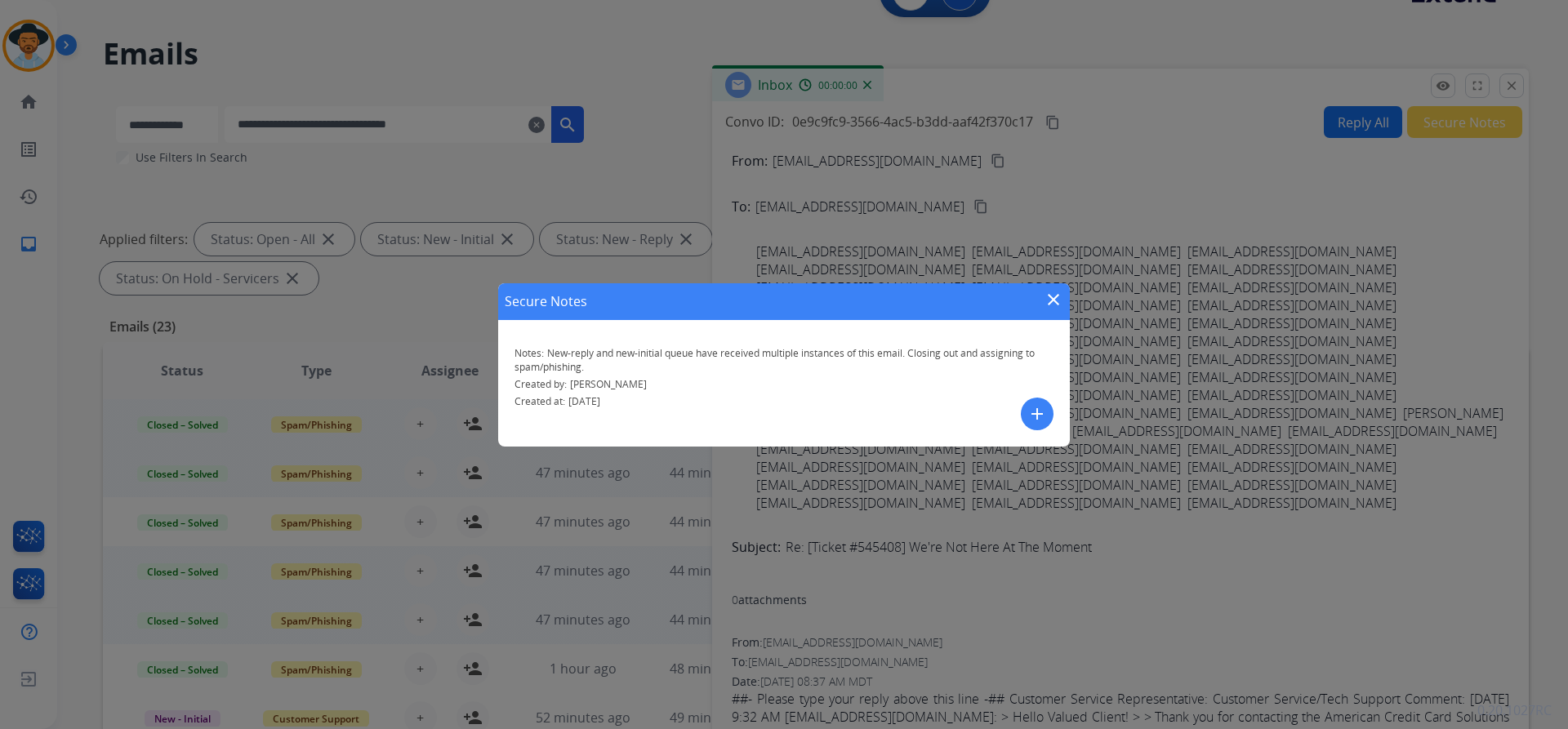
click at [1053, 301] on mat-icon "close" at bounding box center [1052, 299] width 20 height 20
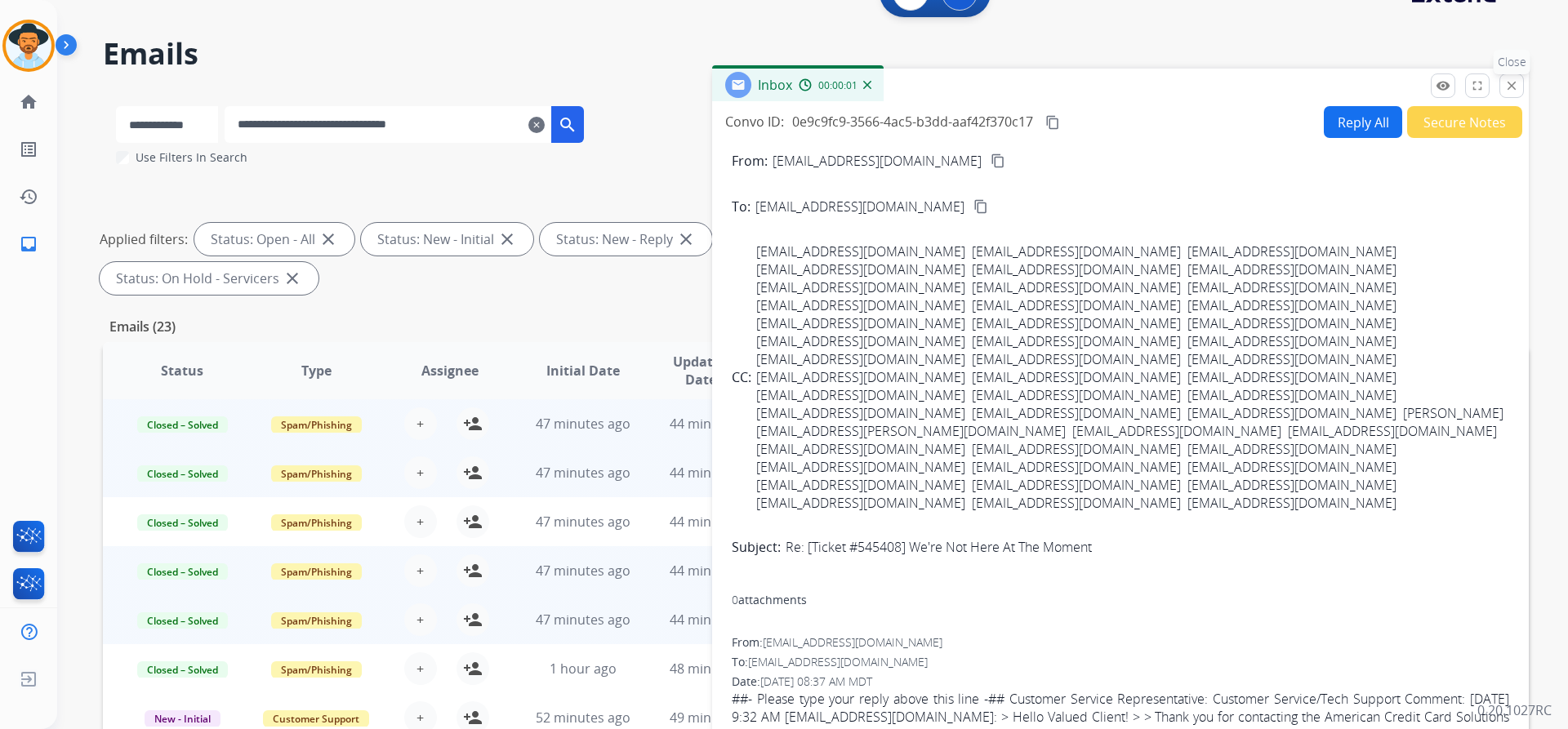
drag, startPoint x: 1518, startPoint y: 94, endPoint x: 1317, endPoint y: 346, distance: 322.3
click at [1518, 95] on button "close Close" at bounding box center [1511, 86] width 24 height 24
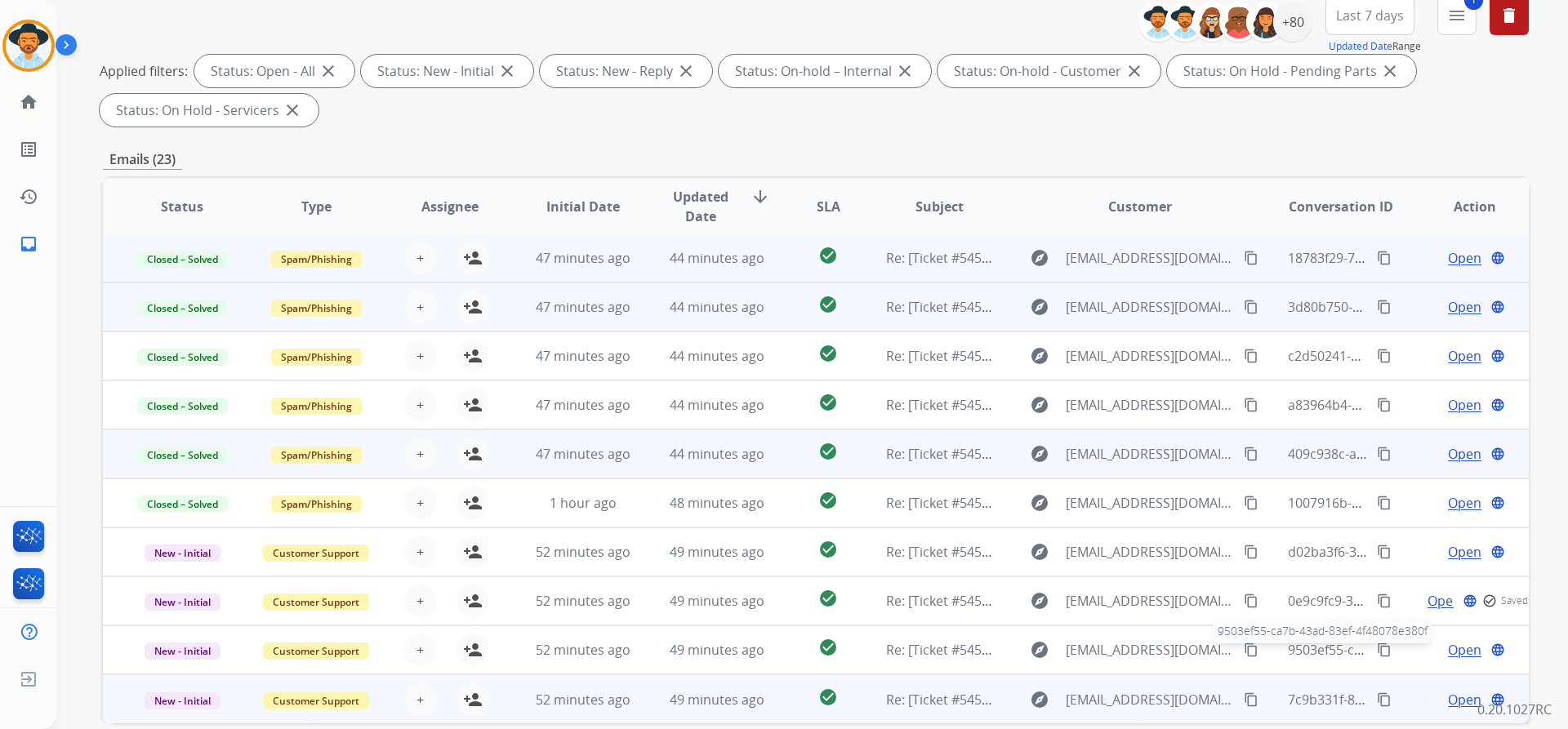
scroll to position [280, 0]
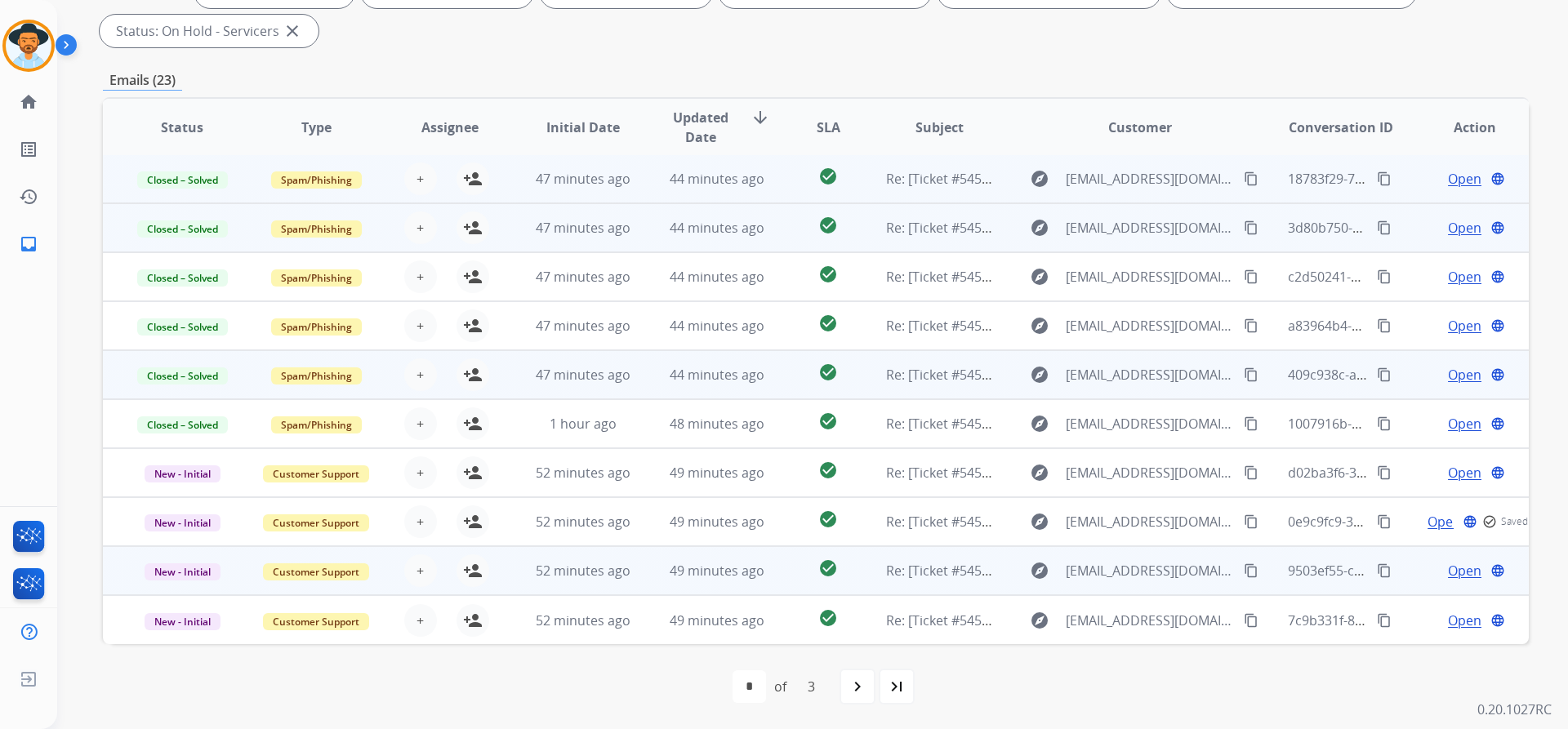
click at [1448, 573] on span "Open" at bounding box center [1465, 571] width 34 height 20
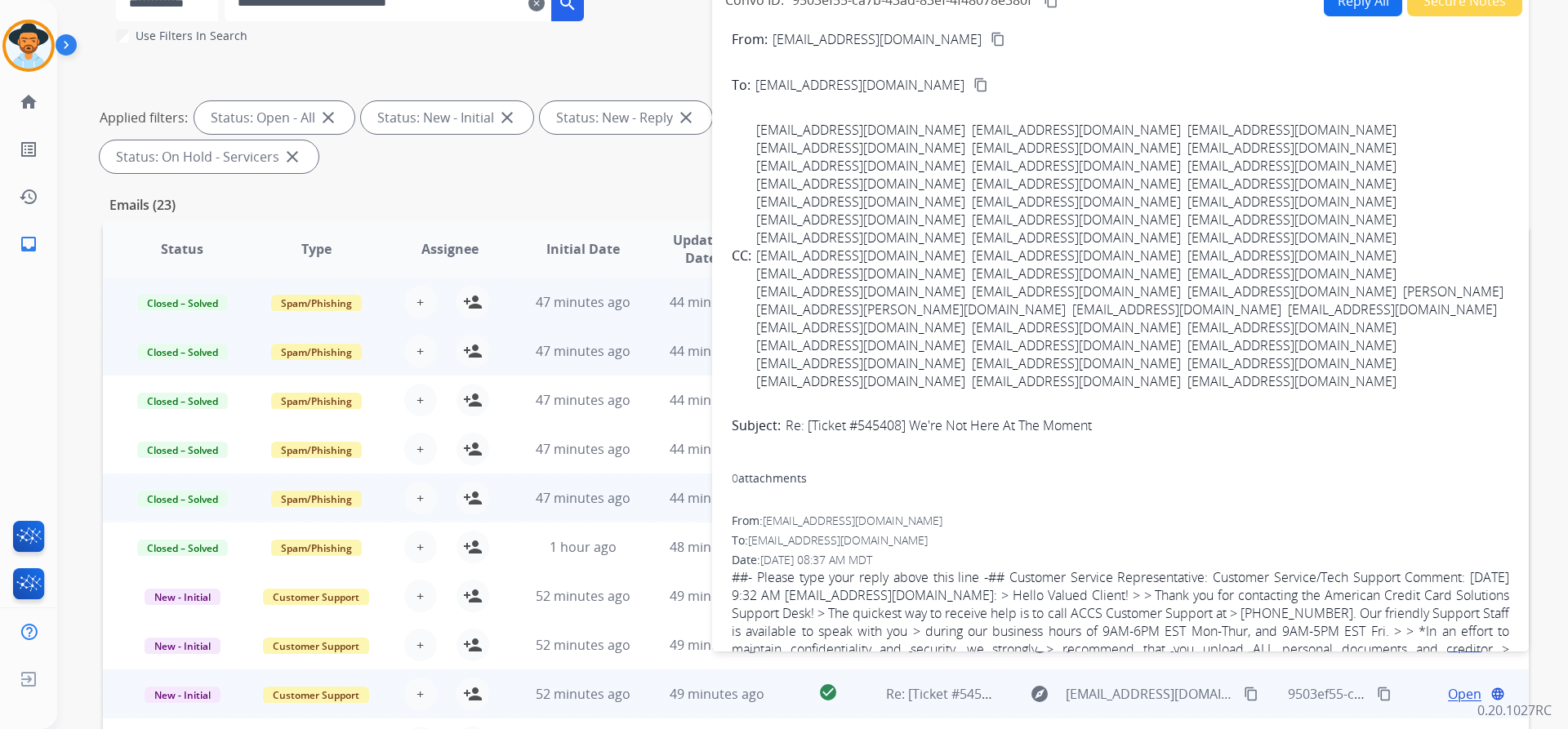
scroll to position [0, 0]
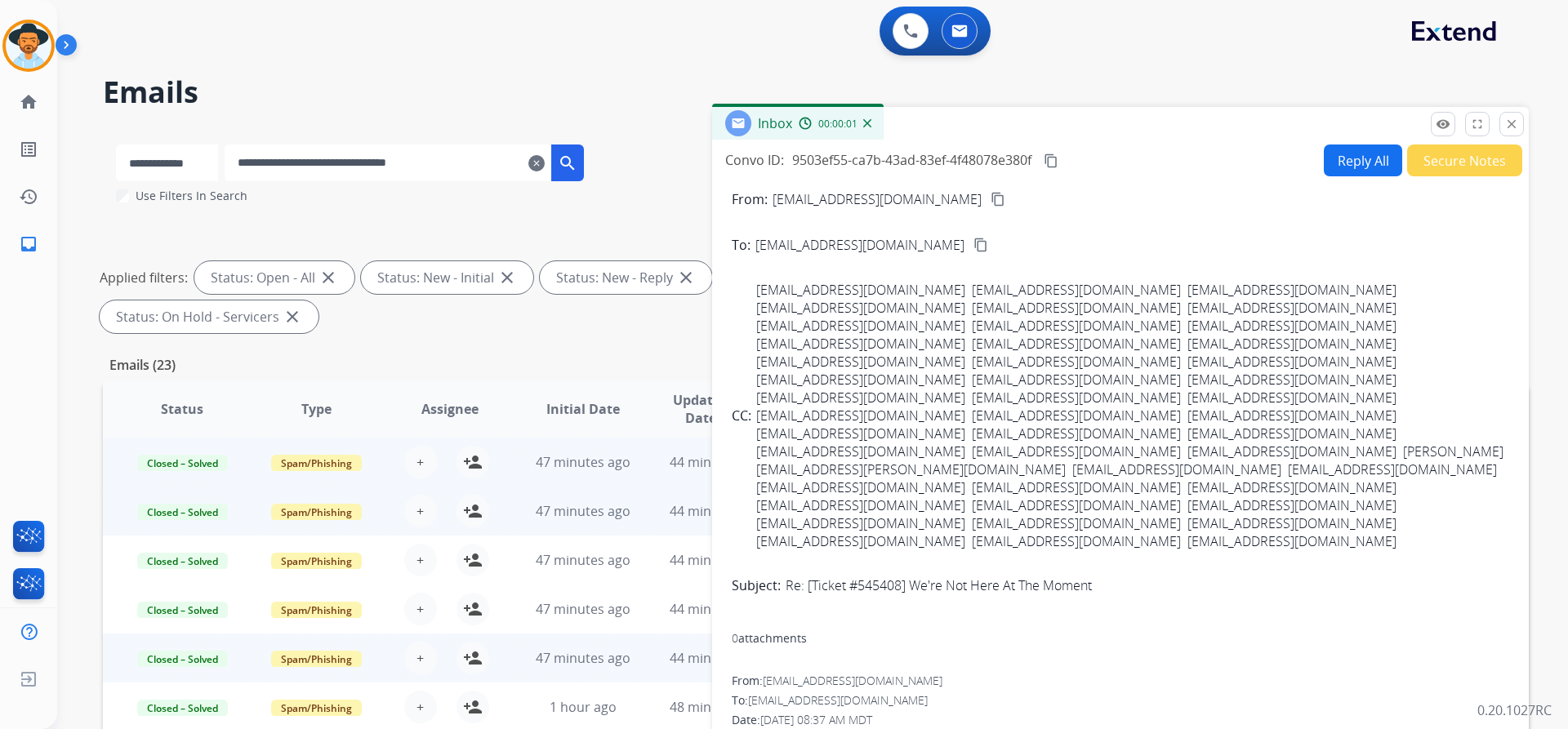
click at [1451, 171] on button "Secure Notes" at bounding box center [1465, 160] width 116 height 32
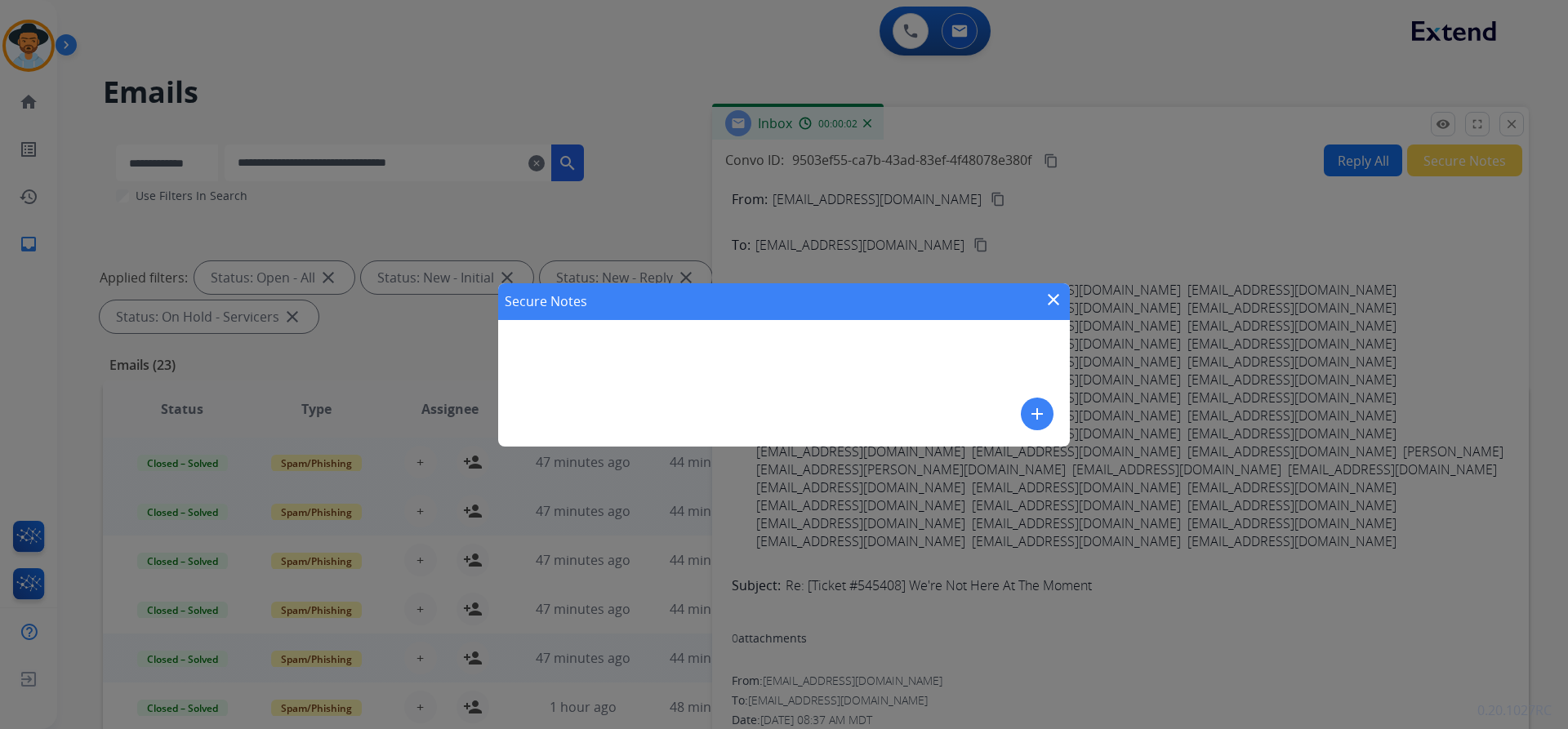
click at [1038, 411] on mat-icon "add" at bounding box center [1037, 414] width 20 height 20
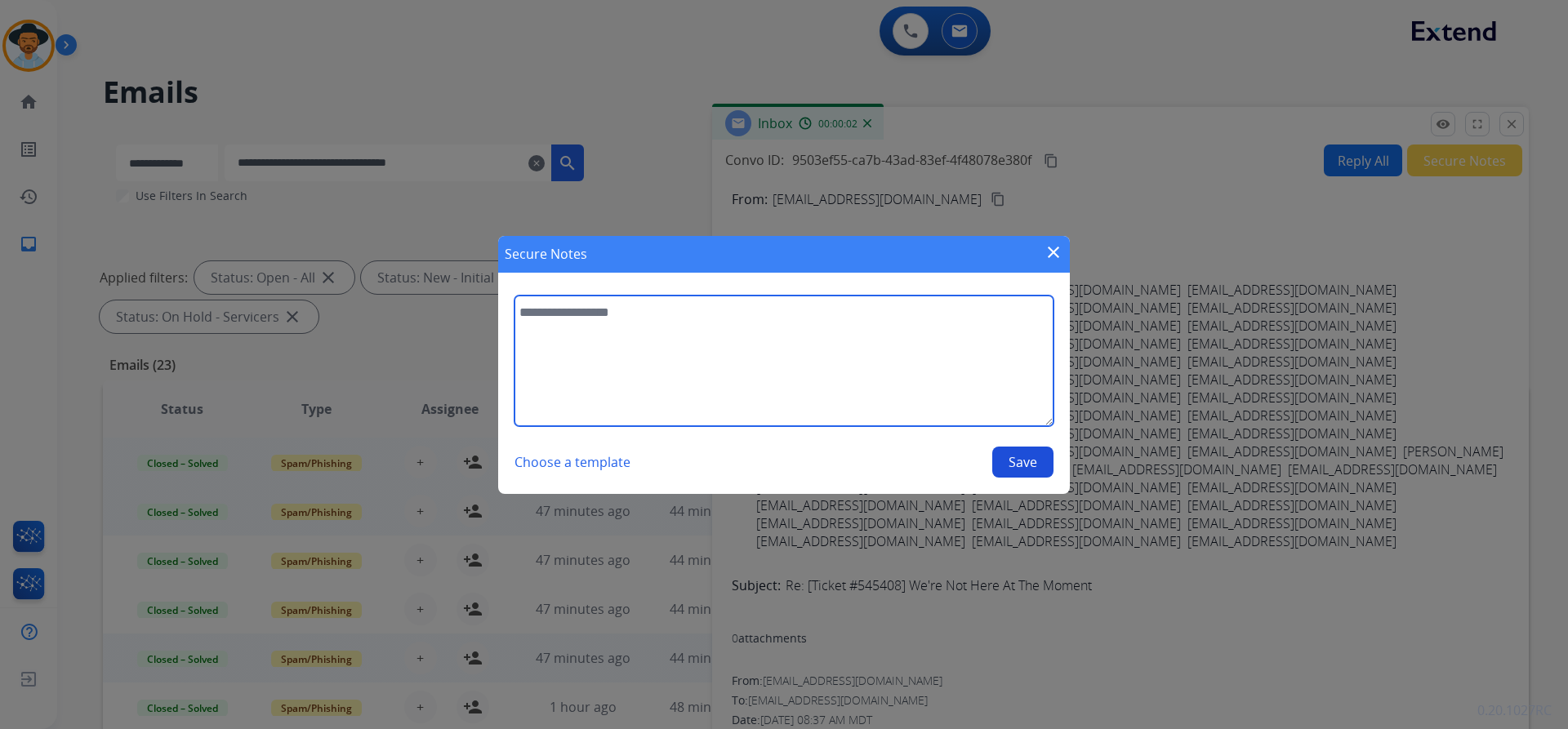
click at [698, 342] on textarea at bounding box center [784, 361] width 539 height 131
paste textarea "**********"
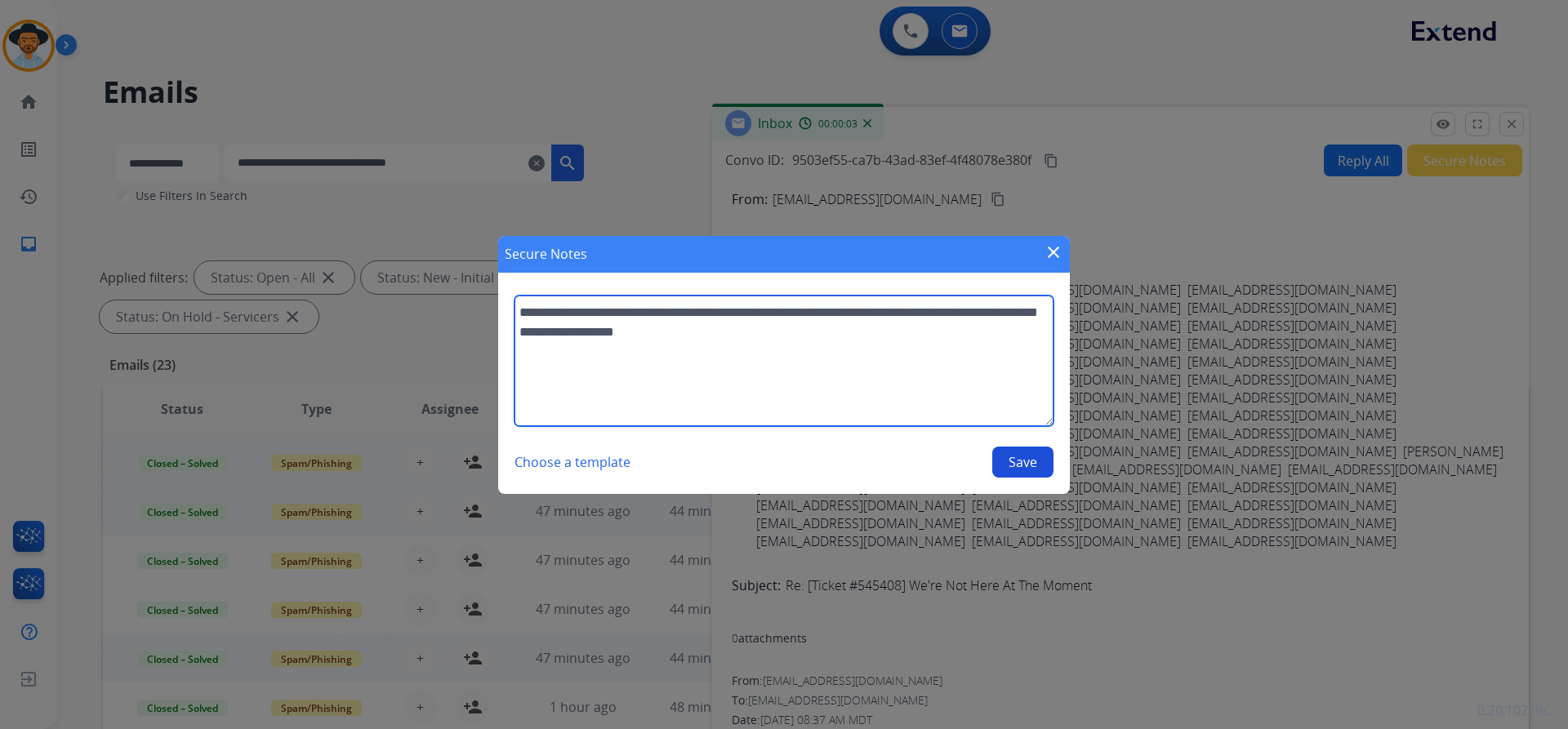
type textarea "**********"
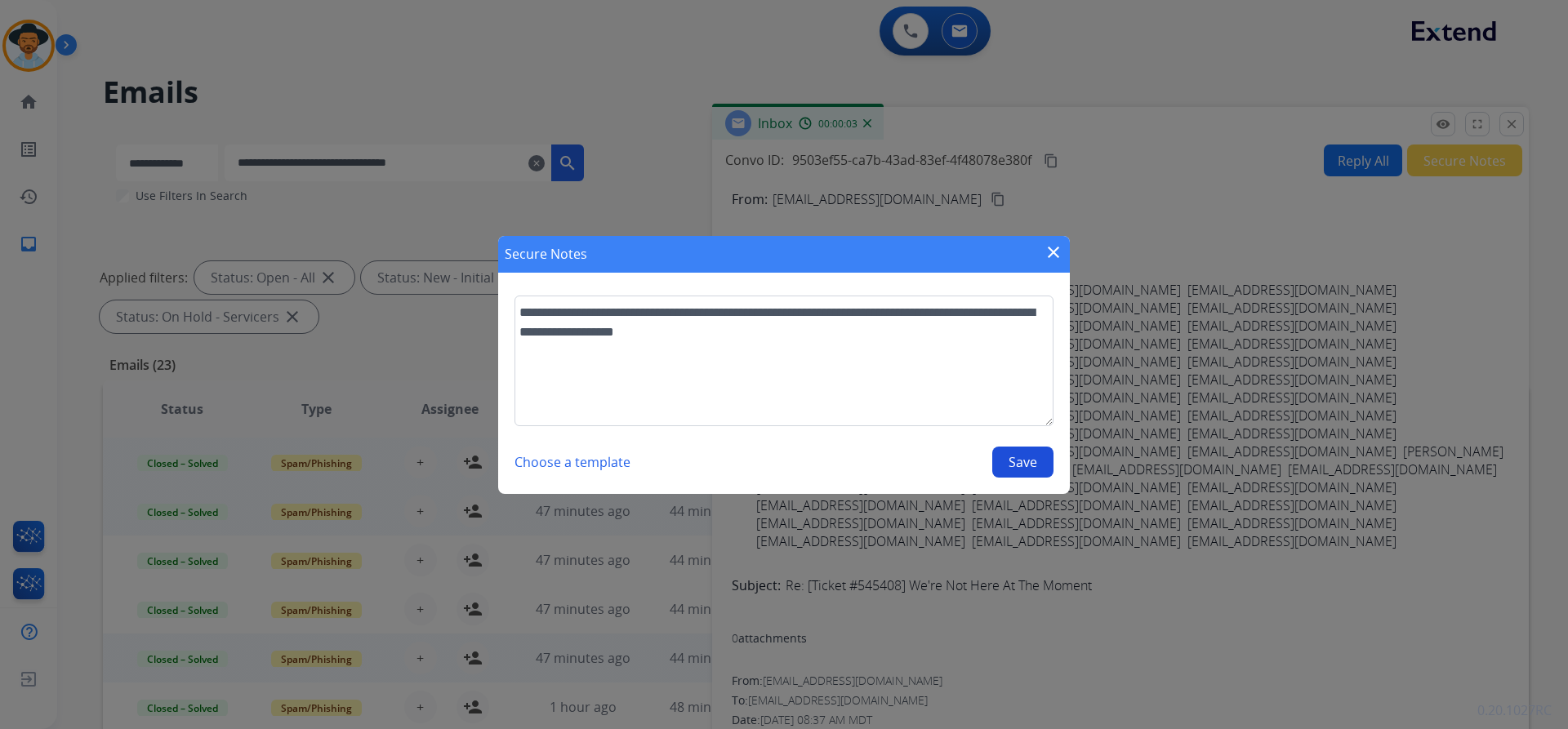
click at [1013, 461] on button "Save" at bounding box center [1023, 461] width 62 height 31
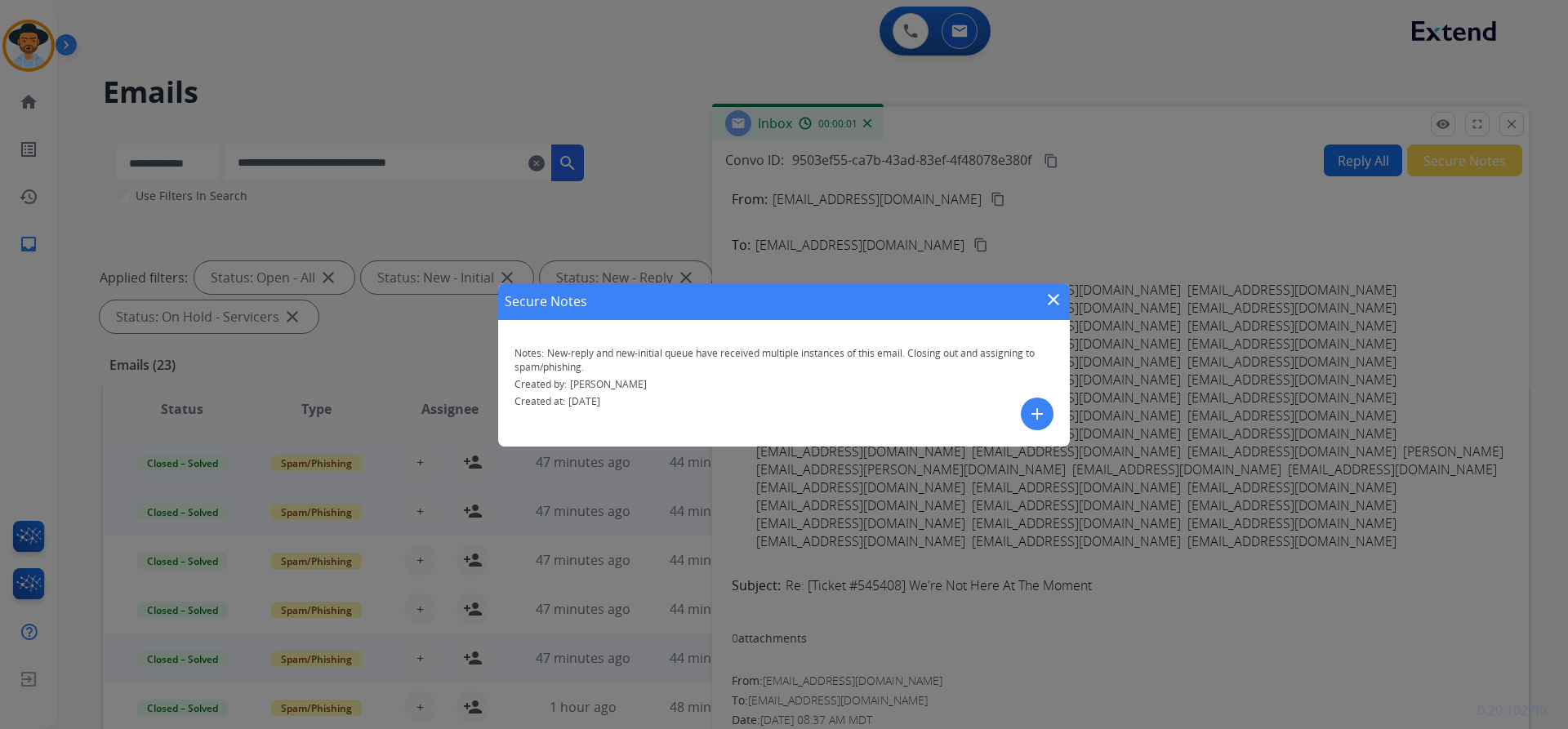
click at [1051, 301] on mat-icon "close" at bounding box center [1052, 299] width 20 height 20
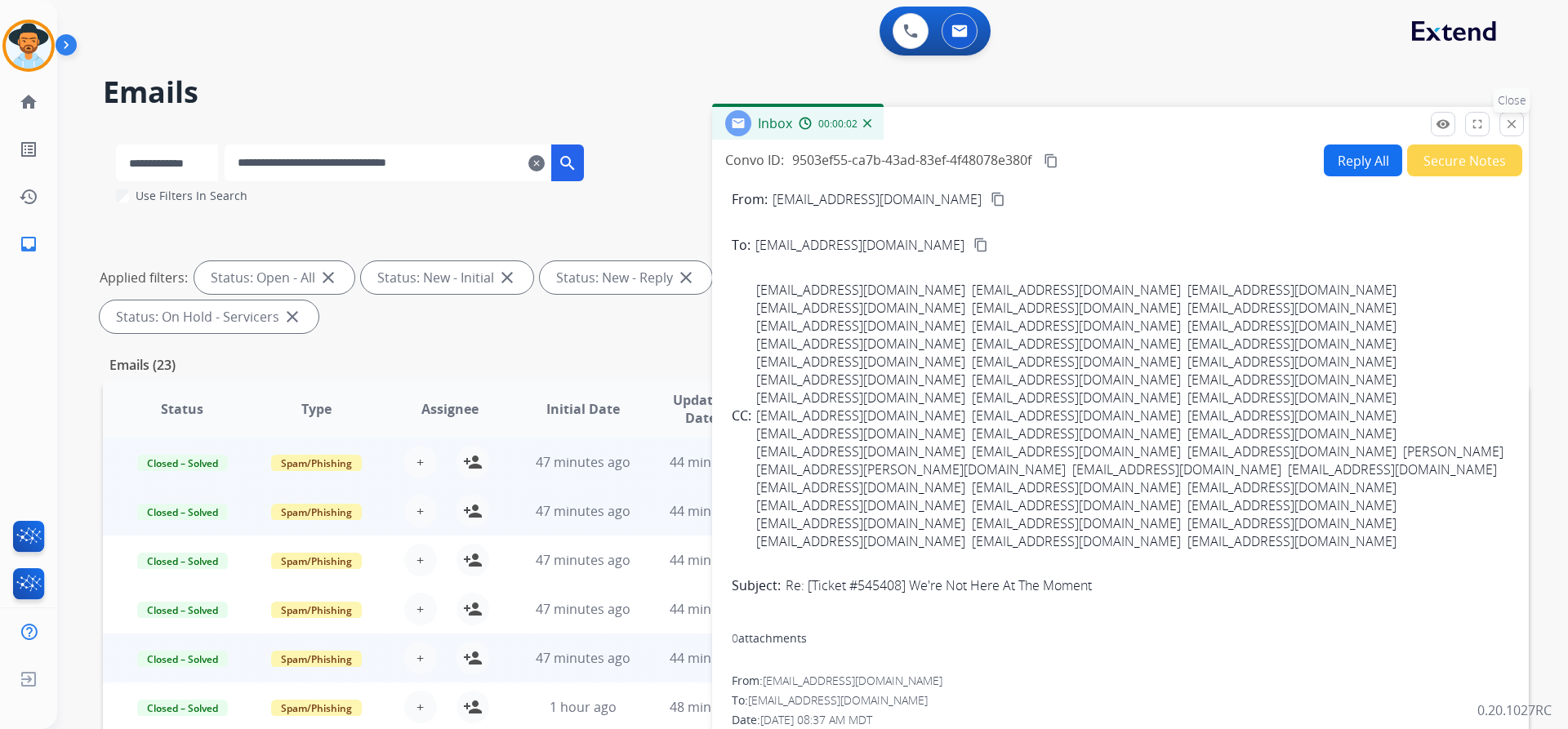
click at [1502, 122] on button "close Close" at bounding box center [1511, 124] width 24 height 24
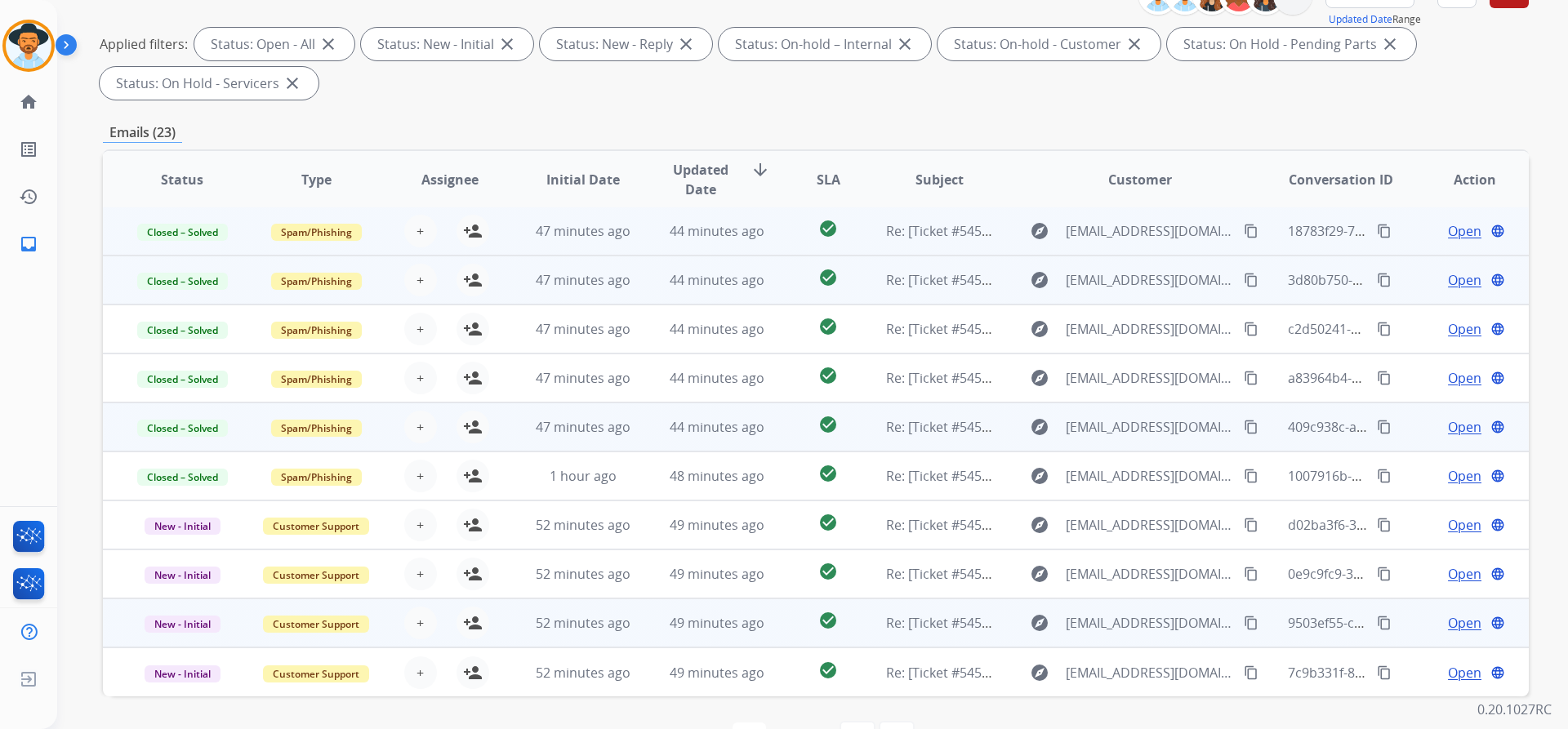
scroll to position [280, 0]
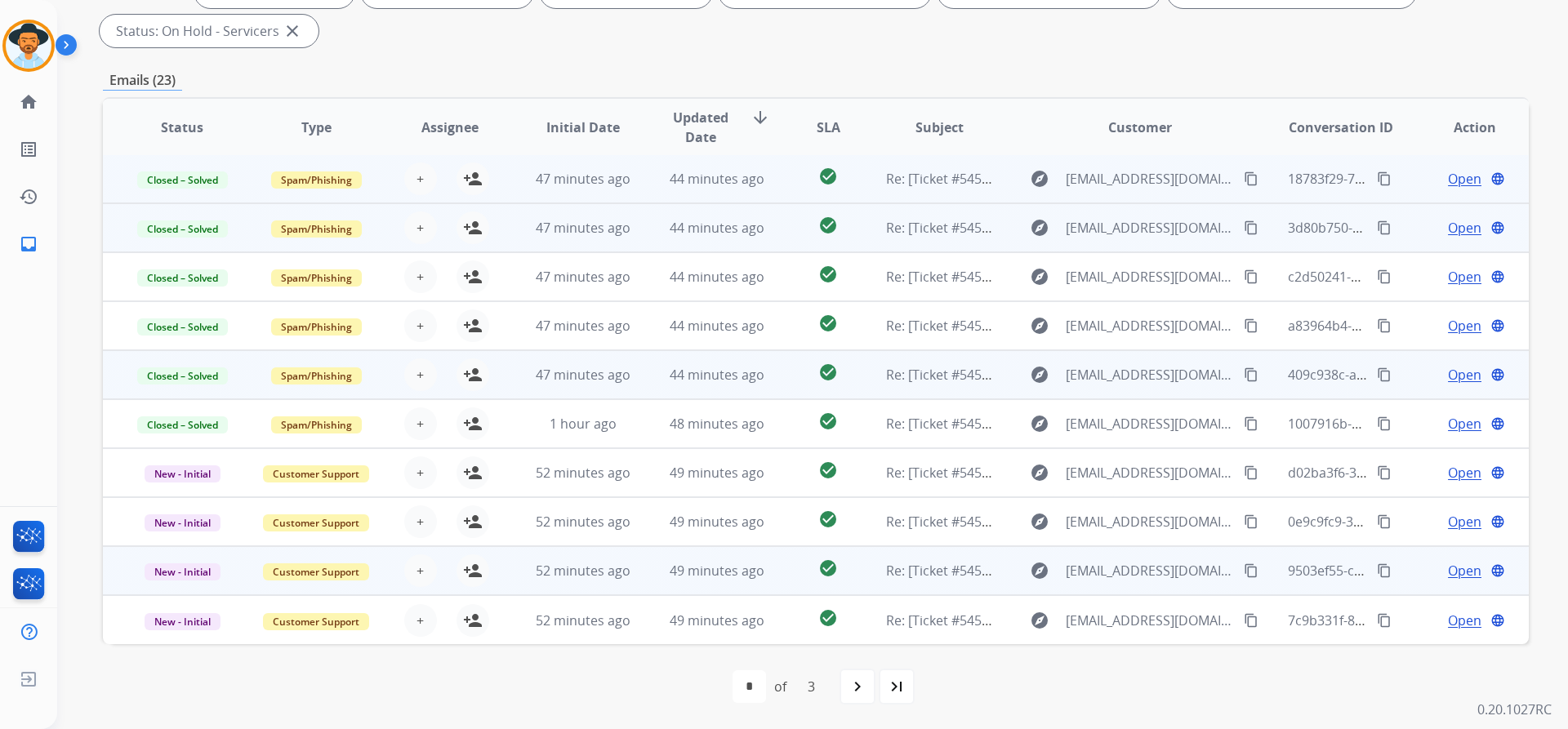
click at [1451, 573] on span "Open" at bounding box center [1465, 571] width 34 height 20
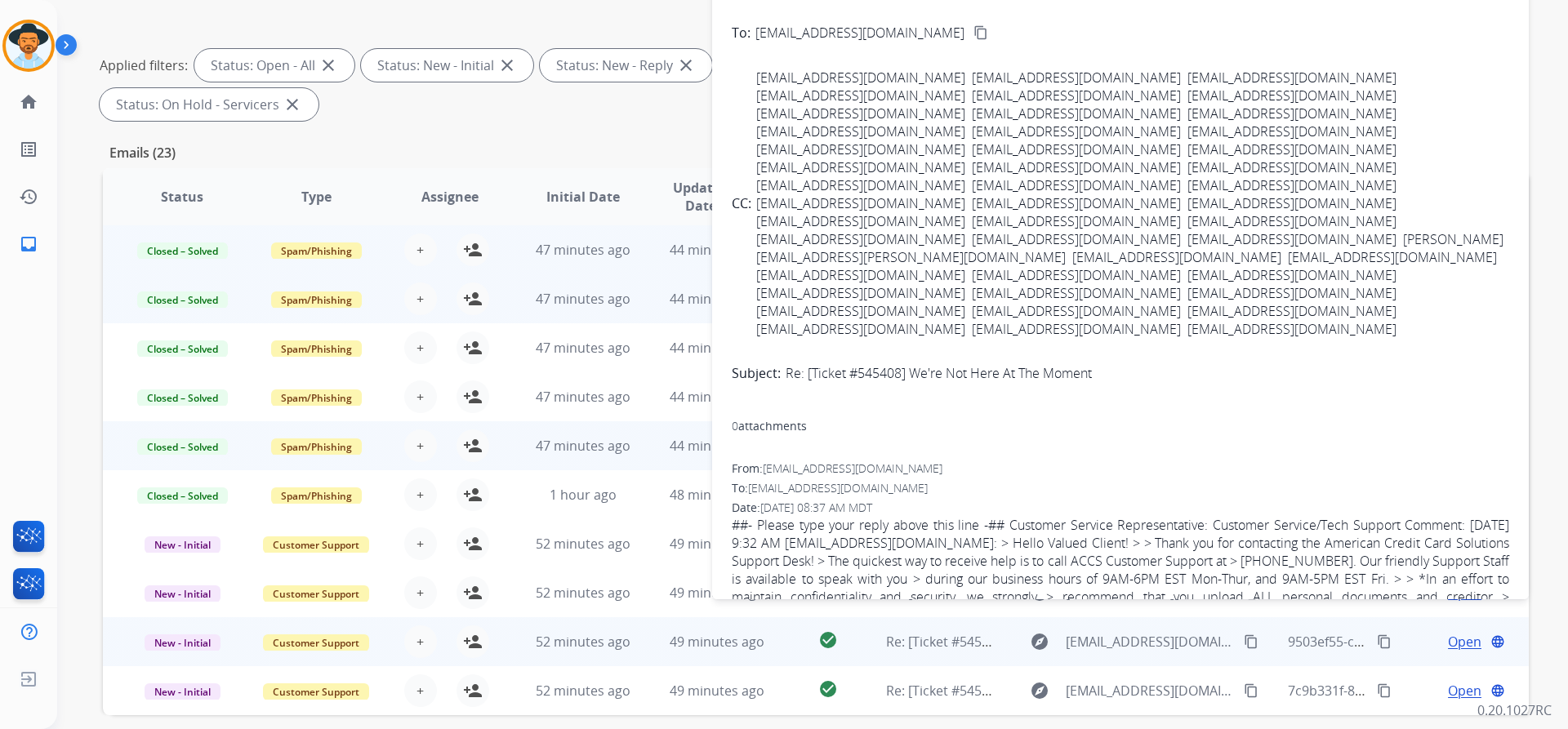
scroll to position [0, 0]
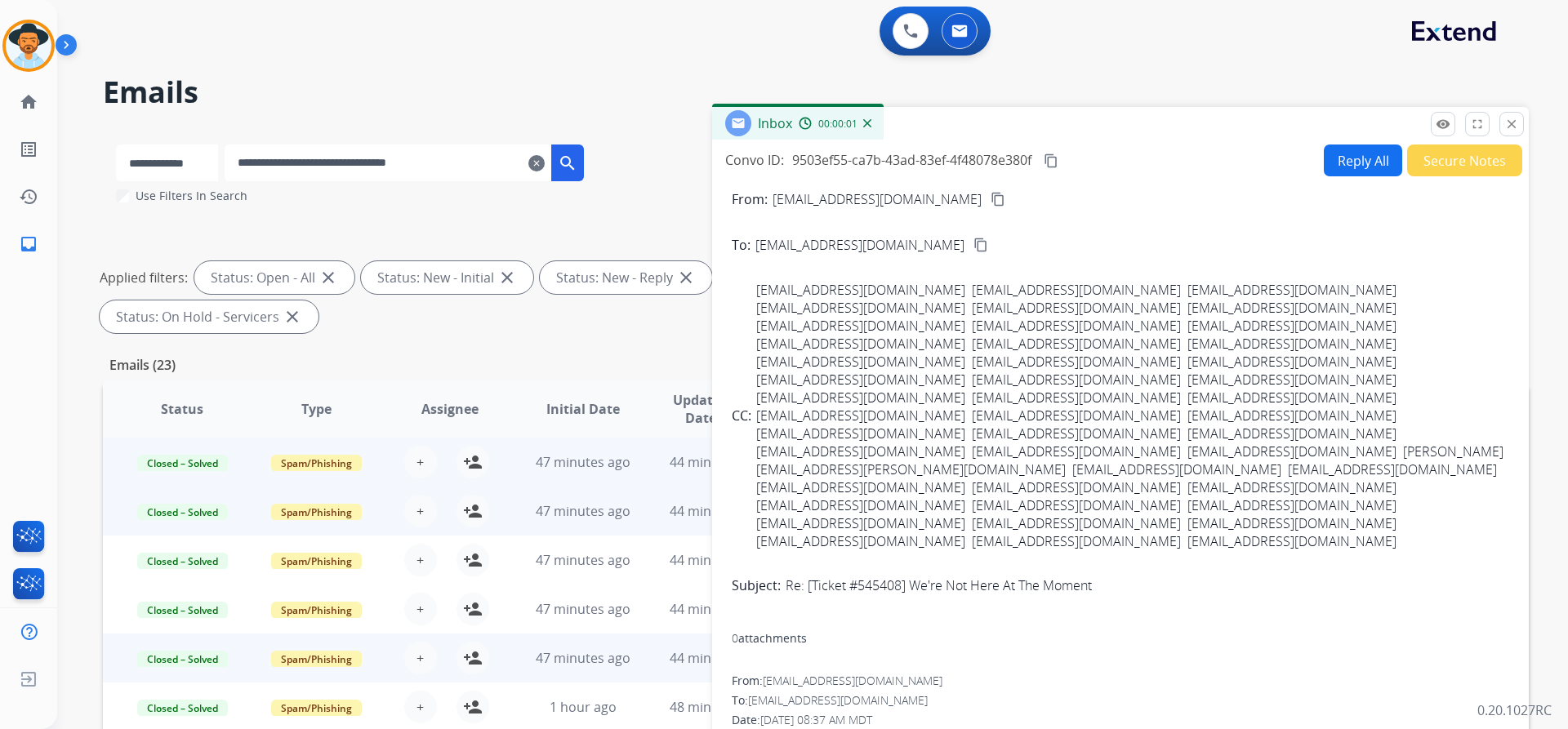
click at [1426, 166] on button "Secure Notes" at bounding box center [1465, 160] width 116 height 32
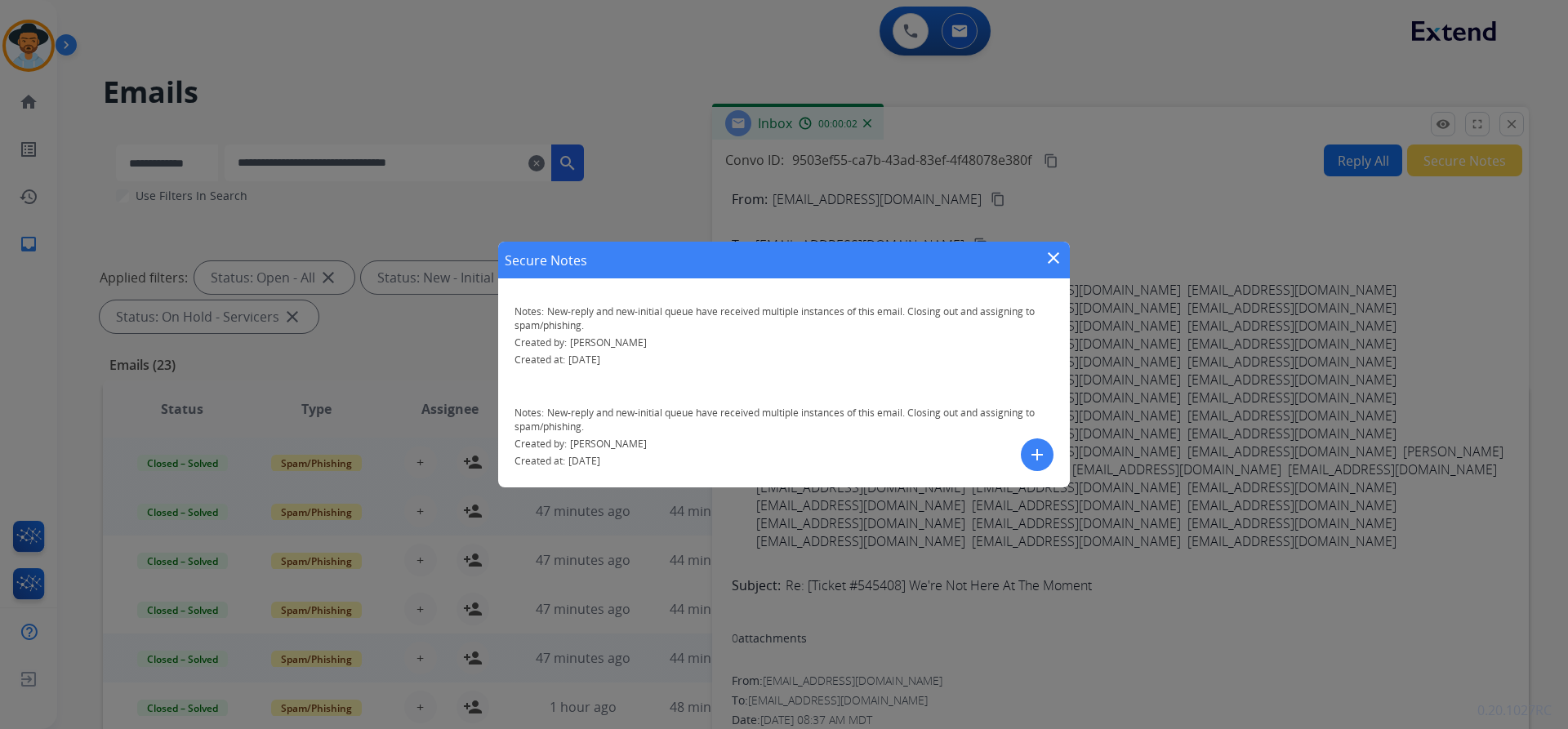
click at [1052, 254] on mat-icon "close" at bounding box center [1052, 257] width 20 height 20
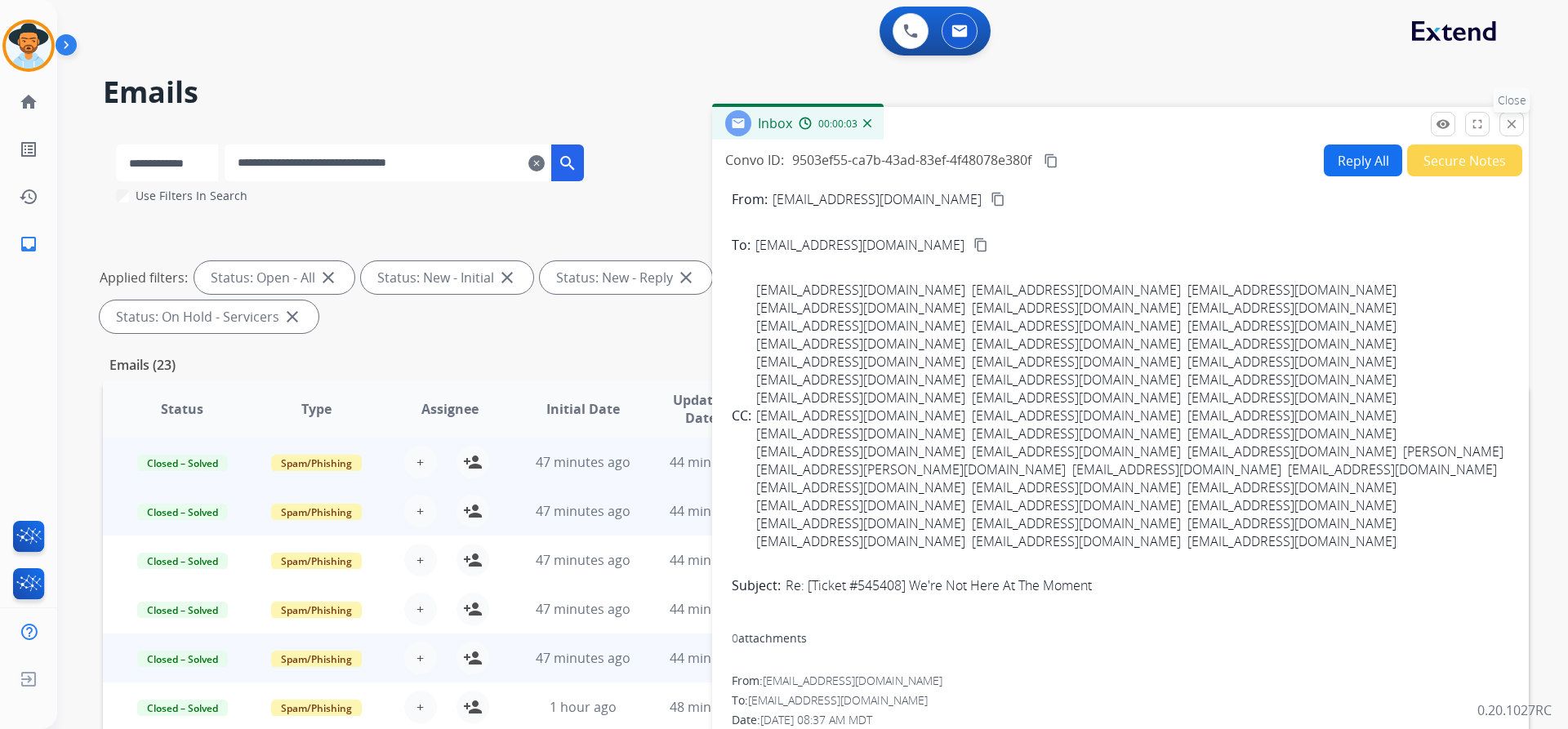
click at [1515, 119] on mat-icon "close" at bounding box center [1511, 124] width 15 height 15
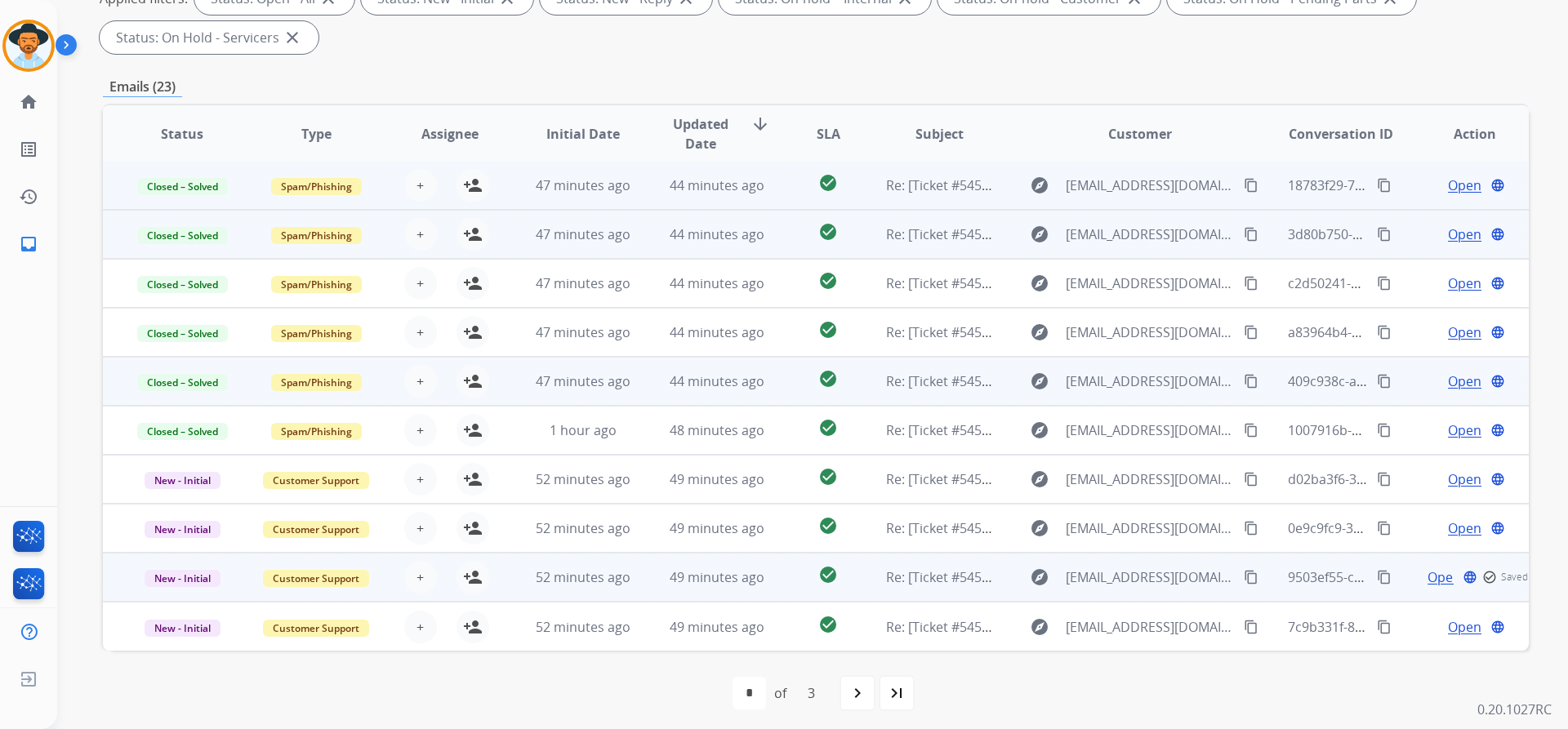
scroll to position [280, 0]
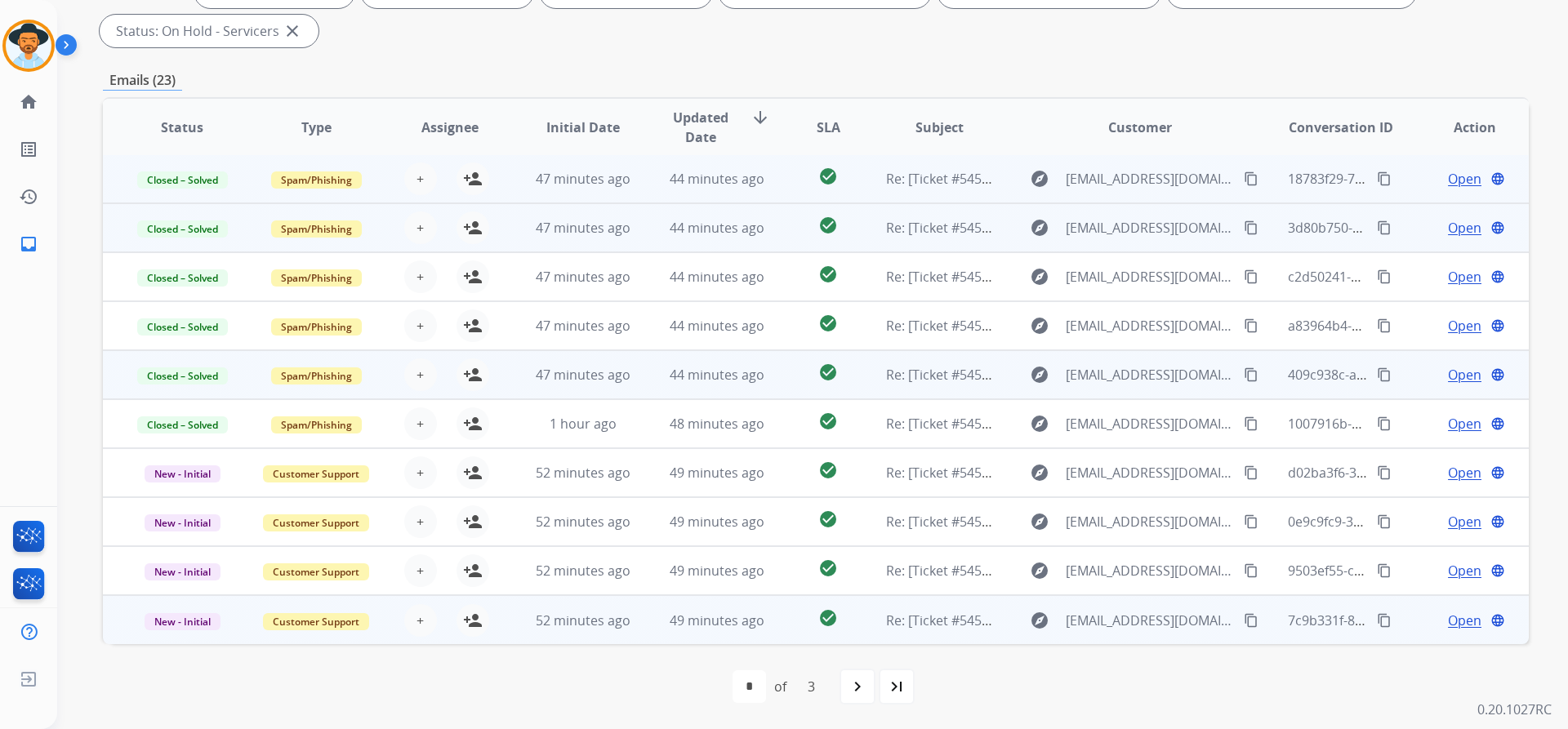
click at [1451, 616] on span "Open" at bounding box center [1465, 620] width 34 height 20
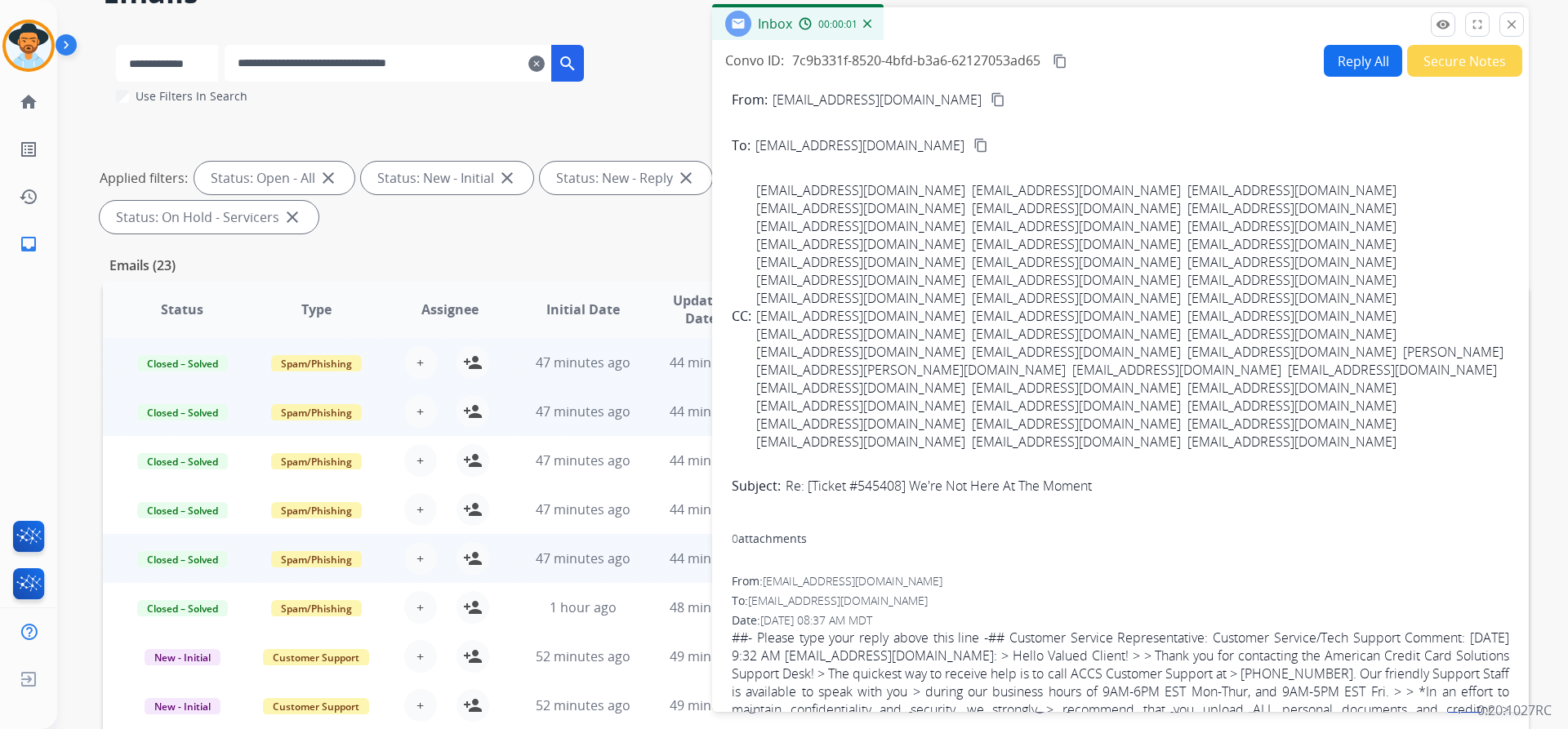
scroll to position [0, 0]
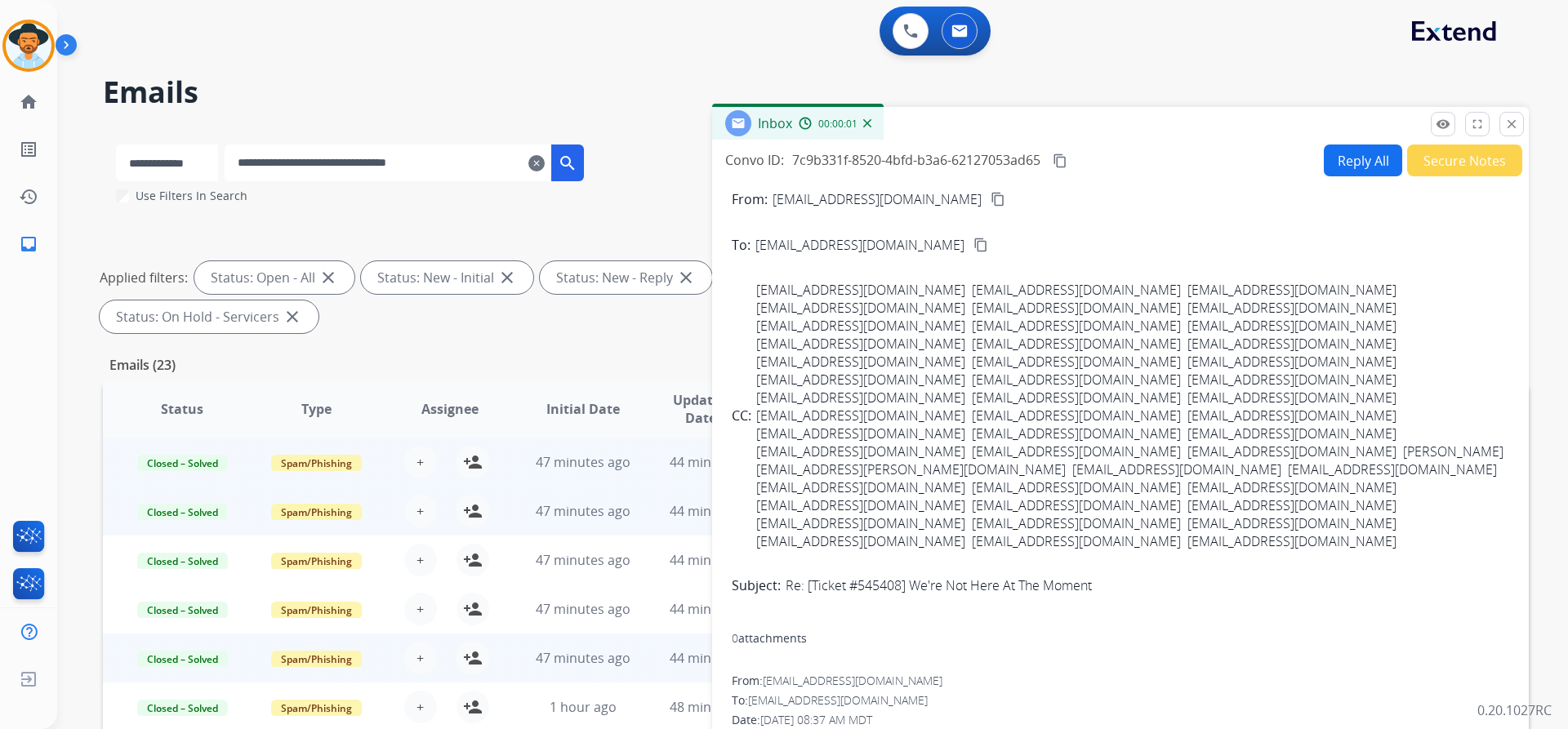
click at [1442, 163] on button "Secure Notes" at bounding box center [1465, 160] width 116 height 32
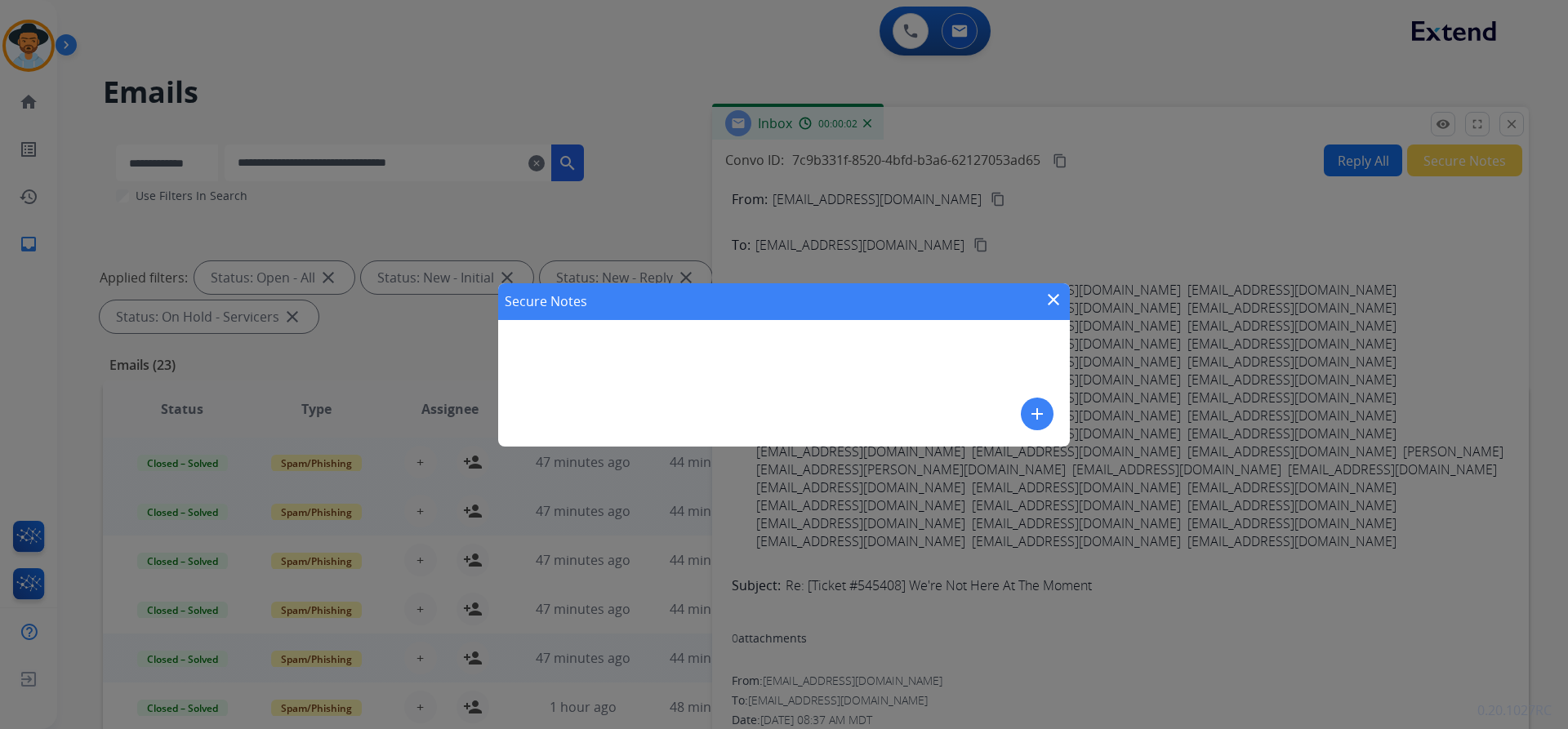
click at [1030, 417] on mat-icon "add" at bounding box center [1037, 414] width 20 height 20
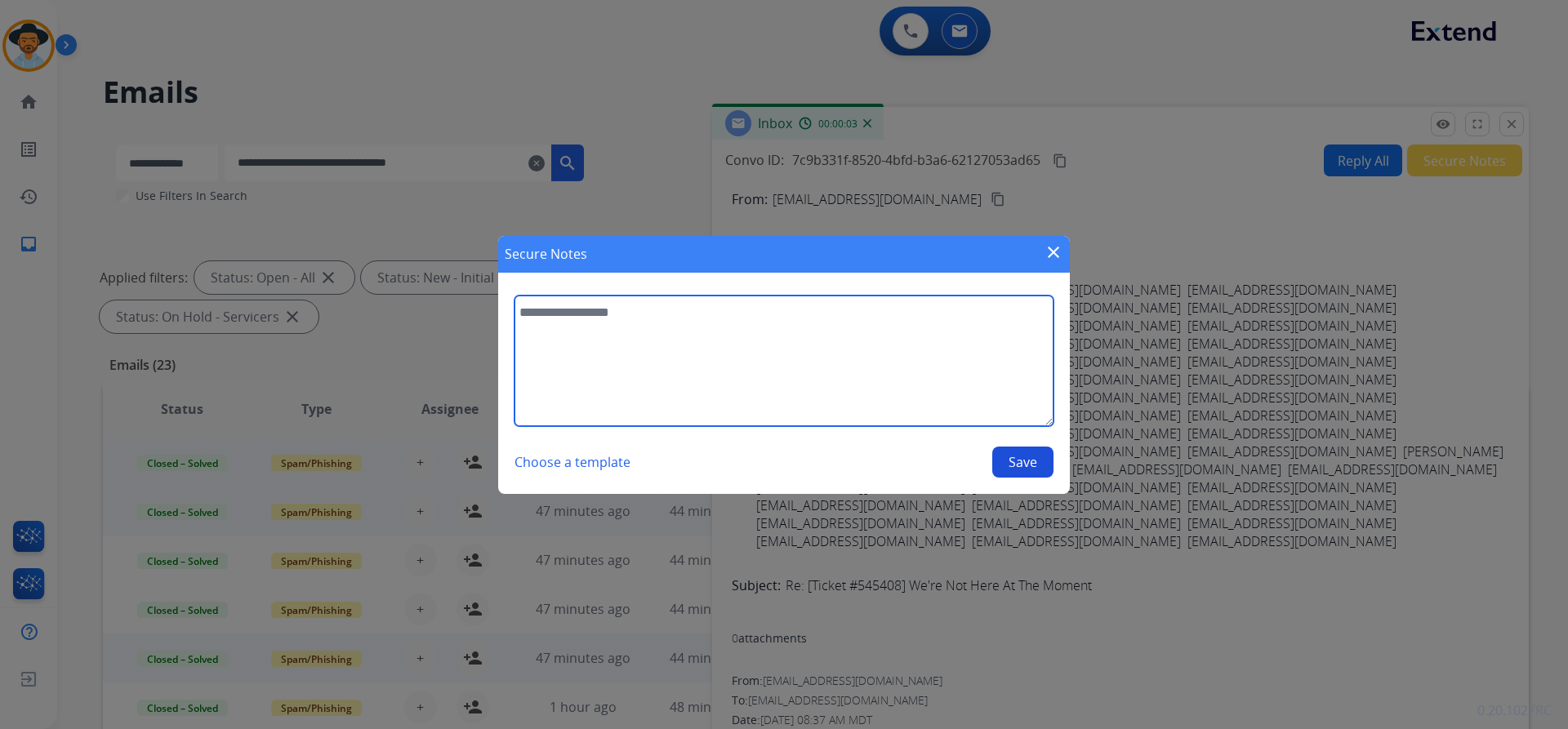
click at [582, 299] on textarea at bounding box center [784, 361] width 539 height 131
paste textarea "**********"
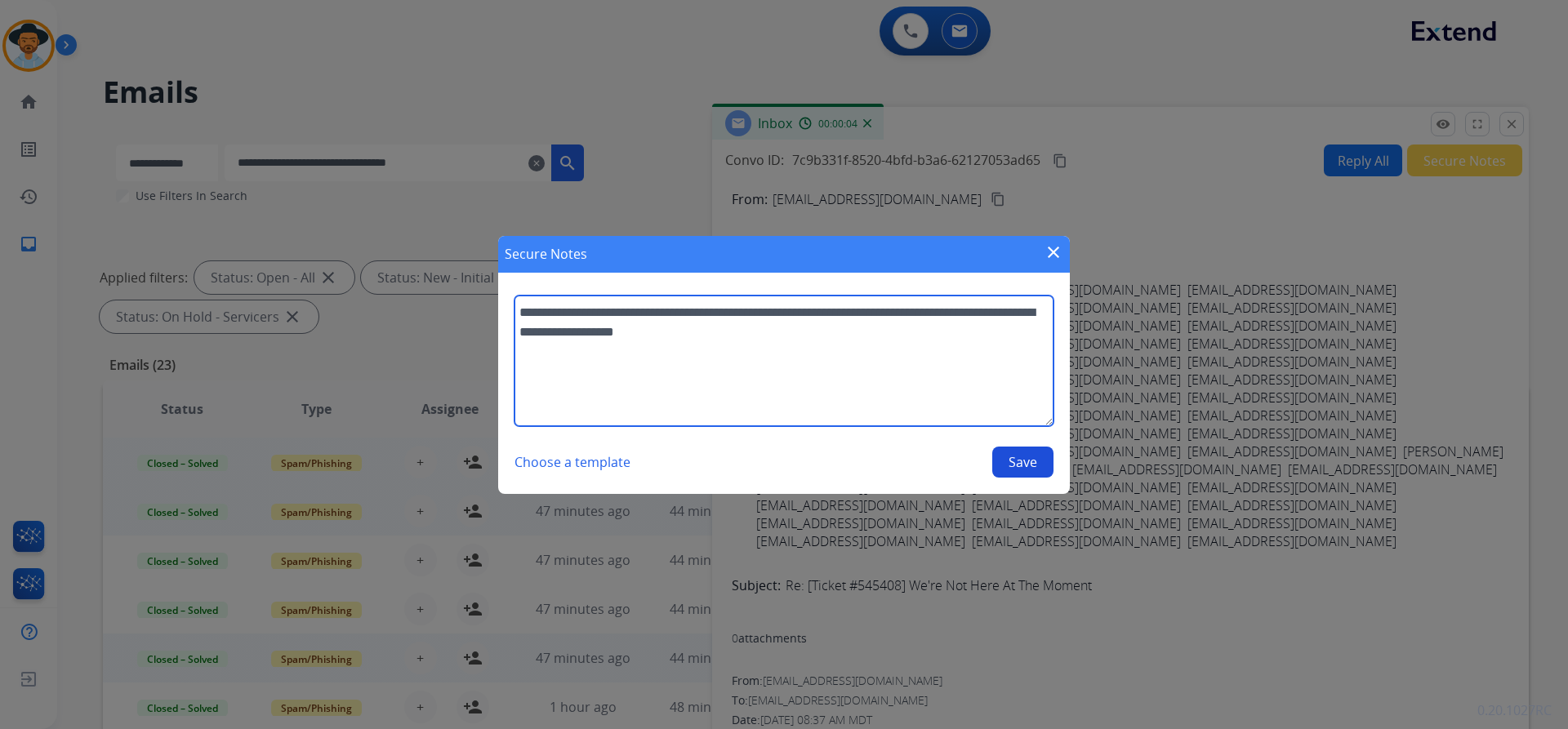
type textarea "**********"
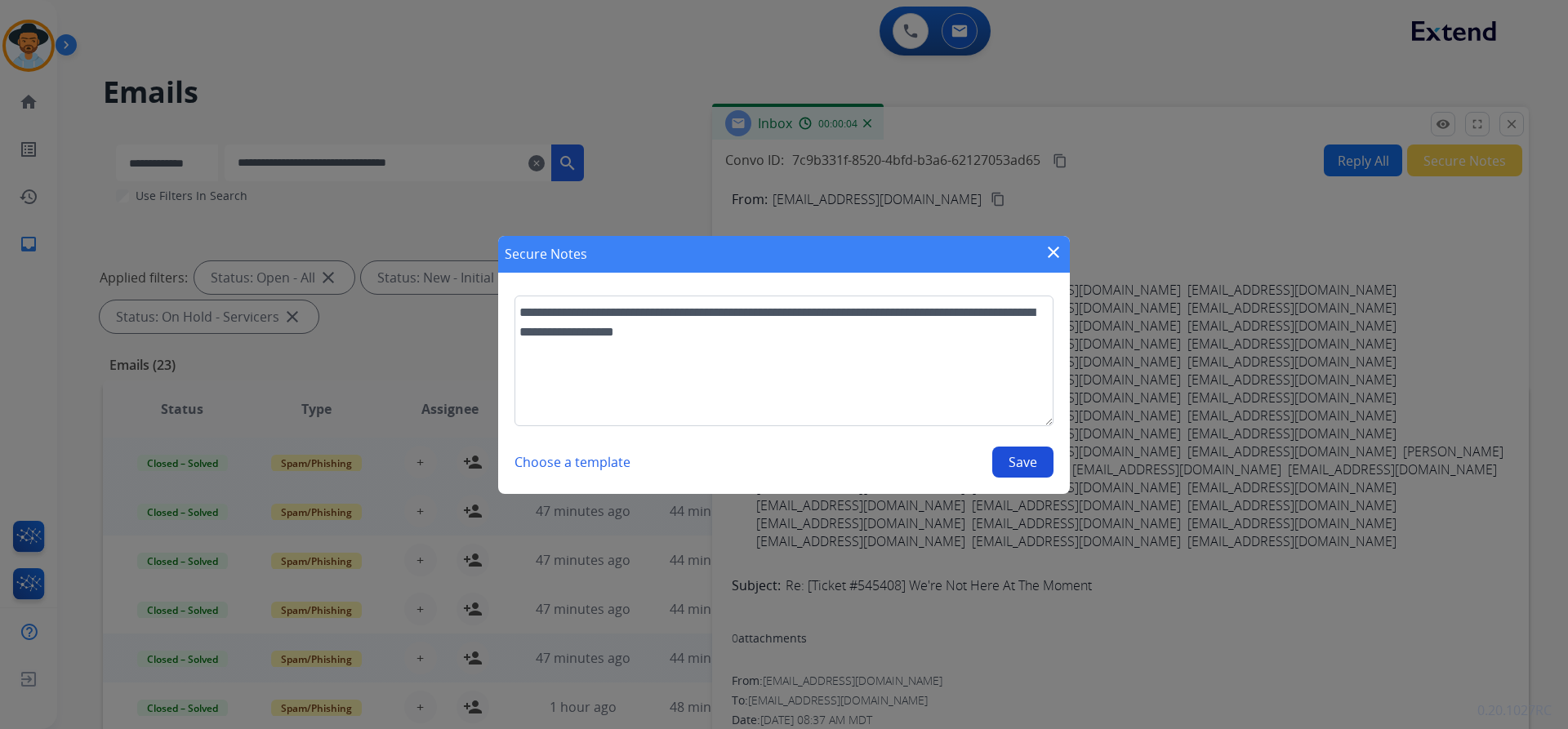
click at [1031, 467] on button "Save" at bounding box center [1023, 461] width 62 height 31
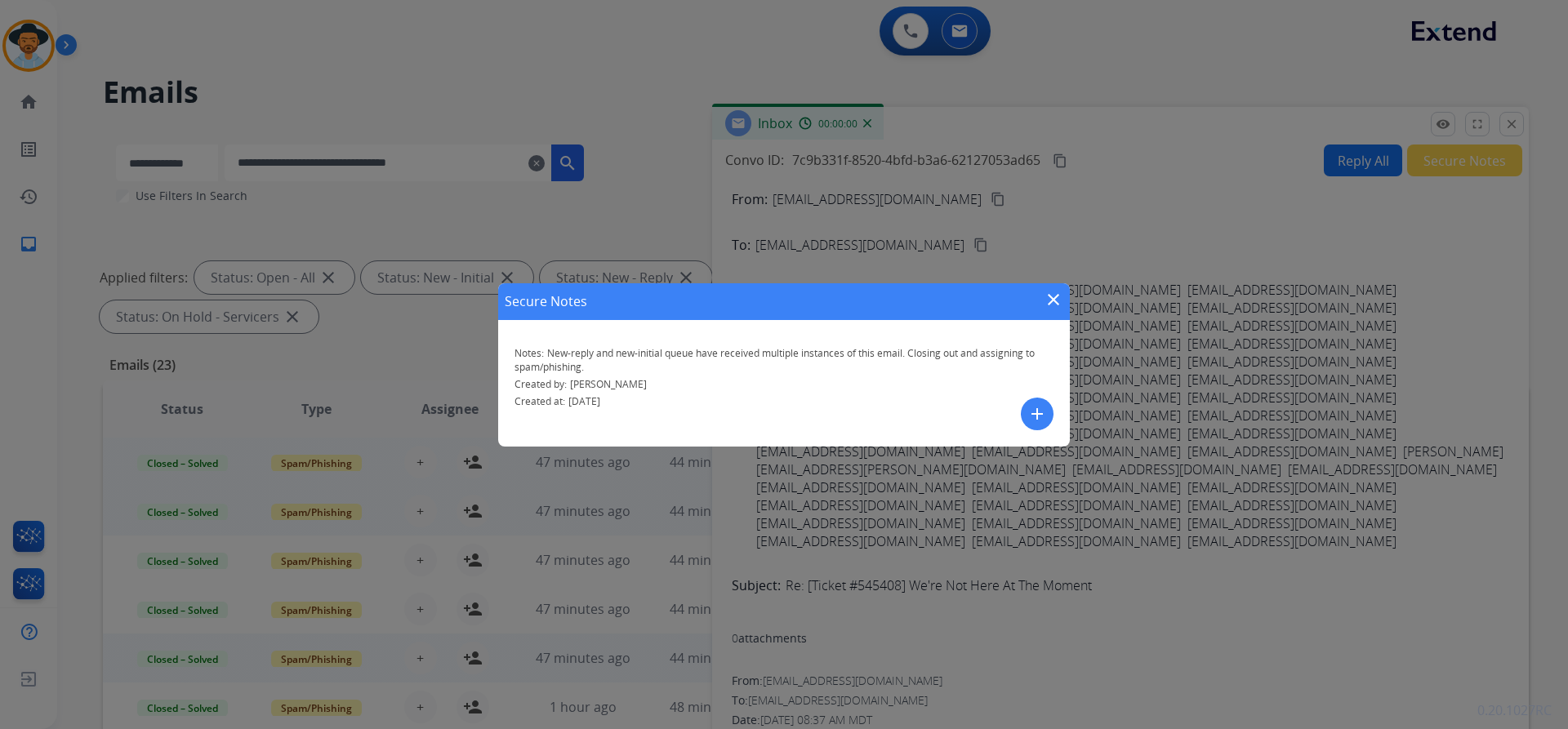
click at [1048, 292] on mat-icon "close" at bounding box center [1052, 299] width 20 height 20
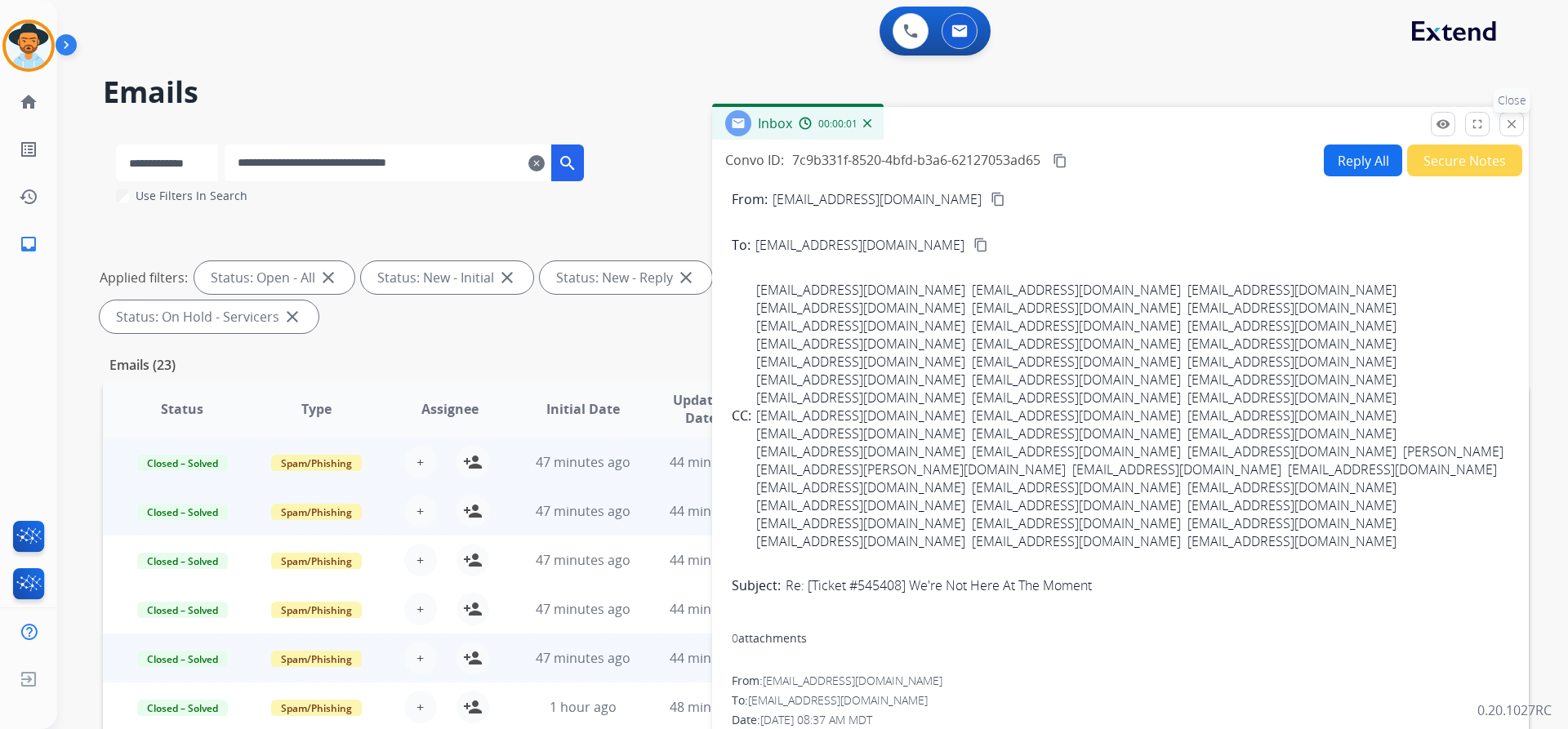
click at [1513, 117] on mat-icon "close" at bounding box center [1511, 124] width 15 height 15
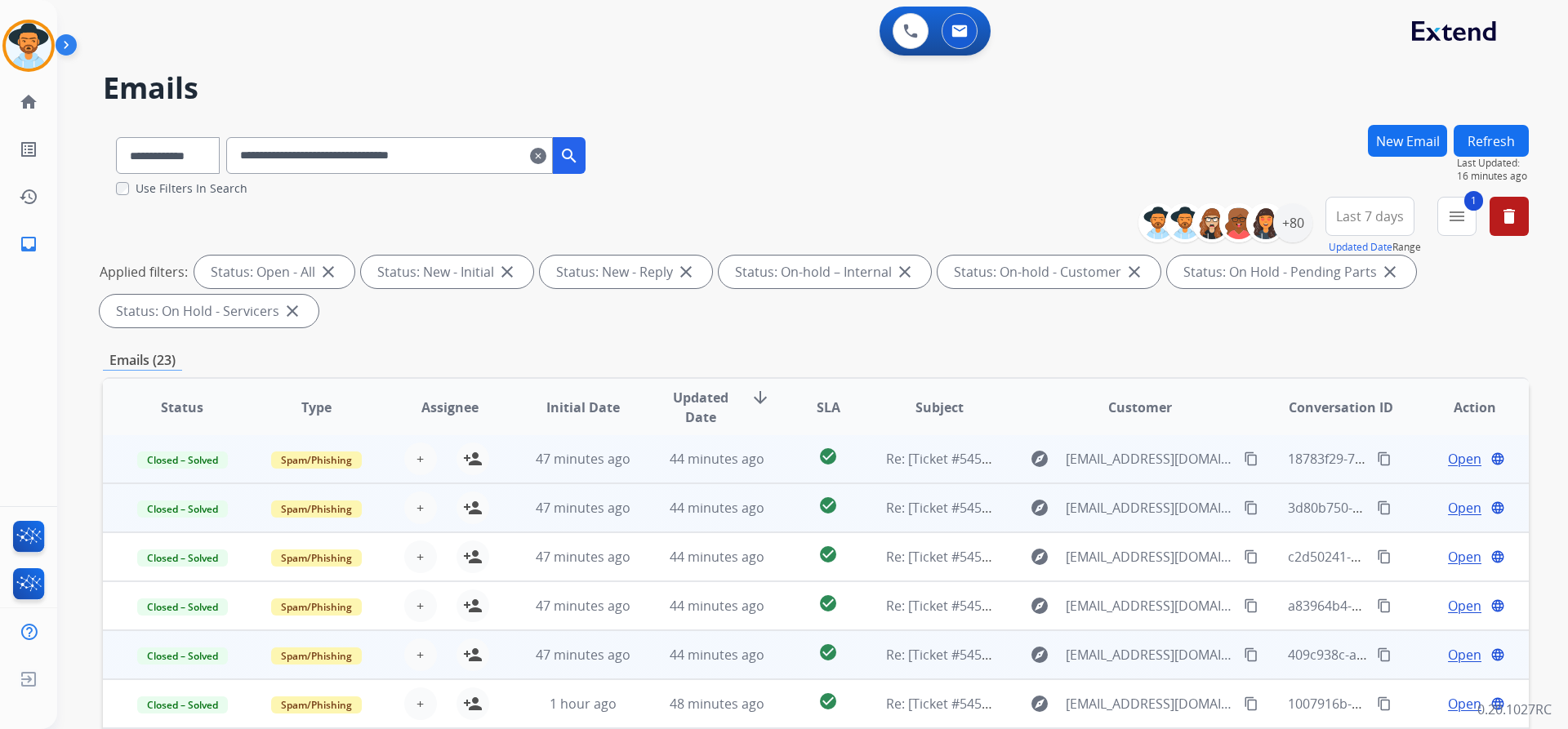
scroll to position [280, 0]
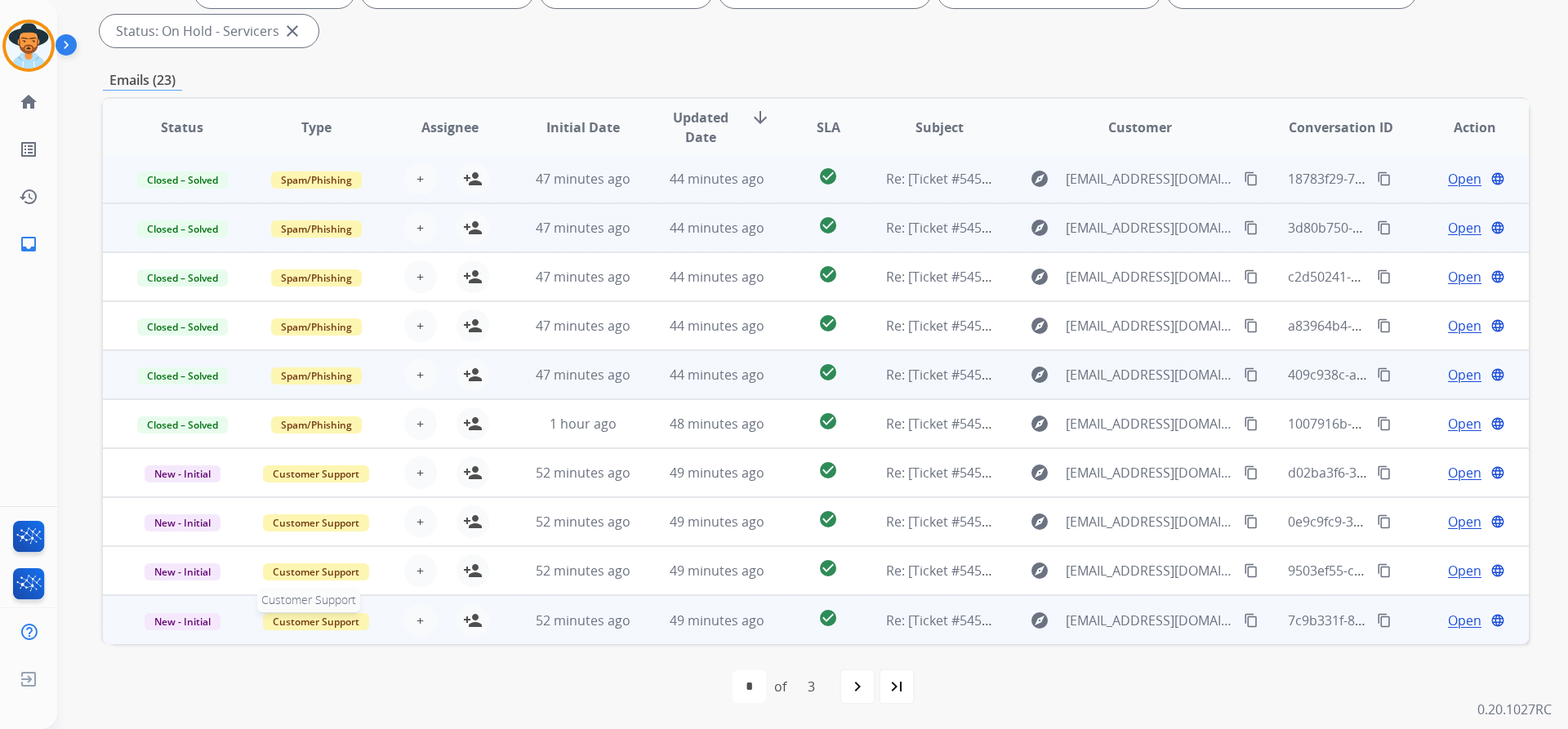
click at [323, 623] on span "Customer Support" at bounding box center [316, 622] width 106 height 17
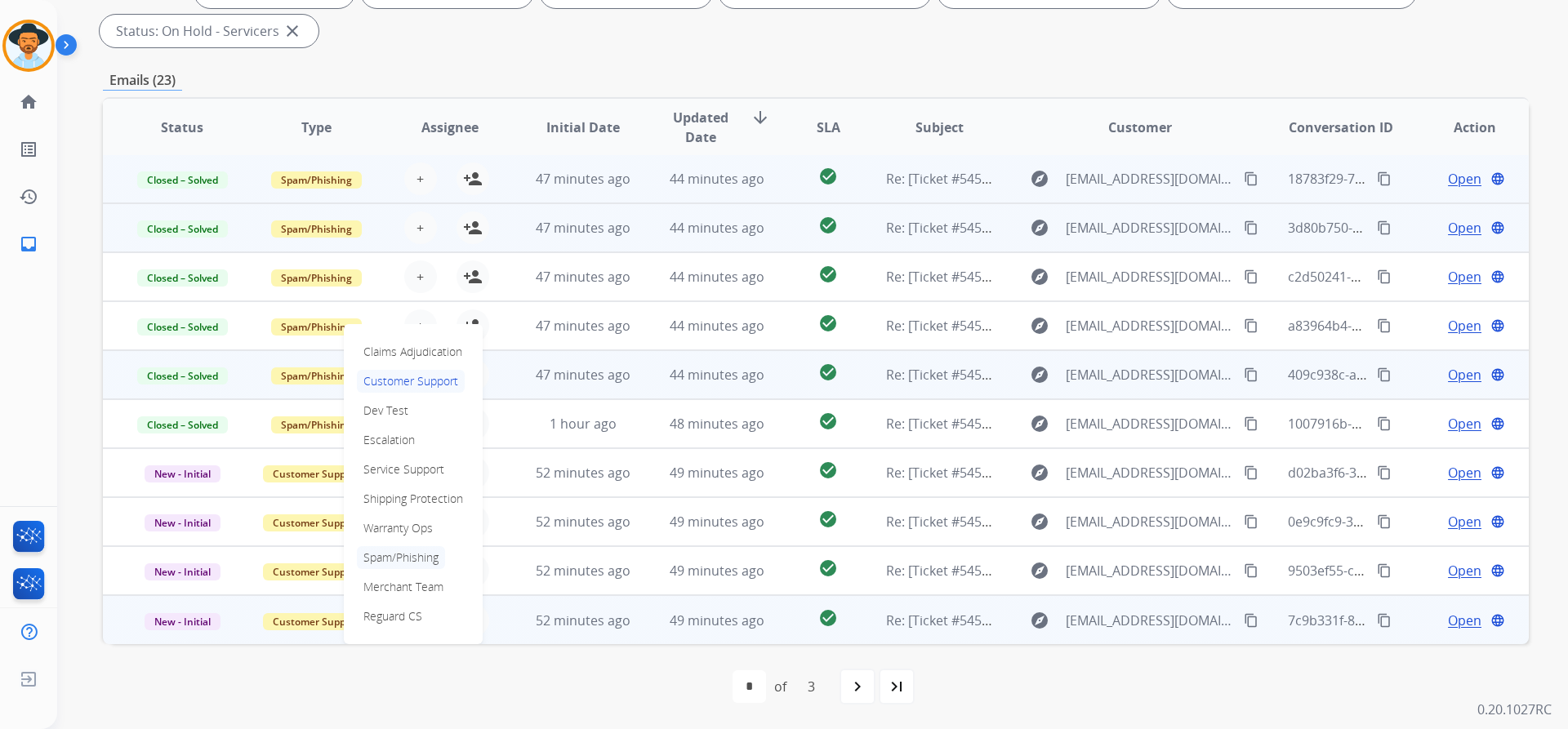
click at [402, 550] on p "Spam/Phishing" at bounding box center [401, 557] width 89 height 23
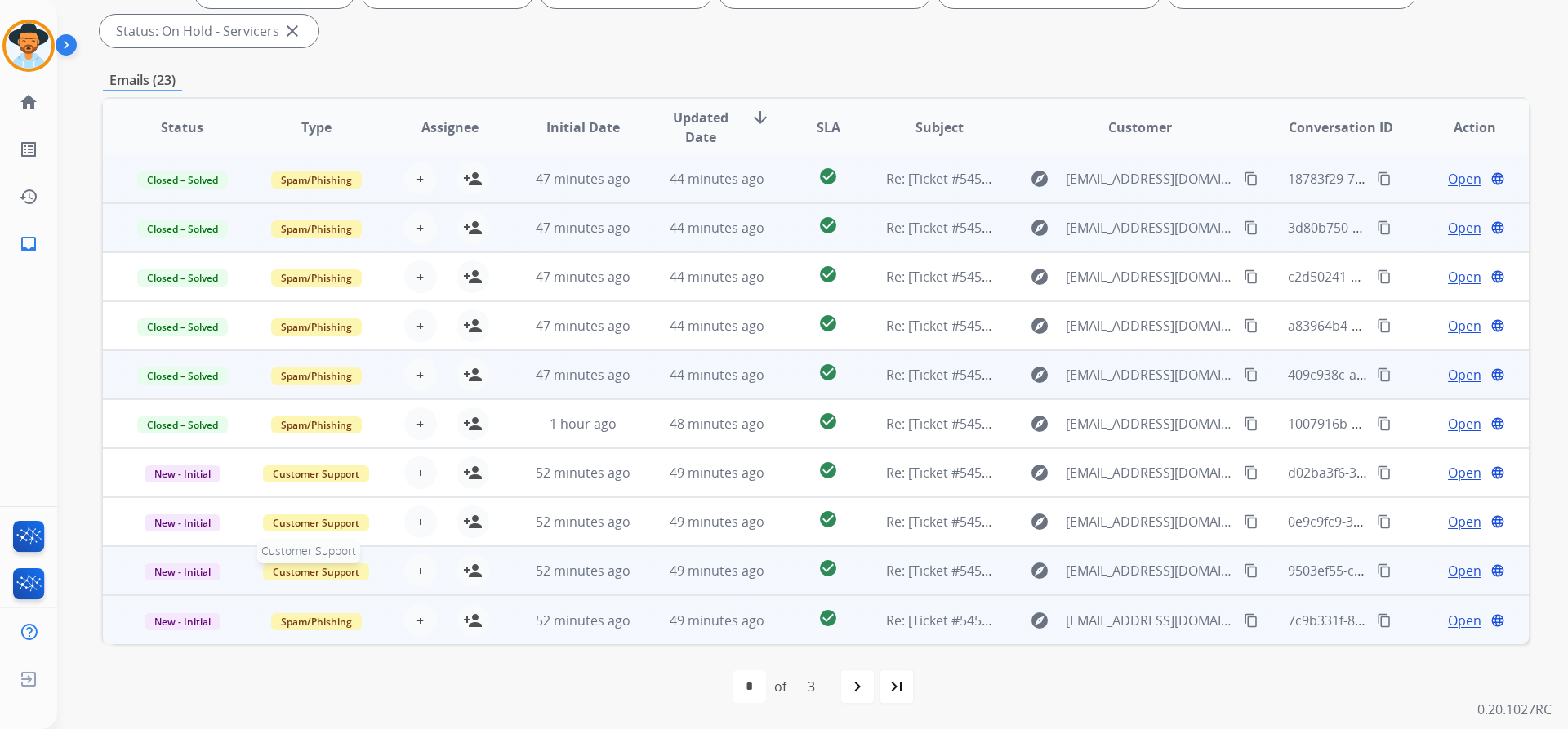
click at [300, 568] on span "Customer Support" at bounding box center [316, 571] width 106 height 17
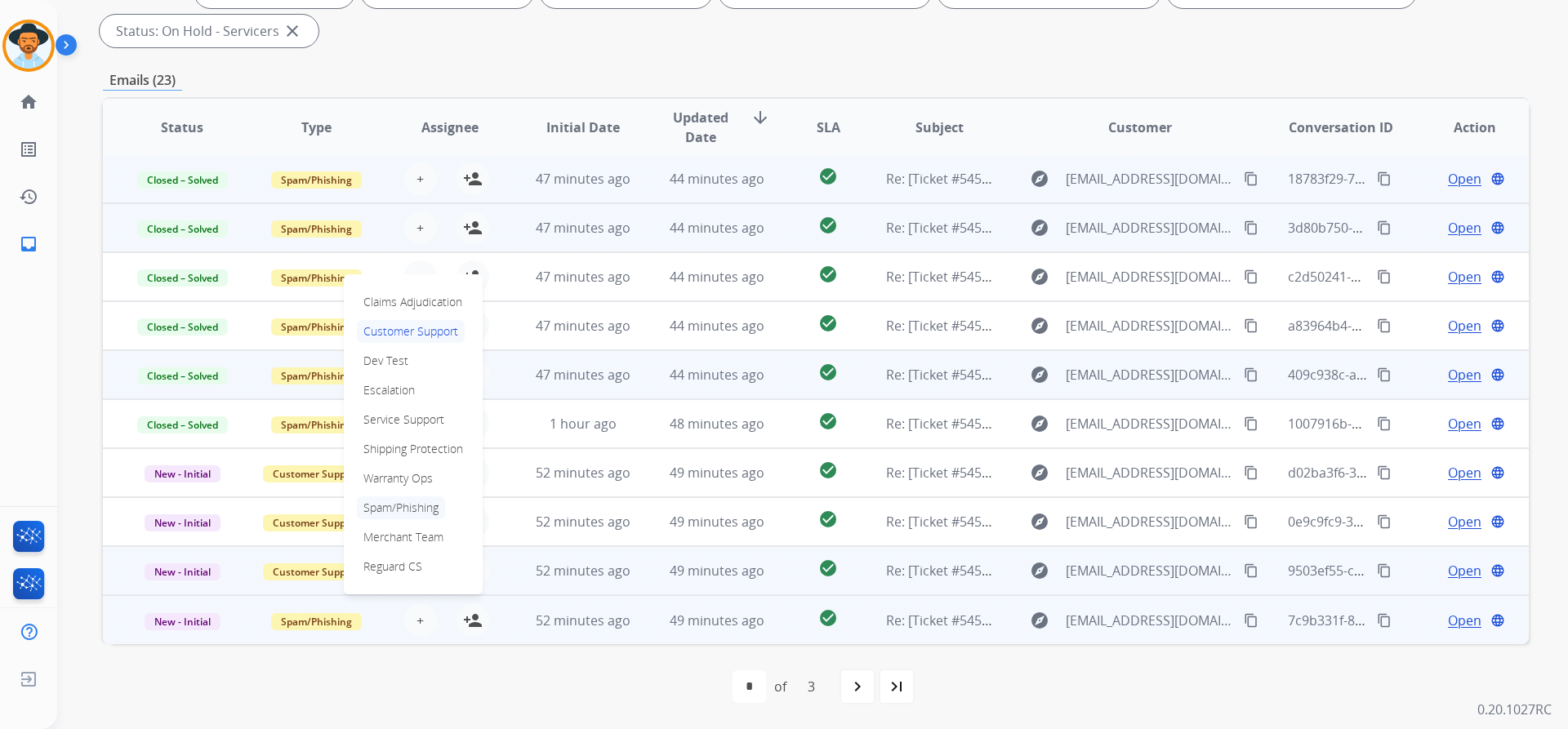
click at [416, 512] on p "Spam/Phishing" at bounding box center [401, 508] width 89 height 23
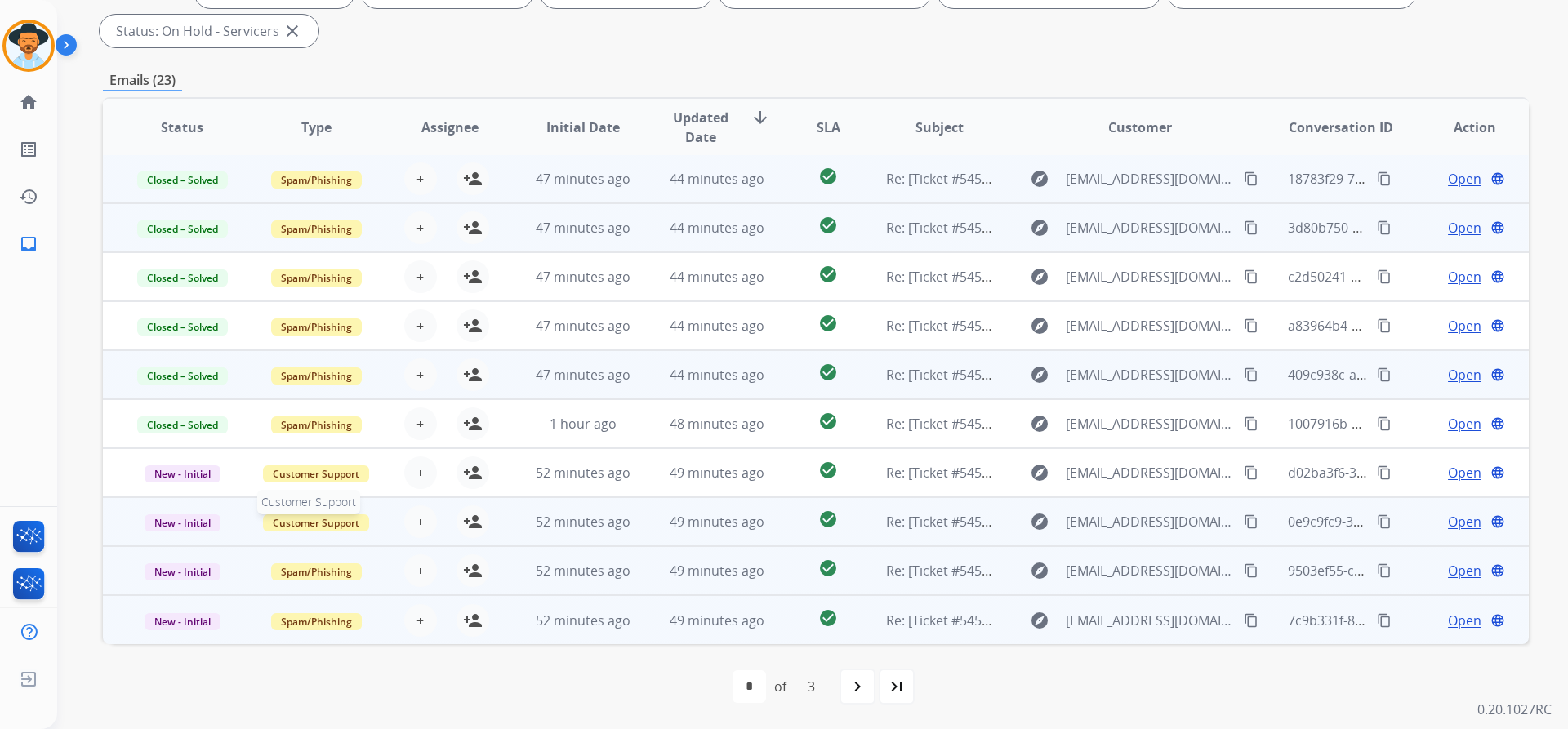
click at [328, 529] on span "Customer Support" at bounding box center [316, 523] width 106 height 17
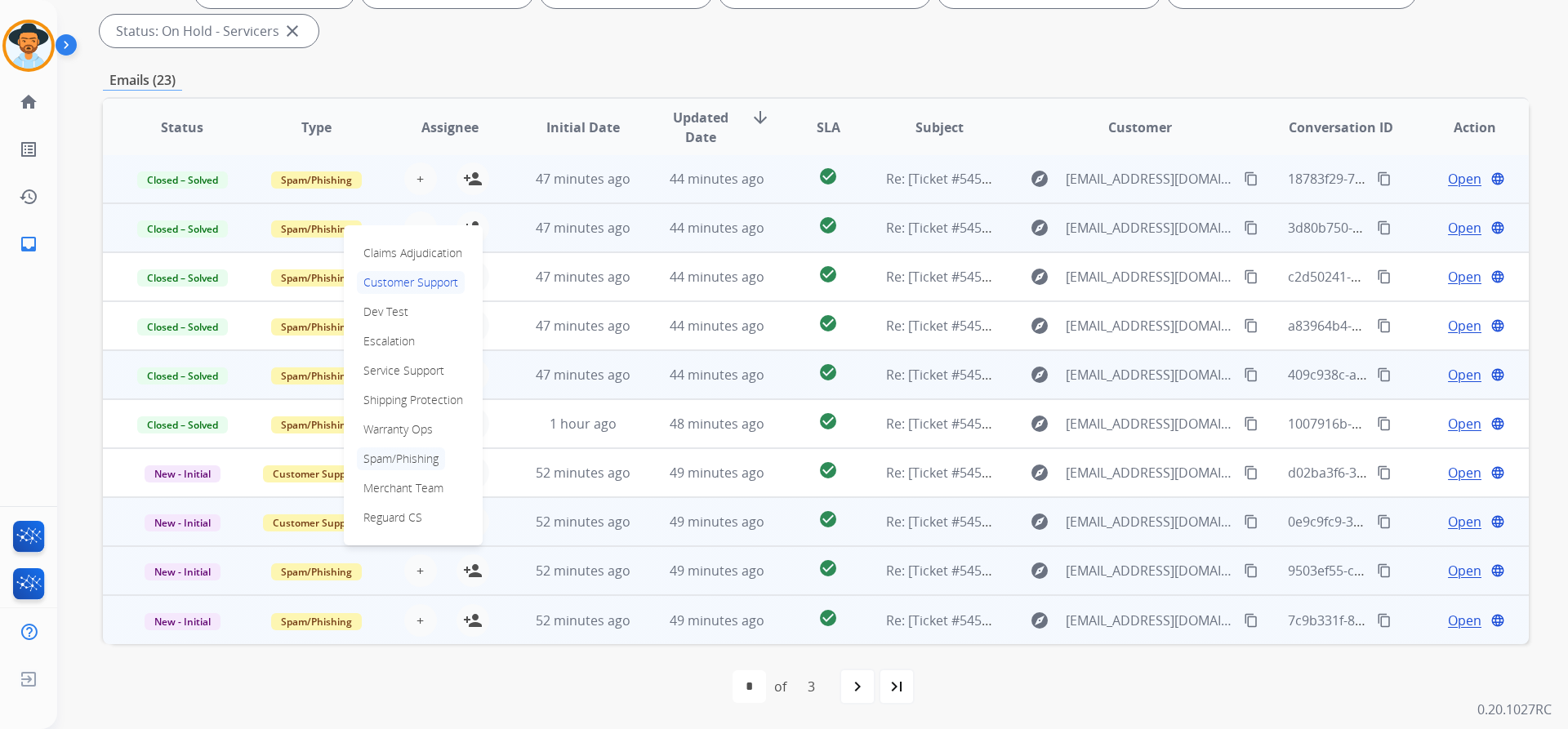
click at [411, 460] on p "Spam/Phishing" at bounding box center [401, 459] width 89 height 23
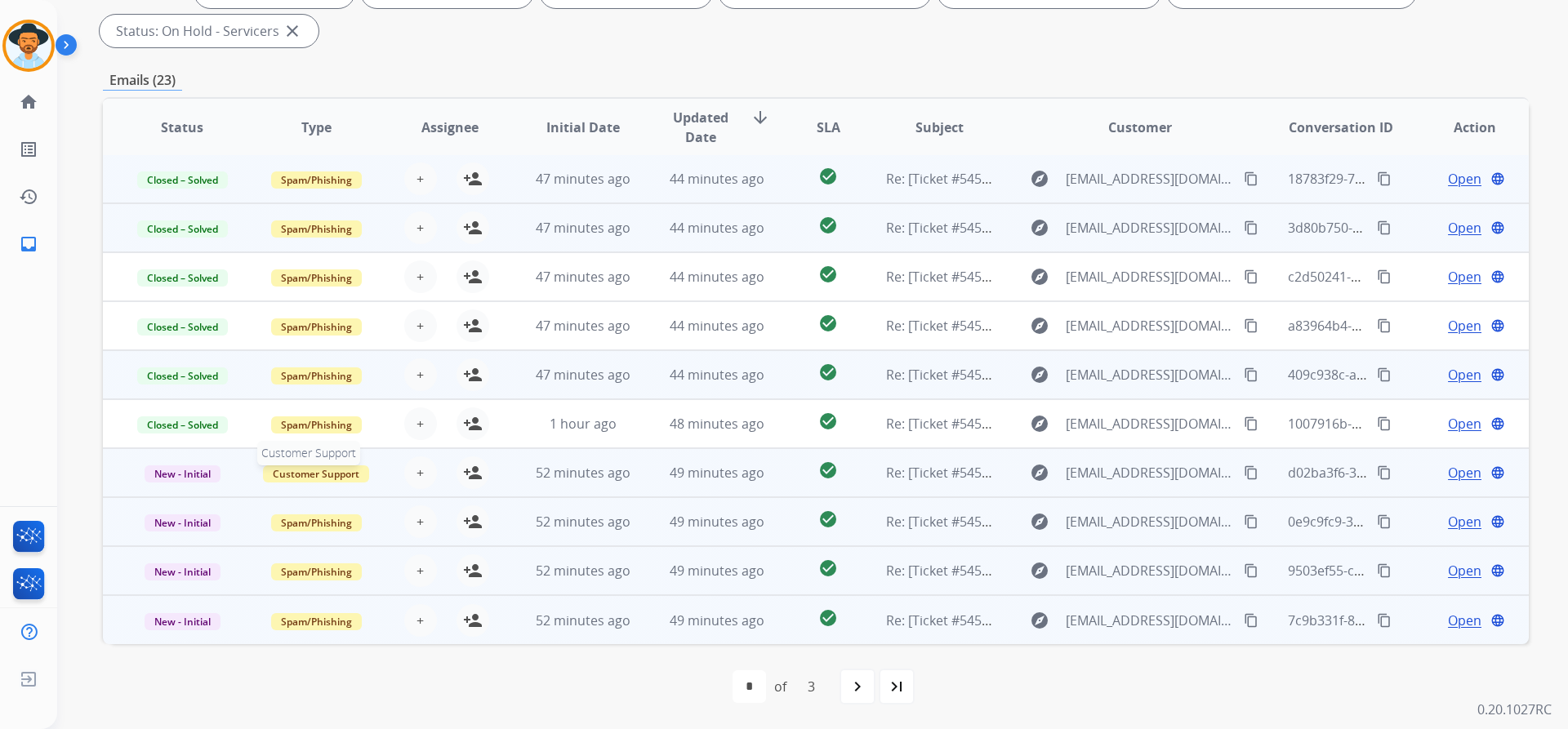
click at [303, 471] on span "Customer Support" at bounding box center [316, 474] width 106 height 17
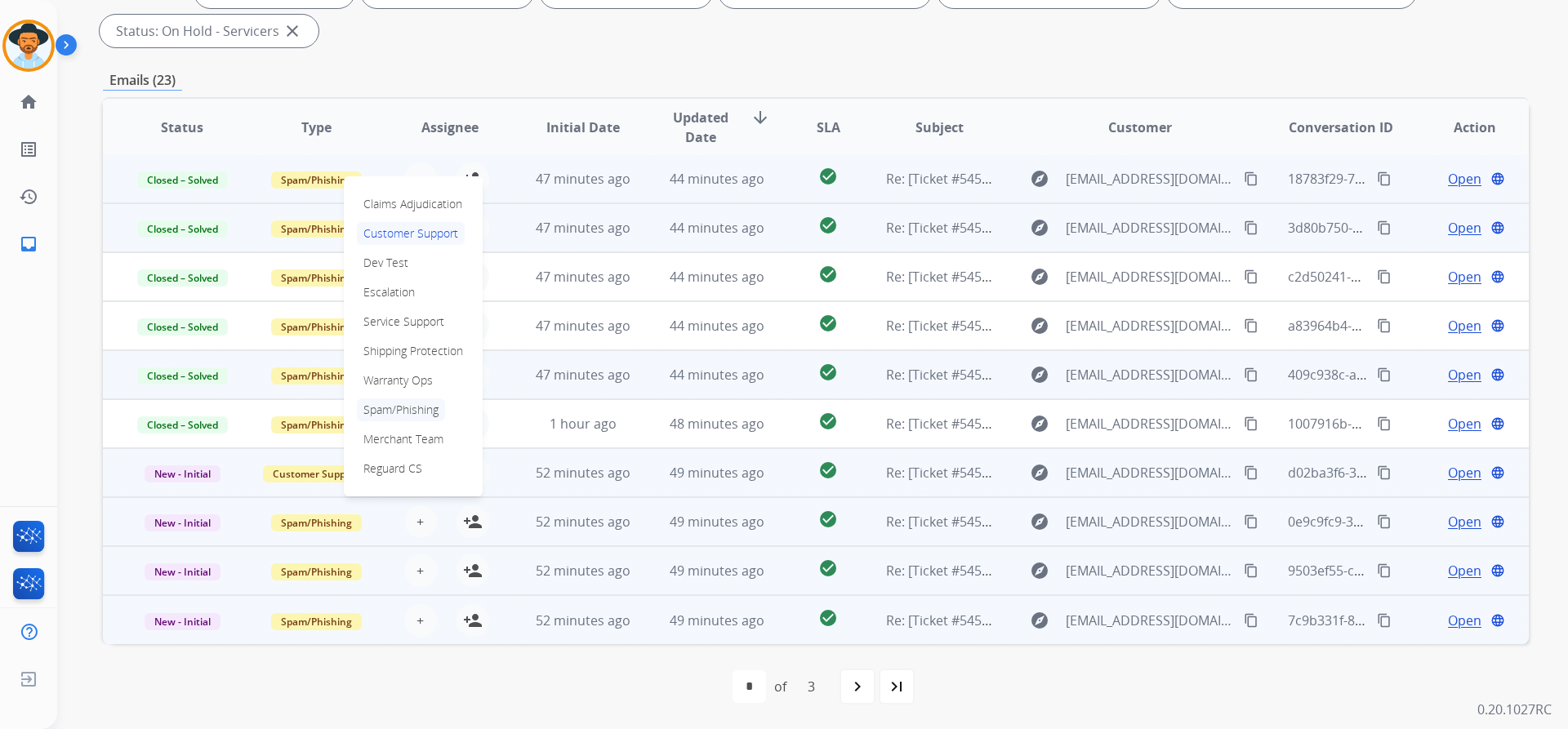
click at [419, 408] on p "Spam/Phishing" at bounding box center [401, 409] width 89 height 23
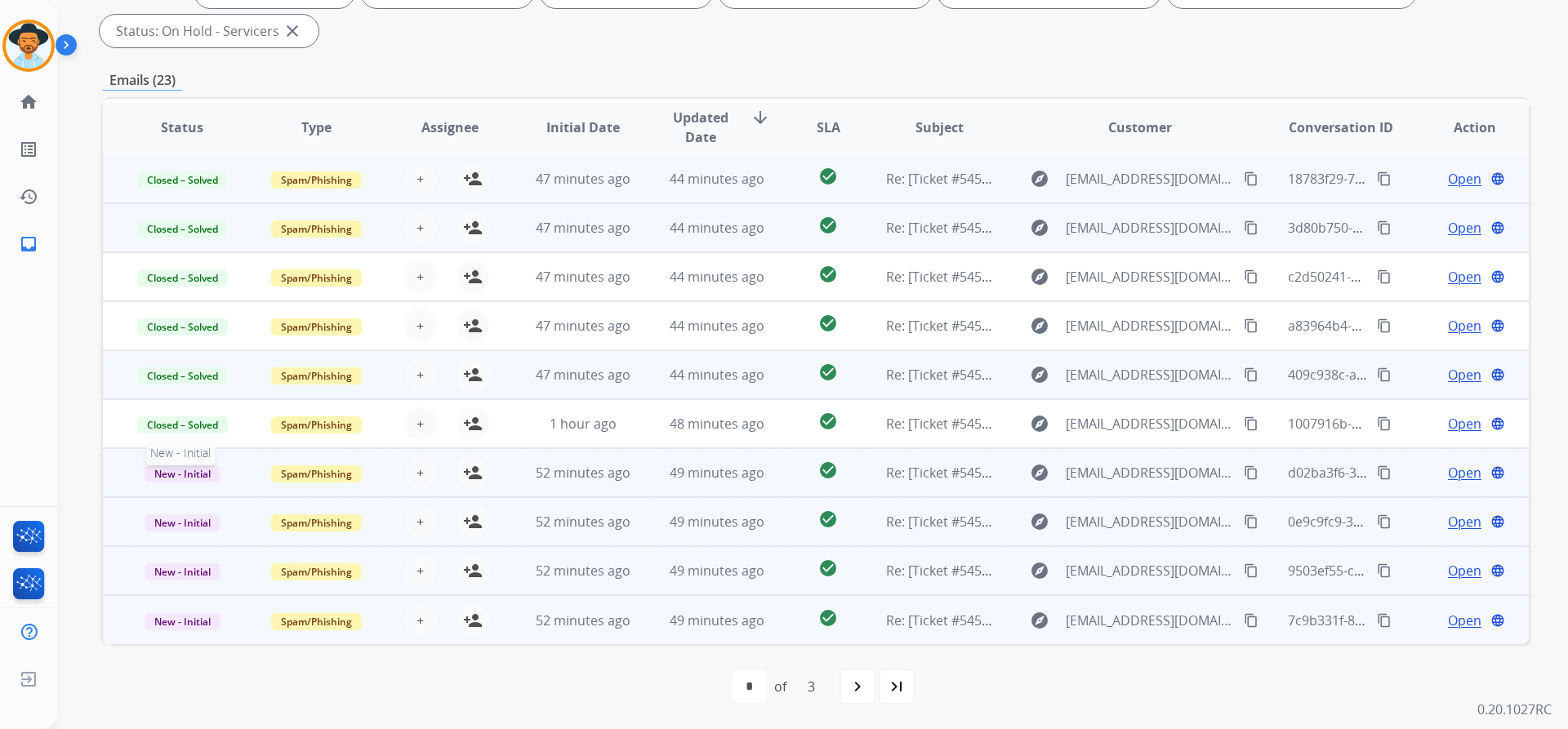
click at [187, 476] on span "New - Initial" at bounding box center [182, 474] width 76 height 17
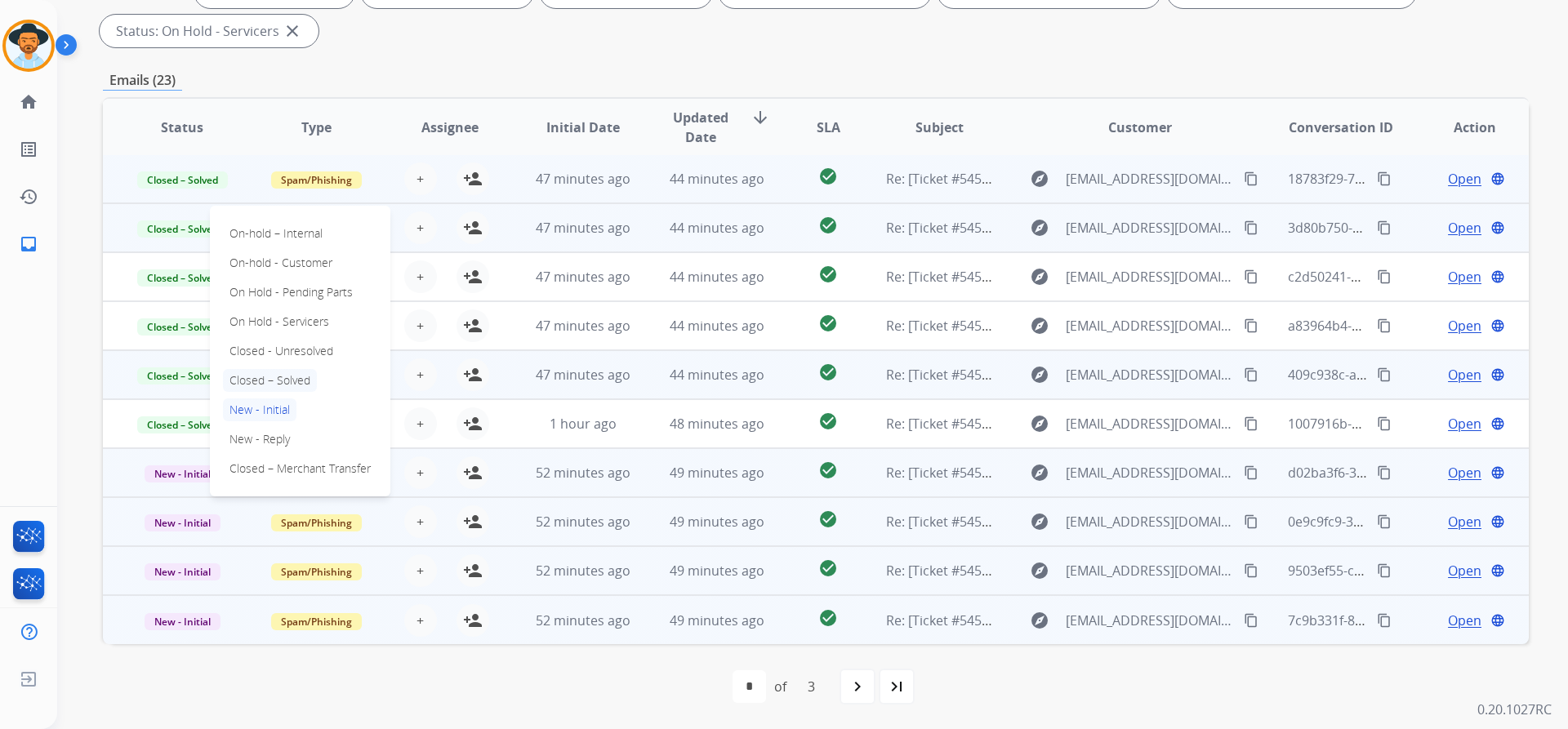
click at [285, 383] on p "Closed – Solved" at bounding box center [269, 380] width 94 height 23
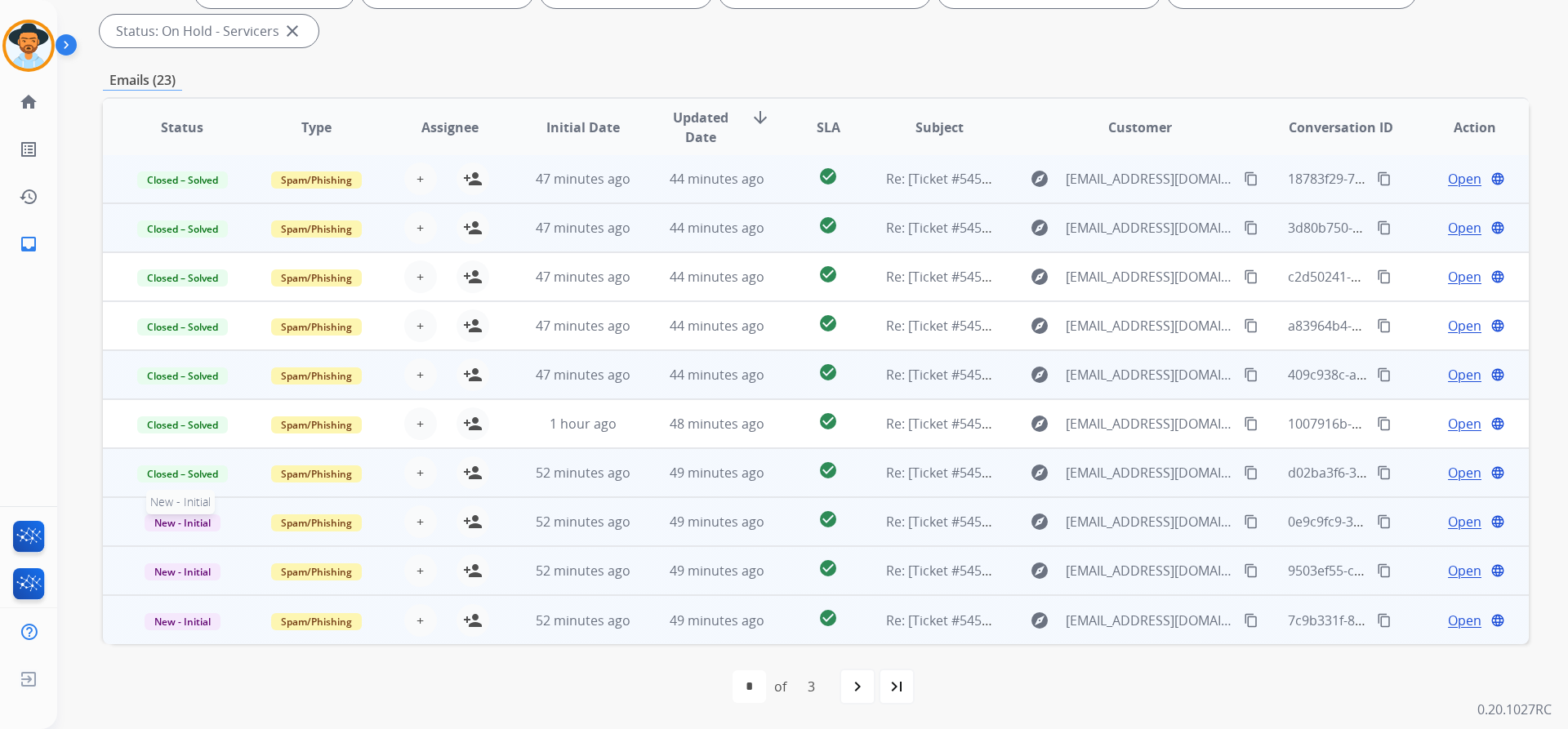
click at [175, 527] on span "New - Initial" at bounding box center [182, 523] width 76 height 17
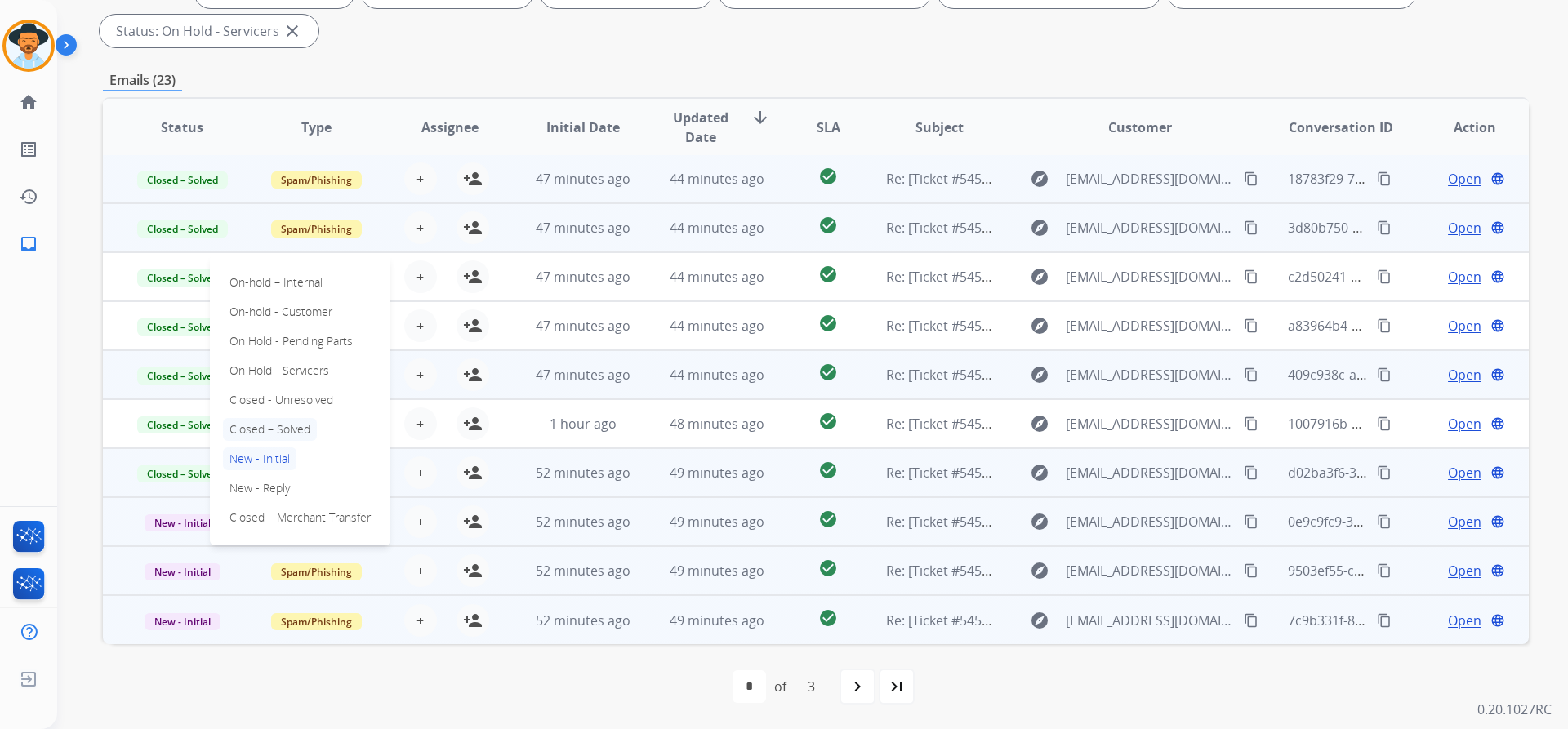
click at [282, 433] on p "Closed – Solved" at bounding box center [269, 429] width 94 height 23
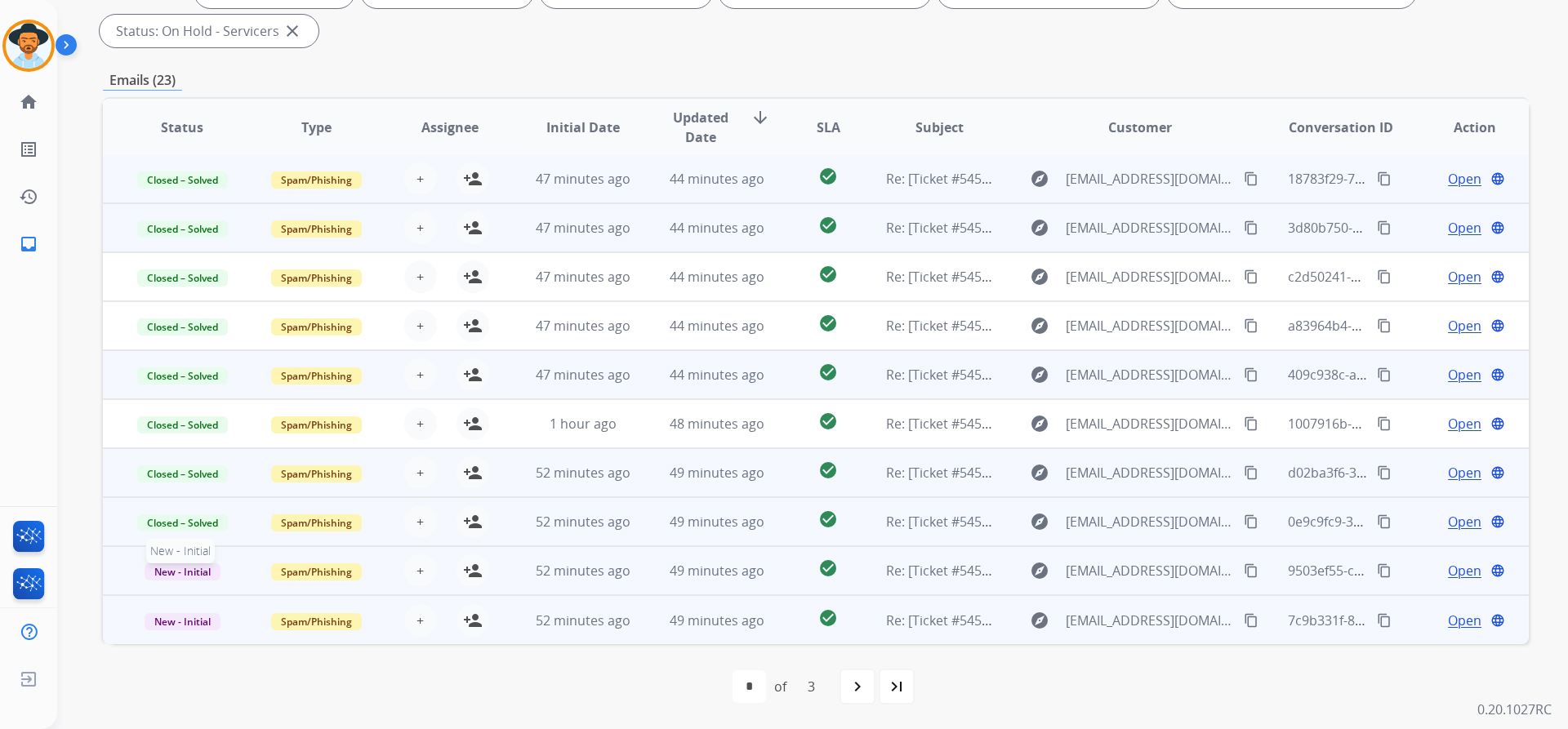
click at [167, 576] on span "New - Initial" at bounding box center [182, 571] width 76 height 17
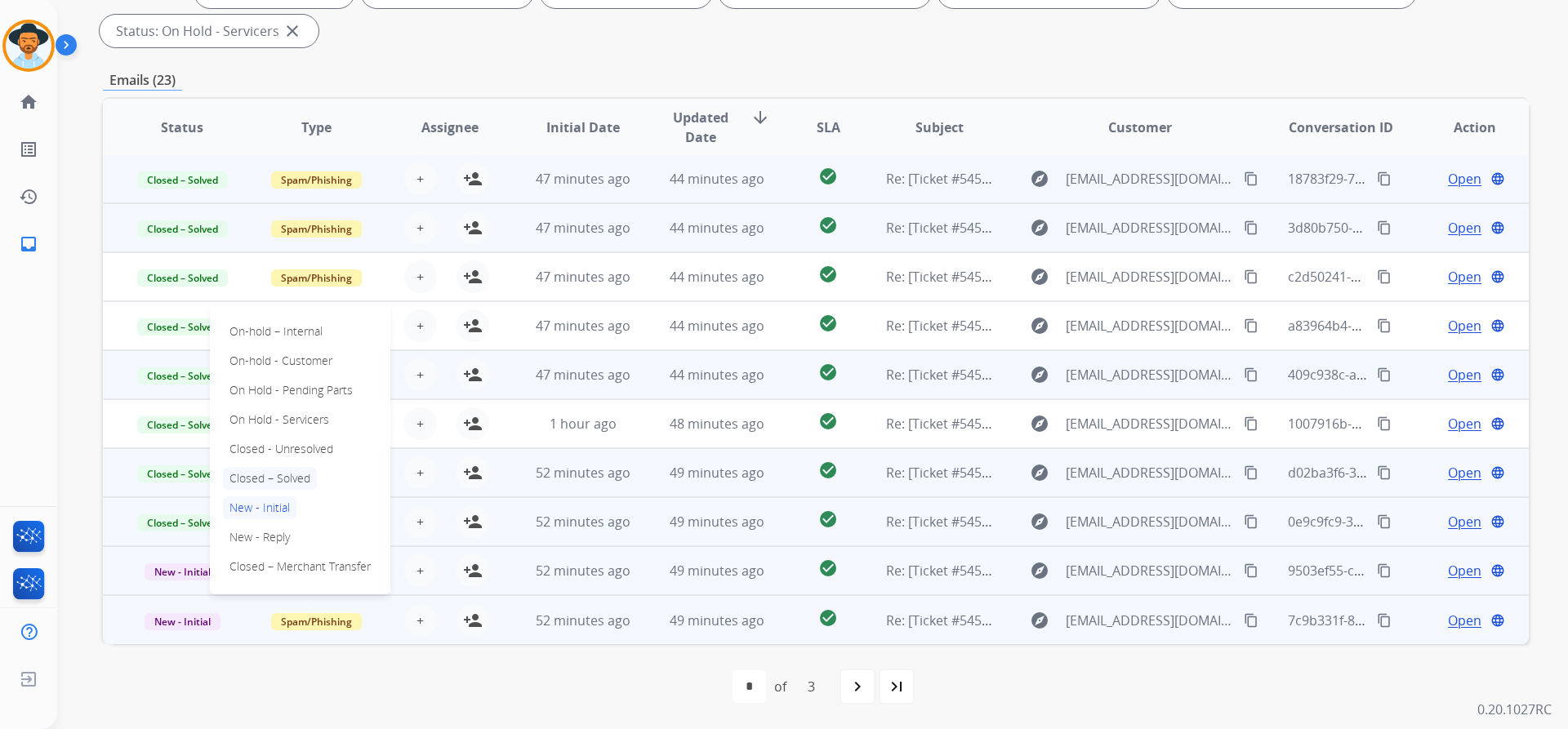
click at [286, 480] on p "Closed – Solved" at bounding box center [269, 478] width 94 height 23
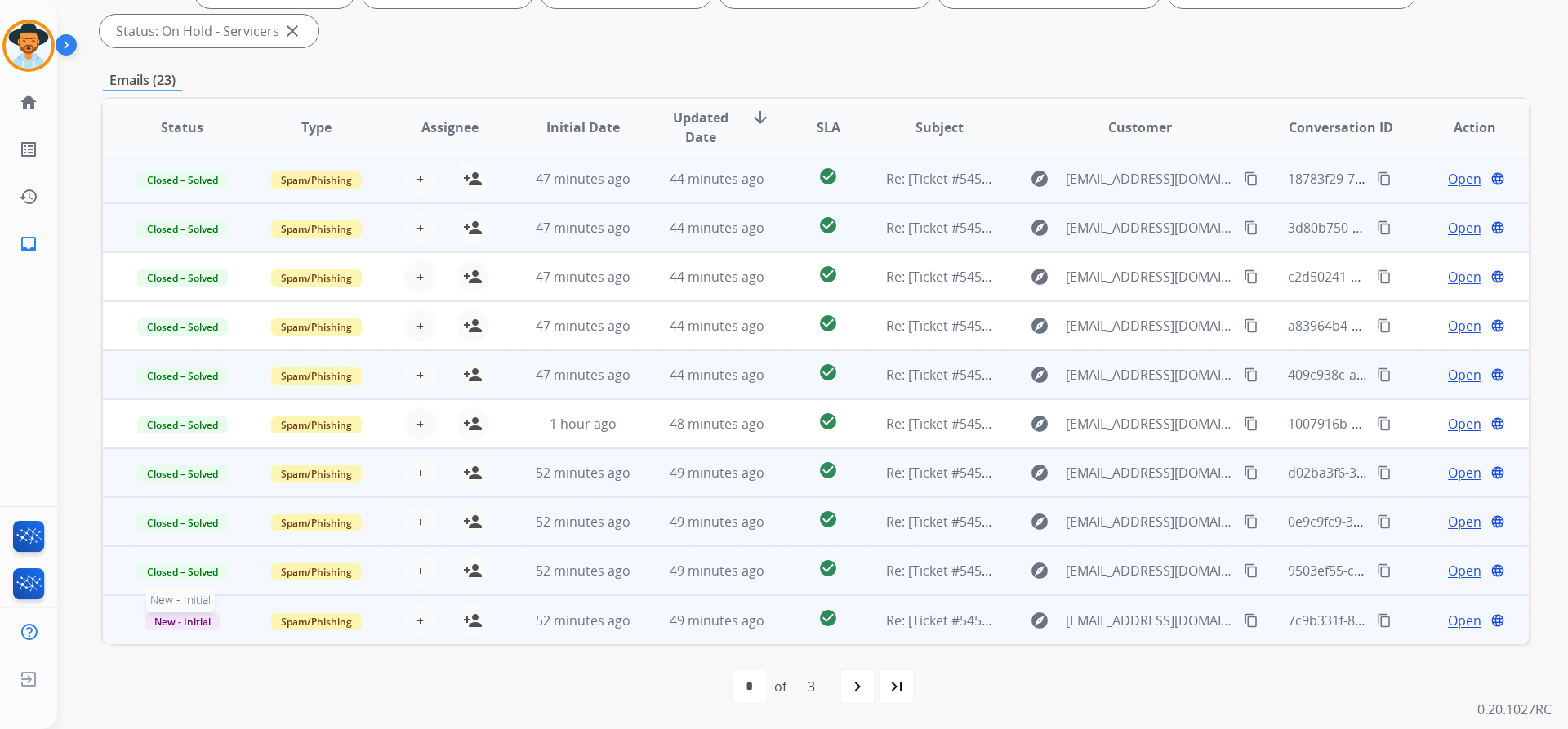
click at [198, 622] on span "New - Initial" at bounding box center [182, 622] width 76 height 17
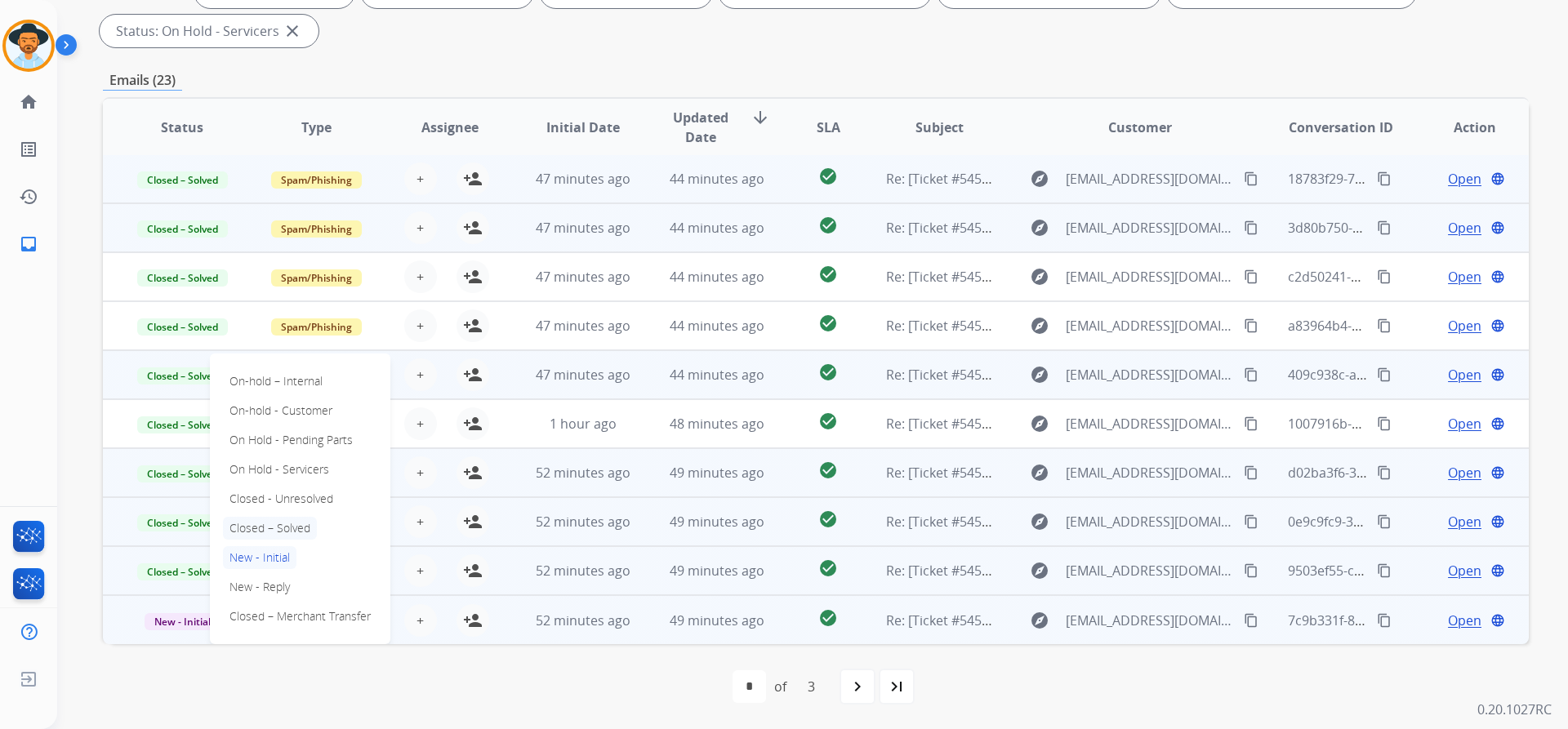
click at [280, 527] on p "Closed – Solved" at bounding box center [269, 528] width 94 height 23
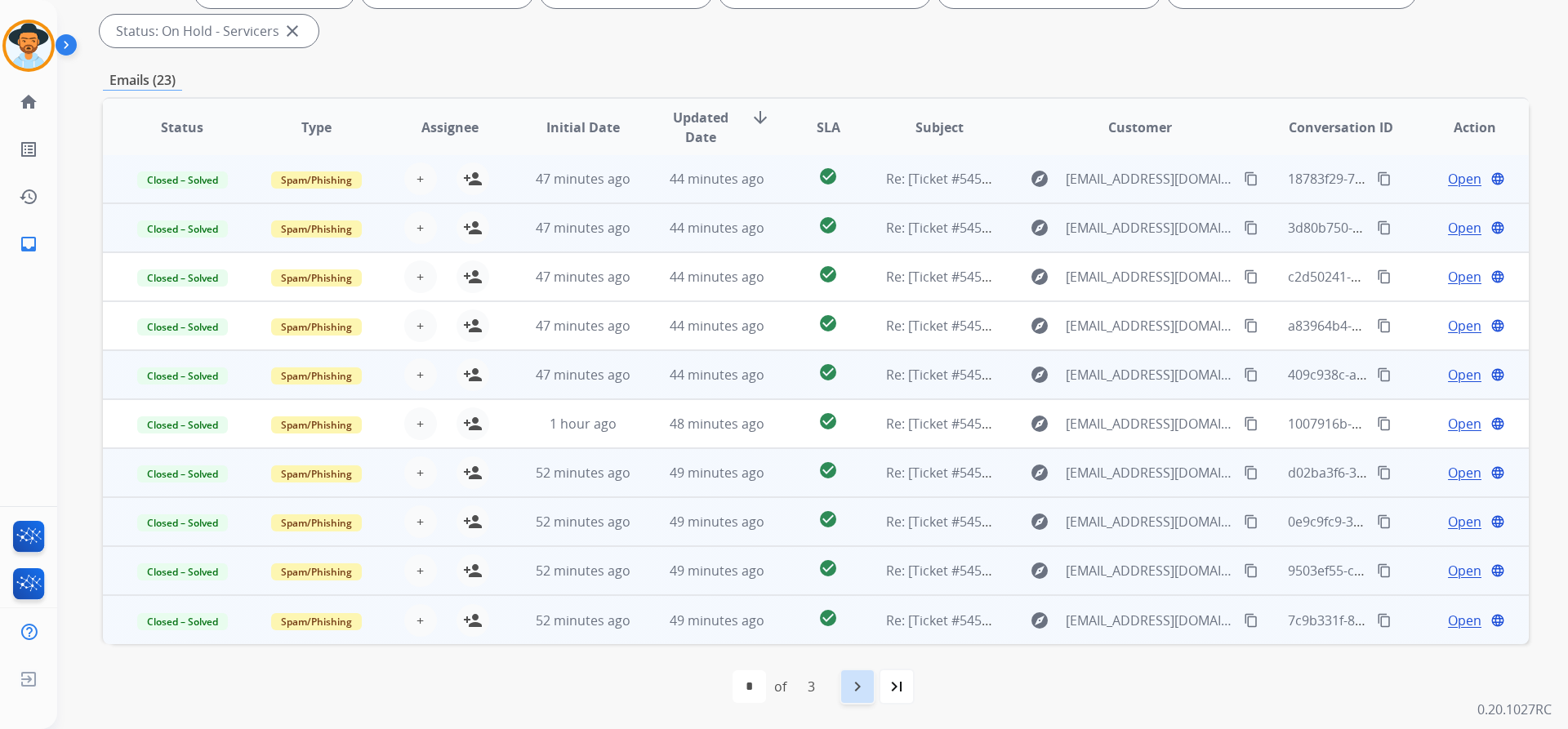
click at [858, 682] on mat-icon "navigate_next" at bounding box center [857, 686] width 20 height 20
select select "*"
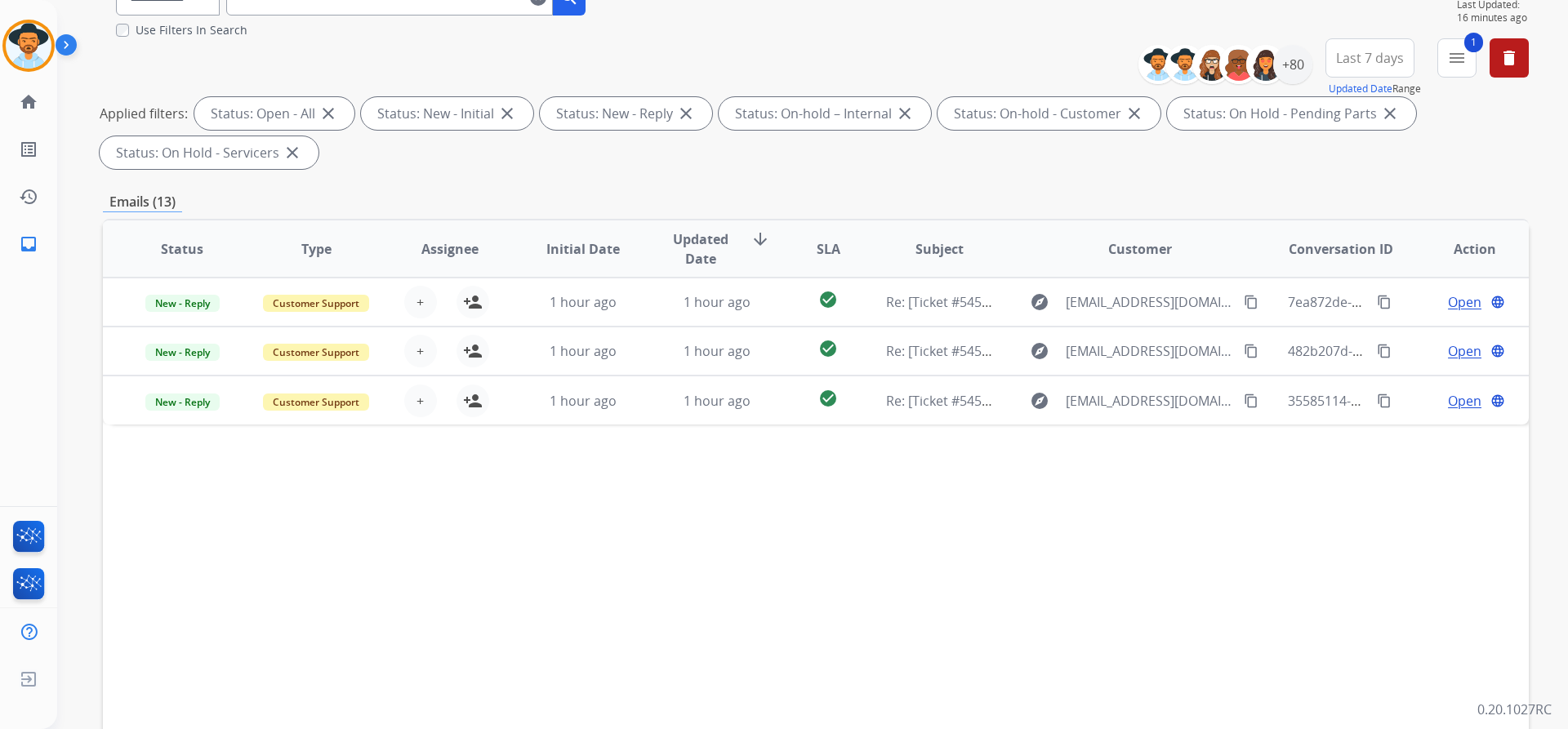
scroll to position [117, 0]
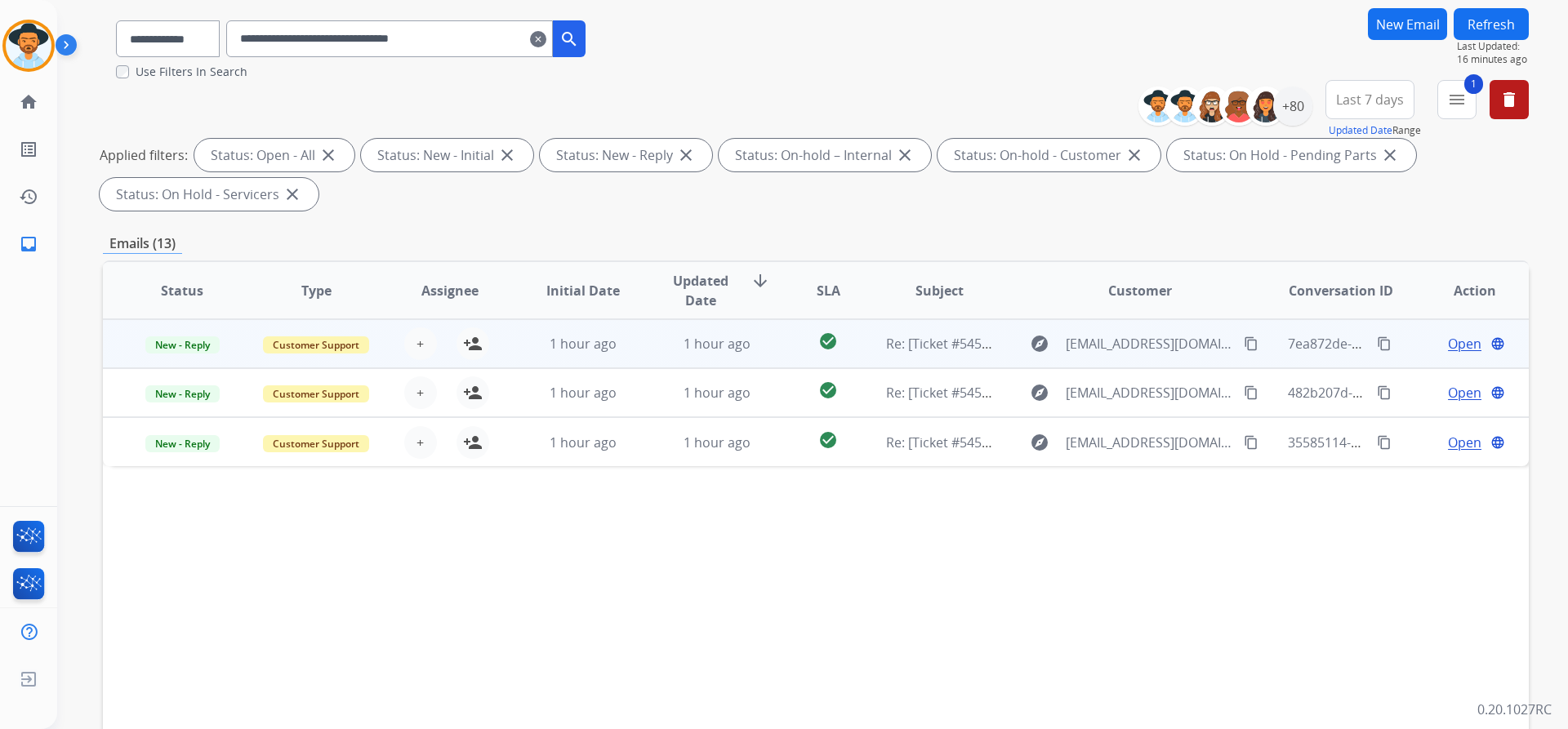
click at [1456, 347] on span "Open" at bounding box center [1465, 343] width 34 height 20
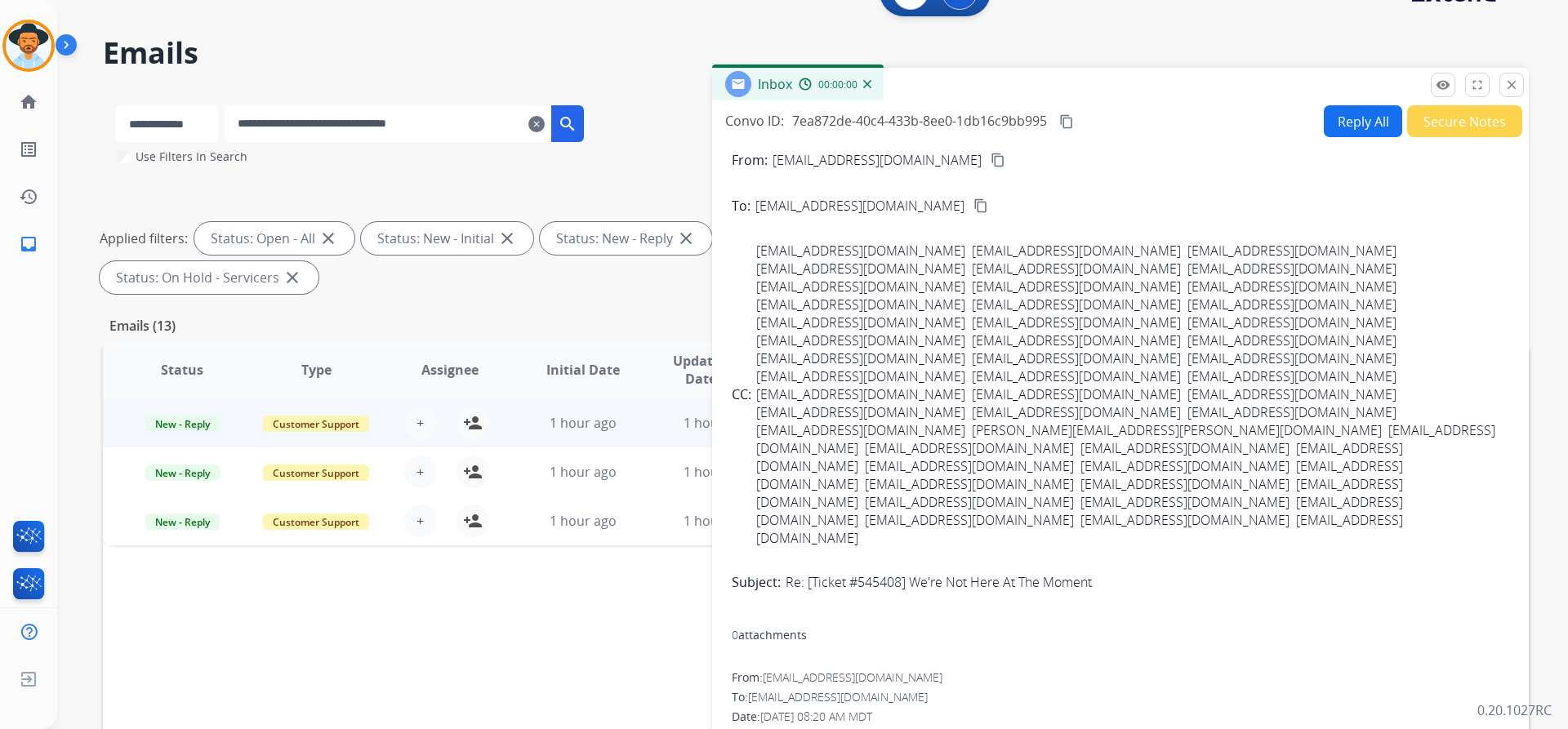
scroll to position [0, 0]
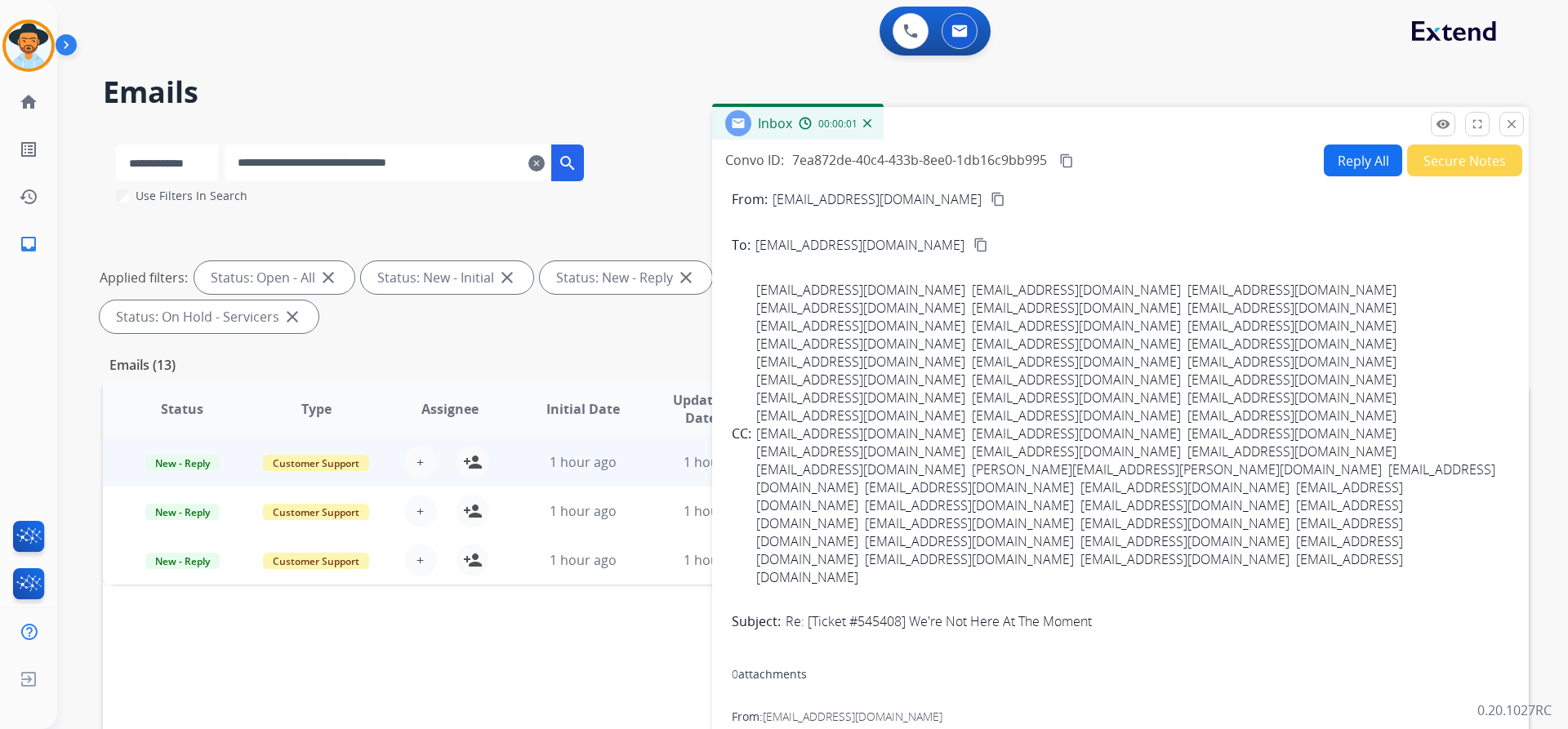
click at [1439, 160] on button "Secure Notes" at bounding box center [1465, 160] width 116 height 32
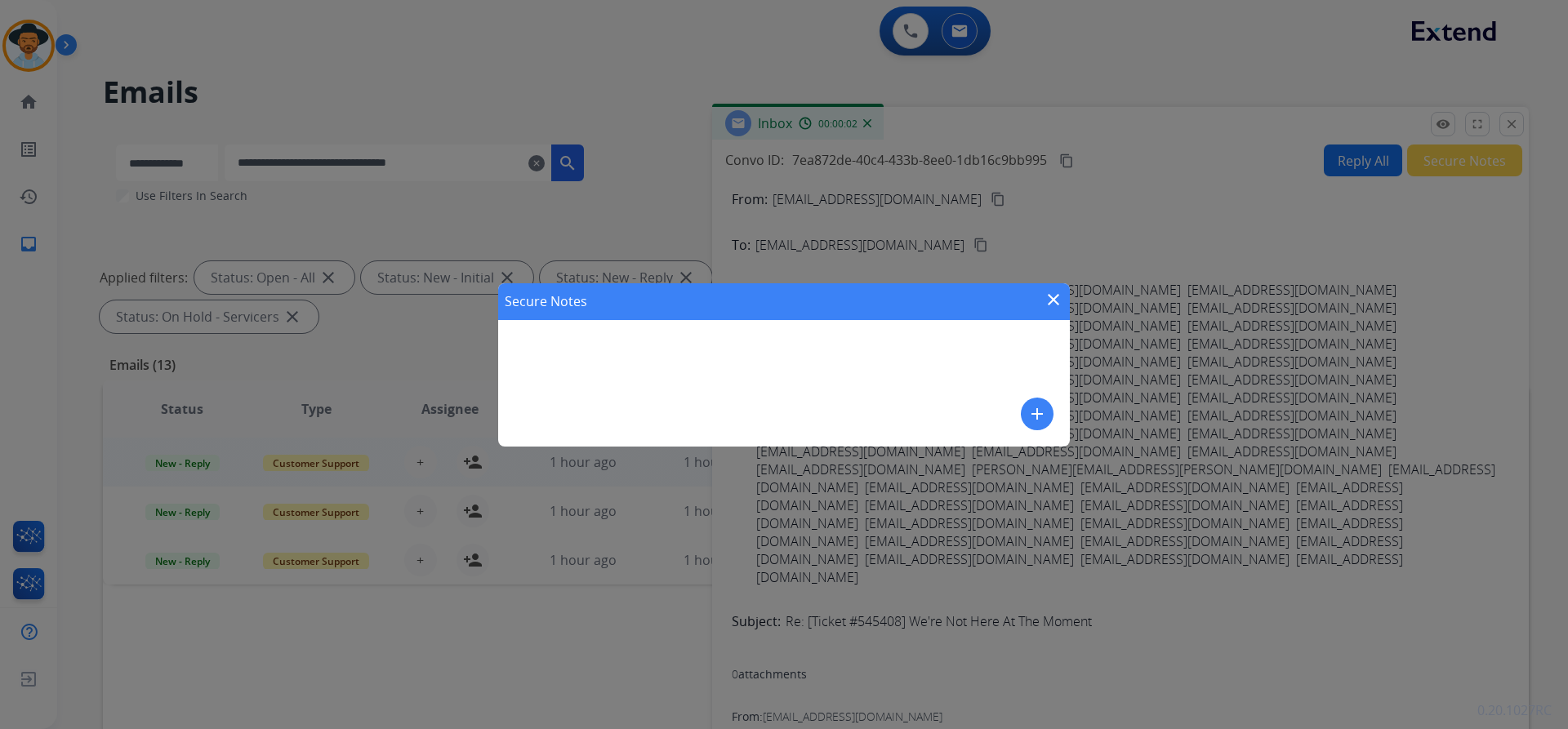
click at [1042, 400] on button "add" at bounding box center [1037, 414] width 33 height 33
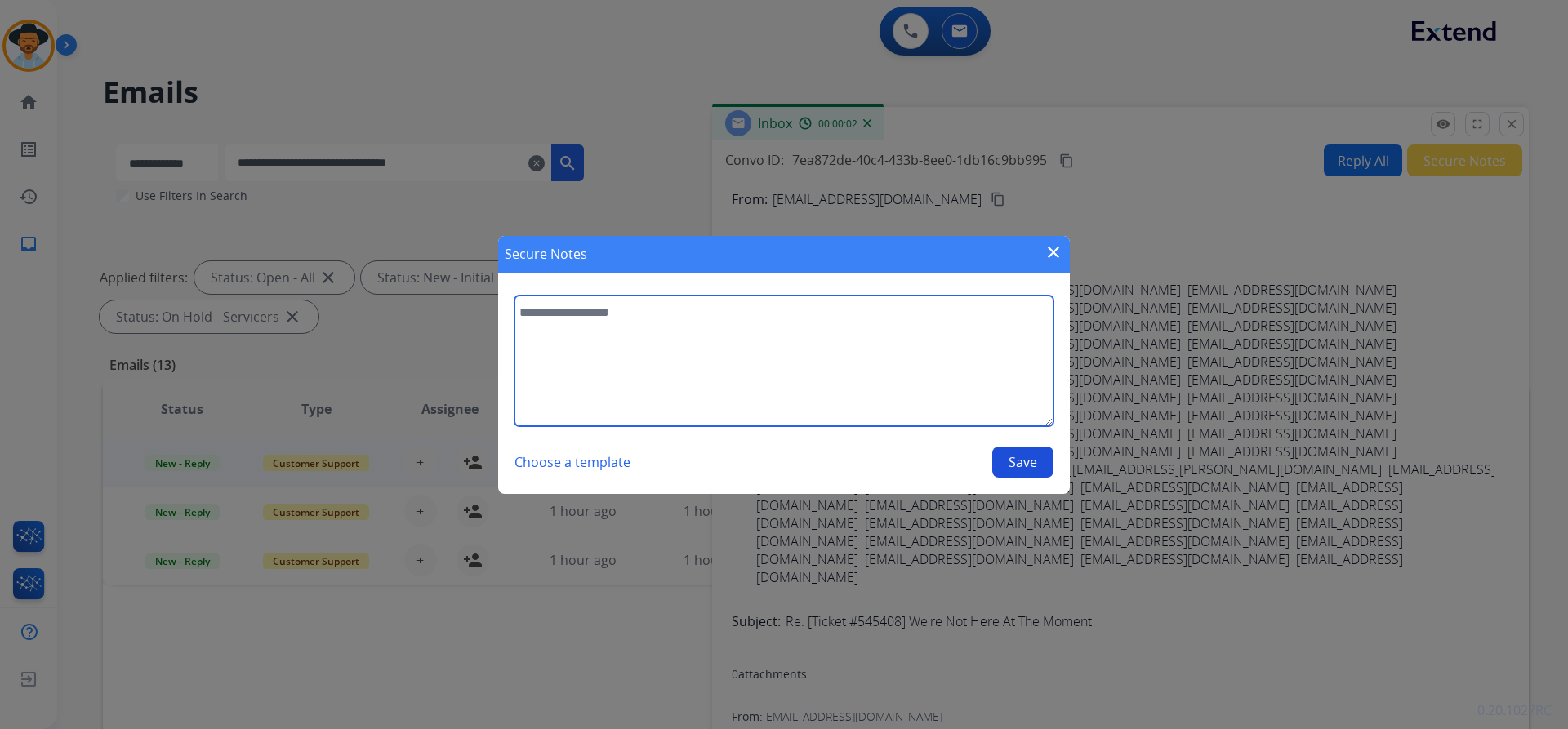
click at [698, 331] on textarea at bounding box center [784, 361] width 539 height 131
paste textarea "**********"
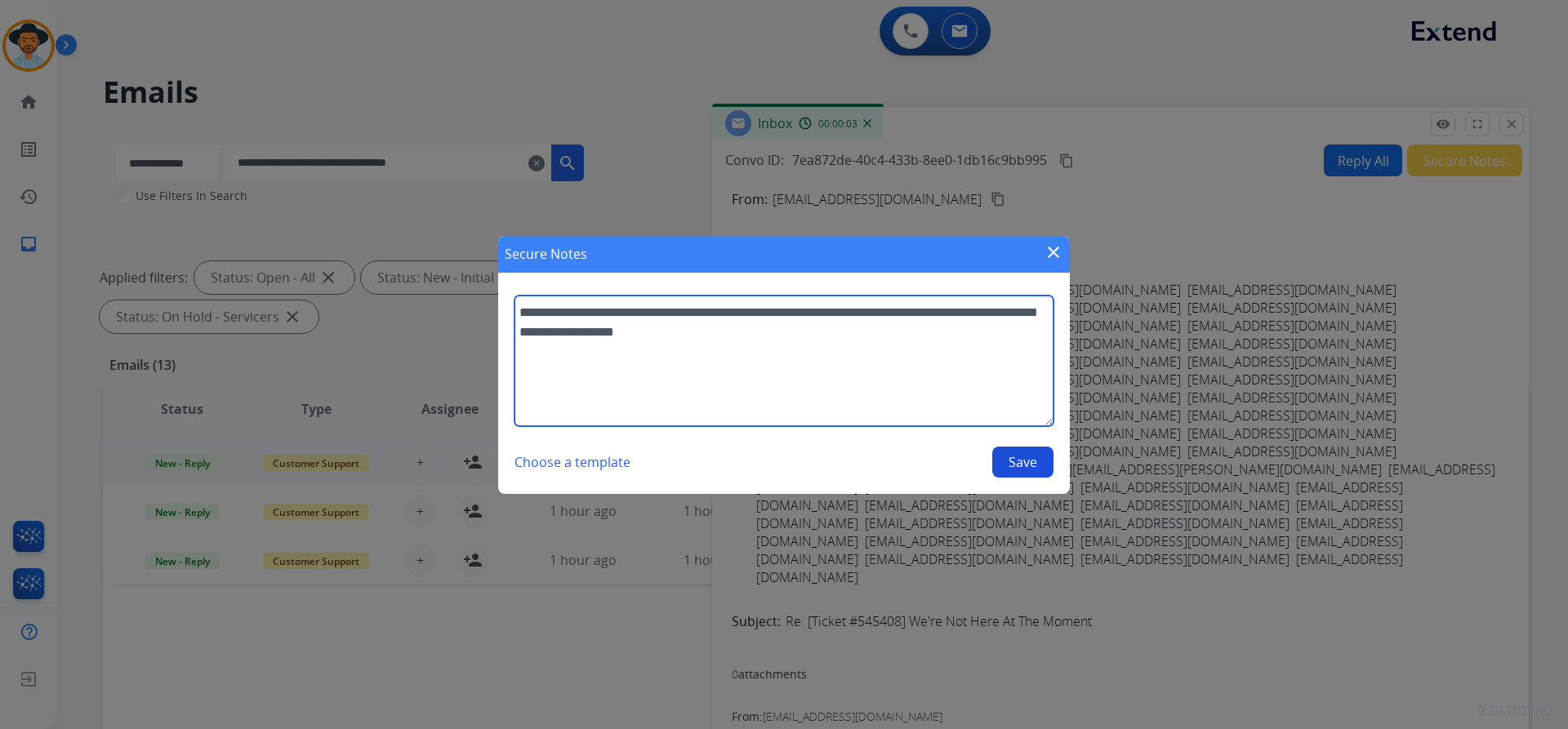
type textarea "**********"
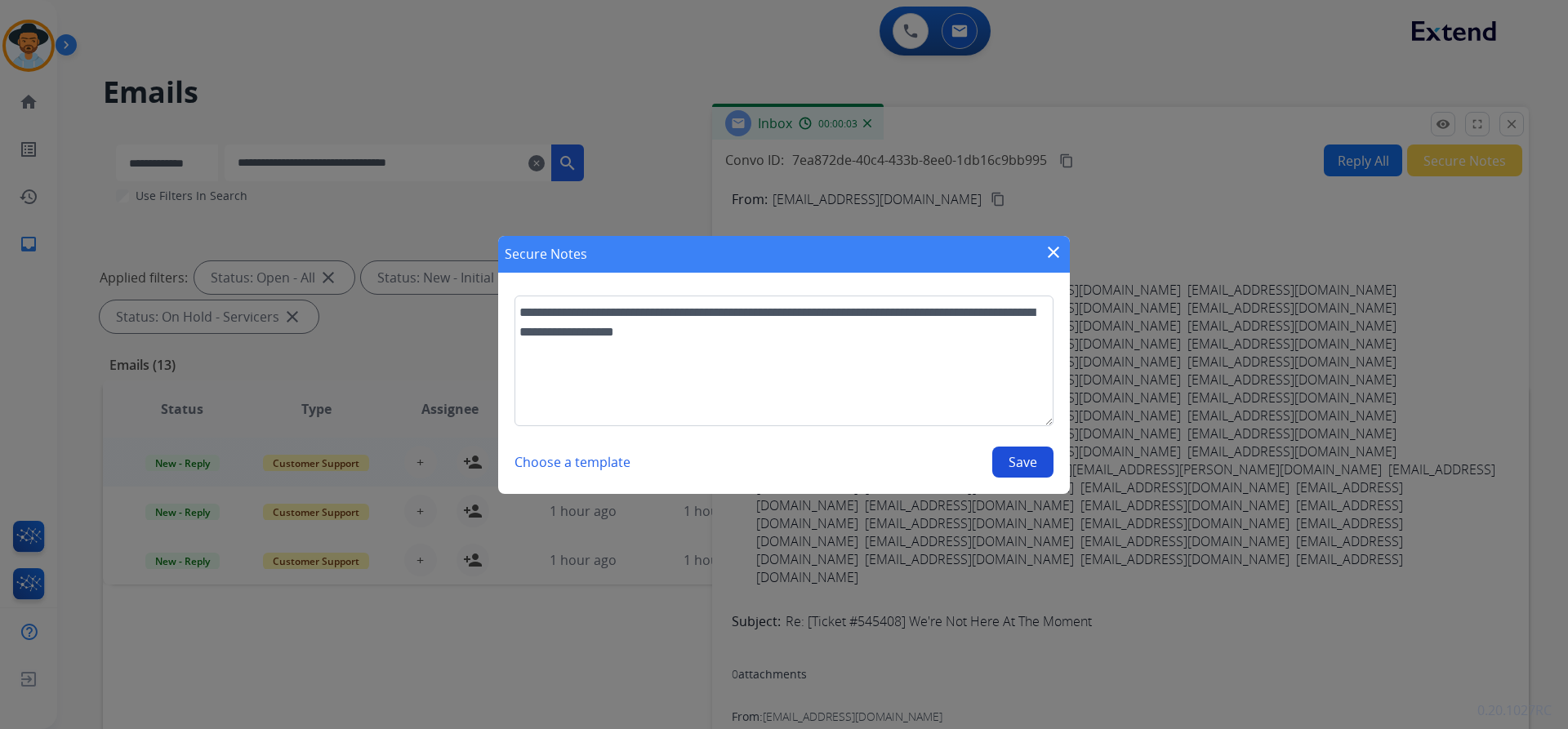
click at [1020, 462] on button "Save" at bounding box center [1023, 461] width 62 height 31
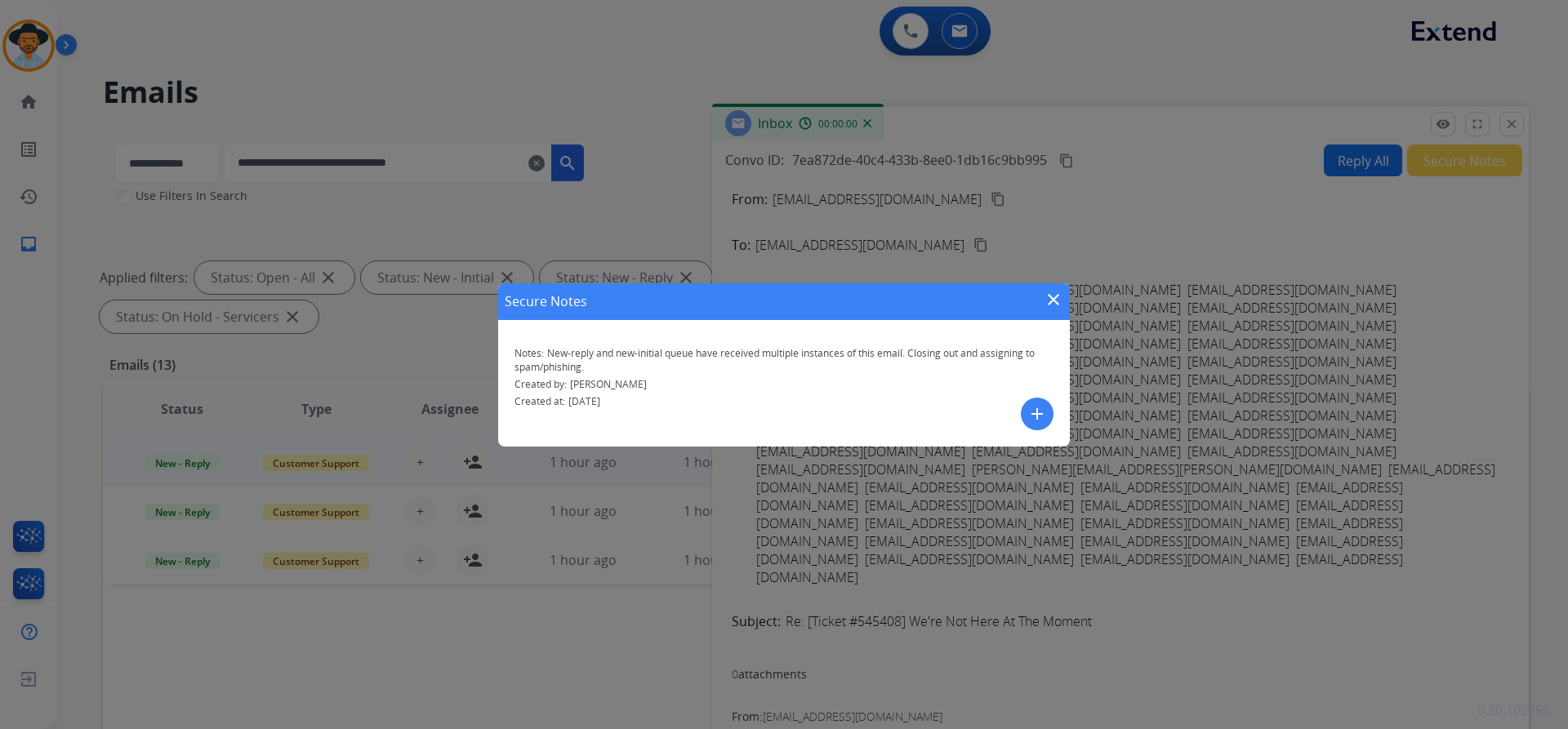
click at [1053, 297] on mat-icon "close" at bounding box center [1052, 299] width 20 height 20
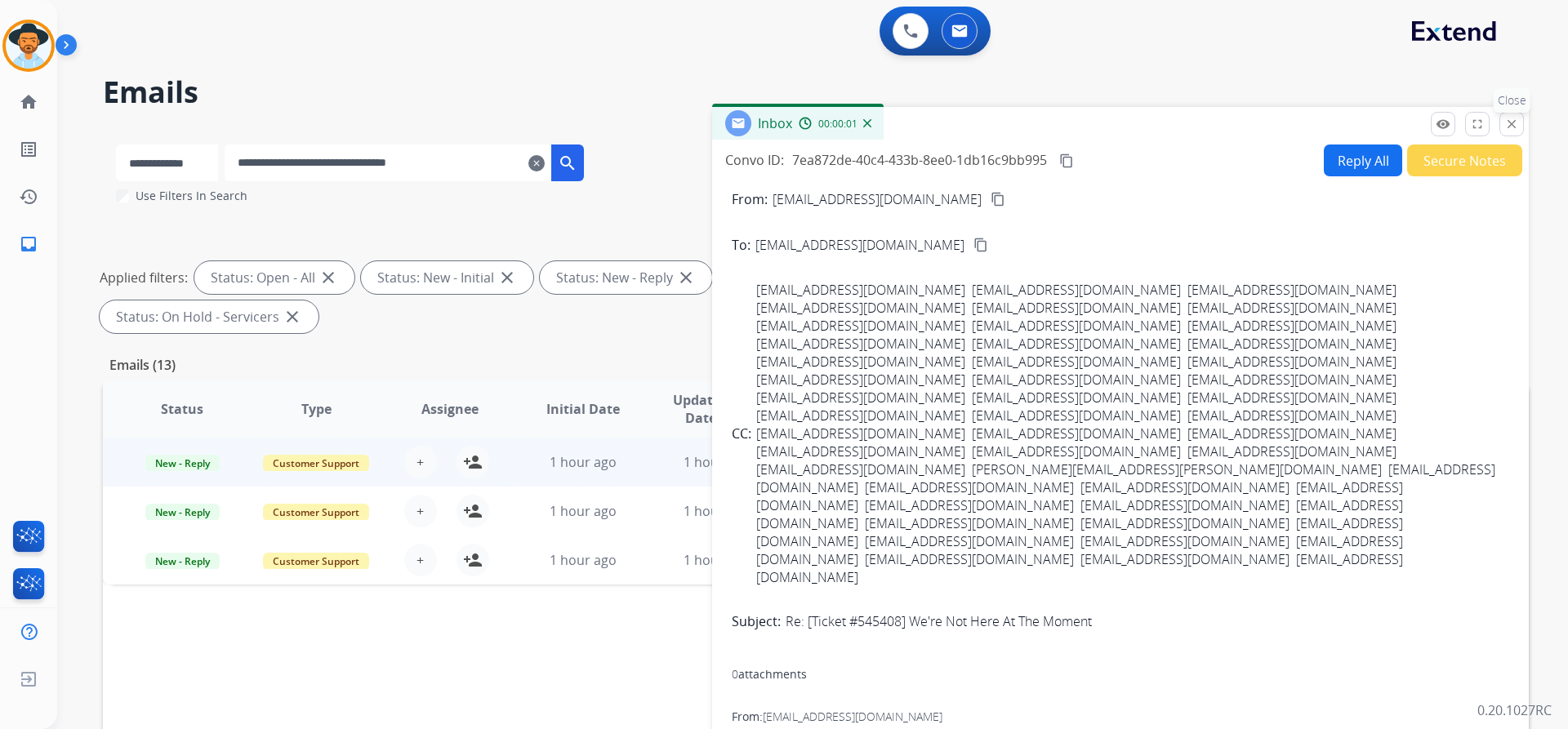
click at [1521, 127] on button "close Close" at bounding box center [1511, 124] width 24 height 24
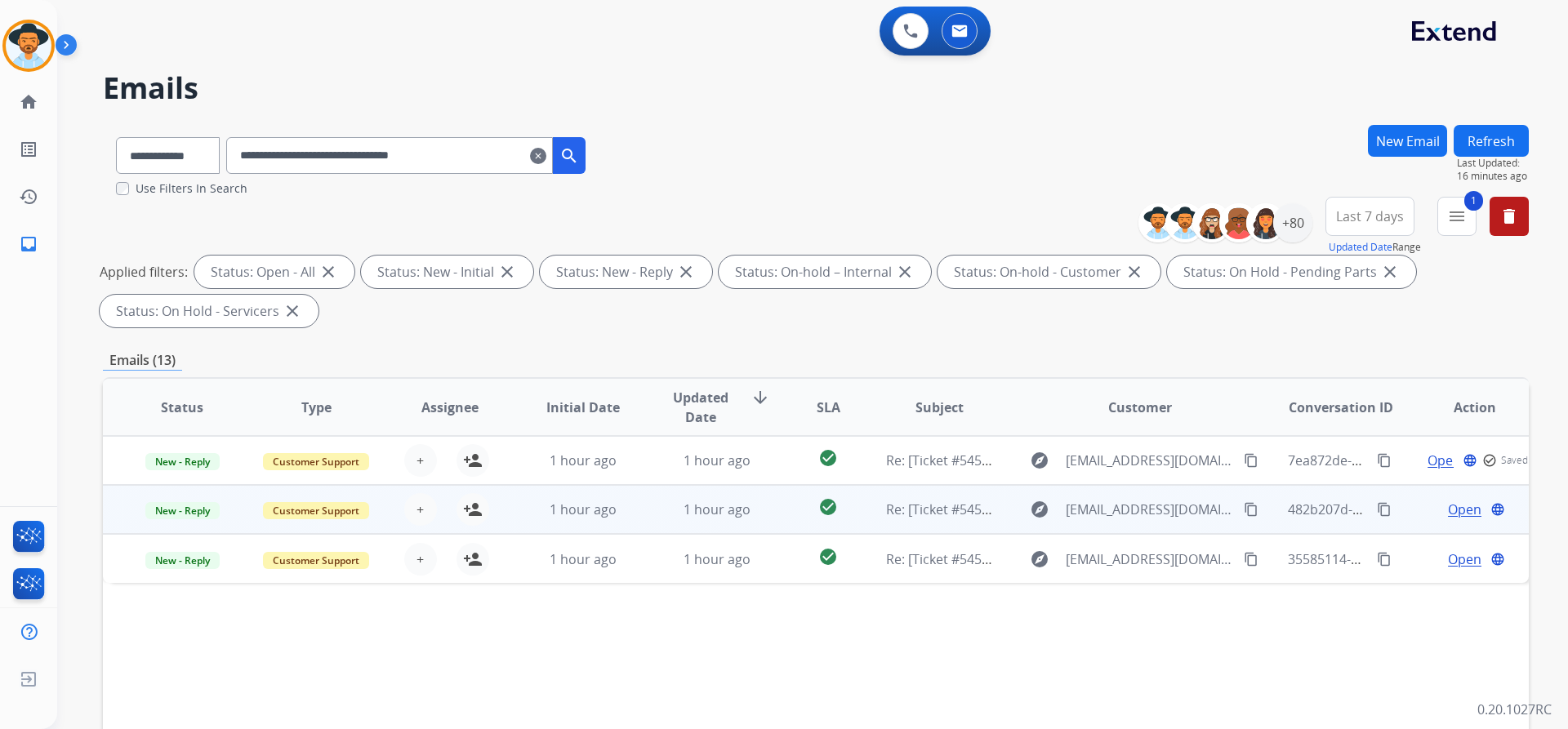
click at [1451, 514] on span "Open" at bounding box center [1465, 509] width 34 height 20
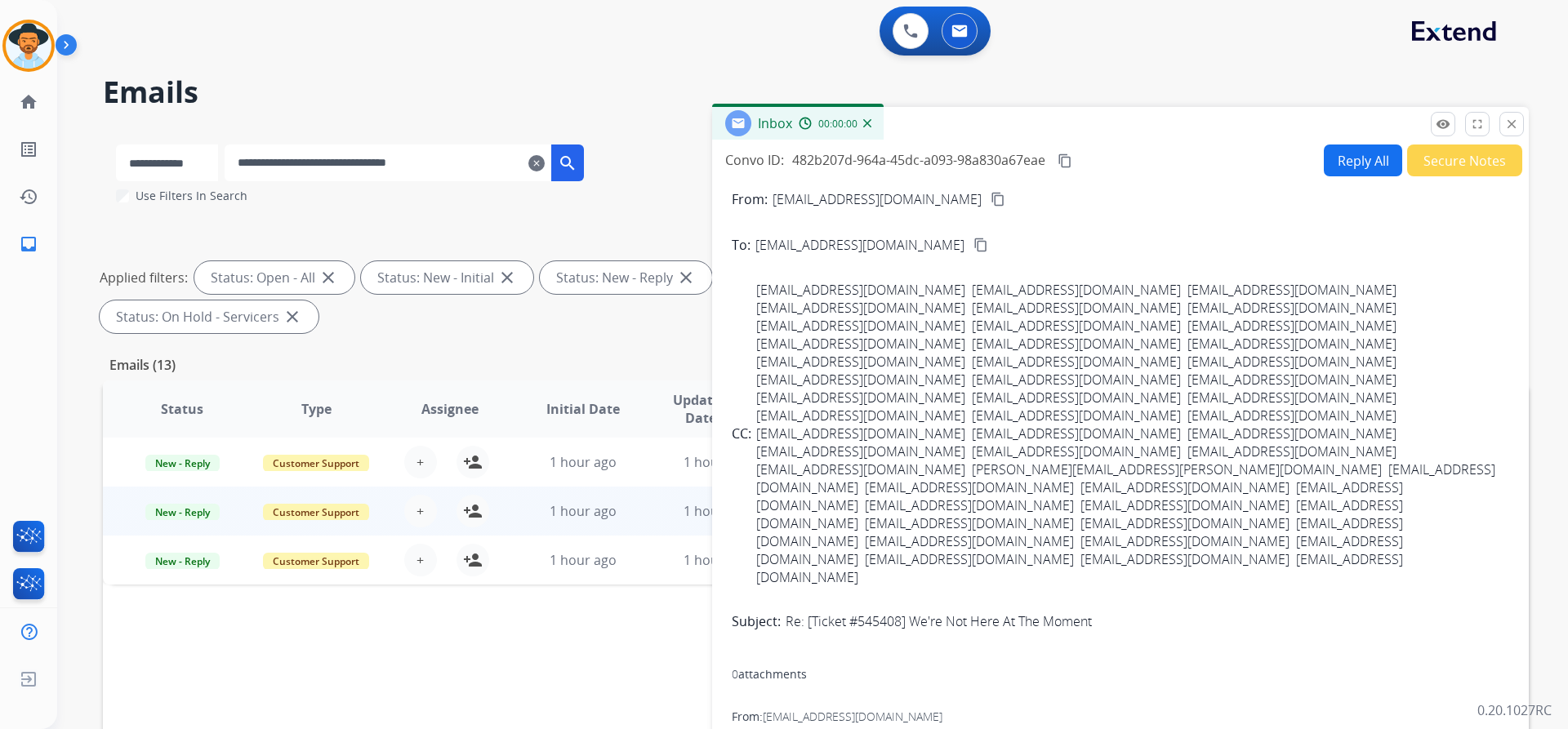
click at [1478, 164] on button "Secure Notes" at bounding box center [1465, 160] width 116 height 32
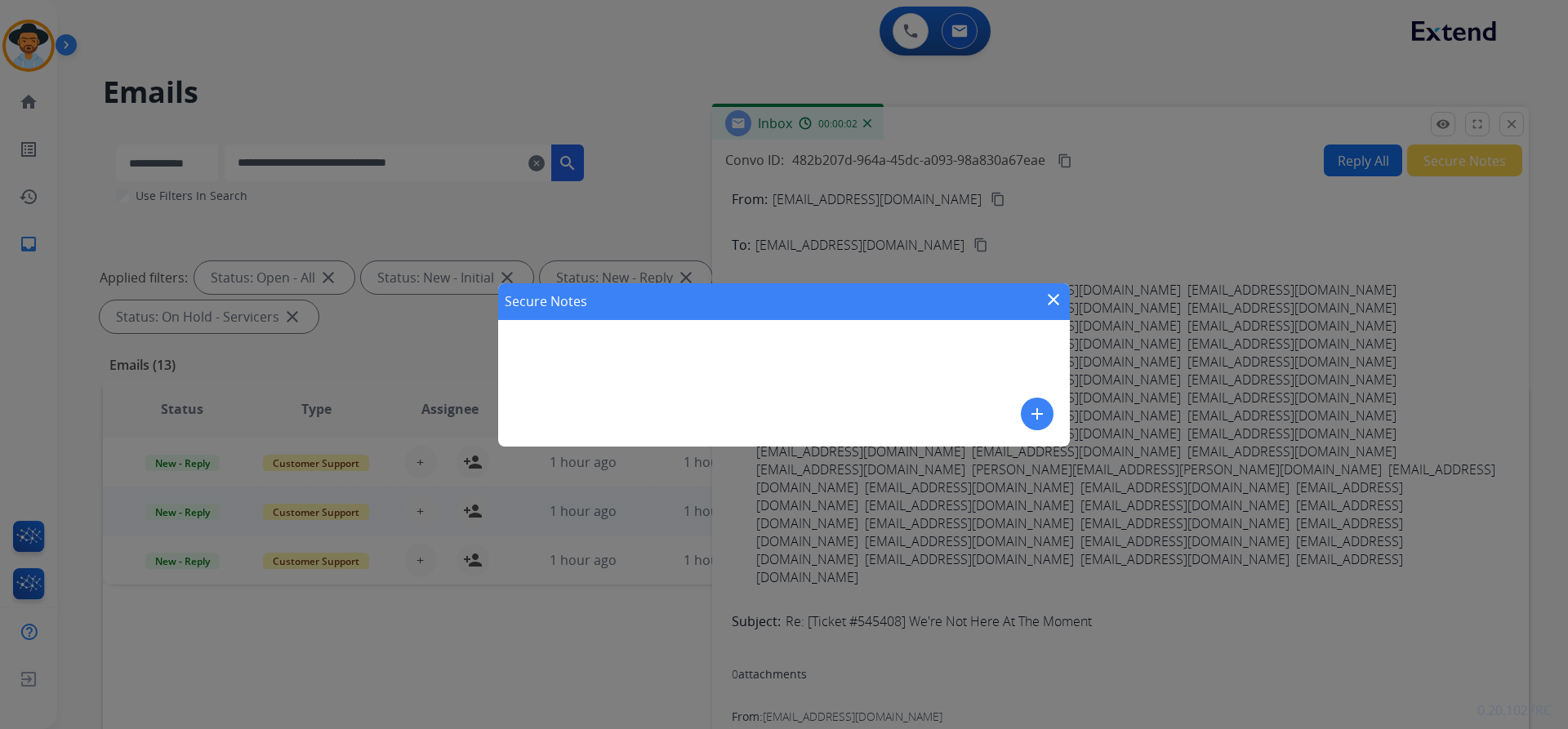
click at [1030, 414] on mat-icon "add" at bounding box center [1037, 414] width 20 height 20
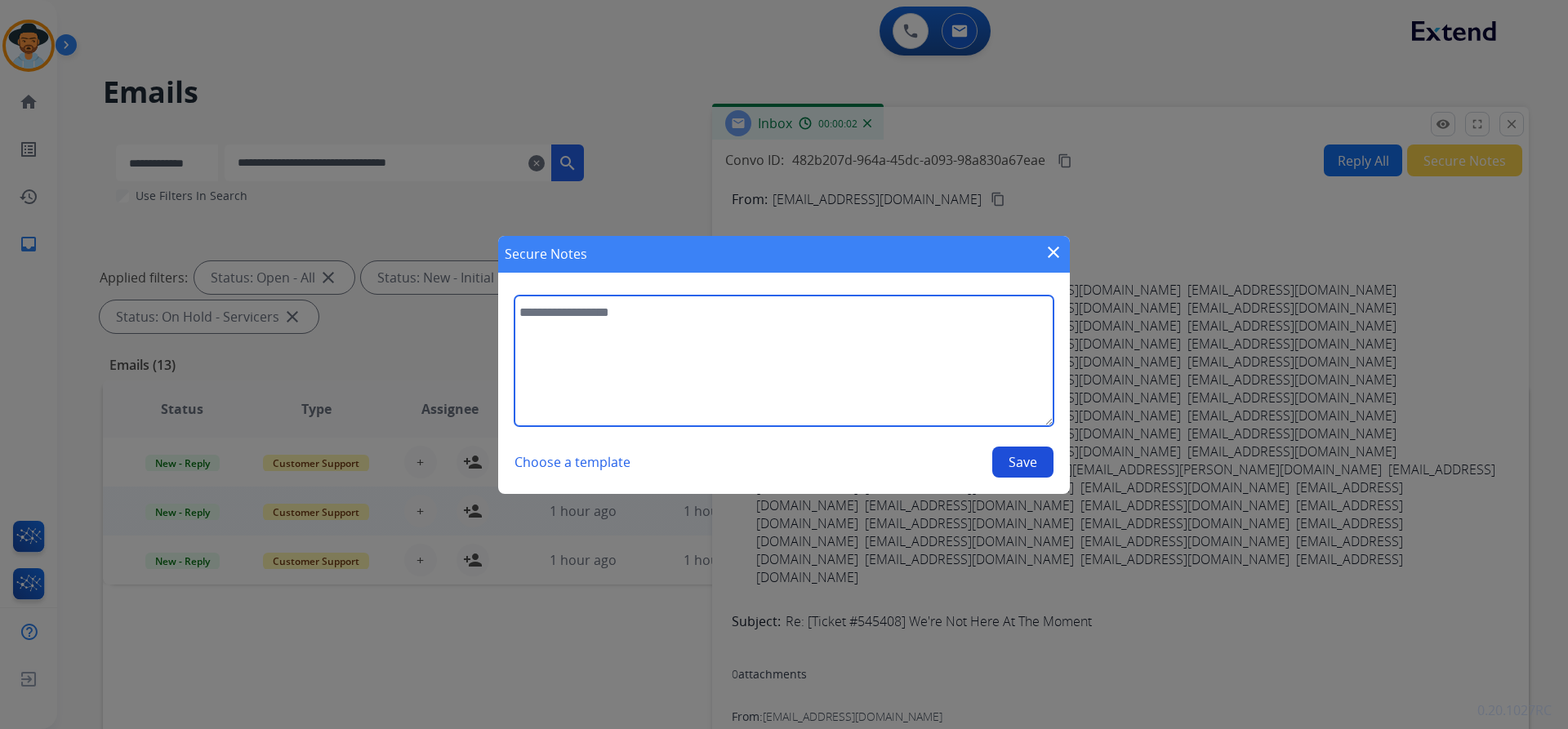
click at [641, 372] on textarea at bounding box center [784, 361] width 539 height 131
paste textarea "**********"
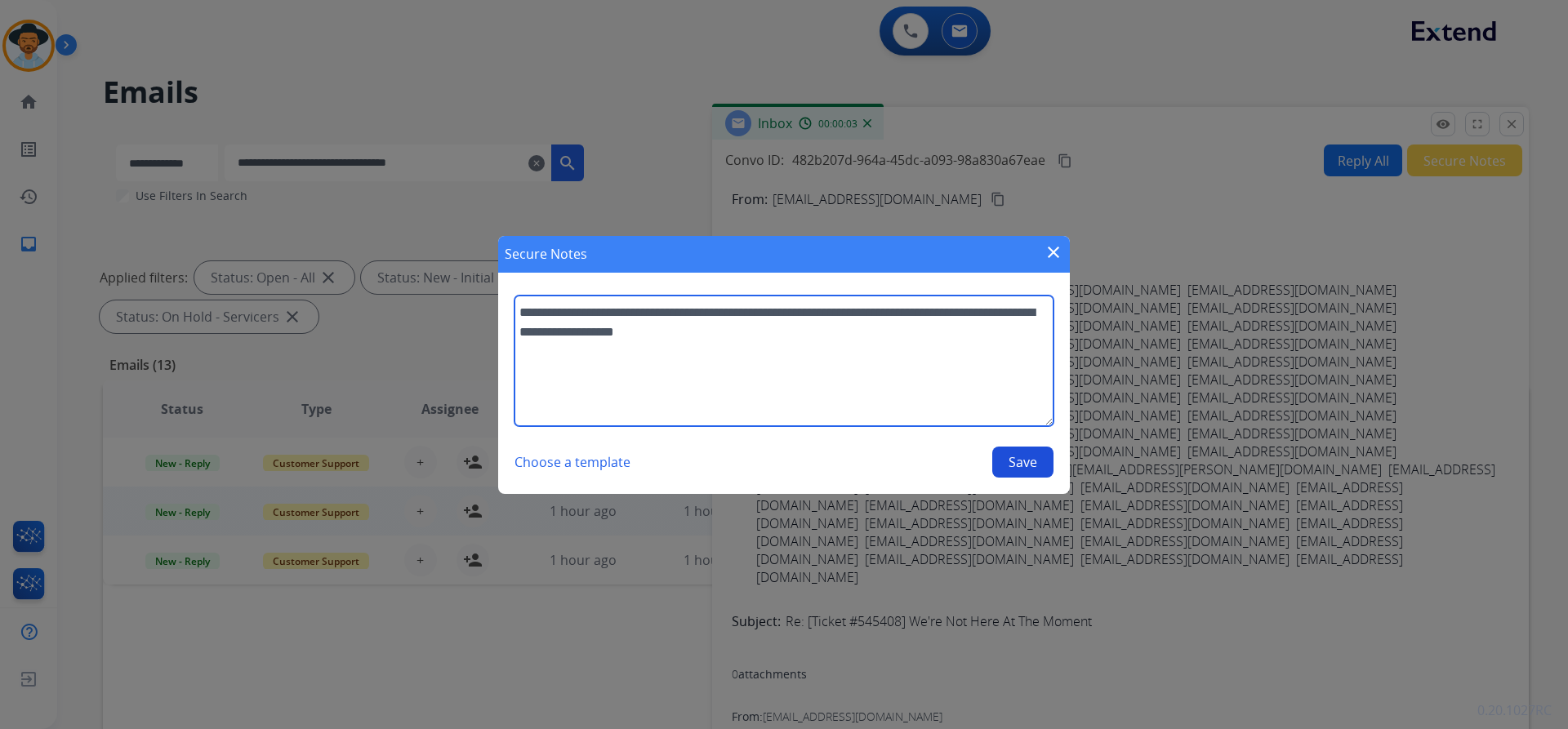
type textarea "**********"
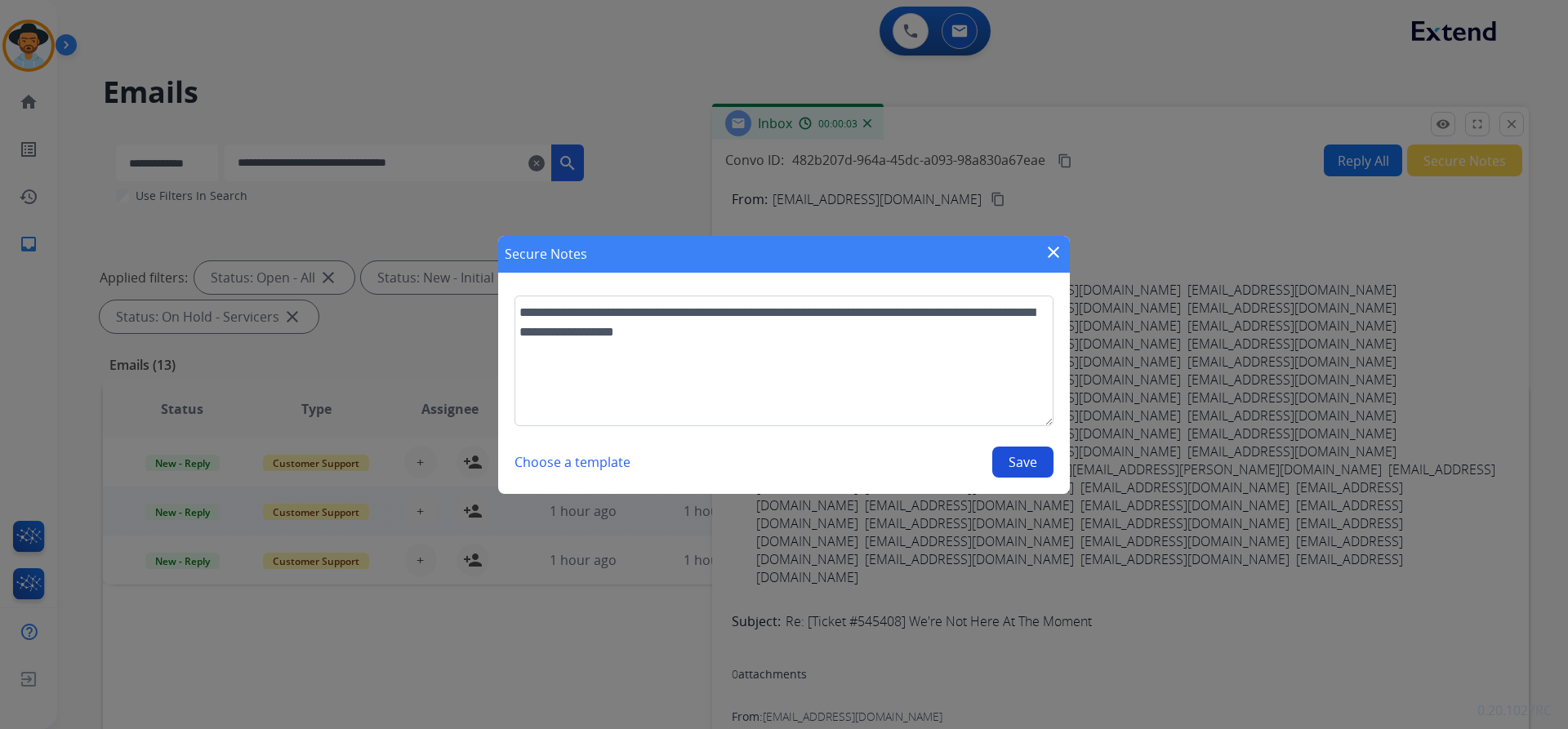
click at [1032, 462] on button "Save" at bounding box center [1023, 461] width 62 height 31
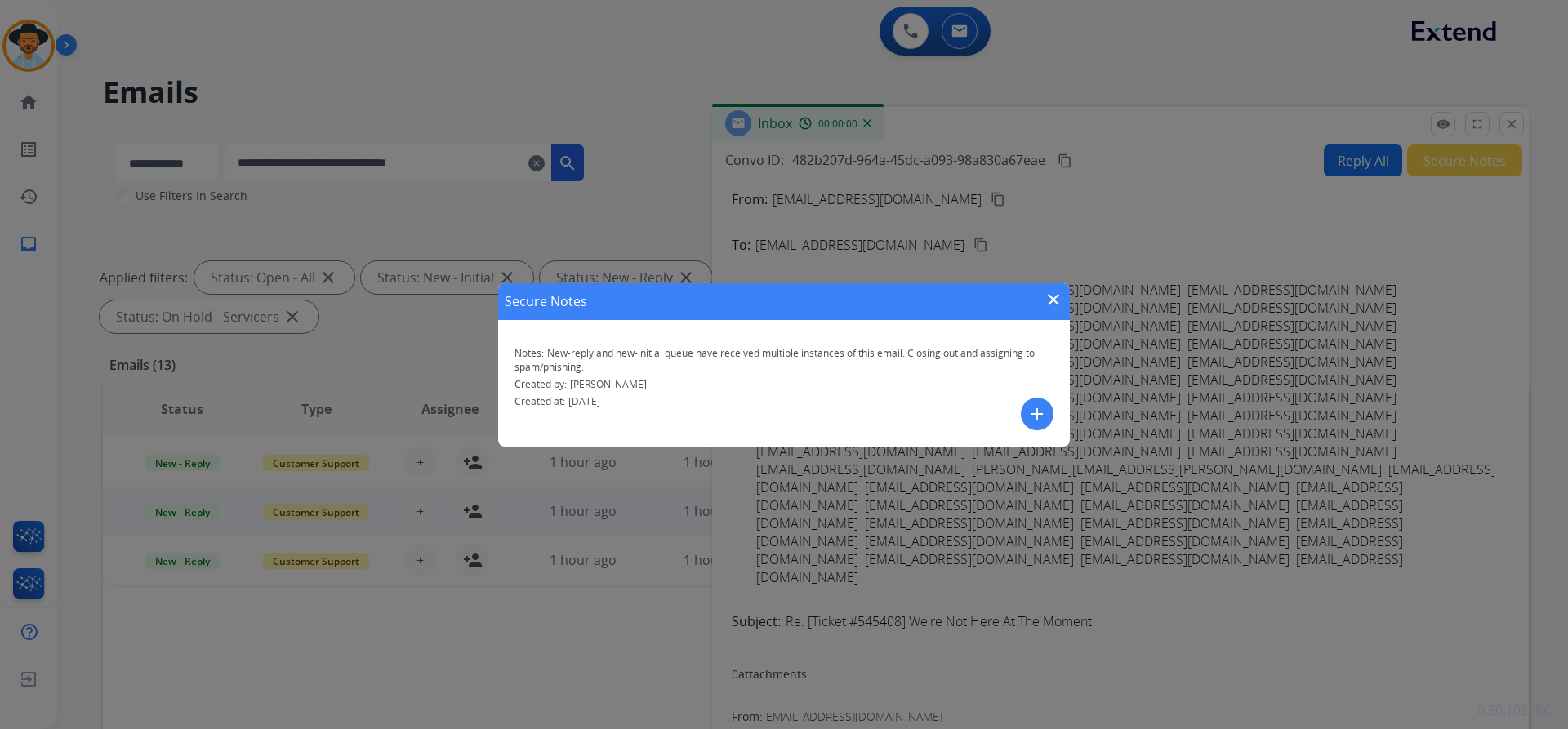
click at [1059, 296] on mat-icon "close" at bounding box center [1052, 299] width 20 height 20
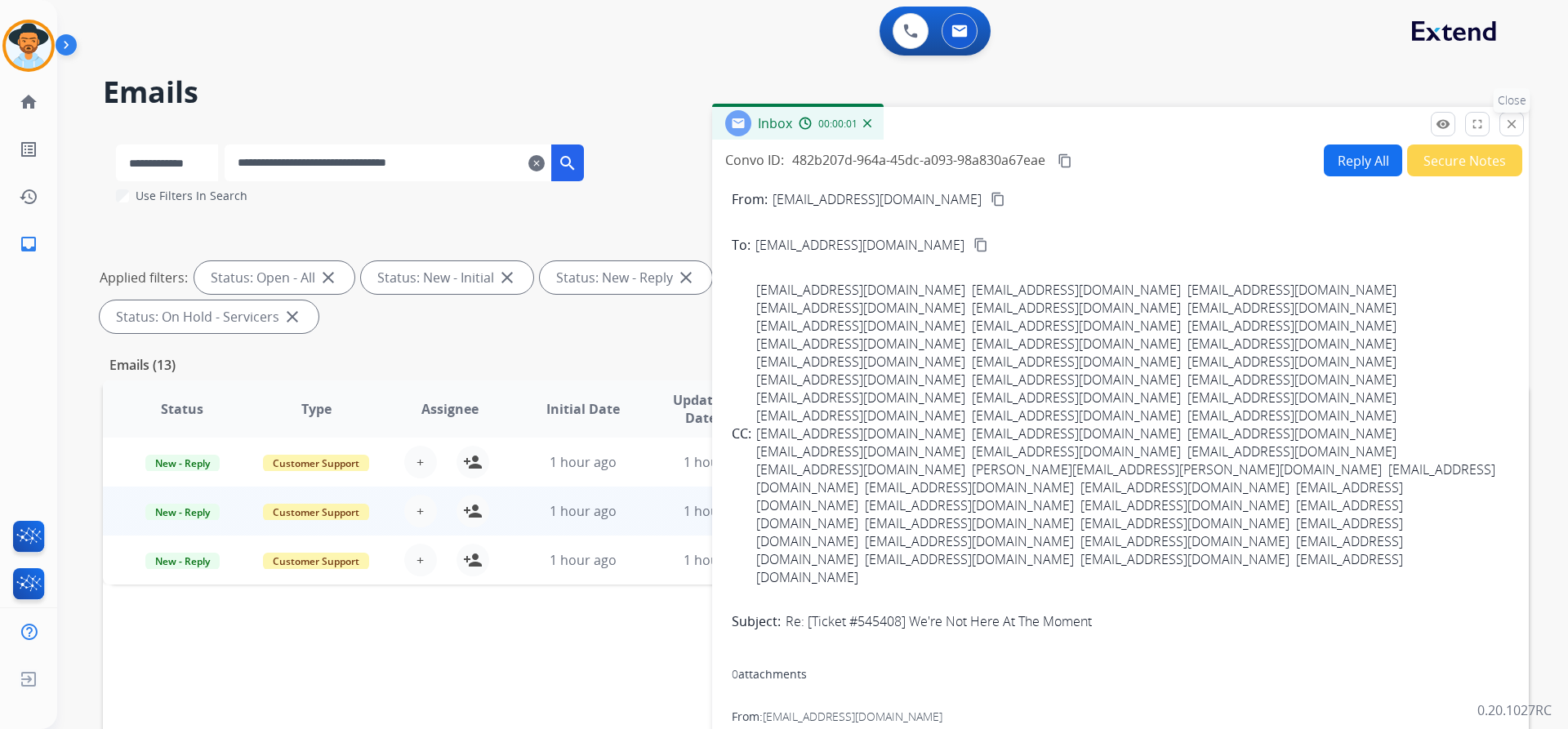
click at [1504, 122] on mat-icon "close" at bounding box center [1511, 124] width 15 height 15
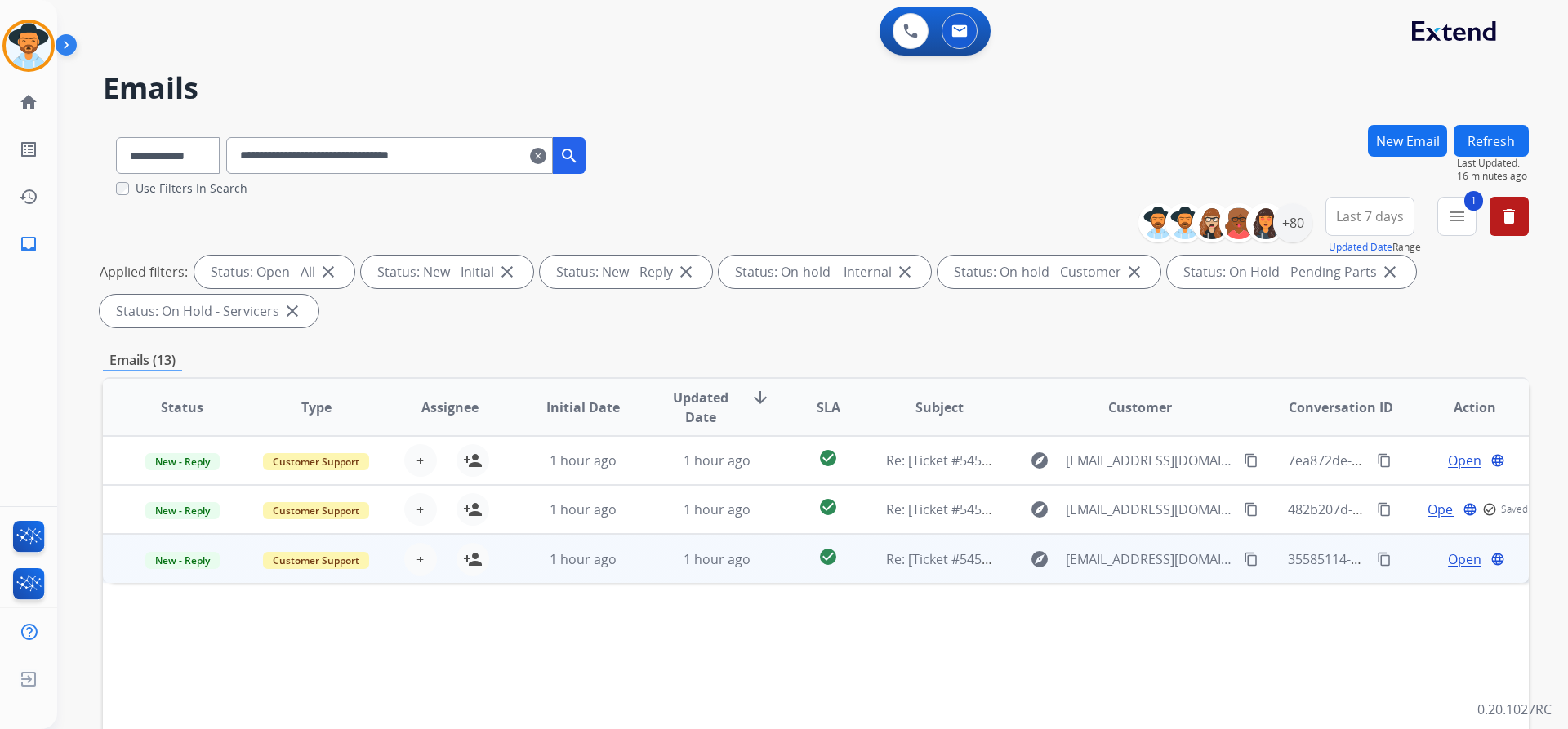
click at [1451, 563] on span "Open" at bounding box center [1465, 559] width 34 height 20
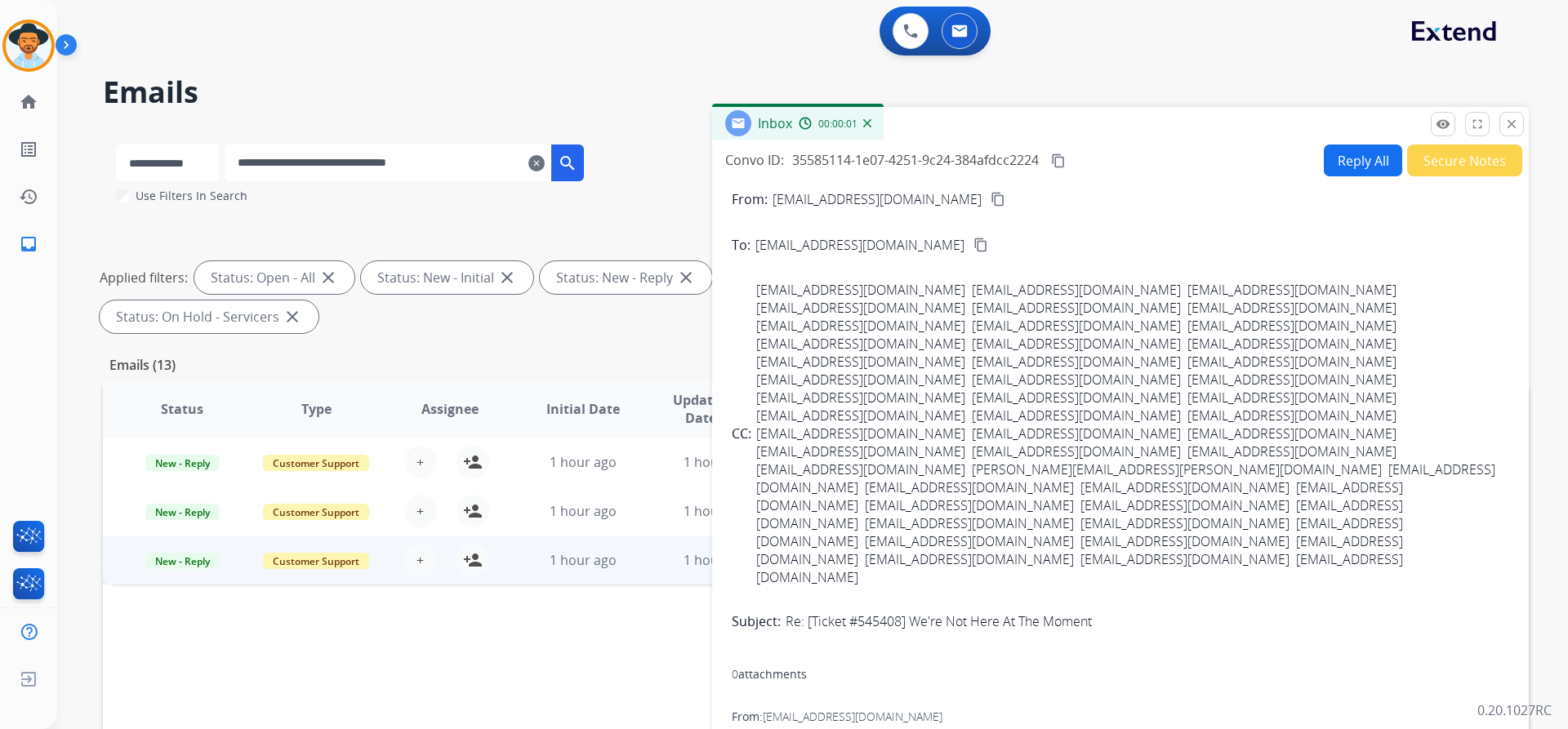
click at [1447, 161] on button "Secure Notes" at bounding box center [1465, 160] width 116 height 32
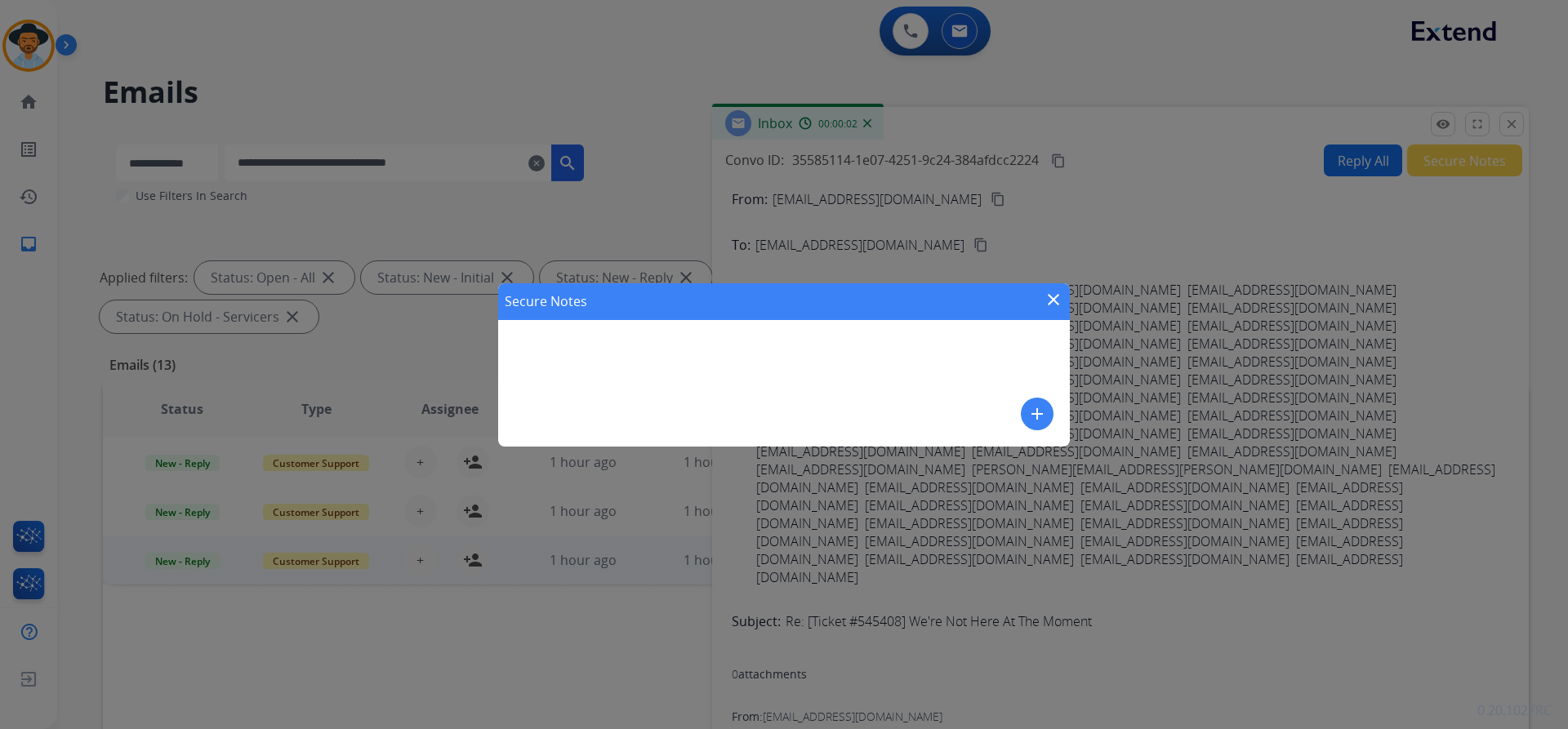
click at [1039, 408] on mat-icon "add" at bounding box center [1037, 414] width 20 height 20
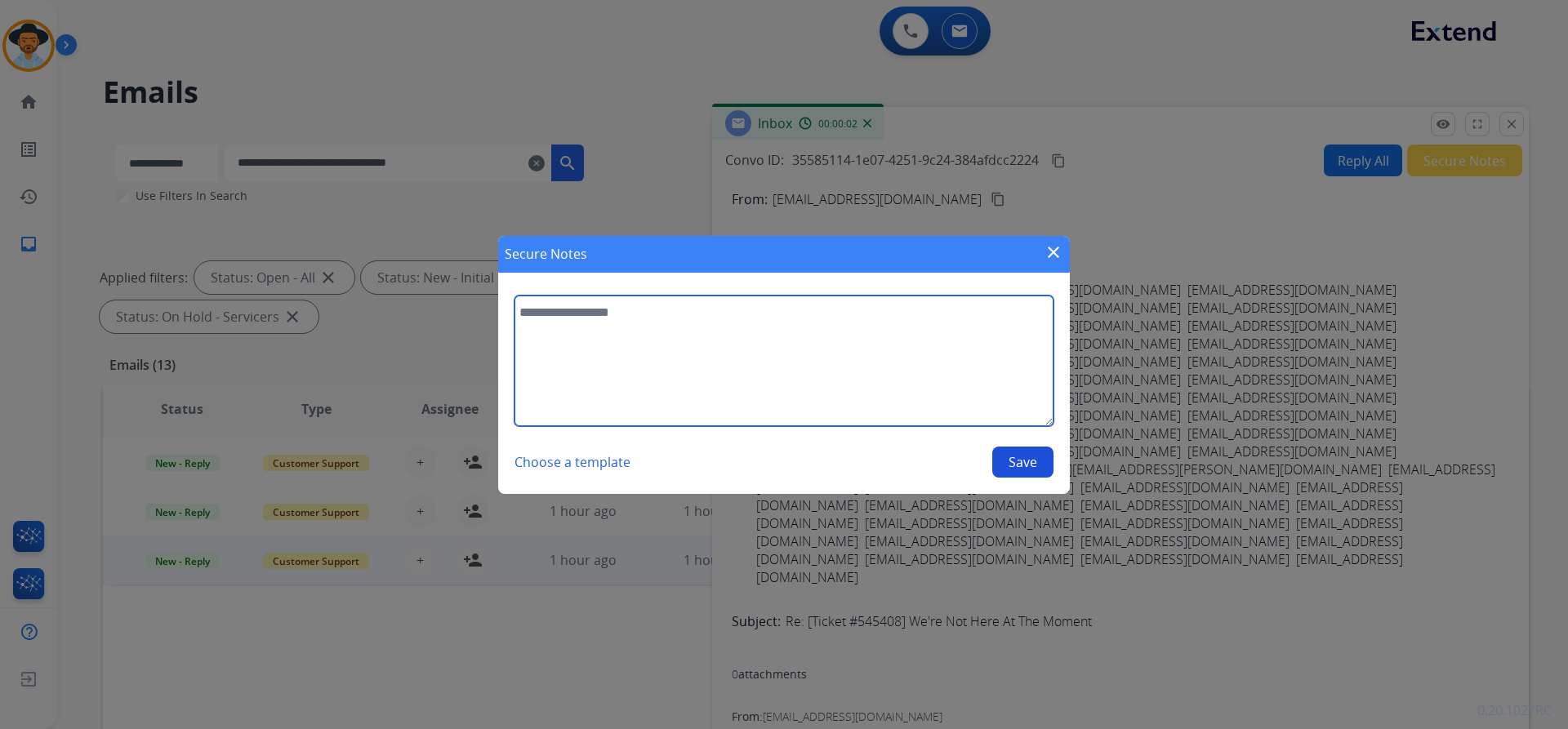
click at [740, 361] on textarea at bounding box center [784, 361] width 539 height 131
paste textarea "**********"
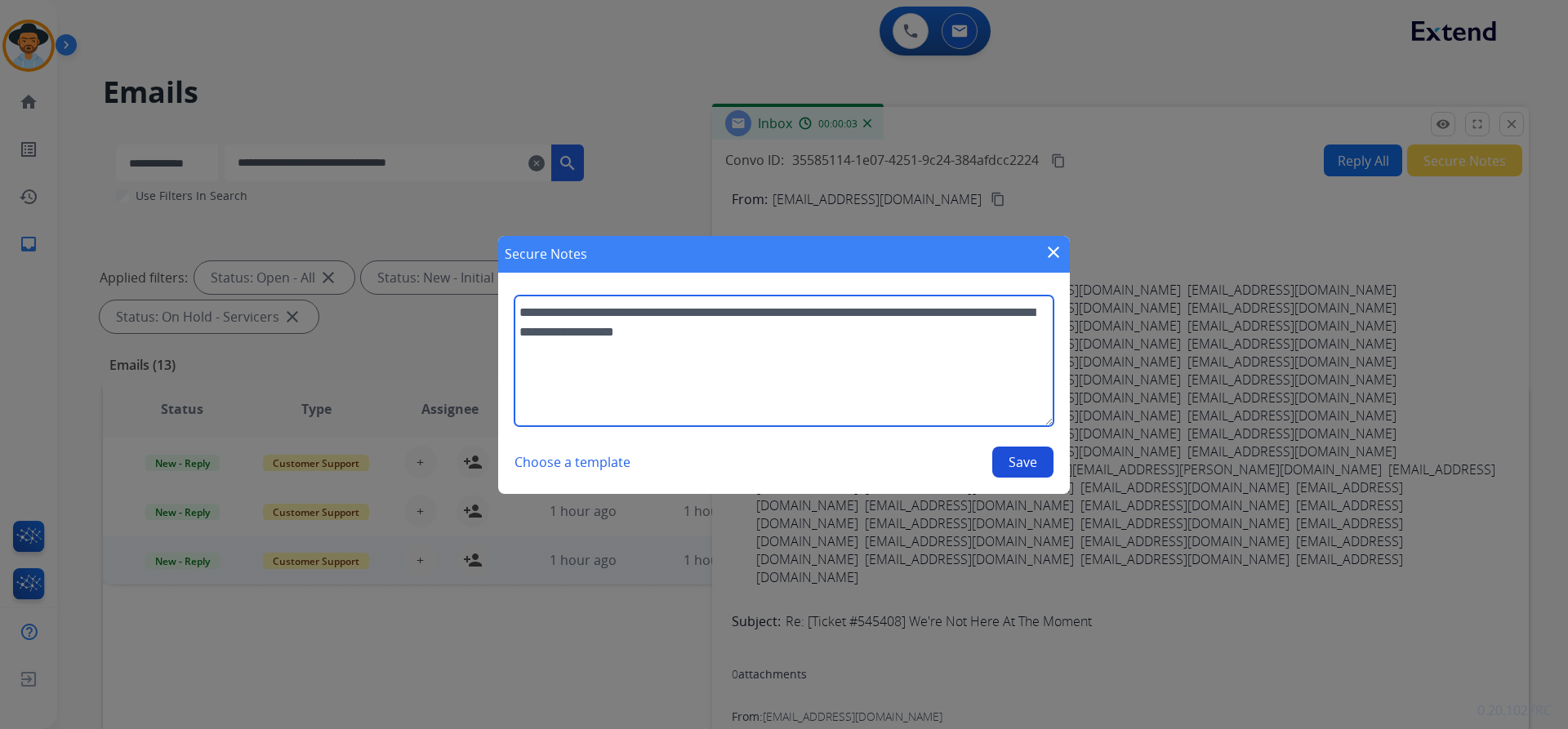
type textarea "**********"
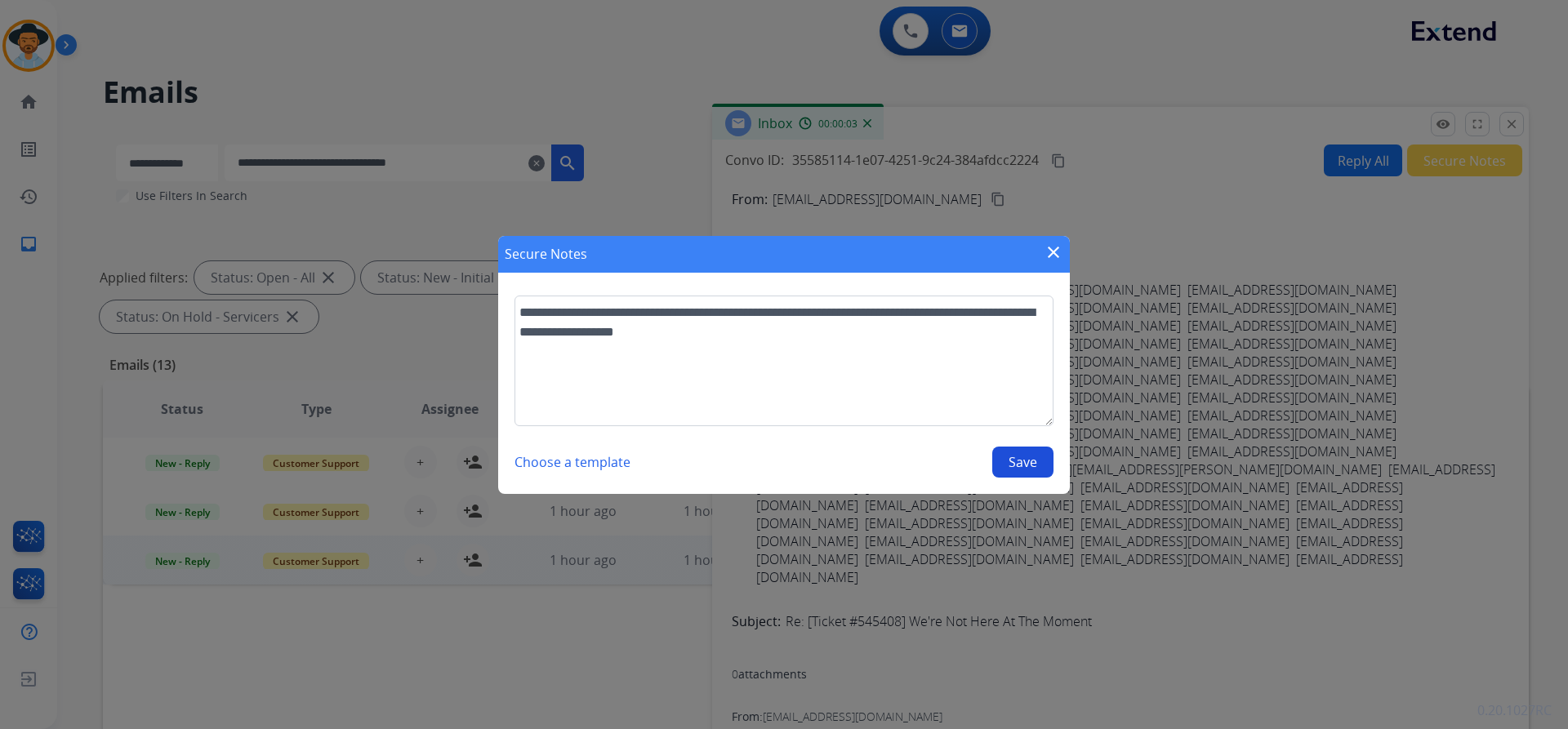
click at [1026, 461] on button "Save" at bounding box center [1023, 461] width 62 height 31
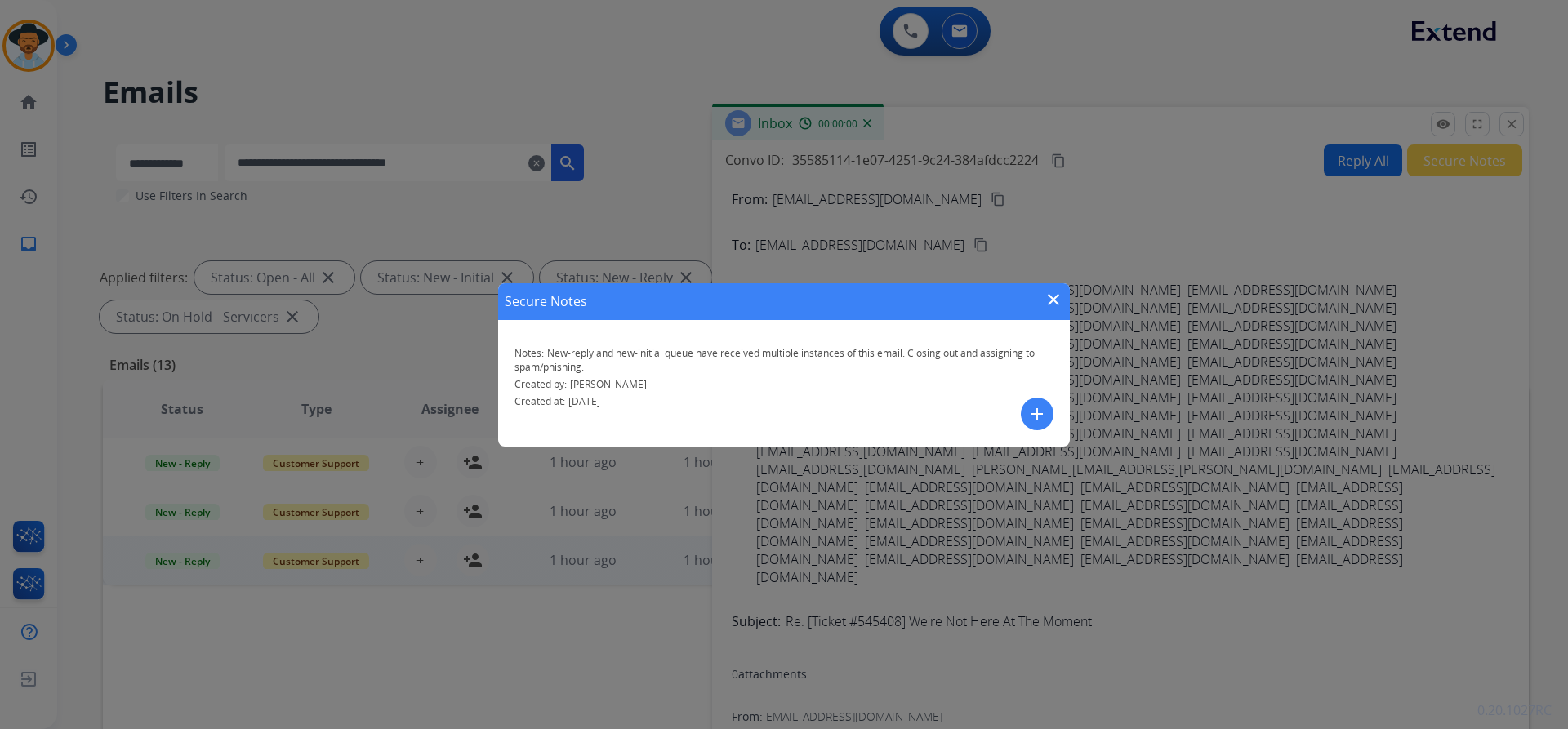
click at [1051, 300] on mat-icon "close" at bounding box center [1052, 299] width 20 height 20
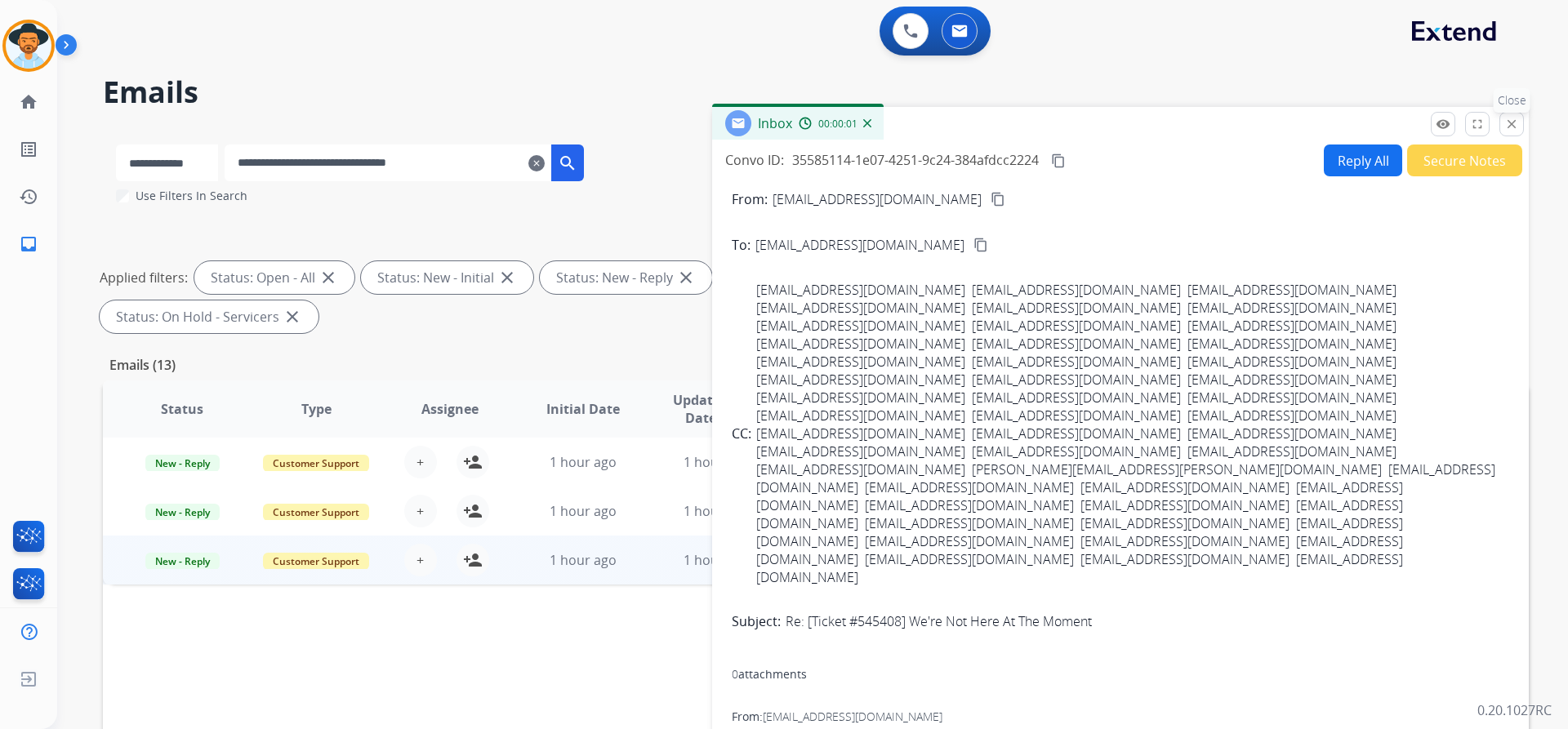
click at [1511, 122] on mat-icon "close" at bounding box center [1511, 124] width 15 height 15
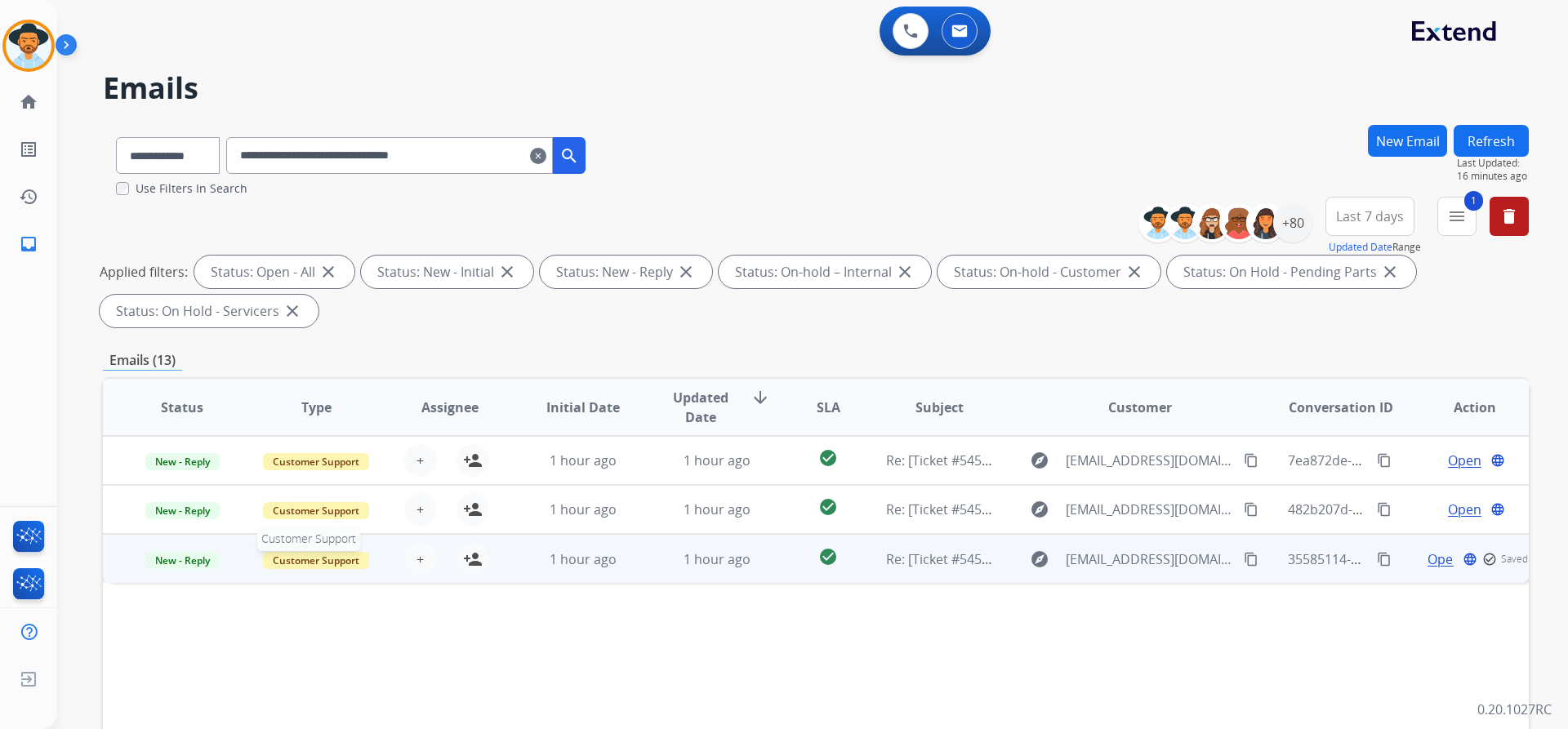
click at [316, 562] on span "Customer Support" at bounding box center [316, 560] width 106 height 17
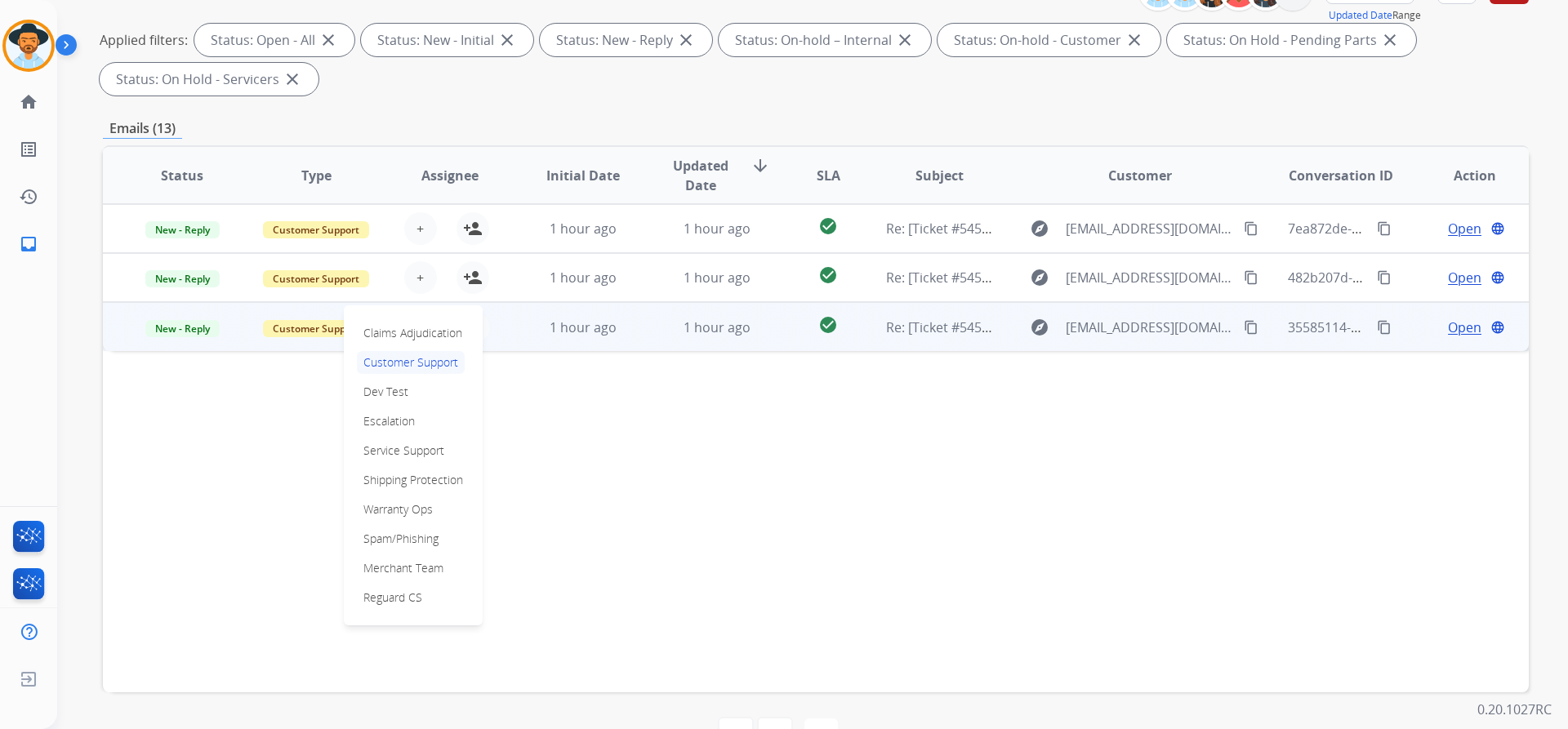
scroll to position [245, 0]
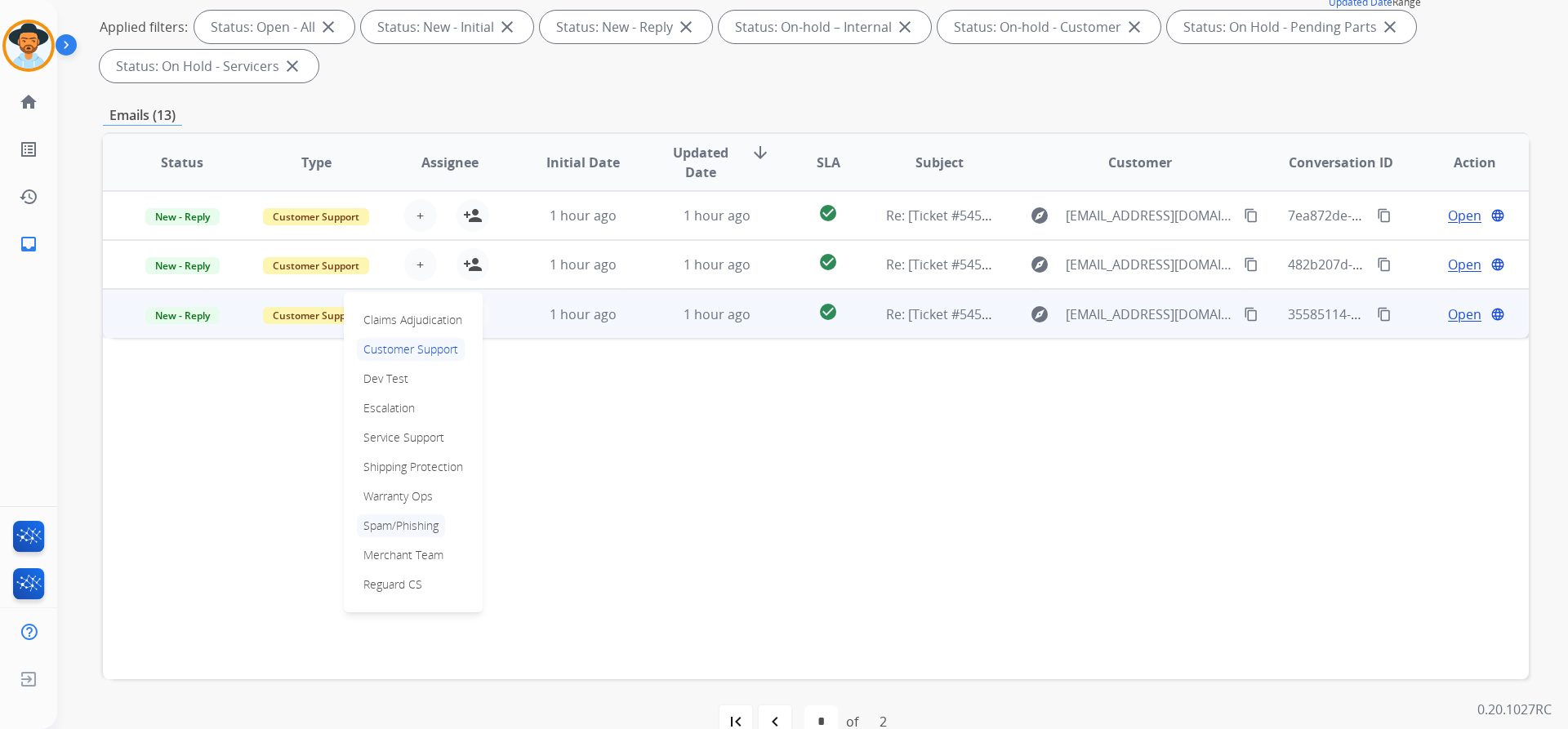
click at [412, 530] on p "Spam/Phishing" at bounding box center [401, 526] width 89 height 23
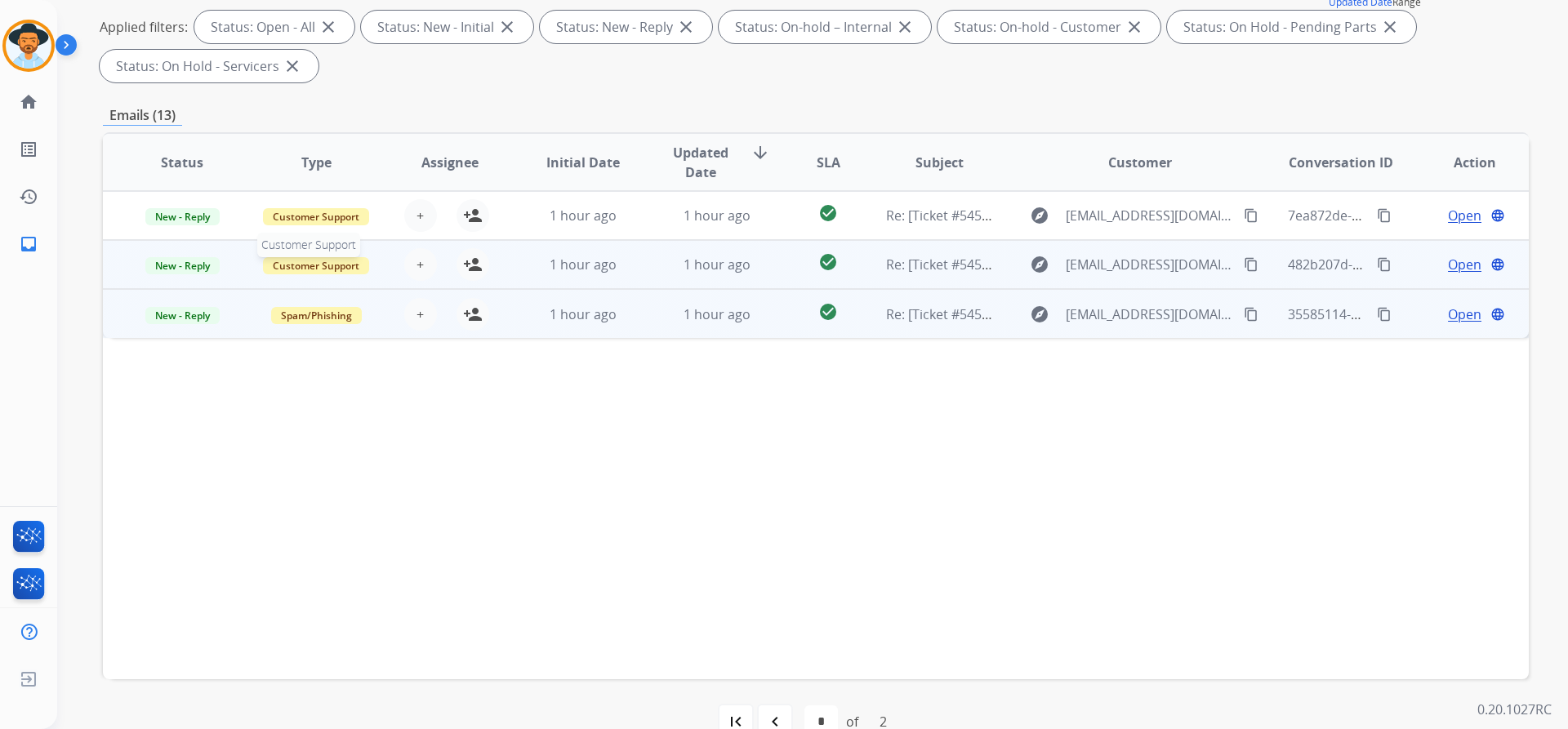
click at [343, 268] on span "Customer Support" at bounding box center [316, 266] width 106 height 17
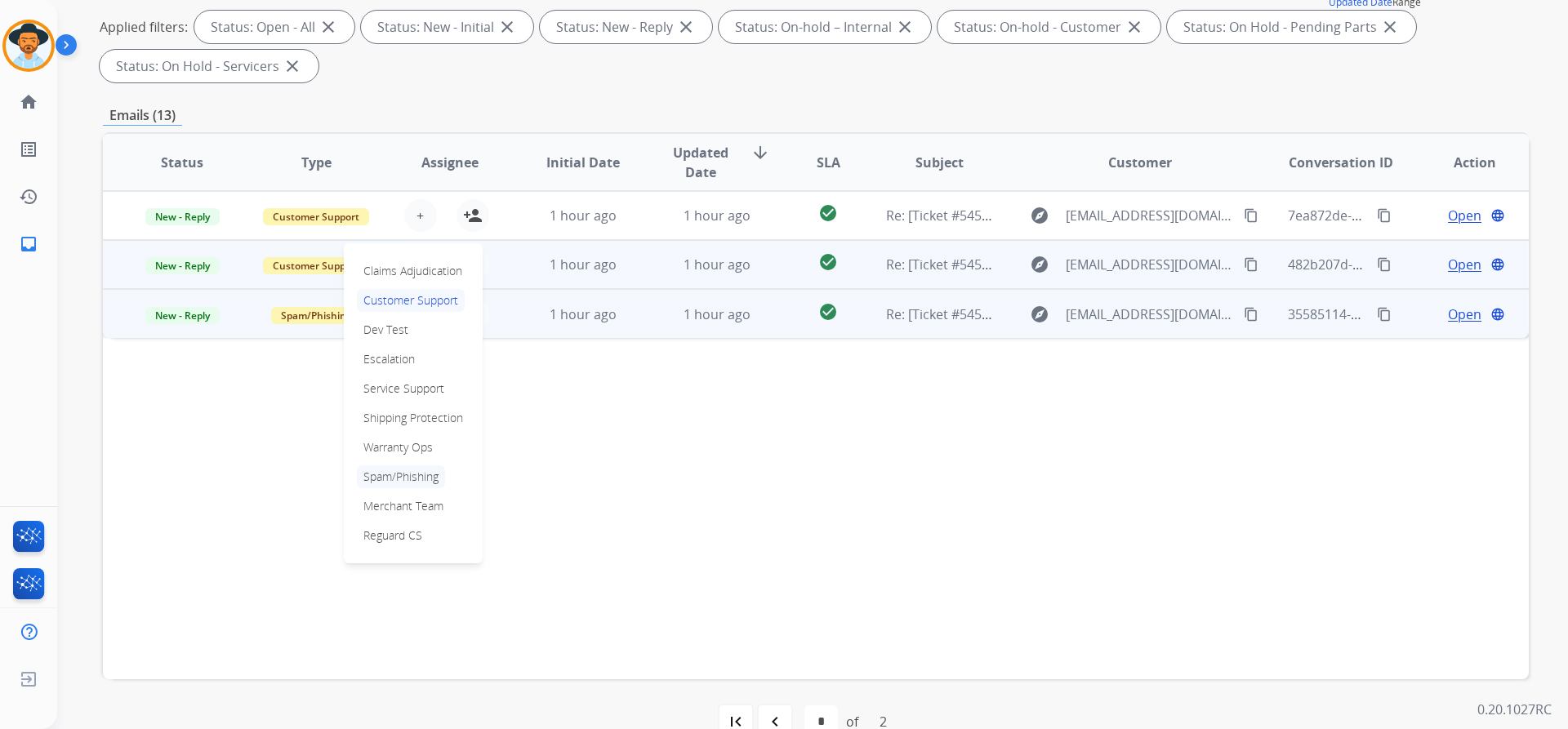
click at [415, 476] on p "Spam/Phishing" at bounding box center [401, 476] width 89 height 23
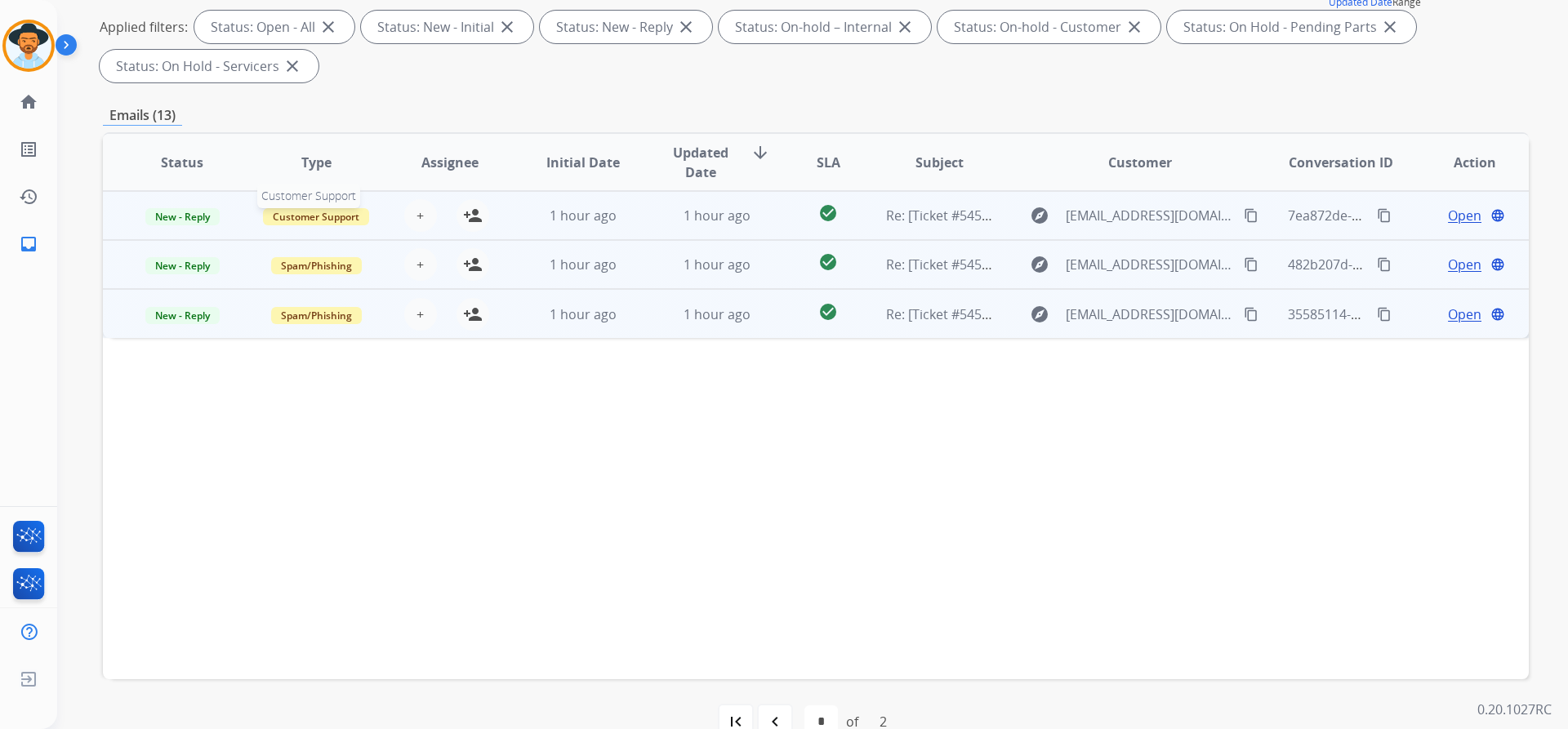
click at [328, 213] on span "Customer Support" at bounding box center [316, 216] width 106 height 17
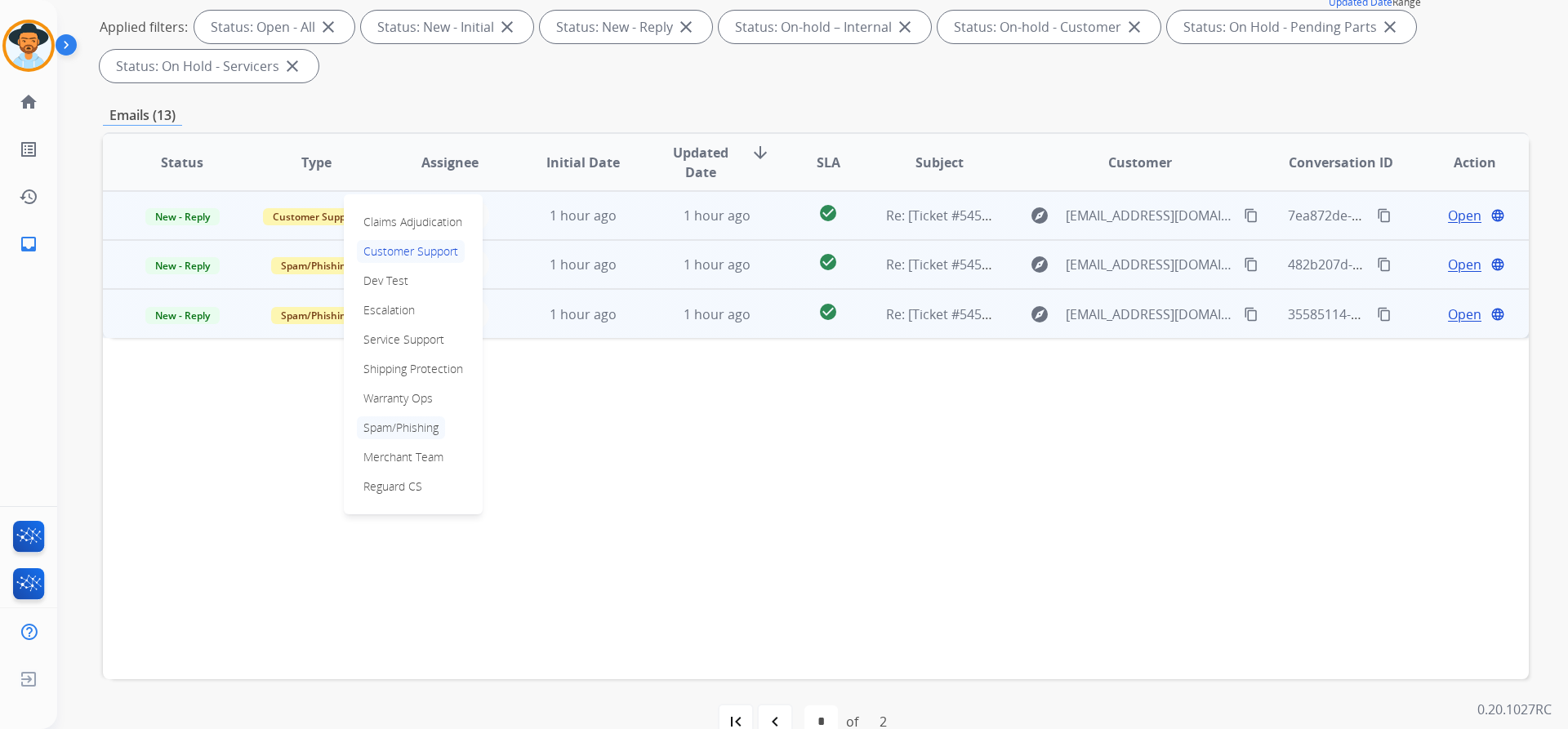
click at [416, 422] on p "Spam/Phishing" at bounding box center [401, 428] width 89 height 23
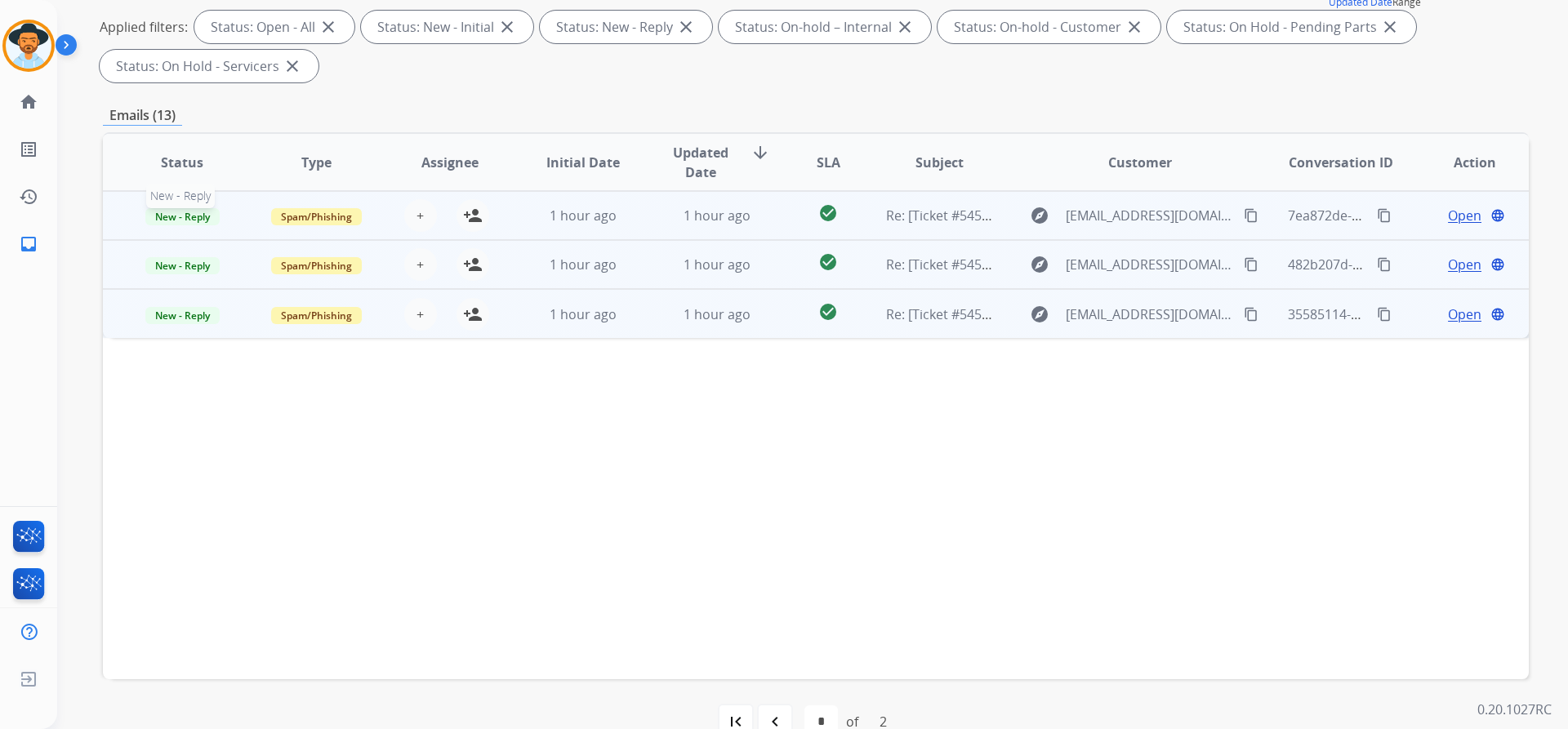
click at [169, 216] on span "New - Reply" at bounding box center [183, 216] width 75 height 17
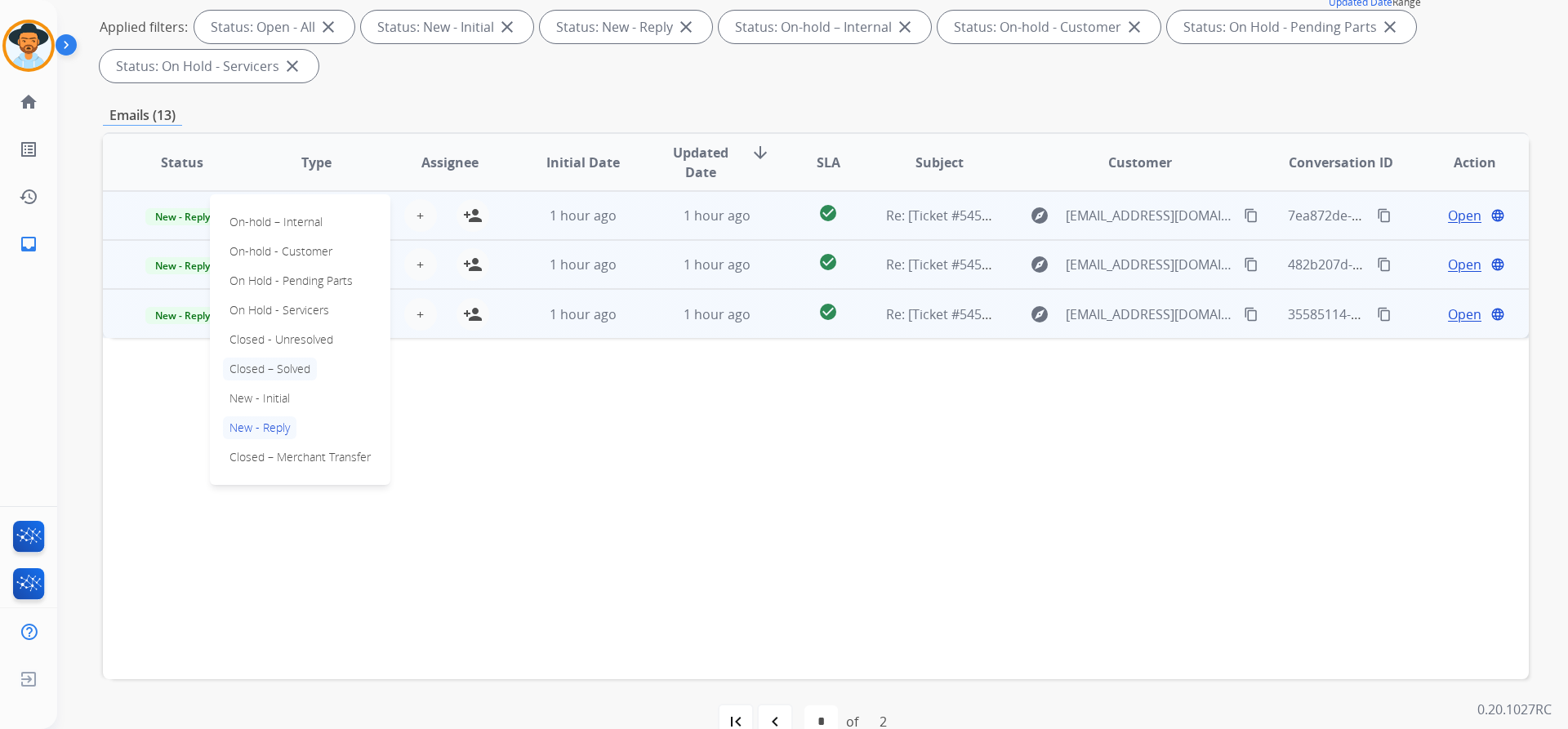
click at [296, 363] on p "Closed – Solved" at bounding box center [269, 369] width 94 height 23
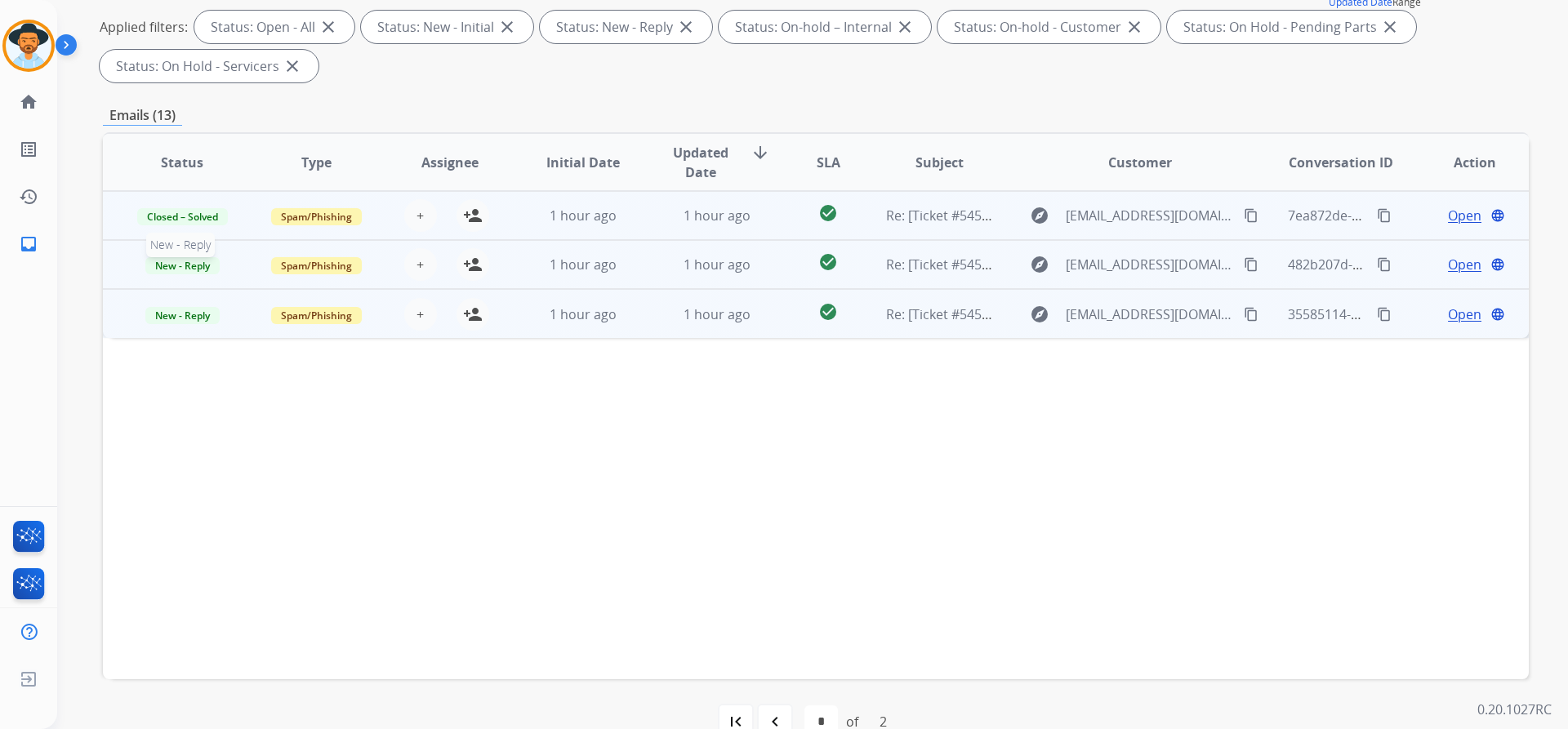
click at [176, 268] on span "New - Reply" at bounding box center [183, 266] width 75 height 17
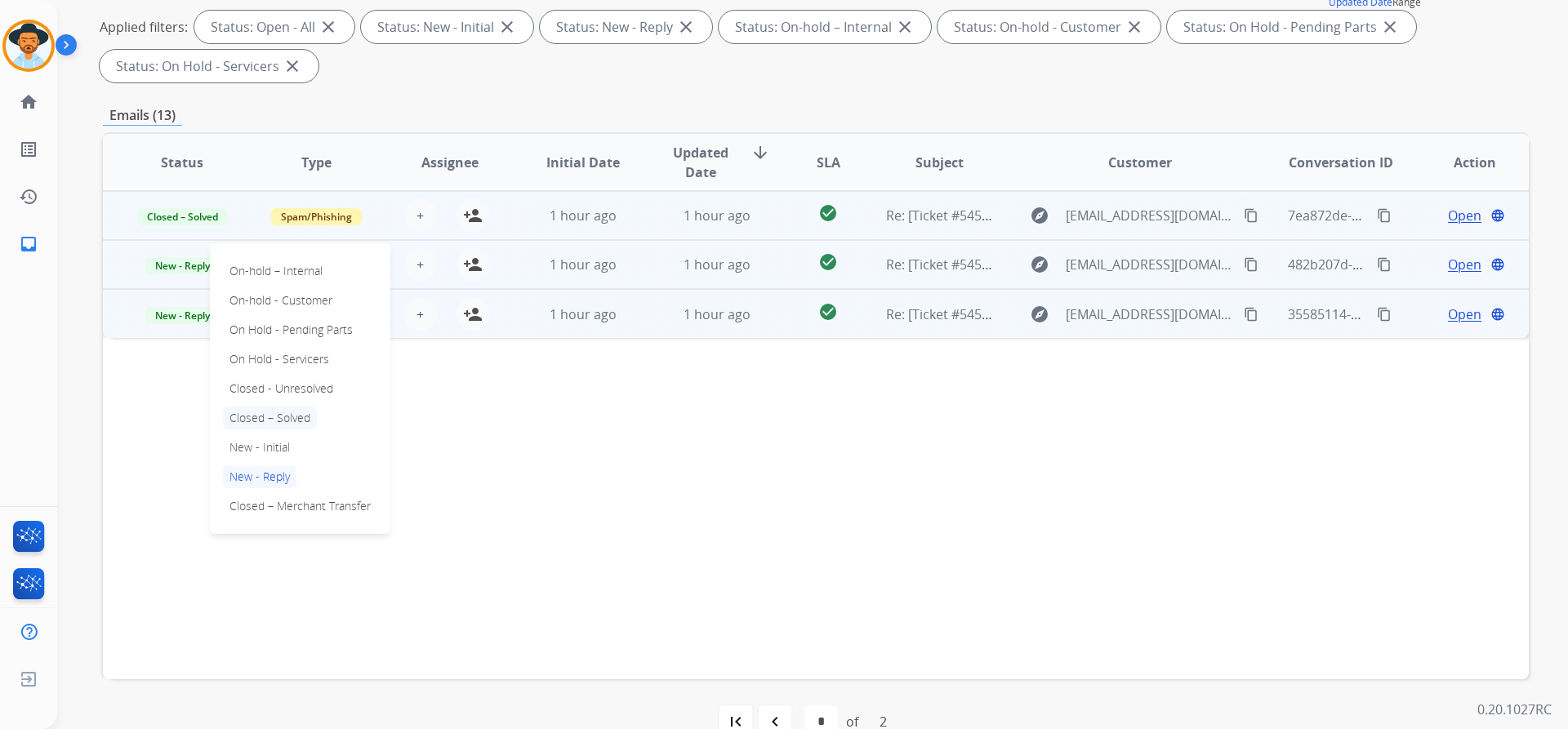
click at [282, 413] on p "Closed – Solved" at bounding box center [269, 418] width 94 height 23
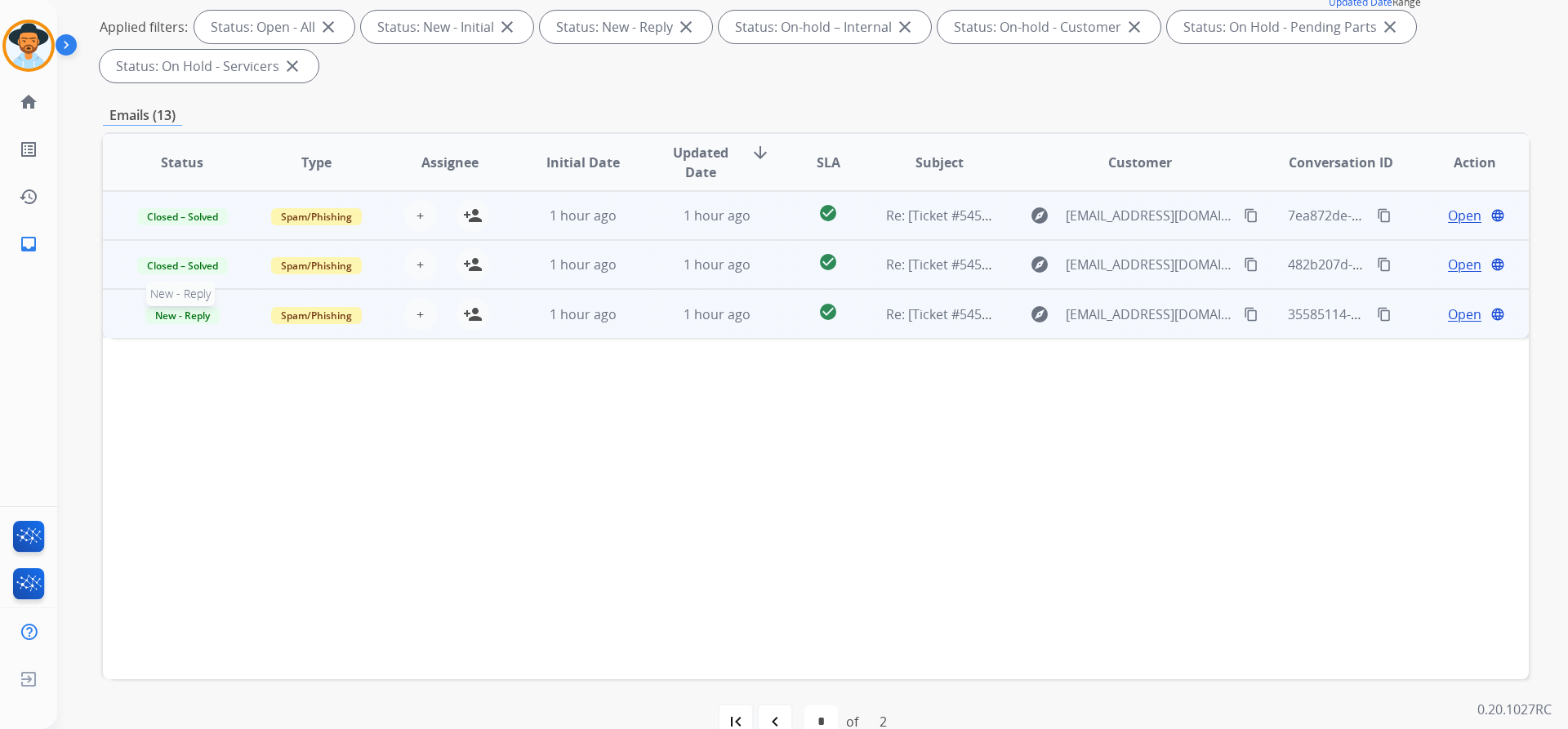
click at [181, 317] on span "New - Reply" at bounding box center [183, 315] width 75 height 17
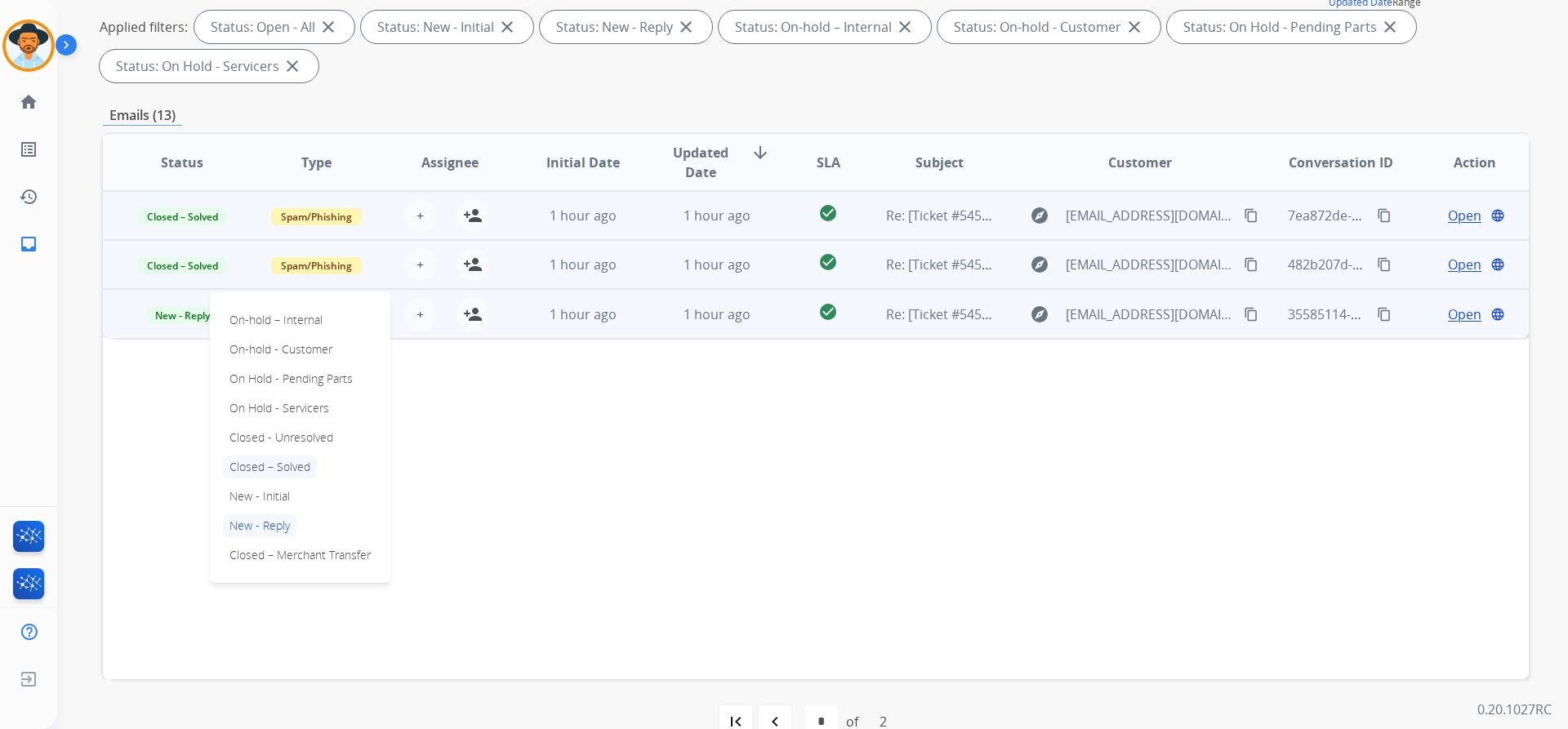
click at [285, 461] on p "Closed – Solved" at bounding box center [269, 467] width 94 height 23
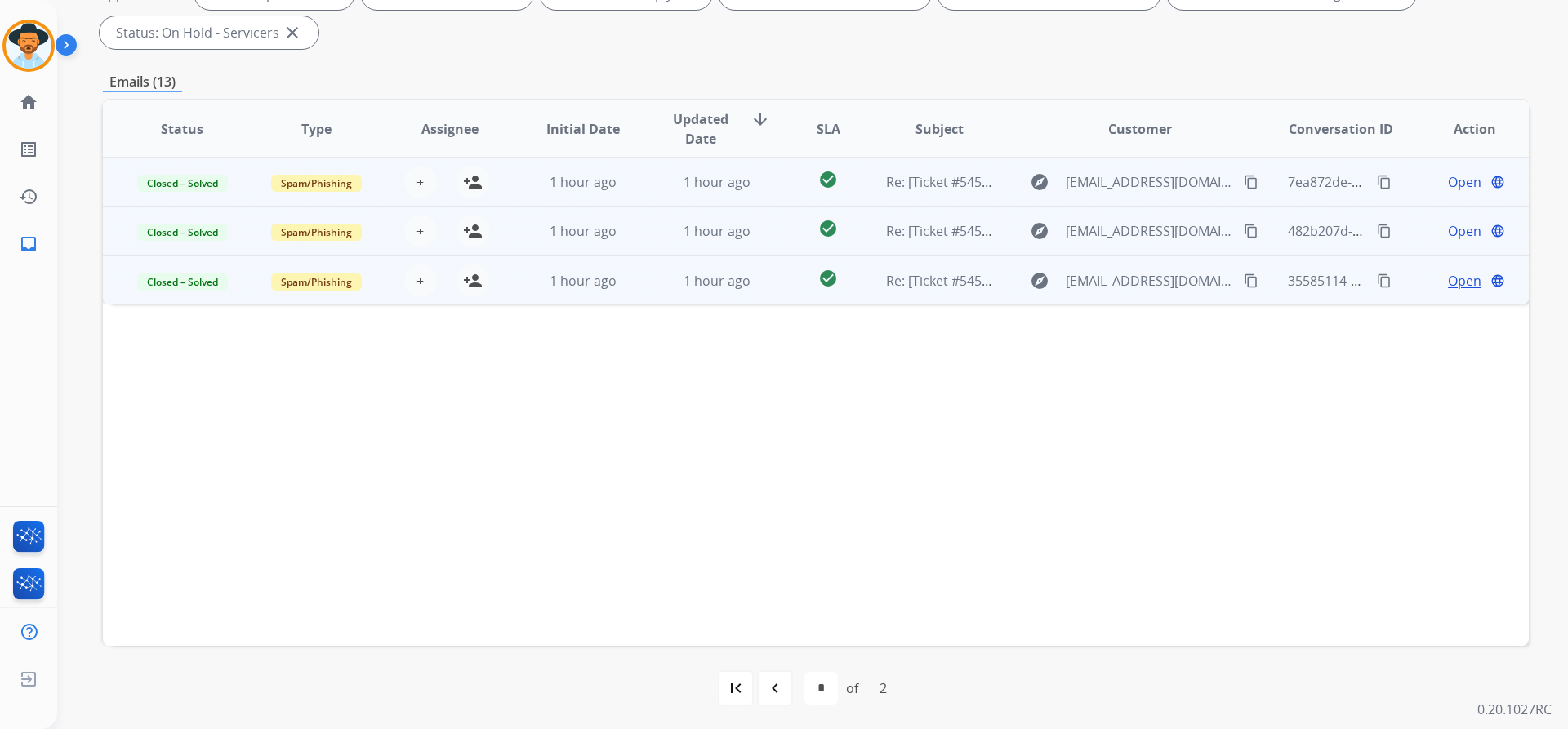
scroll to position [280, 0]
click at [782, 681] on mat-icon "navigate_before" at bounding box center [775, 686] width 20 height 20
select select "*"
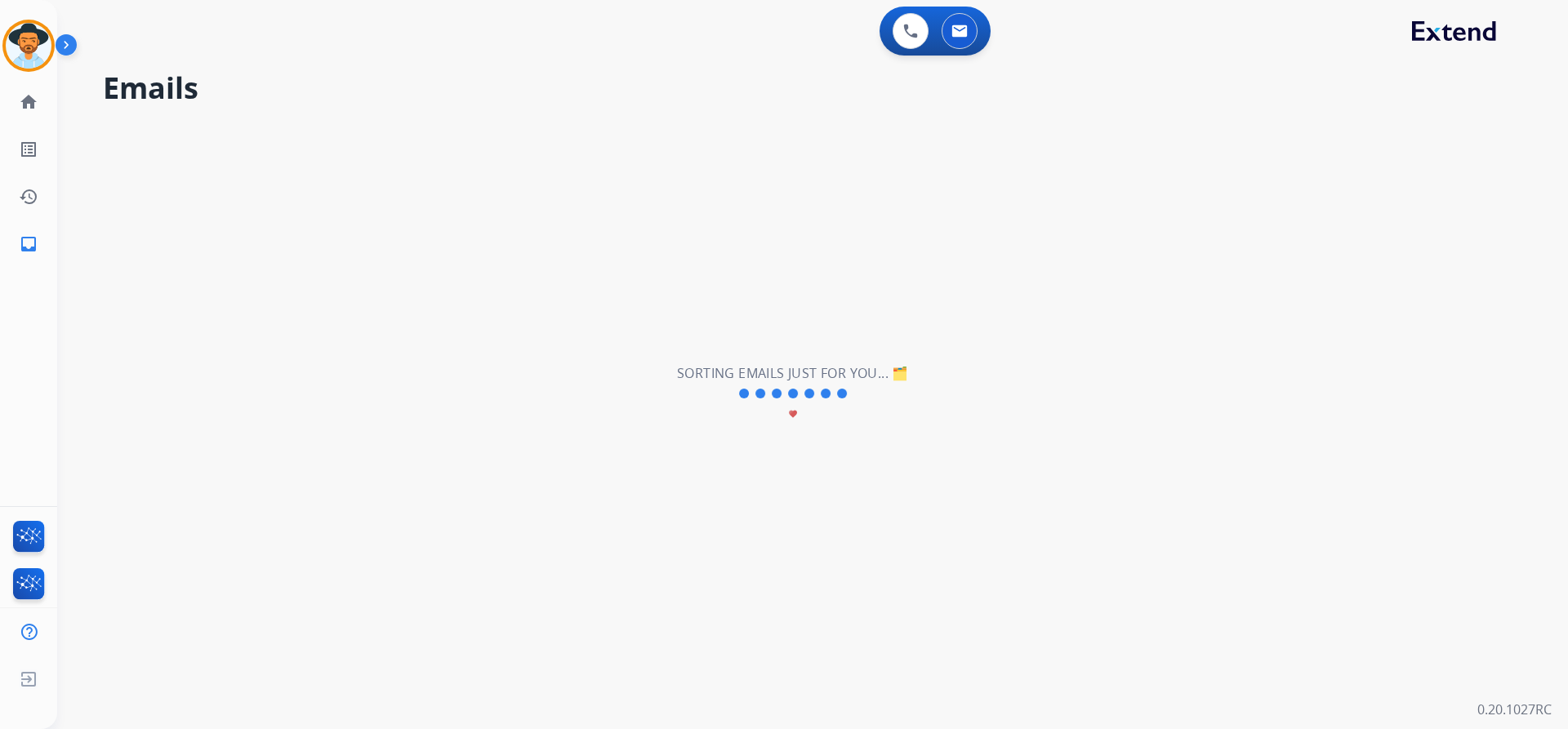
scroll to position [0, 0]
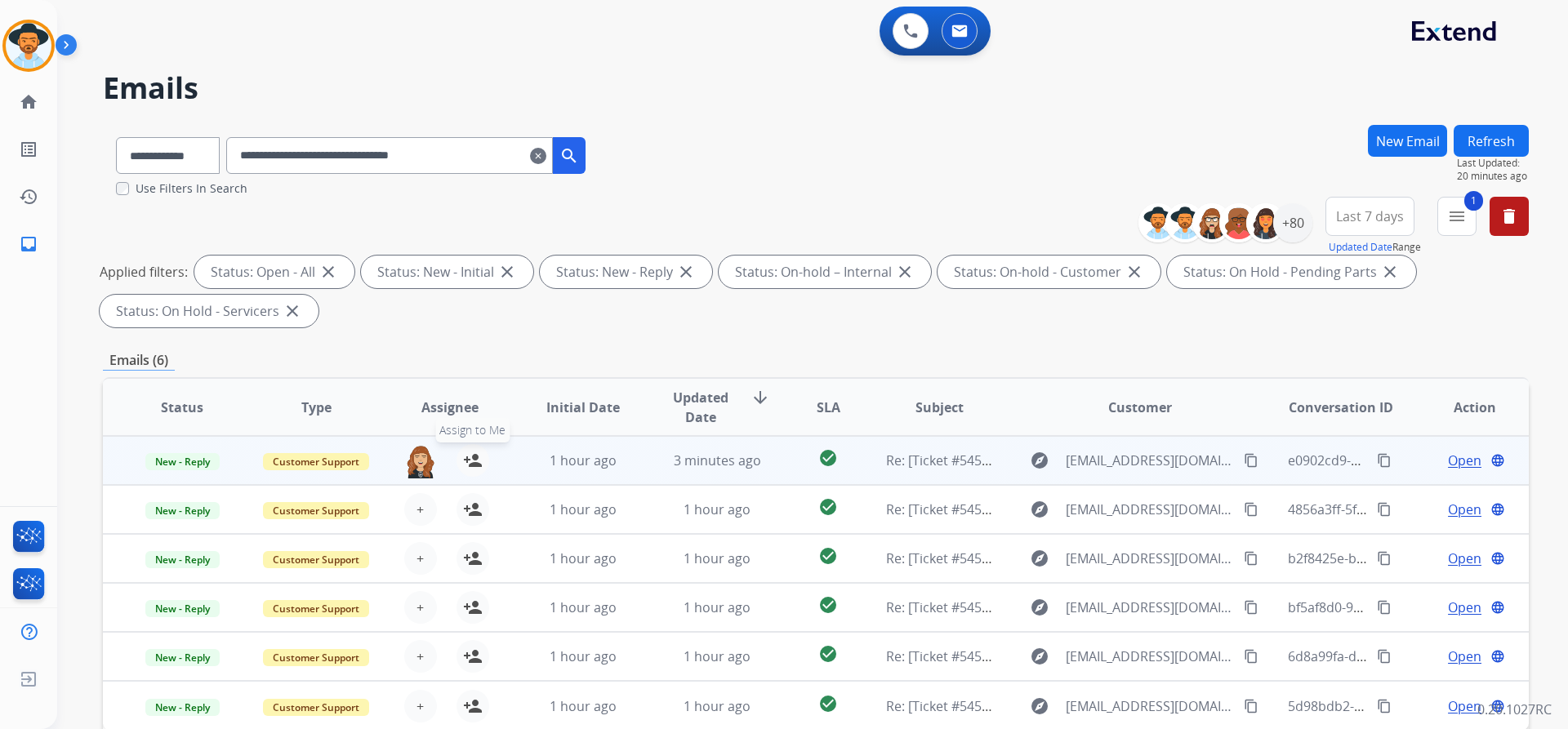
click at [473, 456] on mat-icon "person_add" at bounding box center [473, 461] width 20 height 20
click at [473, 456] on mat-icon "person_remove" at bounding box center [473, 461] width 20 height 20
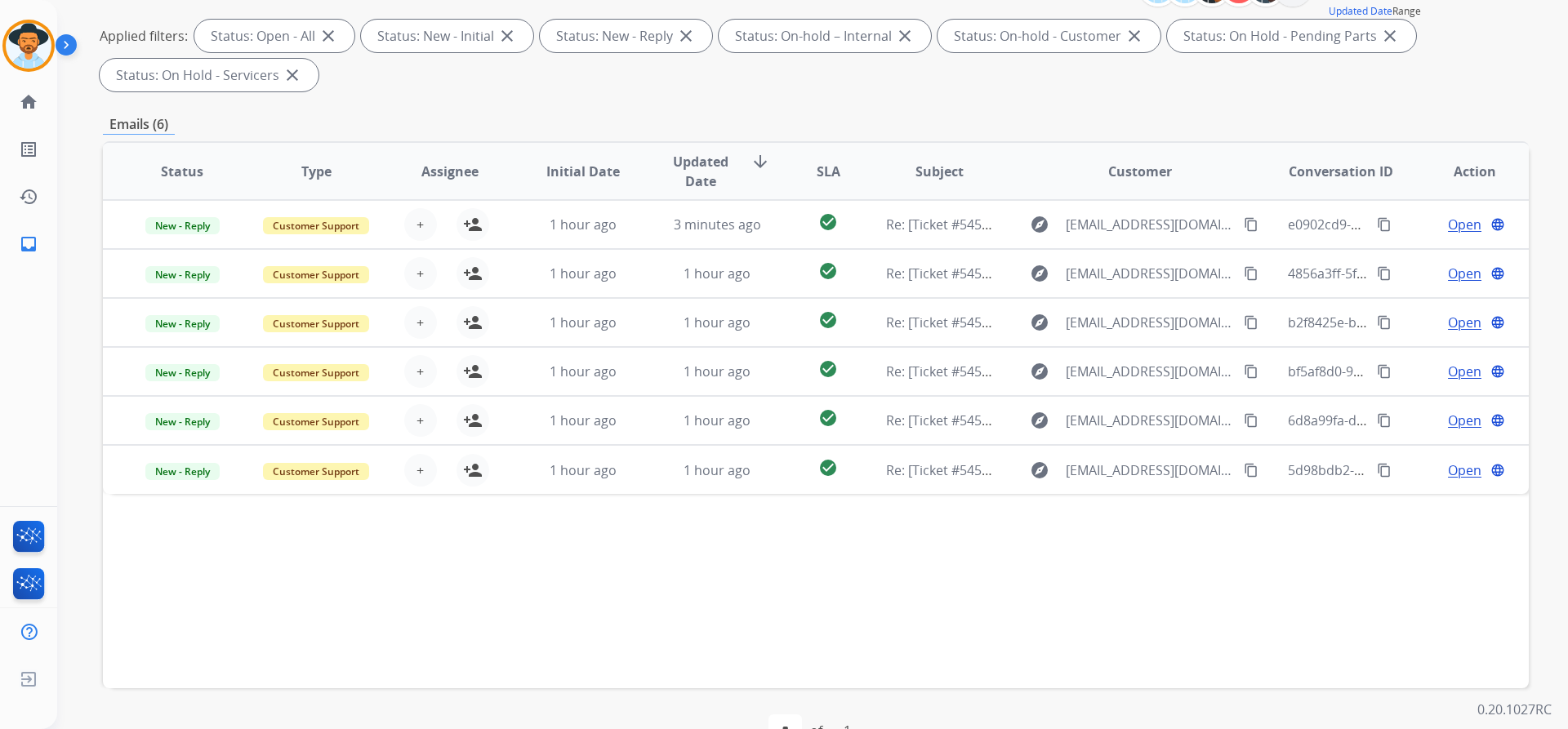
scroll to position [245, 0]
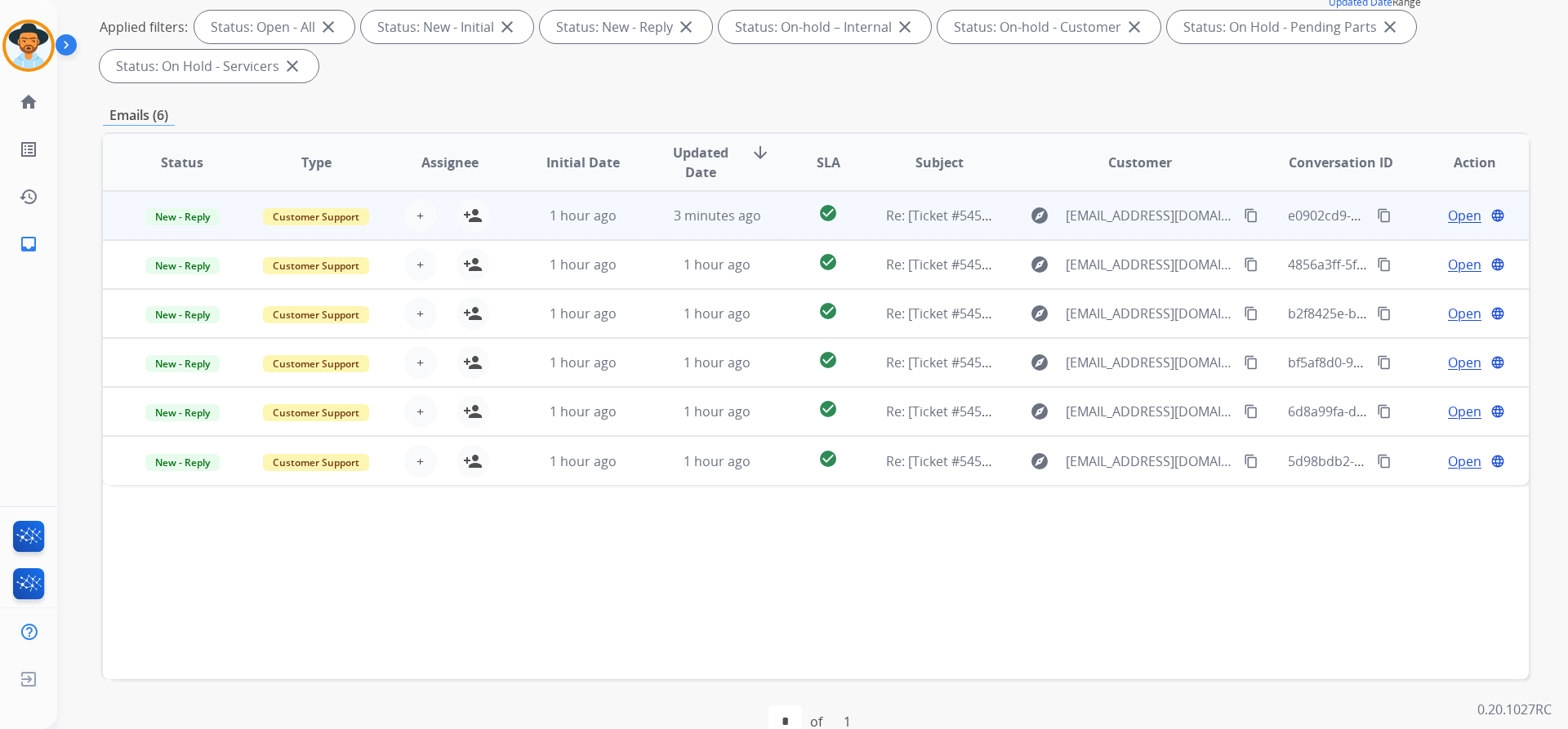
click at [1451, 218] on span "Open" at bounding box center [1465, 215] width 34 height 20
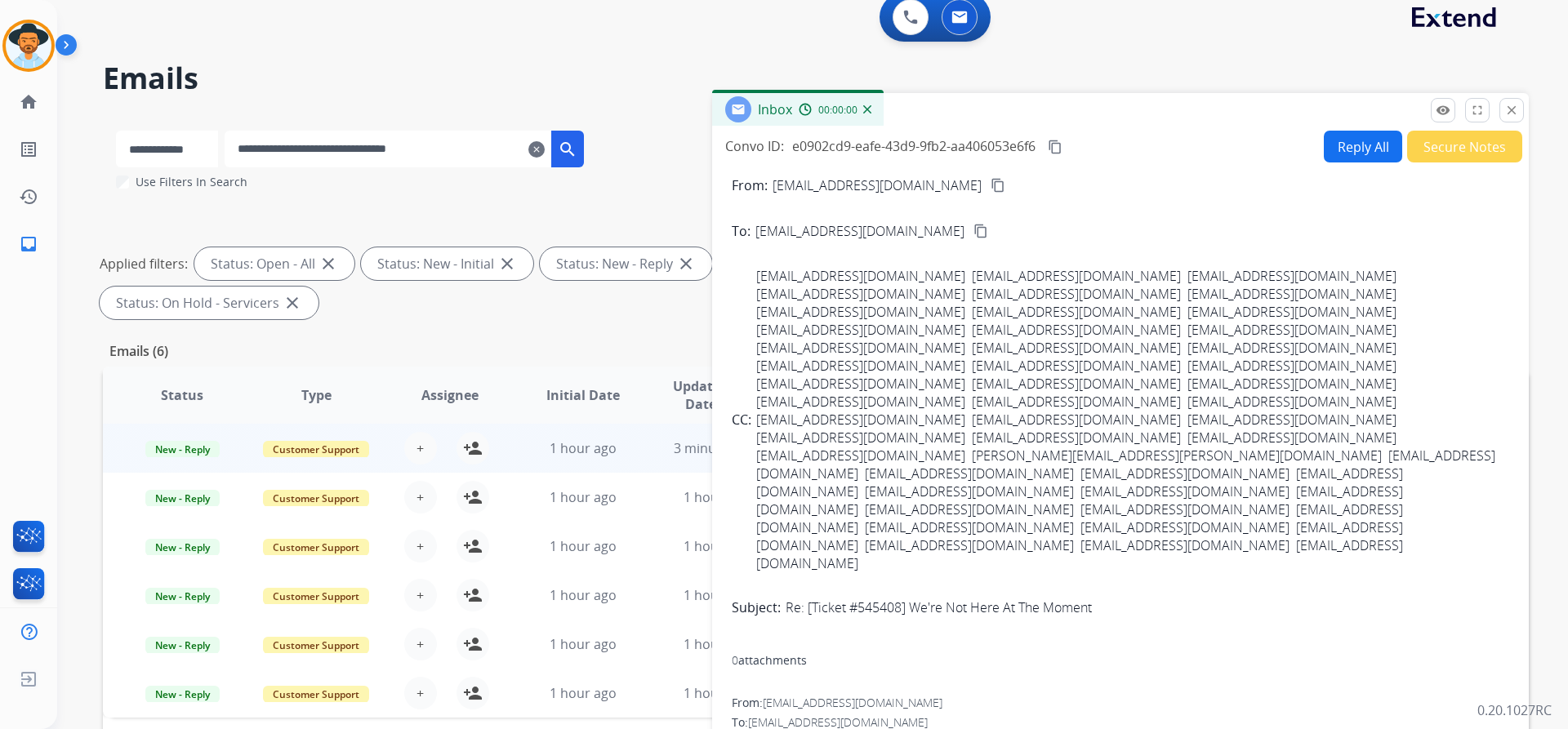
scroll to position [0, 0]
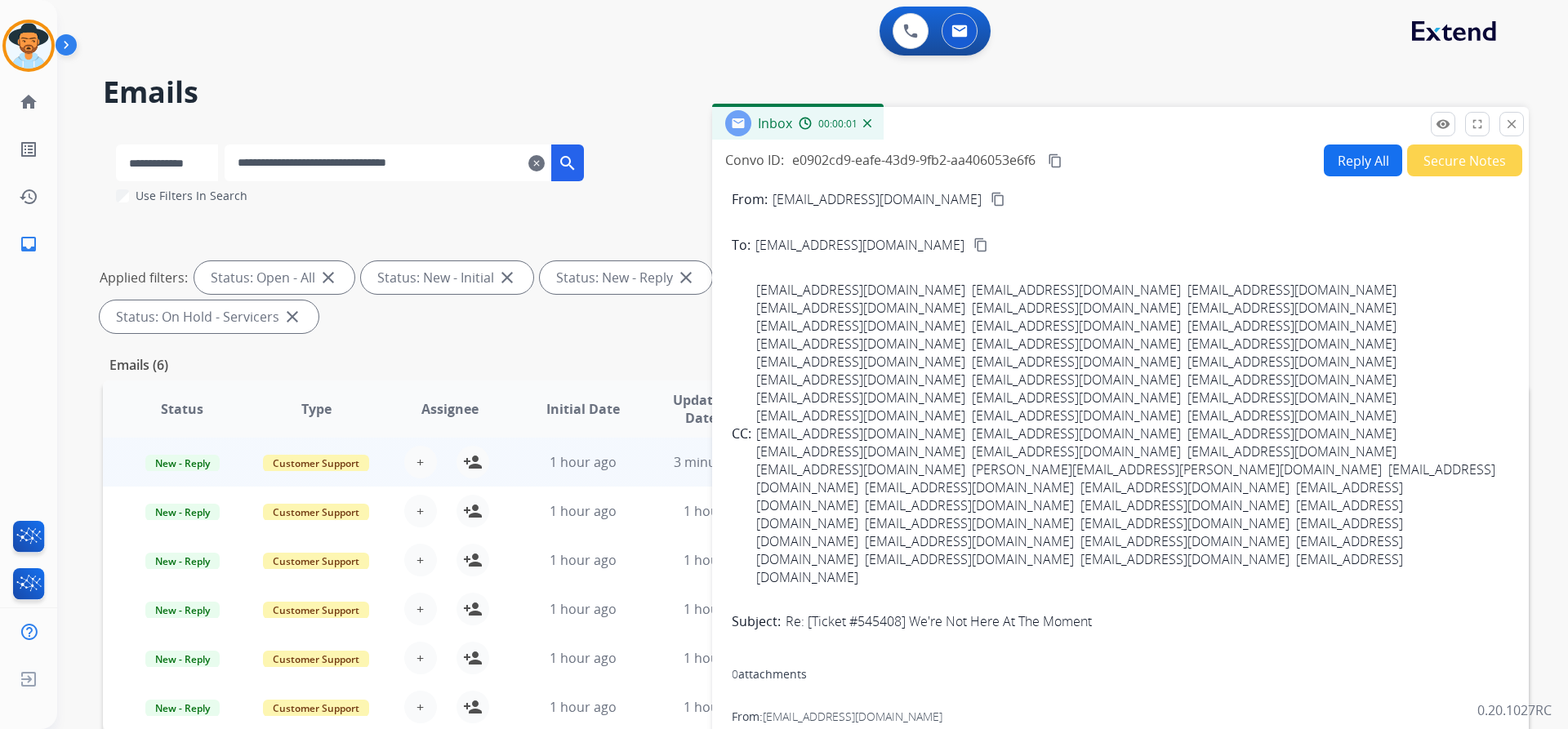
click at [1442, 165] on button "Secure Notes" at bounding box center [1465, 160] width 116 height 32
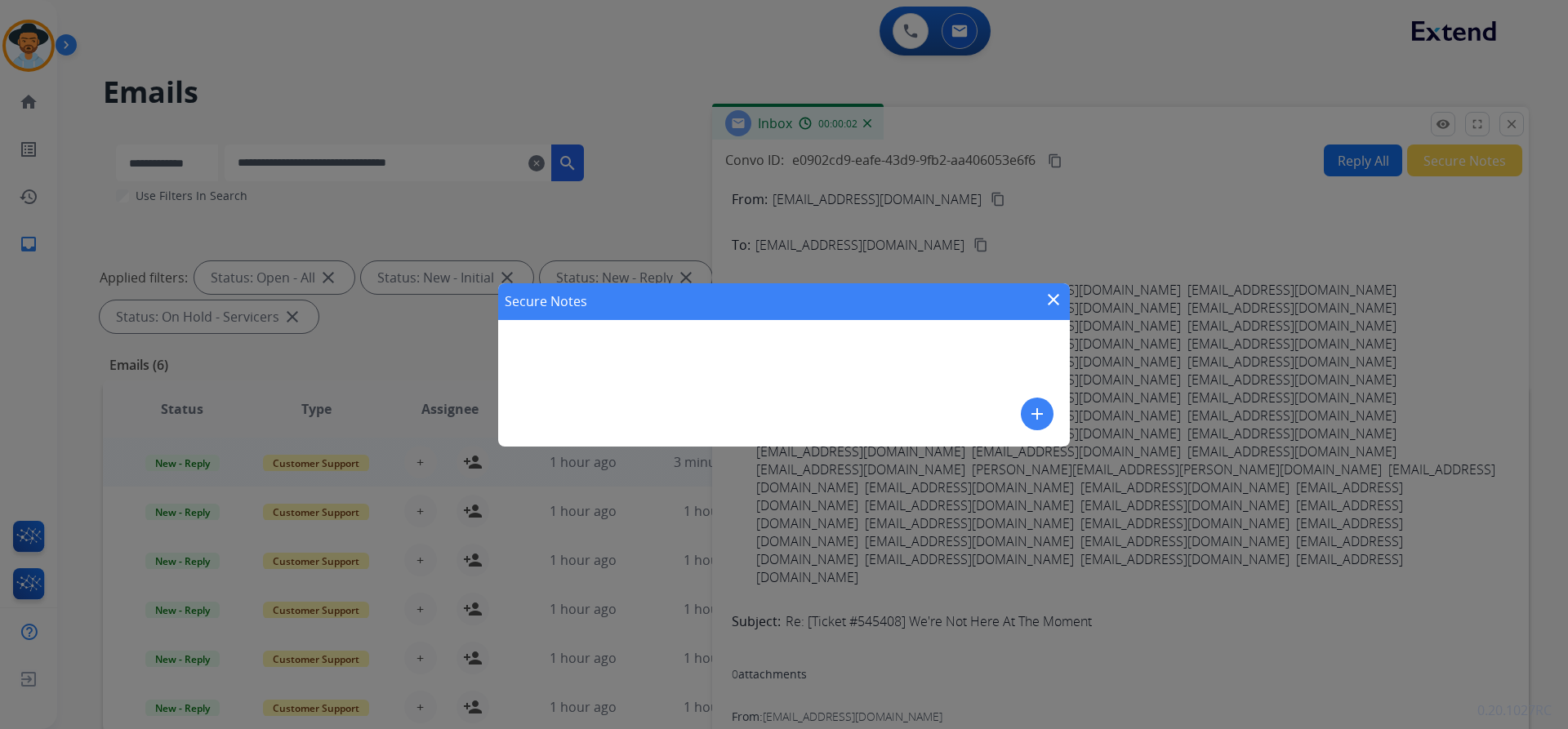
click at [1041, 407] on mat-icon "add" at bounding box center [1037, 414] width 20 height 20
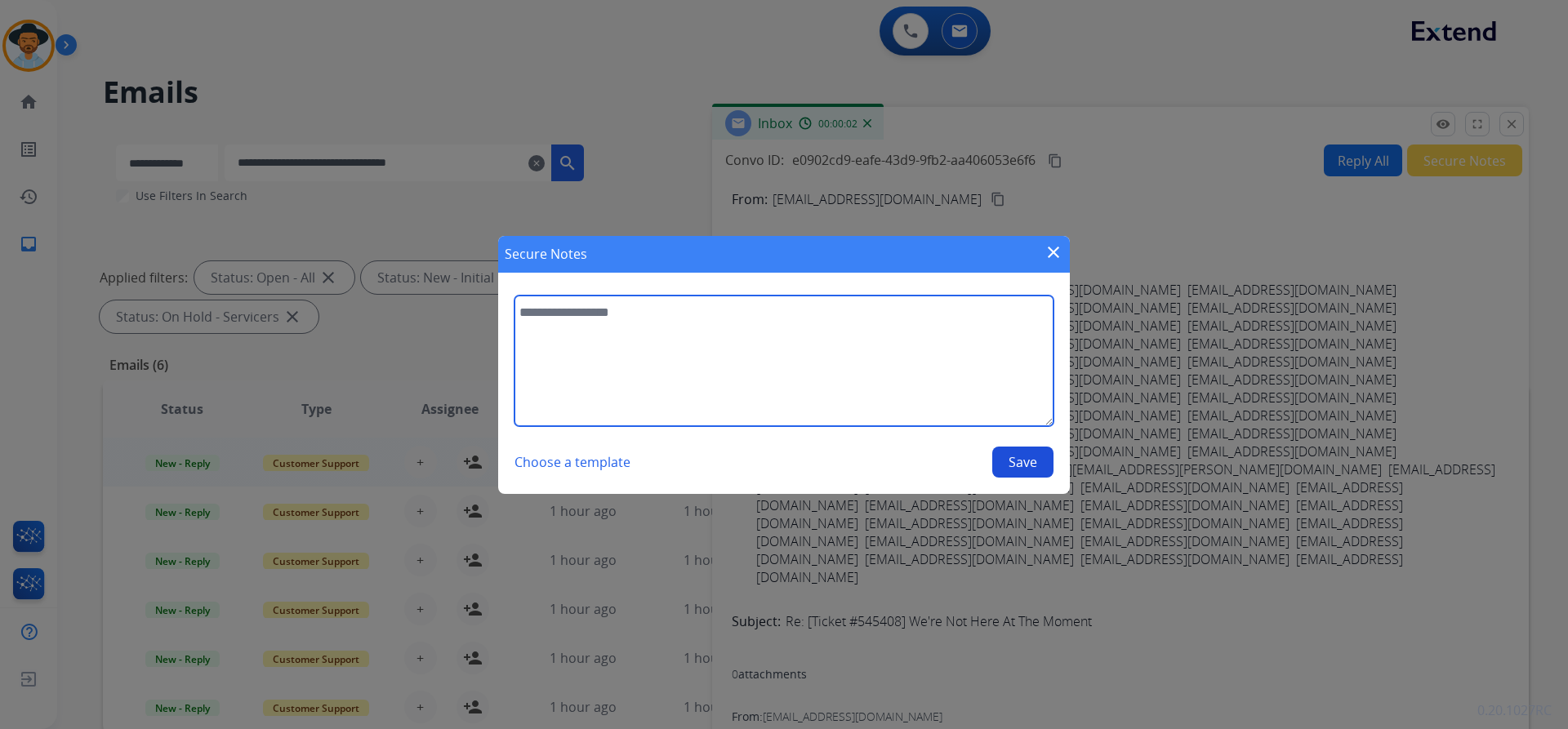
click at [759, 361] on textarea at bounding box center [784, 361] width 539 height 131
paste textarea "**********"
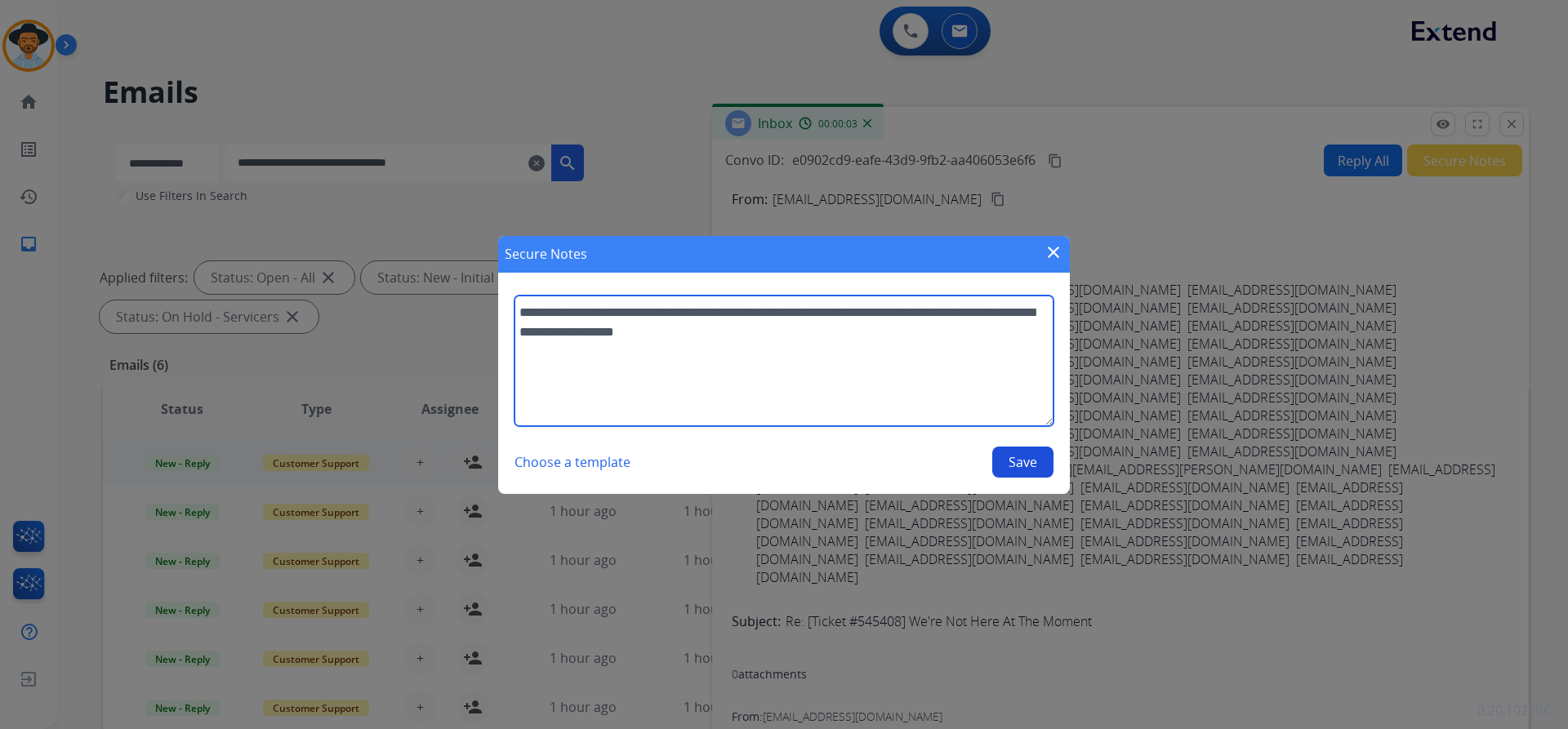
type textarea "**********"
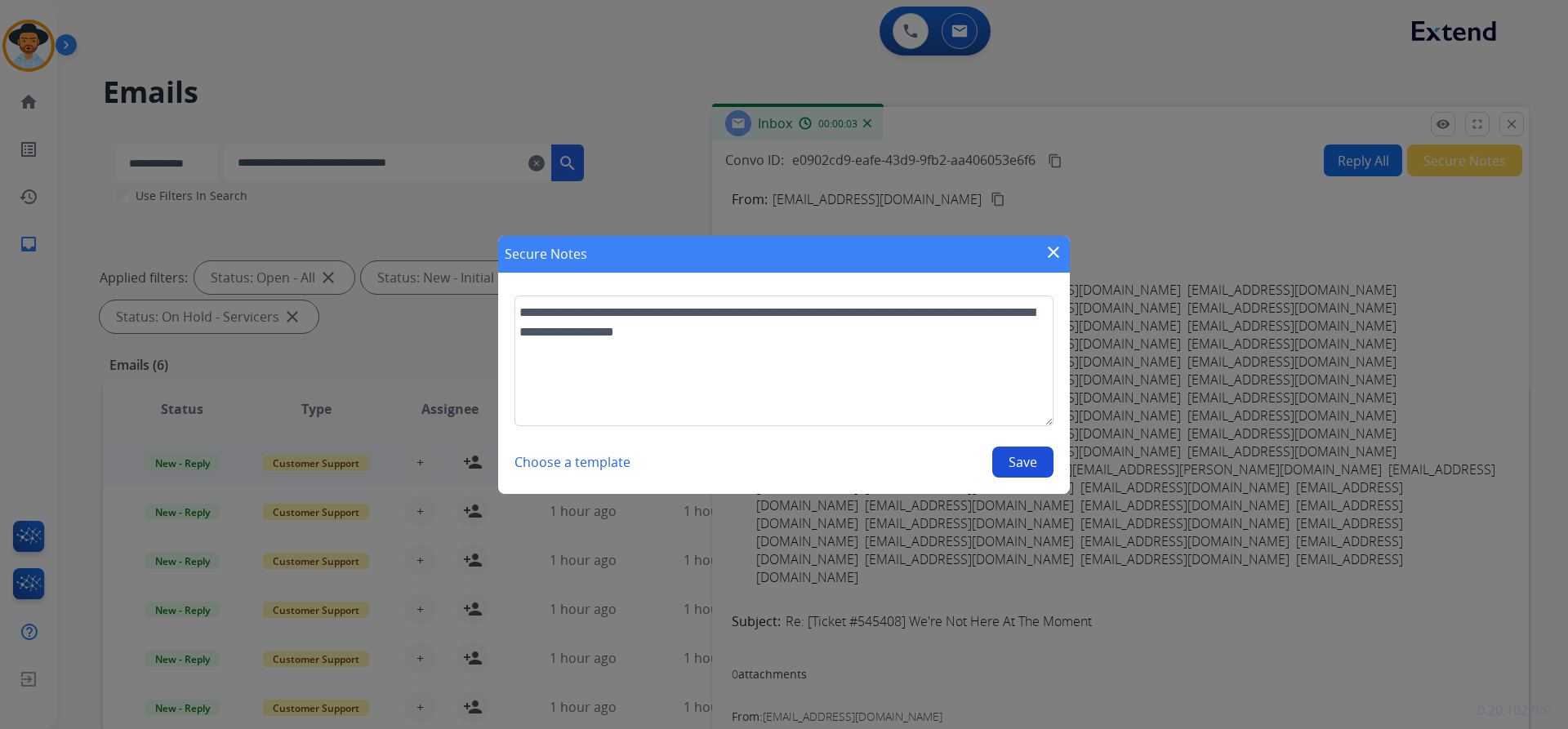
click at [1026, 461] on button "Save" at bounding box center [1023, 461] width 62 height 31
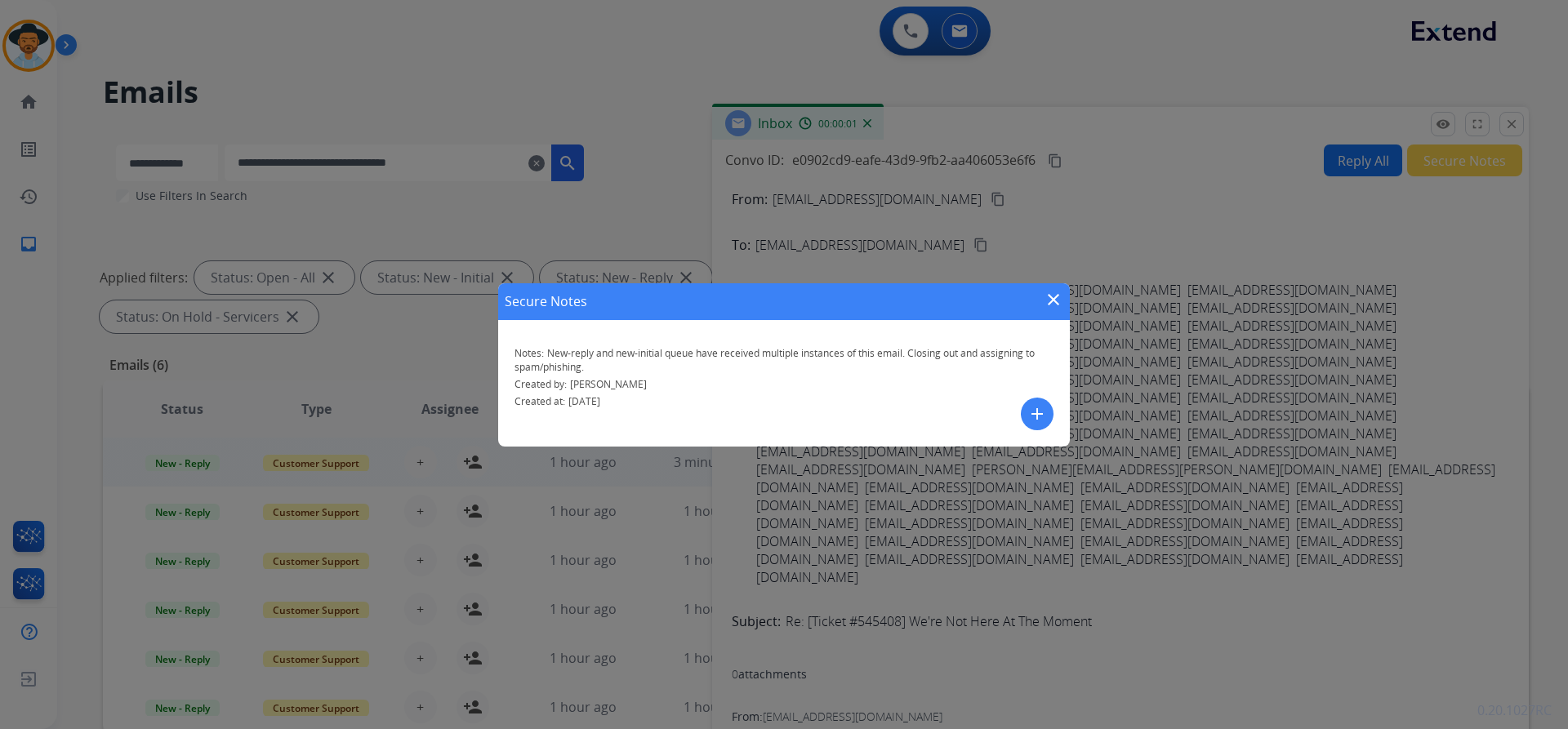
click at [1050, 299] on mat-icon "close" at bounding box center [1052, 299] width 20 height 20
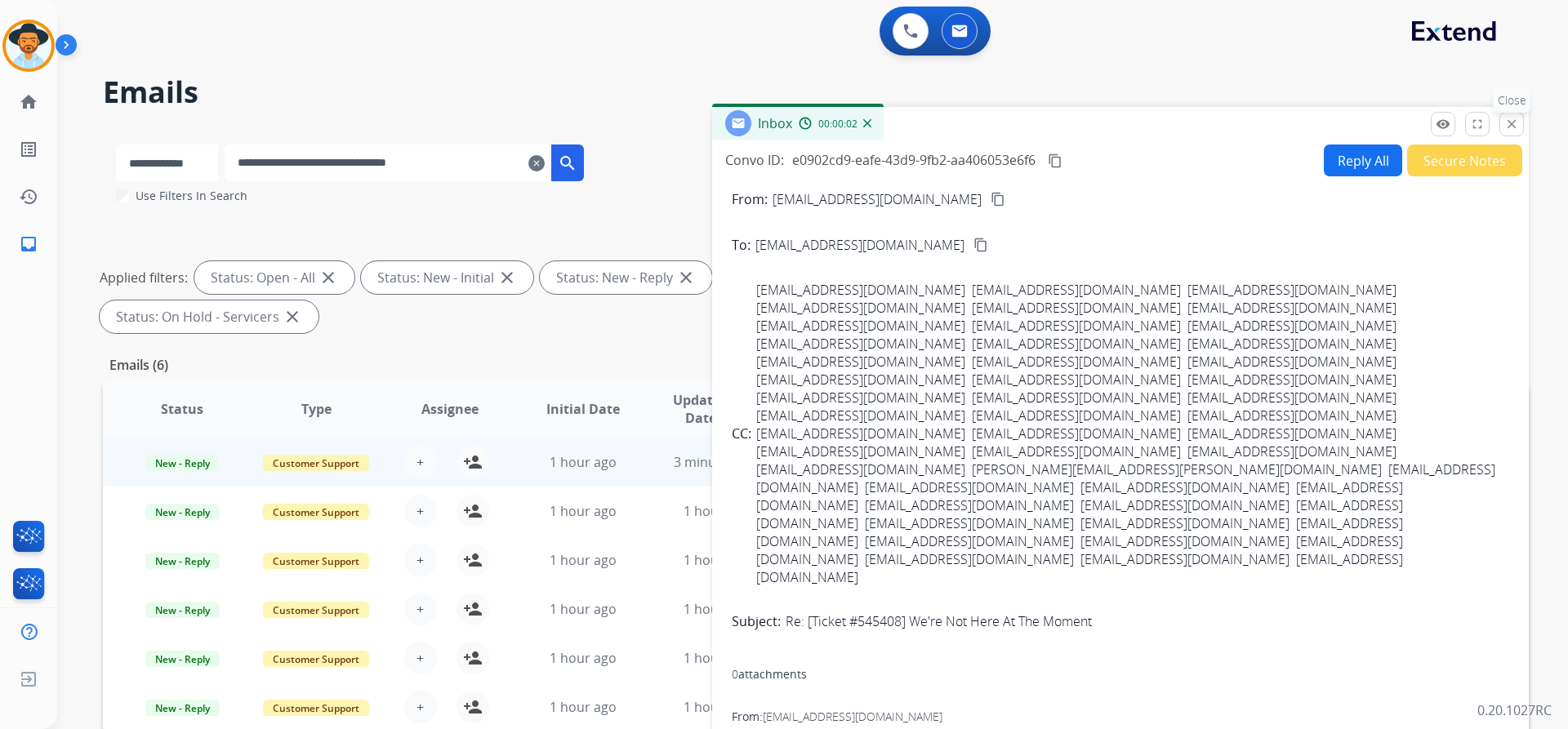
click at [1513, 127] on mat-icon "close" at bounding box center [1511, 124] width 15 height 15
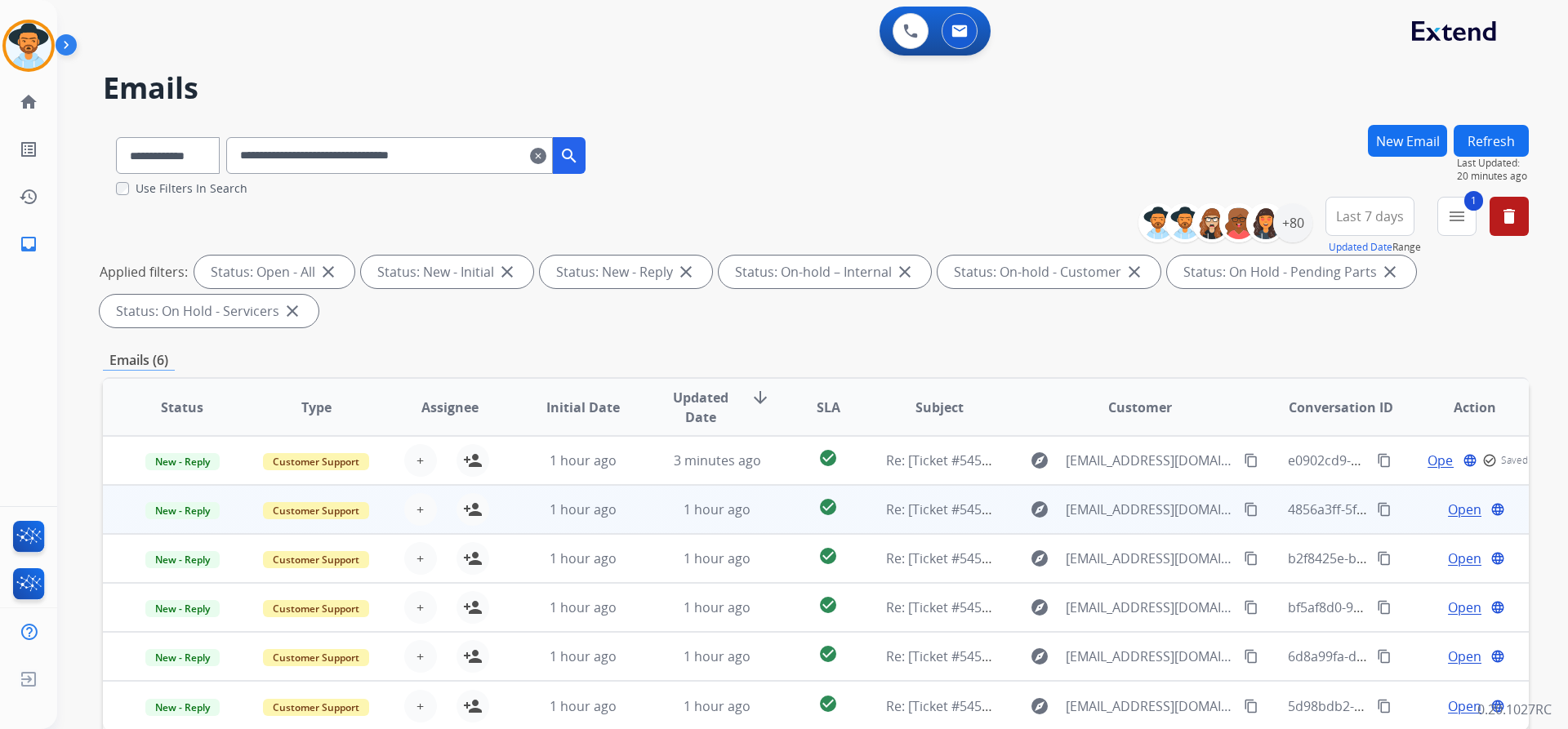
click at [1448, 508] on span "Open" at bounding box center [1465, 509] width 34 height 20
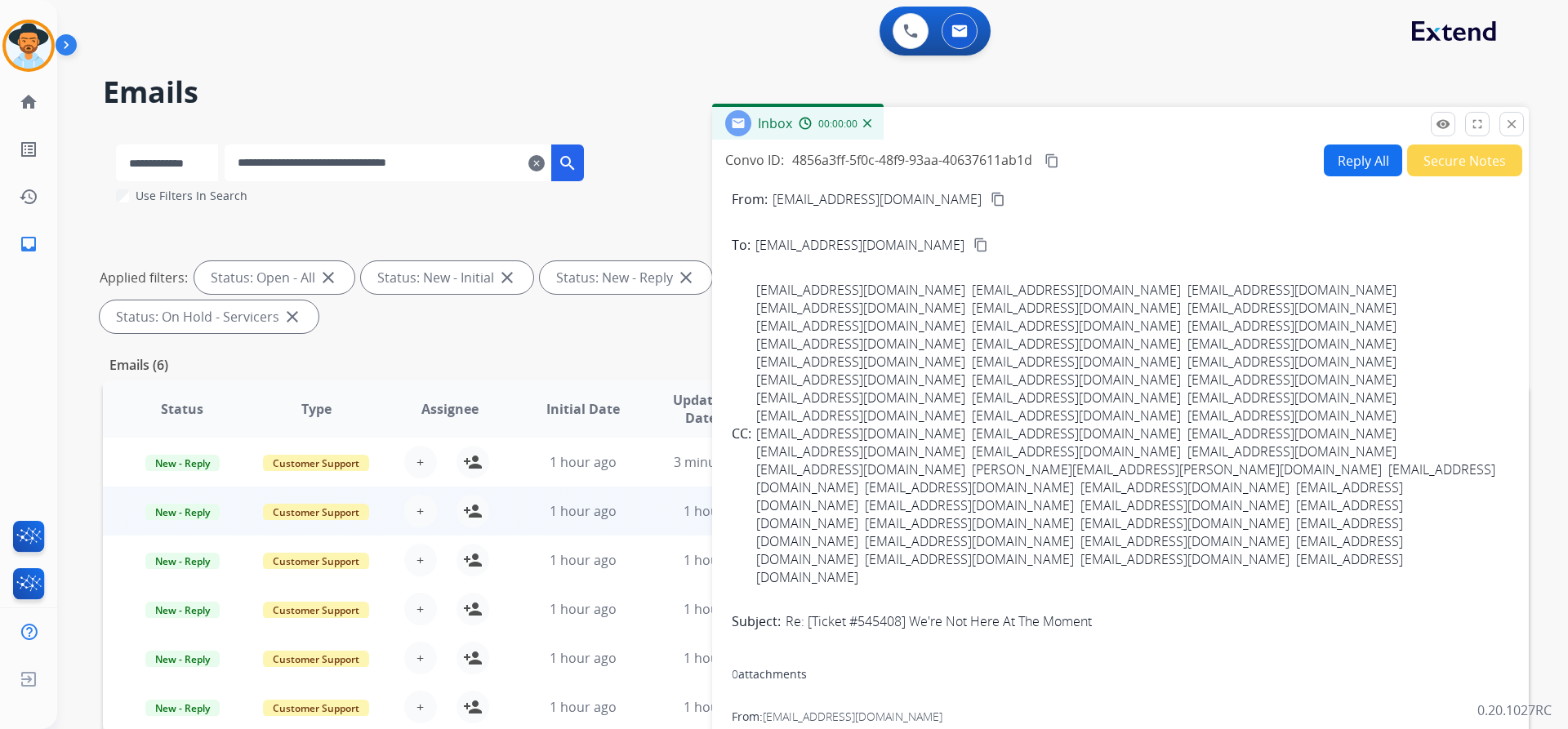
click at [1447, 156] on button "Secure Notes" at bounding box center [1465, 160] width 116 height 32
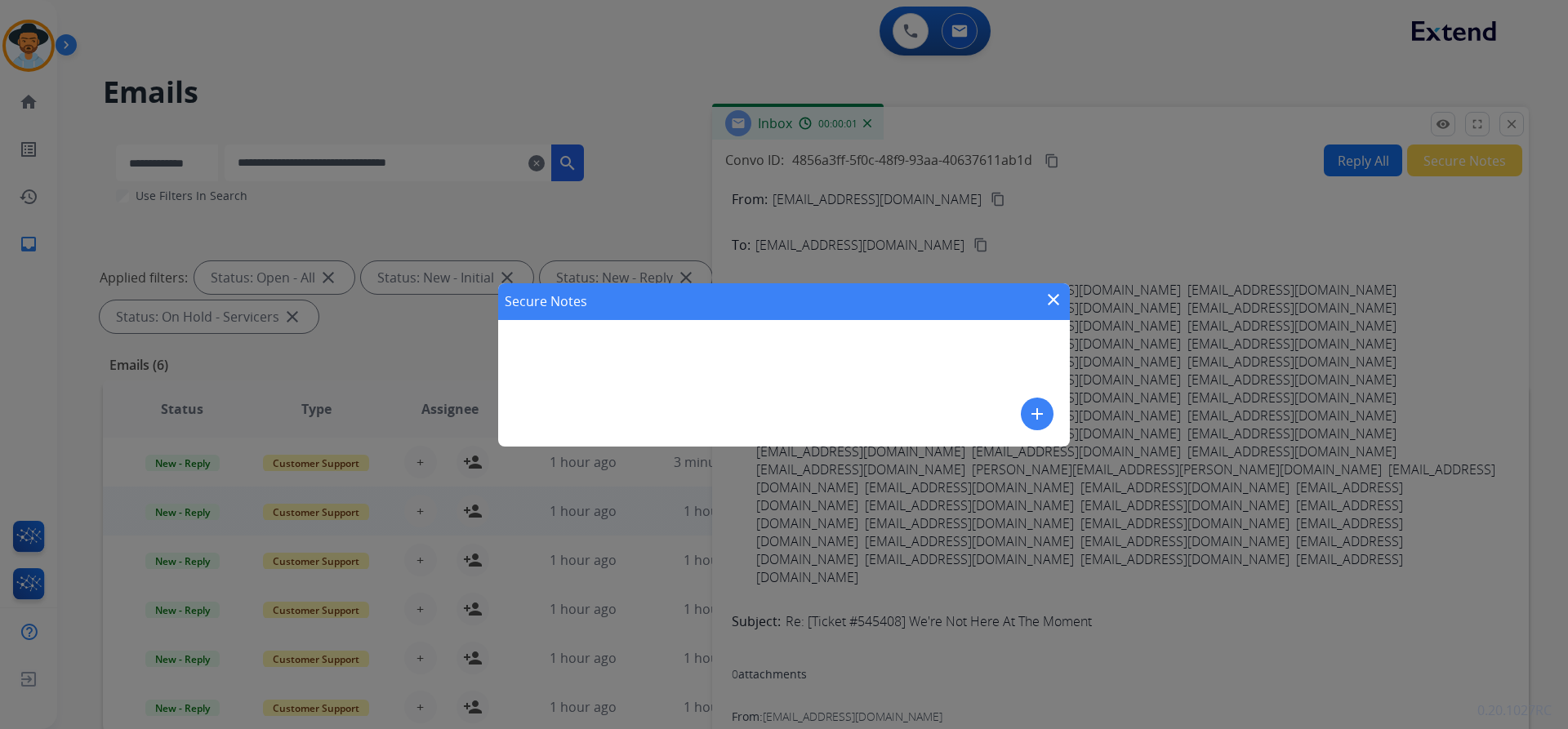
click at [1038, 418] on mat-icon "add" at bounding box center [1037, 414] width 20 height 20
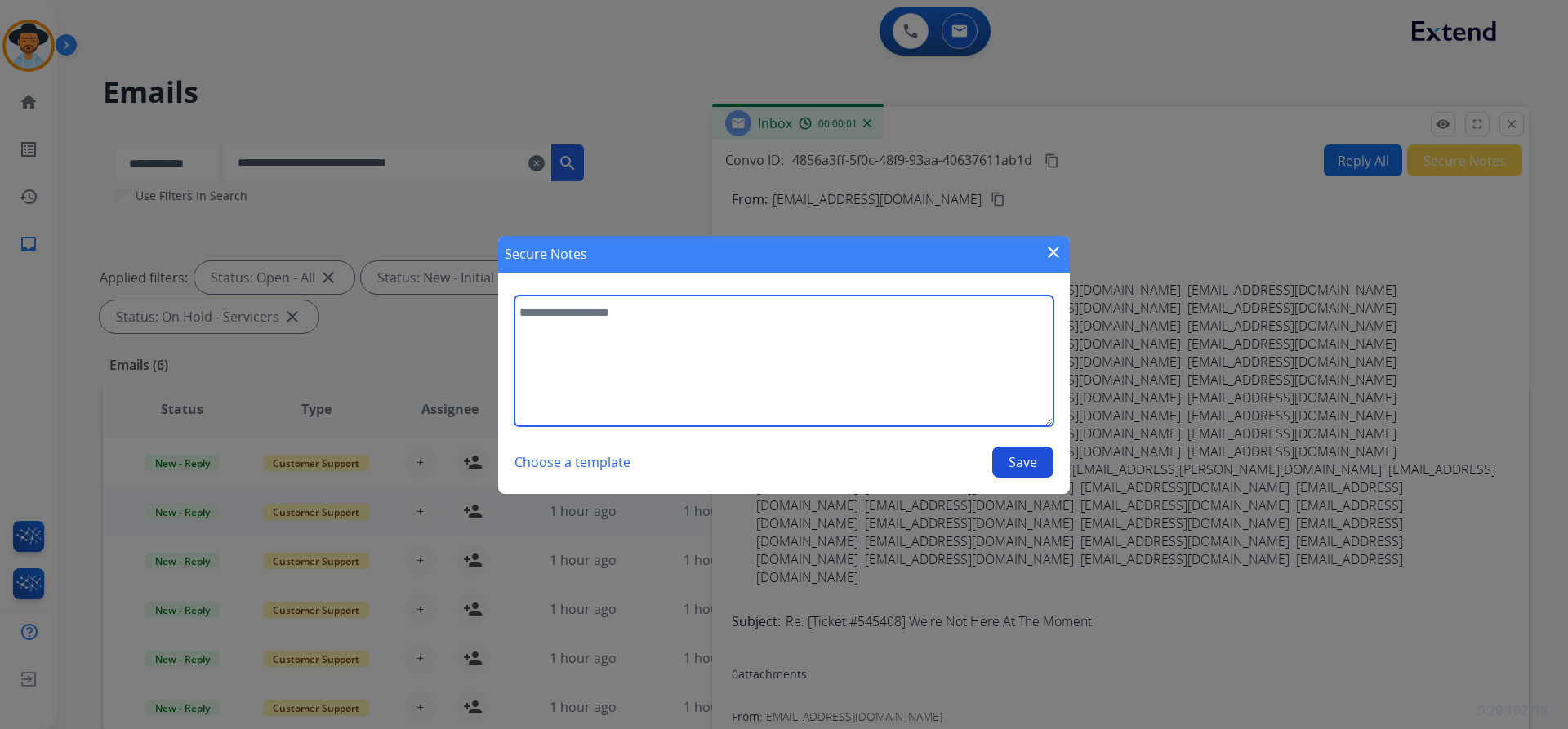
click at [736, 359] on textarea at bounding box center [784, 361] width 539 height 131
paste textarea "**********"
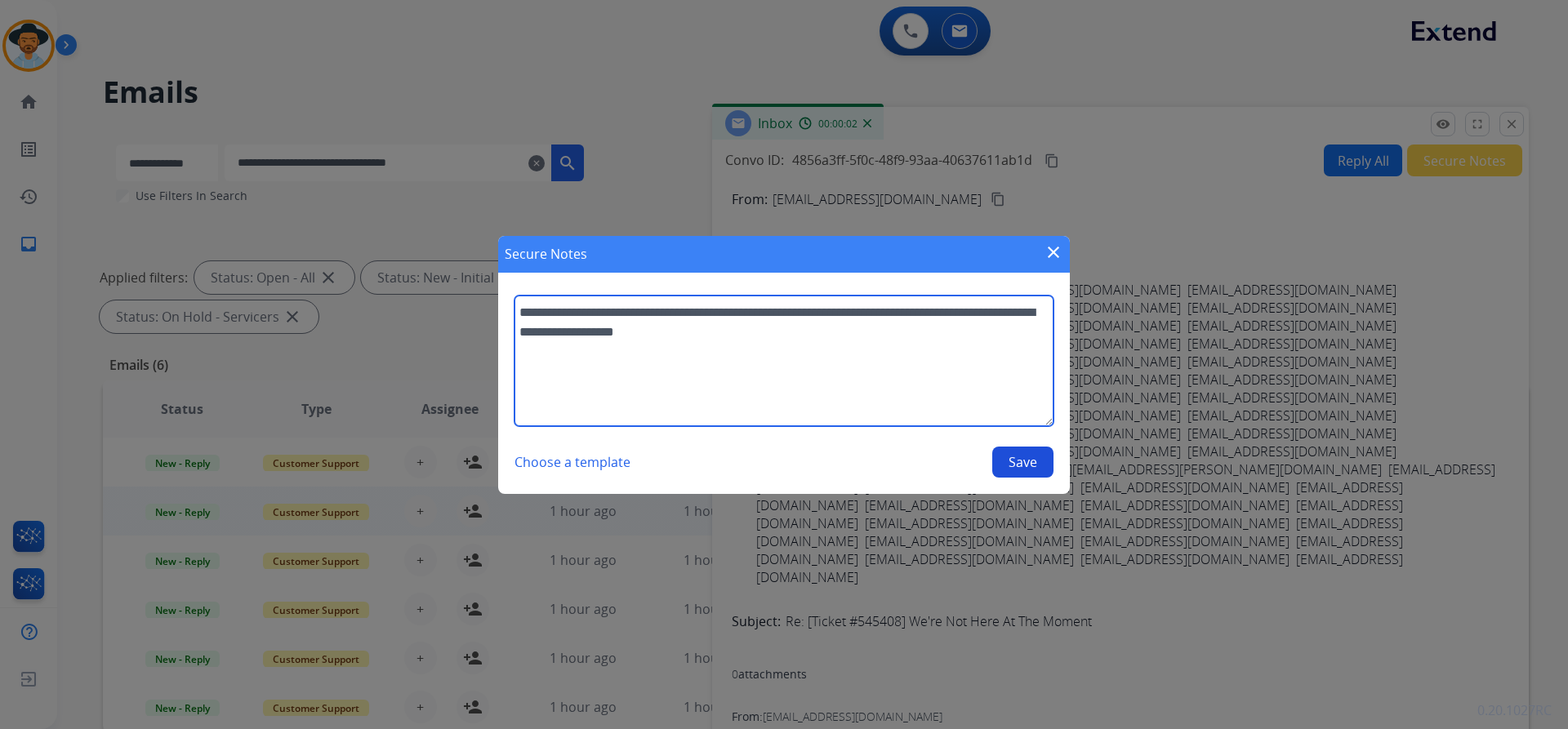
type textarea "**********"
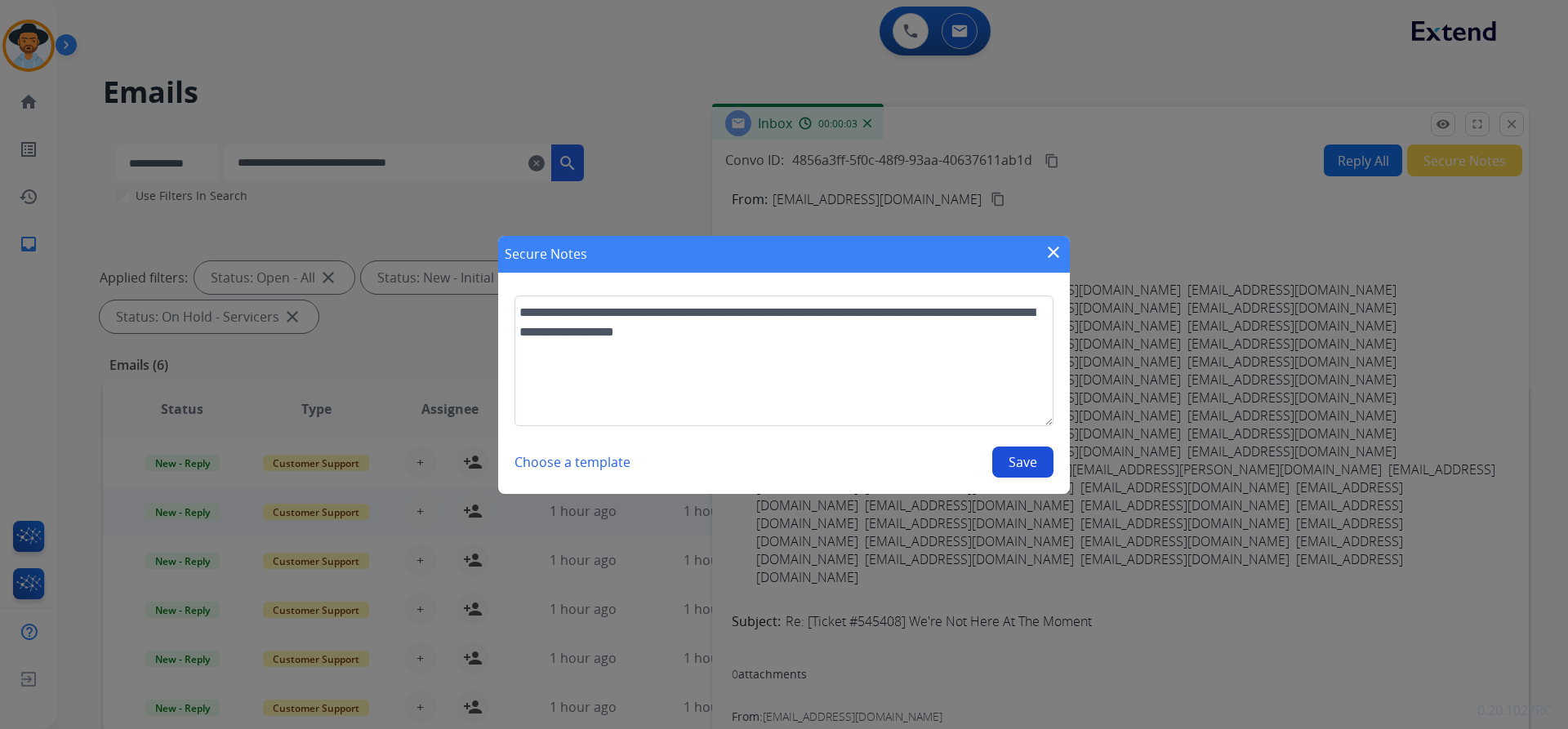
click at [1031, 458] on button "Save" at bounding box center [1023, 461] width 62 height 31
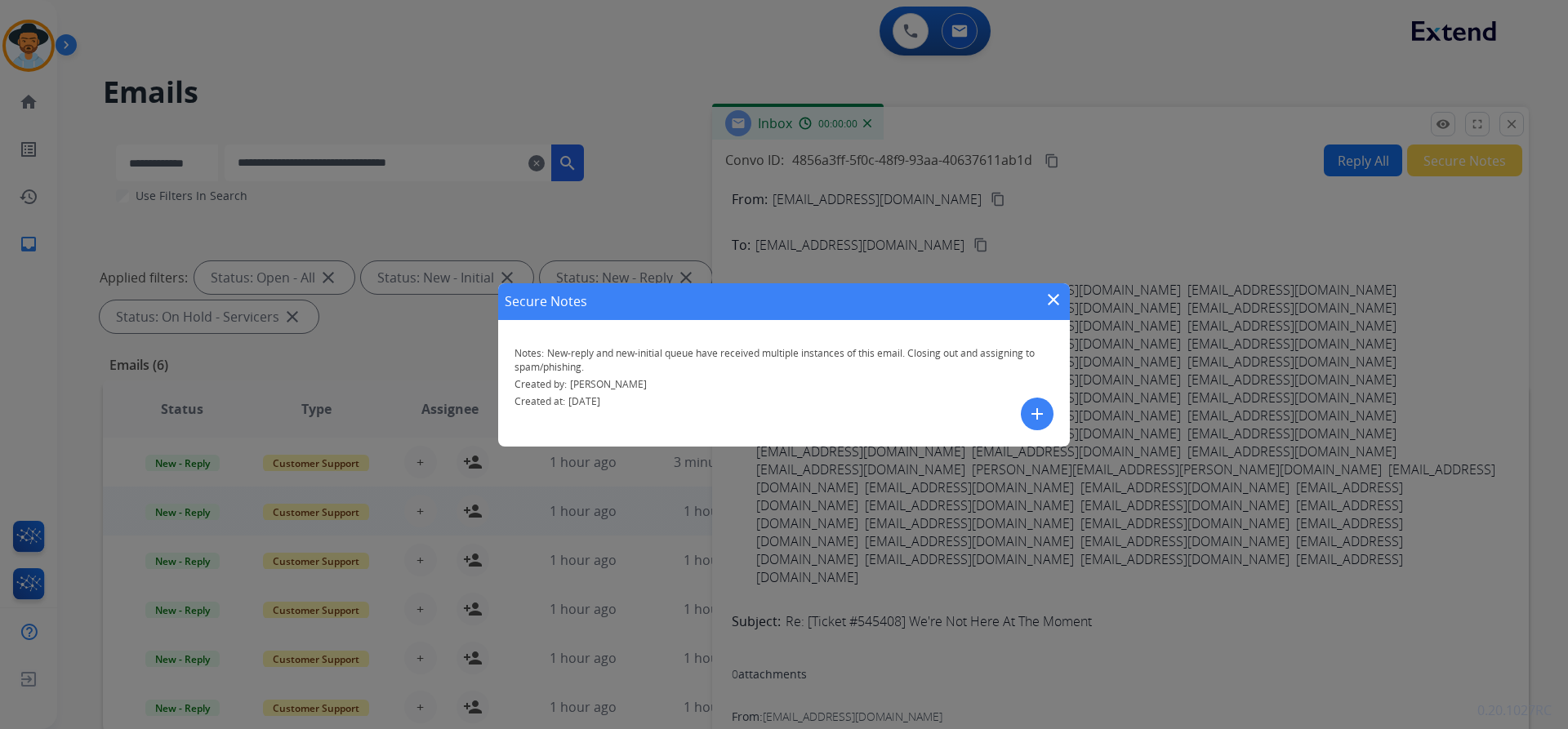
click at [1051, 299] on mat-icon "close" at bounding box center [1052, 299] width 20 height 20
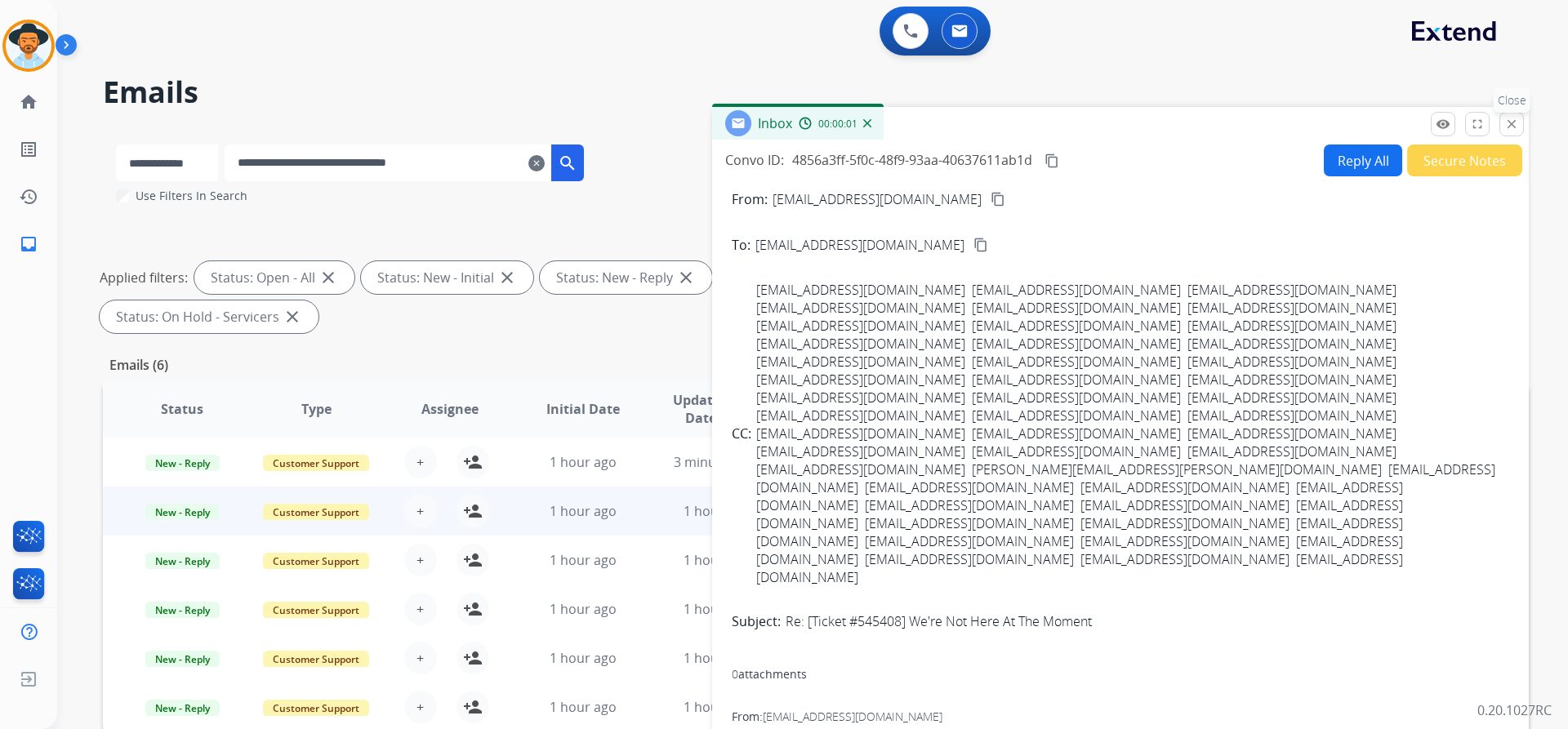
click at [1515, 119] on mat-icon "close" at bounding box center [1511, 124] width 15 height 15
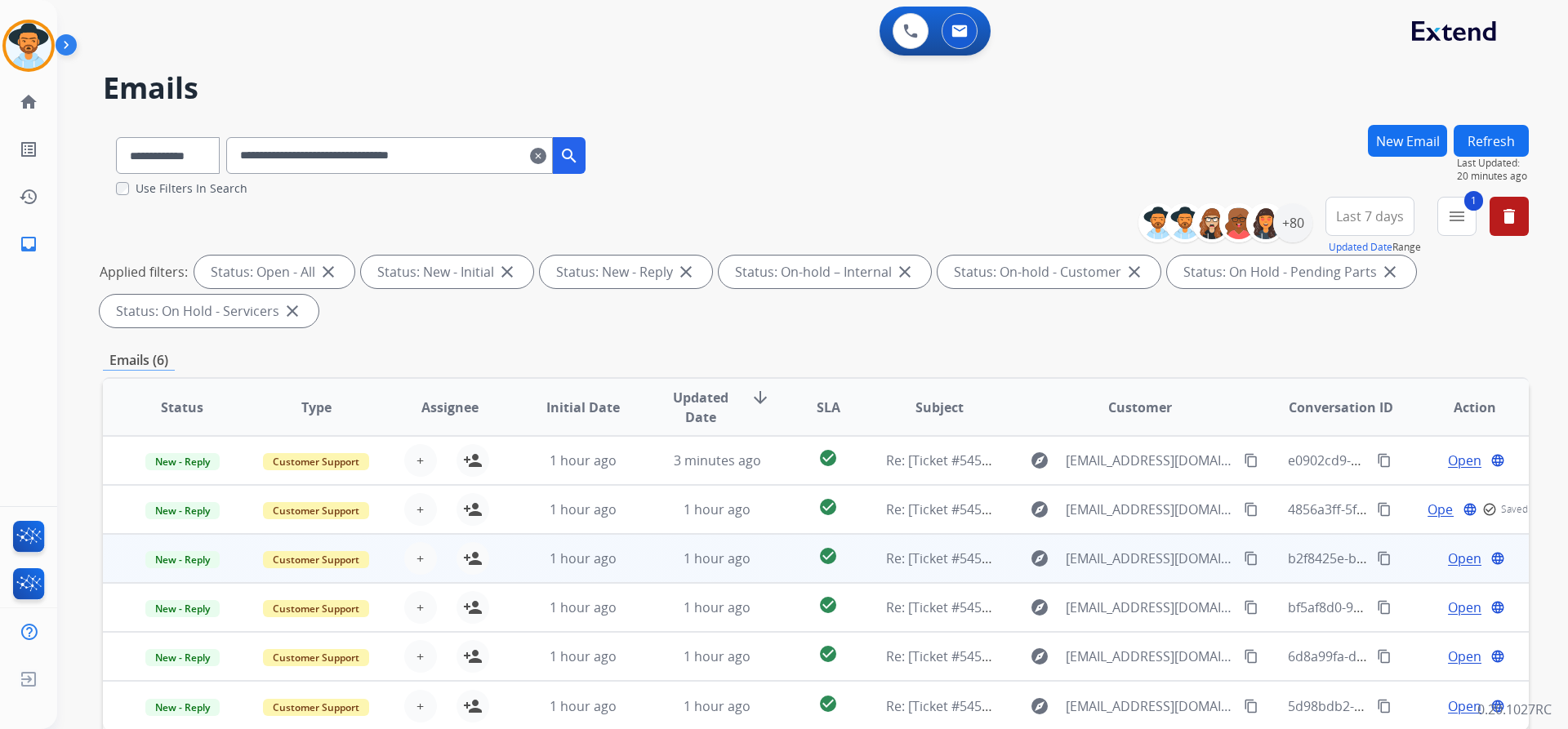
click at [1448, 566] on span "Open" at bounding box center [1465, 558] width 34 height 20
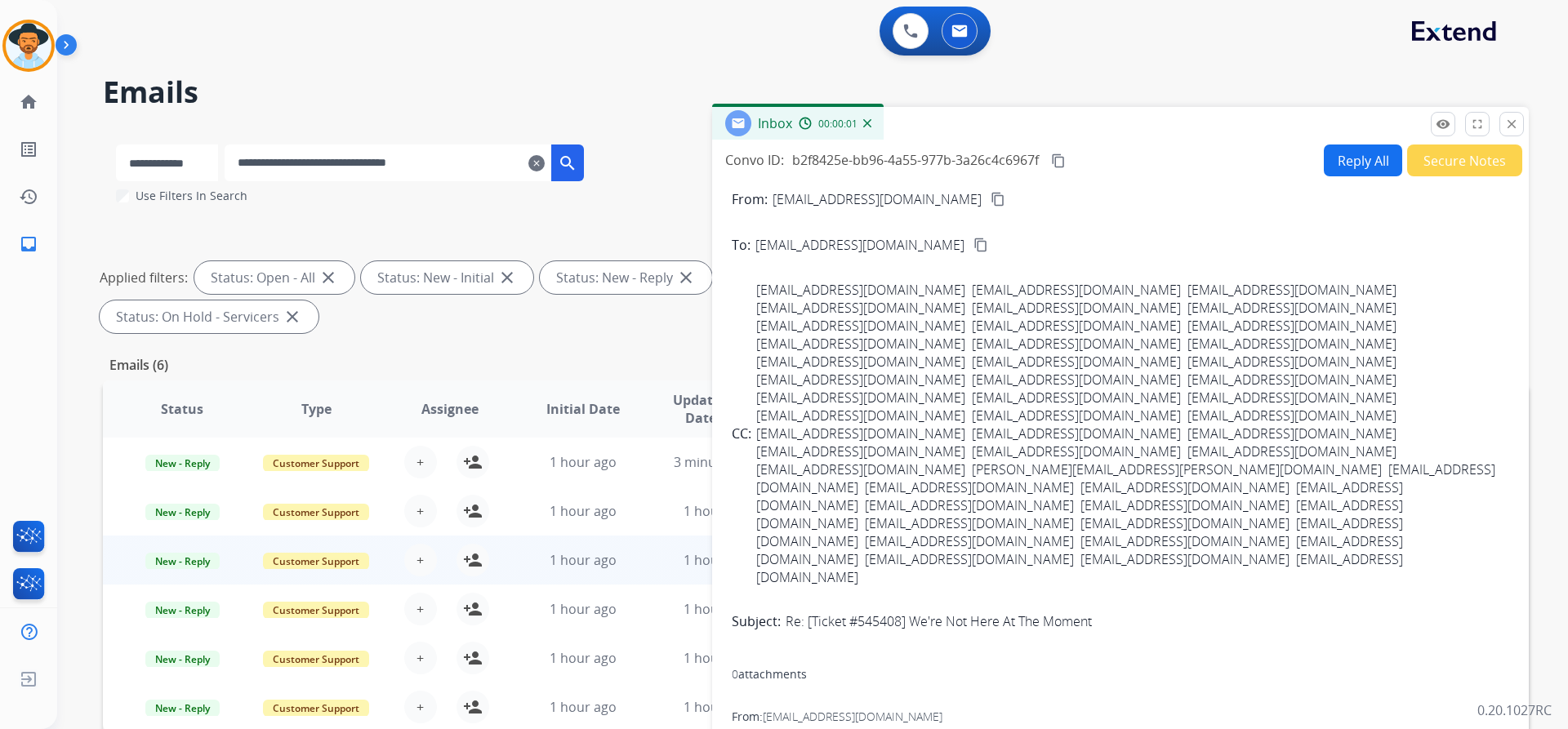
click at [1457, 168] on button "Secure Notes" at bounding box center [1465, 160] width 116 height 32
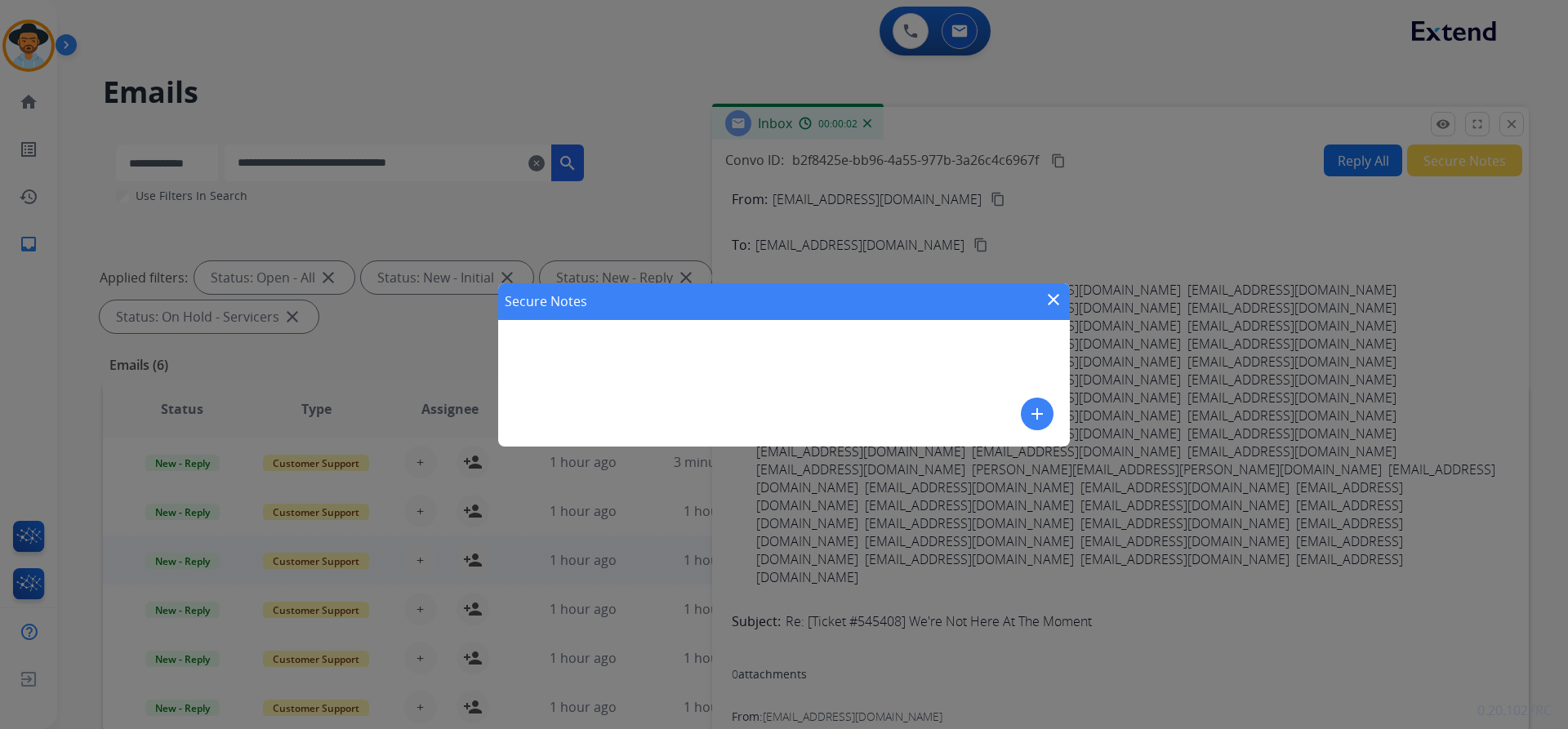
click at [1041, 409] on mat-icon "add" at bounding box center [1037, 414] width 20 height 20
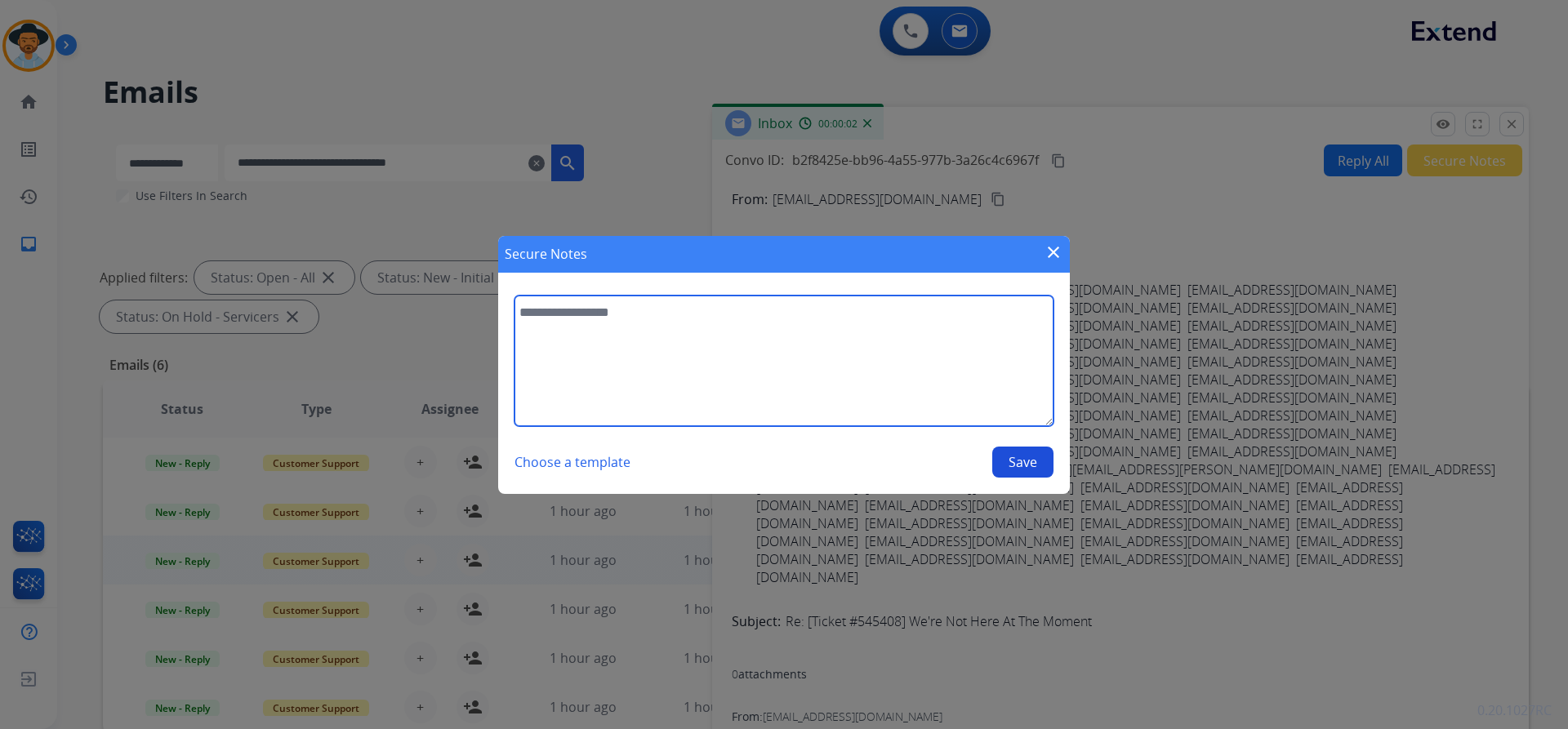
click at [741, 358] on textarea at bounding box center [784, 361] width 539 height 131
paste textarea "**********"
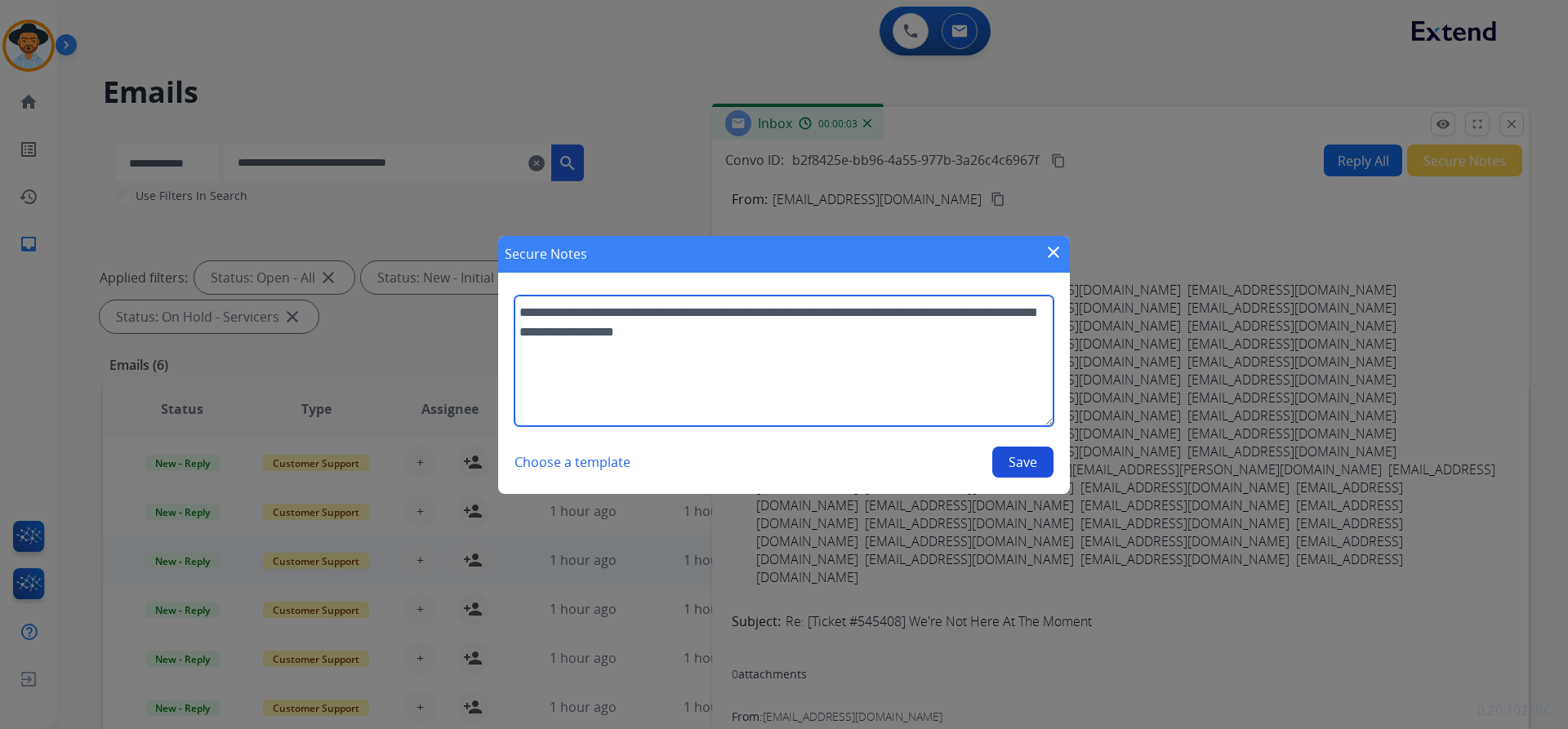
type textarea "**********"
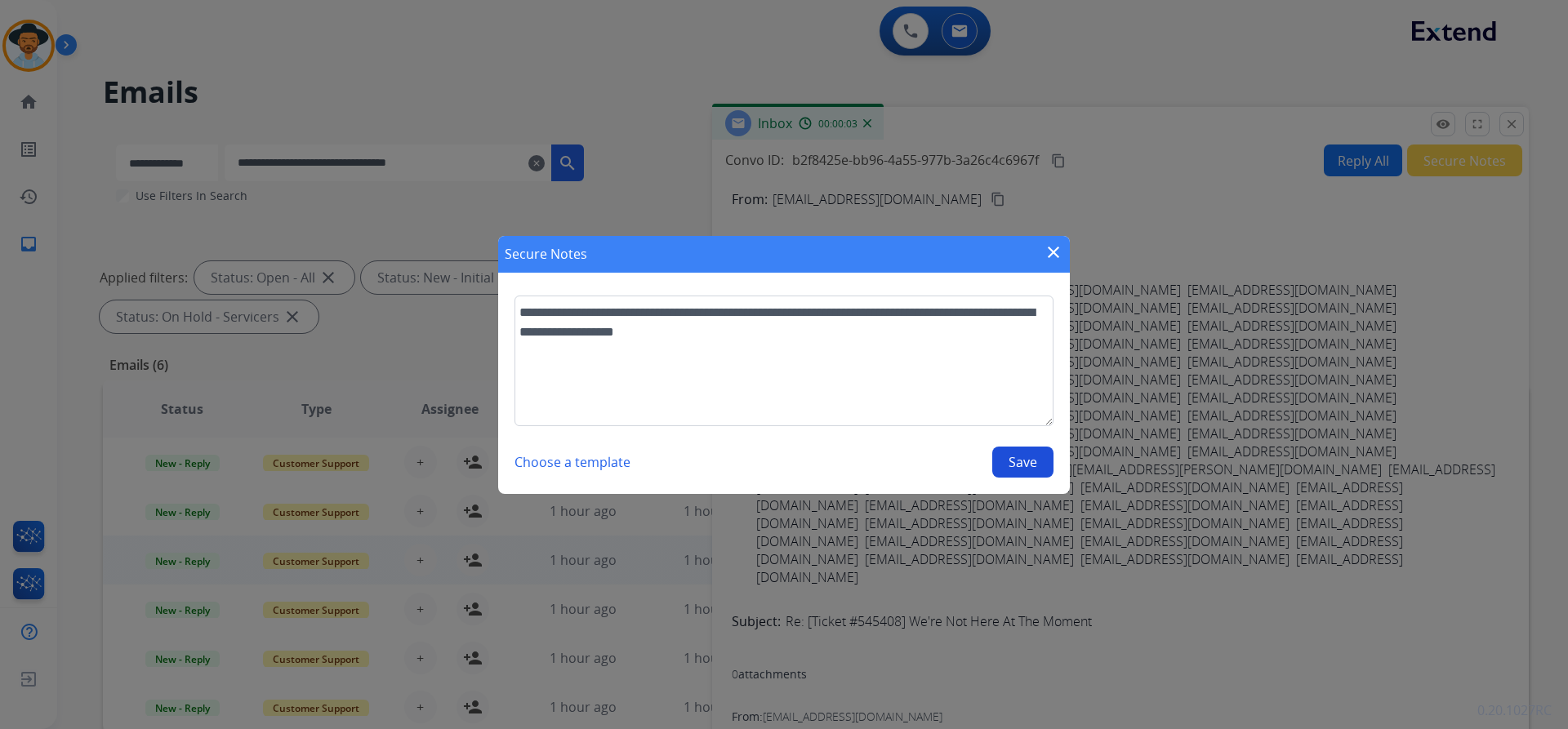
click at [1027, 456] on button "Save" at bounding box center [1023, 461] width 62 height 31
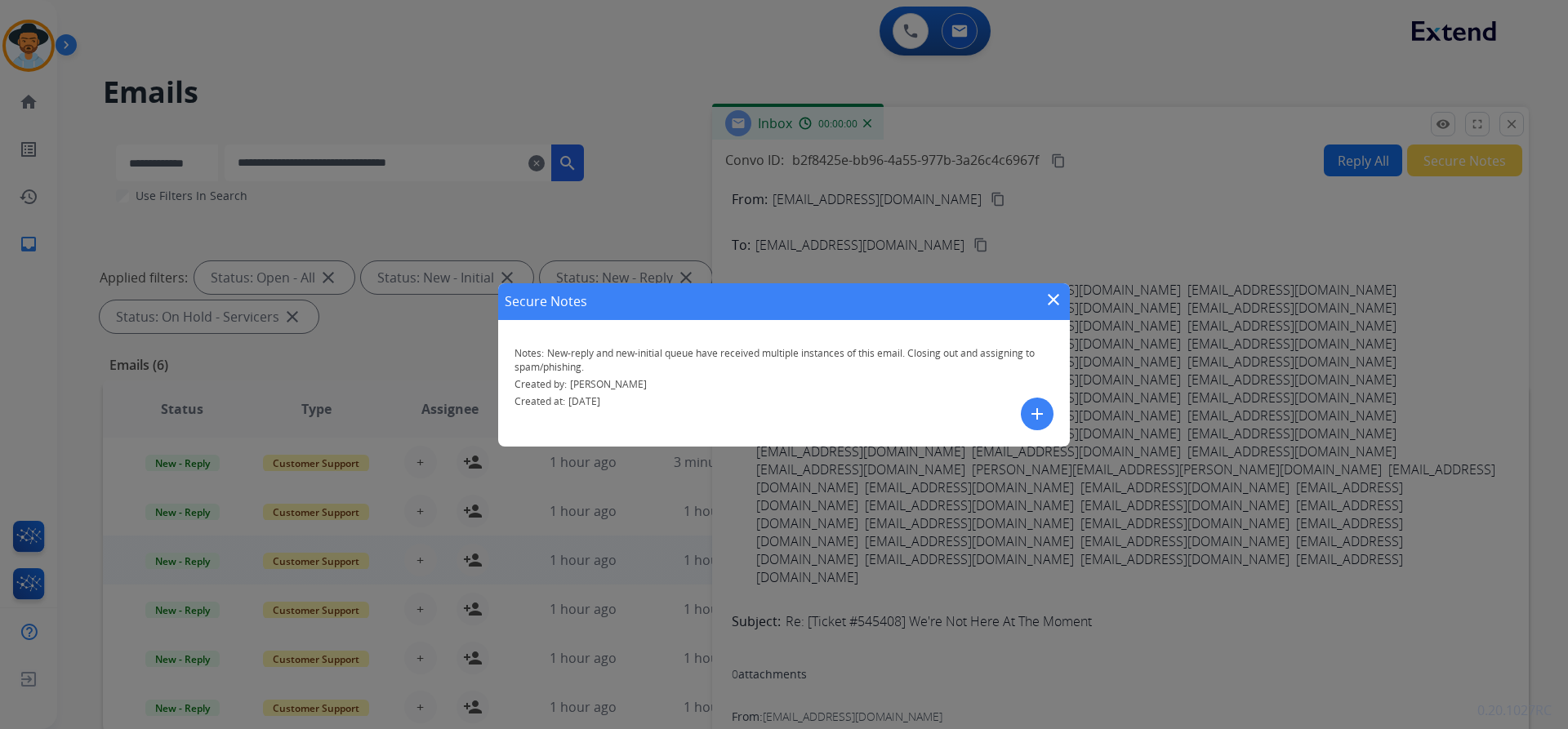
click at [1052, 295] on mat-icon "close" at bounding box center [1052, 299] width 20 height 20
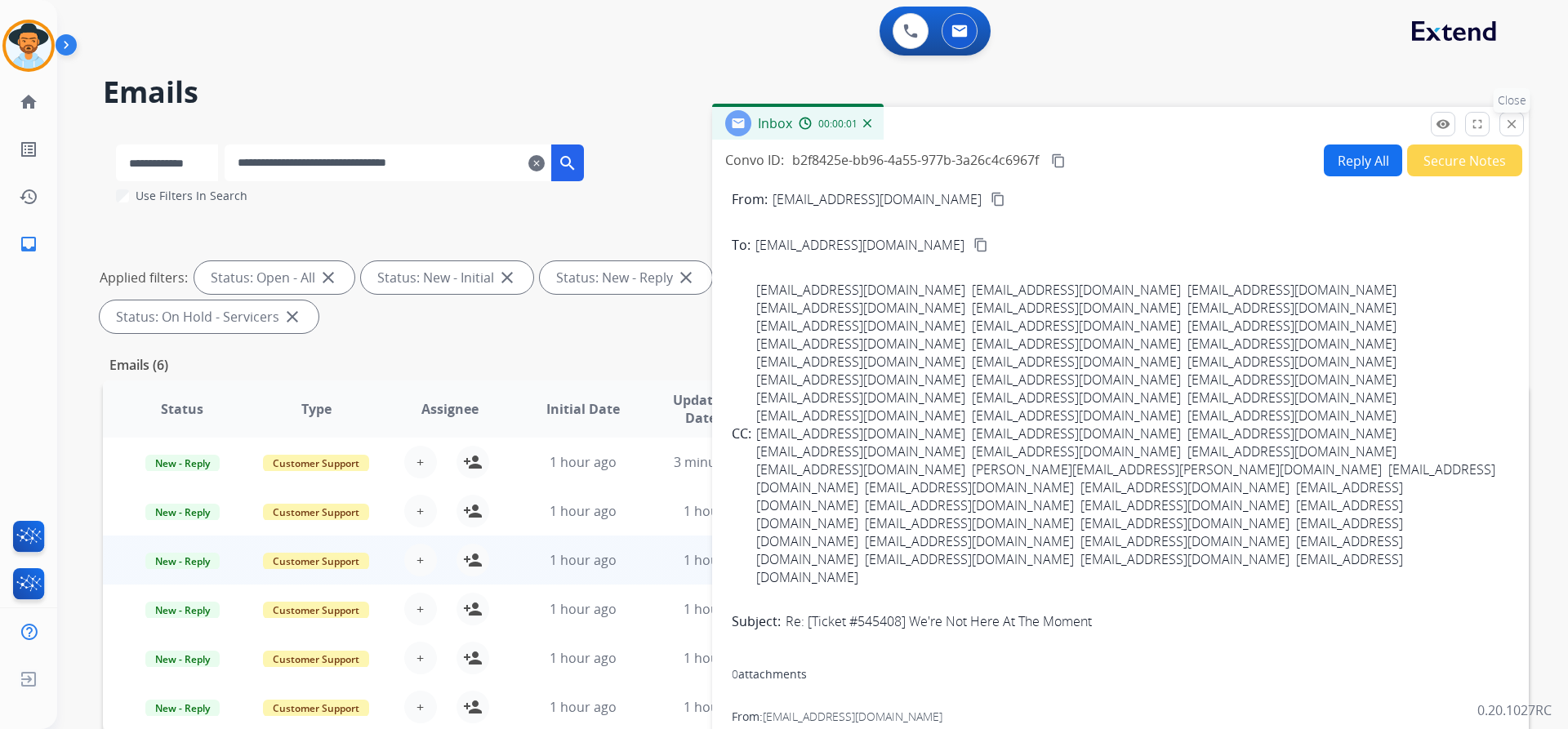
click at [1514, 129] on mat-icon "close" at bounding box center [1511, 124] width 15 height 15
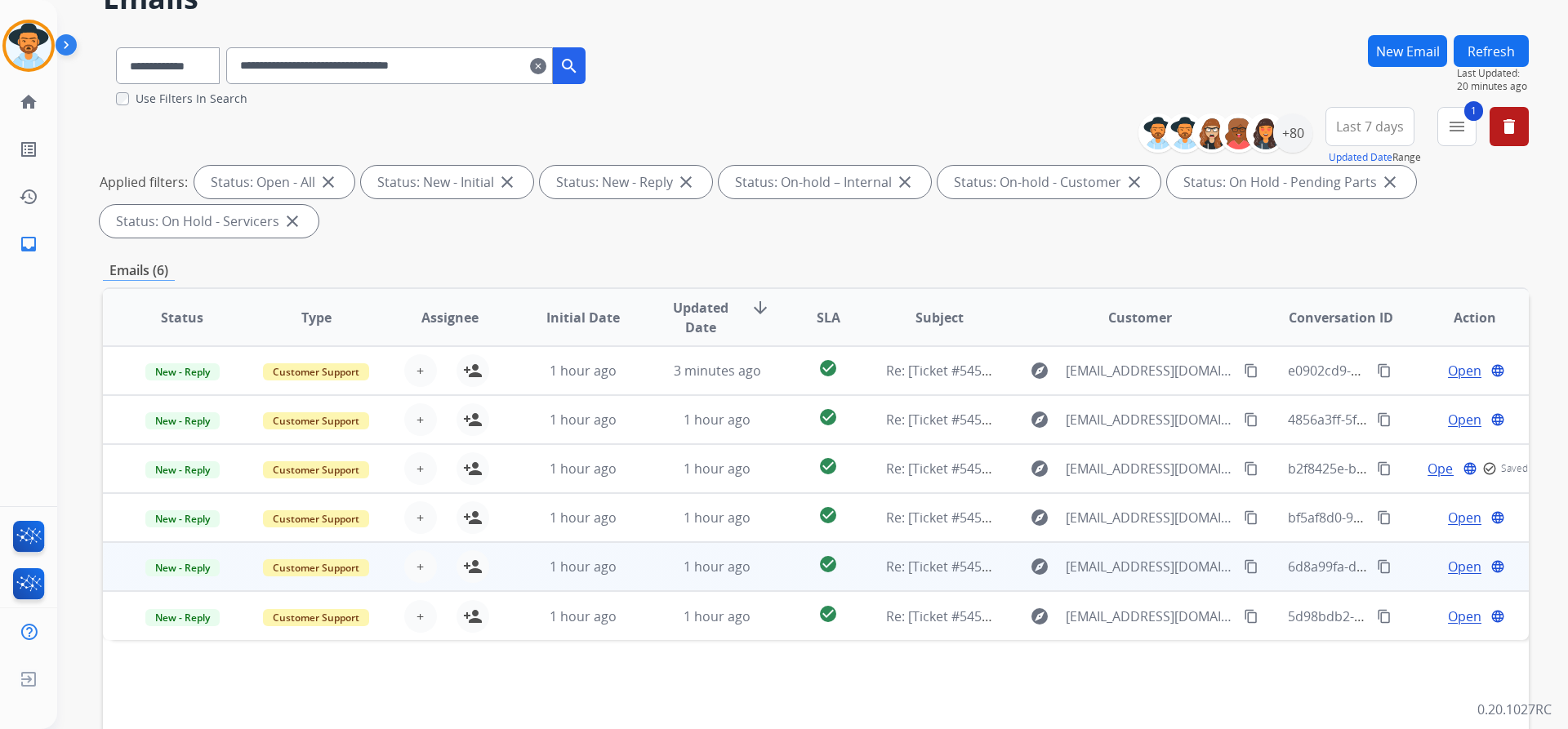
scroll to position [163, 0]
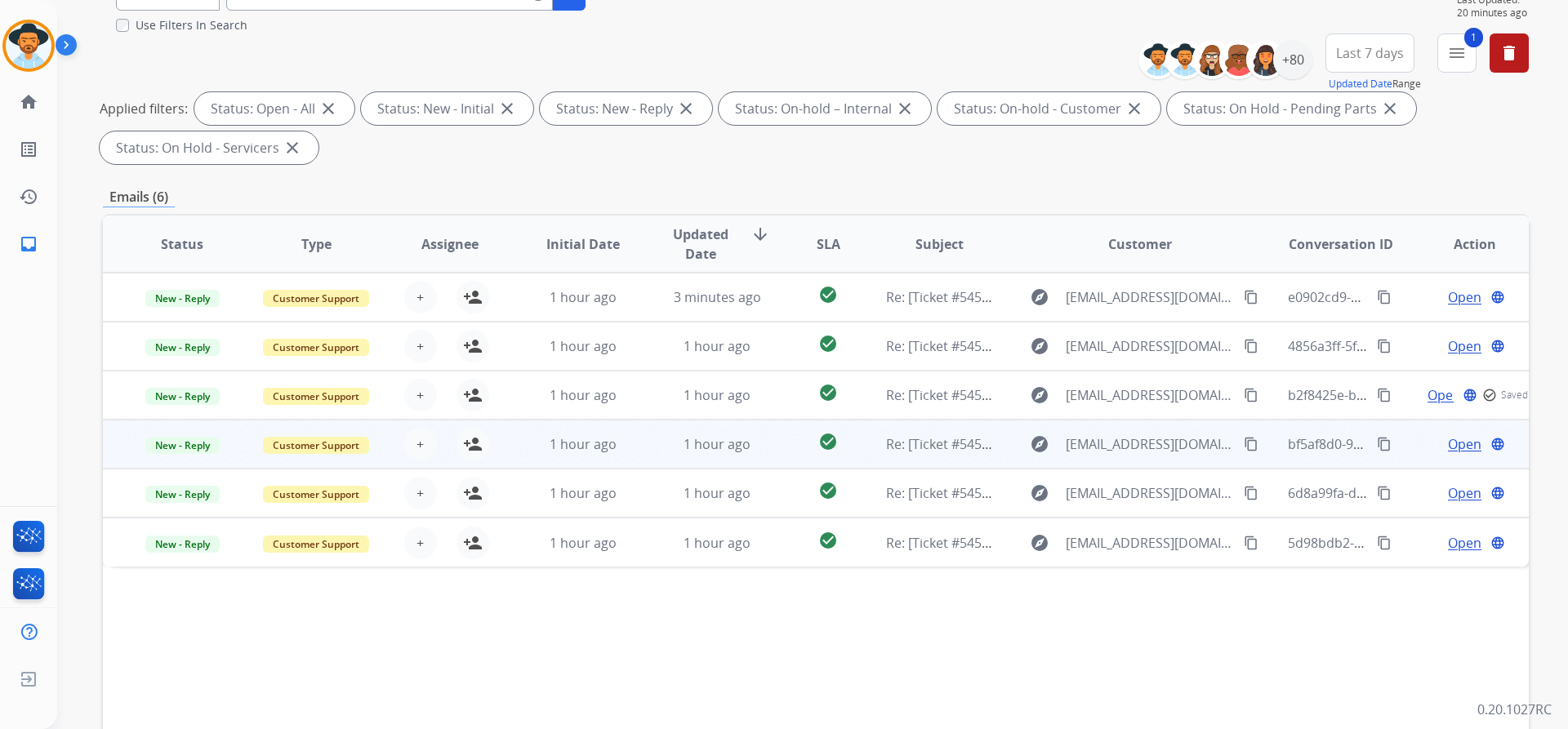
click at [1451, 445] on span "Open" at bounding box center [1465, 444] width 34 height 20
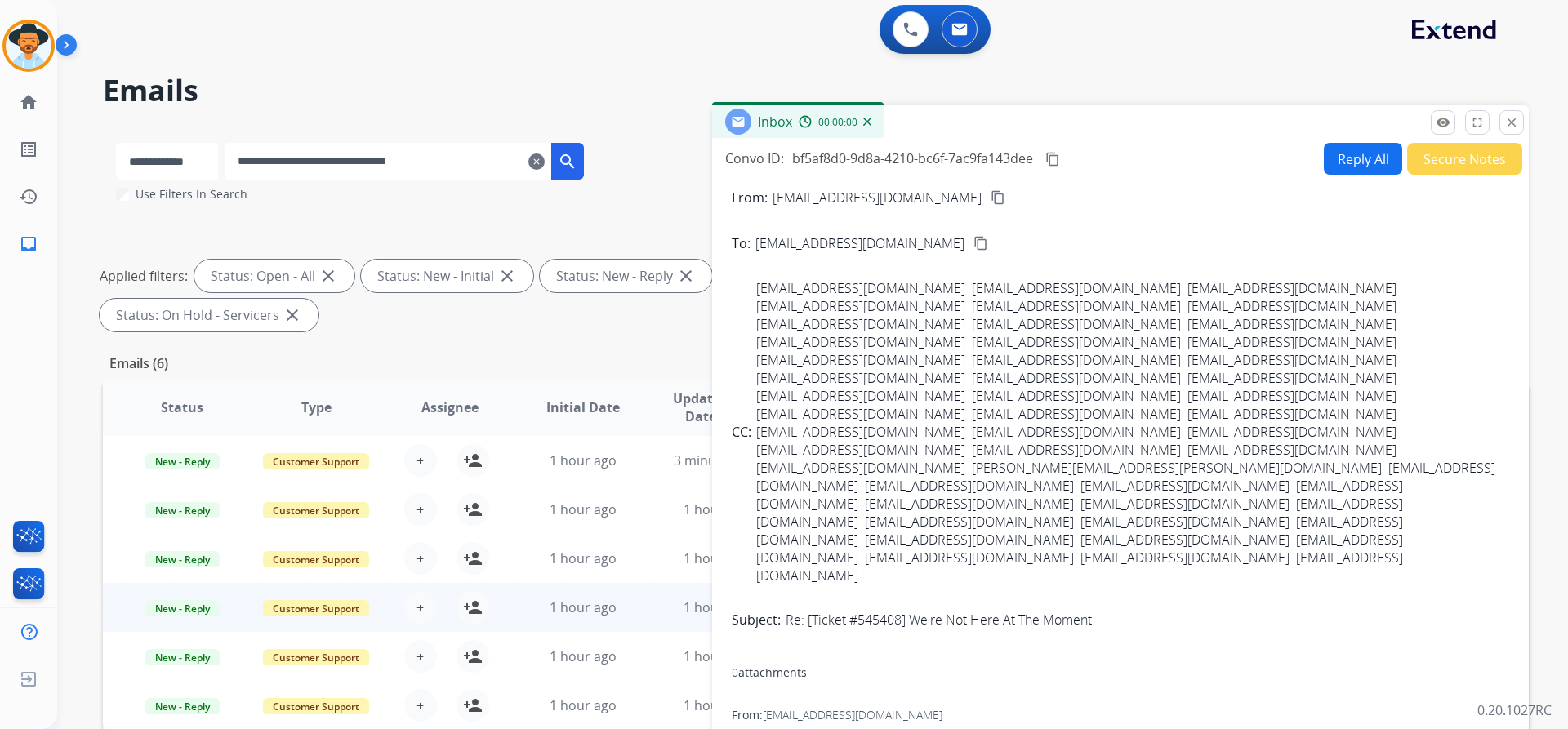
scroll to position [0, 0]
click at [1437, 170] on button "Secure Notes" at bounding box center [1465, 160] width 116 height 32
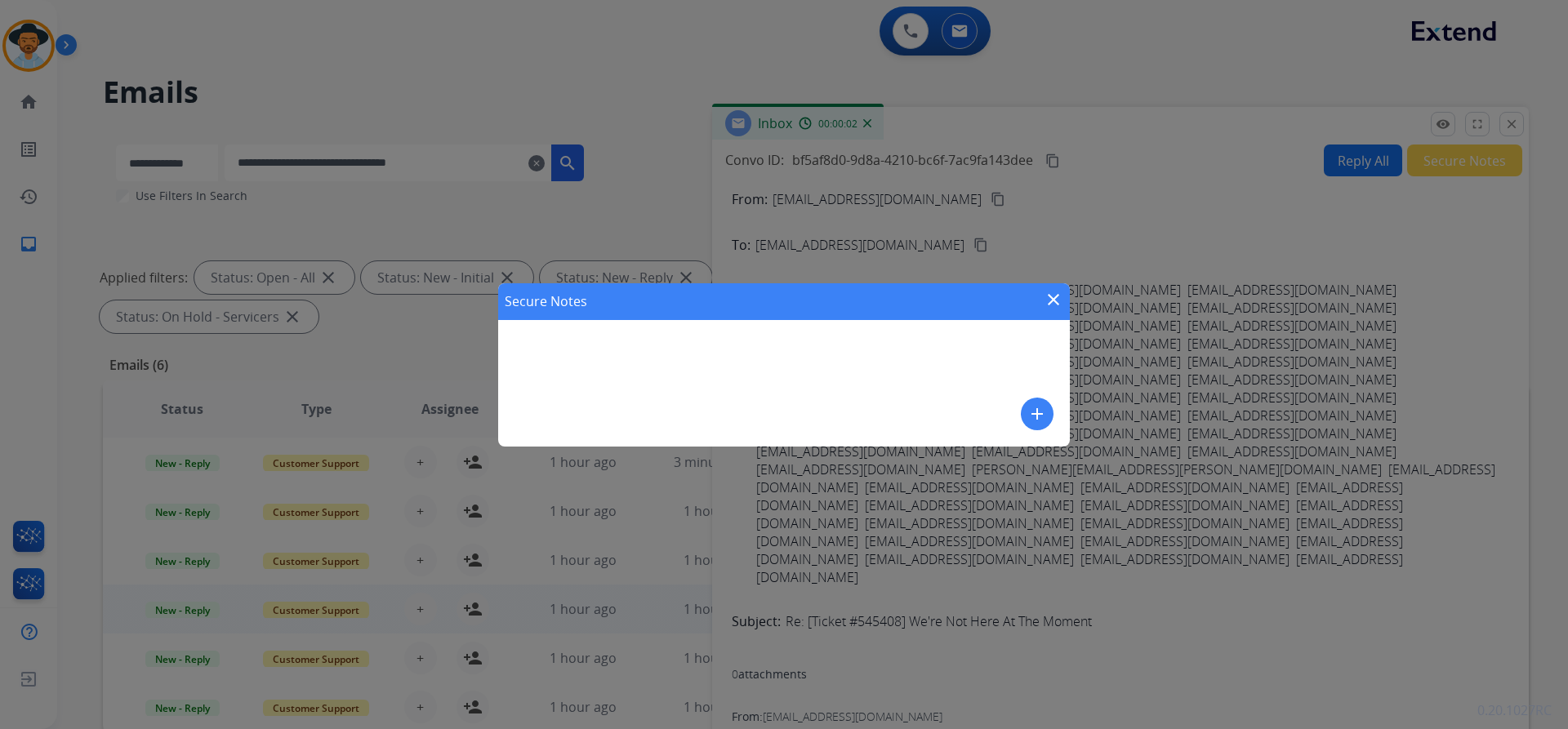
click at [1043, 408] on mat-icon "add" at bounding box center [1037, 414] width 20 height 20
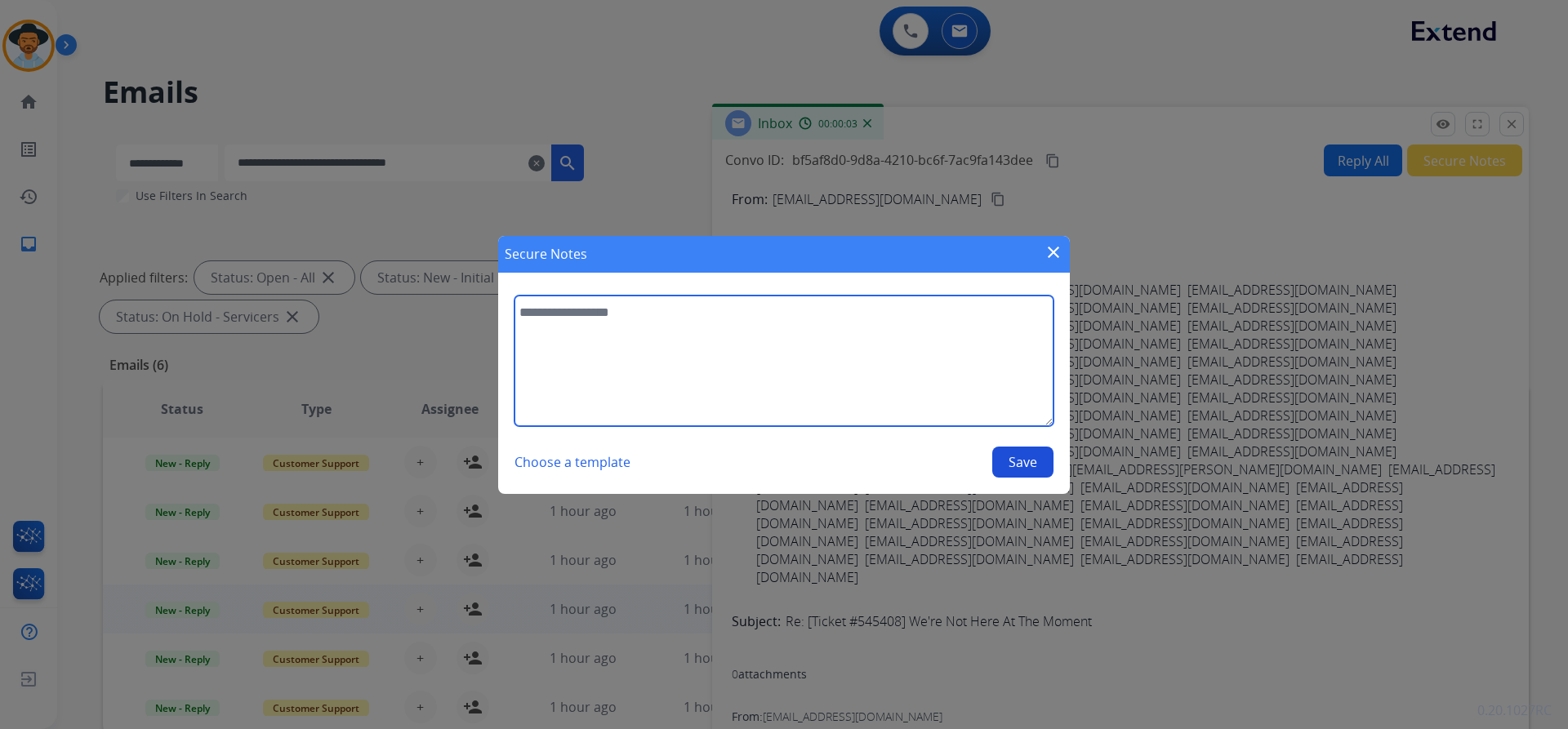
click at [655, 344] on textarea at bounding box center [784, 361] width 539 height 131
paste textarea "**********"
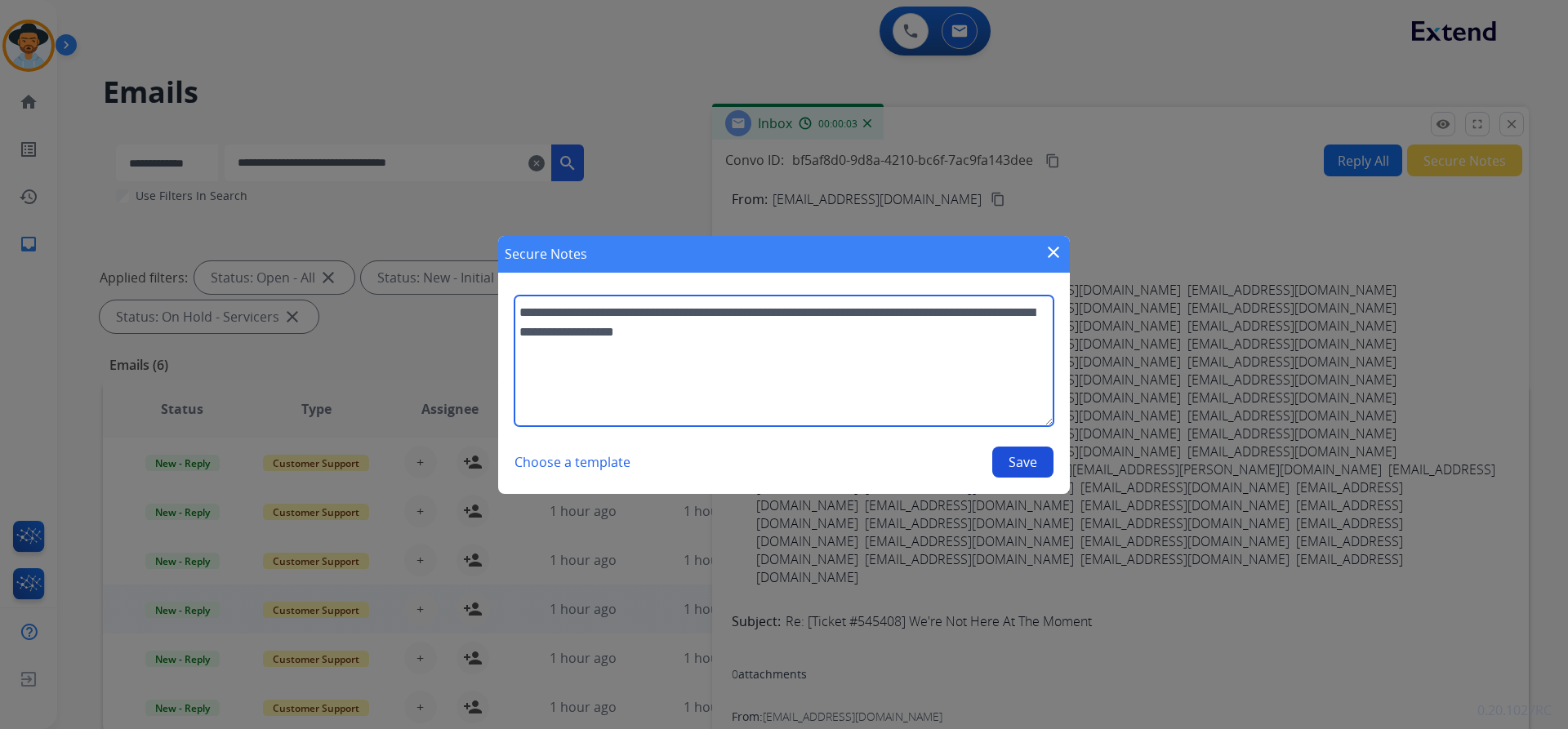
type textarea "**********"
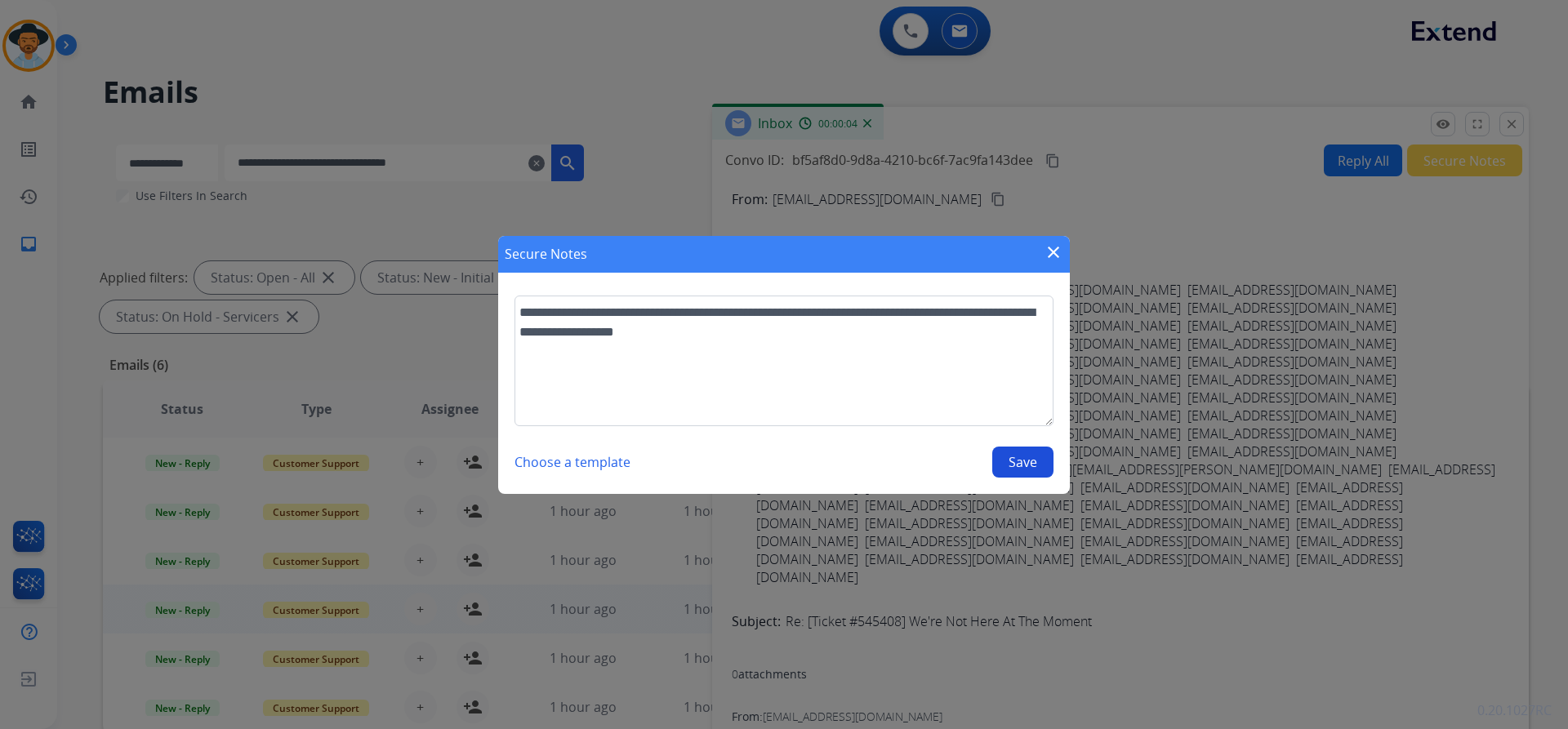
click at [1007, 458] on button "Save" at bounding box center [1023, 461] width 62 height 31
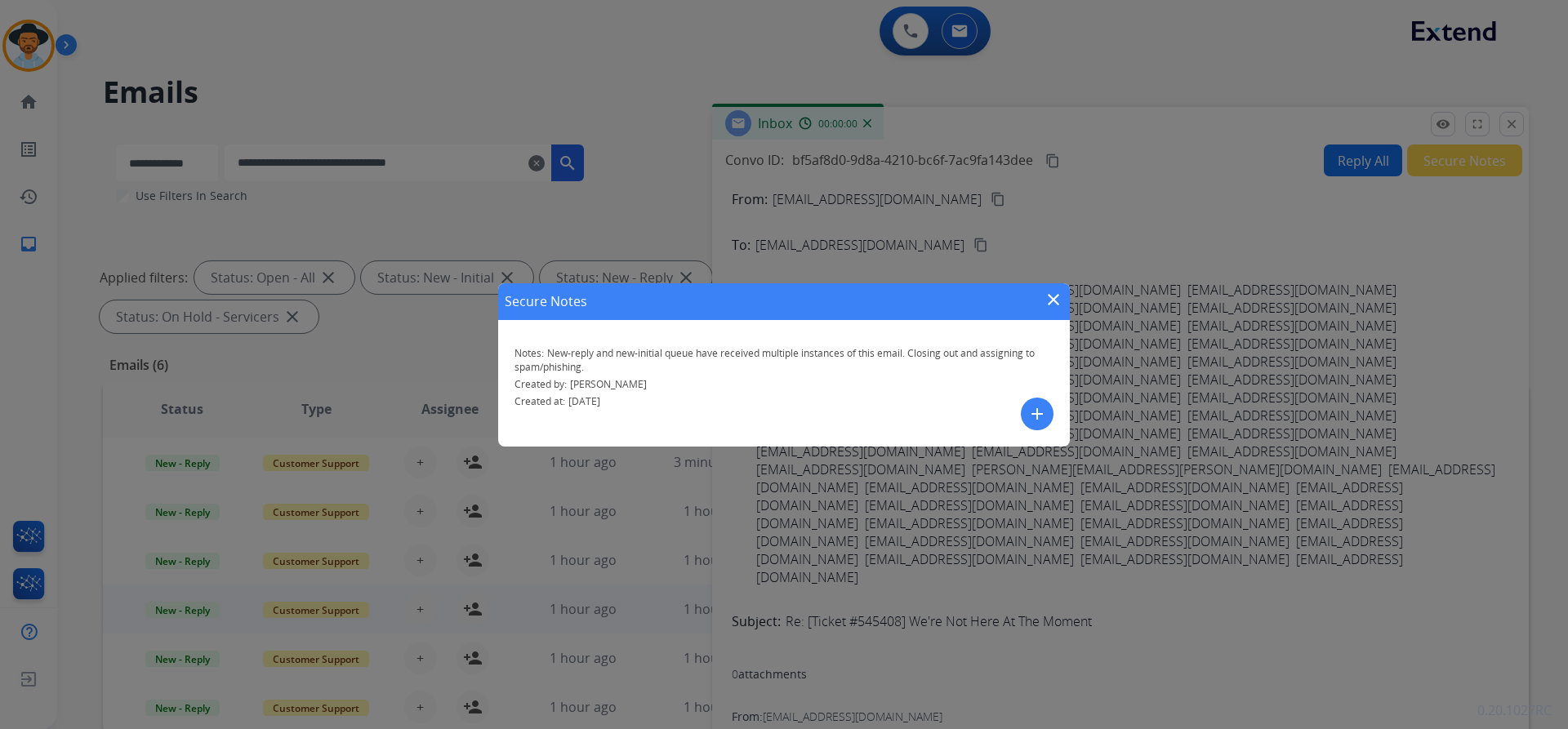
click at [1054, 299] on mat-icon "close" at bounding box center [1052, 299] width 20 height 20
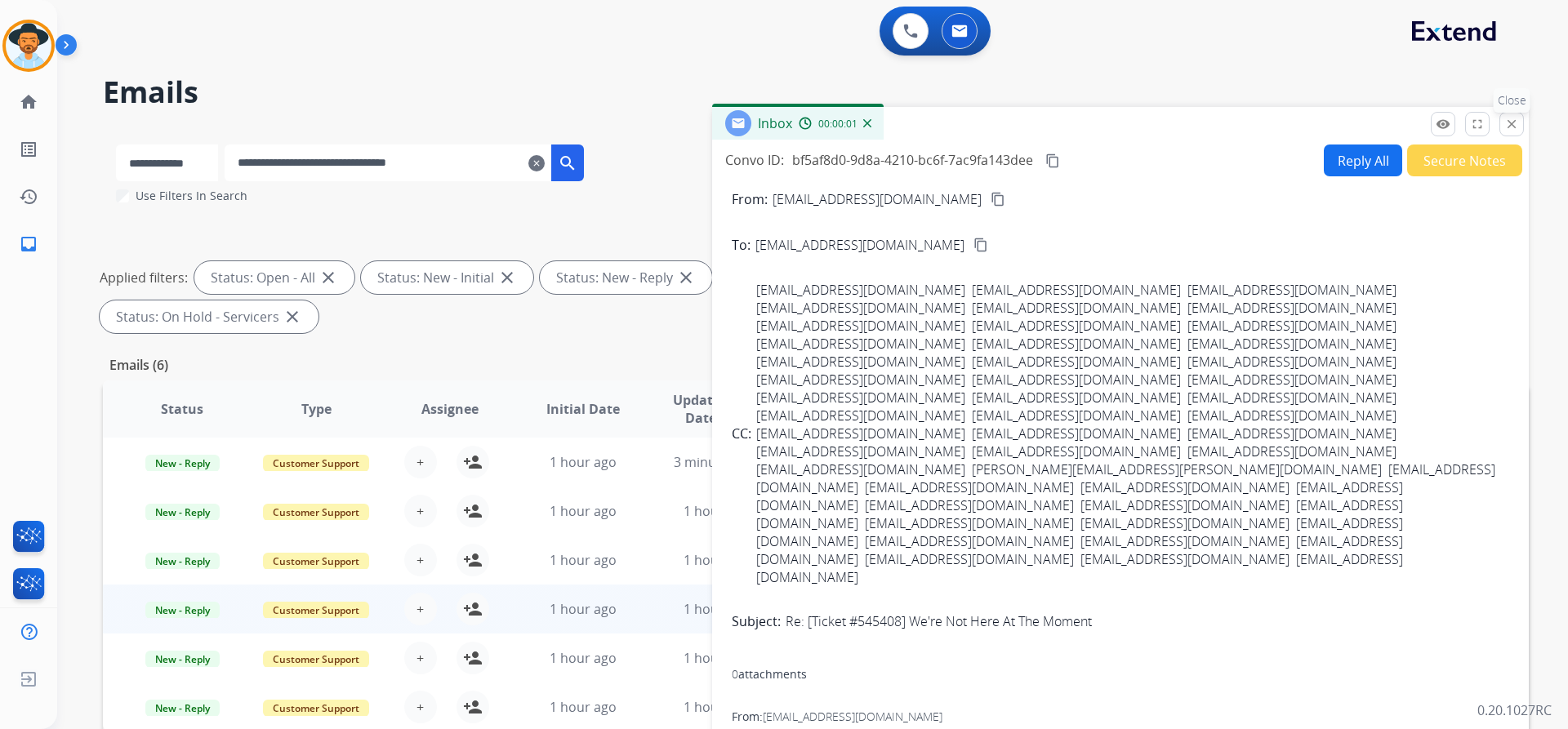
click at [1509, 127] on mat-icon "close" at bounding box center [1511, 124] width 15 height 15
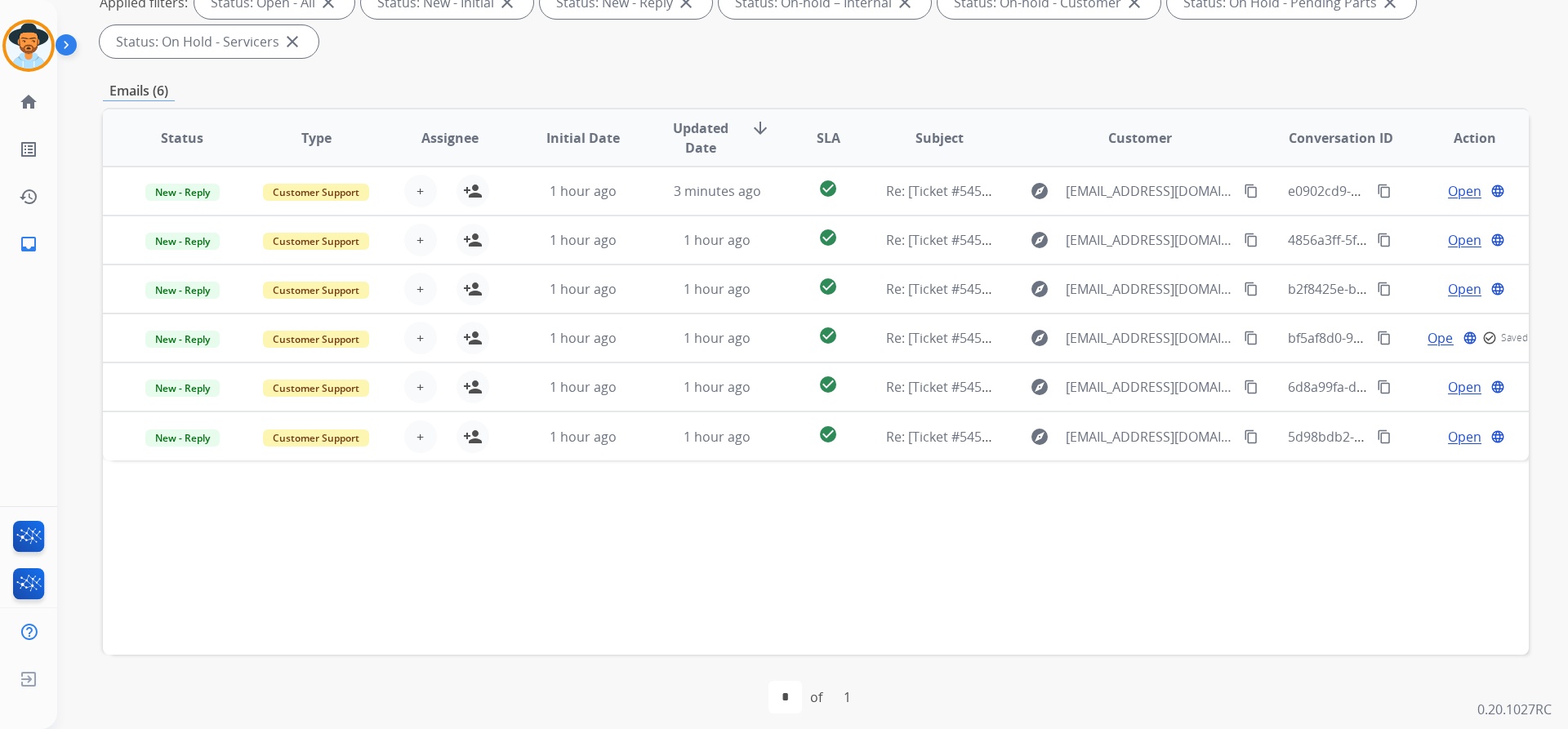
scroll to position [280, 0]
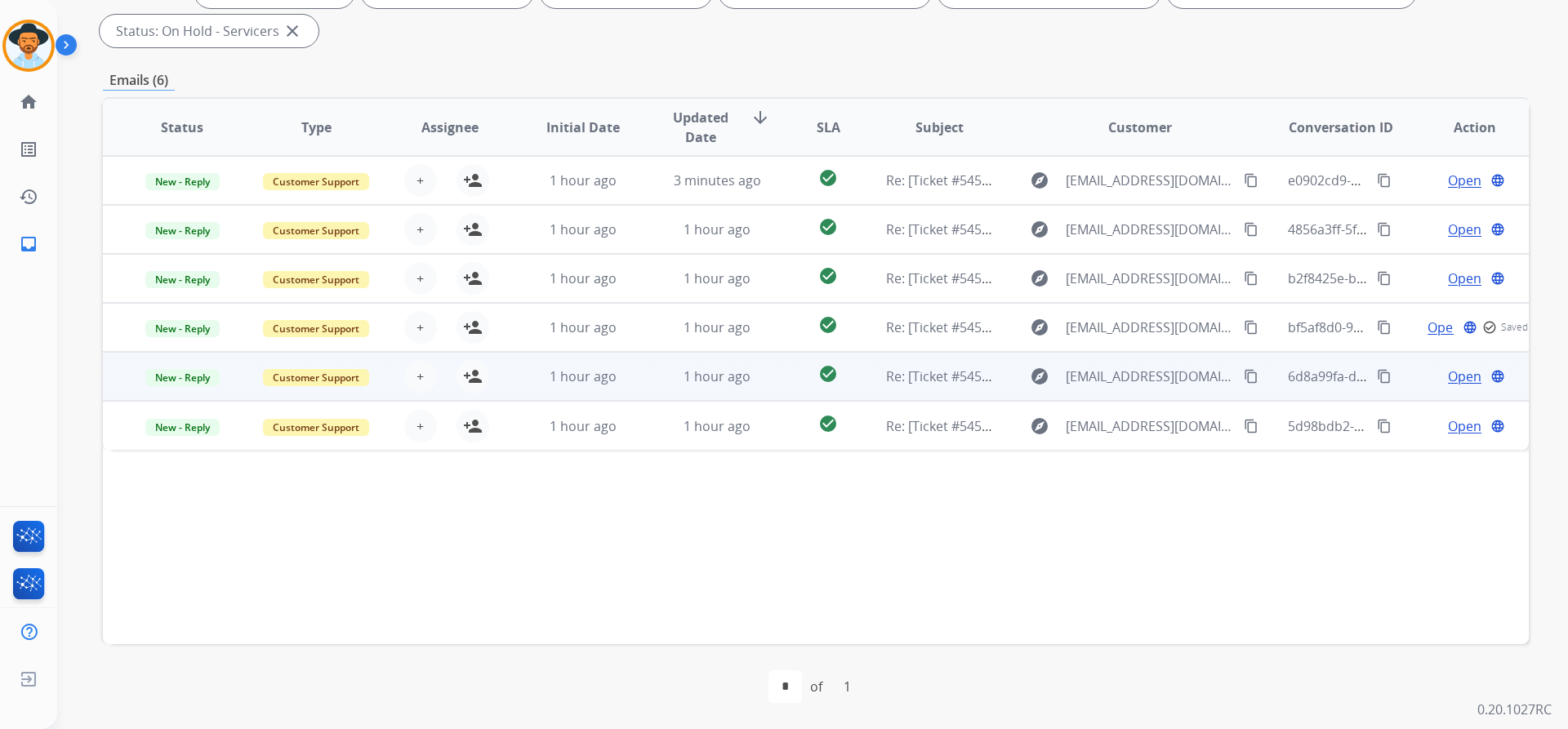
click at [1450, 373] on span "Open" at bounding box center [1465, 376] width 34 height 20
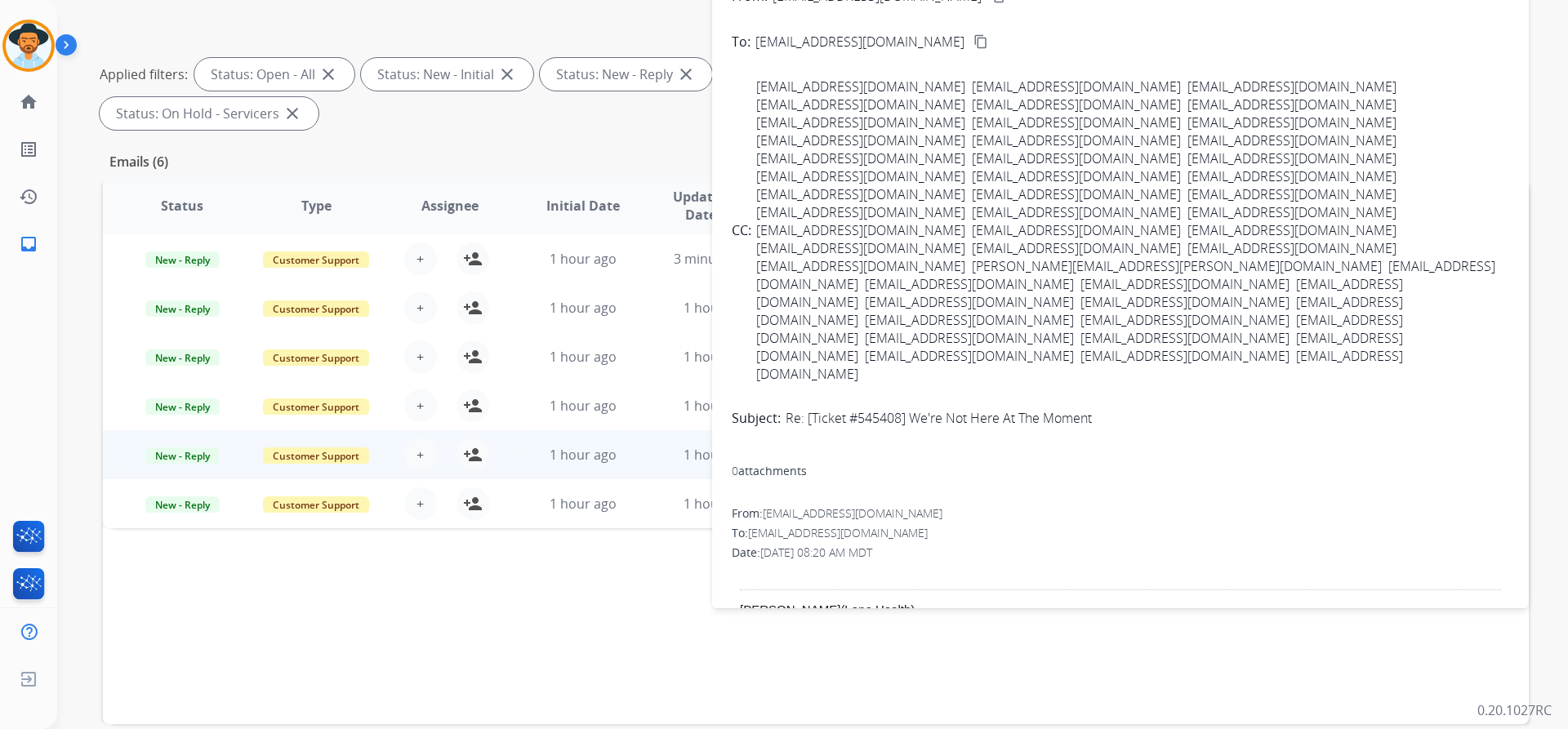
scroll to position [38, 0]
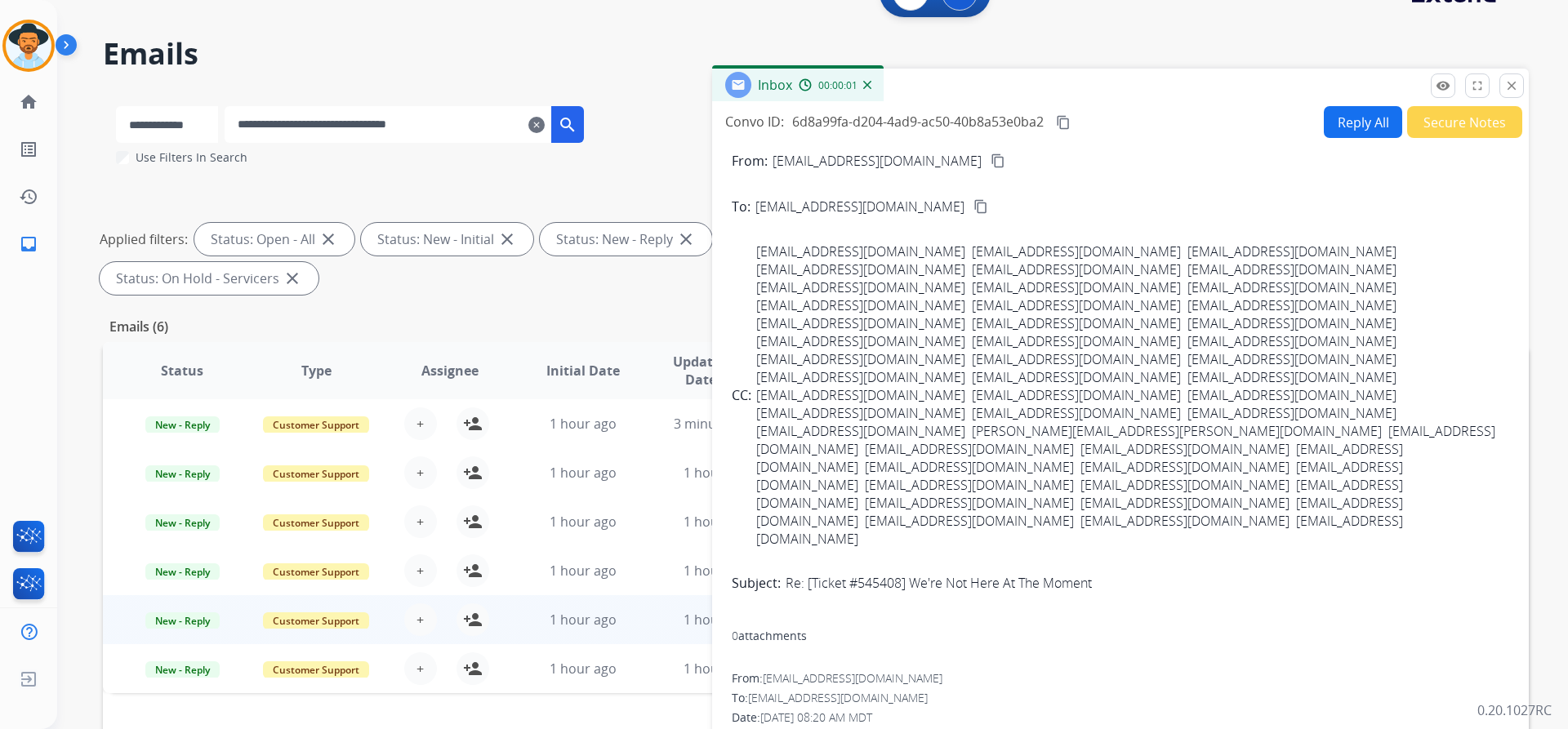
click at [1482, 129] on button "Secure Notes" at bounding box center [1465, 122] width 116 height 32
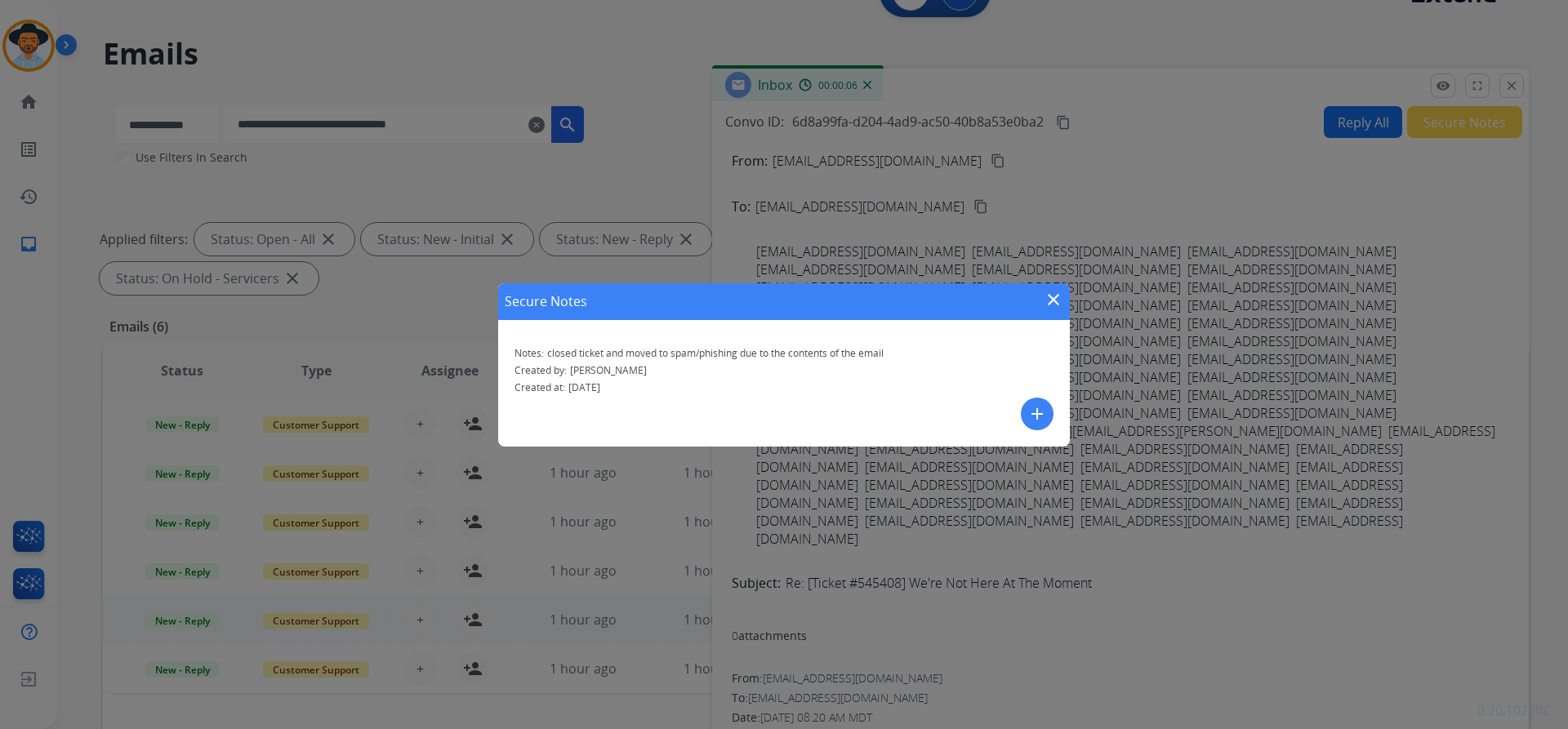
click at [1048, 306] on mat-icon "close" at bounding box center [1052, 299] width 20 height 20
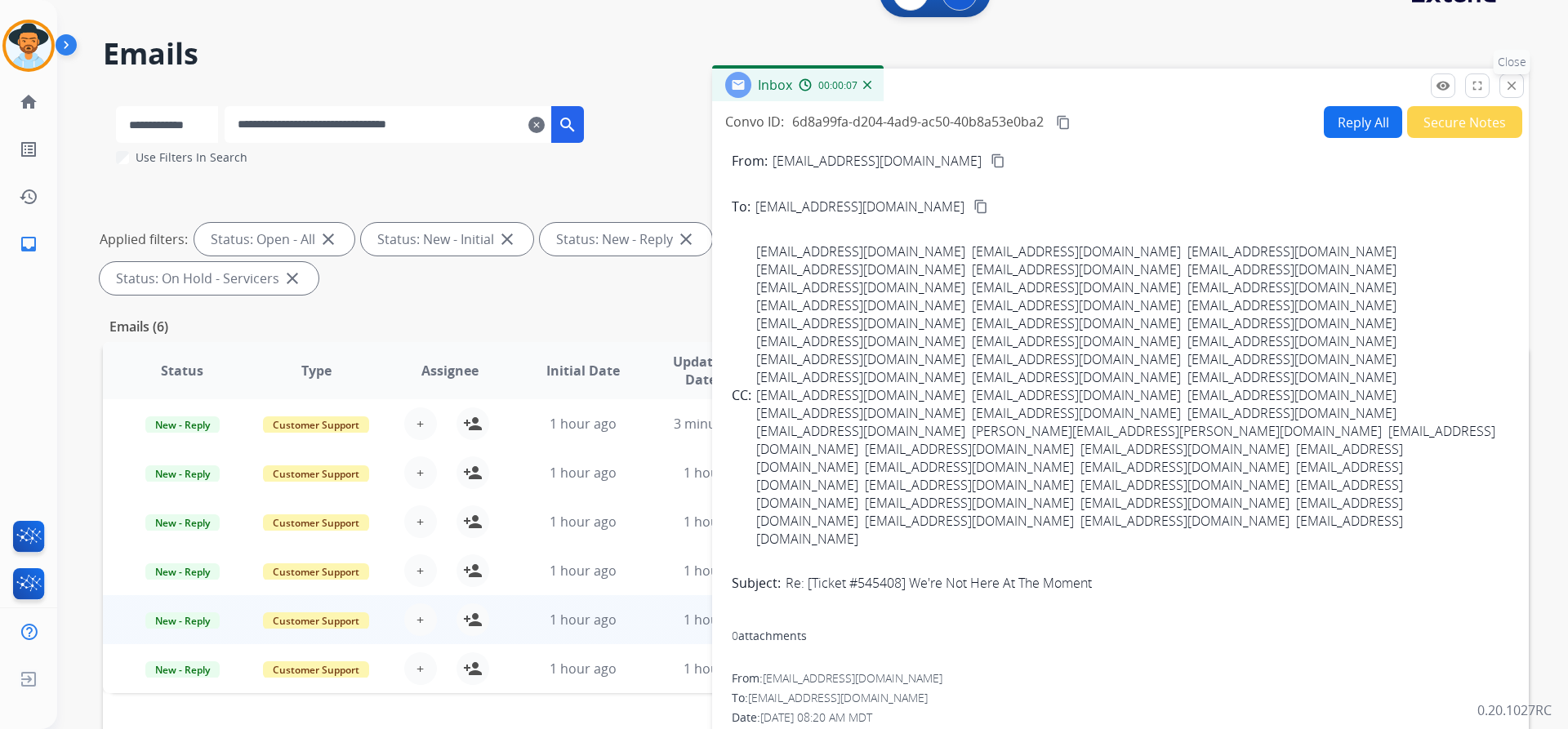
click at [1503, 83] on button "close Close" at bounding box center [1511, 86] width 24 height 24
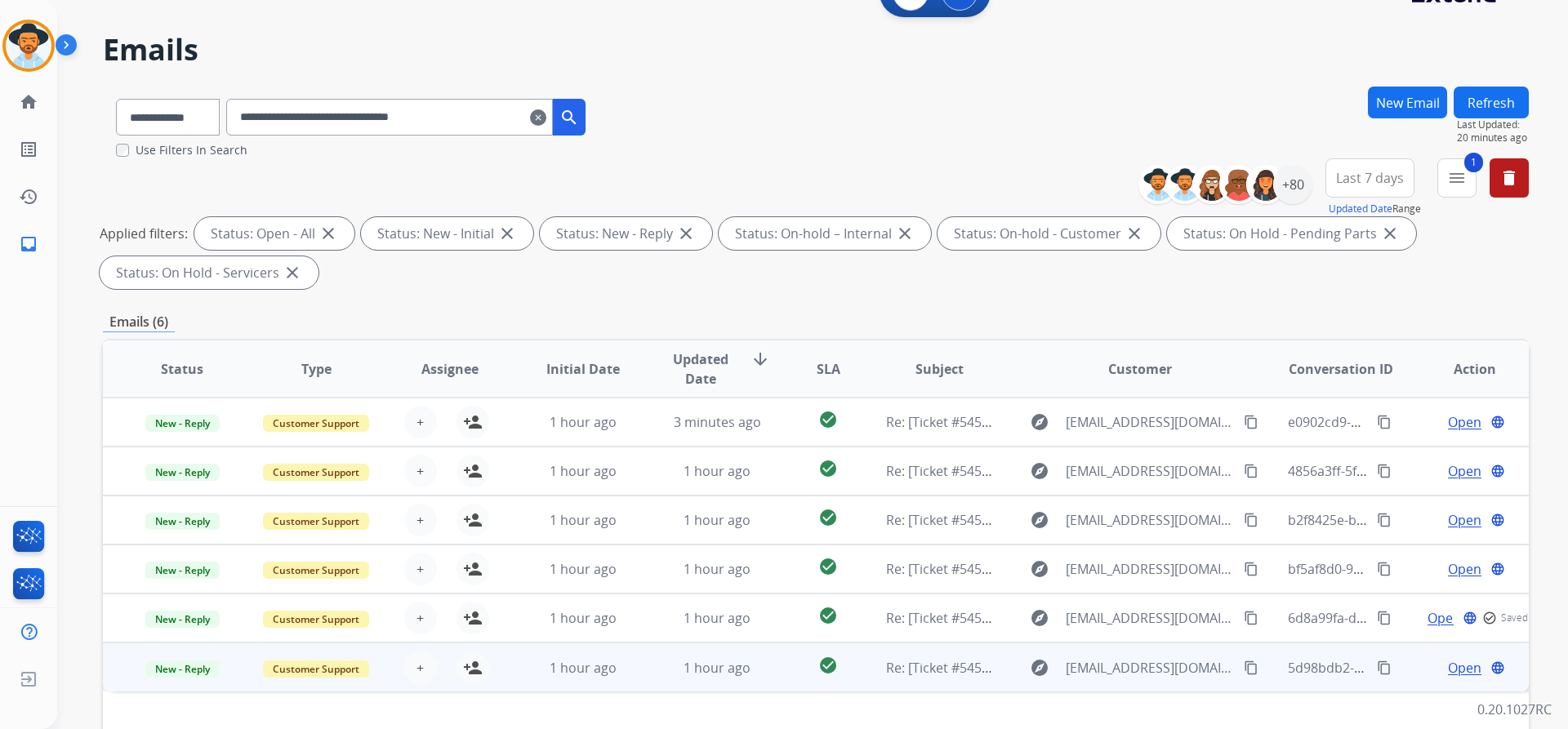
click at [1452, 671] on span "Open" at bounding box center [1465, 667] width 34 height 20
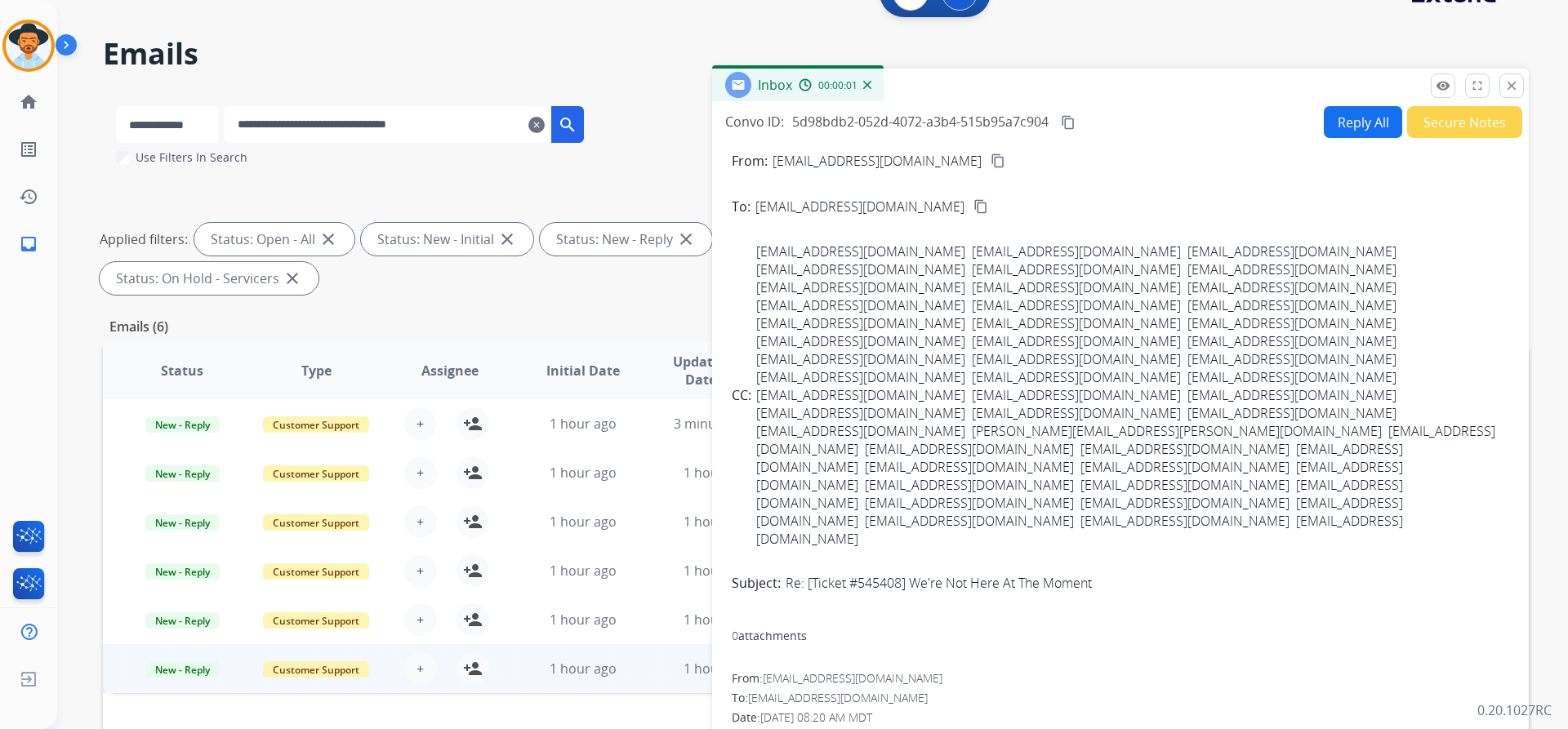
click at [1466, 120] on button "Secure Notes" at bounding box center [1465, 122] width 116 height 32
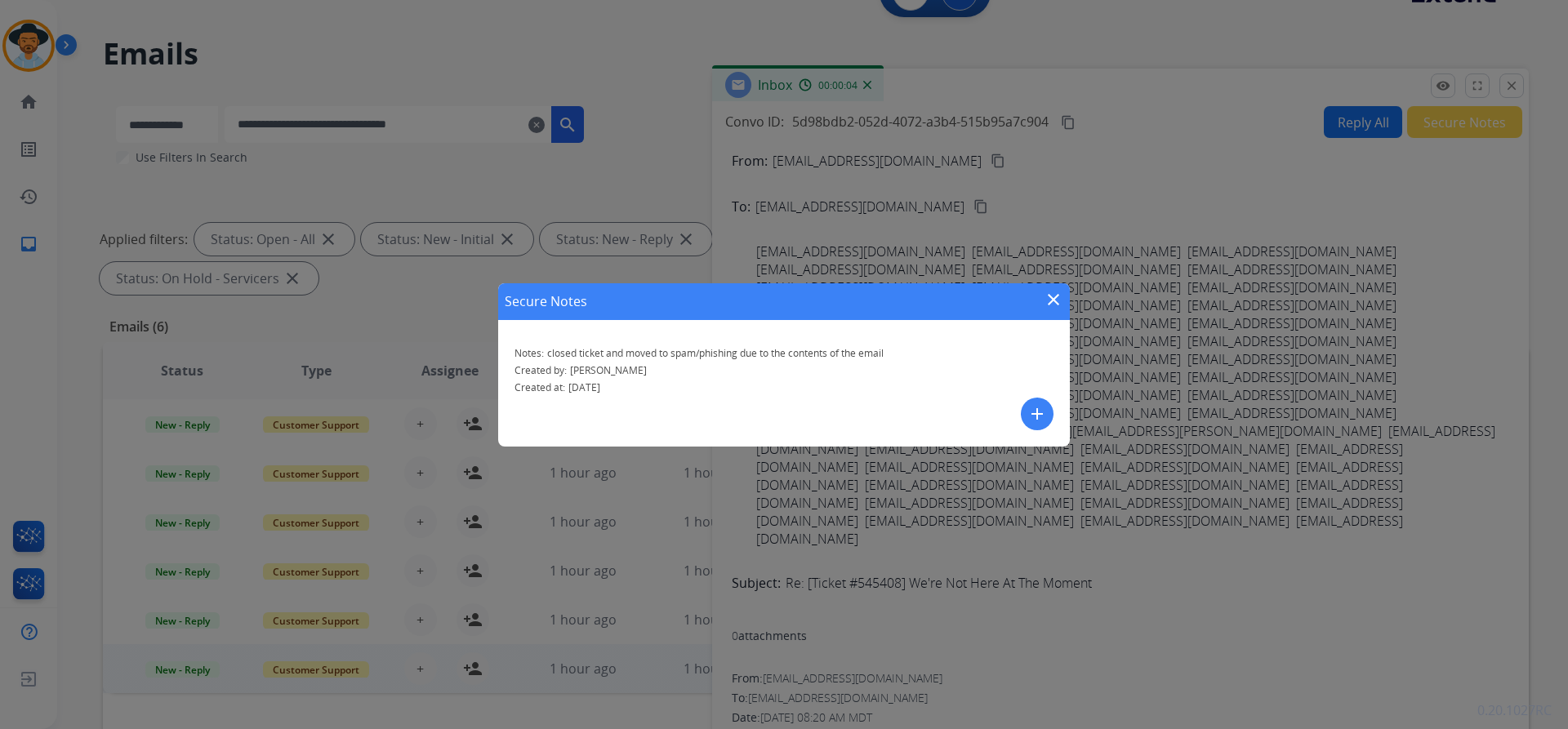
click at [1061, 306] on mat-icon "close" at bounding box center [1052, 299] width 20 height 20
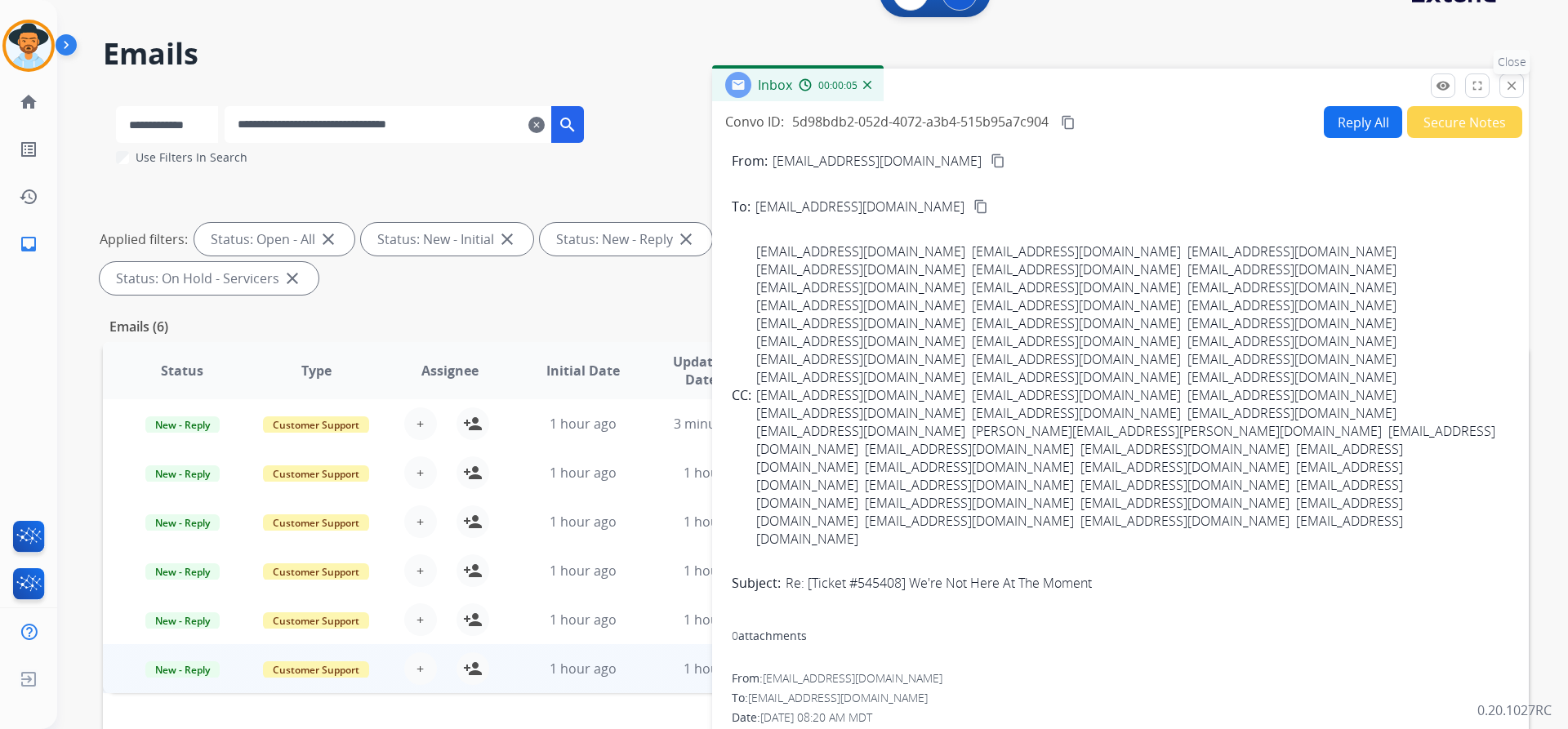
click at [1517, 82] on mat-icon "close" at bounding box center [1511, 86] width 15 height 15
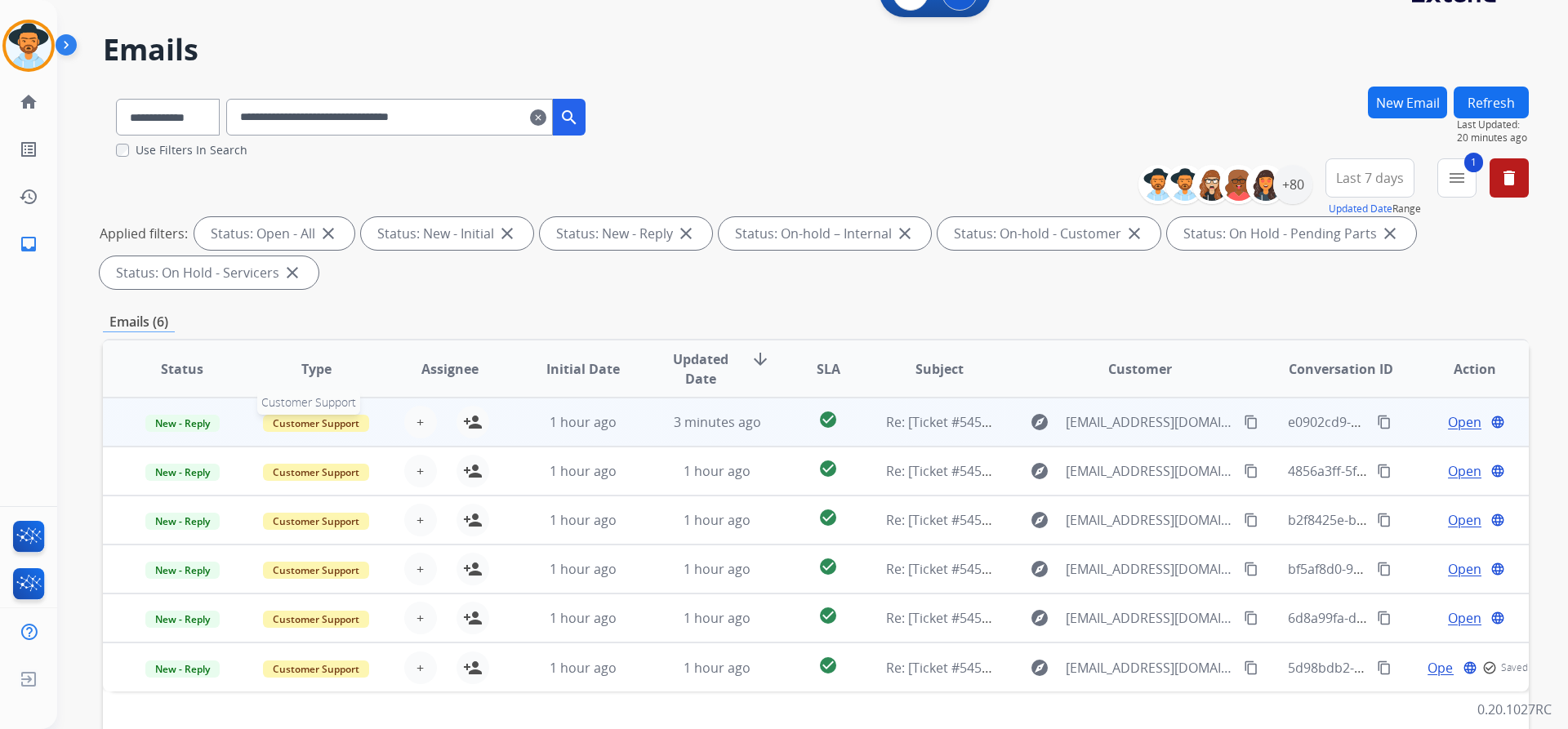
click at [321, 418] on span "Customer Support" at bounding box center [316, 423] width 106 height 17
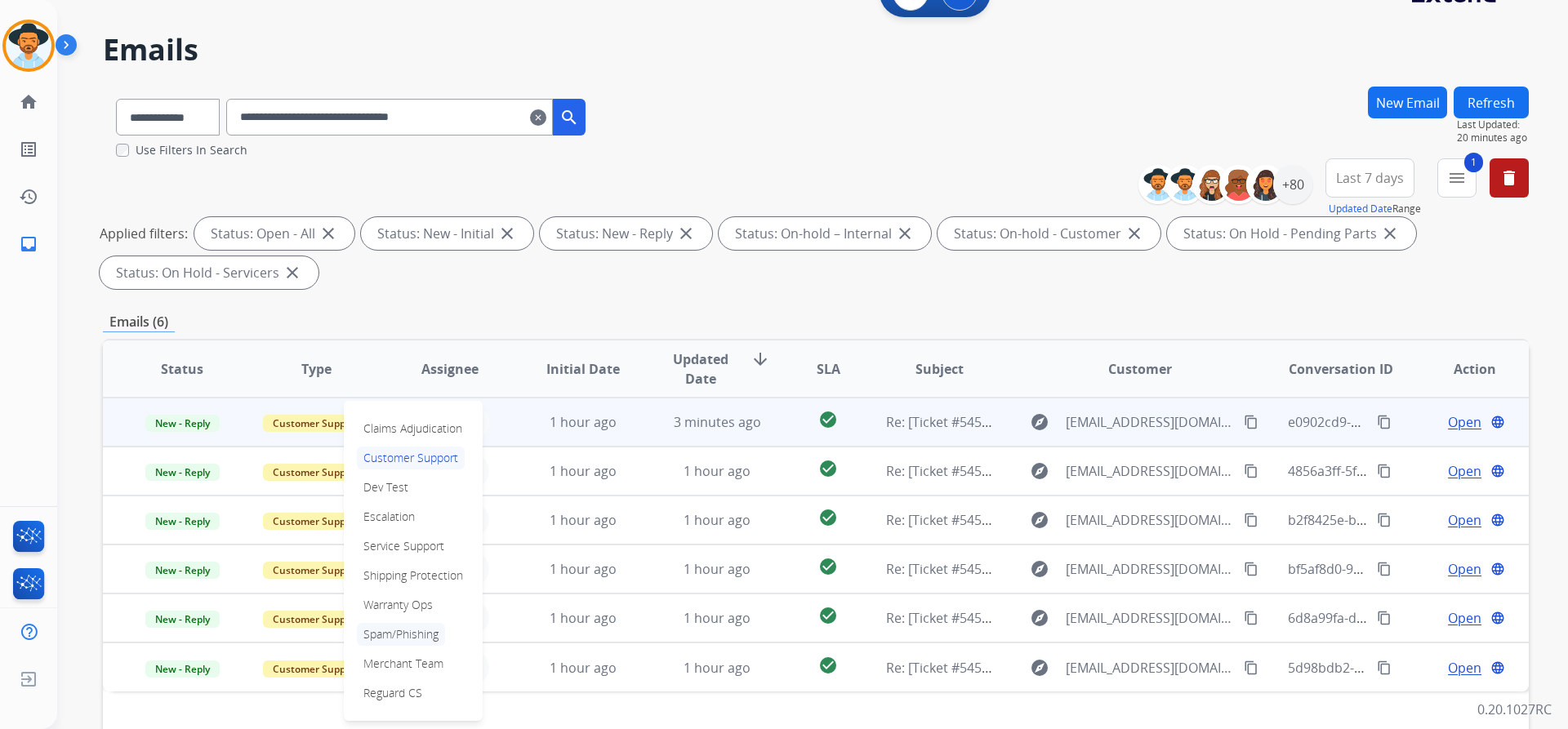
click at [398, 631] on p "Spam/Phishing" at bounding box center [401, 634] width 89 height 23
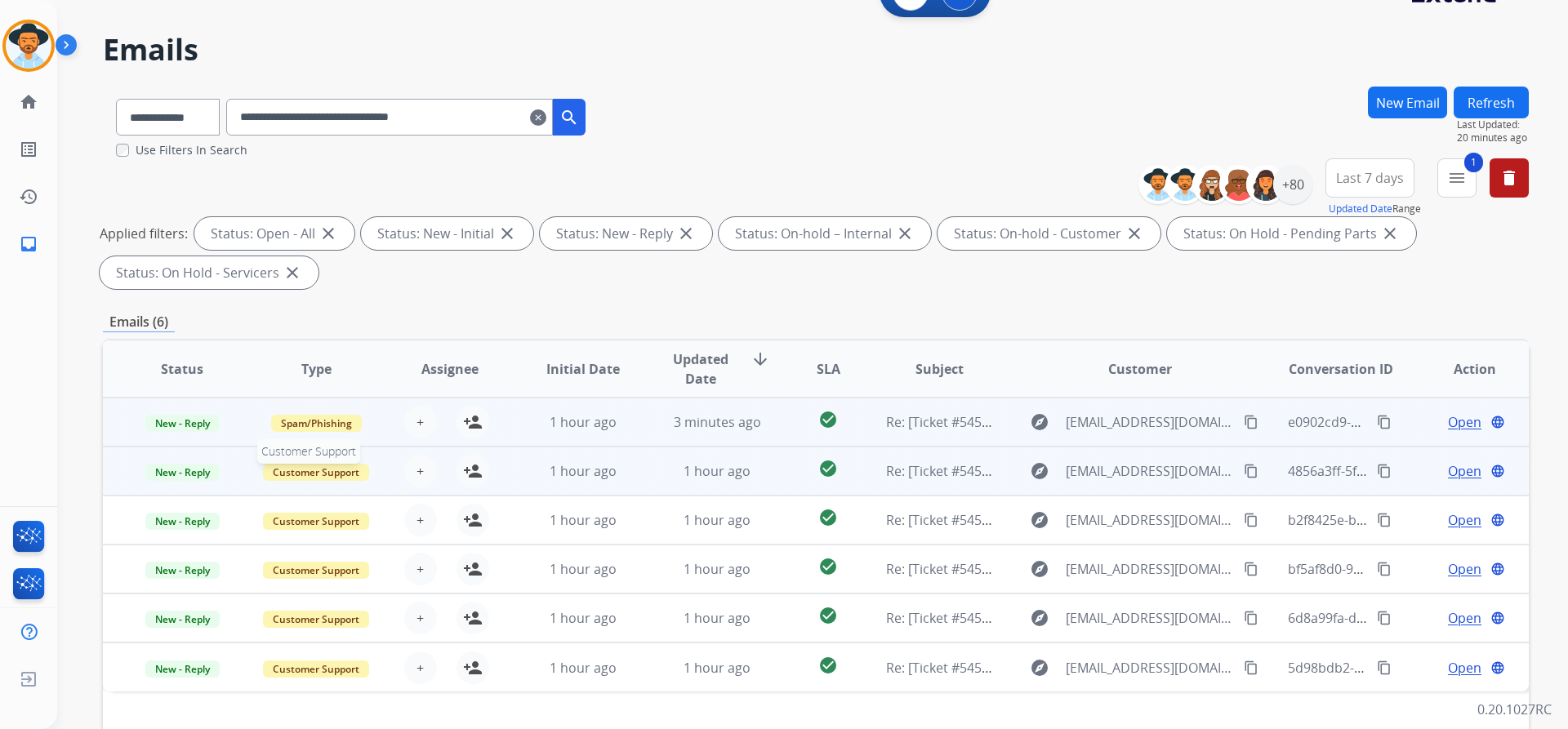
click at [325, 475] on span "Customer Support" at bounding box center [316, 473] width 106 height 17
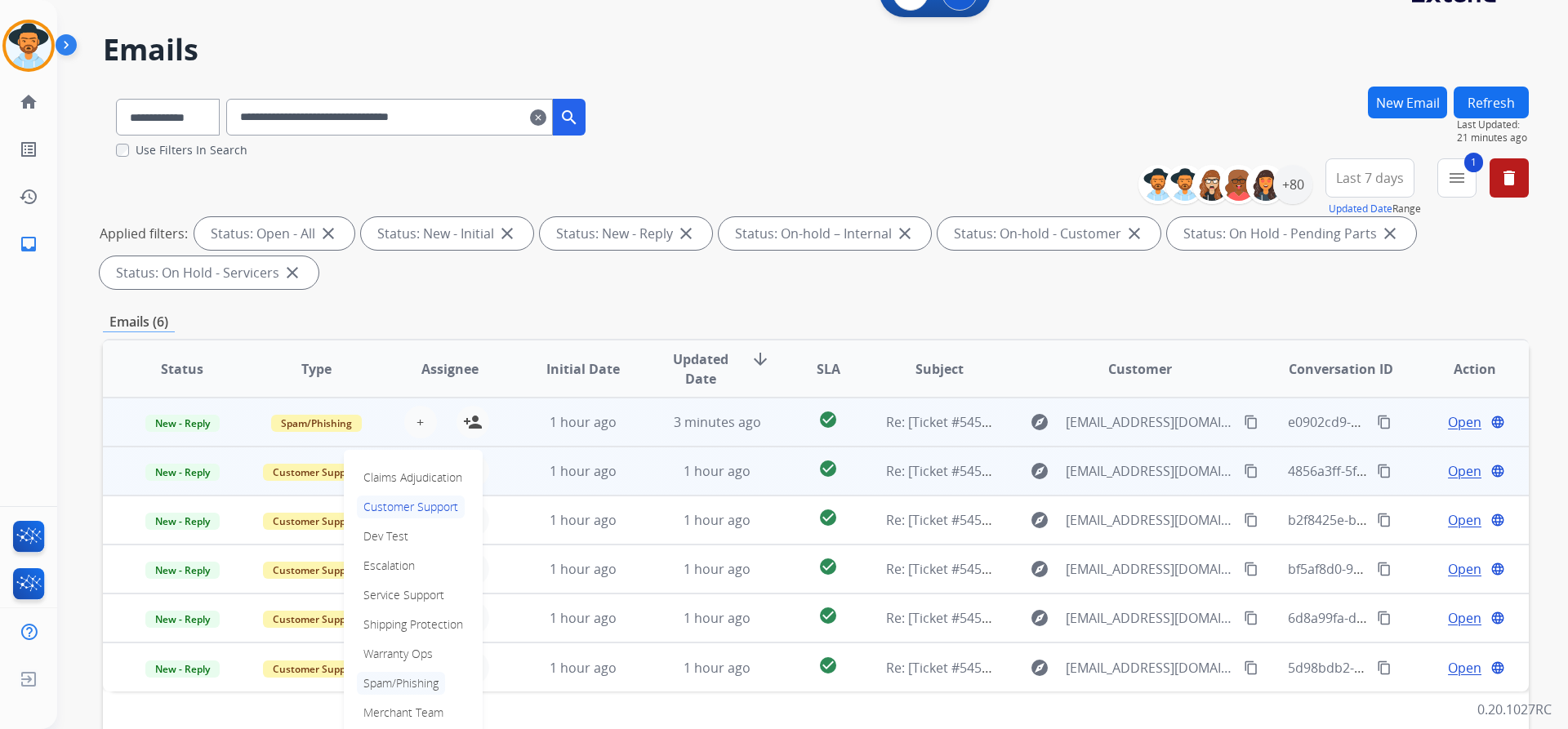
click at [401, 680] on p "Spam/Phishing" at bounding box center [401, 683] width 89 height 23
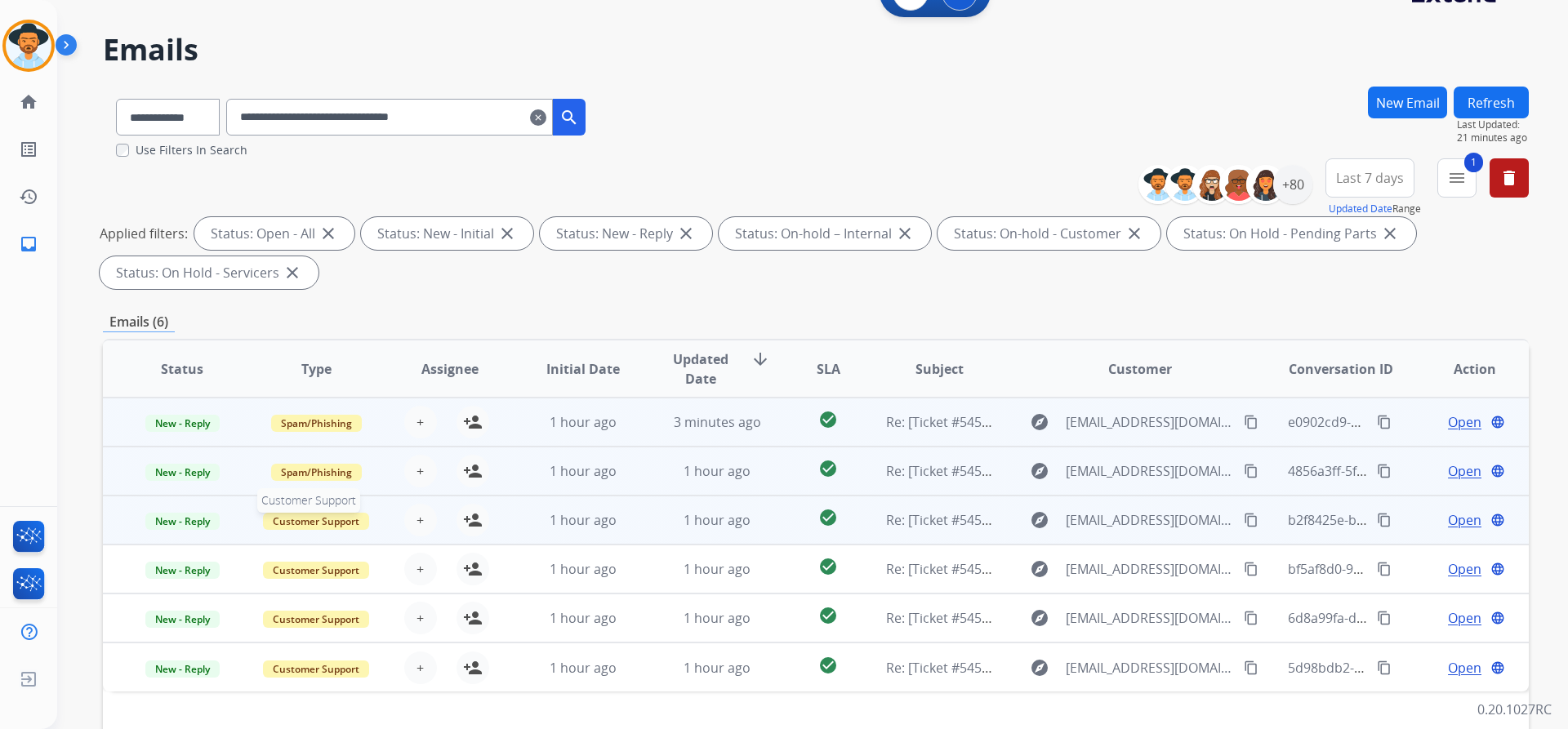
click at [324, 527] on span "Customer Support" at bounding box center [316, 521] width 106 height 17
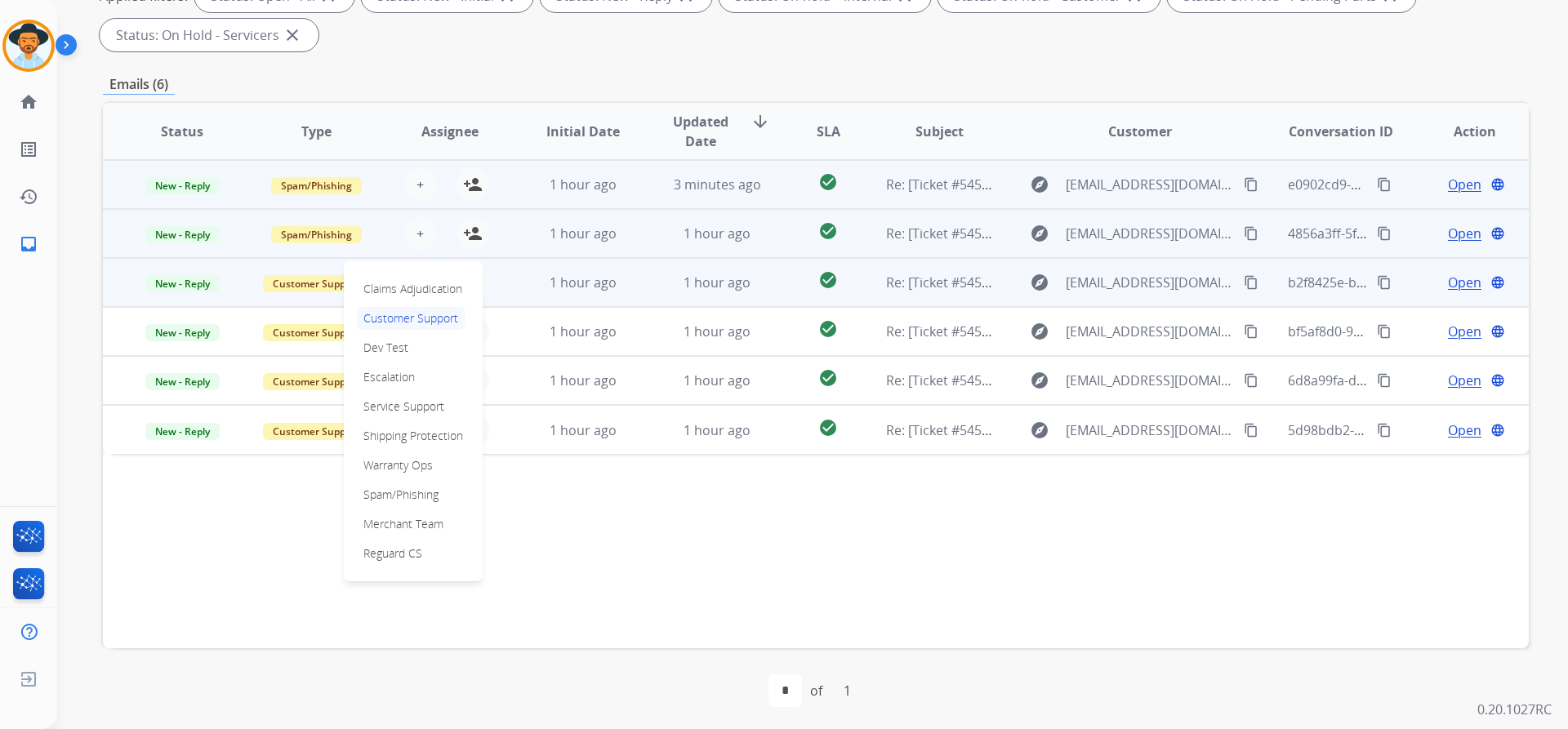
scroll to position [280, 0]
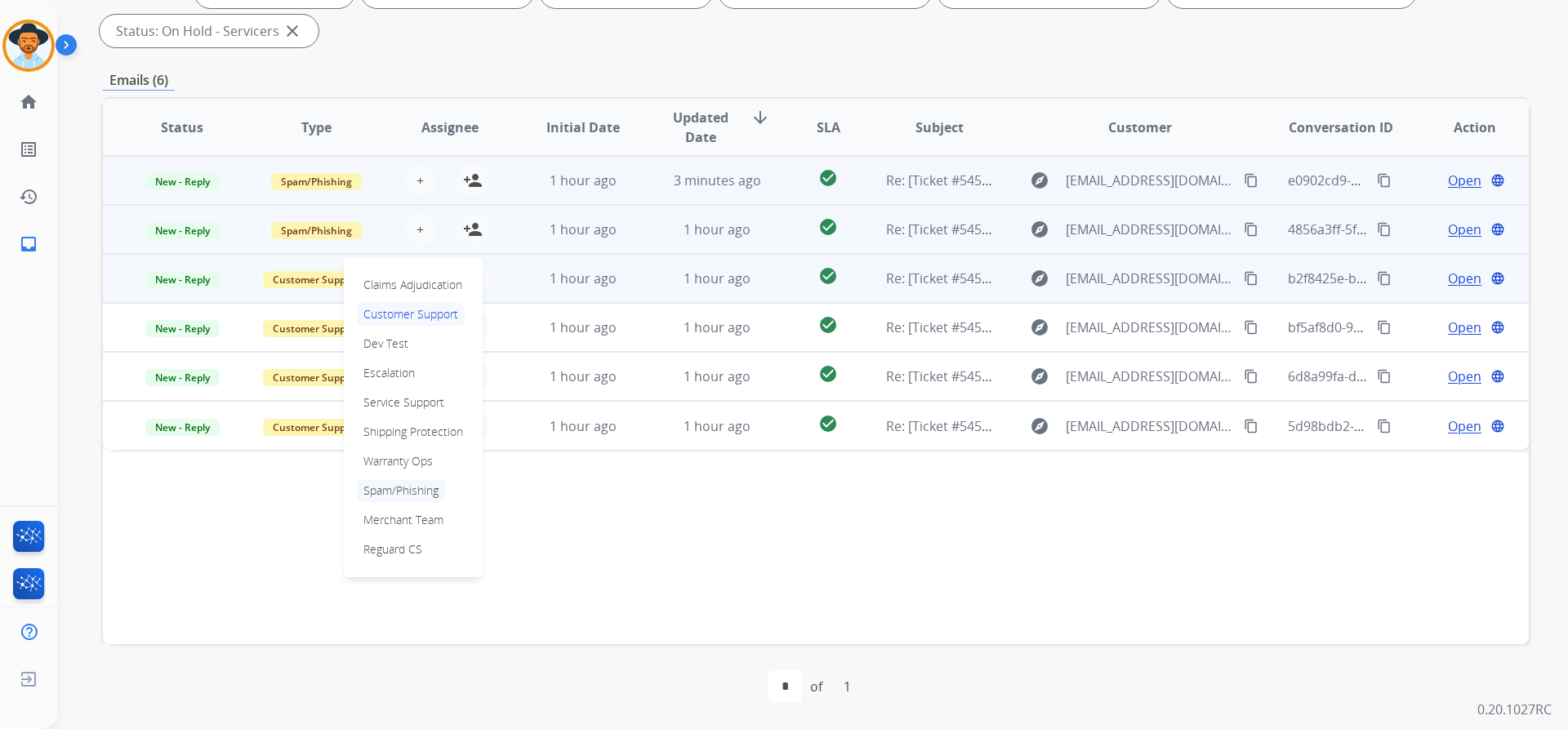
click at [418, 487] on p "Spam/Phishing" at bounding box center [401, 490] width 89 height 23
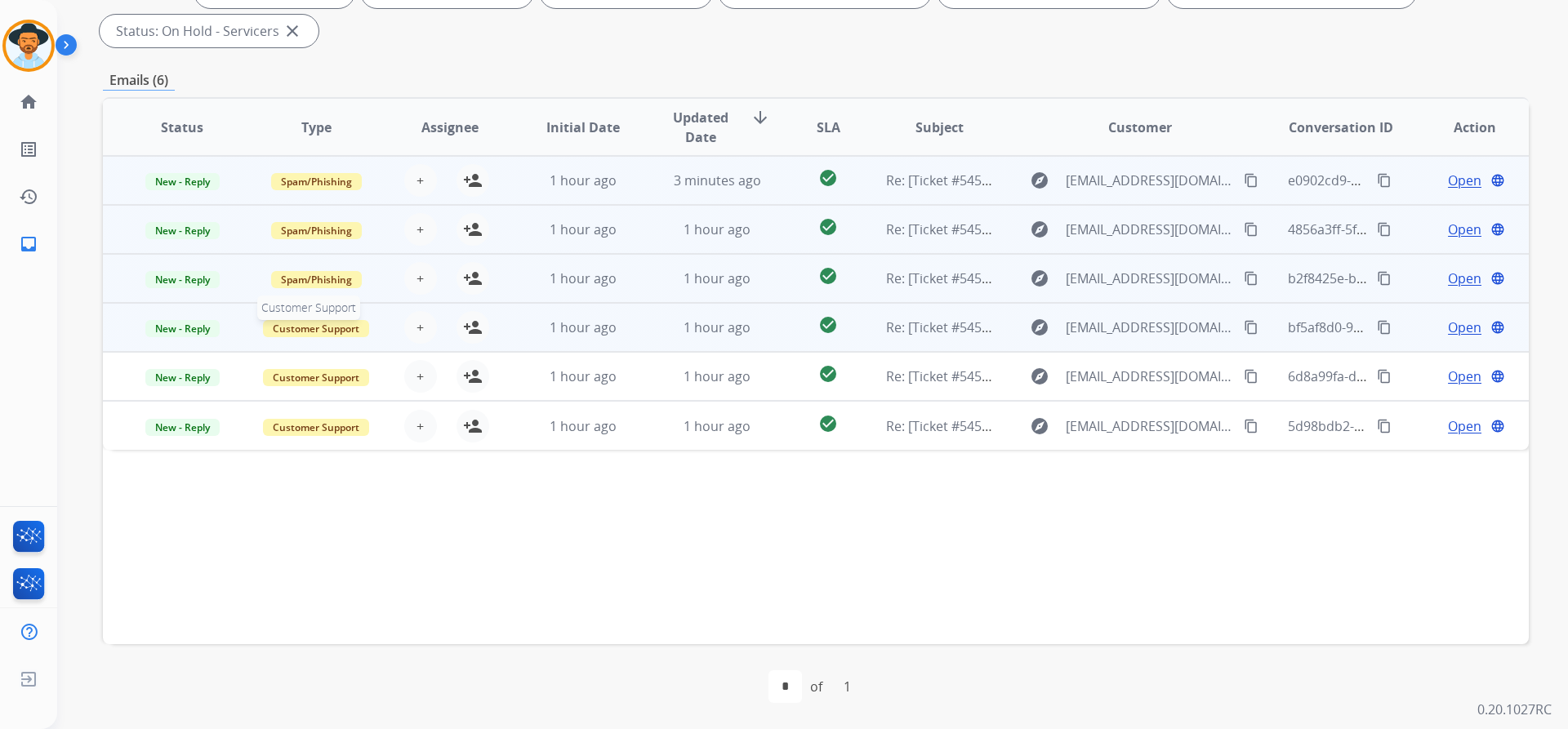
click at [309, 323] on span "Customer Support" at bounding box center [316, 328] width 106 height 17
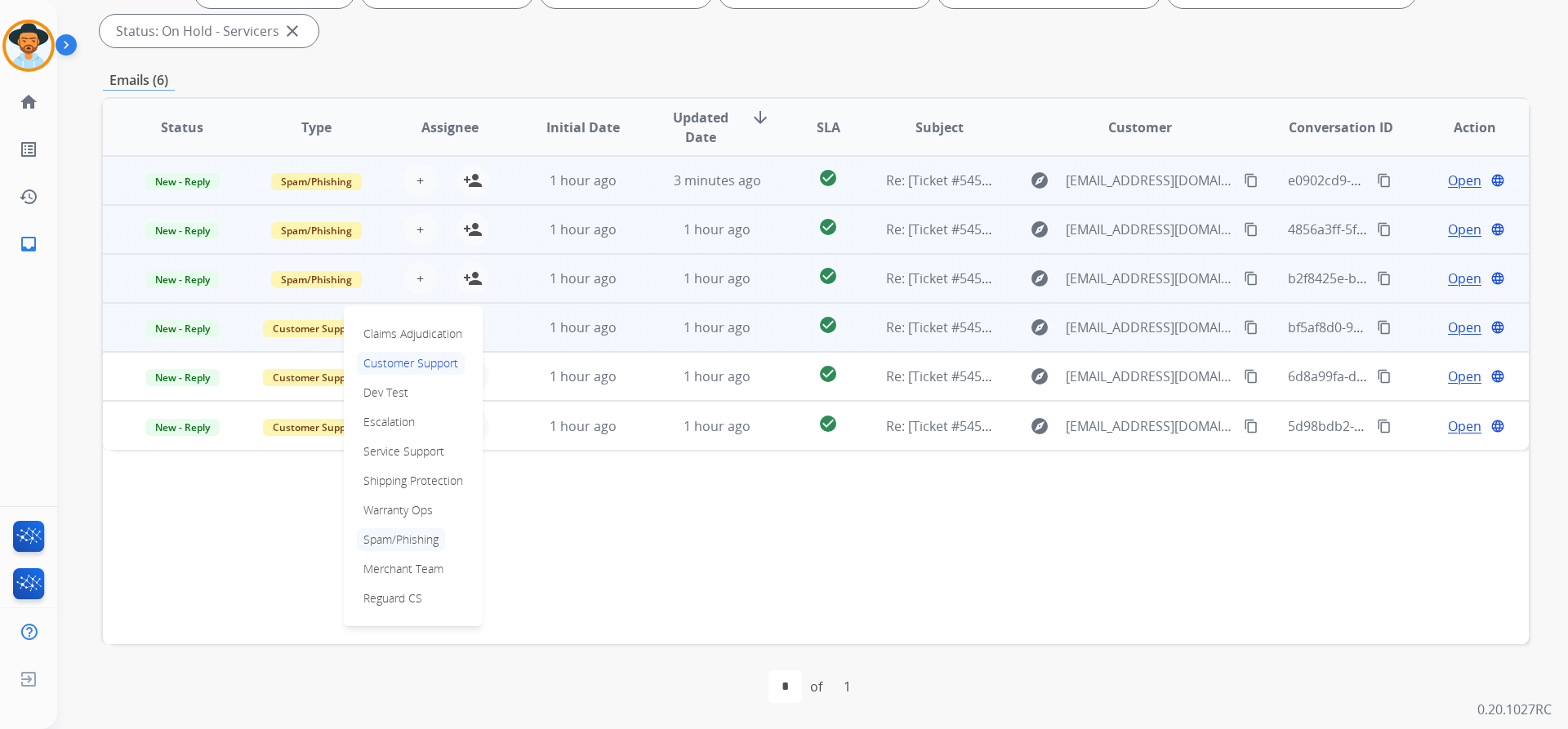
click at [399, 541] on p "Spam/Phishing" at bounding box center [401, 540] width 89 height 23
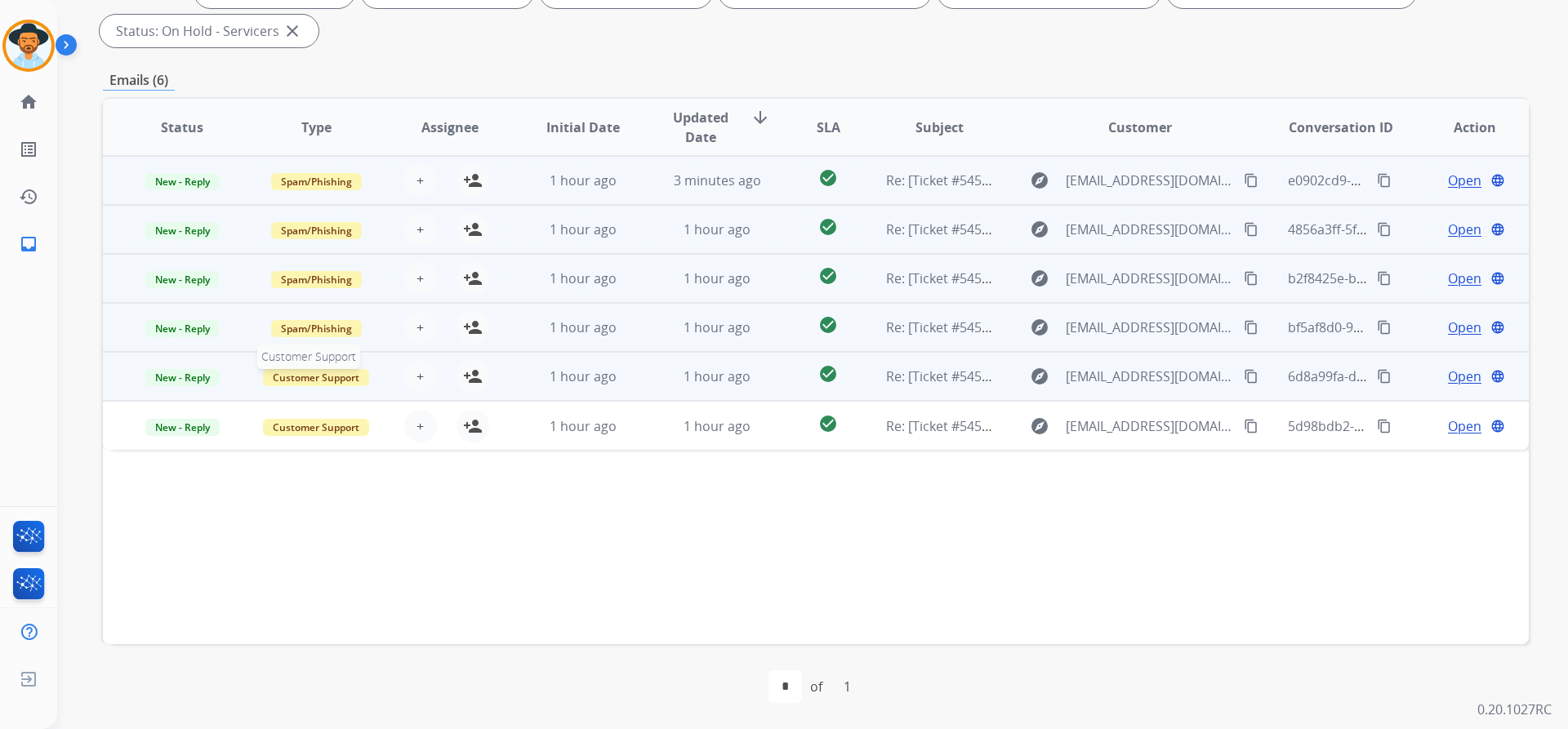
click at [319, 373] on span "Customer Support" at bounding box center [316, 378] width 106 height 17
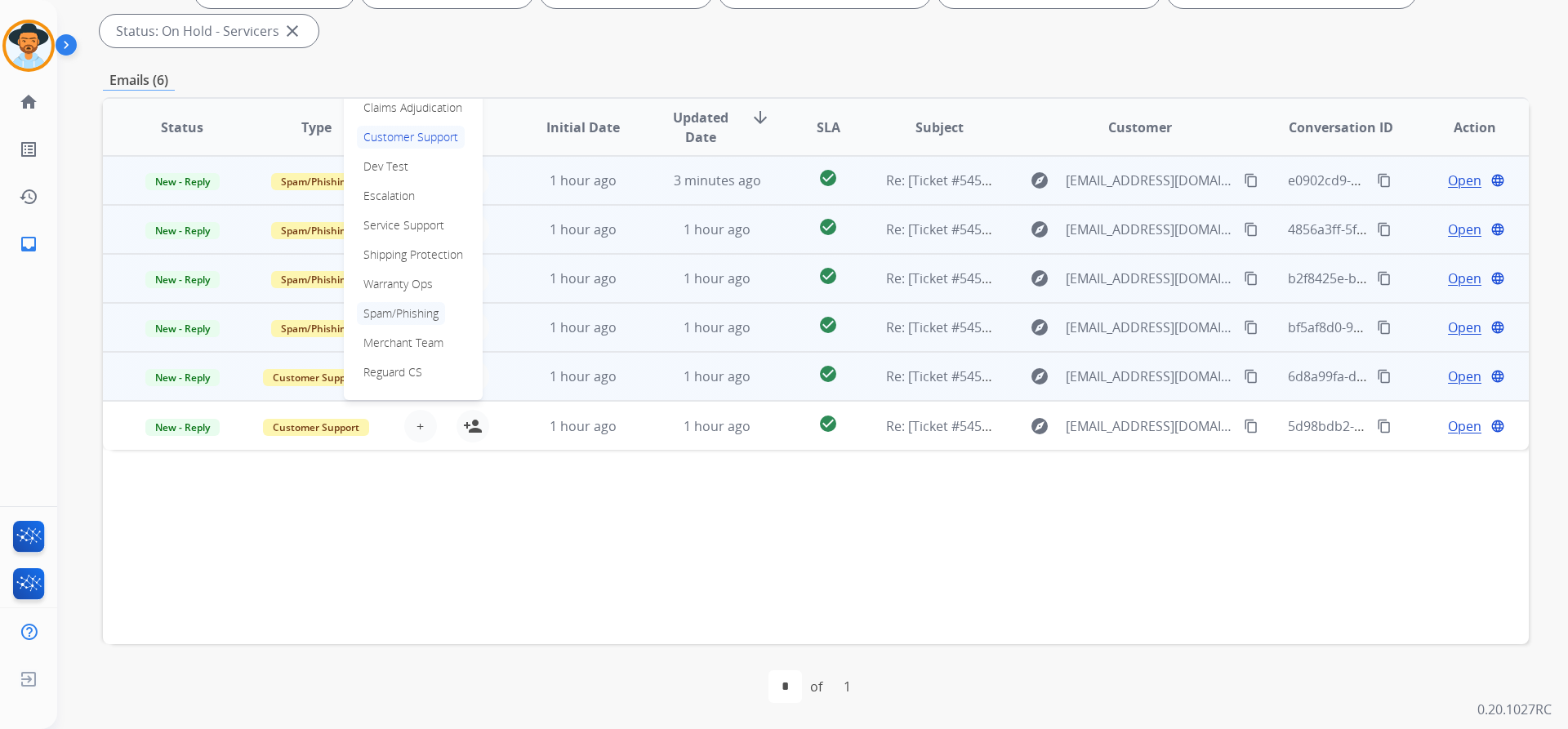
click at [398, 314] on p "Spam/Phishing" at bounding box center [401, 313] width 89 height 23
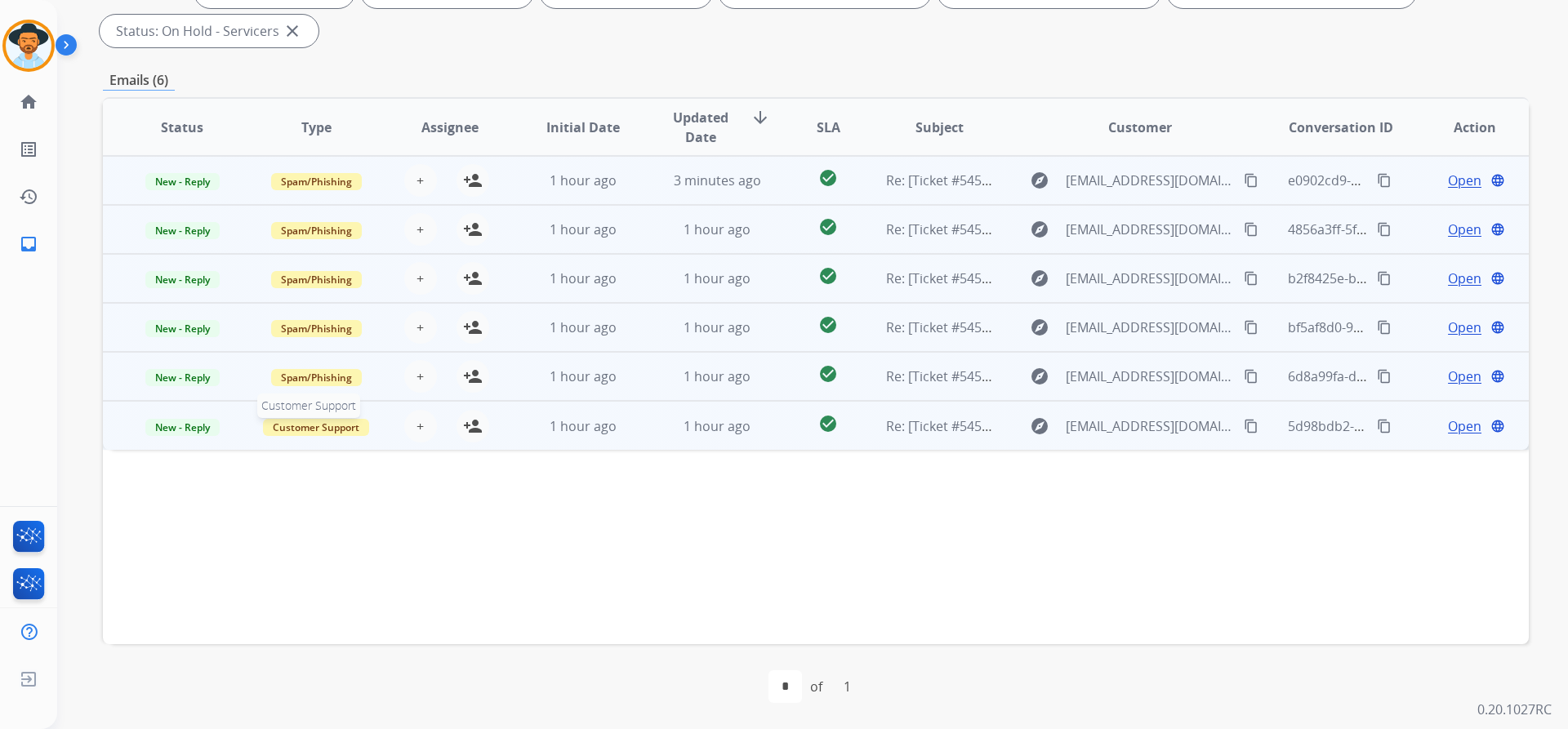
click at [339, 425] on span "Customer Support" at bounding box center [316, 427] width 106 height 17
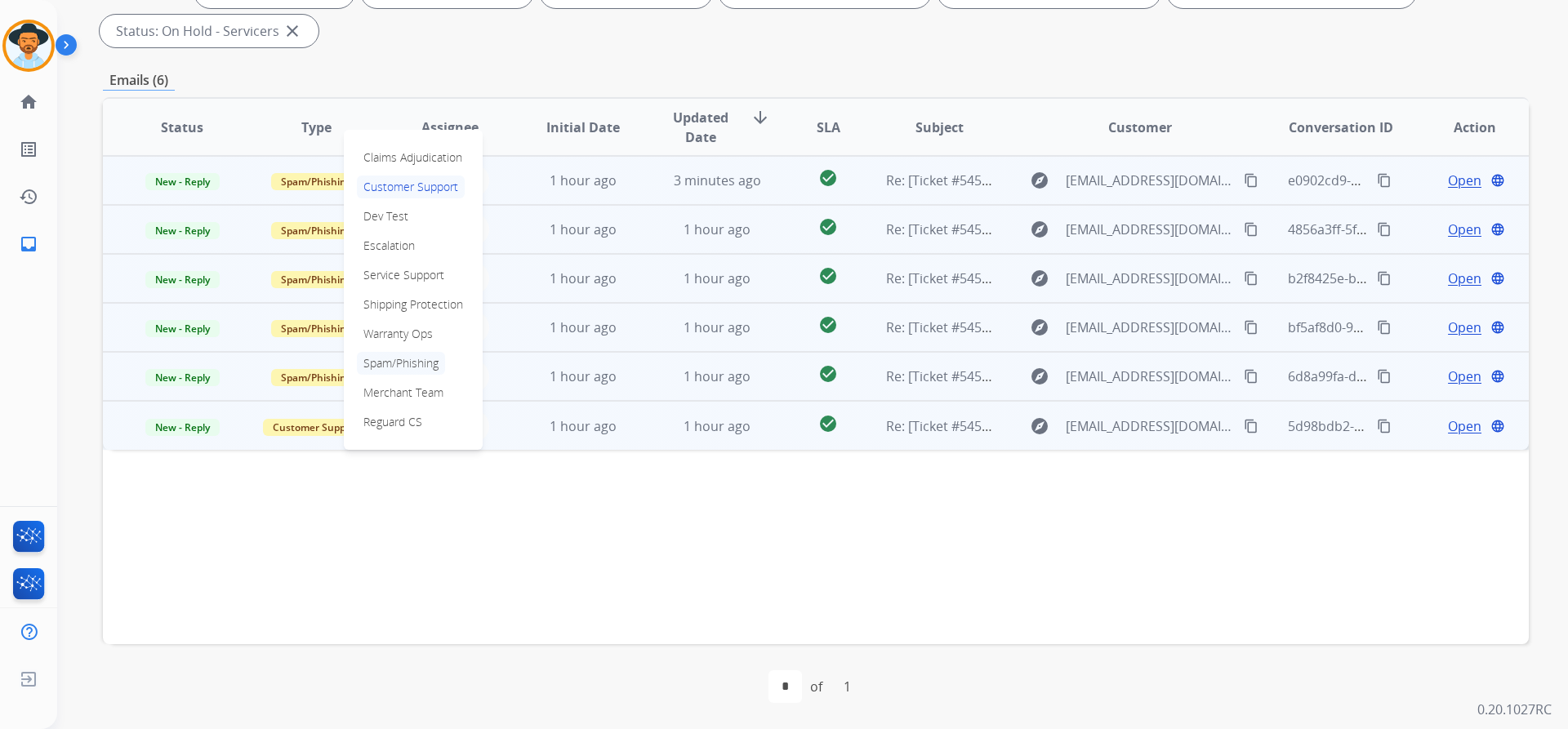
click at [418, 360] on p "Spam/Phishing" at bounding box center [401, 364] width 89 height 23
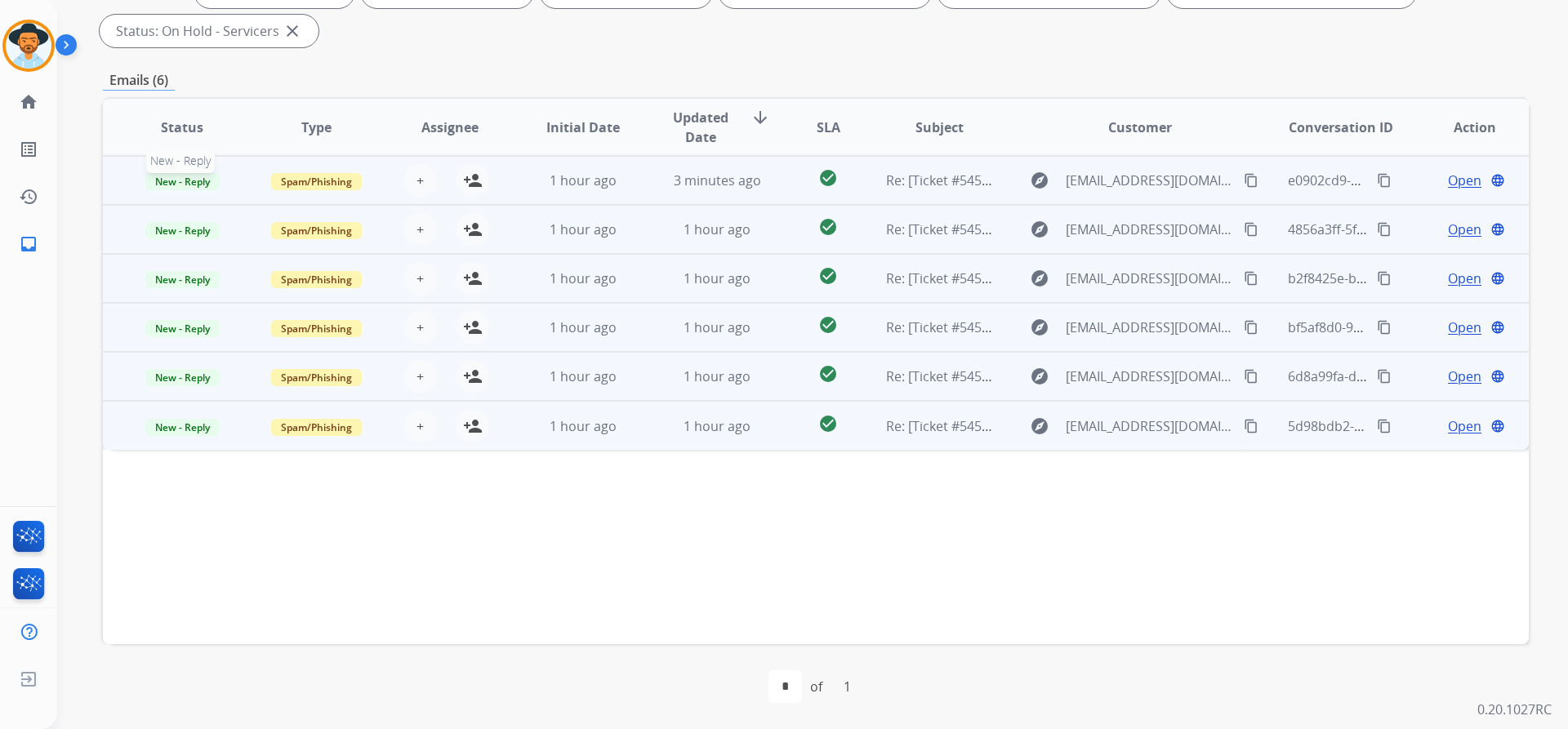
click at [191, 178] on span "New - Reply" at bounding box center [183, 182] width 75 height 17
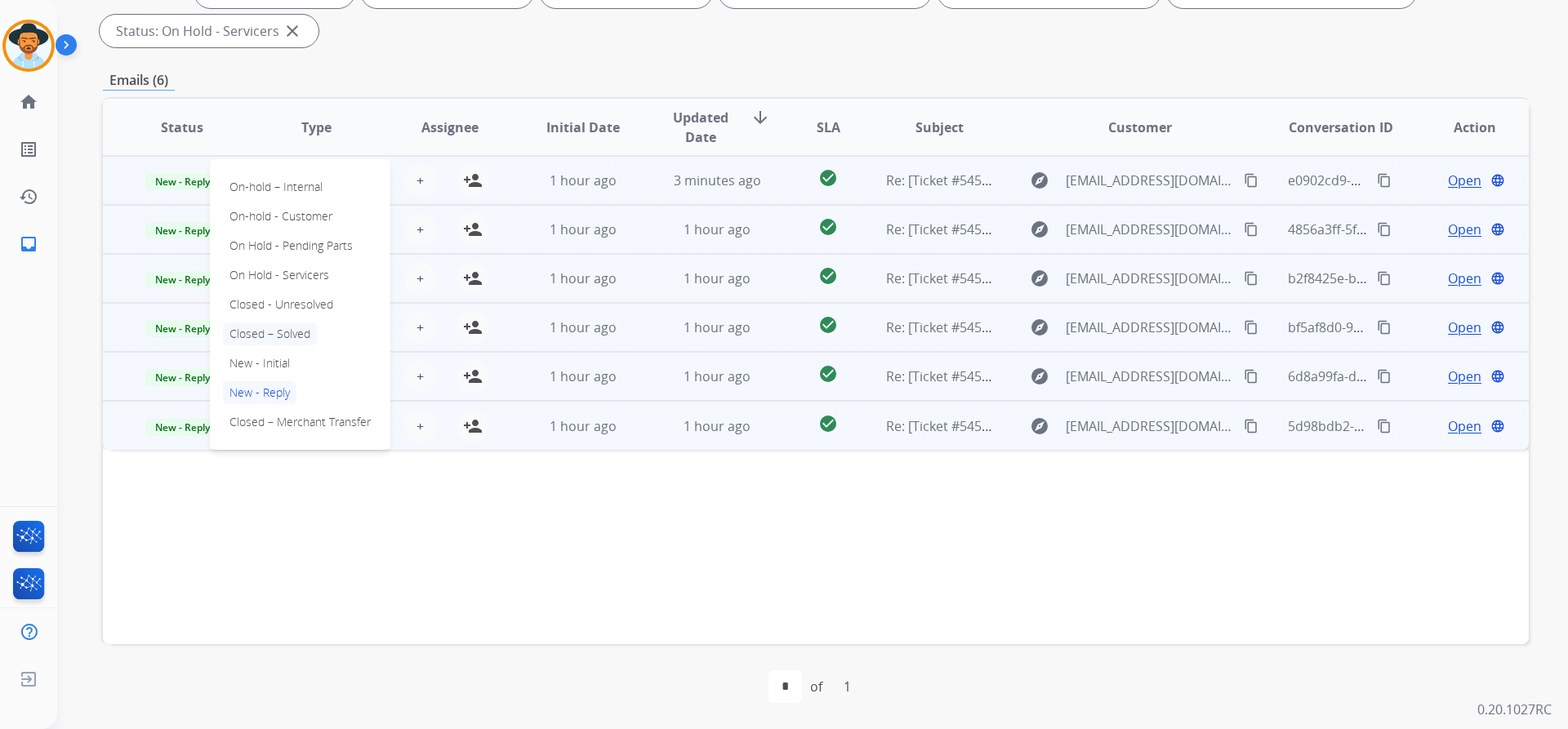
click at [270, 332] on p "Closed – Solved" at bounding box center [269, 334] width 94 height 23
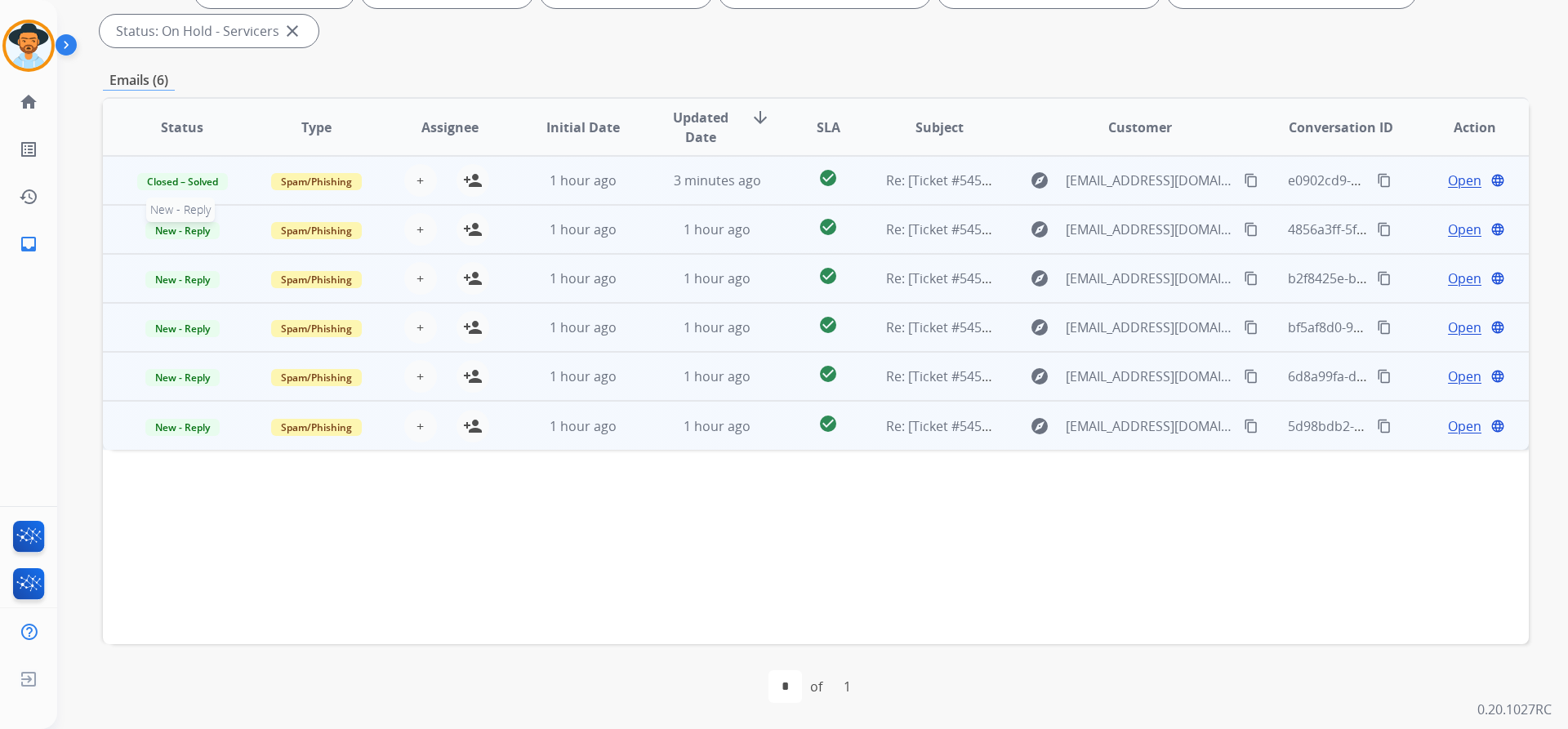
click at [183, 233] on span "New - Reply" at bounding box center [183, 230] width 75 height 17
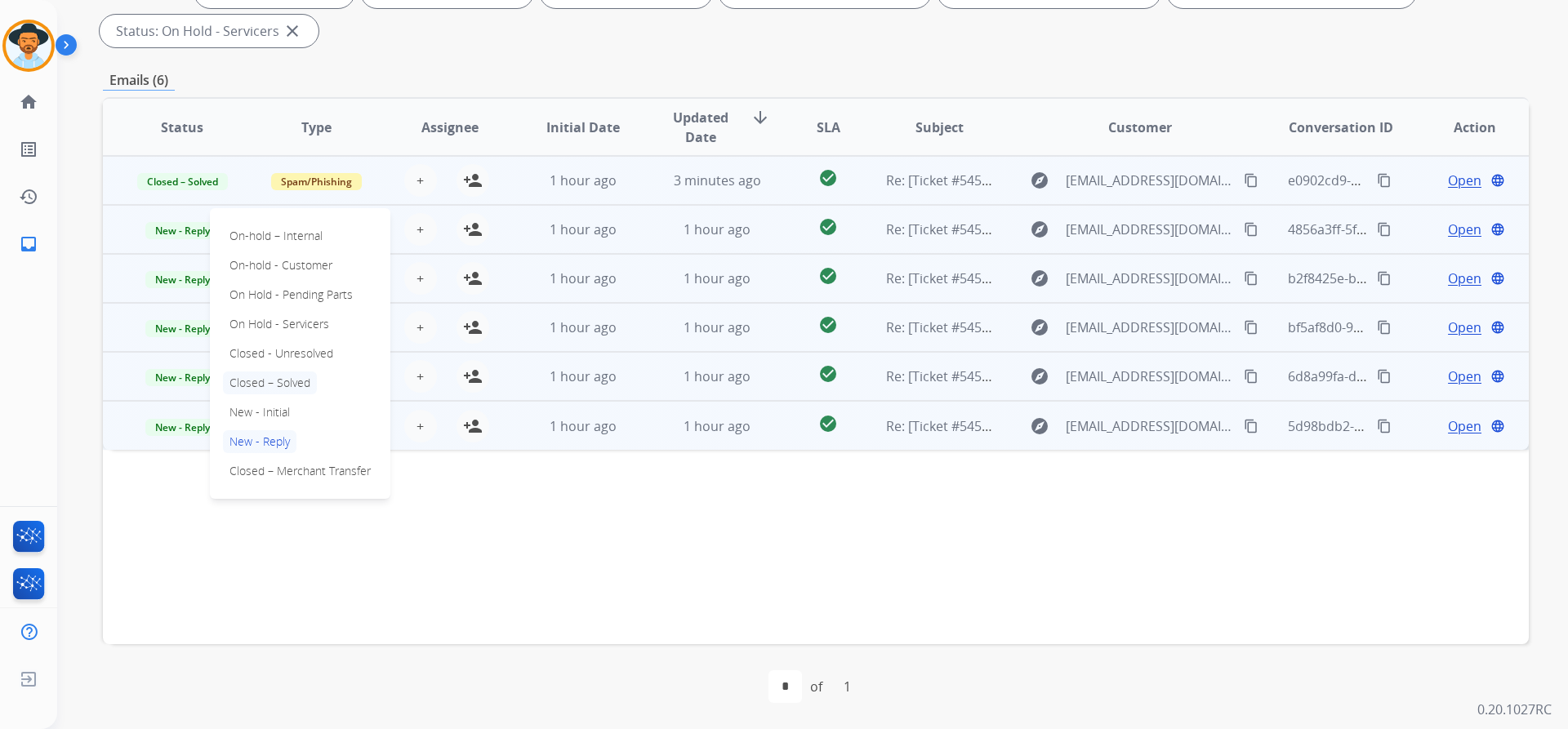
click at [278, 377] on p "Closed – Solved" at bounding box center [269, 383] width 94 height 23
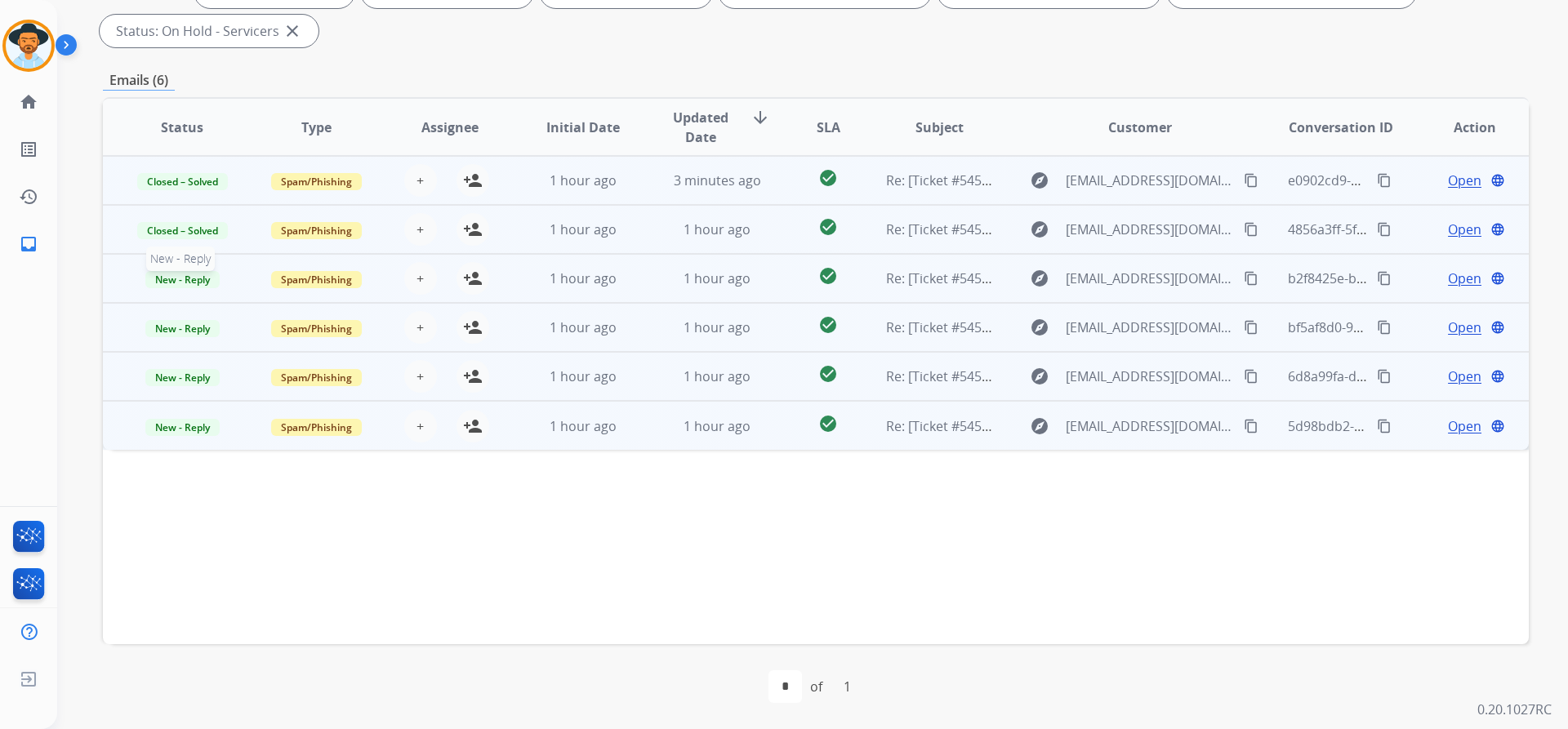
click at [187, 272] on span "New - Reply" at bounding box center [183, 280] width 75 height 17
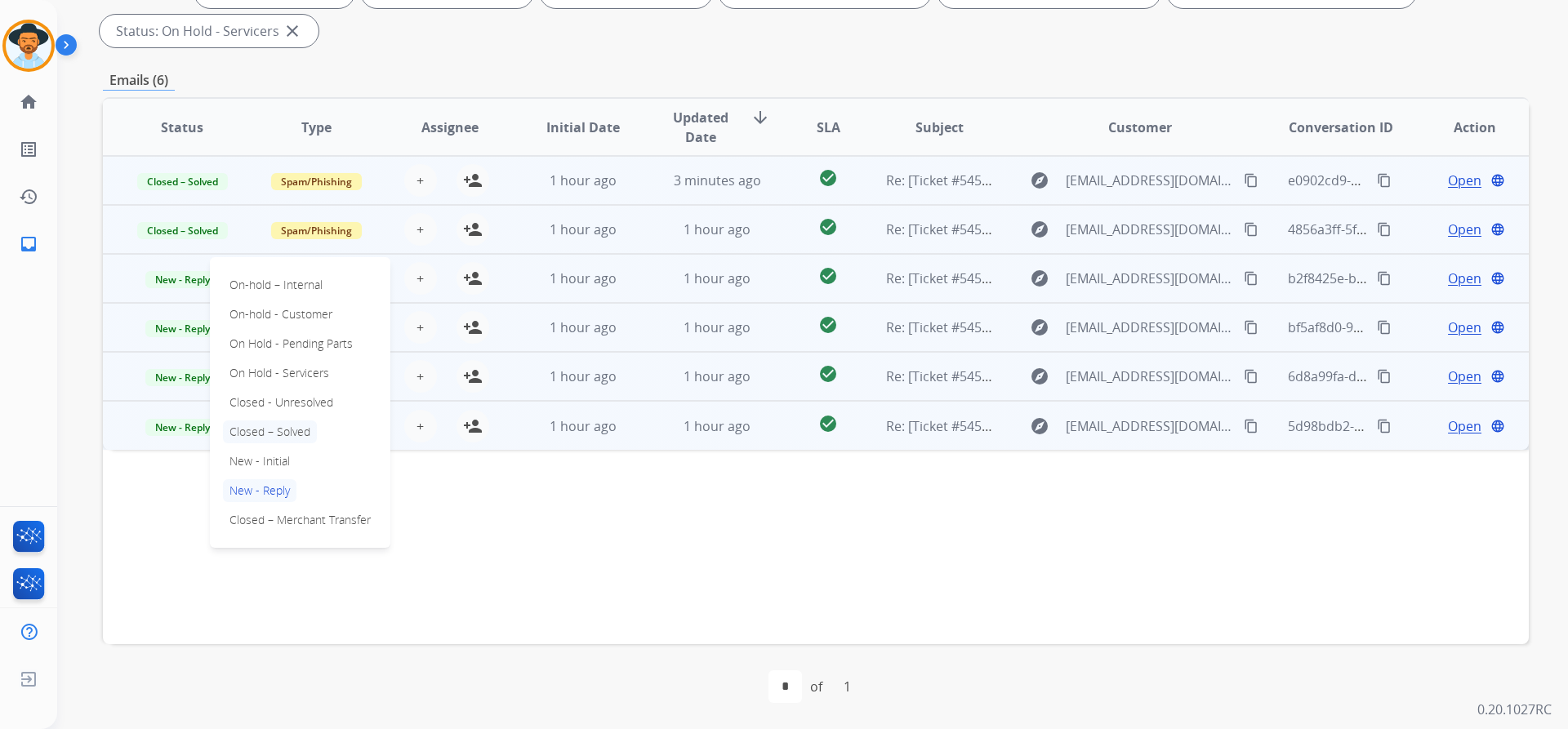
click at [296, 430] on p "Closed – Solved" at bounding box center [269, 432] width 94 height 23
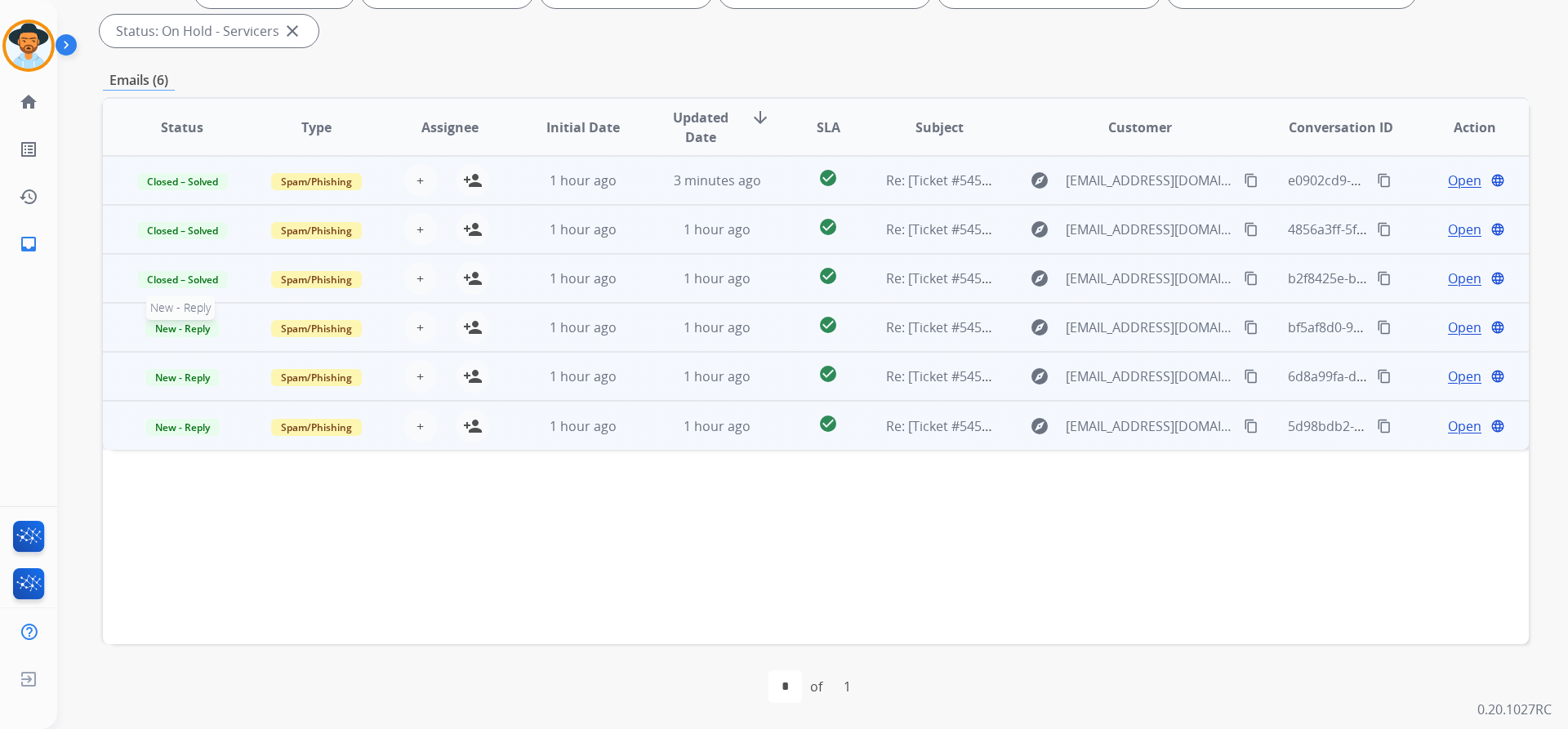
click at [194, 322] on span "New - Reply" at bounding box center [183, 328] width 75 height 17
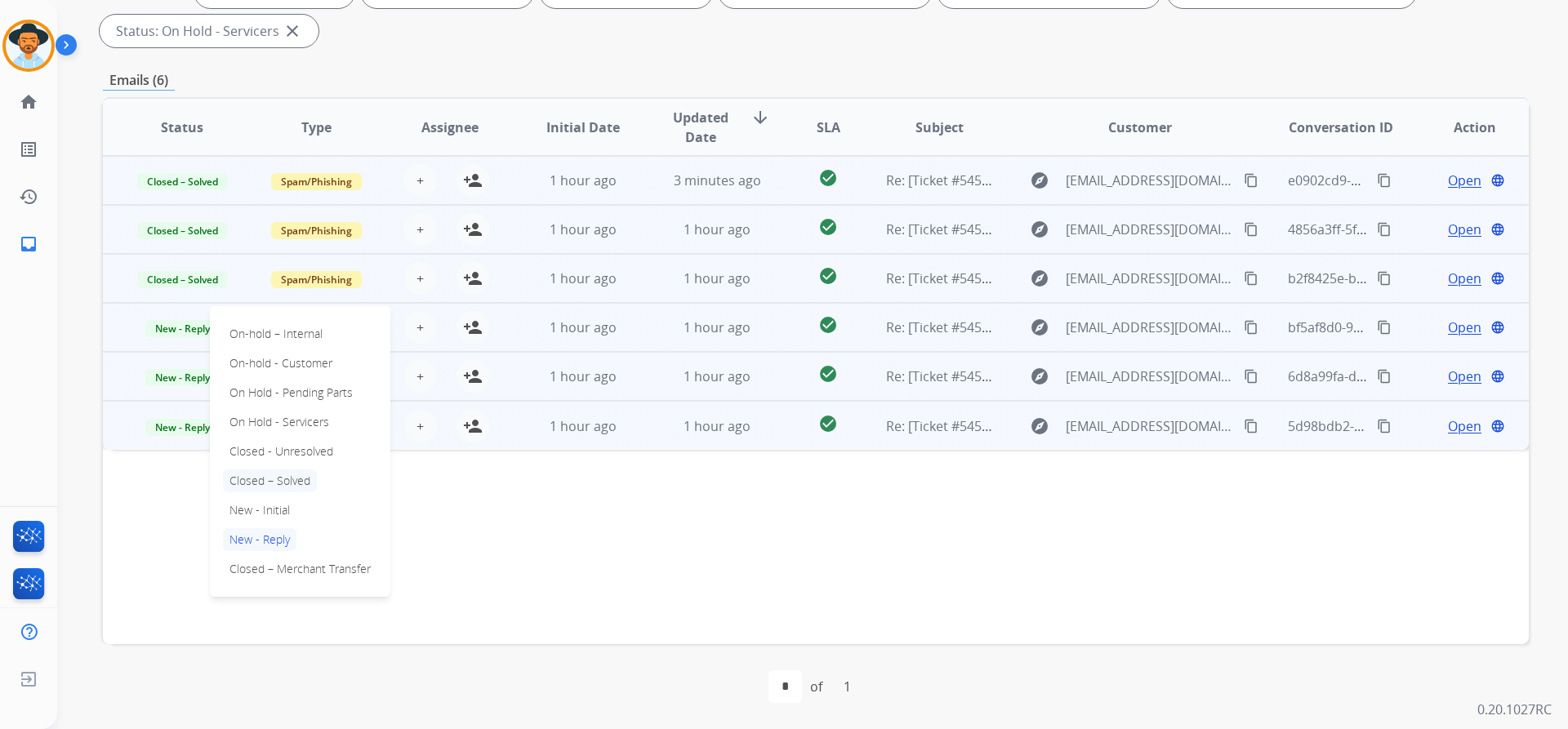
click at [285, 481] on p "Closed – Solved" at bounding box center [269, 481] width 94 height 23
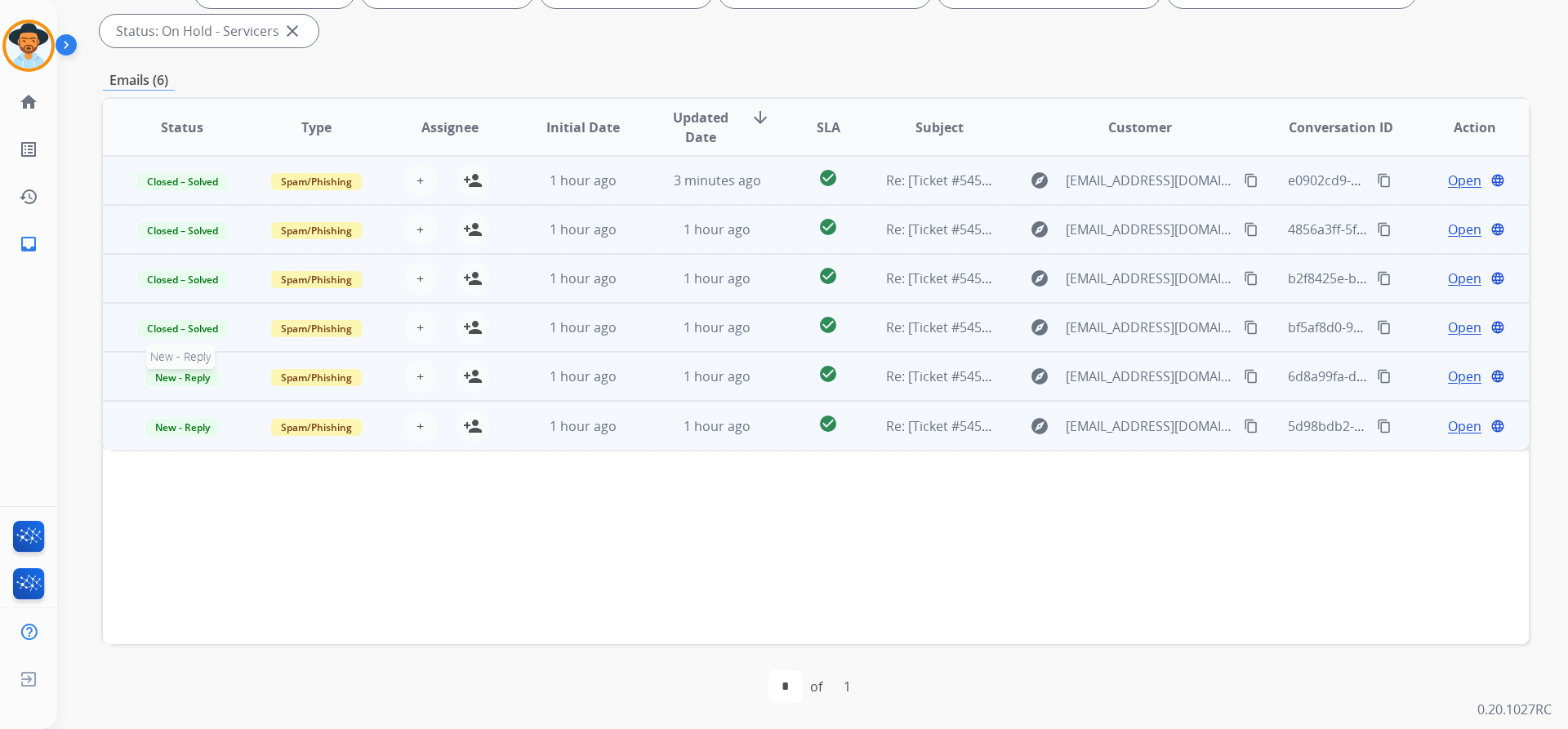
click at [207, 378] on span "New - Reply" at bounding box center [183, 378] width 75 height 17
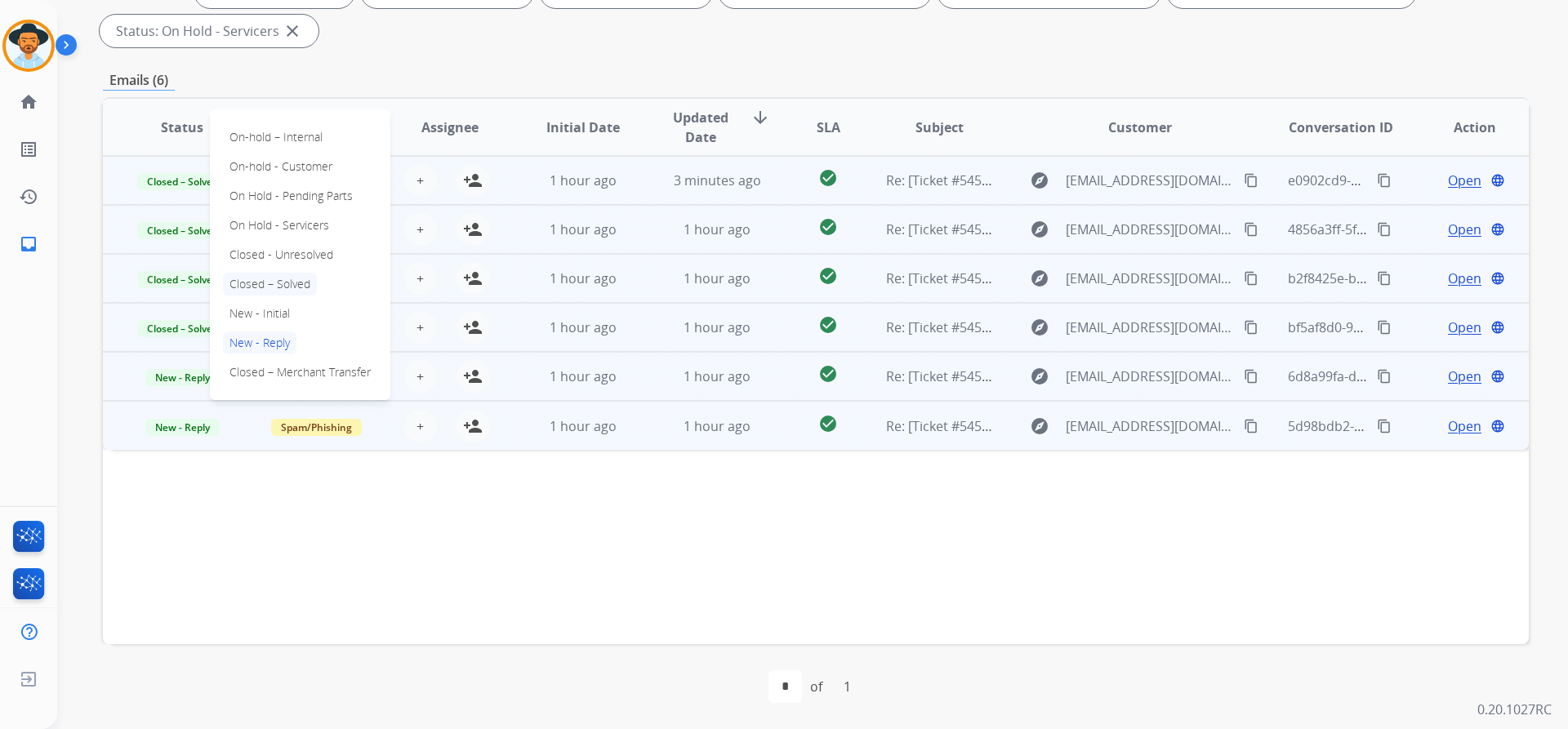
click at [281, 285] on p "Closed – Solved" at bounding box center [269, 284] width 94 height 23
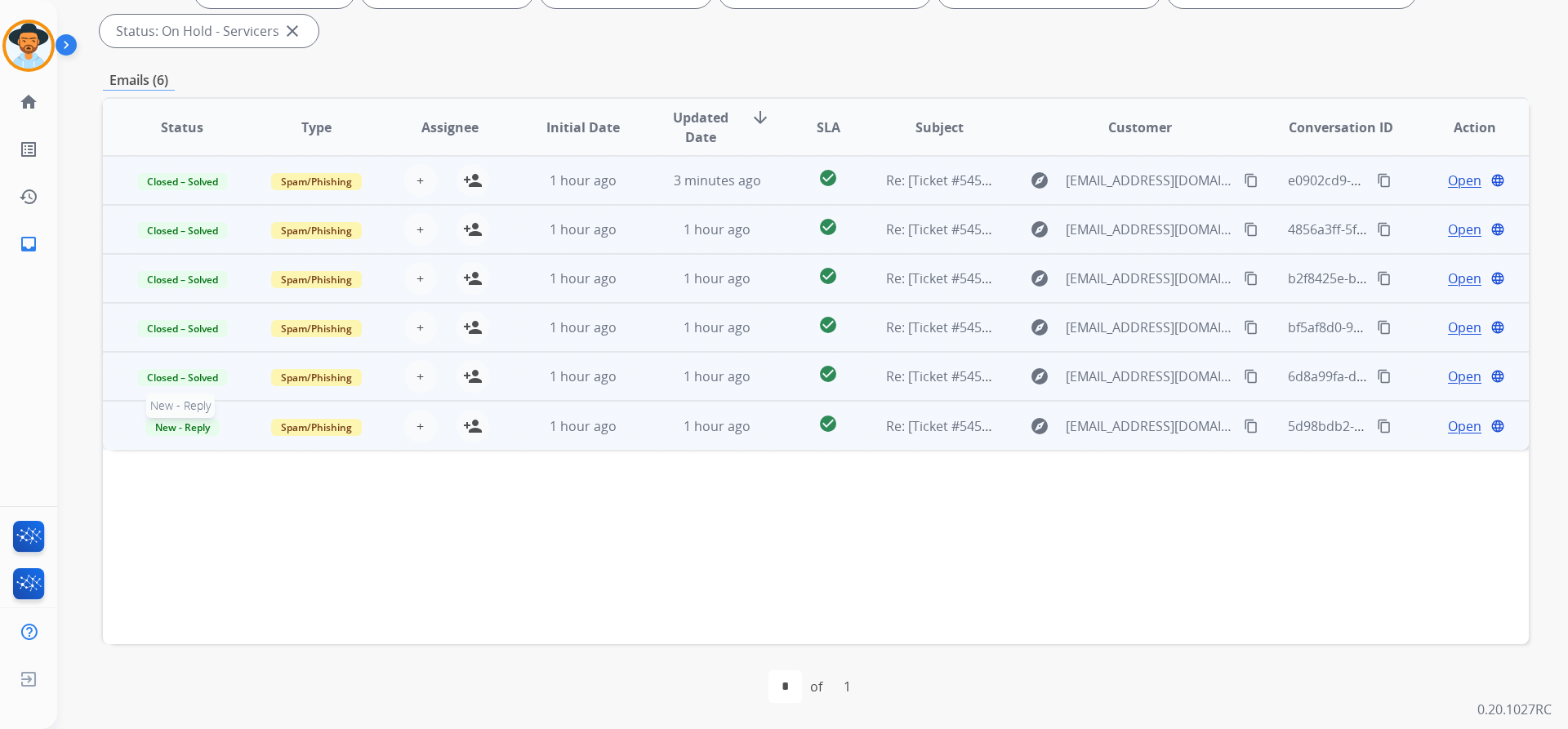
click at [199, 425] on span "New - Reply" at bounding box center [183, 427] width 75 height 17
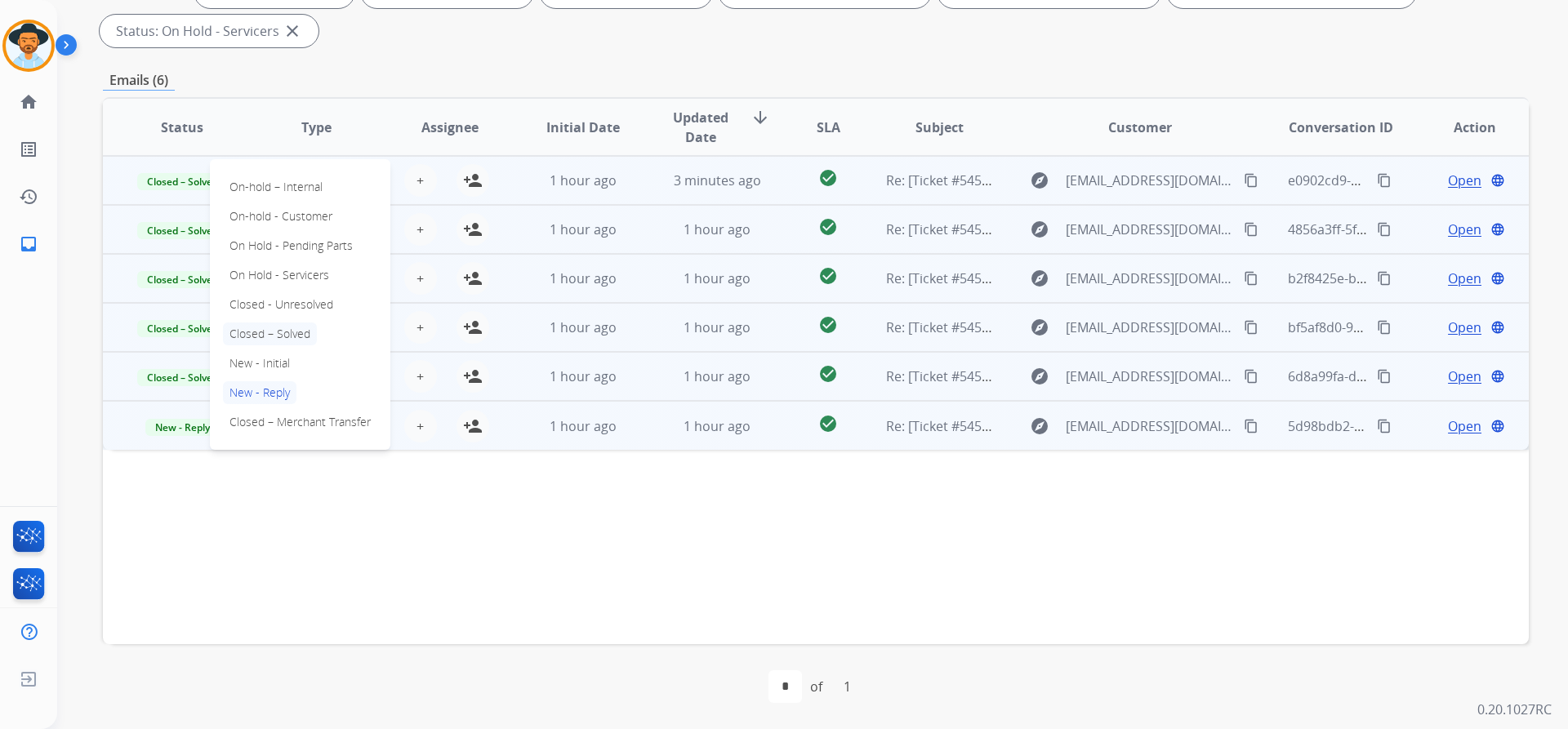
click at [298, 330] on p "Closed – Solved" at bounding box center [269, 334] width 94 height 23
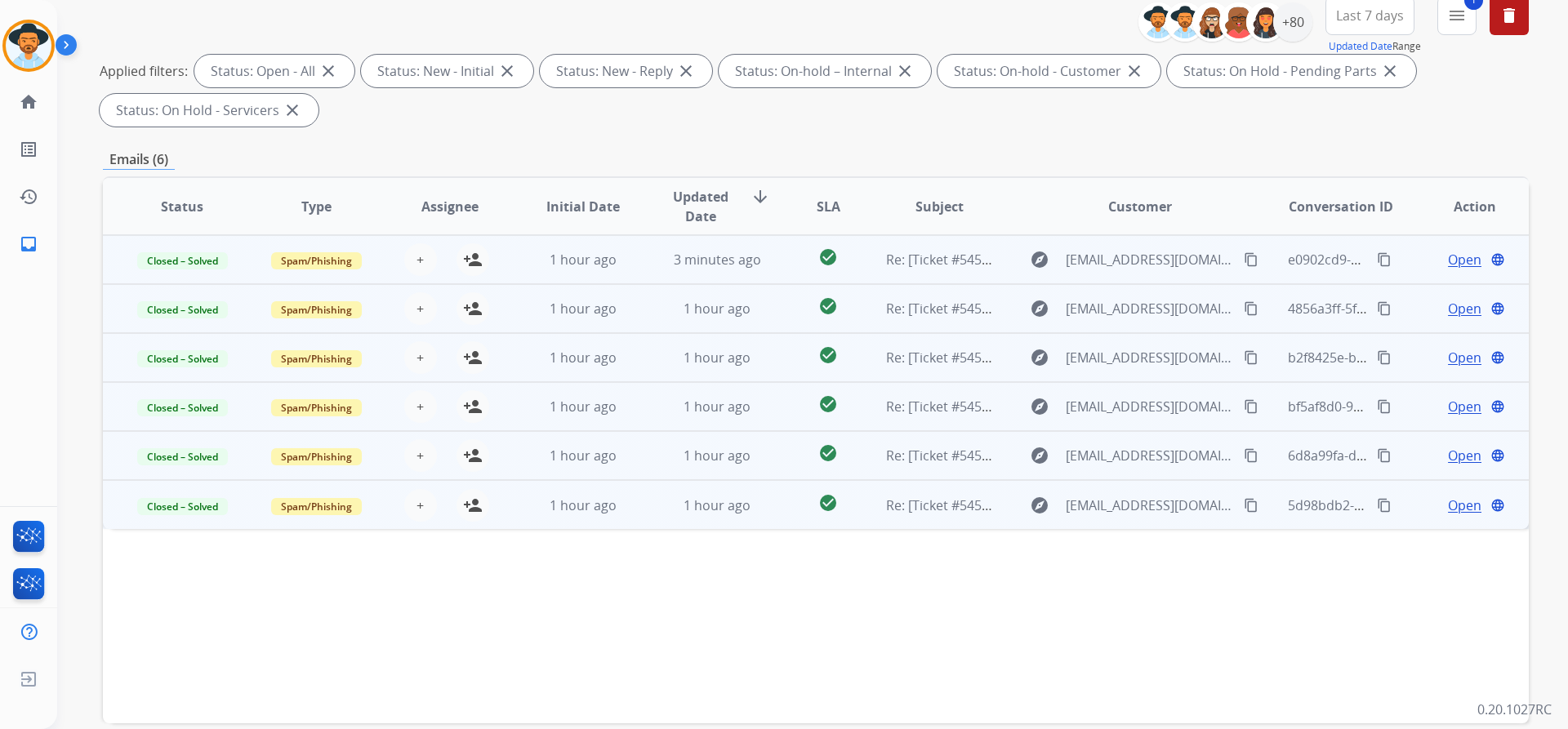
scroll to position [0, 0]
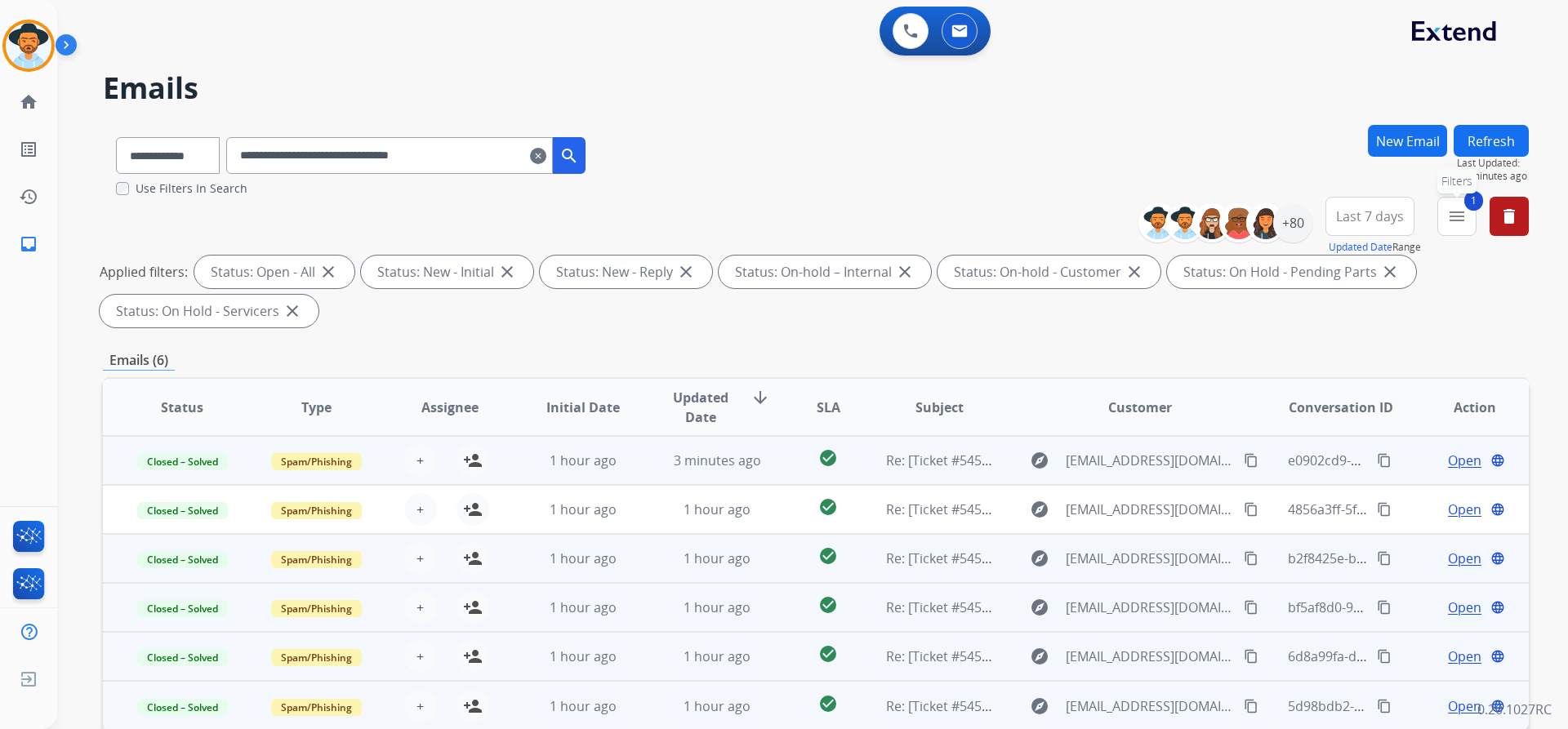
click at [1458, 224] on mat-icon "menu" at bounding box center [1456, 216] width 20 height 20
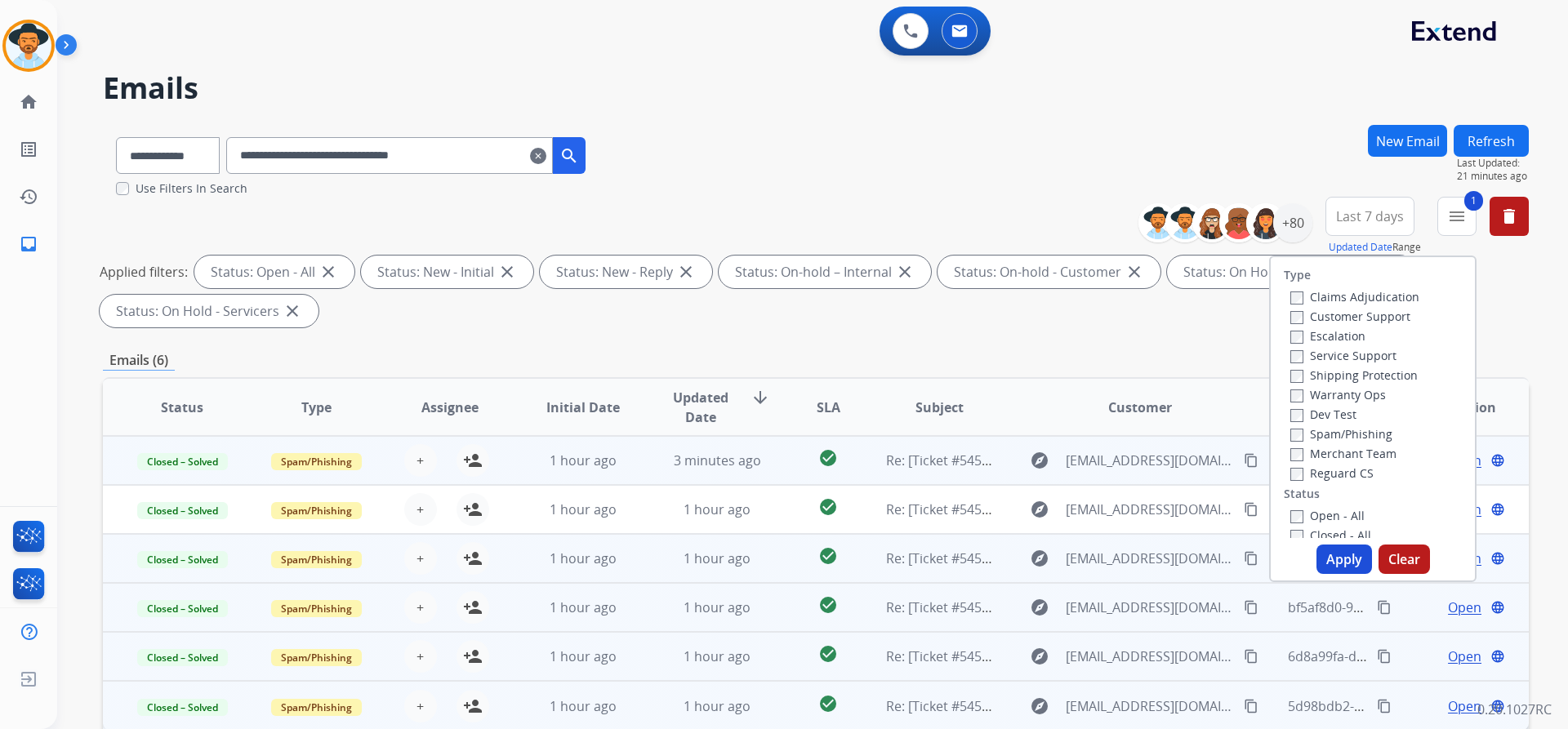
click at [1334, 516] on label "Open - All" at bounding box center [1327, 516] width 75 height 16
click at [1339, 561] on button "Apply" at bounding box center [1344, 559] width 56 height 30
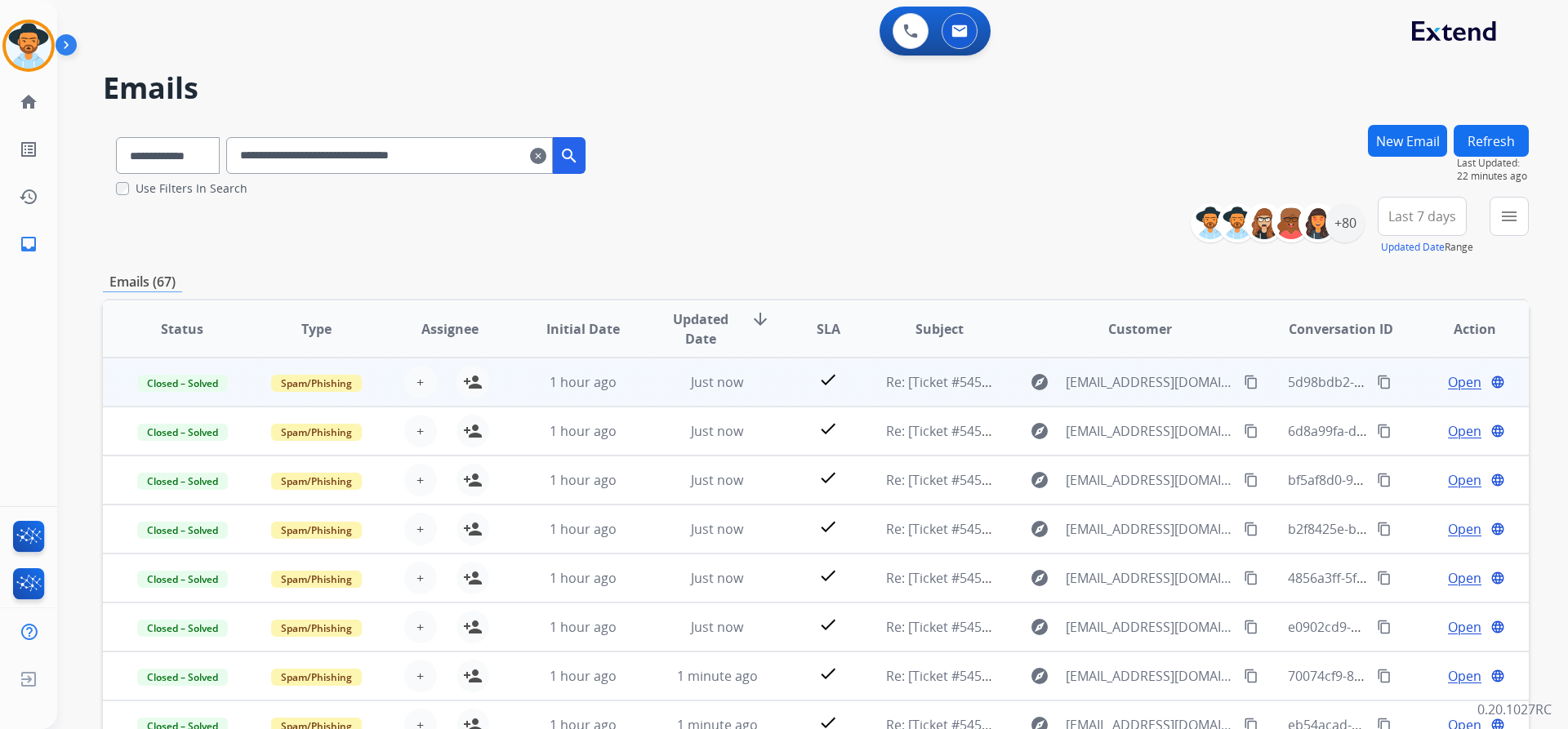
drag, startPoint x: 559, startPoint y: 159, endPoint x: 555, endPoint y: 168, distance: 9.8
click at [546, 159] on mat-icon "clear" at bounding box center [538, 156] width 17 height 20
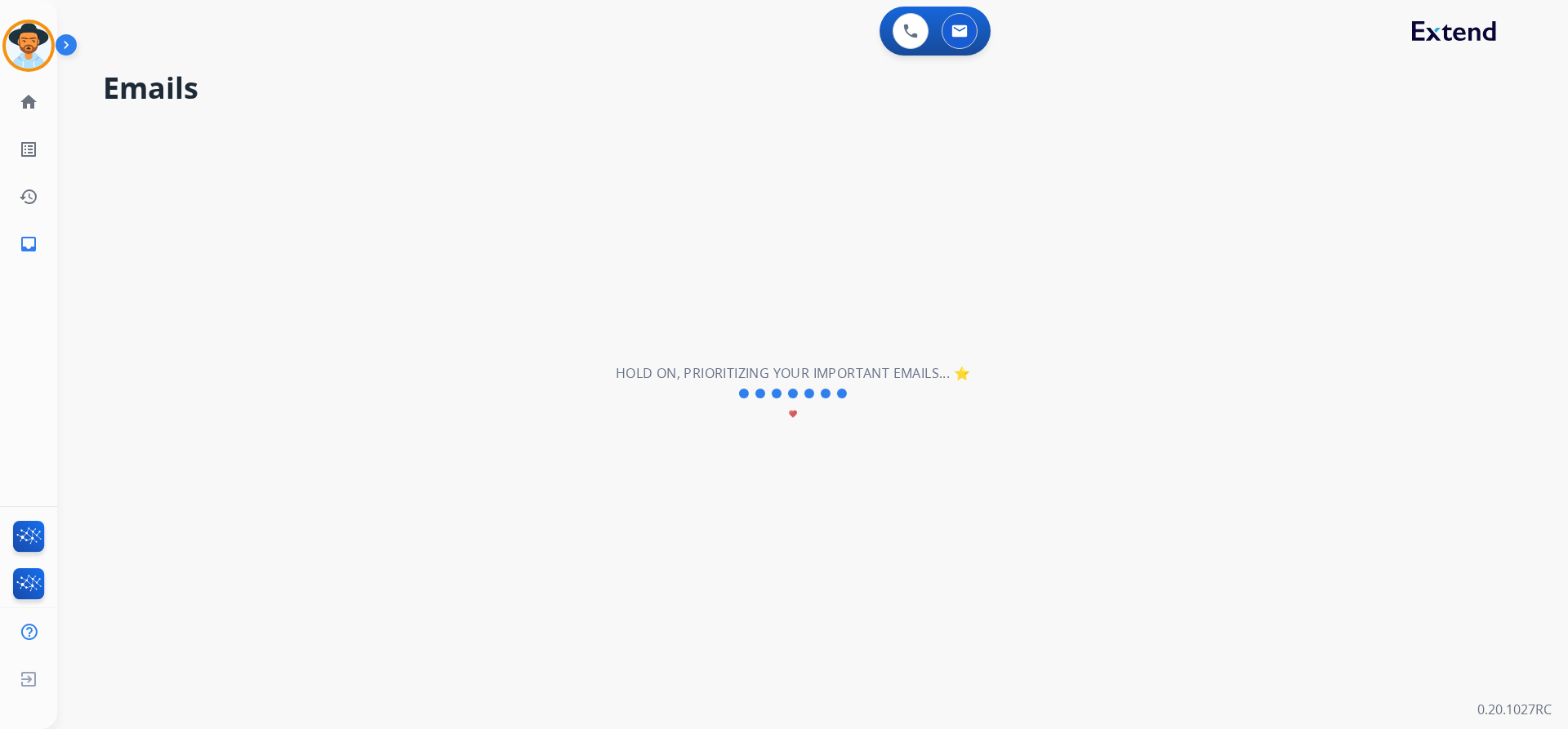
select select "**********"
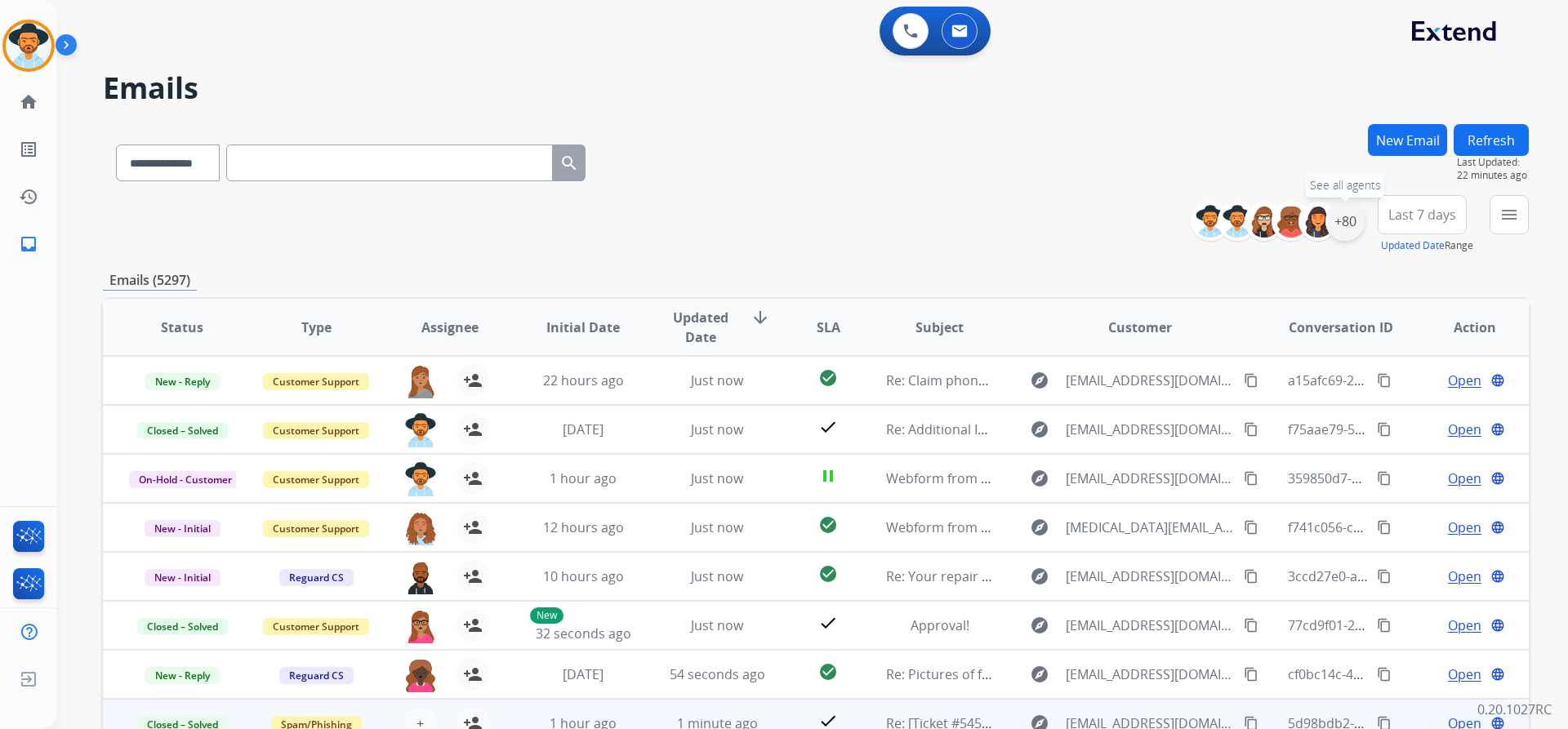
click at [1346, 219] on div "+80" at bounding box center [1345, 221] width 39 height 39
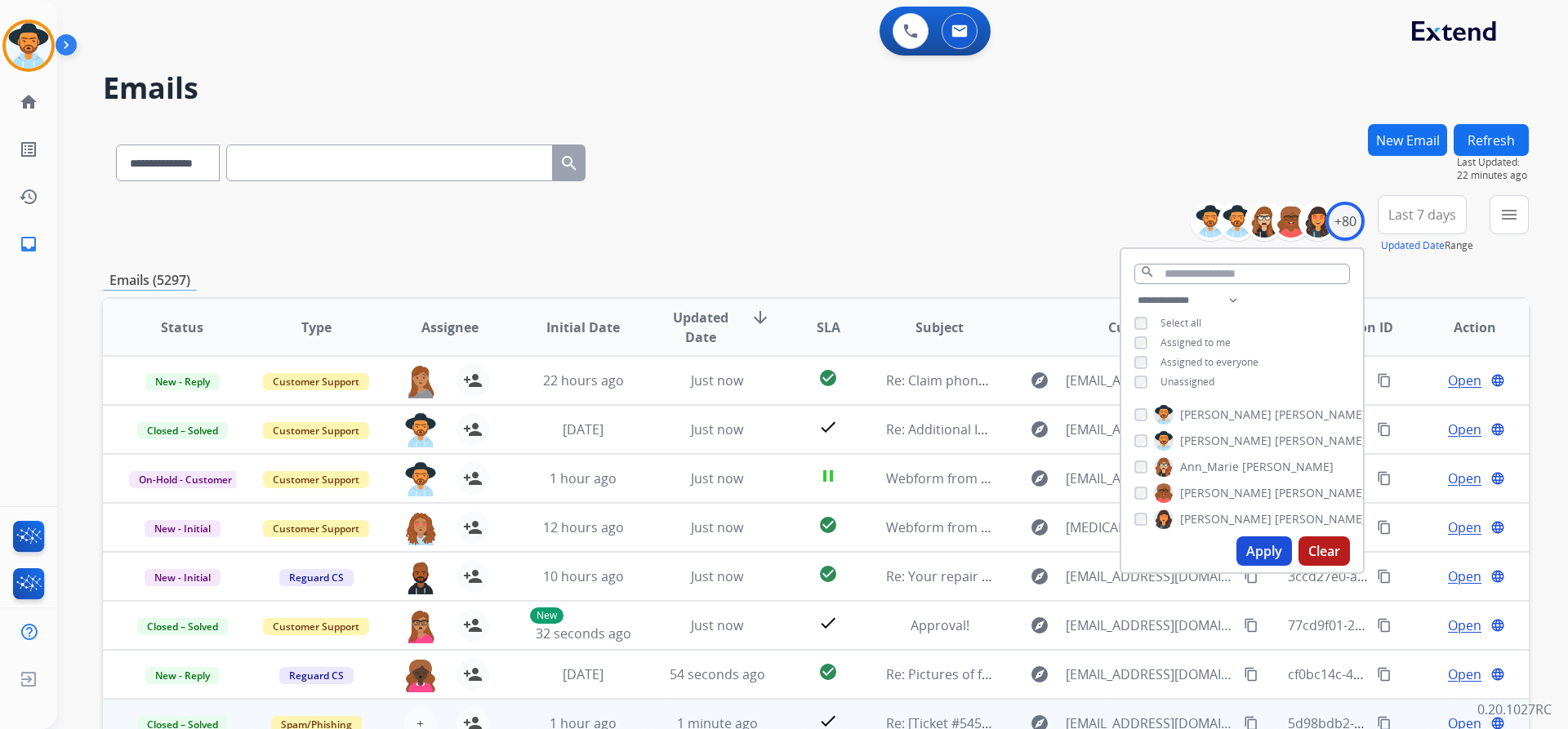
click at [1195, 339] on span "Assigned to me" at bounding box center [1195, 342] width 70 height 14
click at [1187, 380] on span "Unassigned" at bounding box center [1188, 381] width 54 height 14
click at [1260, 560] on button "Apply" at bounding box center [1264, 551] width 56 height 30
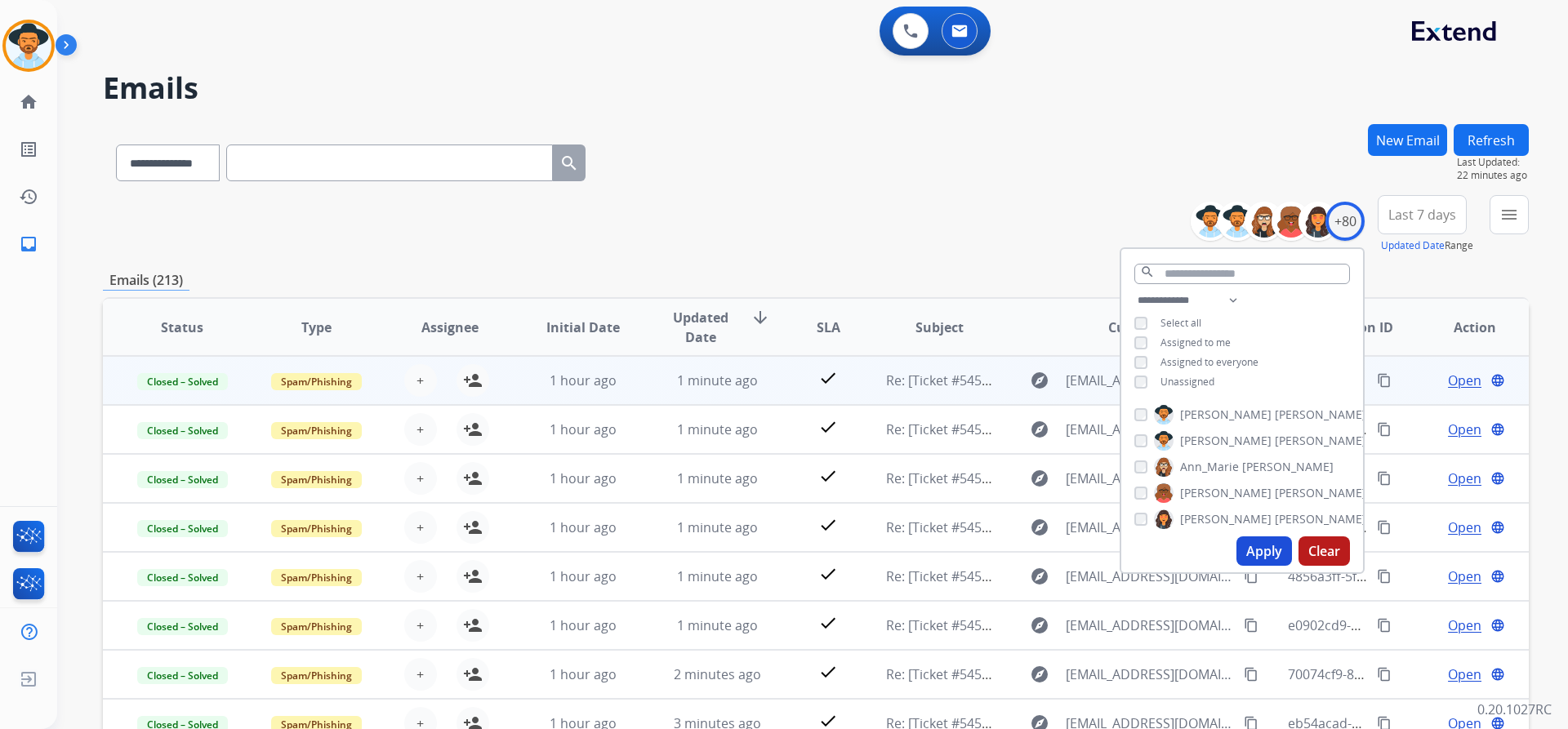
click at [939, 232] on div "**********" at bounding box center [815, 224] width 1425 height 59
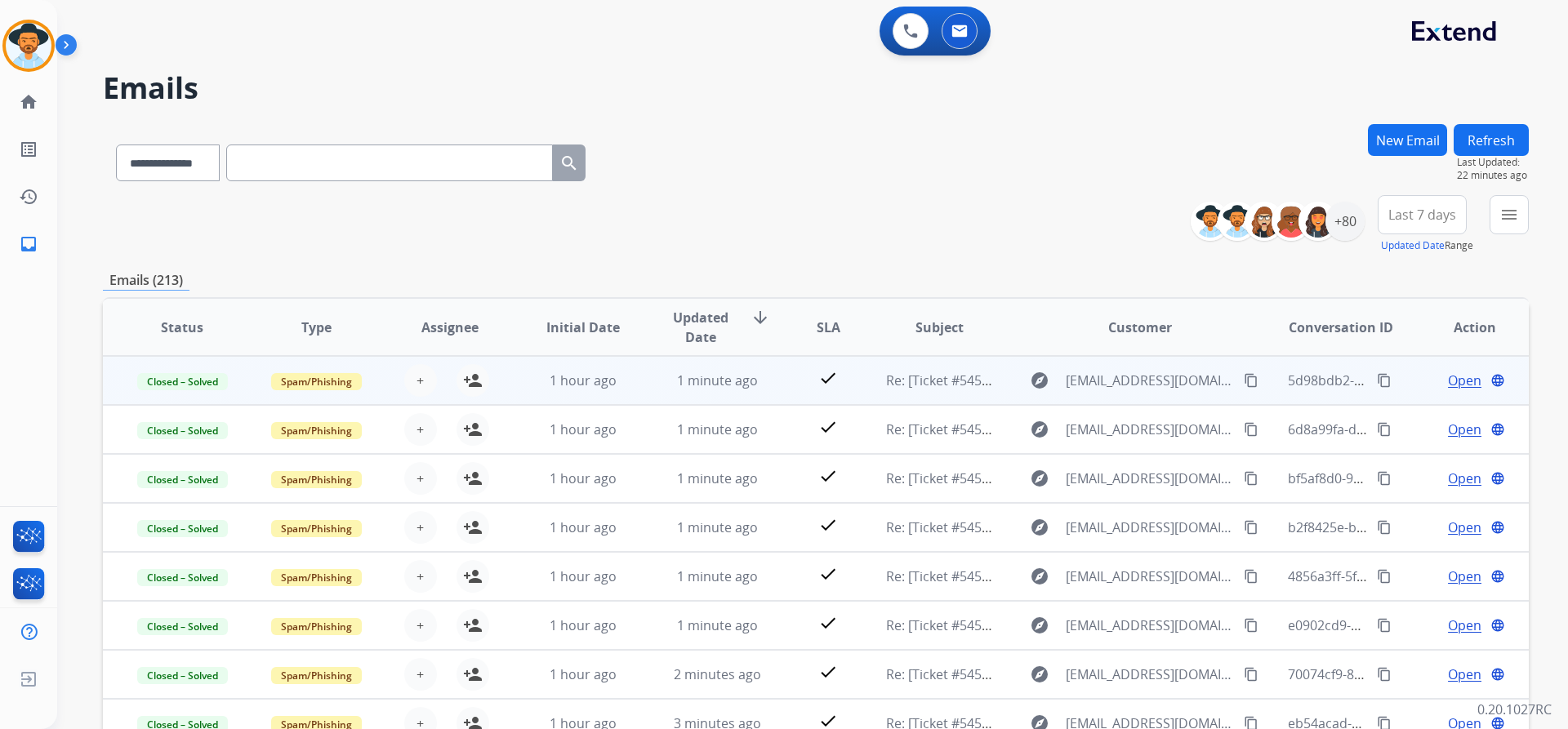
click at [1428, 213] on span "Last 7 days" at bounding box center [1422, 214] width 68 height 7
click at [1403, 421] on div "Last 90 days" at bounding box center [1417, 413] width 89 height 24
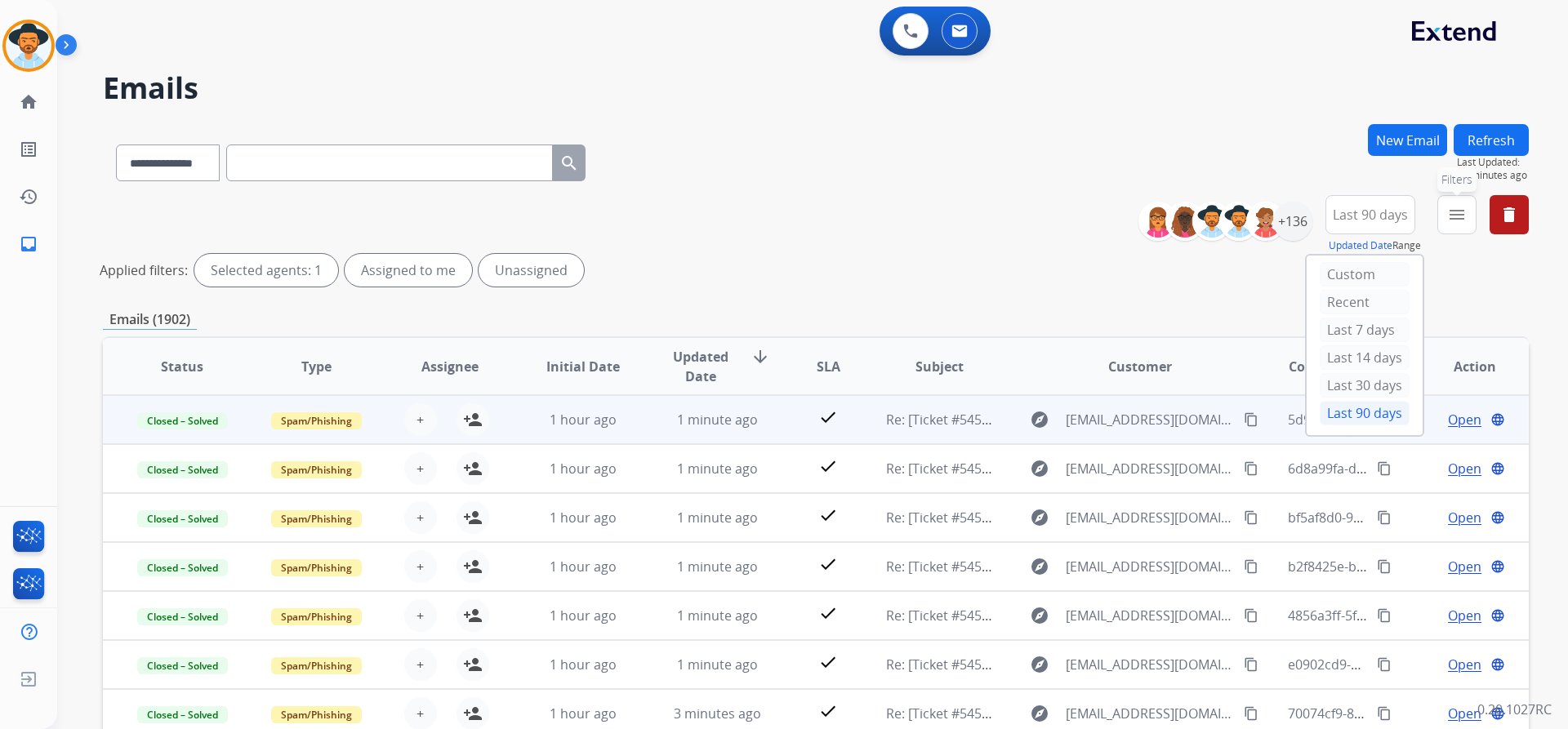
click at [1456, 207] on mat-icon "menu" at bounding box center [1456, 214] width 20 height 20
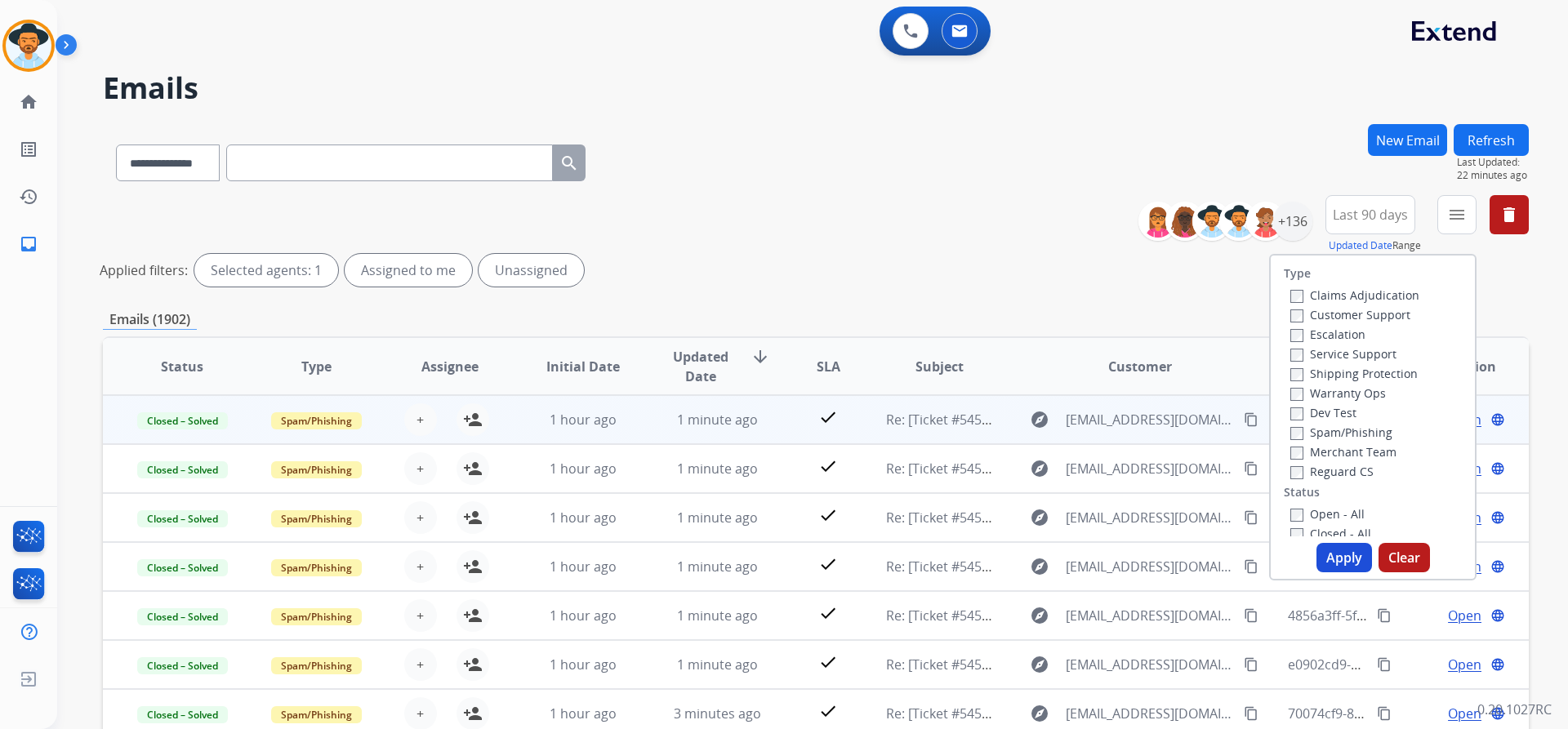
click at [1367, 312] on label "Customer Support" at bounding box center [1350, 314] width 120 height 16
click at [1361, 374] on label "Shipping Protection" at bounding box center [1354, 373] width 128 height 16
click at [1346, 472] on label "Reguard CS" at bounding box center [1331, 472] width 83 height 16
click at [1327, 407] on label "New - Reply" at bounding box center [1332, 409] width 85 height 16
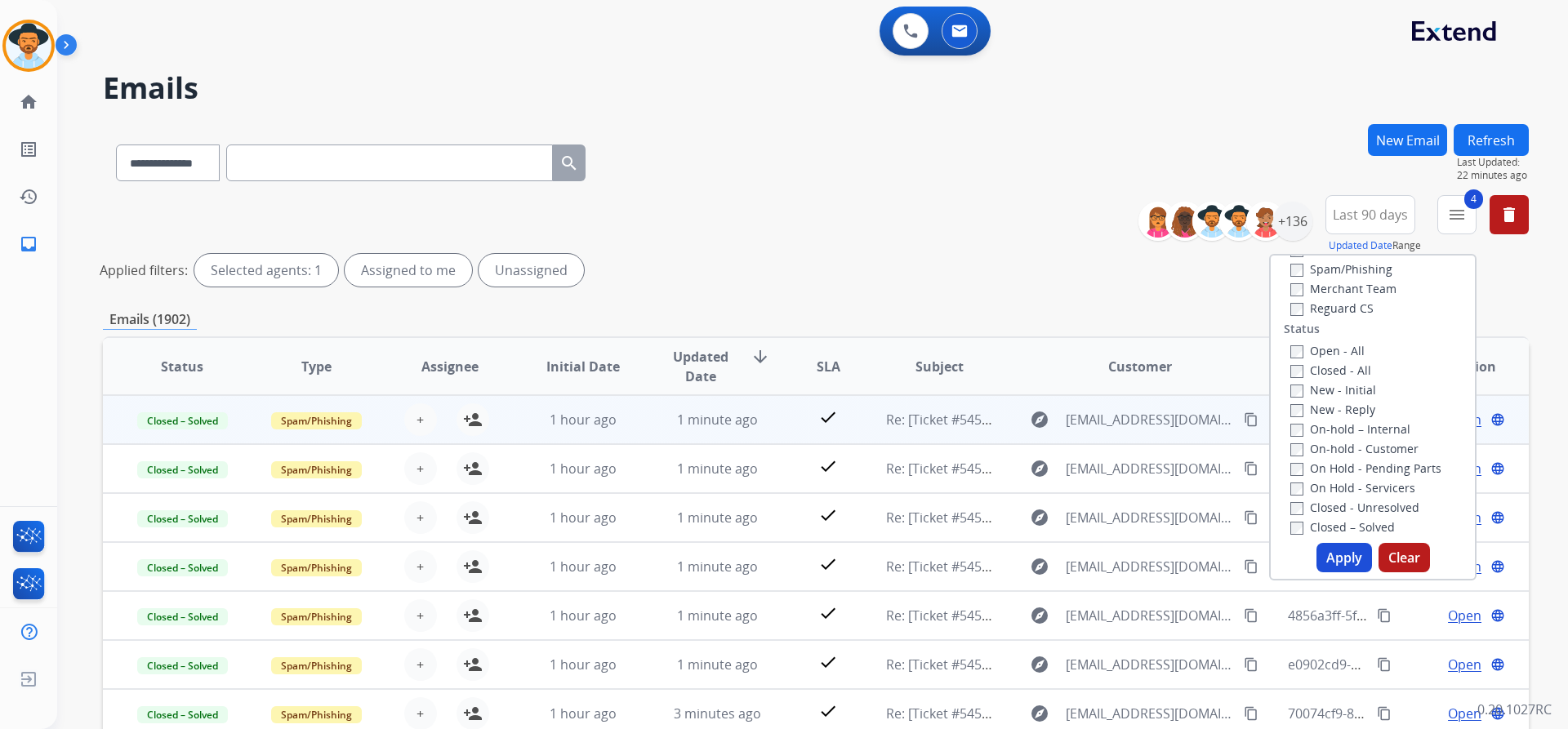
click at [1334, 388] on label "New - Initial" at bounding box center [1333, 390] width 86 height 16
click at [1327, 557] on button "Apply" at bounding box center [1344, 558] width 56 height 30
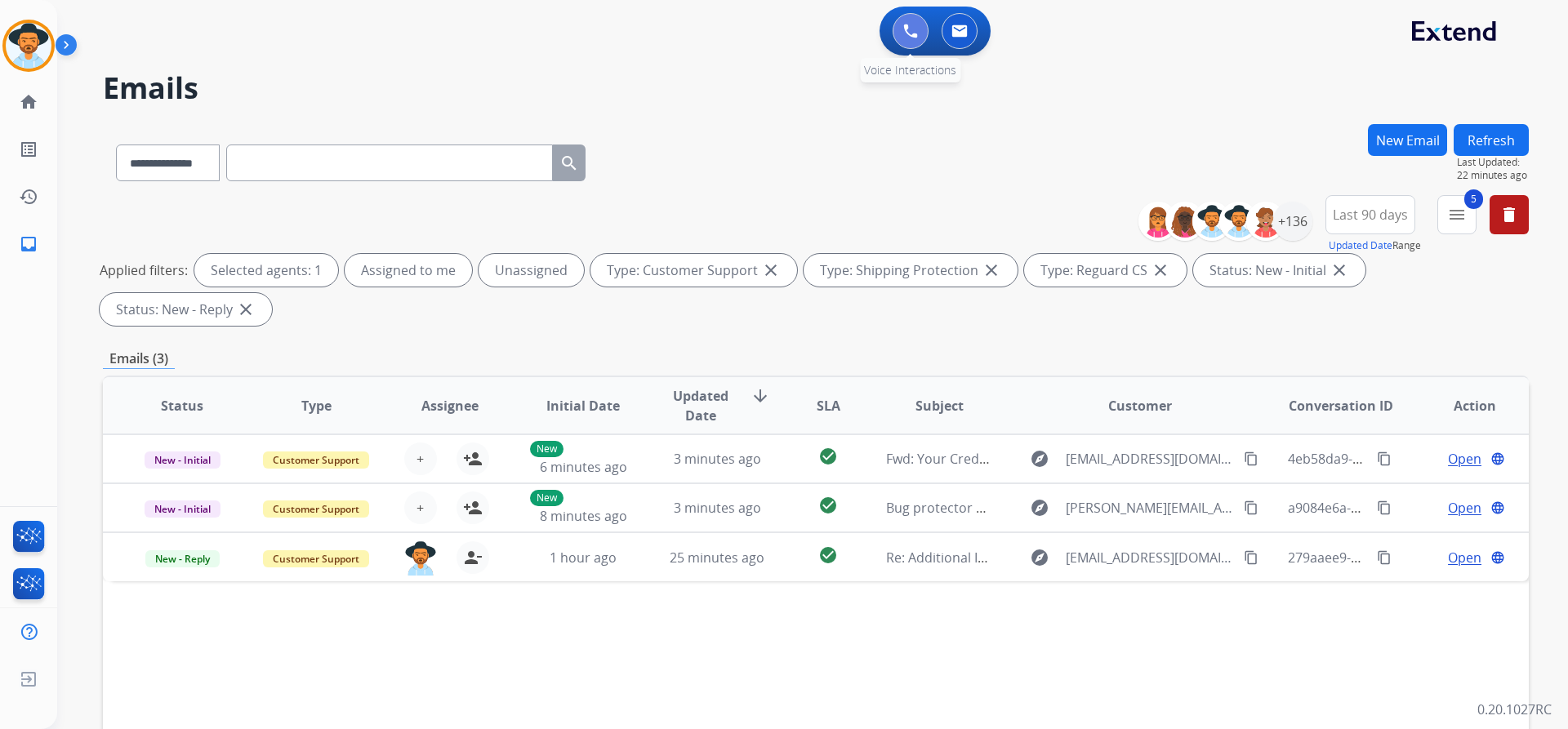
click at [915, 29] on img at bounding box center [911, 31] width 15 height 15
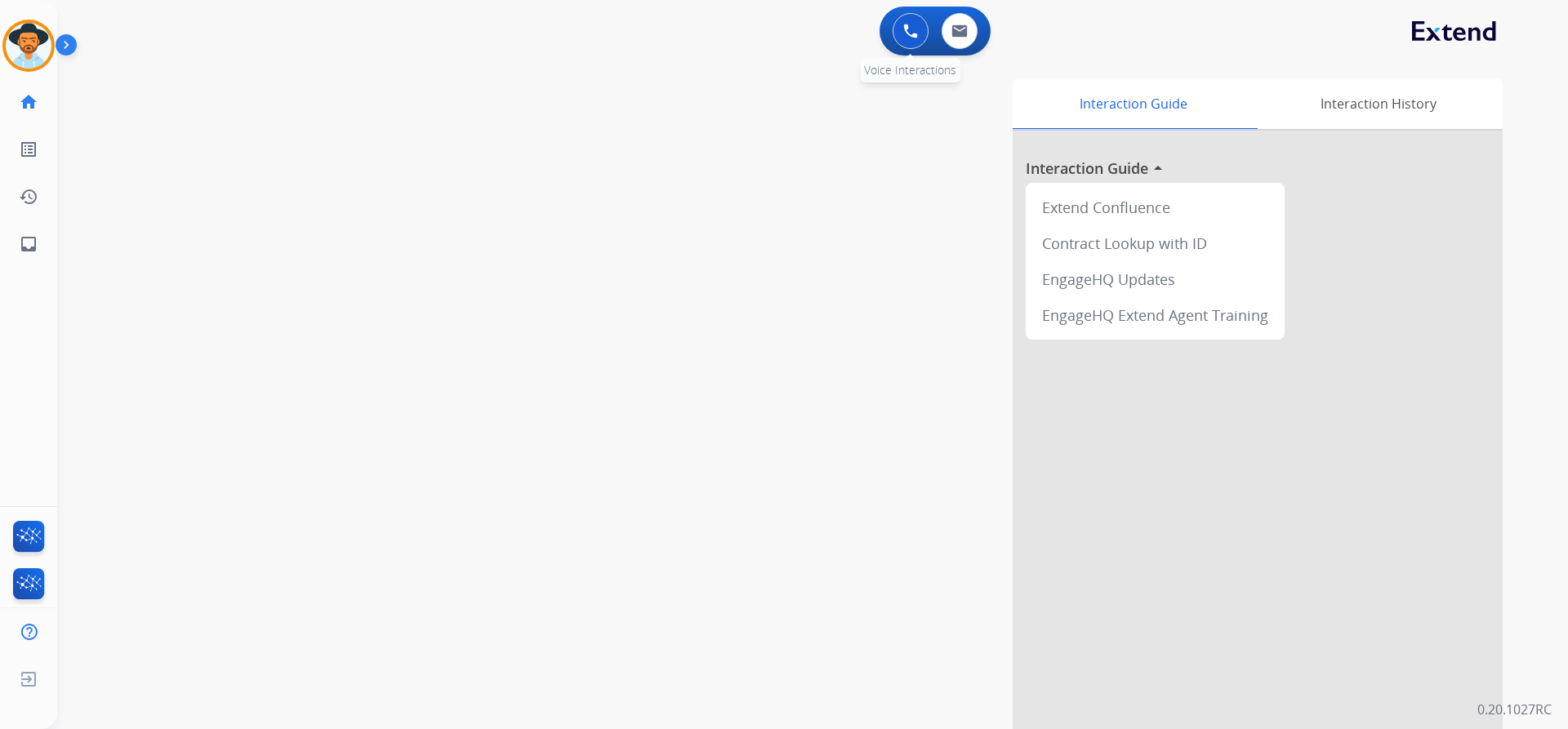
click at [911, 31] on img at bounding box center [911, 31] width 15 height 15
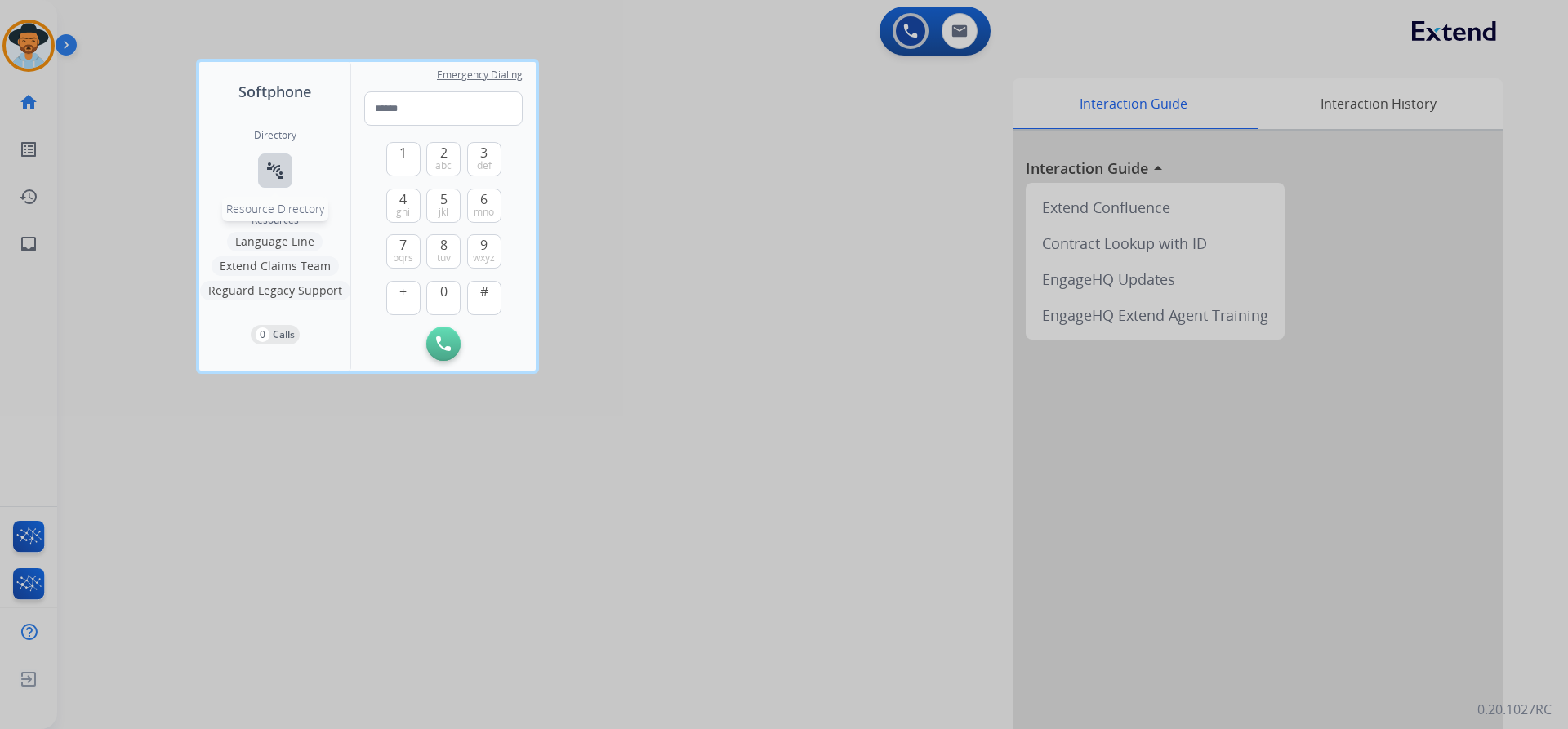
click at [280, 161] on mat-icon "connect_without_contact" at bounding box center [275, 171] width 20 height 20
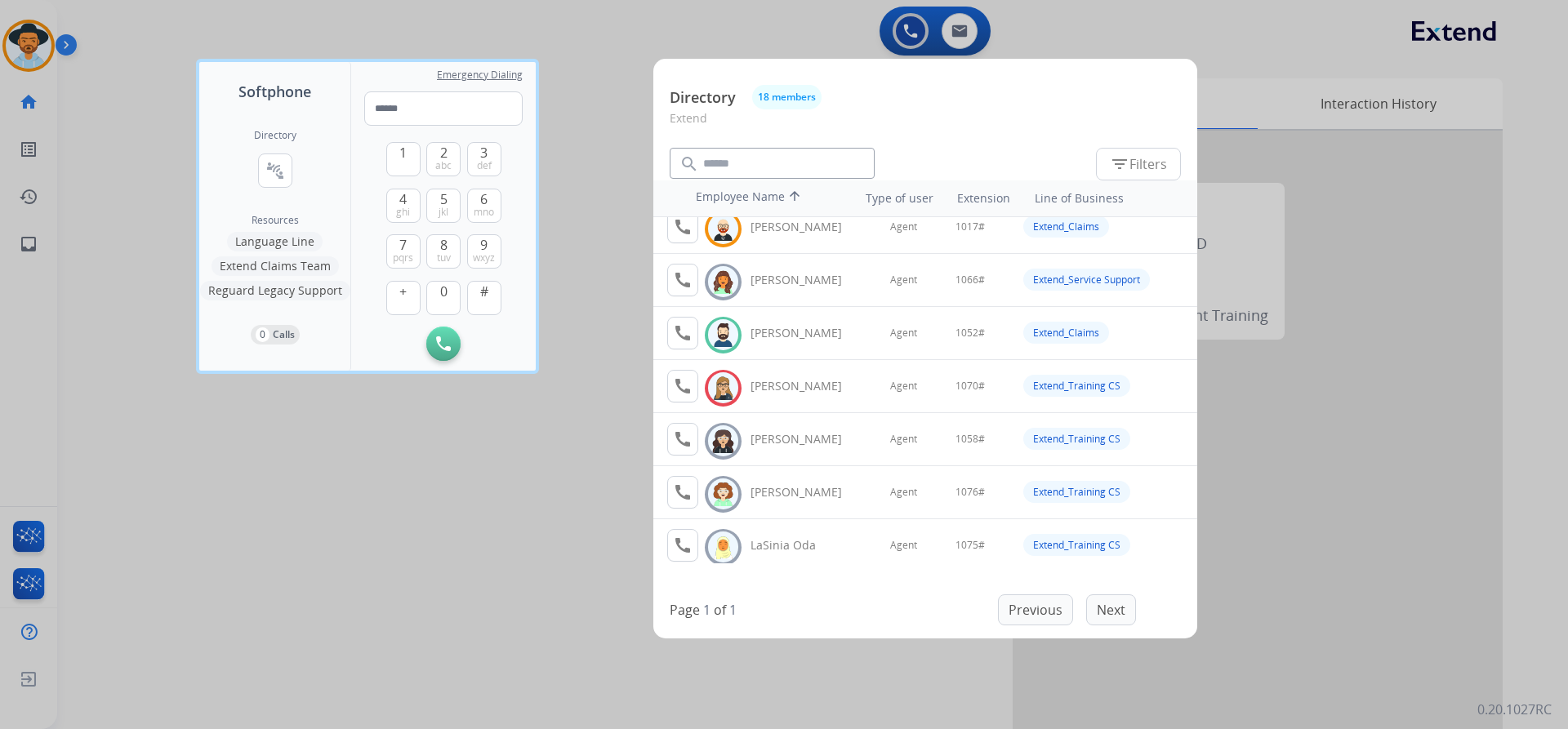
scroll to position [245, 0]
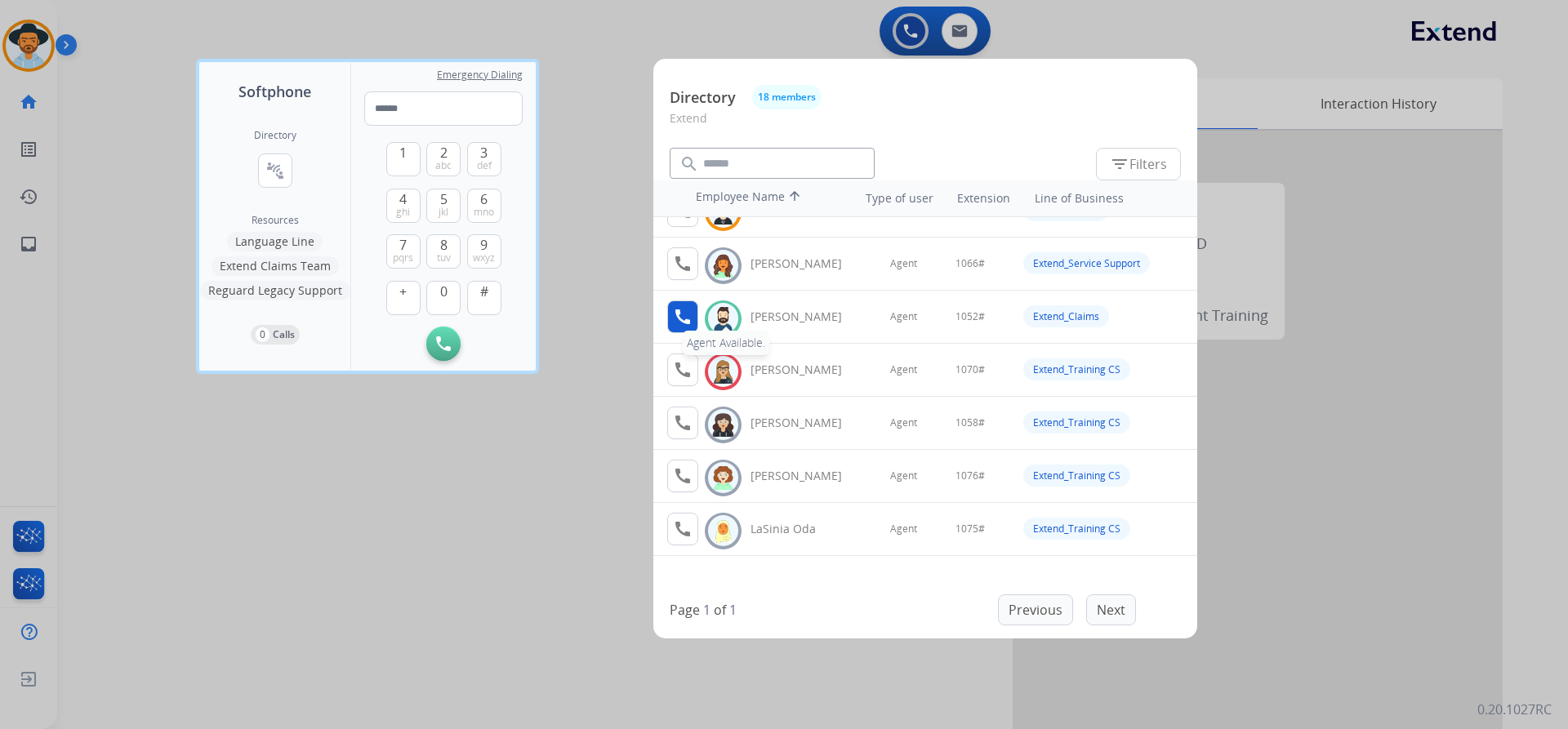
click at [681, 319] on mat-icon "call" at bounding box center [682, 316] width 20 height 20
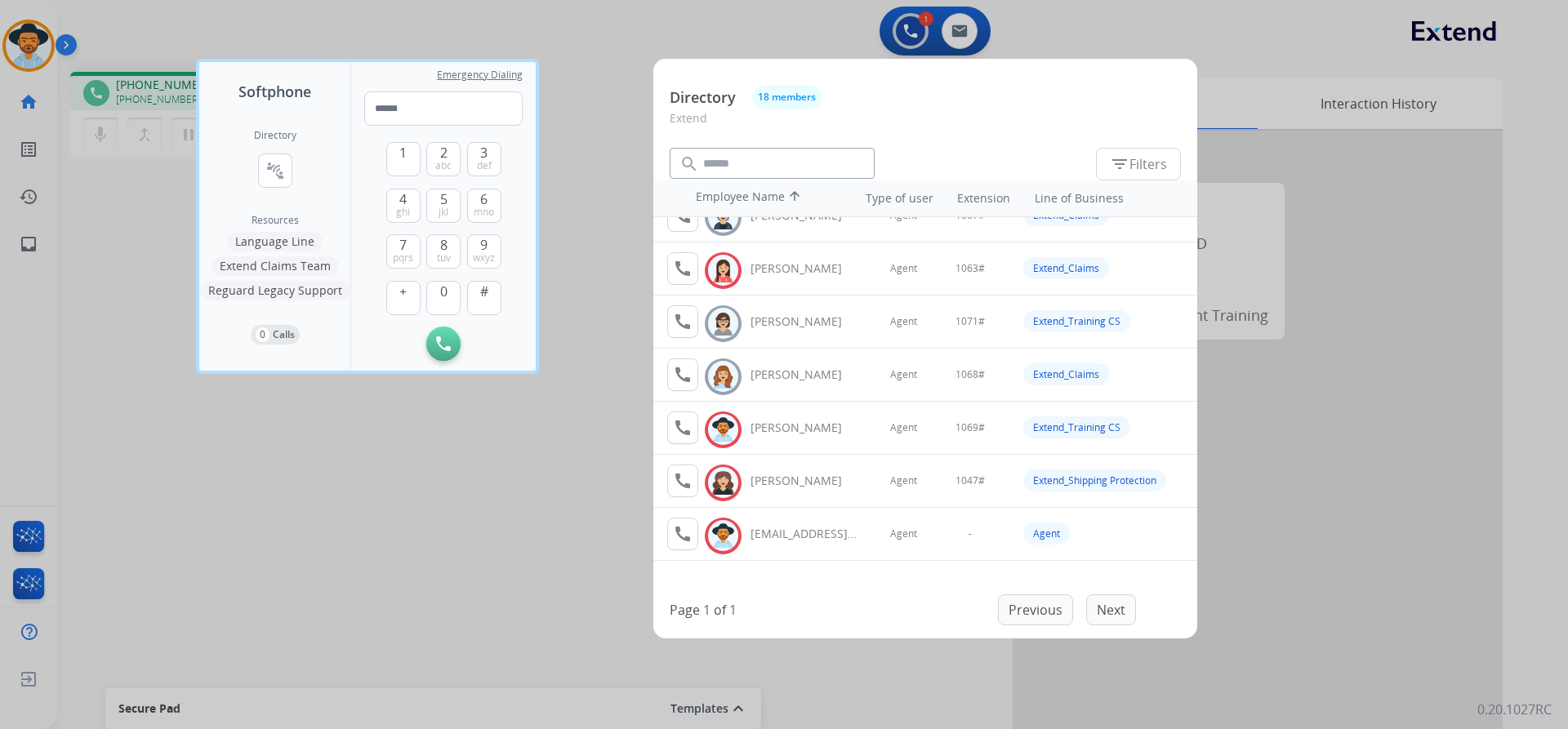
scroll to position [622, 0]
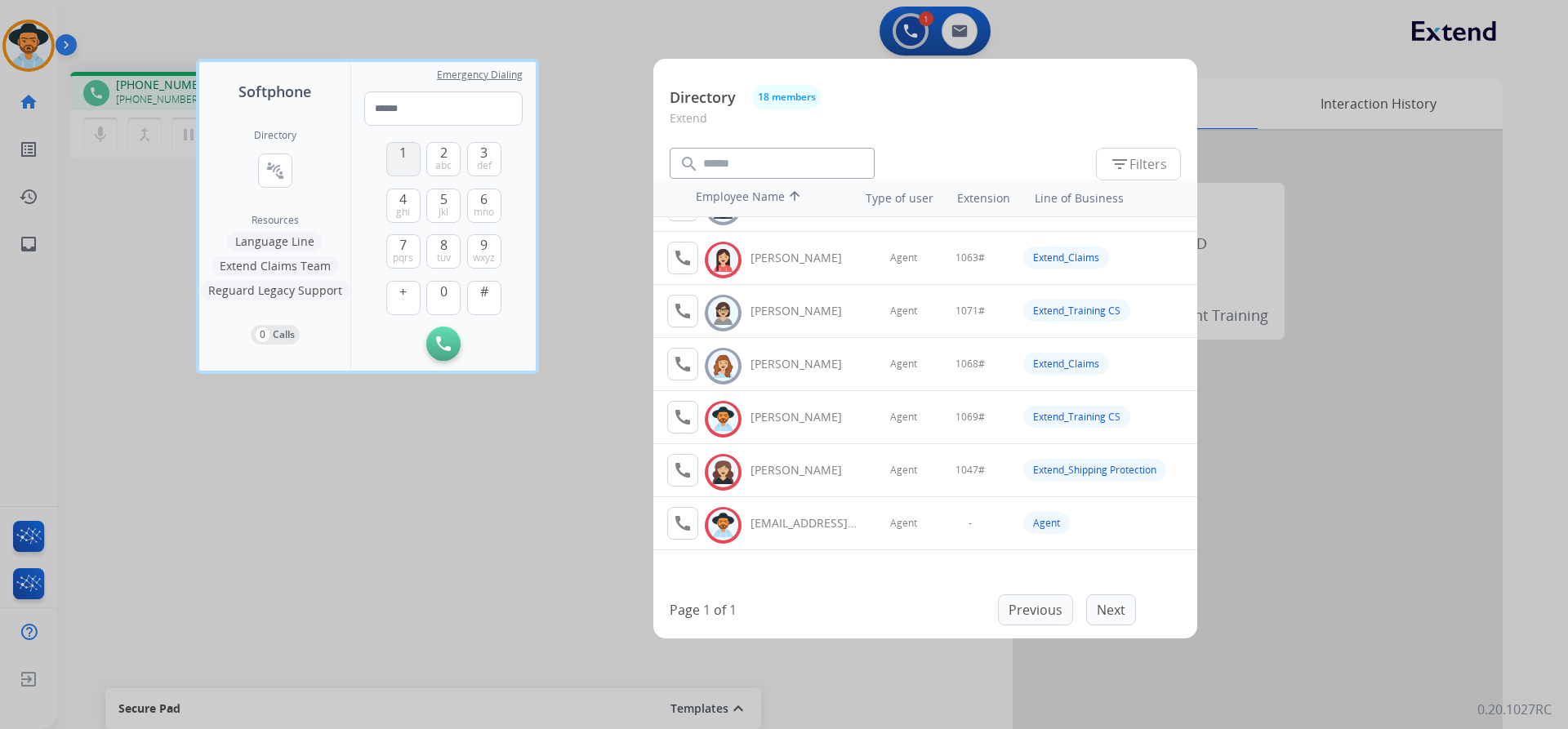
click at [406, 160] on span "1" at bounding box center [403, 152] width 7 height 20
click at [457, 305] on button "0" at bounding box center [443, 297] width 34 height 34
click at [445, 210] on span "jkl" at bounding box center [443, 213] width 10 height 13
click at [447, 159] on span "abc" at bounding box center [444, 166] width 17 height 13
click at [492, 306] on button "#" at bounding box center [484, 297] width 34 height 34
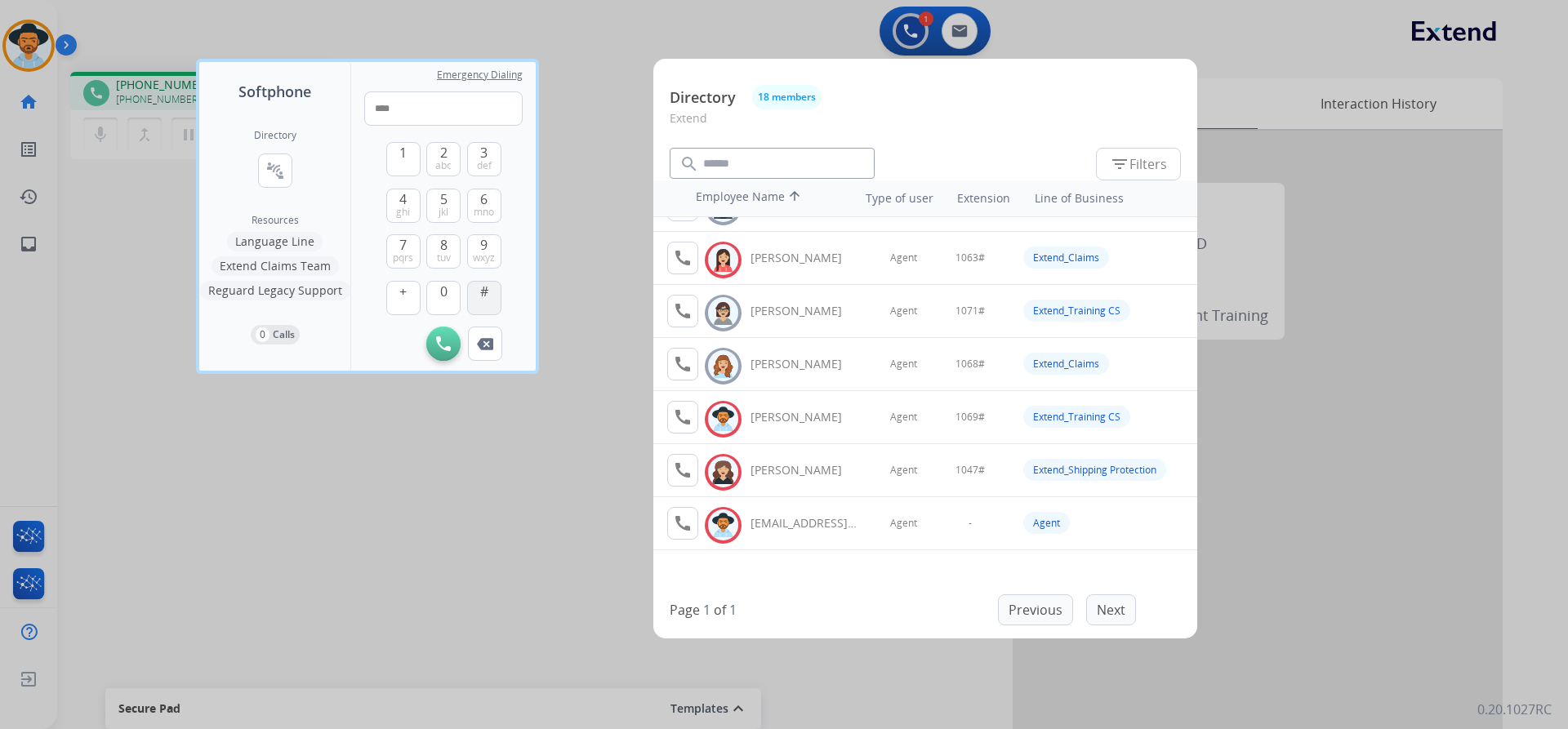
type input "*****"
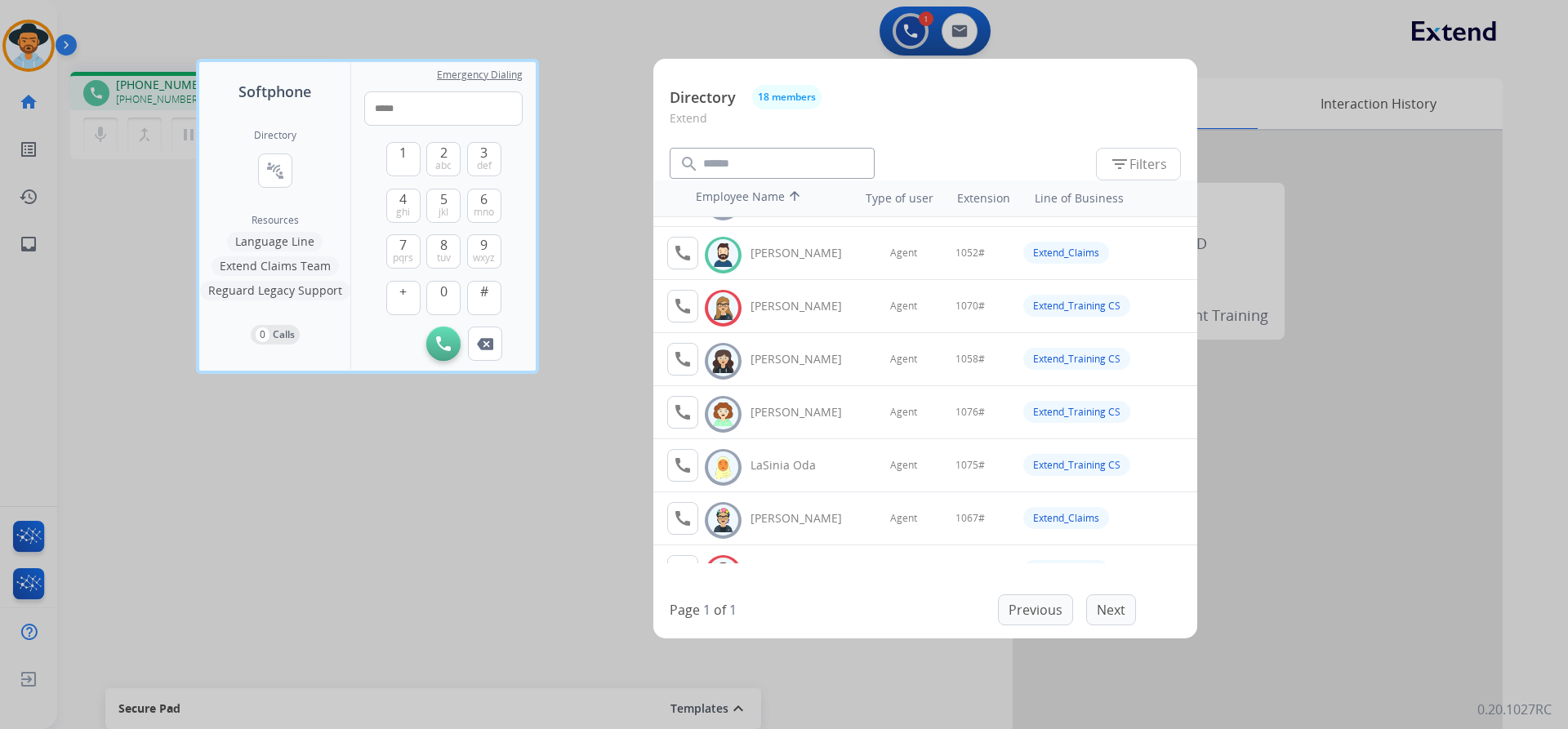
scroll to position [296, 0]
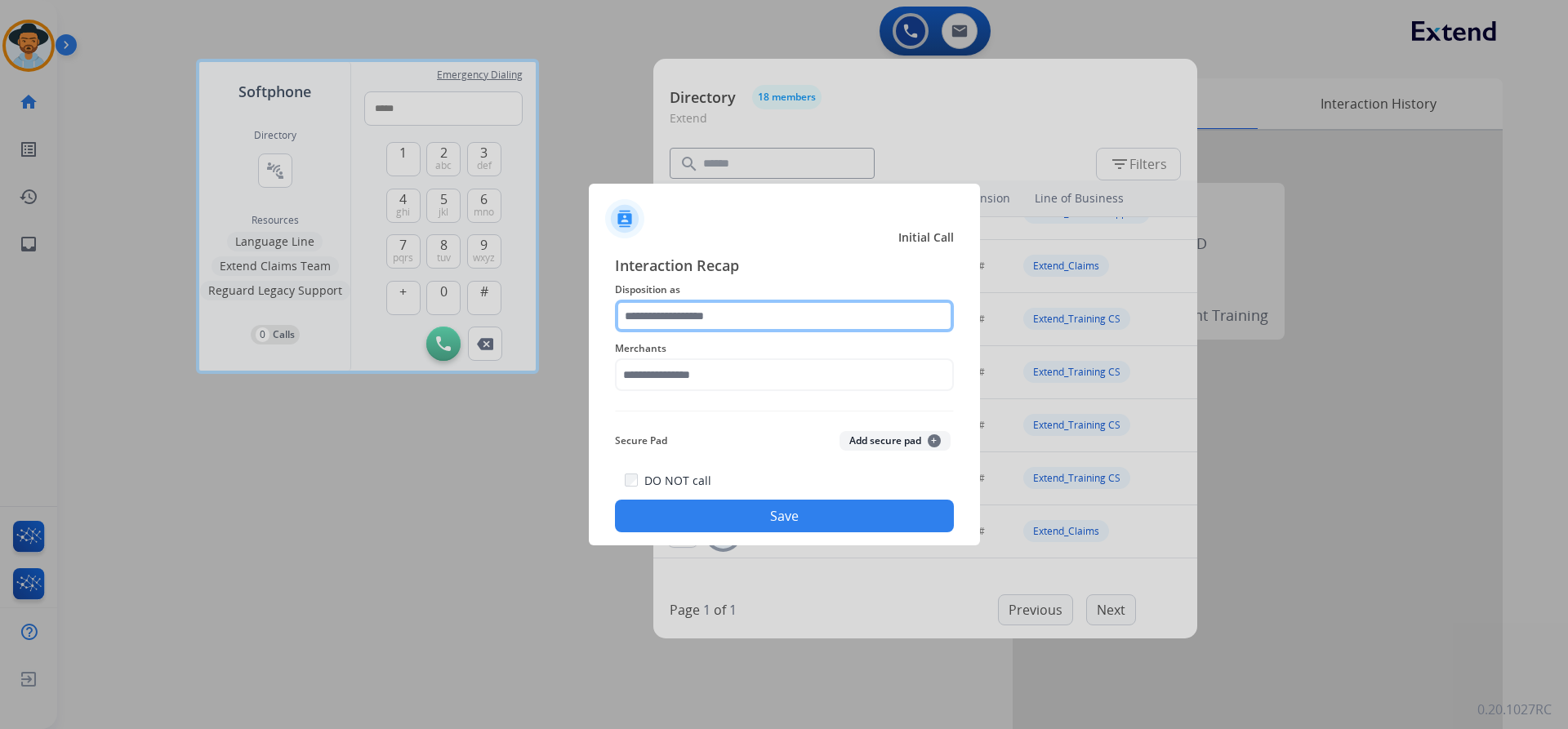
click at [714, 310] on input "text" at bounding box center [785, 315] width 339 height 33
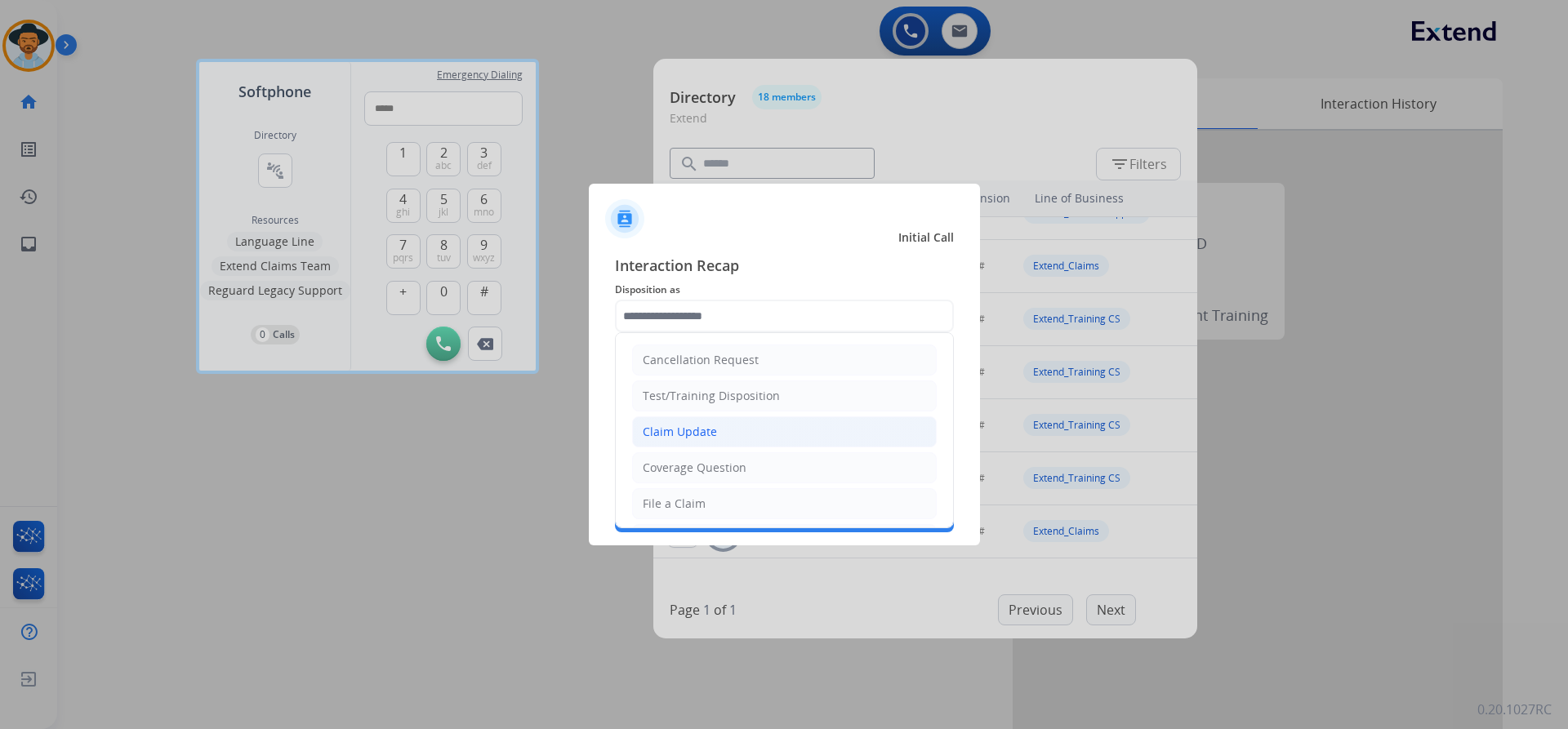
click at [753, 433] on li "Claim Update" at bounding box center [784, 432] width 305 height 31
type input "**********"
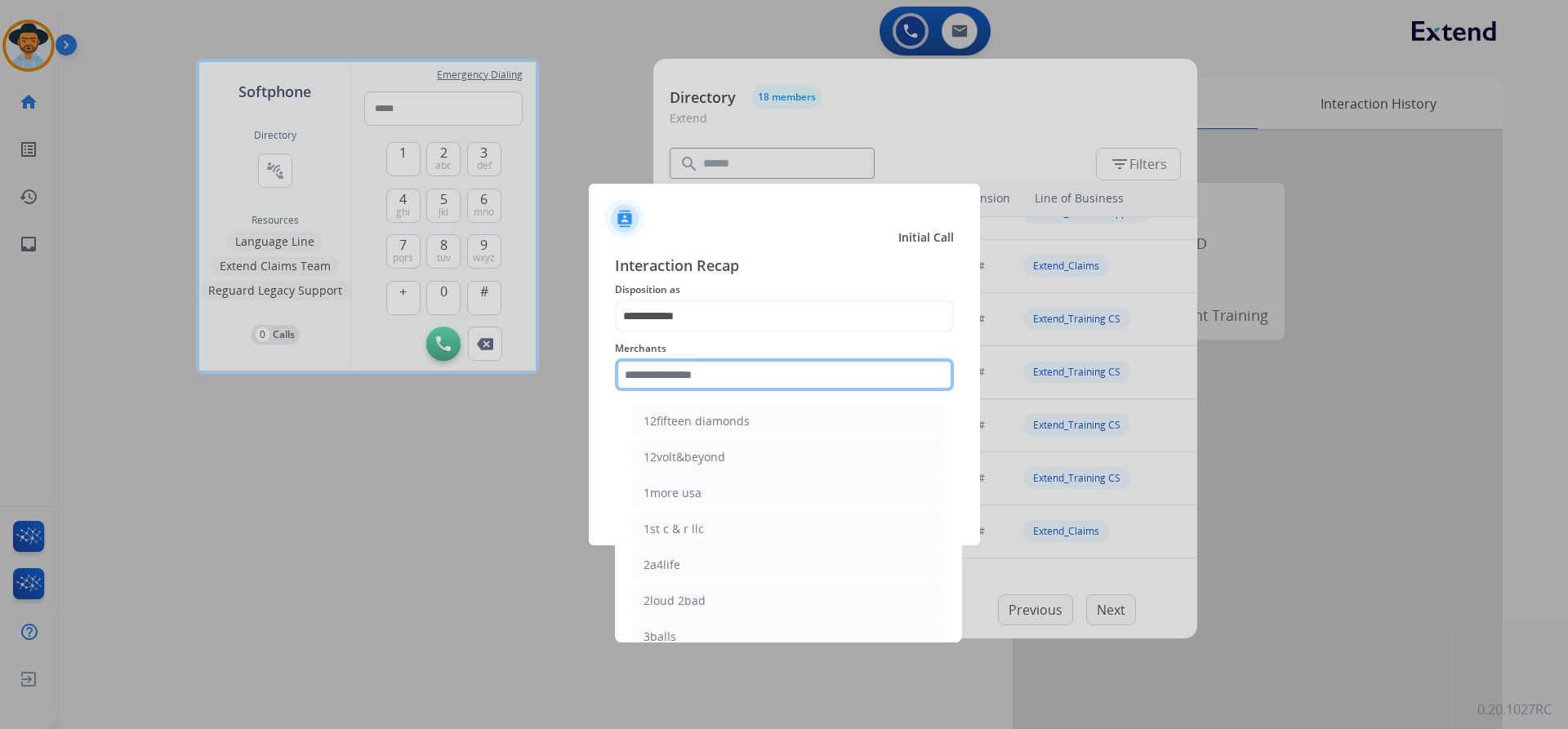
click at [697, 377] on input "text" at bounding box center [785, 375] width 339 height 33
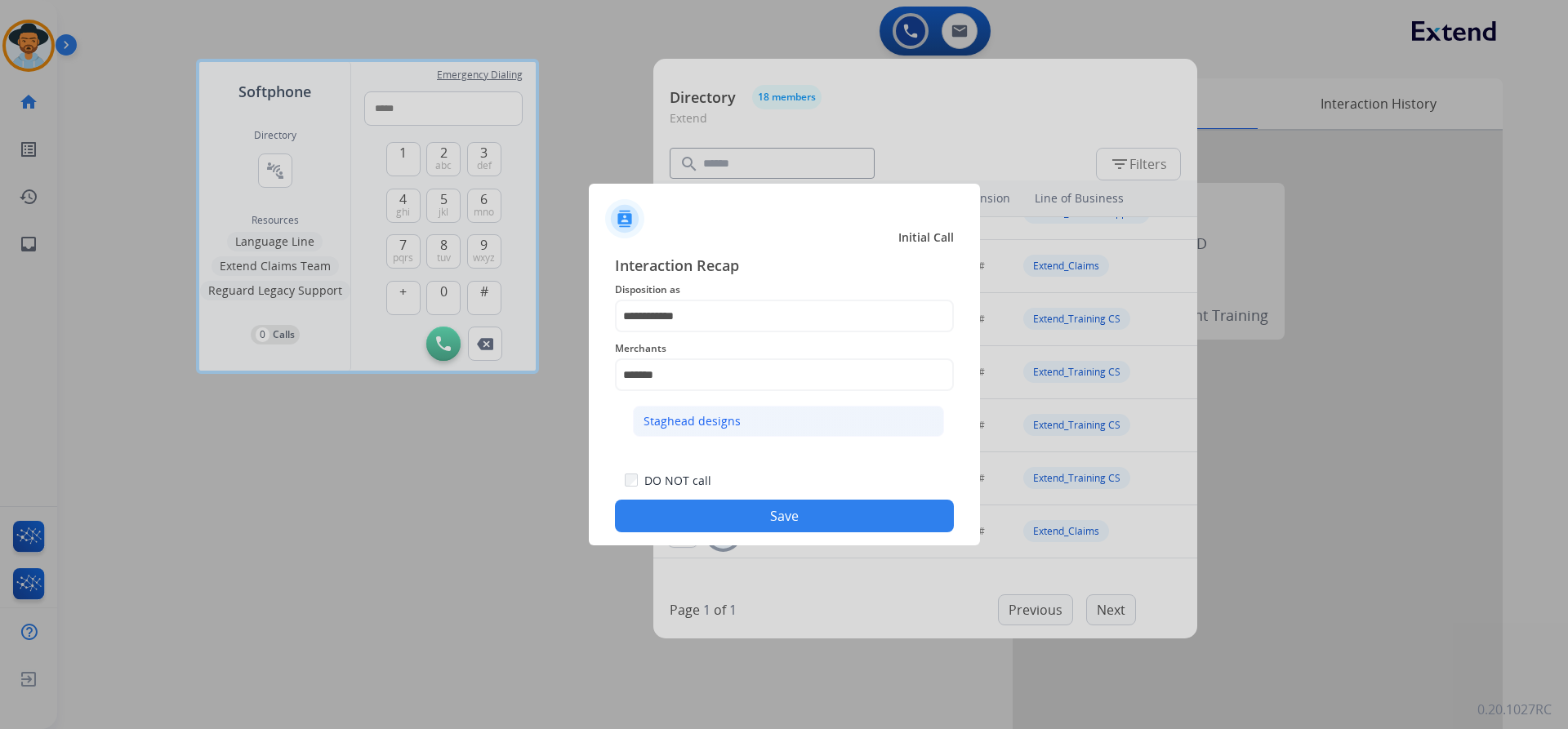
click at [688, 426] on div "Staghead designs" at bounding box center [692, 421] width 97 height 17
type input "**********"
click at [737, 515] on button "Save" at bounding box center [785, 516] width 339 height 33
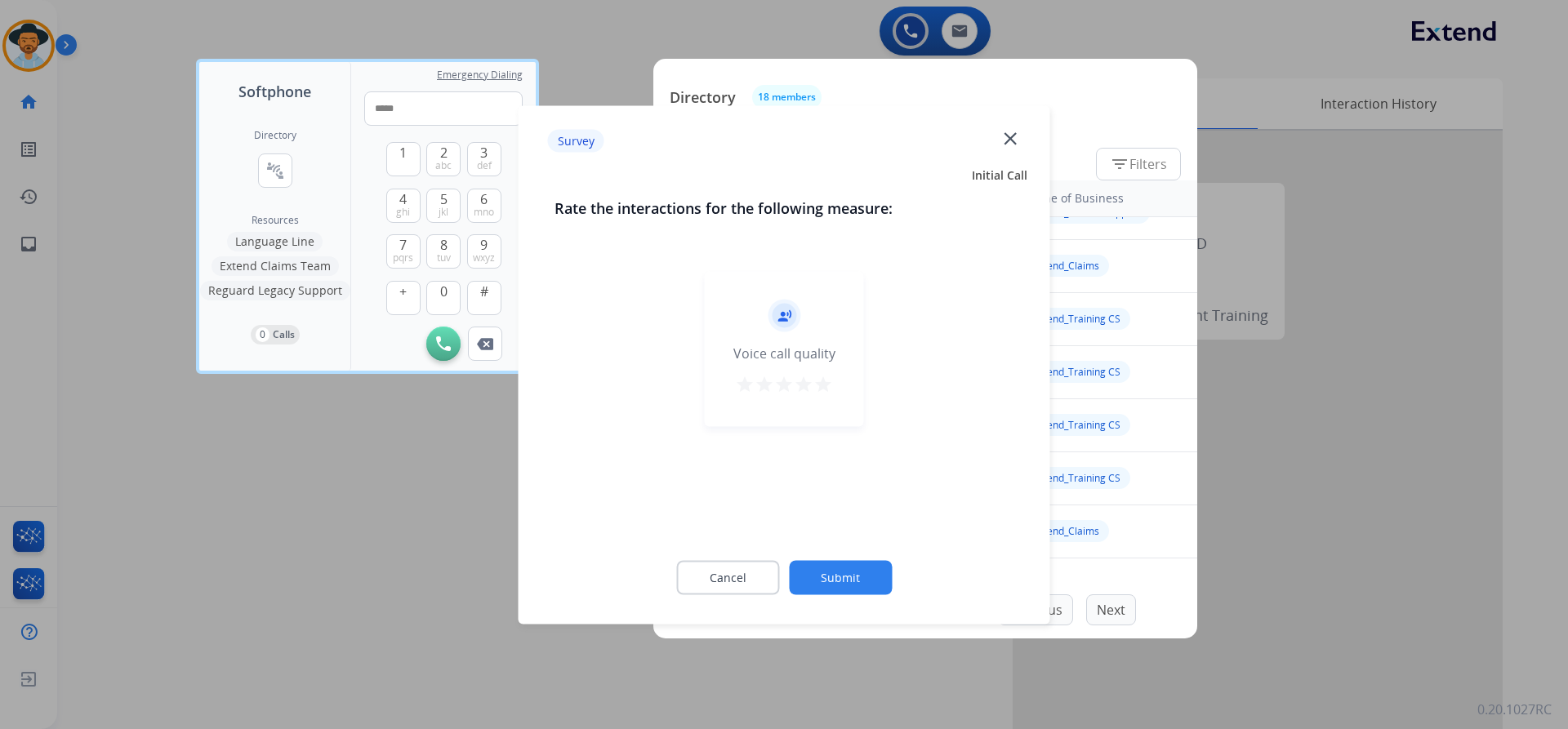
click at [789, 385] on mat-icon "star" at bounding box center [783, 383] width 20 height 20
click at [824, 583] on button "Submit" at bounding box center [840, 577] width 103 height 34
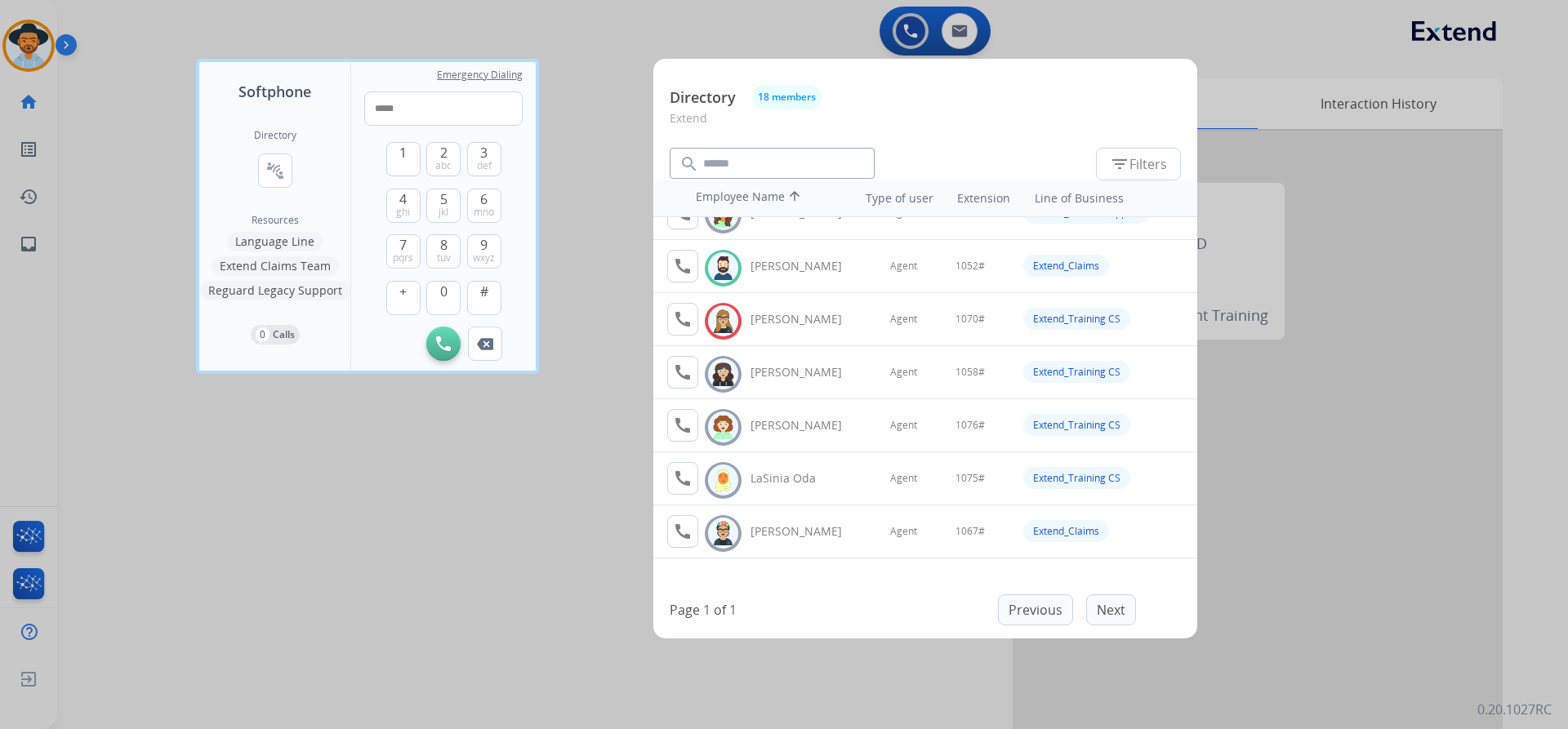
click at [72, 186] on div at bounding box center [784, 364] width 1568 height 729
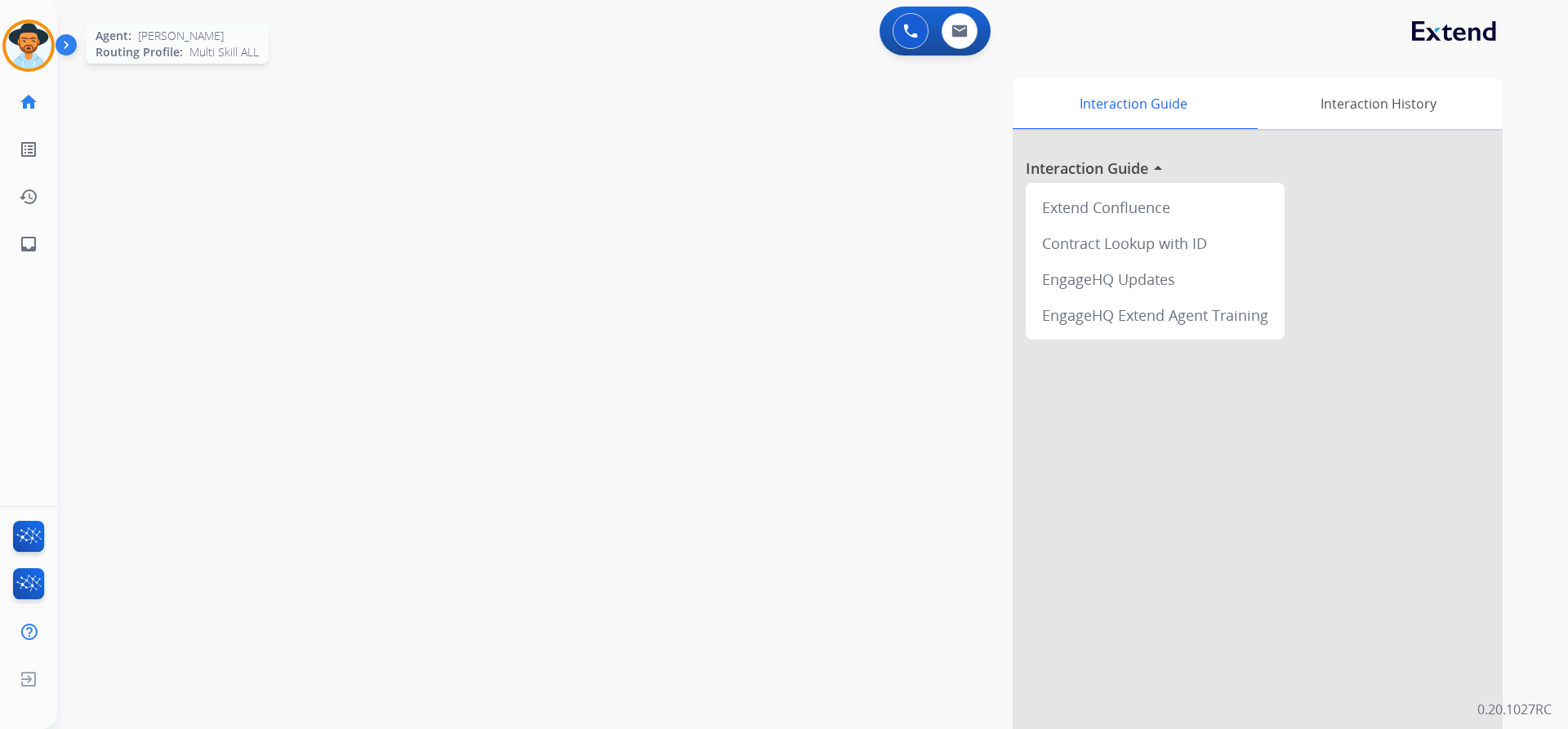
click at [24, 49] on img at bounding box center [28, 46] width 46 height 46
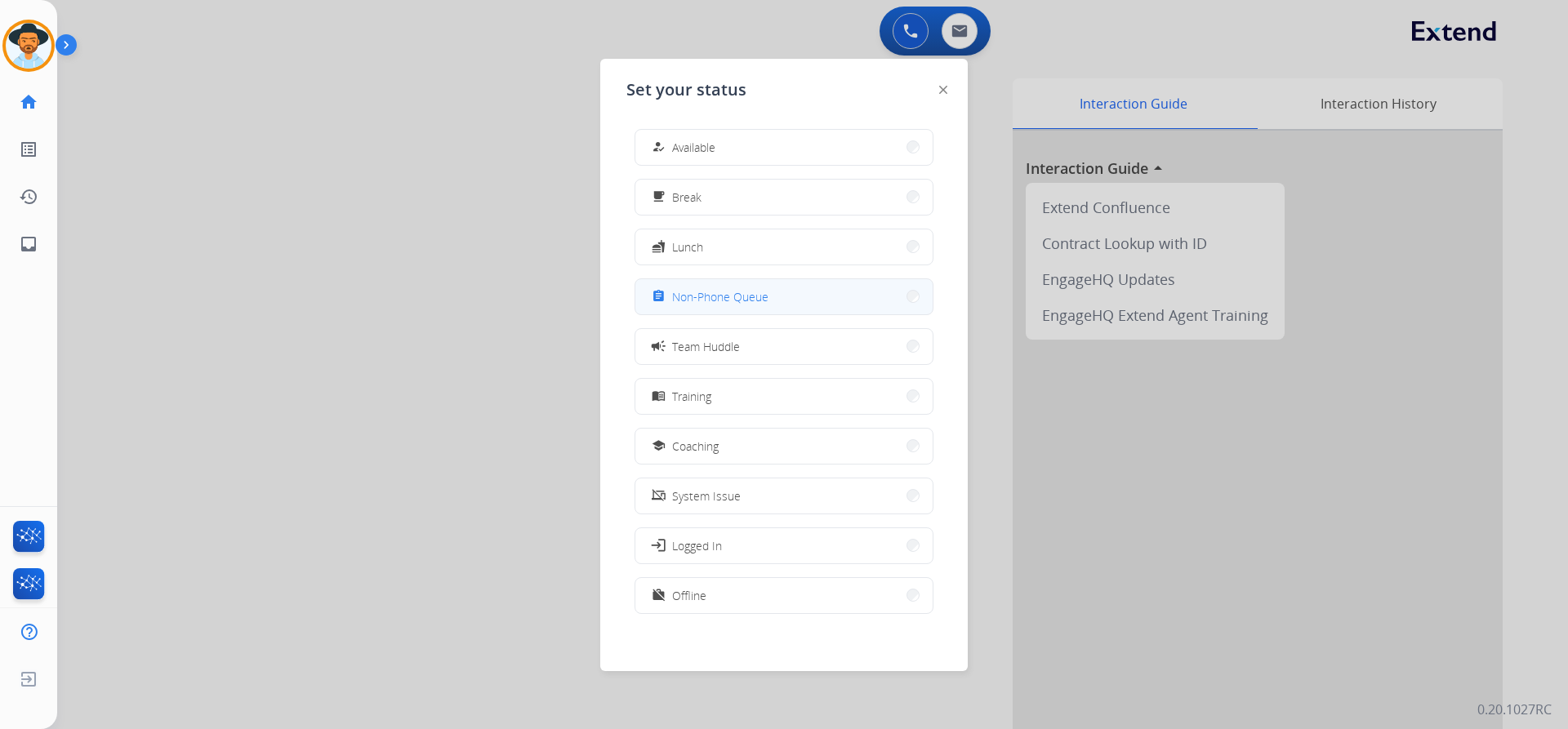
click at [819, 290] on button "assignment Non-Phone Queue" at bounding box center [783, 297] width 297 height 35
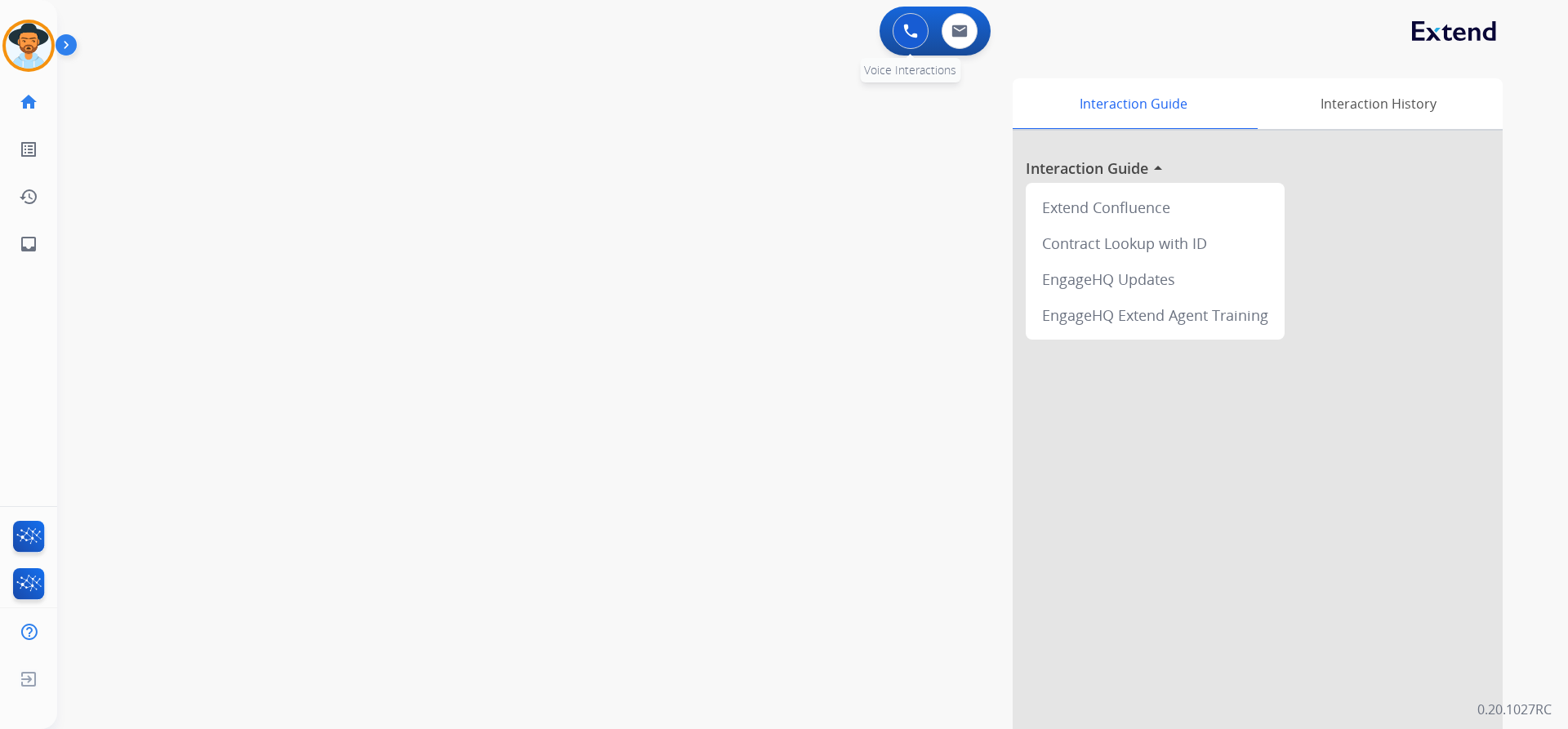
click at [902, 30] on button at bounding box center [910, 31] width 36 height 36
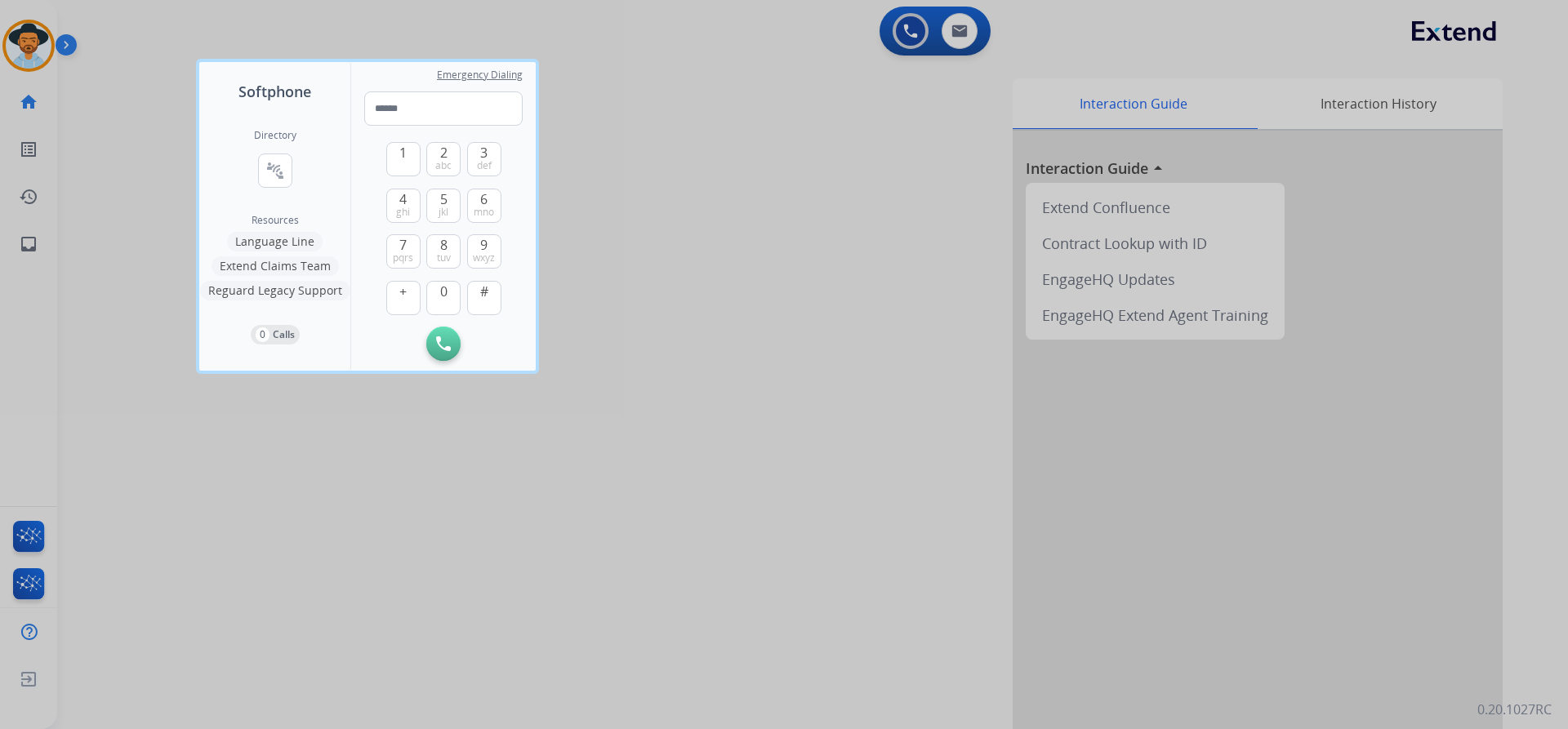
click at [269, 263] on button "Extend Claims Team" at bounding box center [275, 266] width 128 height 20
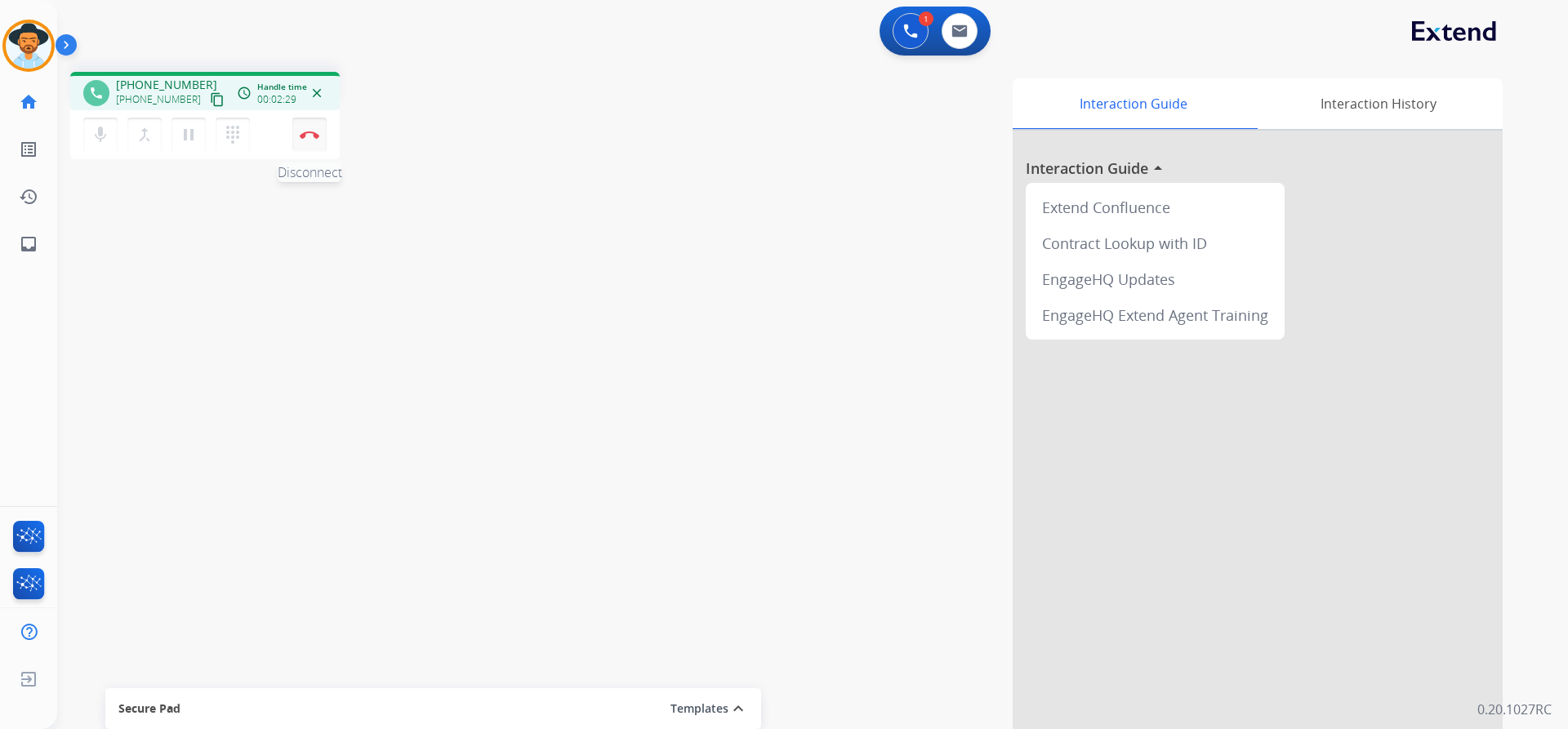
click at [312, 140] on button "Disconnect" at bounding box center [309, 134] width 34 height 34
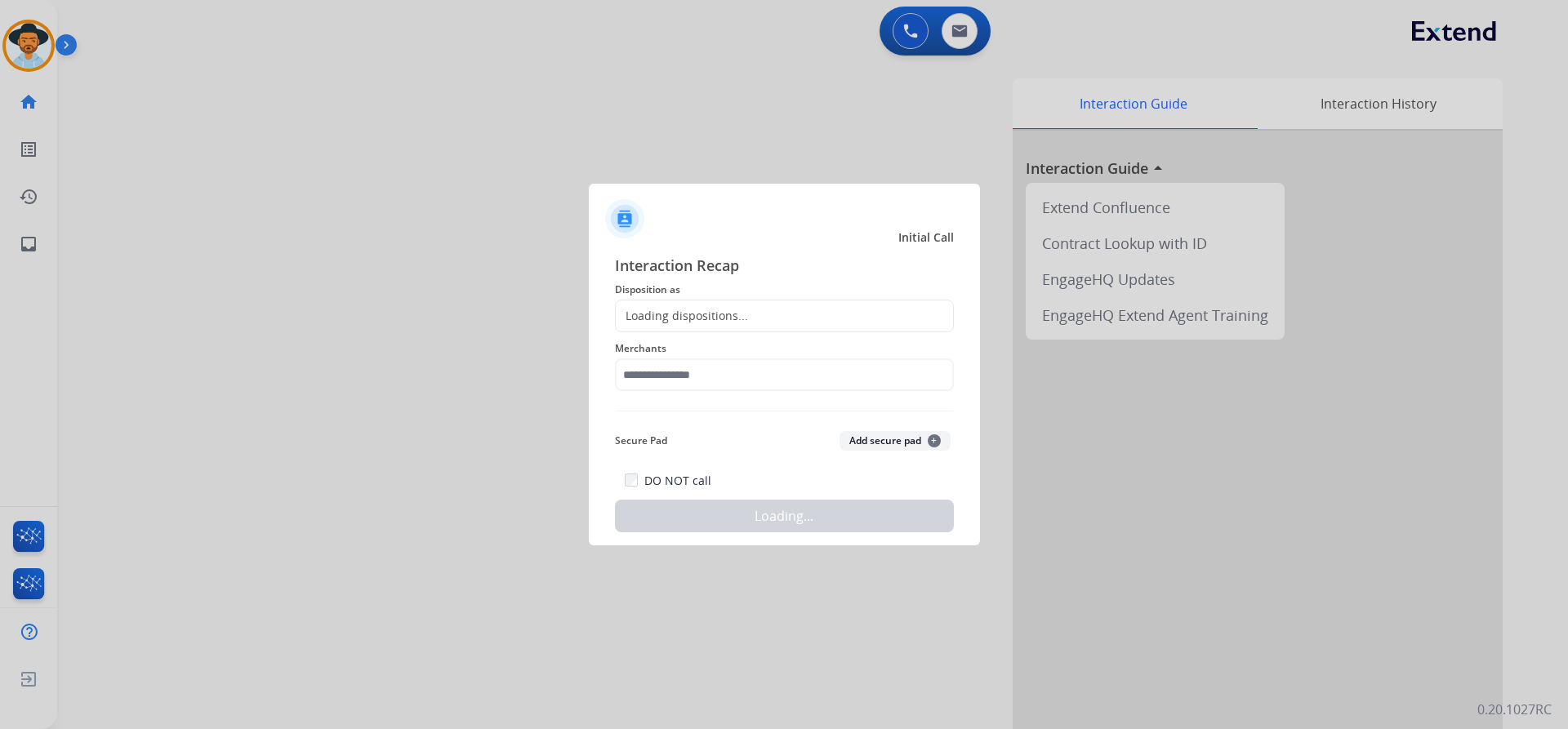
click at [734, 323] on div "Loading dispositions..." at bounding box center [681, 316] width 132 height 17
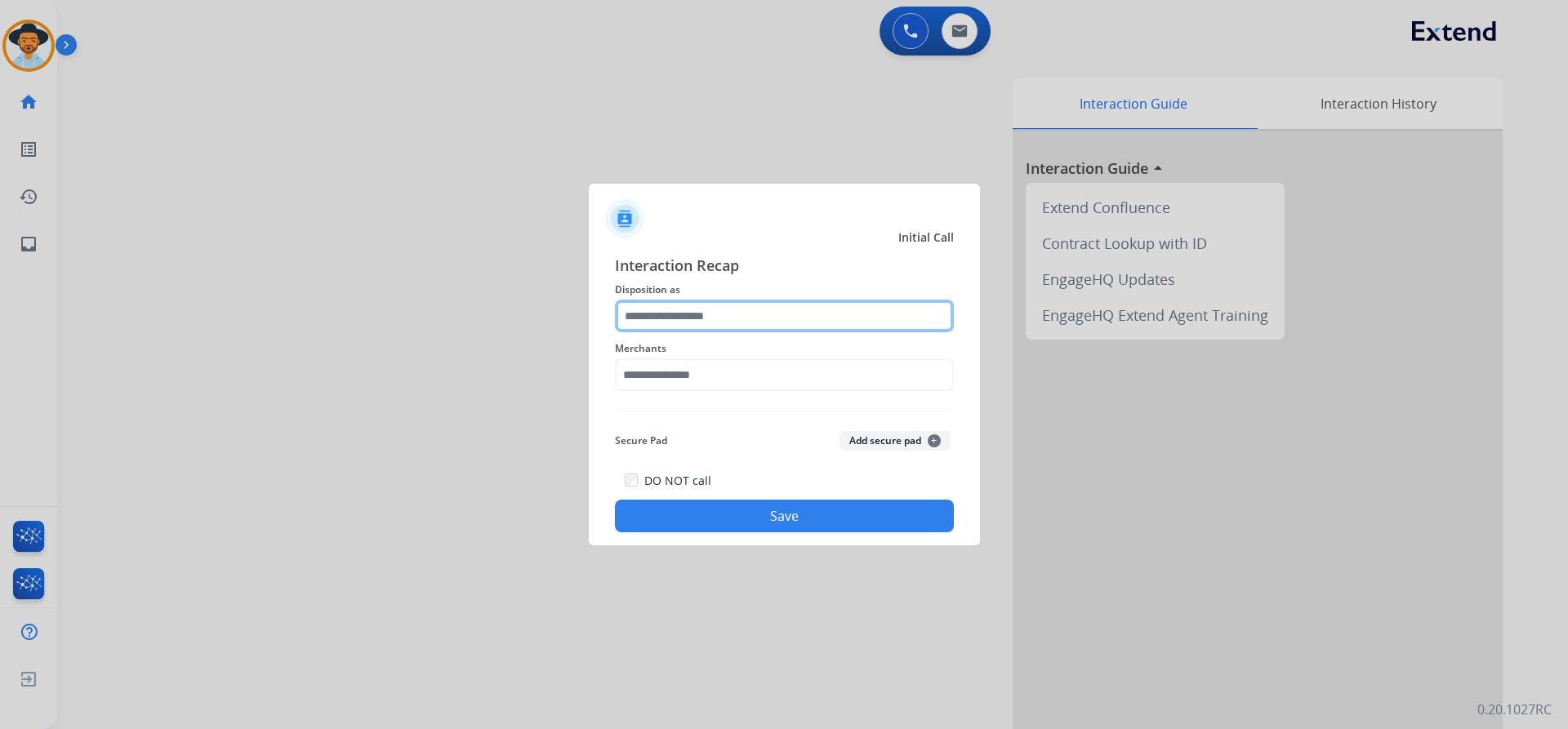
click at [727, 316] on input "text" at bounding box center [785, 315] width 339 height 33
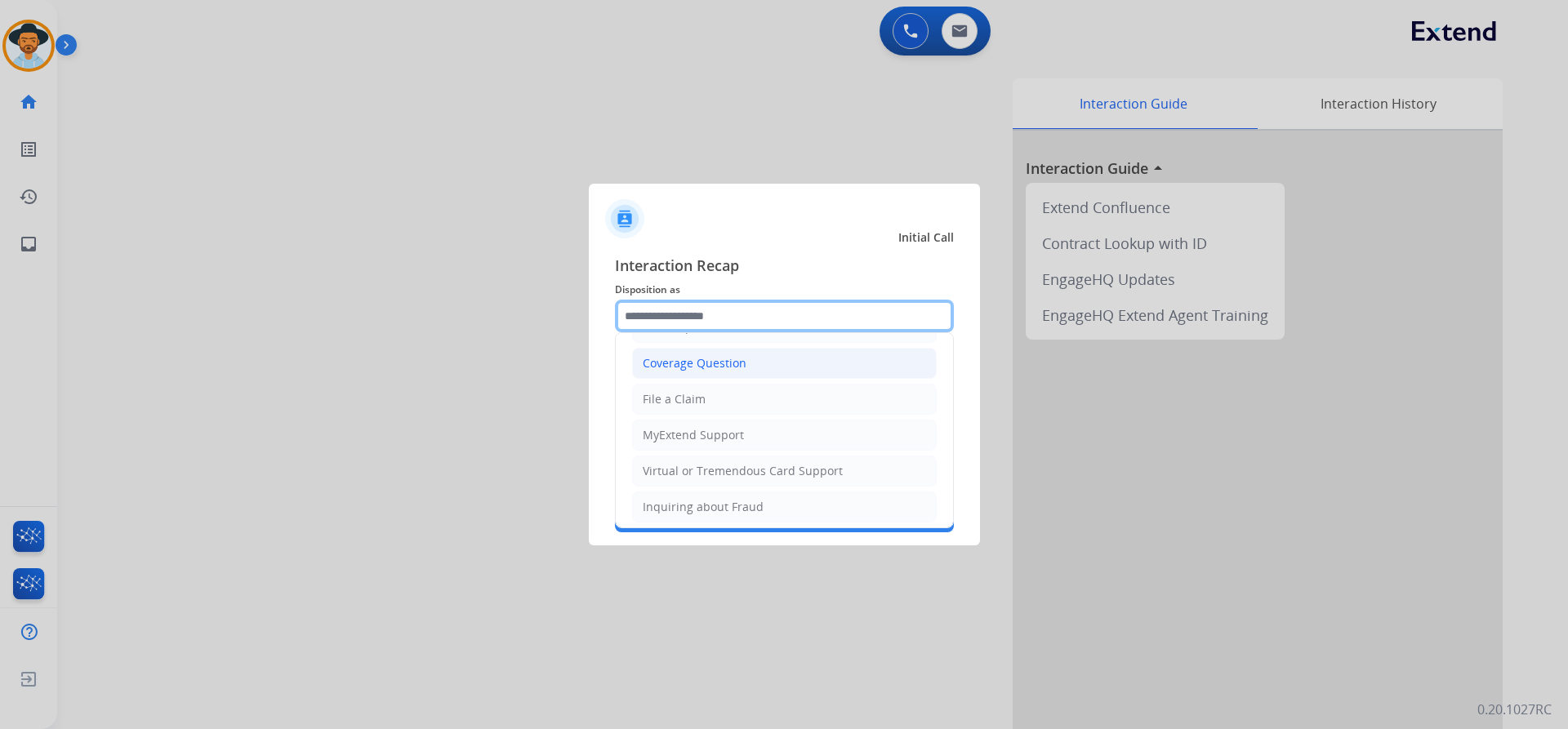
scroll to position [326, 0]
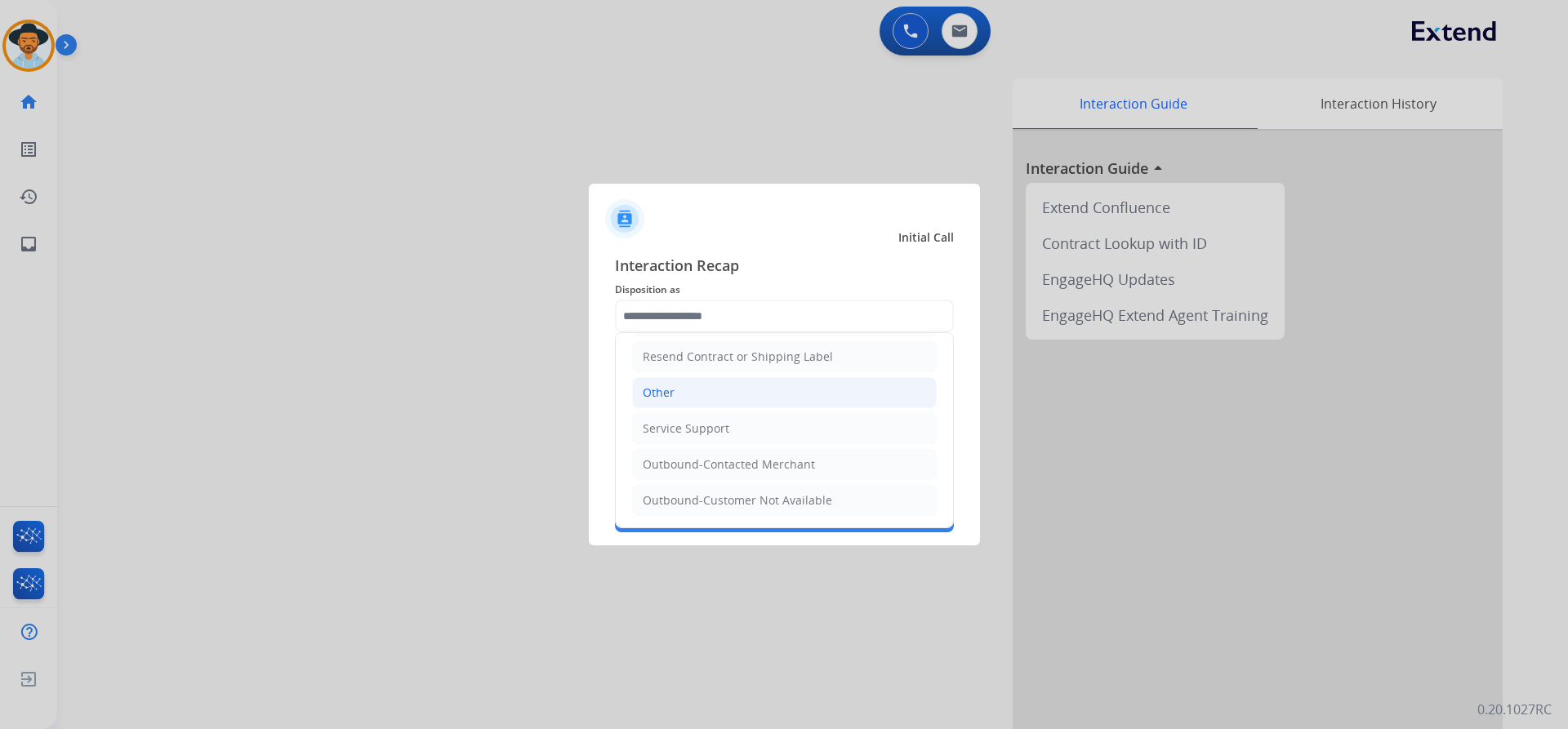
click at [718, 392] on li "Other" at bounding box center [784, 392] width 305 height 31
type input "*****"
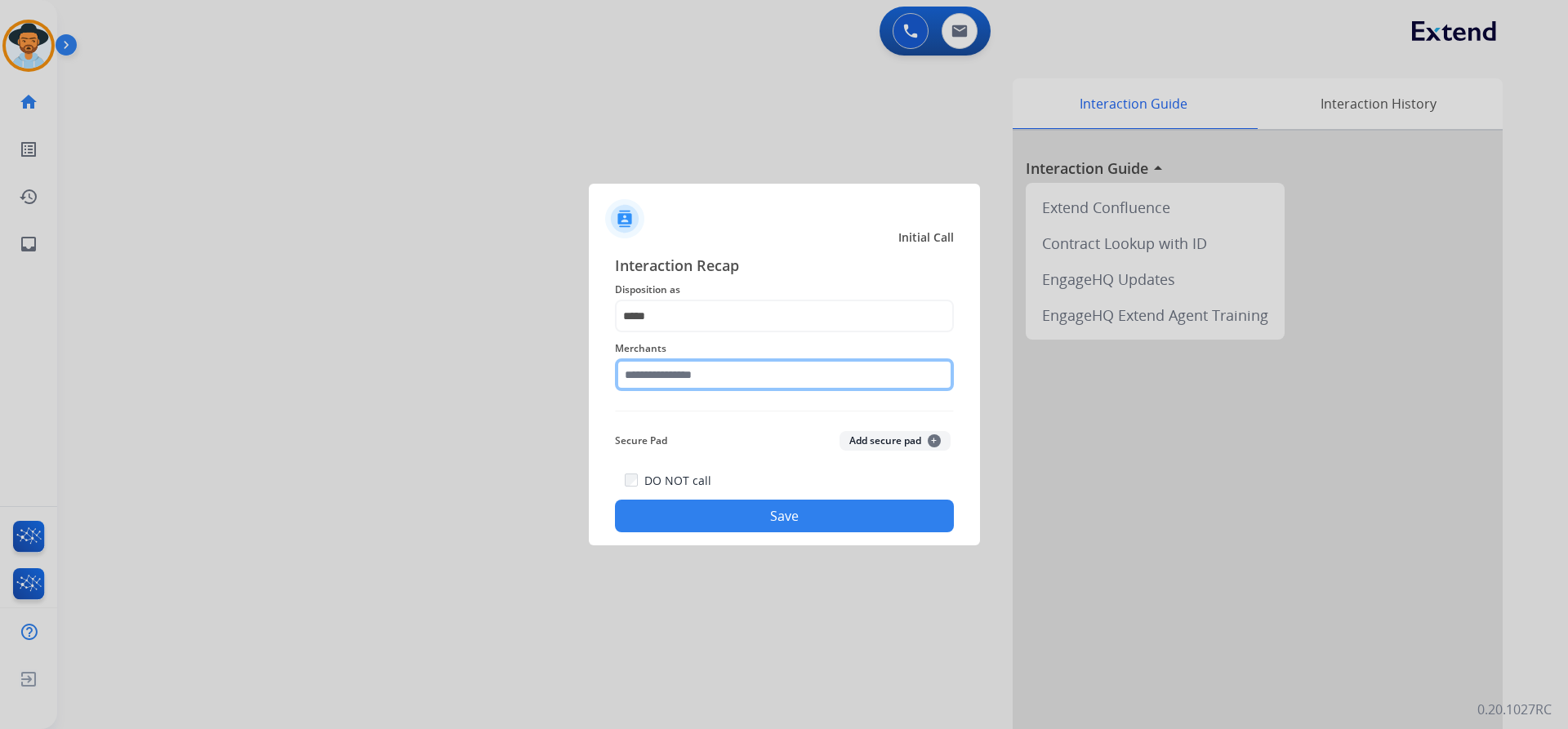
click at [700, 374] on input "text" at bounding box center [785, 375] width 339 height 33
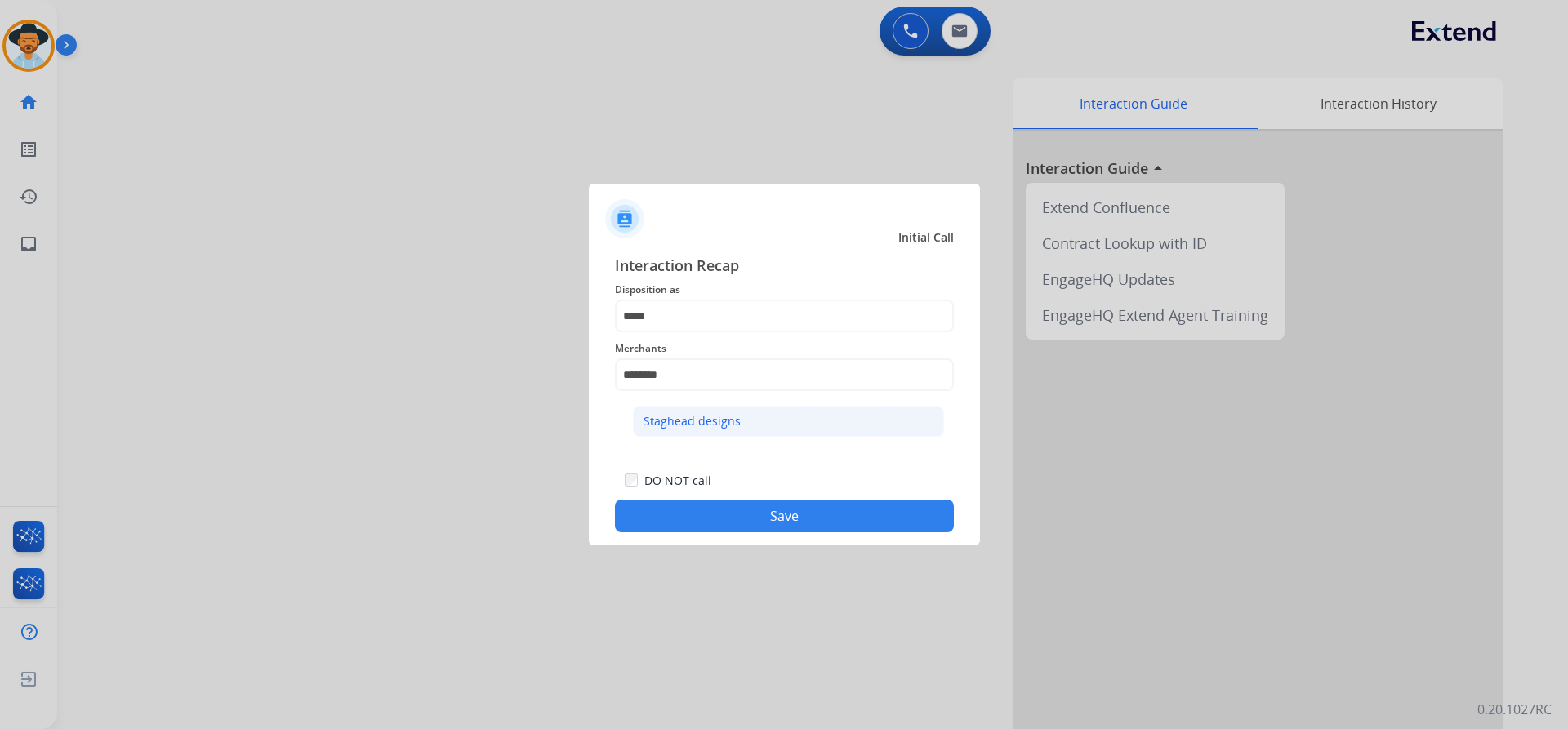
click at [800, 419] on li "Staghead designs" at bounding box center [789, 420] width 311 height 31
type input "**********"
click at [804, 514] on button "Save" at bounding box center [785, 516] width 339 height 33
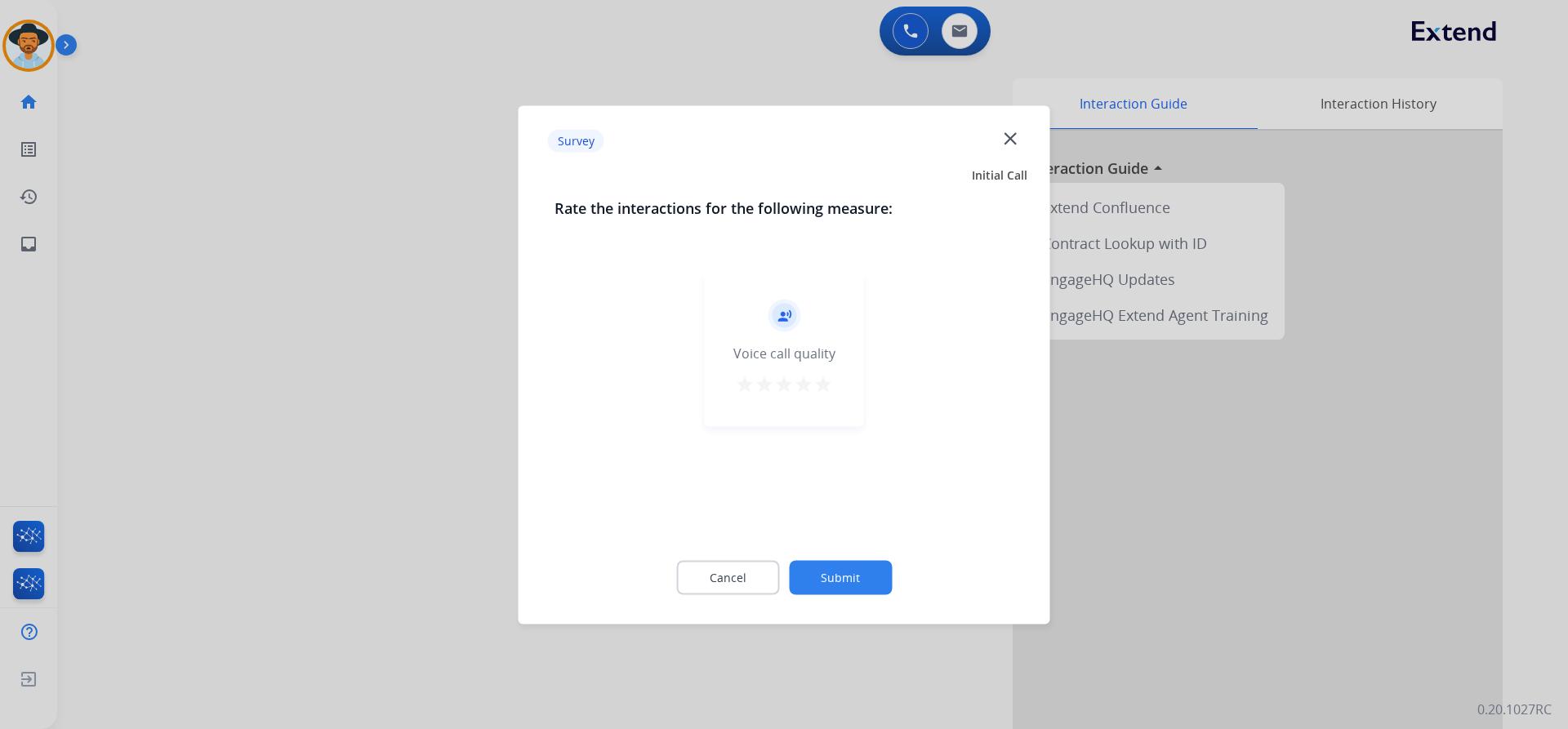
click at [825, 388] on mat-icon "star" at bounding box center [822, 383] width 20 height 20
click at [841, 576] on button "Submit" at bounding box center [840, 577] width 103 height 34
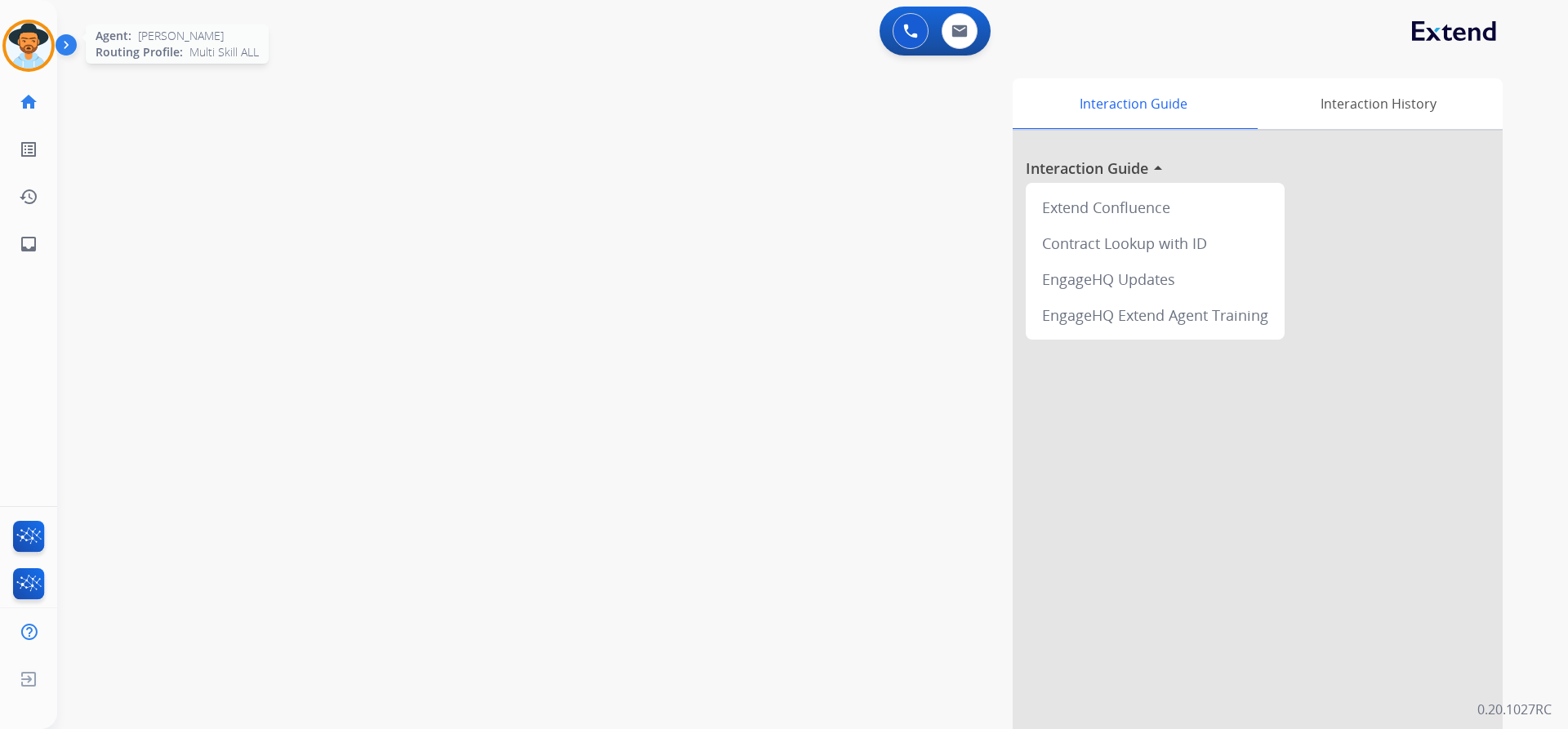
click at [26, 45] on img at bounding box center [28, 46] width 46 height 46
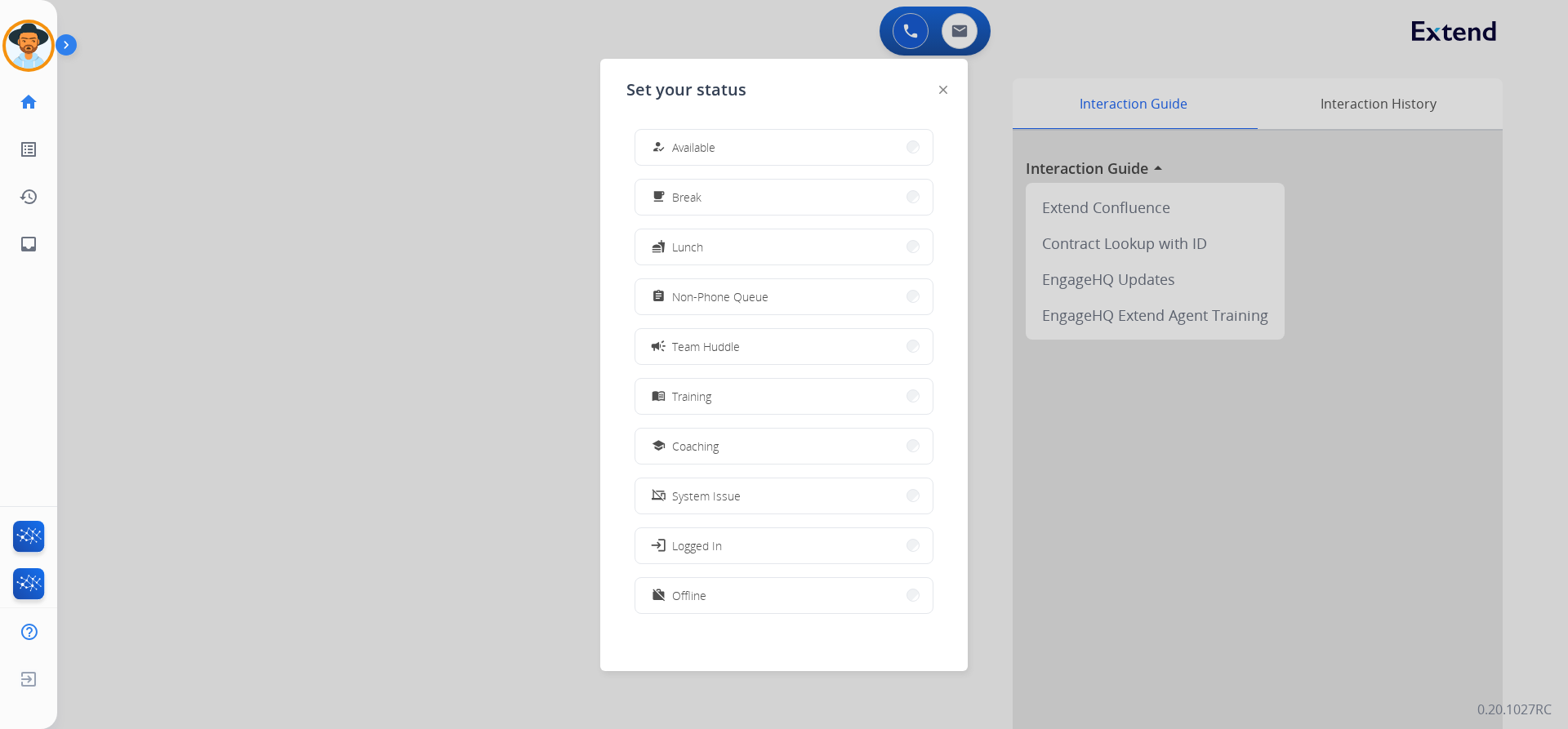
drag, startPoint x: 751, startPoint y: 297, endPoint x: 672, endPoint y: 303, distance: 79.2
click at [752, 297] on span "Non-Phone Queue" at bounding box center [720, 296] width 96 height 17
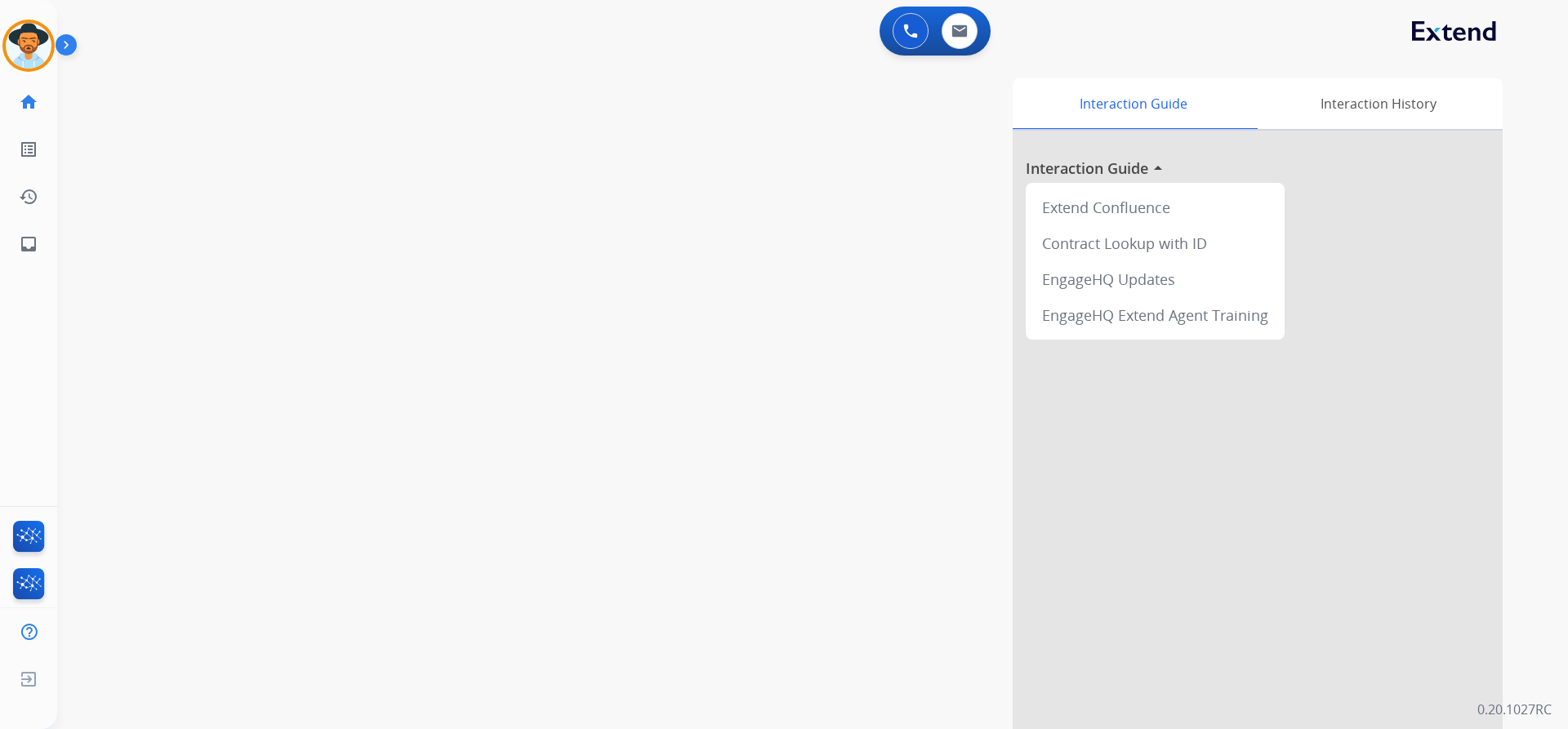
drag, startPoint x: 65, startPoint y: 48, endPoint x: 365, endPoint y: 73, distance: 301.0
click at [66, 48] on img at bounding box center [70, 48] width 28 height 31
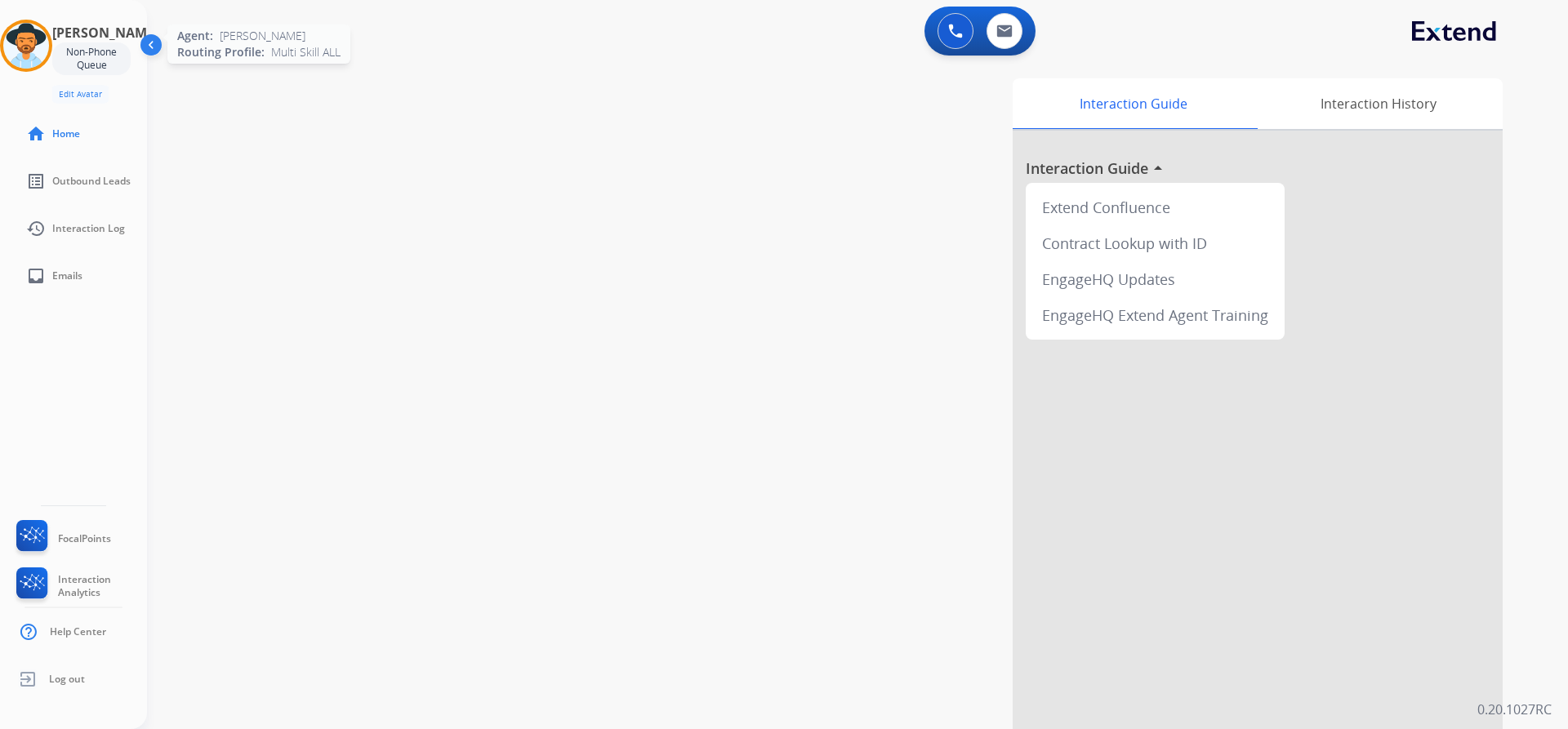
click at [42, 43] on img at bounding box center [26, 46] width 46 height 46
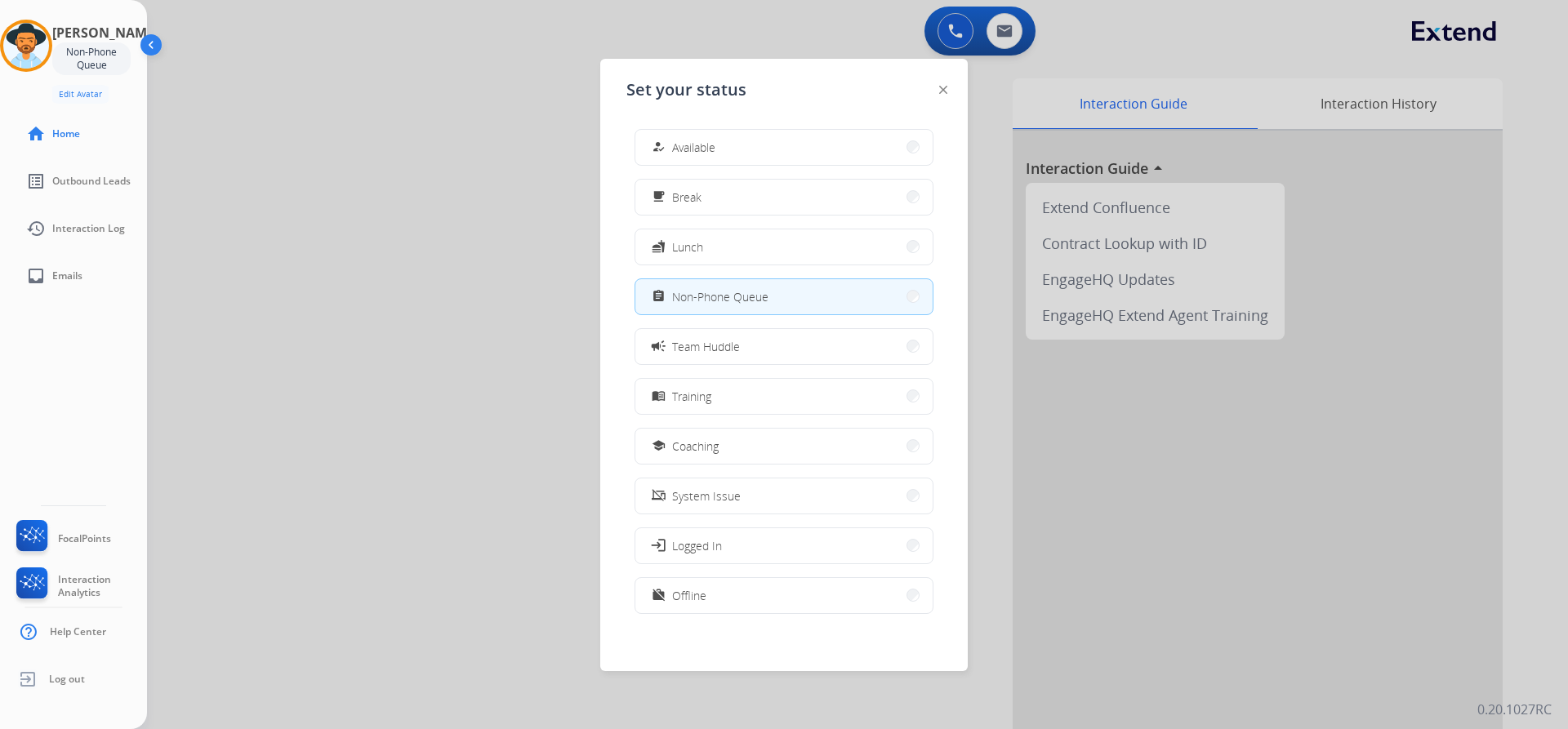
click at [731, 144] on button "how_to_reg Available" at bounding box center [783, 147] width 297 height 35
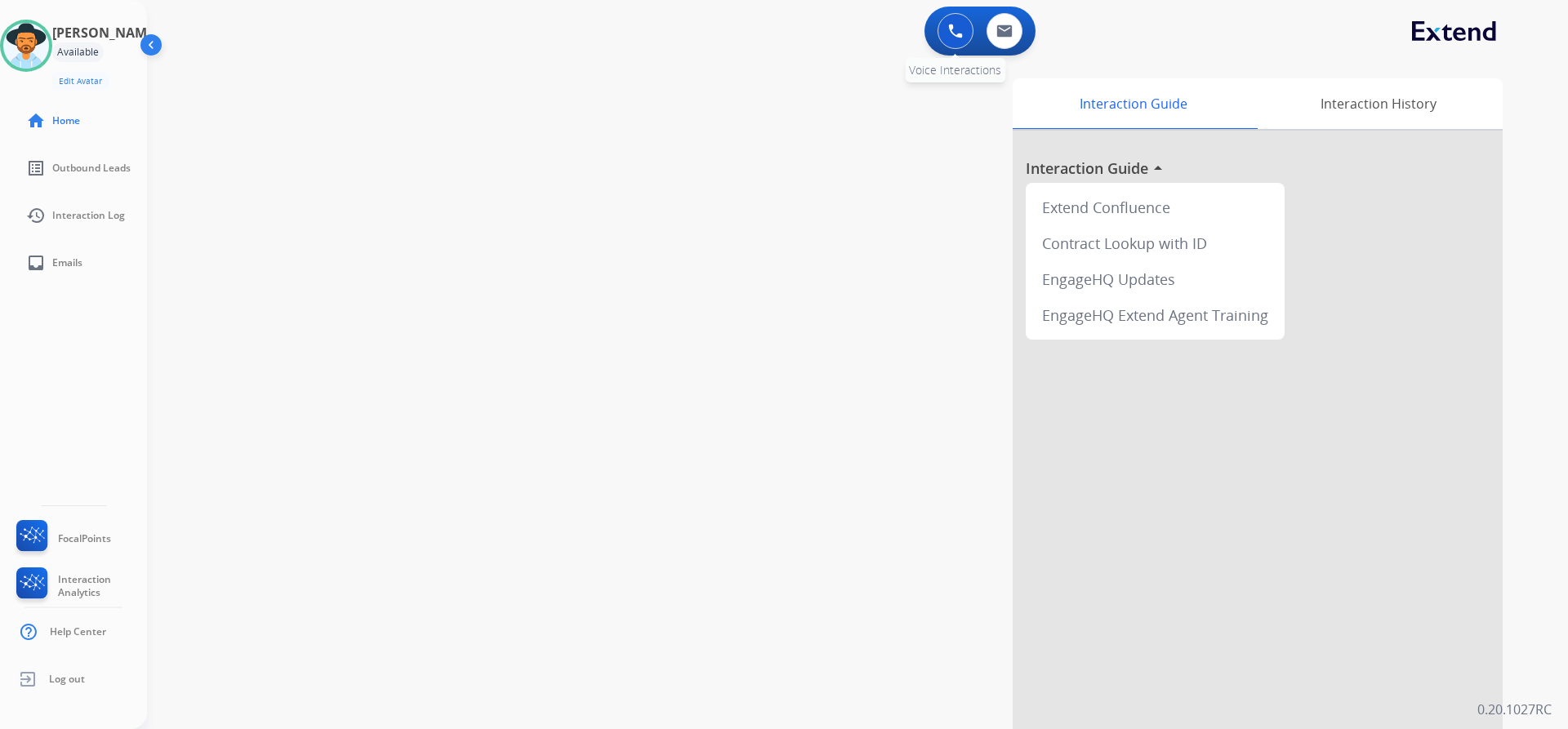
click at [957, 32] on img at bounding box center [956, 31] width 15 height 15
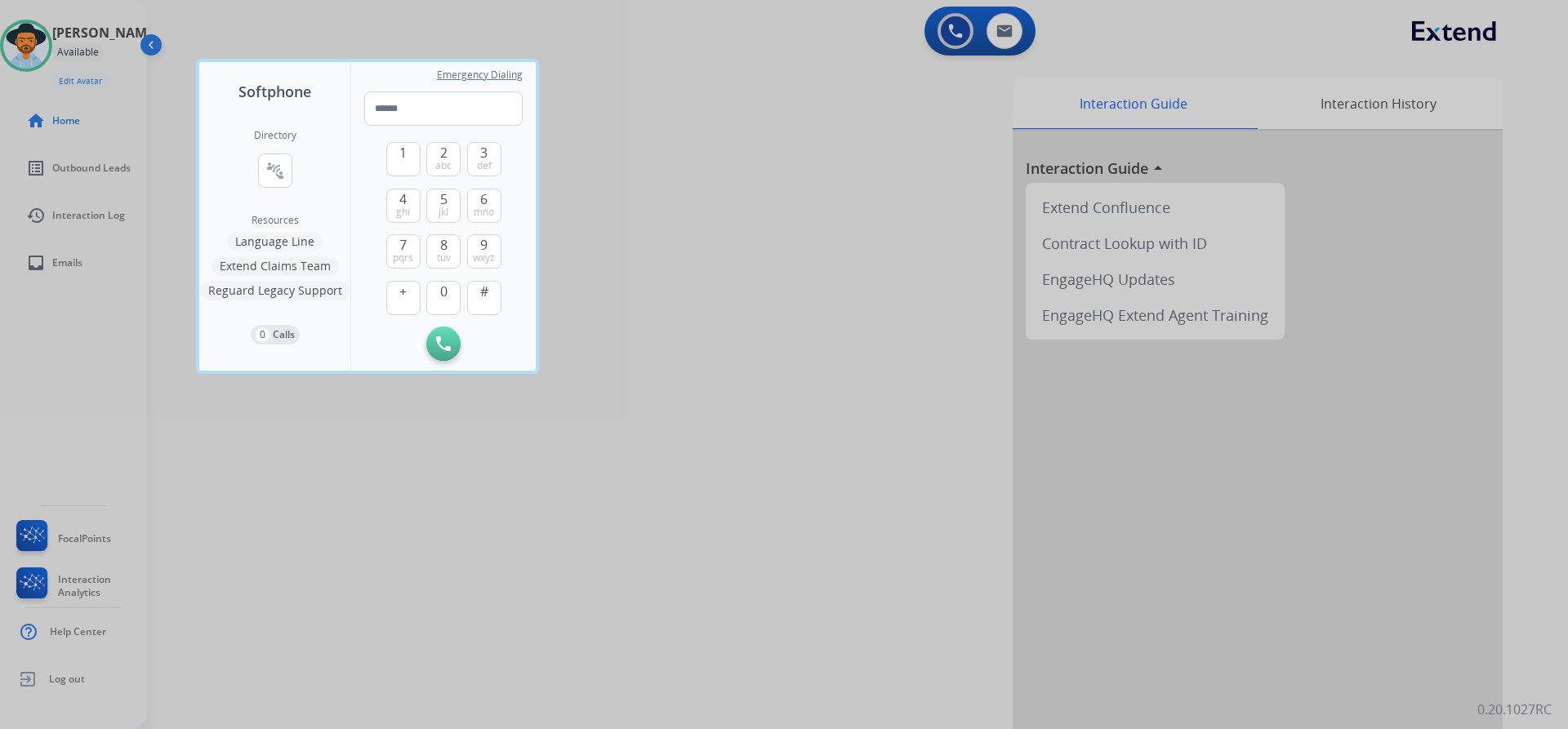
click at [711, 167] on div at bounding box center [784, 364] width 1568 height 729
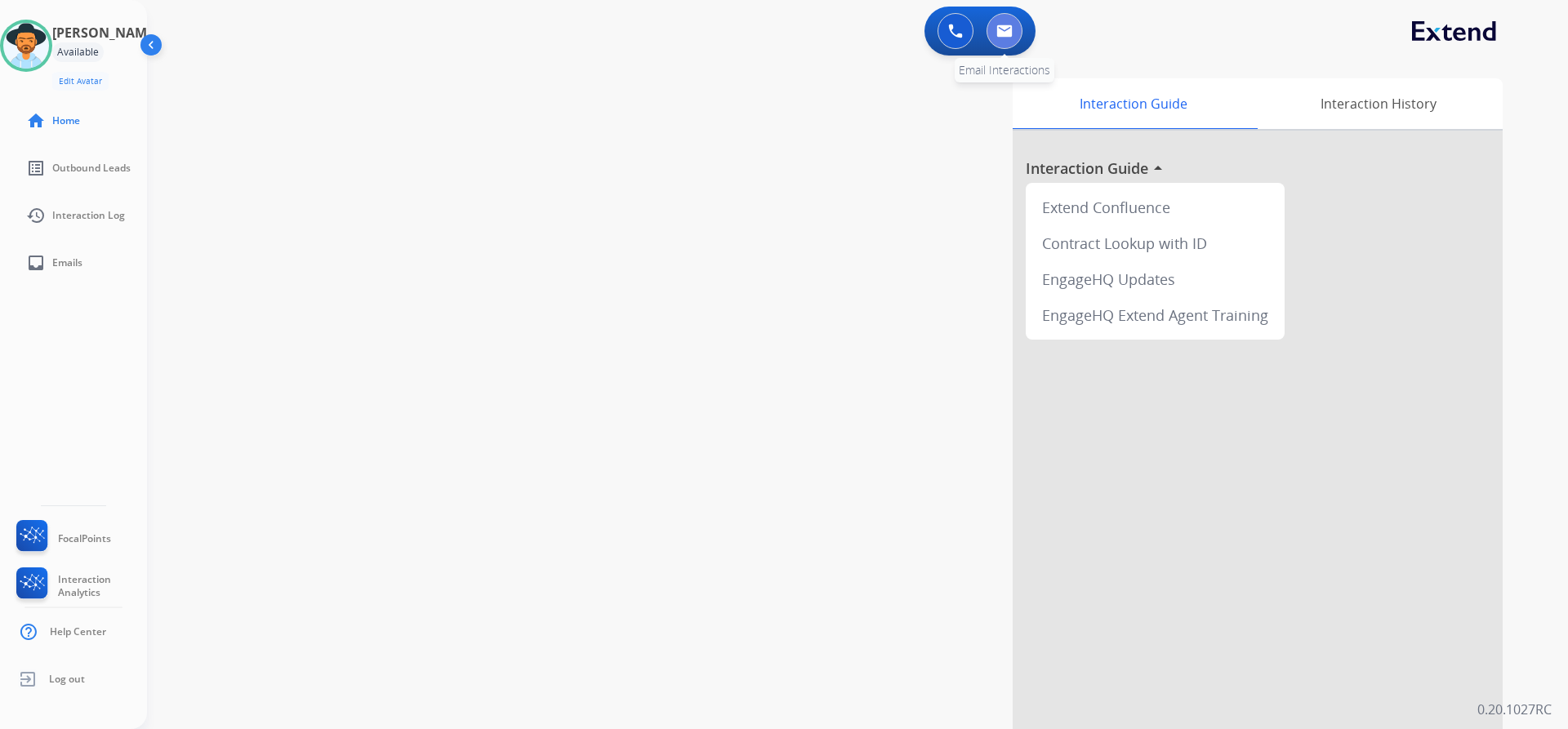
click at [997, 30] on img at bounding box center [1005, 31] width 17 height 13
select select "**********"
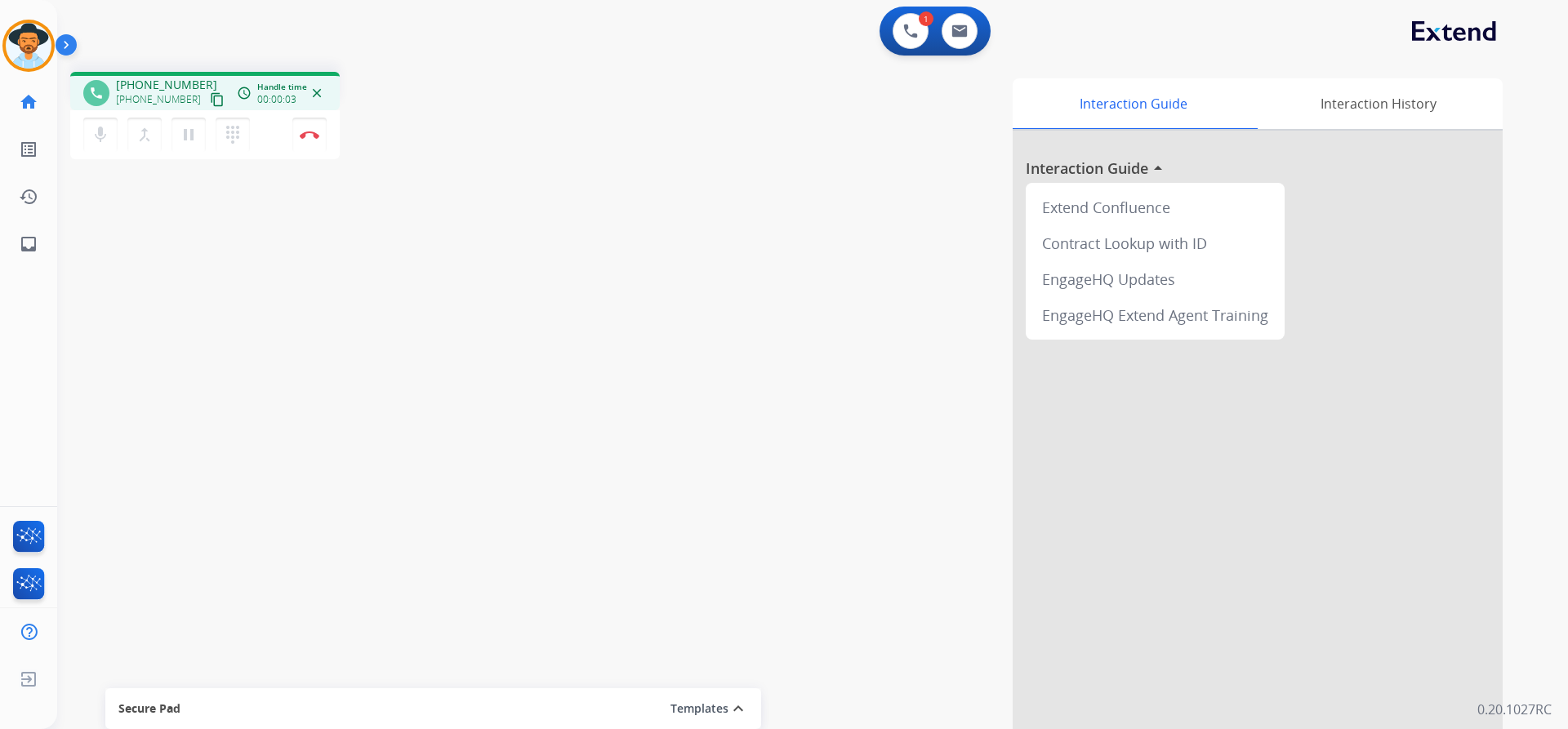
click at [210, 102] on mat-icon "content_copy" at bounding box center [217, 100] width 15 height 15
click at [193, 135] on mat-icon "pause" at bounding box center [188, 134] width 20 height 20
click at [238, 140] on mat-icon "dialpad" at bounding box center [232, 134] width 20 height 20
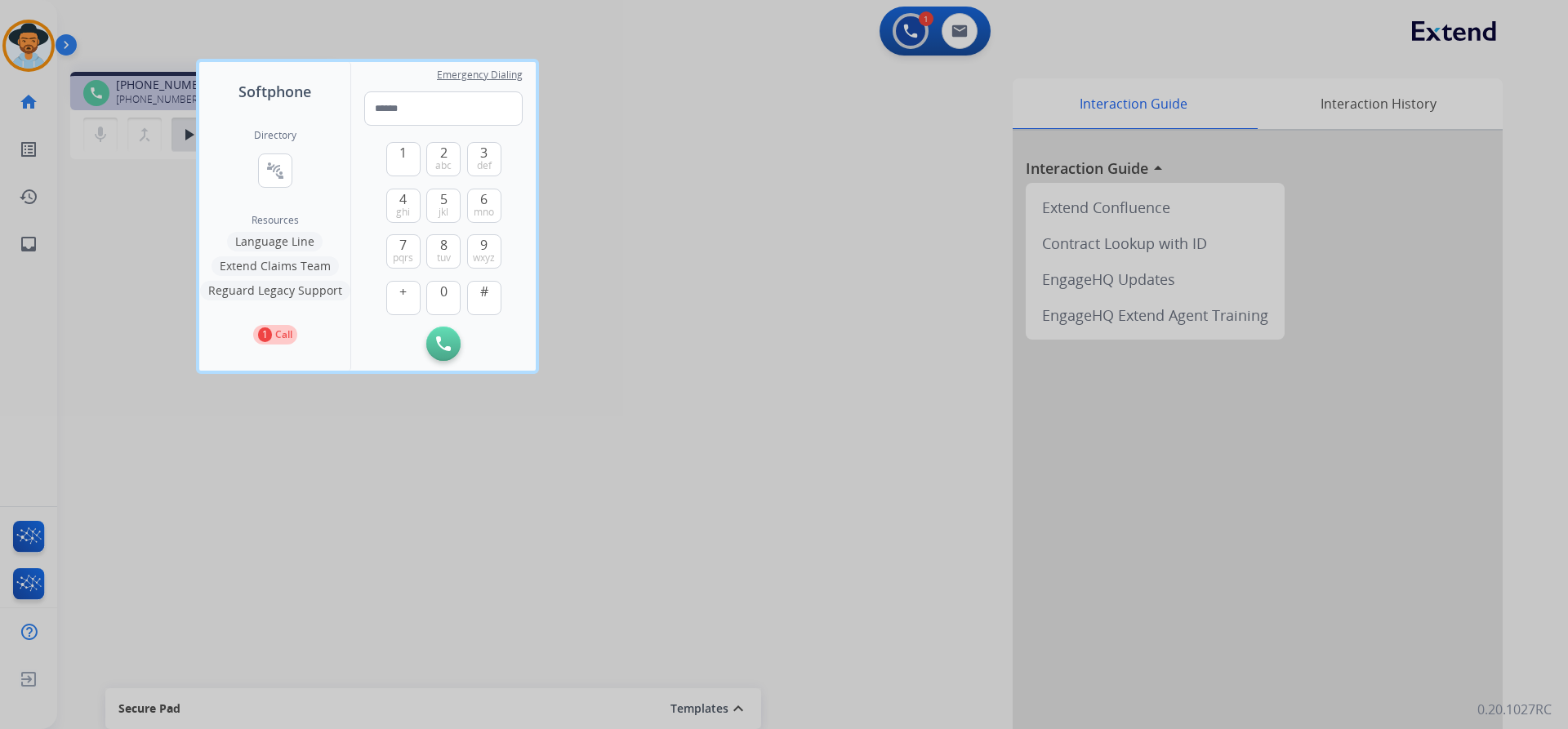
click at [286, 268] on button "Extend Claims Team" at bounding box center [275, 266] width 128 height 20
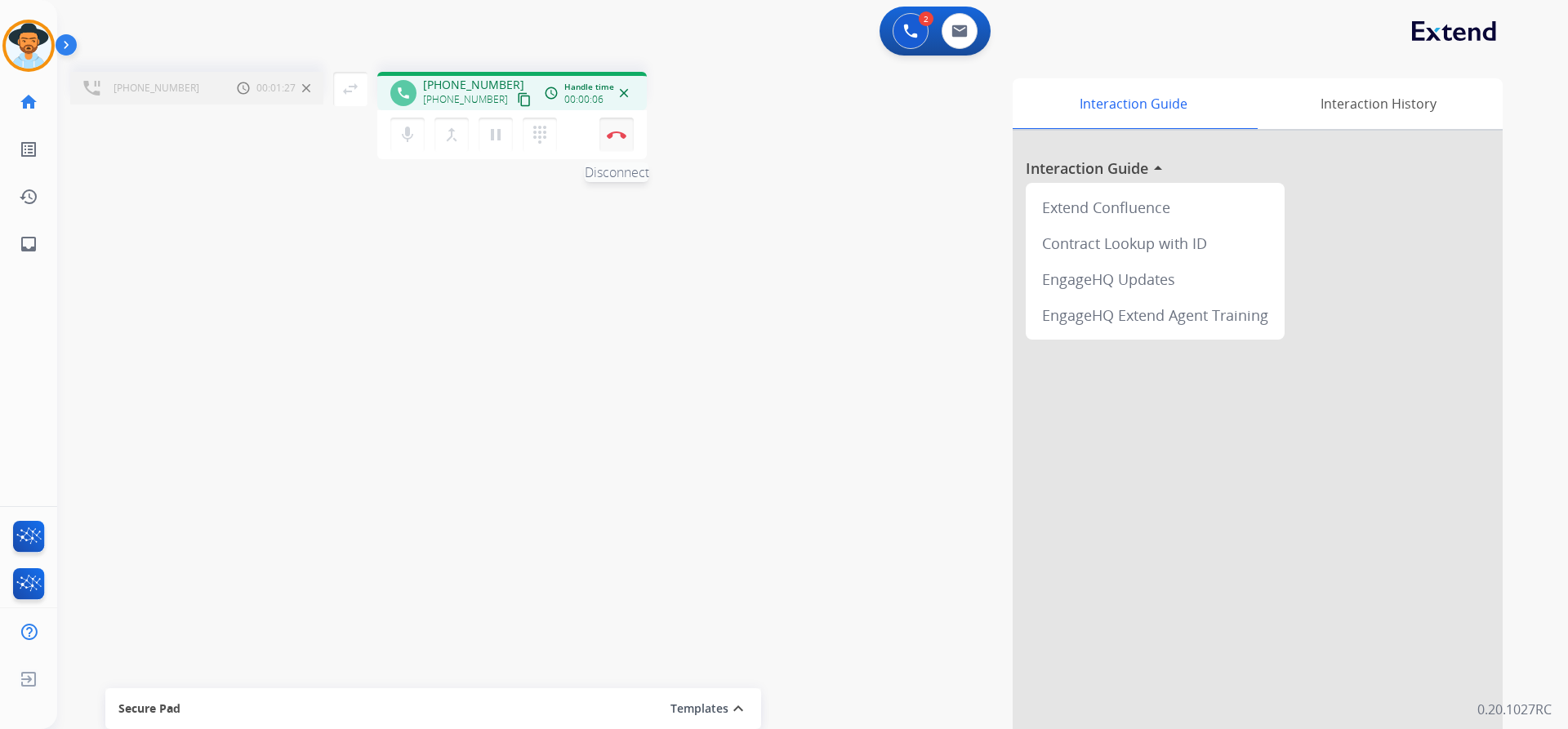
click at [621, 131] on img at bounding box center [616, 134] width 20 height 8
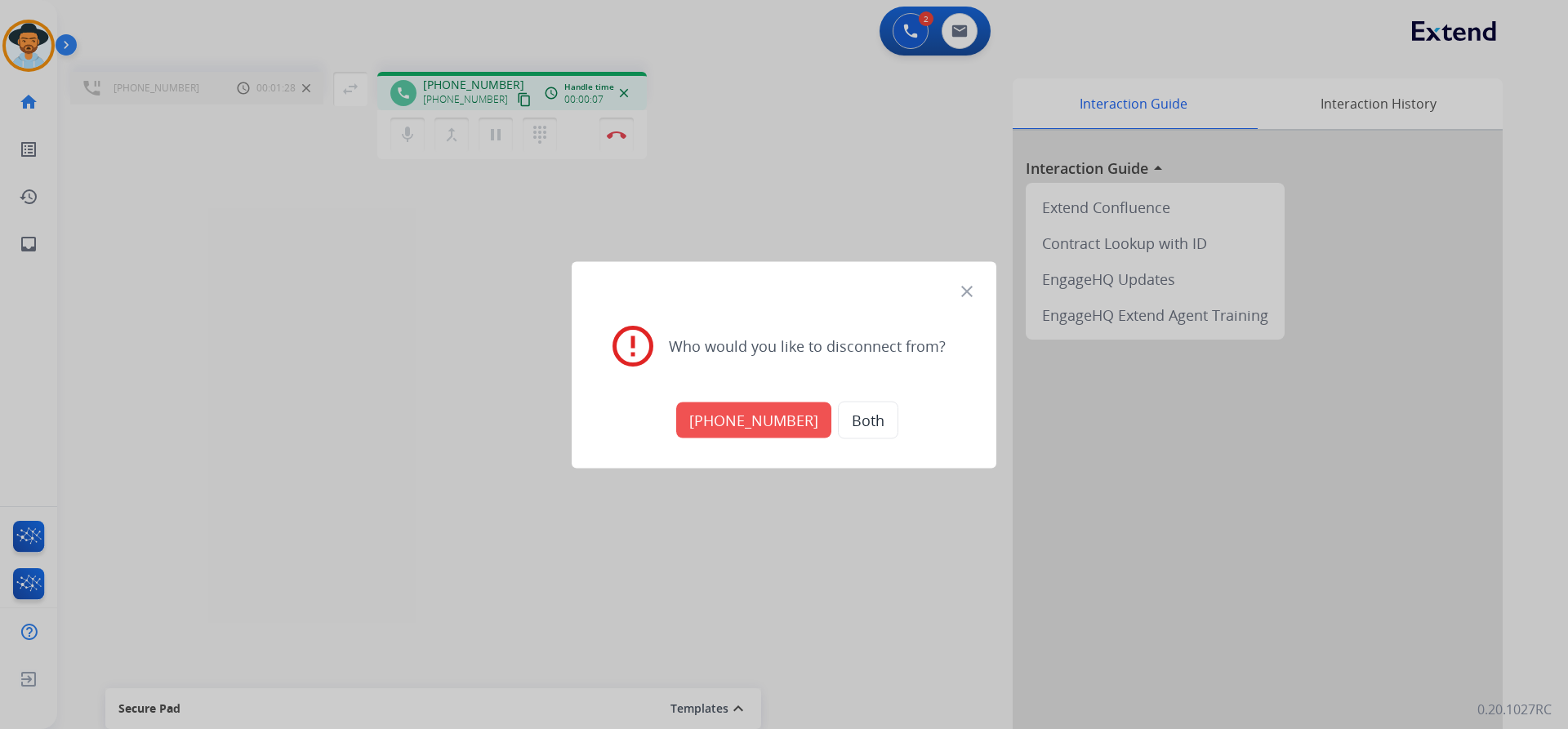
click at [741, 414] on button "+17134291060" at bounding box center [753, 420] width 155 height 36
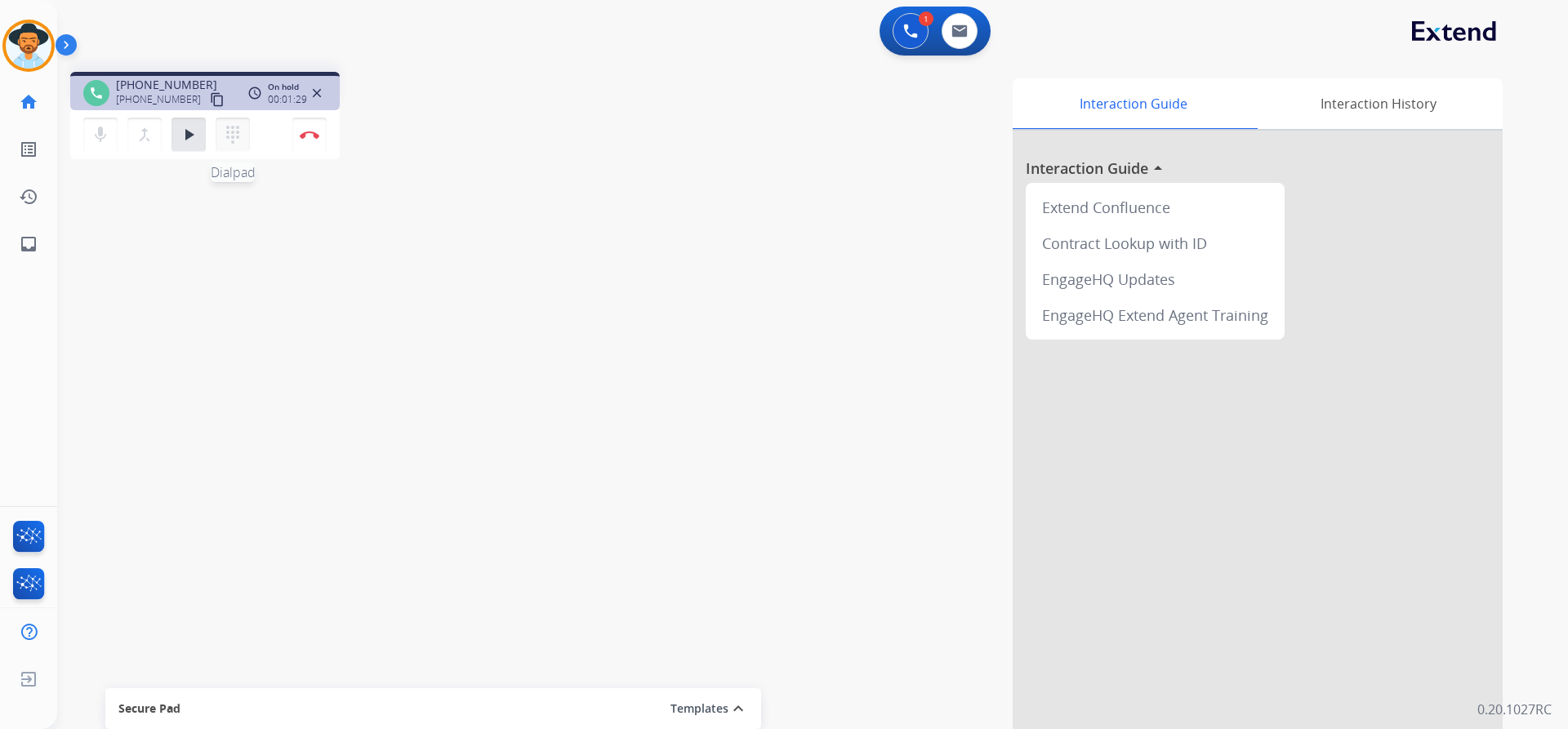
click at [227, 131] on mat-icon "dialpad" at bounding box center [232, 134] width 20 height 20
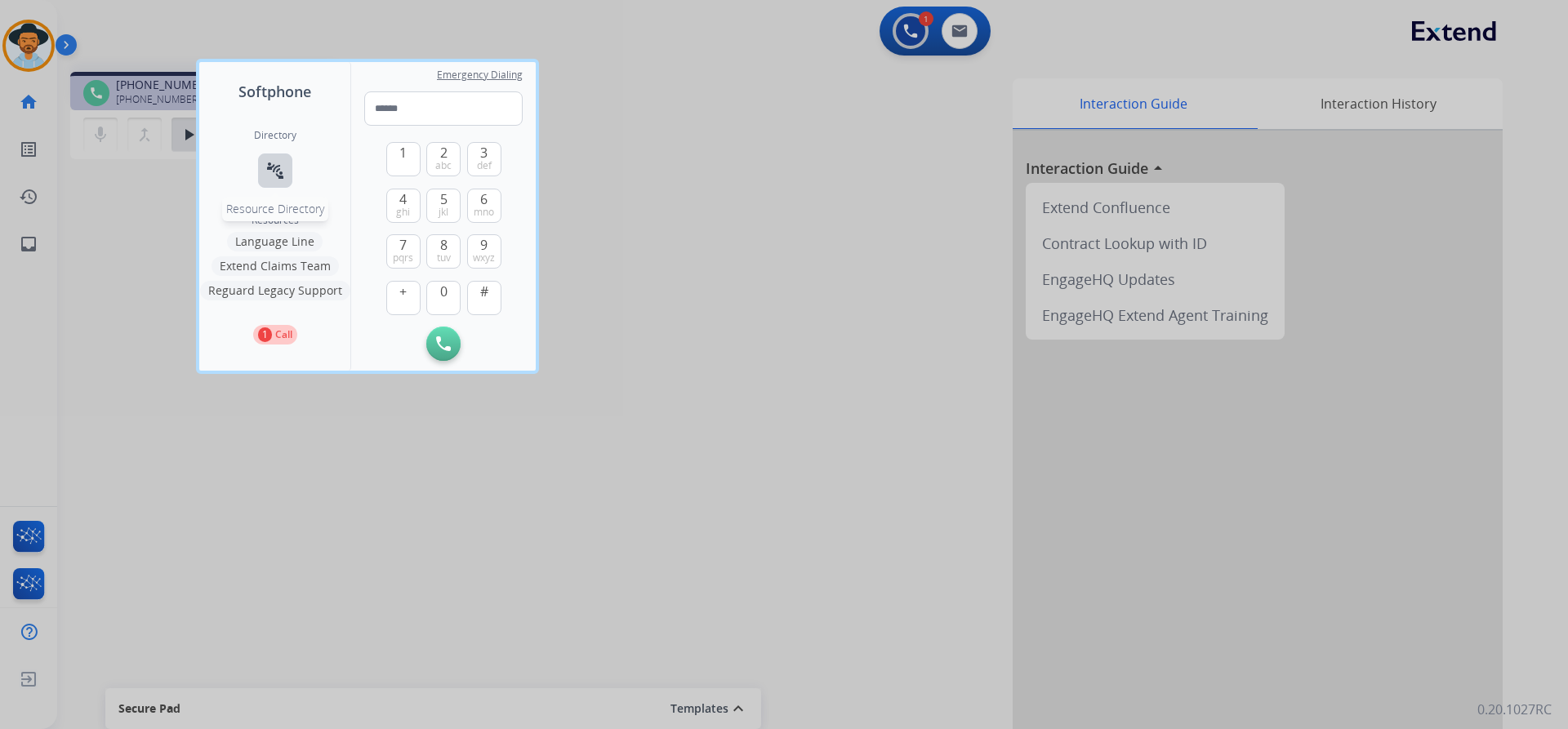
click at [272, 174] on mat-icon "connect_without_contact" at bounding box center [275, 171] width 20 height 20
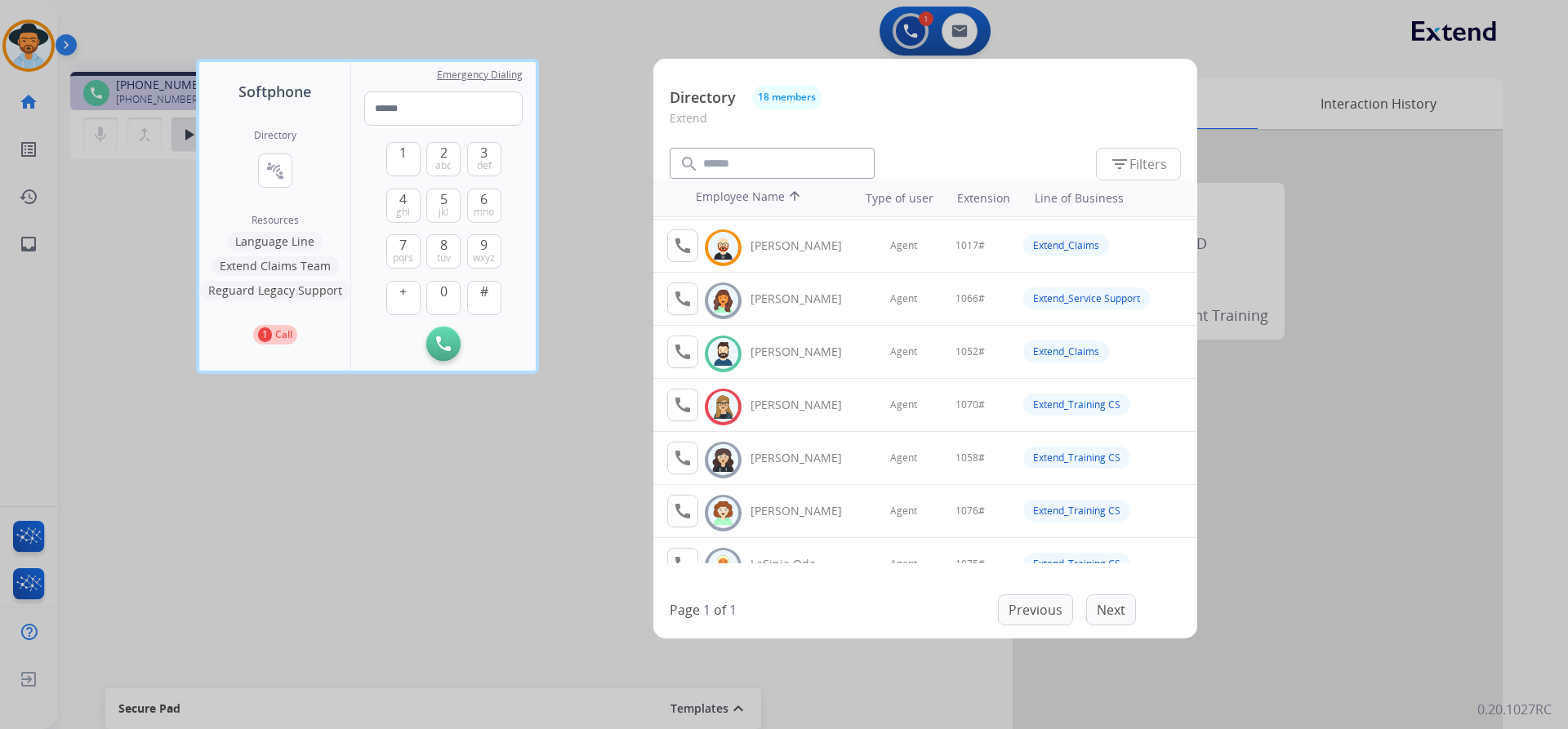
scroll to position [163, 0]
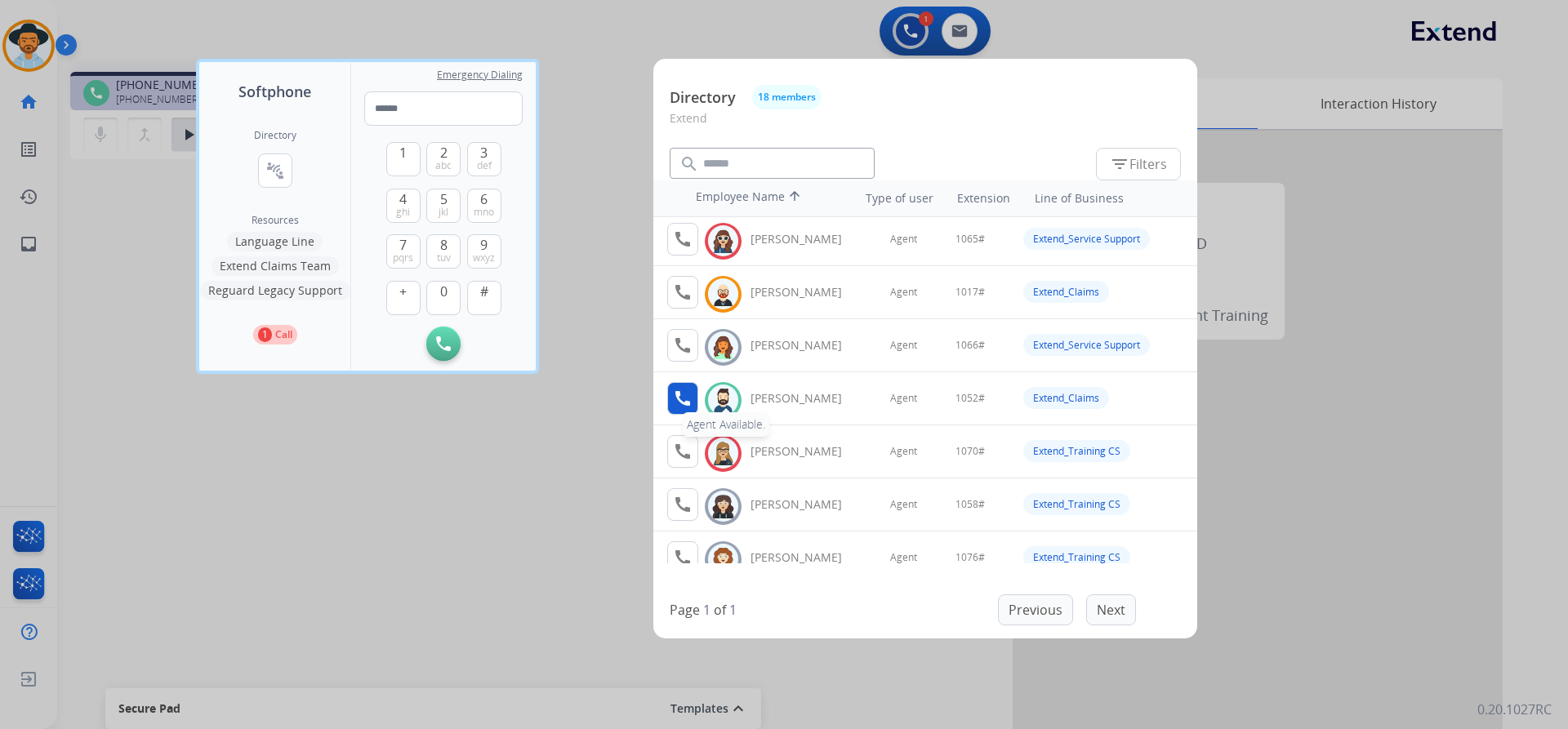
click at [685, 405] on mat-icon "call" at bounding box center [682, 398] width 20 height 20
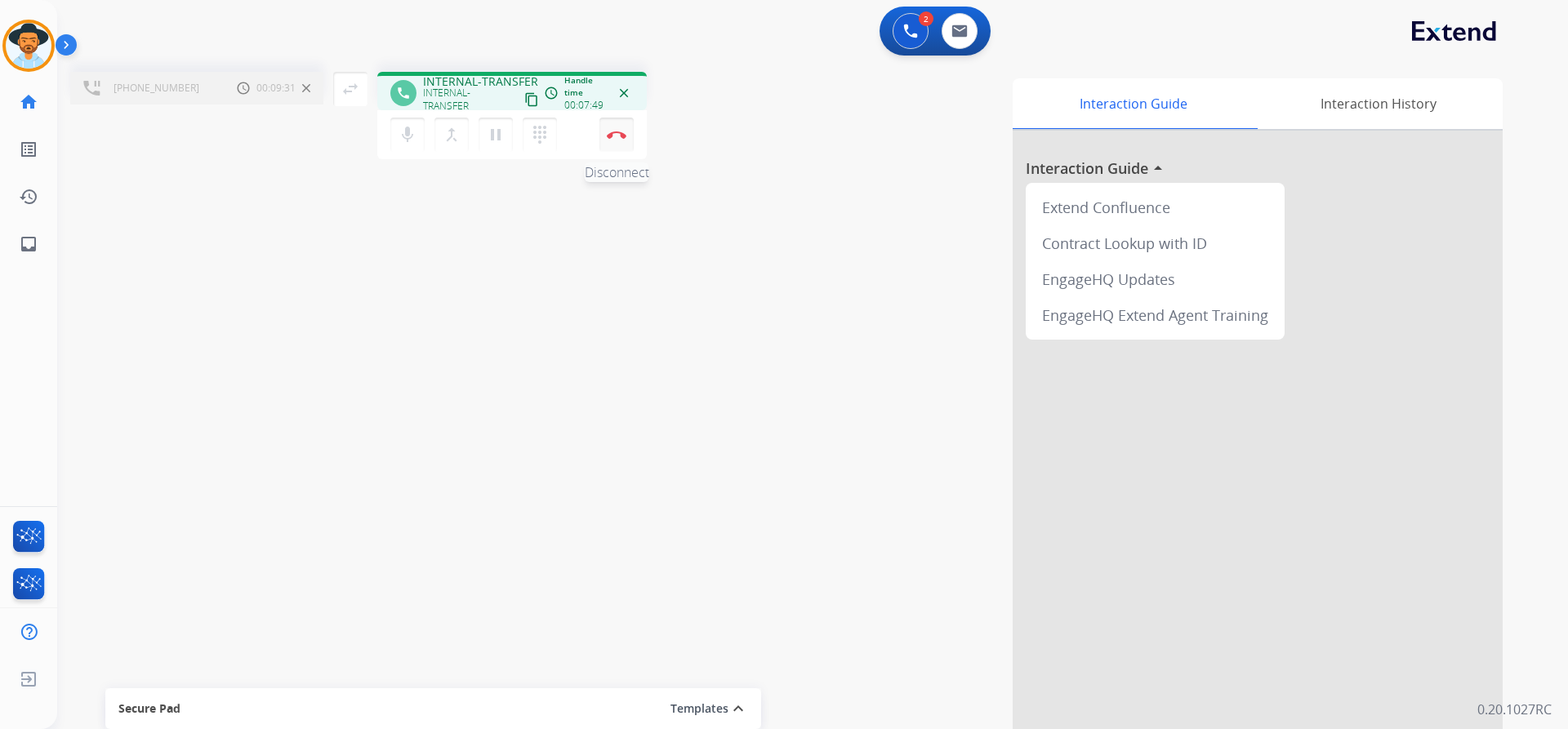
click at [622, 134] on img at bounding box center [616, 134] width 20 height 8
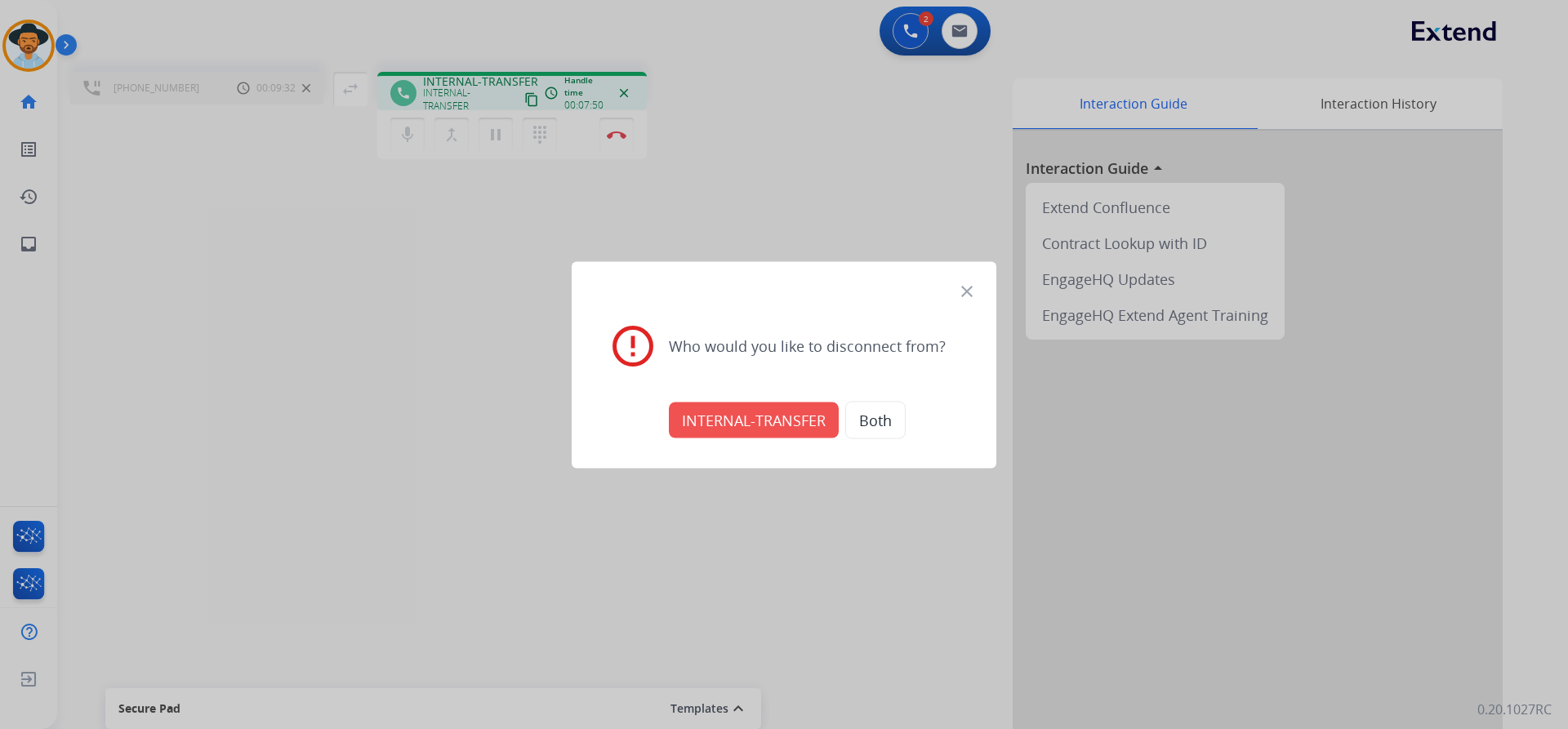
click at [727, 426] on button "INTERNAL-TRANSFER" at bounding box center [753, 420] width 170 height 36
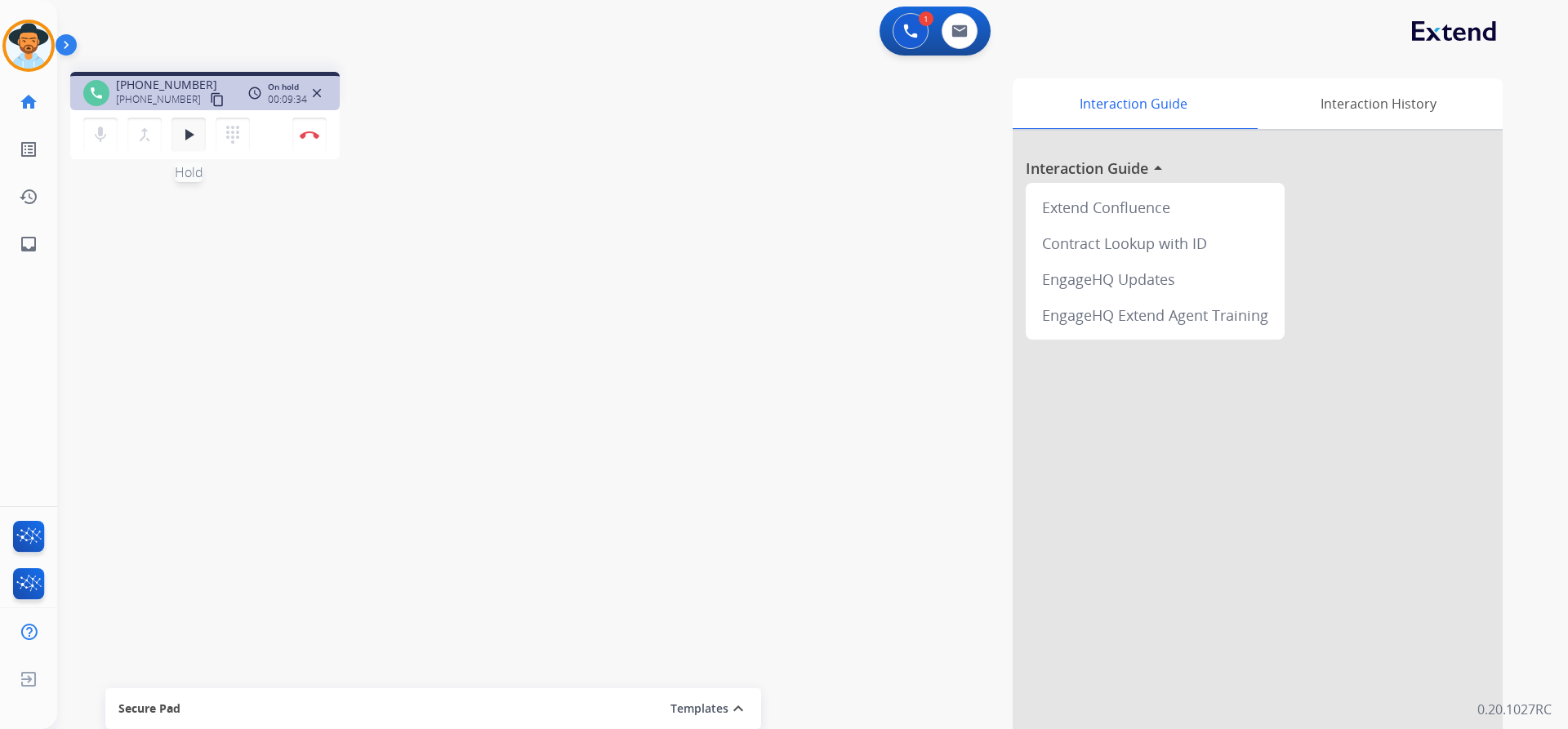
click at [181, 139] on mat-icon "play_arrow" at bounding box center [188, 134] width 20 height 20
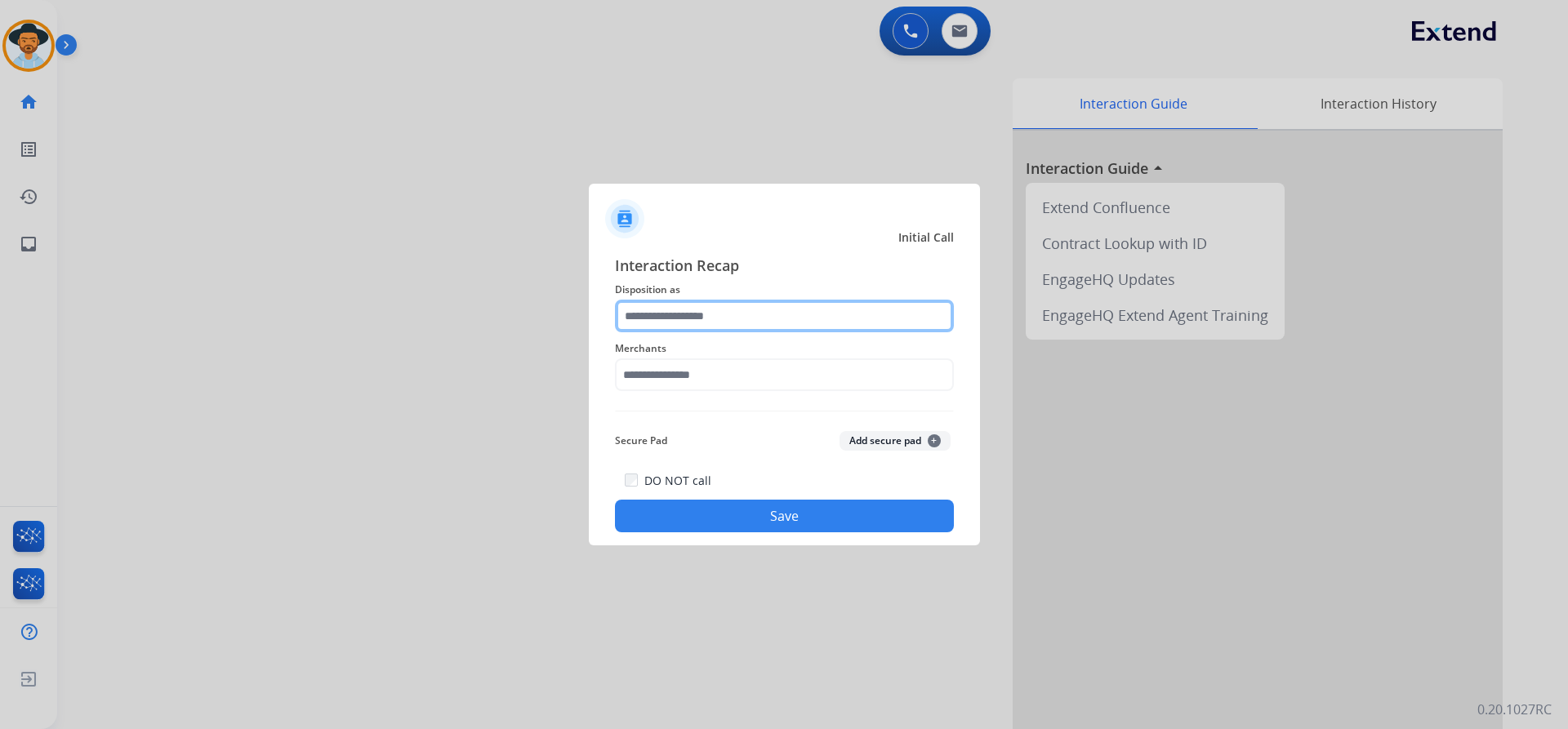
click at [734, 314] on input "text" at bounding box center [785, 315] width 339 height 33
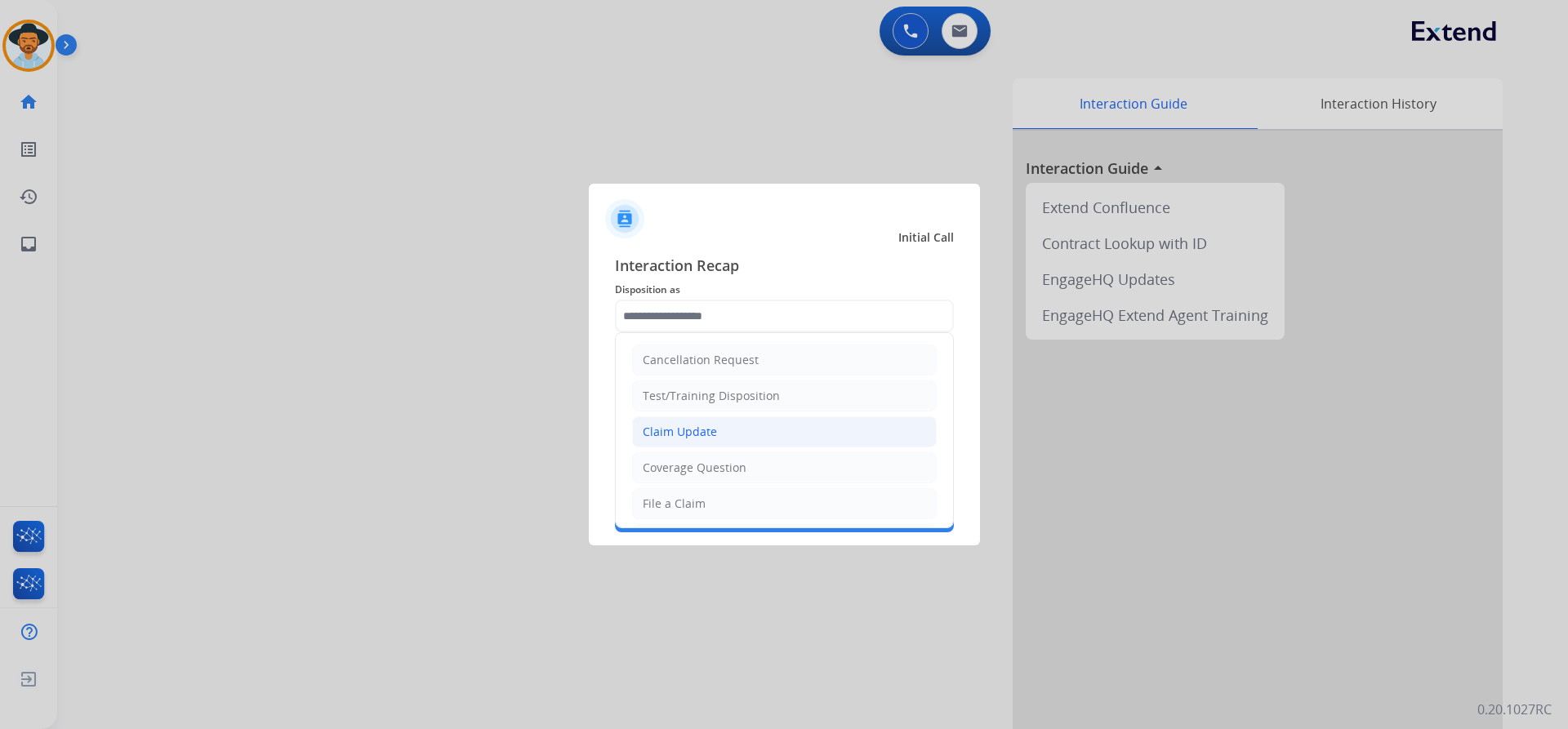
click at [773, 431] on li "Claim Update" at bounding box center [784, 432] width 305 height 31
type input "**********"
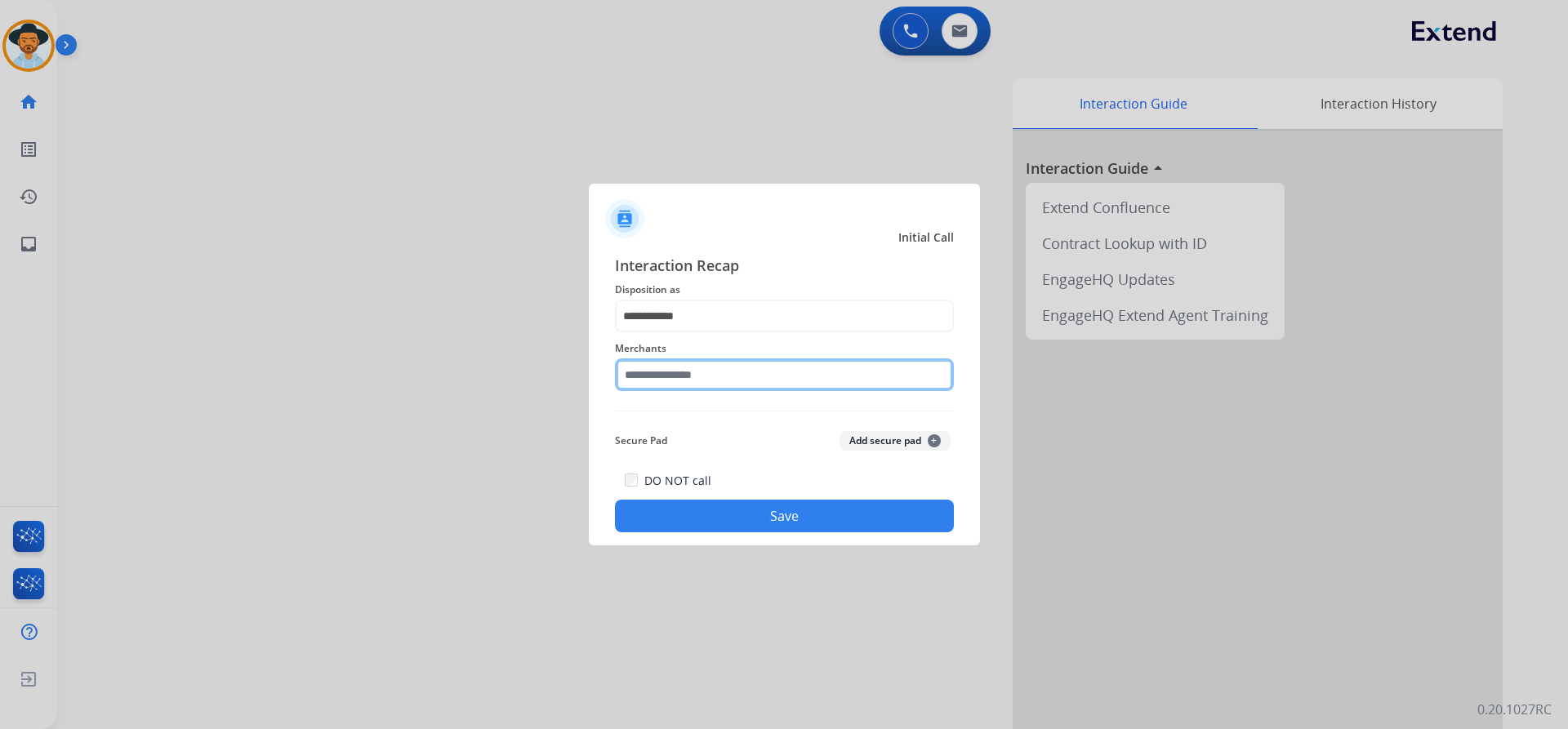
click at [708, 379] on input "text" at bounding box center [785, 375] width 339 height 33
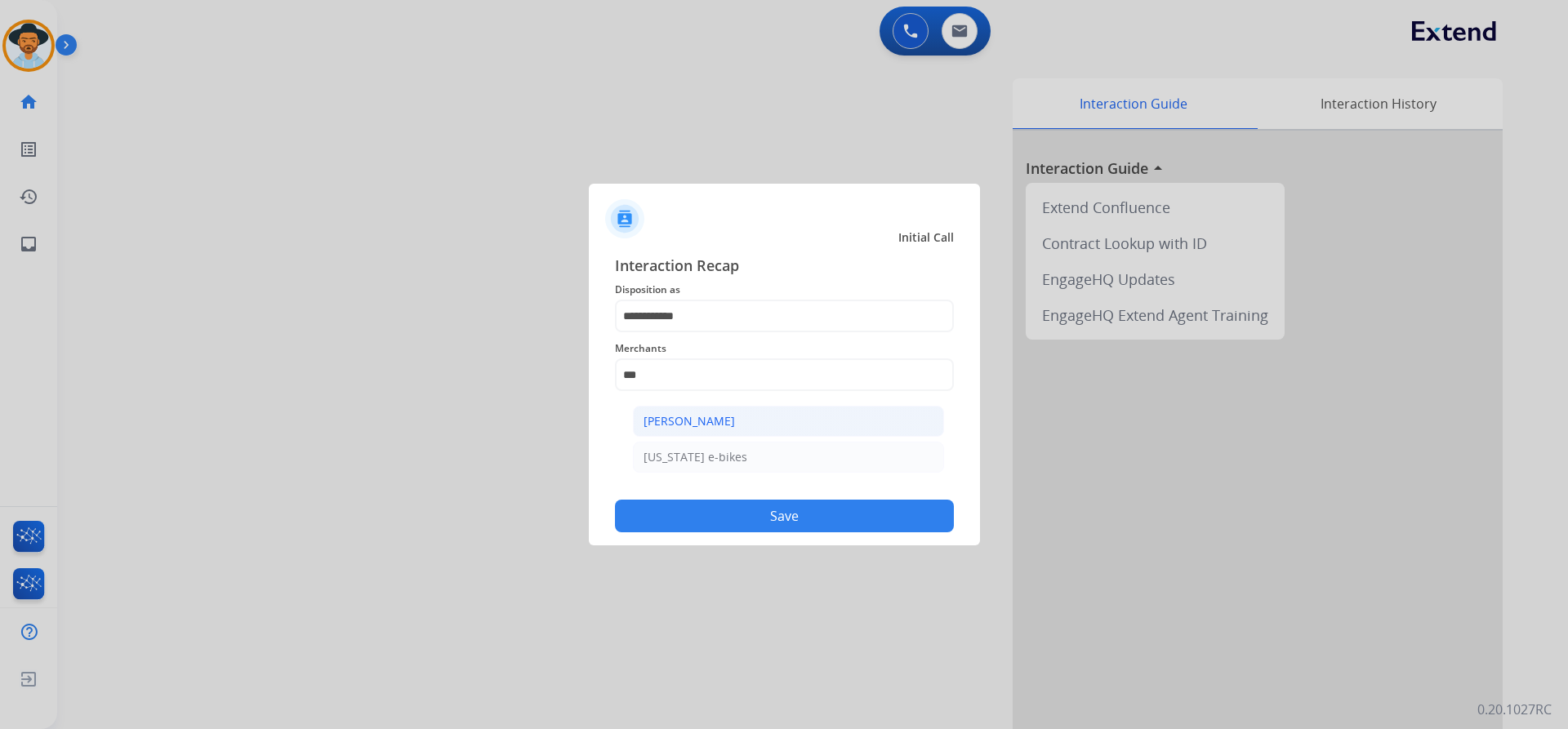
click at [711, 420] on div "[PERSON_NAME]" at bounding box center [689, 421] width 91 height 17
type input "**********"
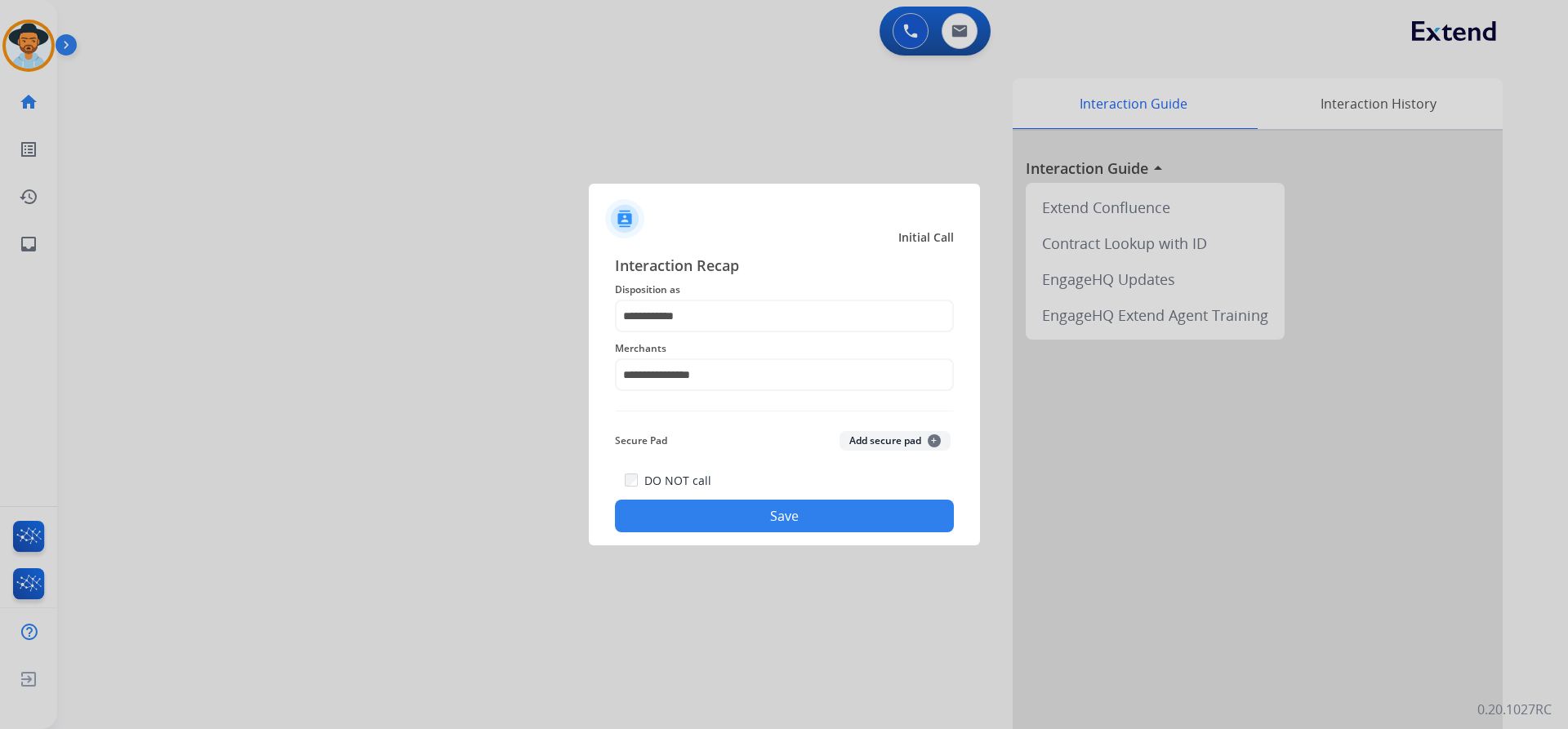
click at [761, 516] on button "Save" at bounding box center [785, 516] width 339 height 33
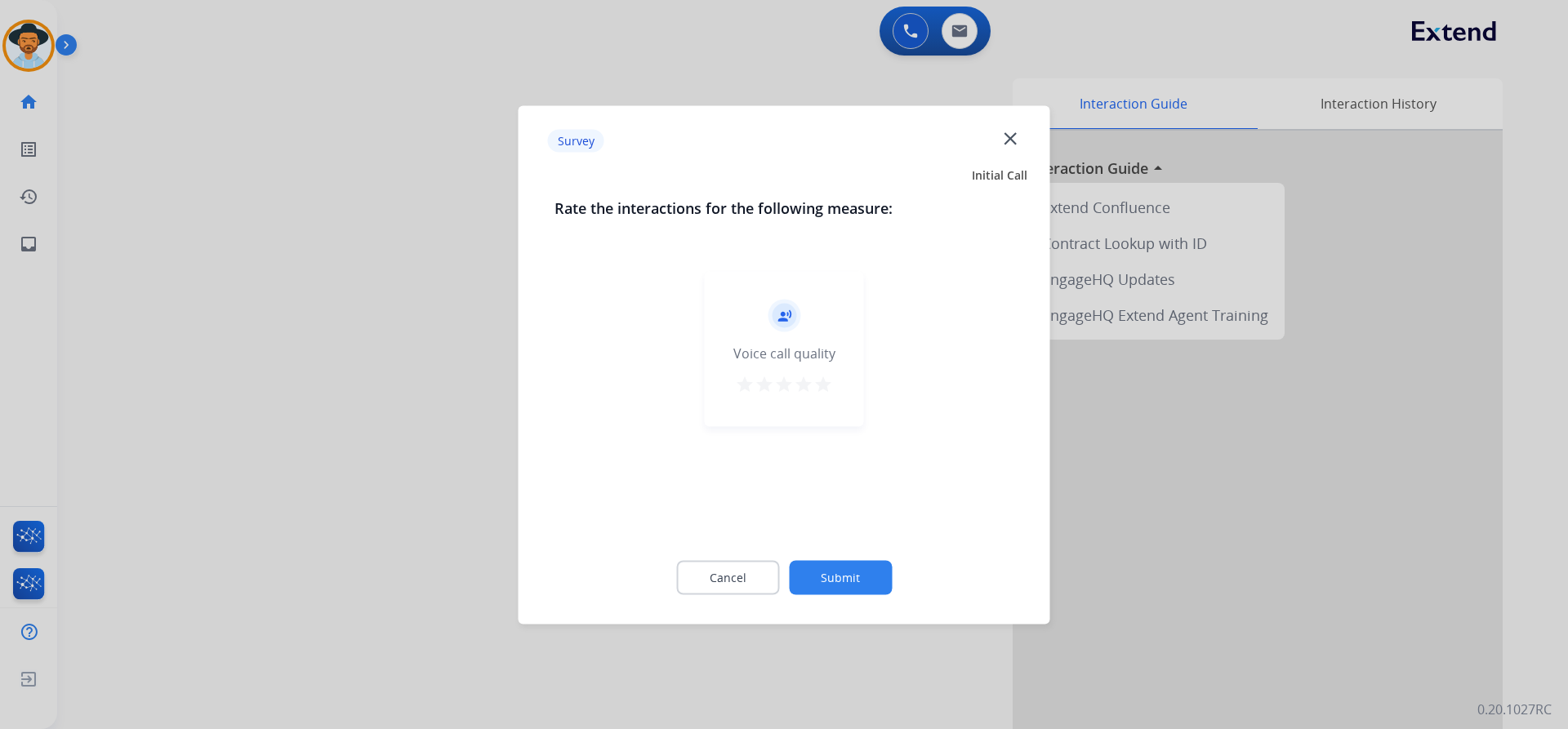
click at [820, 384] on mat-icon "star" at bounding box center [822, 383] width 20 height 20
click at [840, 583] on button "Submit" at bounding box center [840, 577] width 103 height 34
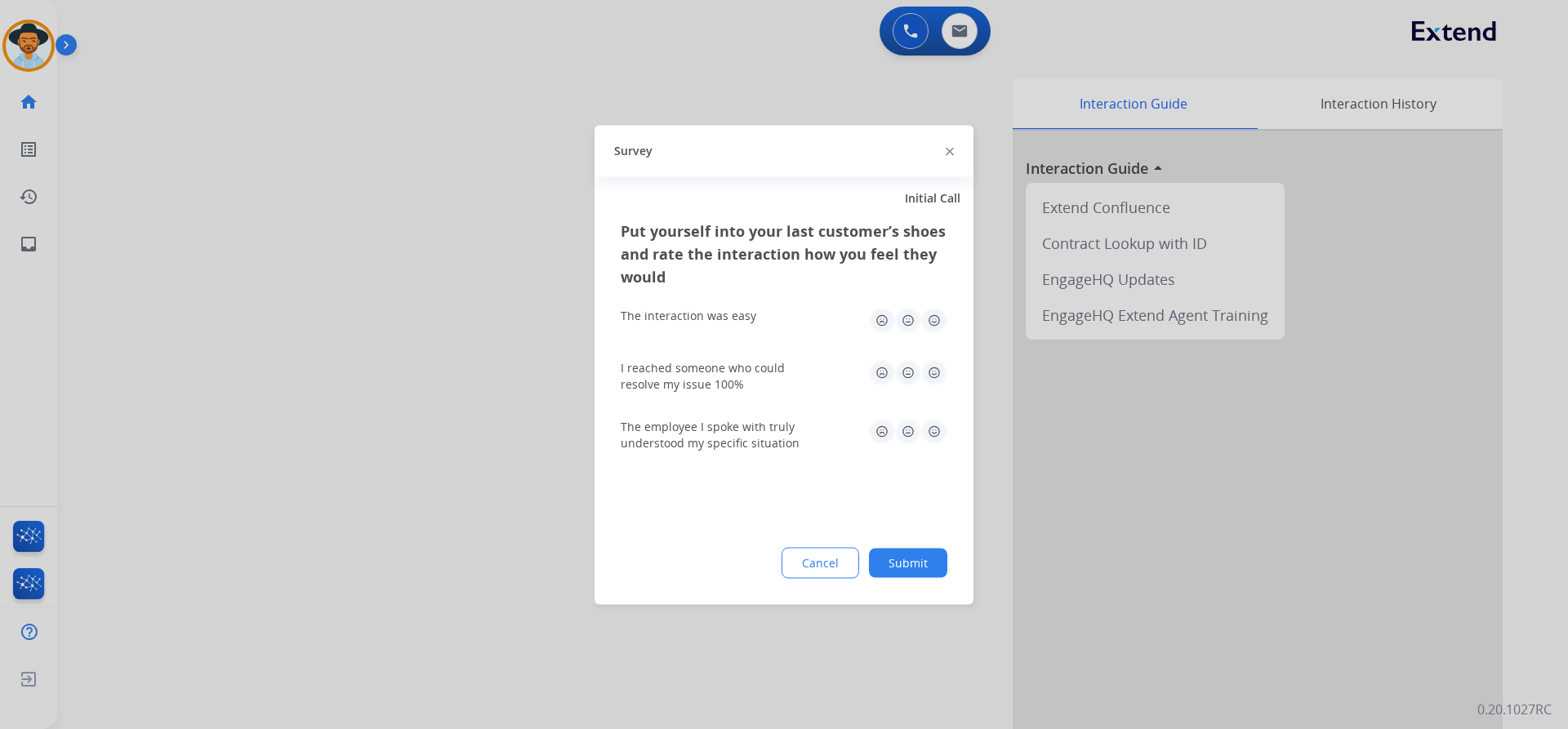
click at [934, 319] on img at bounding box center [934, 320] width 26 height 26
click at [933, 374] on img at bounding box center [934, 372] width 26 height 26
click at [932, 424] on img at bounding box center [934, 431] width 26 height 26
click at [918, 559] on button "Submit" at bounding box center [908, 563] width 78 height 30
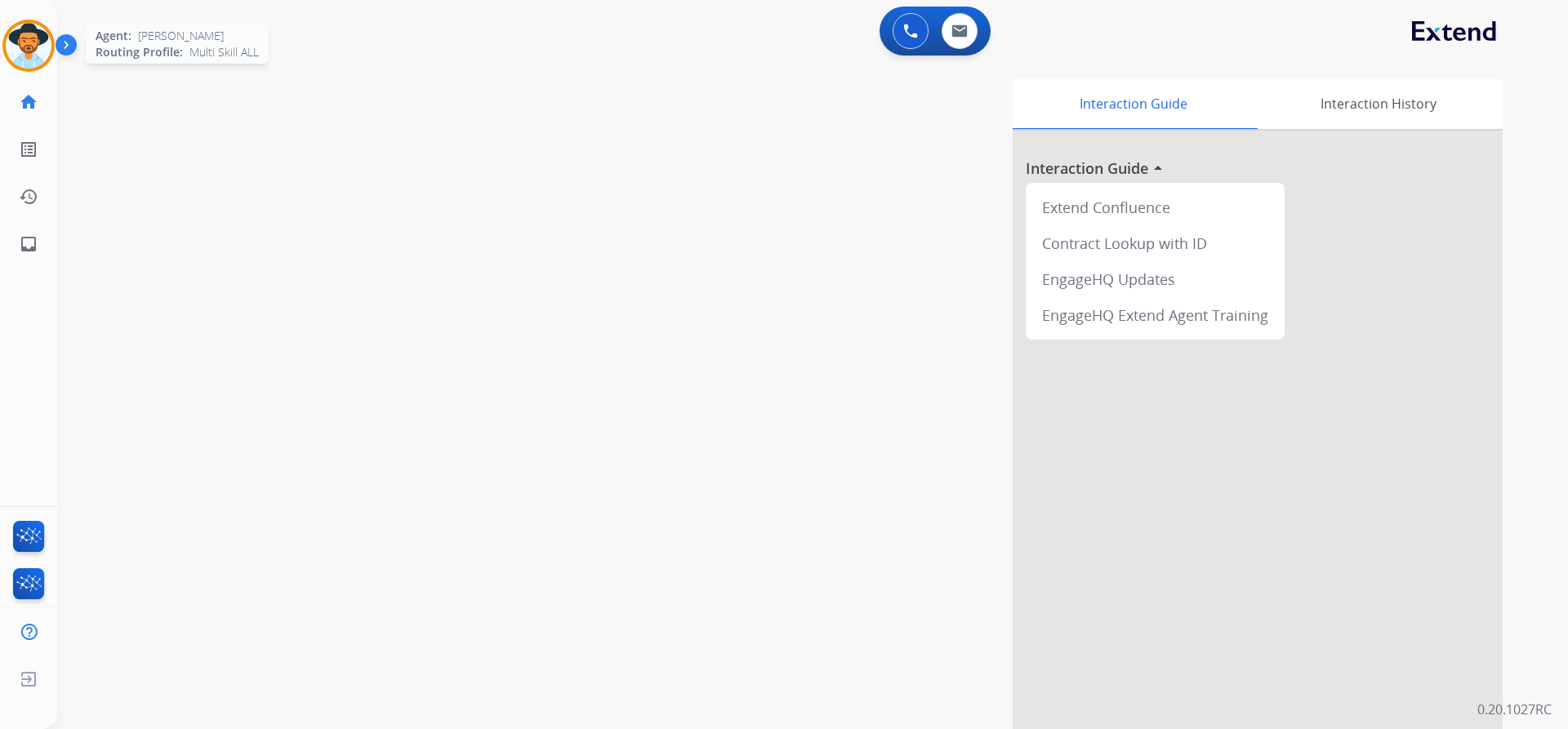
click at [29, 36] on img at bounding box center [28, 46] width 46 height 46
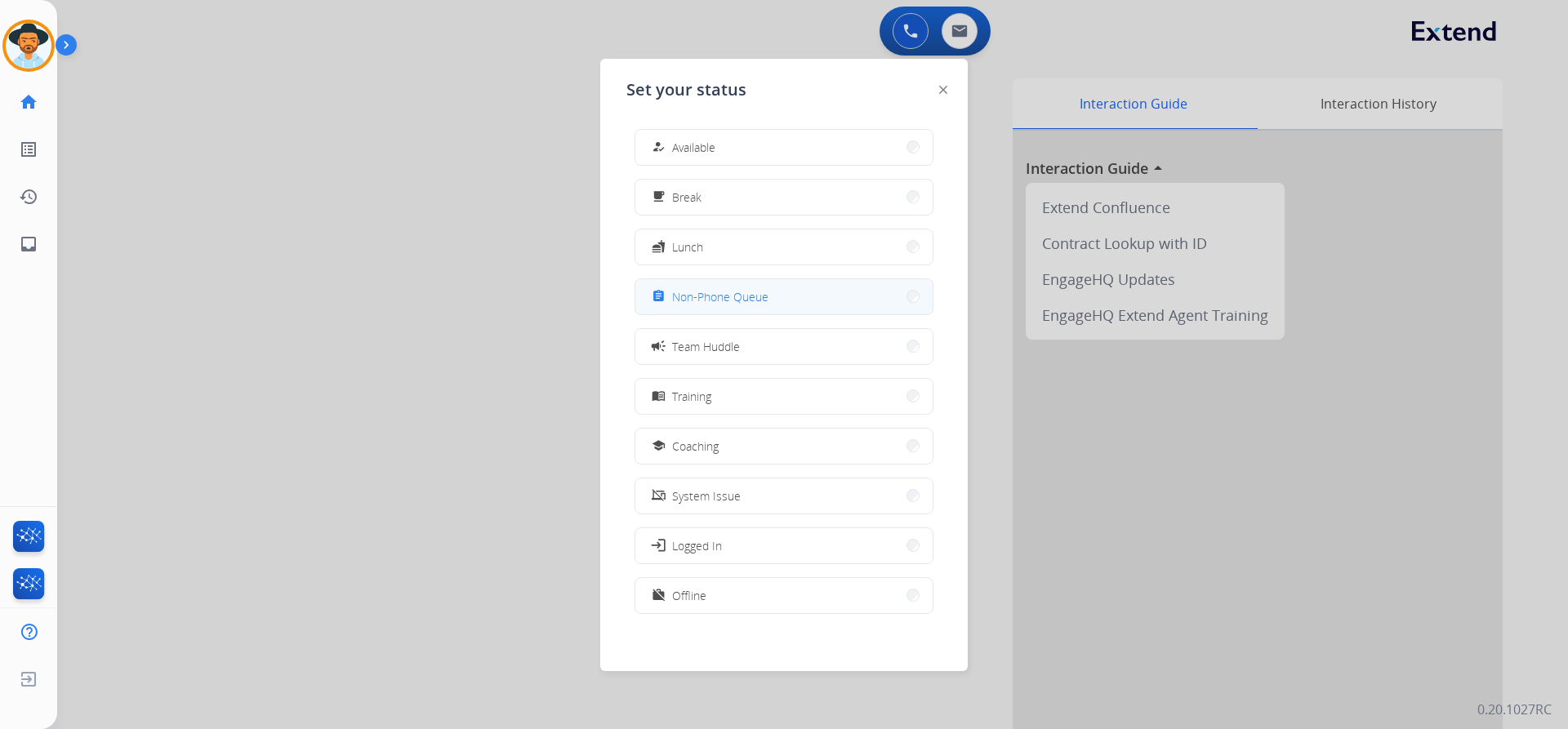
click at [707, 287] on div "assignment Non-Phone Queue" at bounding box center [708, 296] width 120 height 20
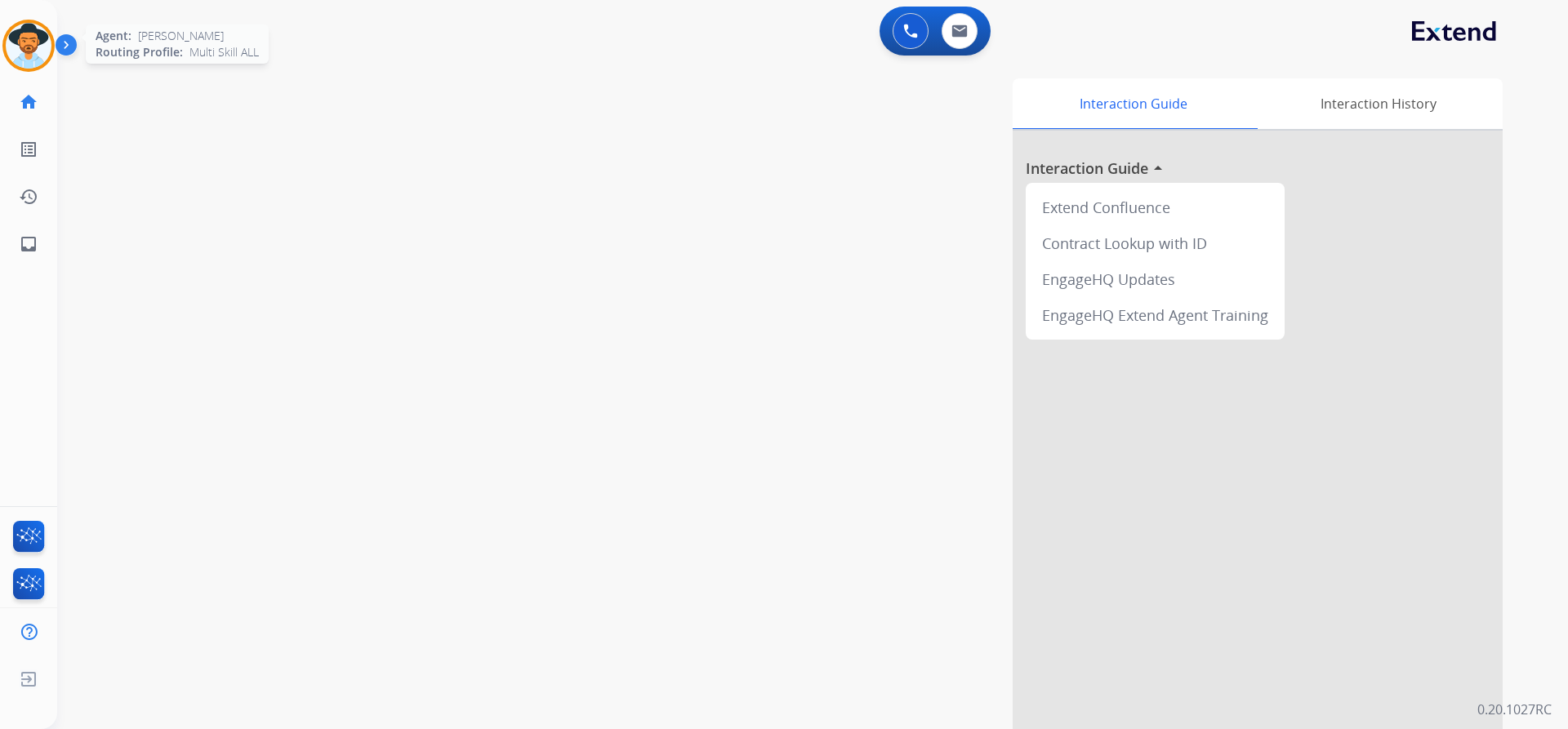
click at [36, 55] on img at bounding box center [28, 46] width 46 height 46
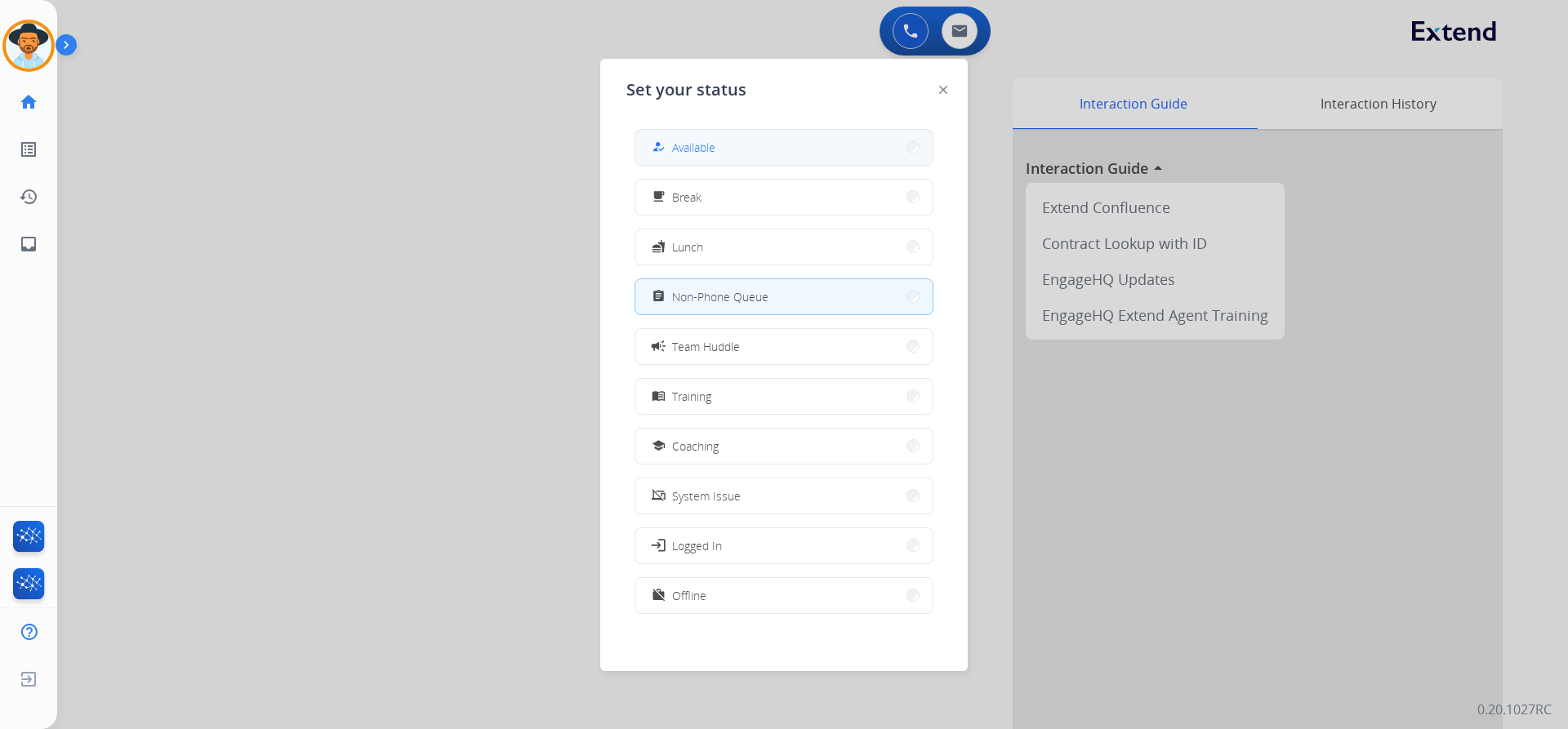
click at [753, 141] on button "how_to_reg Available" at bounding box center [783, 147] width 297 height 35
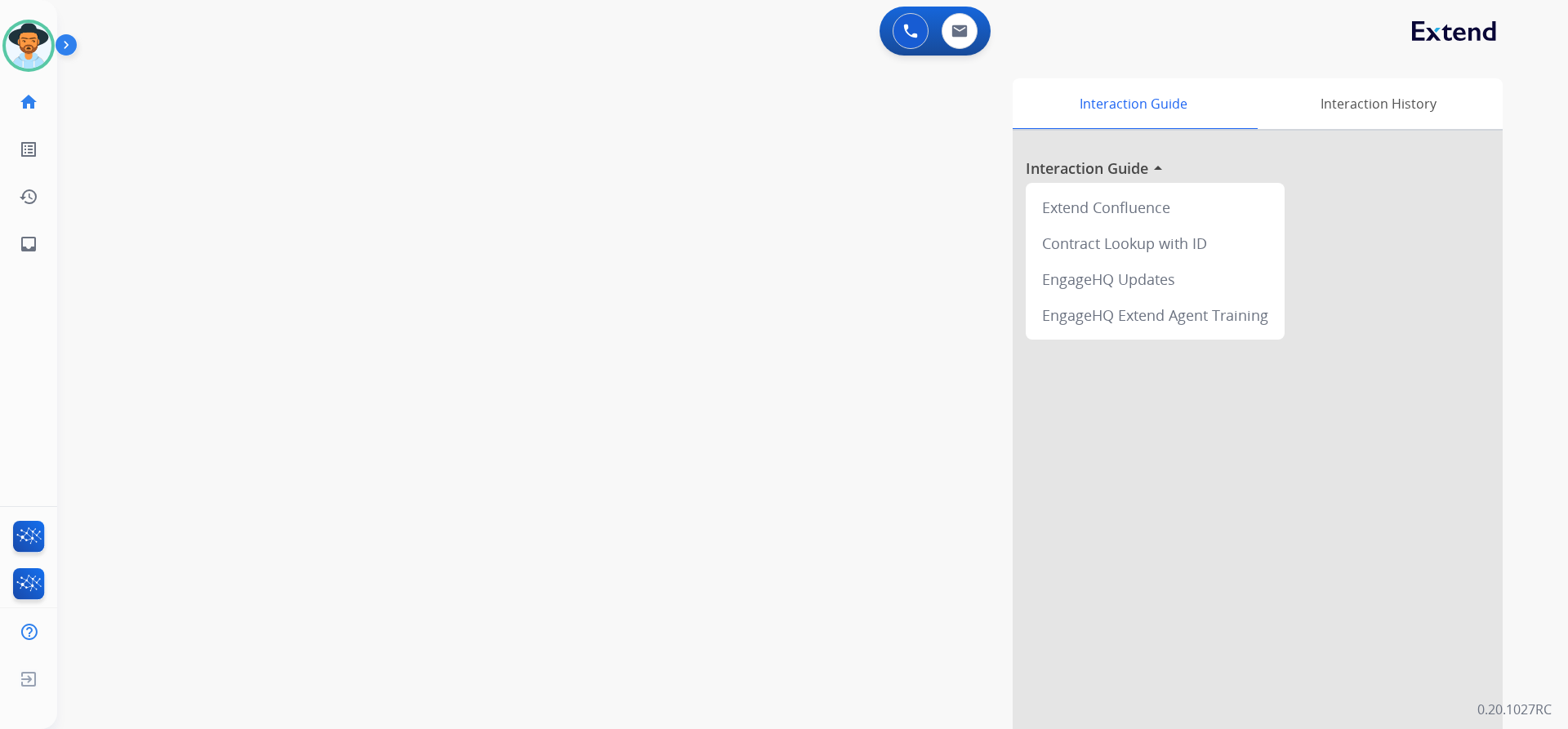
drag, startPoint x: 39, startPoint y: 43, endPoint x: 68, endPoint y: 45, distance: 29.1
click at [39, 43] on img at bounding box center [28, 46] width 46 height 46
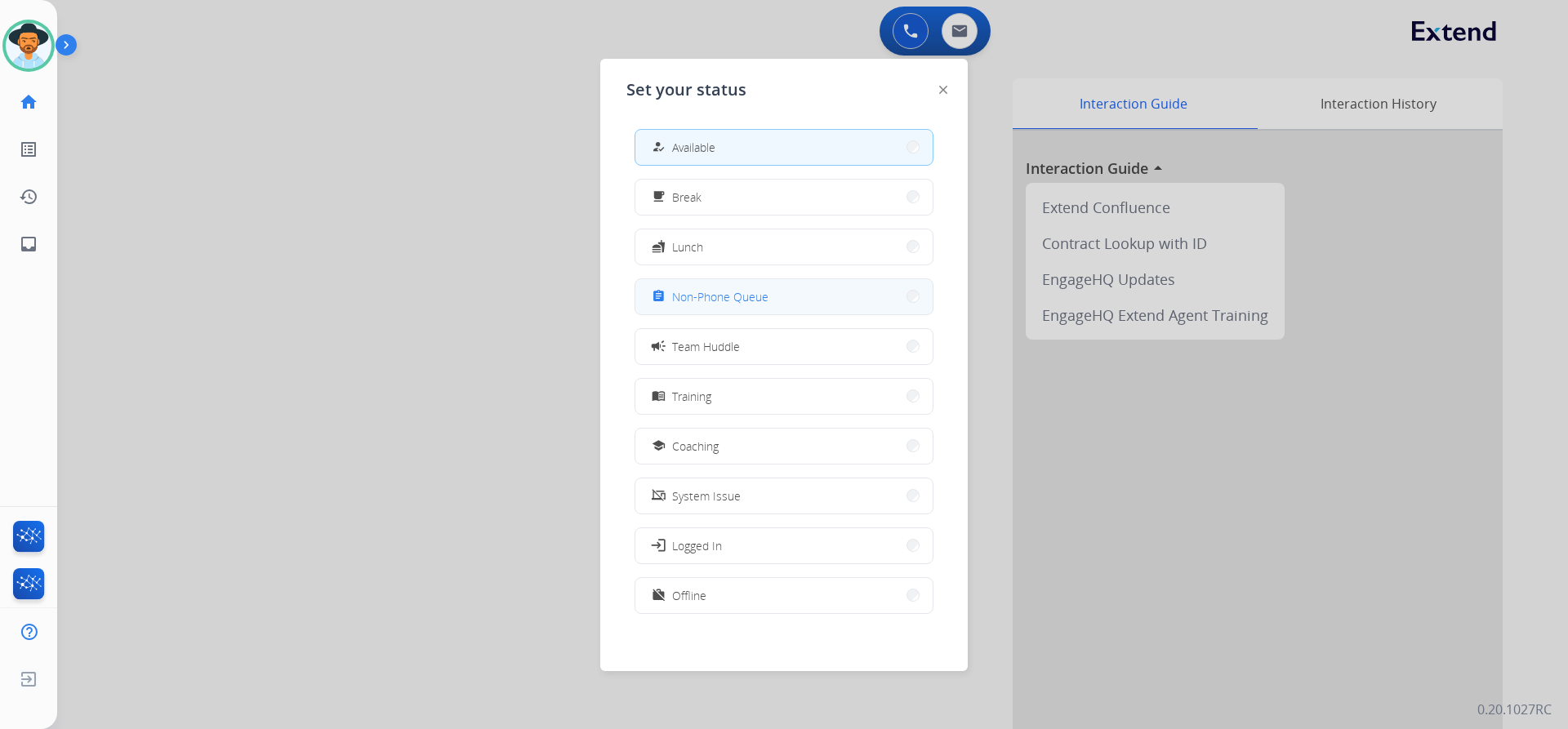
click at [760, 303] on span "Non-Phone Queue" at bounding box center [720, 296] width 96 height 17
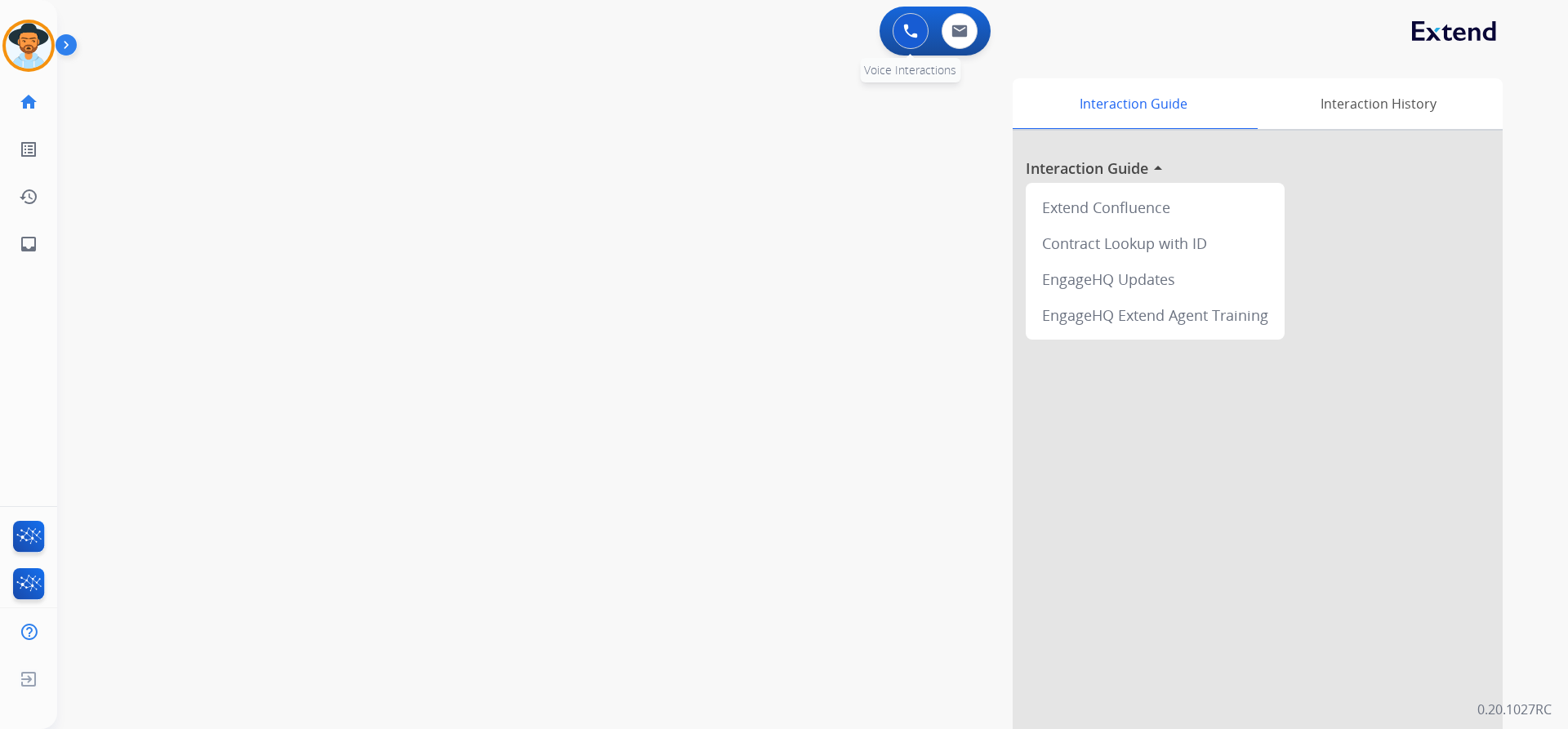
click at [907, 33] on img at bounding box center [911, 31] width 15 height 15
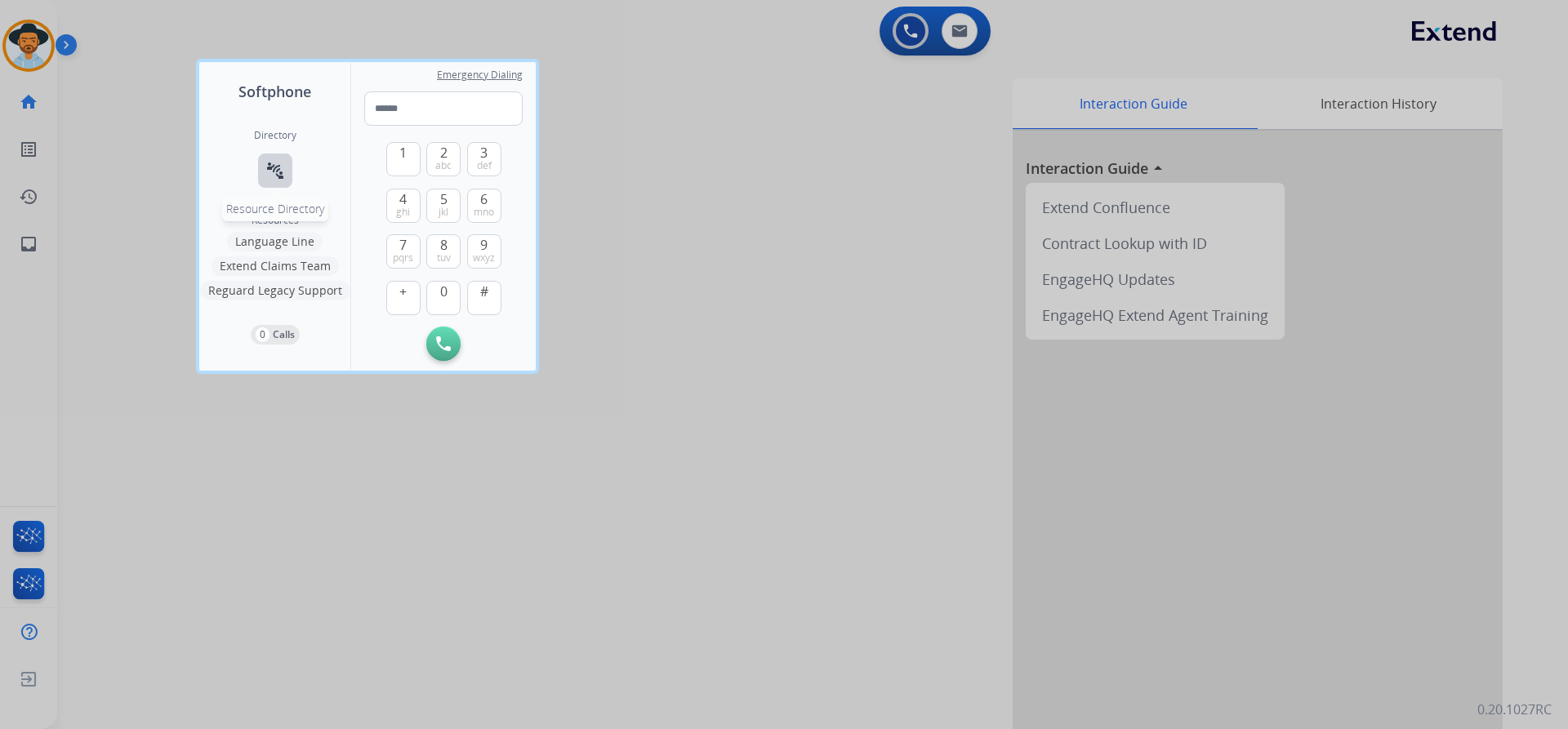
click at [271, 168] on mat-icon "connect_without_contact" at bounding box center [275, 171] width 20 height 20
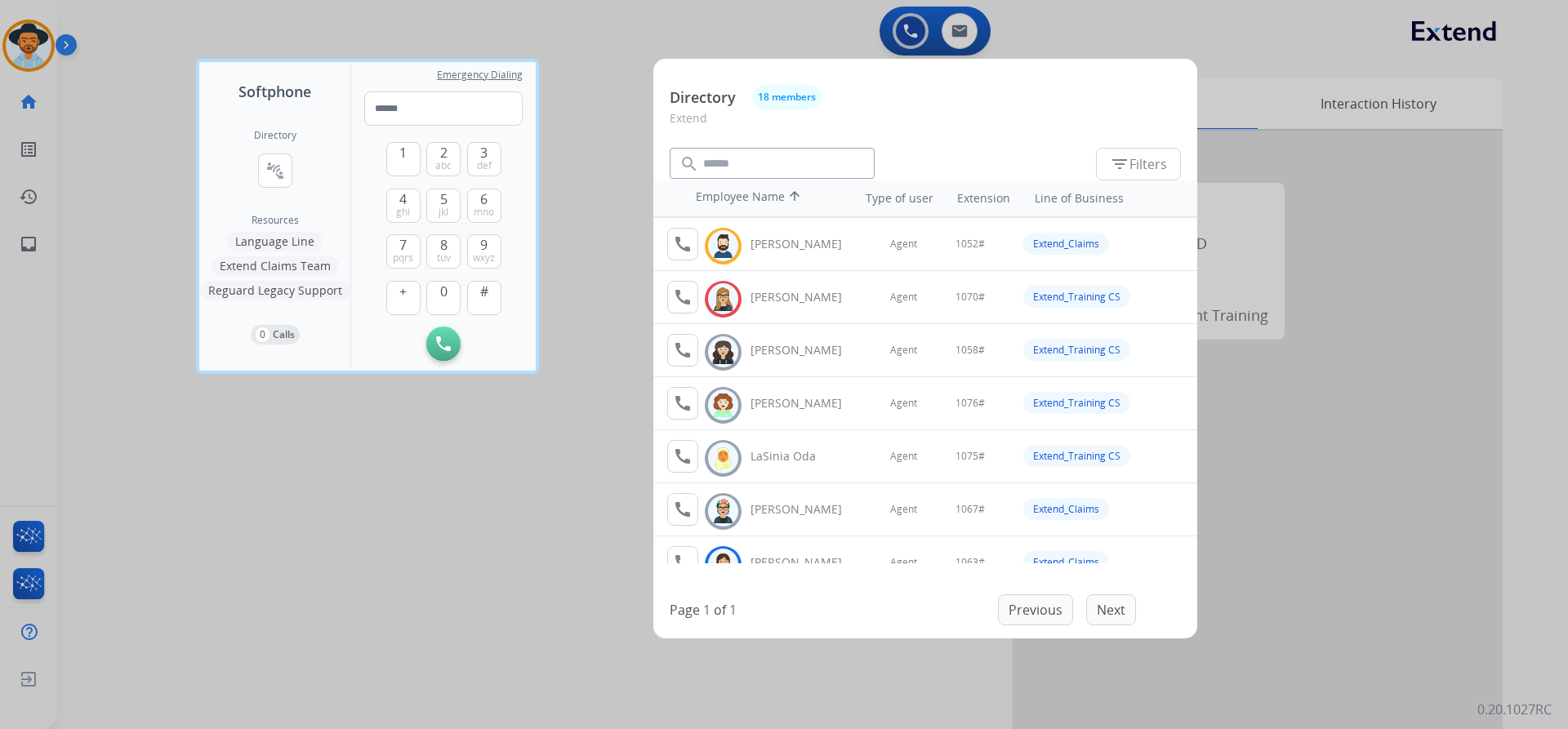
scroll to position [326, 0]
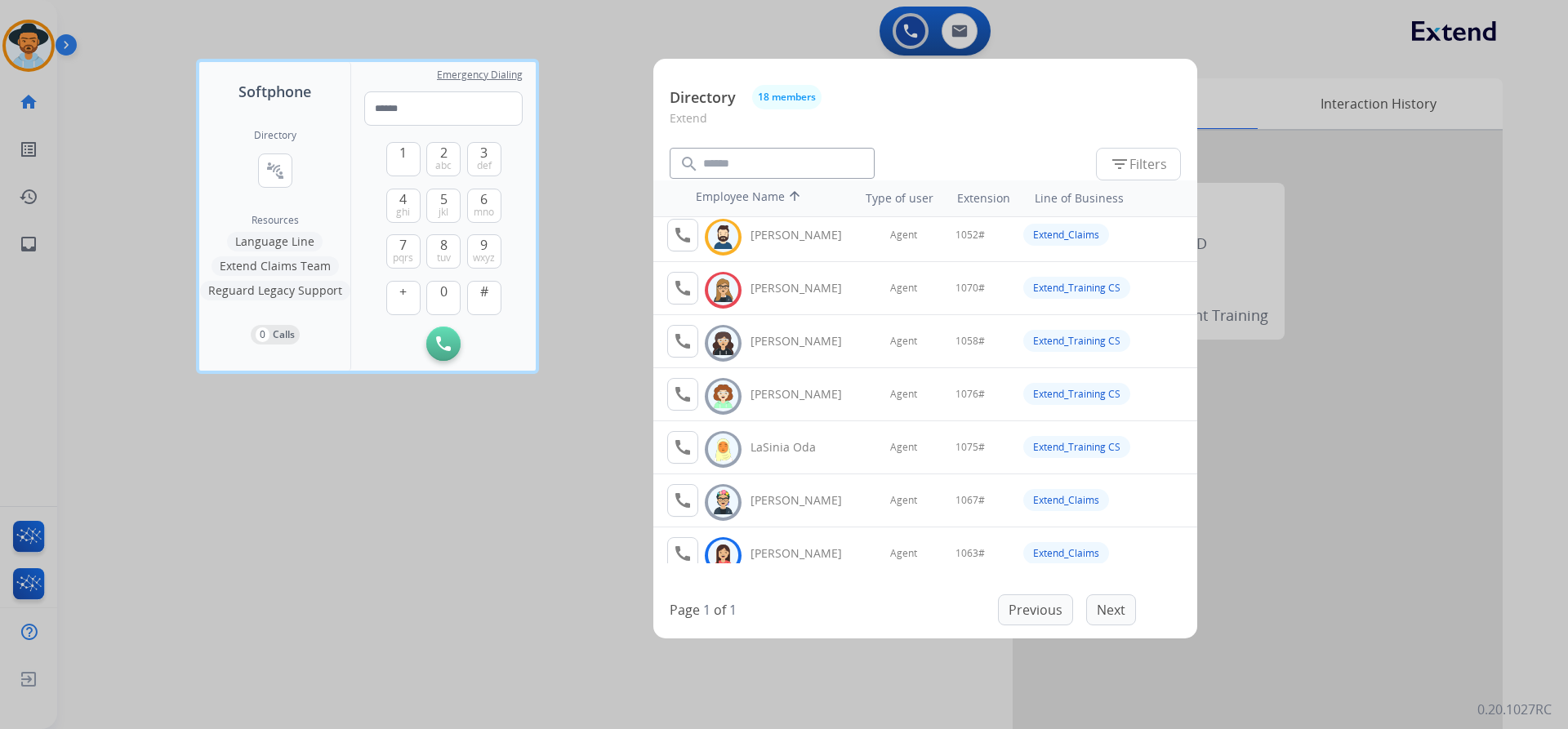
click at [464, 526] on div at bounding box center [784, 364] width 1568 height 729
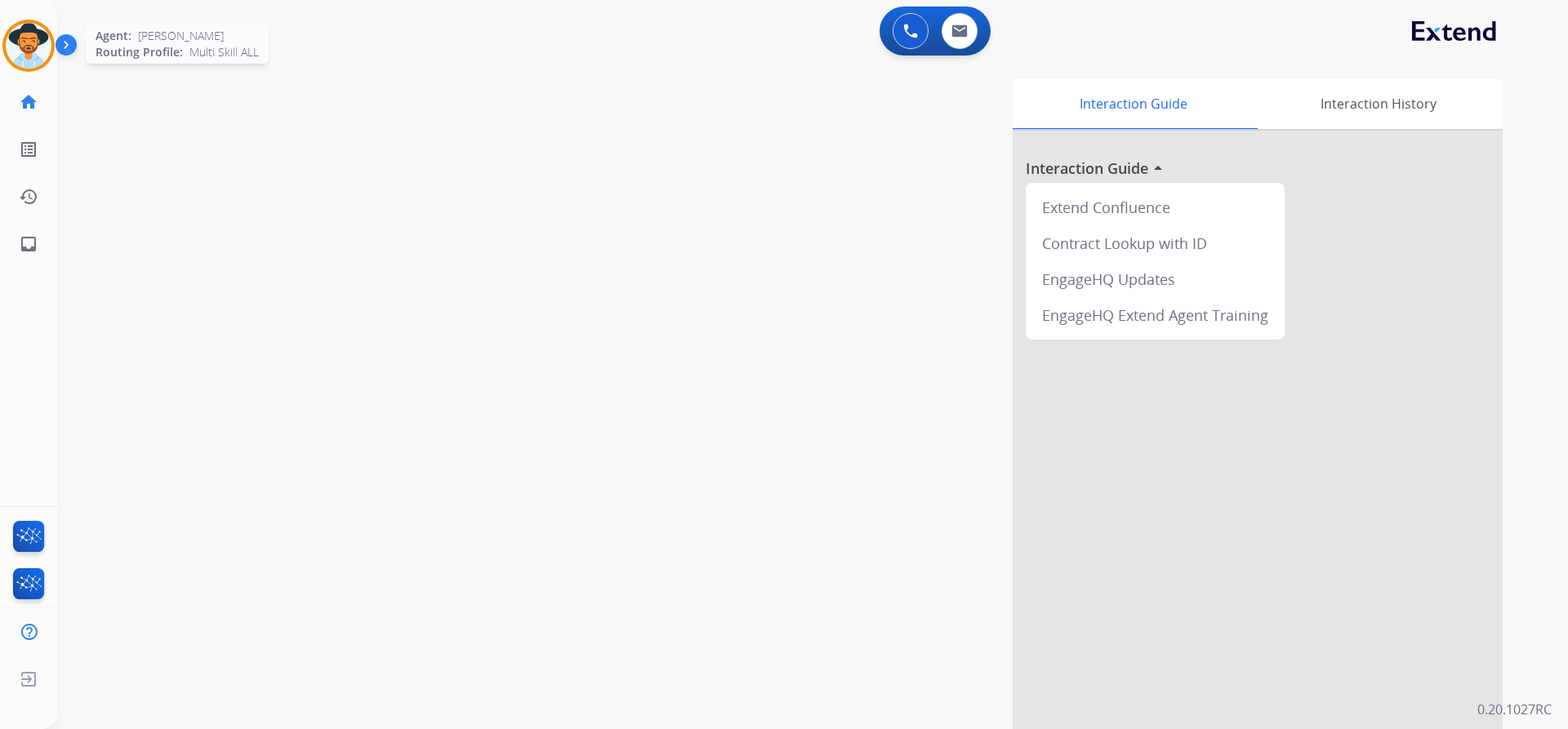
click at [28, 38] on img at bounding box center [28, 46] width 46 height 46
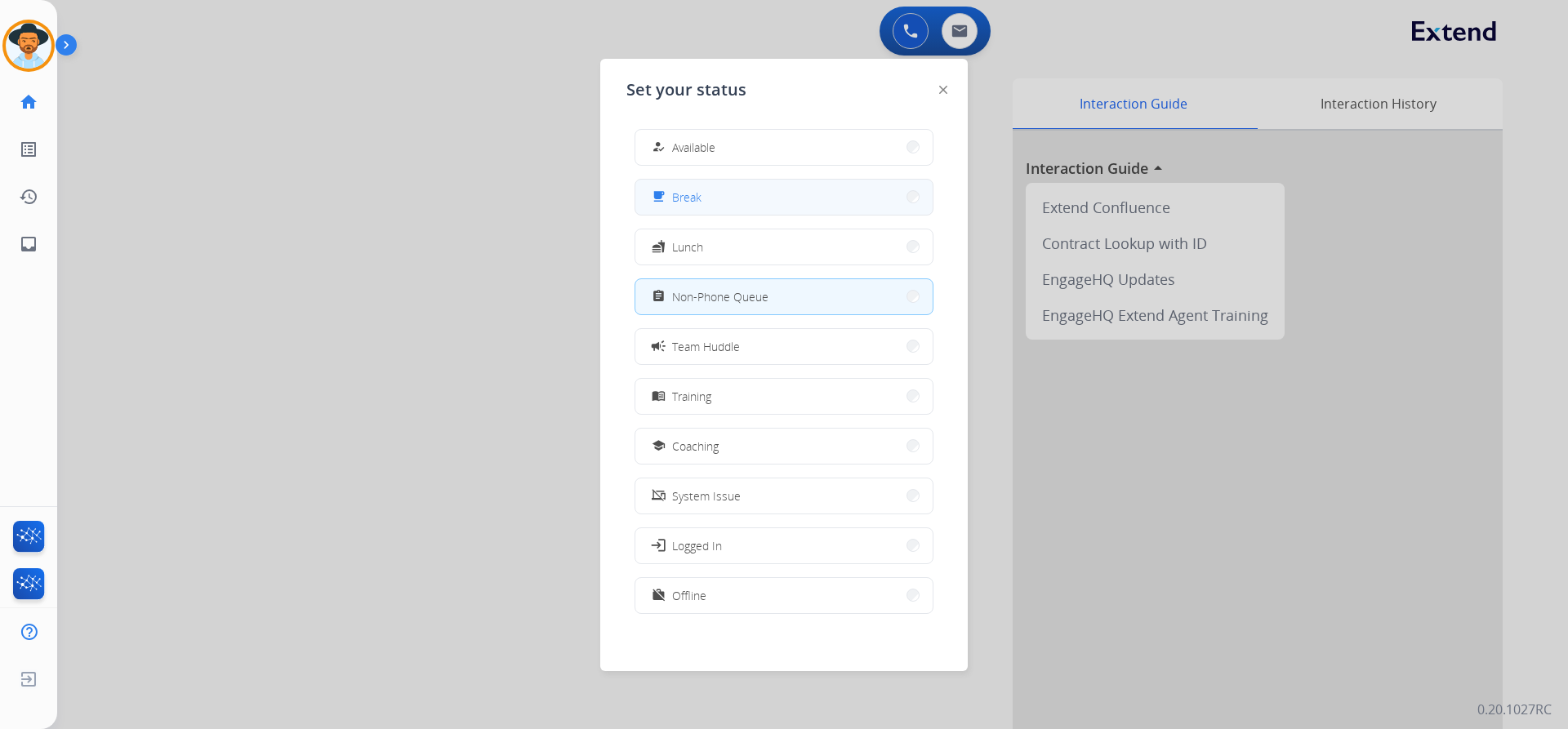
click at [735, 210] on button "free_breakfast Break" at bounding box center [783, 198] width 297 height 35
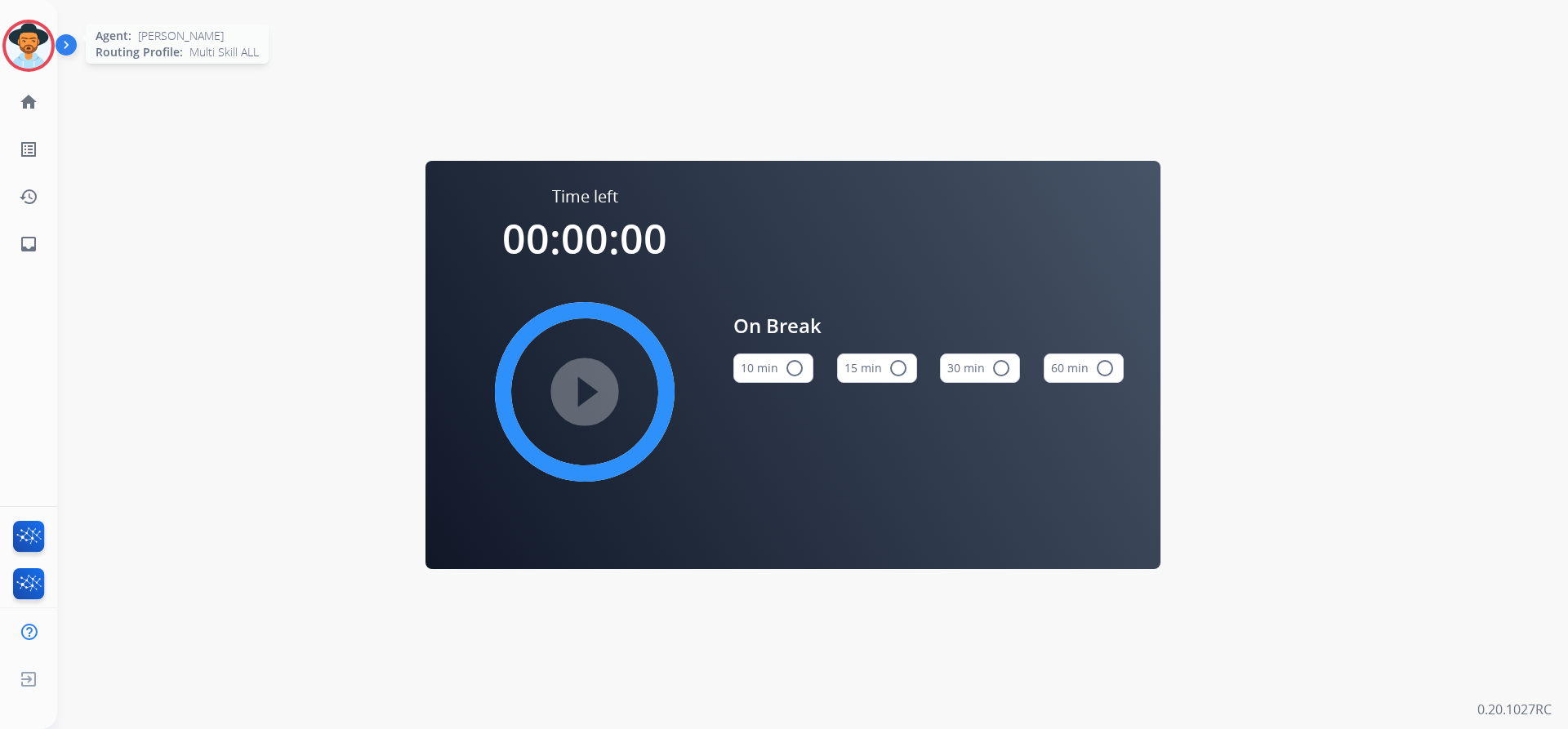
click at [21, 60] on img at bounding box center [28, 46] width 46 height 46
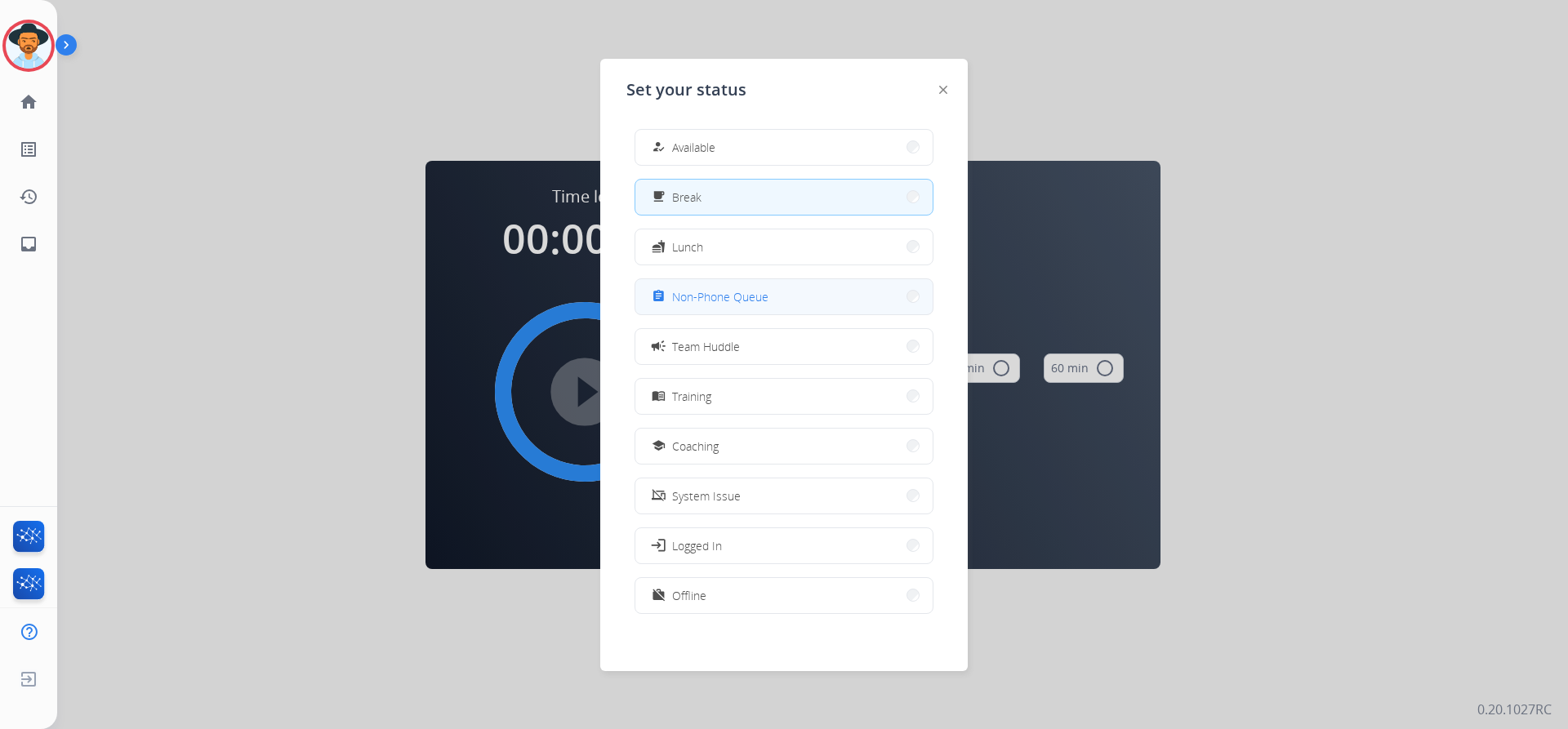
click at [771, 293] on button "assignment Non-Phone Queue" at bounding box center [783, 297] width 297 height 35
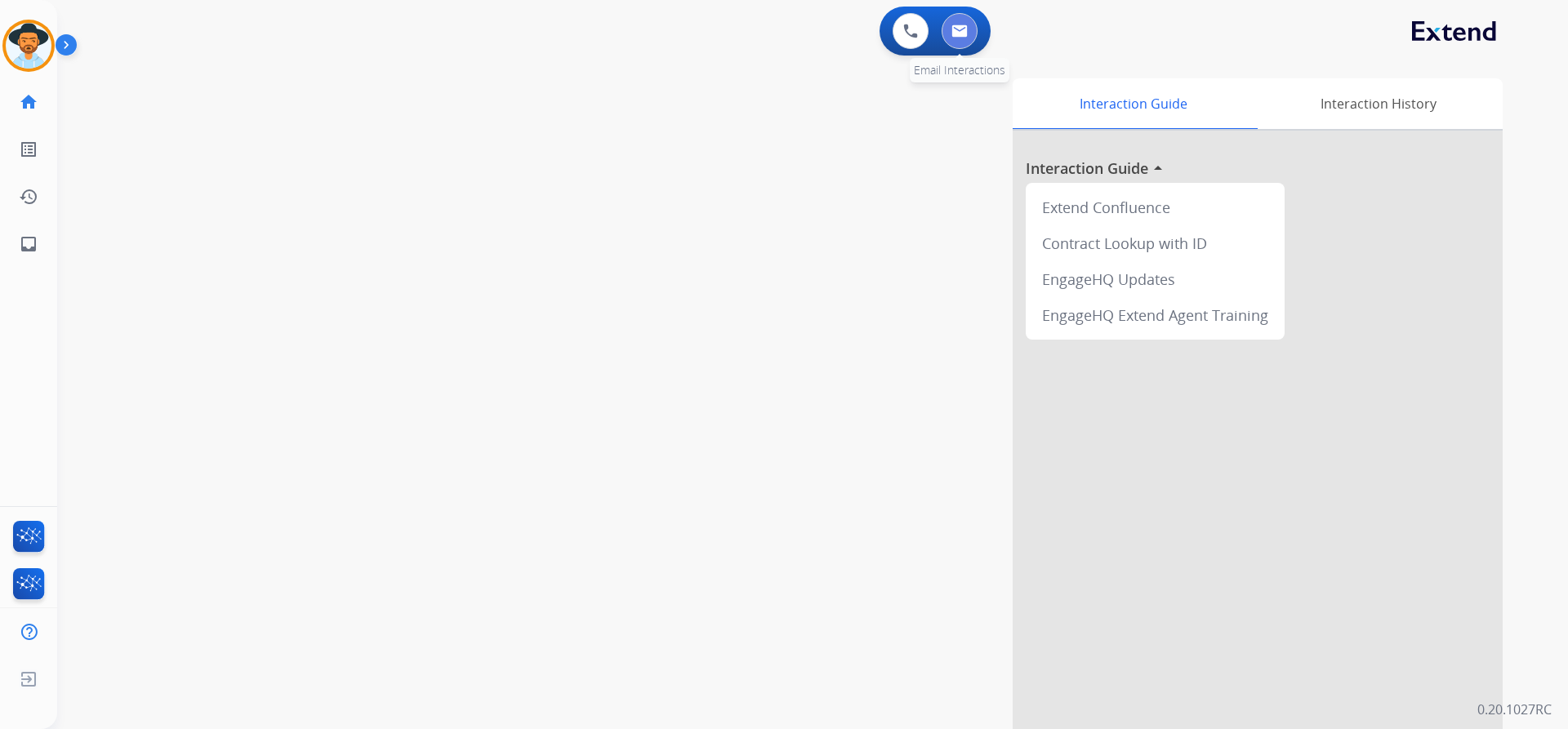
click at [962, 29] on img at bounding box center [959, 31] width 17 height 13
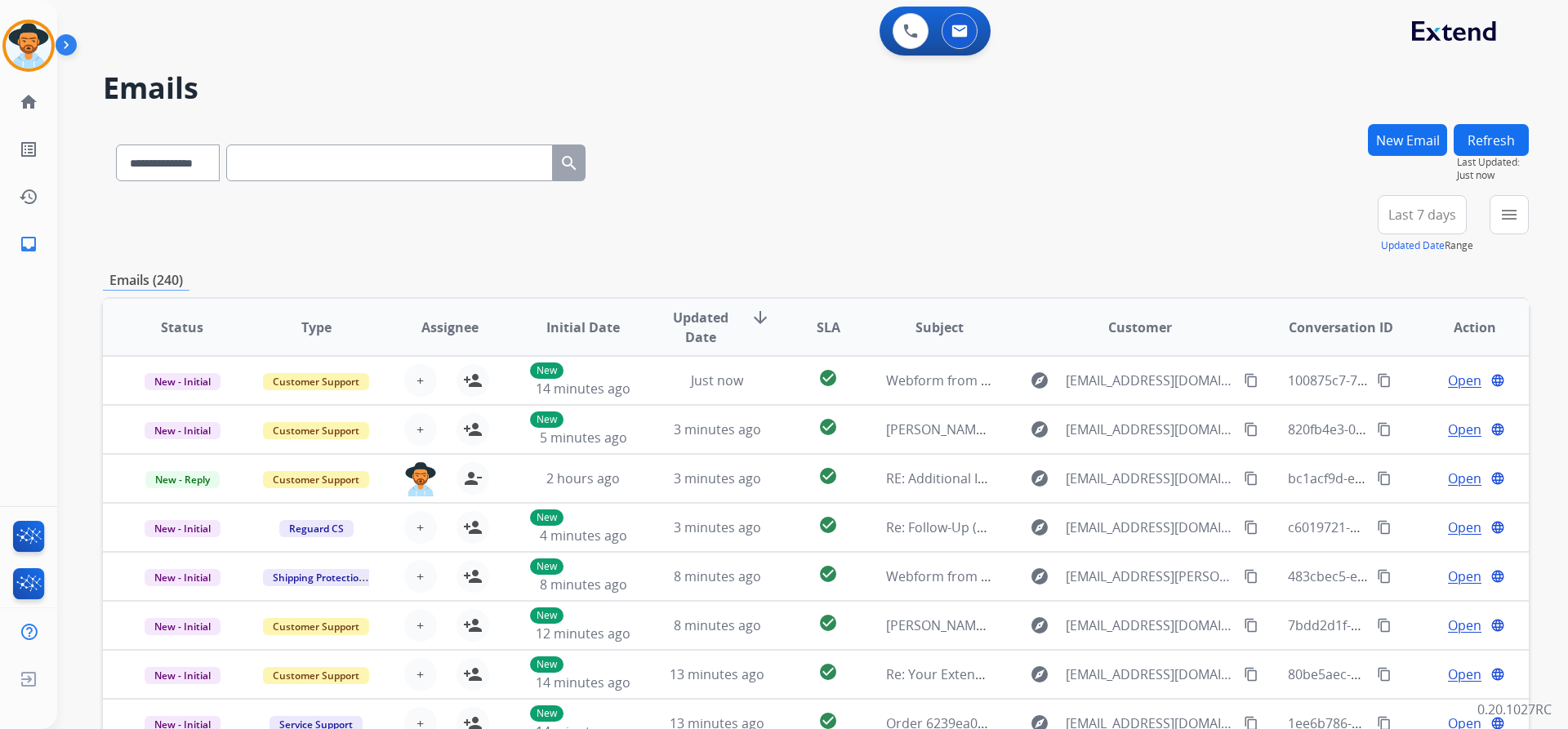
click at [1400, 218] on span "Last 7 days" at bounding box center [1422, 214] width 68 height 7
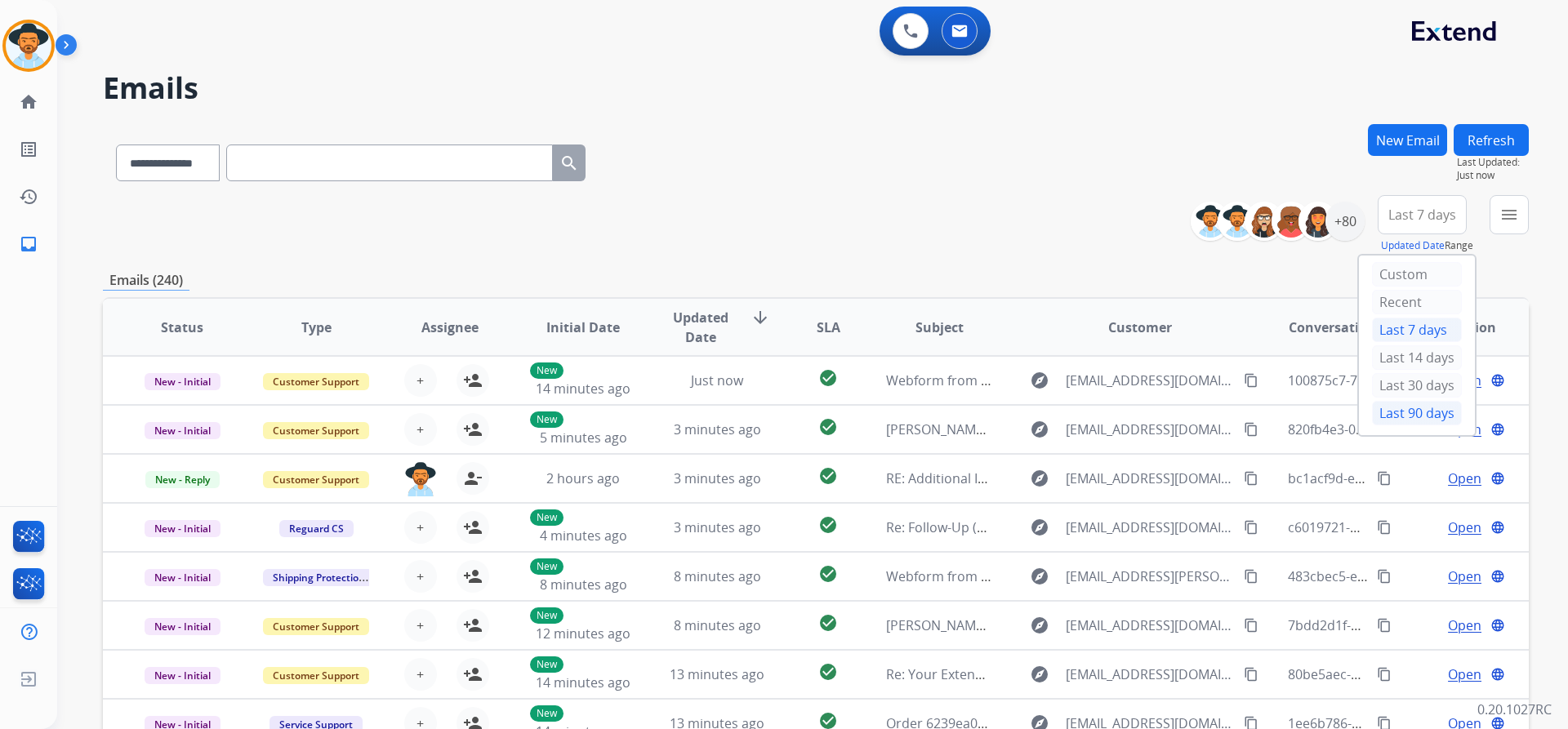
click at [1392, 410] on div "Last 90 days" at bounding box center [1417, 413] width 89 height 24
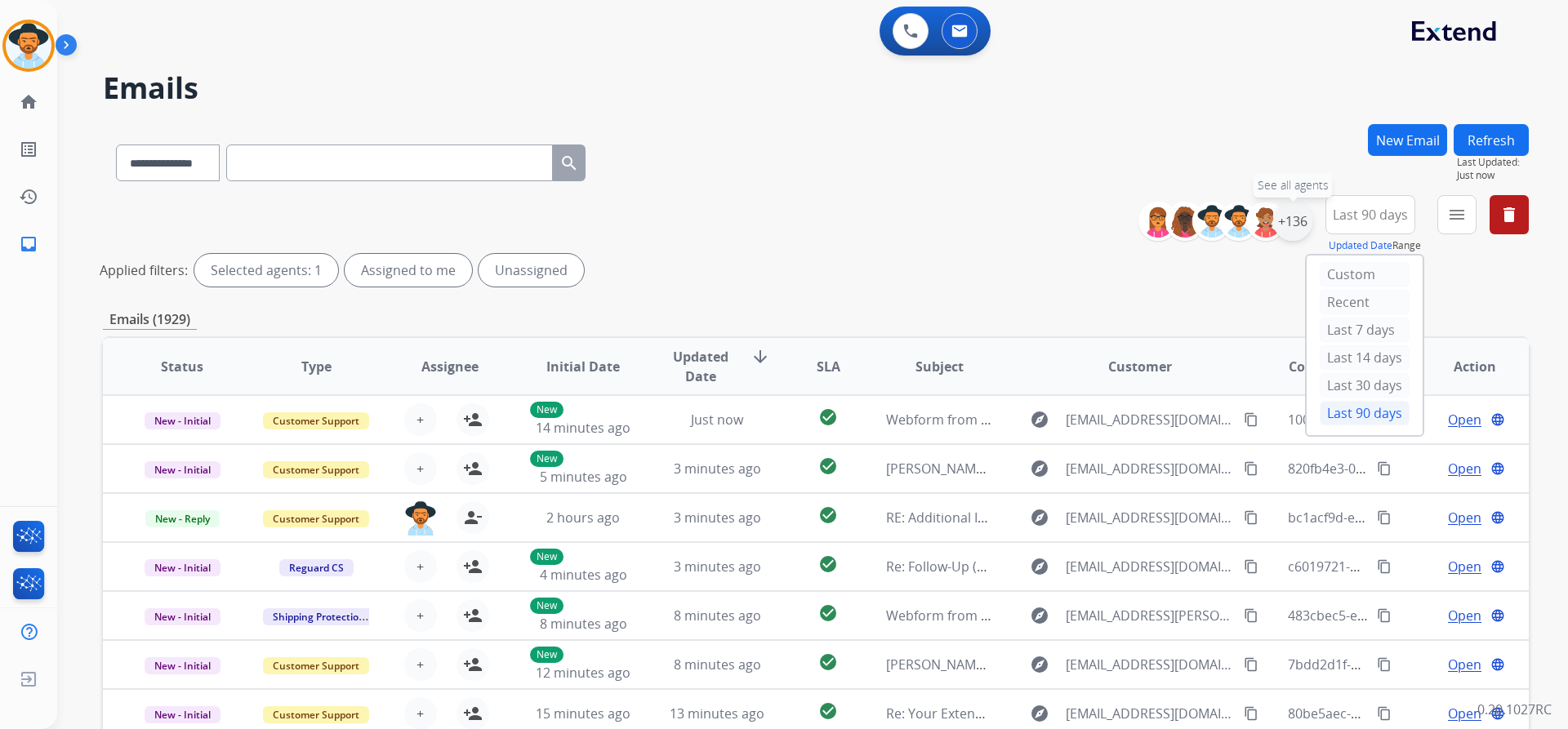
click at [1292, 219] on div "+136" at bounding box center [1293, 221] width 39 height 39
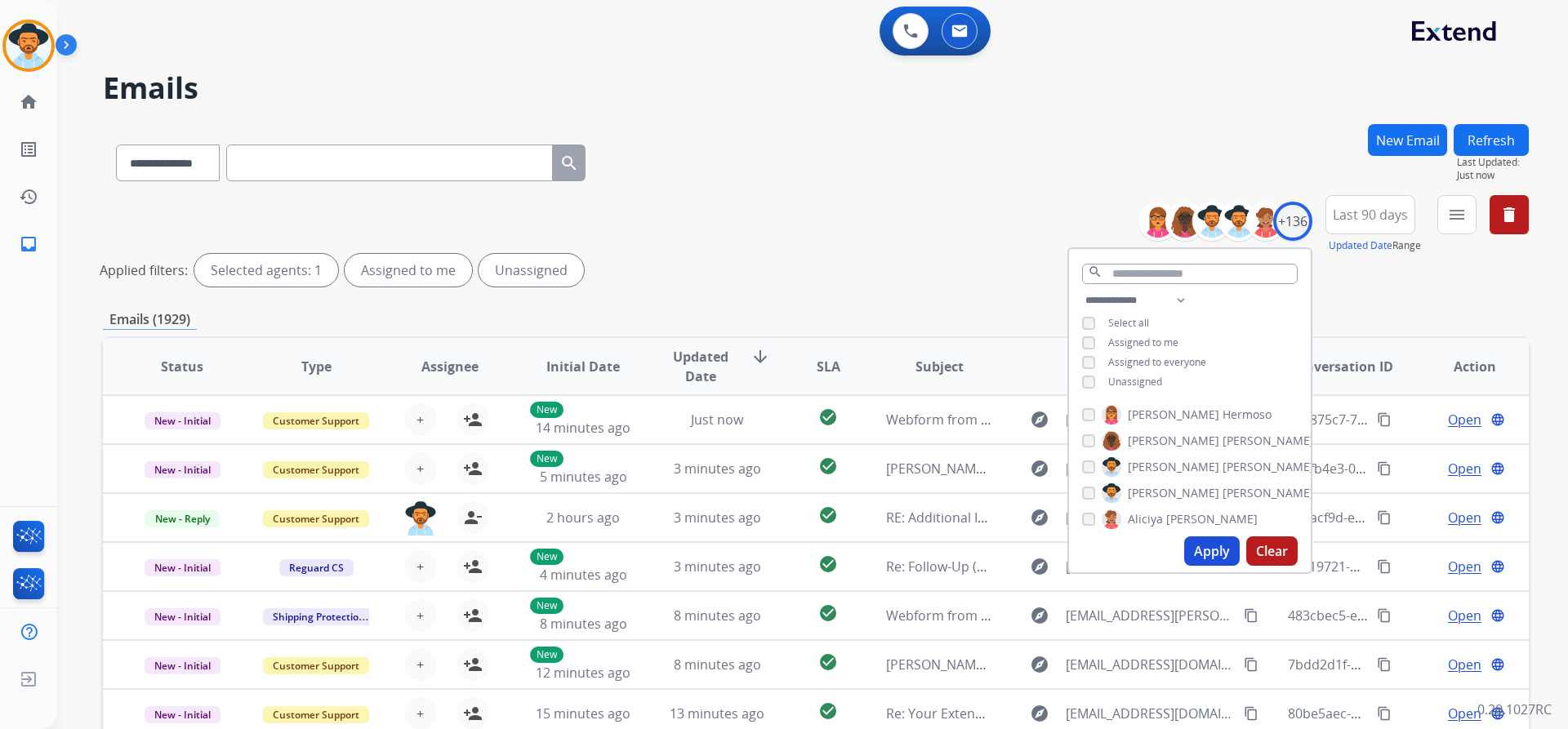
click at [1140, 378] on span "Unassigned" at bounding box center [1135, 381] width 54 height 14
click at [1206, 552] on button "Apply" at bounding box center [1212, 551] width 56 height 30
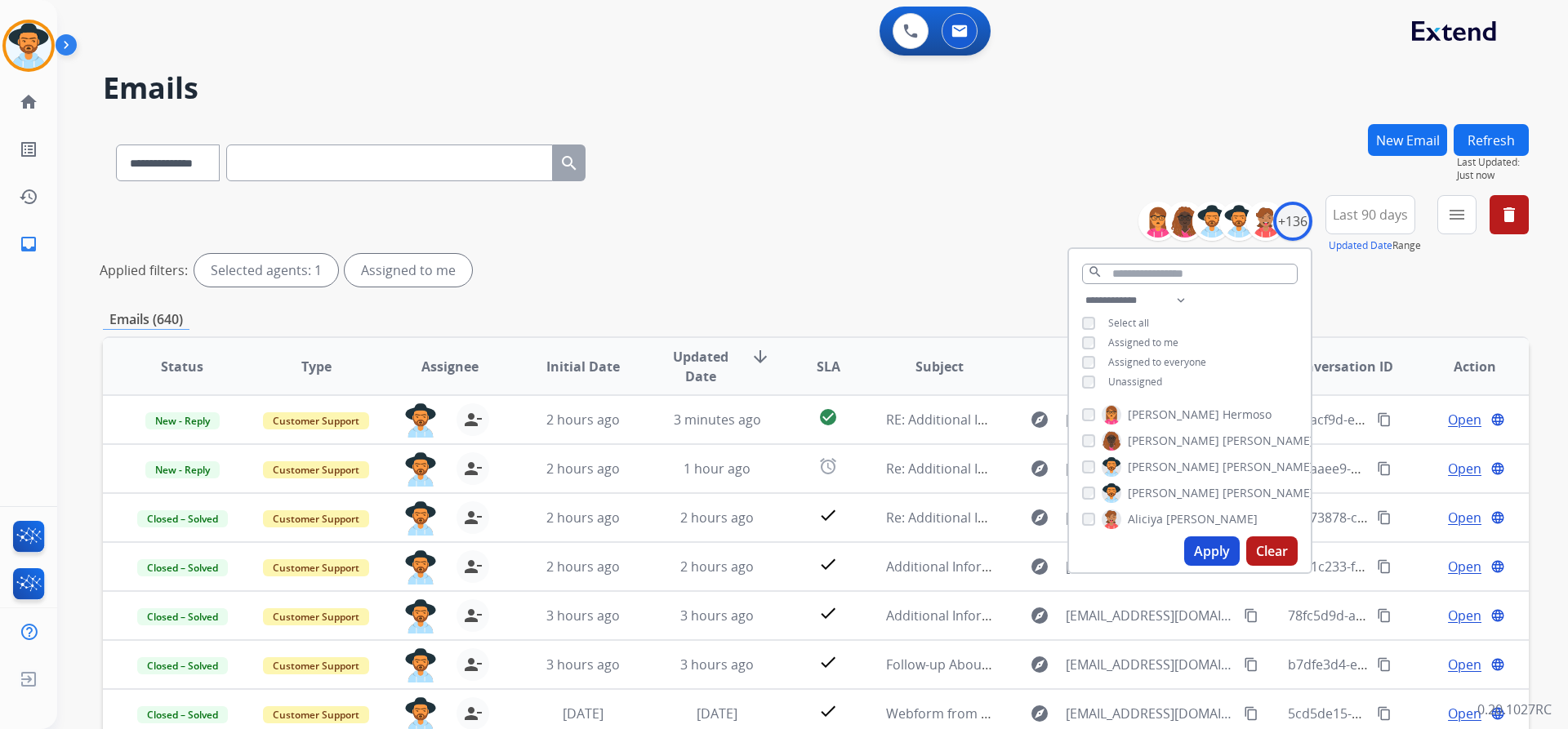
click at [960, 207] on div "**********" at bounding box center [815, 243] width 1425 height 98
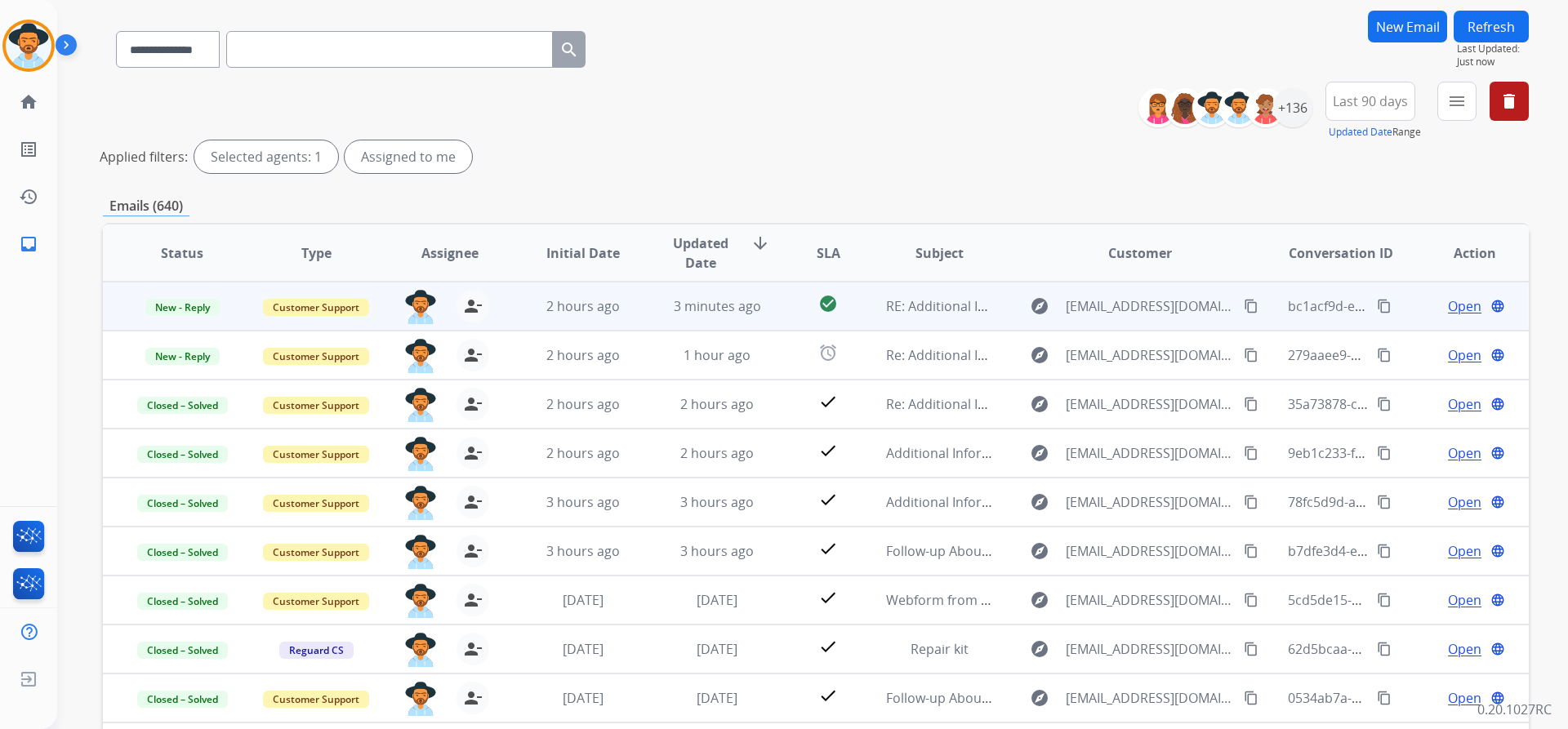
scroll to position [163, 0]
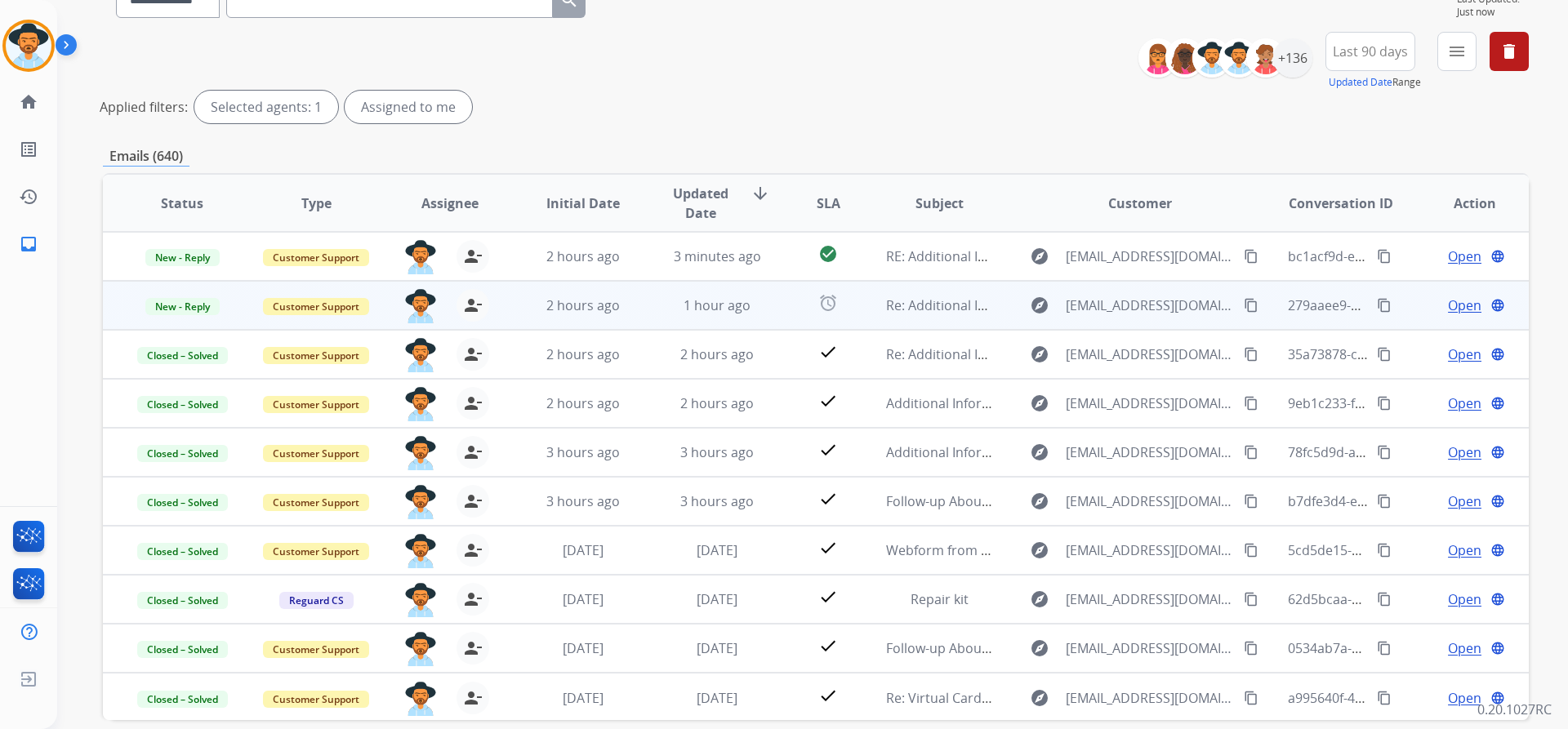
click at [1244, 303] on mat-icon "content_copy" at bounding box center [1251, 306] width 15 height 15
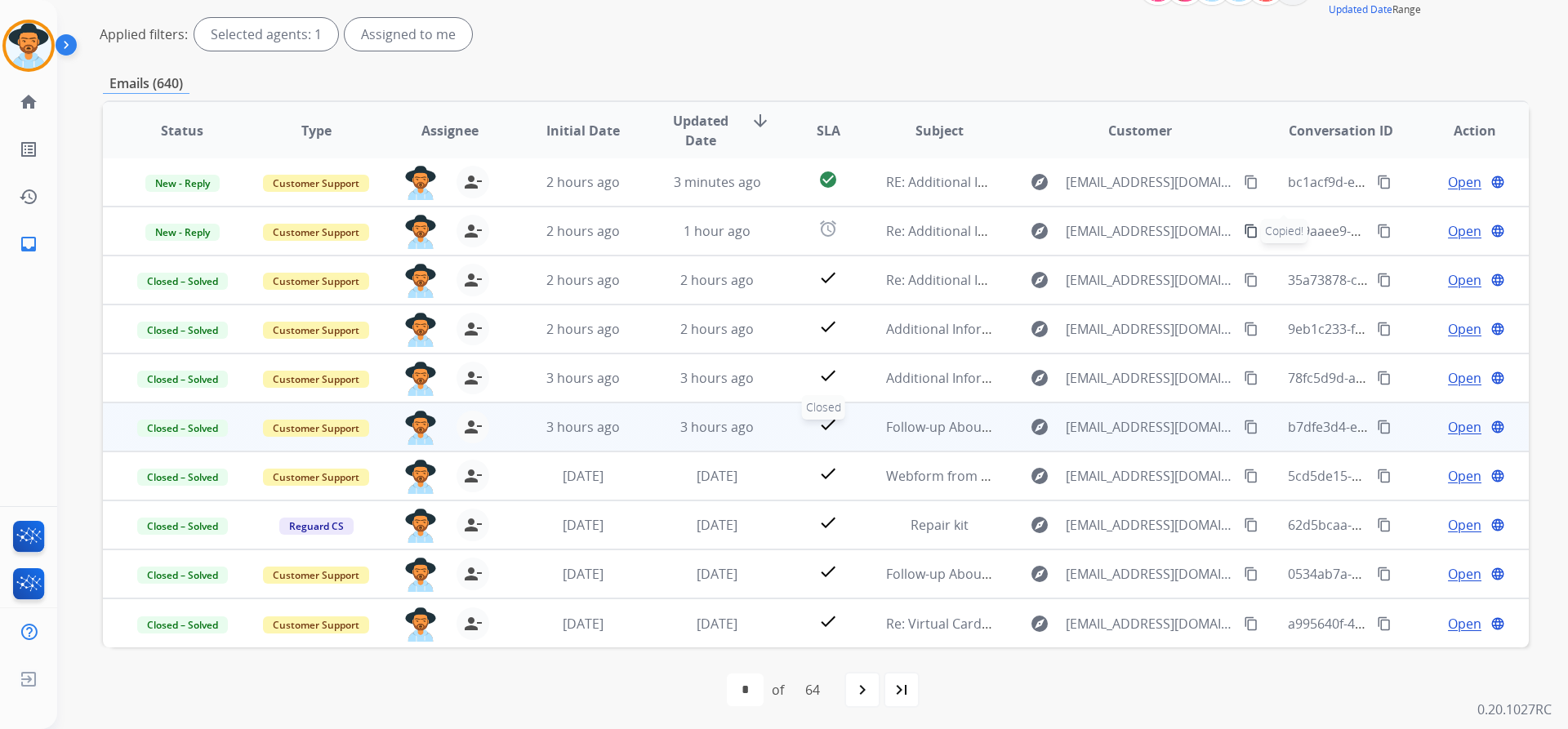
scroll to position [240, 0]
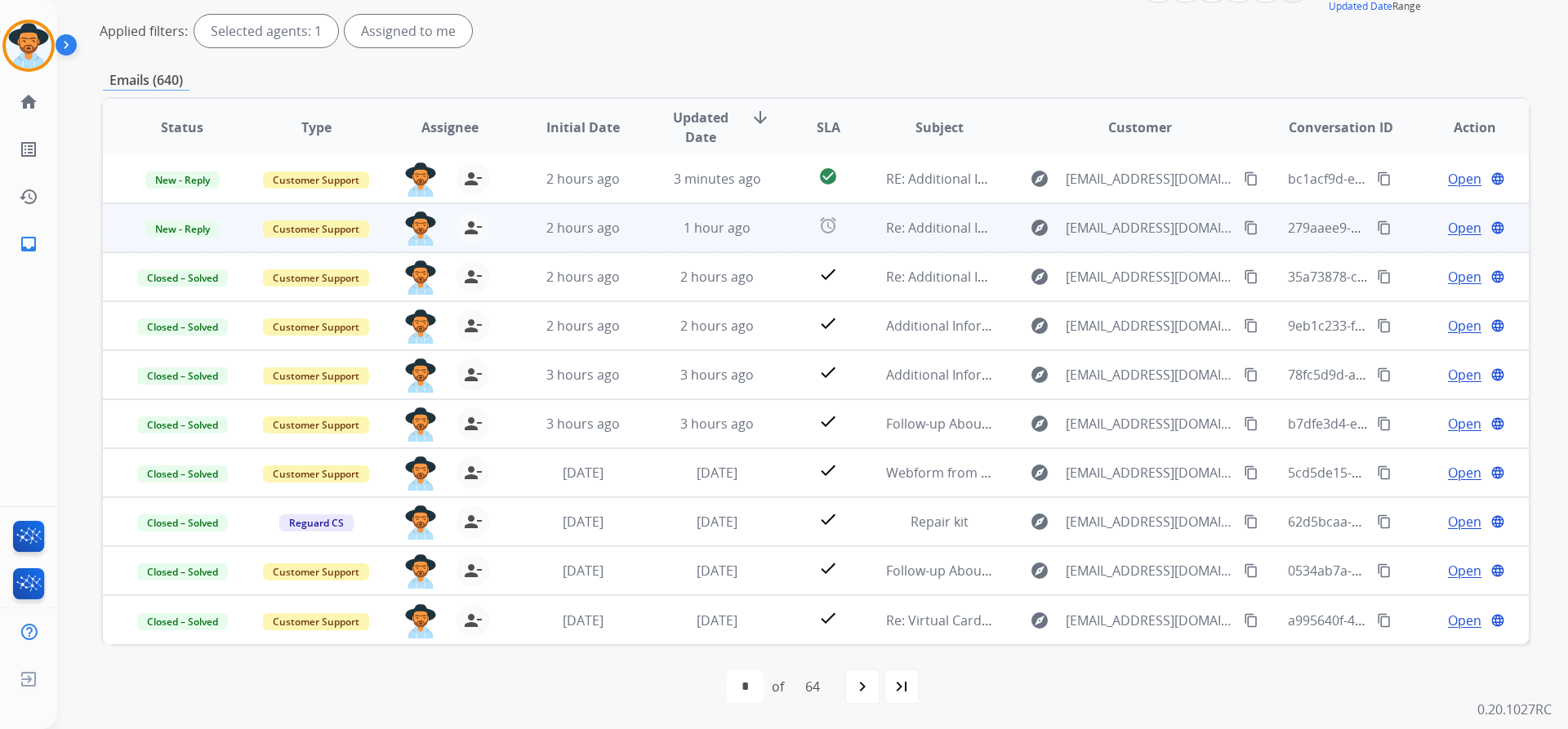
click at [1448, 224] on span "Open" at bounding box center [1465, 227] width 34 height 20
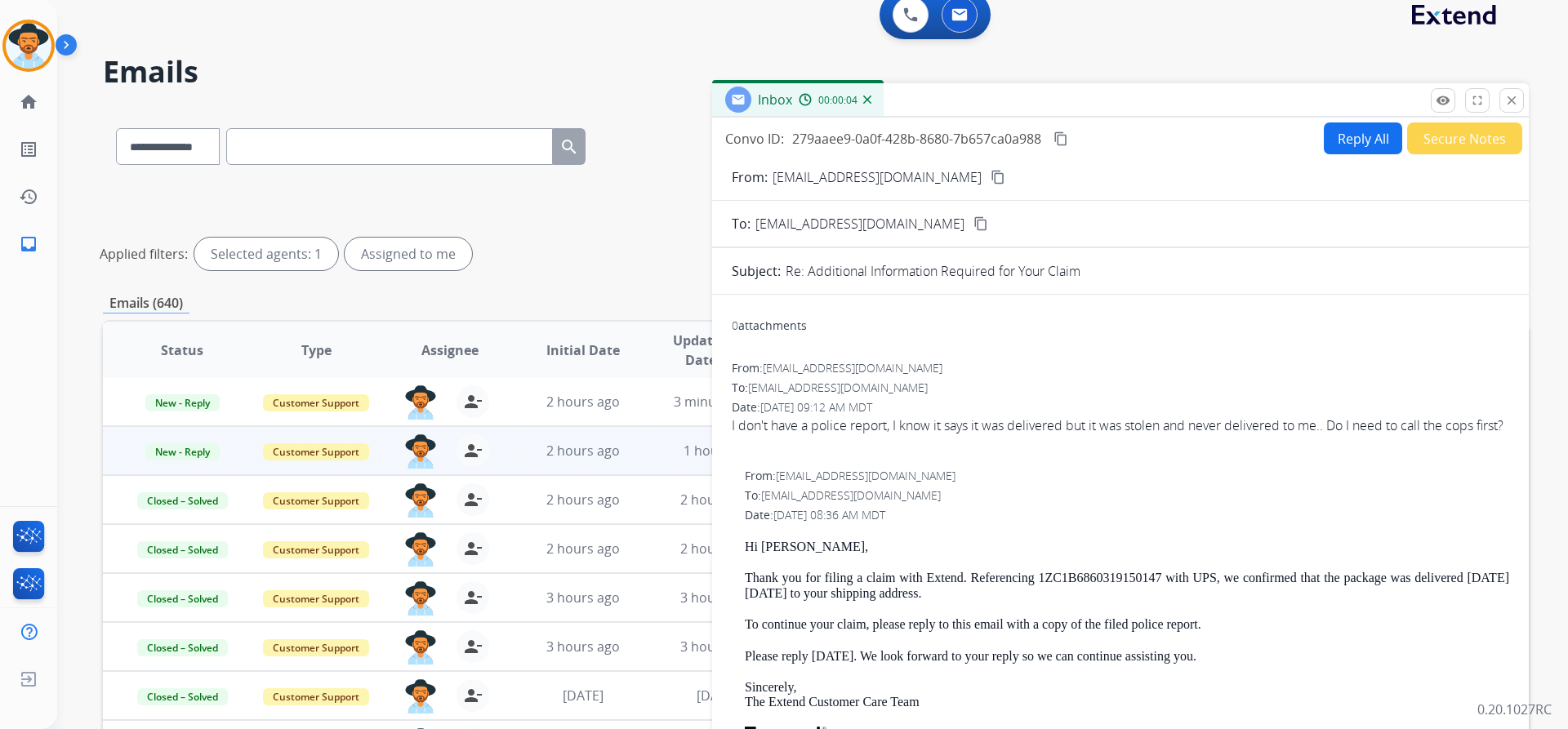
scroll to position [0, 0]
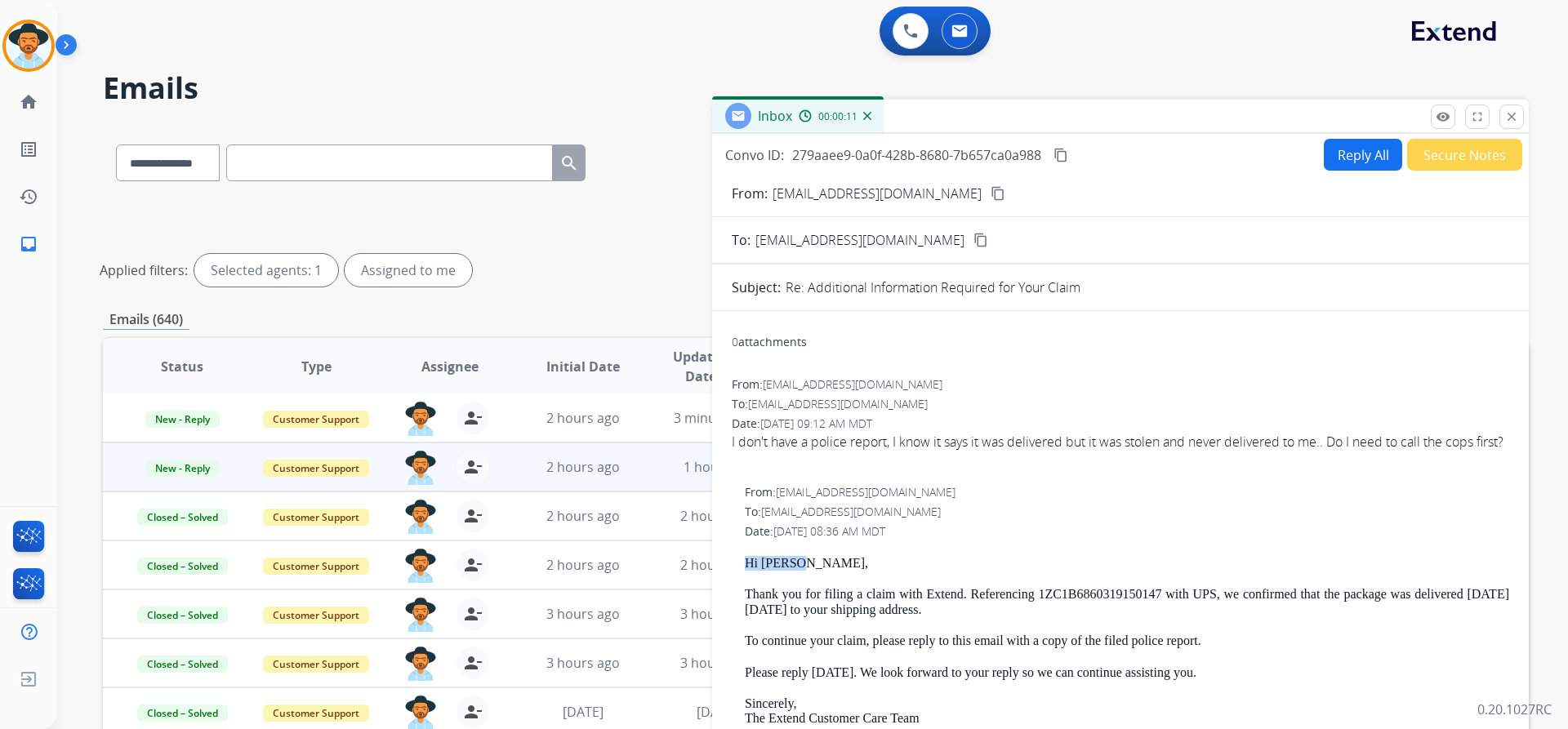
drag, startPoint x: 742, startPoint y: 585, endPoint x: 842, endPoint y: 585, distance: 100.0
click at [842, 585] on div "From: support@extend.com To: 0708sunburst@gmail.com Date: 09/02/2025 - 08:36 AM…" at bounding box center [1121, 712] width 777 height 457
copy p "Hi [PERSON_NAME],"
click at [1353, 158] on button "Reply All" at bounding box center [1363, 155] width 78 height 32
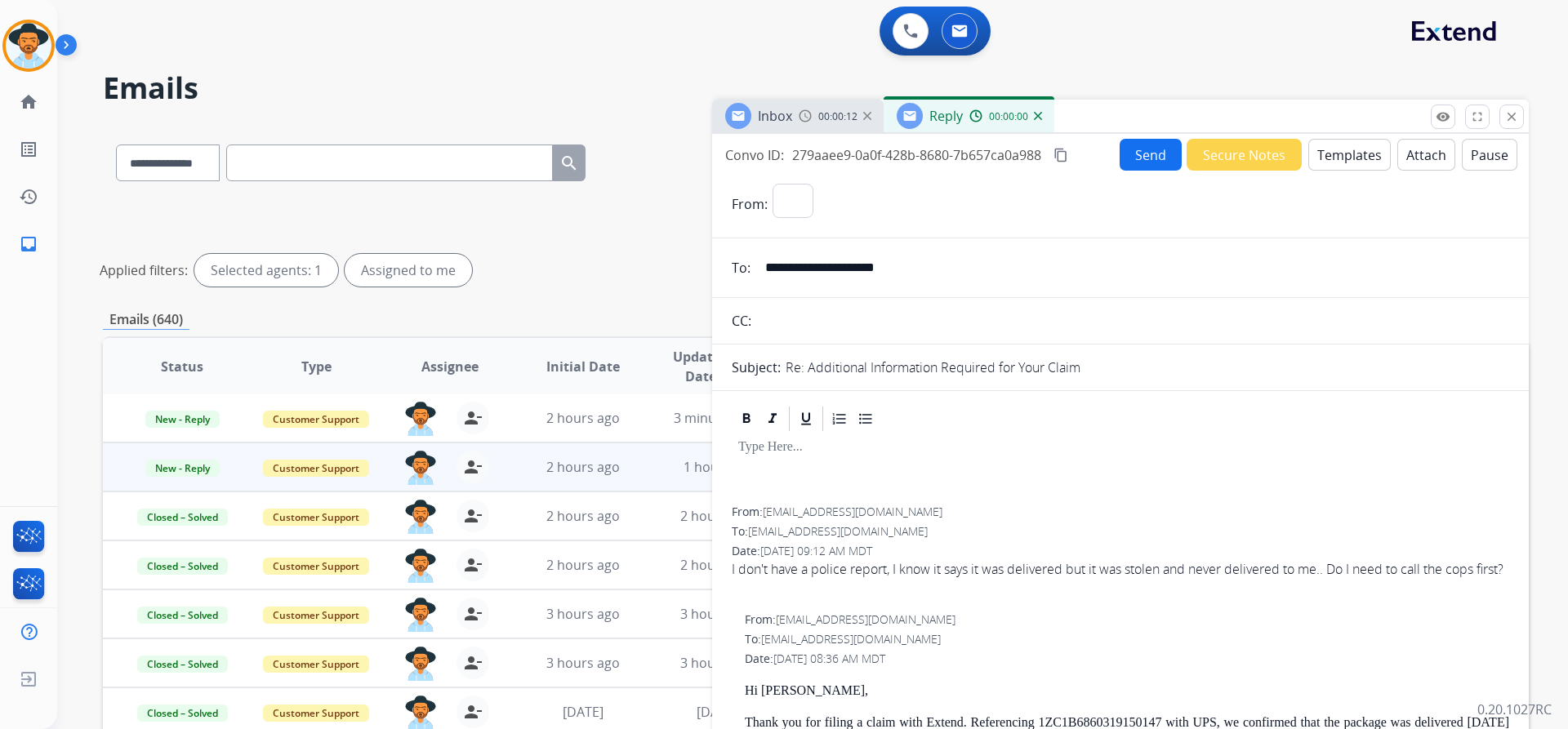
select select "**********"
drag, startPoint x: 762, startPoint y: 710, endPoint x: 789, endPoint y: 710, distance: 27.0
click at [789, 698] on p "Hi [PERSON_NAME]," at bounding box center [1127, 691] width 764 height 15
copy p "Tracy"
click at [1357, 142] on button "Templates" at bounding box center [1349, 155] width 82 height 32
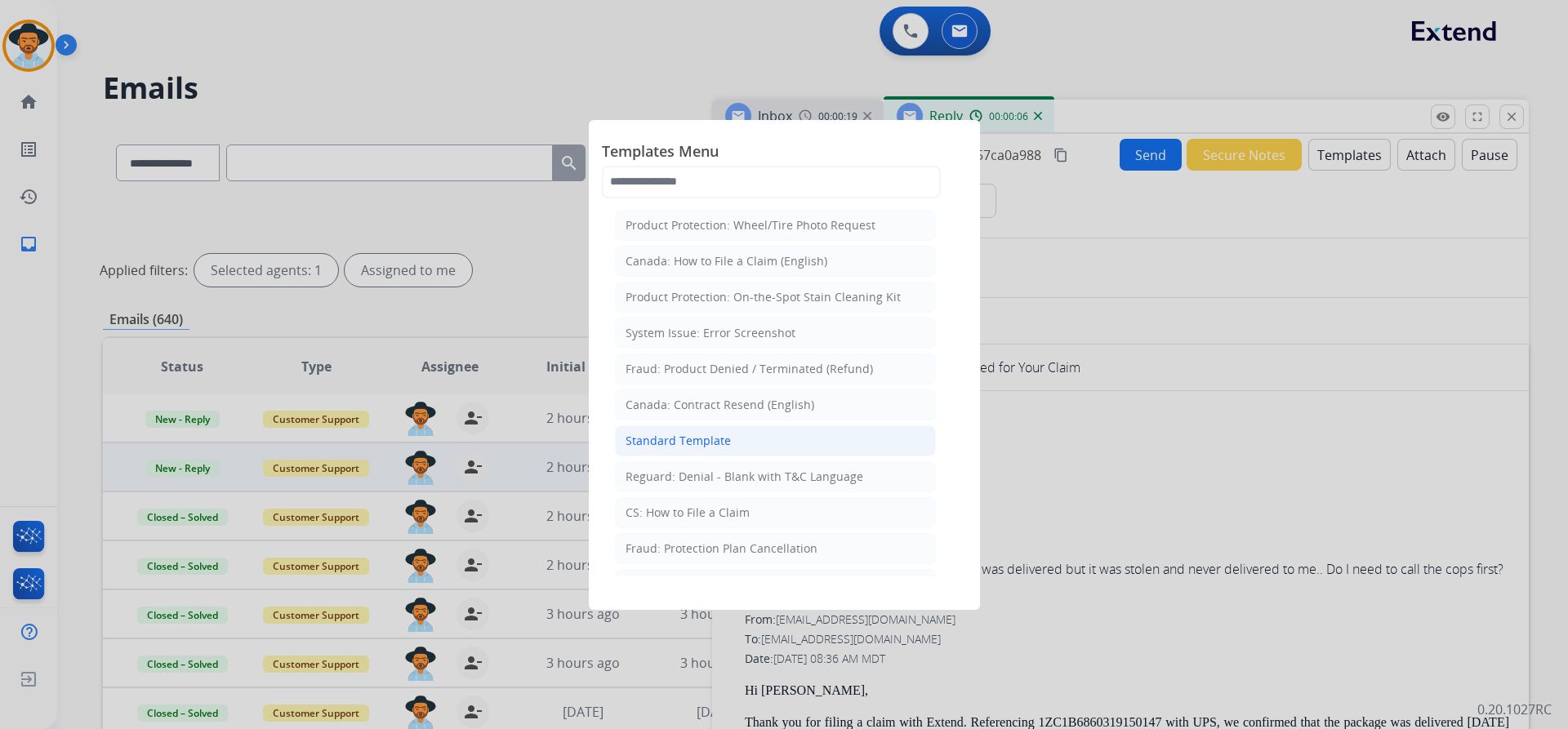
click at [722, 451] on li "Standard Template" at bounding box center [776, 440] width 321 height 31
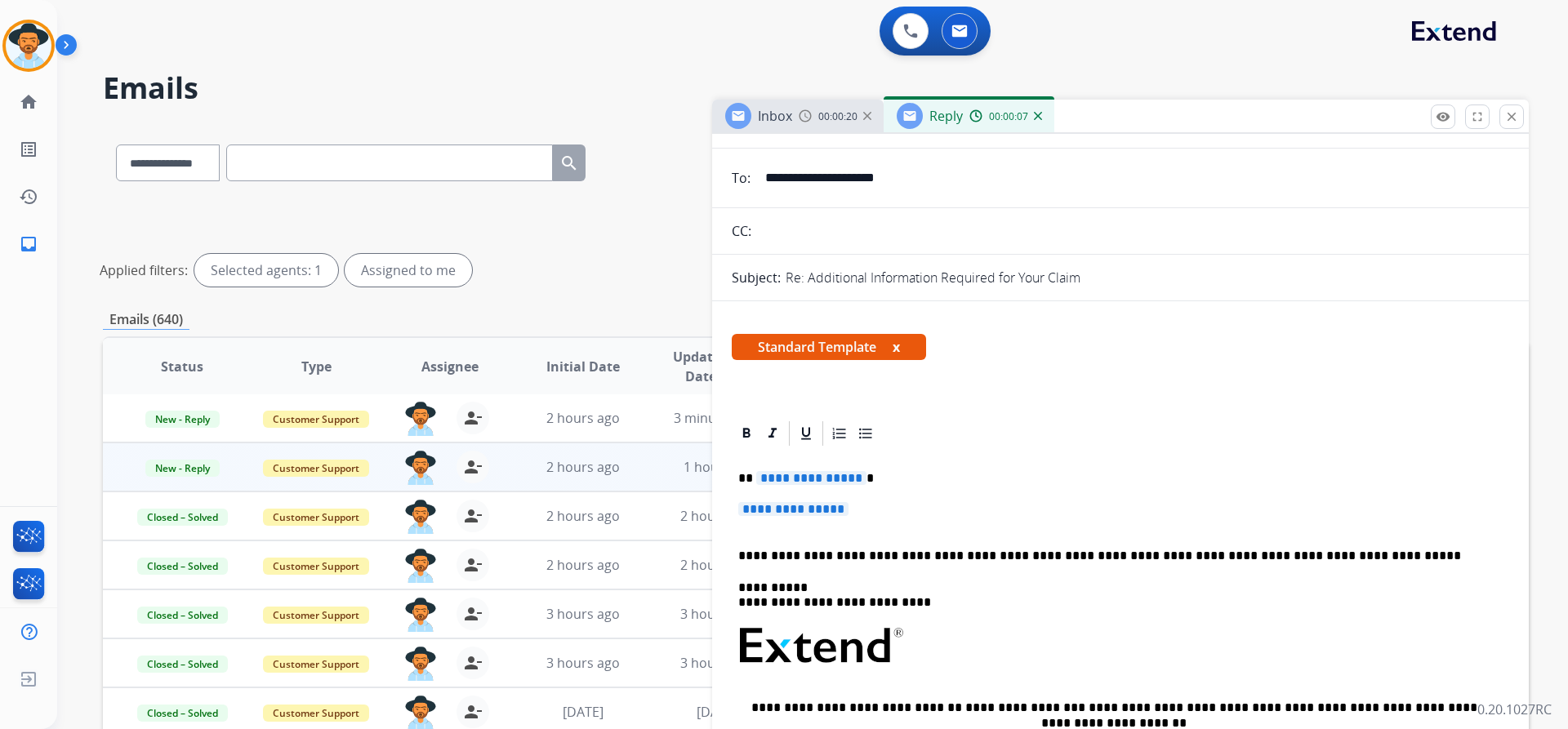
scroll to position [245, 0]
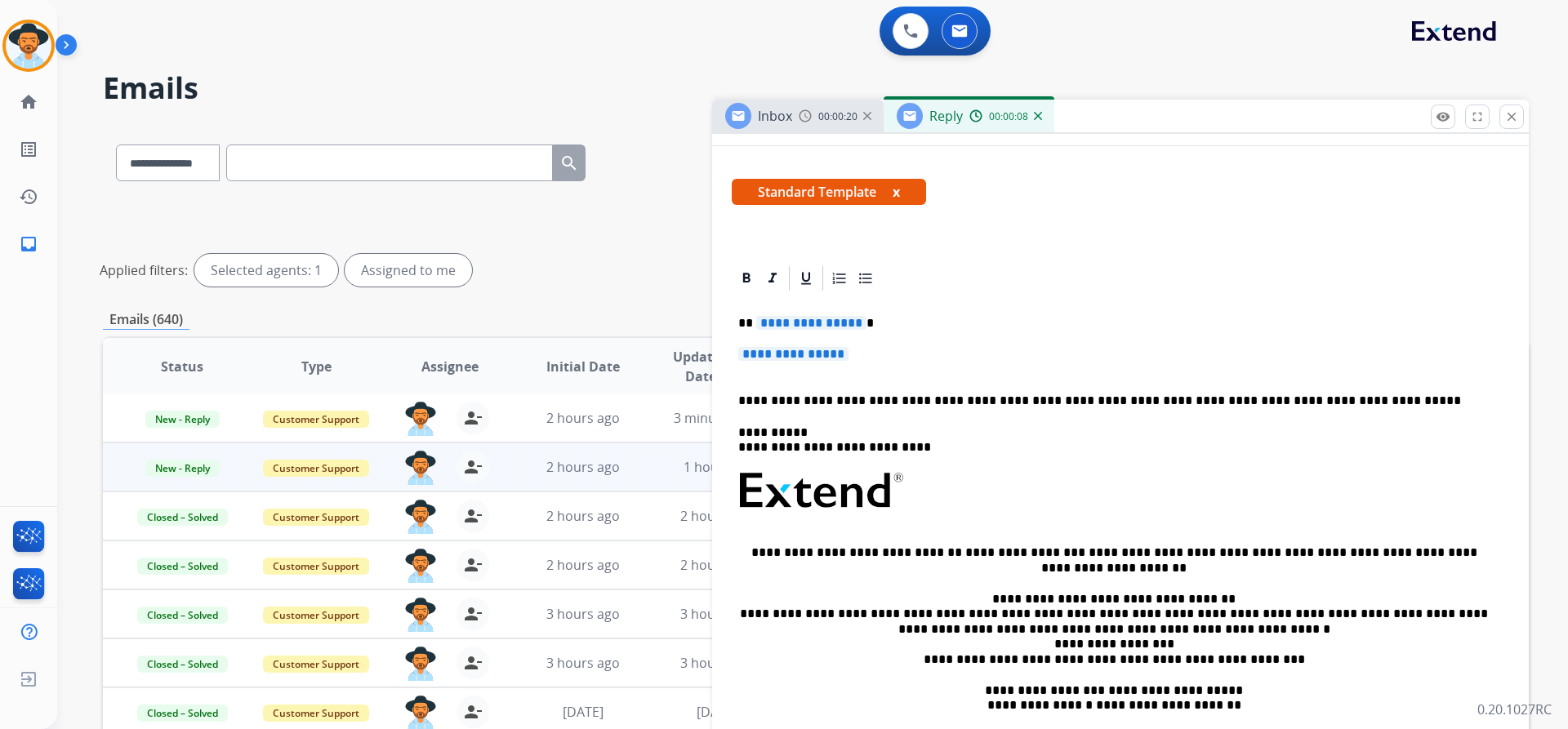
click at [799, 327] on span "**********" at bounding box center [811, 323] width 110 height 14
paste div
click at [805, 349] on span "**********" at bounding box center [793, 353] width 110 height 14
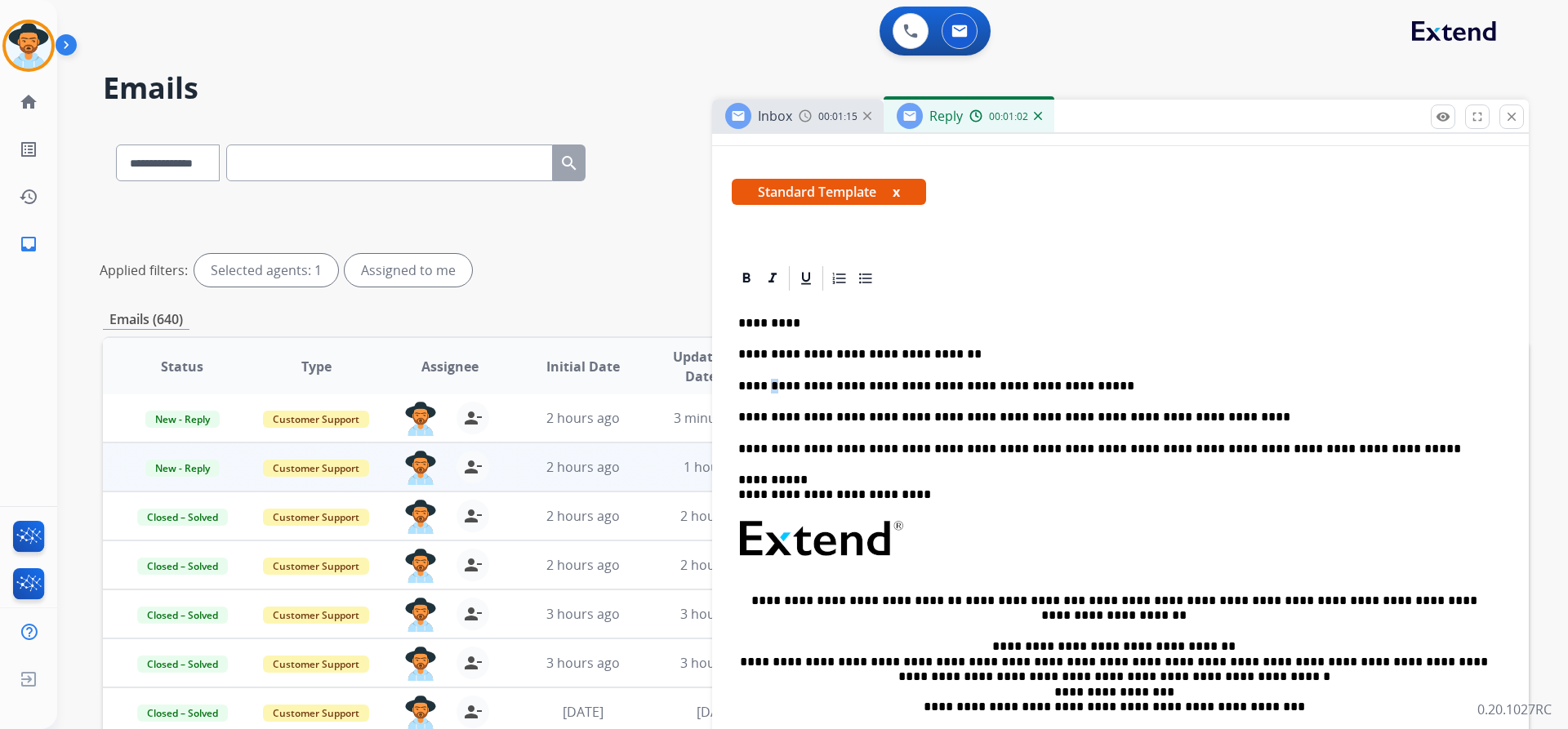
click at [768, 388] on p "**********" at bounding box center [1114, 386] width 751 height 15
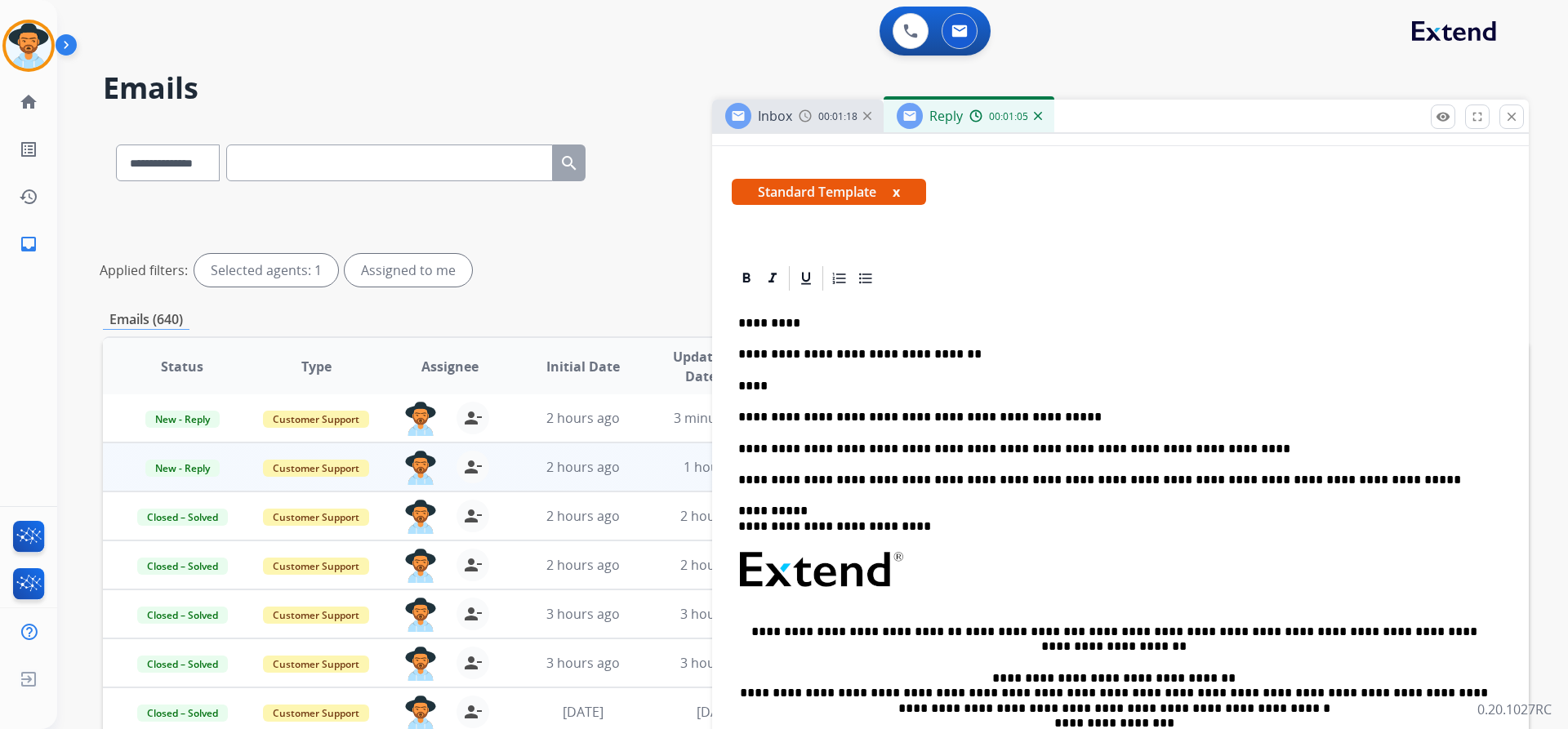
click at [795, 385] on p "****" at bounding box center [1114, 386] width 751 height 15
click at [1122, 451] on p "**********" at bounding box center [1114, 449] width 751 height 15
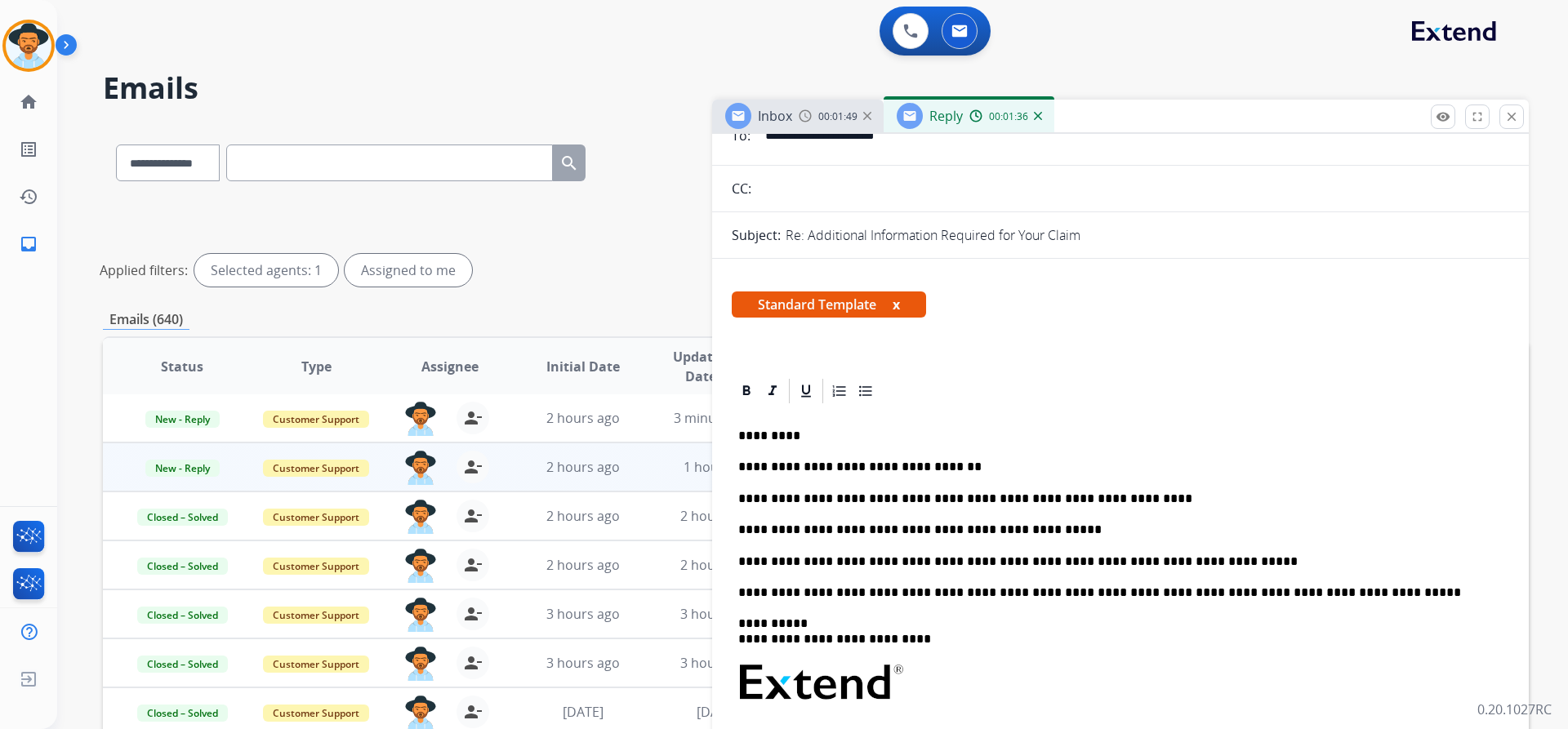
scroll to position [0, 0]
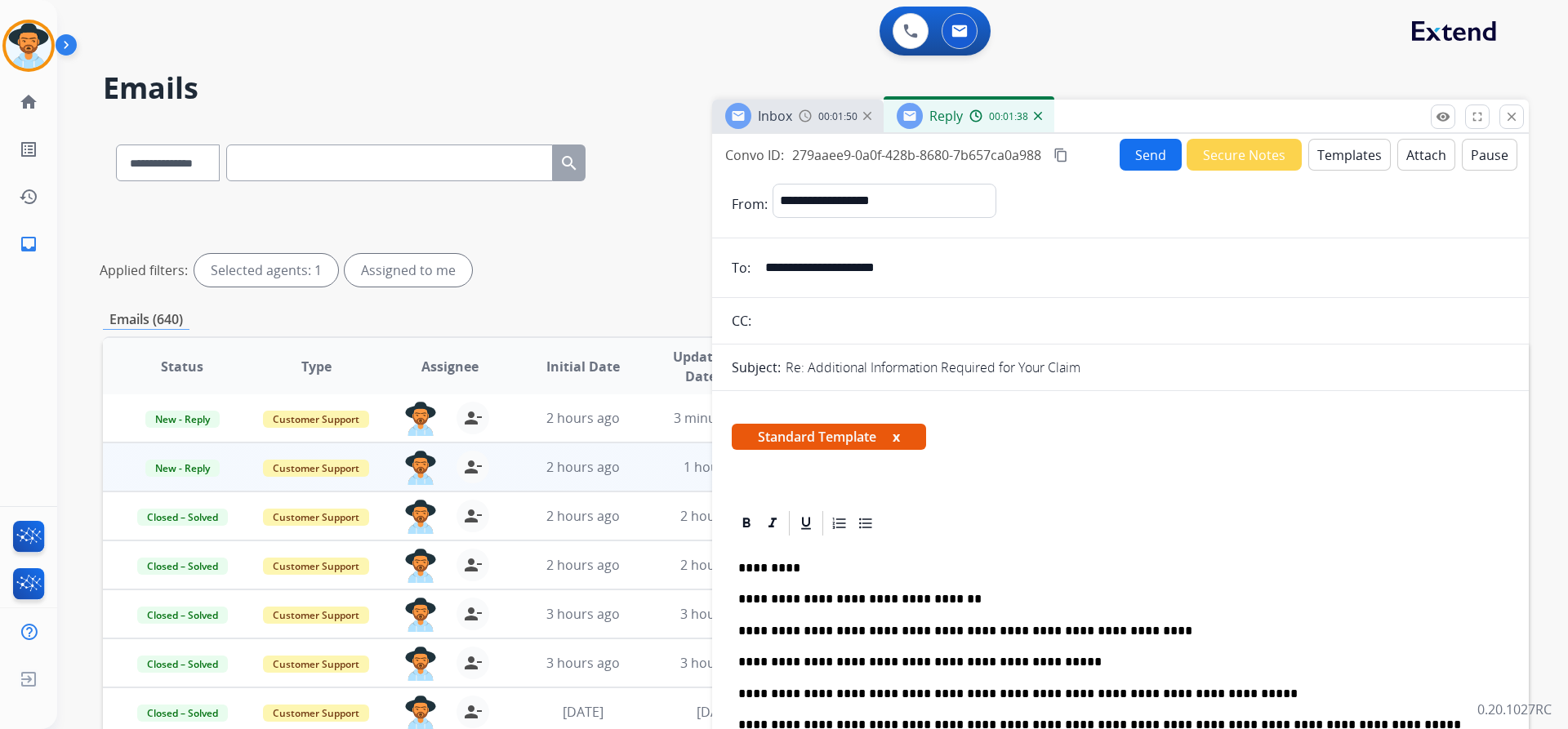
click at [1062, 156] on mat-icon "content_copy" at bounding box center [1061, 156] width 15 height 15
click at [1139, 155] on button "Send" at bounding box center [1150, 155] width 62 height 32
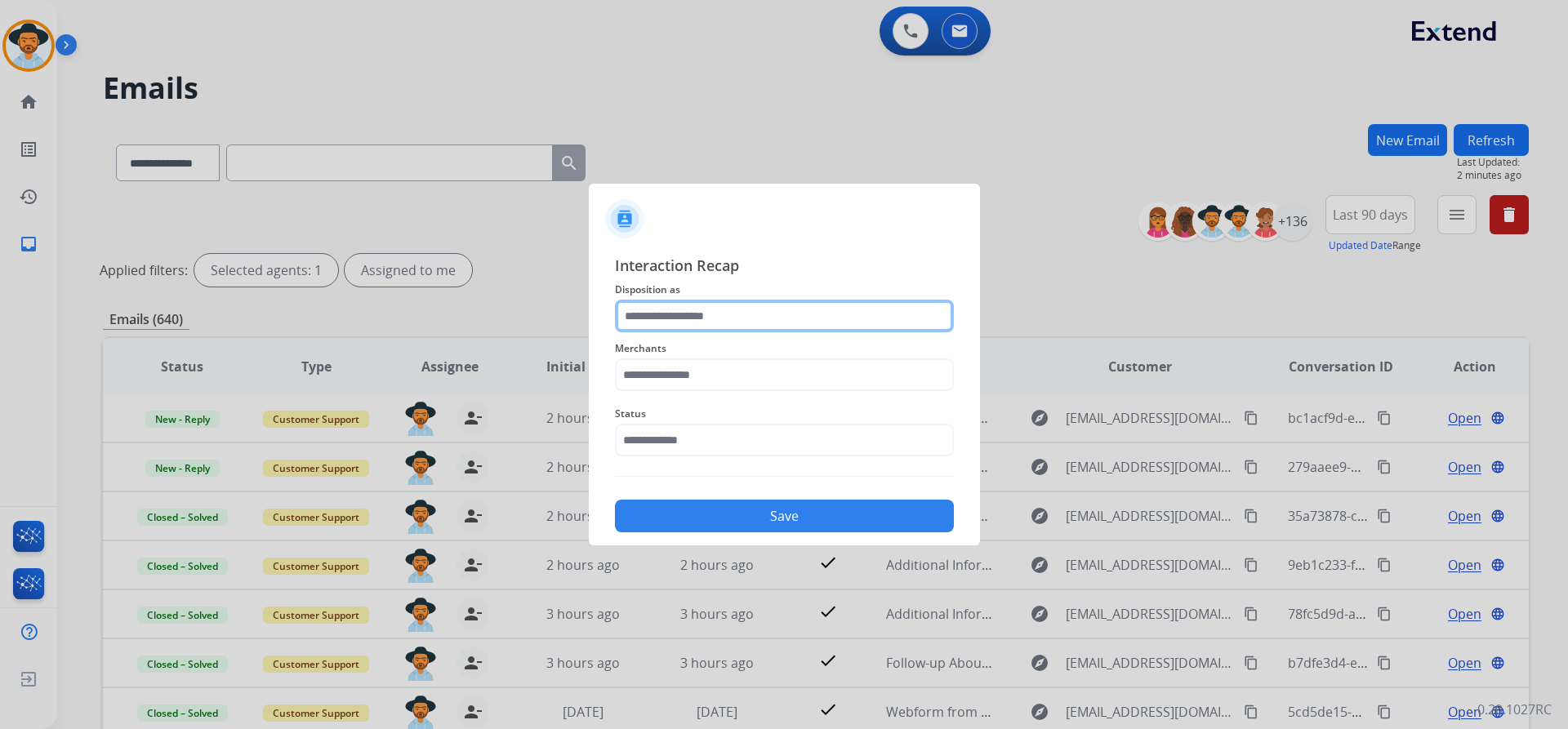
click at [714, 304] on input "text" at bounding box center [785, 315] width 339 height 33
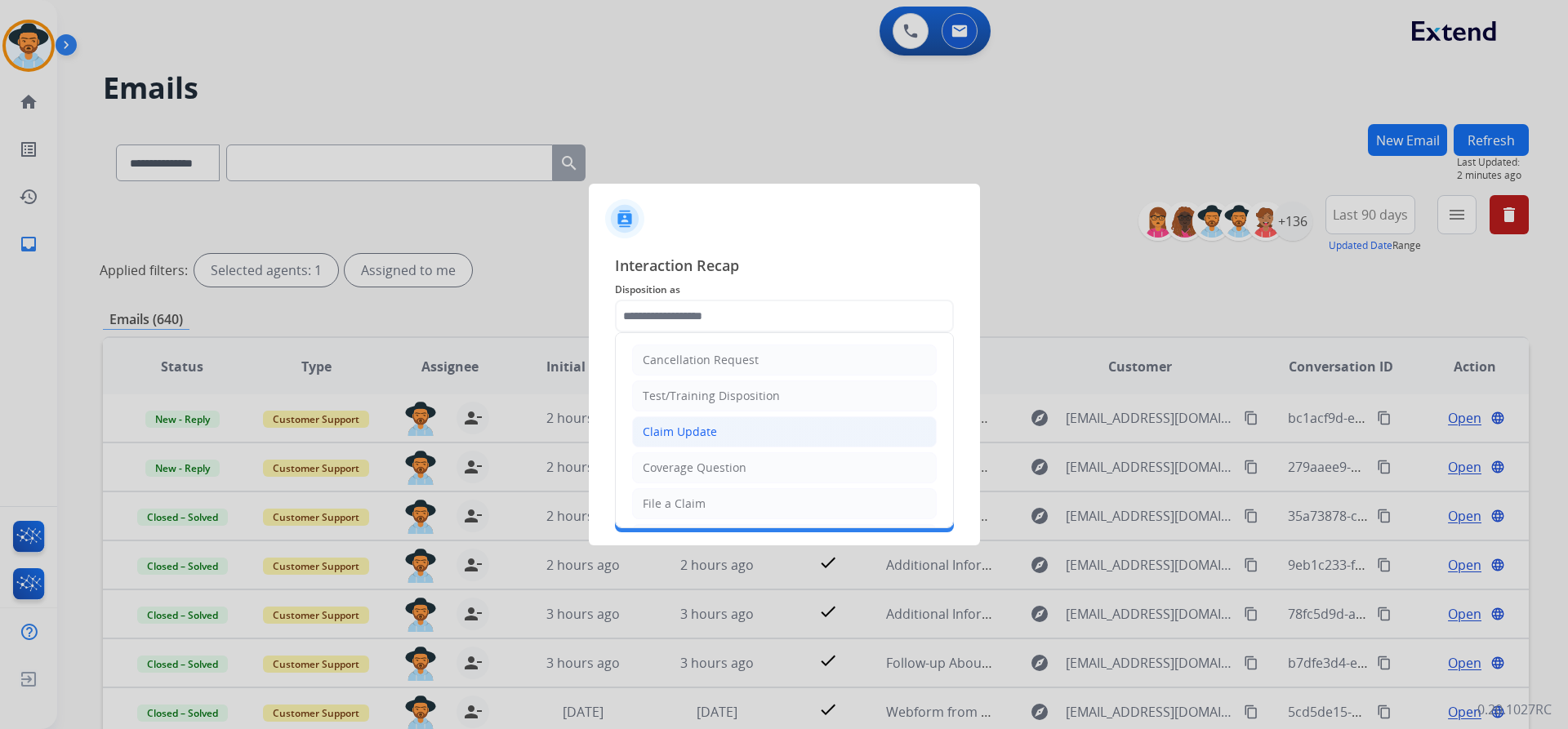
click at [765, 432] on li "Claim Update" at bounding box center [784, 432] width 305 height 31
type input "**********"
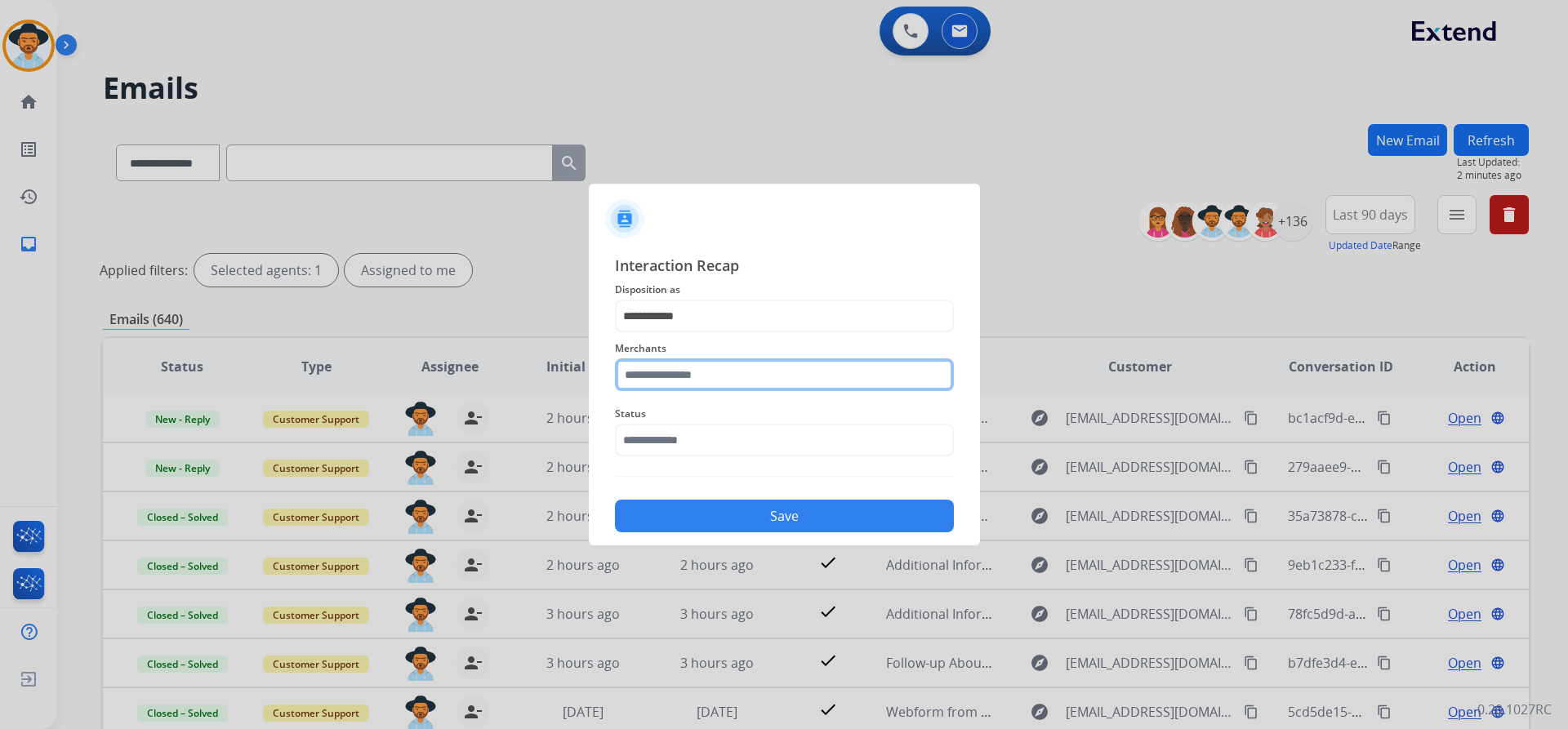
click at [762, 380] on input "text" at bounding box center [785, 375] width 339 height 33
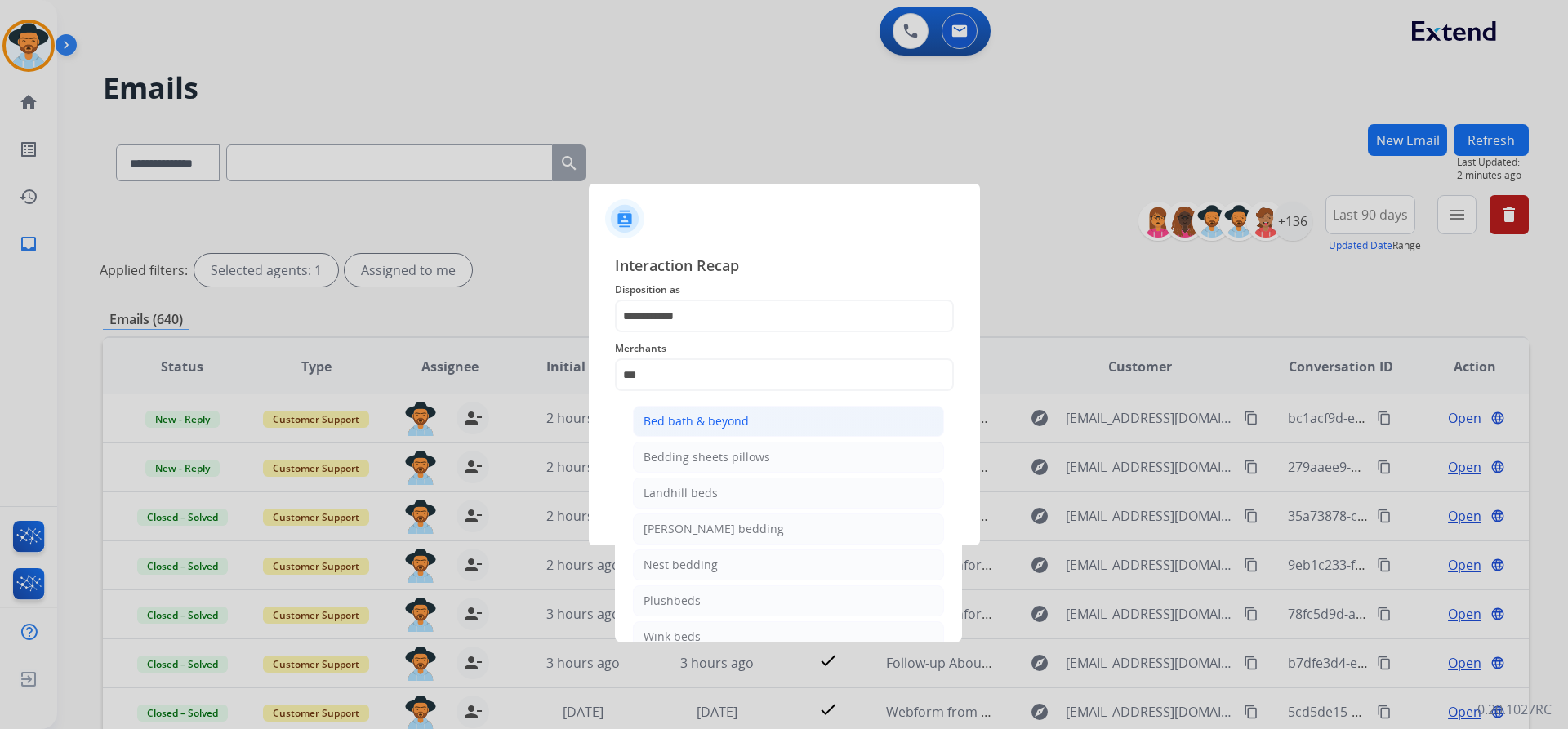
click at [742, 417] on div "Bed bath & beyond" at bounding box center [695, 421] width 105 height 17
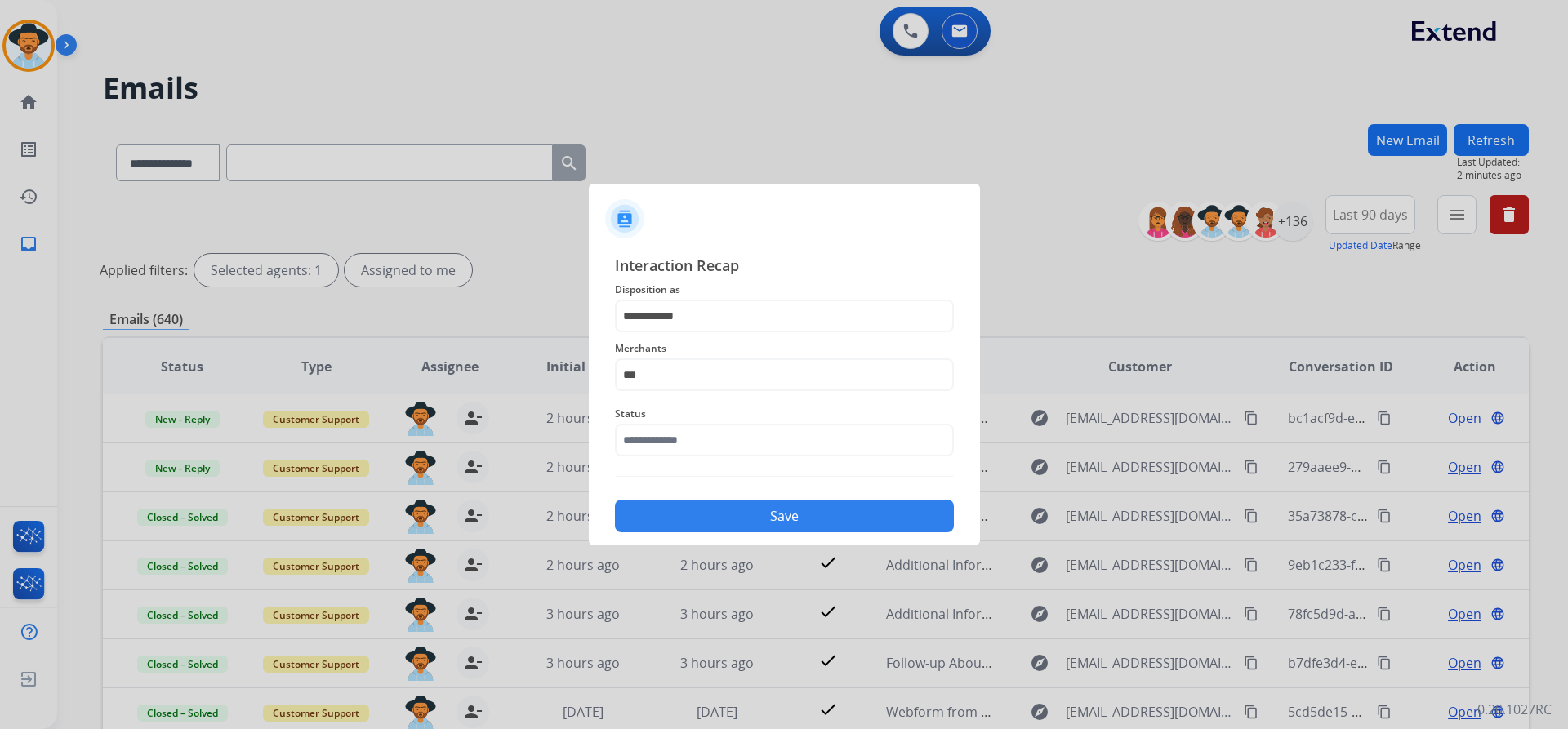
type input "**********"
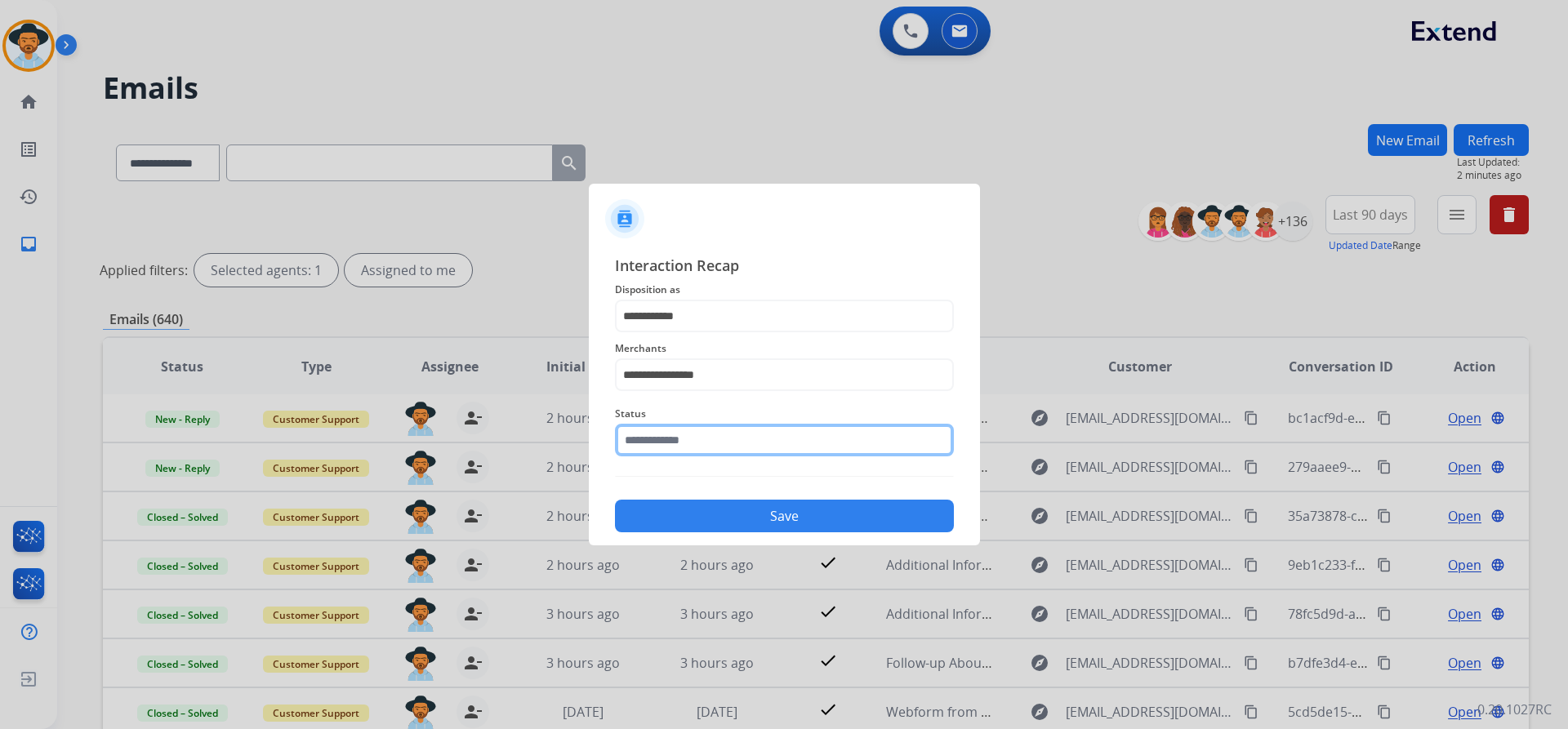
click at [714, 443] on input "text" at bounding box center [785, 440] width 339 height 33
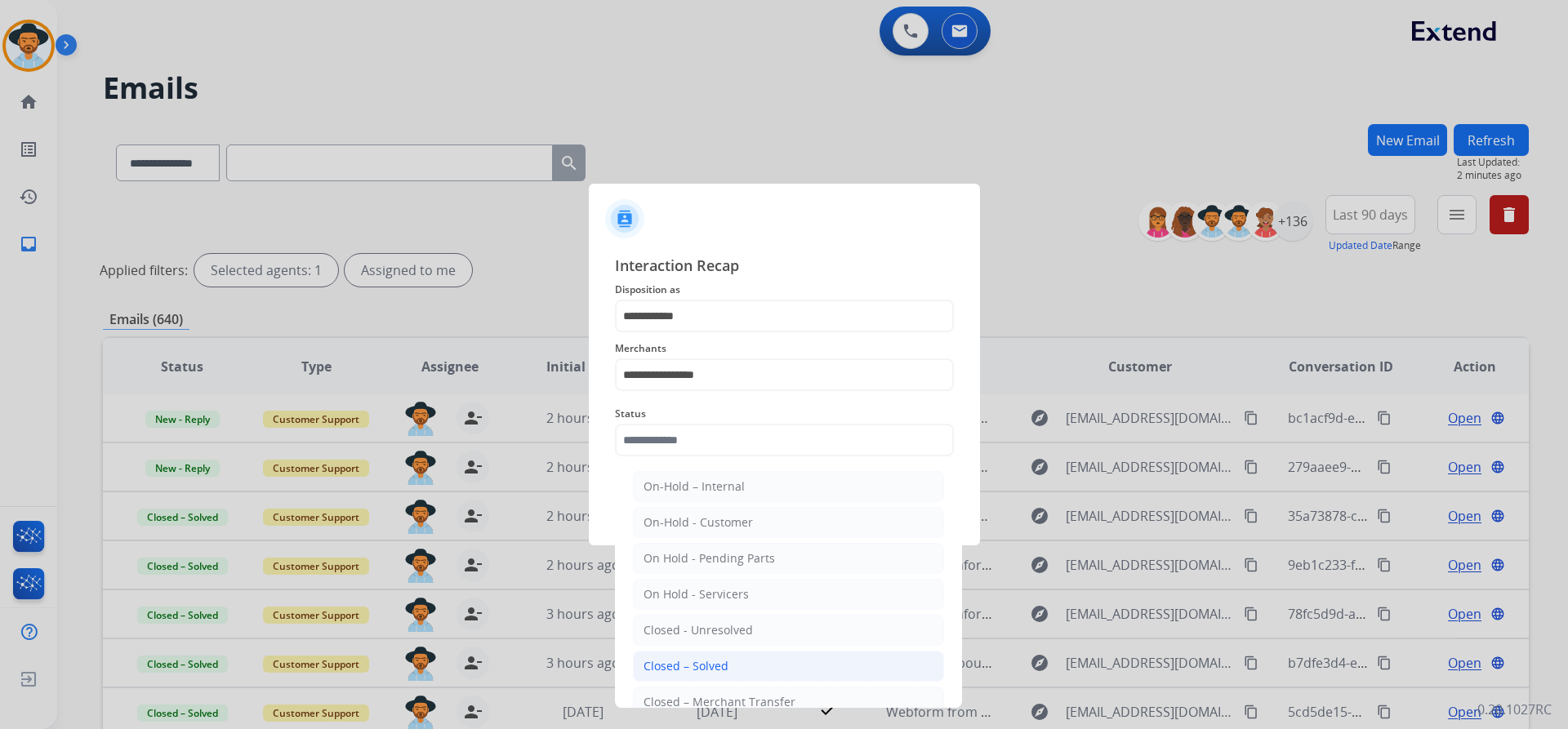
click at [717, 665] on div "Closed – Solved" at bounding box center [685, 667] width 85 height 17
type input "**********"
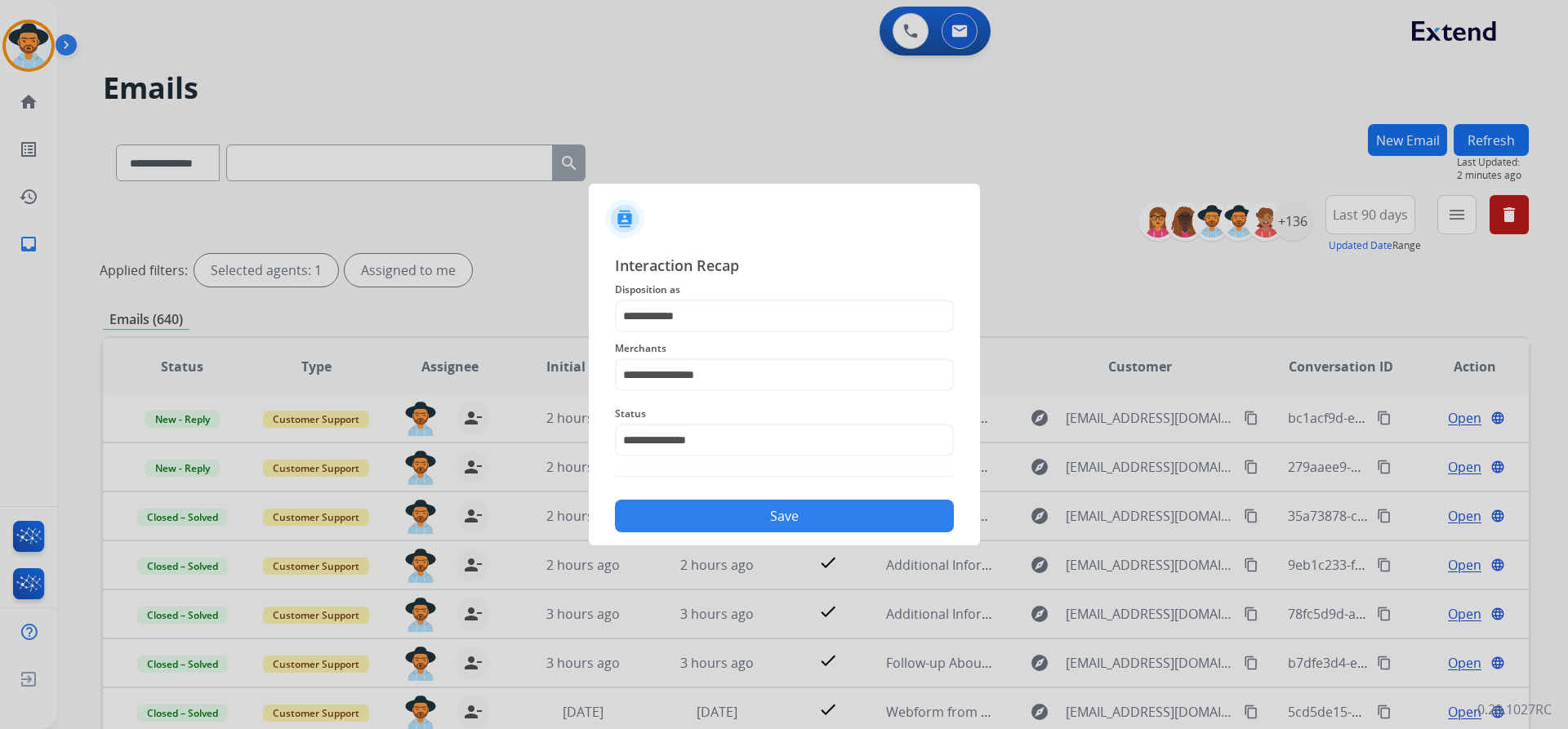
click at [753, 503] on button "Save" at bounding box center [785, 516] width 339 height 33
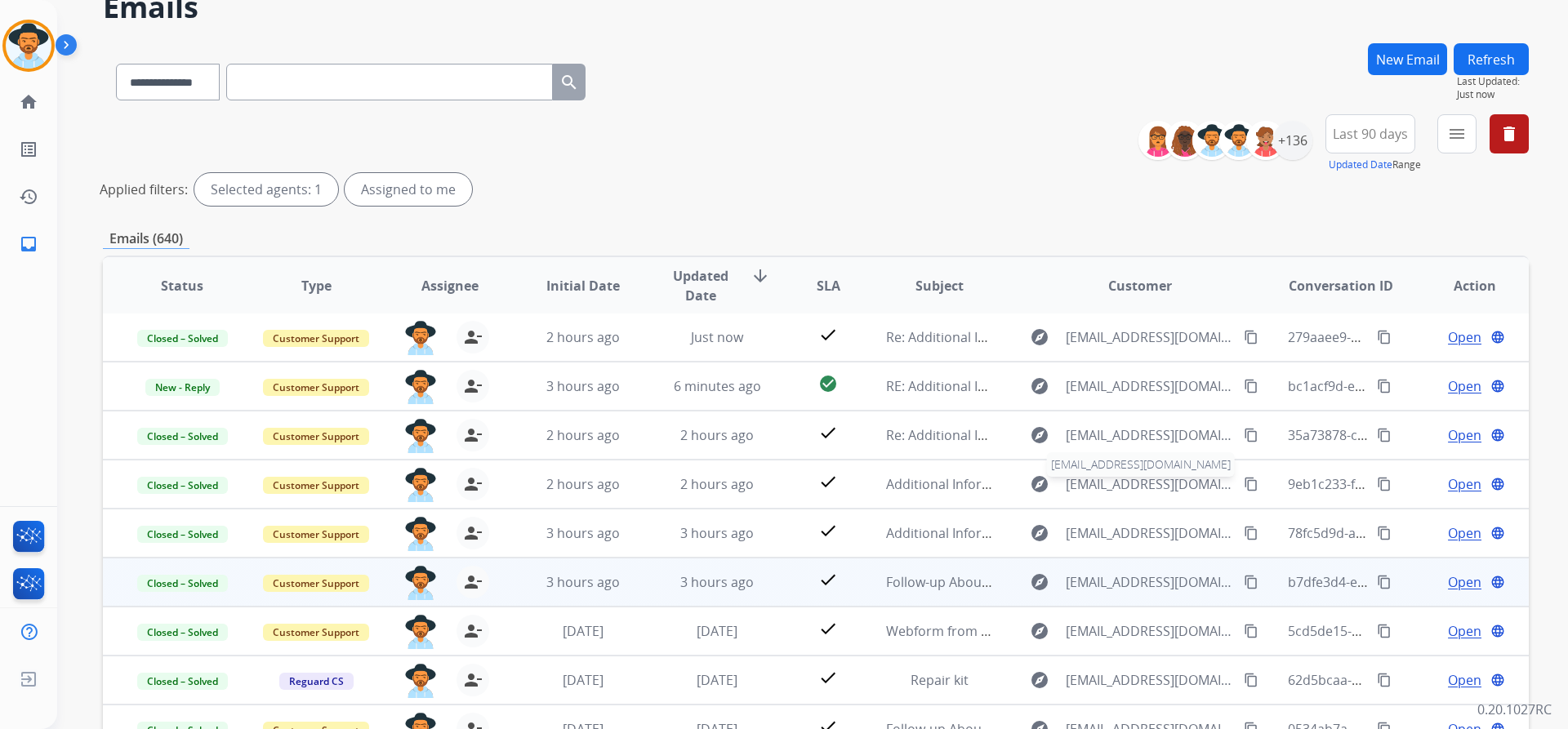
scroll to position [82, 0]
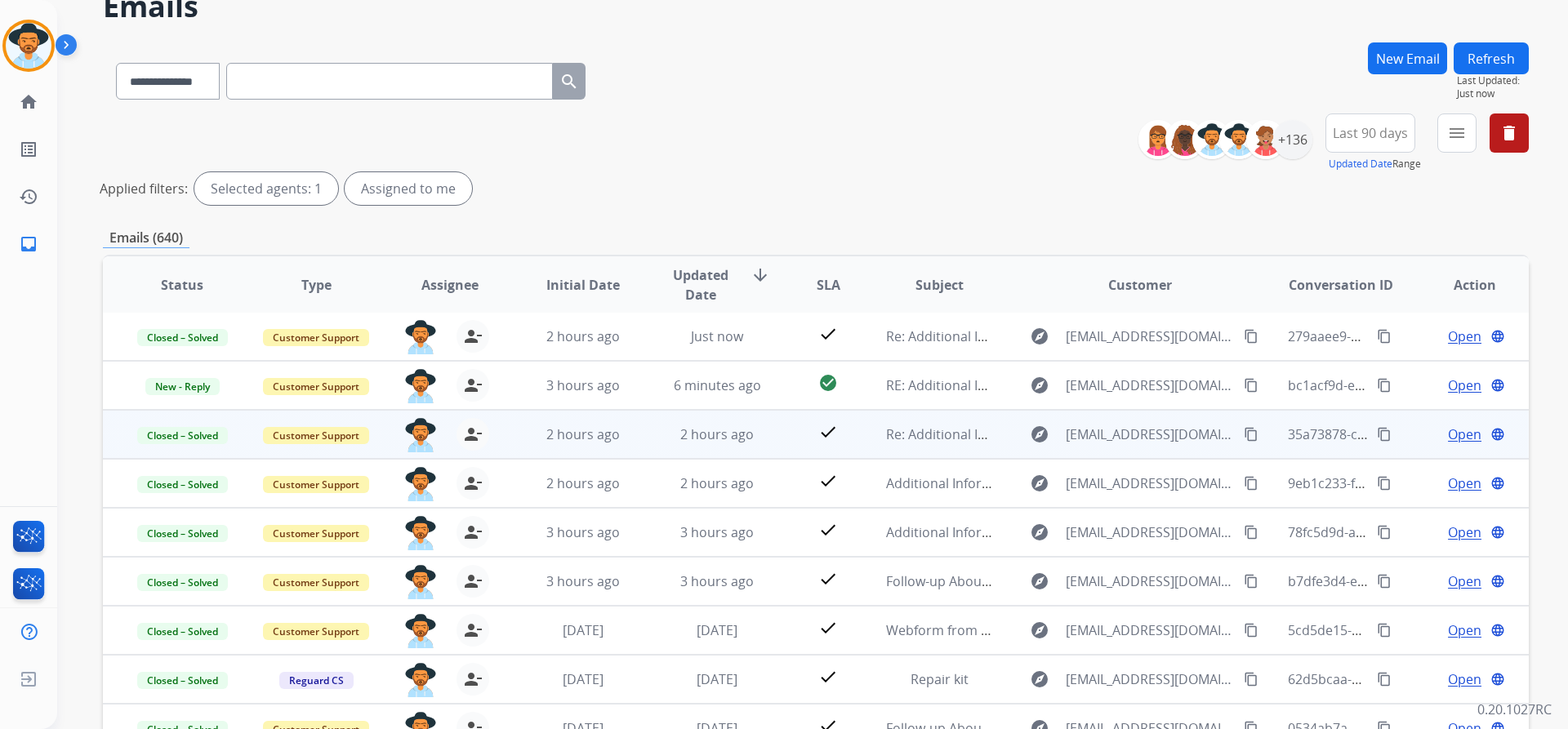
click at [1451, 433] on span "Open" at bounding box center [1465, 433] width 34 height 20
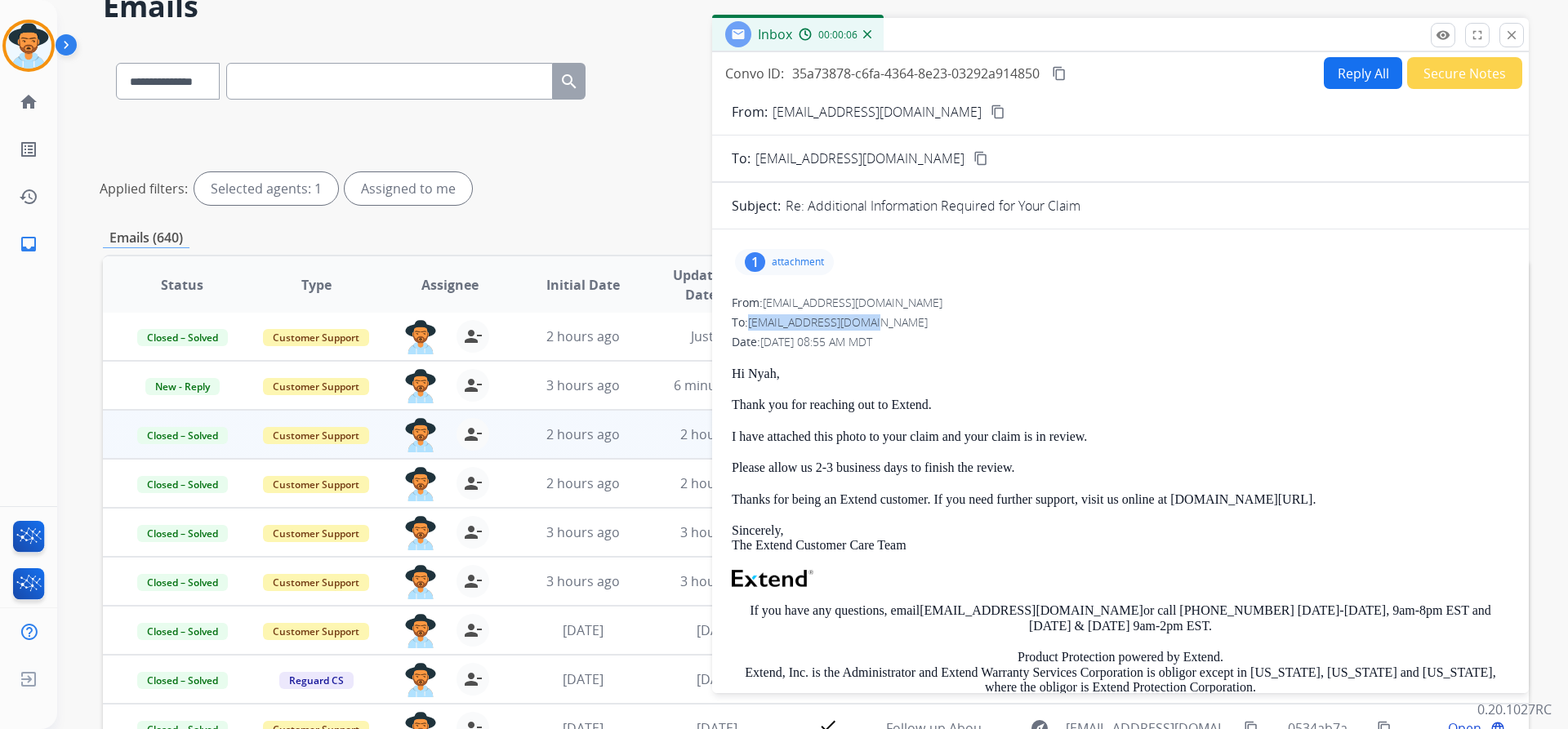
drag, startPoint x: 751, startPoint y: 323, endPoint x: 912, endPoint y: 327, distance: 161.0
click at [912, 327] on div "To: kyahlovepnd@gmail.com" at bounding box center [1121, 323] width 777 height 17
copy span "[EMAIL_ADDRESS][DOMAIN_NAME]"
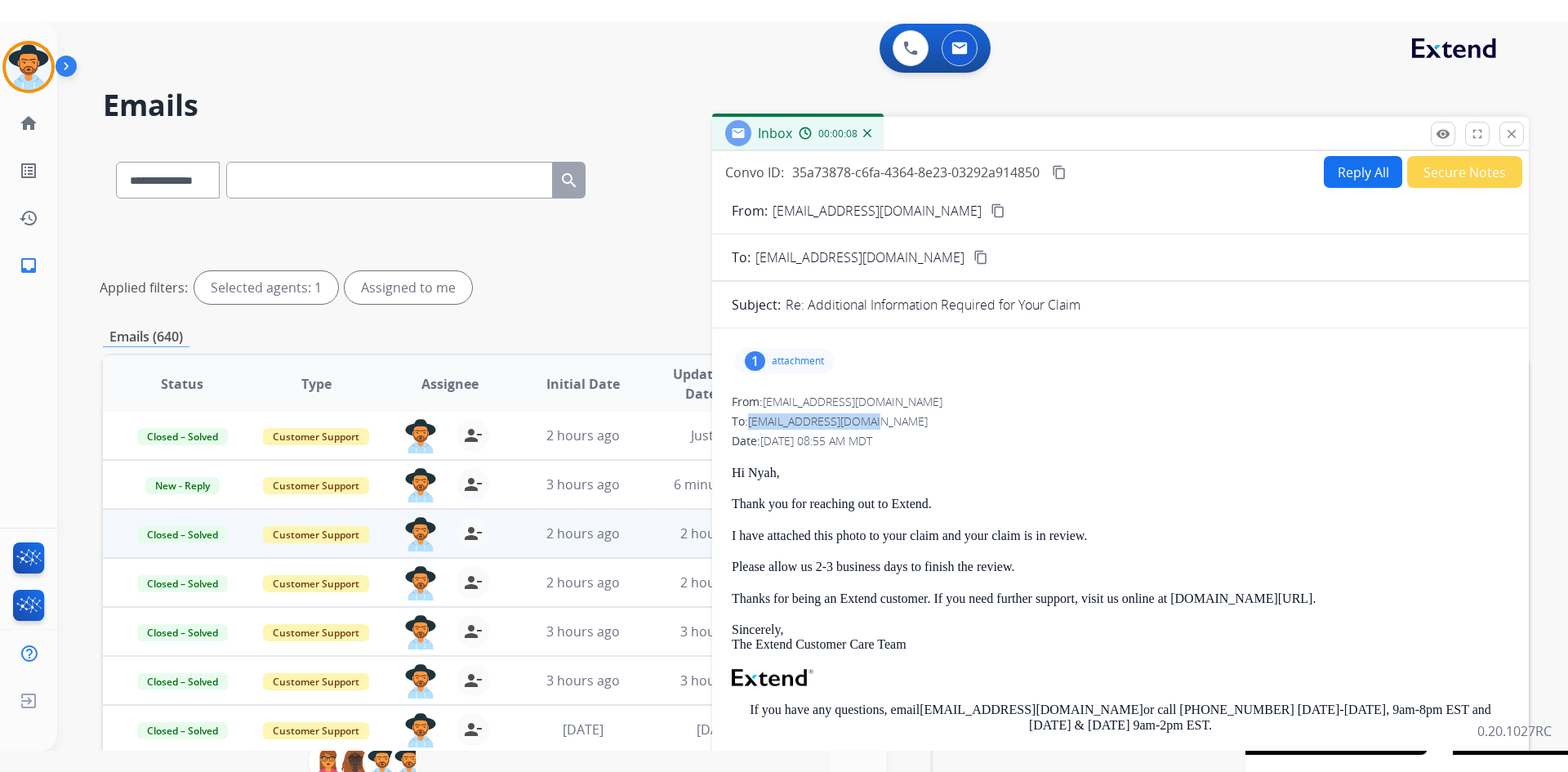
scroll to position [0, 0]
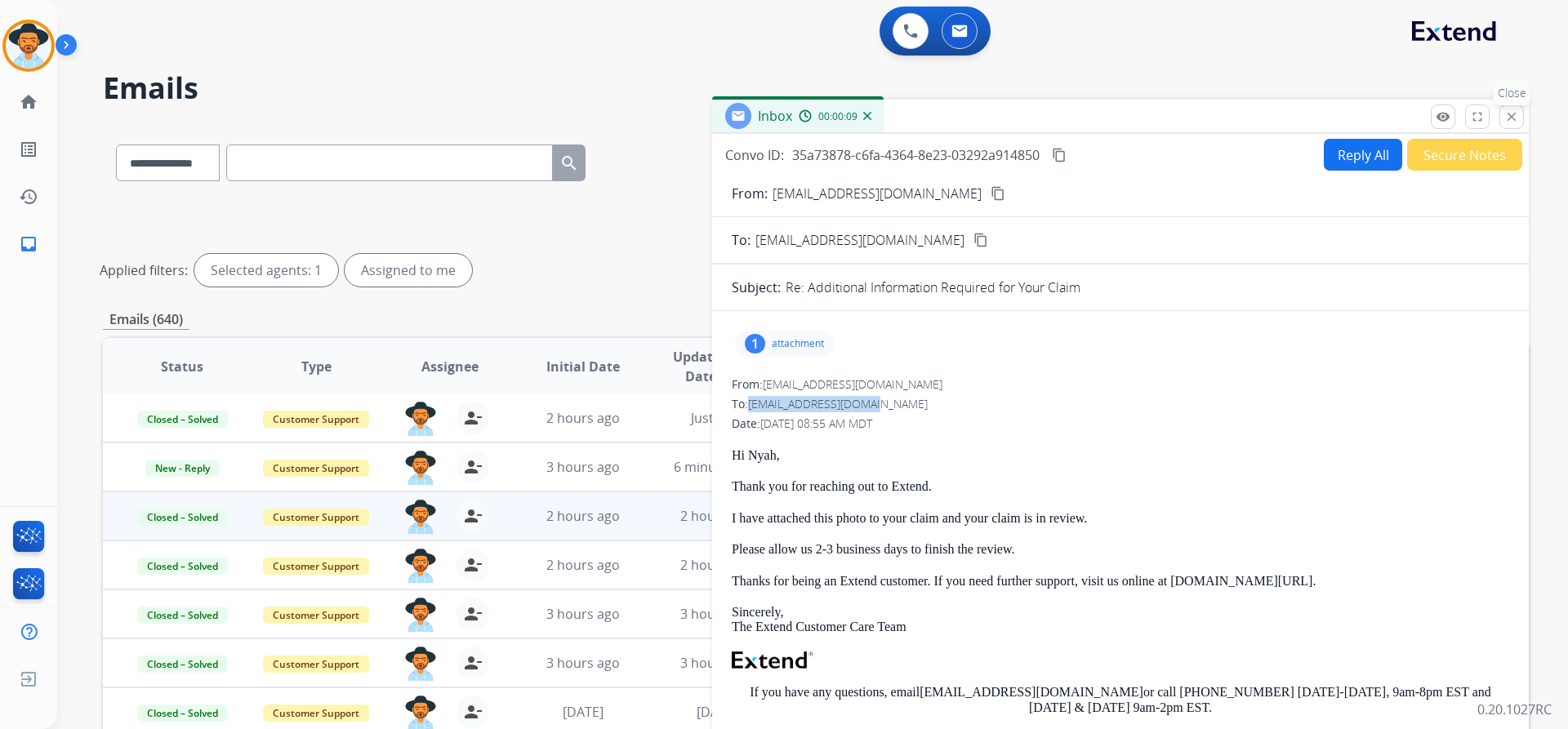
click at [1508, 117] on mat-icon "close" at bounding box center [1511, 117] width 15 height 15
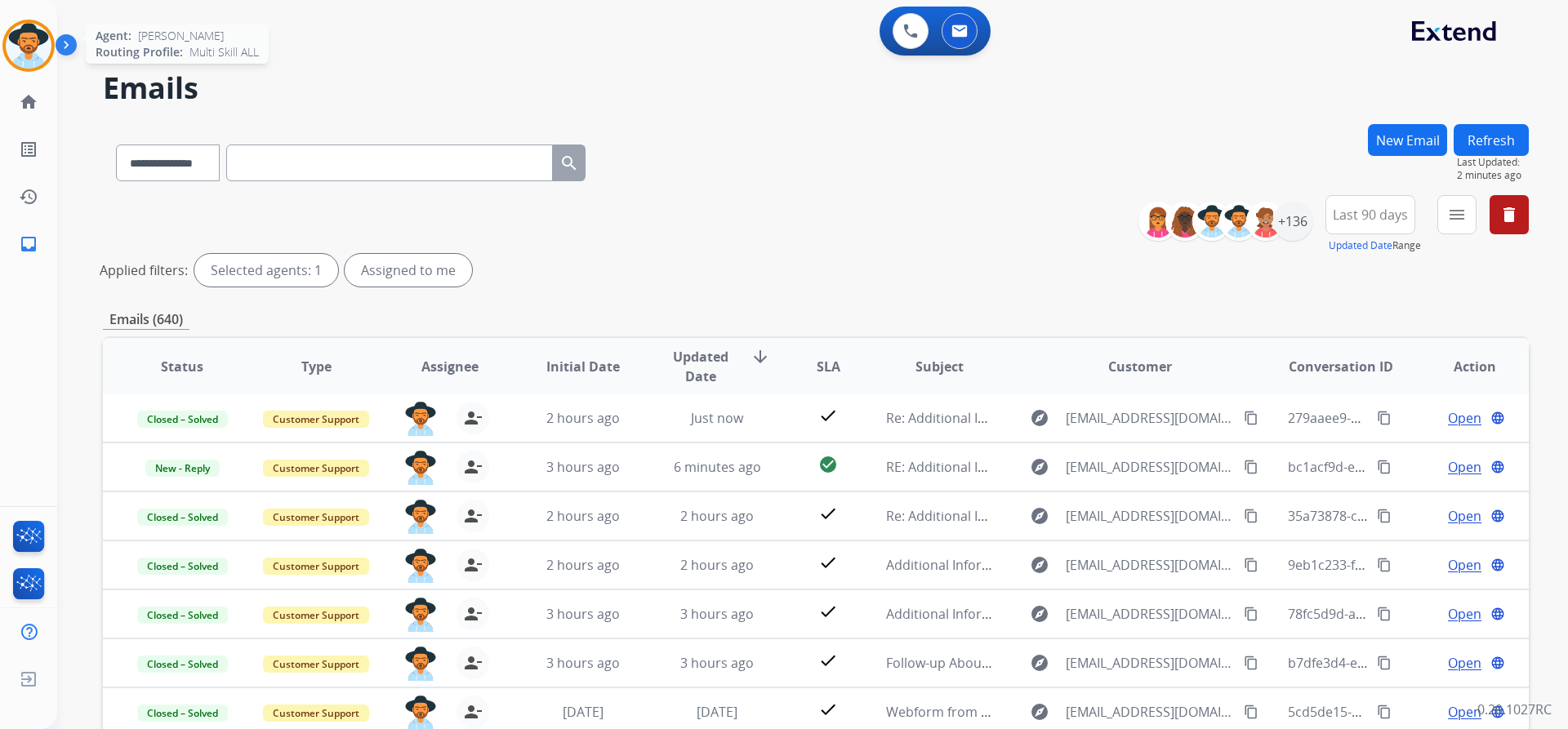
click at [30, 49] on img at bounding box center [28, 46] width 46 height 46
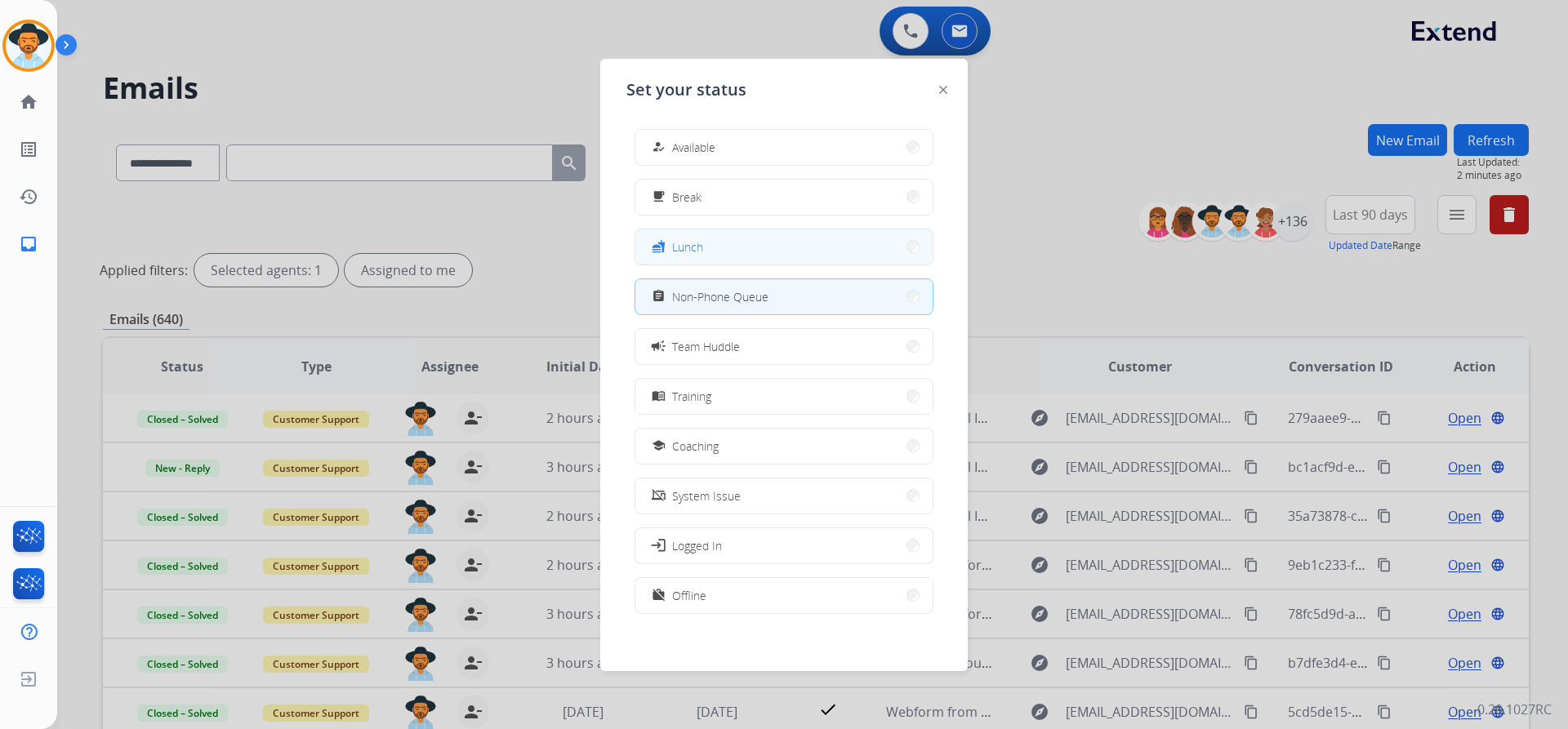
click at [734, 248] on button "fastfood Lunch" at bounding box center [783, 247] width 297 height 35
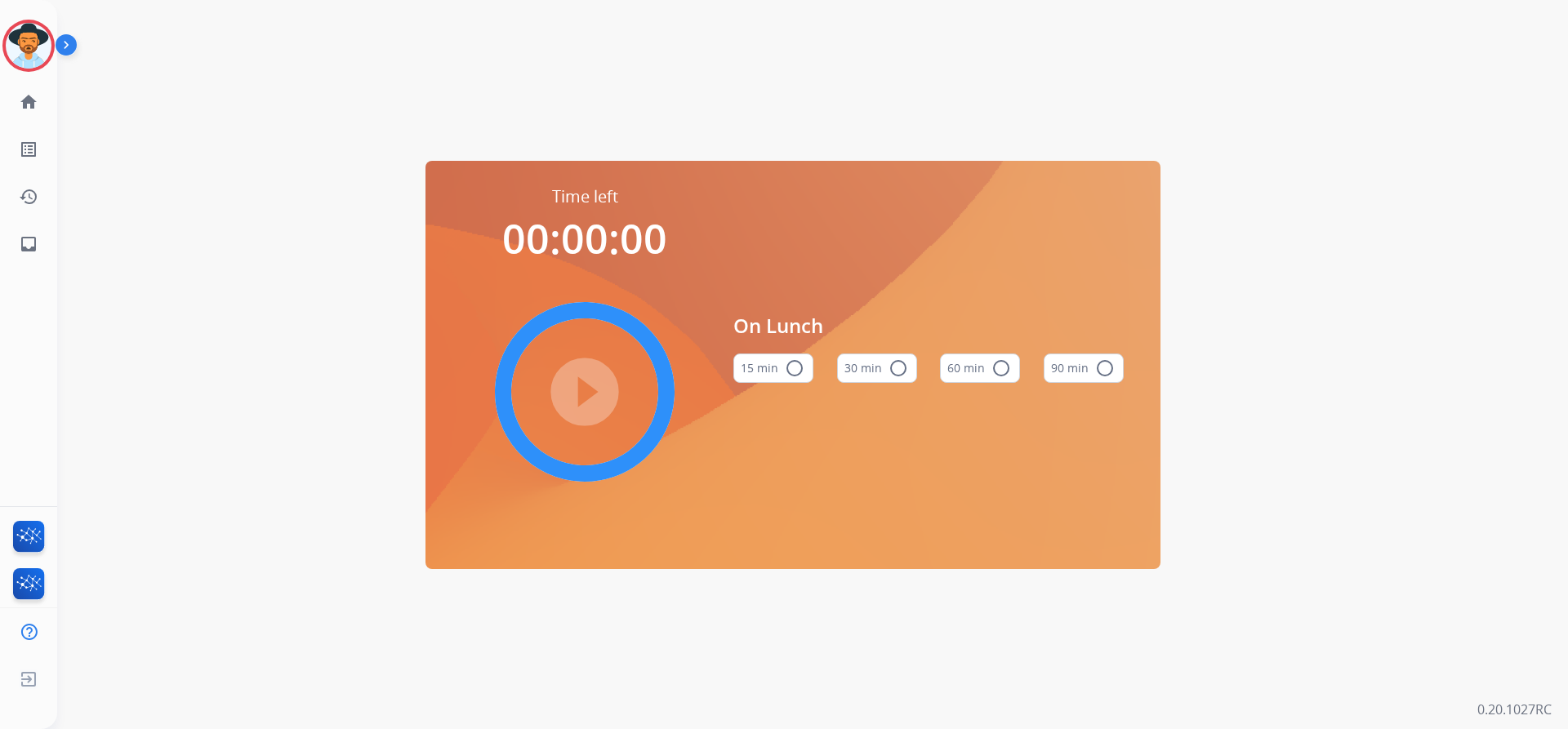
click at [1000, 359] on mat-icon "radio_button_unchecked" at bounding box center [1000, 368] width 20 height 20
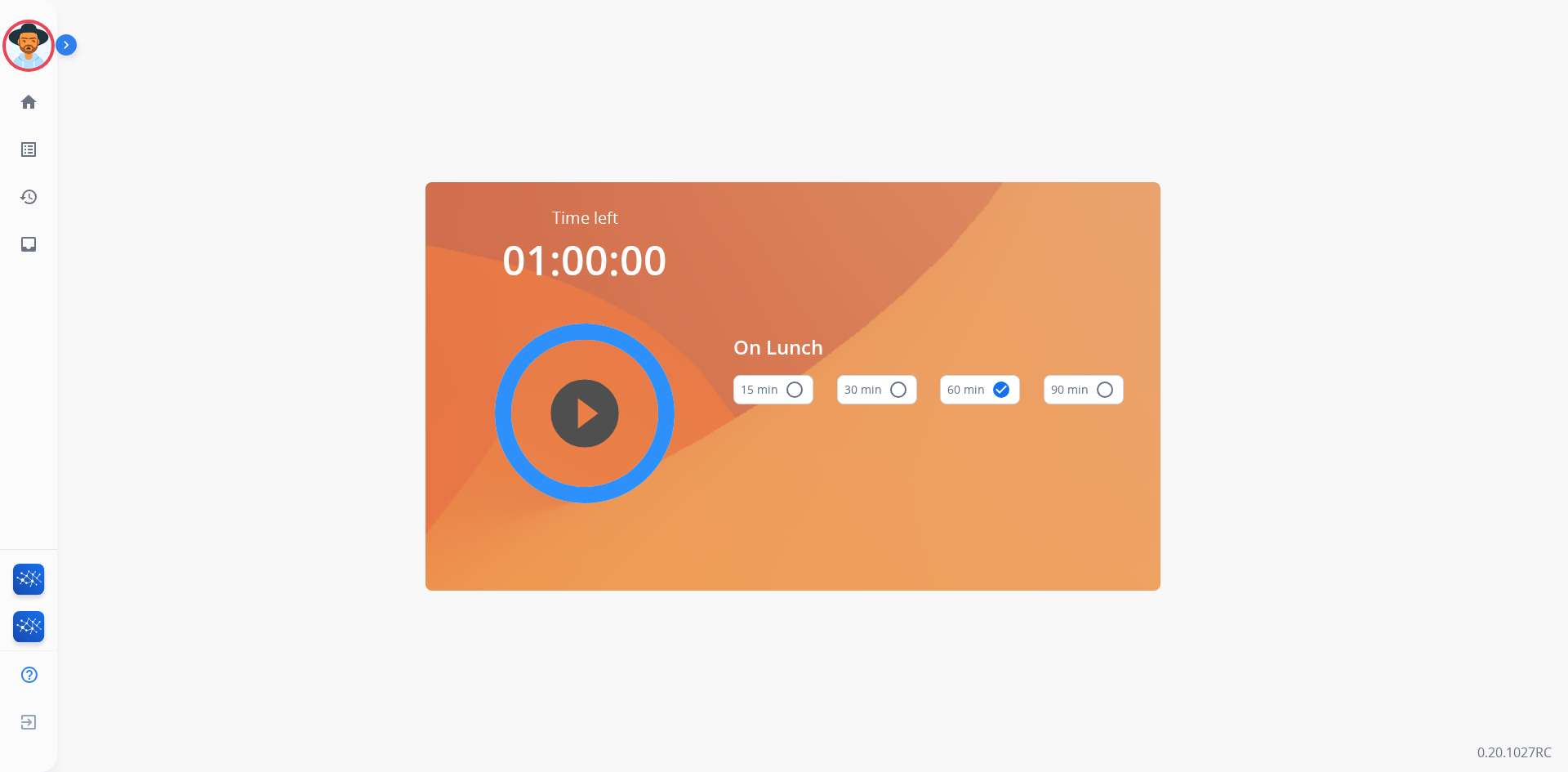
click at [589, 423] on mat-icon "play_circle_filled" at bounding box center [585, 413] width 20 height 20
